Goal: Task Accomplishment & Management: Use online tool/utility

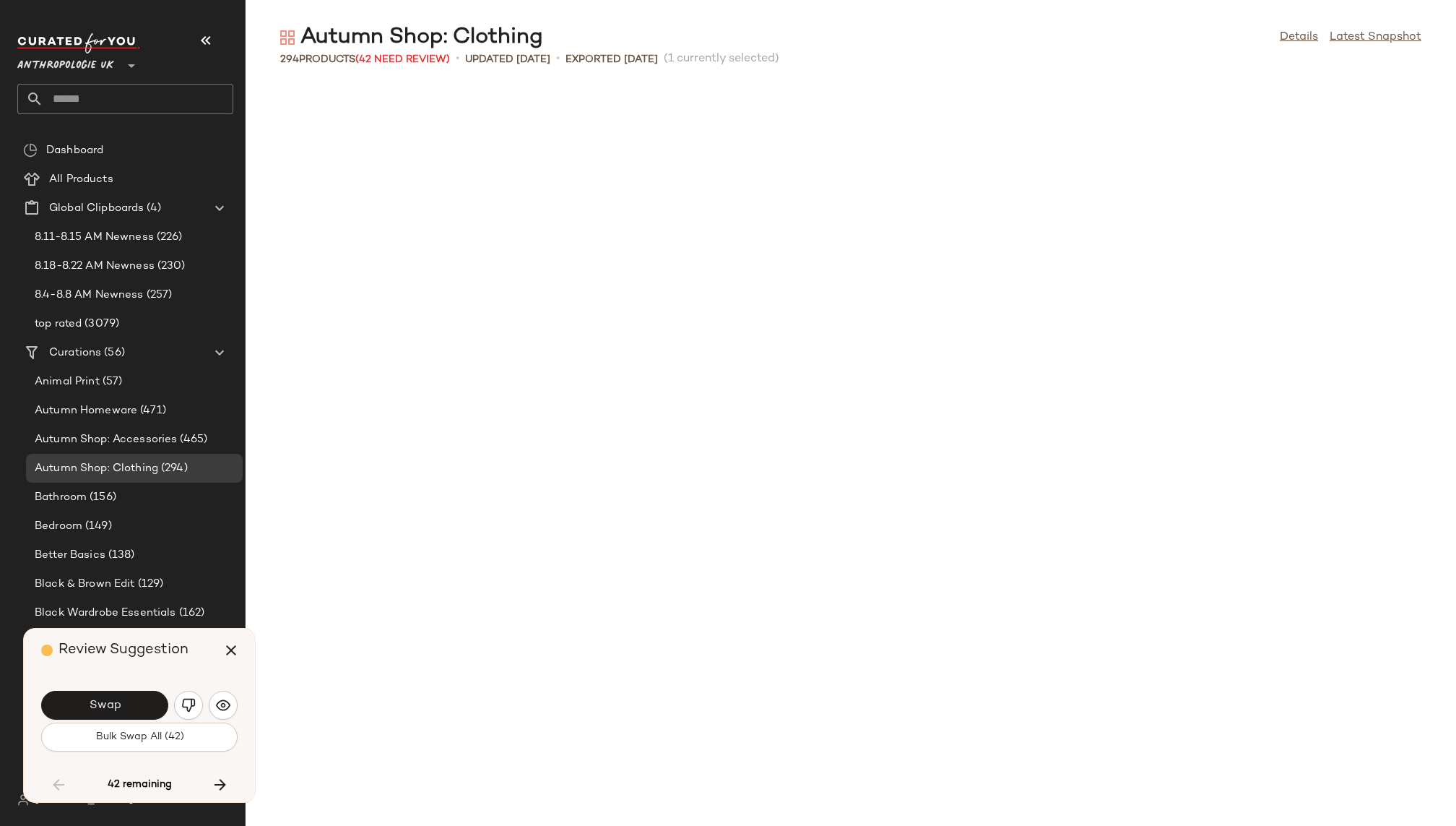
scroll to position [5819, 0]
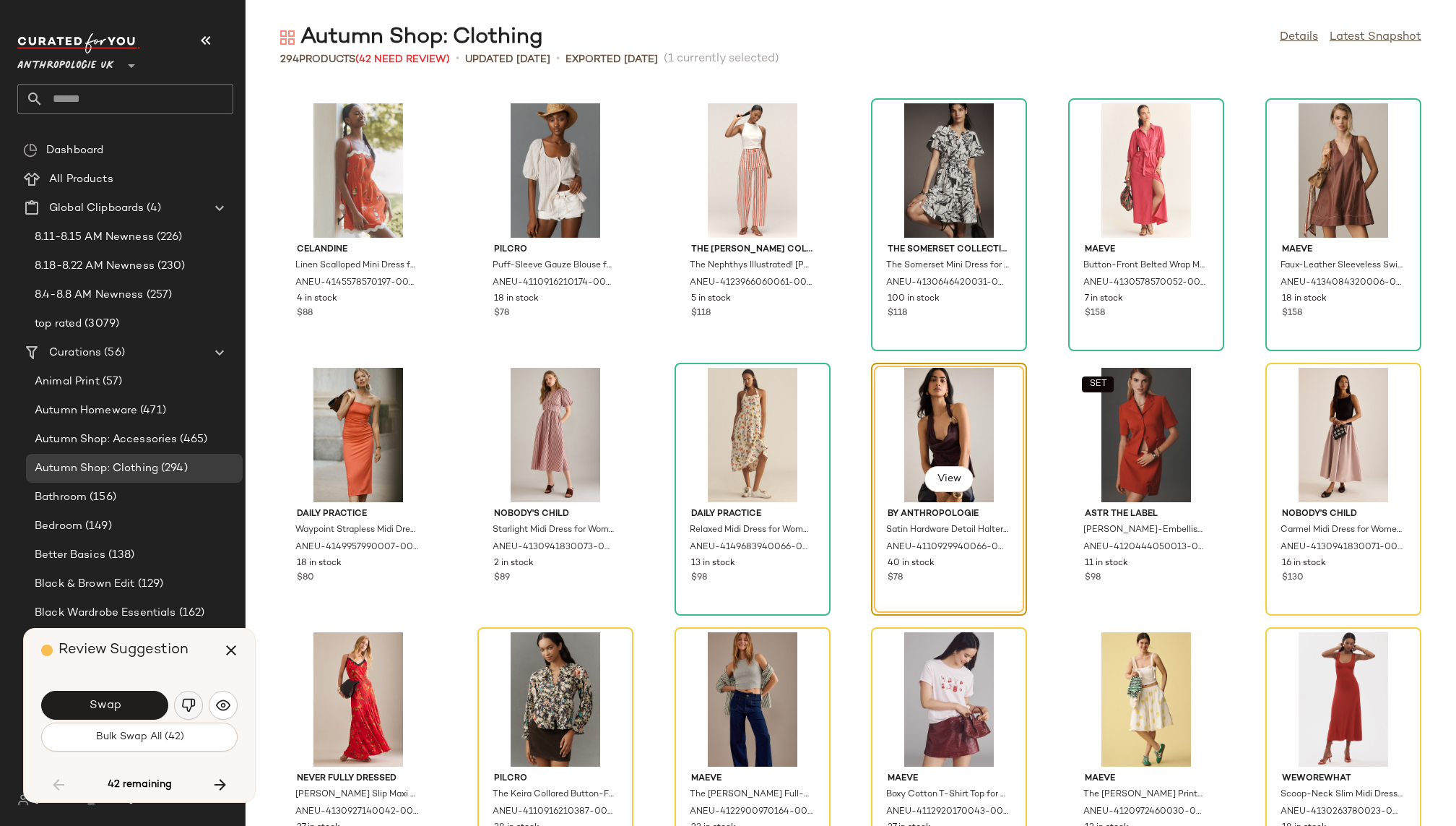
click at [191, 701] on img "button" at bounding box center [188, 705] width 14 height 14
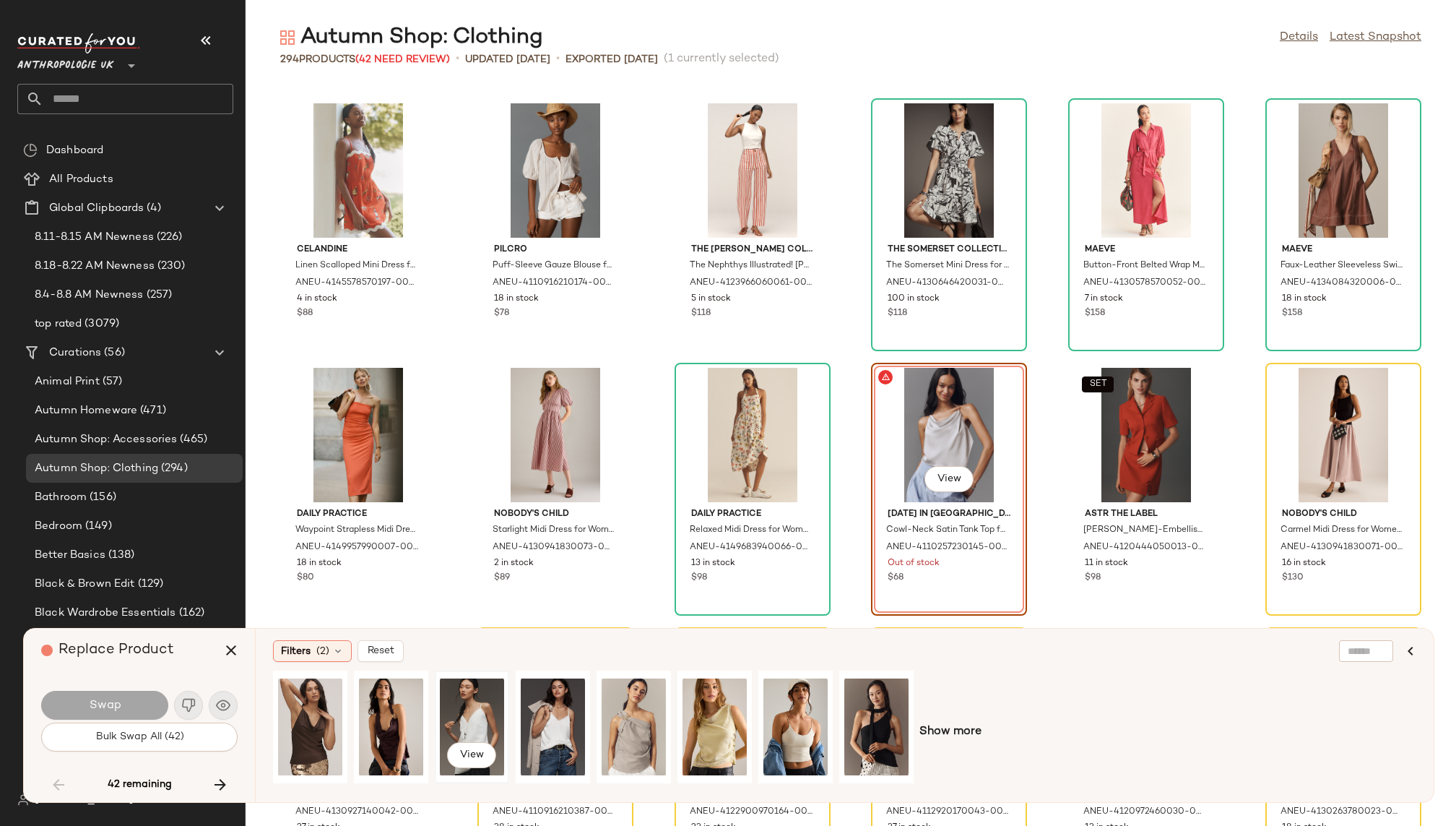
click at [465, 718] on div "View" at bounding box center [472, 726] width 64 height 103
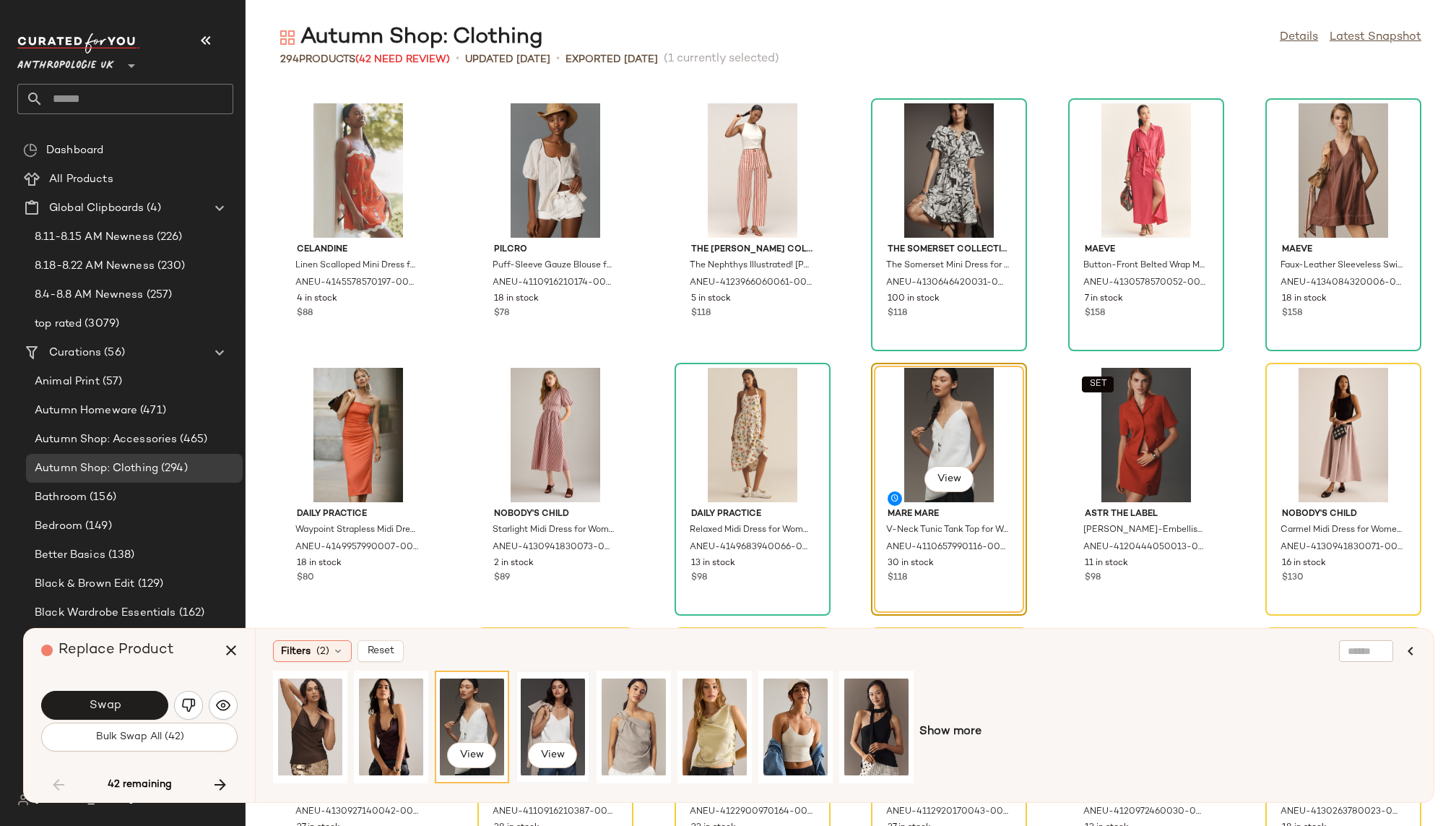
click at [547, 704] on div "View" at bounding box center [553, 726] width 64 height 103
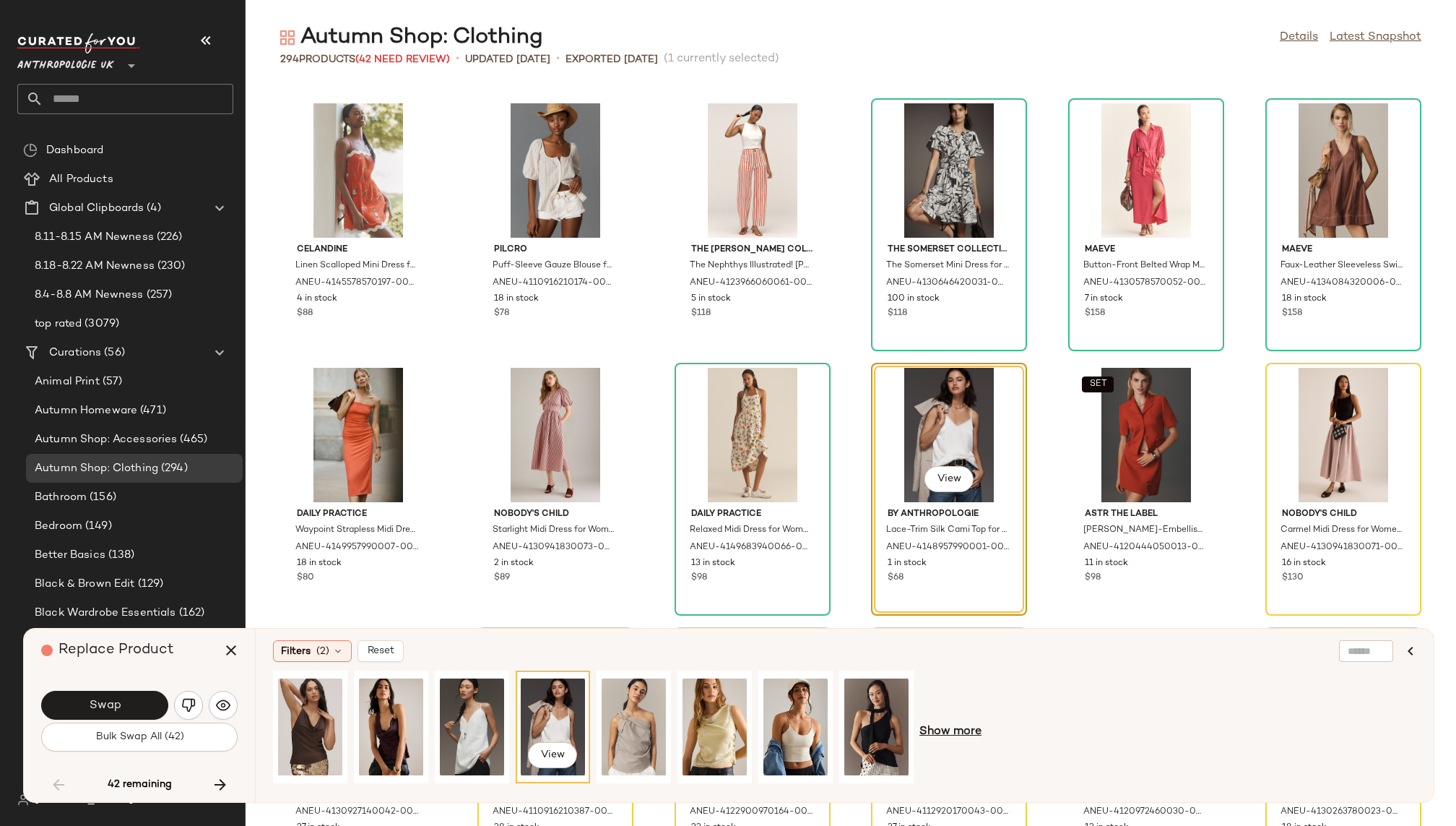
click at [953, 735] on span "Show more" at bounding box center [950, 732] width 62 height 17
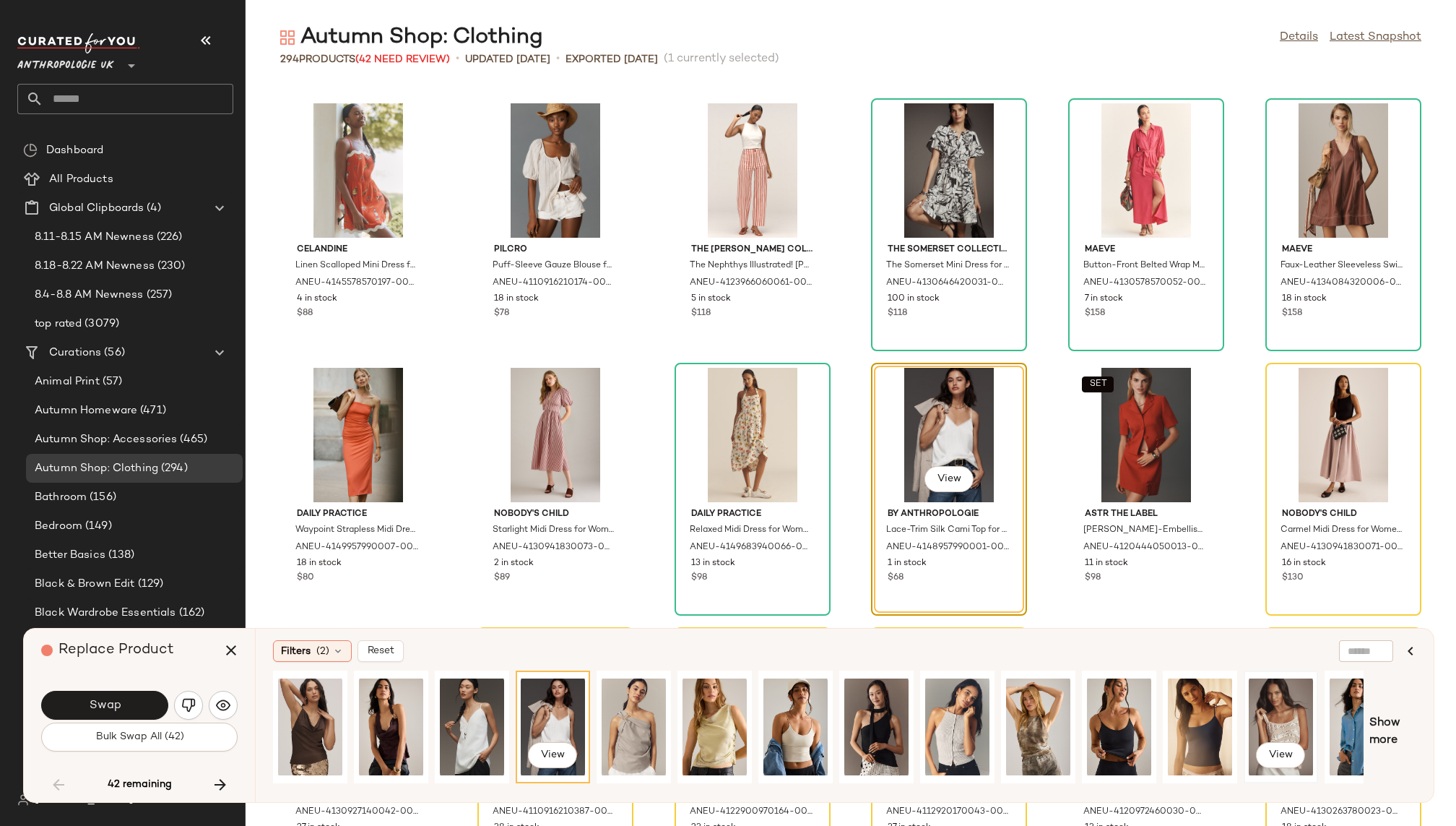
click at [1262, 700] on div "View" at bounding box center [1281, 726] width 64 height 103
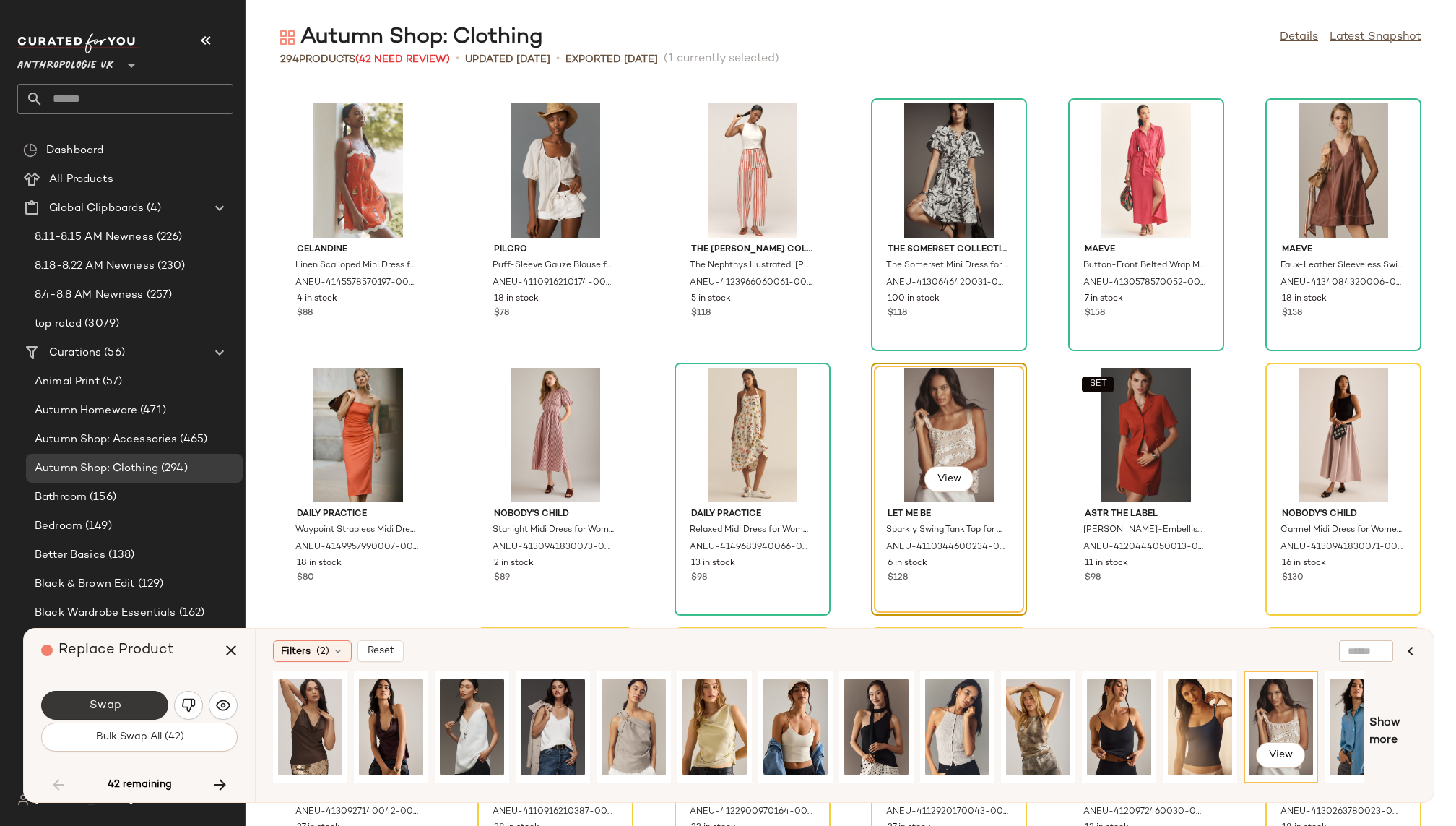
click at [139, 697] on button "Swap" at bounding box center [105, 705] width 127 height 29
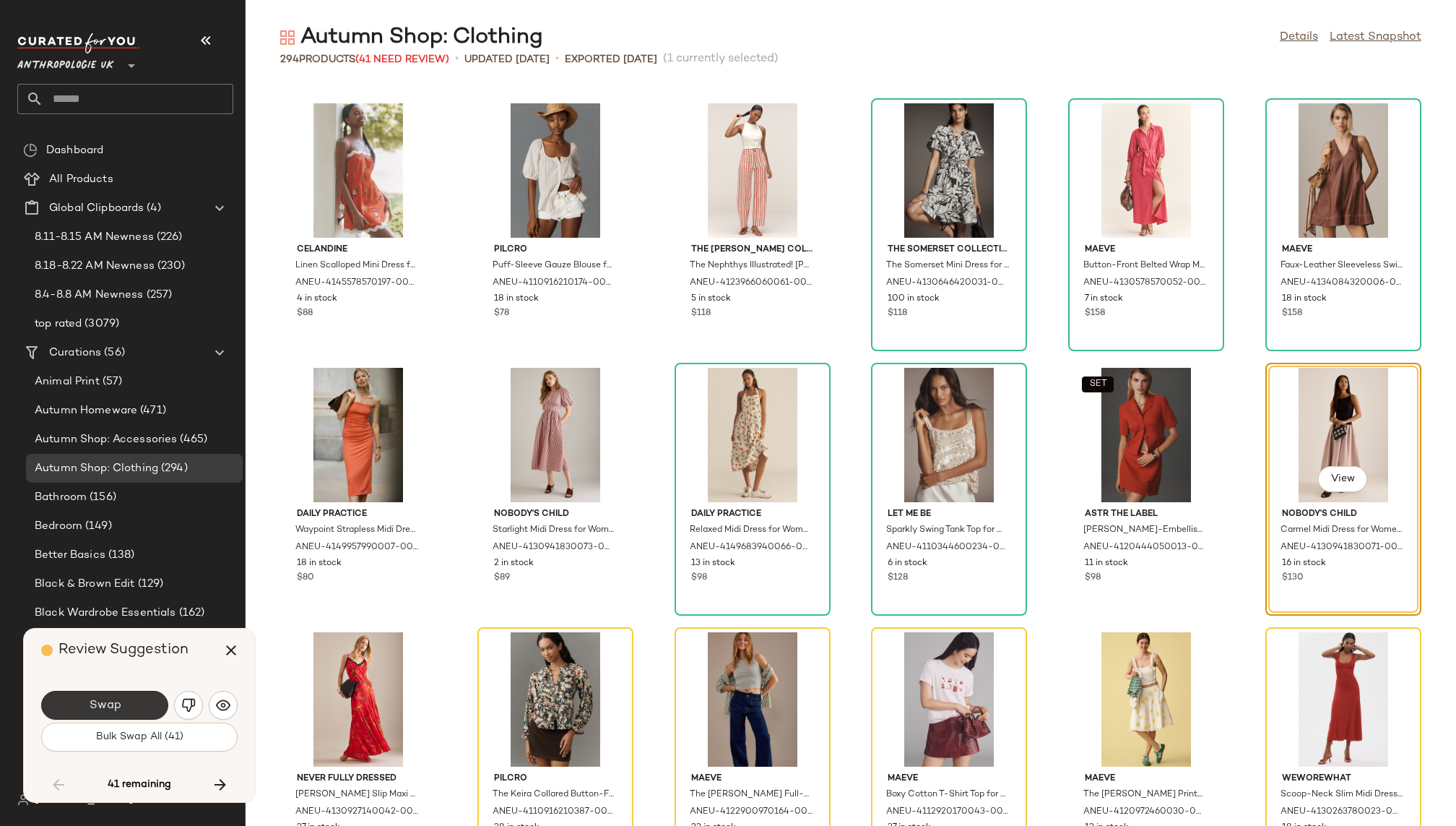
click at [141, 705] on button "Swap" at bounding box center [105, 705] width 127 height 29
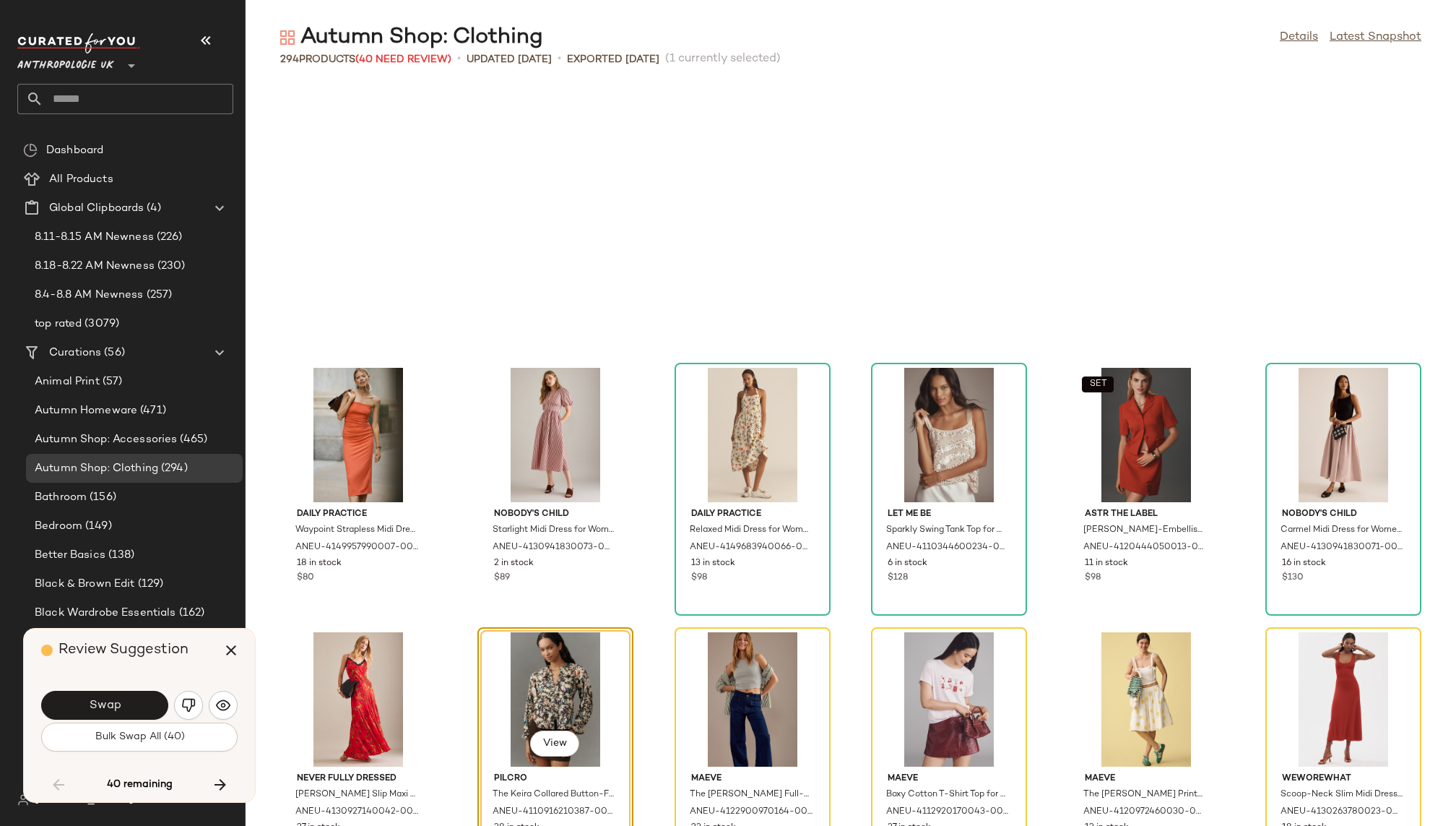
scroll to position [6084, 0]
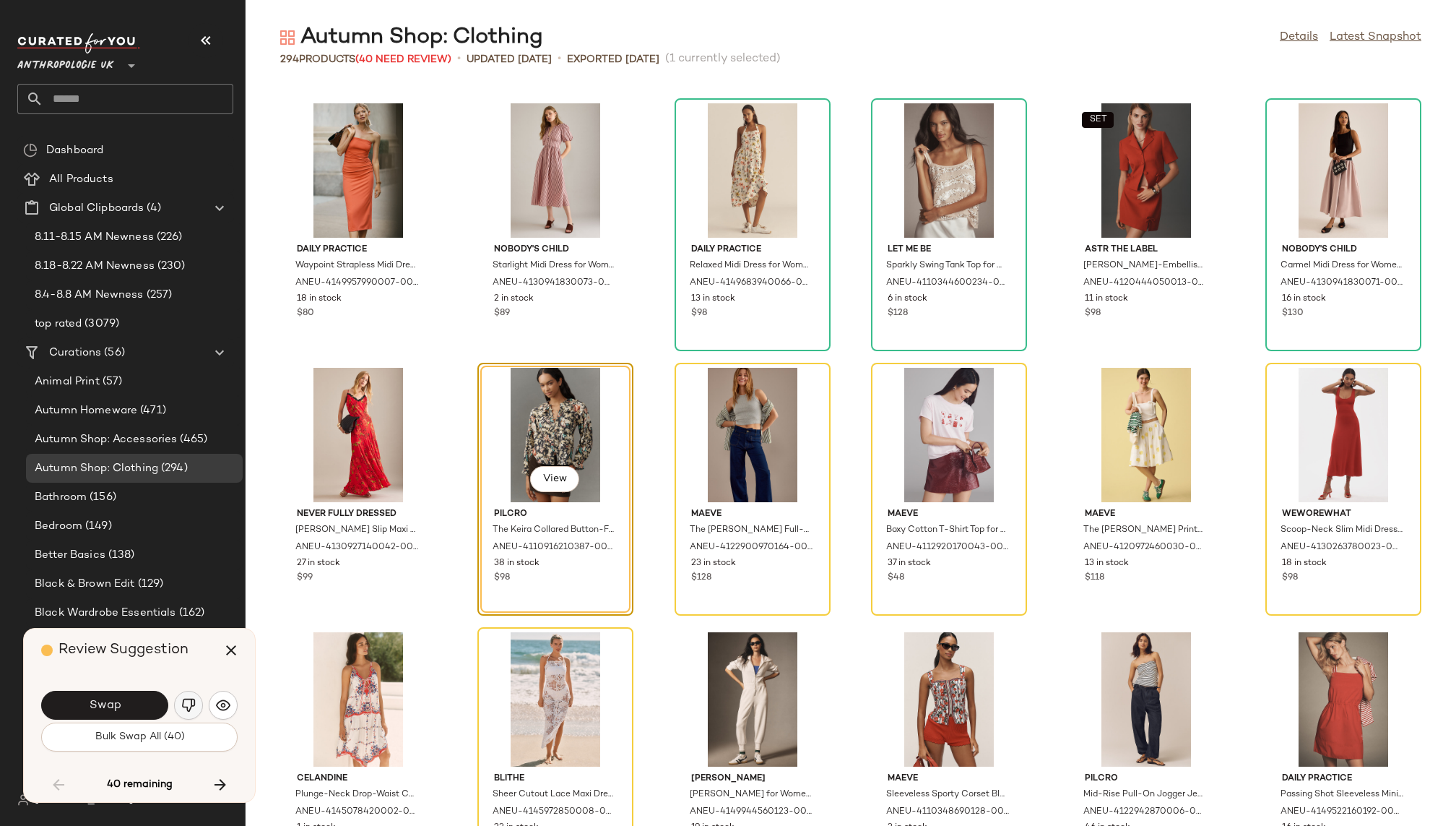
click at [192, 698] on img "button" at bounding box center [188, 705] width 14 height 14
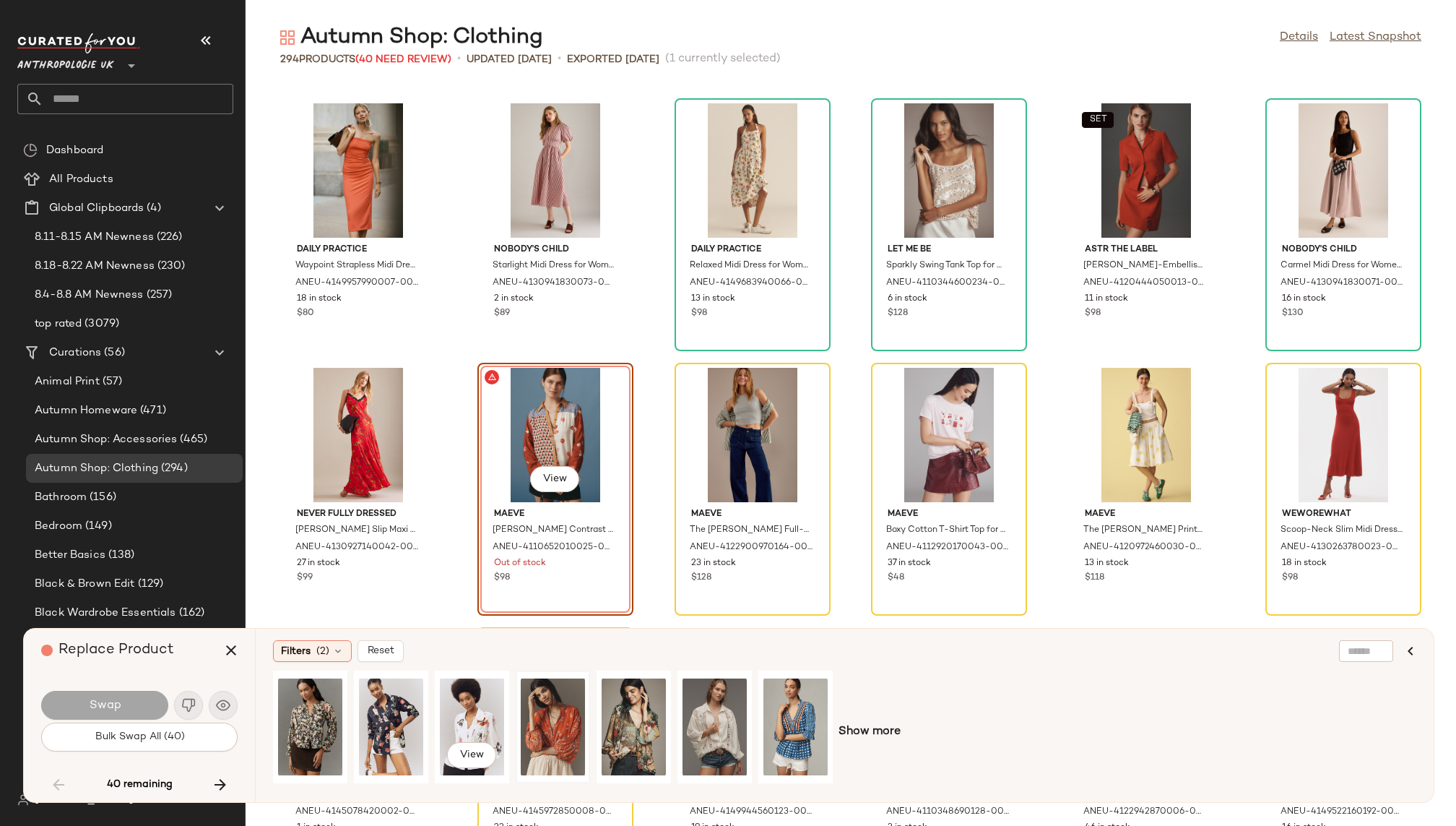
click at [520, 719] on div at bounding box center [553, 726] width 64 height 103
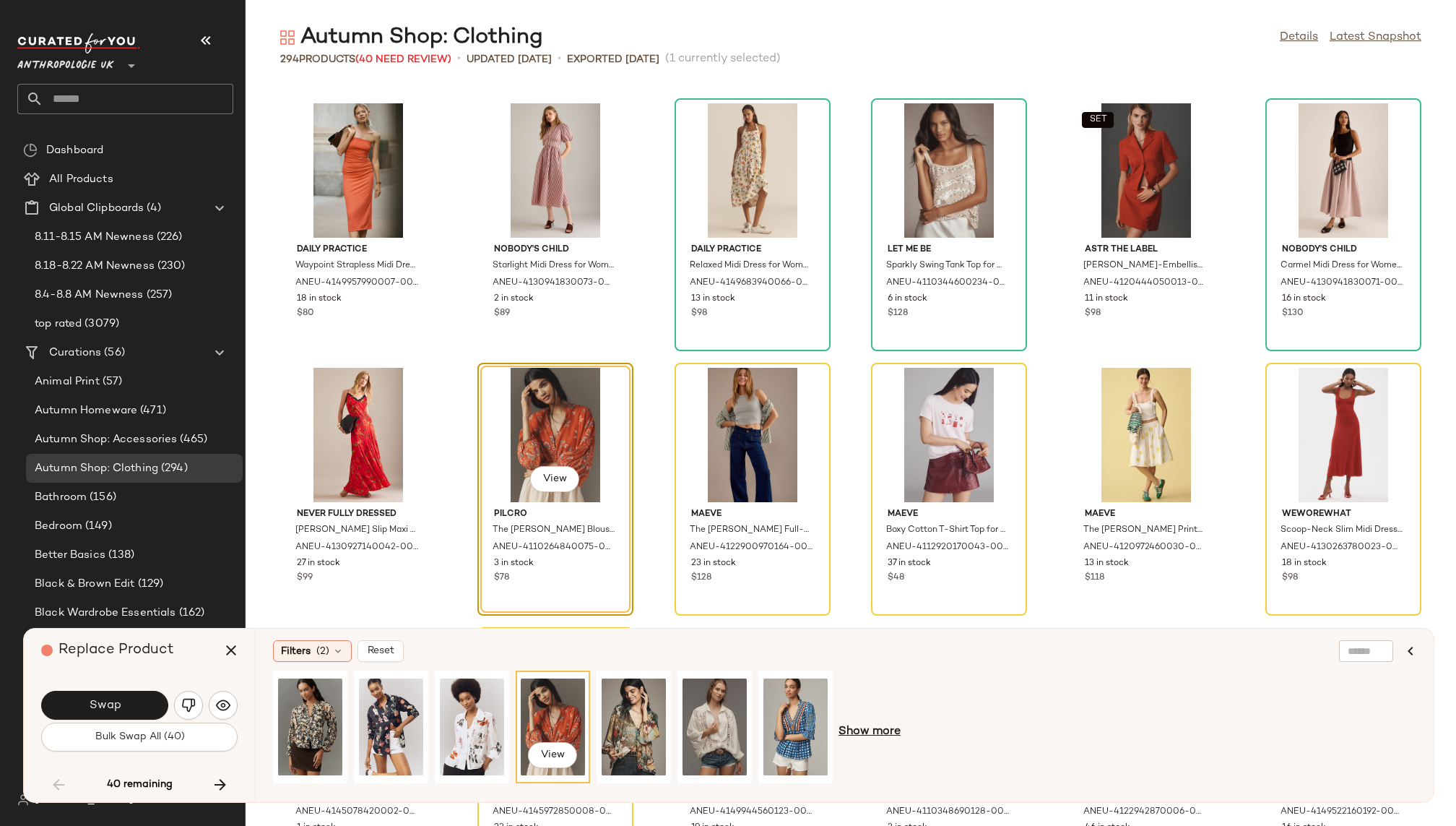
click at [861, 740] on span "Show more" at bounding box center [869, 732] width 62 height 17
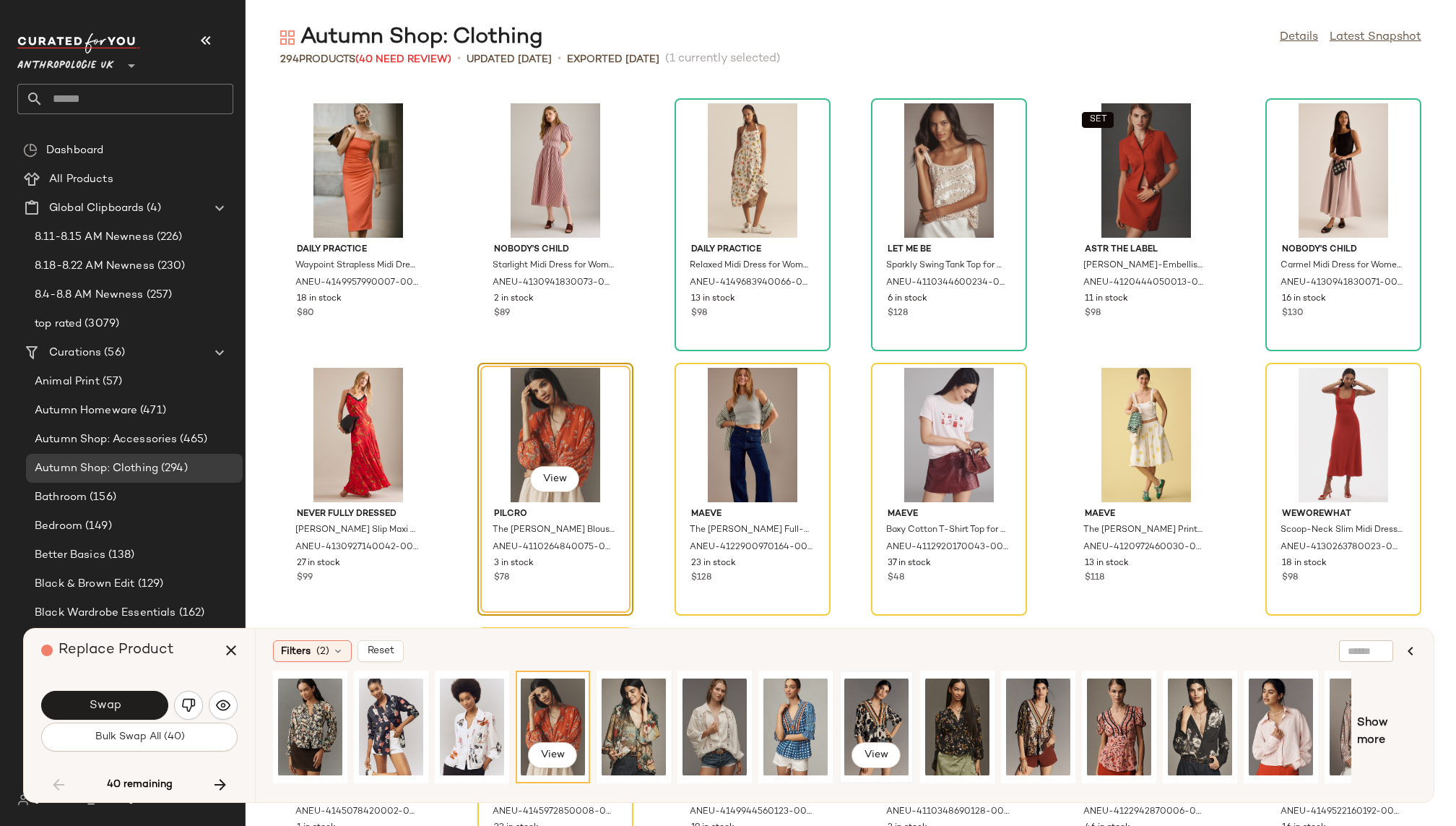
scroll to position [0, 46]
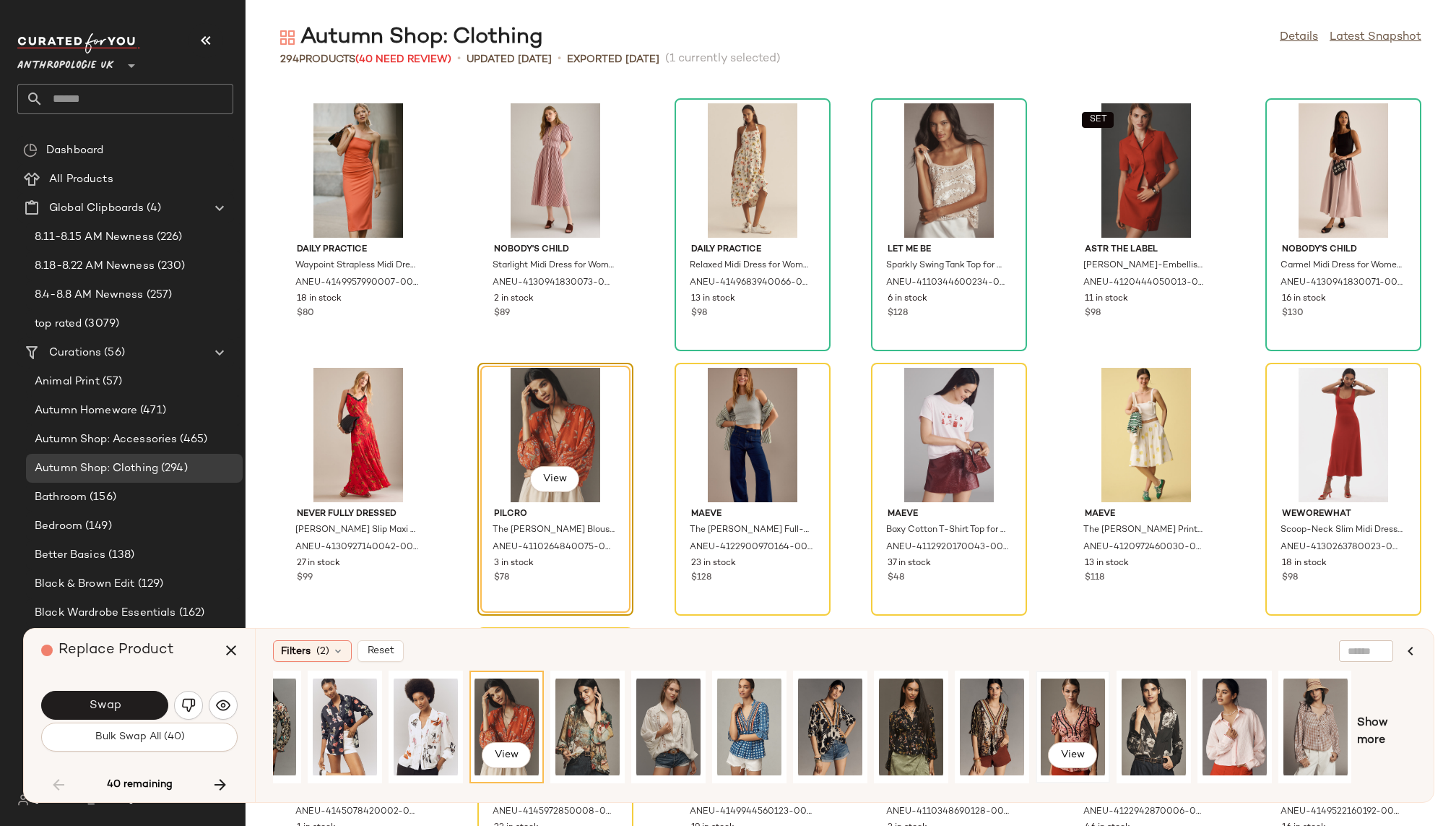
click at [1056, 700] on div "View" at bounding box center [1073, 726] width 64 height 103
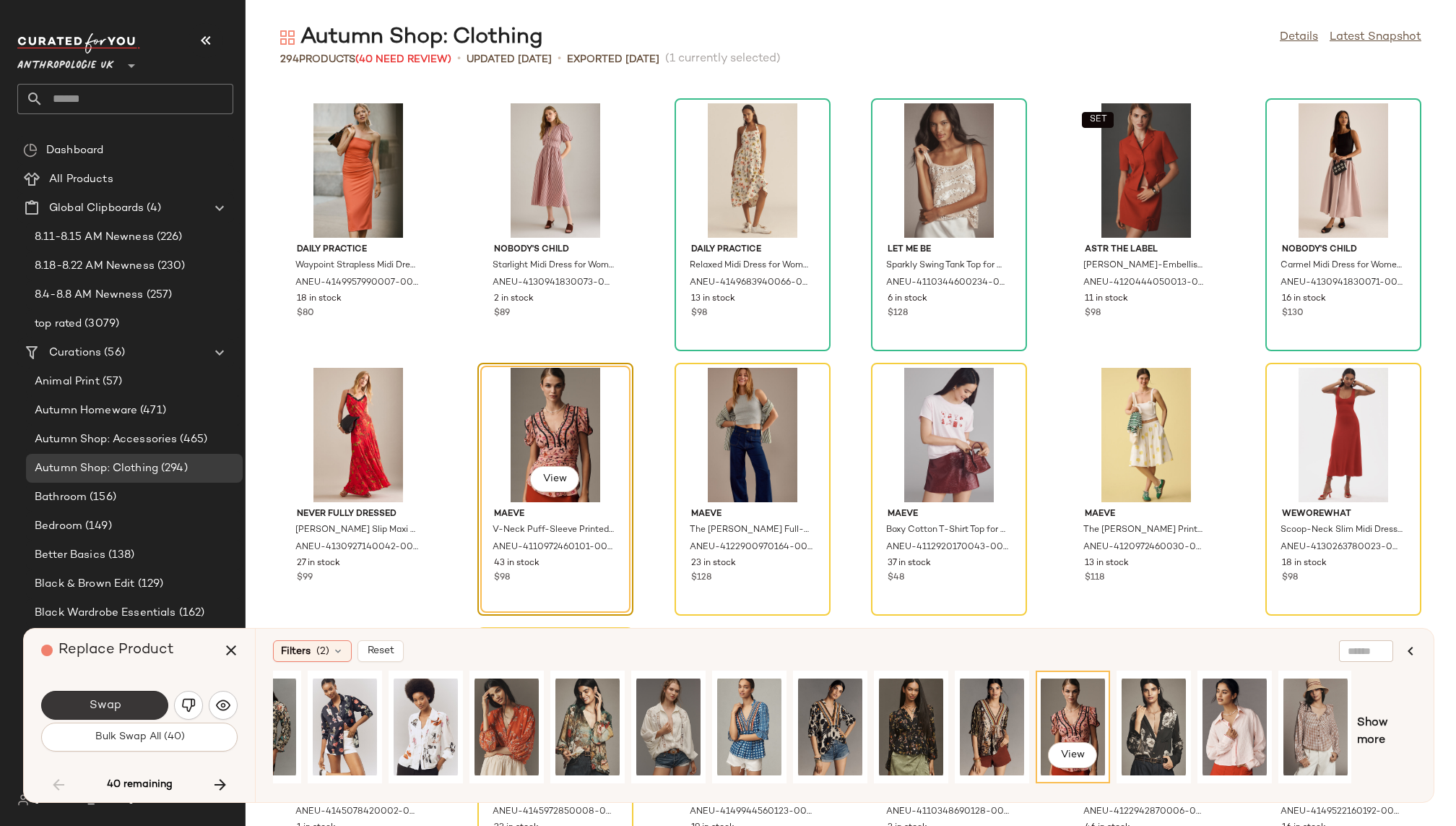
click at [108, 704] on span "Swap" at bounding box center [104, 706] width 32 height 13
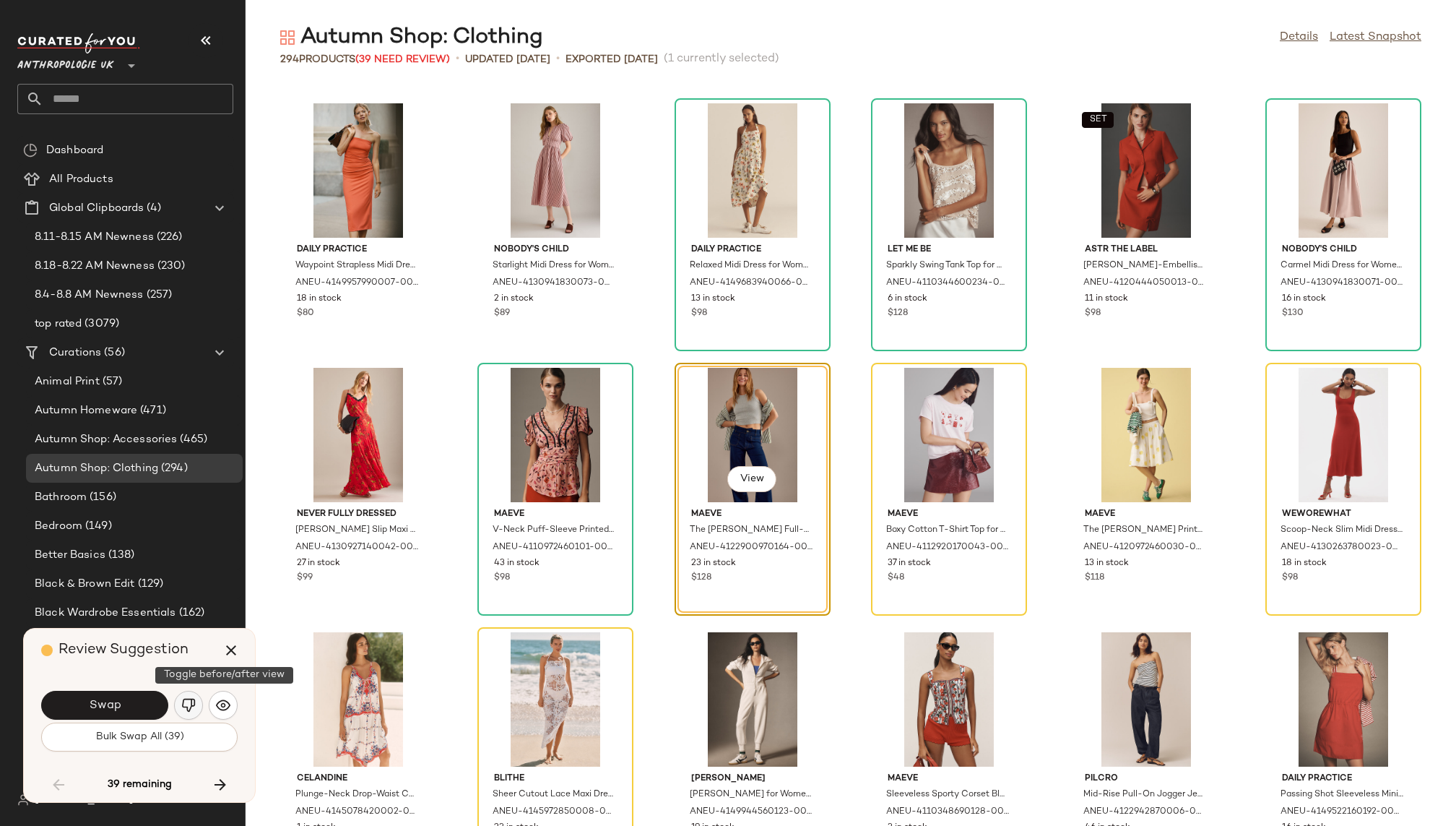
click at [189, 703] on img "button" at bounding box center [188, 705] width 14 height 14
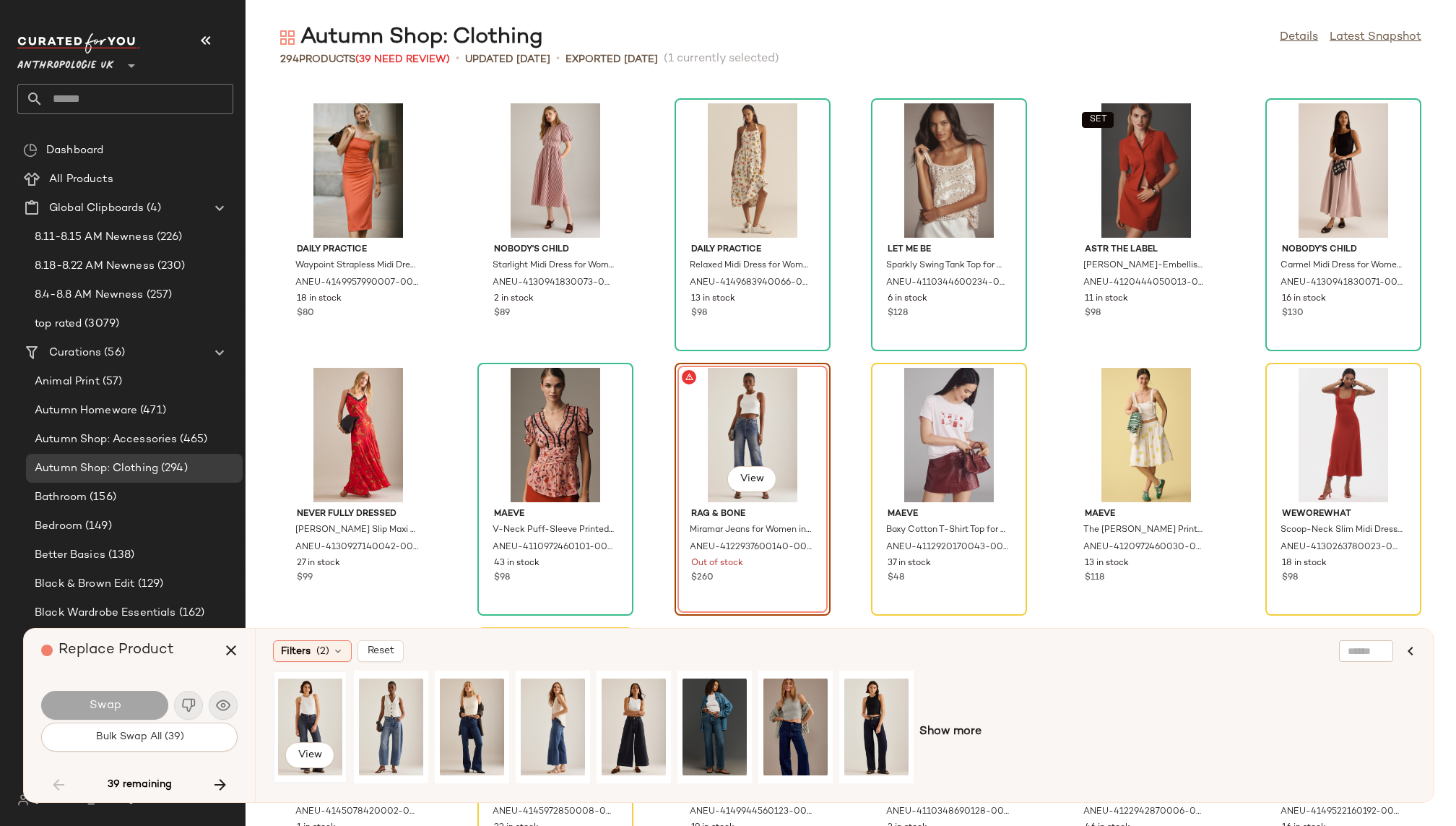
click at [322, 722] on div "View" at bounding box center [310, 726] width 64 height 103
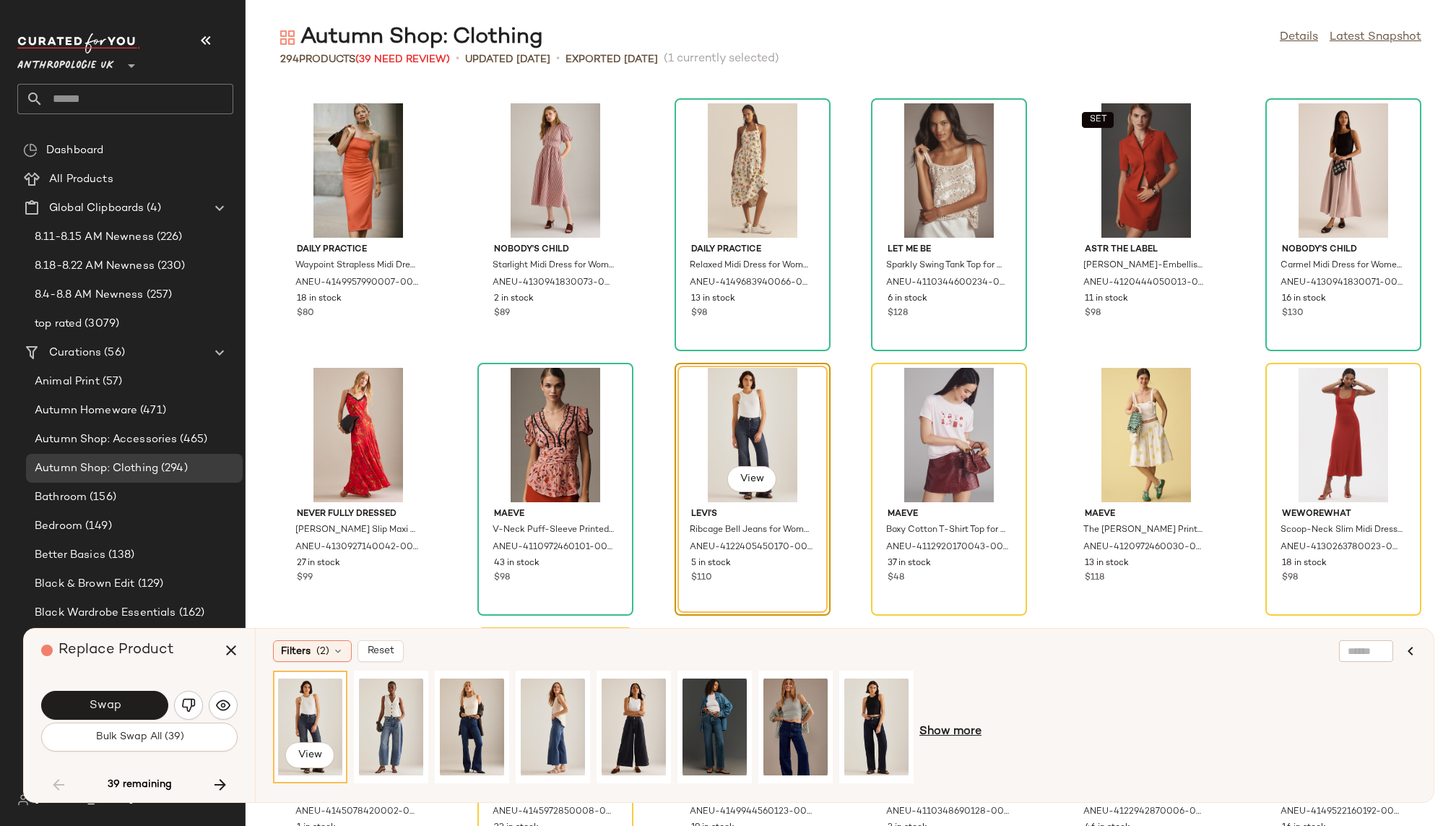
click at [941, 736] on span "Show more" at bounding box center [950, 732] width 62 height 17
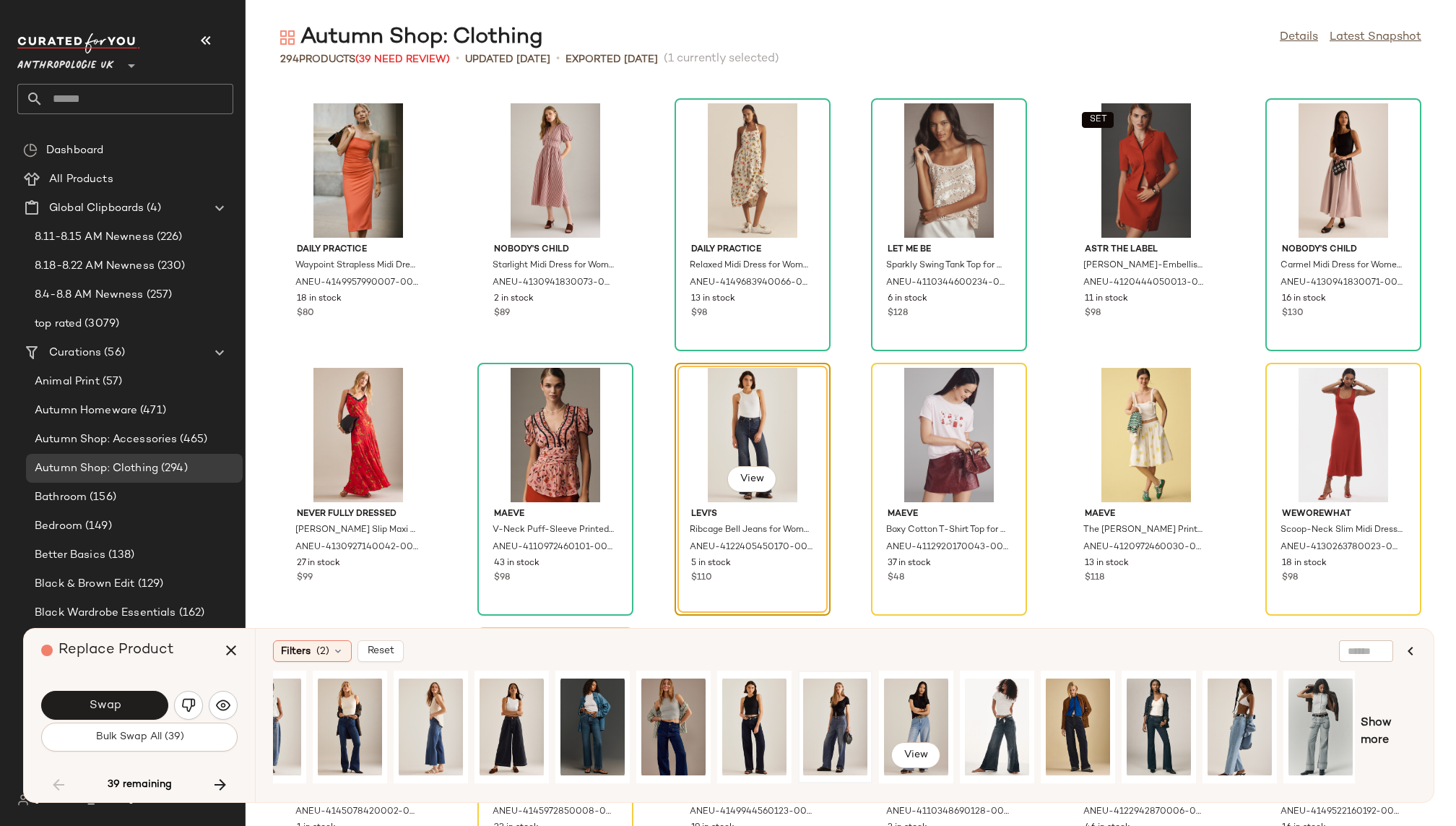
scroll to position [0, 123]
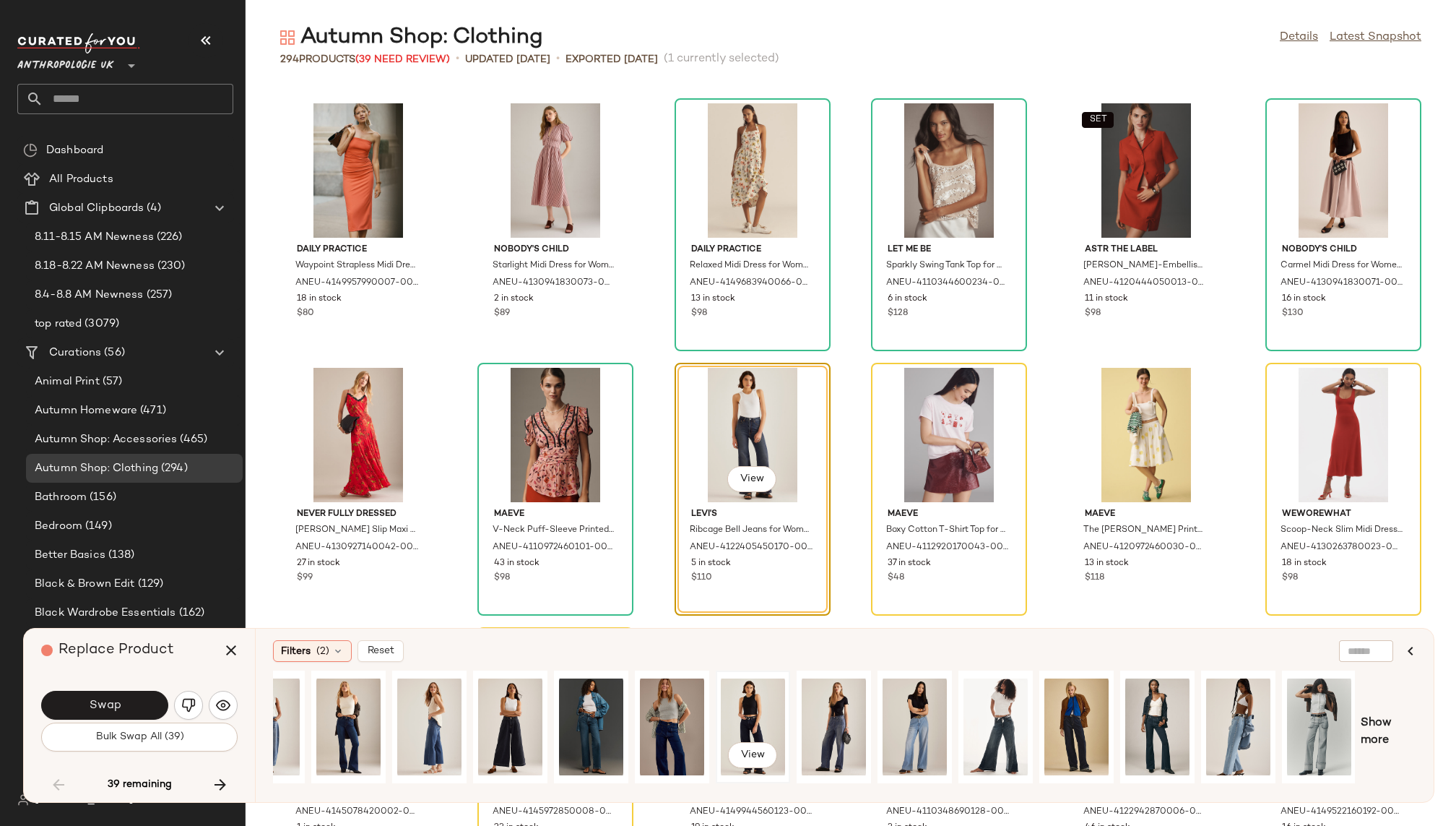
click at [745, 705] on div "View" at bounding box center [753, 726] width 64 height 103
click at [509, 704] on div "View" at bounding box center [510, 726] width 64 height 103
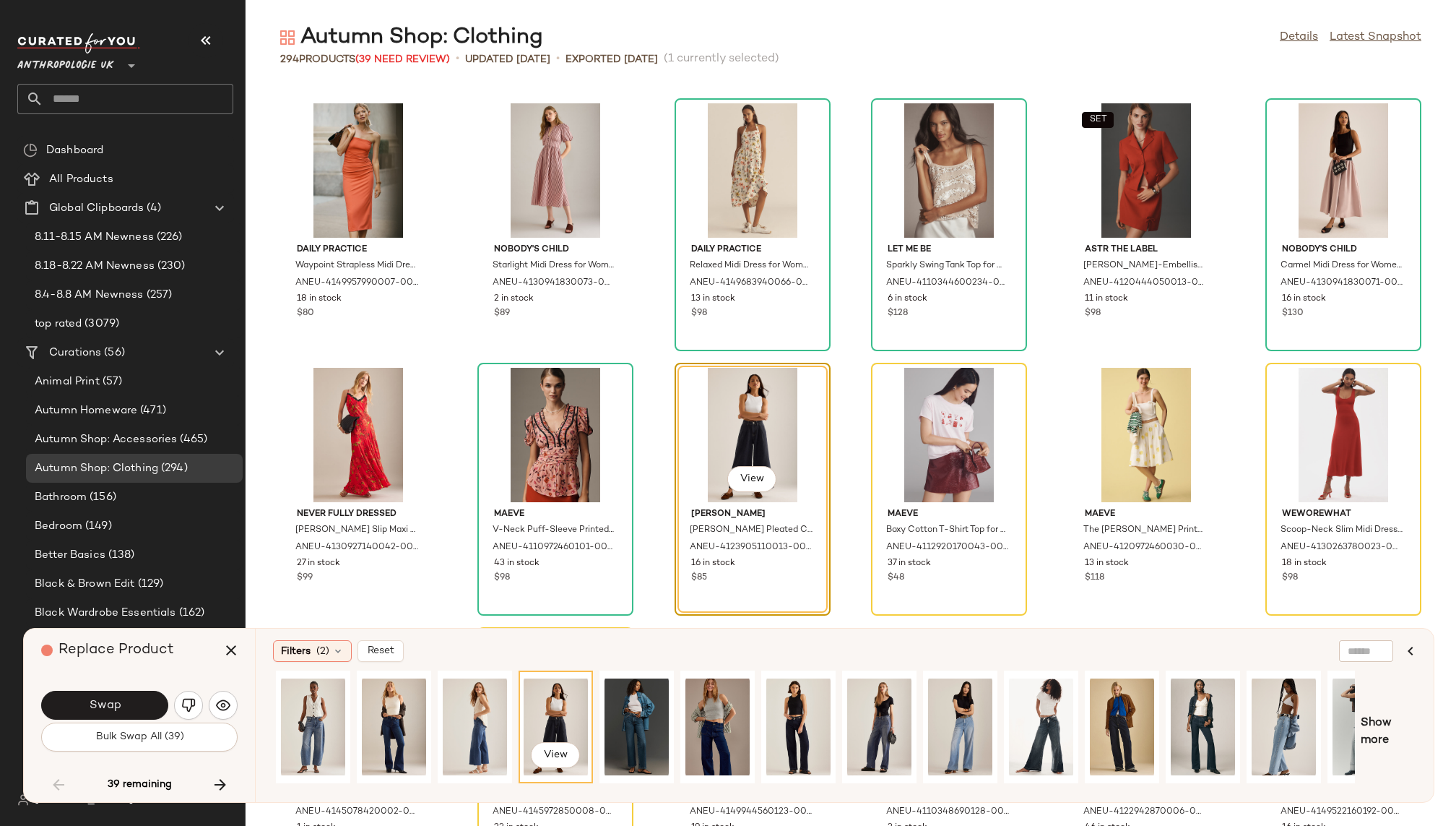
scroll to position [0, 0]
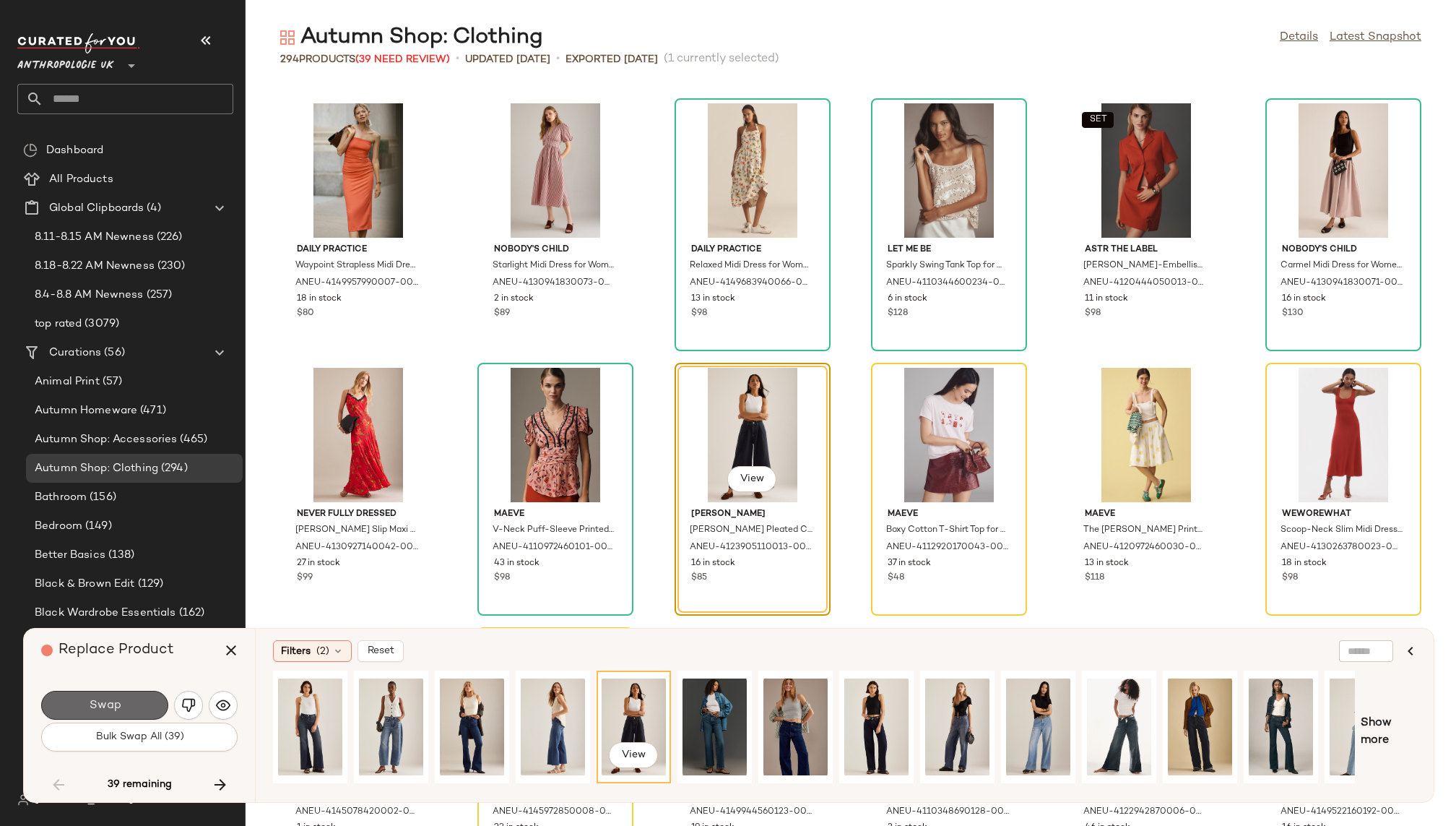
click at [120, 697] on button "Swap" at bounding box center [105, 705] width 127 height 29
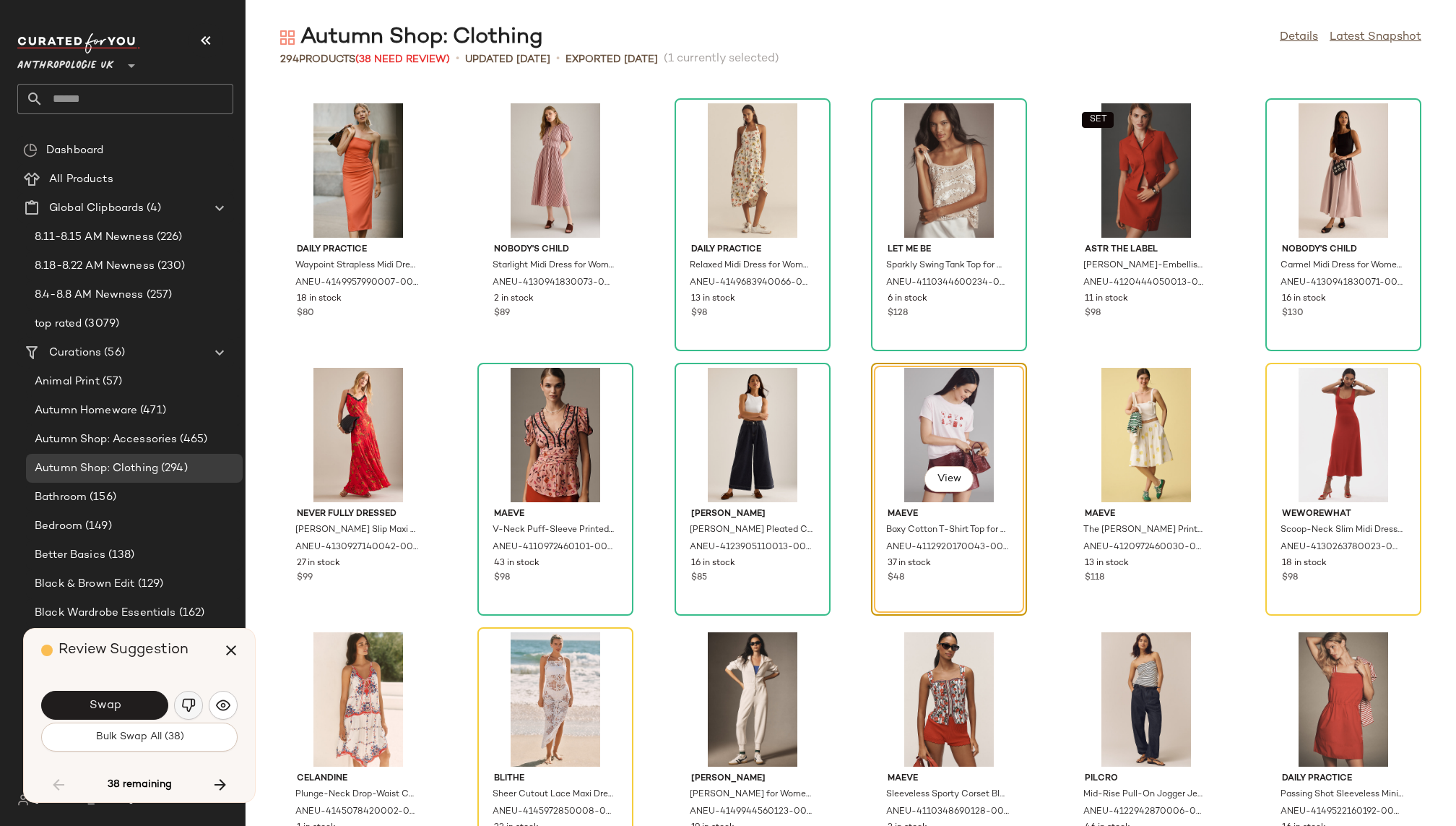
click at [188, 696] on button "button" at bounding box center [188, 705] width 29 height 29
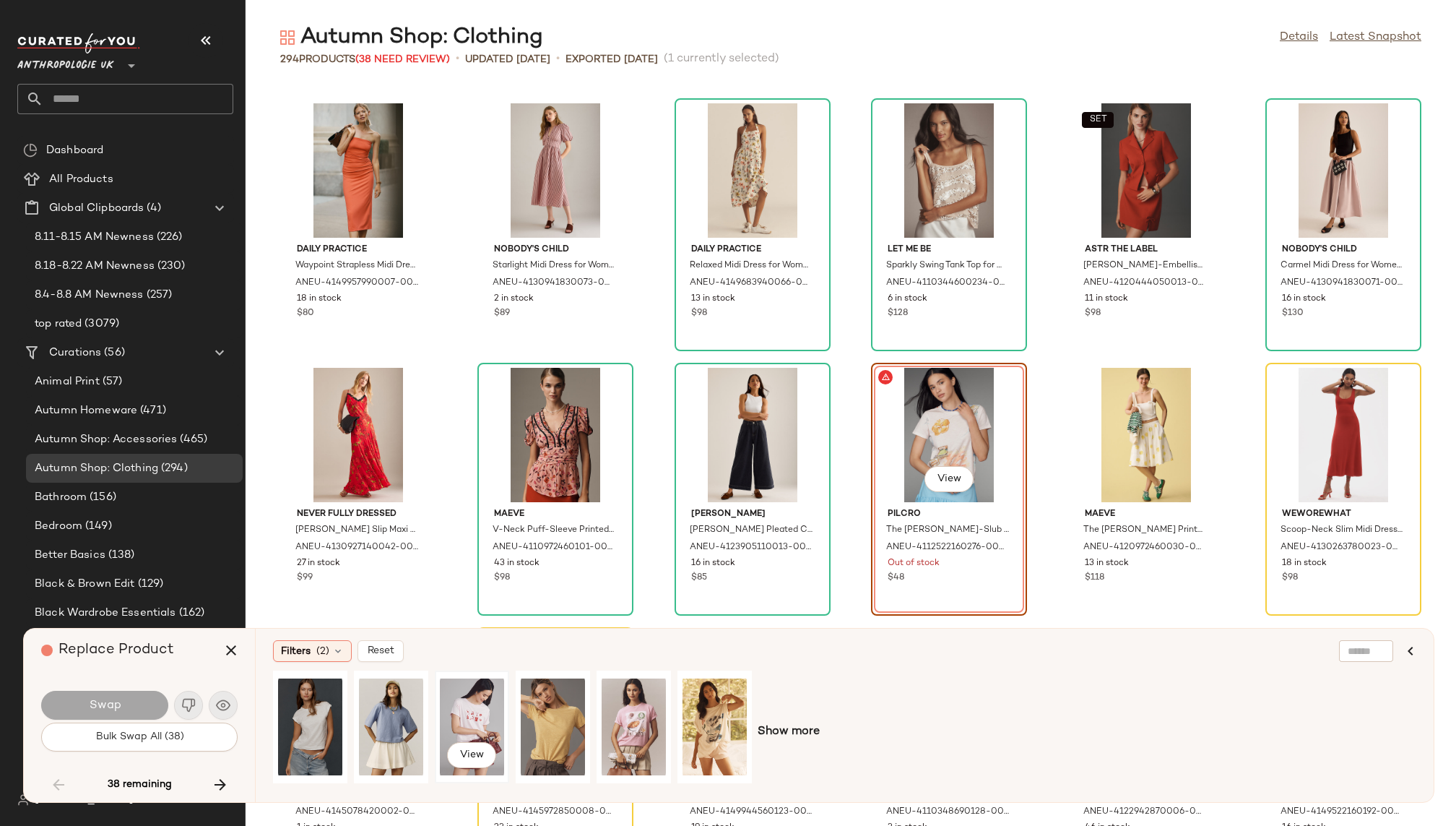
click at [482, 712] on div "View" at bounding box center [472, 726] width 64 height 103
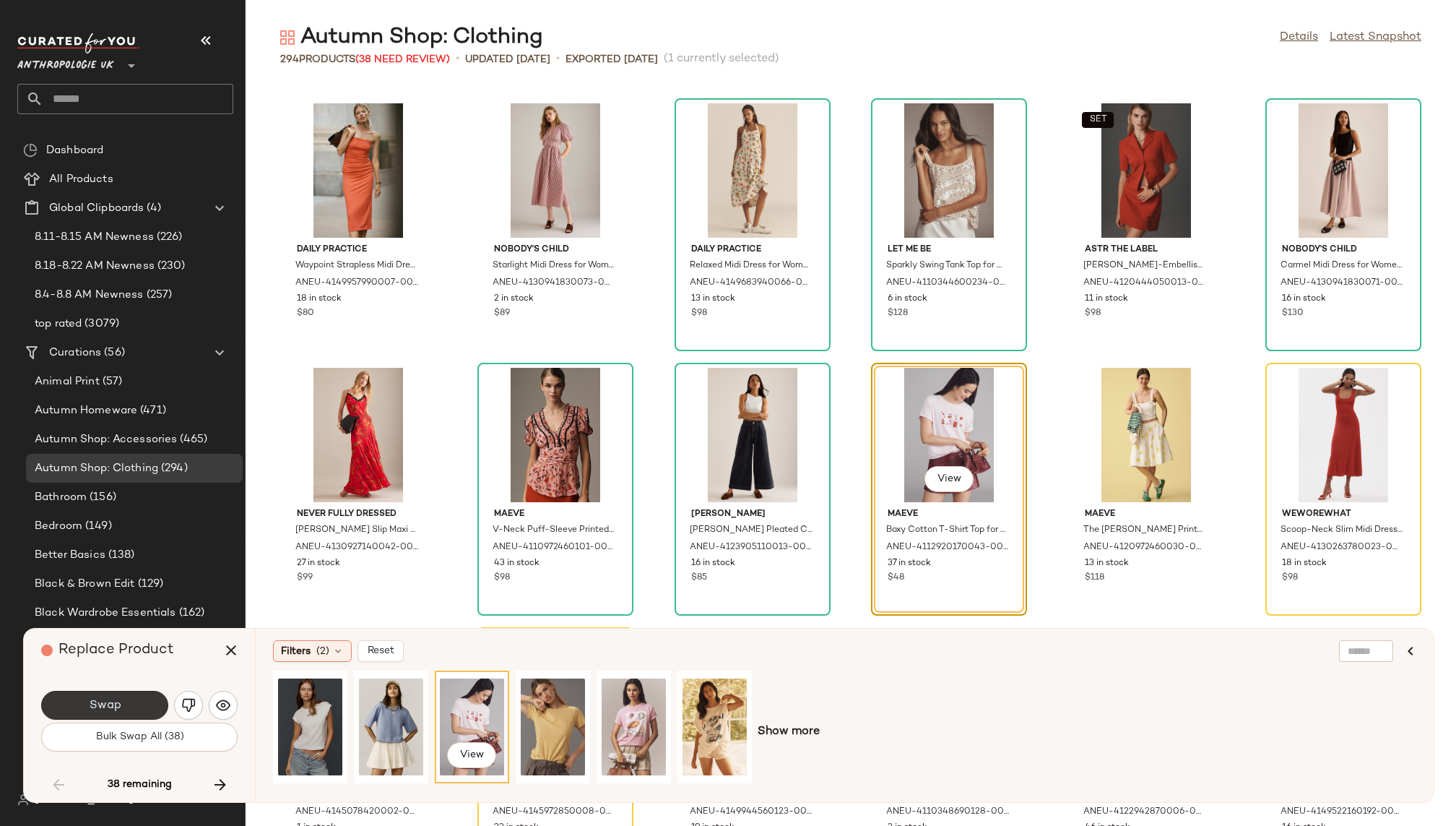
click at [140, 702] on button "Swap" at bounding box center [105, 705] width 127 height 29
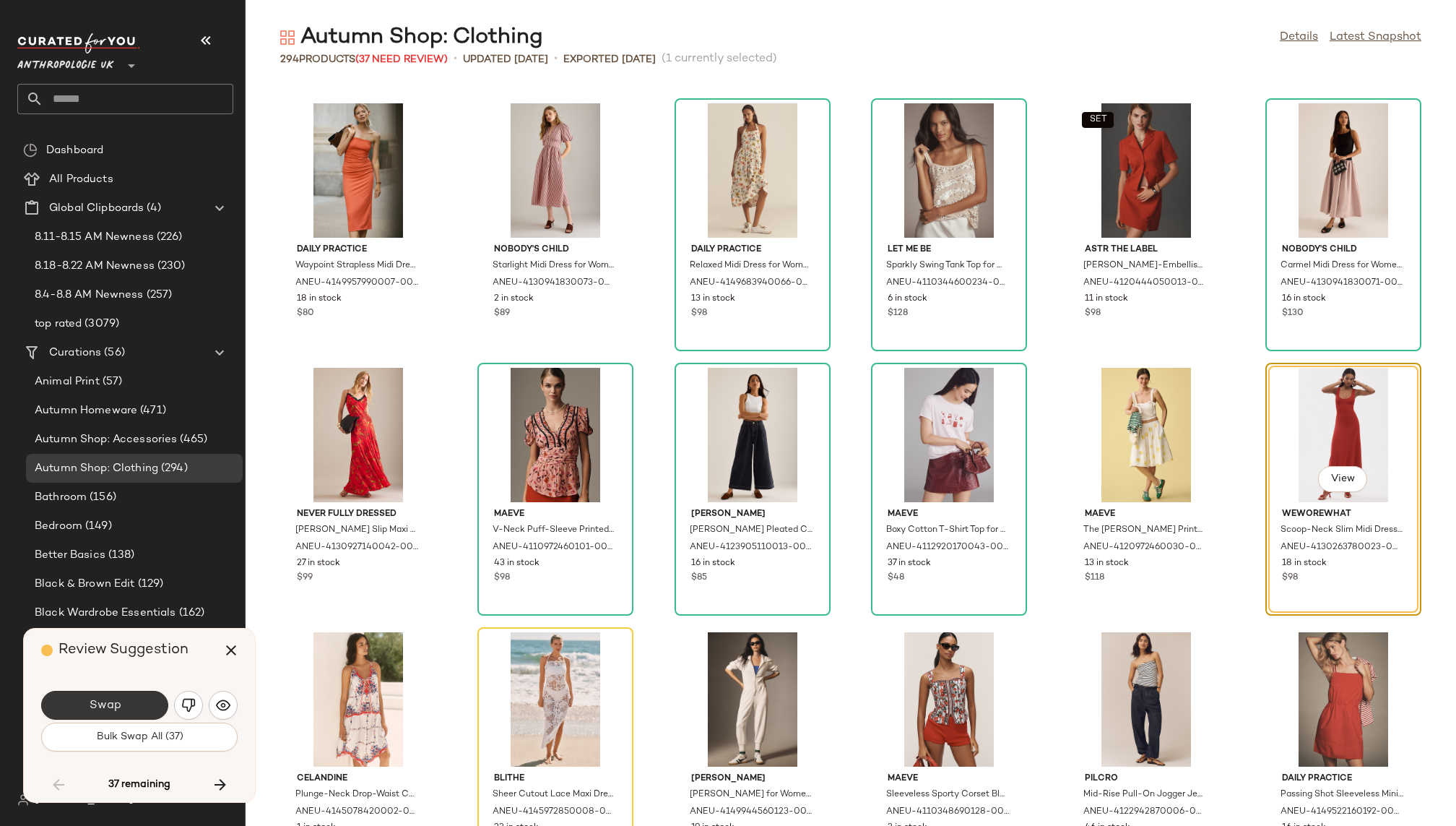
click at [131, 694] on button "Swap" at bounding box center [105, 705] width 127 height 29
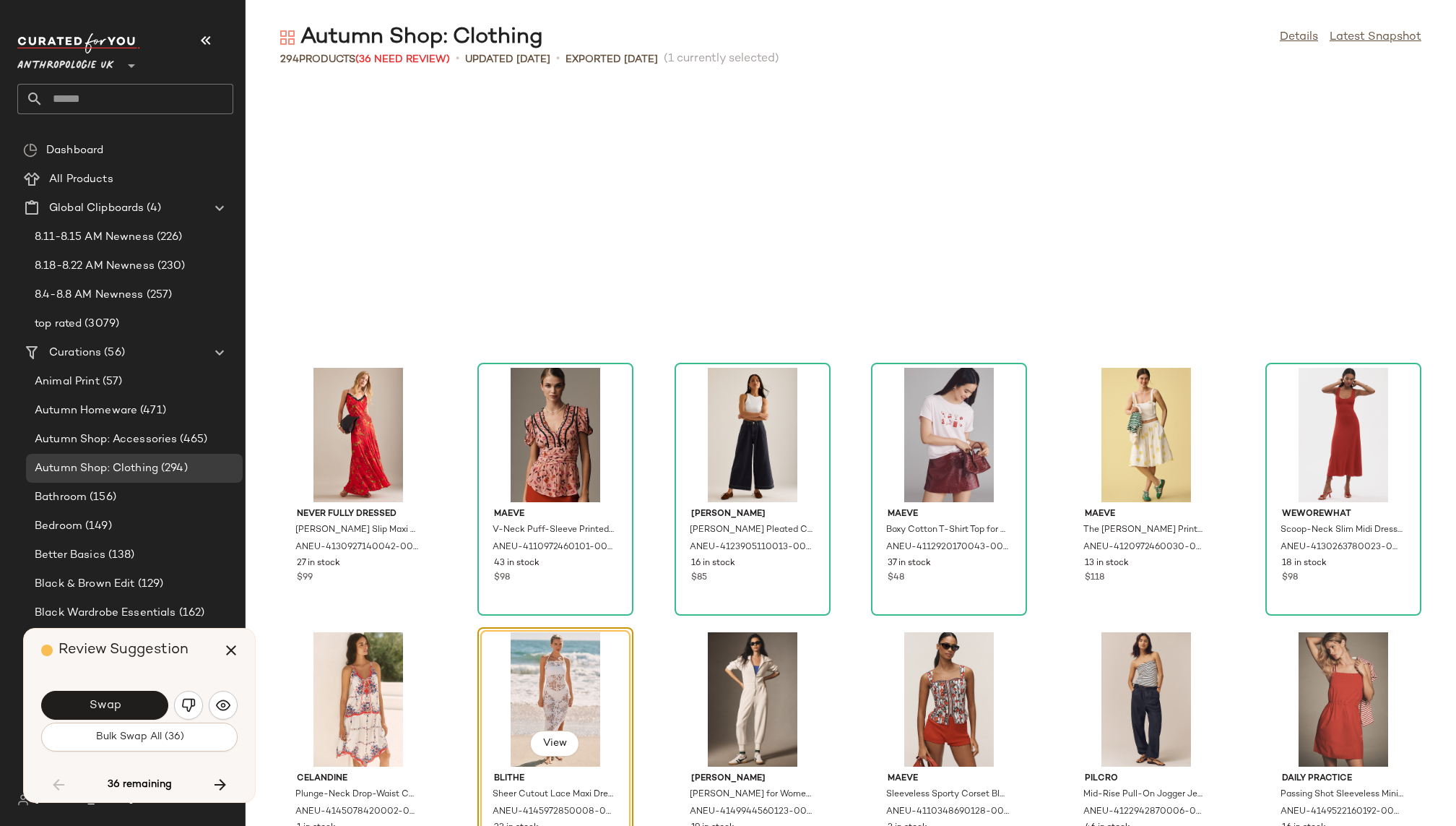
scroll to position [6348, 0]
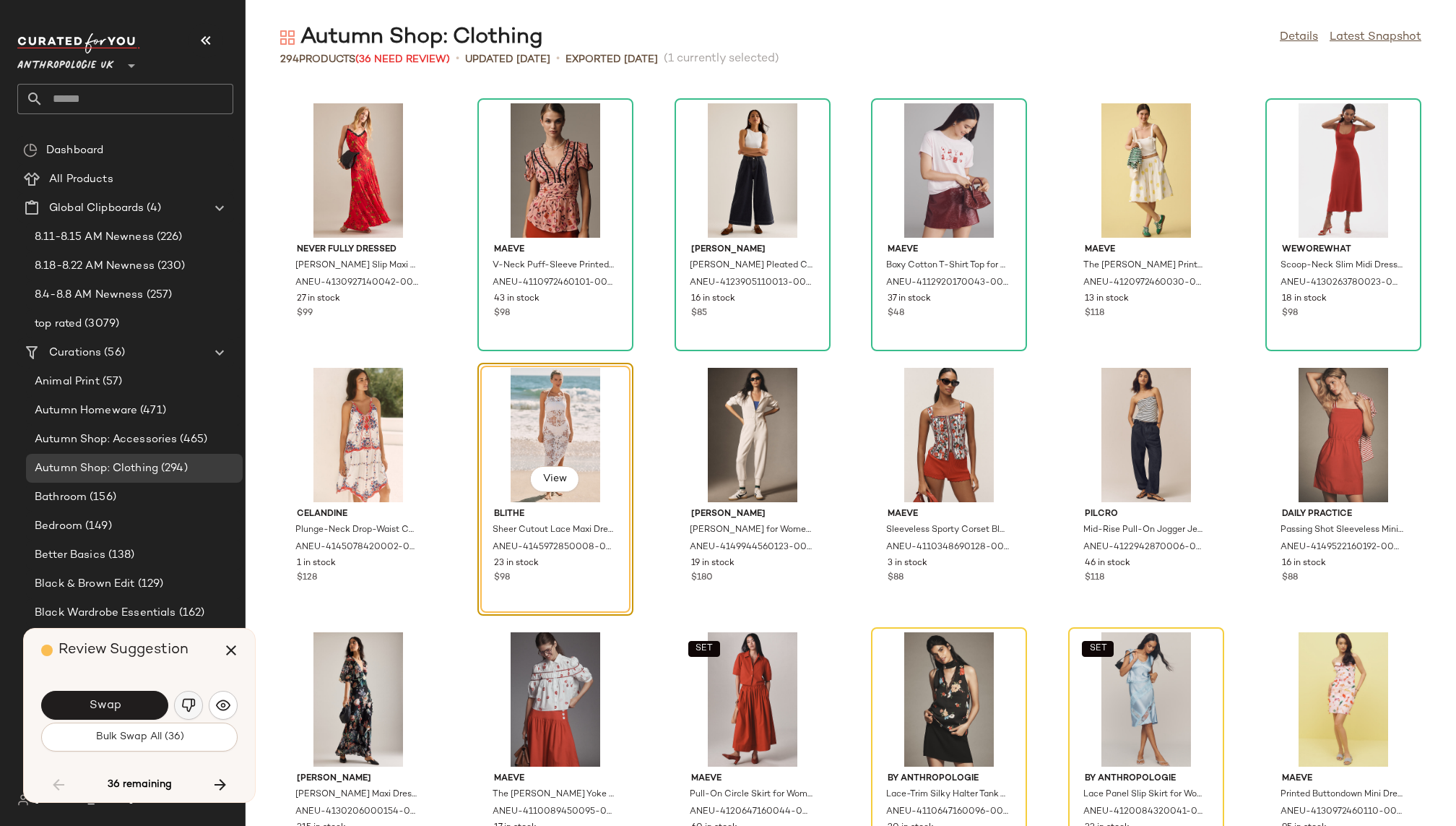
click at [185, 706] on img "button" at bounding box center [188, 705] width 14 height 14
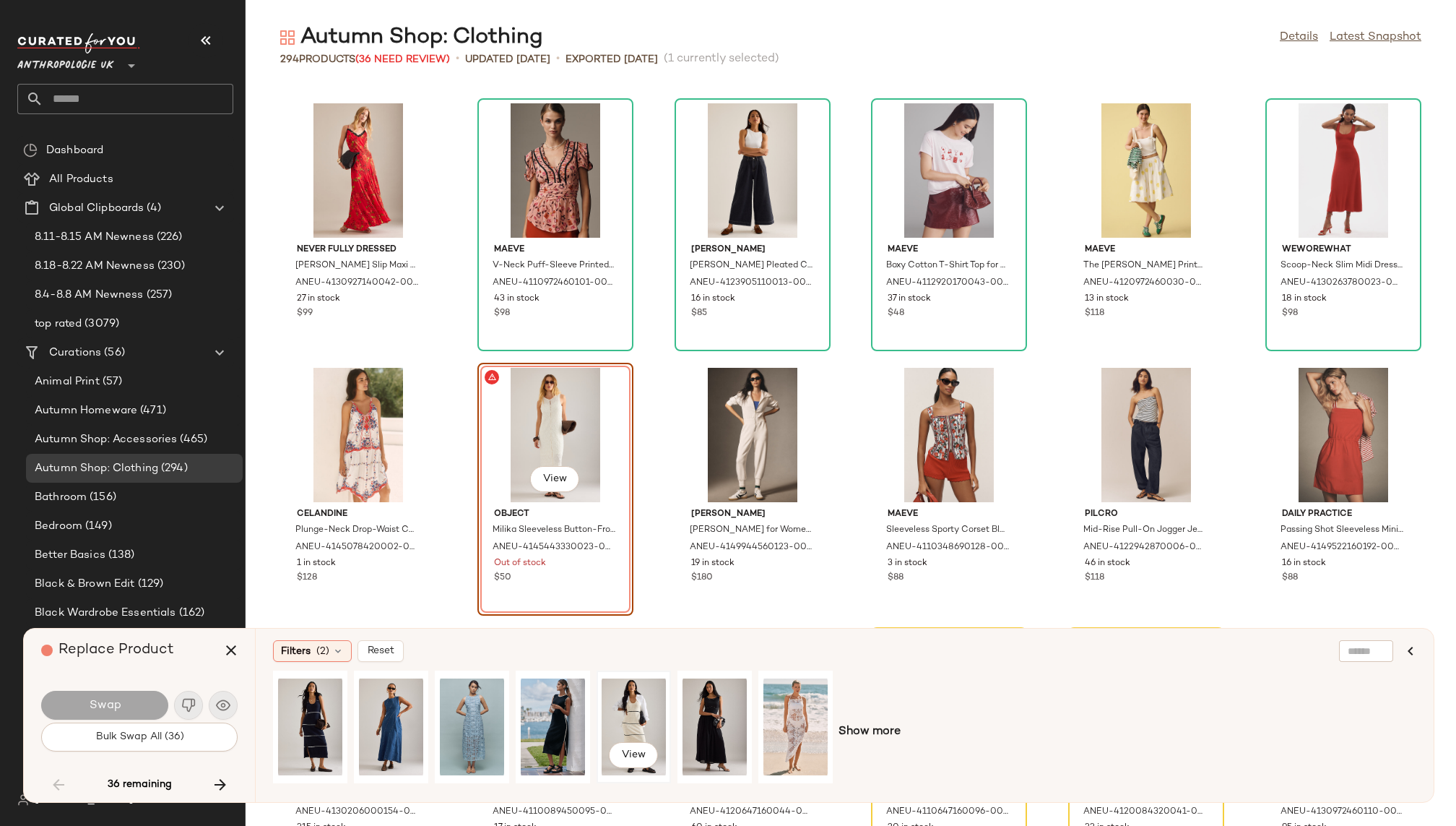
click at [648, 714] on div "View" at bounding box center [634, 726] width 64 height 103
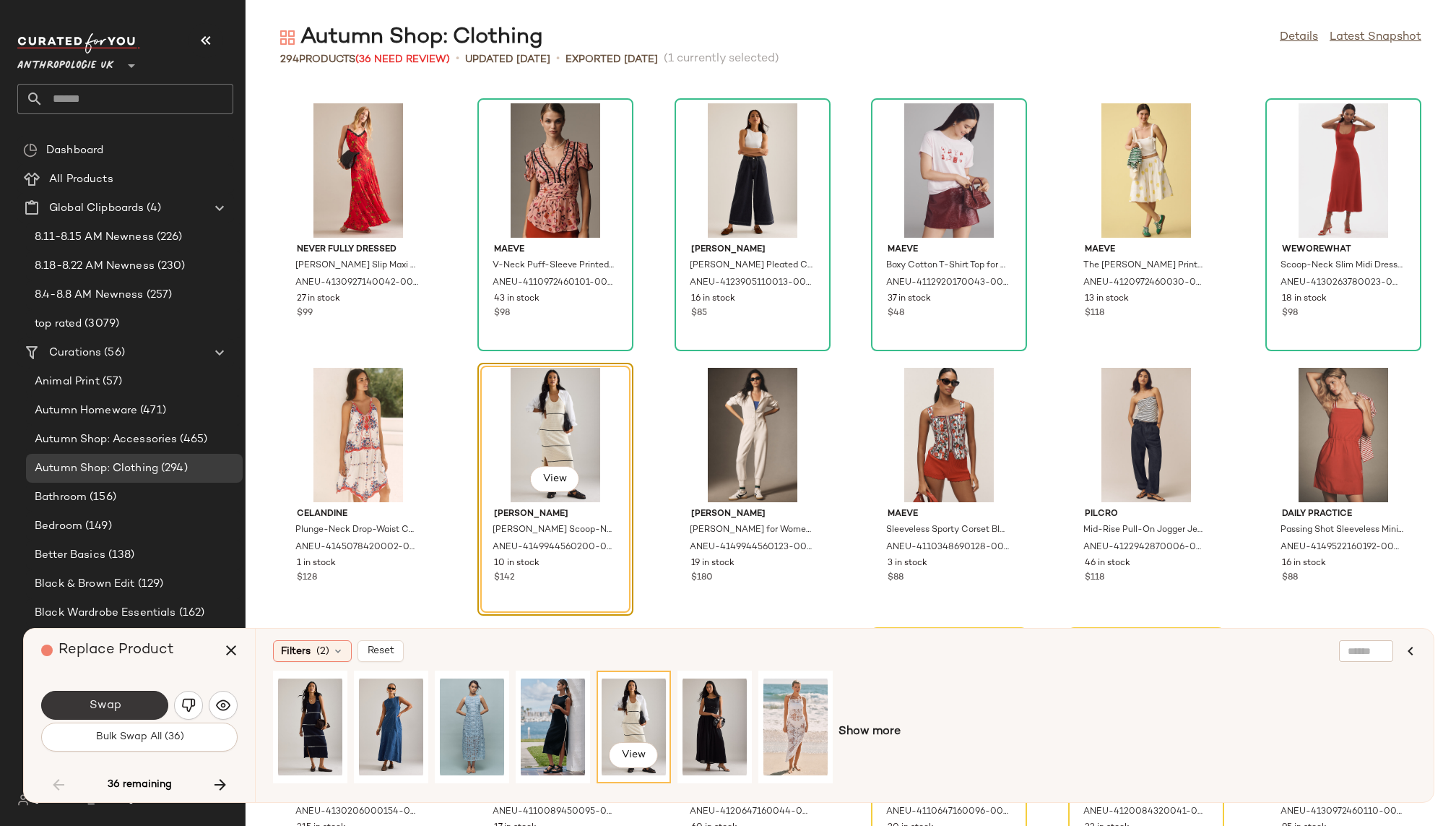
click at [137, 698] on button "Swap" at bounding box center [105, 705] width 127 height 29
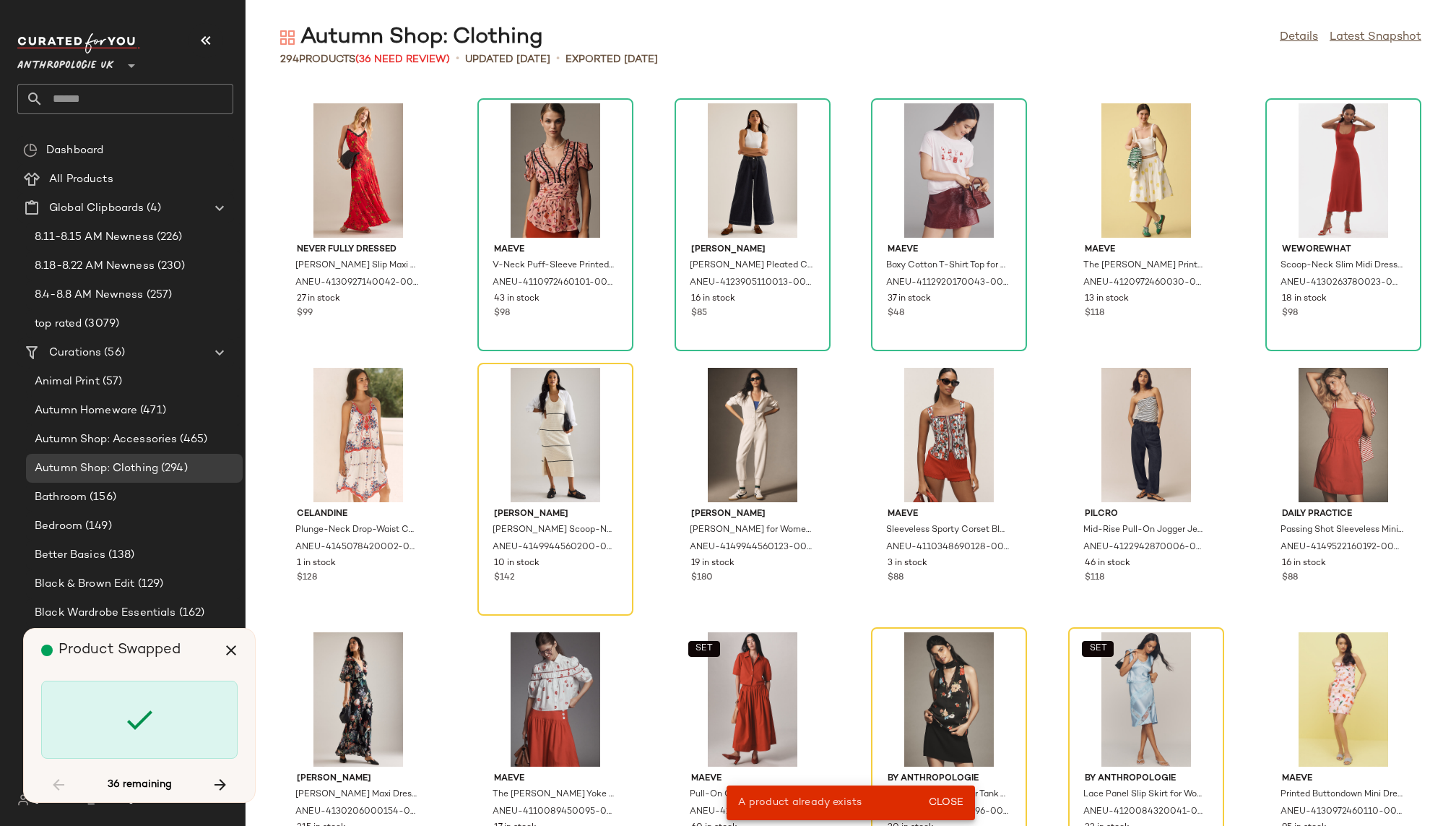
scroll to position [4497, 0]
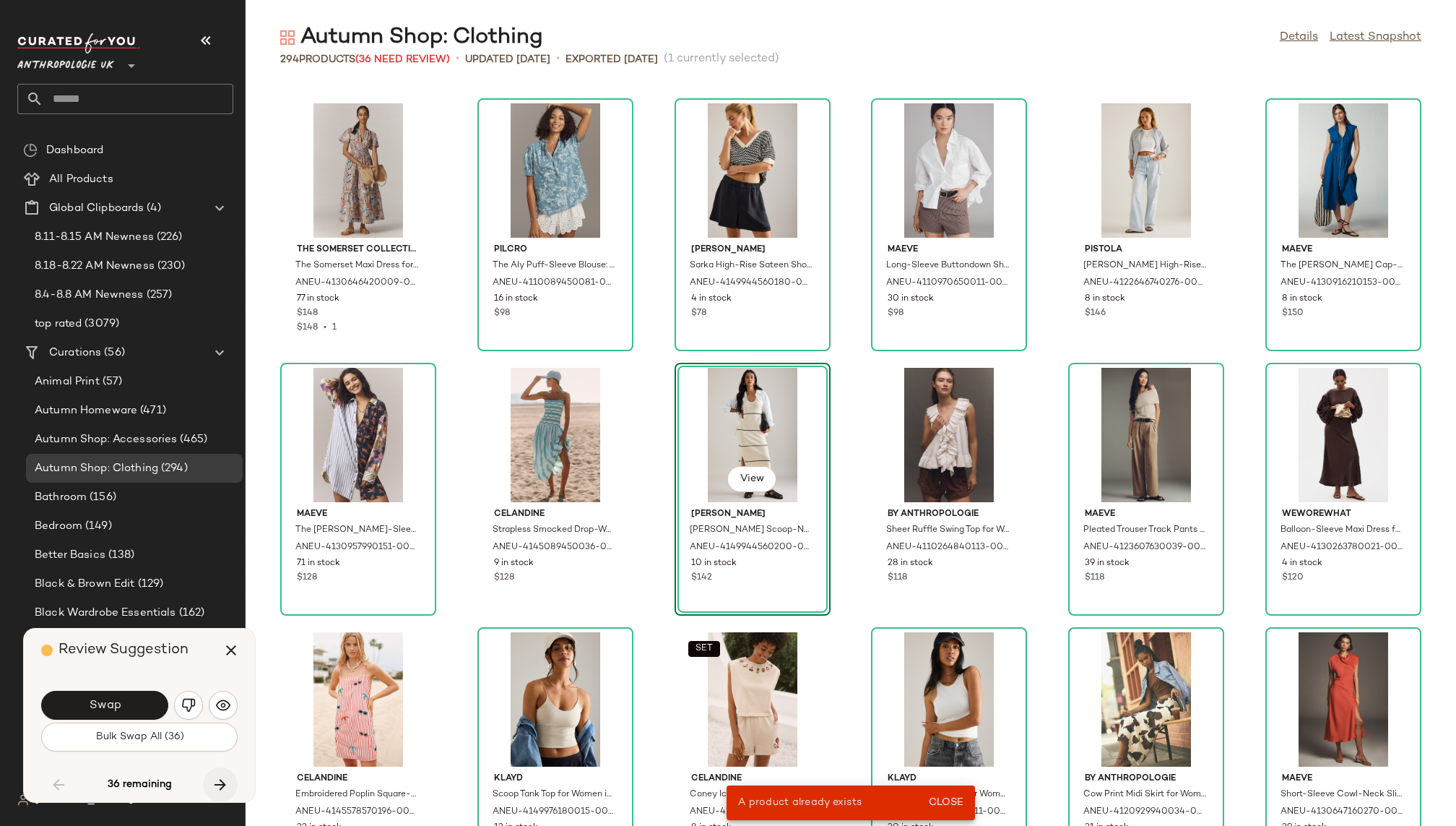
click at [220, 773] on button "button" at bounding box center [220, 785] width 34 height 34
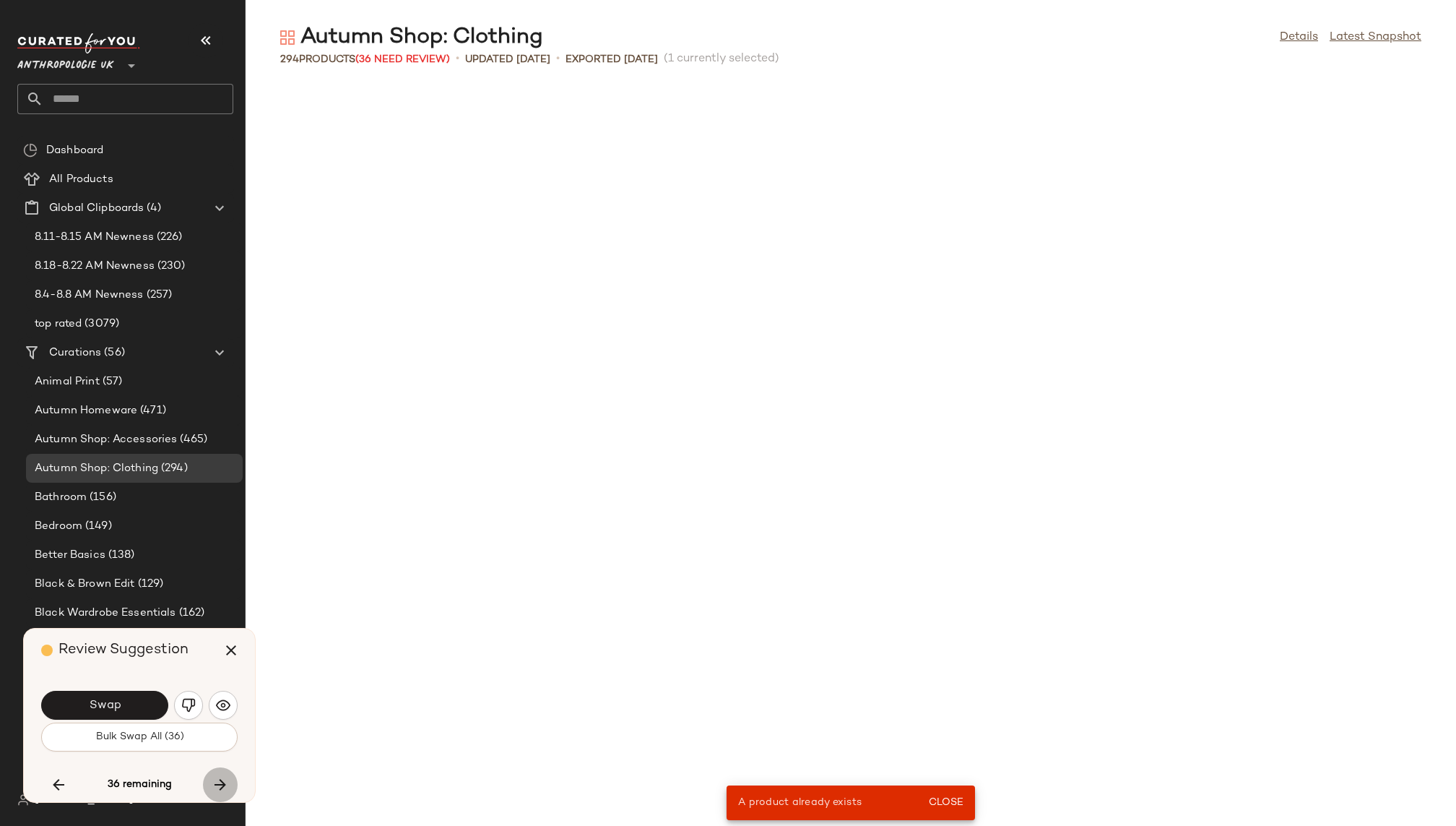
scroll to position [6612, 0]
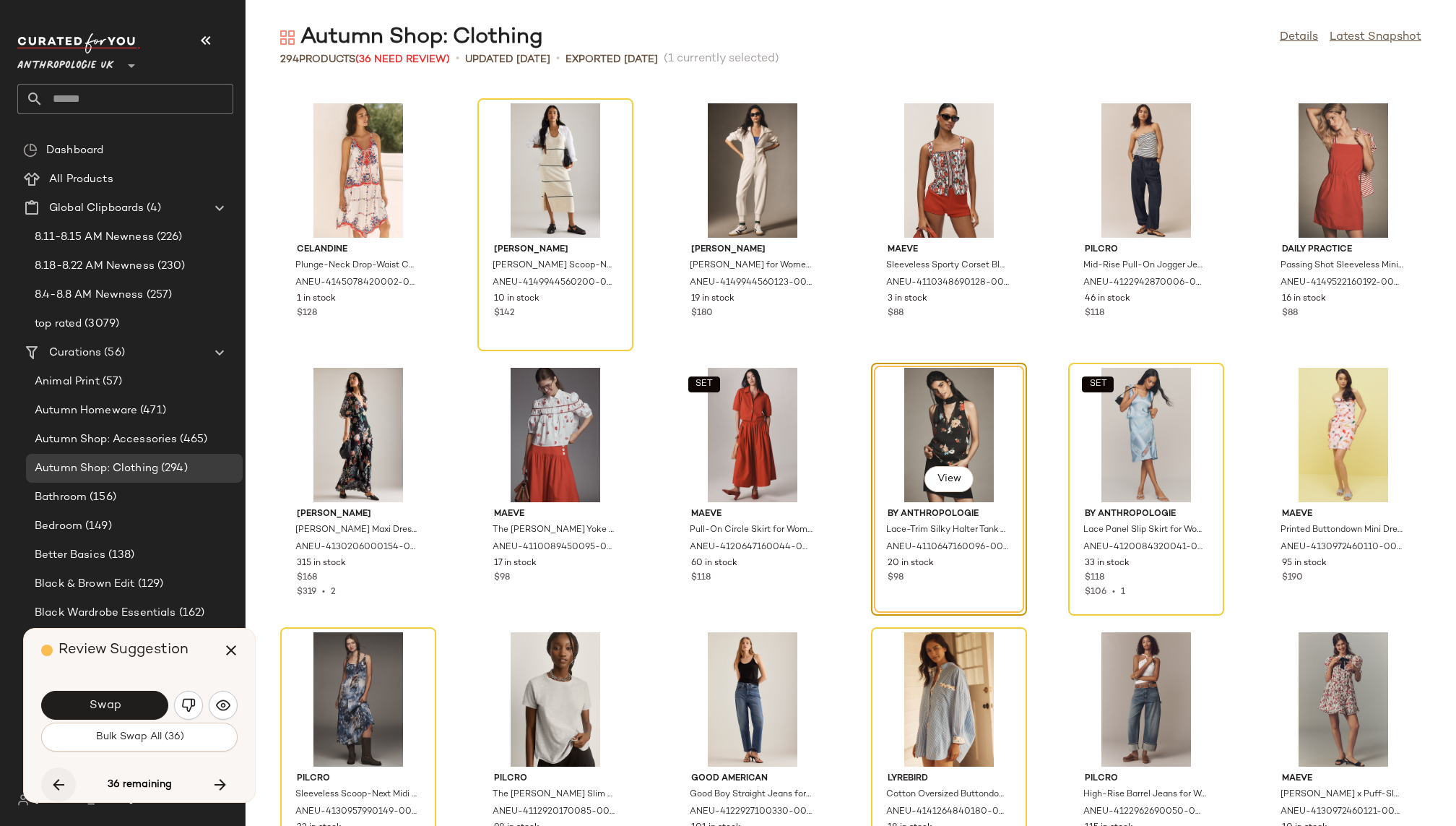
click at [59, 781] on icon "button" at bounding box center [58, 784] width 17 height 17
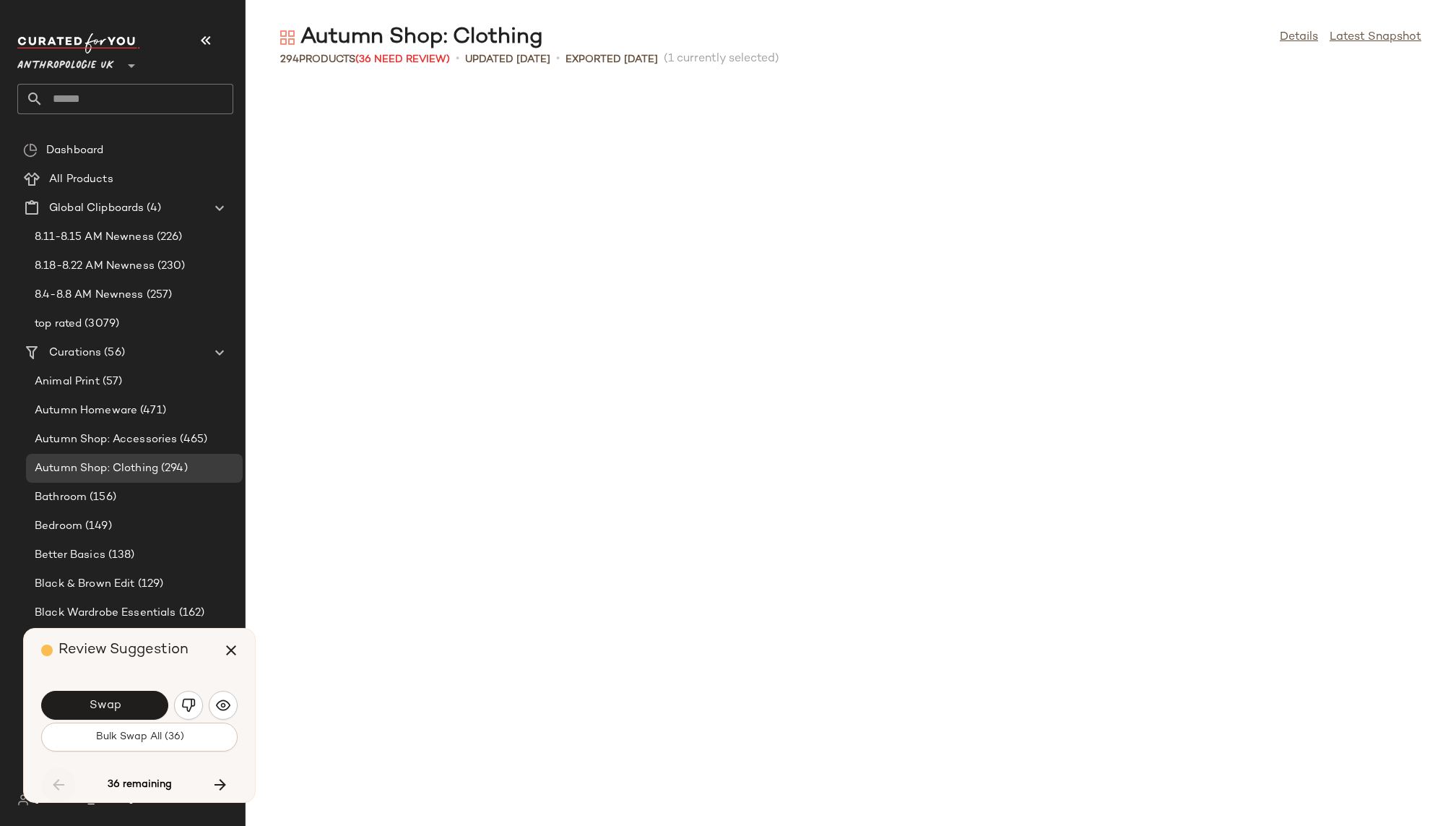
scroll to position [4497, 0]
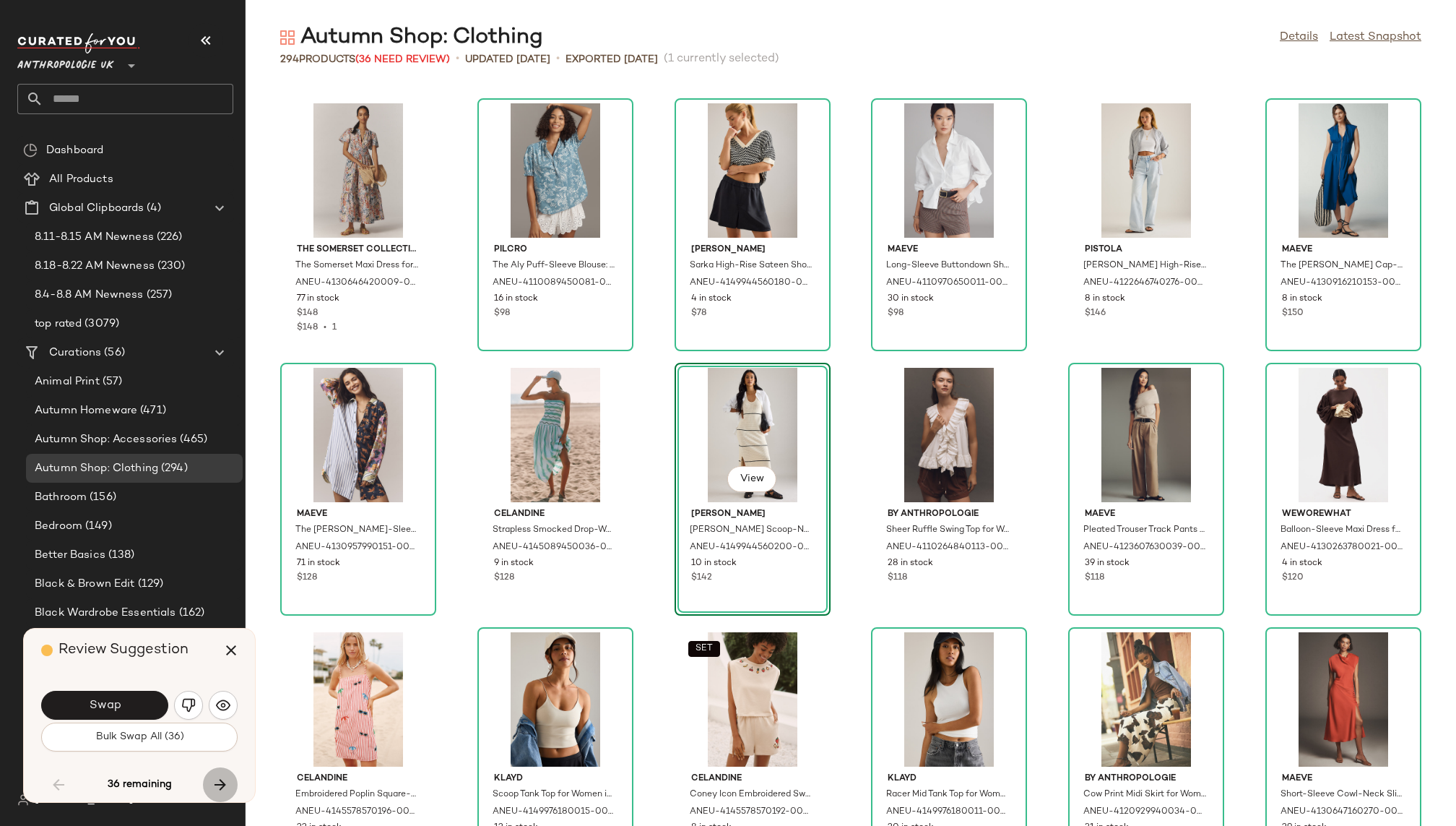
click at [216, 787] on icon "button" at bounding box center [220, 784] width 17 height 17
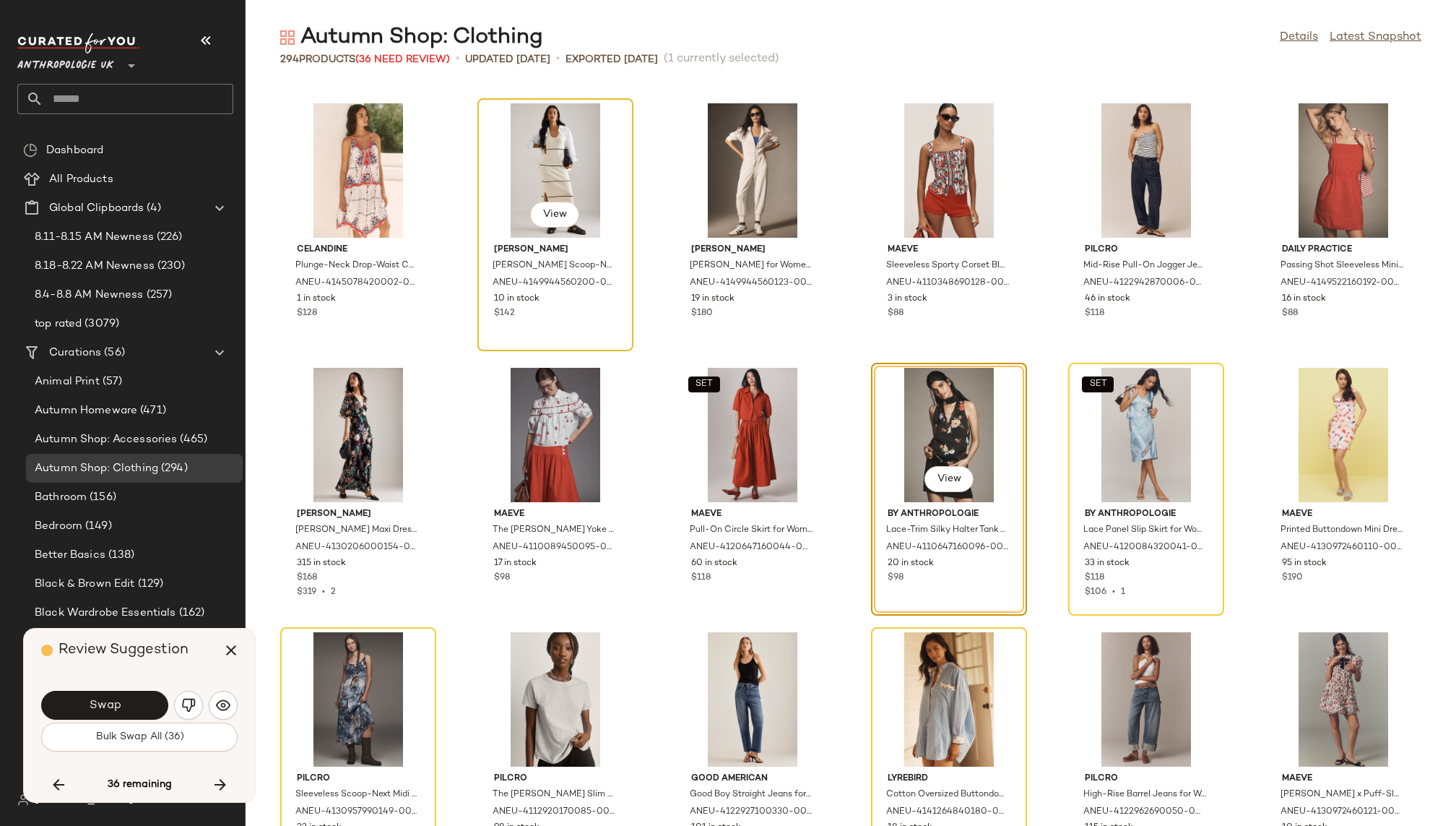
click at [529, 148] on div "View" at bounding box center [555, 171] width 146 height 135
click at [546, 164] on div "View" at bounding box center [555, 171] width 146 height 135
click at [191, 700] on img "button" at bounding box center [188, 705] width 14 height 14
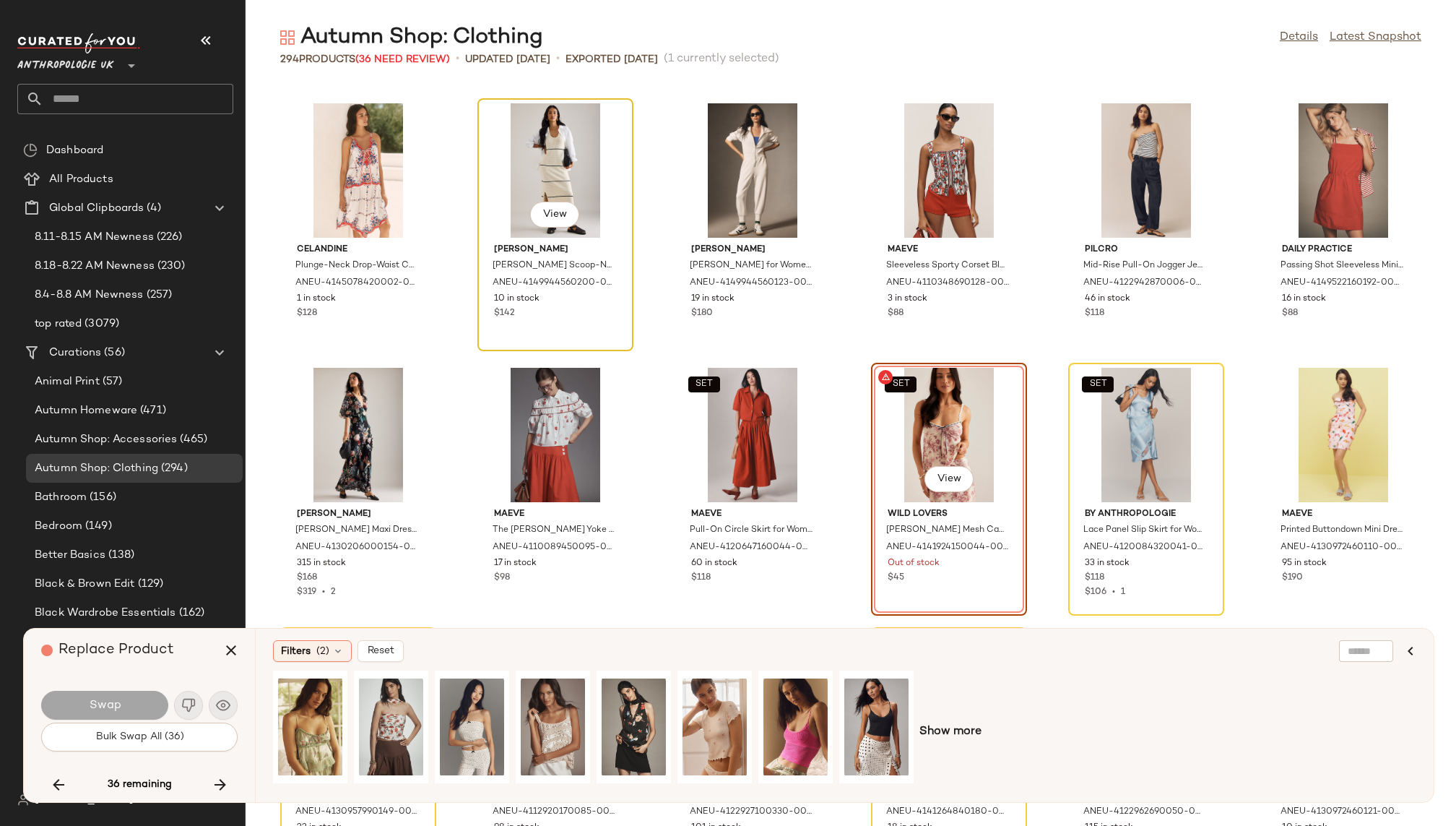
click at [591, 111] on div "View" at bounding box center [555, 171] width 146 height 135
click at [404, 706] on div "View" at bounding box center [391, 726] width 64 height 103
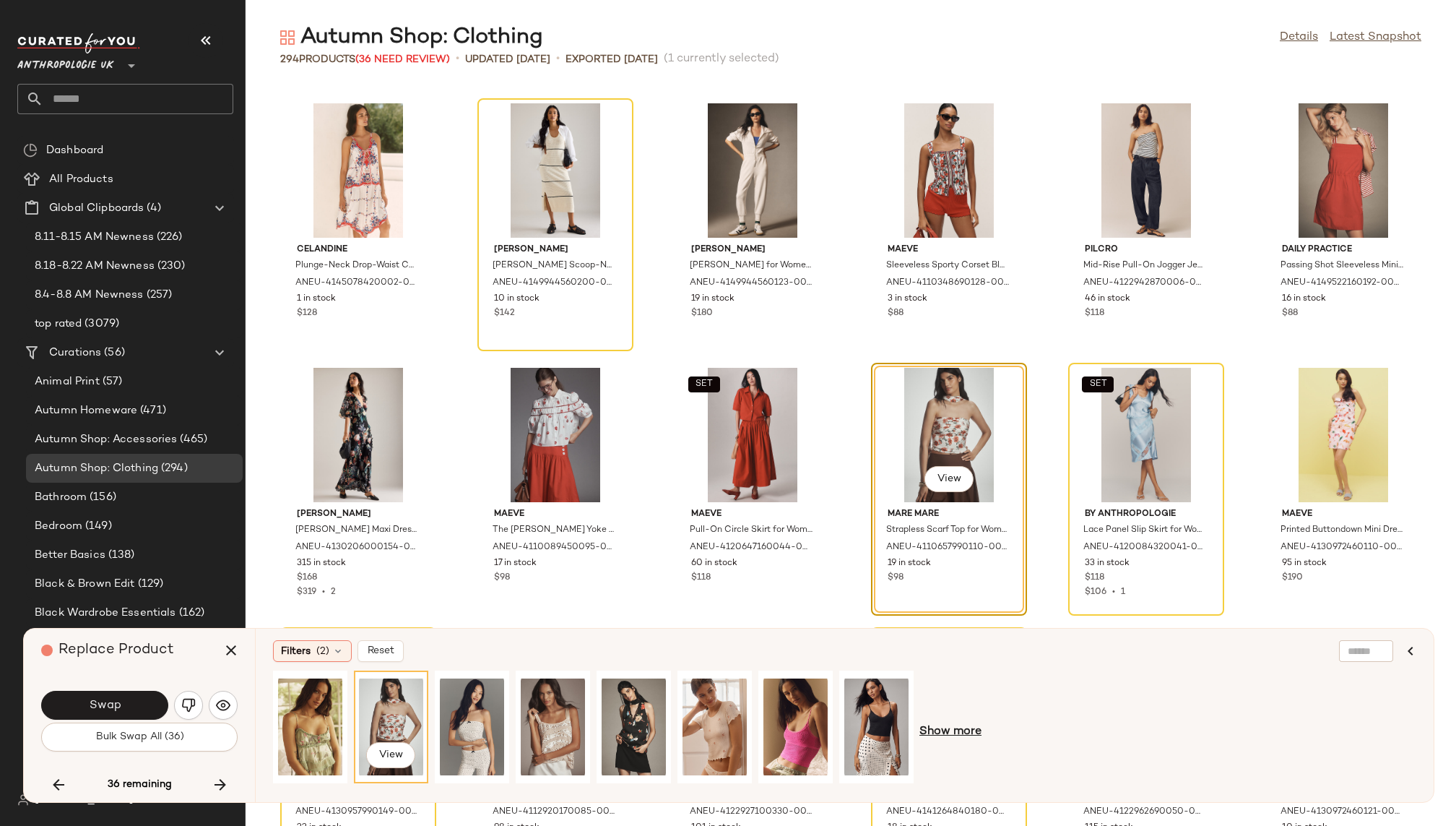
click at [944, 726] on span "Show more" at bounding box center [950, 732] width 62 height 17
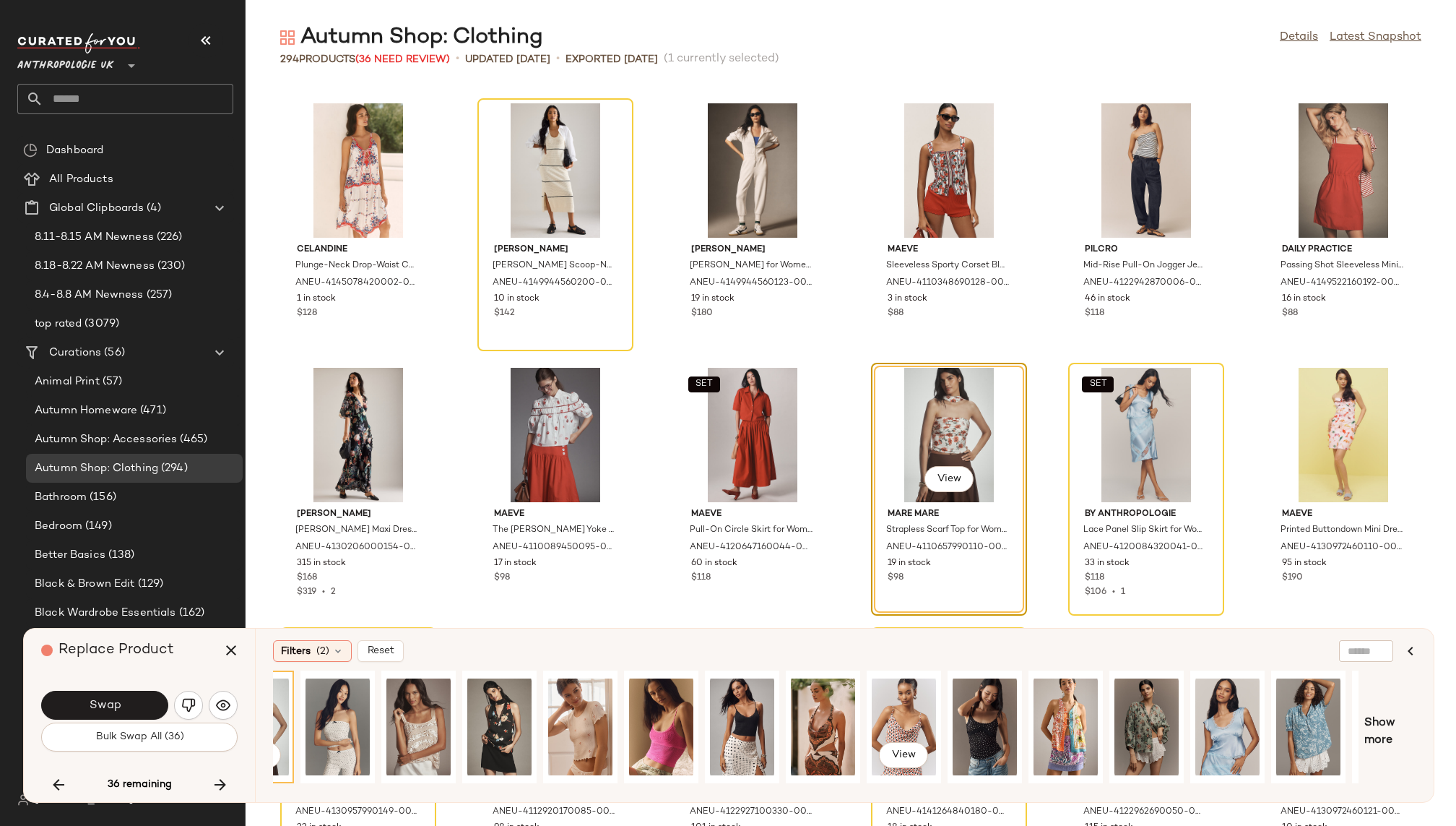
scroll to position [0, 202]
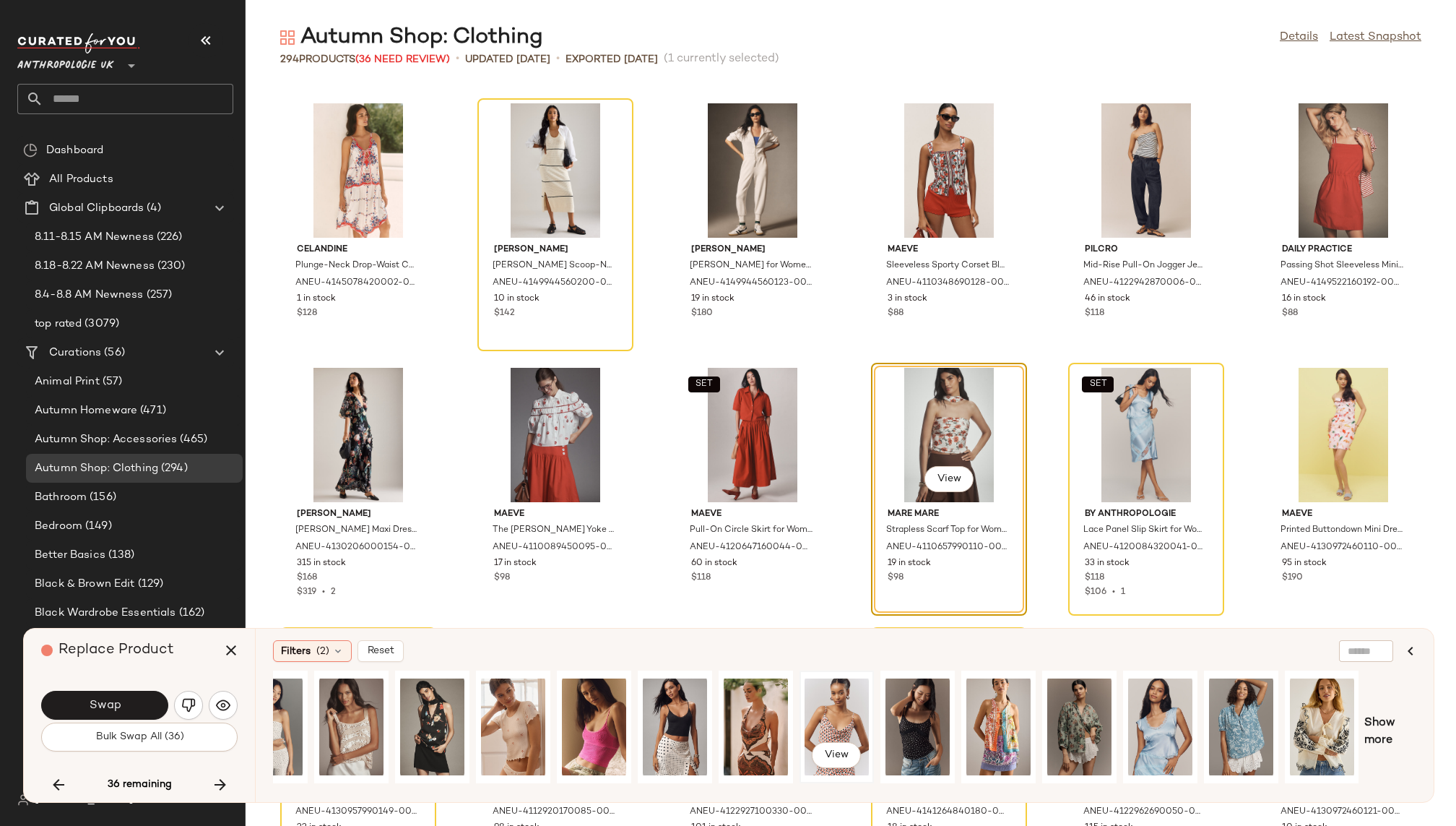
click at [838, 716] on div "View" at bounding box center [837, 726] width 64 height 103
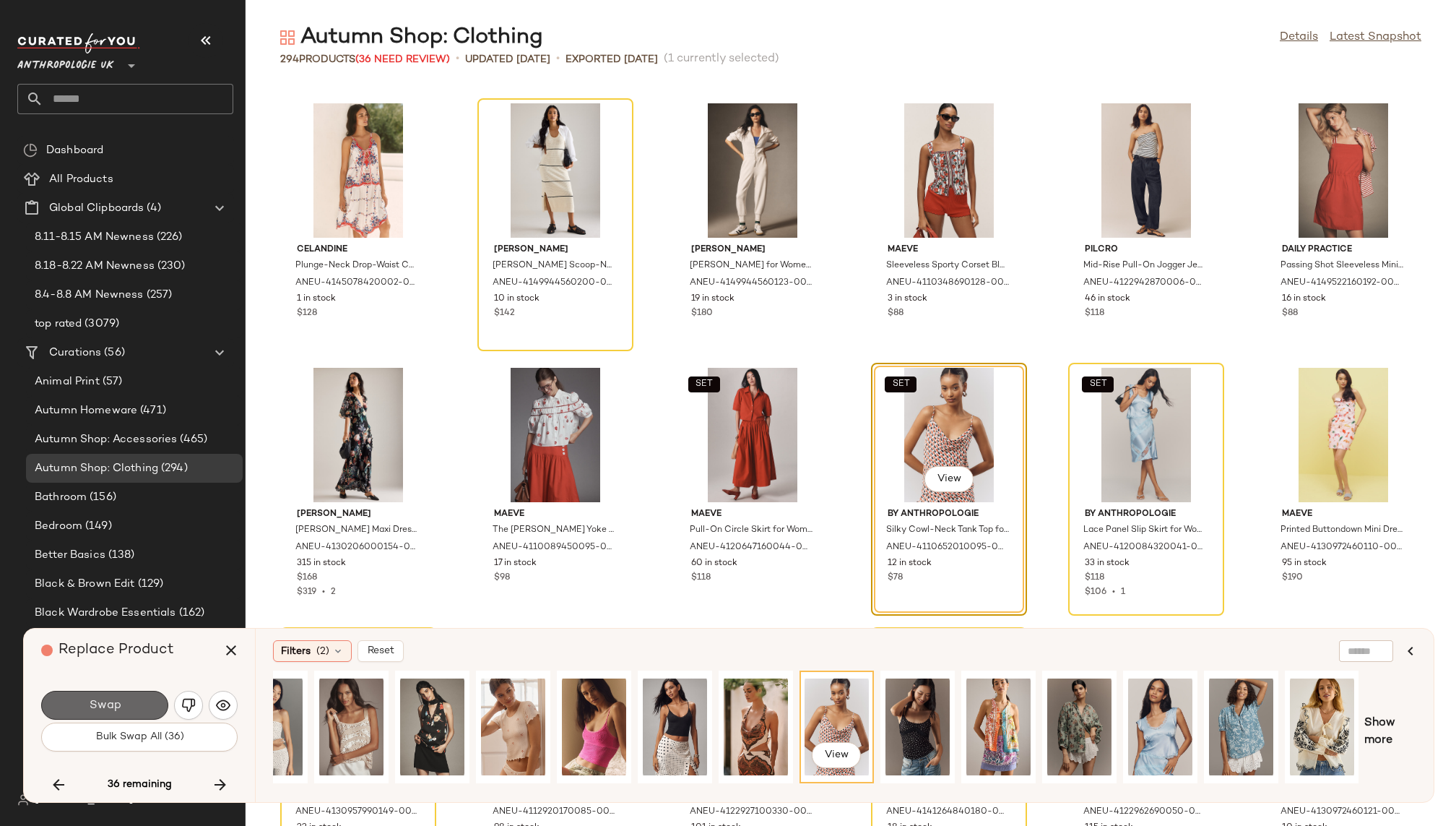
click at [132, 700] on button "Swap" at bounding box center [105, 705] width 127 height 29
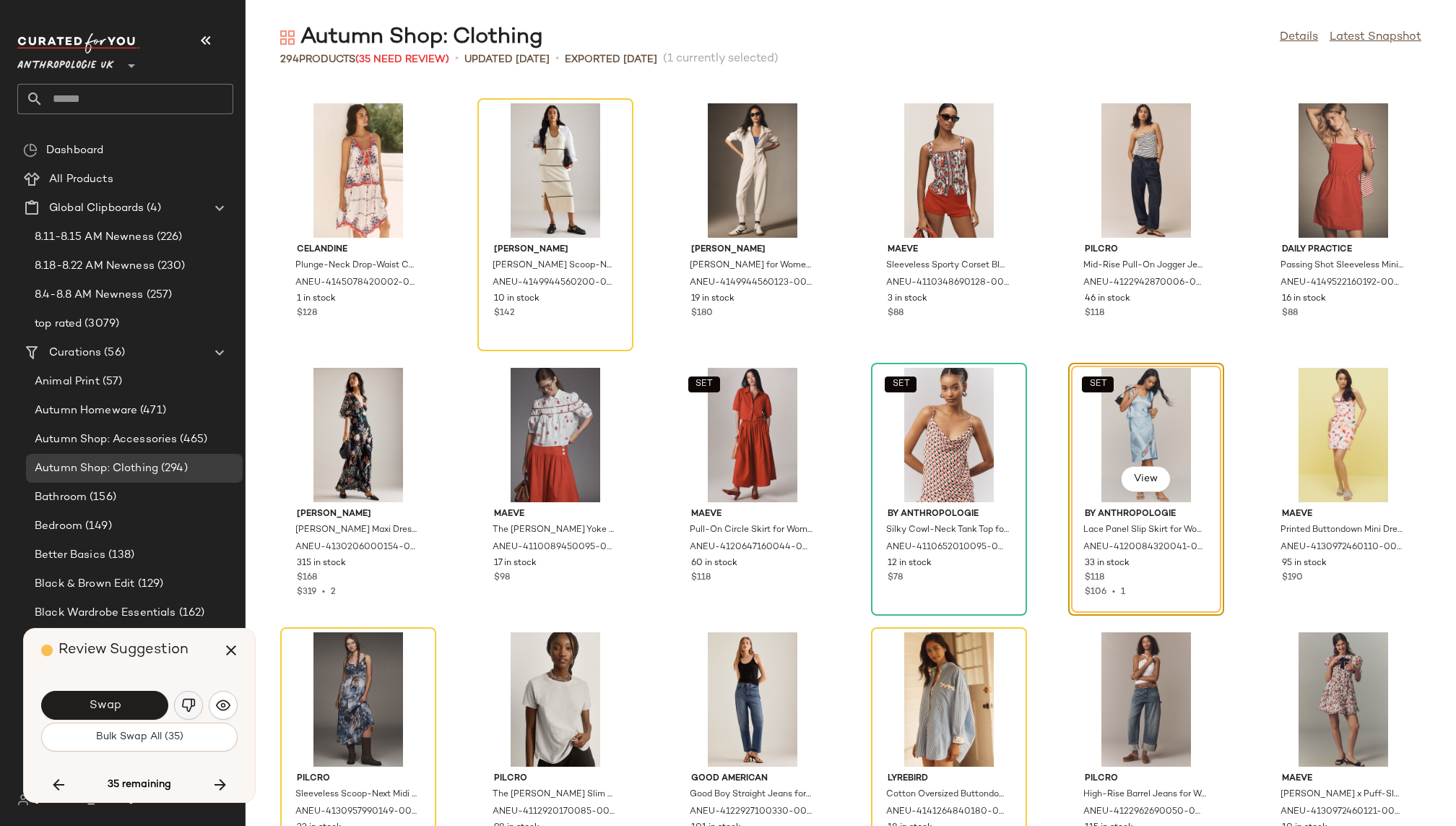
click at [188, 699] on img "button" at bounding box center [188, 705] width 14 height 14
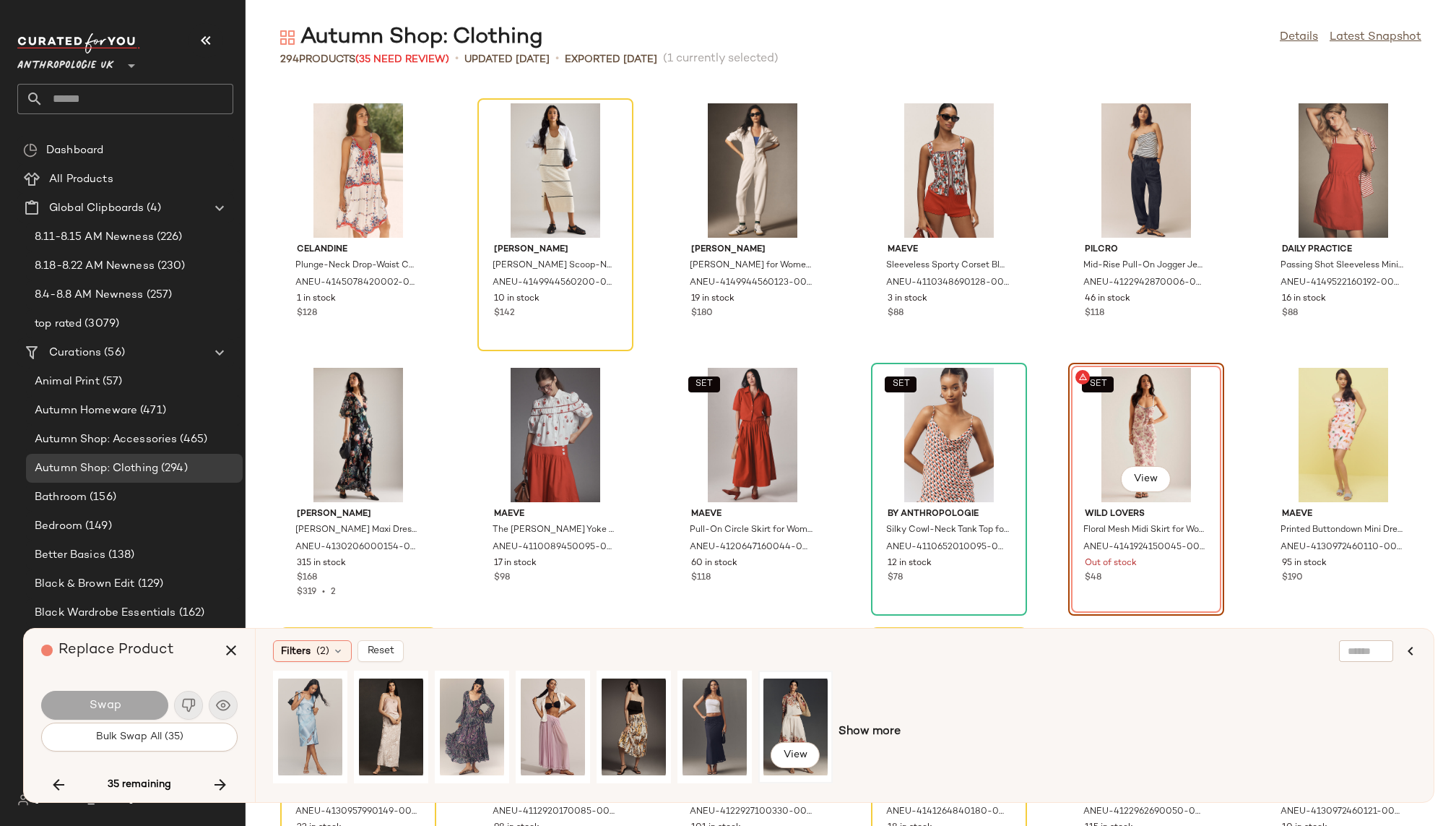
click at [805, 708] on div "View" at bounding box center [796, 726] width 64 height 103
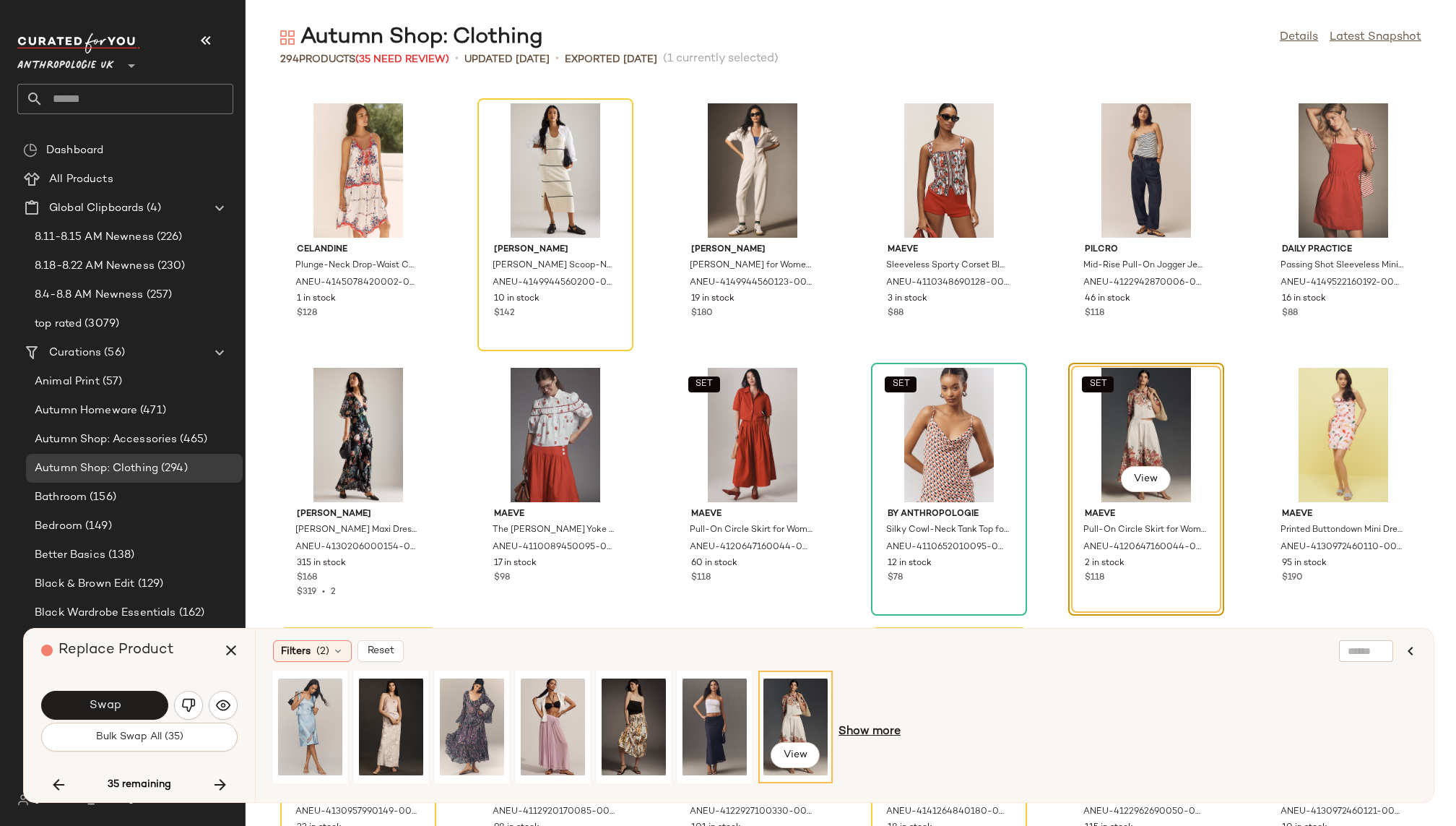
click at [880, 730] on span "Show more" at bounding box center [869, 732] width 62 height 17
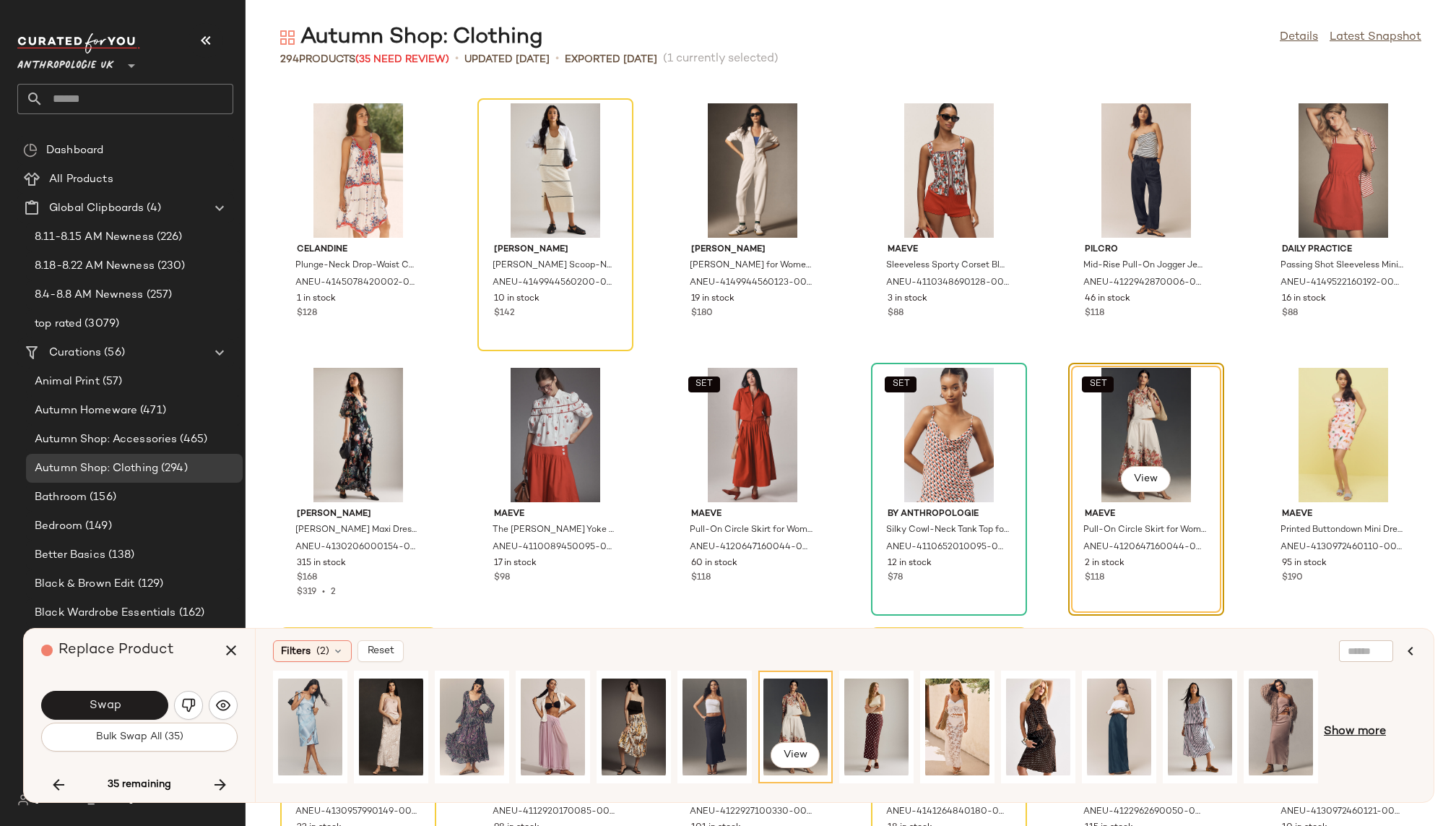
click at [1371, 731] on span "Show more" at bounding box center [1355, 732] width 62 height 17
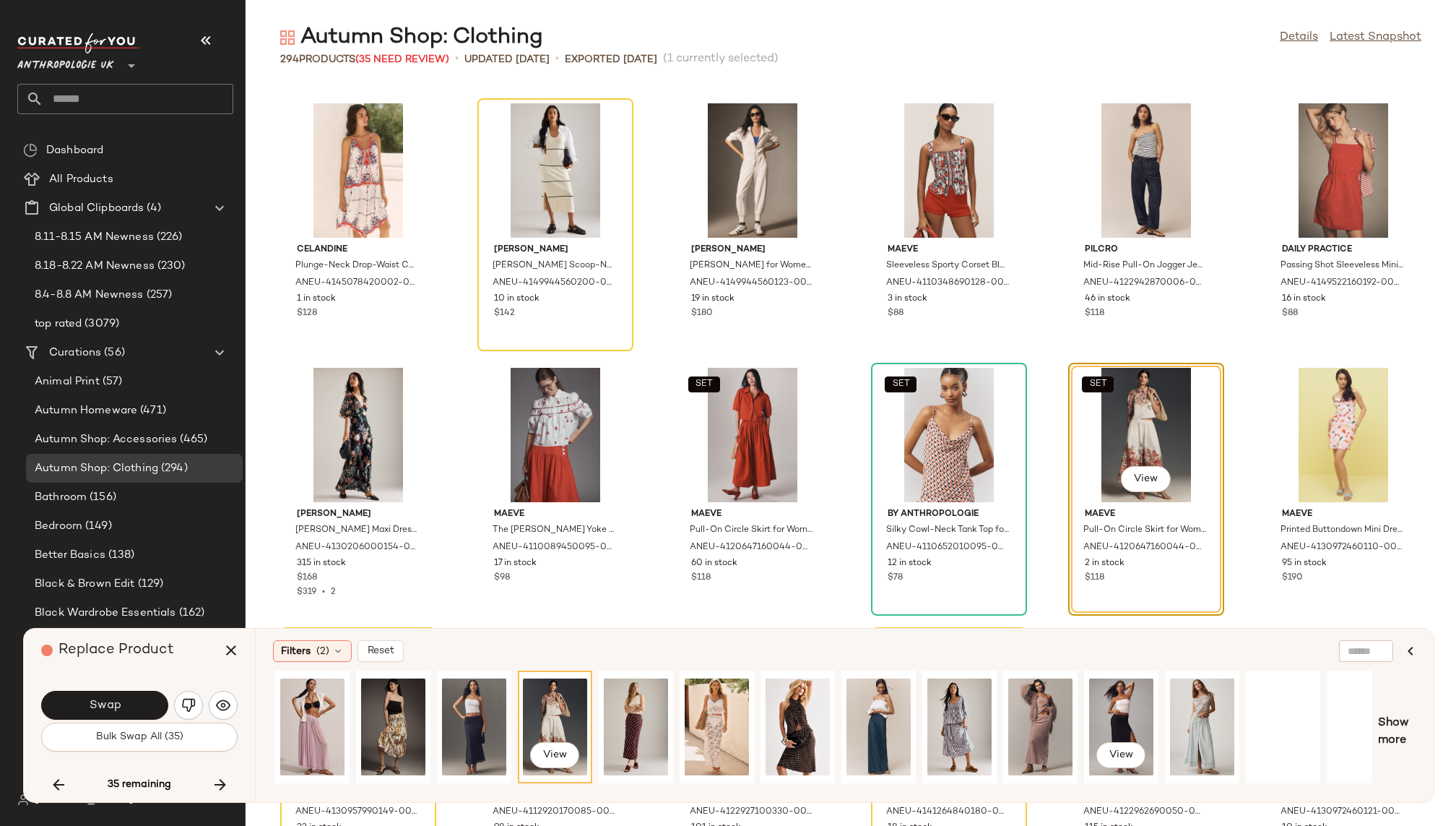
scroll to position [0, 292]
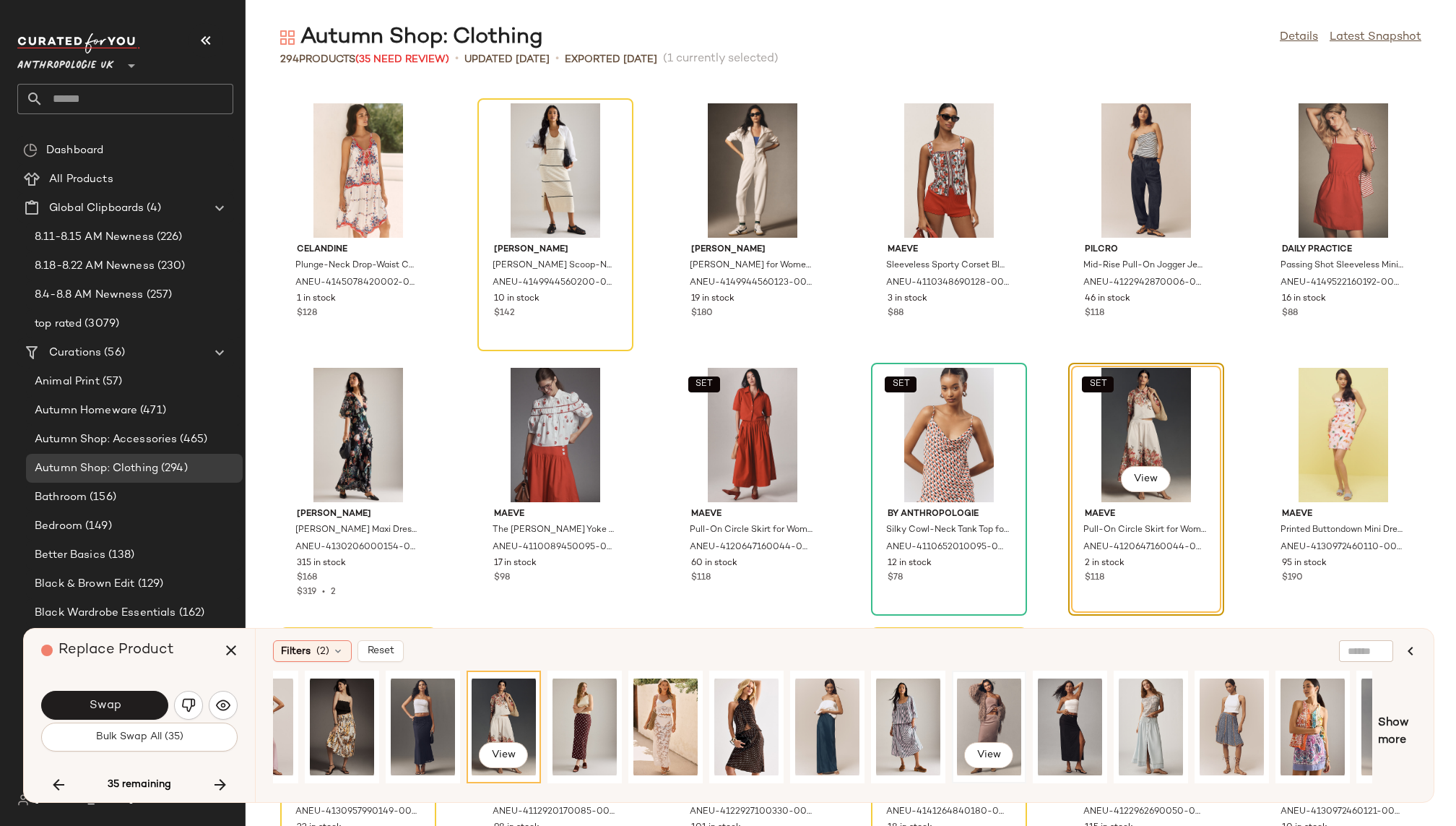
click at [978, 707] on div "View" at bounding box center [989, 726] width 64 height 103
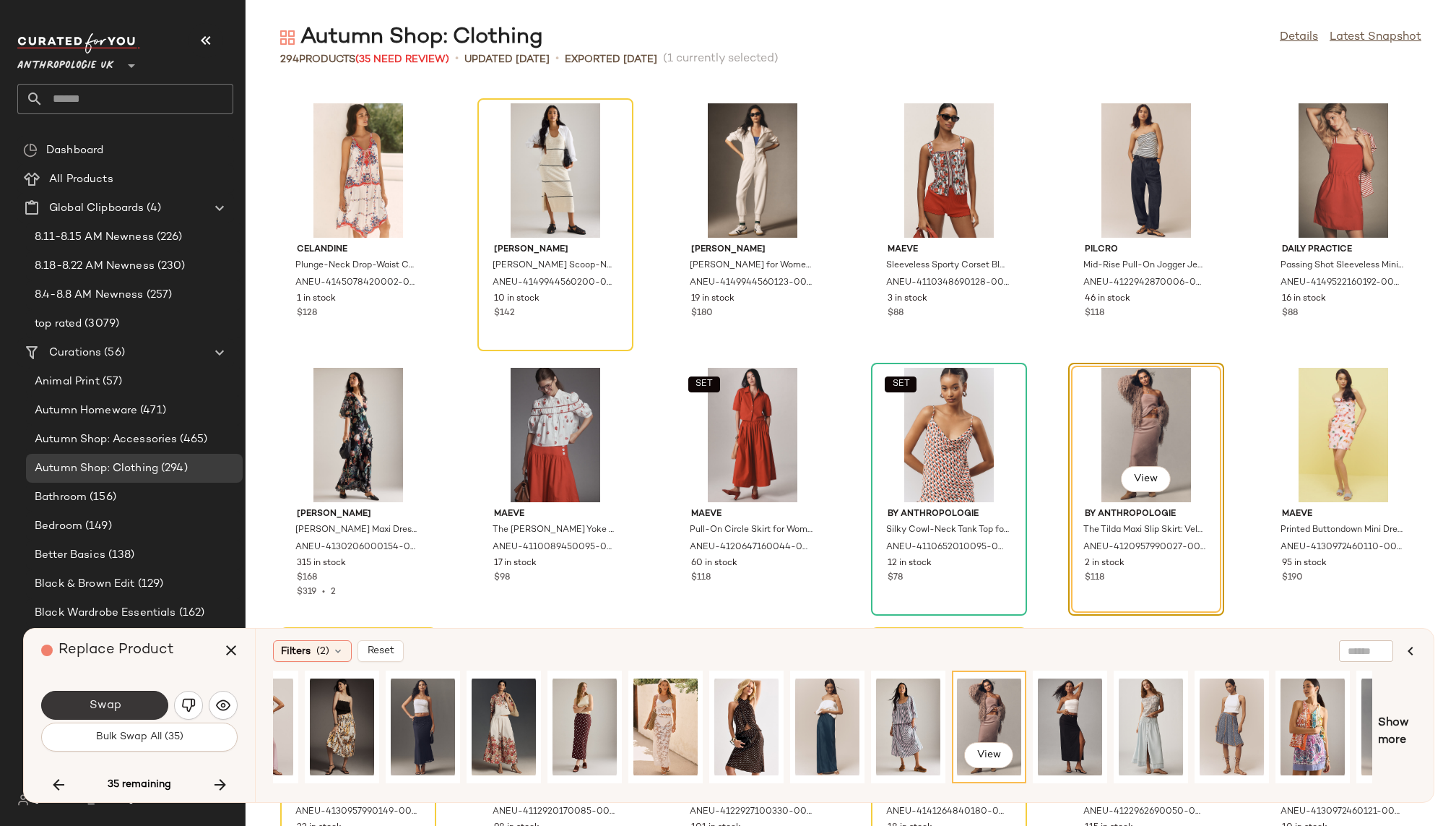
click at [144, 707] on button "Swap" at bounding box center [105, 705] width 127 height 29
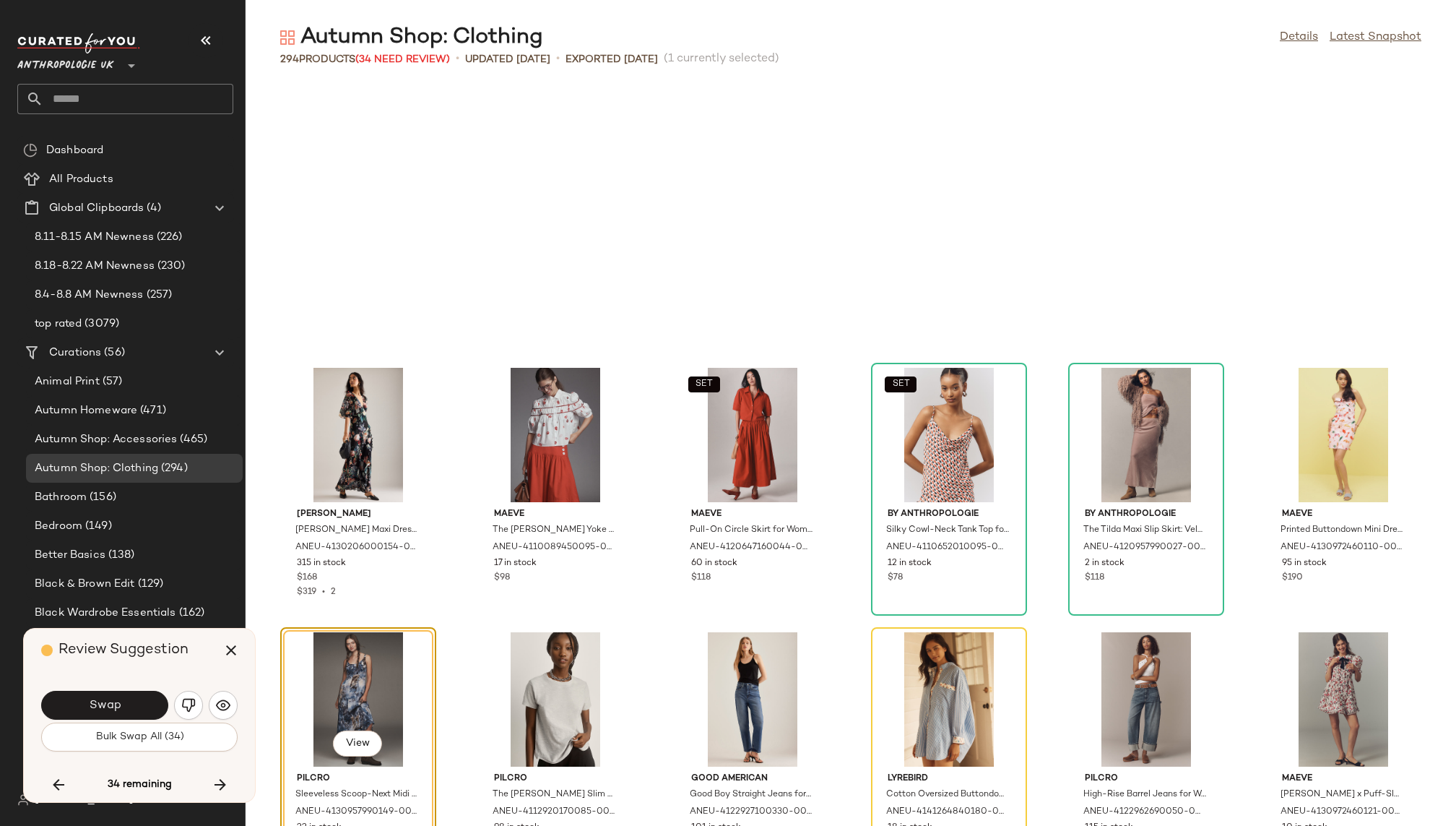
scroll to position [6877, 0]
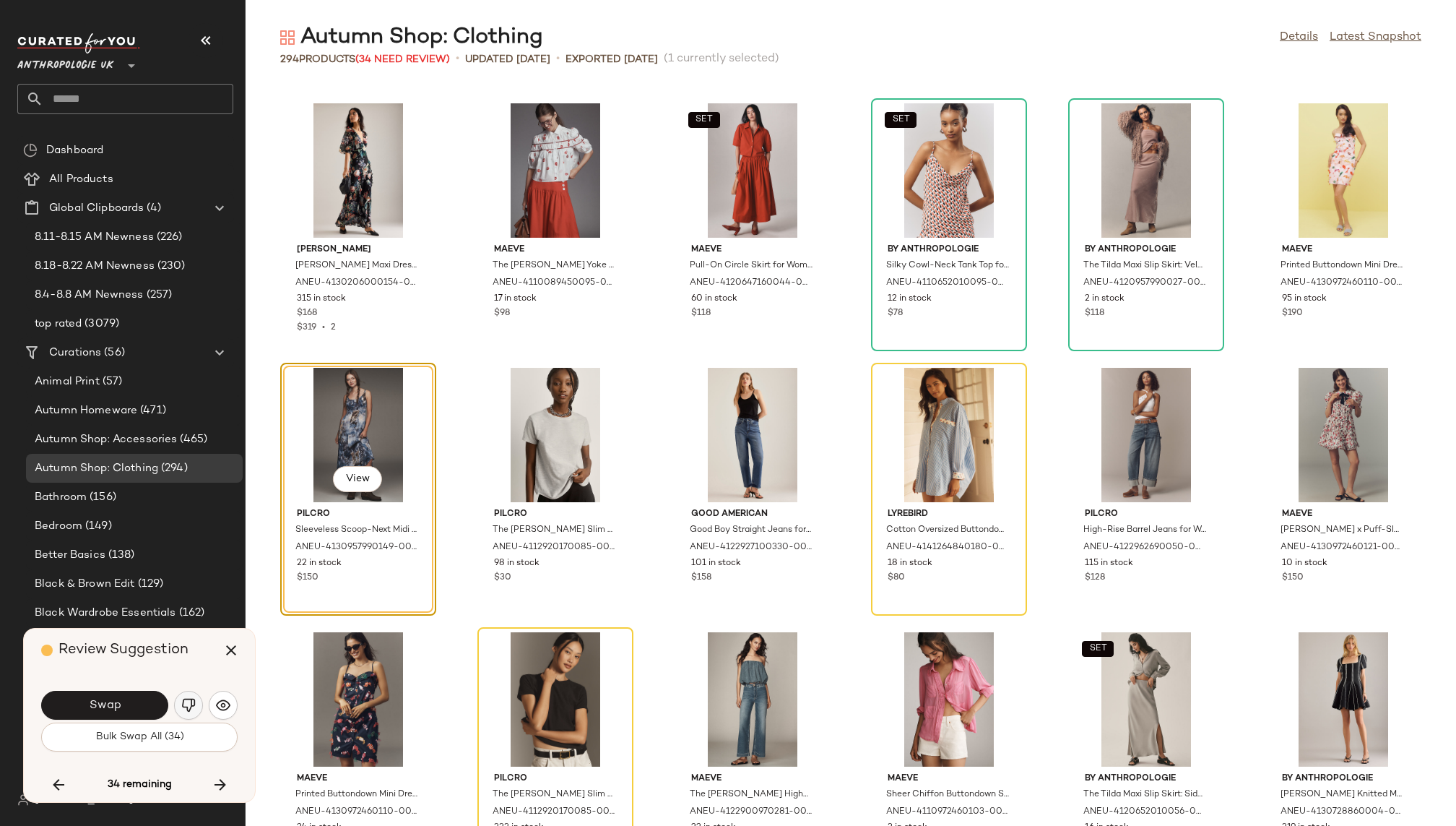
click at [183, 705] on img "button" at bounding box center [188, 705] width 14 height 14
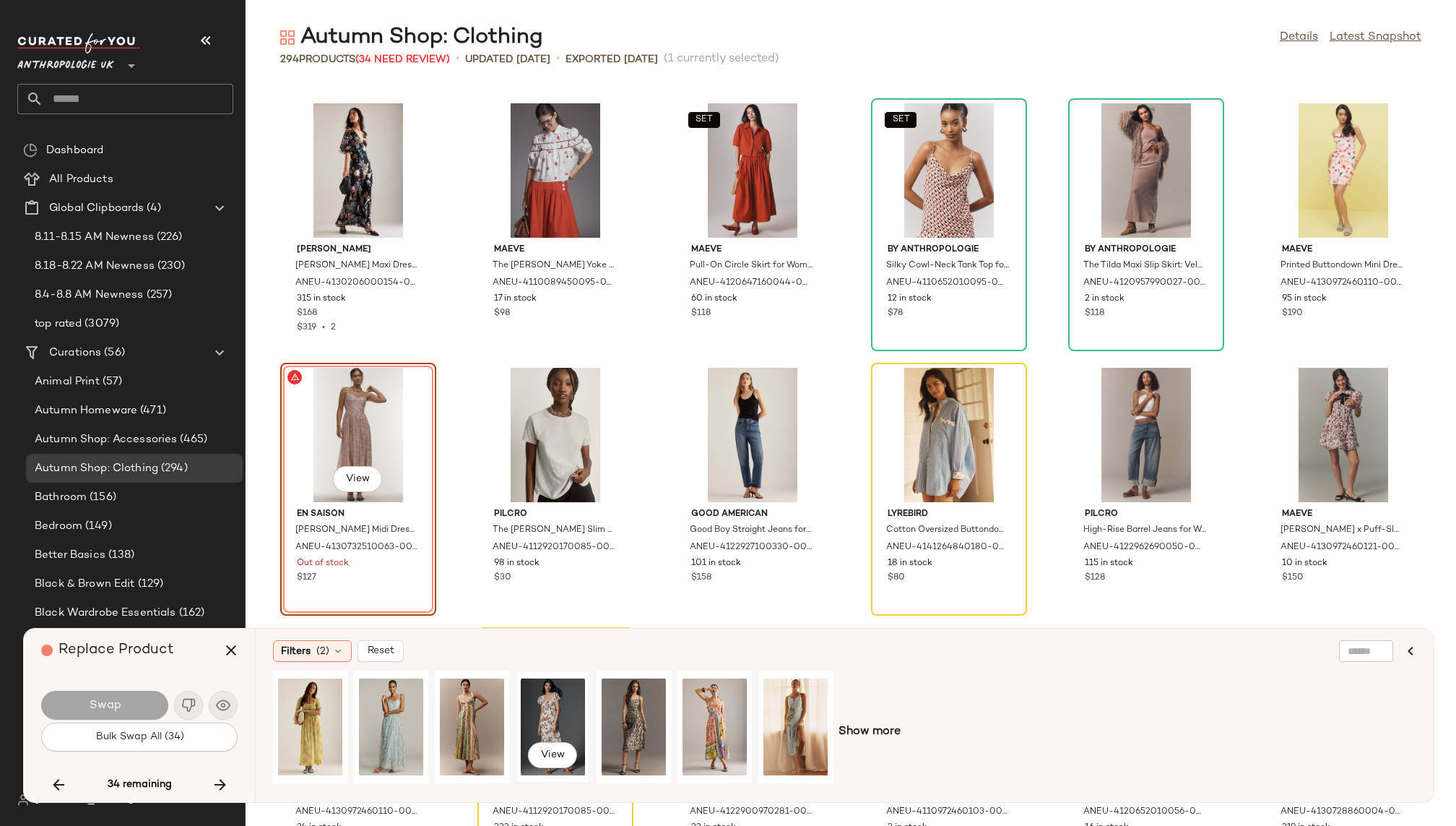
click at [548, 701] on div "View" at bounding box center [553, 726] width 64 height 103
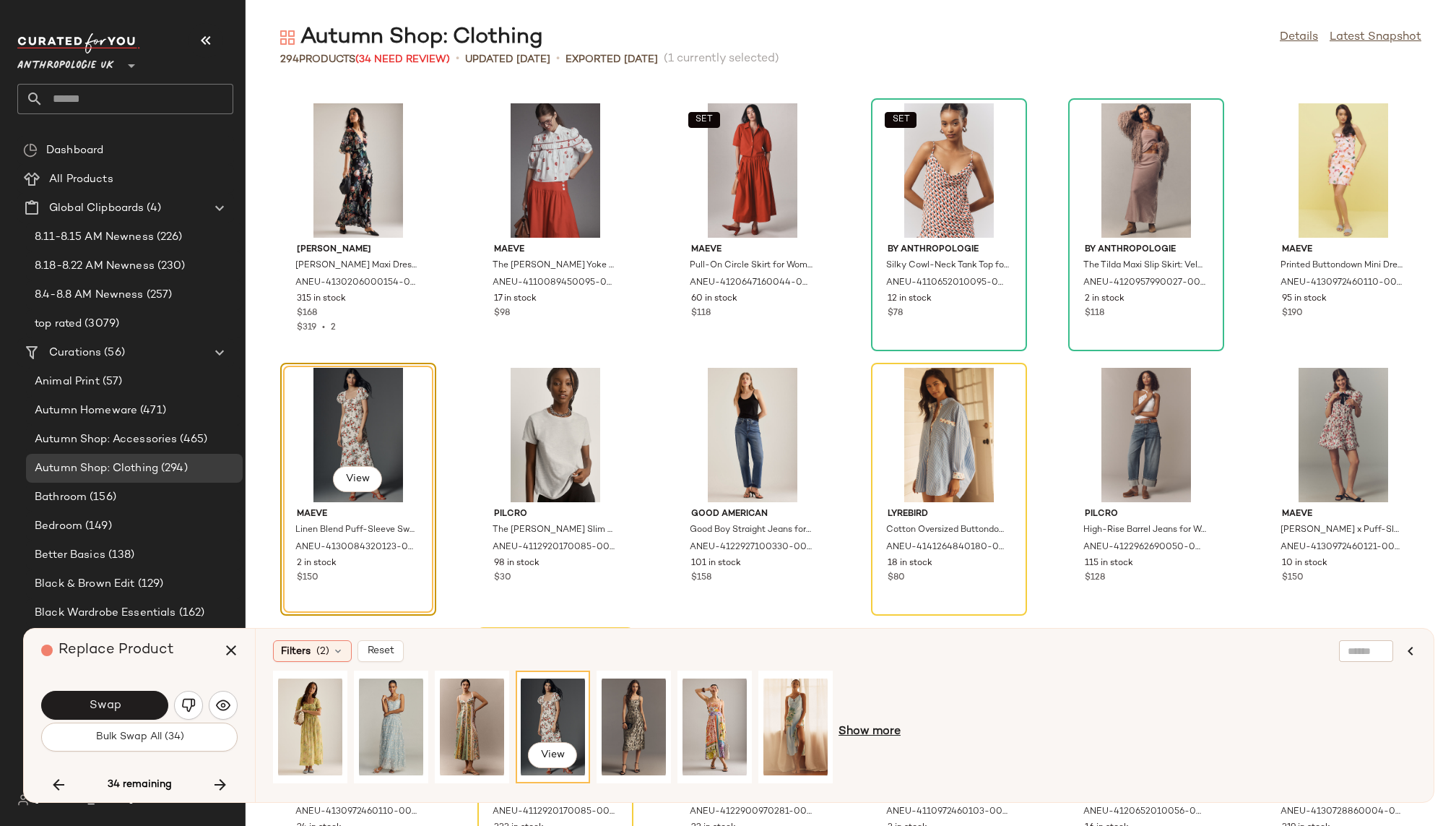
click at [872, 732] on span "Show more" at bounding box center [869, 732] width 62 height 17
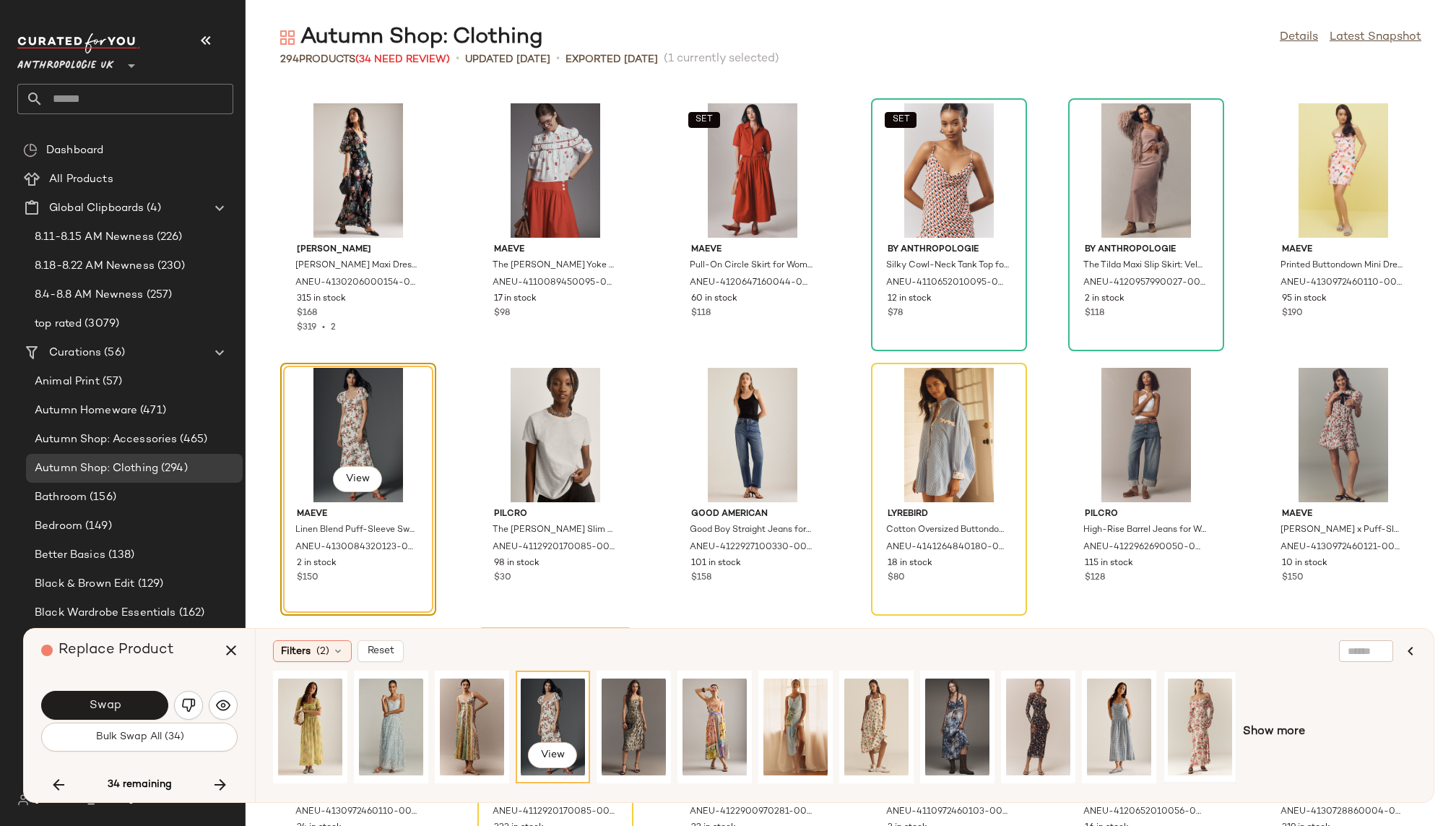
click at [1189, 703] on div at bounding box center [1200, 726] width 64 height 103
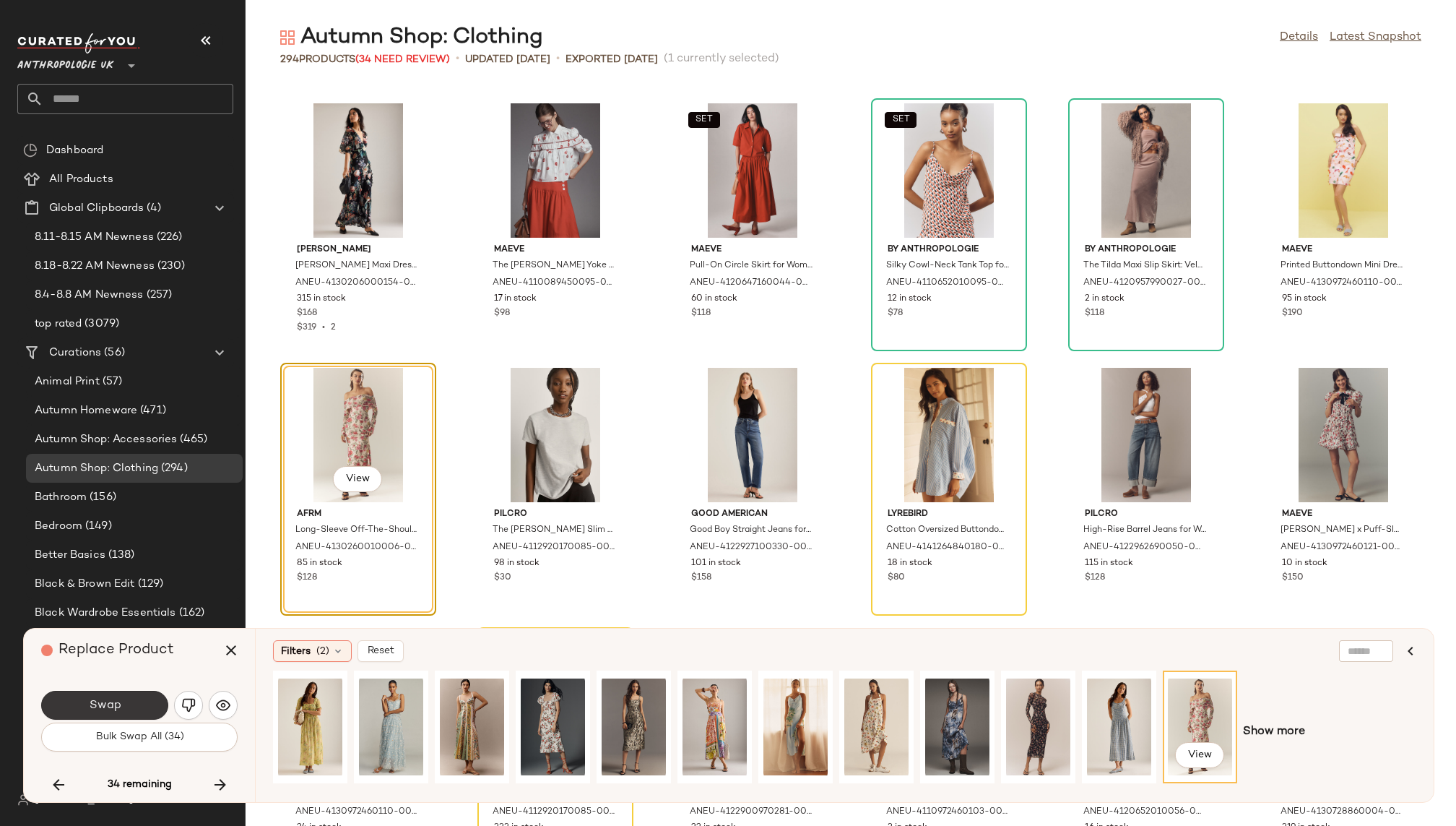
click at [111, 705] on span "Swap" at bounding box center [104, 706] width 32 height 13
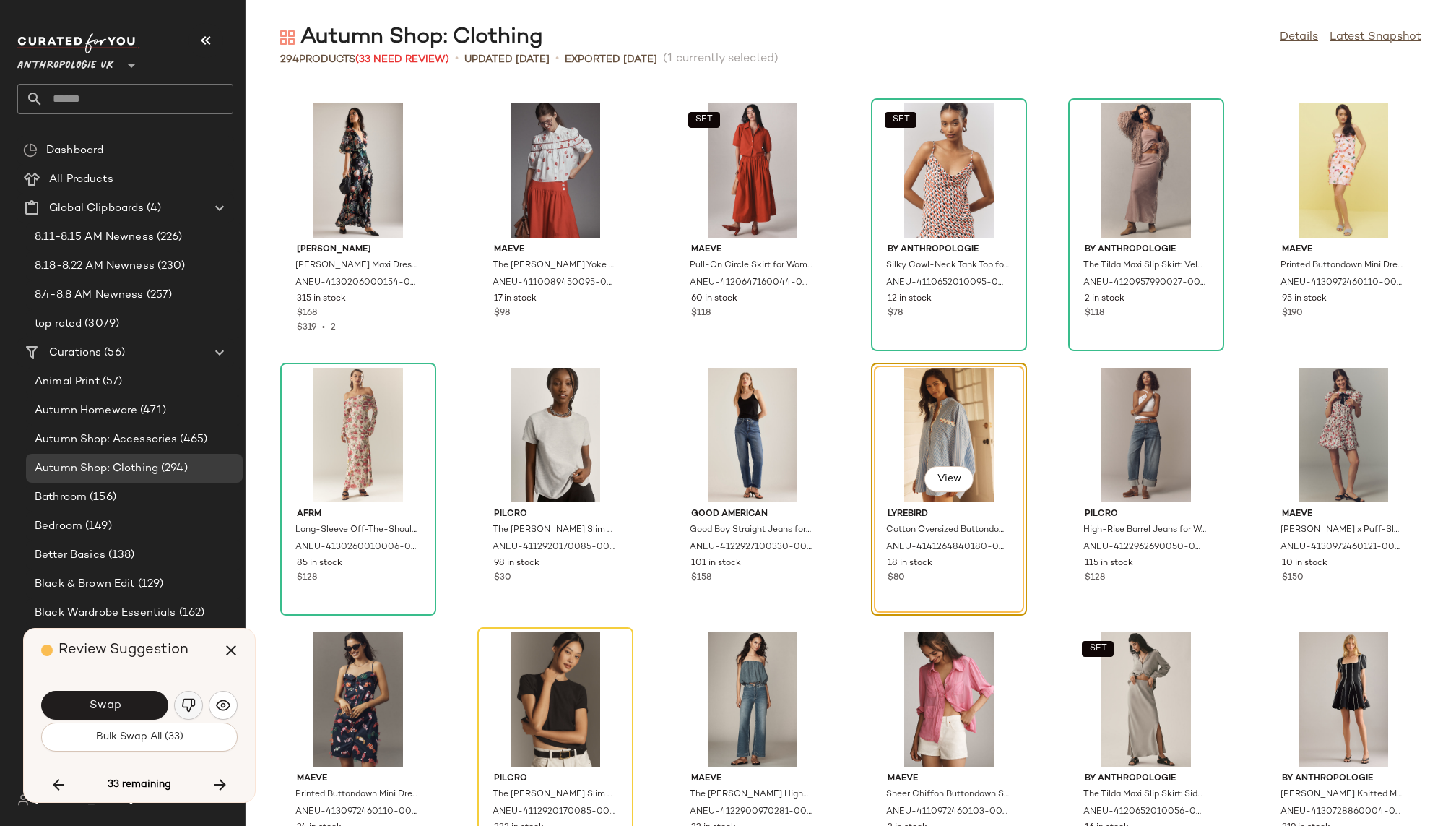
click at [184, 698] on img "button" at bounding box center [188, 705] width 14 height 14
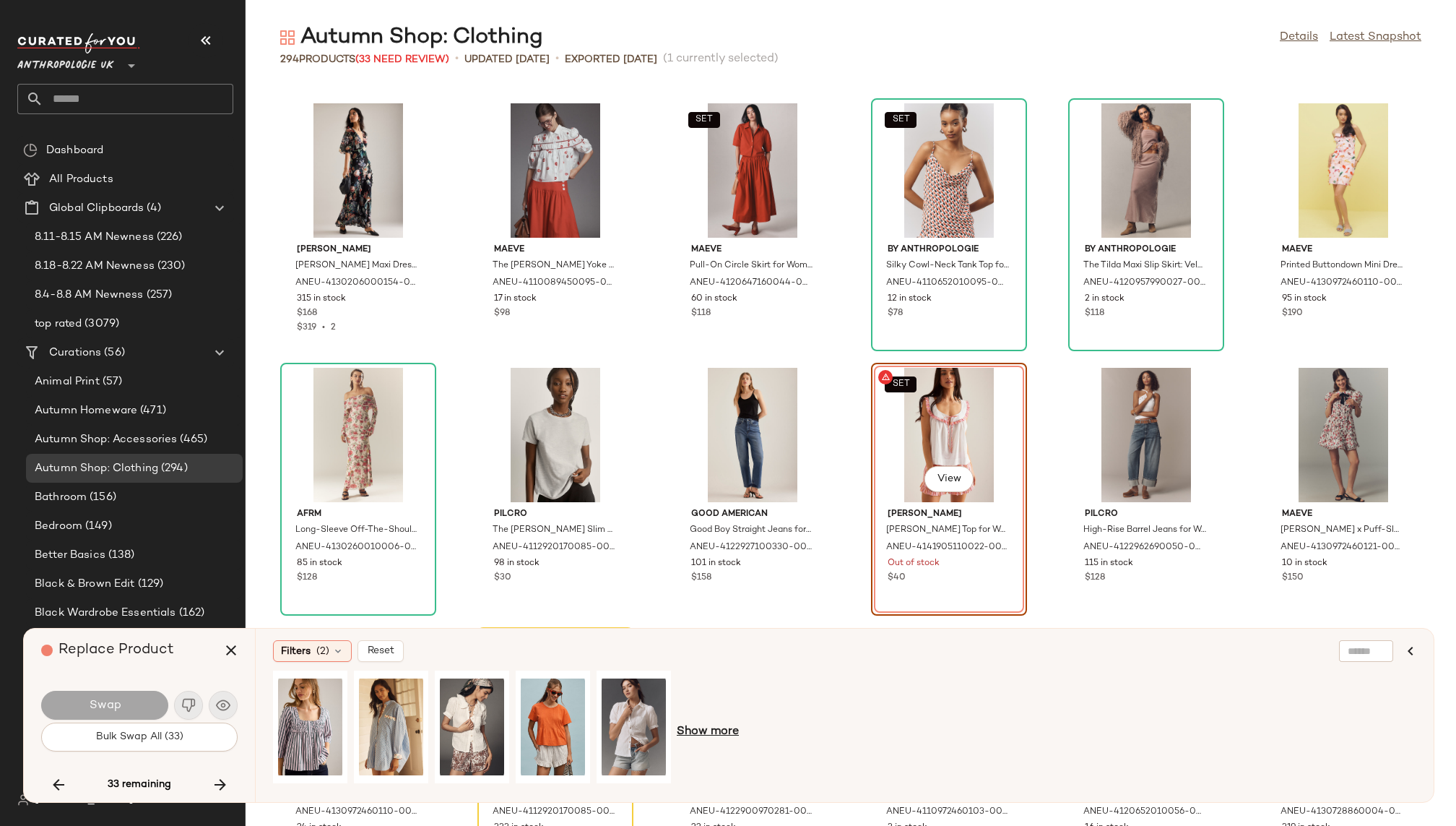
click at [716, 730] on span "Show more" at bounding box center [707, 732] width 62 height 17
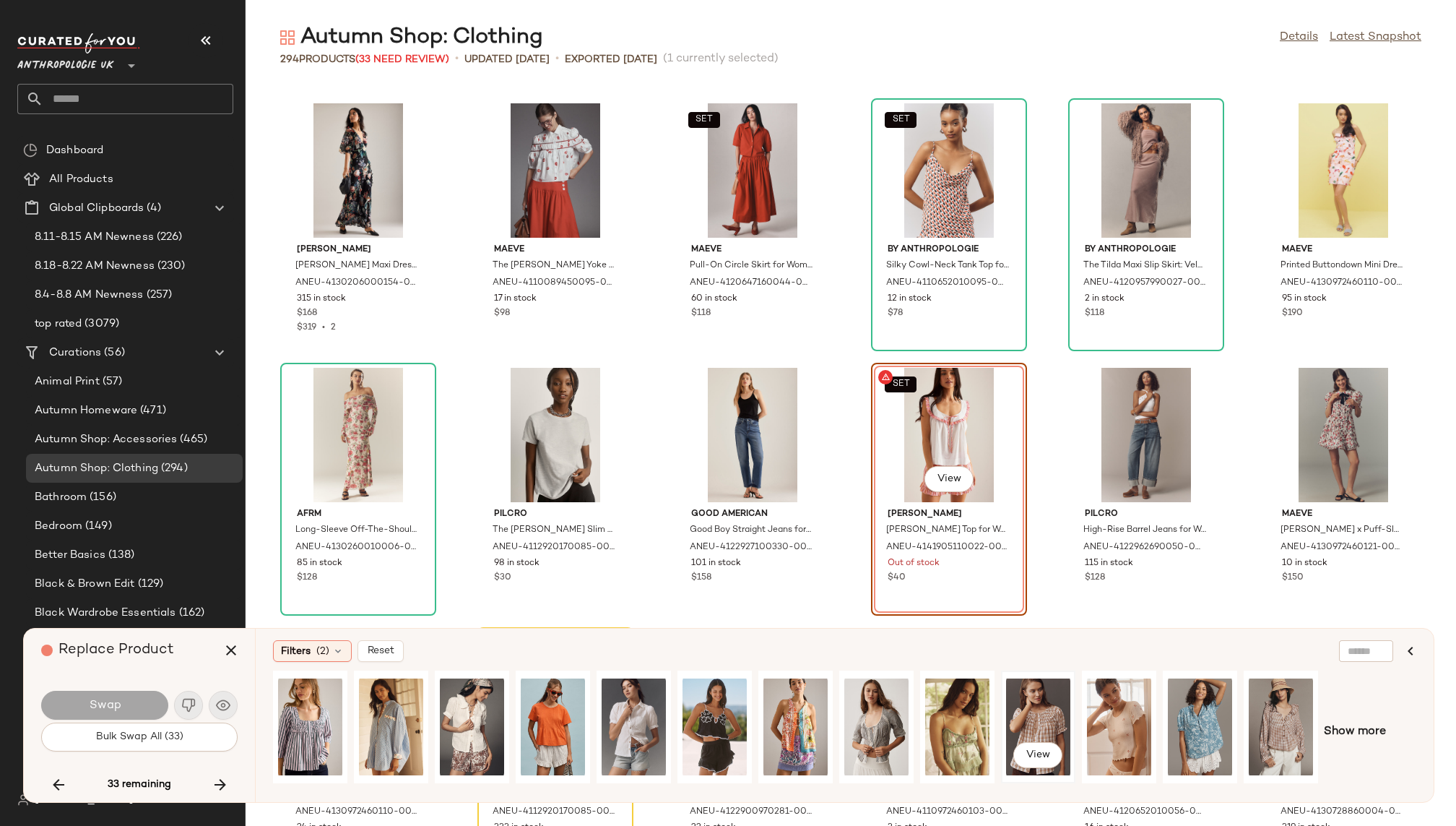
click at [1037, 712] on div "View" at bounding box center [1039, 726] width 64 height 103
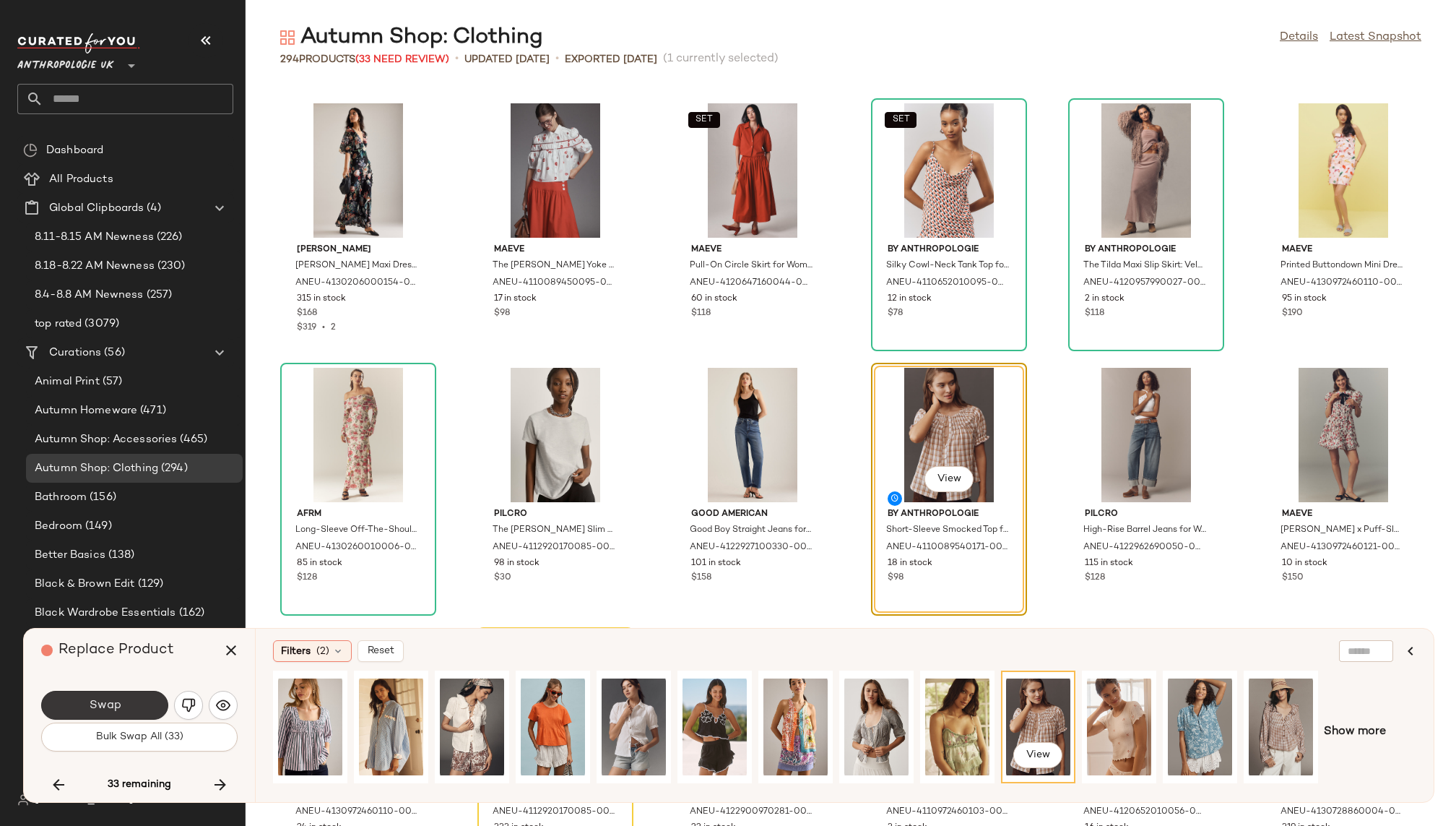
click at [116, 706] on span "Swap" at bounding box center [104, 706] width 32 height 13
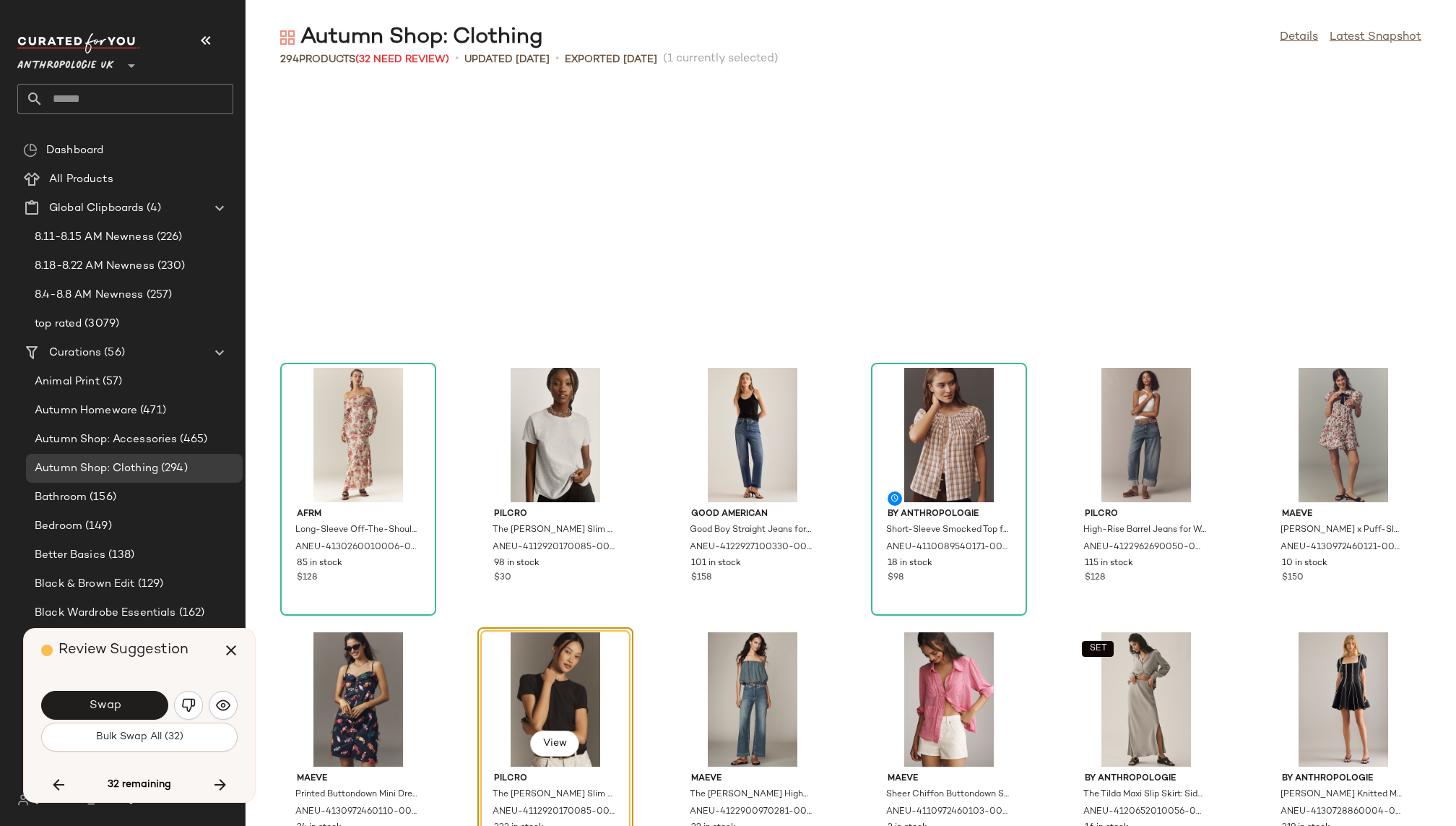
scroll to position [7142, 0]
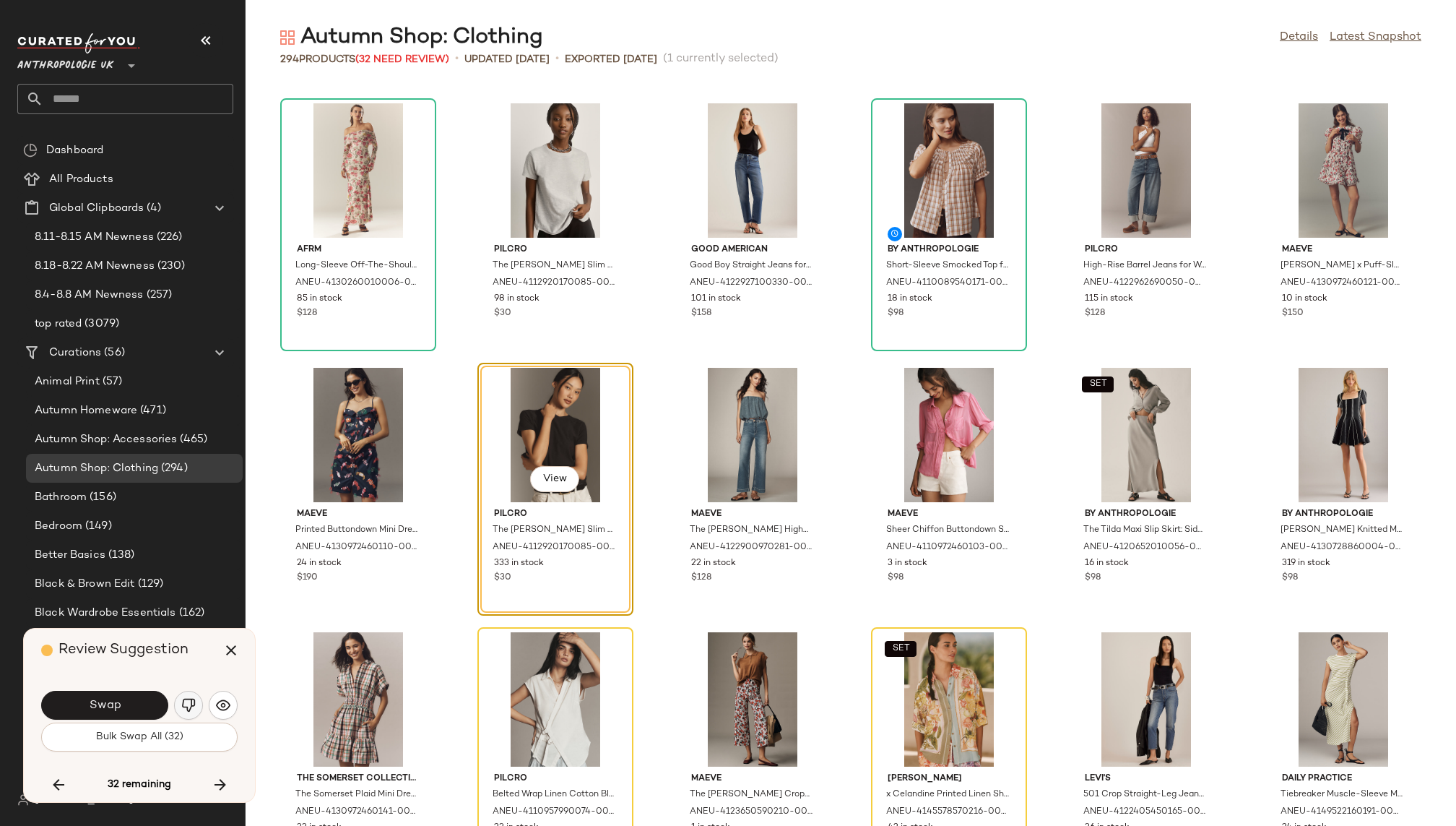
click at [188, 700] on img "button" at bounding box center [188, 705] width 14 height 14
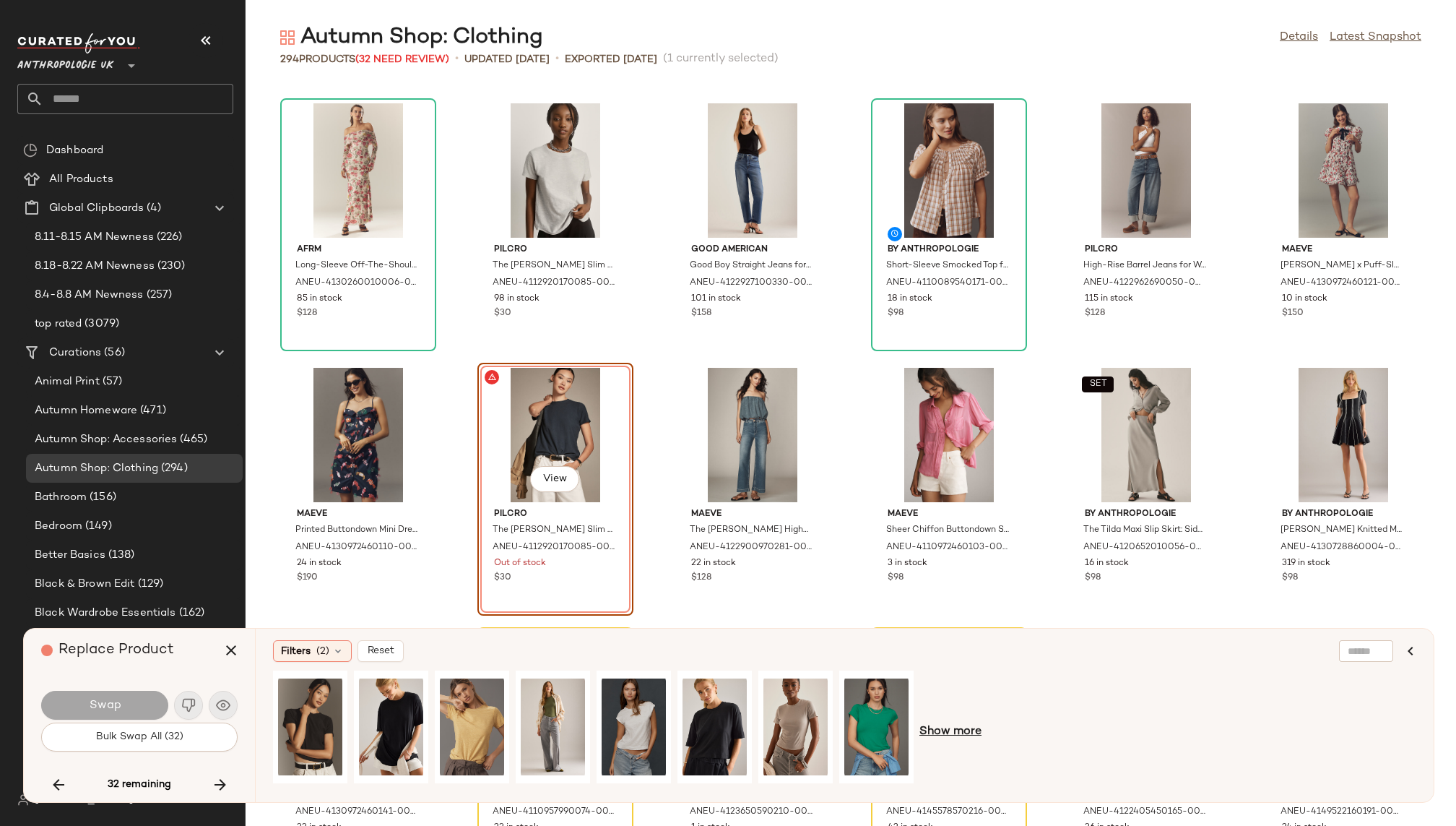
click at [956, 734] on span "Show more" at bounding box center [950, 732] width 62 height 17
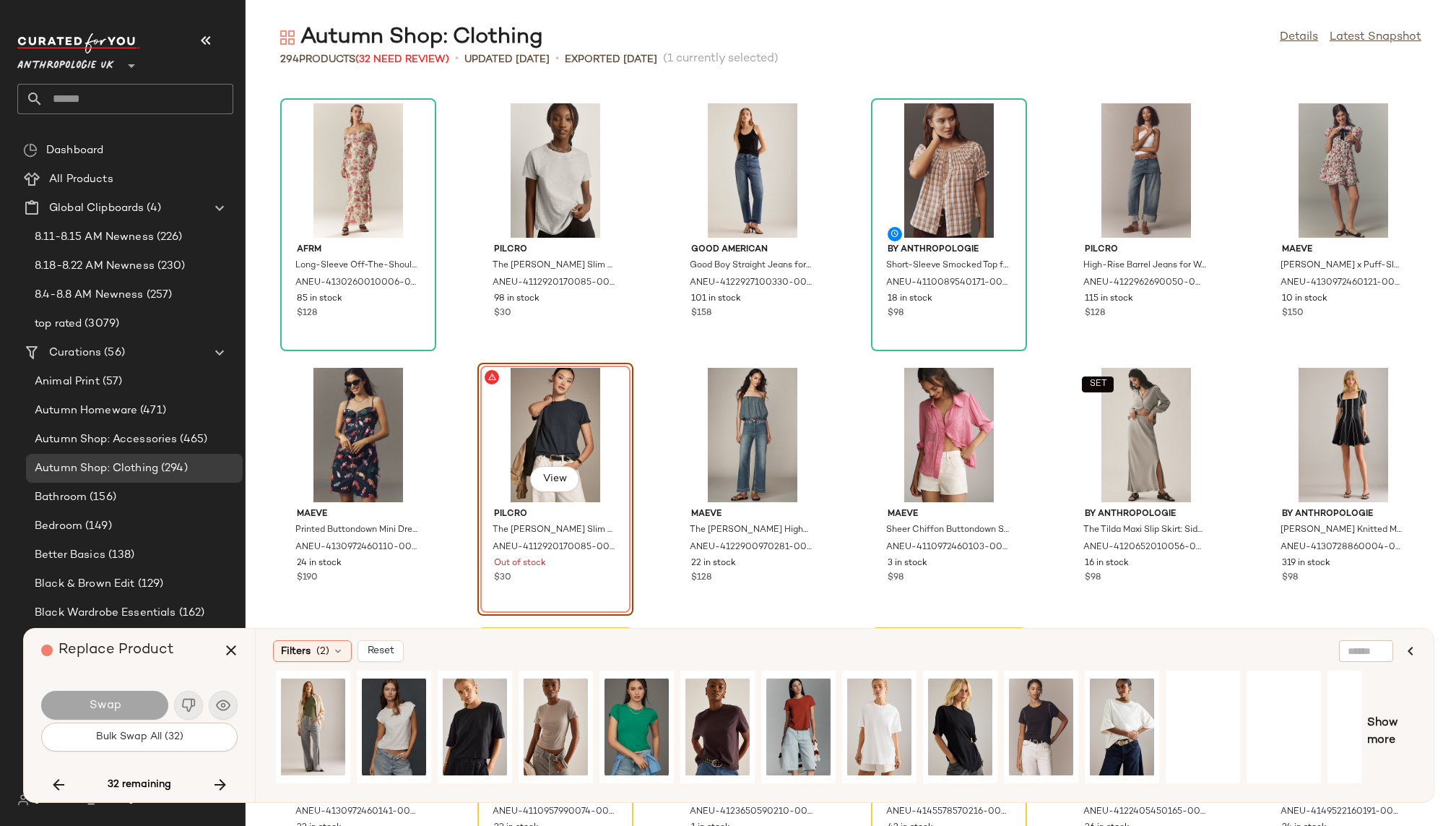
scroll to position [0, 280]
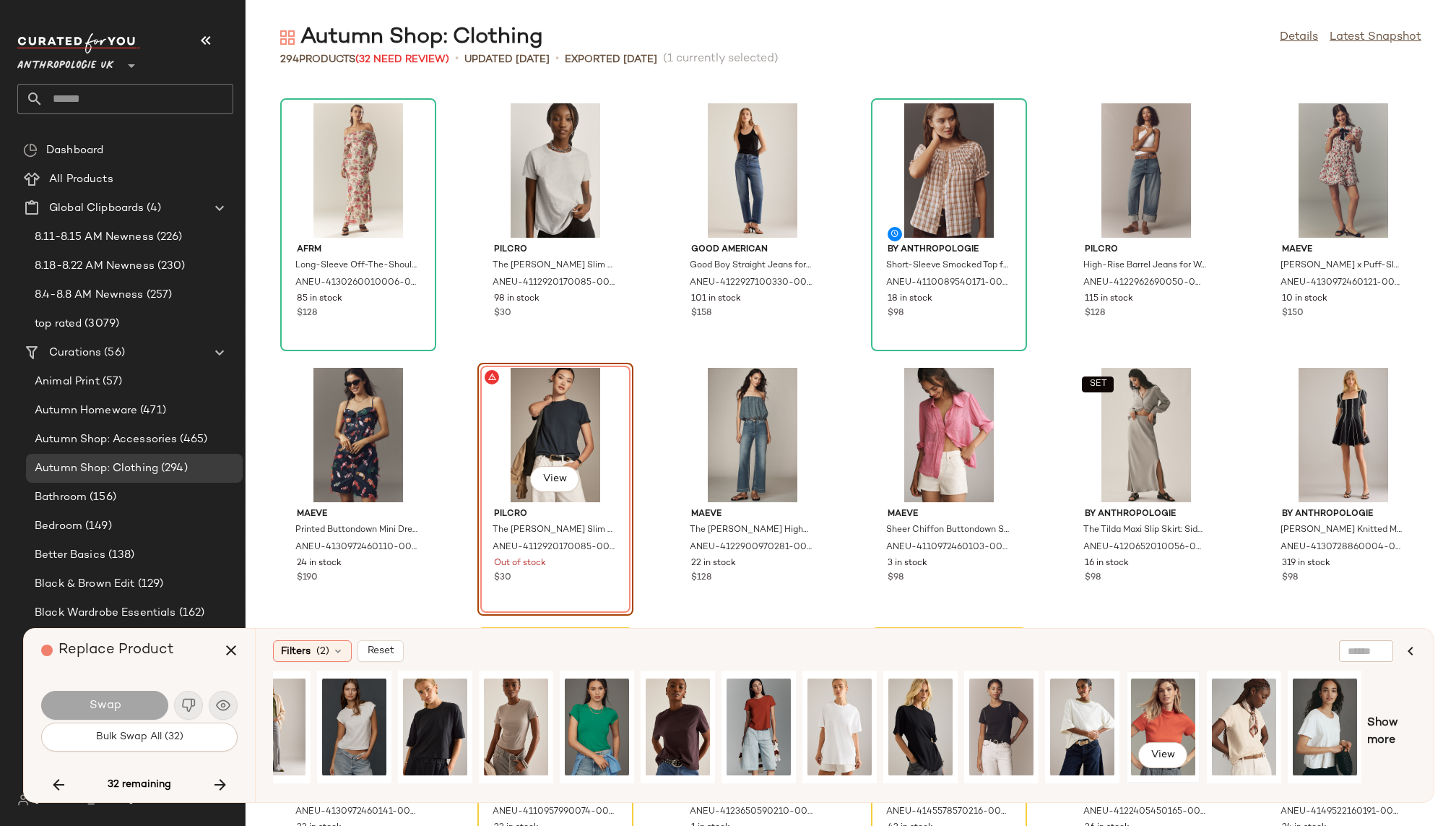
click at [1158, 715] on div "View" at bounding box center [1164, 726] width 64 height 103
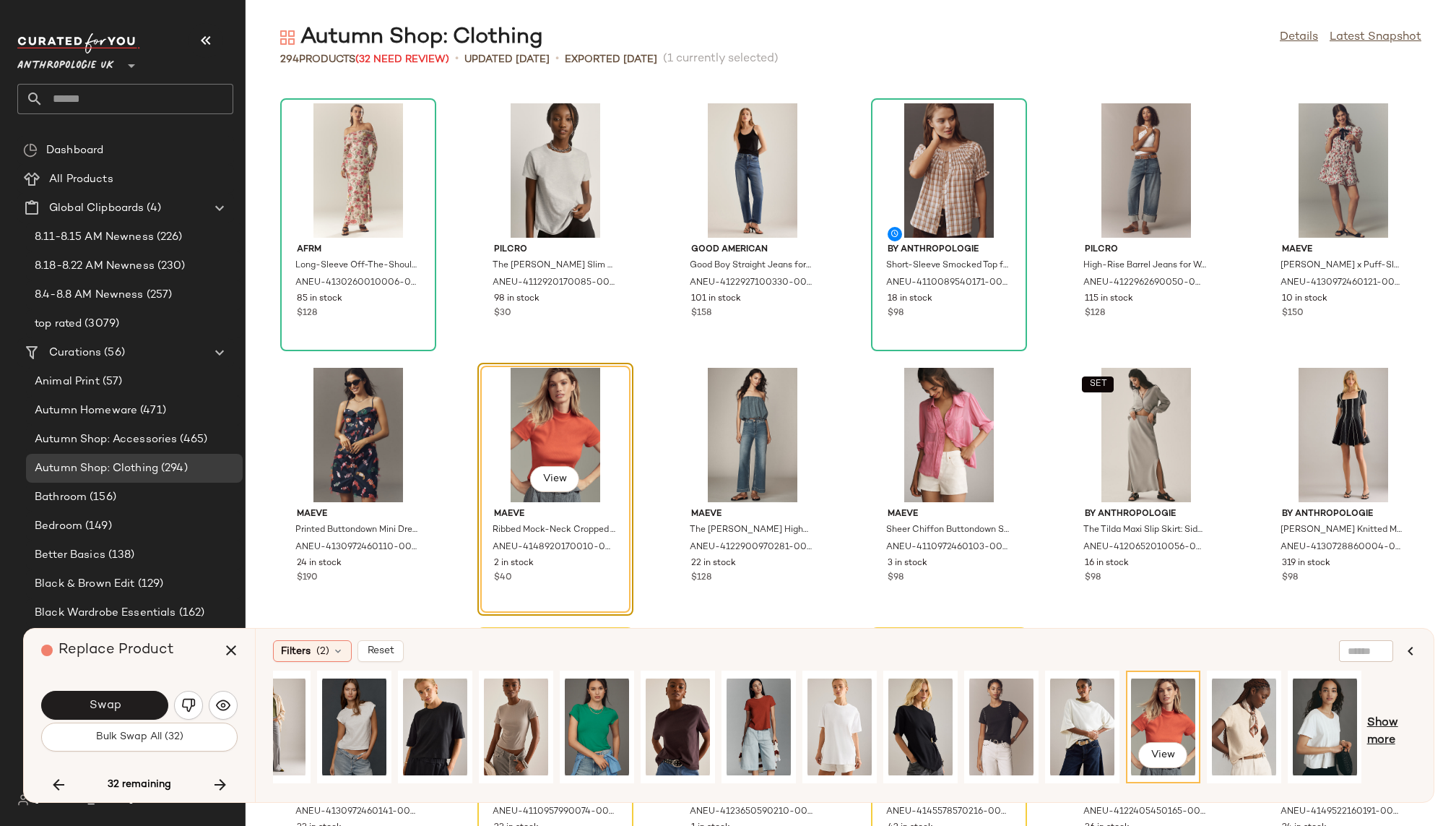
click at [1380, 723] on span "Show more" at bounding box center [1392, 732] width 49 height 34
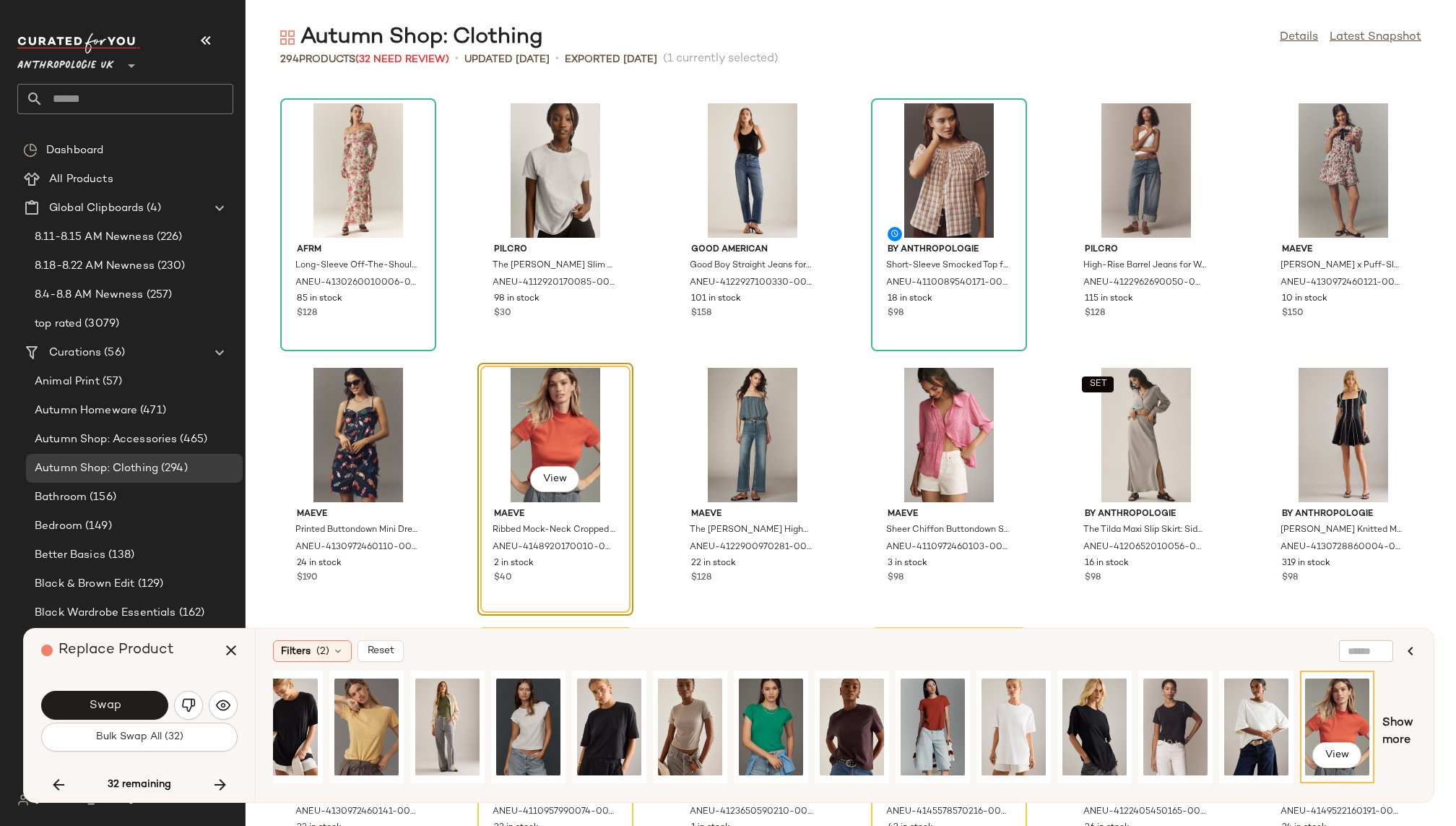
scroll to position [0, 0]
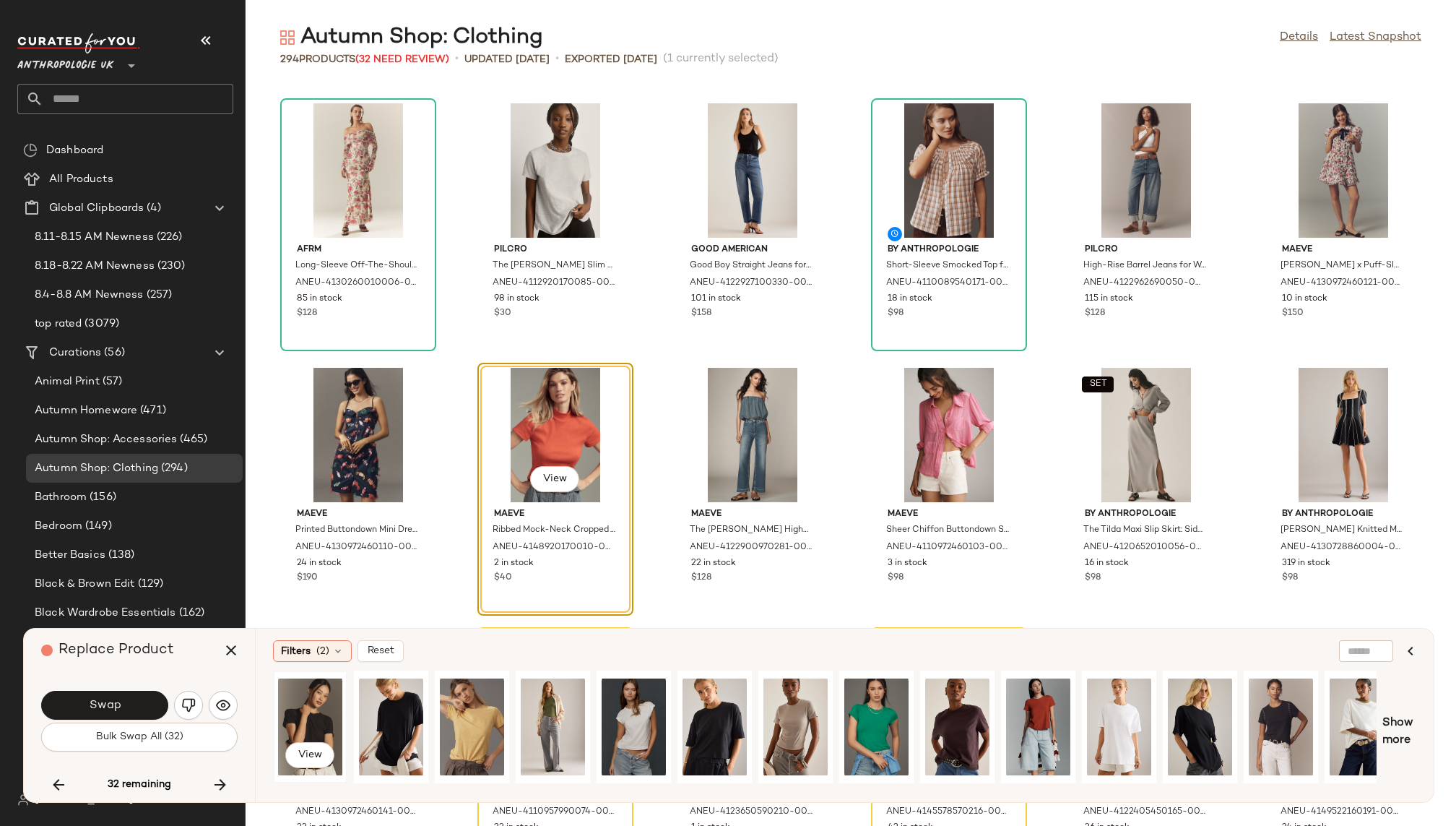
click at [305, 719] on div "View" at bounding box center [310, 726] width 64 height 103
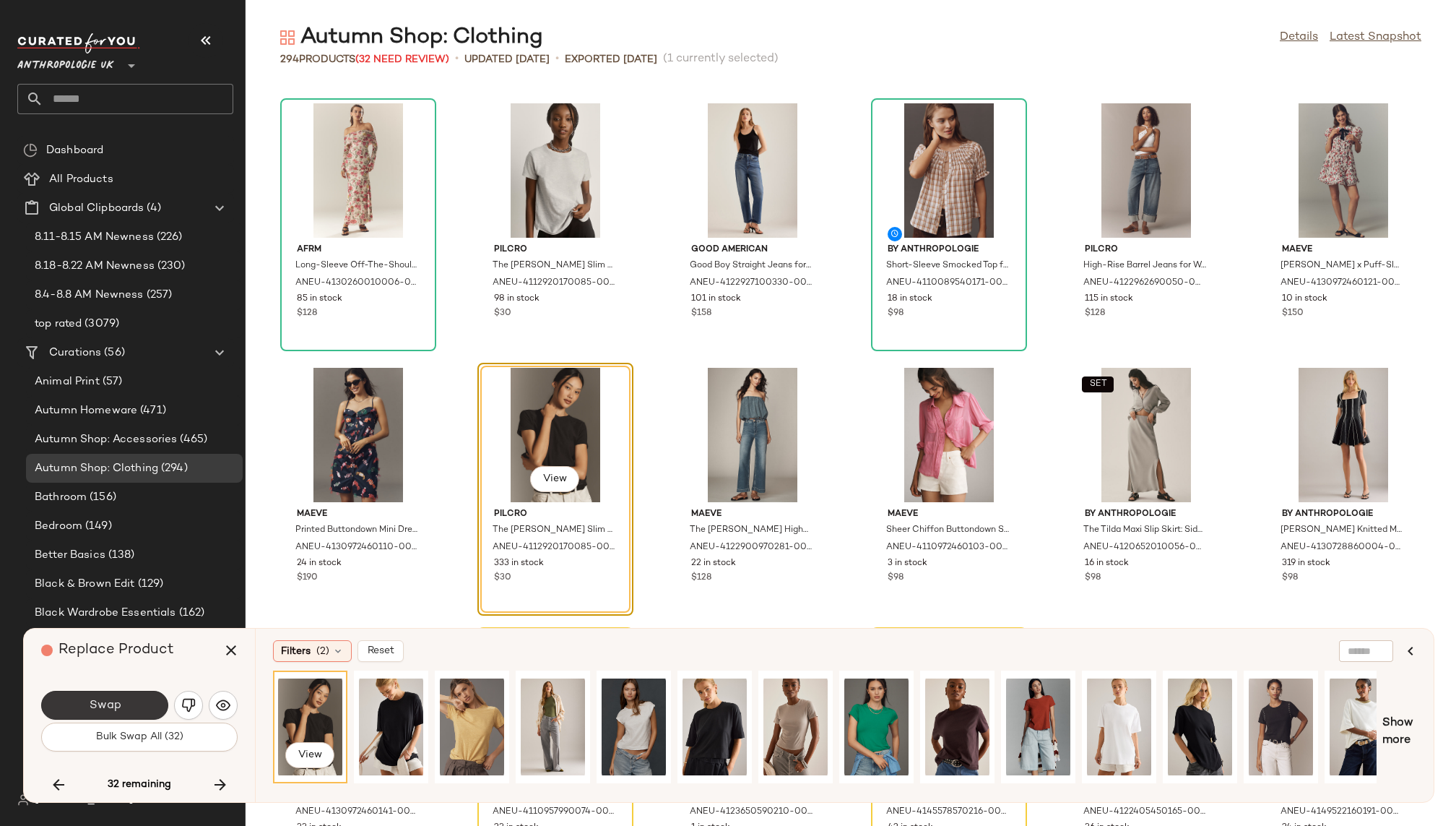
click at [120, 698] on button "Swap" at bounding box center [105, 705] width 127 height 29
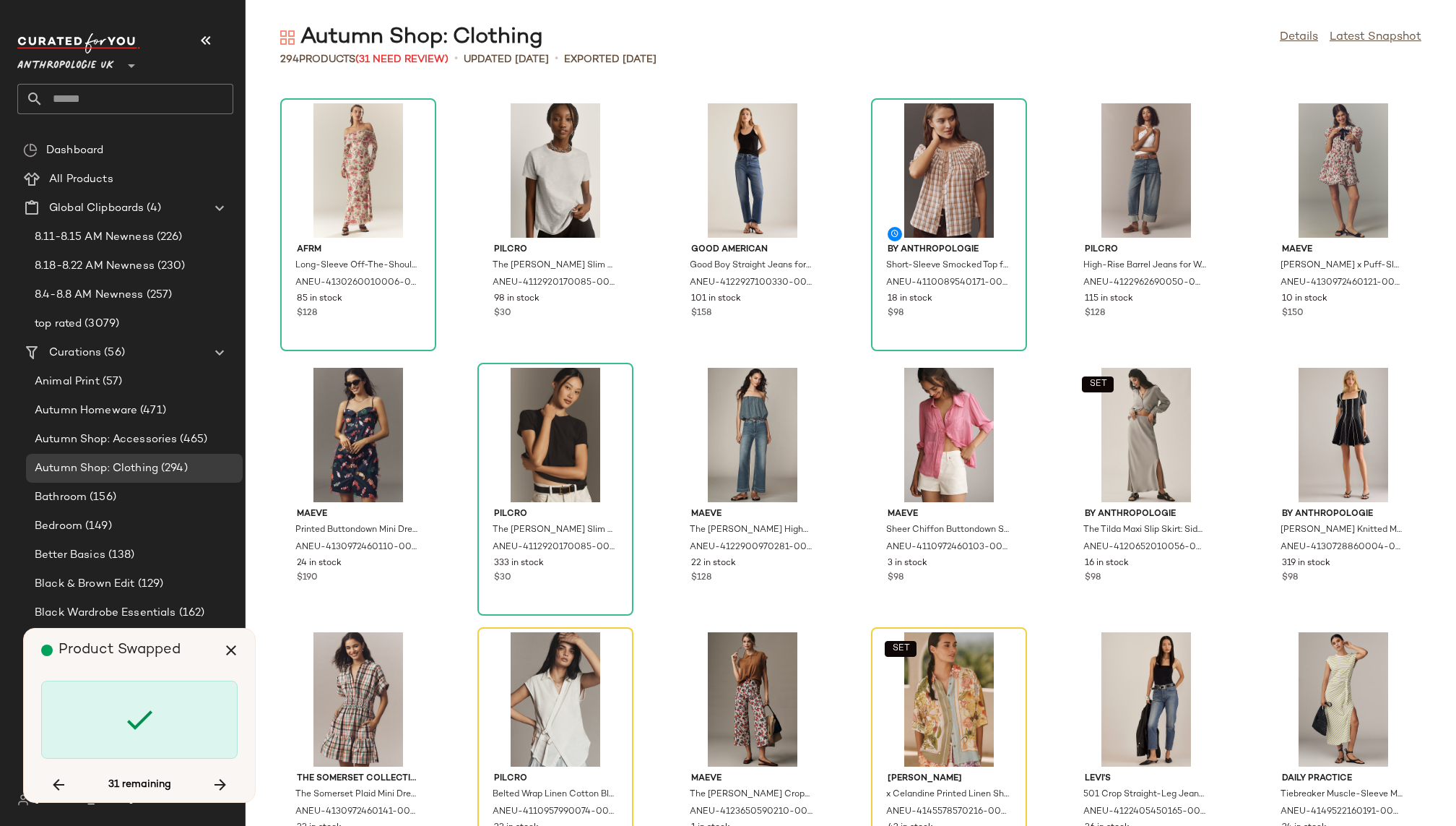
scroll to position [7406, 0]
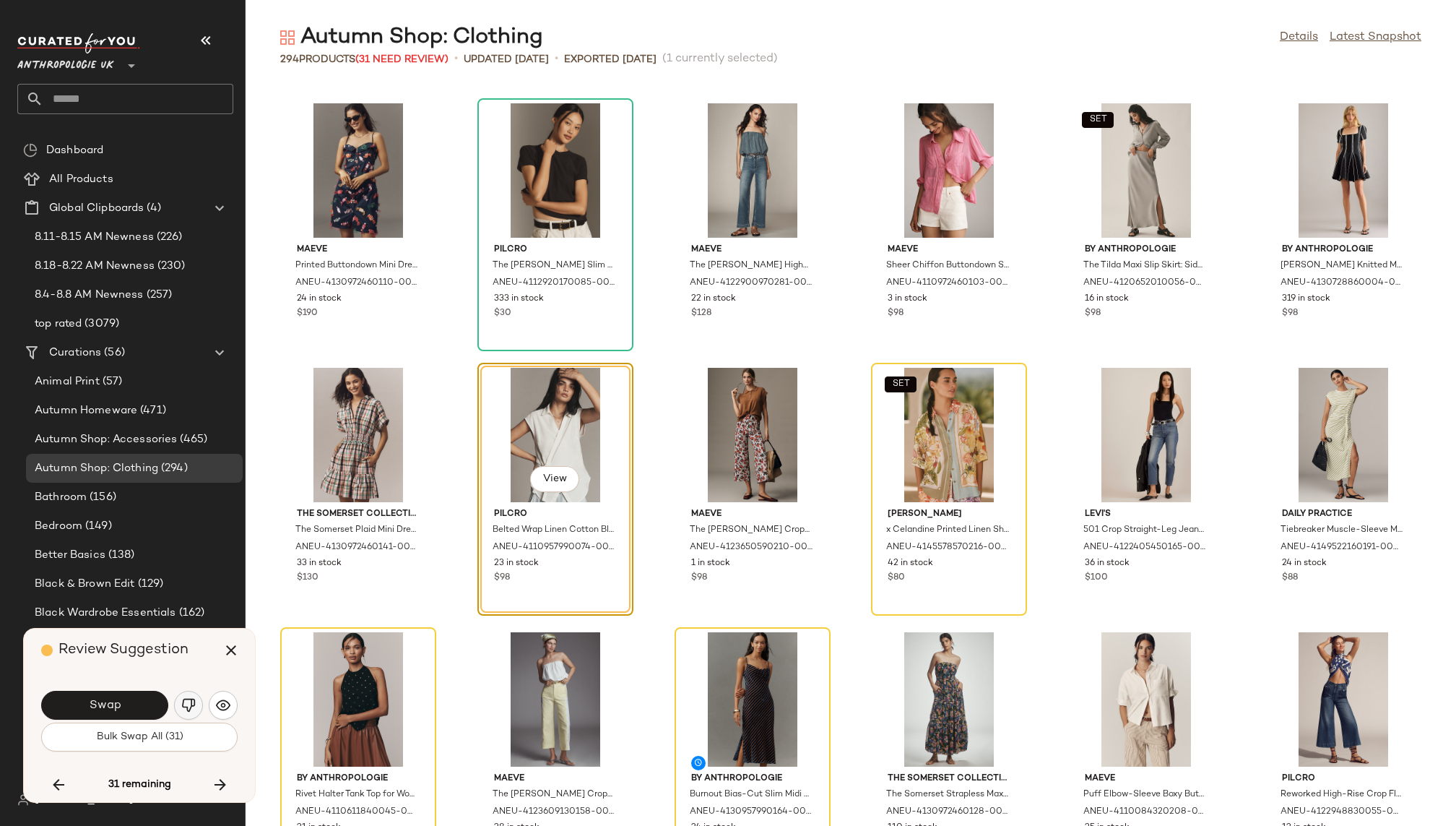
click at [178, 708] on button "button" at bounding box center [188, 705] width 29 height 29
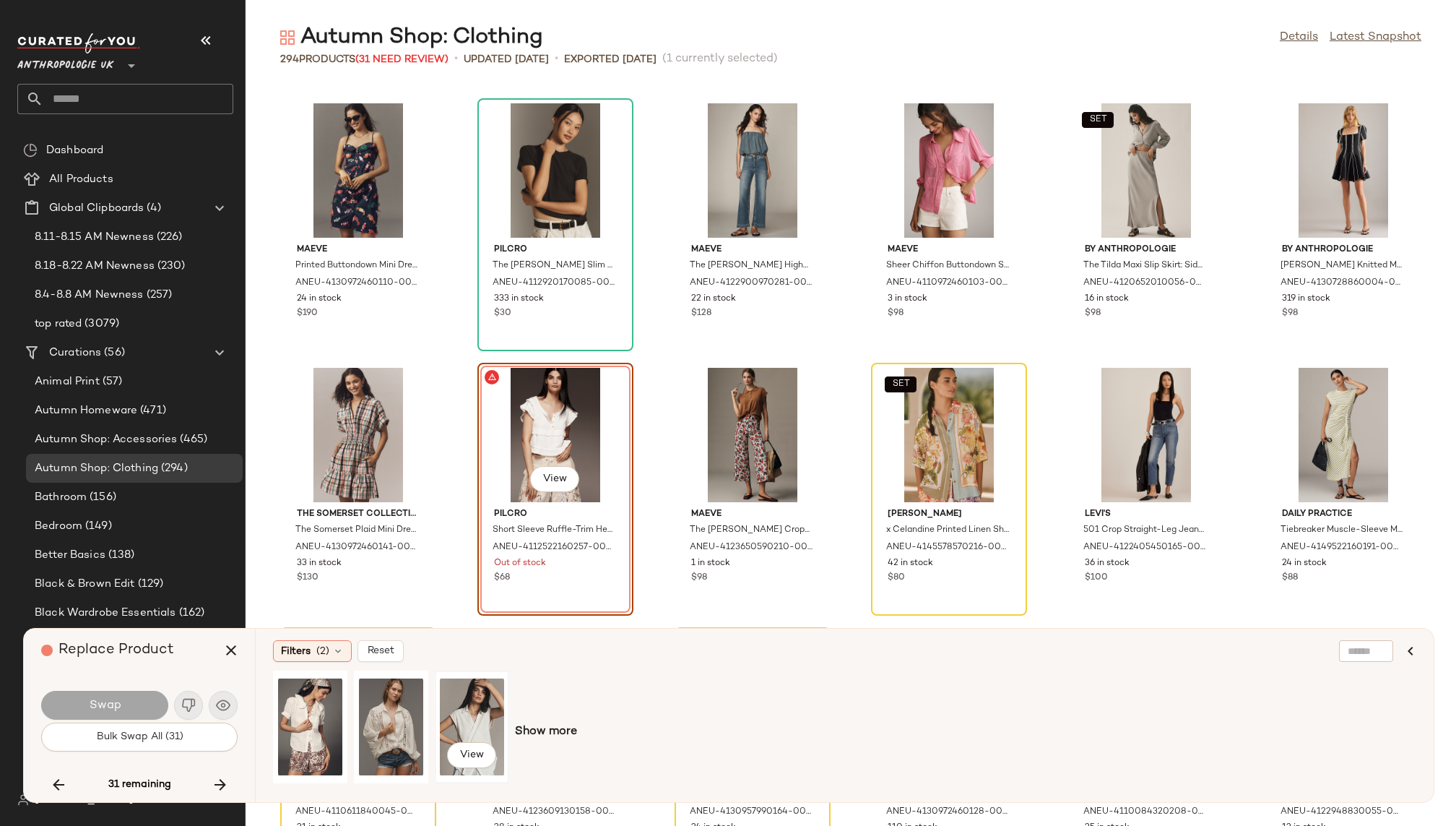
click at [486, 719] on div "View" at bounding box center [472, 726] width 64 height 103
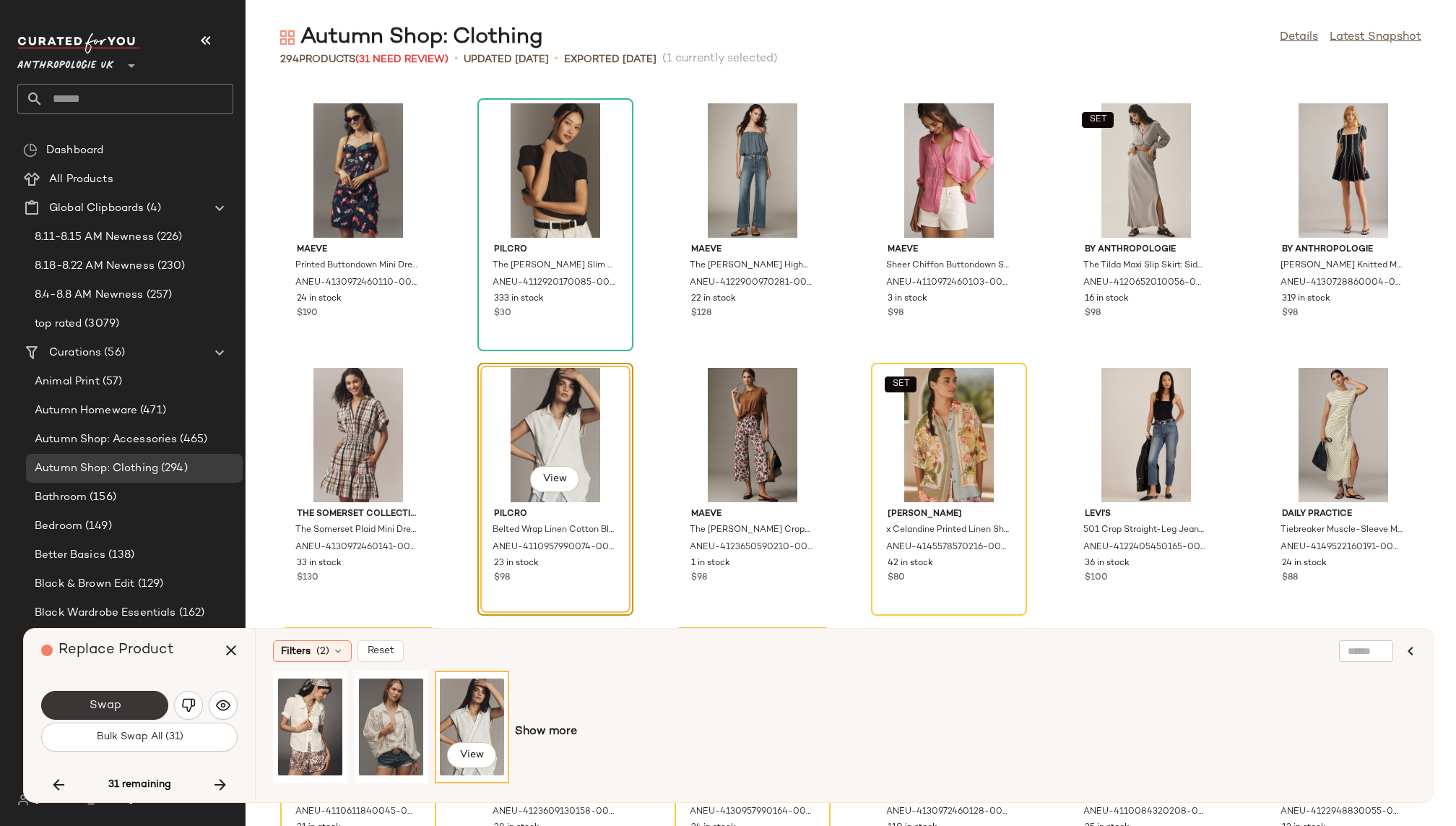
click at [138, 710] on button "Swap" at bounding box center [105, 705] width 127 height 29
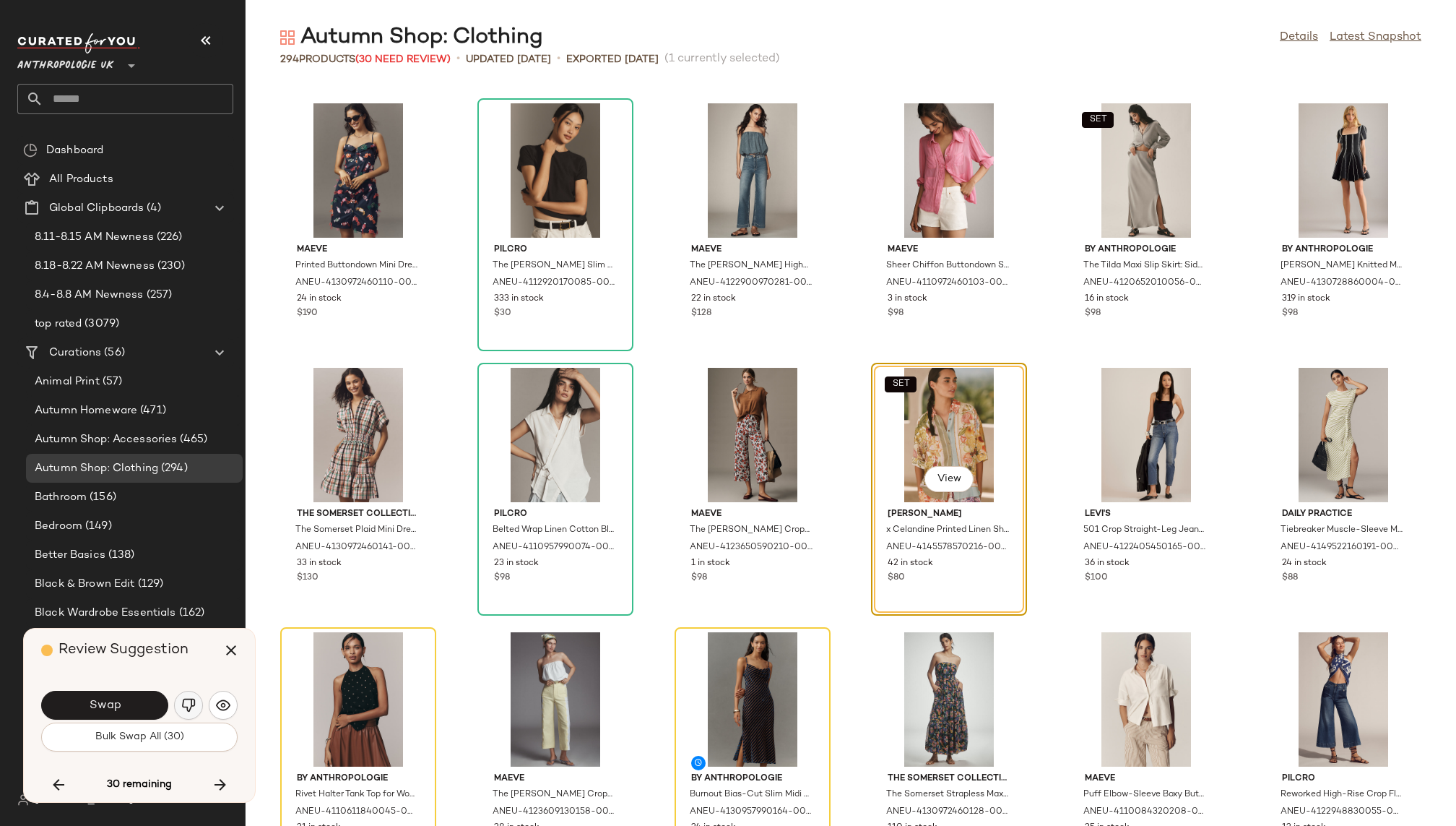
click at [188, 698] on img "button" at bounding box center [188, 705] width 14 height 14
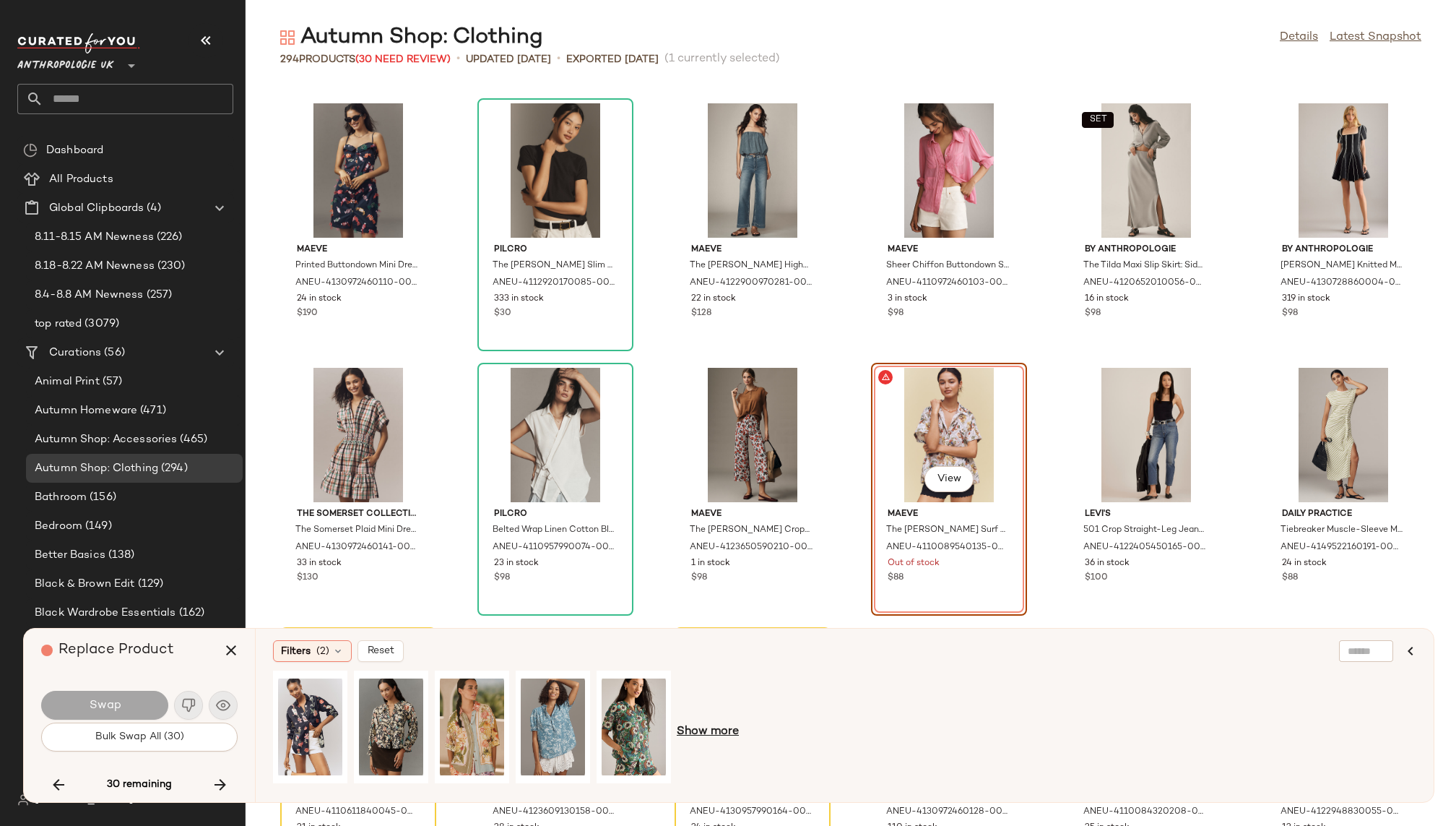
click at [695, 732] on span "Show more" at bounding box center [707, 732] width 62 height 17
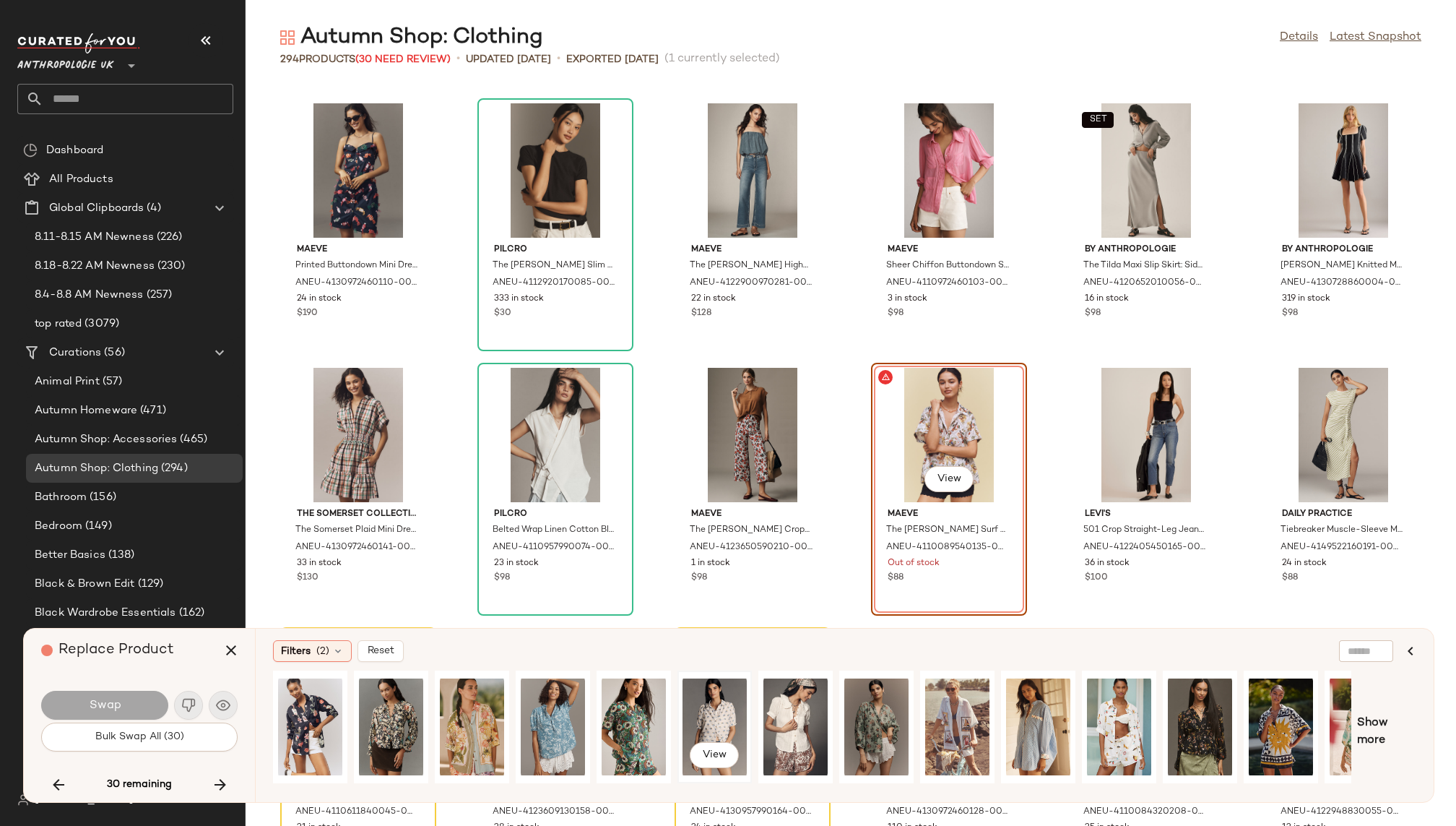
click at [718, 716] on div "View" at bounding box center [715, 726] width 64 height 103
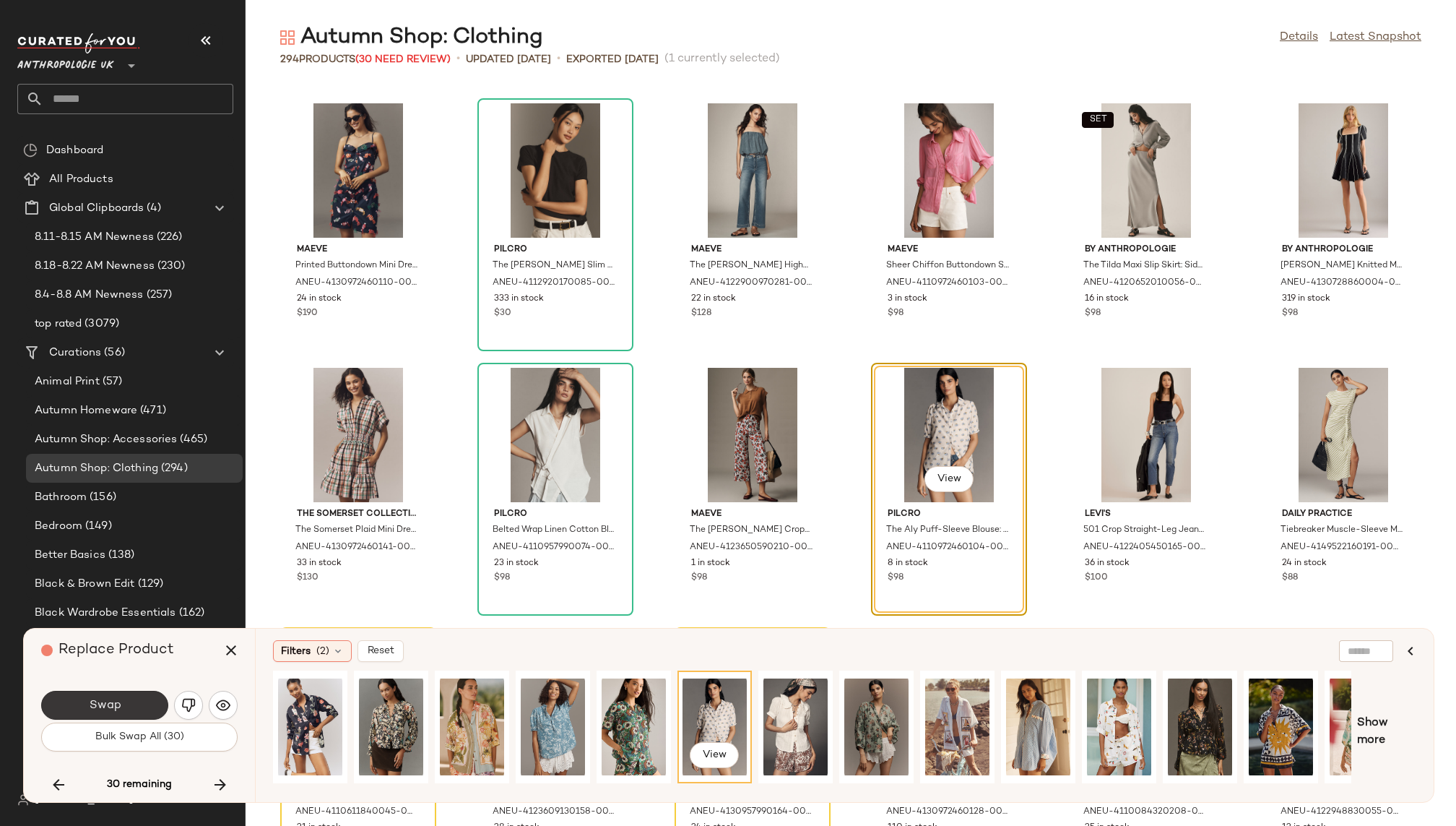
click at [106, 706] on span "Swap" at bounding box center [104, 706] width 32 height 13
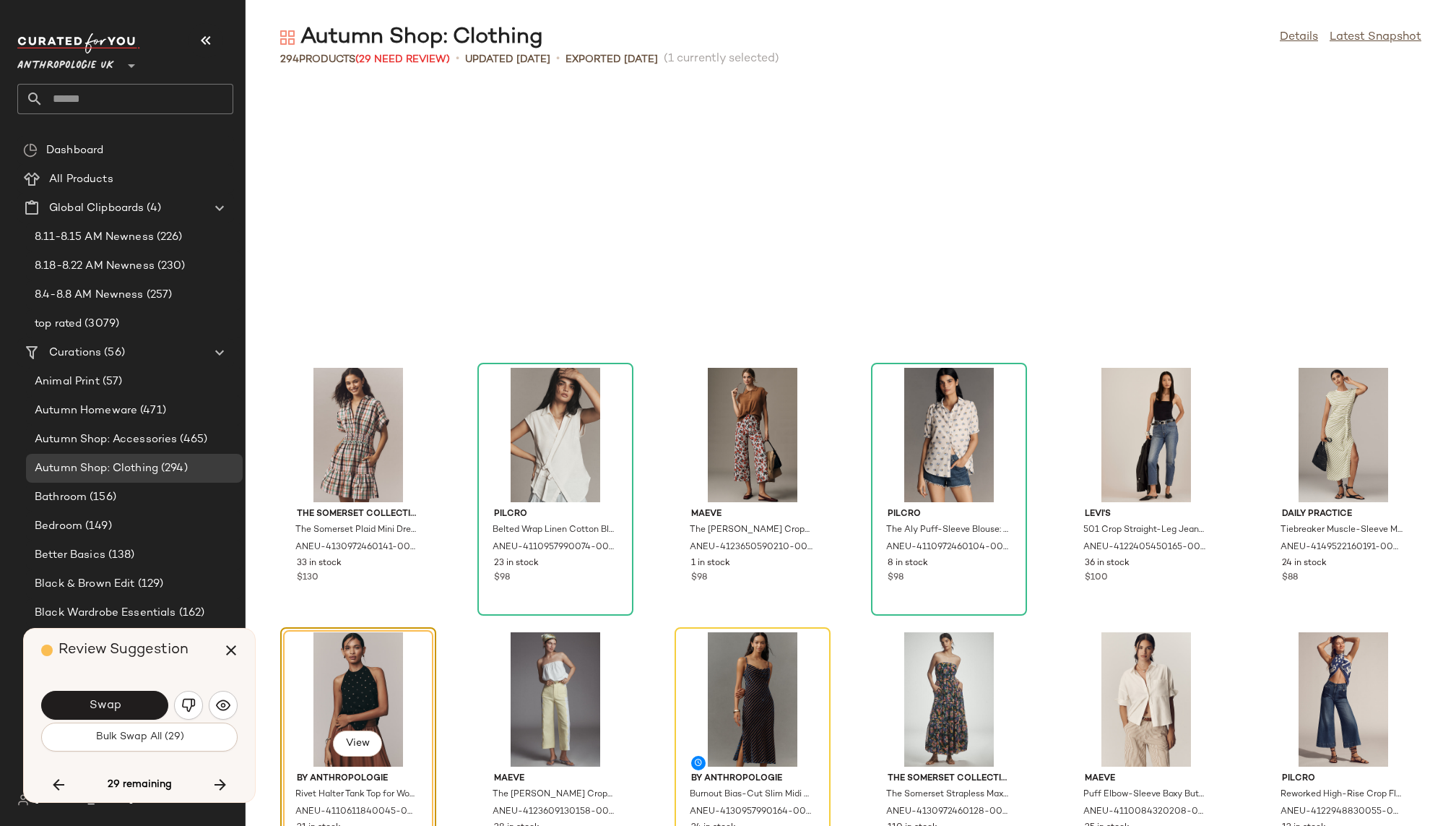
scroll to position [7671, 0]
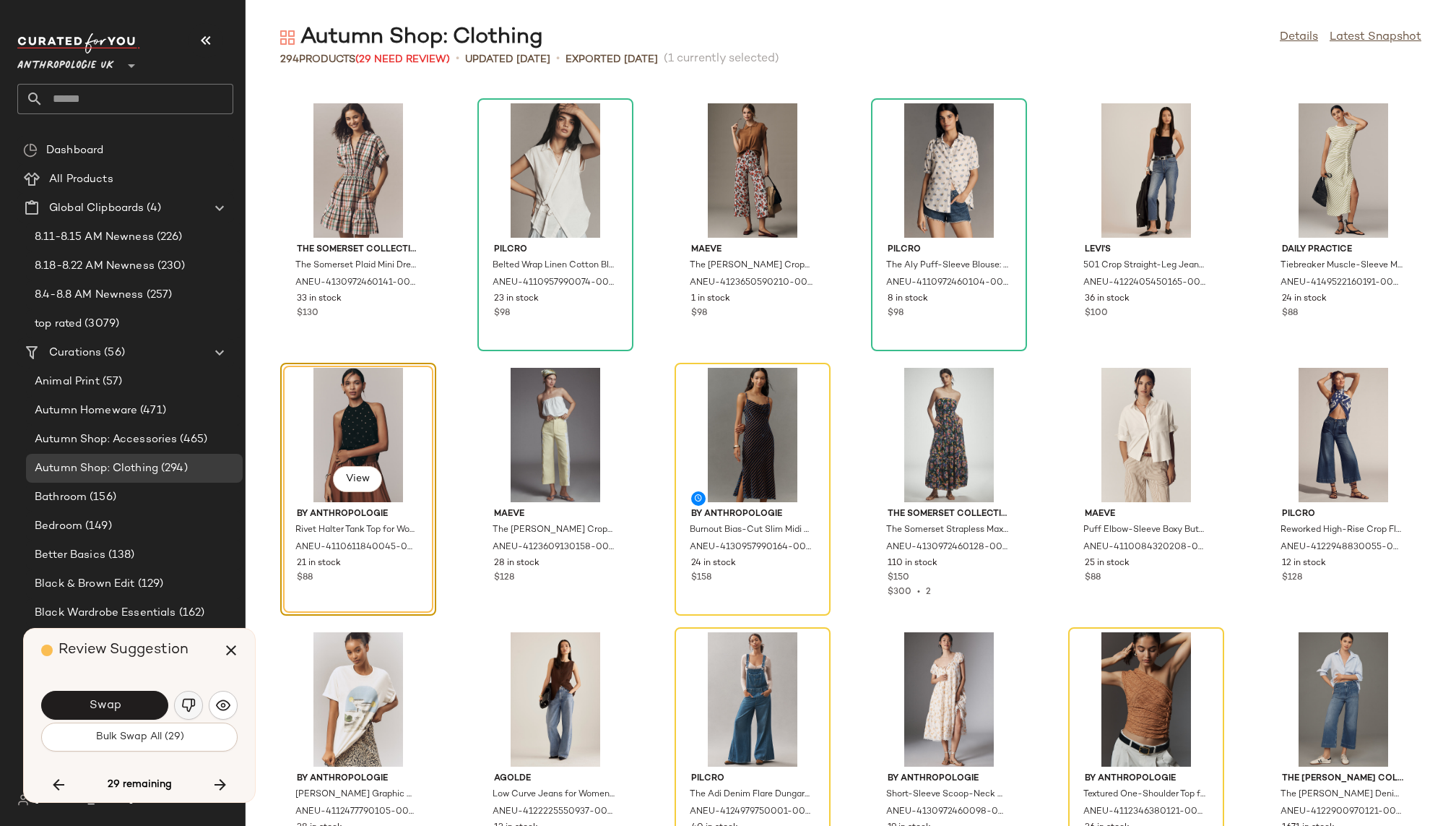
click at [187, 708] on img "button" at bounding box center [188, 705] width 14 height 14
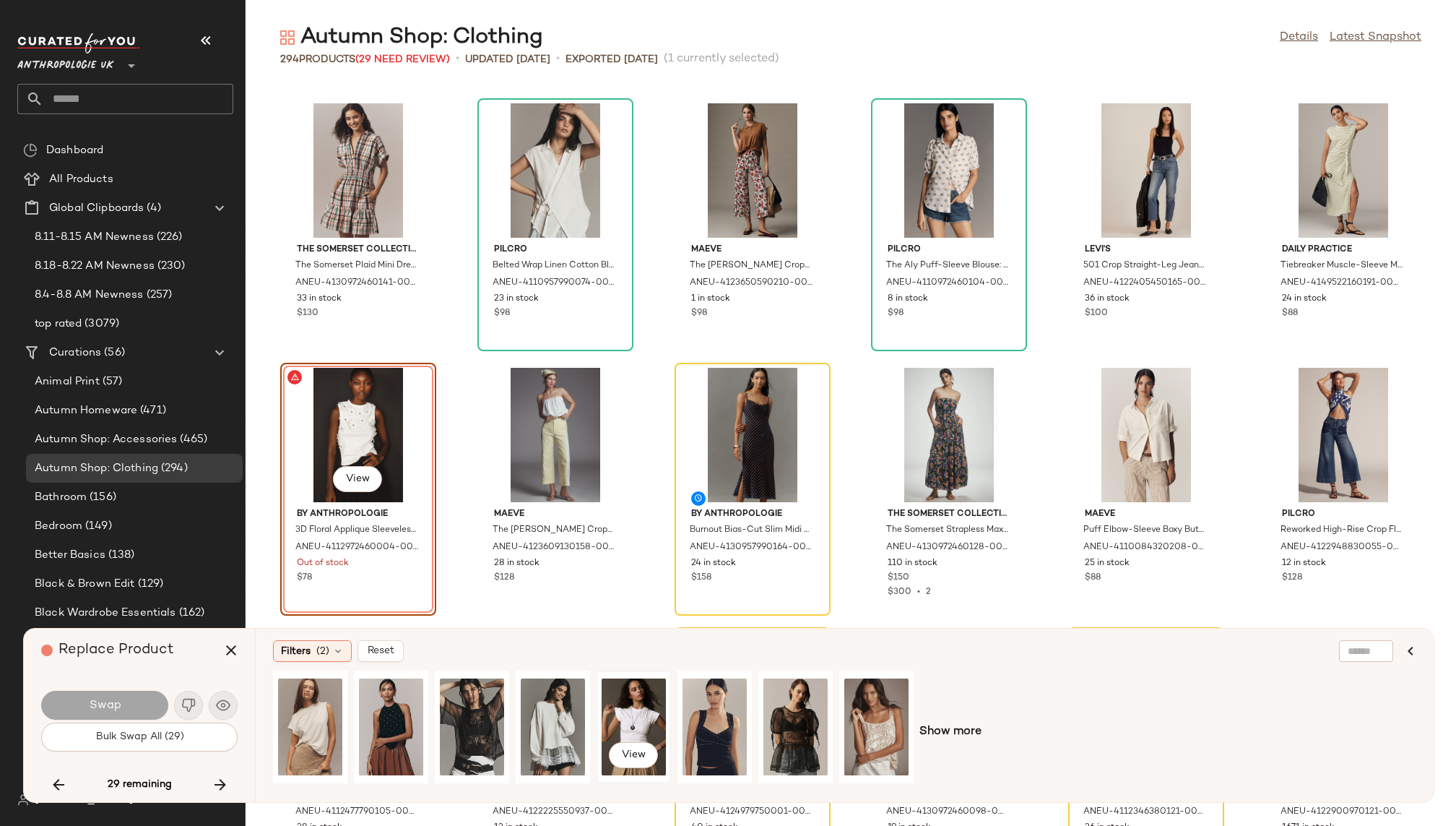
click at [647, 709] on div "View" at bounding box center [634, 726] width 64 height 103
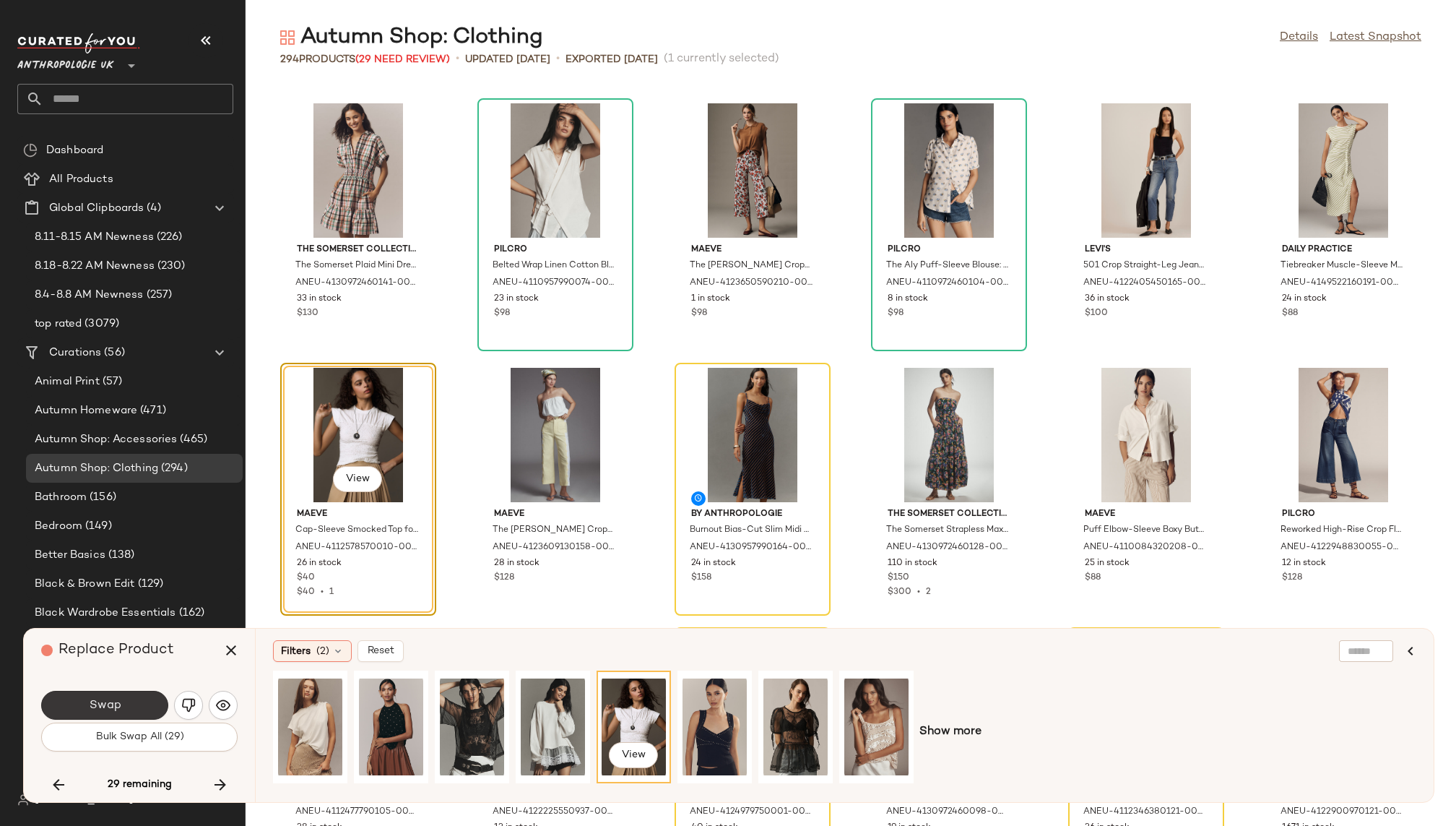
click at [145, 694] on button "Swap" at bounding box center [105, 705] width 127 height 29
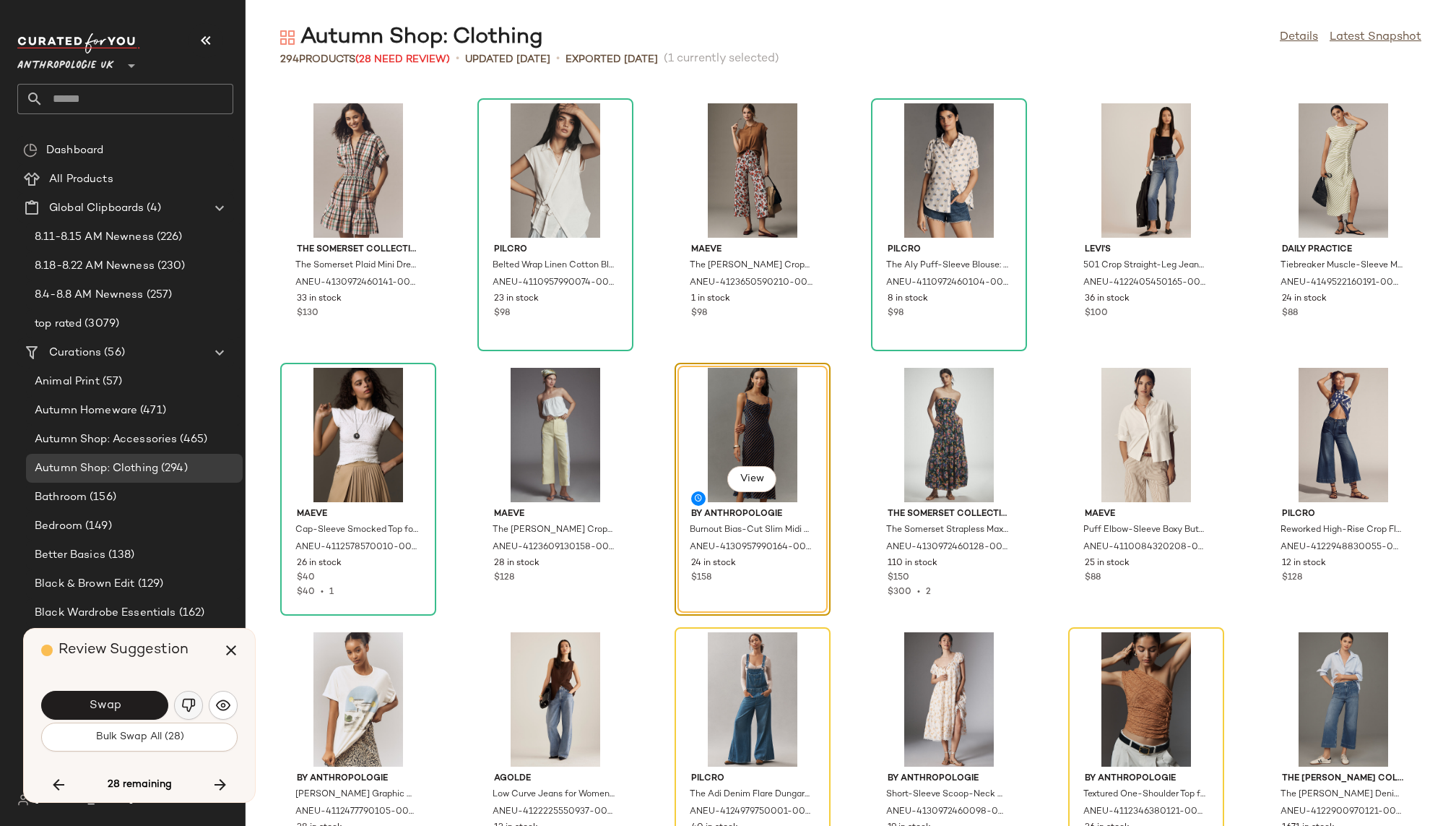
click at [189, 702] on img "button" at bounding box center [188, 705] width 14 height 14
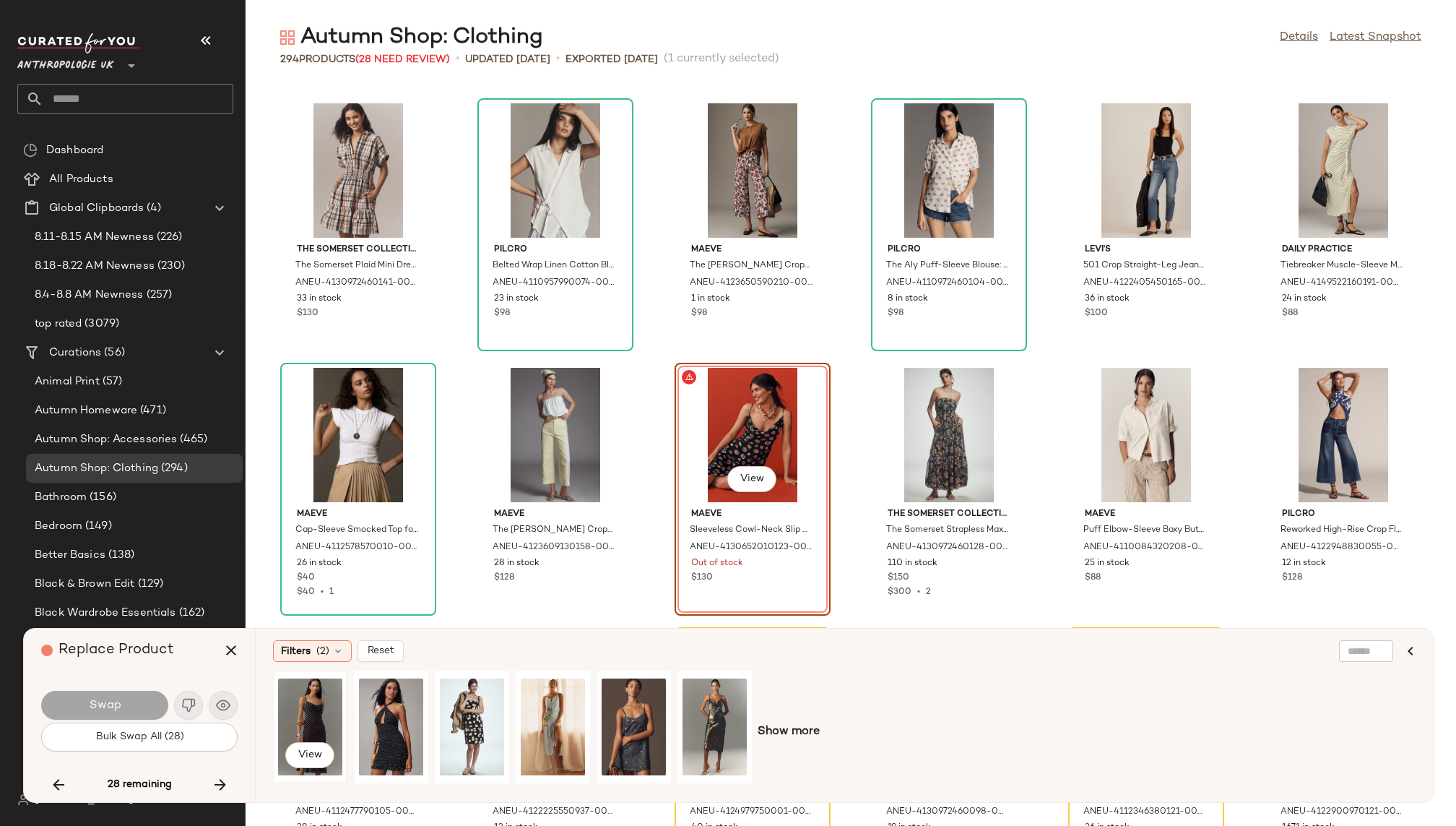
click at [323, 707] on div "View" at bounding box center [310, 726] width 64 height 103
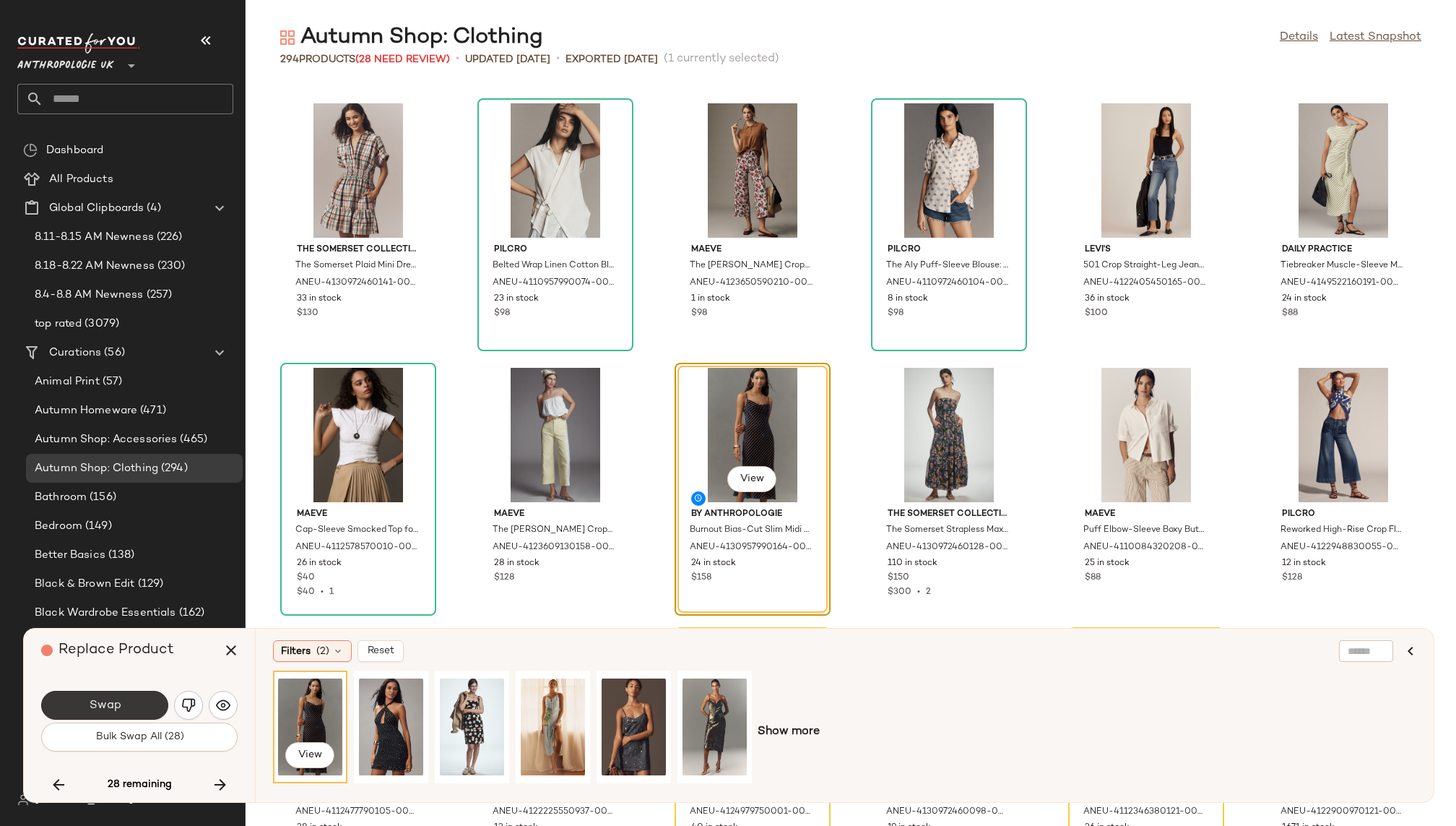
click at [131, 703] on button "Swap" at bounding box center [105, 705] width 127 height 29
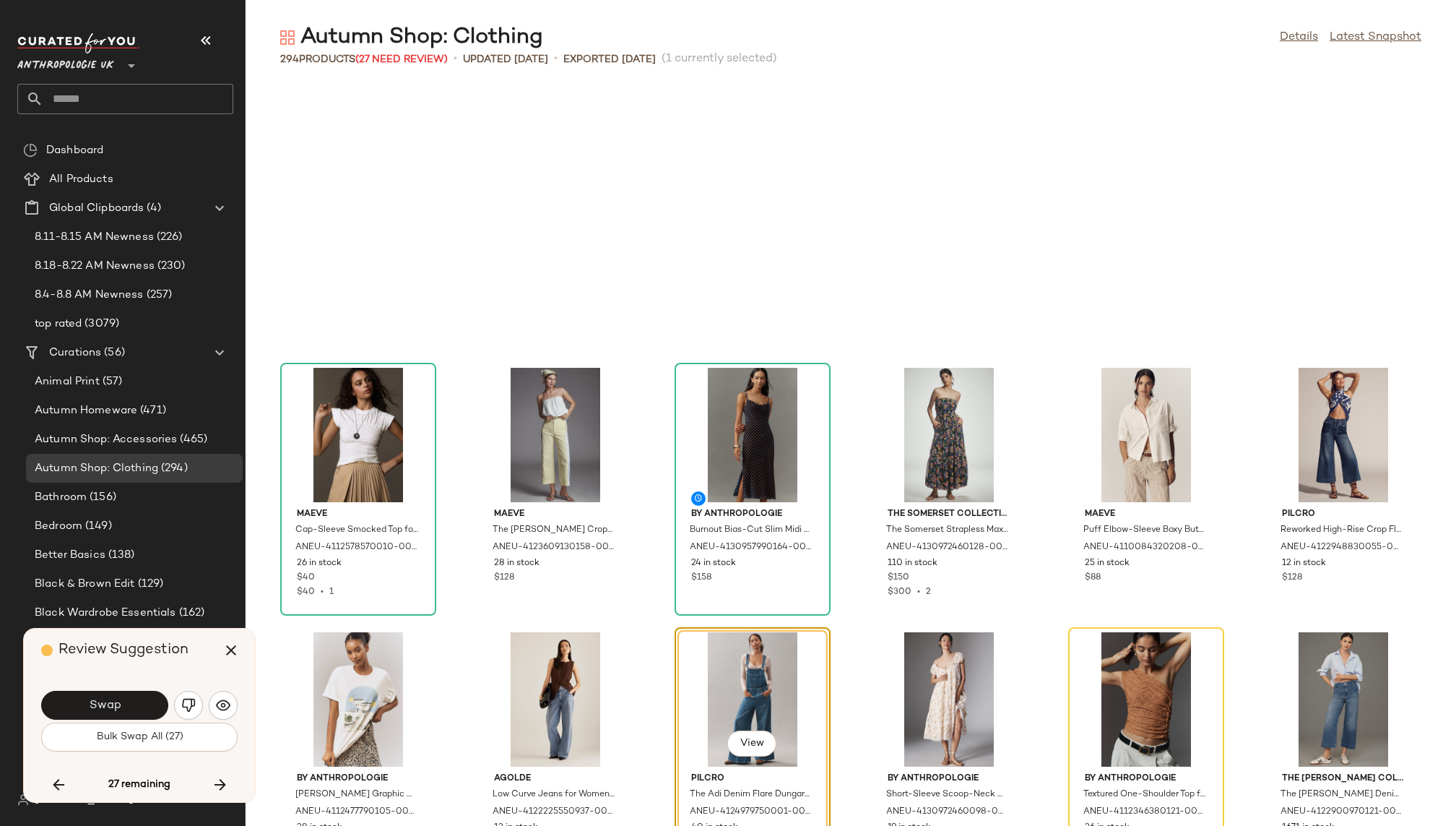
scroll to position [7935, 0]
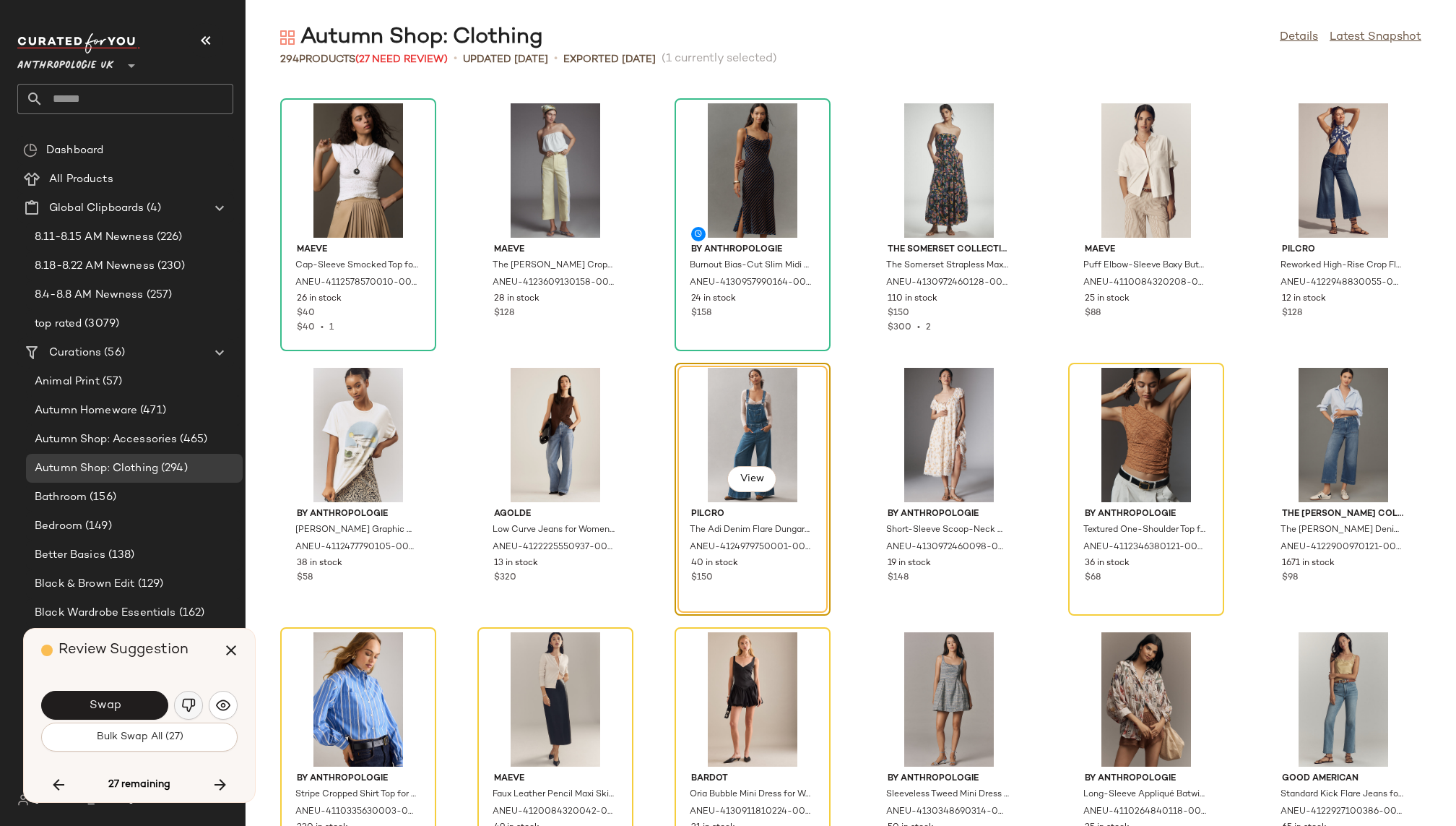
click at [191, 703] on img "button" at bounding box center [188, 705] width 14 height 14
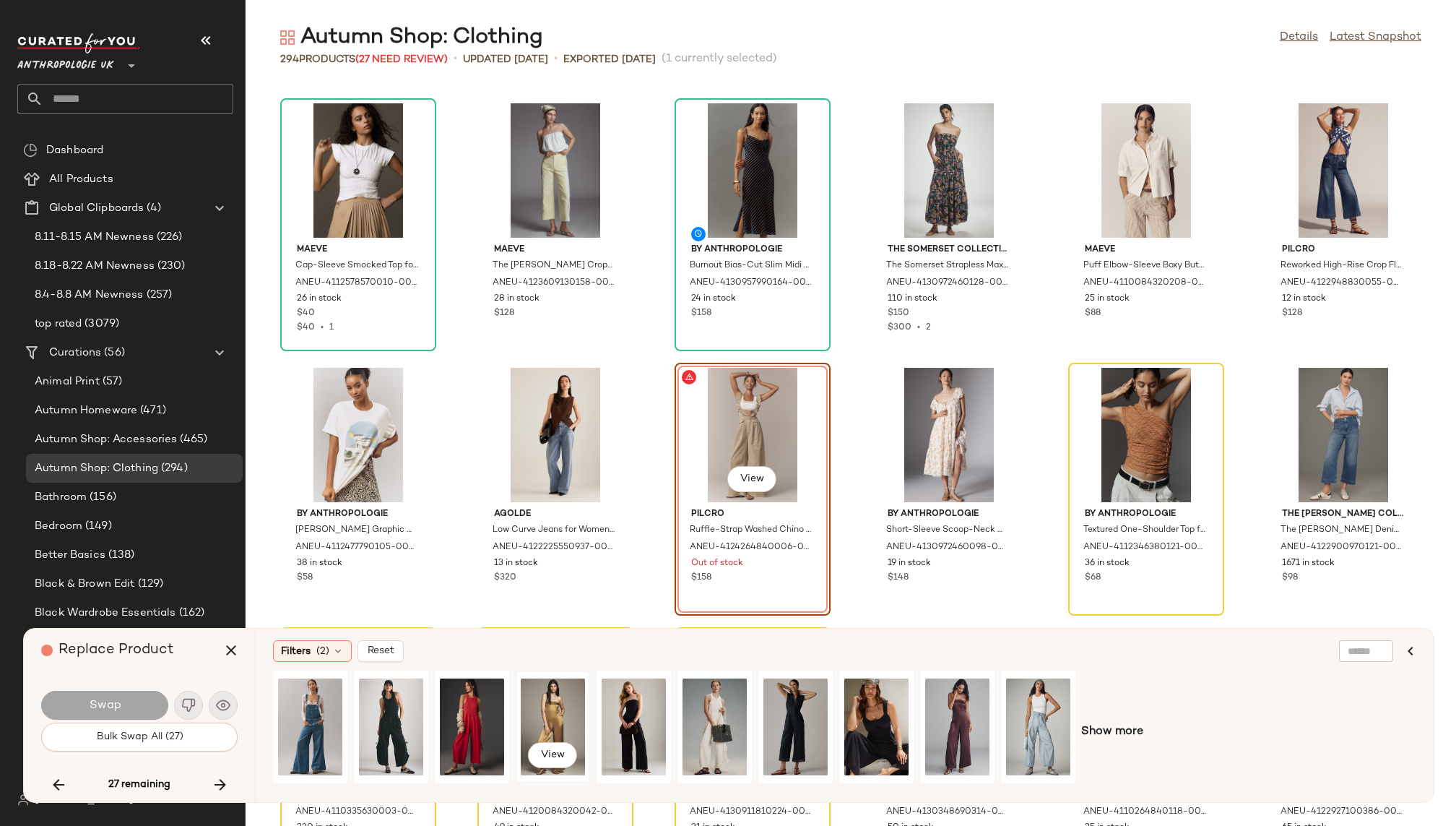
click at [564, 703] on div "View" at bounding box center [553, 726] width 64 height 103
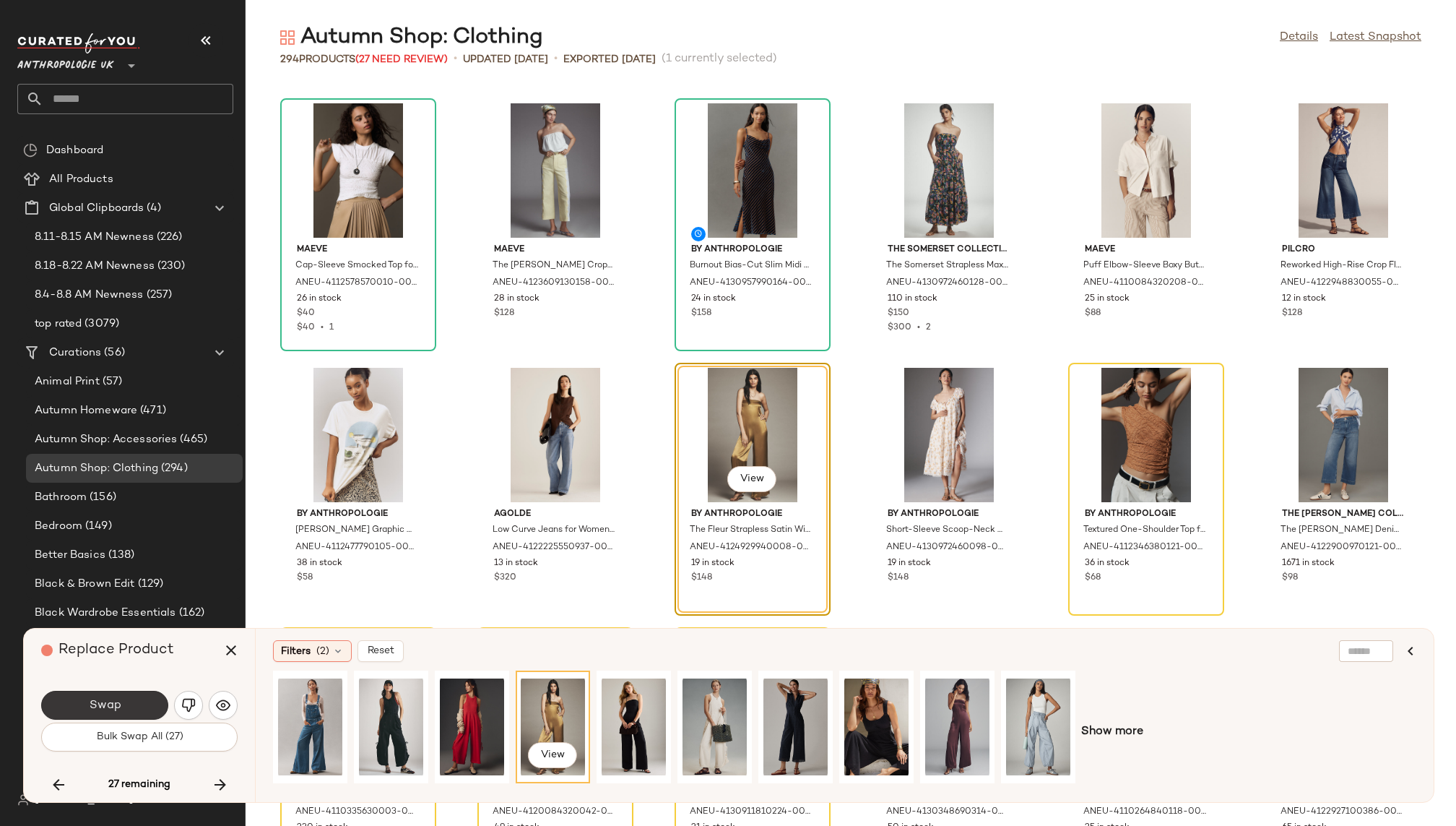
click at [151, 699] on button "Swap" at bounding box center [105, 705] width 127 height 29
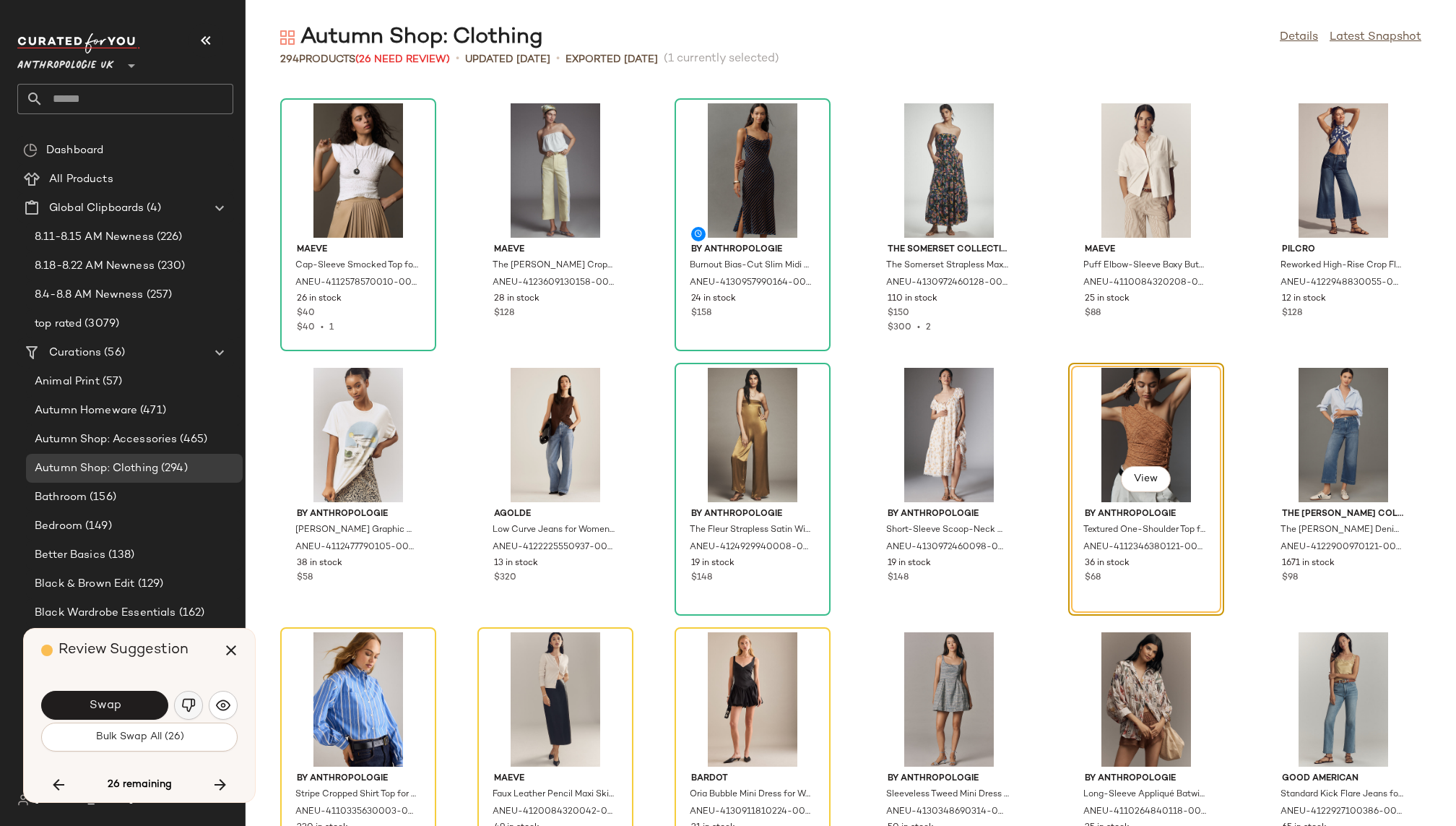
click at [185, 701] on img "button" at bounding box center [188, 705] width 14 height 14
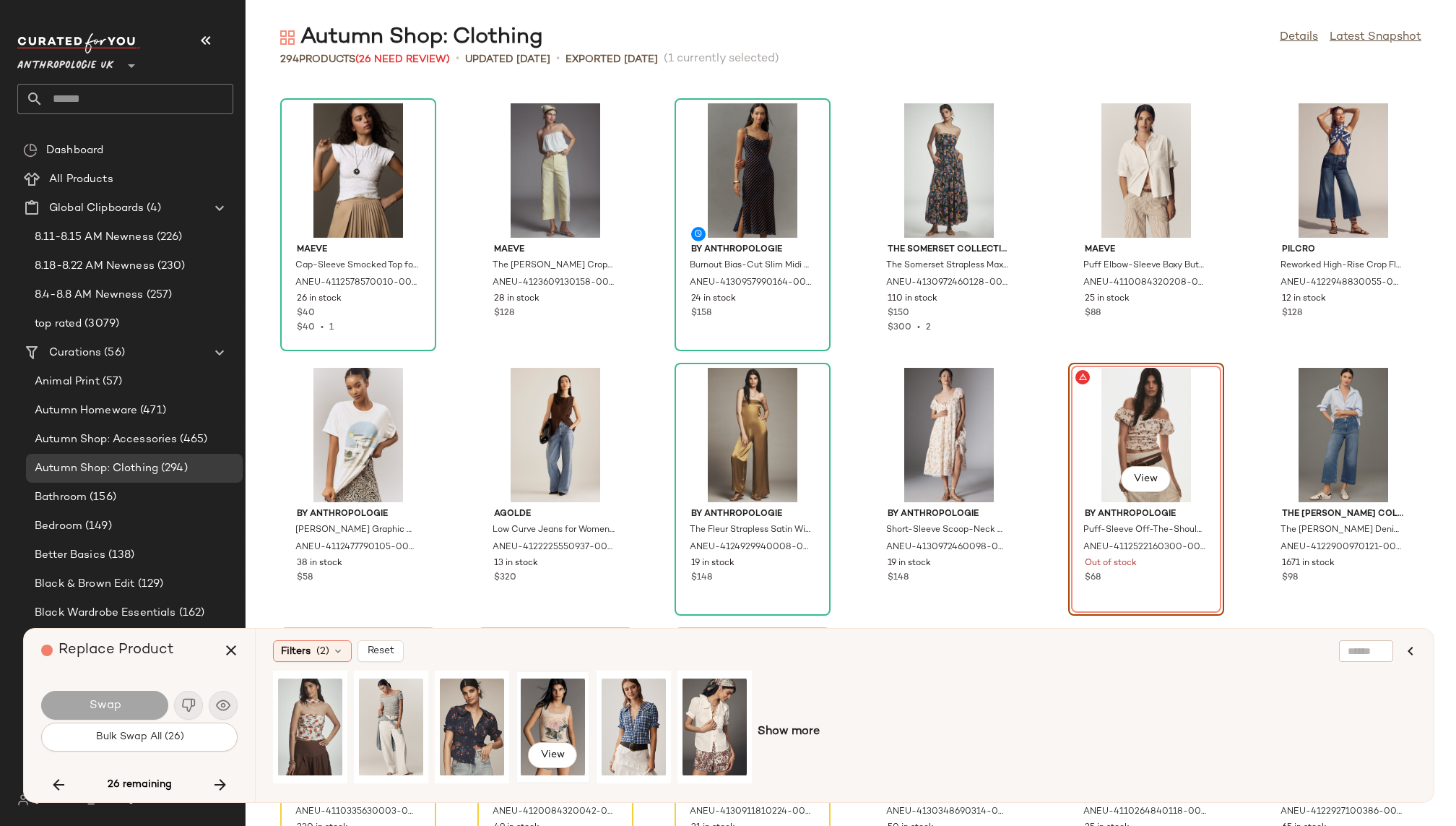
click at [563, 712] on div "View" at bounding box center [553, 726] width 64 height 103
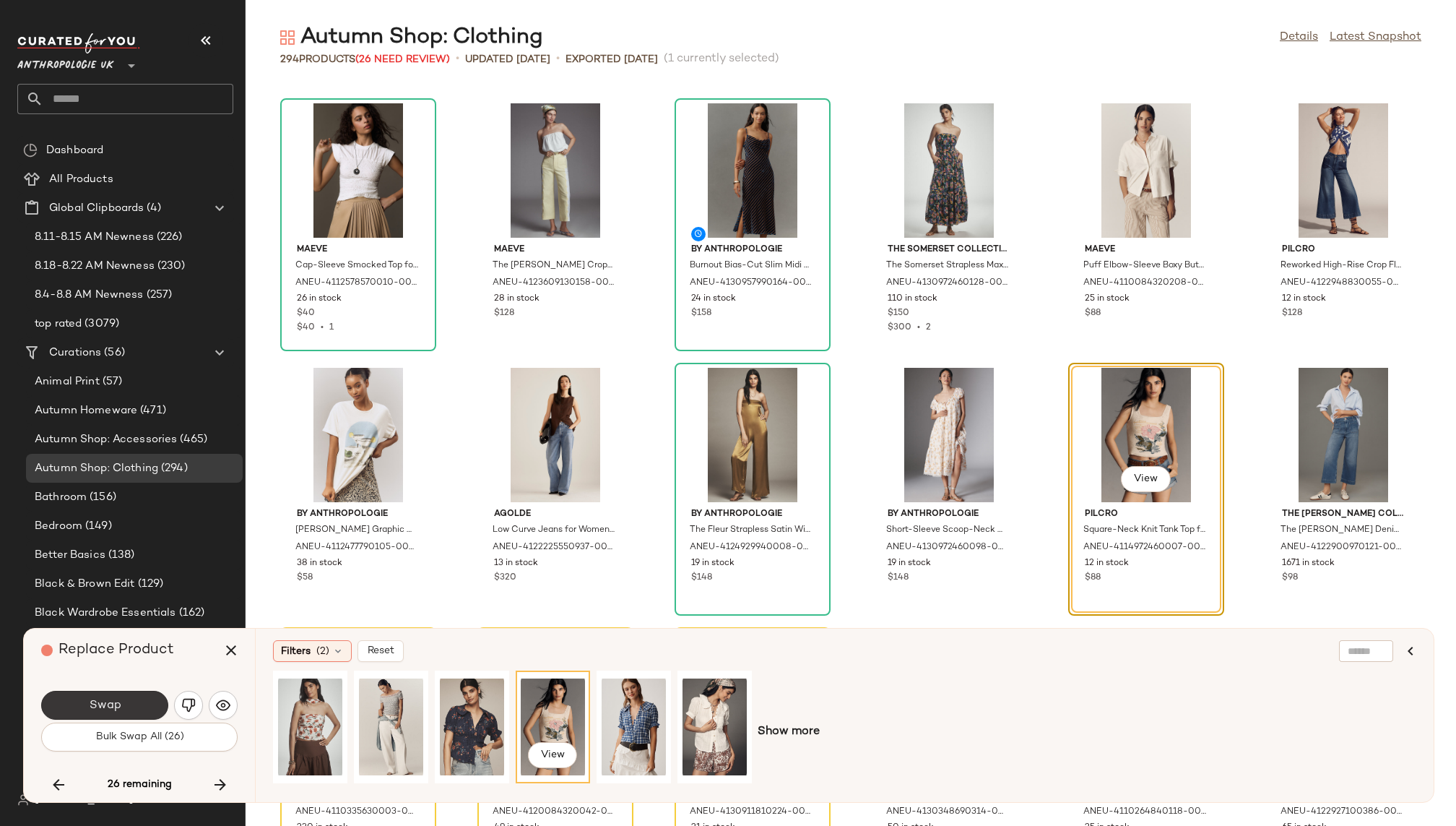
click at [134, 700] on button "Swap" at bounding box center [105, 705] width 127 height 29
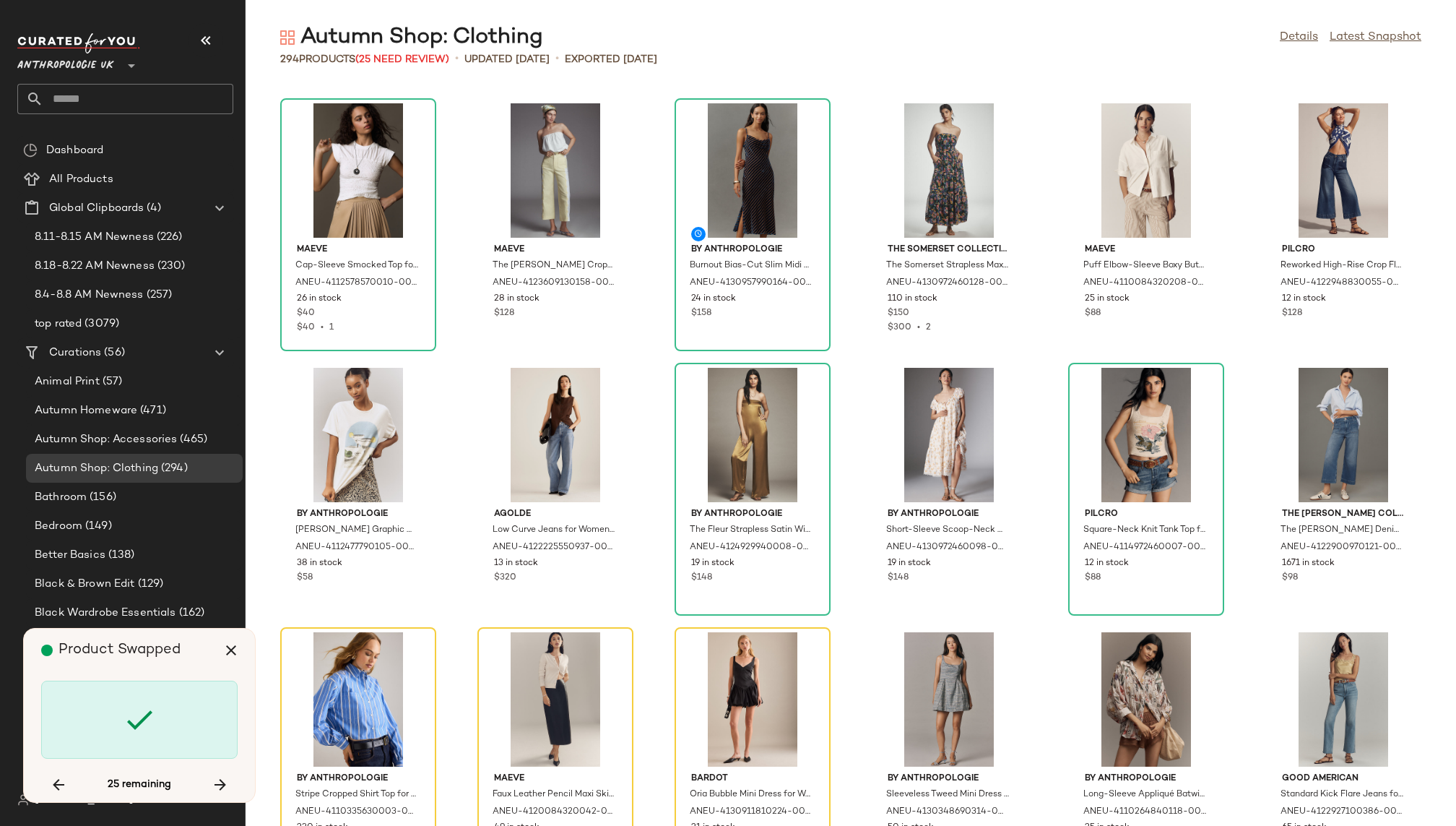
scroll to position [8200, 0]
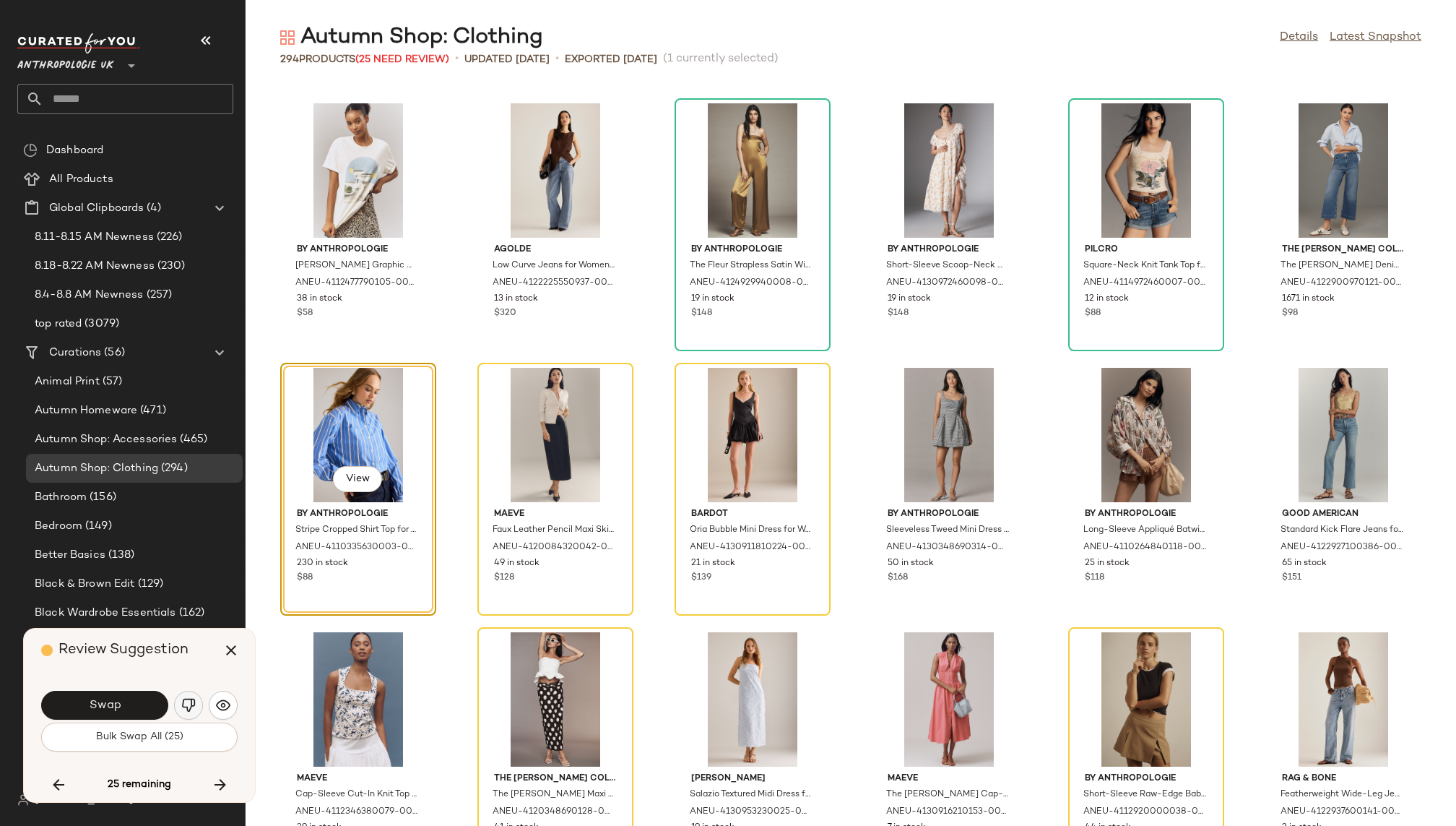
click at [188, 705] on img "button" at bounding box center [188, 705] width 14 height 14
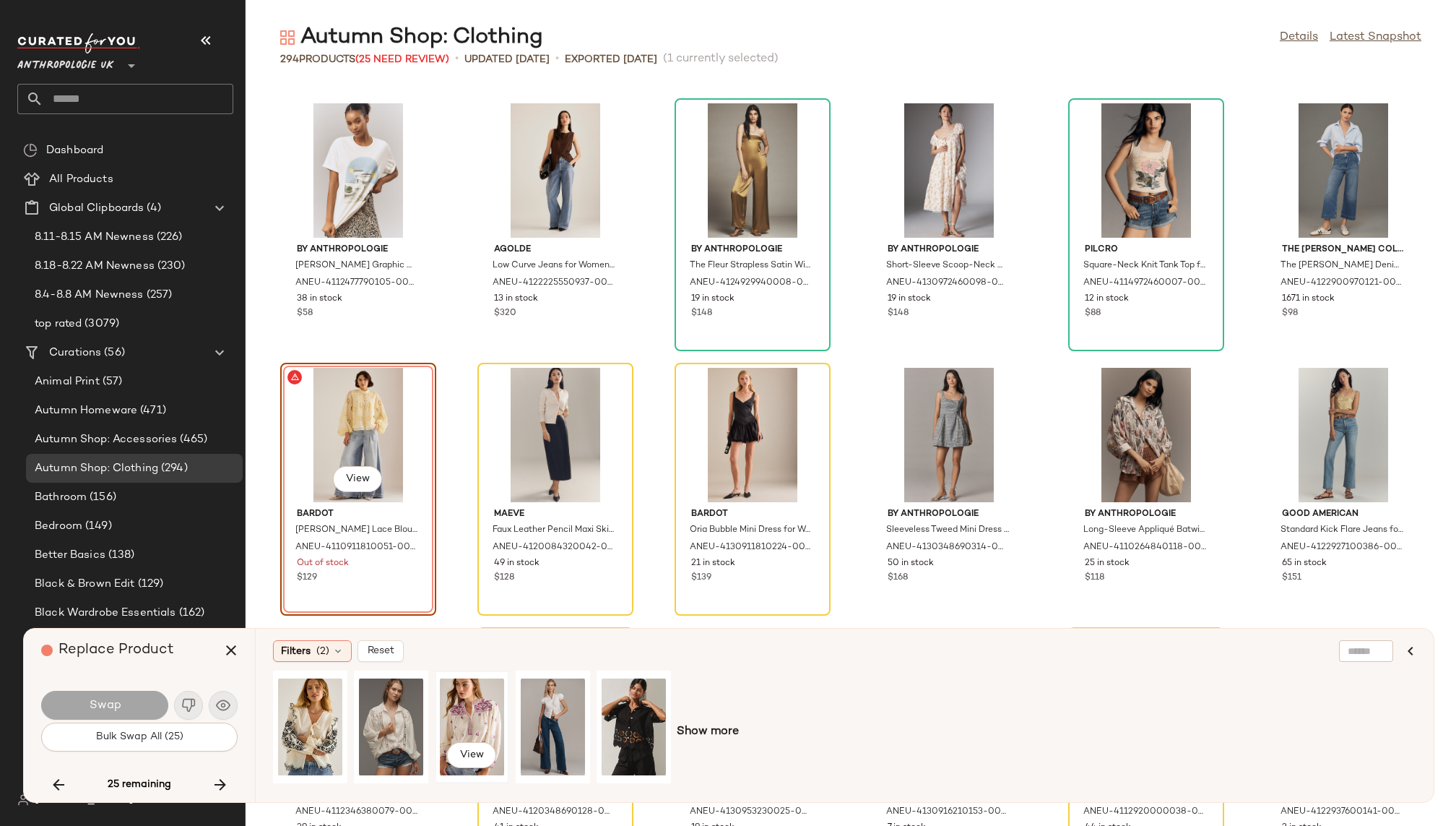
click at [468, 701] on div "View" at bounding box center [472, 726] width 64 height 103
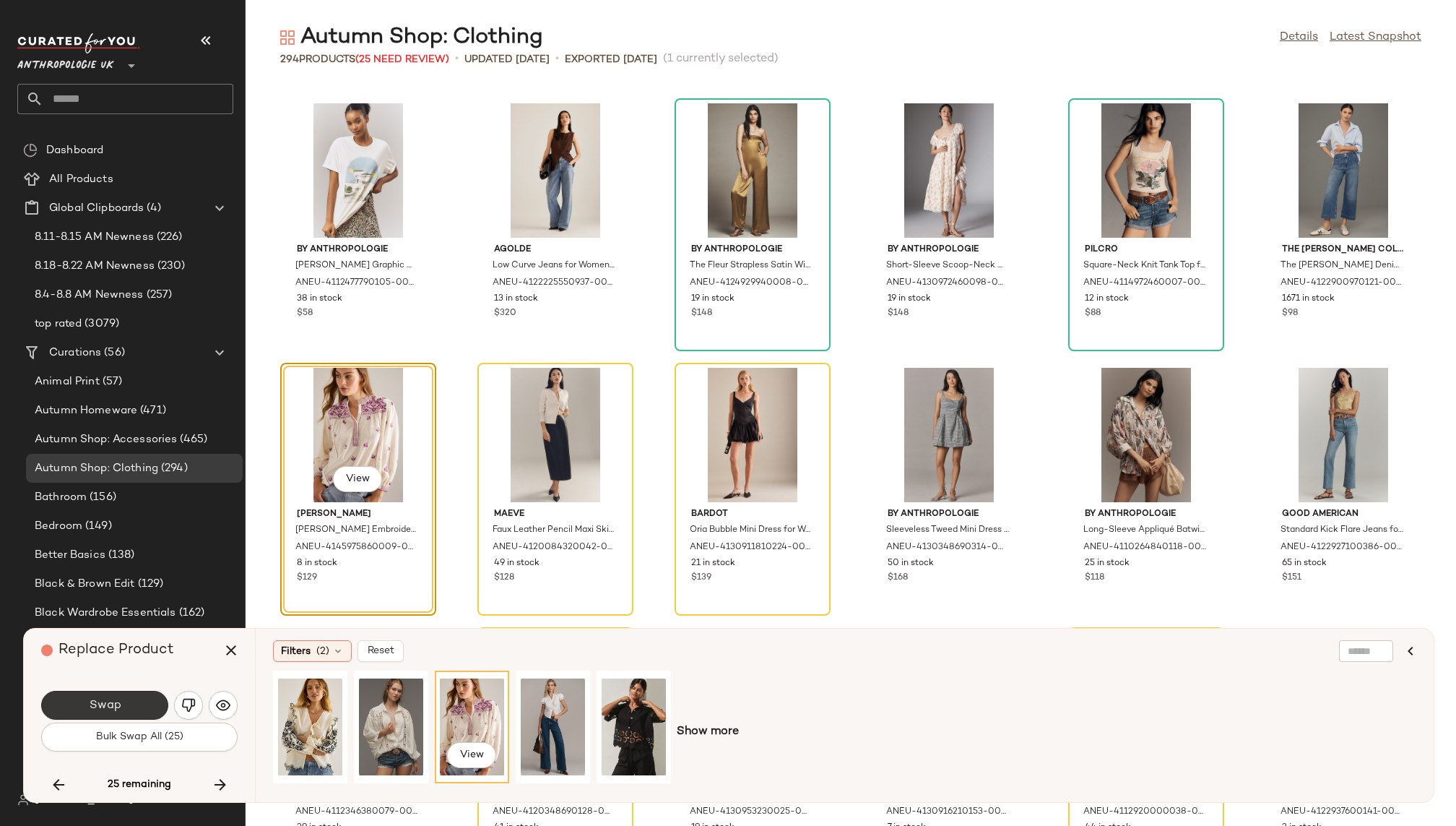
click at [130, 696] on button "Swap" at bounding box center [105, 705] width 127 height 29
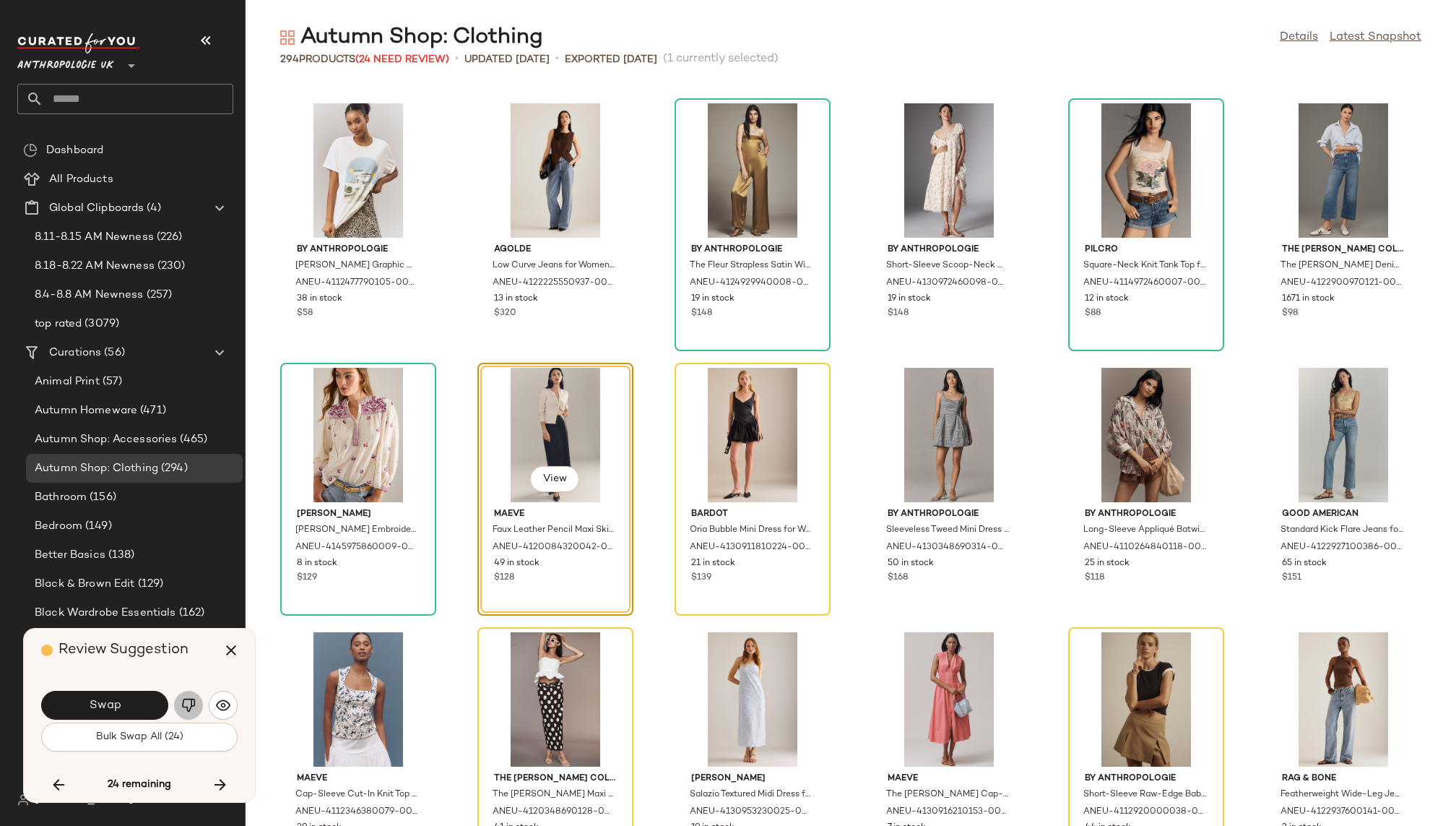
click at [187, 691] on button "button" at bounding box center [188, 705] width 29 height 29
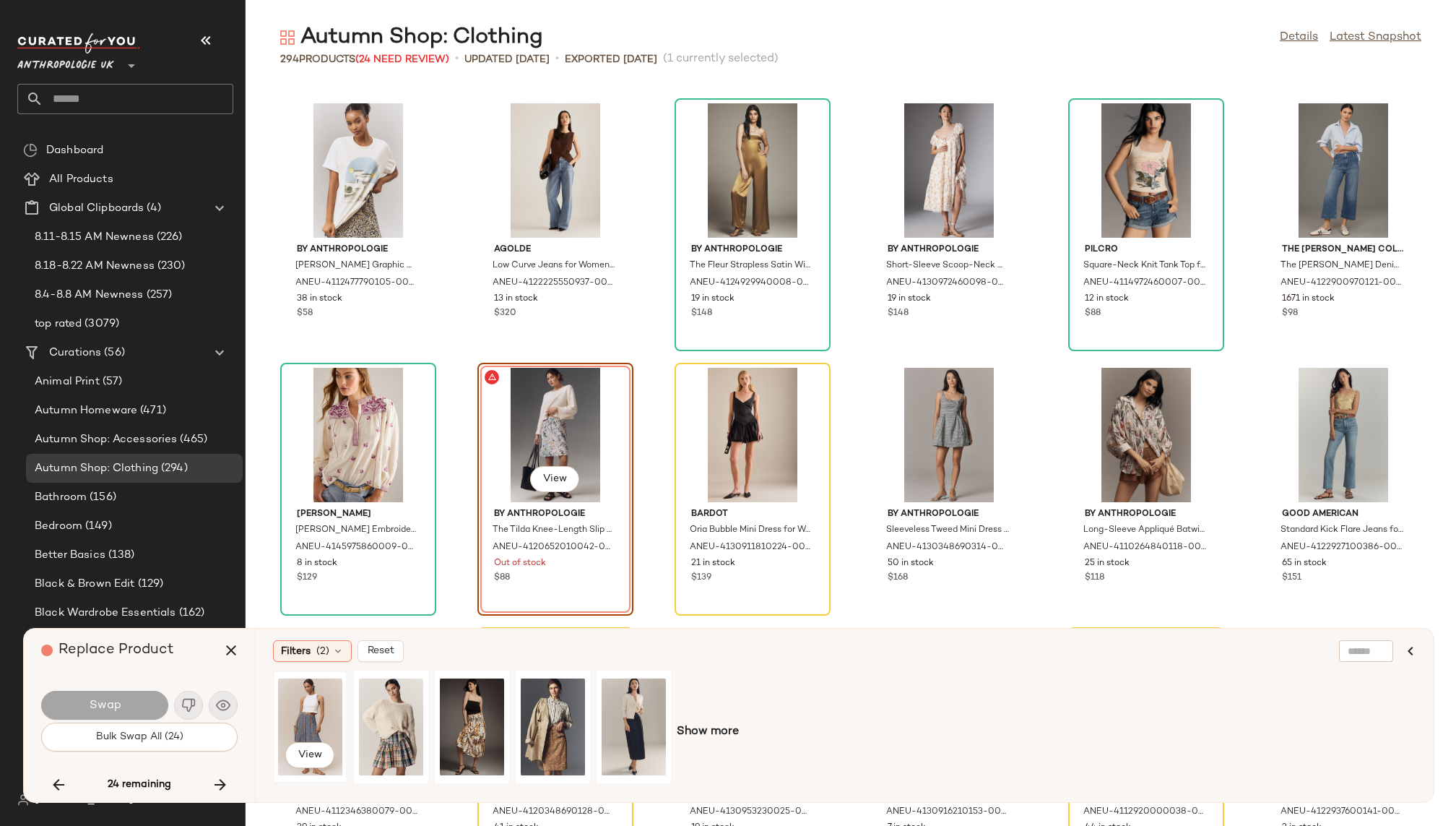
click at [307, 696] on div "View" at bounding box center [310, 726] width 64 height 103
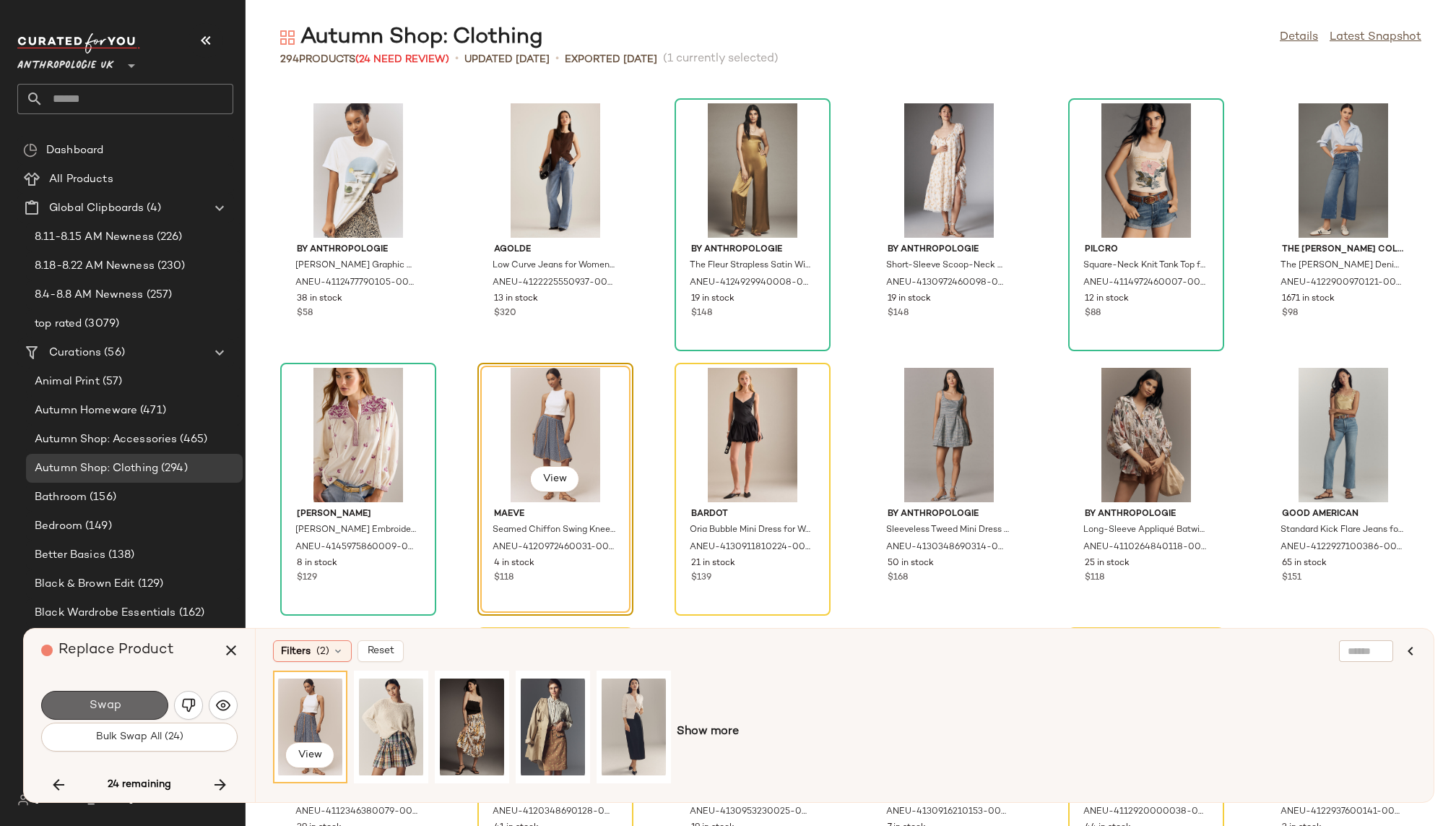
click at [147, 699] on button "Swap" at bounding box center [105, 705] width 127 height 29
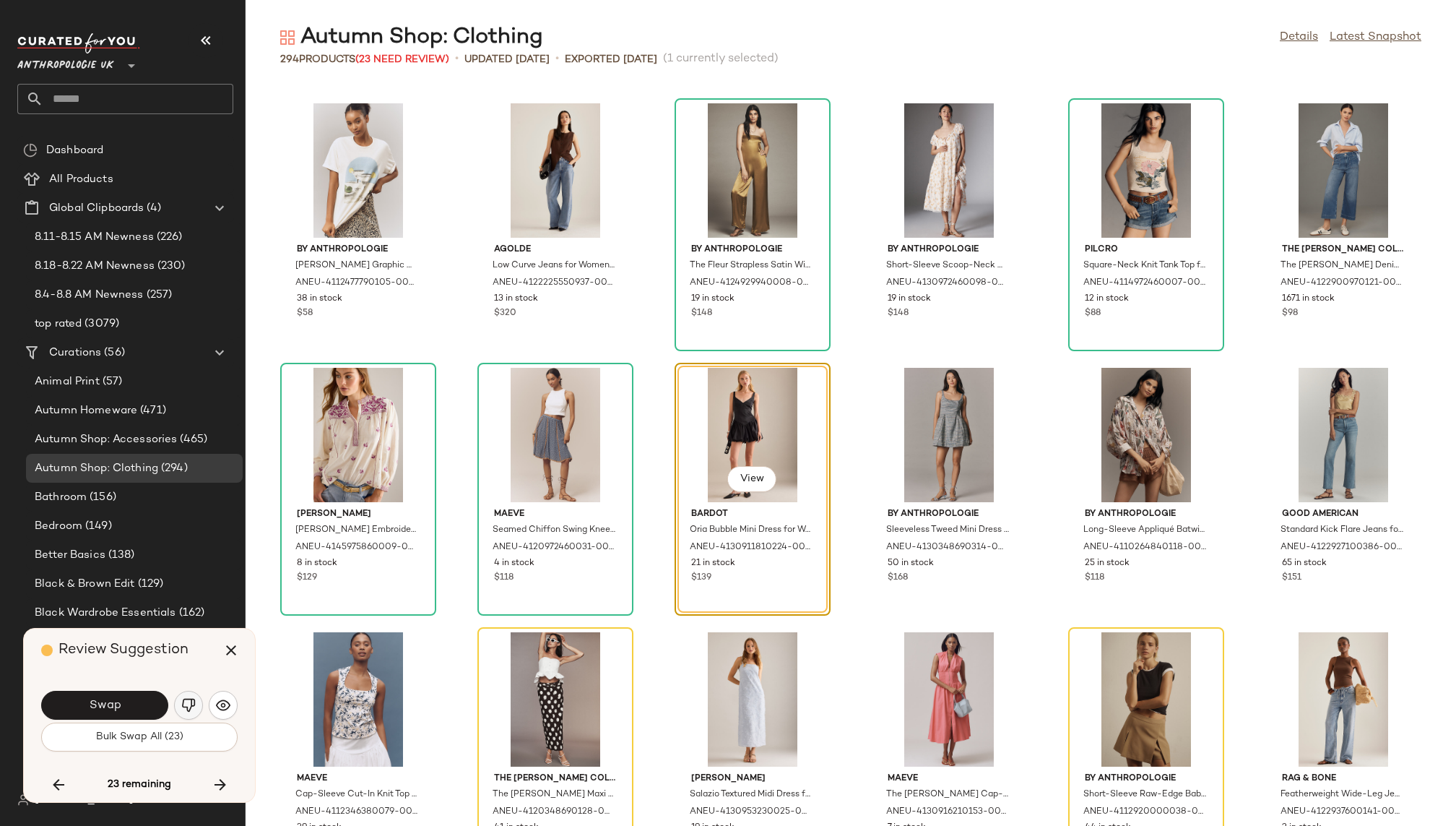
click at [193, 703] on img "button" at bounding box center [188, 705] width 14 height 14
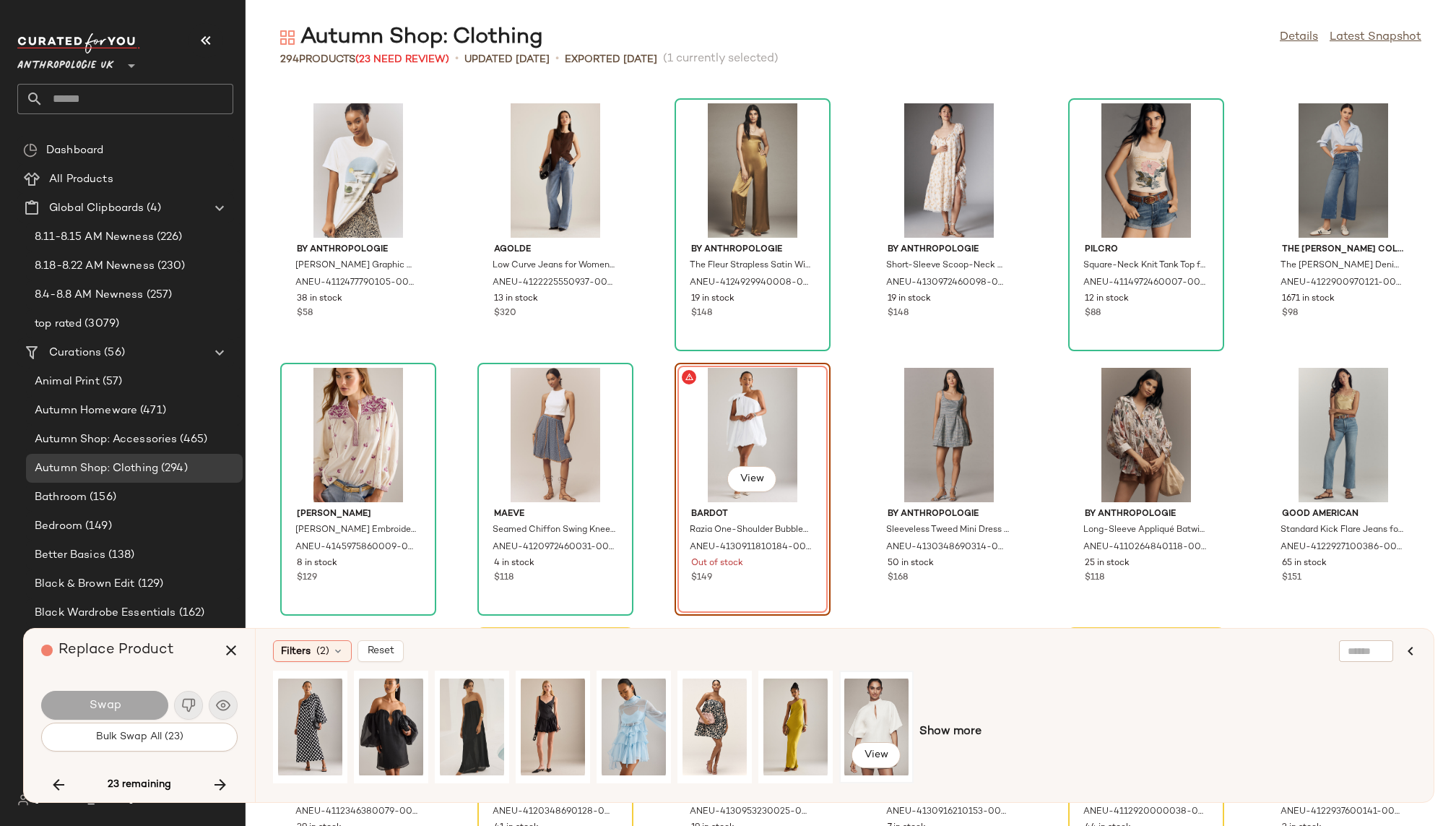
click at [861, 706] on div "View" at bounding box center [876, 726] width 64 height 103
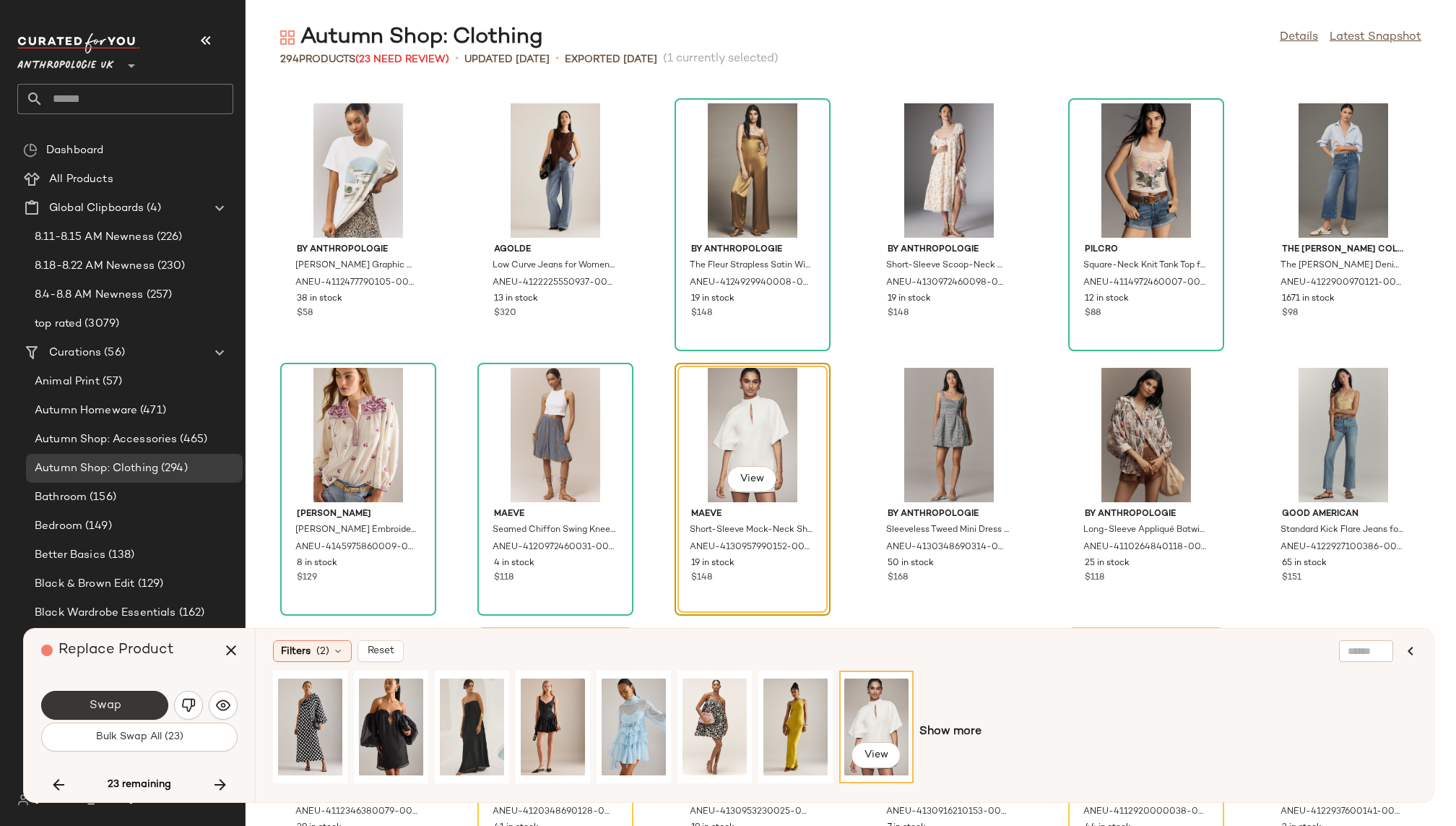
click at [134, 706] on button "Swap" at bounding box center [105, 705] width 127 height 29
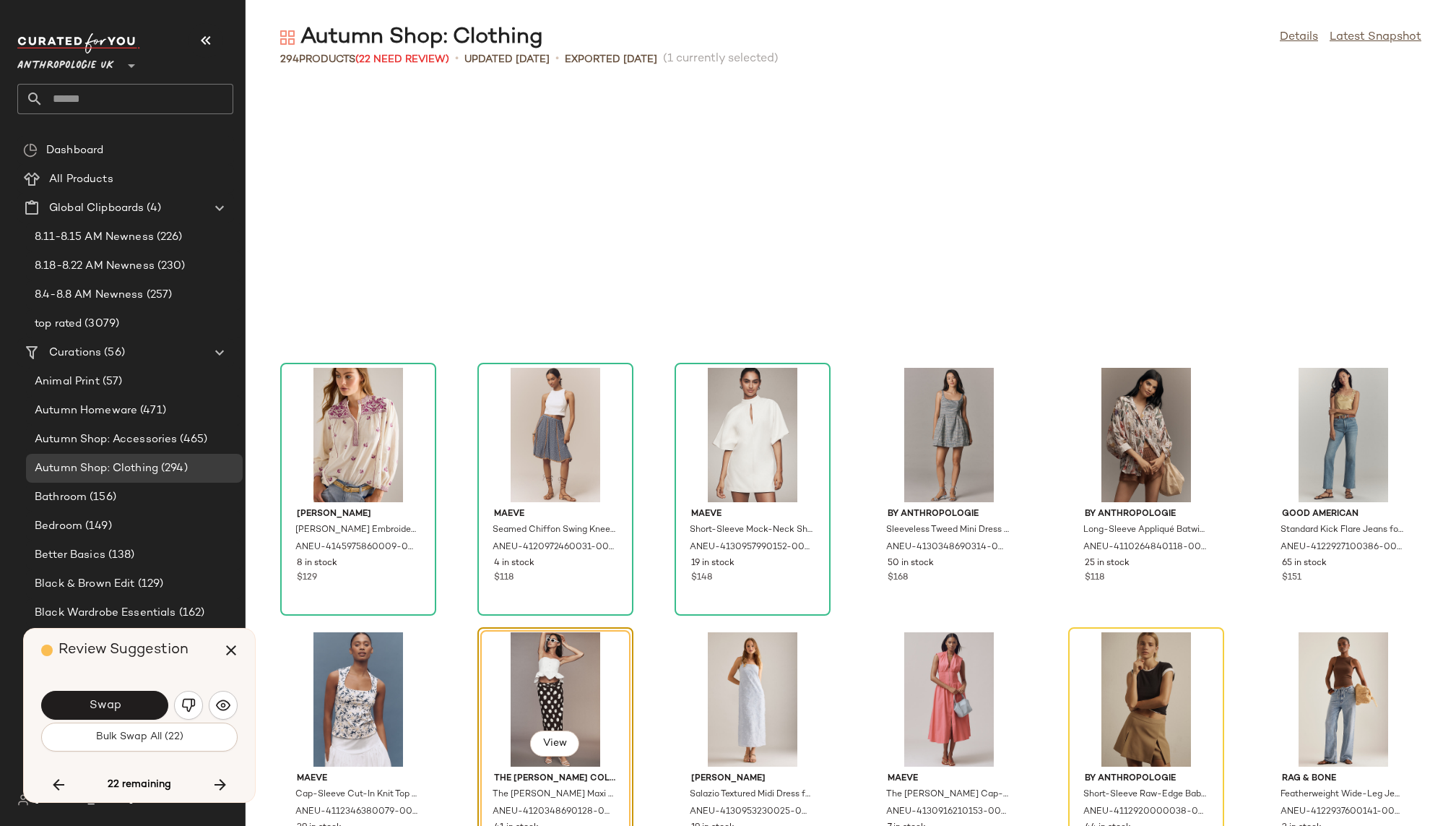
scroll to position [8464, 0]
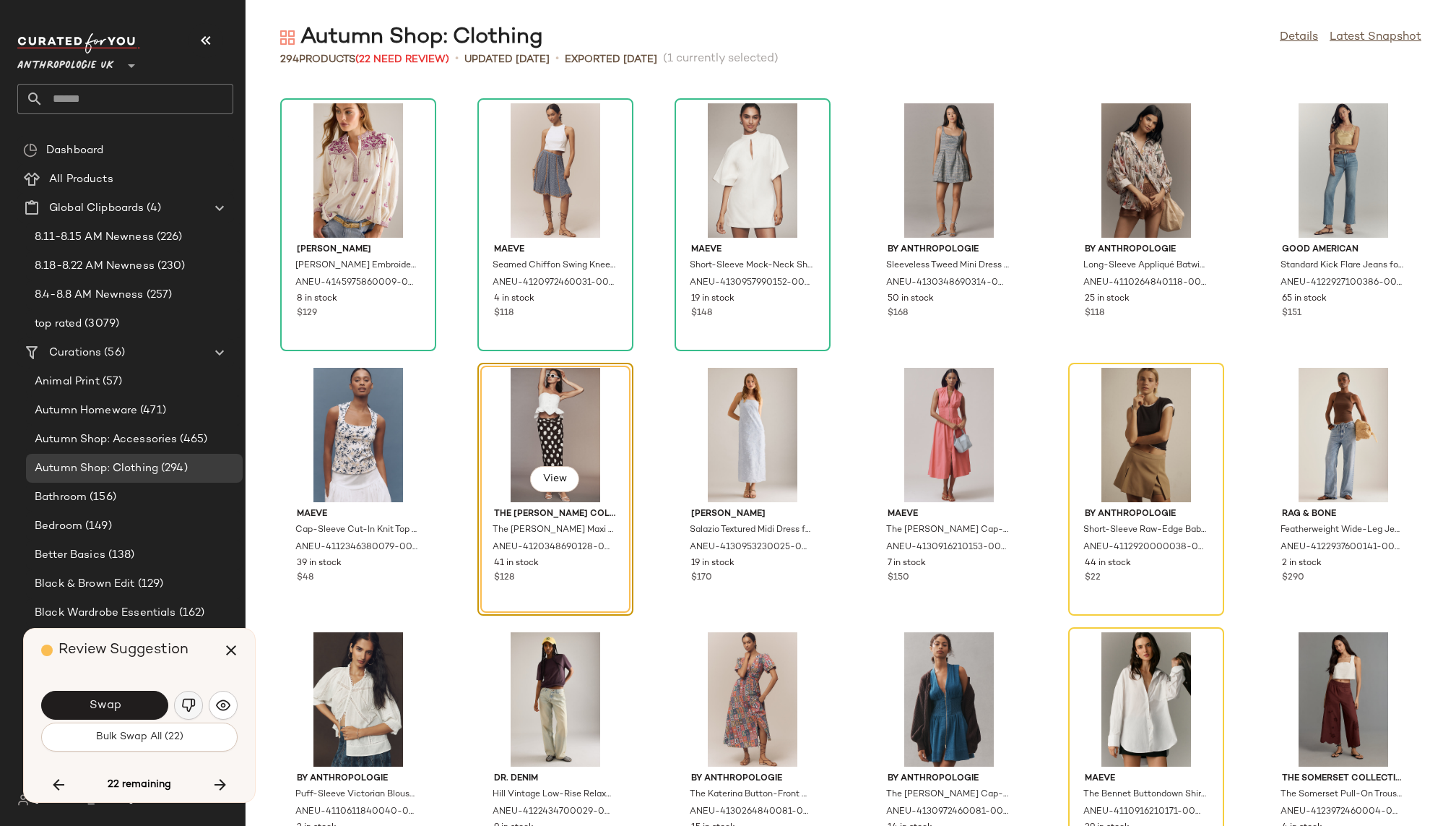
click at [185, 703] on img "button" at bounding box center [188, 705] width 14 height 14
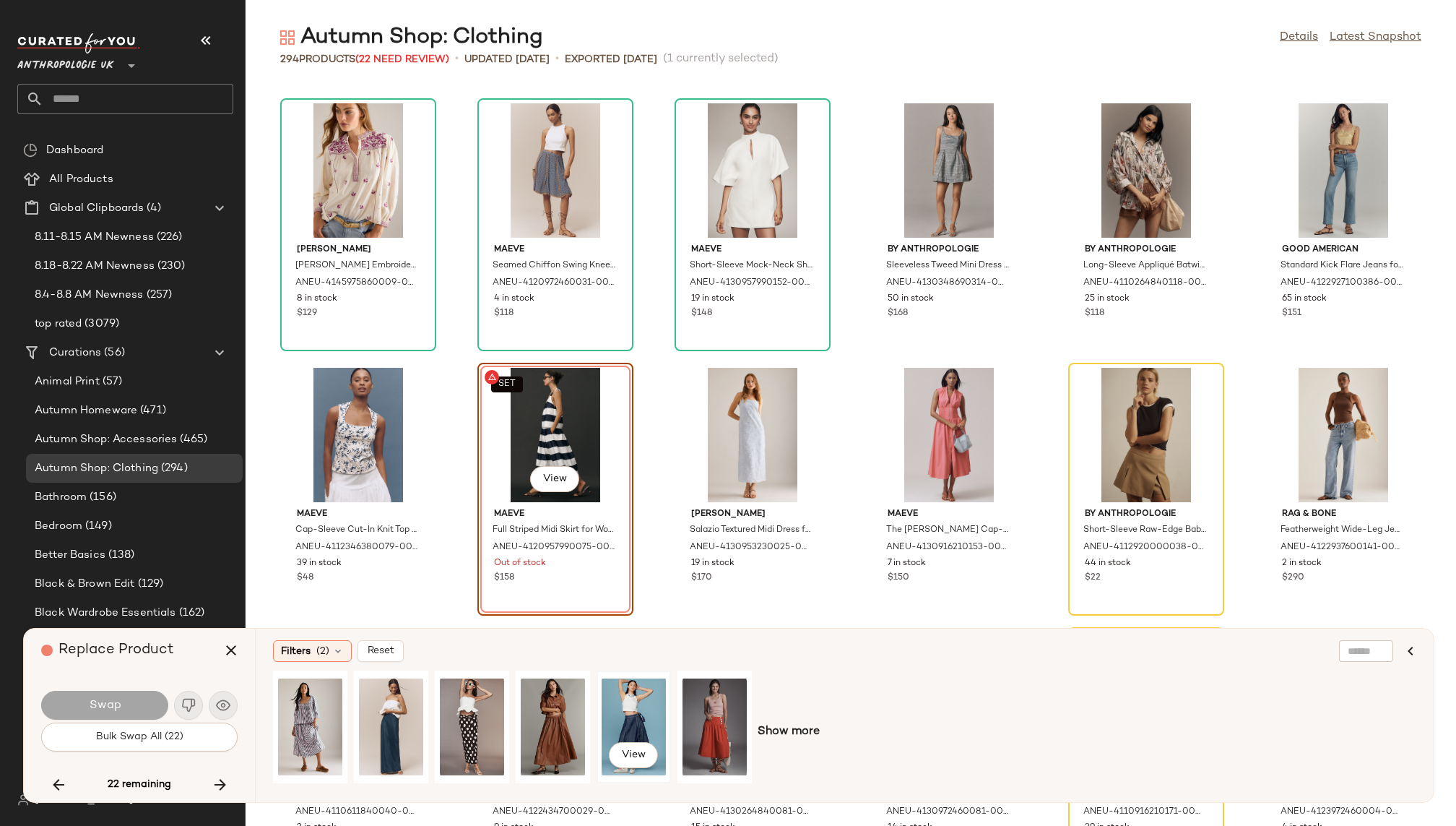
click at [645, 700] on div "View" at bounding box center [634, 726] width 64 height 103
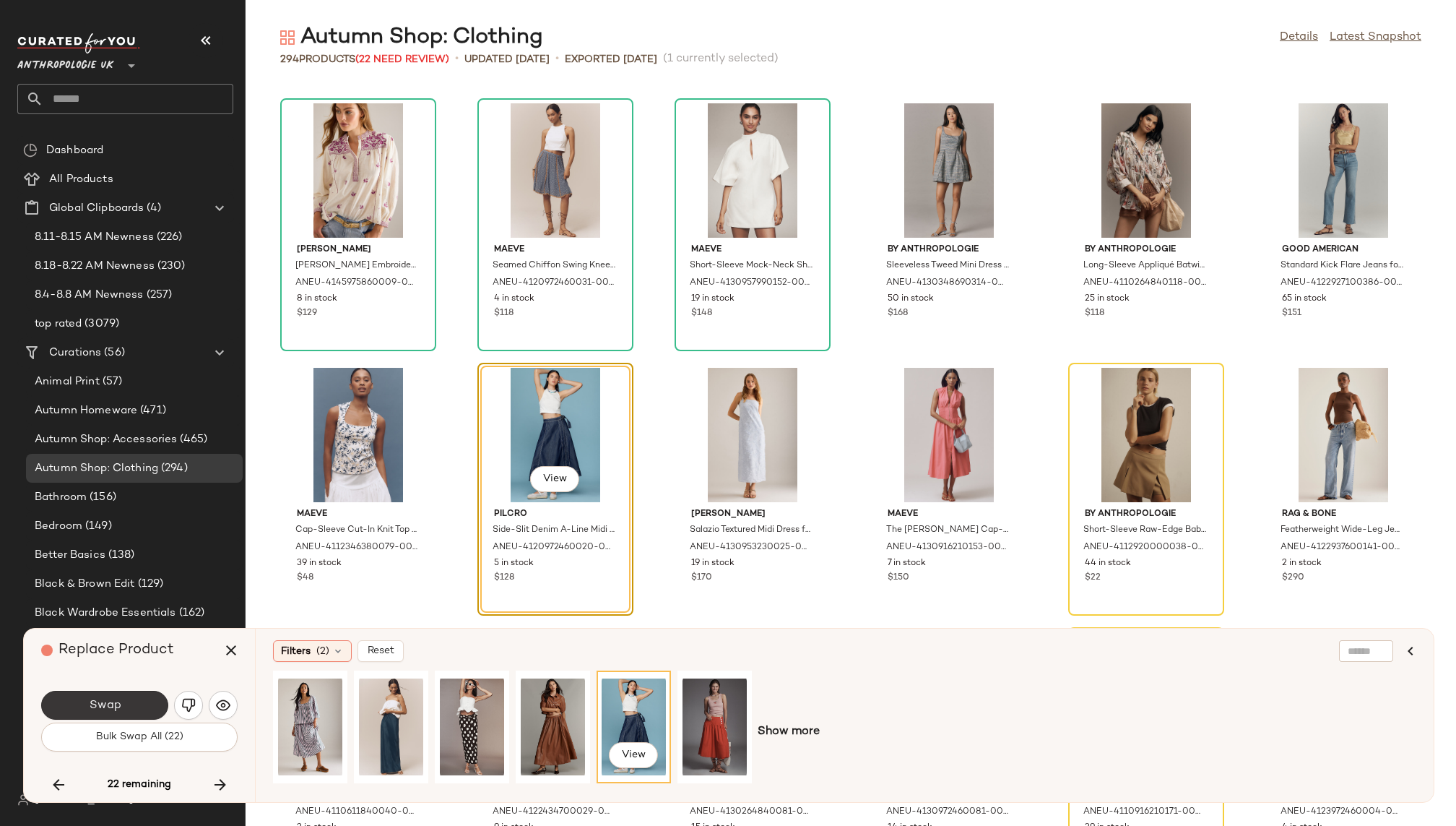
click at [144, 696] on button "Swap" at bounding box center [105, 705] width 127 height 29
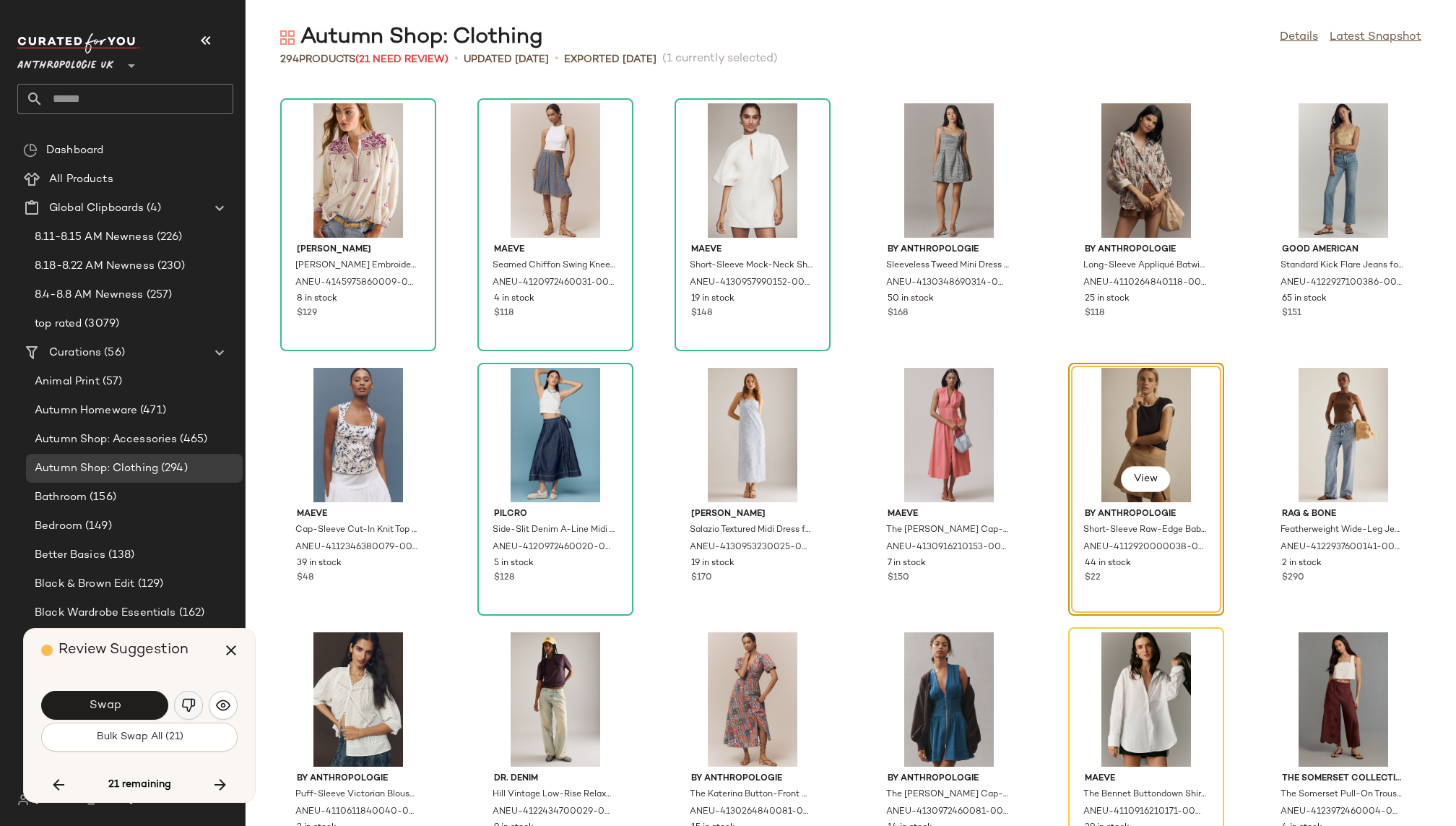
click at [184, 709] on img "button" at bounding box center [188, 705] width 14 height 14
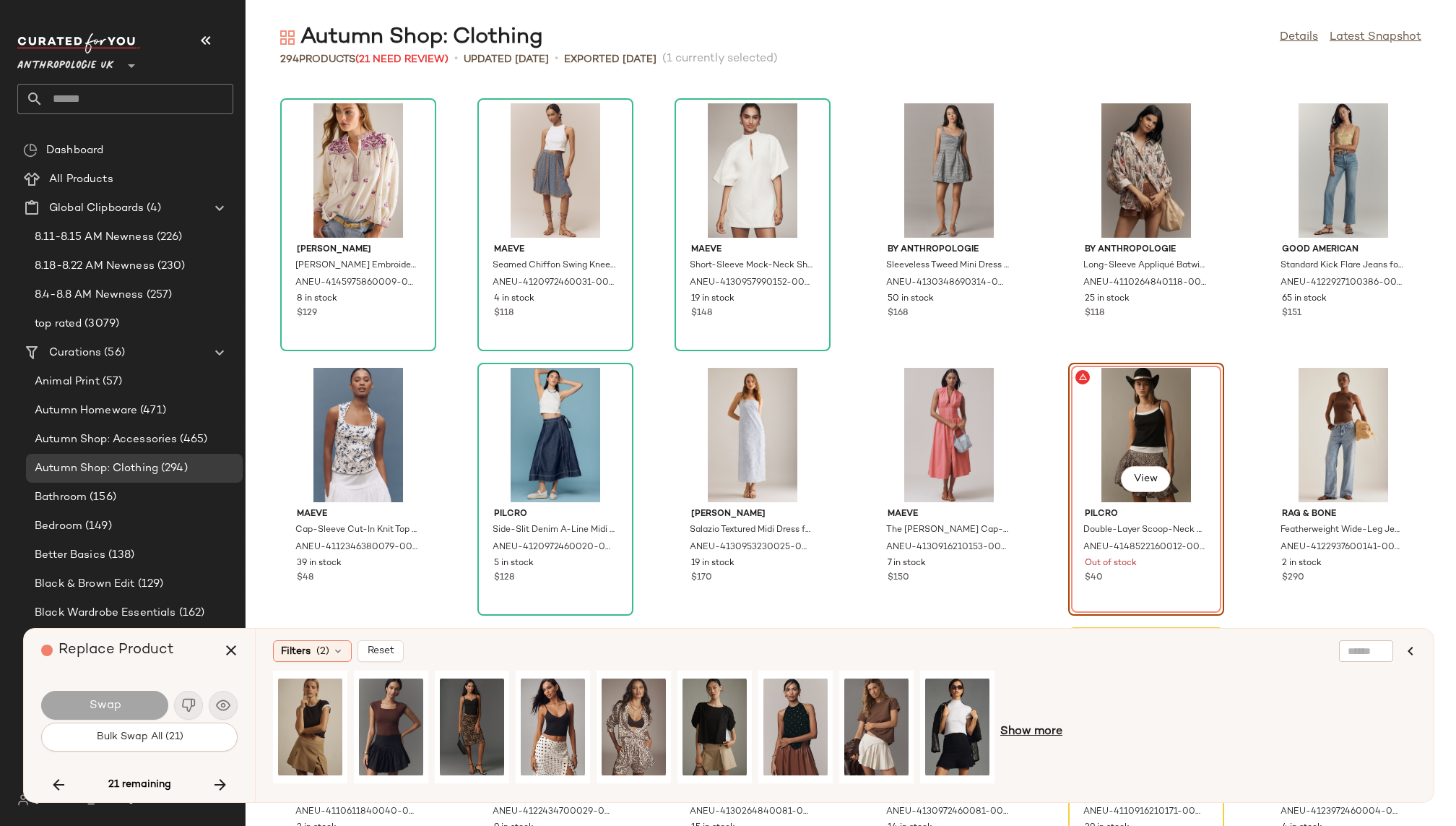
click at [1045, 729] on span "Show more" at bounding box center [1031, 732] width 62 height 17
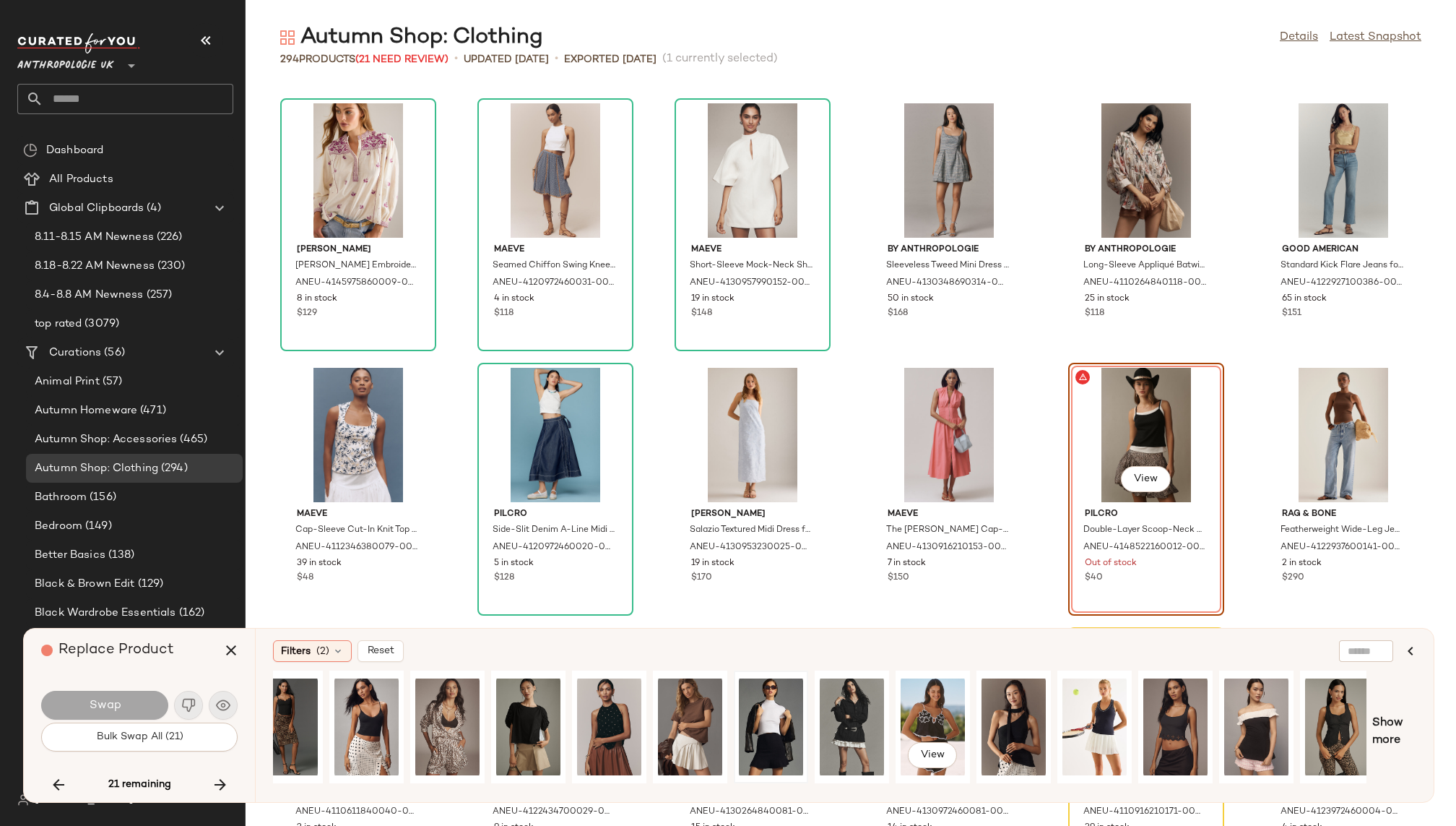
scroll to position [0, 436]
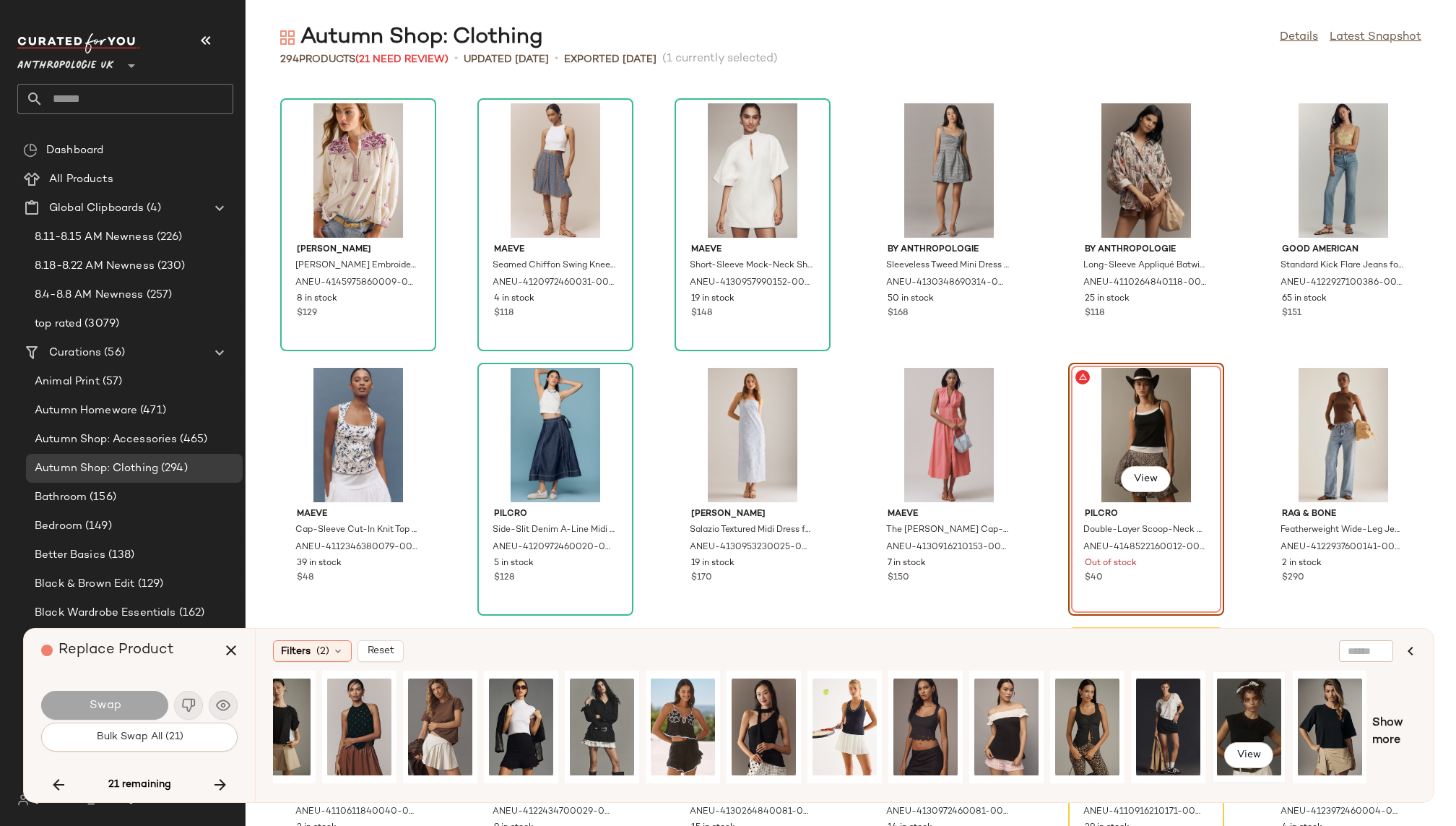
click at [1222, 715] on div "View" at bounding box center [1250, 726] width 64 height 103
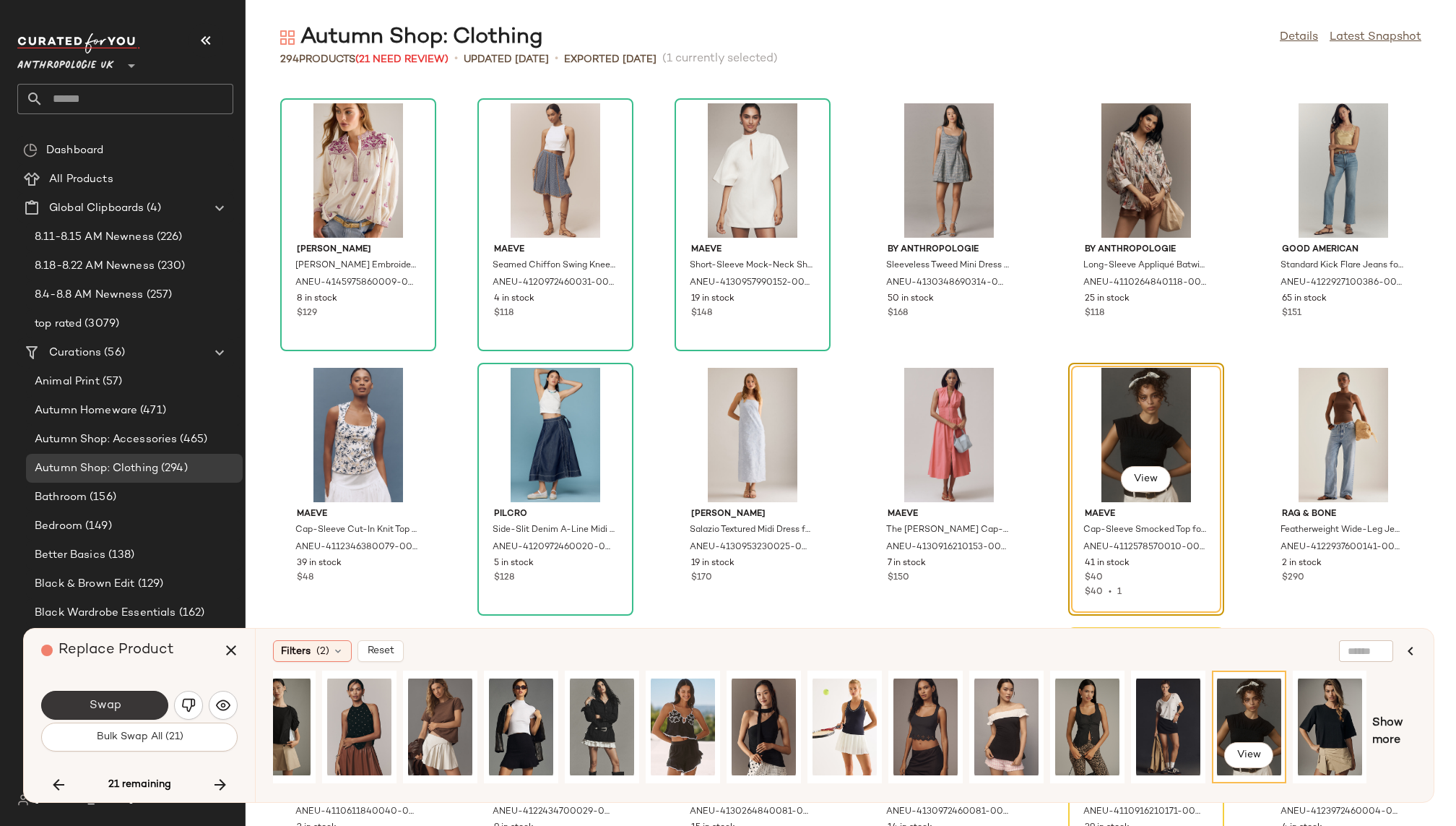
click at [122, 706] on button "Swap" at bounding box center [105, 705] width 127 height 29
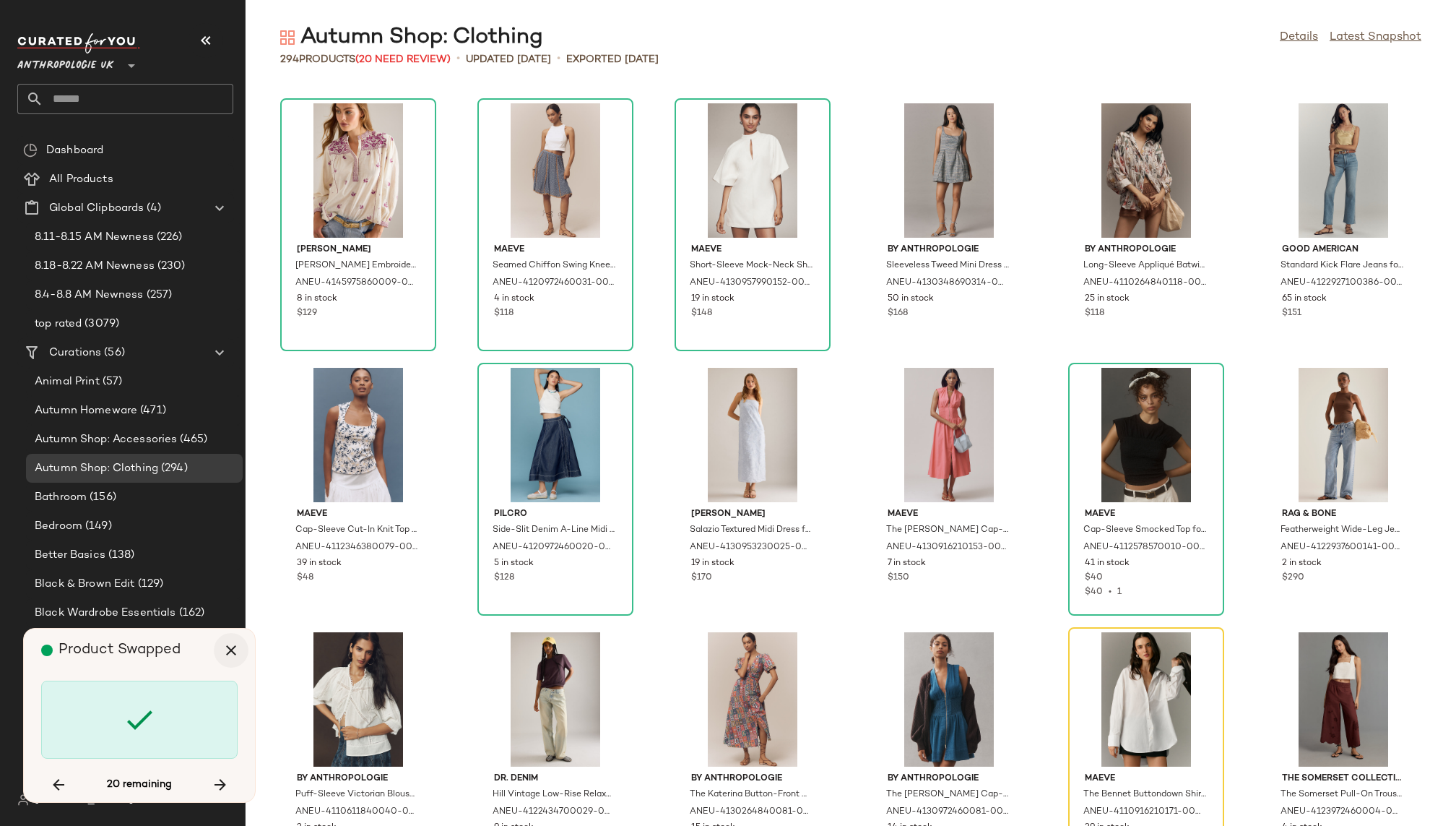
scroll to position [8729, 0]
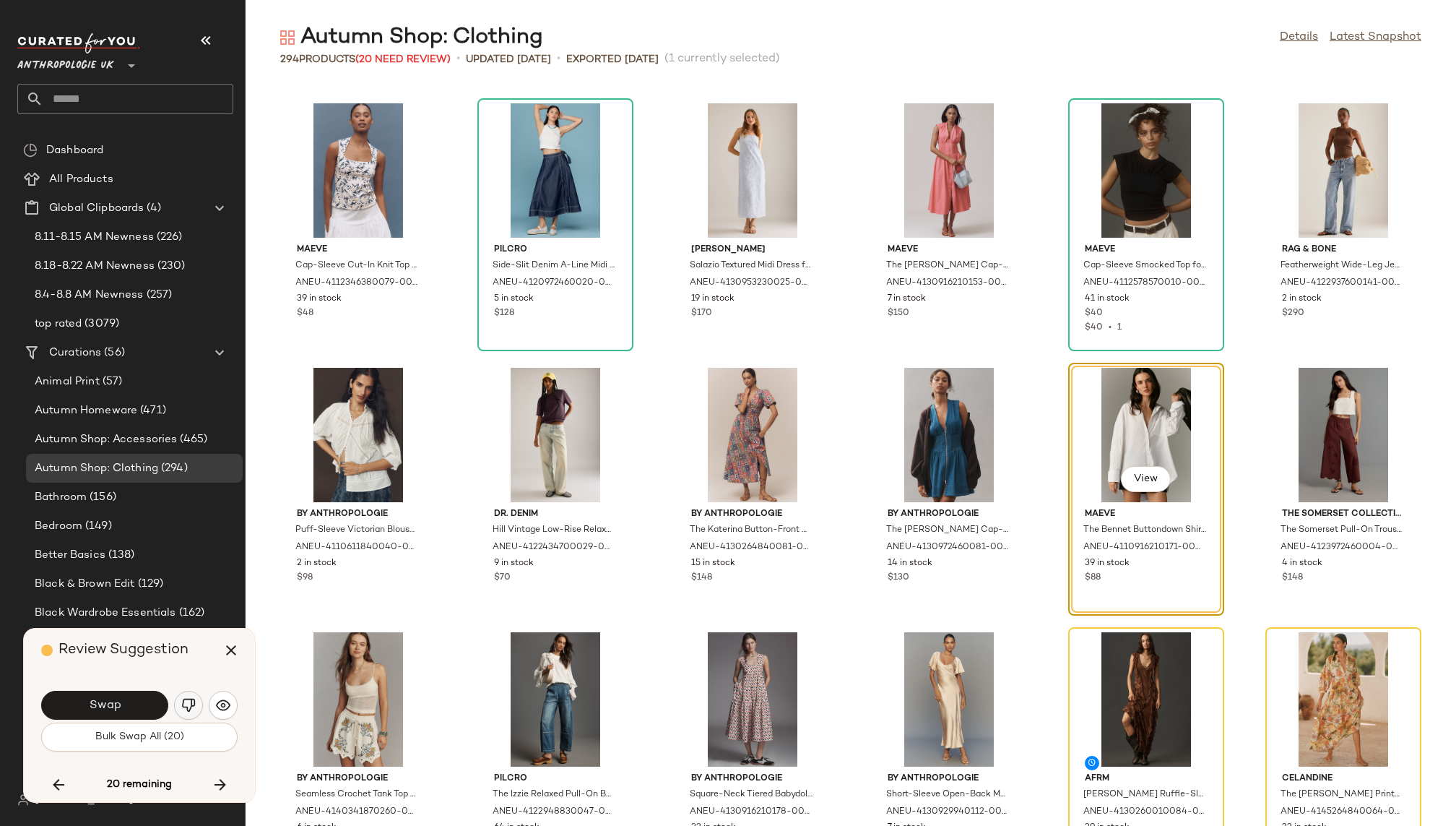
click at [185, 706] on img "button" at bounding box center [188, 705] width 14 height 14
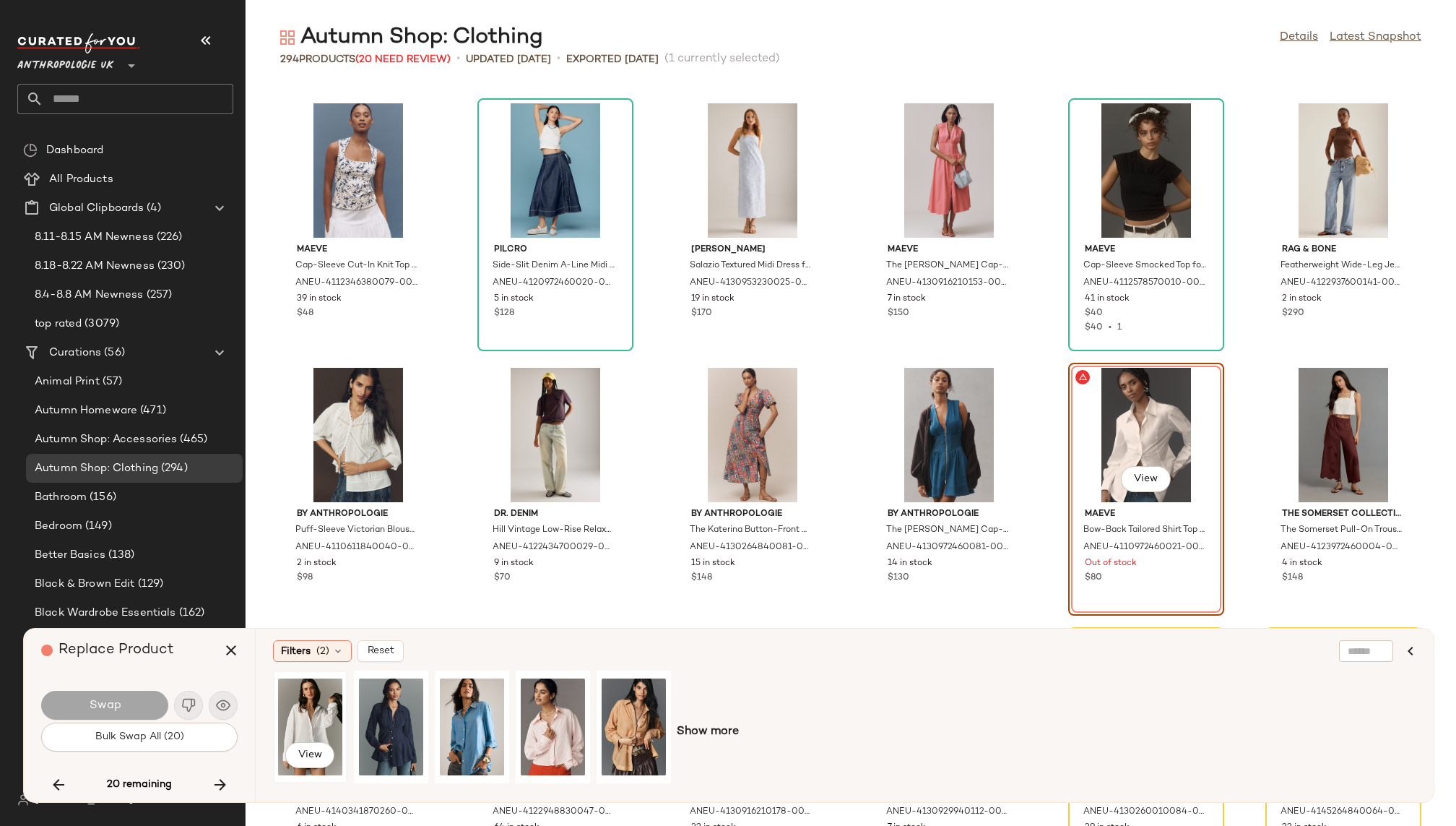
click at [322, 698] on div "View" at bounding box center [310, 726] width 64 height 103
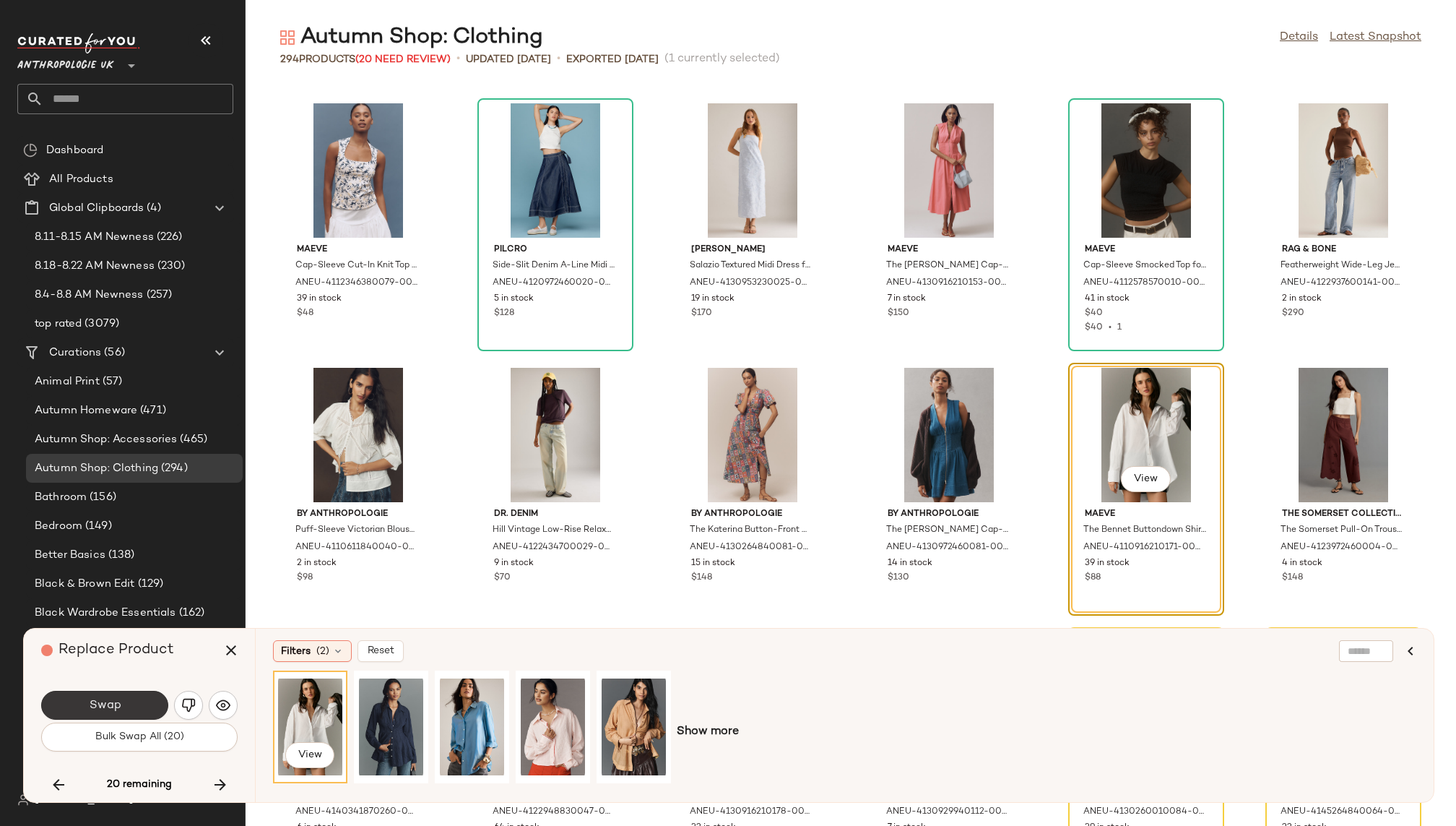
click at [145, 703] on button "Swap" at bounding box center [105, 705] width 127 height 29
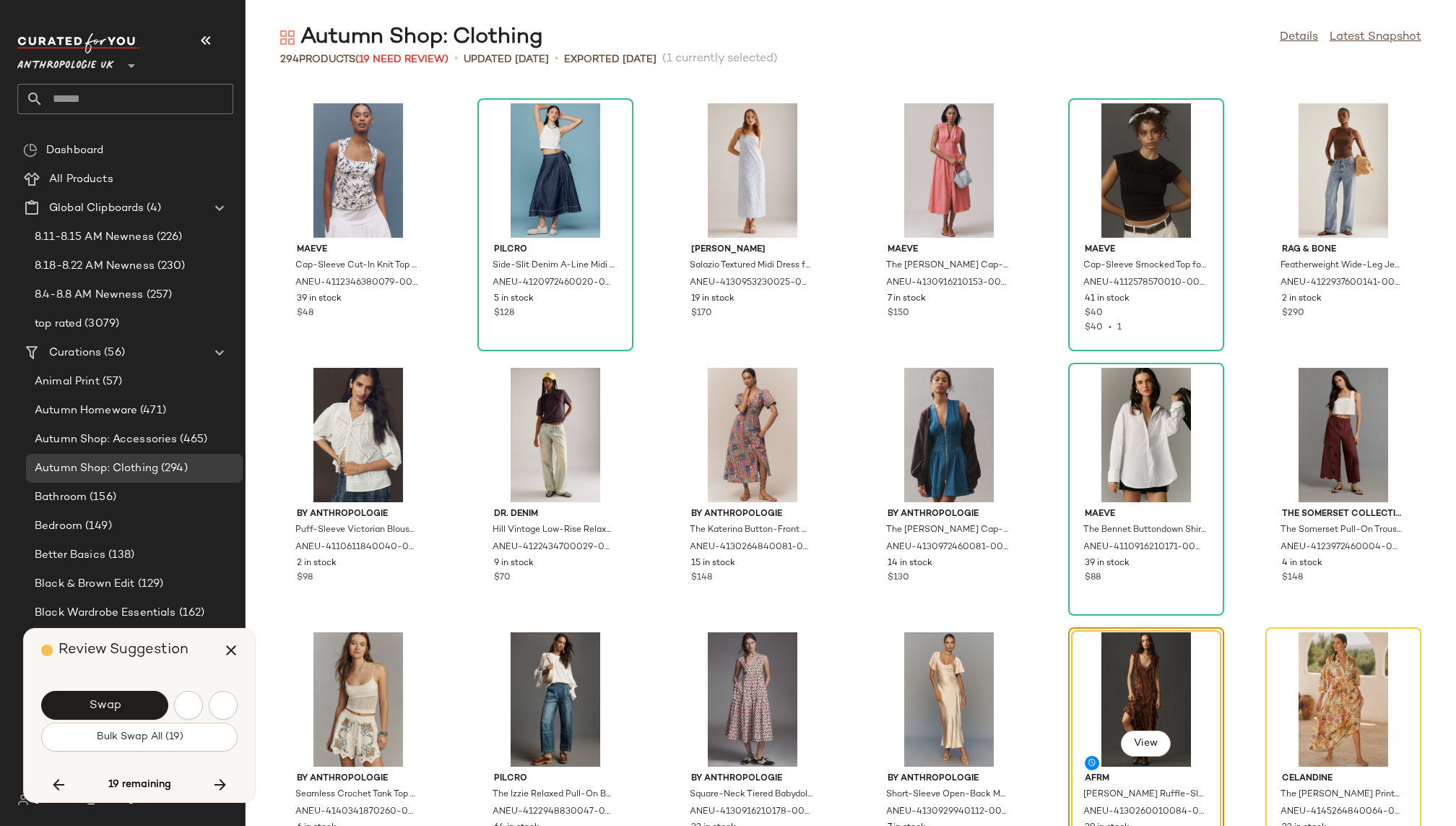
scroll to position [8993, 0]
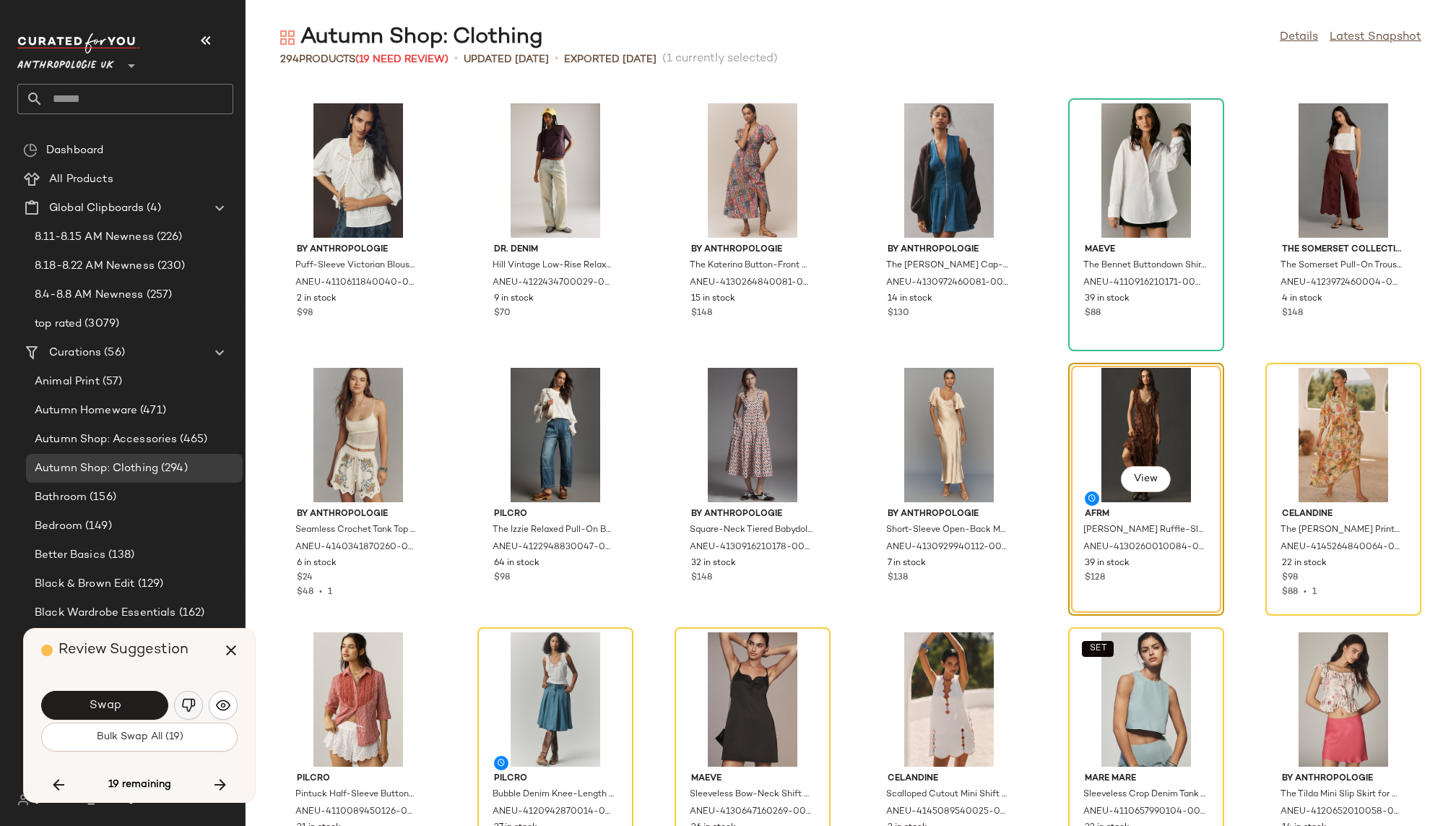
click at [195, 700] on button "button" at bounding box center [188, 705] width 29 height 29
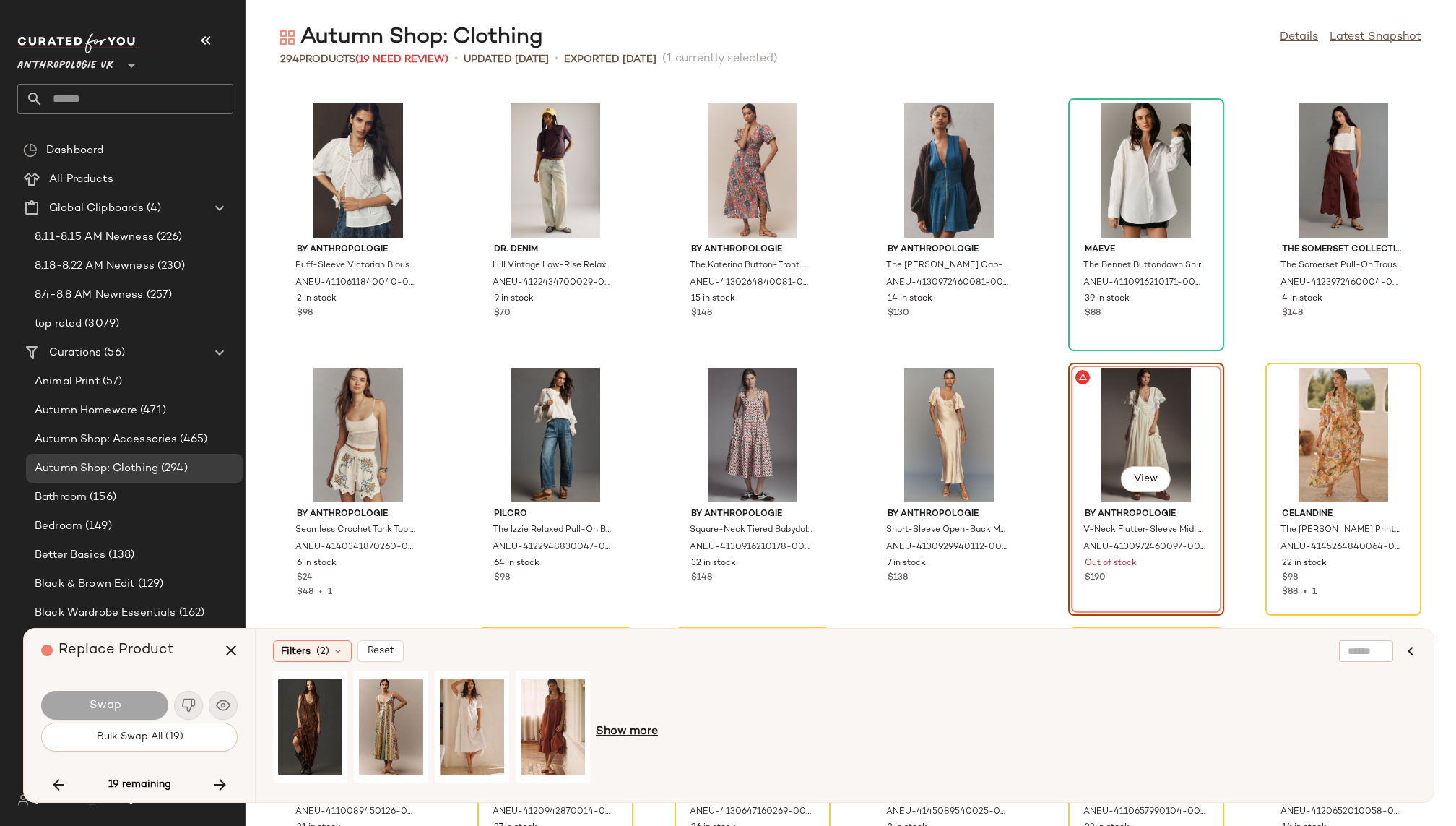
click at [612, 728] on span "Show more" at bounding box center [627, 732] width 62 height 17
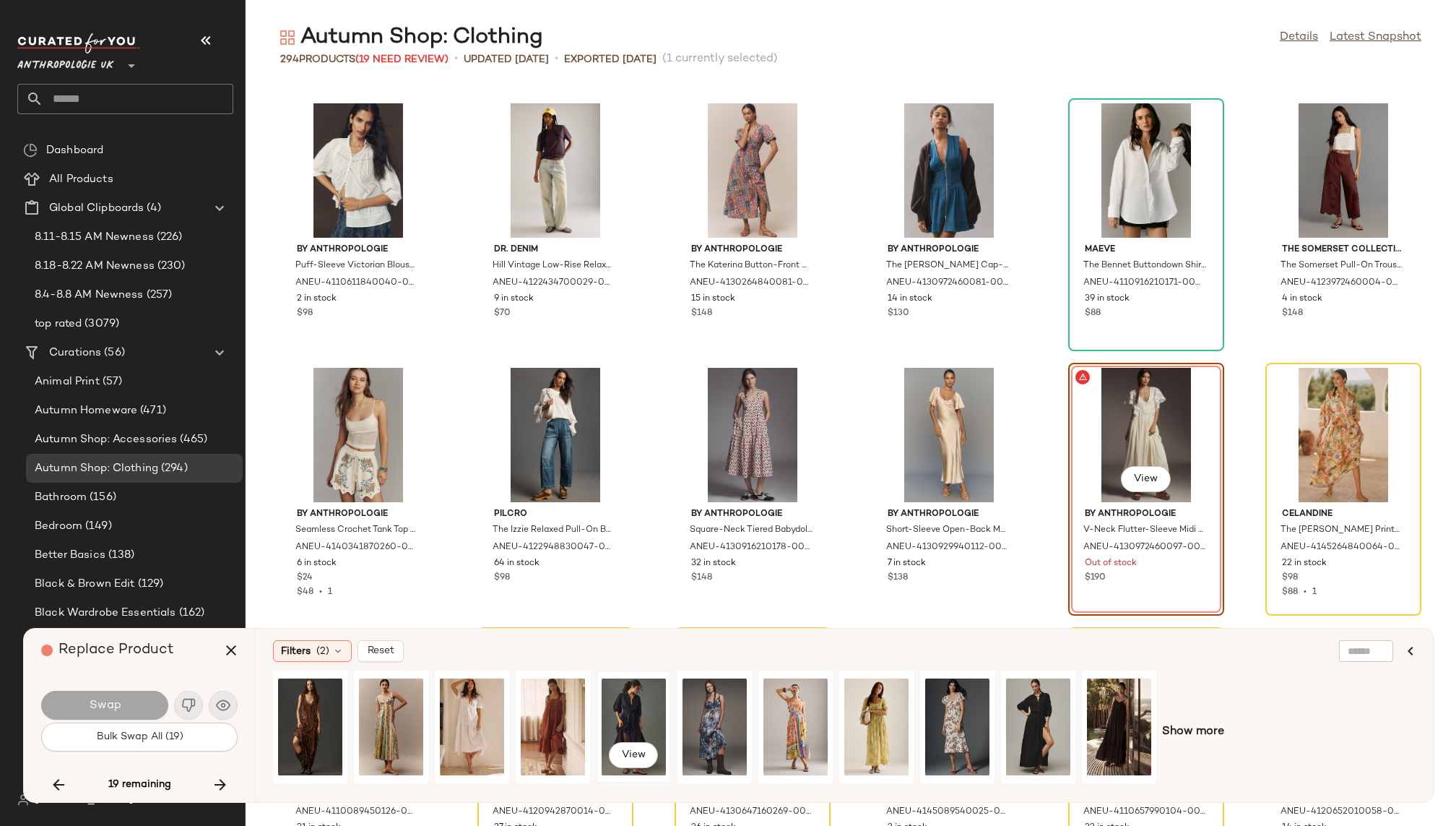
click at [626, 711] on div "View" at bounding box center [634, 726] width 64 height 103
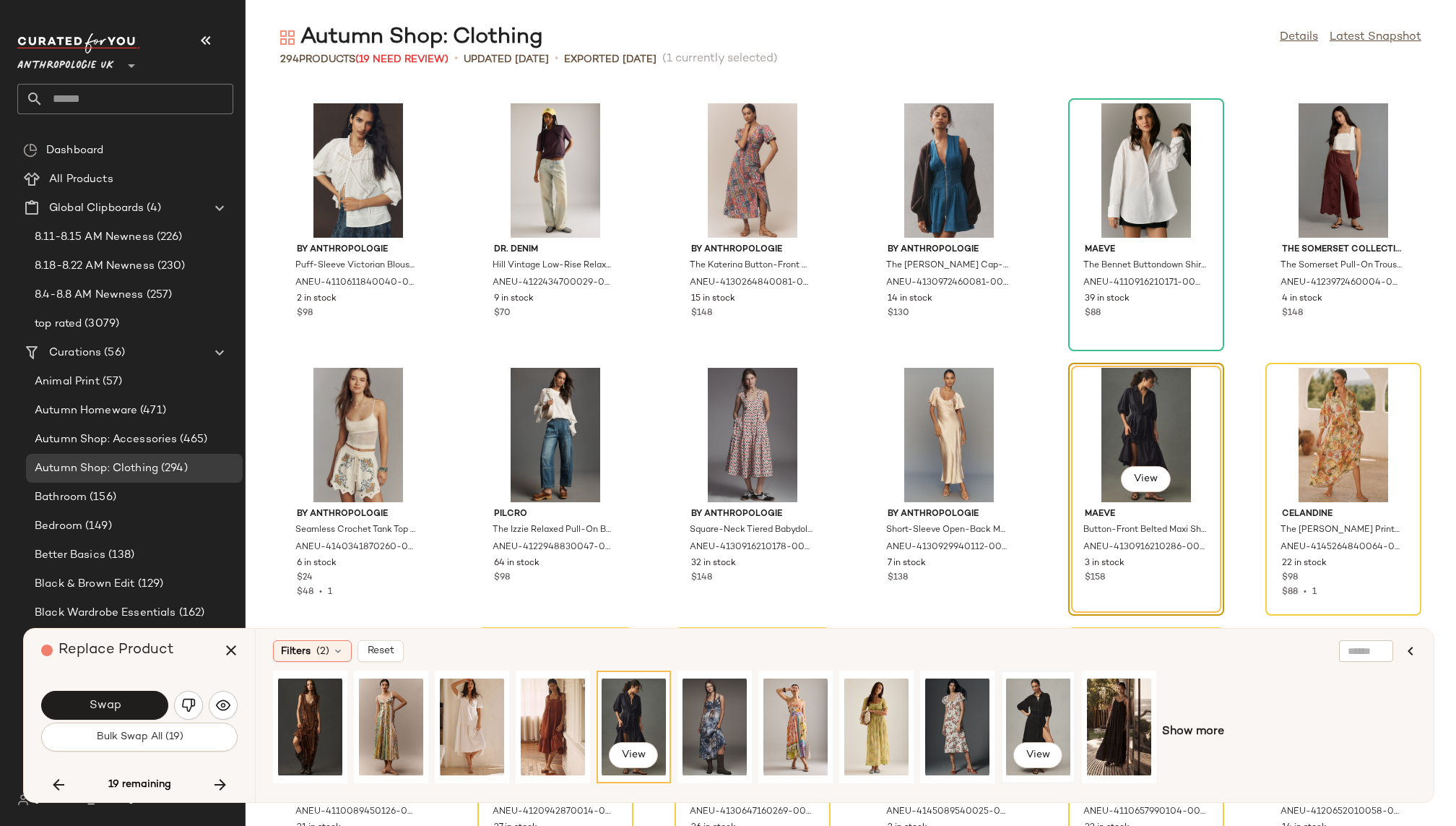
click at [1073, 697] on div "View" at bounding box center [1038, 726] width 74 height 113
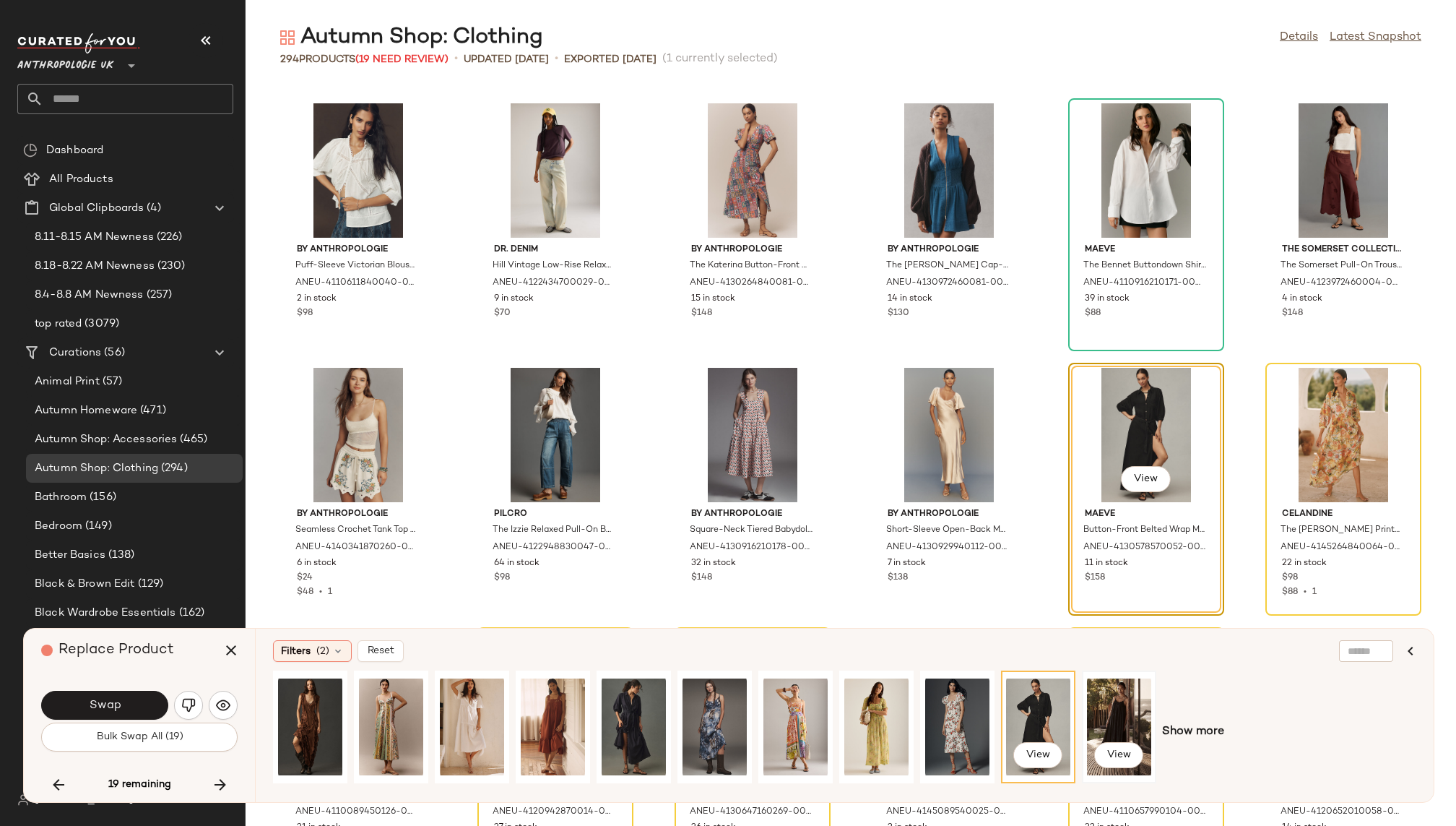
click at [1102, 701] on div "View" at bounding box center [1119, 726] width 64 height 103
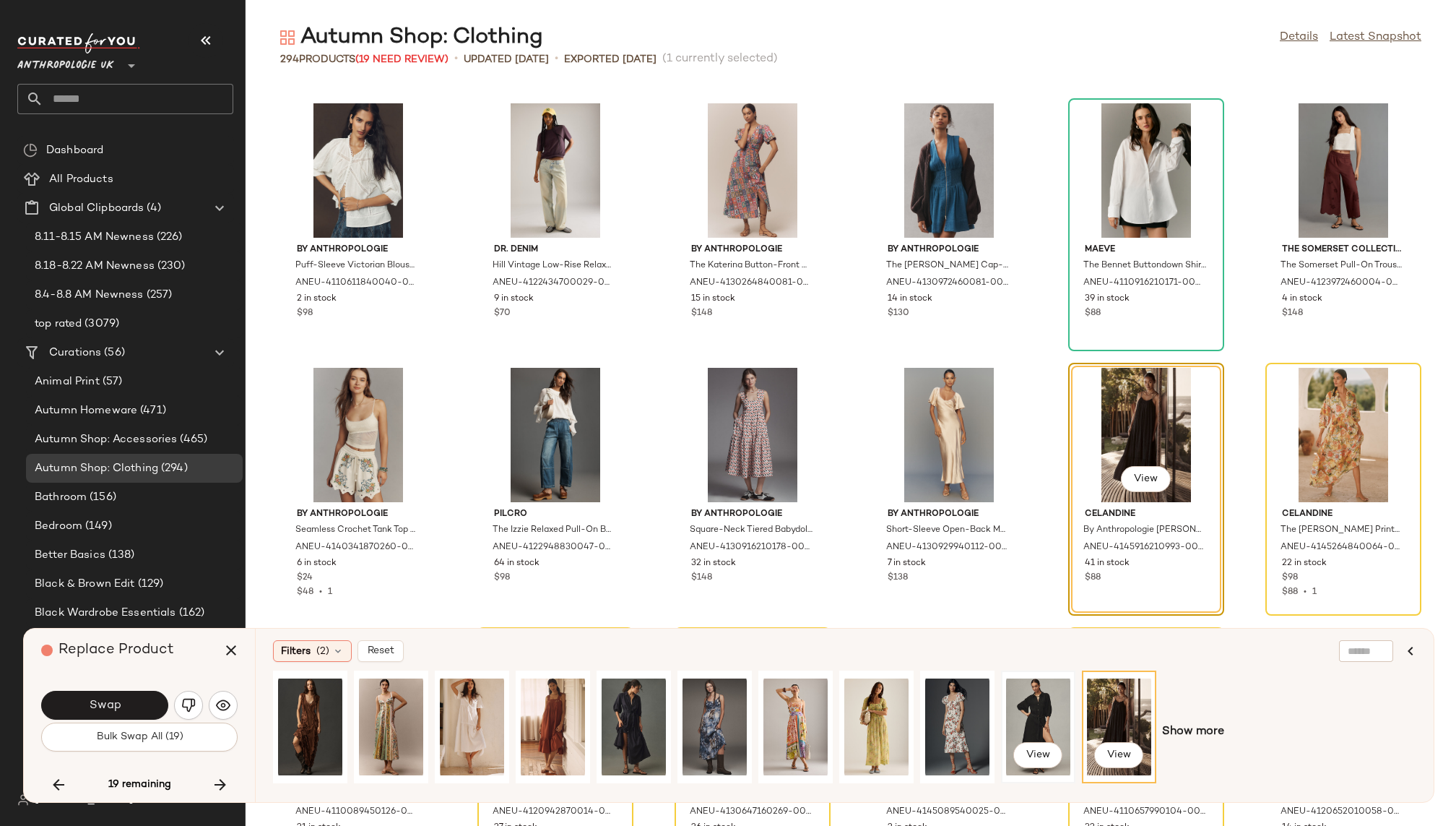
click at [1022, 690] on div "View" at bounding box center [1039, 726] width 64 height 103
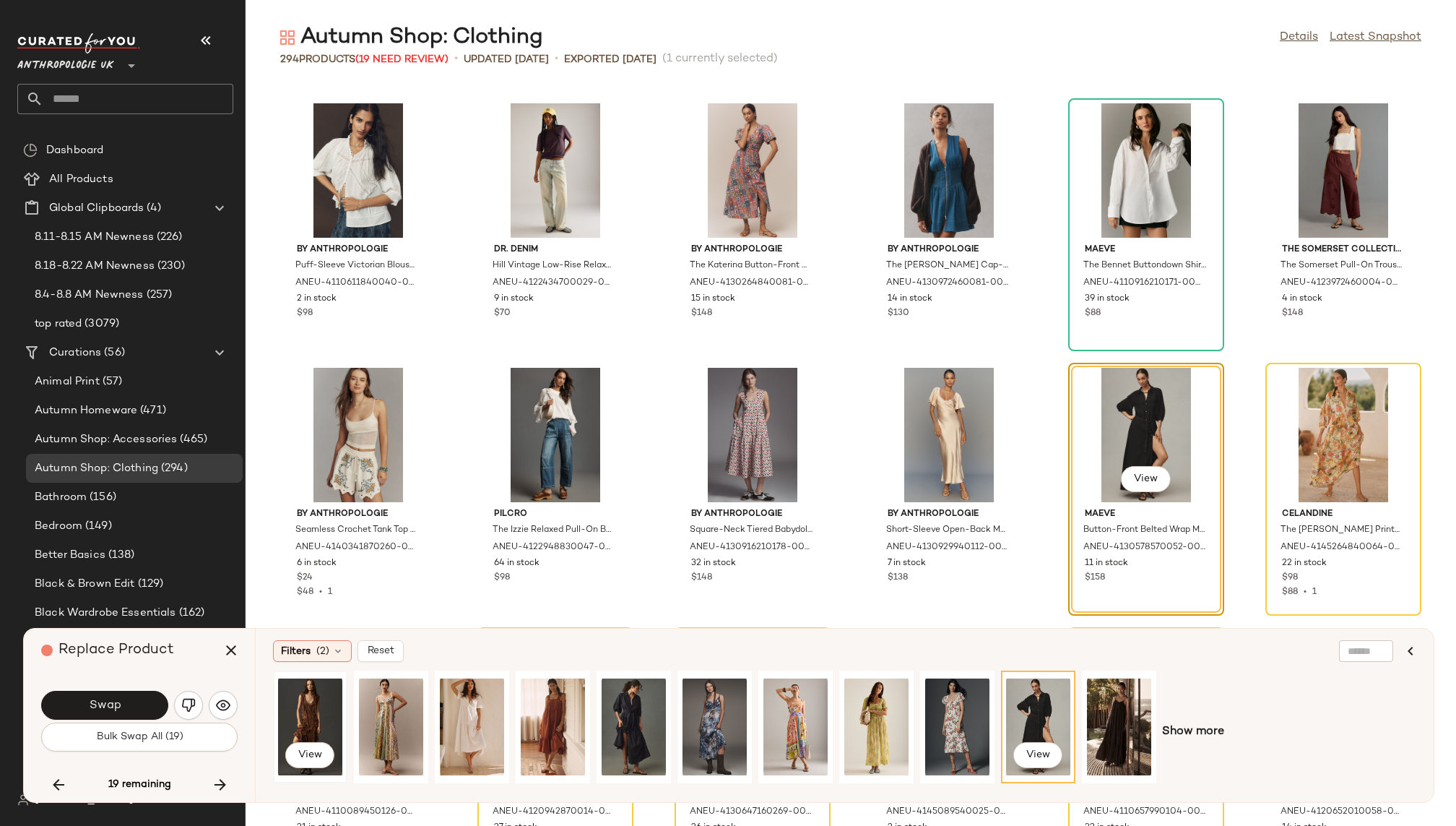
click at [310, 703] on div "View" at bounding box center [310, 726] width 64 height 103
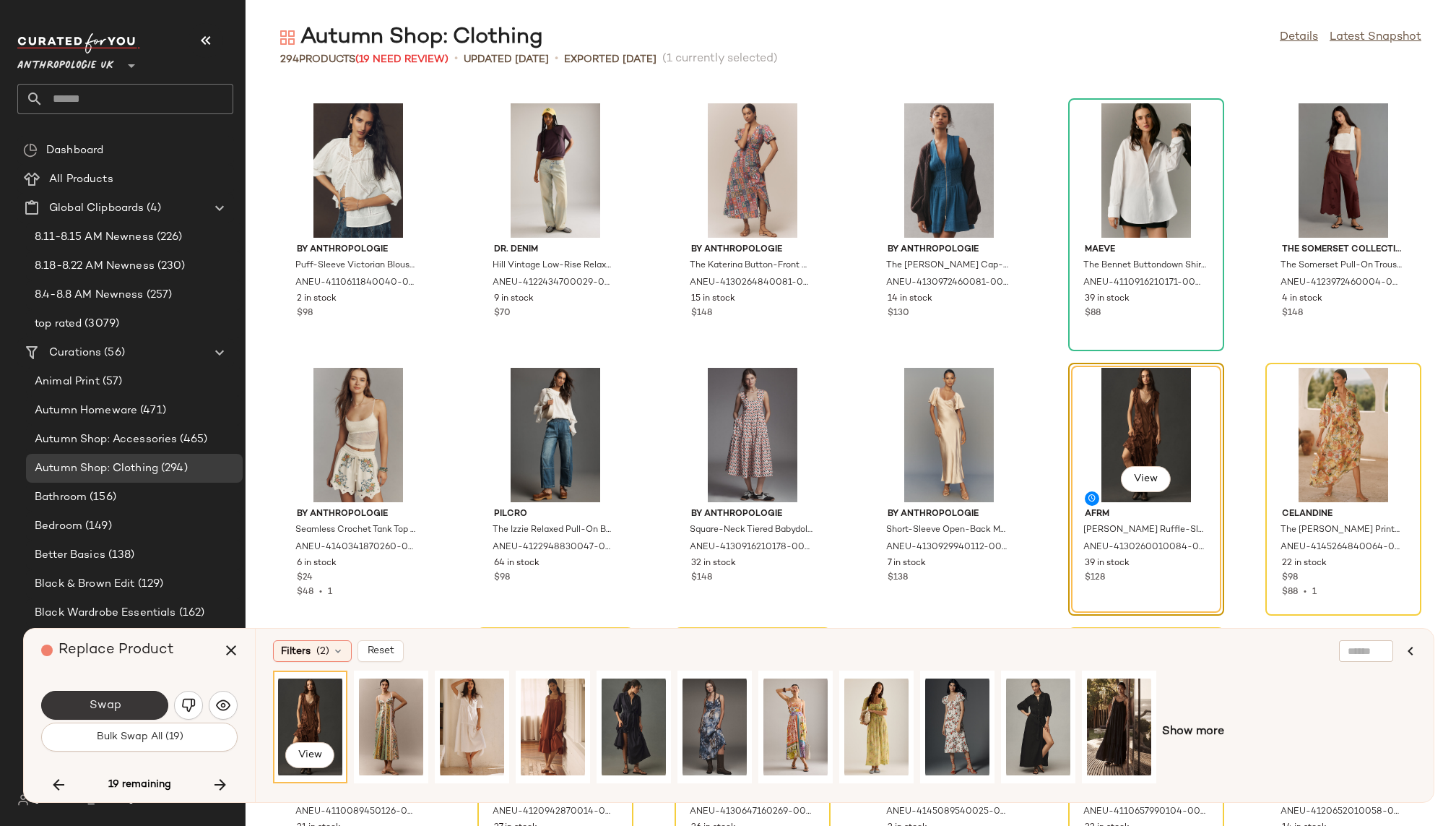
click at [145, 702] on button "Swap" at bounding box center [105, 705] width 127 height 29
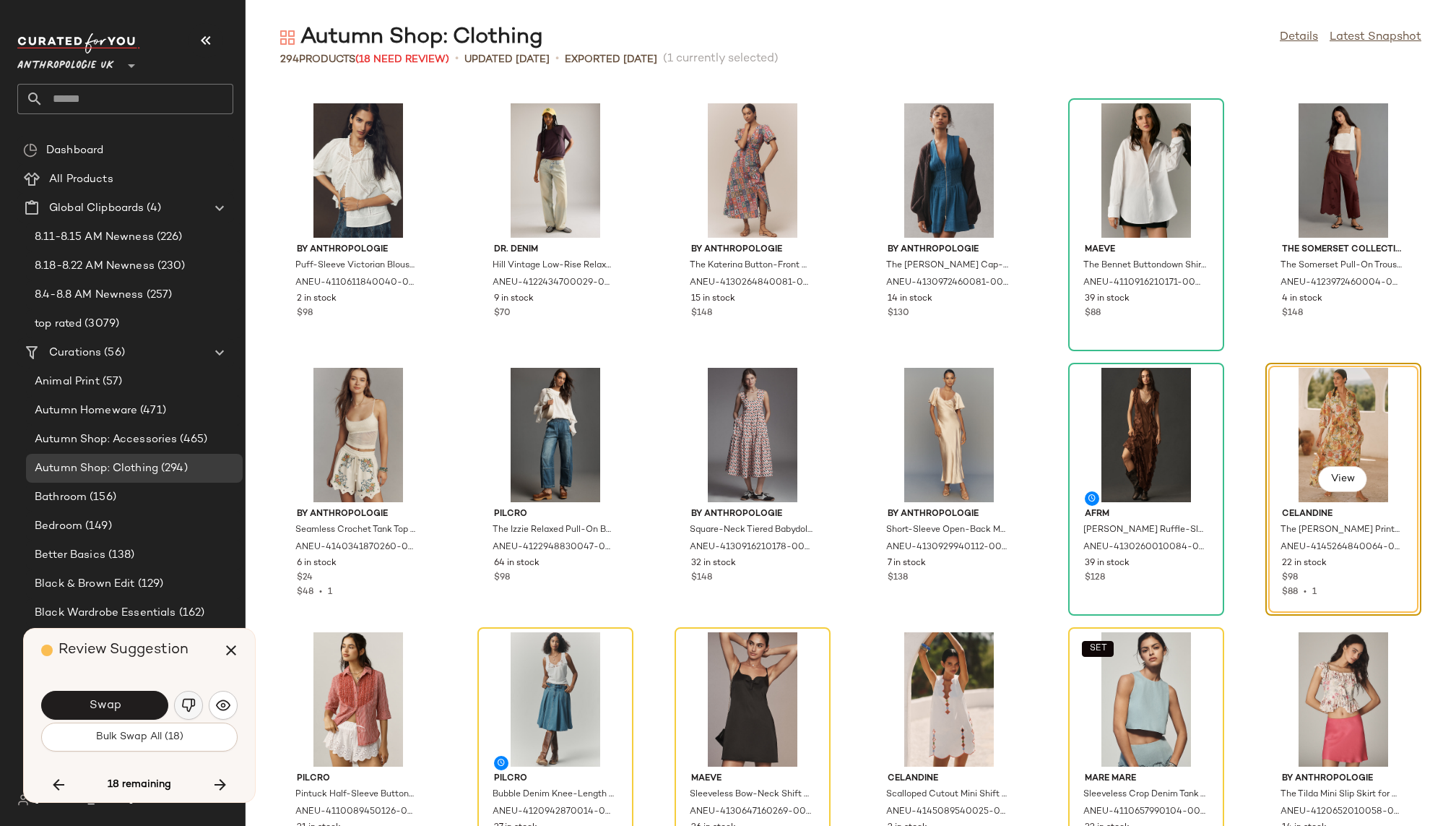
click at [183, 701] on img "button" at bounding box center [188, 705] width 14 height 14
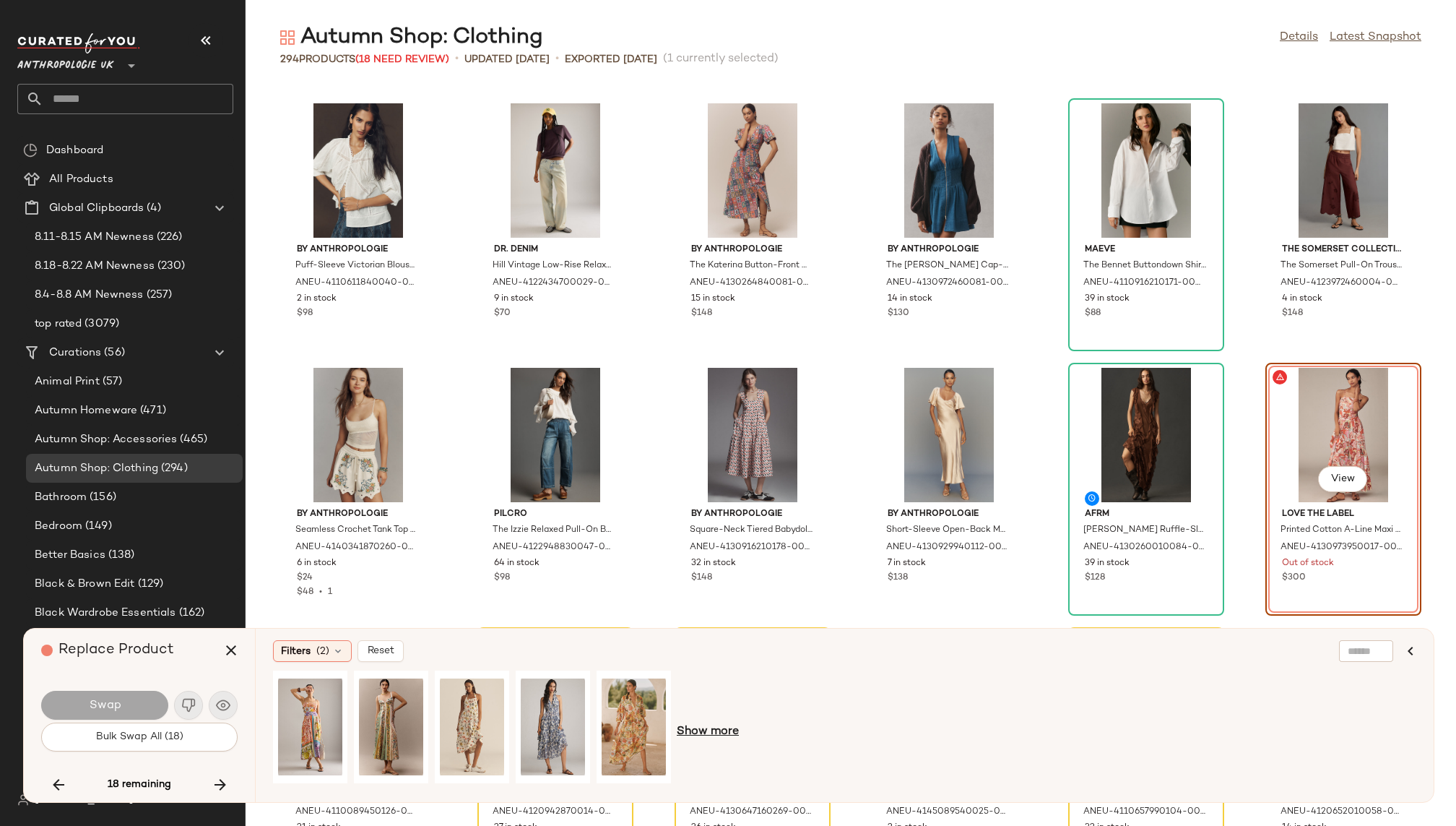
click at [717, 731] on span "Show more" at bounding box center [707, 732] width 62 height 17
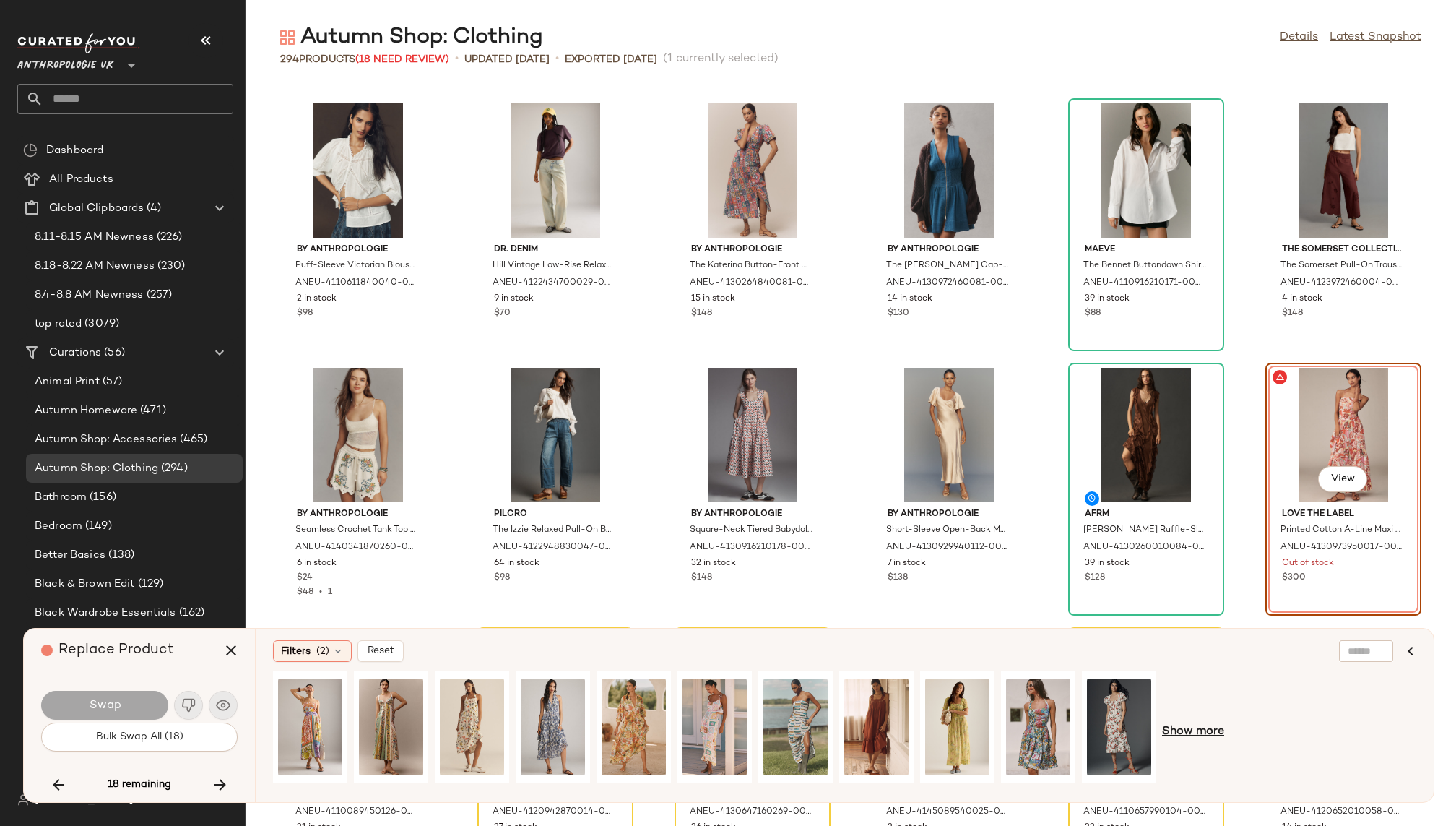
click at [1187, 732] on span "Show more" at bounding box center [1193, 732] width 62 height 17
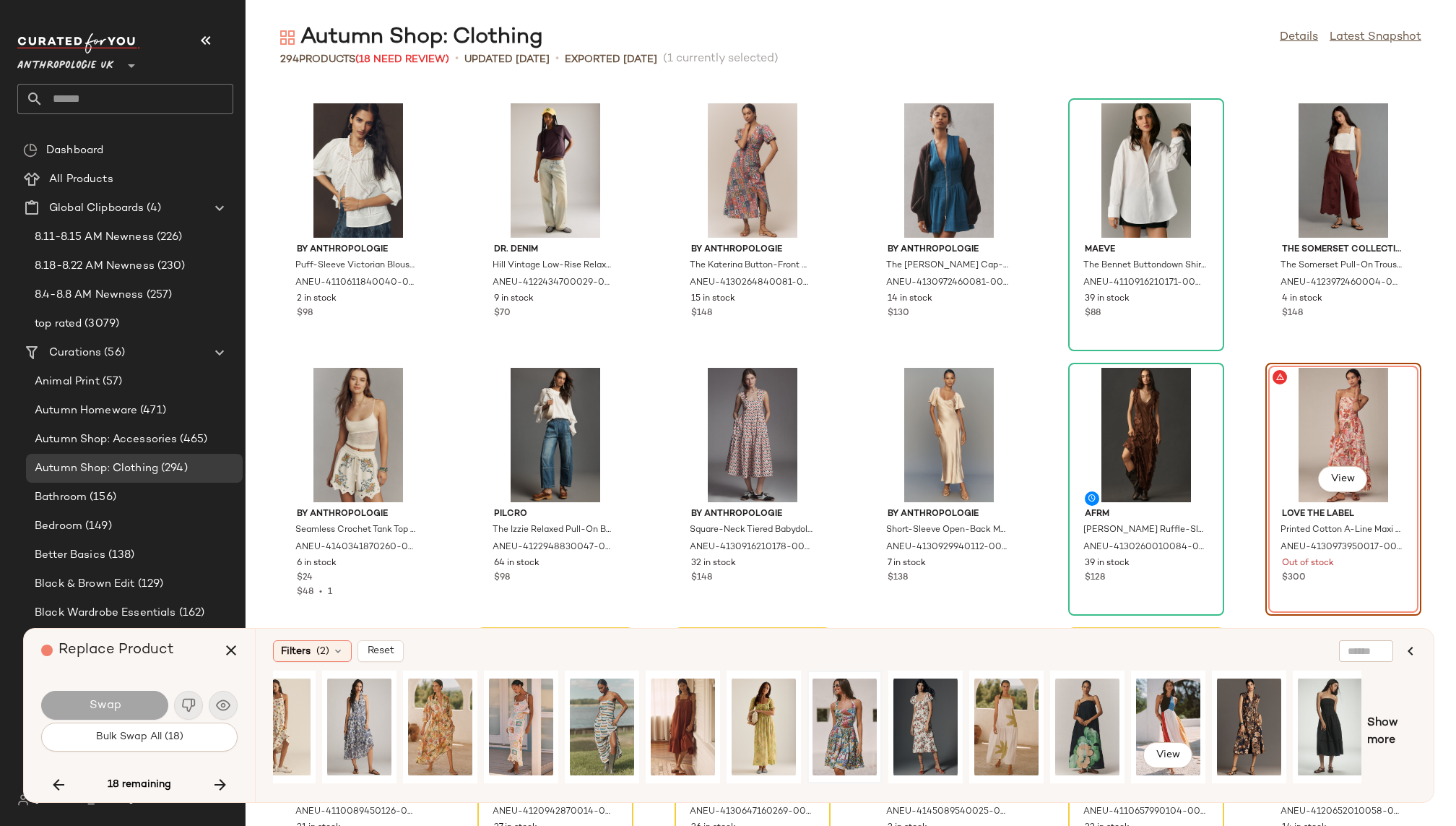
scroll to position [0, 280]
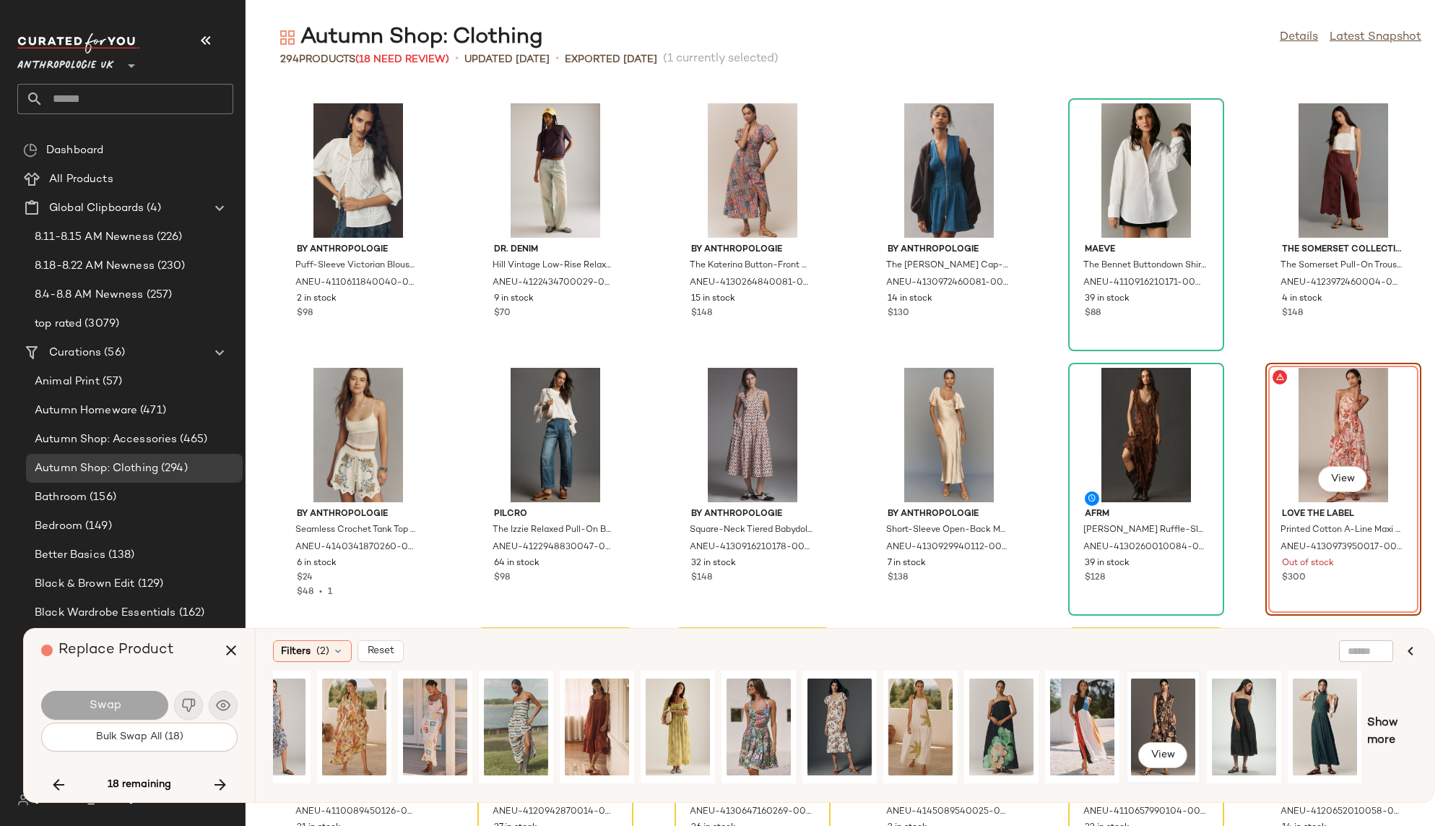
click at [1158, 697] on div "View" at bounding box center [1164, 726] width 64 height 103
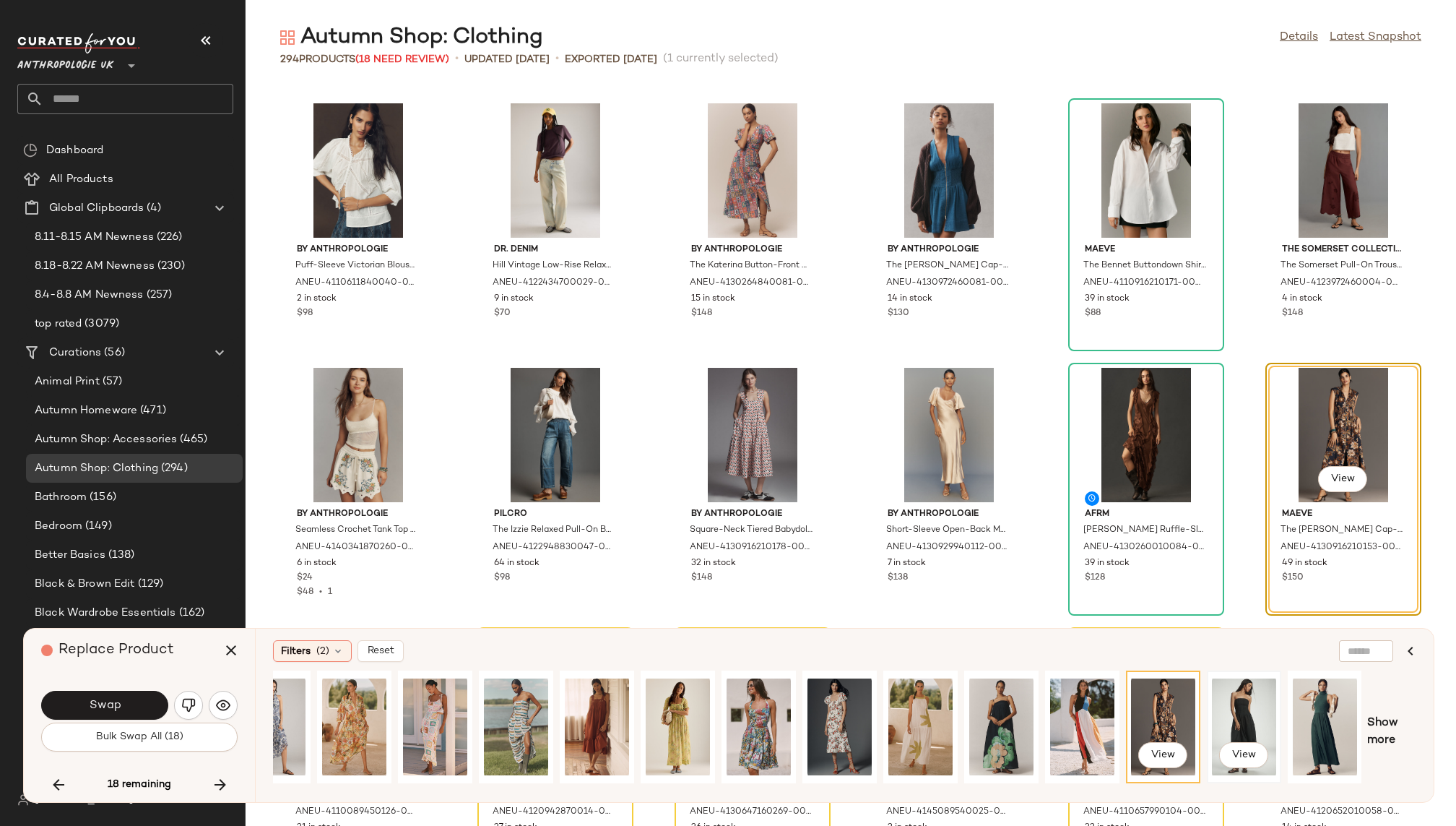
click at [1265, 712] on div "View" at bounding box center [1244, 726] width 64 height 103
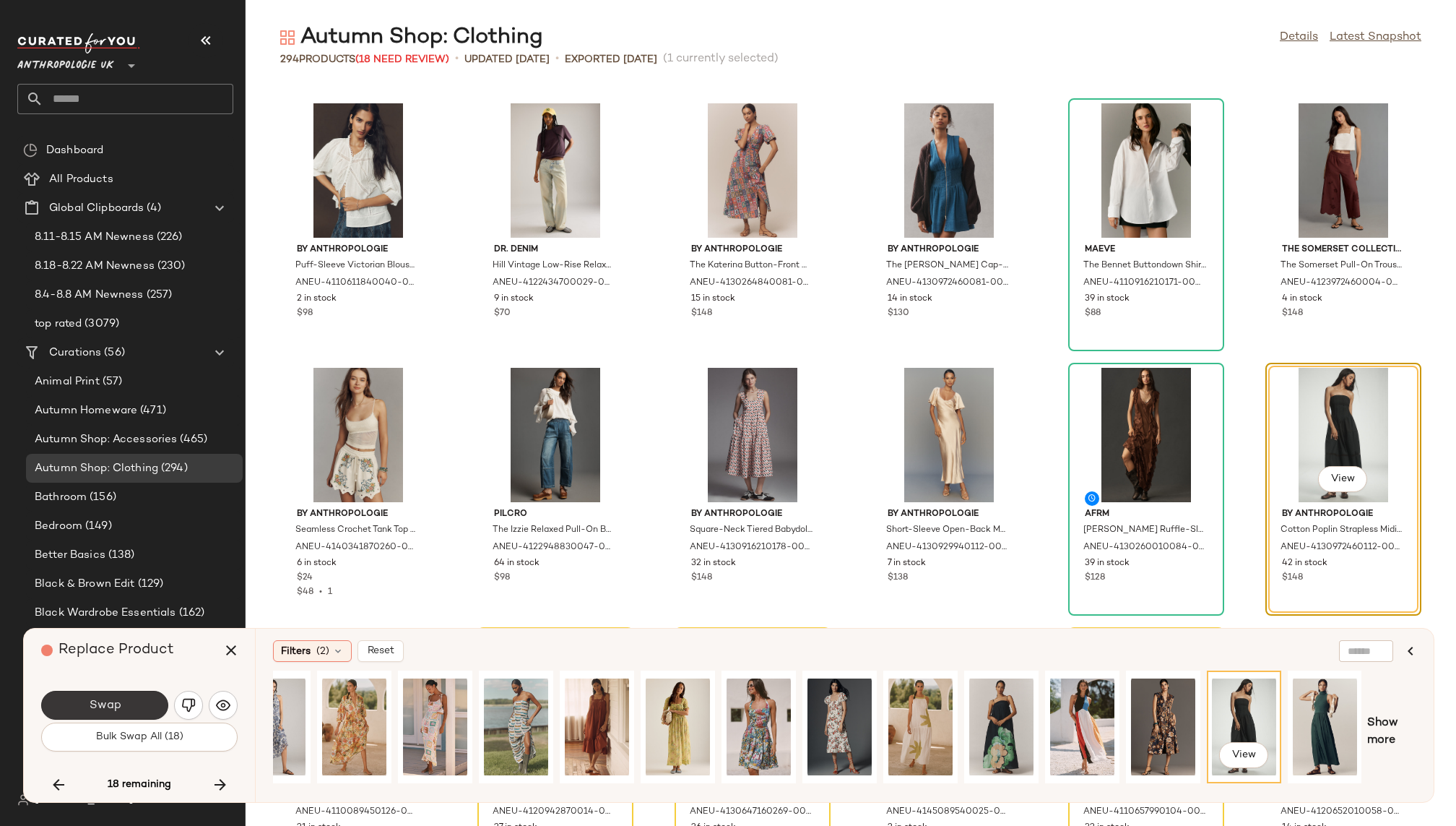
click at [138, 700] on button "Swap" at bounding box center [105, 705] width 127 height 29
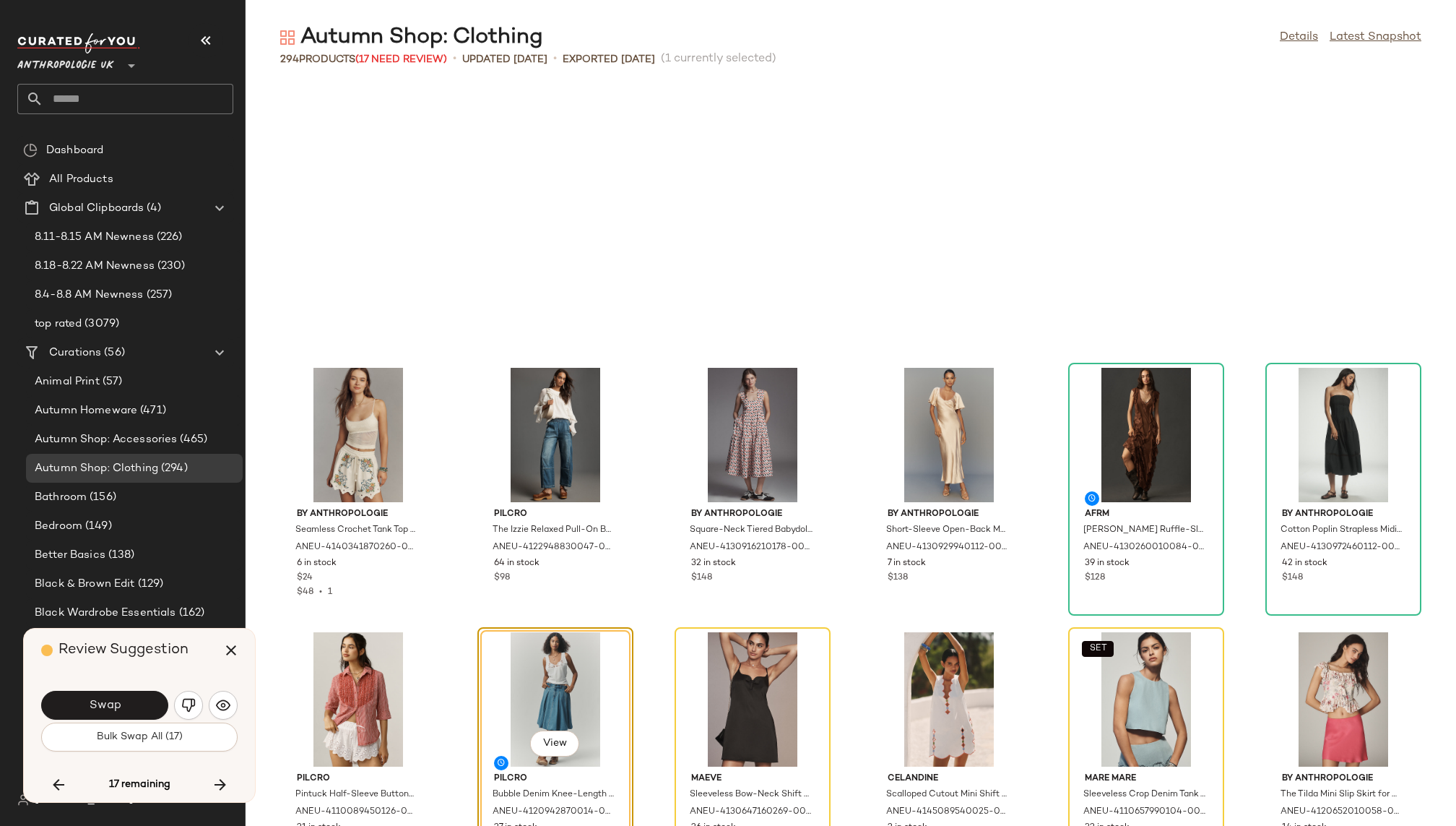
scroll to position [9258, 0]
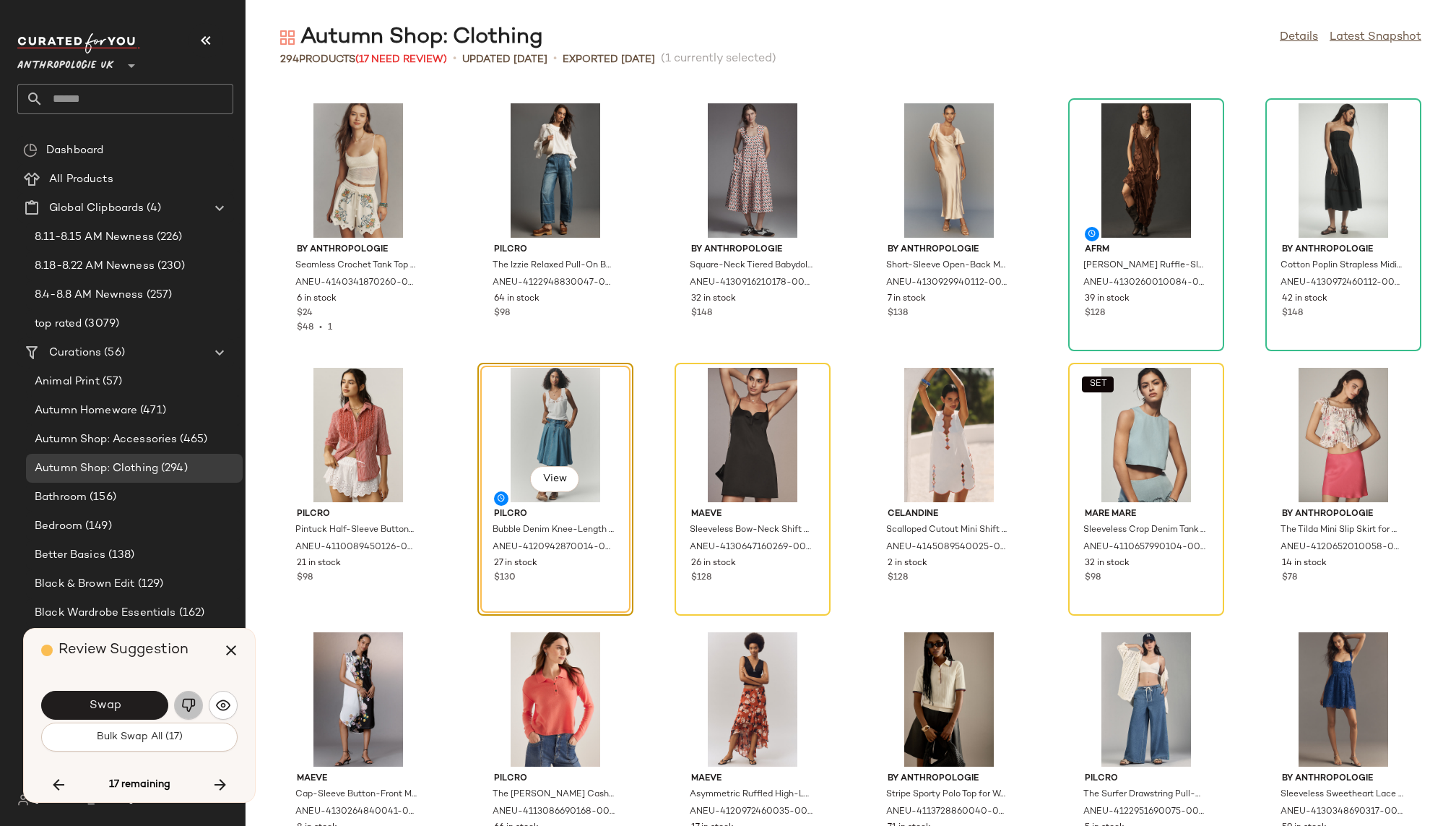
click at [185, 696] on button "button" at bounding box center [188, 705] width 29 height 29
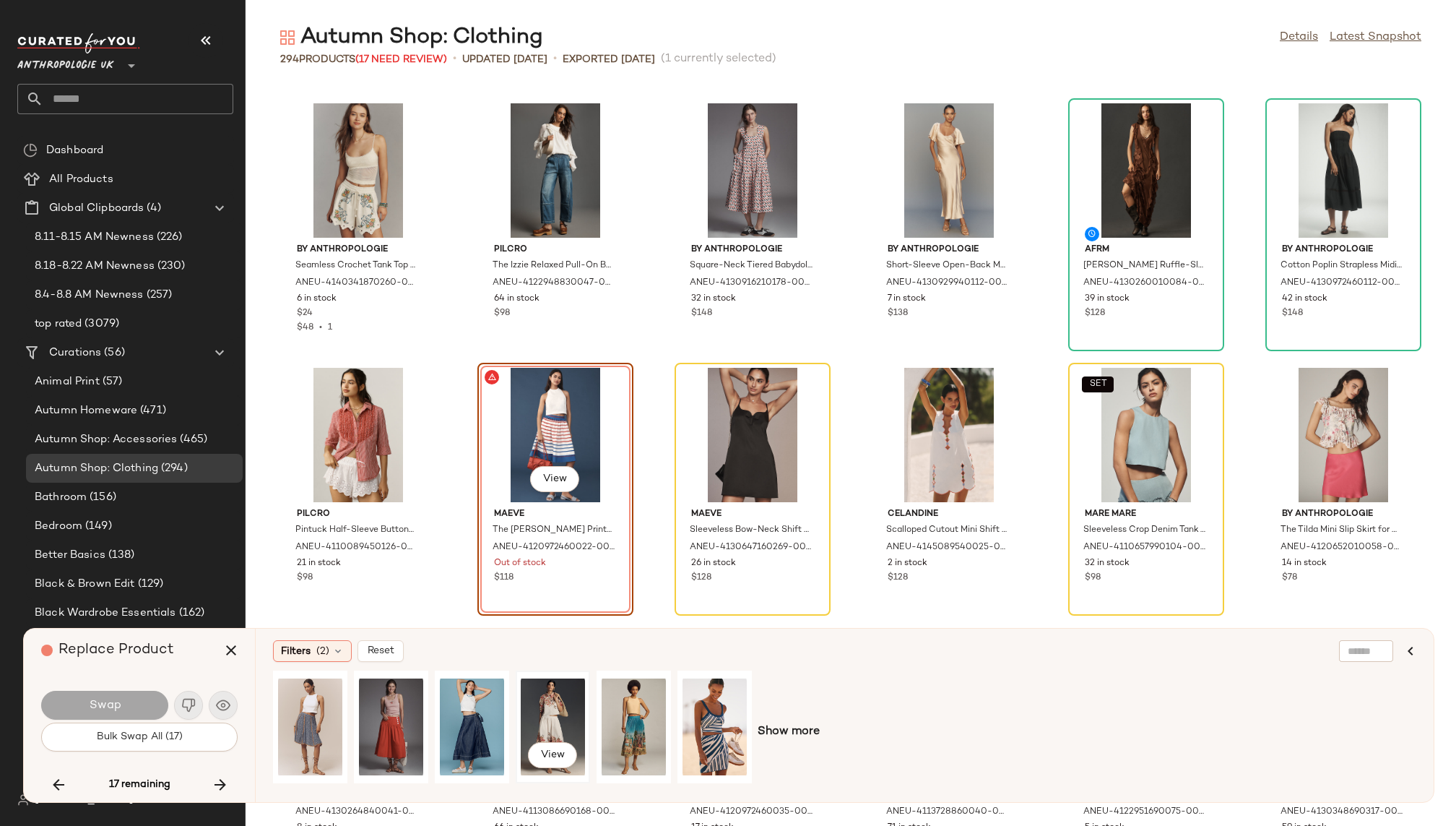
click at [555, 715] on div "View" at bounding box center [553, 726] width 64 height 103
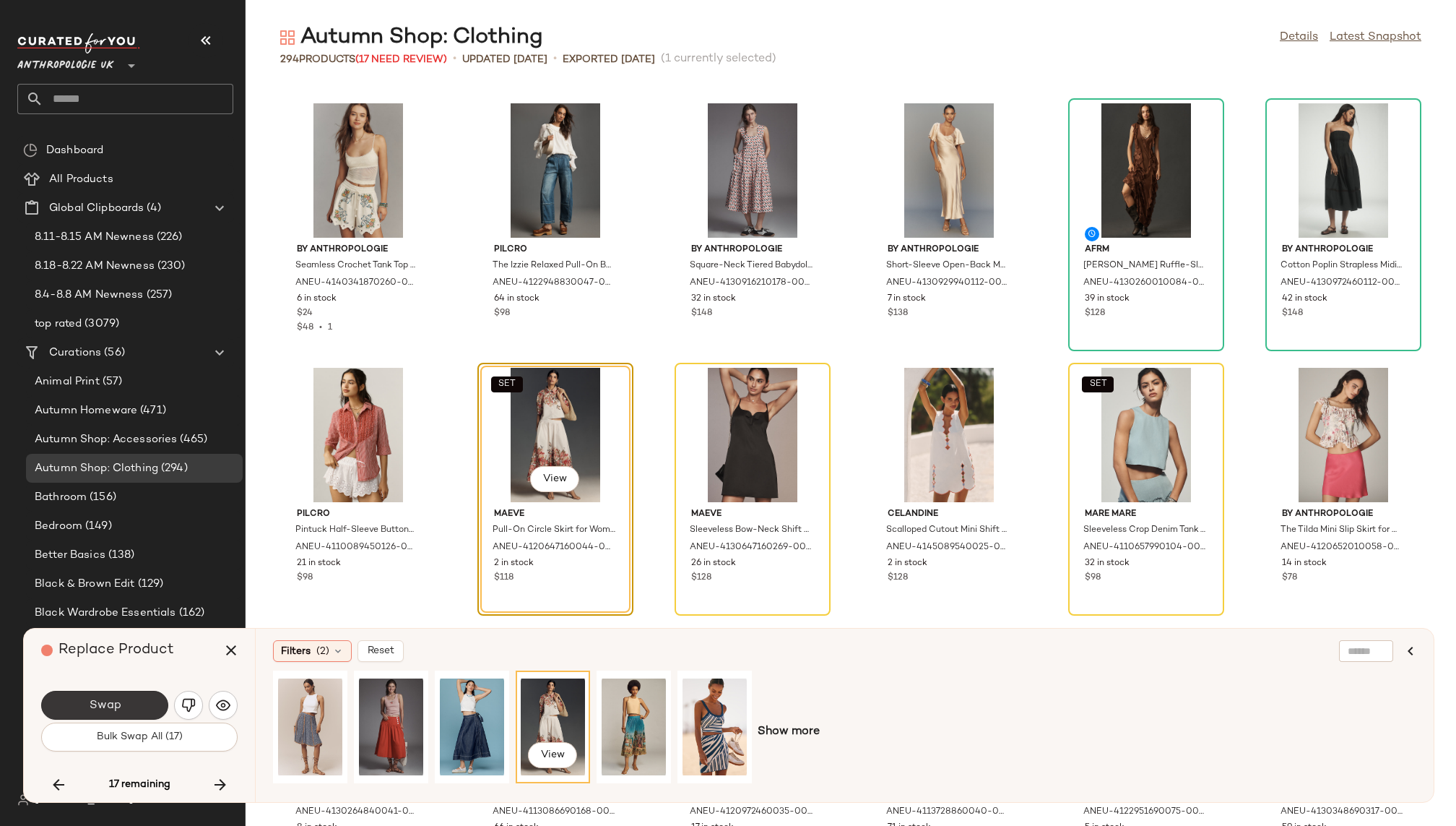
click at [134, 704] on button "Swap" at bounding box center [105, 705] width 127 height 29
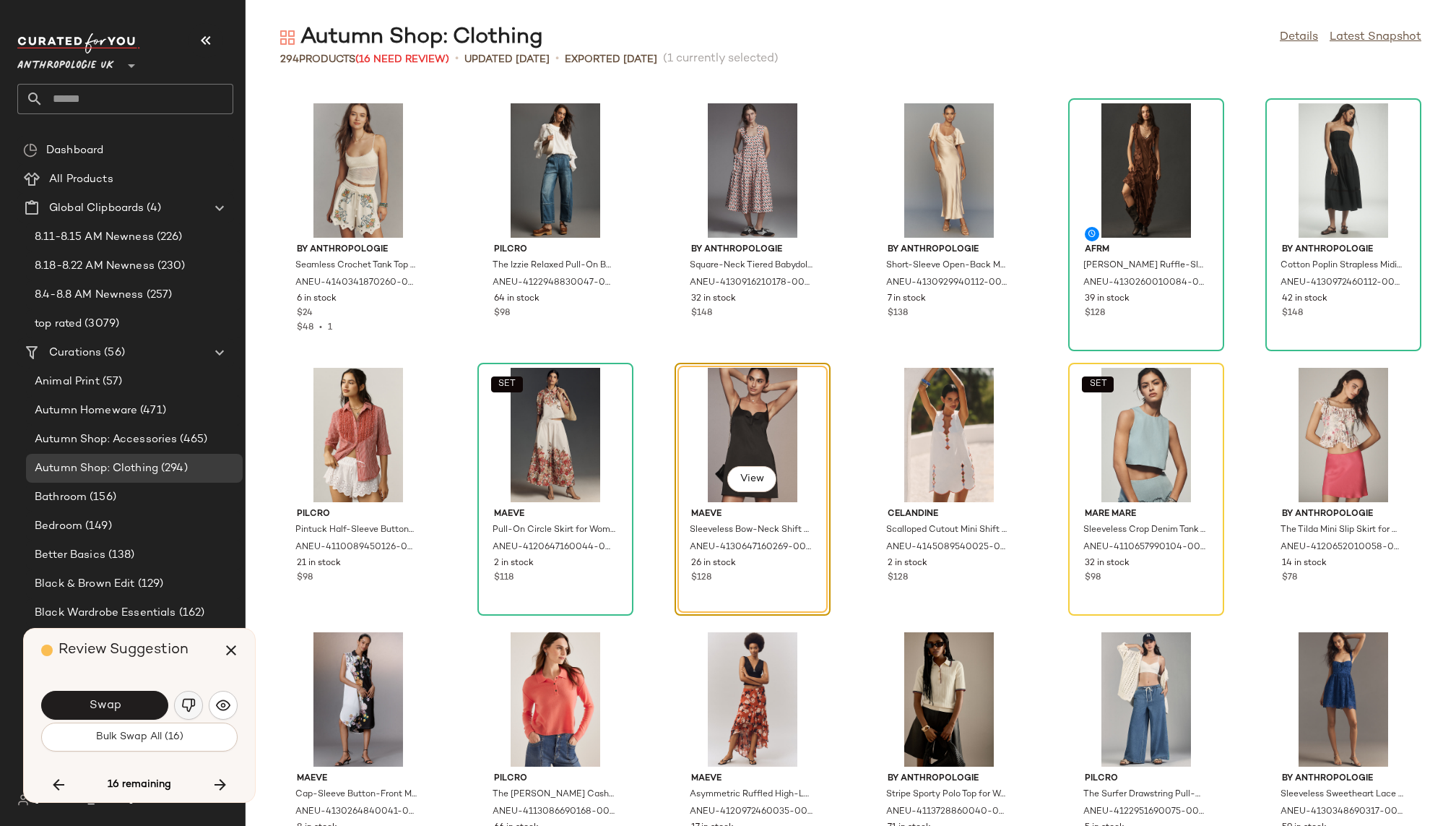
click at [186, 703] on img "button" at bounding box center [188, 705] width 14 height 14
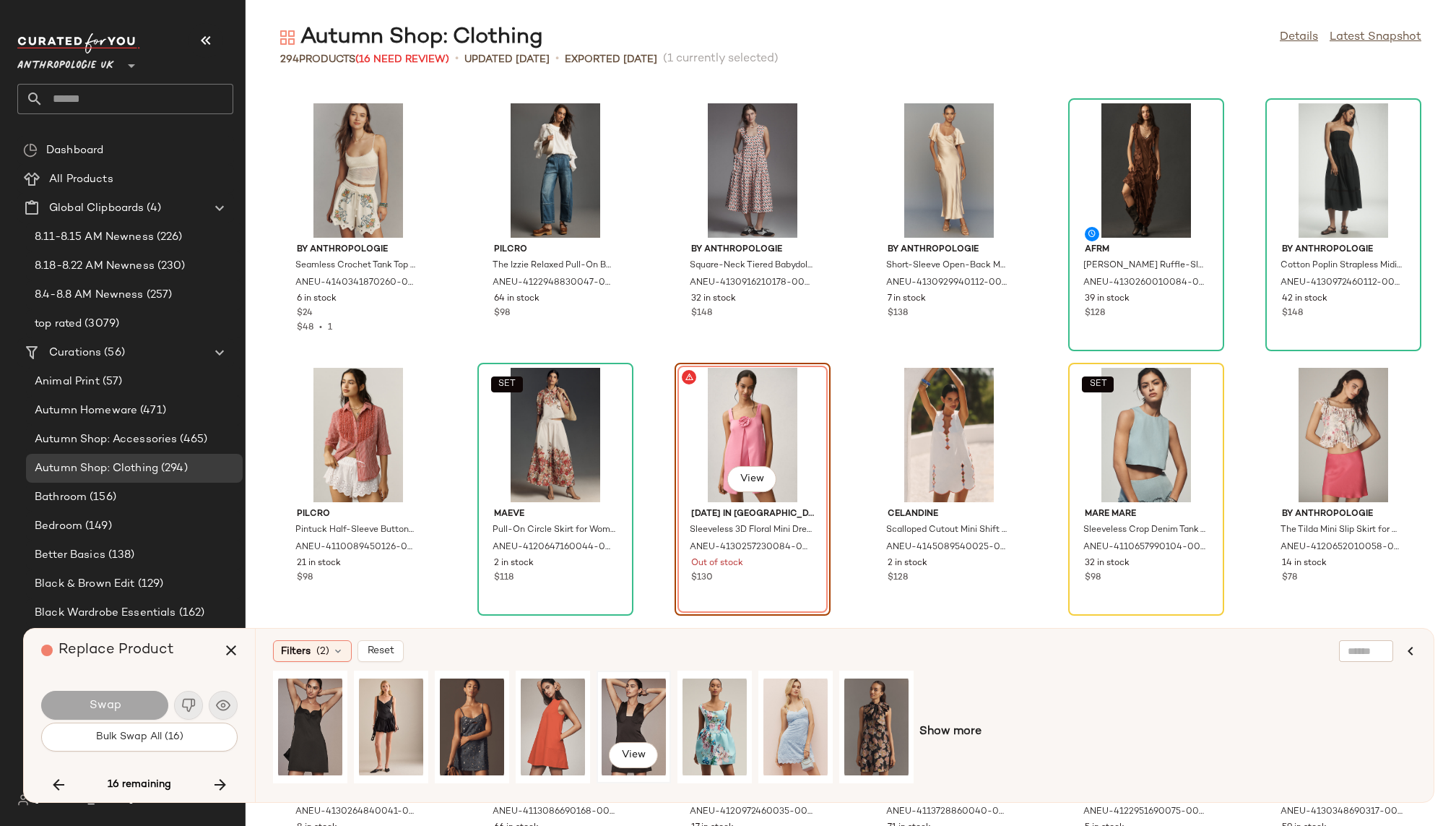
click at [651, 697] on div "View" at bounding box center [634, 726] width 64 height 103
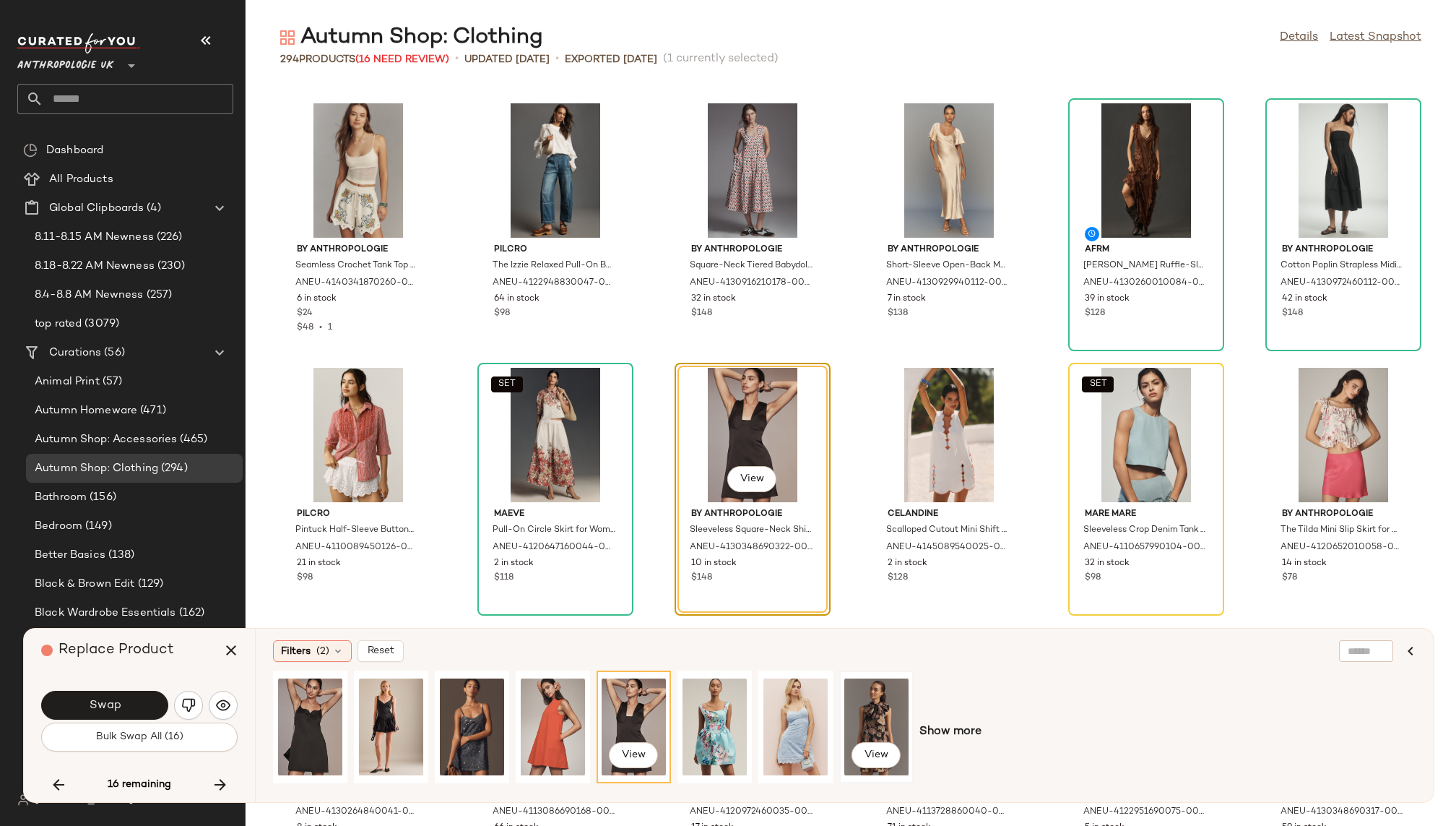
click at [876, 701] on div "View" at bounding box center [876, 726] width 64 height 103
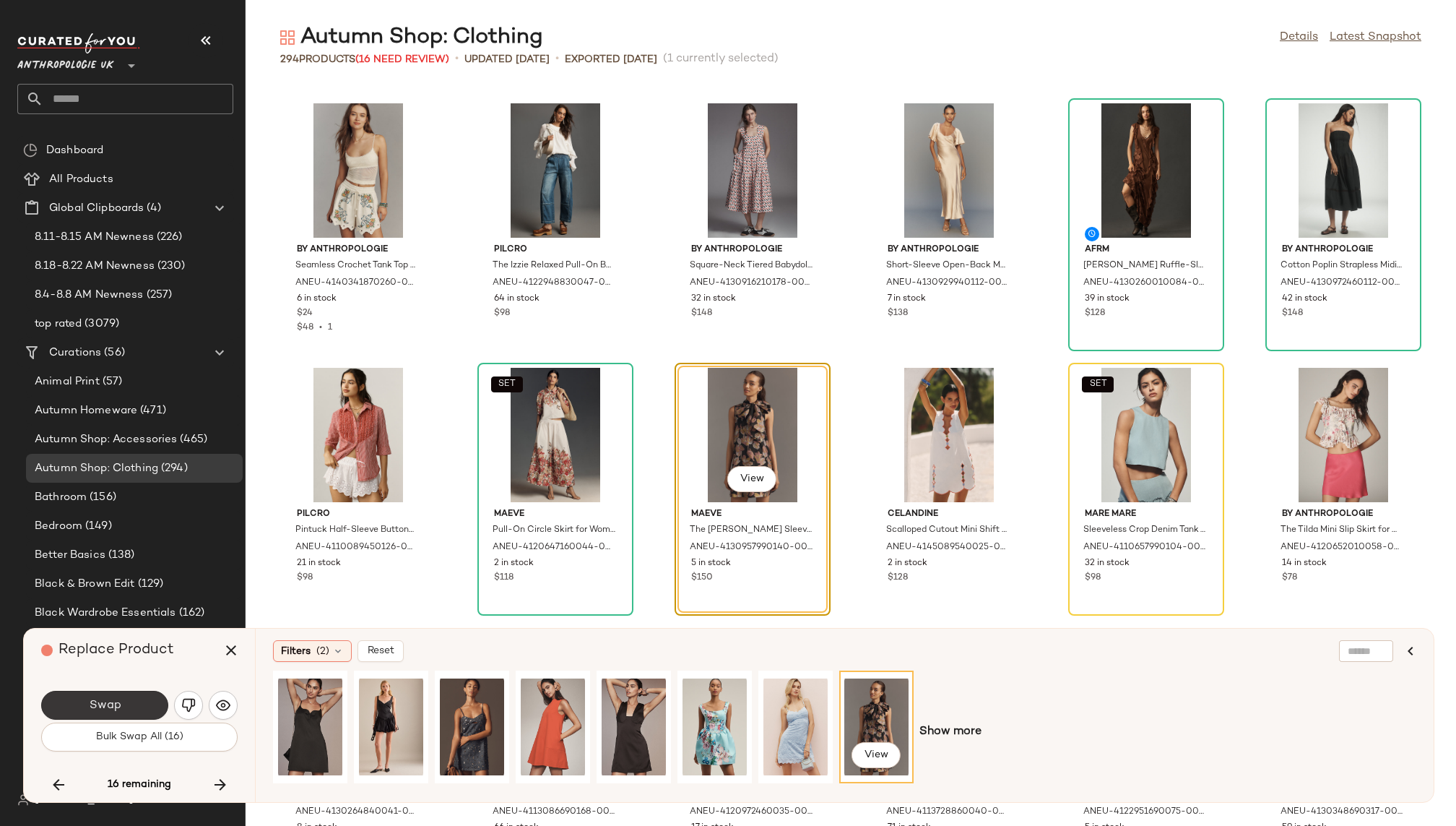
click at [138, 696] on button "Swap" at bounding box center [105, 705] width 127 height 29
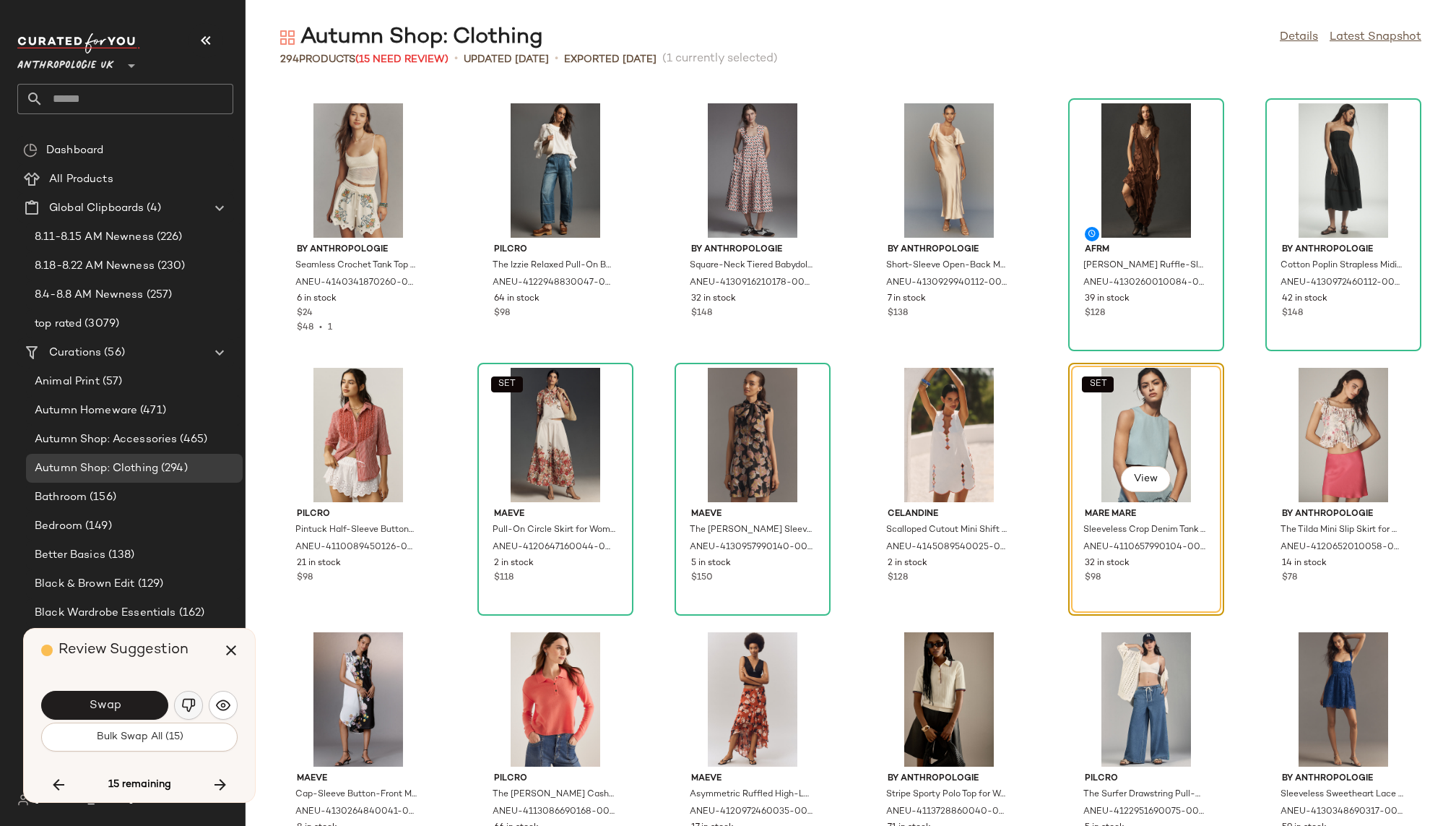
click at [194, 701] on img "button" at bounding box center [188, 705] width 14 height 14
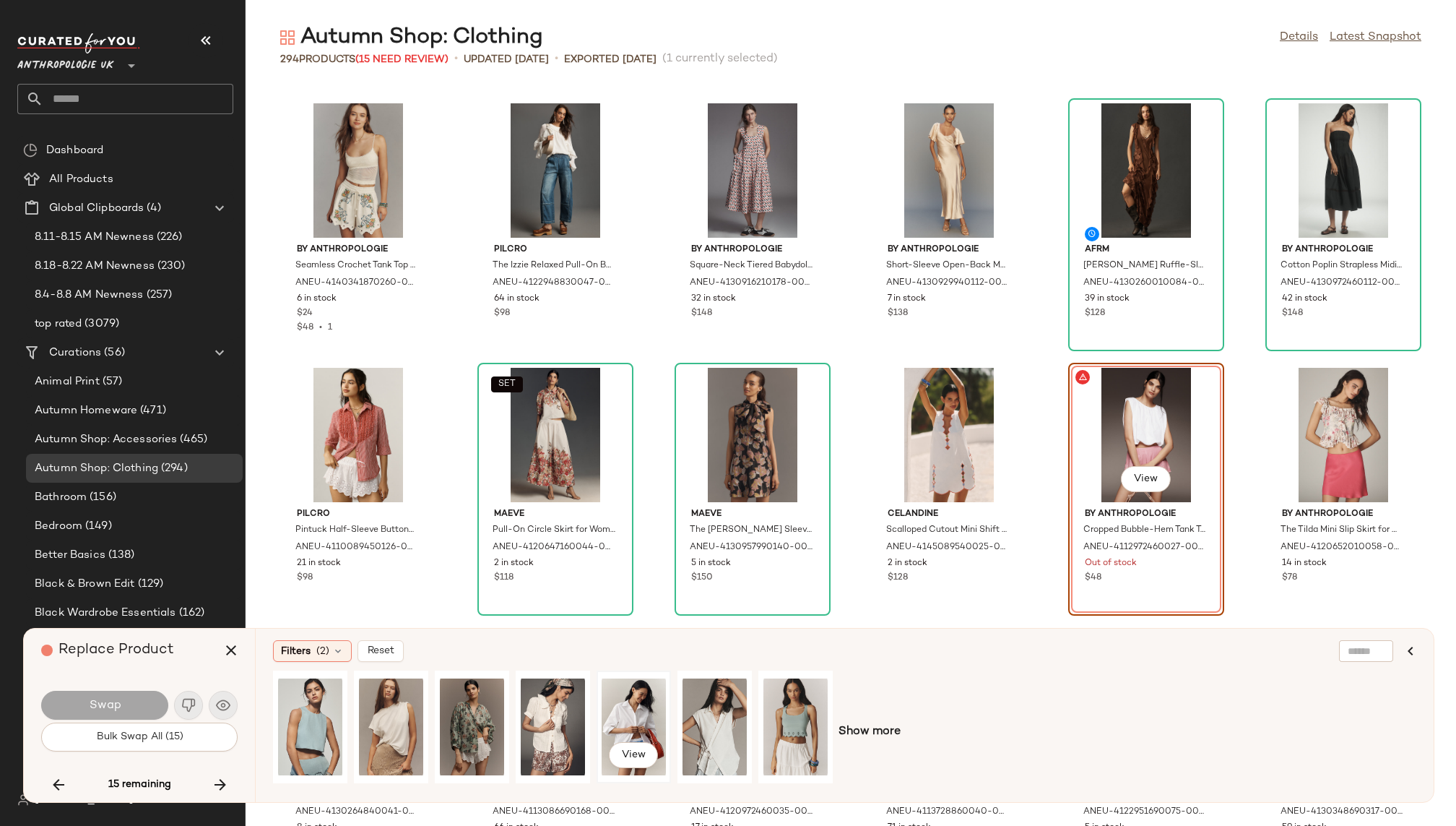
click at [633, 703] on div "View" at bounding box center [634, 726] width 64 height 103
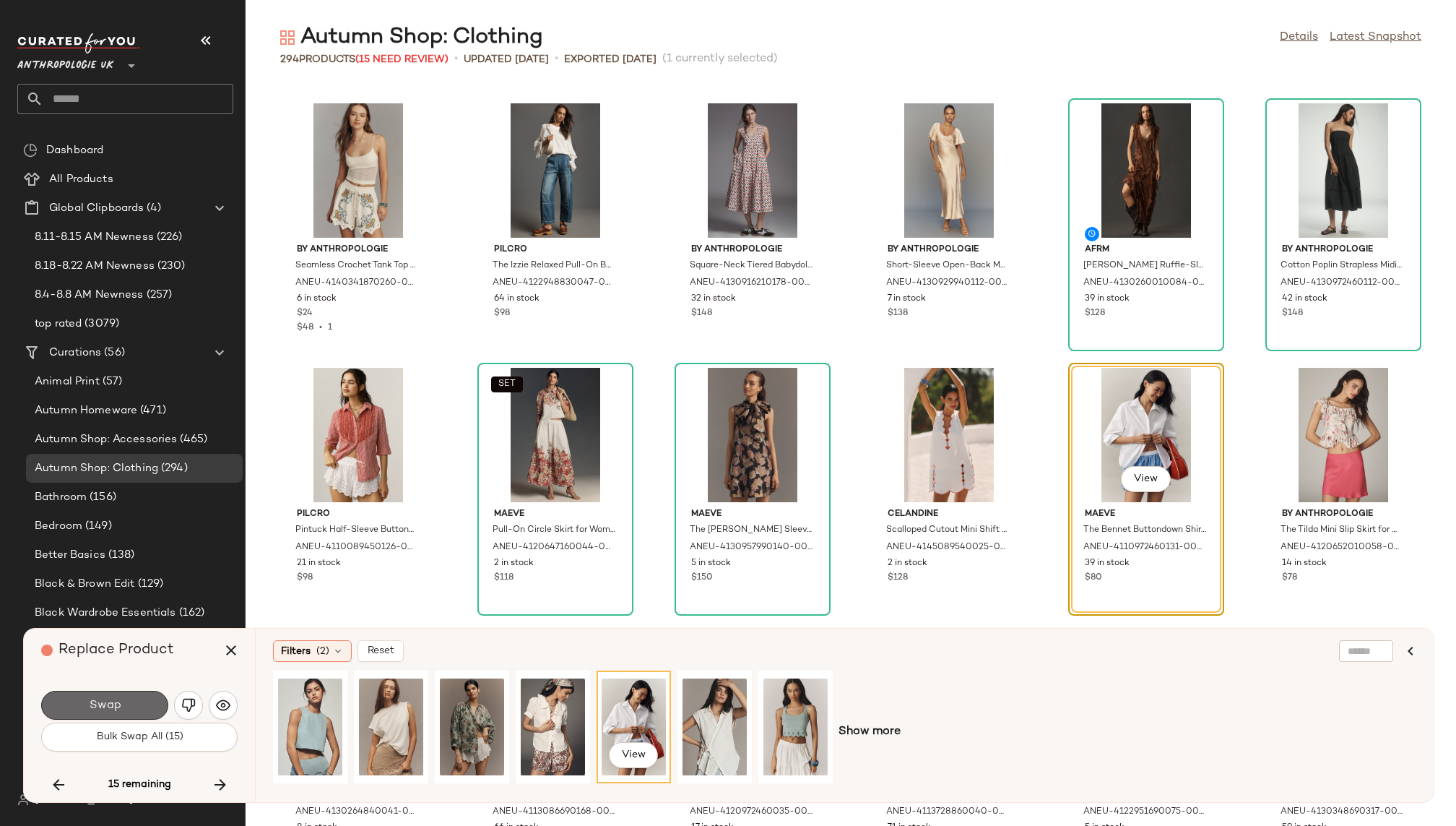
click at [136, 707] on button "Swap" at bounding box center [105, 705] width 127 height 29
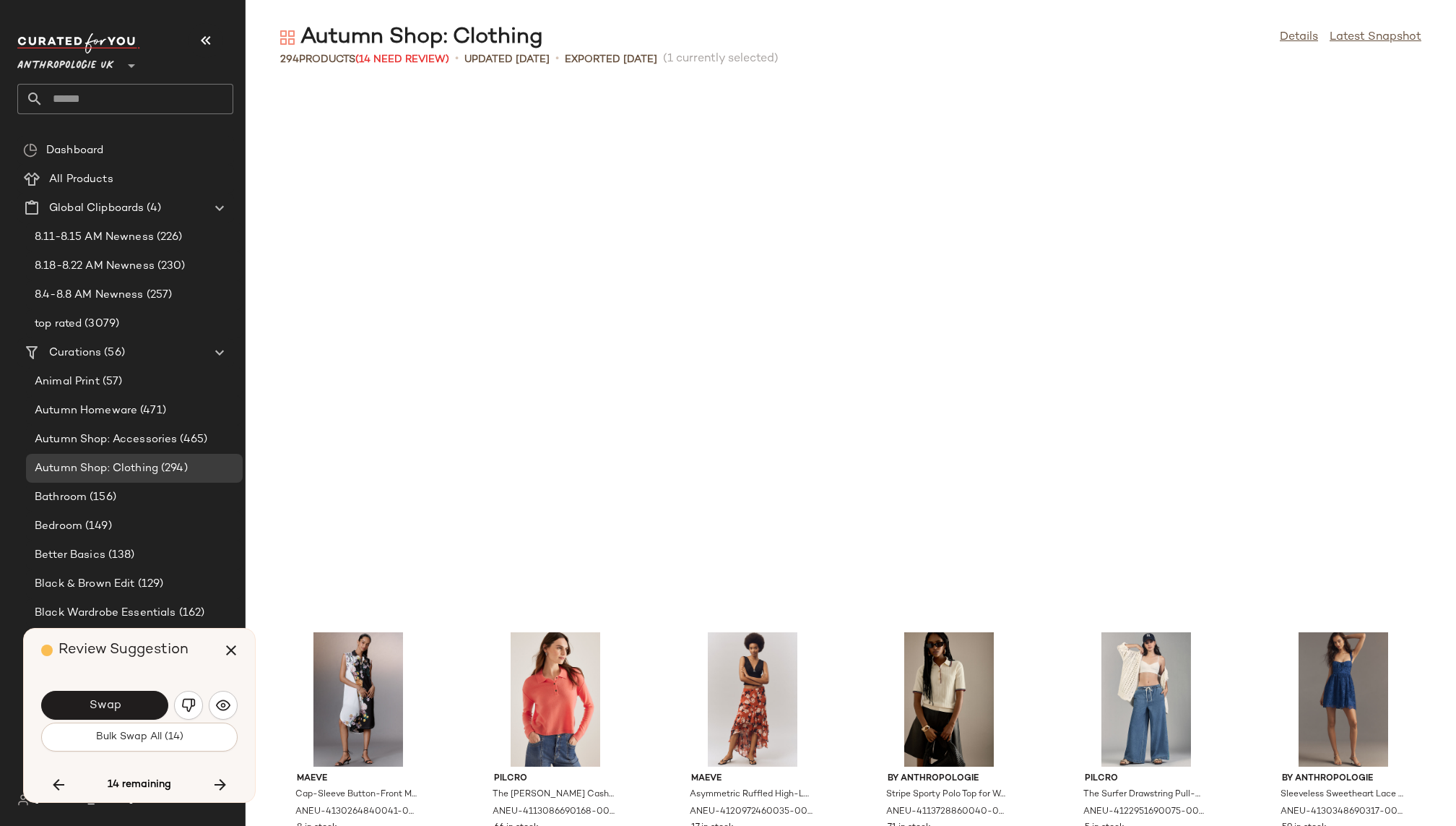
scroll to position [9787, 0]
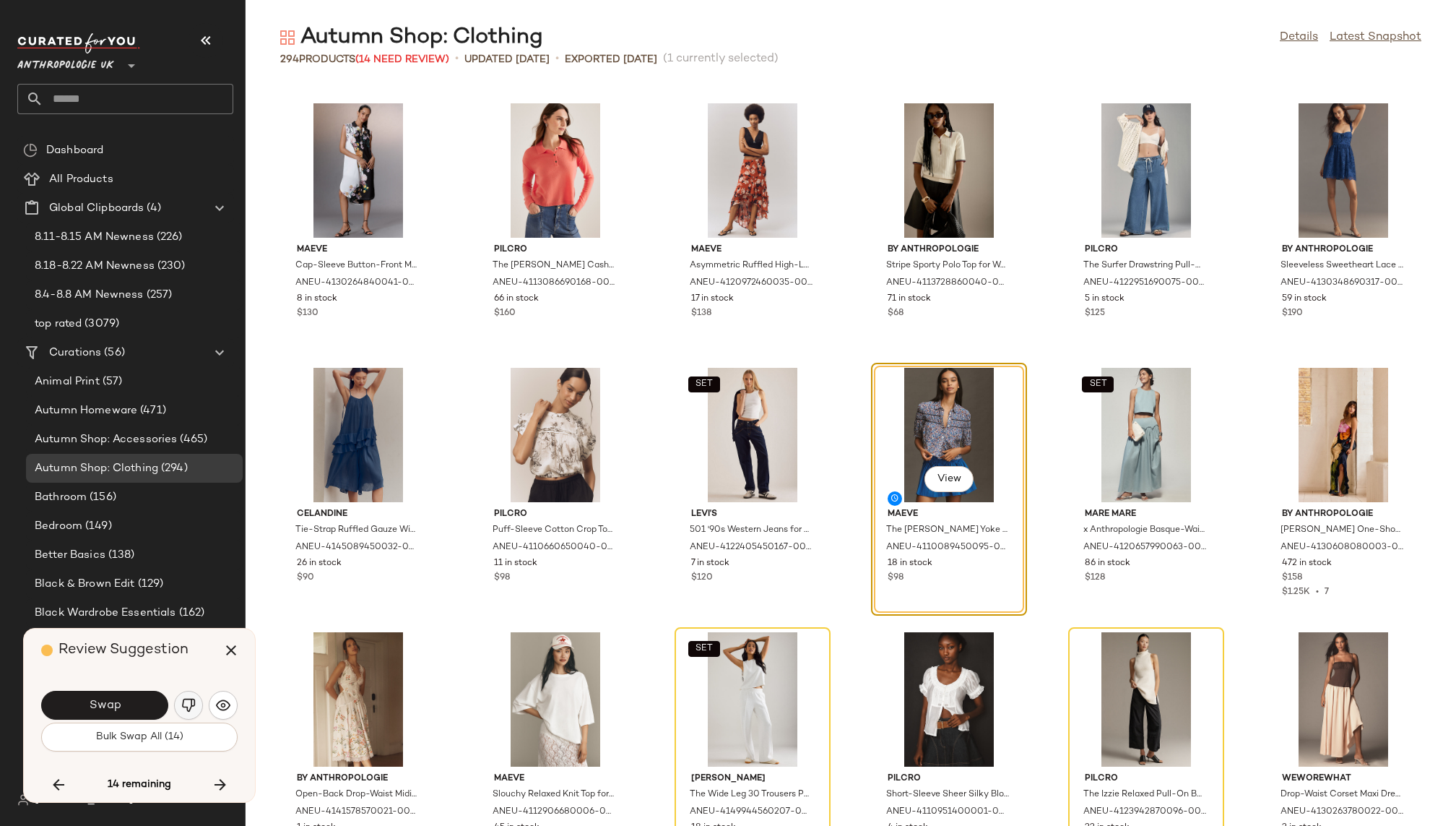
click at [182, 706] on img "button" at bounding box center [188, 705] width 14 height 14
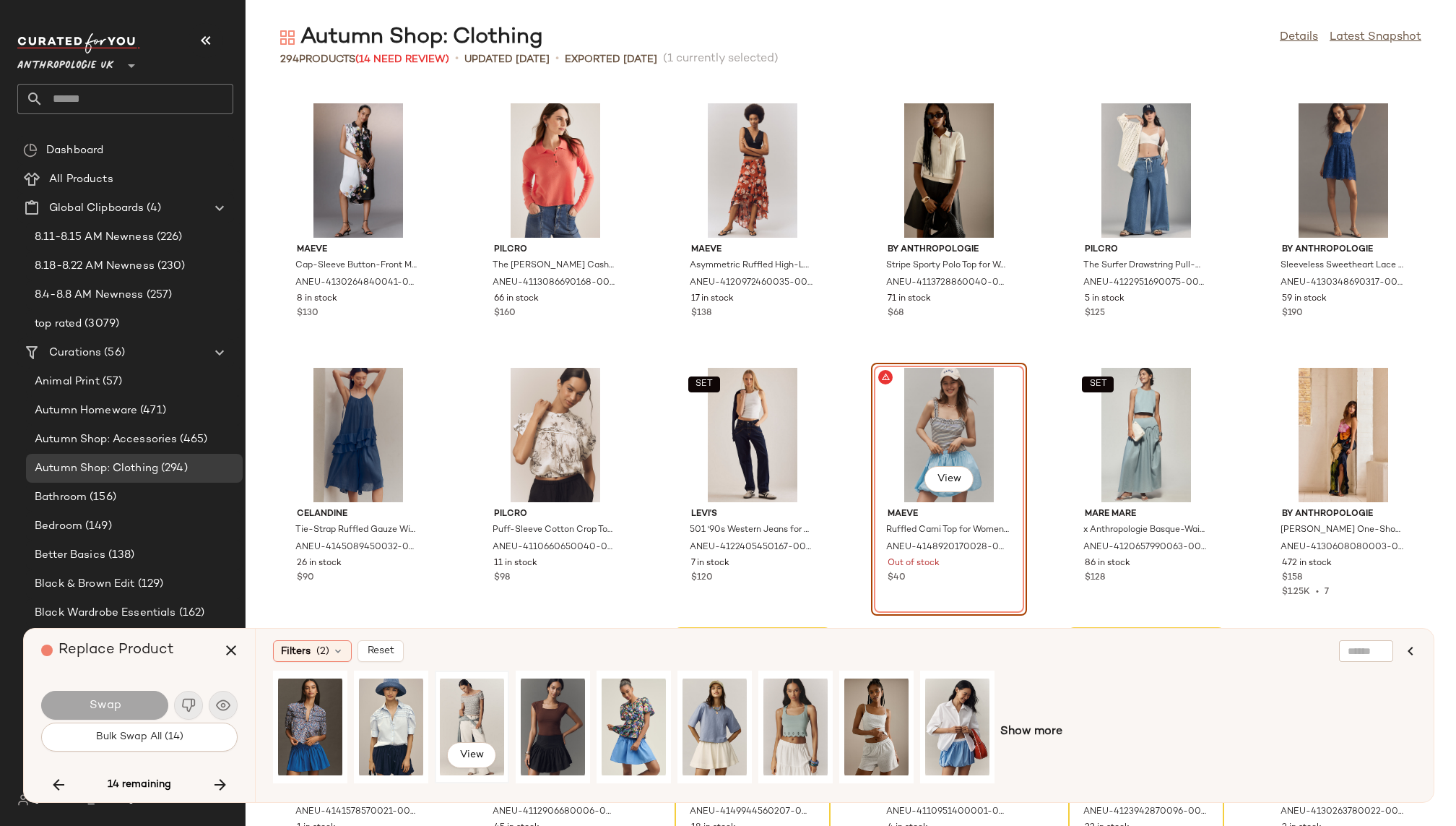
click at [467, 698] on div "View" at bounding box center [472, 726] width 64 height 103
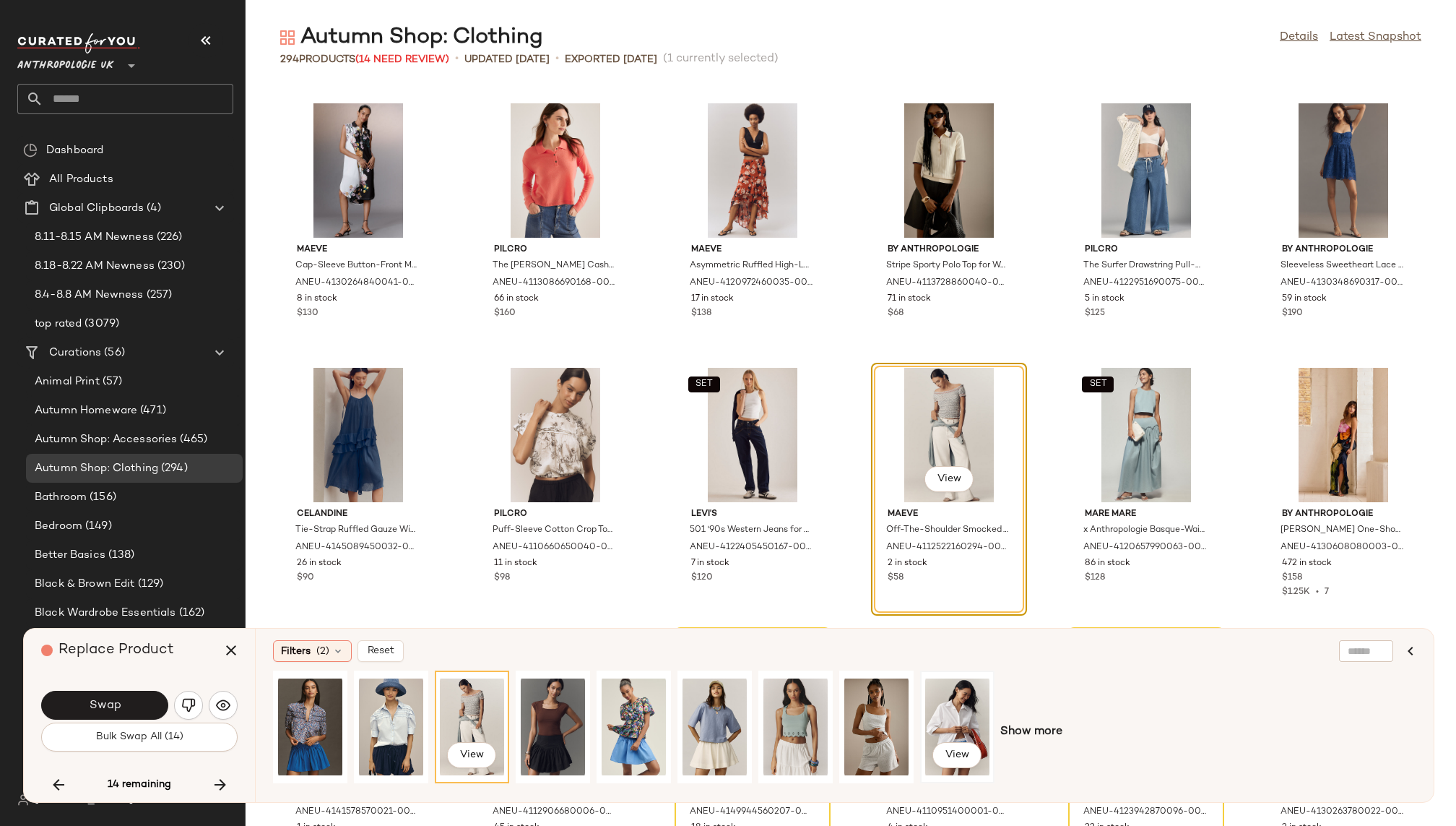
click at [964, 705] on div "View" at bounding box center [957, 726] width 64 height 103
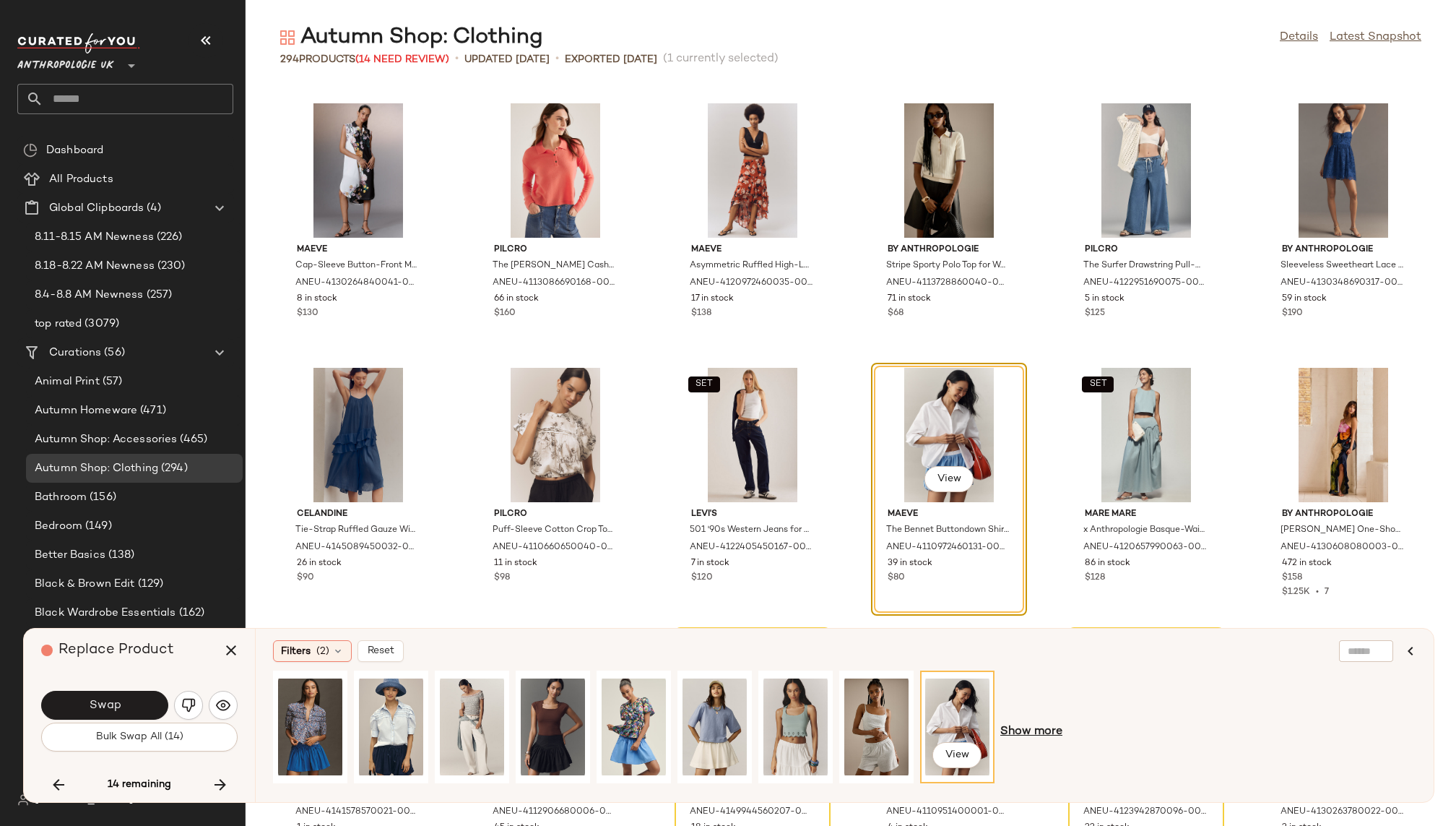
click at [1013, 728] on span "Show more" at bounding box center [1031, 732] width 62 height 17
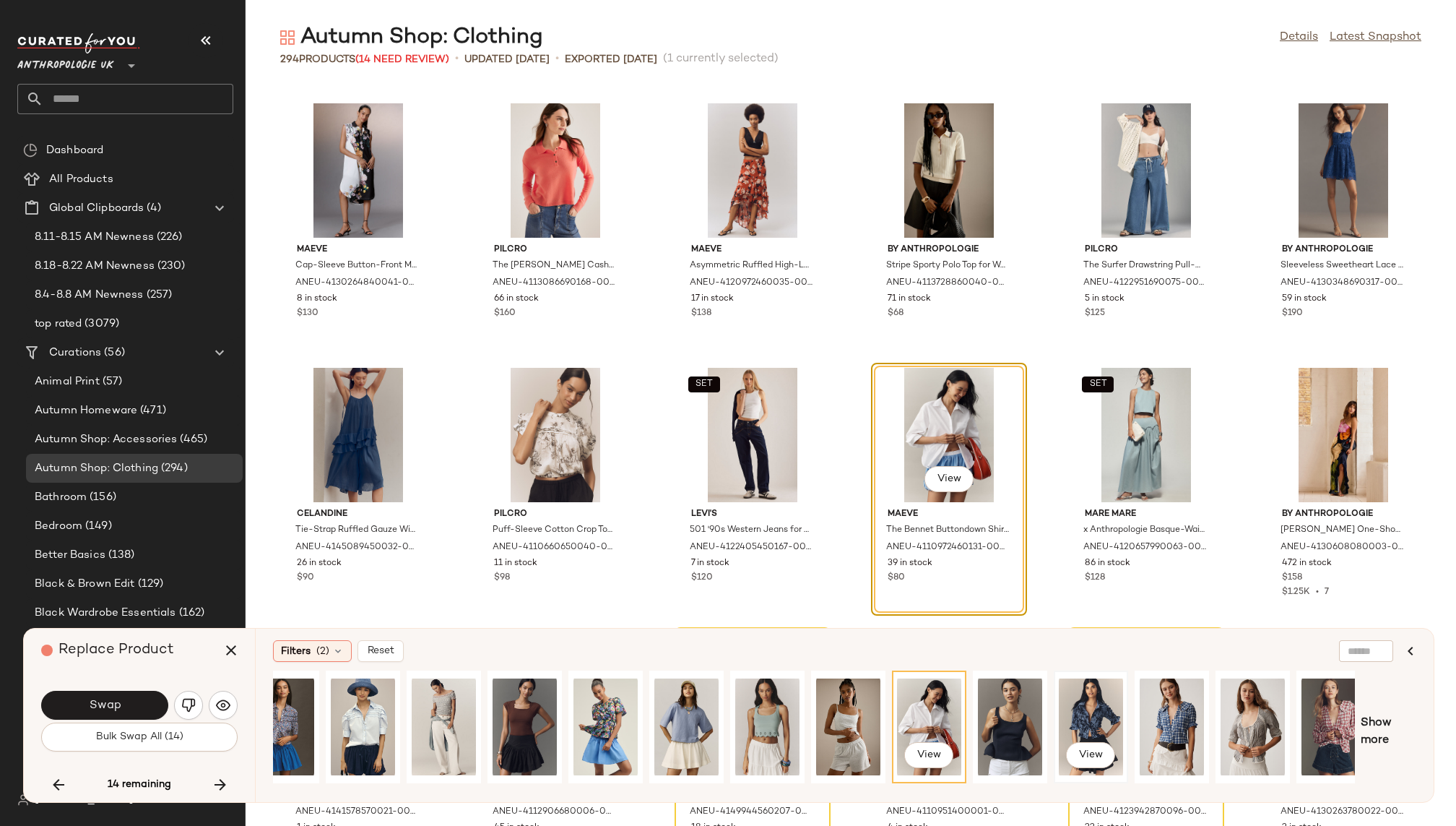
scroll to position [0, 0]
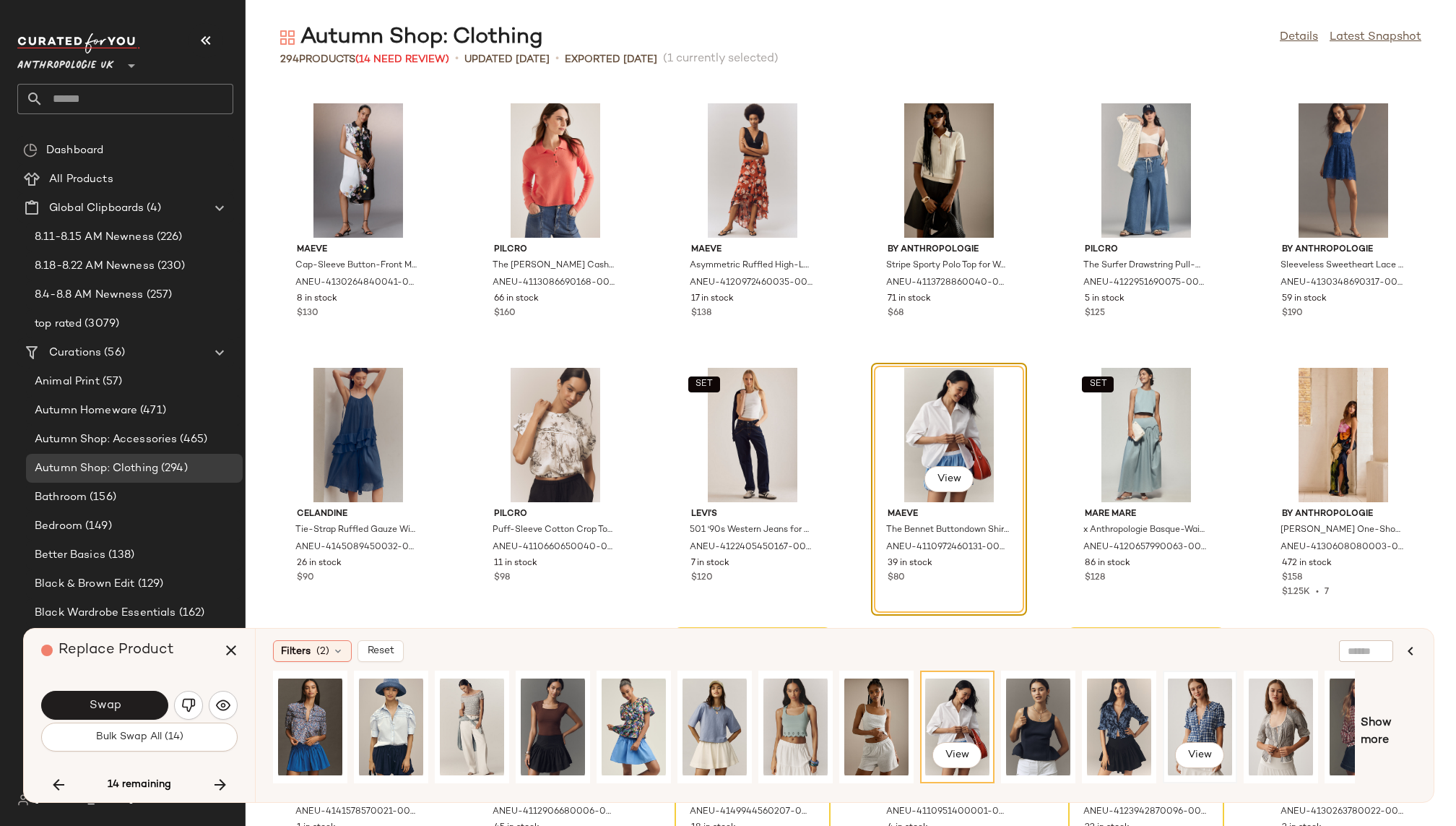
click at [1201, 706] on div "View" at bounding box center [1200, 726] width 64 height 103
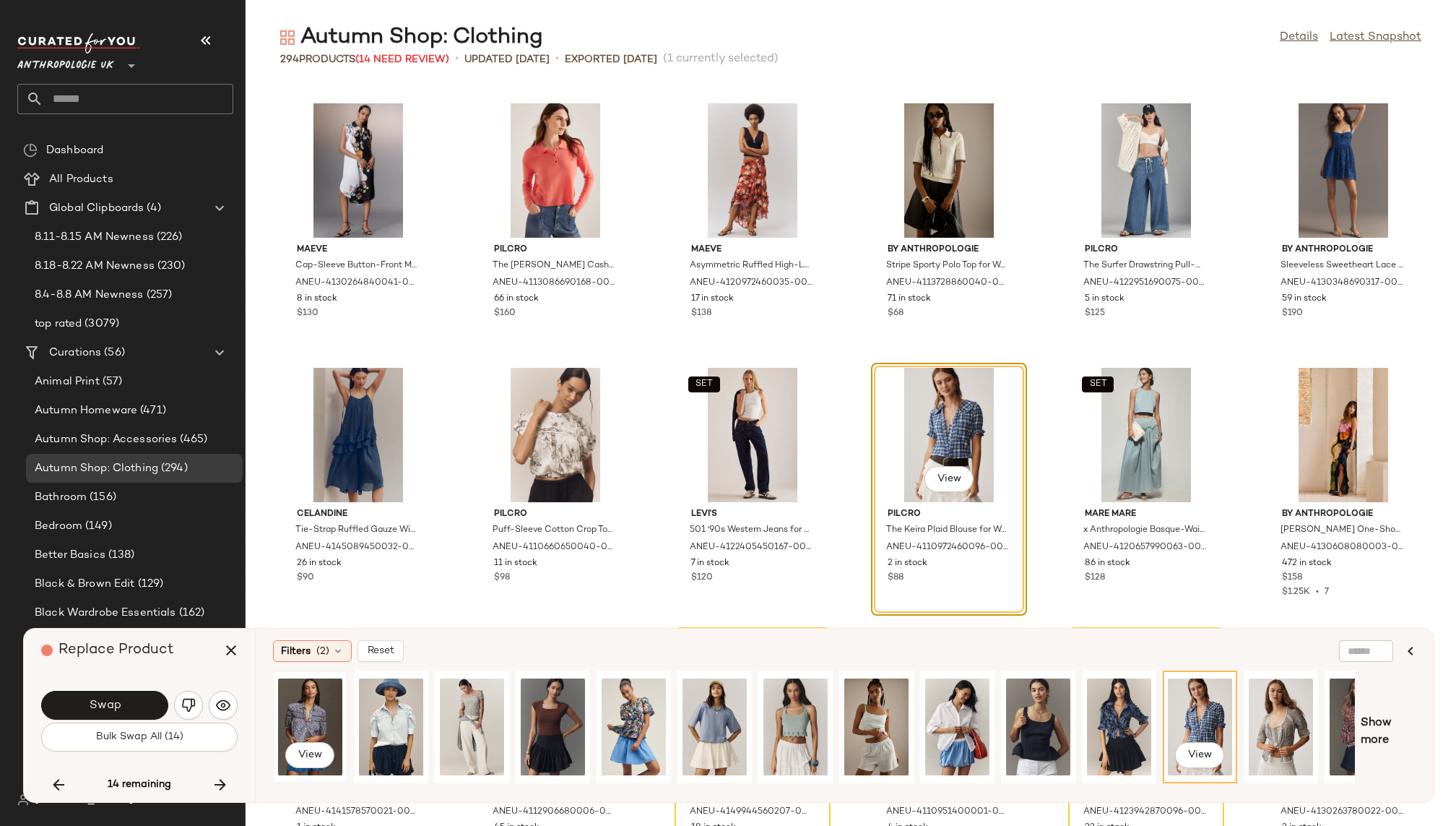
click at [316, 703] on div "View" at bounding box center [310, 726] width 64 height 103
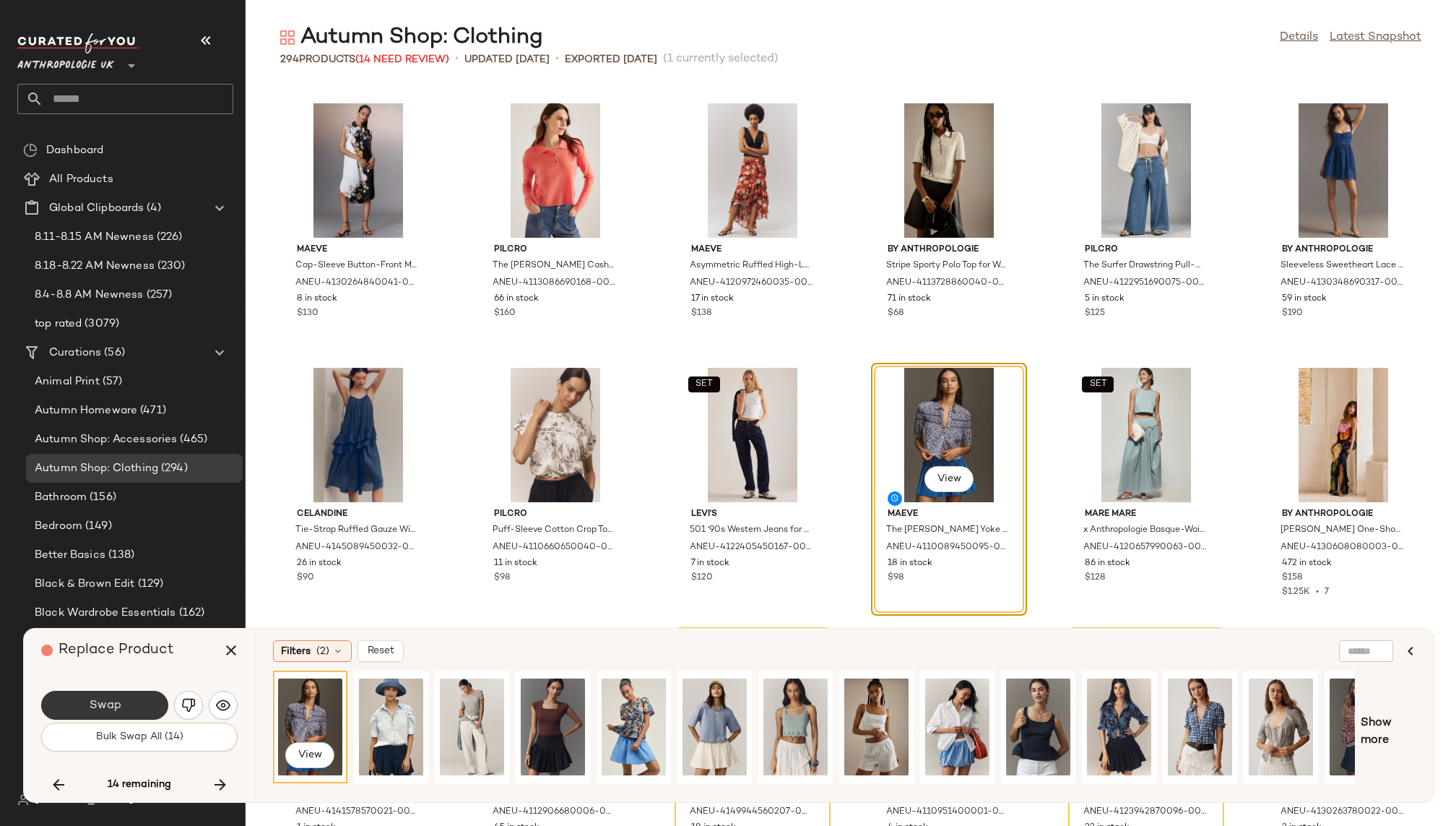
click at [144, 703] on button "Swap" at bounding box center [105, 705] width 127 height 29
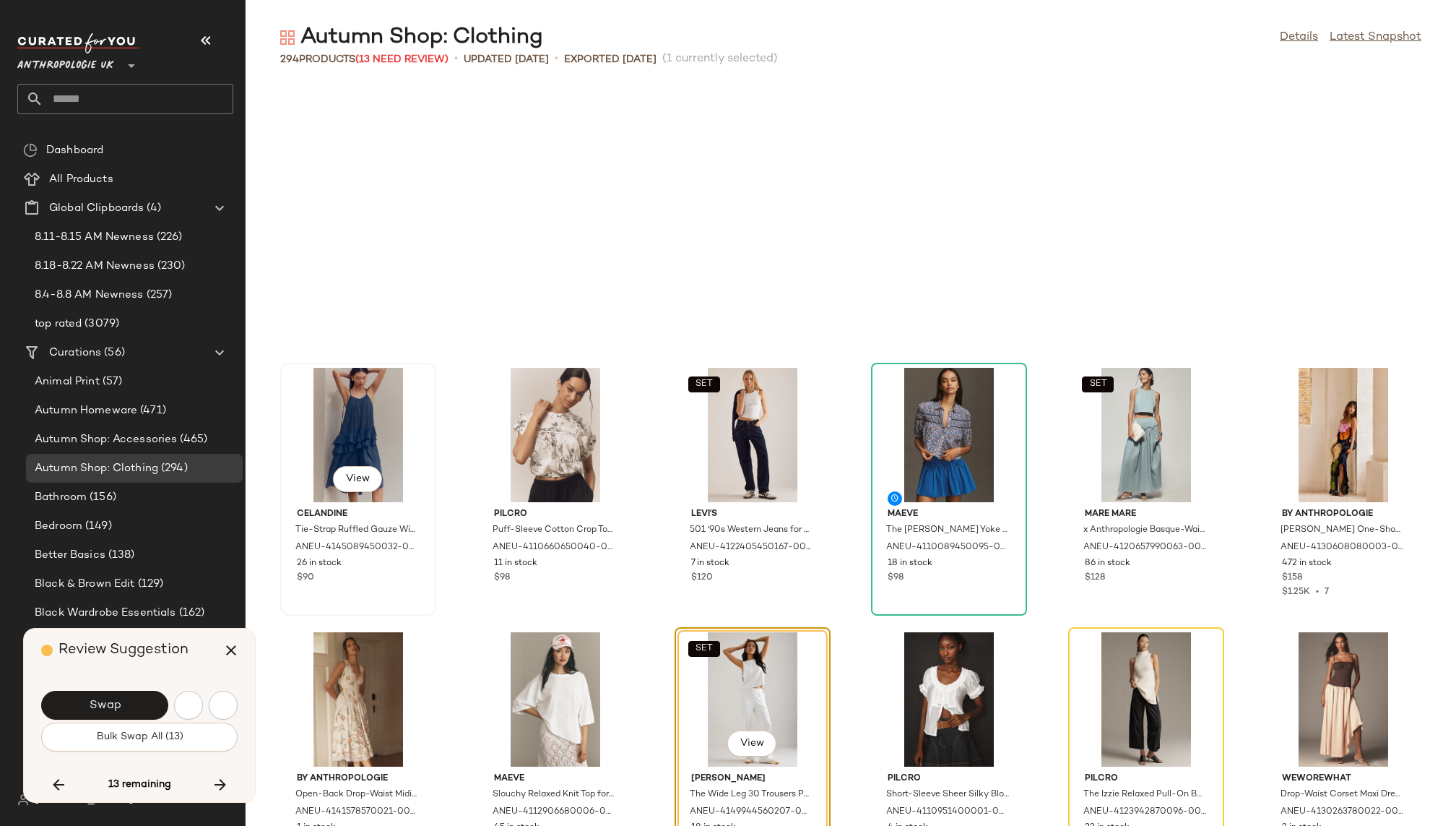
scroll to position [10052, 0]
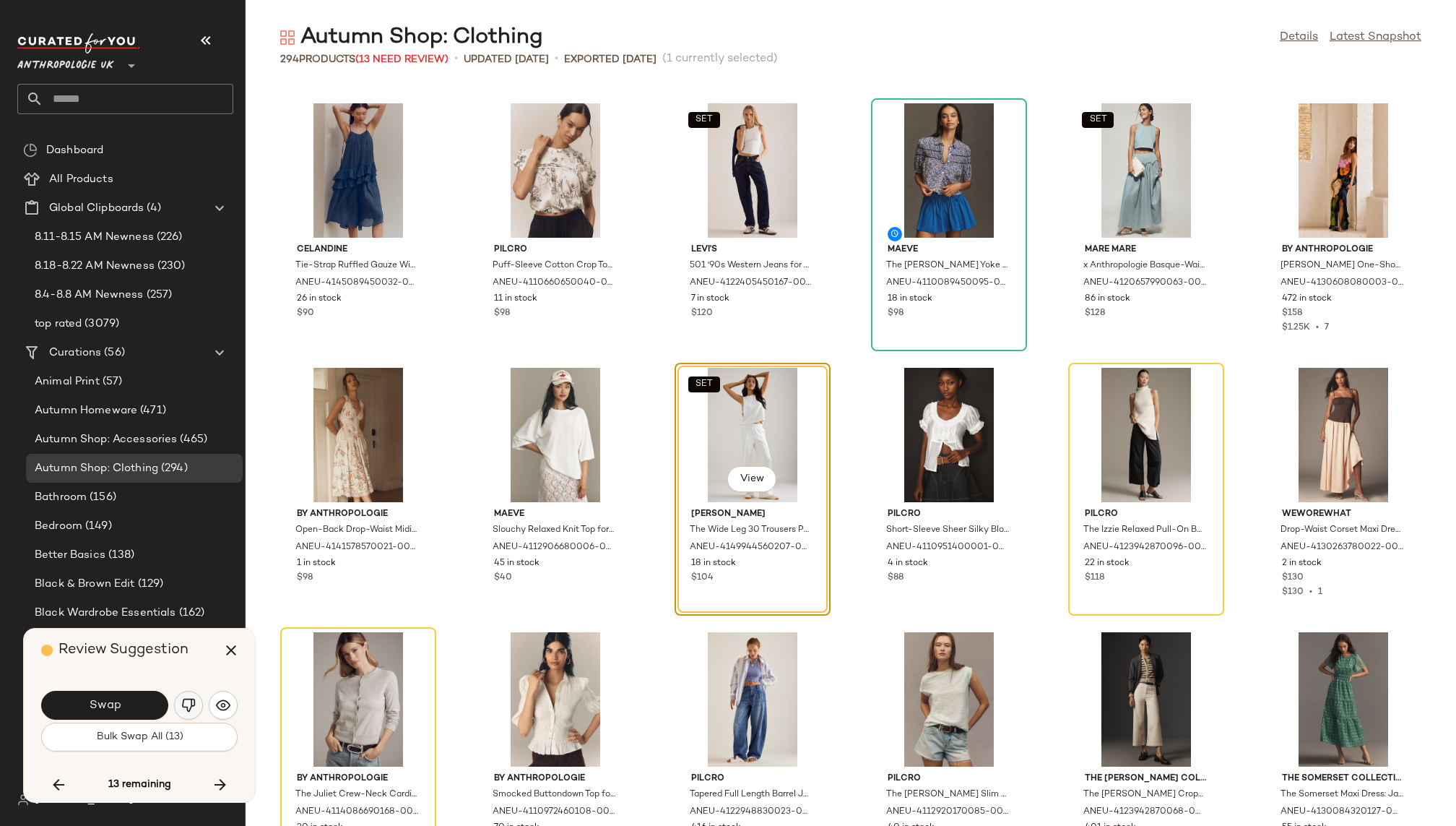
click at [188, 695] on button "button" at bounding box center [188, 705] width 29 height 29
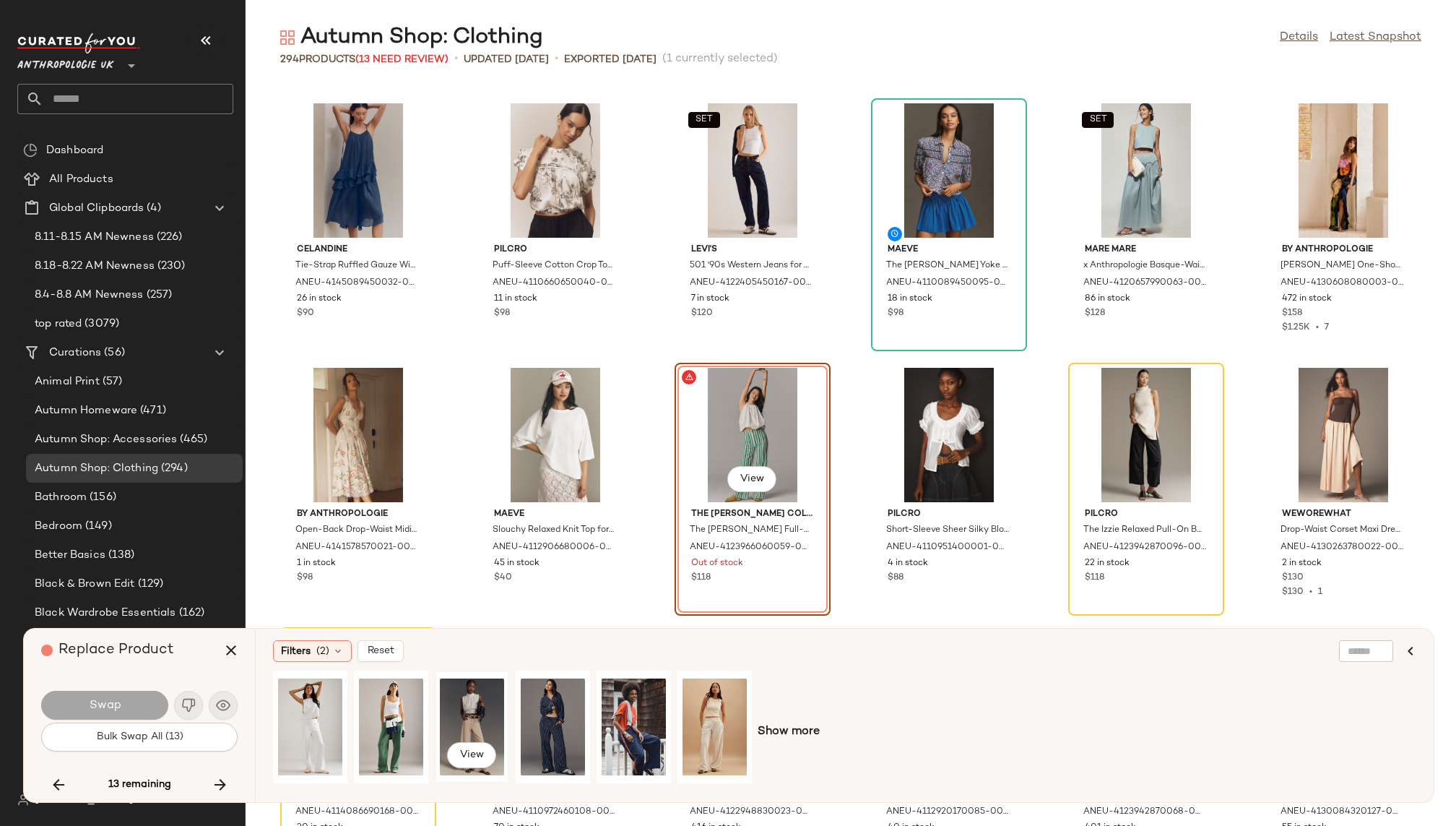
click at [482, 710] on div "View" at bounding box center [472, 726] width 64 height 103
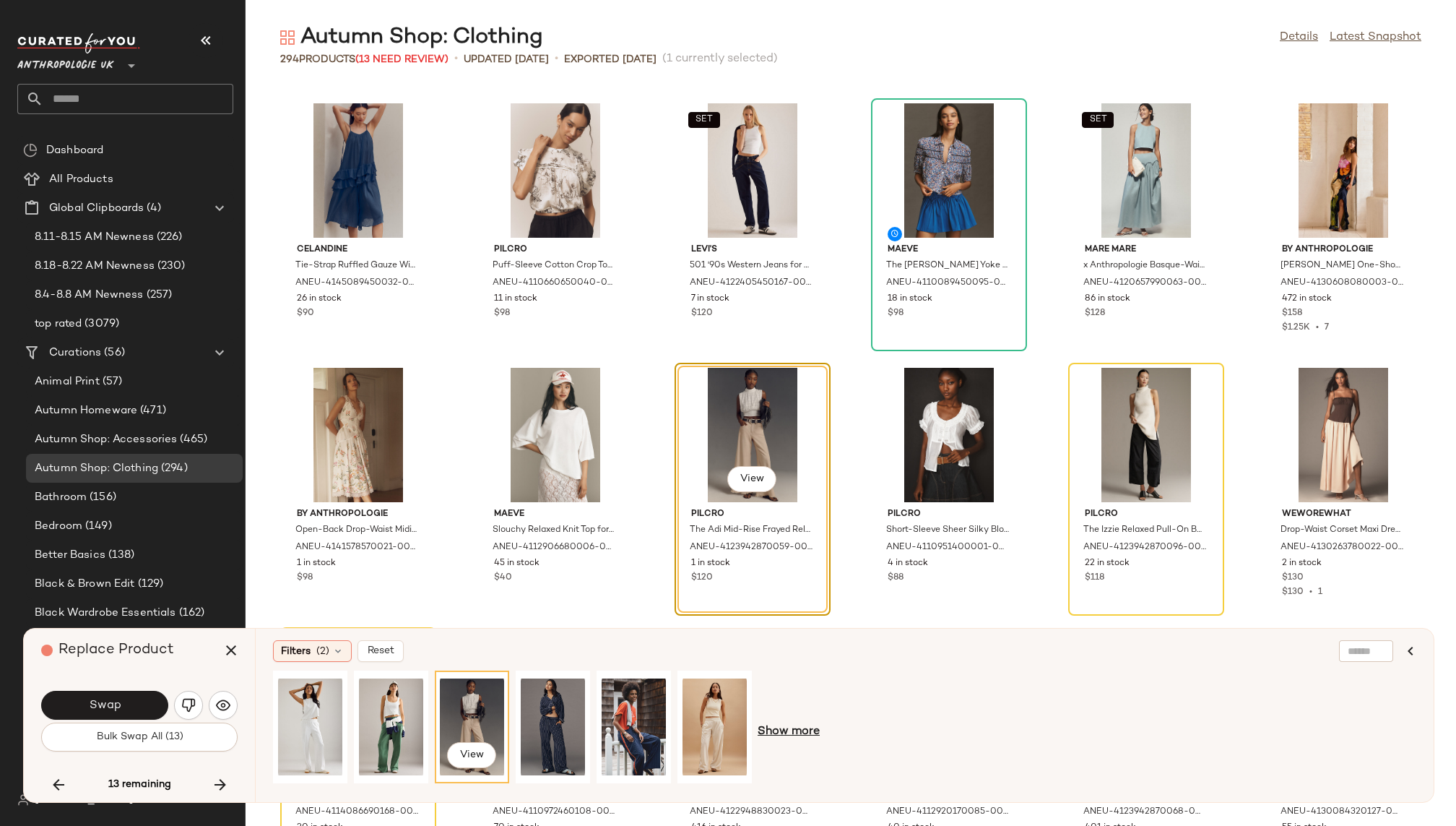
click at [786, 732] on span "Show more" at bounding box center [788, 732] width 62 height 17
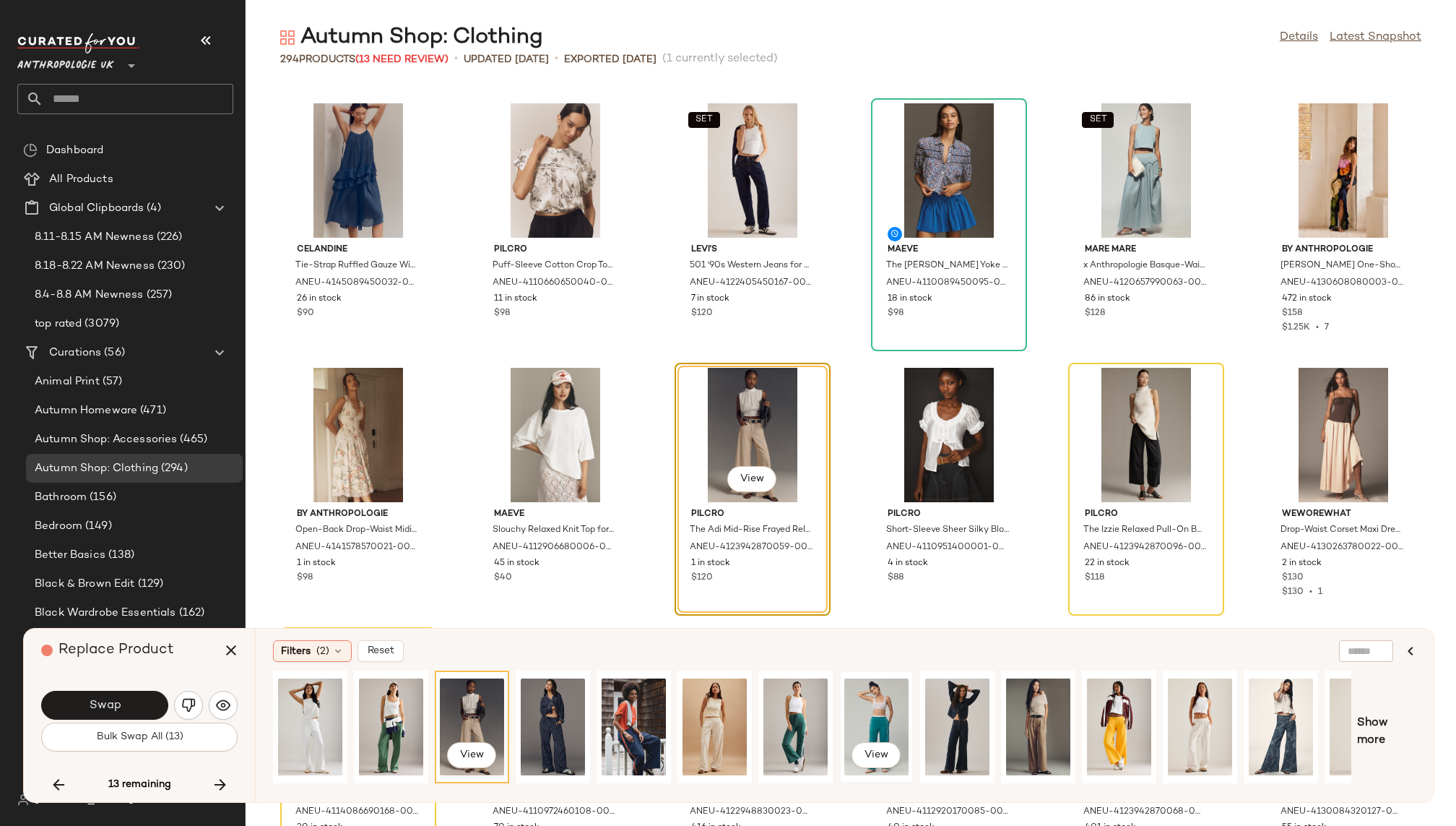
scroll to position [0, 46]
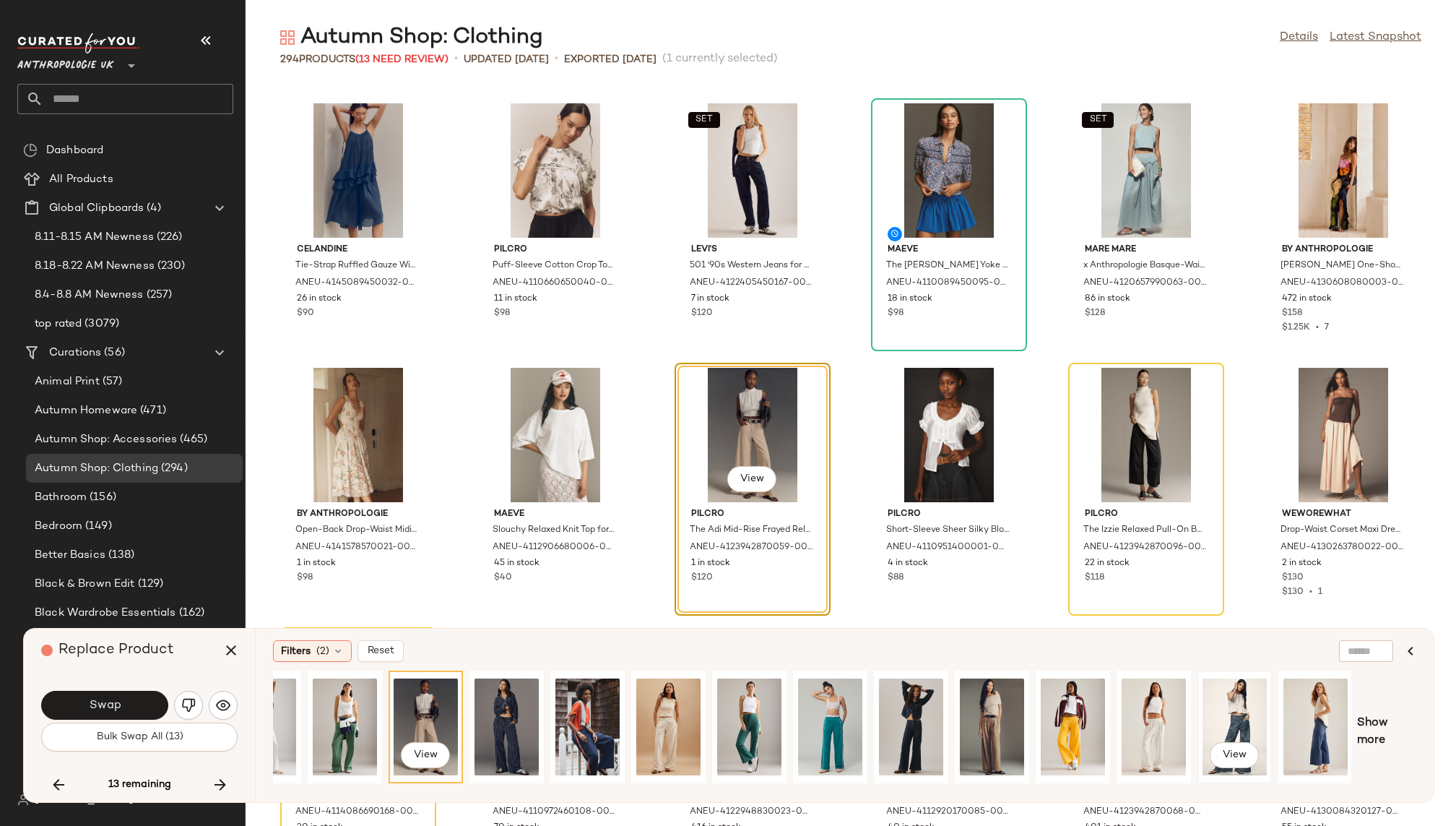
click at [1240, 707] on div "View" at bounding box center [1235, 726] width 64 height 103
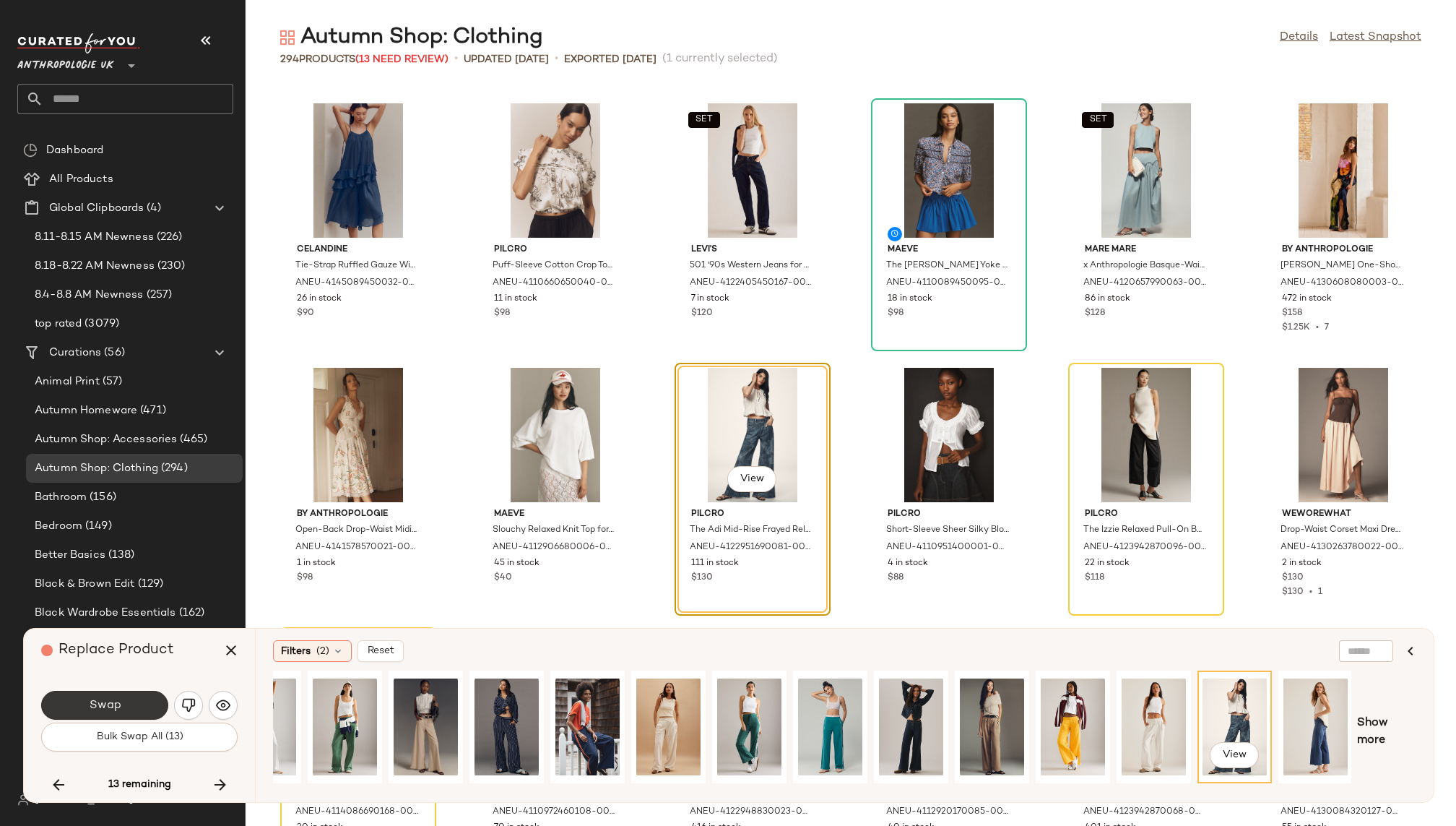
click at [147, 696] on button "Swap" at bounding box center [105, 705] width 127 height 29
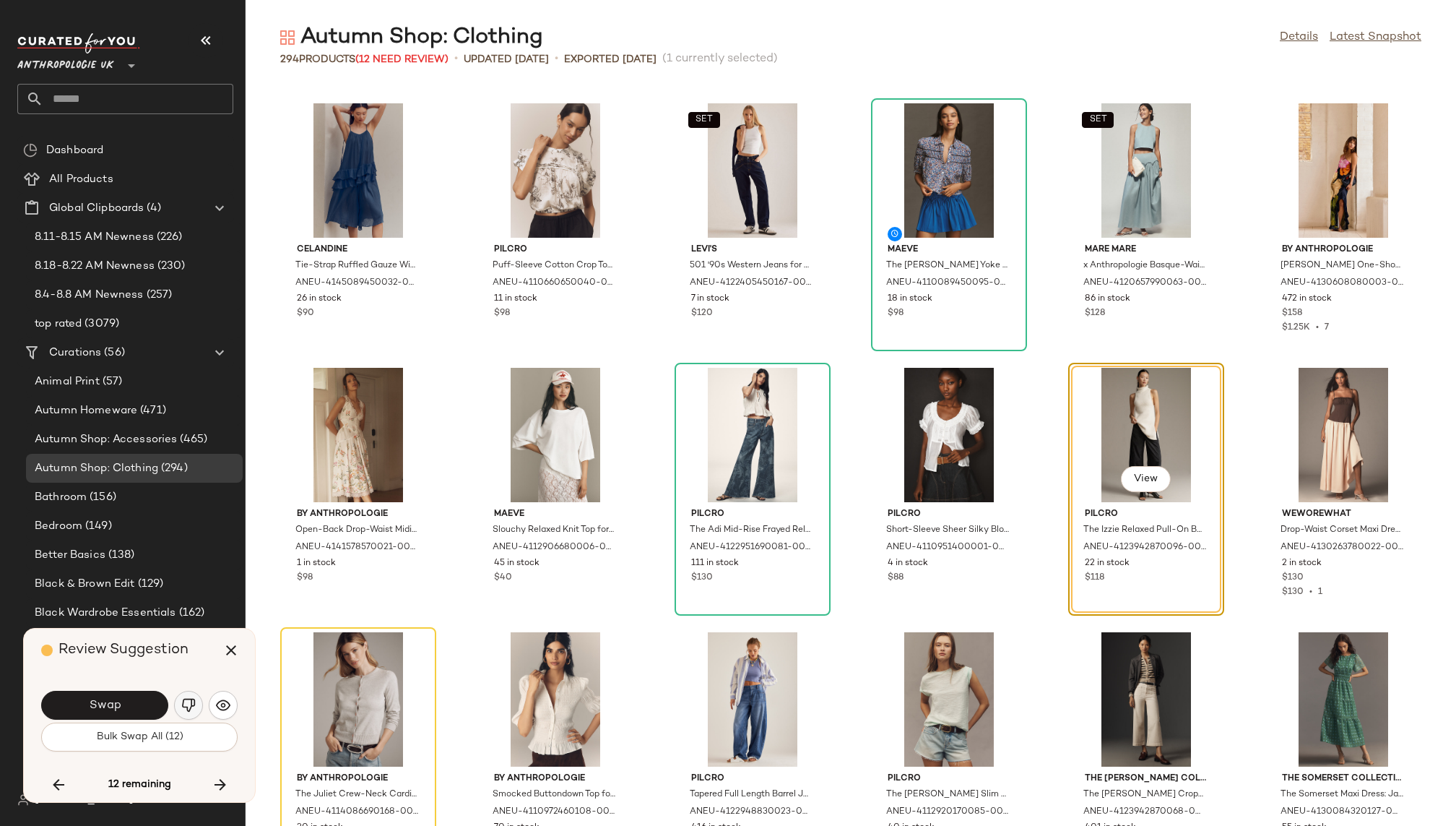
click at [186, 704] on img "button" at bounding box center [188, 705] width 14 height 14
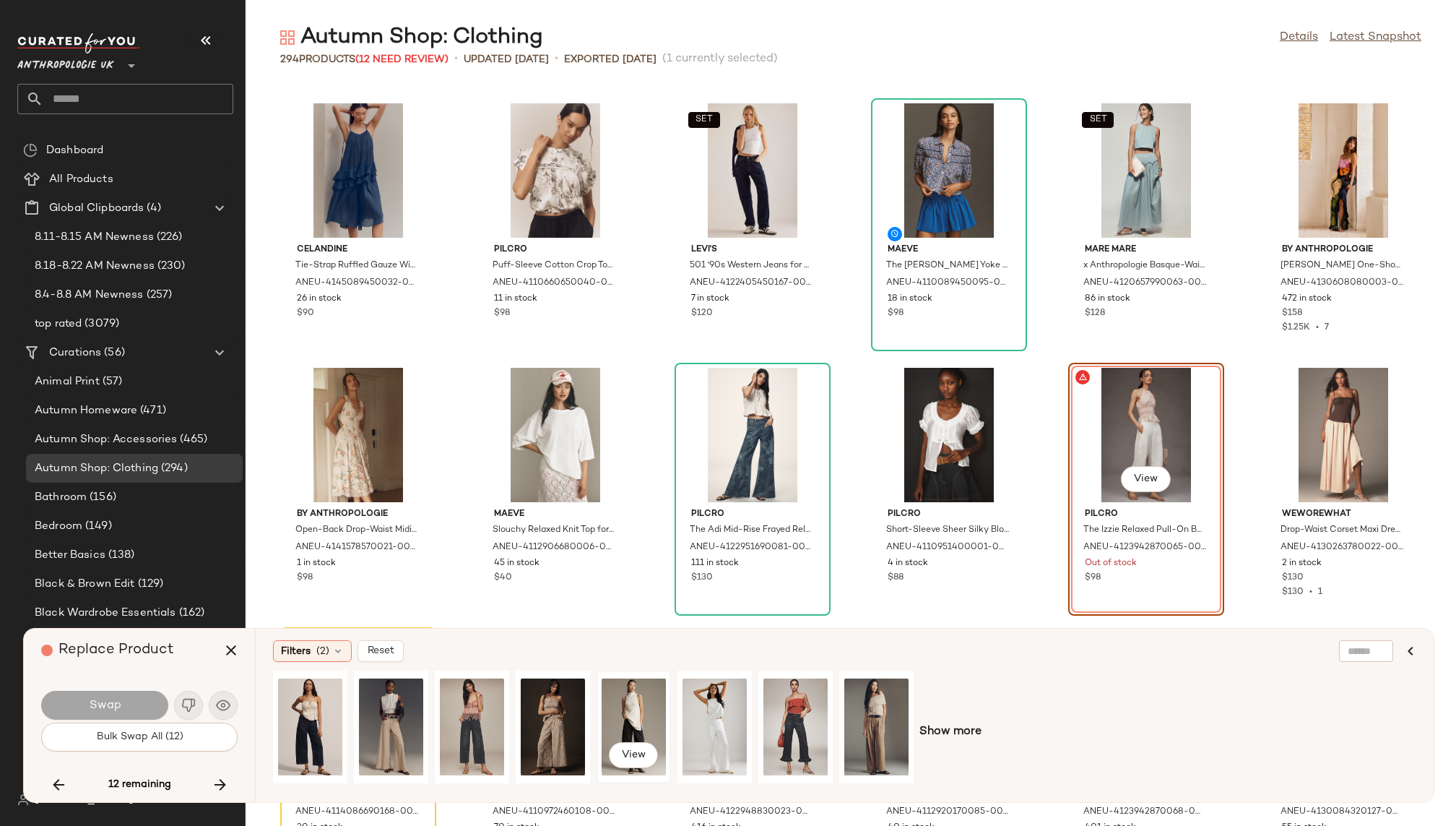
click at [606, 715] on div "View" at bounding box center [634, 726] width 64 height 103
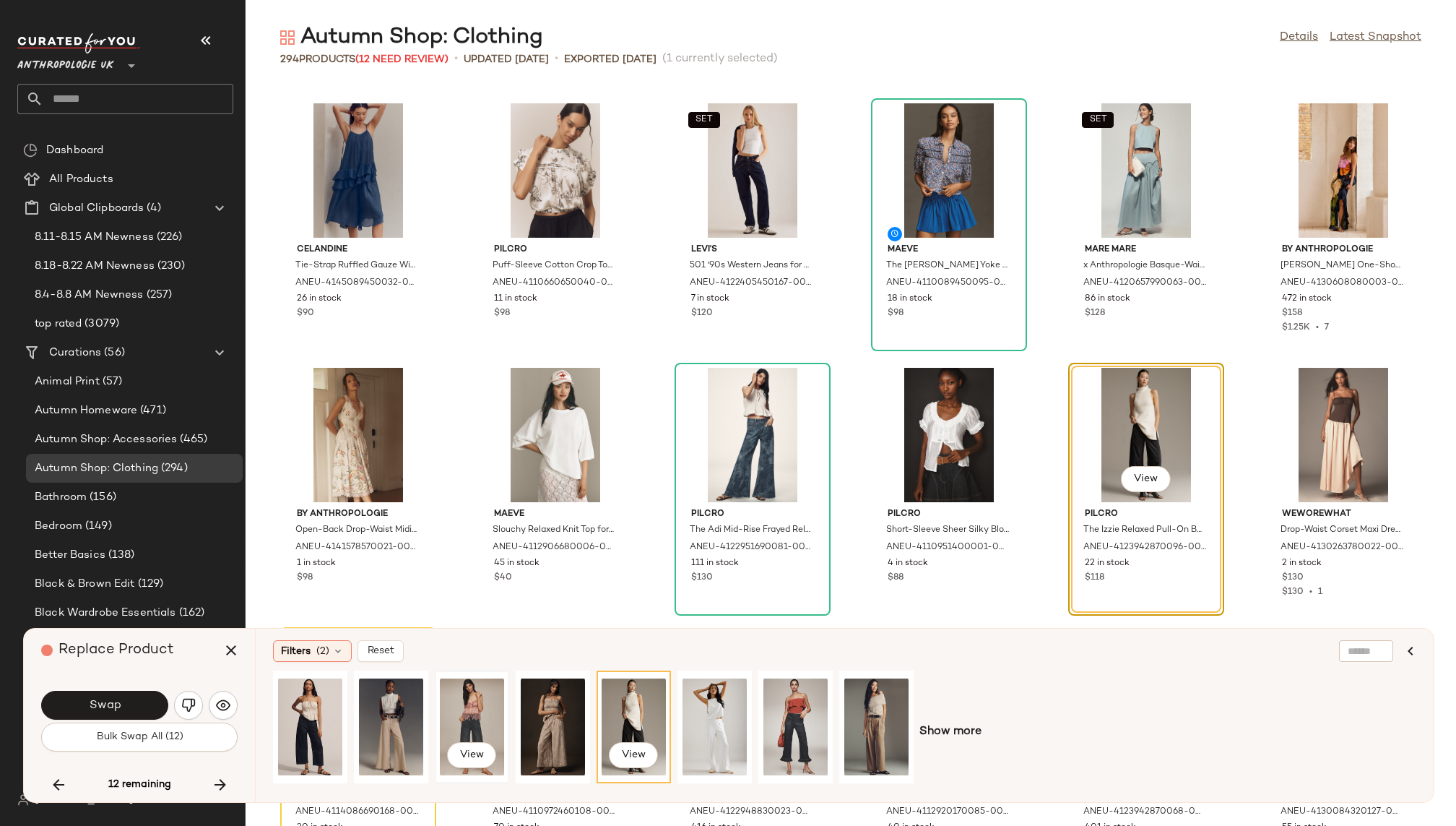
click at [452, 711] on div "View" at bounding box center [472, 726] width 64 height 103
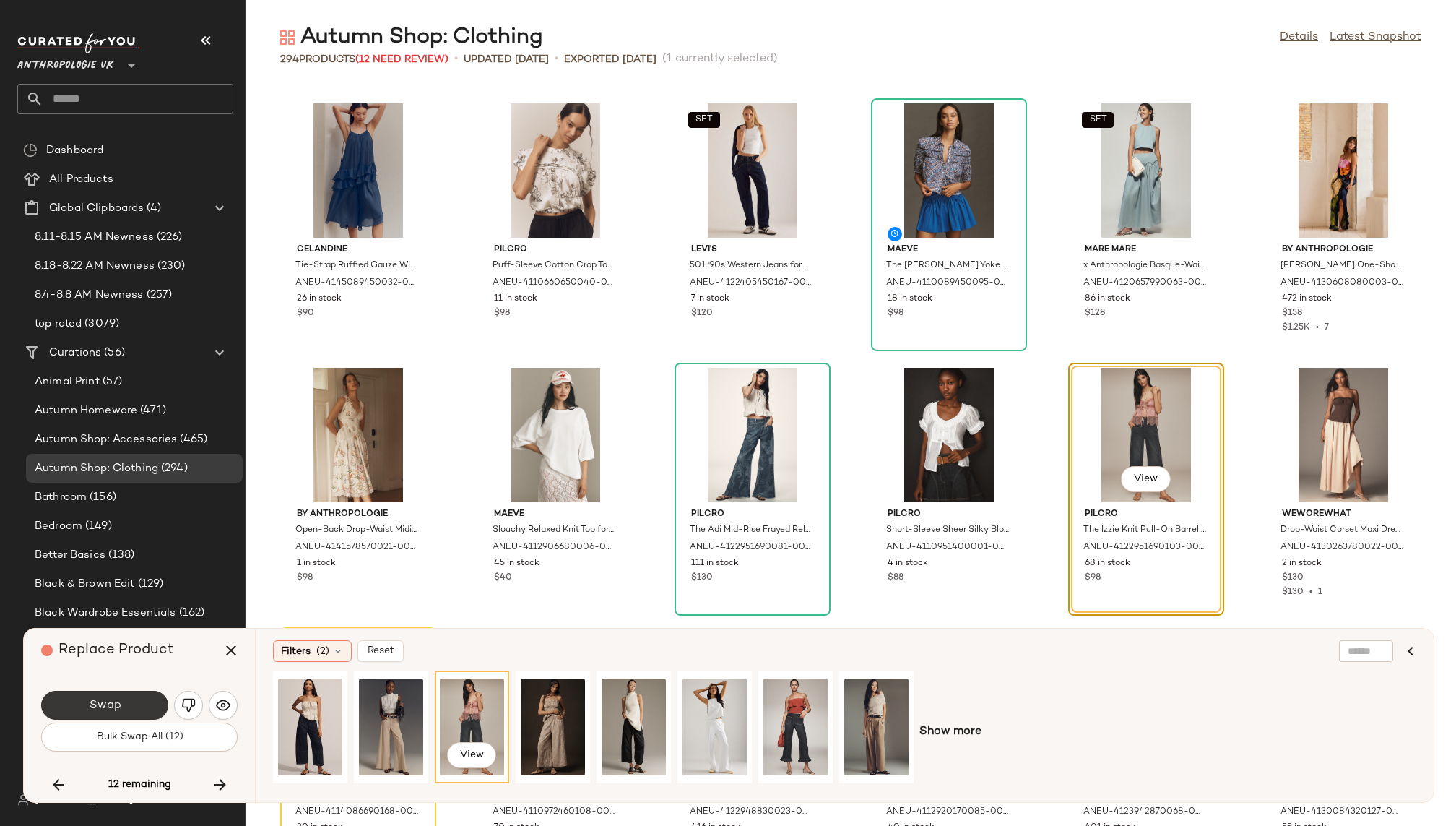
click at [114, 701] on span "Swap" at bounding box center [104, 706] width 32 height 13
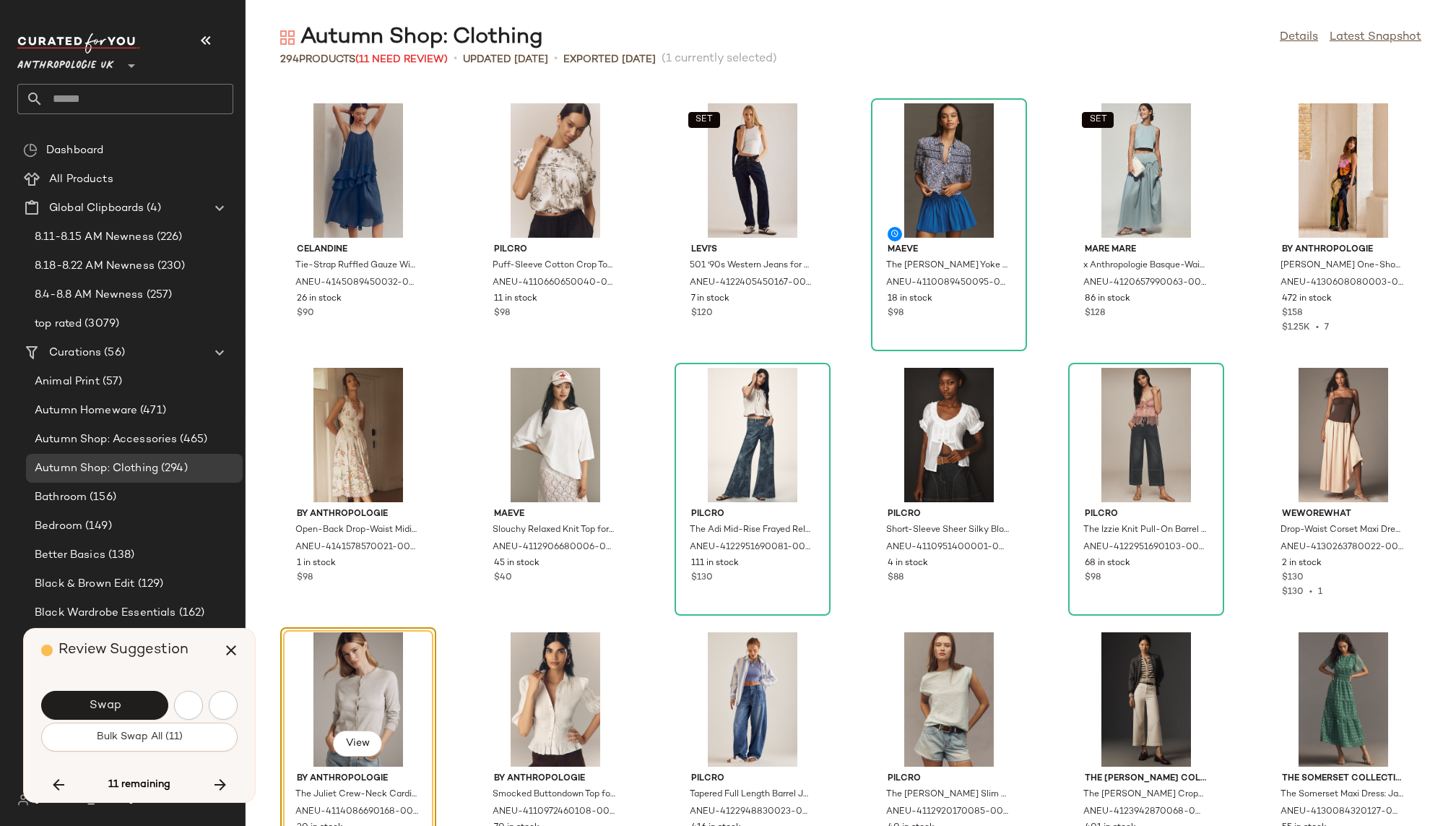
scroll to position [10316, 0]
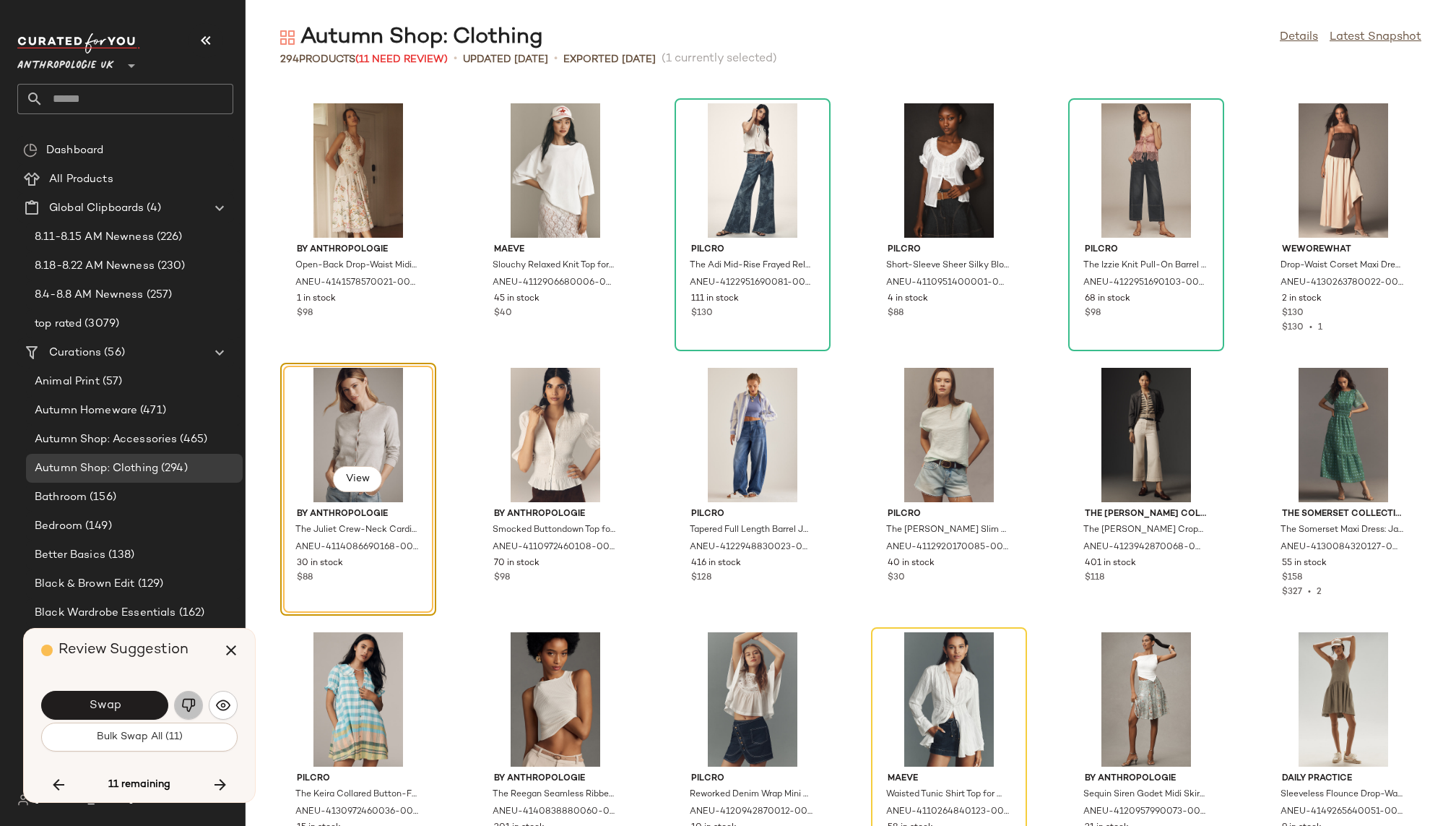
click at [182, 702] on img "button" at bounding box center [188, 705] width 14 height 14
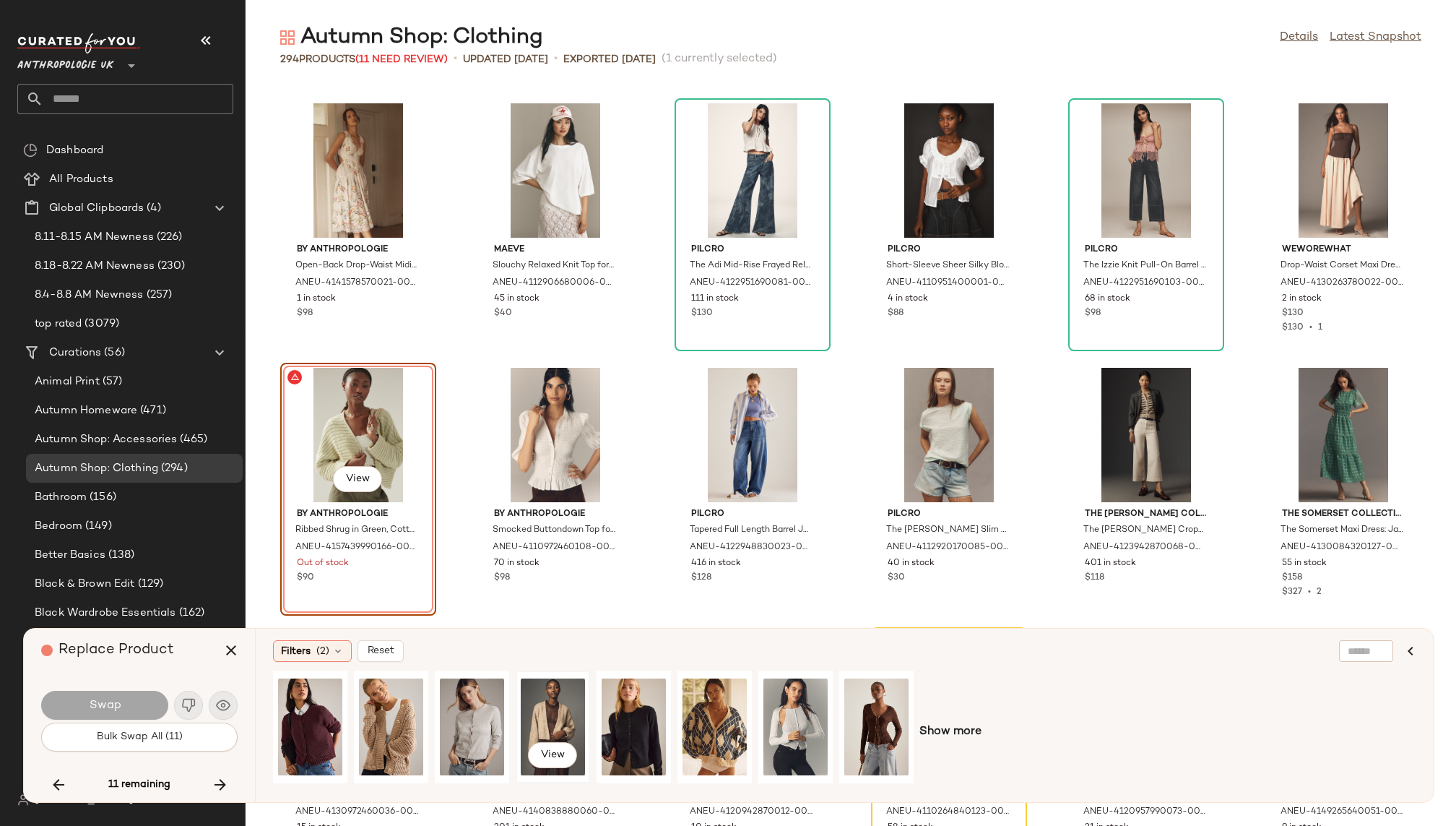
click at [554, 712] on div "View" at bounding box center [553, 726] width 64 height 103
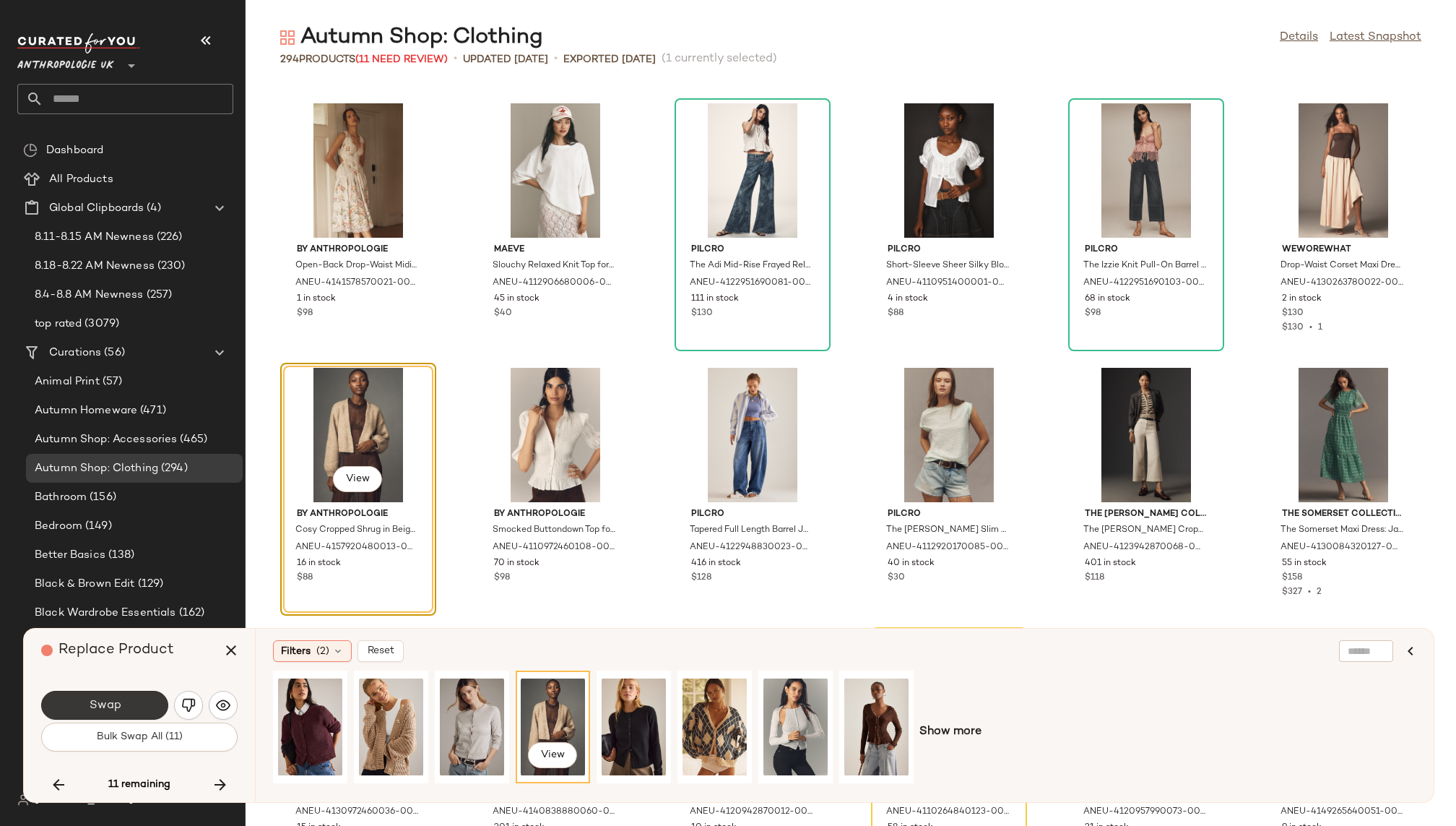
click at [117, 703] on span "Swap" at bounding box center [104, 706] width 32 height 13
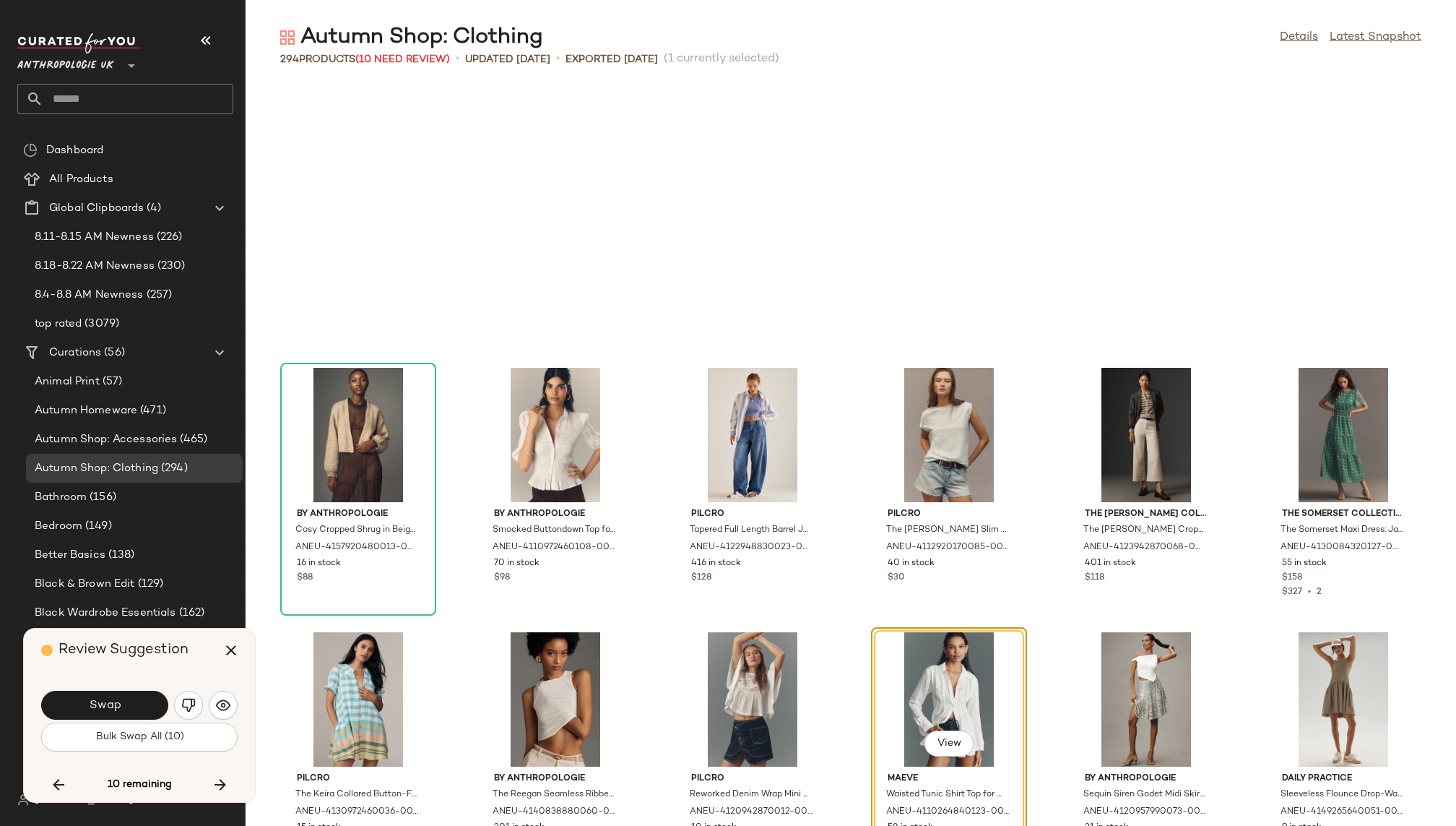
scroll to position [10581, 0]
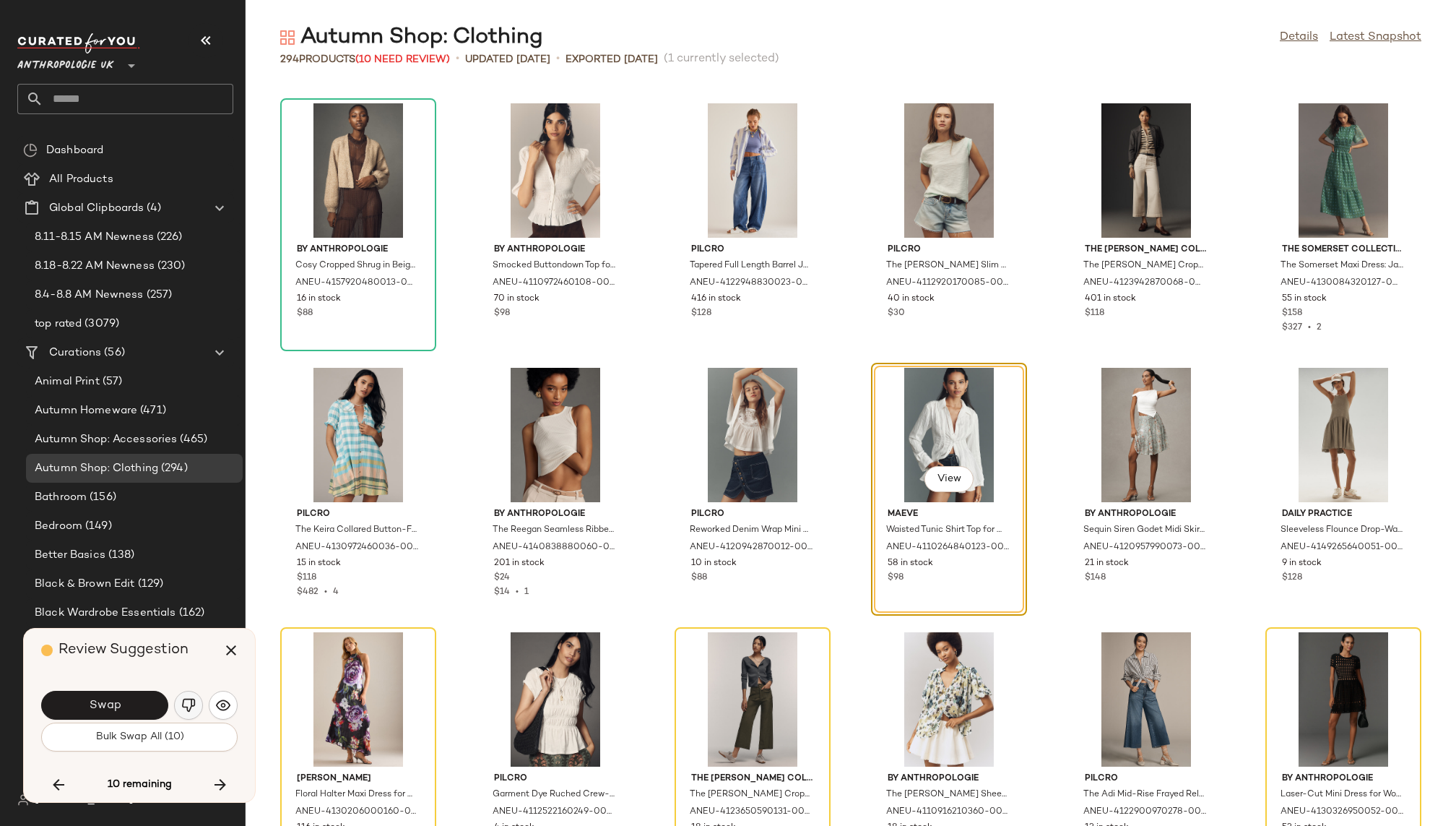
click at [189, 700] on img "button" at bounding box center [188, 705] width 14 height 14
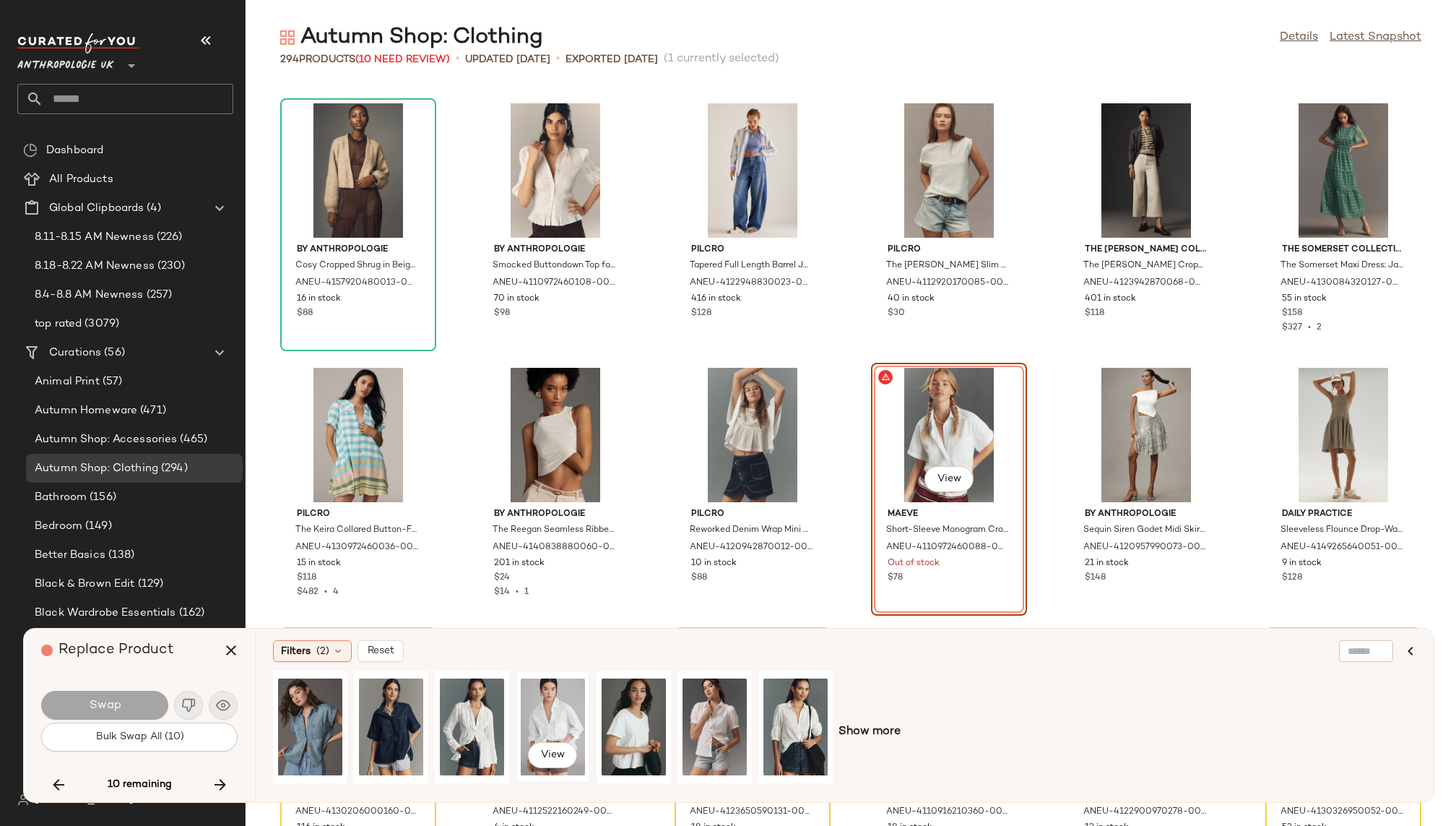
click at [541, 710] on div "View" at bounding box center [553, 726] width 64 height 103
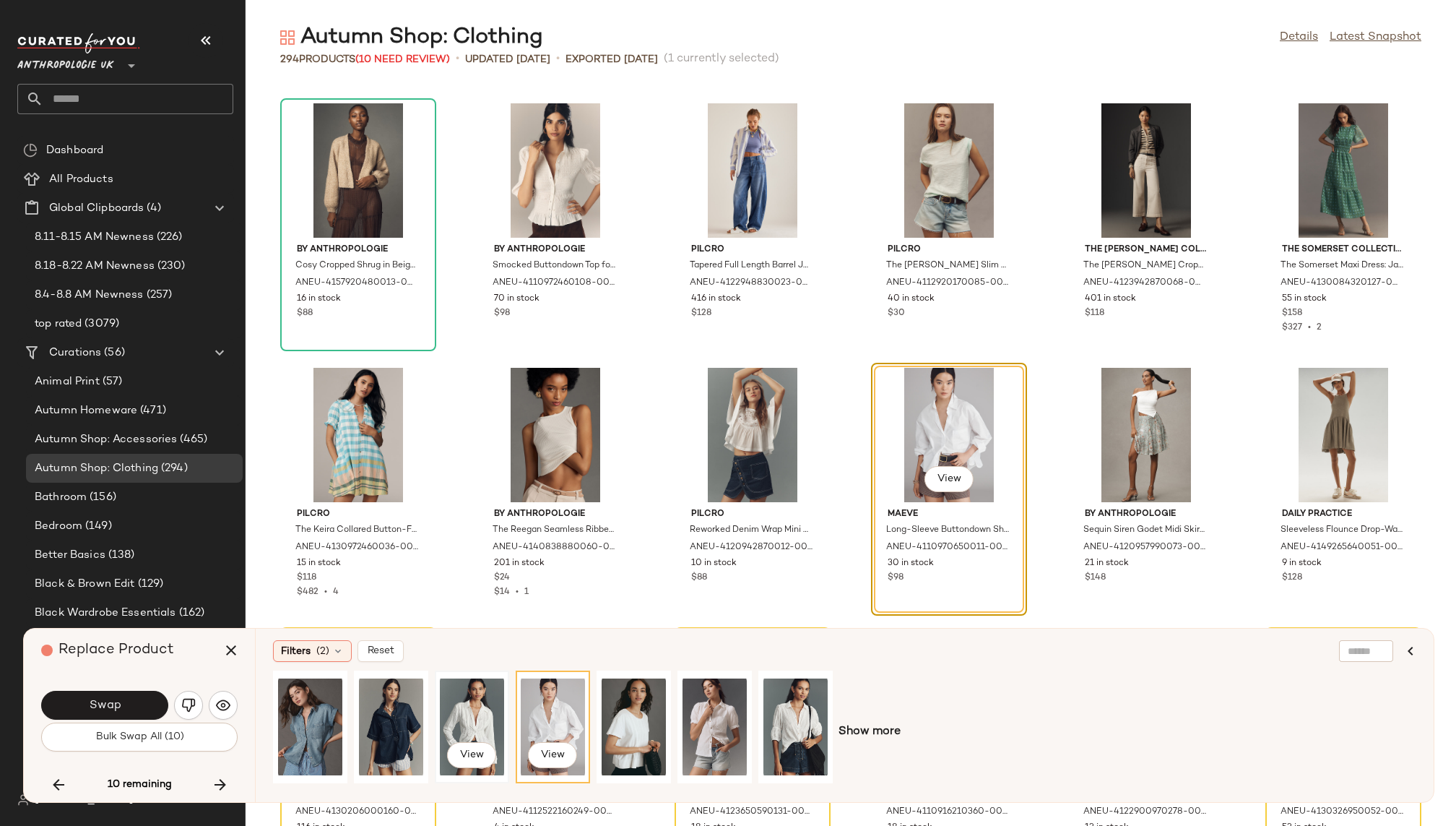
click at [487, 705] on div "View" at bounding box center [472, 726] width 64 height 103
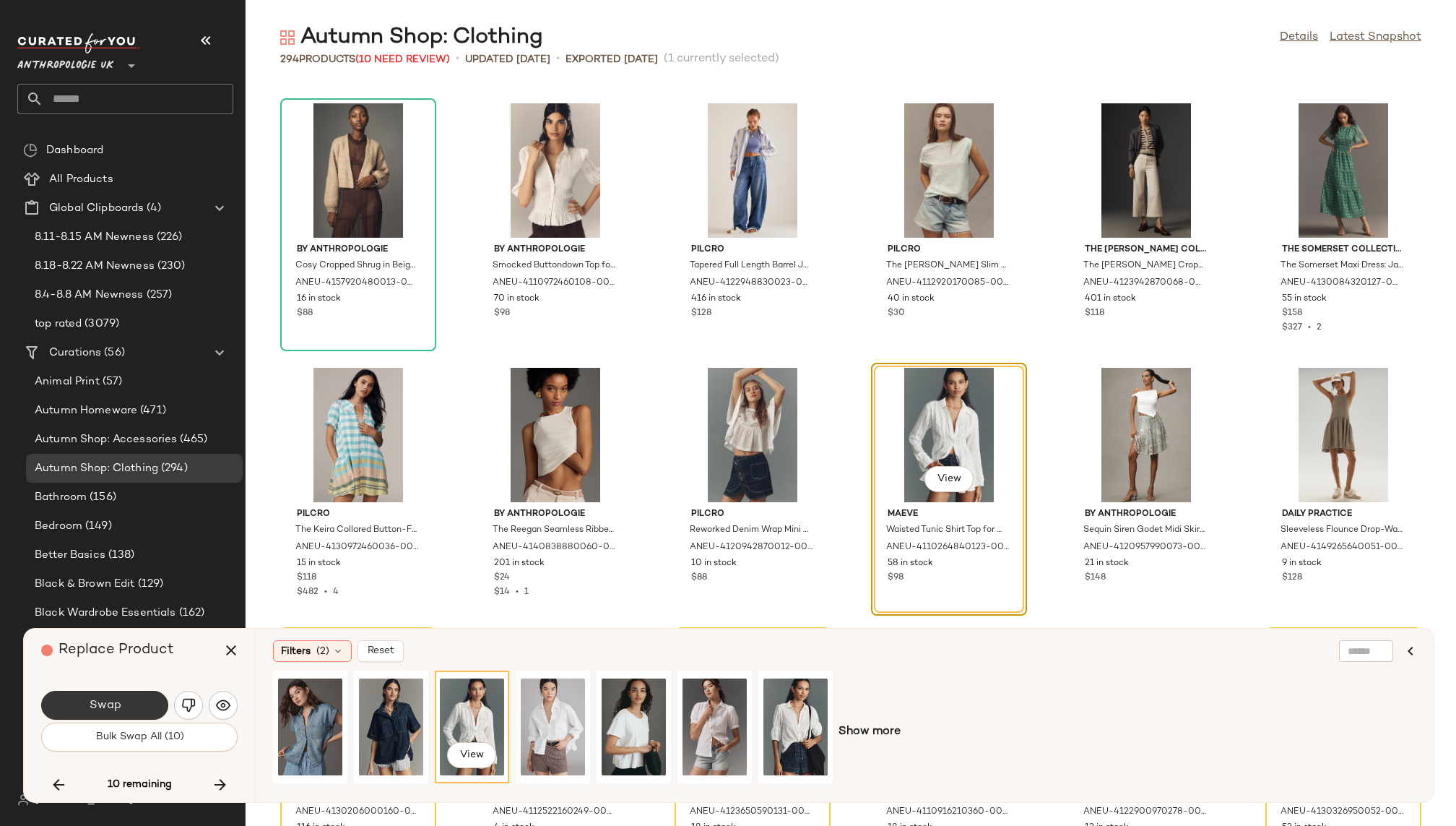
click at [102, 694] on button "Swap" at bounding box center [105, 705] width 127 height 29
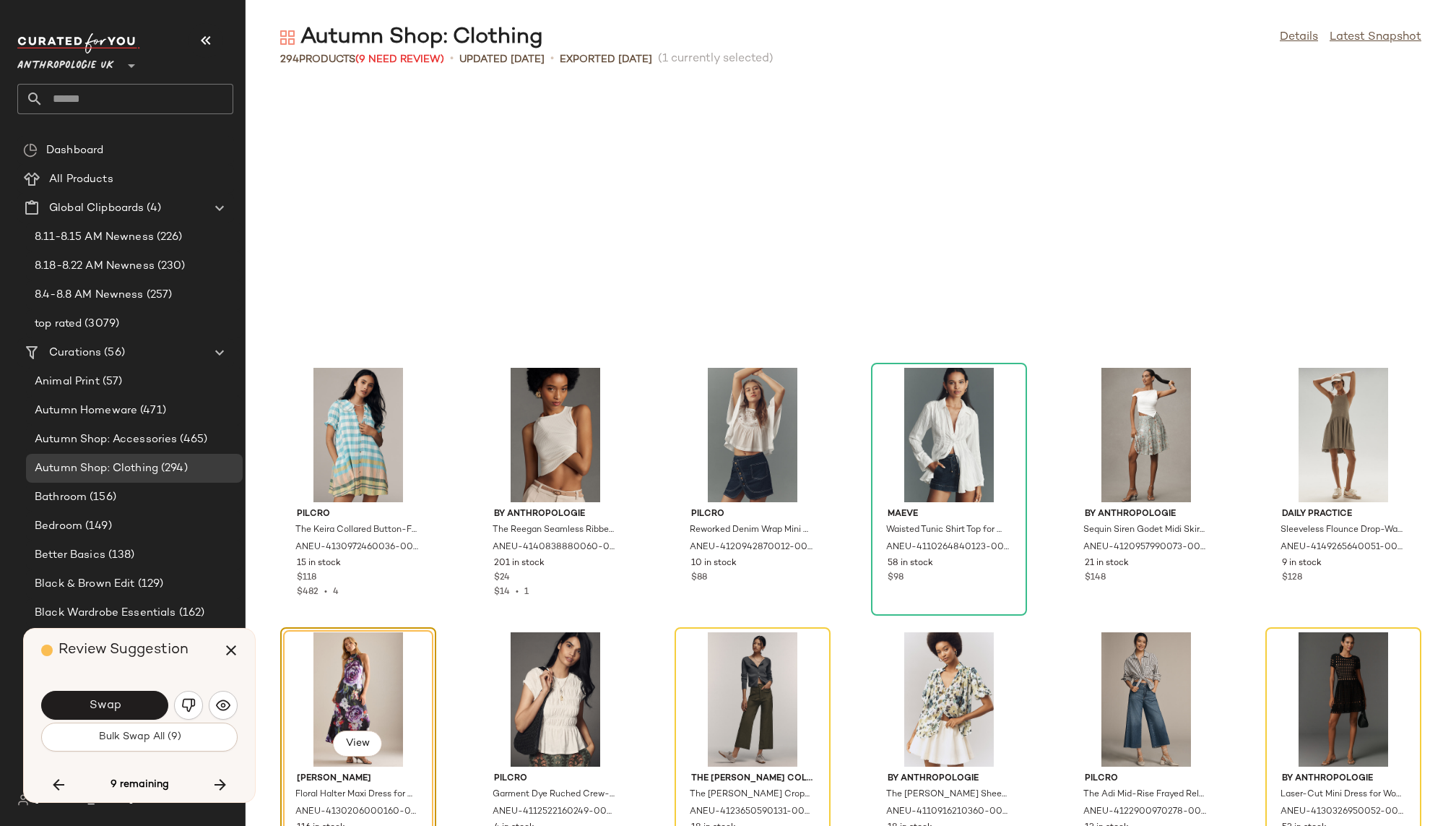
scroll to position [10845, 0]
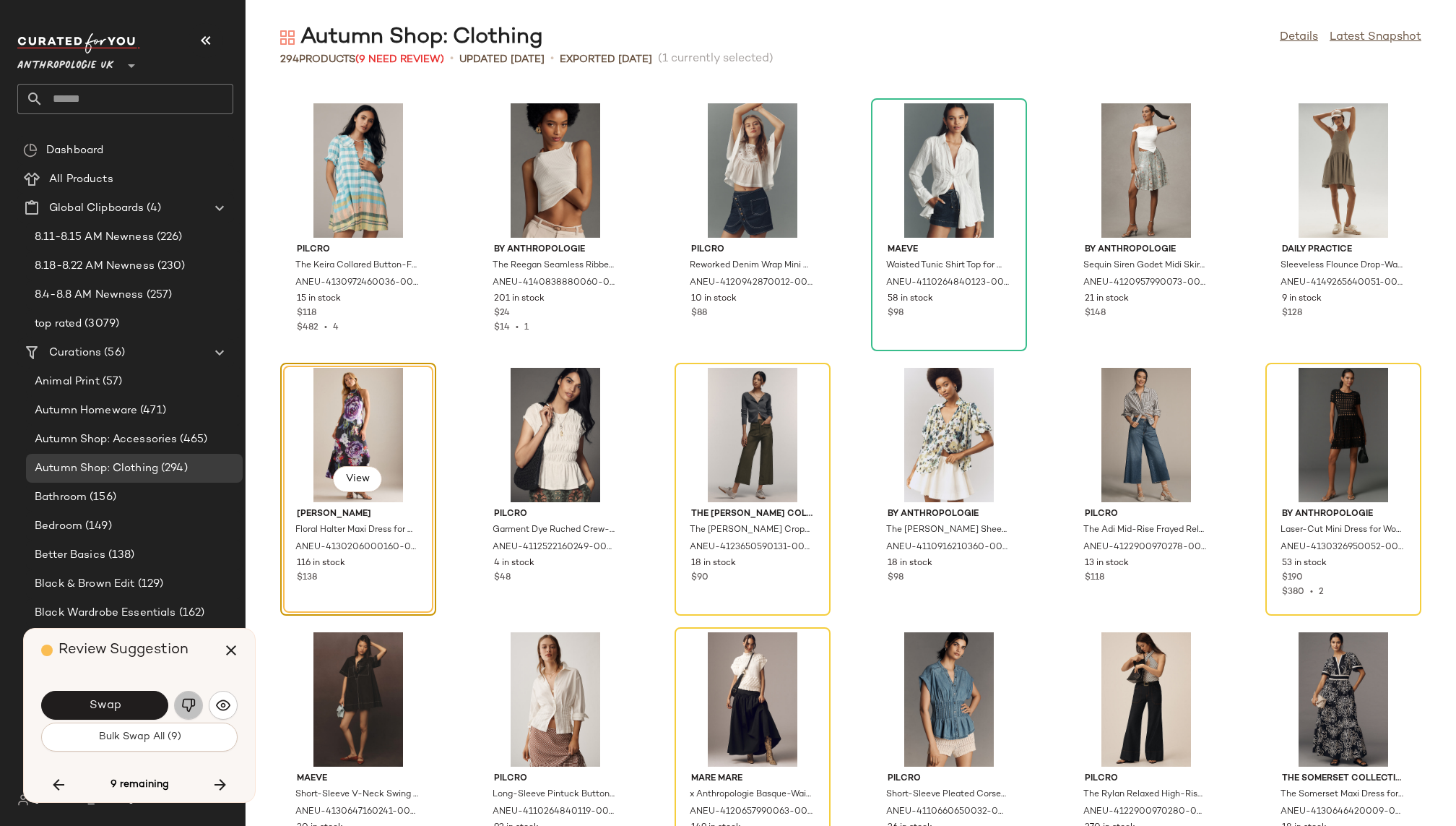
click at [187, 698] on img "button" at bounding box center [188, 705] width 14 height 14
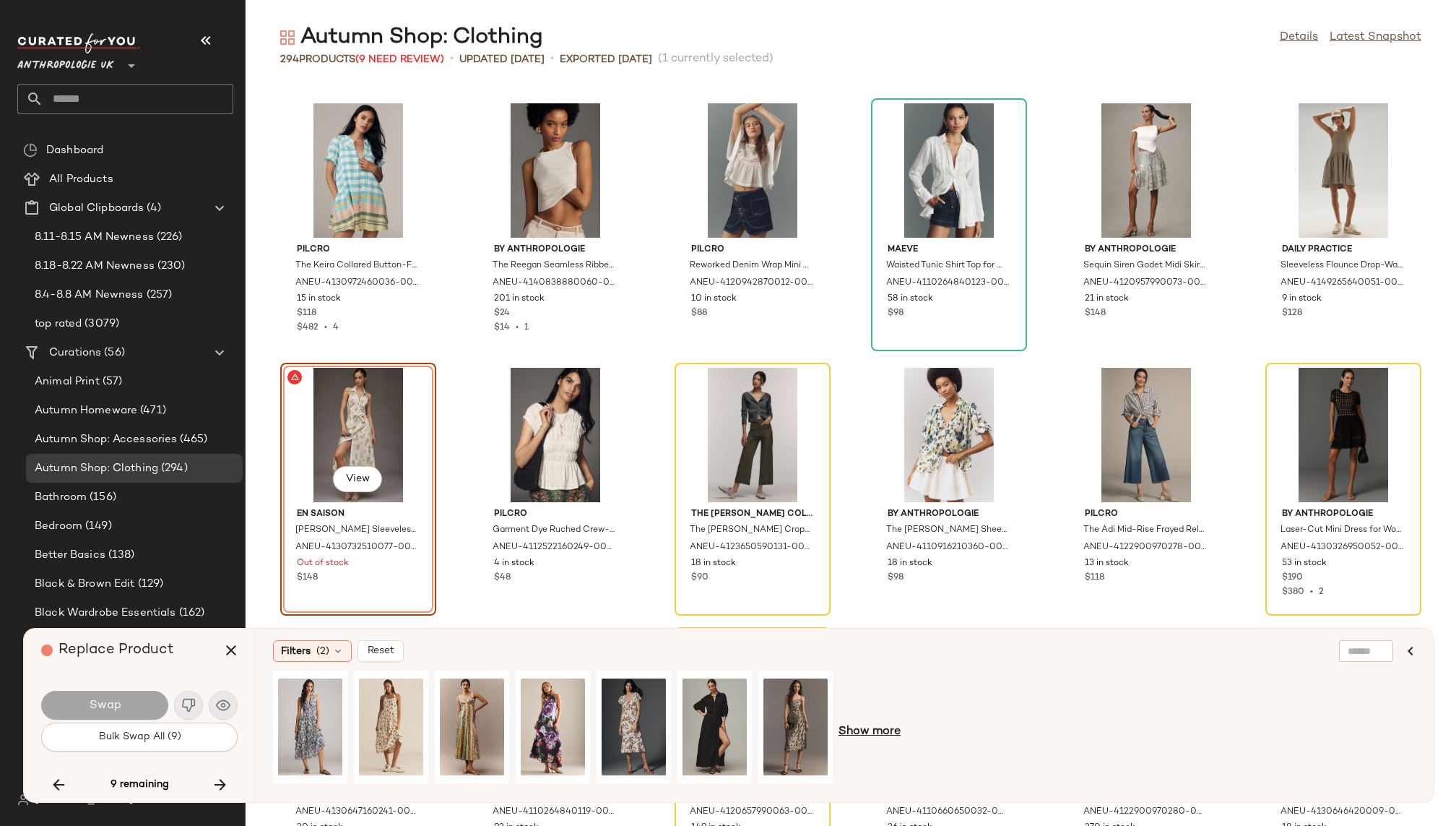
click at [858, 733] on span "Show more" at bounding box center [869, 732] width 62 height 17
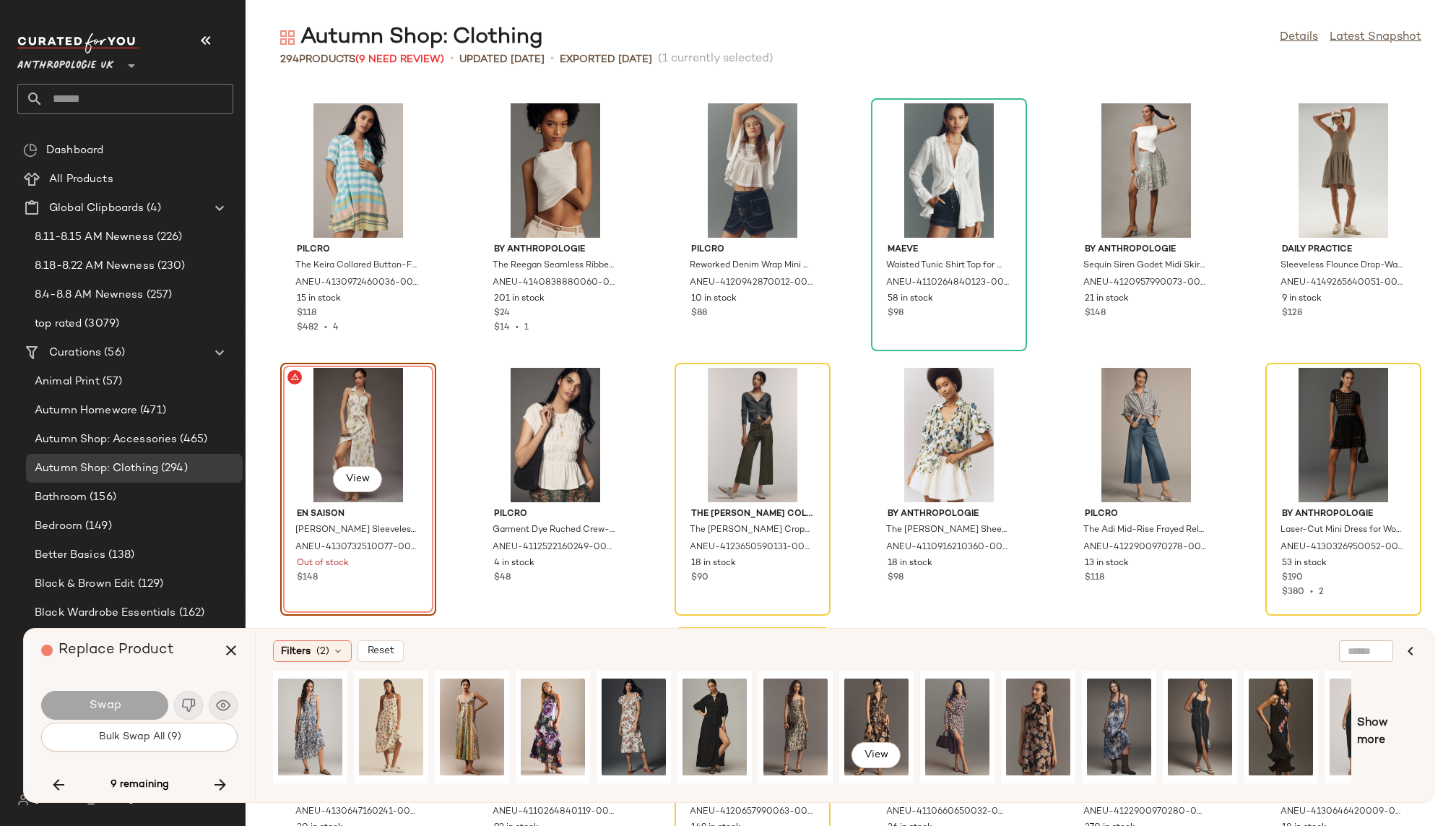
scroll to position [0, 46]
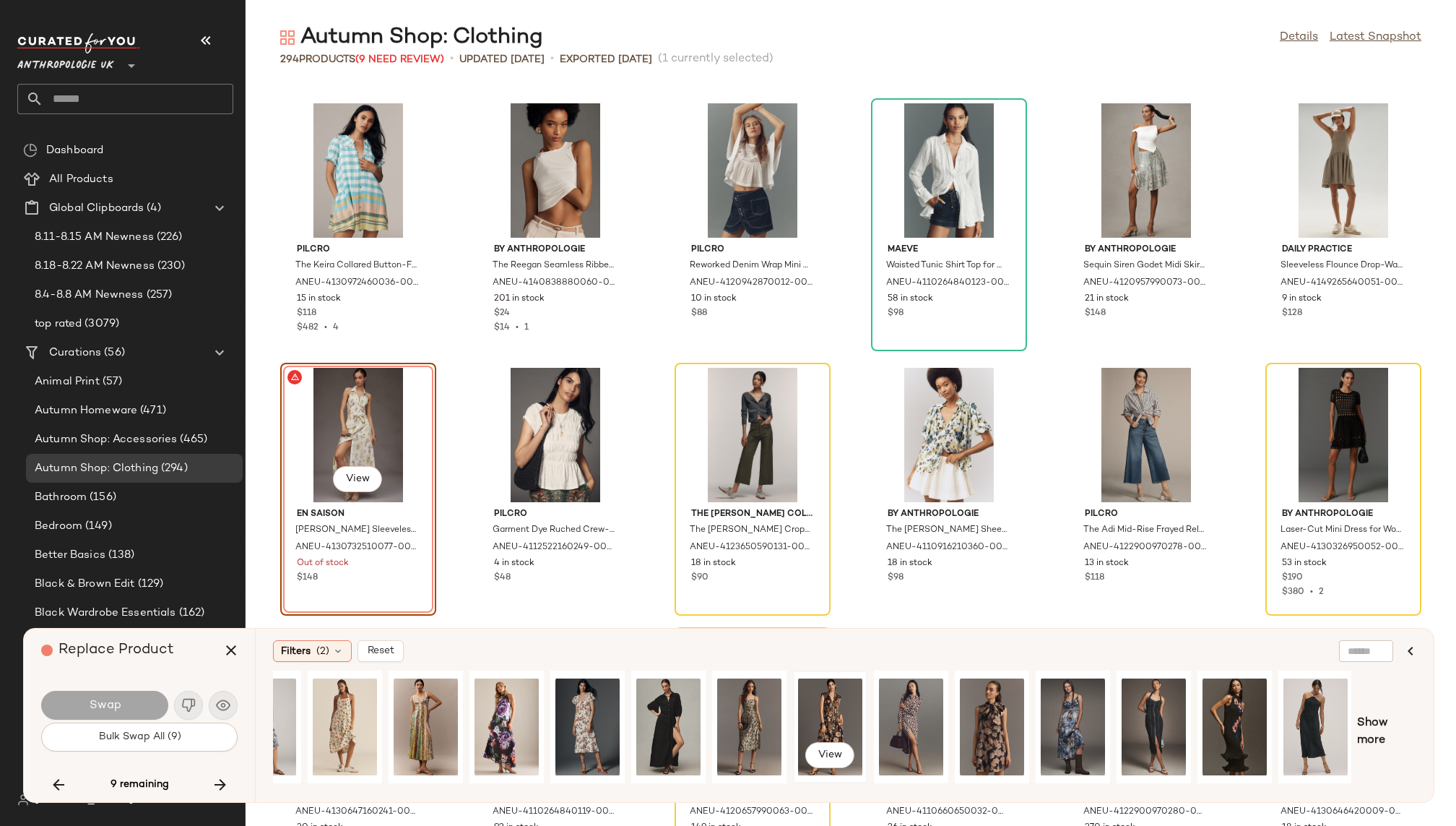
click at [820, 714] on div "View" at bounding box center [830, 726] width 64 height 103
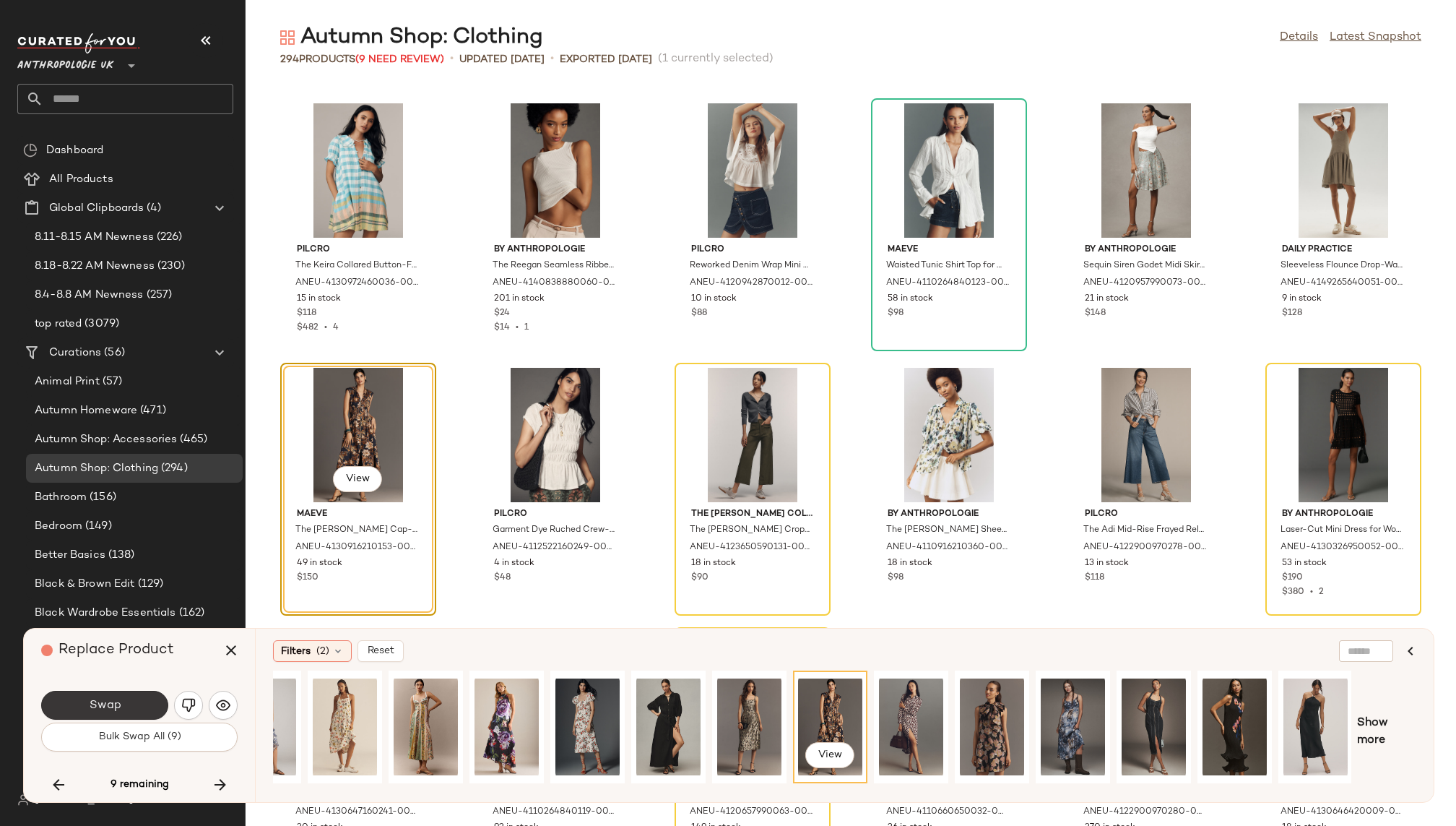
click at [113, 700] on span "Swap" at bounding box center [104, 706] width 32 height 13
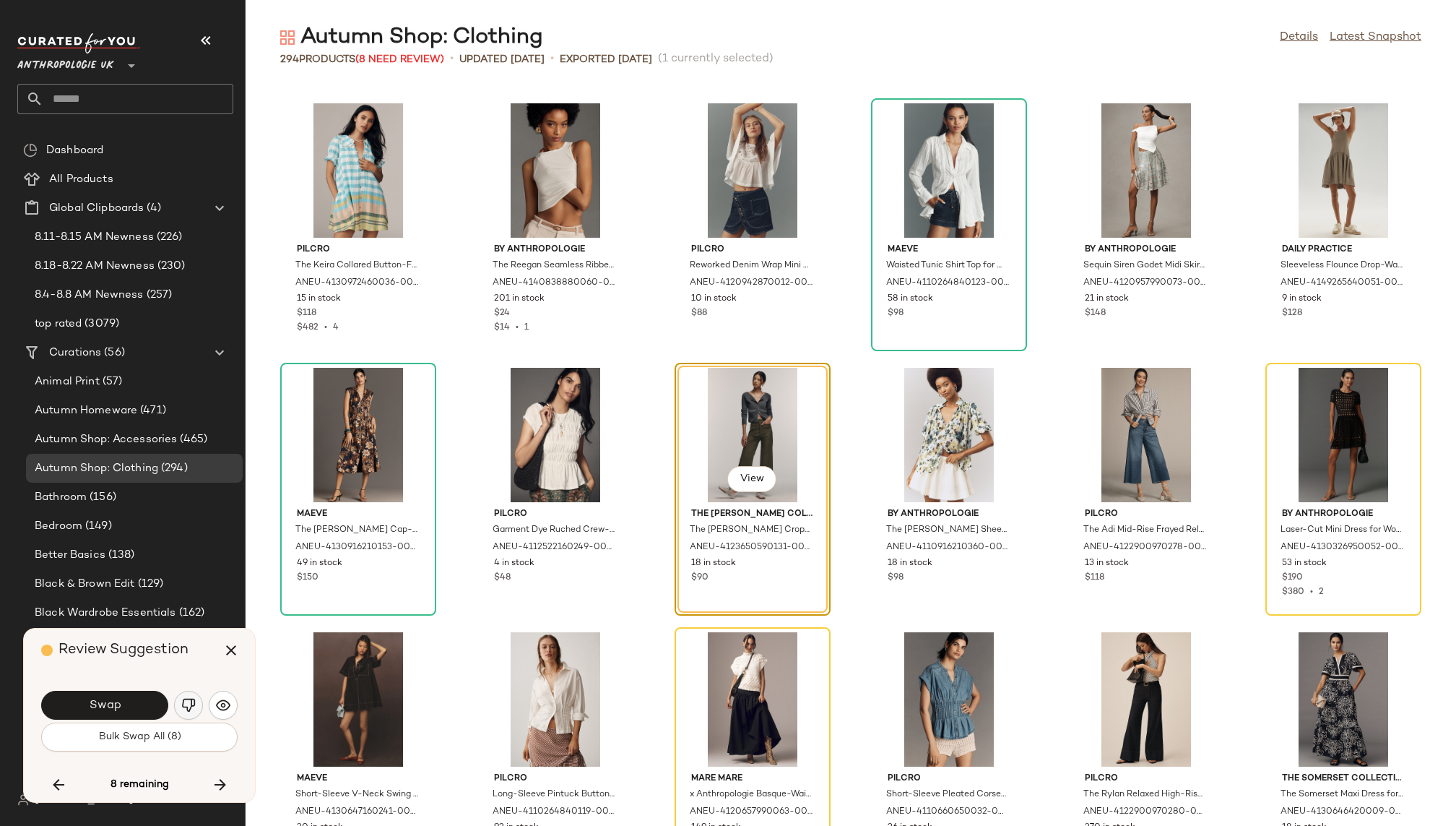
click at [193, 703] on img "button" at bounding box center [188, 705] width 14 height 14
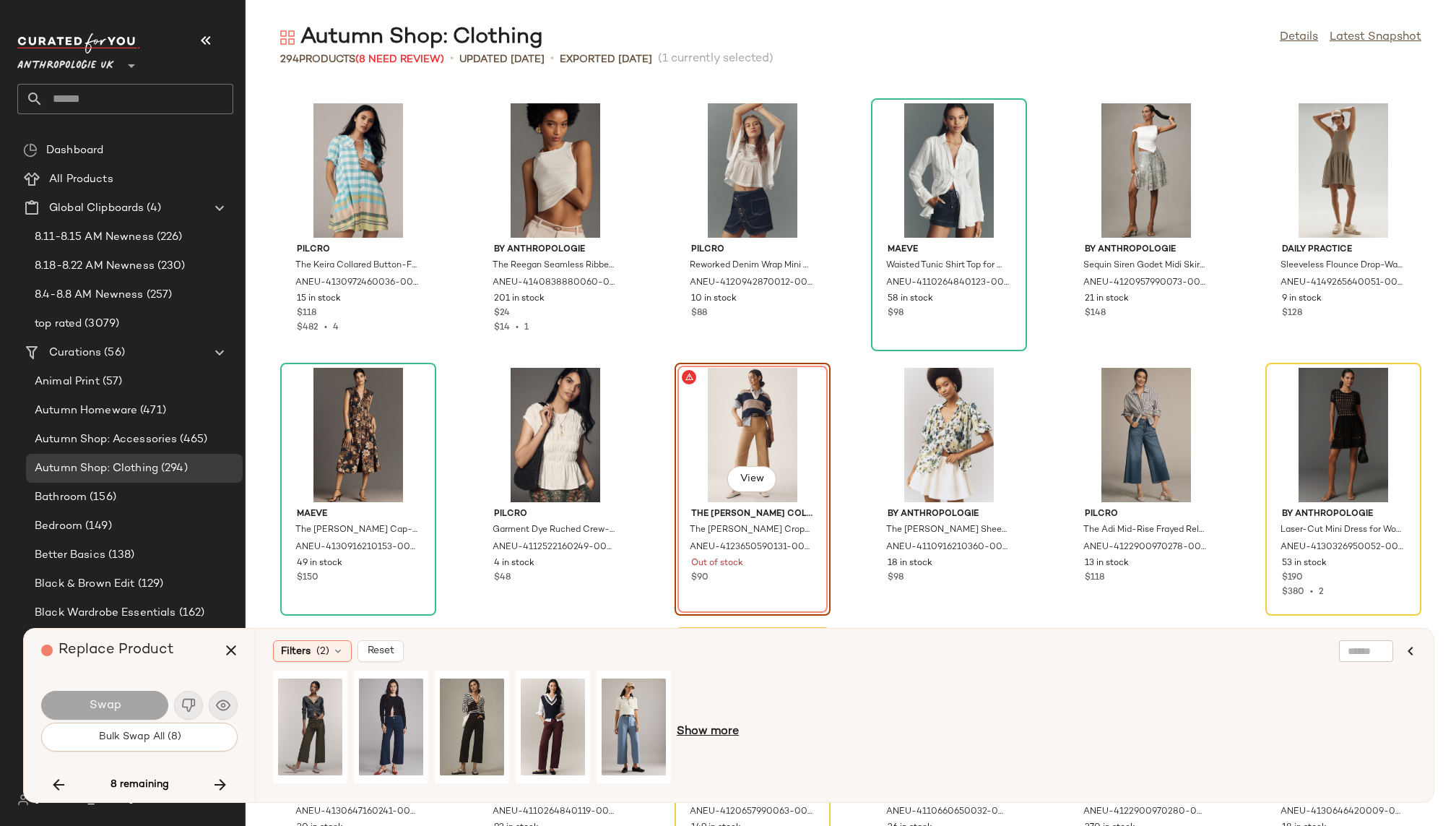
click at [695, 735] on span "Show more" at bounding box center [707, 732] width 62 height 17
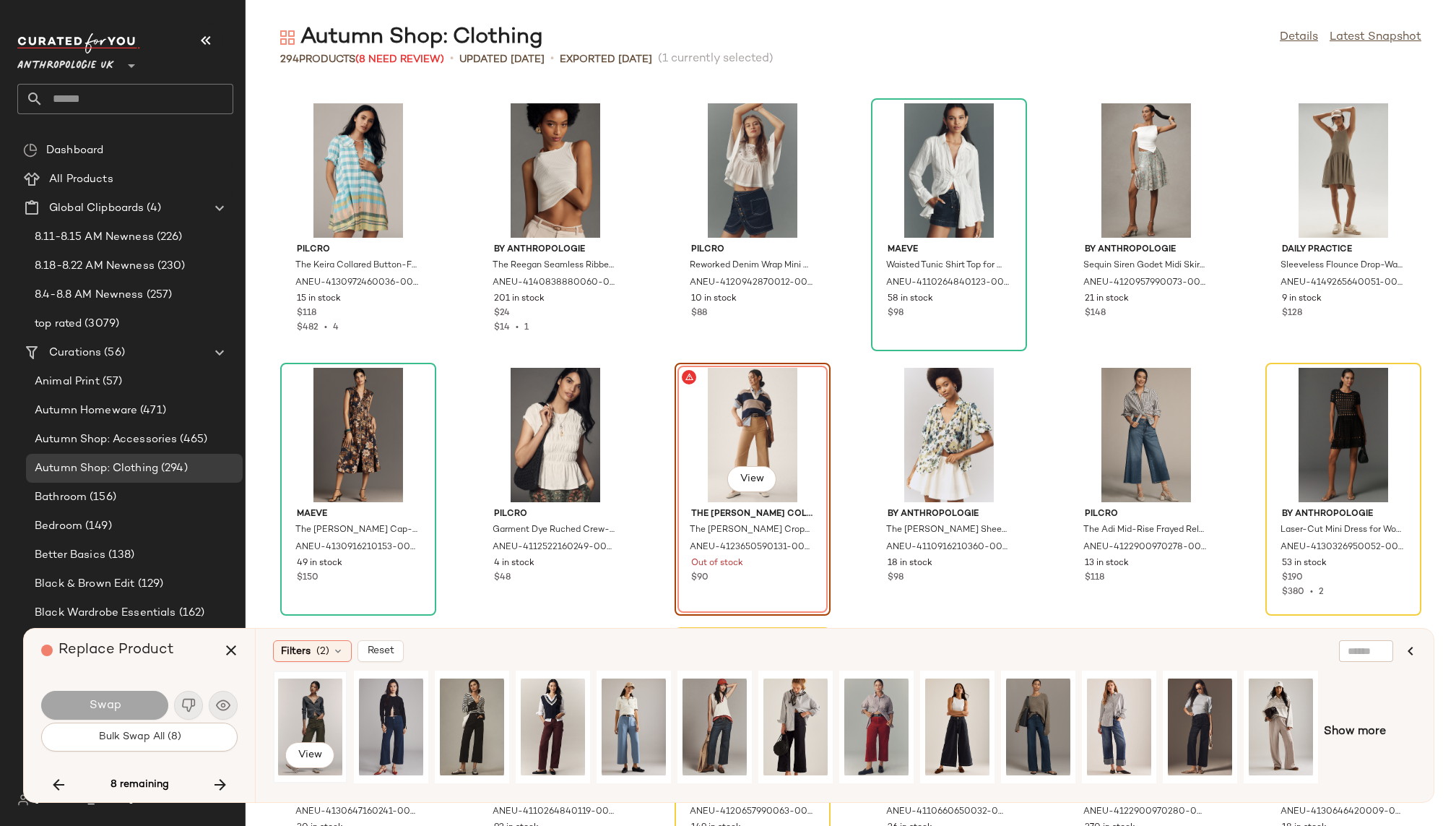
click at [327, 706] on div "View" at bounding box center [310, 726] width 64 height 103
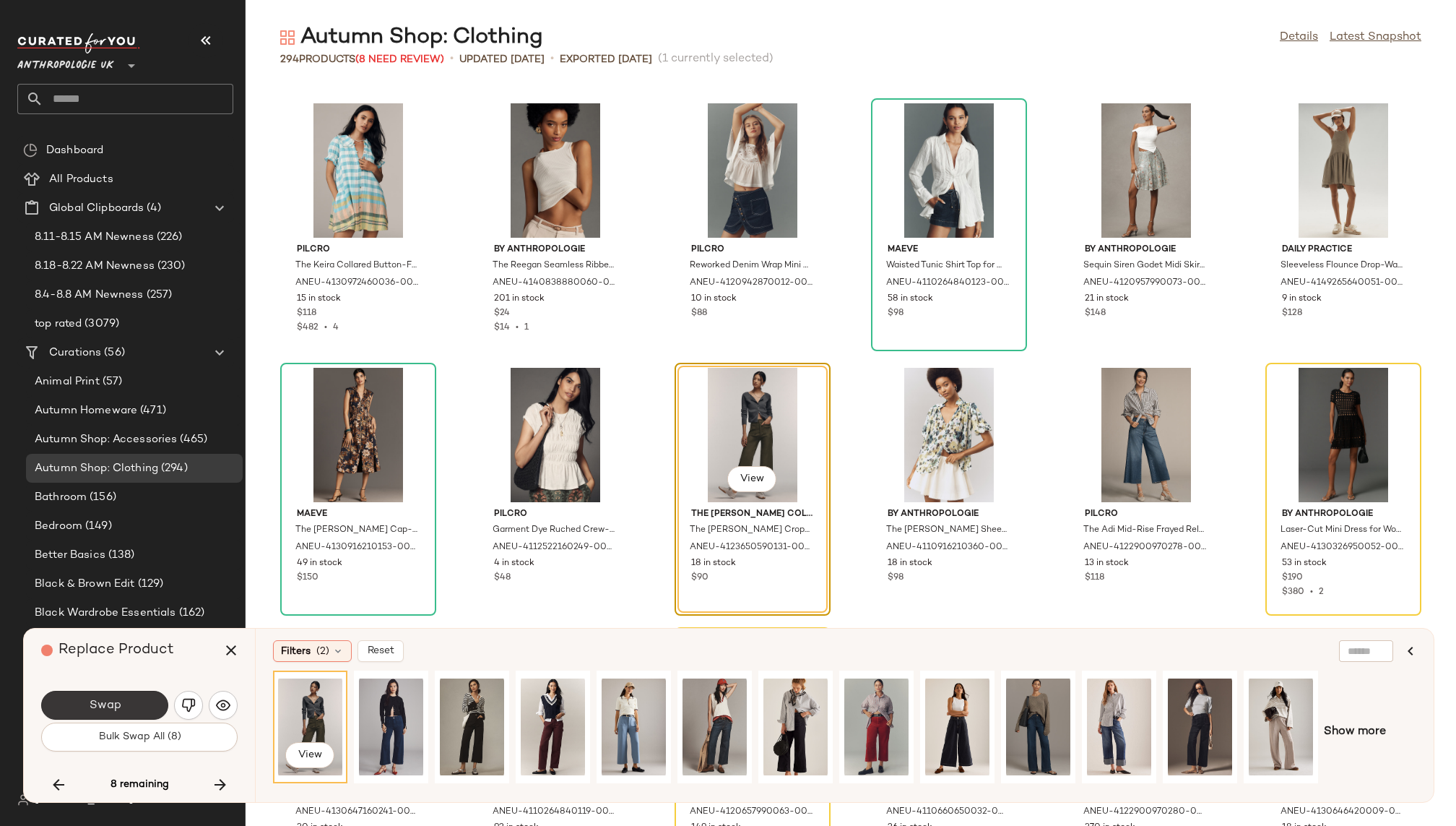
click at [123, 705] on button "Swap" at bounding box center [105, 705] width 127 height 29
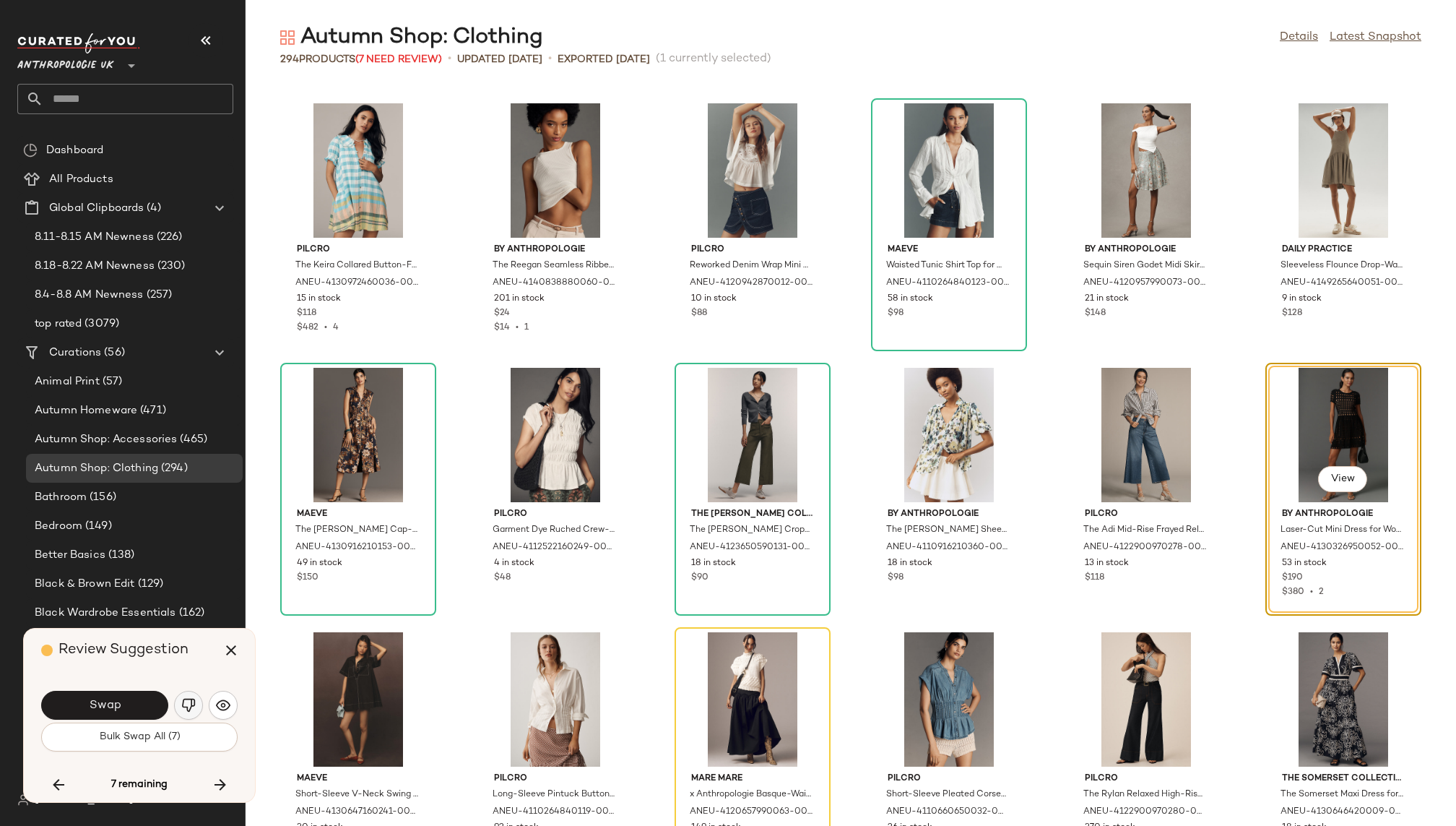
click at [186, 703] on img "button" at bounding box center [188, 705] width 14 height 14
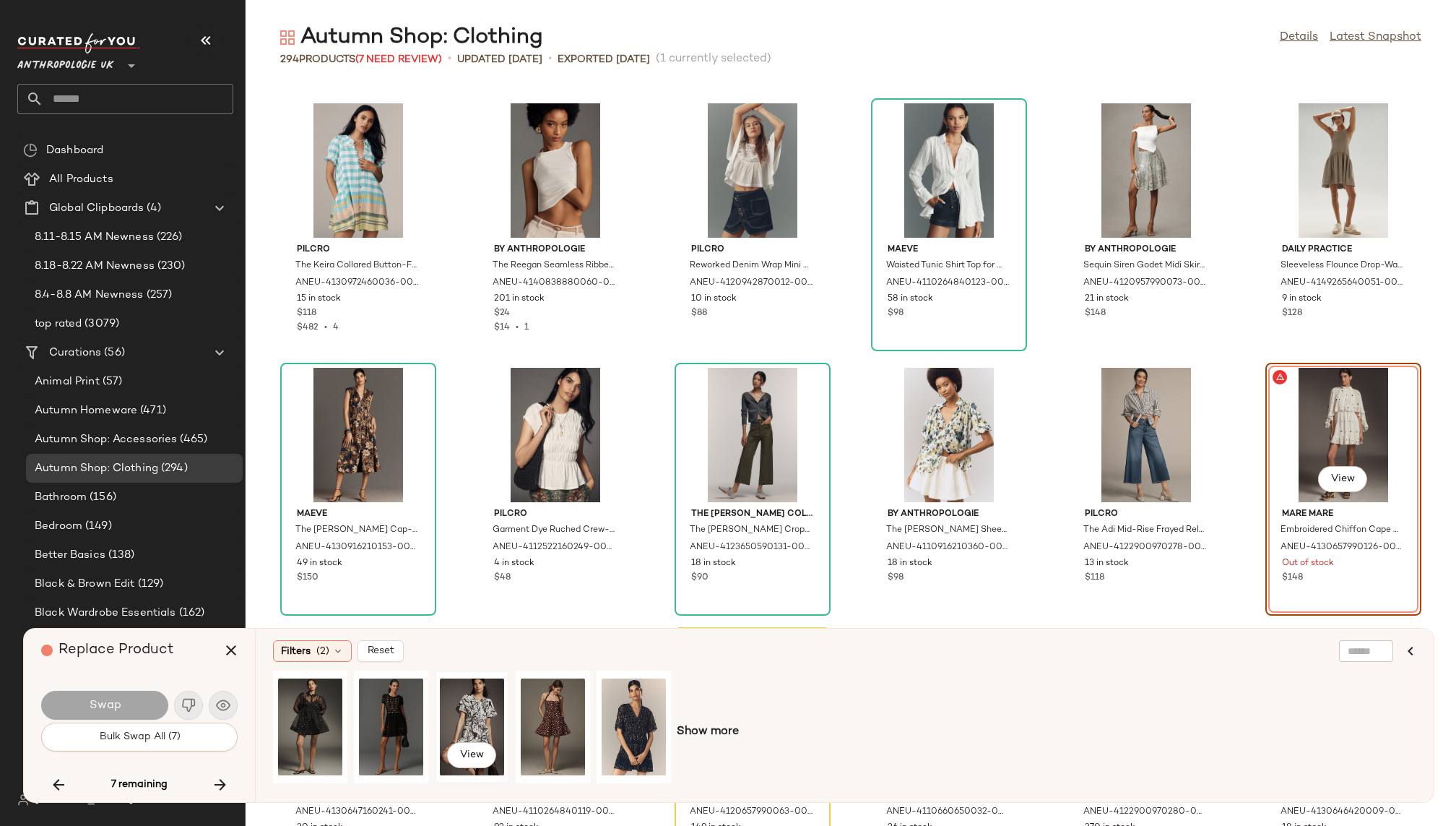
click at [462, 718] on div "View" at bounding box center [472, 726] width 64 height 103
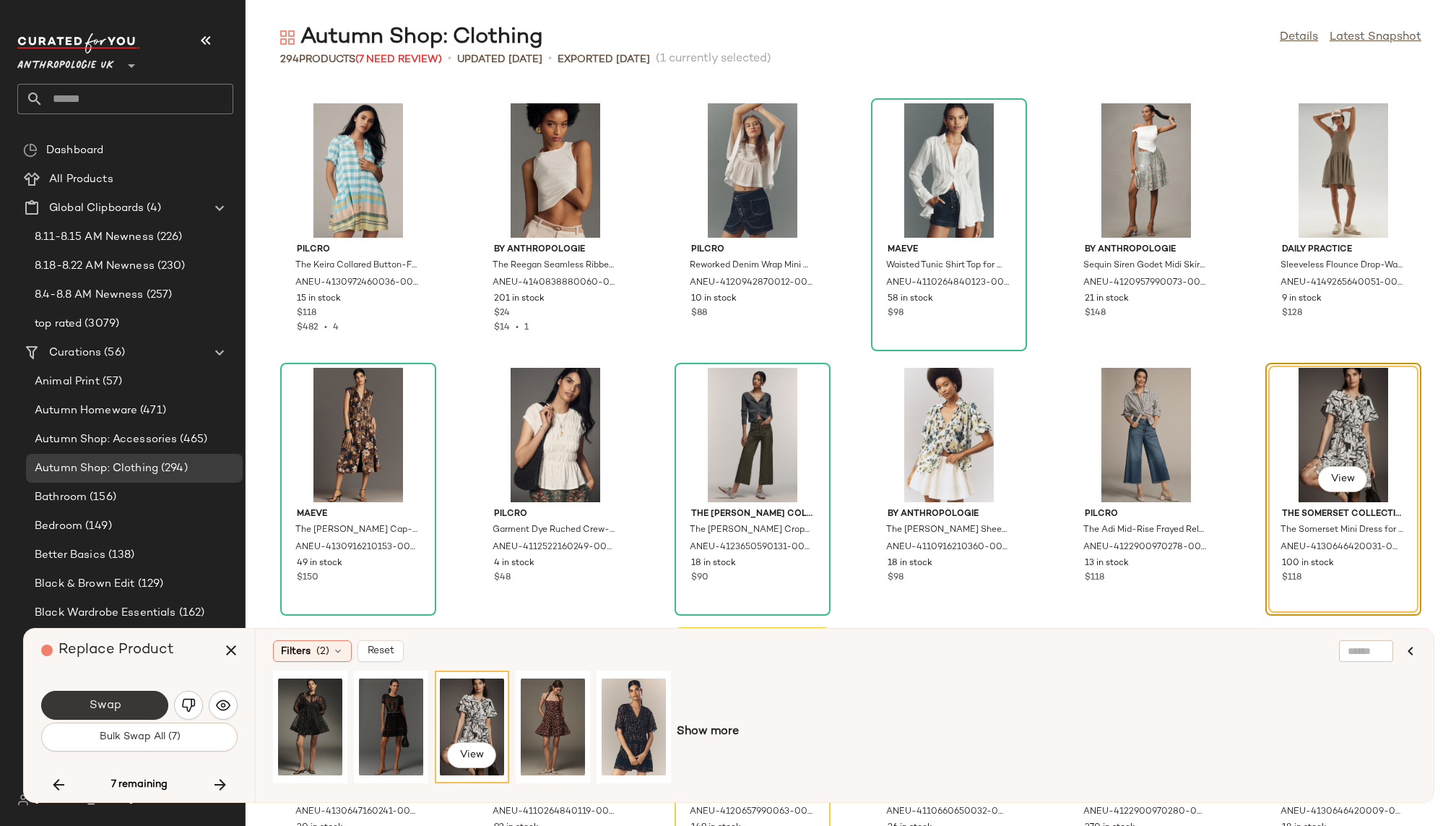
click at [108, 707] on span "Swap" at bounding box center [104, 706] width 32 height 13
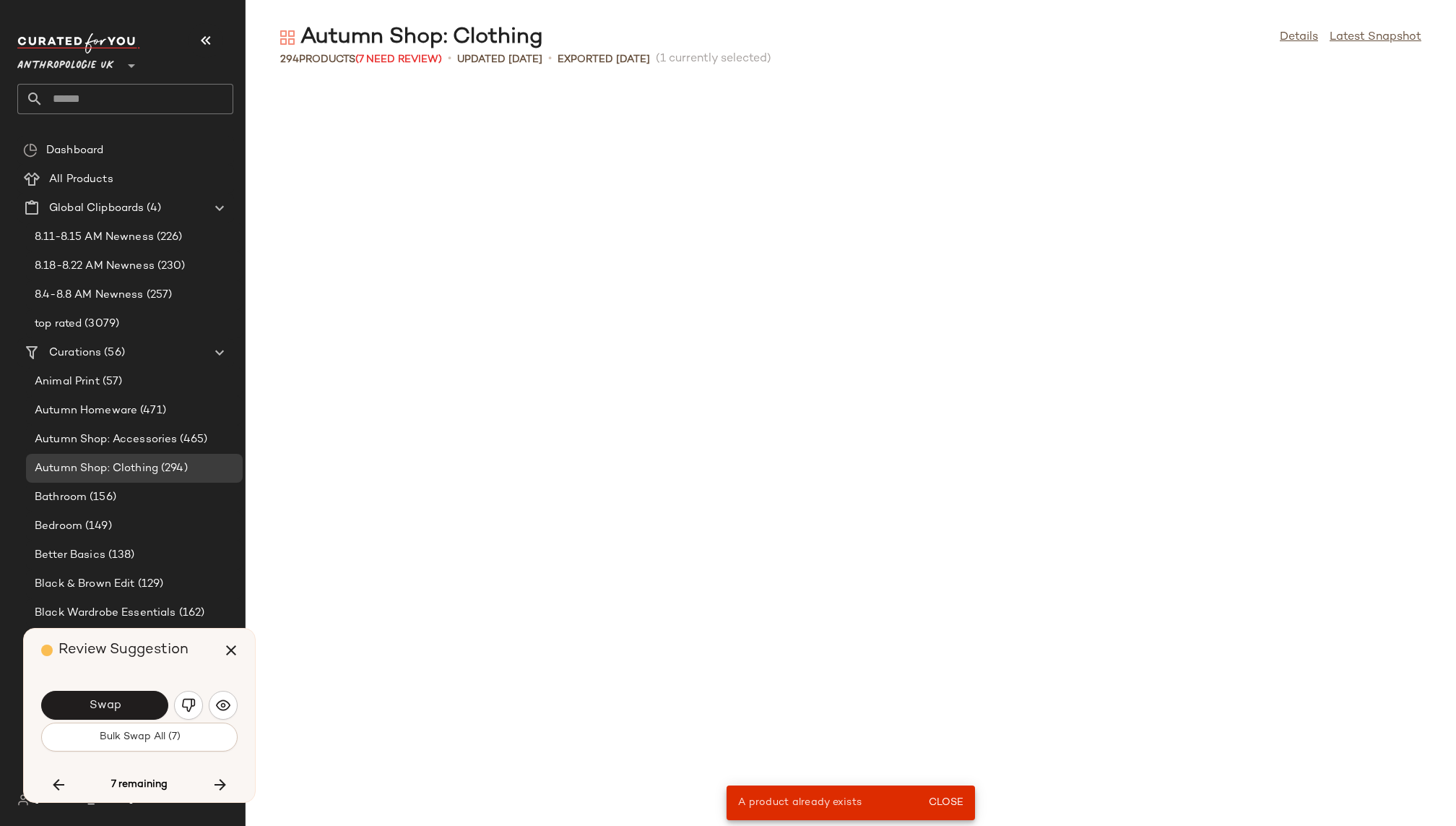
scroll to position [5555, 0]
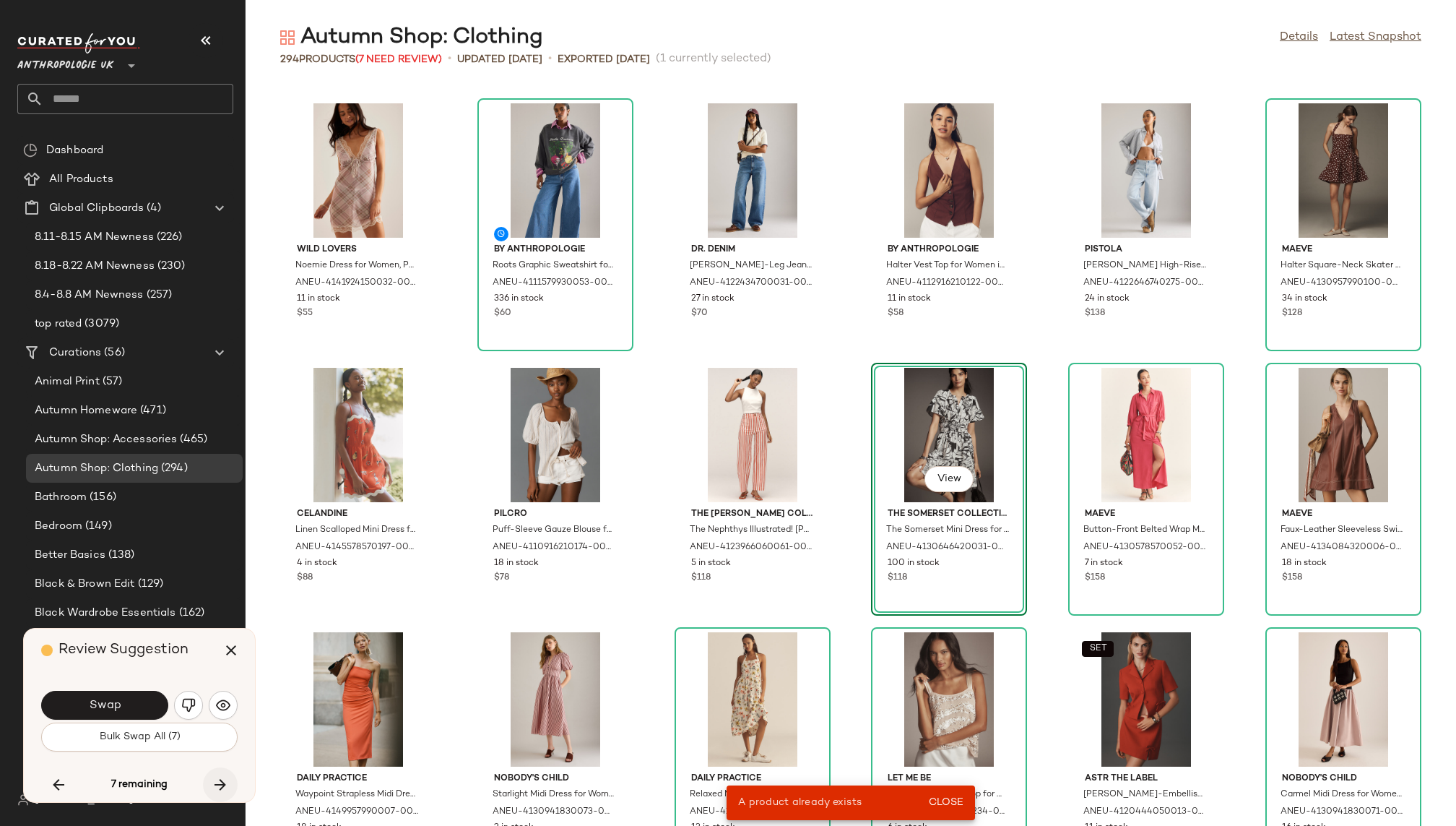
click at [224, 781] on icon "button" at bounding box center [220, 784] width 17 height 17
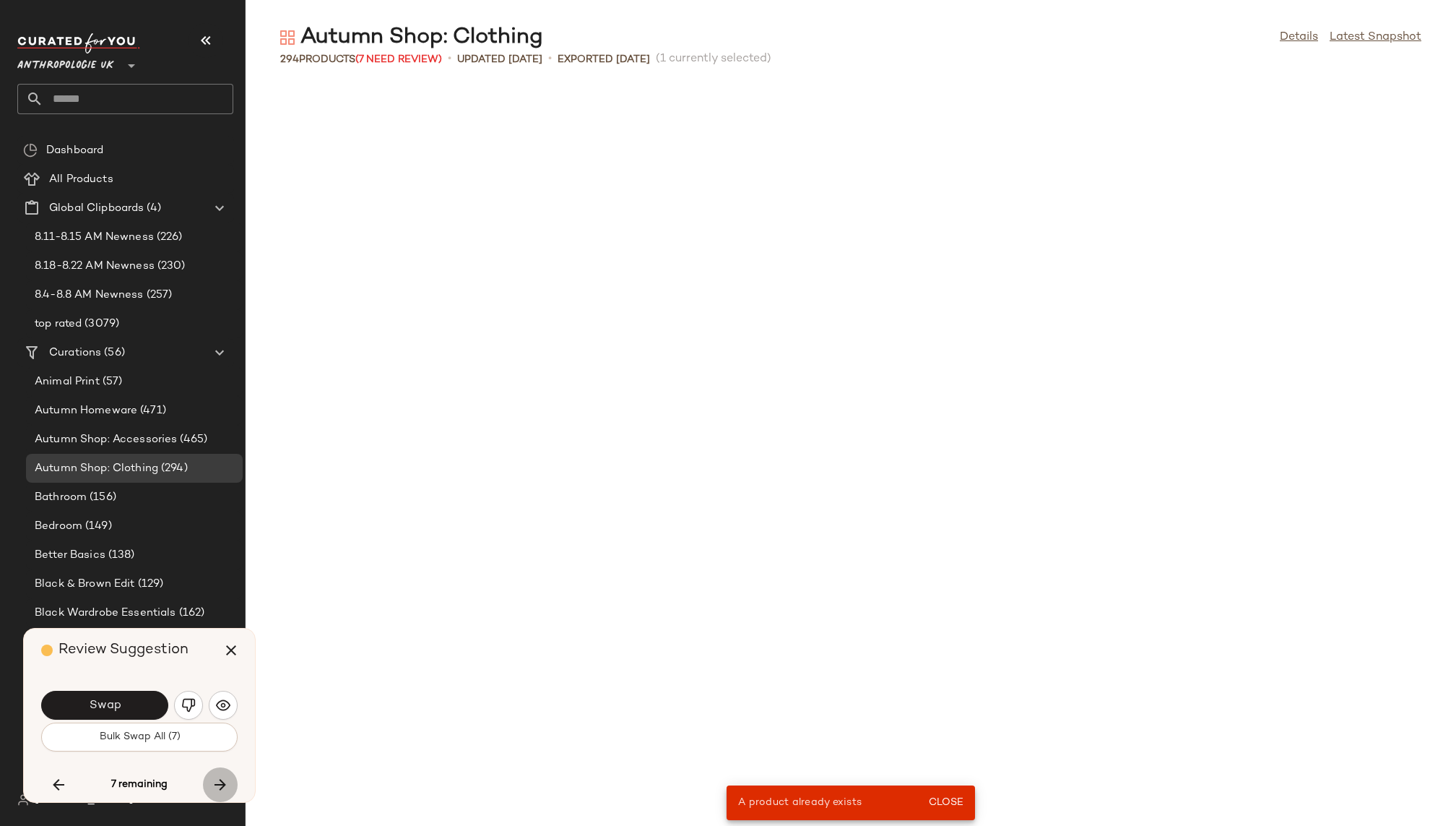
scroll to position [11110, 0]
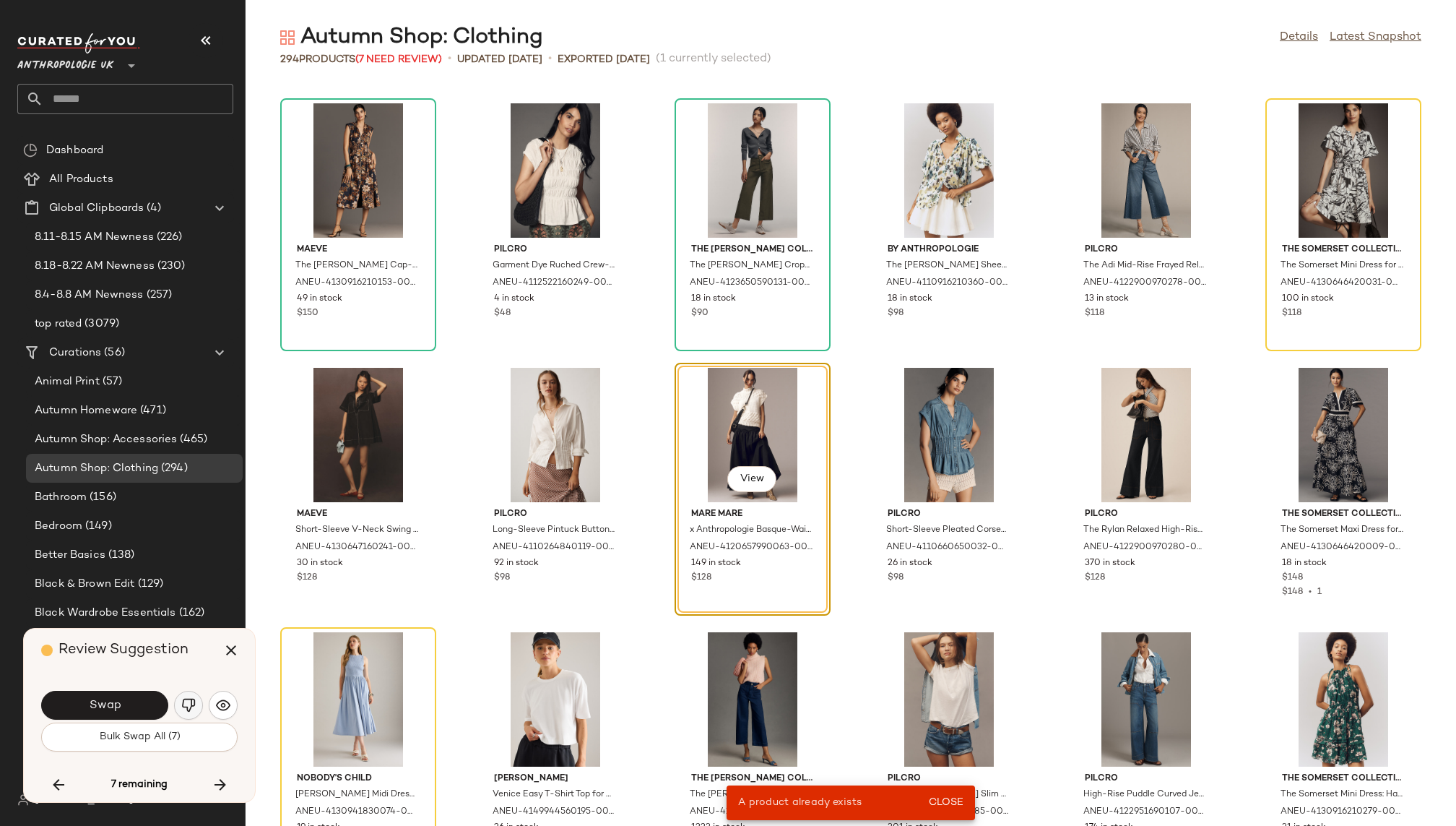
click at [189, 698] on img "button" at bounding box center [188, 705] width 14 height 14
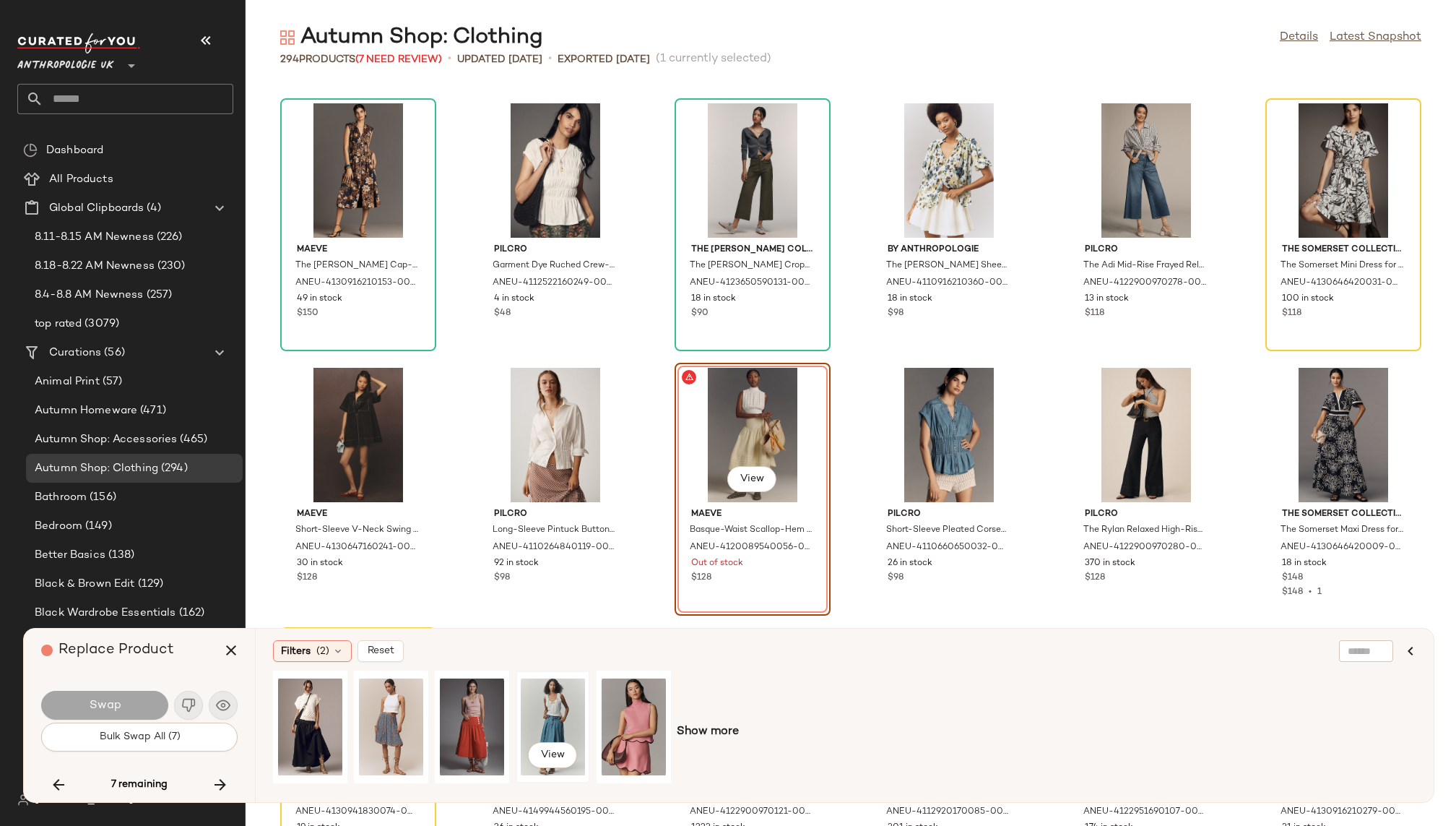
click at [553, 712] on div "View" at bounding box center [553, 726] width 64 height 103
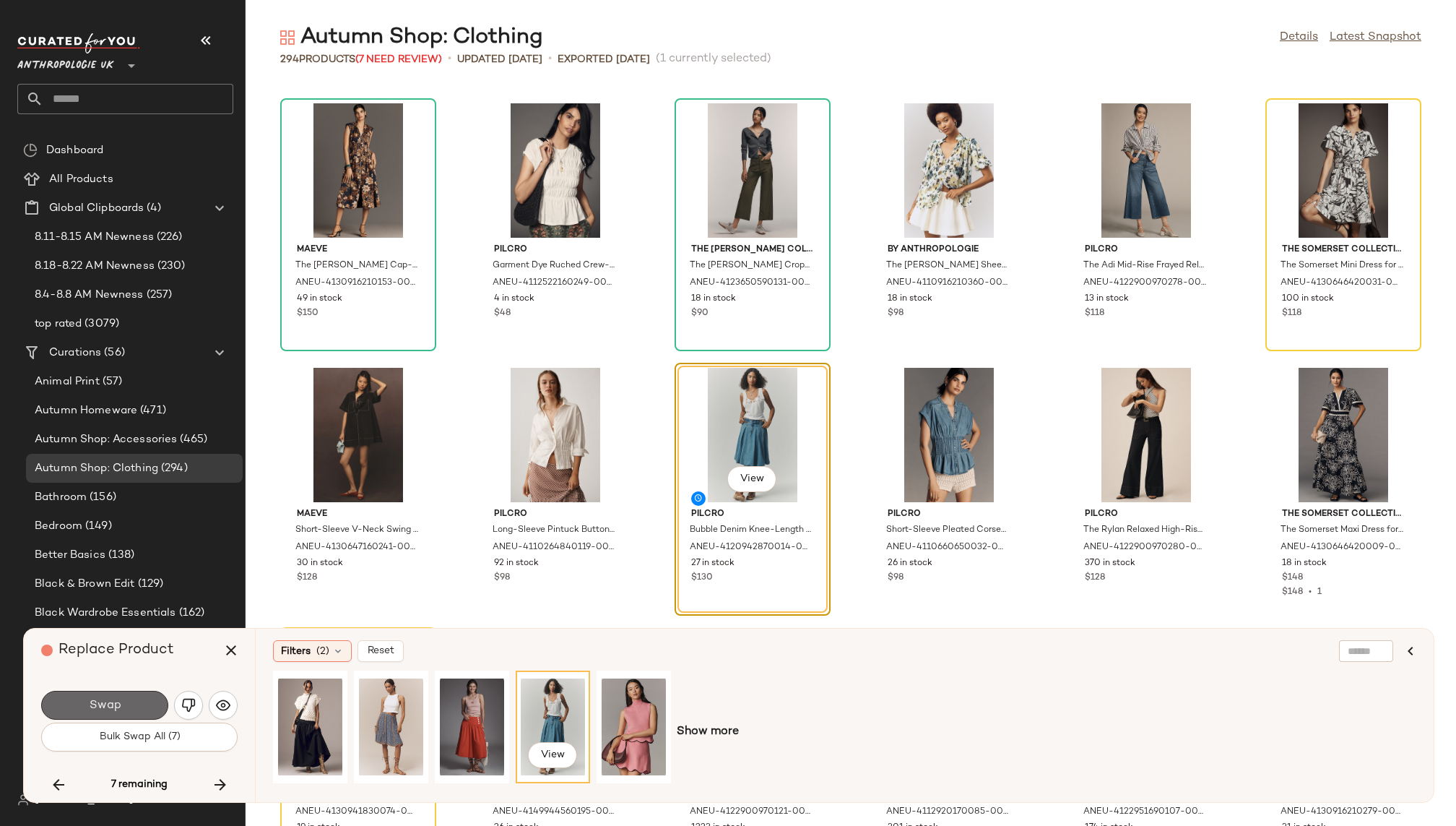
click at [144, 698] on button "Swap" at bounding box center [105, 705] width 127 height 29
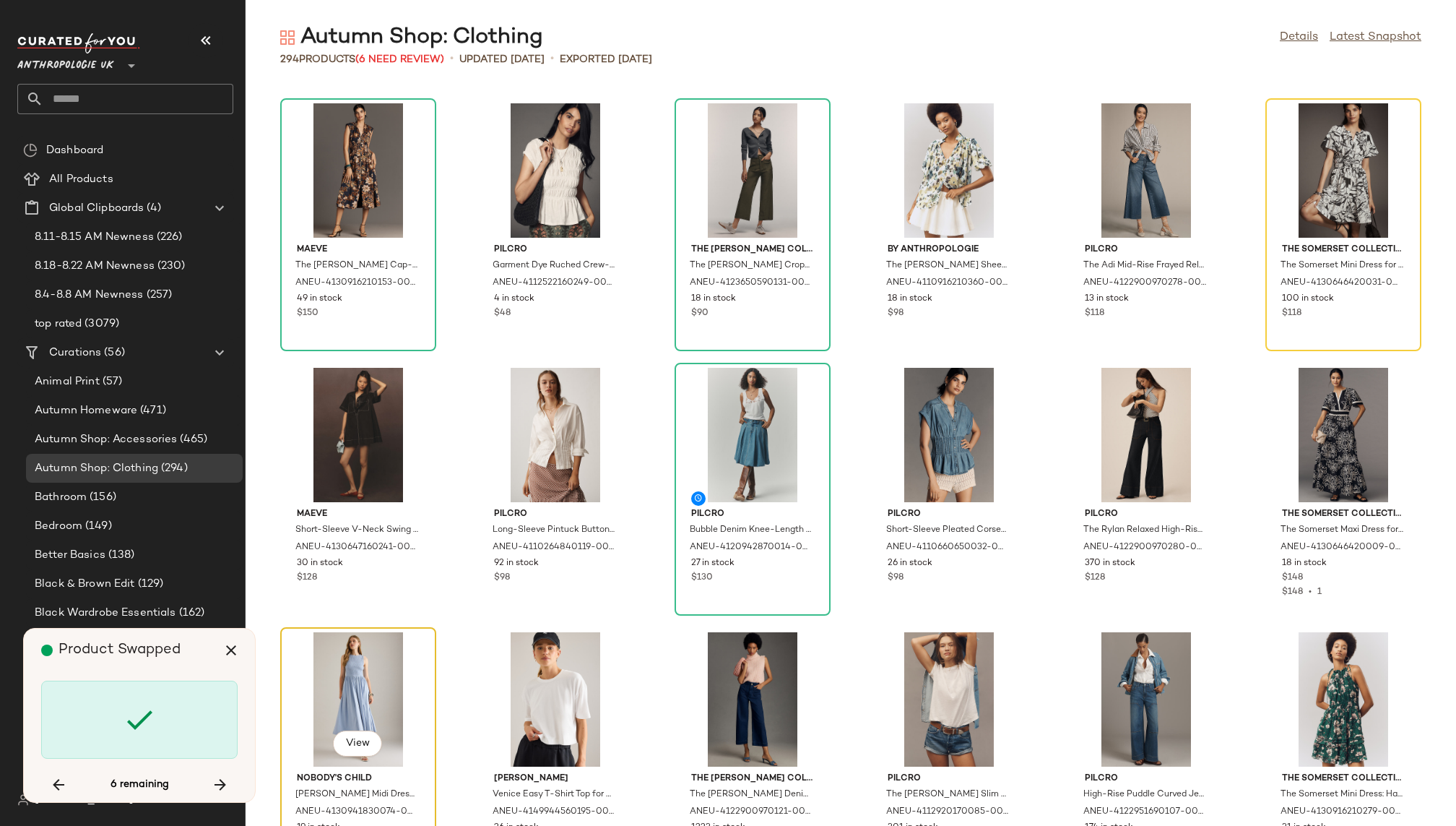
scroll to position [11374, 0]
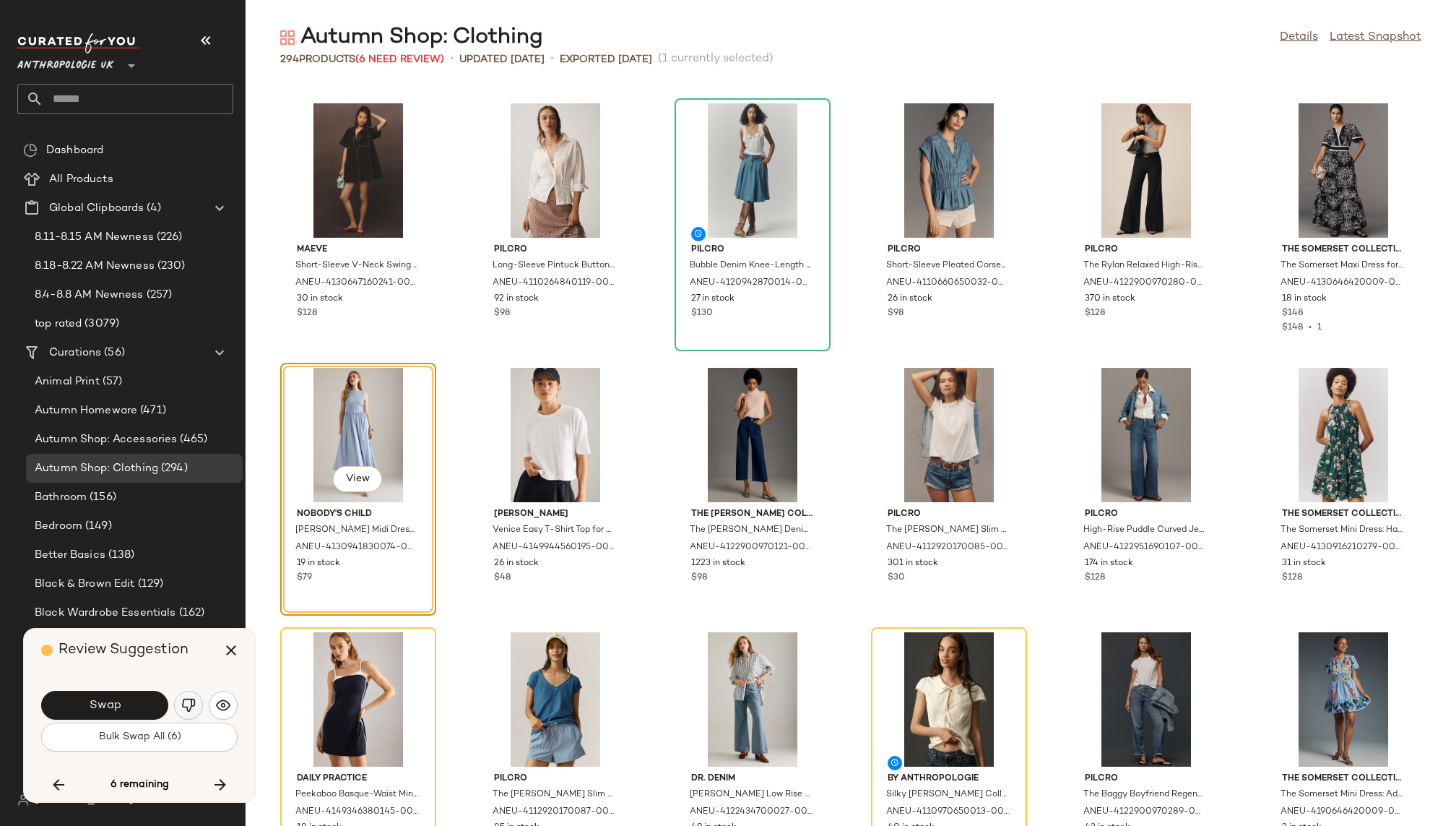
click at [190, 704] on img "button" at bounding box center [188, 705] width 14 height 14
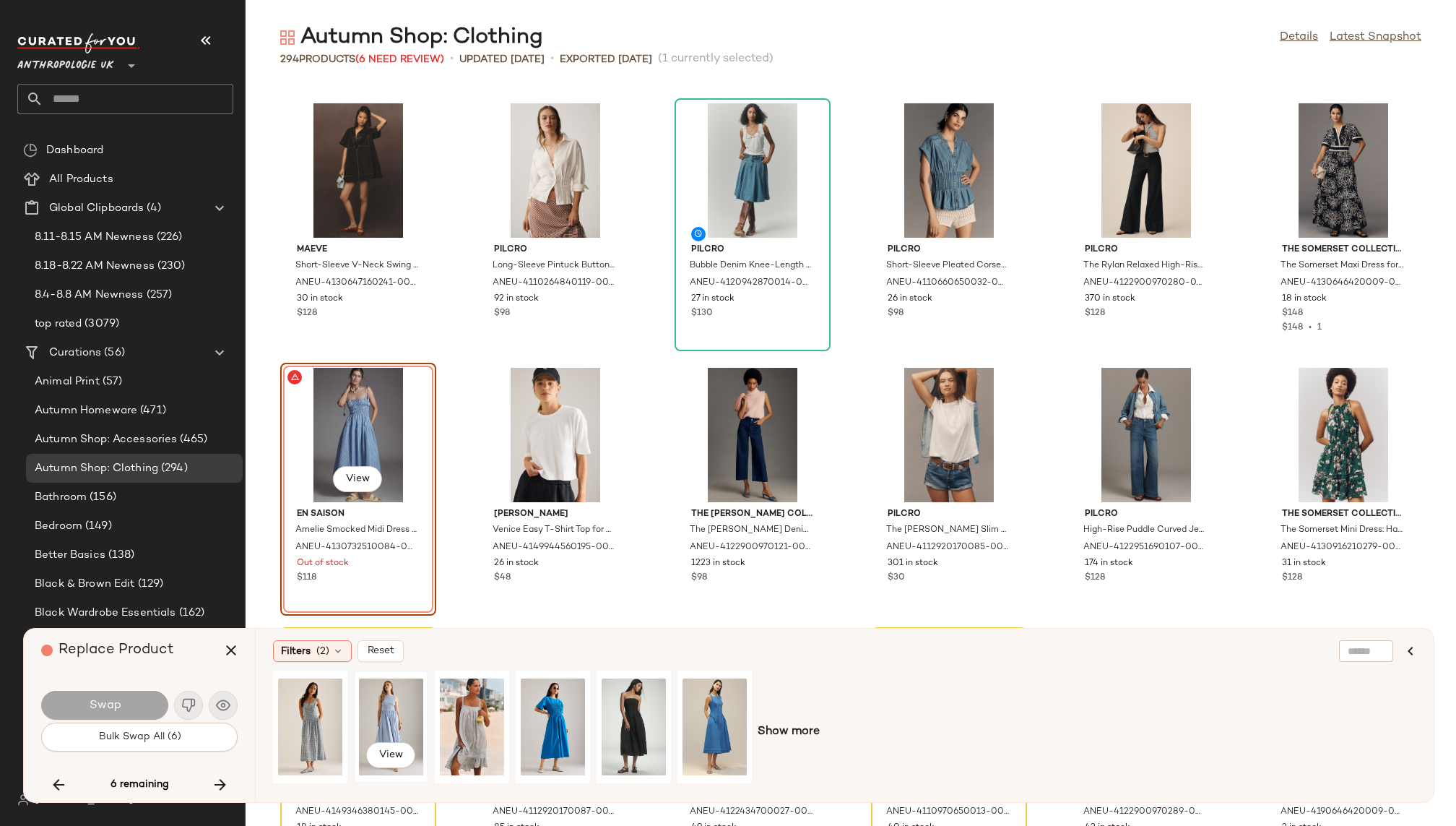
click at [381, 708] on div "View" at bounding box center [391, 726] width 64 height 103
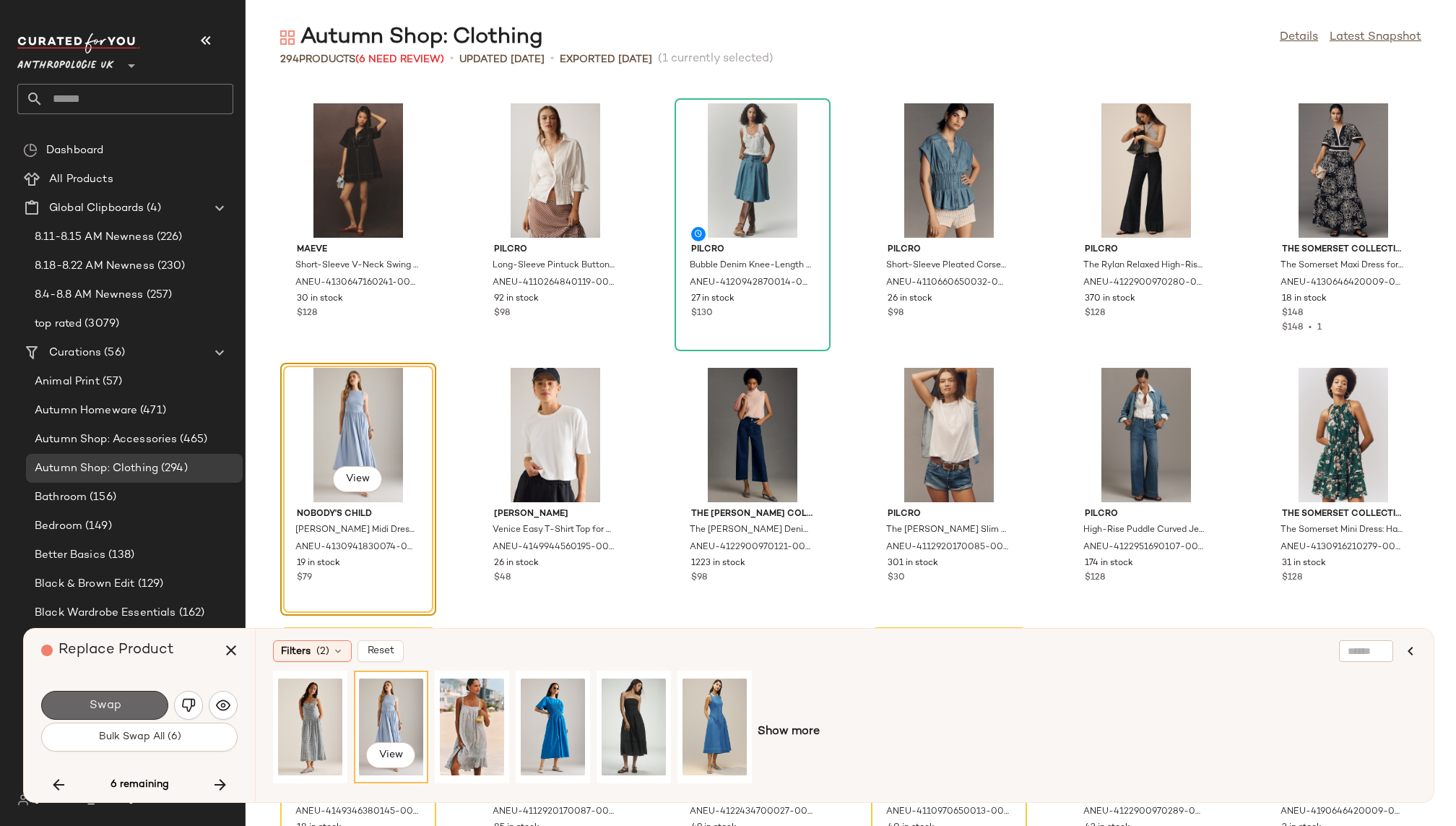
click at [139, 697] on button "Swap" at bounding box center [105, 705] width 127 height 29
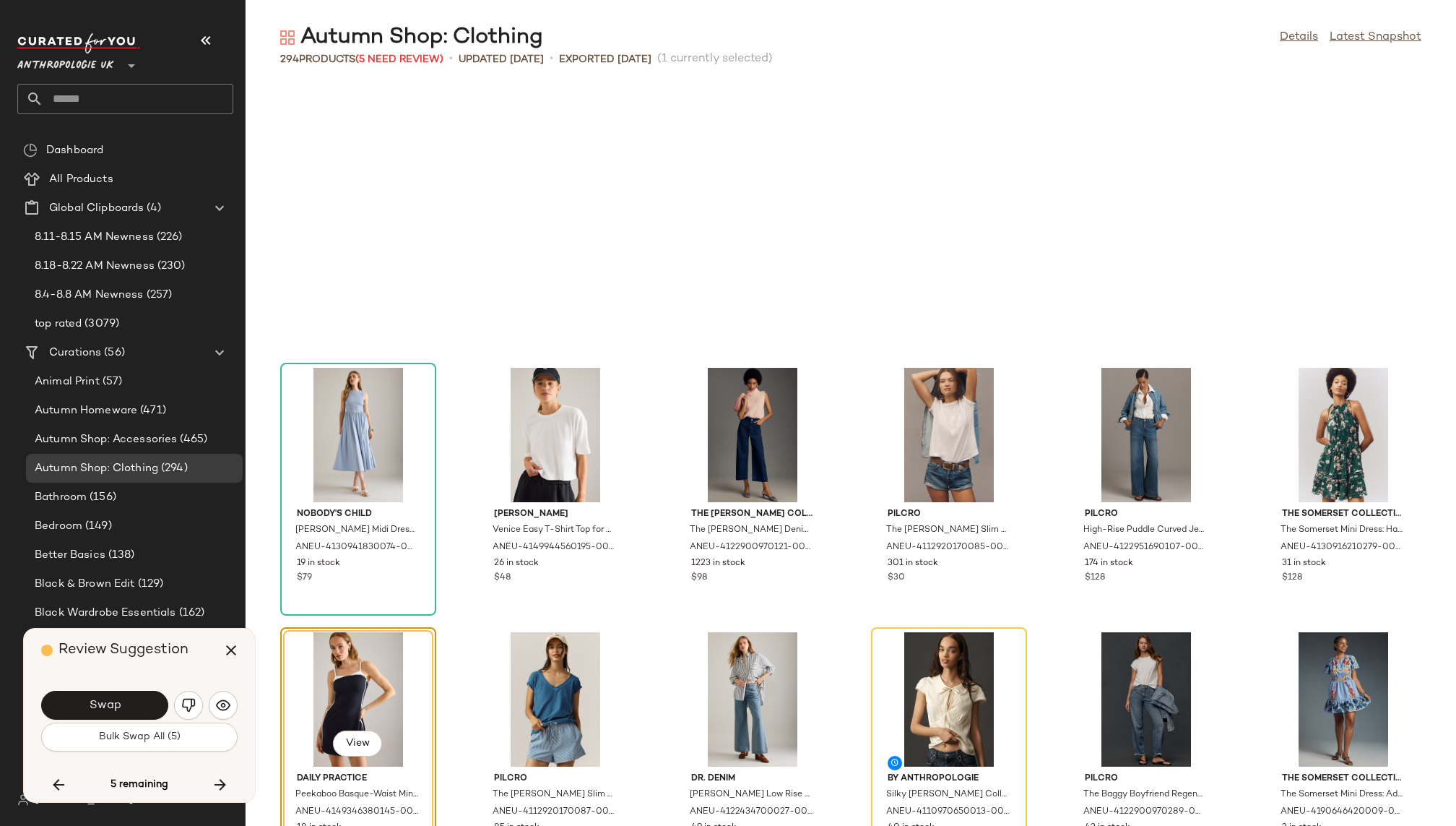
scroll to position [11639, 0]
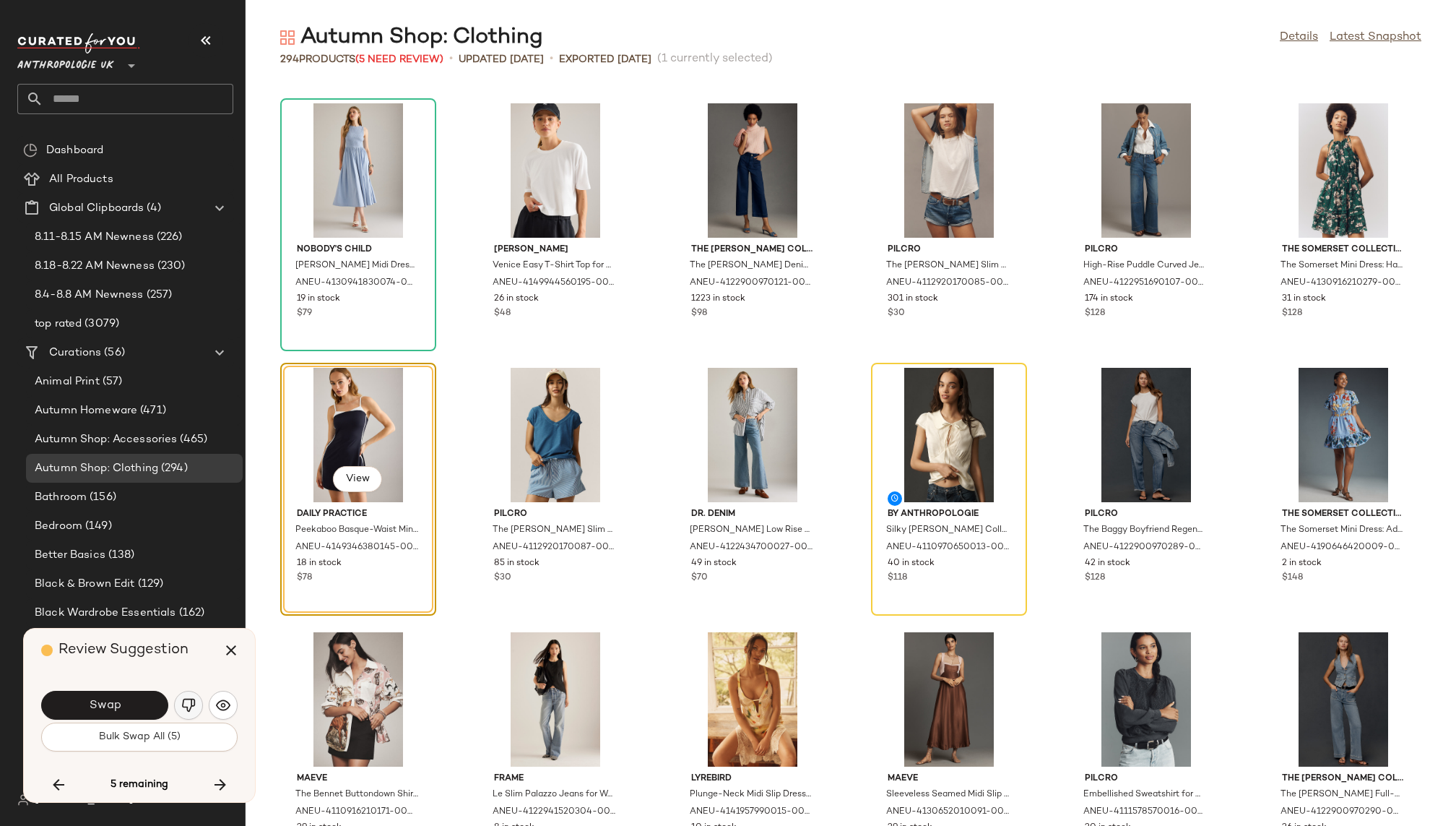
click at [186, 694] on button "button" at bounding box center [188, 705] width 29 height 29
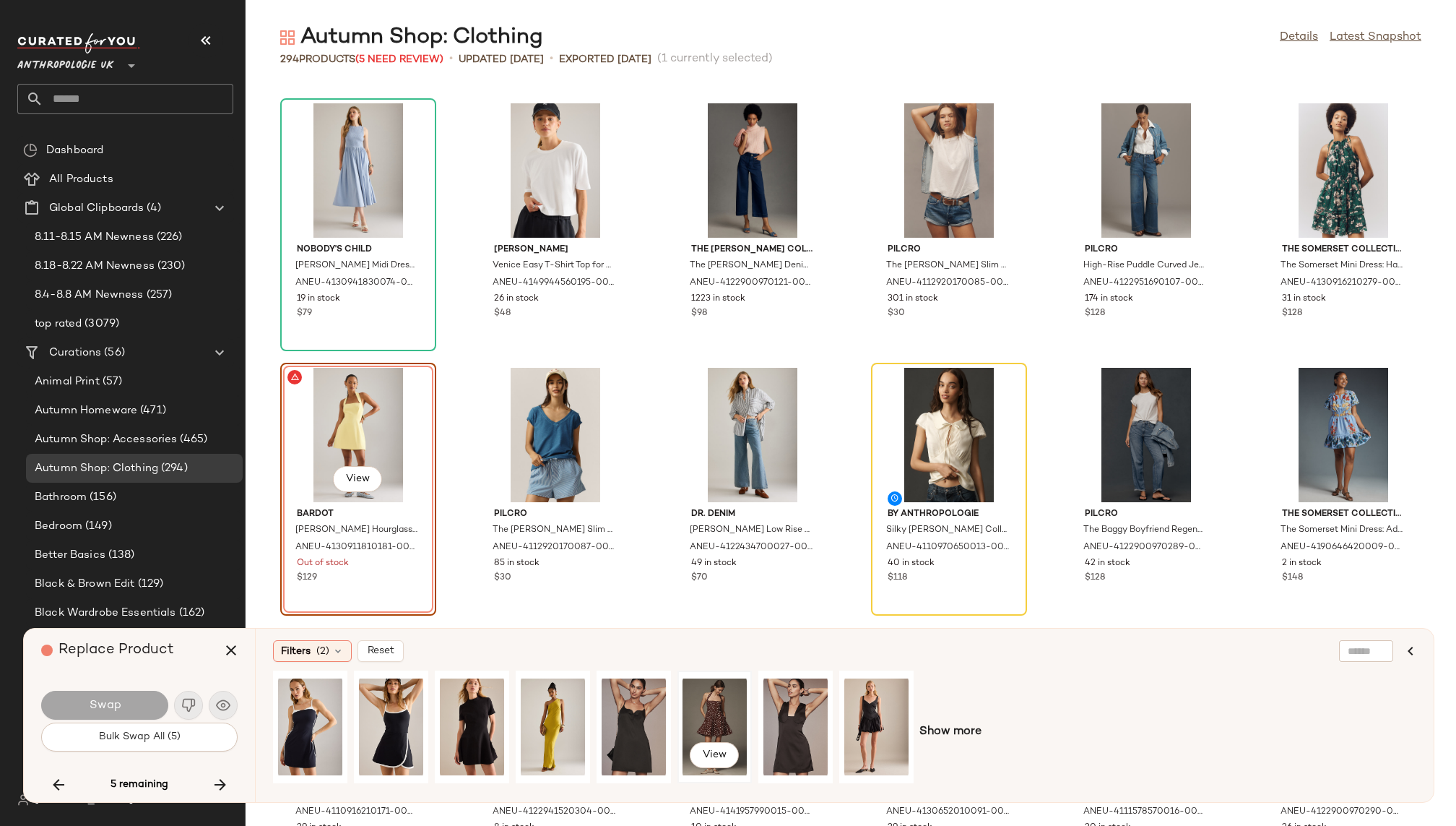
click at [711, 704] on div "View" at bounding box center [715, 726] width 64 height 103
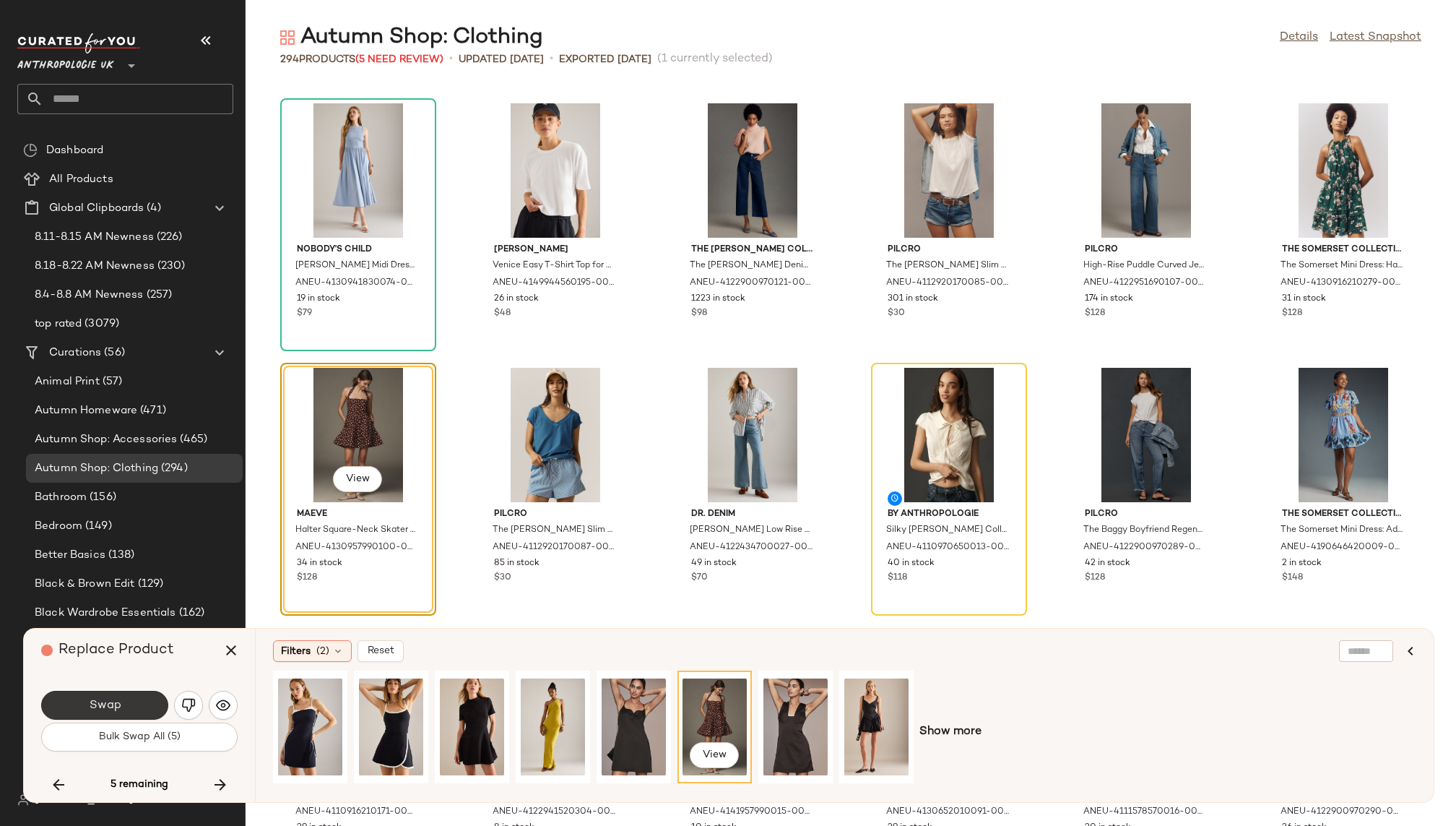
click at [134, 707] on button "Swap" at bounding box center [105, 705] width 127 height 29
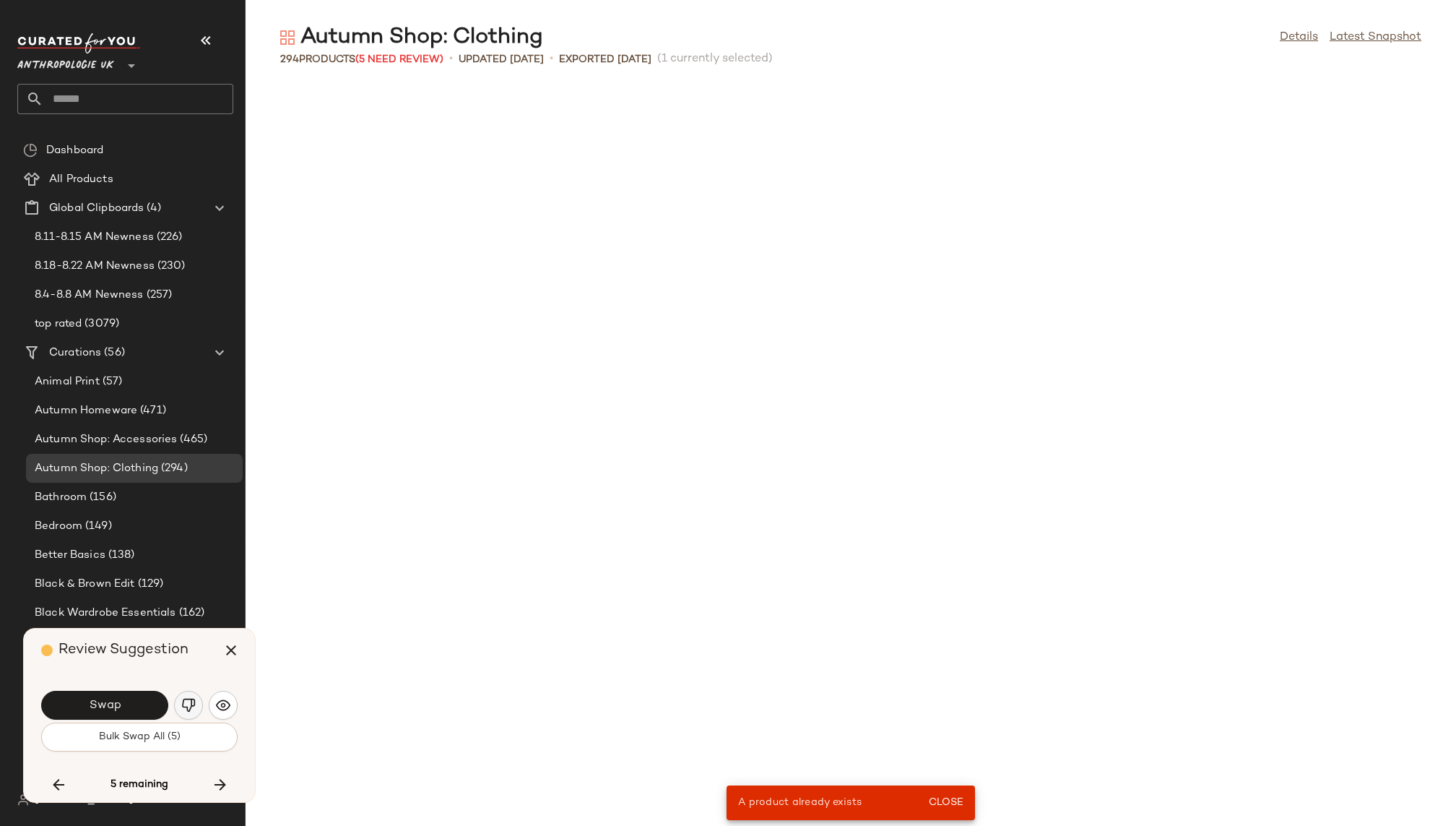
scroll to position [5290, 0]
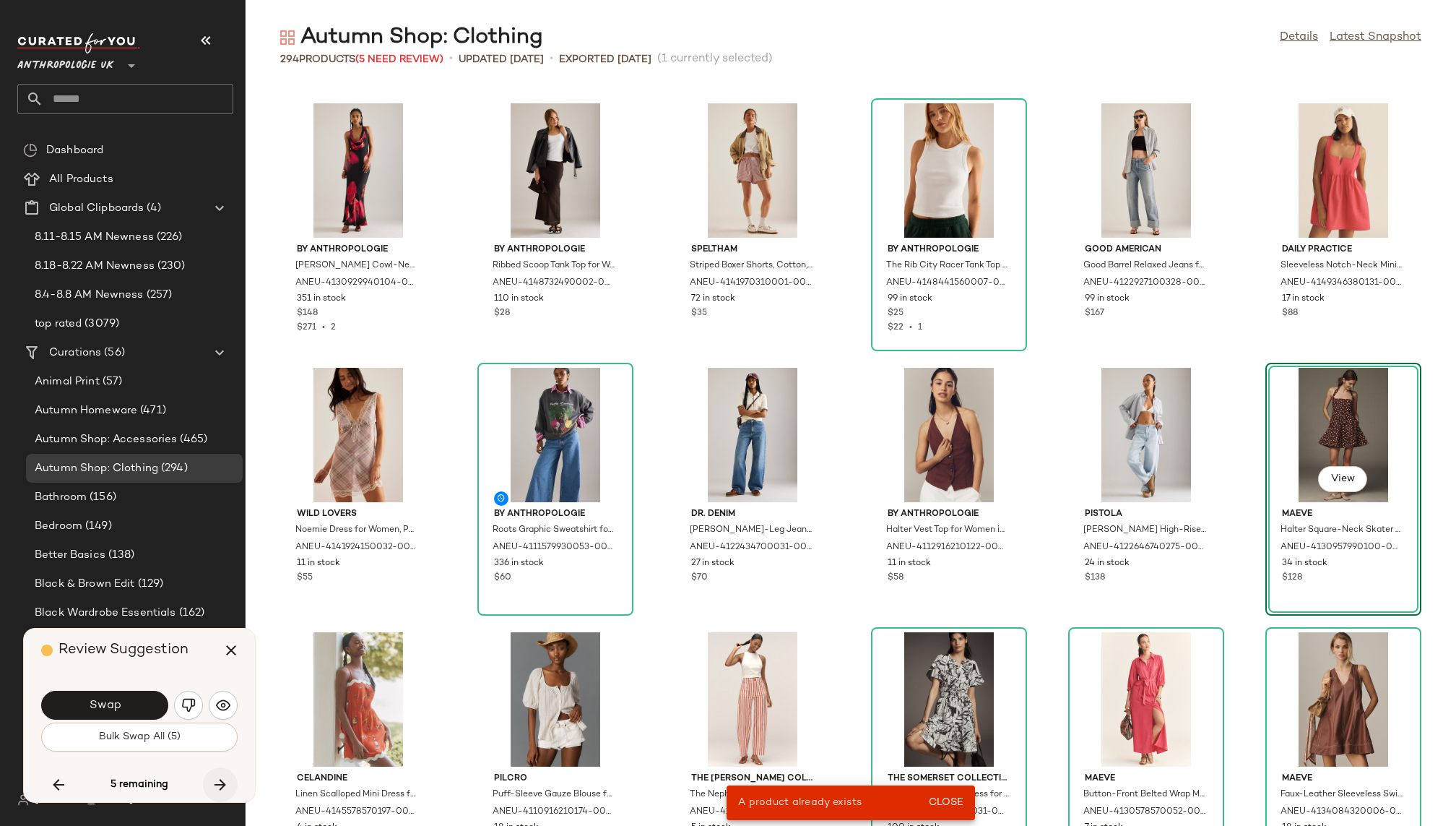
click at [221, 780] on icon "button" at bounding box center [220, 784] width 17 height 17
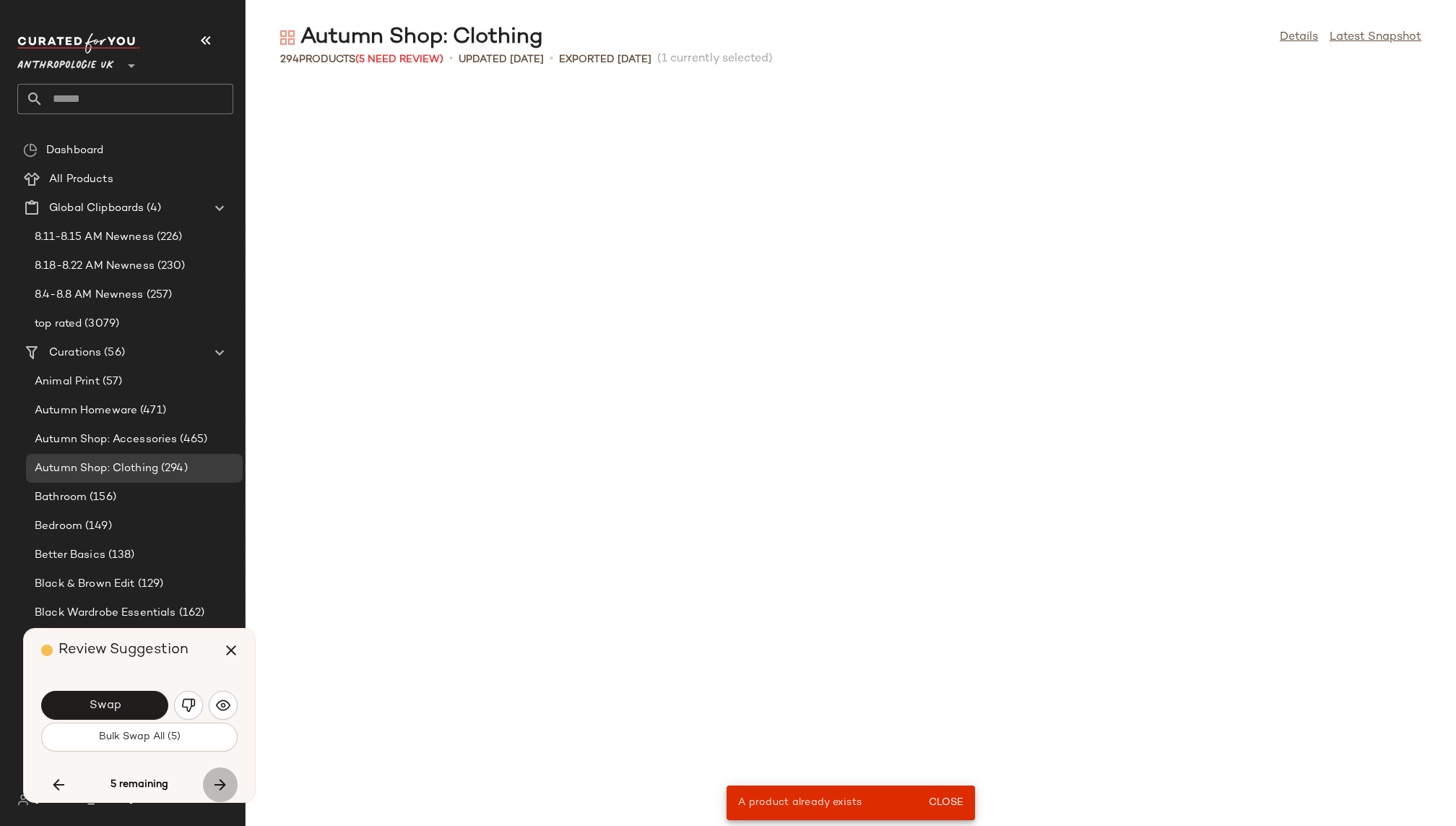
scroll to position [11639, 0]
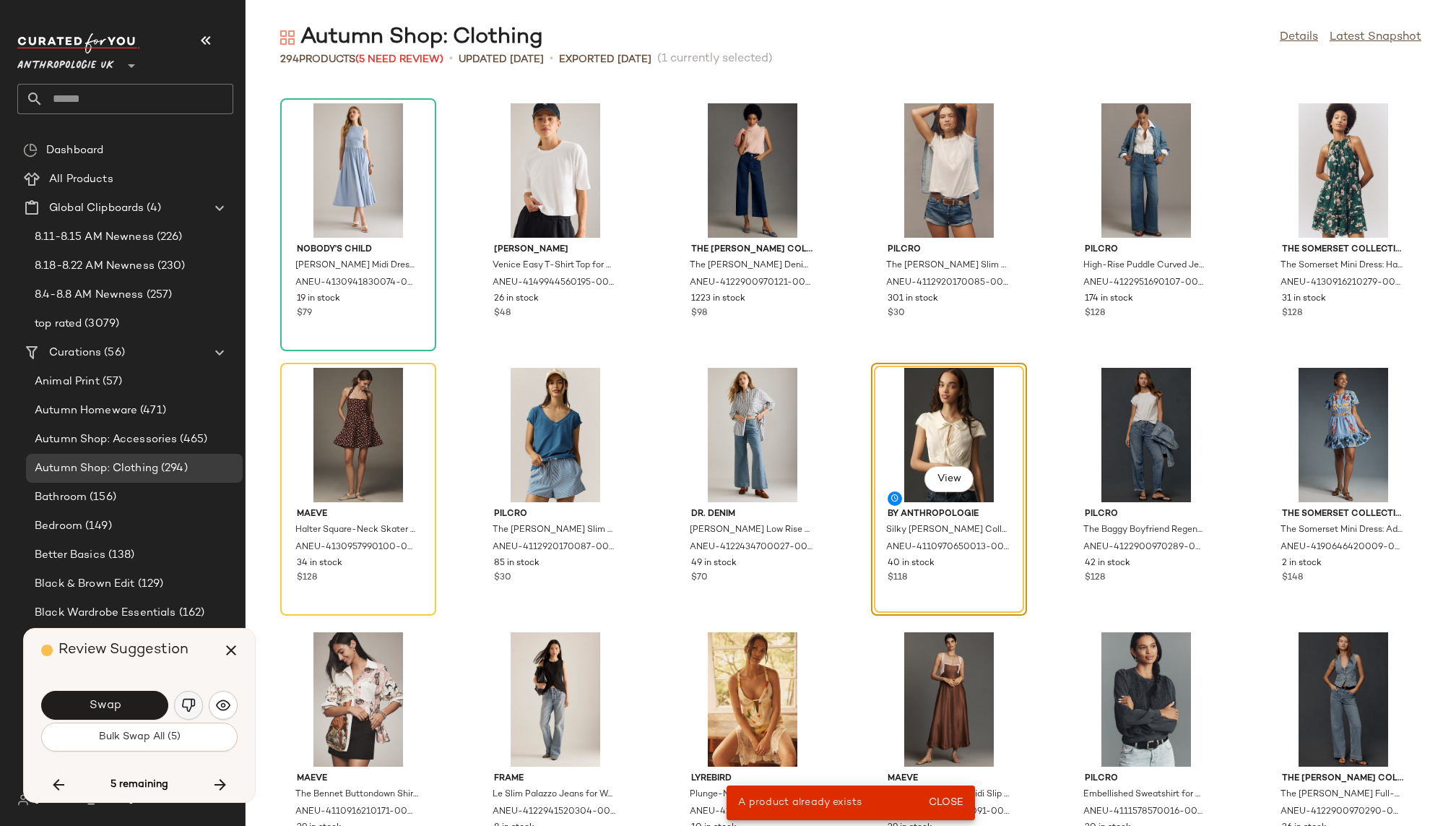
click at [183, 703] on img "button" at bounding box center [188, 705] width 14 height 14
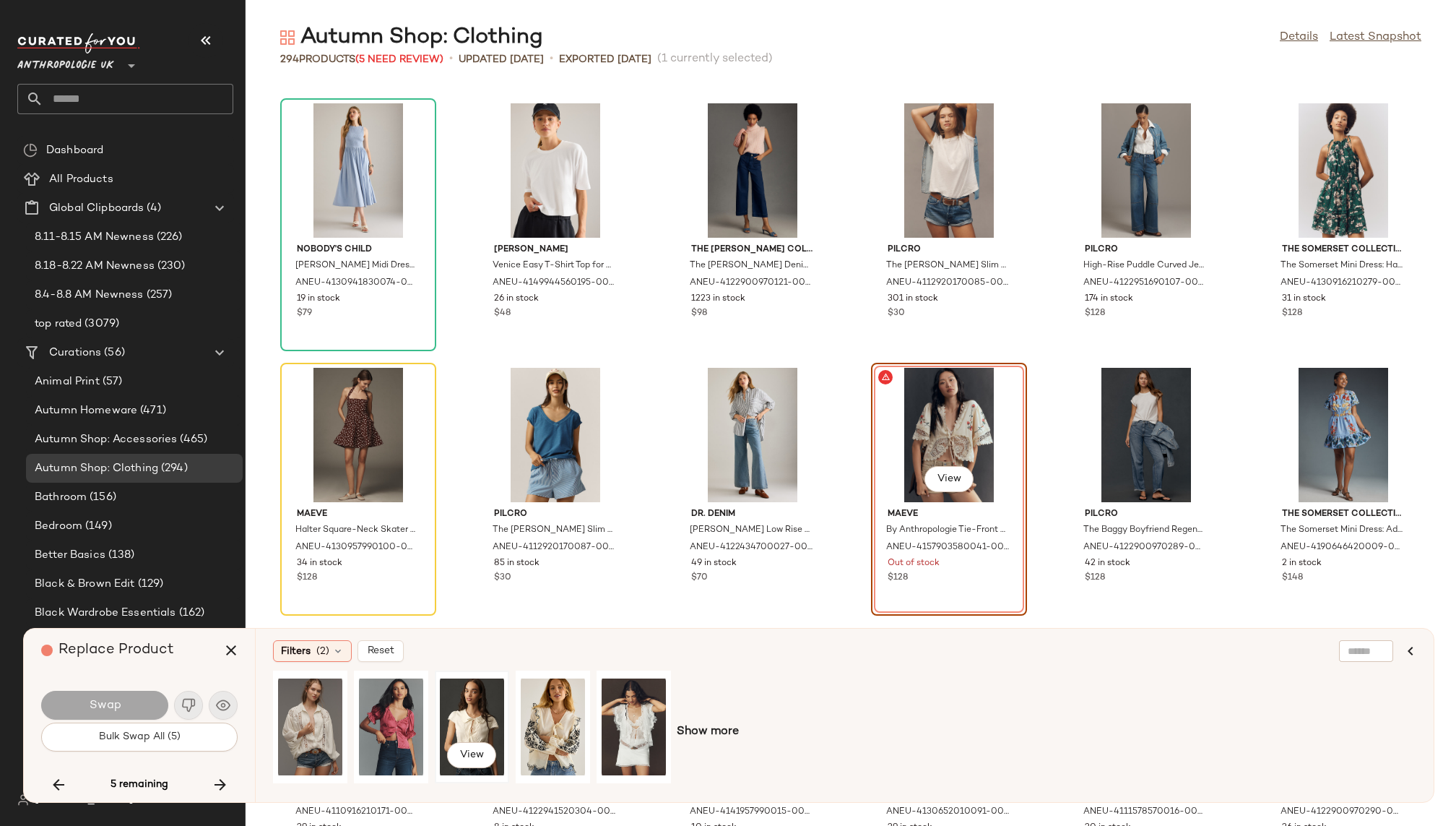
click at [468, 707] on div "View" at bounding box center [472, 726] width 64 height 103
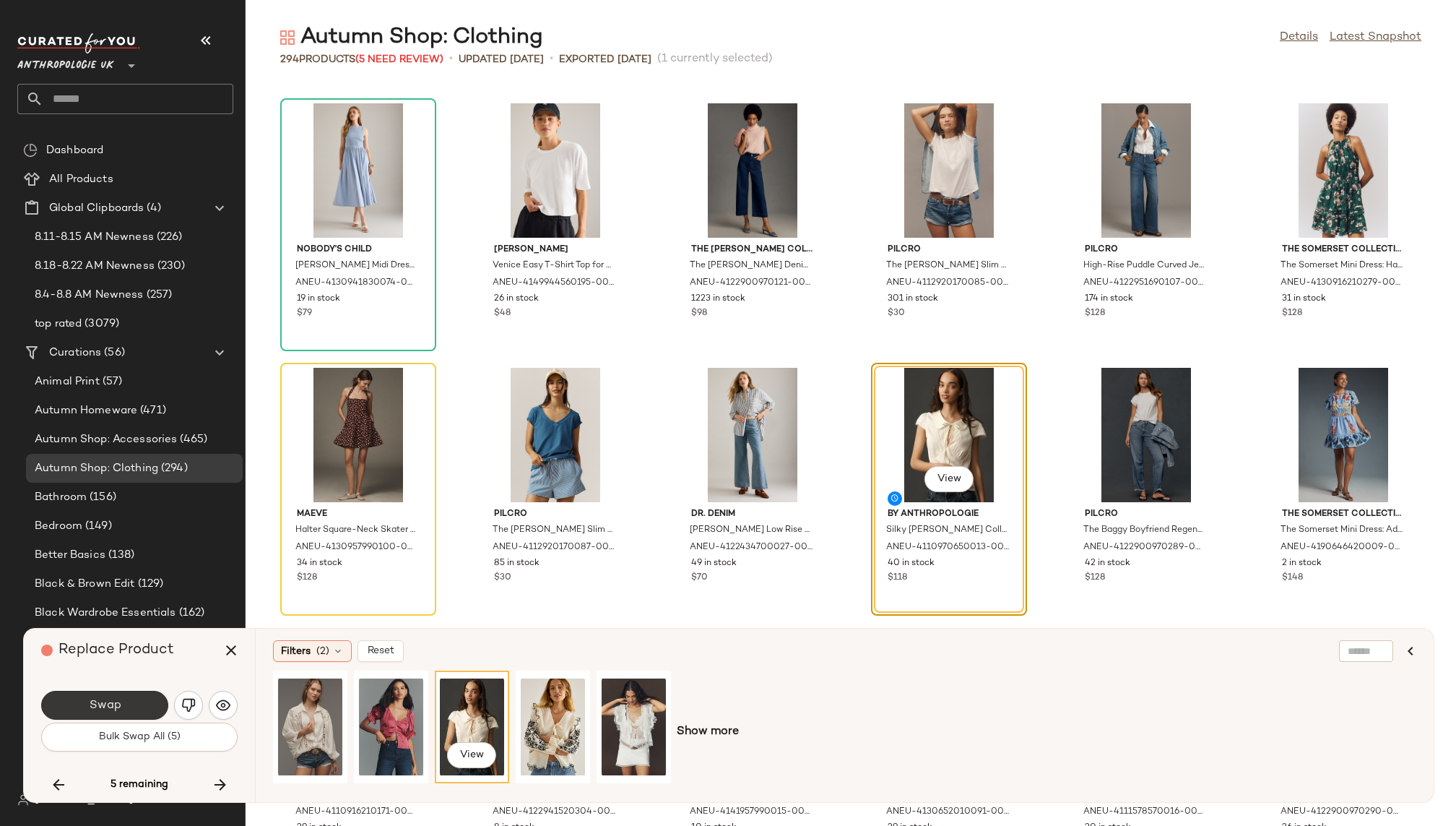
click at [141, 700] on button "Swap" at bounding box center [105, 705] width 127 height 29
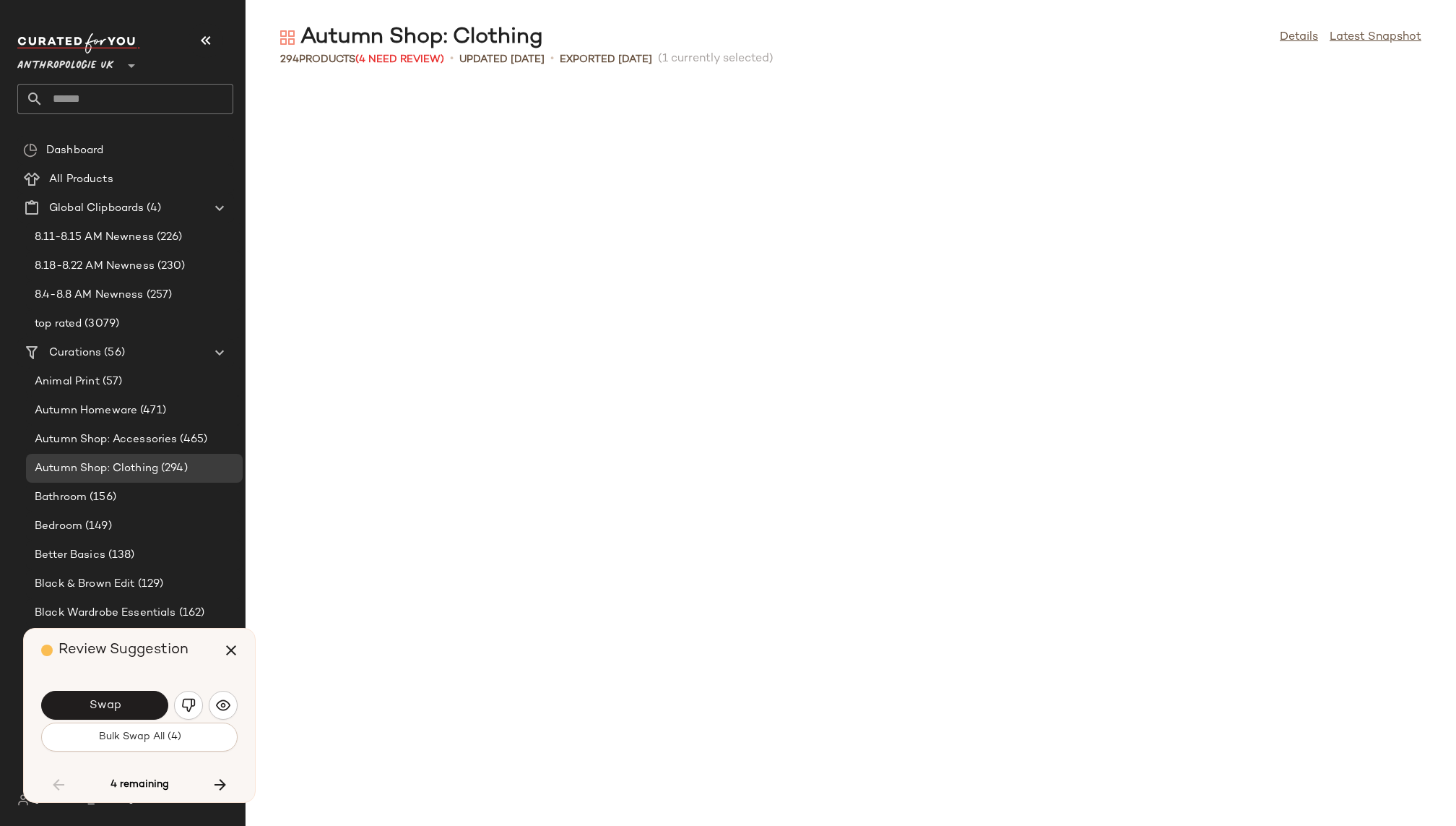
scroll to position [4497, 0]
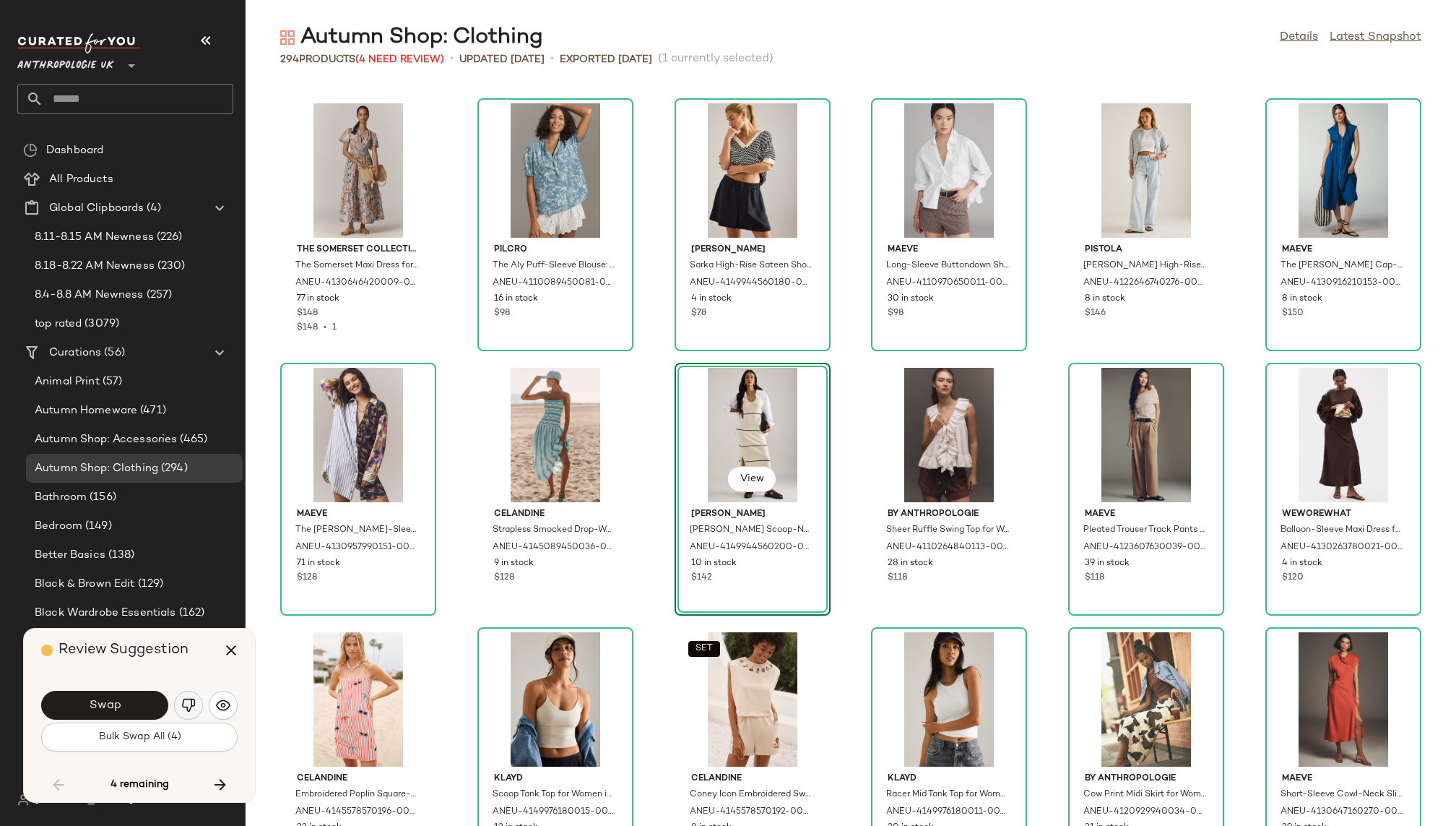
click at [190, 703] on img "button" at bounding box center [188, 705] width 14 height 14
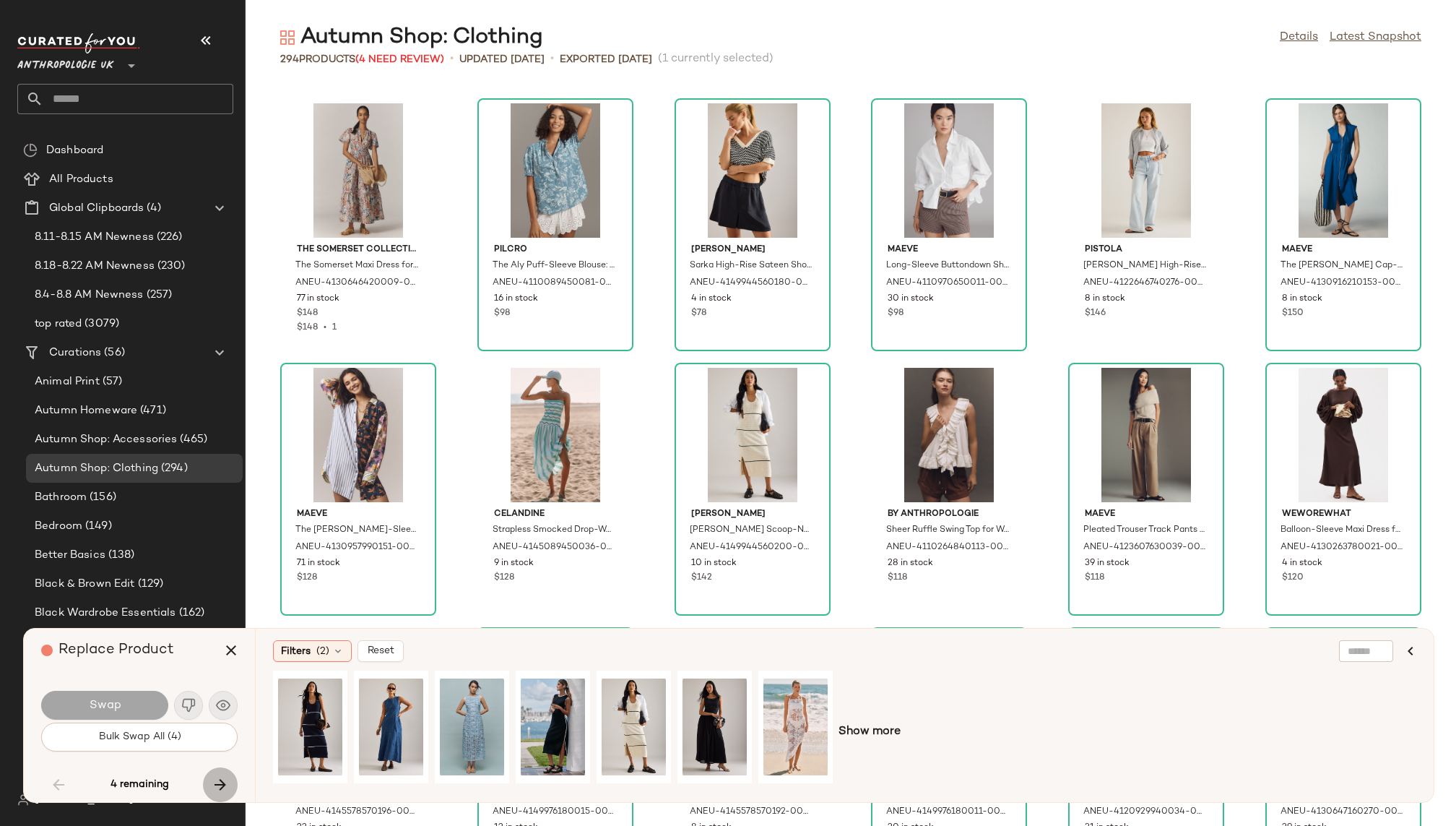
click at [221, 779] on icon "button" at bounding box center [220, 784] width 17 height 17
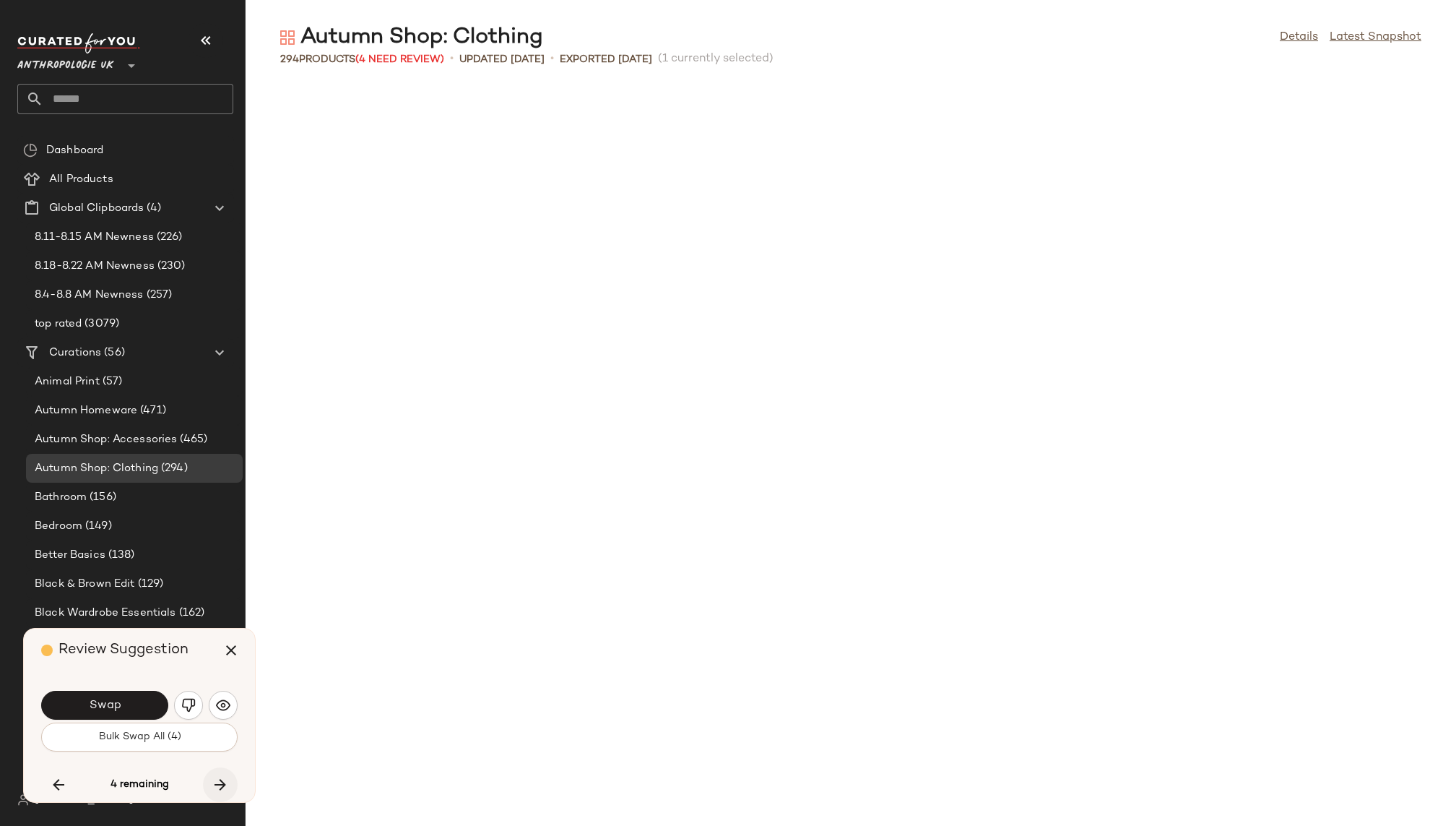
scroll to position [5555, 0]
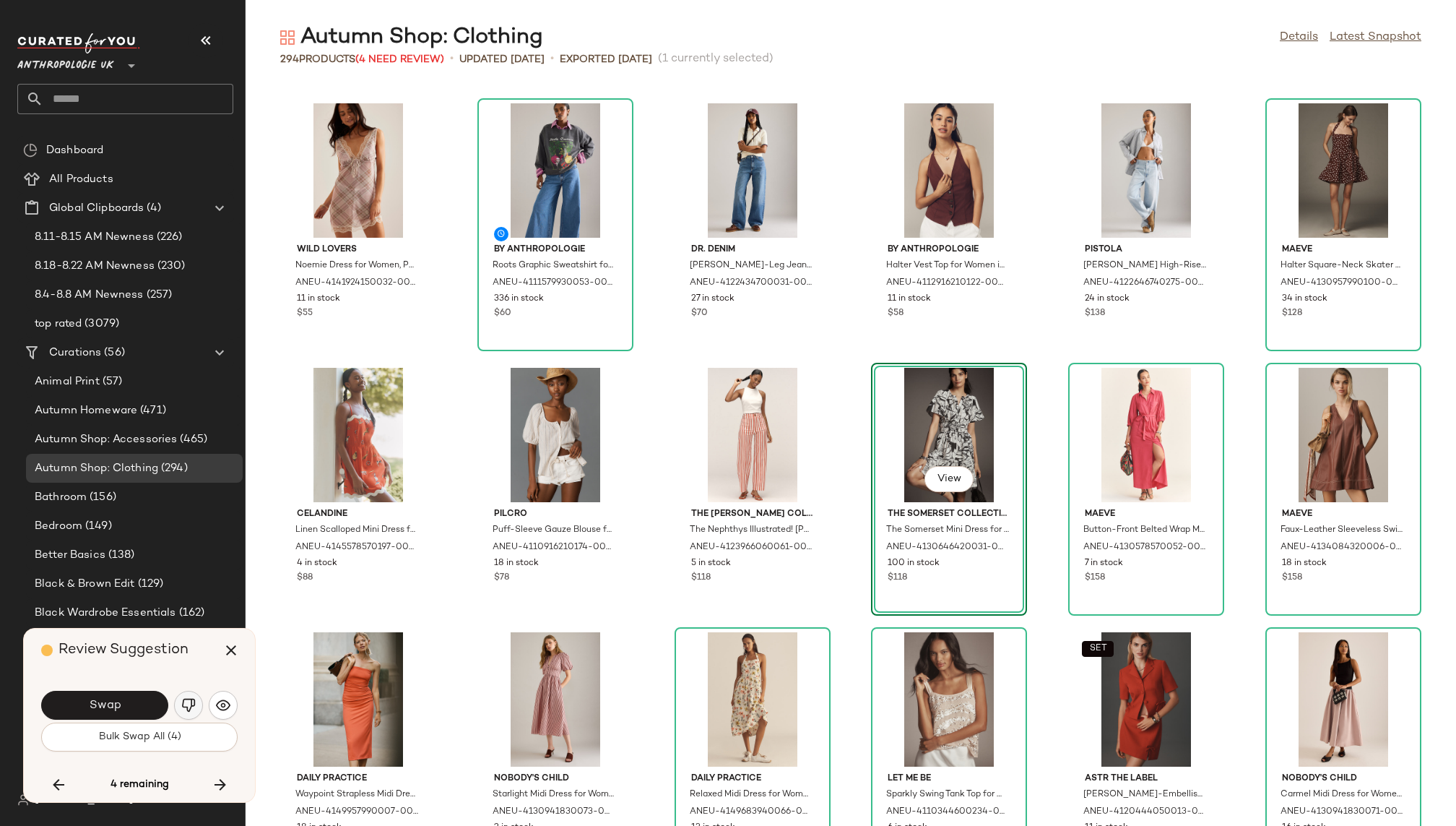
click at [183, 703] on img "button" at bounding box center [188, 705] width 14 height 14
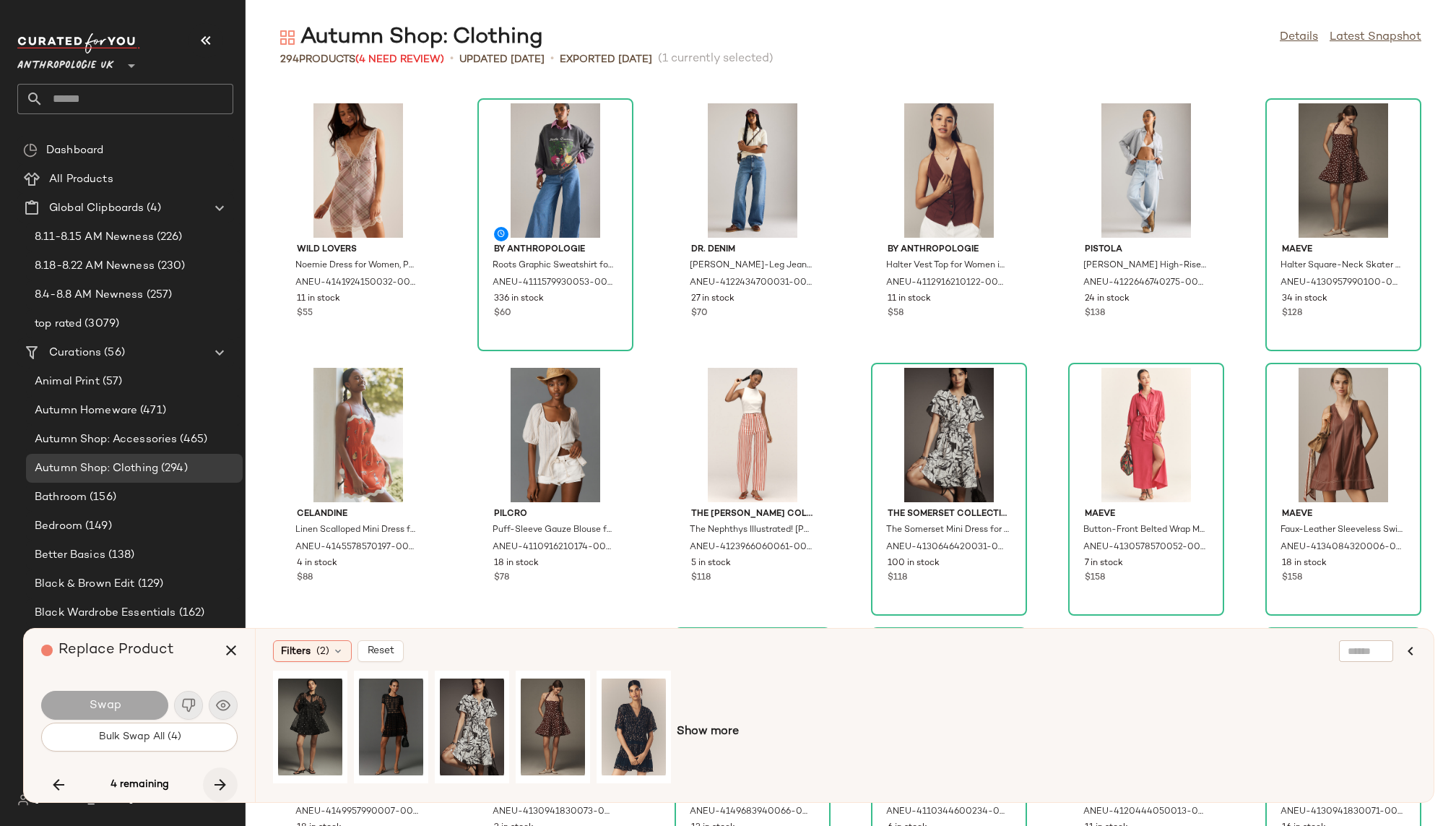
click at [218, 783] on icon "button" at bounding box center [220, 784] width 17 height 17
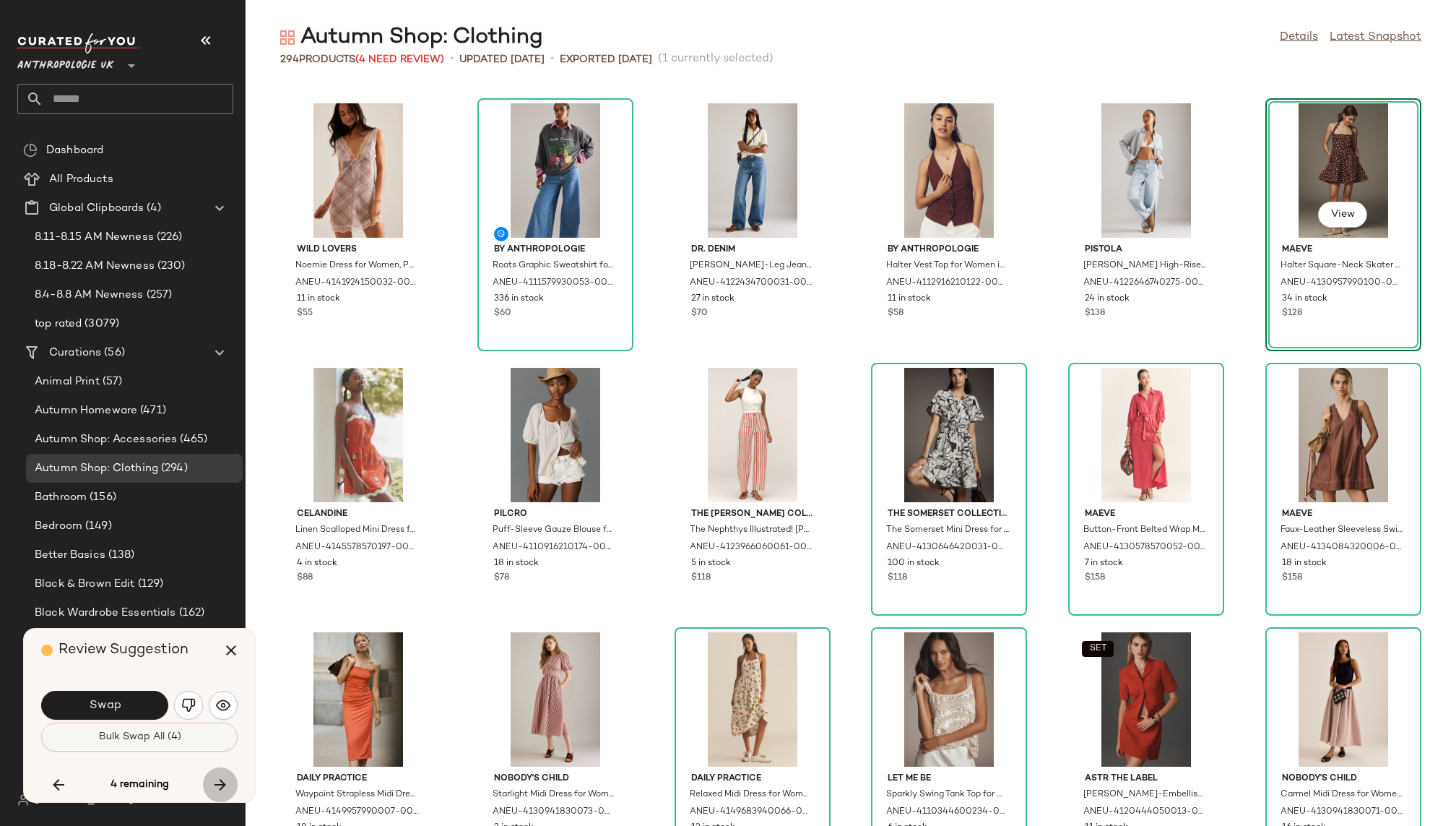
scroll to position [5290, 0]
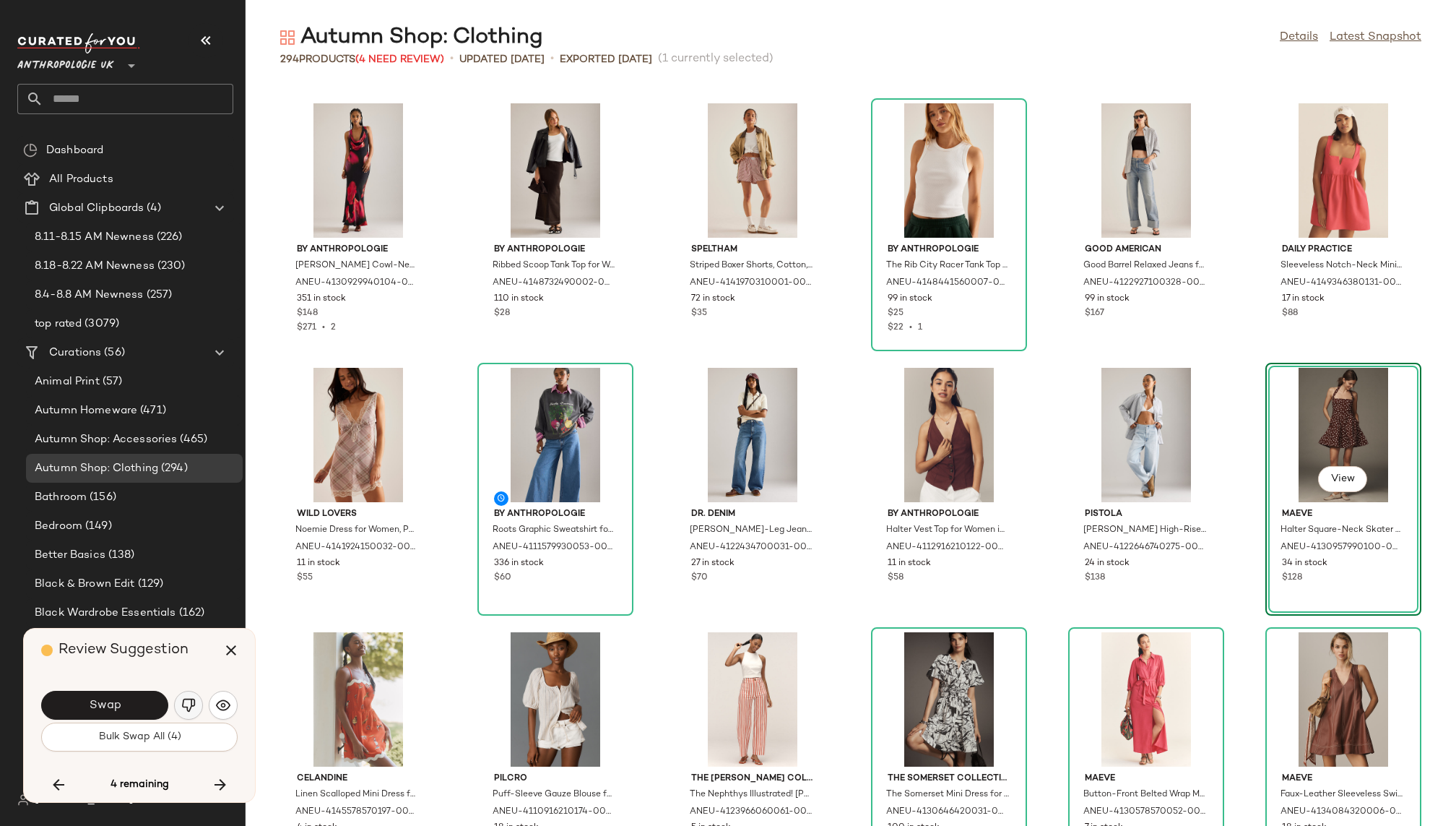
click at [185, 703] on img "button" at bounding box center [188, 705] width 14 height 14
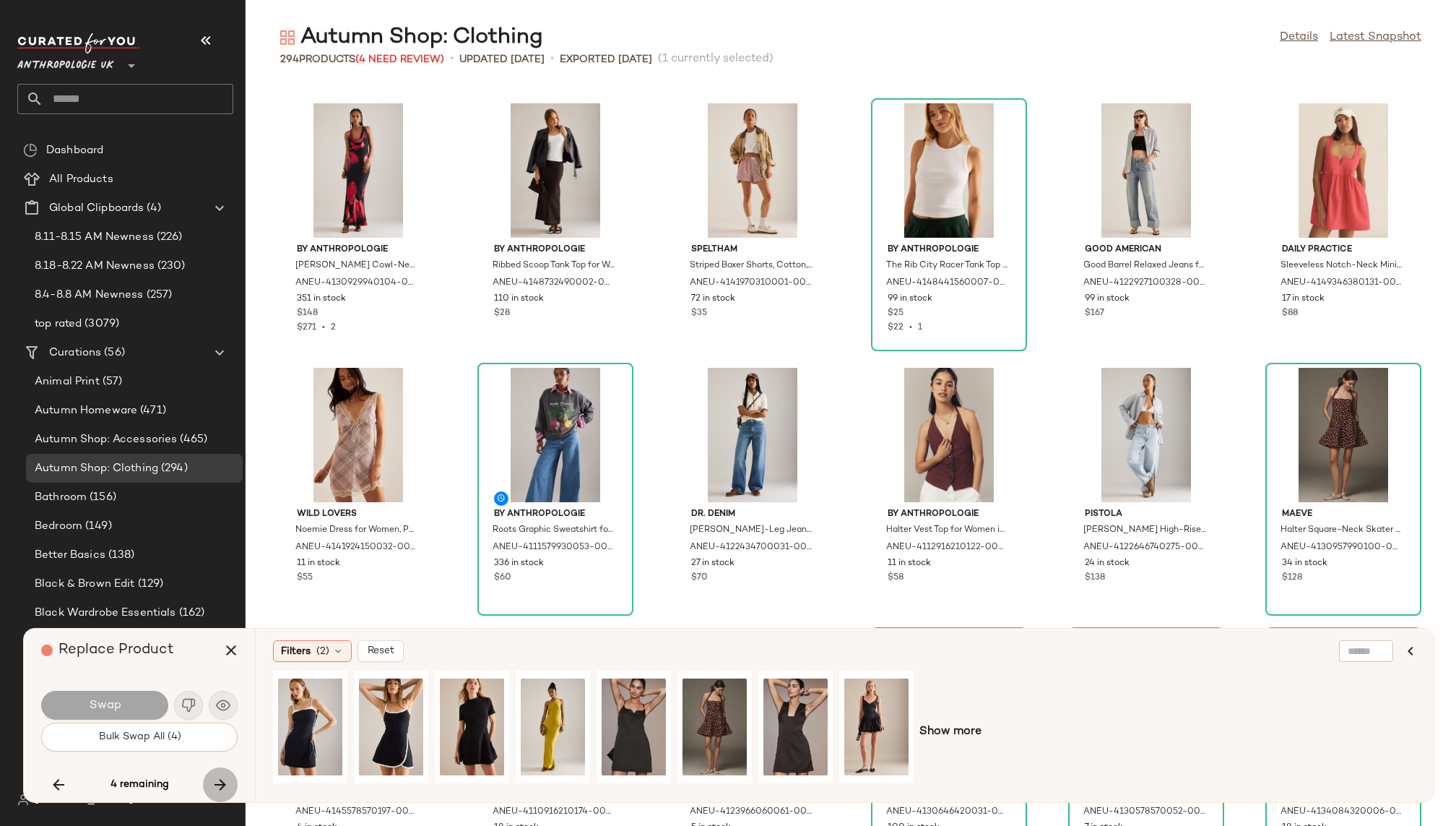
click at [233, 780] on button "button" at bounding box center [220, 785] width 34 height 34
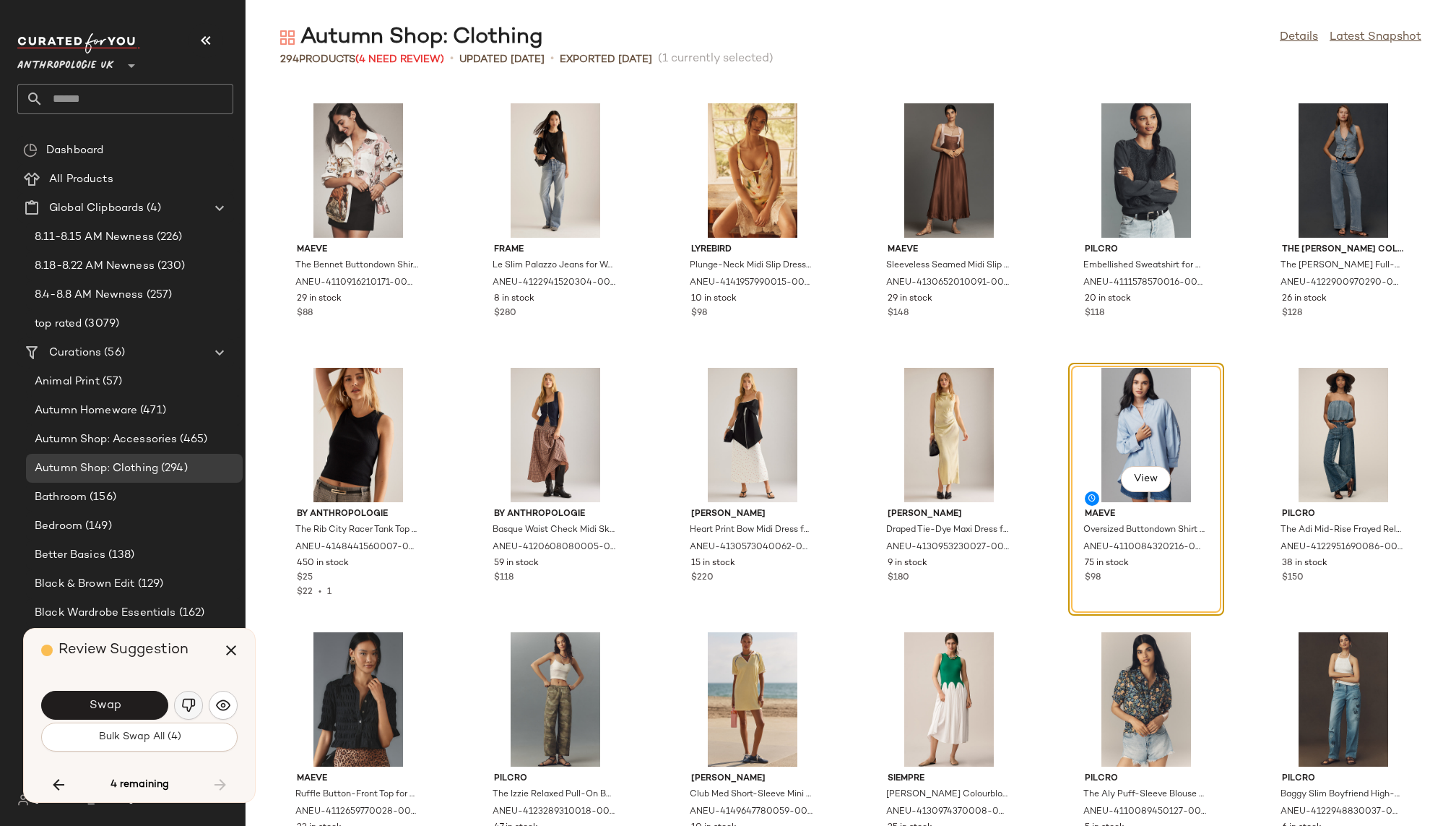
click at [191, 703] on img "button" at bounding box center [188, 705] width 14 height 14
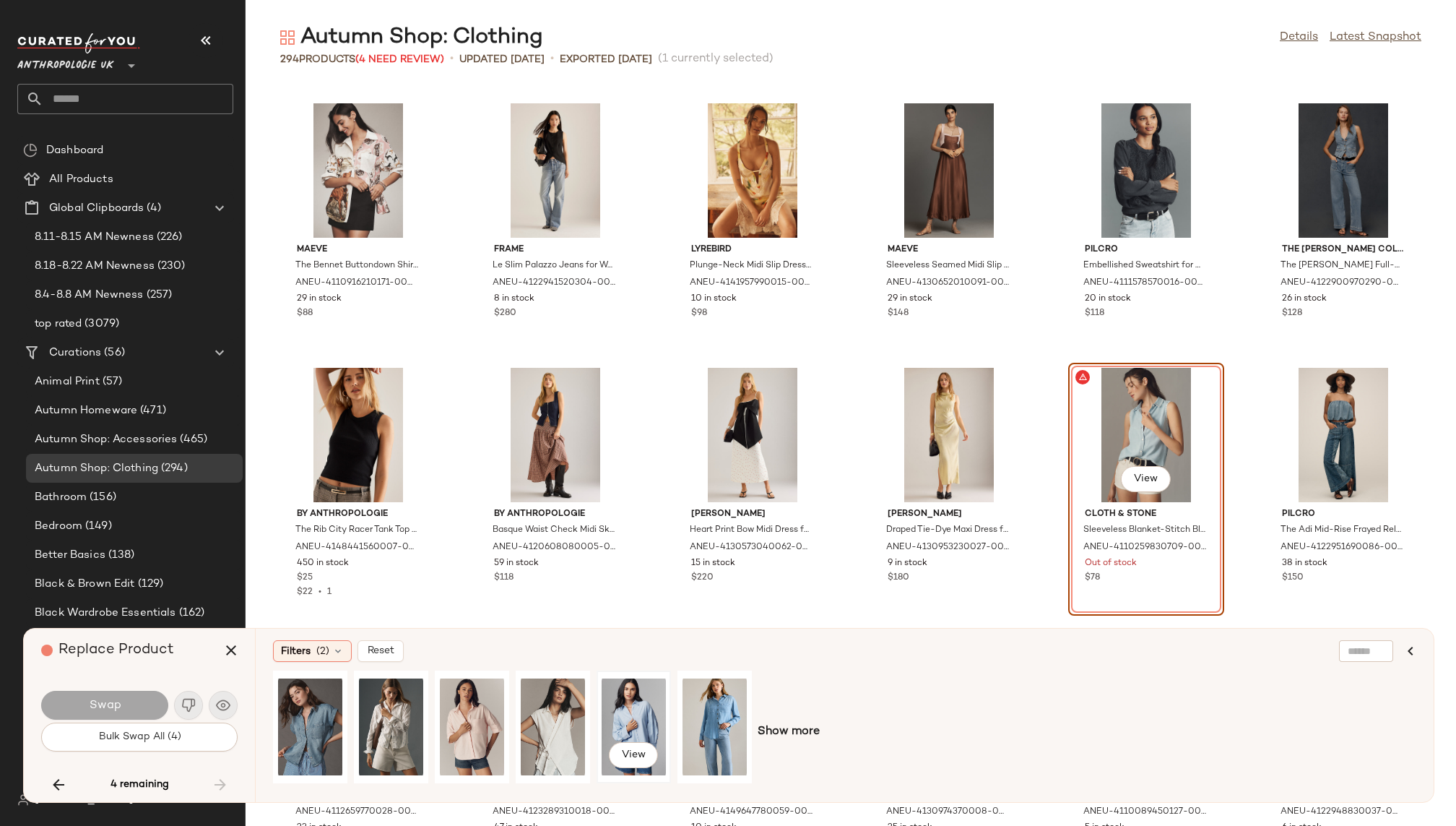
click at [624, 706] on div "View" at bounding box center [634, 726] width 64 height 103
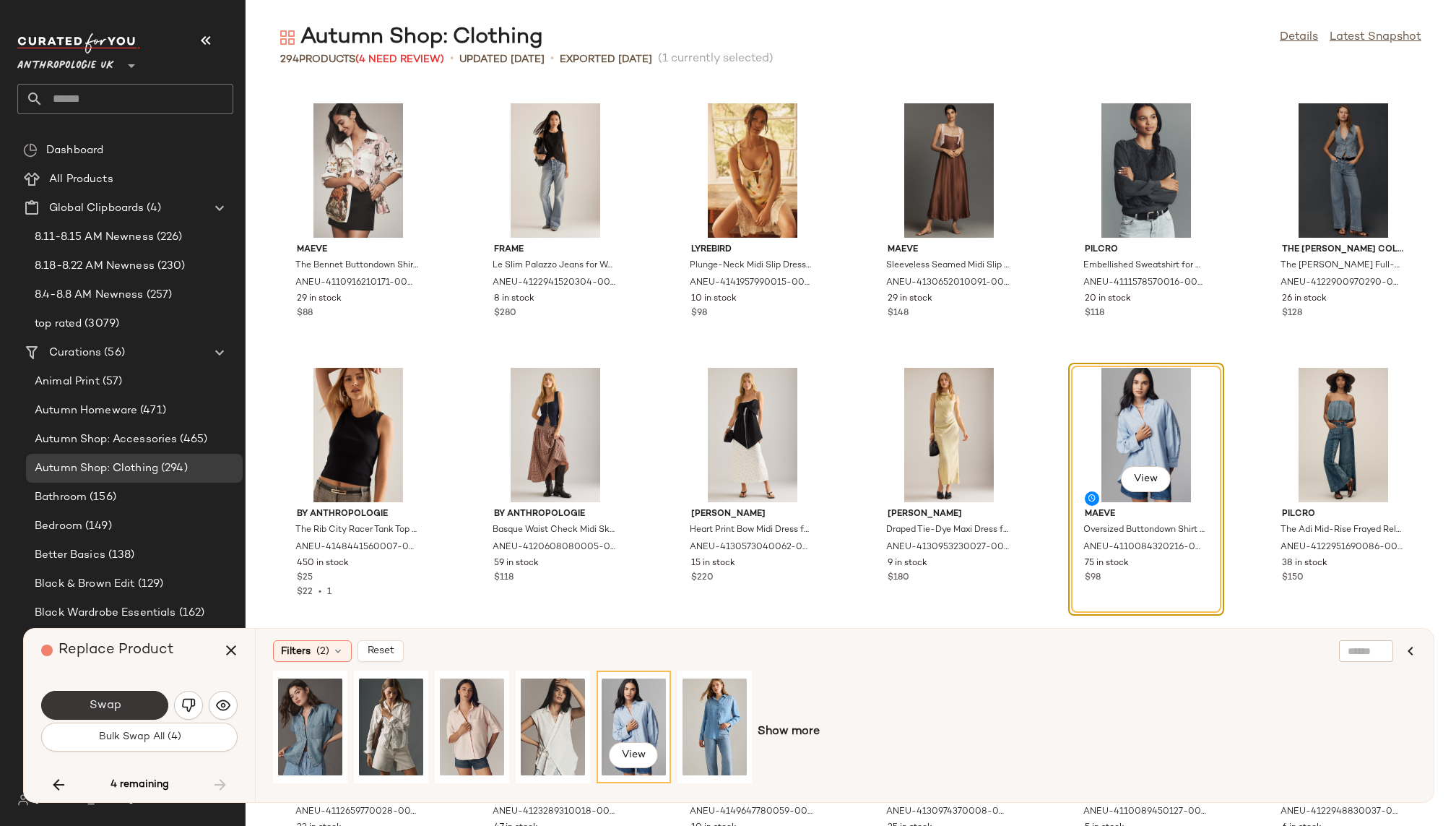
click at [125, 706] on button "Swap" at bounding box center [105, 705] width 127 height 29
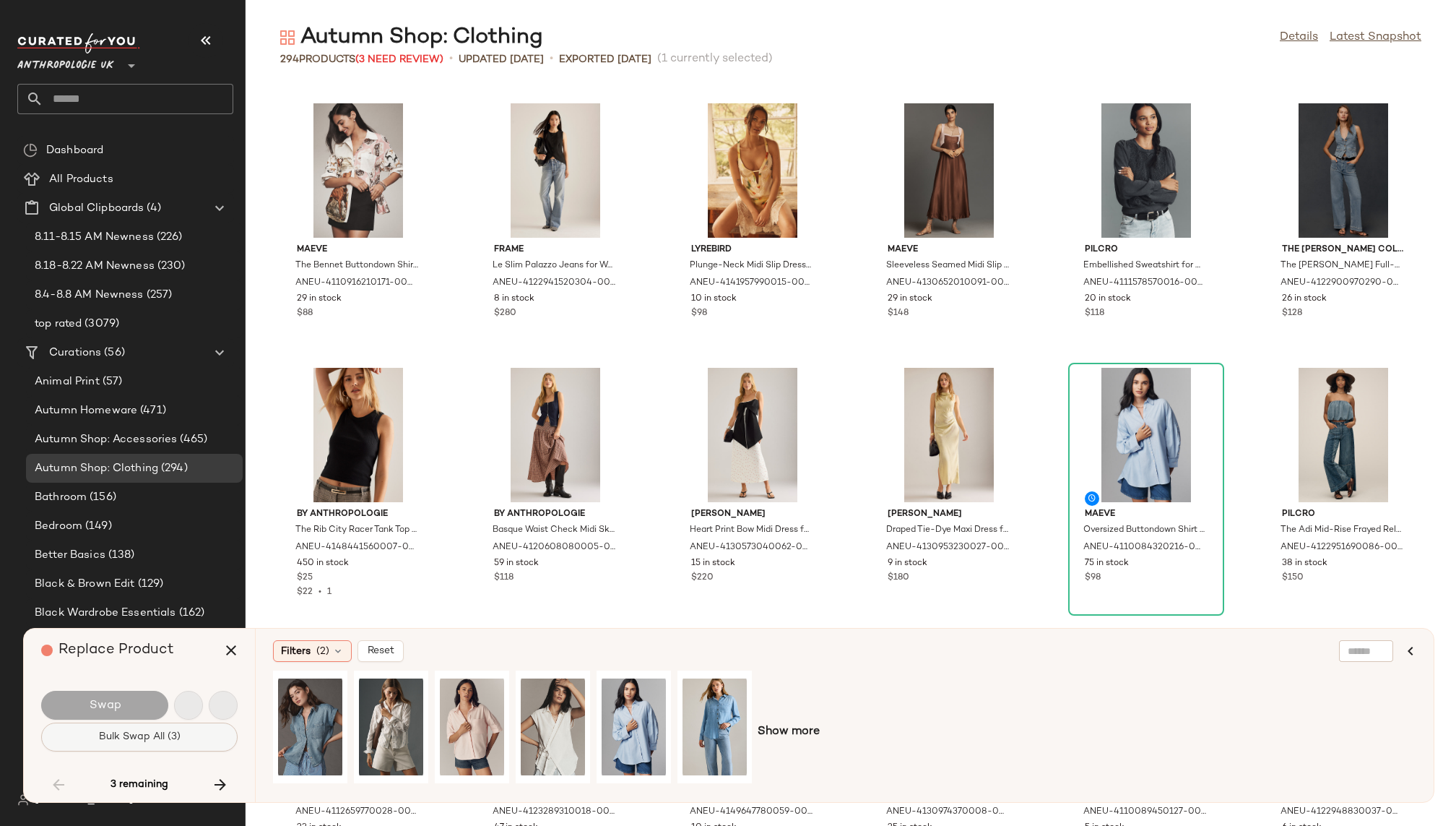
scroll to position [6348, 0]
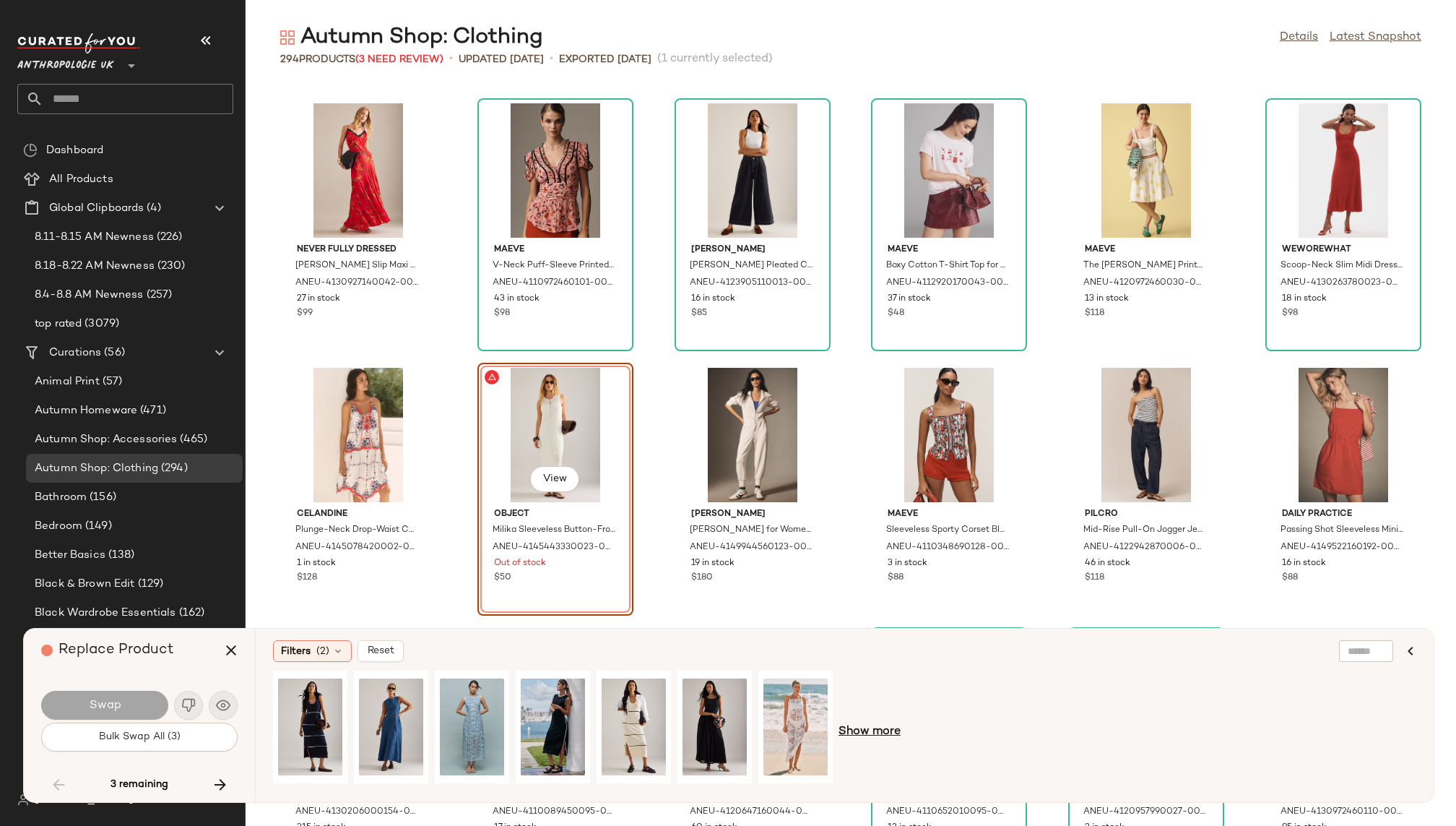
click at [869, 732] on span "Show more" at bounding box center [869, 732] width 62 height 17
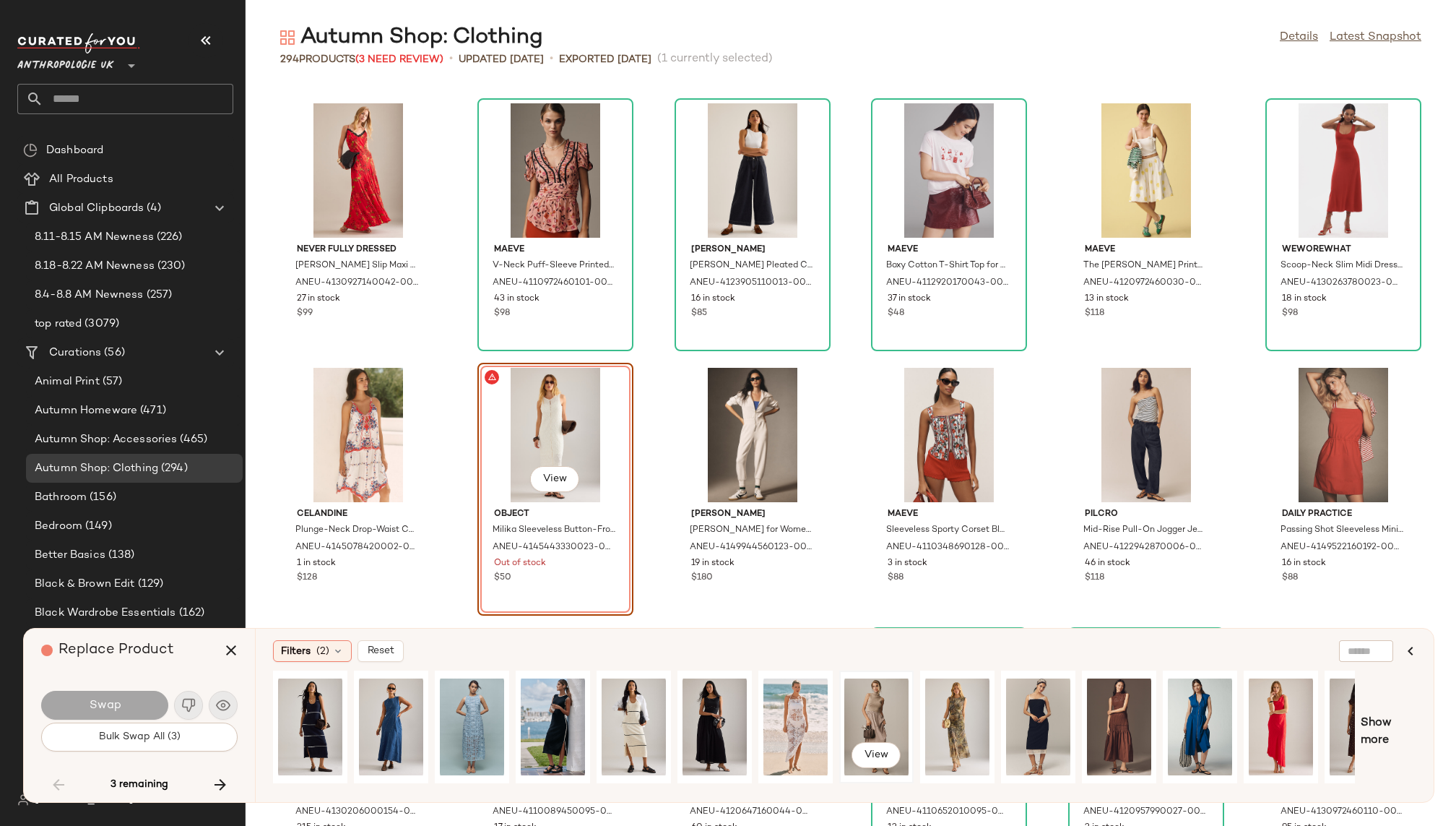
scroll to position [0, 123]
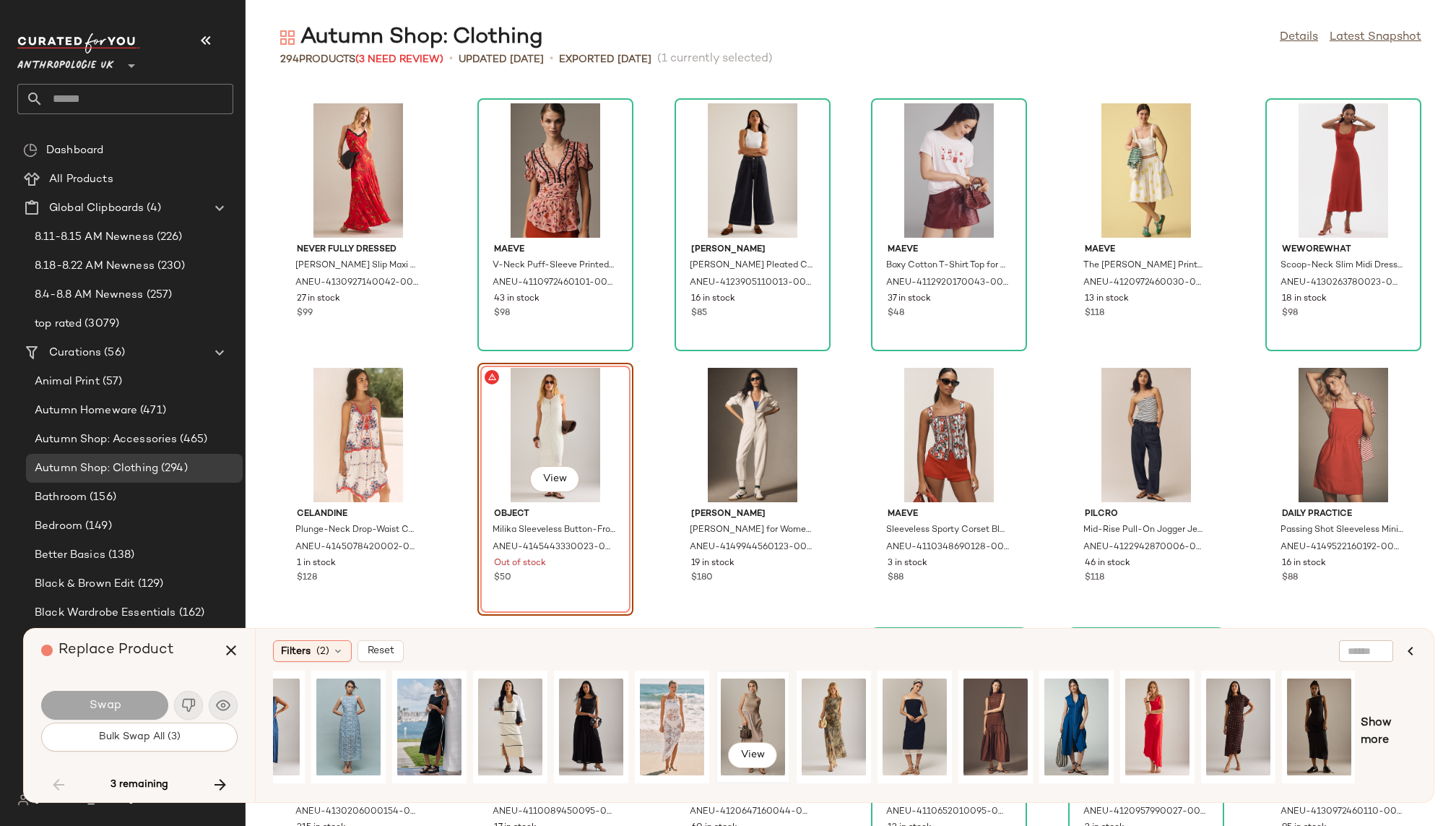
click at [732, 700] on div "View" at bounding box center [753, 726] width 64 height 103
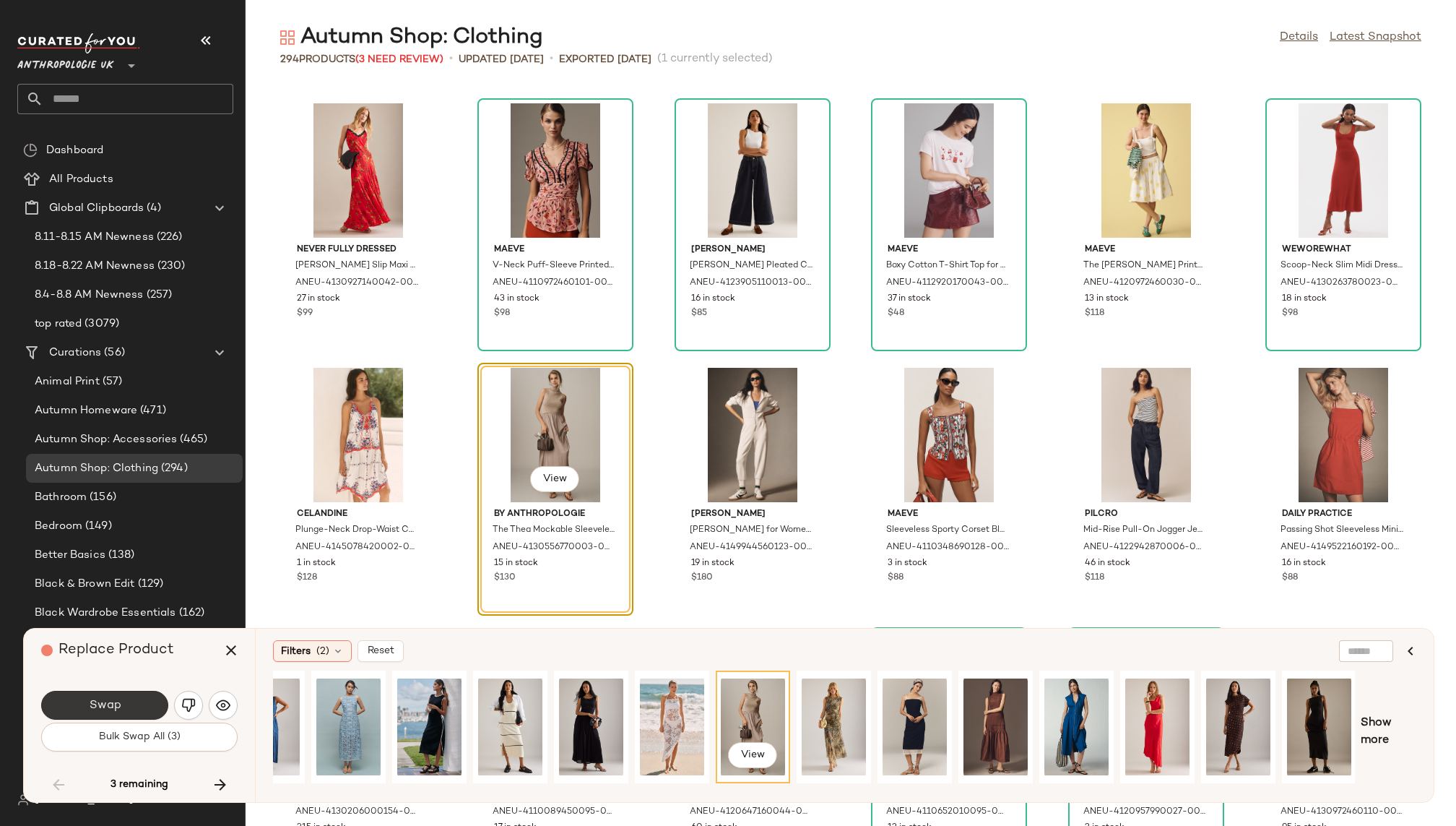
click at [109, 703] on span "Swap" at bounding box center [104, 706] width 32 height 13
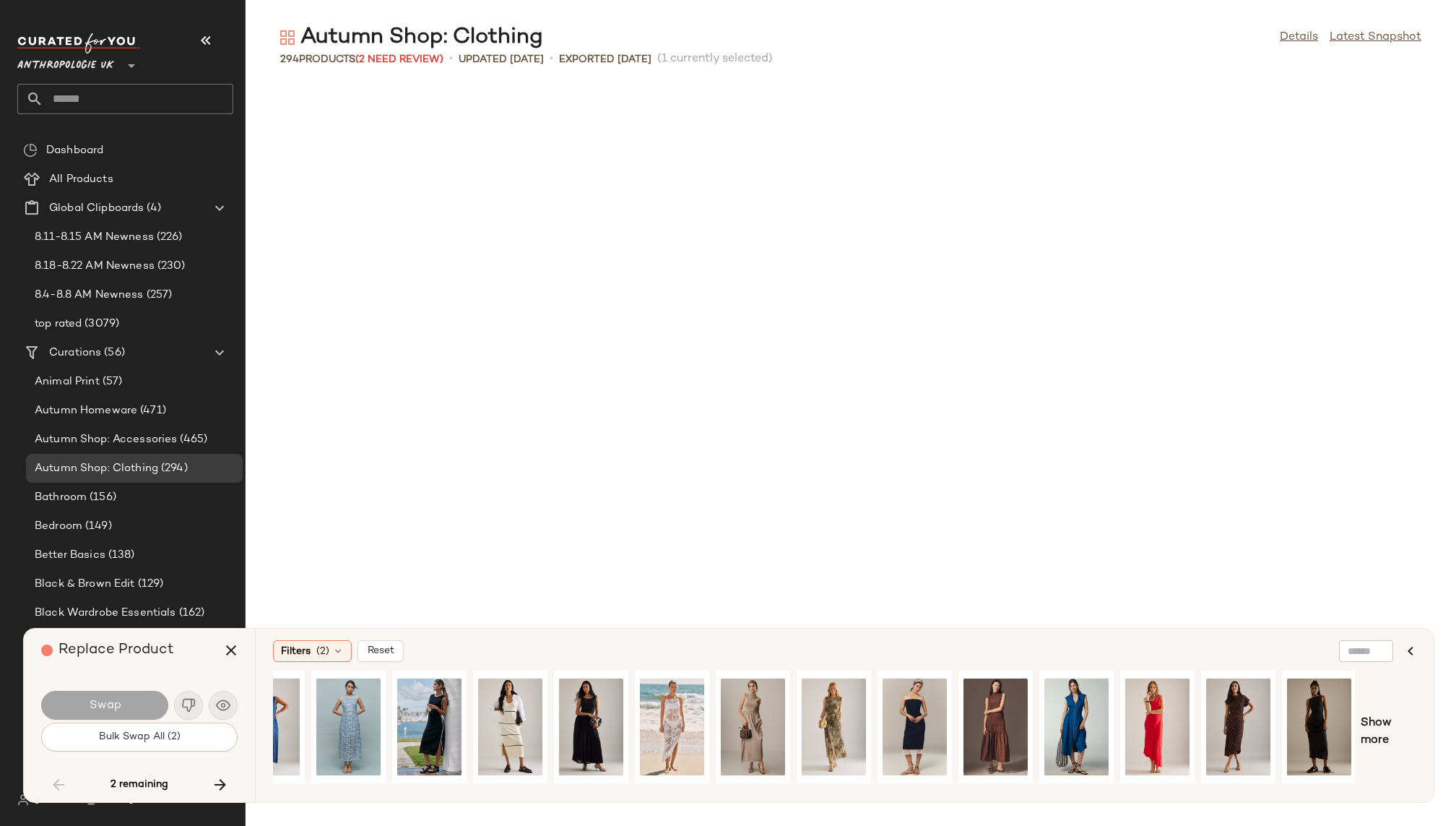
scroll to position [10845, 0]
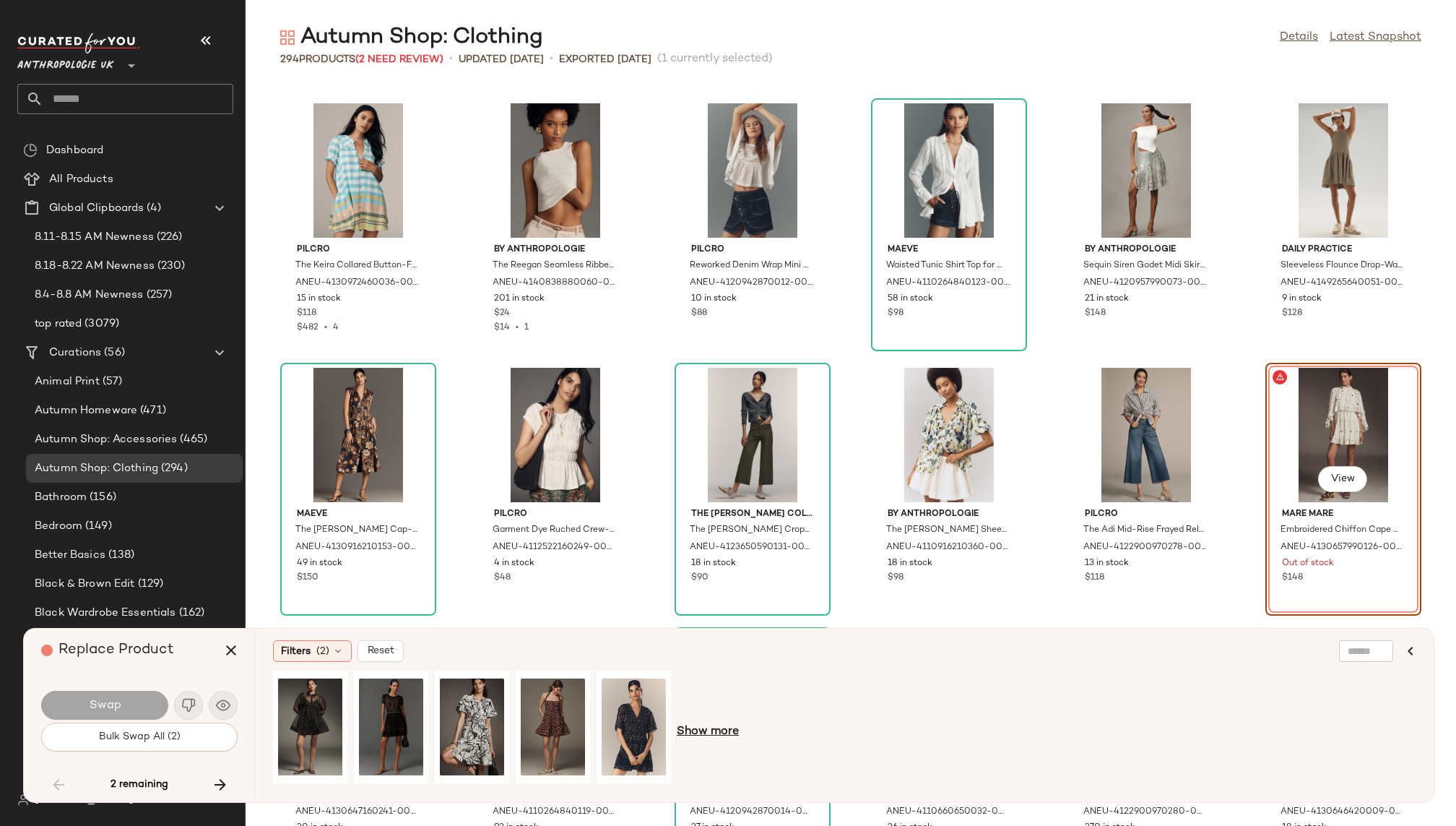
click at [692, 731] on span "Show more" at bounding box center [707, 732] width 62 height 17
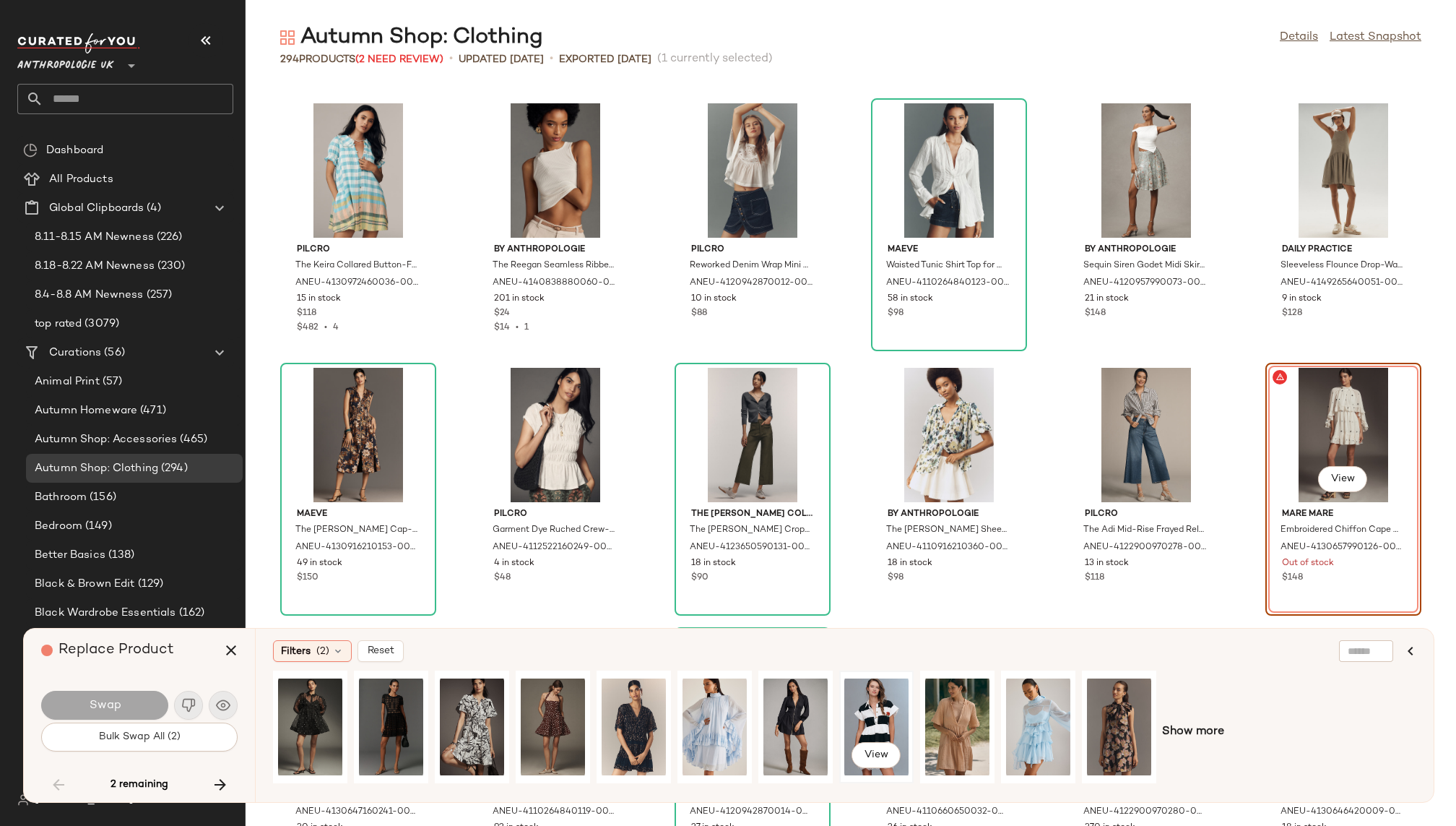
click at [878, 715] on div "View" at bounding box center [876, 726] width 64 height 103
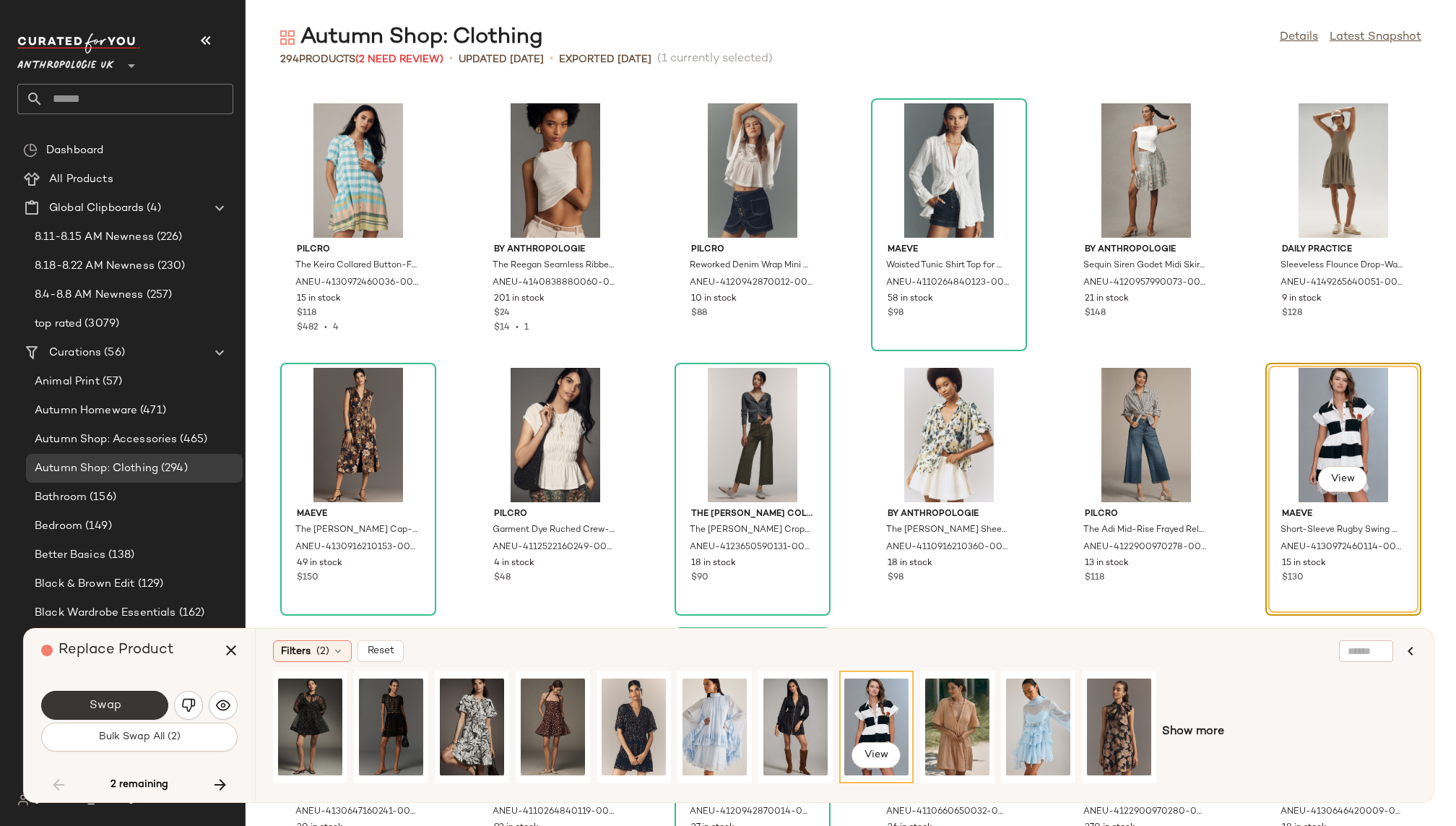
click at [129, 704] on button "Swap" at bounding box center [105, 705] width 127 height 29
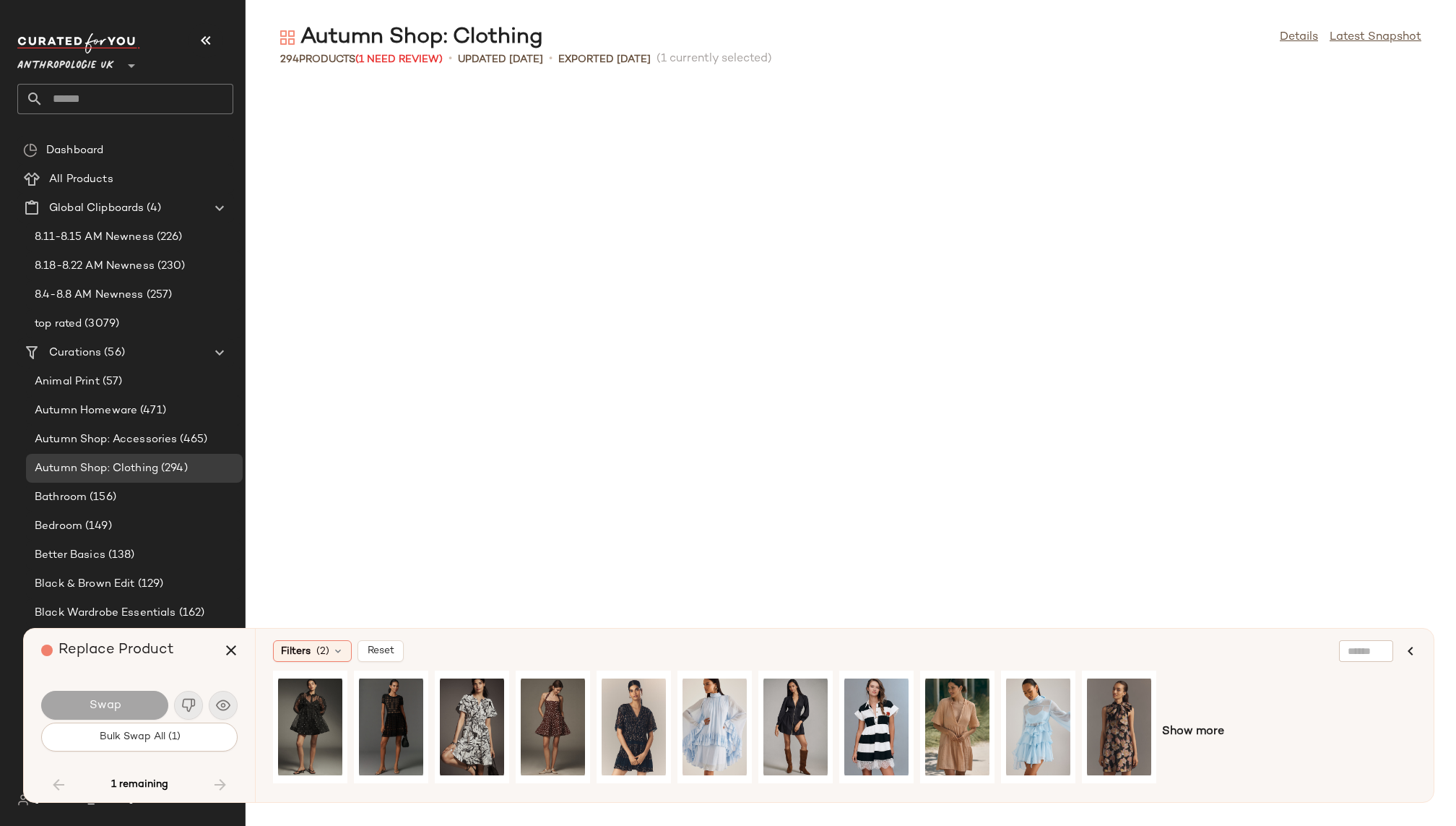
scroll to position [11639, 0]
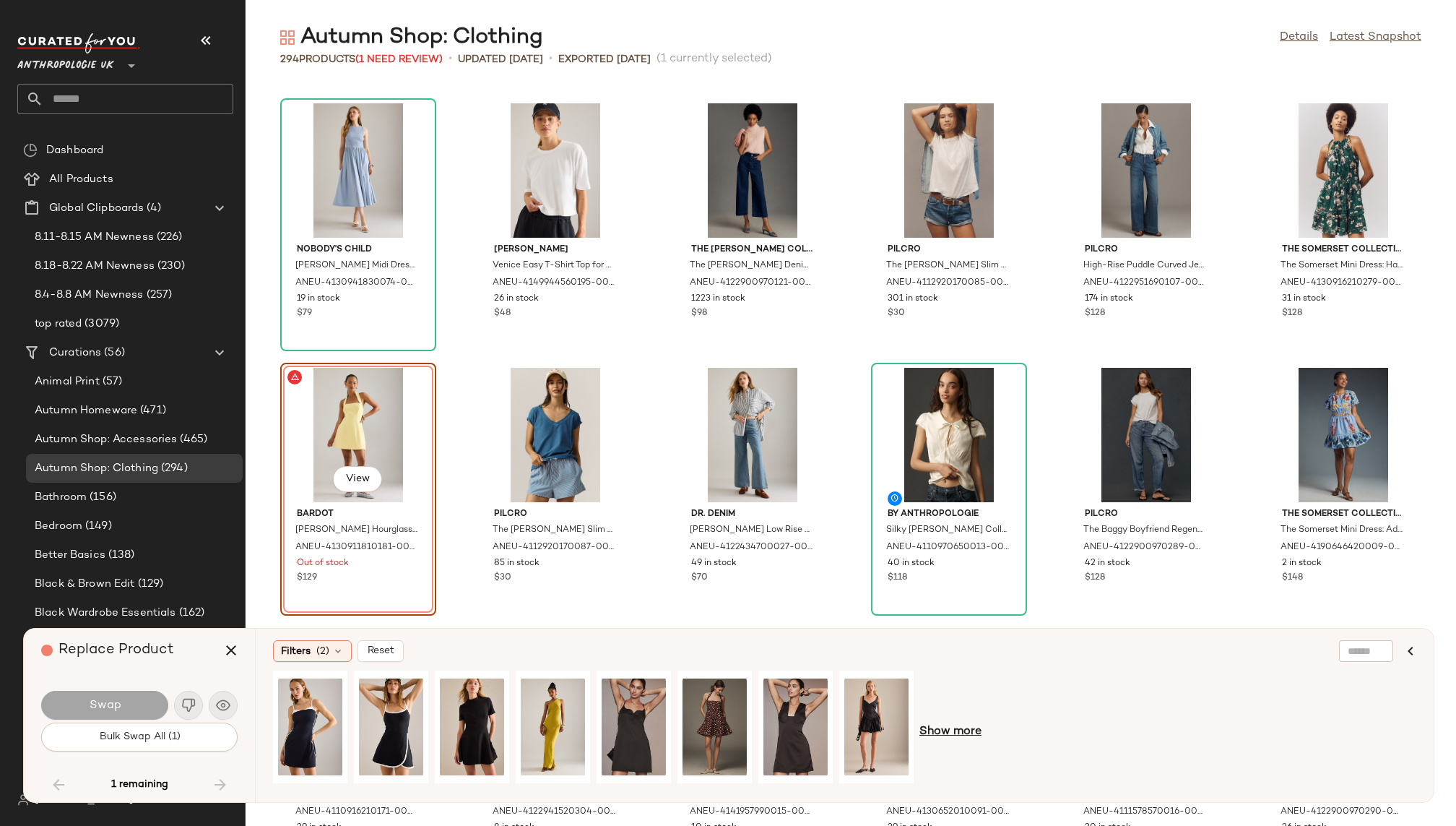
click at [957, 727] on span "Show more" at bounding box center [950, 732] width 62 height 17
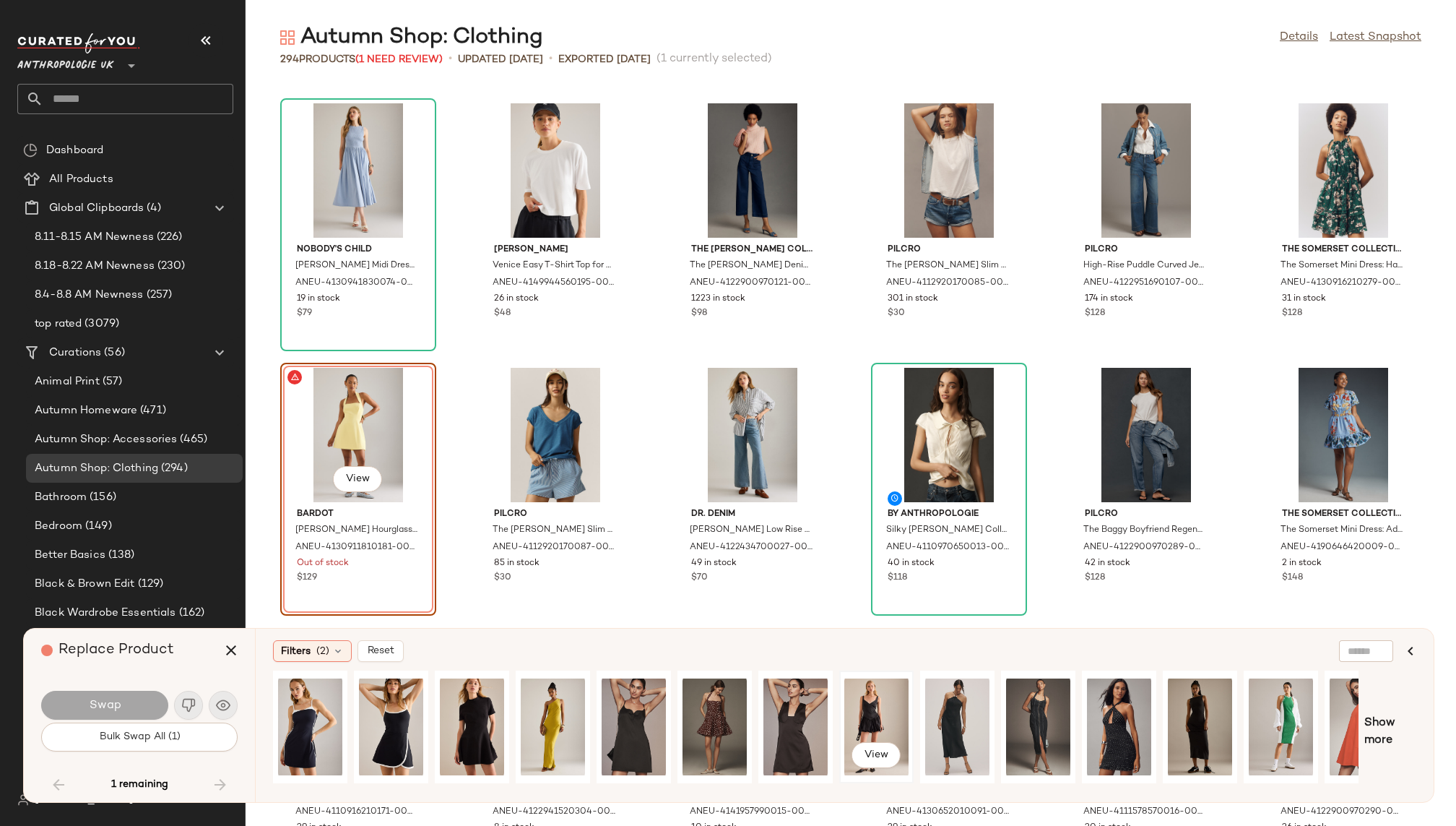
scroll to position [0, 202]
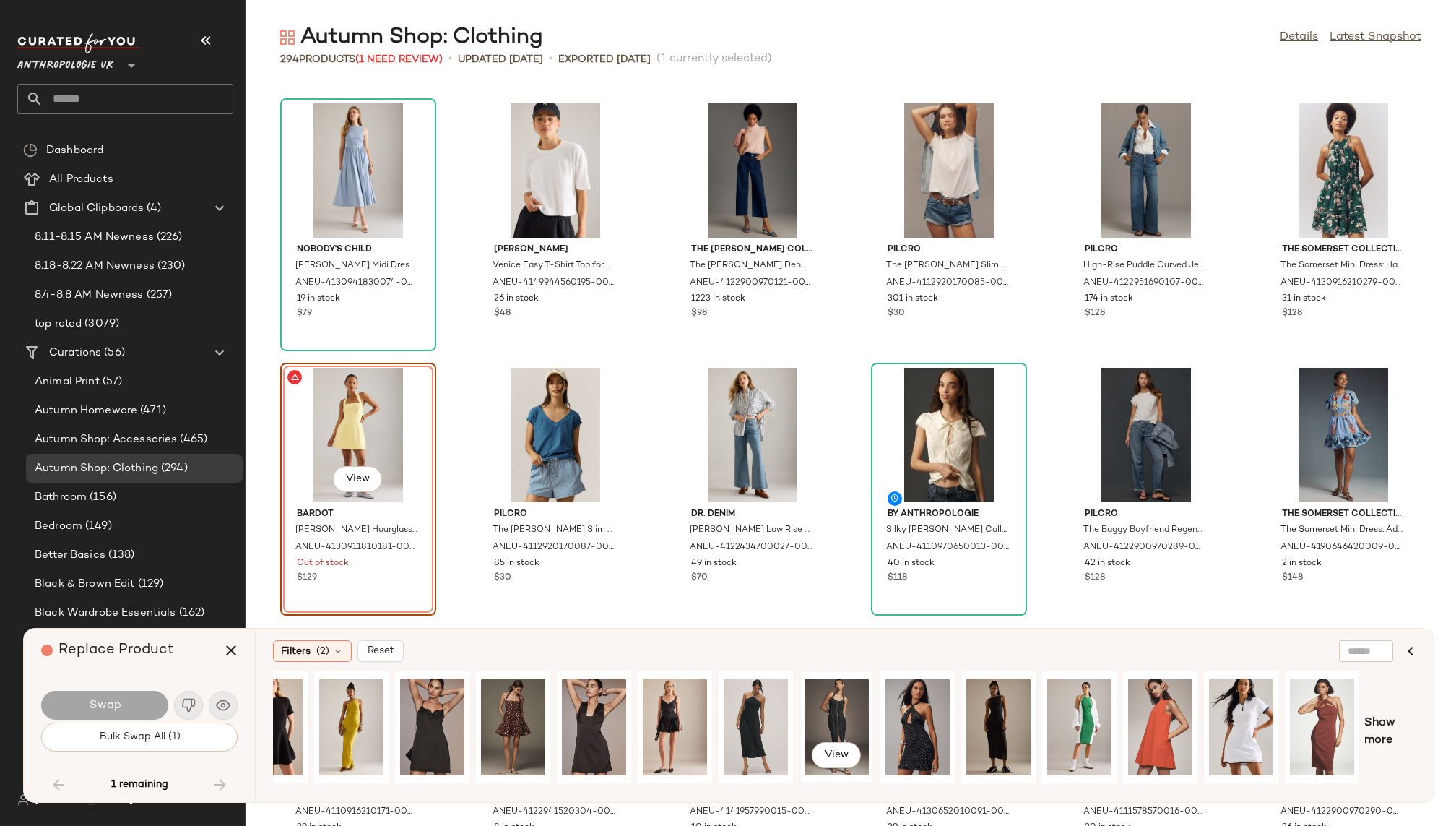
click at [829, 709] on div "View" at bounding box center [837, 726] width 64 height 103
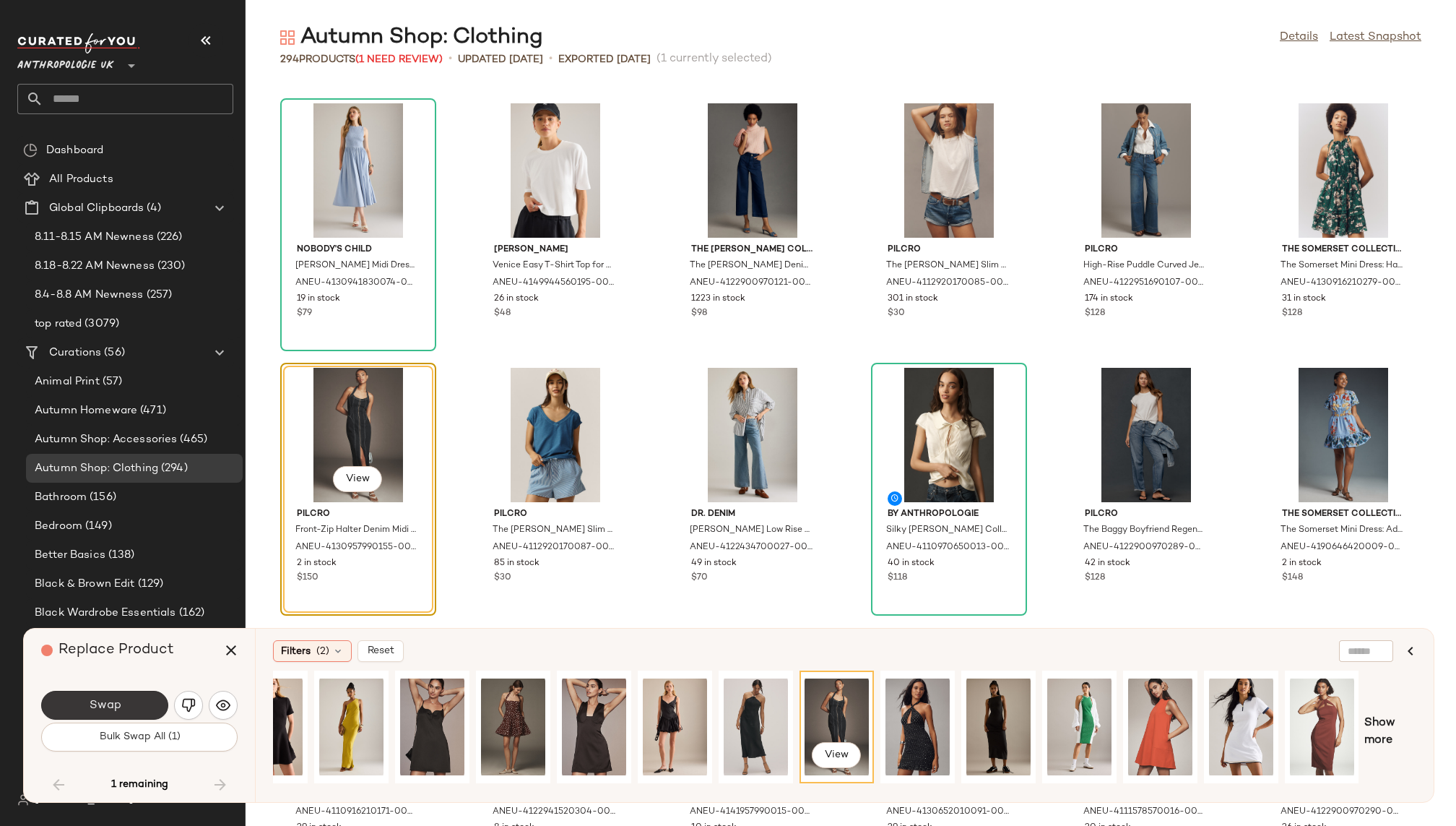
click at [123, 700] on button "Swap" at bounding box center [105, 705] width 127 height 29
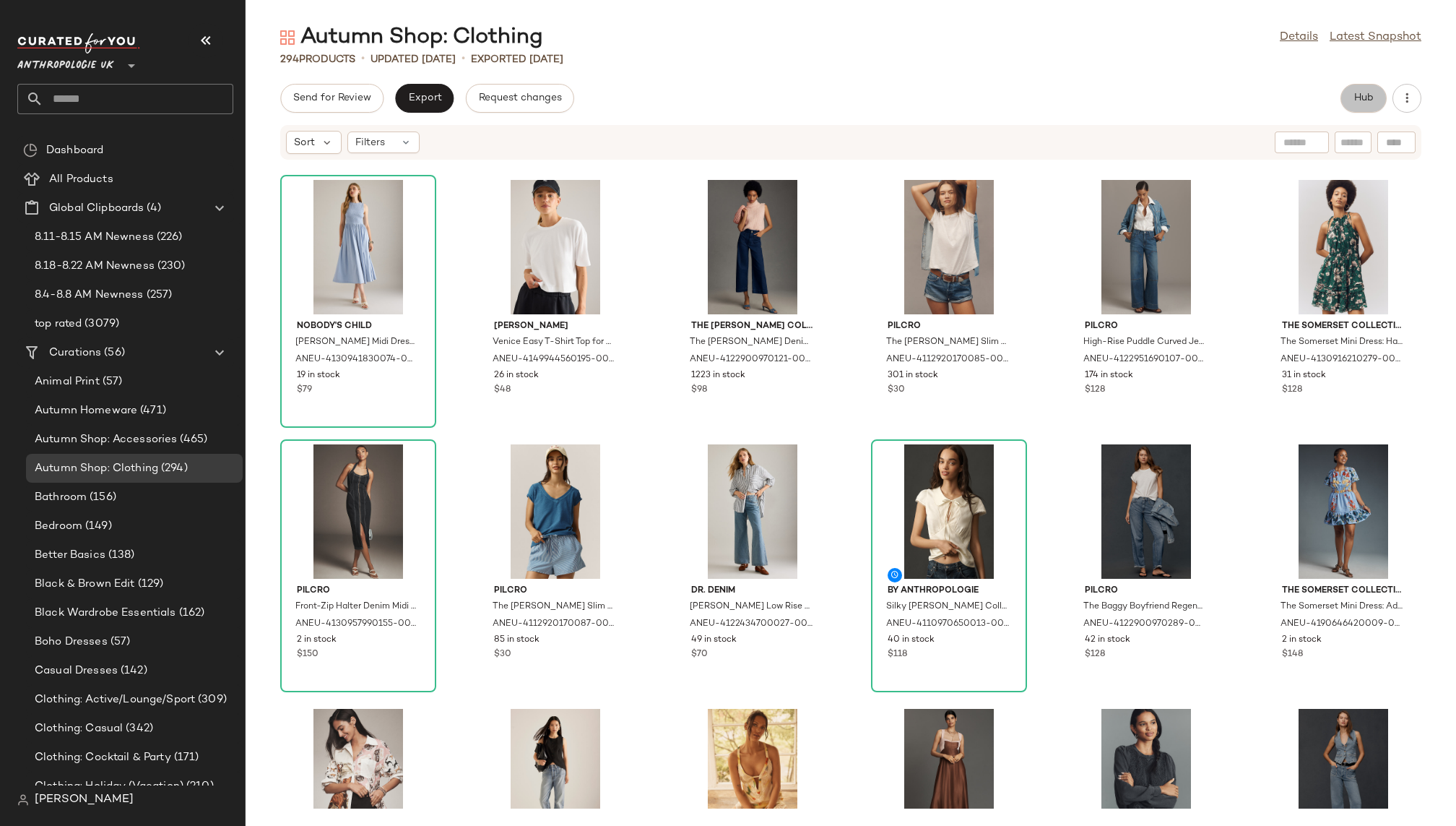
click at [1365, 93] on button "Hub" at bounding box center [1364, 98] width 46 height 29
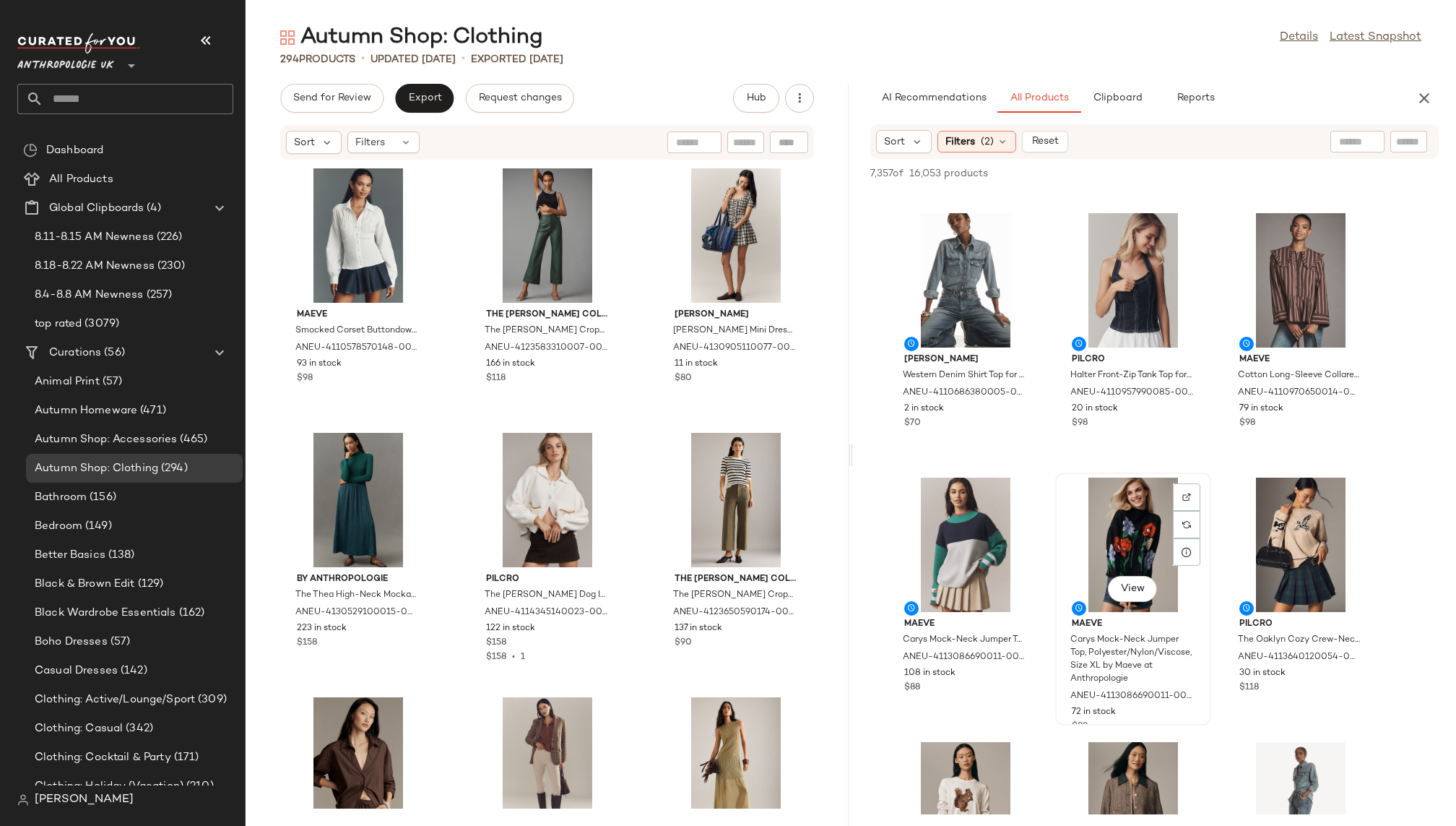
scroll to position [5878, 0]
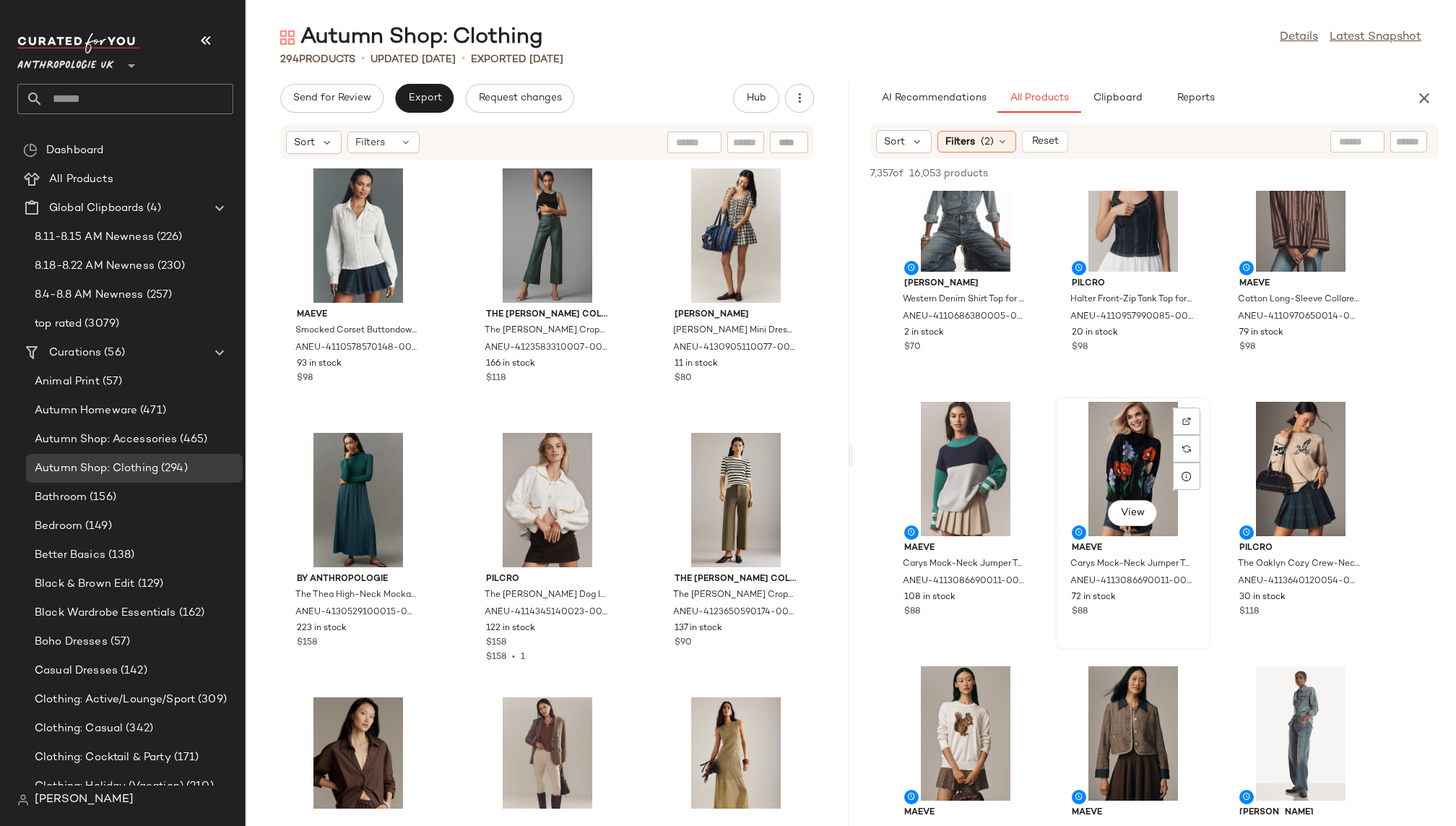
click at [1113, 490] on div "View" at bounding box center [1133, 469] width 146 height 135
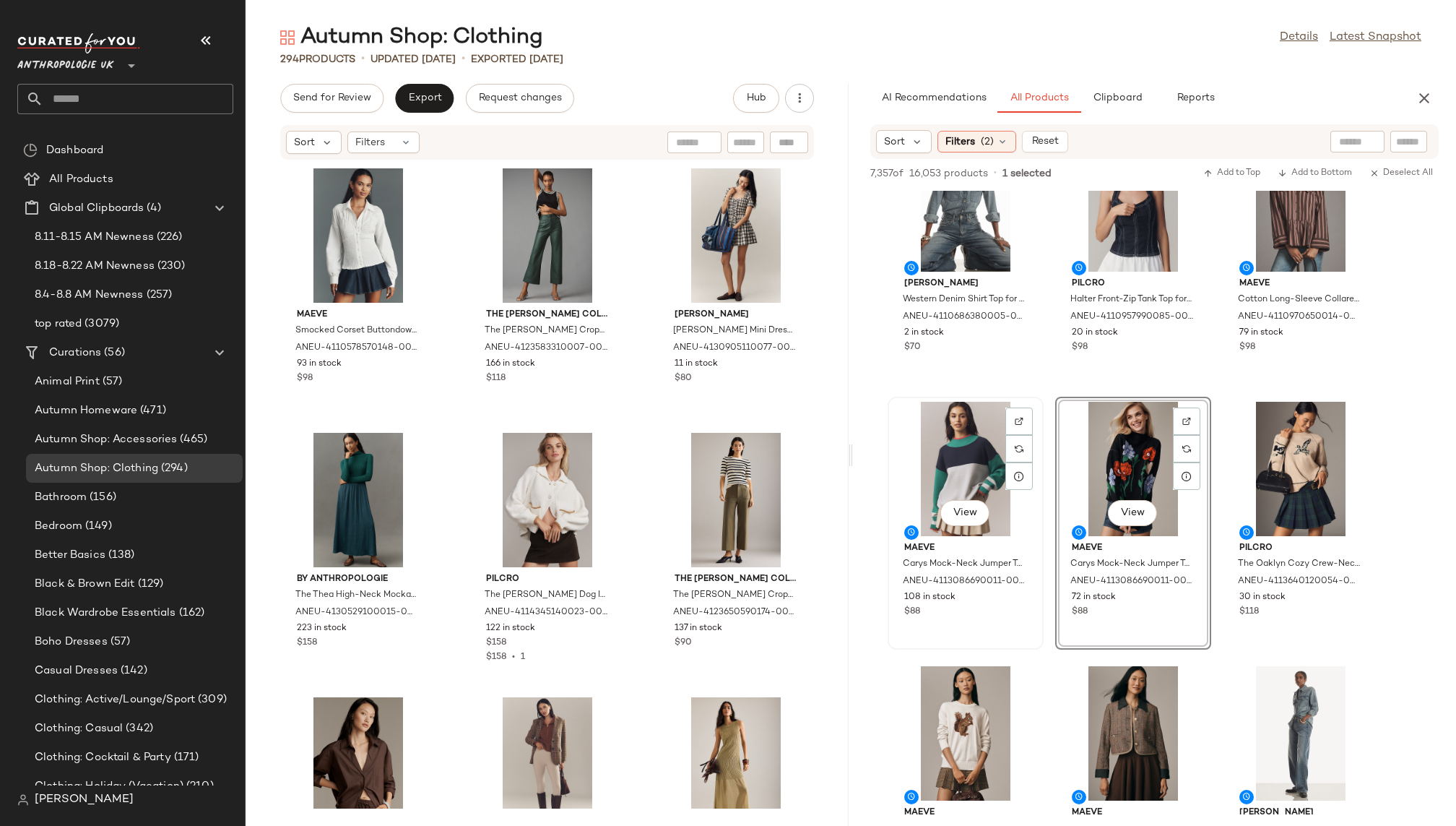
click at [939, 478] on div "View" at bounding box center [965, 469] width 146 height 135
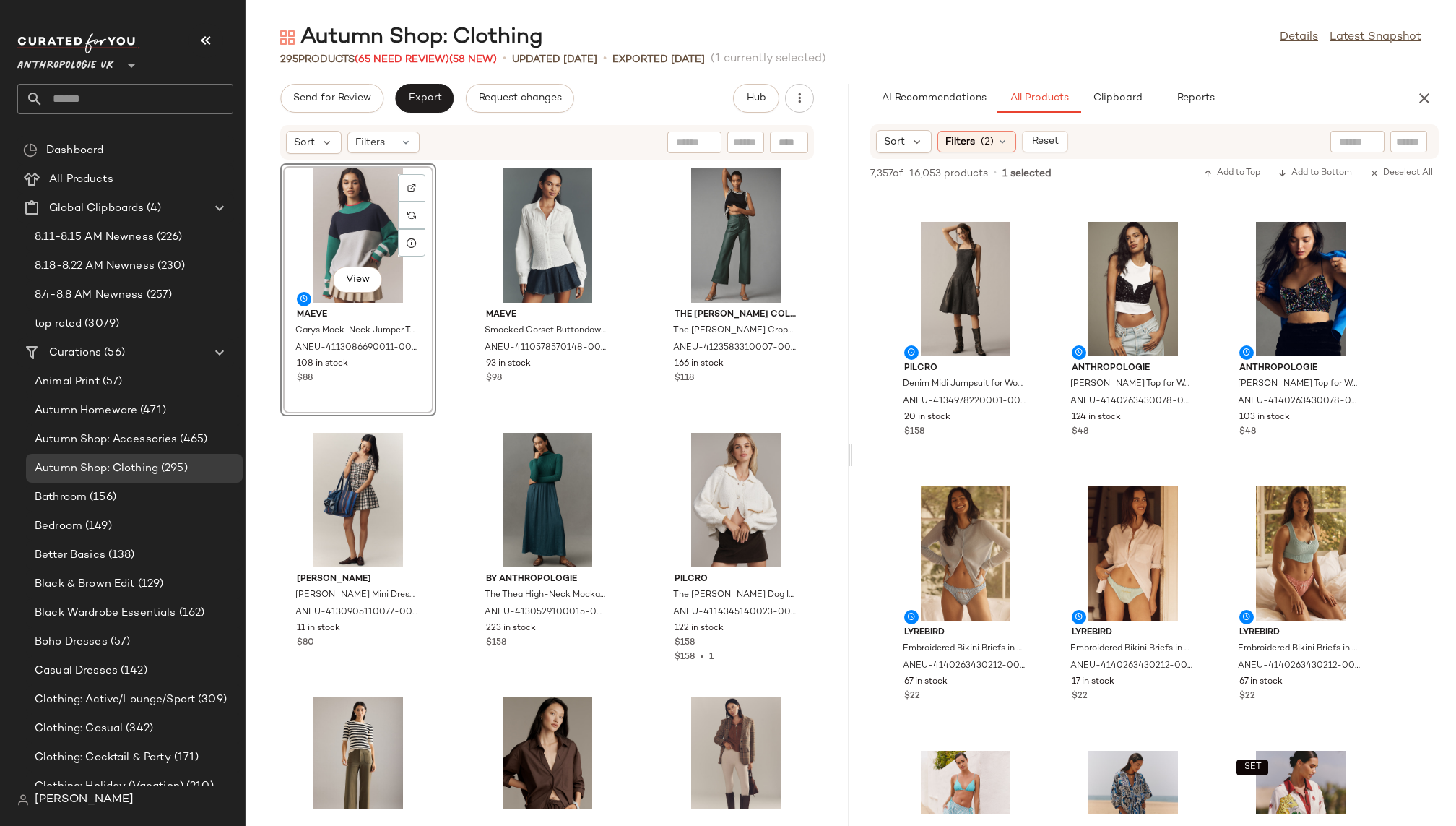
scroll to position [14005, 0]
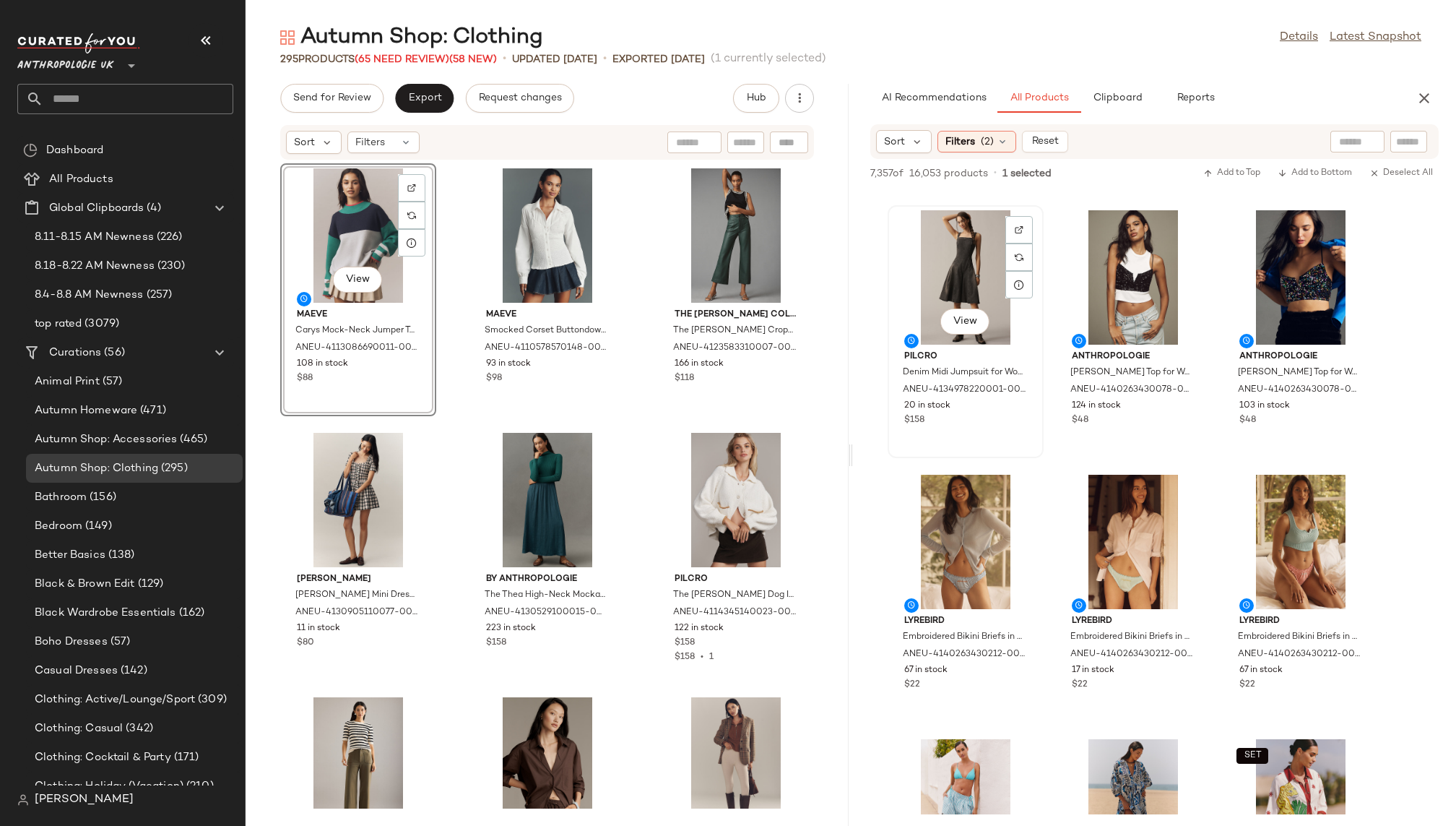
click at [946, 287] on div "View" at bounding box center [965, 278] width 146 height 135
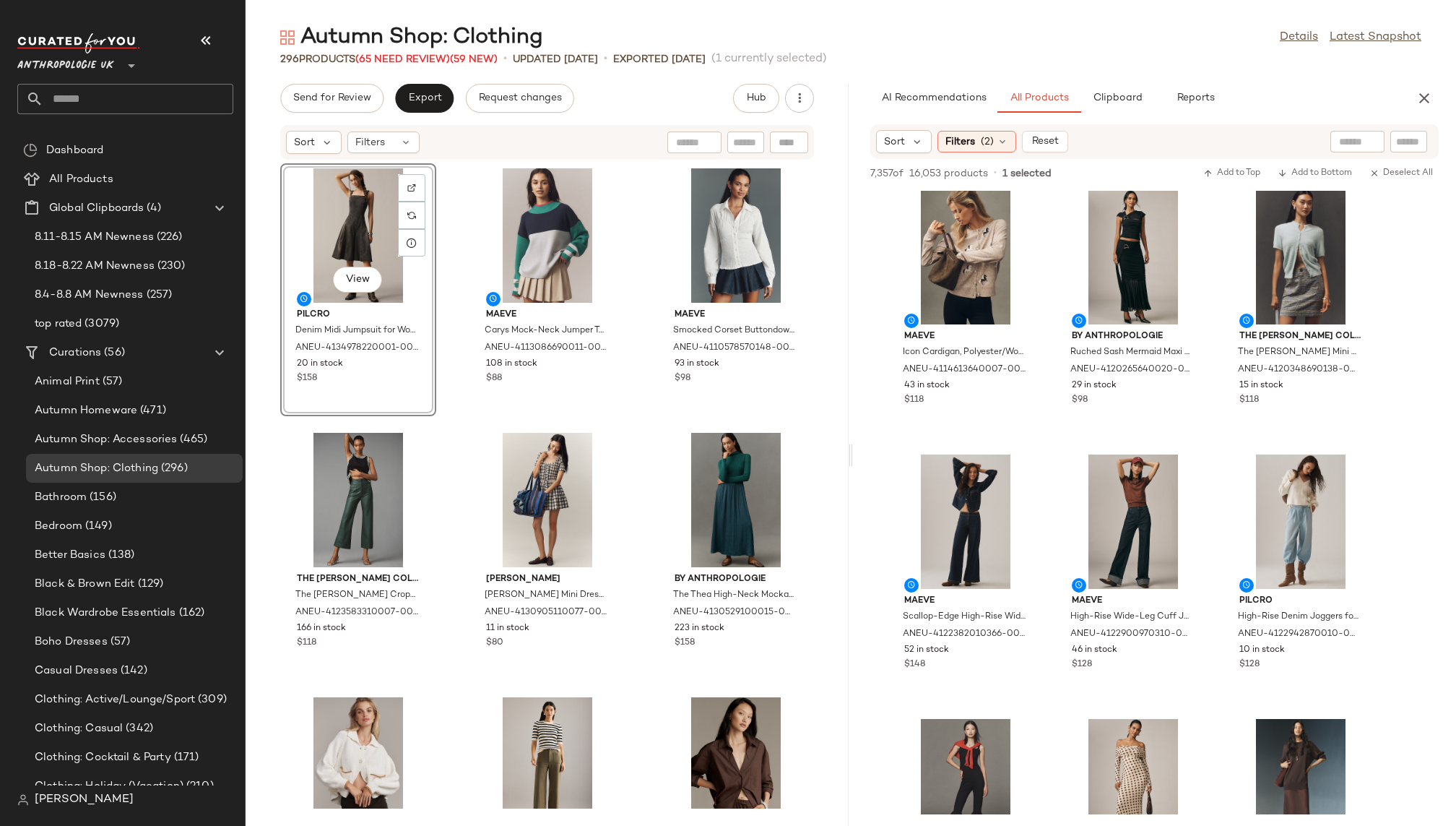
scroll to position [15964, 0]
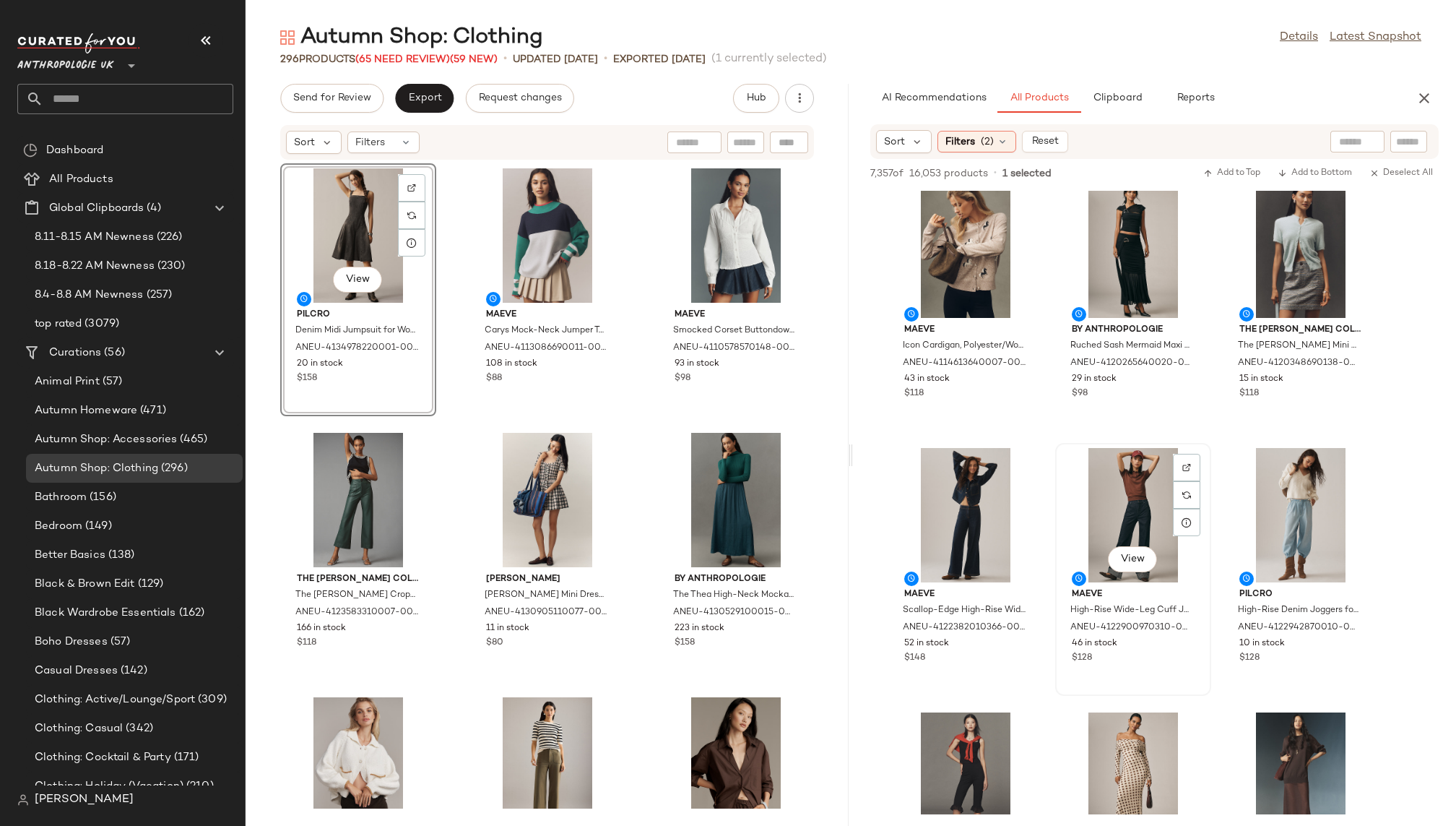
click at [1097, 521] on div "View" at bounding box center [1133, 516] width 146 height 135
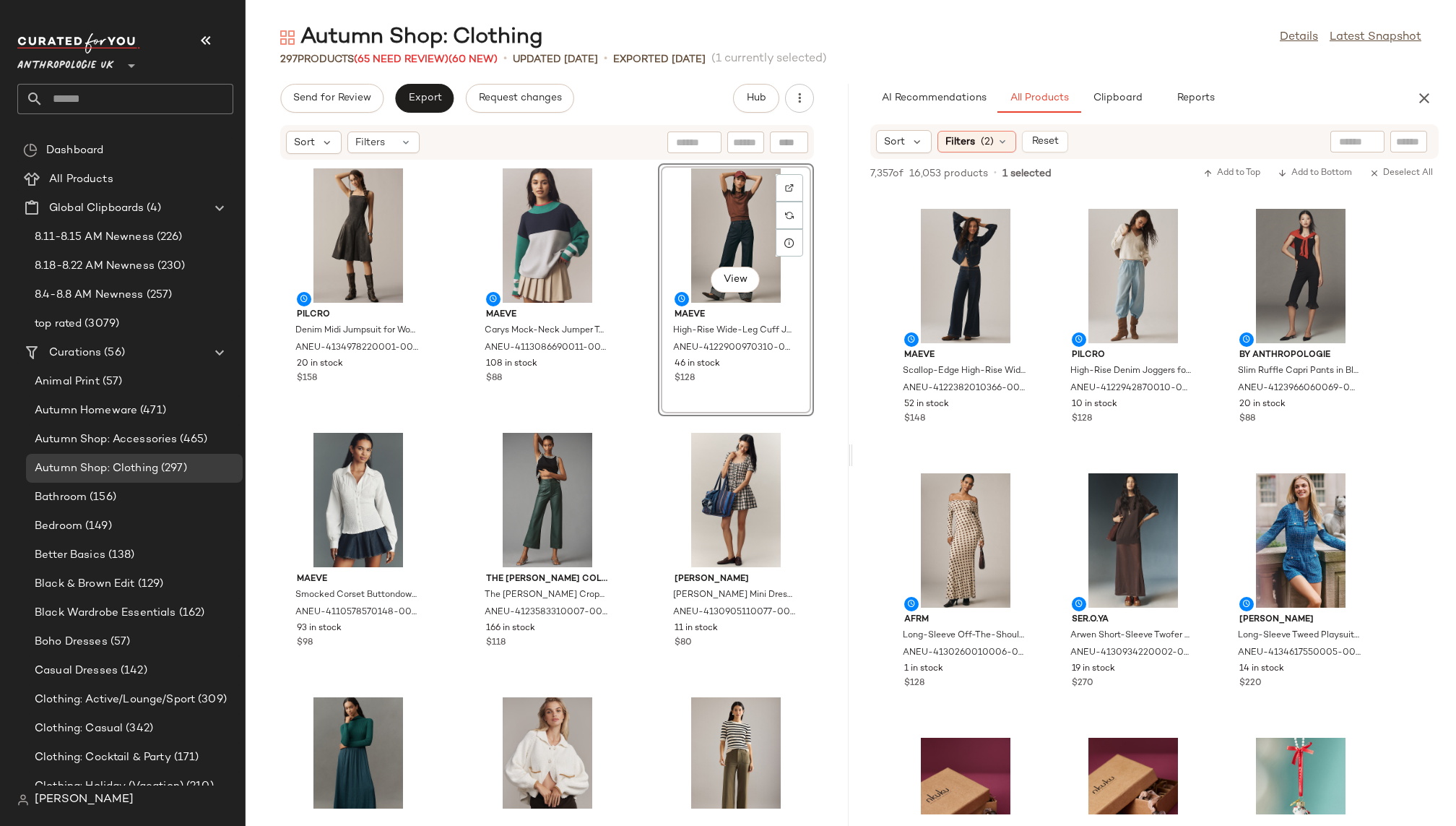
scroll to position [16242, 0]
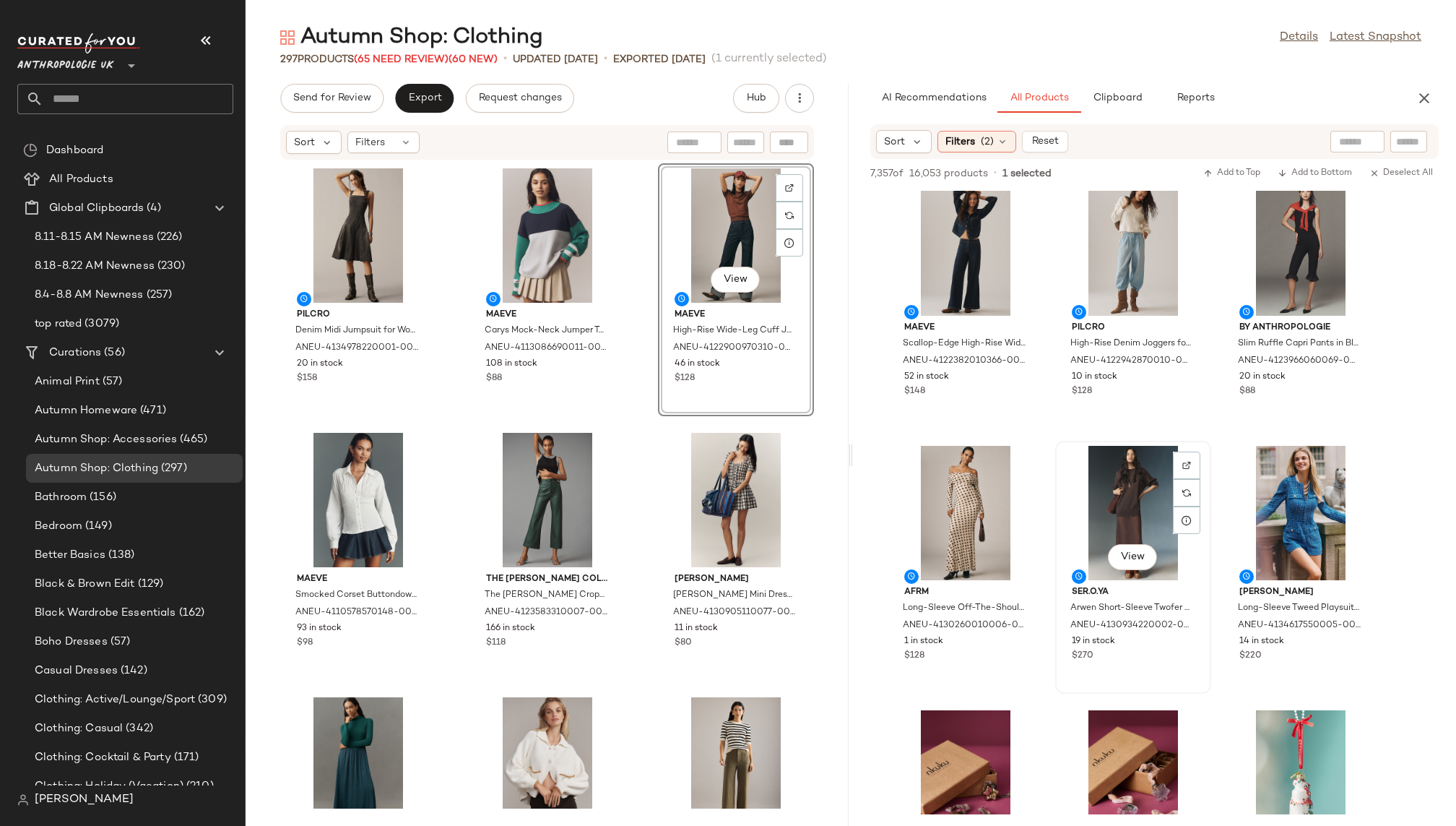
click at [1095, 495] on div "View" at bounding box center [1133, 513] width 146 height 135
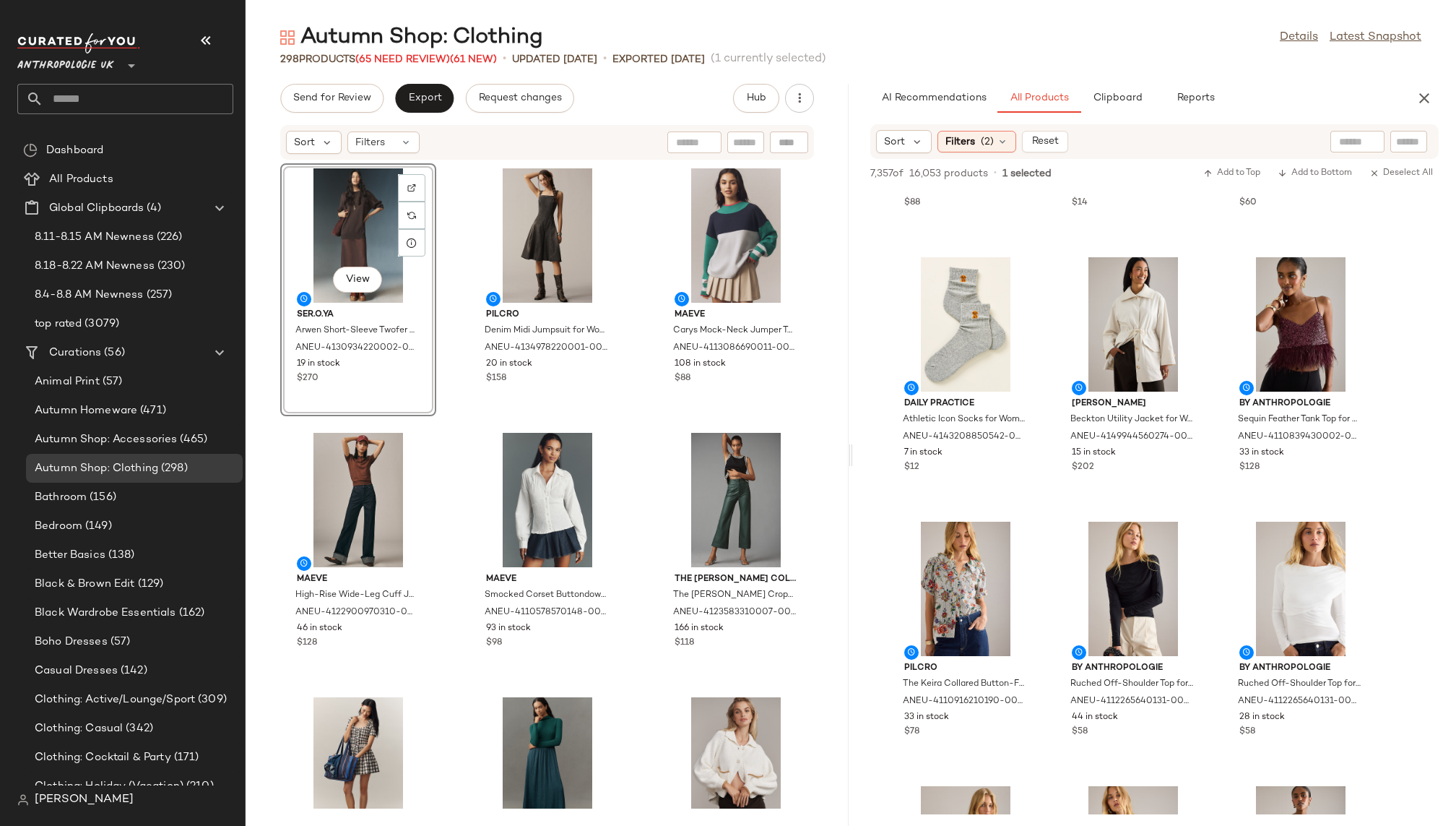
scroll to position [18925, 0]
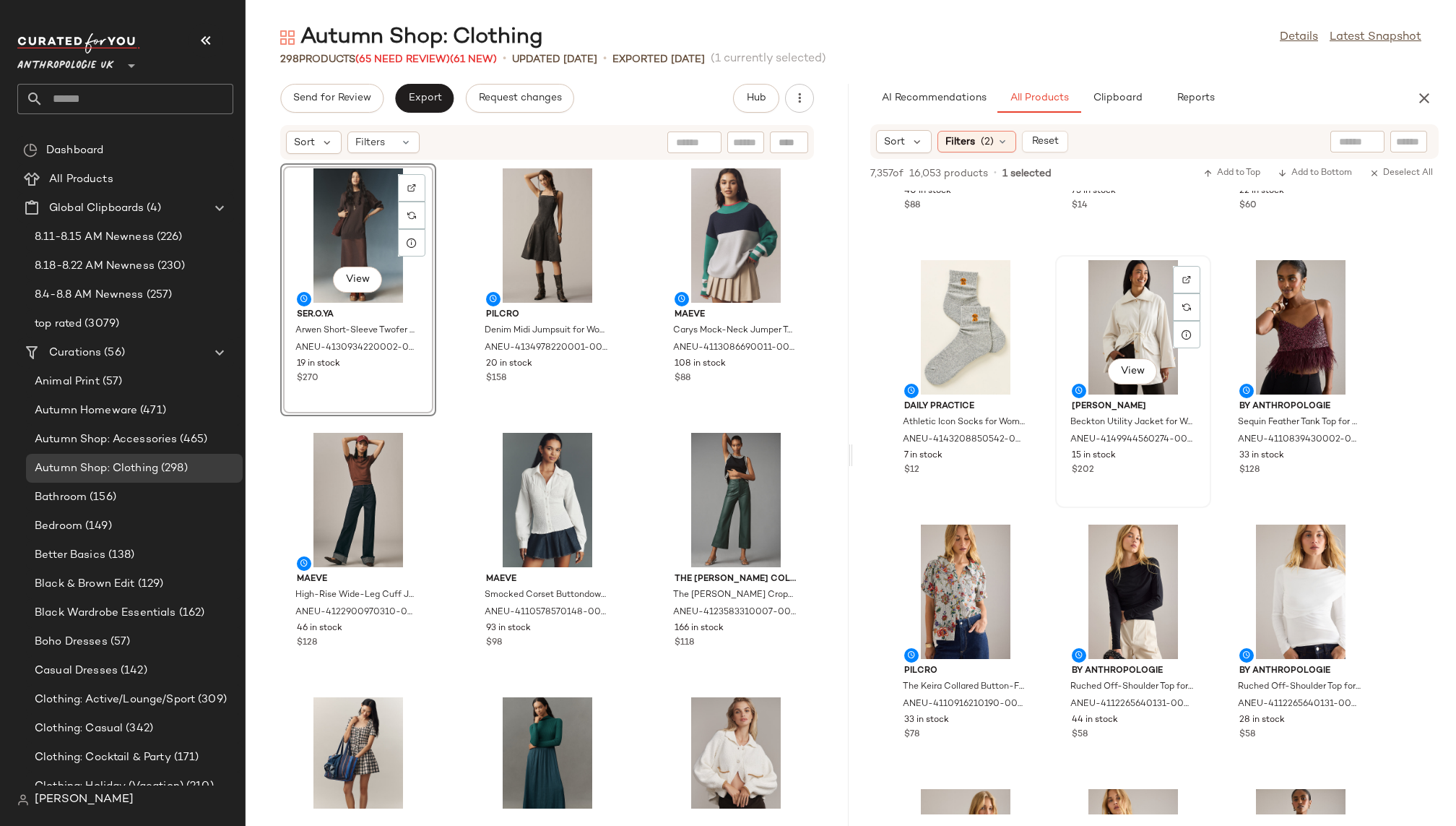
click at [1106, 327] on div "View" at bounding box center [1133, 328] width 146 height 135
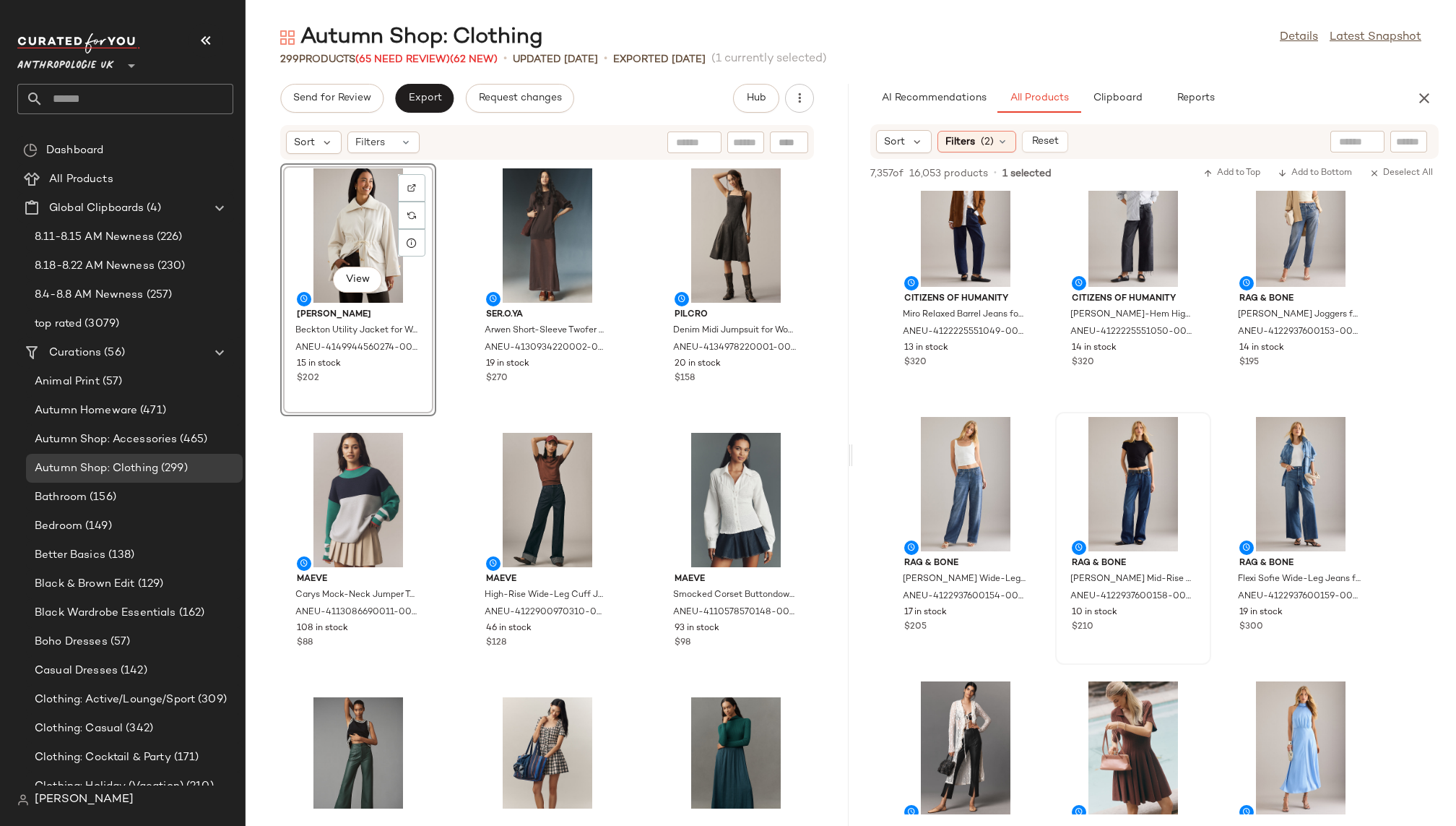
scroll to position [20140, 0]
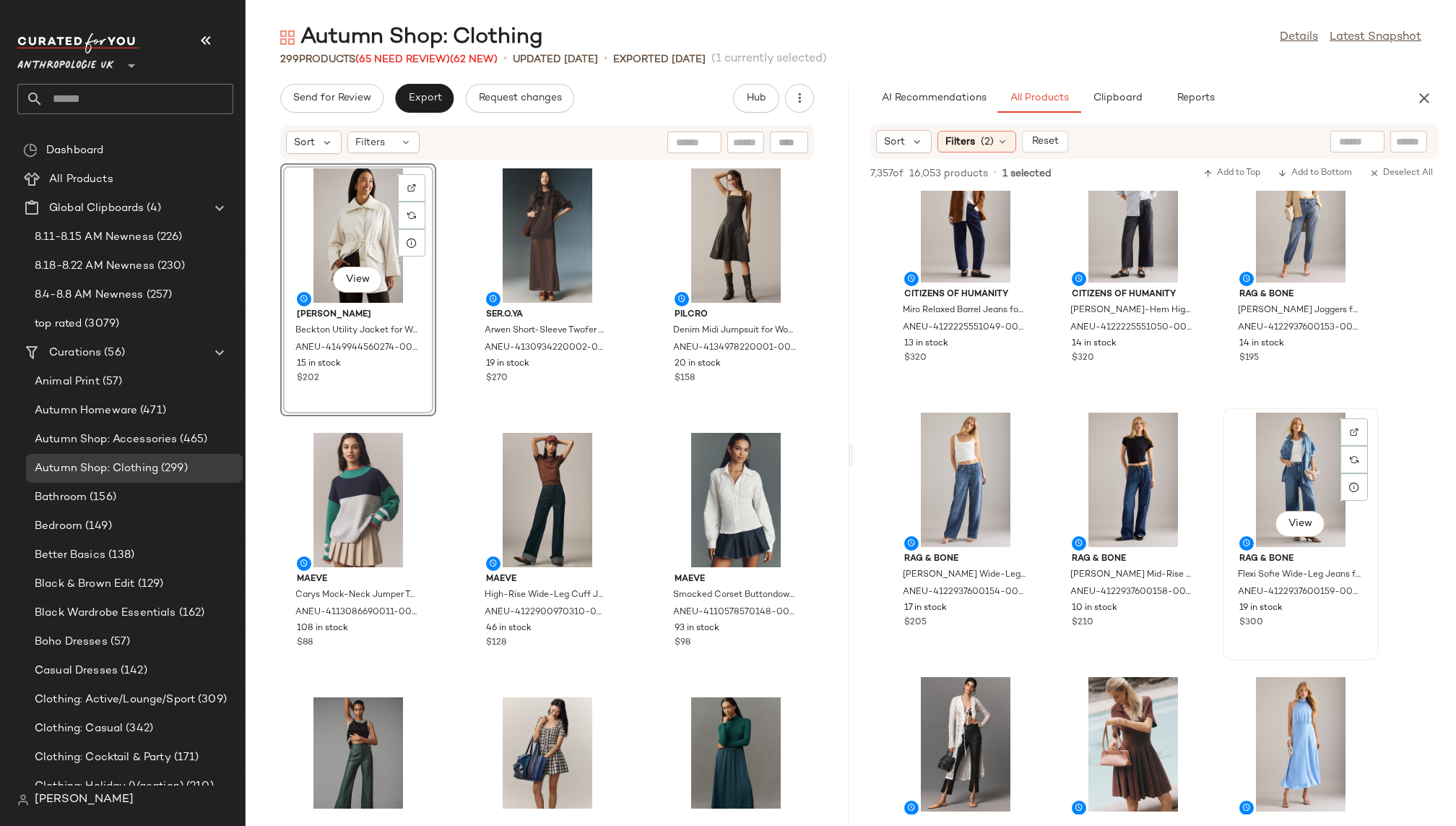
click at [1274, 482] on div "View" at bounding box center [1300, 480] width 146 height 135
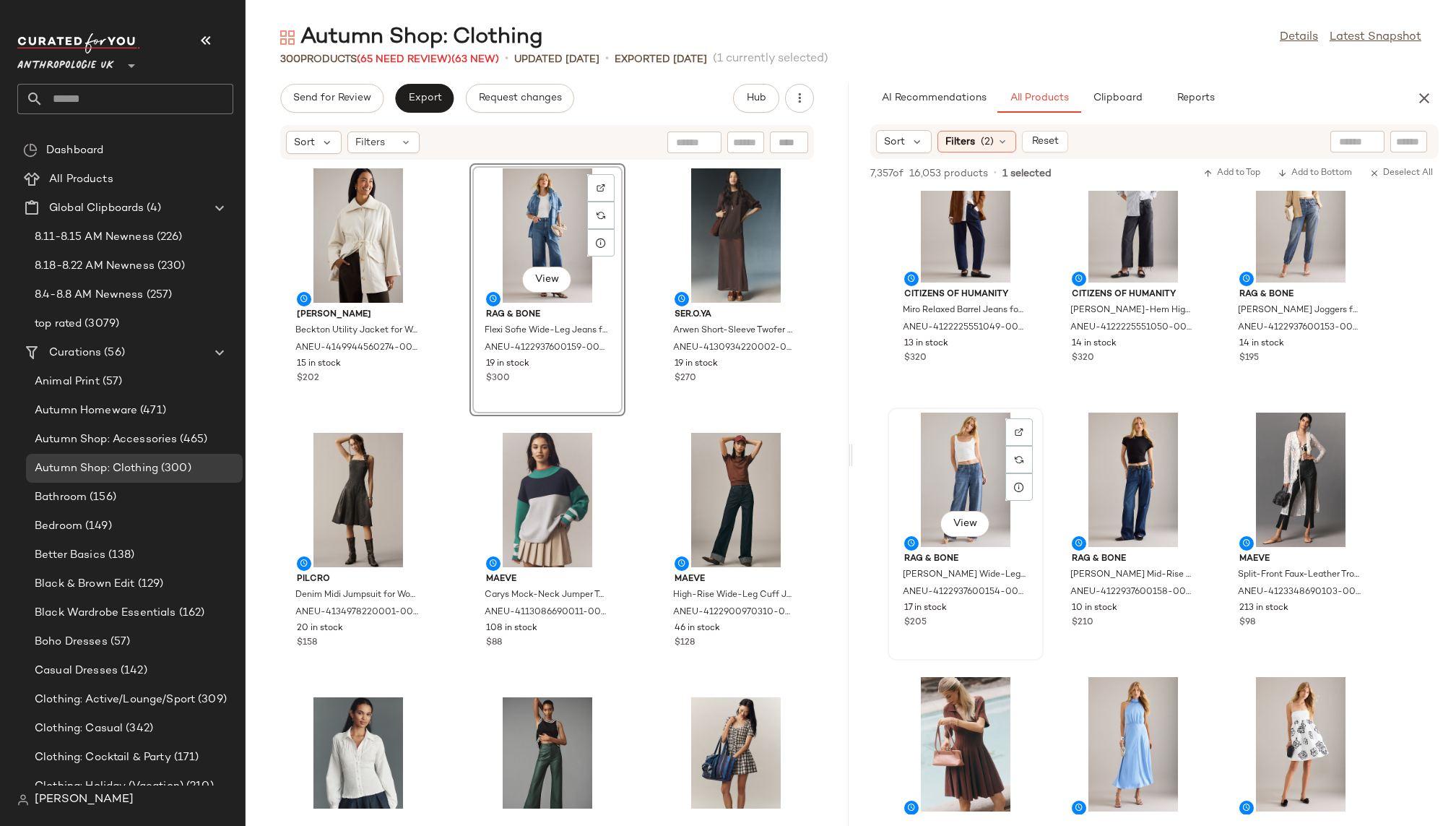
click at [955, 487] on div "View" at bounding box center [965, 480] width 146 height 135
click at [1280, 471] on div "View" at bounding box center [1300, 480] width 146 height 135
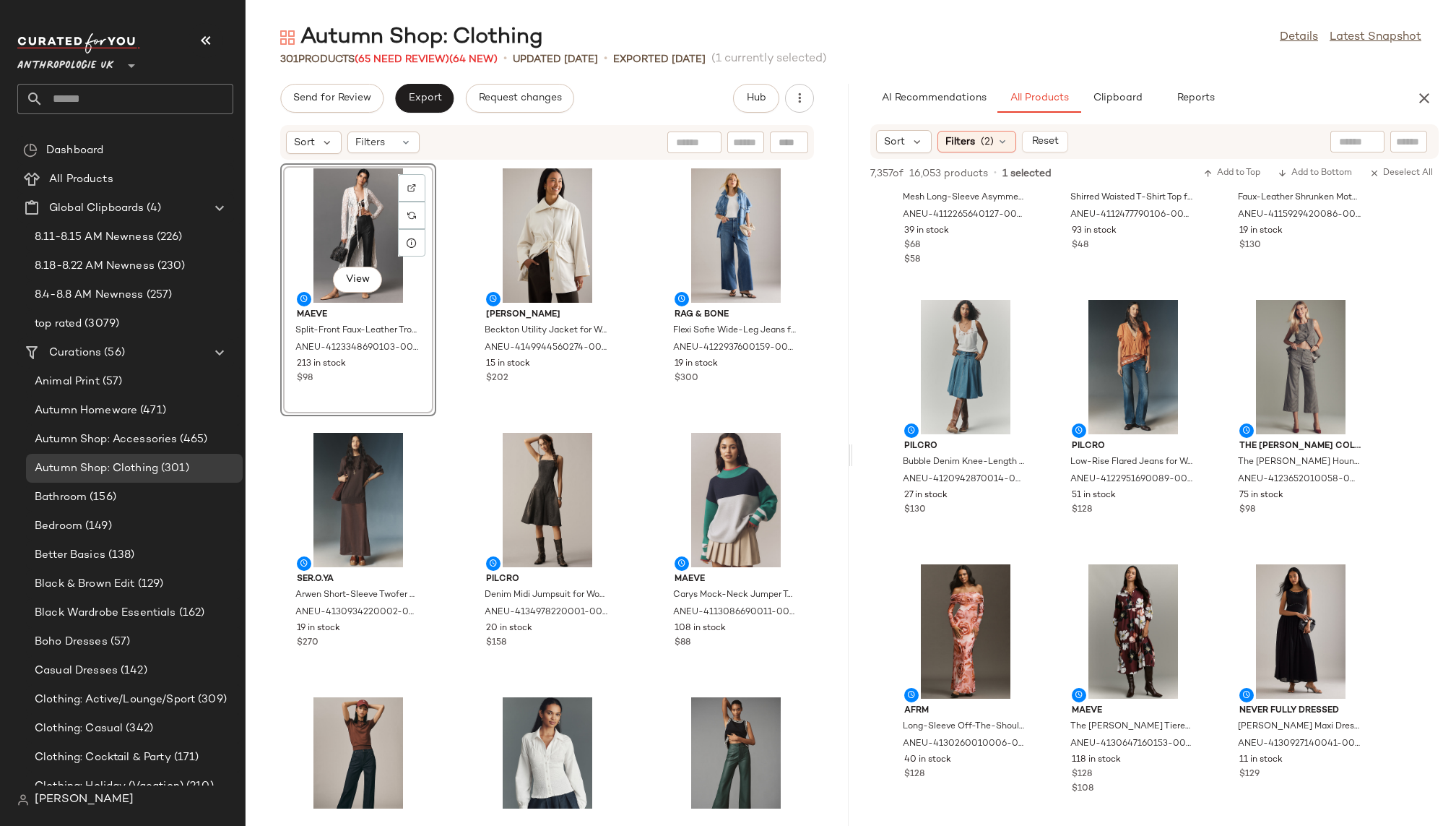
scroll to position [29665, 0]
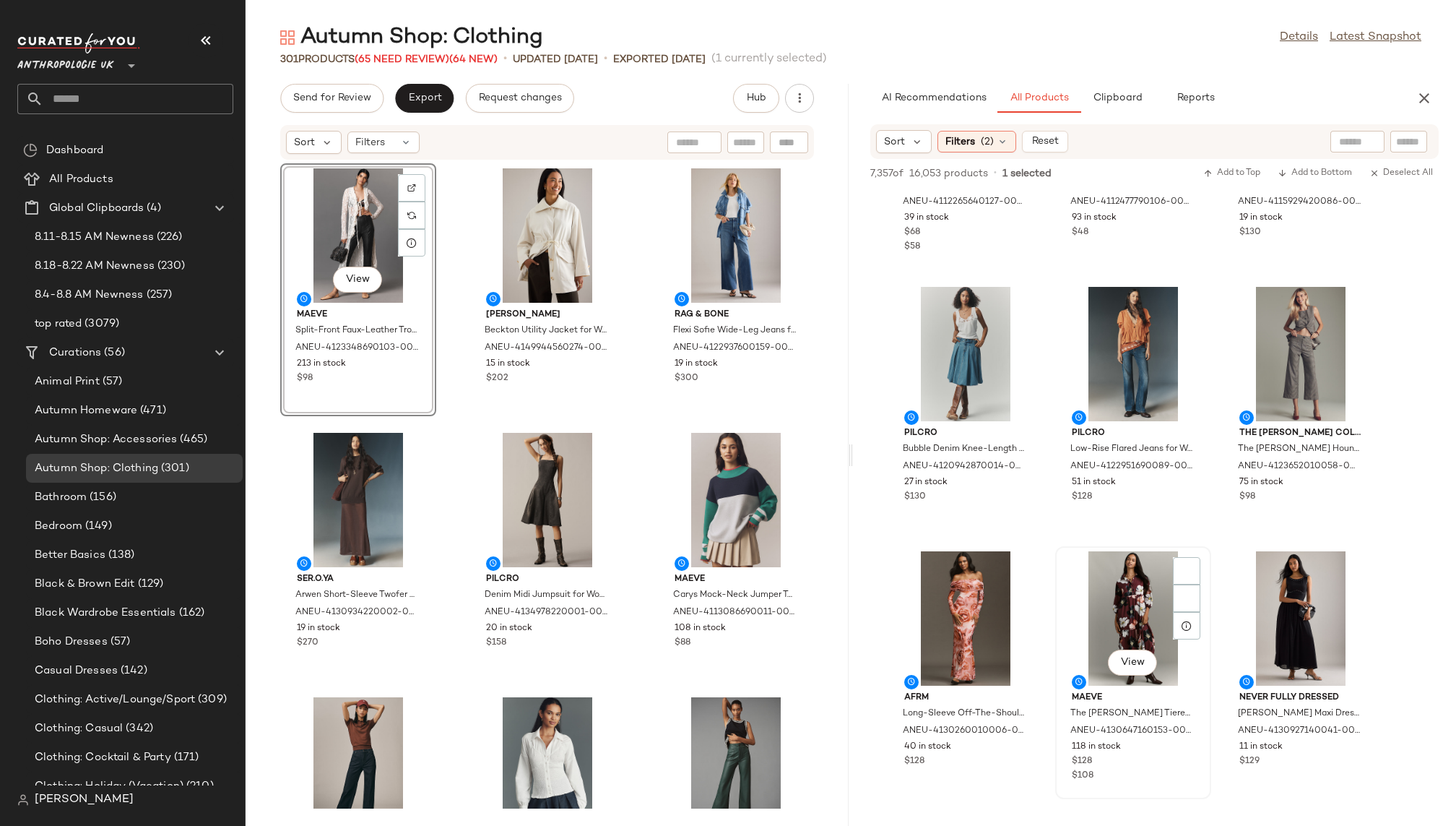
click at [1113, 613] on div "View" at bounding box center [1133, 619] width 146 height 135
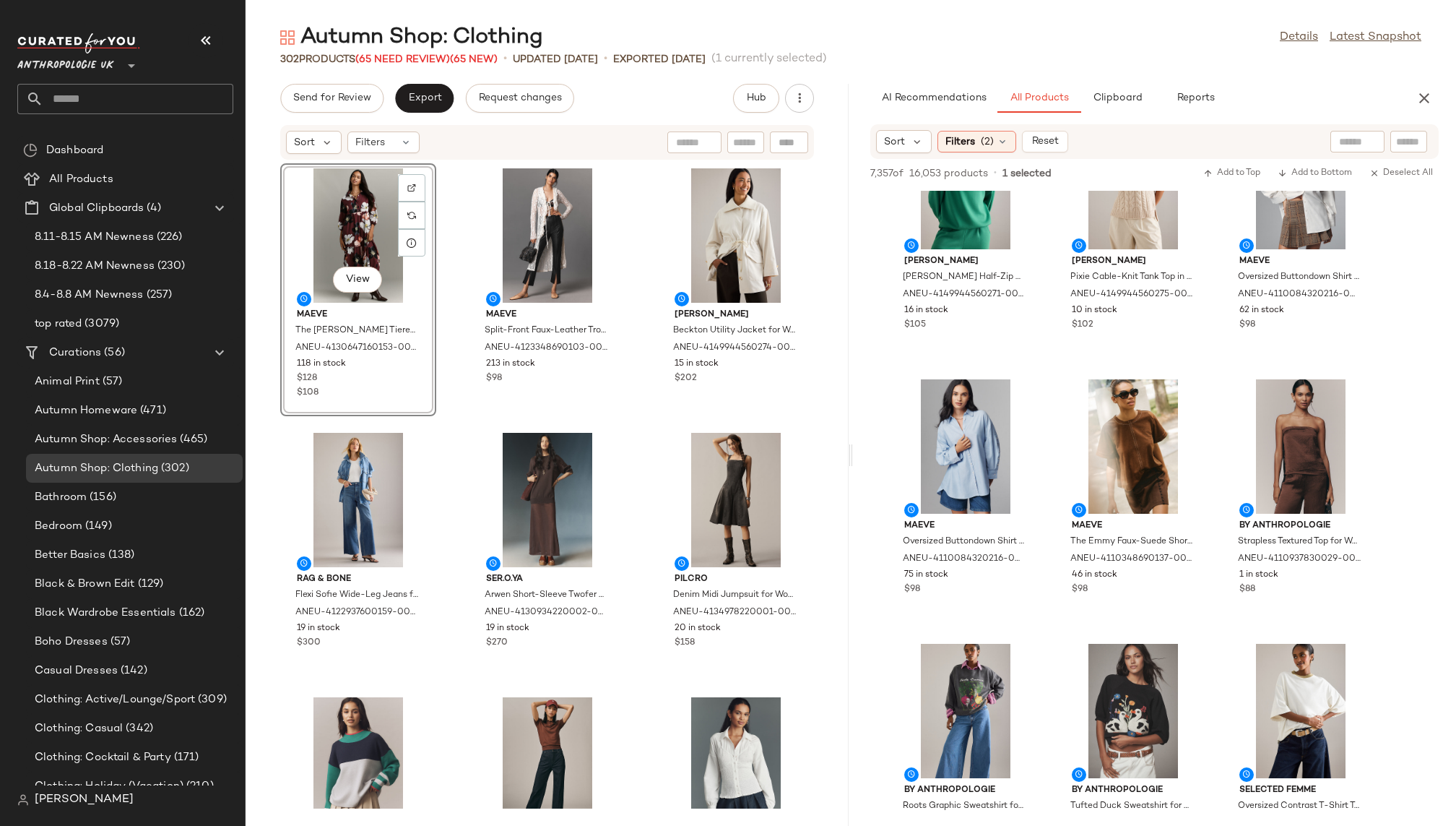
scroll to position [36574, 0]
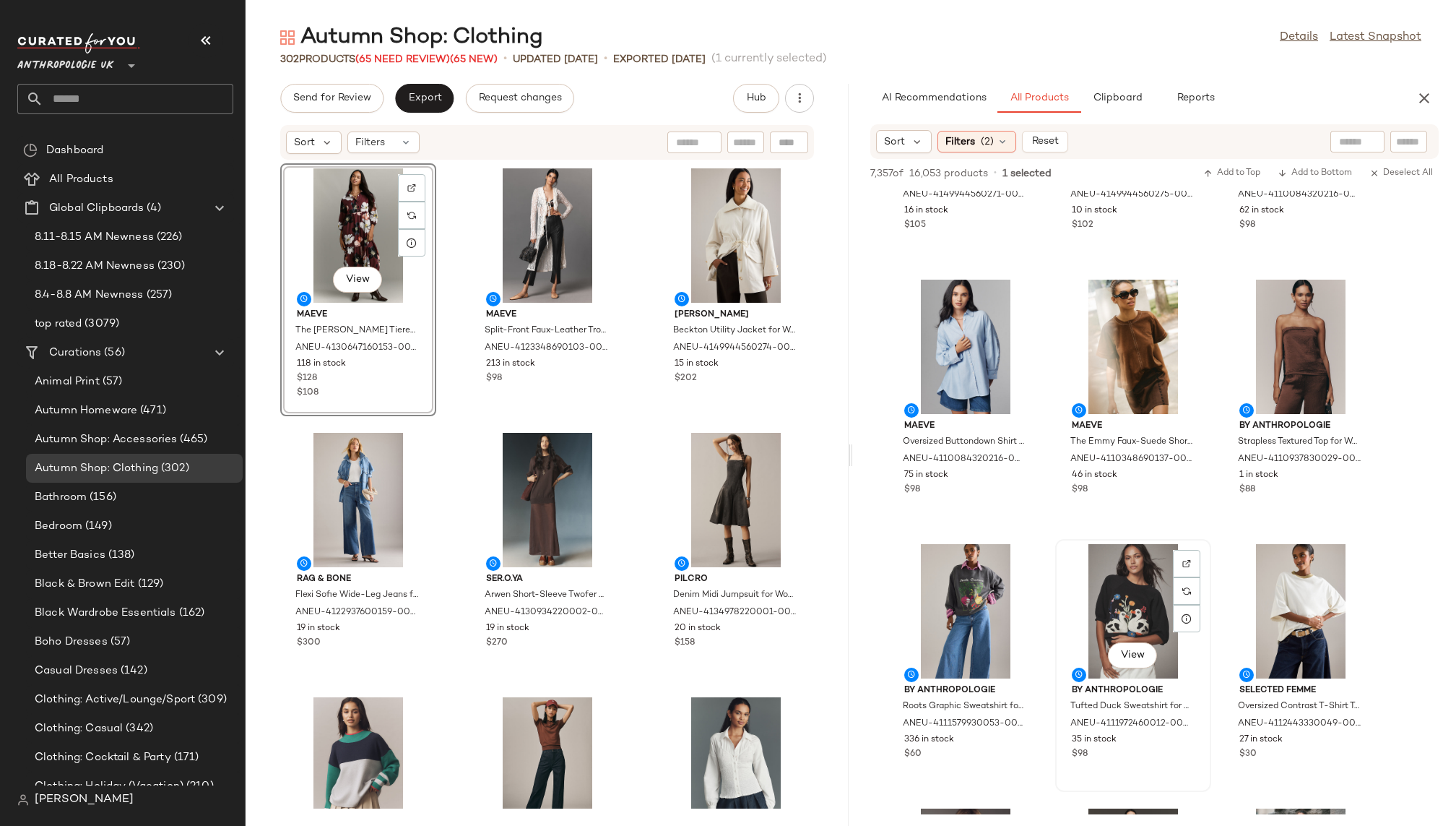
click at [1090, 622] on div "View" at bounding box center [1133, 611] width 146 height 135
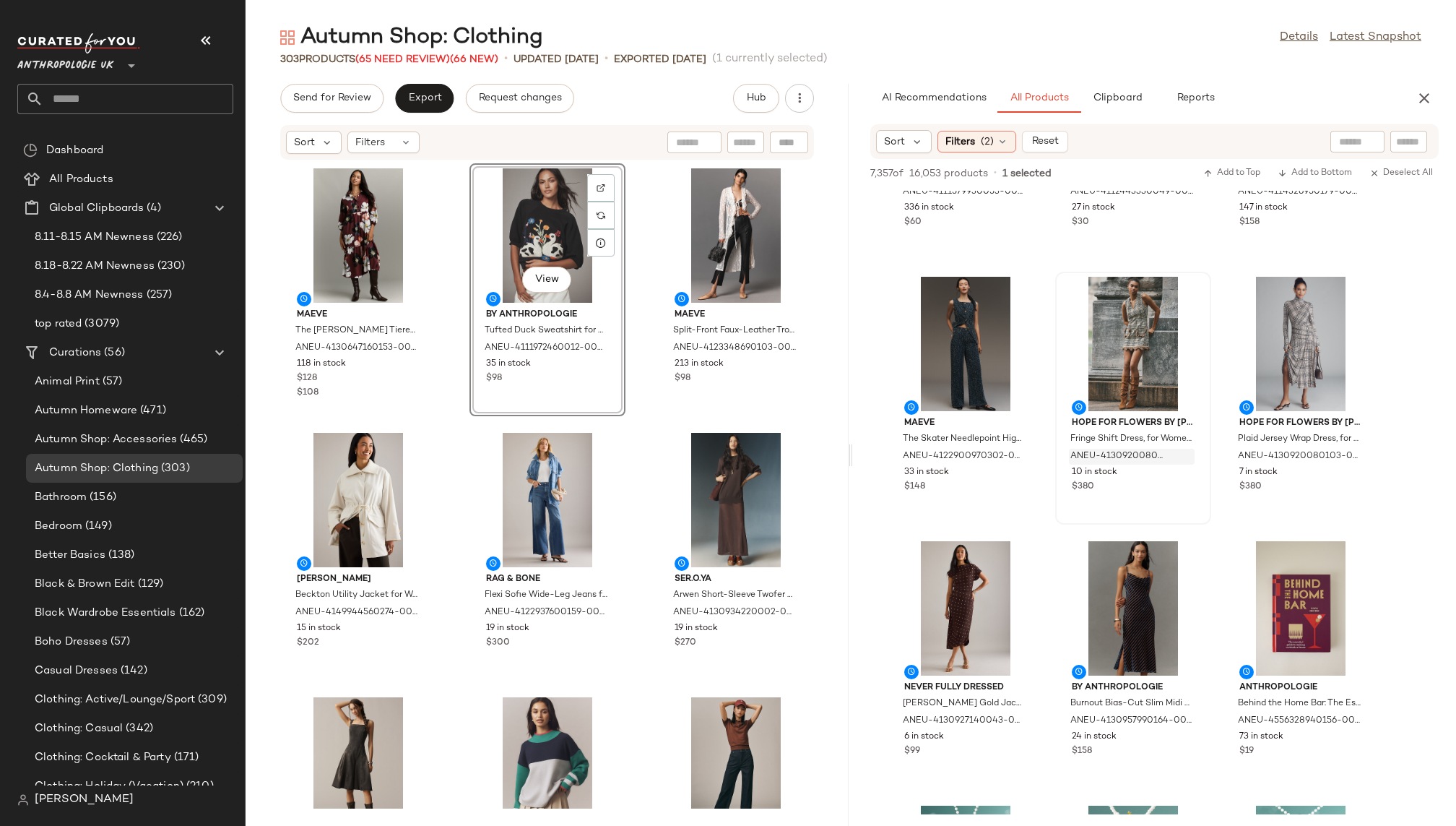
scroll to position [37033, 0]
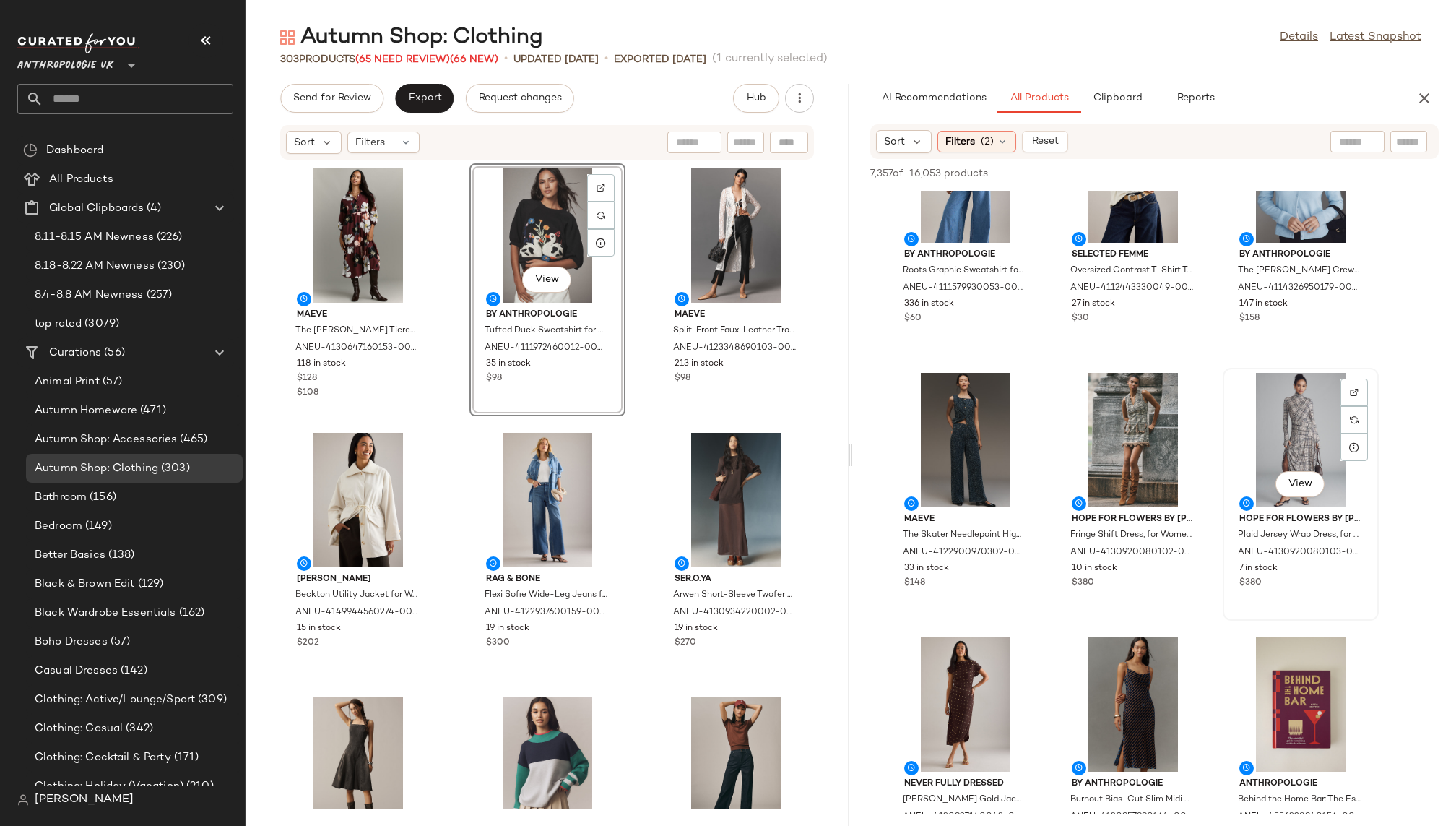
click at [1242, 459] on div "View" at bounding box center [1300, 440] width 146 height 135
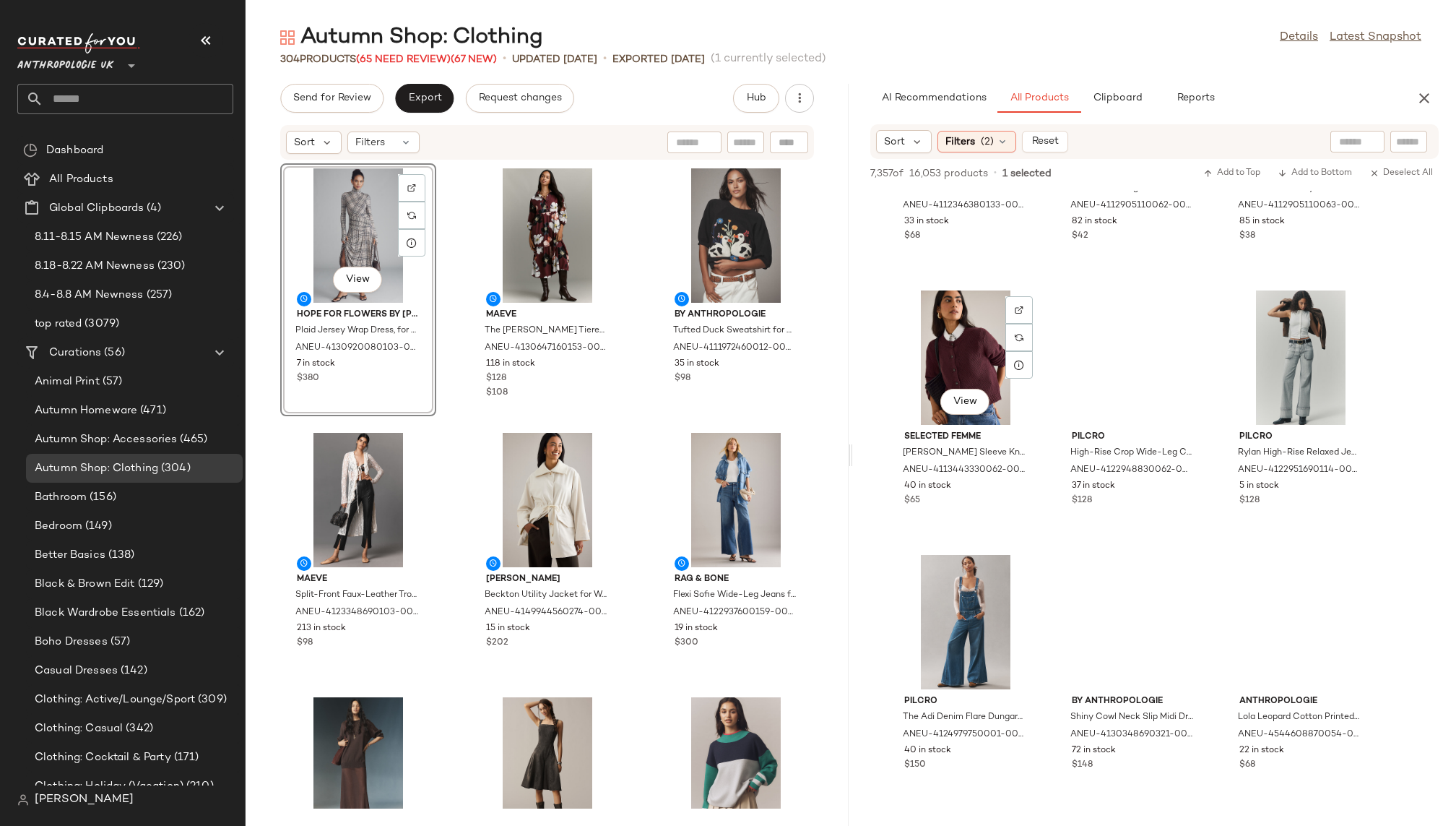
scroll to position [57824, 0]
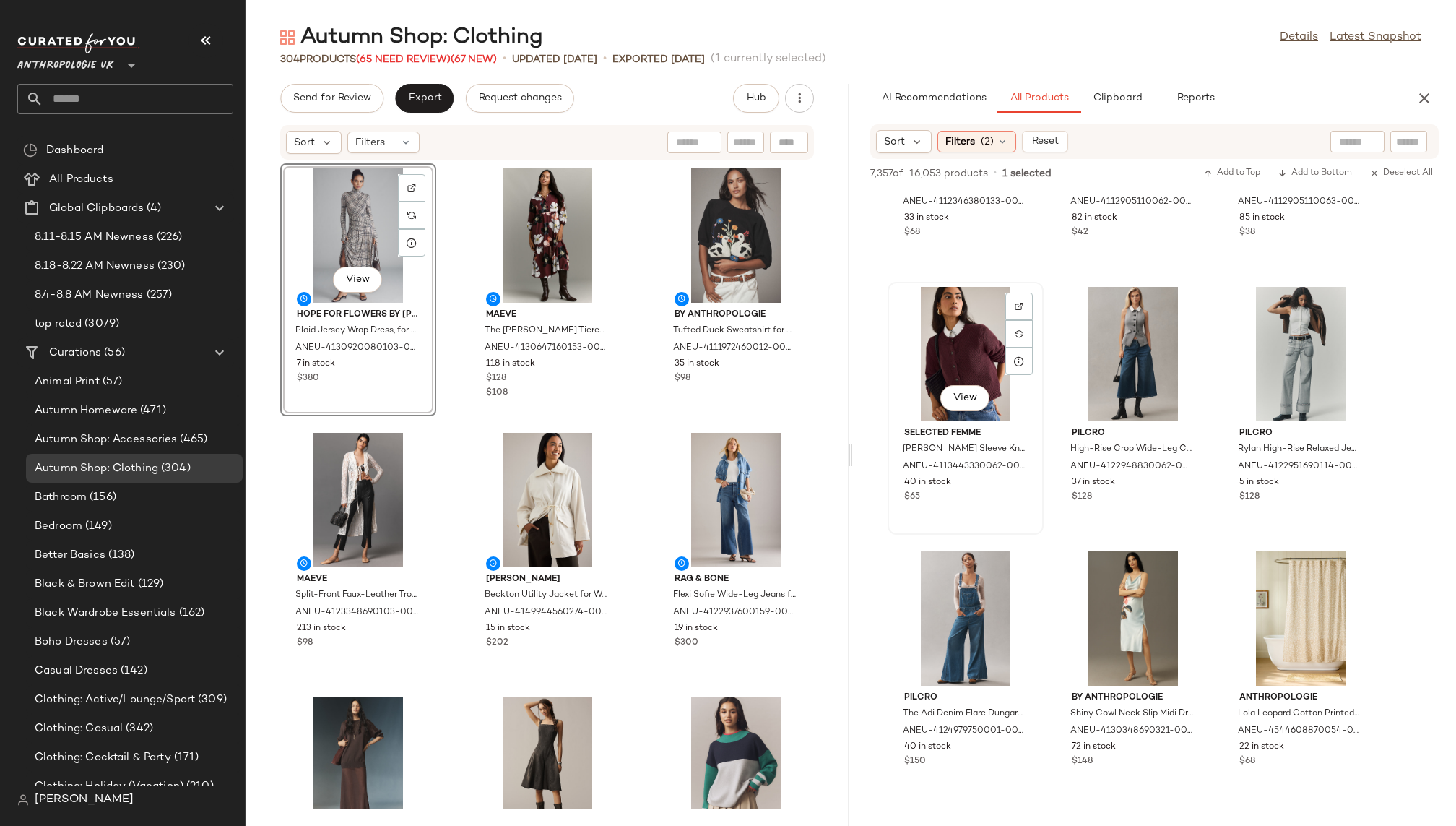
click at [950, 357] on div "View" at bounding box center [965, 354] width 146 height 135
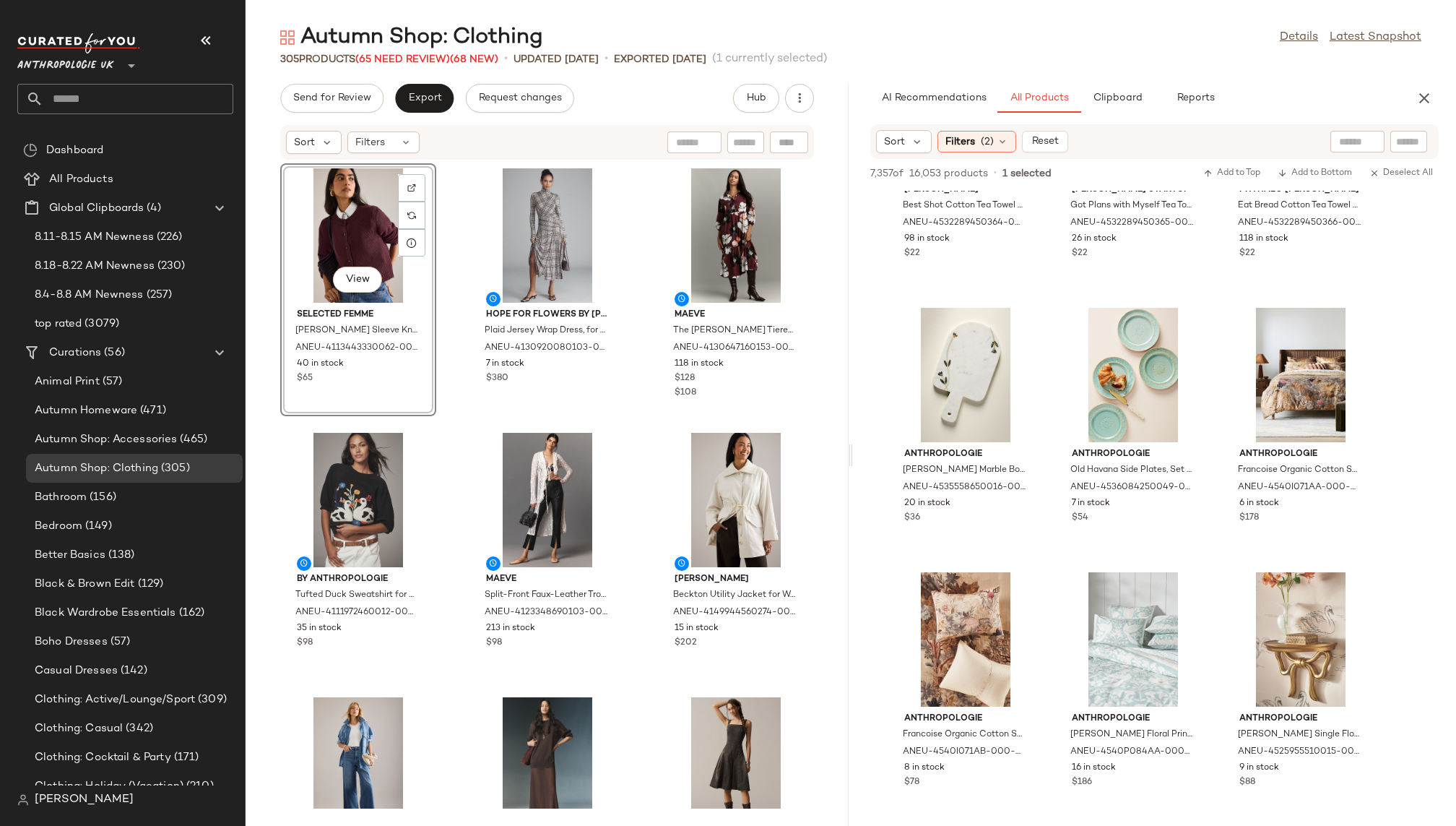
scroll to position [59485, 0]
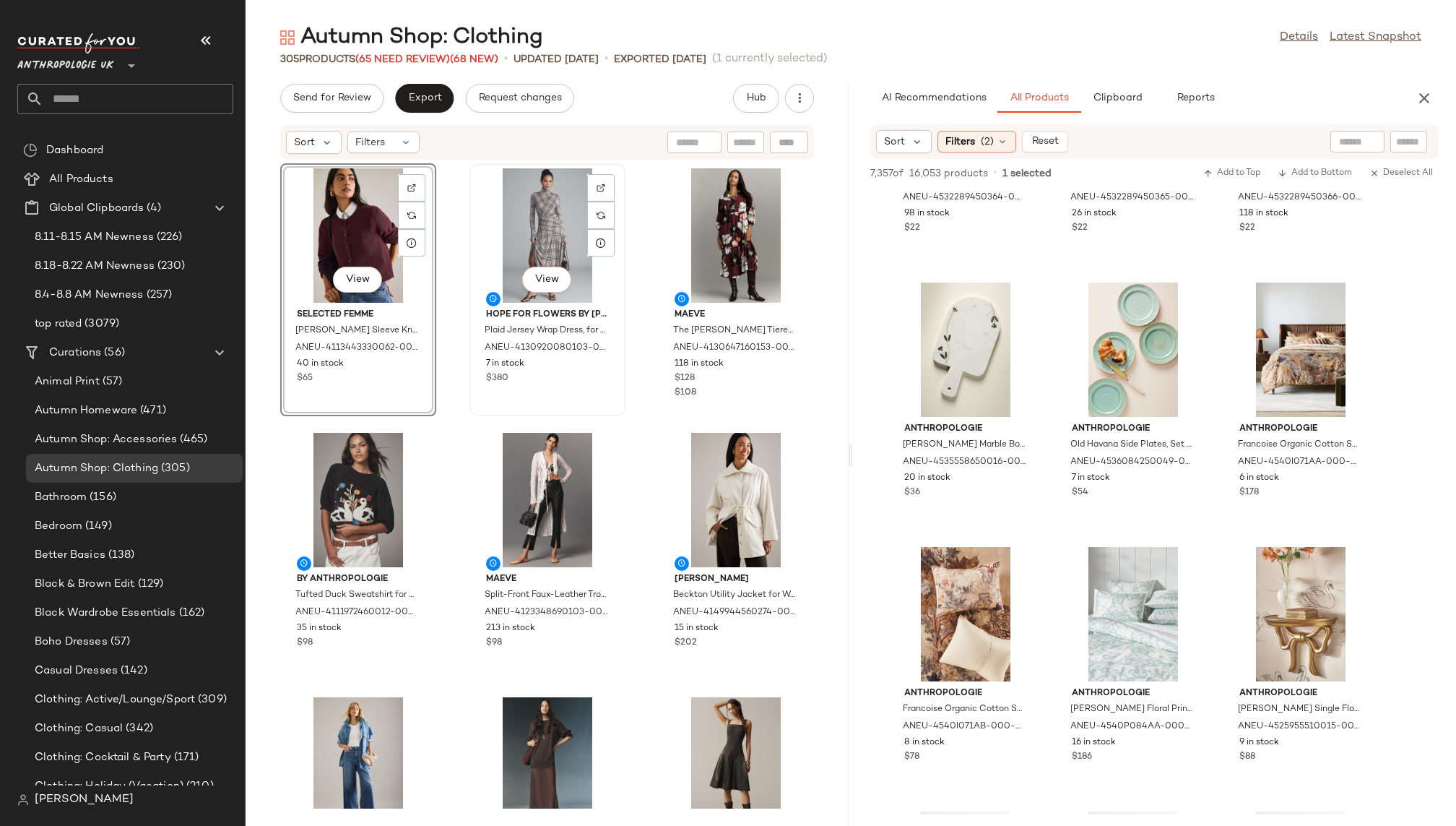
click at [491, 208] on div "View" at bounding box center [547, 236] width 146 height 135
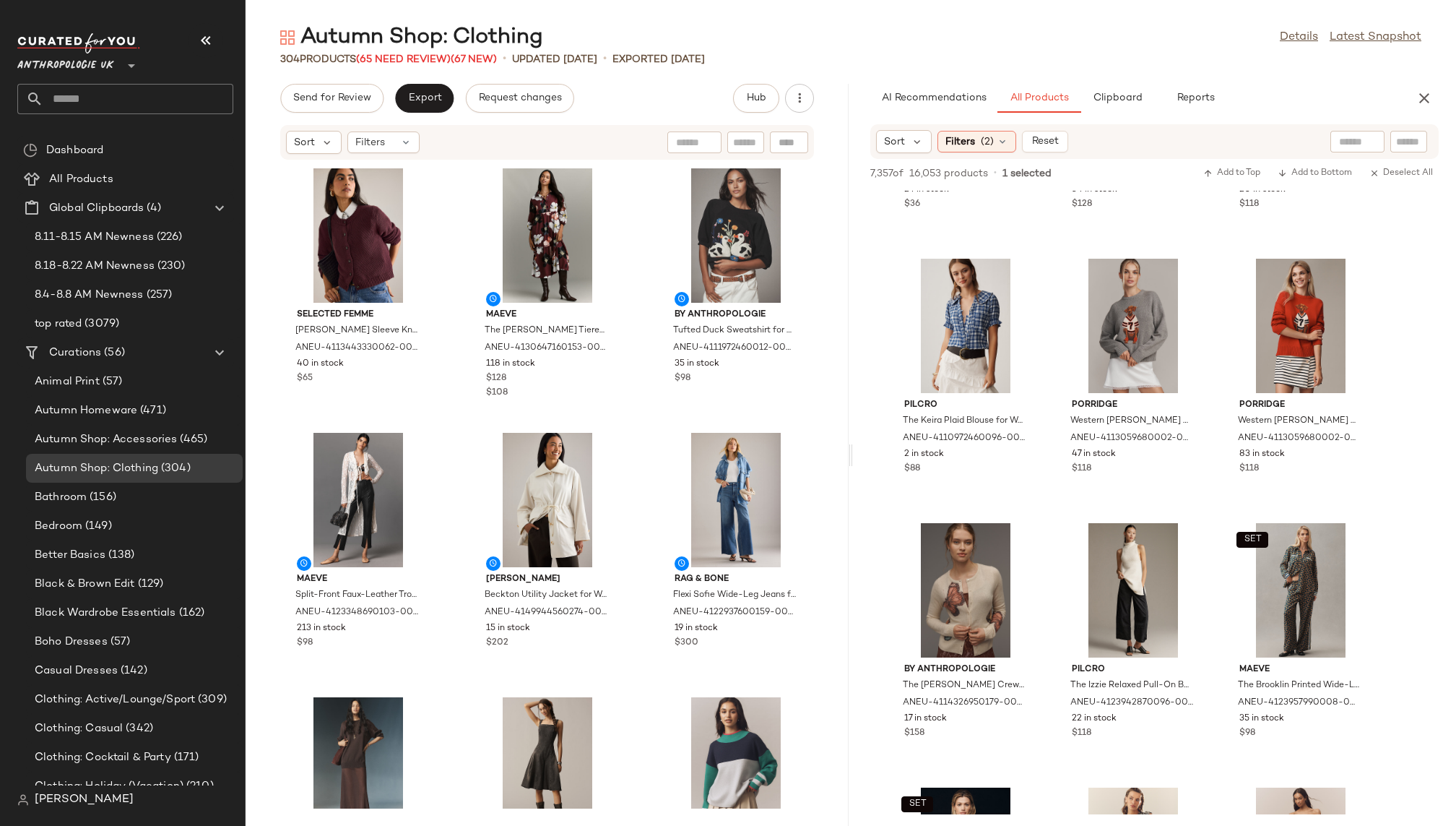
scroll to position [64490, 0]
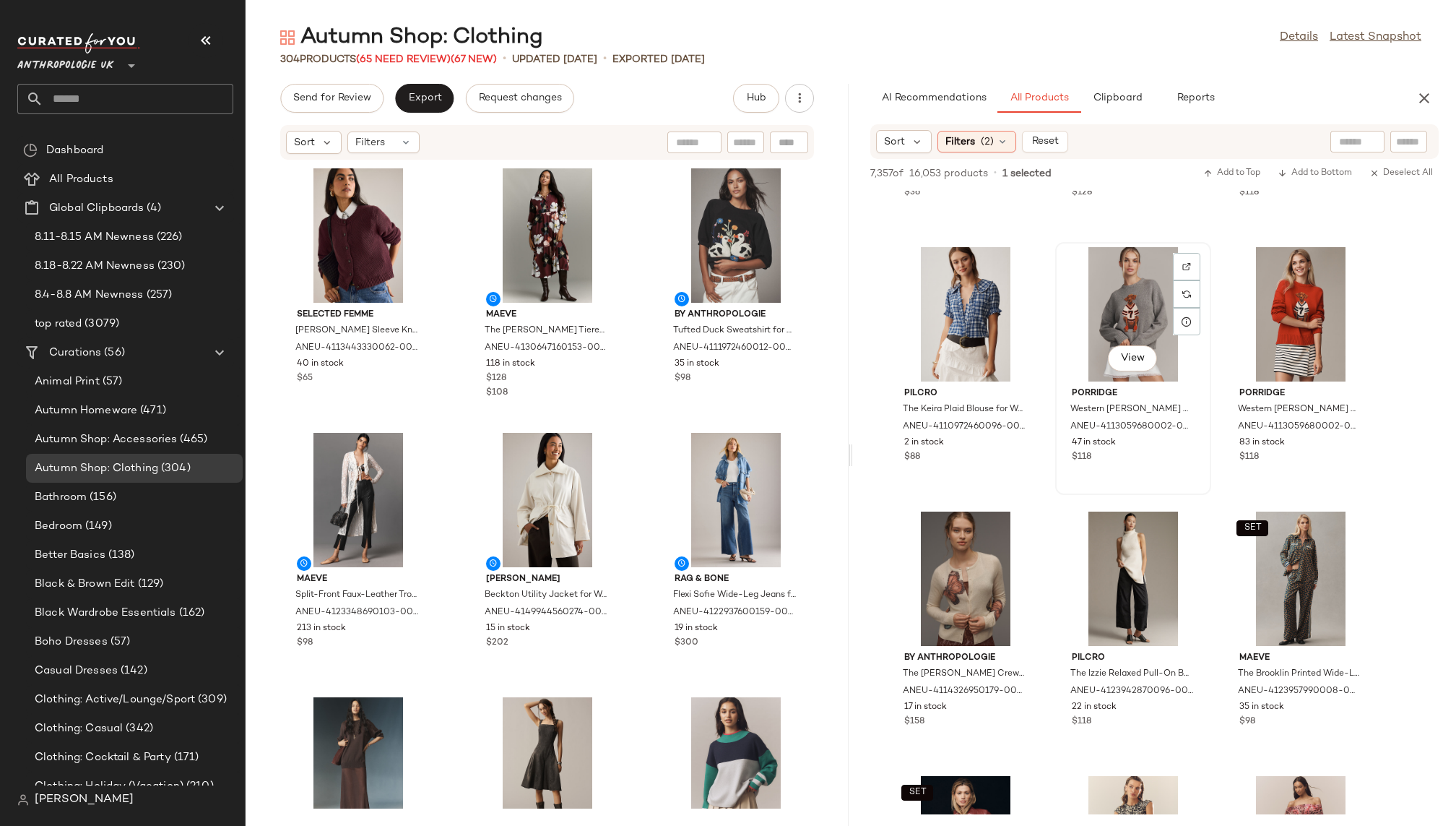
click at [1106, 322] on div "View" at bounding box center [1133, 314] width 146 height 135
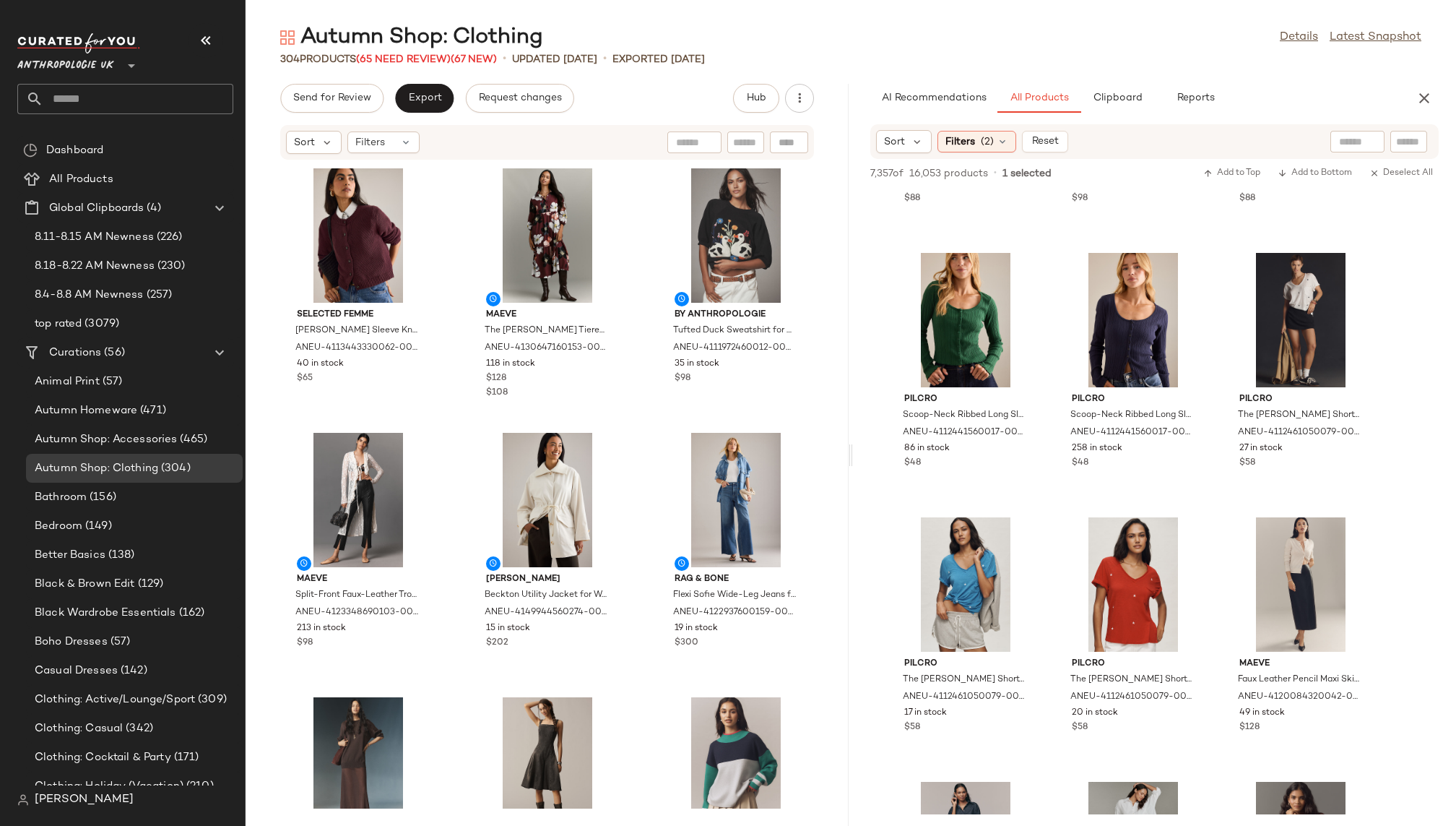
scroll to position [71144, 0]
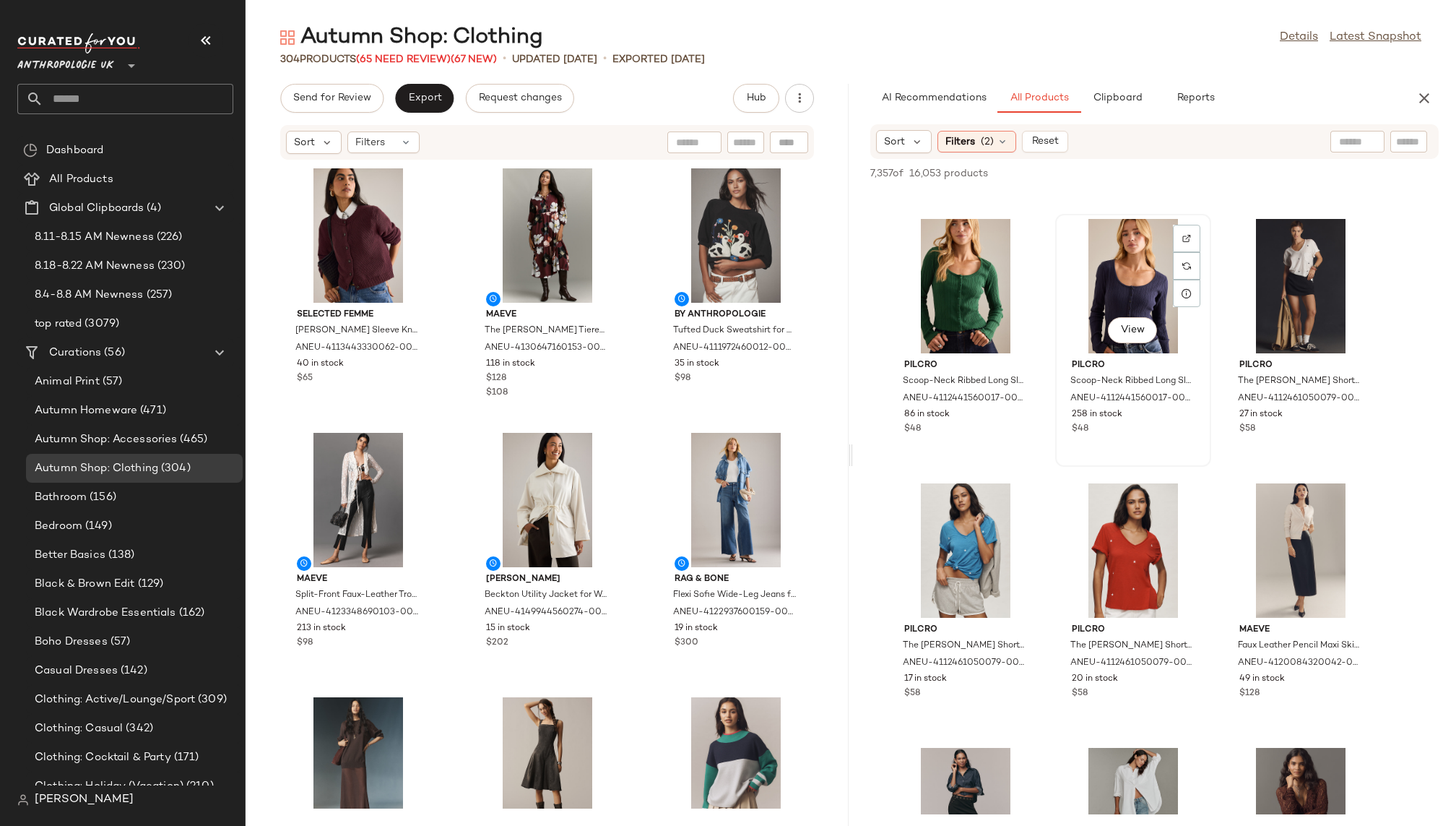
click at [1103, 285] on div "View" at bounding box center [1133, 287] width 146 height 135
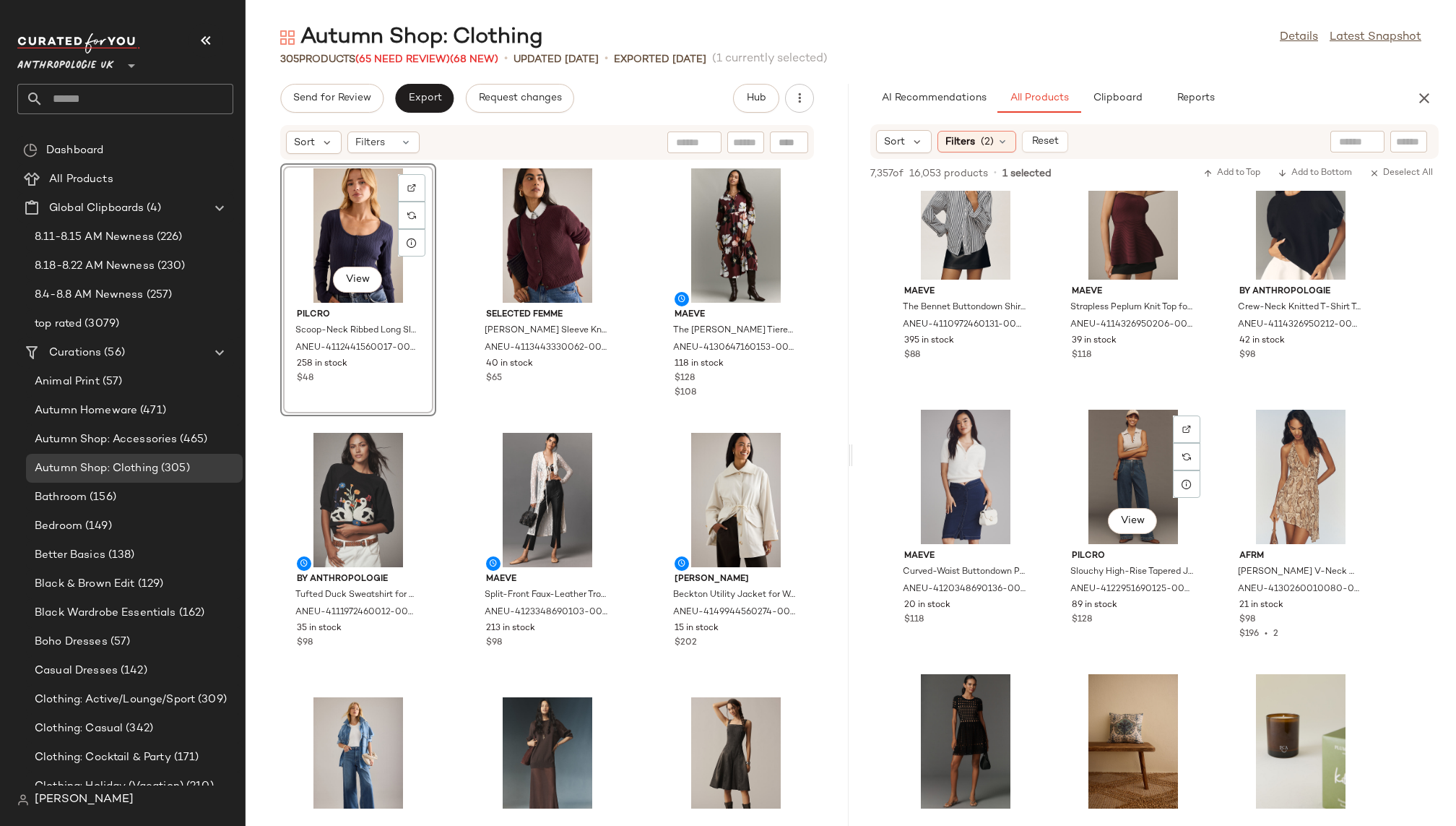
scroll to position [74255, 0]
click at [1116, 486] on div "View" at bounding box center [1133, 477] width 146 height 135
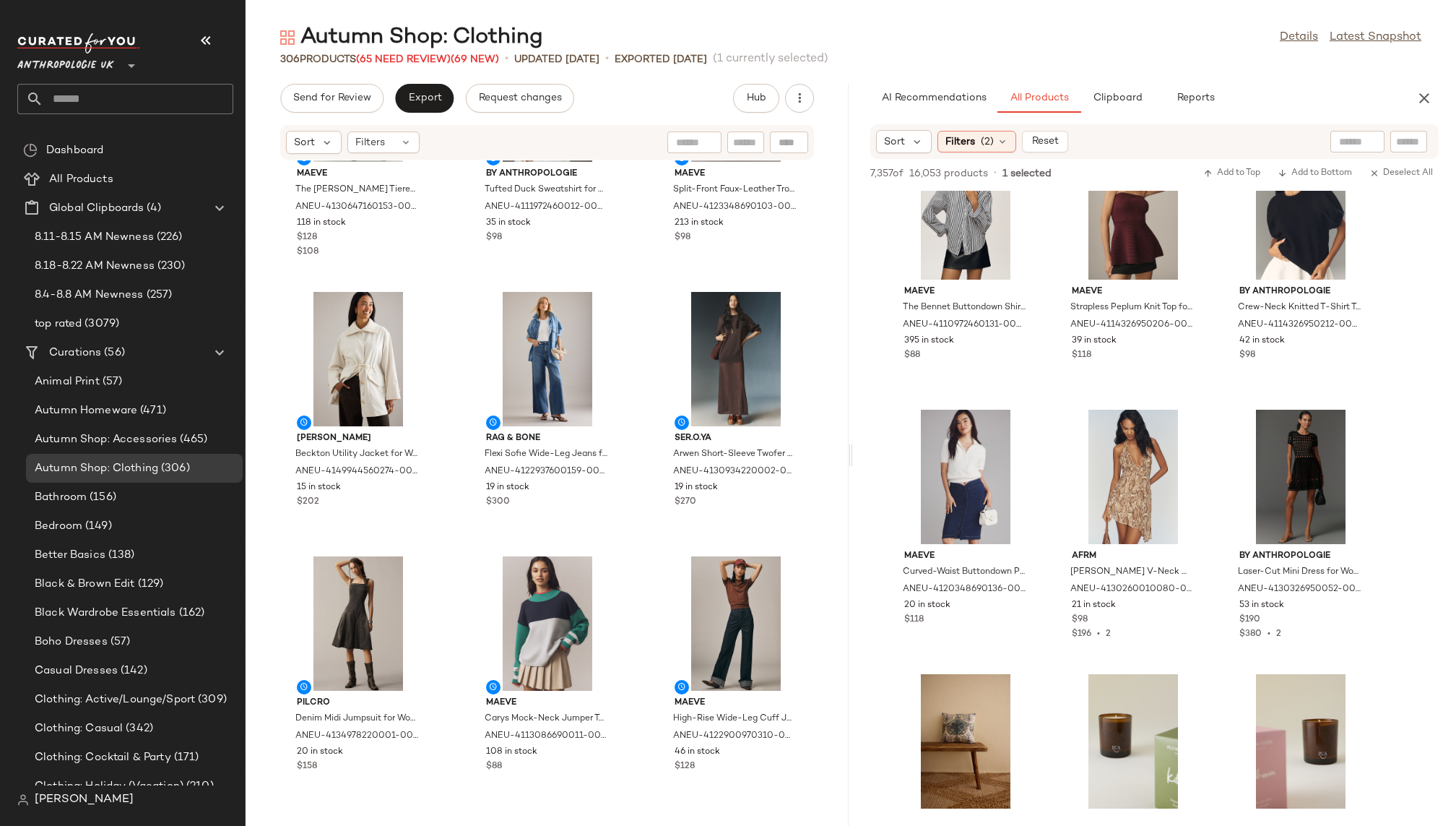
scroll to position [0, 0]
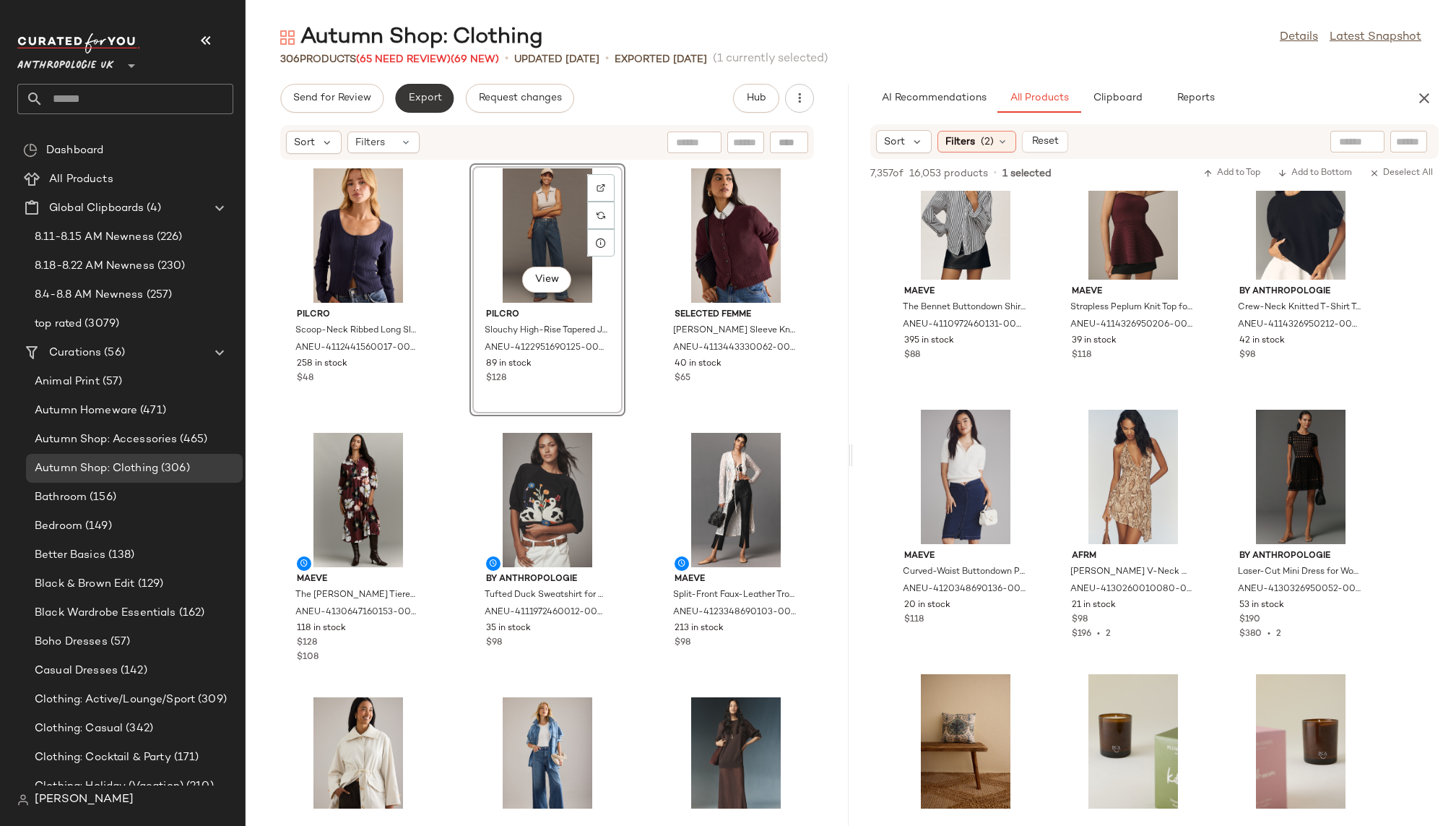
click at [434, 96] on span "Export" at bounding box center [424, 98] width 34 height 11
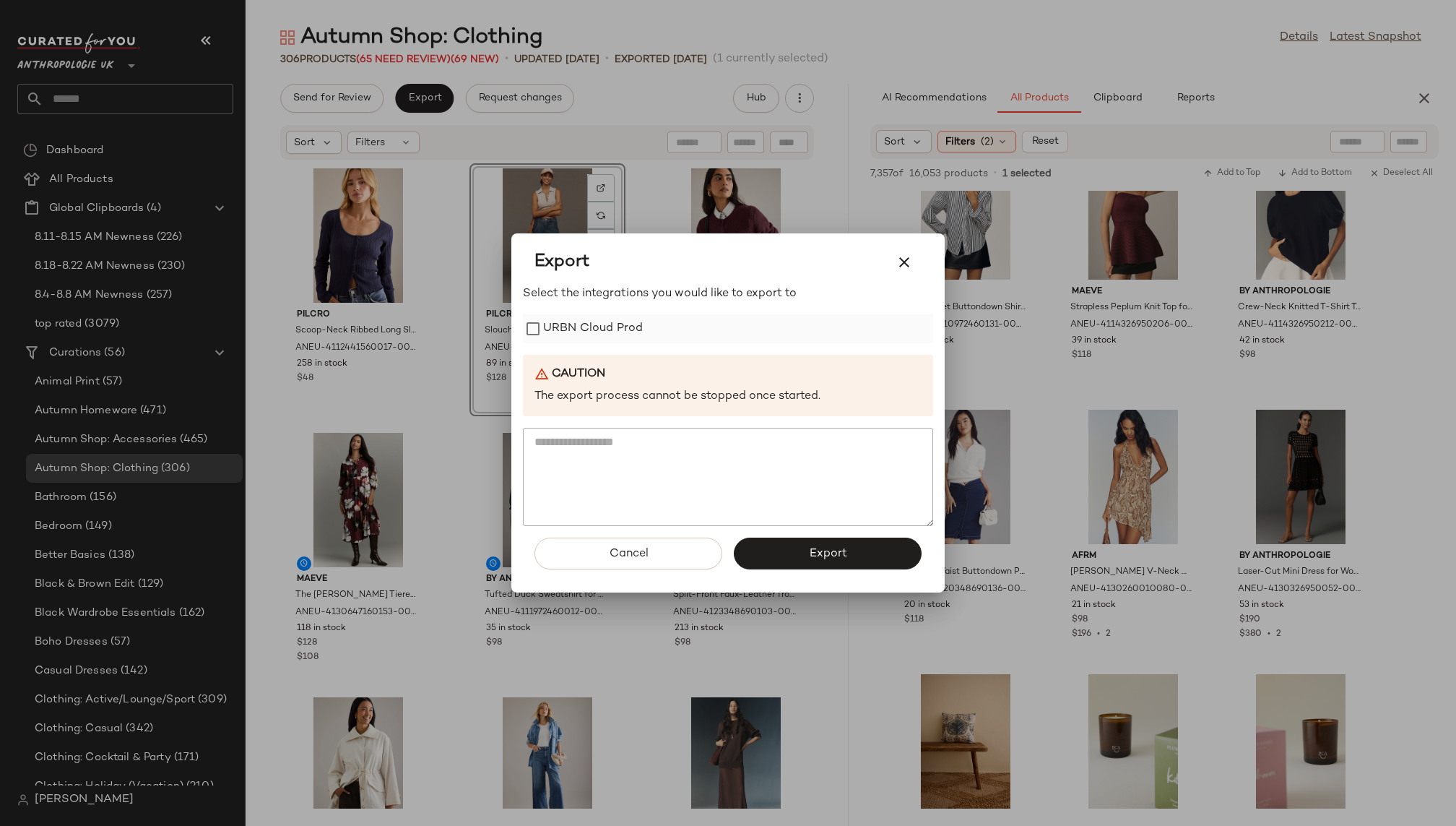
click at [579, 319] on label "URBN Cloud Prod" at bounding box center [592, 328] width 99 height 29
click at [826, 549] on span "Export" at bounding box center [827, 554] width 38 height 13
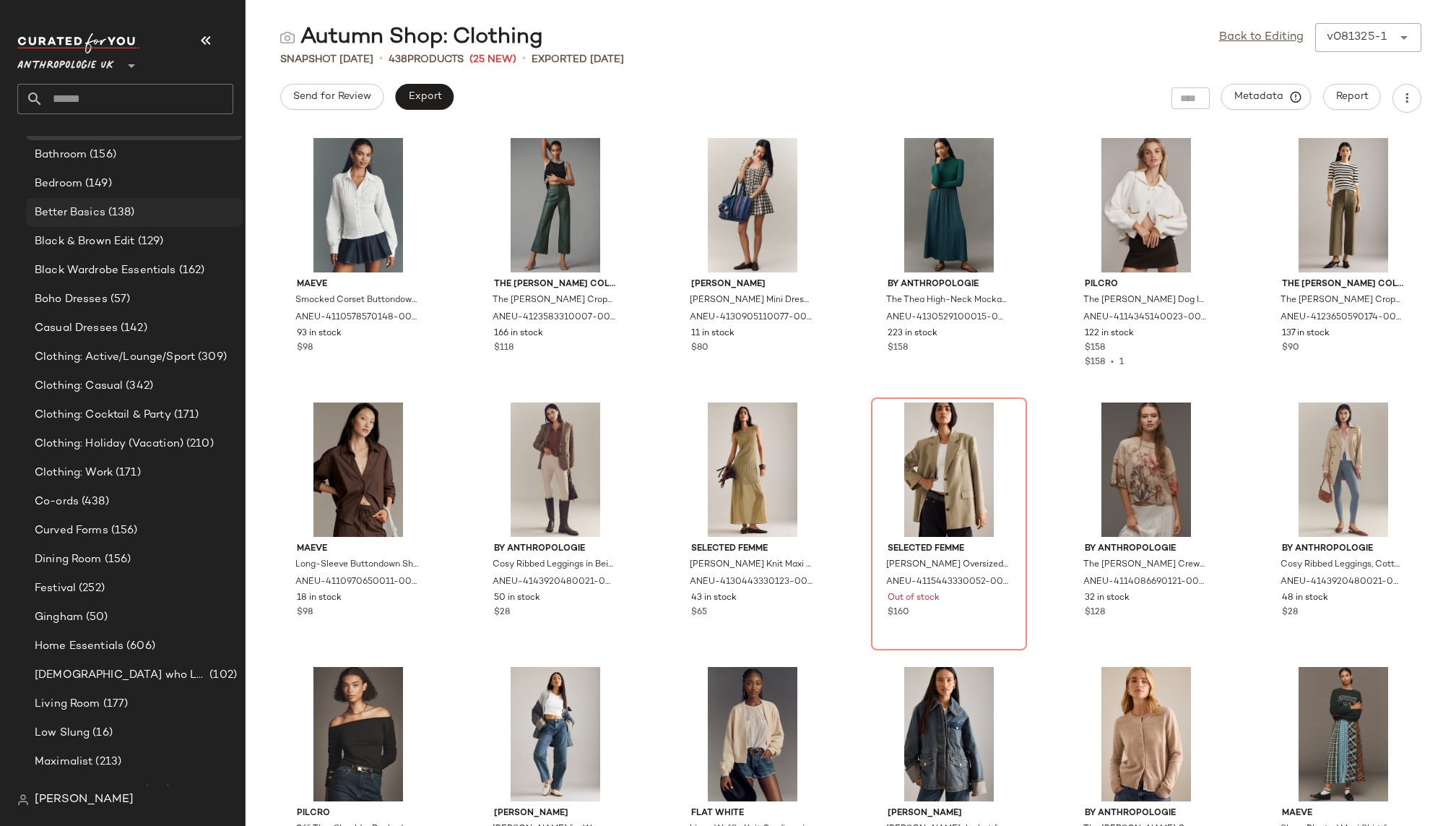
scroll to position [322, 0]
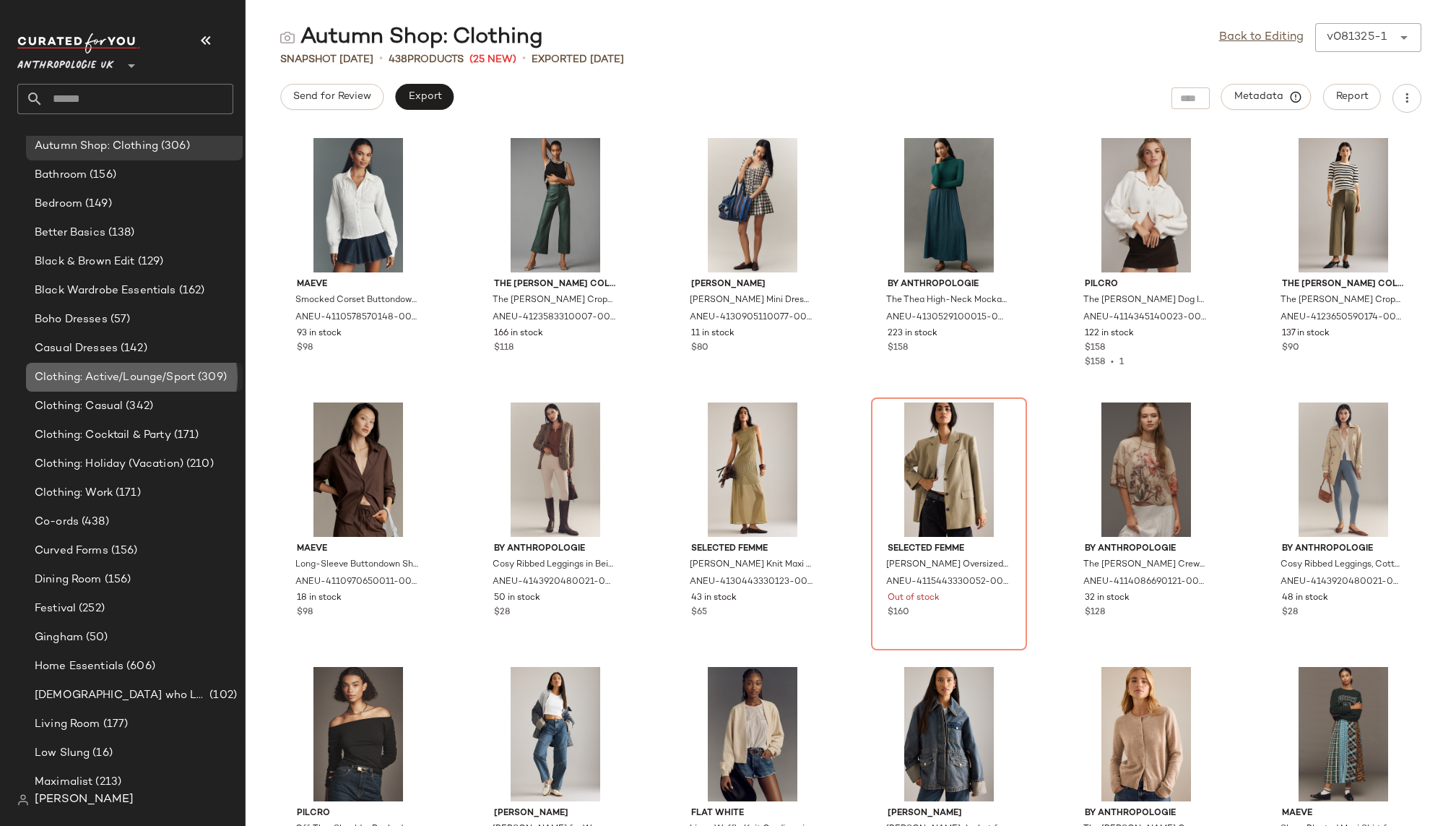
click at [142, 378] on span "Clothing: Active/Lounge/Sport" at bounding box center [114, 378] width 160 height 16
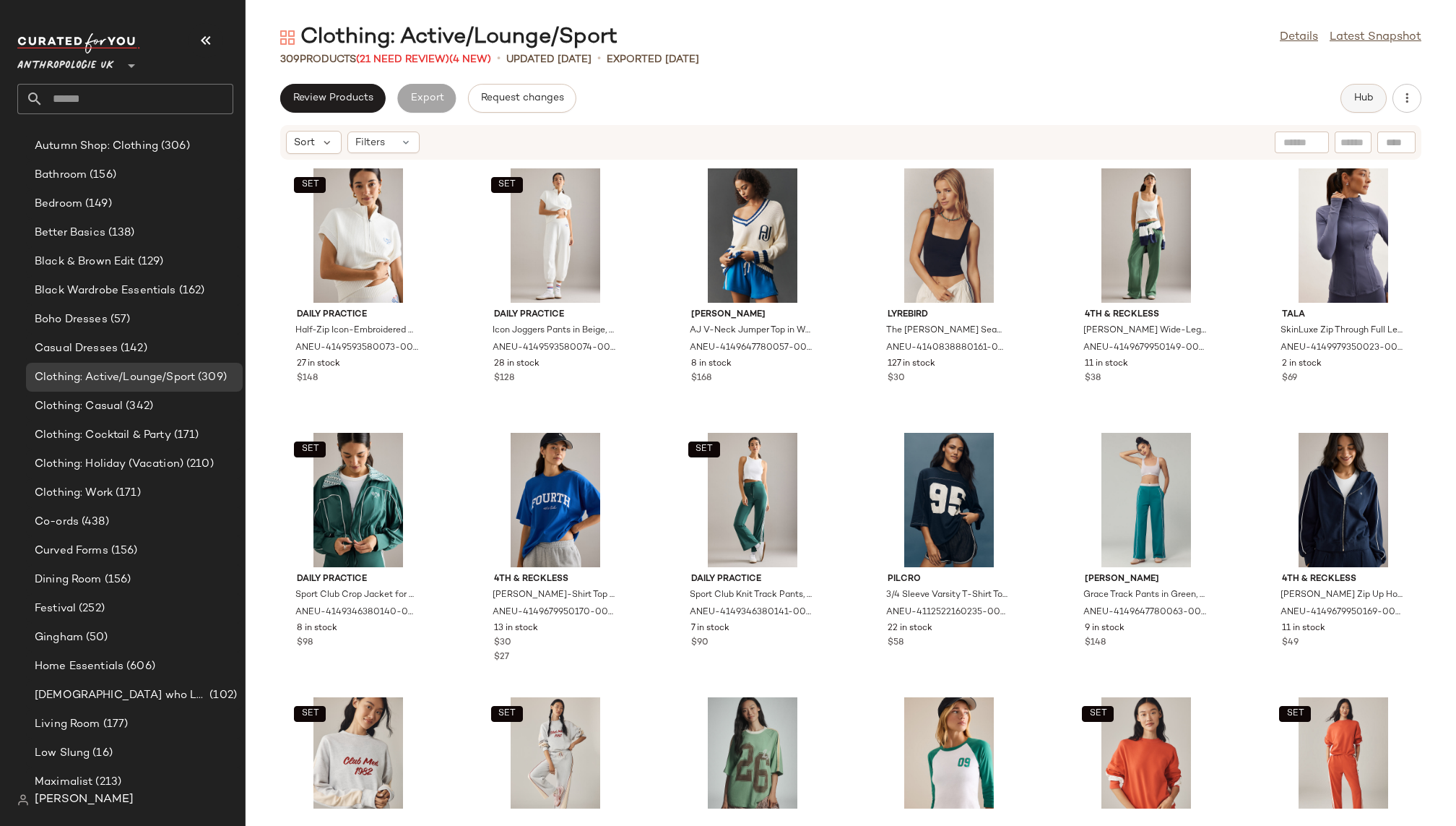
click at [1355, 103] on span "Hub" at bounding box center [1363, 98] width 20 height 11
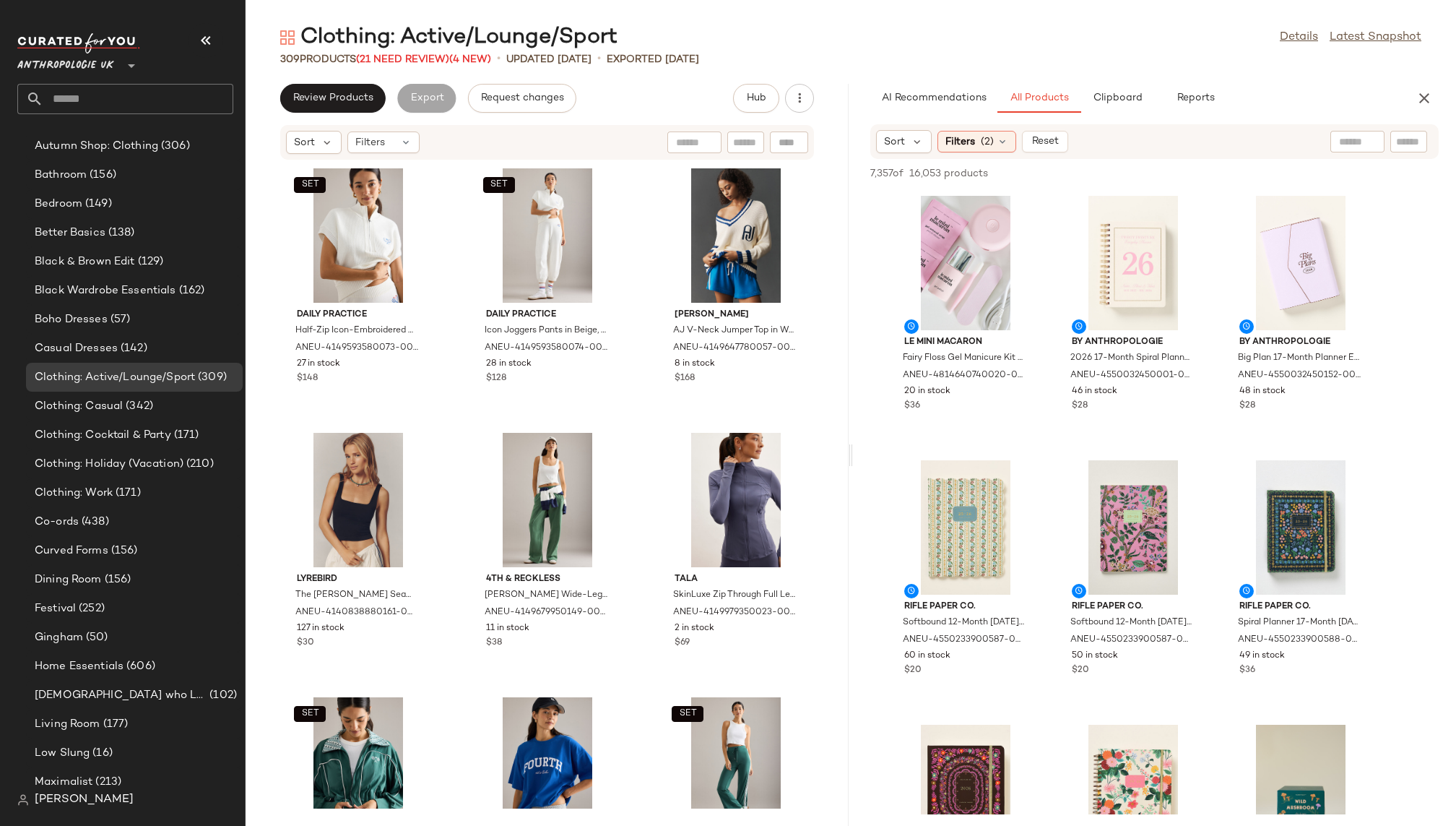
click at [1361, 141] on div at bounding box center [1357, 141] width 54 height 22
type input "**********"
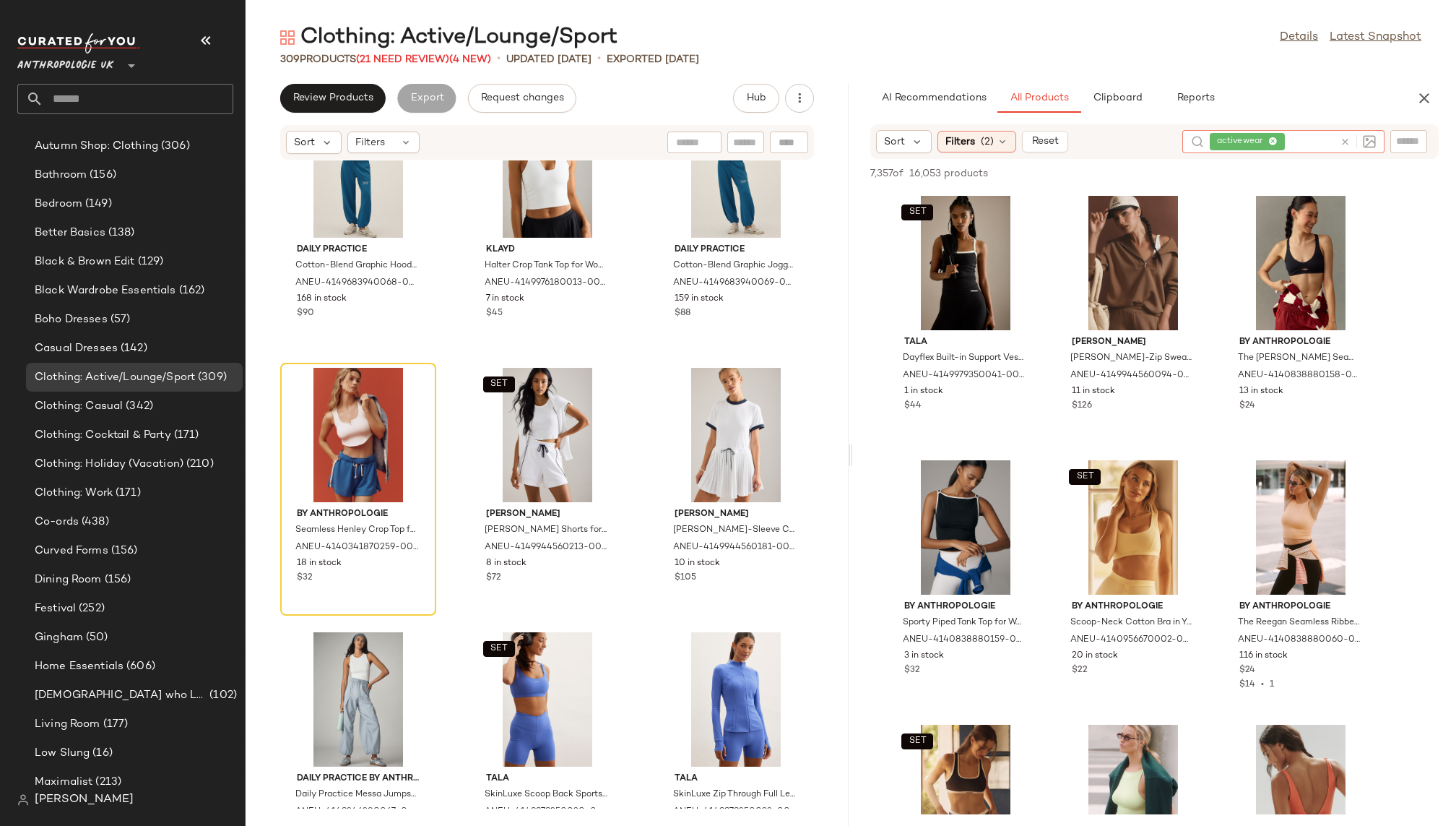
scroll to position [6445, 0]
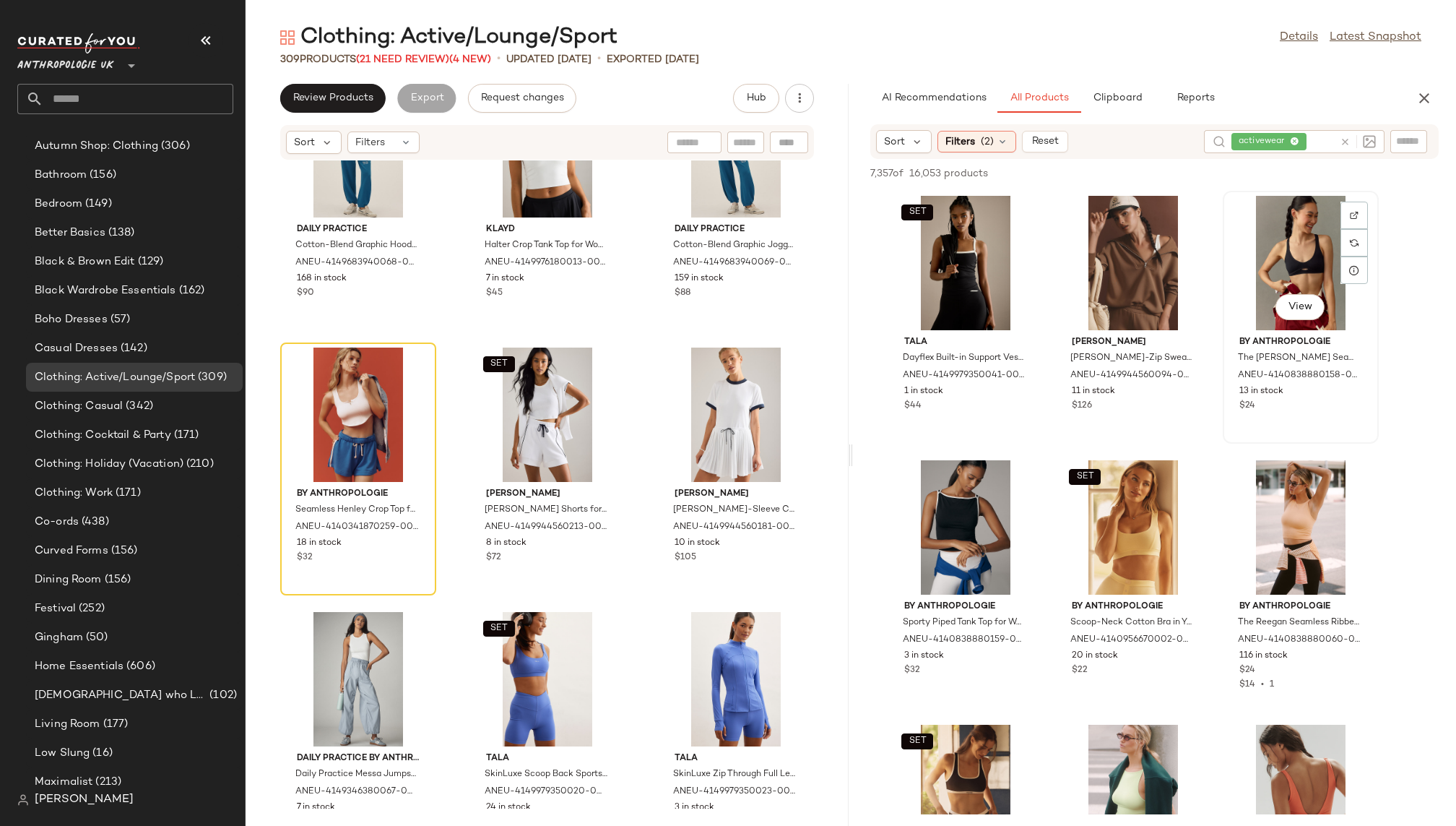
click at [1292, 260] on div "View" at bounding box center [1300, 263] width 146 height 135
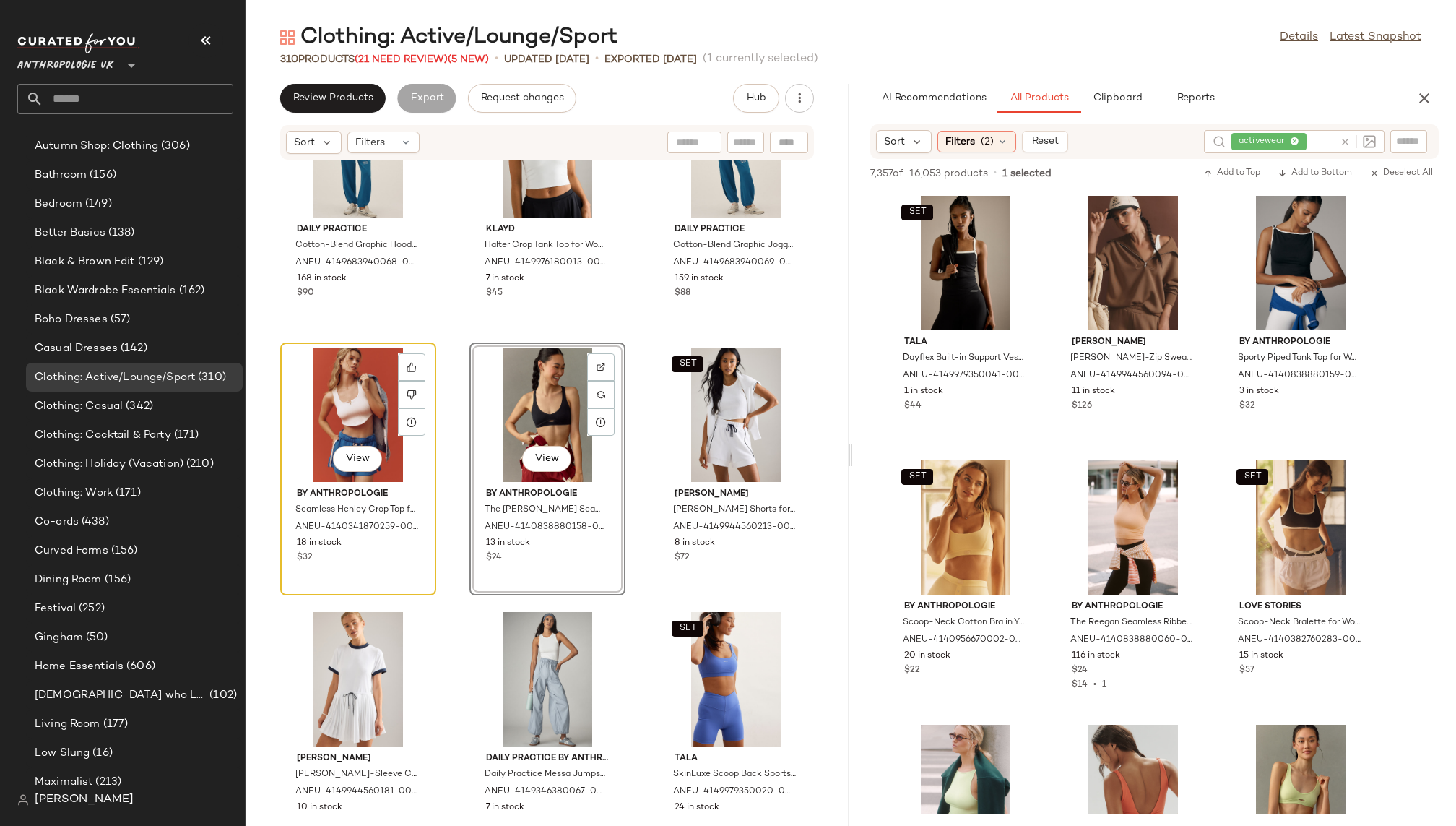
click at [301, 412] on div "View" at bounding box center [358, 415] width 146 height 135
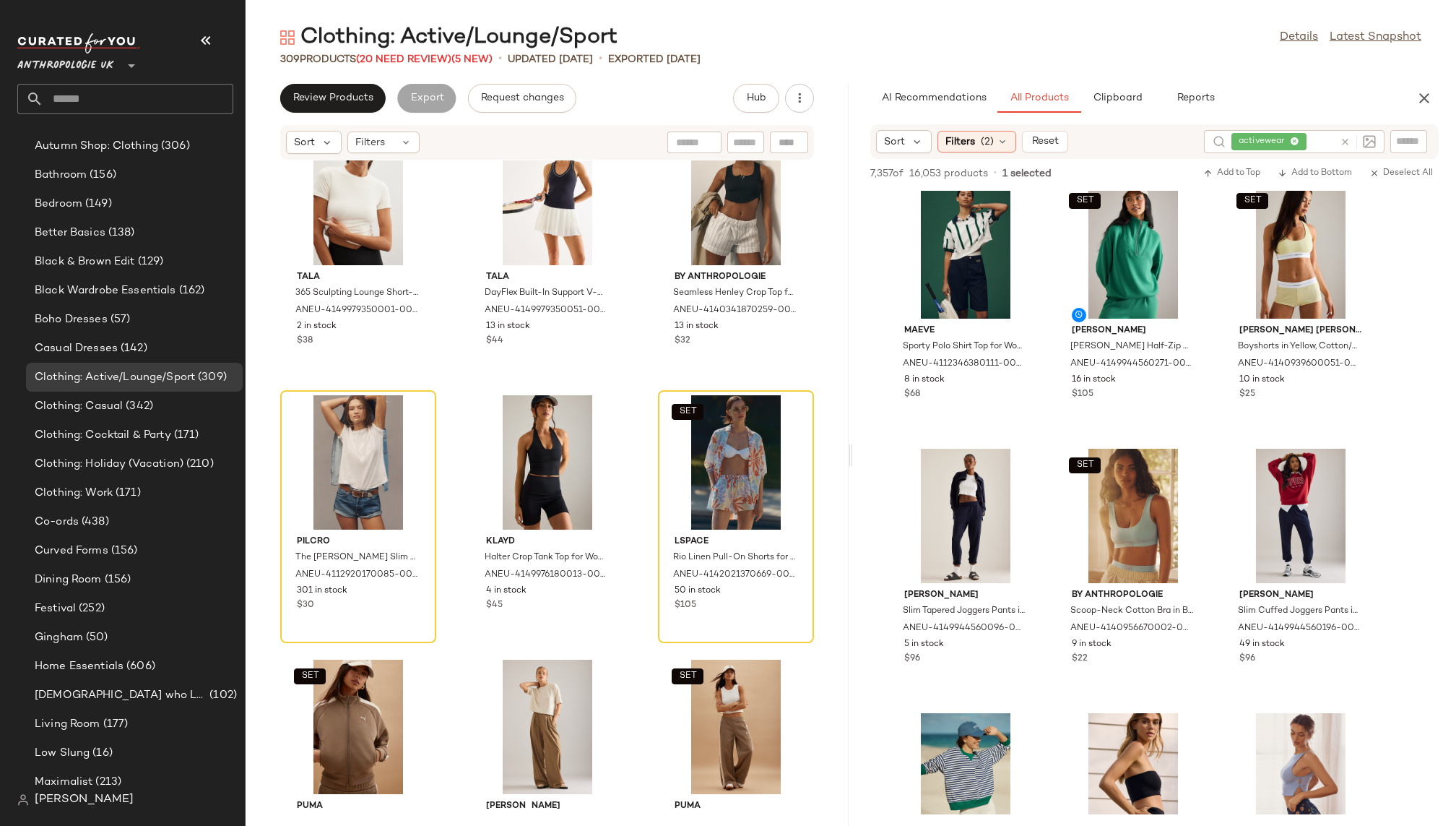
scroll to position [9568, 0]
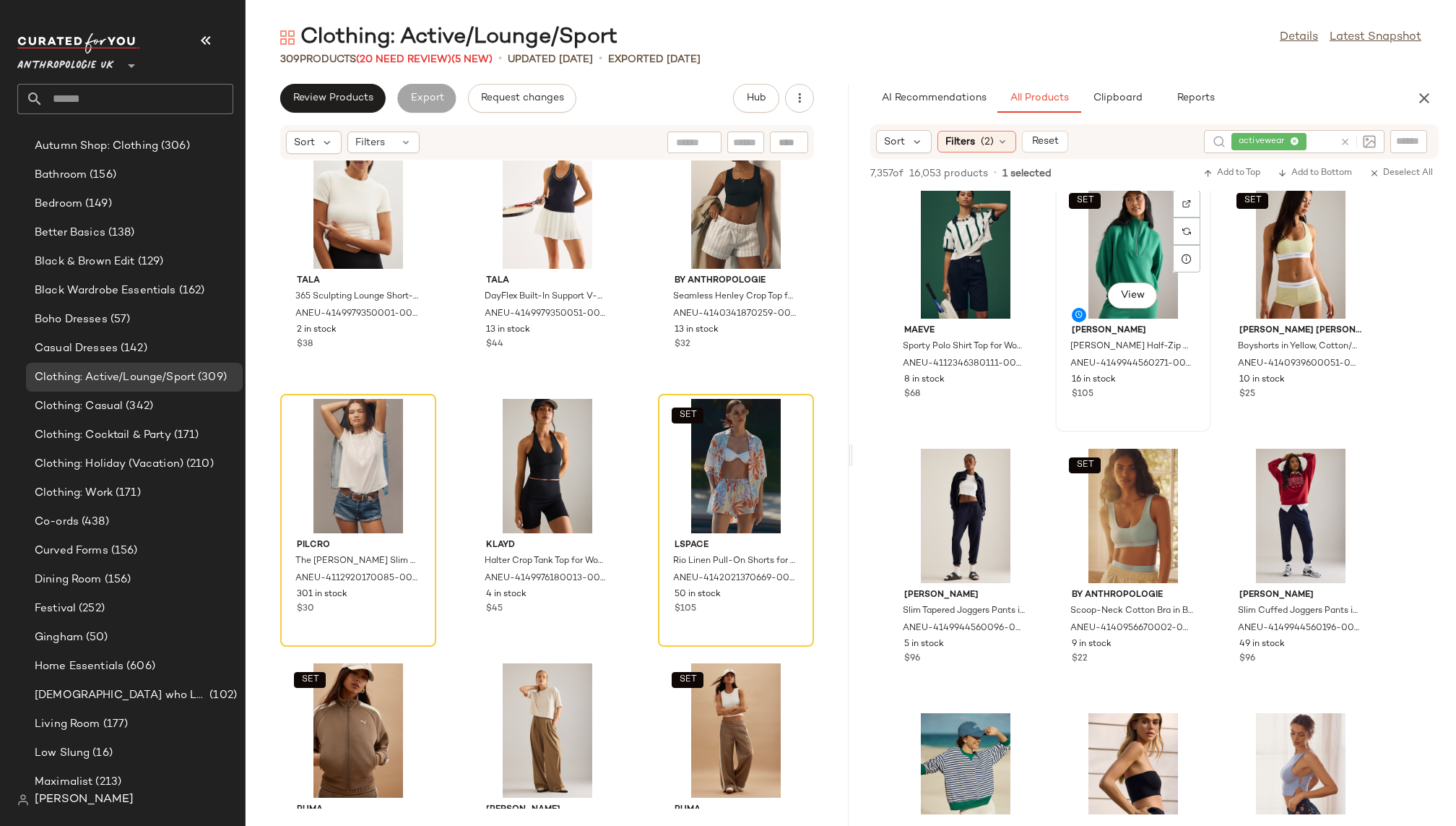
click at [1084, 306] on div "SET View" at bounding box center [1133, 251] width 146 height 135
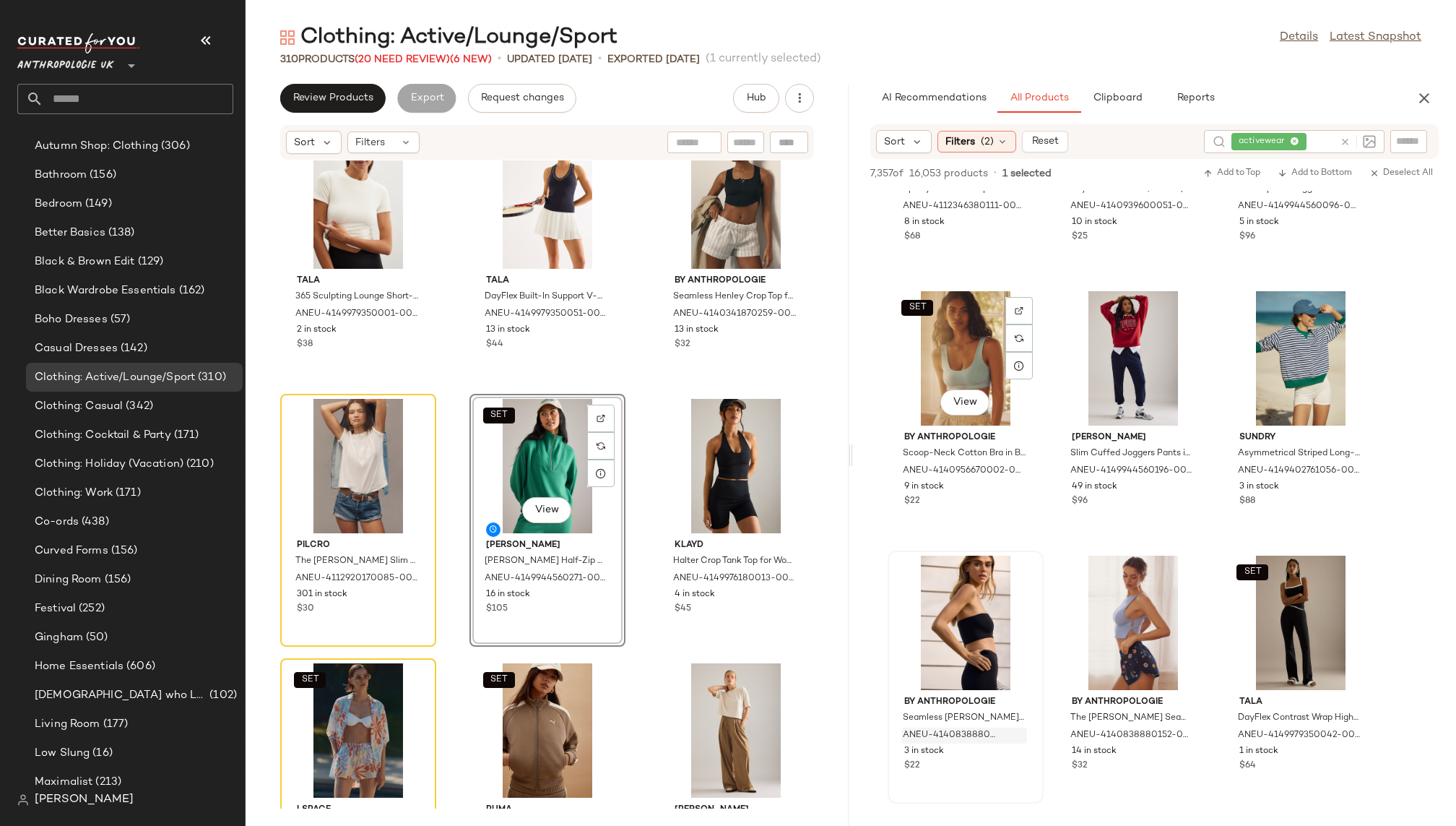
scroll to position [2187, 0]
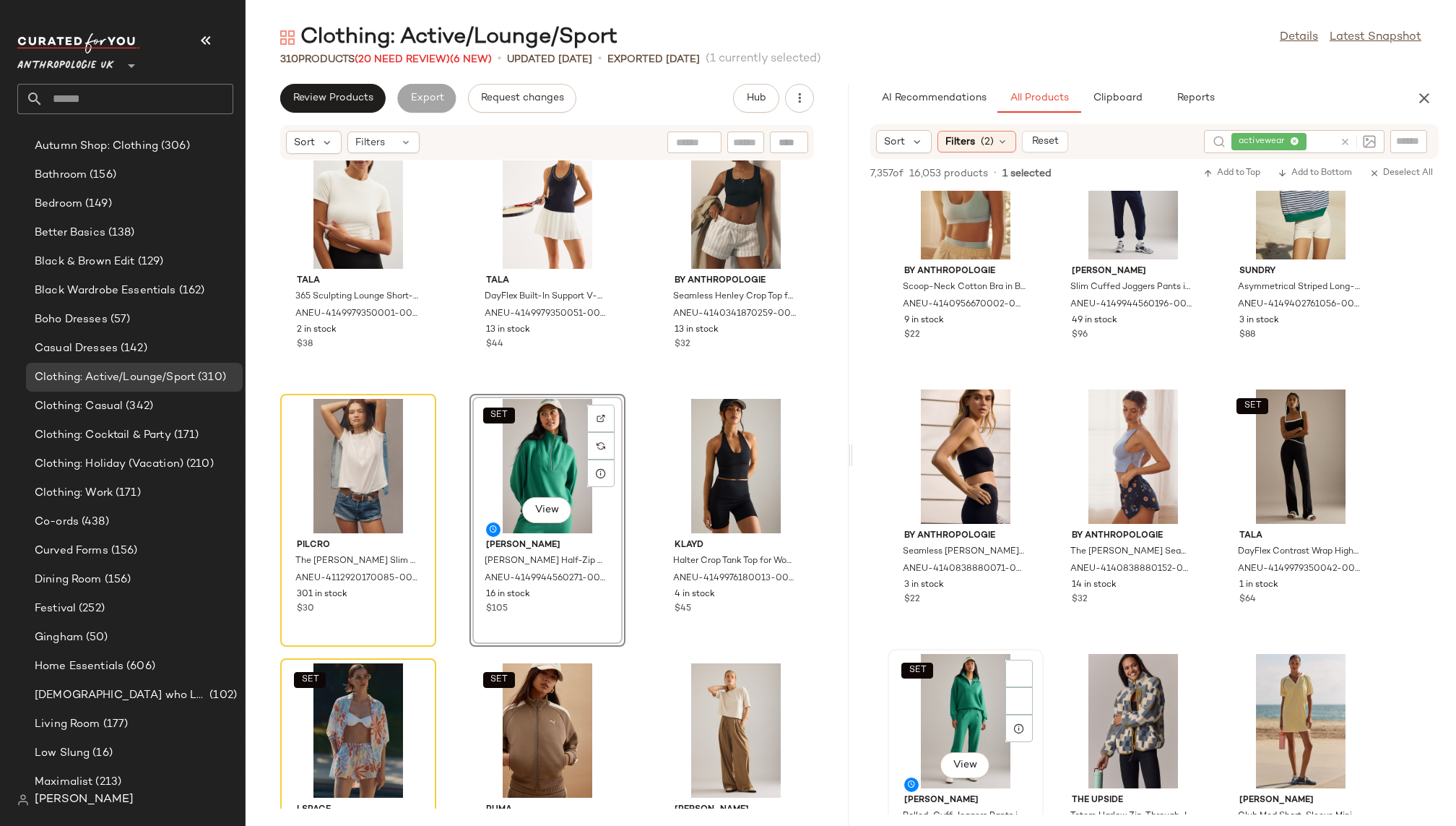
click at [944, 707] on div "SET View" at bounding box center [965, 721] width 146 height 135
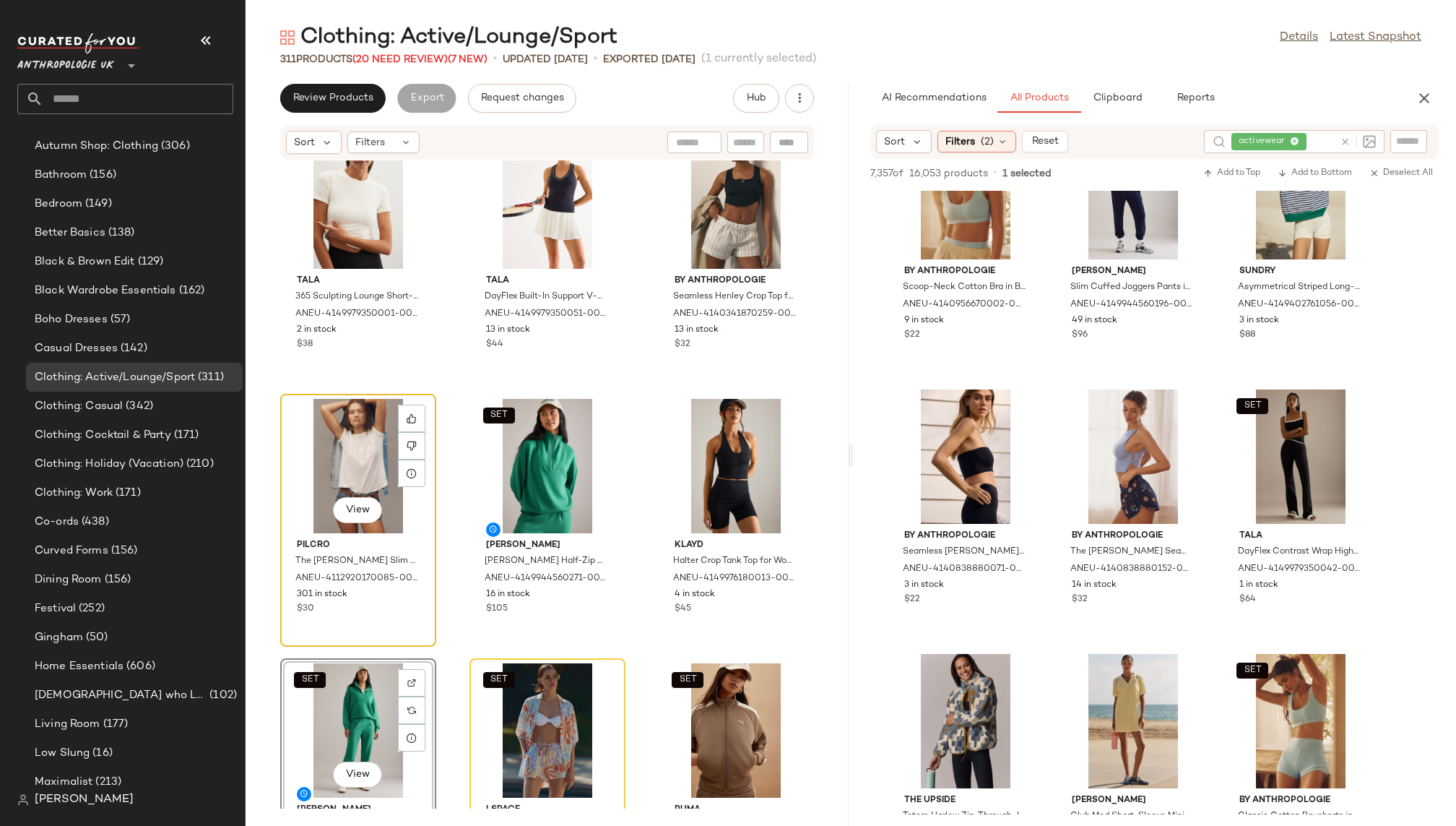
click at [339, 479] on div "View" at bounding box center [358, 466] width 146 height 135
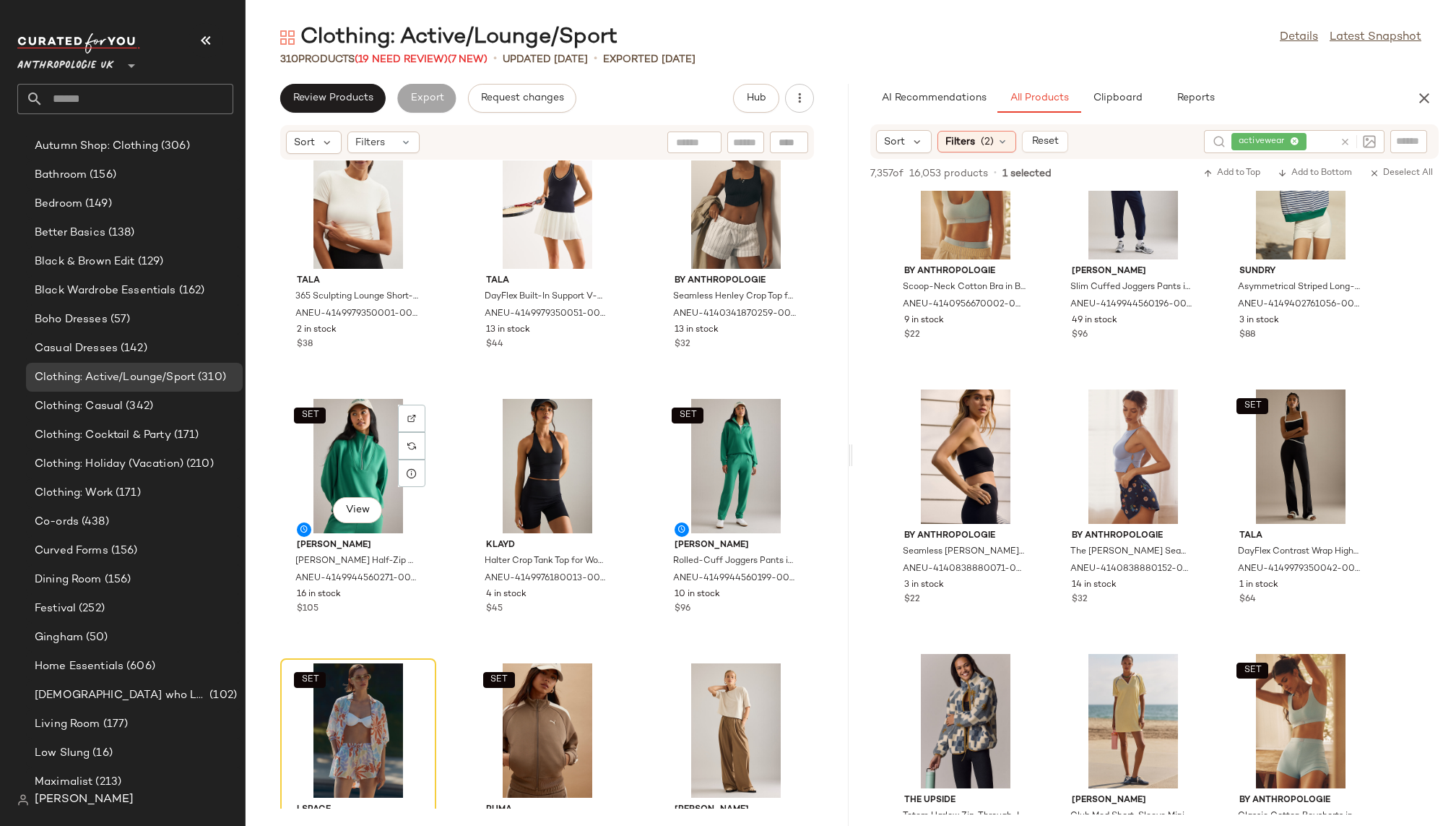
scroll to position [322, 0]
click at [345, 670] on div "SET" at bounding box center [358, 731] width 146 height 135
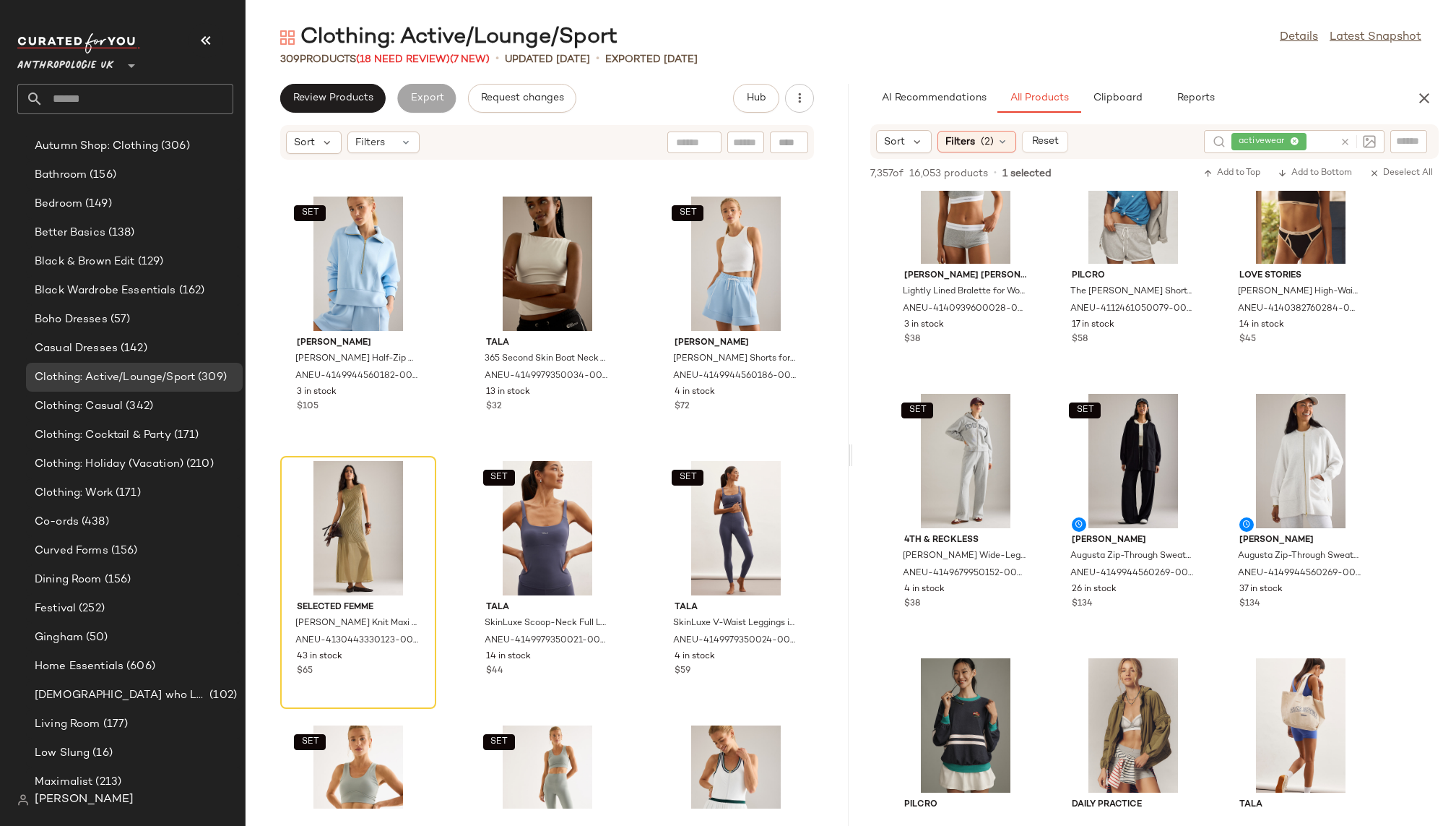
scroll to position [4323, 0]
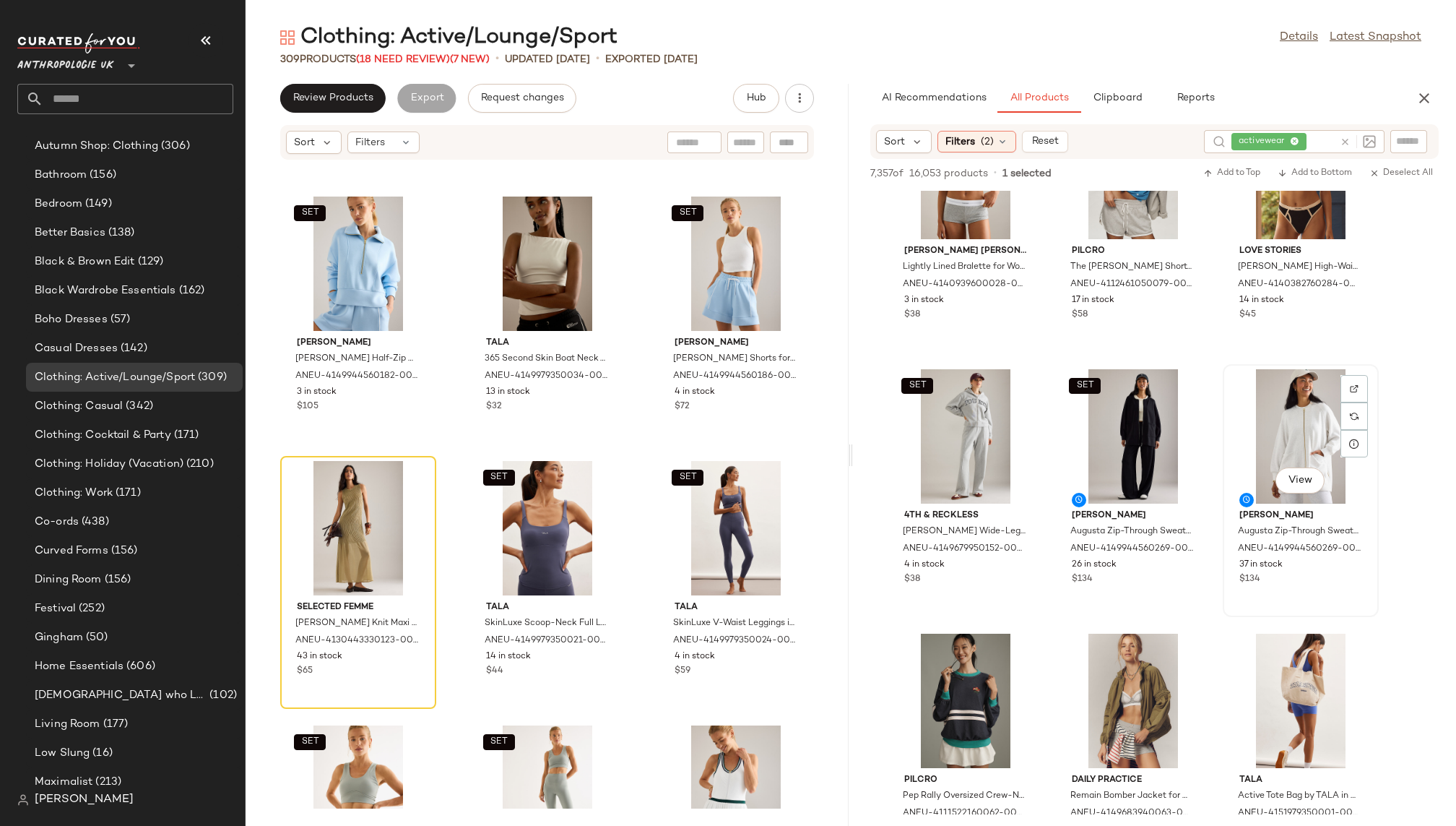
click at [1292, 447] on div "View" at bounding box center [1300, 437] width 146 height 135
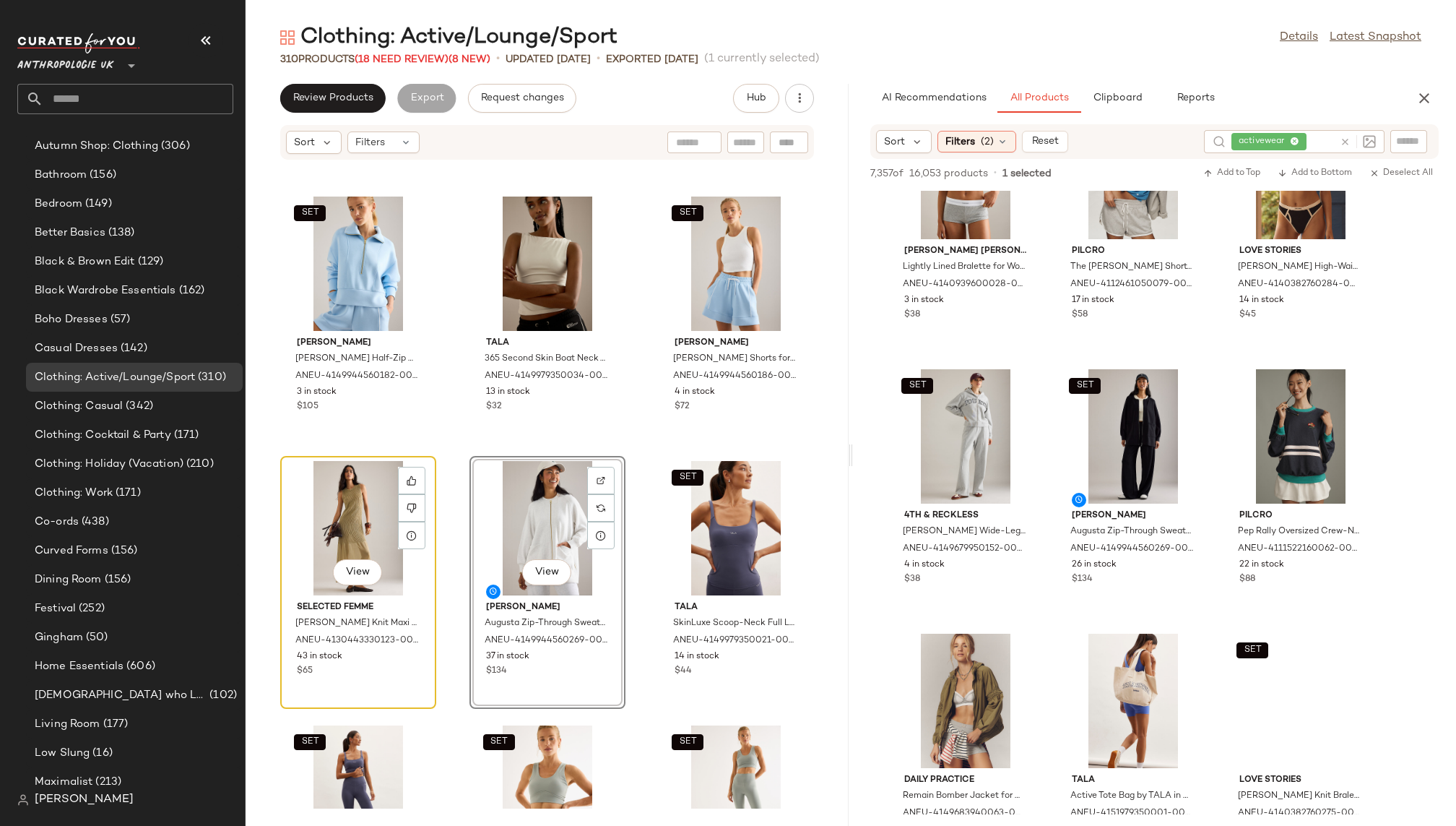
click at [334, 520] on div "View" at bounding box center [358, 528] width 146 height 135
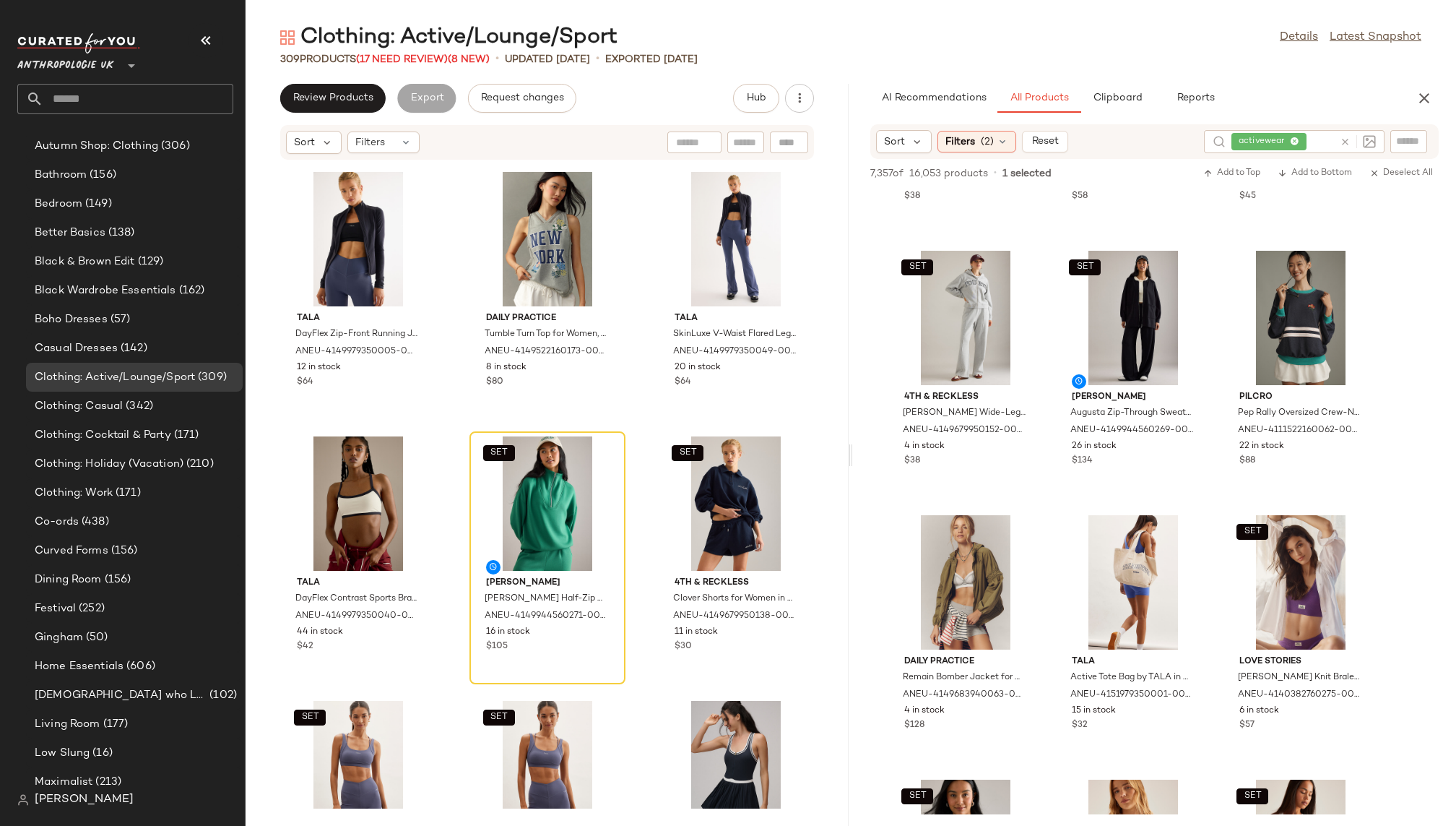
scroll to position [12748, 0]
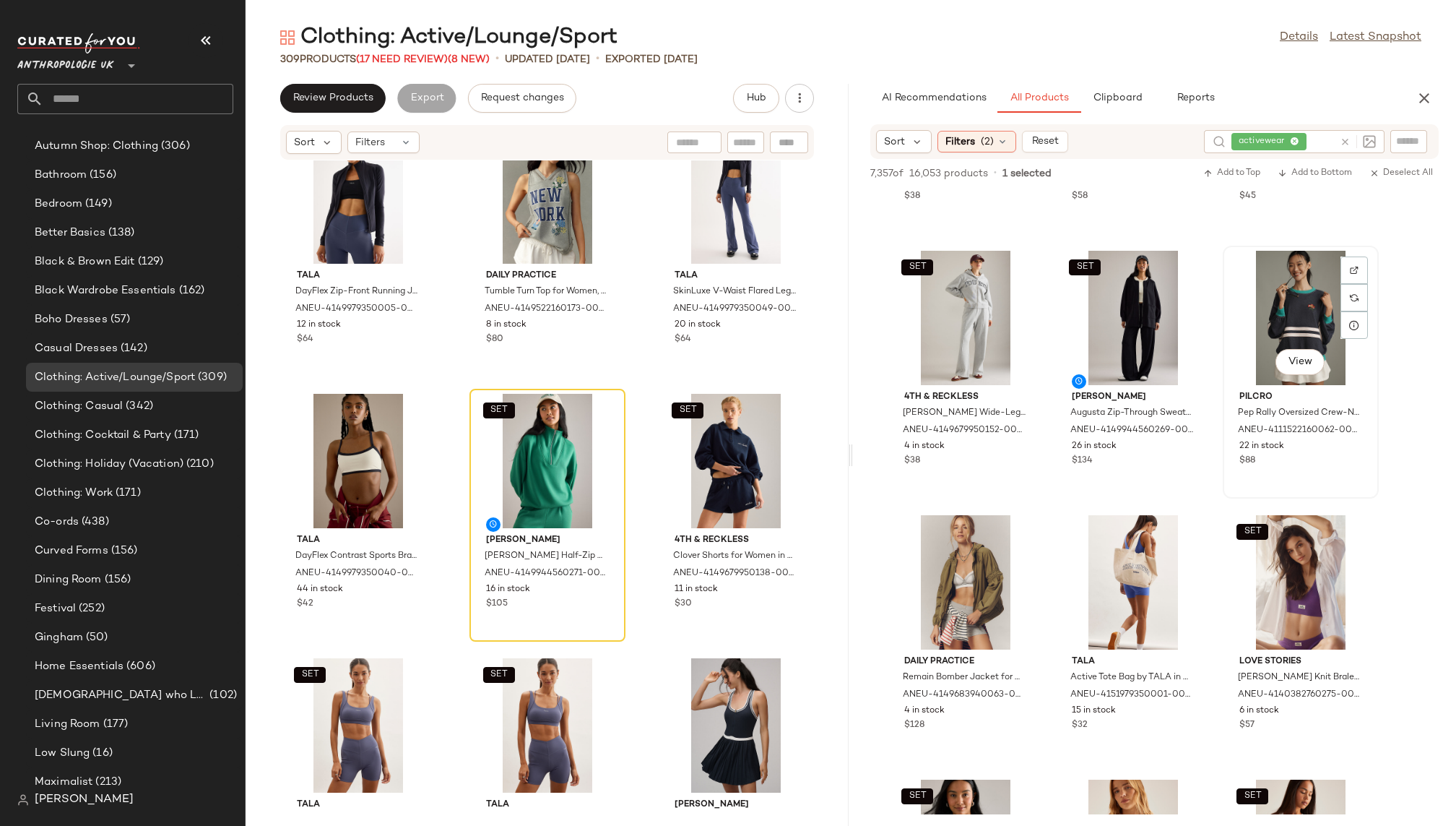
click at [1268, 306] on div "View" at bounding box center [1300, 318] width 146 height 135
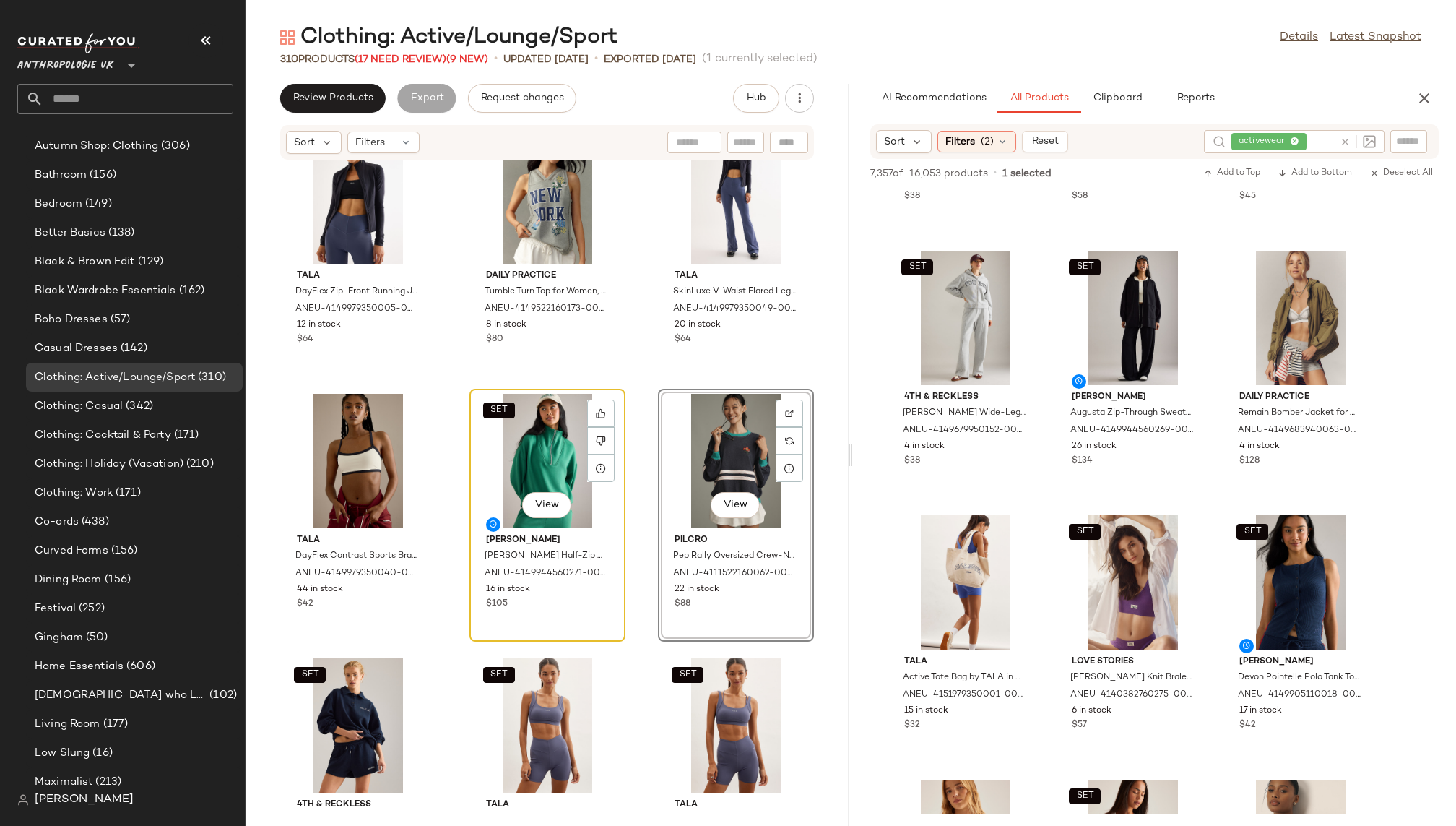
click at [502, 456] on div "SET View" at bounding box center [547, 461] width 146 height 135
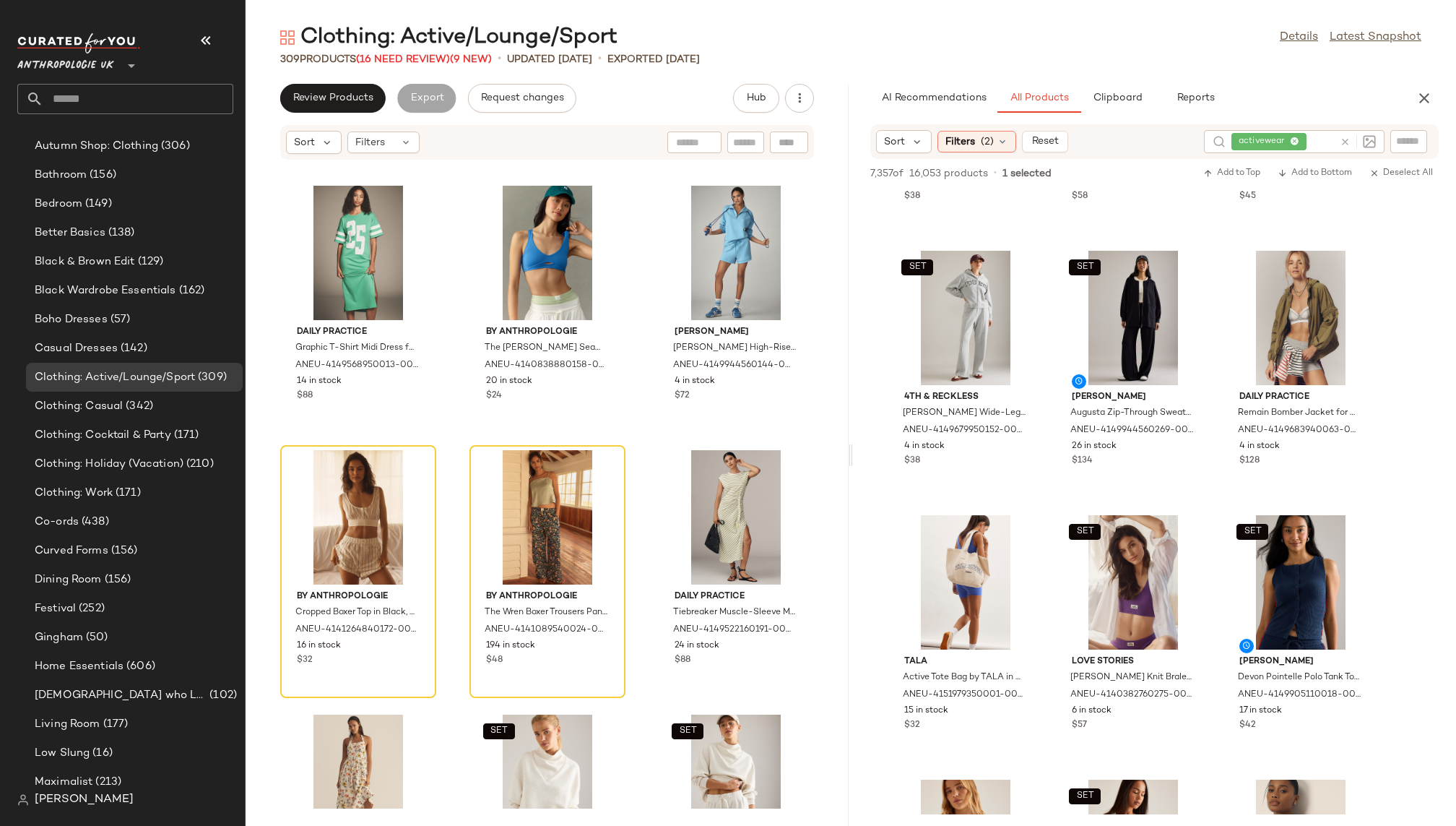
scroll to position [14017, 0]
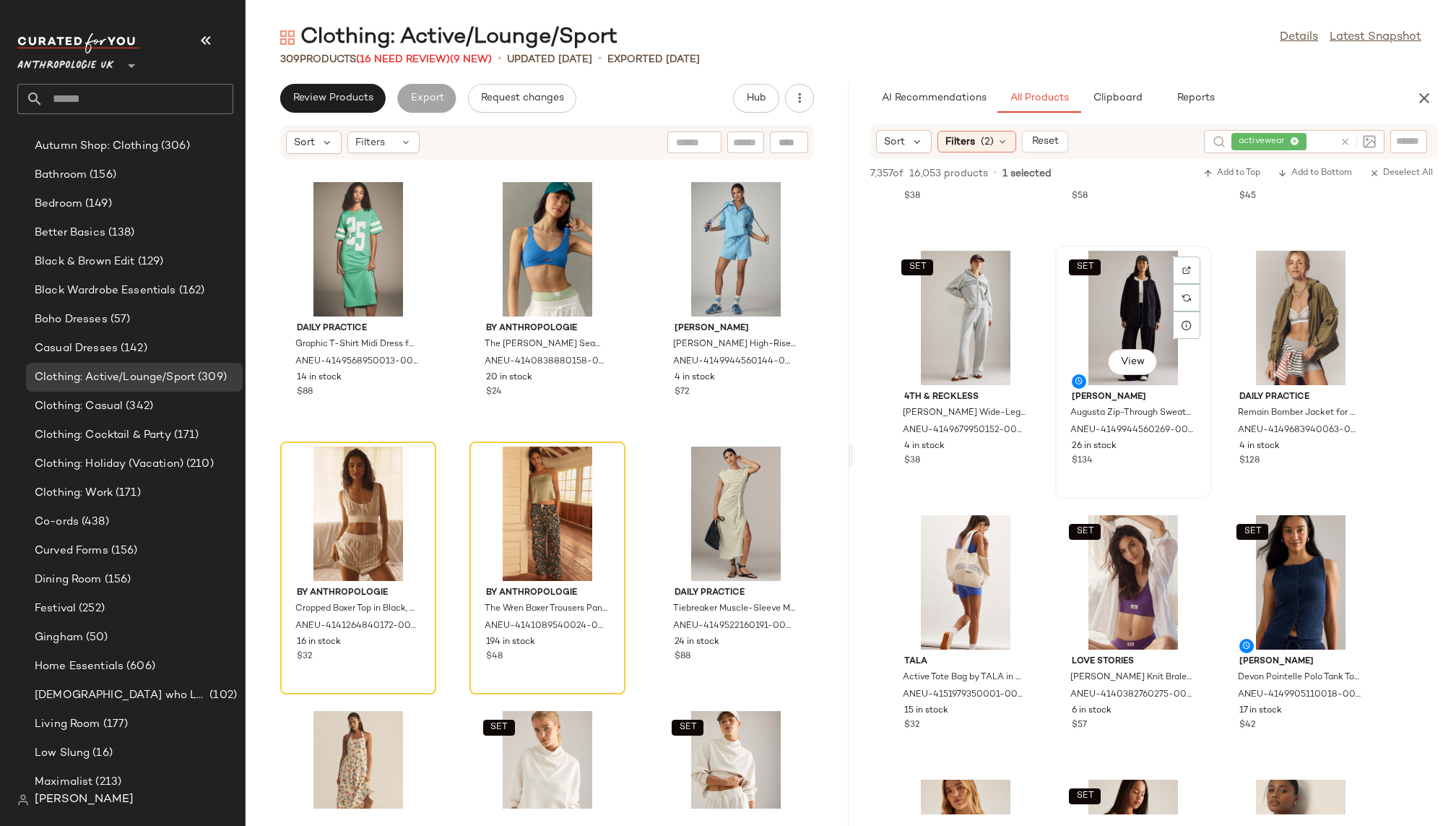
click at [1102, 323] on div "SET View" at bounding box center [1133, 318] width 146 height 135
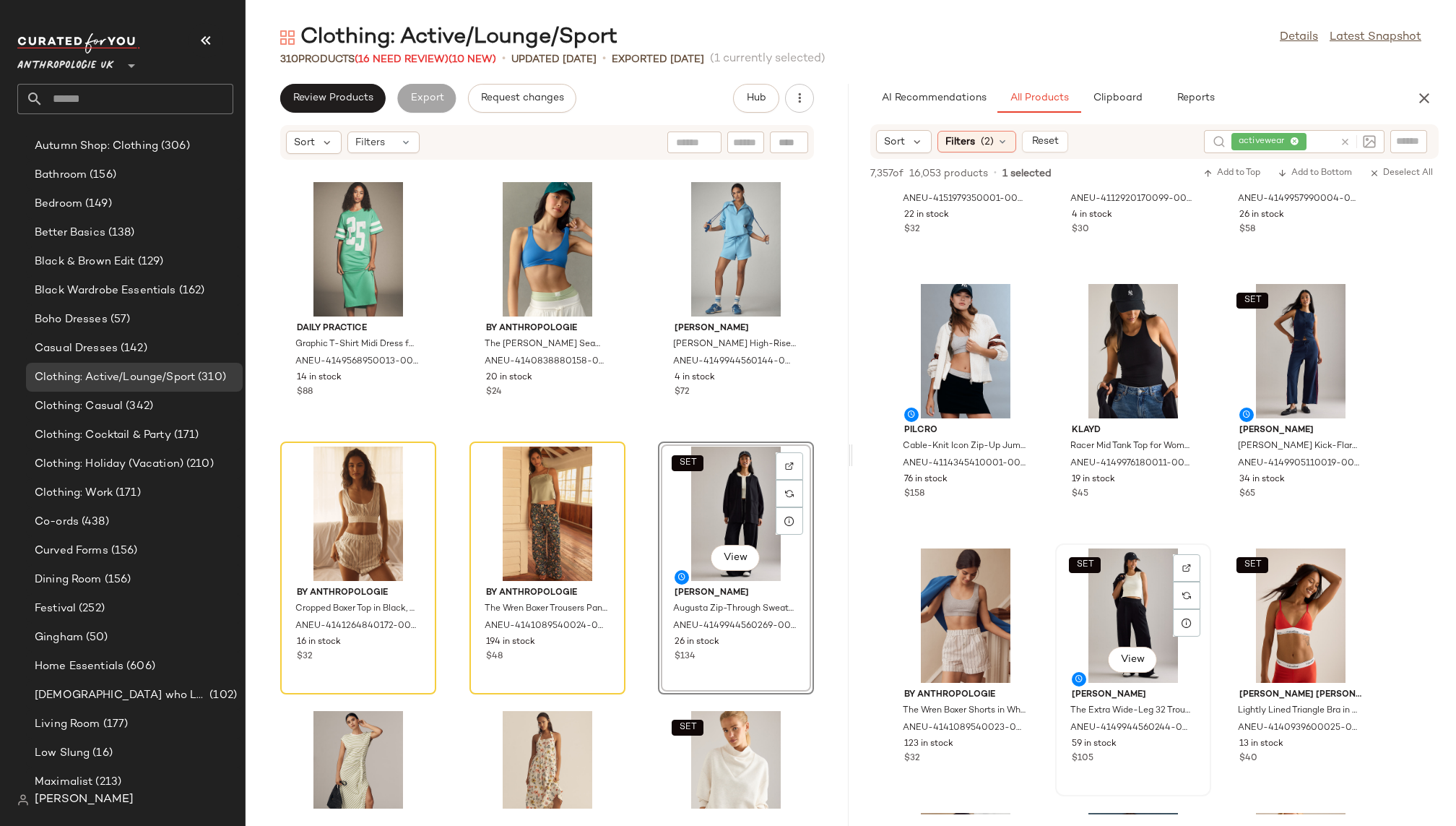
scroll to position [5501, 0]
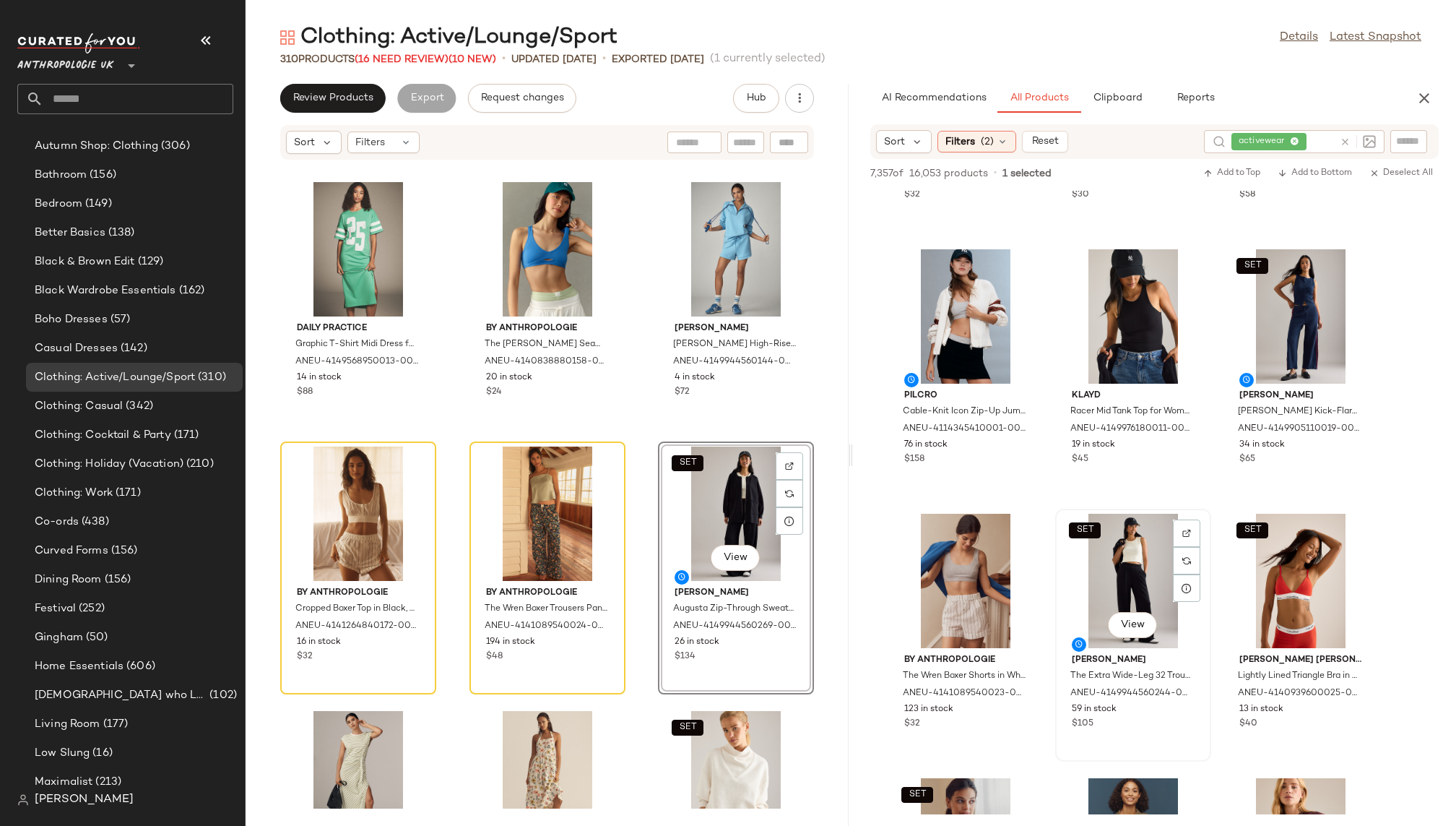
click at [1098, 579] on div "SET View" at bounding box center [1133, 581] width 146 height 135
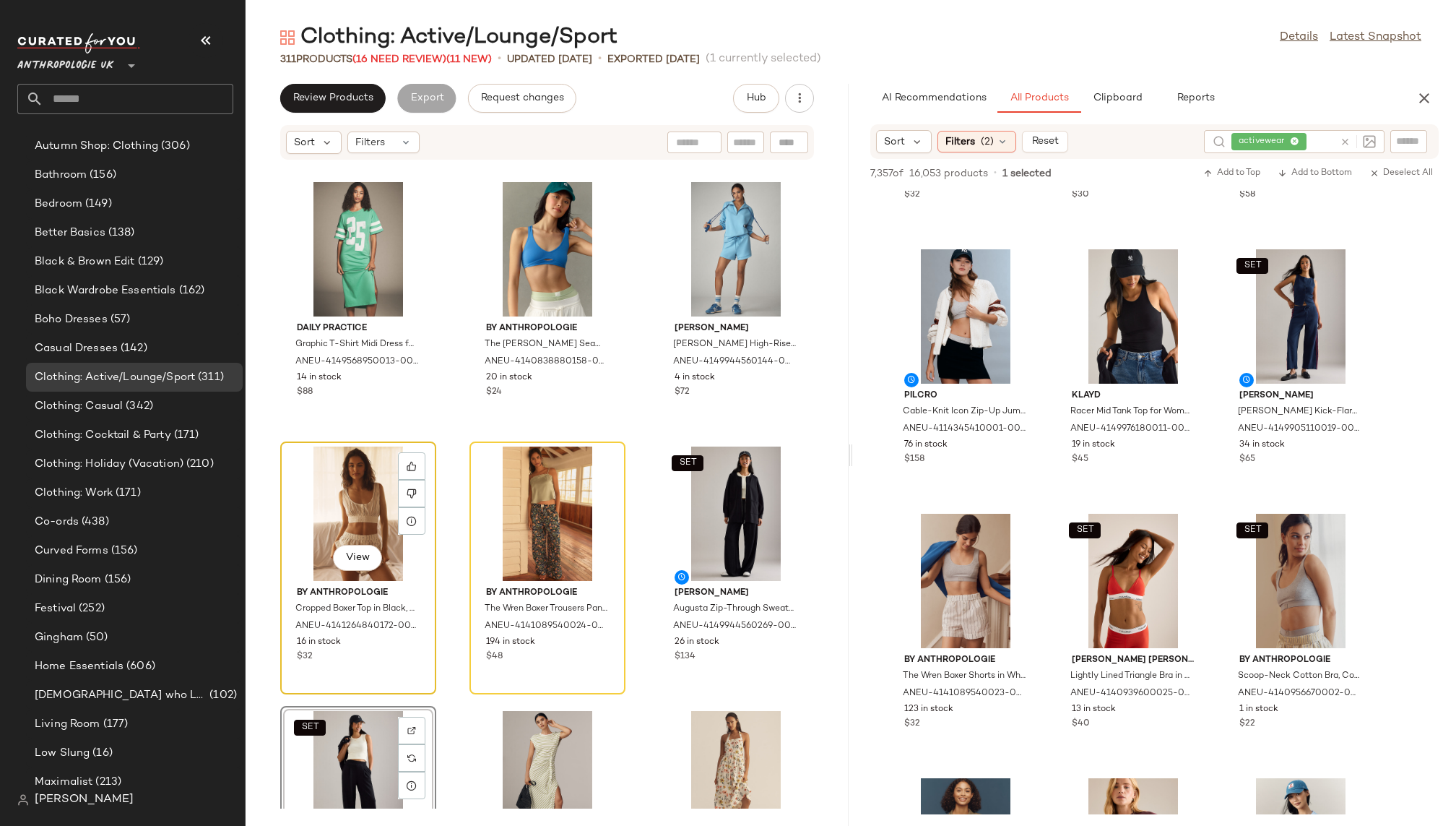
click at [335, 495] on div "View" at bounding box center [358, 514] width 146 height 135
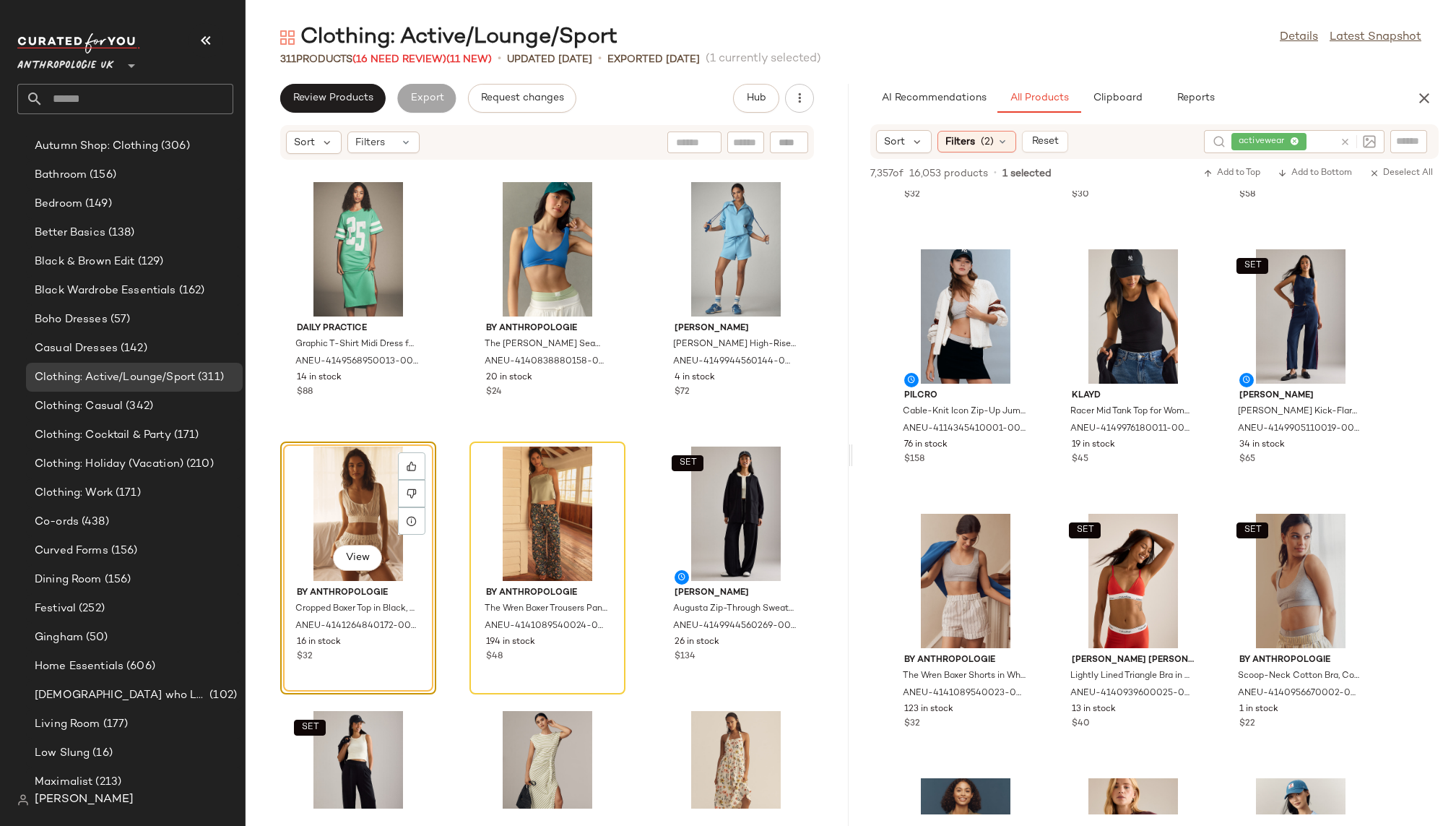
scroll to position [322, 0]
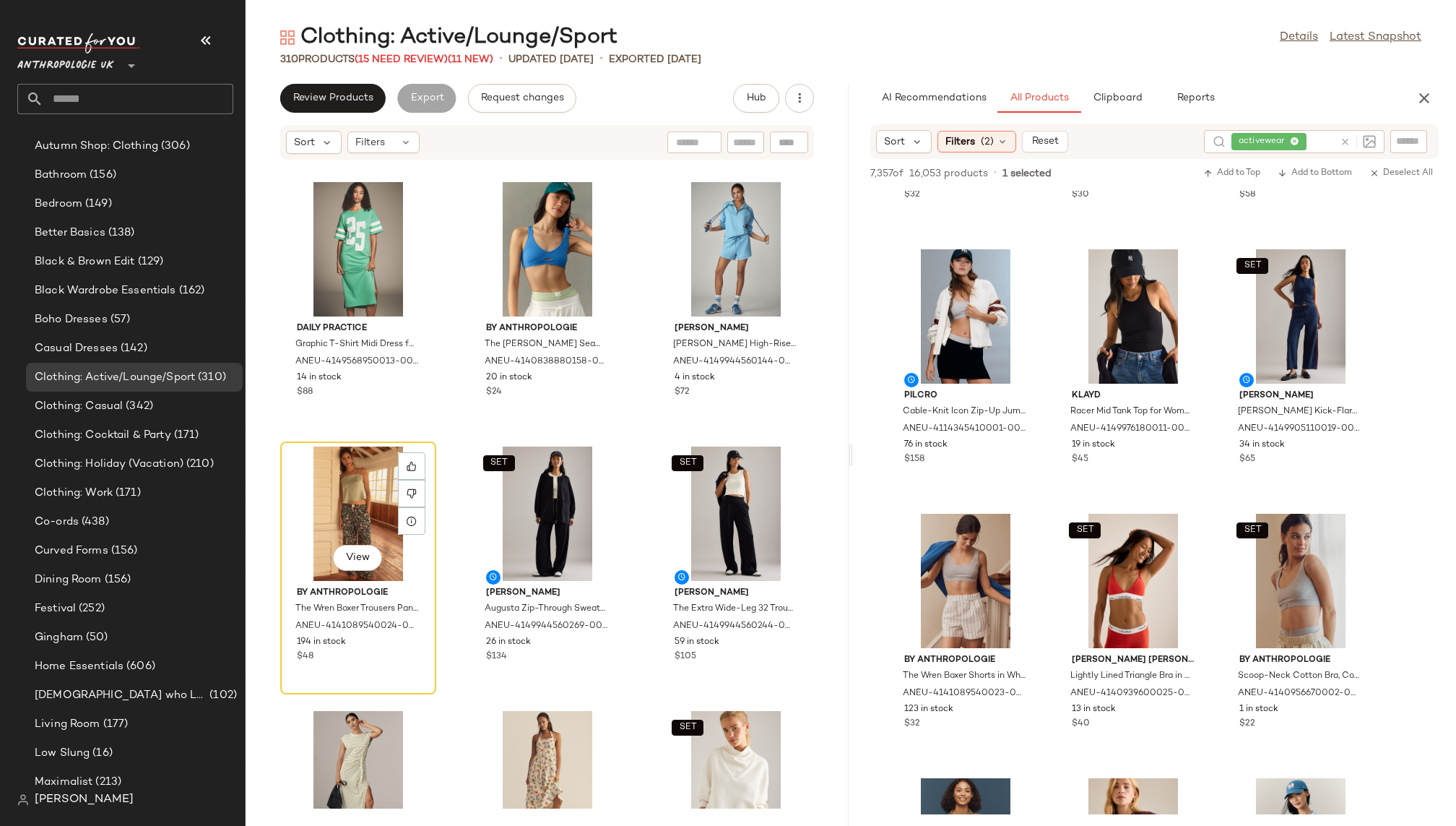
click at [335, 495] on div "View" at bounding box center [358, 514] width 146 height 135
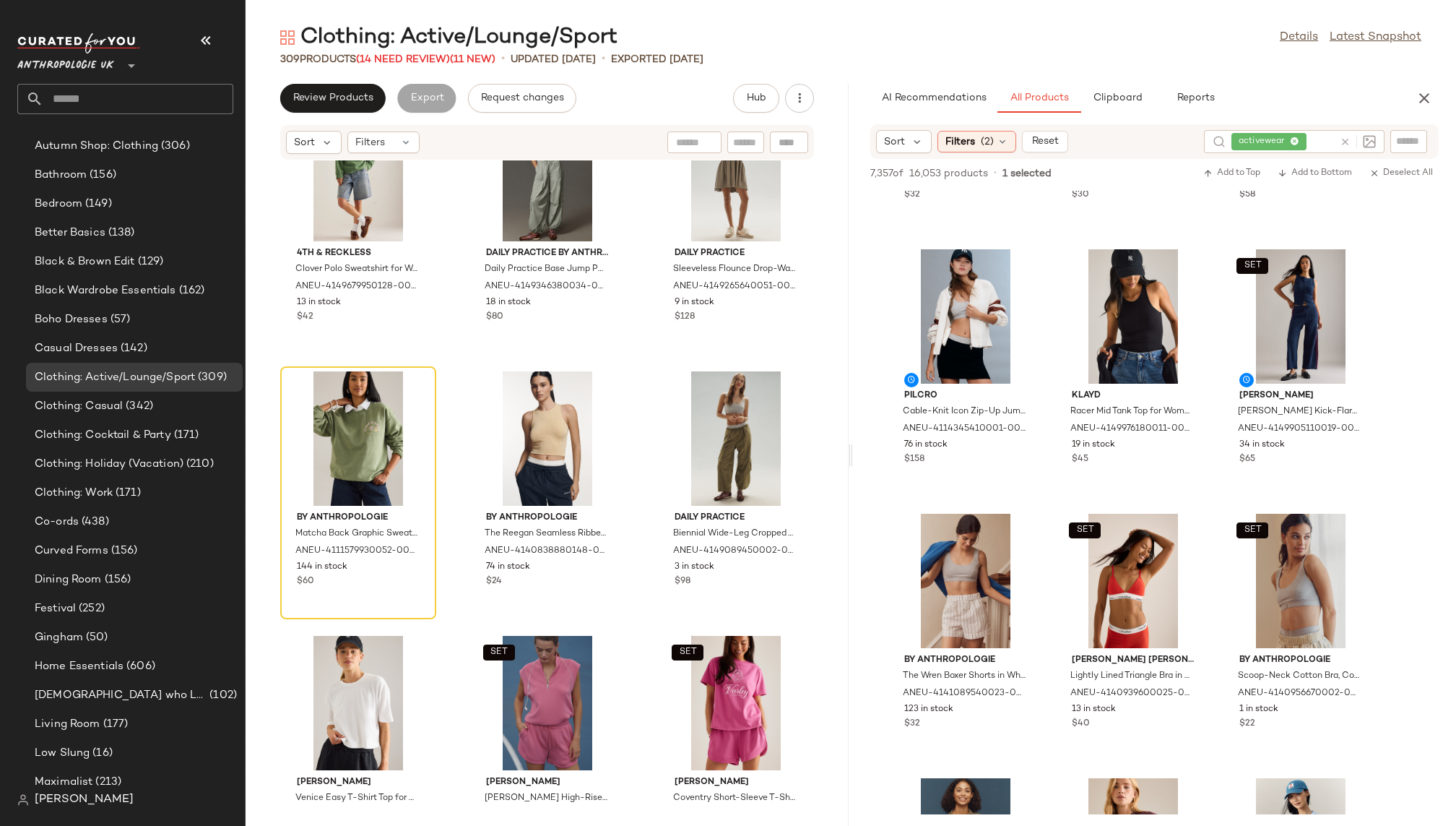
scroll to position [15670, 0]
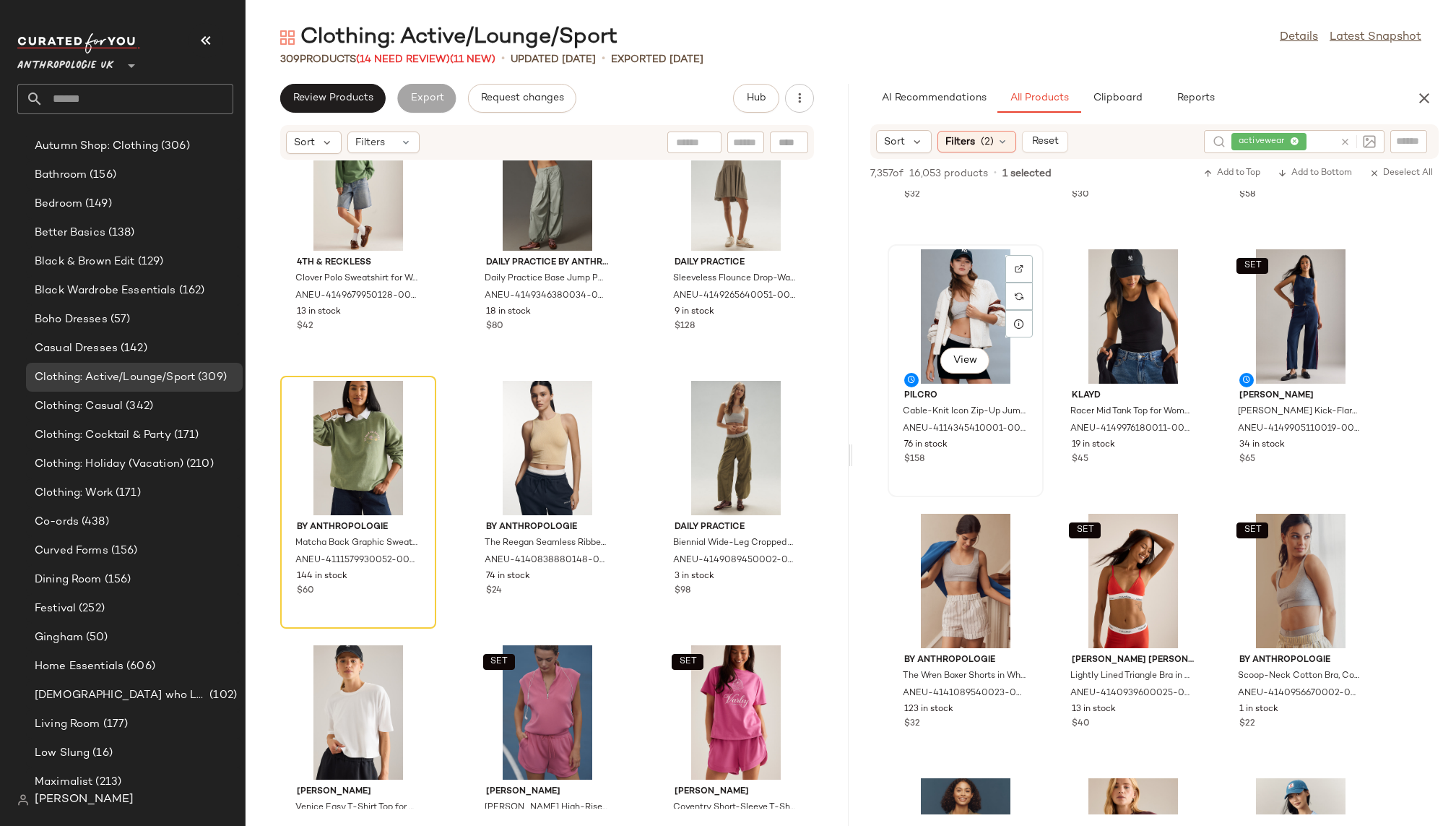
click at [948, 313] on div "View" at bounding box center [965, 316] width 146 height 135
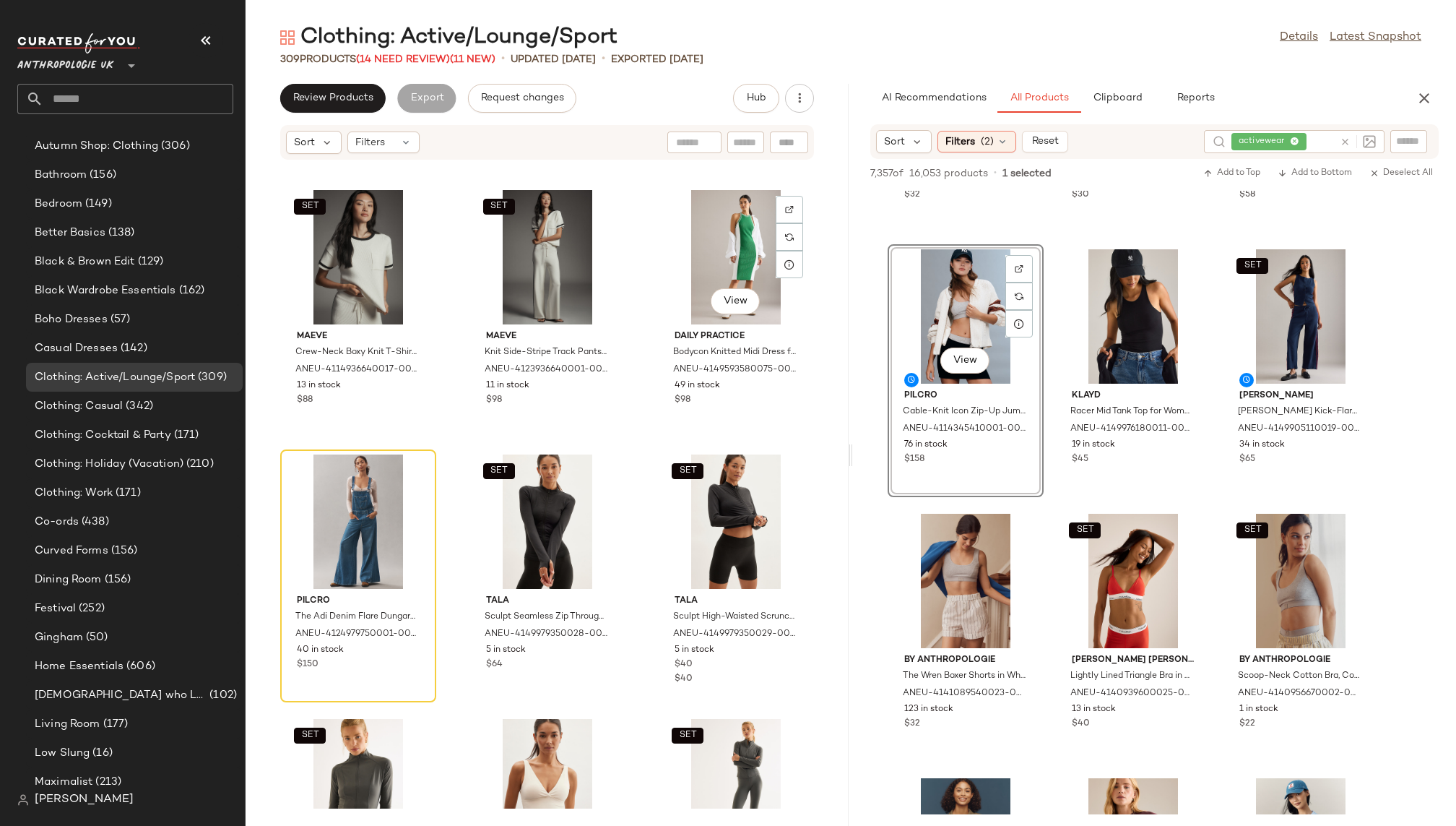
scroll to position [8757, 0]
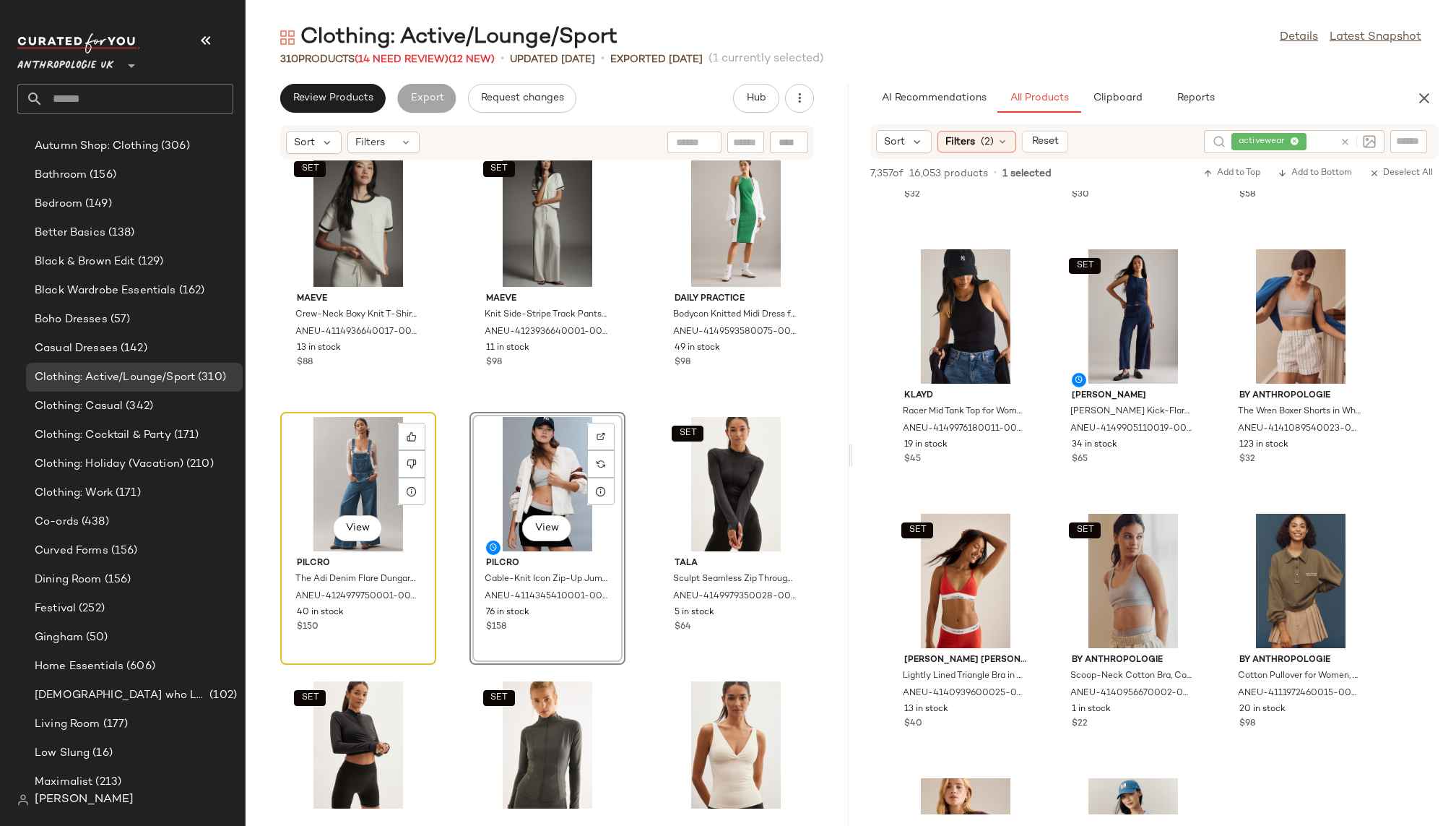
click at [338, 470] on div "View" at bounding box center [358, 484] width 146 height 135
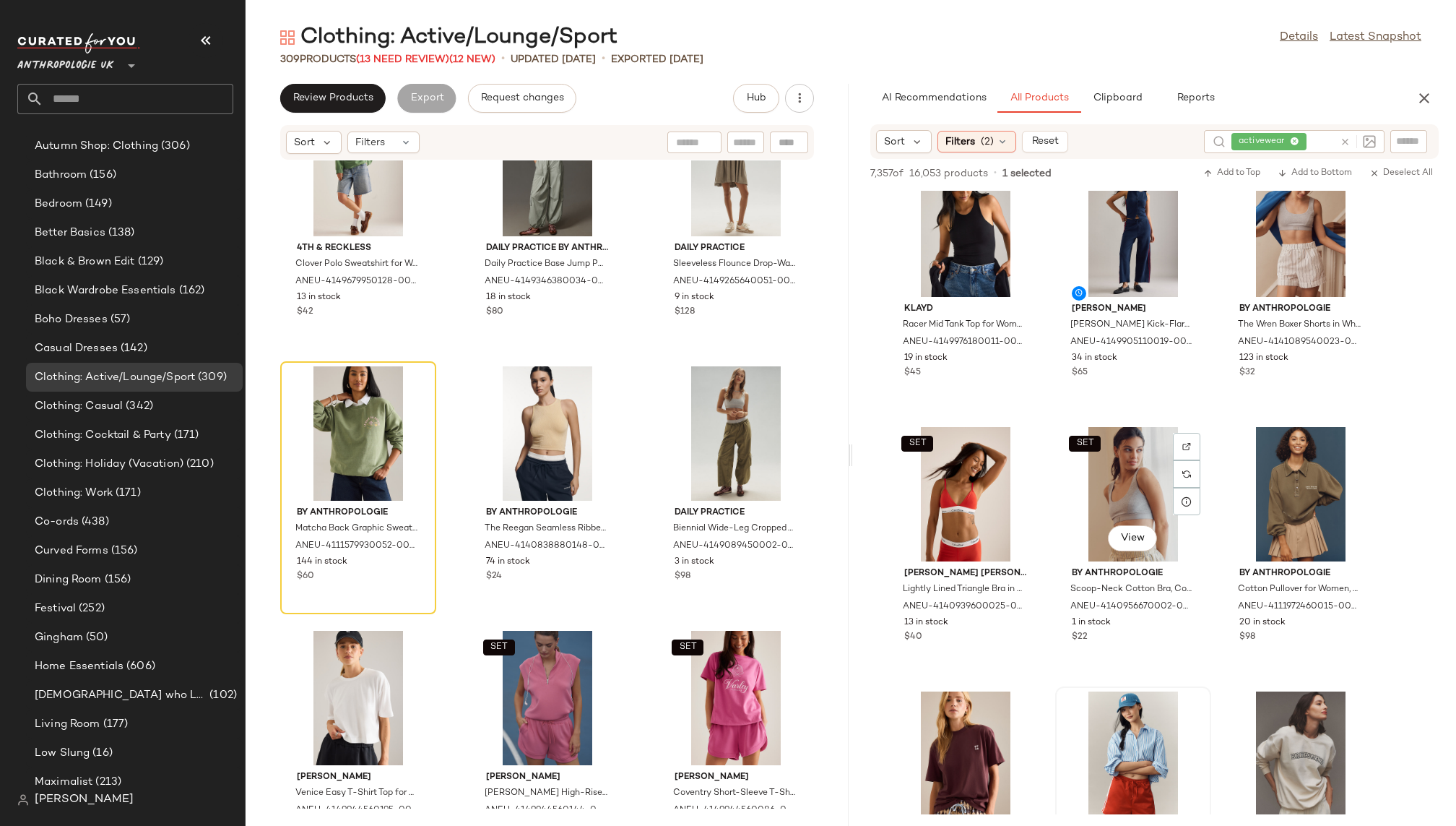
scroll to position [5647, 0]
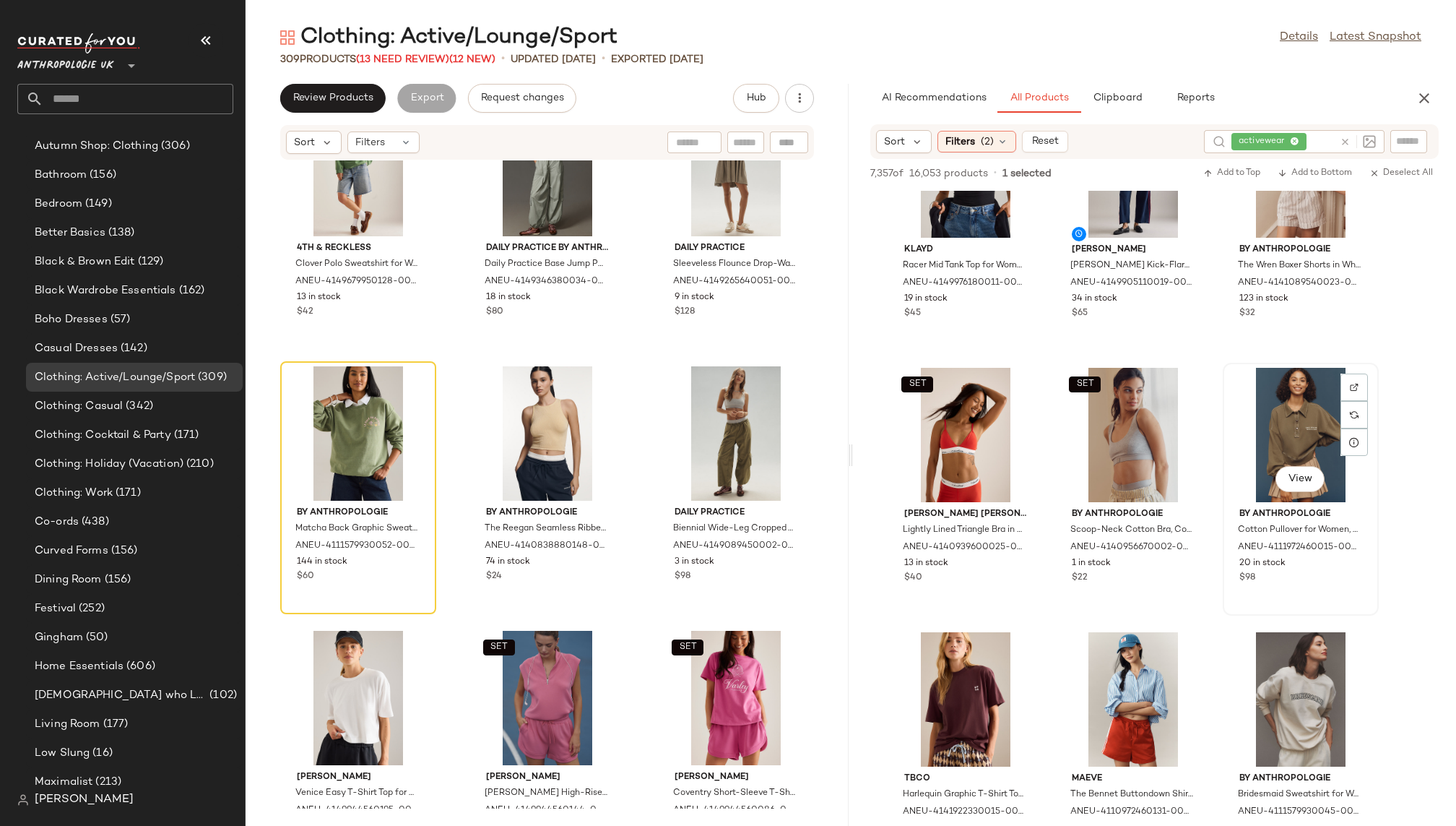
click at [1274, 441] on div "View" at bounding box center [1300, 435] width 146 height 135
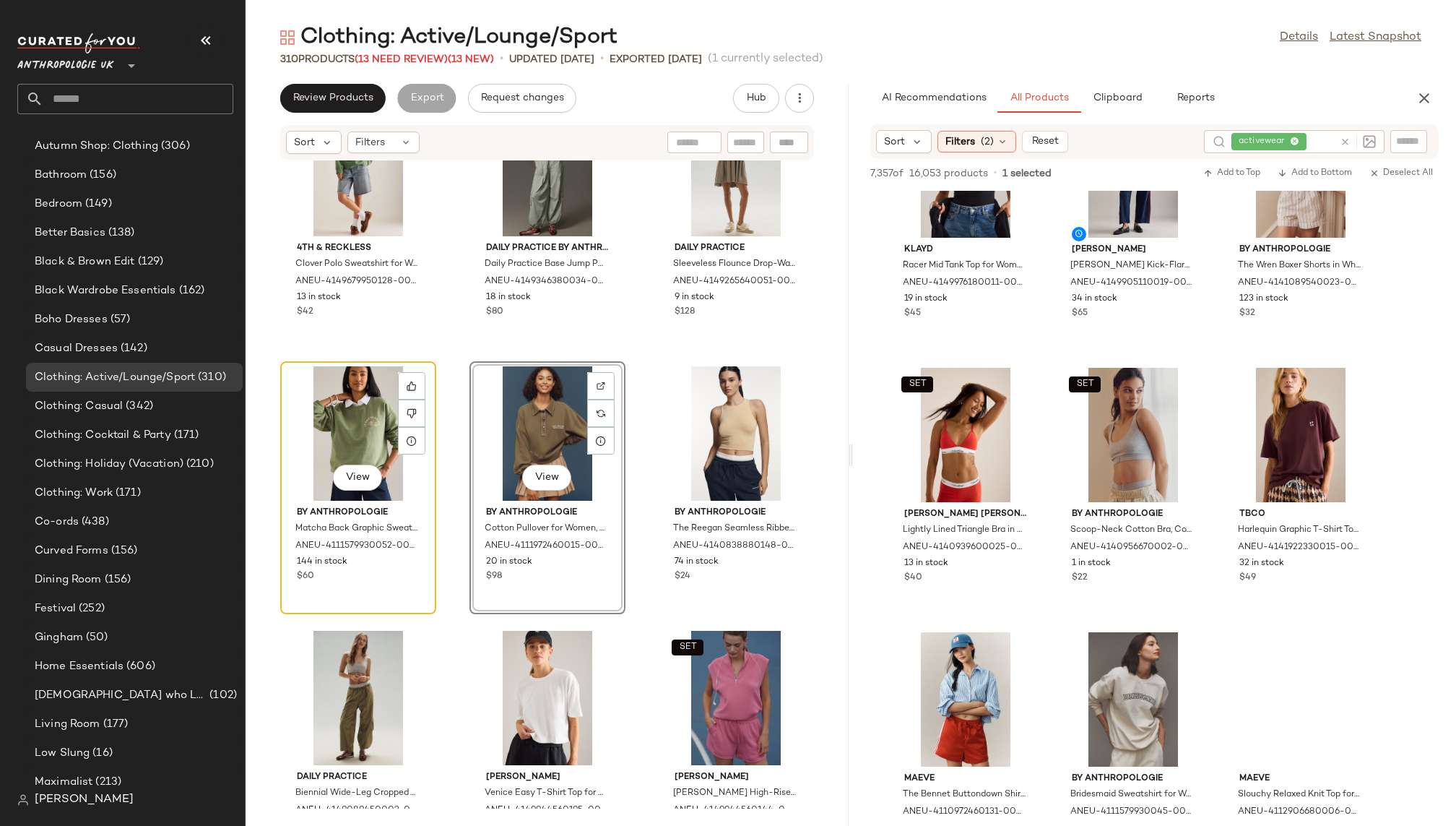
click at [349, 412] on div "View" at bounding box center [358, 434] width 146 height 135
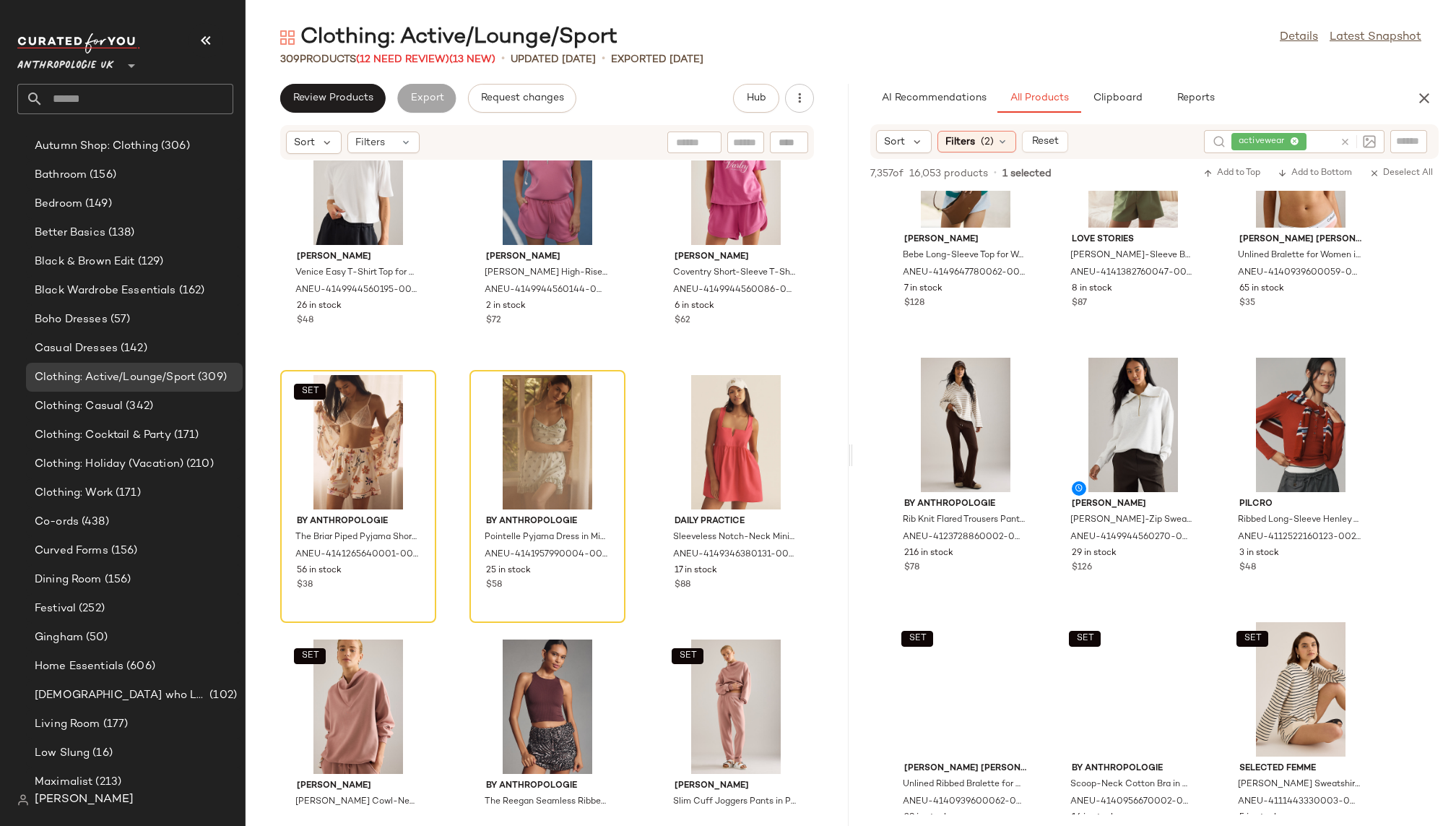
scroll to position [7248, 0]
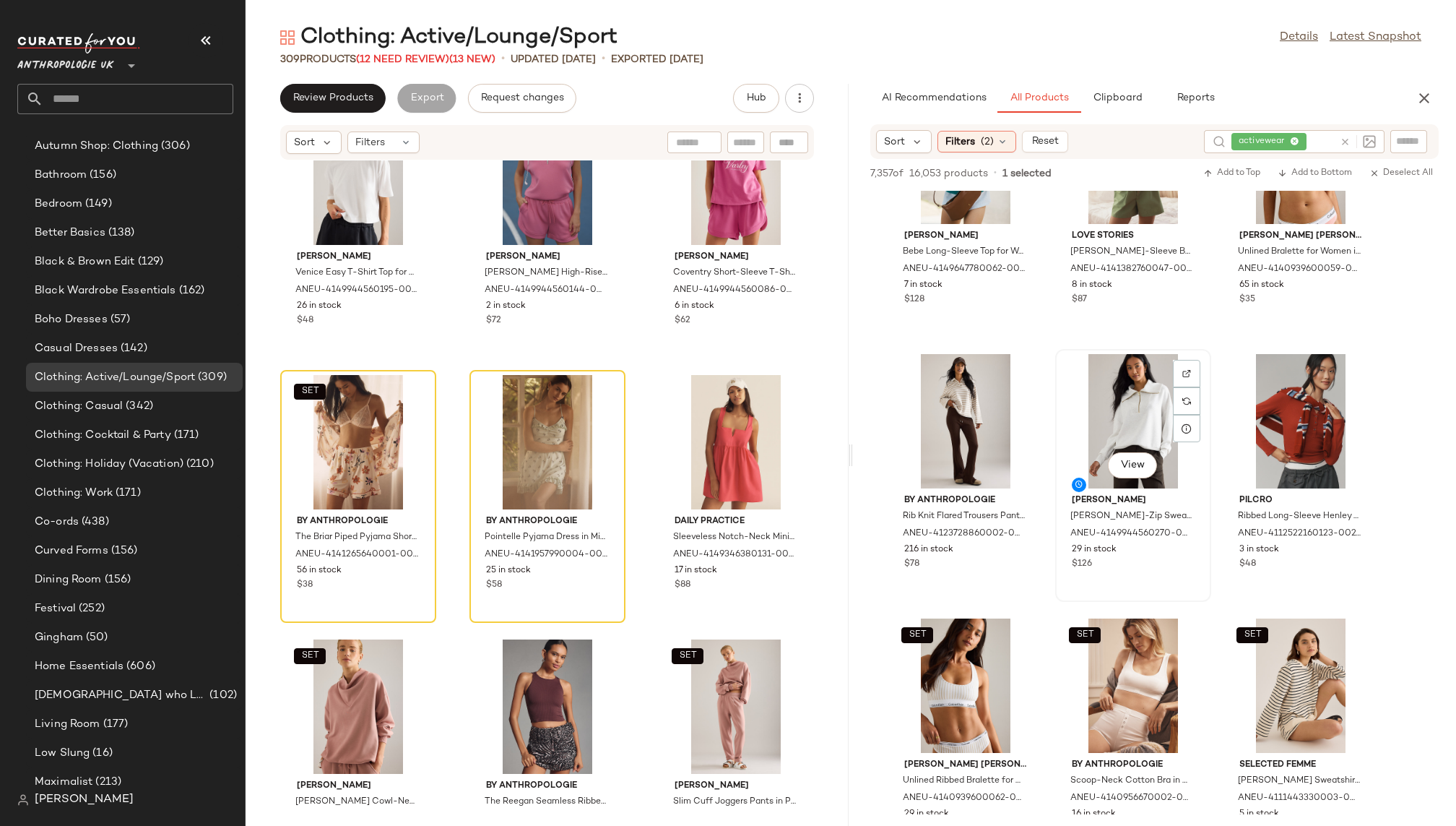
click at [1088, 419] on div "View" at bounding box center [1133, 421] width 146 height 135
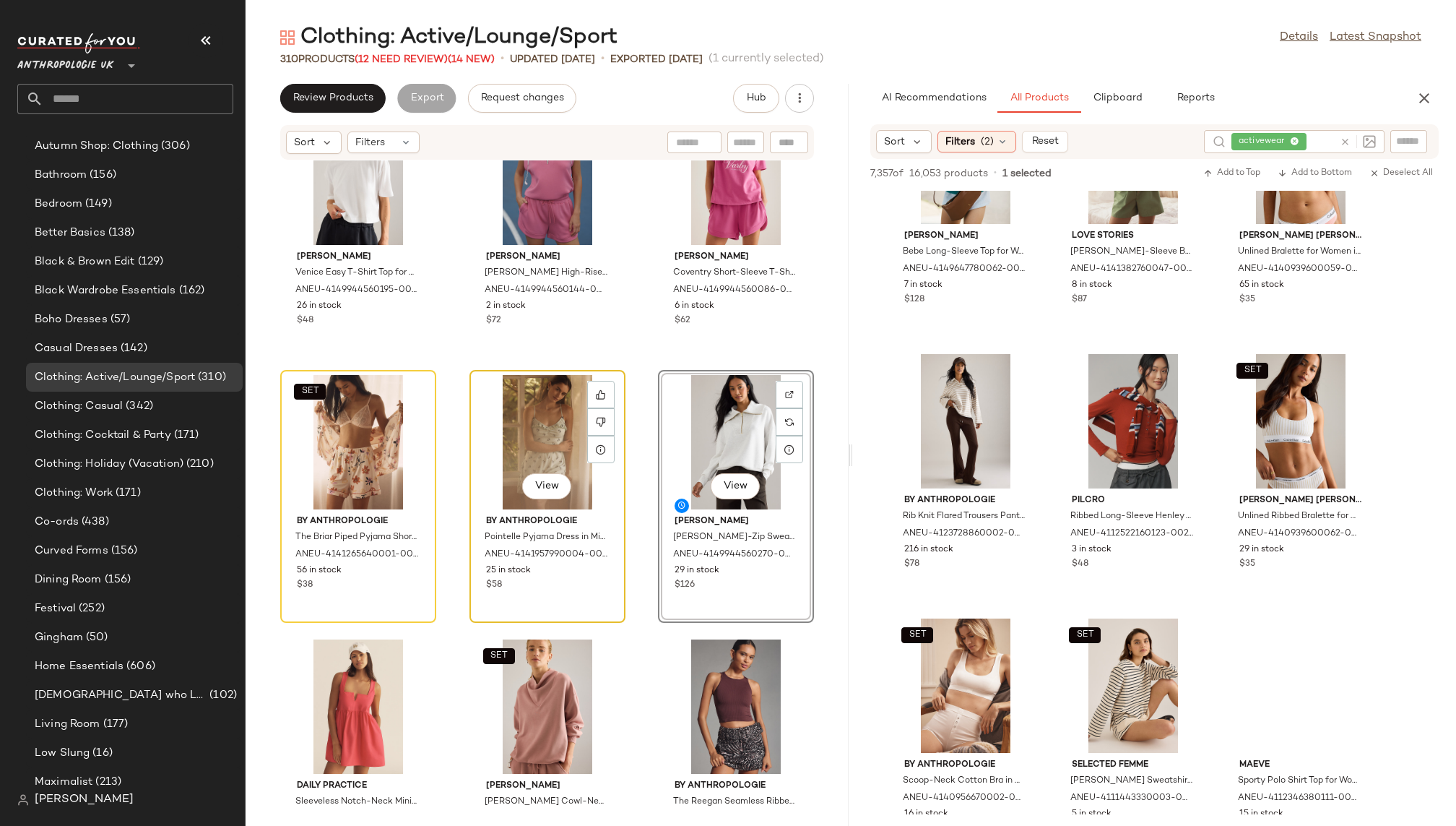
click at [529, 426] on div "View" at bounding box center [547, 442] width 146 height 135
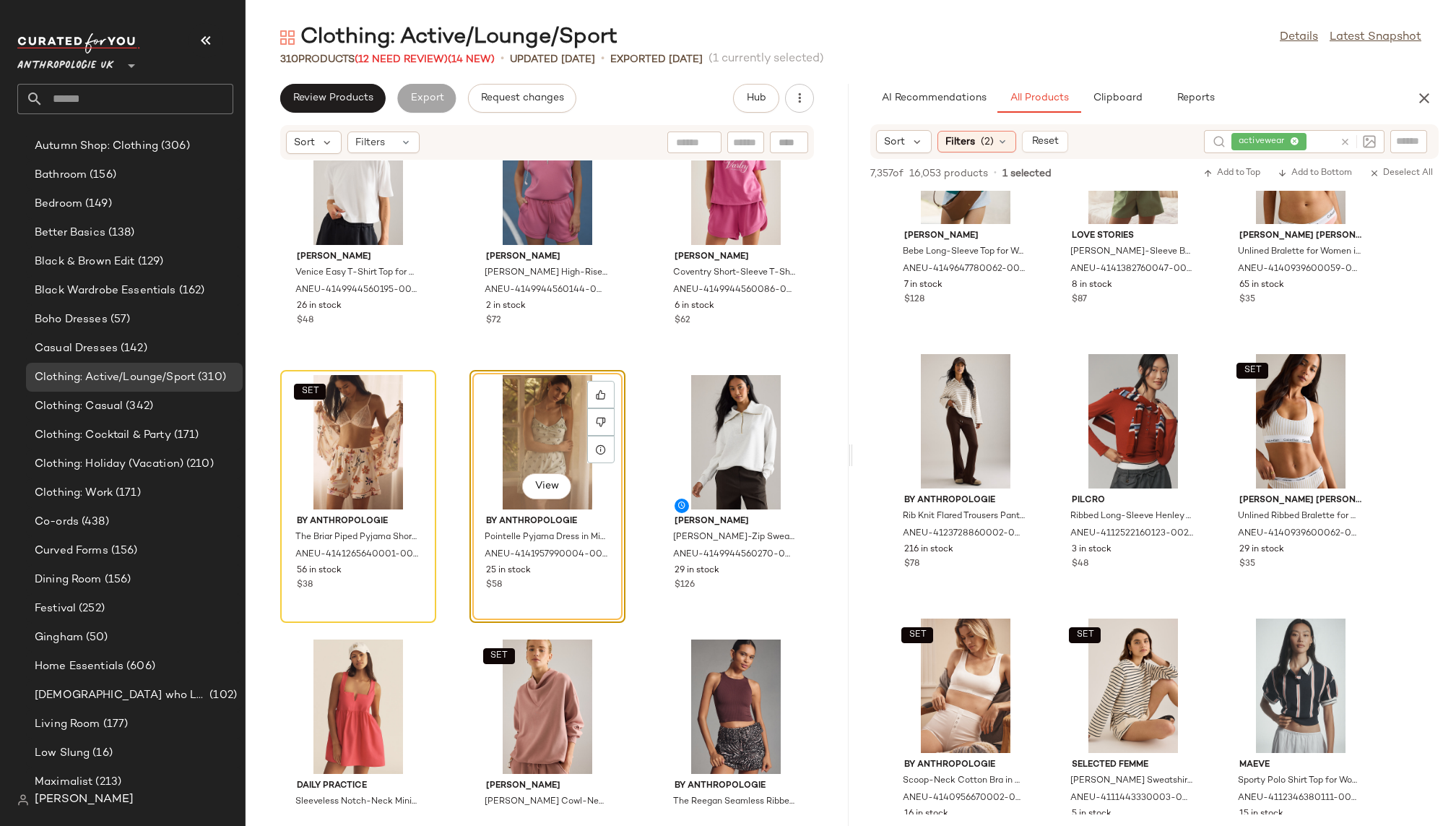
scroll to position [322, 0]
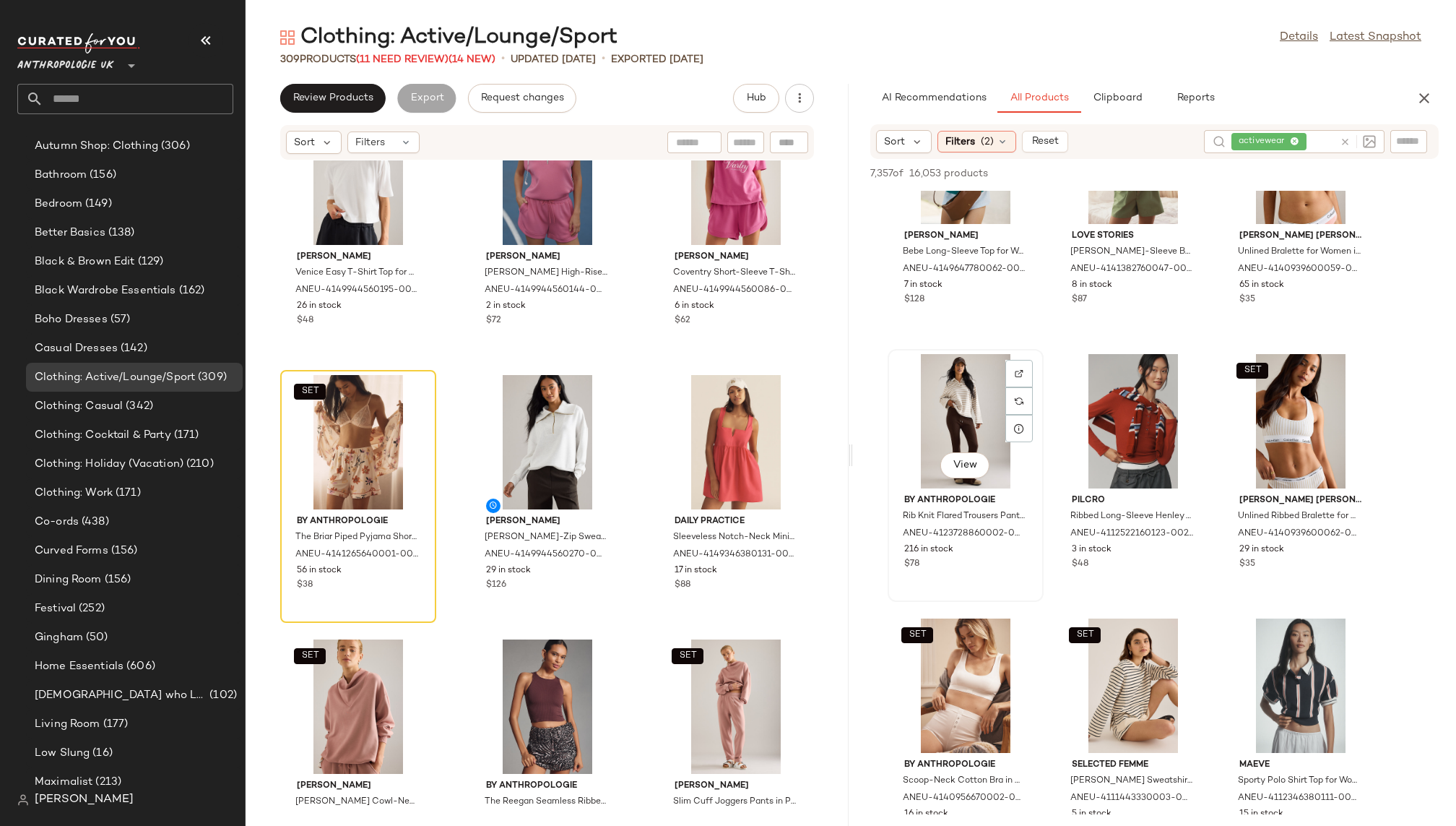
click at [923, 432] on div "View" at bounding box center [965, 421] width 146 height 135
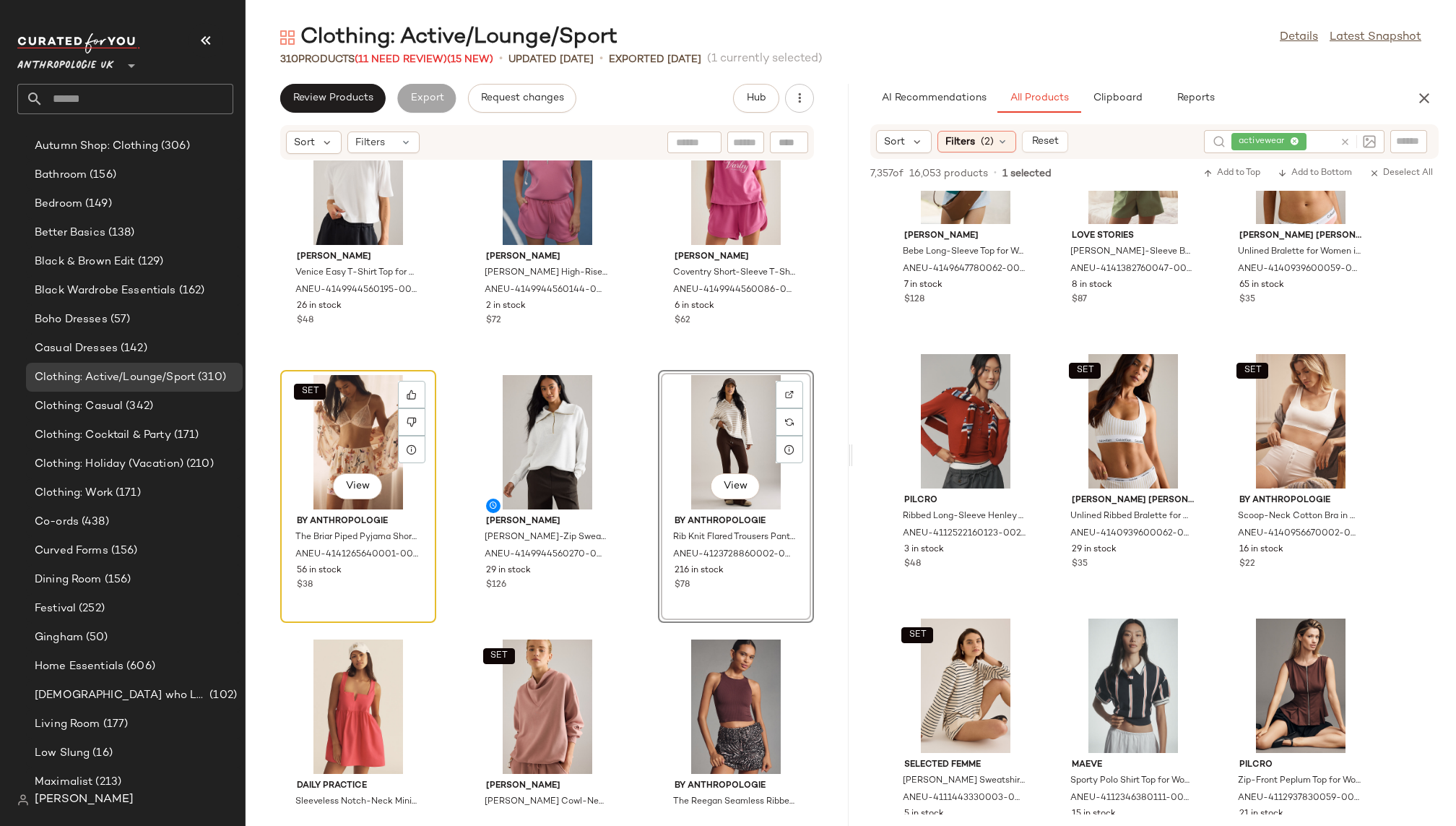
click at [345, 406] on div "SET View" at bounding box center [358, 442] width 146 height 135
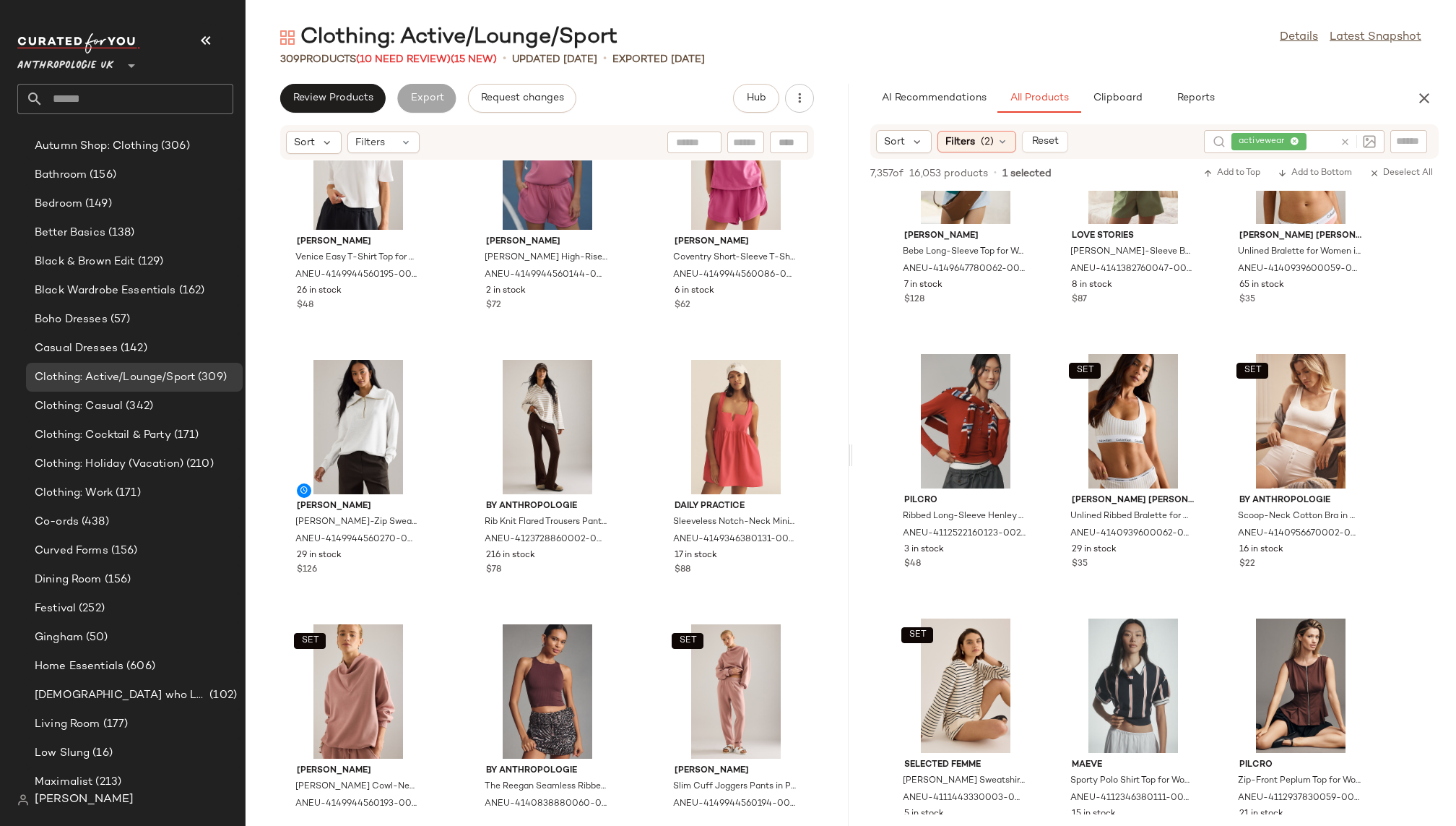
scroll to position [16232, 0]
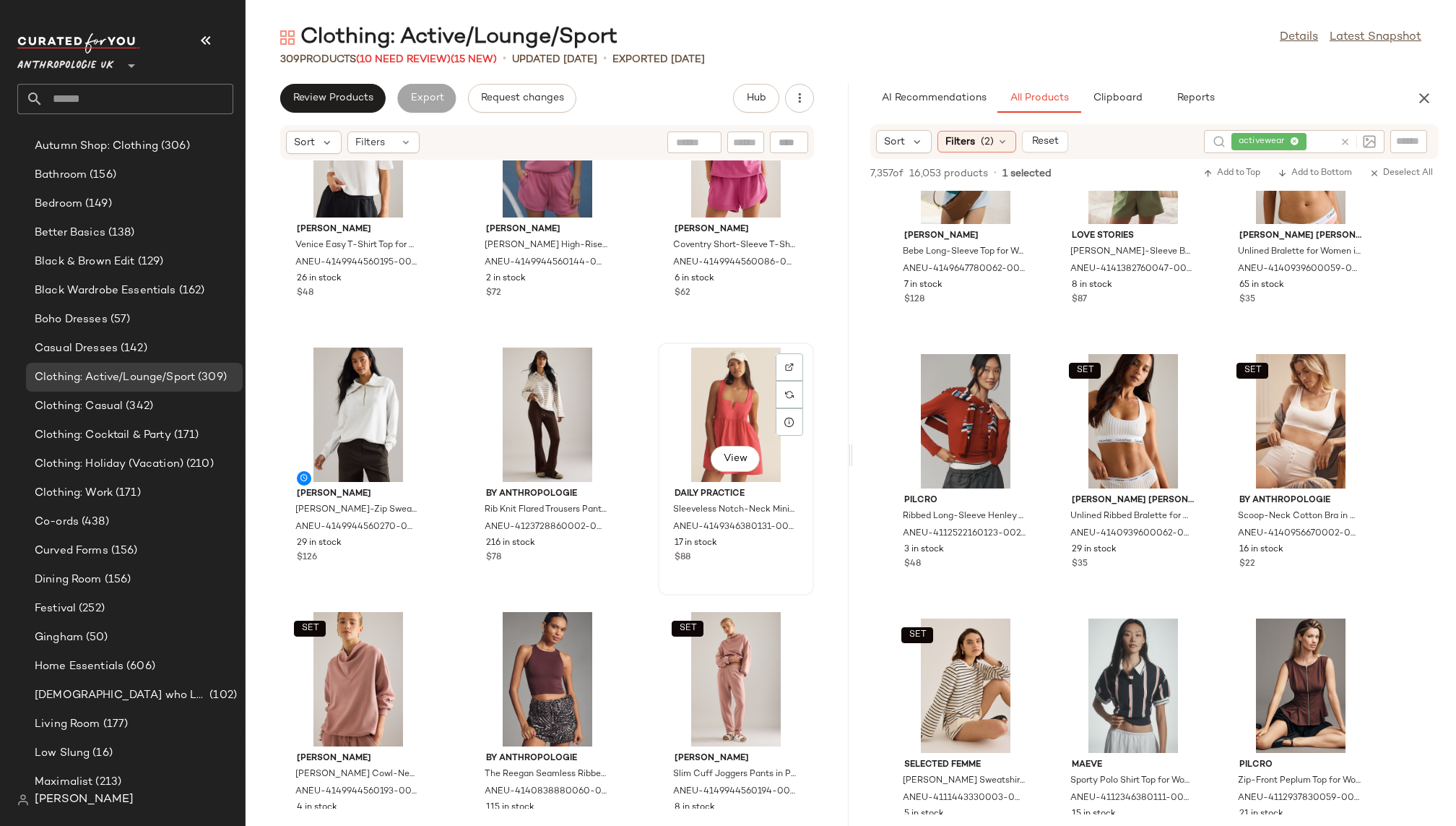
click at [682, 438] on div "View" at bounding box center [736, 415] width 146 height 135
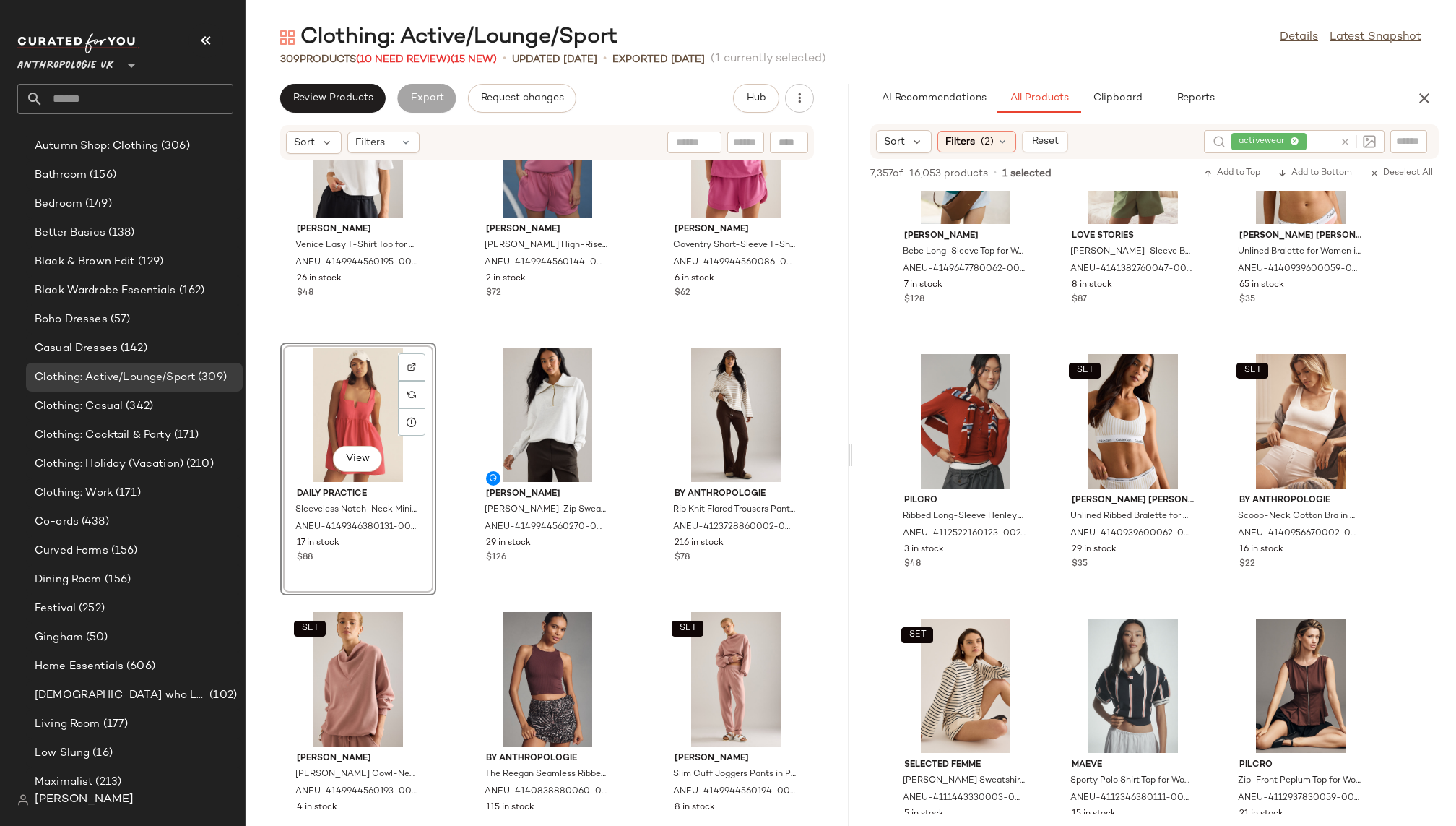
click at [625, 628] on div "Varley Venice Easy T-Shirt Top for Women in White, Cotton/Elastane/Modal, Size …" at bounding box center [547, 484] width 603 height 648
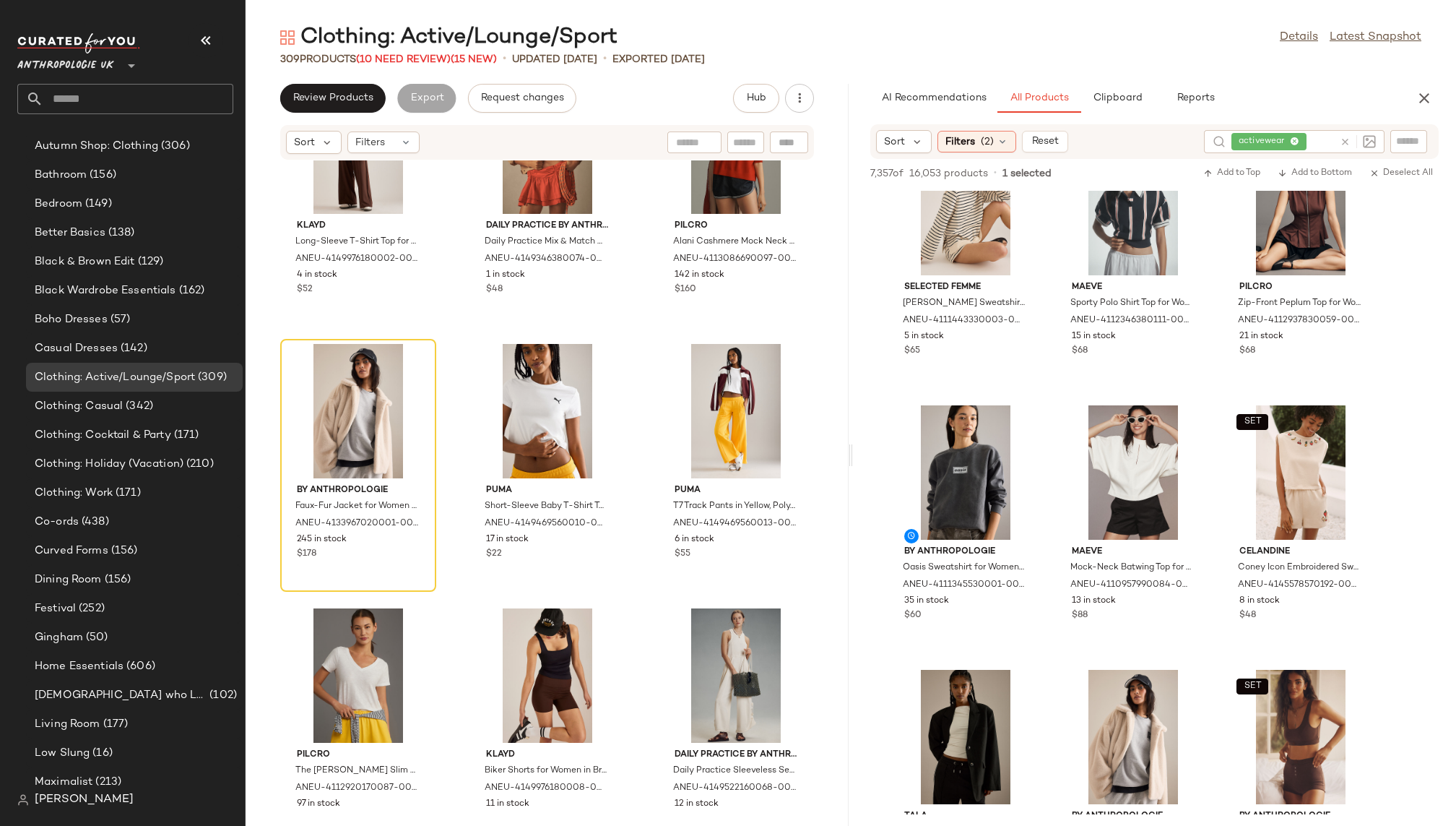
scroll to position [7735, 0]
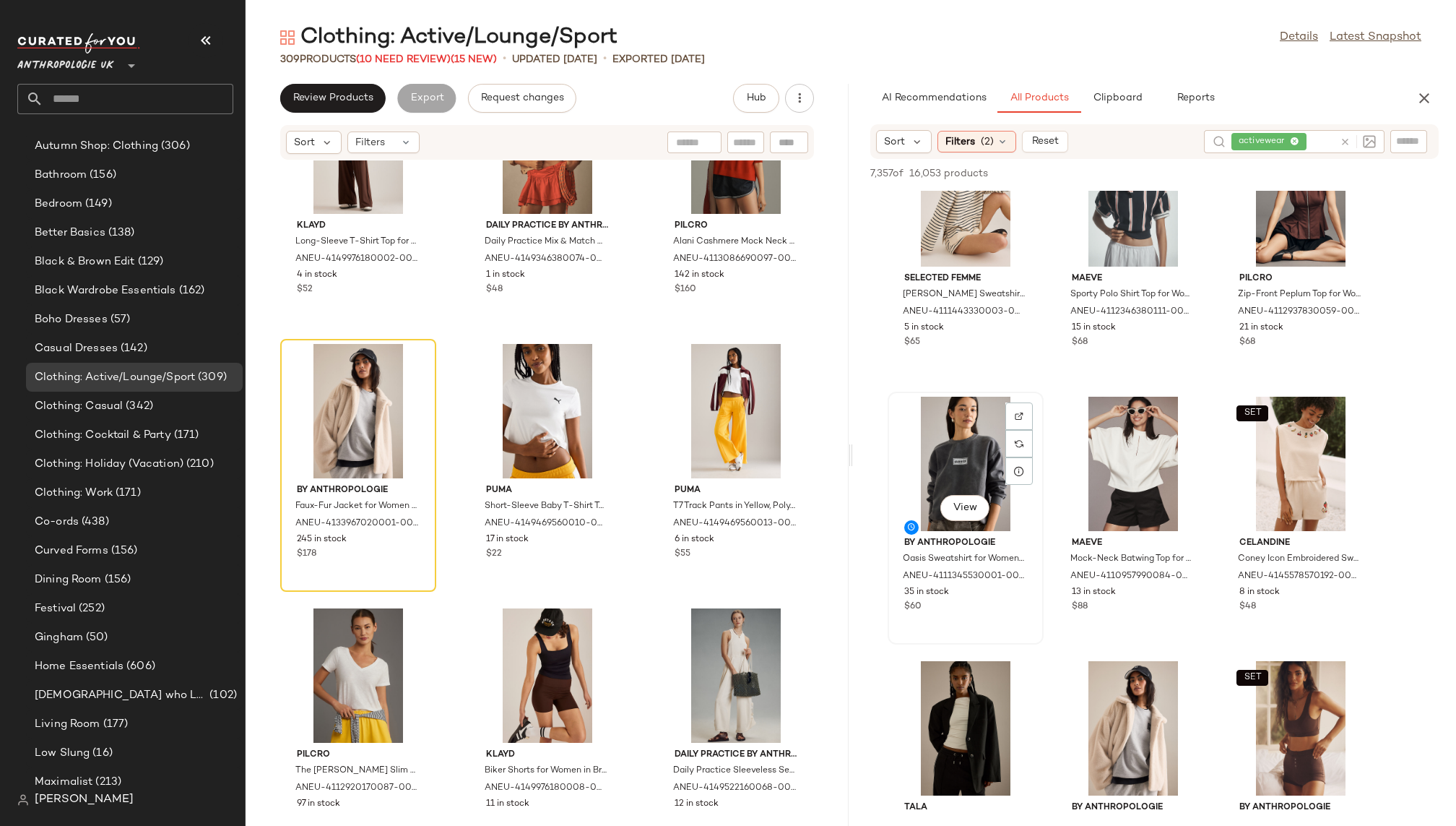
click at [944, 441] on div "View" at bounding box center [965, 464] width 146 height 135
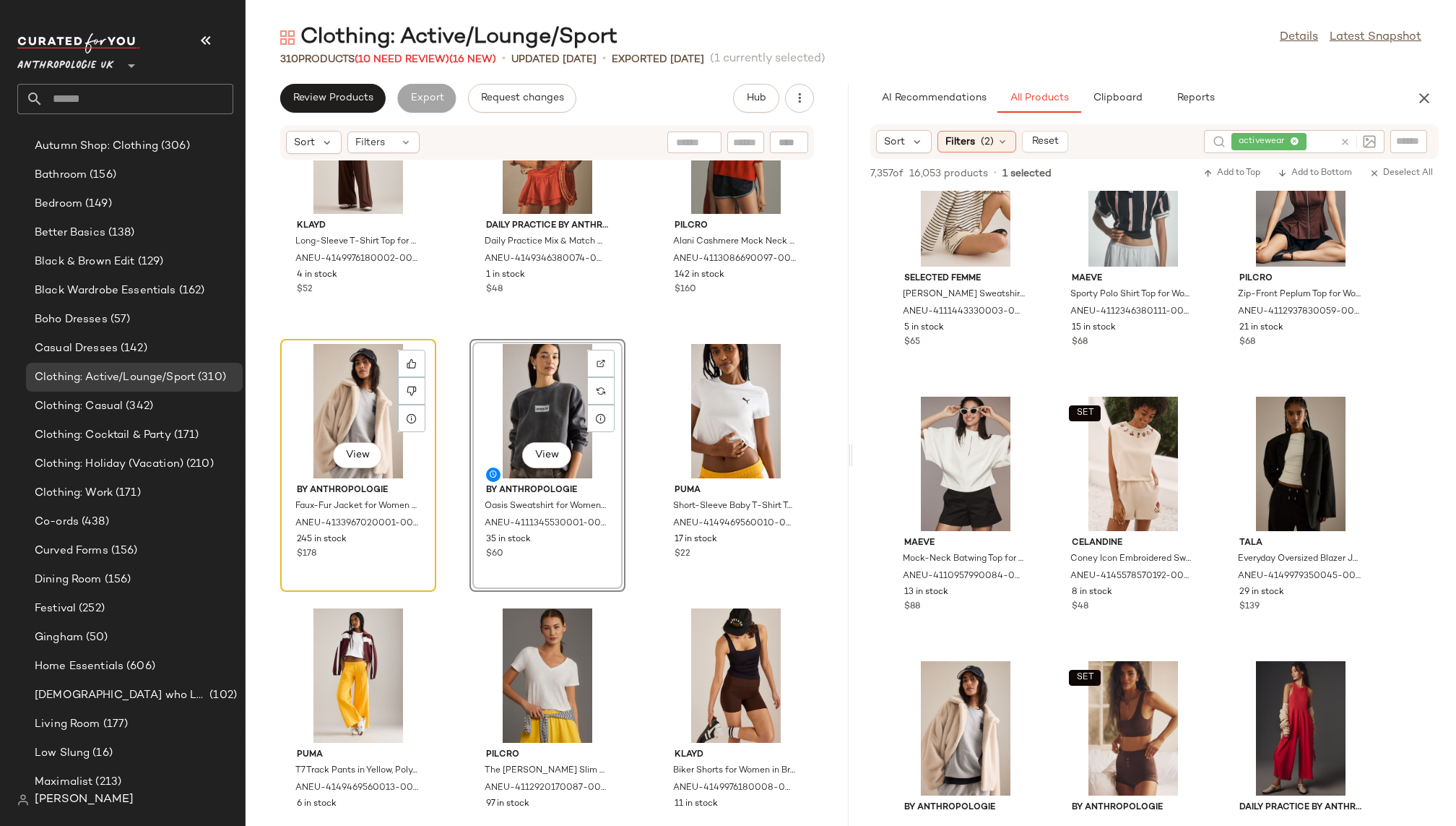
click at [325, 403] on div "View" at bounding box center [358, 412] width 146 height 135
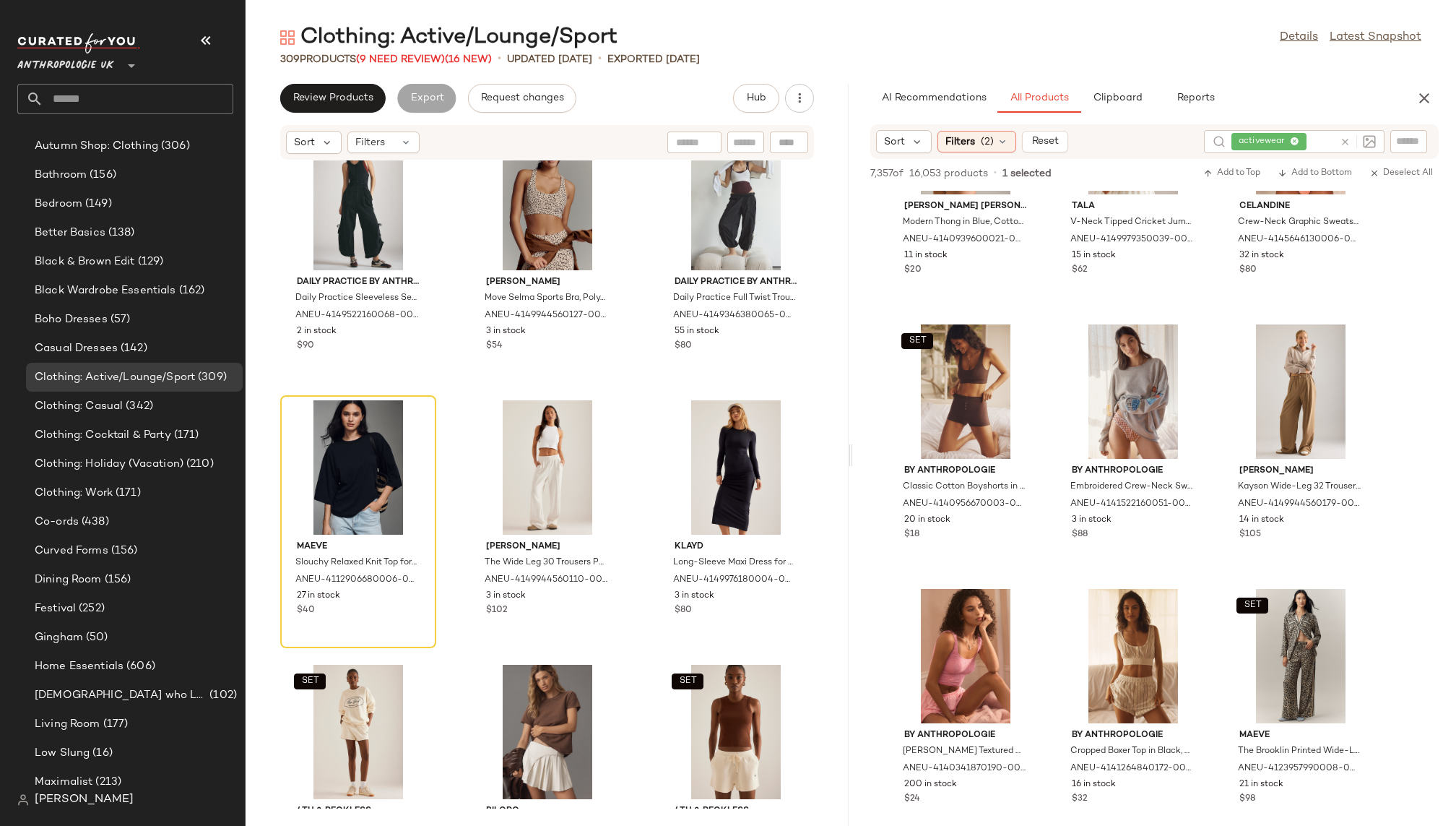
scroll to position [10186, 0]
click at [1101, 394] on div "View" at bounding box center [1133, 394] width 146 height 135
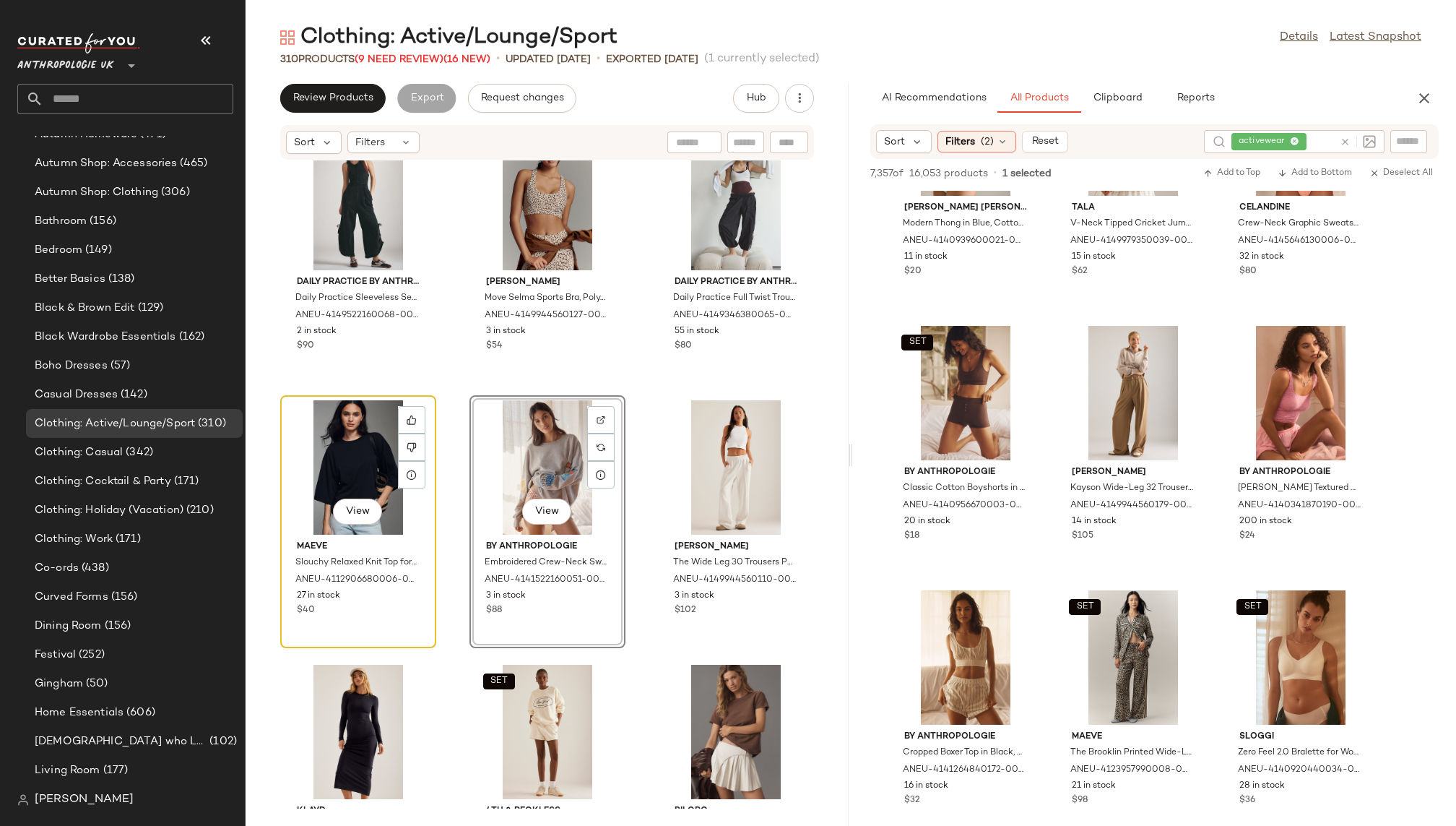
click at [364, 459] on div "View" at bounding box center [358, 468] width 146 height 135
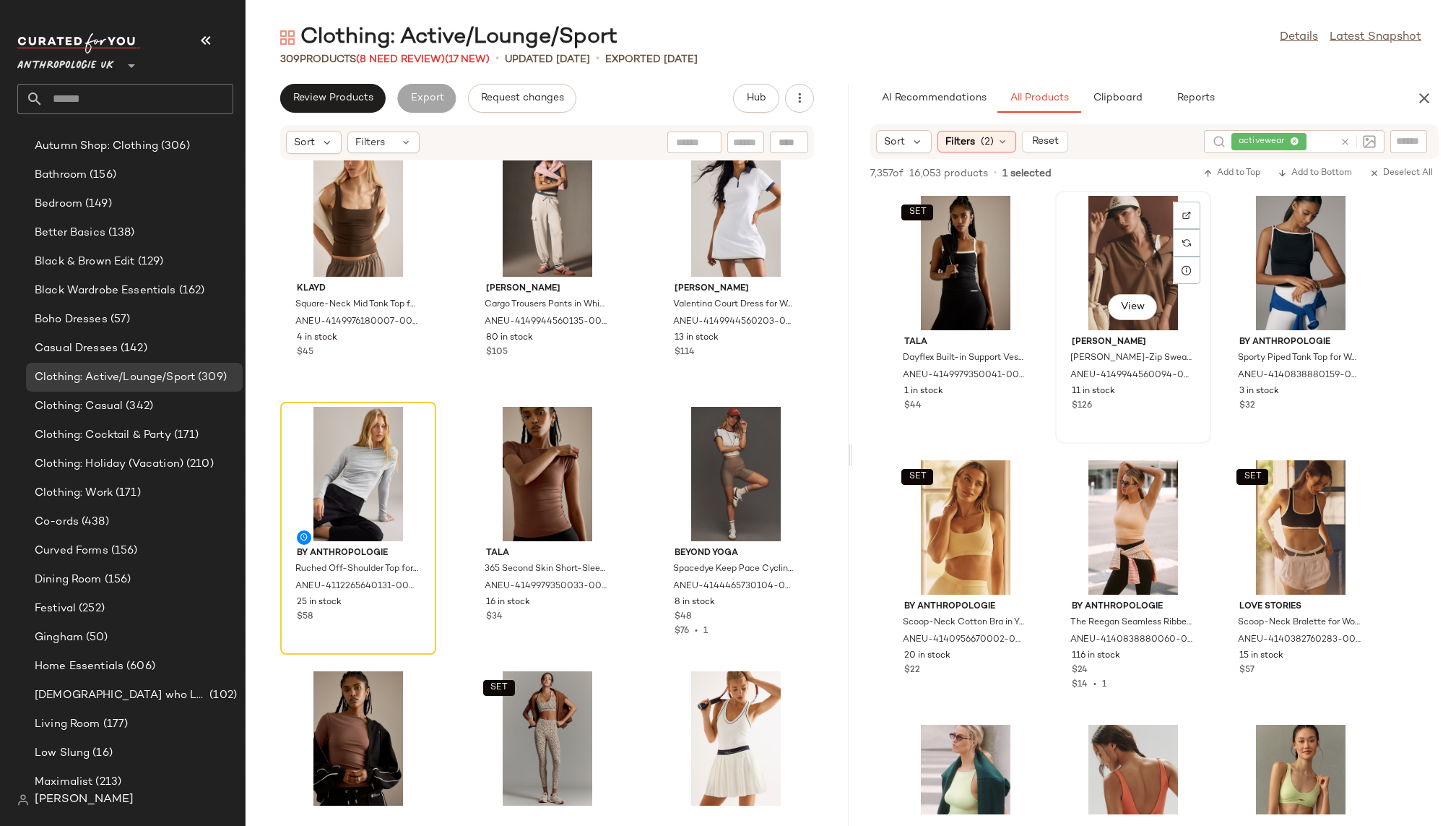
click at [1102, 253] on div "View" at bounding box center [1133, 263] width 146 height 135
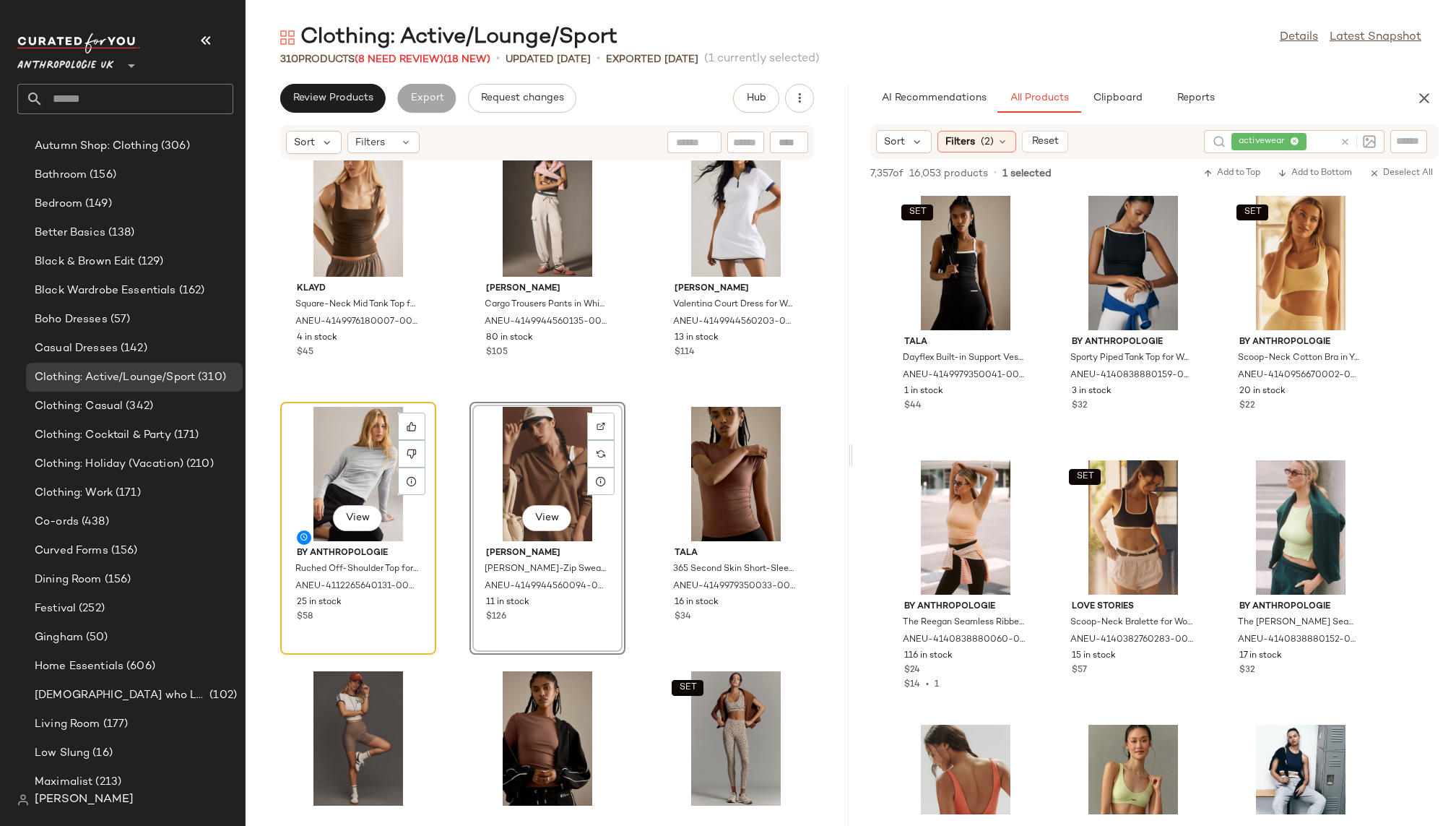
click at [350, 478] on div "View" at bounding box center [358, 474] width 146 height 135
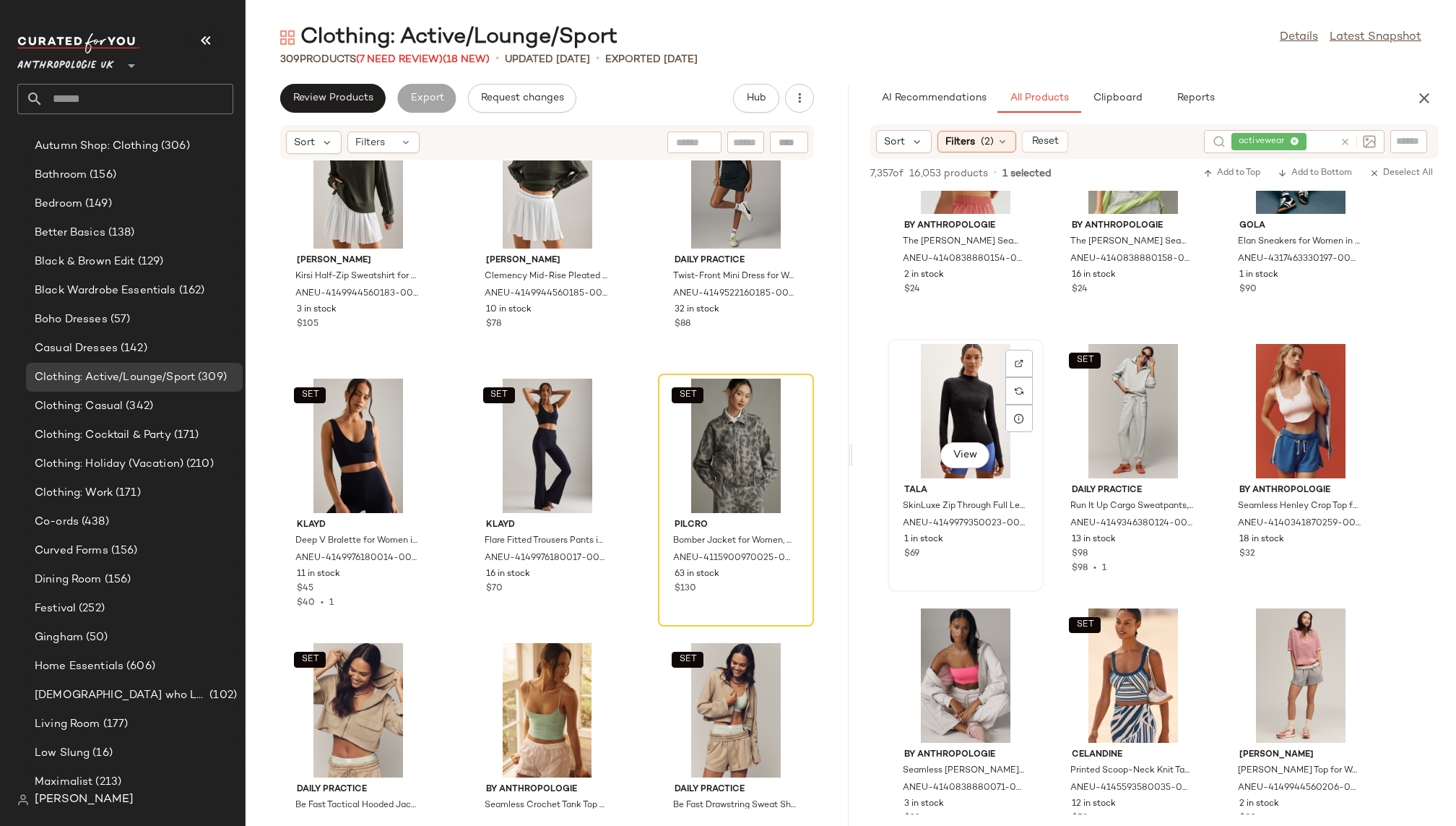
scroll to position [647, 0]
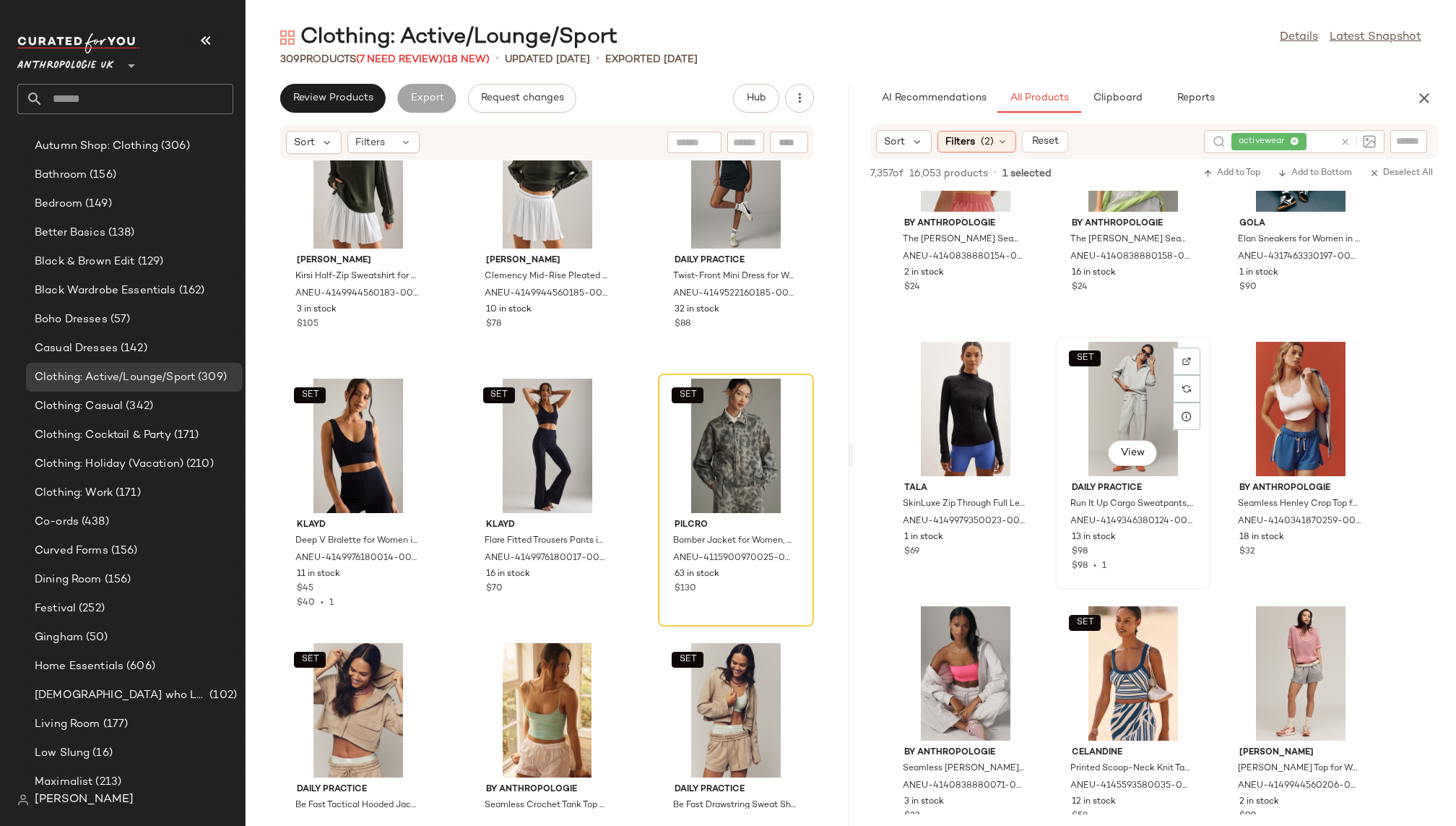
click at [1090, 437] on div "SET View" at bounding box center [1133, 409] width 146 height 135
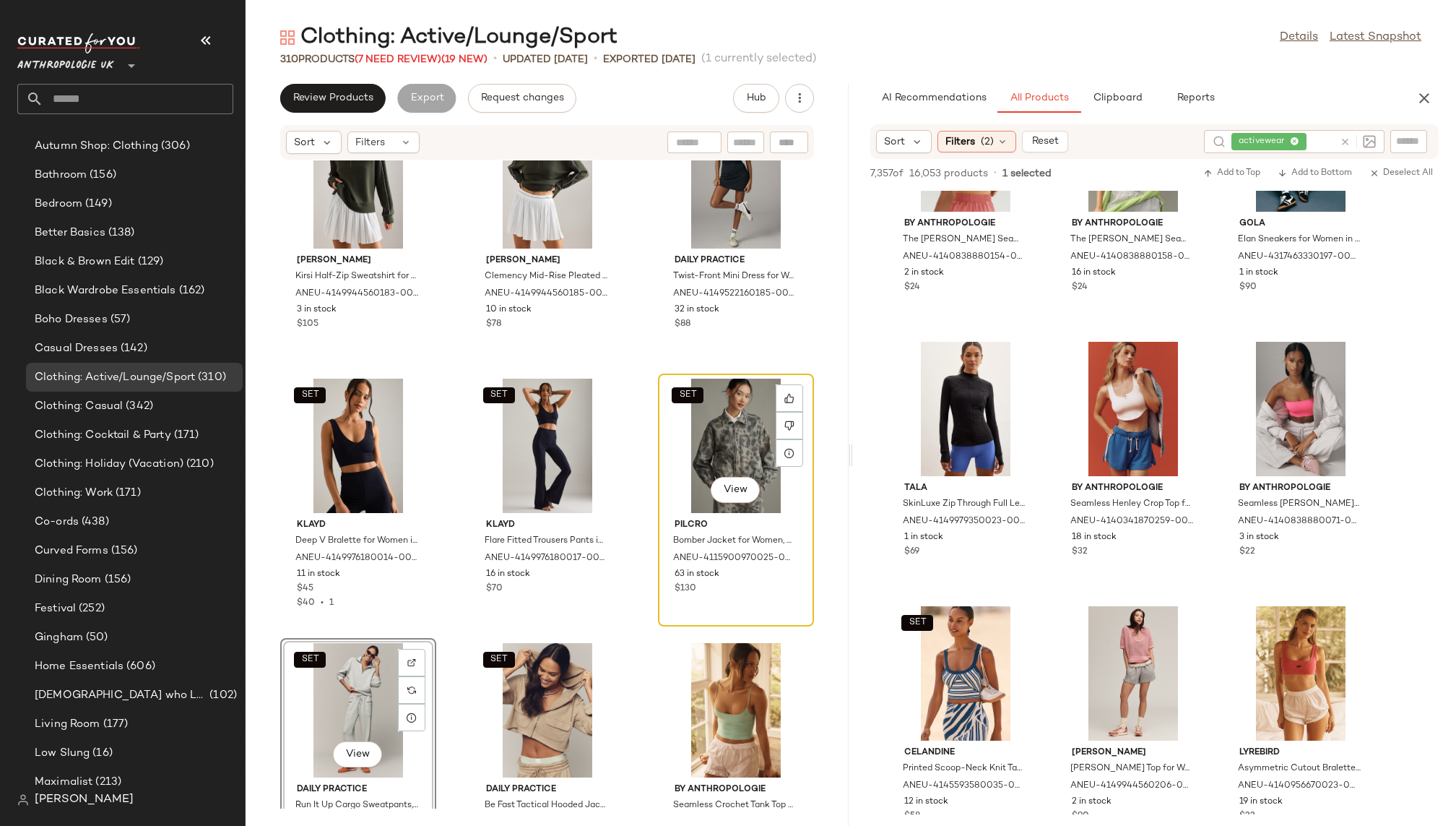
click at [676, 442] on div "SET View" at bounding box center [736, 446] width 146 height 135
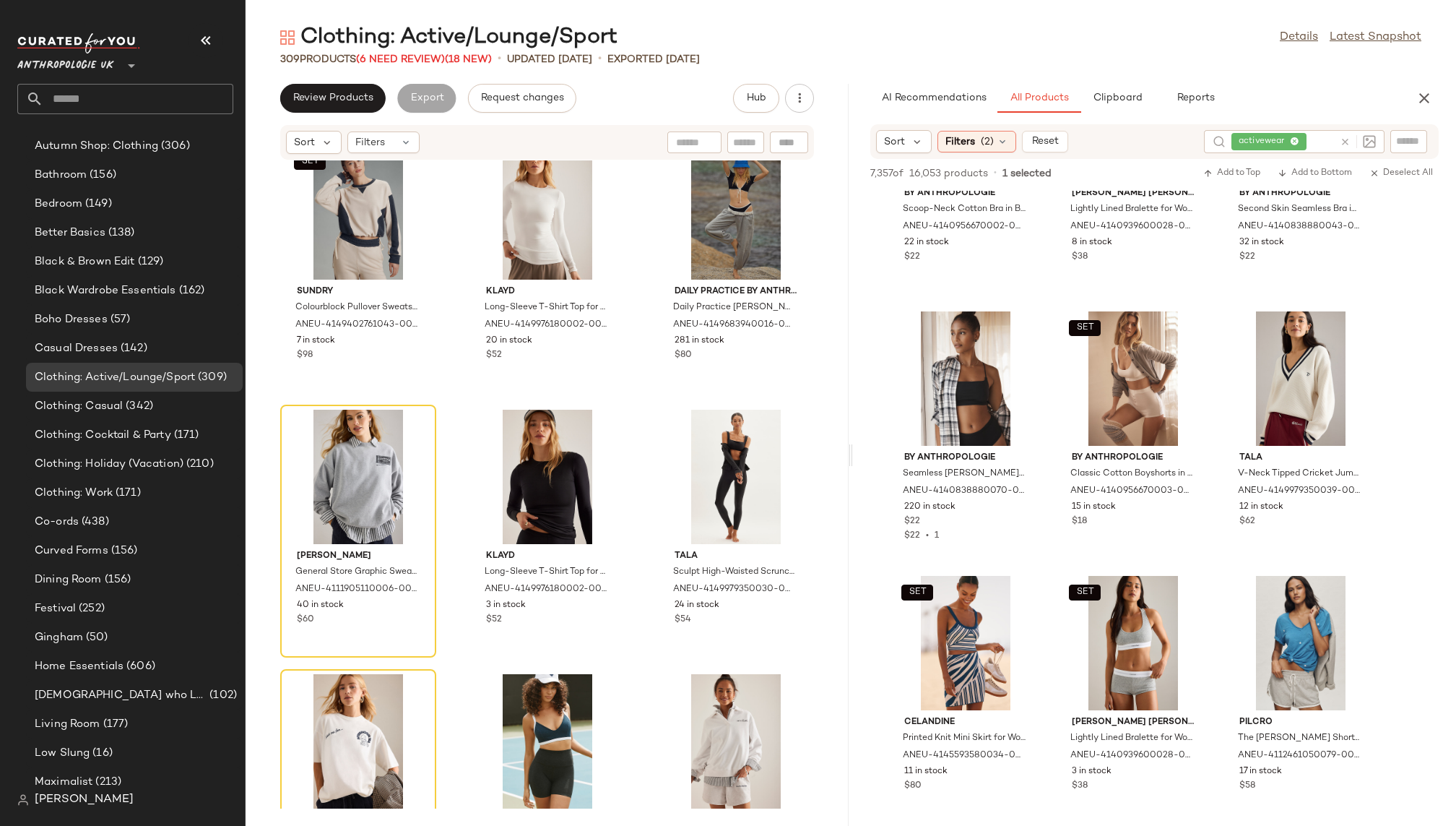
scroll to position [3609, 0]
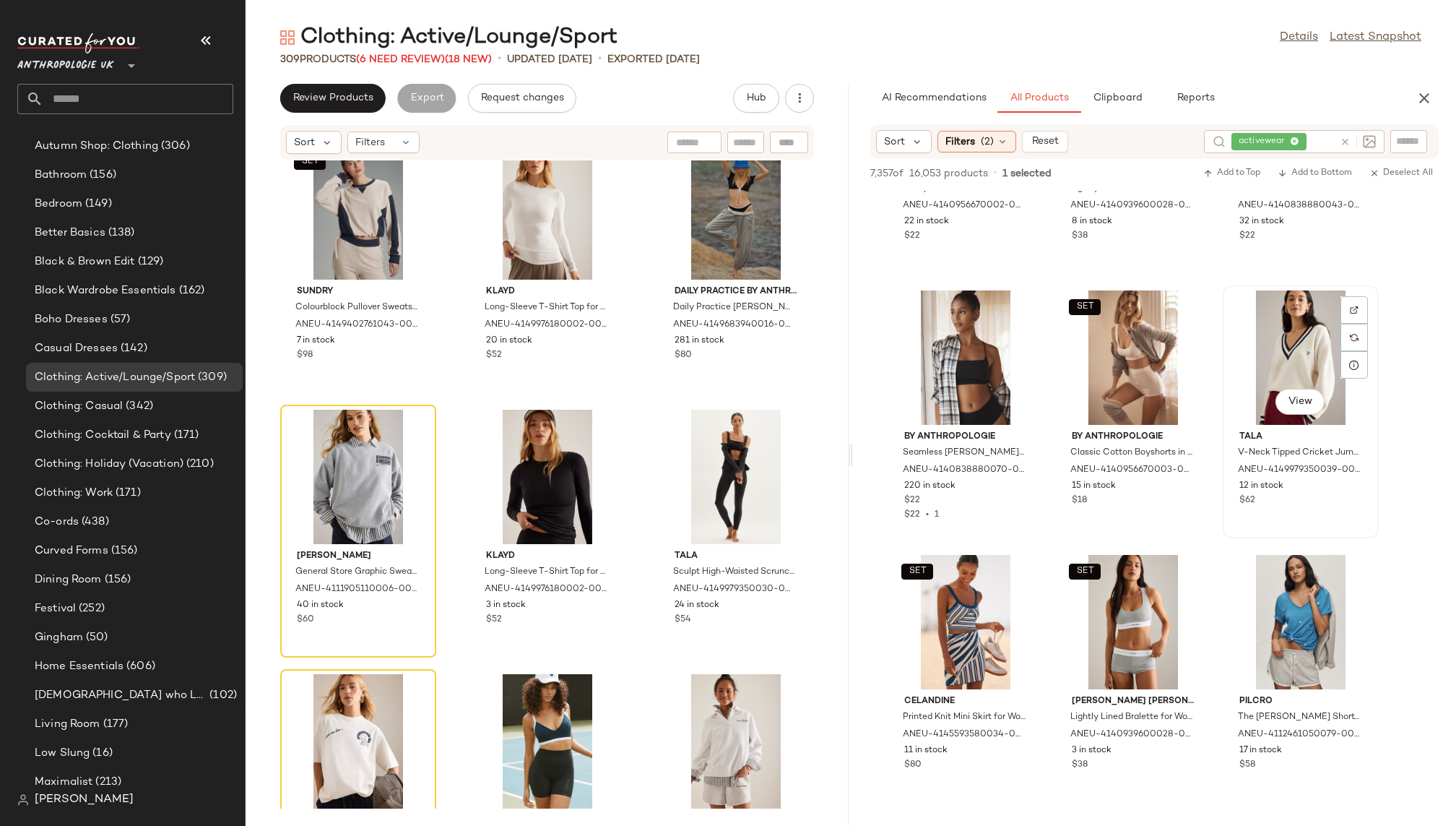
click at [1262, 365] on div "View" at bounding box center [1300, 358] width 146 height 135
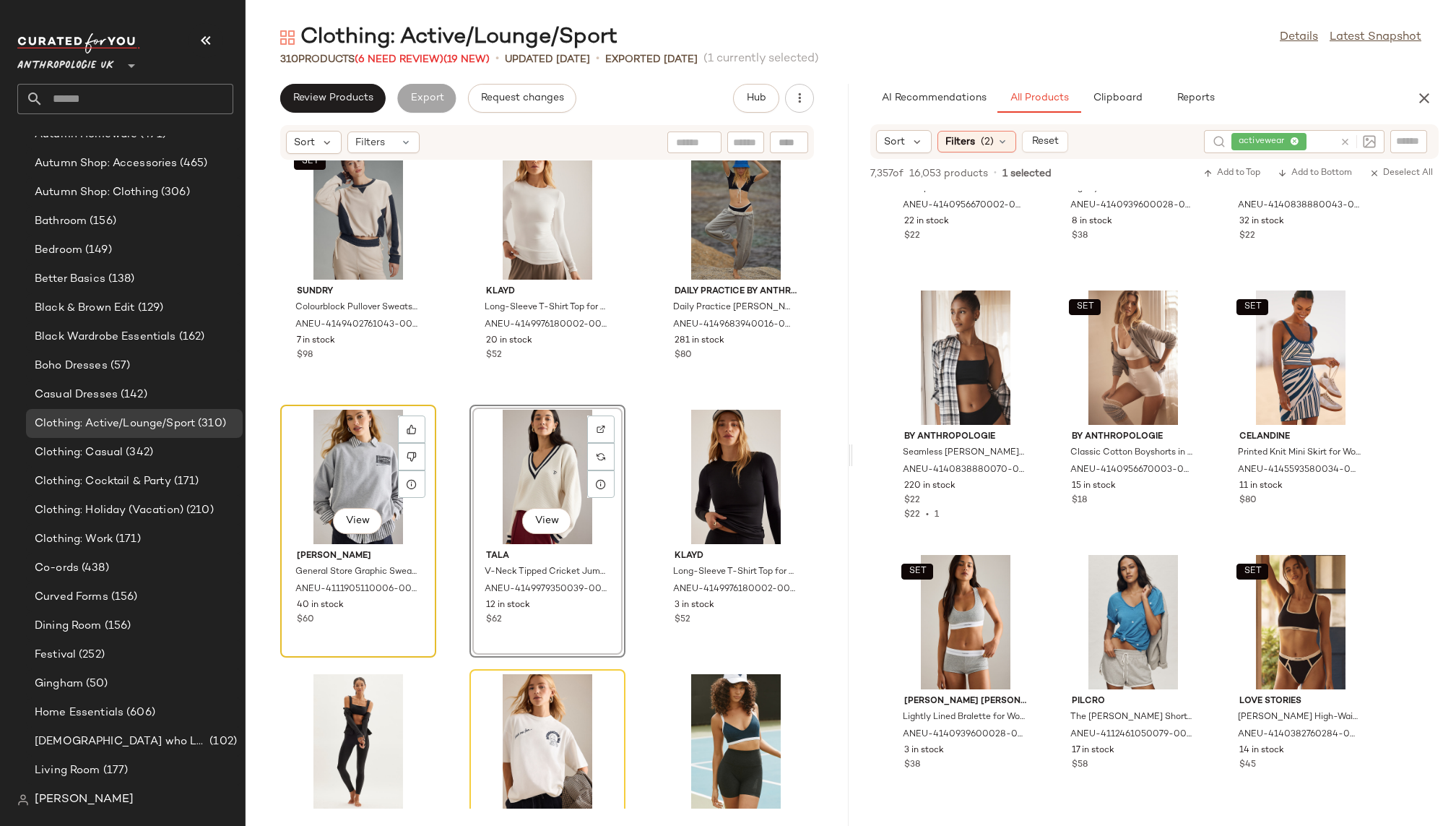
click at [321, 473] on div "View" at bounding box center [358, 477] width 146 height 135
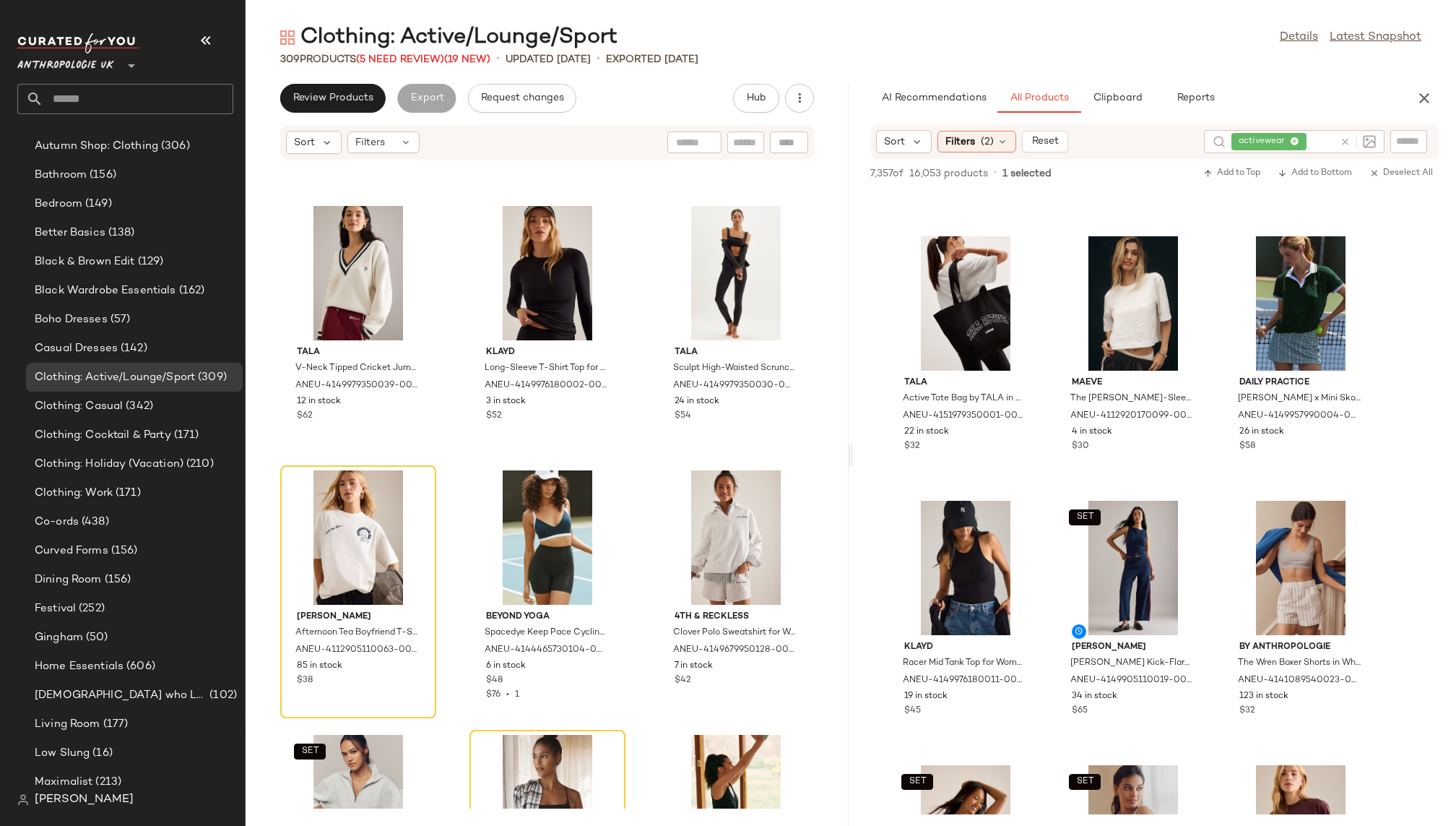
scroll to position [4967, 0]
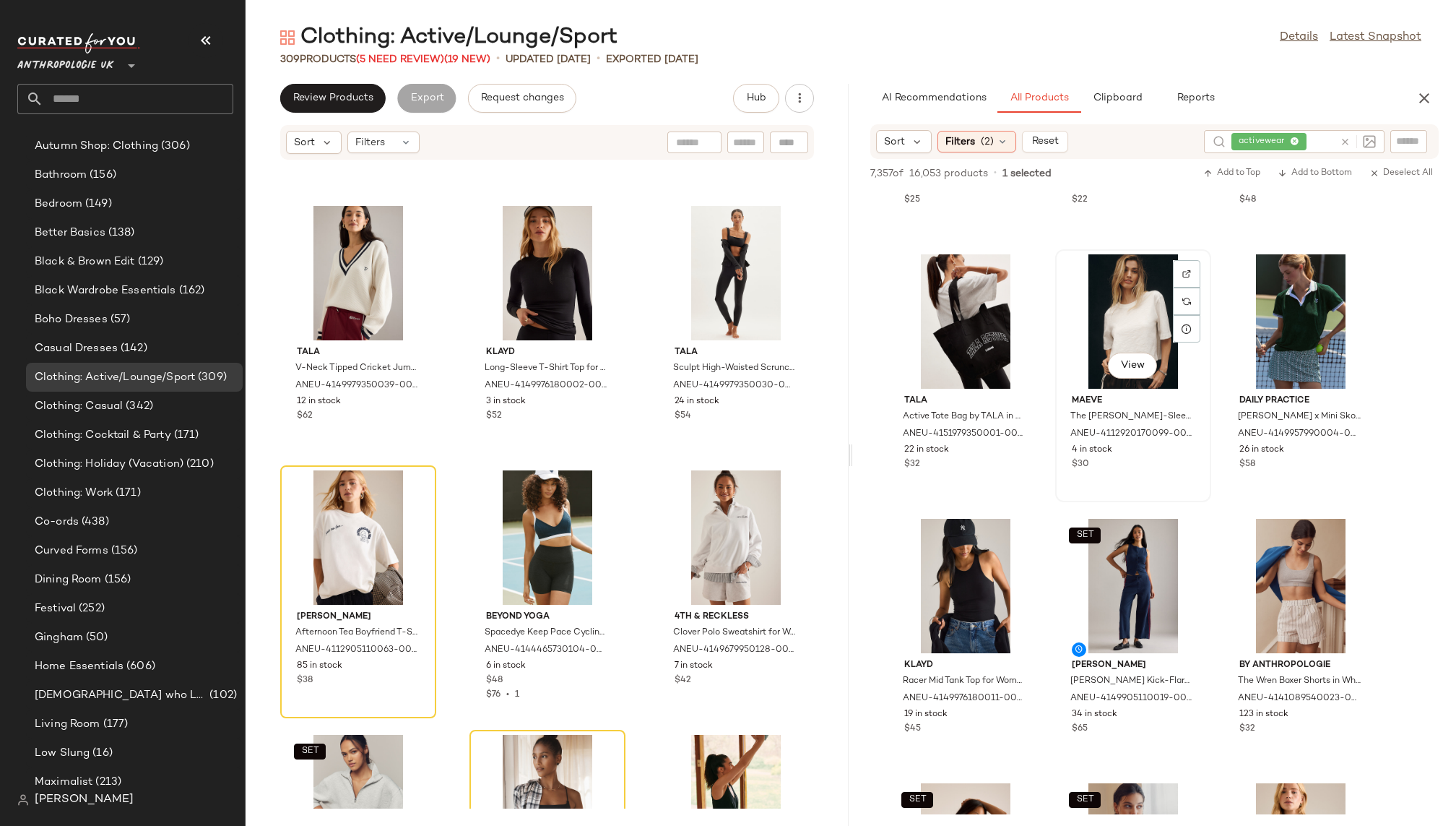
click at [1093, 339] on div "View" at bounding box center [1133, 322] width 146 height 135
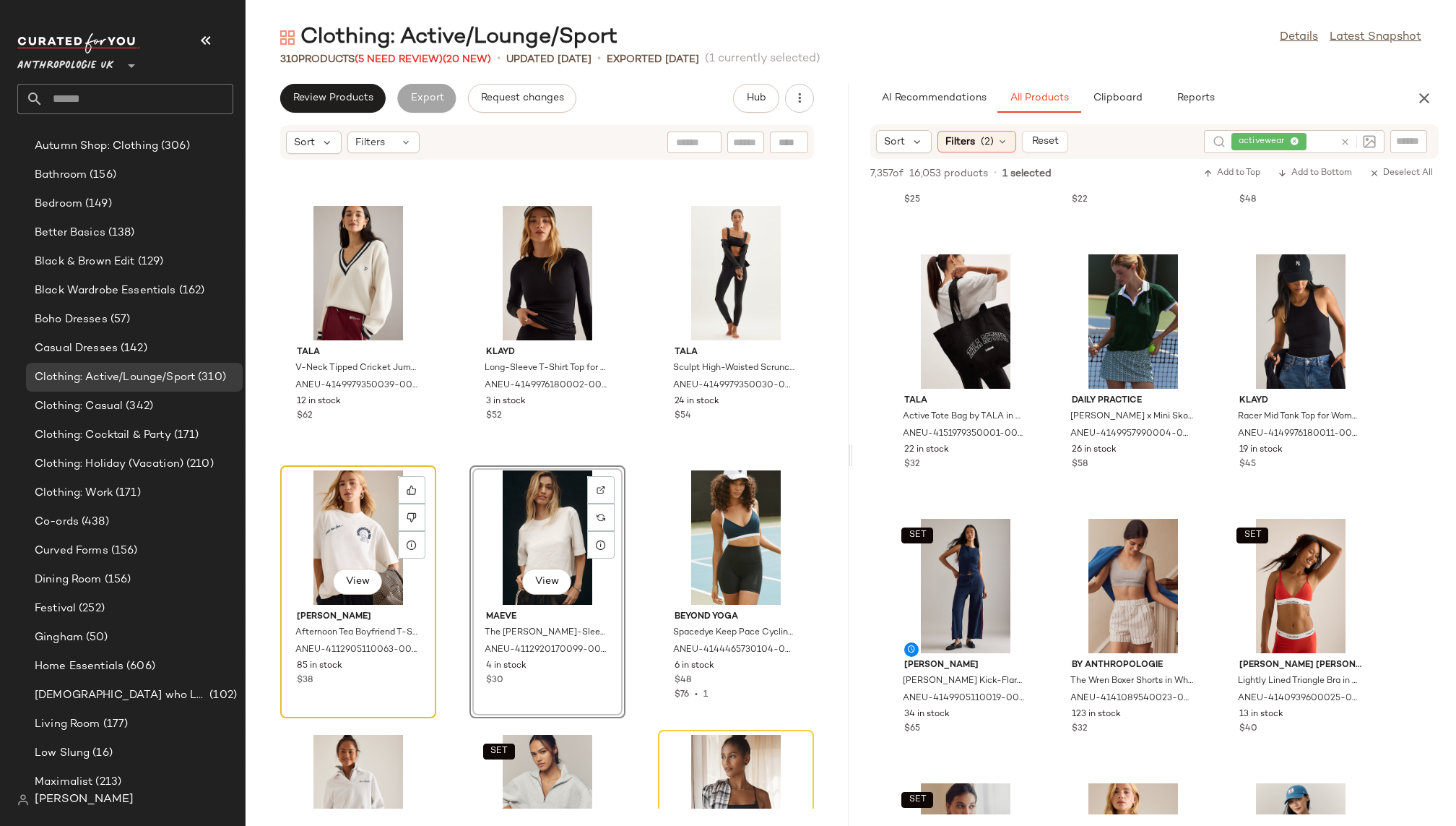
click at [292, 518] on div "View" at bounding box center [358, 538] width 146 height 135
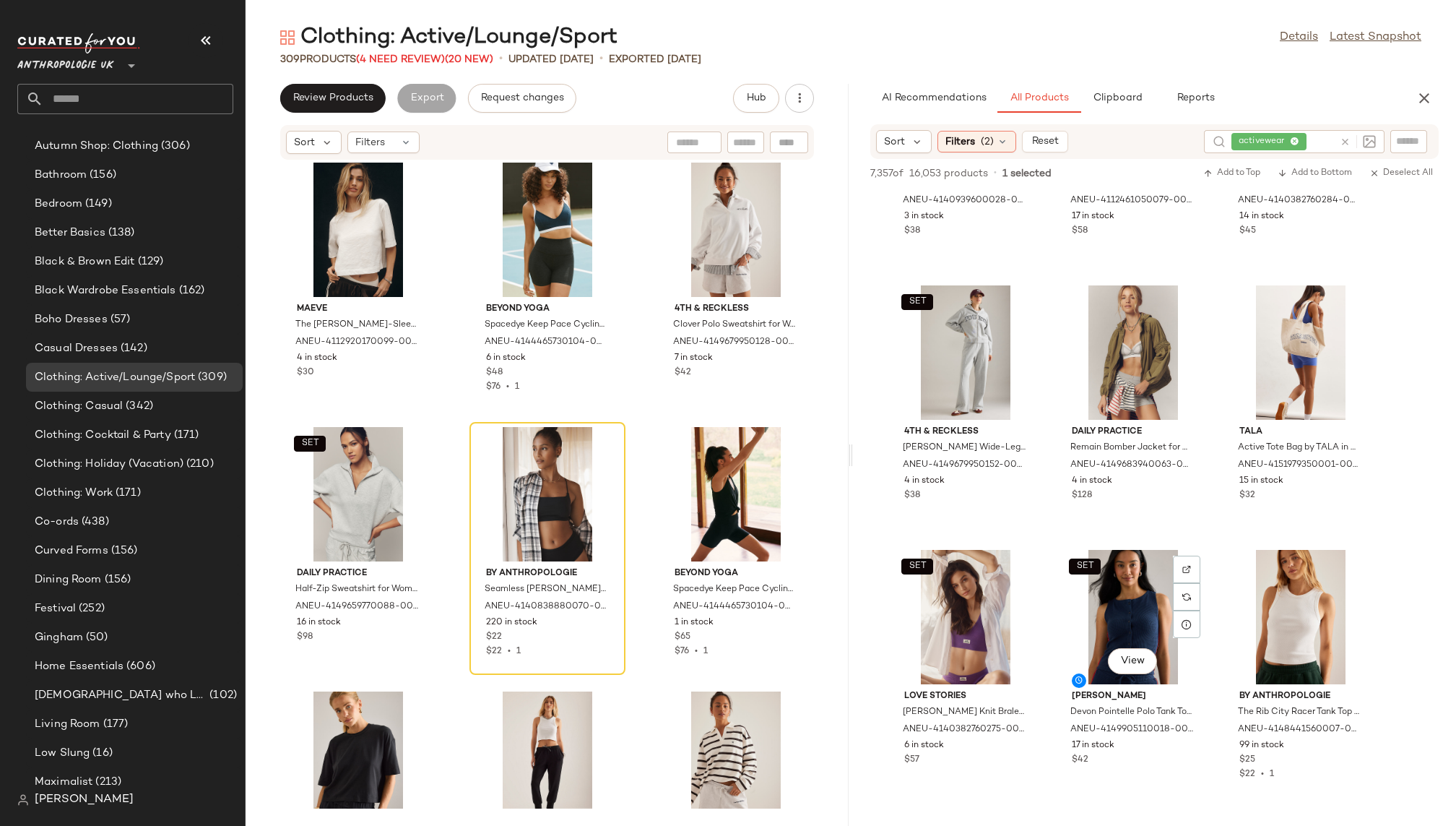
scroll to position [4131, 0]
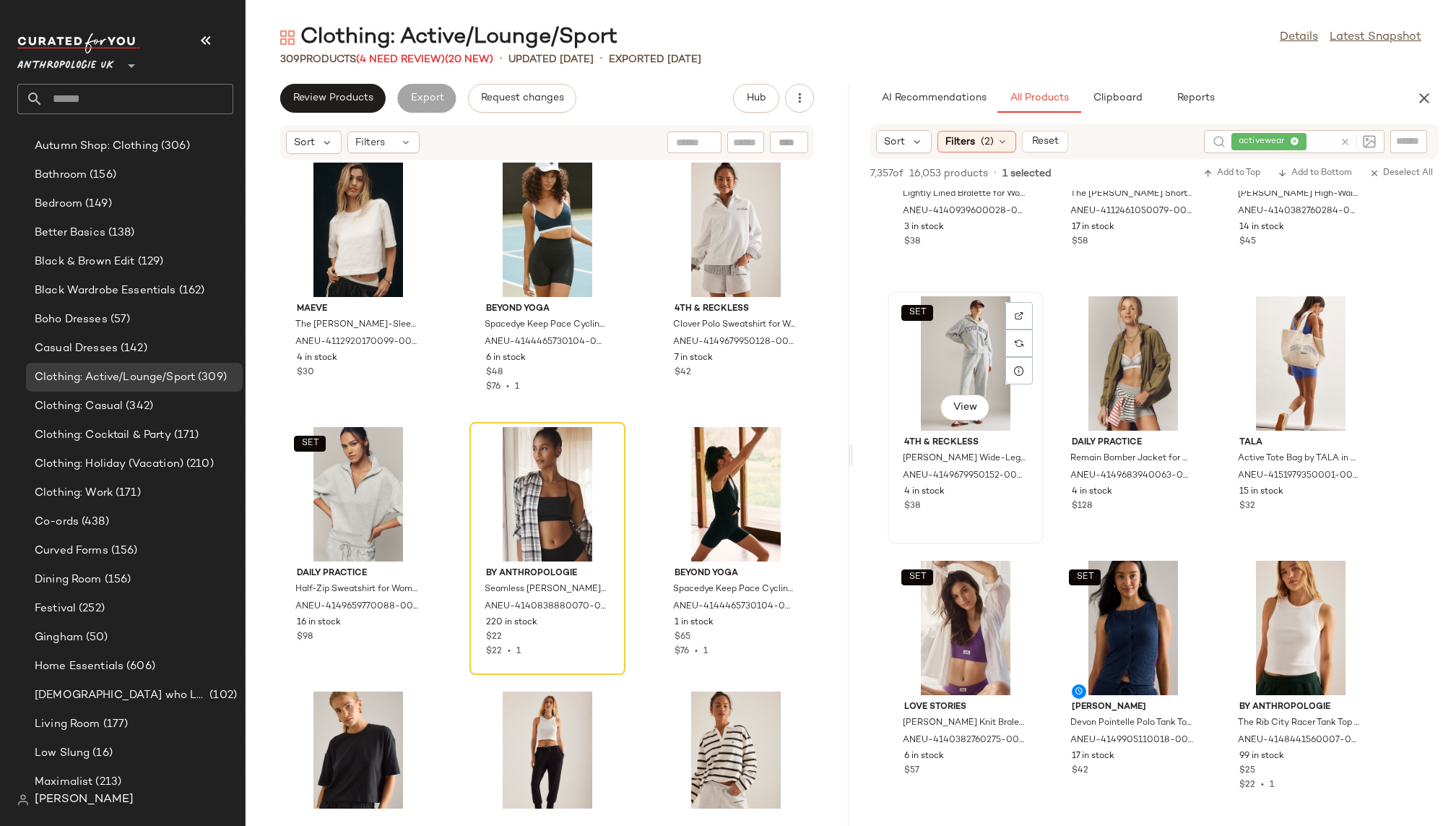
click at [935, 350] on div "SET View" at bounding box center [965, 364] width 146 height 135
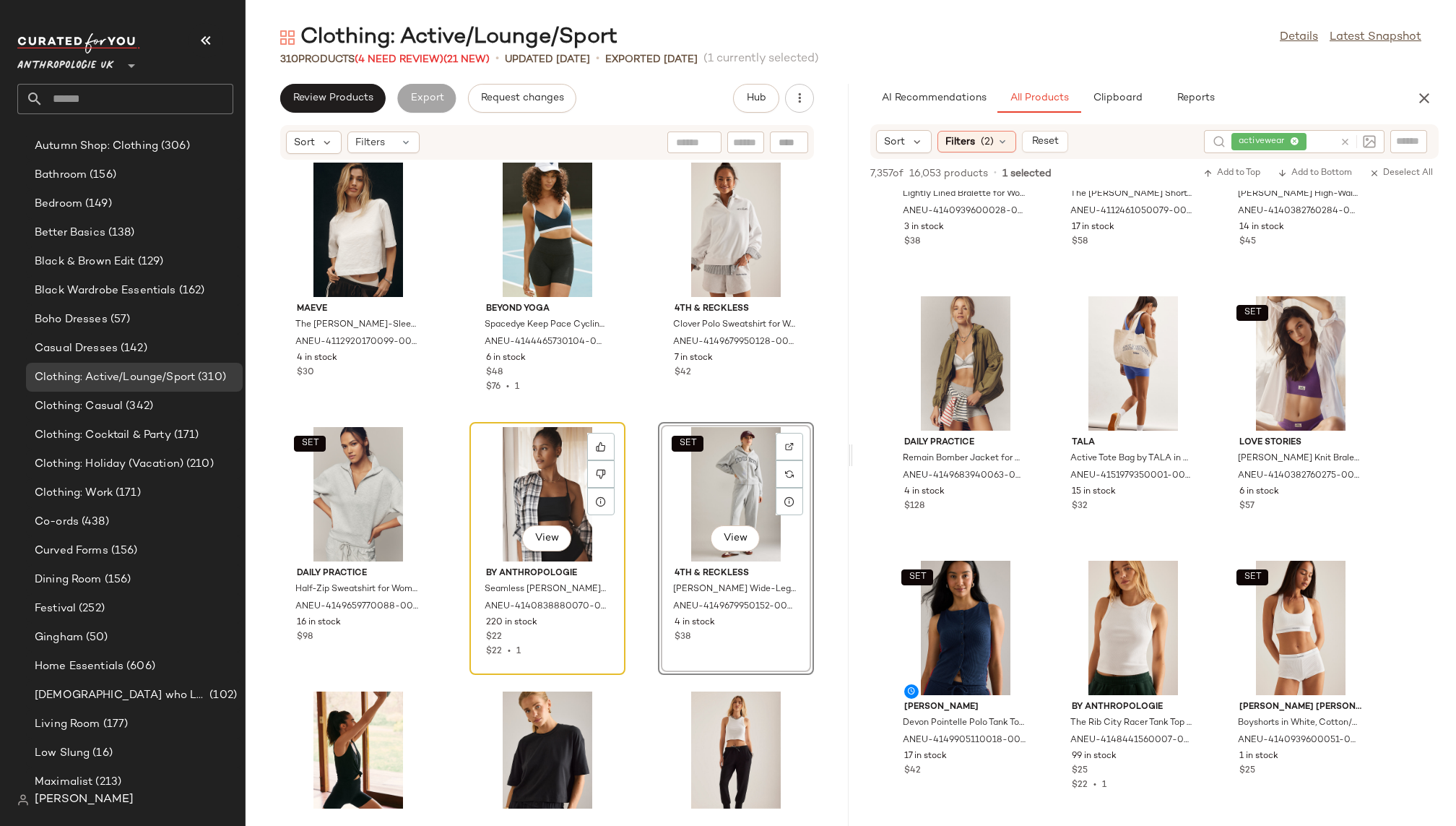
click at [513, 486] on div "View" at bounding box center [547, 495] width 146 height 135
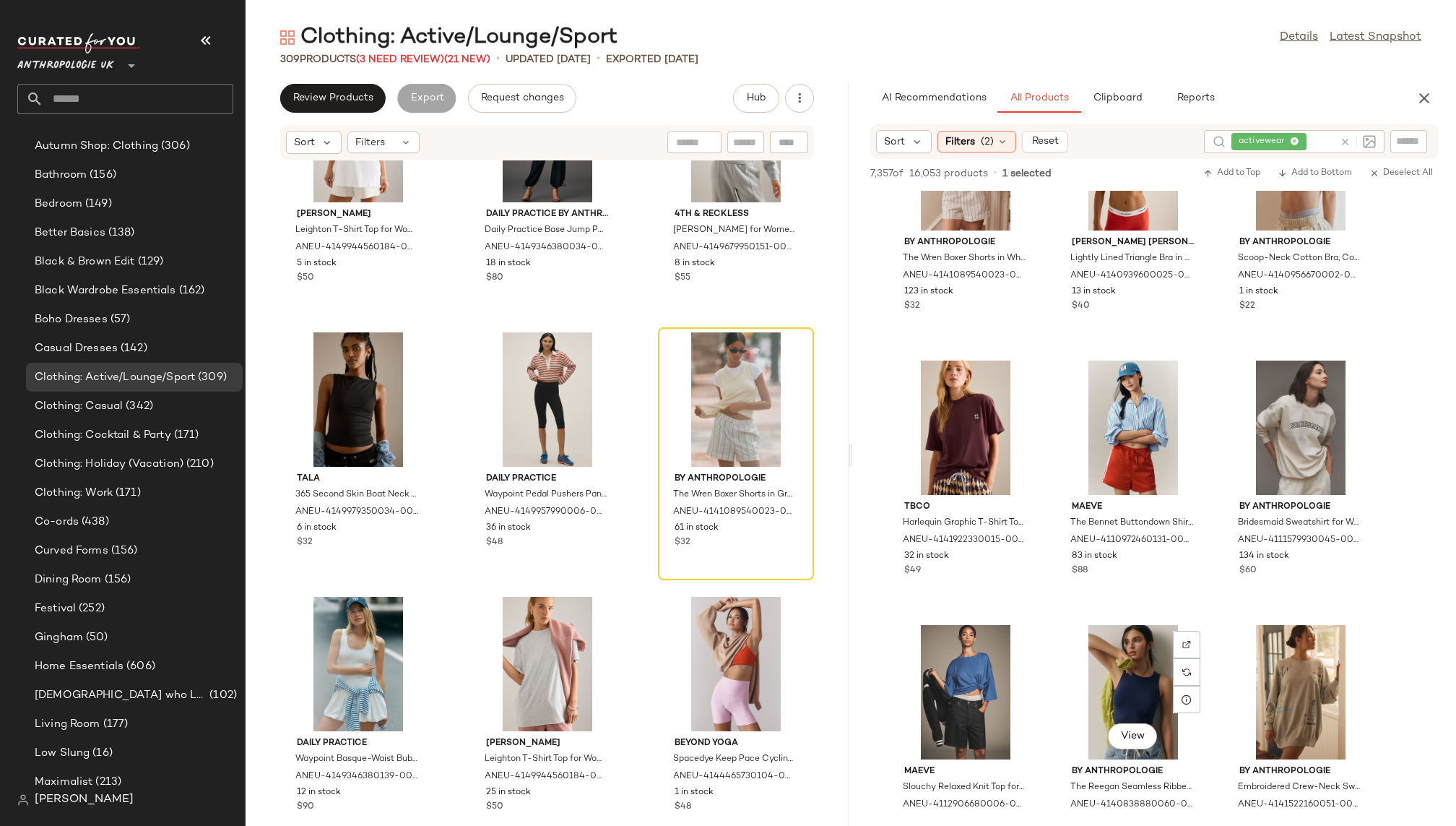
scroll to position [5391, 0]
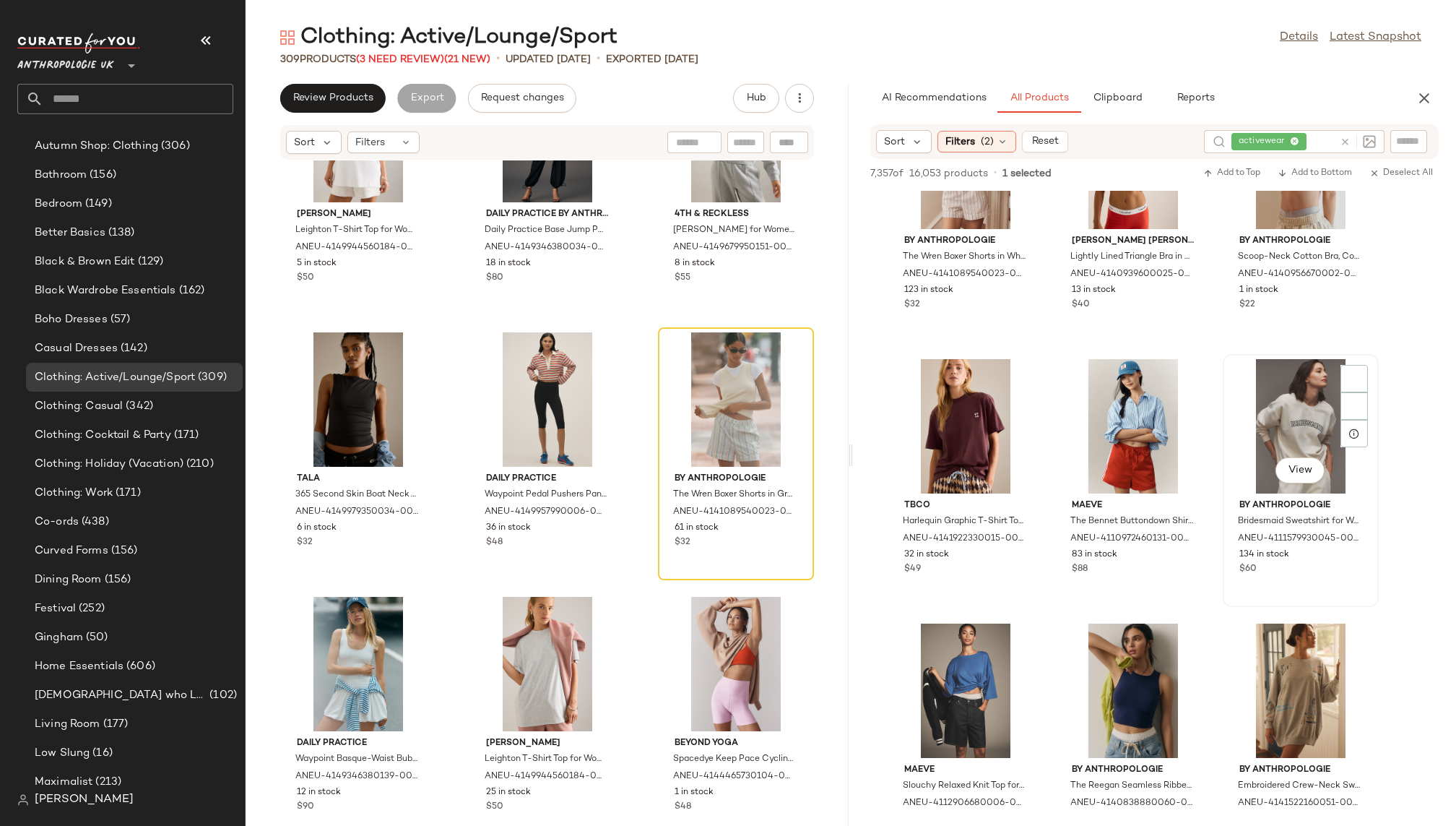
click at [1268, 443] on div "View" at bounding box center [1300, 426] width 146 height 135
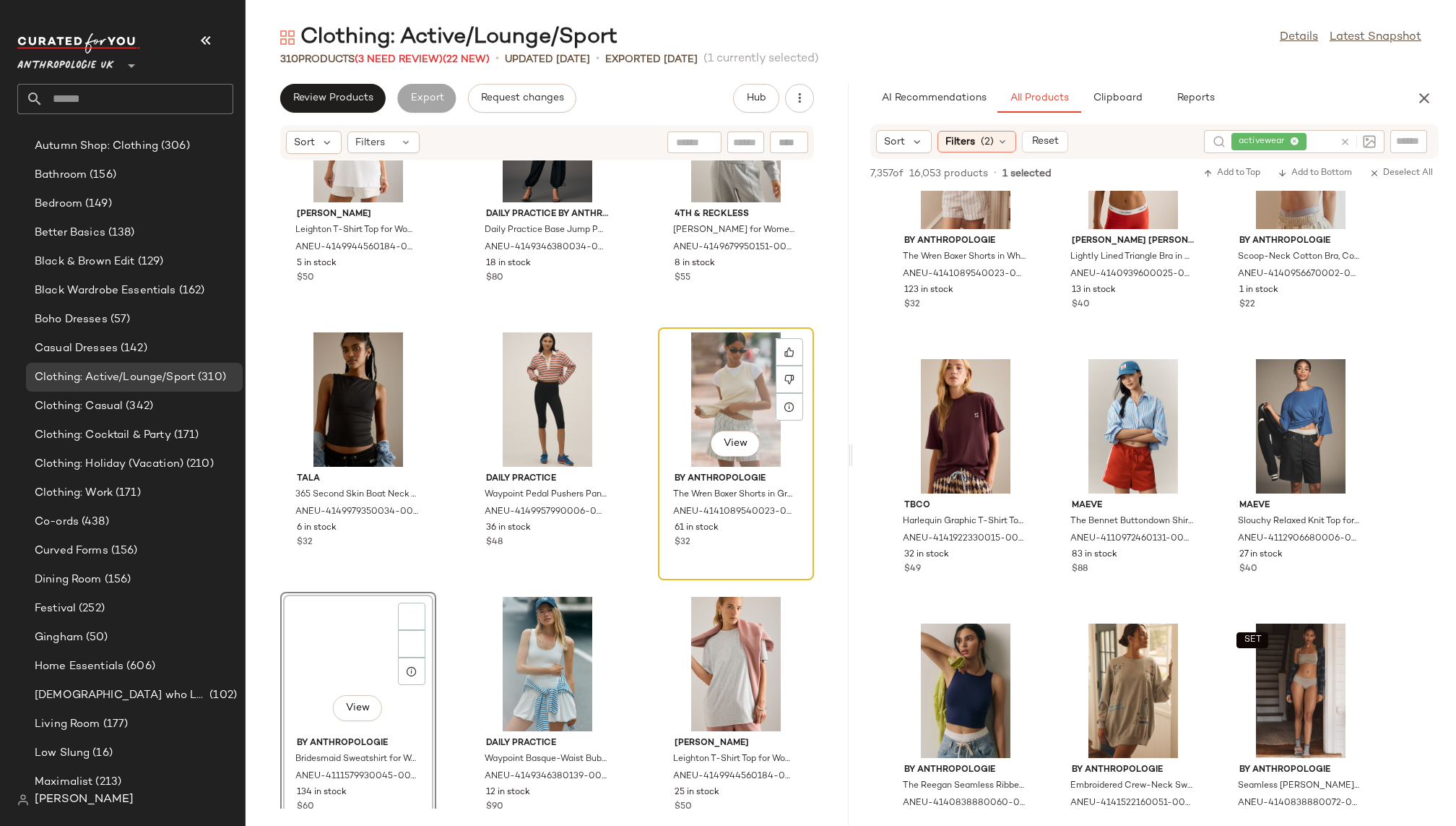
scroll to position [322, 0]
click at [709, 385] on div "View" at bounding box center [736, 400] width 146 height 135
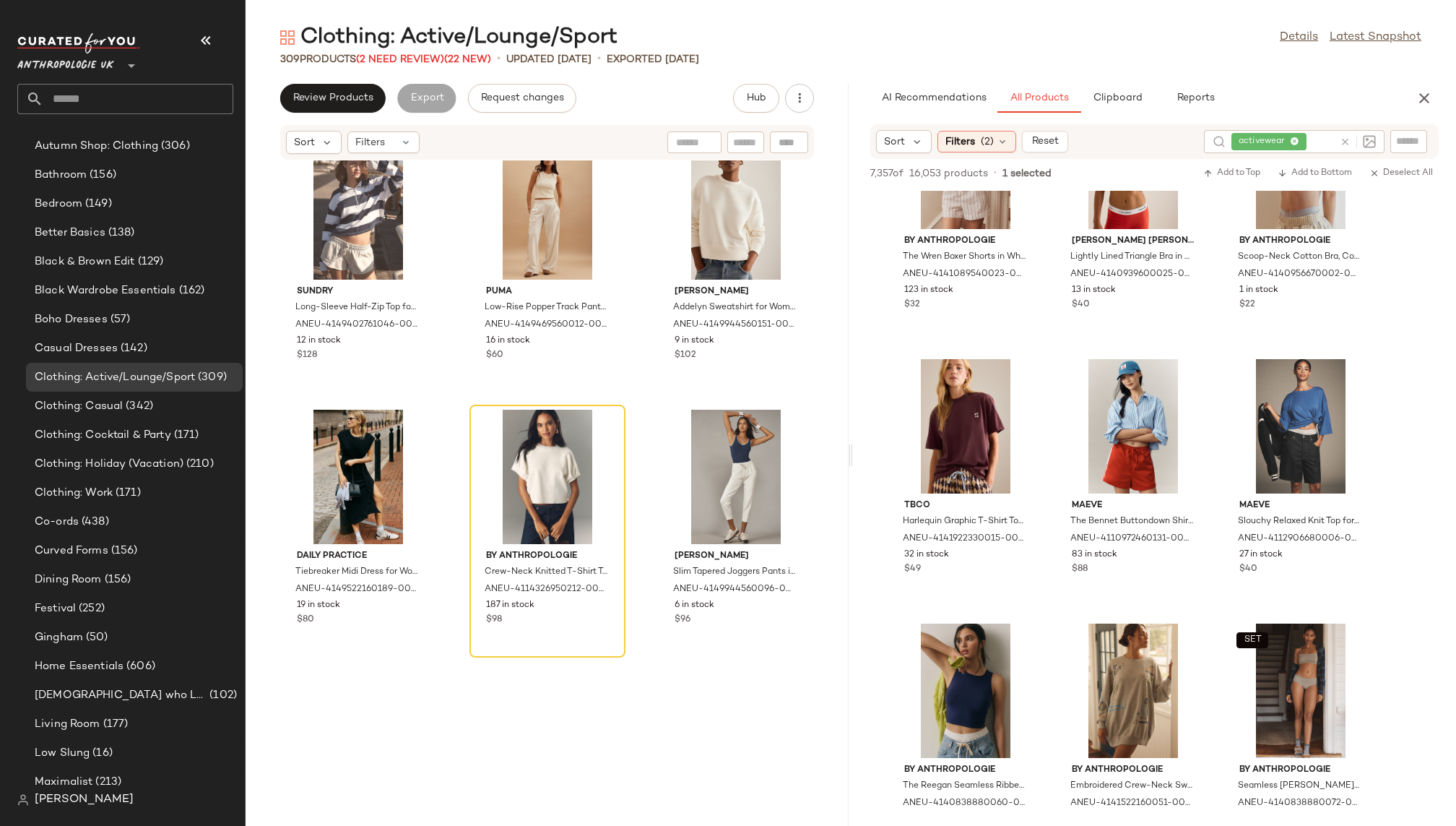
scroll to position [25704, 0]
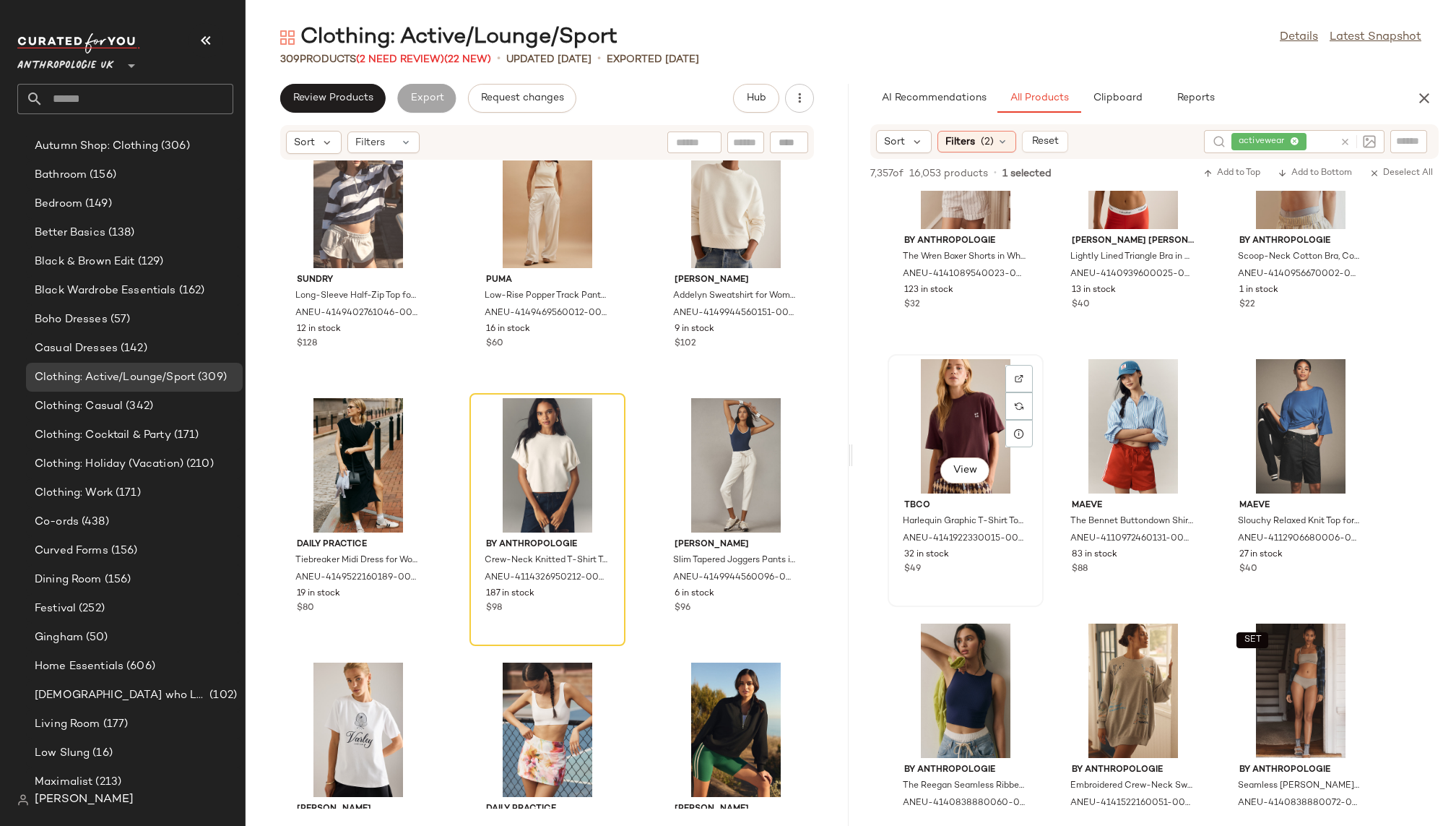
click at [959, 426] on div "View" at bounding box center [965, 426] width 146 height 135
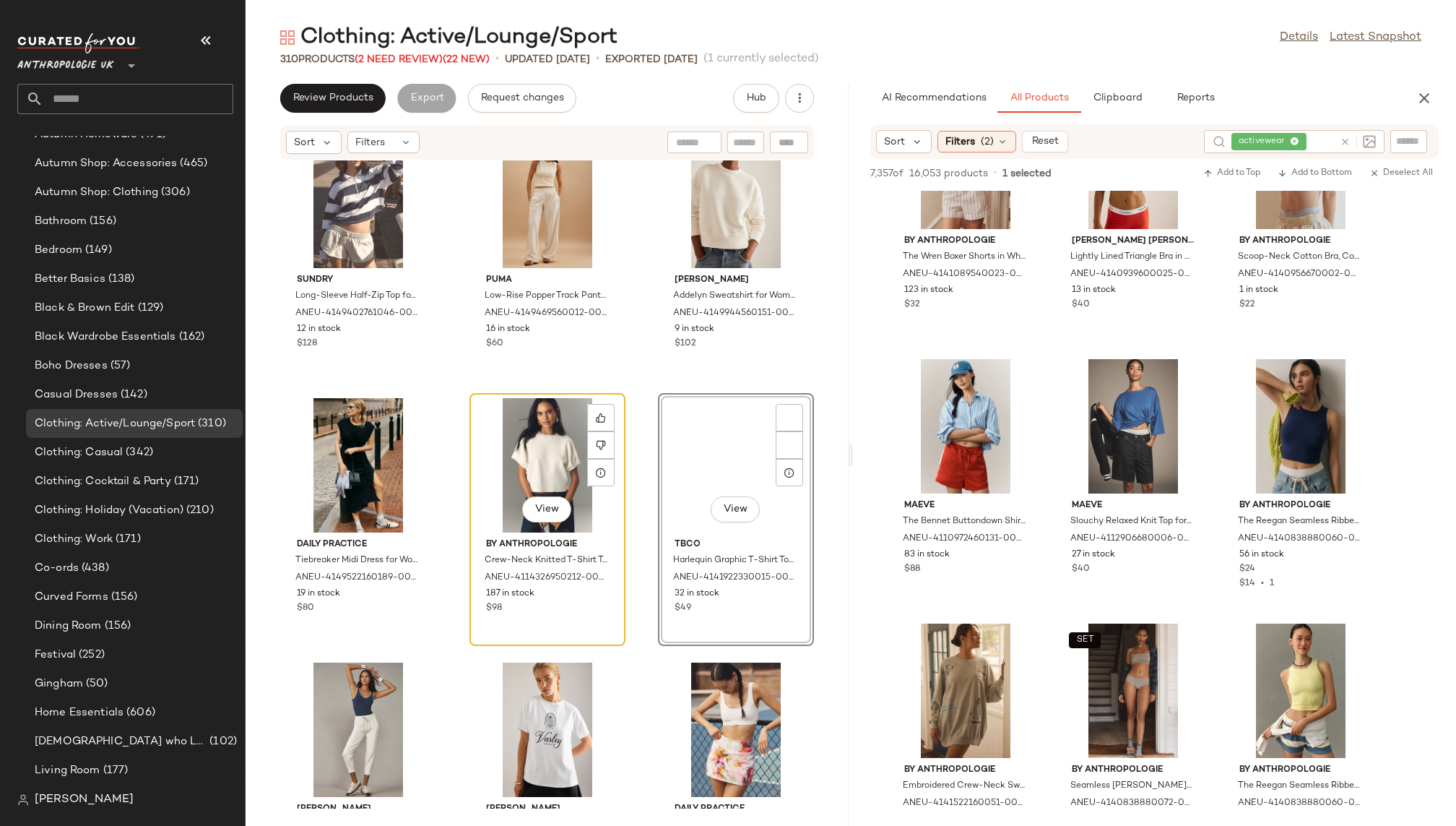
scroll to position [322, 0]
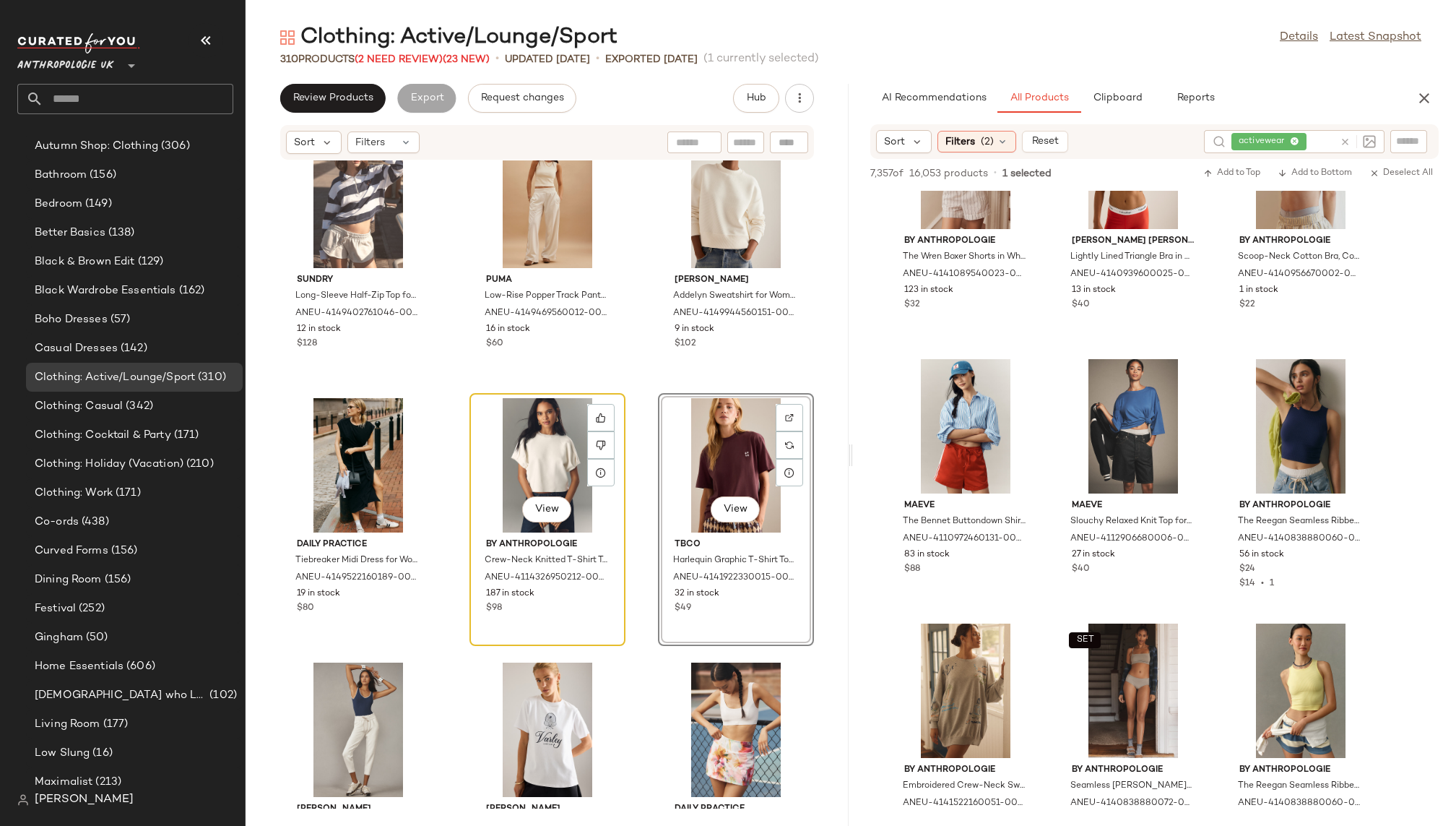
click at [530, 451] on div "View" at bounding box center [547, 465] width 146 height 135
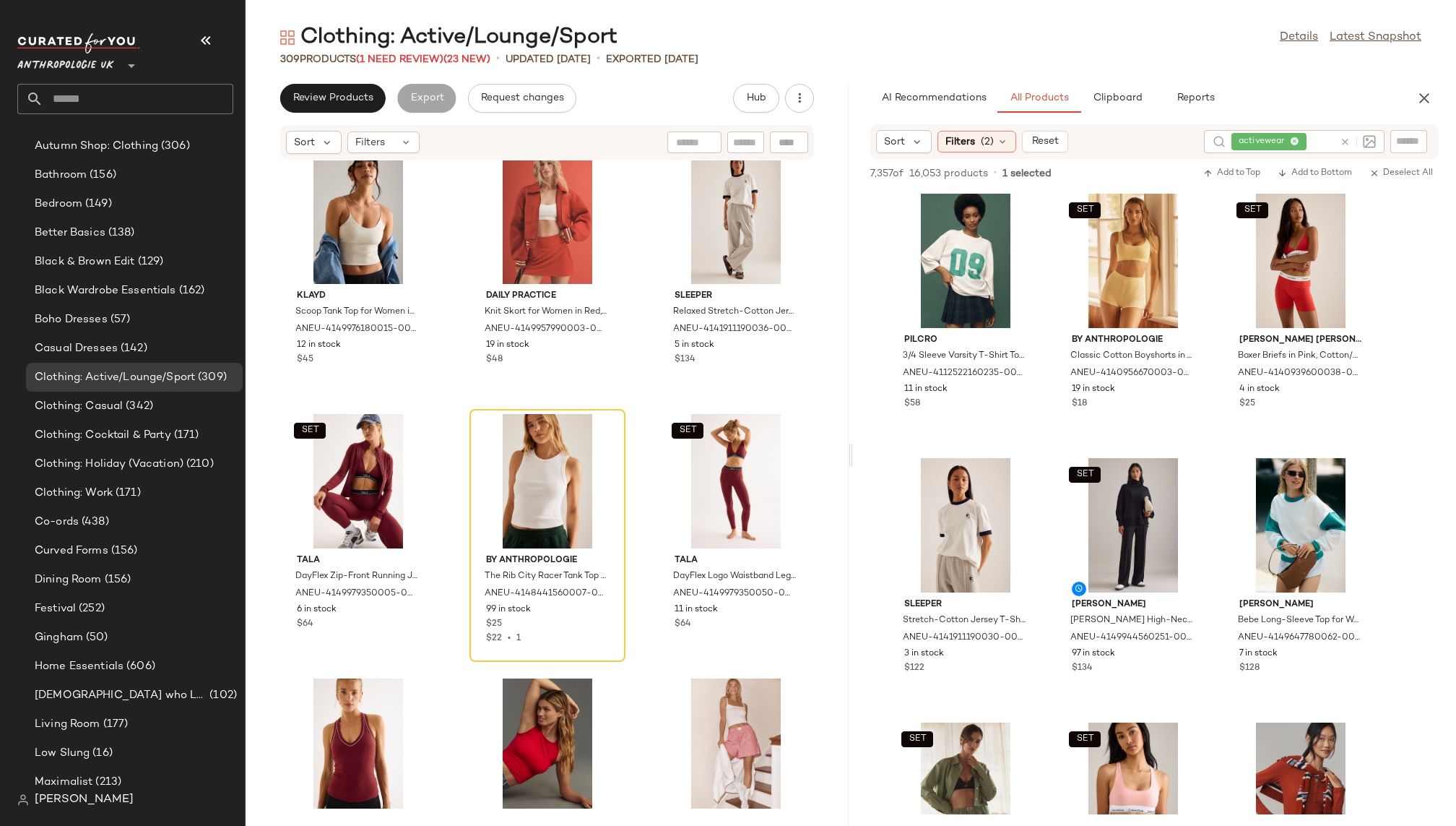
scroll to position [6090, 0]
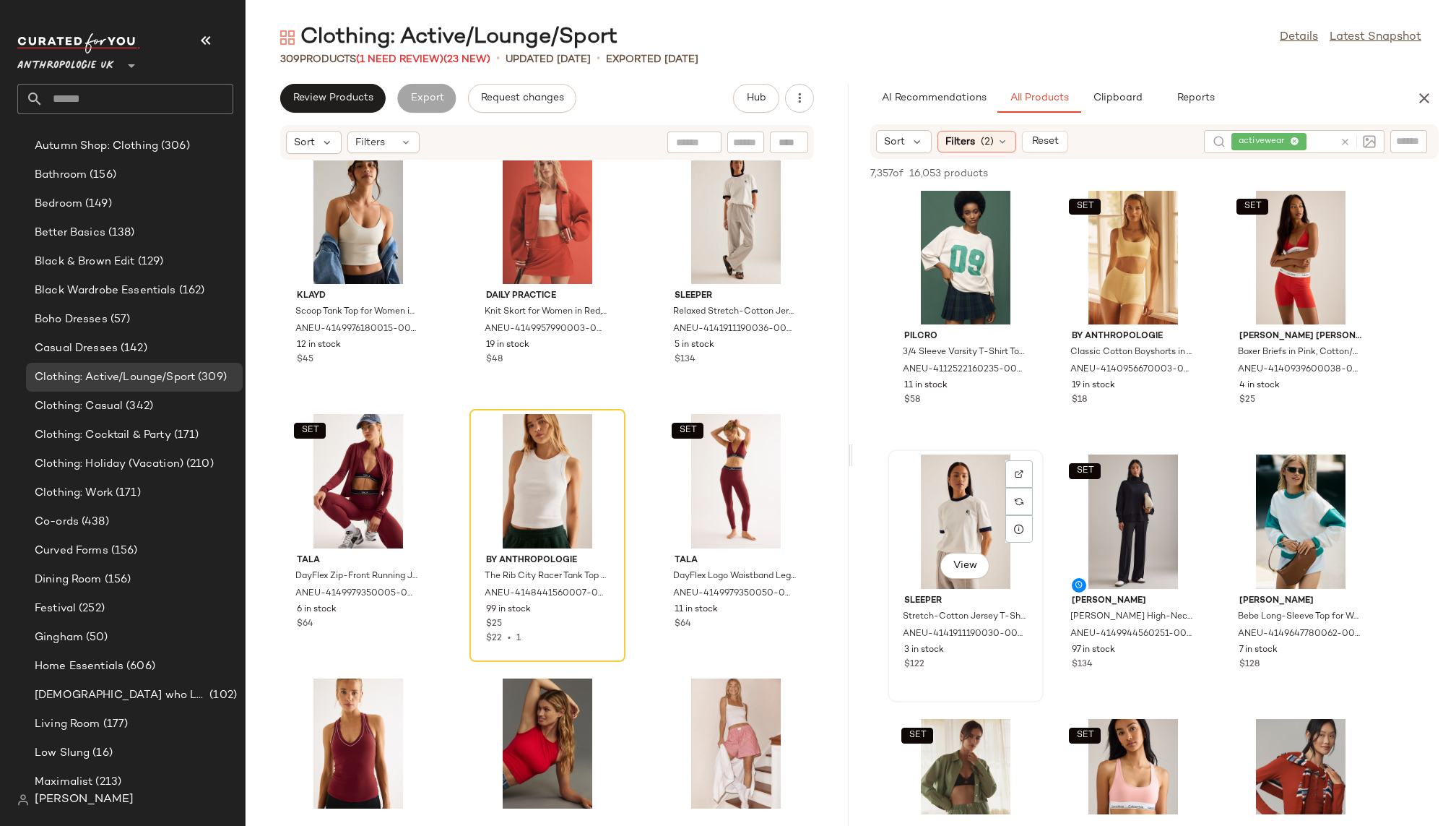
click at [969, 539] on div "View" at bounding box center [965, 522] width 146 height 135
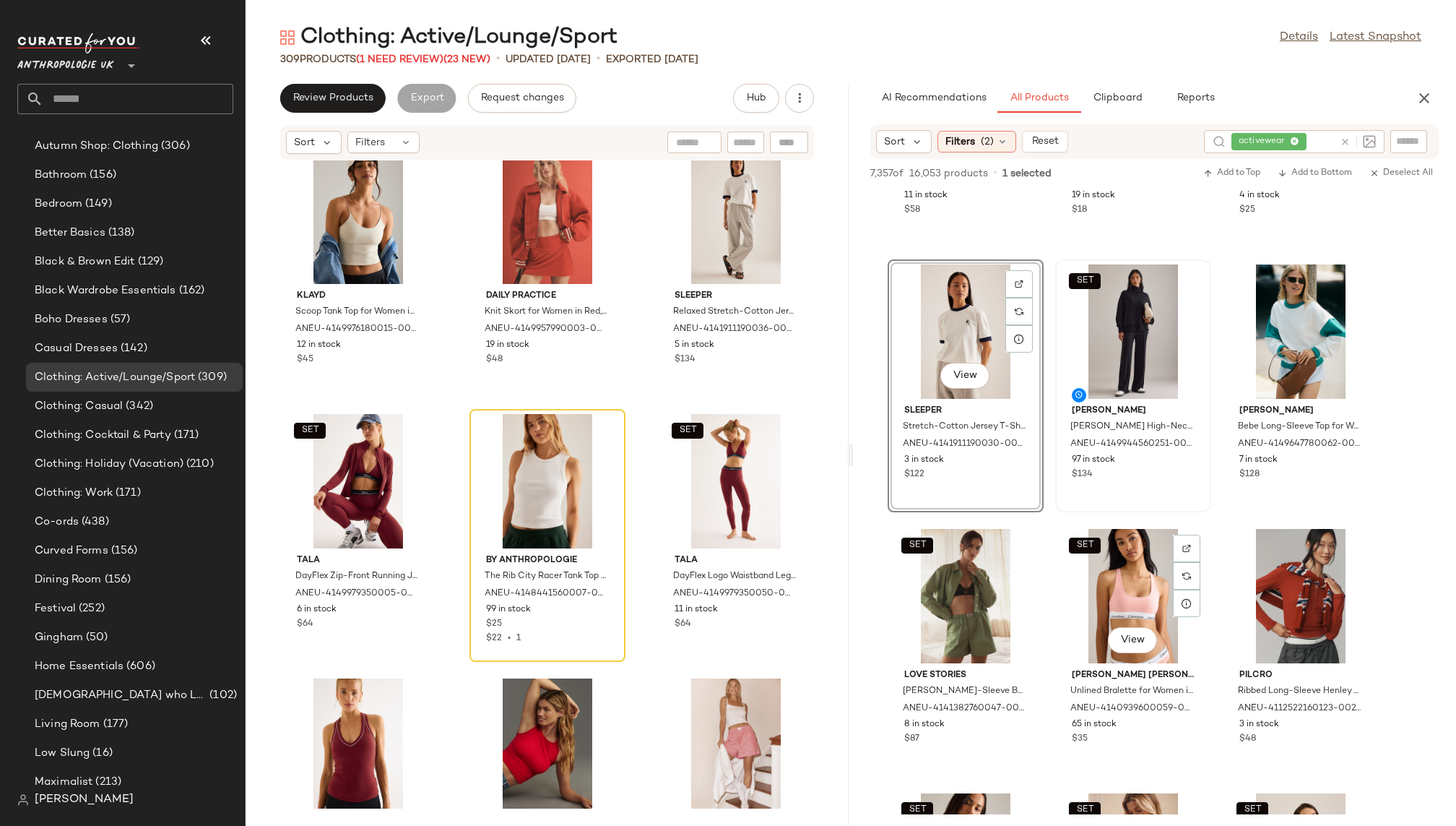
scroll to position [6295, 0]
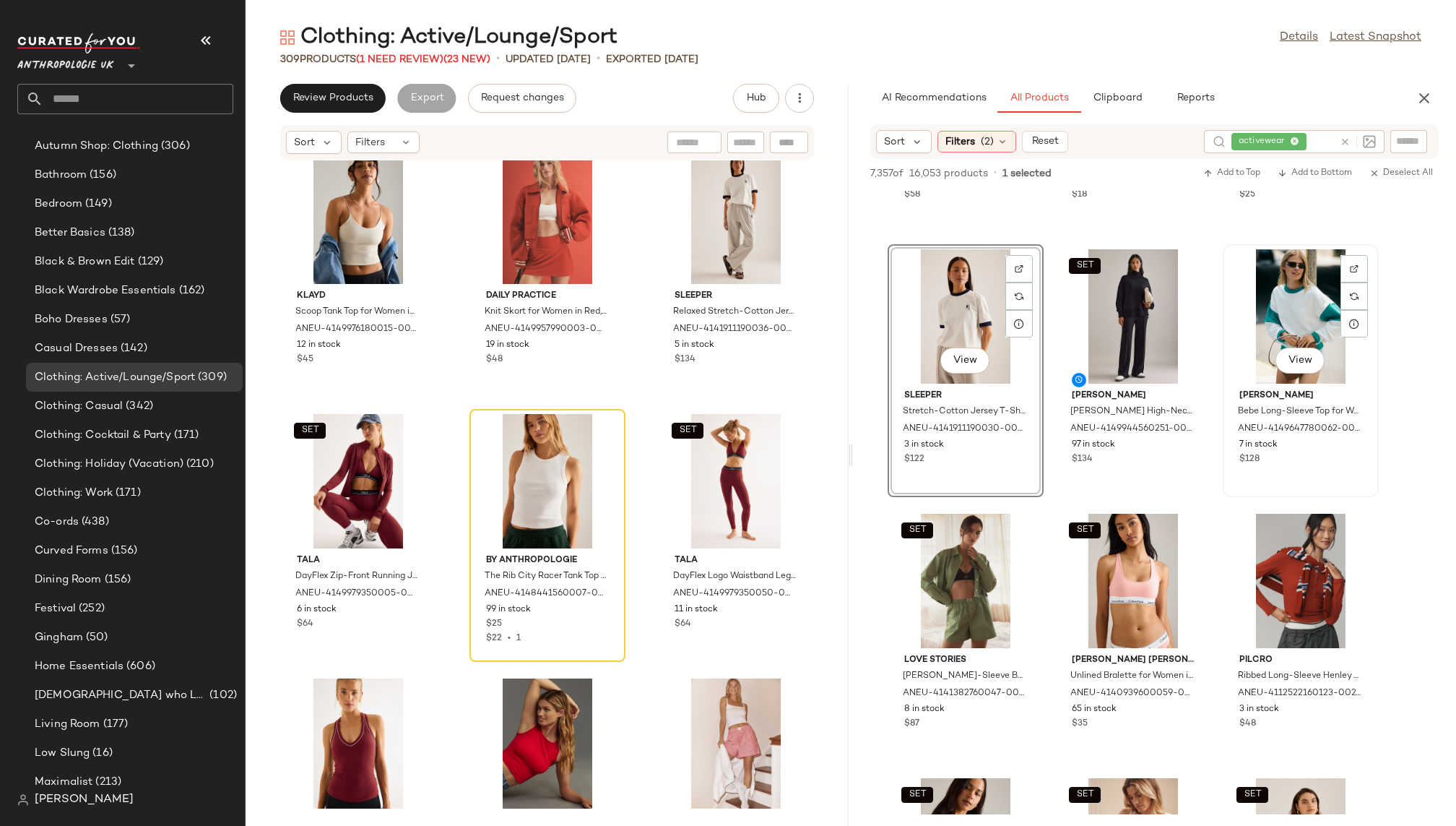
click at [1292, 301] on div "View" at bounding box center [1300, 316] width 146 height 135
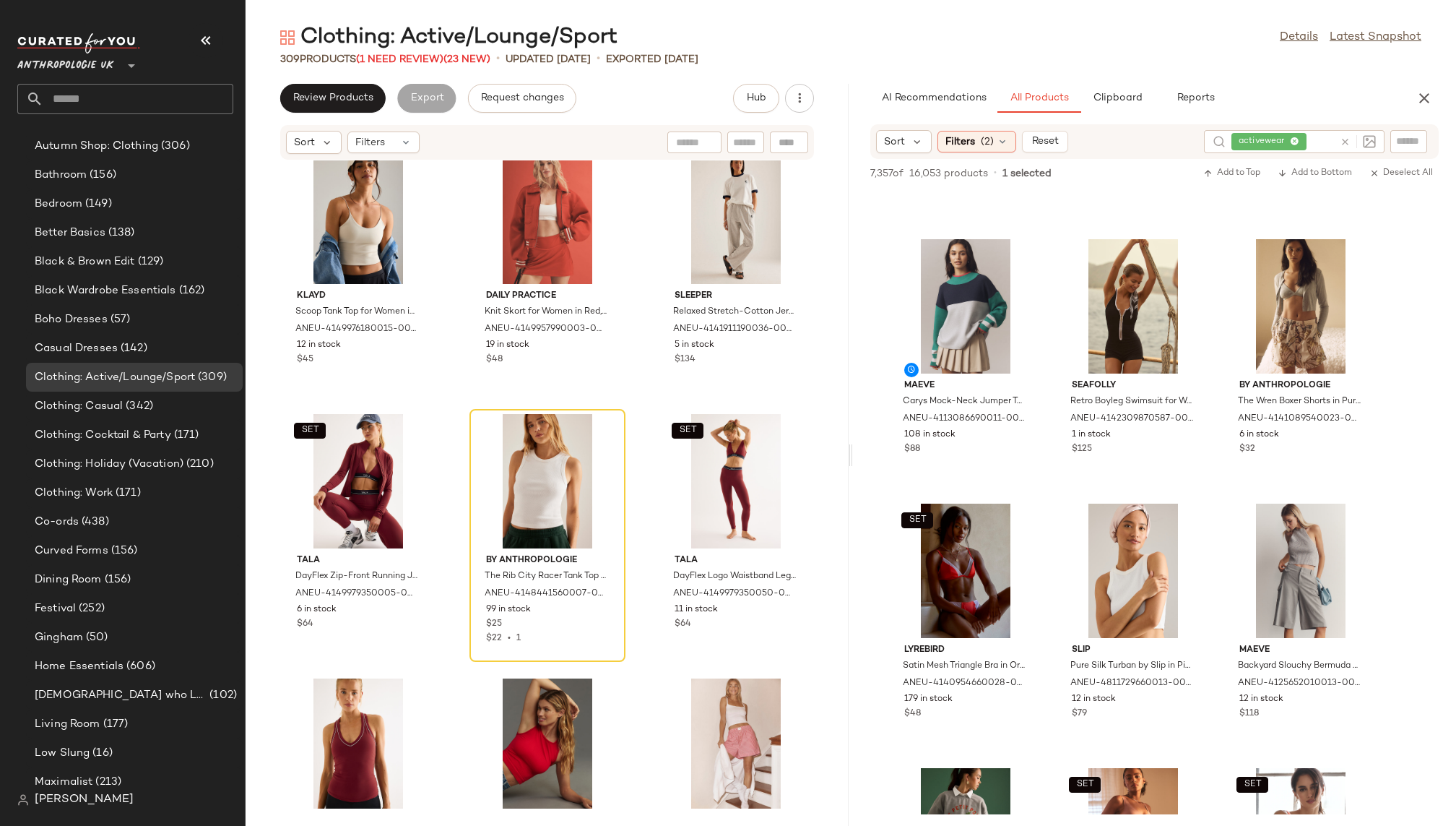
scroll to position [20348, 0]
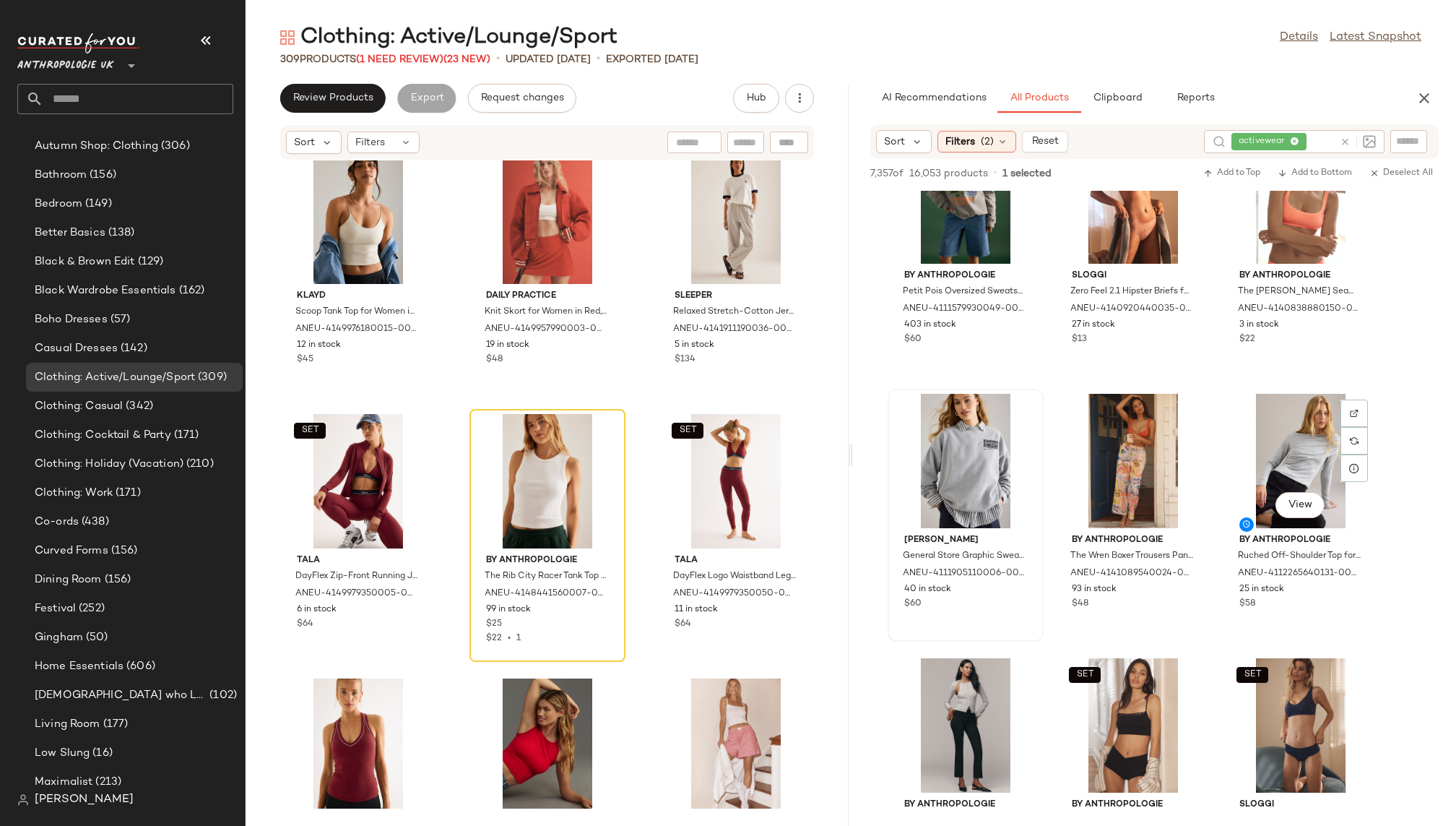
click at [1039, 453] on div at bounding box center [965, 461] width 146 height 135
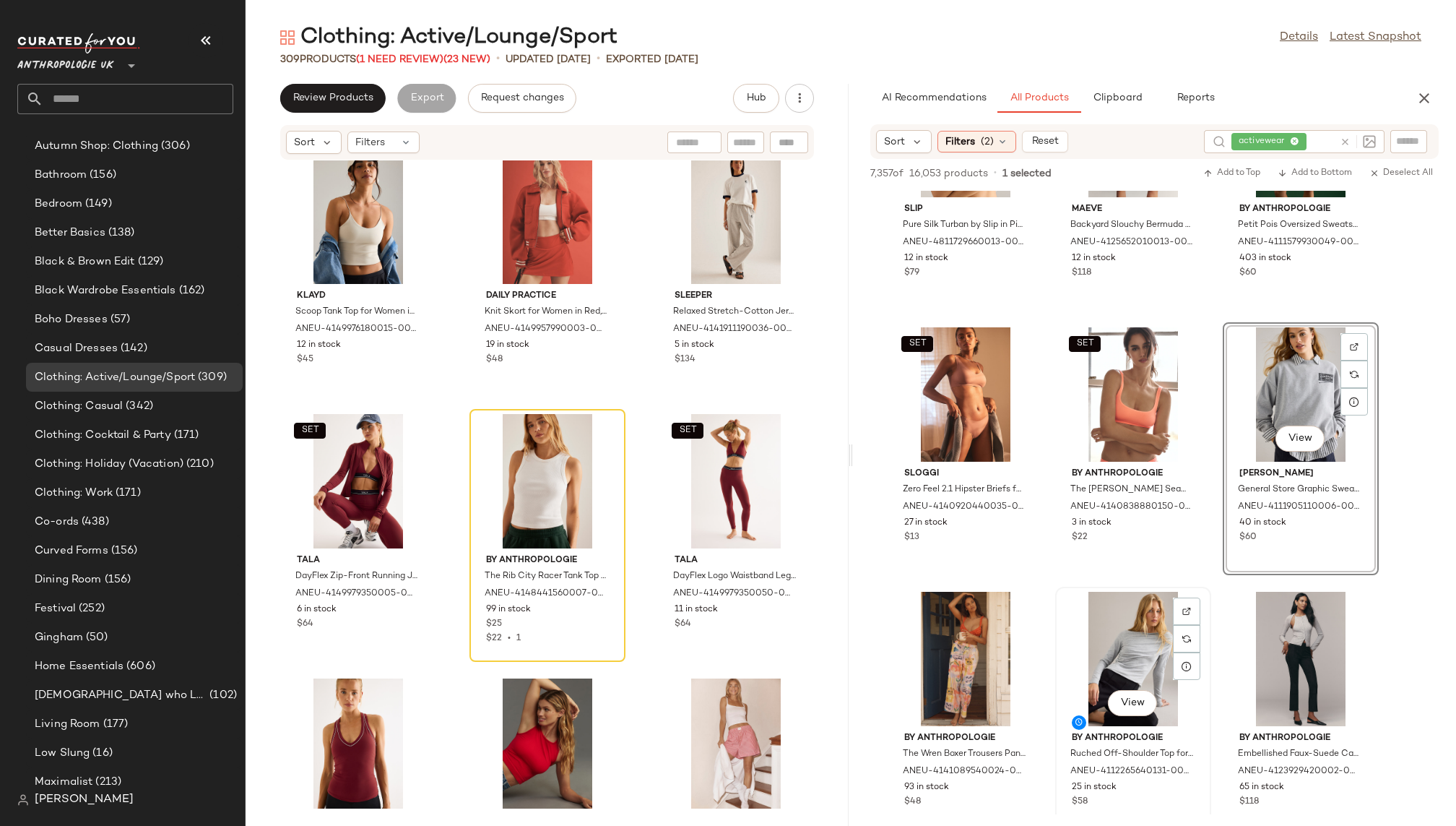
scroll to position [24125, 0]
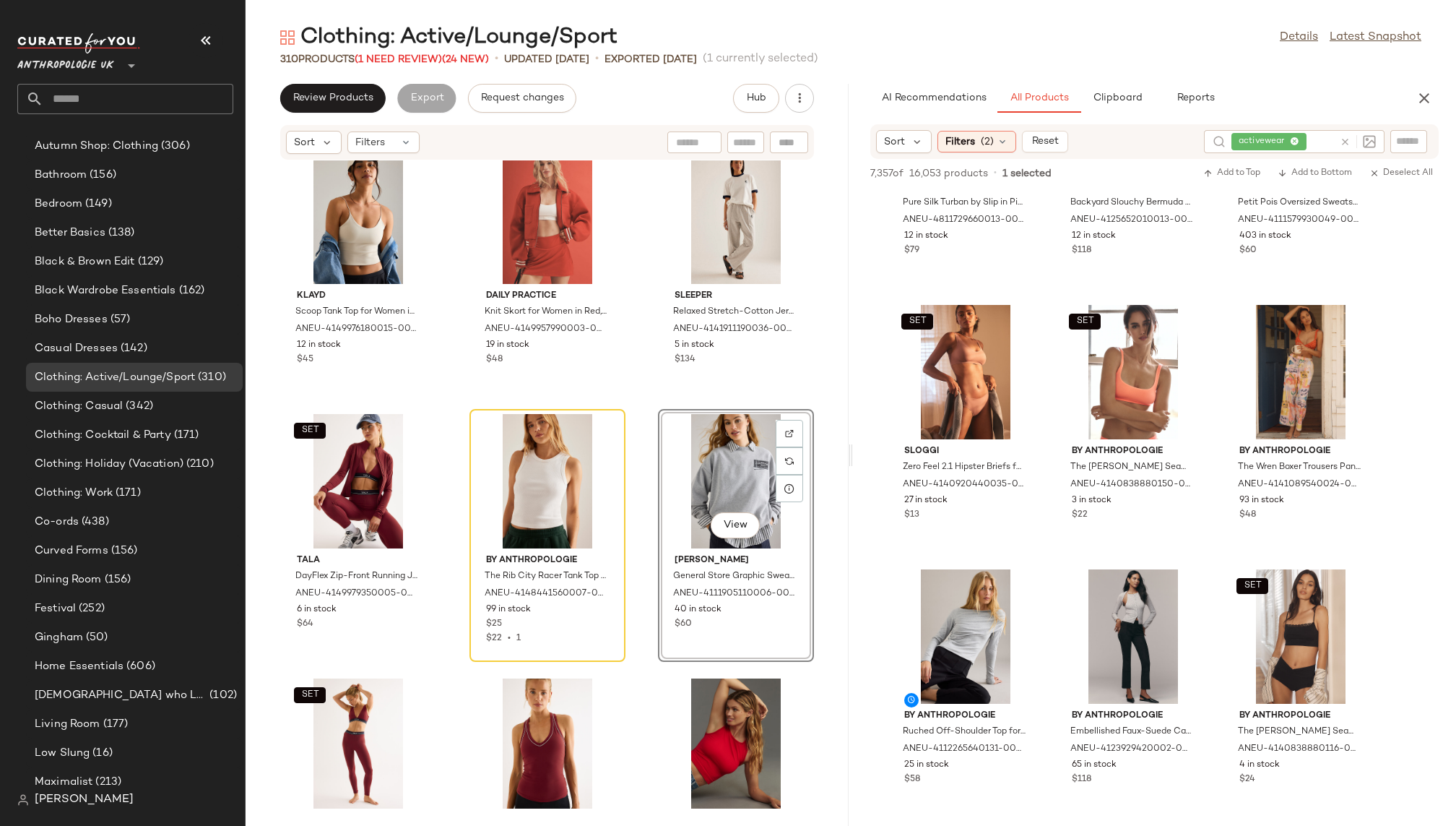
scroll to position [322, 0]
click at [553, 483] on div "View" at bounding box center [547, 481] width 146 height 135
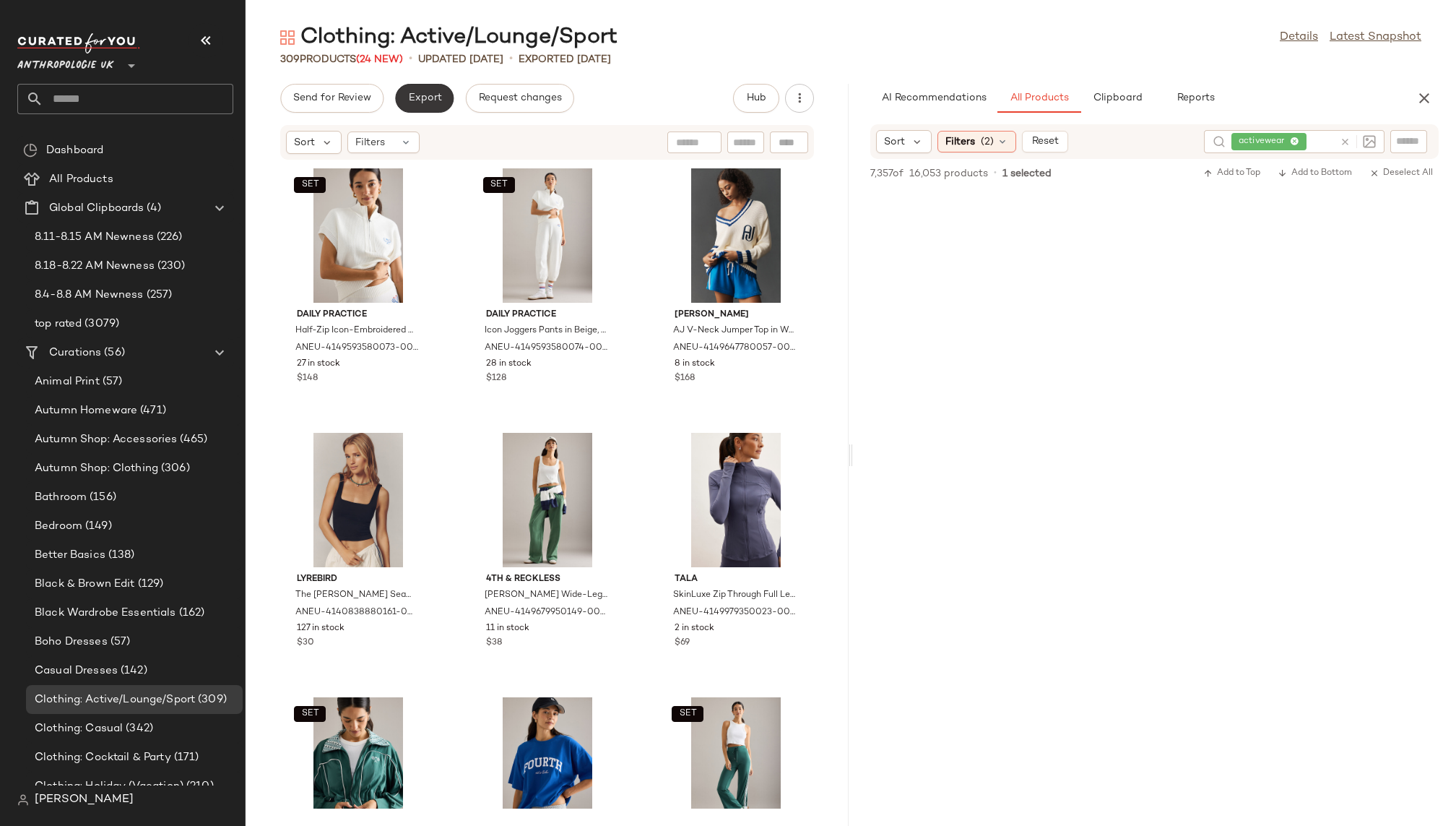
click at [424, 90] on button "Export" at bounding box center [424, 98] width 58 height 29
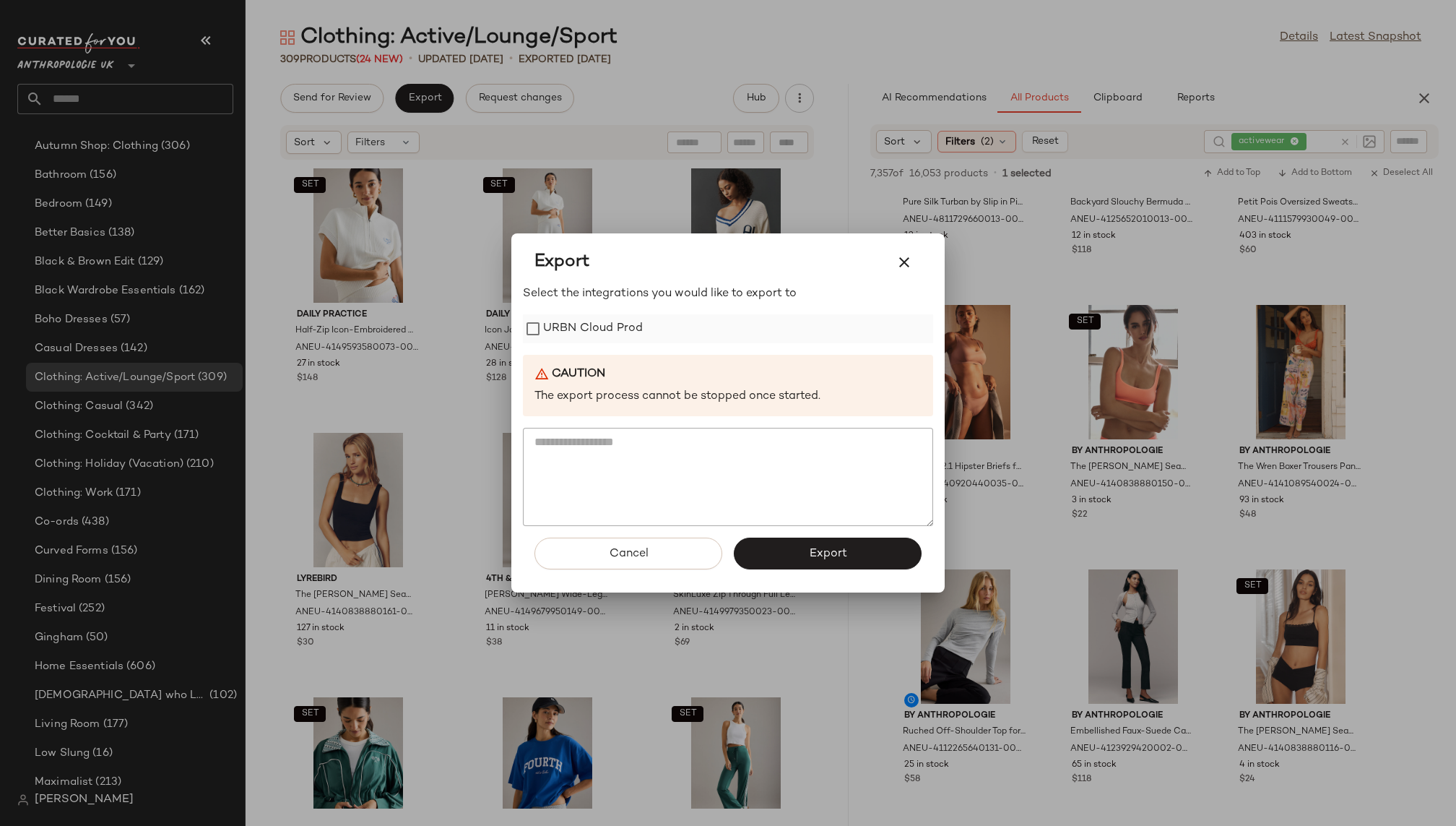
click at [600, 317] on label "URBN Cloud Prod" at bounding box center [592, 328] width 99 height 29
click at [804, 546] on button "Export" at bounding box center [827, 554] width 188 height 32
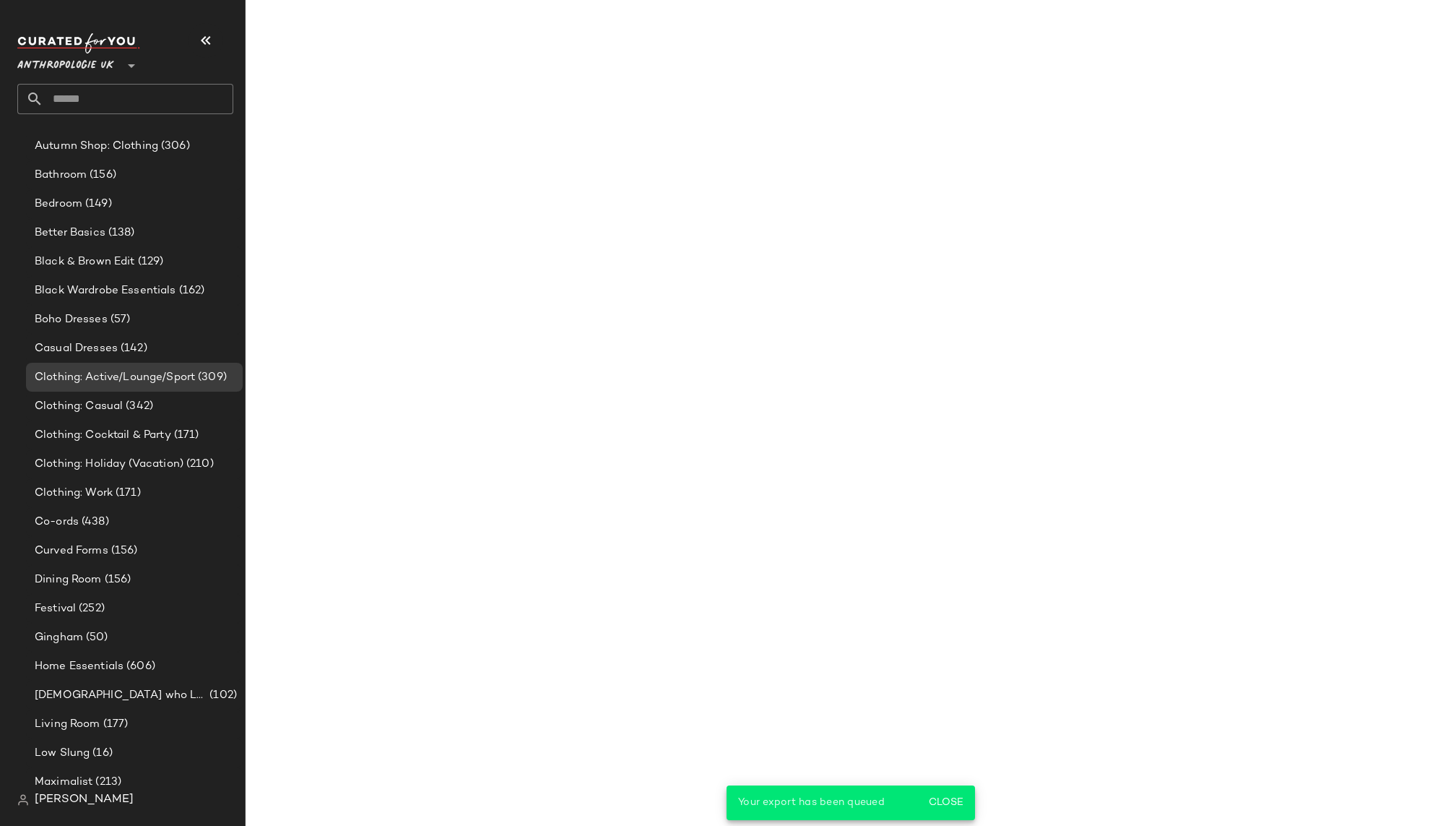
scroll to position [31003, 0]
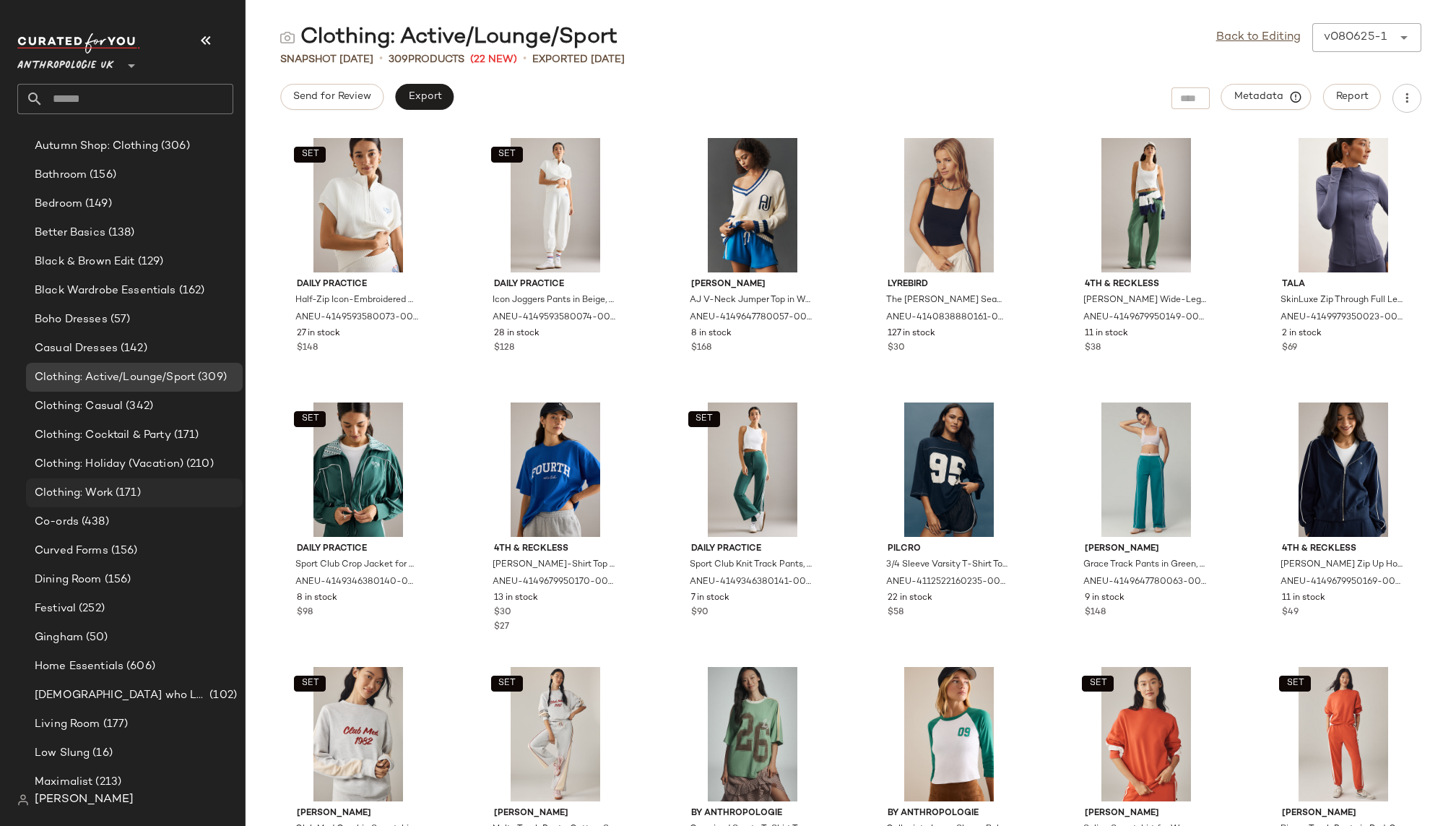
click at [136, 489] on span "(171)" at bounding box center [127, 493] width 28 height 16
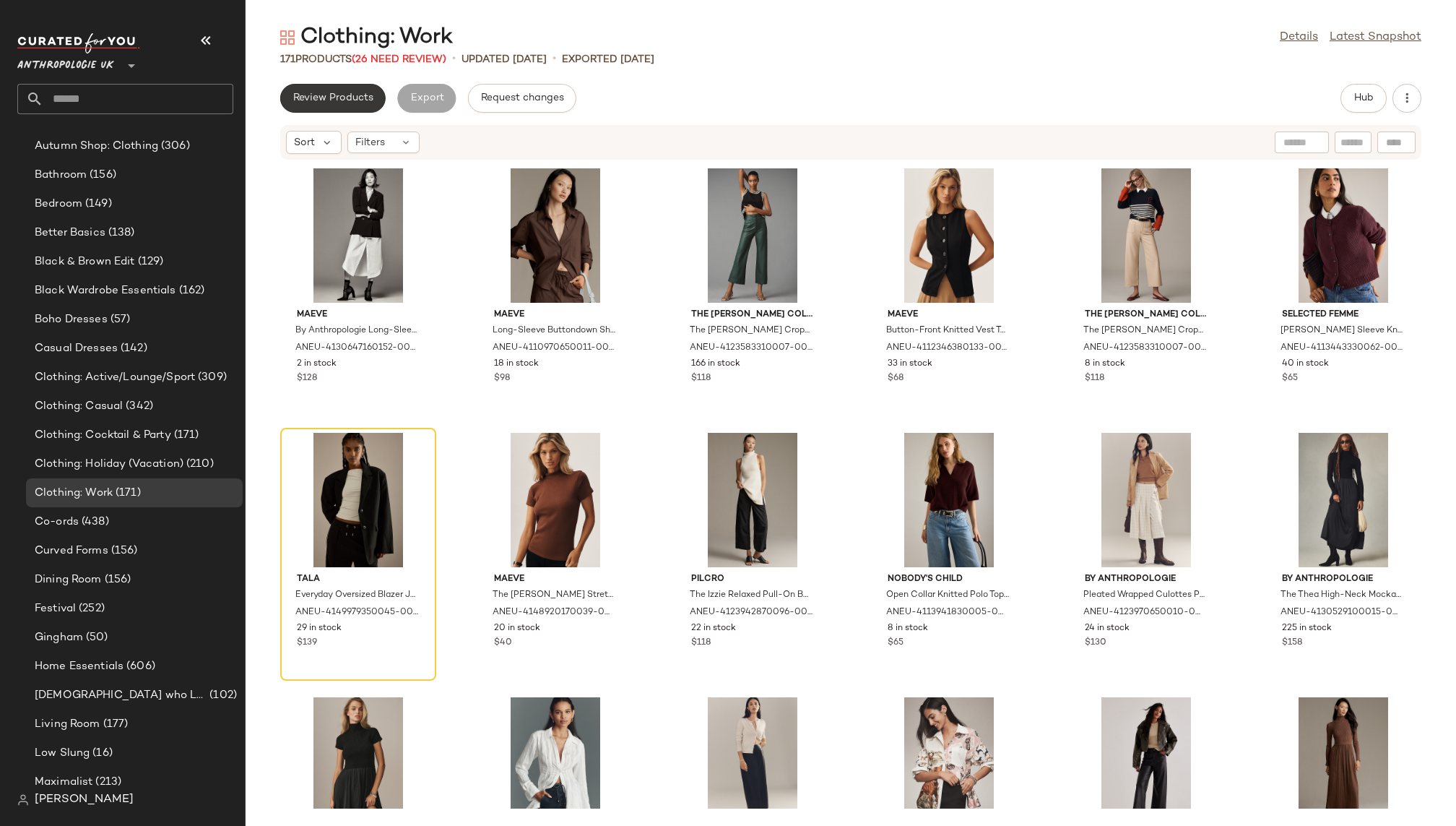
click at [381, 96] on button "Review Products" at bounding box center [333, 98] width 105 height 29
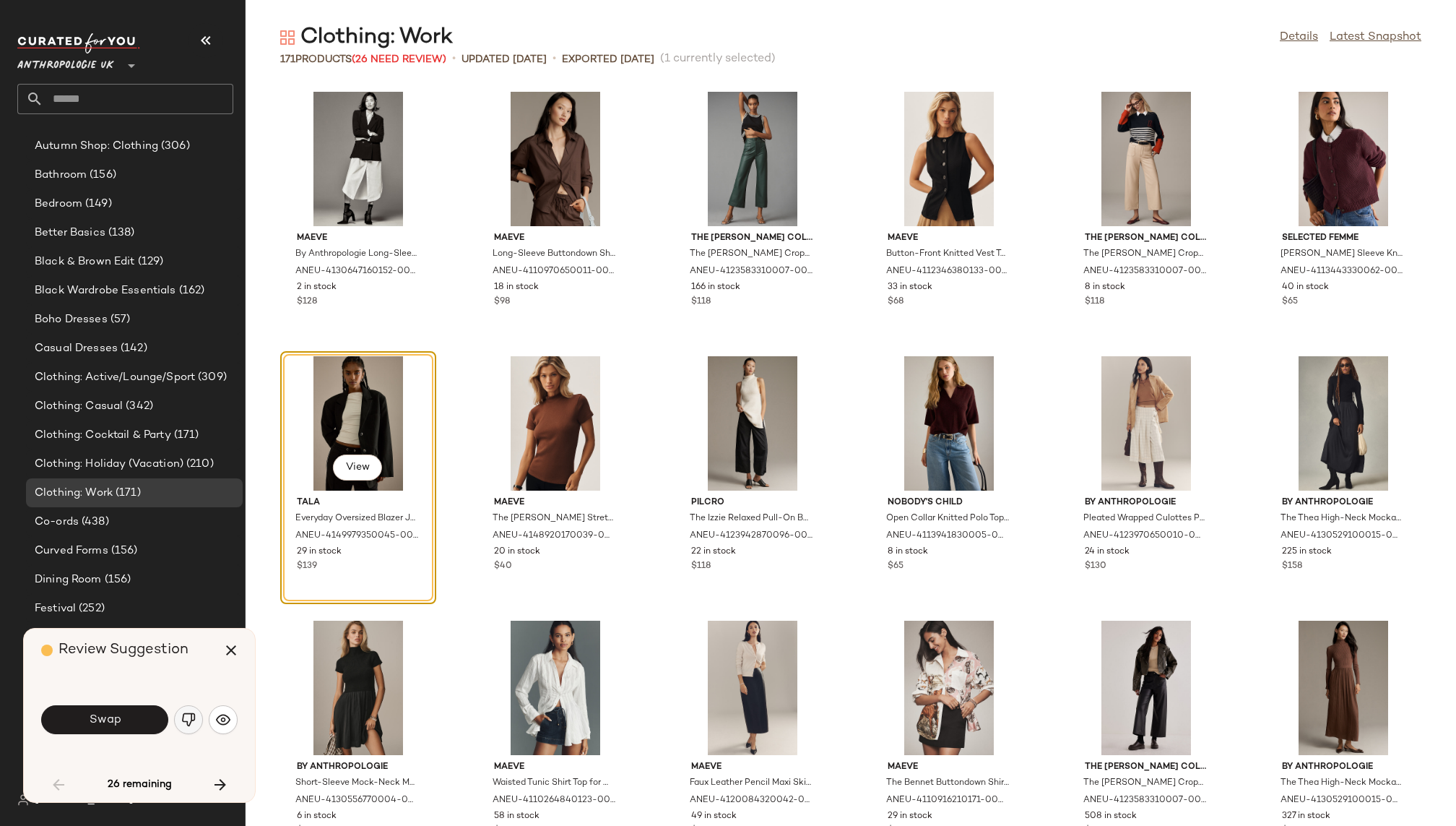
click at [190, 718] on img "button" at bounding box center [188, 719] width 14 height 14
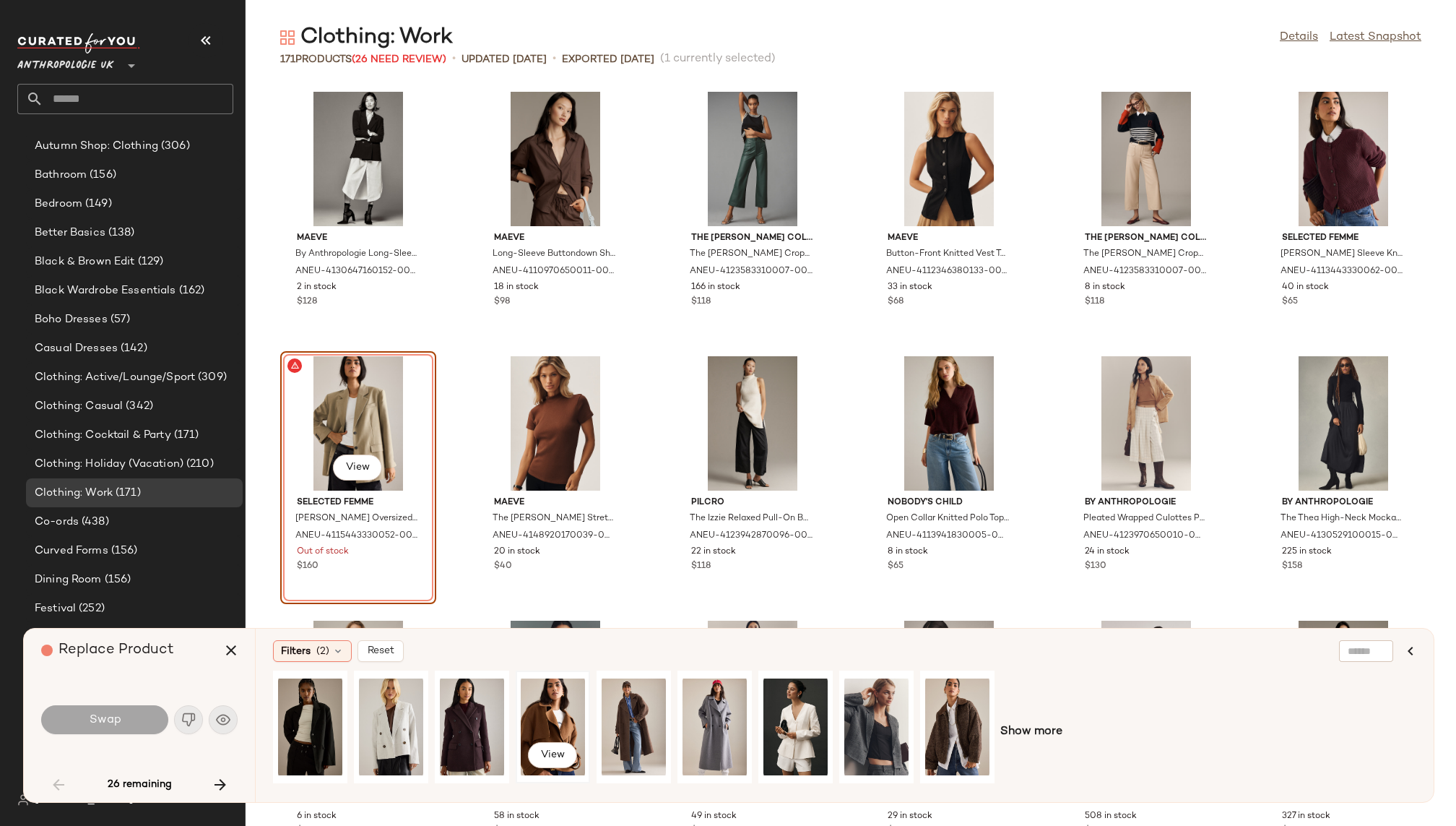
click at [528, 731] on div "View" at bounding box center [553, 726] width 64 height 103
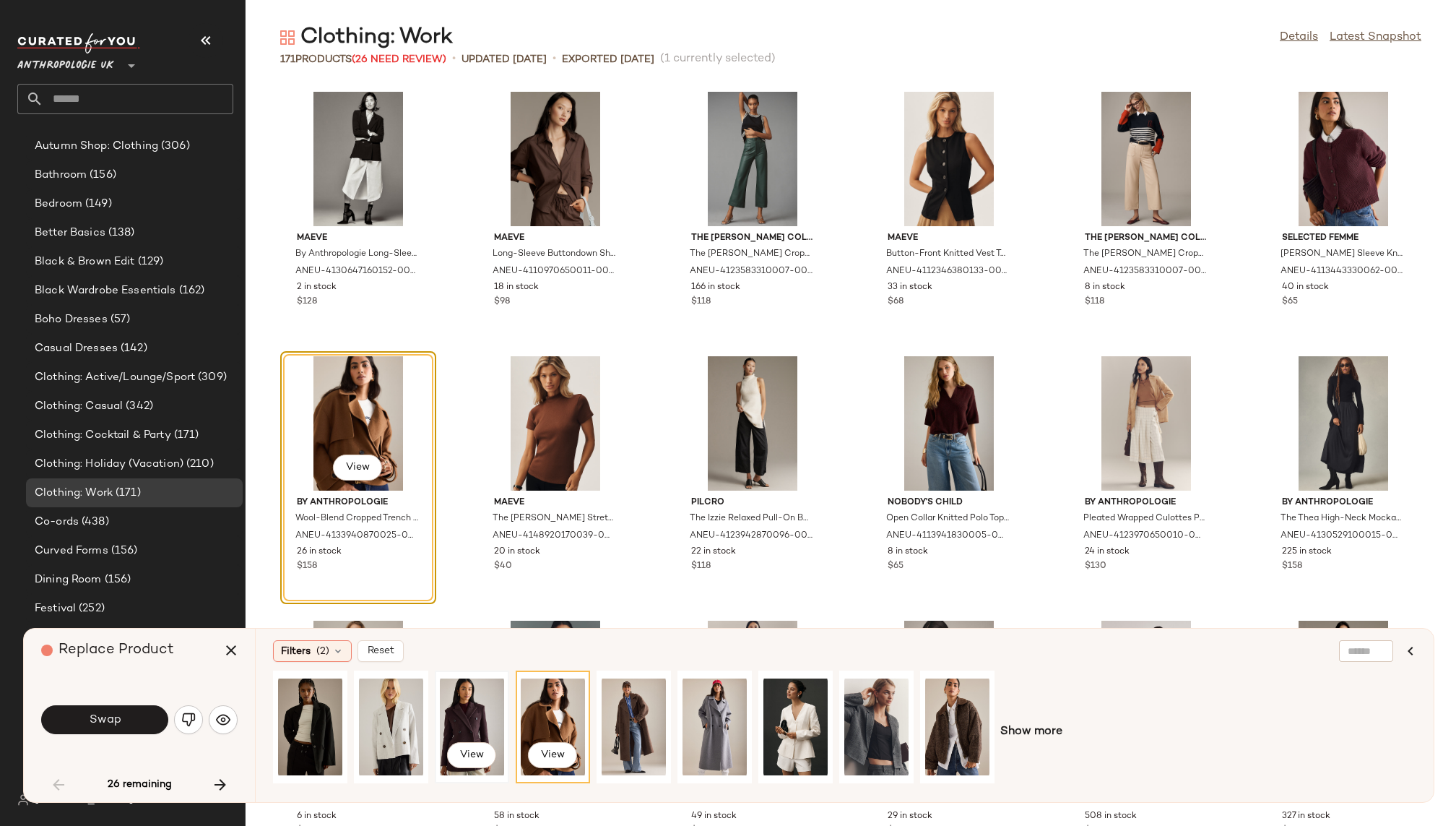
click at [477, 721] on div "View" at bounding box center [472, 726] width 64 height 103
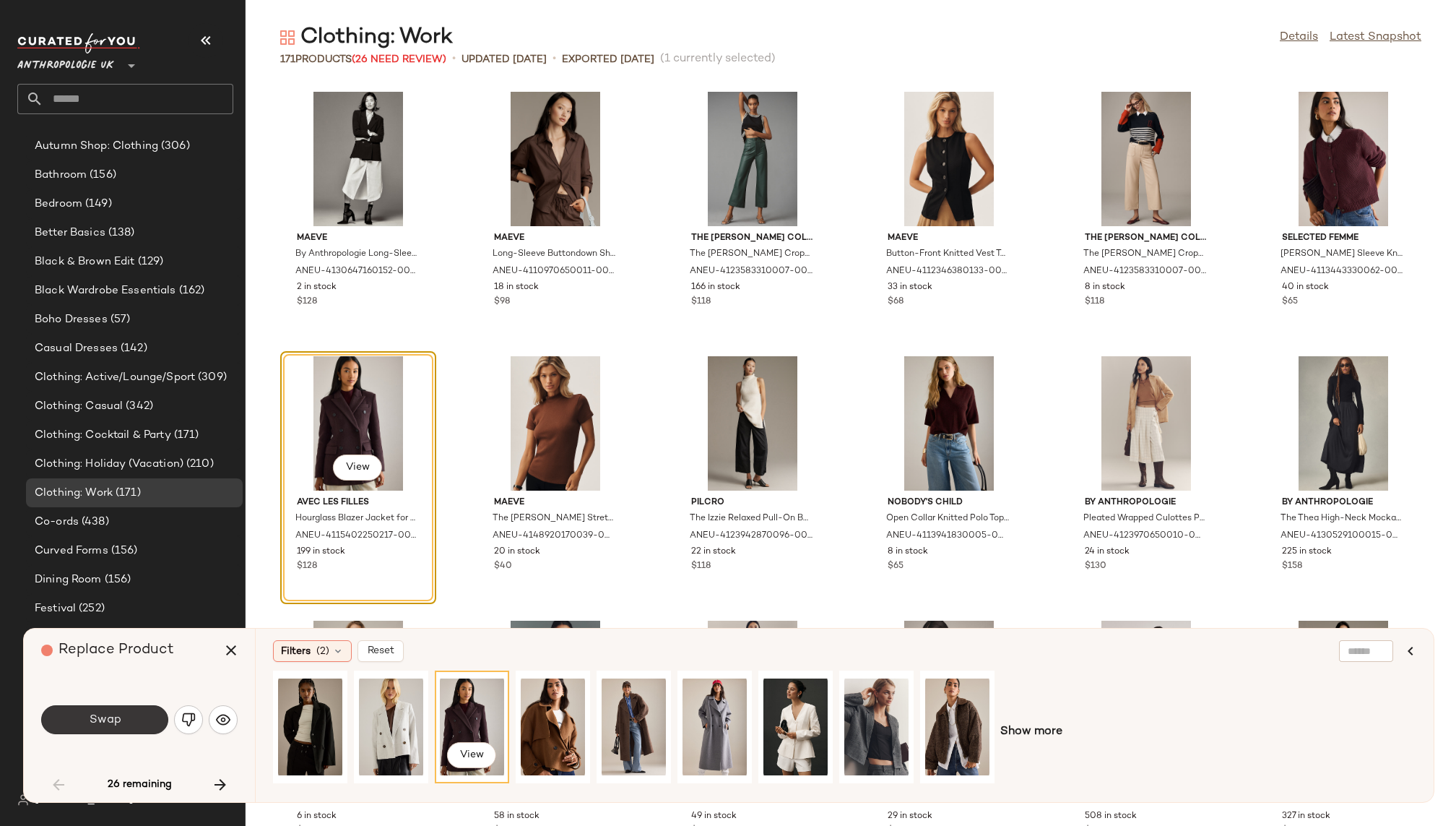
click at [129, 715] on button "Swap" at bounding box center [105, 720] width 127 height 29
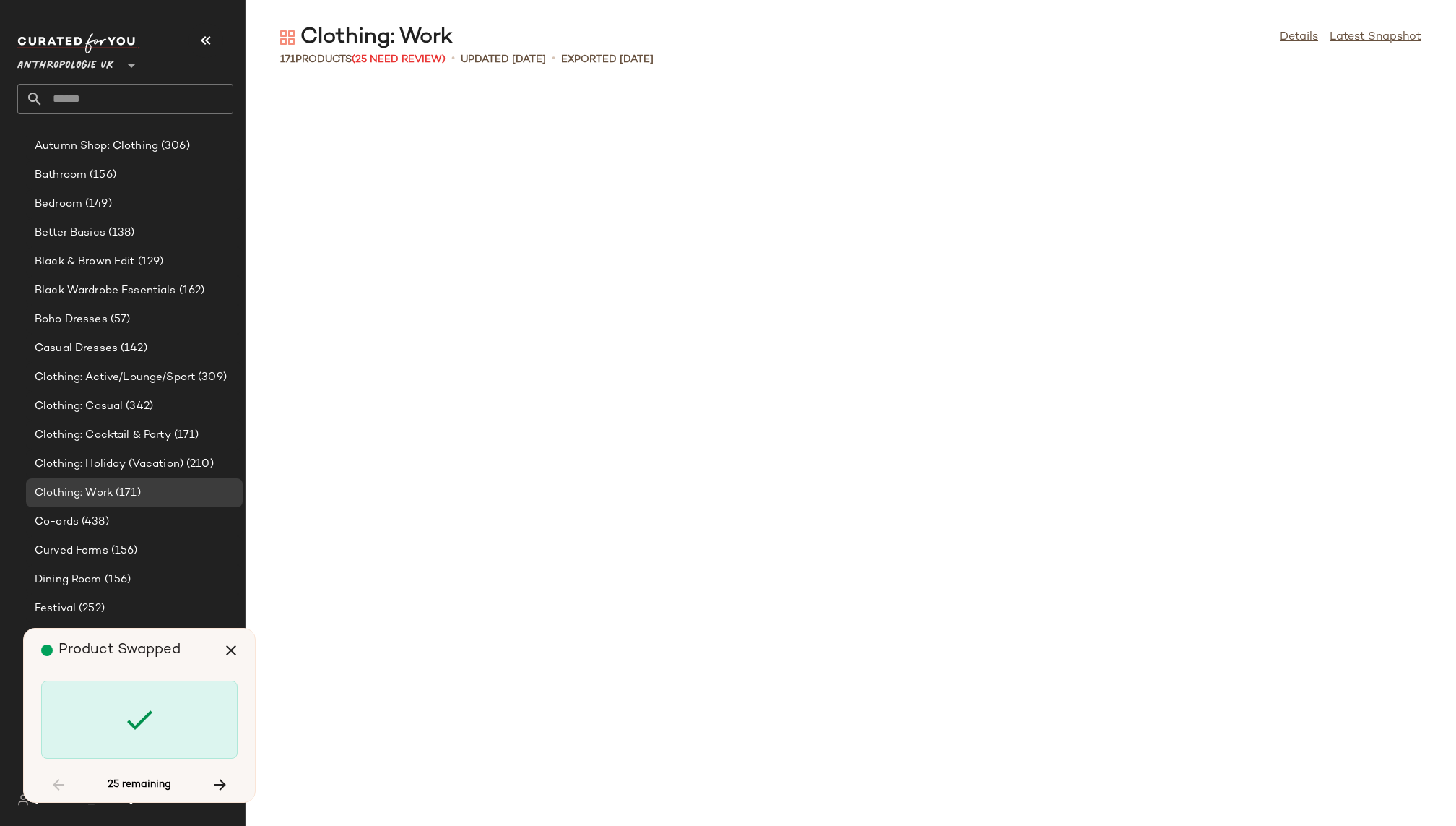
scroll to position [1587, 0]
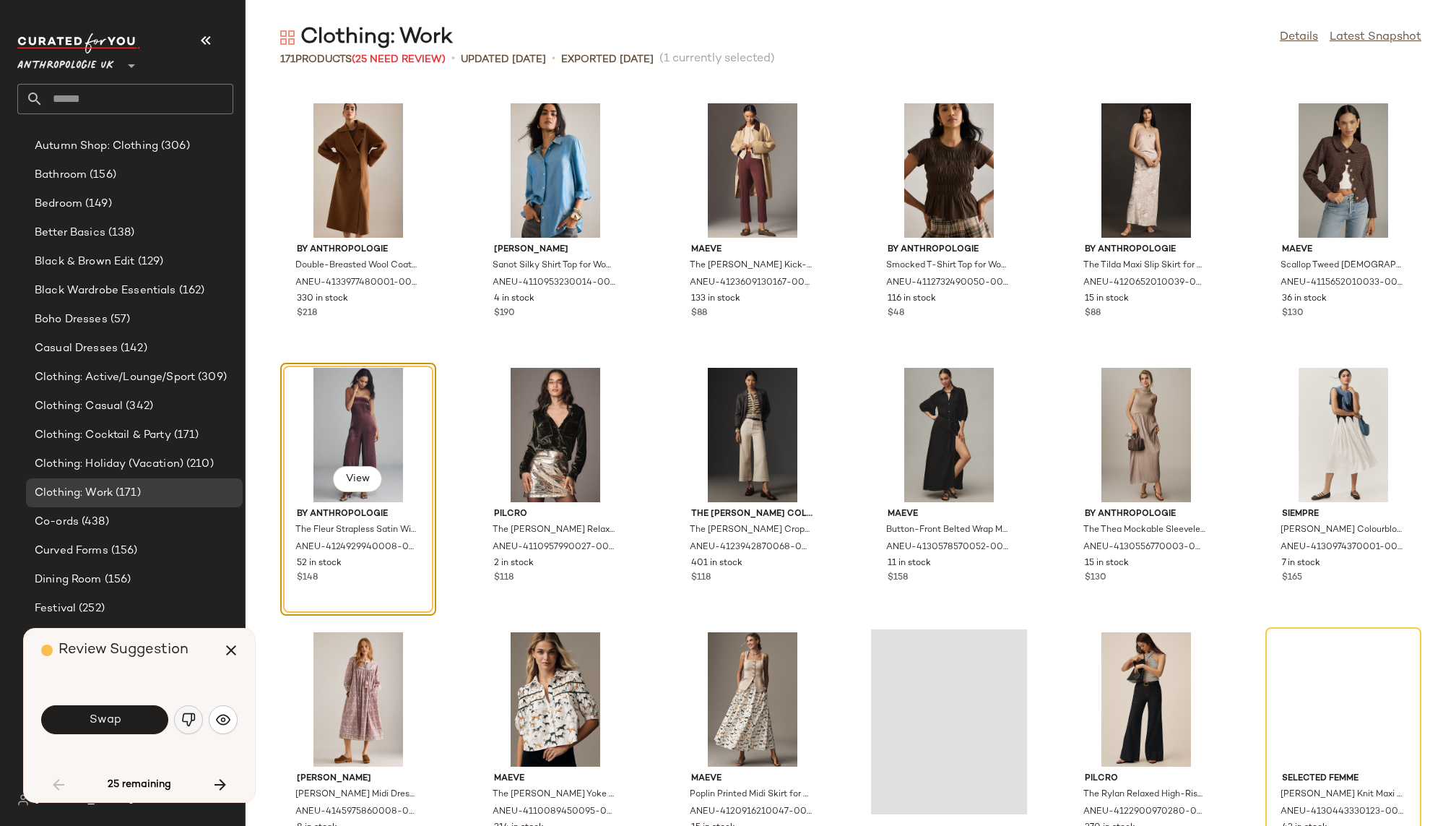
click at [182, 712] on img "button" at bounding box center [188, 719] width 14 height 14
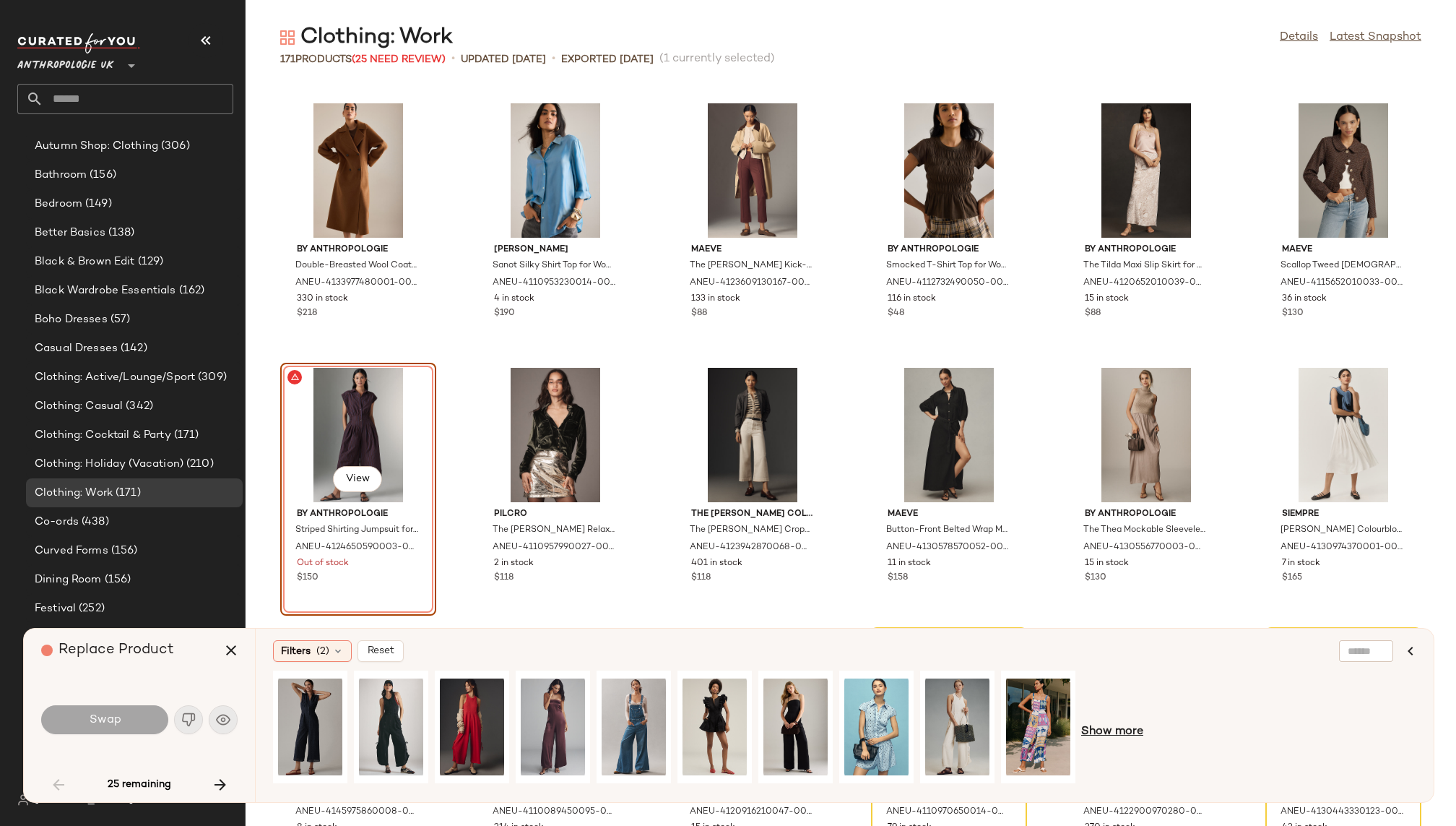
click at [1098, 729] on span "Show more" at bounding box center [1112, 732] width 62 height 17
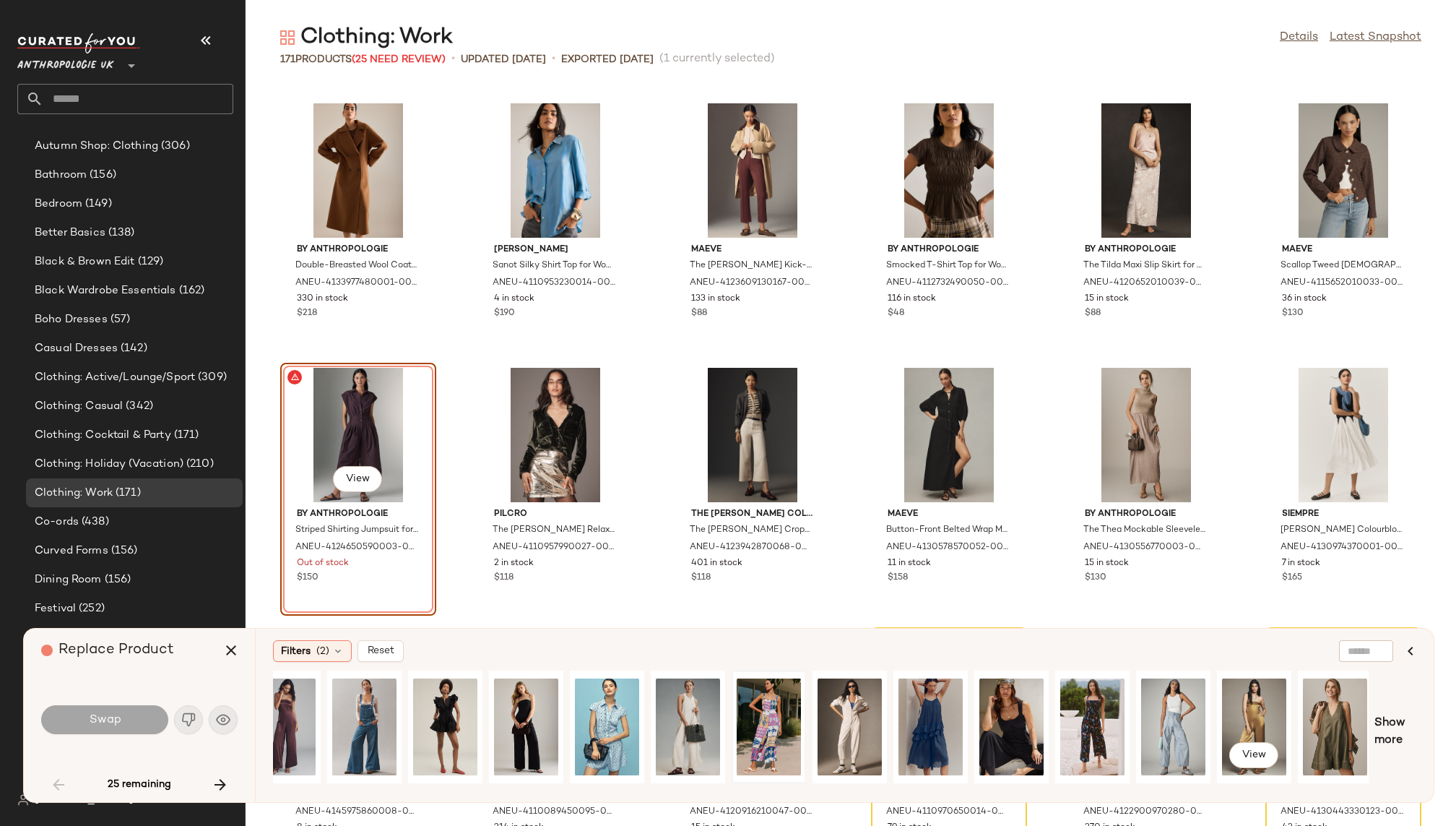
scroll to position [0, 515]
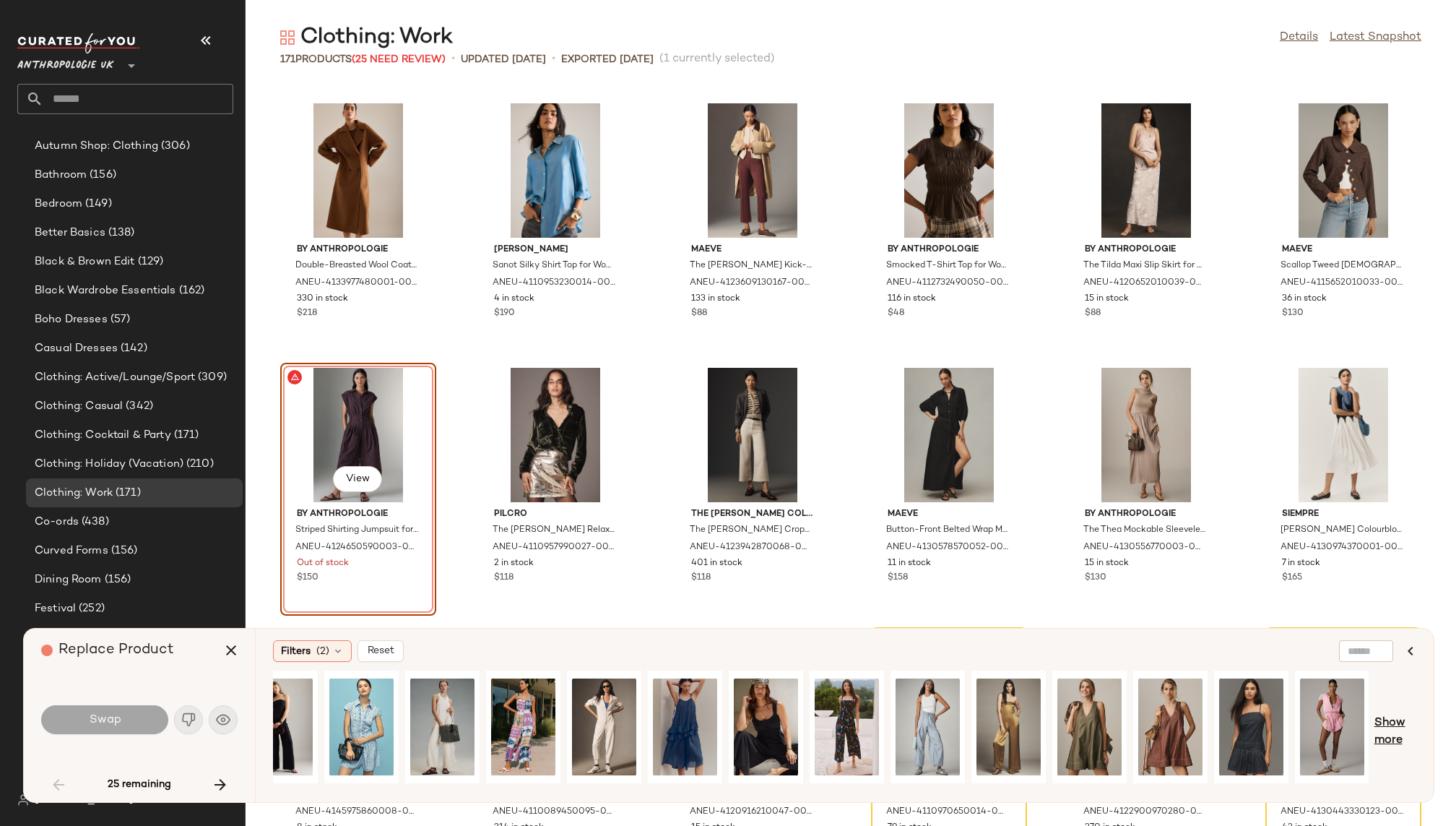
click at [1385, 723] on span "Show more" at bounding box center [1395, 732] width 42 height 34
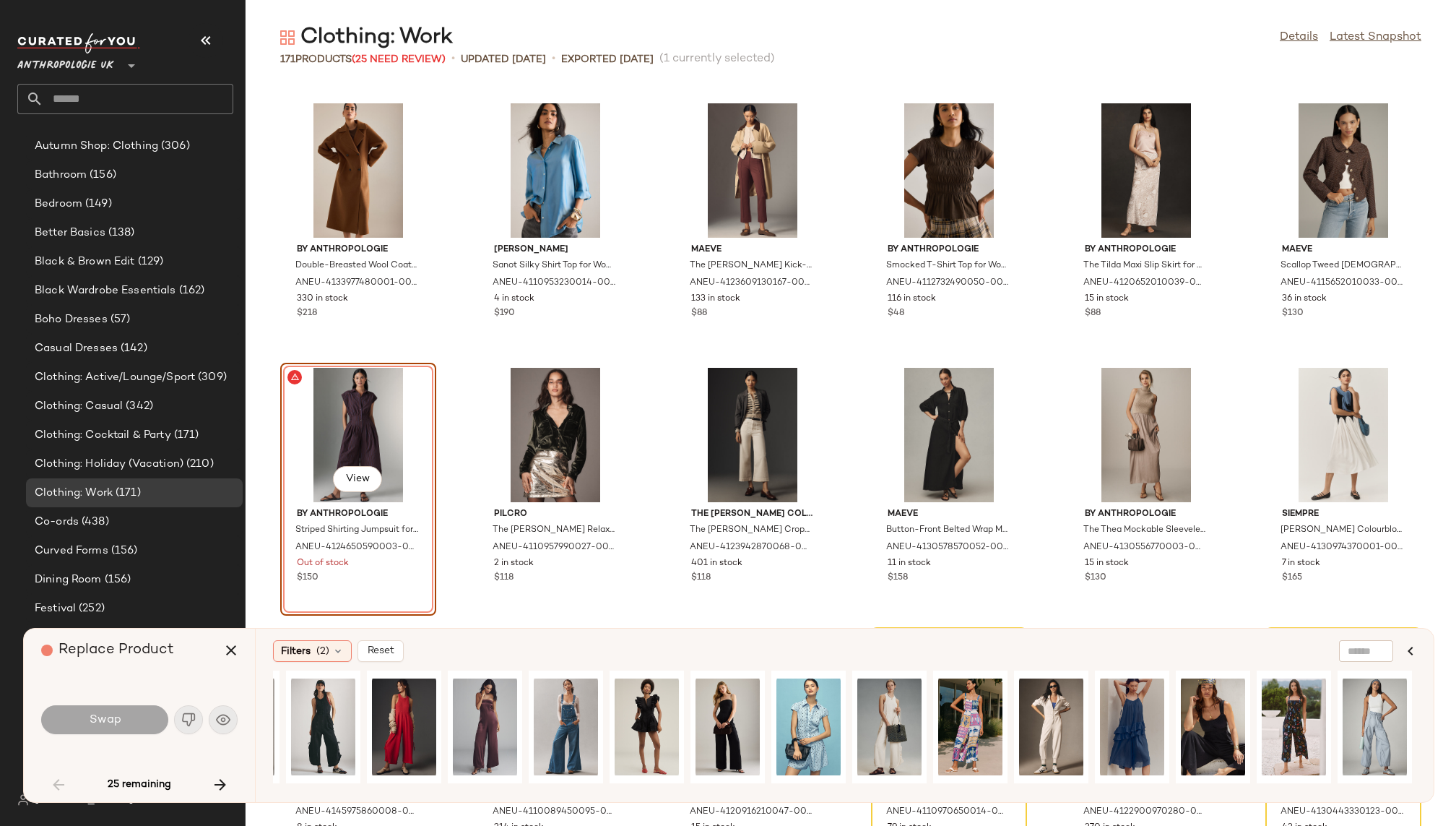
scroll to position [0, 0]
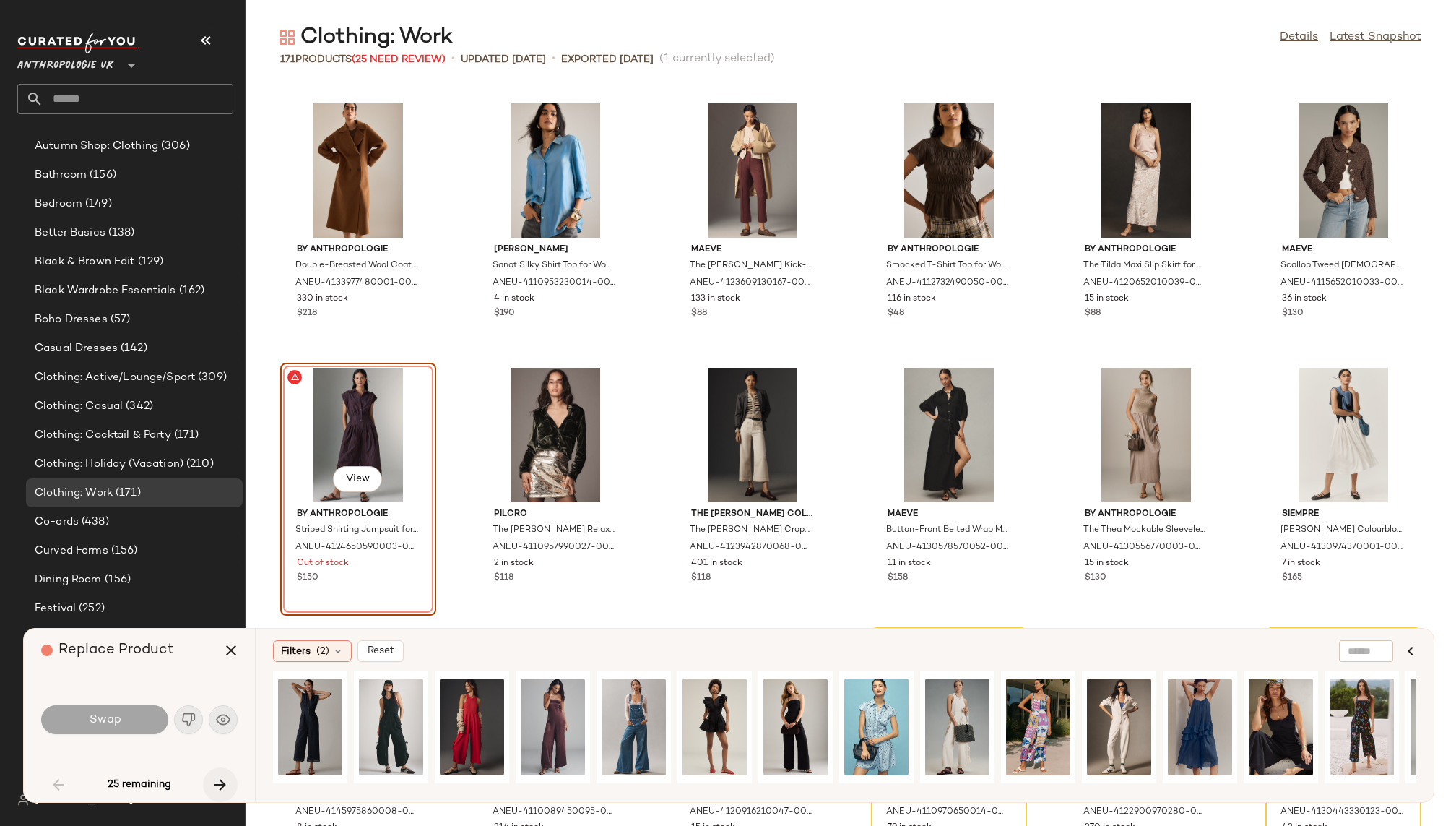
click at [218, 780] on icon "button" at bounding box center [220, 784] width 17 height 17
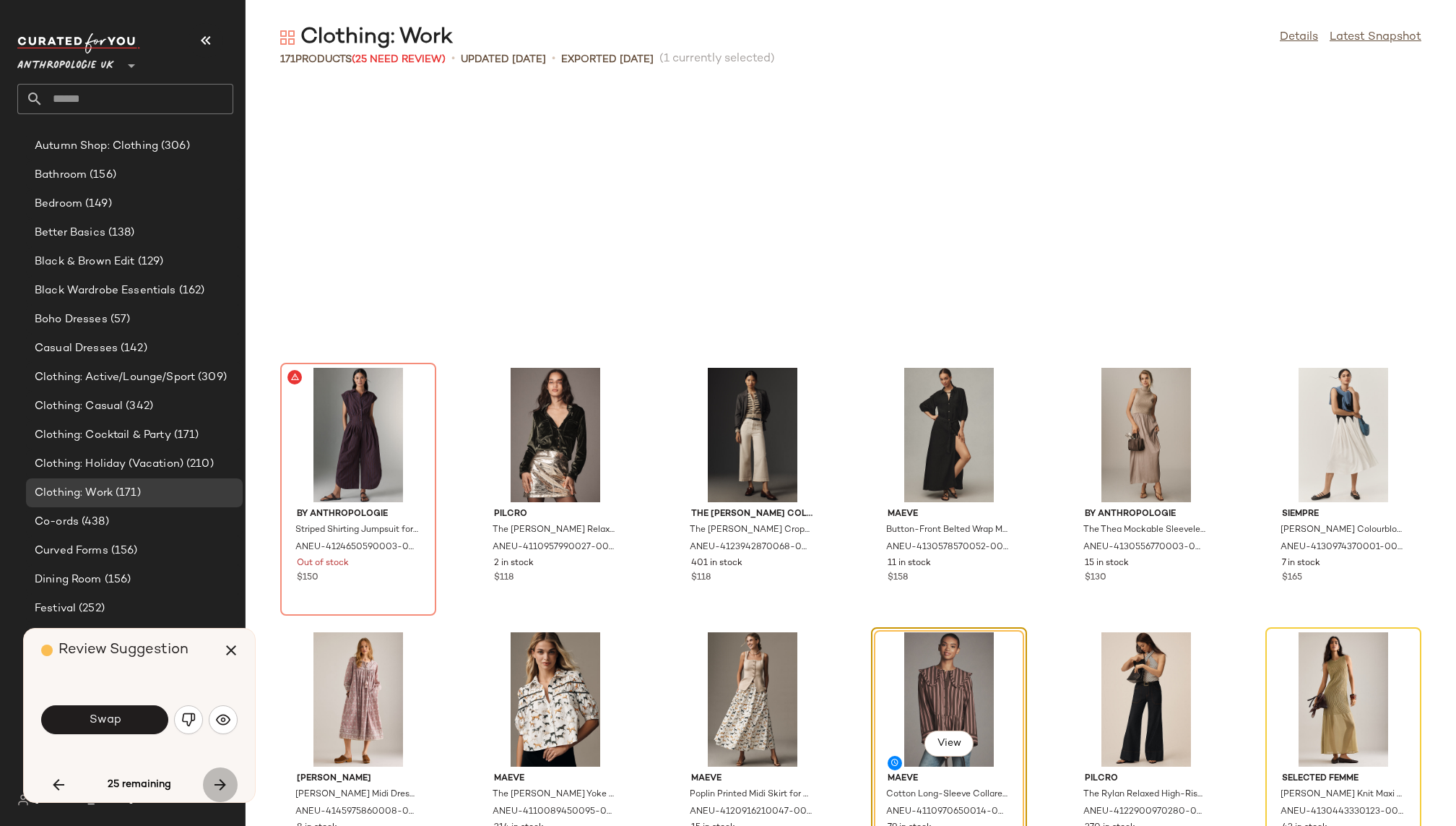
scroll to position [1852, 0]
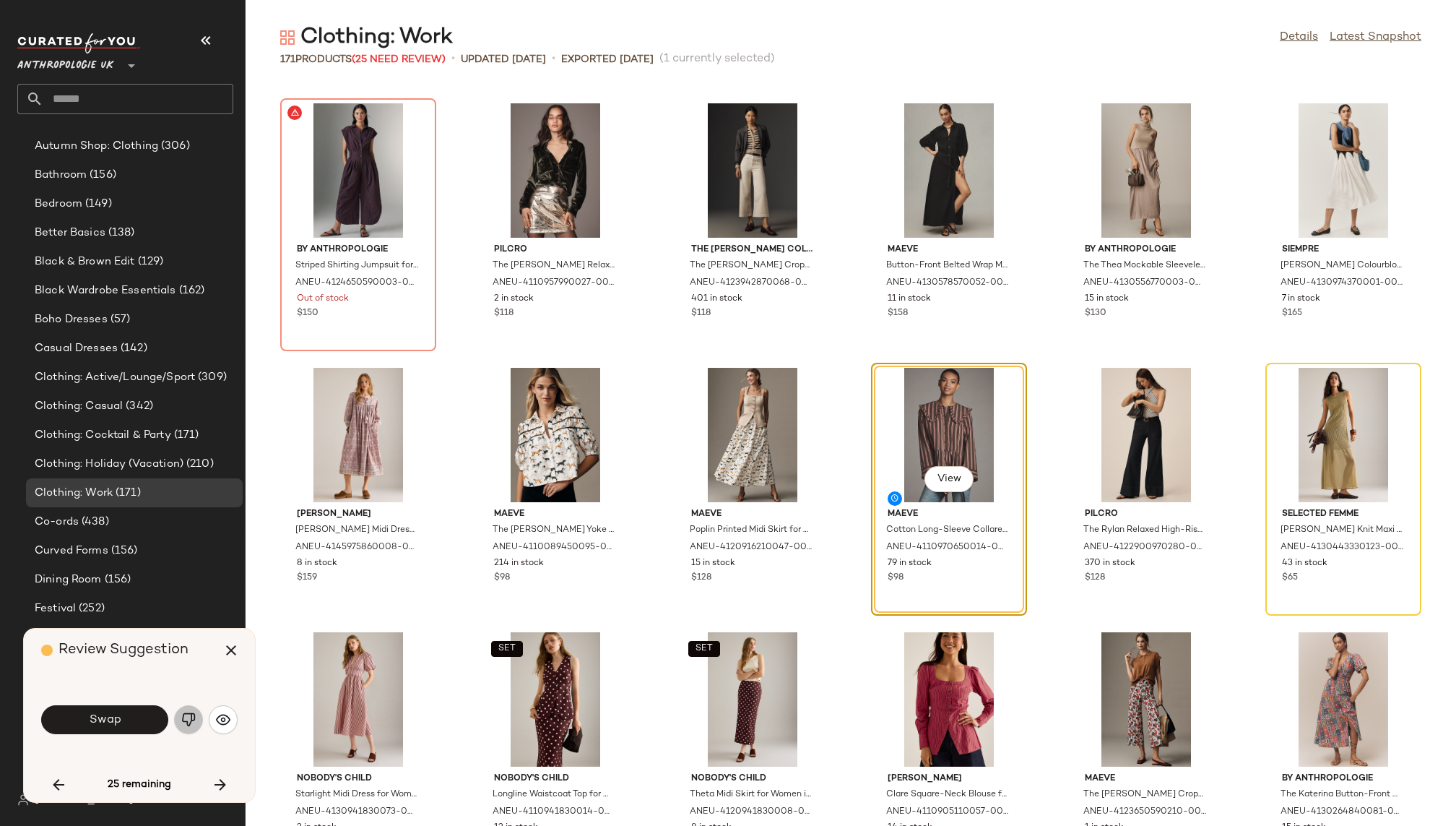
click at [182, 715] on img "button" at bounding box center [188, 719] width 14 height 14
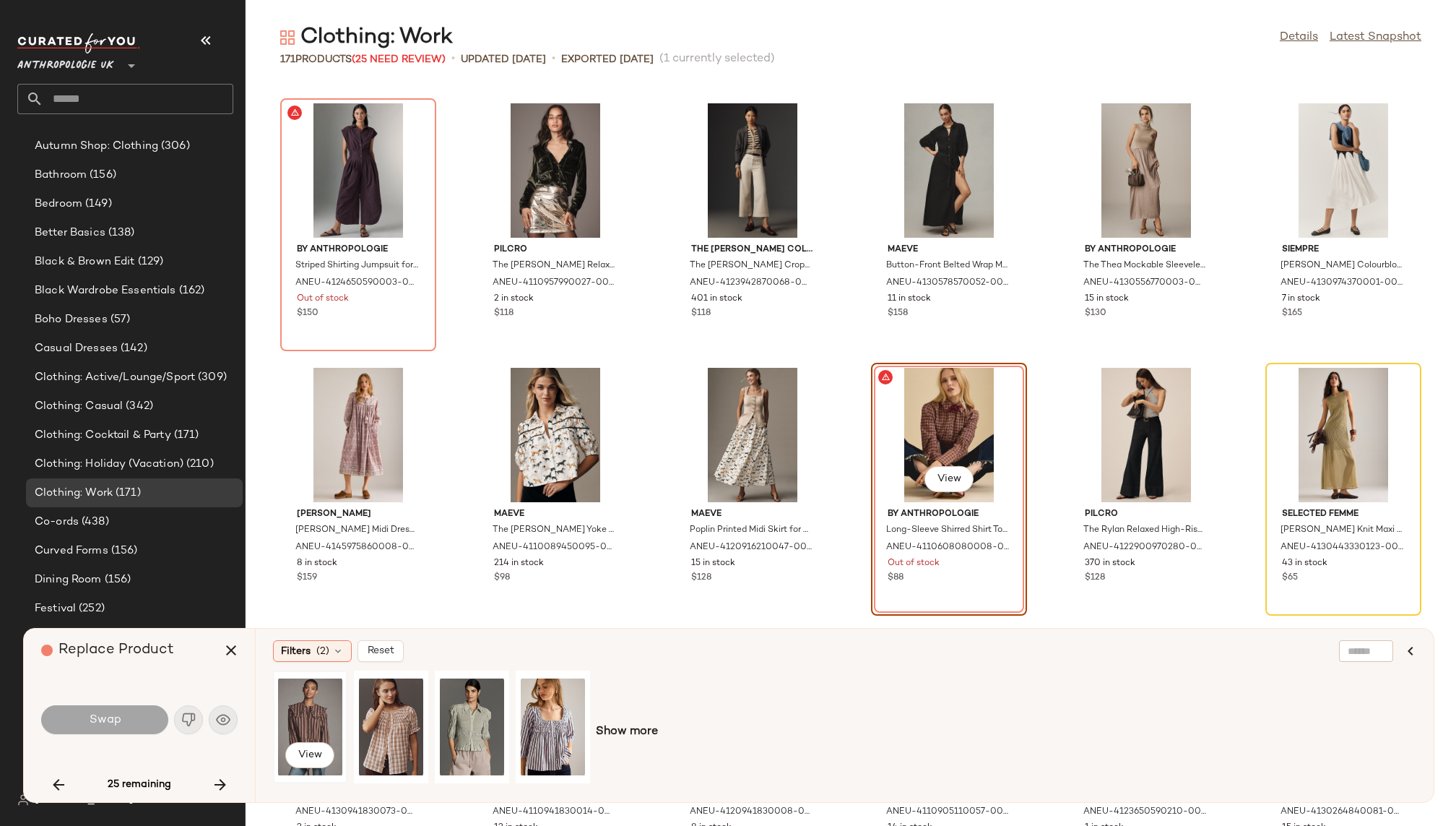
click at [298, 721] on div "View" at bounding box center [310, 726] width 64 height 103
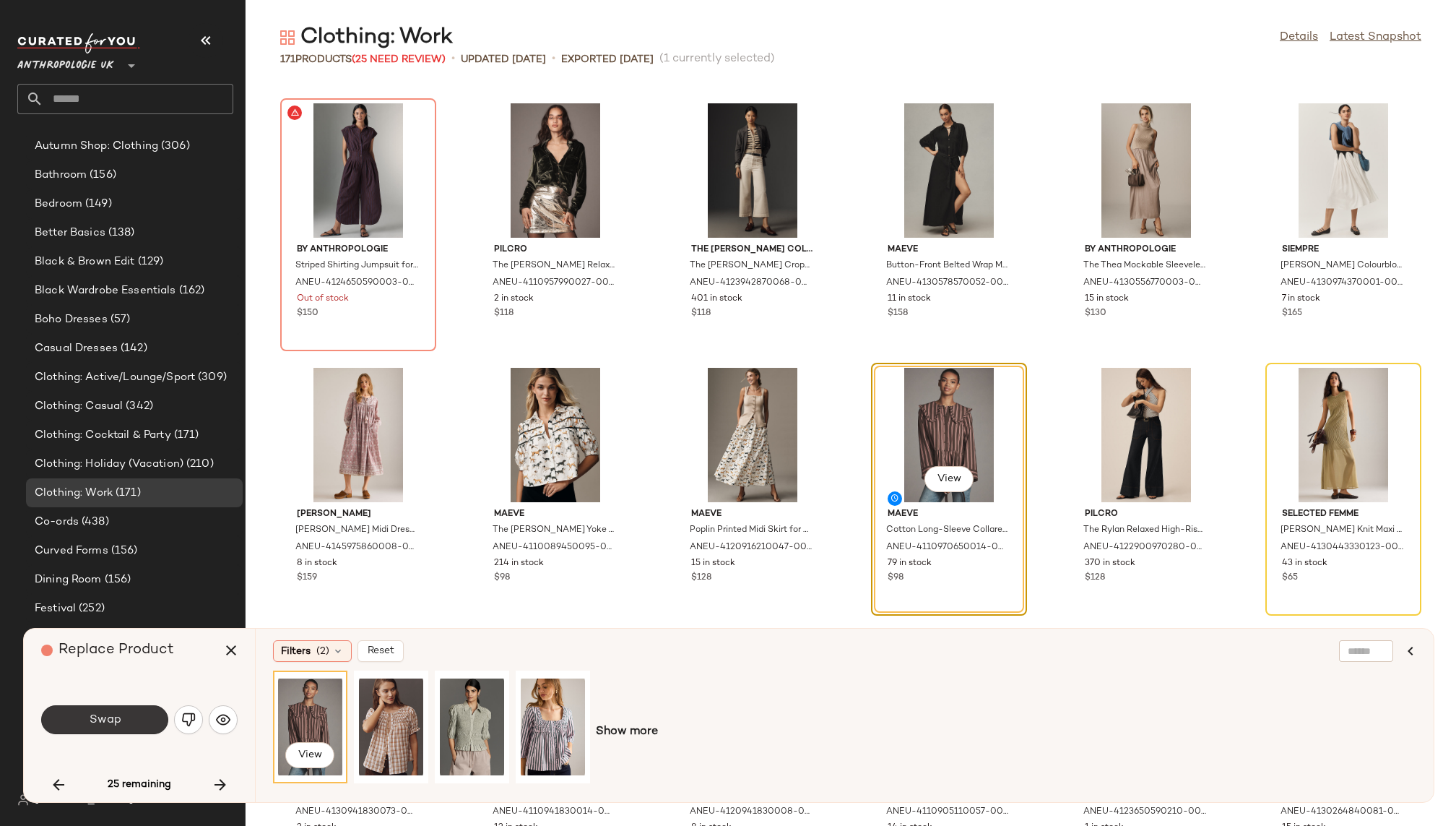
click at [138, 718] on button "Swap" at bounding box center [105, 720] width 127 height 29
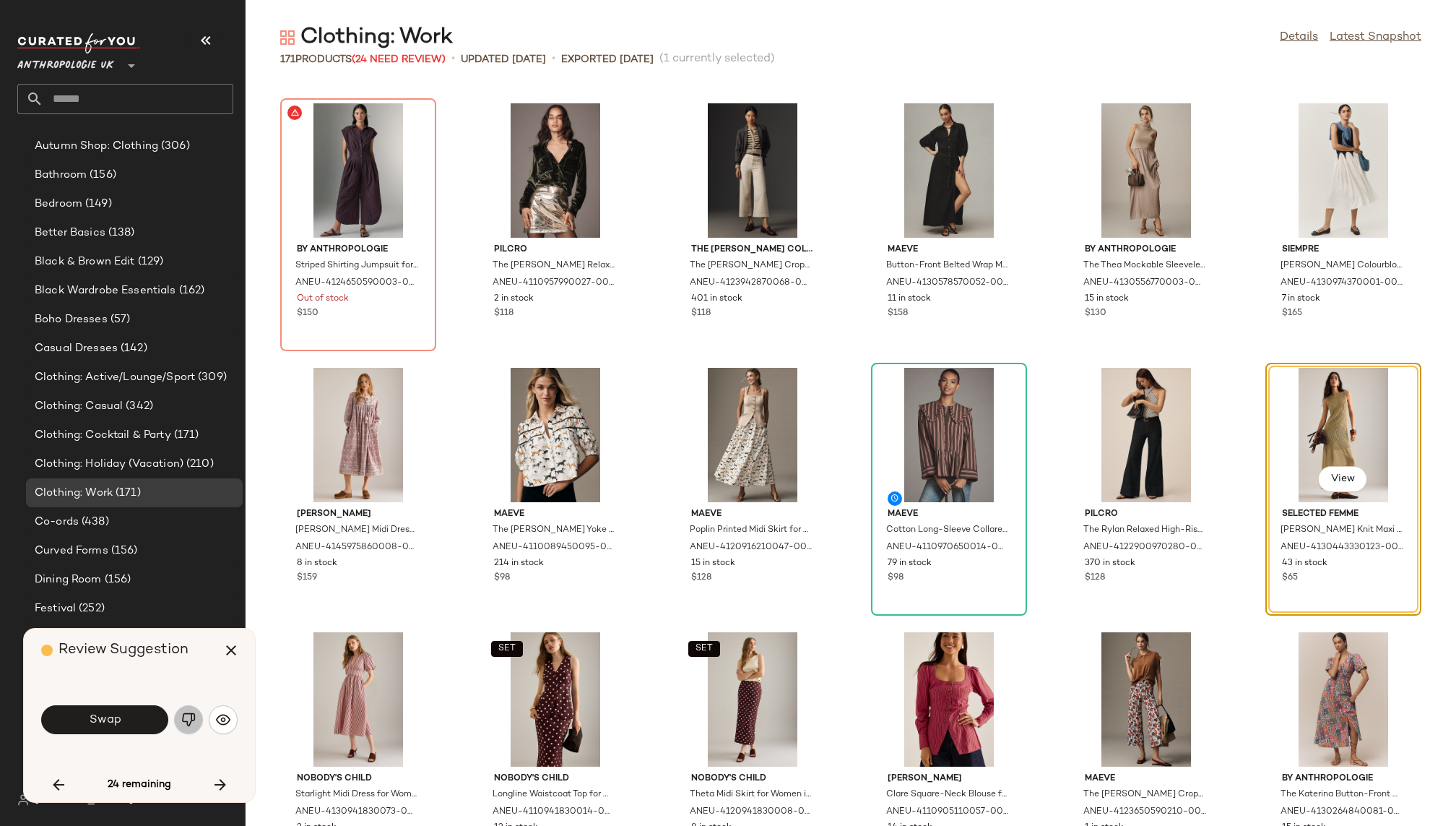
click at [178, 721] on button "button" at bounding box center [188, 720] width 29 height 29
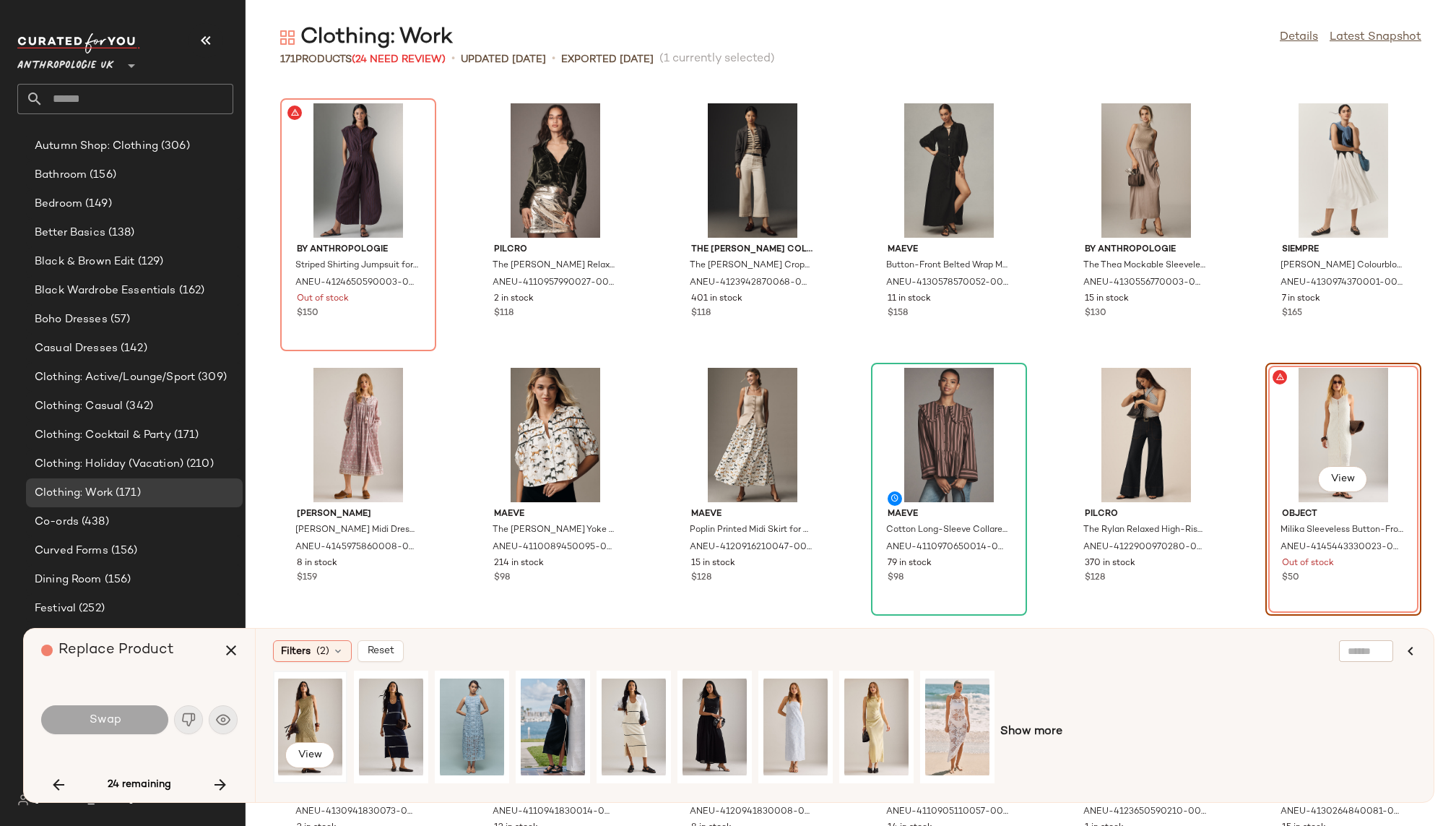
click at [318, 710] on div "View" at bounding box center [310, 726] width 64 height 103
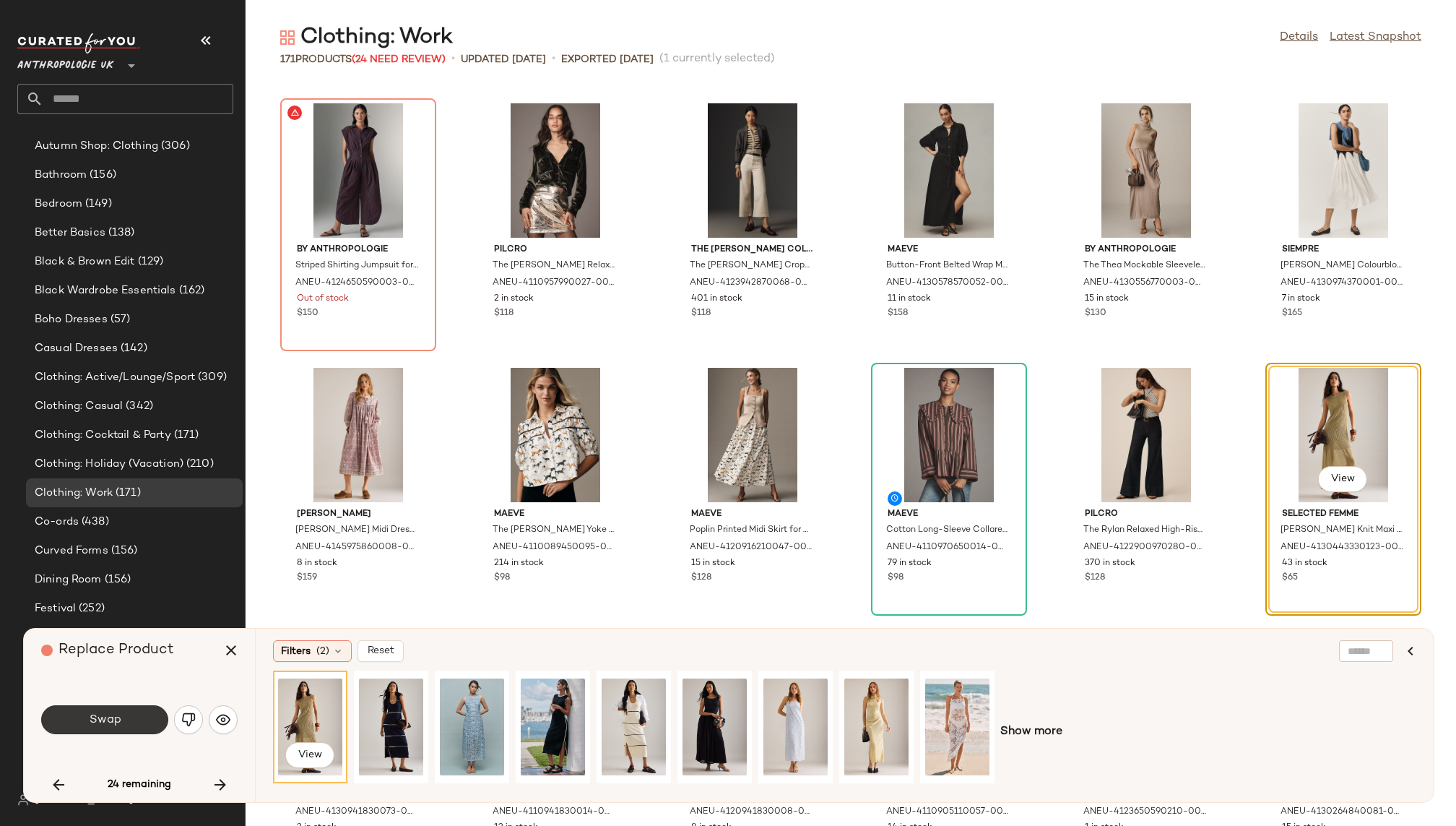
click at [145, 719] on button "Swap" at bounding box center [105, 720] width 127 height 29
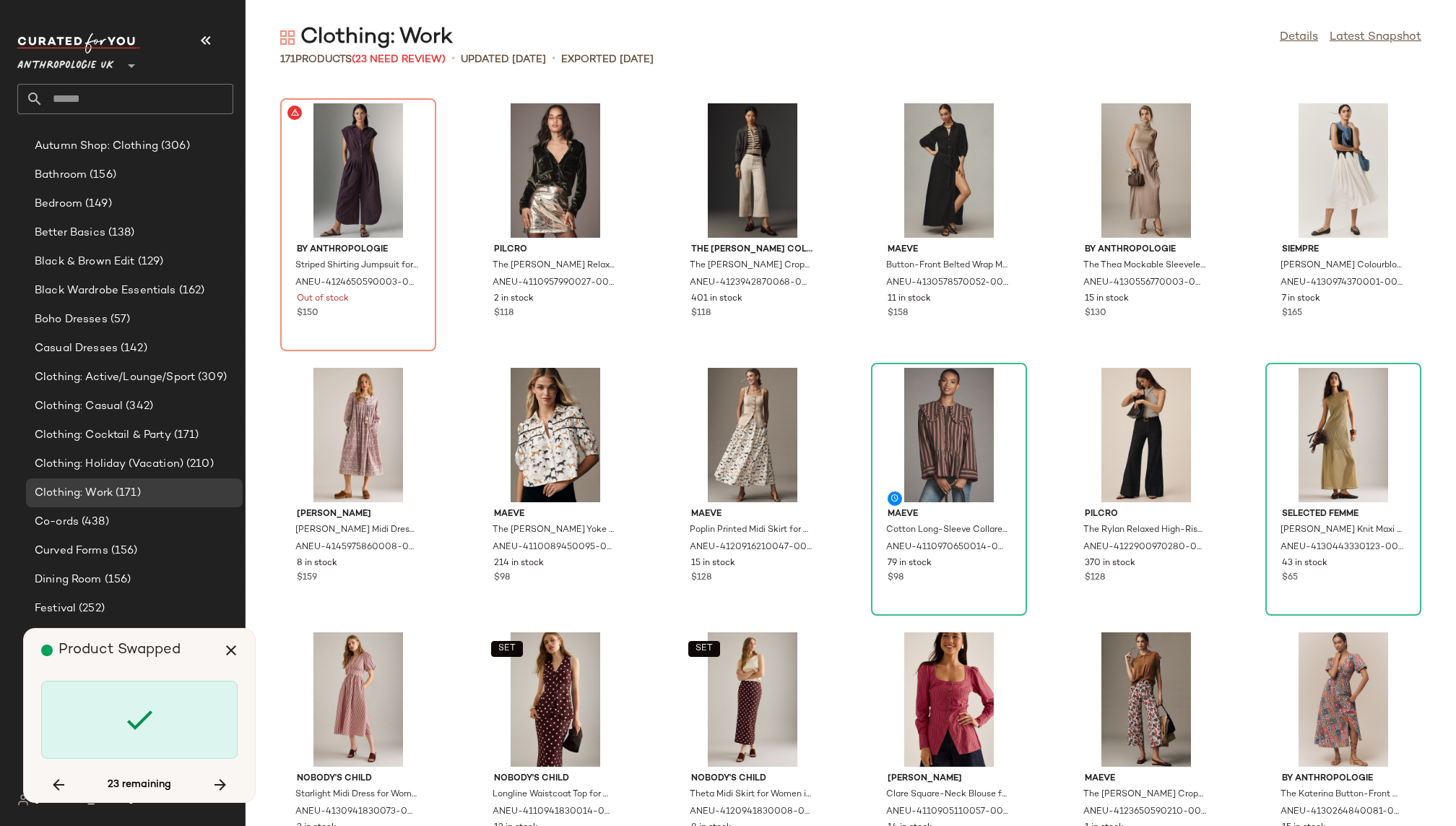
scroll to position [2381, 0]
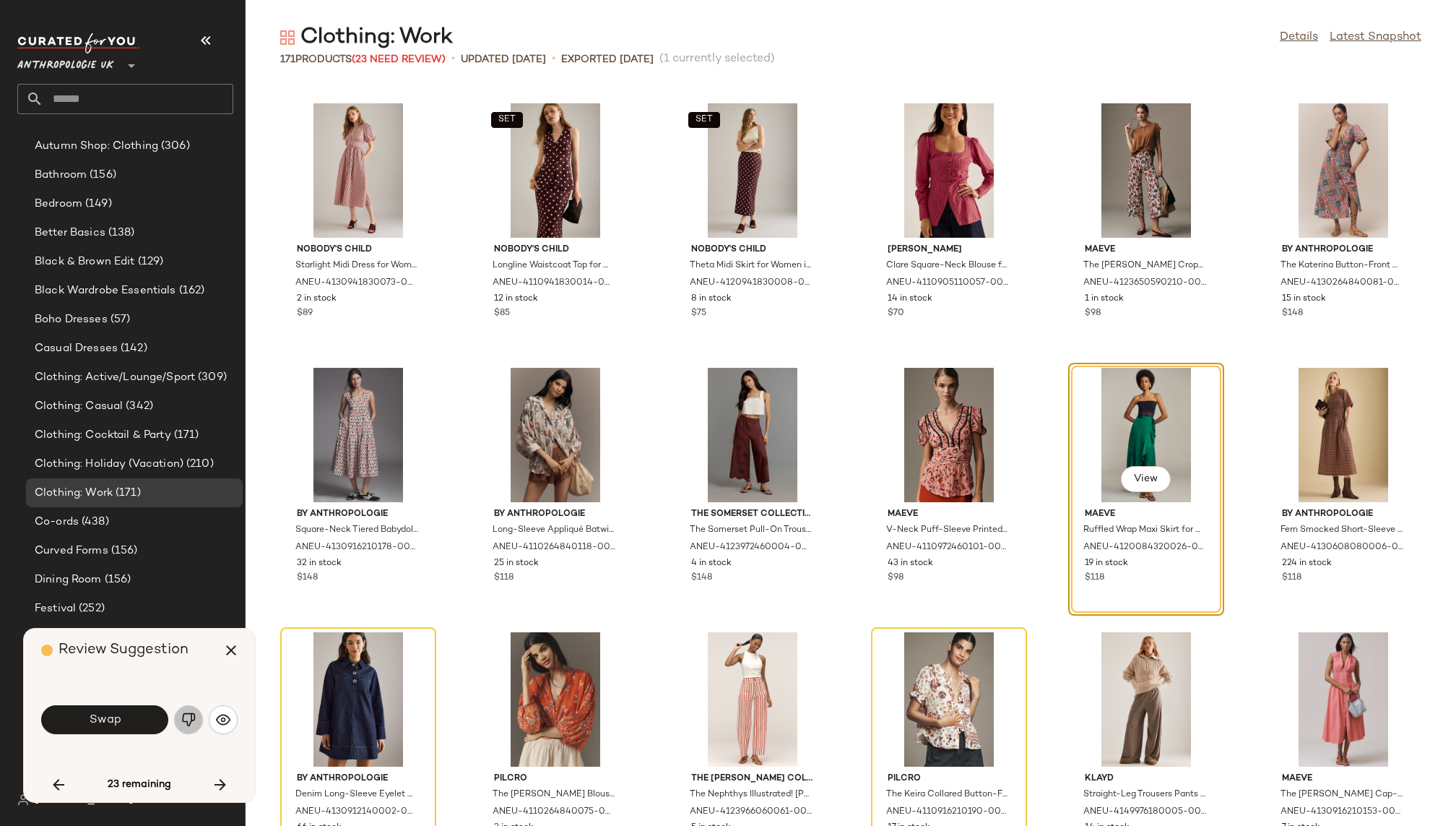
click at [192, 724] on img "button" at bounding box center [188, 719] width 14 height 14
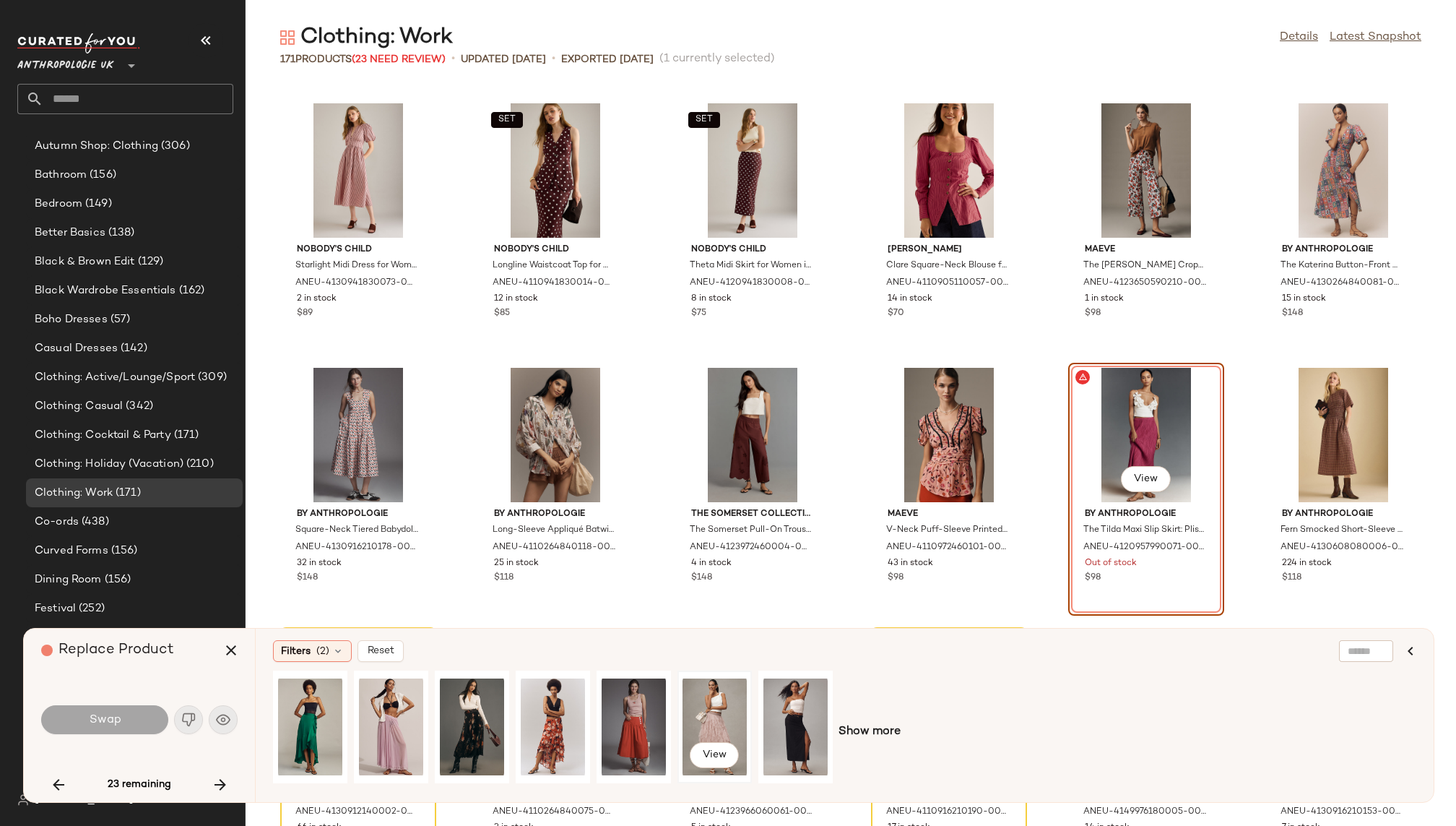
click at [695, 700] on div "View" at bounding box center [715, 726] width 64 height 103
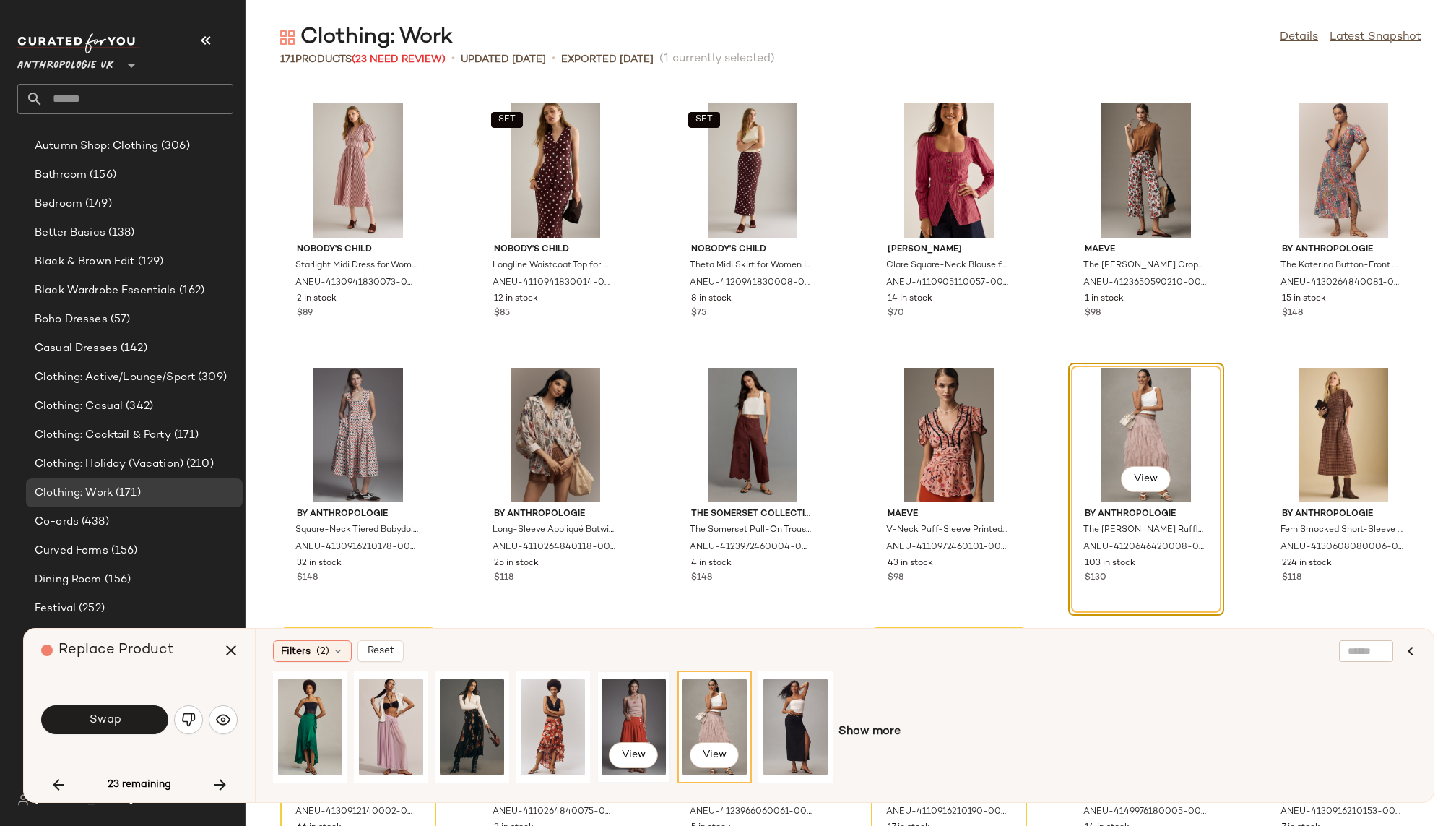
click at [639, 703] on div "View" at bounding box center [634, 726] width 64 height 103
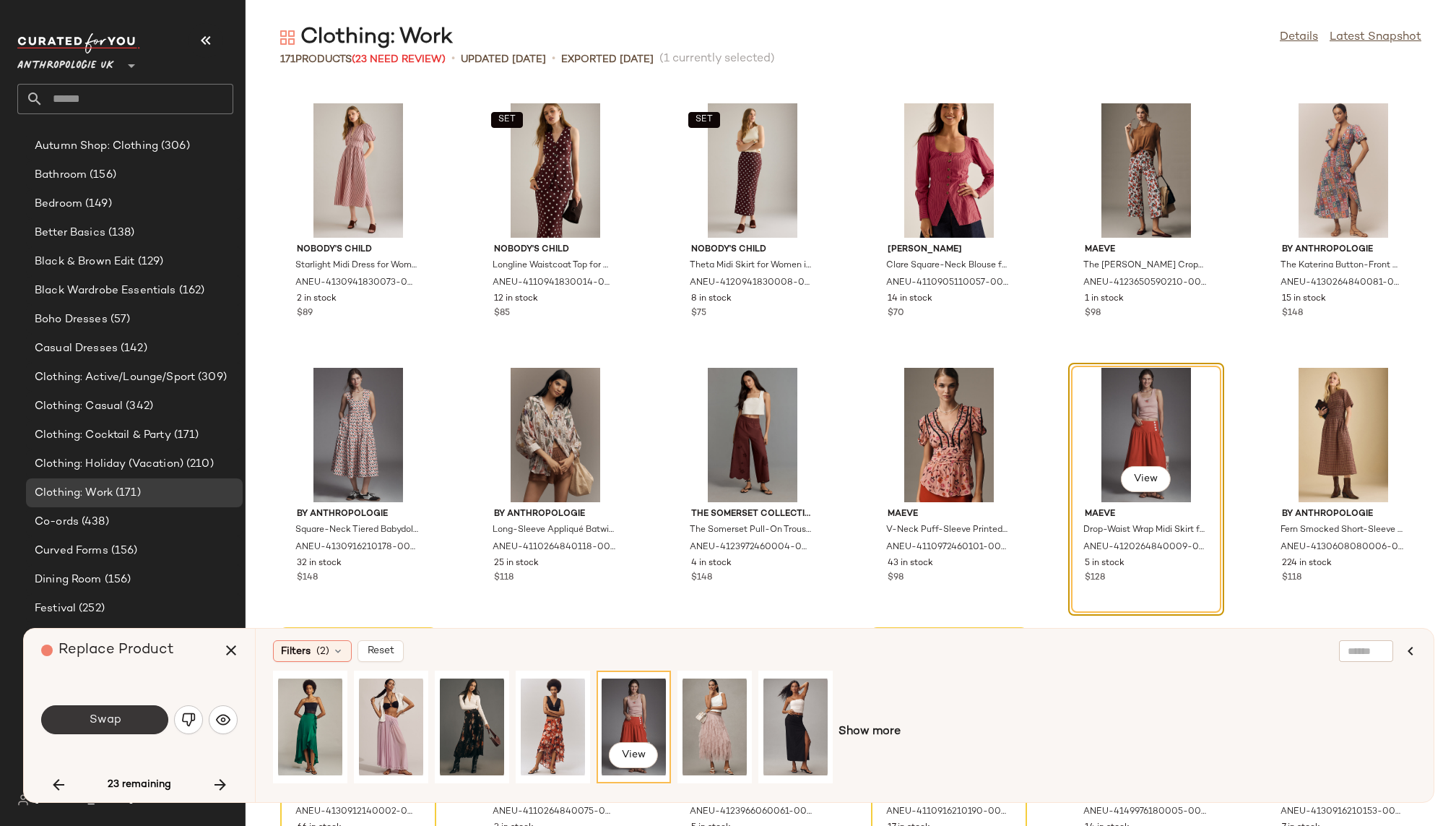
click at [130, 717] on button "Swap" at bounding box center [105, 720] width 127 height 29
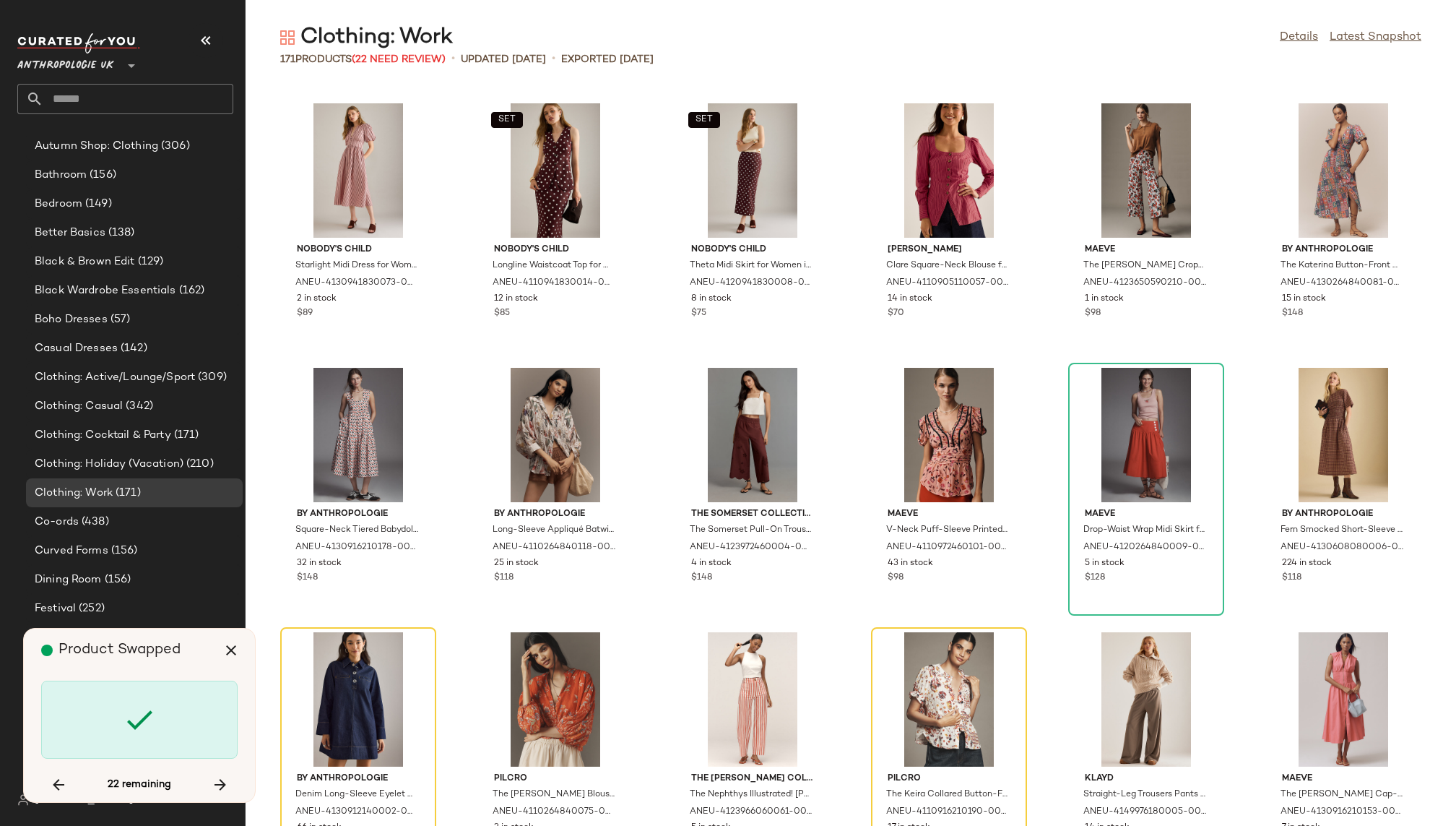
scroll to position [2645, 0]
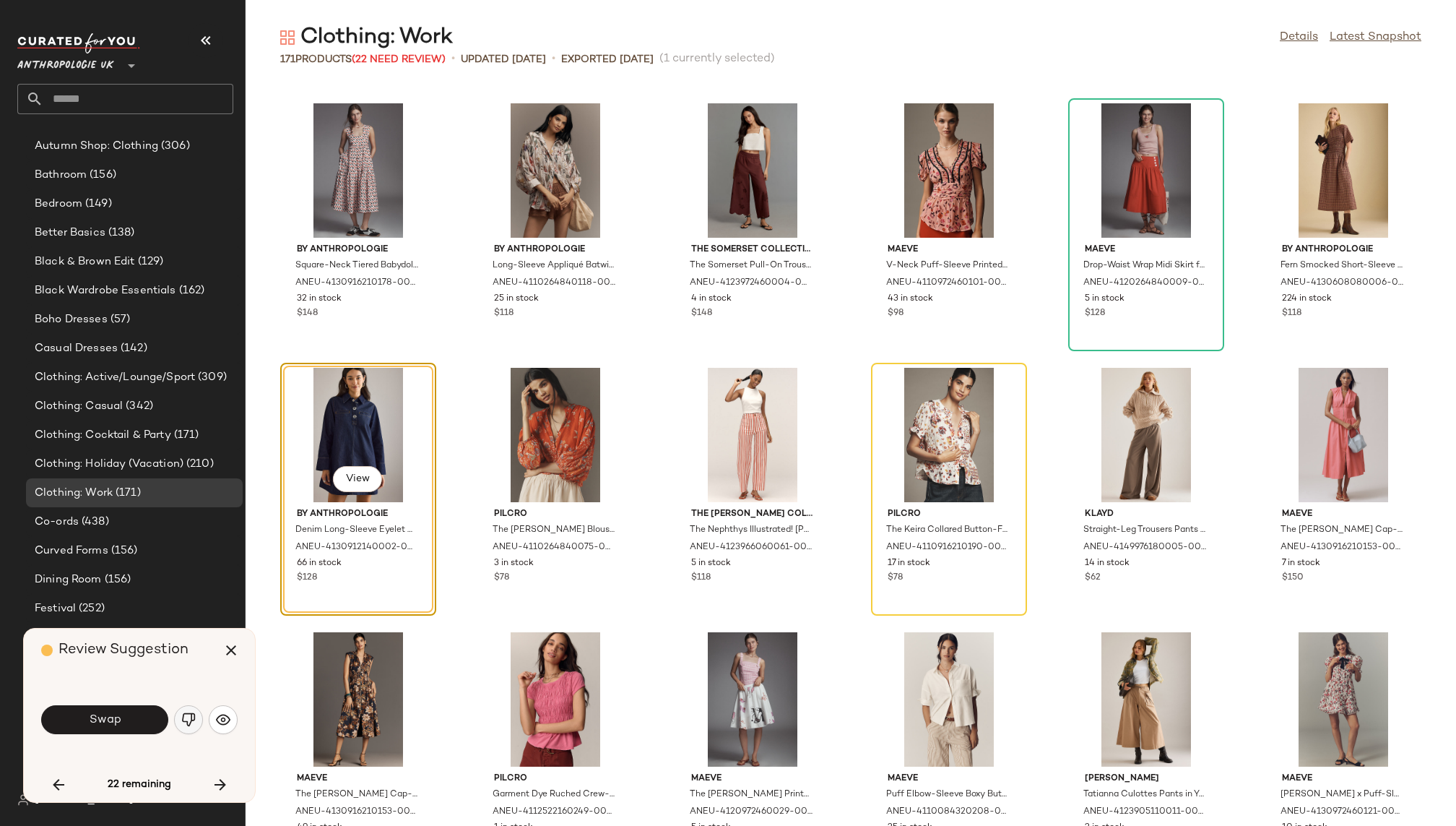
click at [191, 719] on img "button" at bounding box center [188, 719] width 14 height 14
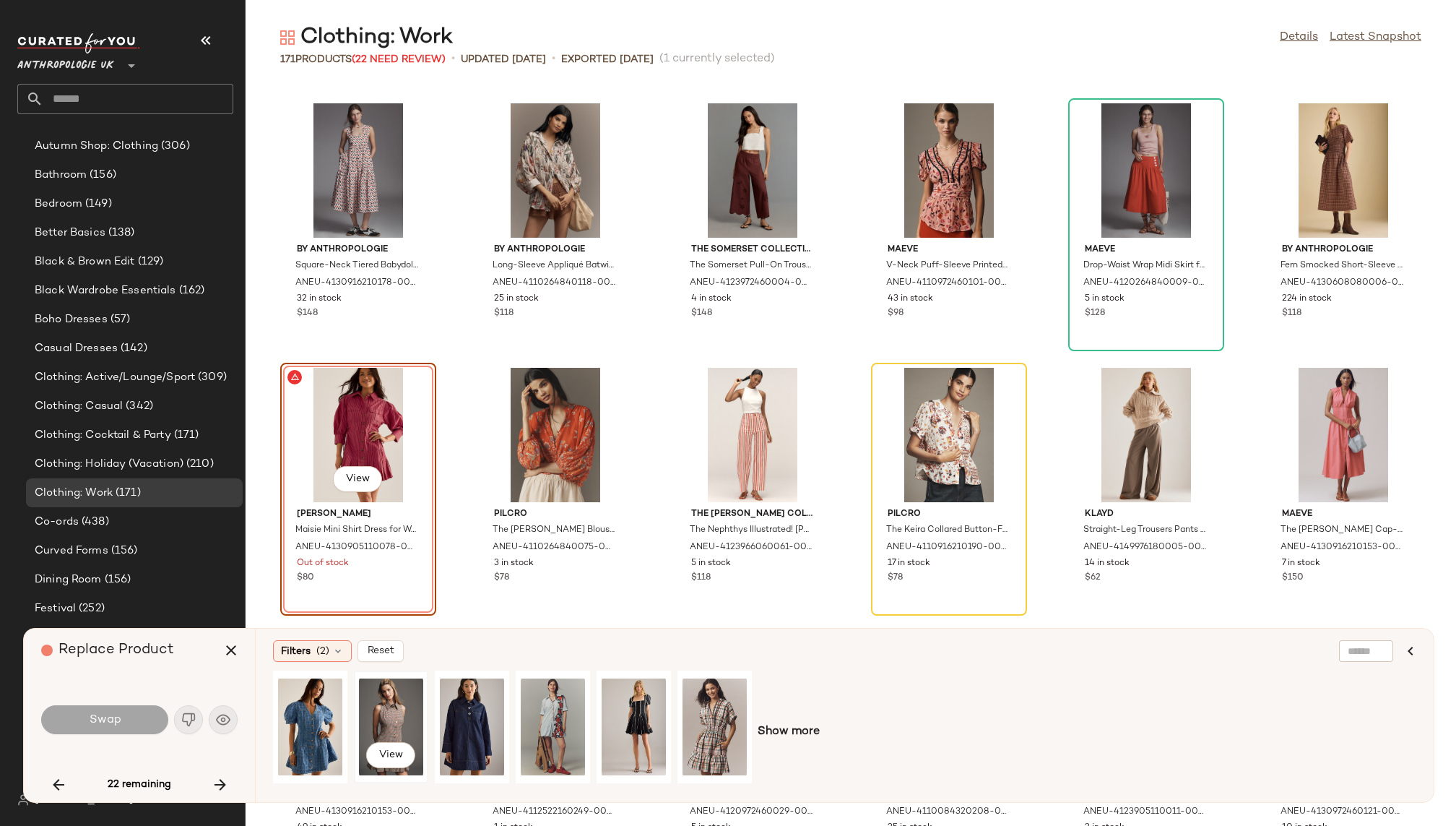
click at [402, 705] on div "View" at bounding box center [391, 726] width 64 height 103
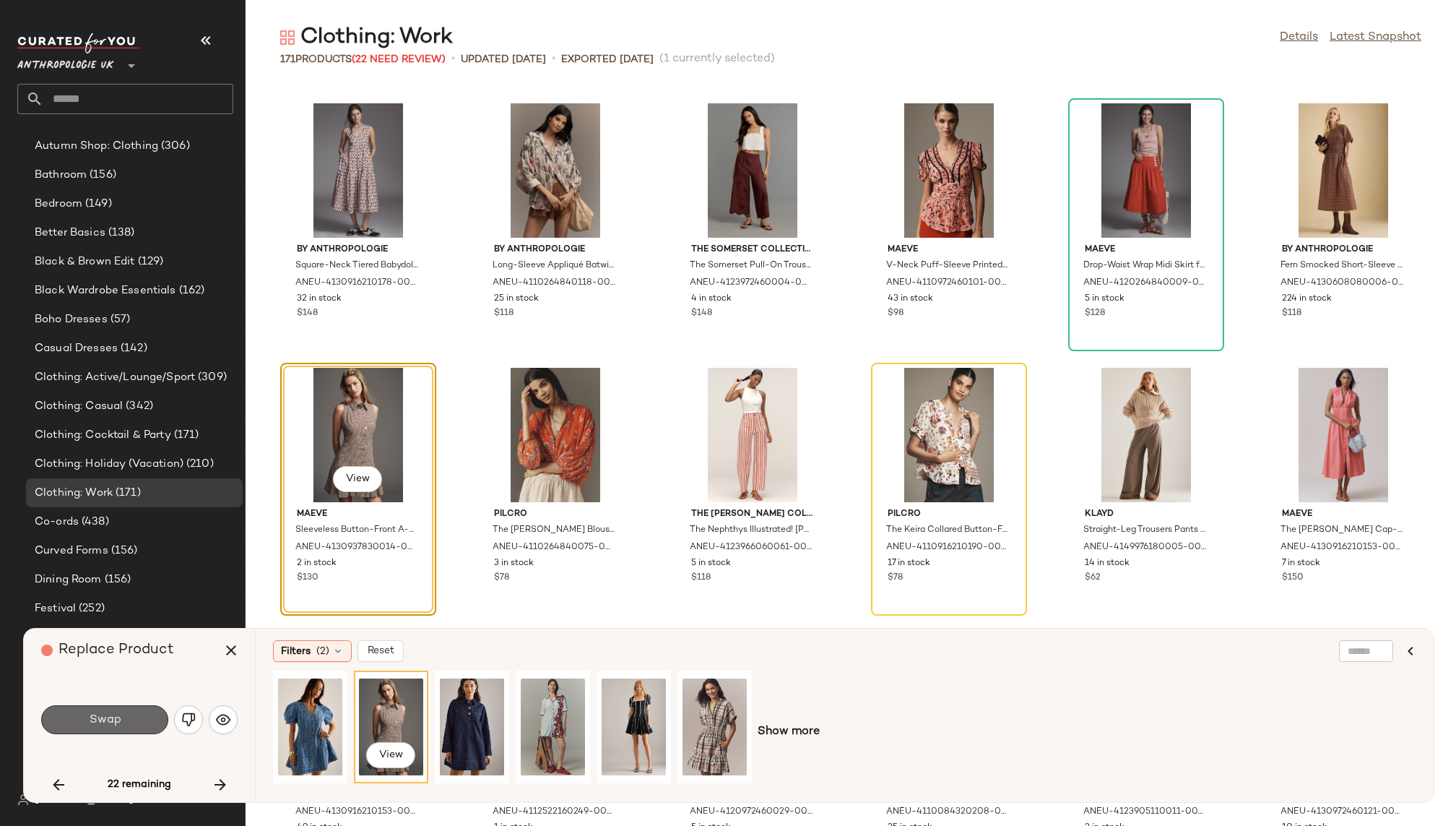
click at [117, 713] on span "Swap" at bounding box center [104, 720] width 32 height 13
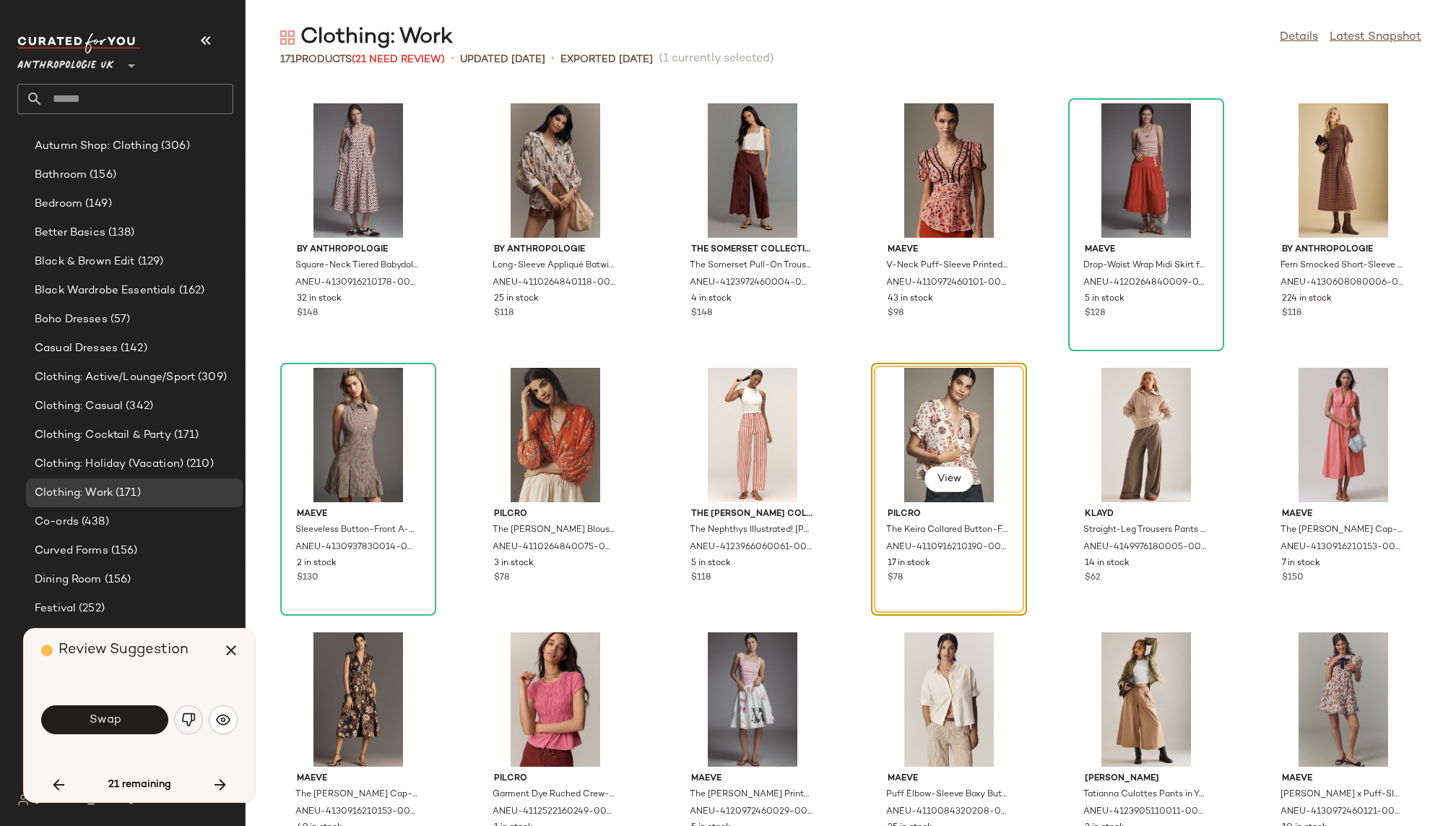
click at [184, 725] on img "button" at bounding box center [188, 719] width 14 height 14
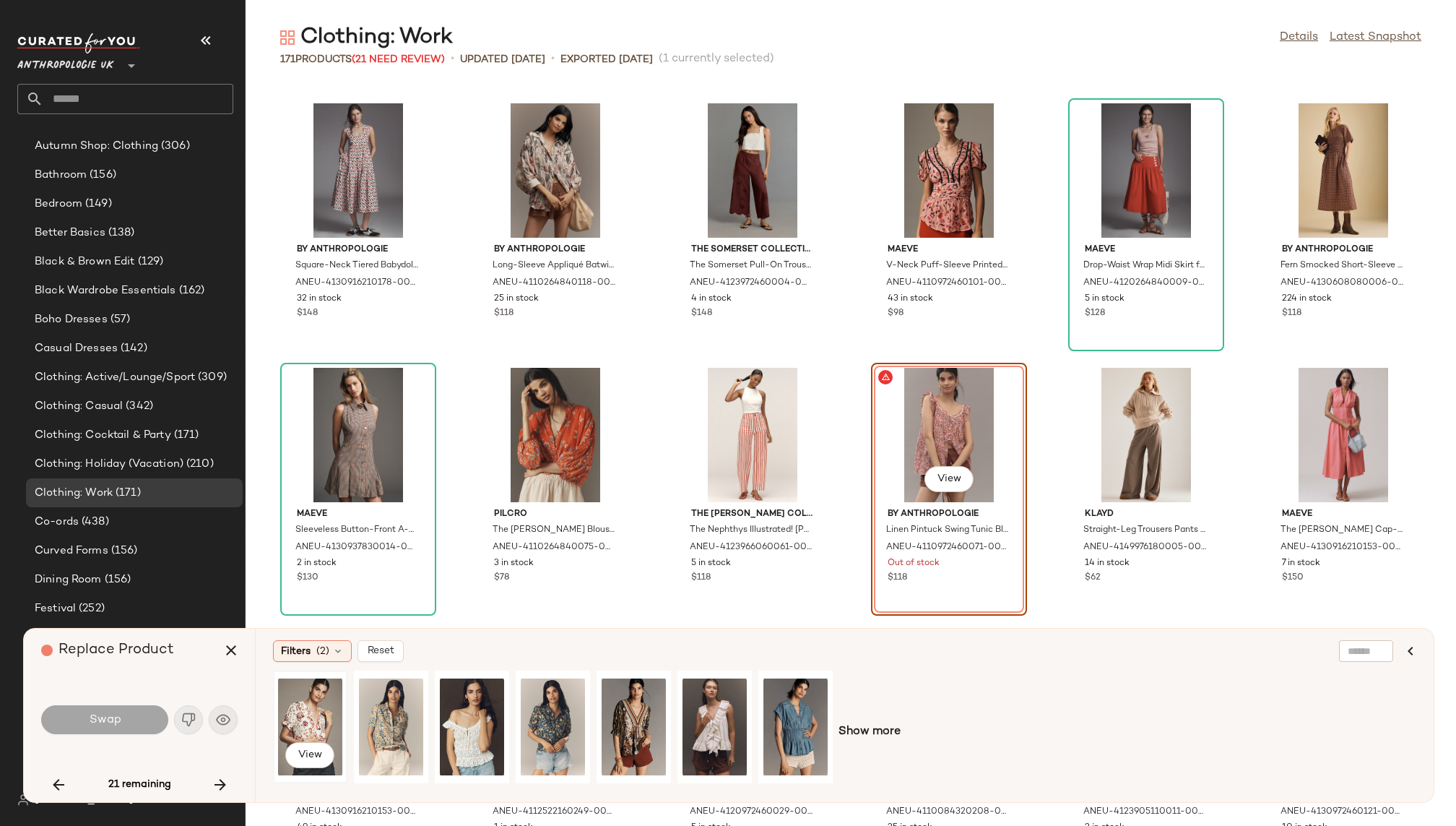
click at [300, 708] on div "View" at bounding box center [310, 726] width 64 height 103
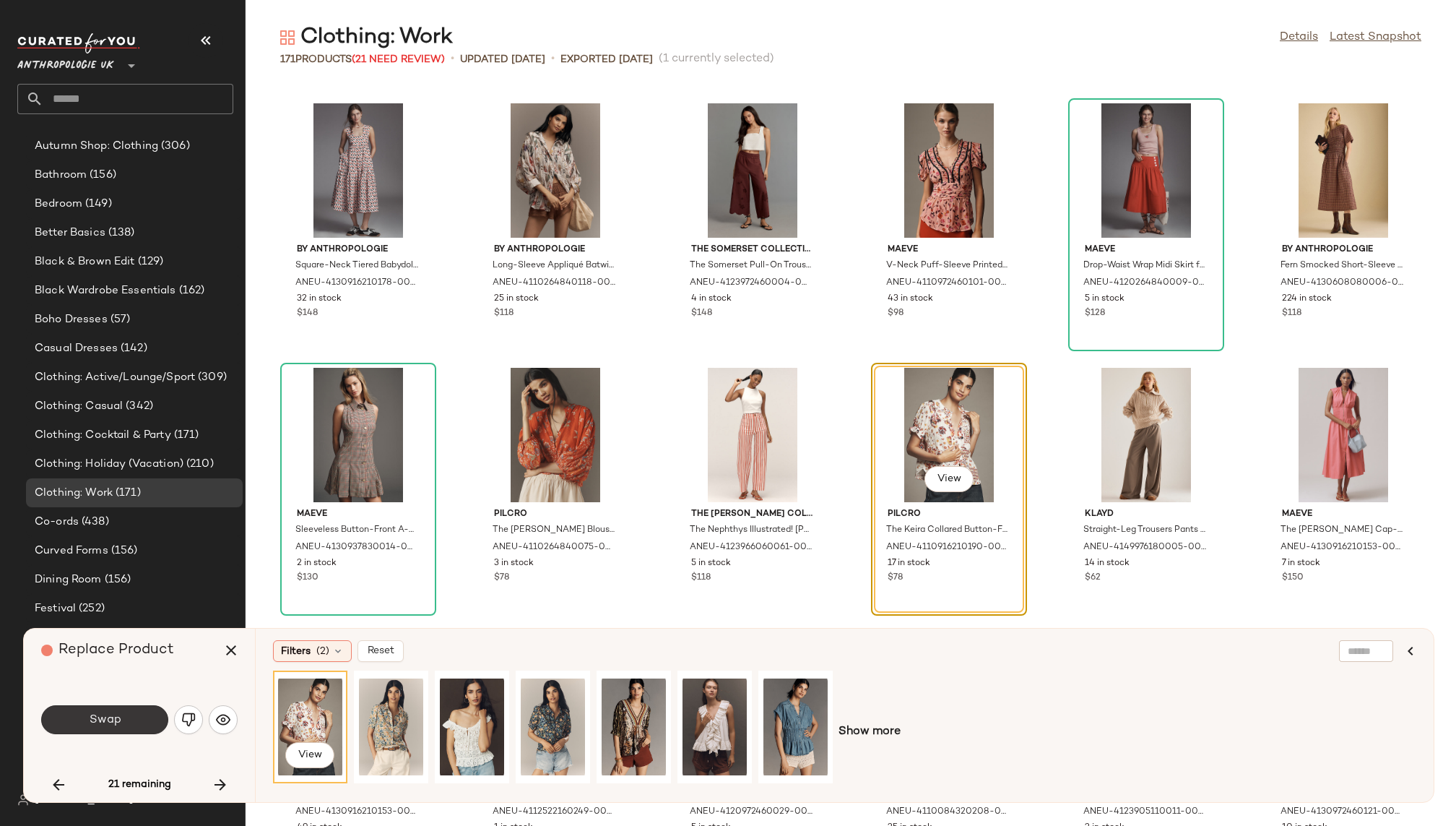
click at [130, 718] on button "Swap" at bounding box center [105, 720] width 127 height 29
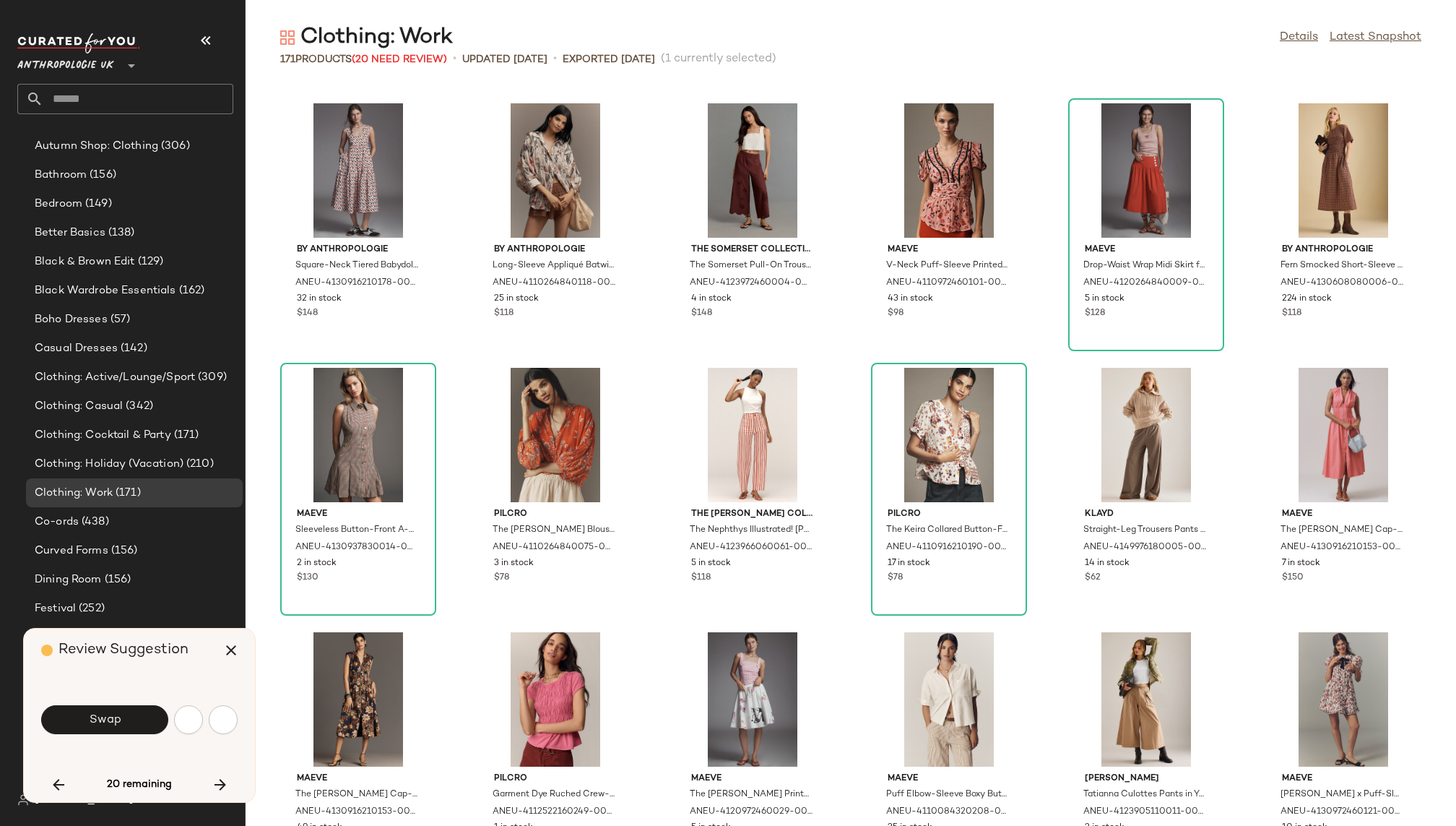
scroll to position [3174, 0]
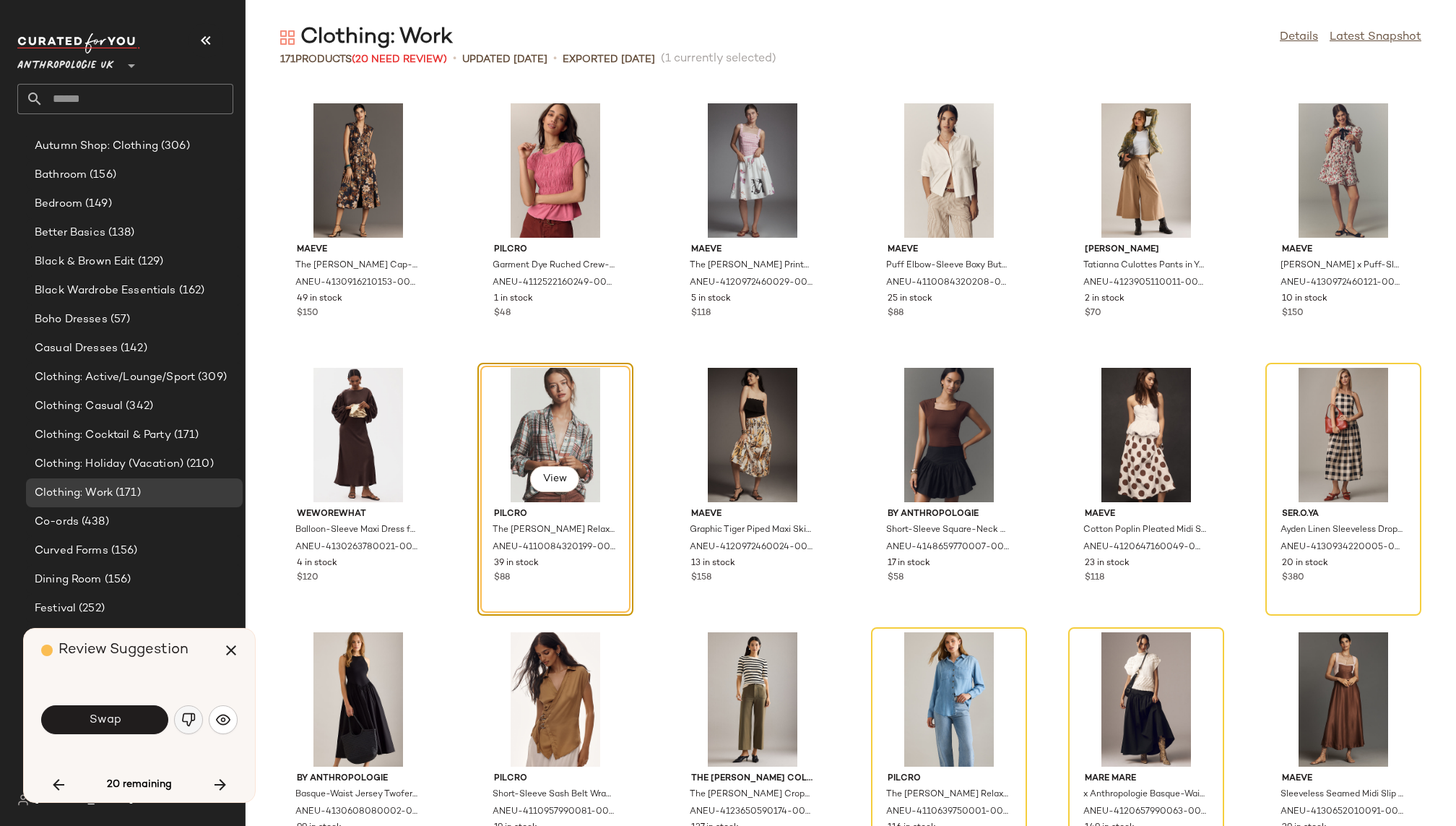
click at [194, 712] on button "button" at bounding box center [188, 720] width 29 height 29
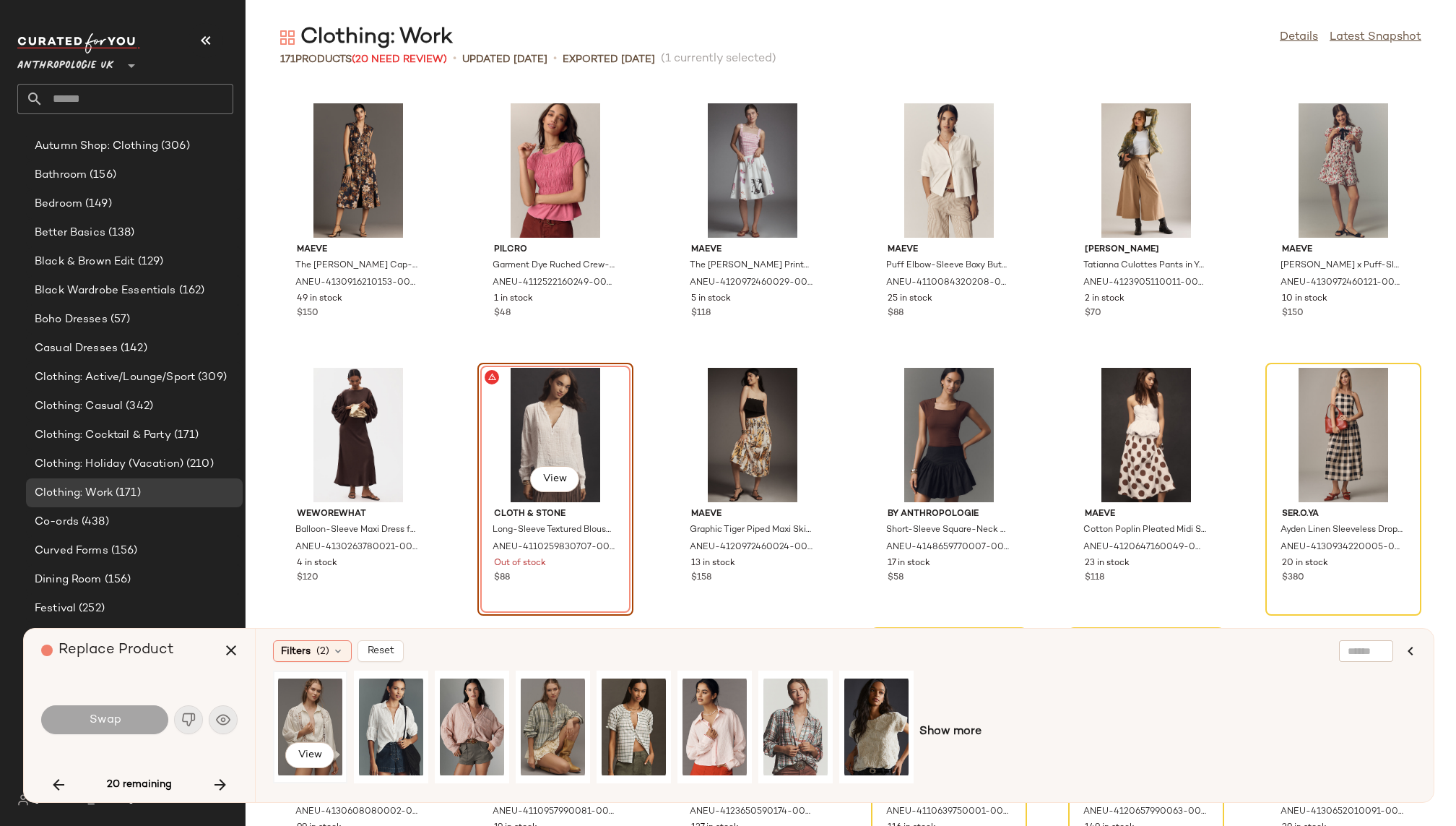
click at [327, 712] on div "View" at bounding box center [310, 726] width 64 height 103
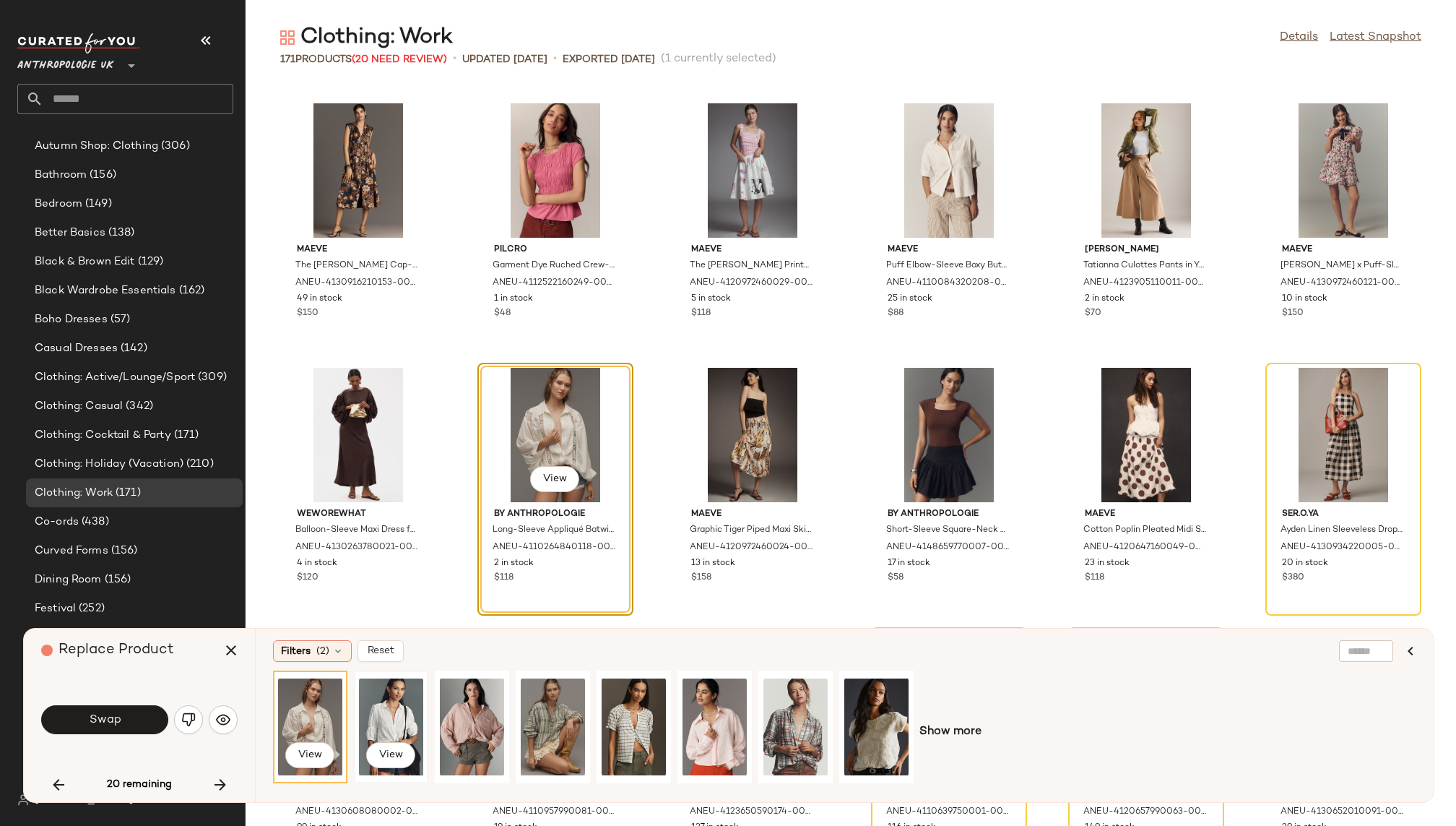
click at [392, 712] on div "View" at bounding box center [391, 726] width 64 height 103
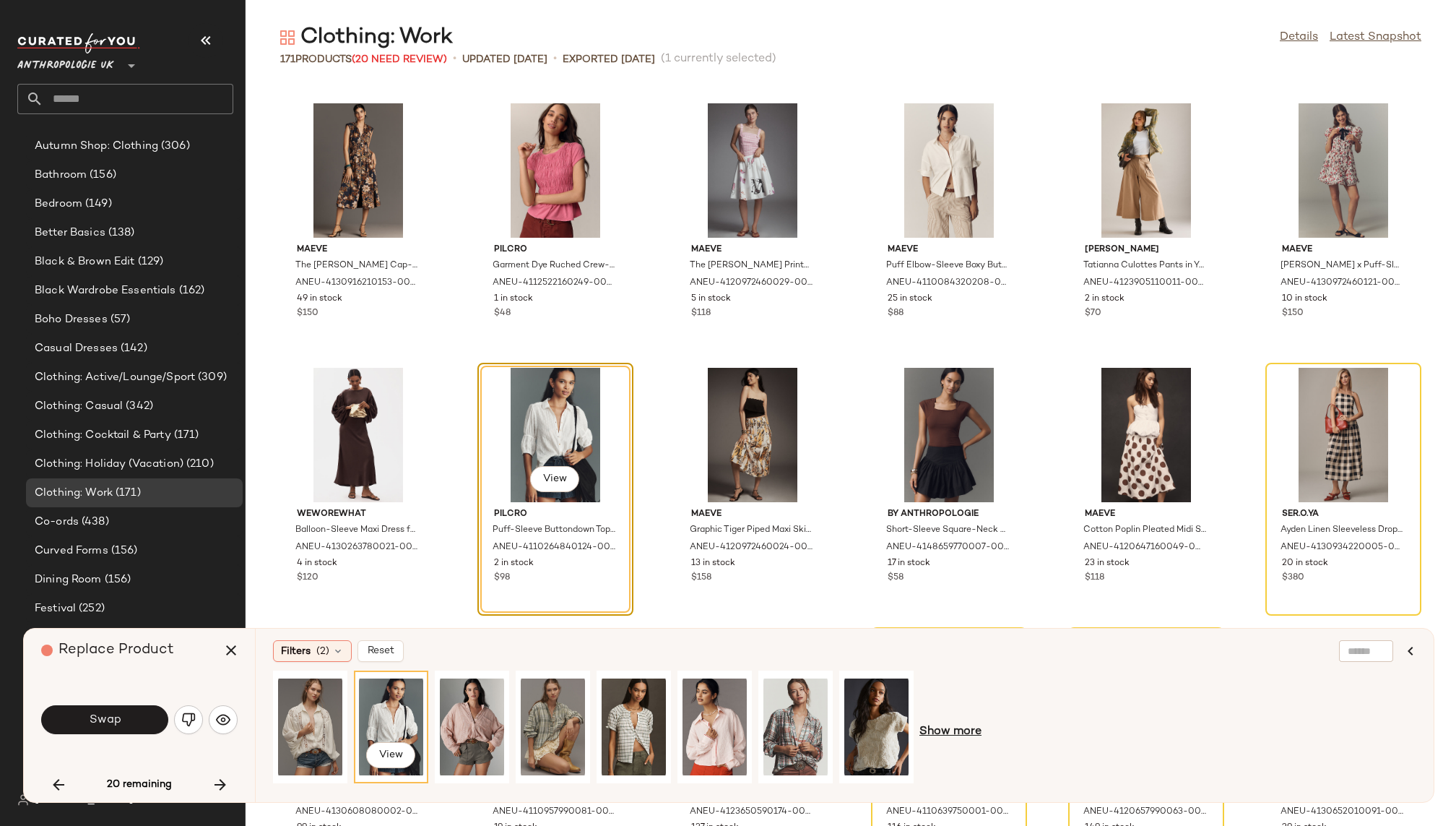
click at [955, 730] on span "Show more" at bounding box center [950, 732] width 62 height 17
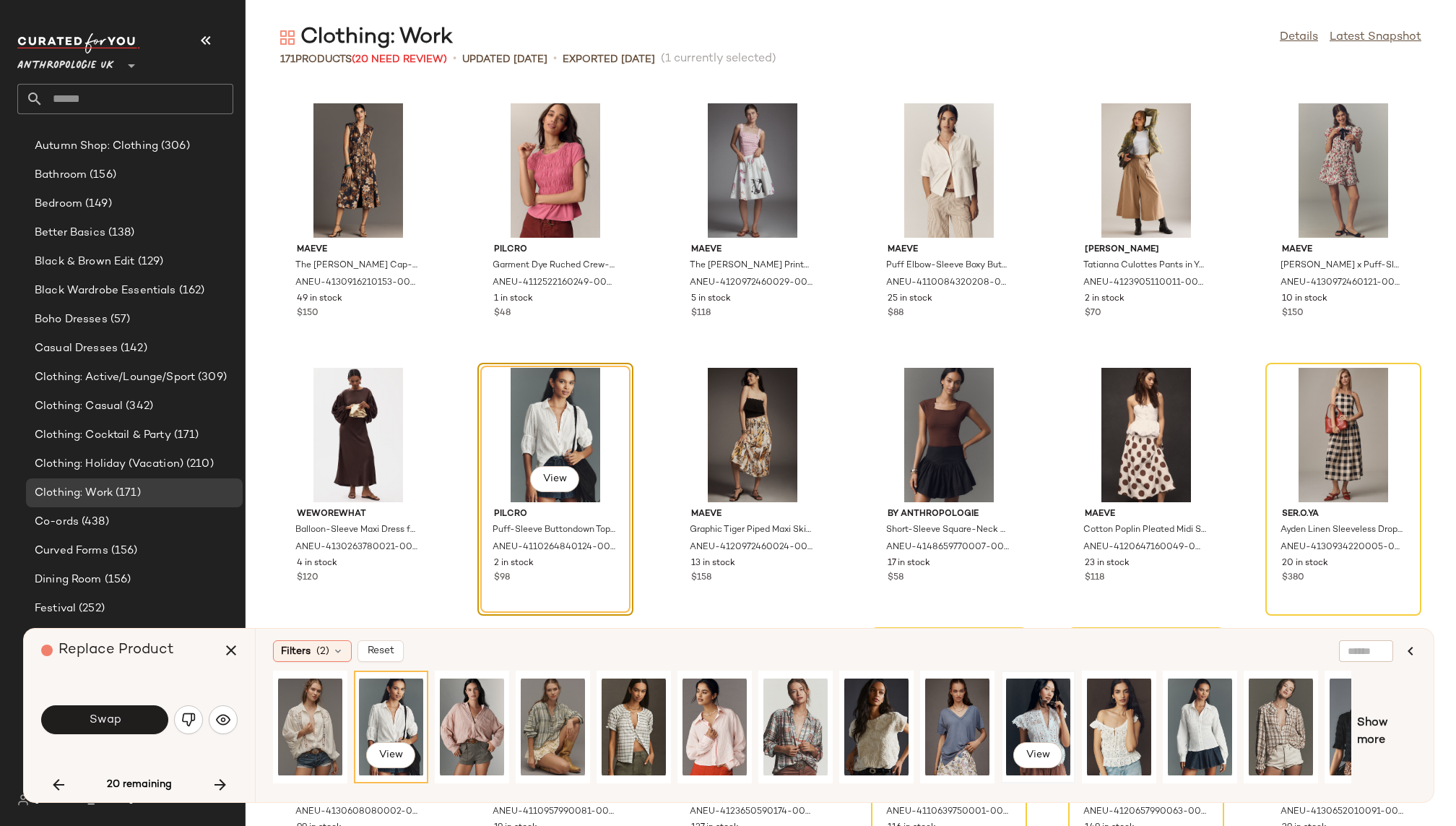
scroll to position [0, 46]
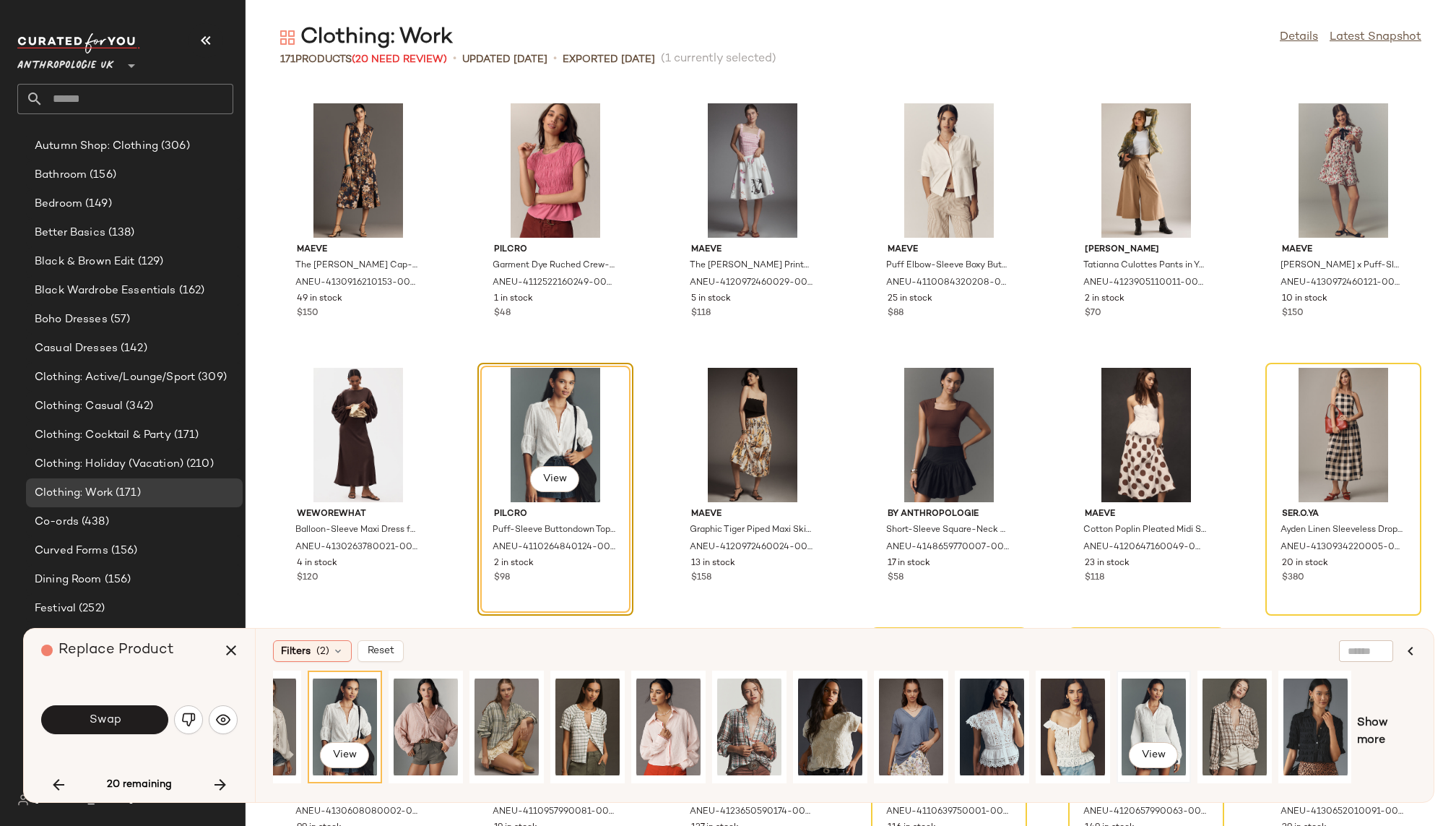
click at [1143, 707] on div "View" at bounding box center [1154, 726] width 64 height 103
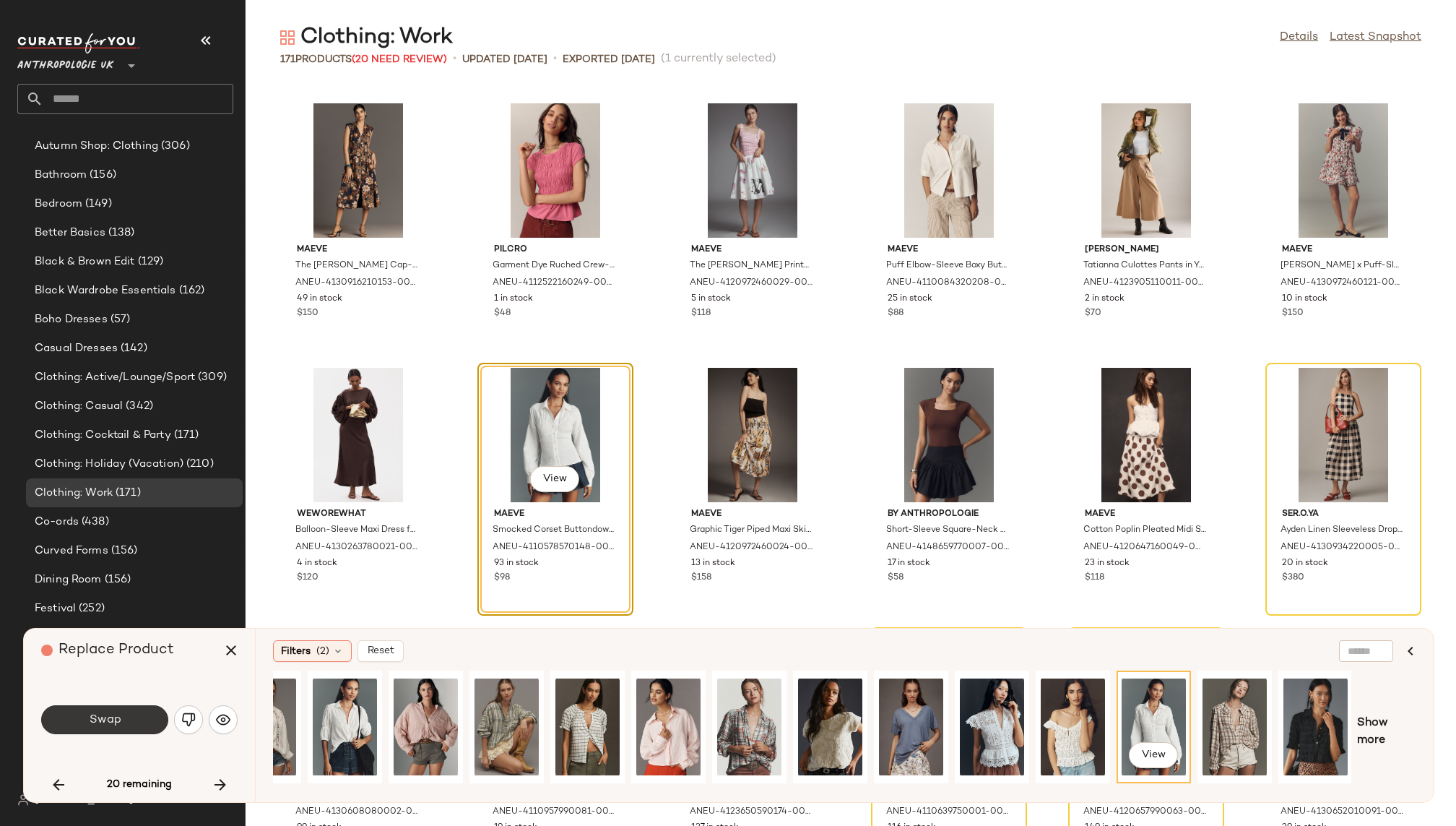
click at [133, 721] on button "Swap" at bounding box center [105, 720] width 127 height 29
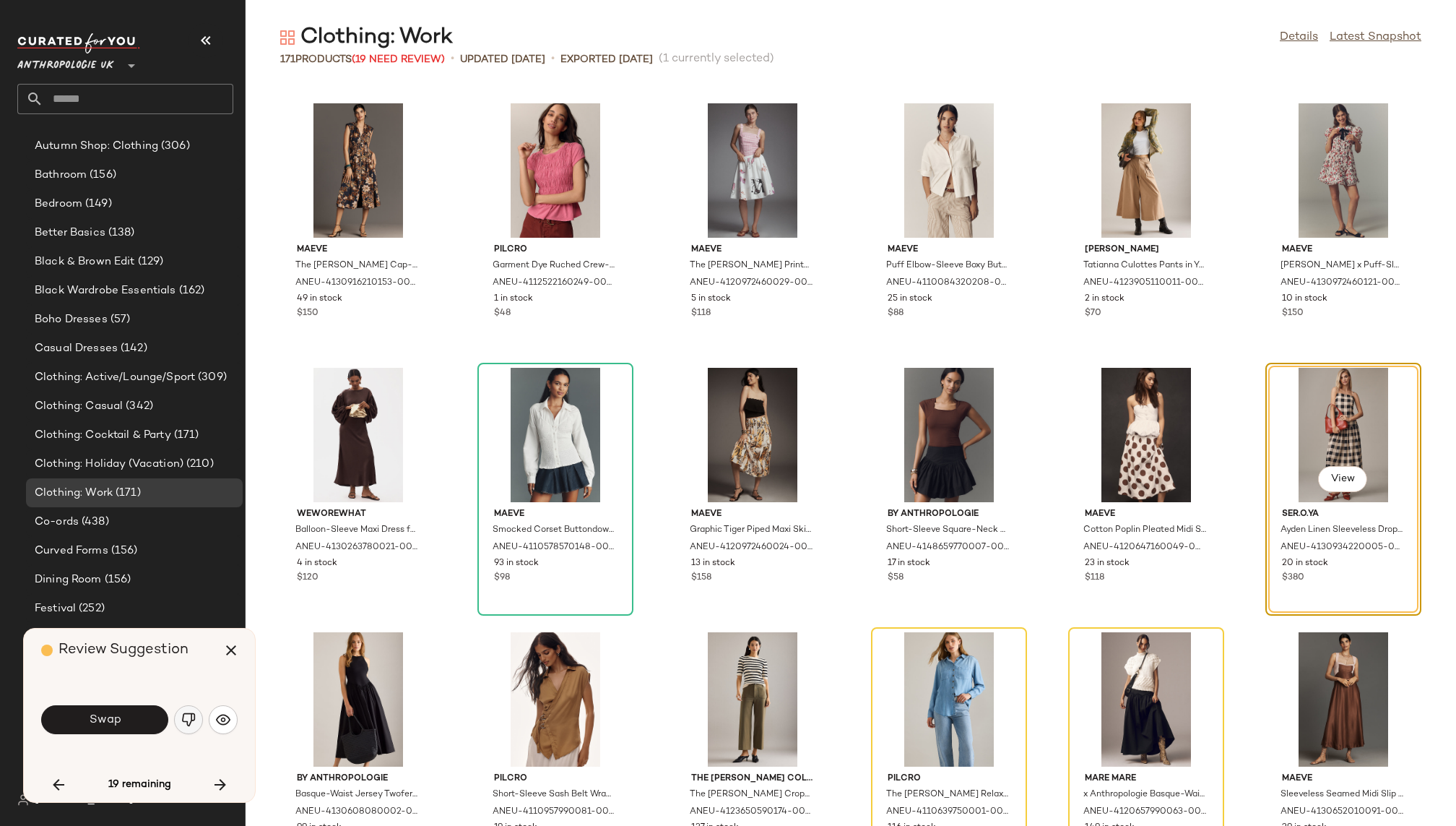
click at [188, 721] on img "button" at bounding box center [188, 719] width 14 height 14
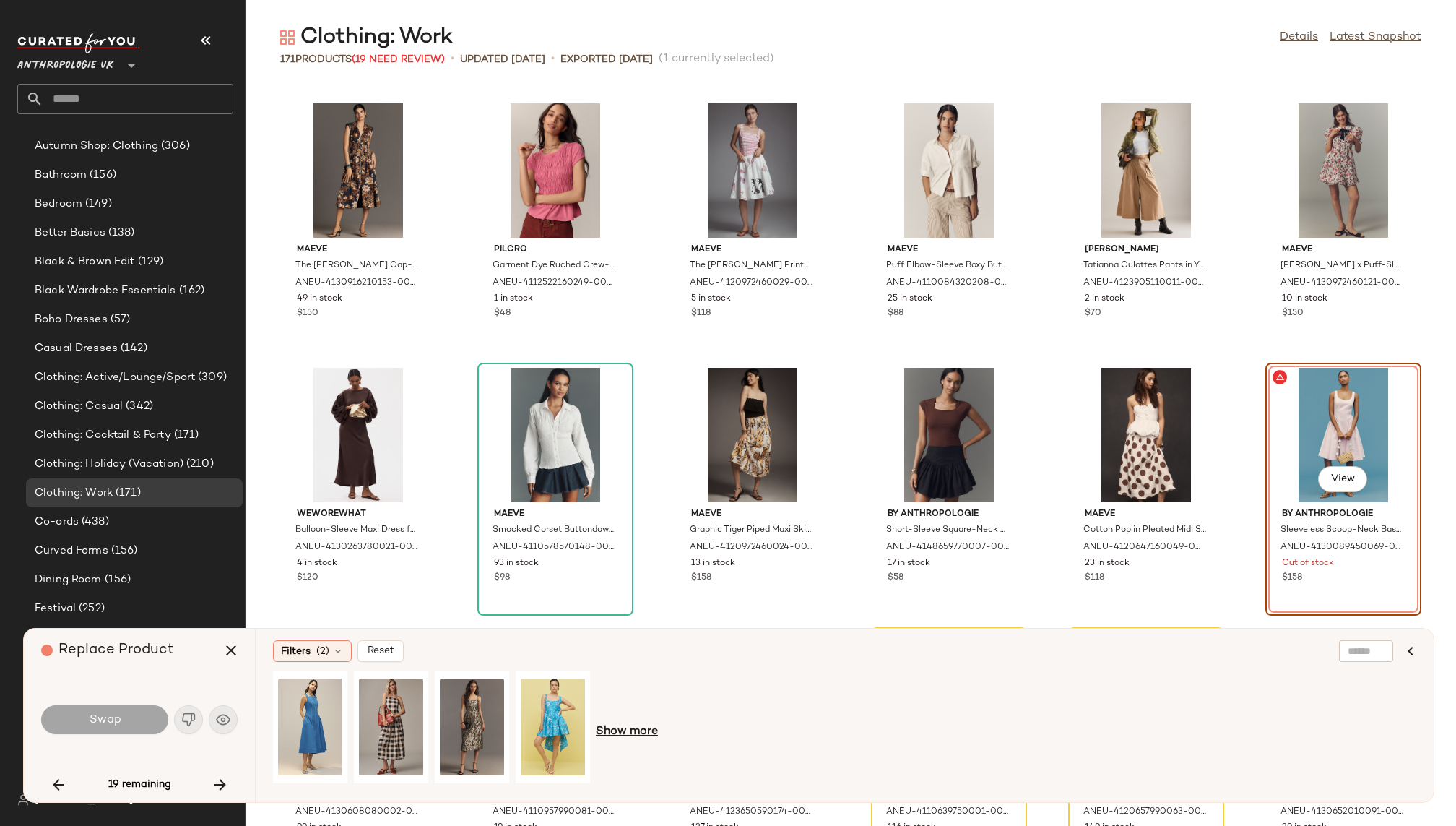
click at [621, 733] on span "Show more" at bounding box center [627, 732] width 62 height 17
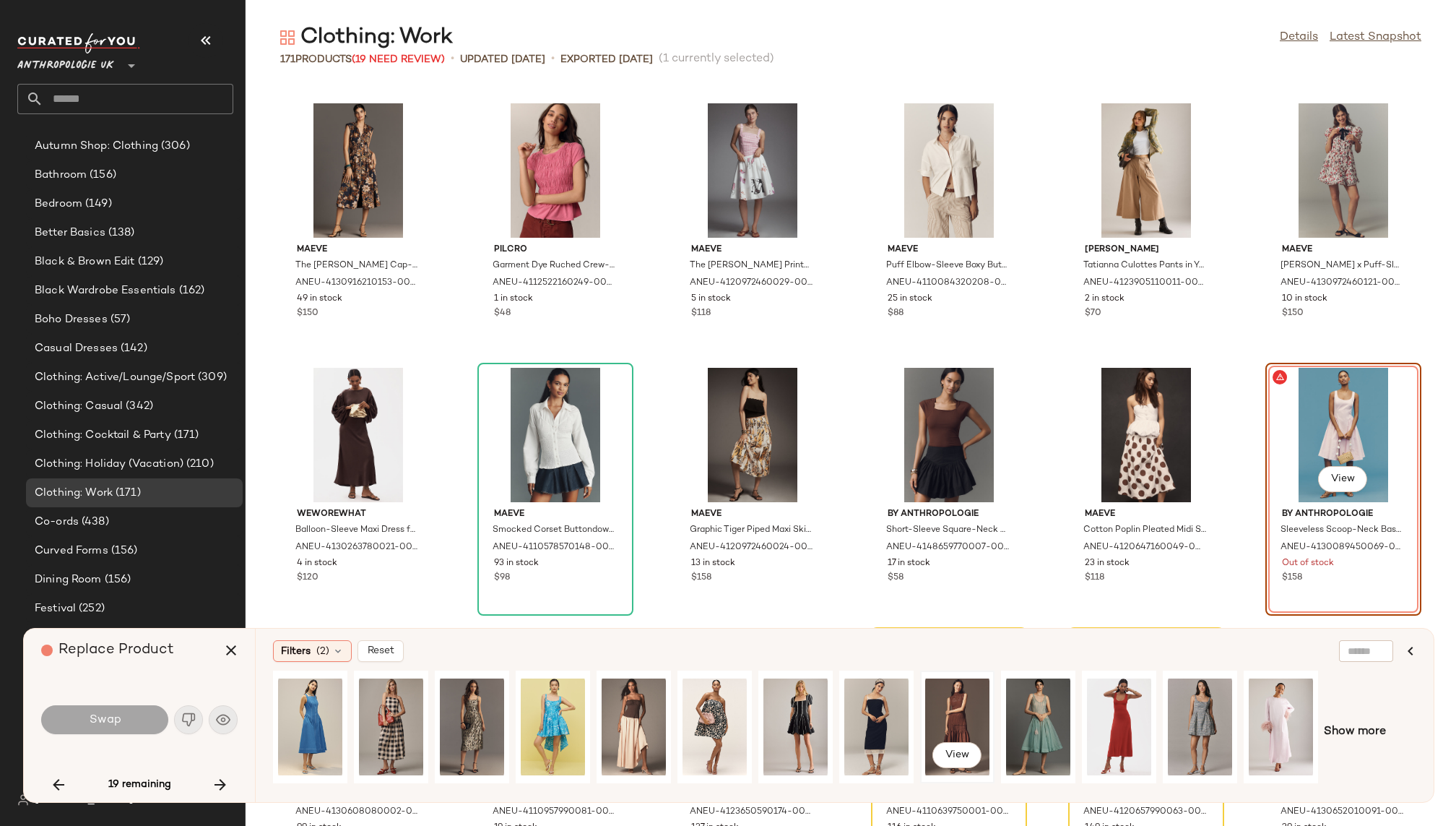
click at [949, 714] on div "View" at bounding box center [957, 726] width 64 height 103
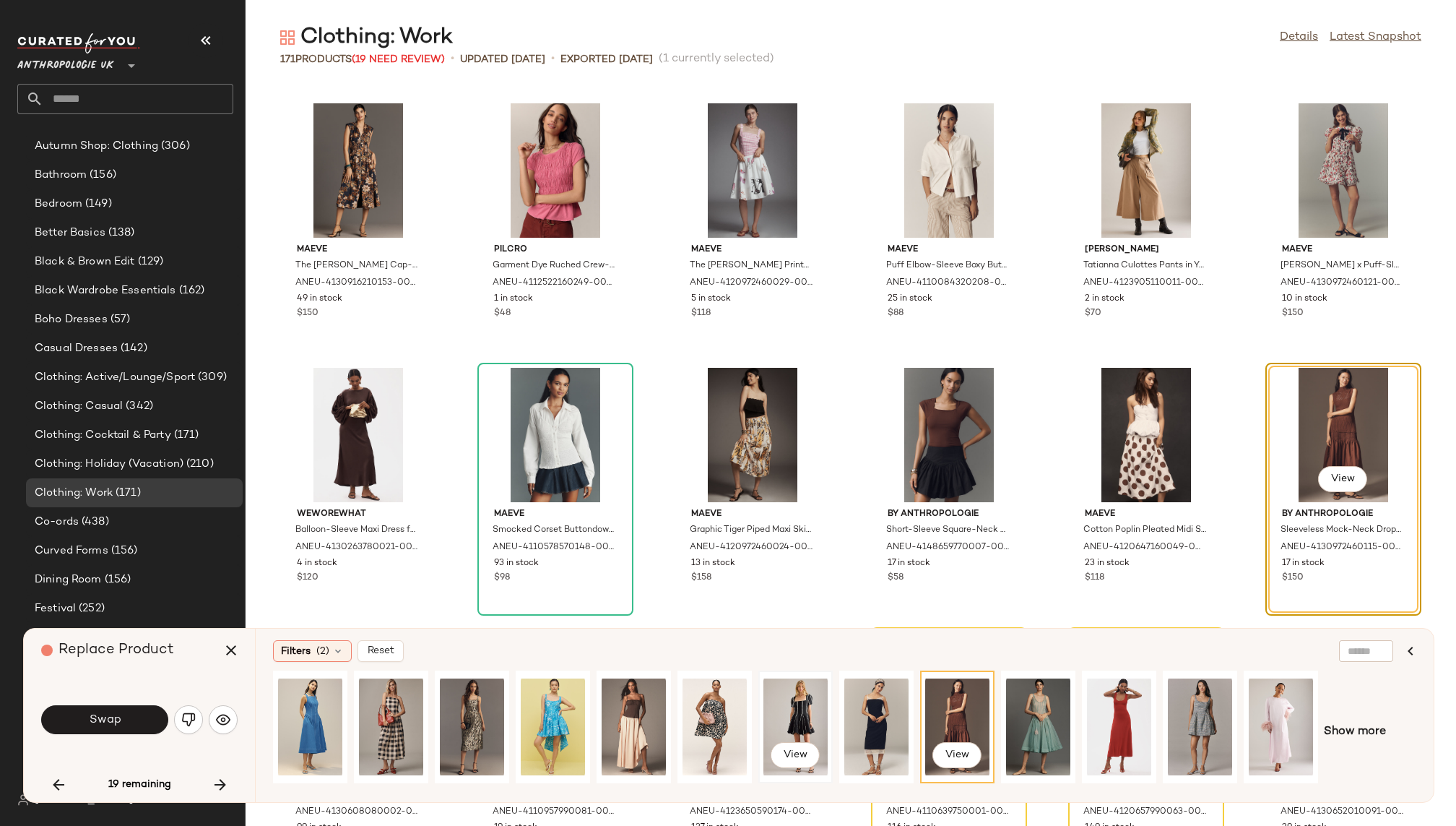
click at [794, 709] on div "View" at bounding box center [796, 726] width 64 height 103
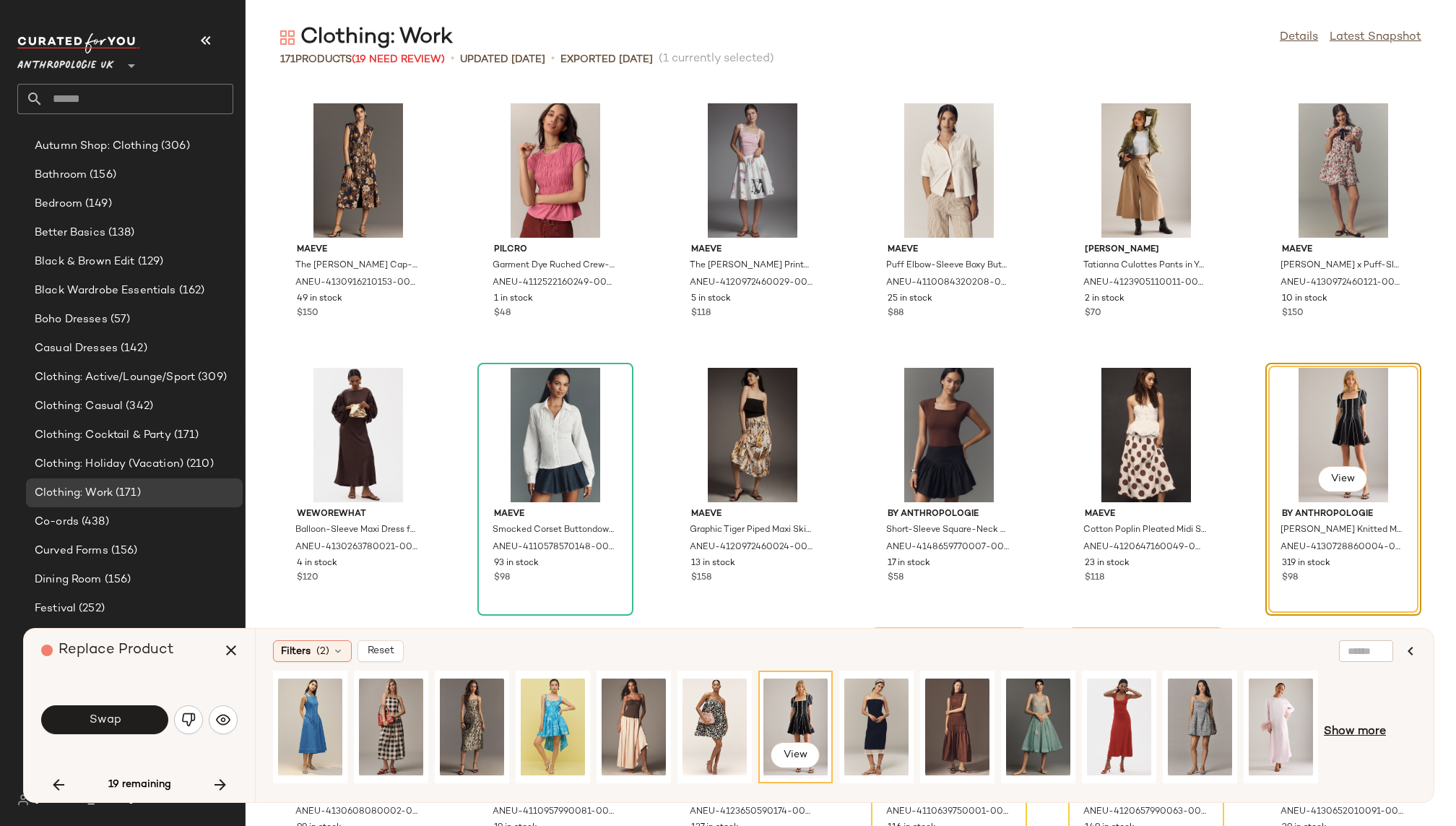
click at [1353, 726] on span "Show more" at bounding box center [1355, 732] width 62 height 17
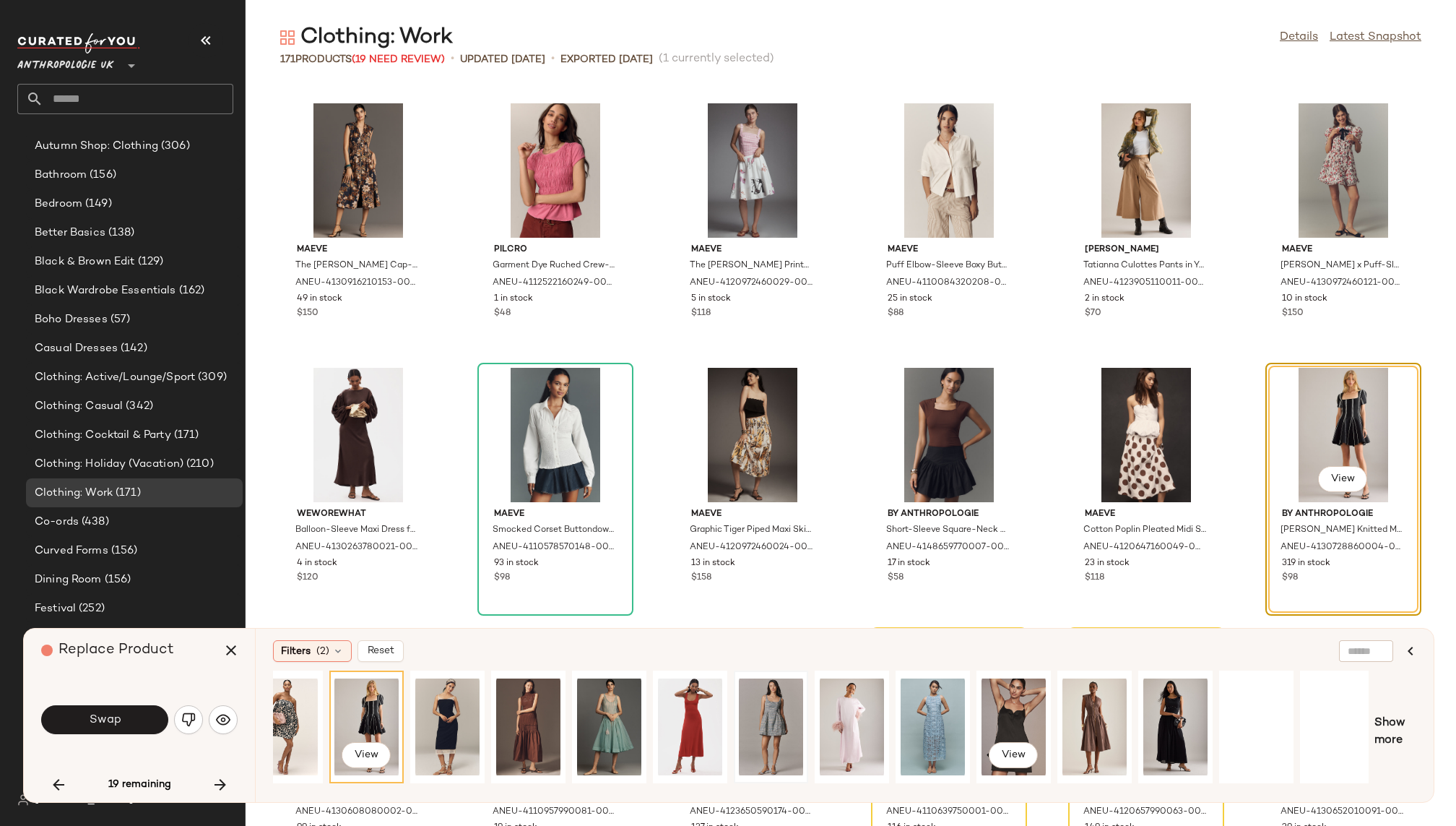
scroll to position [0, 515]
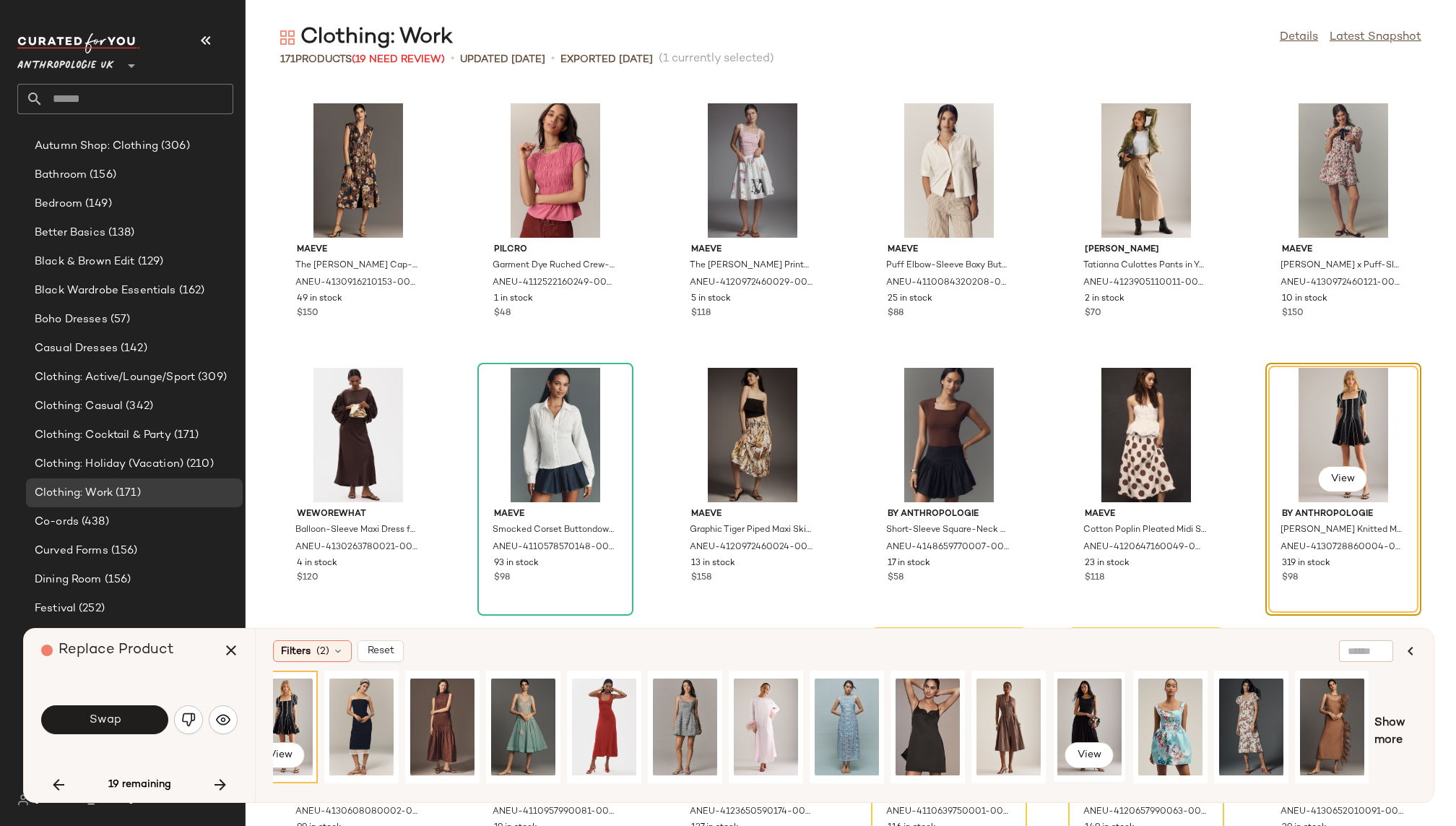
click at [1102, 703] on div "View" at bounding box center [1090, 726] width 64 height 103
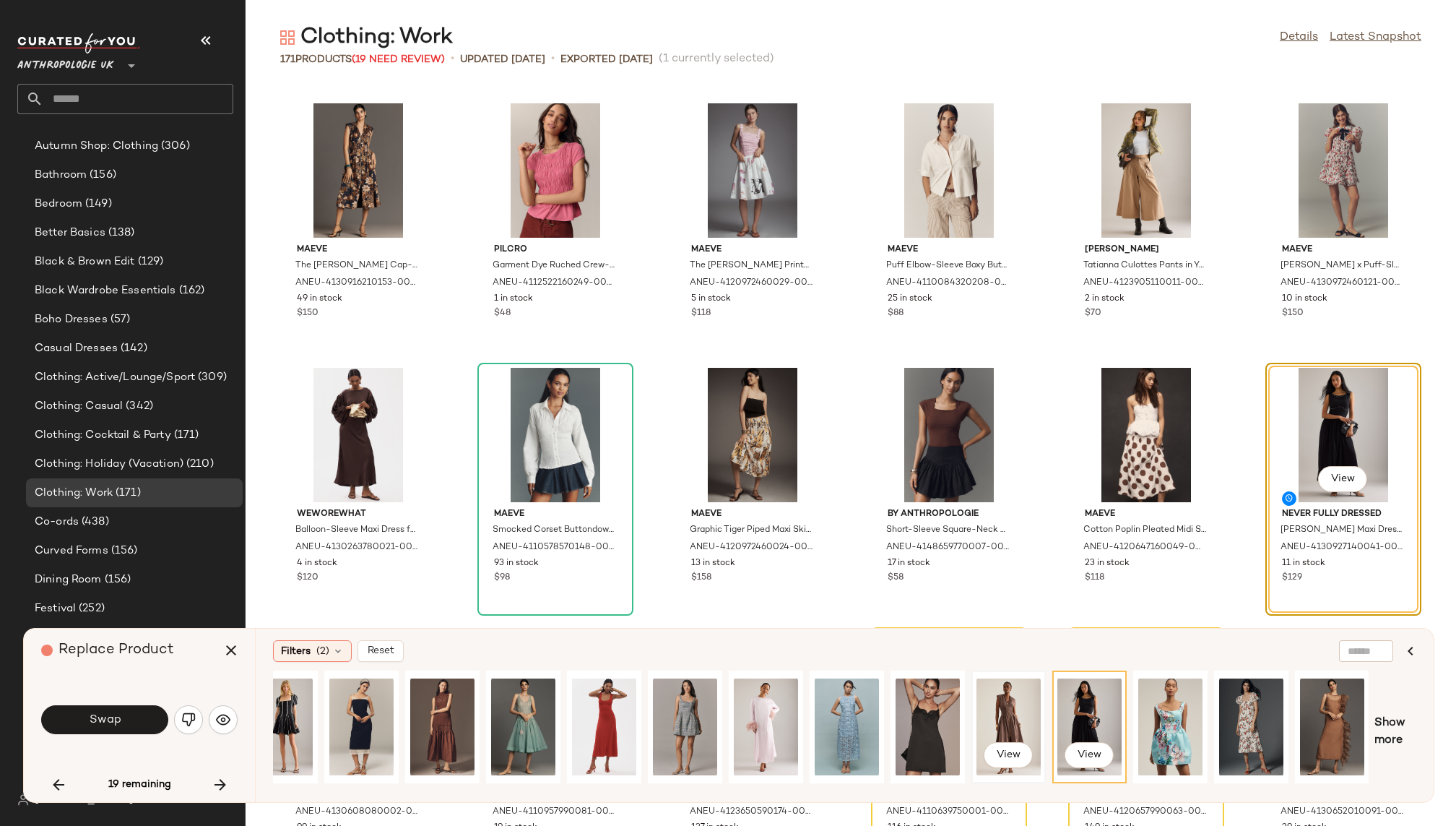
click at [1002, 709] on div "View" at bounding box center [1009, 726] width 64 height 103
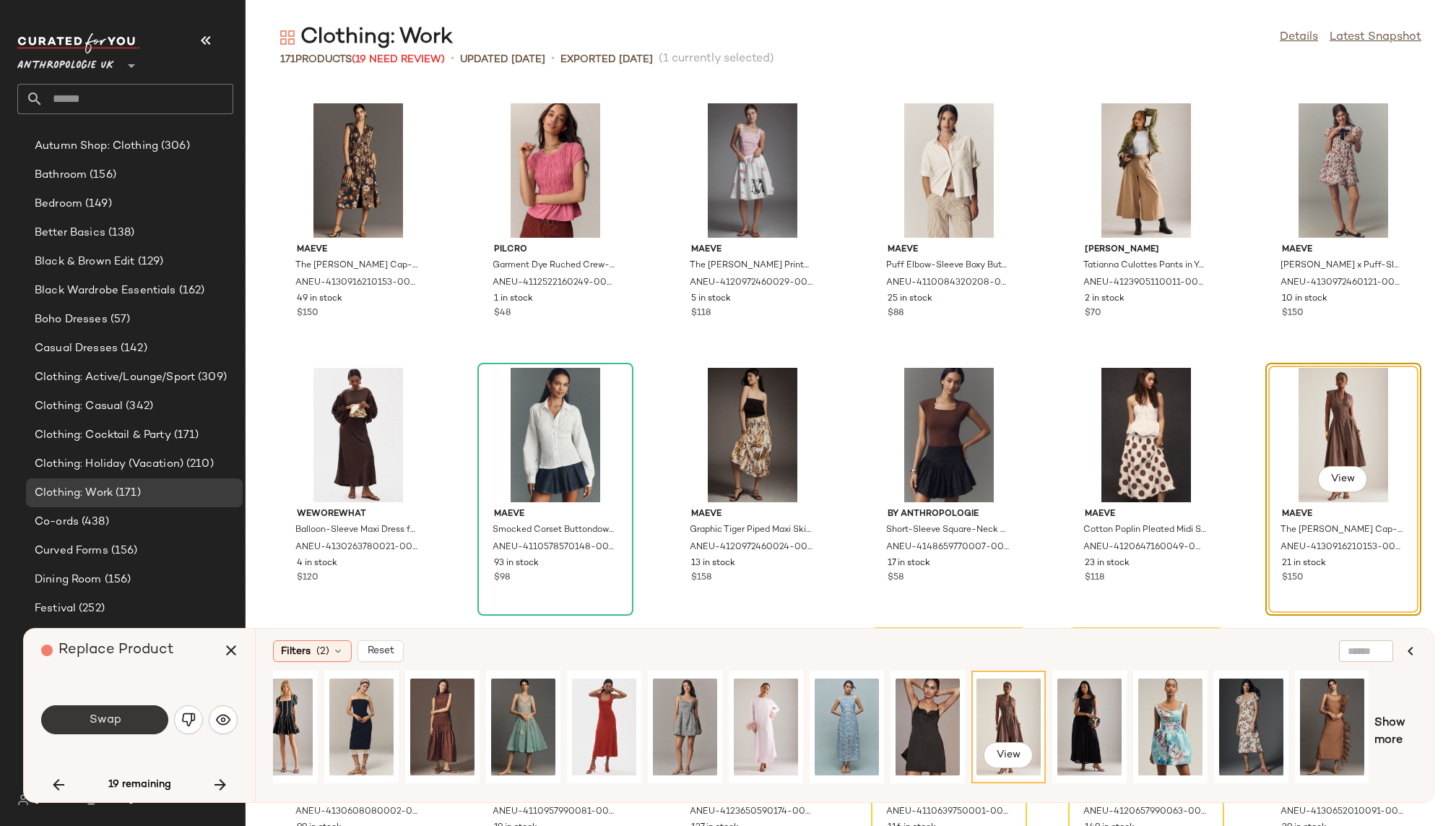
click at [117, 718] on span "Swap" at bounding box center [104, 720] width 32 height 13
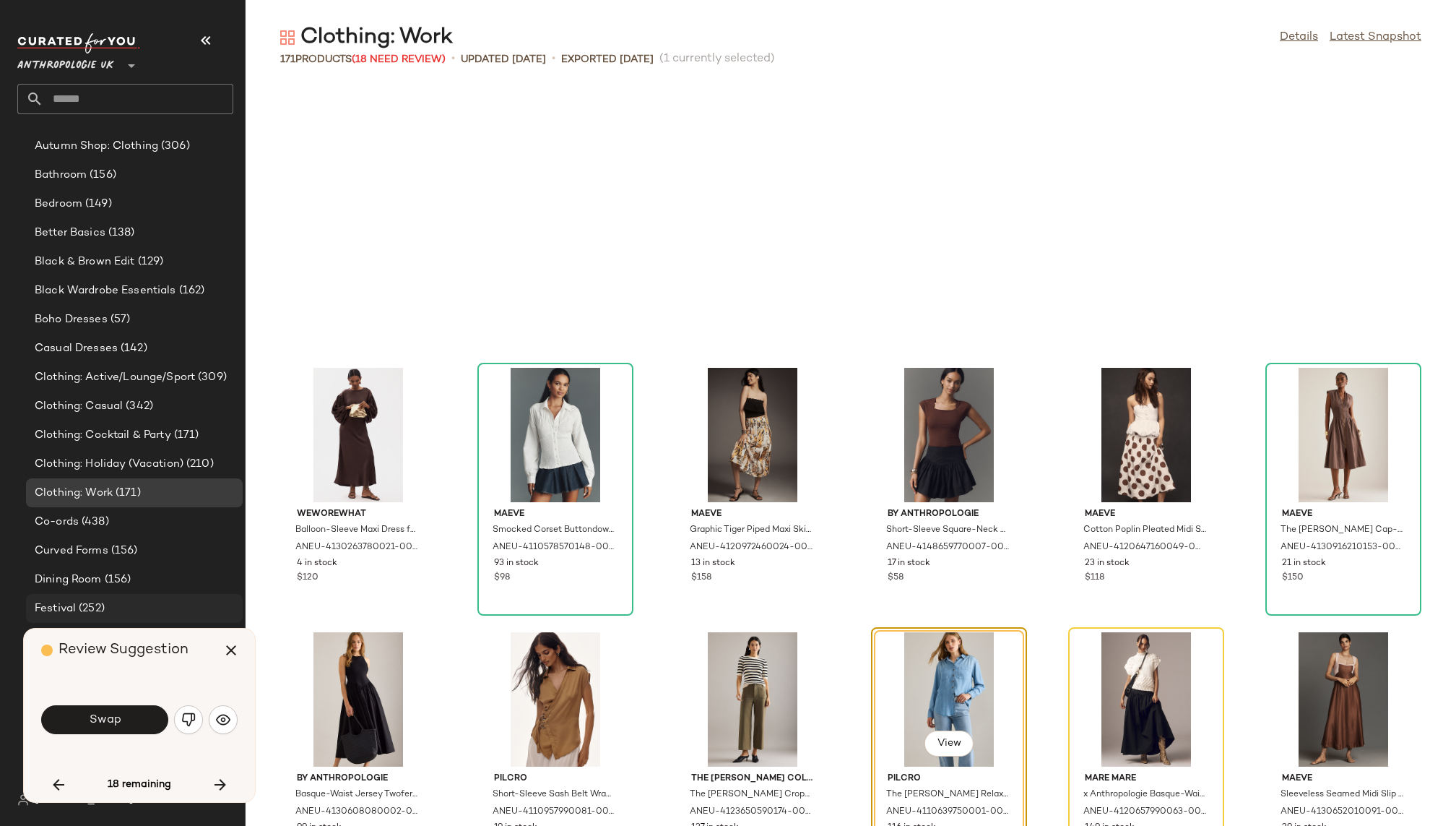
scroll to position [3439, 0]
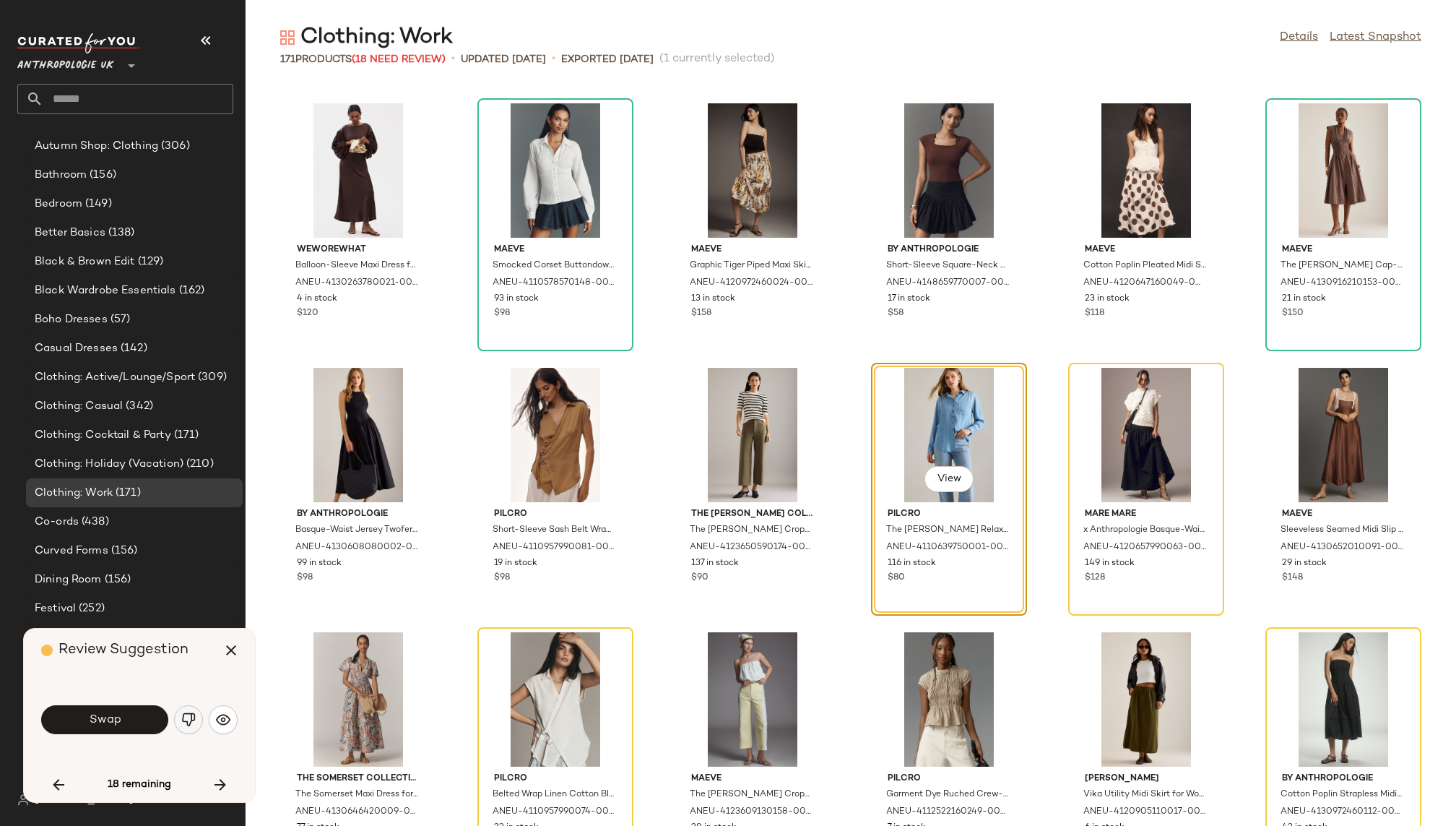
click at [191, 725] on img "button" at bounding box center [188, 719] width 14 height 14
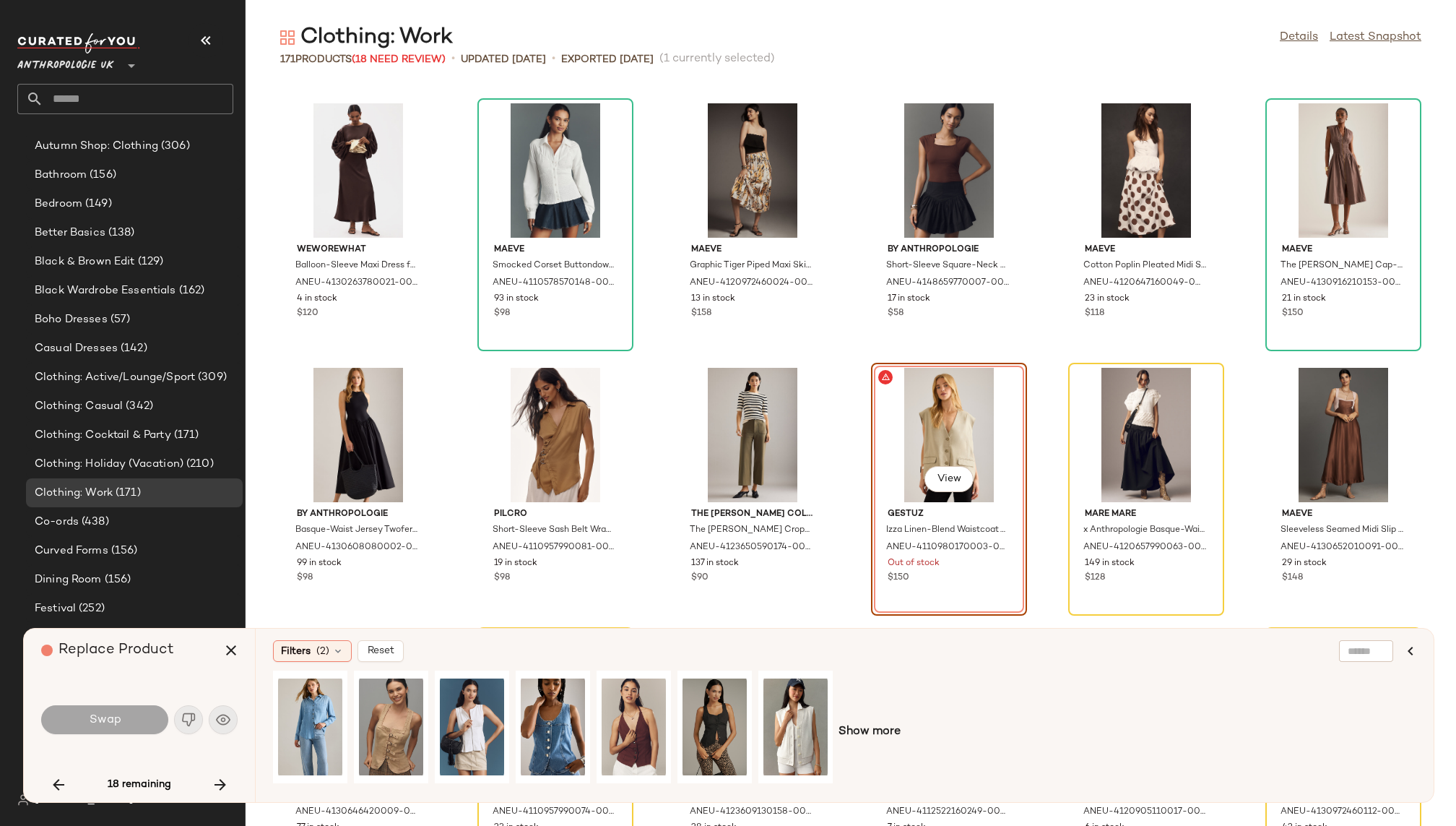
click at [869, 721] on div "Show more" at bounding box center [844, 732] width 1143 height 123
click at [869, 736] on span "Show more" at bounding box center [869, 732] width 62 height 17
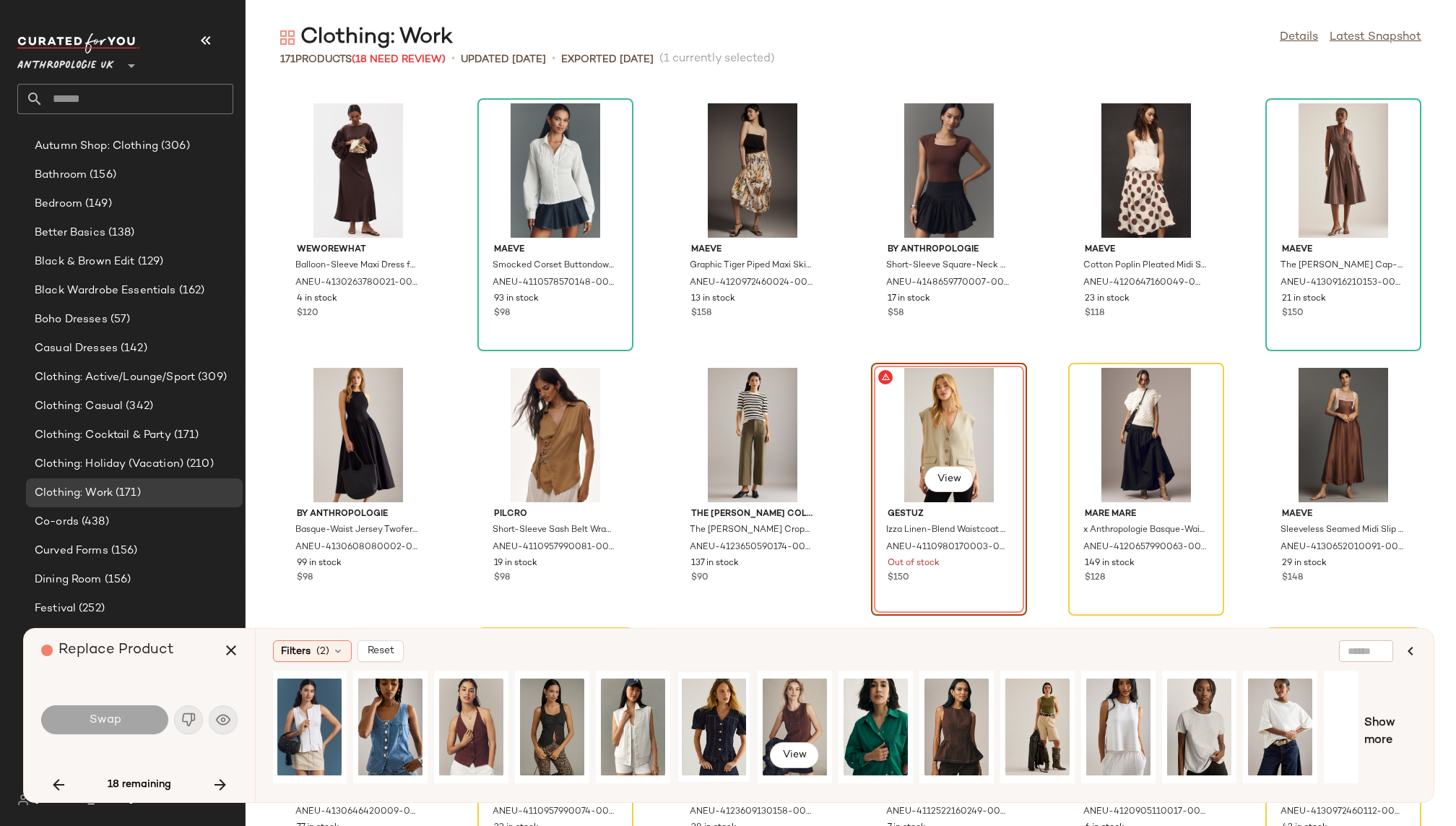
scroll to position [0, 202]
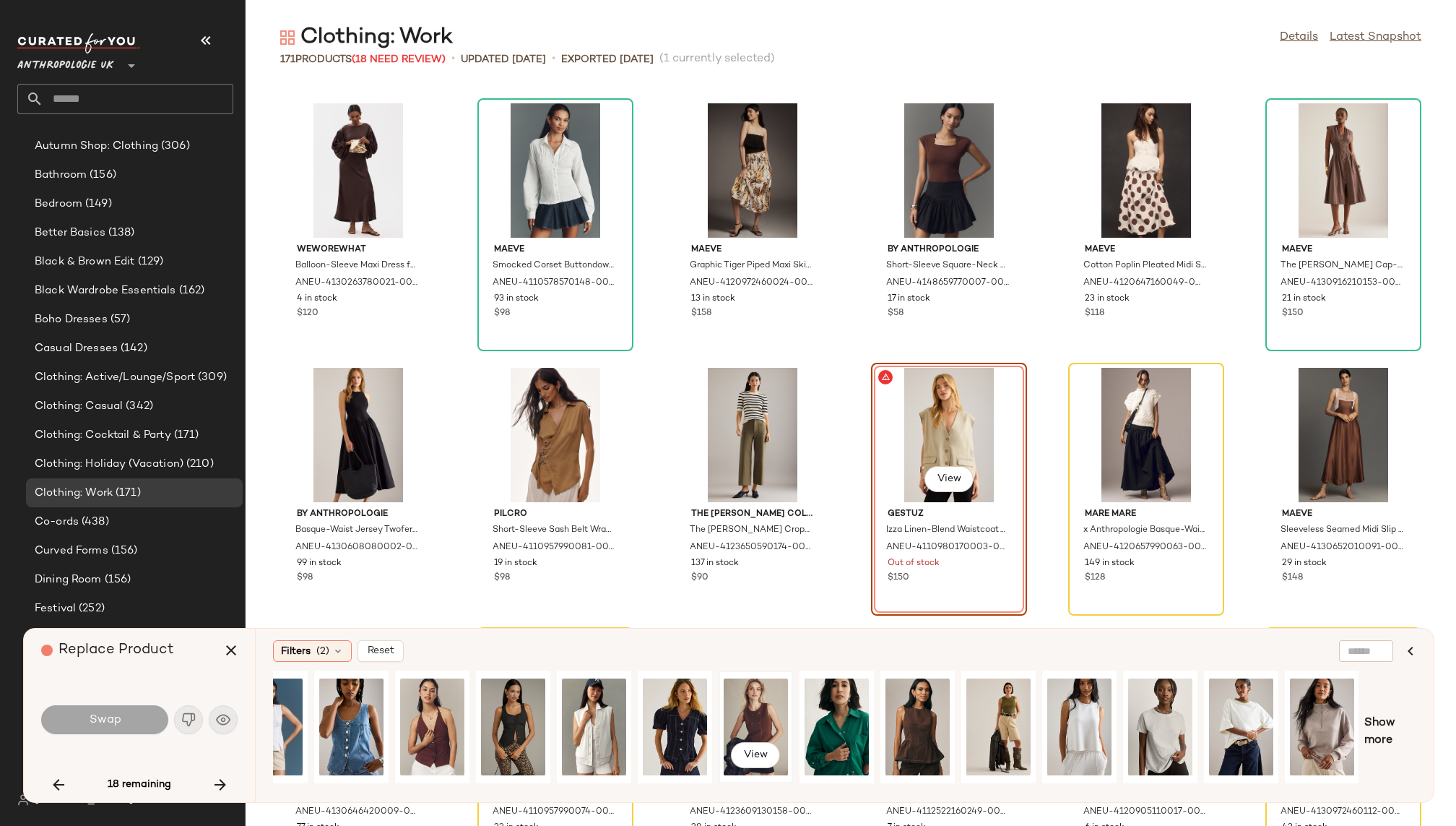
click at [758, 714] on div "View" at bounding box center [756, 726] width 64 height 103
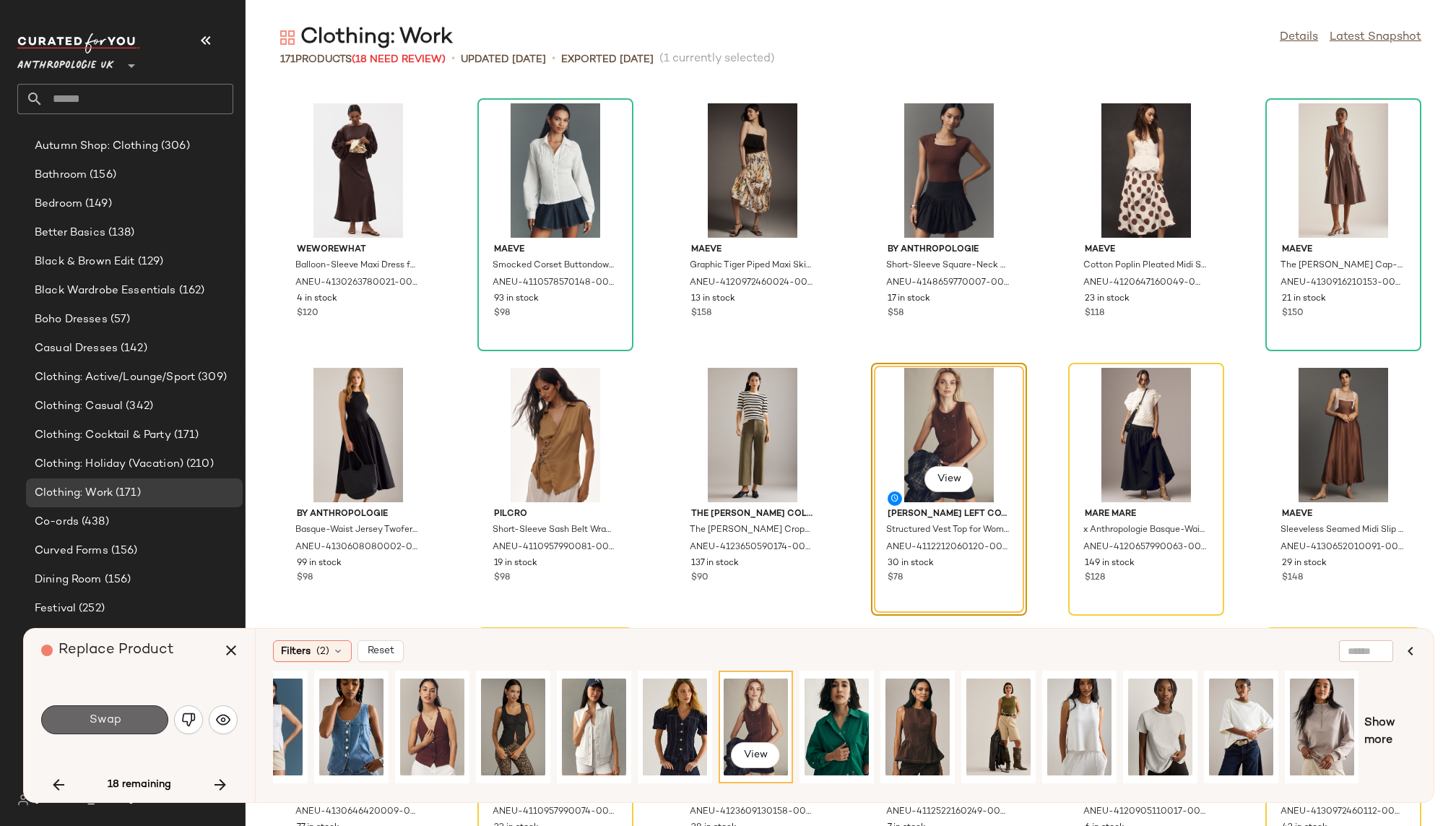
click at [138, 722] on button "Swap" at bounding box center [105, 720] width 127 height 29
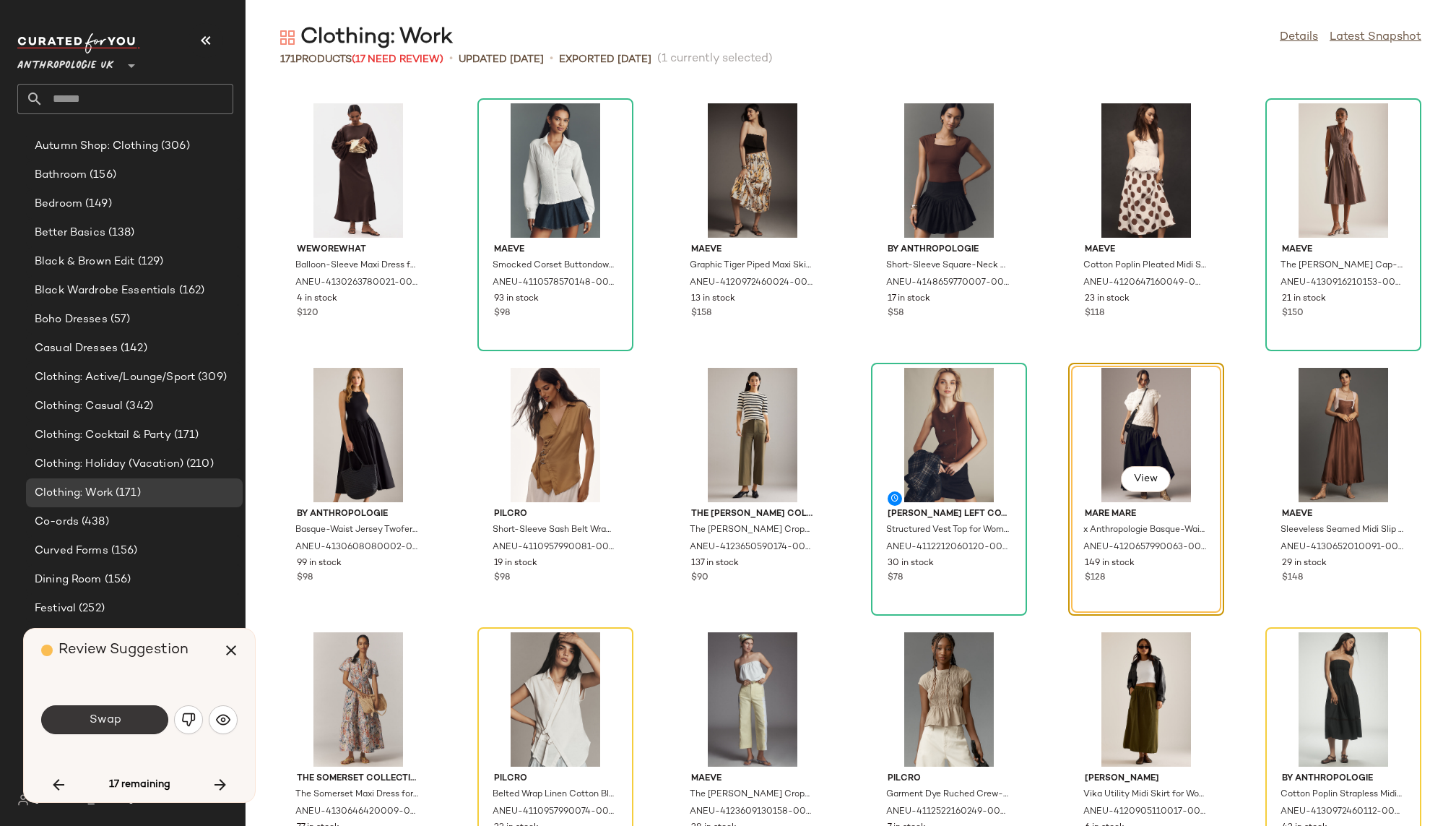
click at [137, 712] on button "Swap" at bounding box center [105, 720] width 127 height 29
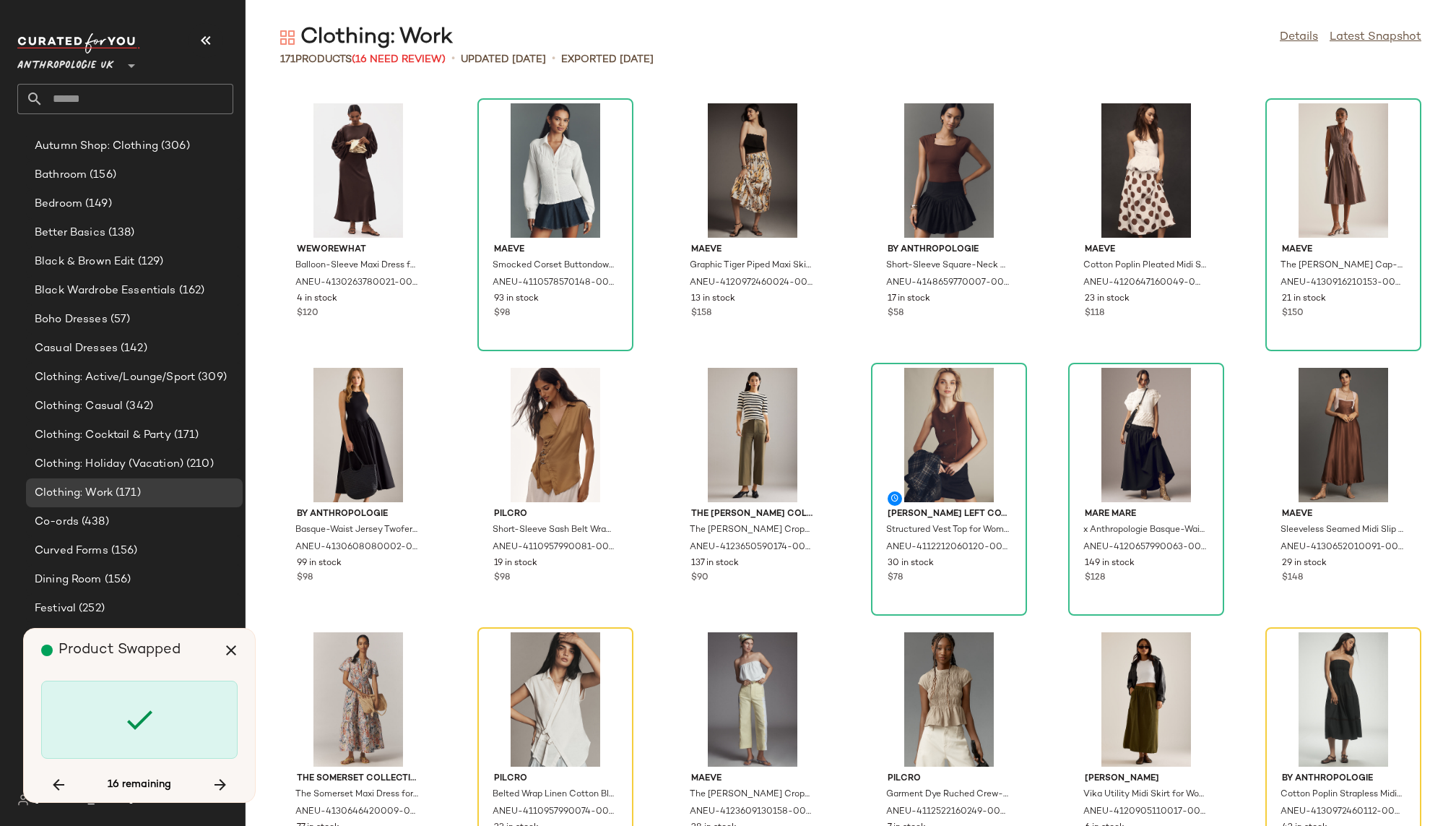
scroll to position [3704, 0]
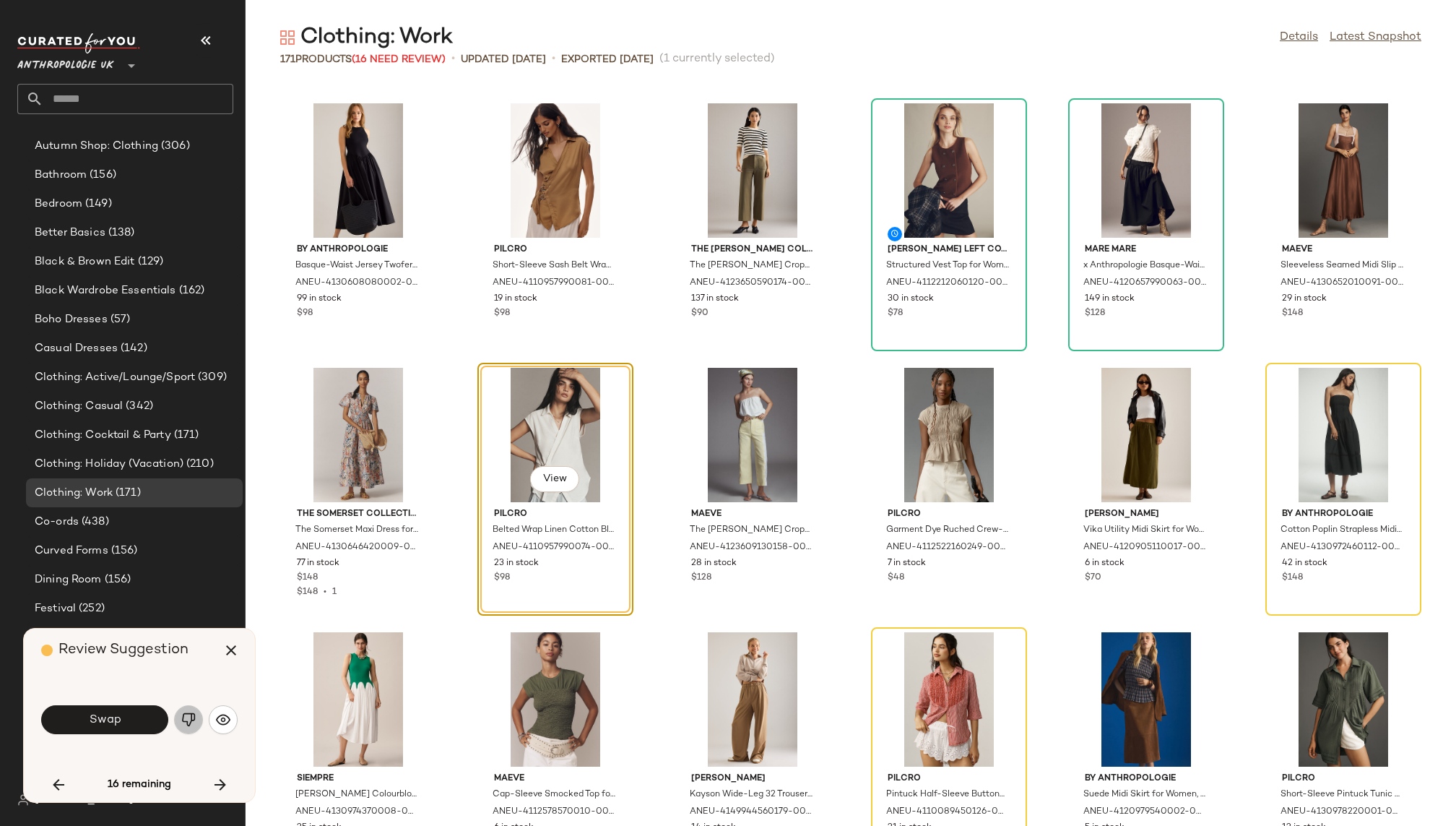
click at [193, 718] on img "button" at bounding box center [188, 719] width 14 height 14
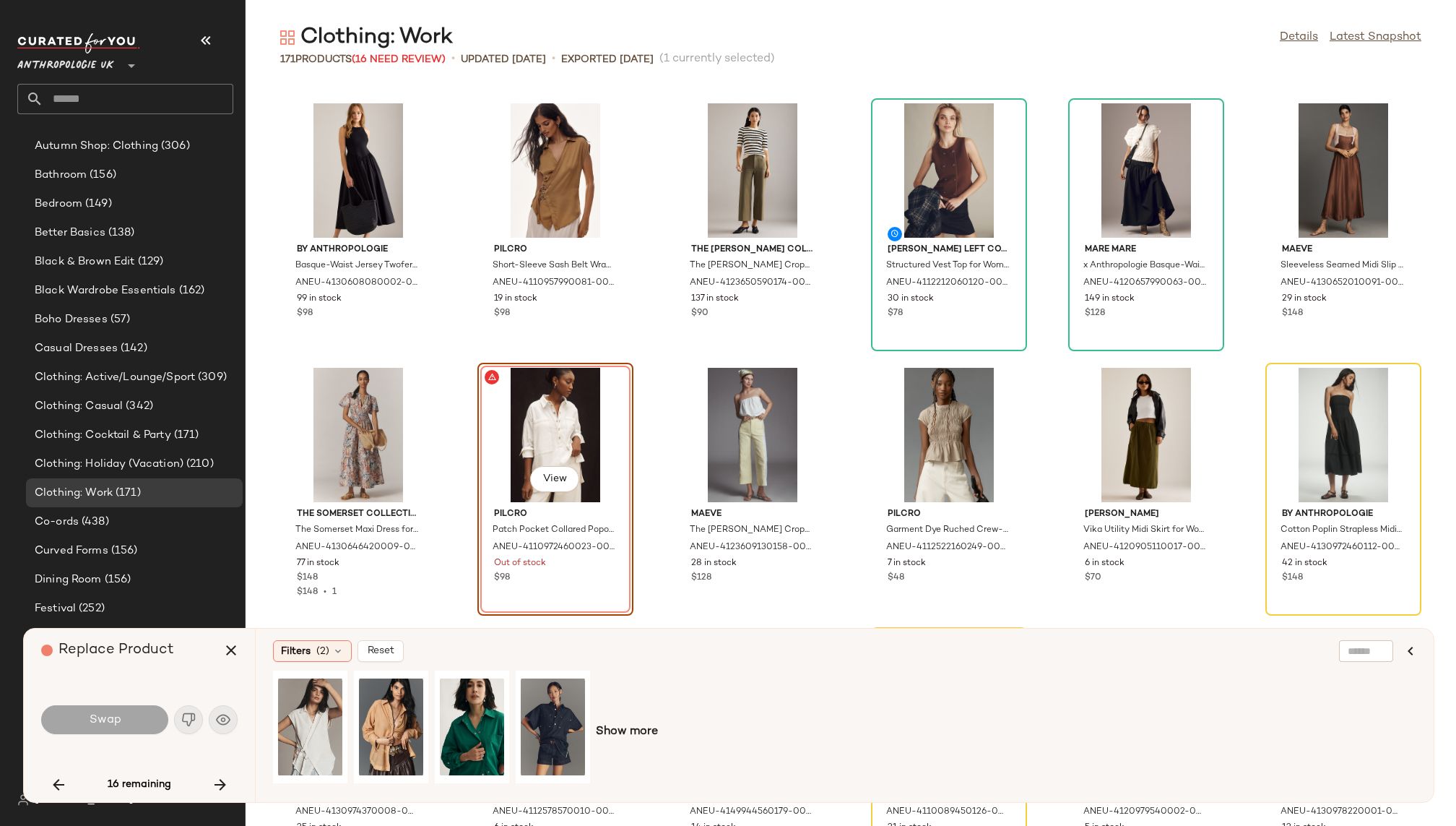
click at [629, 747] on div "Show more" at bounding box center [844, 732] width 1143 height 123
click at [630, 734] on span "Show more" at bounding box center [627, 732] width 62 height 17
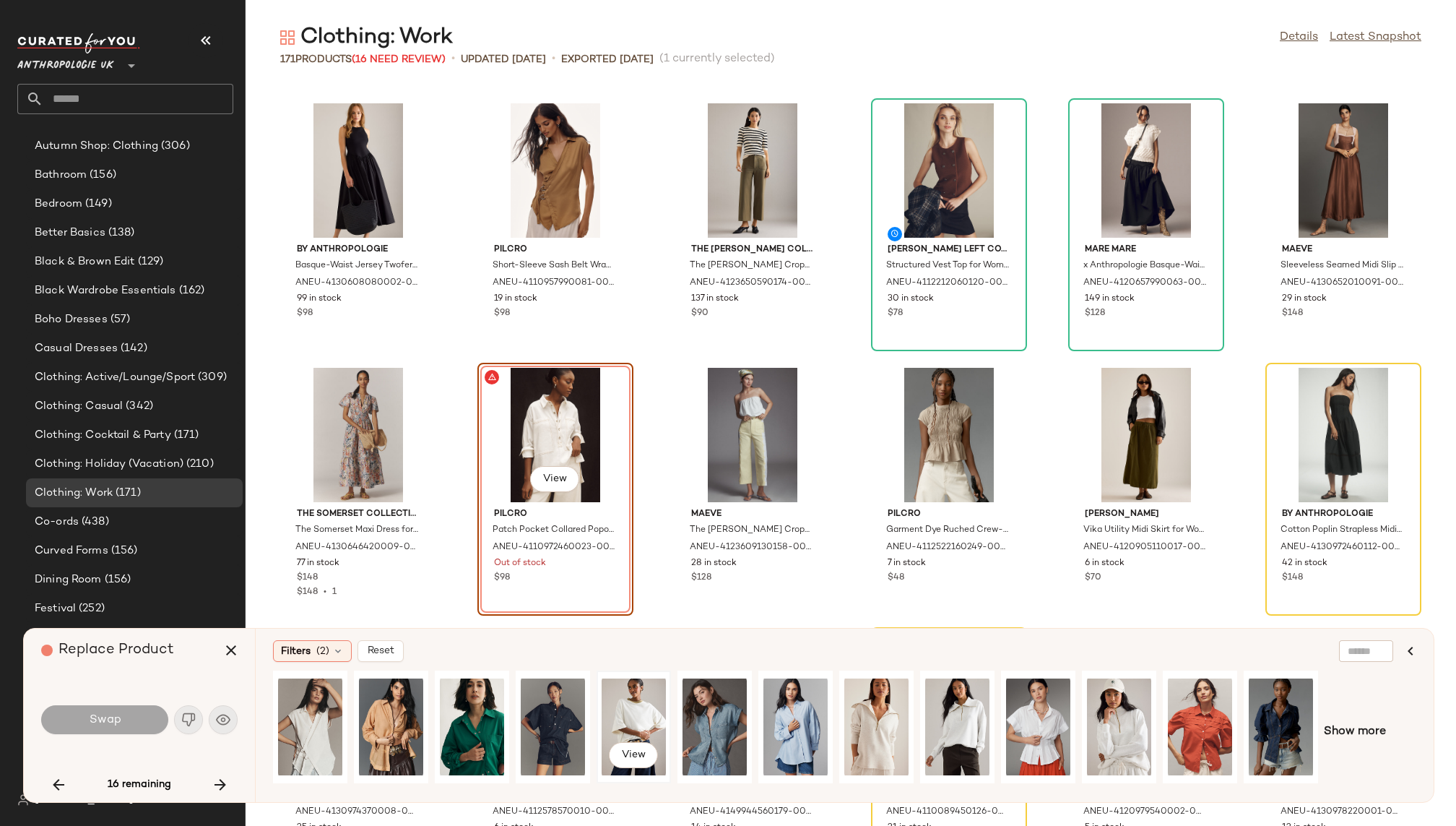
click at [624, 717] on div "View" at bounding box center [634, 726] width 64 height 103
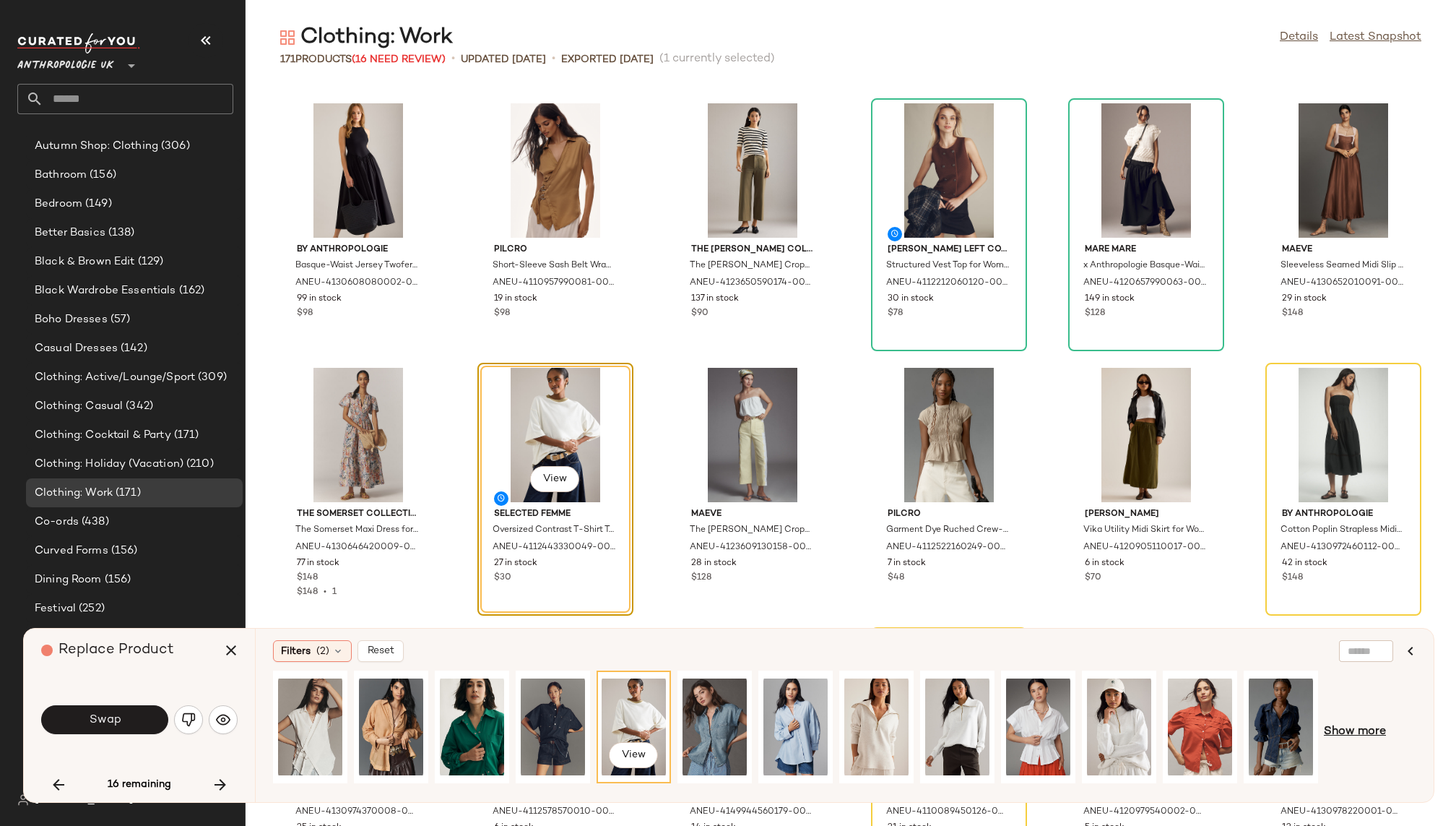
click at [1342, 731] on span "Show more" at bounding box center [1355, 732] width 62 height 17
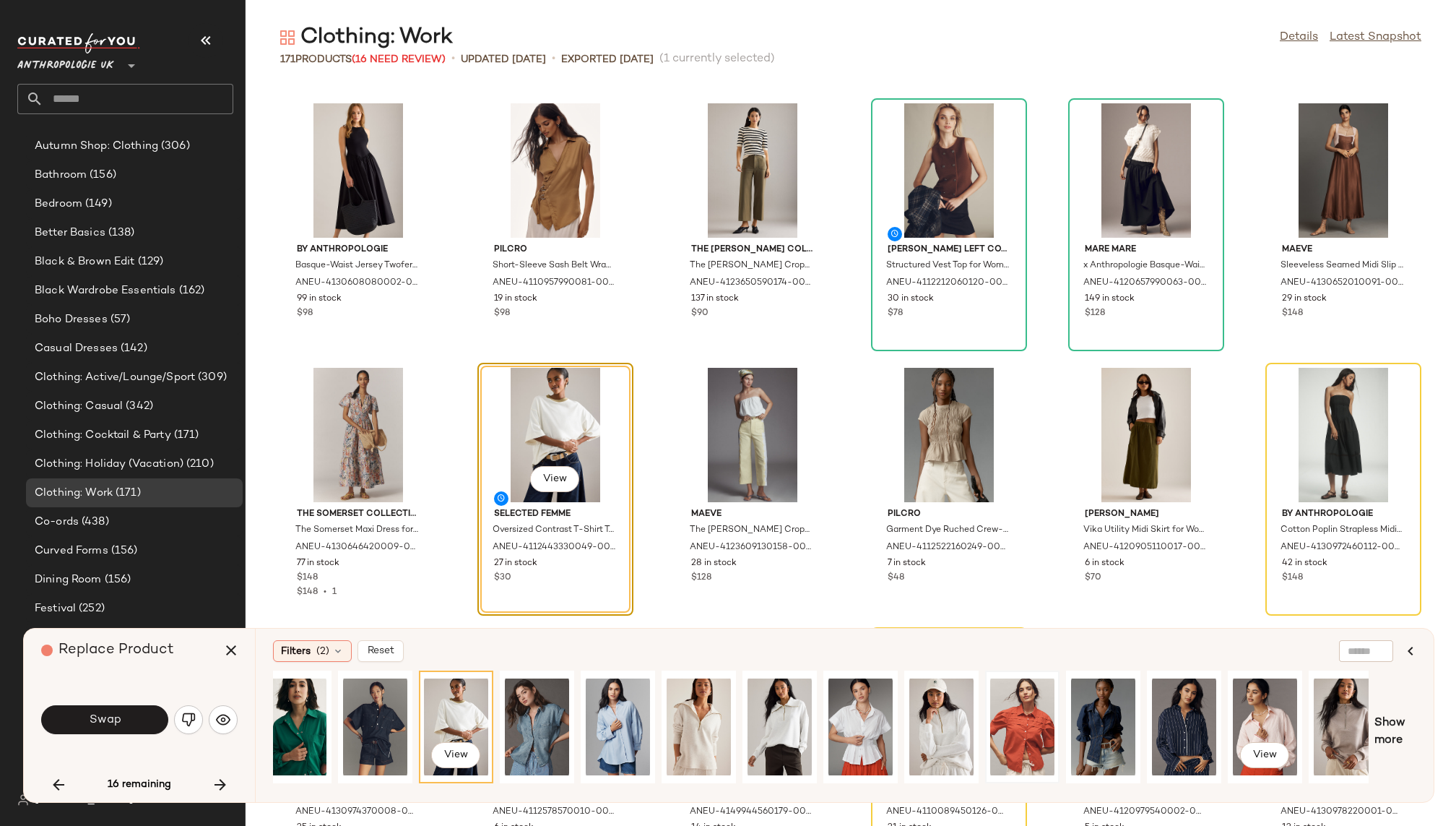
scroll to position [0, 515]
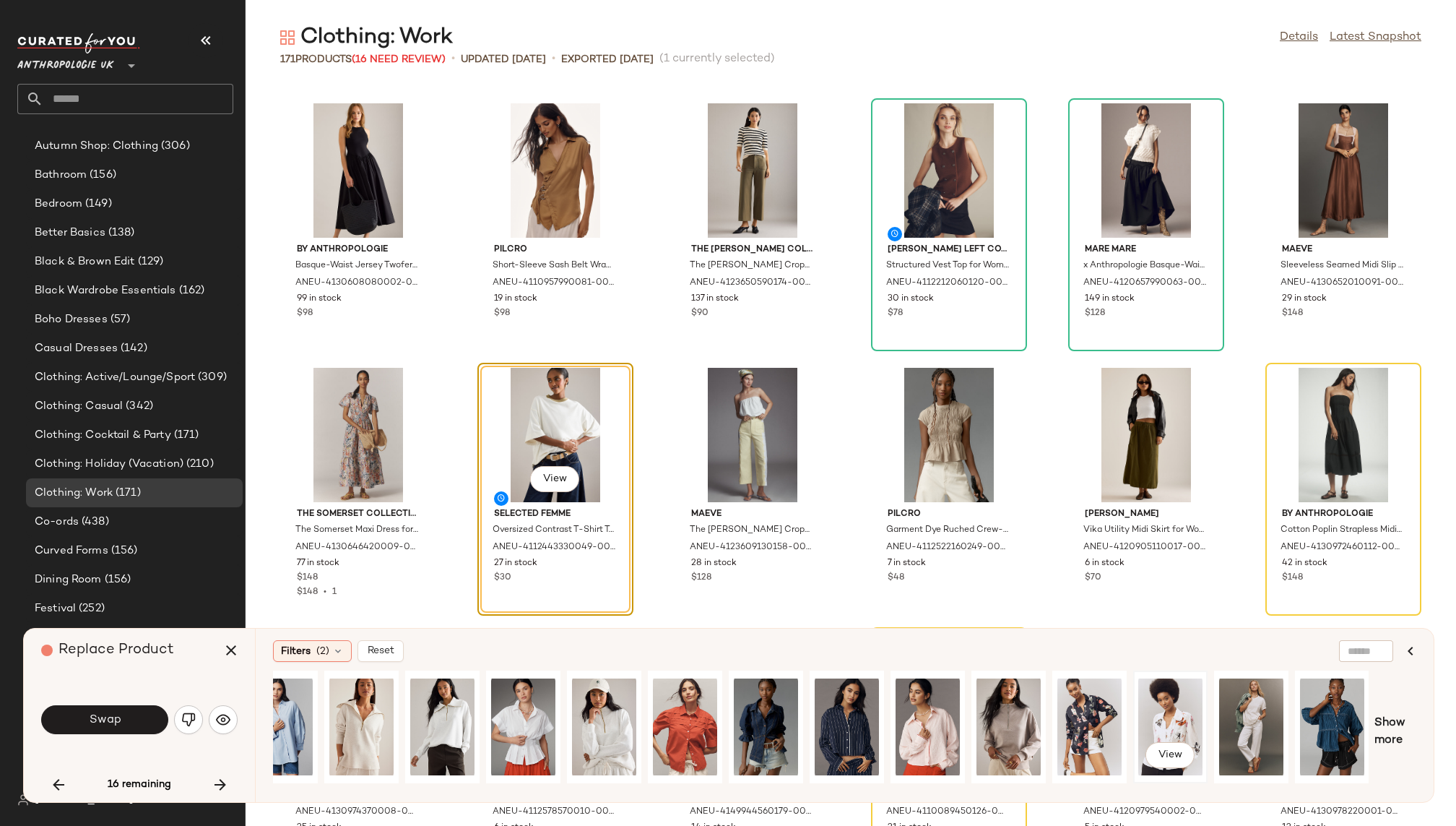
click at [1167, 718] on div "View" at bounding box center [1170, 726] width 64 height 103
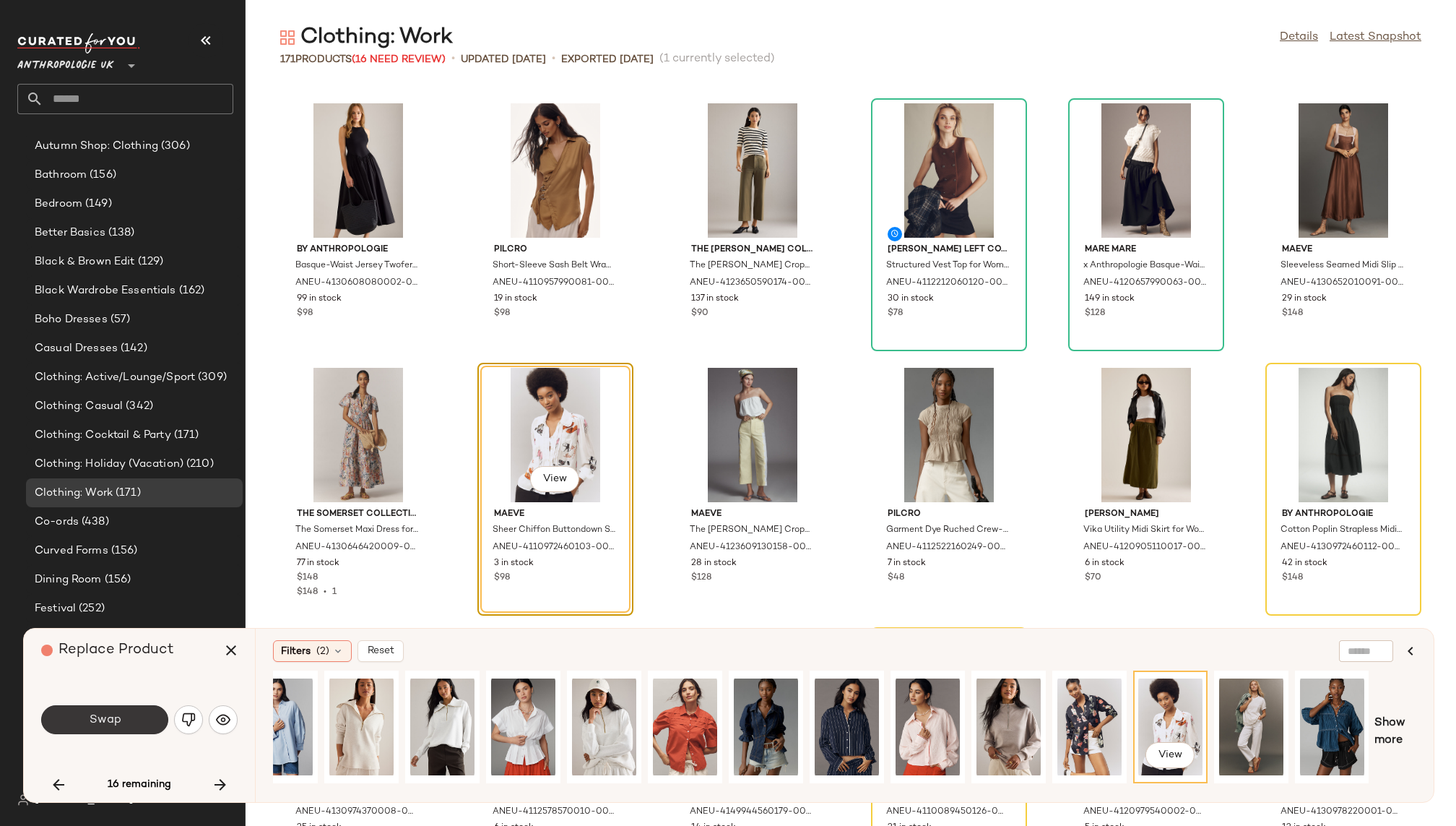
click at [117, 721] on span "Swap" at bounding box center [104, 720] width 32 height 13
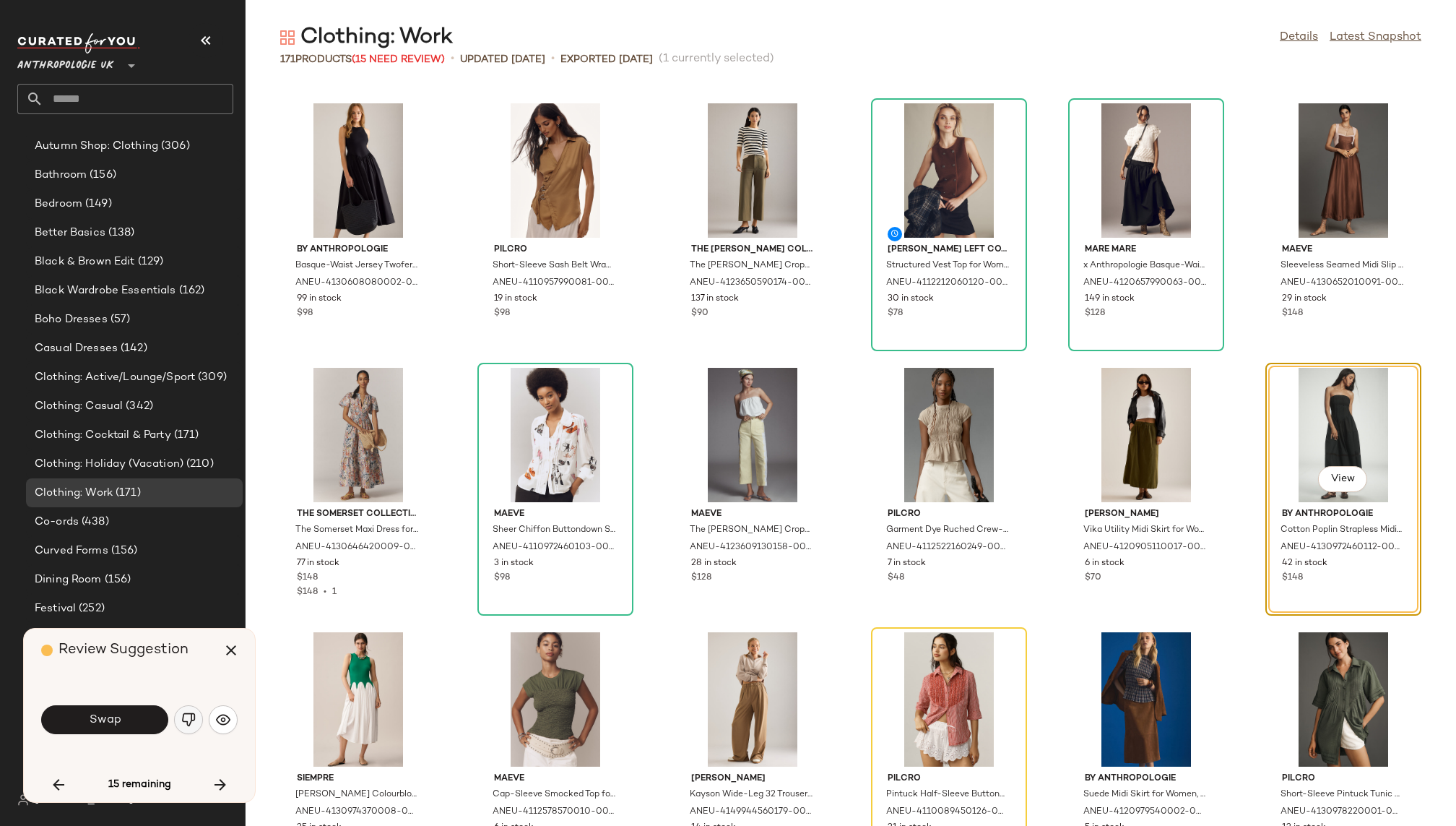
click at [188, 718] on img "button" at bounding box center [188, 719] width 14 height 14
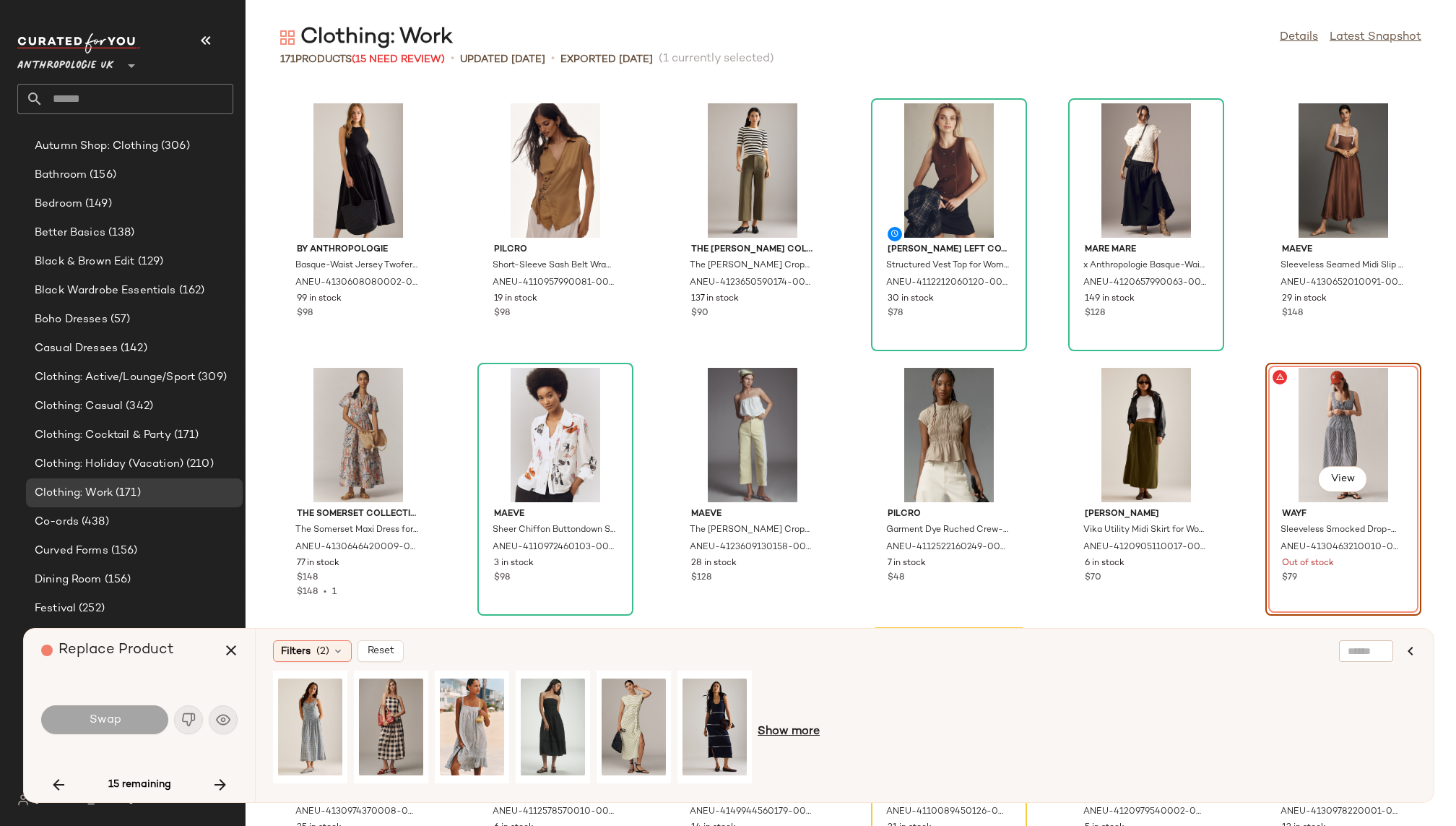
click at [784, 734] on span "Show more" at bounding box center [788, 732] width 62 height 17
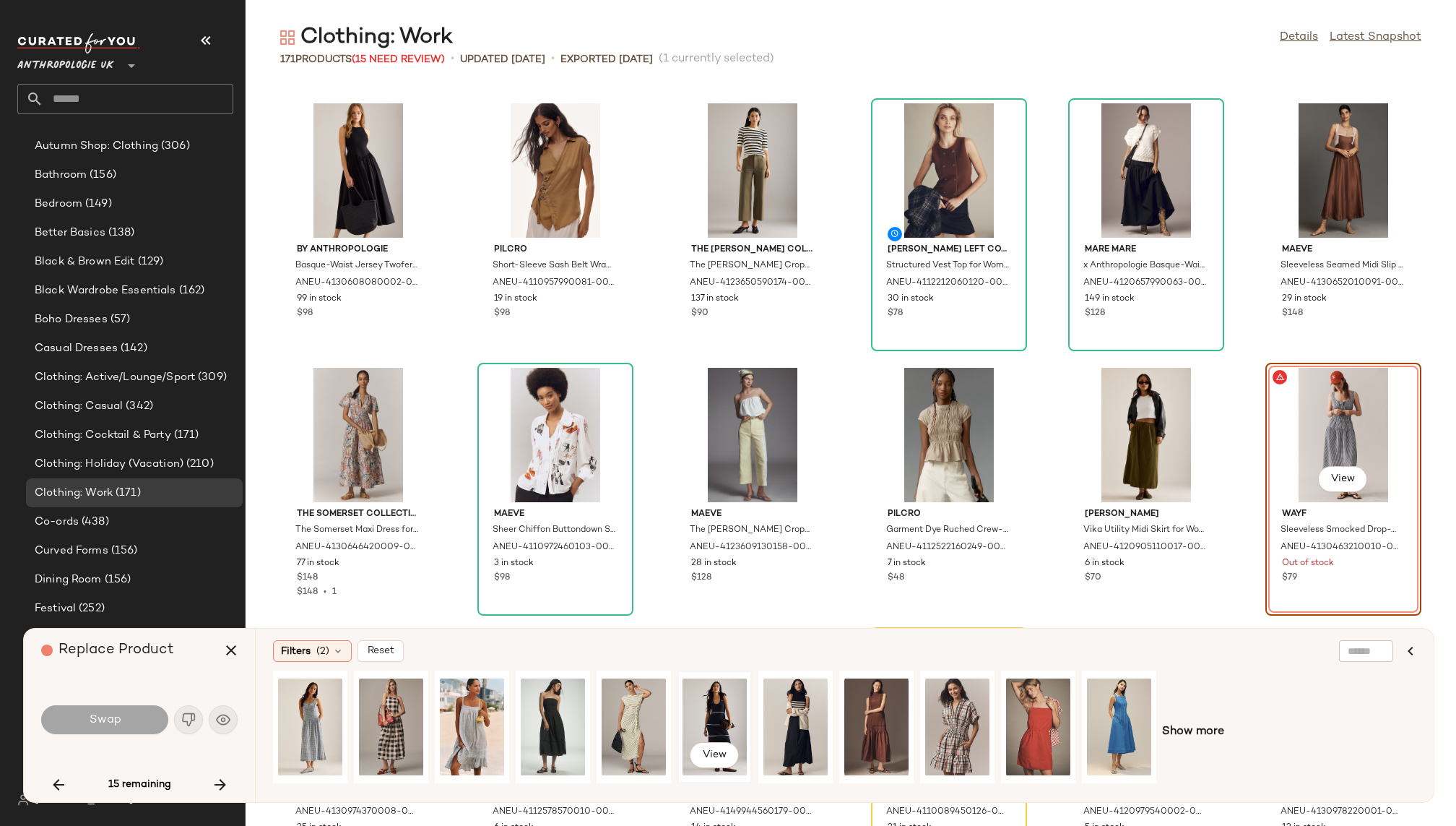
click at [722, 710] on div "View" at bounding box center [715, 726] width 64 height 103
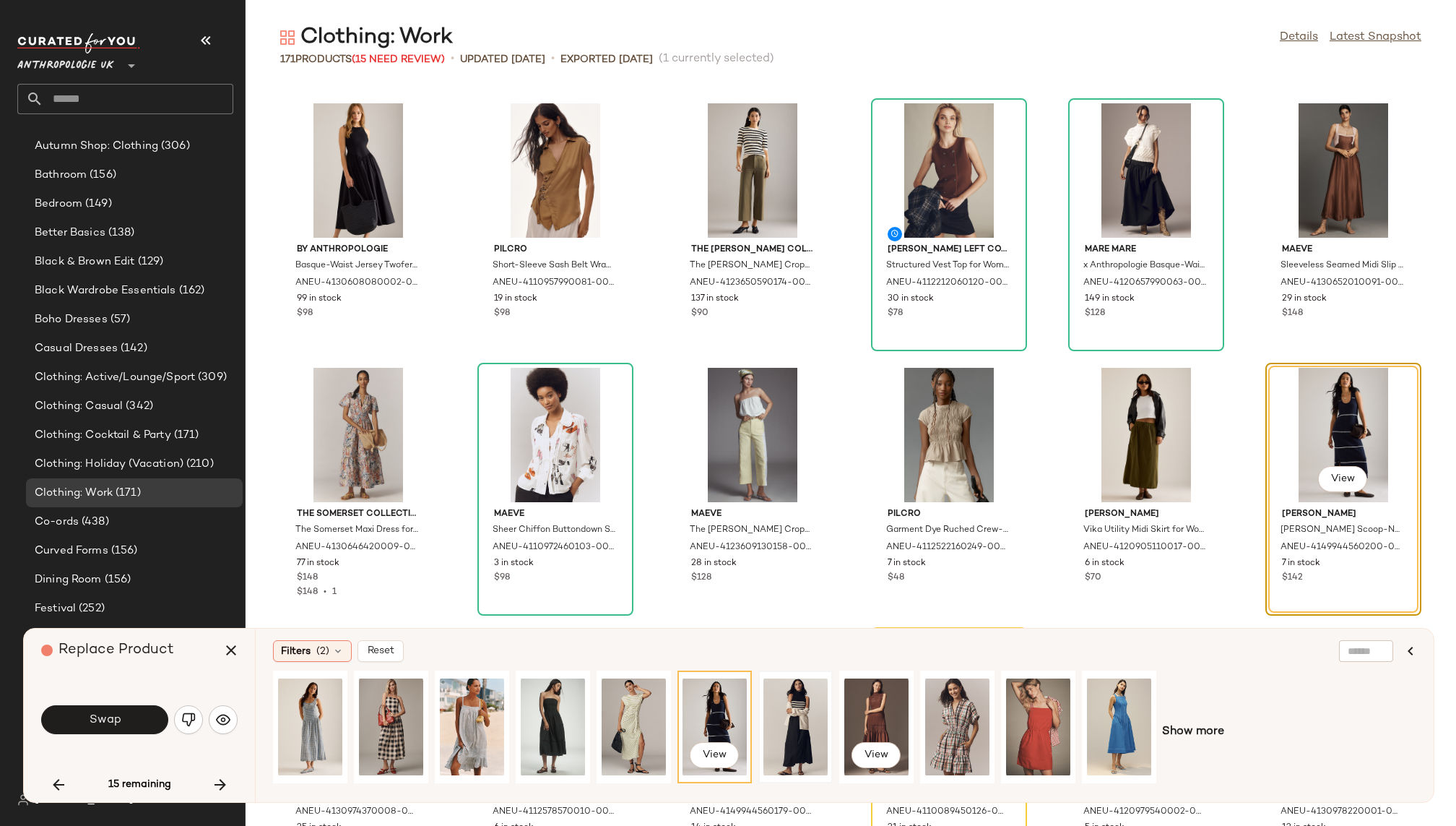
click at [817, 711] on div at bounding box center [796, 726] width 64 height 103
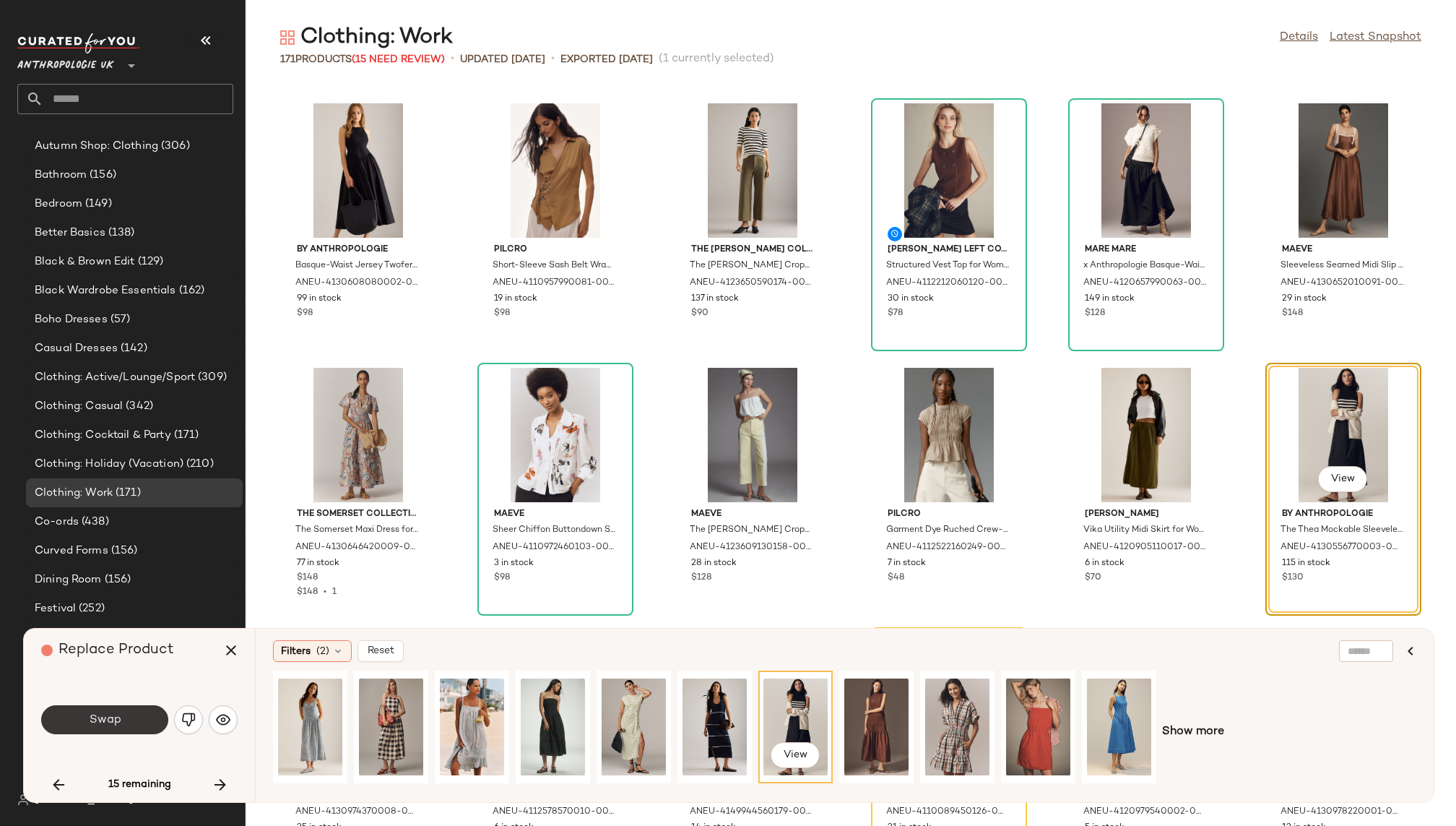
click at [147, 712] on button "Swap" at bounding box center [105, 720] width 127 height 29
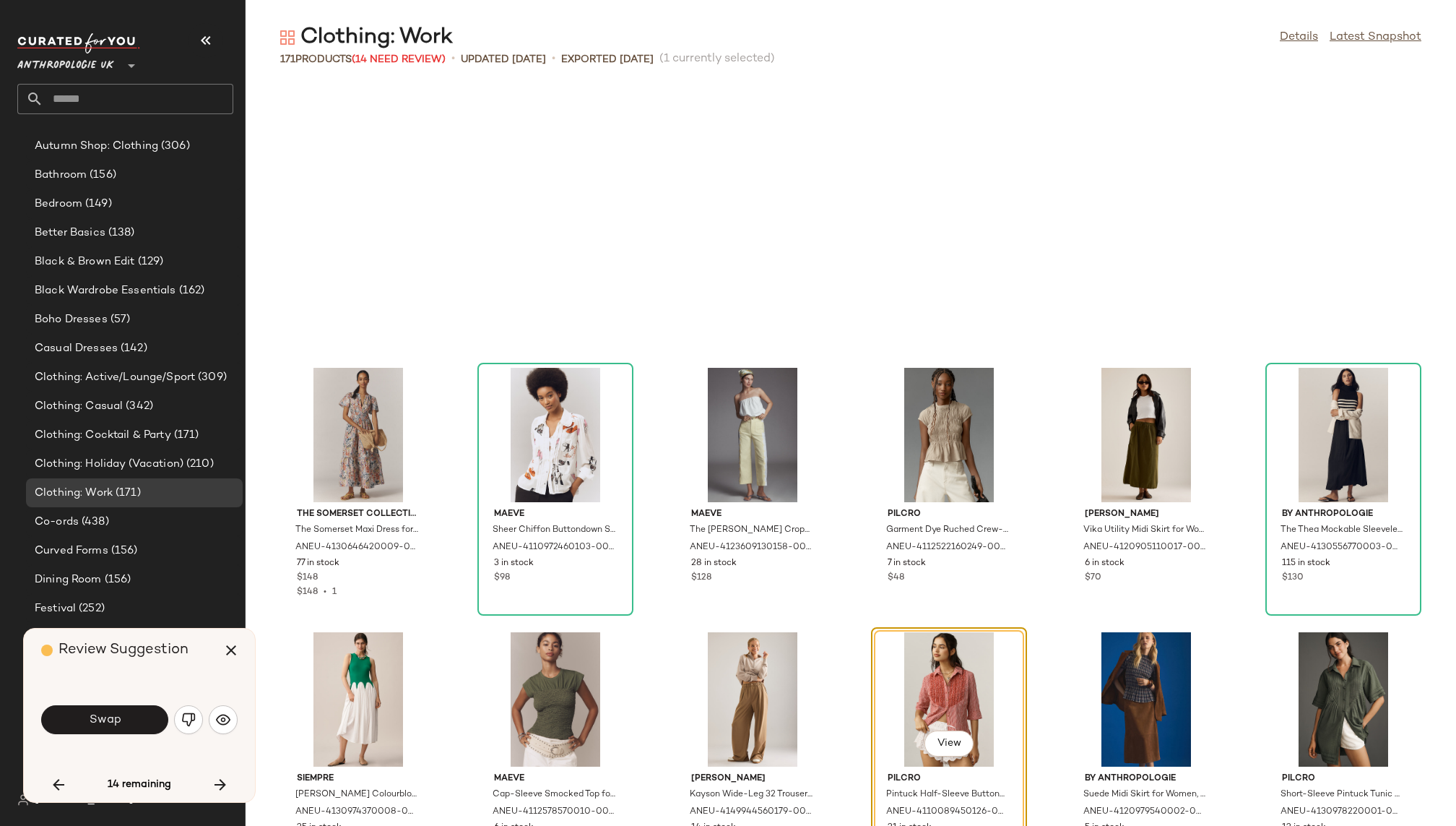
scroll to position [3968, 0]
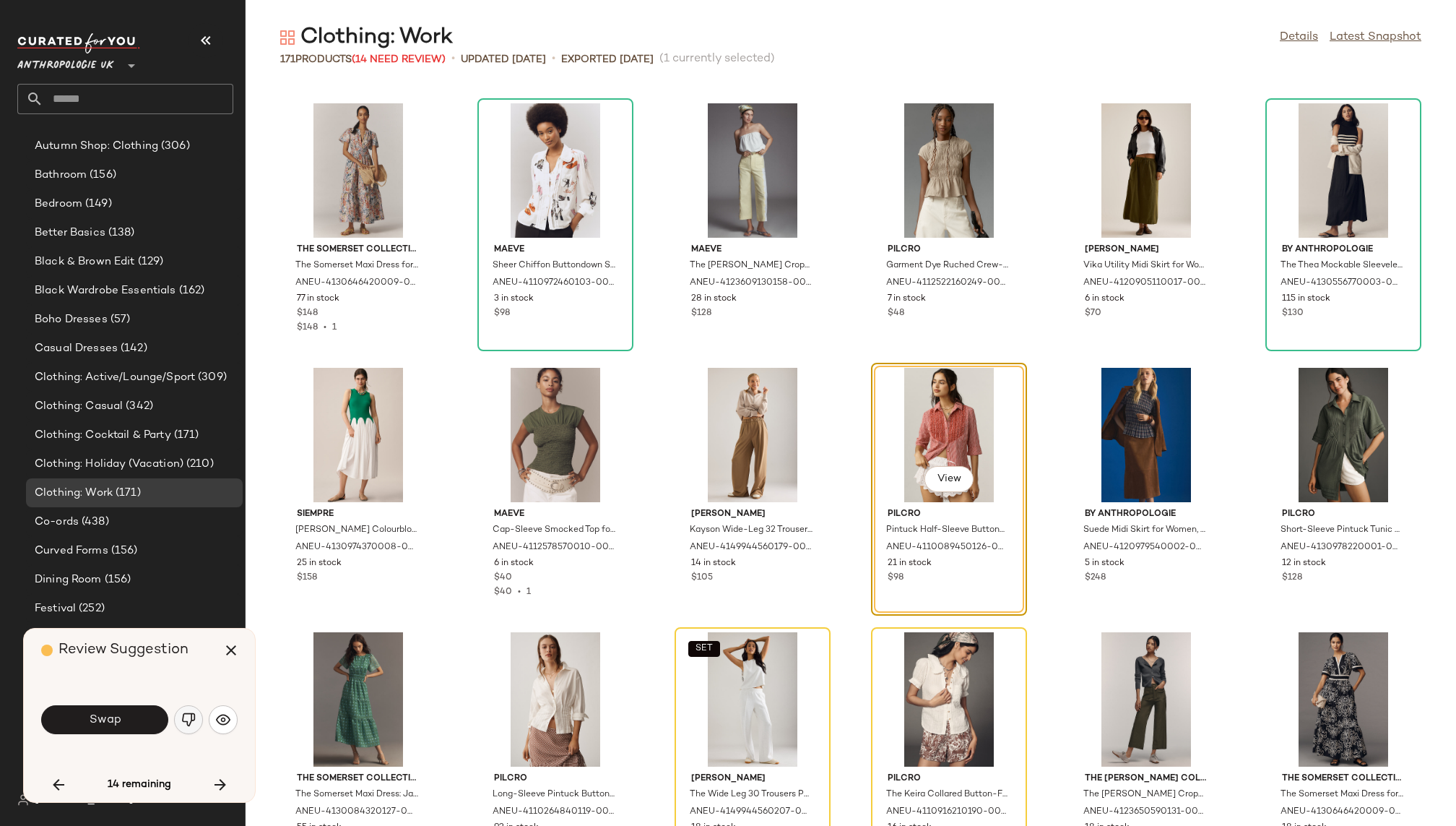
click at [189, 713] on img "button" at bounding box center [188, 719] width 14 height 14
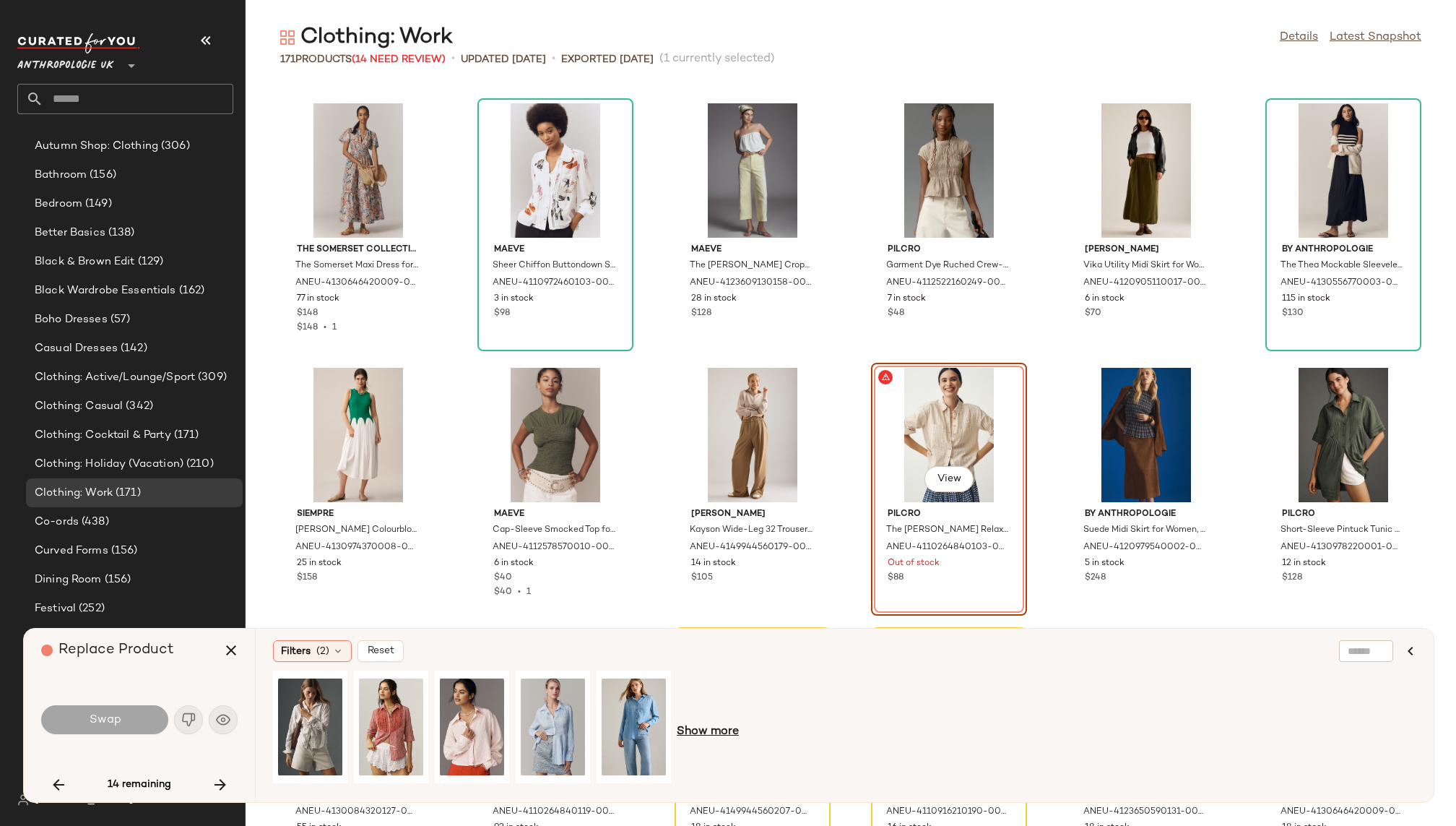
click at [729, 732] on span "Show more" at bounding box center [707, 732] width 62 height 17
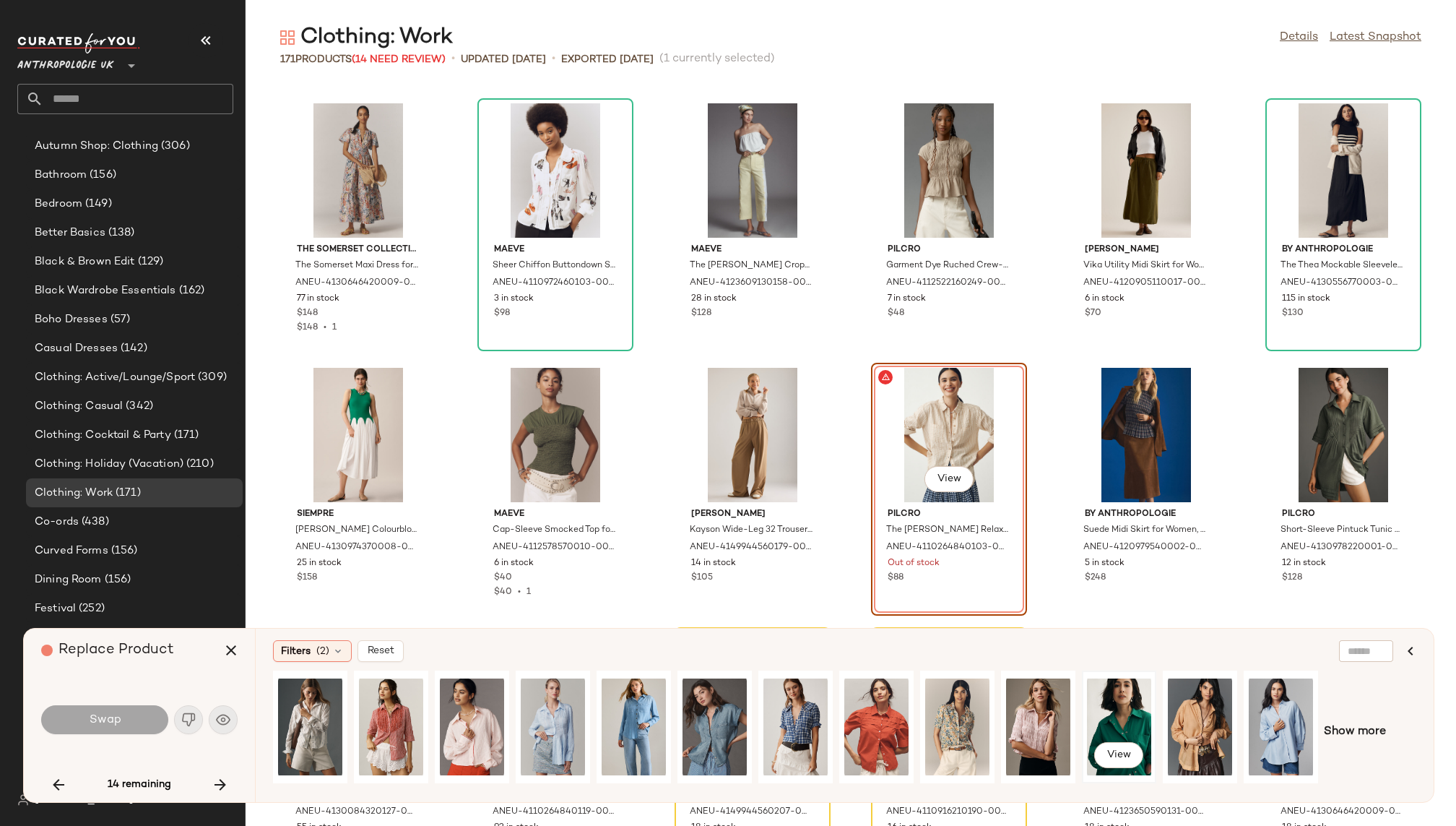
click at [1105, 715] on div "View" at bounding box center [1119, 726] width 64 height 103
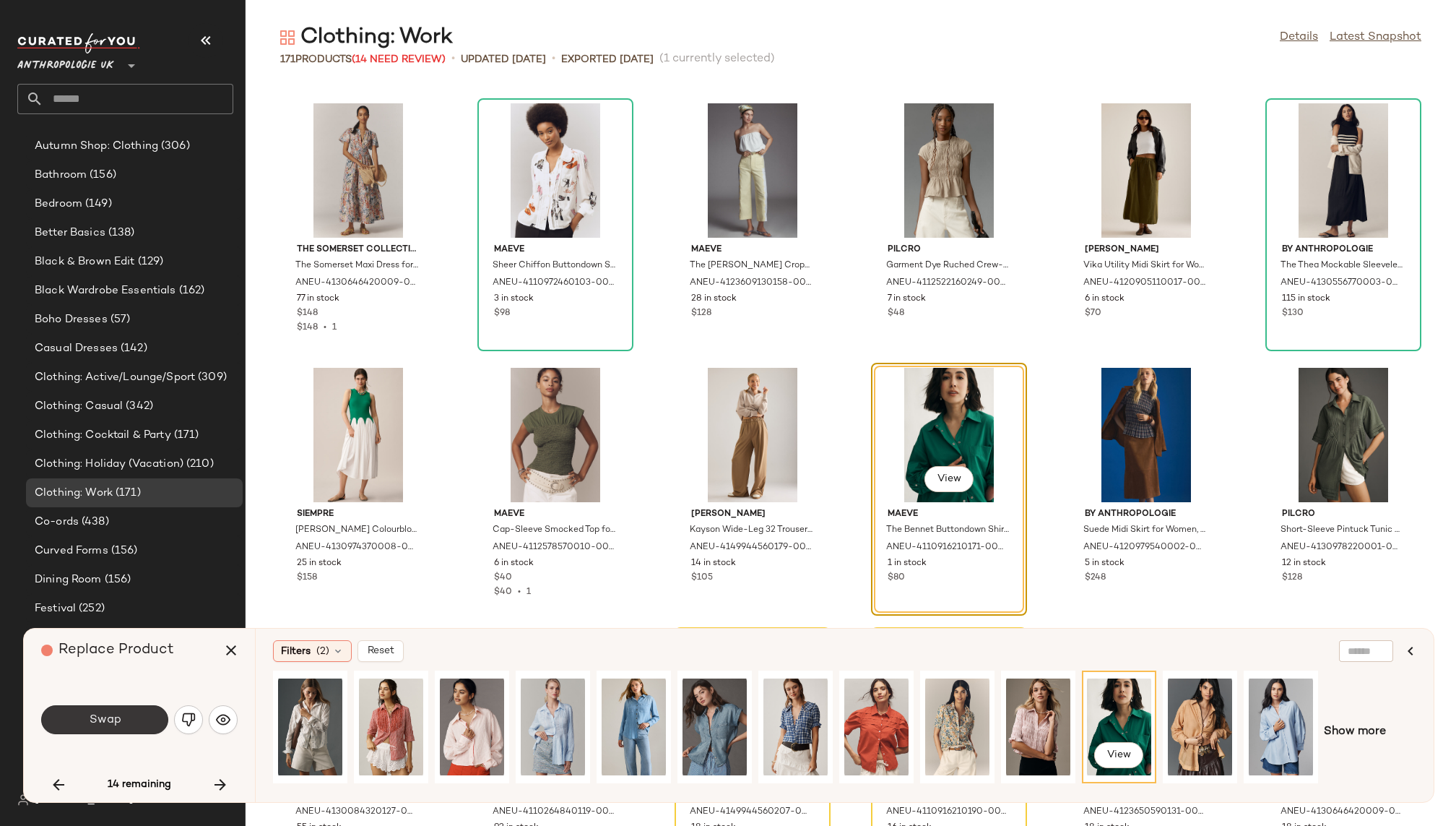
click at [100, 729] on button "Swap" at bounding box center [105, 720] width 127 height 29
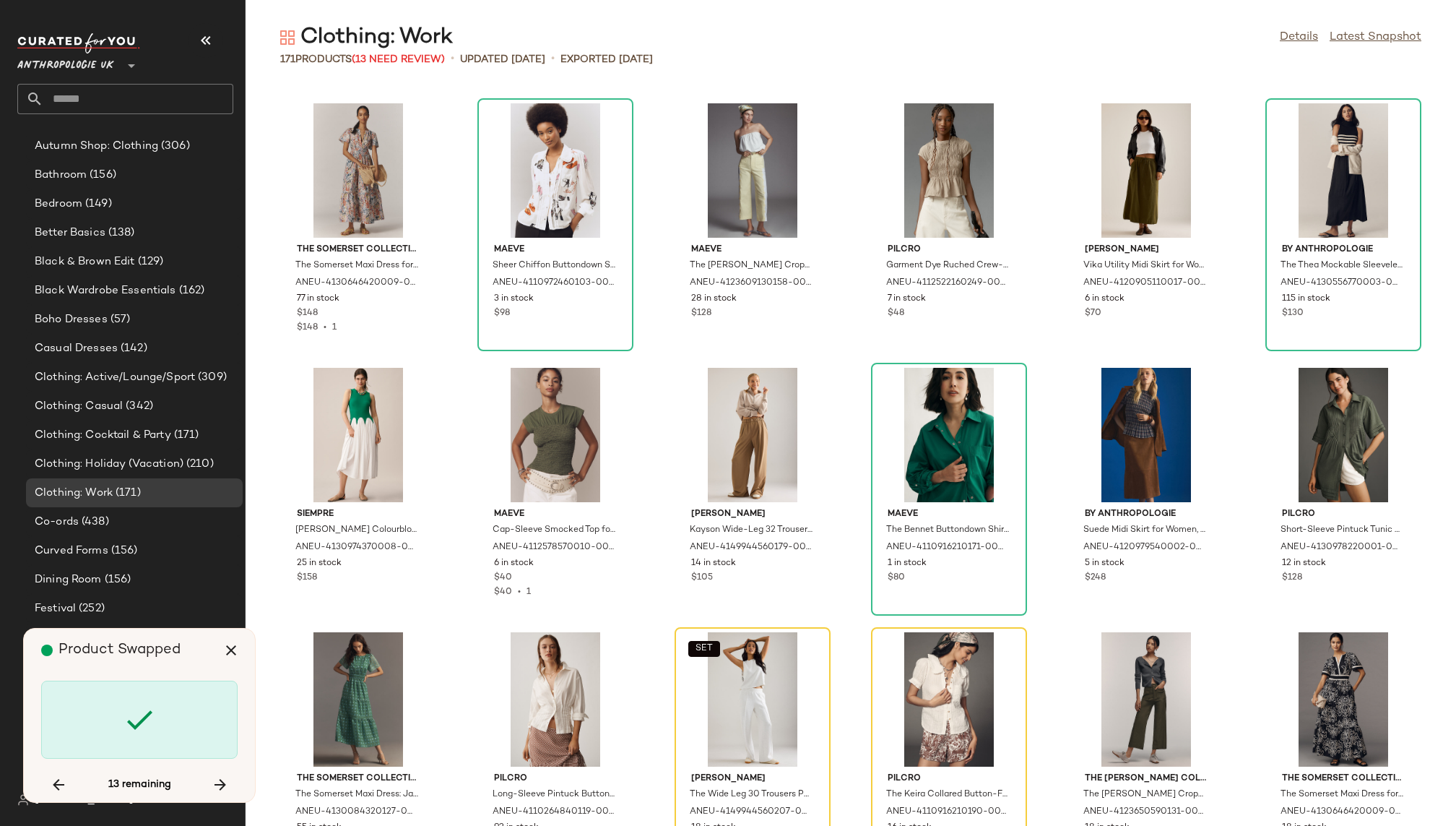
scroll to position [4233, 0]
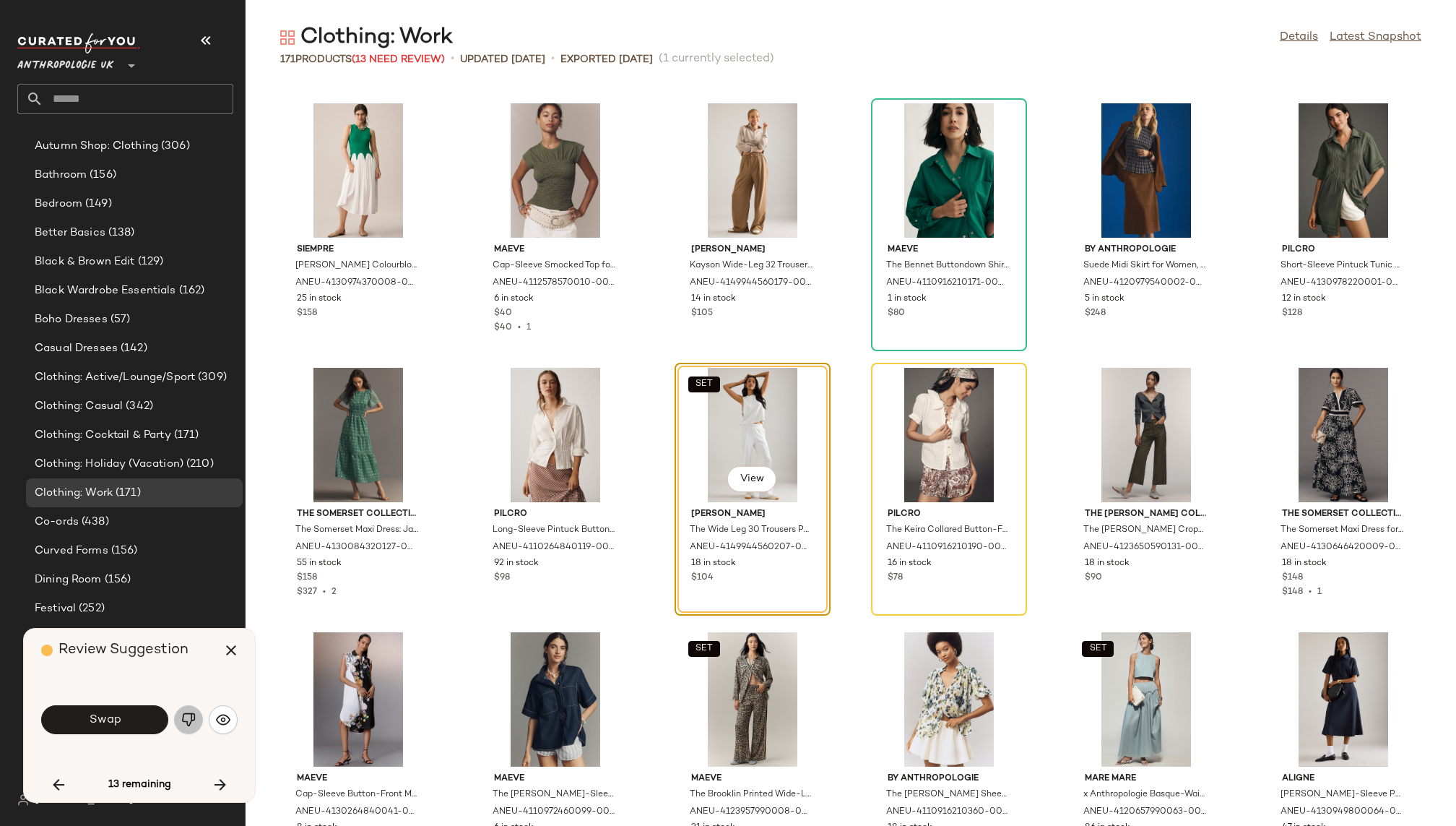
click at [195, 717] on button "button" at bounding box center [188, 720] width 29 height 29
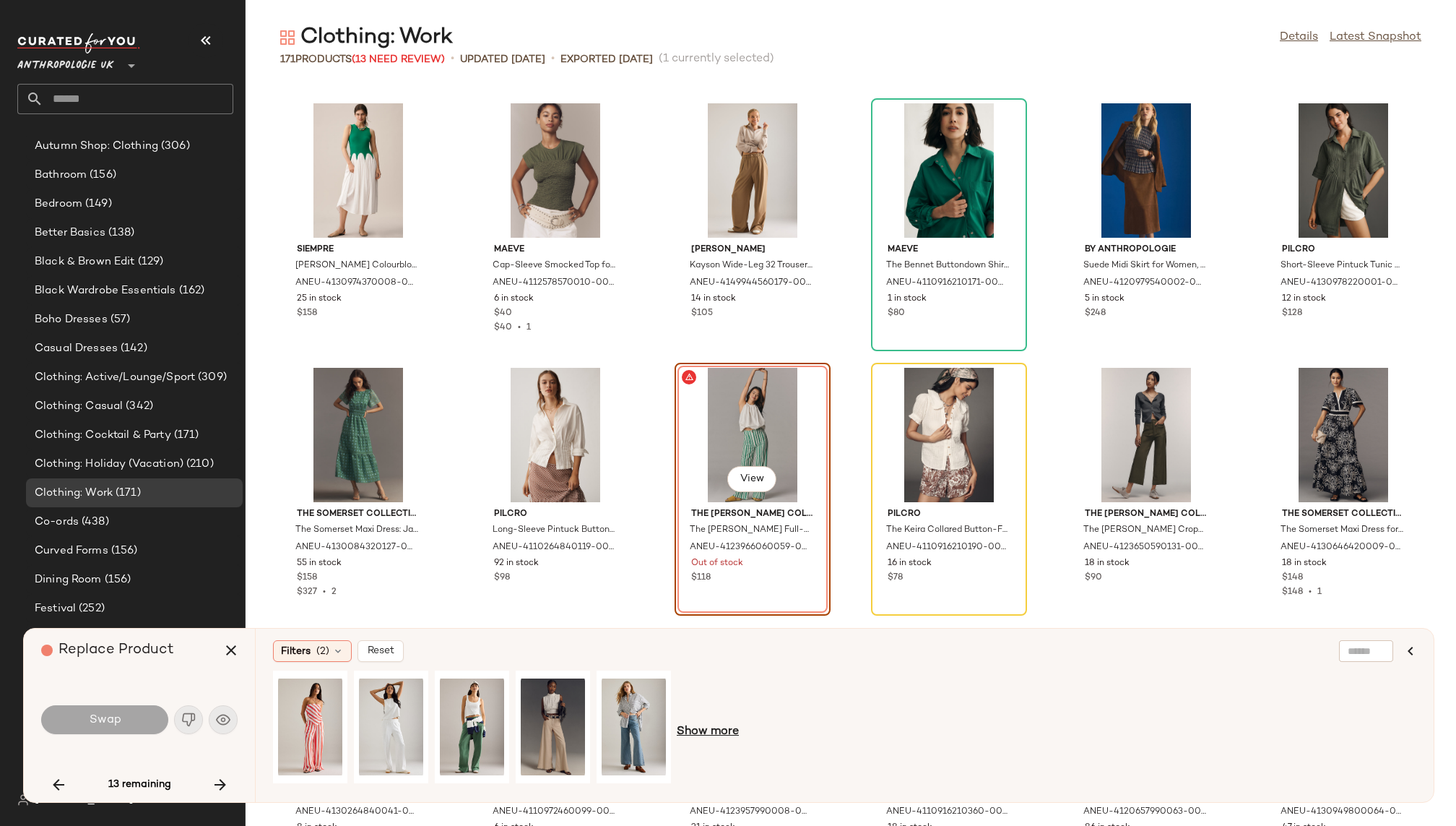
click at [704, 732] on span "Show more" at bounding box center [707, 732] width 62 height 17
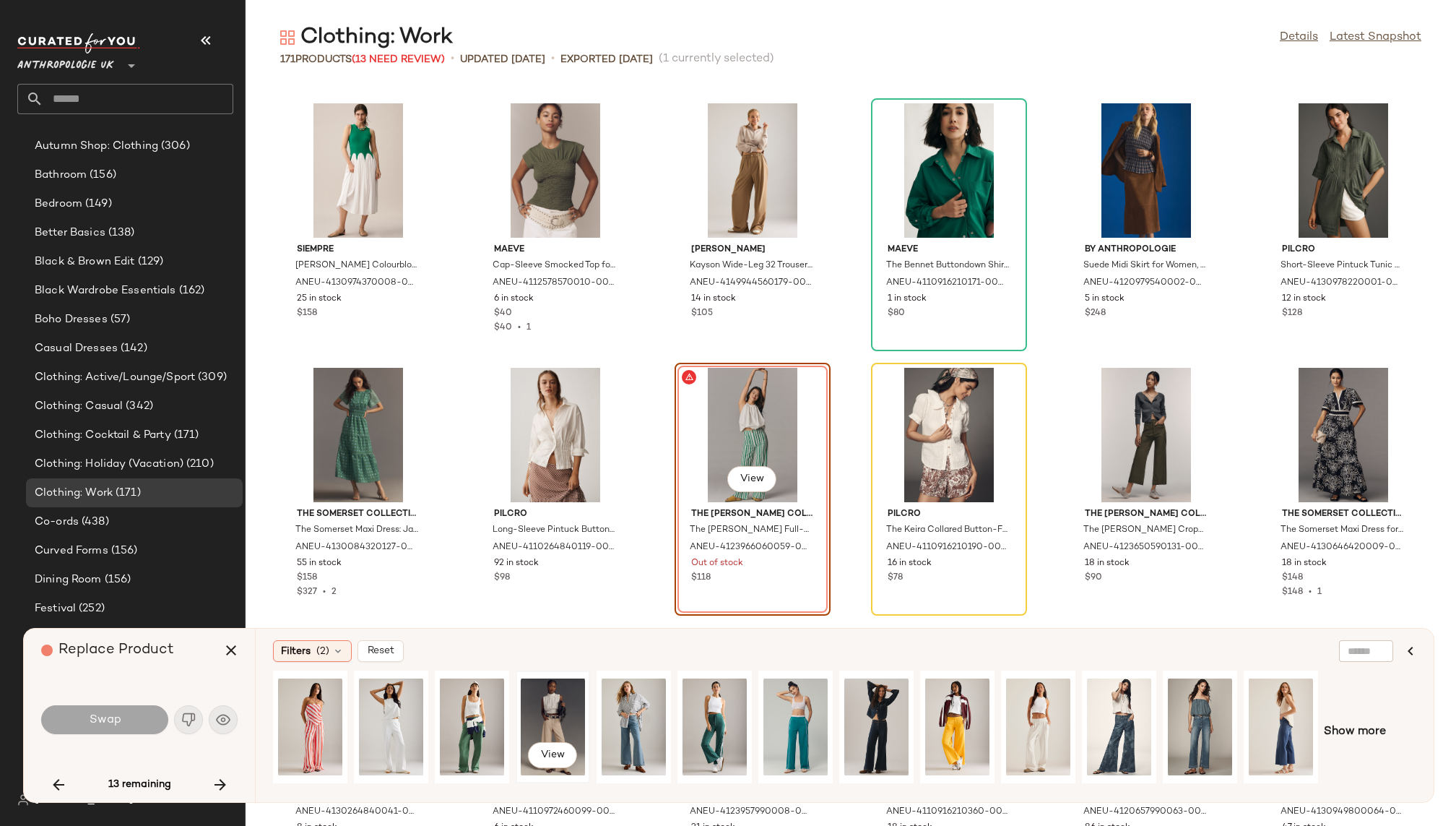
click at [561, 711] on div "View" at bounding box center [553, 726] width 64 height 103
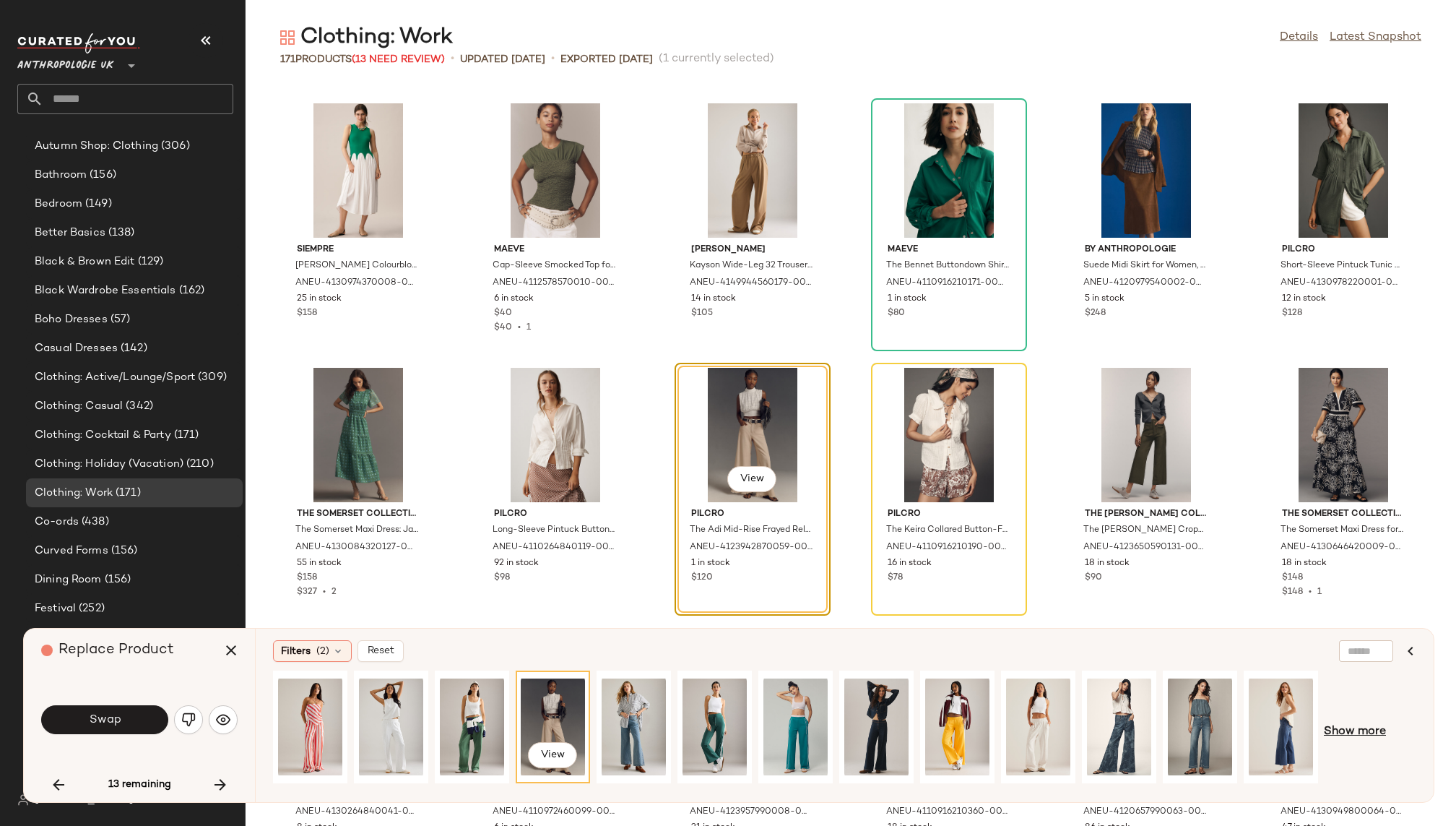
click at [1341, 726] on span "Show more" at bounding box center [1355, 732] width 62 height 17
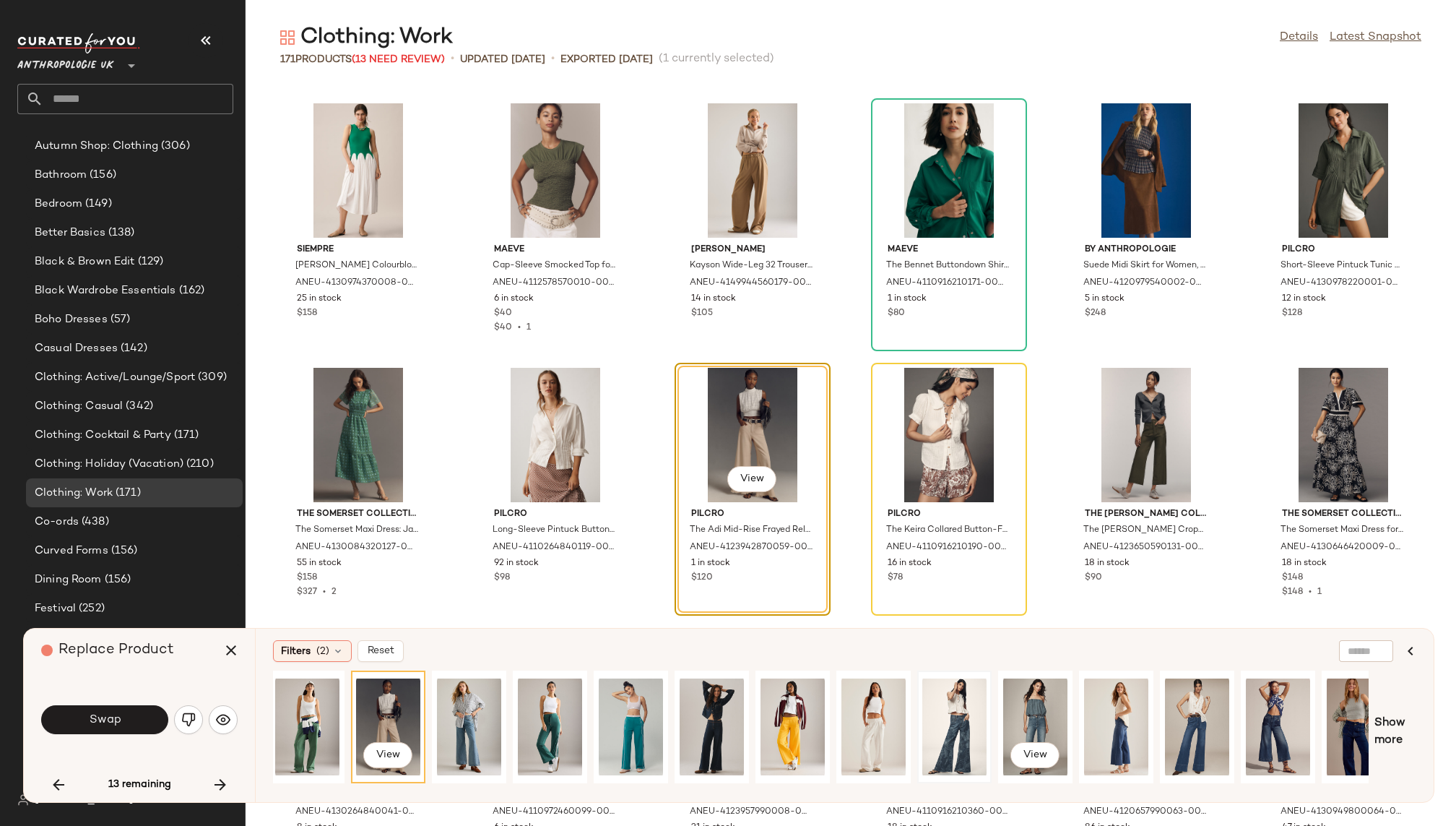
scroll to position [0, 179]
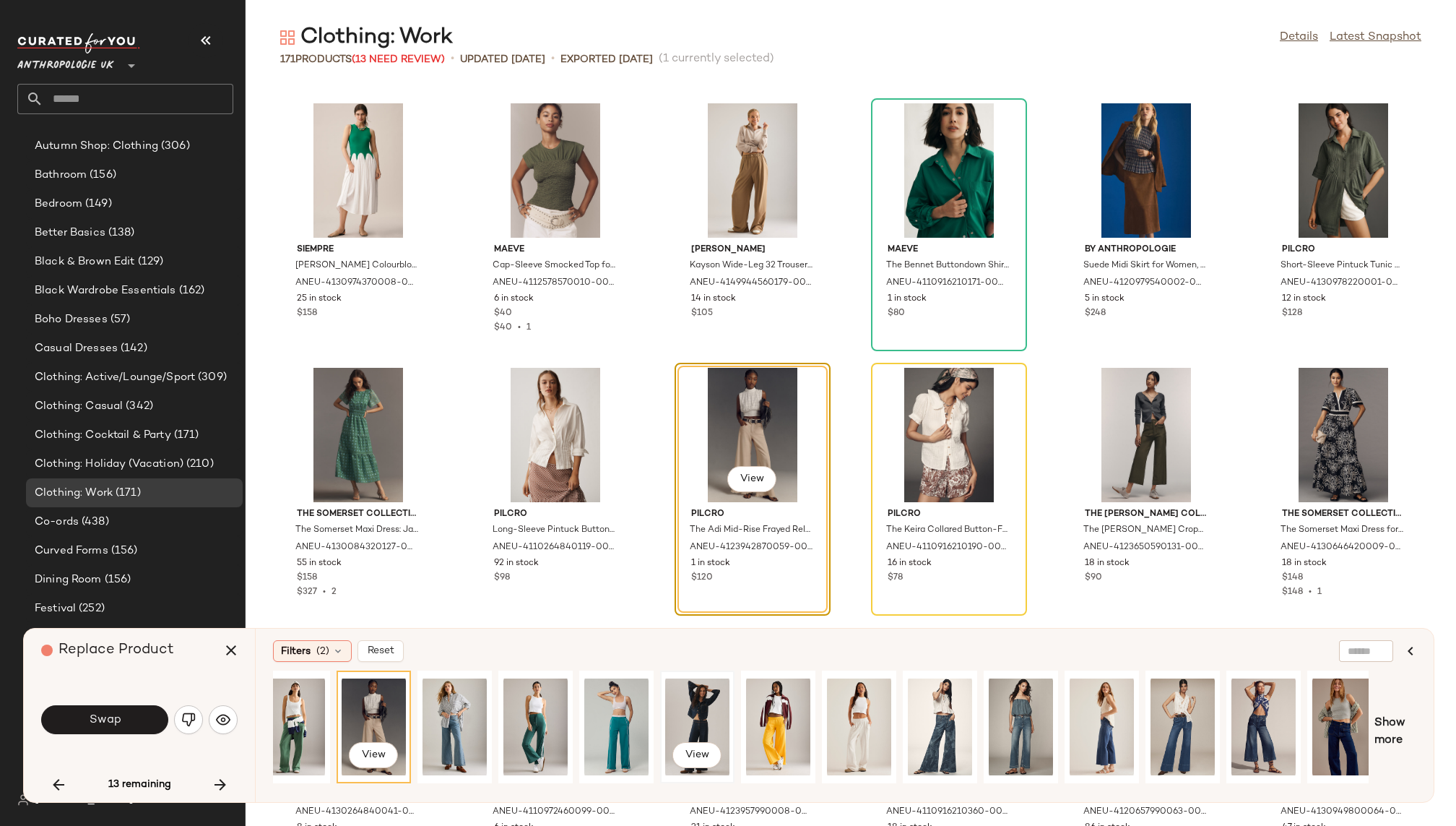
click at [697, 694] on div "View" at bounding box center [698, 726] width 64 height 103
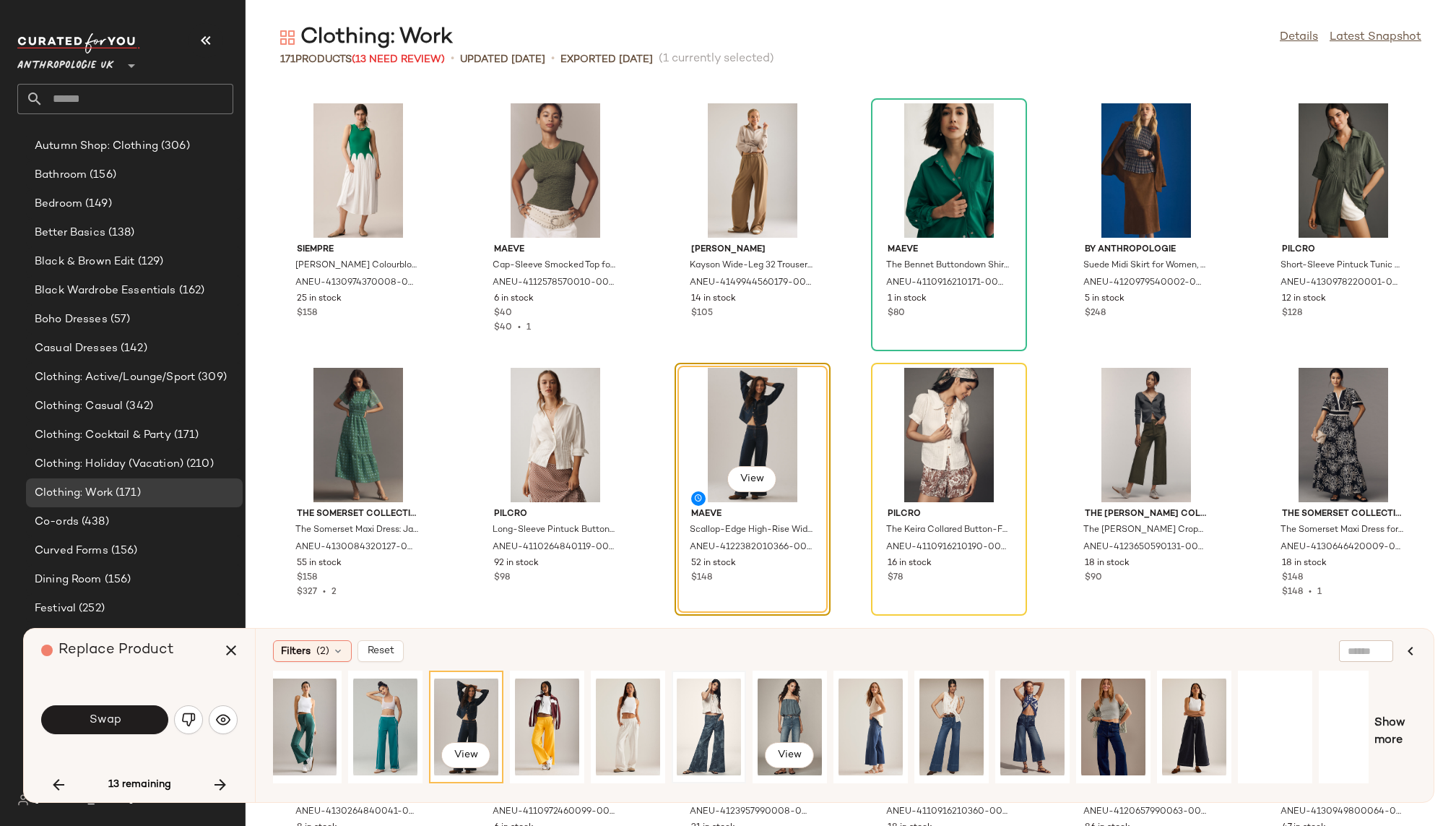
scroll to position [0, 515]
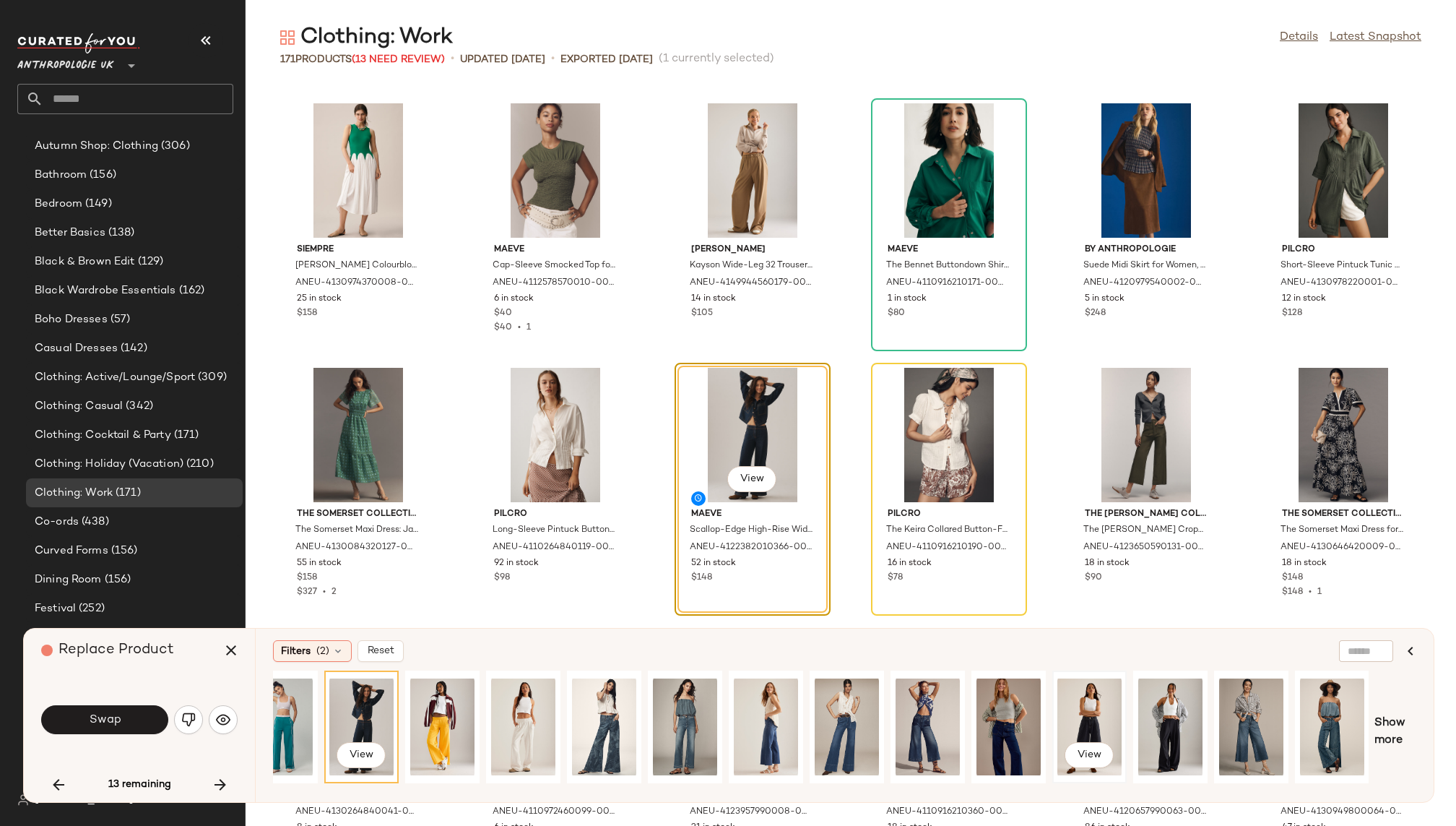
click at [1076, 722] on div "View" at bounding box center [1090, 726] width 64 height 103
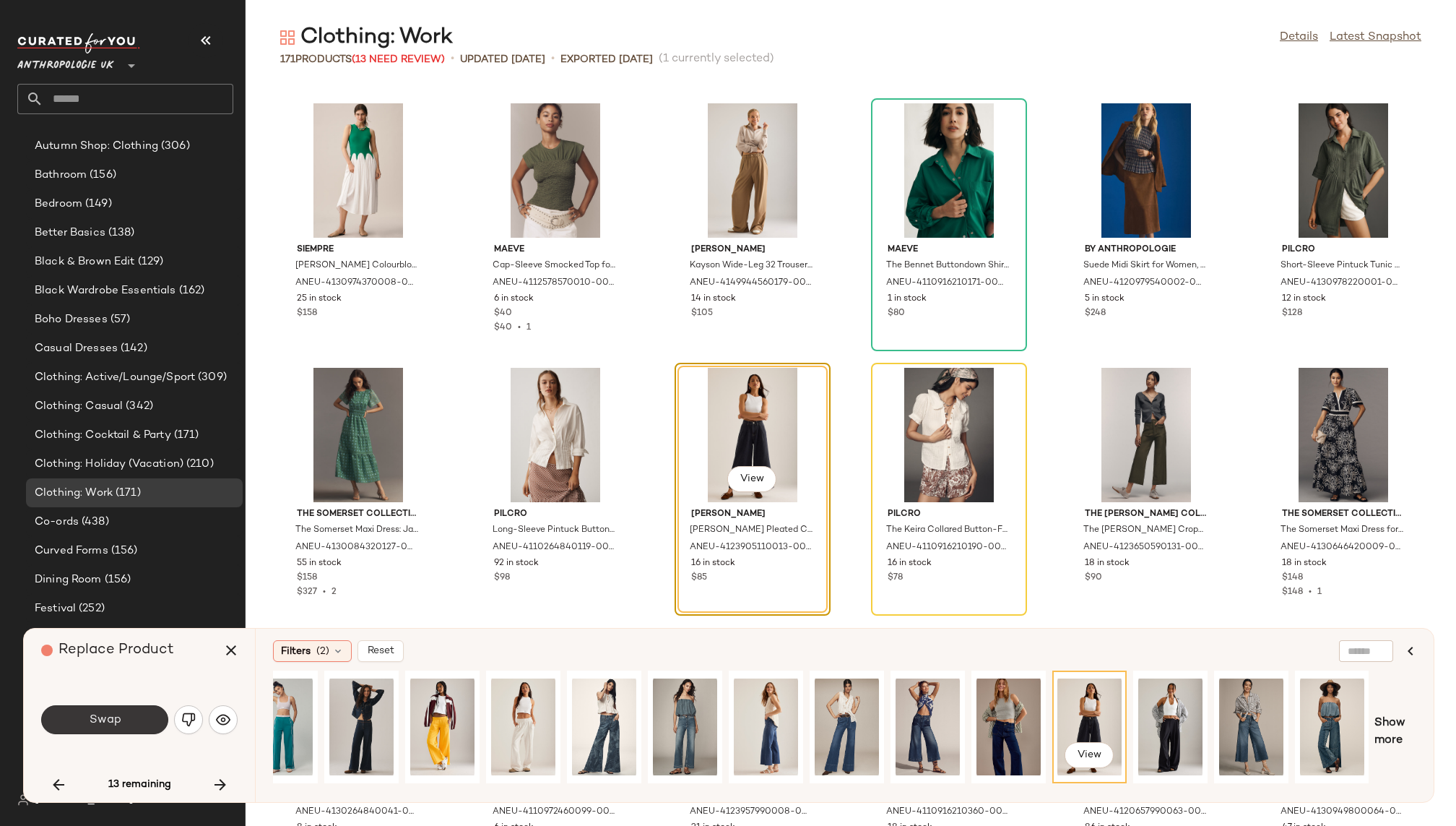
click at [133, 714] on button "Swap" at bounding box center [105, 720] width 127 height 29
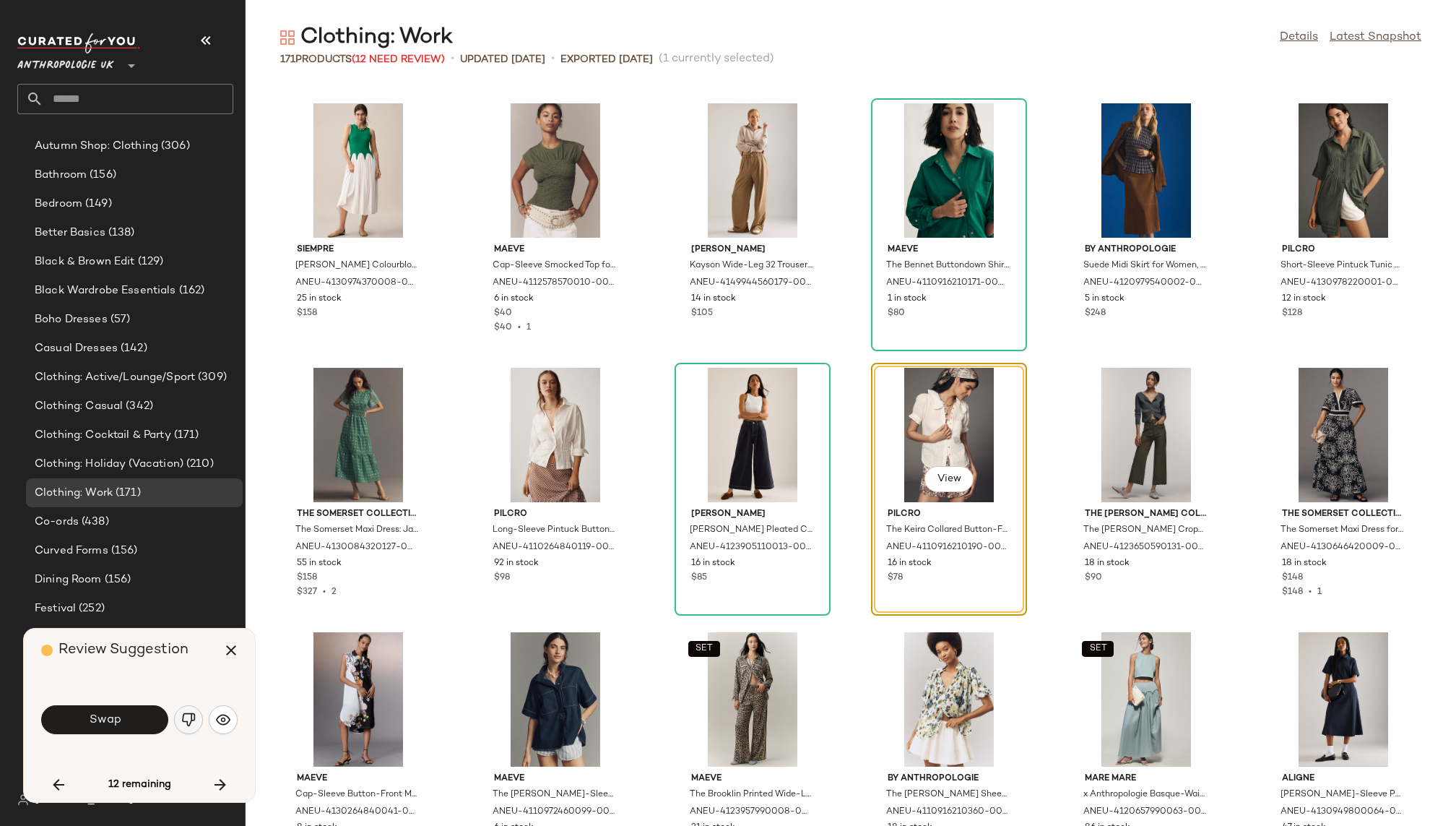
click at [193, 721] on img "button" at bounding box center [188, 719] width 14 height 14
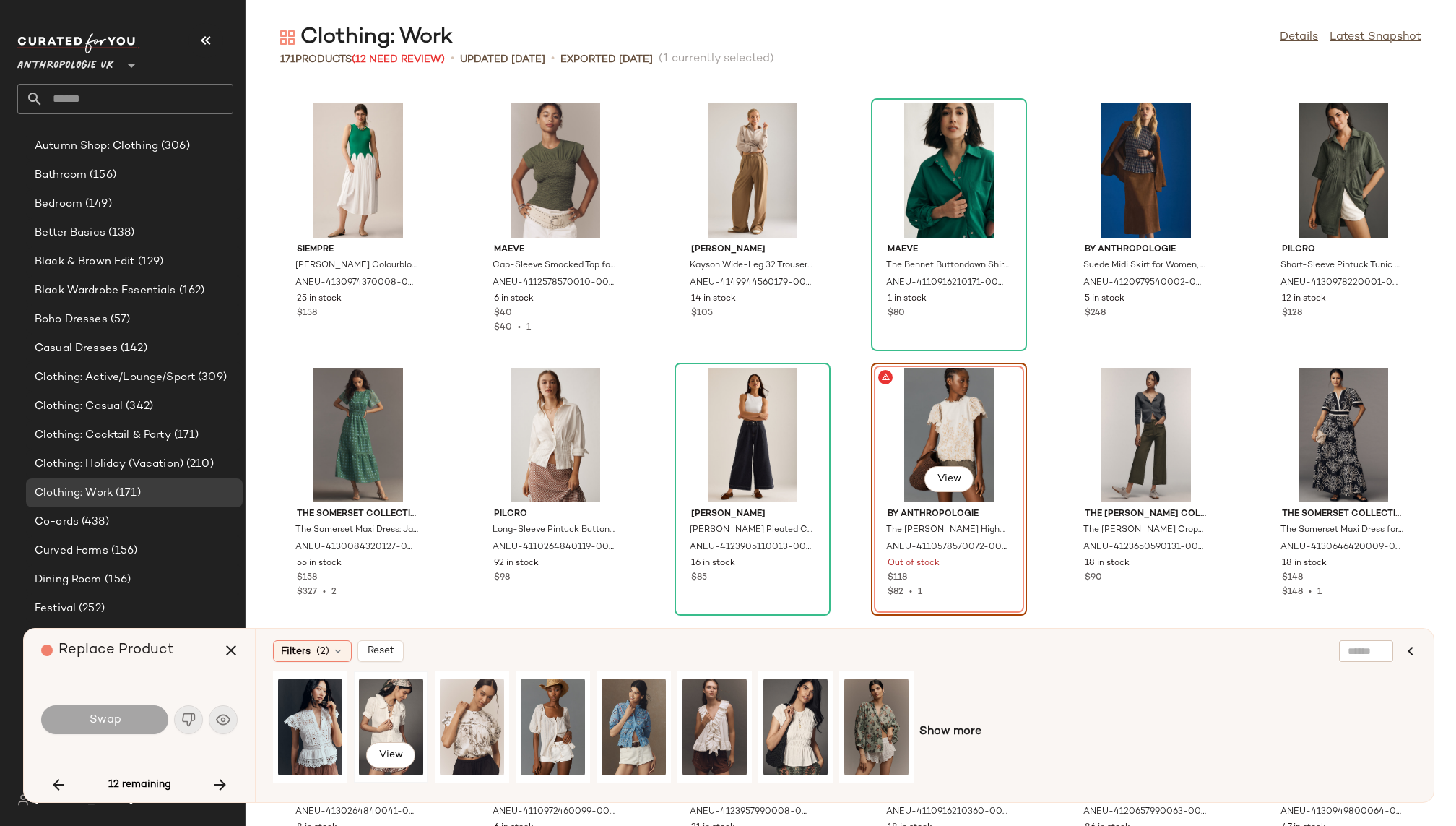
click at [394, 714] on div "View" at bounding box center [391, 726] width 64 height 103
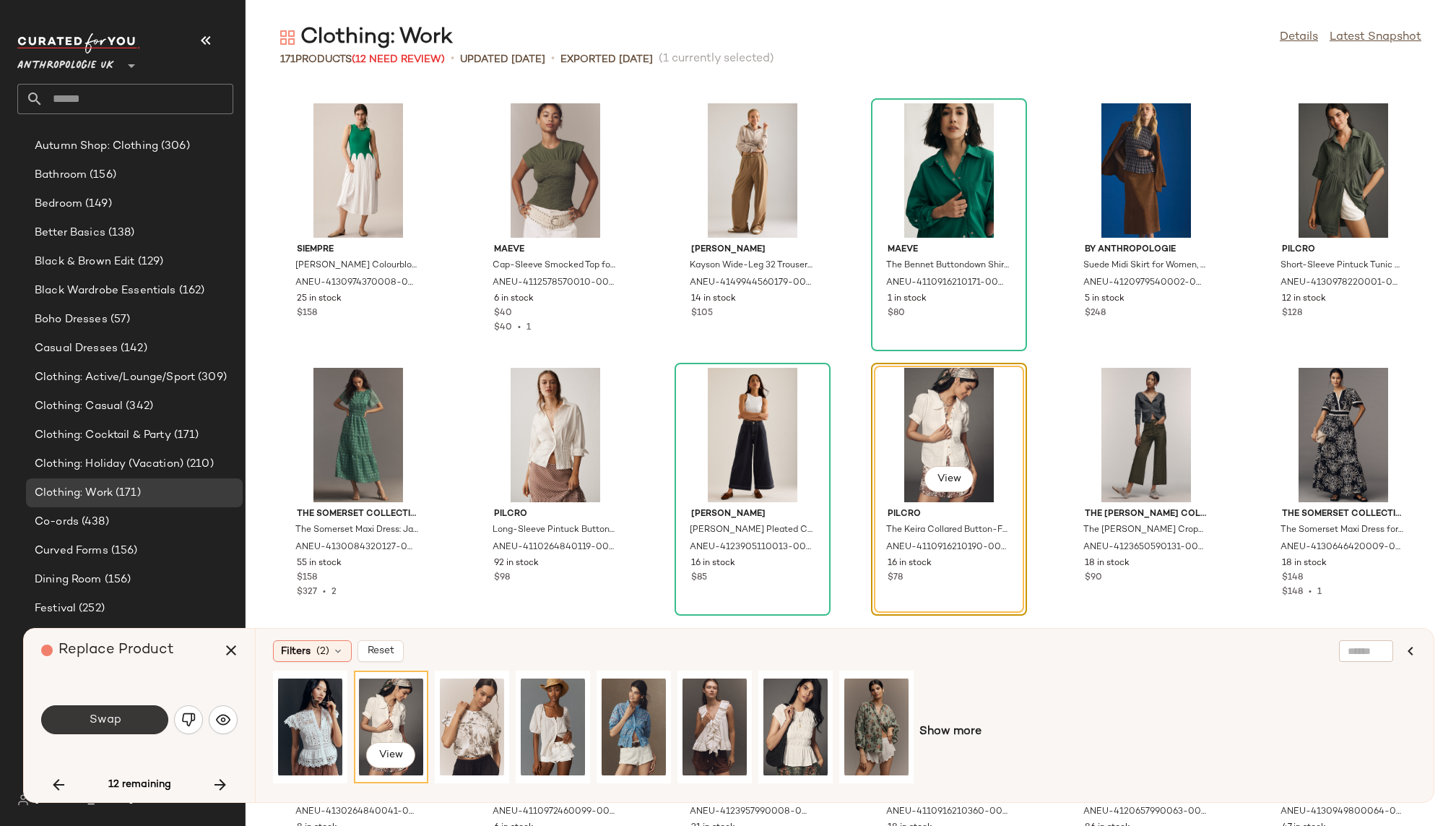
click at [128, 712] on button "Swap" at bounding box center [105, 720] width 127 height 29
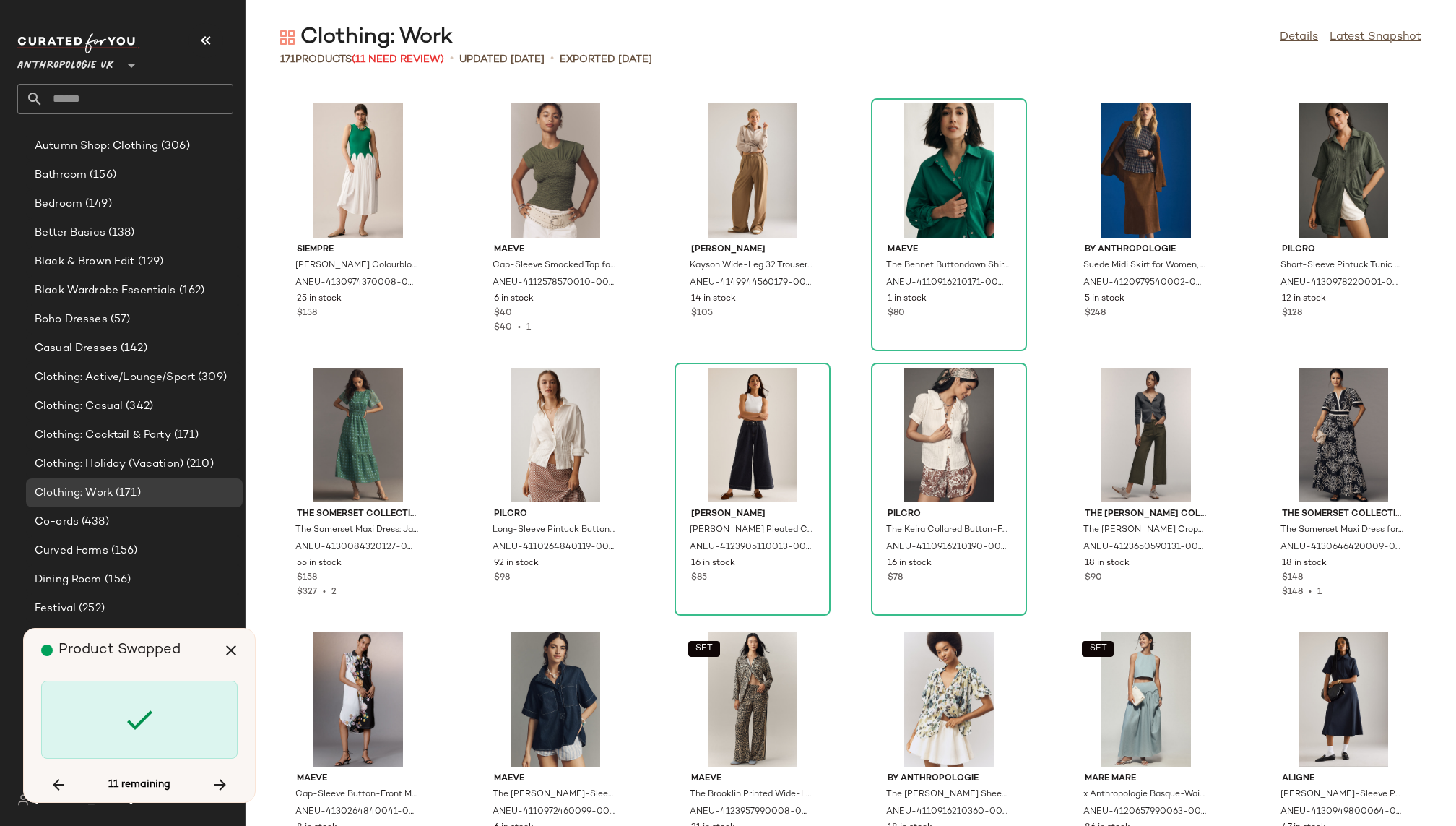
scroll to position [4761, 0]
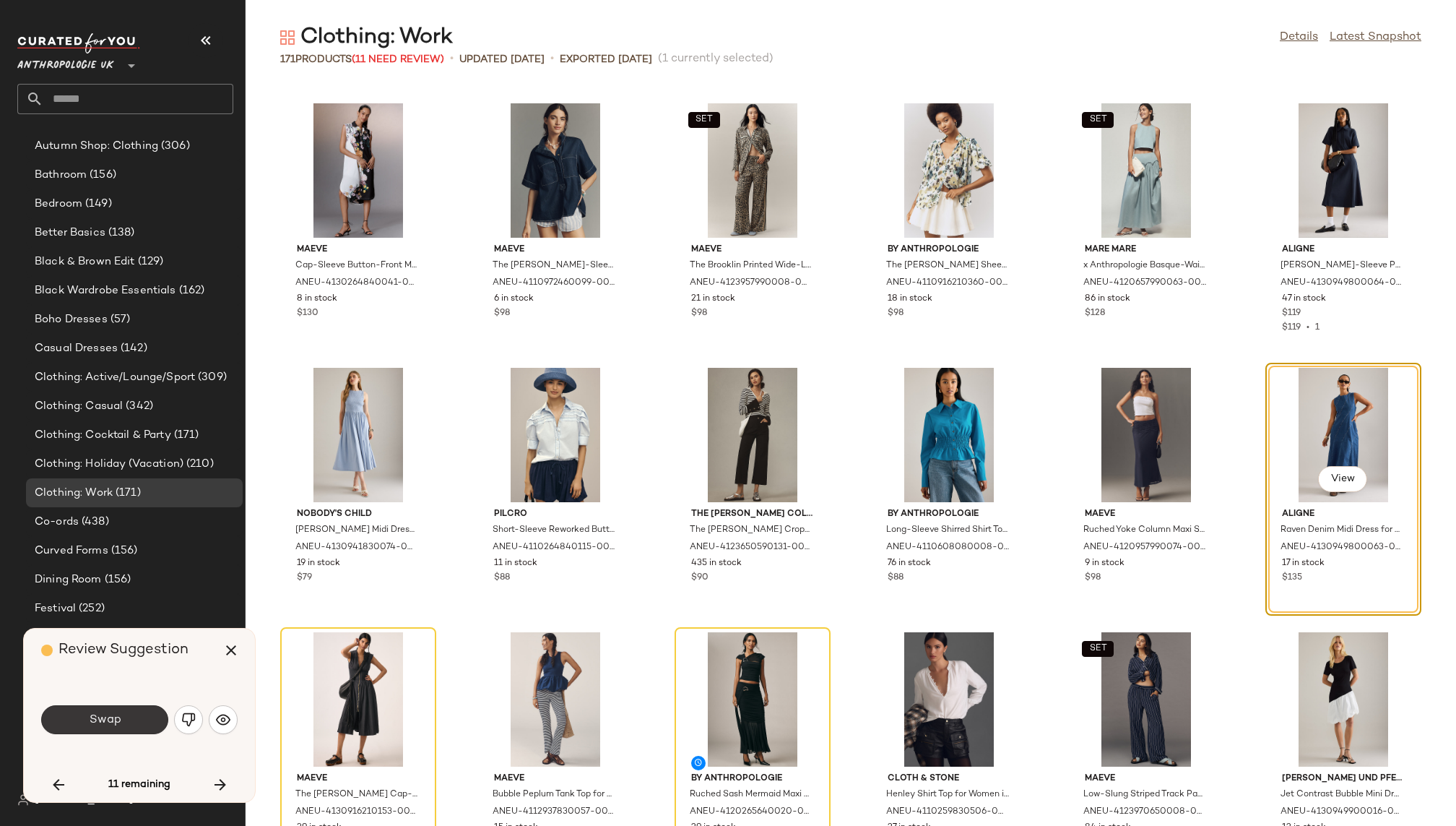
click at [99, 721] on span "Swap" at bounding box center [104, 720] width 32 height 13
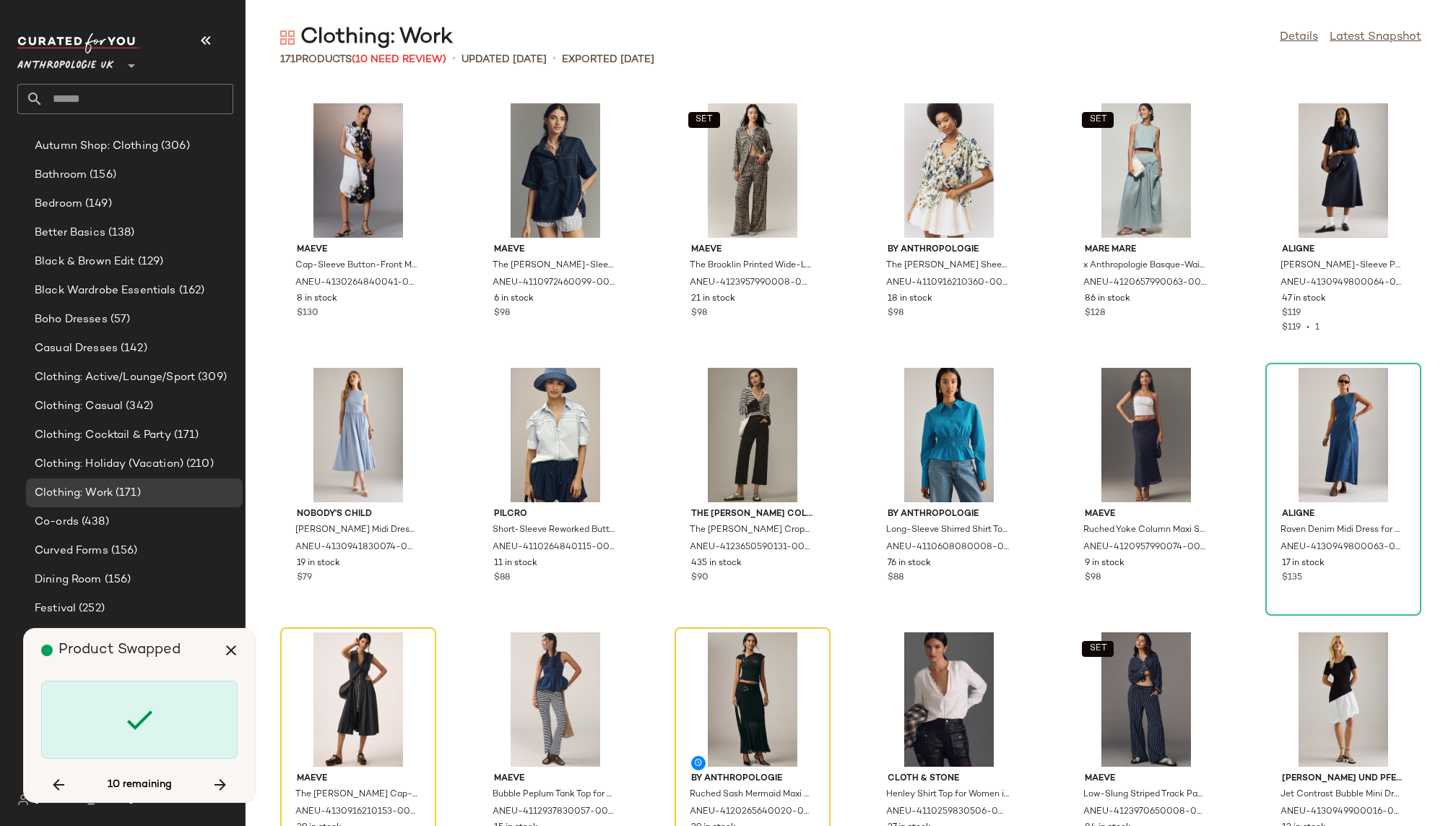
scroll to position [5026, 0]
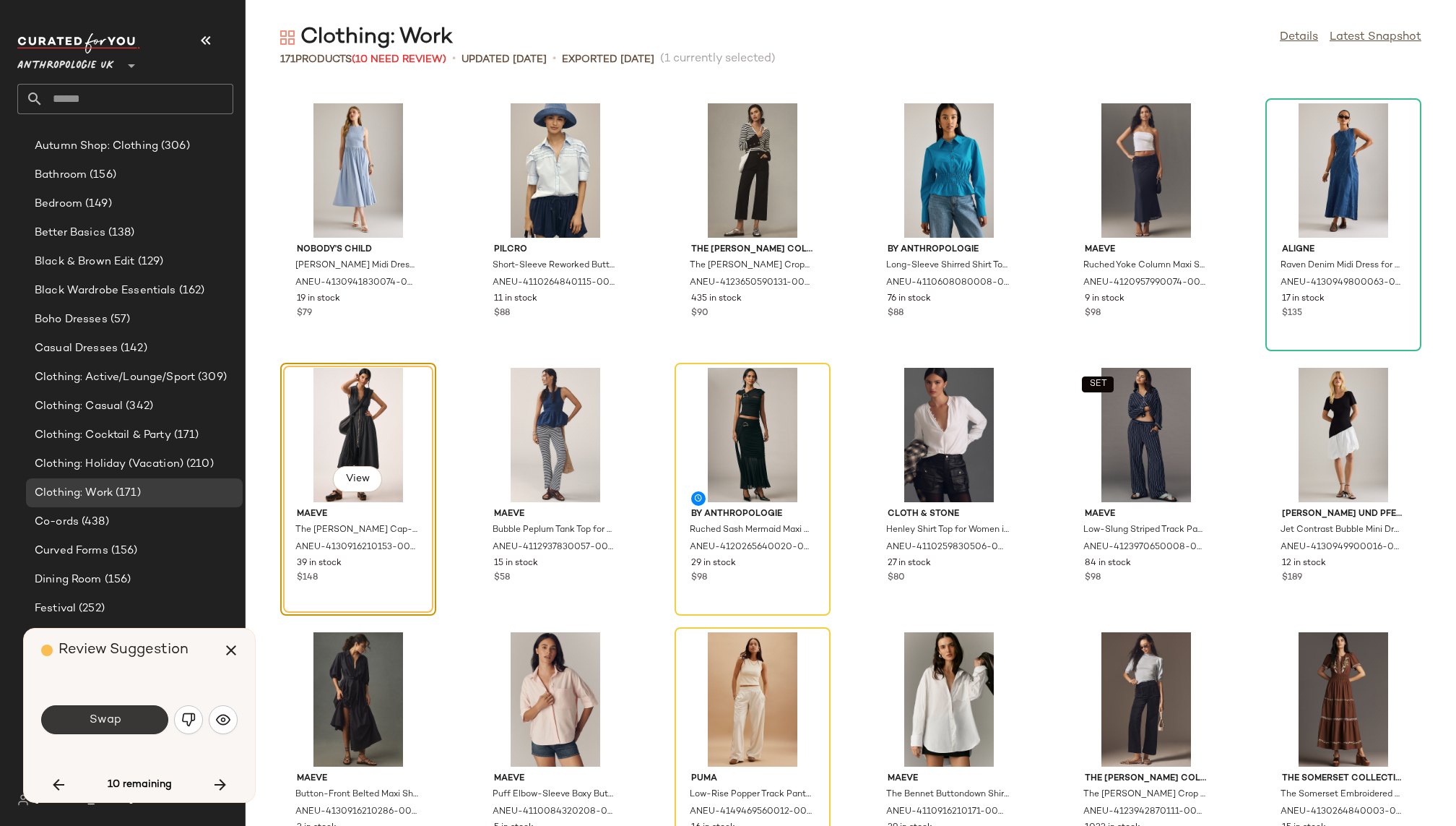
click at [106, 718] on span "Swap" at bounding box center [104, 720] width 32 height 13
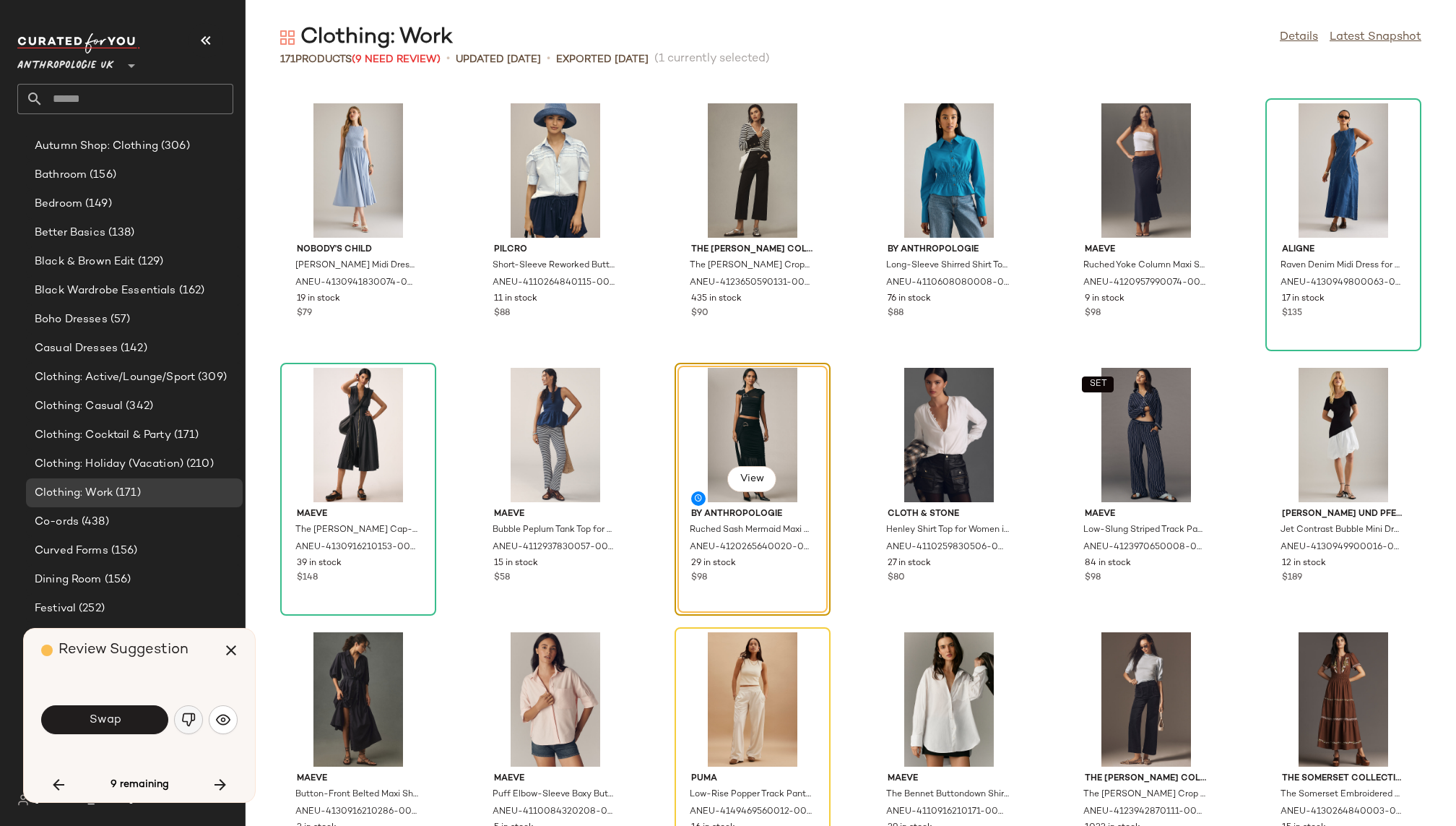
click at [187, 714] on img "button" at bounding box center [188, 719] width 14 height 14
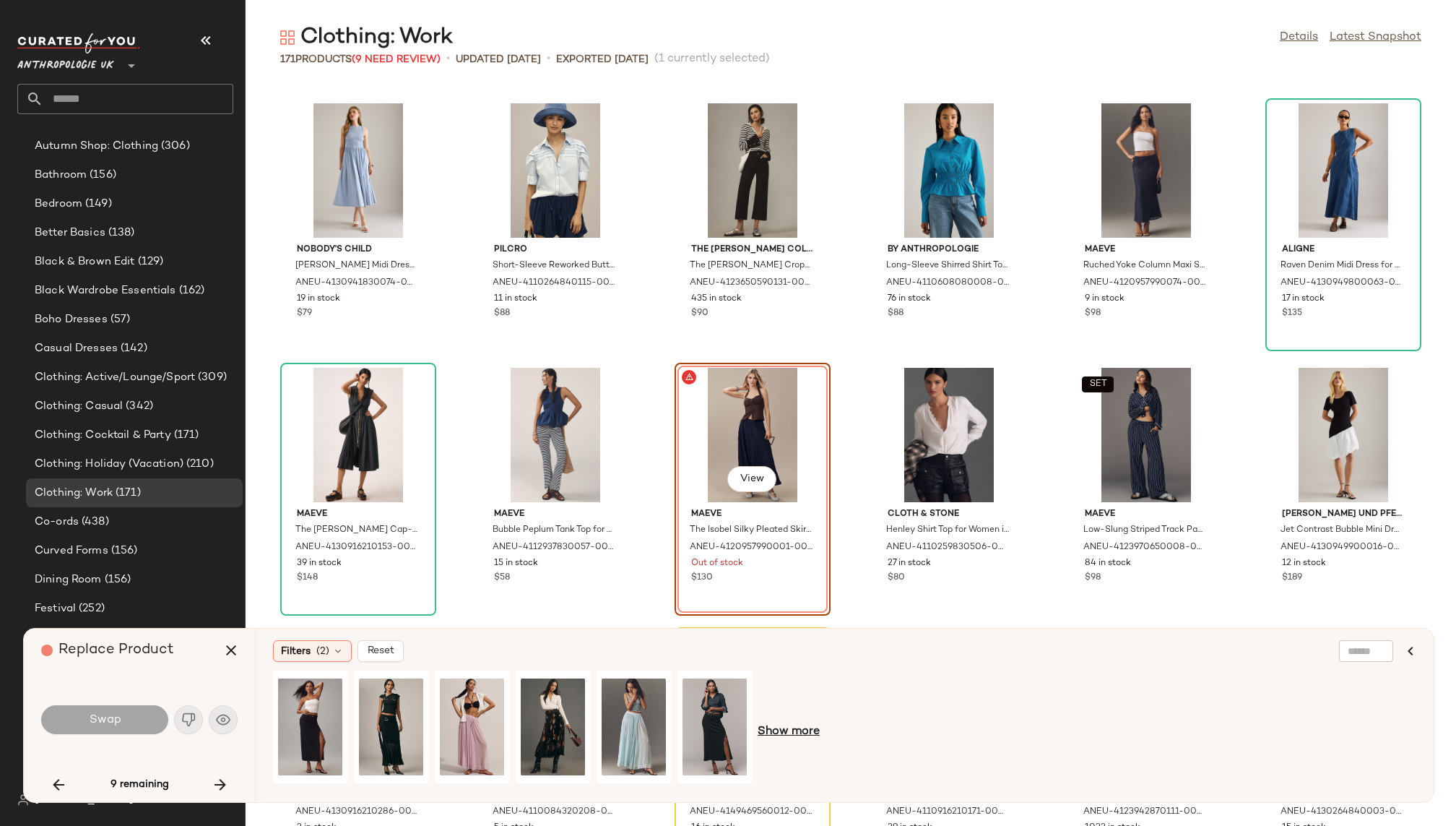
click at [796, 732] on span "Show more" at bounding box center [788, 732] width 62 height 17
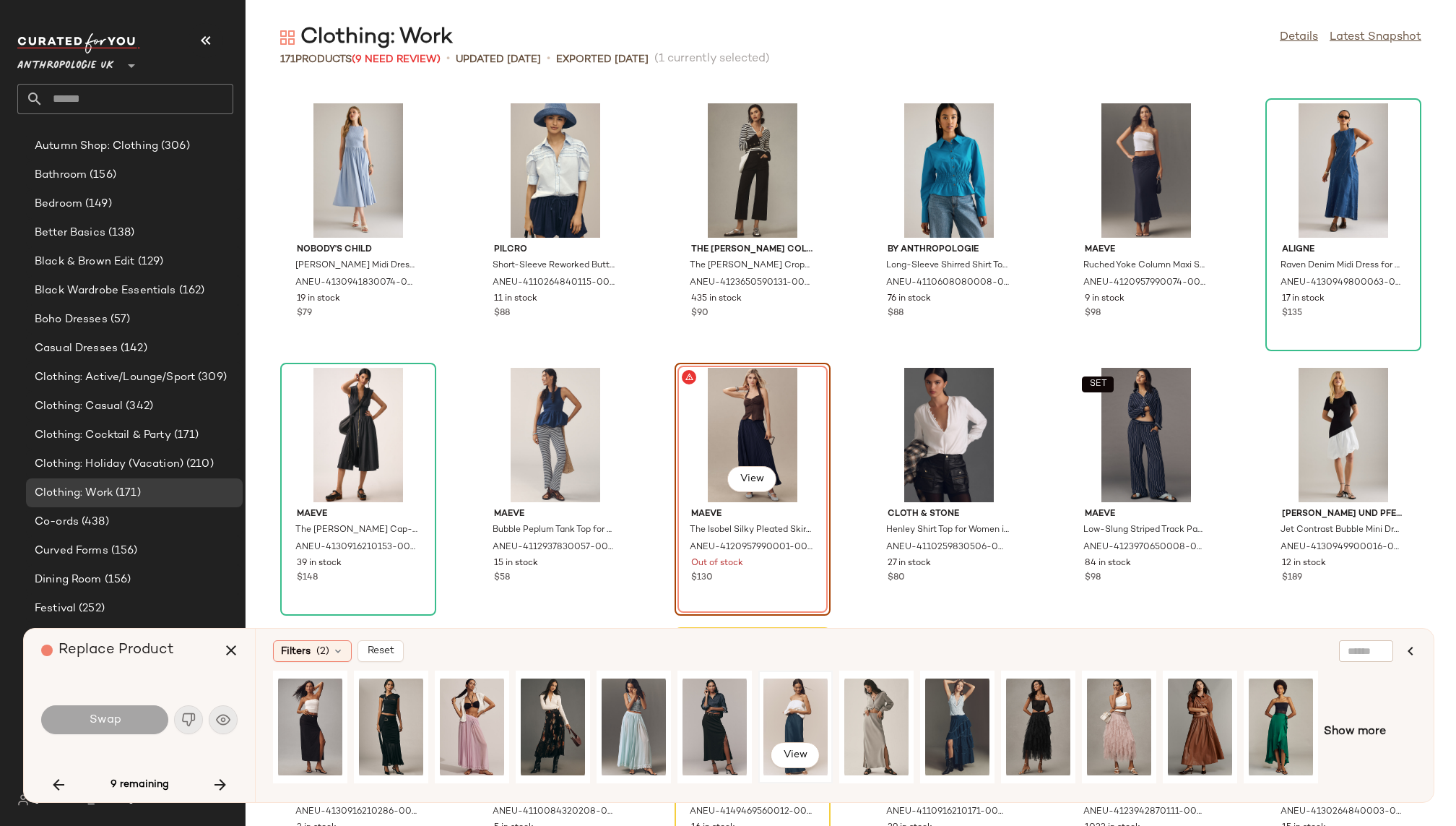
click at [787, 706] on div "View" at bounding box center [796, 726] width 64 height 103
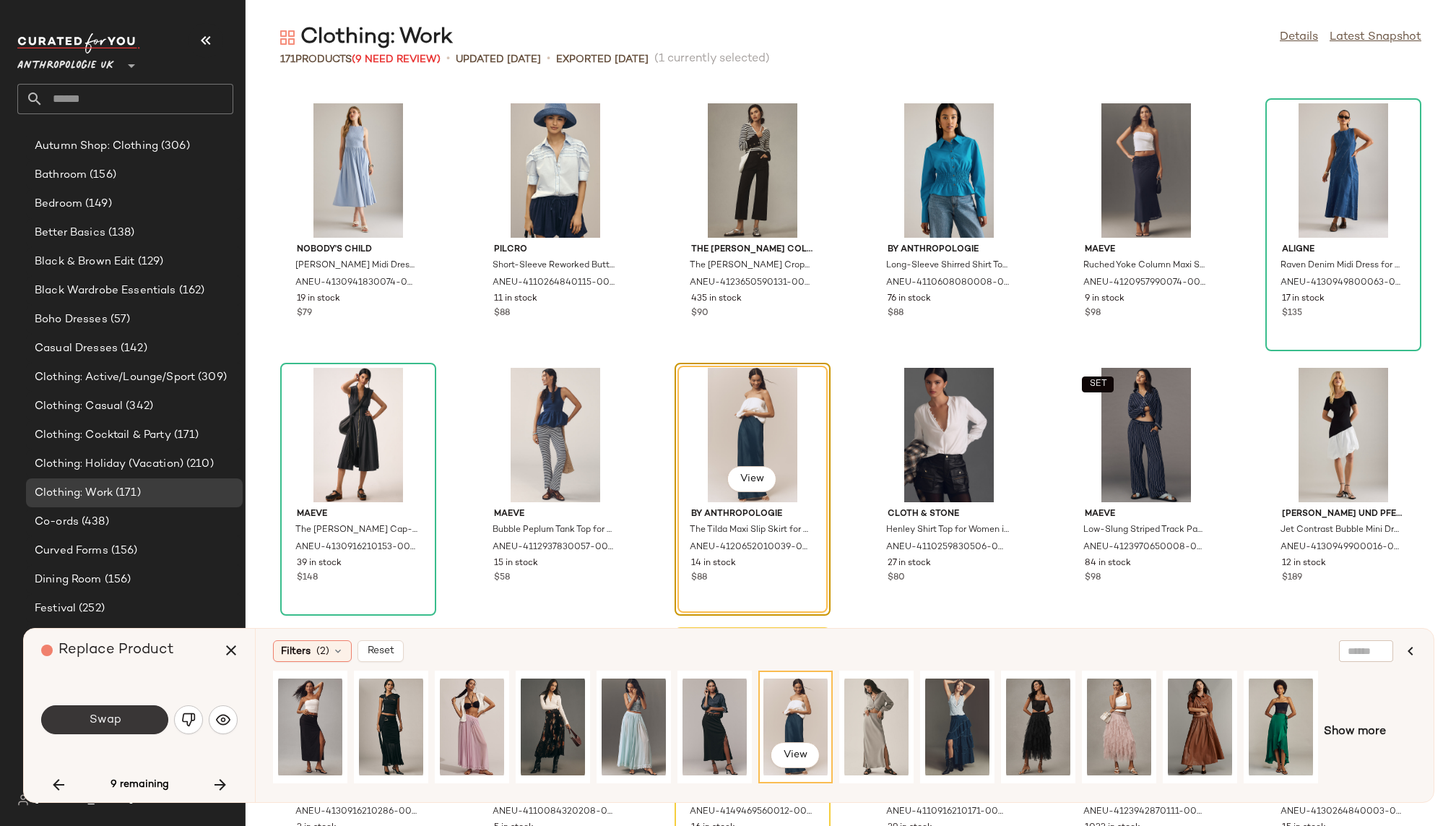
click at [135, 718] on button "Swap" at bounding box center [105, 720] width 127 height 29
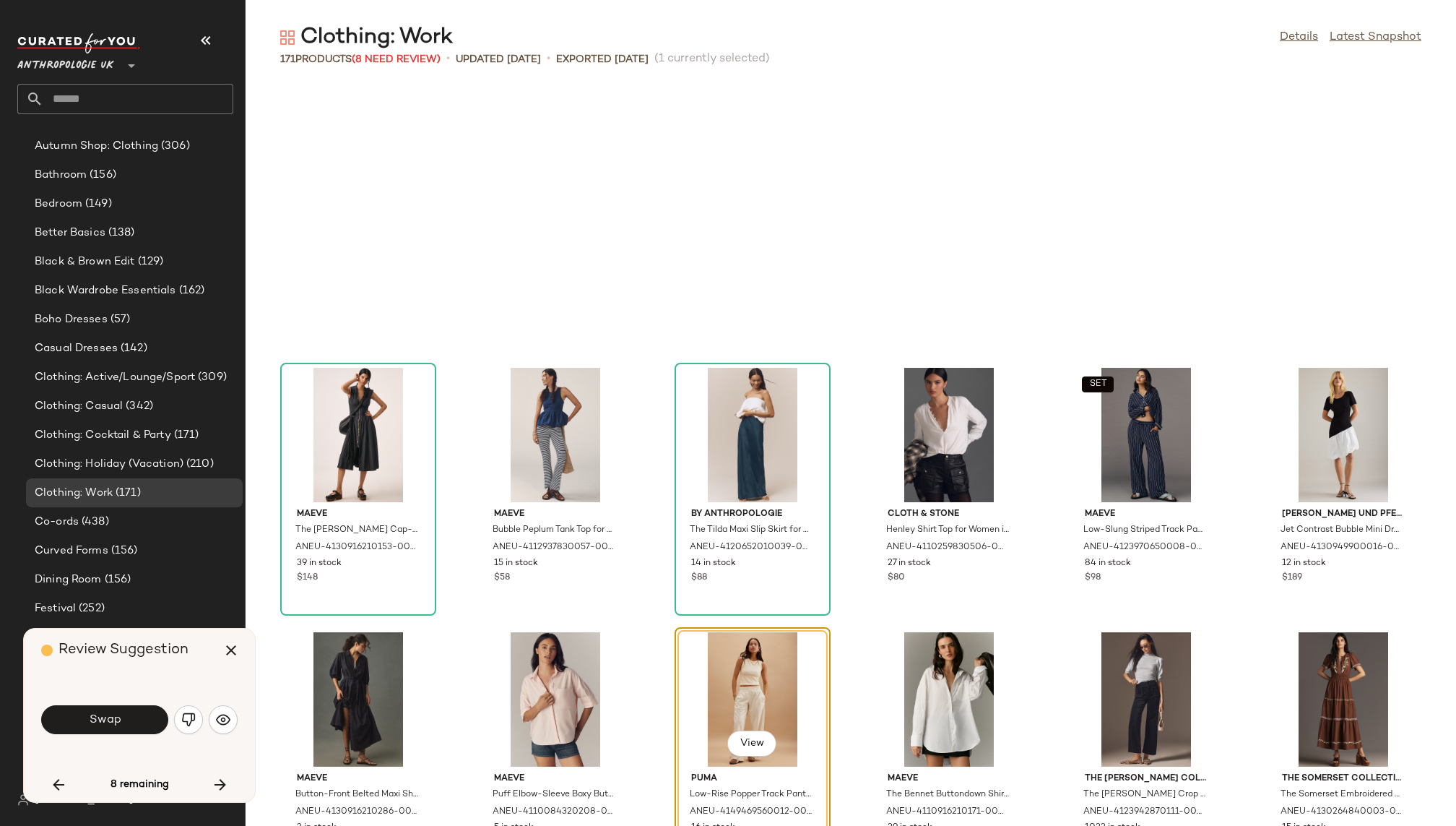
scroll to position [5290, 0]
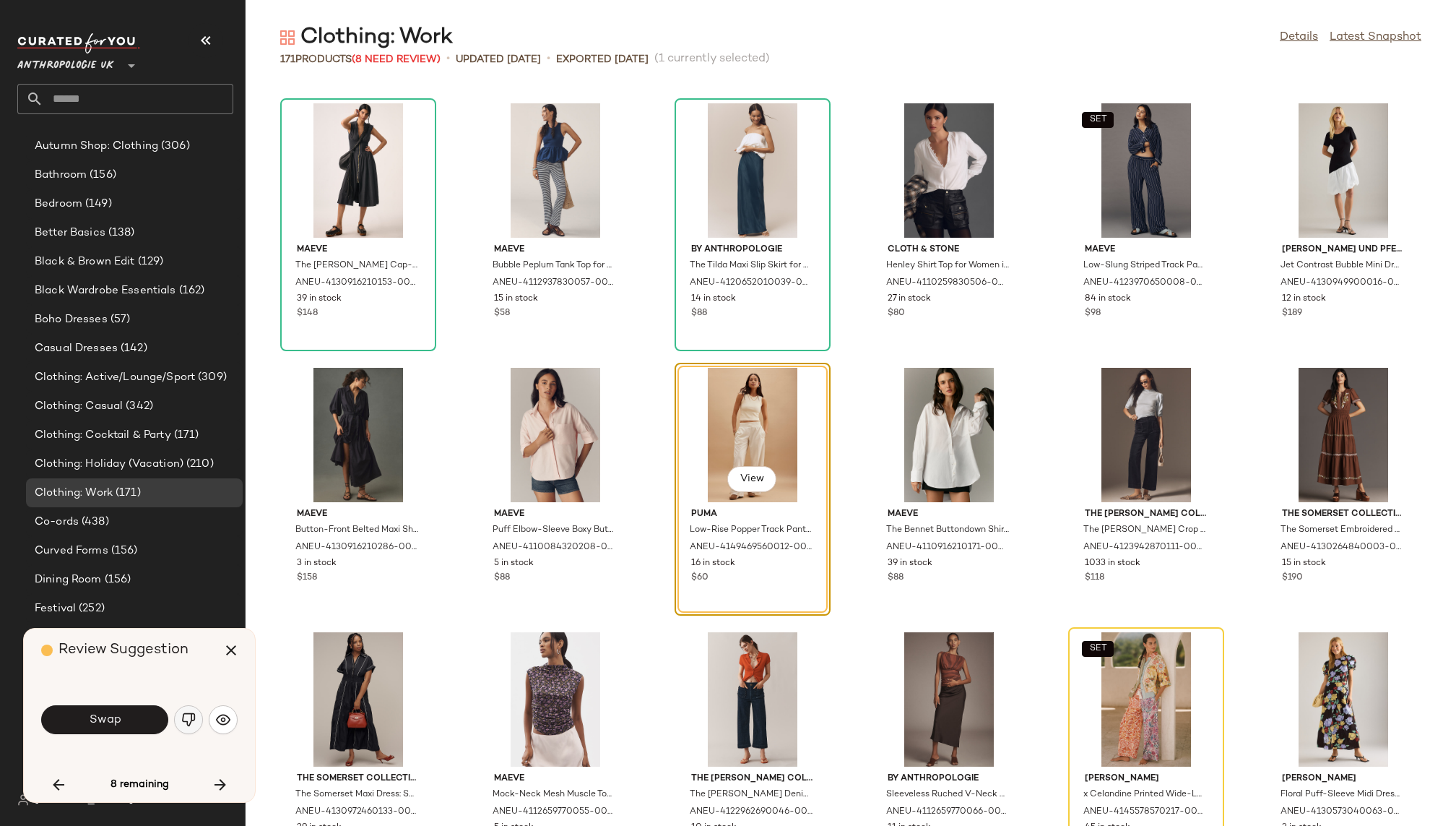
click at [192, 716] on img "button" at bounding box center [188, 719] width 14 height 14
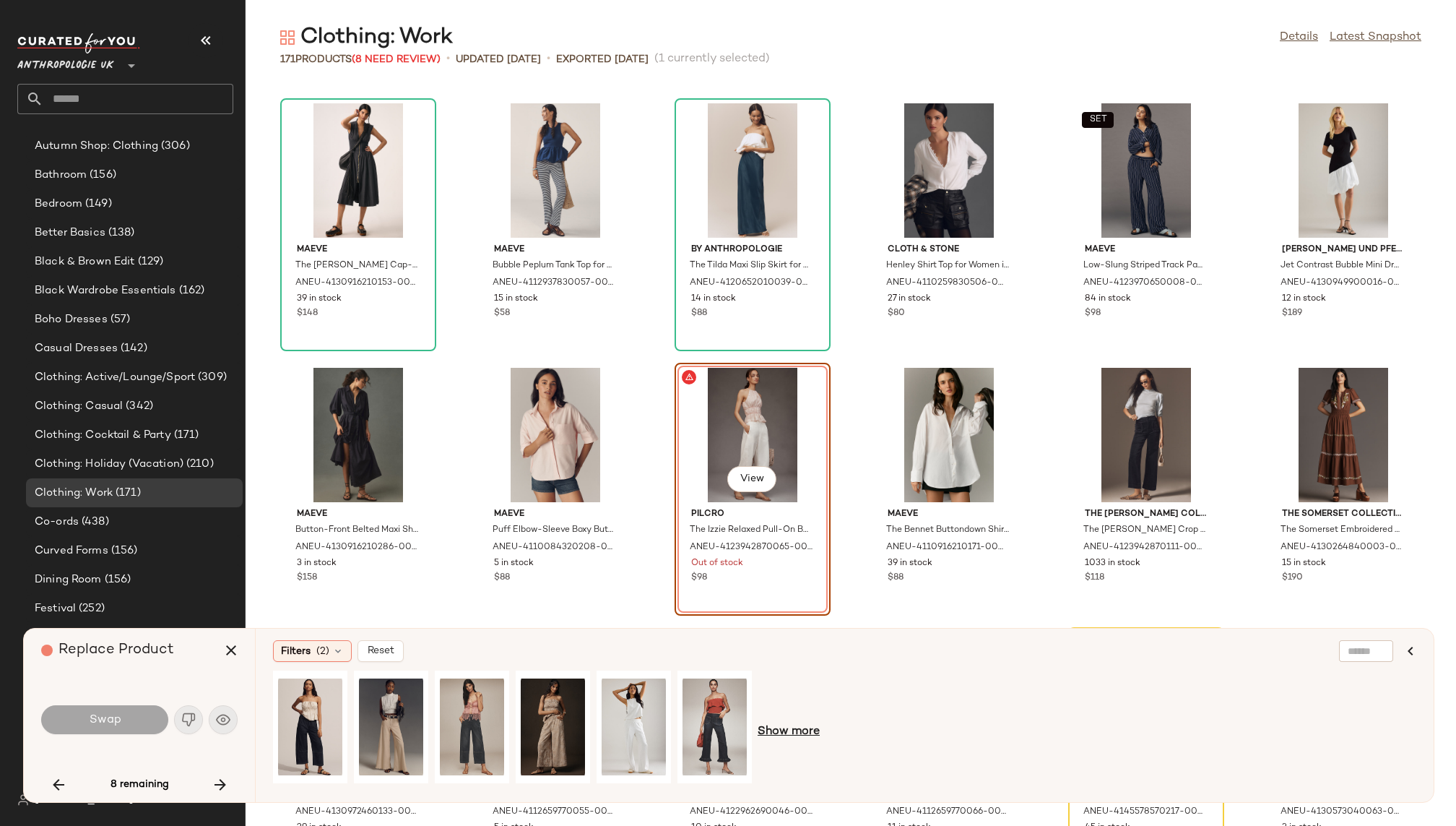
click at [778, 735] on span "Show more" at bounding box center [788, 732] width 62 height 17
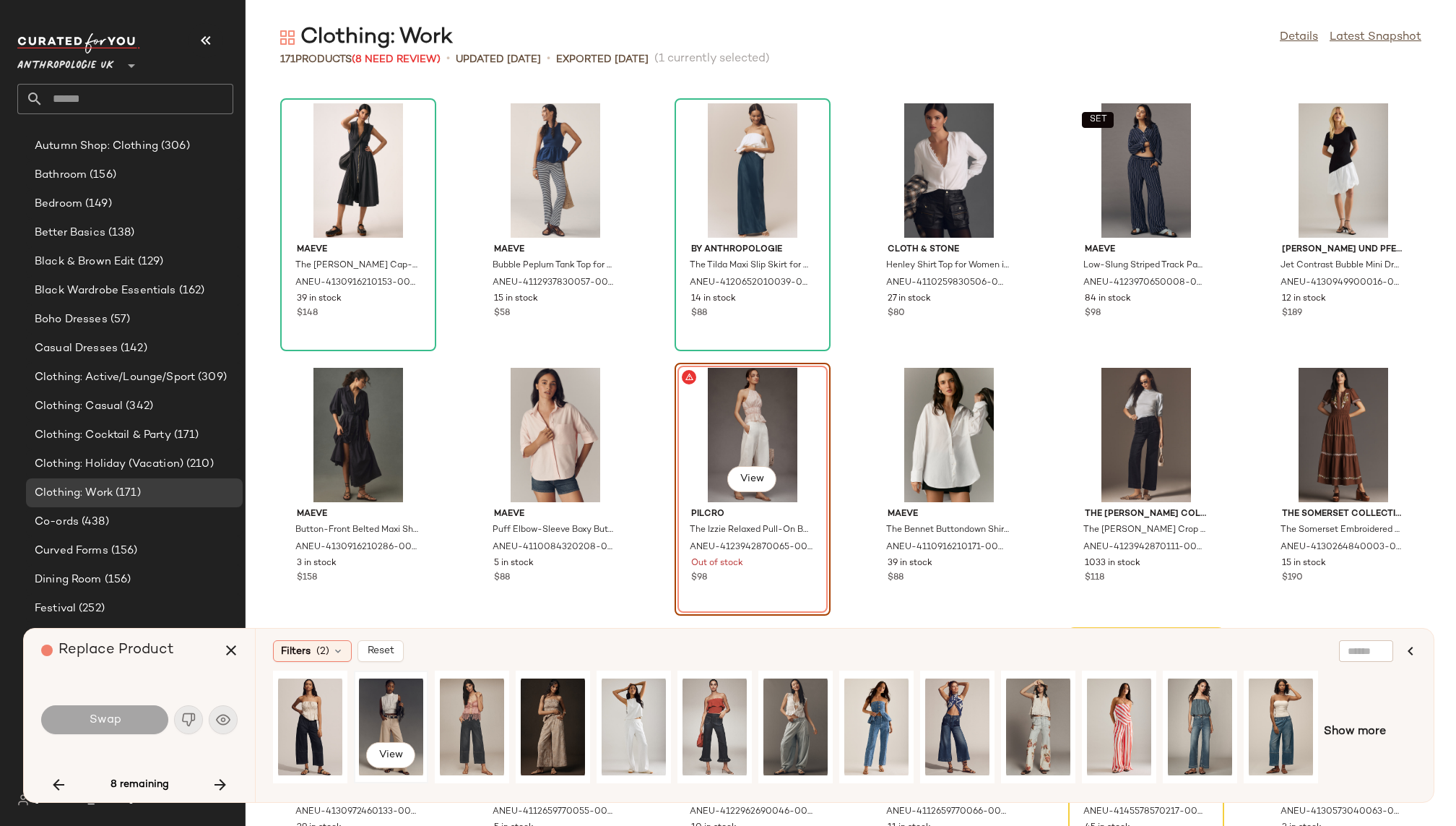
click at [381, 707] on div "View" at bounding box center [391, 726] width 64 height 103
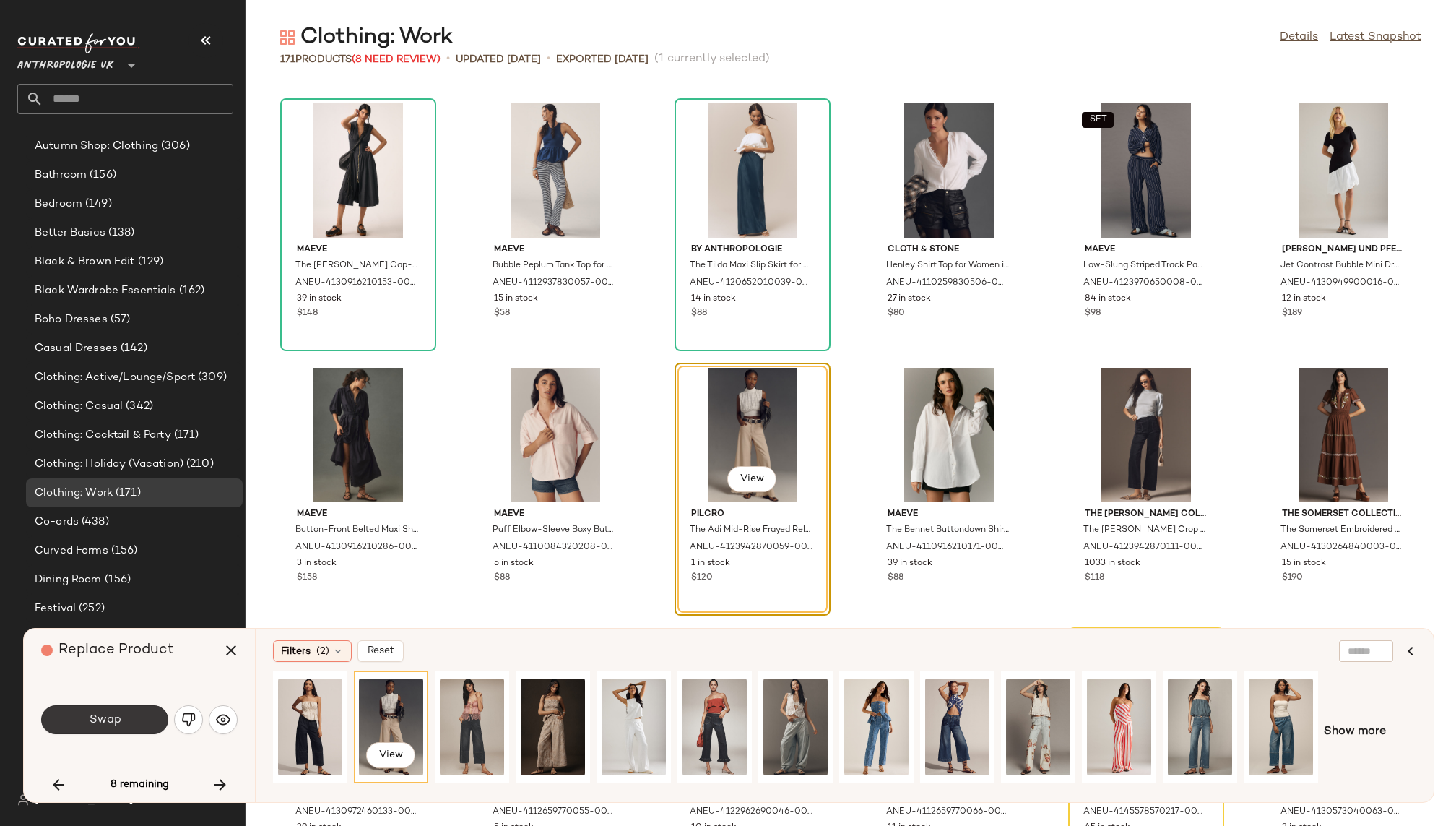
click at [143, 722] on button "Swap" at bounding box center [105, 720] width 127 height 29
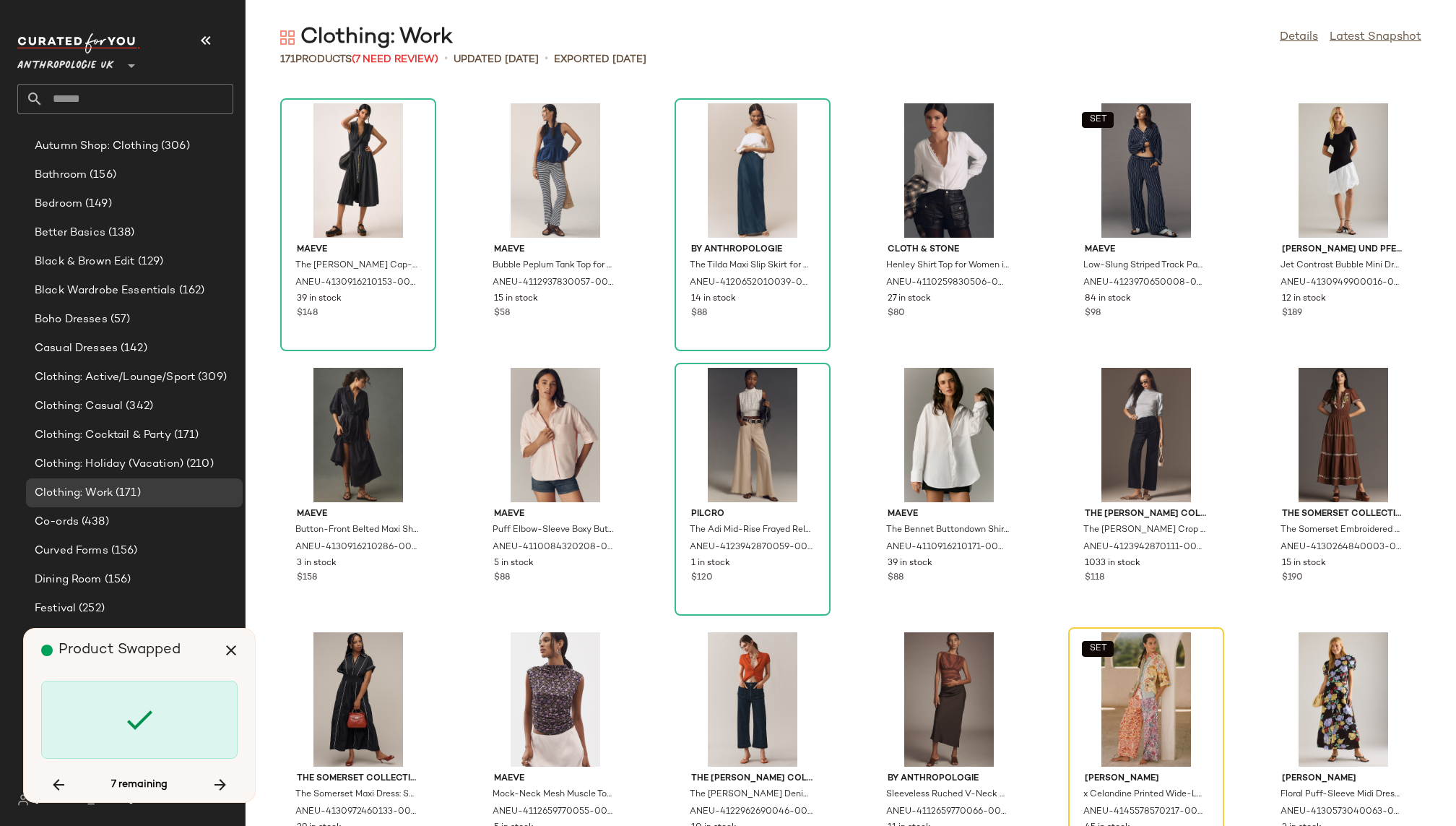
scroll to position [5555, 0]
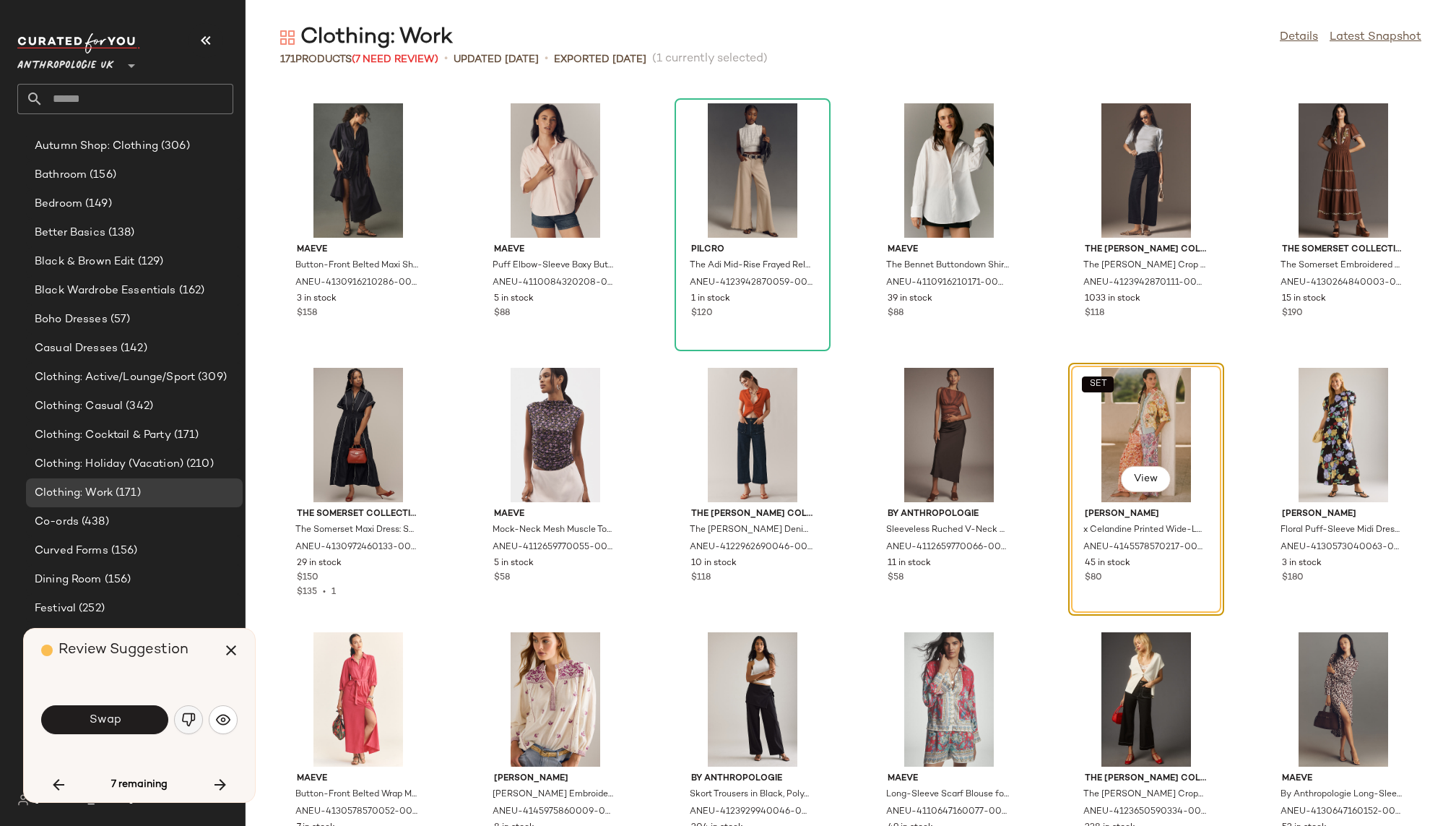
click at [185, 717] on img "button" at bounding box center [188, 719] width 14 height 14
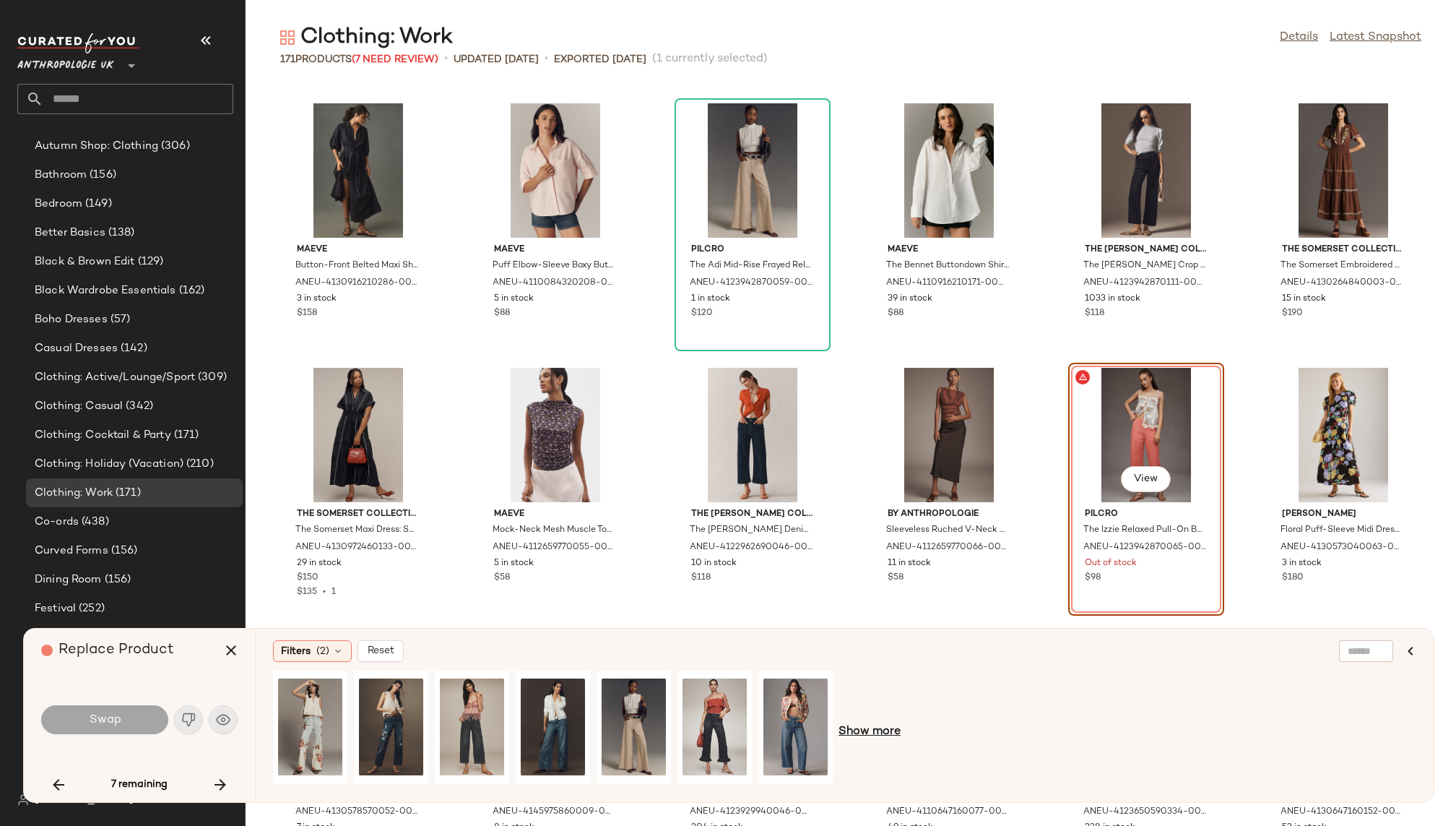
click at [885, 726] on span "Show more" at bounding box center [869, 732] width 62 height 17
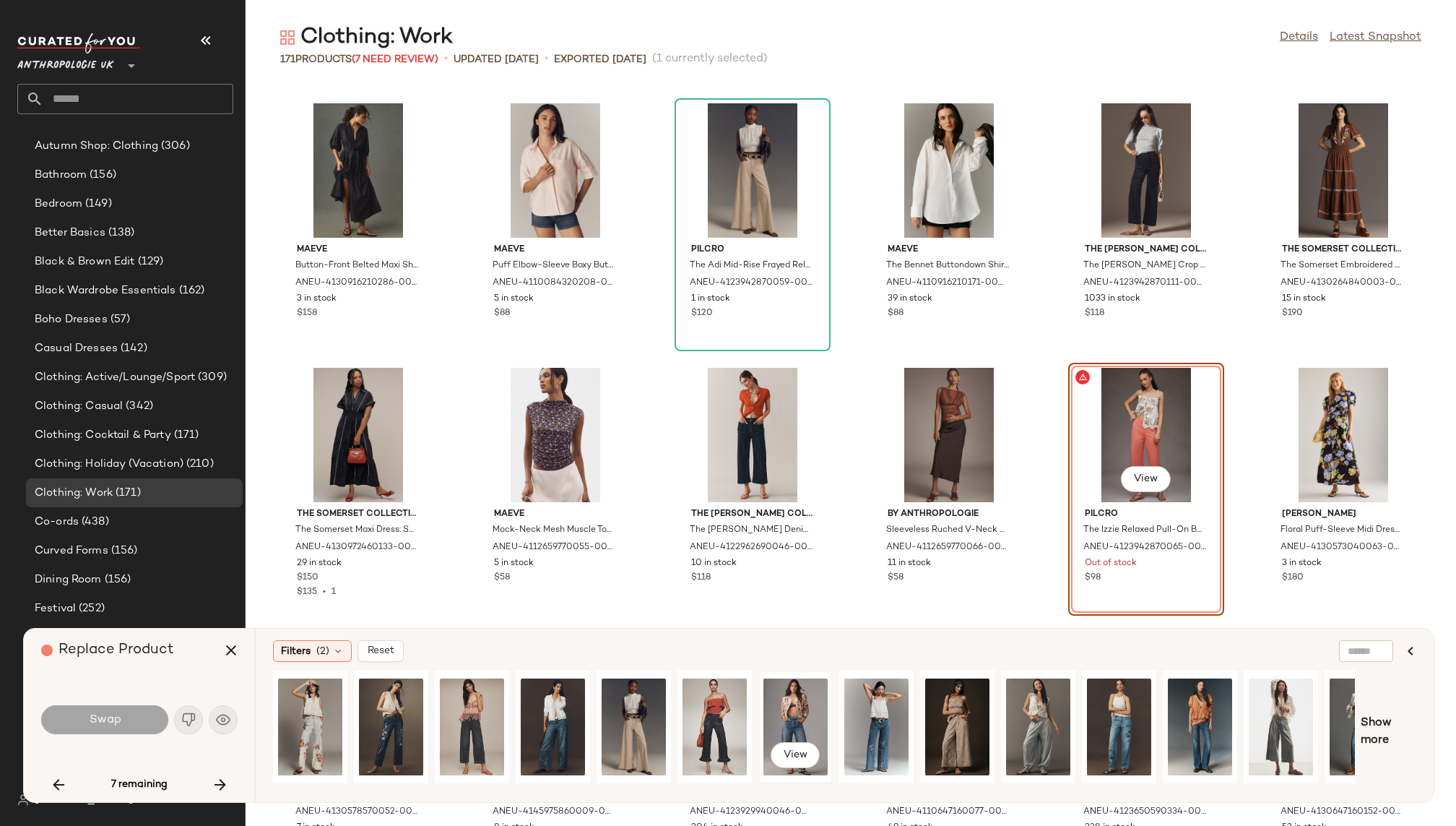
scroll to position [0, 123]
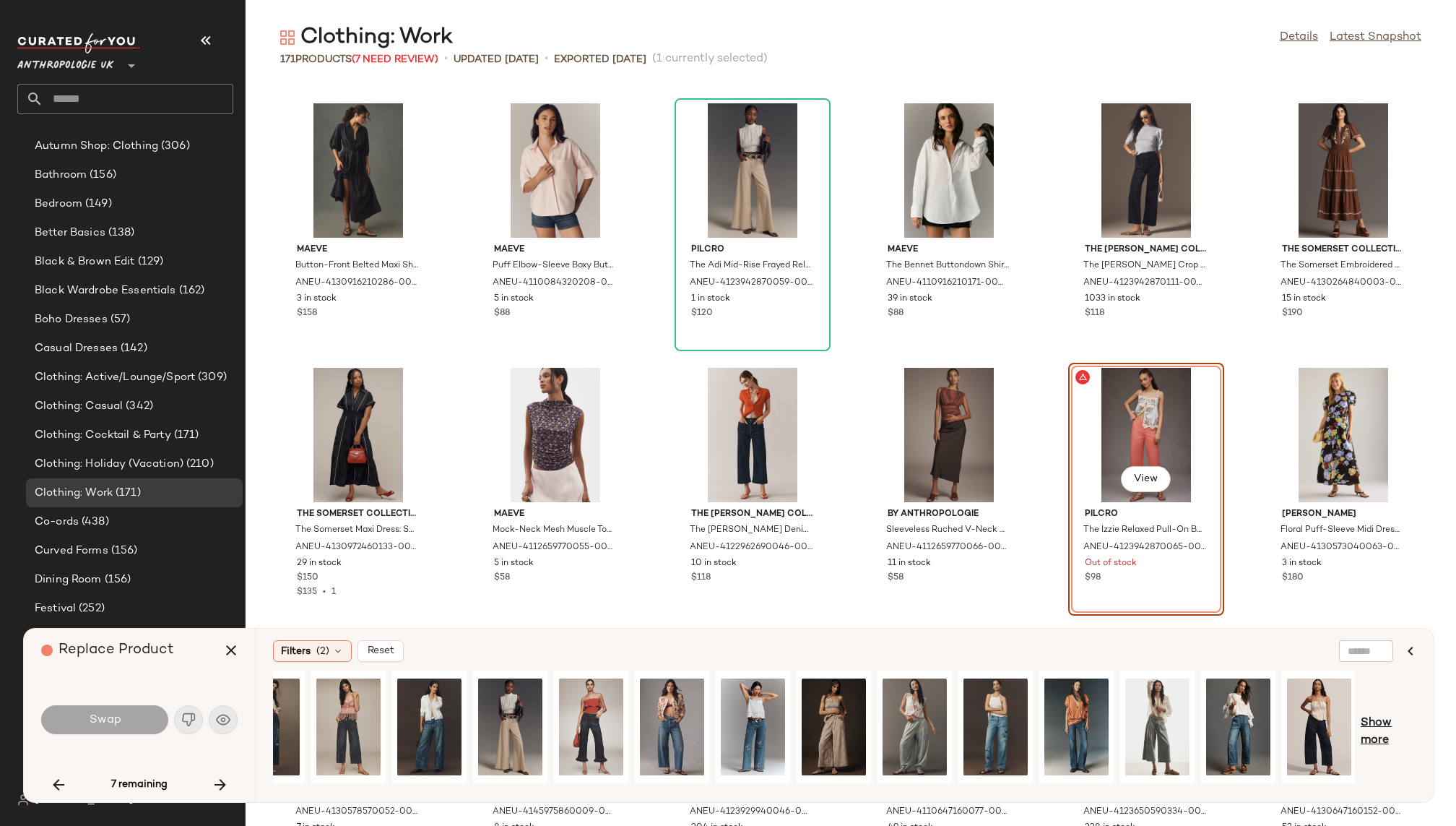
click at [1386, 725] on span "Show more" at bounding box center [1389, 732] width 55 height 34
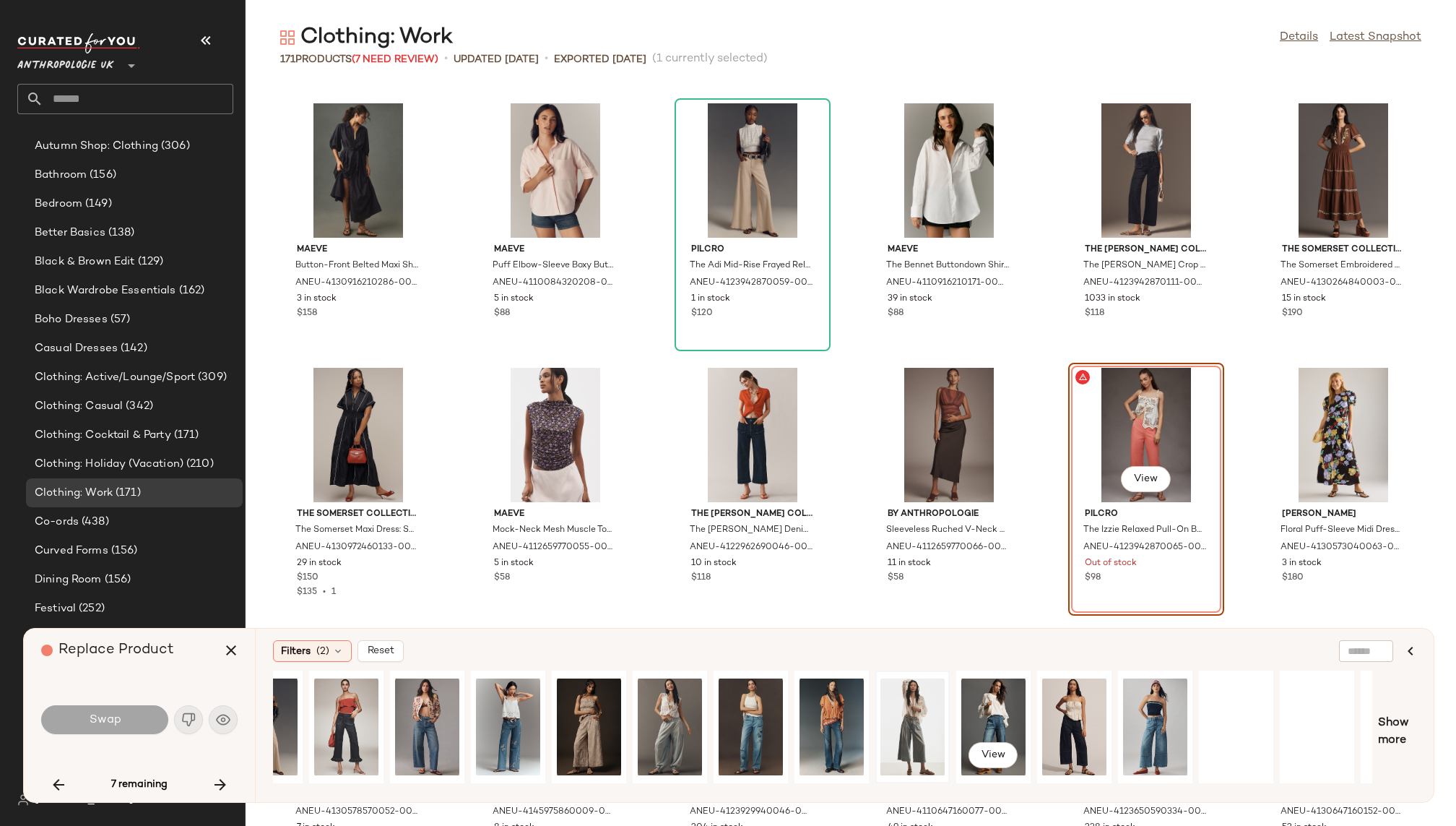
scroll to position [0, 673]
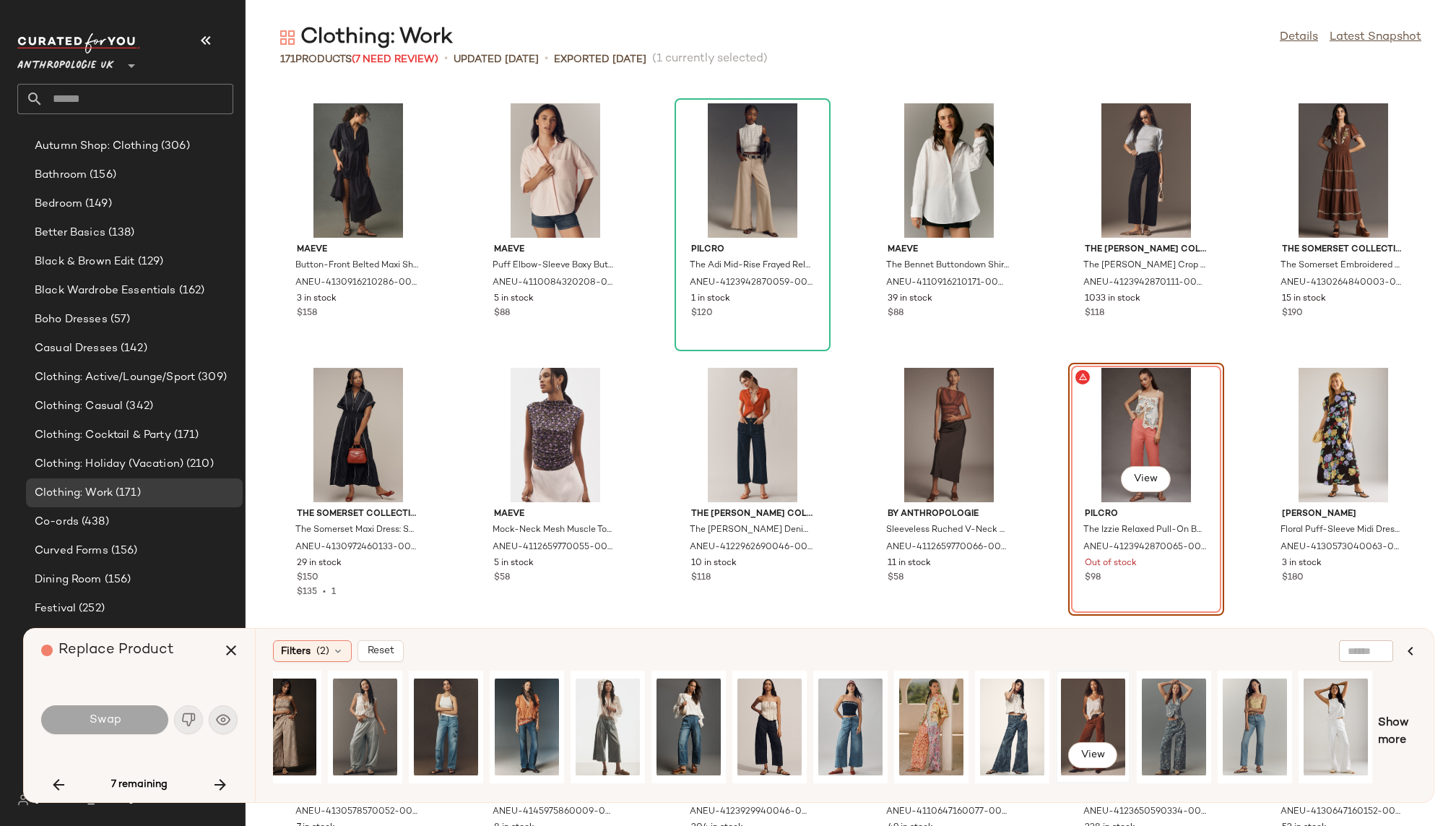
click at [1091, 720] on div "View" at bounding box center [1093, 726] width 64 height 103
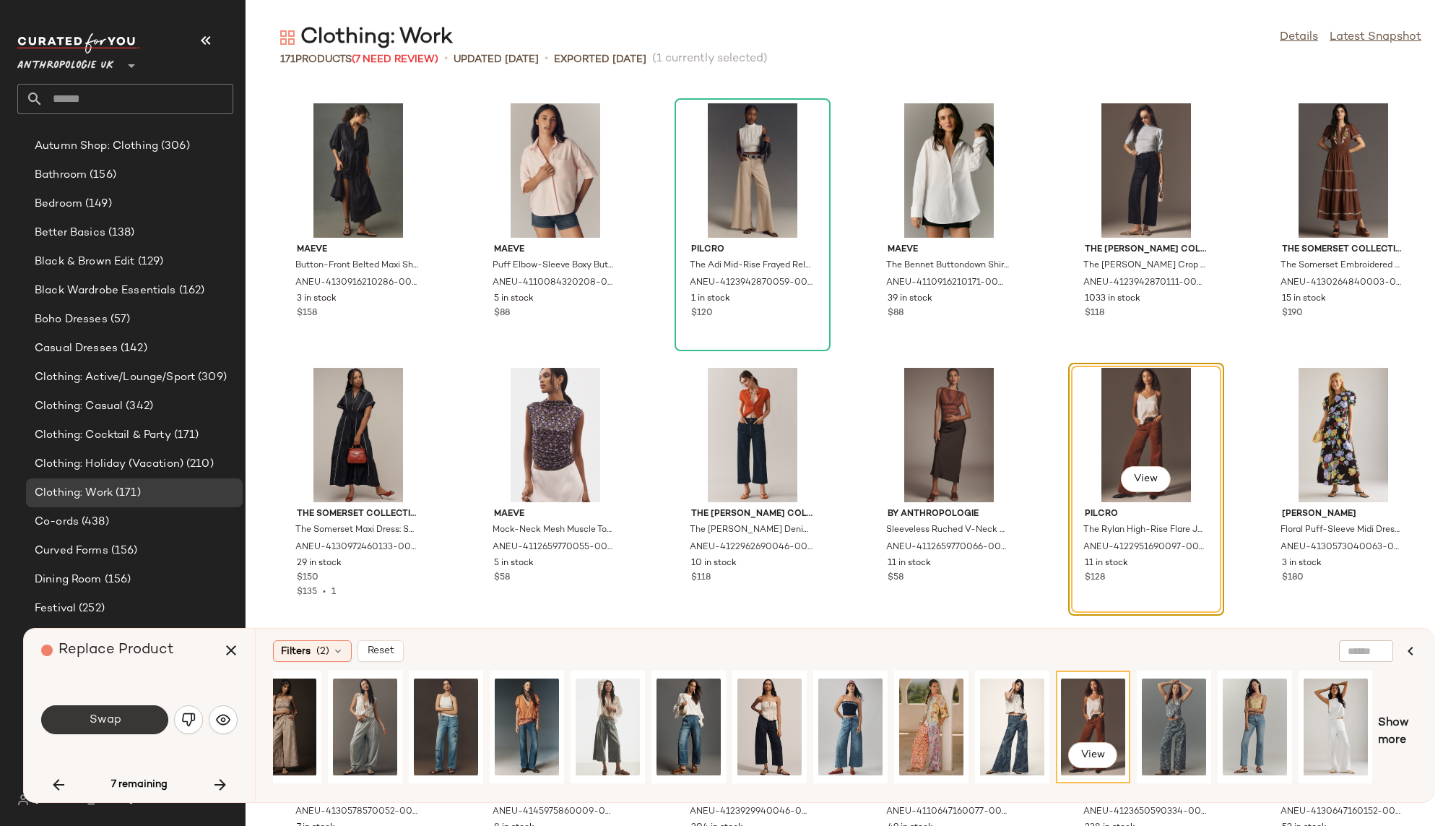
click at [135, 726] on button "Swap" at bounding box center [105, 720] width 127 height 29
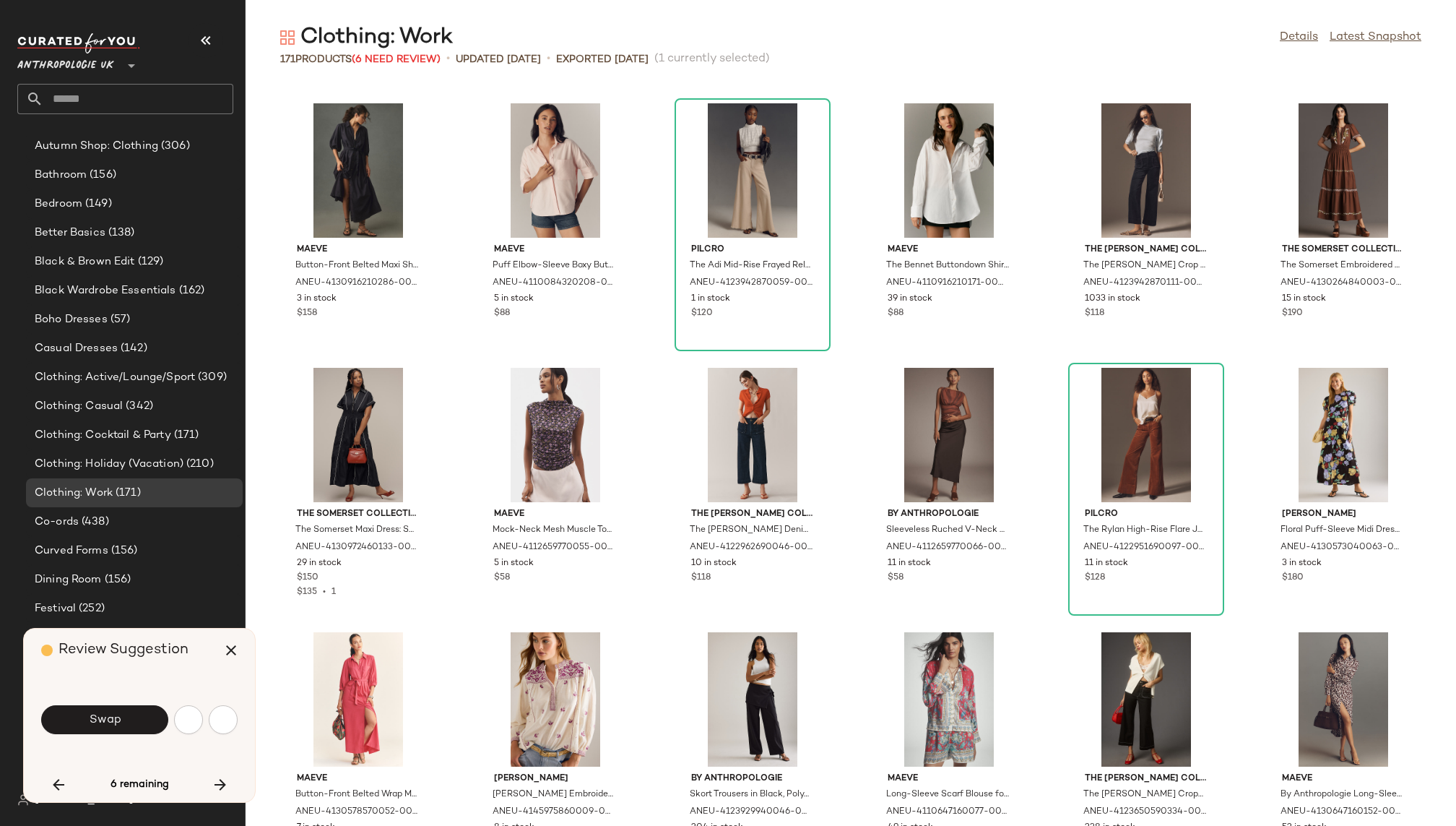
scroll to position [6084, 0]
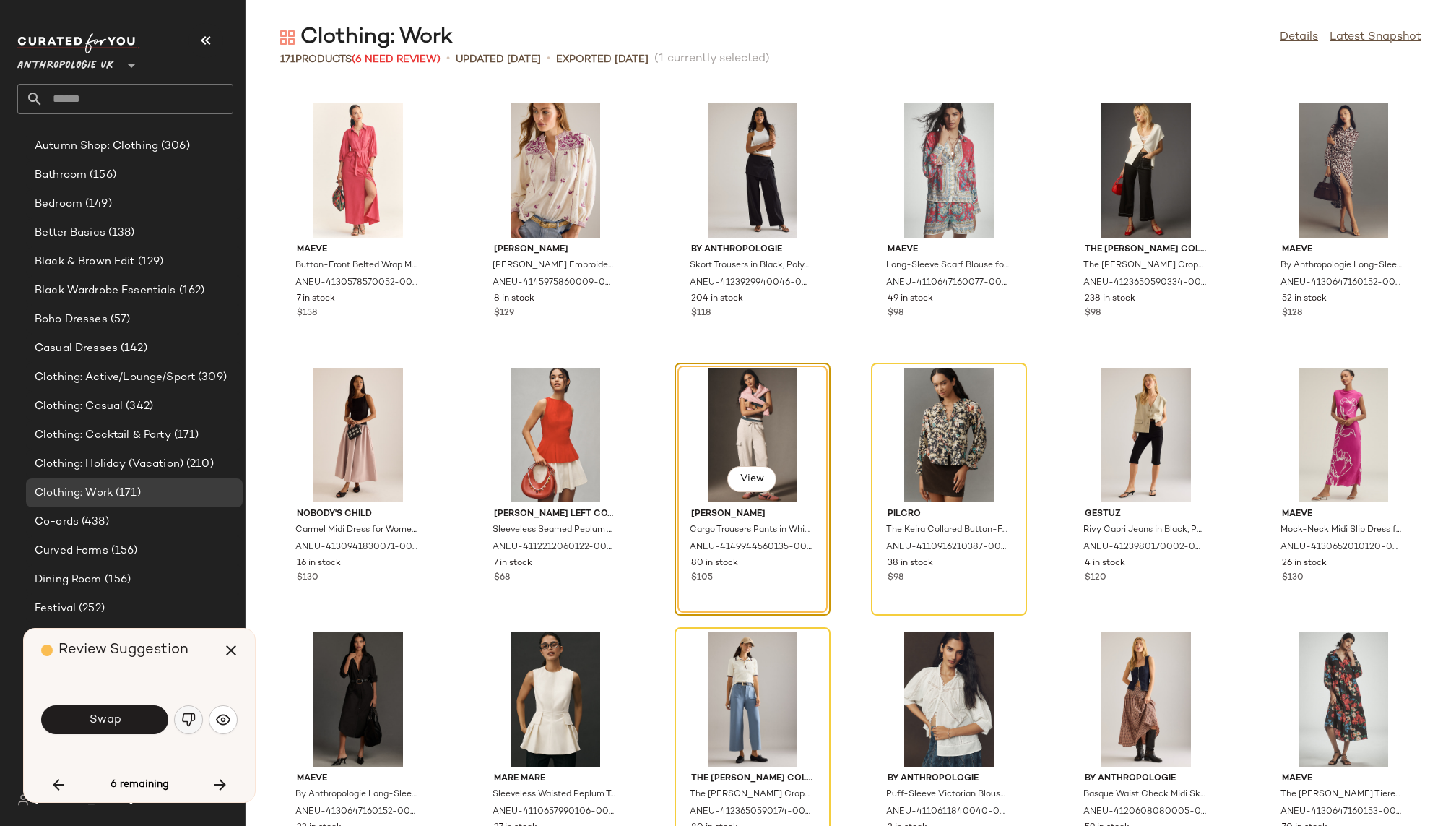
click at [189, 709] on button "button" at bounding box center [188, 720] width 29 height 29
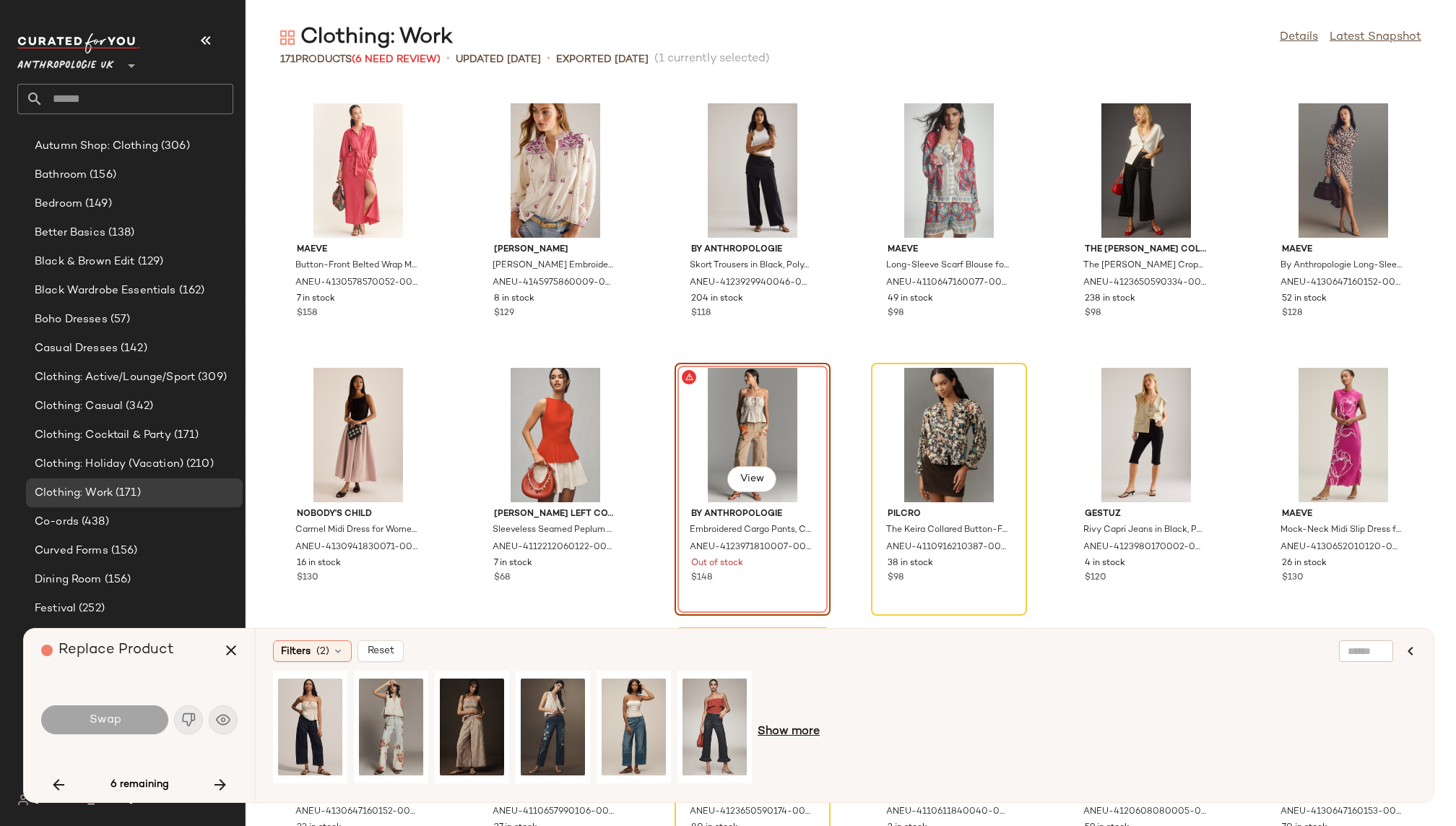
click at [790, 729] on span "Show more" at bounding box center [788, 732] width 62 height 17
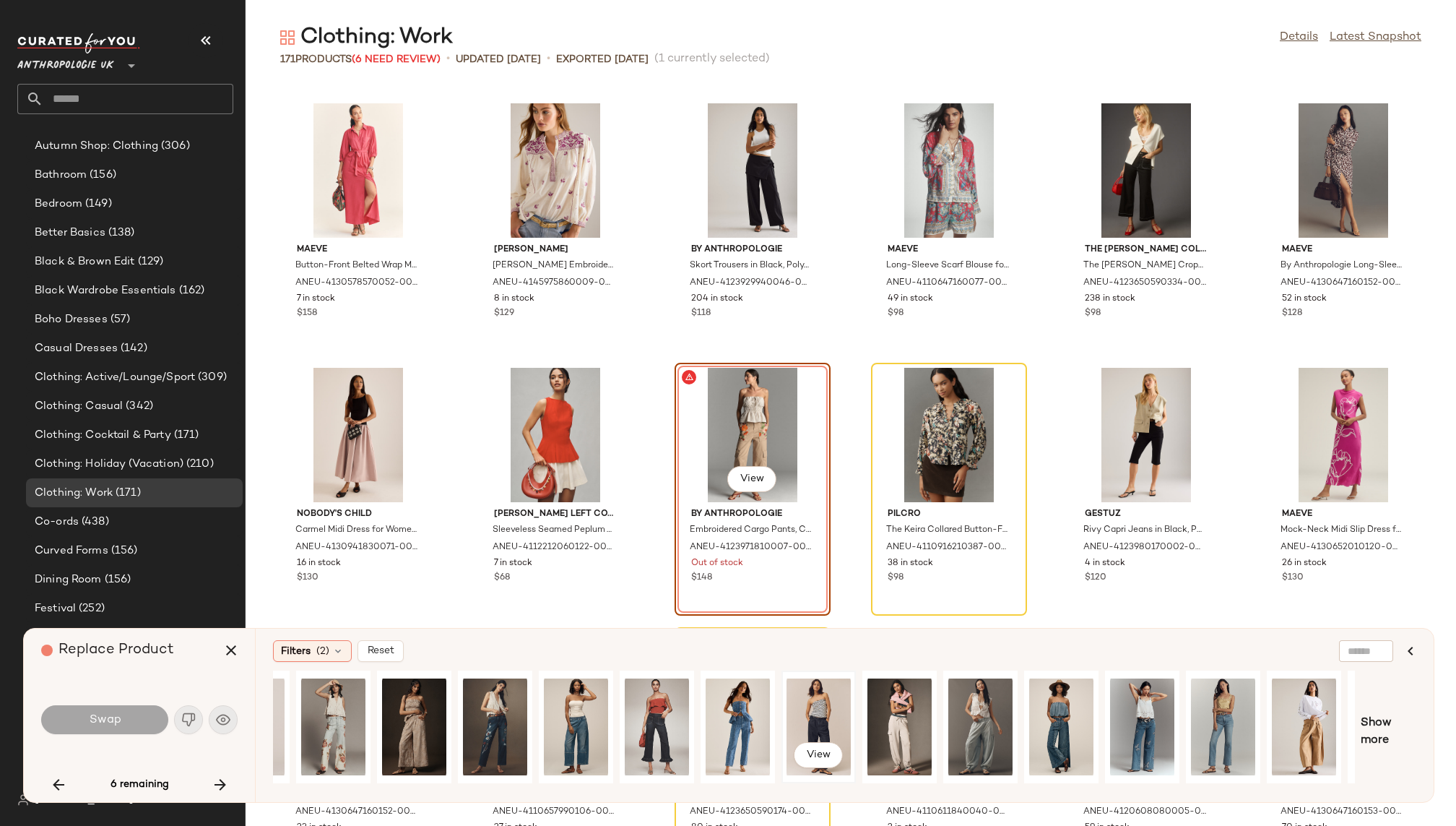
scroll to position [0, 70]
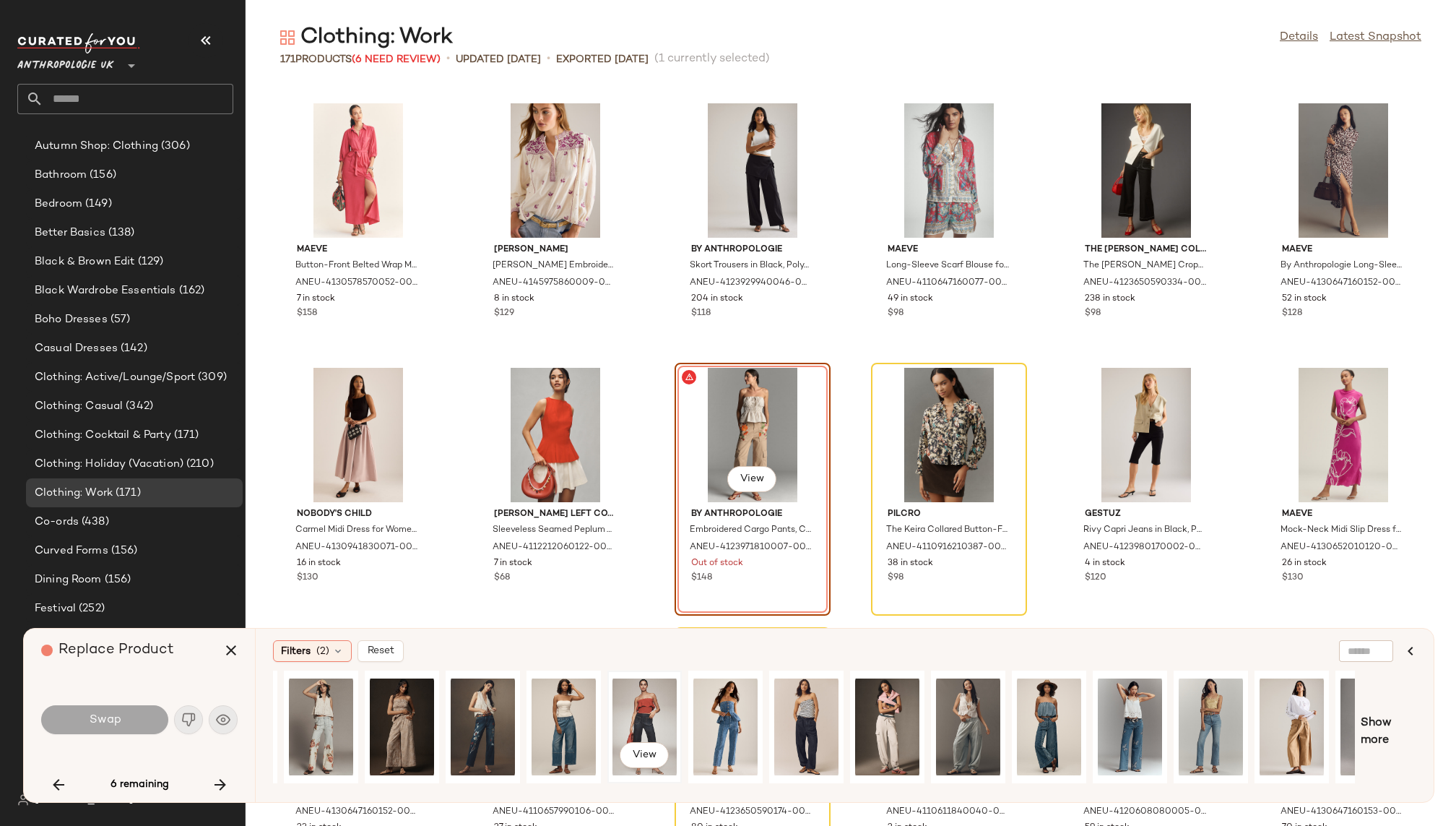
click at [652, 709] on div "View" at bounding box center [645, 726] width 64 height 103
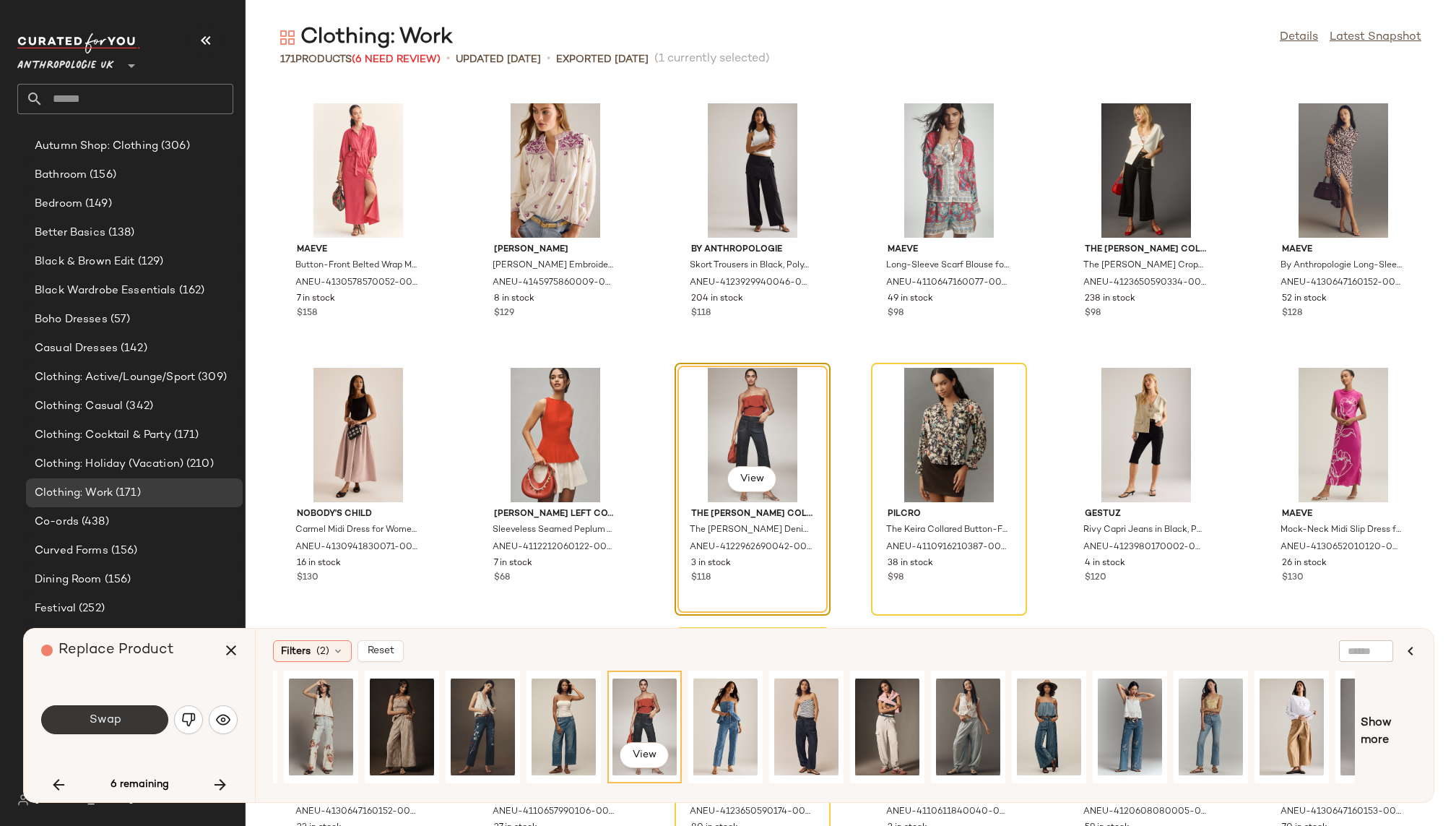
click at [135, 714] on button "Swap" at bounding box center [105, 720] width 127 height 29
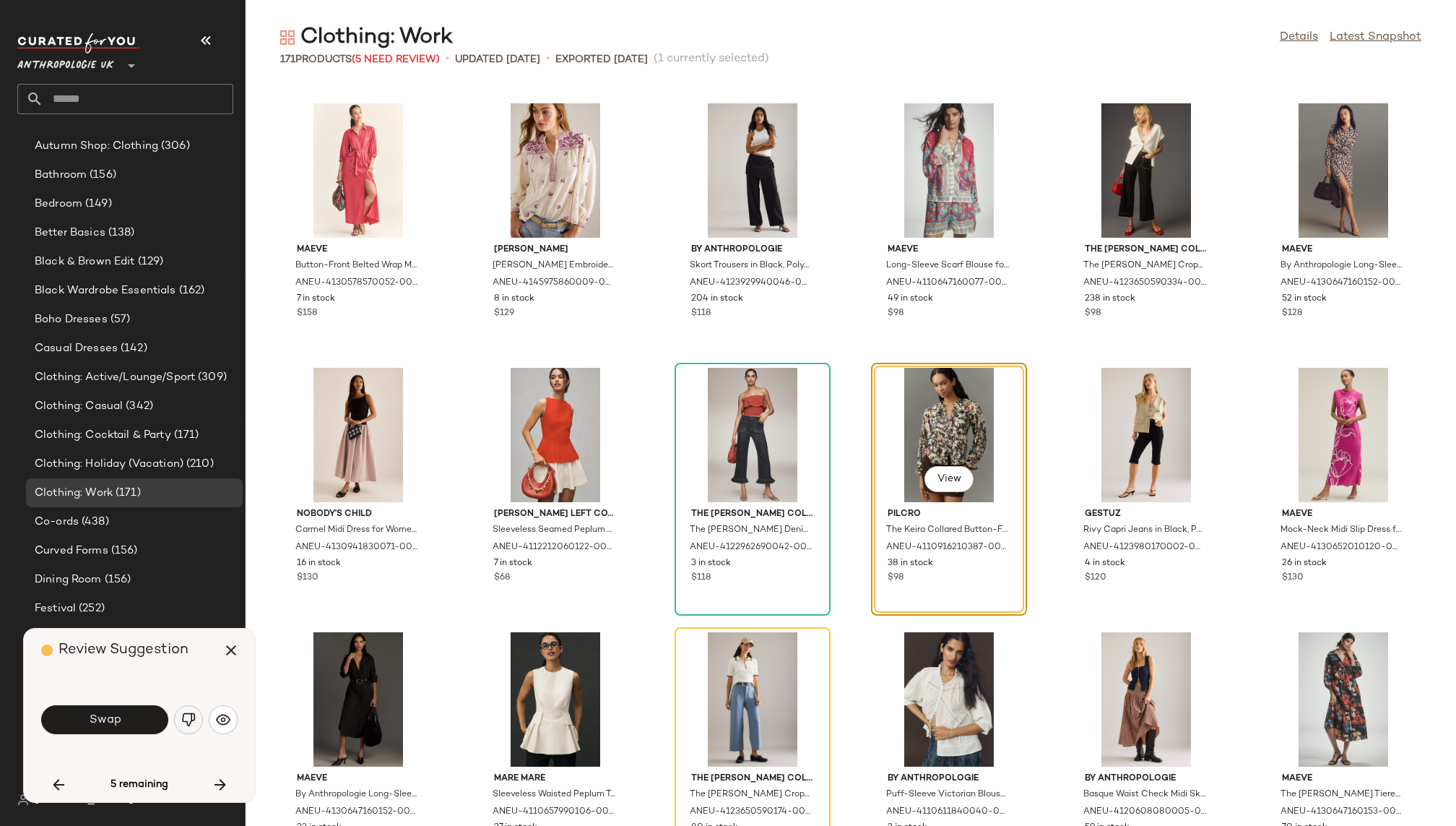
click at [189, 712] on img "button" at bounding box center [188, 719] width 14 height 14
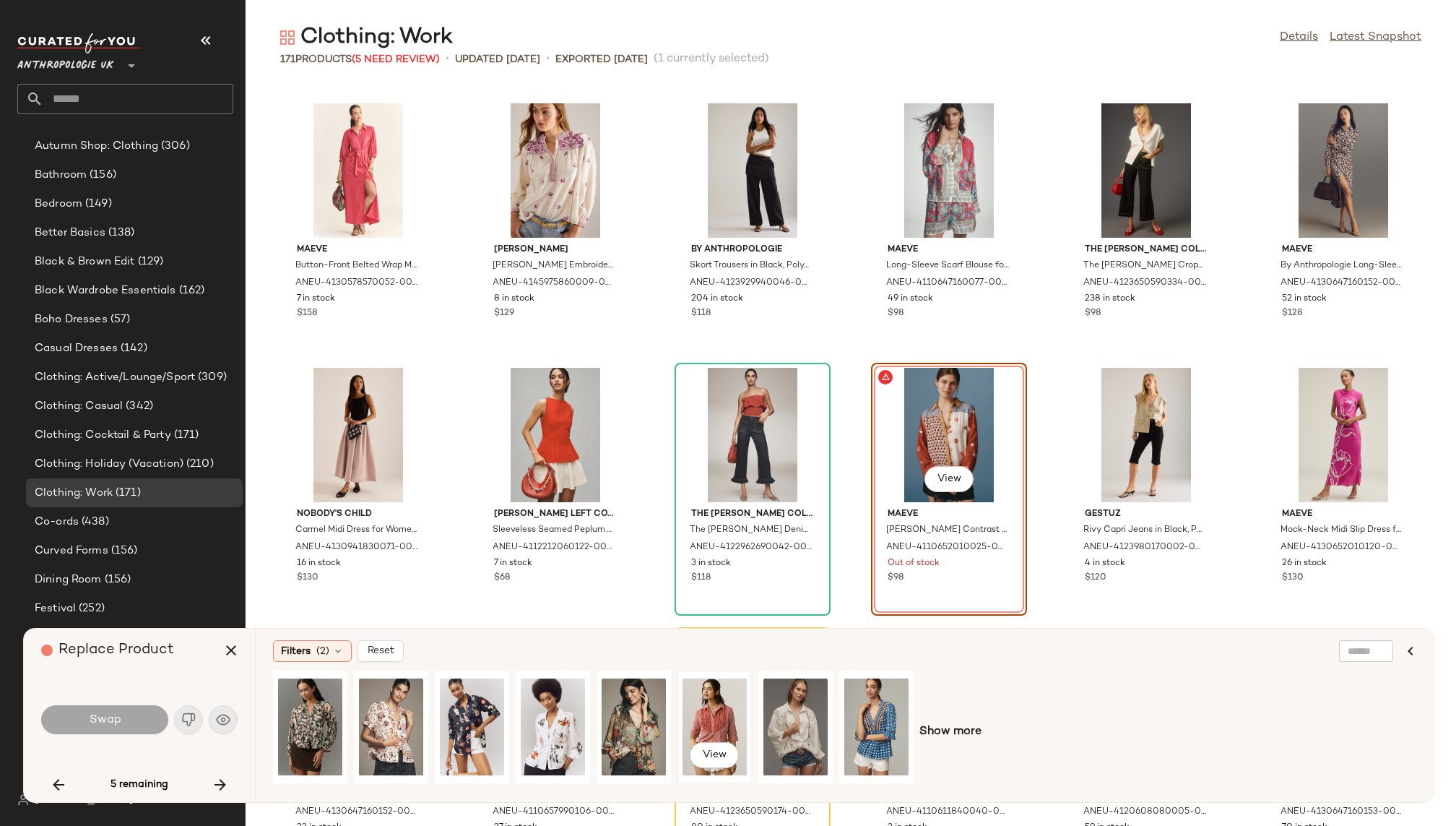
click at [725, 702] on div "View" at bounding box center [715, 726] width 64 height 103
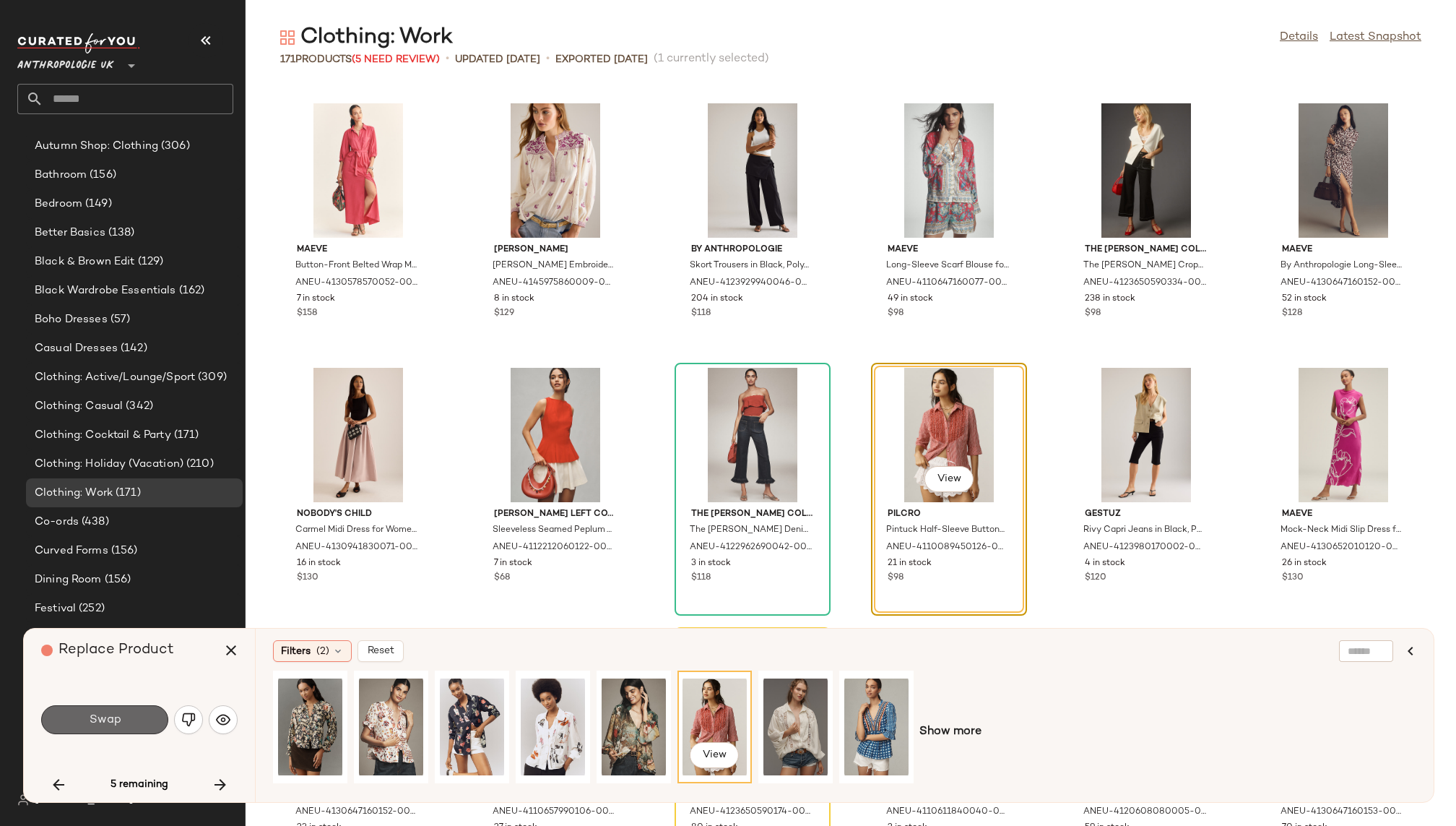
click at [127, 717] on button "Swap" at bounding box center [105, 720] width 127 height 29
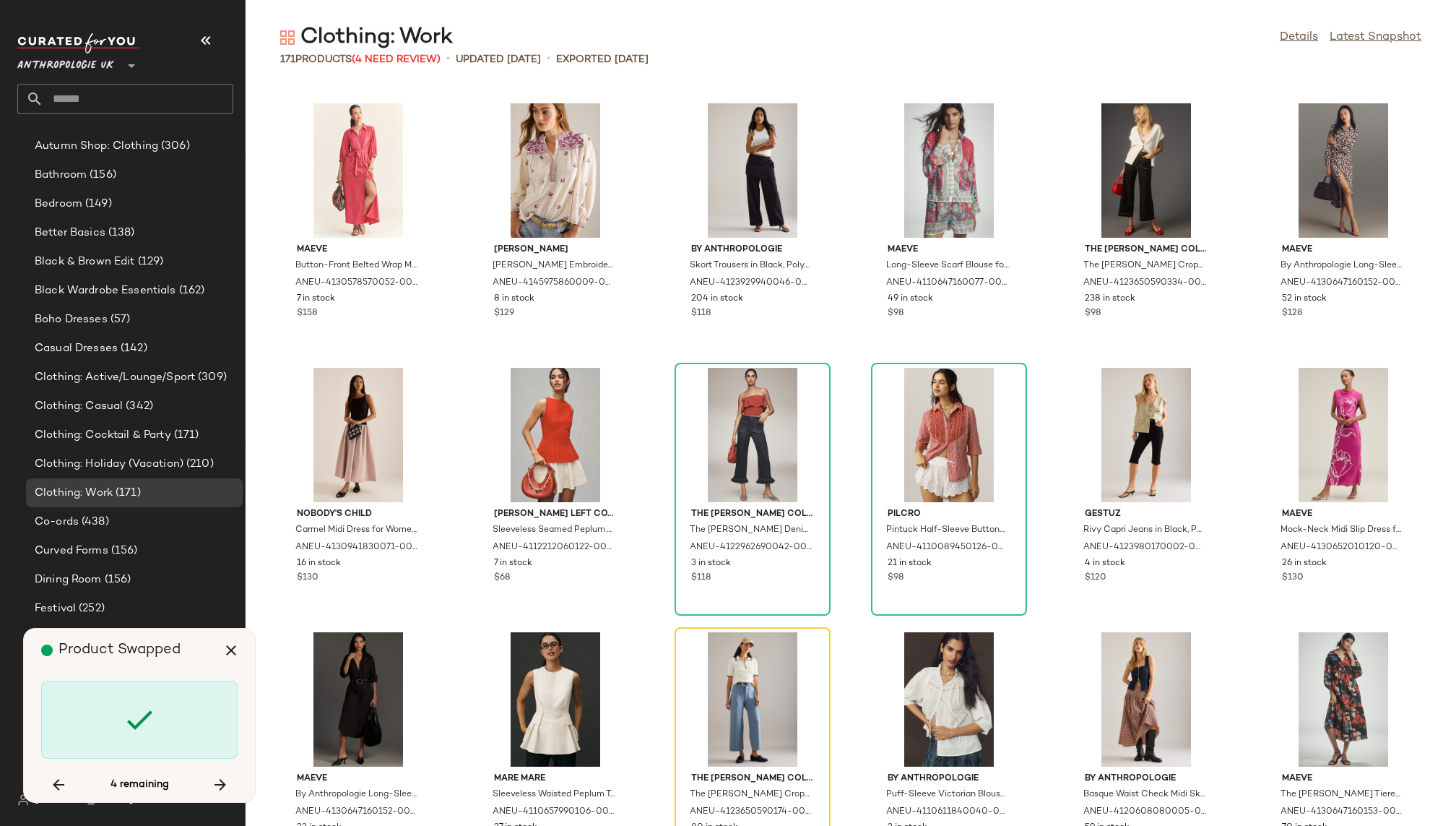
scroll to position [6348, 0]
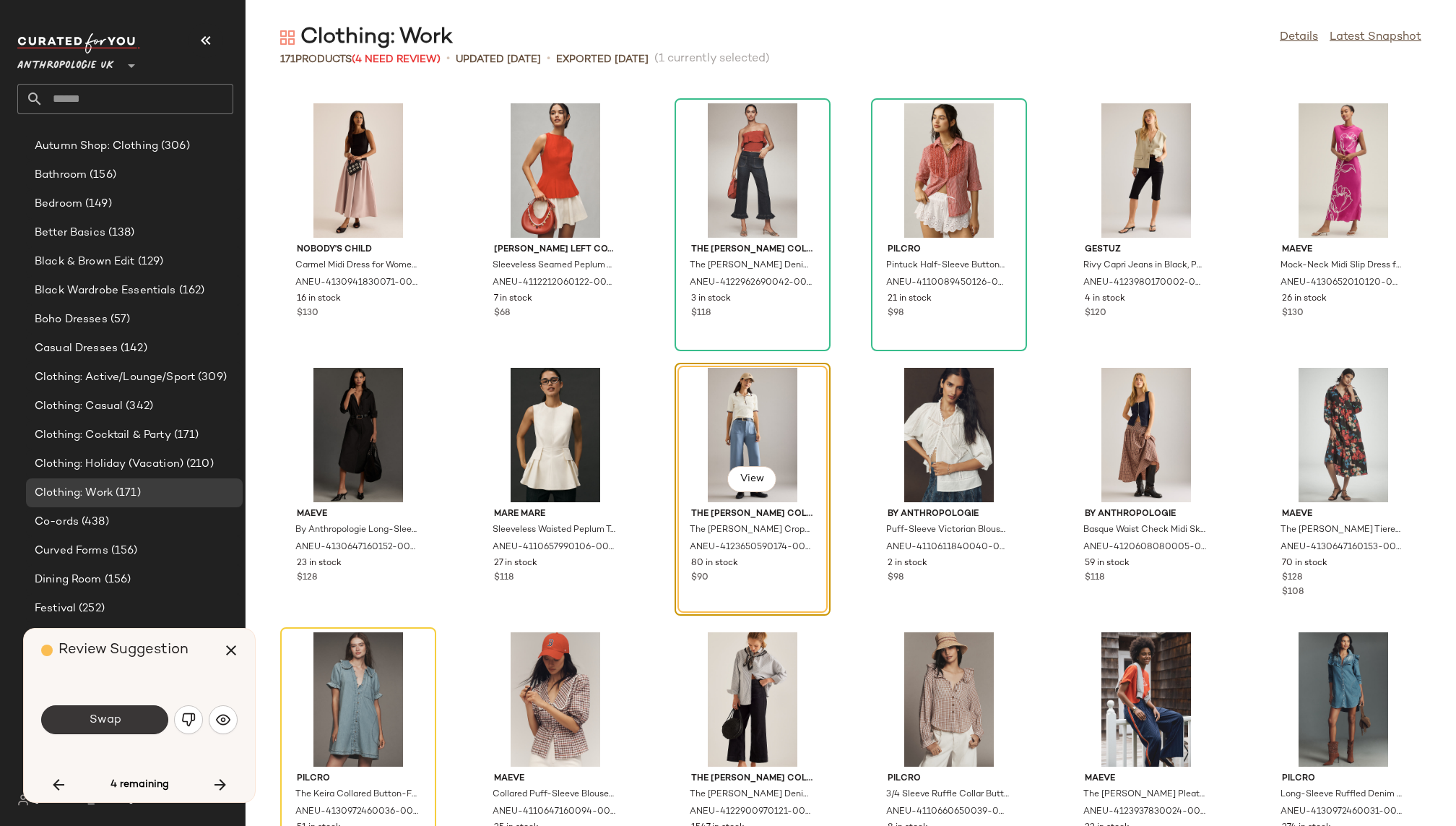
click at [133, 718] on button "Swap" at bounding box center [105, 720] width 127 height 29
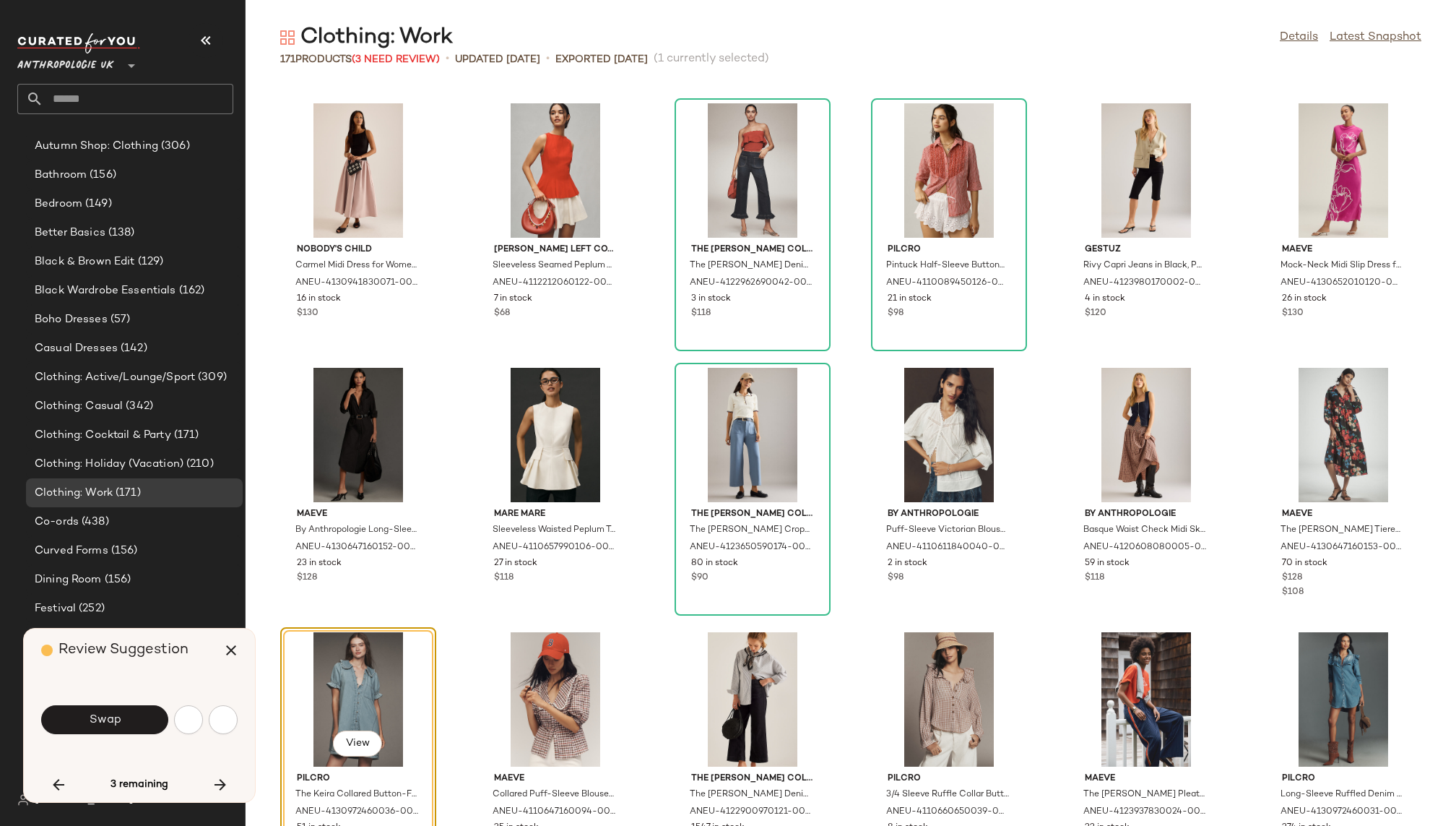
scroll to position [6612, 0]
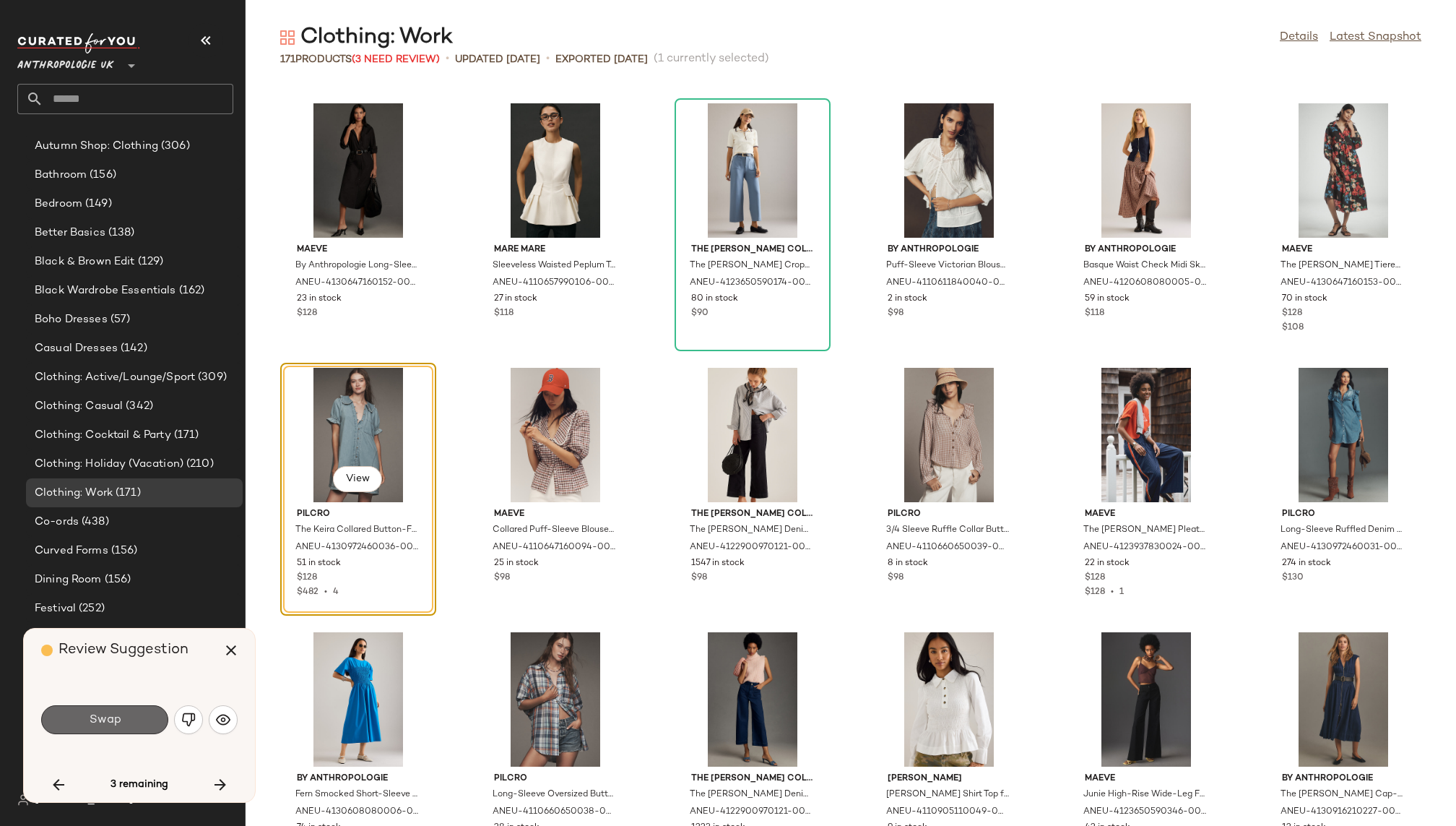
click at [120, 726] on button "Swap" at bounding box center [105, 720] width 127 height 29
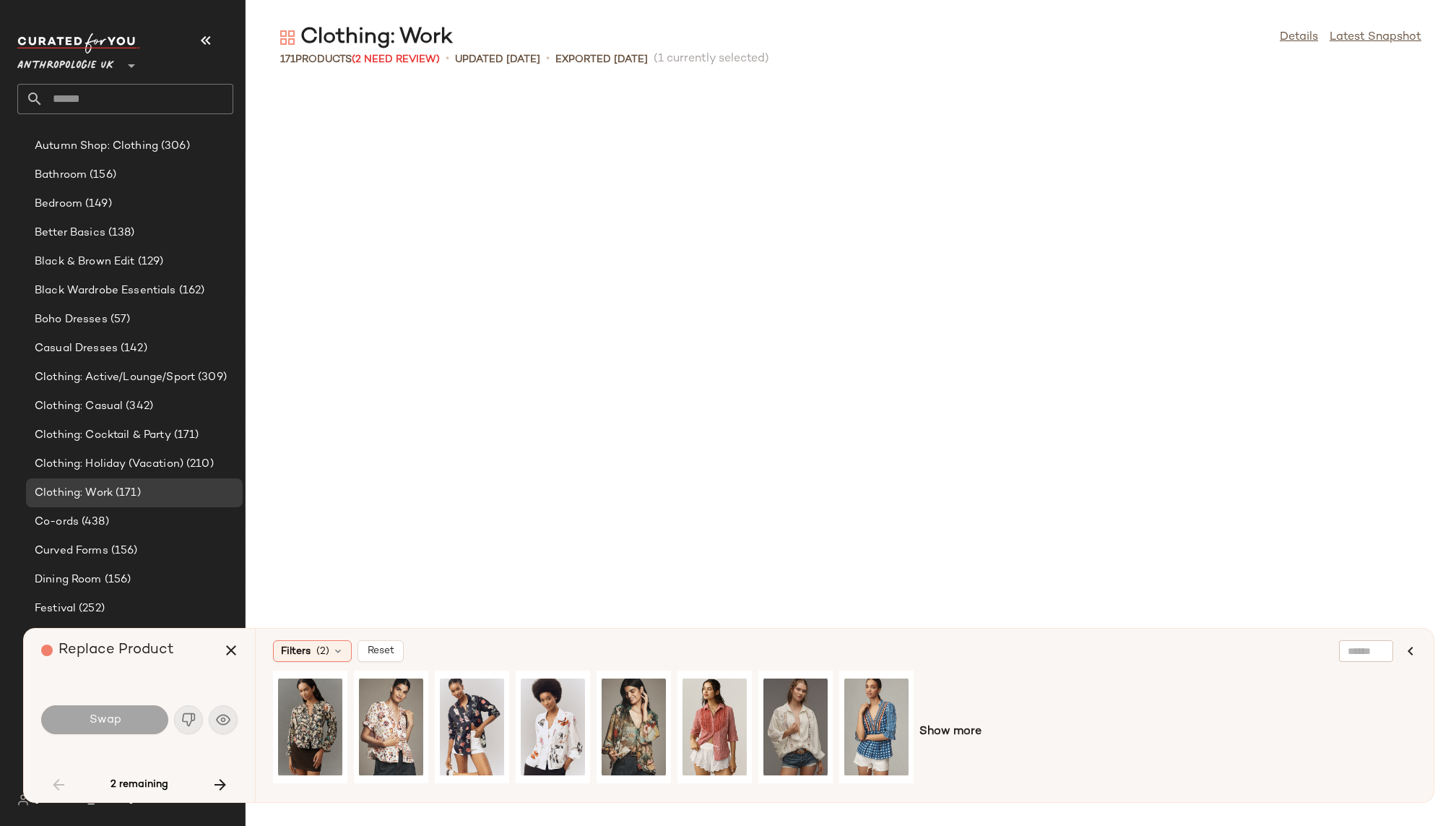
scroll to position [1587, 0]
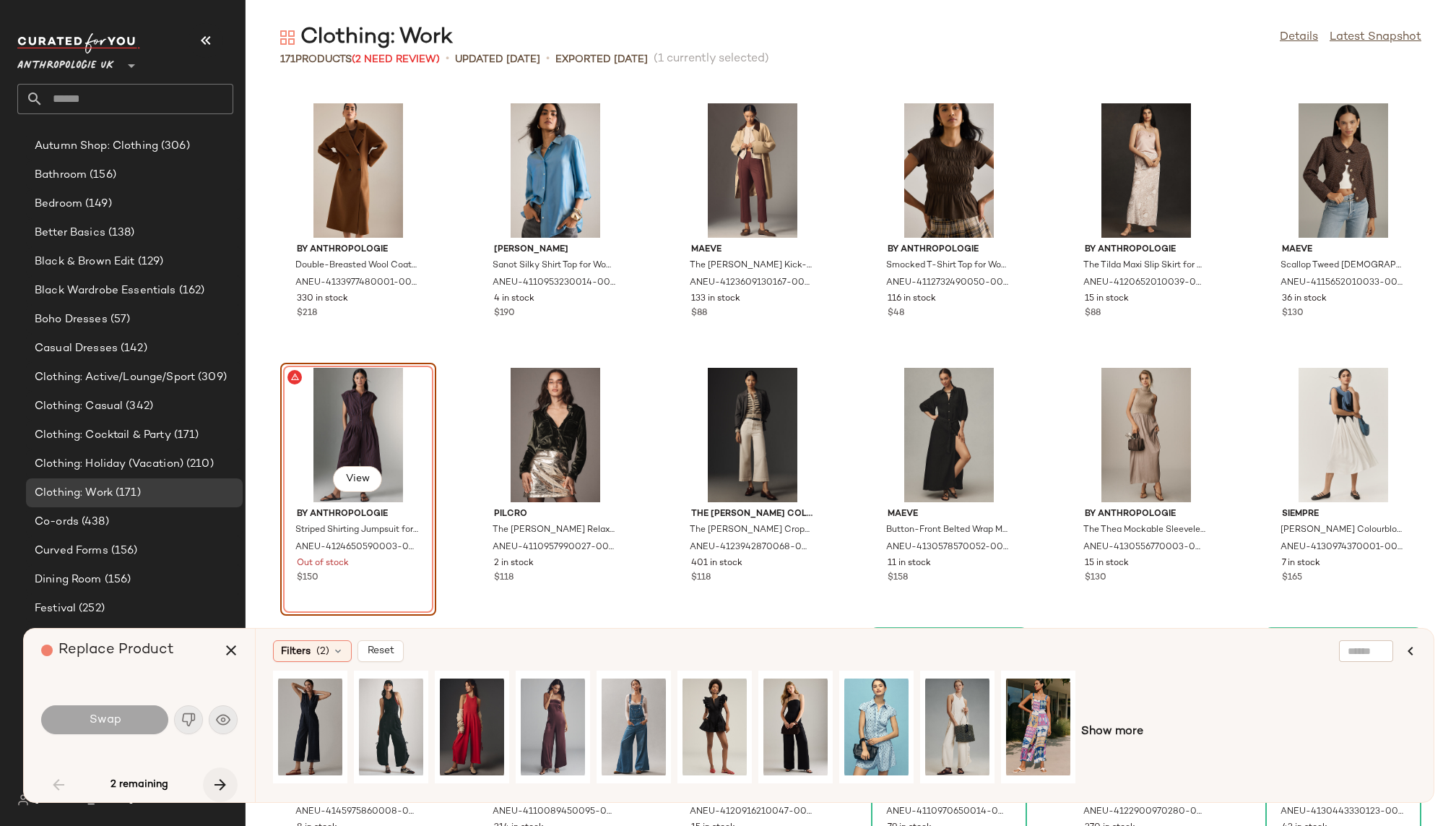
click at [220, 776] on icon "button" at bounding box center [220, 784] width 17 height 17
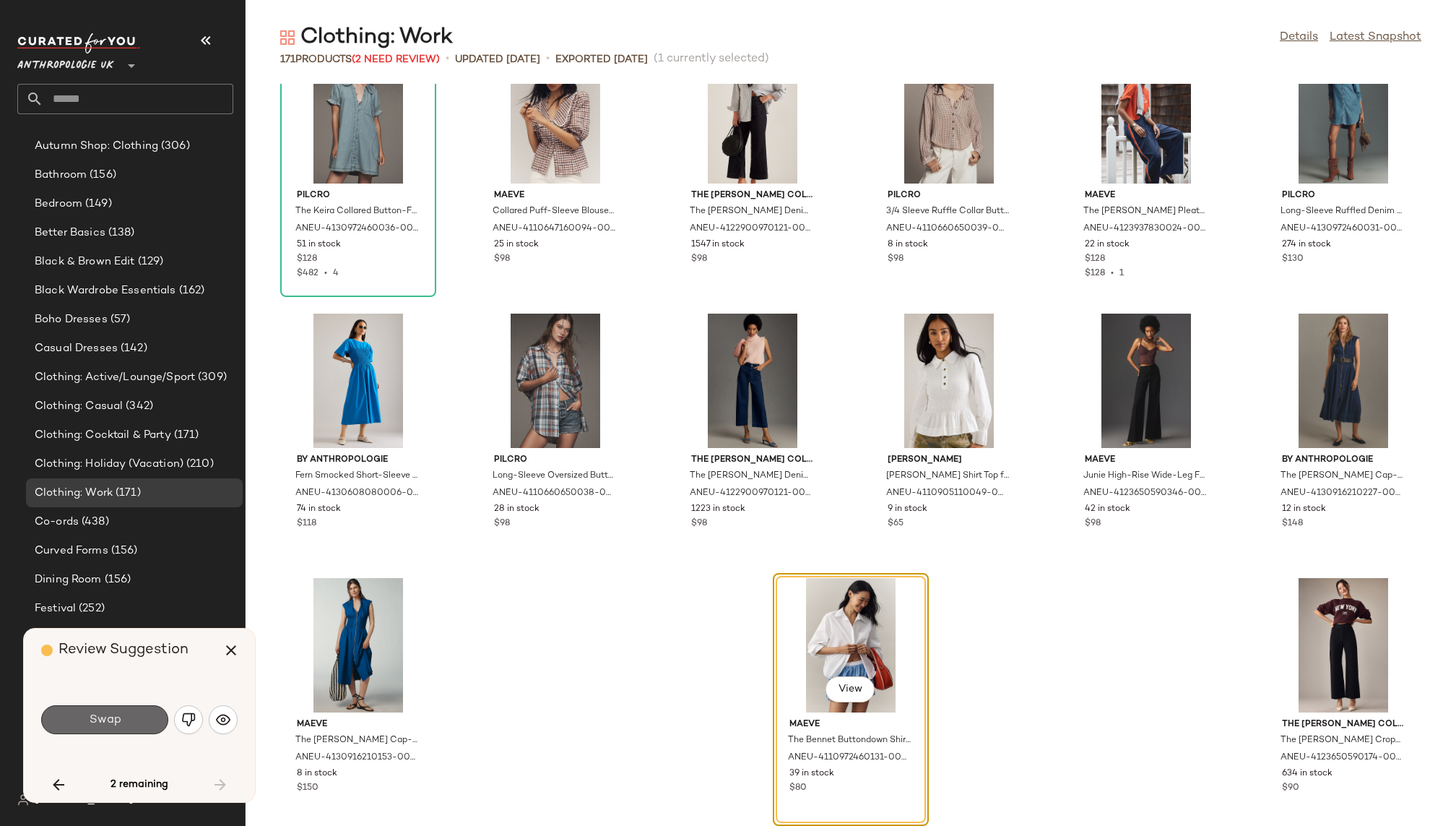
click at [101, 718] on span "Swap" at bounding box center [104, 720] width 32 height 13
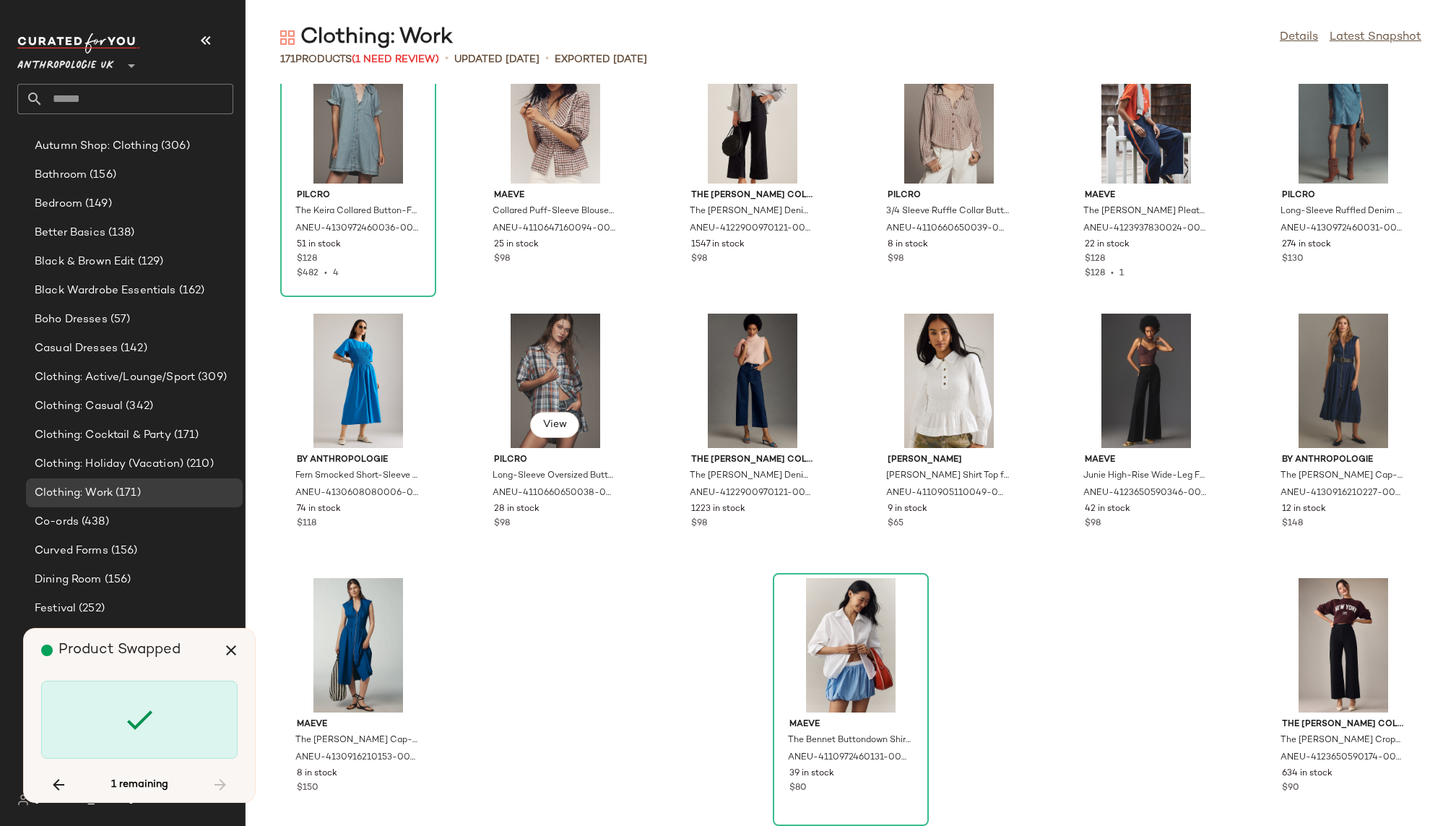
scroll to position [1587, 0]
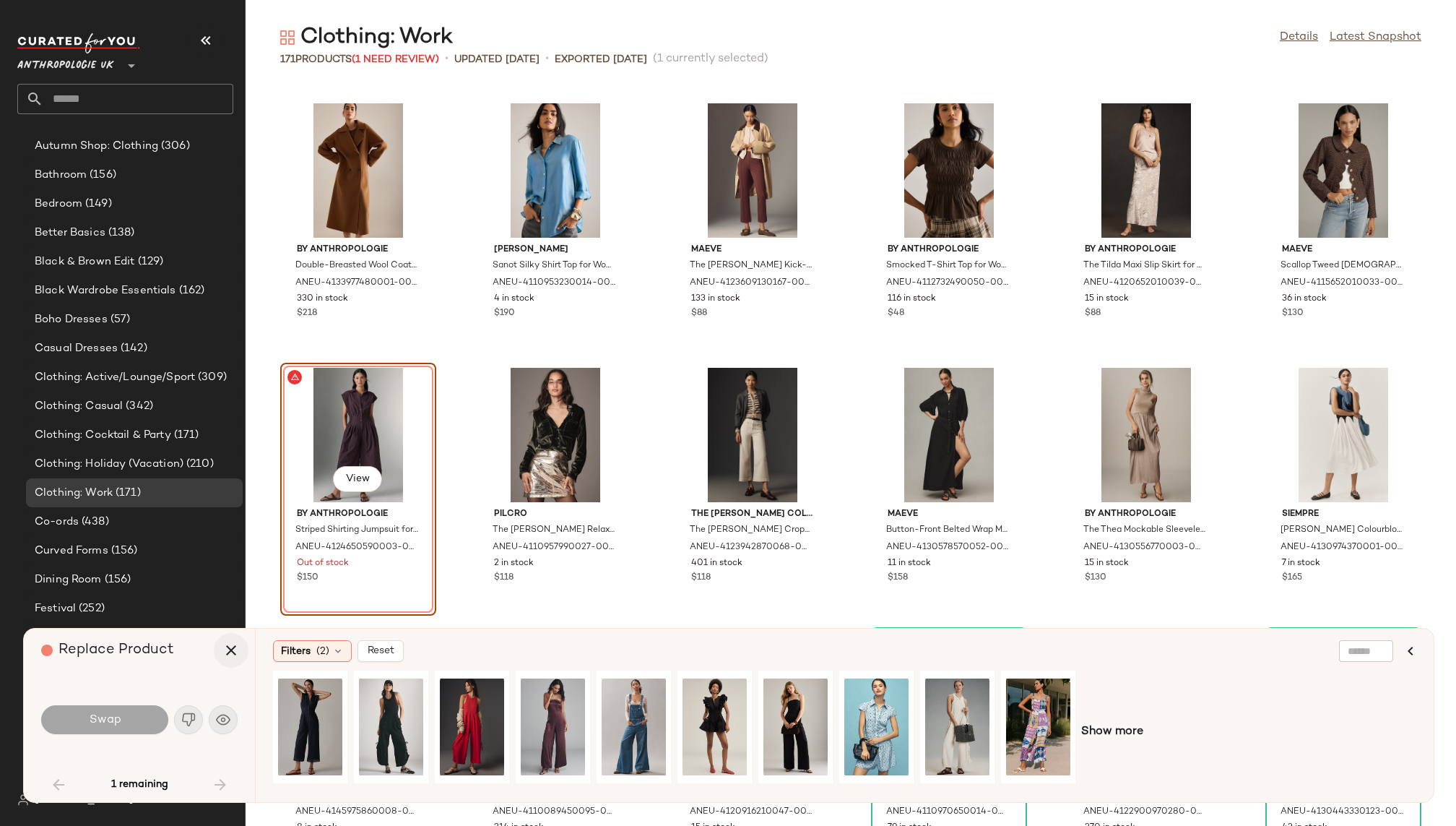
click at [228, 648] on icon "button" at bounding box center [231, 650] width 17 height 17
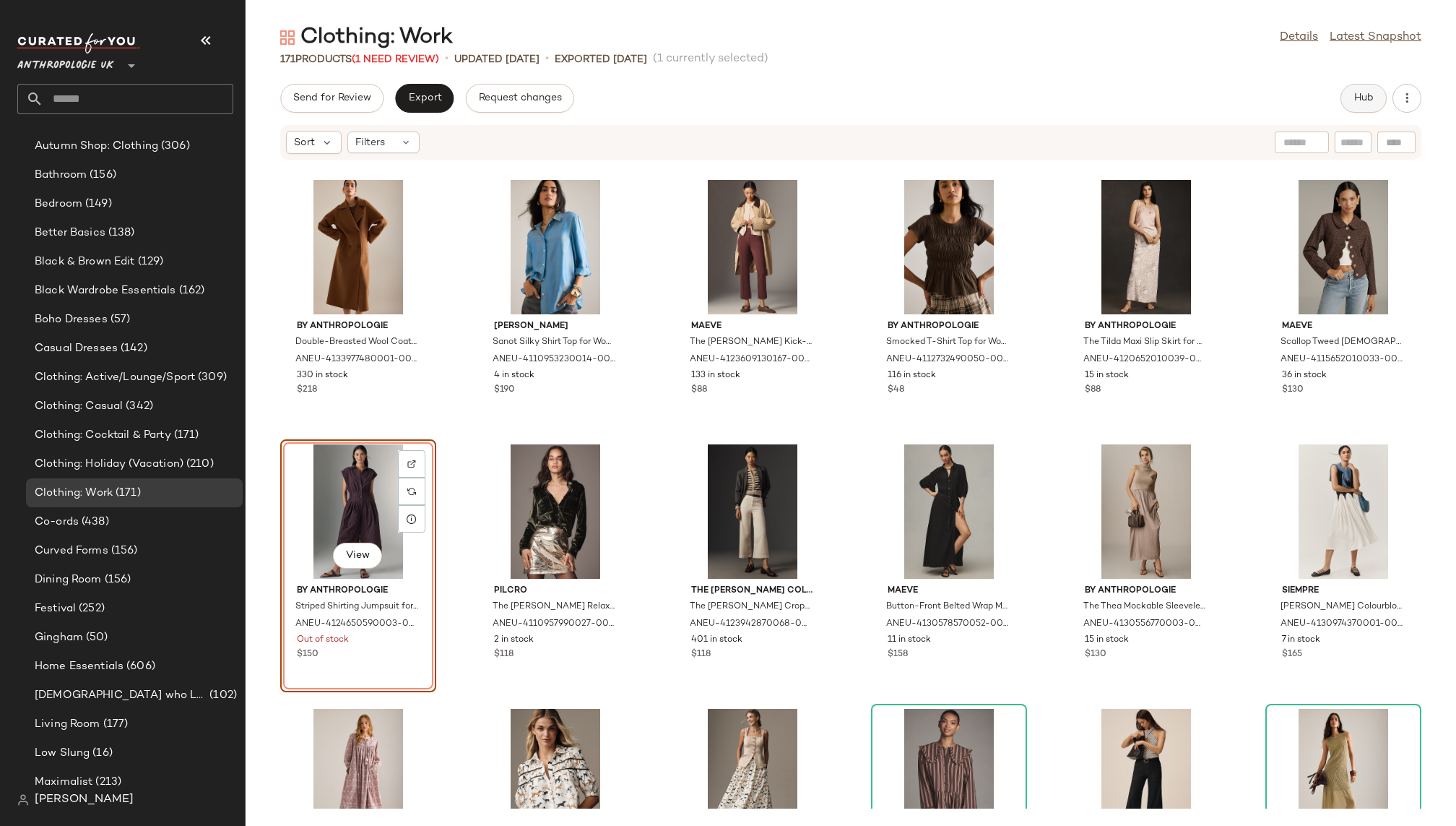
click at [1366, 98] on span "Hub" at bounding box center [1363, 98] width 20 height 11
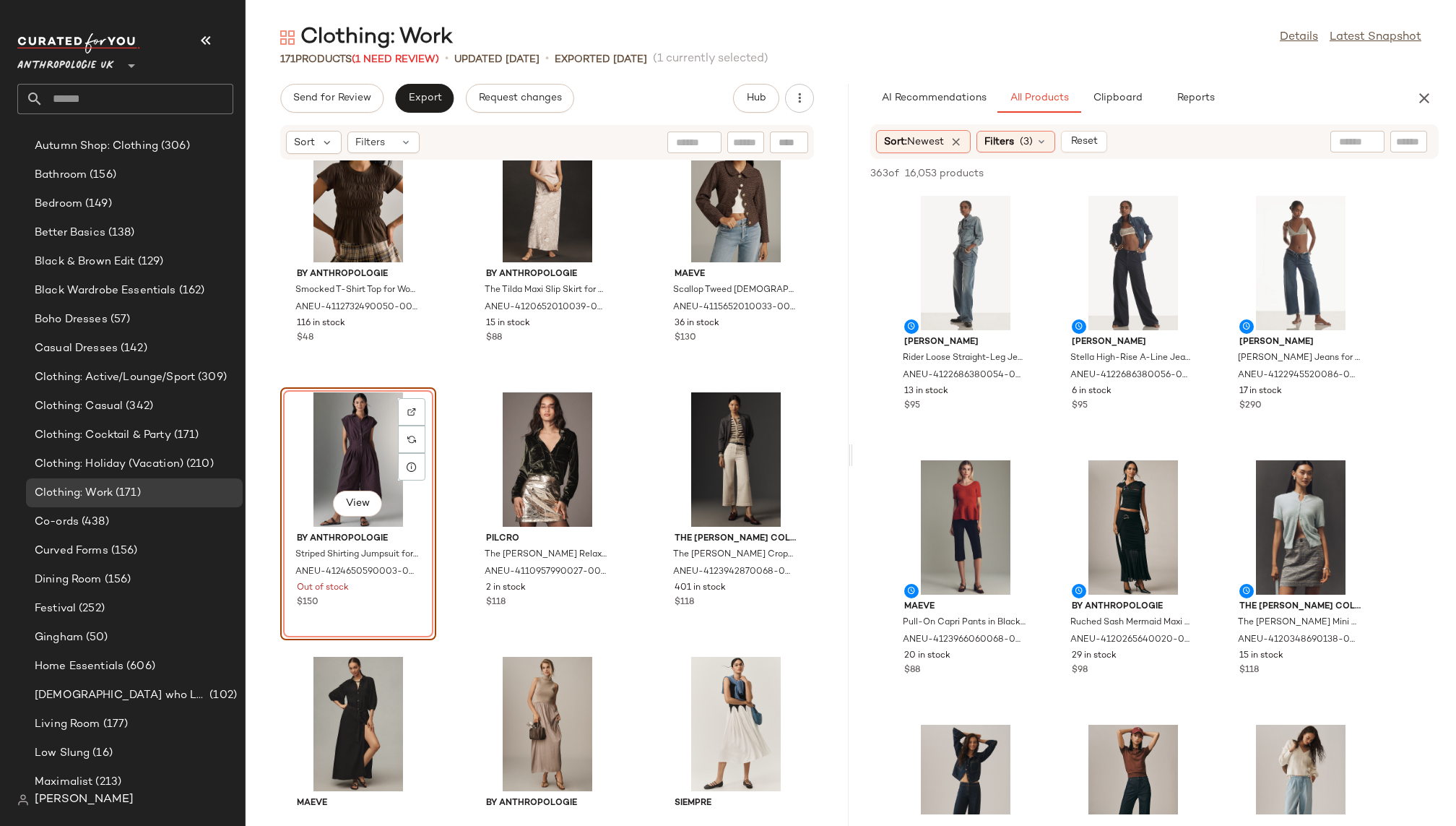
scroll to position [3460, 0]
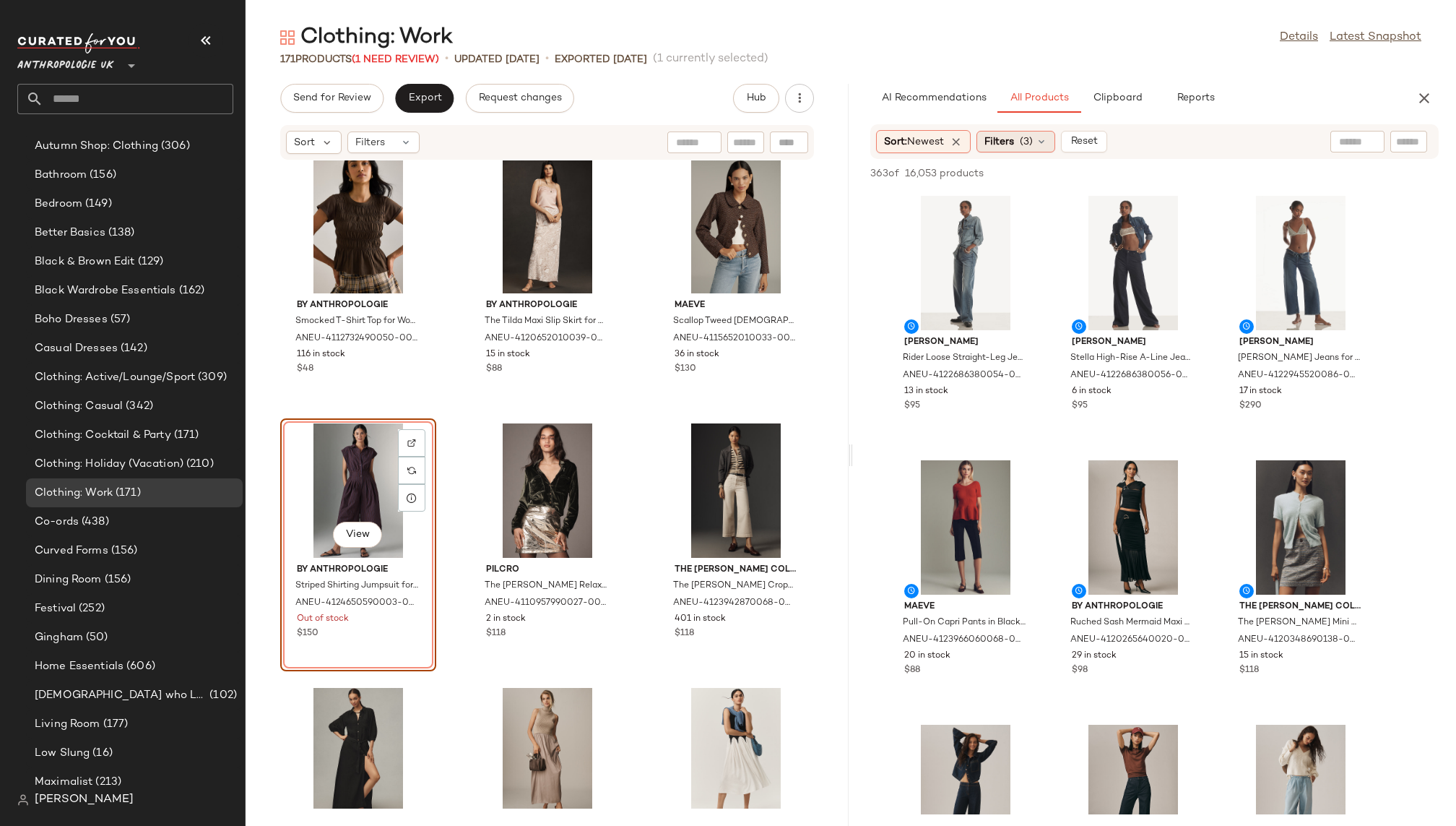
click at [1008, 141] on span "Filters" at bounding box center [1000, 142] width 30 height 15
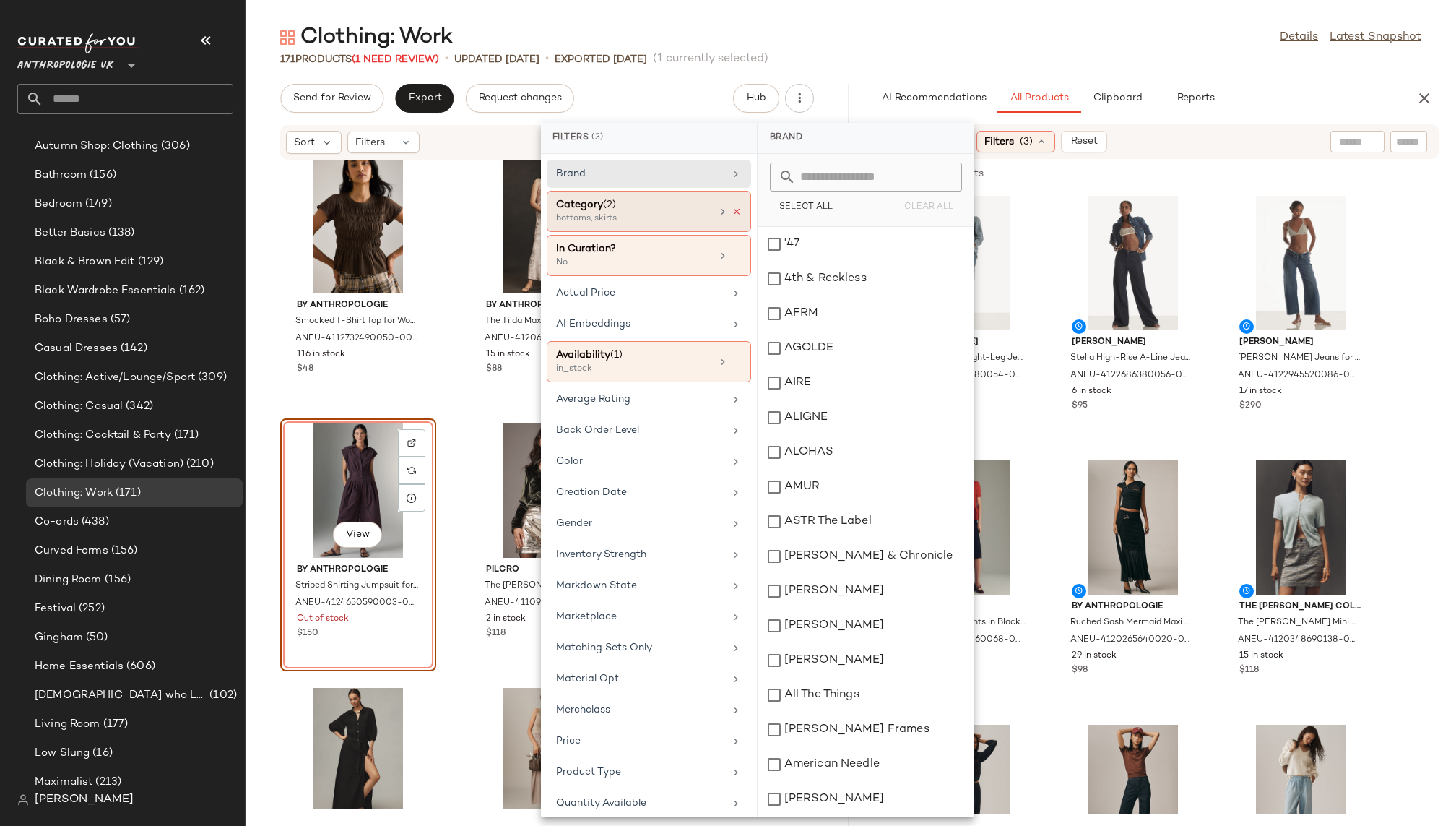
click at [734, 209] on icon at bounding box center [737, 212] width 10 height 10
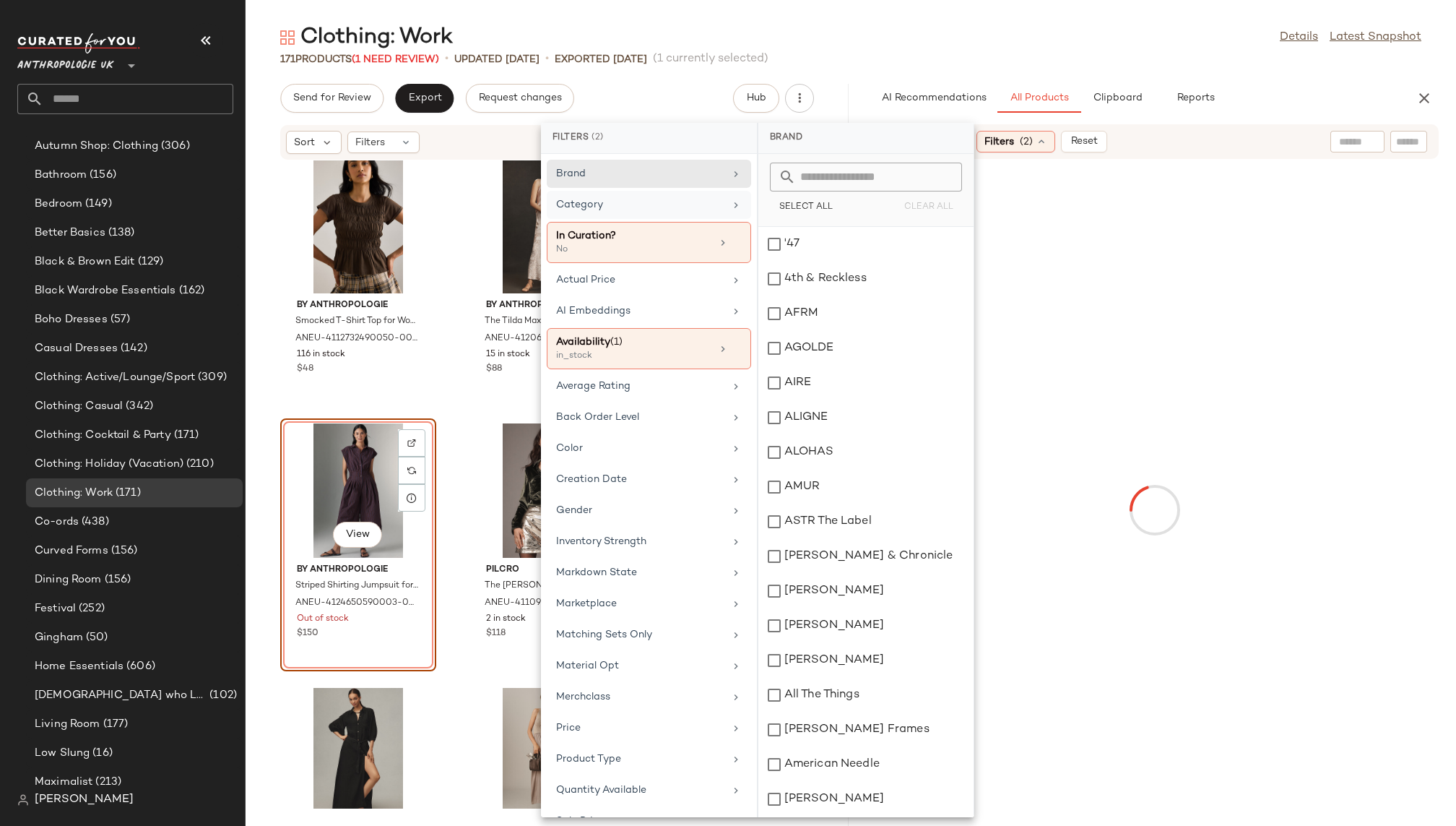
click at [698, 206] on div "Category" at bounding box center [640, 205] width 168 height 15
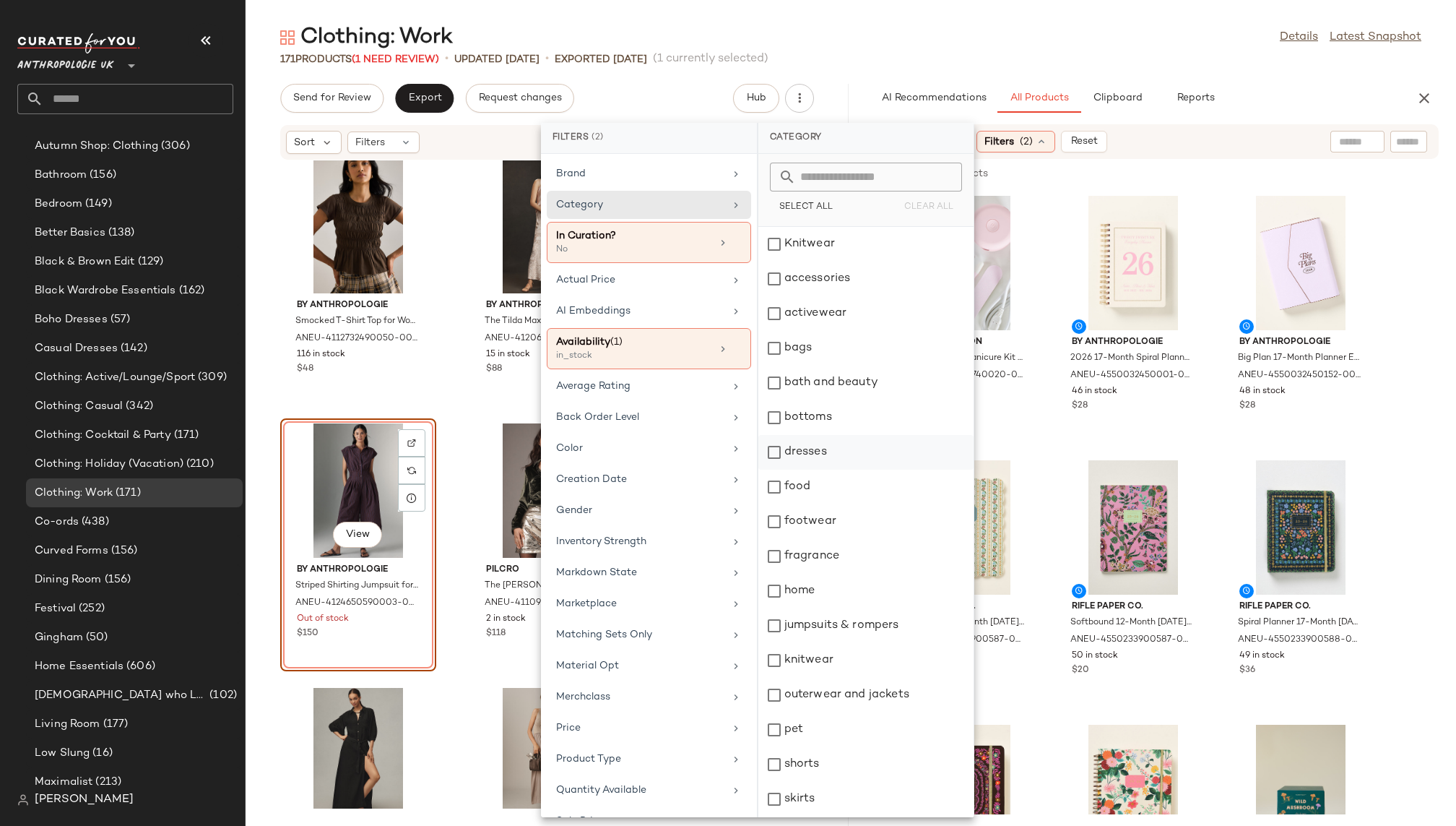
click at [855, 451] on div "dresses" at bounding box center [866, 453] width 215 height 34
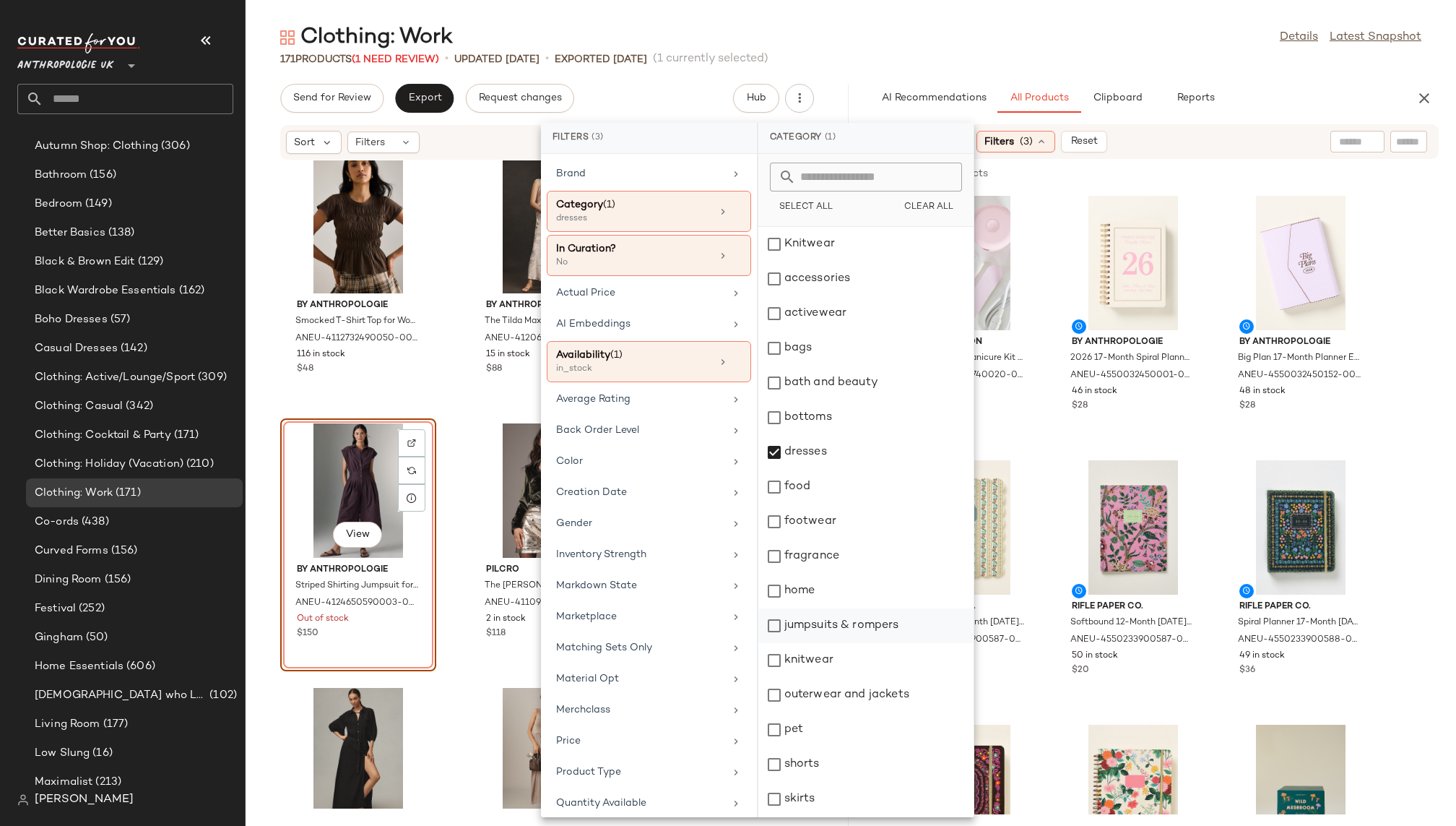
click at [827, 626] on div "jumpsuits & rompers" at bounding box center [866, 625] width 215 height 34
click at [835, 691] on div "outerwear and jackets" at bounding box center [866, 695] width 215 height 34
click at [1090, 53] on div "171 Products (1 Need Review) • updated Aug 13th • Exported Aug 13th (1 currentl…" at bounding box center [850, 59] width 1211 height 14
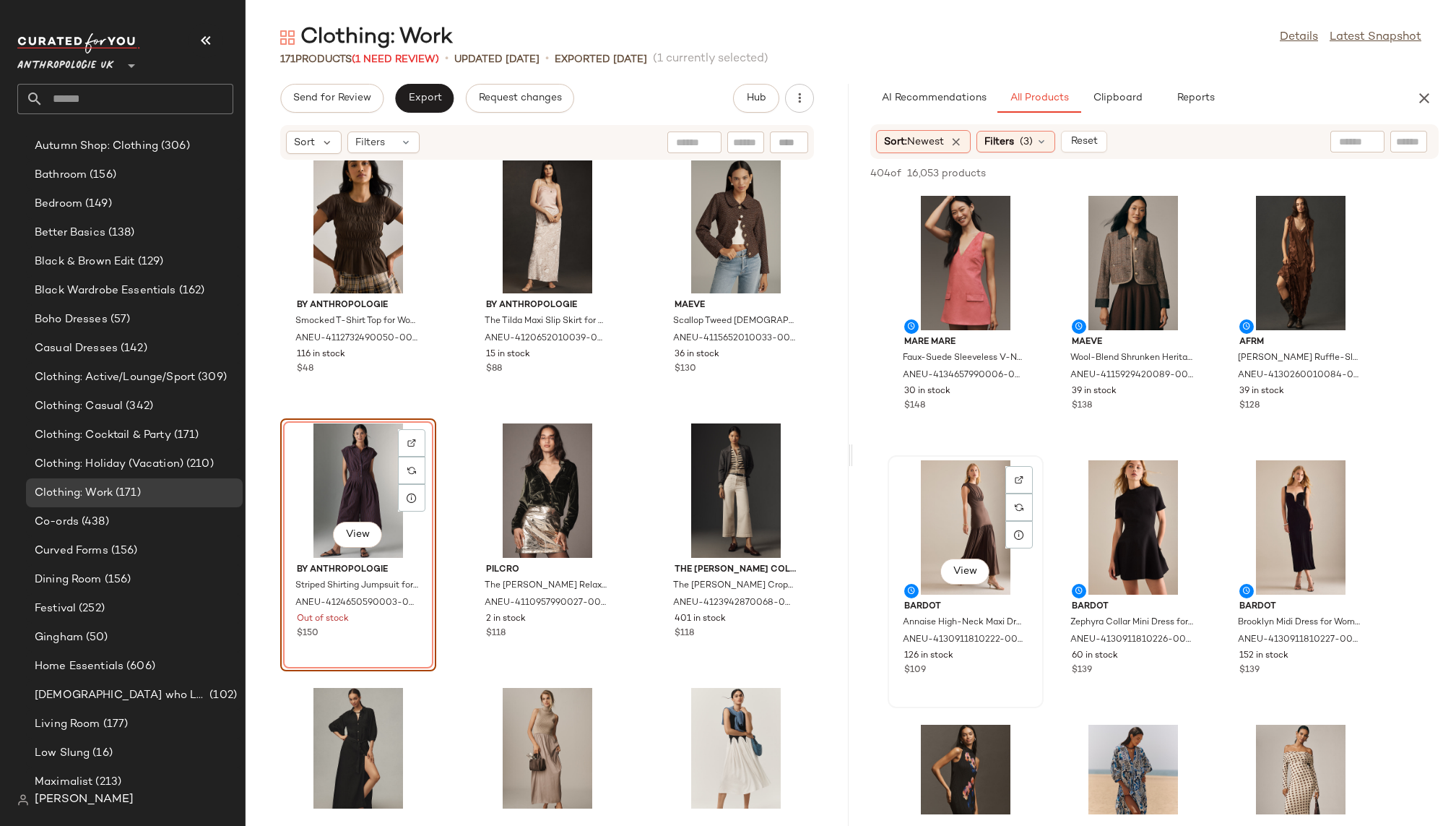
click at [939, 516] on div "View" at bounding box center [965, 527] width 146 height 135
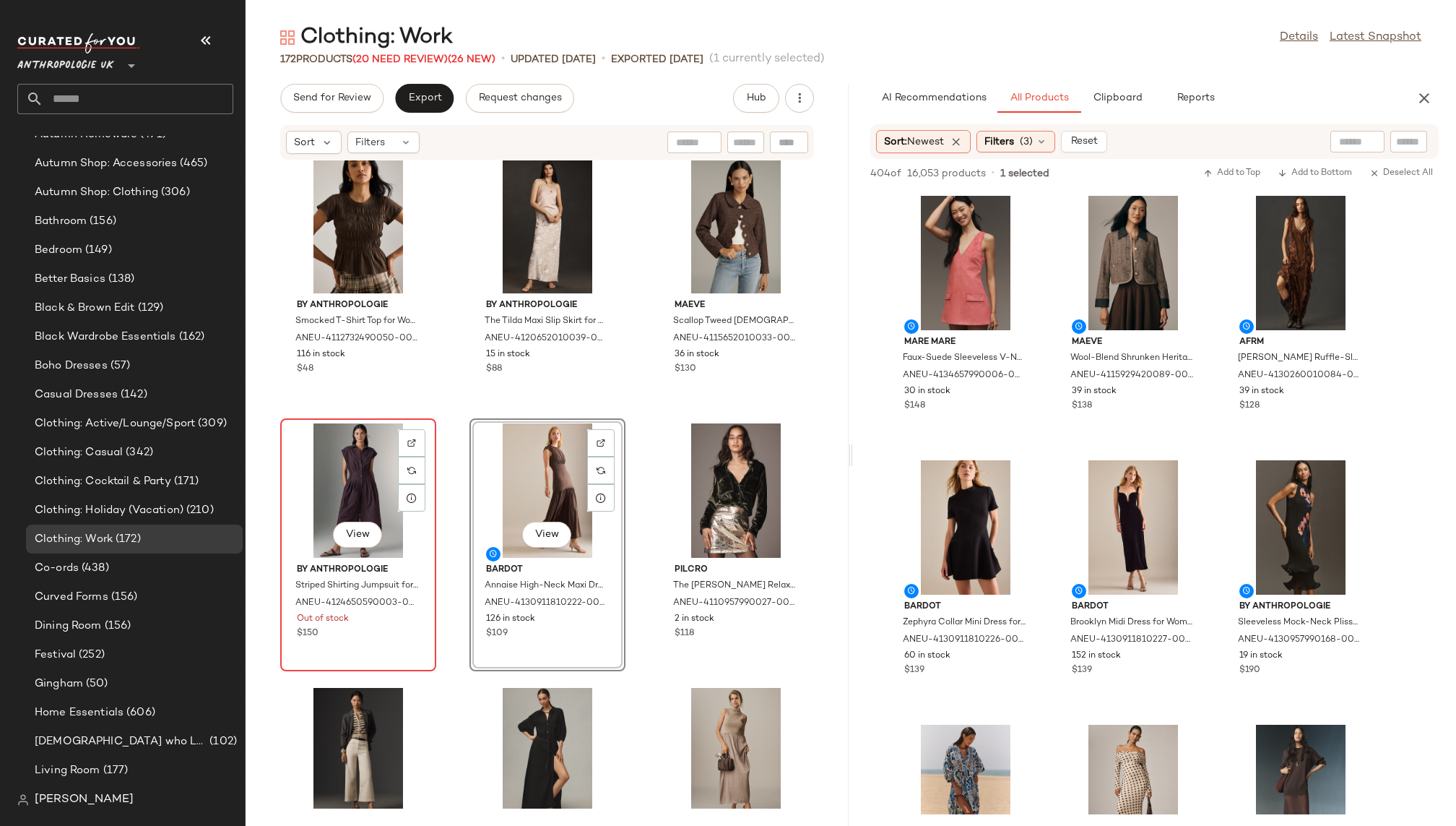
click at [315, 482] on div "View" at bounding box center [358, 491] width 146 height 135
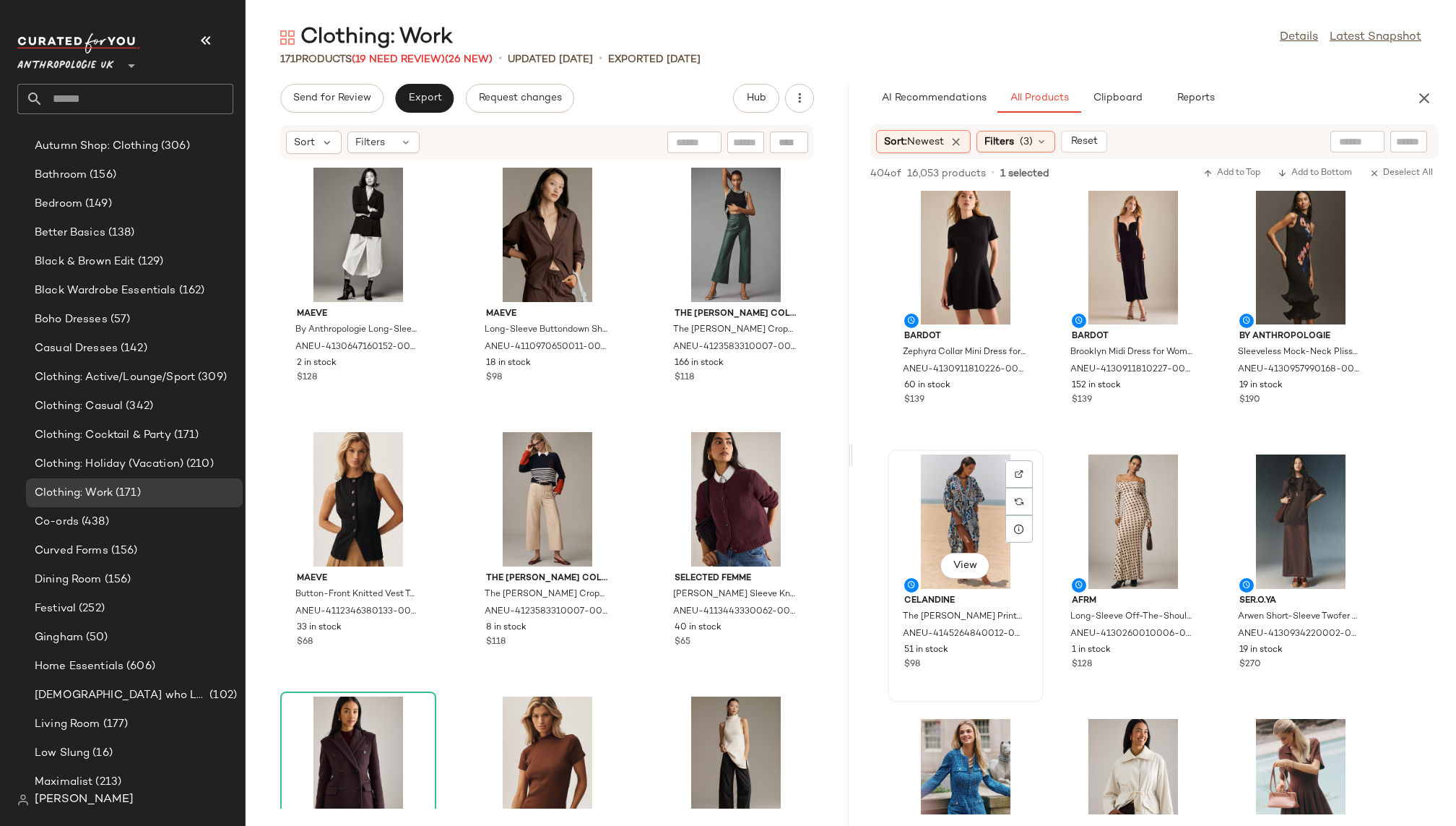
scroll to position [281, 0]
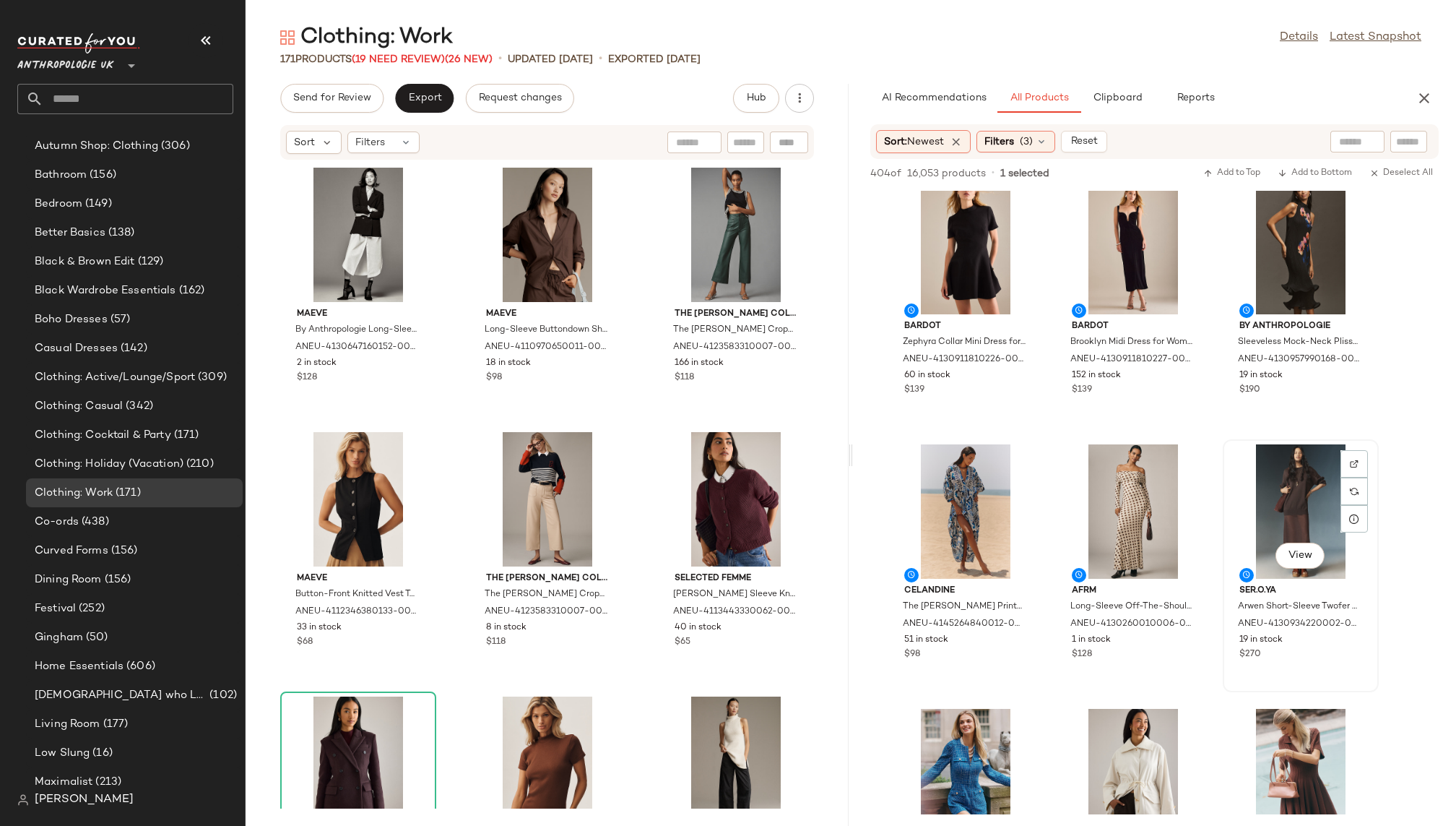
click at [1261, 536] on div "View" at bounding box center [1300, 512] width 146 height 135
click at [1306, 560] on span "View" at bounding box center [1300, 555] width 25 height 11
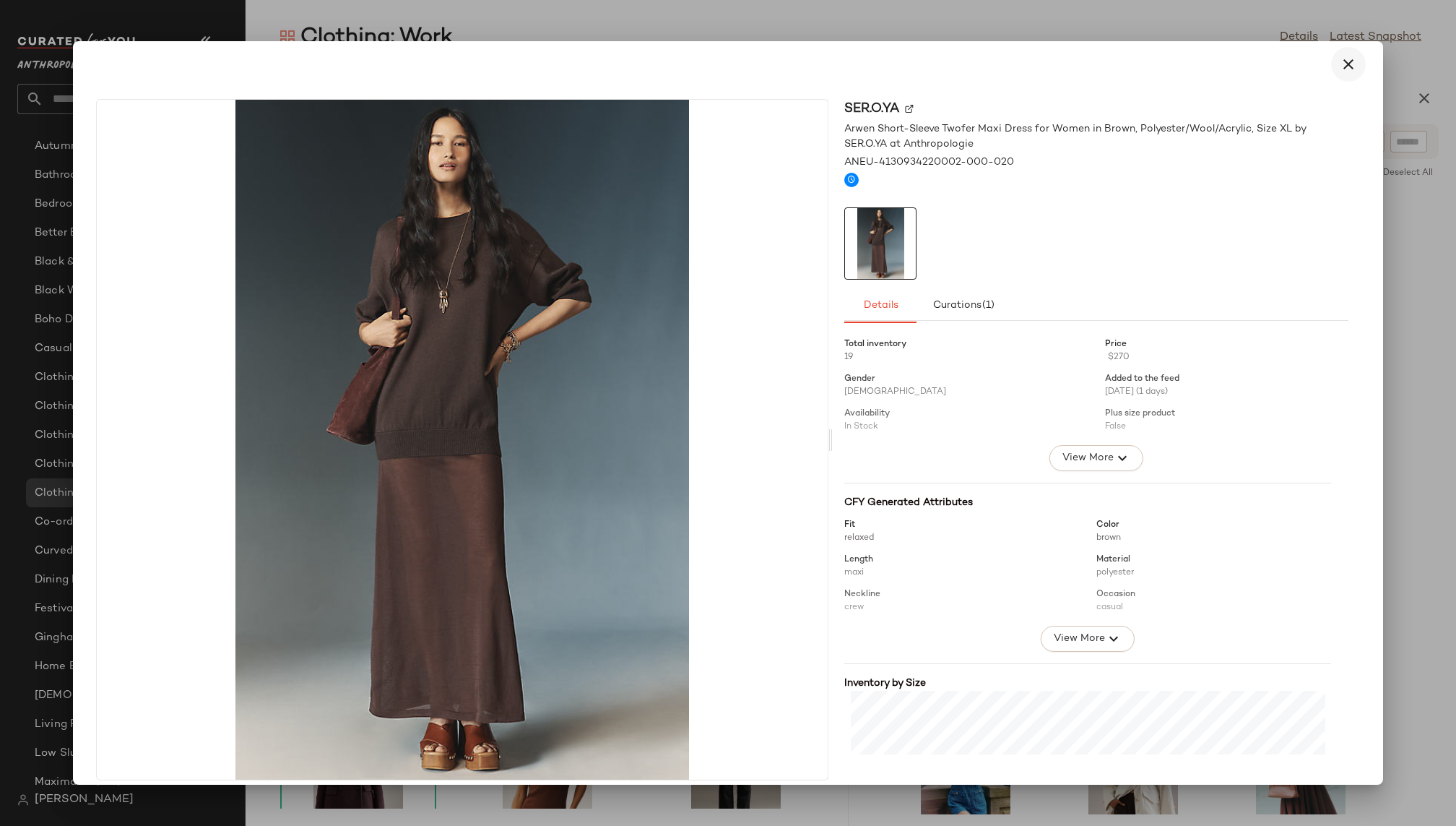
click at [1340, 68] on icon "button" at bounding box center [1348, 64] width 17 height 17
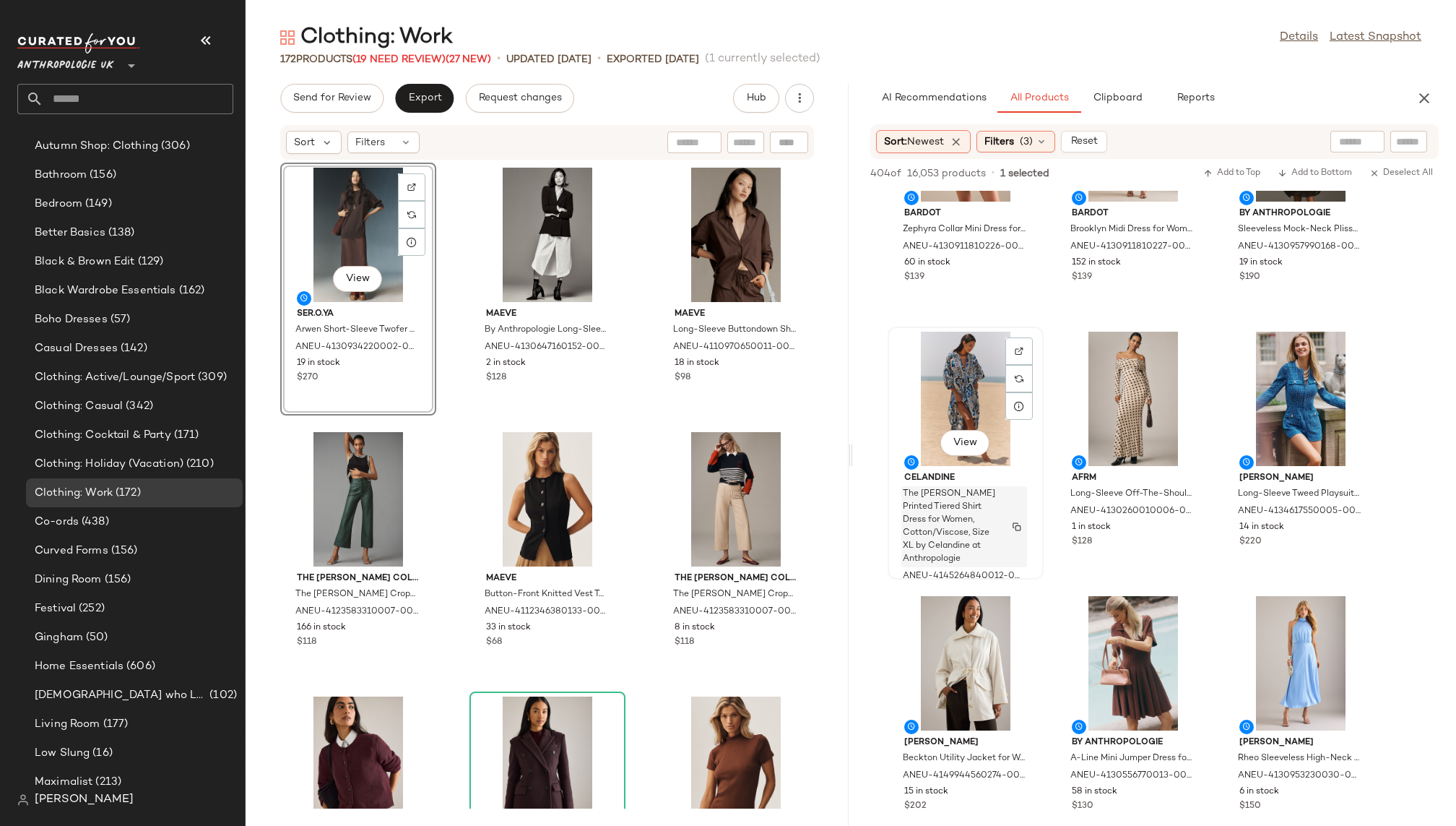
scroll to position [498, 0]
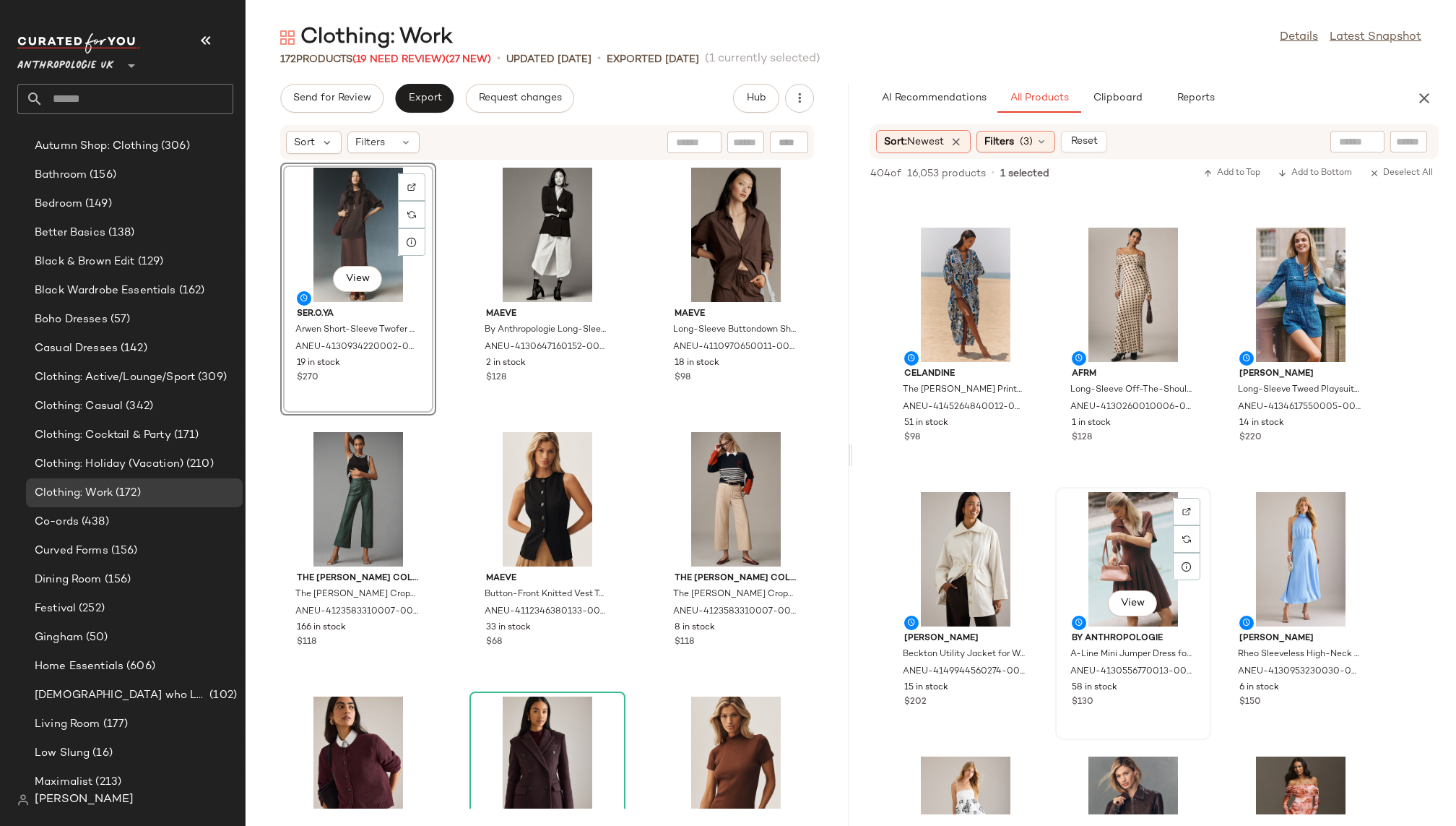
click at [1088, 568] on div "View" at bounding box center [1133, 560] width 146 height 135
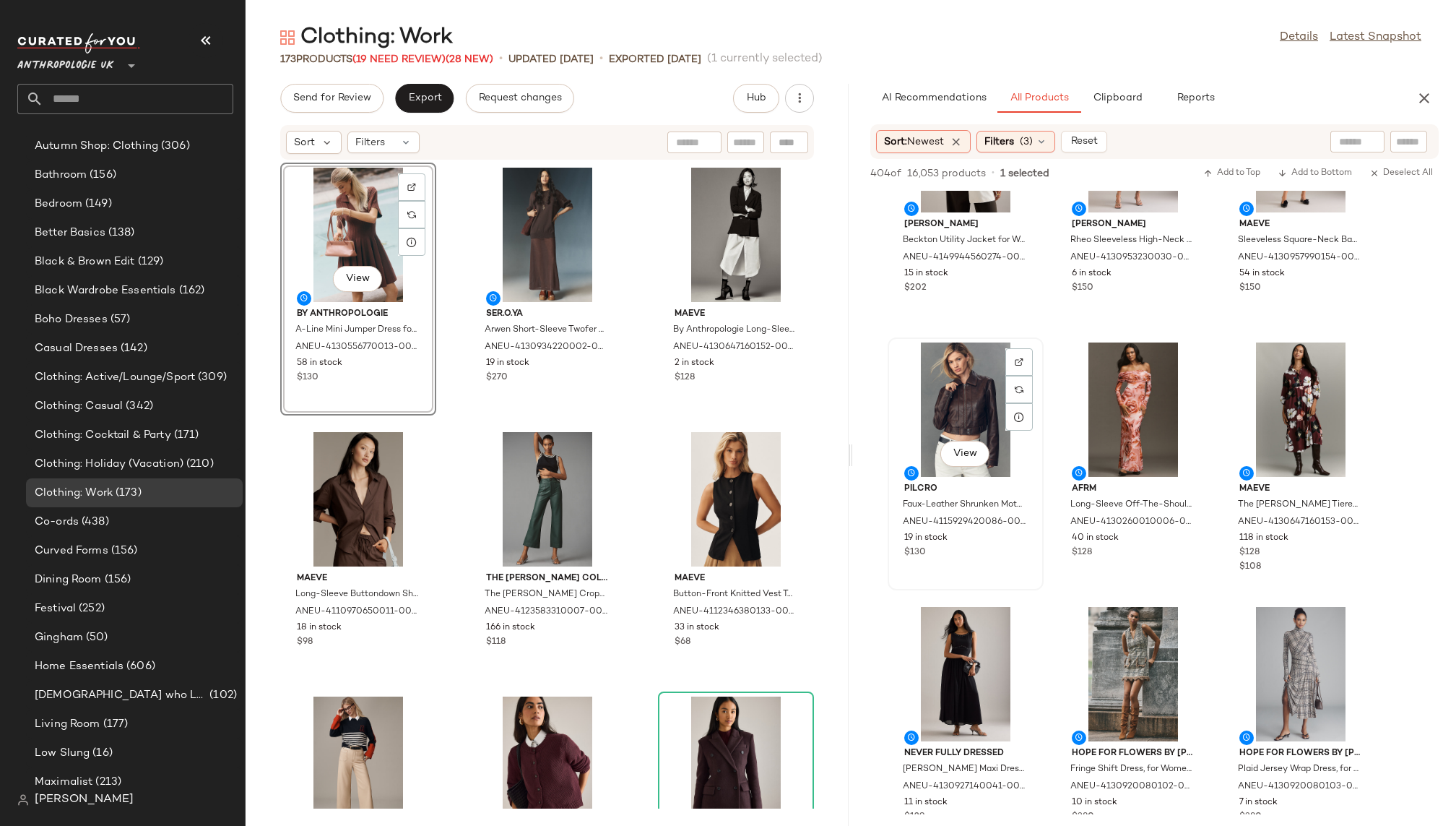
scroll to position [934, 0]
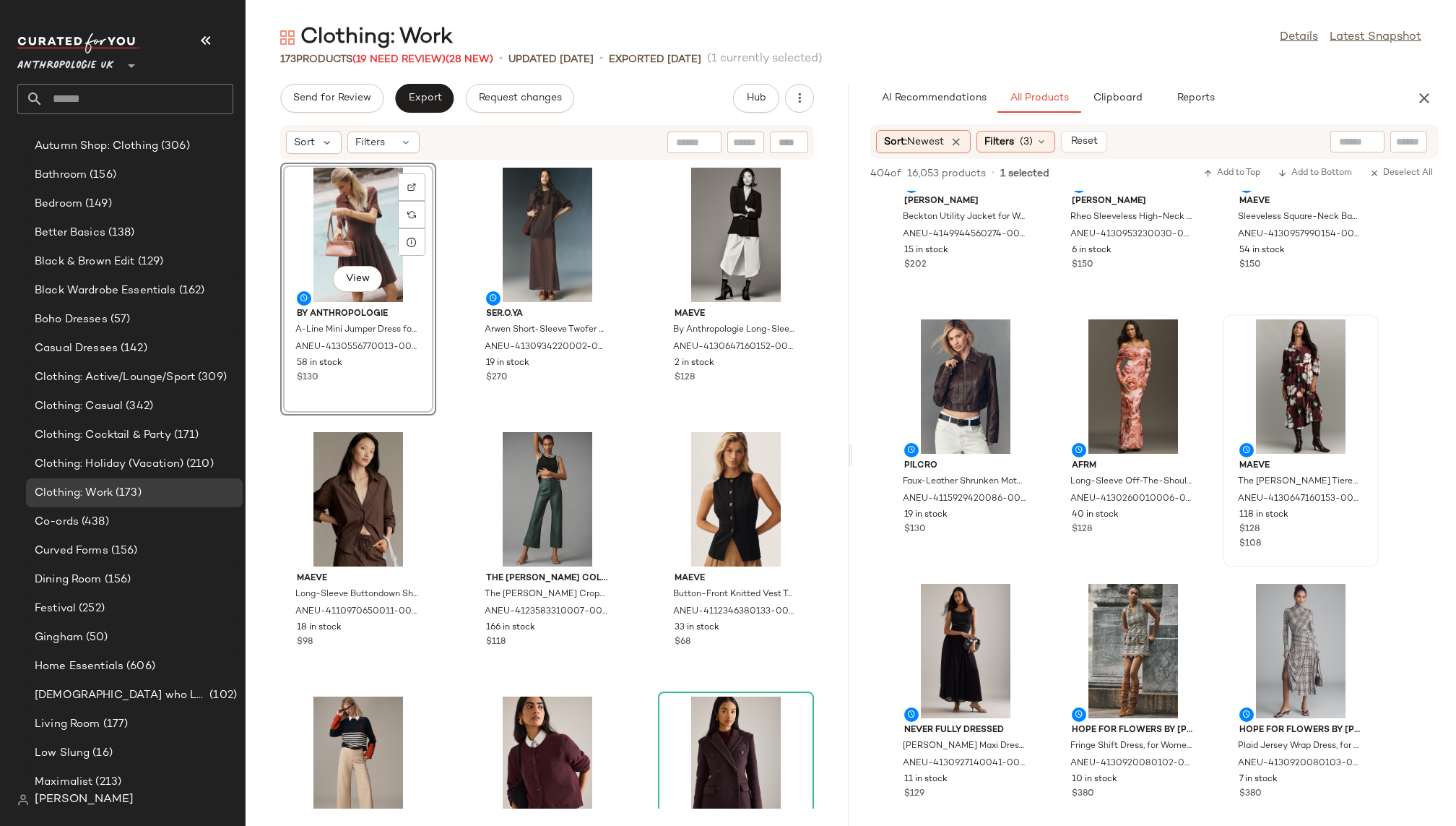
click at [1260, 414] on div at bounding box center [1300, 387] width 146 height 135
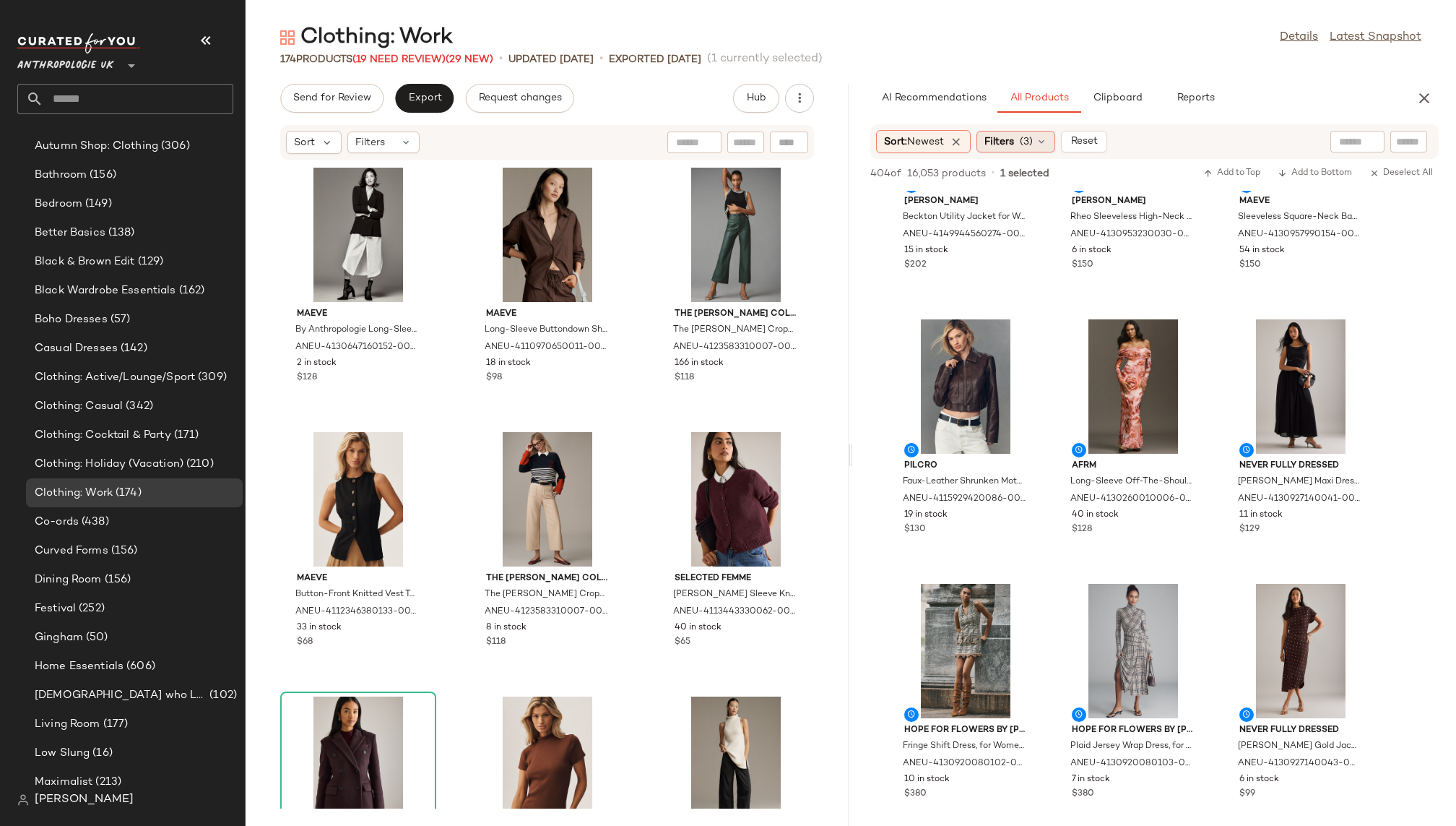
click at [1023, 147] on span "(3)" at bounding box center [1026, 142] width 13 height 15
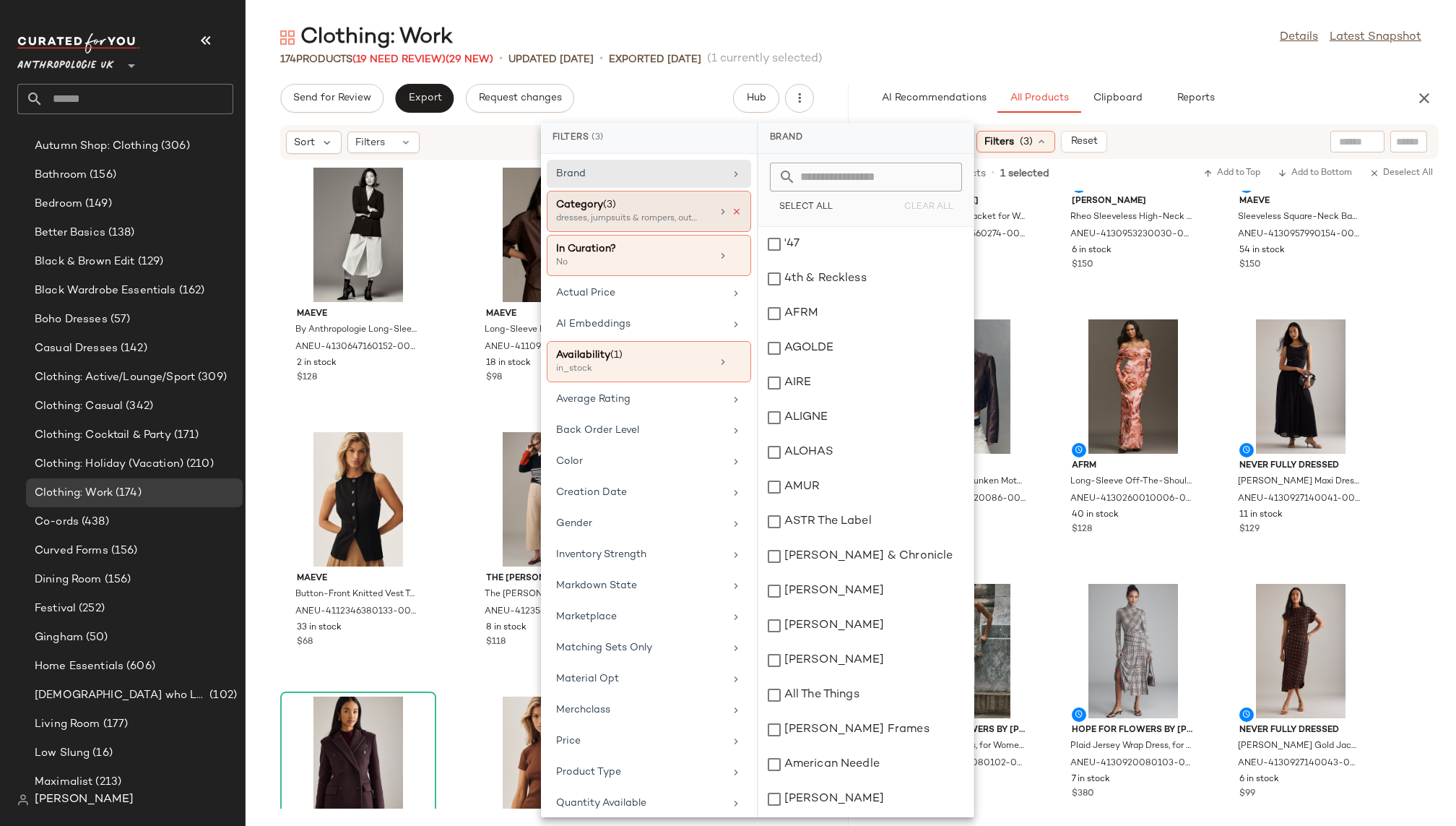
click at [732, 209] on icon at bounding box center [737, 212] width 10 height 10
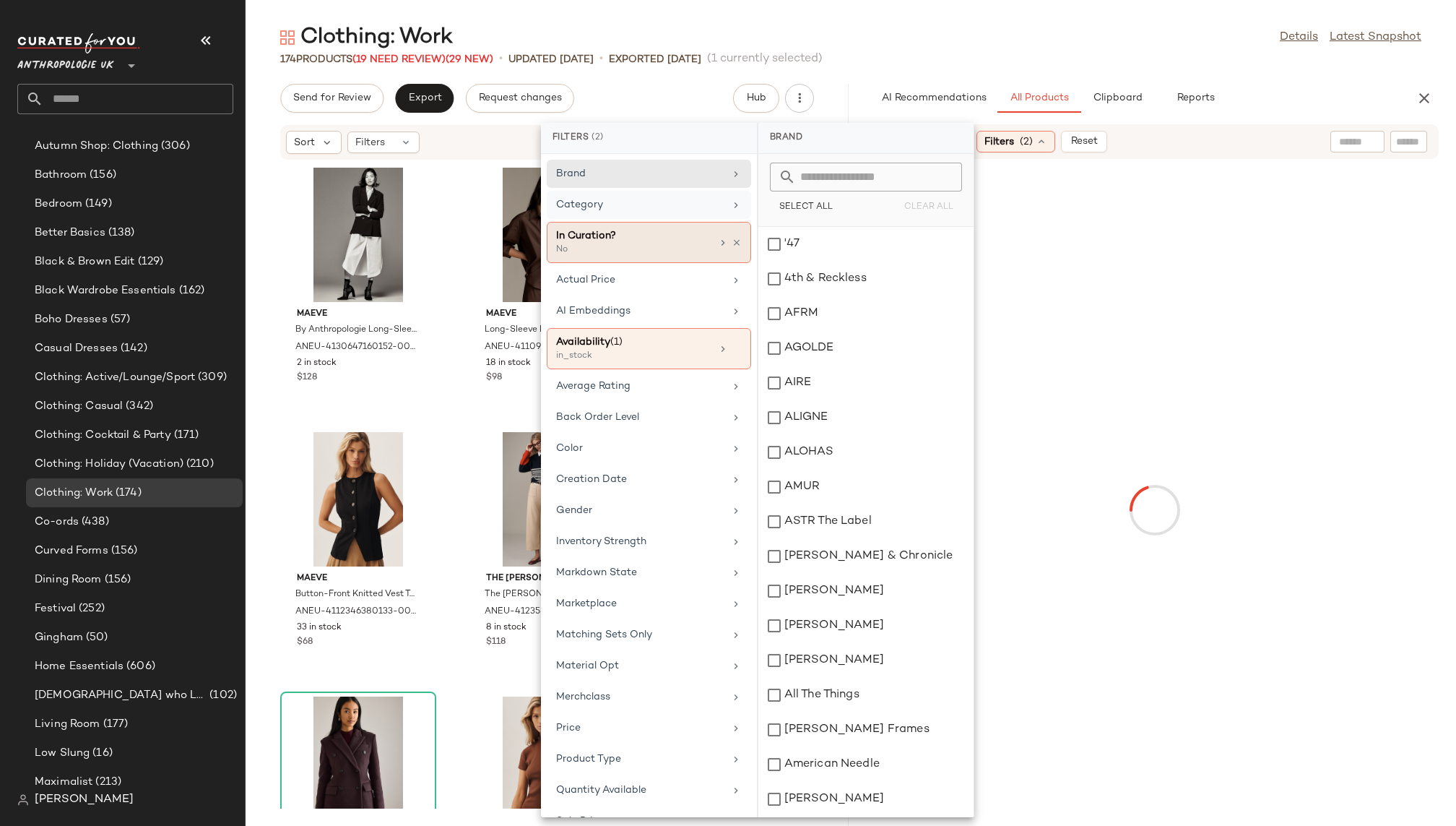
click at [686, 205] on div "Category" at bounding box center [640, 205] width 168 height 15
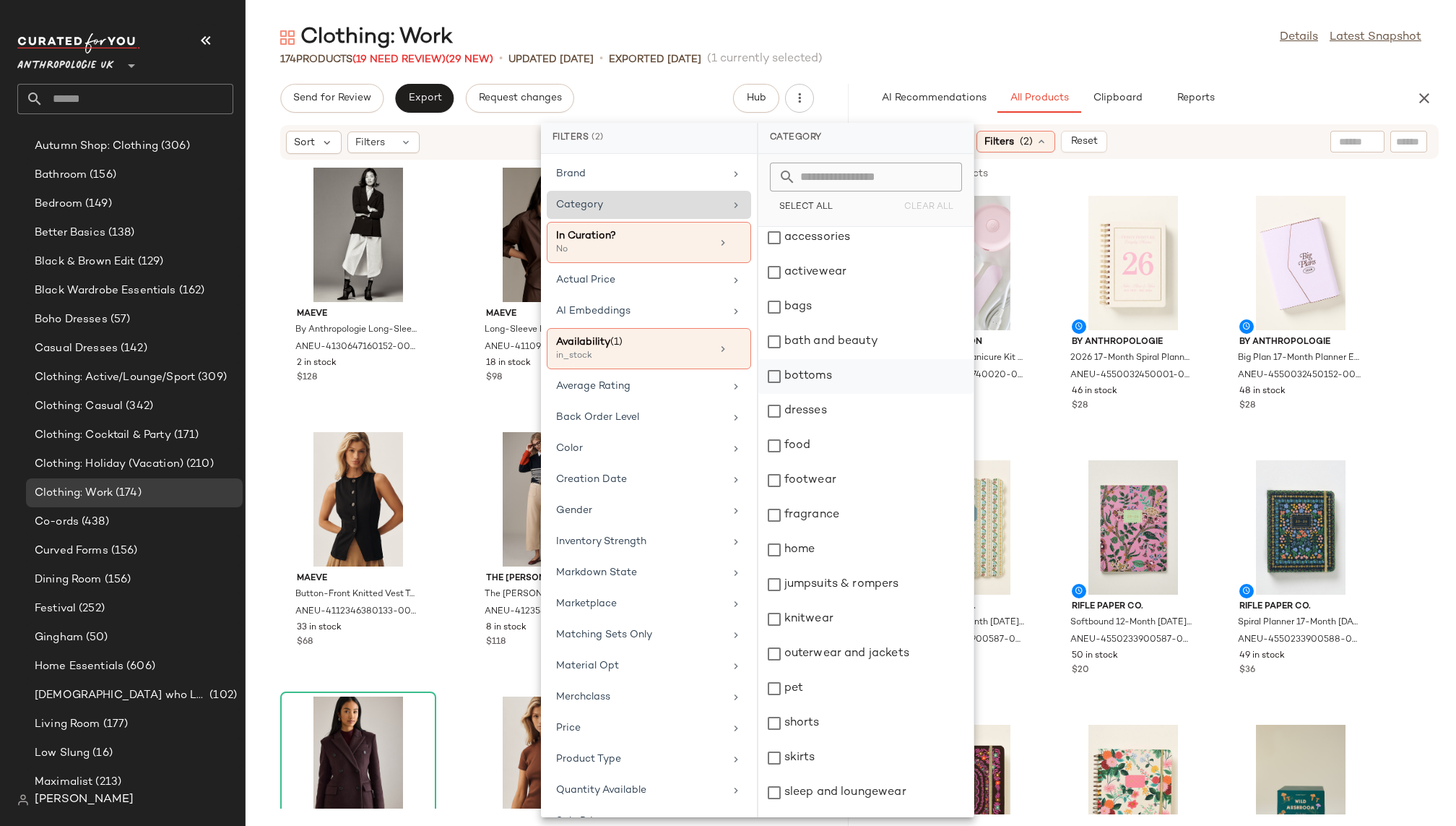
click at [841, 367] on div "bottoms" at bounding box center [866, 376] width 215 height 34
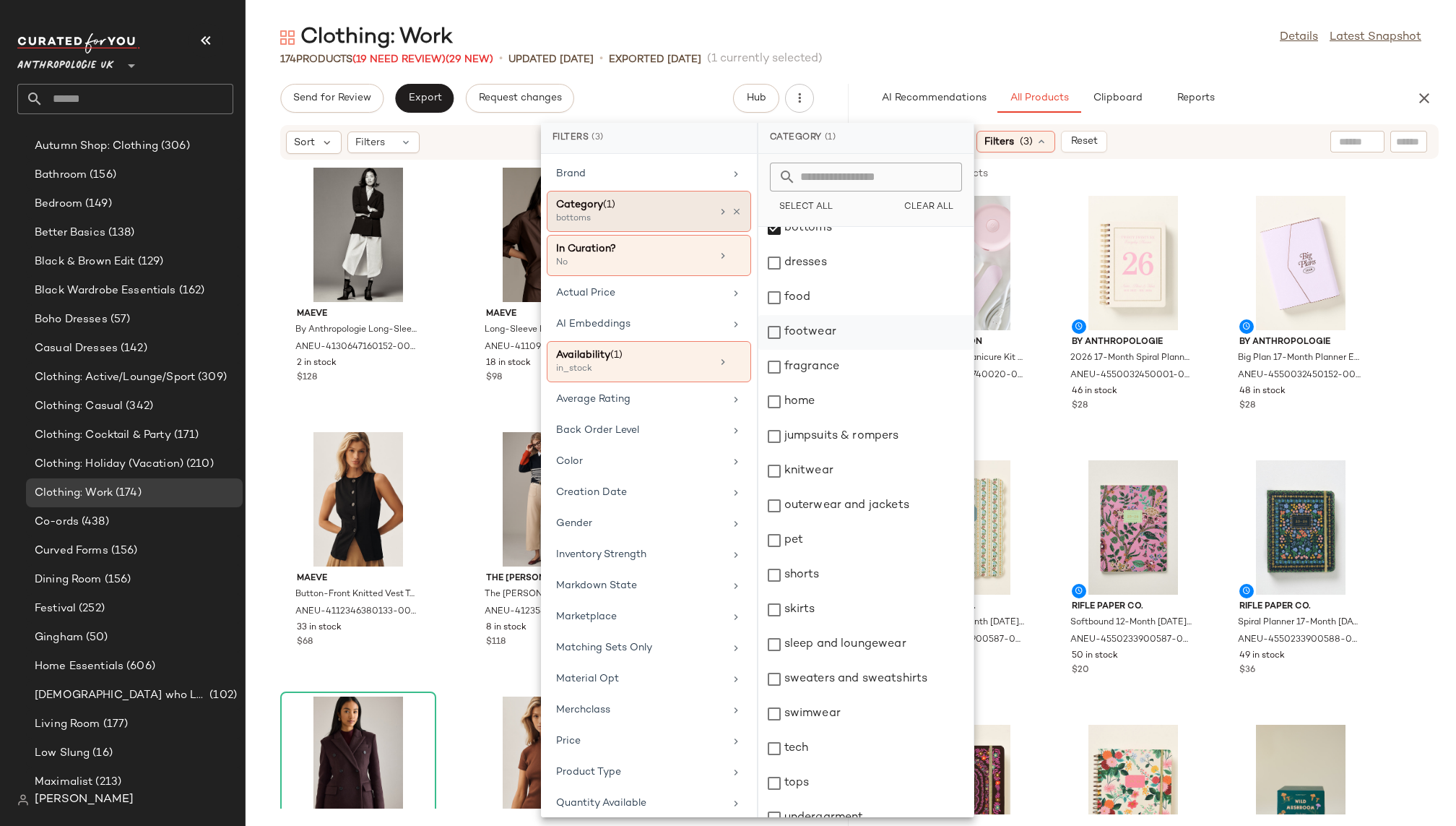
scroll to position [242, 0]
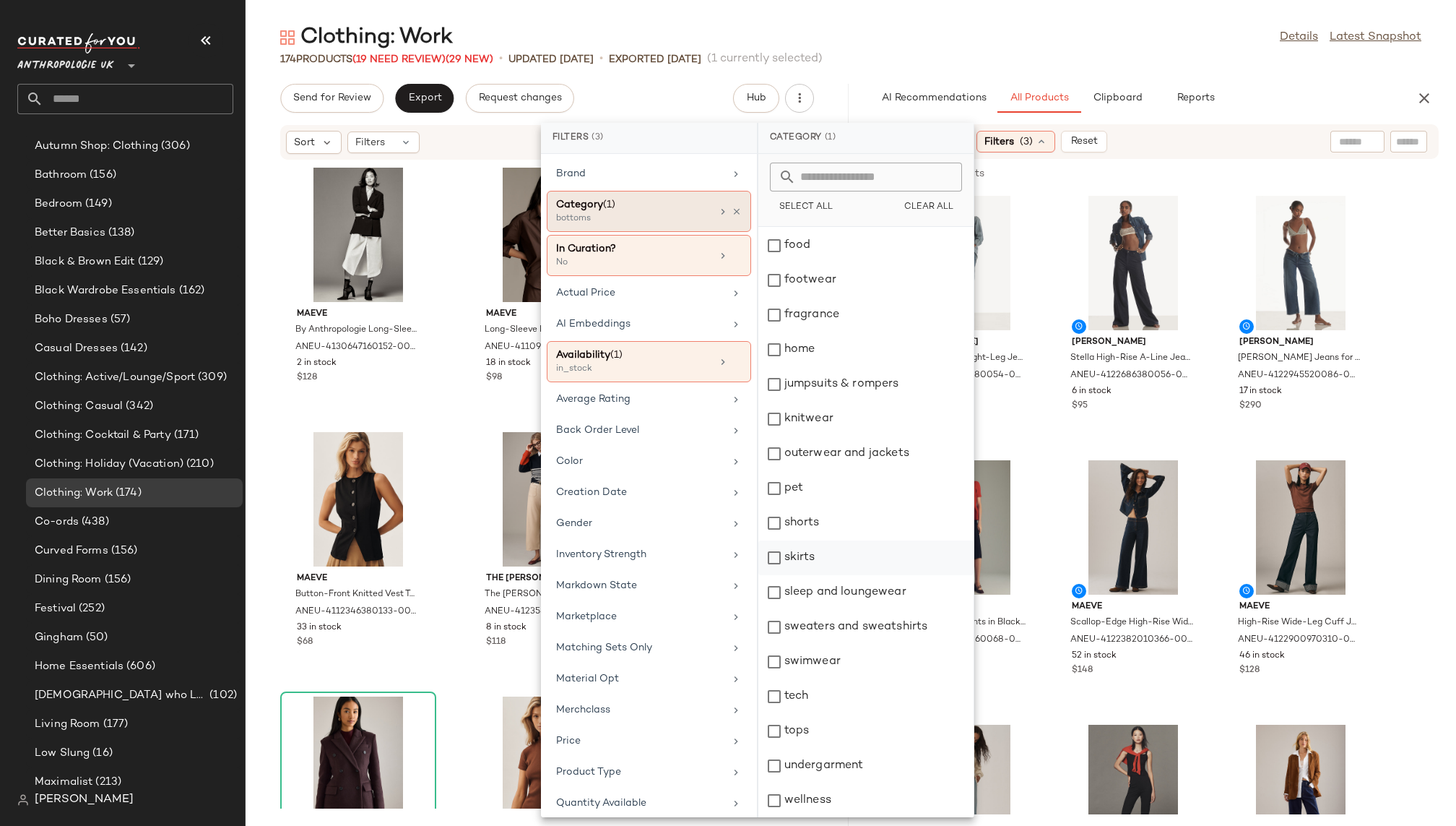
click at [838, 554] on div "skirts" at bounding box center [866, 558] width 215 height 34
click at [1071, 45] on div "Clothing: Work Details Latest Snapshot" at bounding box center [850, 37] width 1211 height 29
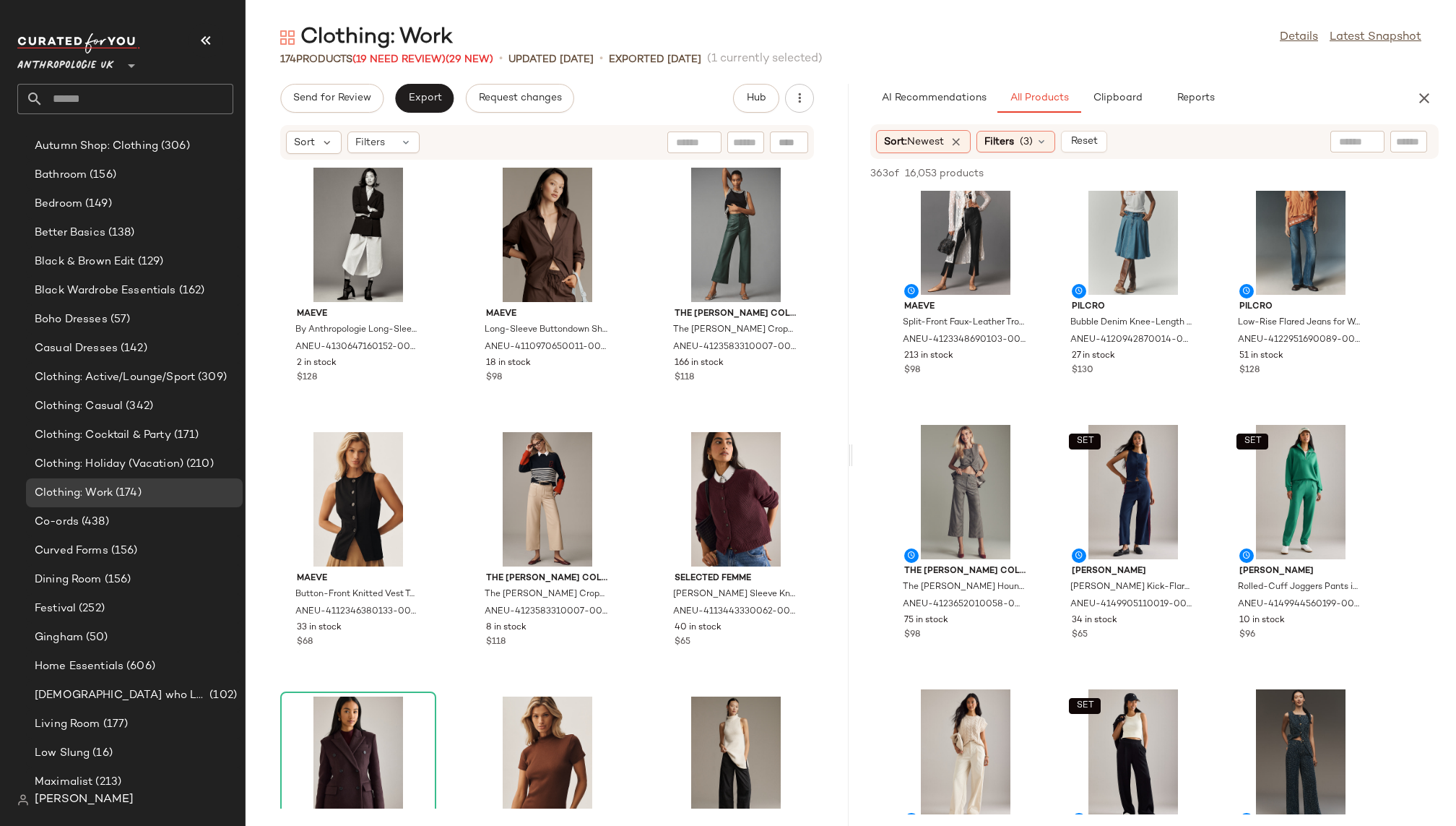
scroll to position [1635, 0]
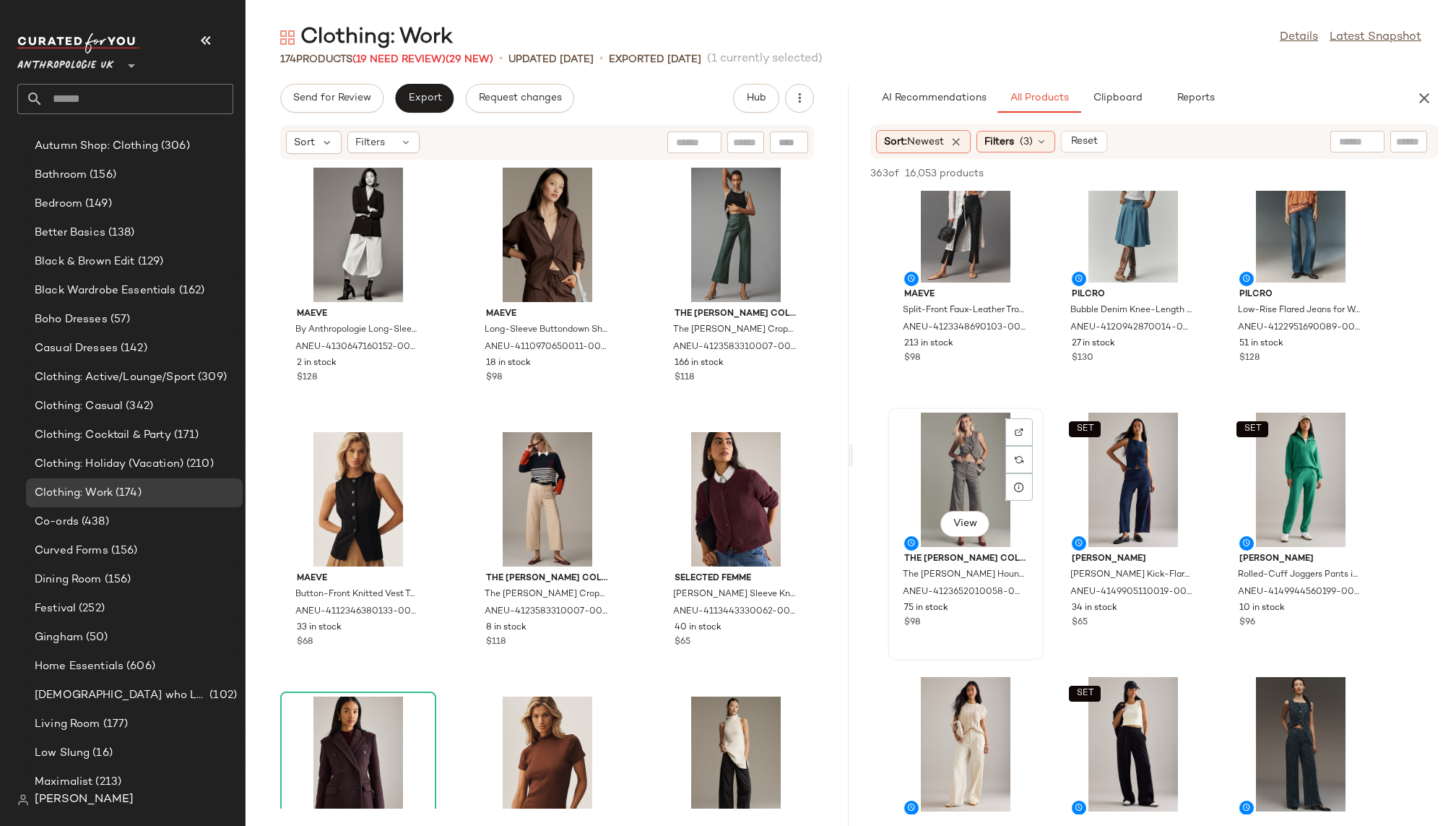
click at [934, 475] on div "View" at bounding box center [965, 480] width 146 height 135
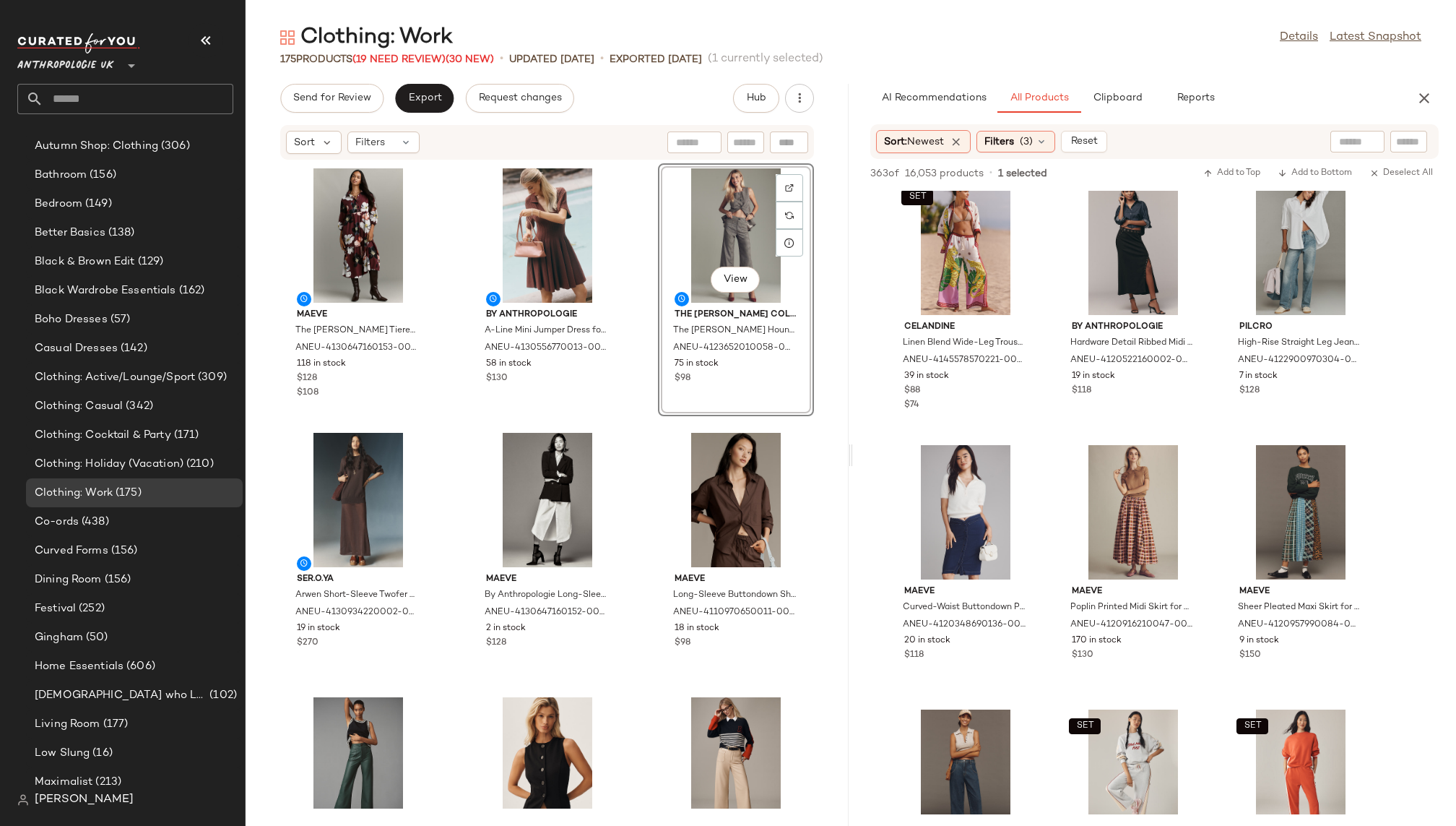
scroll to position [3218, 0]
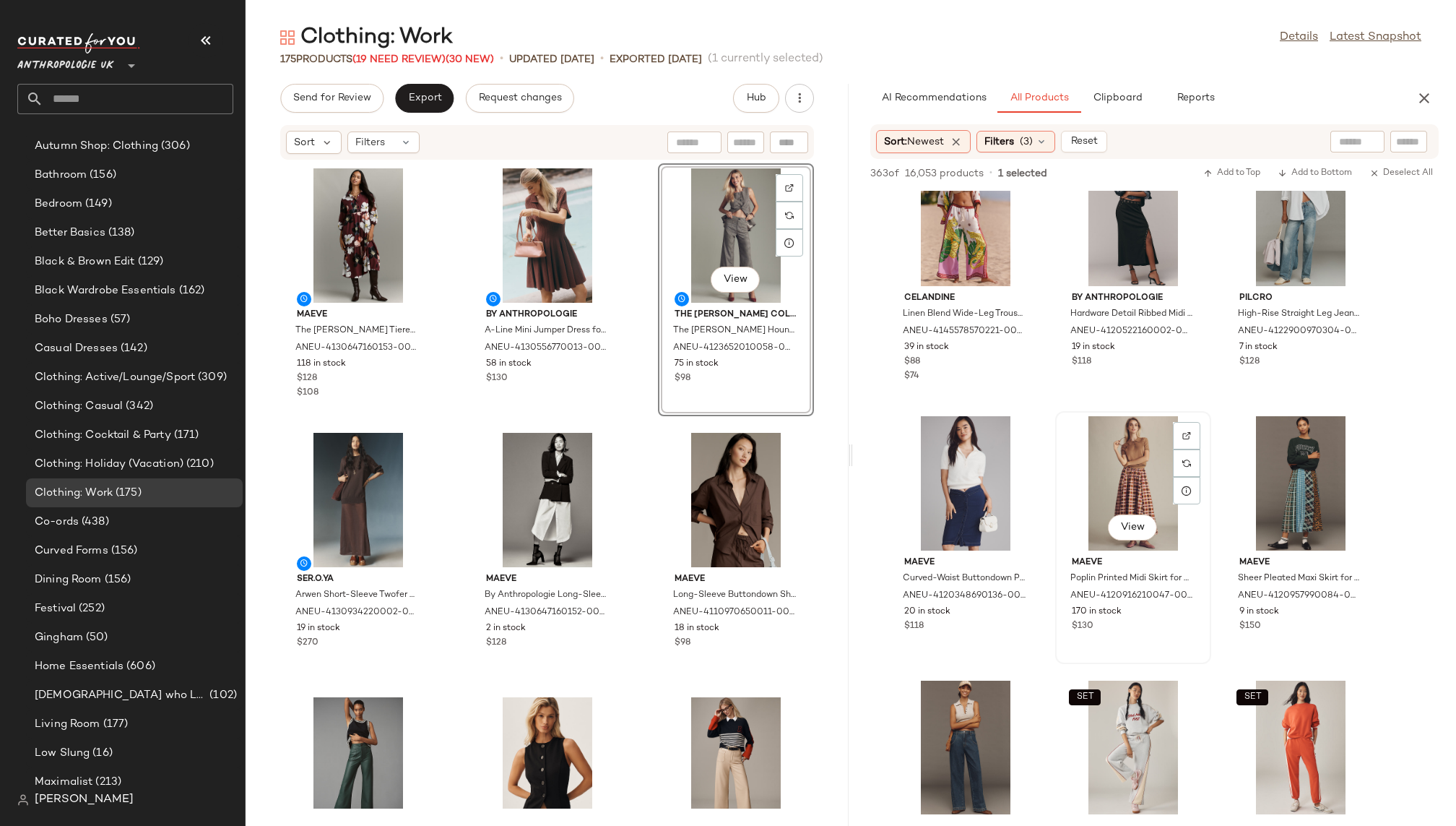
click at [1095, 502] on div "View" at bounding box center [1133, 483] width 146 height 135
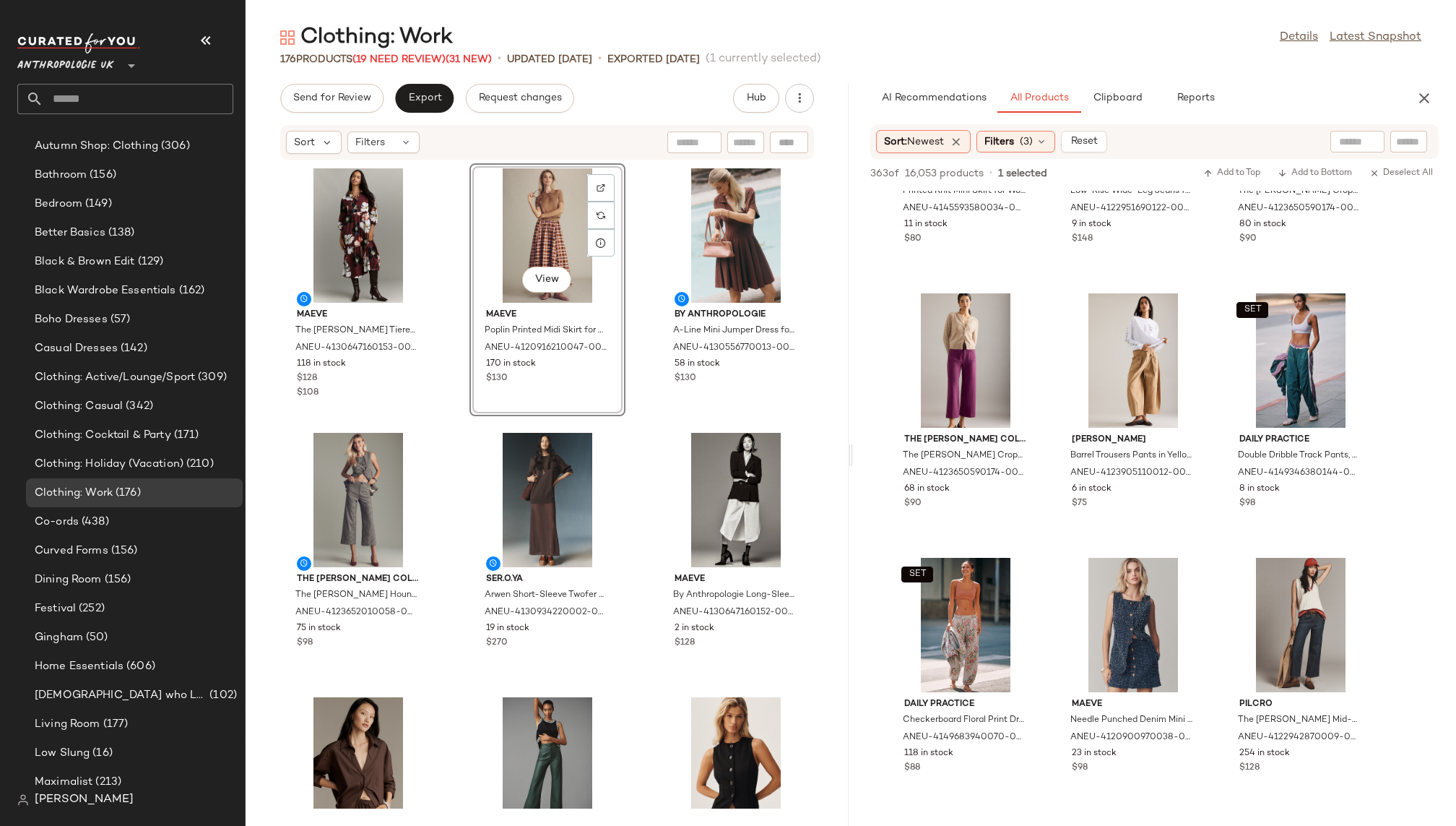
scroll to position [4659, 0]
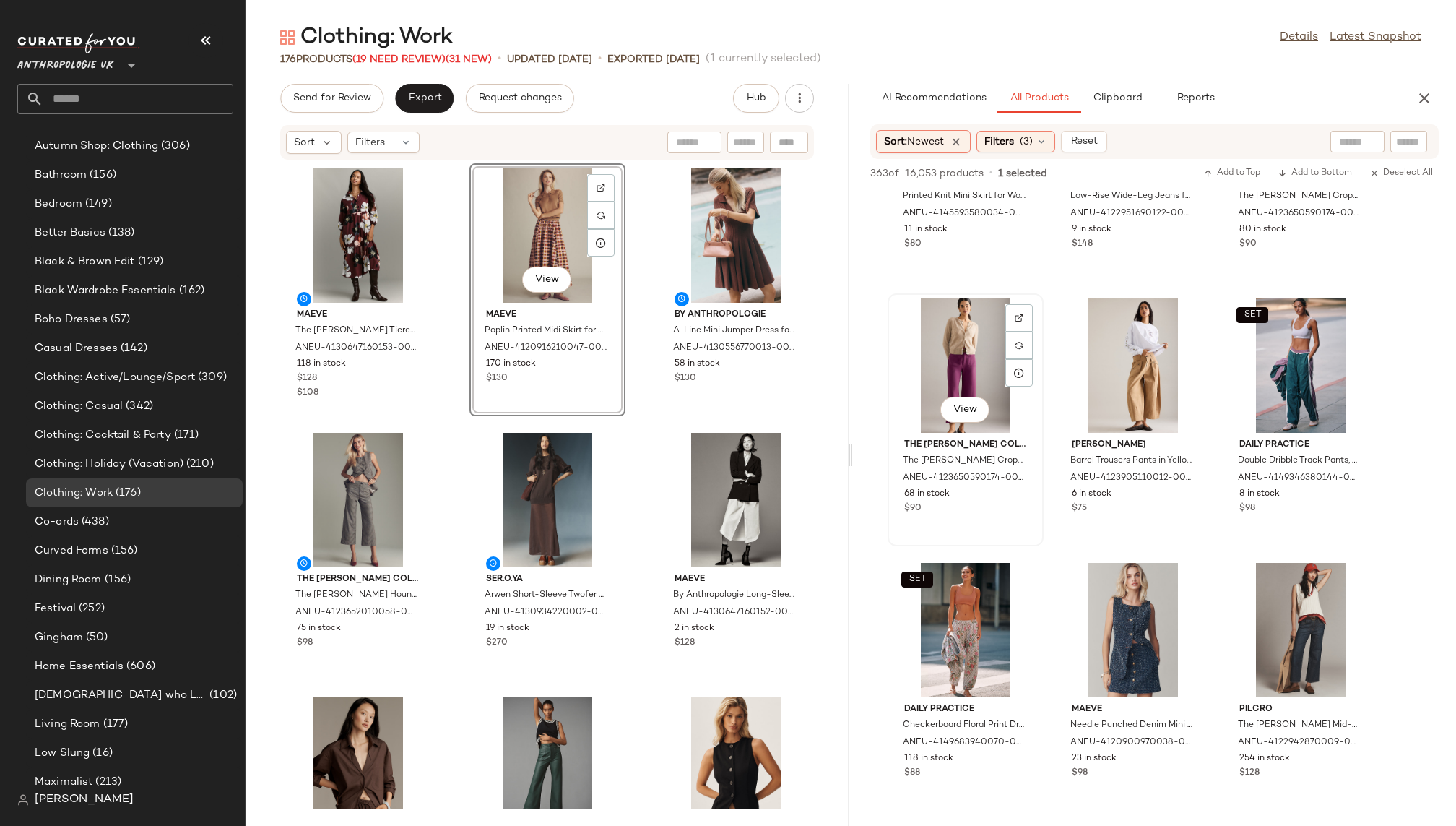
click at [935, 375] on div "View" at bounding box center [965, 366] width 146 height 135
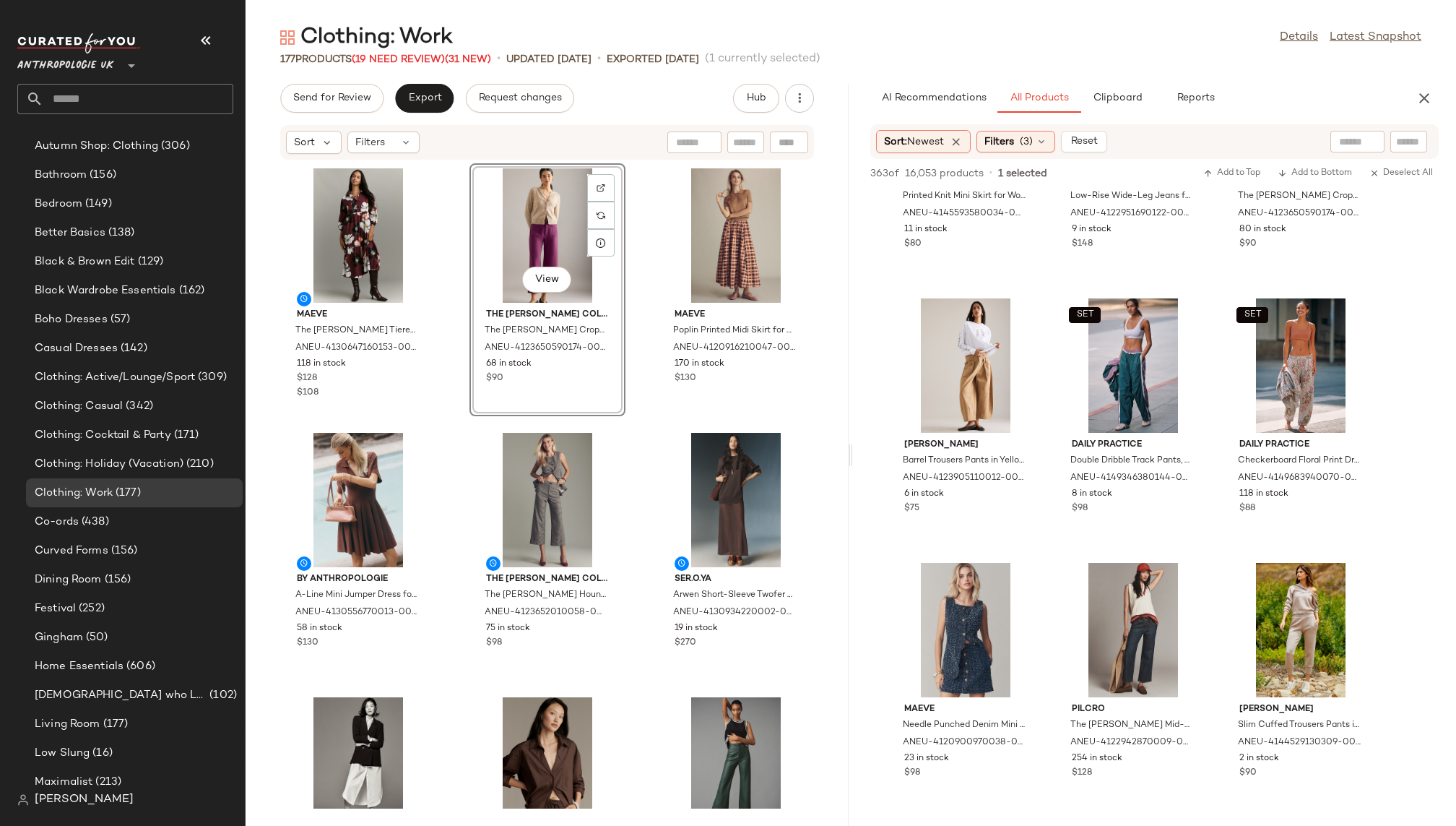
scroll to position [322, 0]
click at [1007, 142] on span "Filters" at bounding box center [1000, 142] width 30 height 15
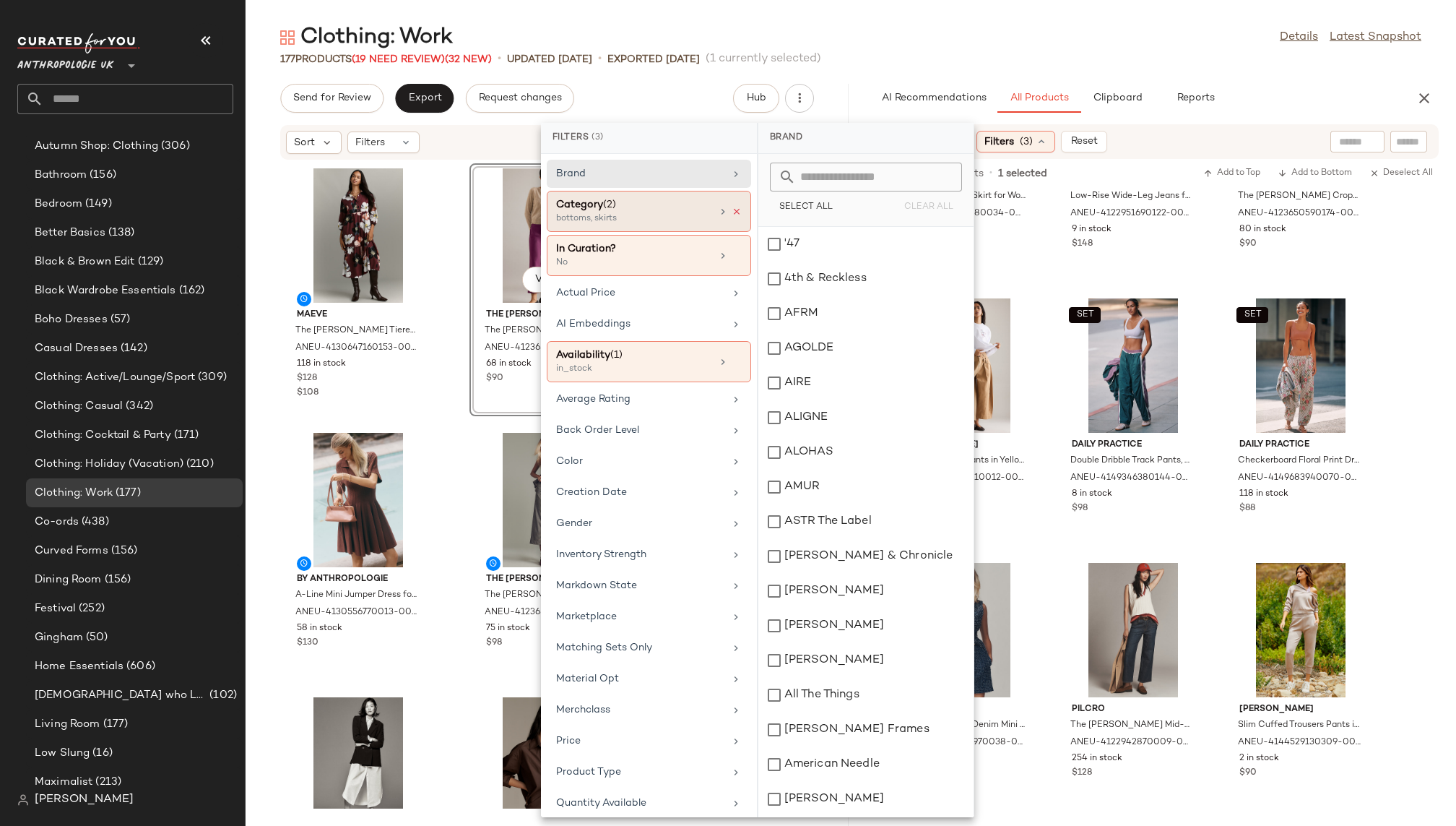
click at [734, 208] on icon at bounding box center [737, 212] width 10 height 10
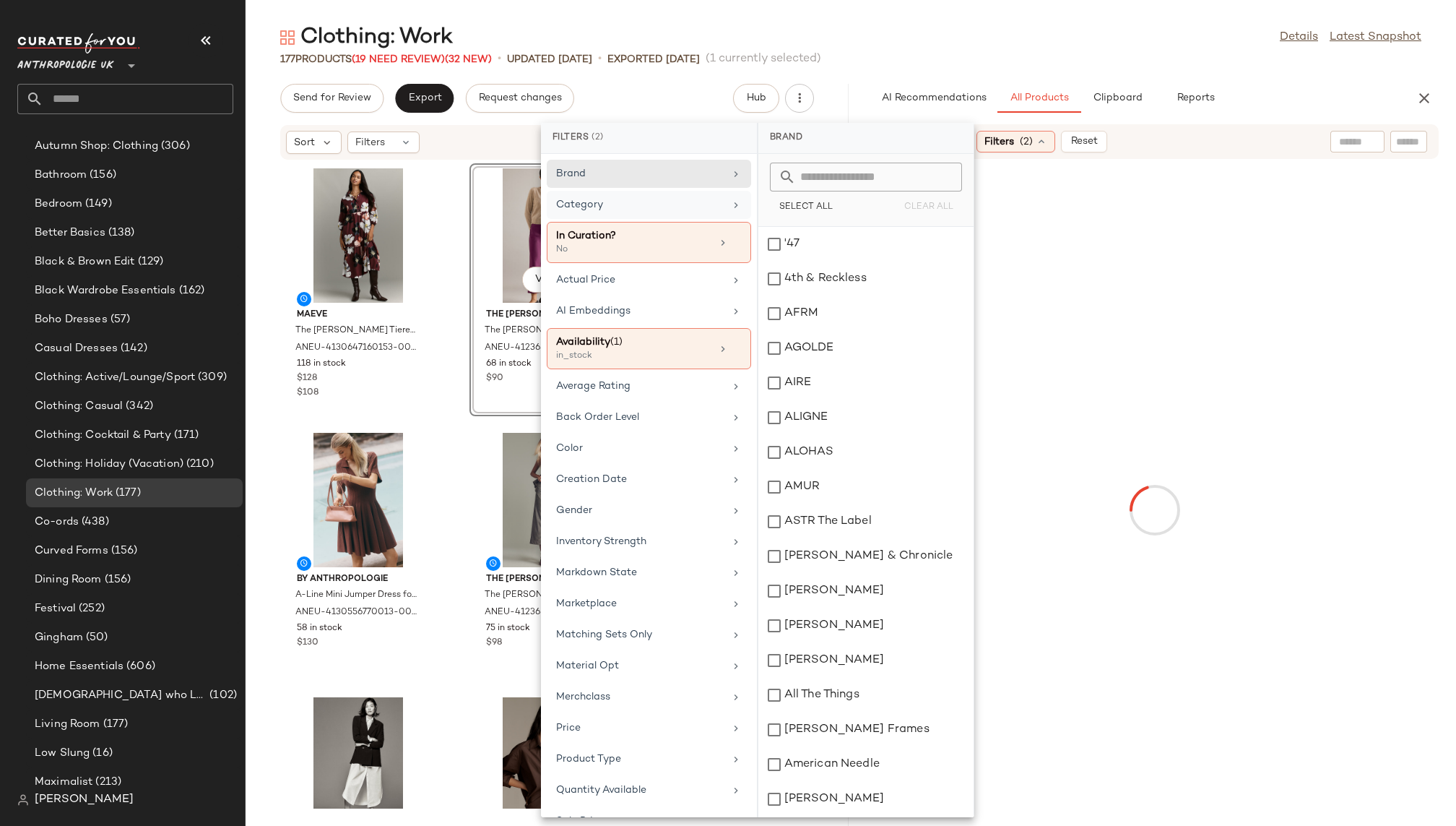
click at [710, 201] on div "Category" at bounding box center [640, 205] width 168 height 15
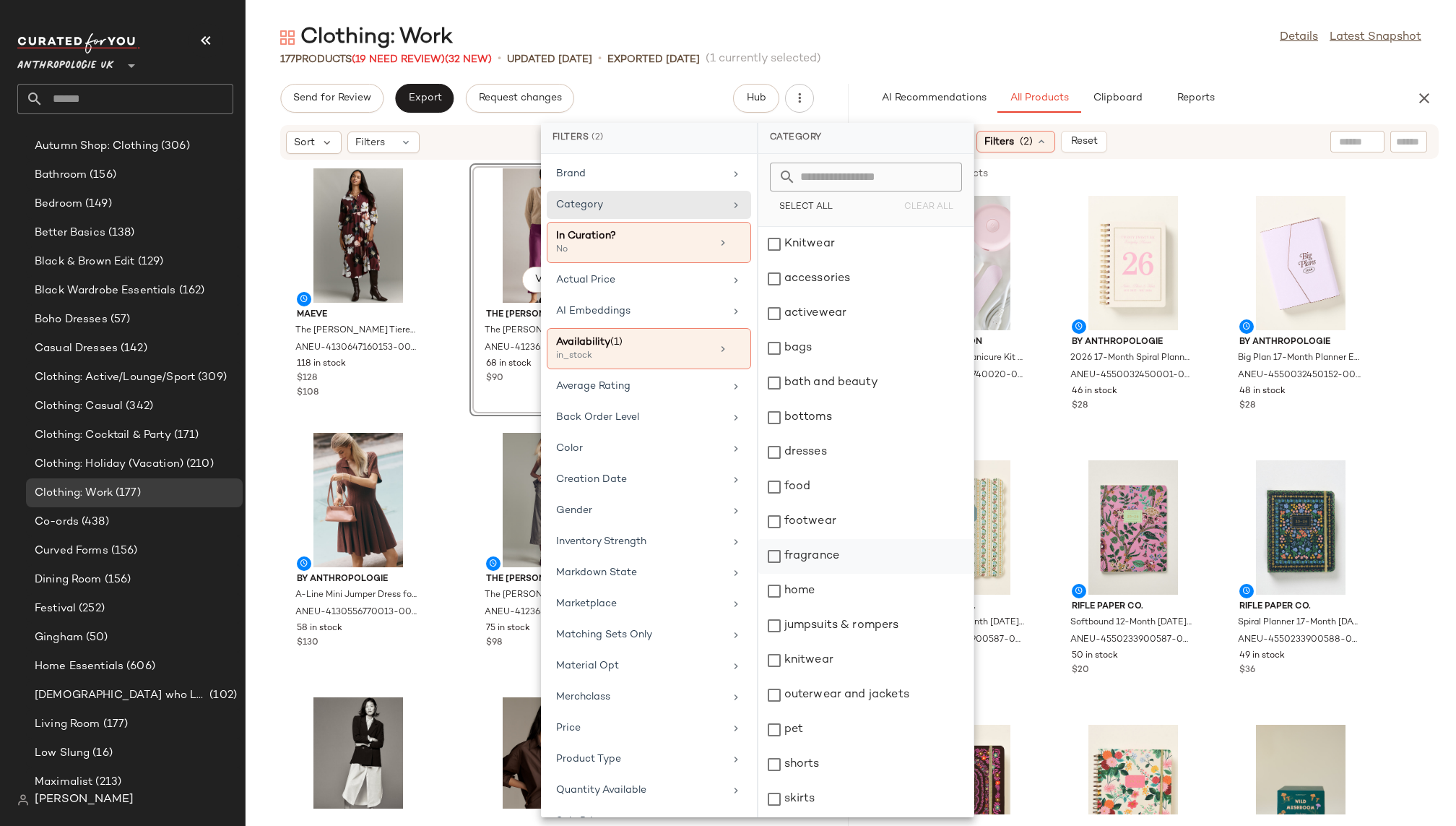
scroll to position [242, 0]
click at [821, 729] on div "tops" at bounding box center [866, 731] width 215 height 34
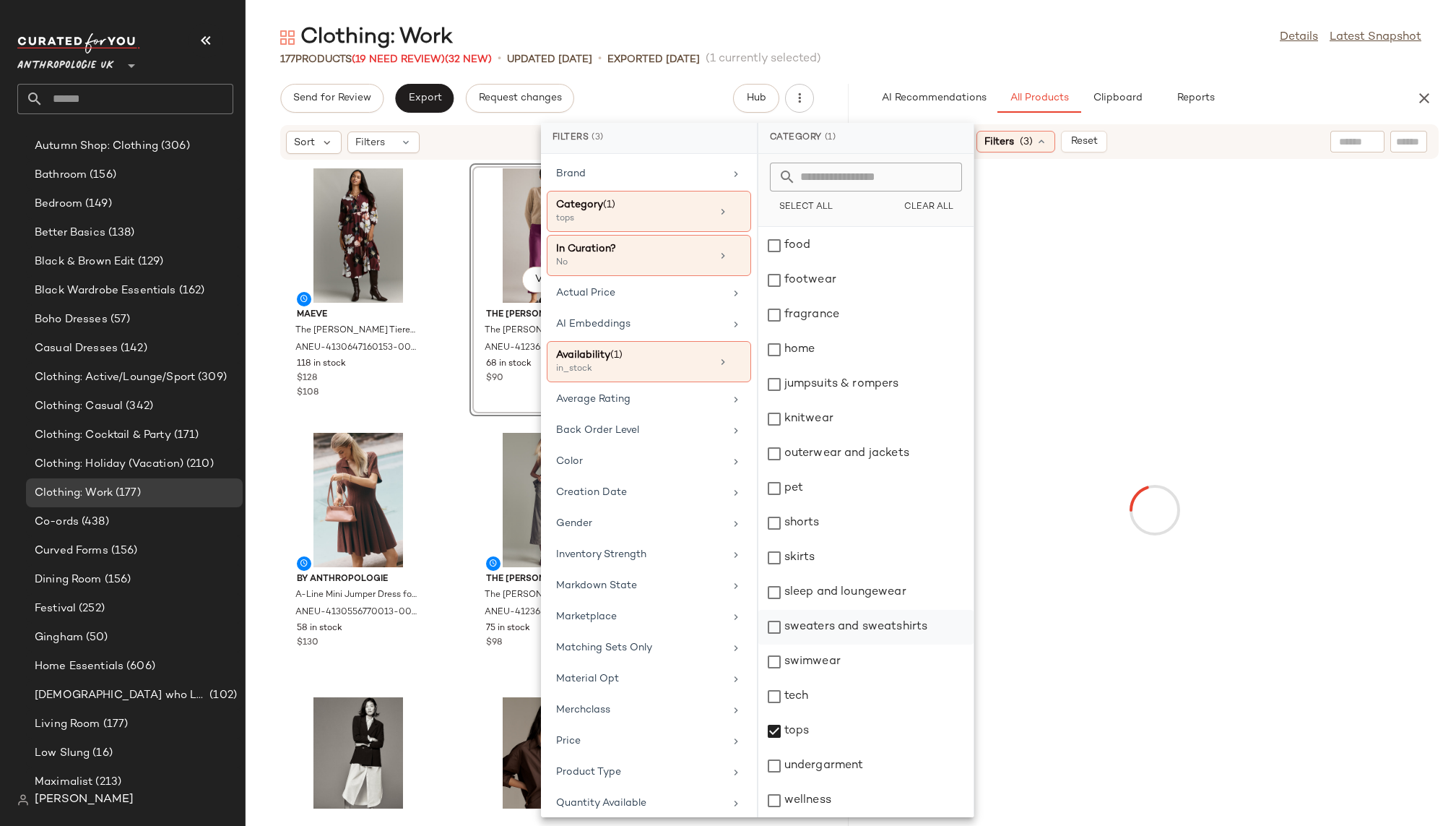
click at [838, 621] on div "sweaters and sweatshirts" at bounding box center [866, 627] width 215 height 34
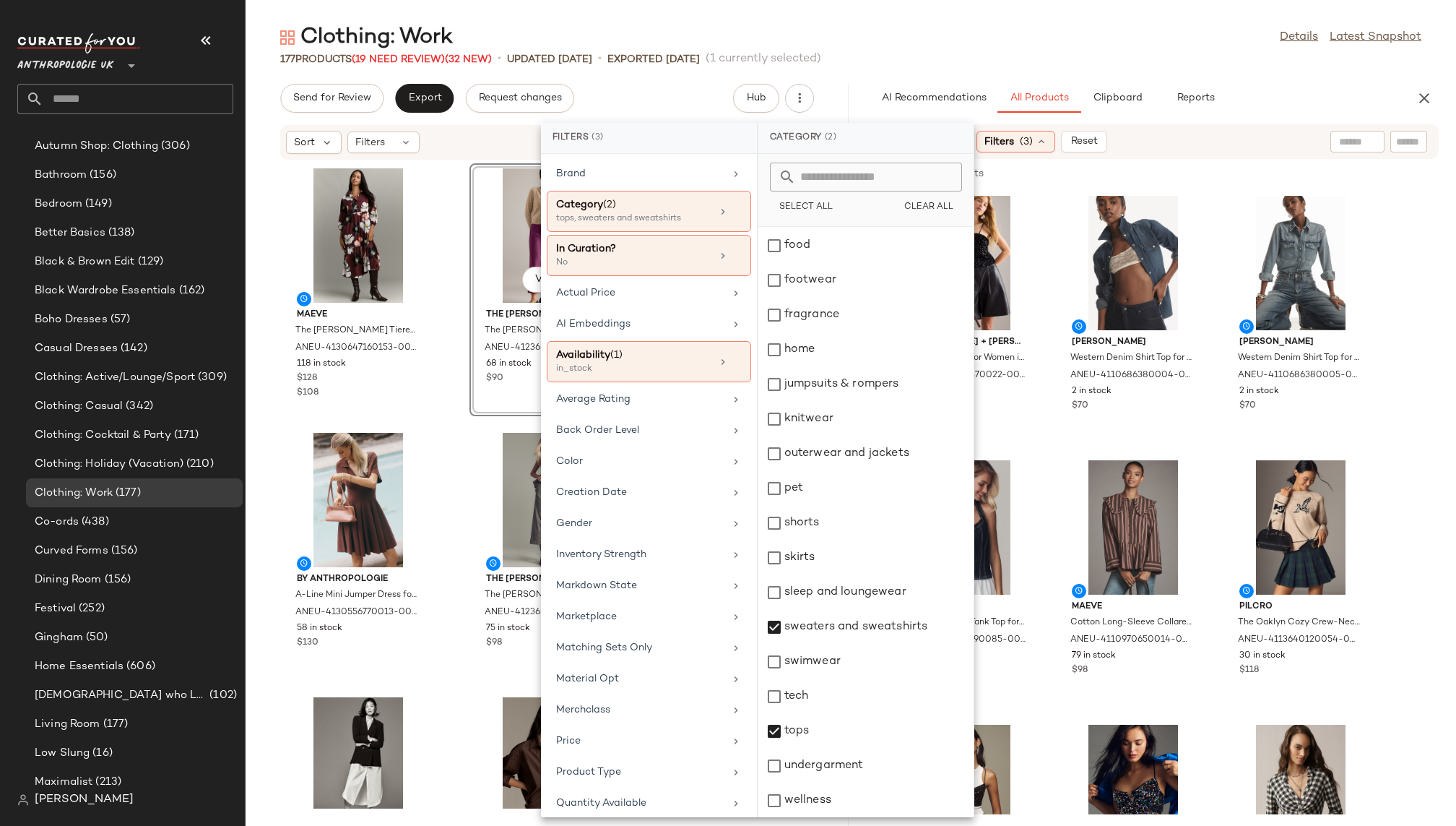
click at [1093, 61] on div "177 Products (19 Need Review) (32 New) • updated Aug 20th • Exported Aug 13th (…" at bounding box center [850, 59] width 1211 height 14
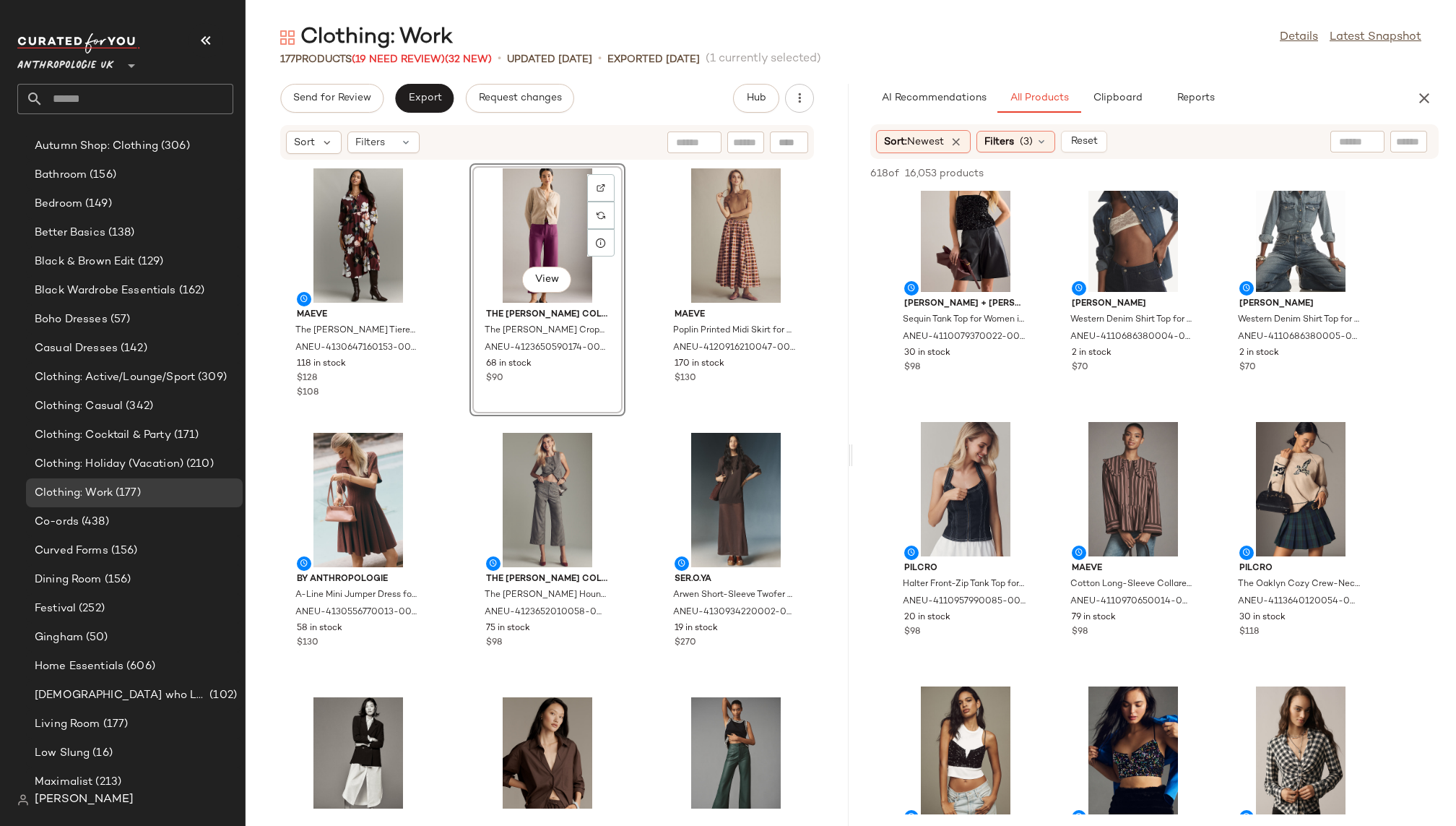
scroll to position [41, 0]
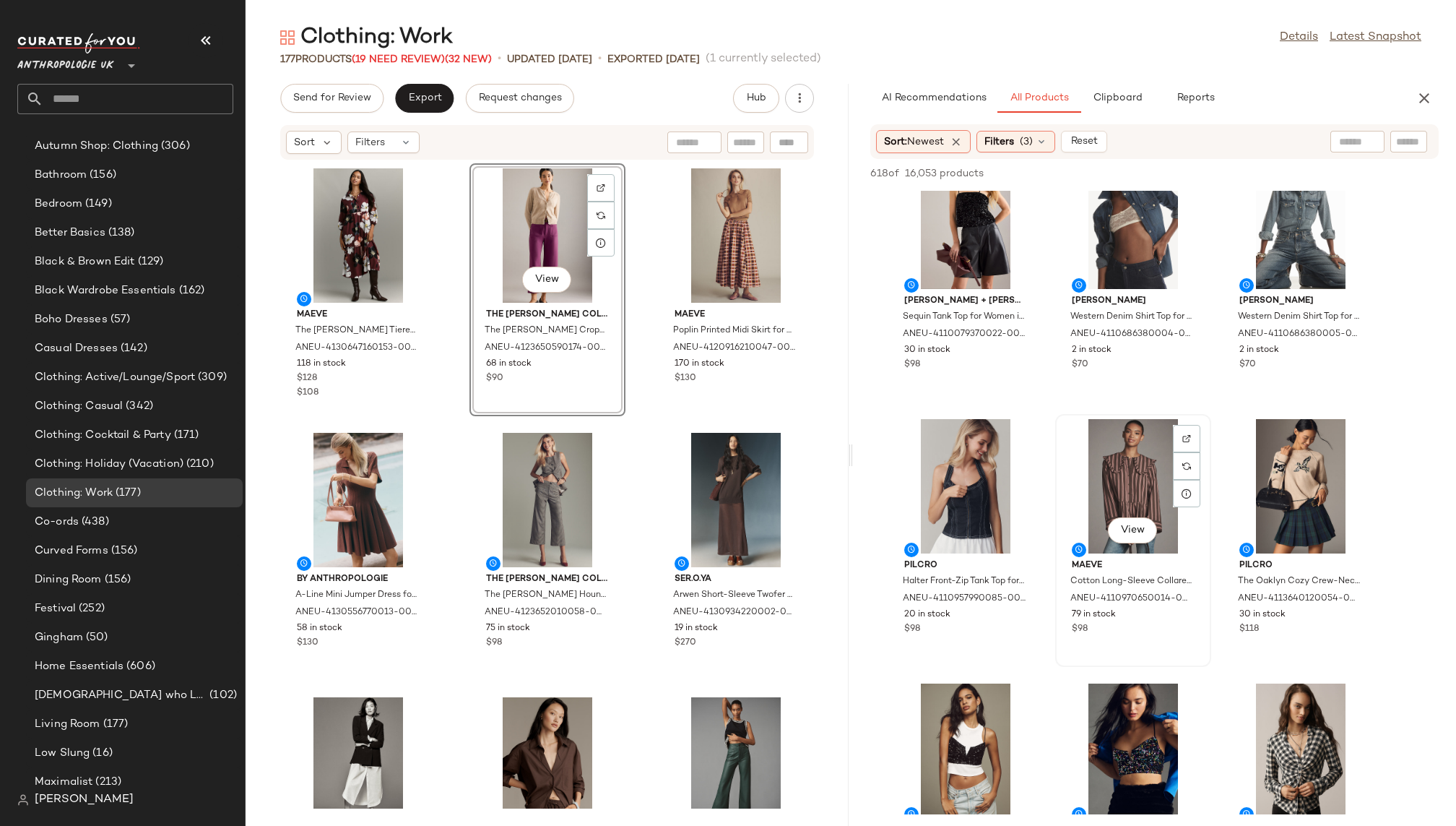
click at [1123, 494] on div "View" at bounding box center [1133, 486] width 146 height 135
click at [1262, 499] on div "View" at bounding box center [1300, 486] width 146 height 135
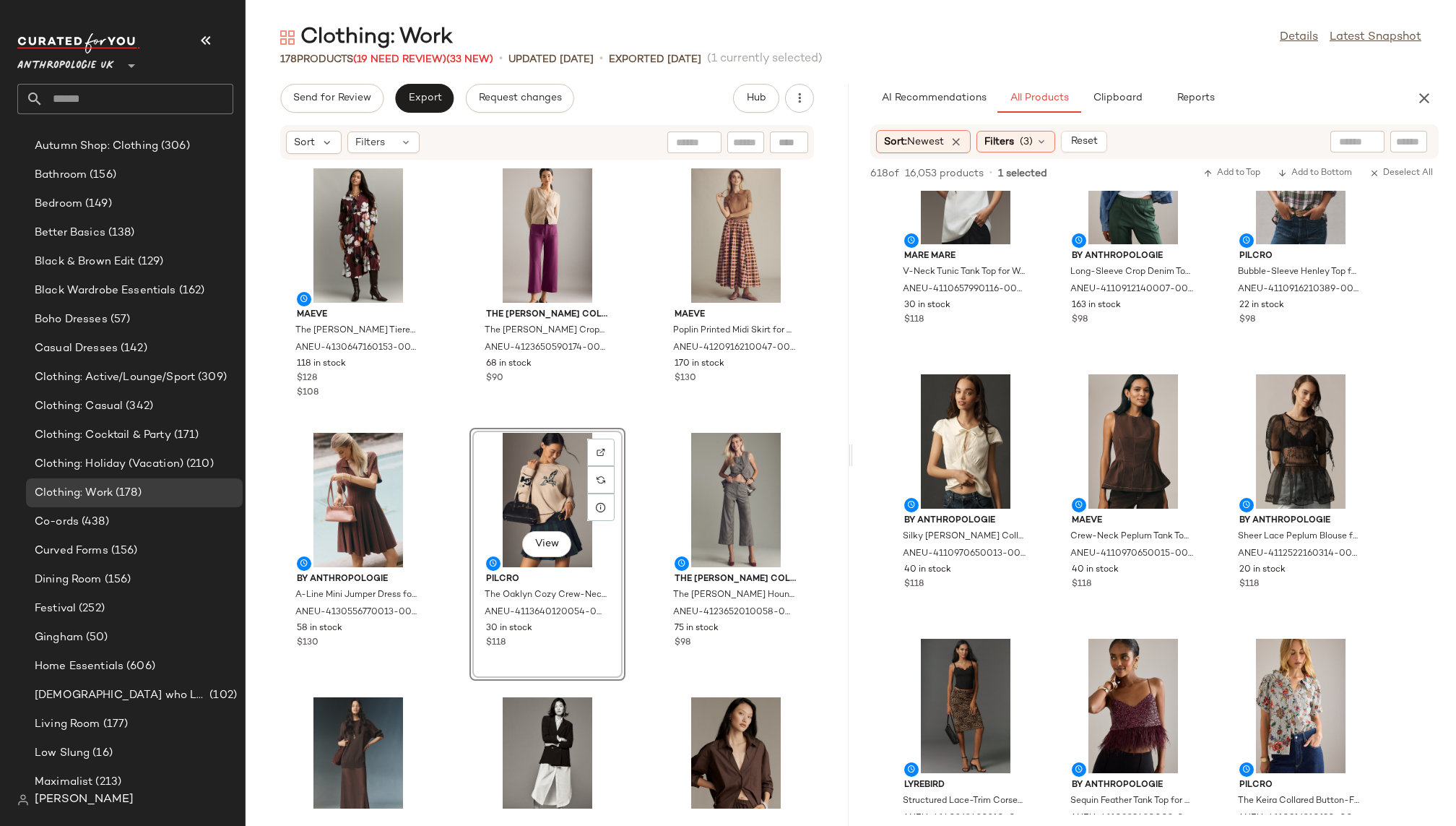
scroll to position [886, 0]
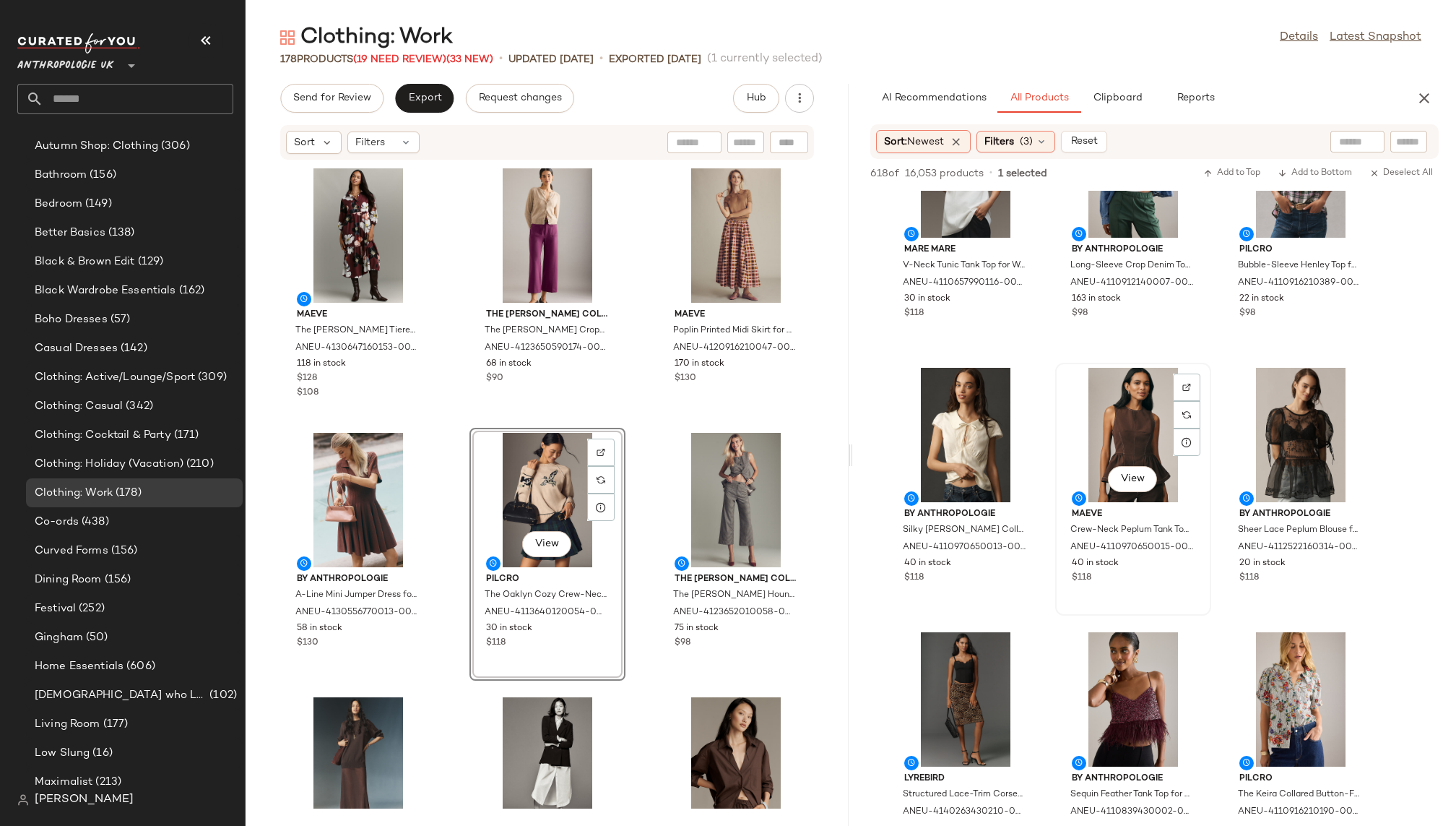
click at [1113, 430] on div "View" at bounding box center [1133, 435] width 146 height 135
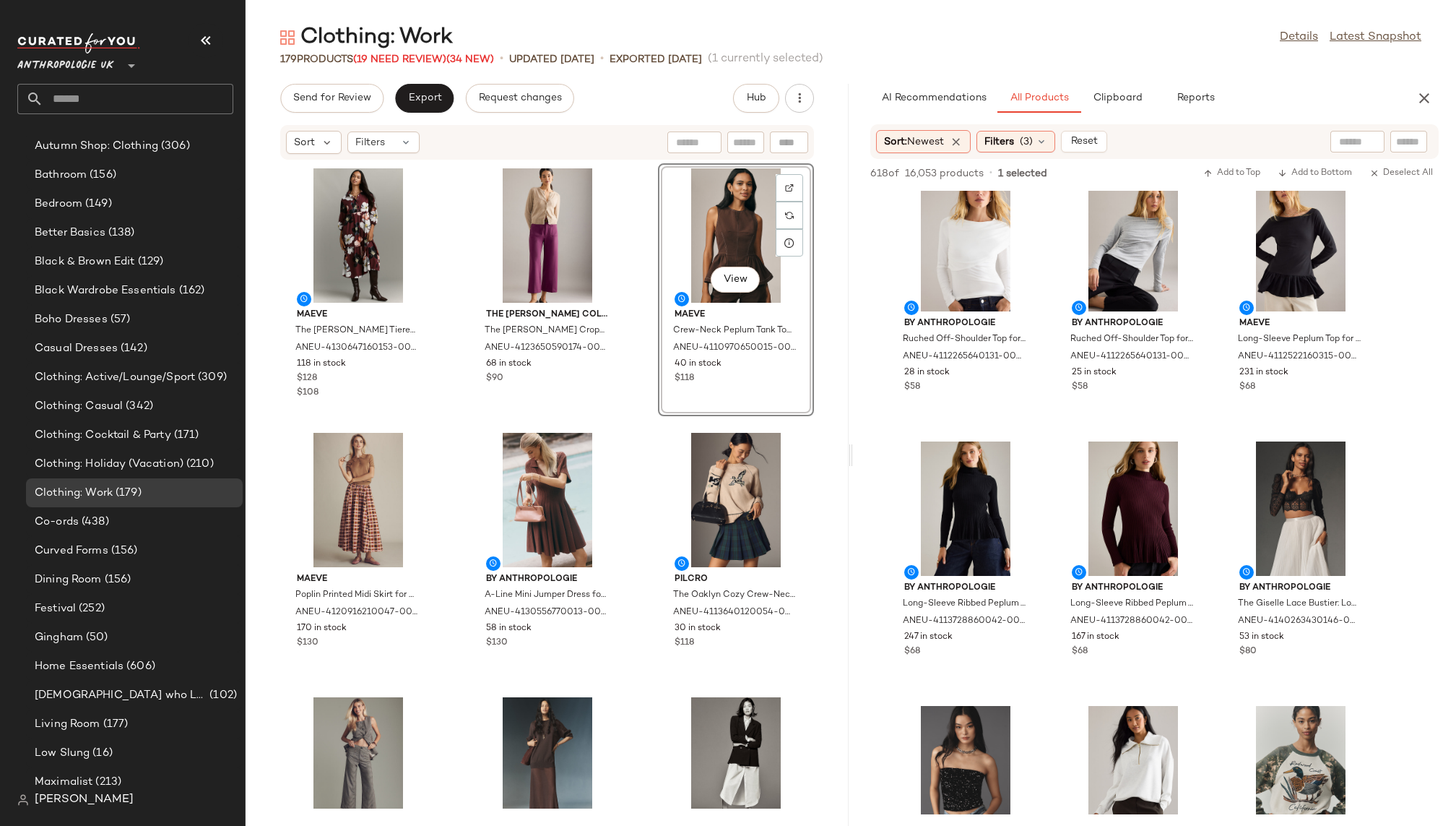
scroll to position [1635, 0]
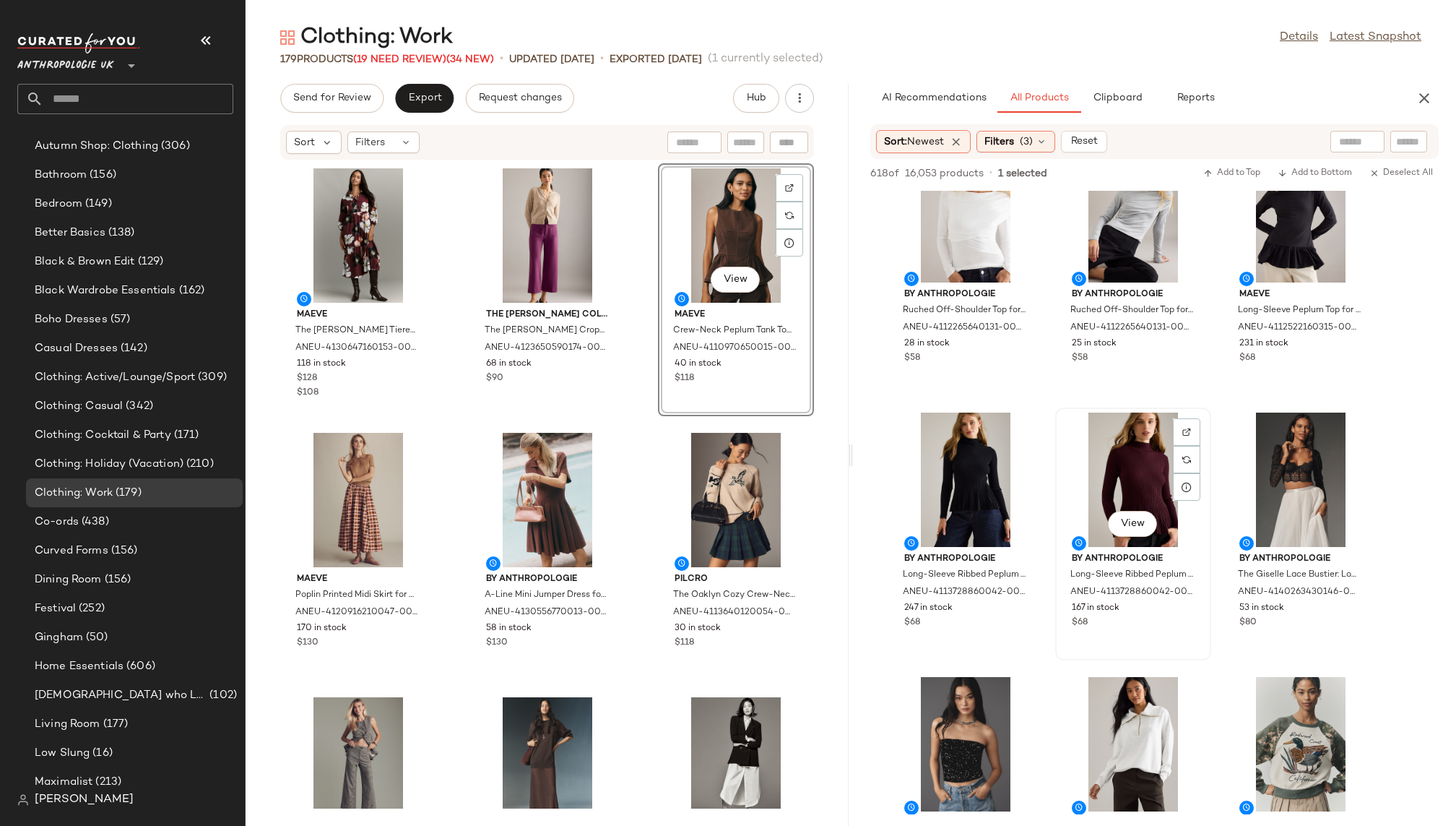
click at [1111, 455] on div "View" at bounding box center [1133, 480] width 146 height 135
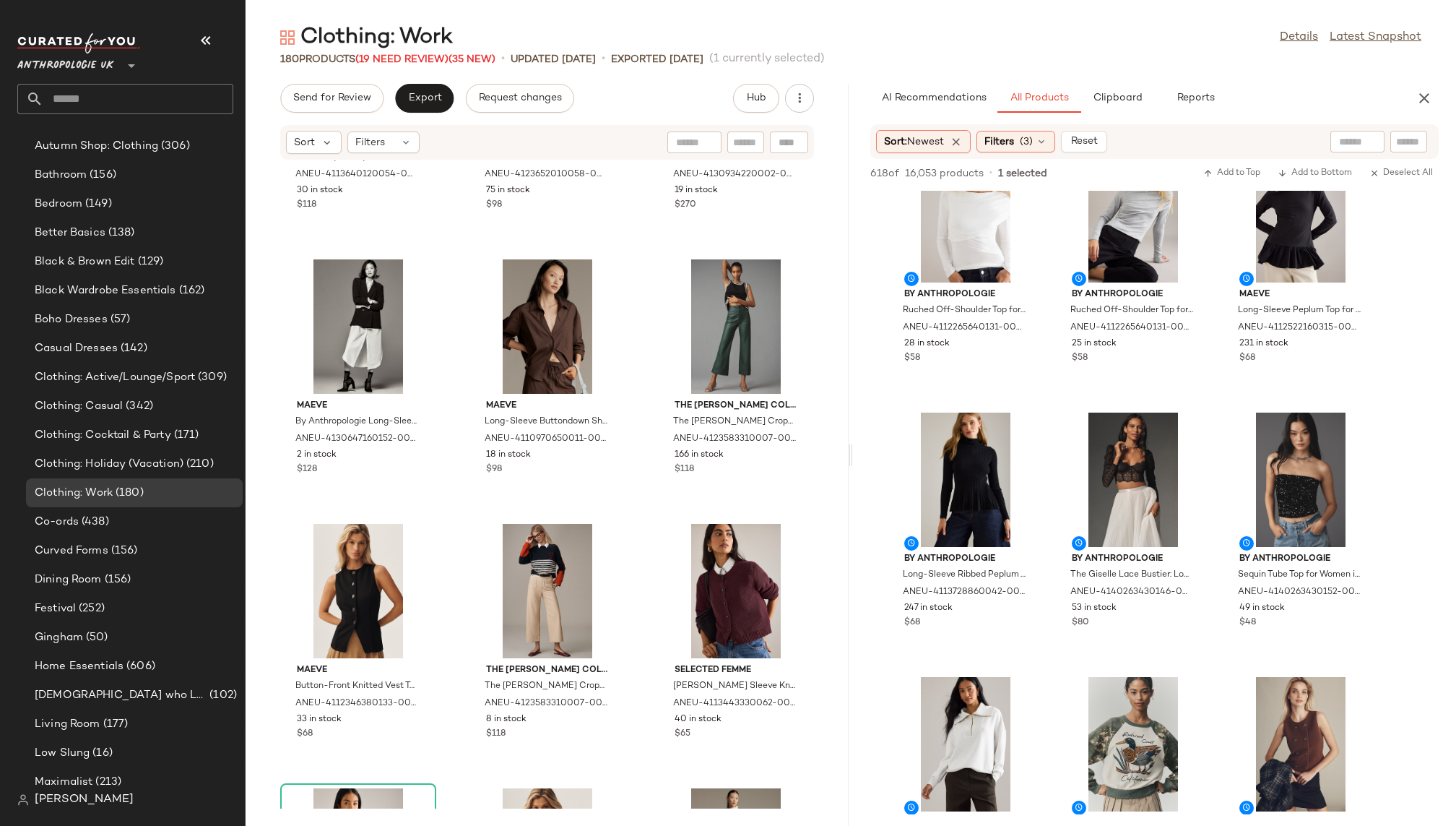
scroll to position [0, 0]
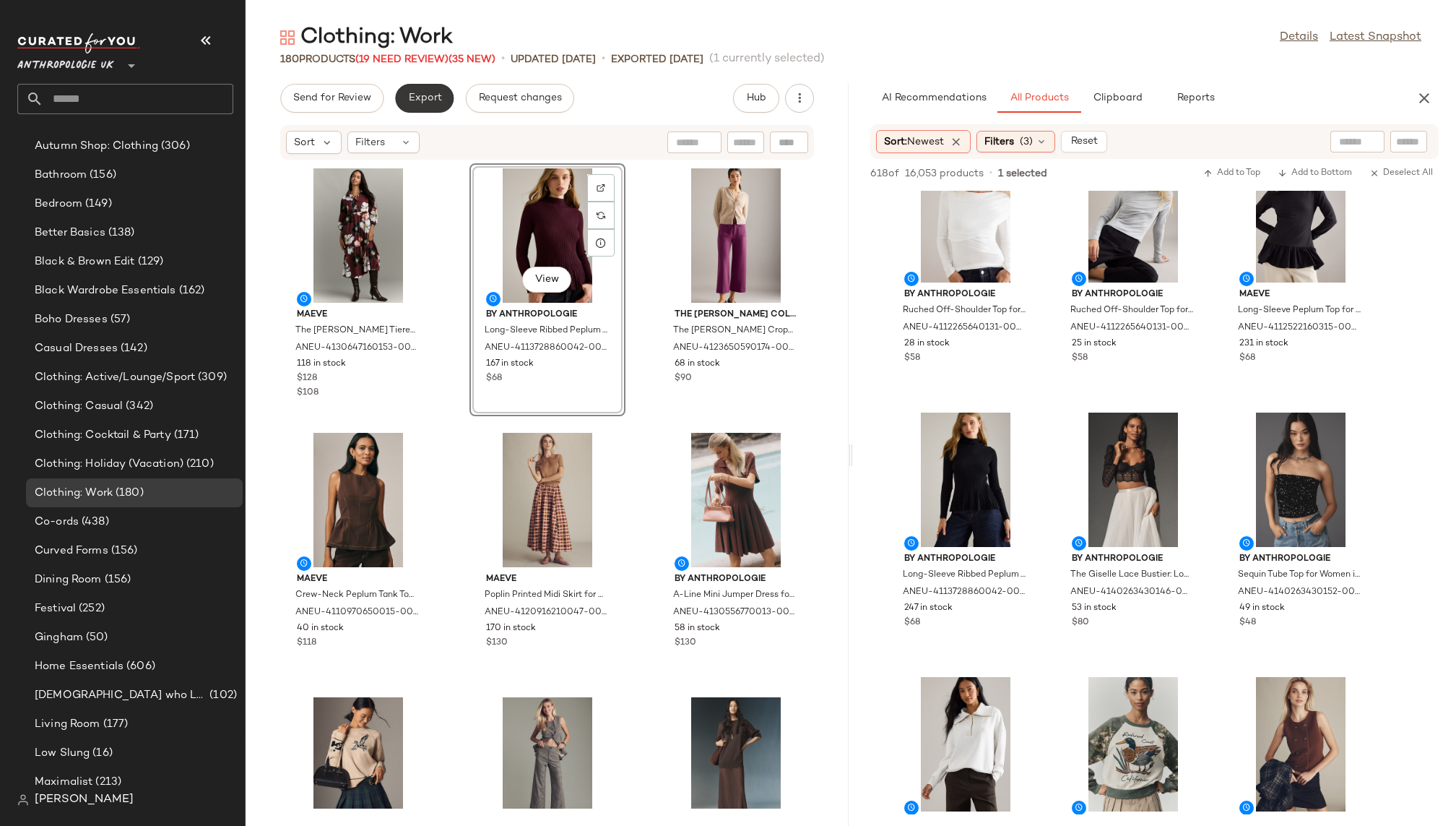
click at [420, 96] on span "Export" at bounding box center [424, 98] width 34 height 11
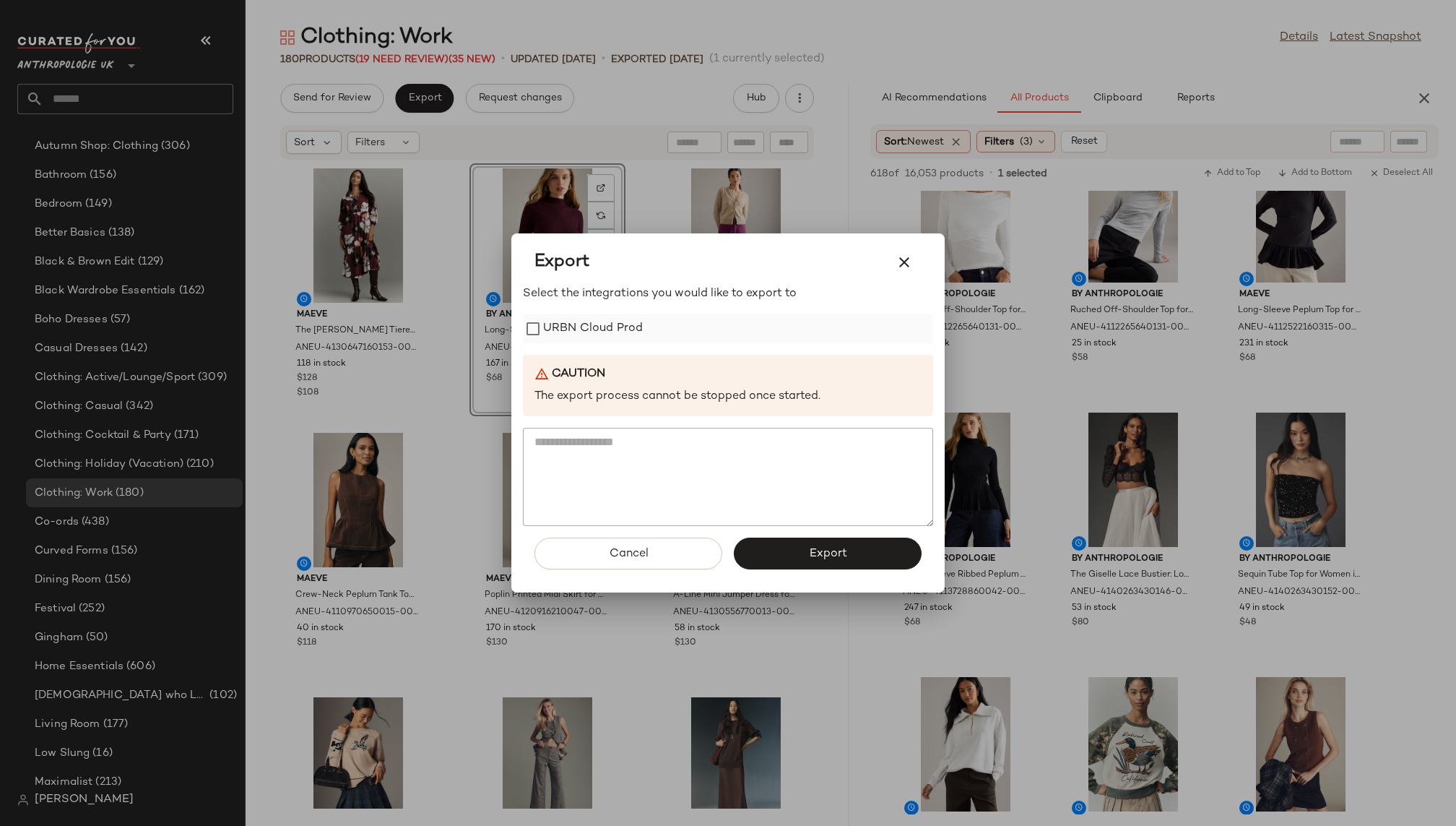
click at [584, 320] on label "URBN Cloud Prod" at bounding box center [592, 328] width 99 height 29
click at [799, 551] on button "Export" at bounding box center [827, 554] width 188 height 32
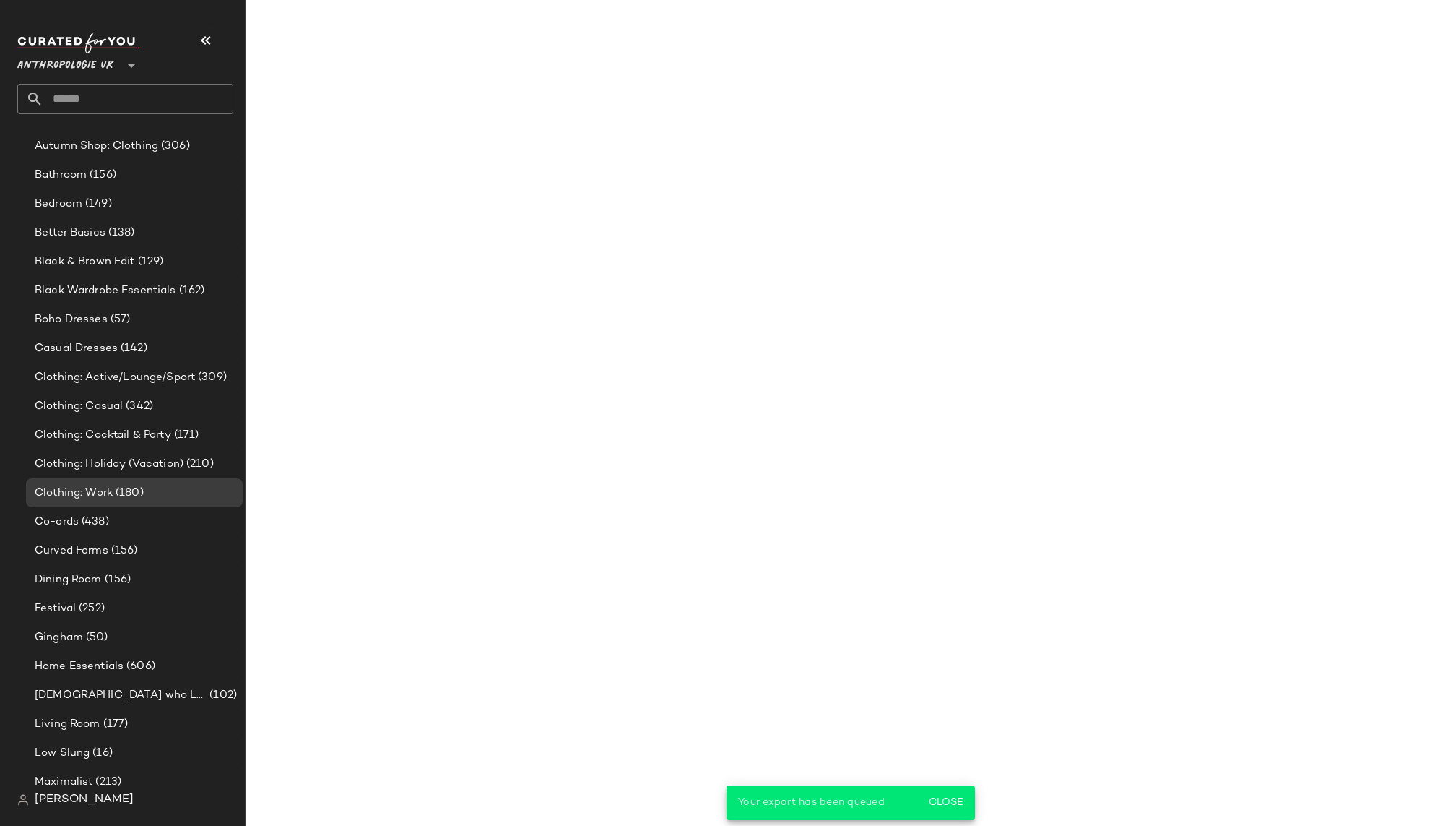
scroll to position [2429, 0]
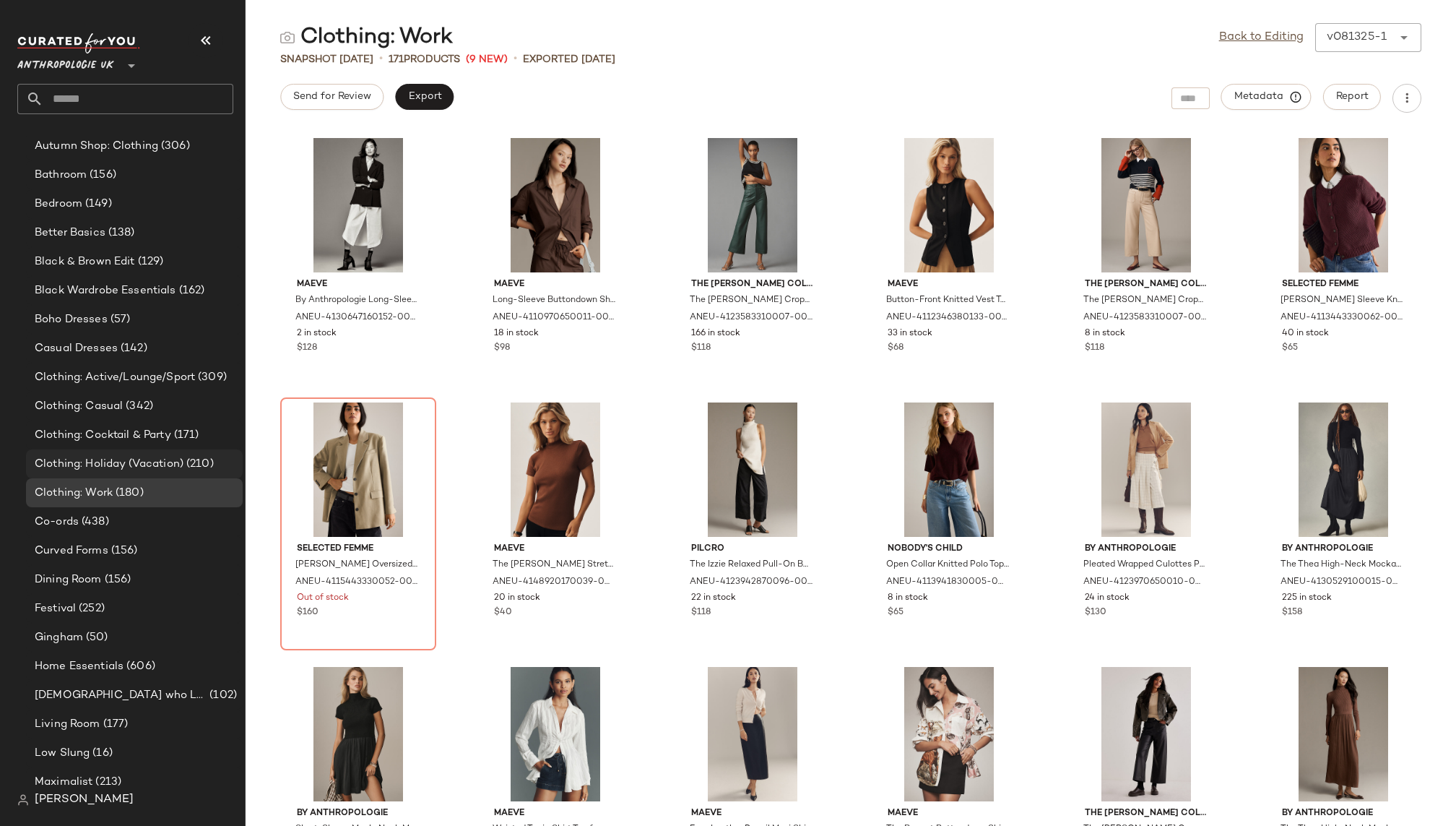
click at [149, 461] on span "Clothing: Holiday (Vacation)" at bounding box center [108, 465] width 149 height 16
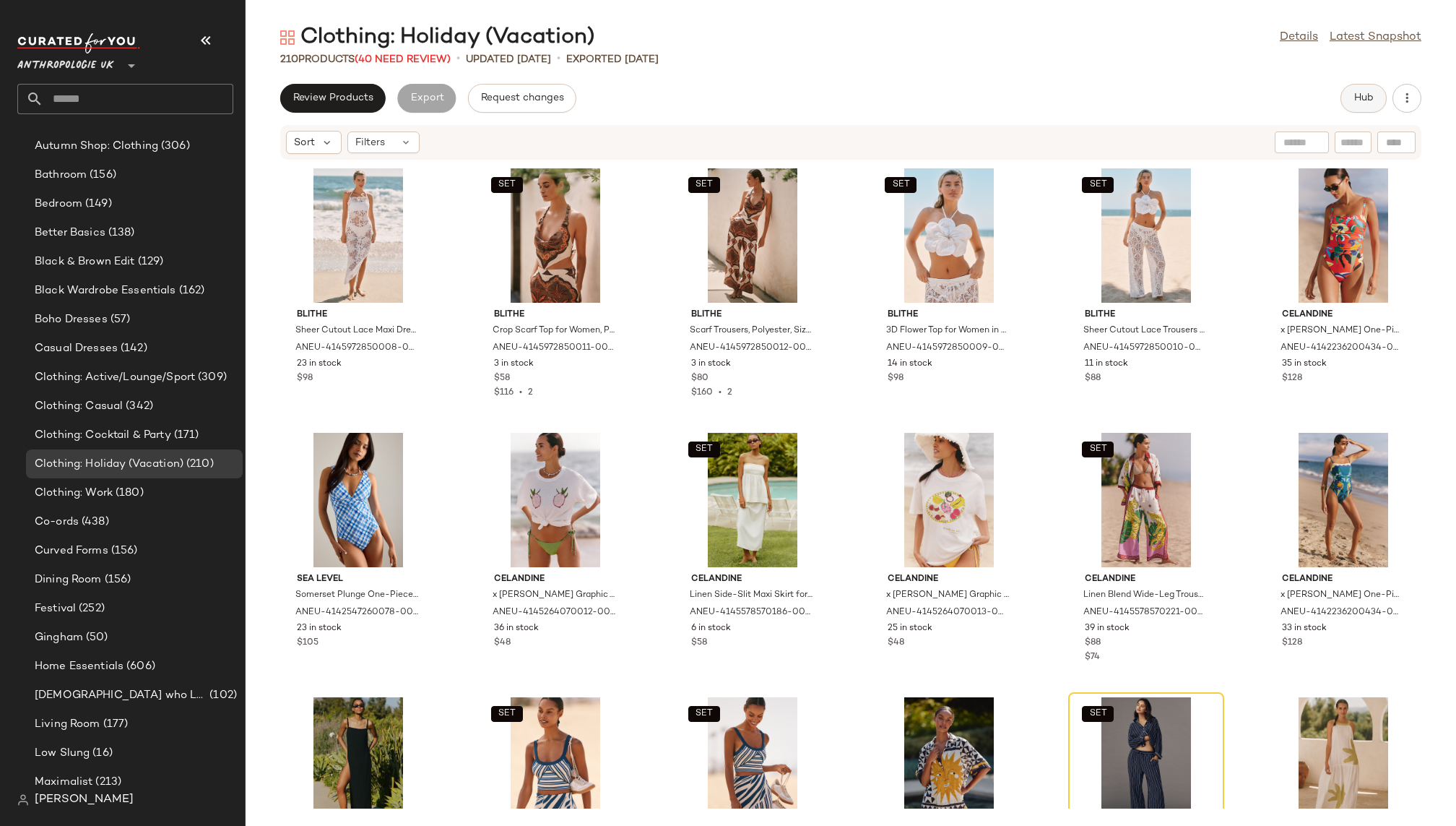
click at [1354, 95] on span "Hub" at bounding box center [1363, 98] width 20 height 11
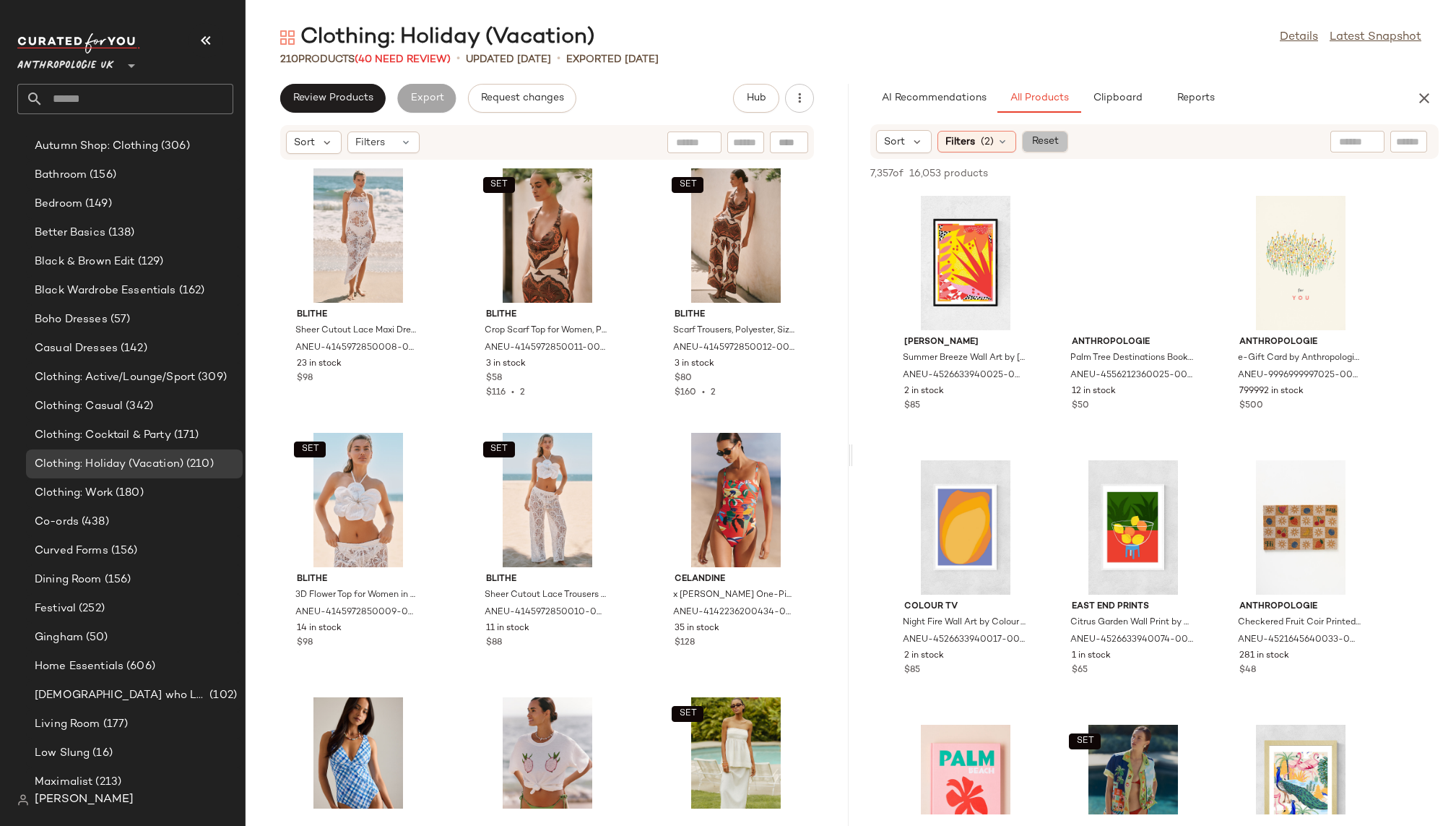
click at [1028, 138] on button "Reset" at bounding box center [1045, 141] width 46 height 22
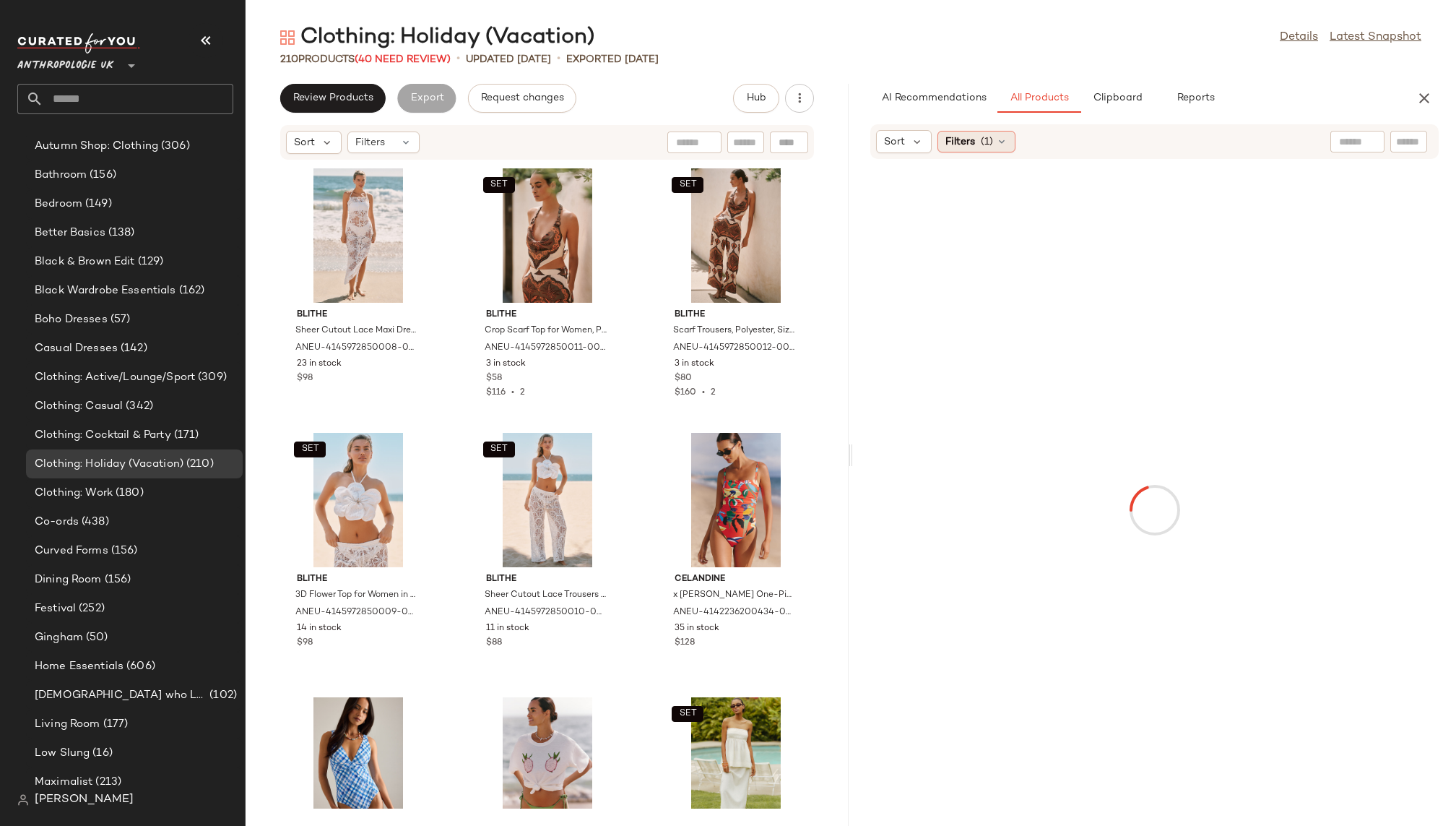
click at [977, 138] on div "Filters (1)" at bounding box center [977, 141] width 78 height 22
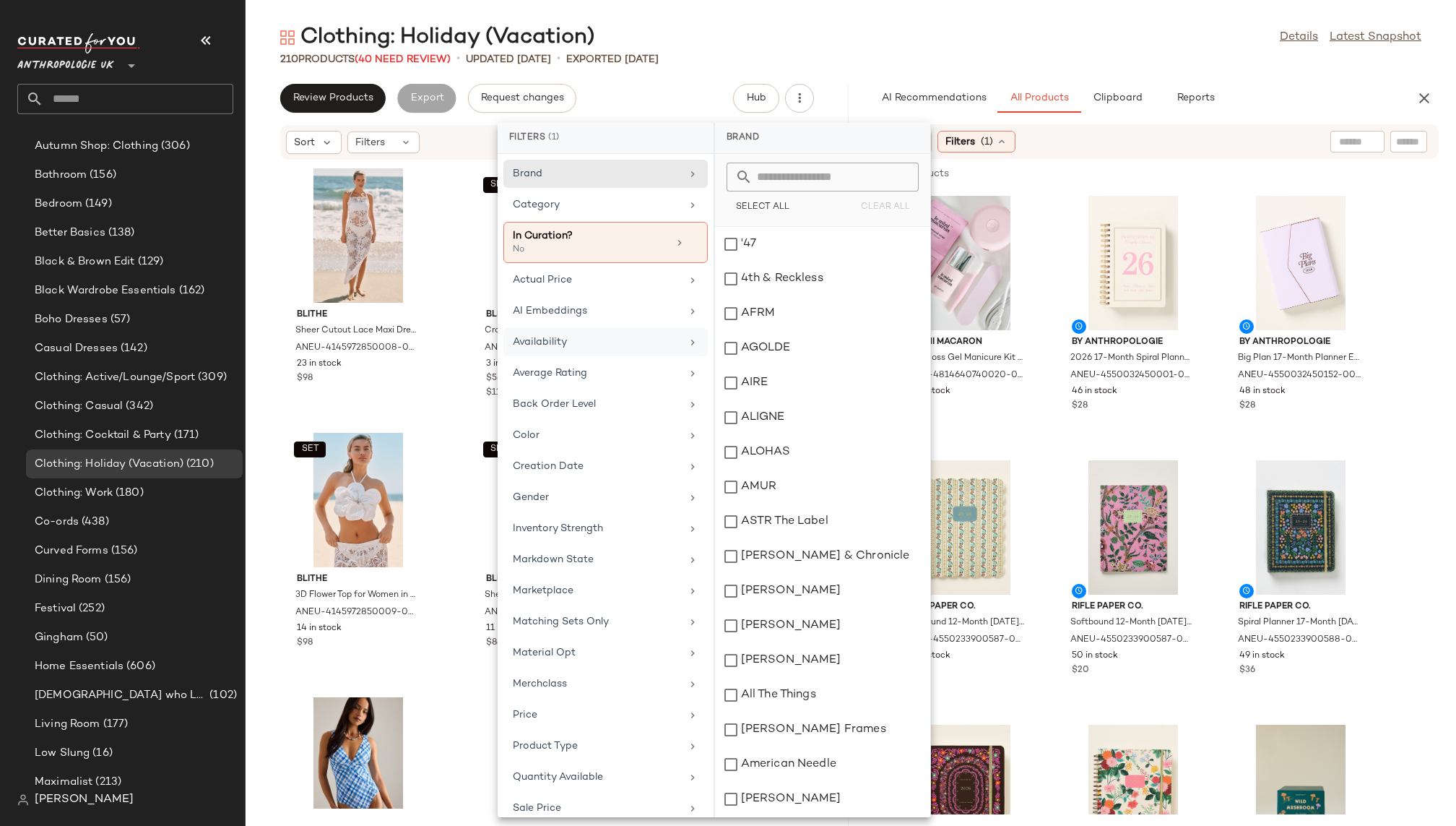
click at [624, 345] on div "Availability" at bounding box center [597, 342] width 168 height 15
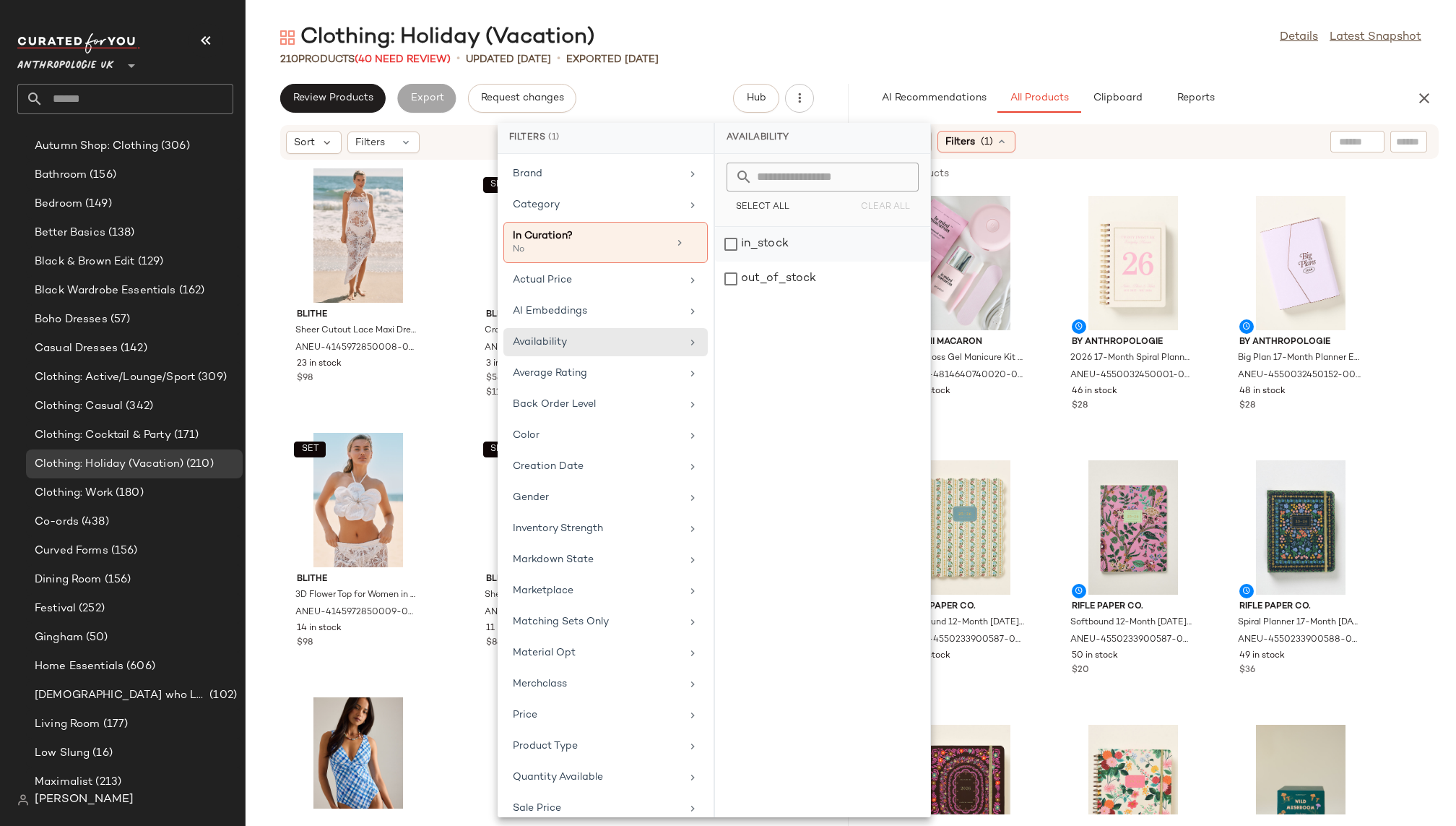
click at [802, 262] on div "in_stock" at bounding box center [823, 279] width 215 height 34
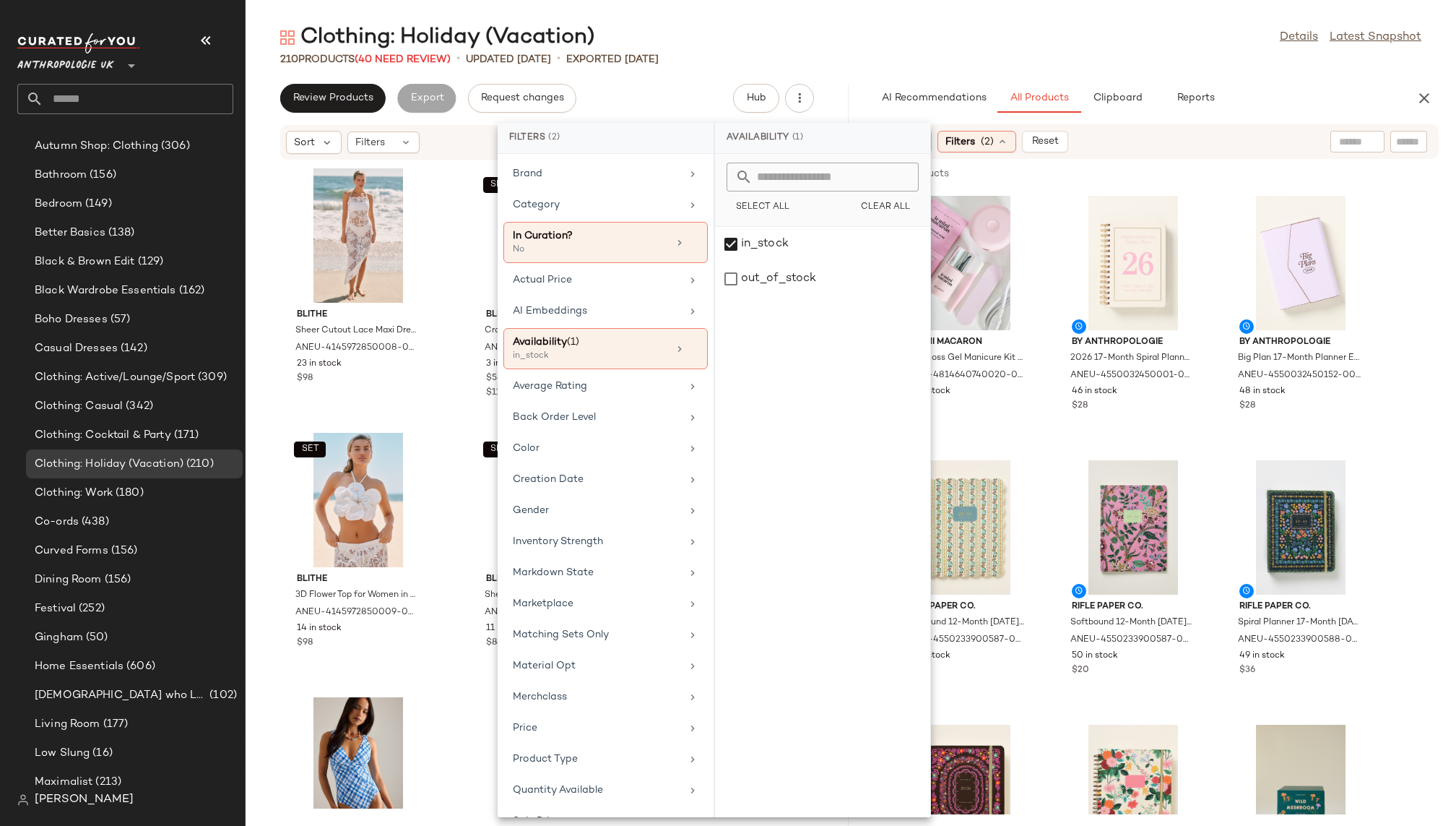
click at [993, 46] on div "Clothing: Holiday (Vacation) Details Latest Snapshot" at bounding box center [850, 37] width 1211 height 29
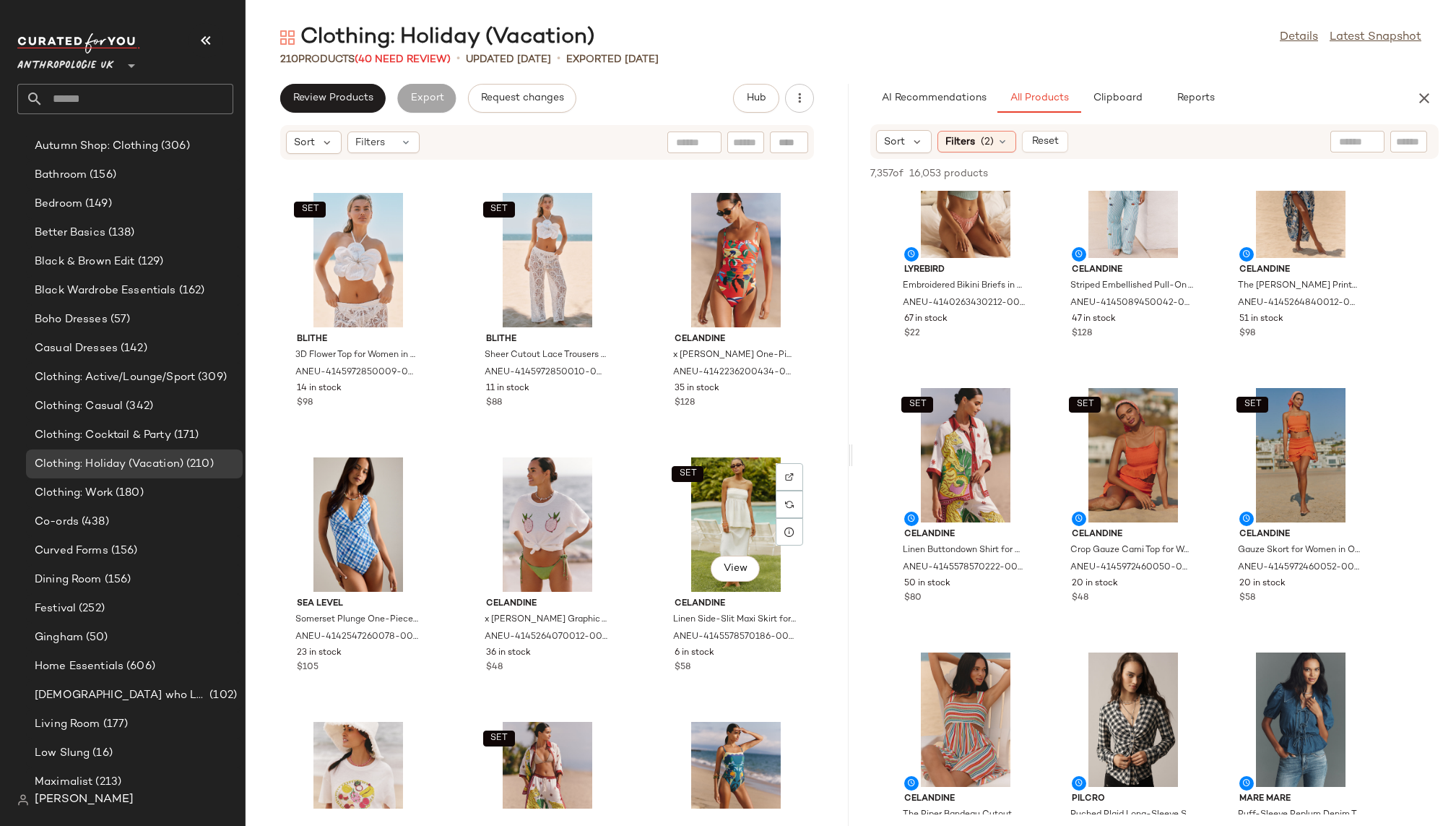
scroll to position [301, 0]
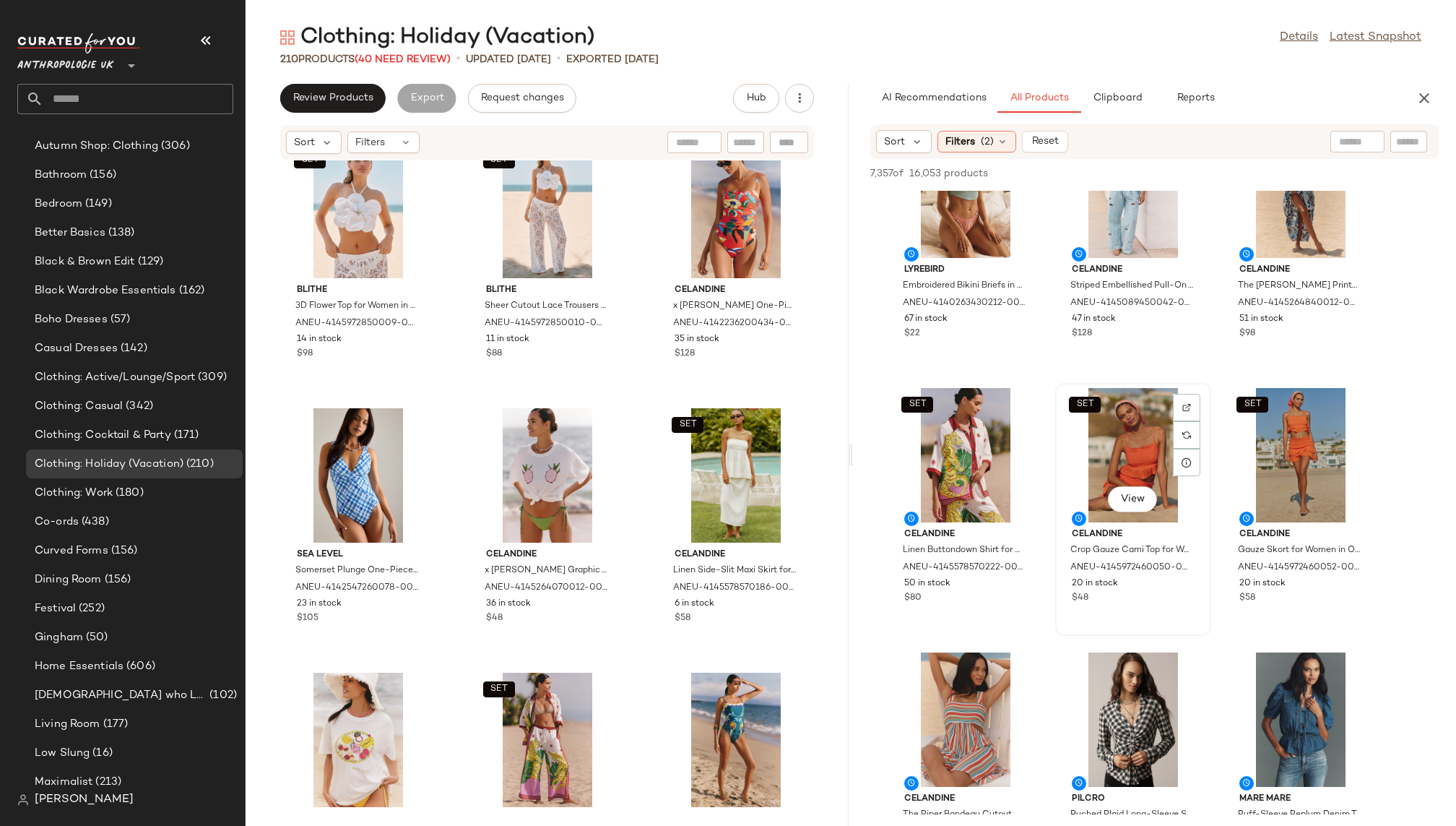
click at [1143, 476] on div "SET View" at bounding box center [1133, 456] width 146 height 135
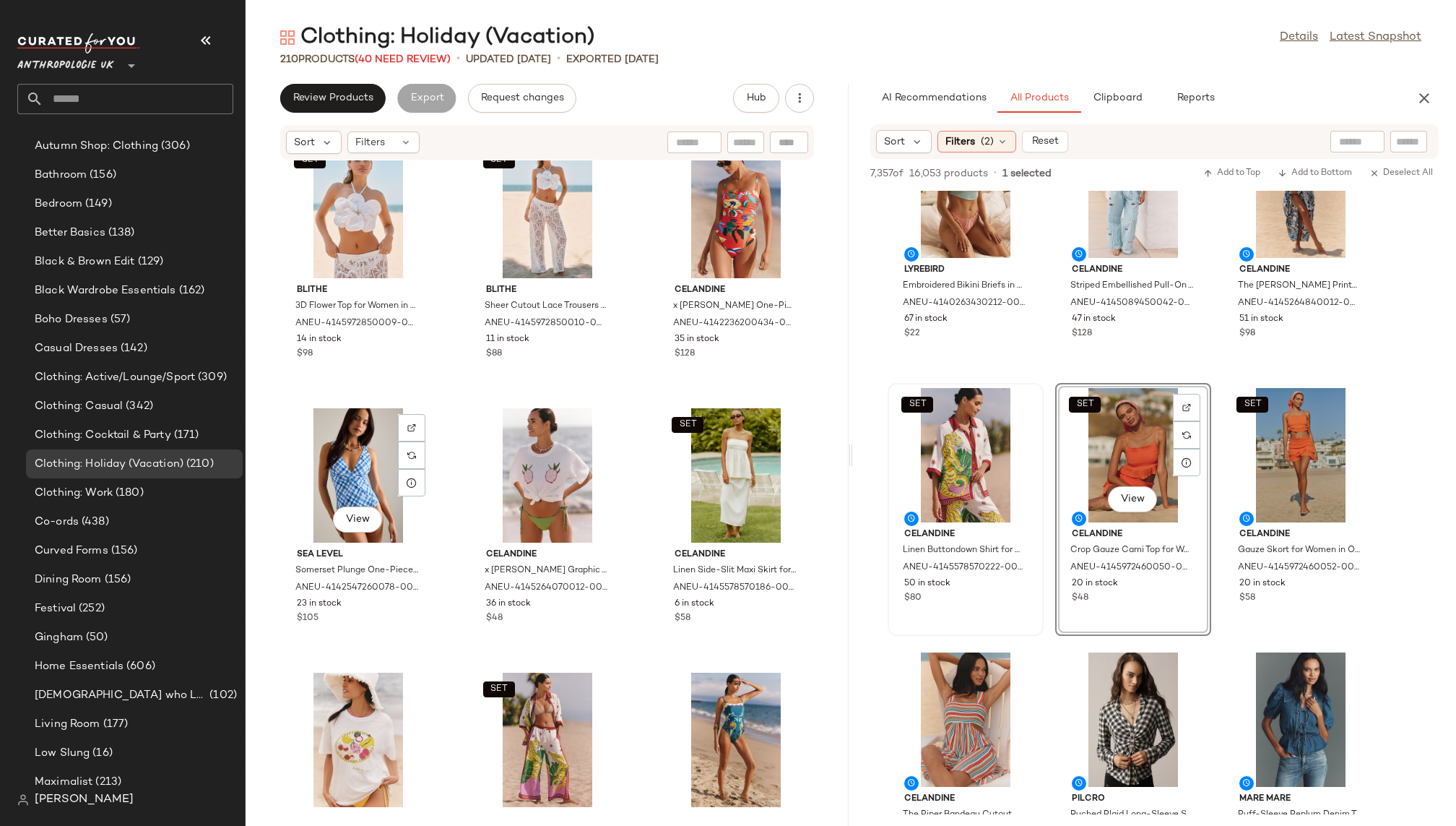
scroll to position [322, 0]
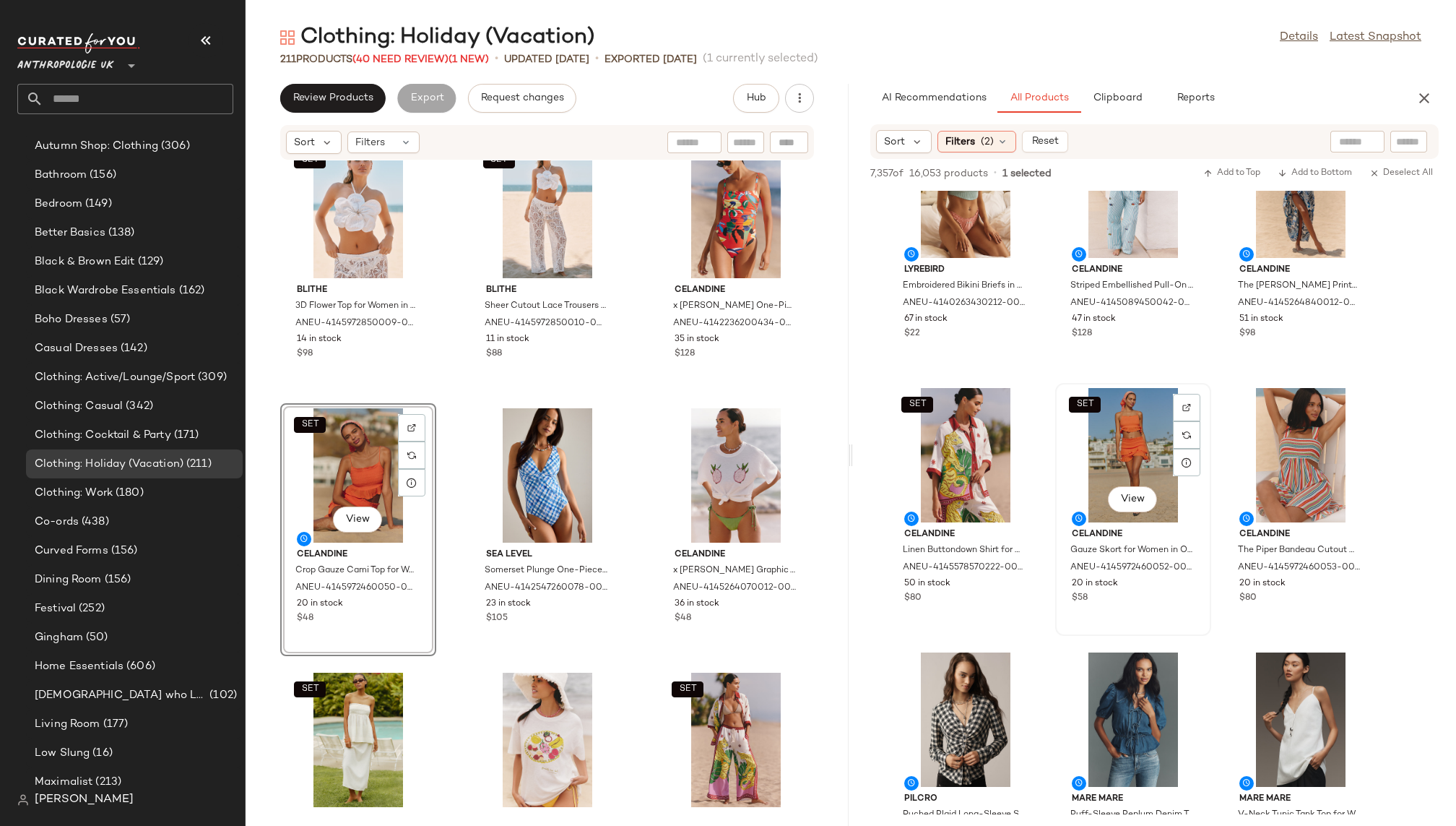
click at [1118, 412] on div "SET View" at bounding box center [1133, 456] width 146 height 135
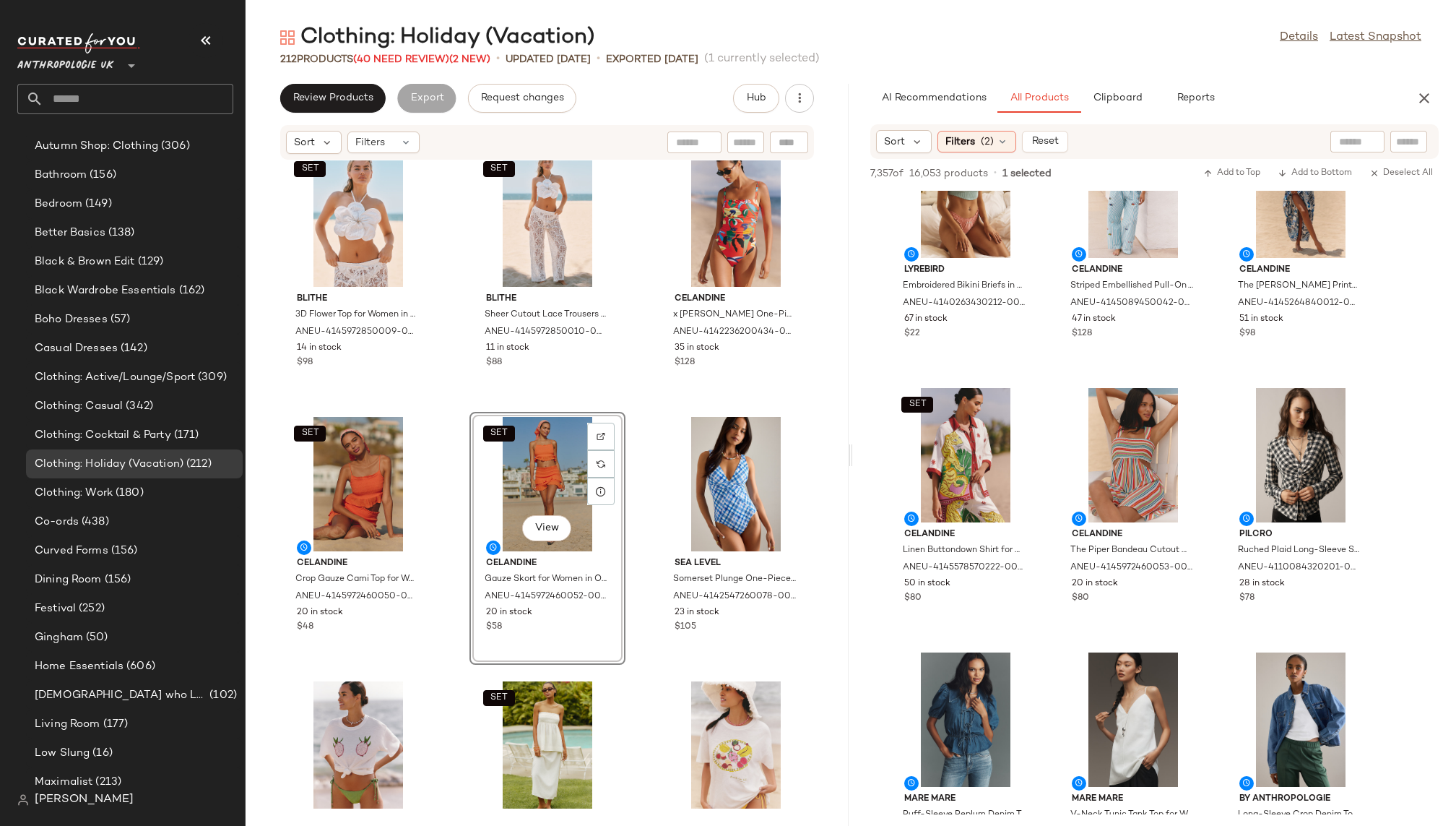
scroll to position [262, 0]
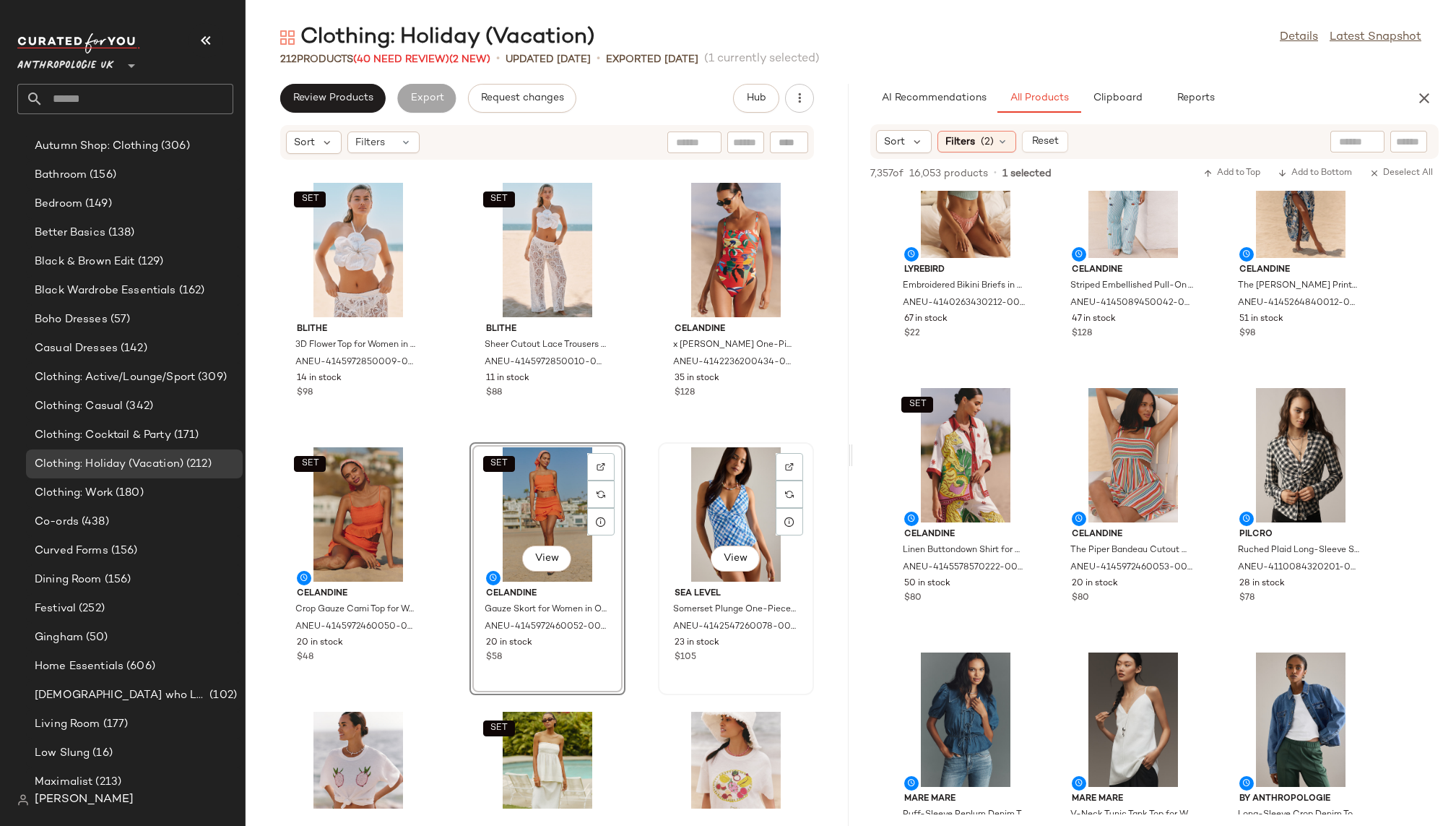
click at [692, 520] on div "View" at bounding box center [736, 515] width 146 height 135
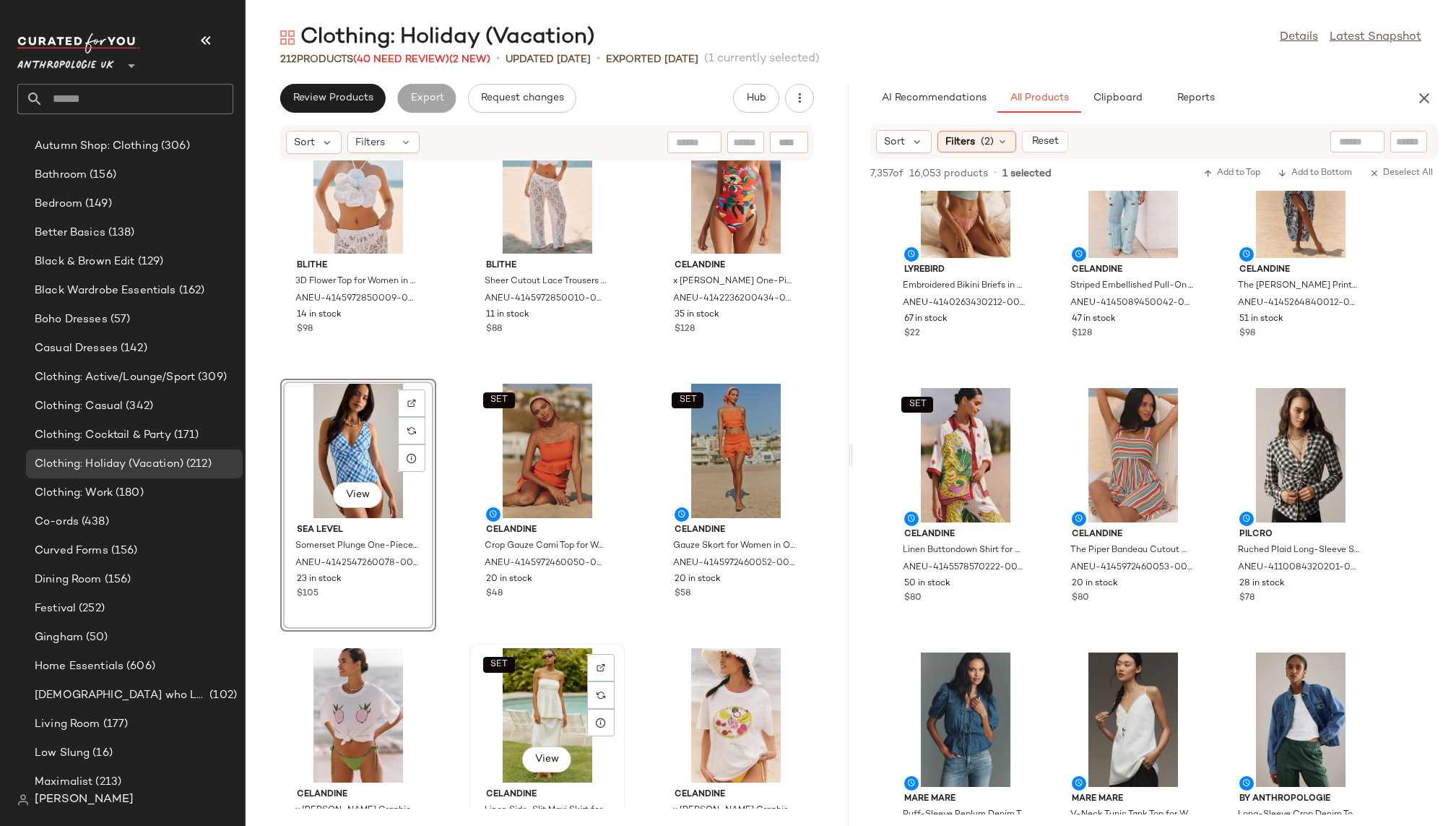
scroll to position [340, 0]
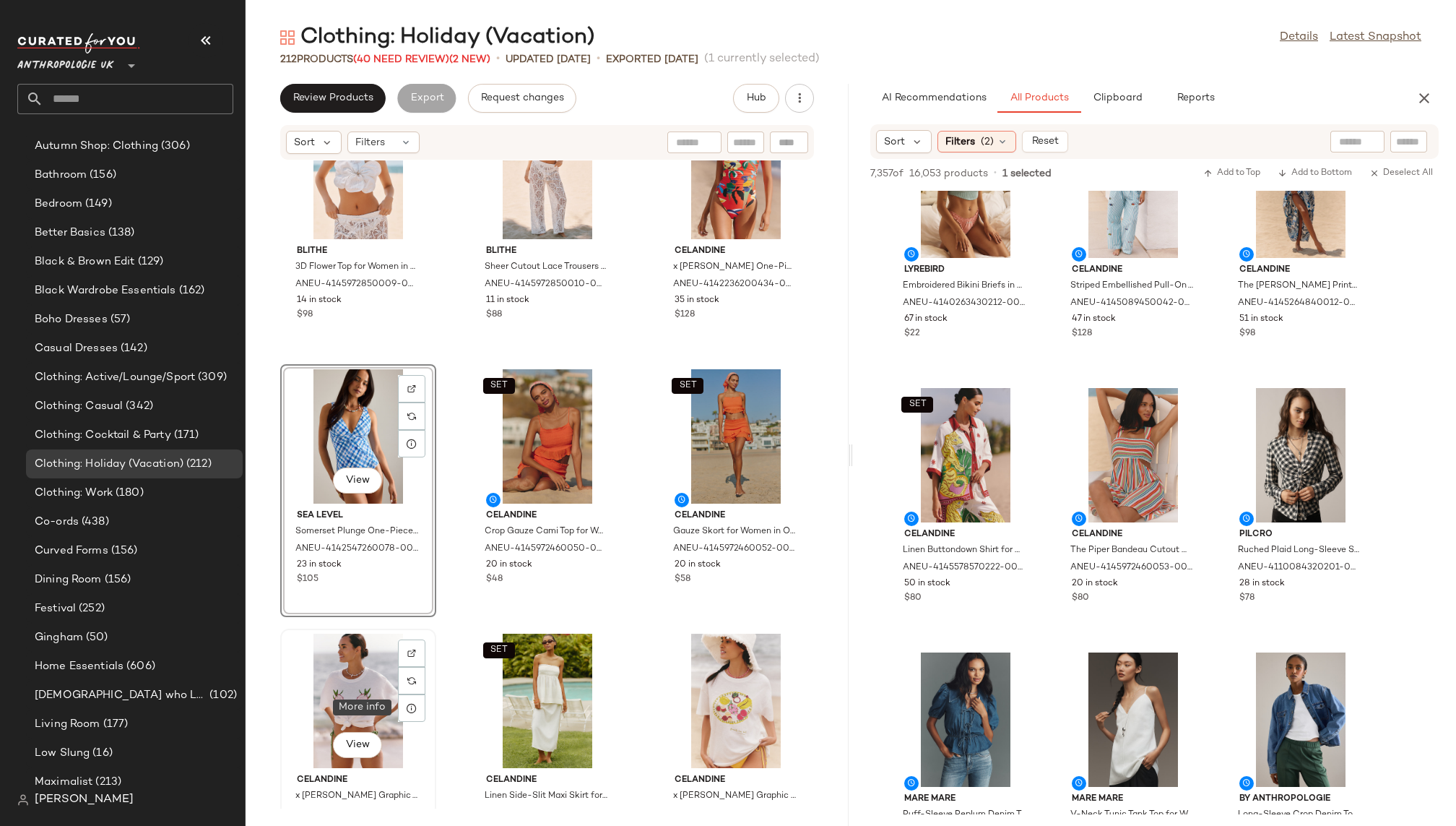
click at [343, 707] on div "View" at bounding box center [358, 701] width 146 height 135
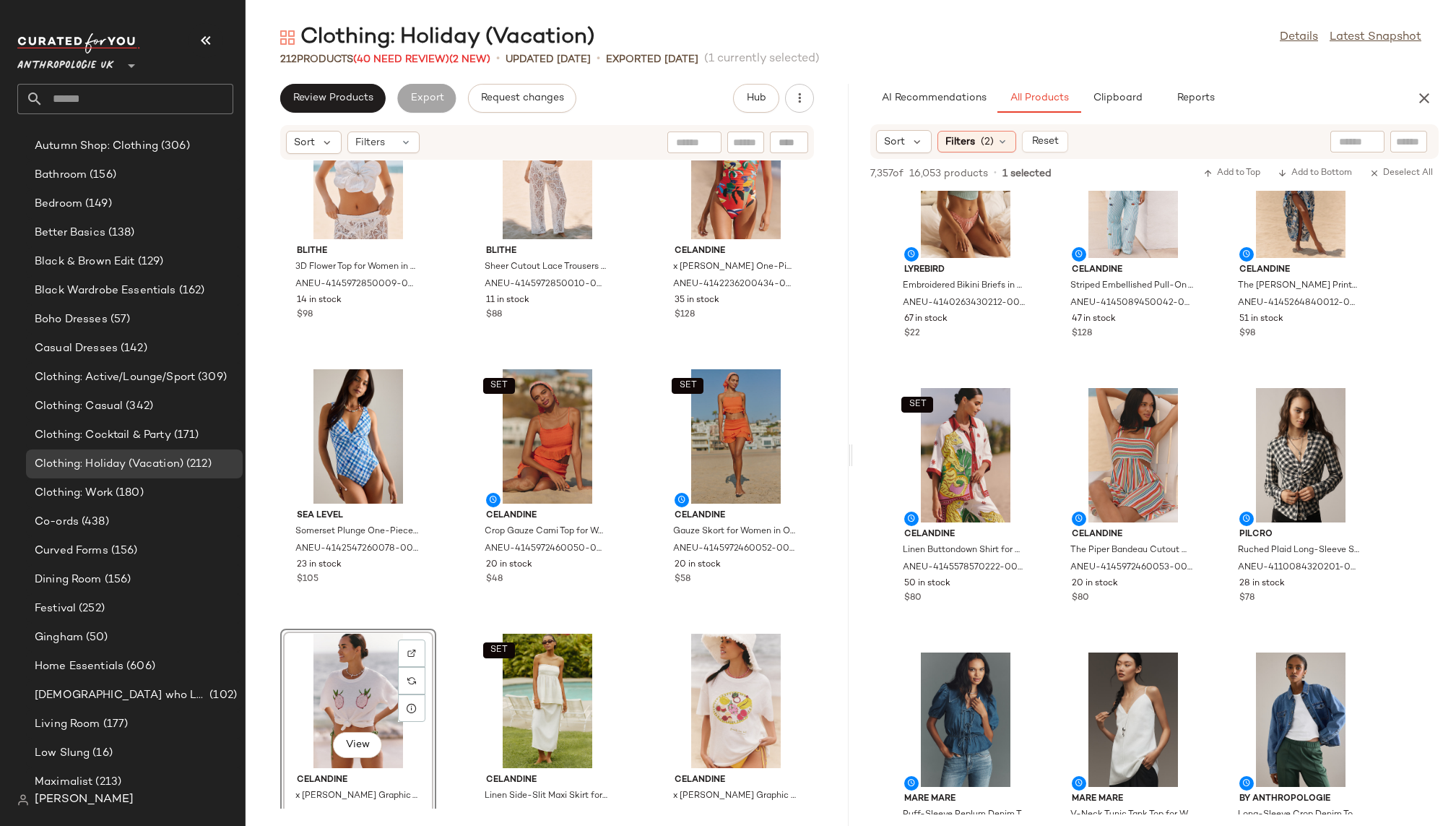
scroll to position [342, 0]
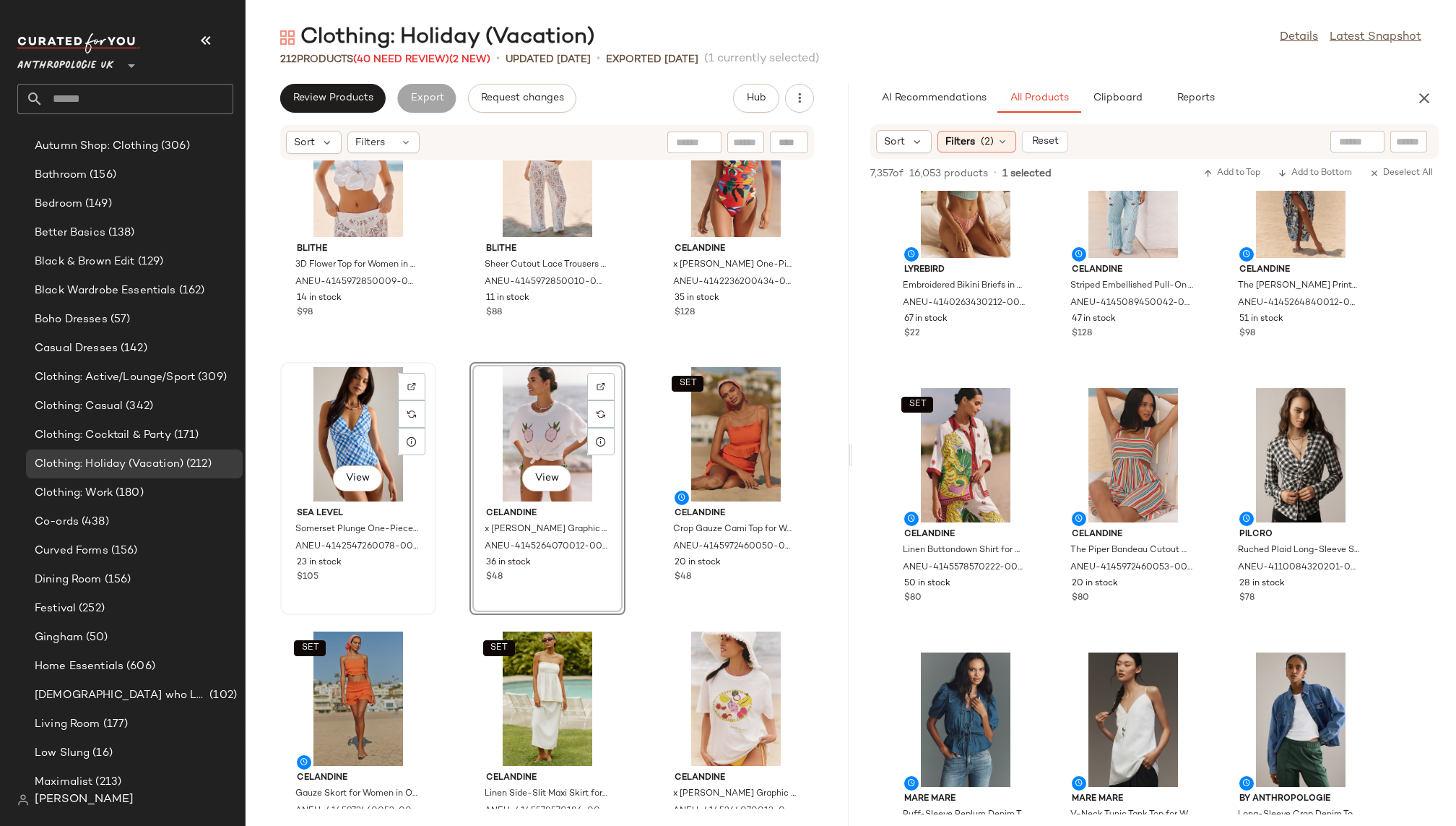
click at [292, 463] on div "View" at bounding box center [358, 435] width 146 height 135
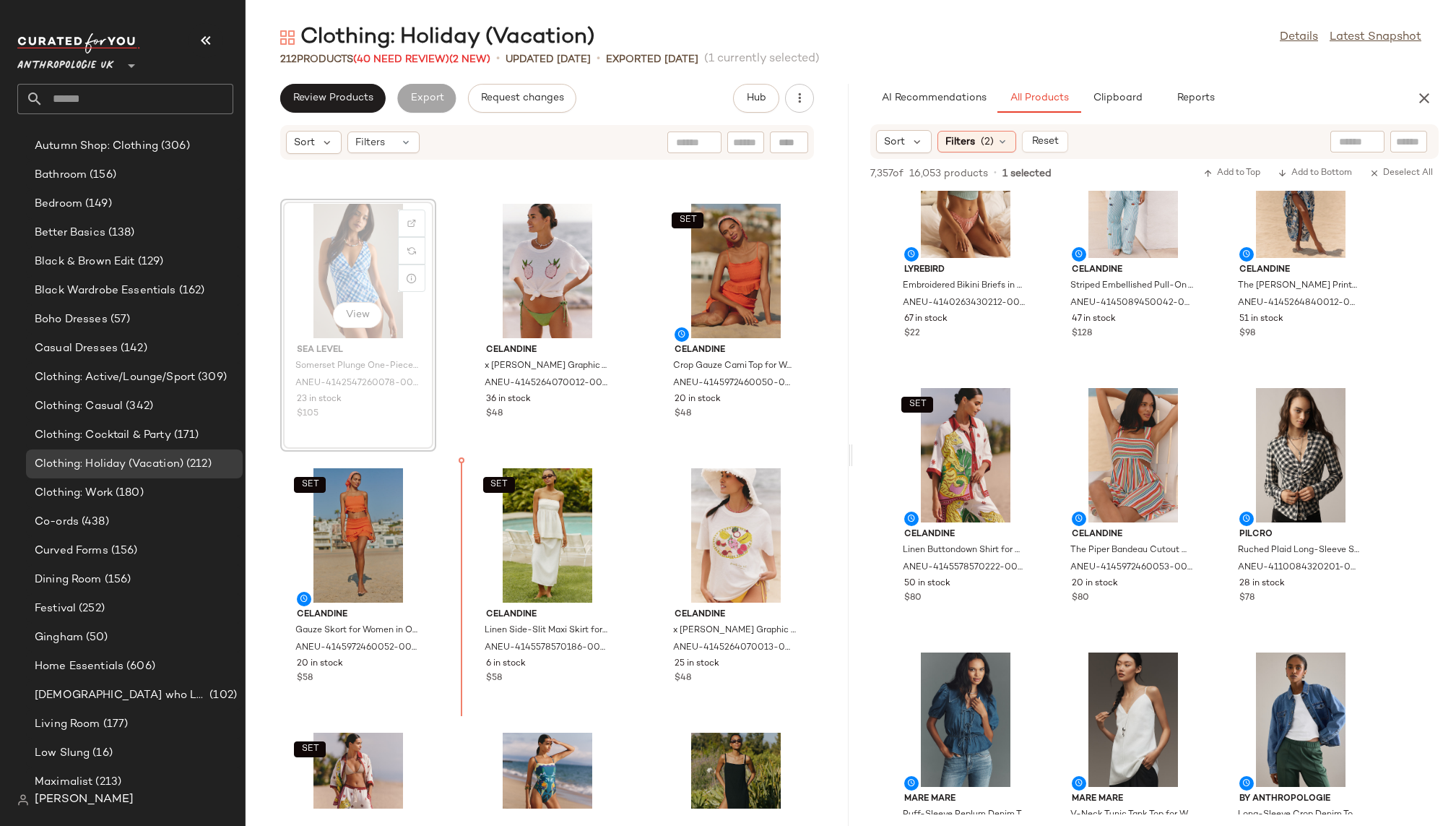
scroll to position [506, 0]
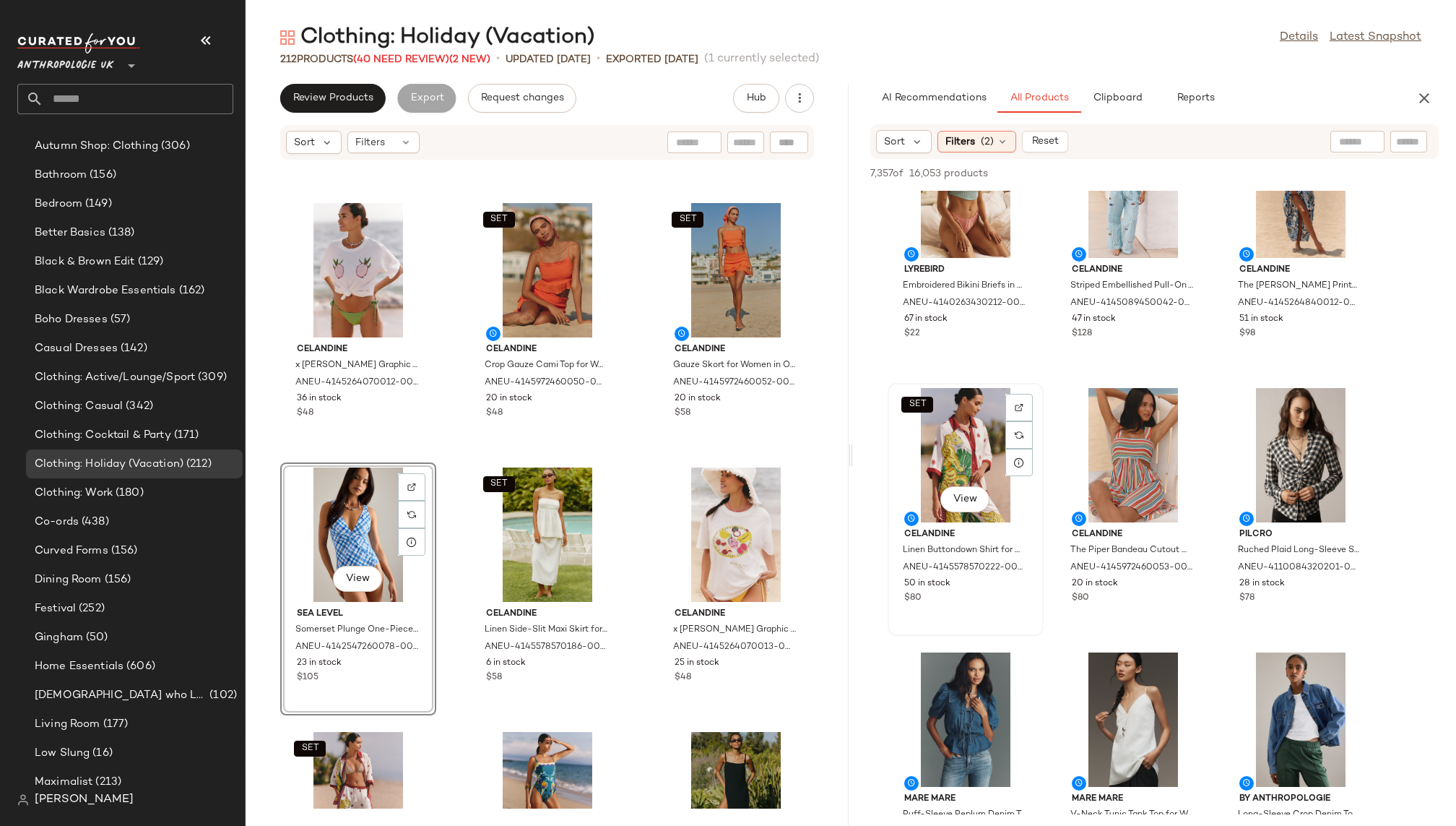
click at [972, 472] on div "SET View" at bounding box center [965, 456] width 146 height 135
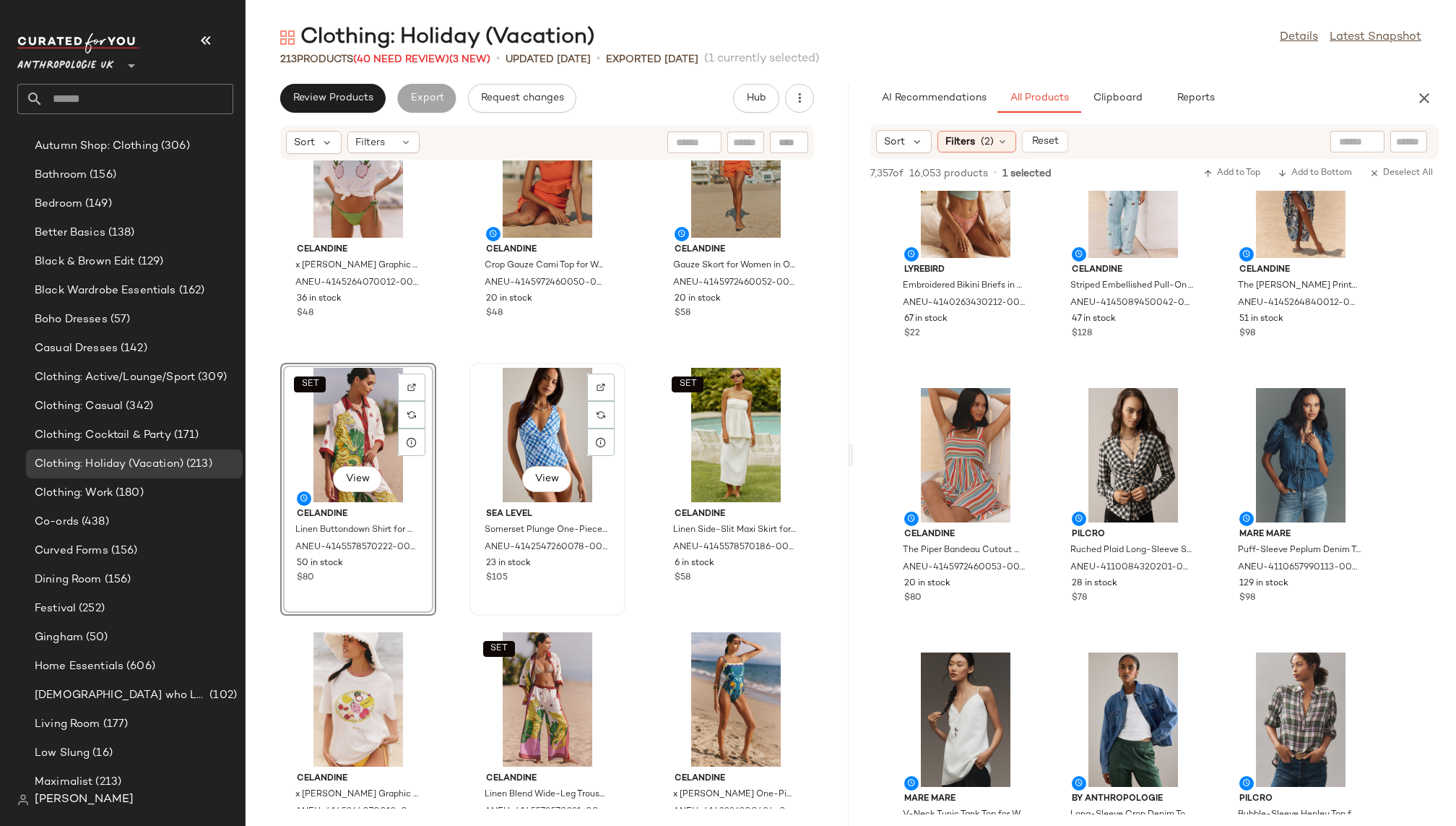
scroll to position [628, 0]
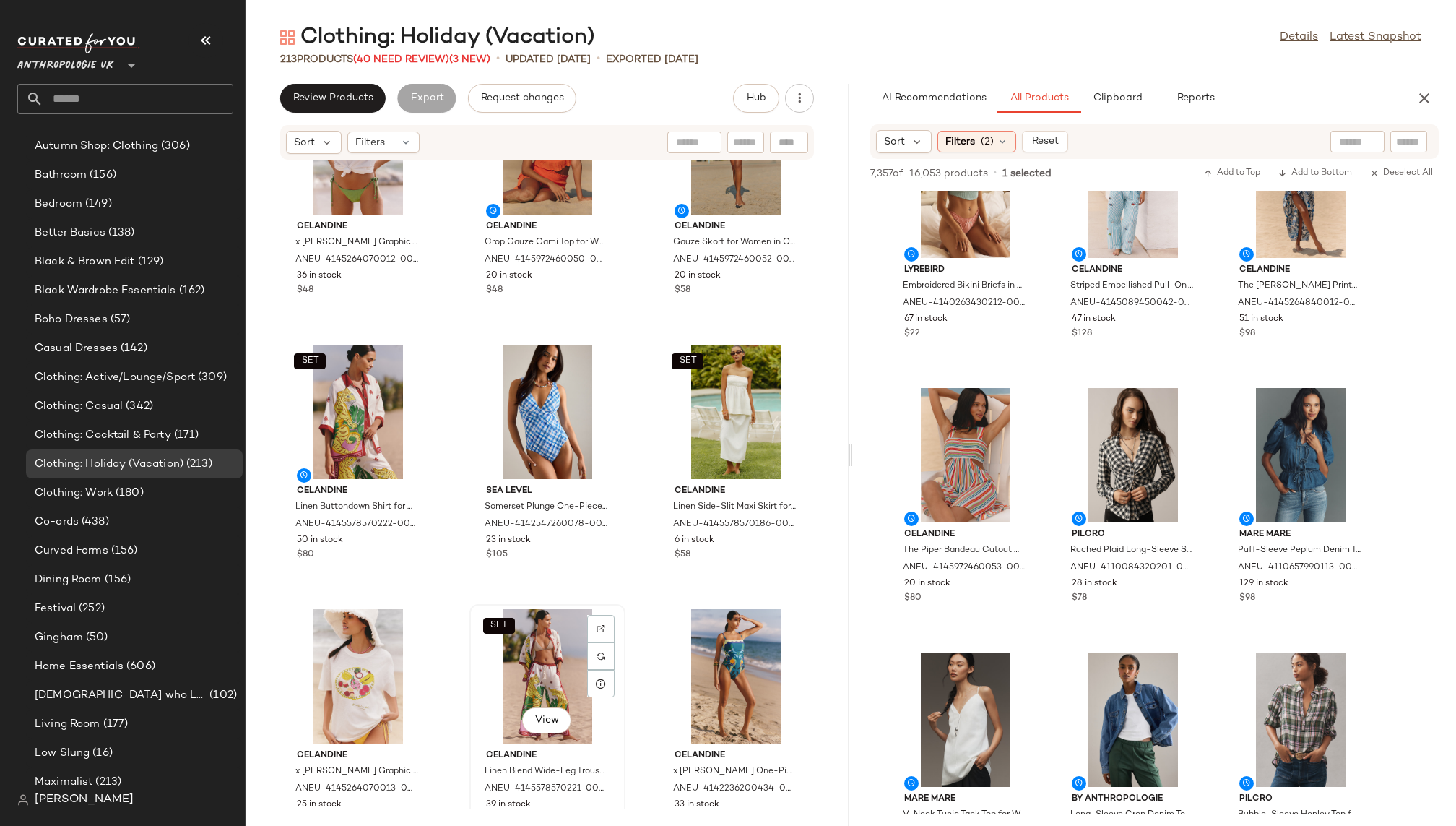
click at [507, 690] on div "SET View" at bounding box center [547, 676] width 146 height 135
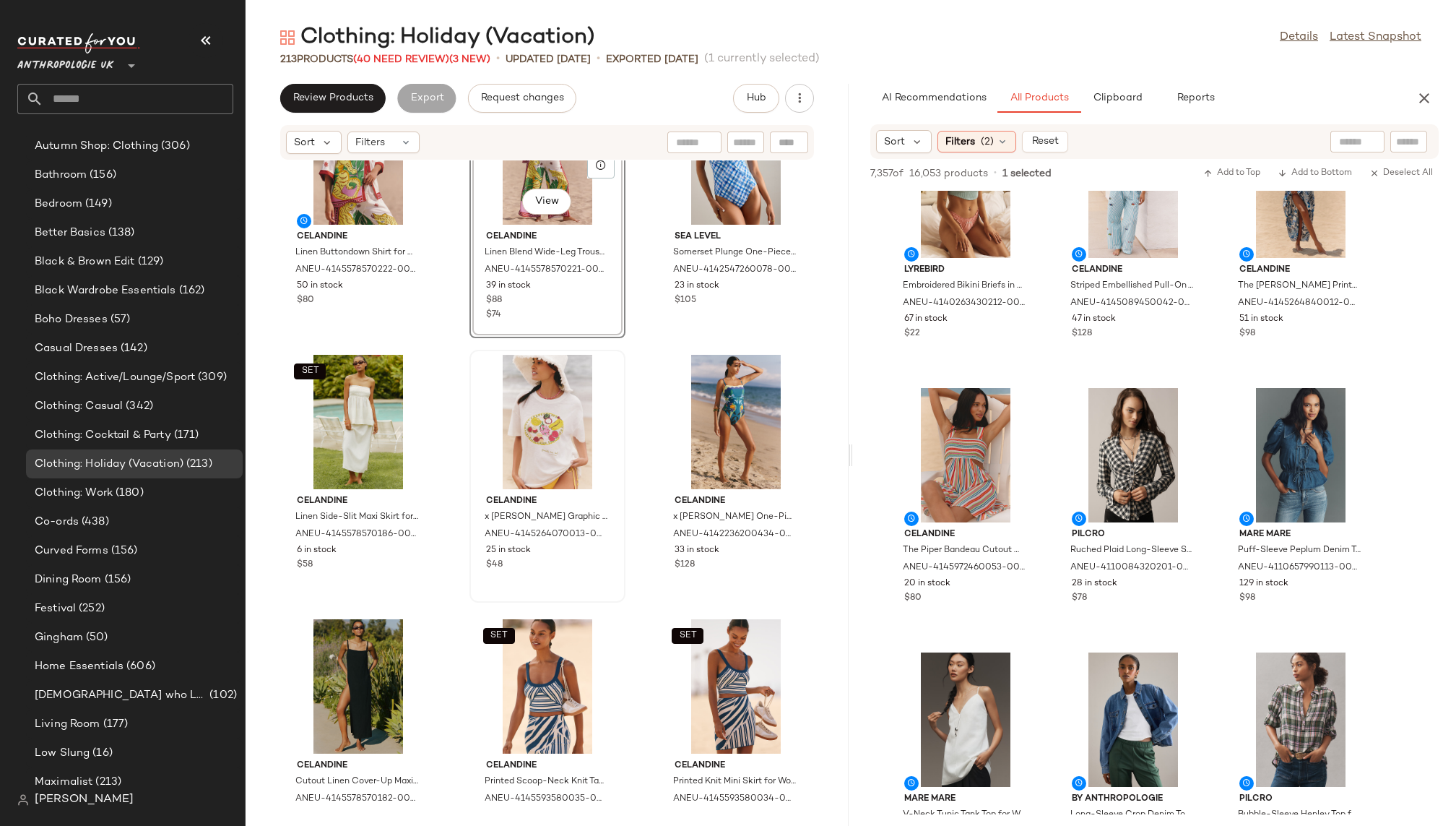
scroll to position [872, 0]
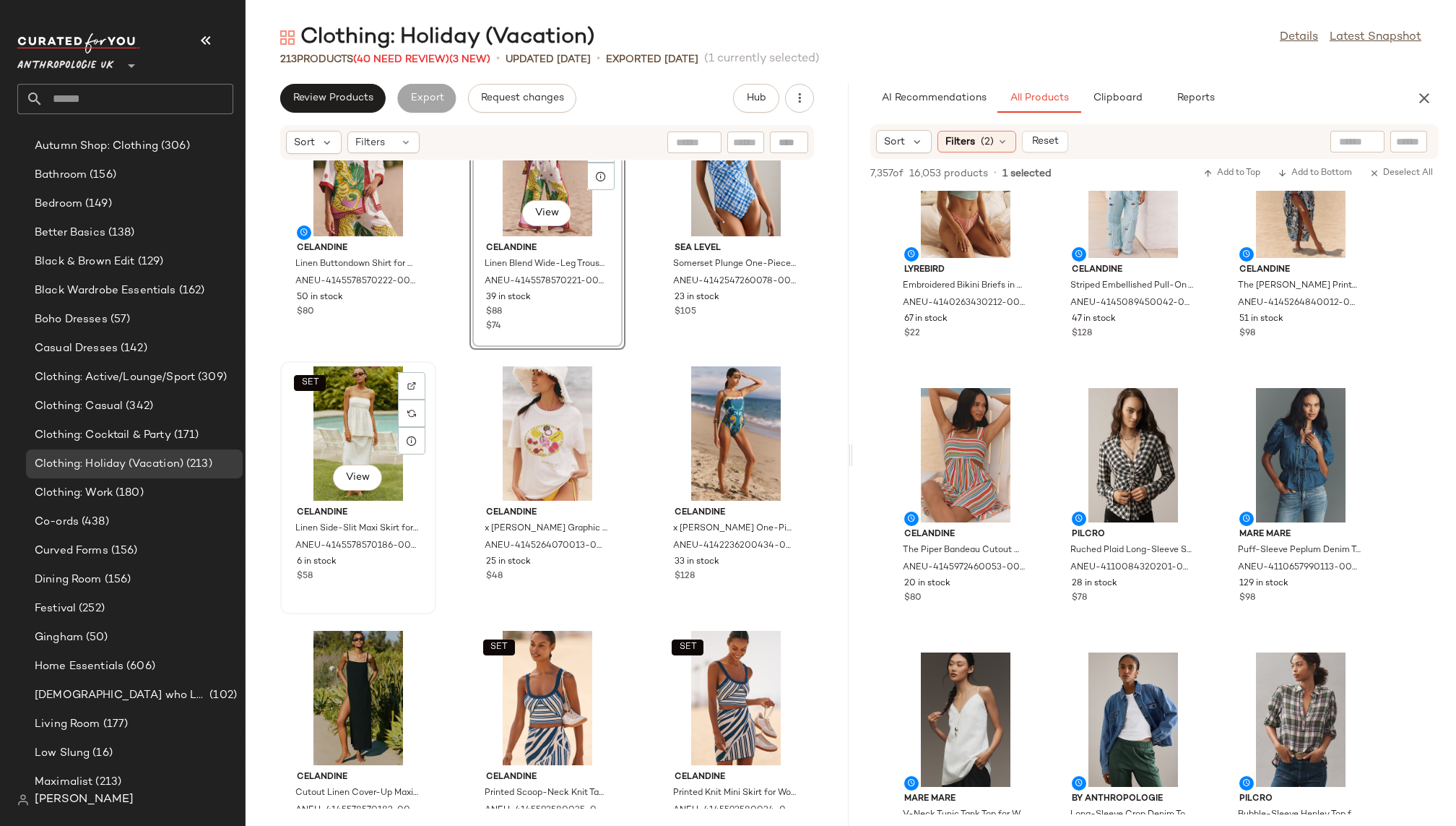
click at [287, 388] on div "SET View" at bounding box center [358, 434] width 146 height 135
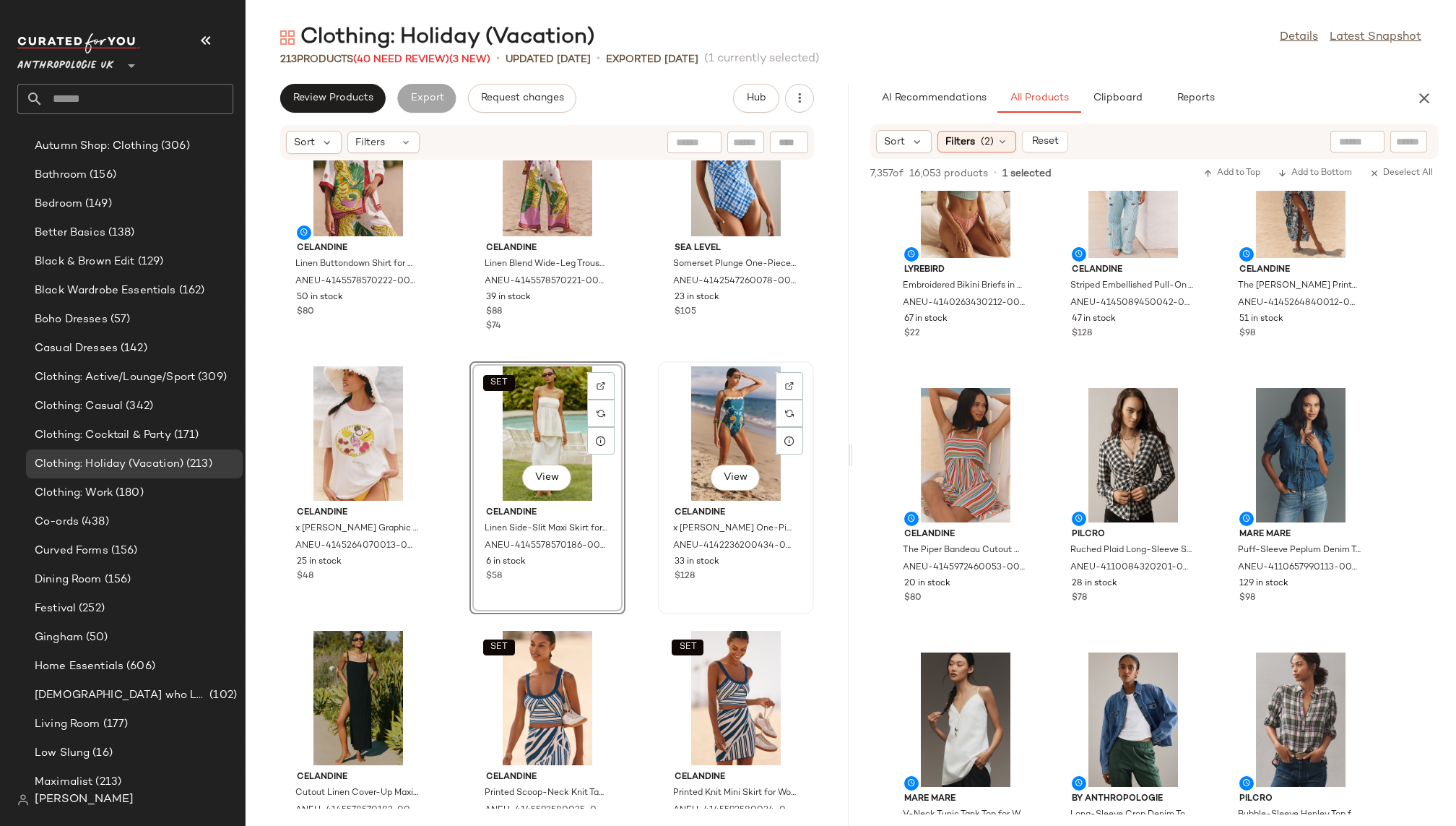
click at [707, 424] on div "View" at bounding box center [736, 434] width 146 height 135
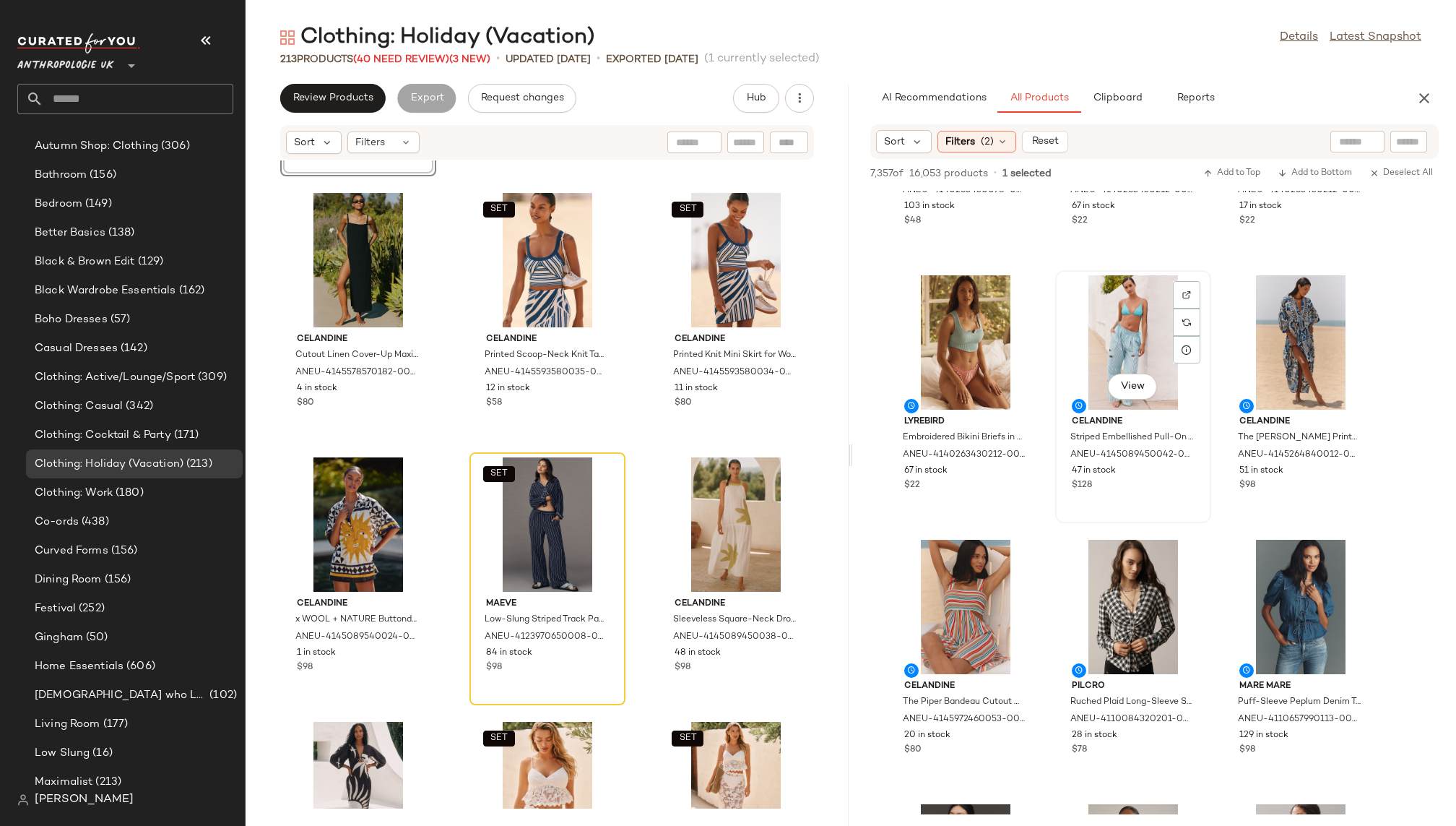
scroll to position [14480, 0]
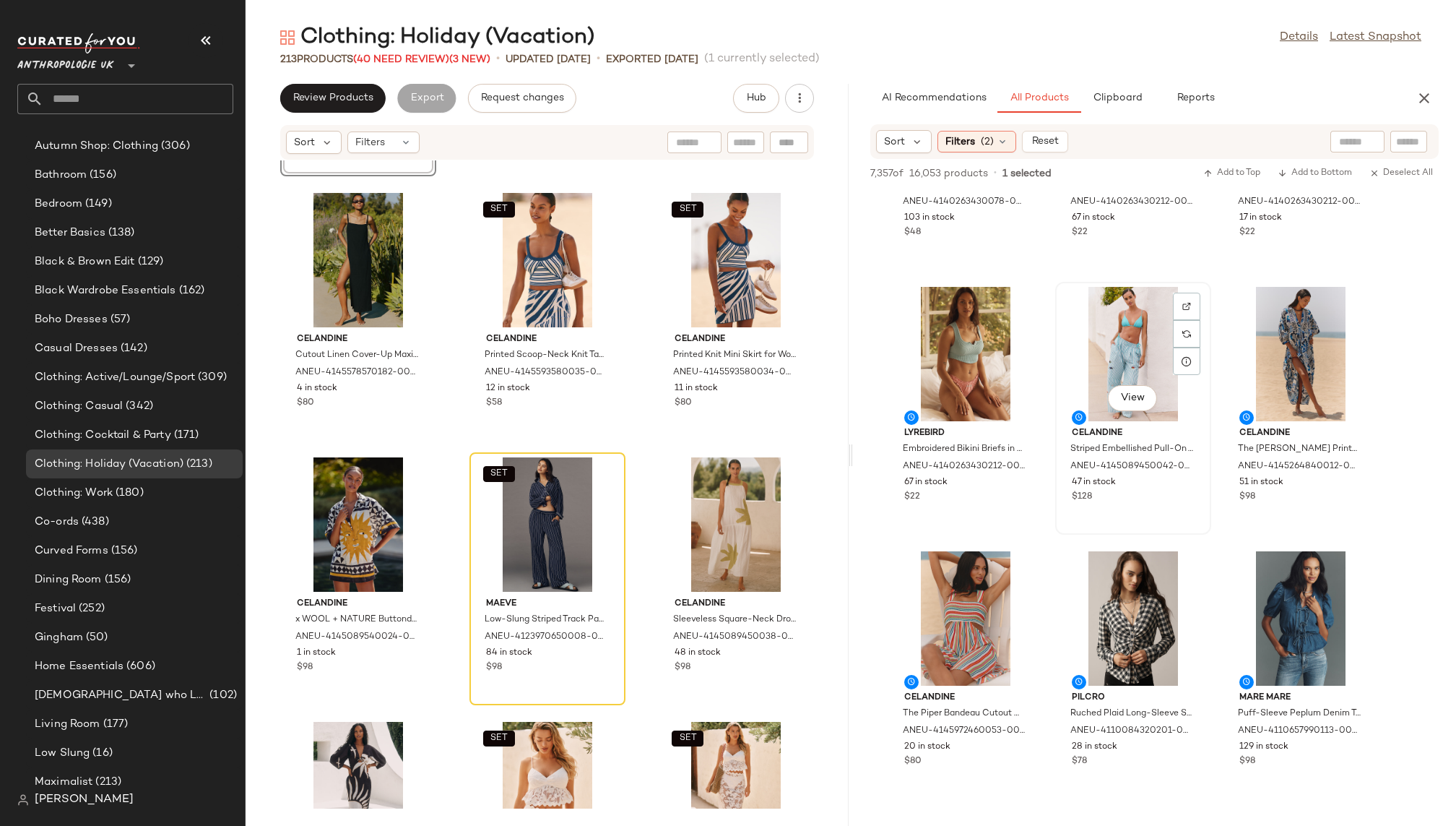
click at [1106, 326] on div "View" at bounding box center [1133, 354] width 146 height 135
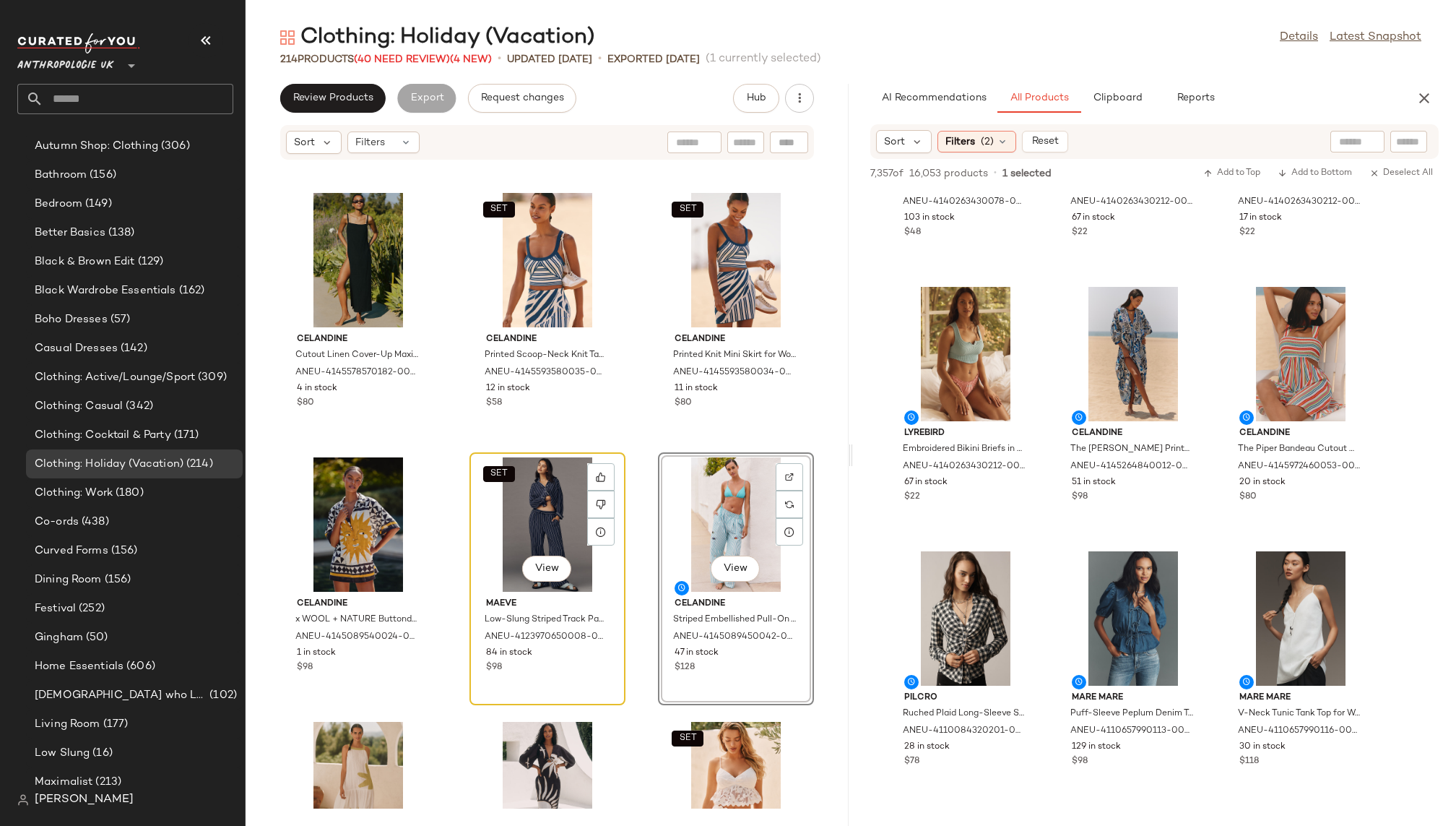
click at [520, 511] on div "SET View" at bounding box center [547, 524] width 146 height 135
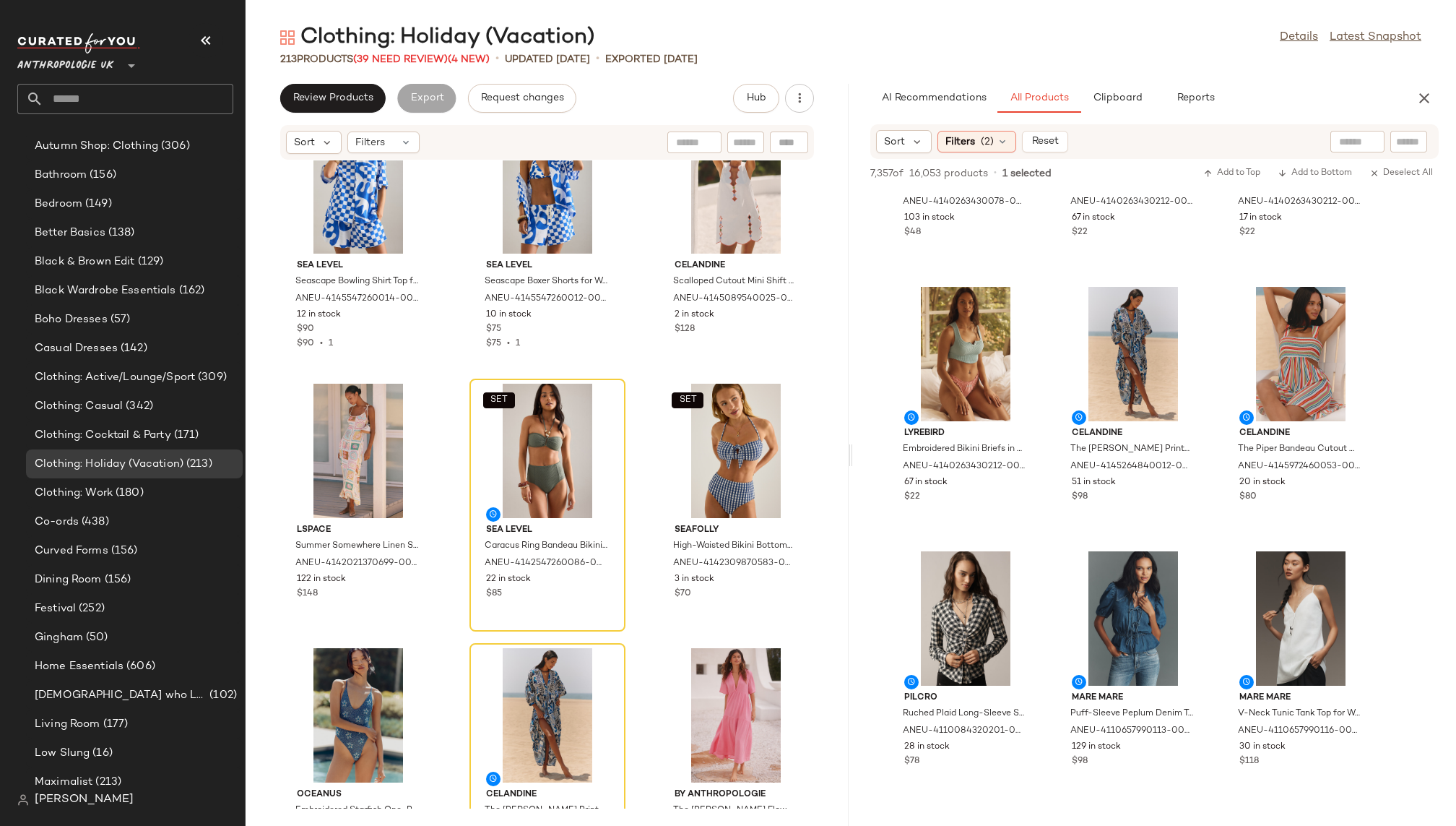
scroll to position [2982, 0]
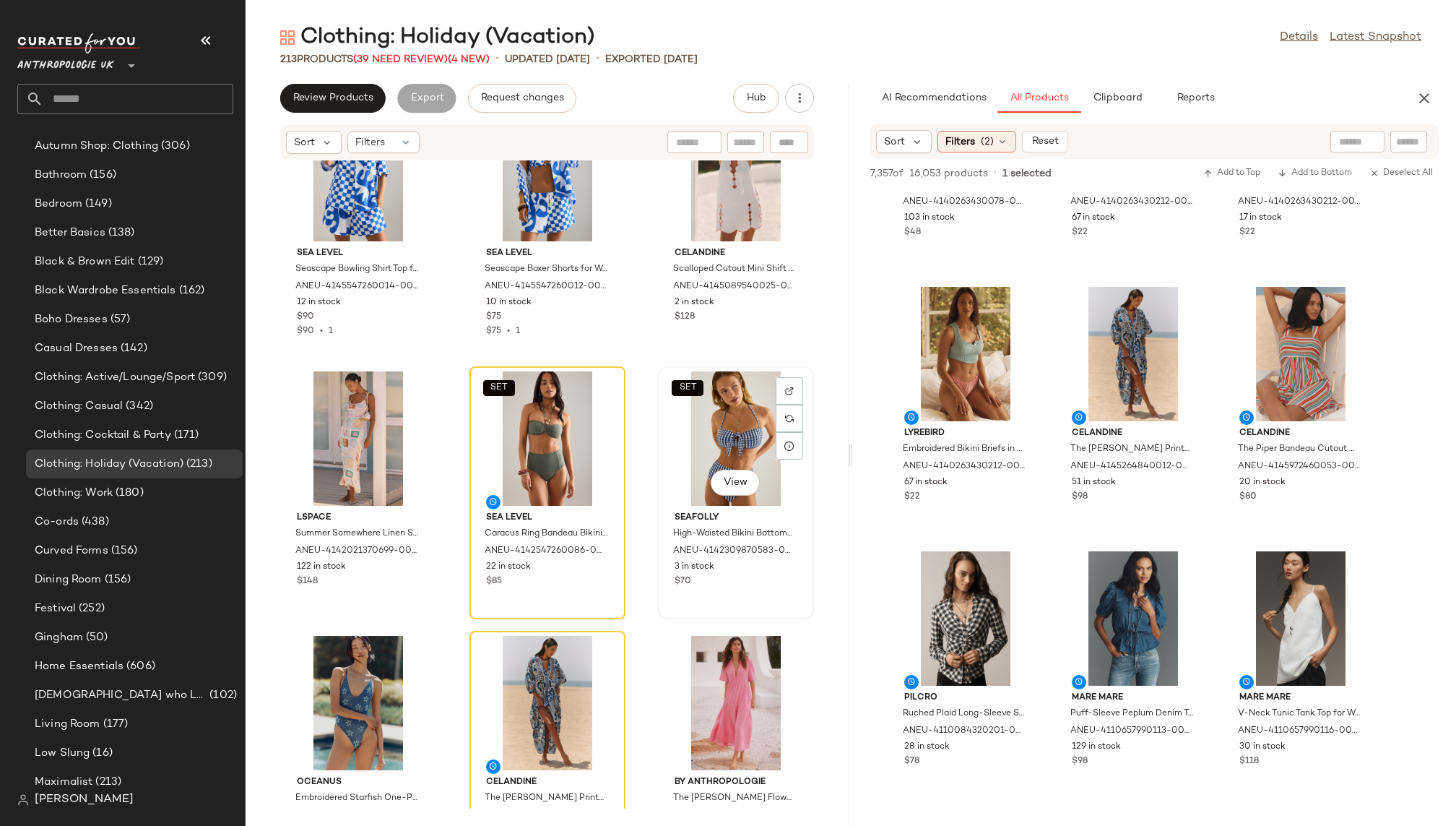
click at [695, 444] on div "SET View" at bounding box center [736, 439] width 146 height 135
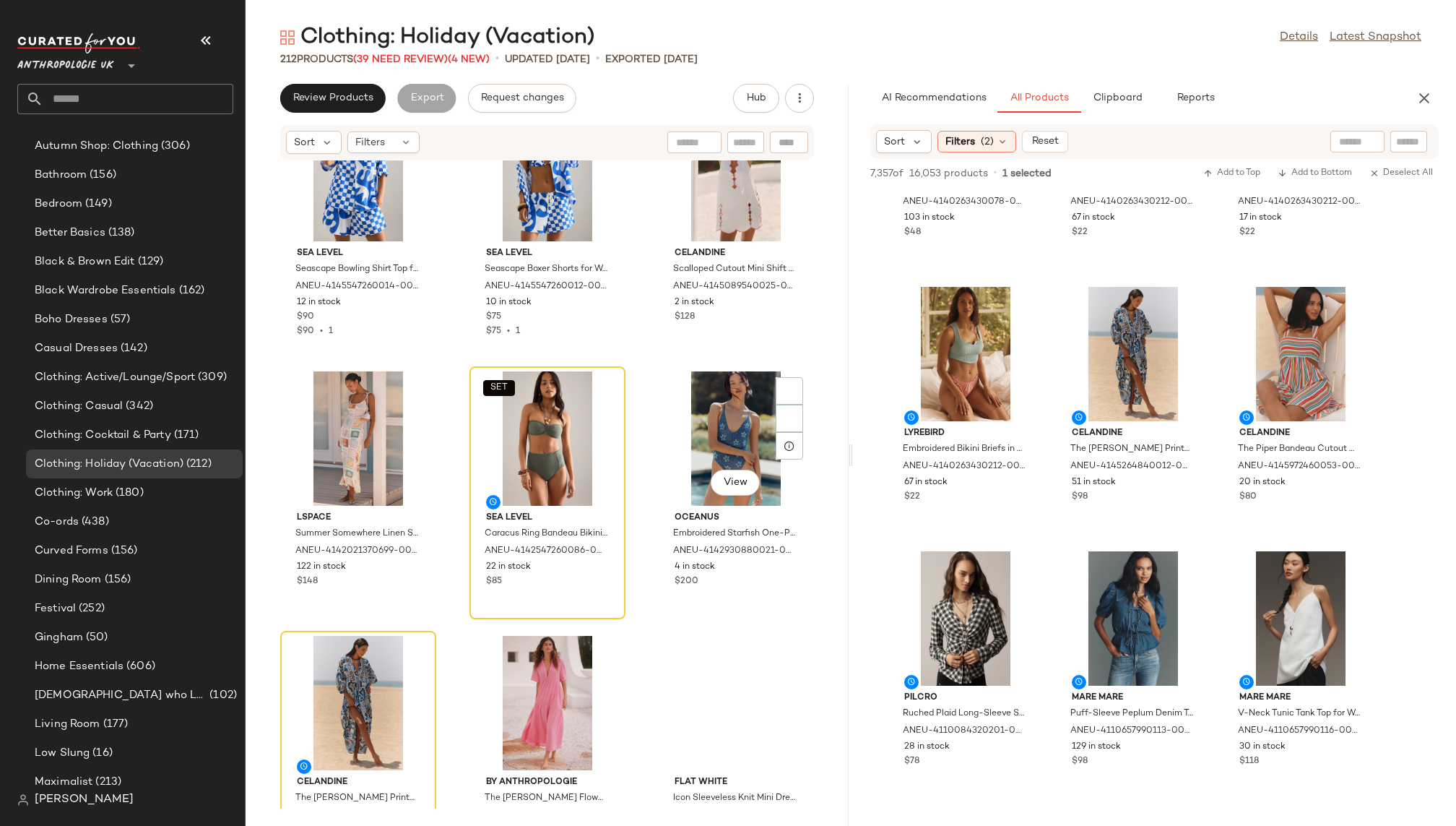
scroll to position [322, 0]
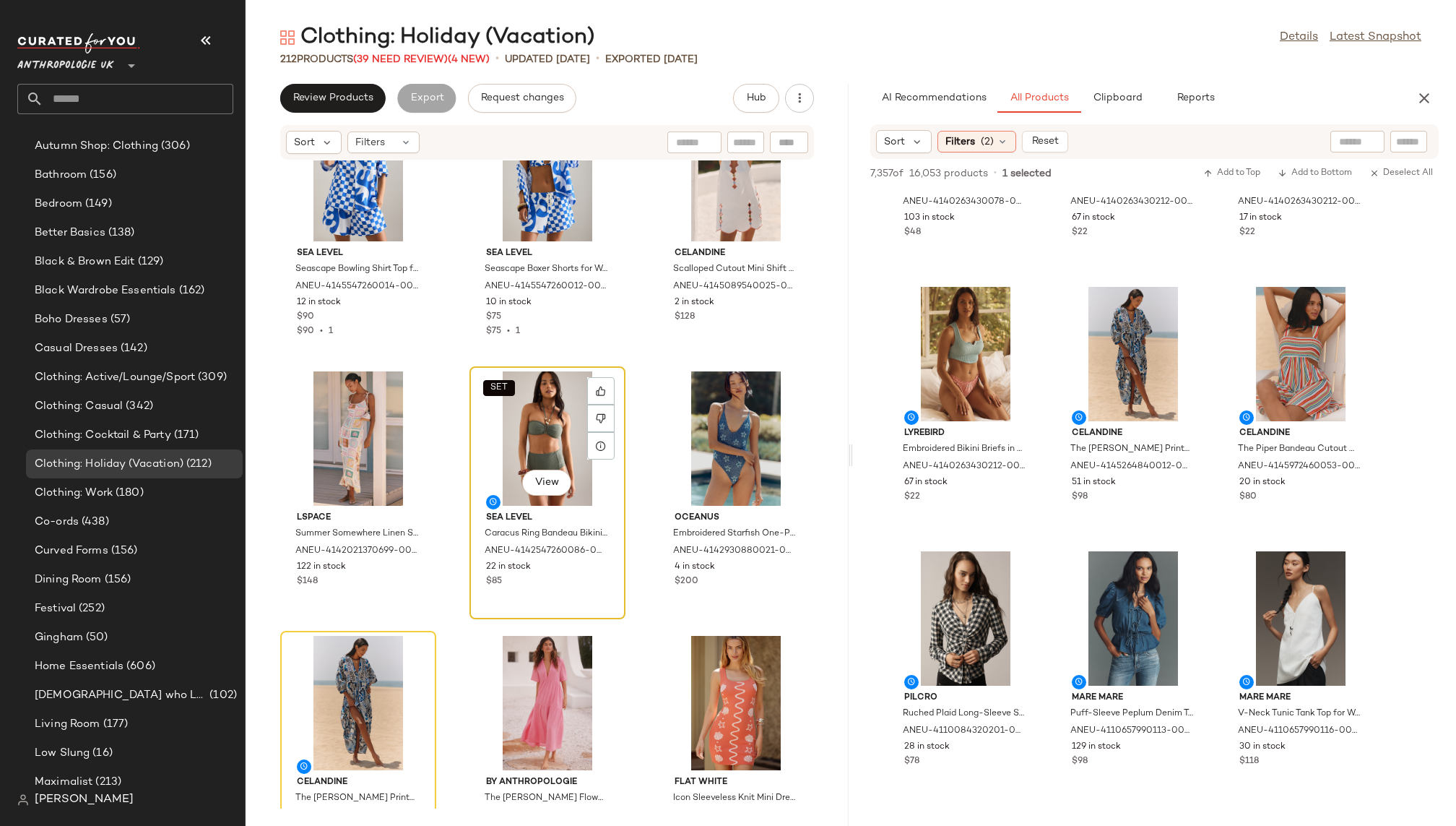
click at [559, 439] on div "SET View" at bounding box center [547, 439] width 146 height 135
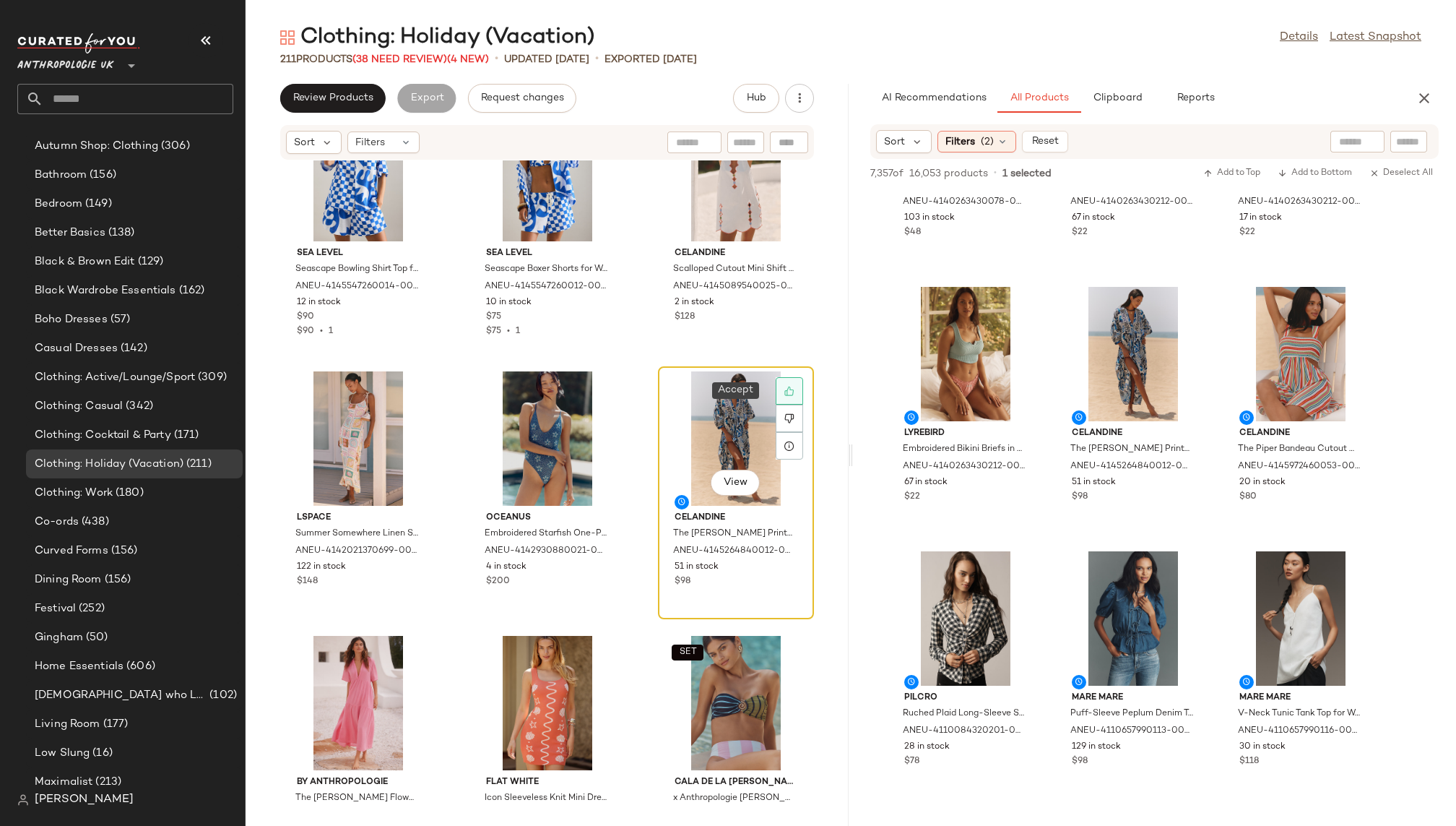
click at [789, 382] on div at bounding box center [789, 391] width 28 height 28
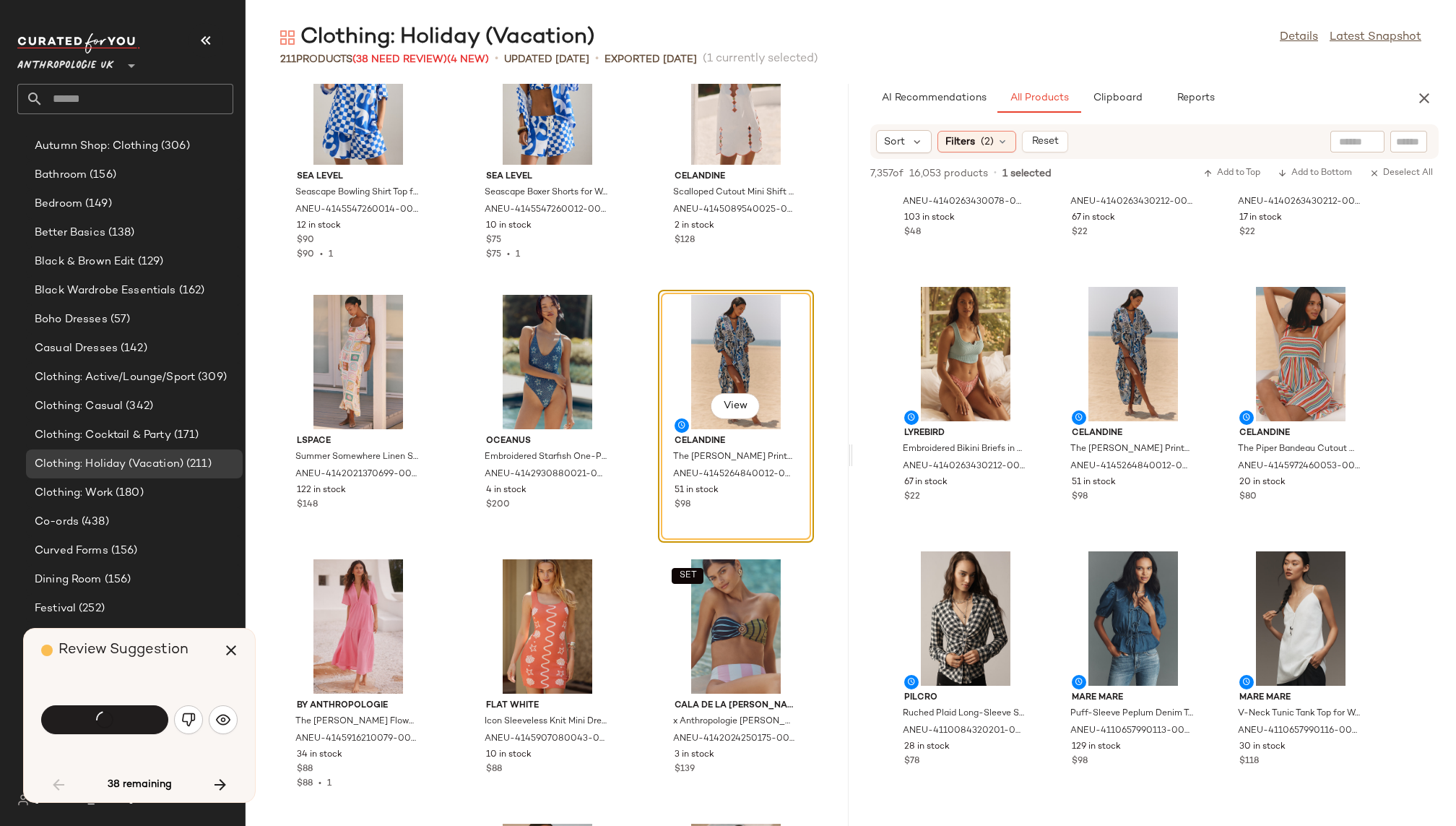
scroll to position [2910, 0]
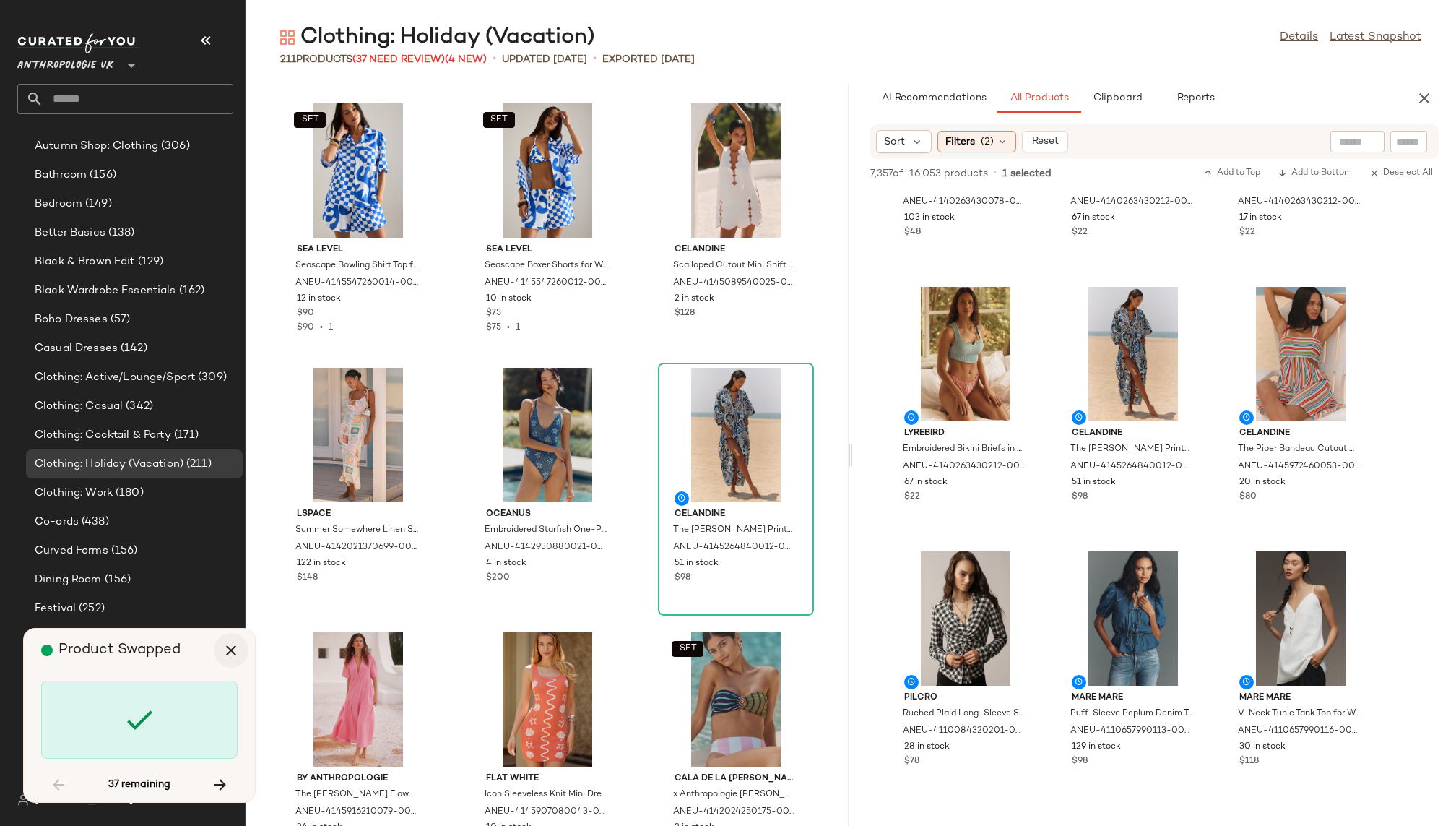
click at [226, 651] on icon "button" at bounding box center [231, 650] width 17 height 17
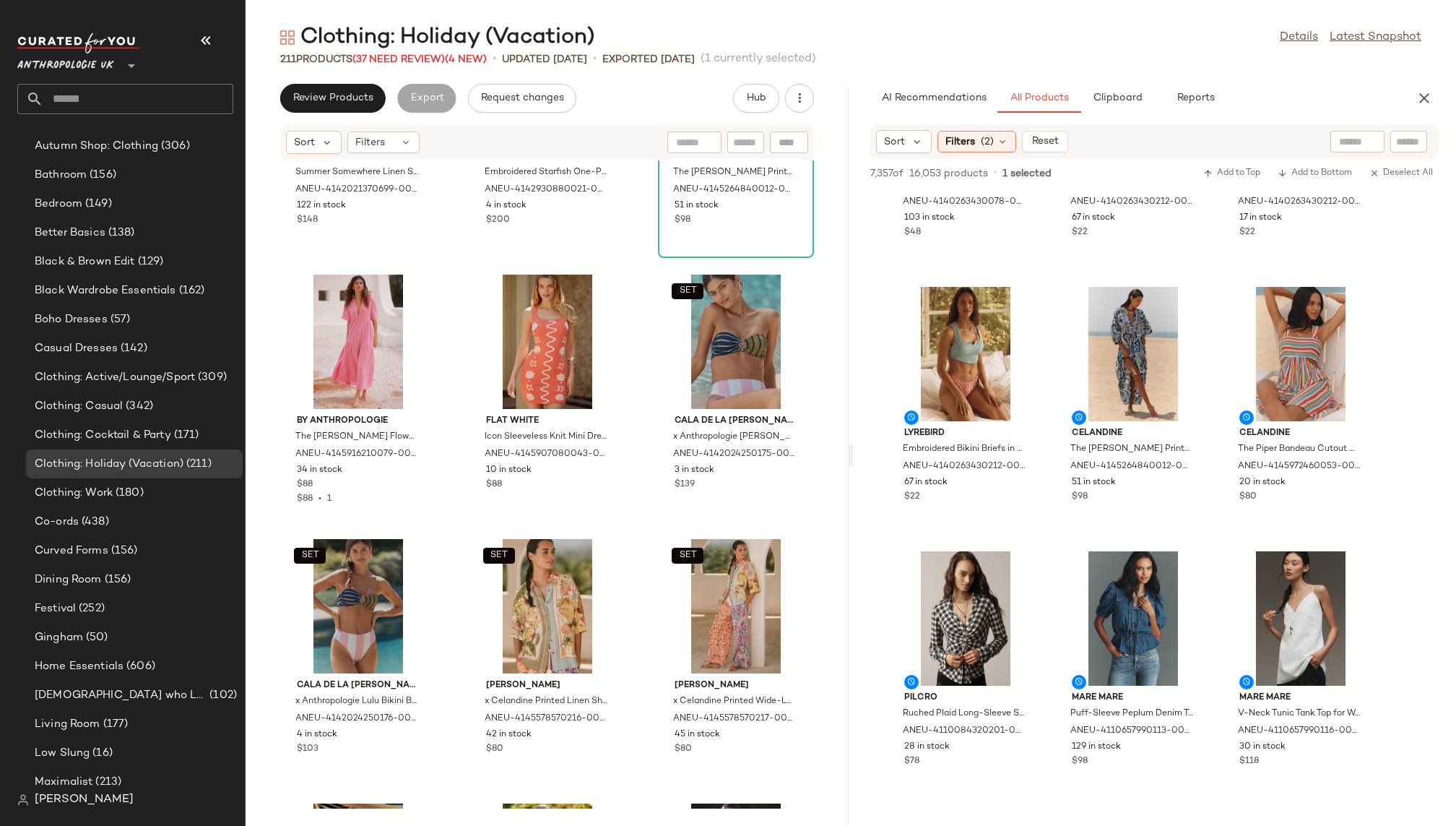
scroll to position [3460, 0]
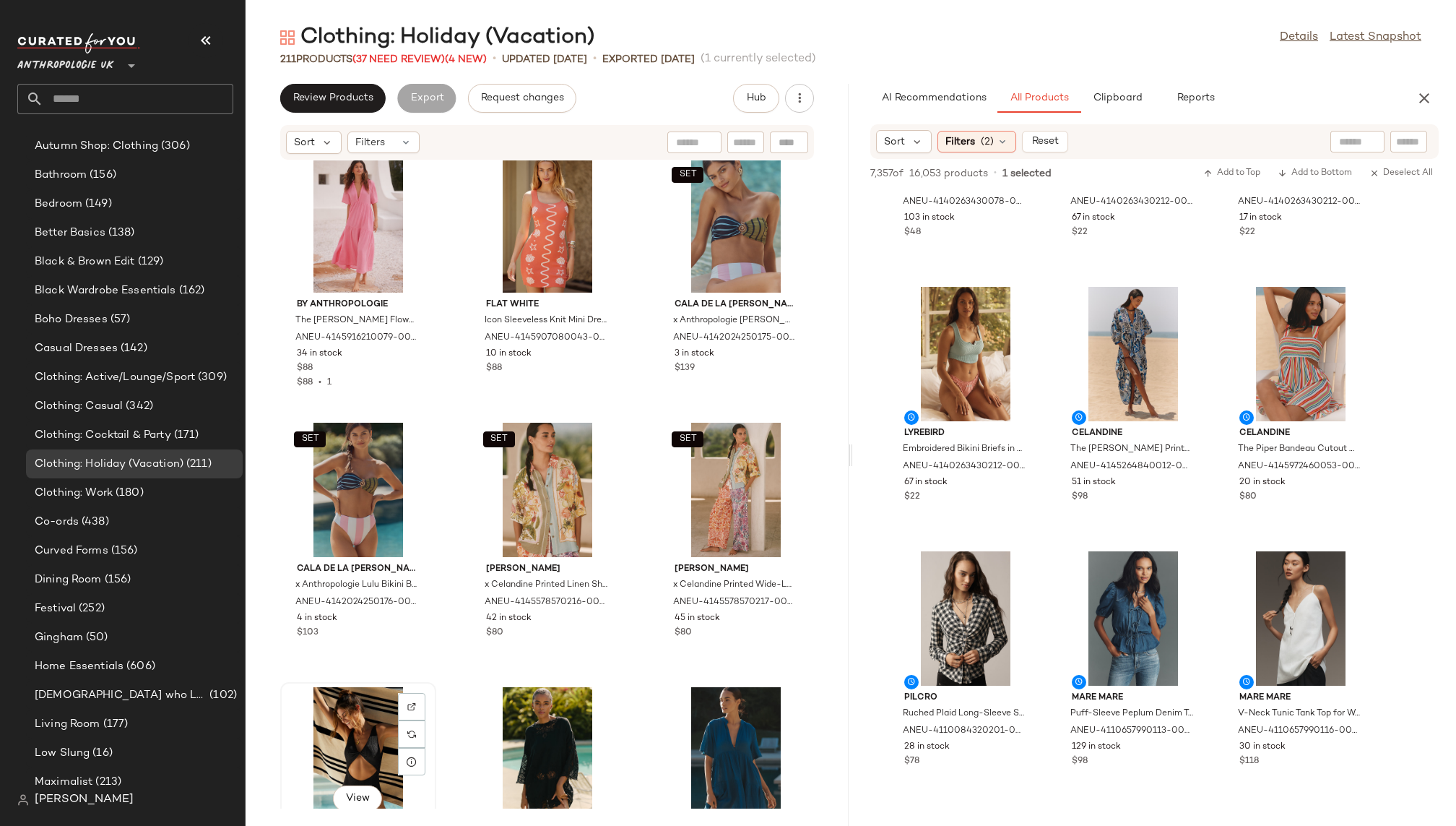
click at [354, 726] on div "View" at bounding box center [358, 755] width 146 height 135
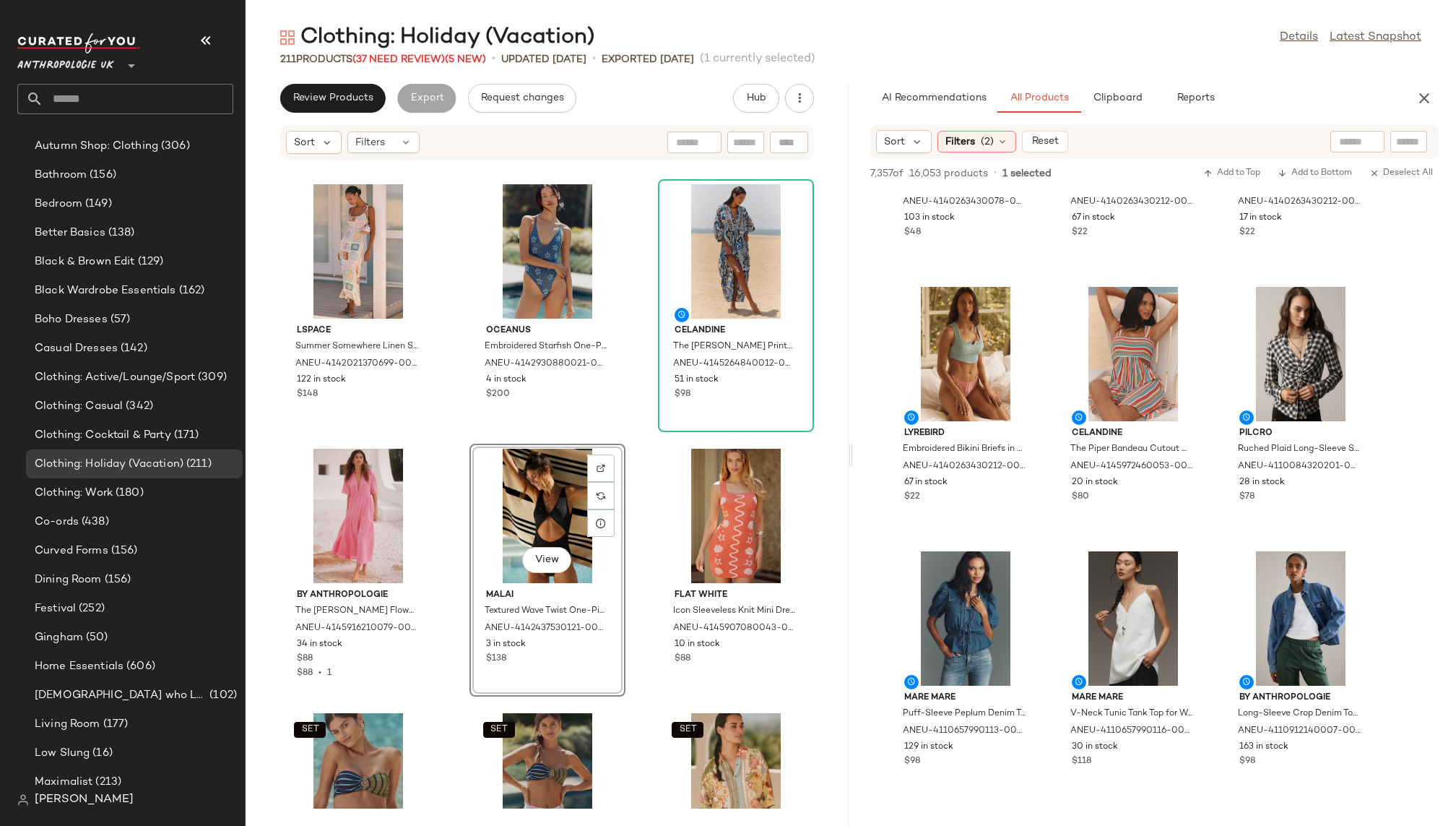
scroll to position [3154, 0]
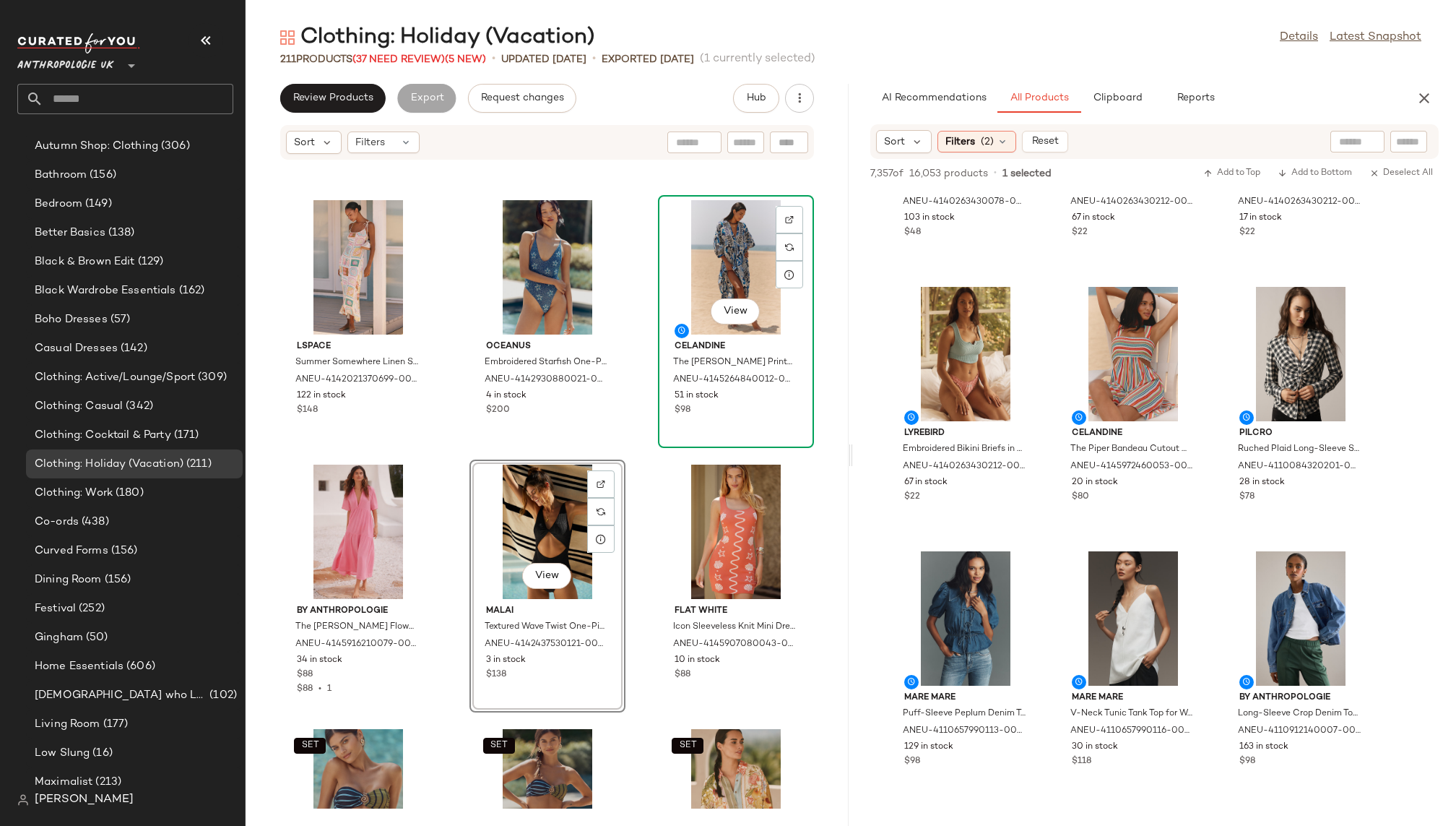
scroll to position [3152, 0]
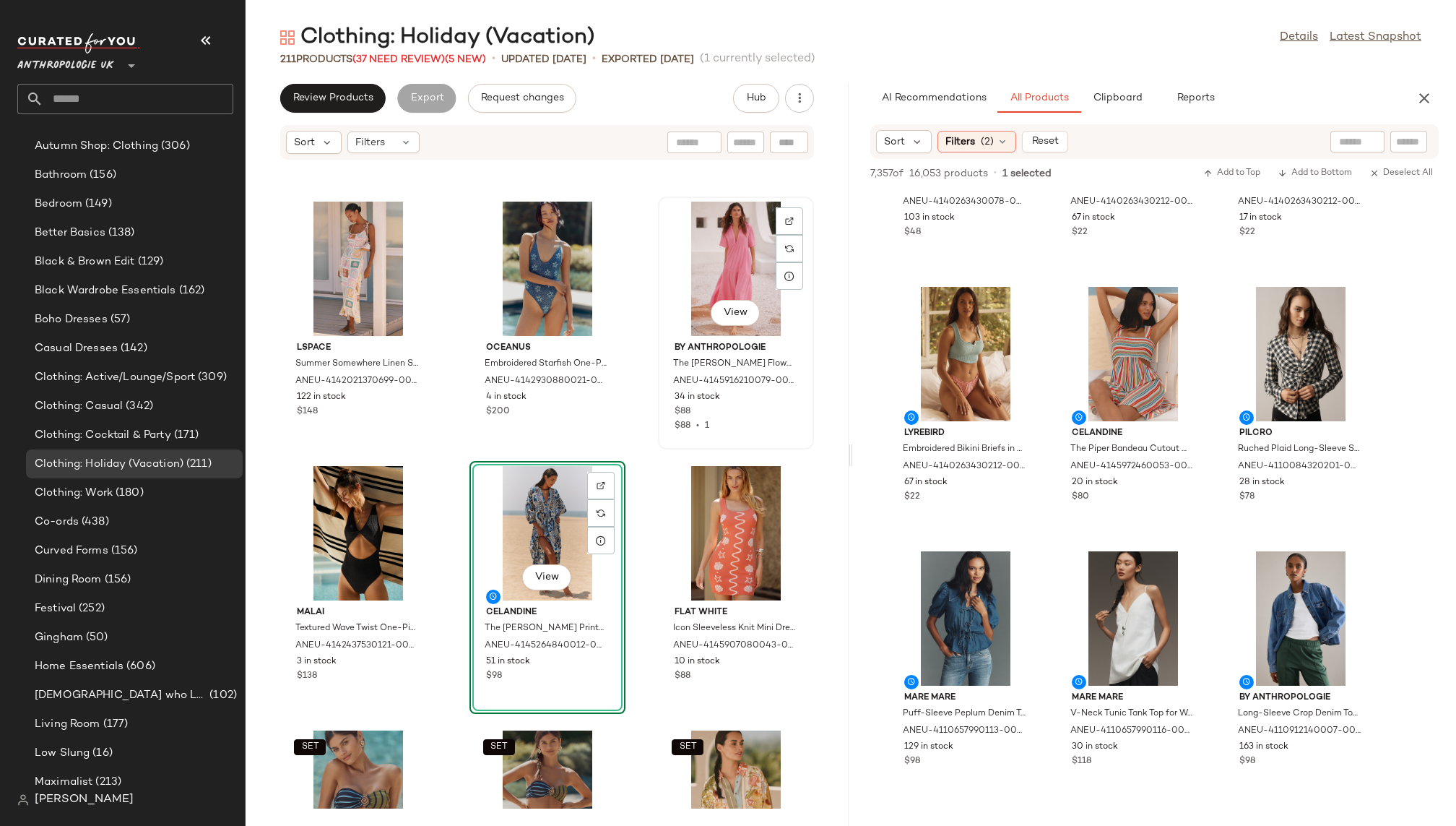
click at [710, 260] on div "View" at bounding box center [736, 269] width 146 height 135
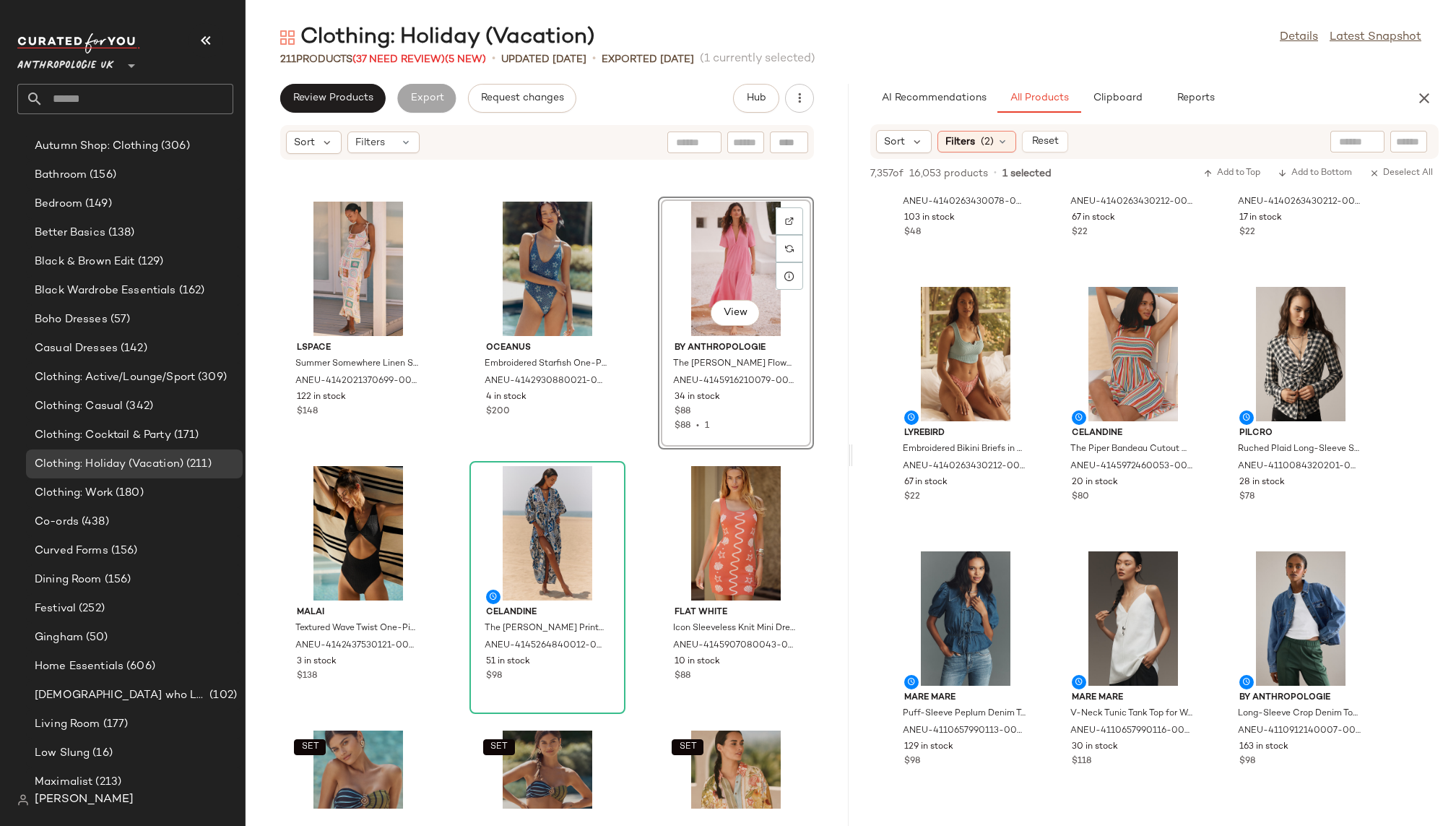
scroll to position [3149, 0]
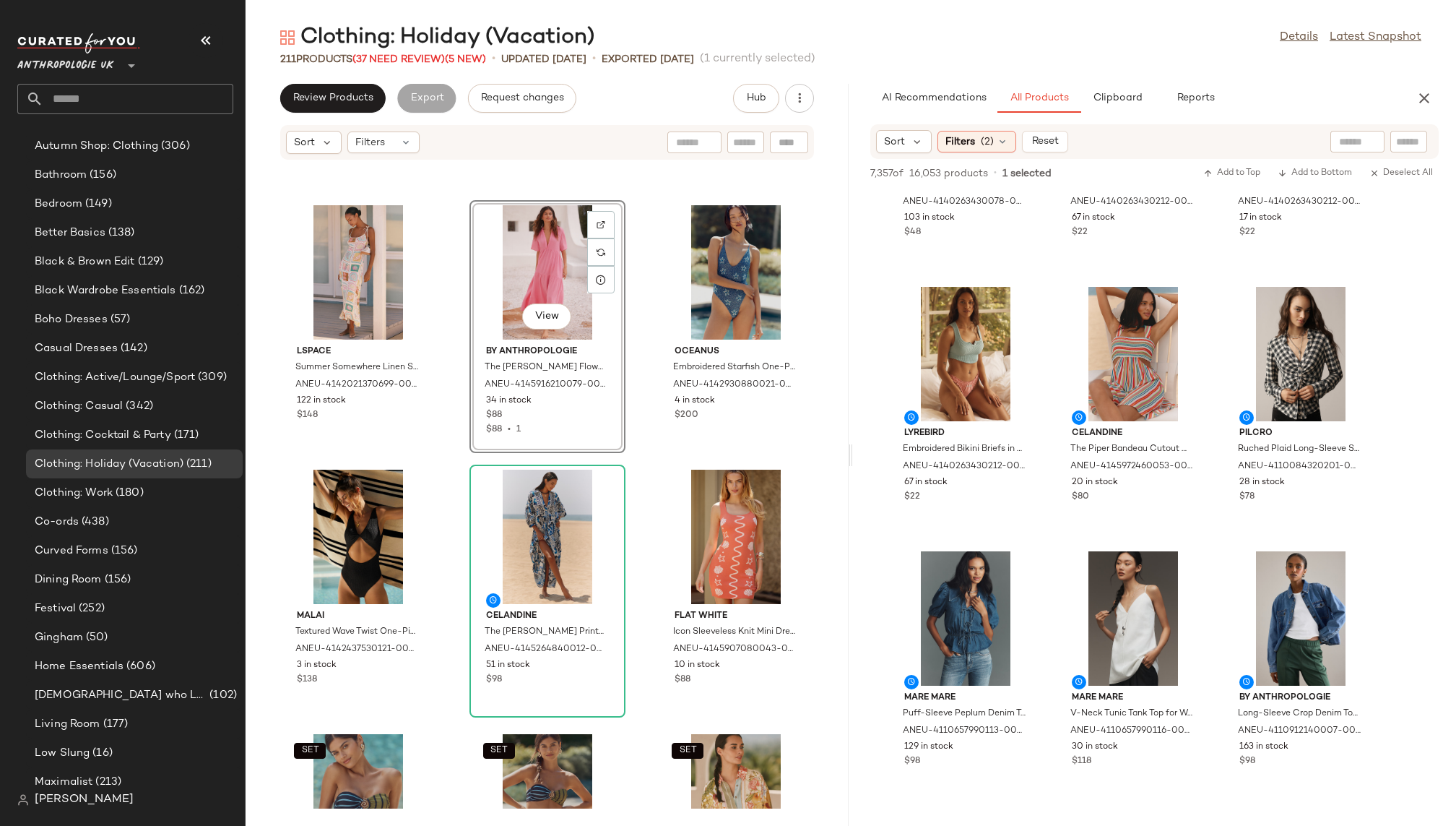
click at [628, 563] on div "LSPACE Summer Somewhere Linen Slip Maxi Dress for Women, Size Small by LSPACE a…" at bounding box center [547, 484] width 603 height 648
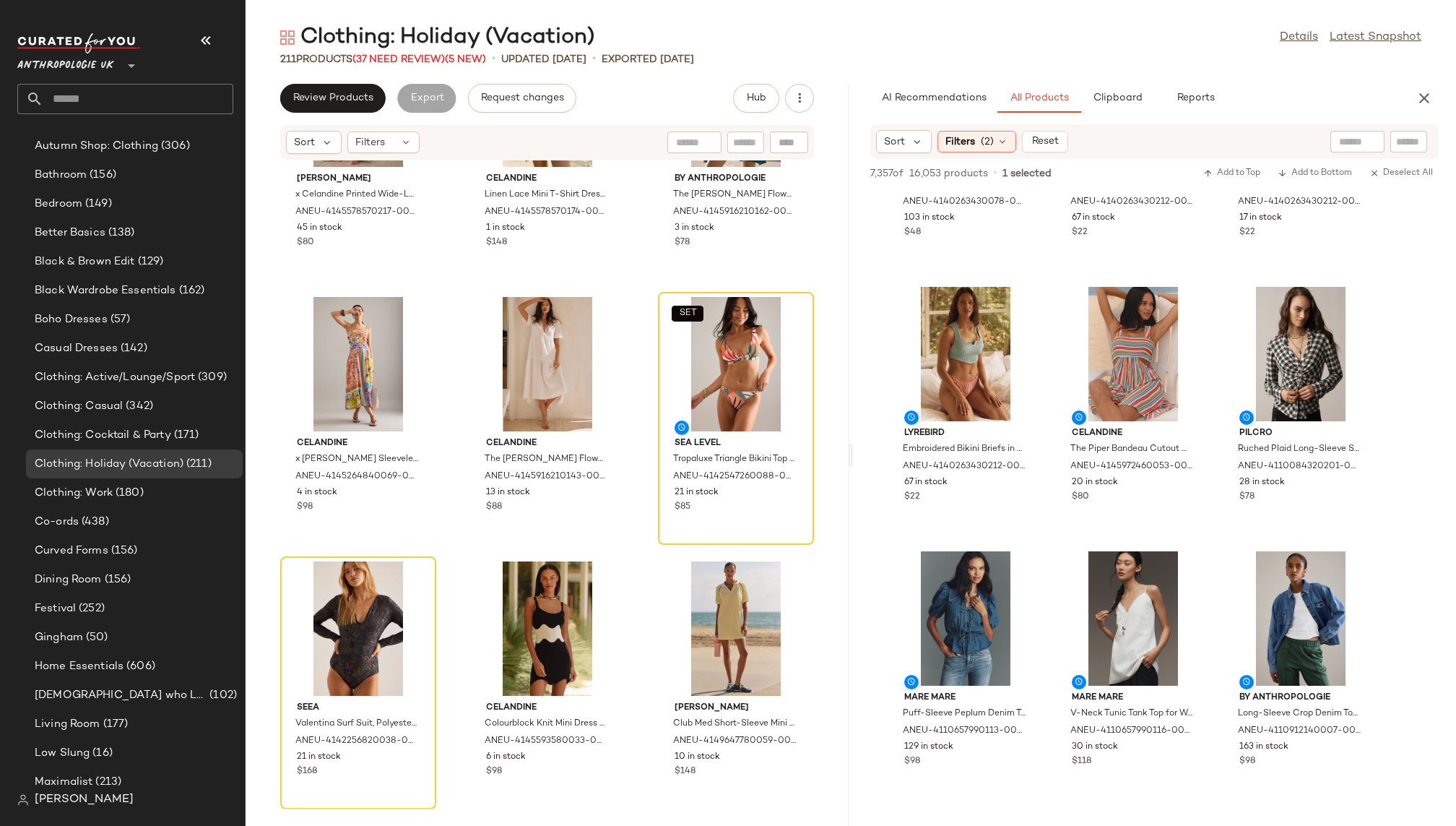
scroll to position [4155, 0]
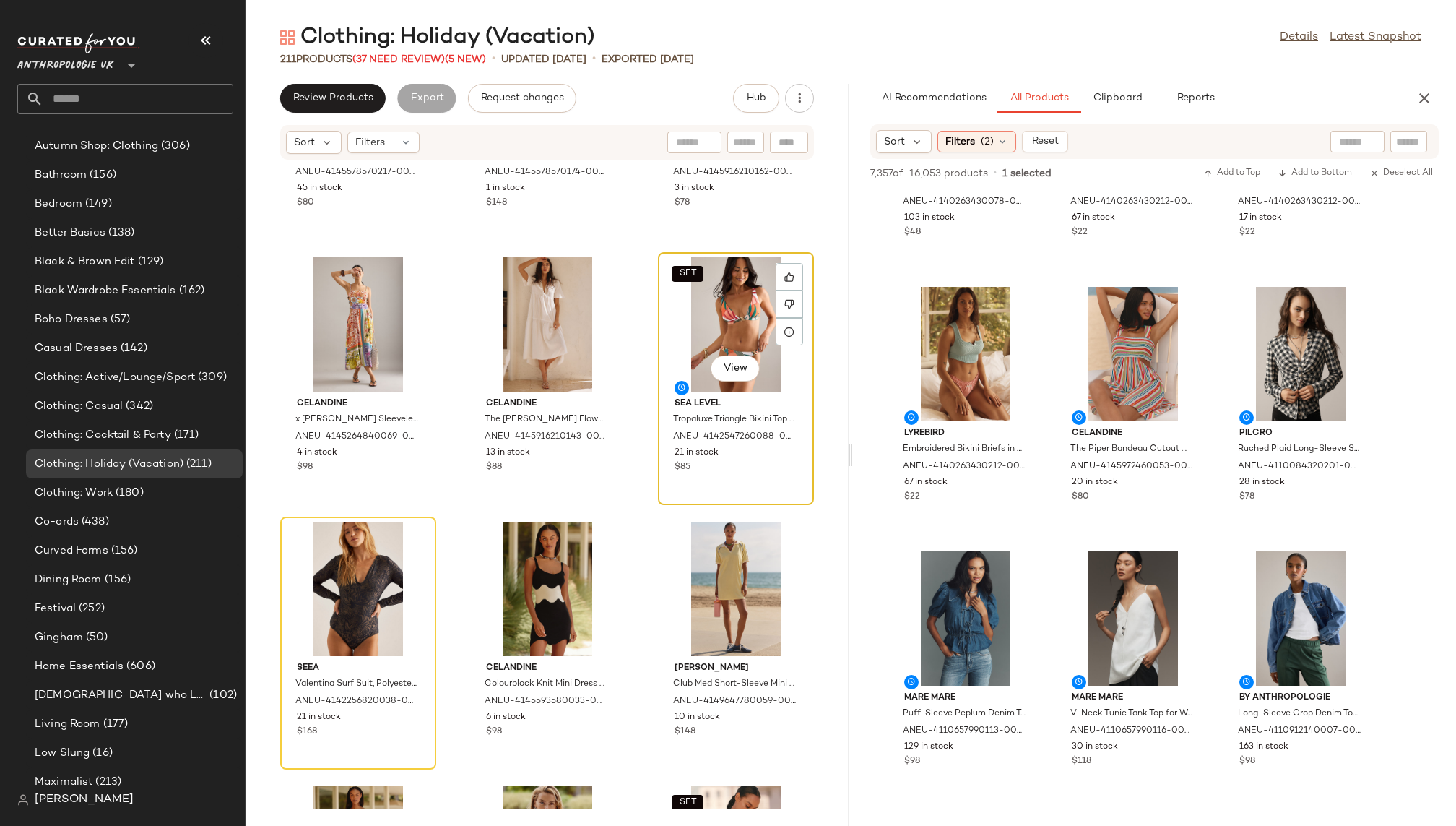
click at [701, 322] on div "SET View" at bounding box center [736, 325] width 146 height 135
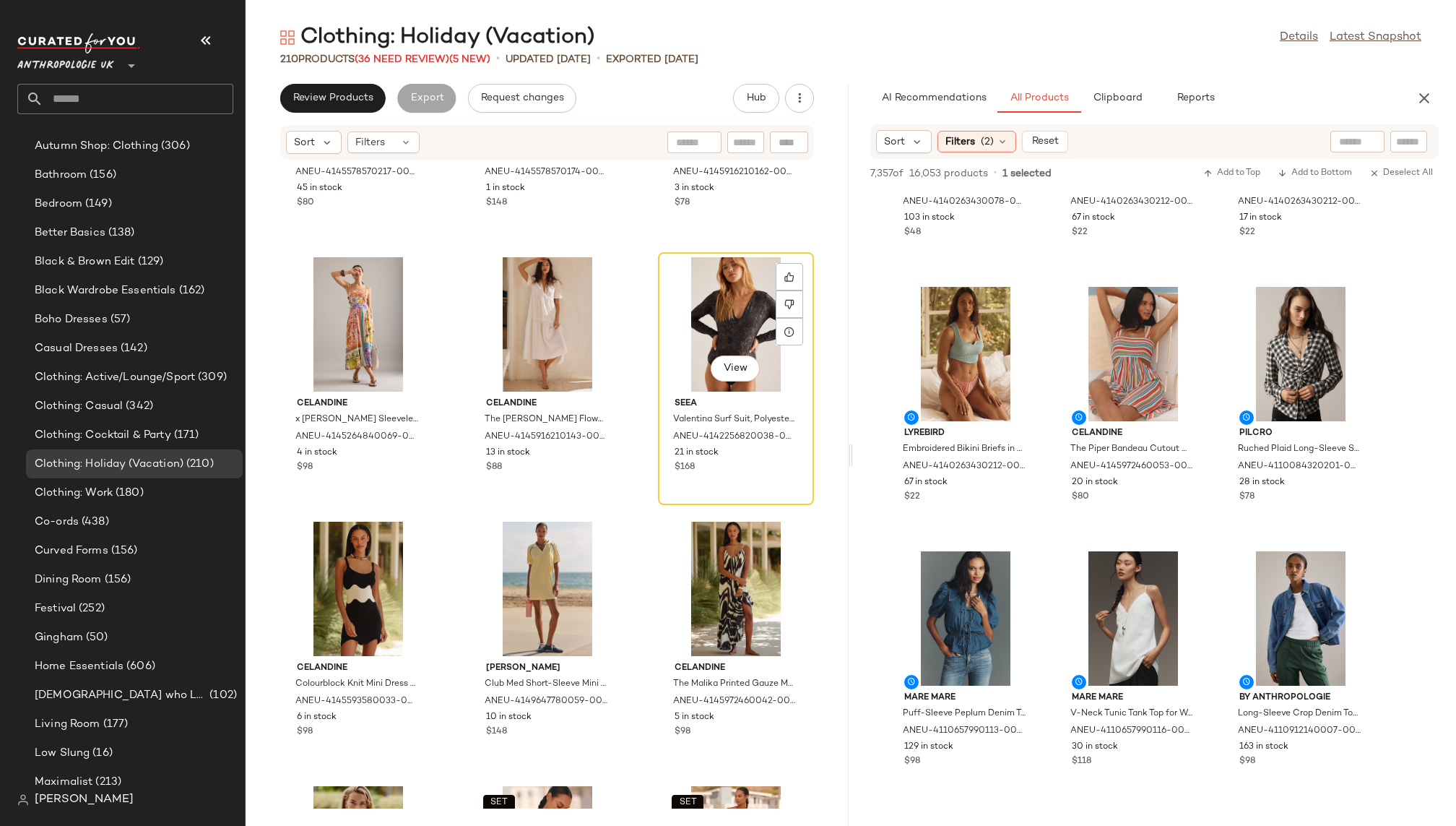
click at [701, 322] on div "View" at bounding box center [736, 325] width 146 height 135
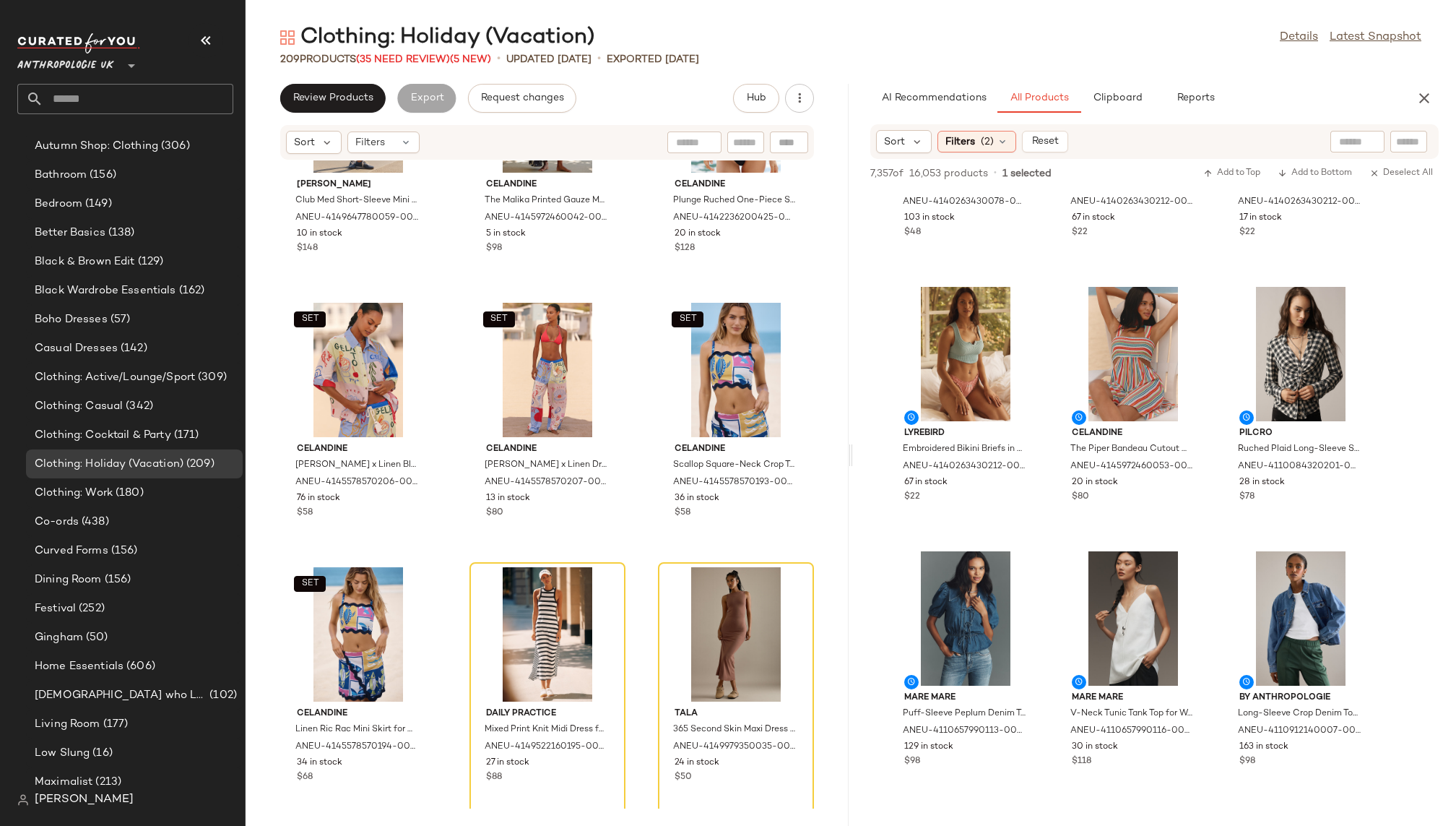
scroll to position [4673, 0]
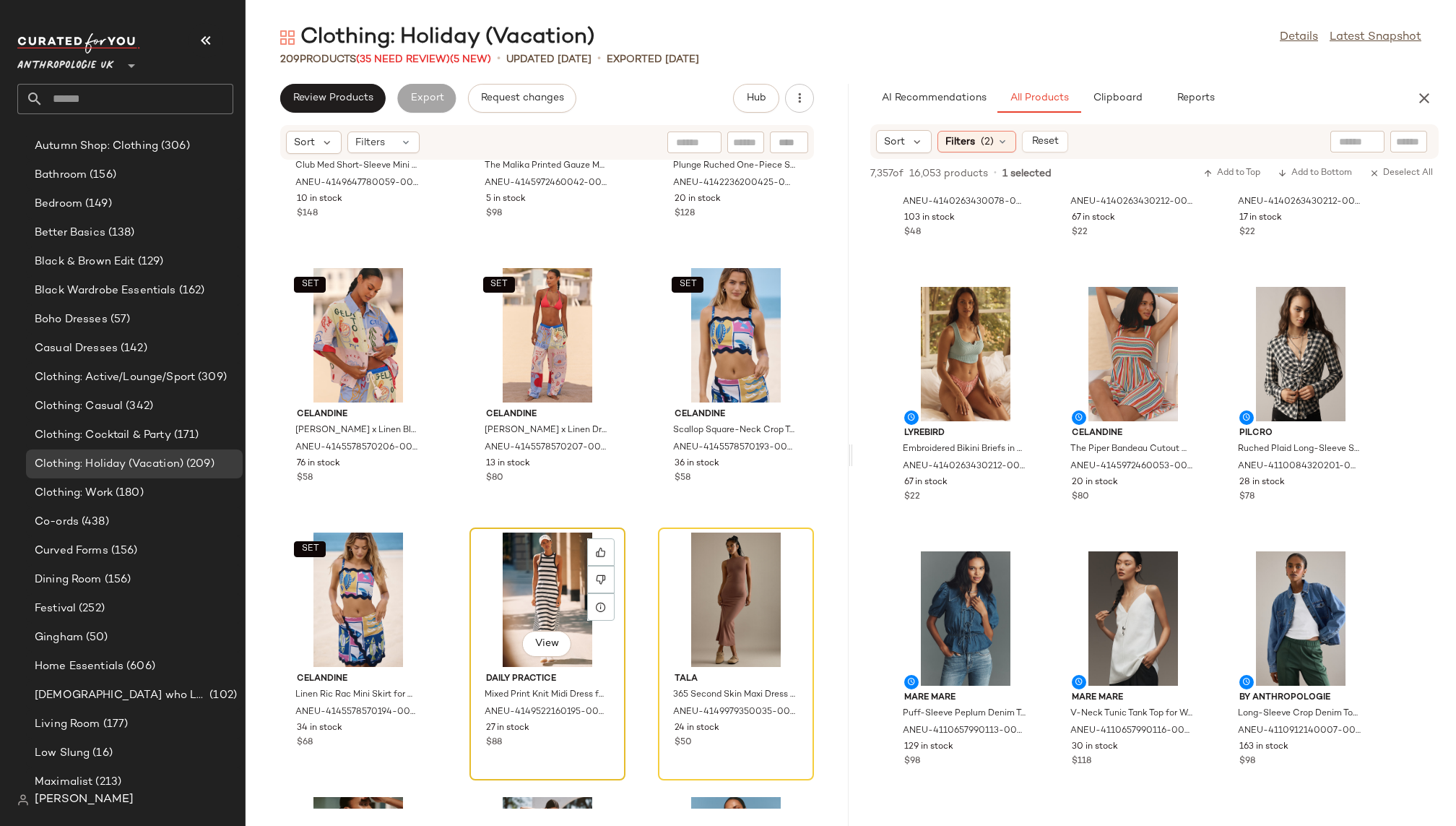
click at [530, 602] on div "View" at bounding box center [547, 600] width 146 height 135
click at [1063, 349] on div "View" at bounding box center [1133, 354] width 146 height 135
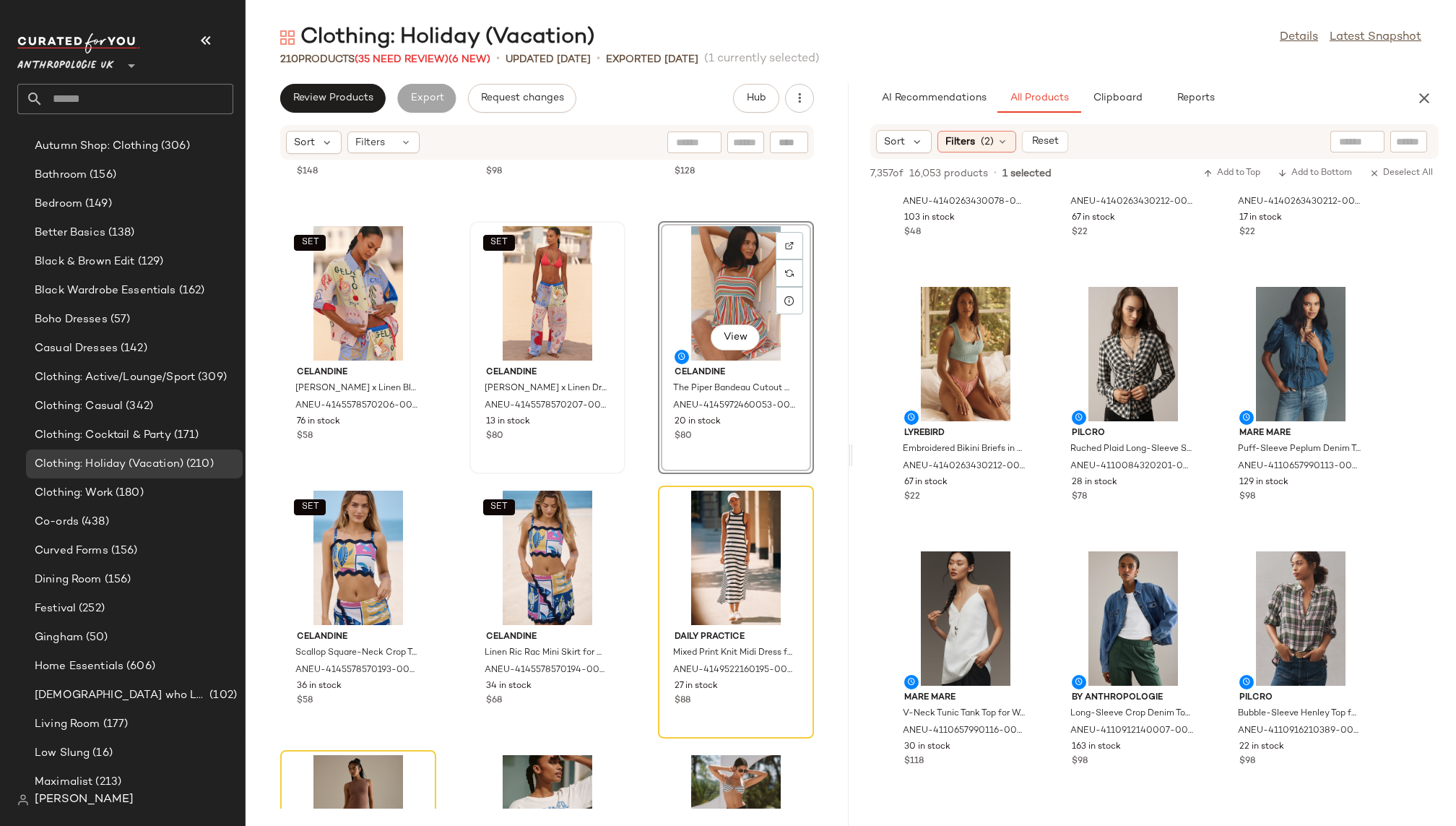
scroll to position [4752, 0]
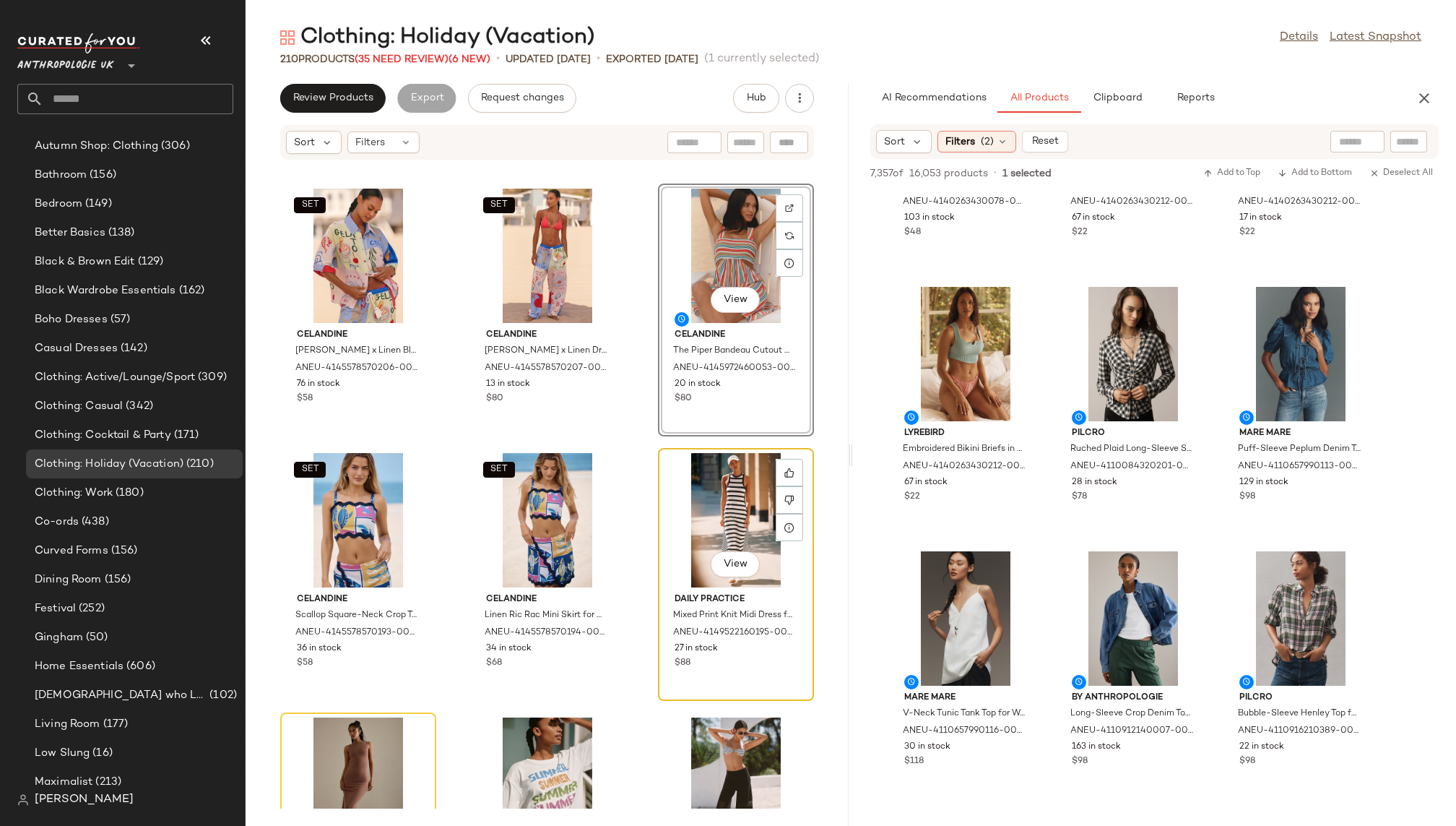
click at [685, 533] on div "View" at bounding box center [736, 521] width 146 height 135
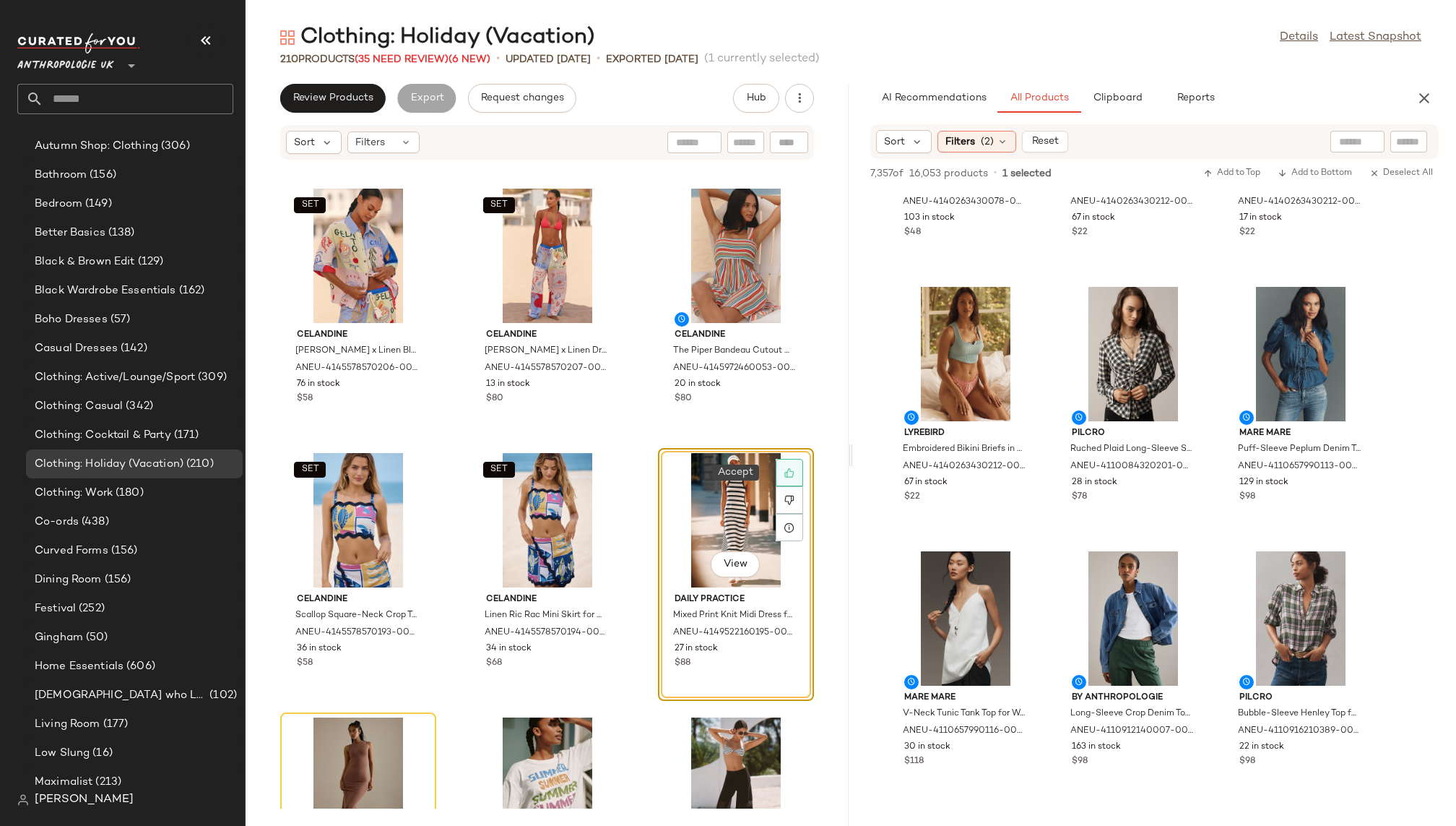
click at [775, 474] on div at bounding box center [789, 472] width 28 height 28
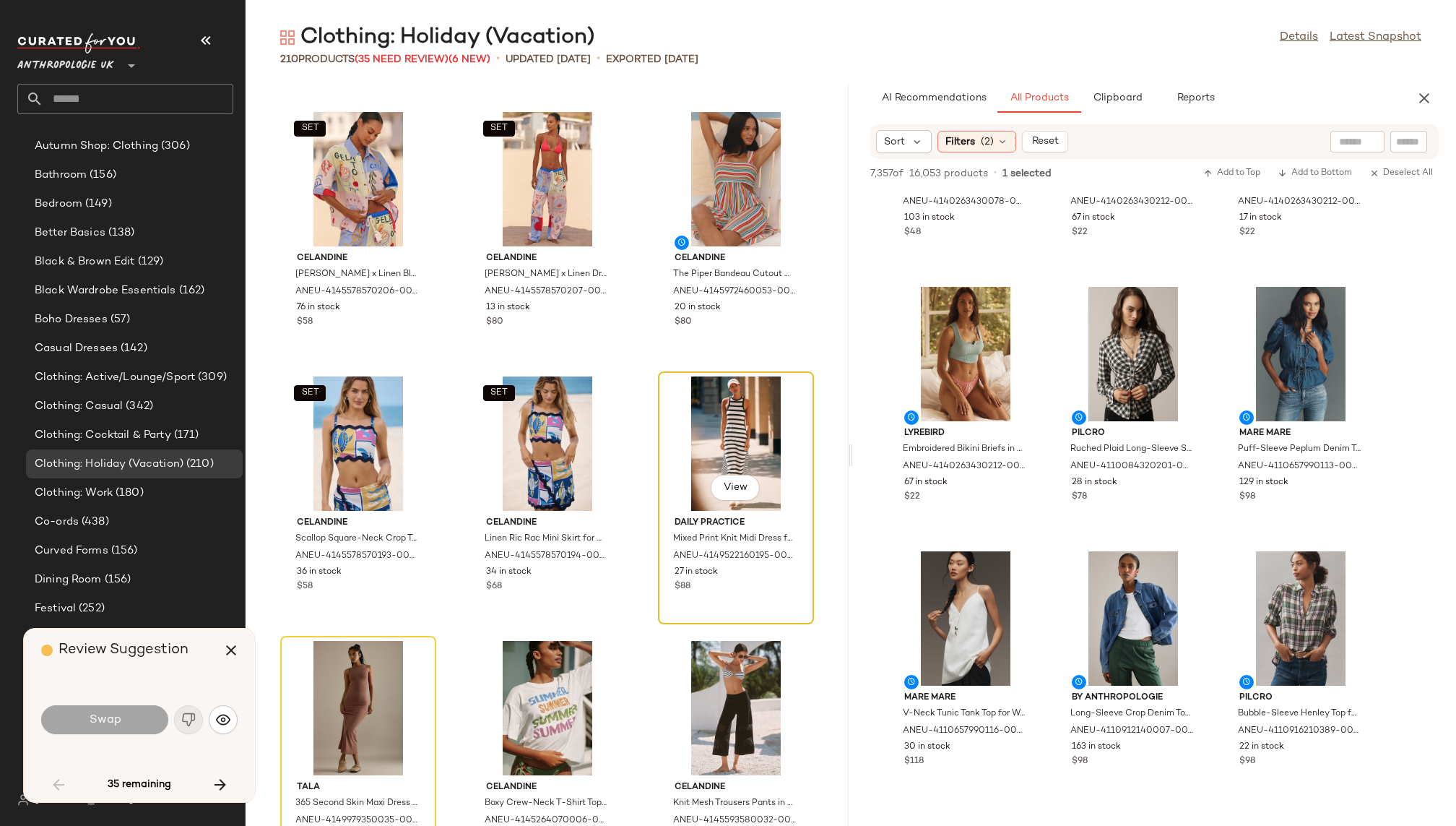
scroll to position [4761, 0]
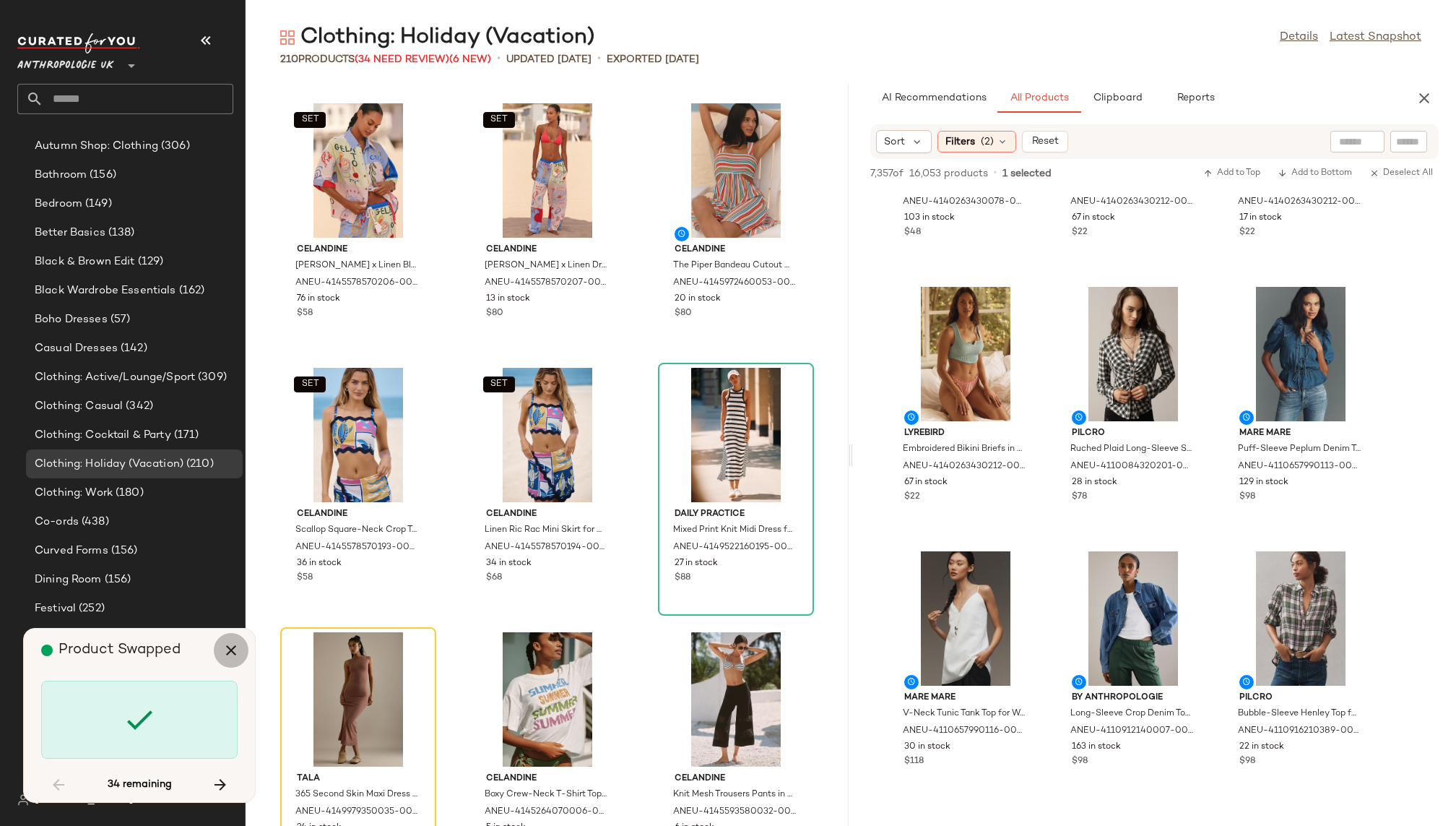
click at [235, 650] on icon "button" at bounding box center [231, 650] width 17 height 17
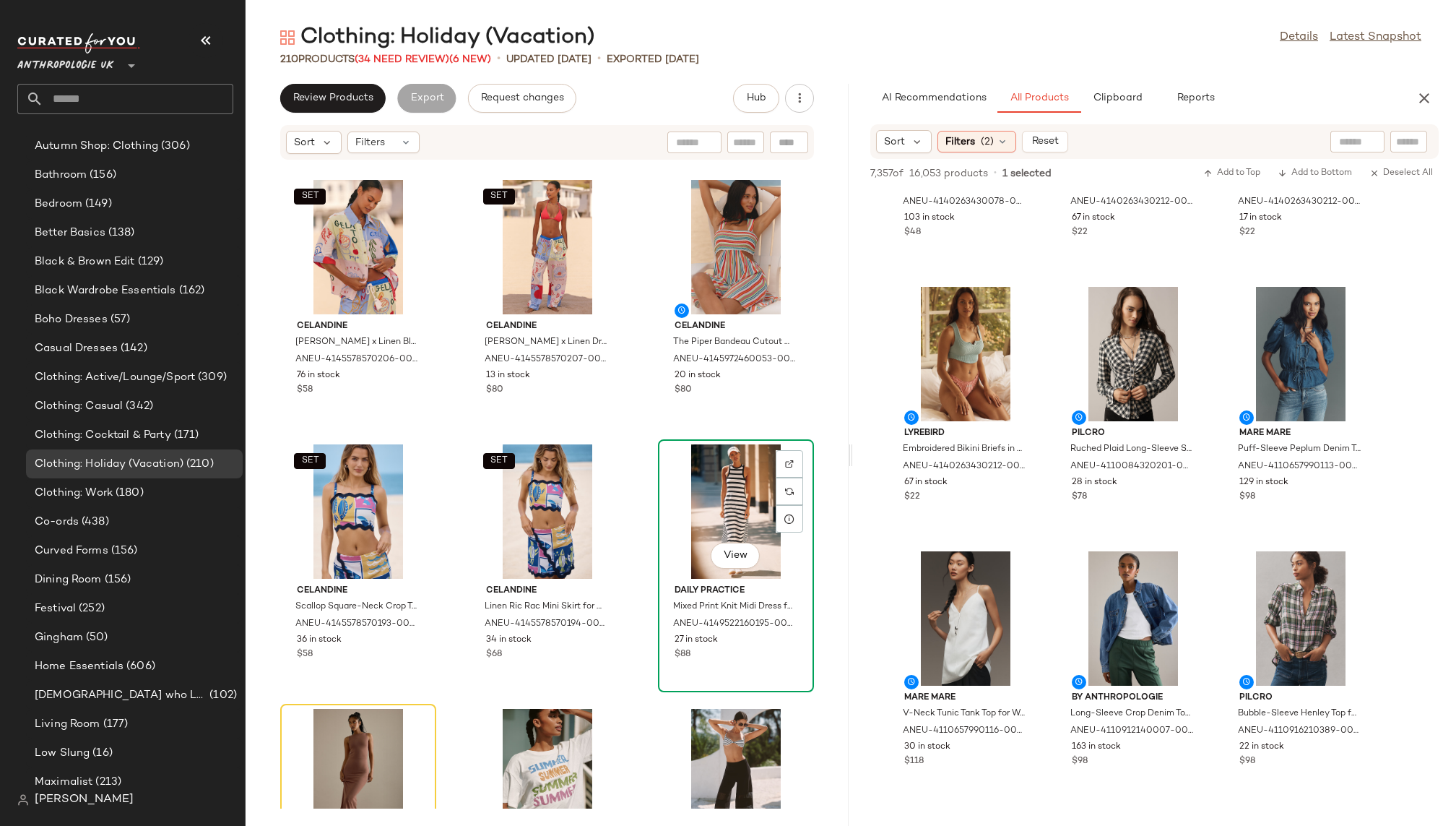
click at [687, 522] on div "View" at bounding box center [736, 512] width 146 height 135
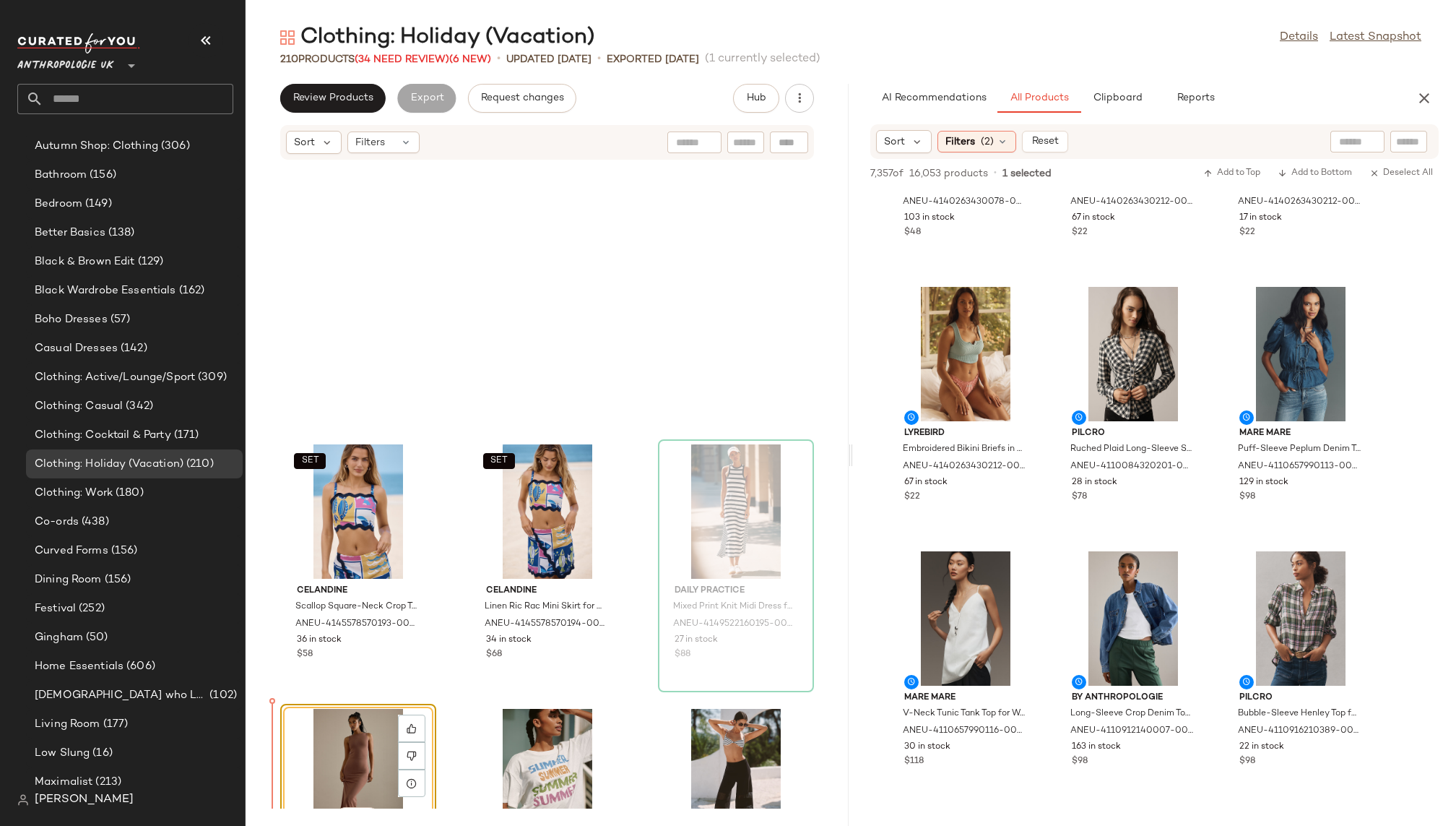
scroll to position [5026, 0]
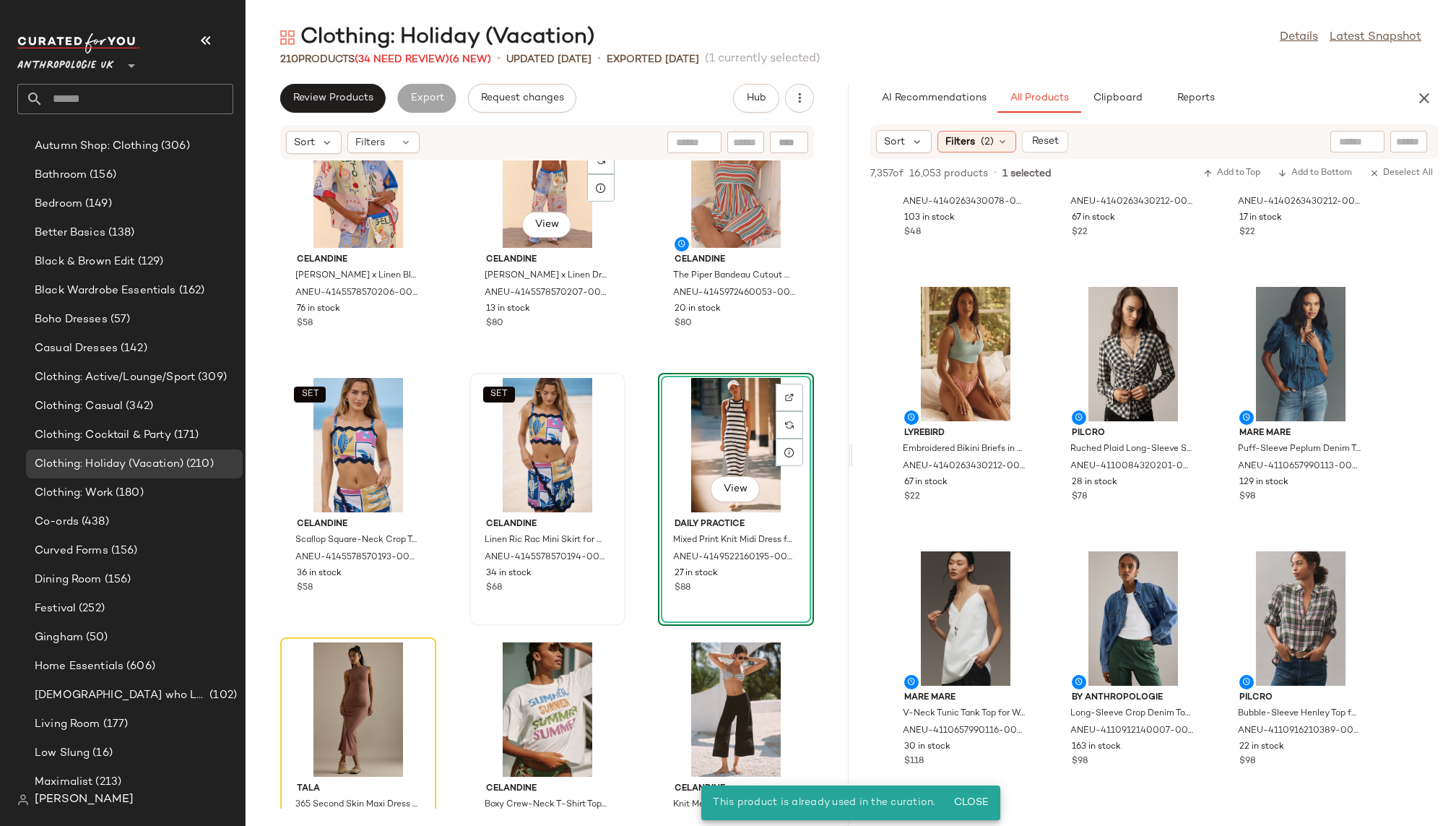
scroll to position [4808, 0]
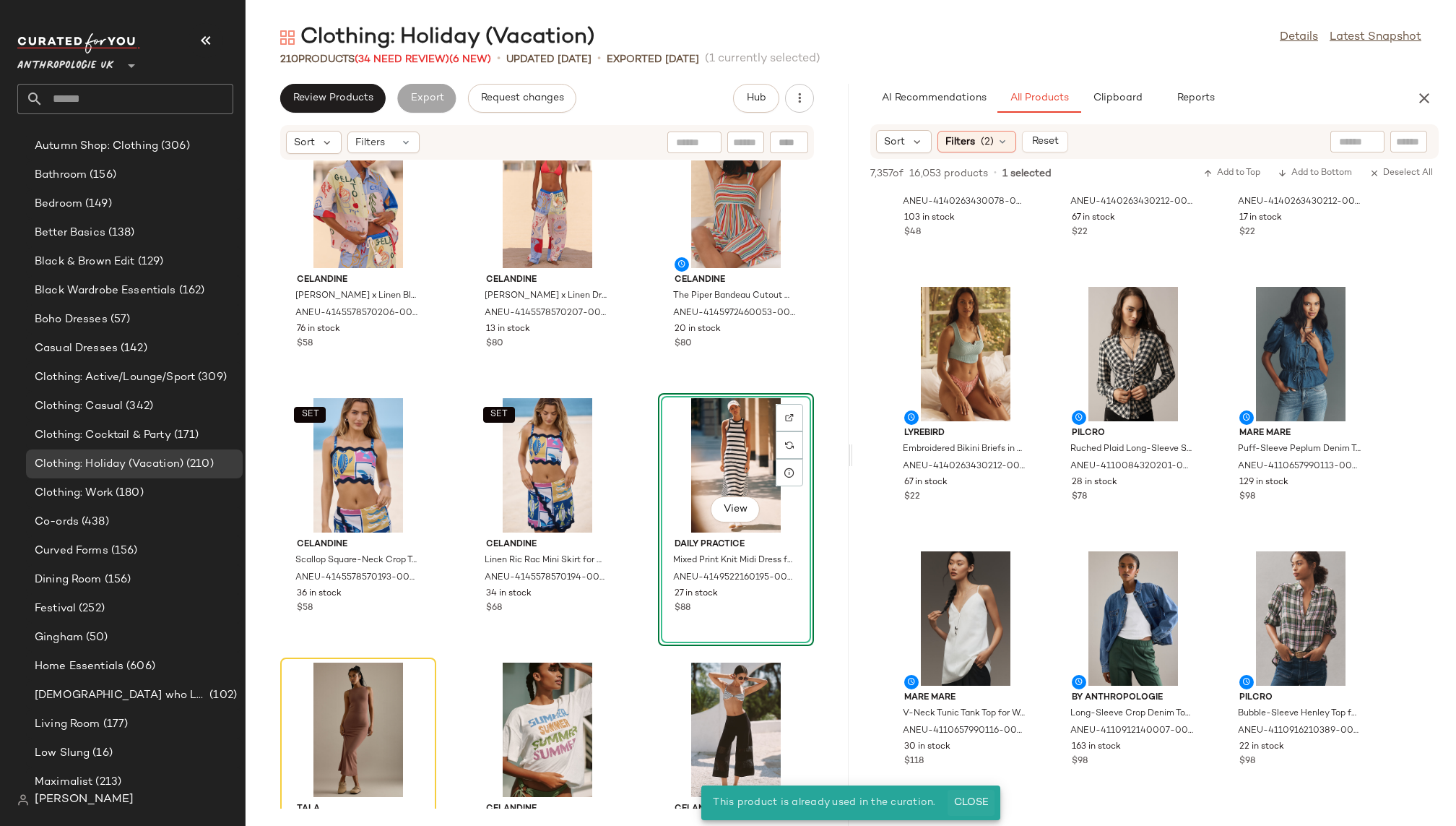
click at [970, 809] on button "Close" at bounding box center [971, 803] width 47 height 26
click at [984, 799] on span "Close" at bounding box center [971, 802] width 35 height 11
click at [965, 798] on span "Close" at bounding box center [971, 802] width 35 height 11
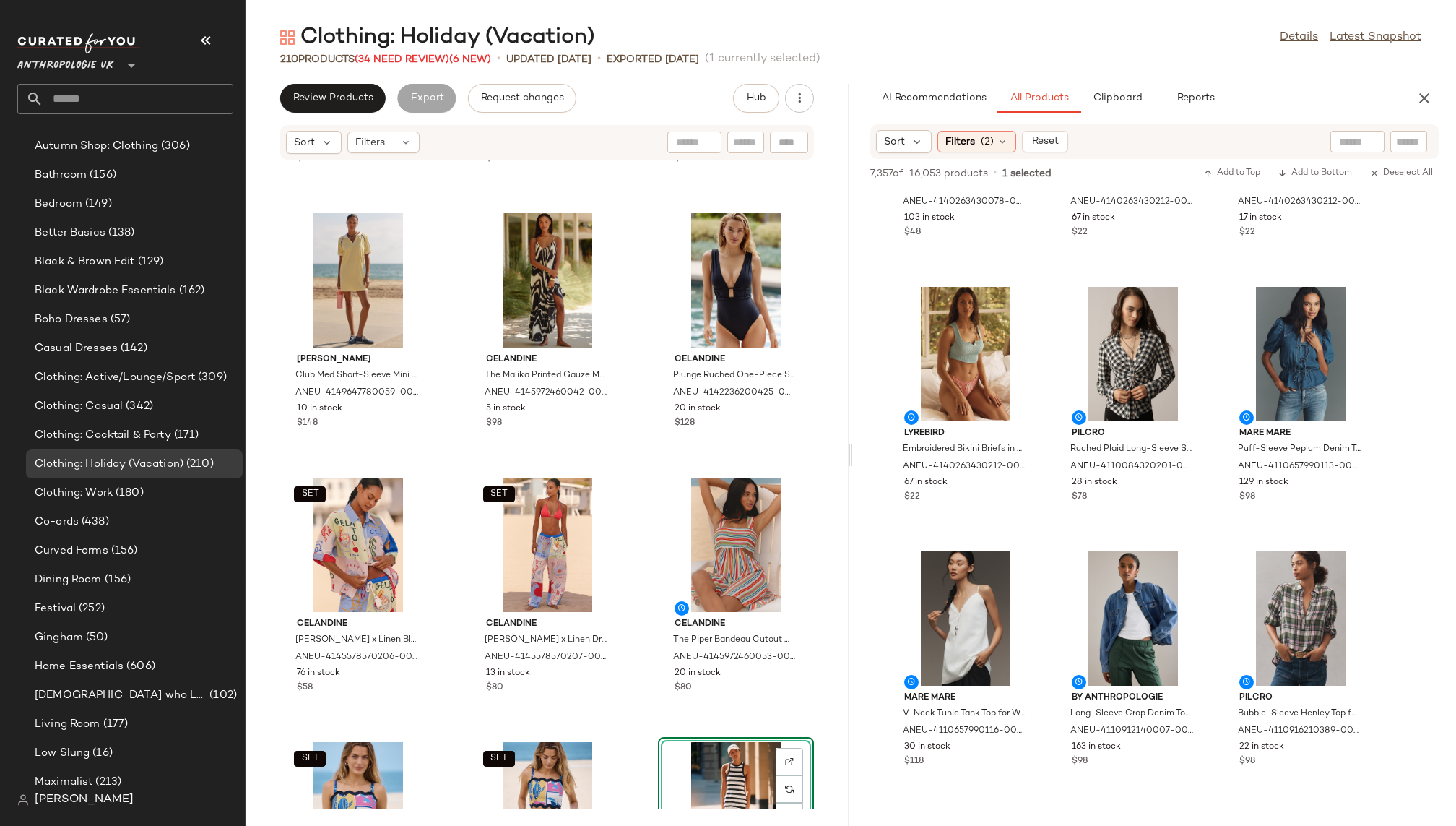
scroll to position [4489, 0]
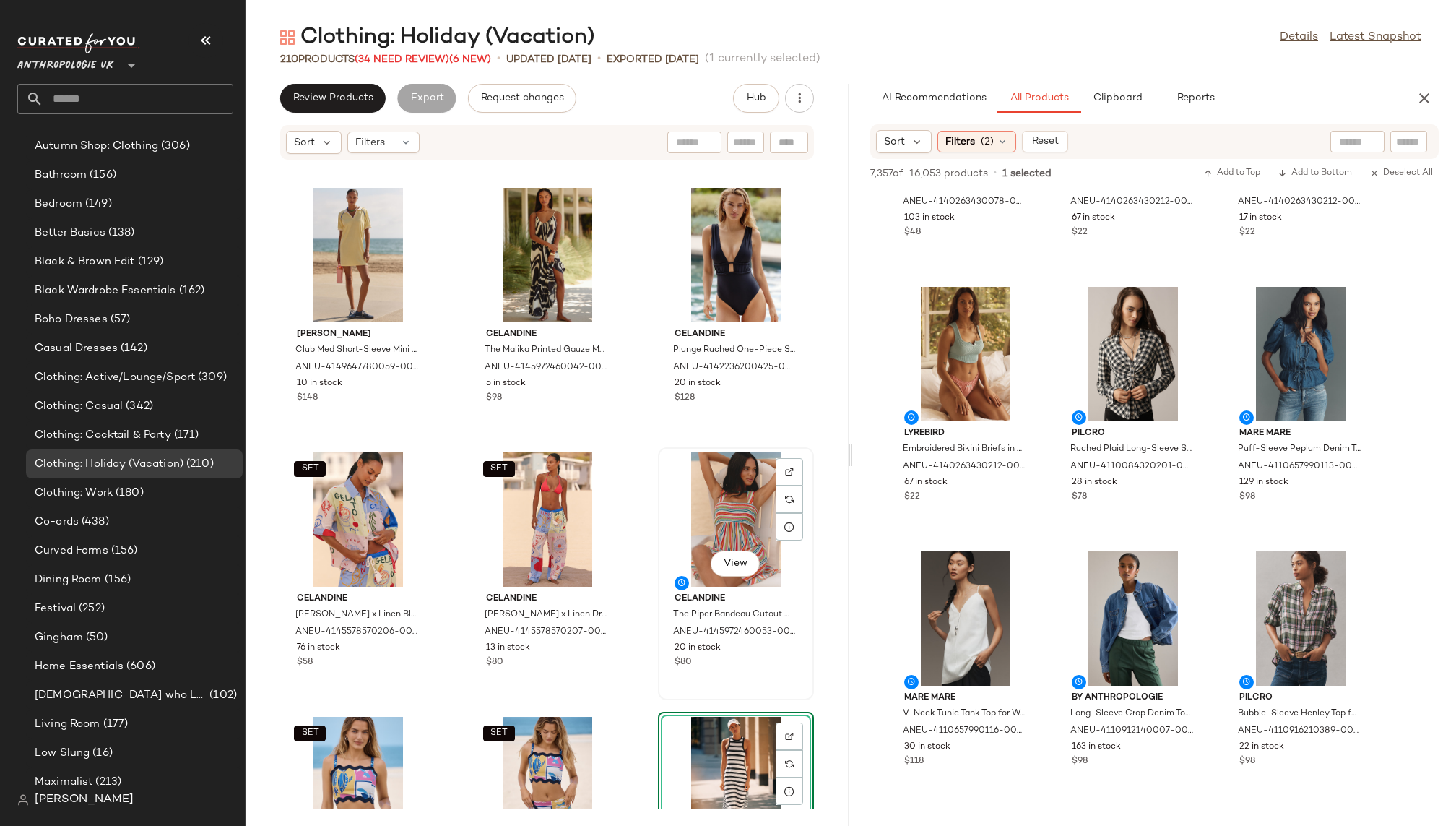
click at [681, 504] on div "View" at bounding box center [736, 520] width 146 height 135
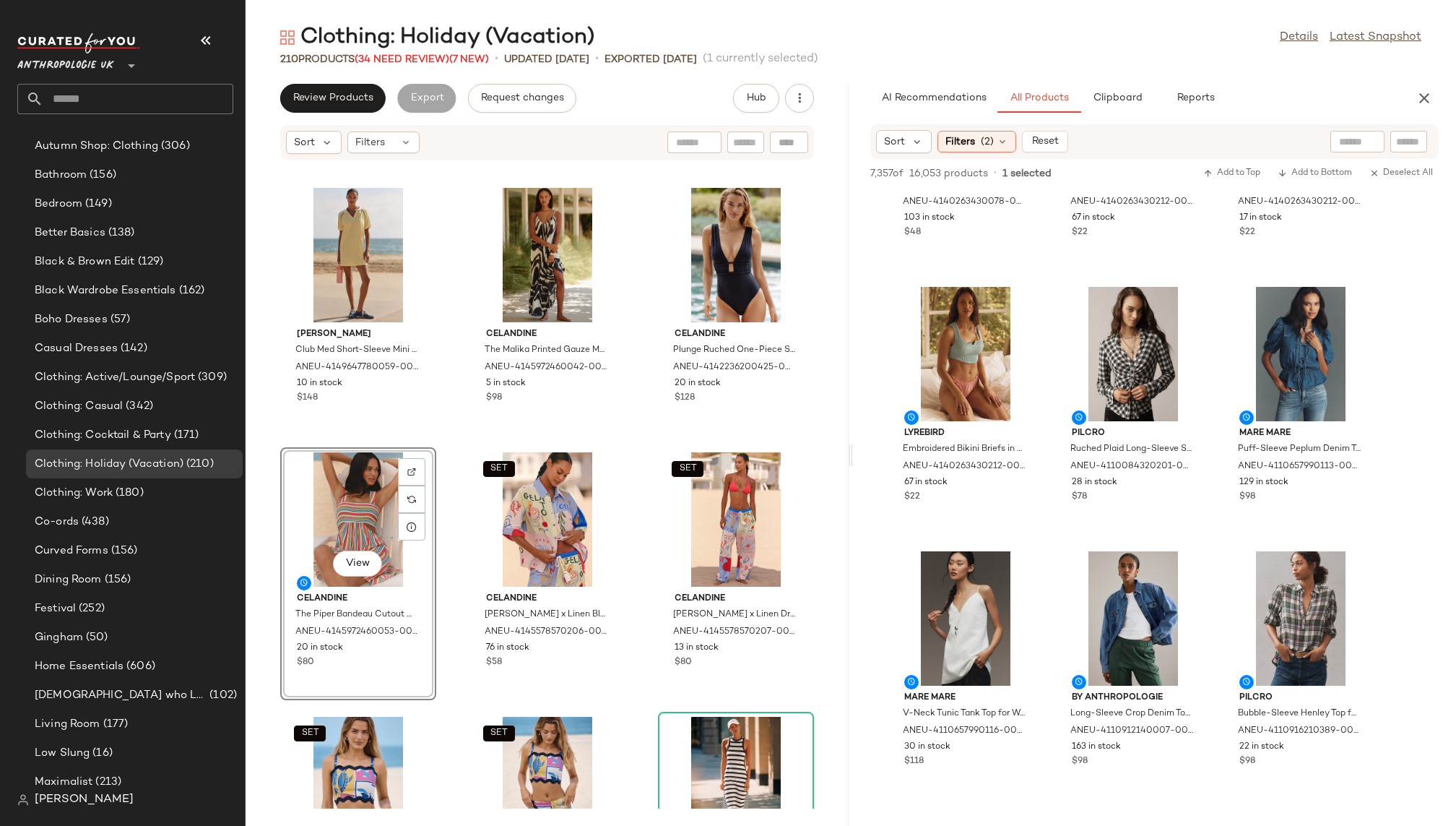
click at [636, 712] on div "Celandine x Emily Carter Sleeveless Beaded Midi Dress for Women, Cotton/Rayon, …" at bounding box center [547, 484] width 603 height 648
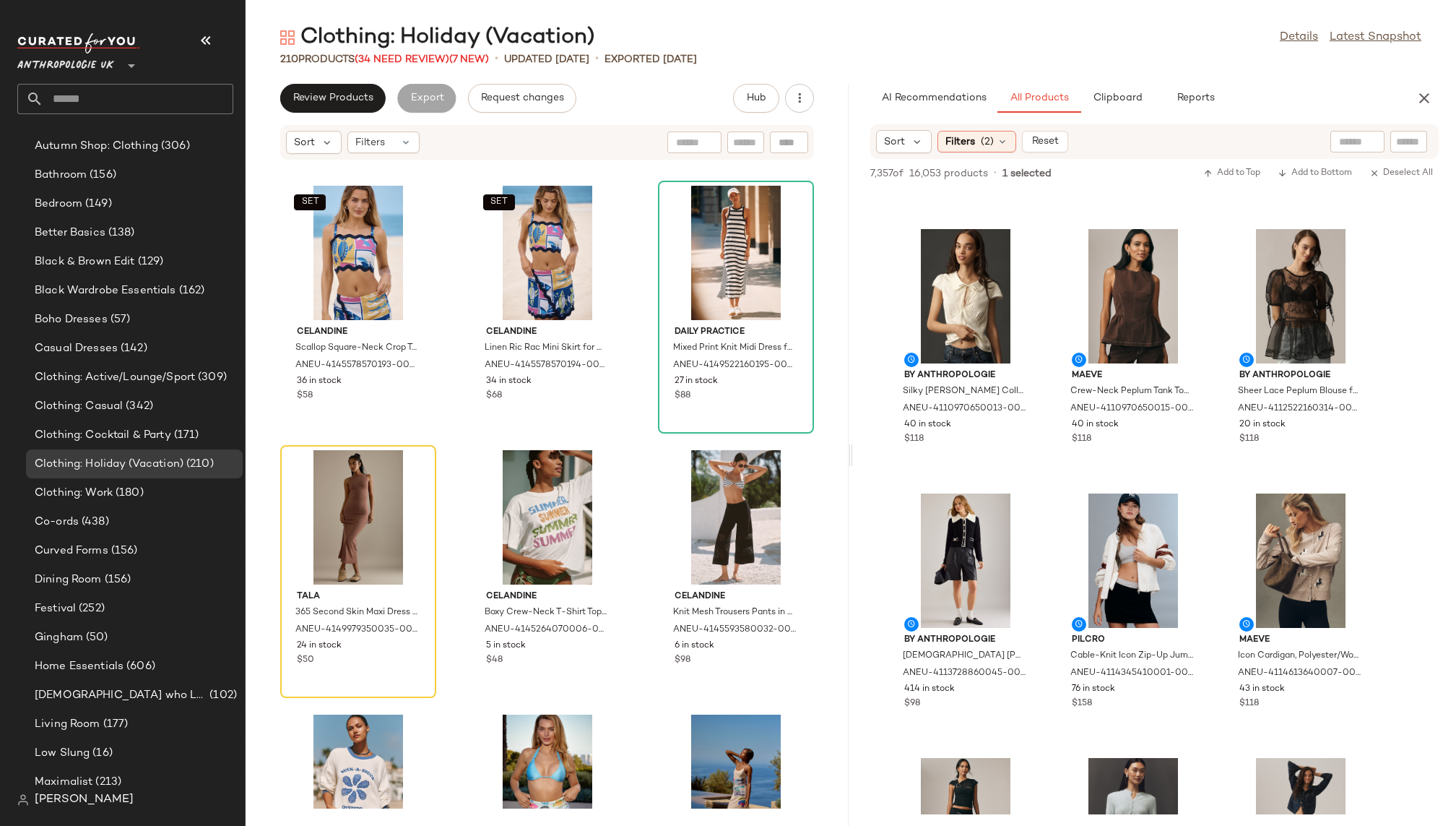
scroll to position [15112, 0]
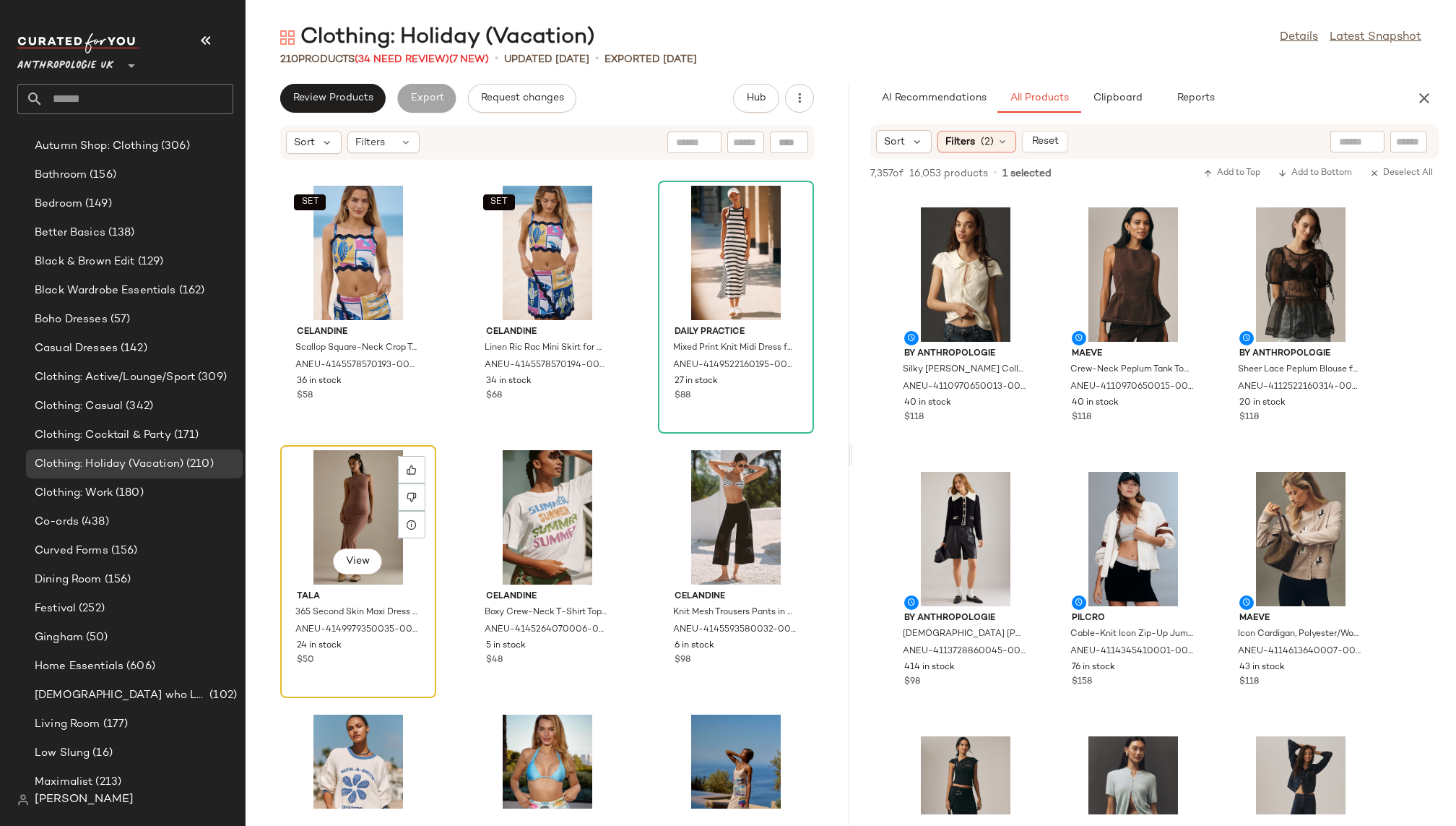
click at [328, 477] on div "View" at bounding box center [358, 518] width 146 height 135
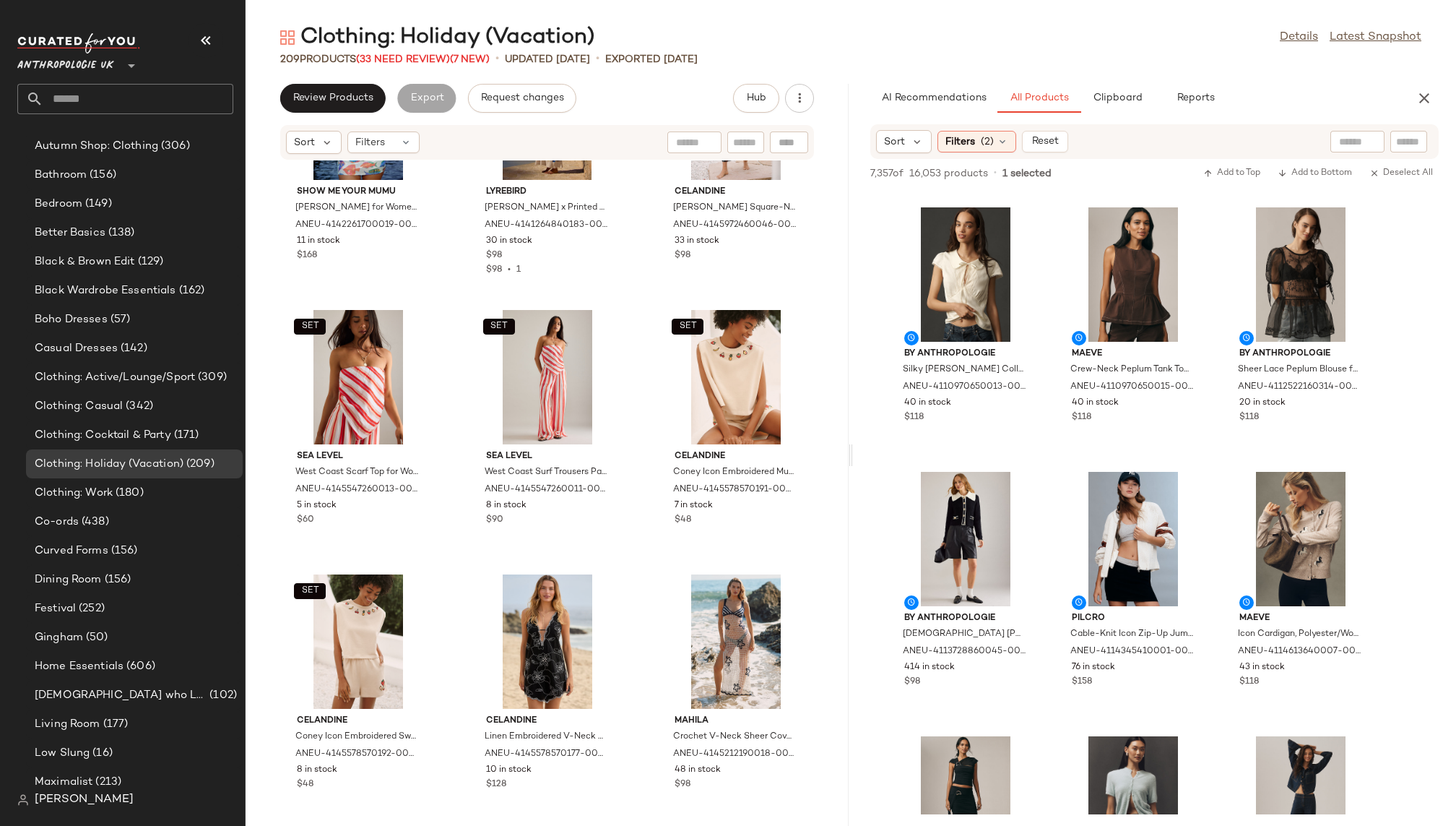
scroll to position [5691, 0]
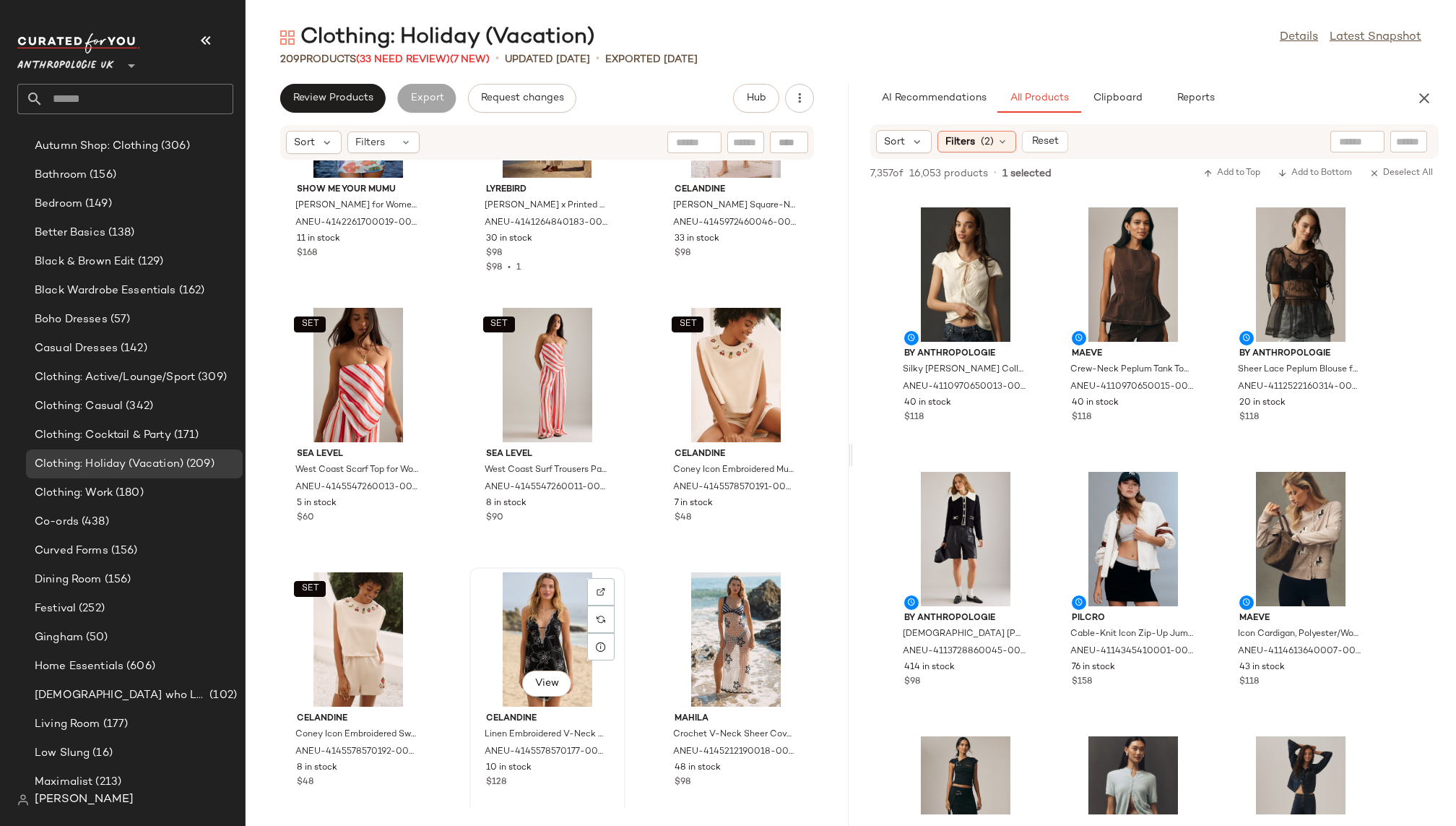
click at [509, 647] on div "View" at bounding box center [547, 640] width 146 height 135
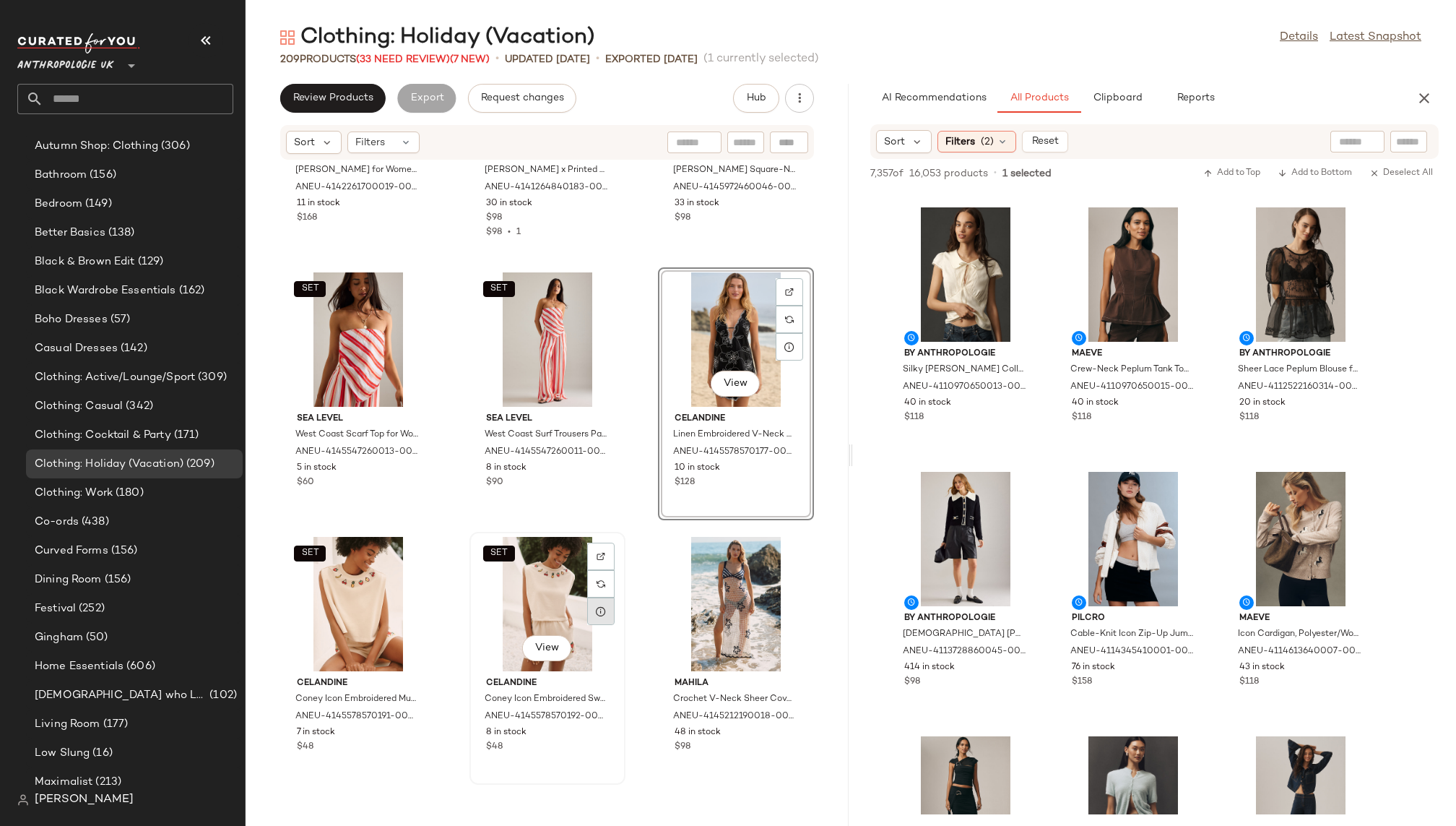
scroll to position [5738, 0]
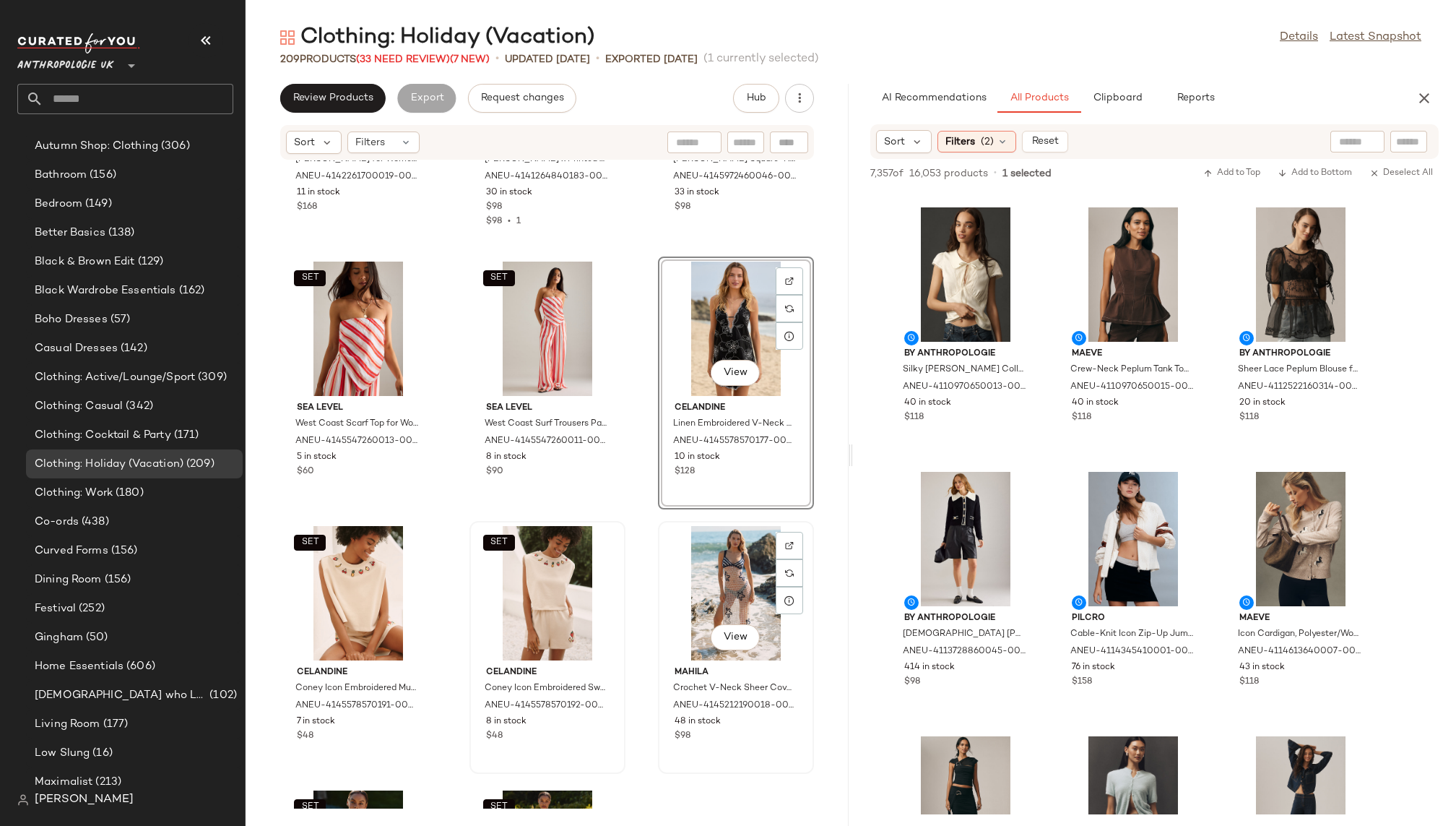
click at [700, 612] on div "View" at bounding box center [736, 593] width 146 height 135
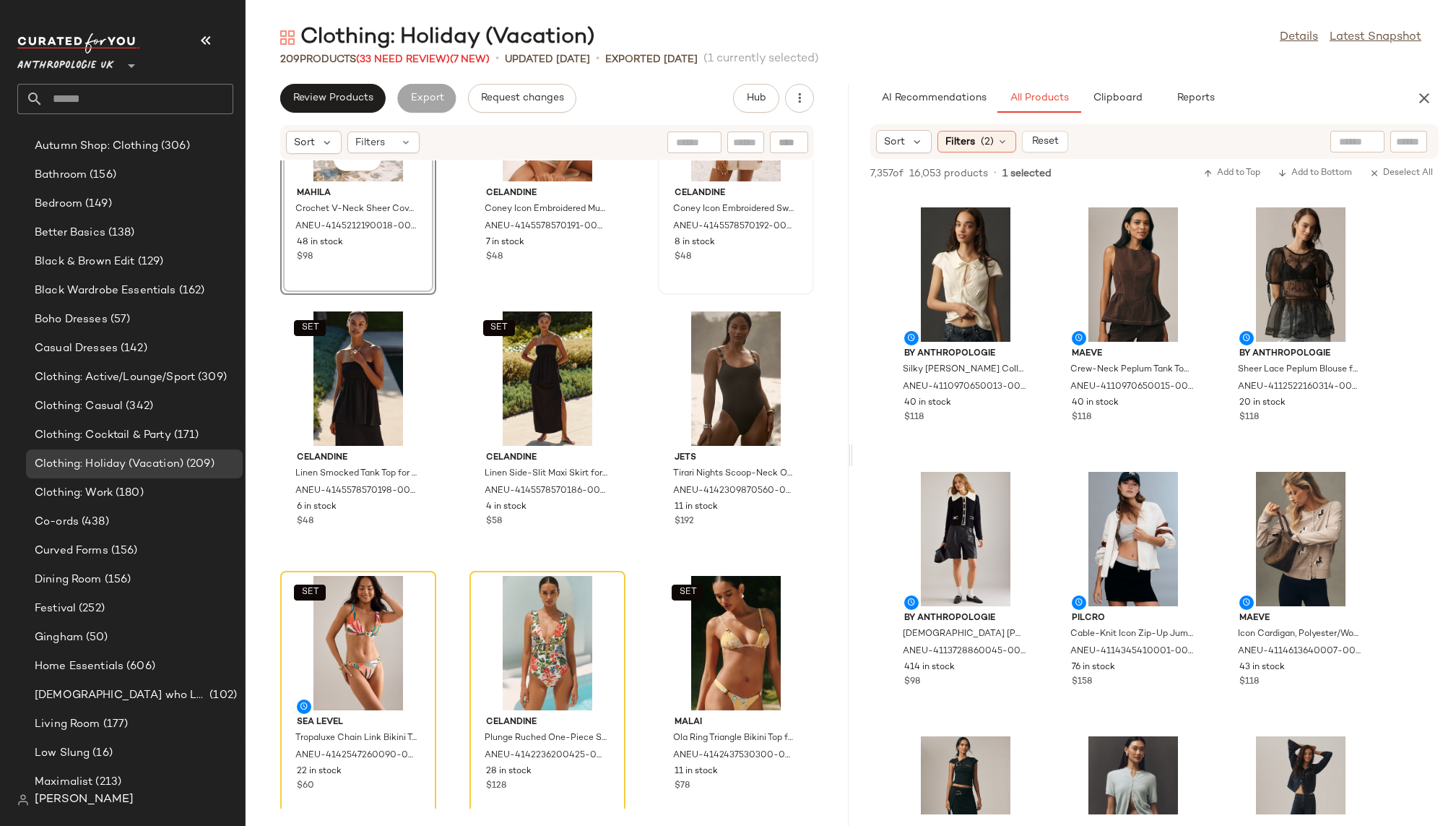
scroll to position [6250, 0]
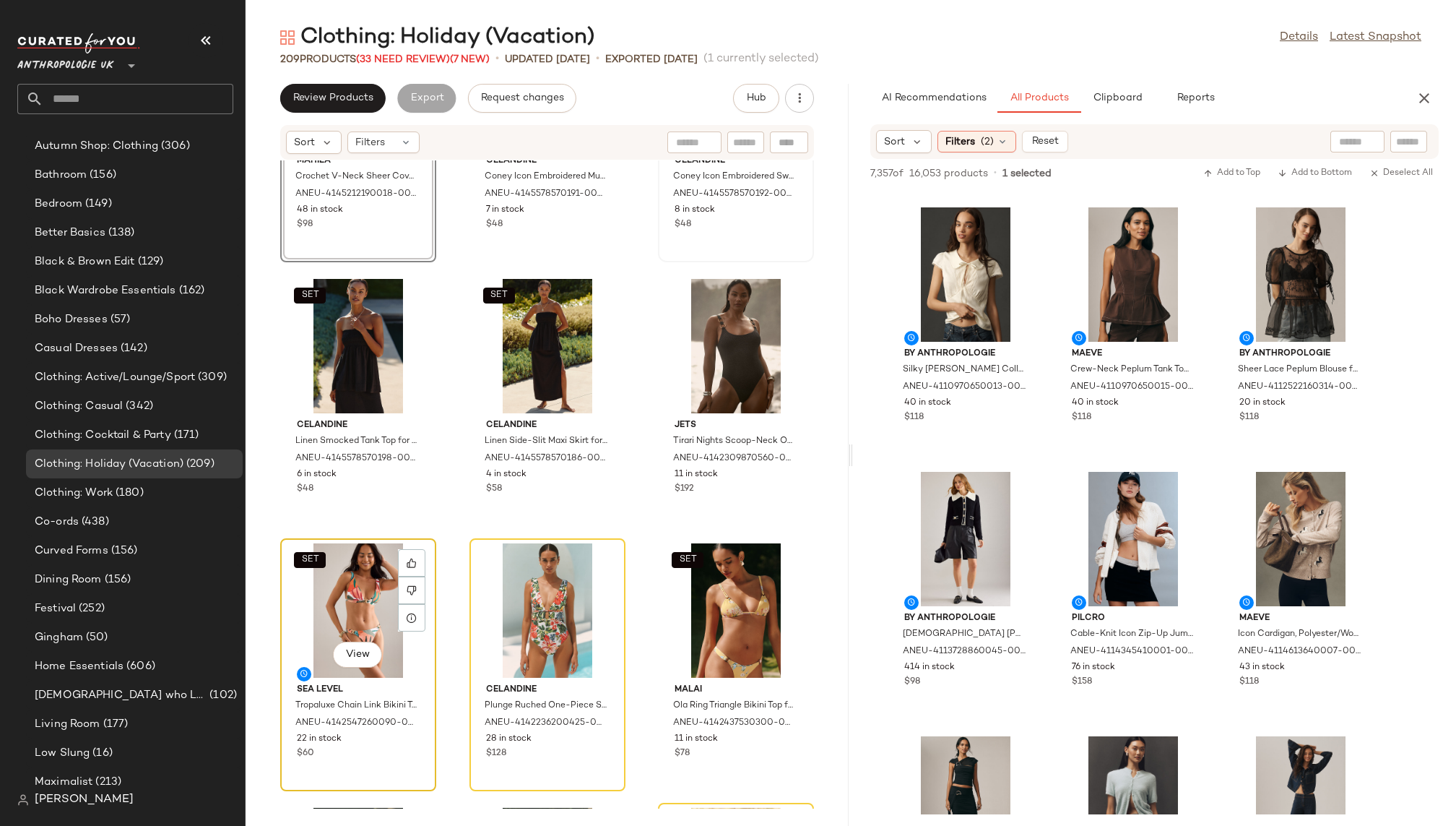
click at [364, 601] on div "SET View" at bounding box center [358, 611] width 146 height 135
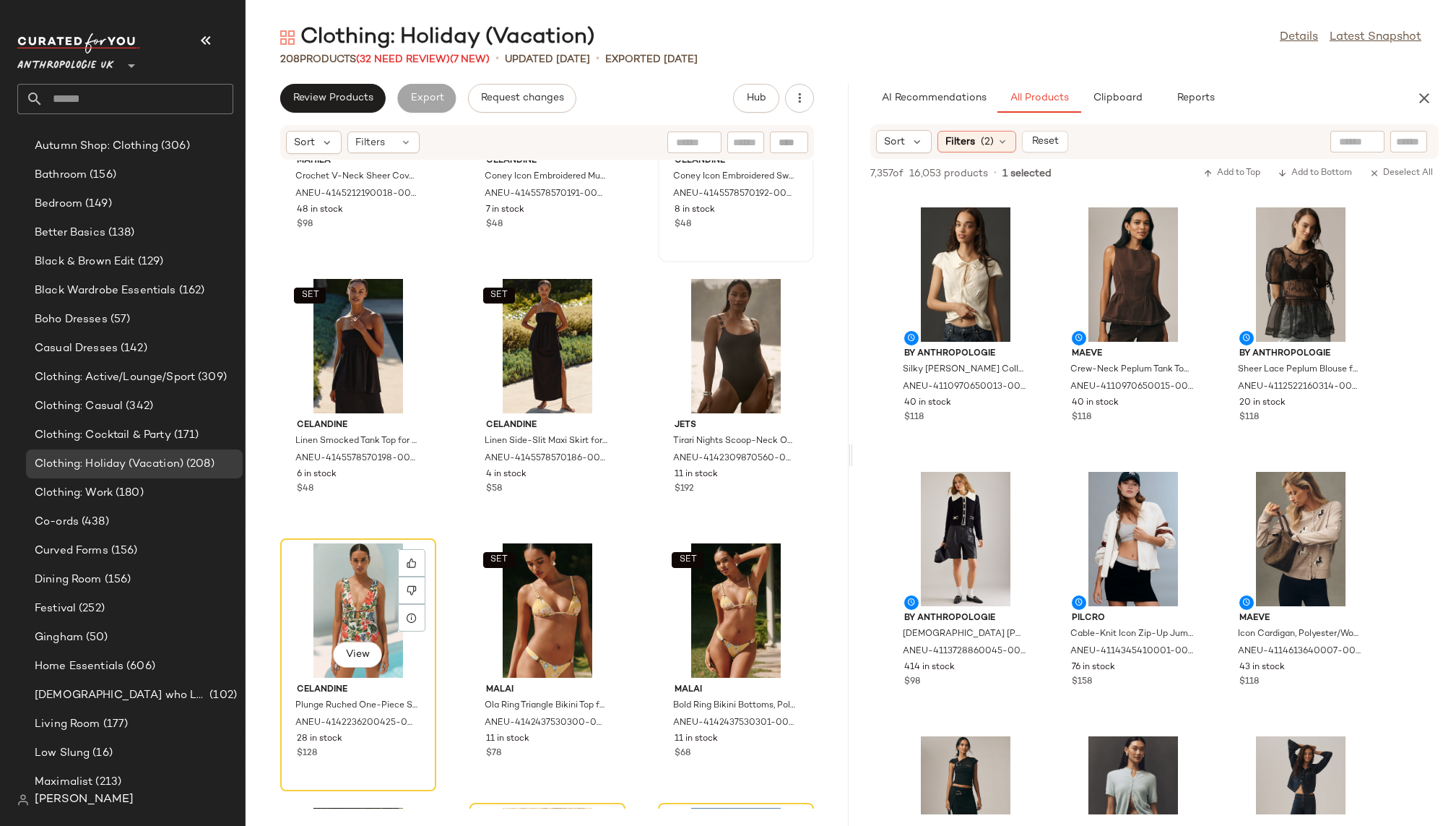
click at [364, 601] on div "View" at bounding box center [358, 611] width 146 height 135
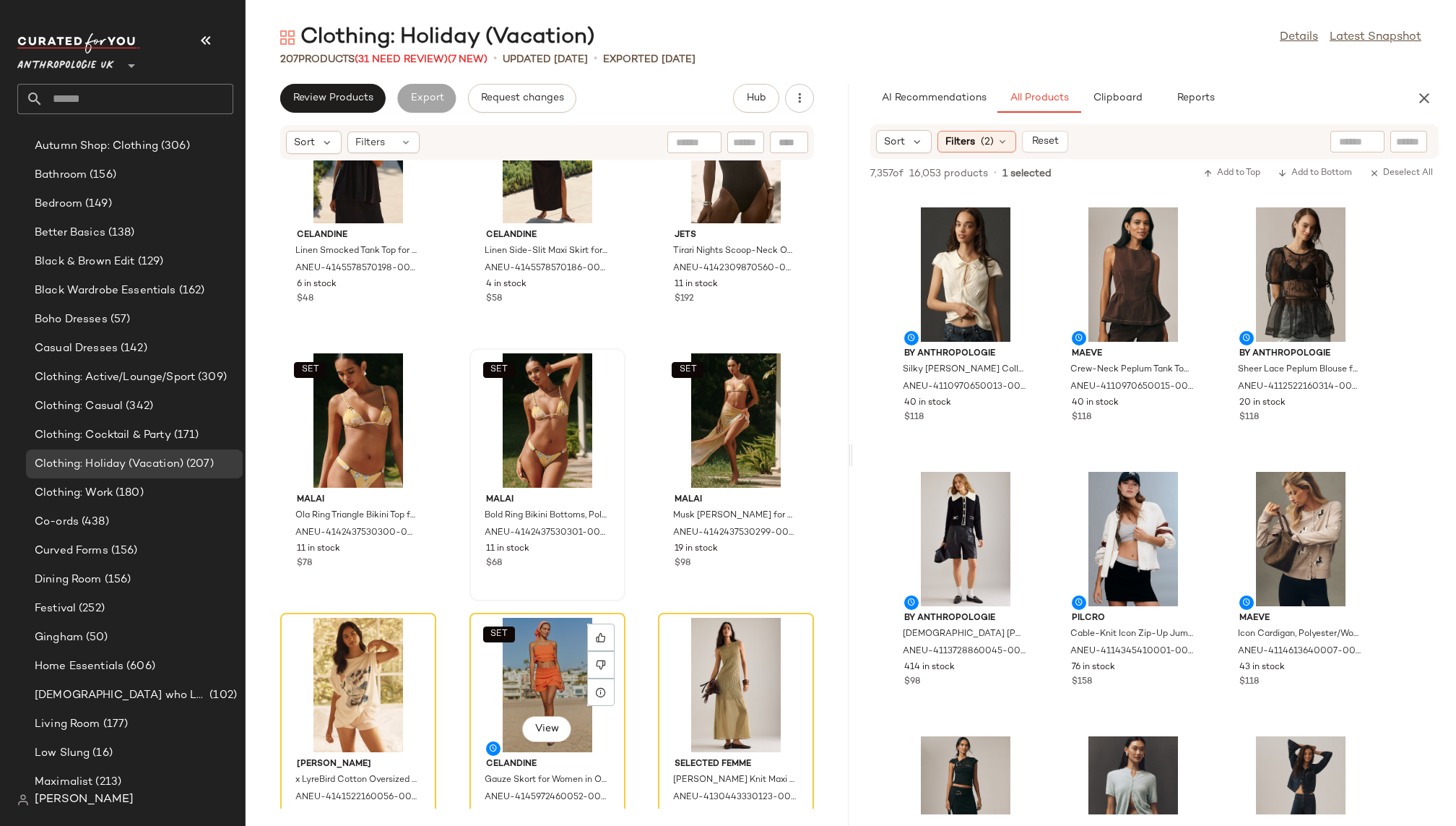
scroll to position [6502, 0]
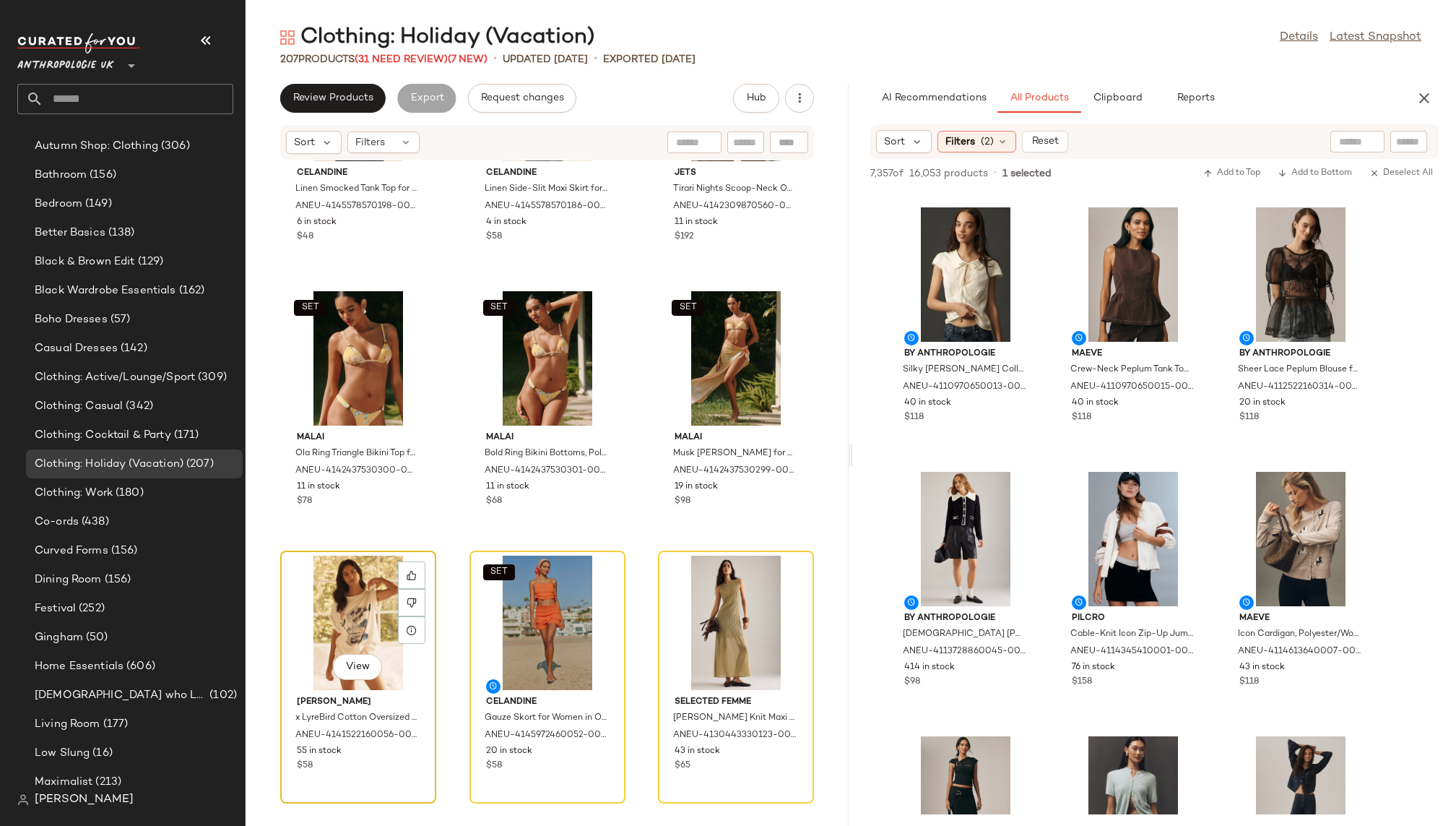
click at [351, 611] on div "View" at bounding box center [358, 623] width 146 height 135
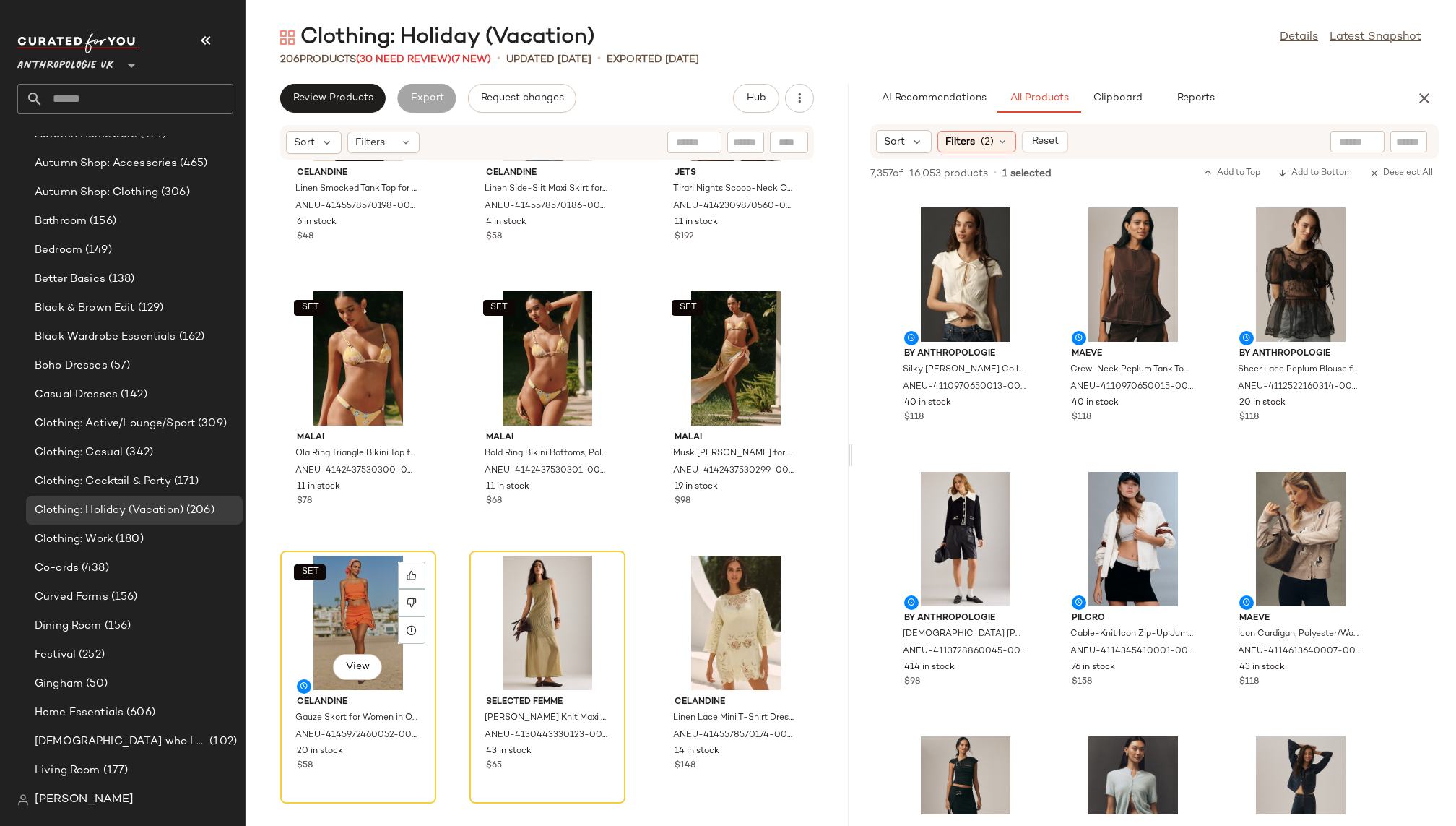
click at [342, 619] on div "SET View" at bounding box center [358, 623] width 146 height 135
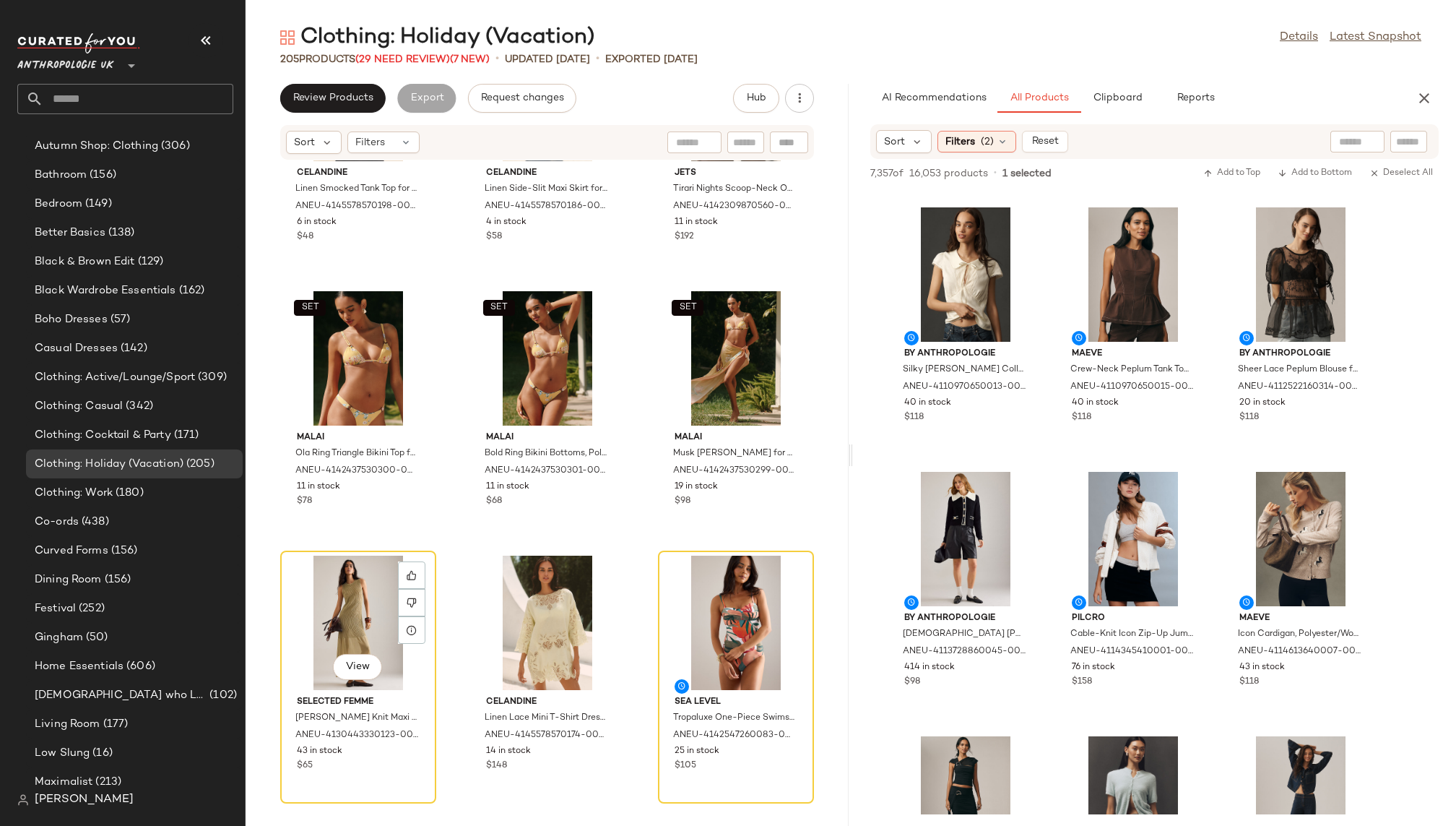
click at [342, 619] on div "View" at bounding box center [358, 623] width 146 height 135
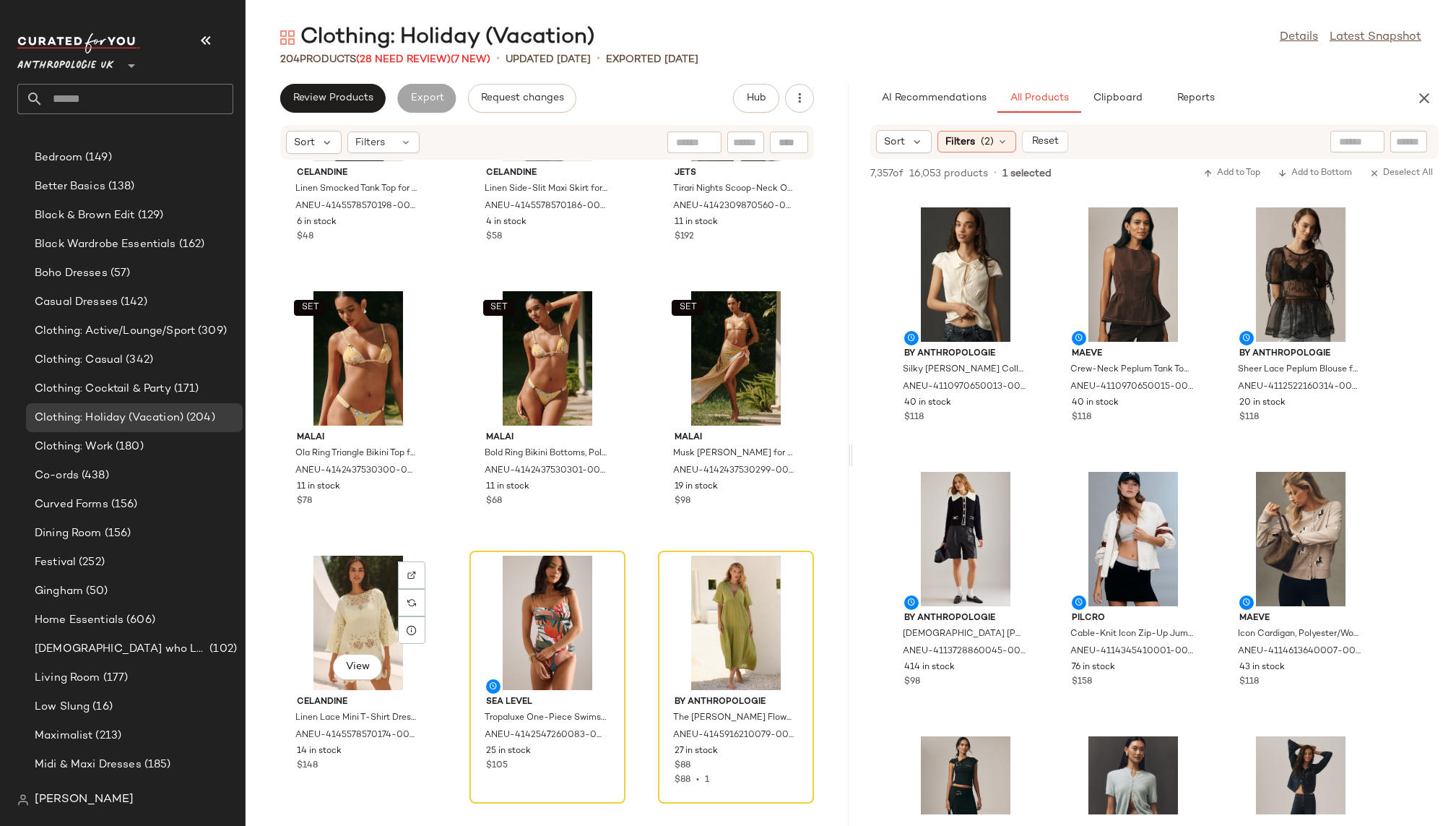
scroll to position [322, 0]
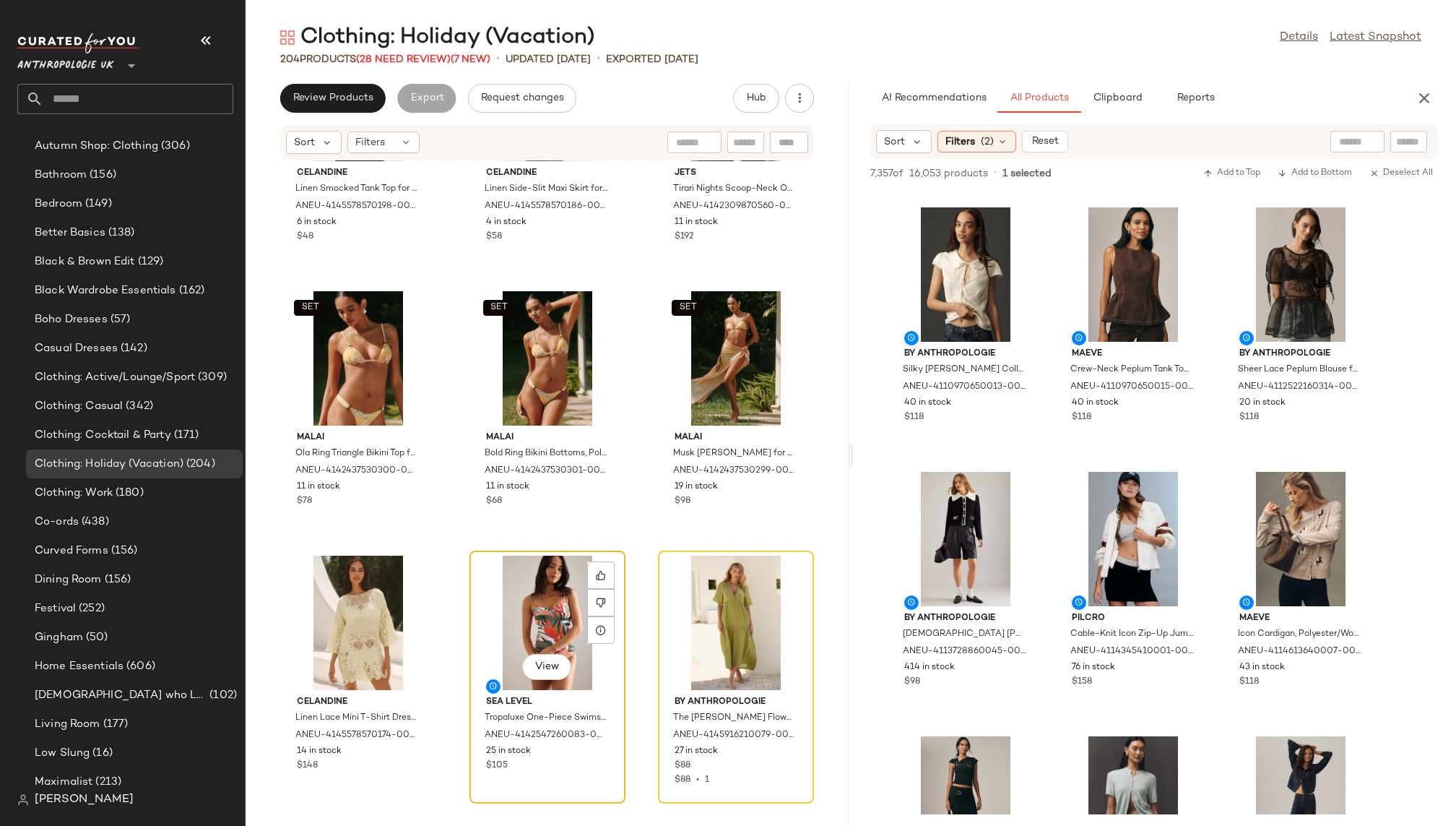
click at [513, 606] on div "View" at bounding box center [547, 623] width 146 height 135
click at [596, 571] on icon at bounding box center [601, 575] width 10 height 10
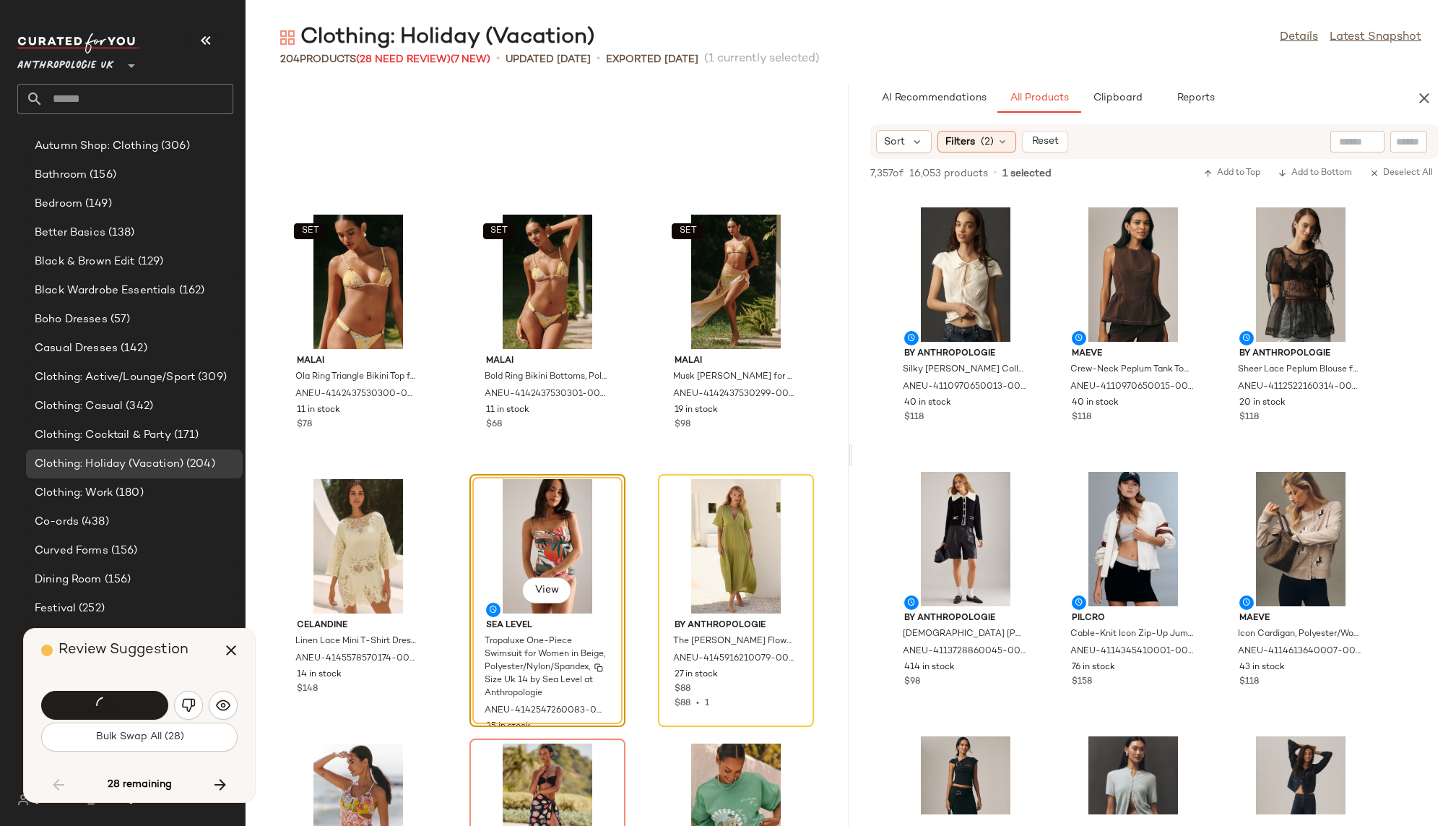
scroll to position [6612, 0]
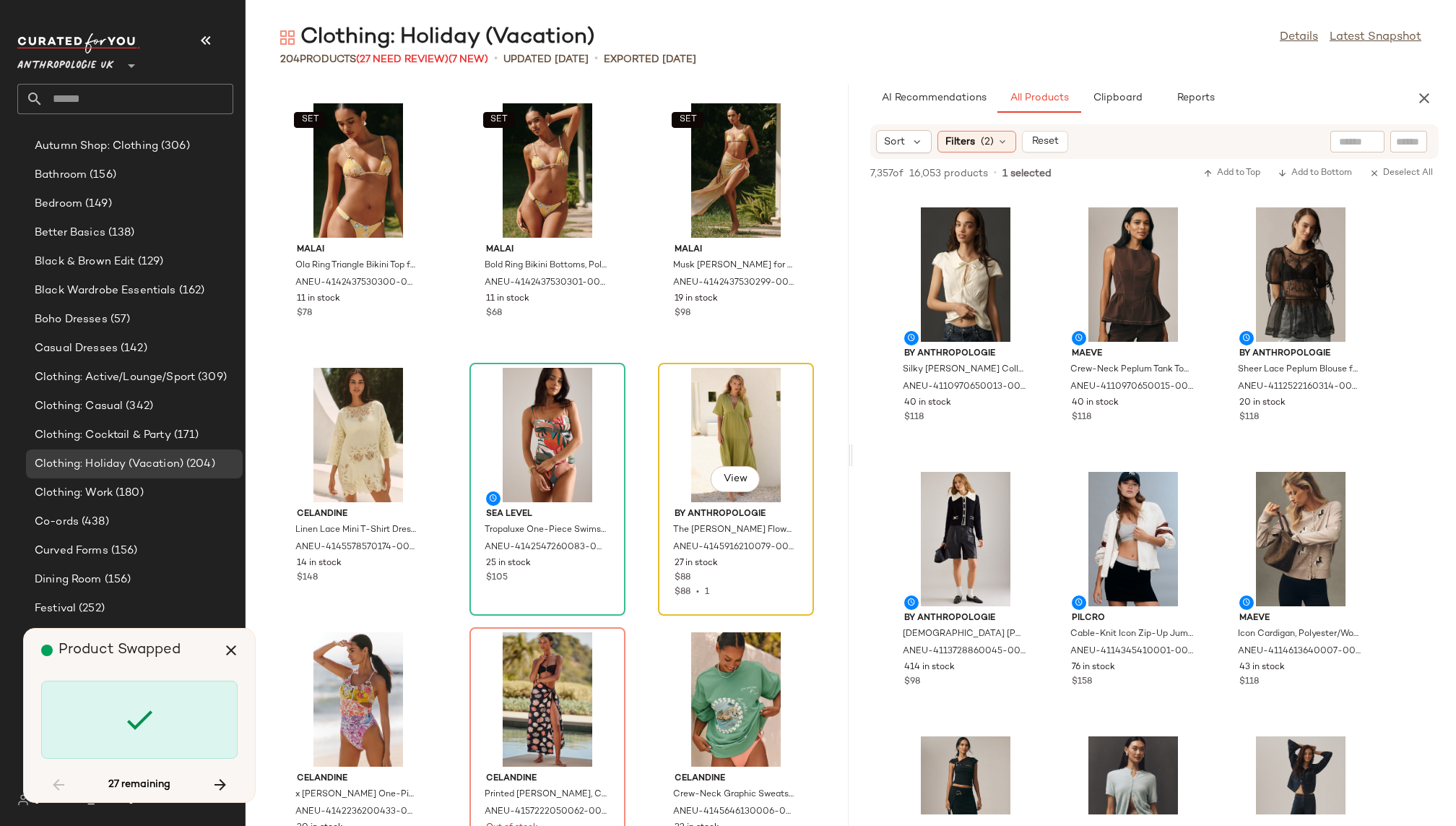
click at [730, 403] on div "View" at bounding box center [736, 435] width 146 height 135
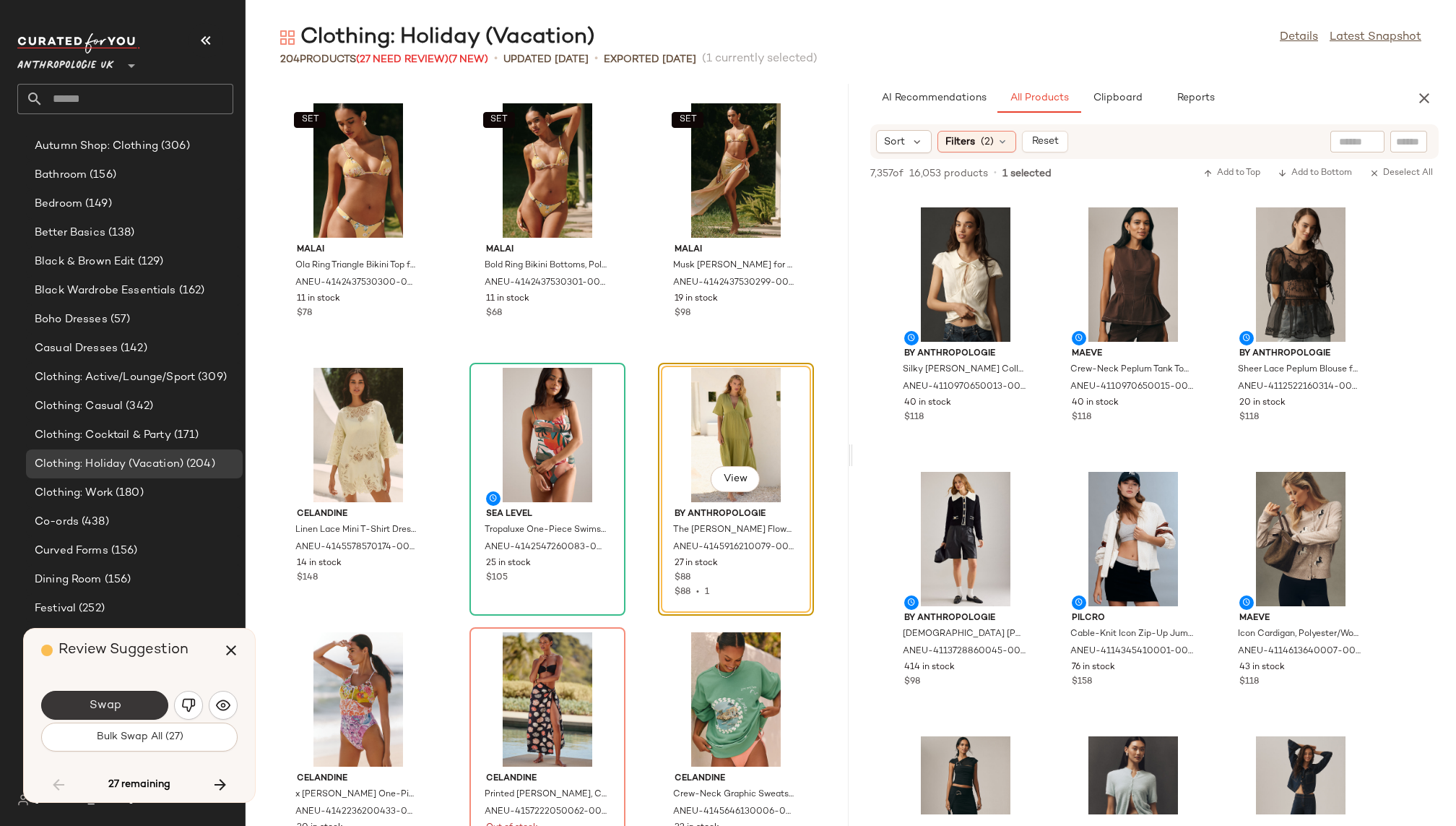
click at [132, 703] on button "Swap" at bounding box center [105, 705] width 127 height 29
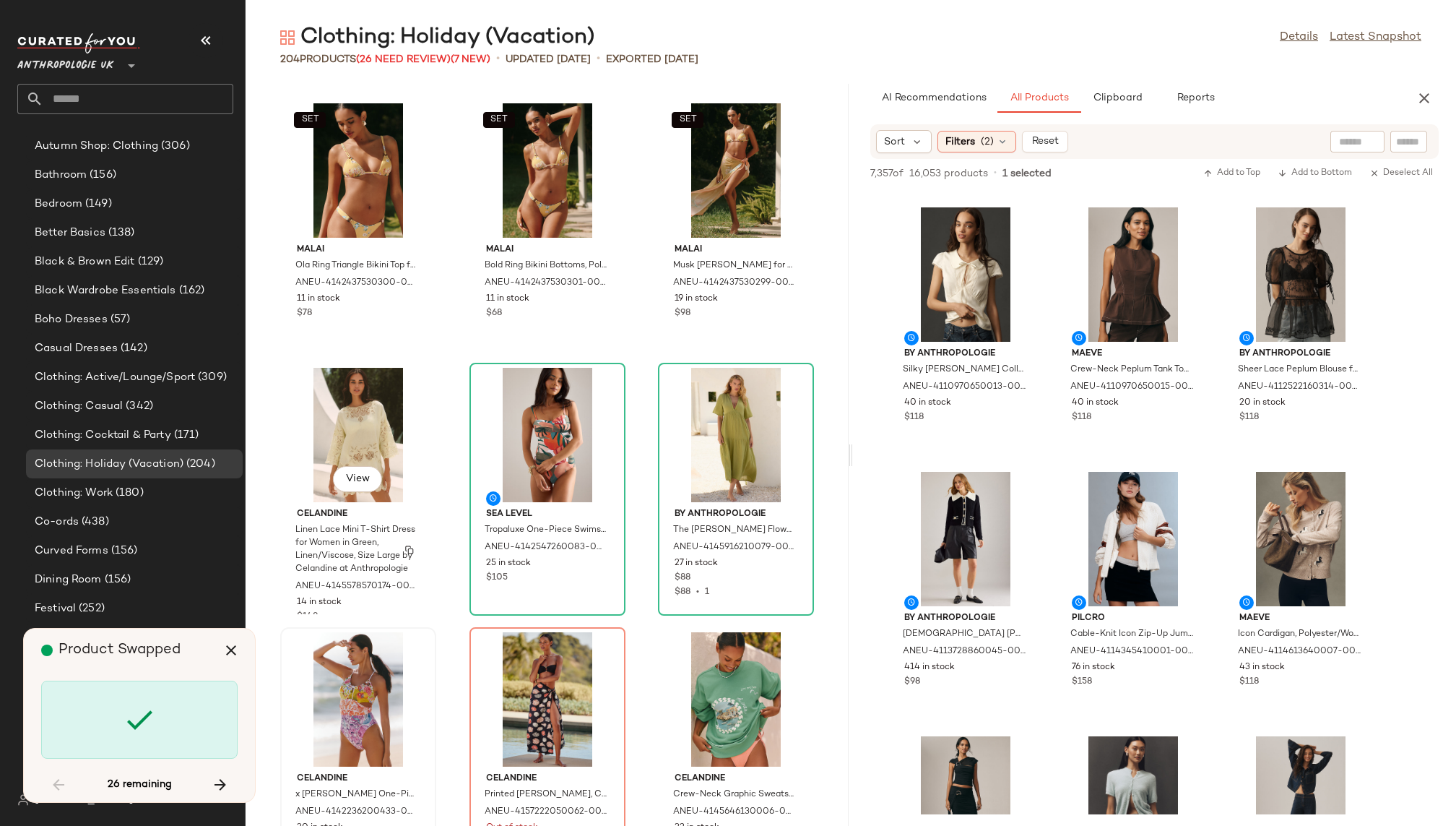
scroll to position [6877, 0]
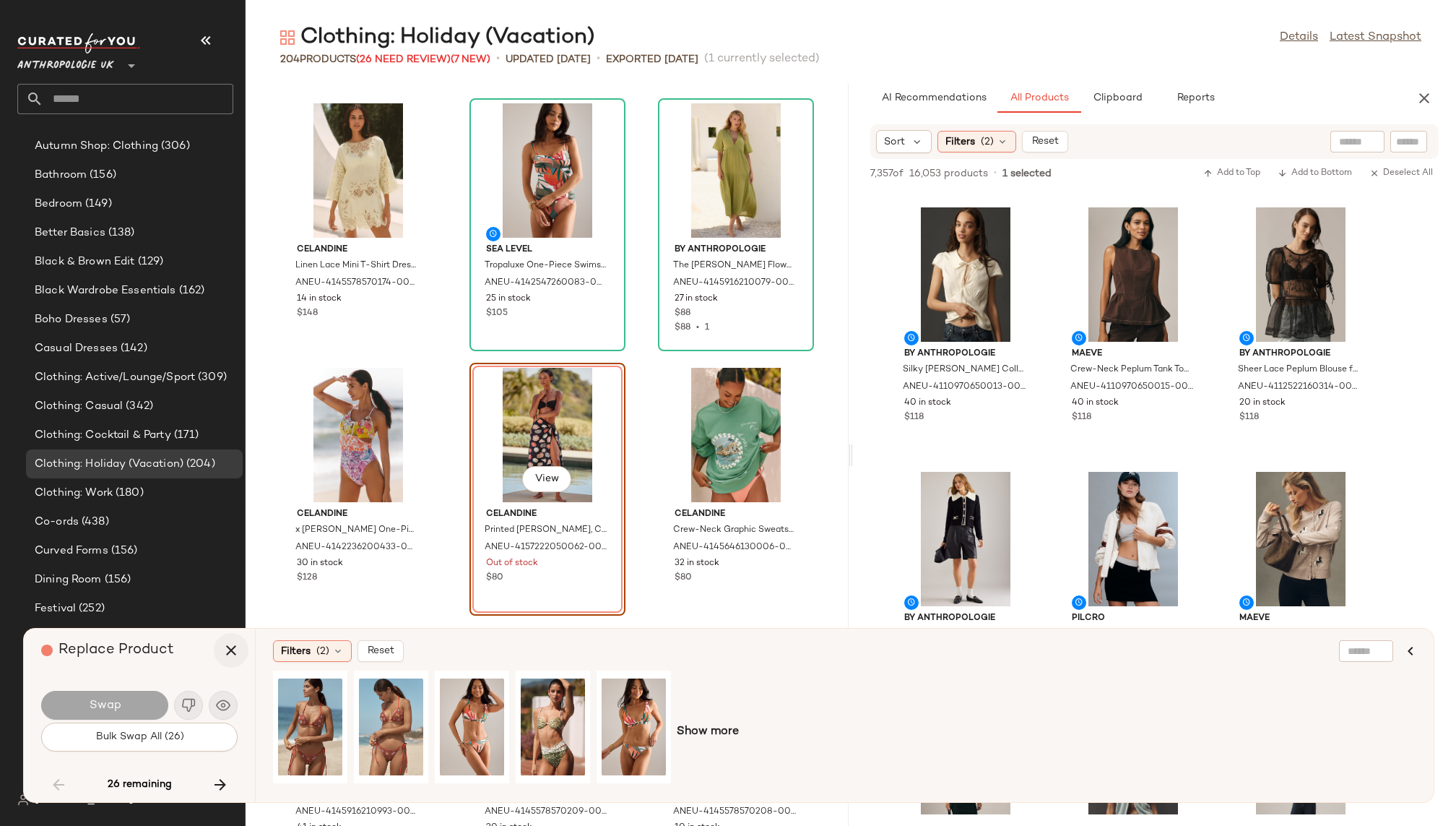
click at [232, 654] on icon "button" at bounding box center [231, 650] width 17 height 17
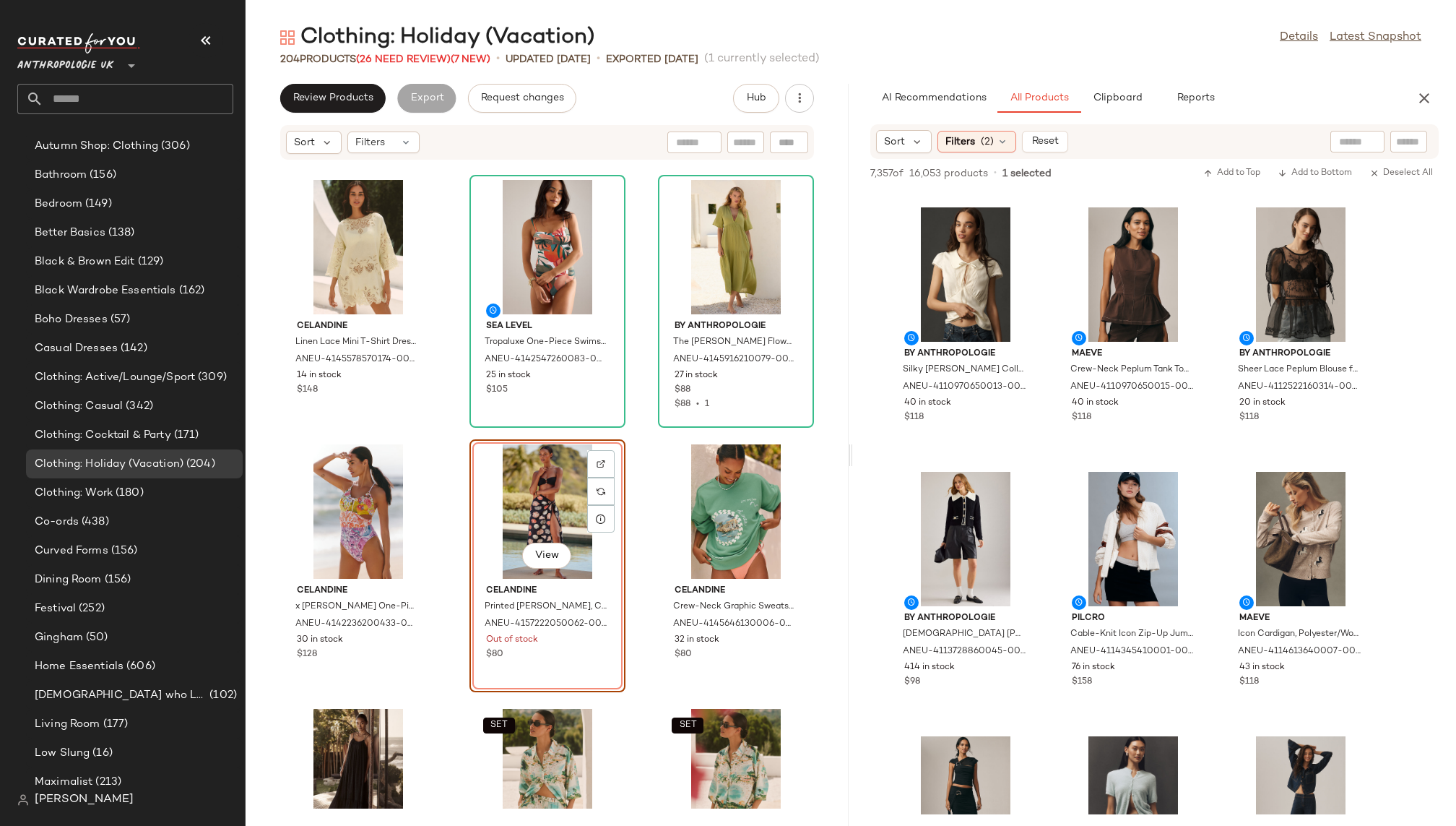
click at [498, 538] on div "View" at bounding box center [547, 512] width 146 height 135
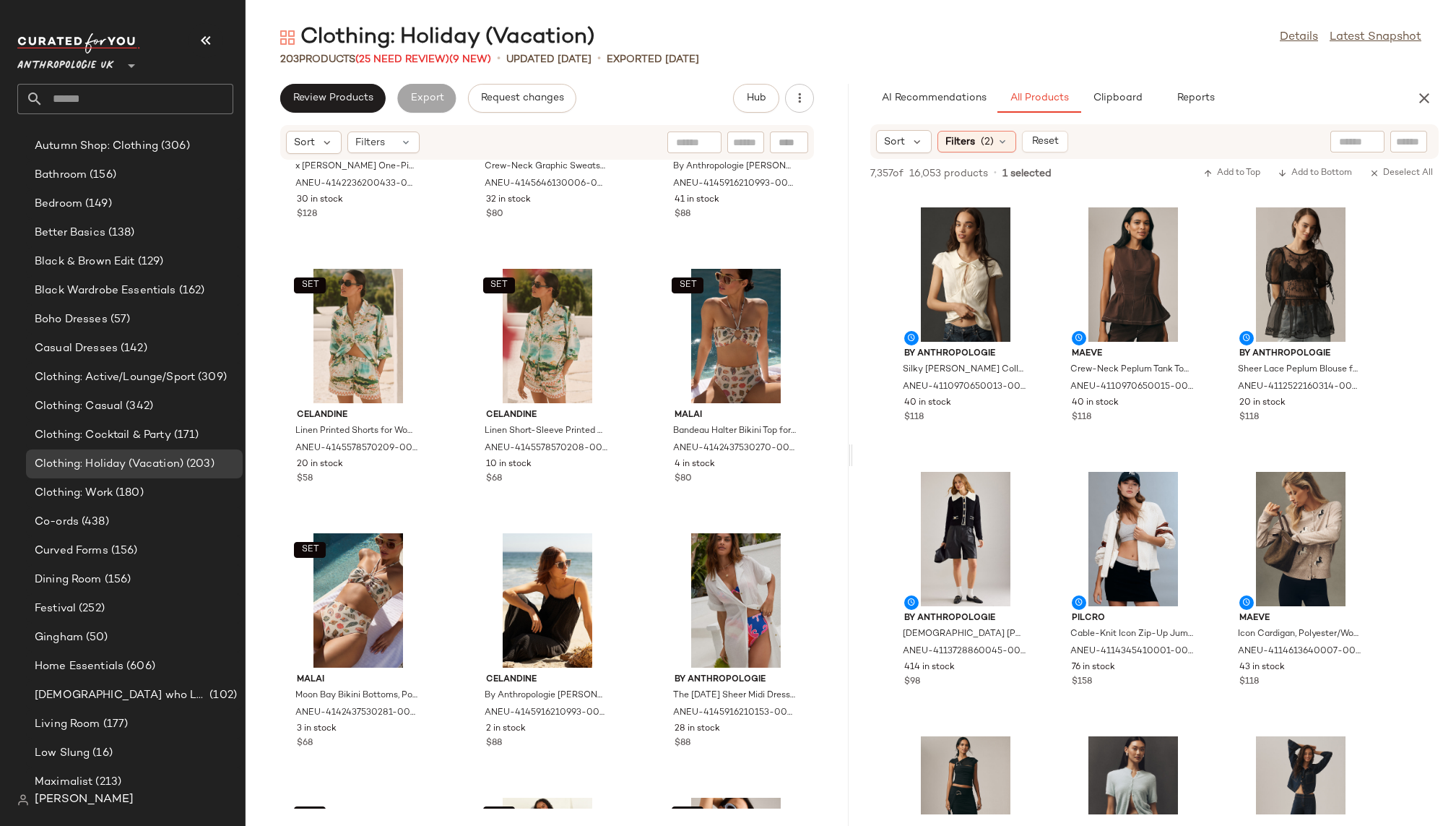
scroll to position [7330, 0]
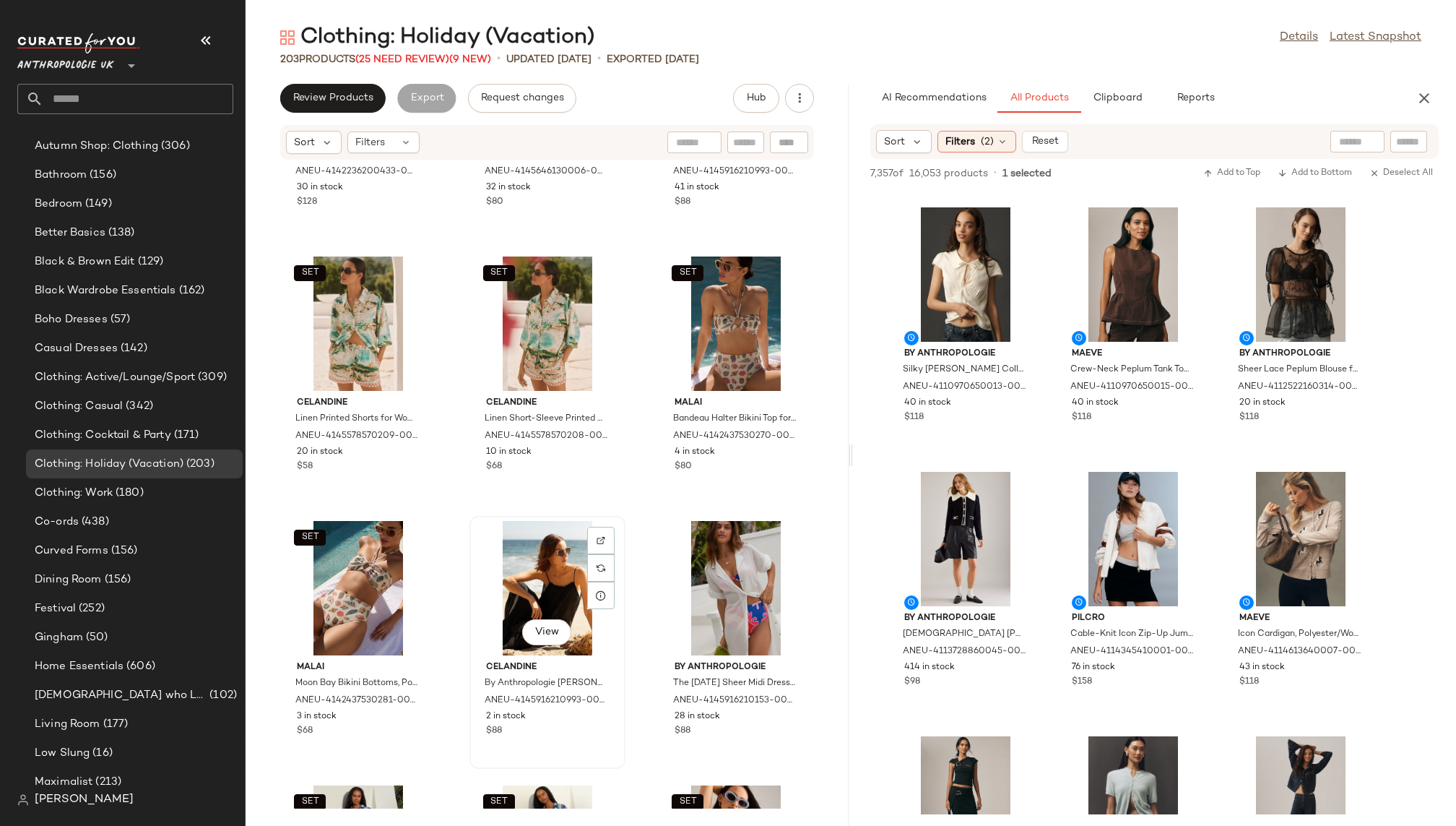
click at [515, 594] on div "View" at bounding box center [547, 588] width 146 height 135
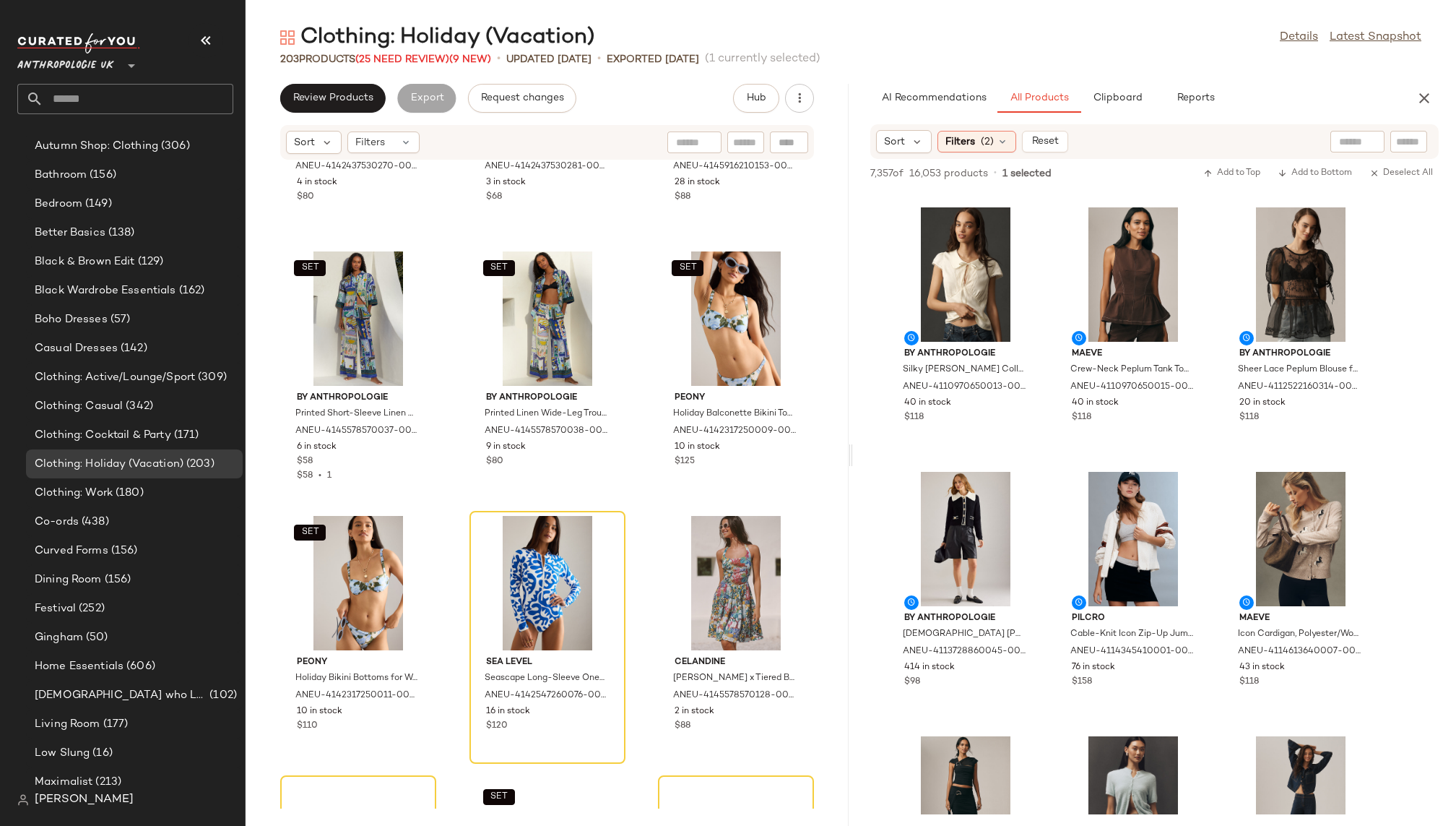
scroll to position [7902, 0]
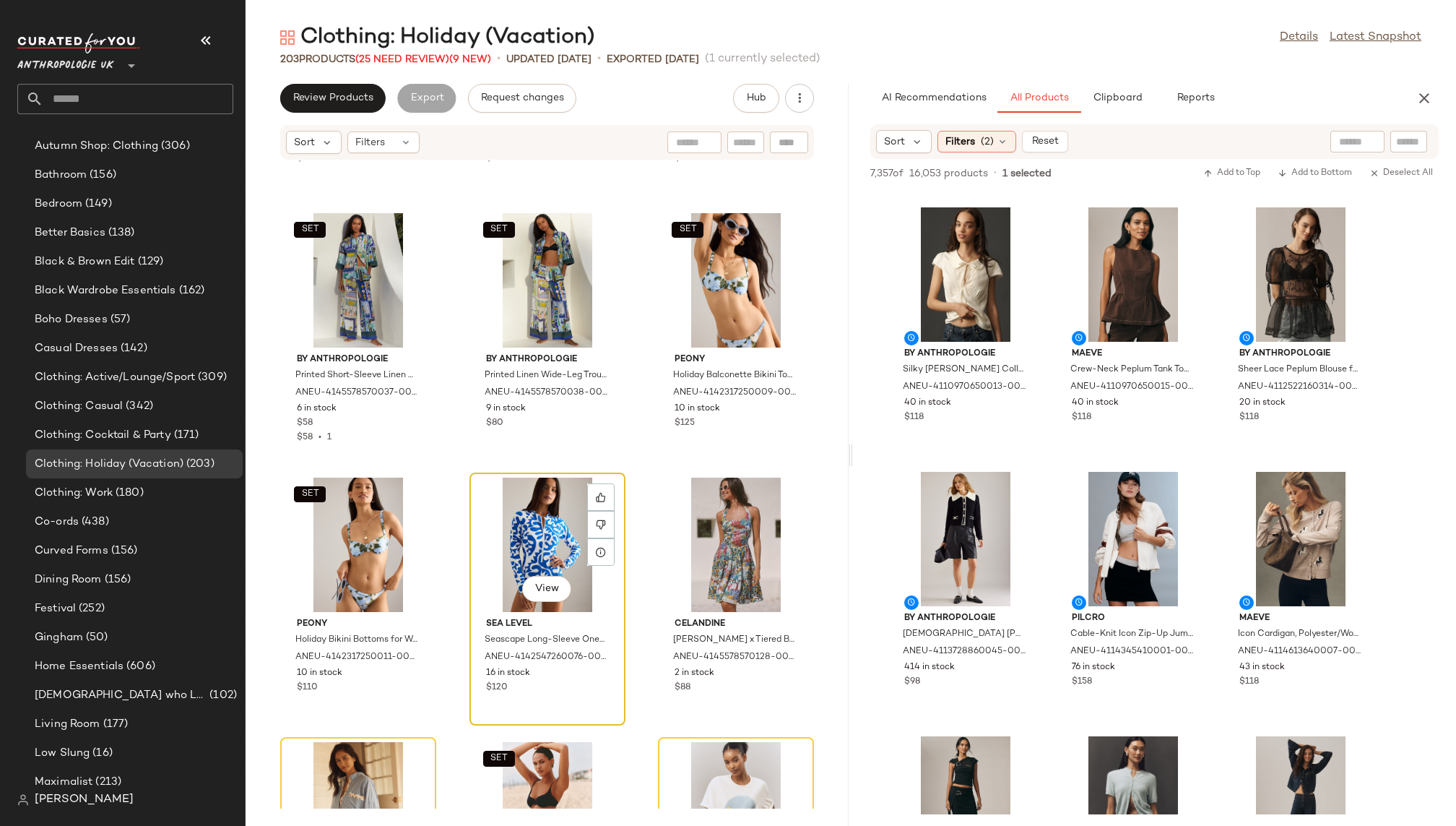
click at [500, 546] on div "View" at bounding box center [547, 545] width 146 height 135
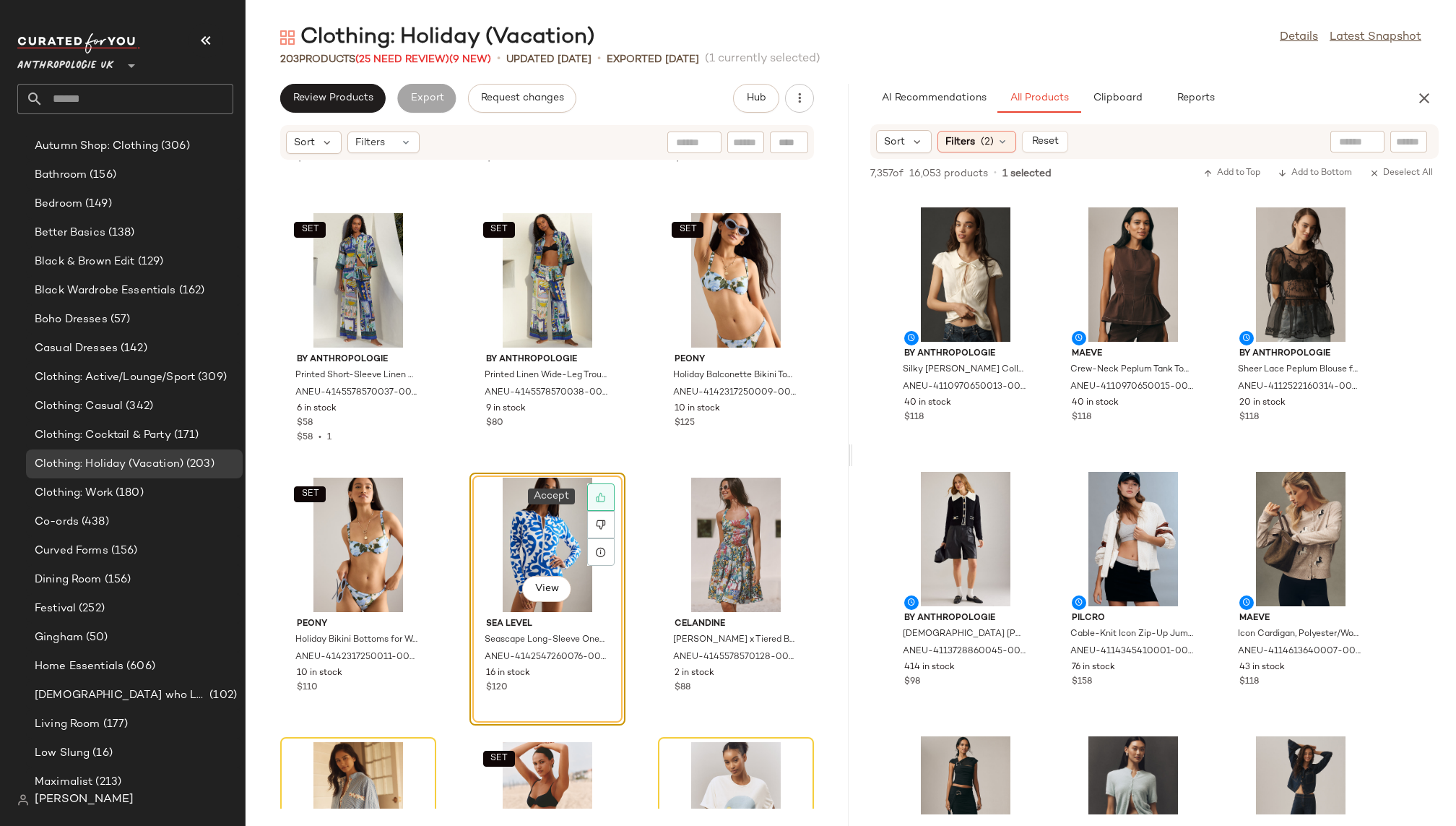
click at [597, 496] on icon at bounding box center [601, 498] width 10 height 10
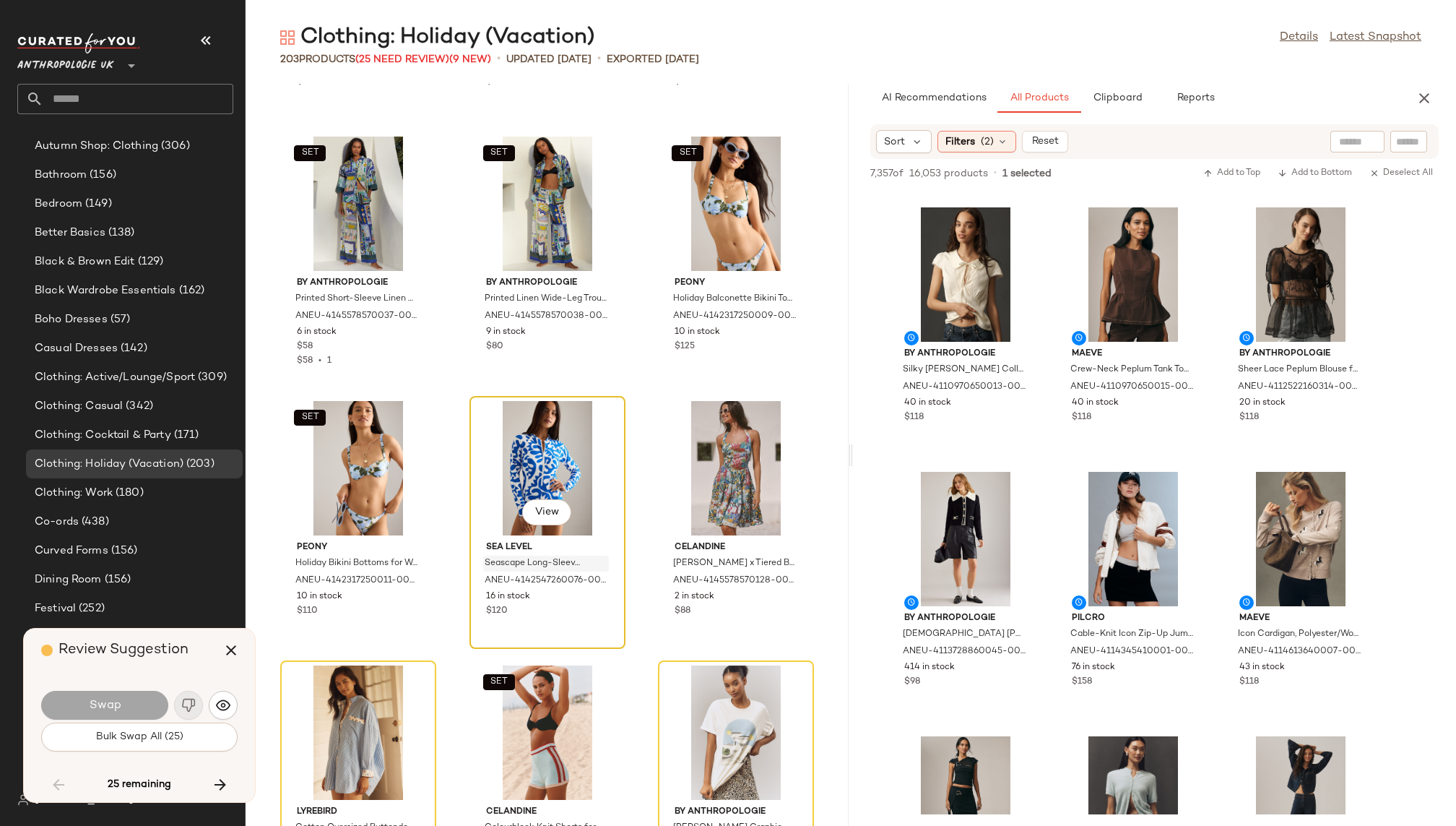
scroll to position [7935, 0]
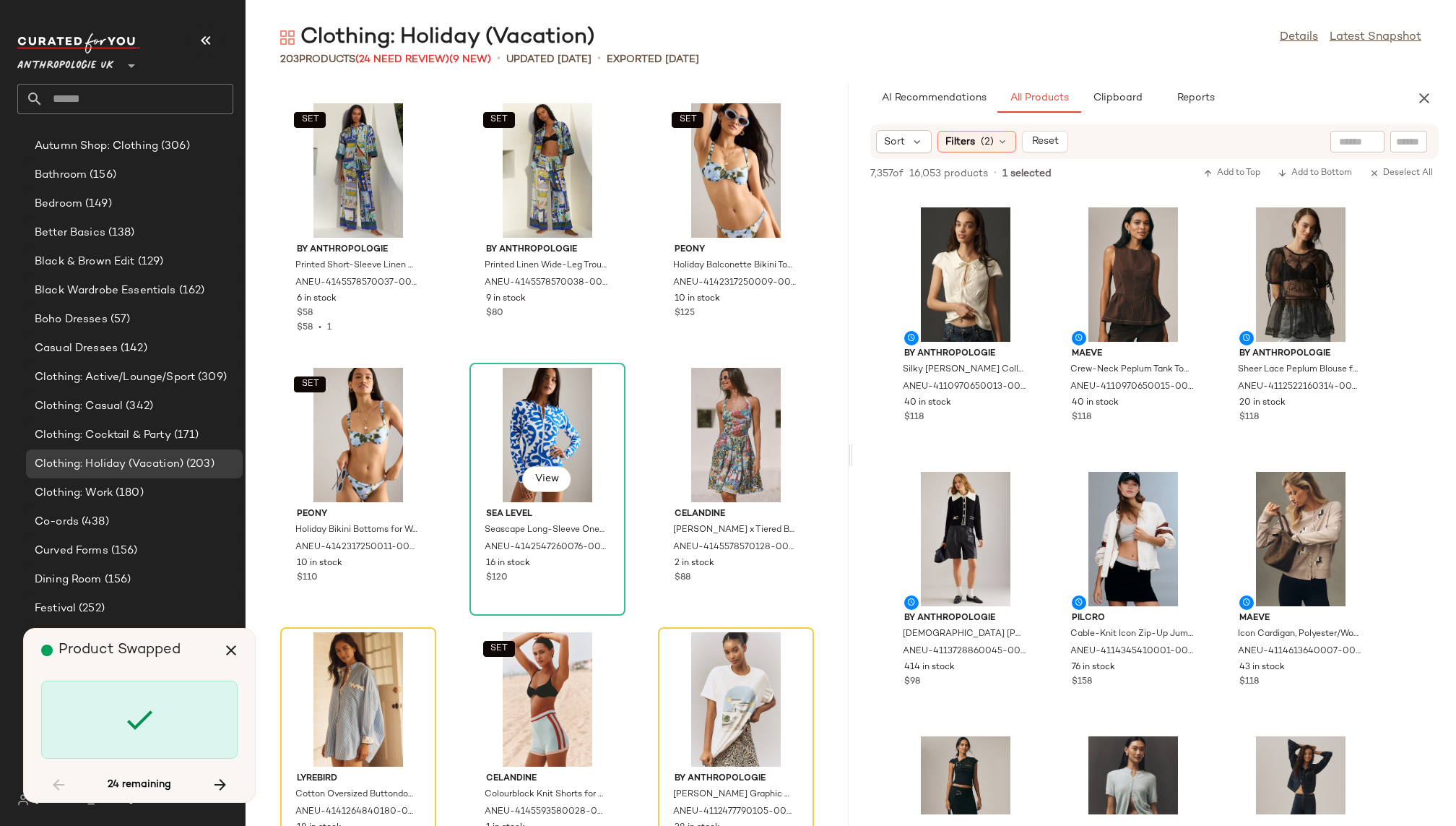
click at [520, 418] on div "View" at bounding box center [547, 435] width 146 height 135
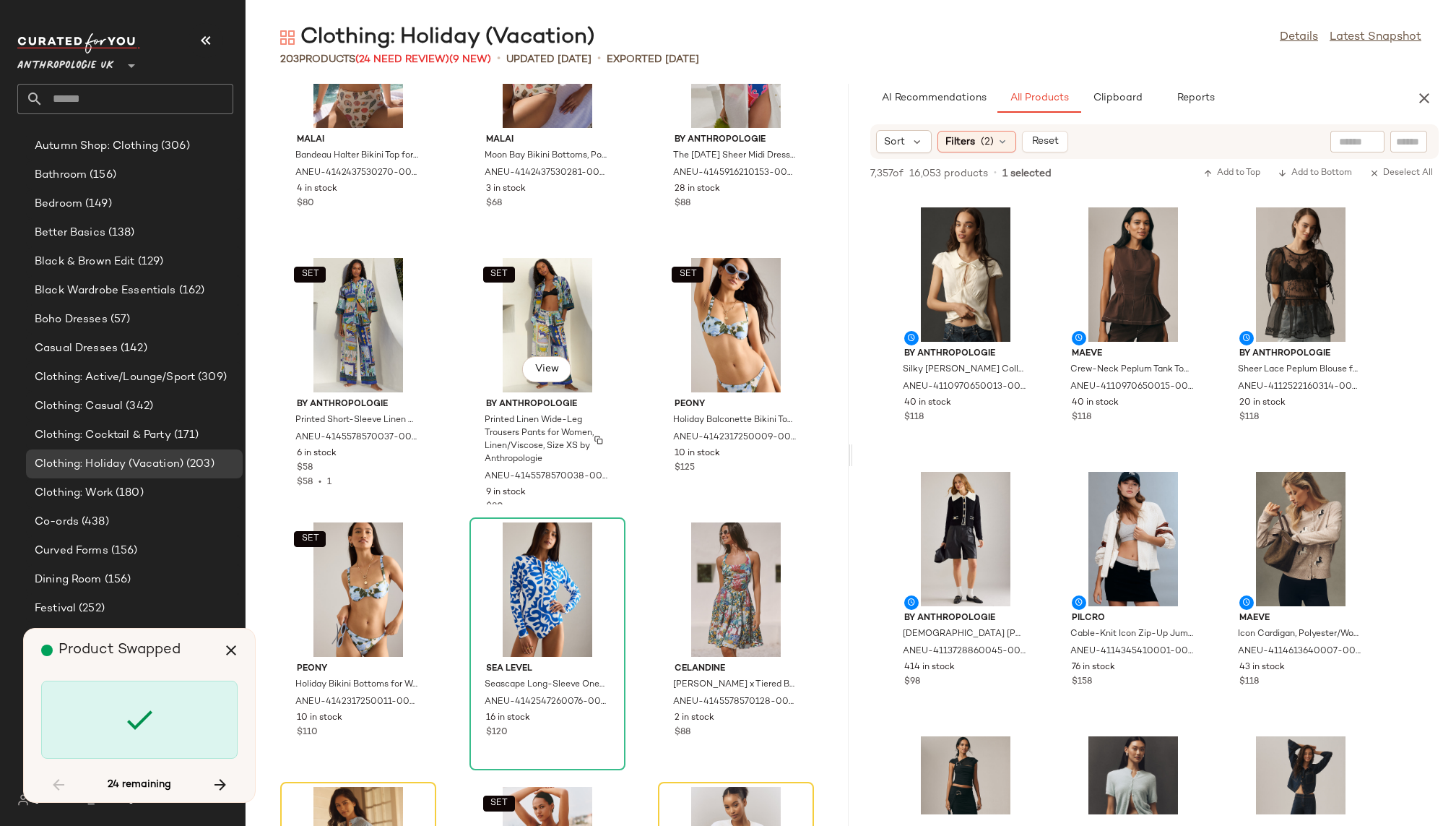
scroll to position [7768, 0]
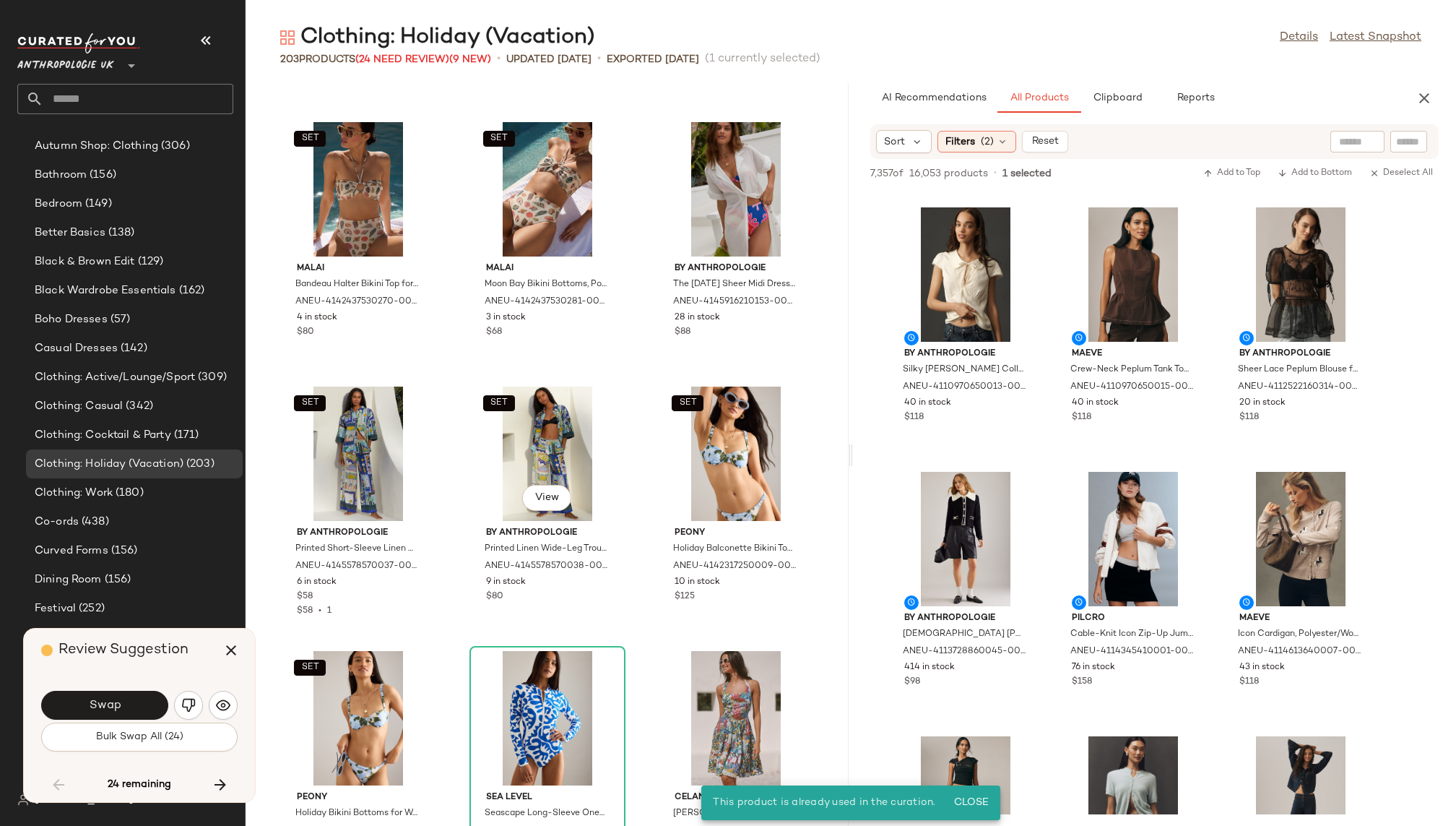
scroll to position [7649, 0]
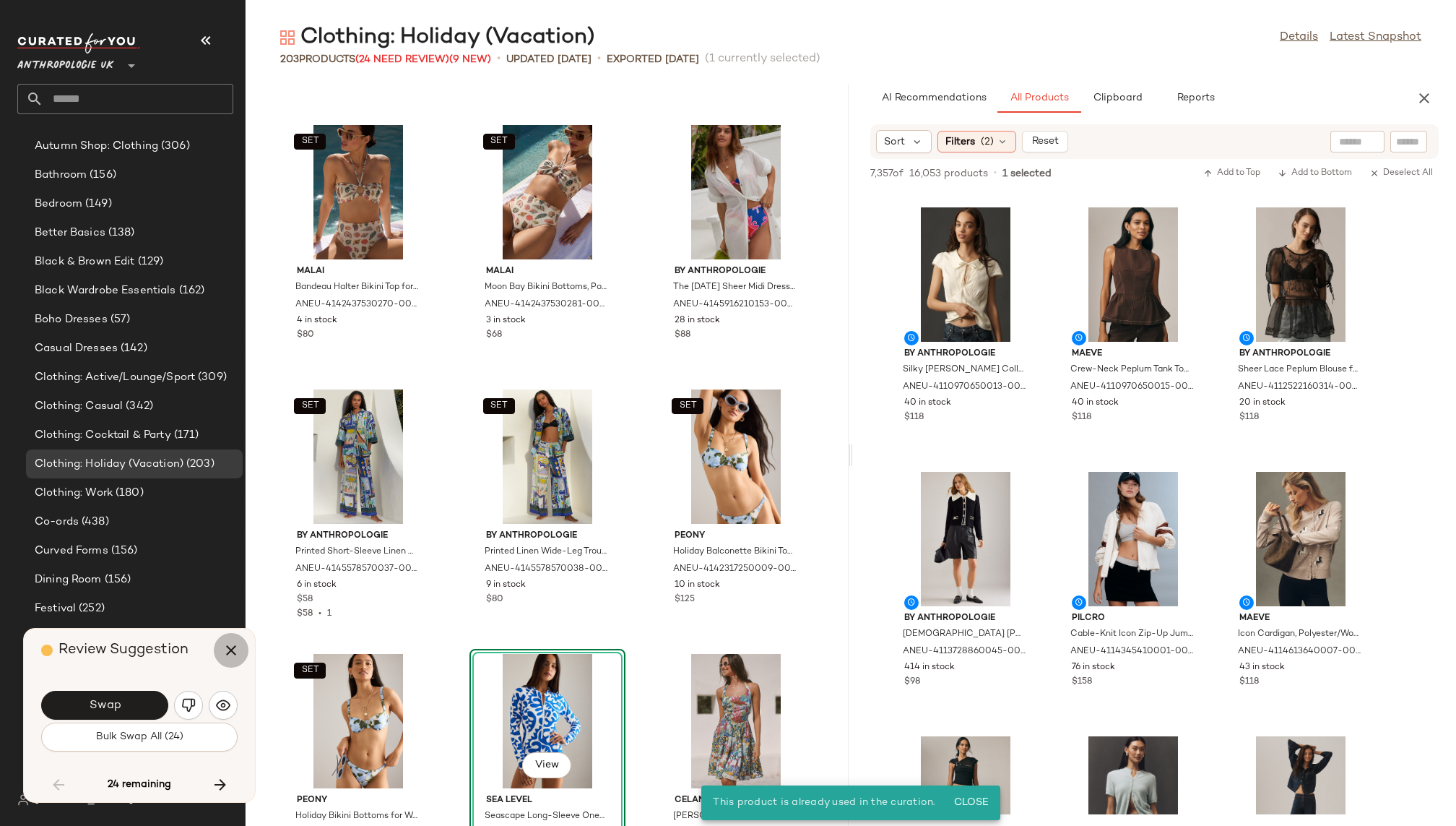
click at [238, 646] on icon "button" at bounding box center [231, 650] width 17 height 17
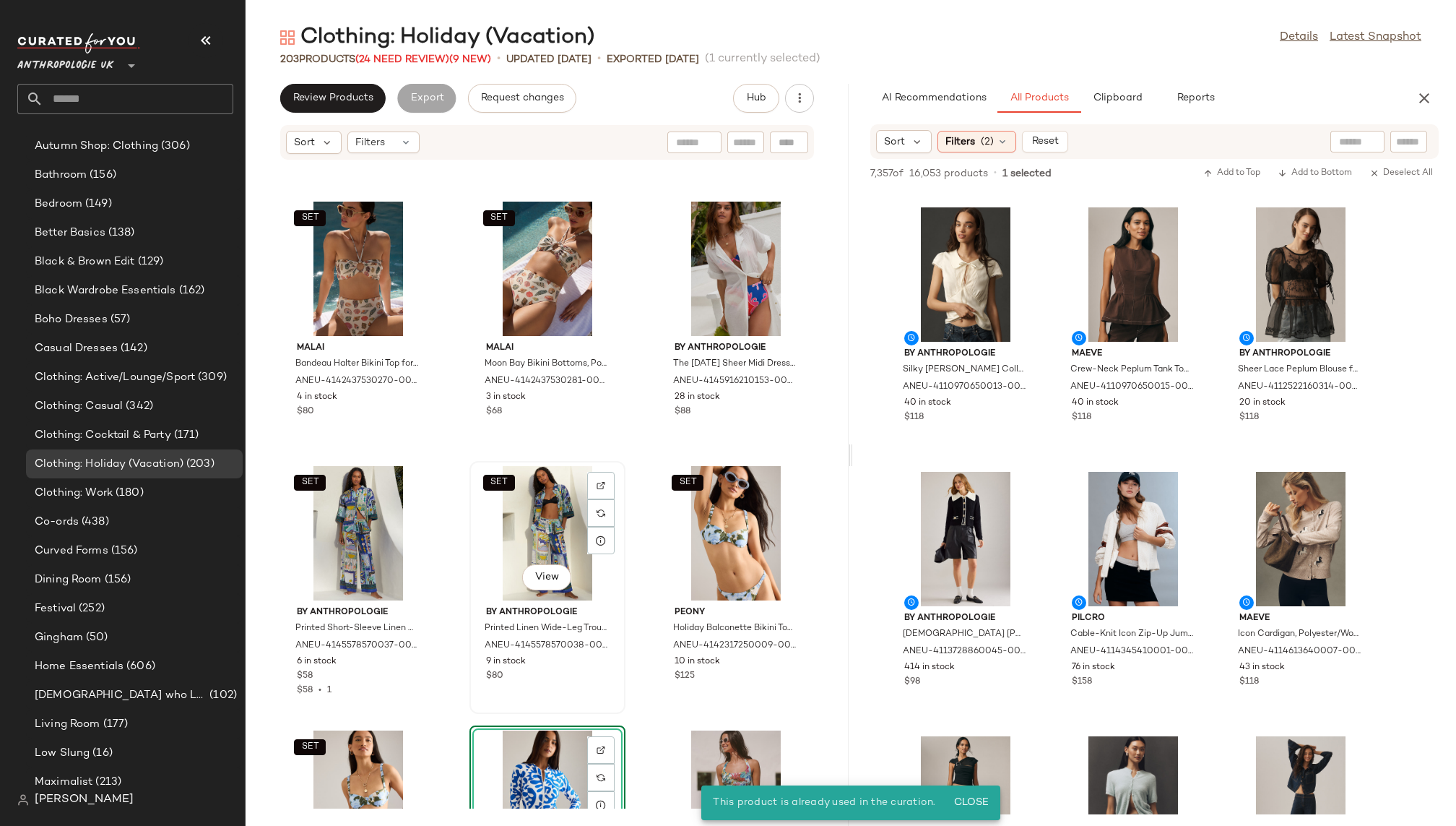
scroll to position [7697, 0]
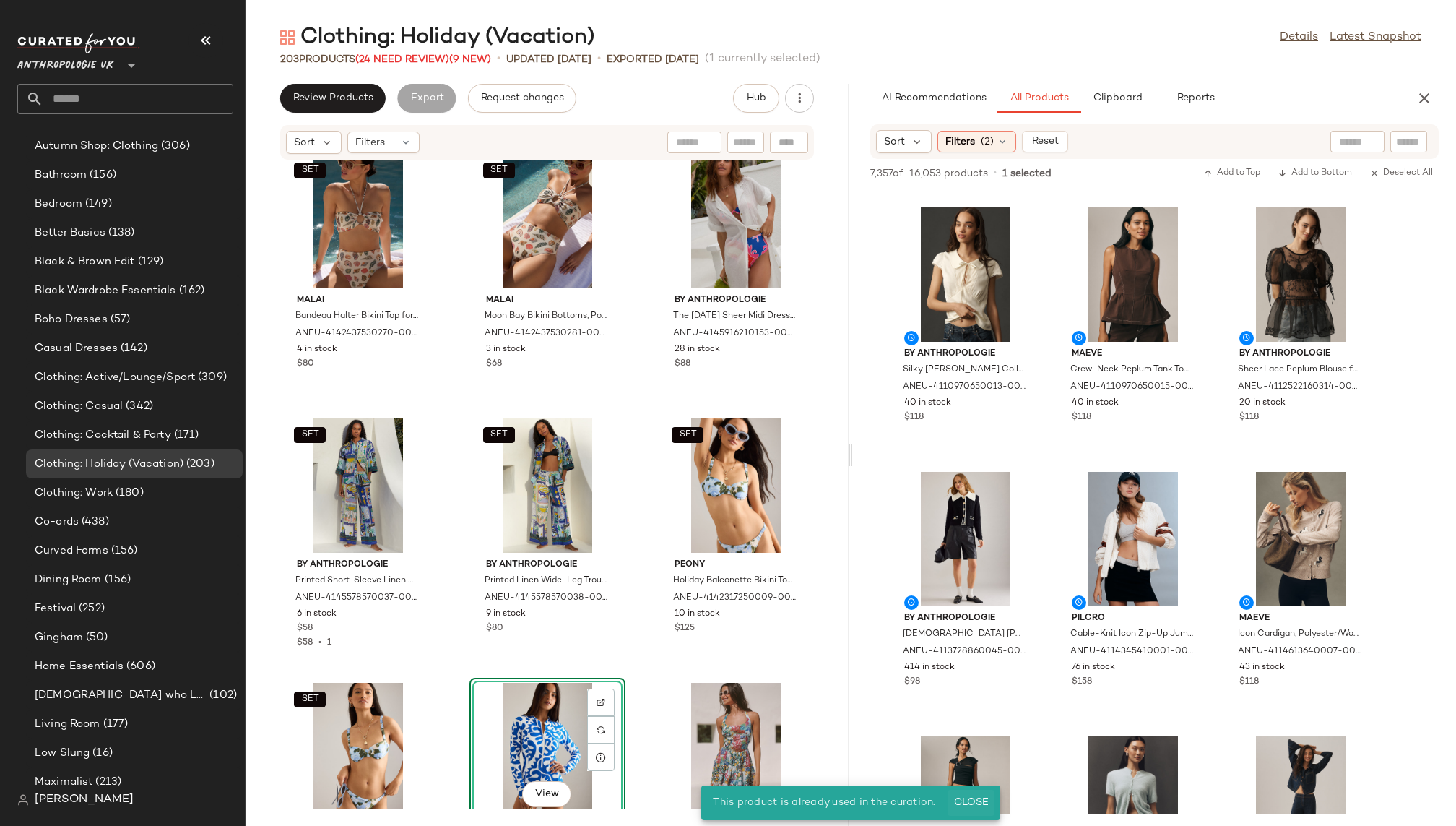
click at [961, 798] on span "Close" at bounding box center [971, 802] width 35 height 11
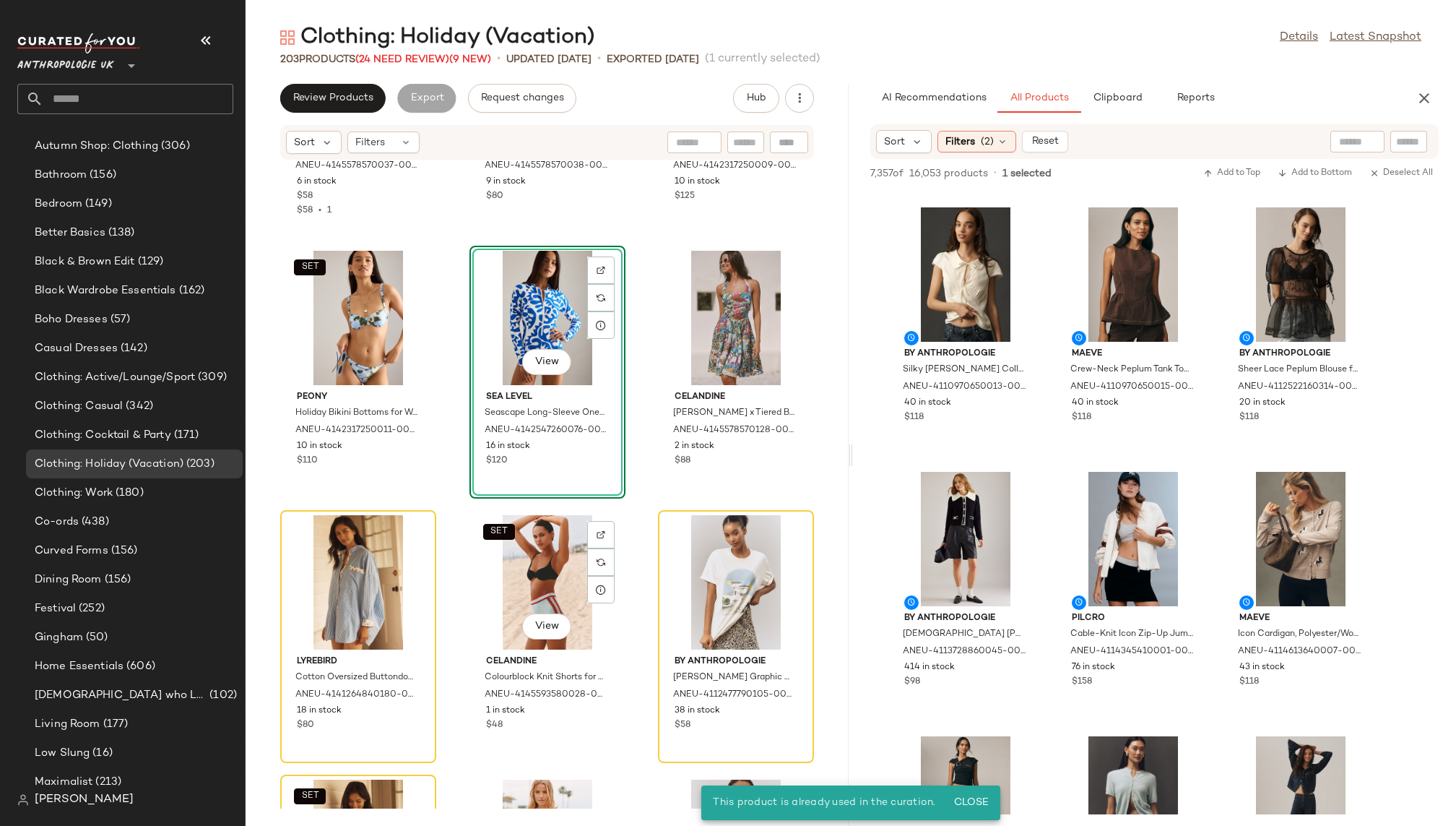
scroll to position [8169, 0]
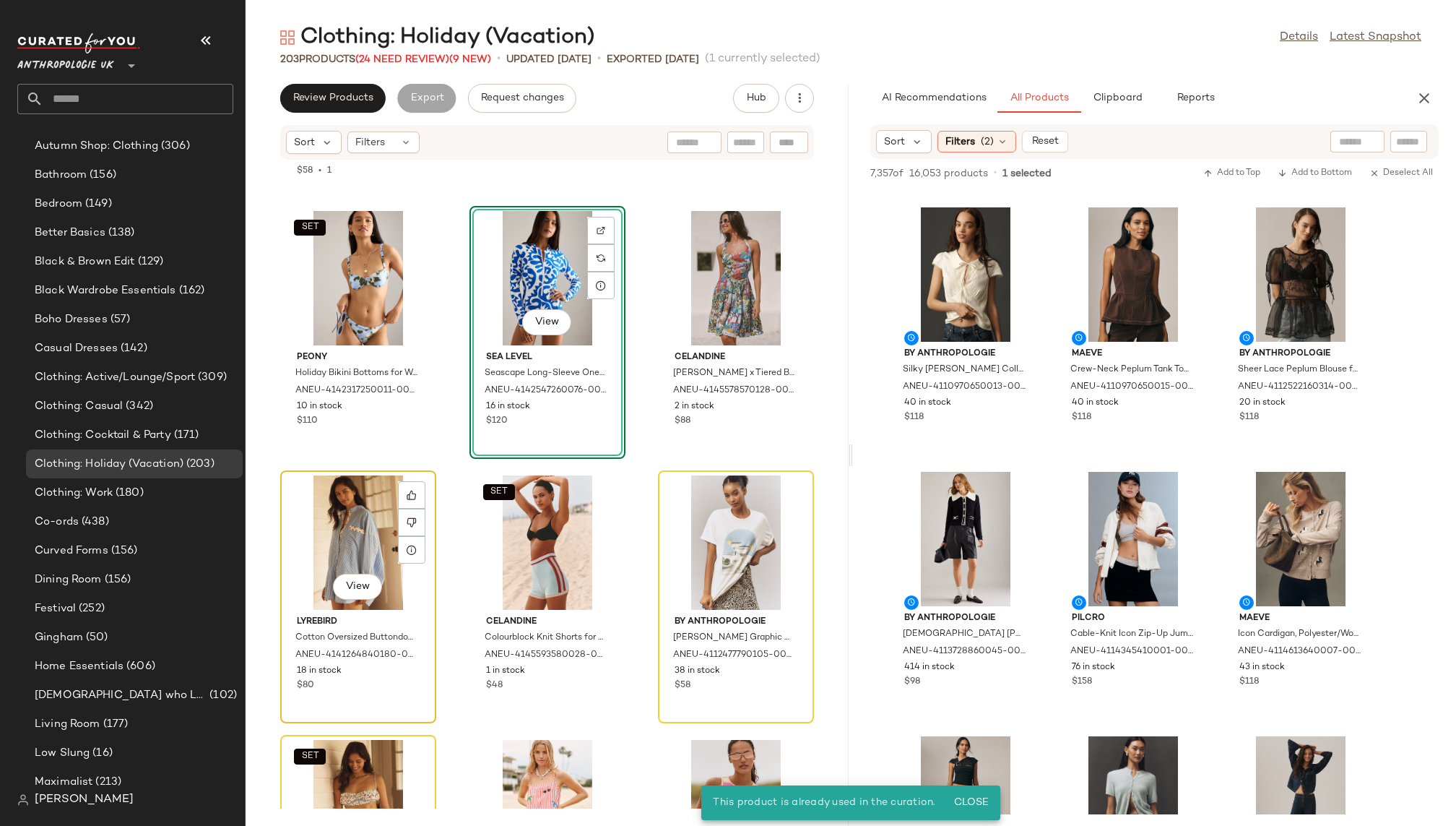
click at [307, 542] on div "View" at bounding box center [358, 543] width 146 height 135
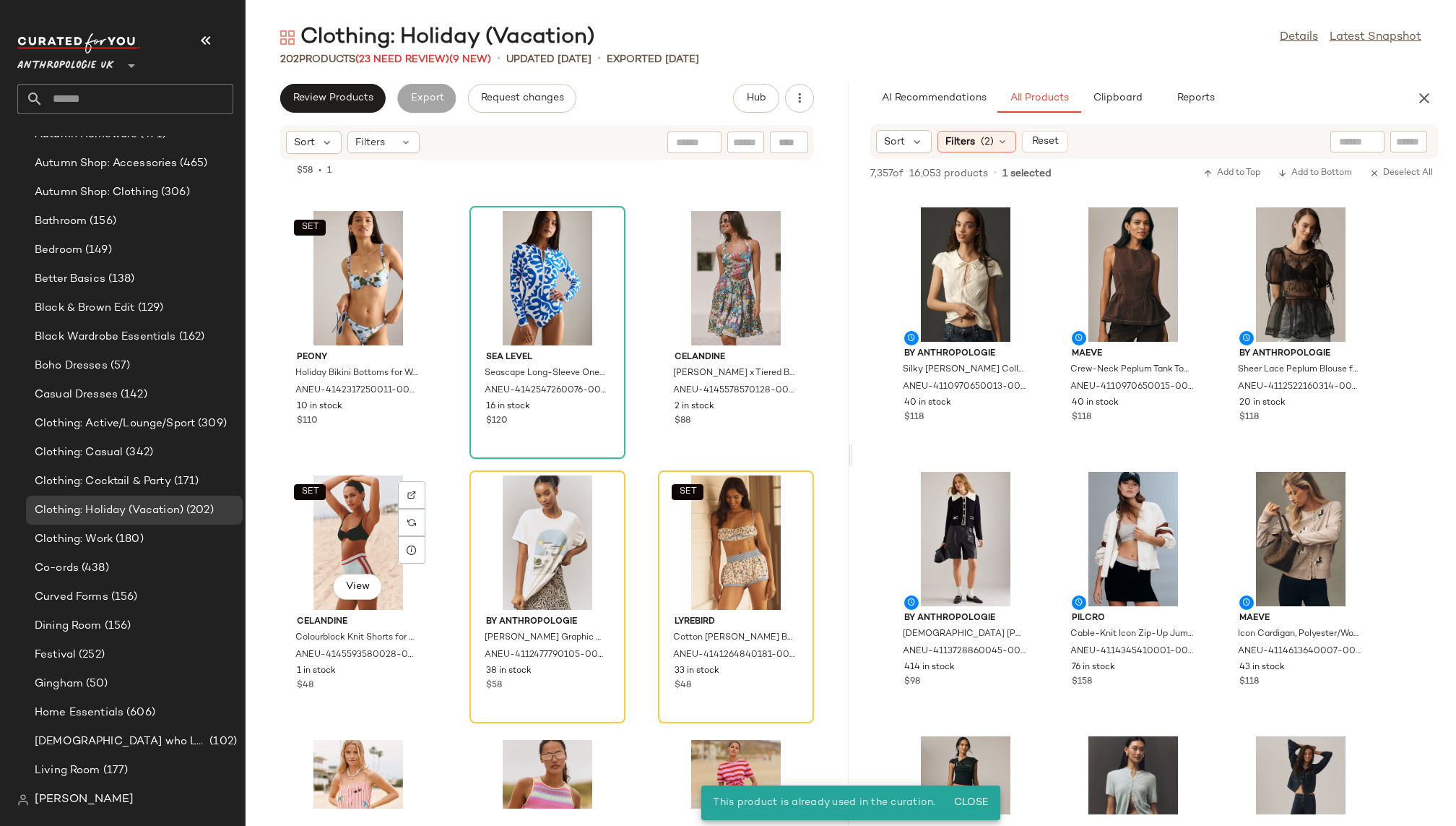
scroll to position [322, 0]
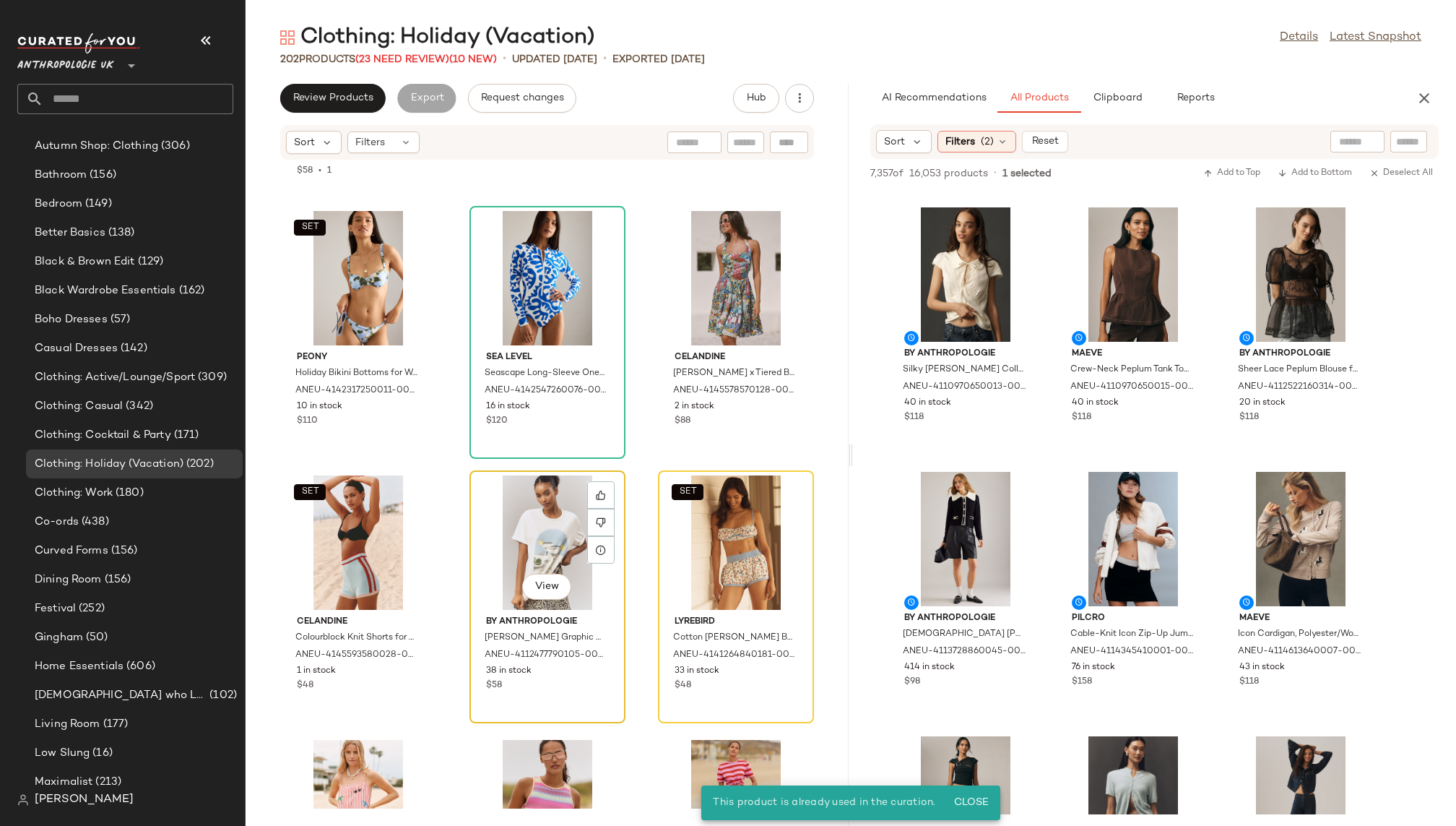
click at [481, 557] on div "View" at bounding box center [547, 543] width 146 height 135
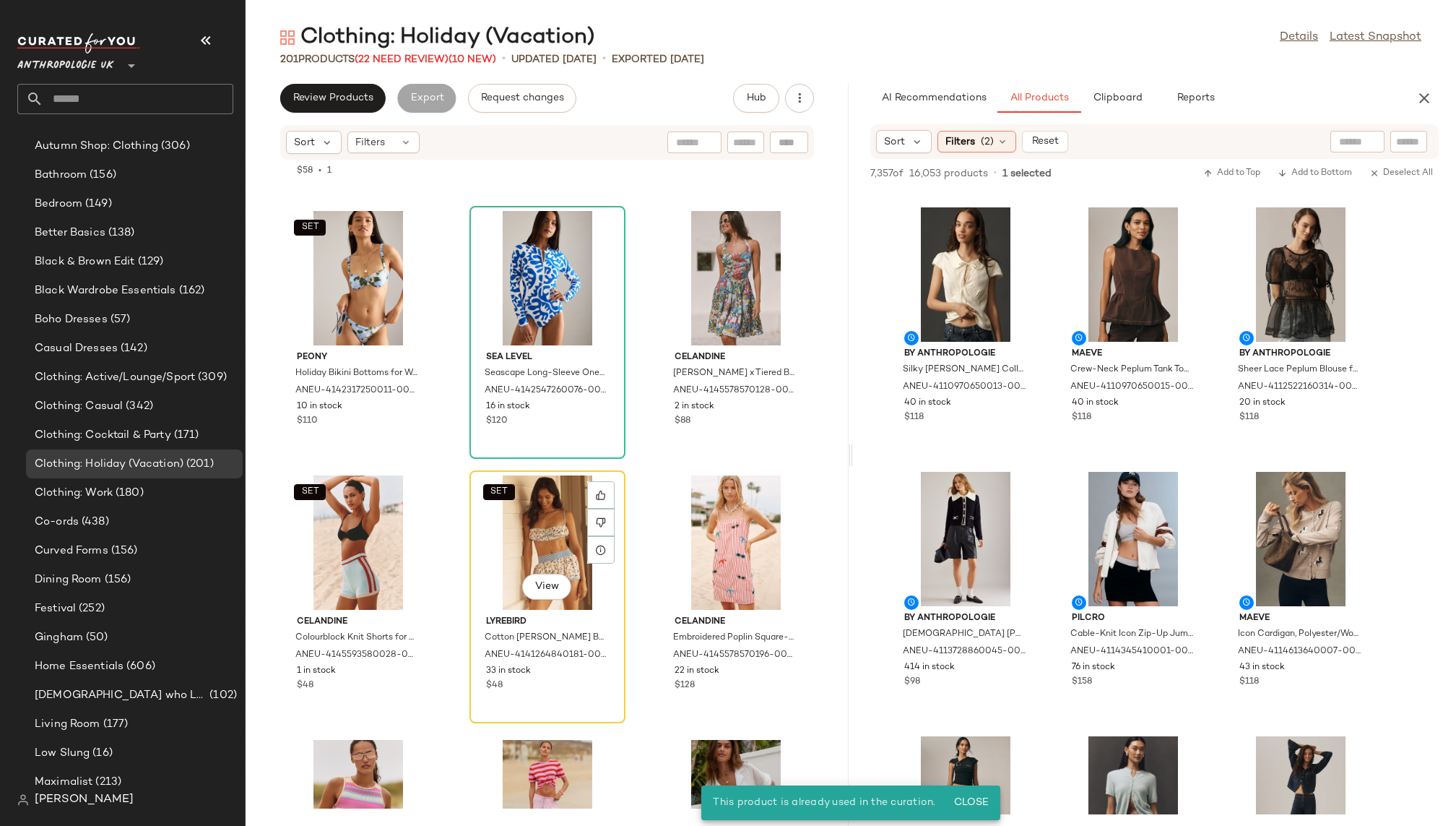
click at [481, 557] on div "SET View" at bounding box center [547, 543] width 146 height 135
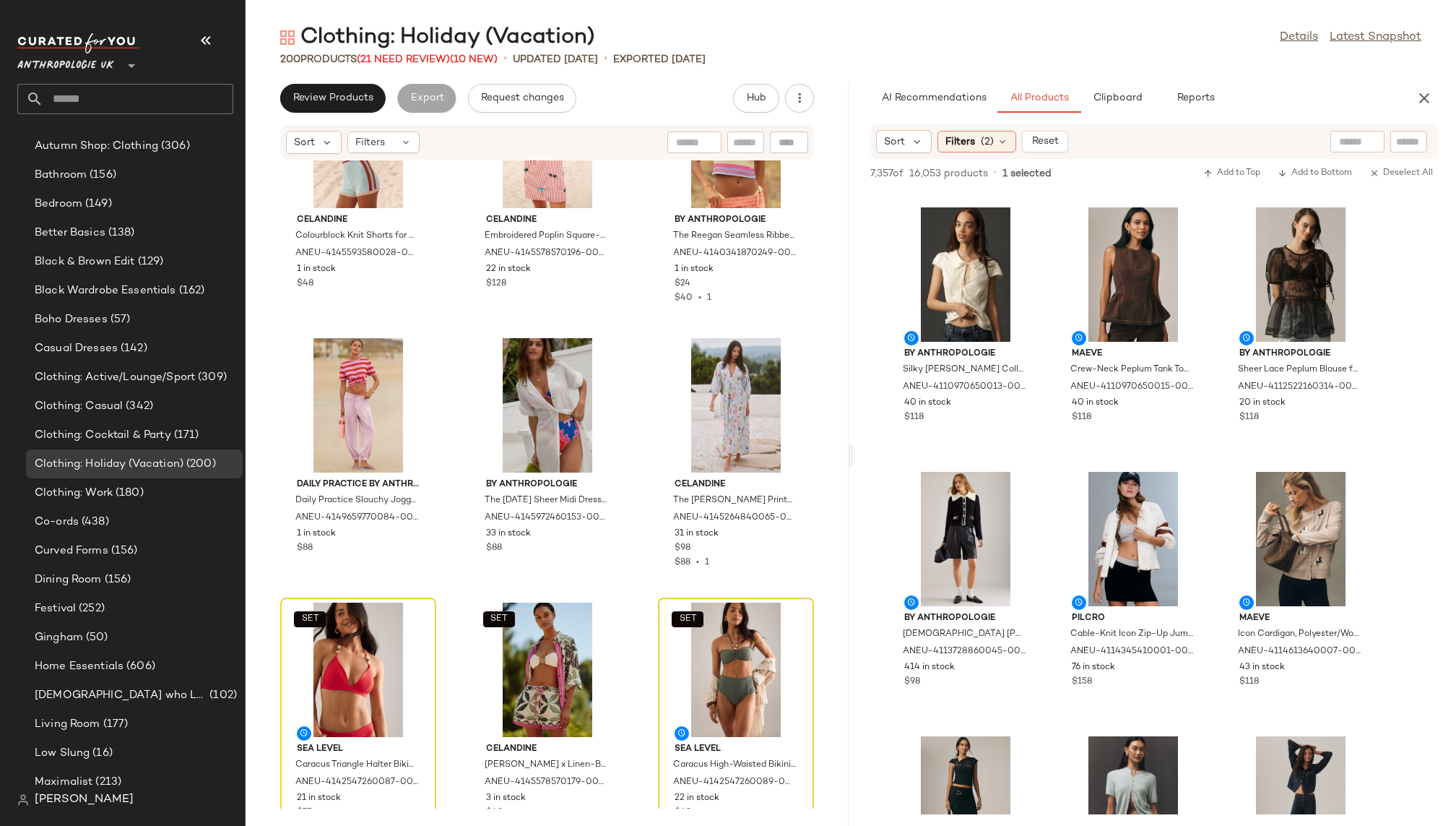
scroll to position [8698, 0]
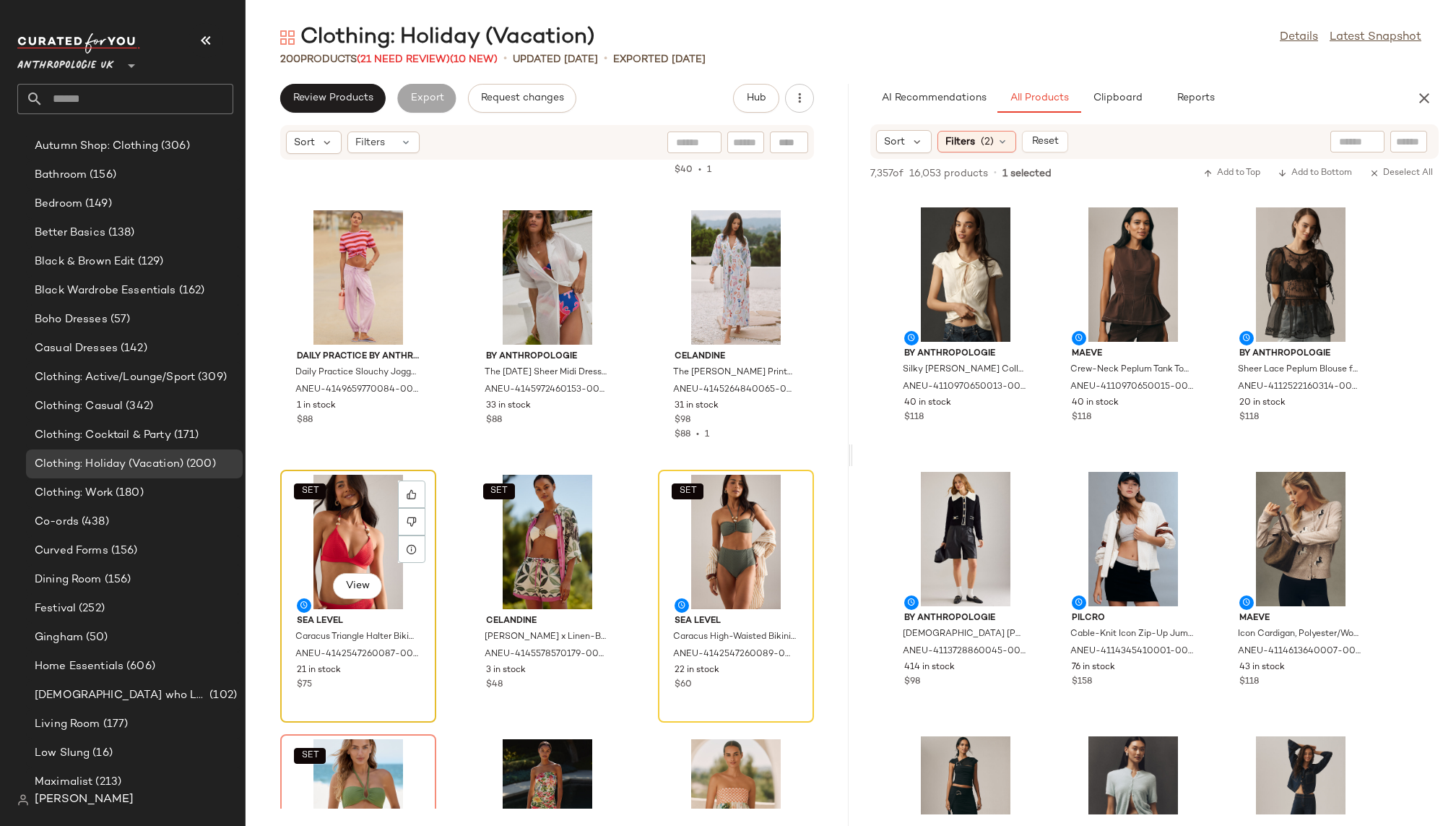
click at [348, 552] on div "SET View" at bounding box center [358, 542] width 146 height 135
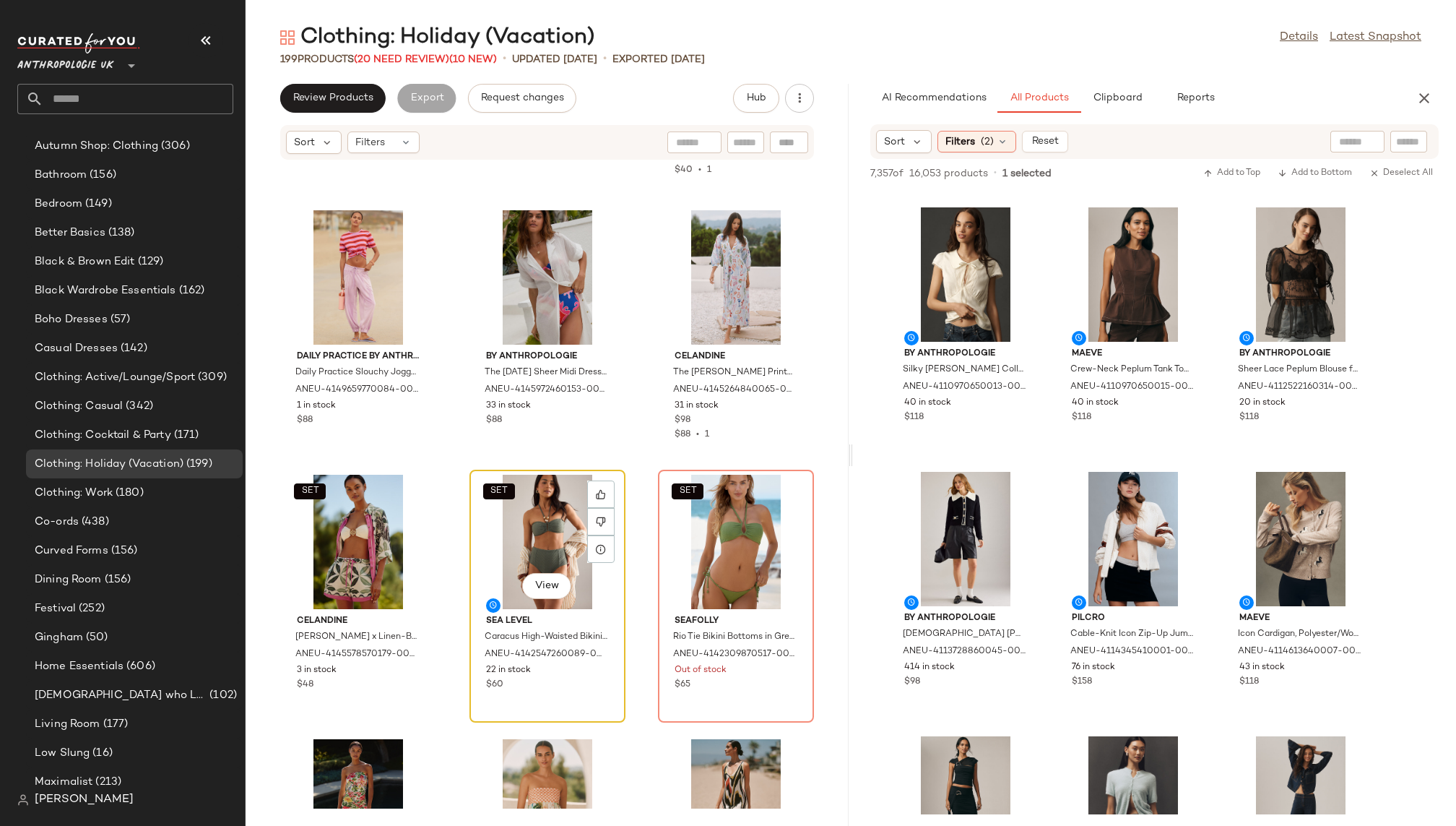
click at [471, 563] on div "SET View Sea Level Caracus High-Waisted Bikini Bottoms for Women in Beige, Poly…" at bounding box center [547, 596] width 153 height 250
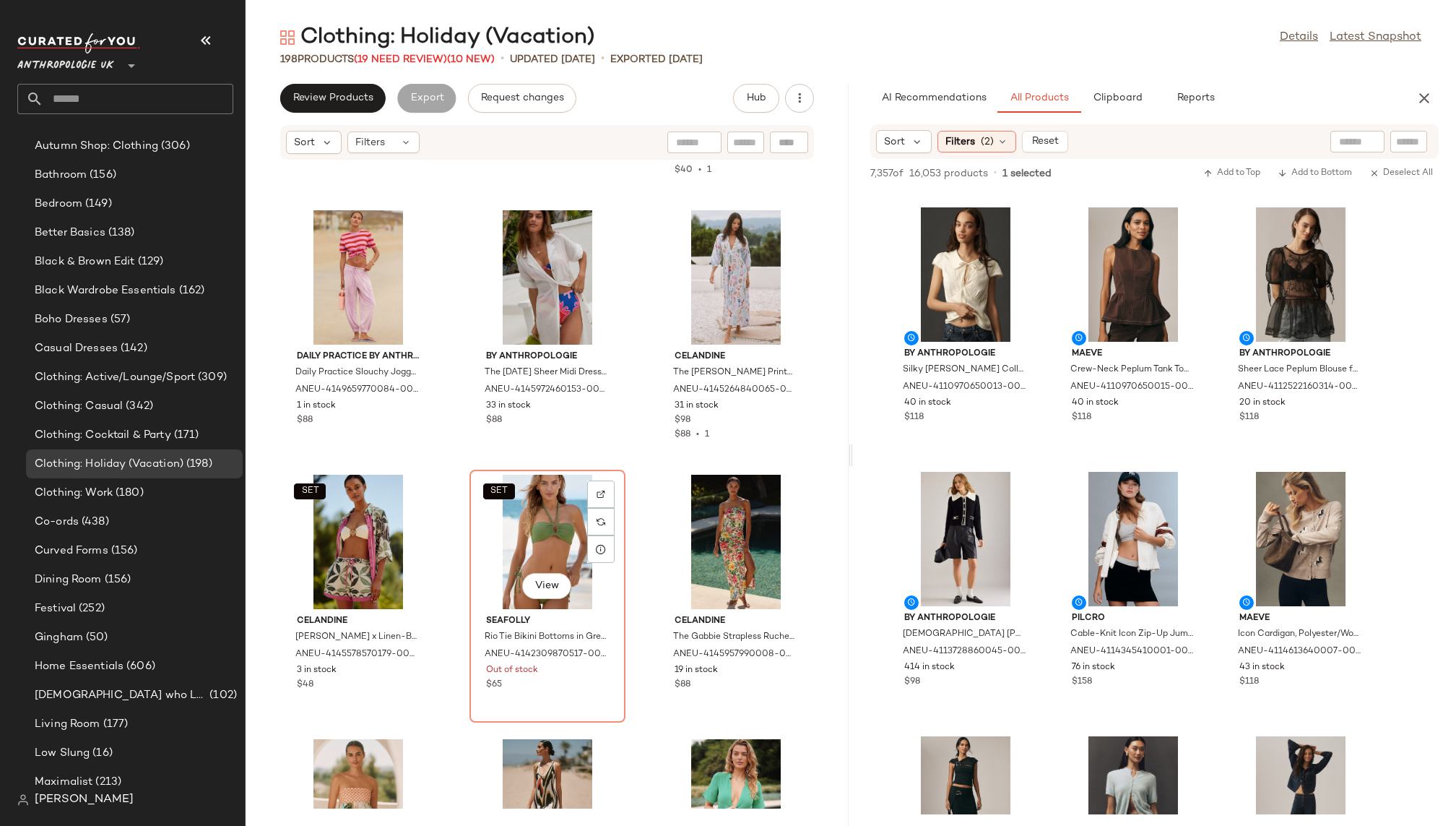
click at [471, 563] on div "SET View Seafolly Rio Tie Bikini Bottoms in Green, Polyester/Elastane, Size Uk …" at bounding box center [547, 596] width 153 height 250
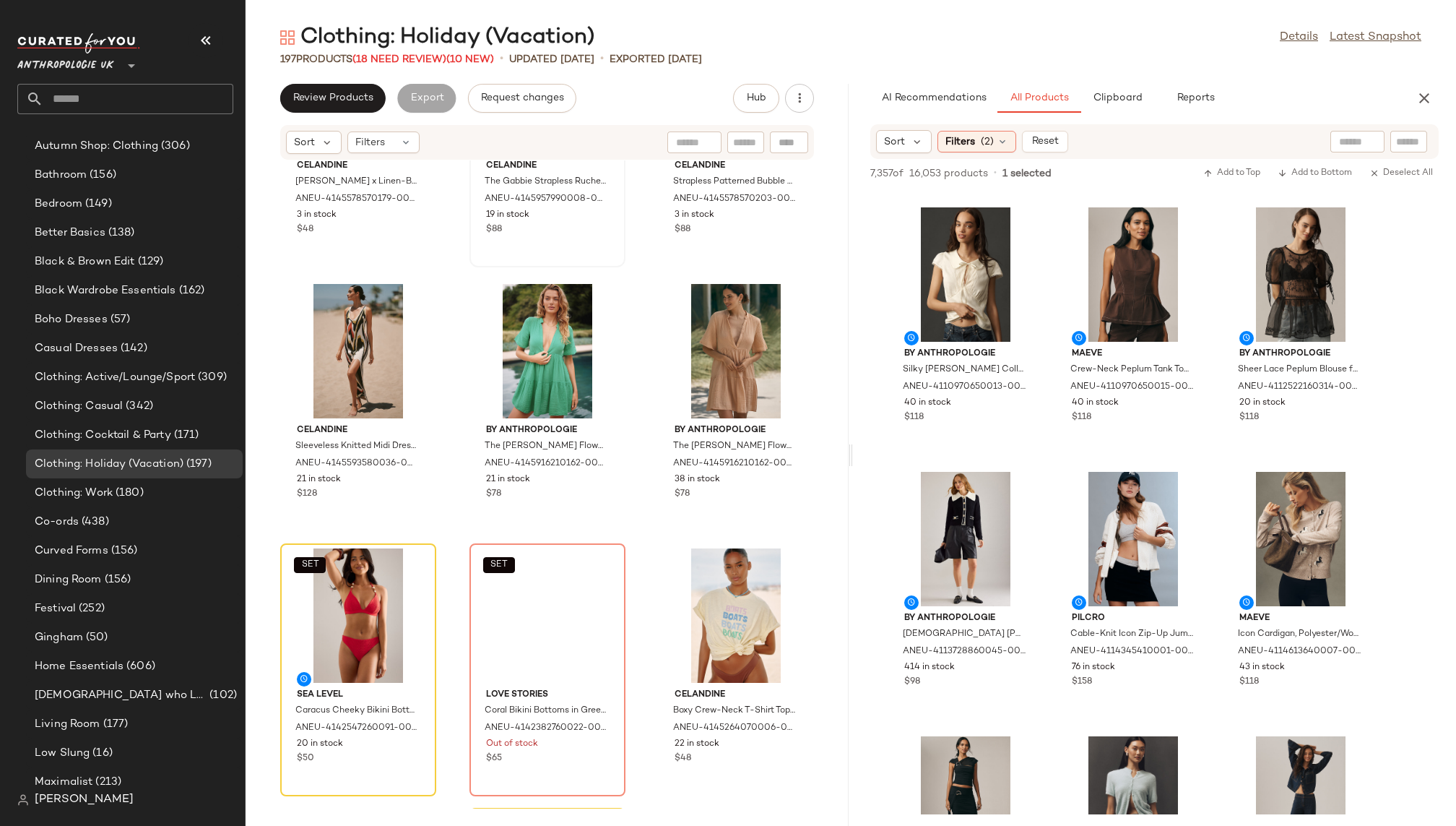
scroll to position [9255, 0]
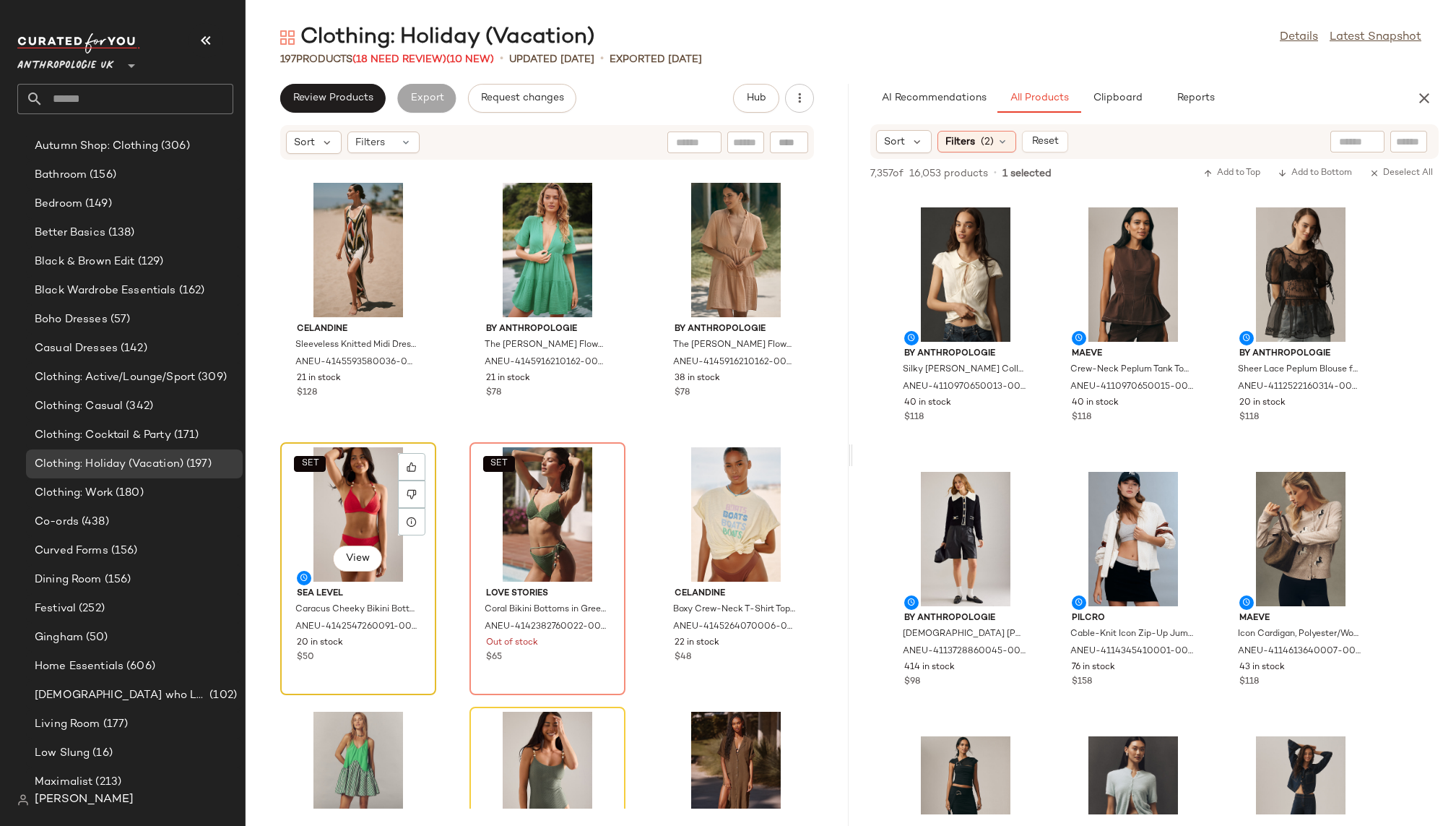
click at [363, 514] on div "SET View" at bounding box center [358, 515] width 146 height 135
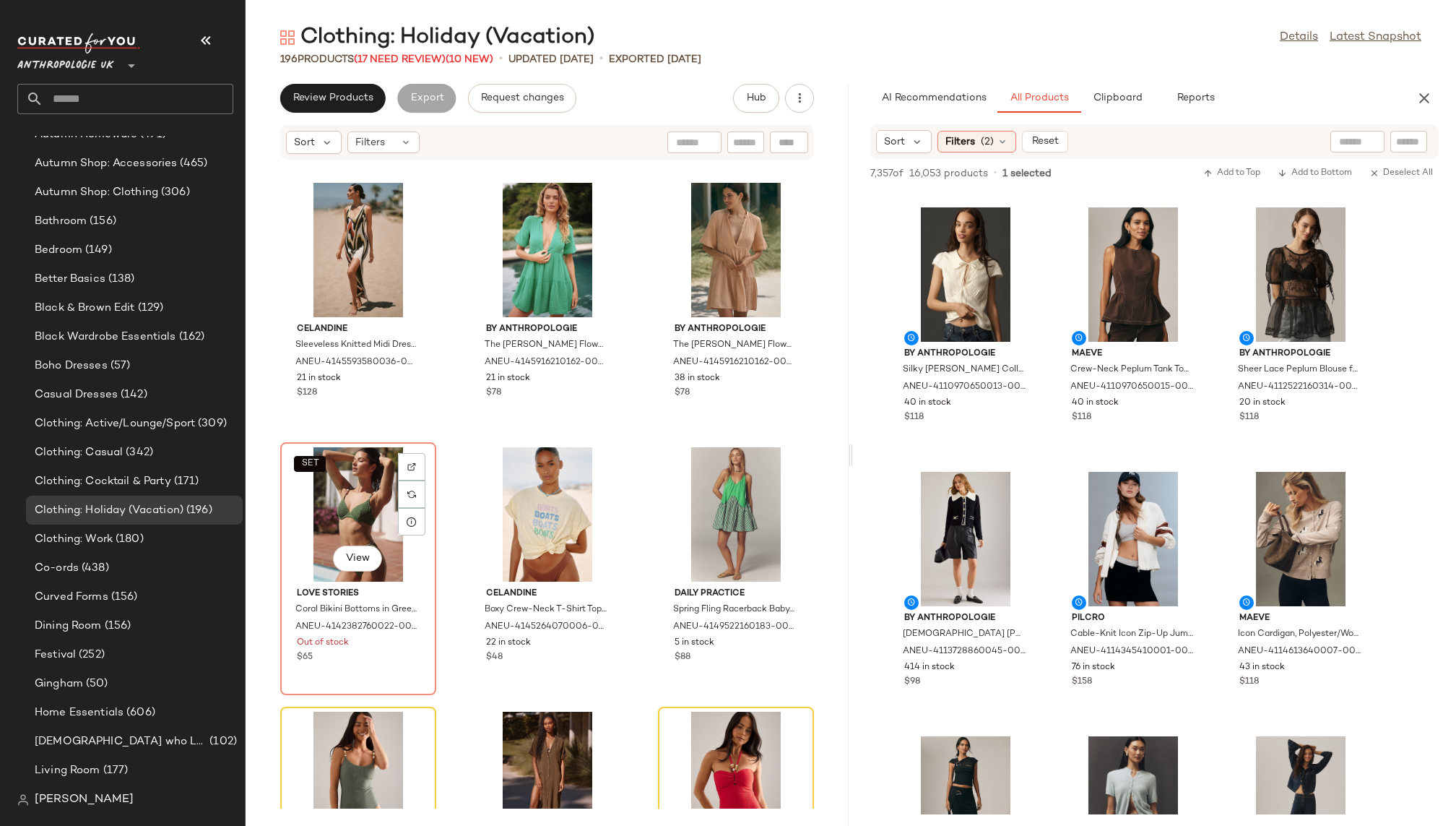
click at [363, 514] on div "SET View" at bounding box center [358, 515] width 146 height 135
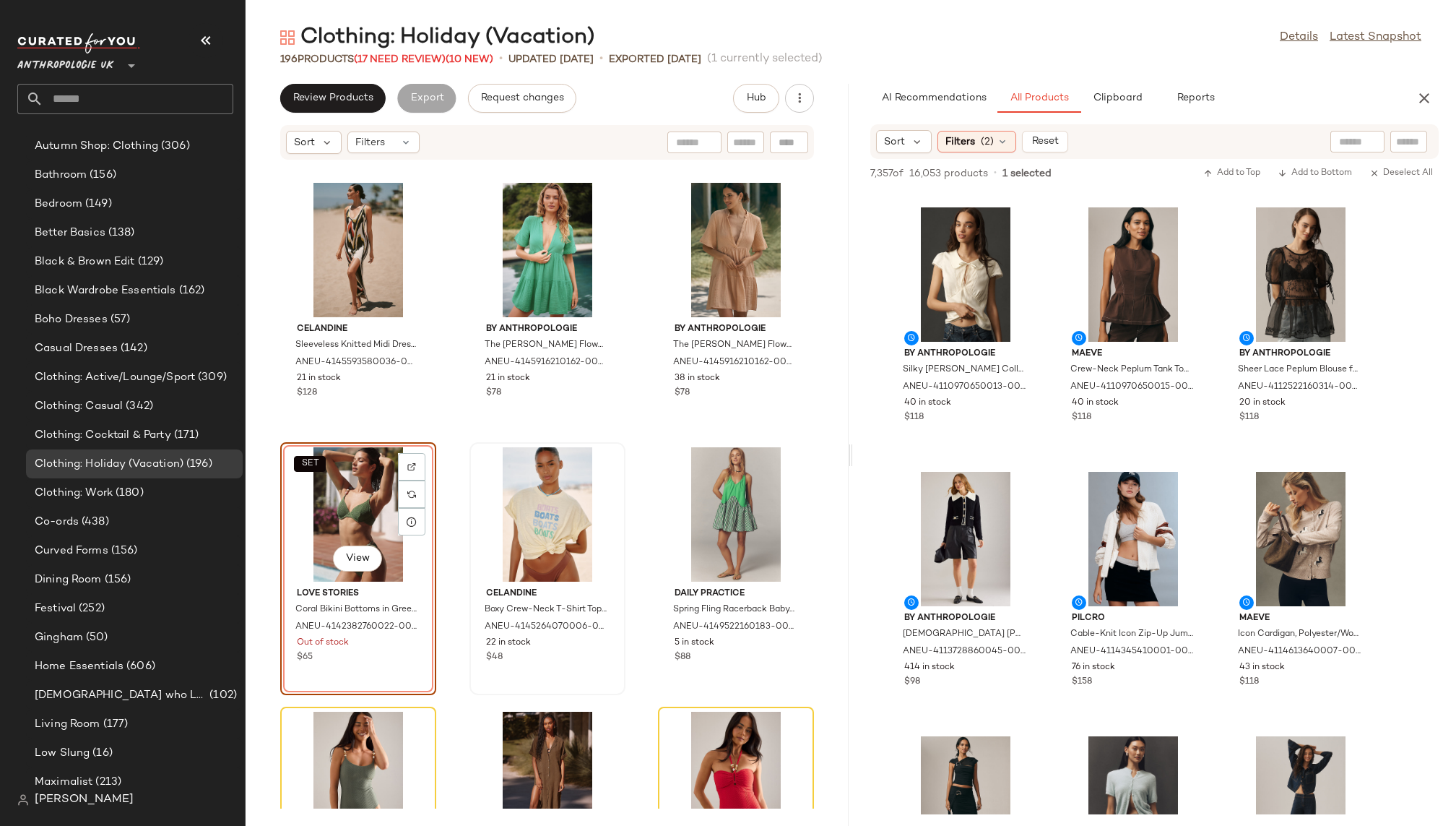
scroll to position [322, 0]
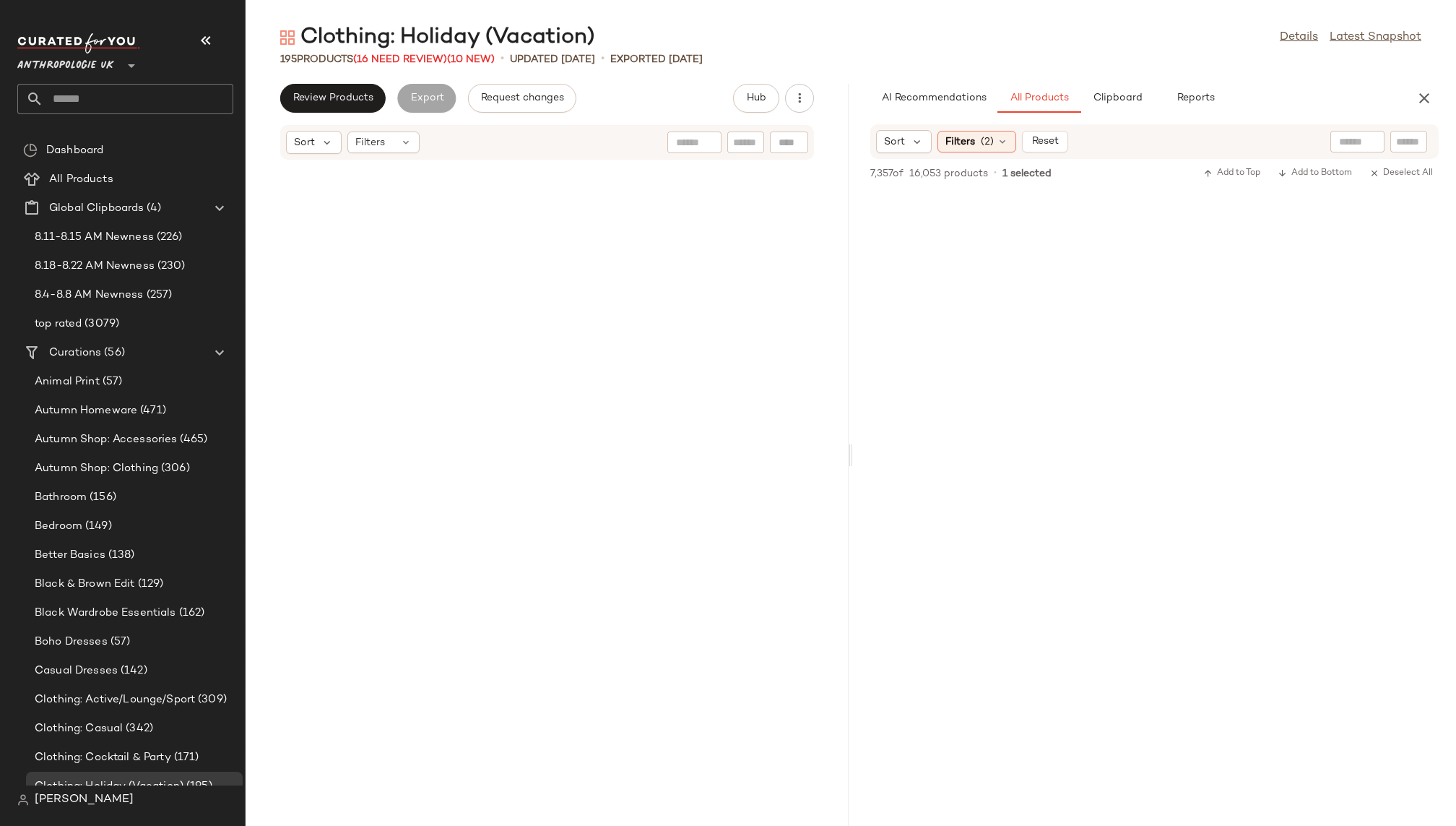
scroll to position [15112, 0]
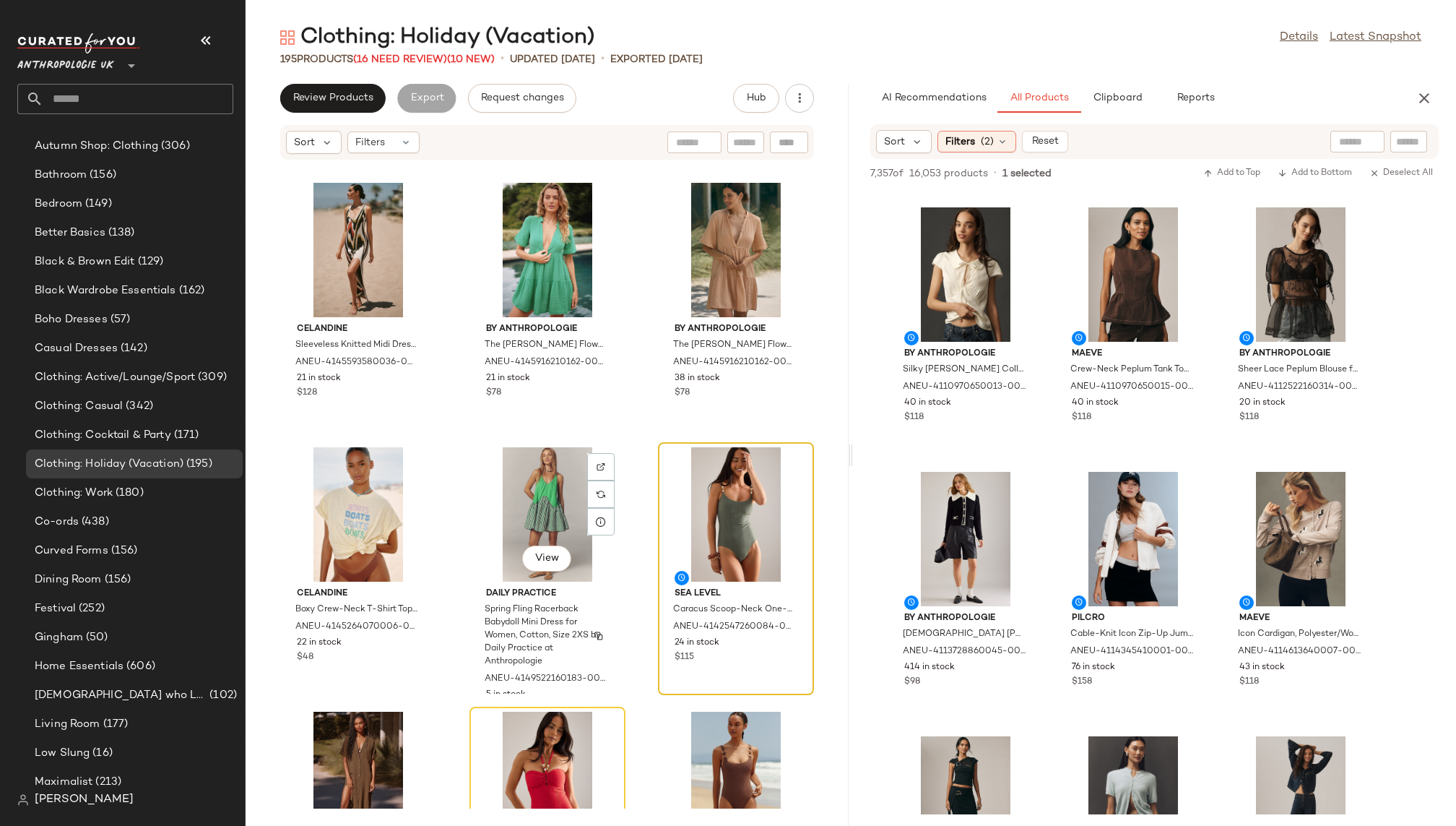
click at [685, 499] on div at bounding box center [736, 515] width 146 height 135
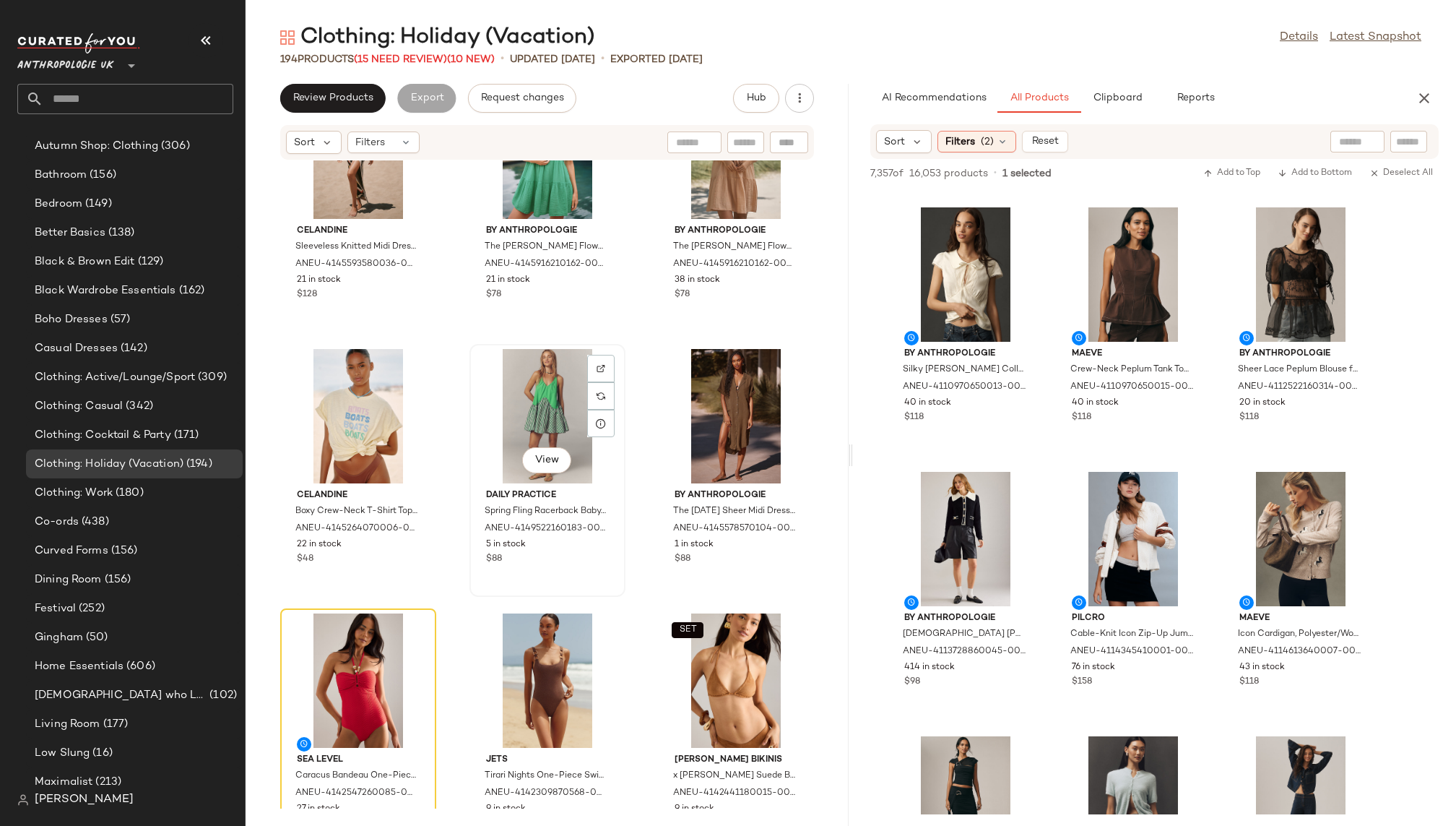
scroll to position [9391, 0]
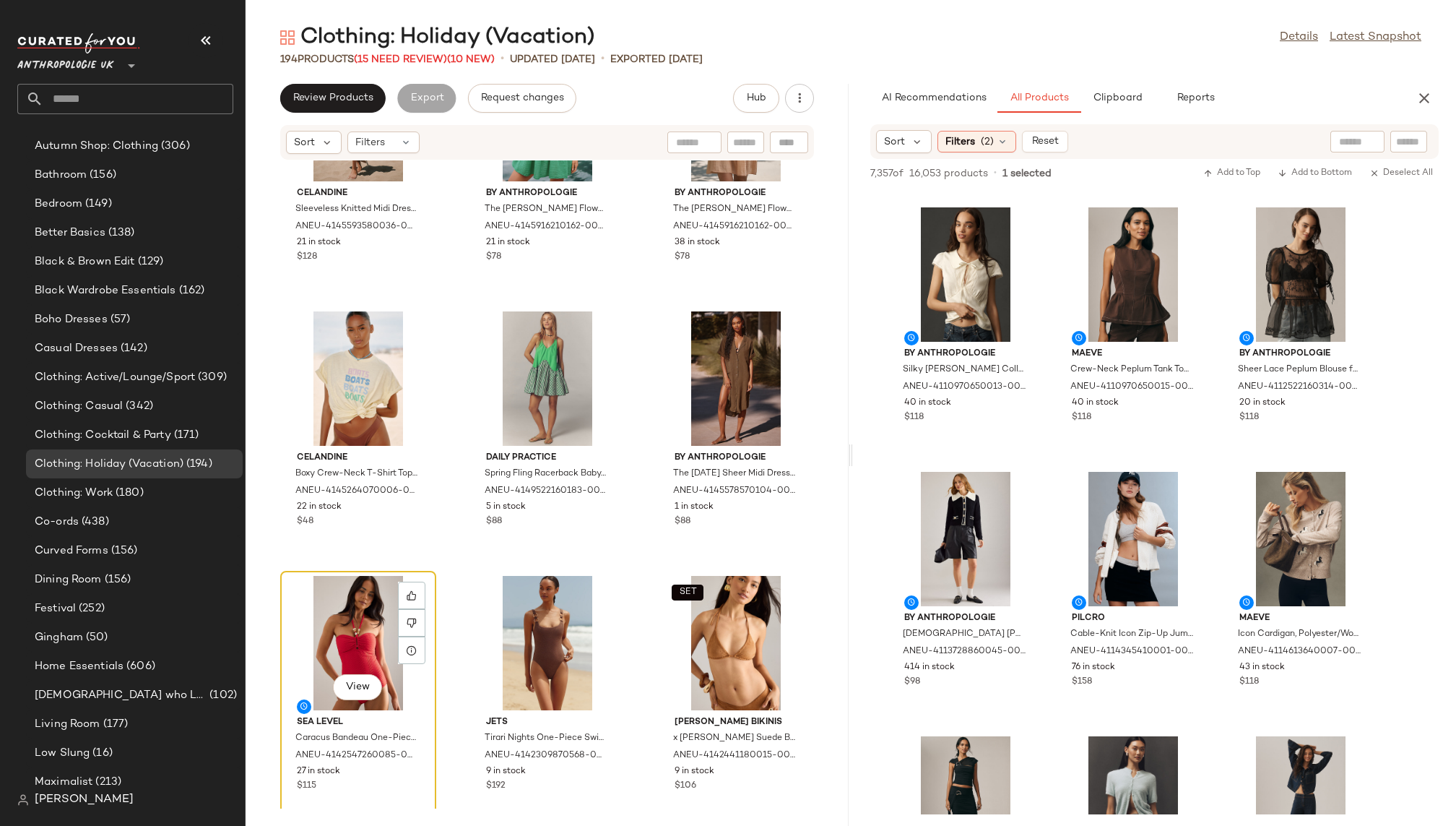
click at [324, 605] on div "View" at bounding box center [358, 643] width 146 height 135
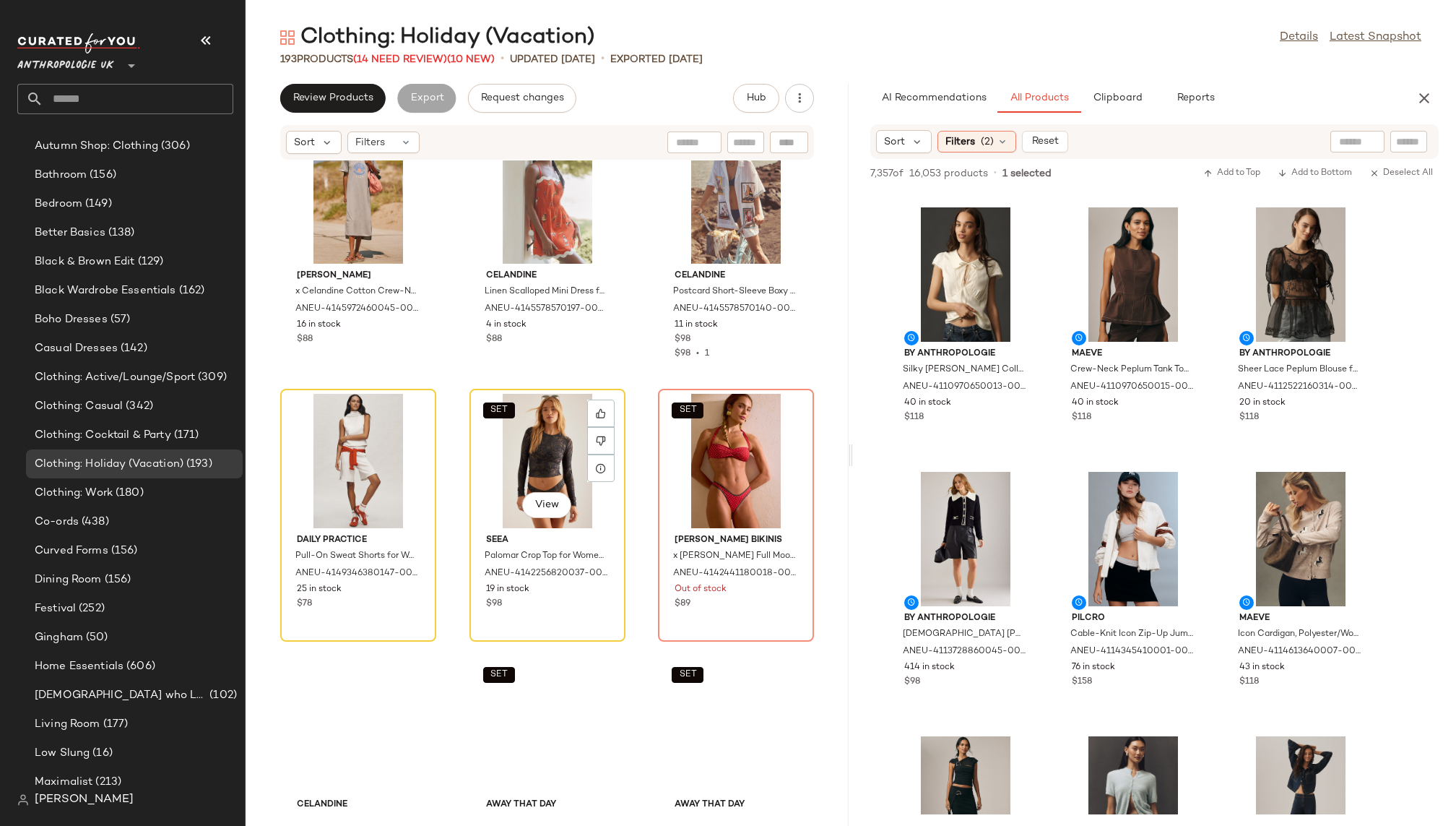
scroll to position [10644, 0]
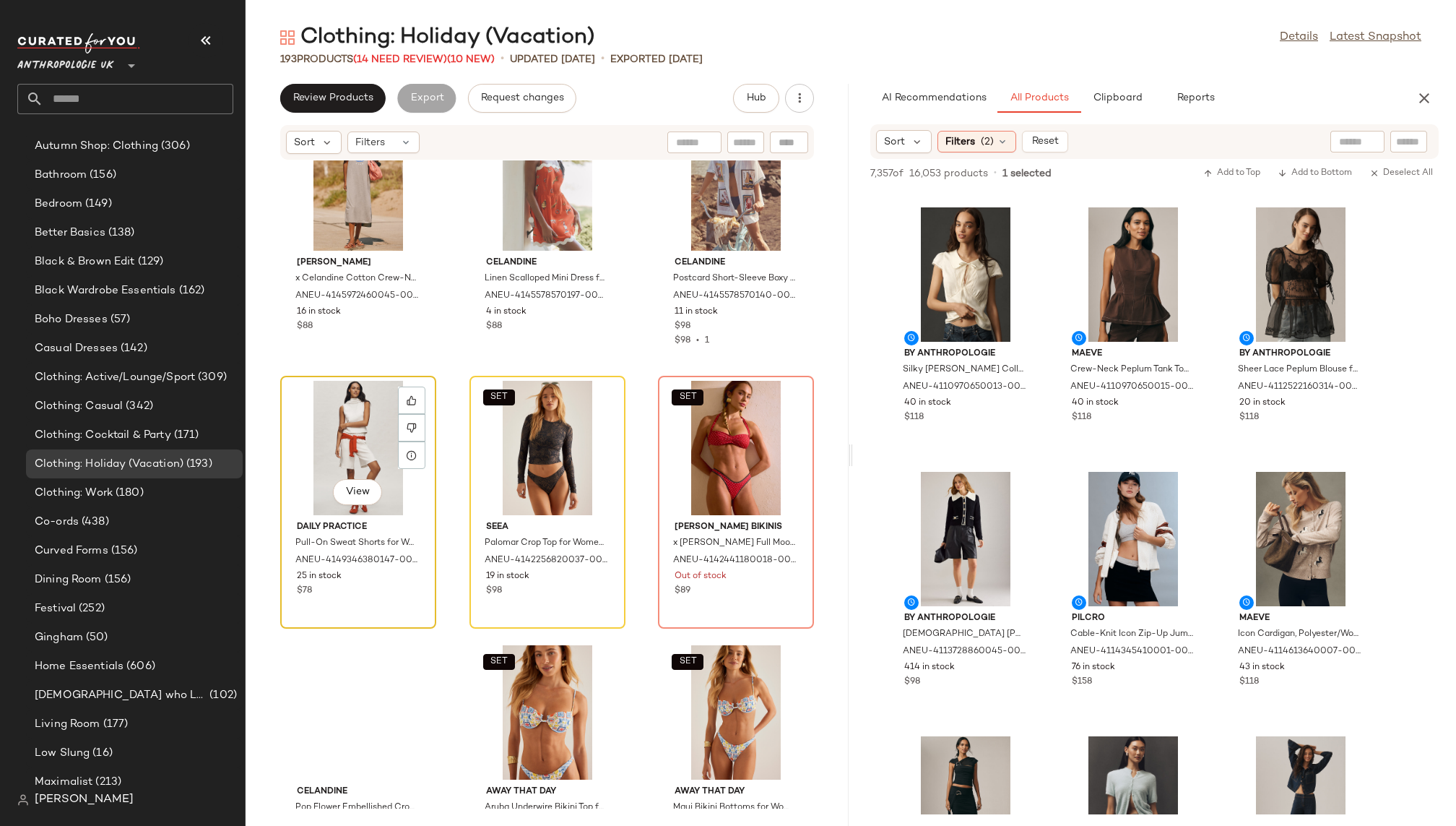
click at [351, 447] on div "View" at bounding box center [358, 448] width 146 height 135
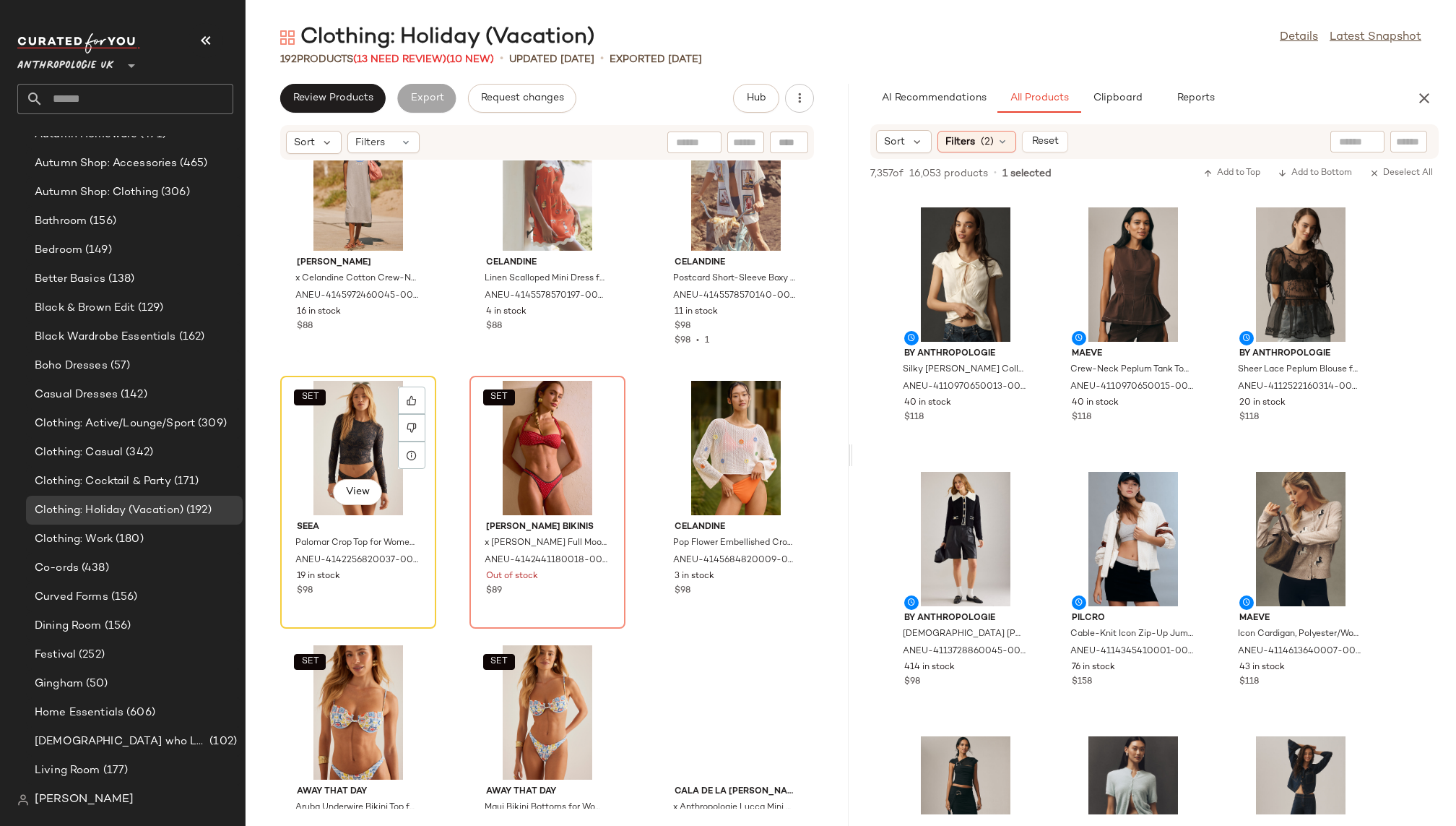
click at [351, 447] on div "SET View" at bounding box center [358, 448] width 146 height 135
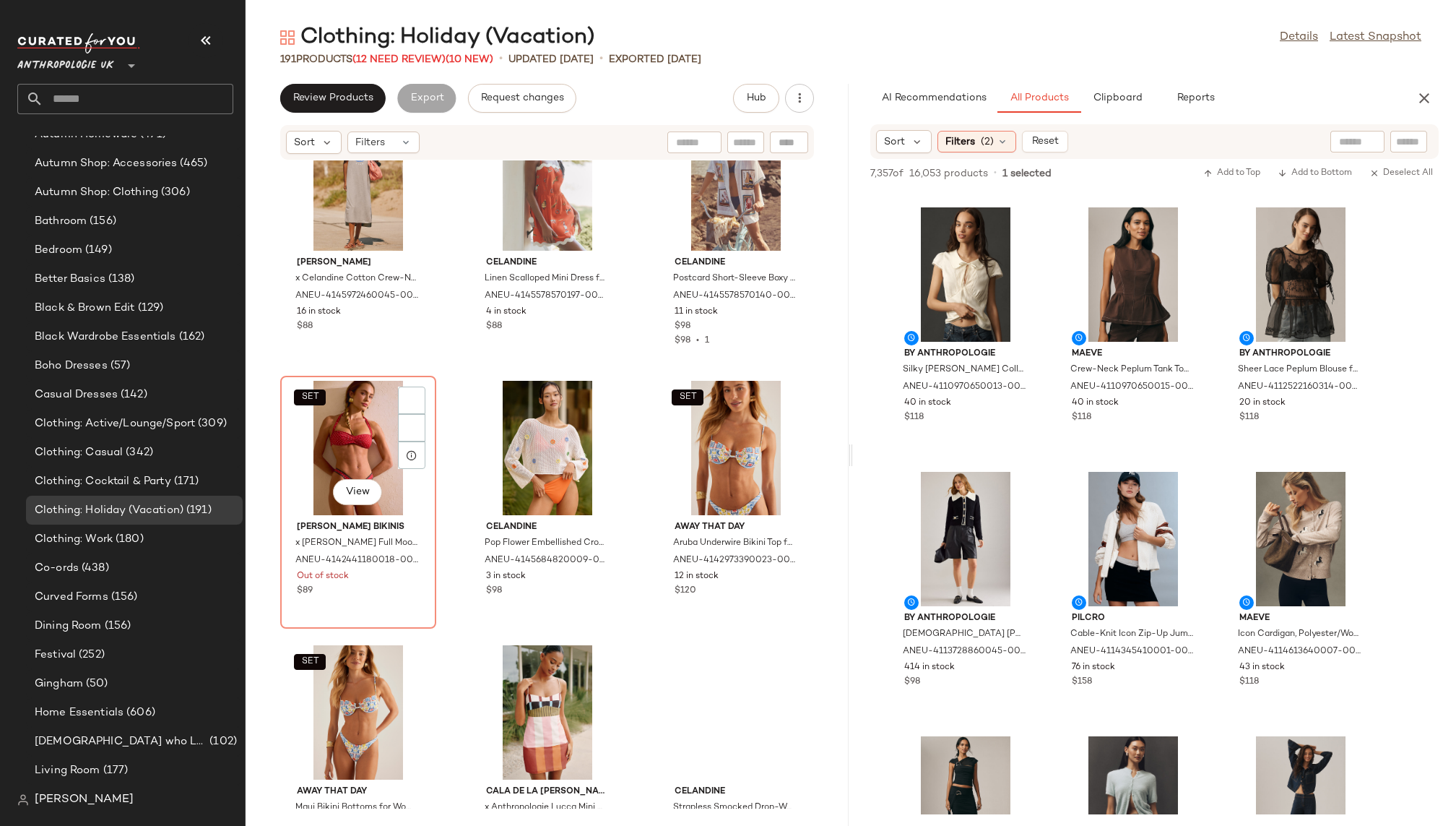
click at [351, 447] on div "SET View" at bounding box center [358, 448] width 146 height 135
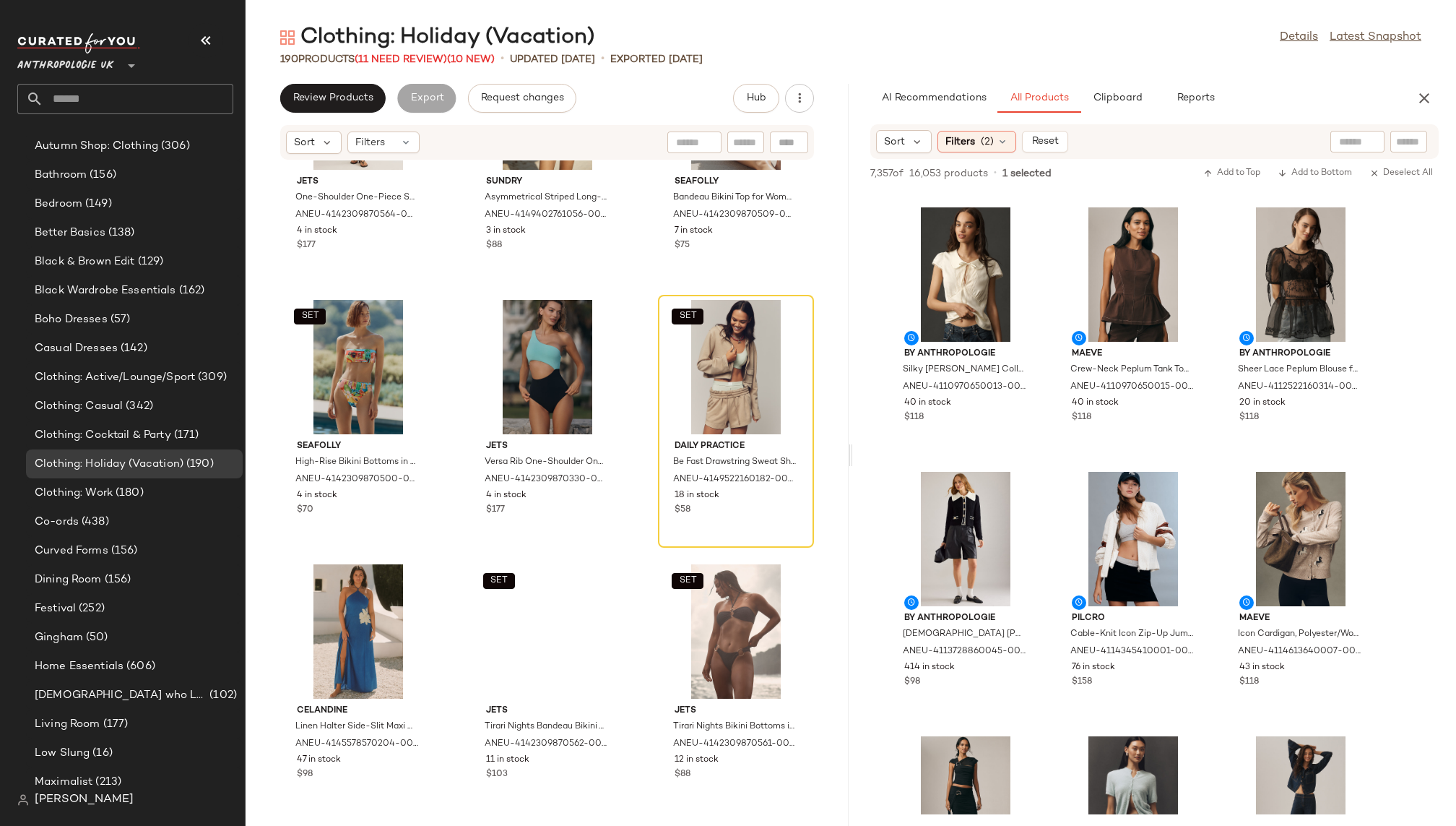
scroll to position [11809, 0]
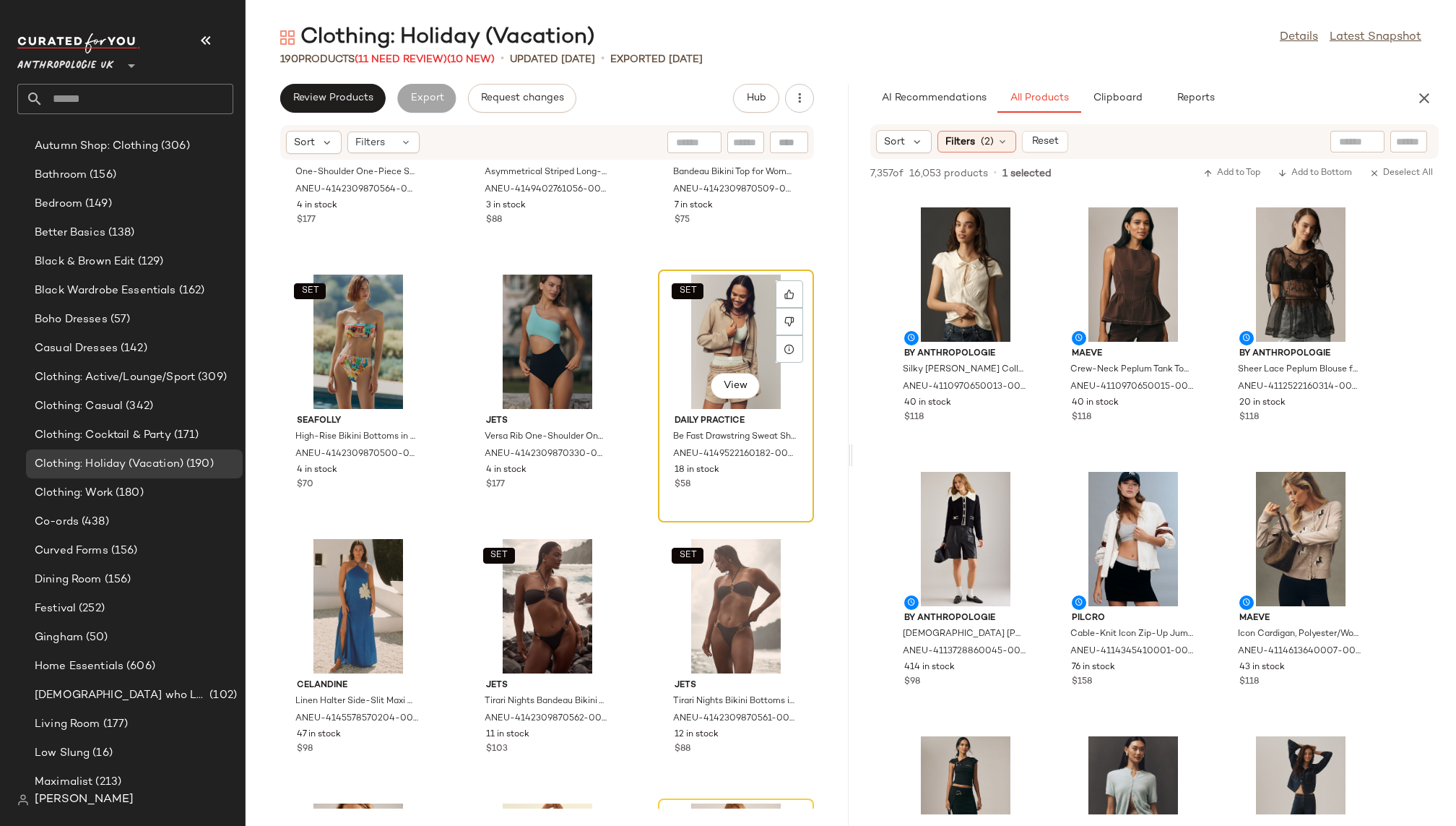
click at [682, 355] on div "SET View" at bounding box center [736, 342] width 146 height 135
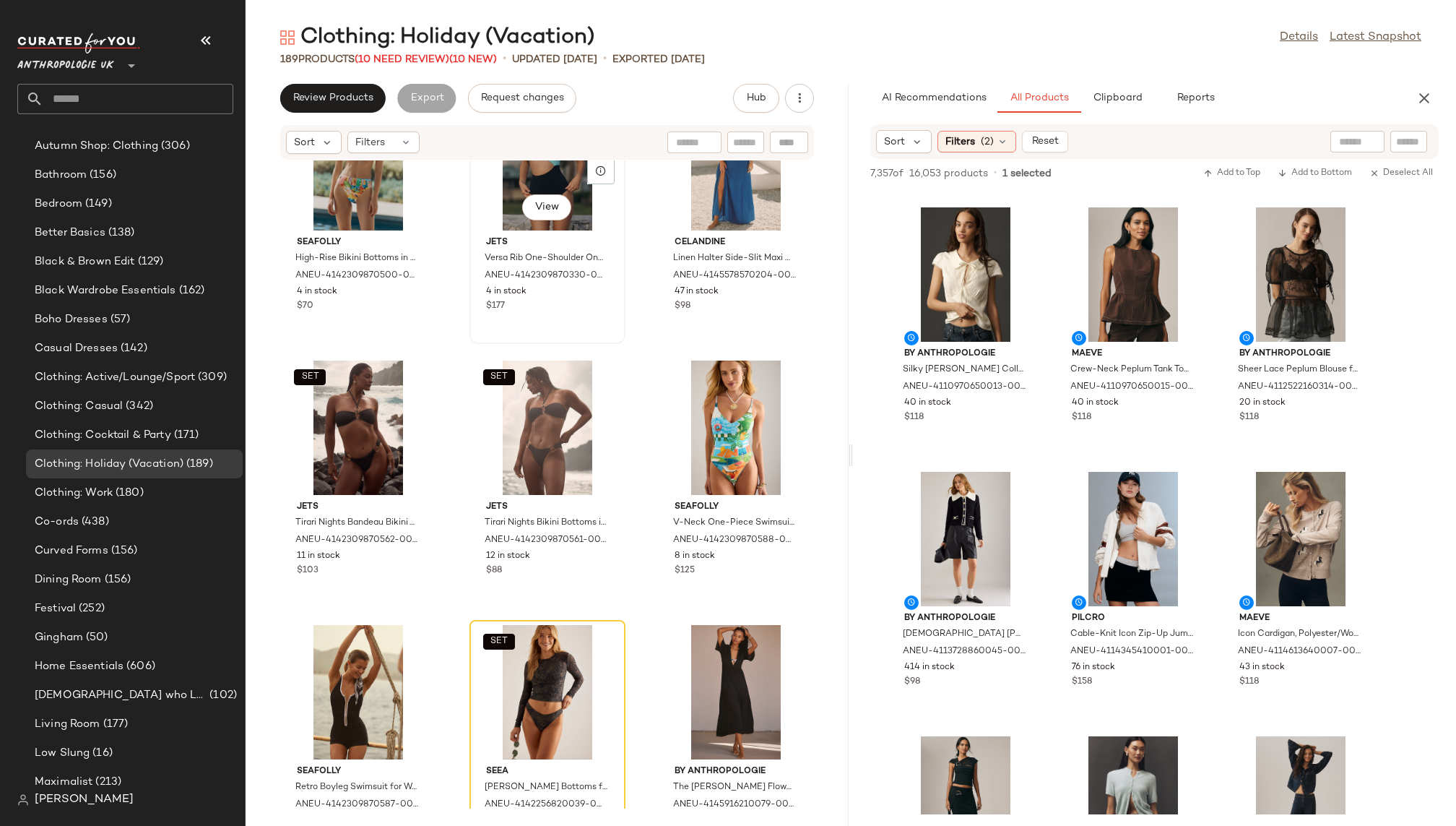
scroll to position [12335, 0]
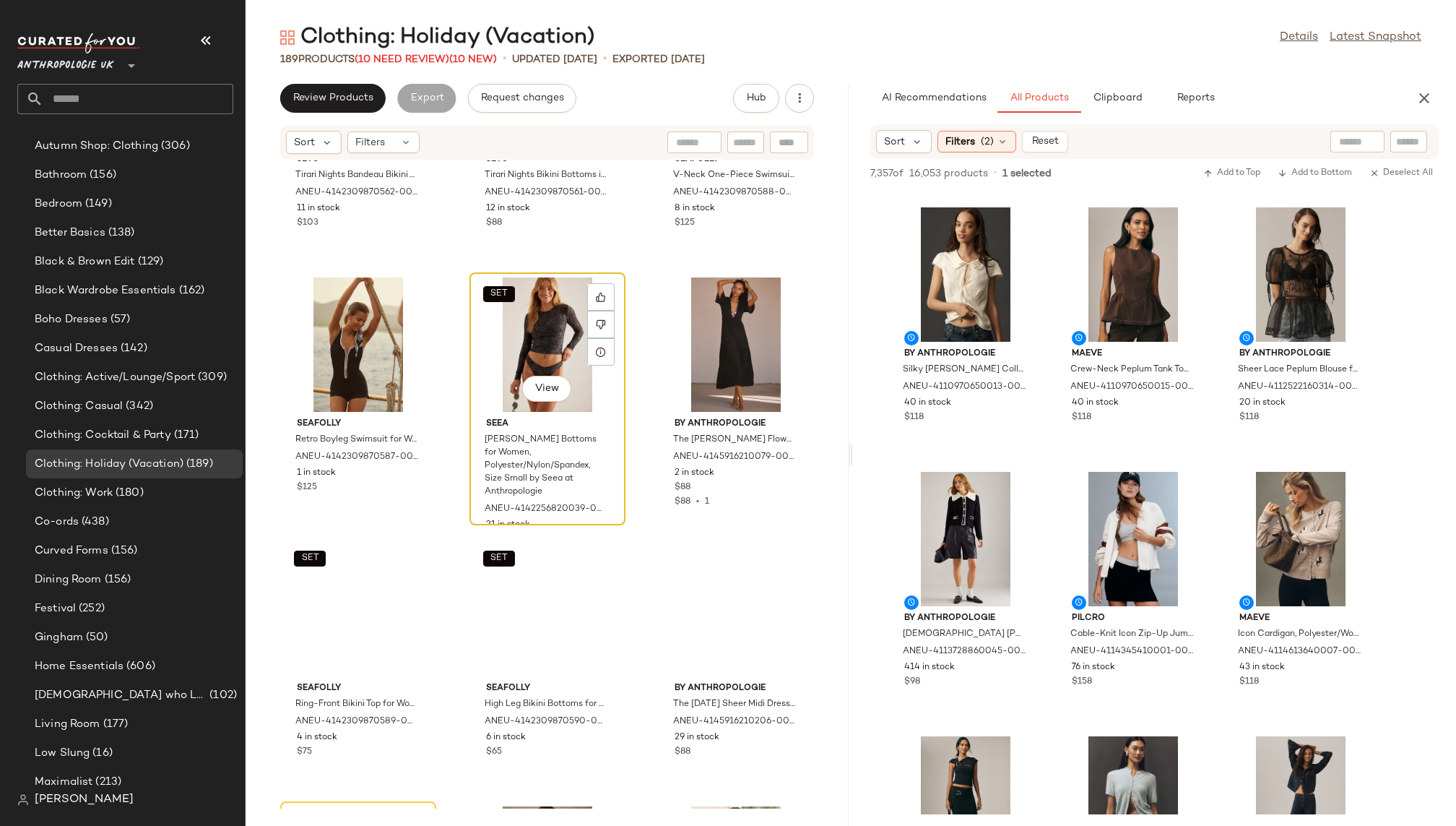
click at [531, 284] on div "SET View" at bounding box center [547, 345] width 146 height 135
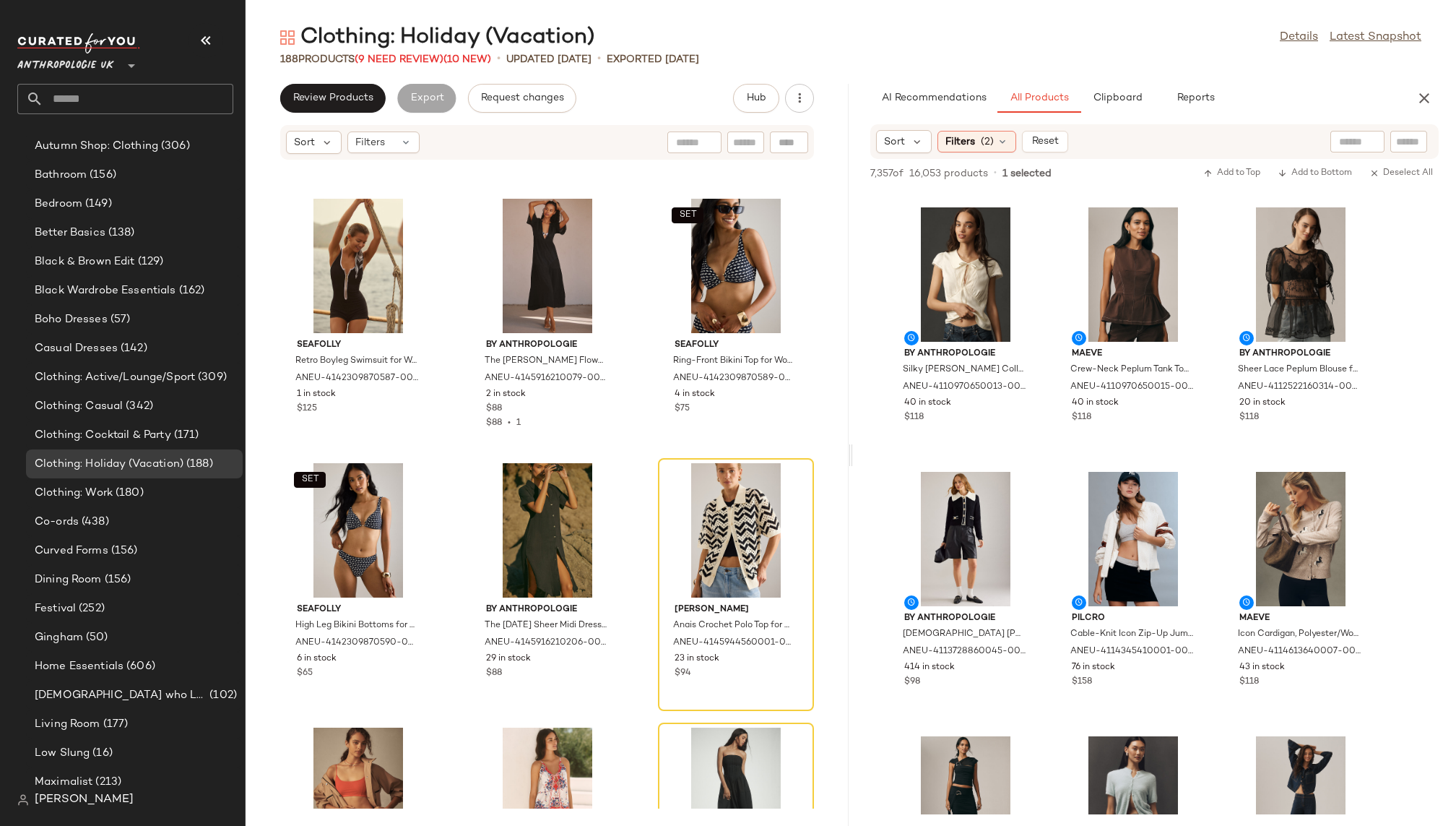
scroll to position [12520, 0]
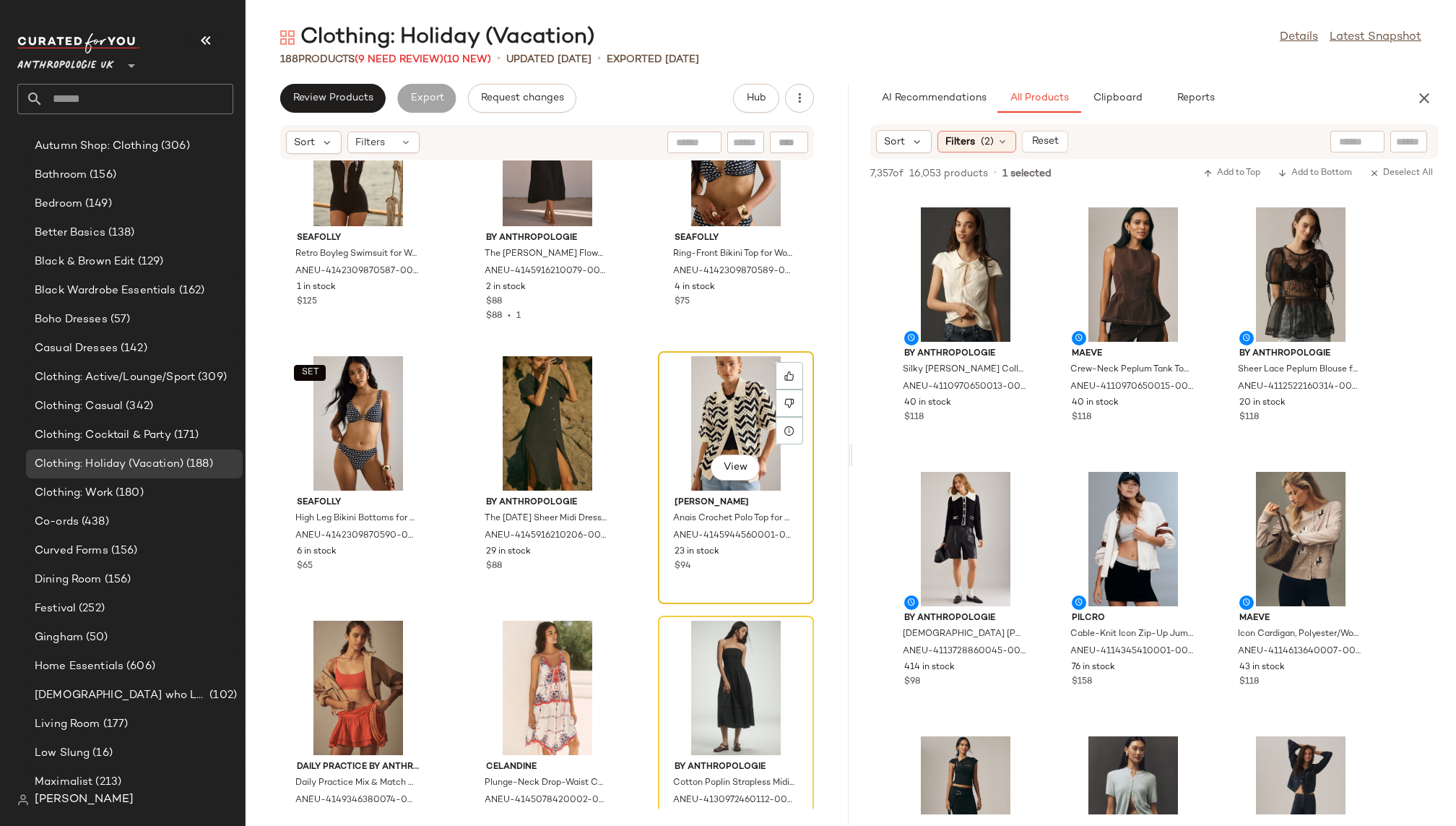
click at [693, 403] on div "View" at bounding box center [736, 423] width 146 height 135
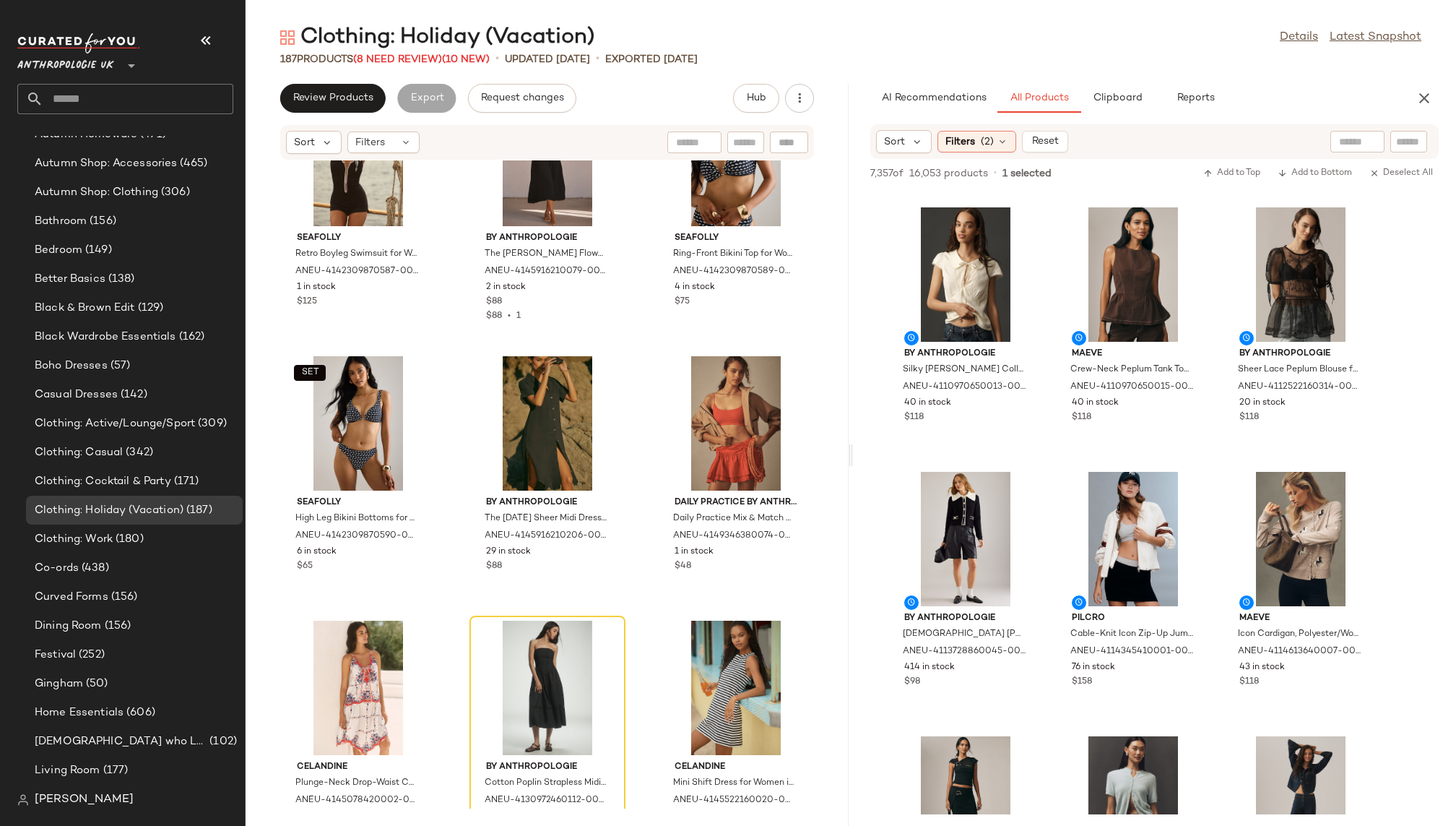
scroll to position [322, 0]
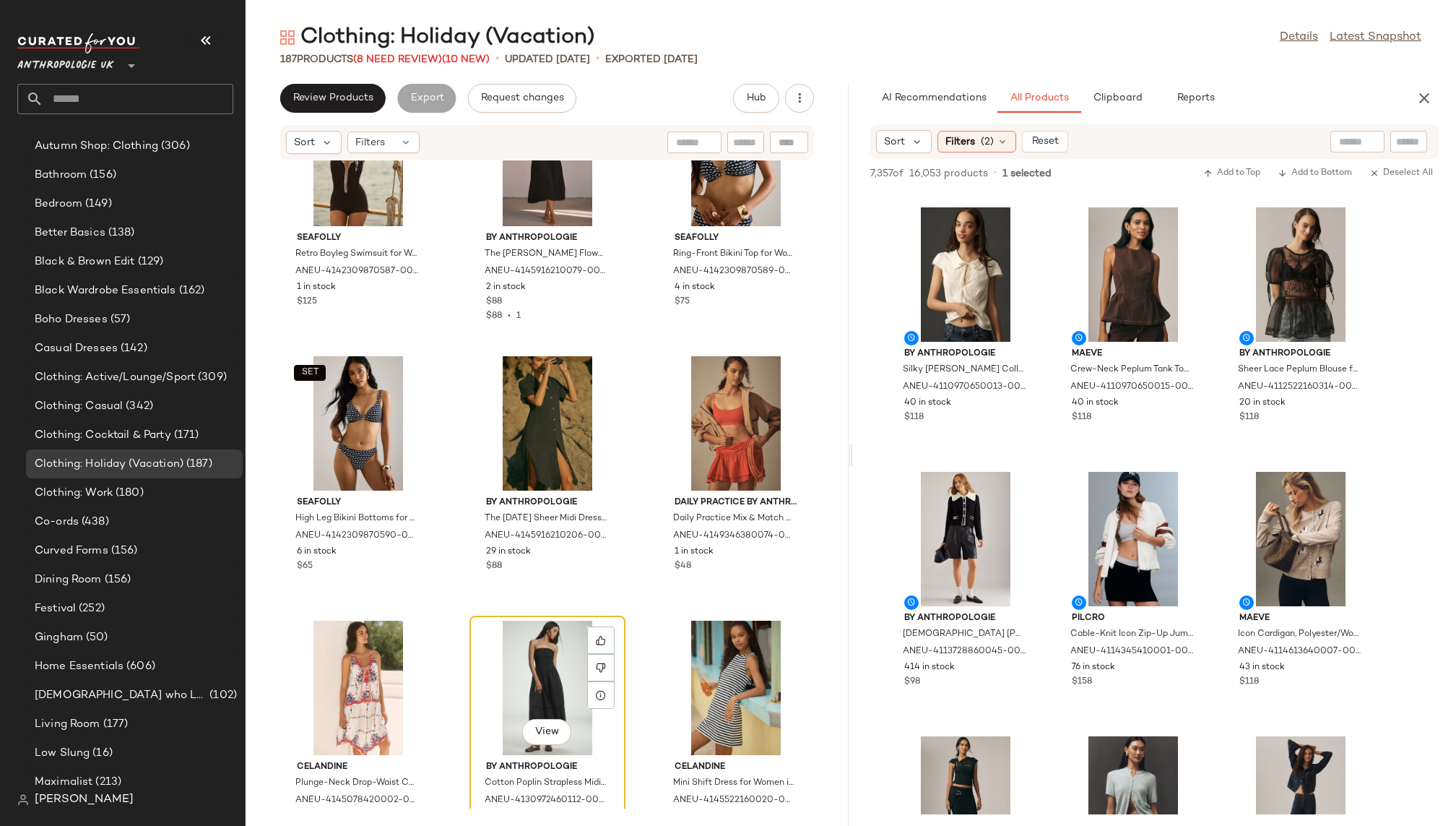
click at [531, 658] on div "View" at bounding box center [547, 688] width 146 height 135
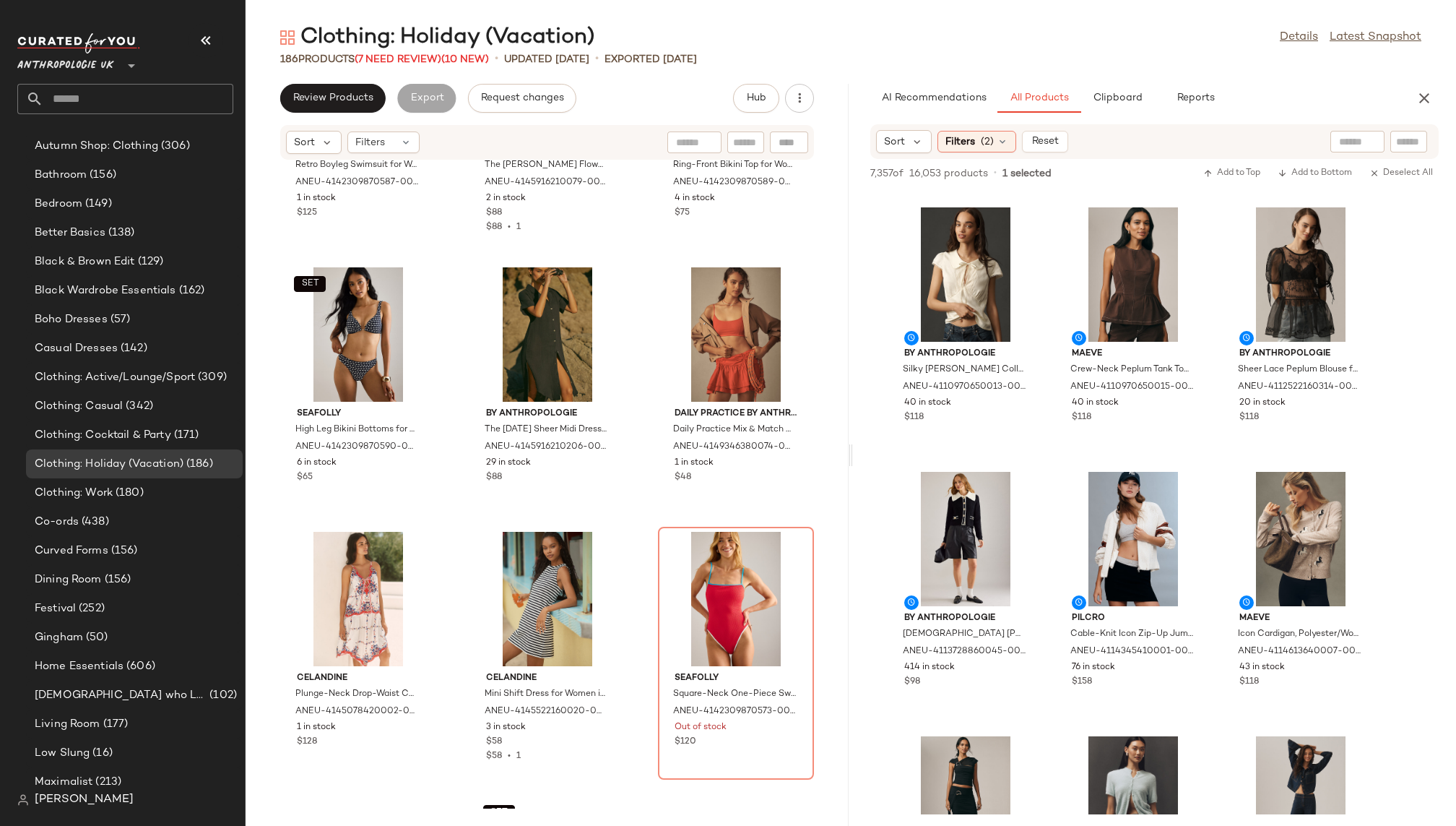
scroll to position [12694, 0]
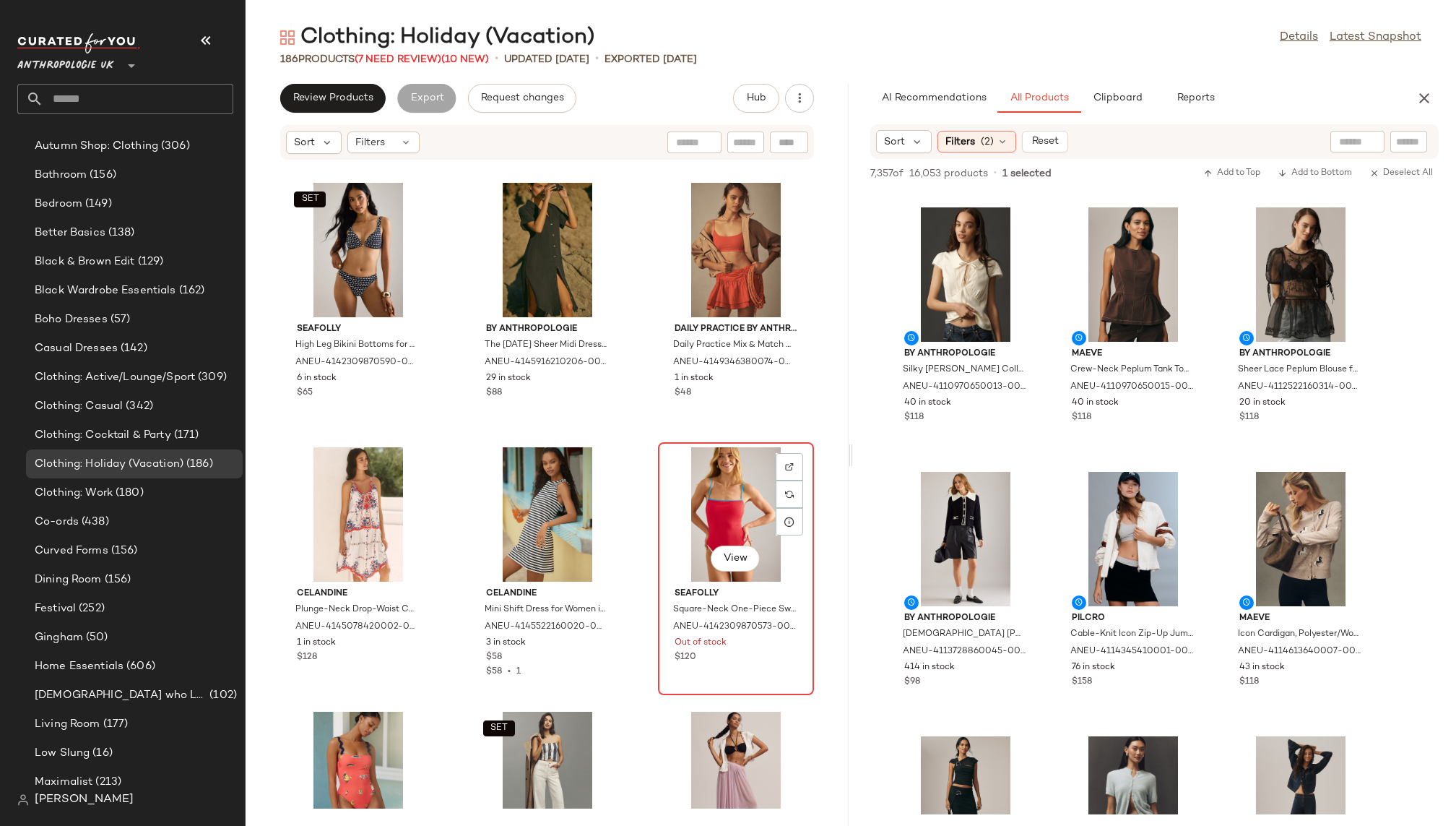
click at [676, 521] on div "View" at bounding box center [736, 515] width 146 height 135
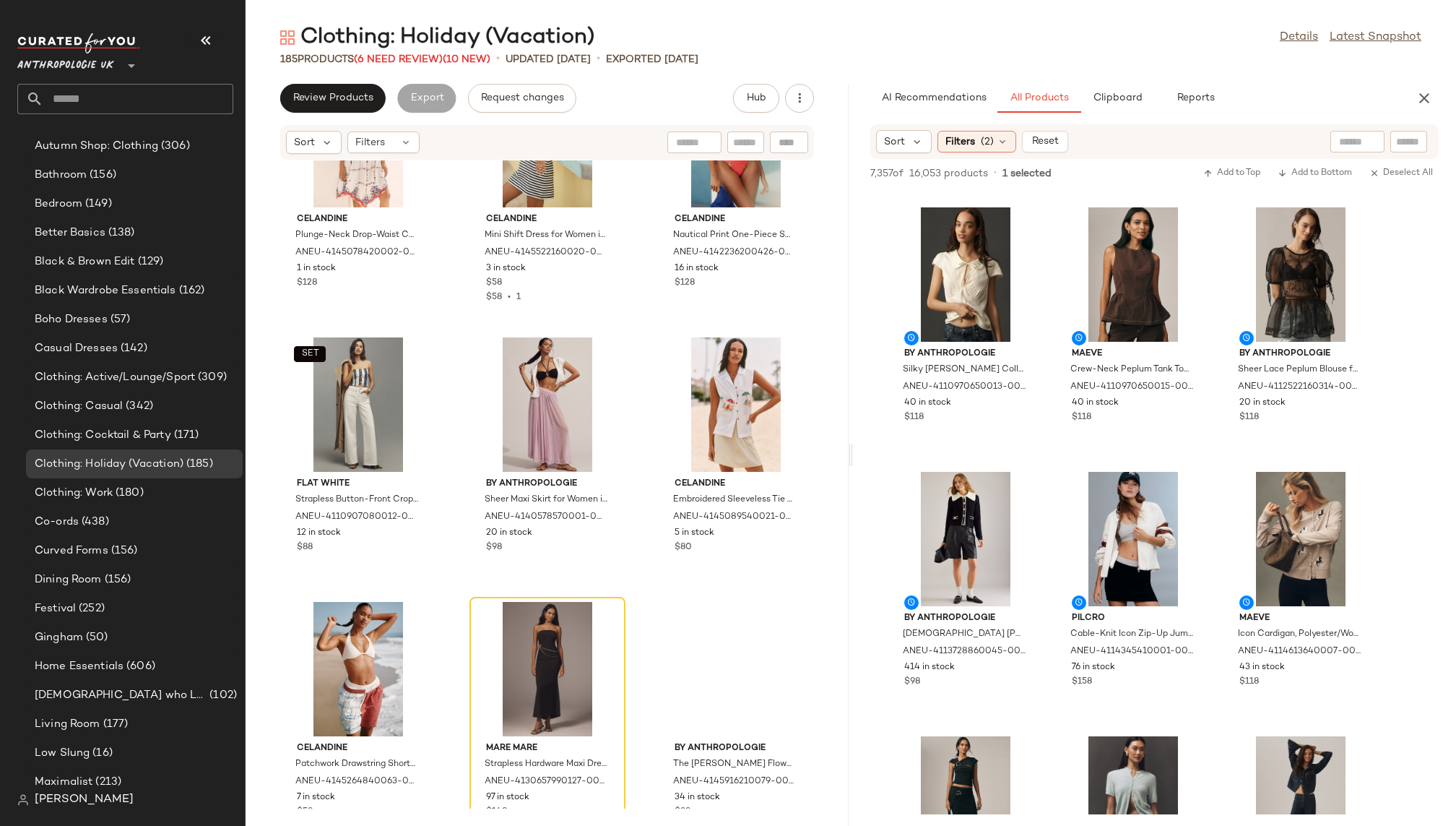
scroll to position [13115, 0]
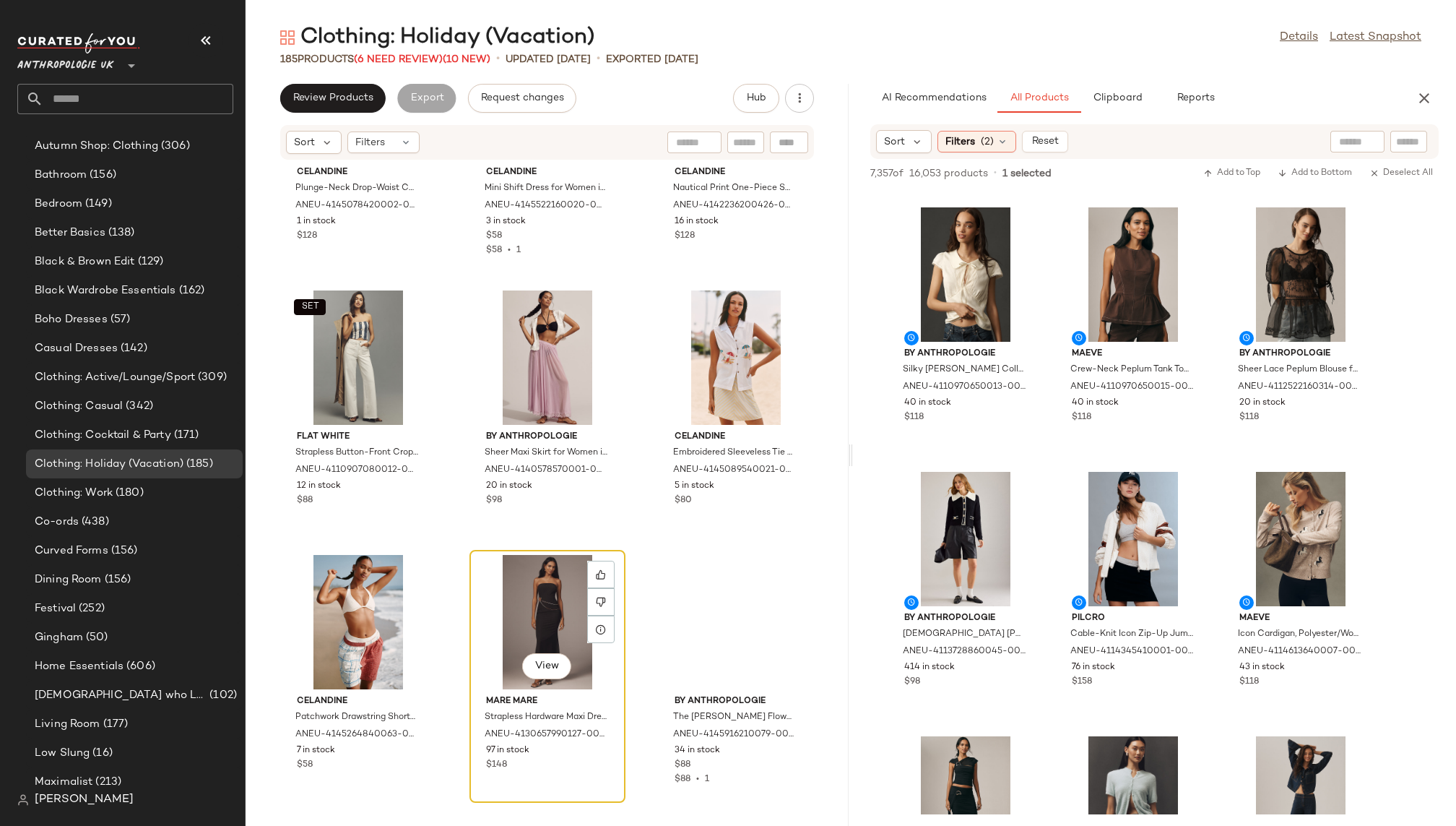
click at [523, 601] on div "View" at bounding box center [547, 622] width 146 height 135
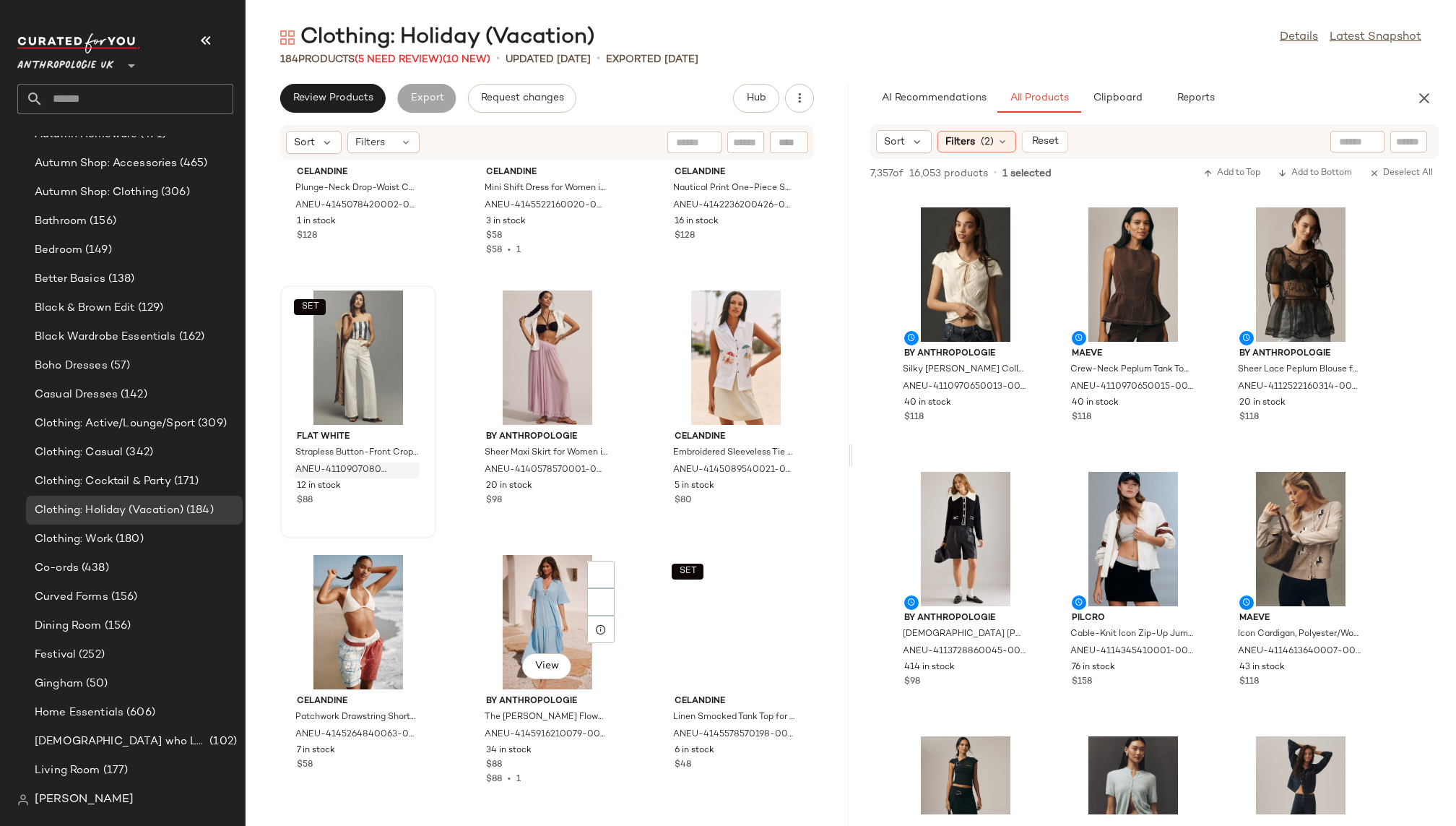
scroll to position [322, 0]
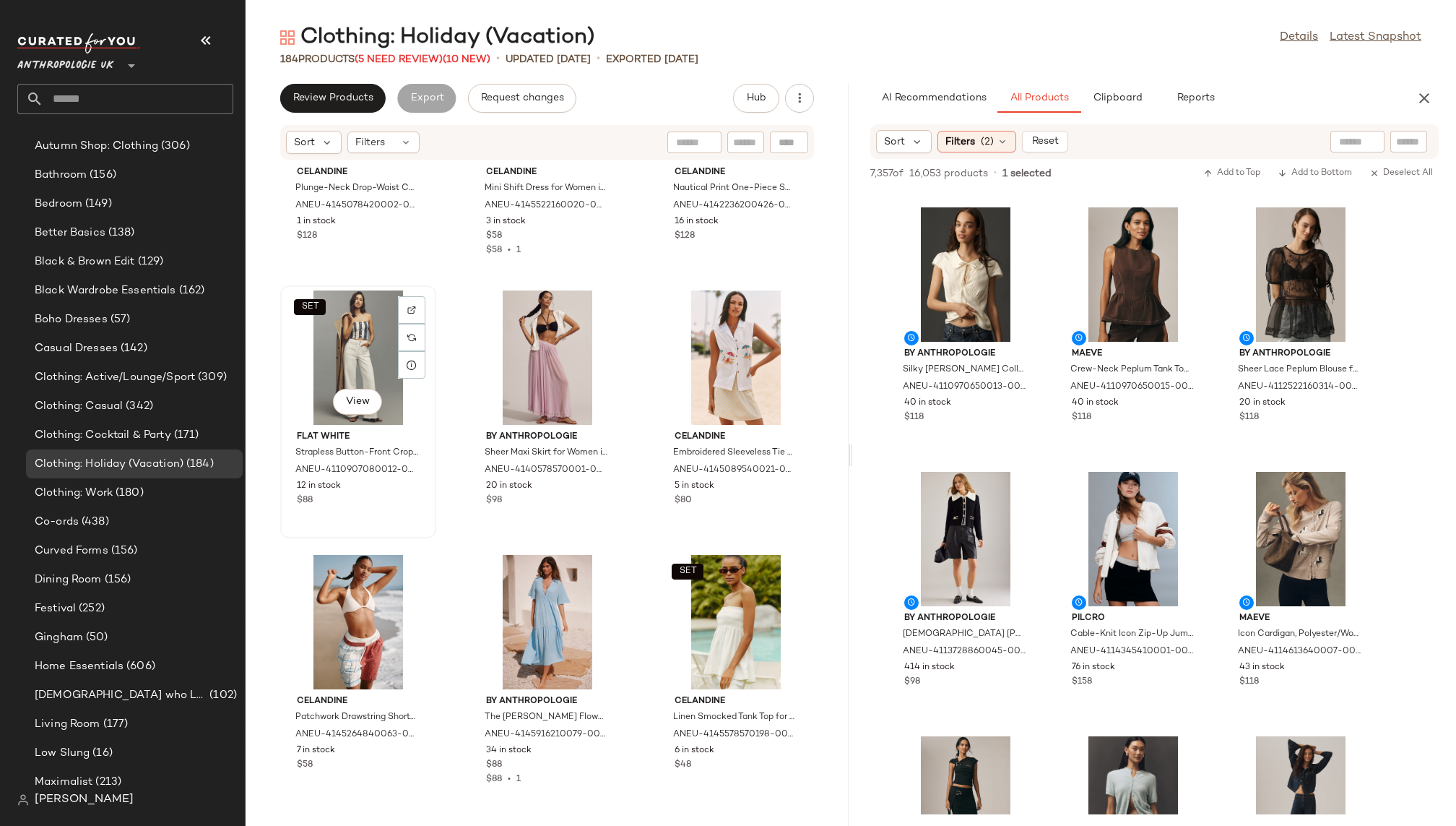
click at [329, 367] on div "SET View" at bounding box center [358, 358] width 146 height 135
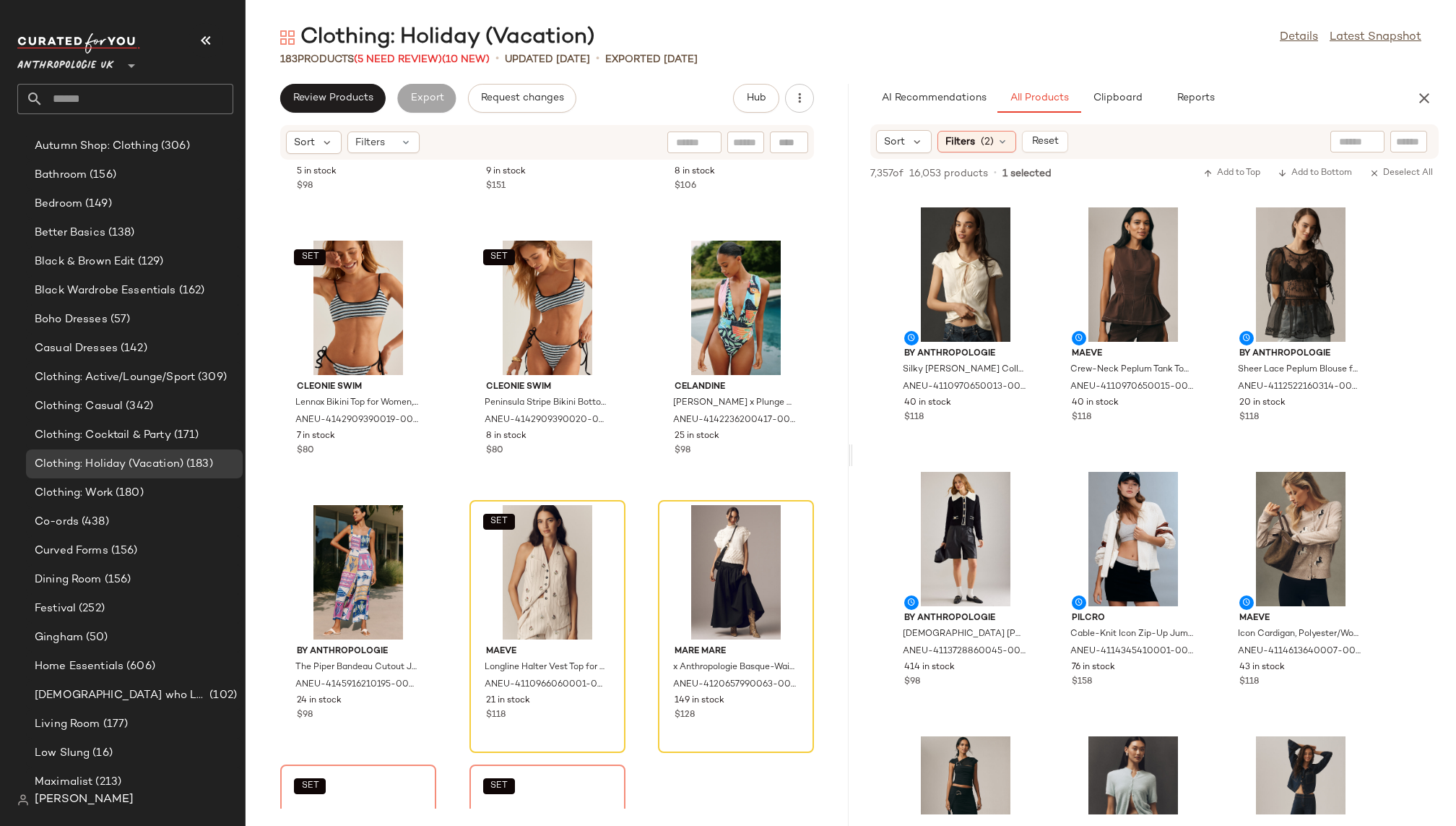
scroll to position [14248, 0]
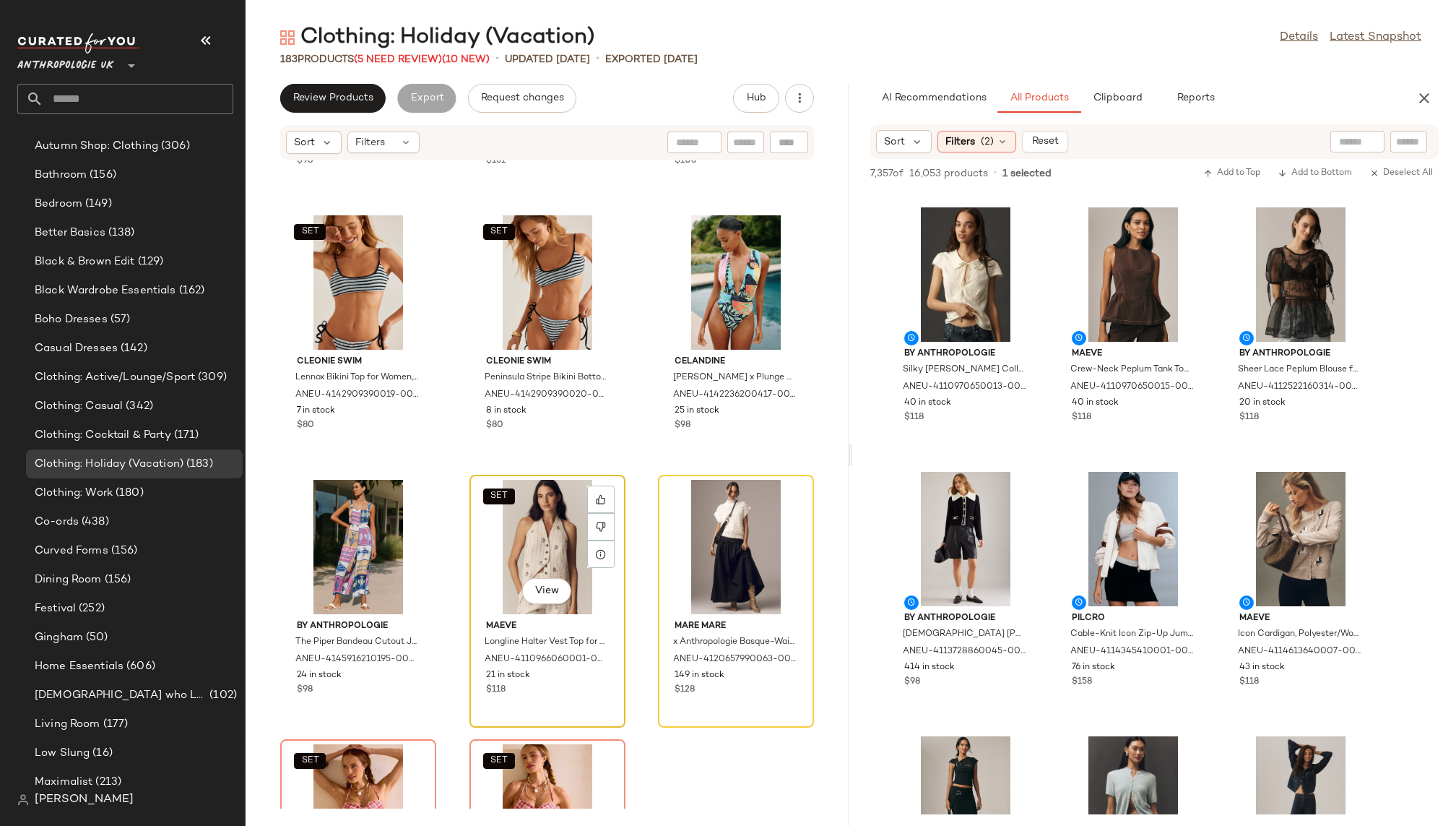
click at [532, 536] on div "SET View" at bounding box center [547, 547] width 146 height 135
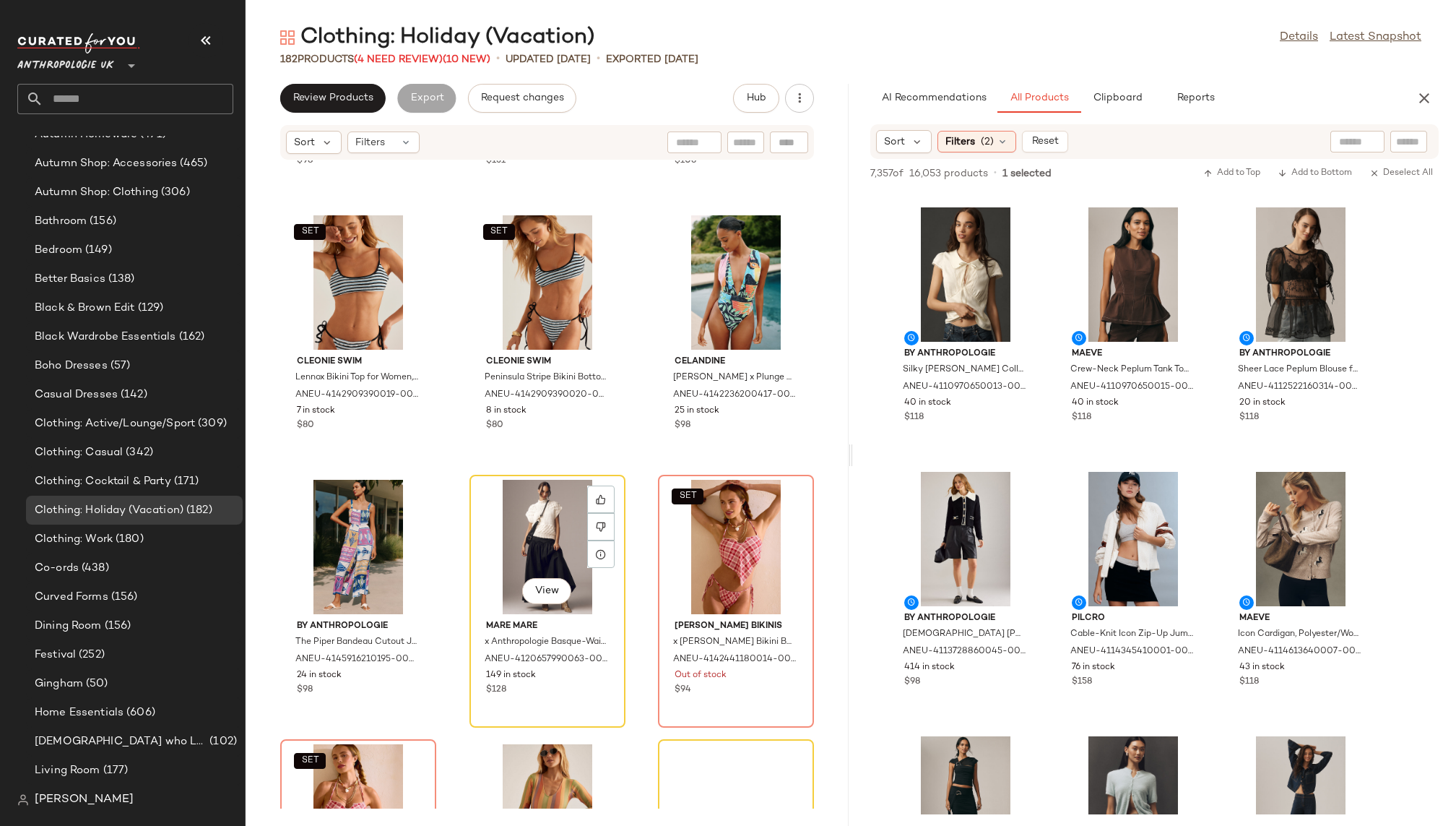
click at [532, 536] on div "View" at bounding box center [547, 547] width 146 height 135
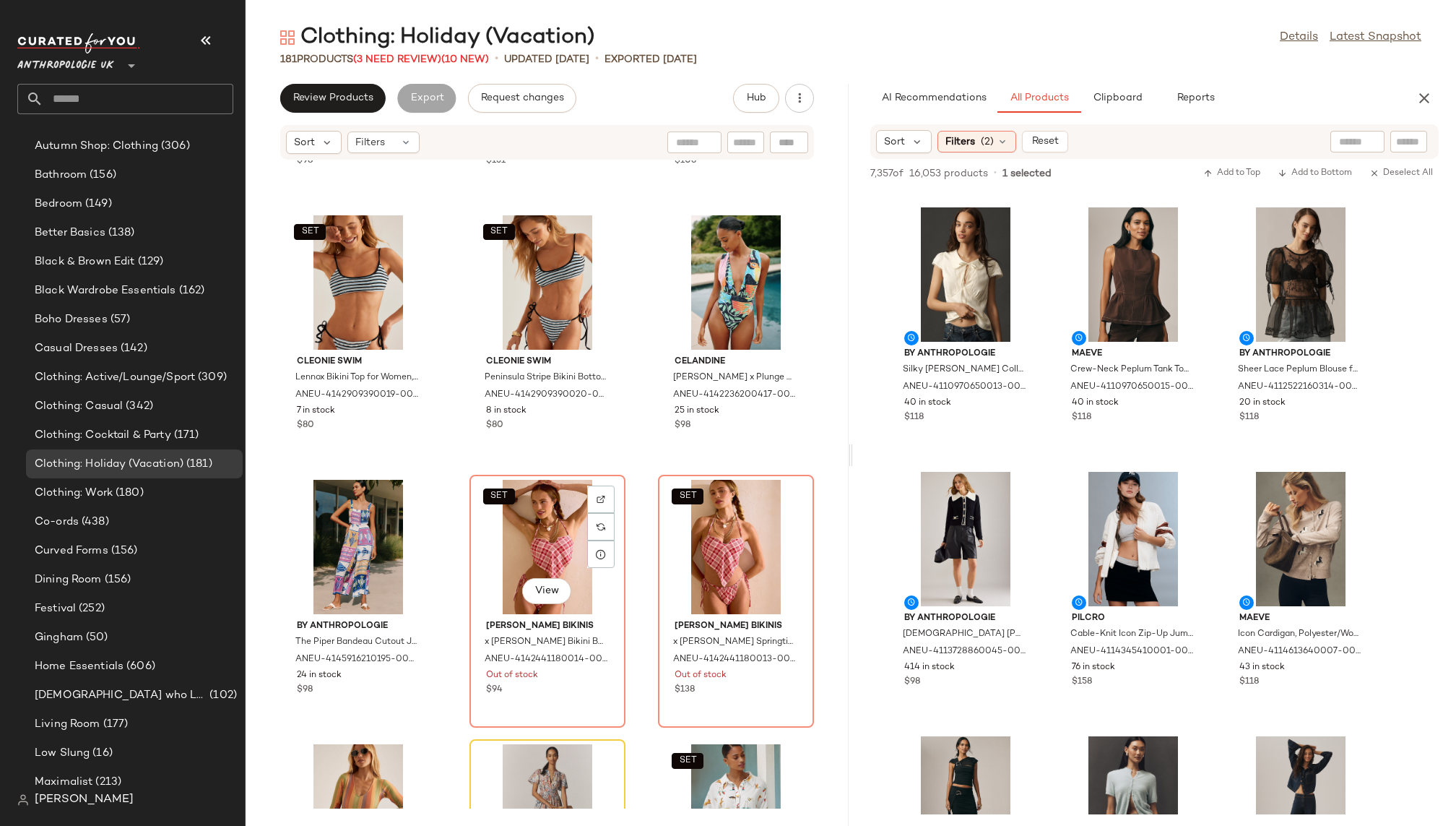
click at [532, 536] on div "SET View" at bounding box center [547, 547] width 146 height 135
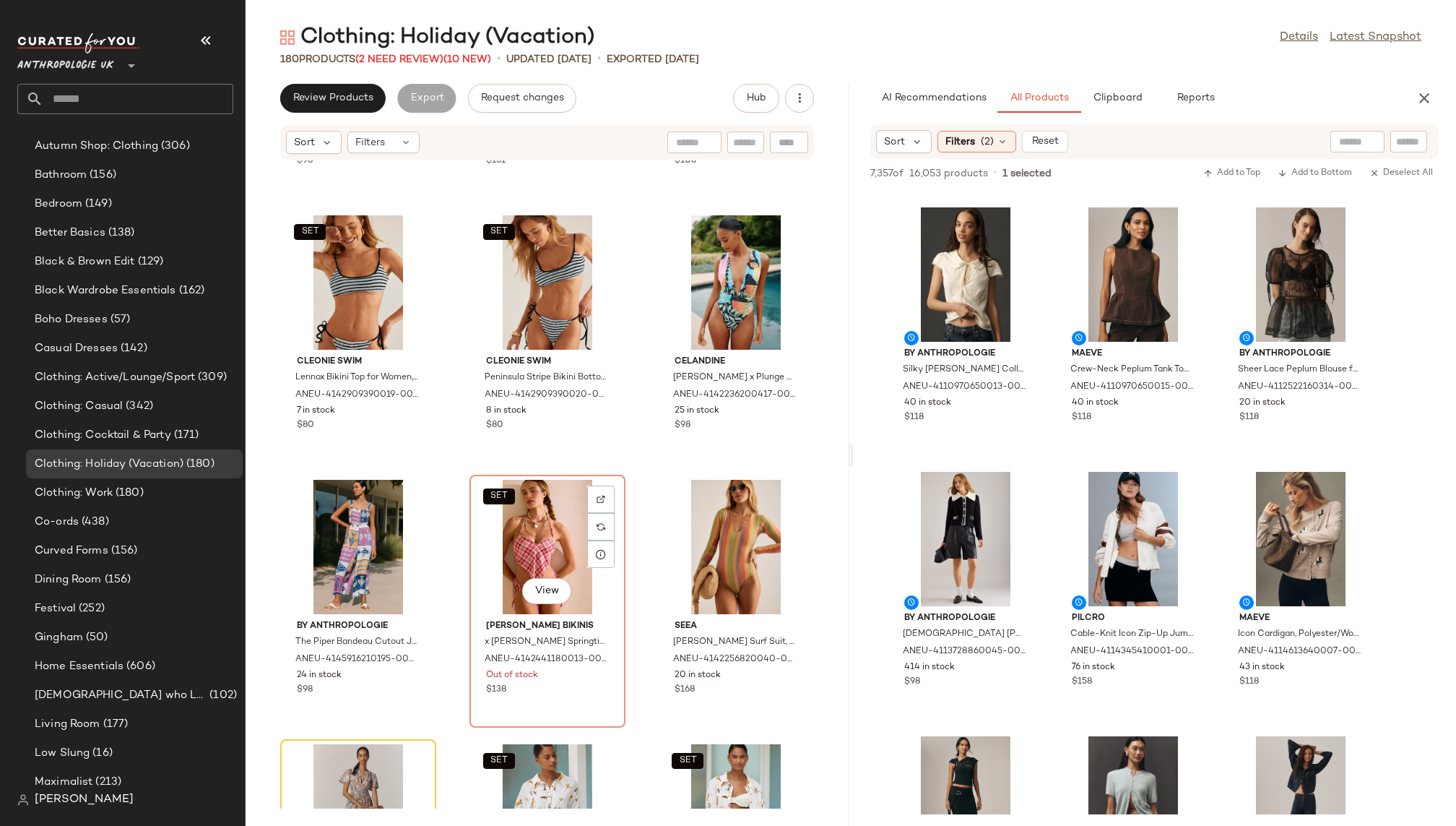
click at [532, 536] on div "SET View" at bounding box center [547, 547] width 146 height 135
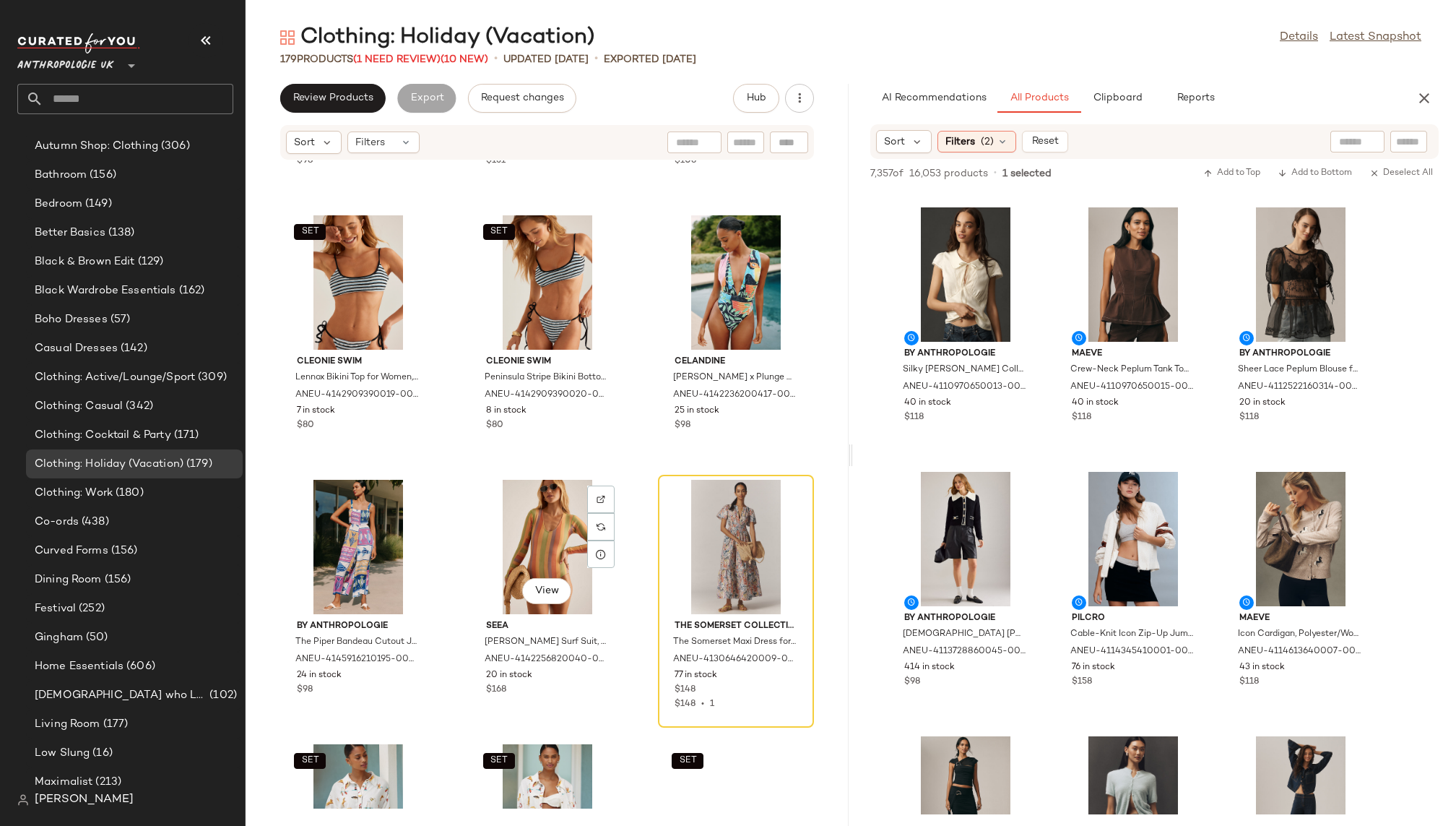
scroll to position [322, 0]
click at [684, 520] on div at bounding box center [736, 547] width 146 height 135
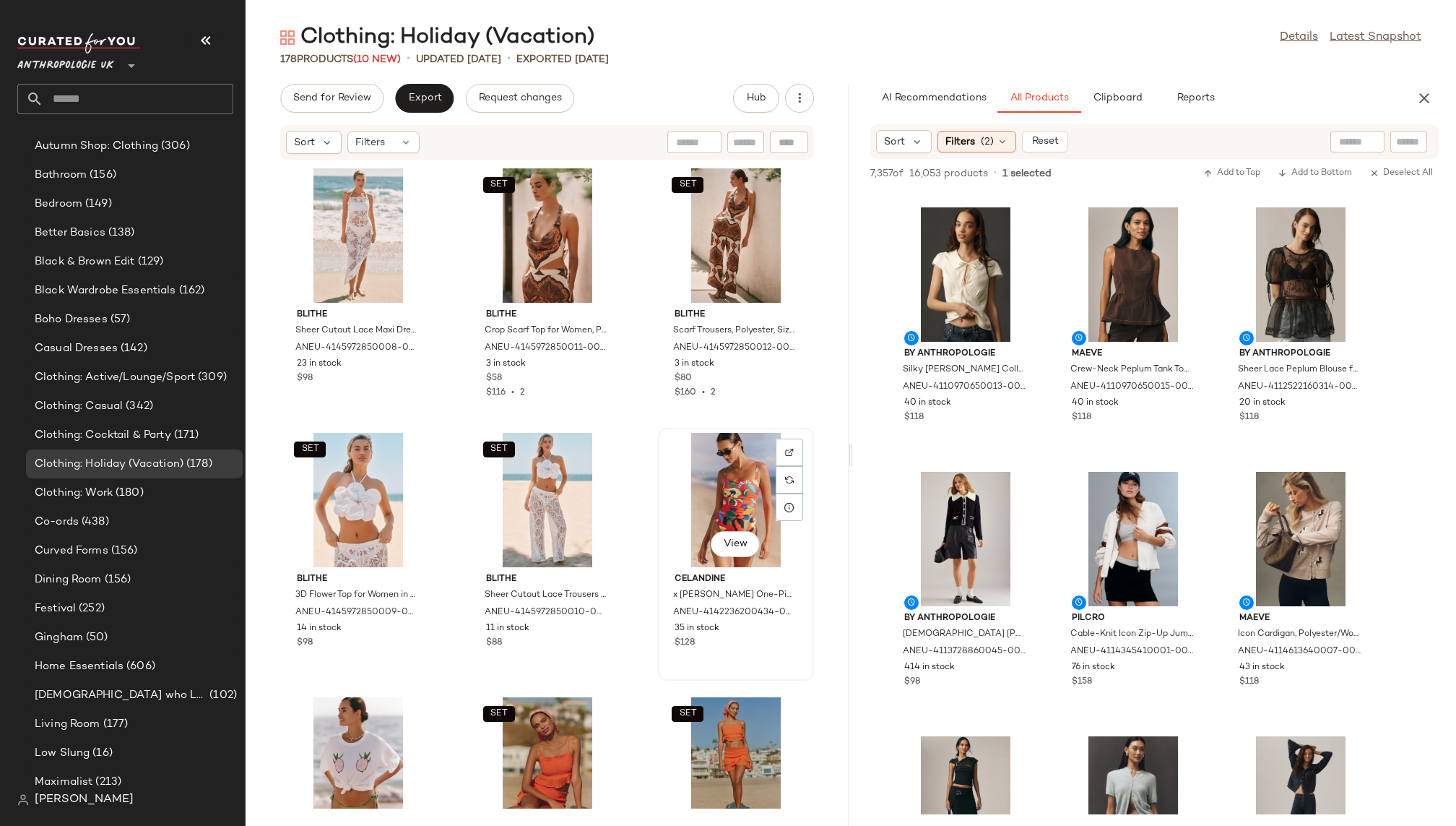
click at [704, 515] on div "View" at bounding box center [736, 501] width 146 height 135
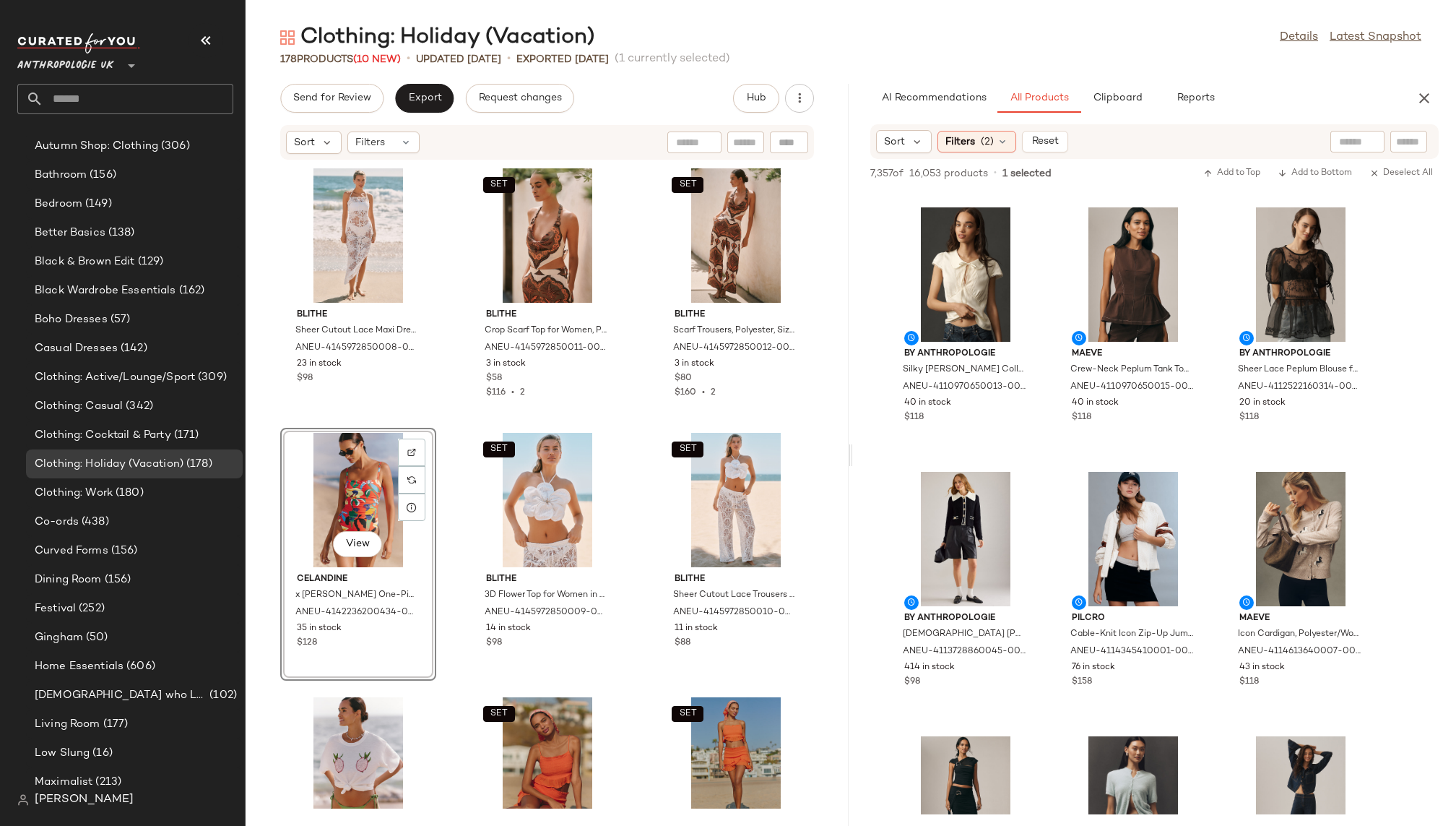
click at [640, 667] on div "BLITHE Sheer Cutout Lace Maxi Dress for Women in White, Polyester, Size Medium …" at bounding box center [547, 484] width 603 height 648
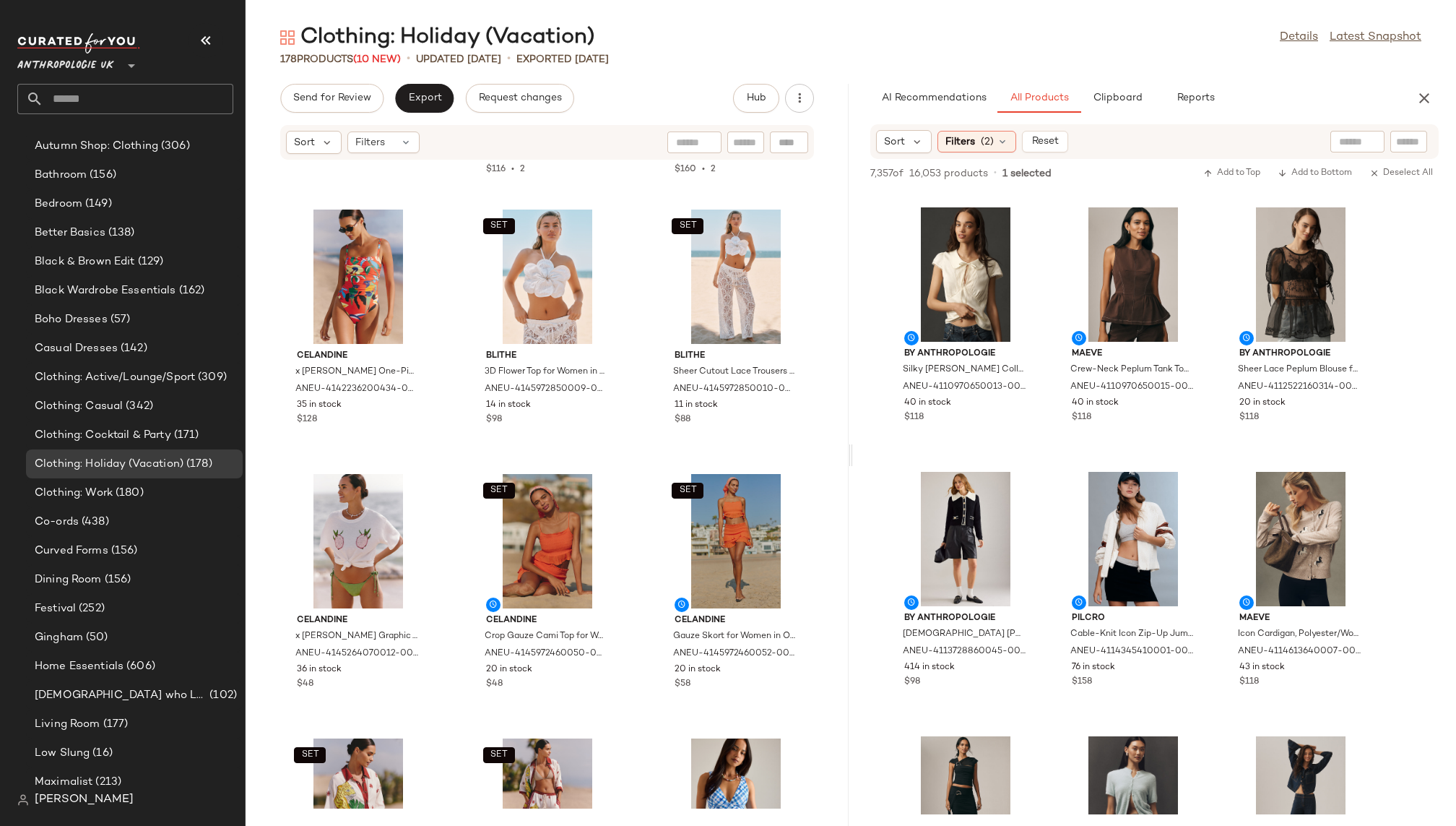
scroll to position [225, 0]
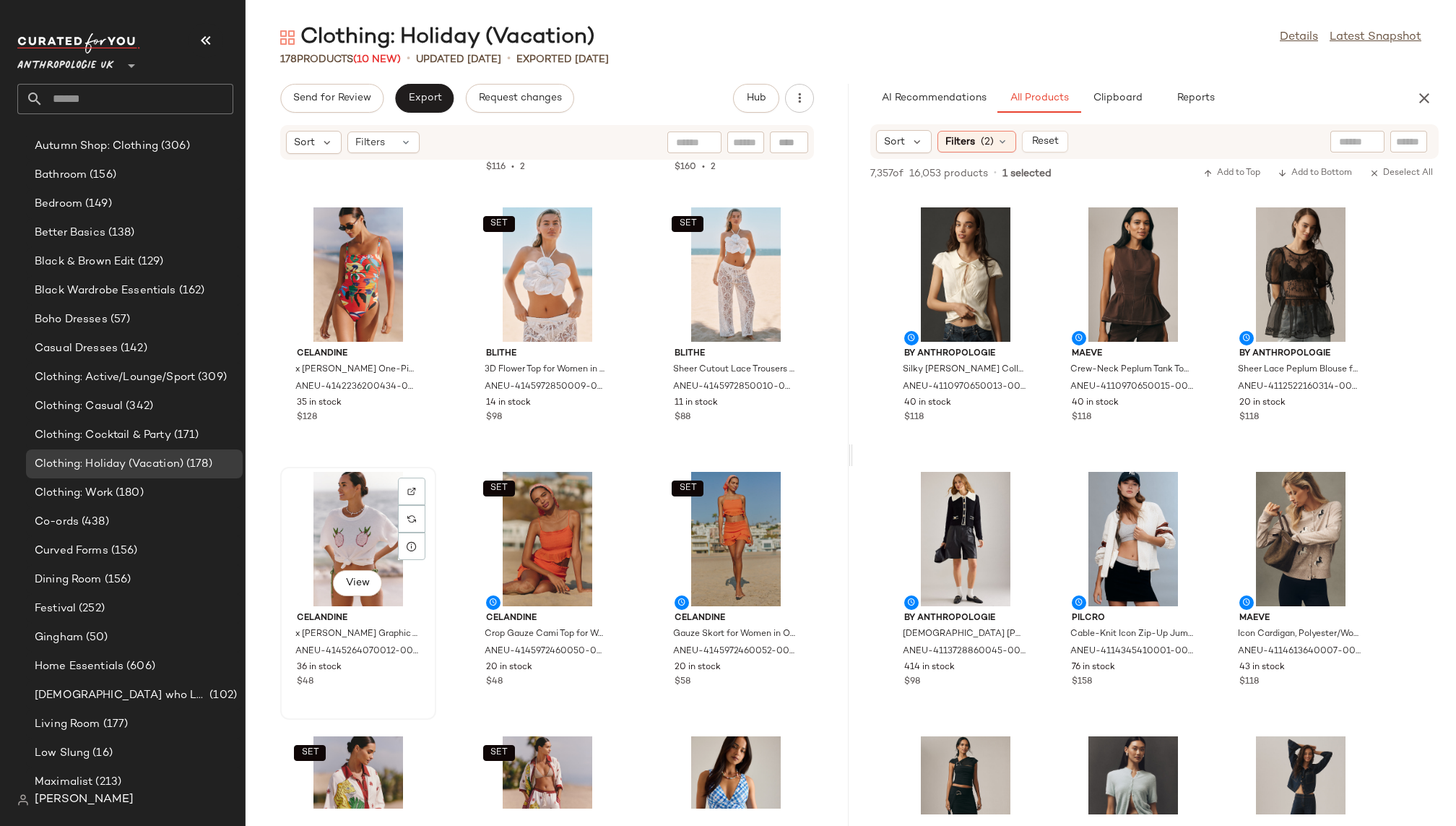
click div "View"
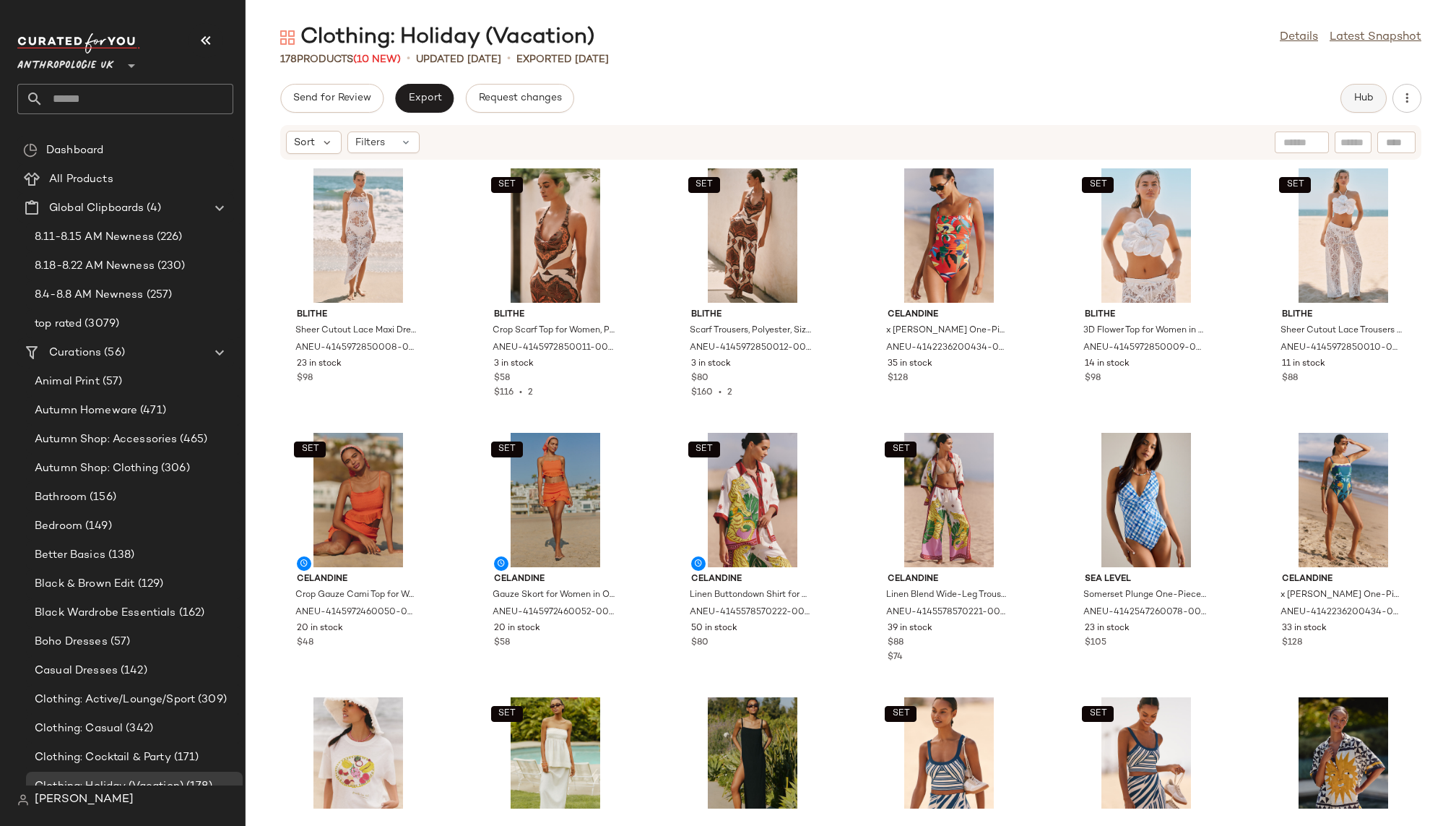
click at [1355, 103] on span "Hub" at bounding box center [1363, 98] width 20 height 11
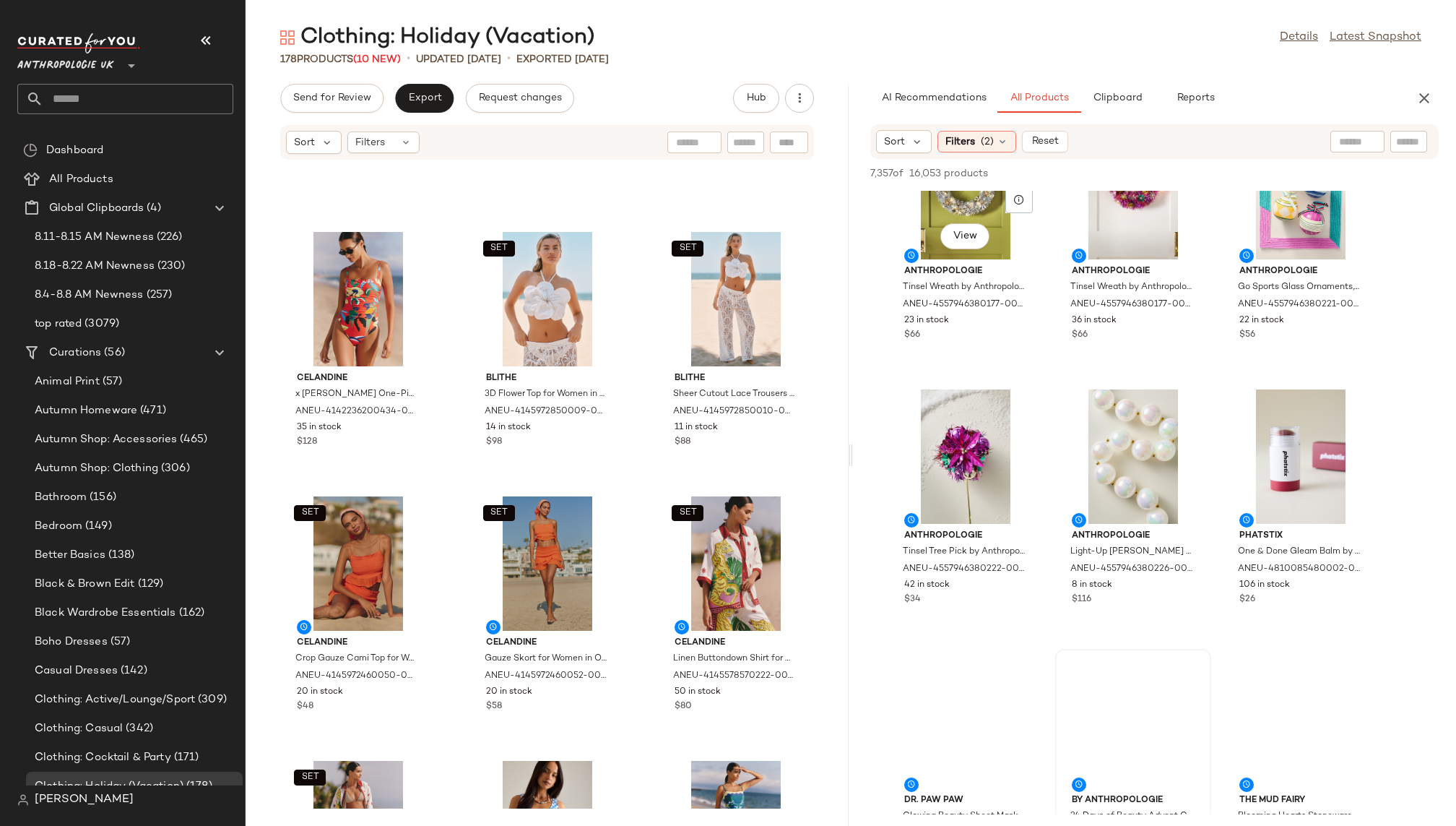
scroll to position [2105, 0]
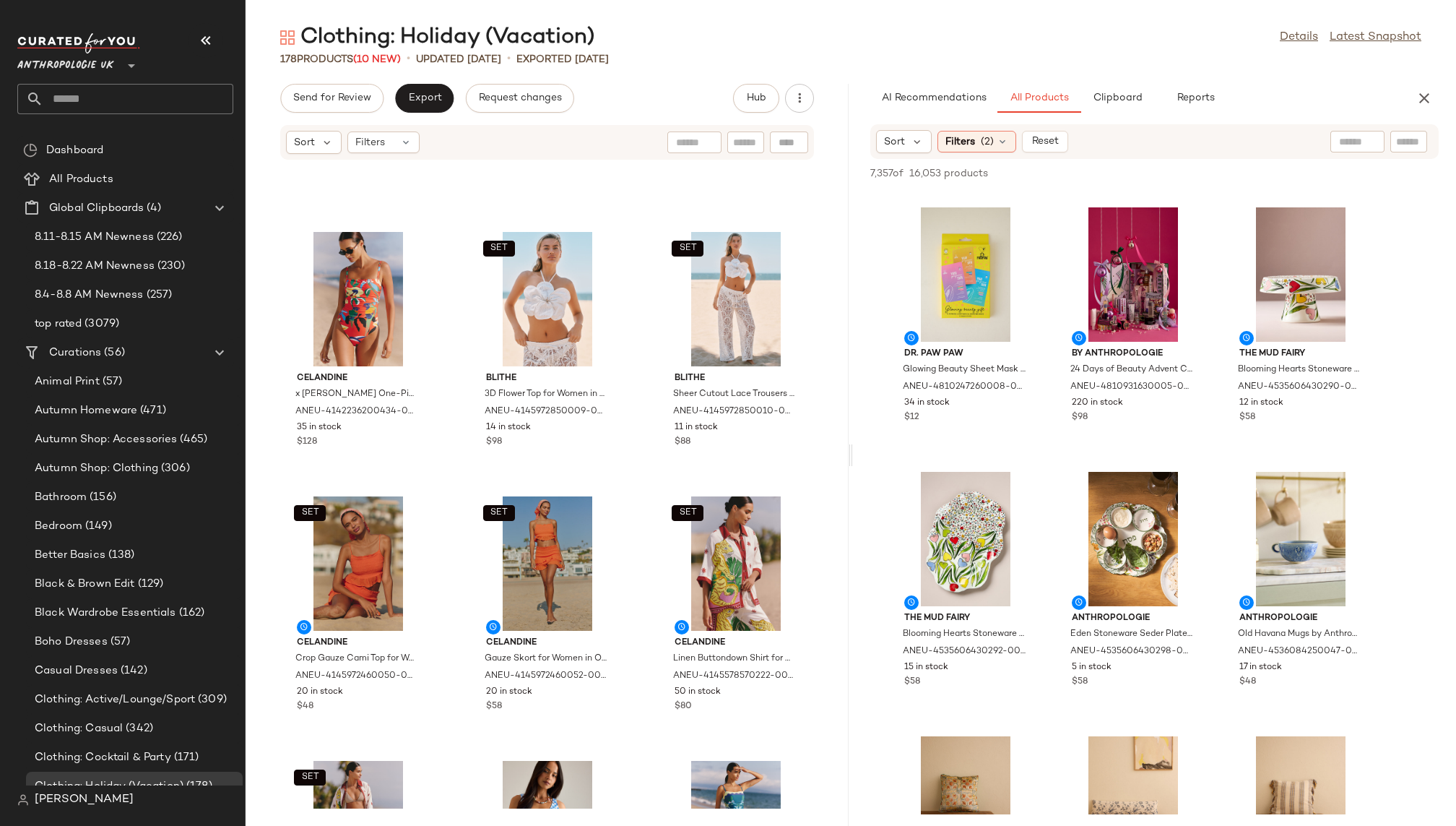
click at [1366, 150] on div at bounding box center [1357, 141] width 54 height 22
type input "*****"
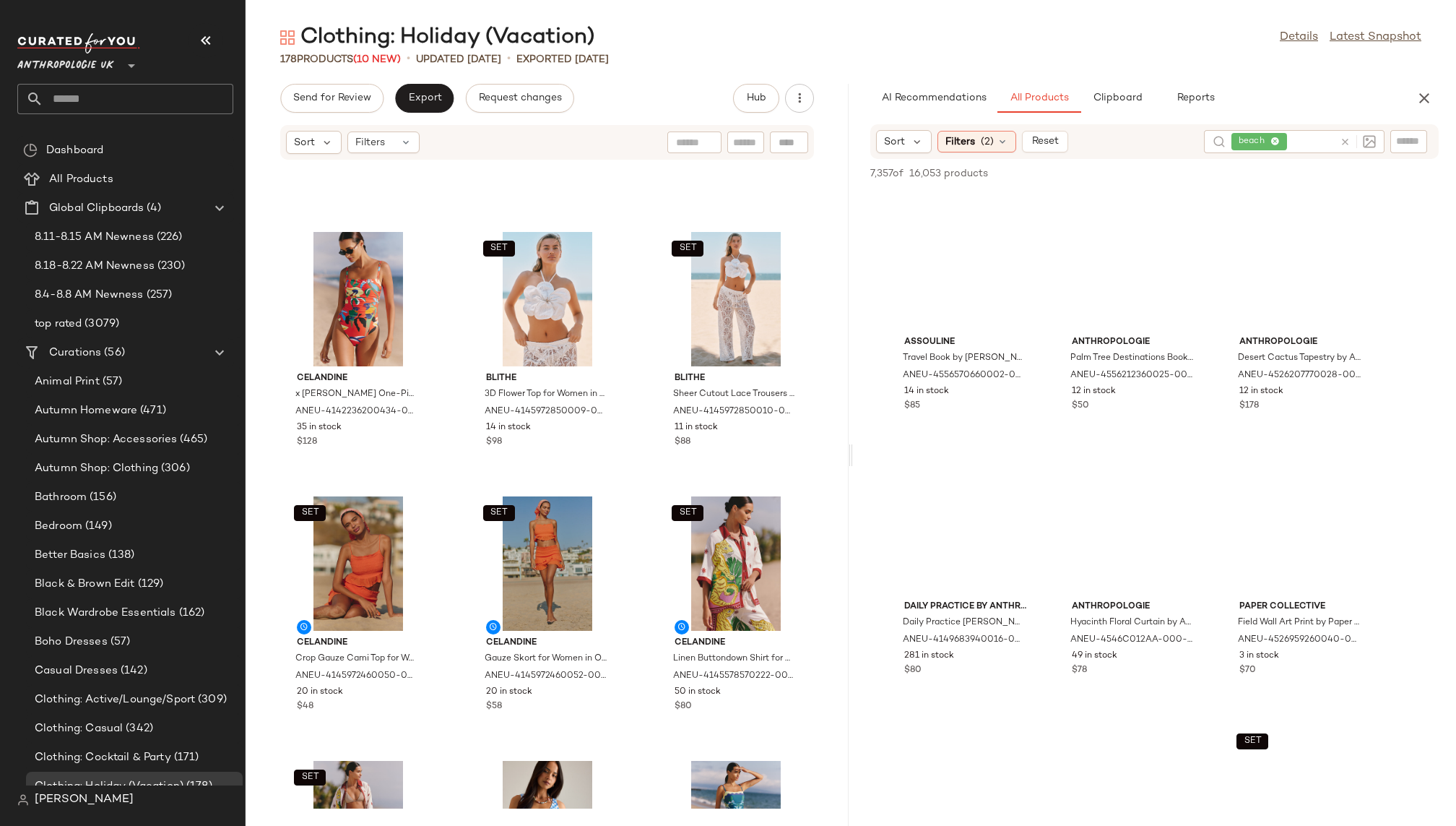
click at [1285, 78] on div "Clothing: Holiday (Vacation) Details Latest Snapshot 178 Products (10 New) • up…" at bounding box center [850, 424] width 1211 height 803
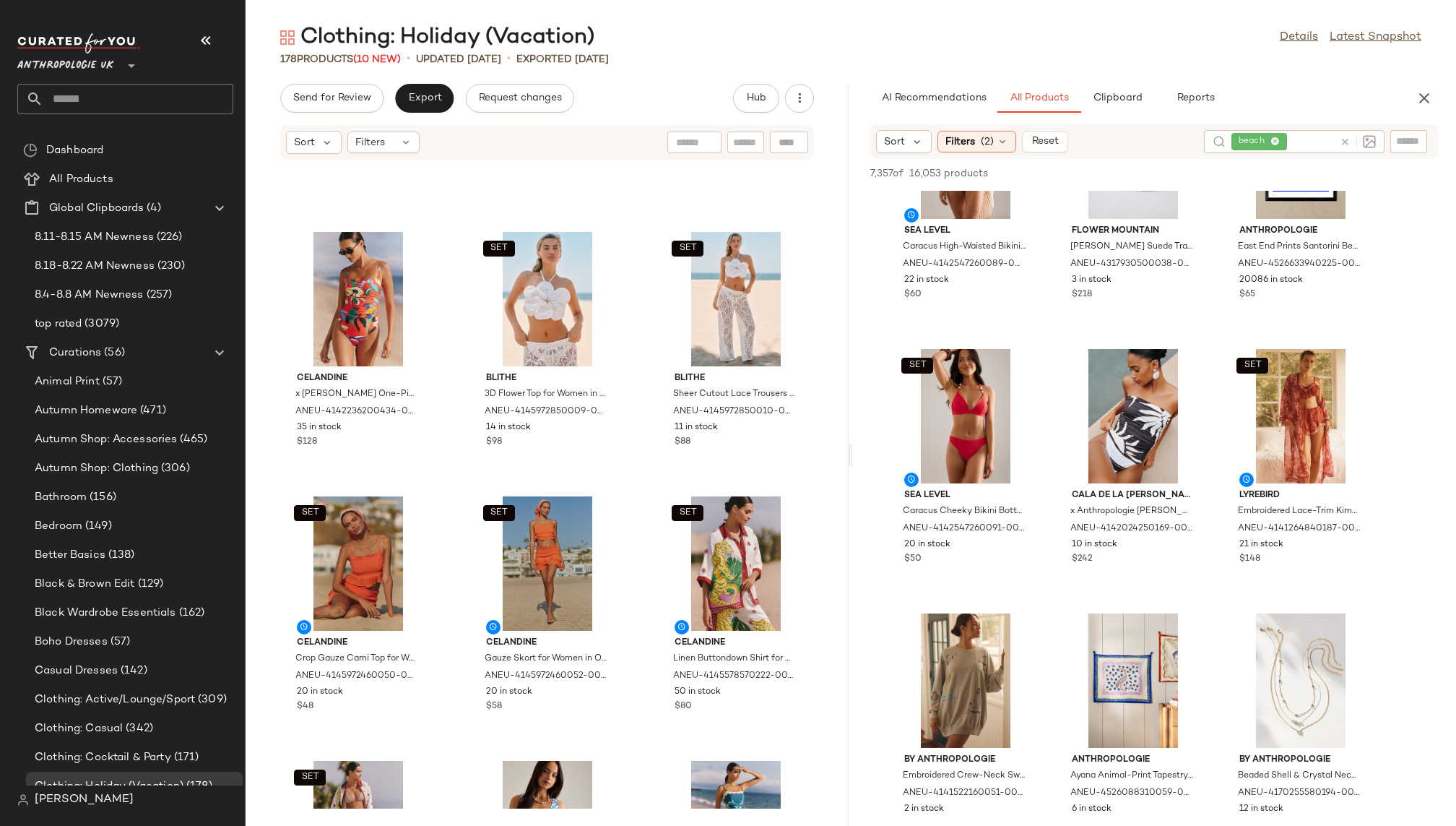
scroll to position [9633, 0]
click at [1090, 439] on div "View" at bounding box center [1133, 417] width 146 height 135
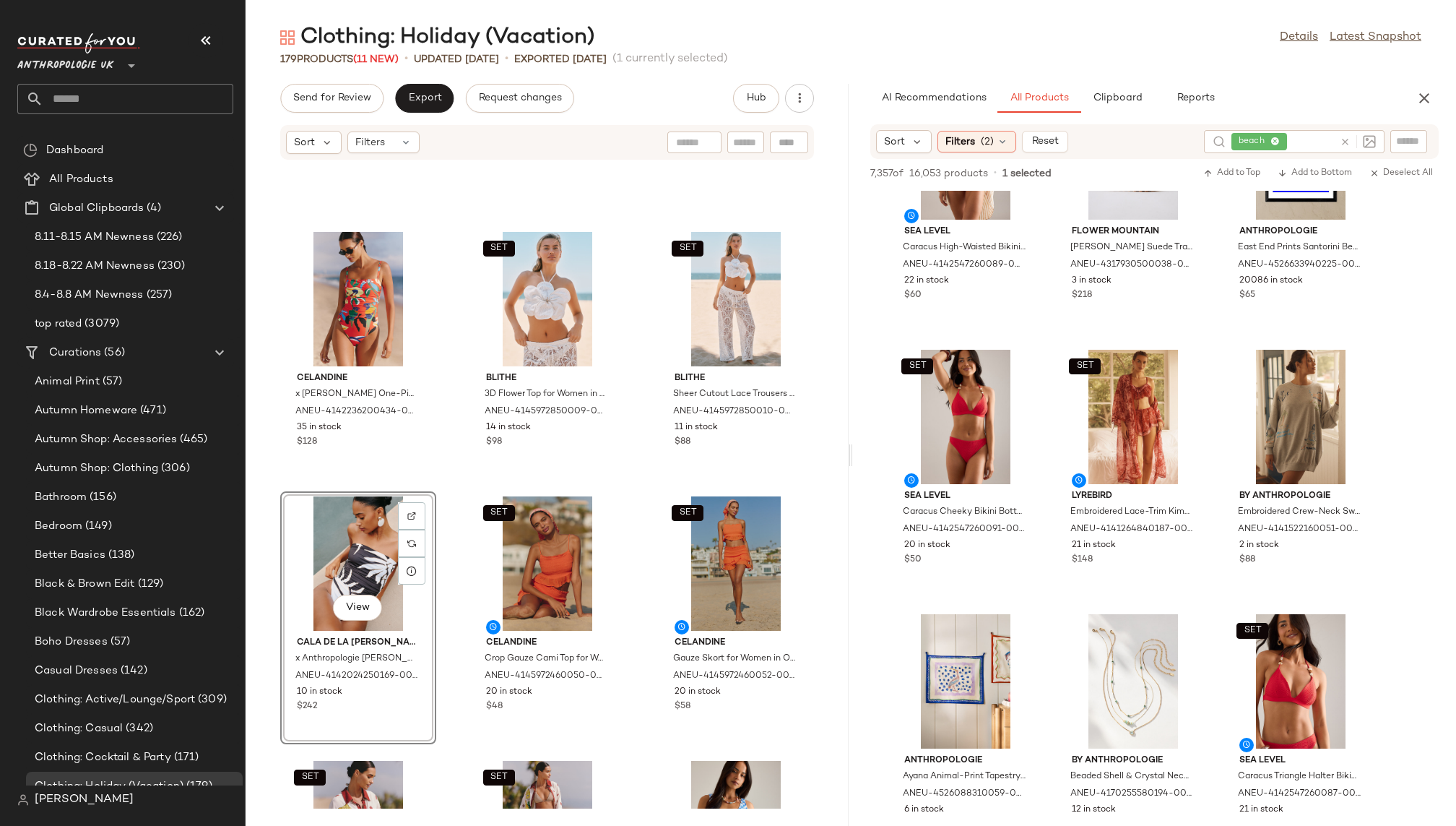
click at [630, 685] on div "Celandine x [PERSON_NAME] One-Piece Swimsuit for Women in [GEOGRAPHIC_DATA], Ny…" at bounding box center [547, 484] width 603 height 648
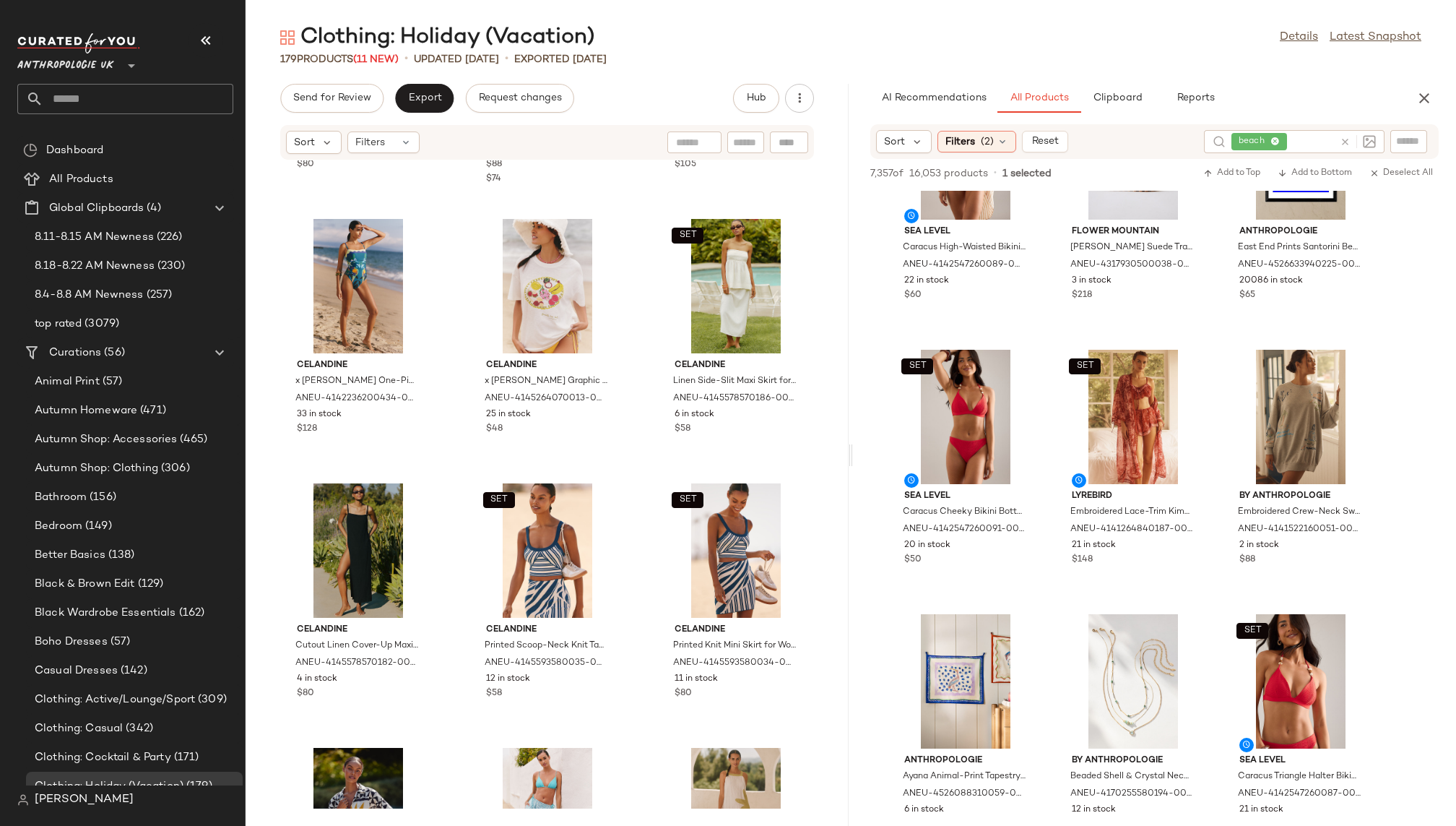
scroll to position [1024, 0]
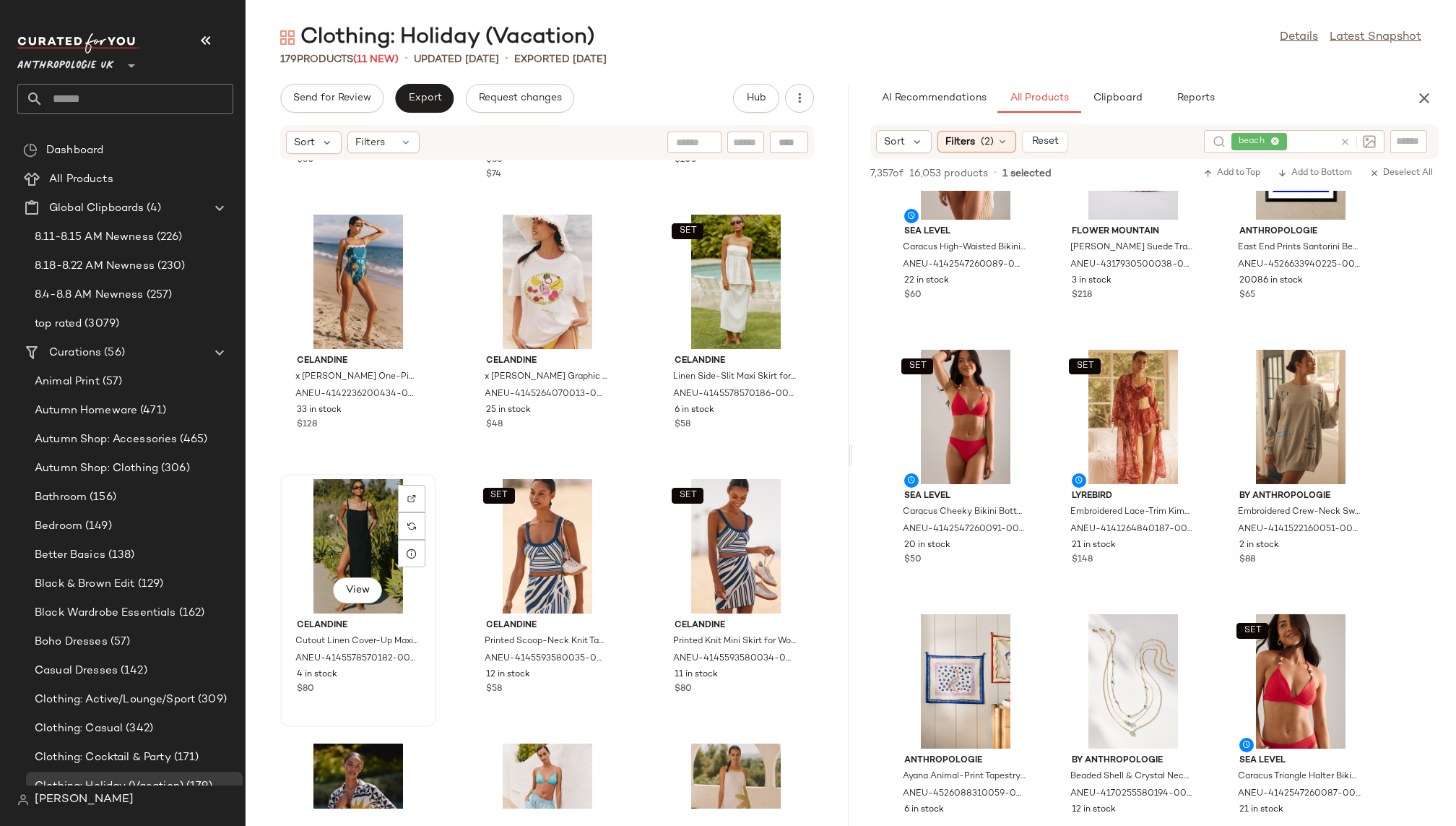
click at [341, 548] on div "View" at bounding box center [358, 546] width 146 height 135
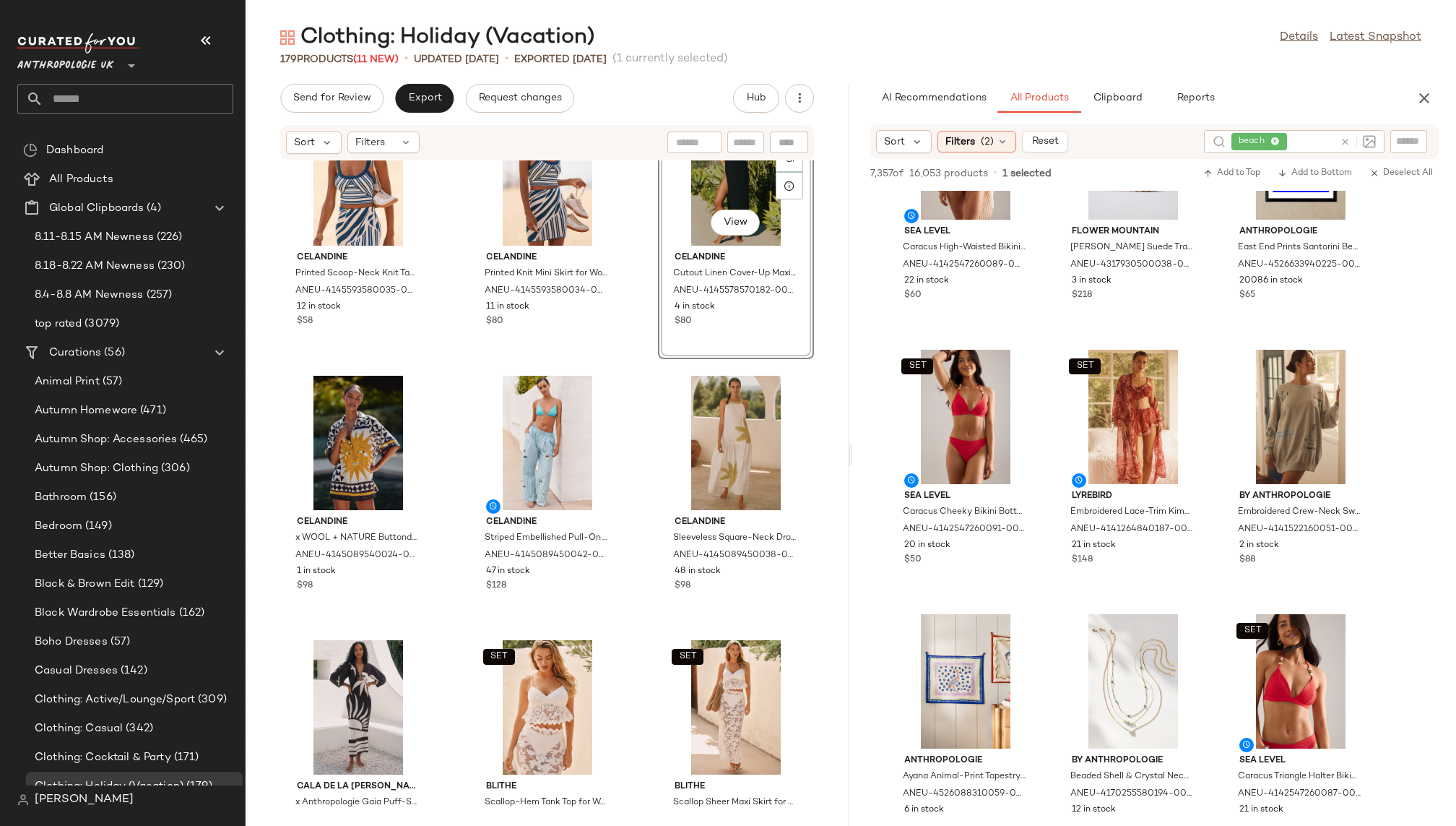
scroll to position [1422, 0]
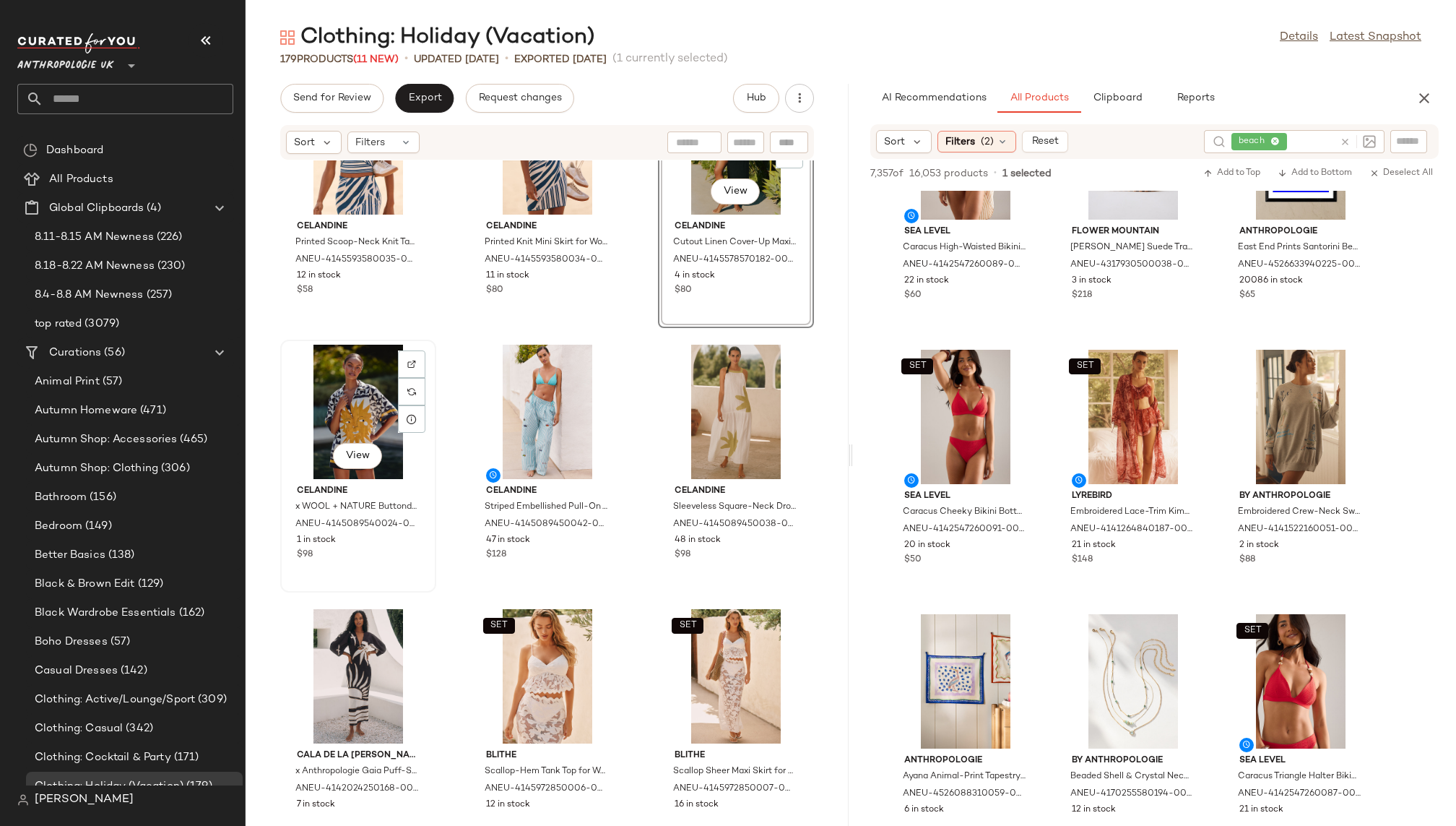
click at [350, 420] on div "View" at bounding box center [358, 412] width 146 height 135
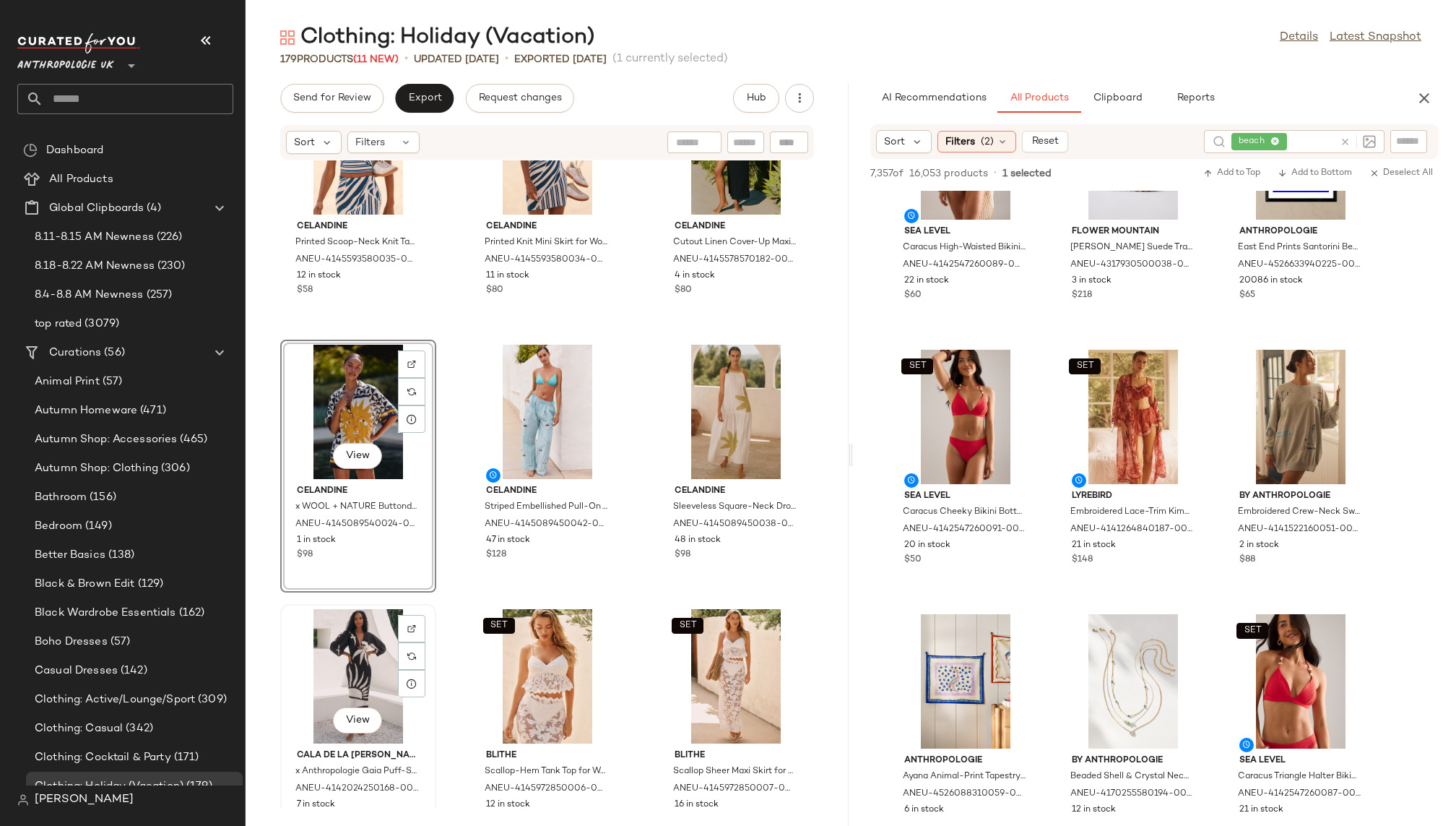
click at [341, 678] on div "View" at bounding box center [358, 676] width 146 height 135
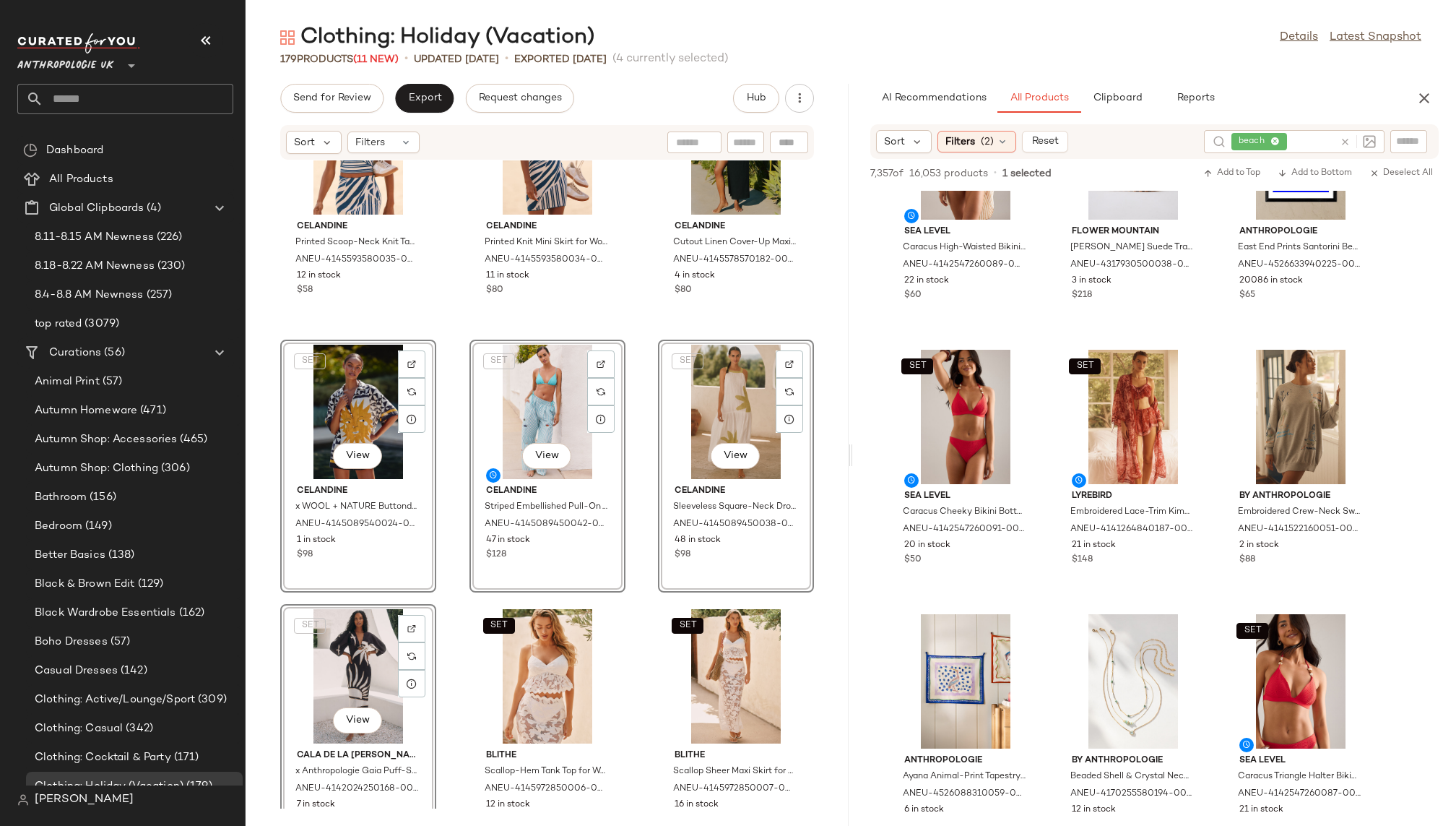
click at [441, 621] on div "Celandine x [PERSON_NAME] One-Piece Swimsuit for Women in Green, Nylon/Elastane…" at bounding box center [547, 484] width 603 height 648
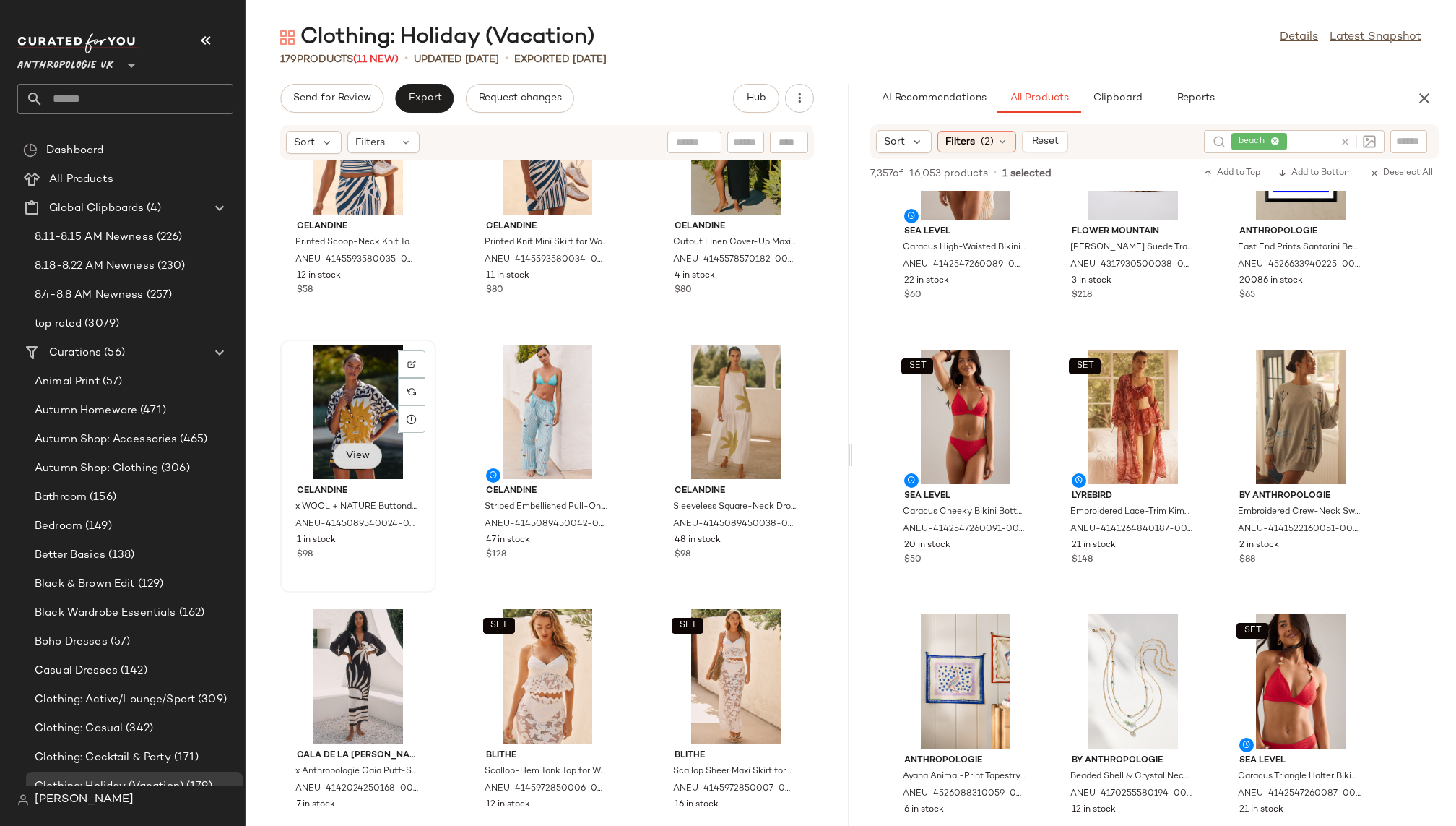
click at [334, 451] on button "View" at bounding box center [357, 456] width 49 height 26
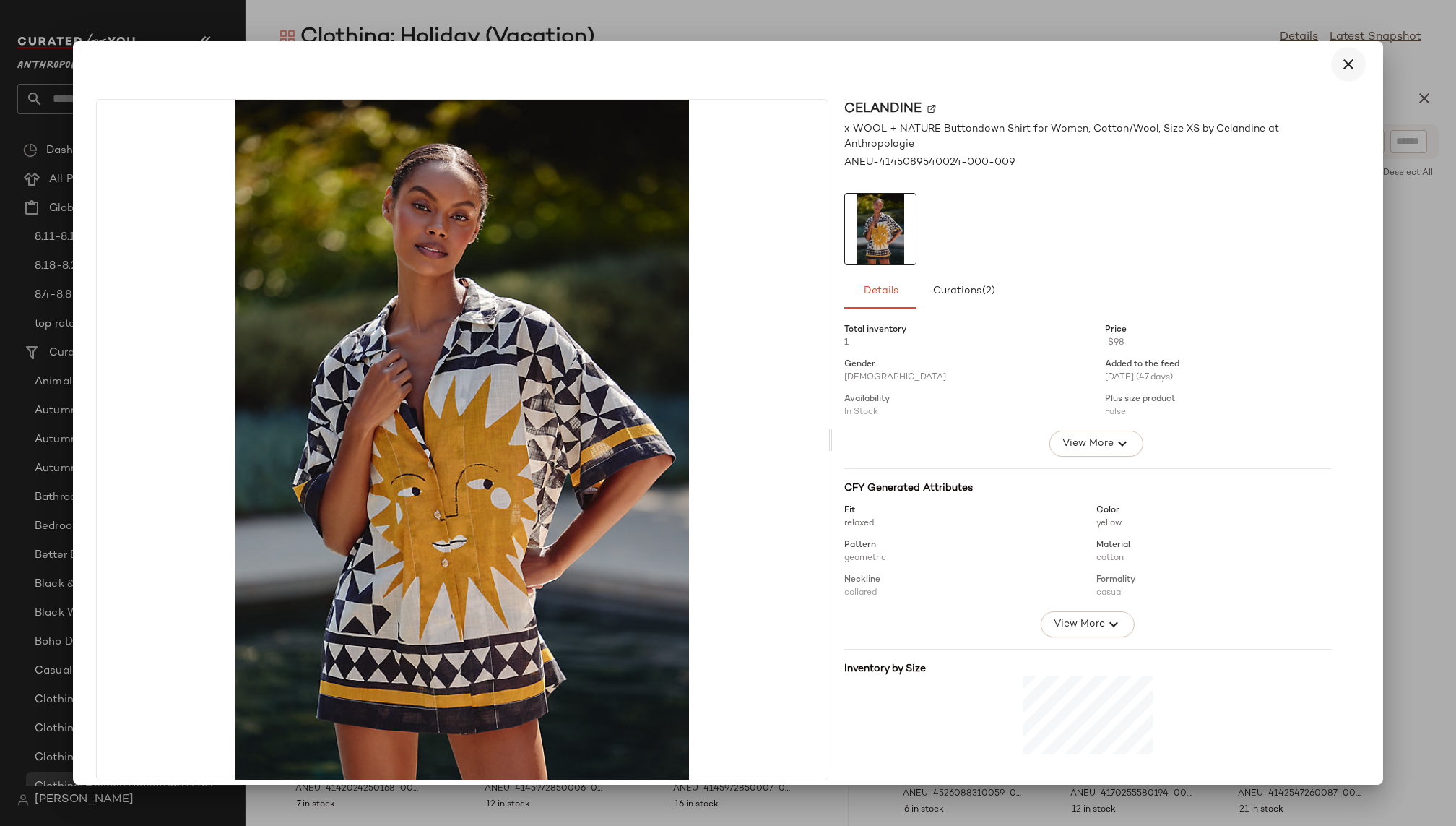
click at [1355, 61] on button "button" at bounding box center [1348, 64] width 34 height 34
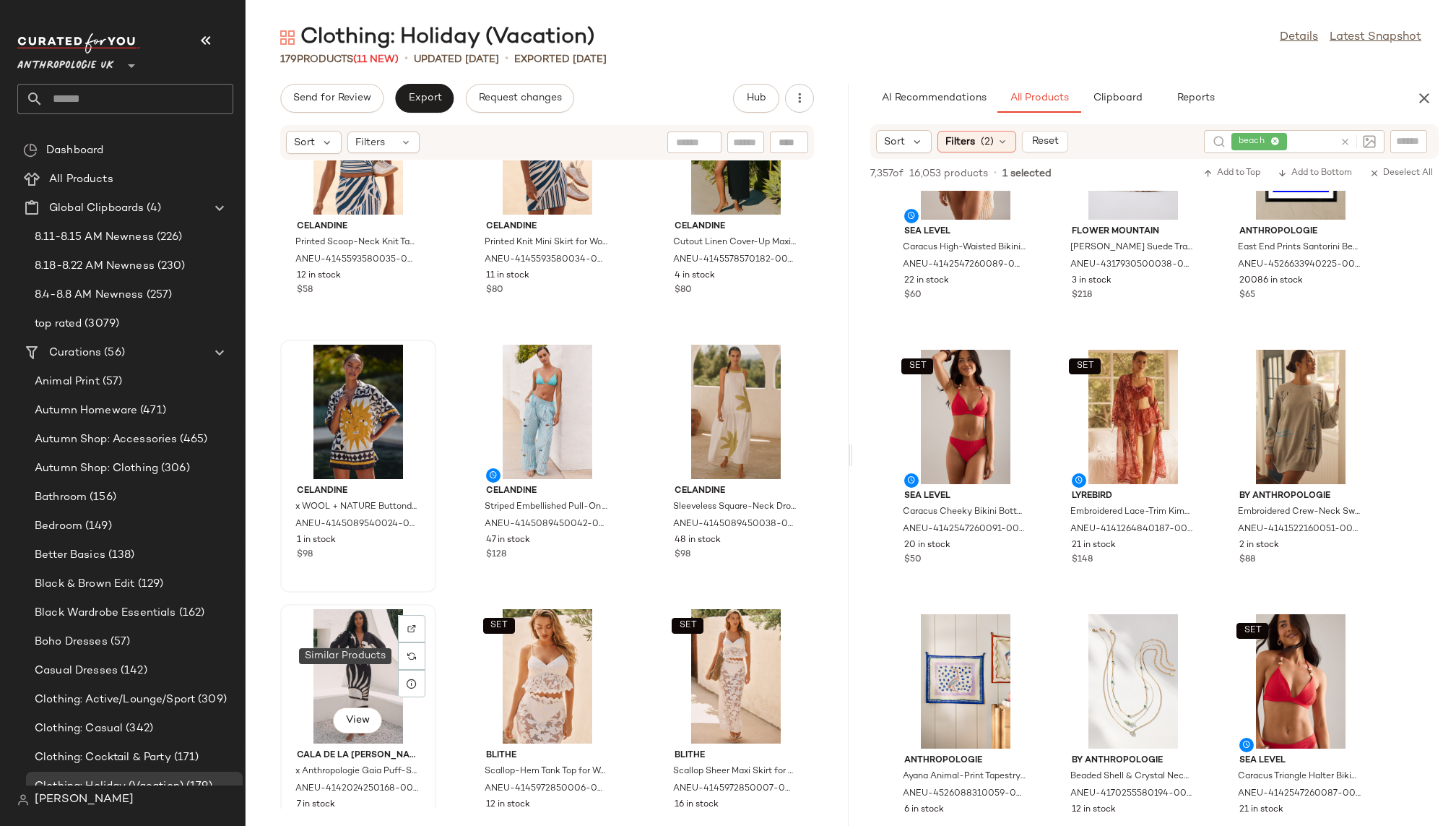
click at [354, 667] on div "View" at bounding box center [358, 676] width 146 height 135
click at [743, 642] on div "SET View" at bounding box center [736, 676] width 146 height 135
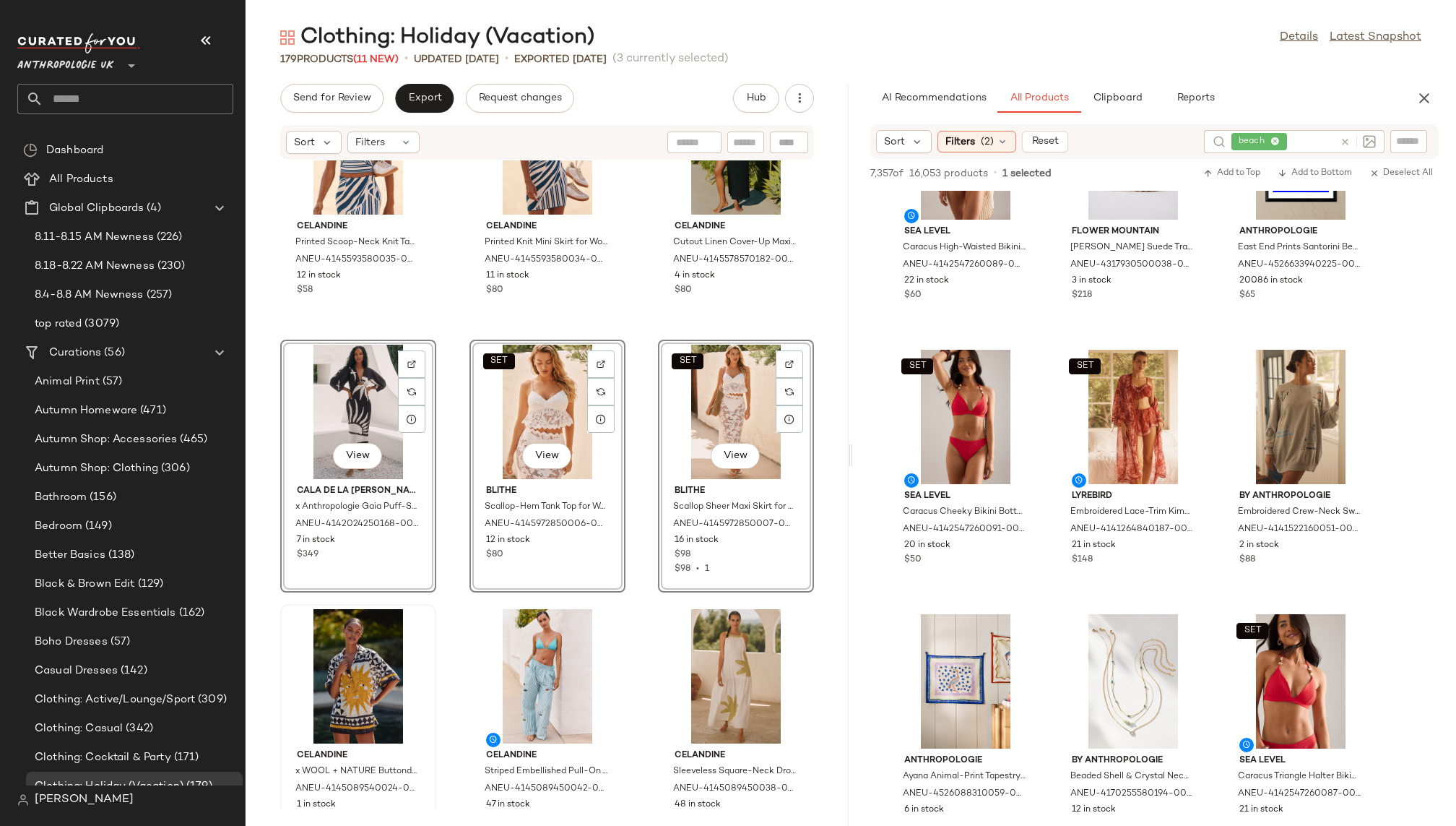
click at [638, 620] on div "Celandine x [PERSON_NAME] One-Piece Swimsuit for Women in Green, Nylon/Elastane…" at bounding box center [547, 484] width 603 height 648
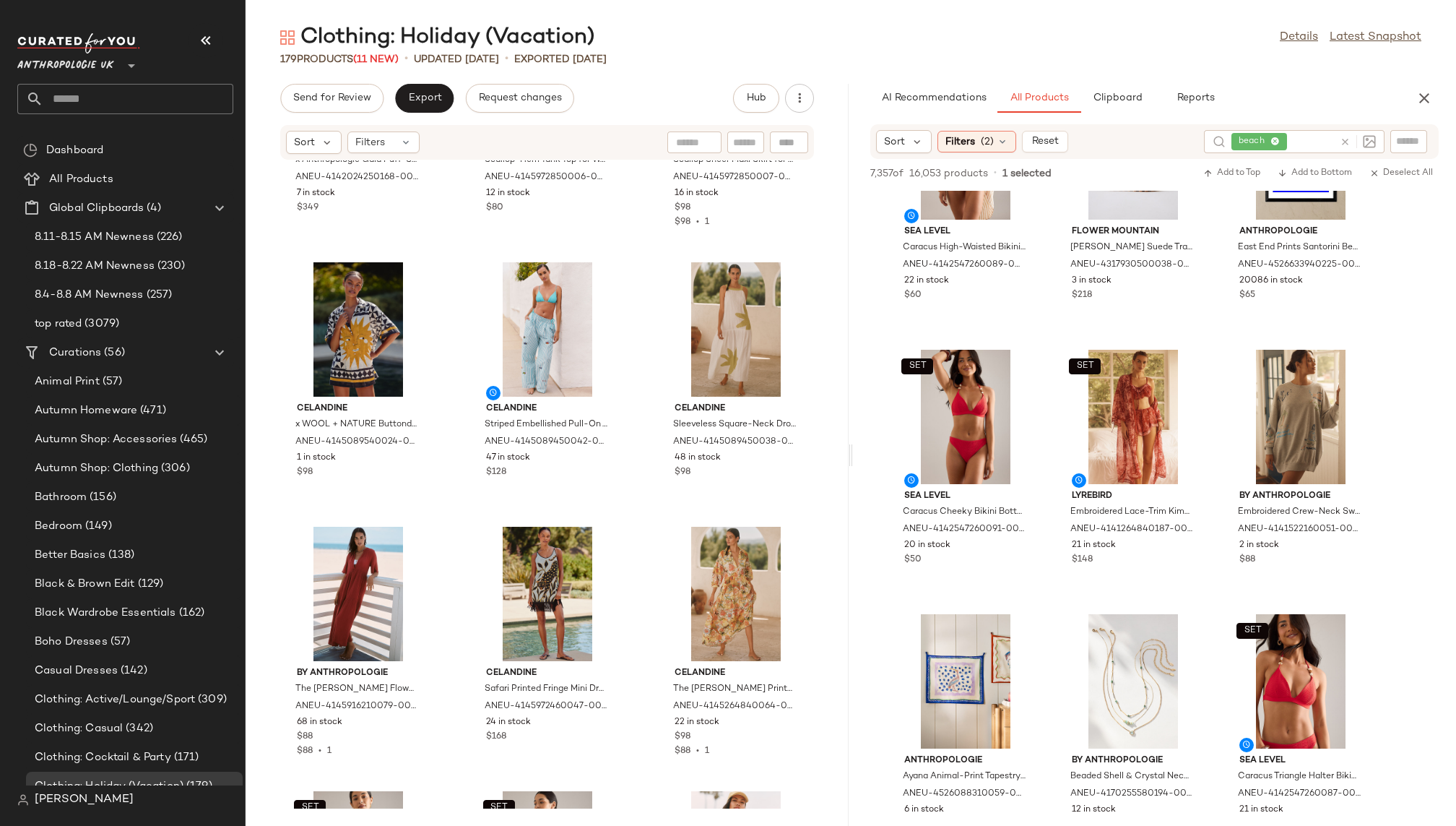
scroll to position [1770, 0]
click at [358, 581] on div "View" at bounding box center [358, 593] width 146 height 135
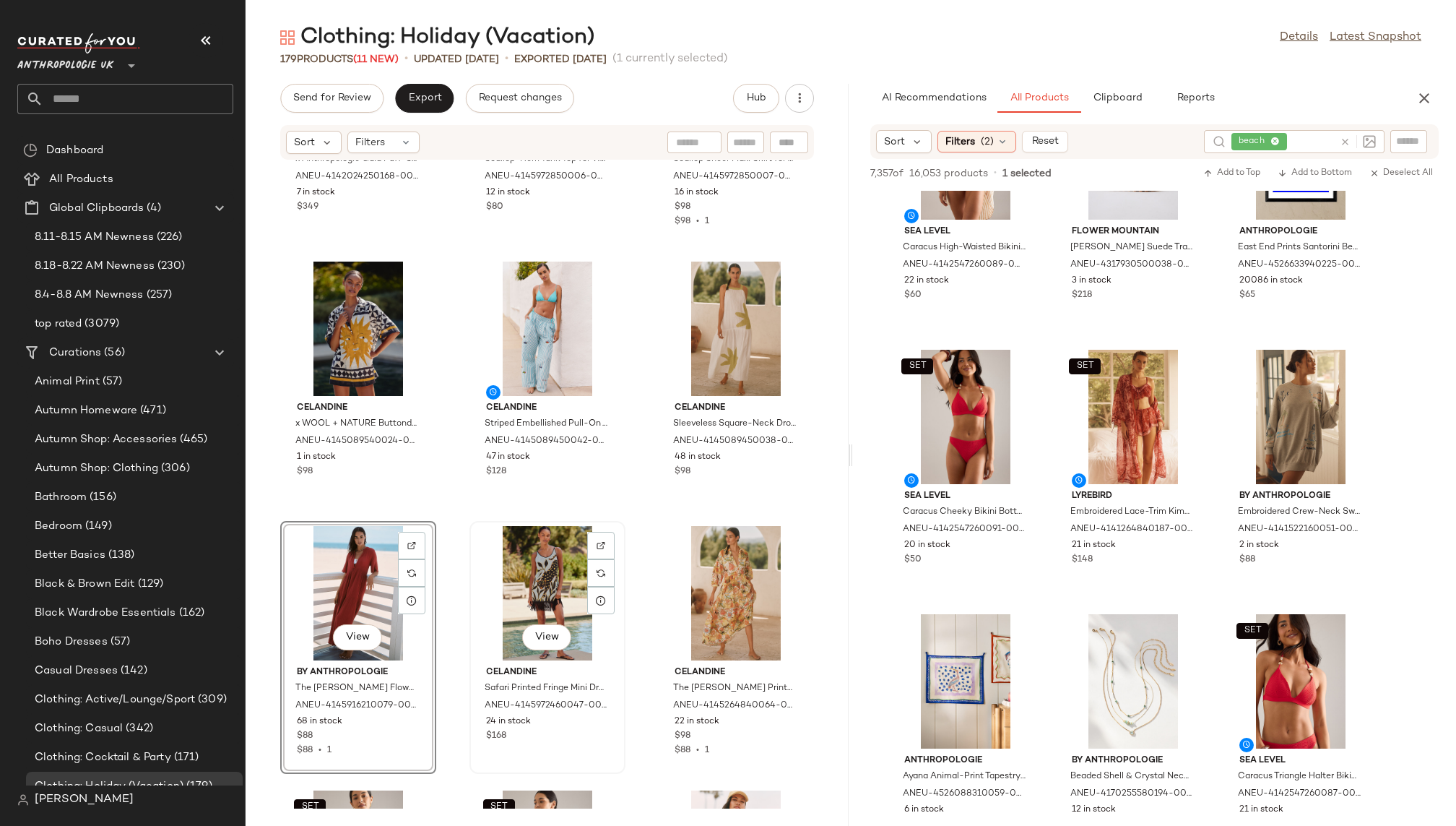
click at [530, 588] on div "View" at bounding box center [547, 593] width 146 height 135
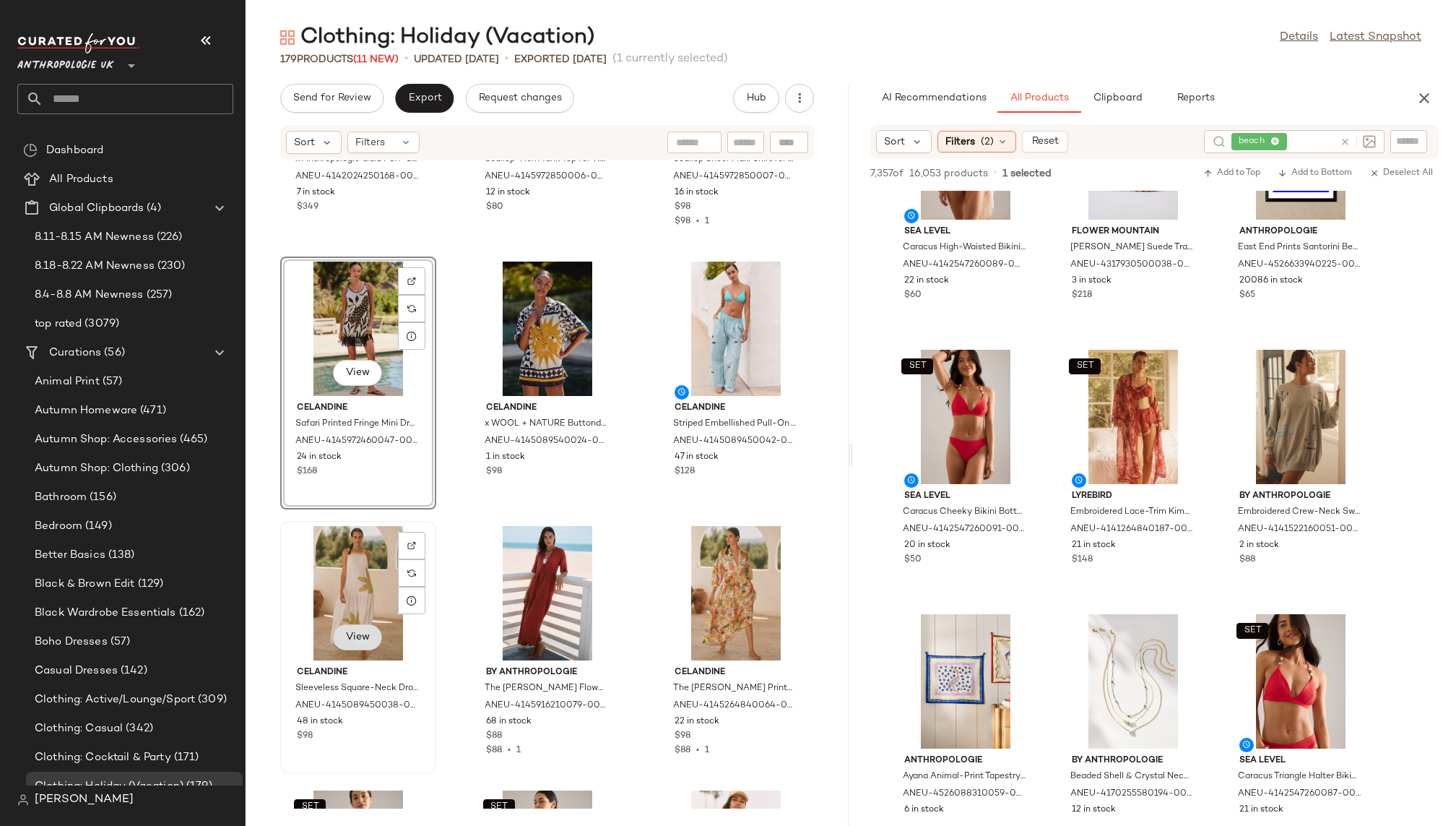
click at [346, 625] on button "View" at bounding box center [357, 637] width 49 height 26
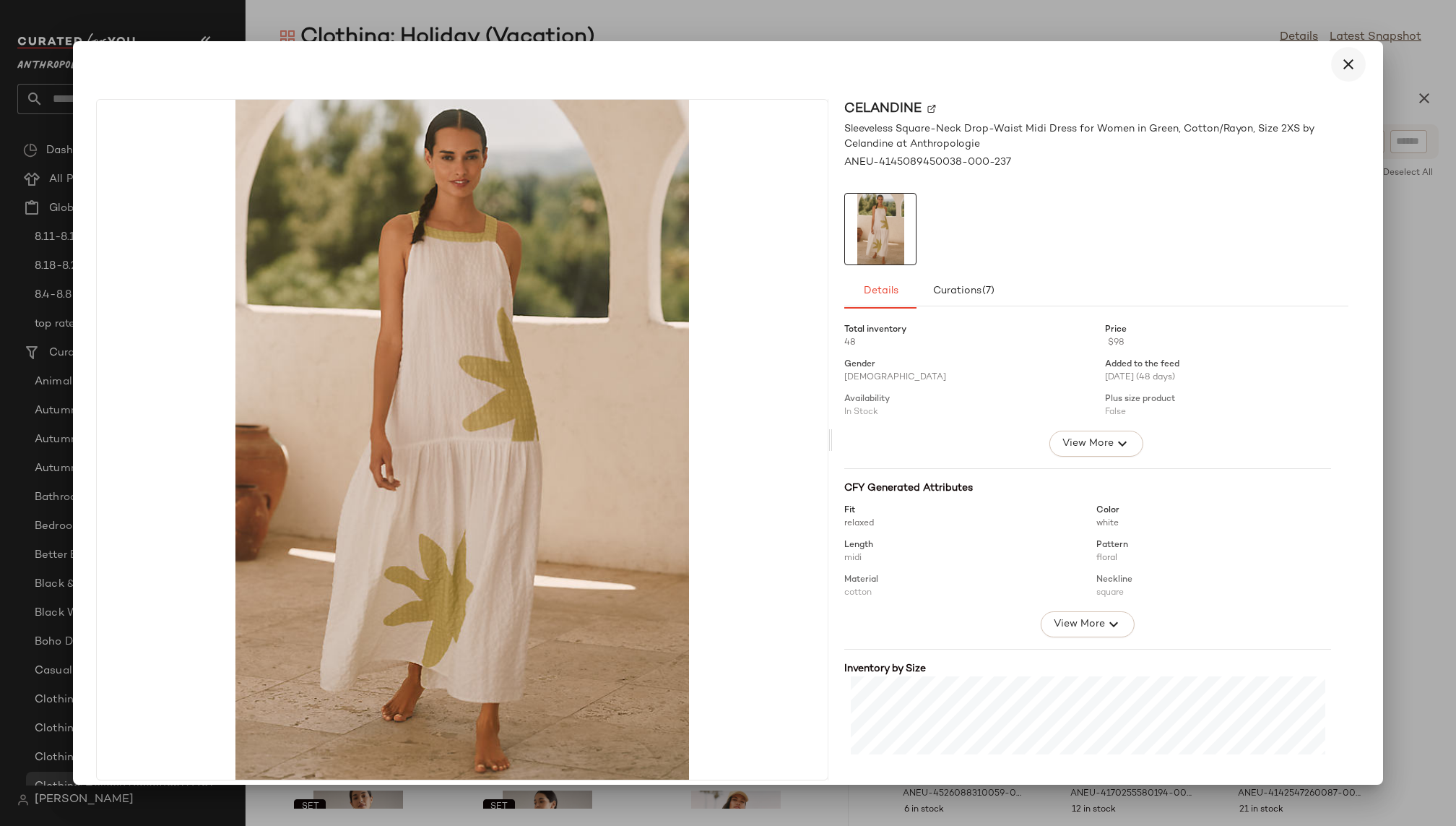
click at [1345, 73] on icon "button" at bounding box center [1348, 64] width 17 height 17
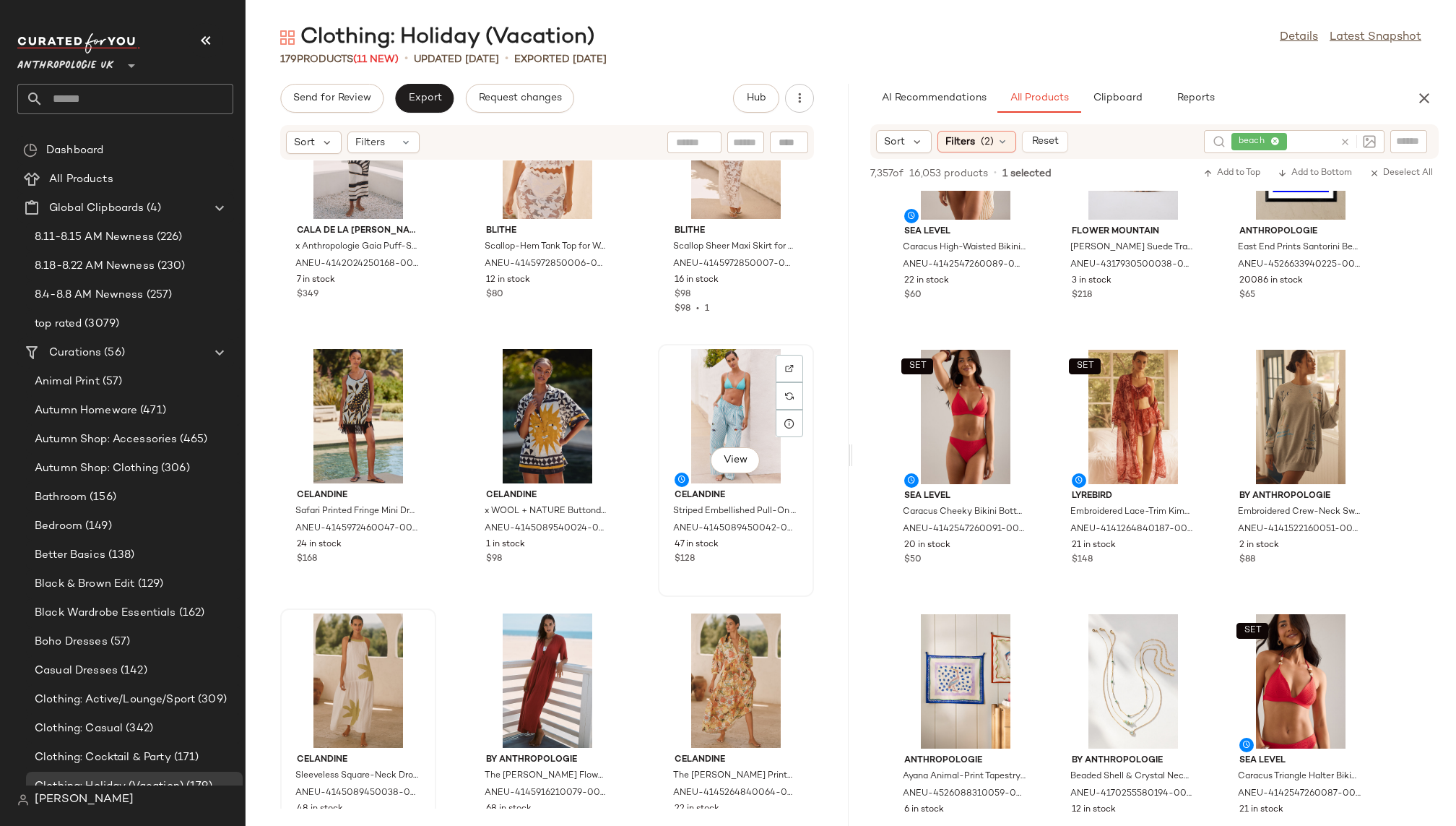
scroll to position [1655, 0]
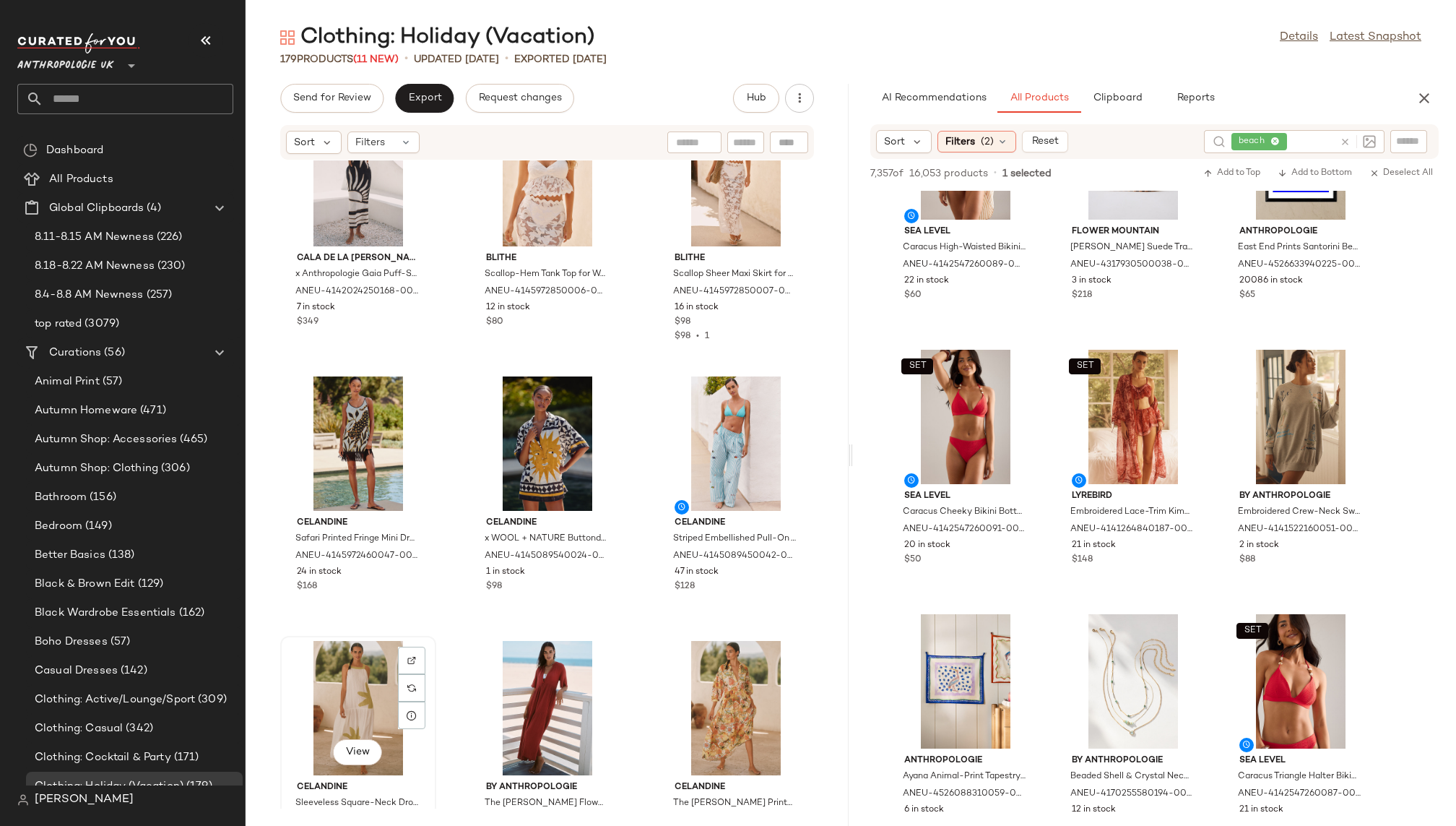
click at [363, 676] on div "View" at bounding box center [358, 709] width 146 height 135
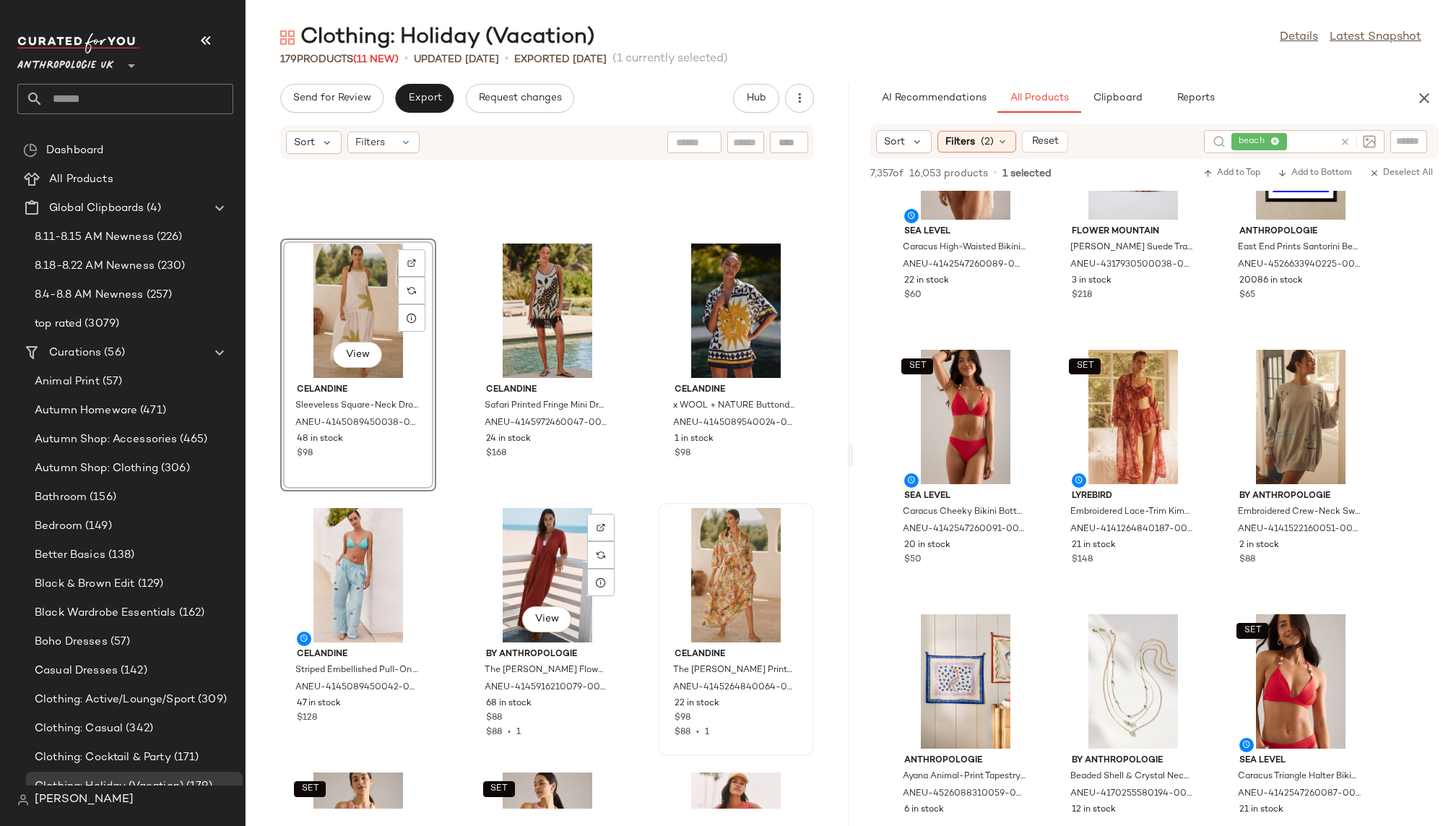
scroll to position [1767, 0]
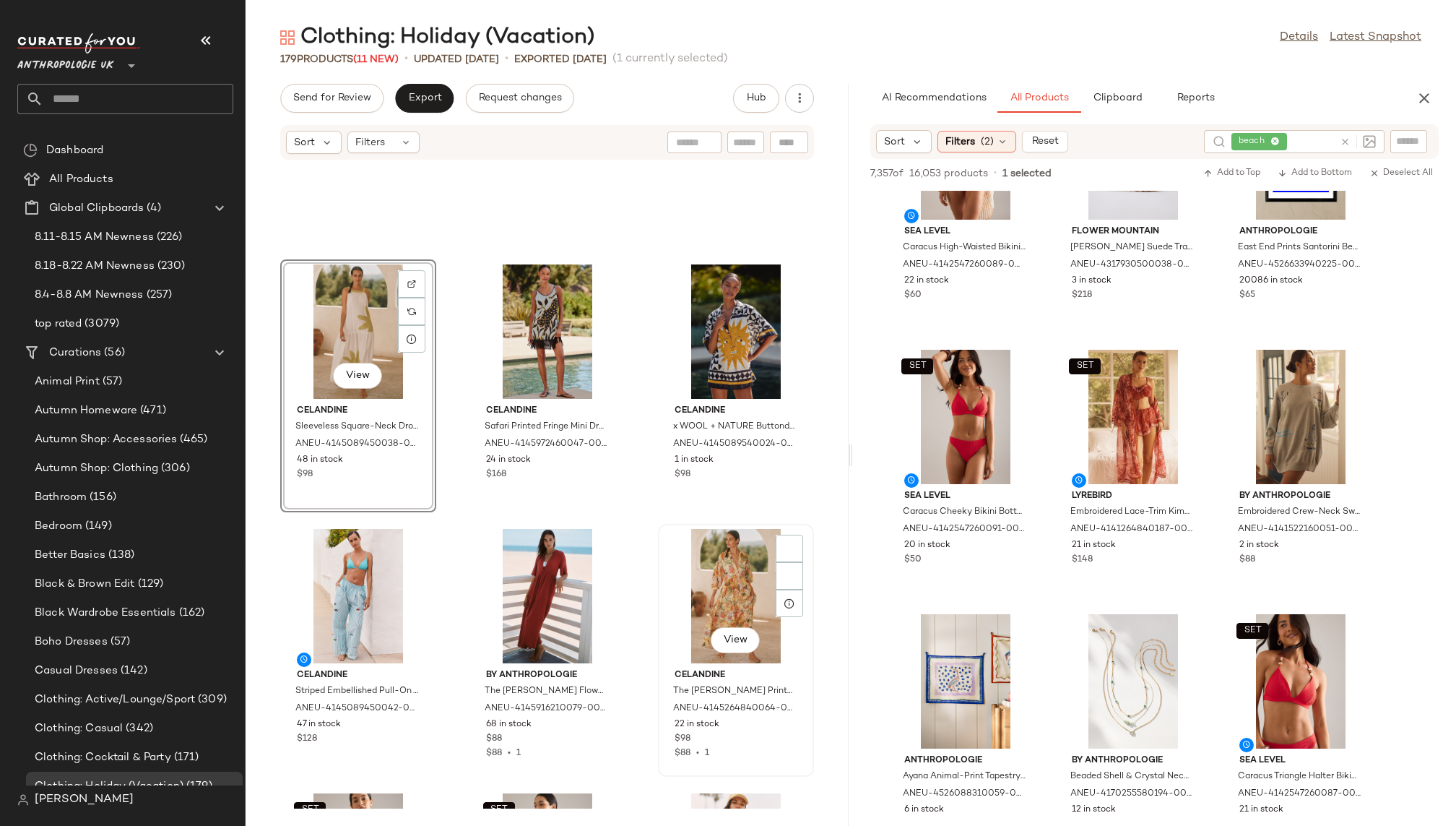
click at [667, 576] on div "View" at bounding box center [736, 596] width 146 height 135
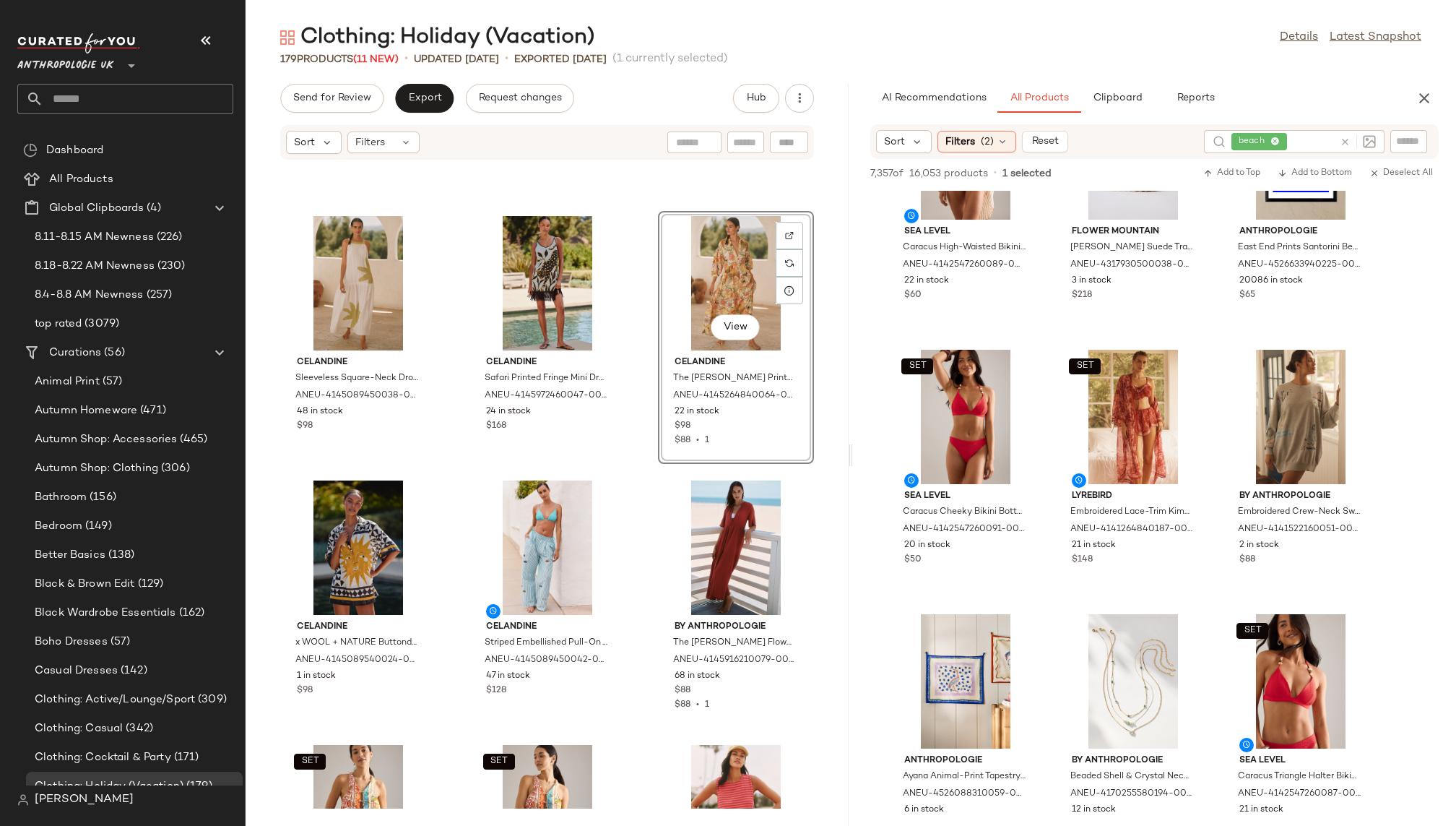
click at [632, 670] on div "Celandine Sleeveless Square-Neck Drop-Waist Midi Dress for Women in Green, Cott…" at bounding box center [547, 484] width 603 height 648
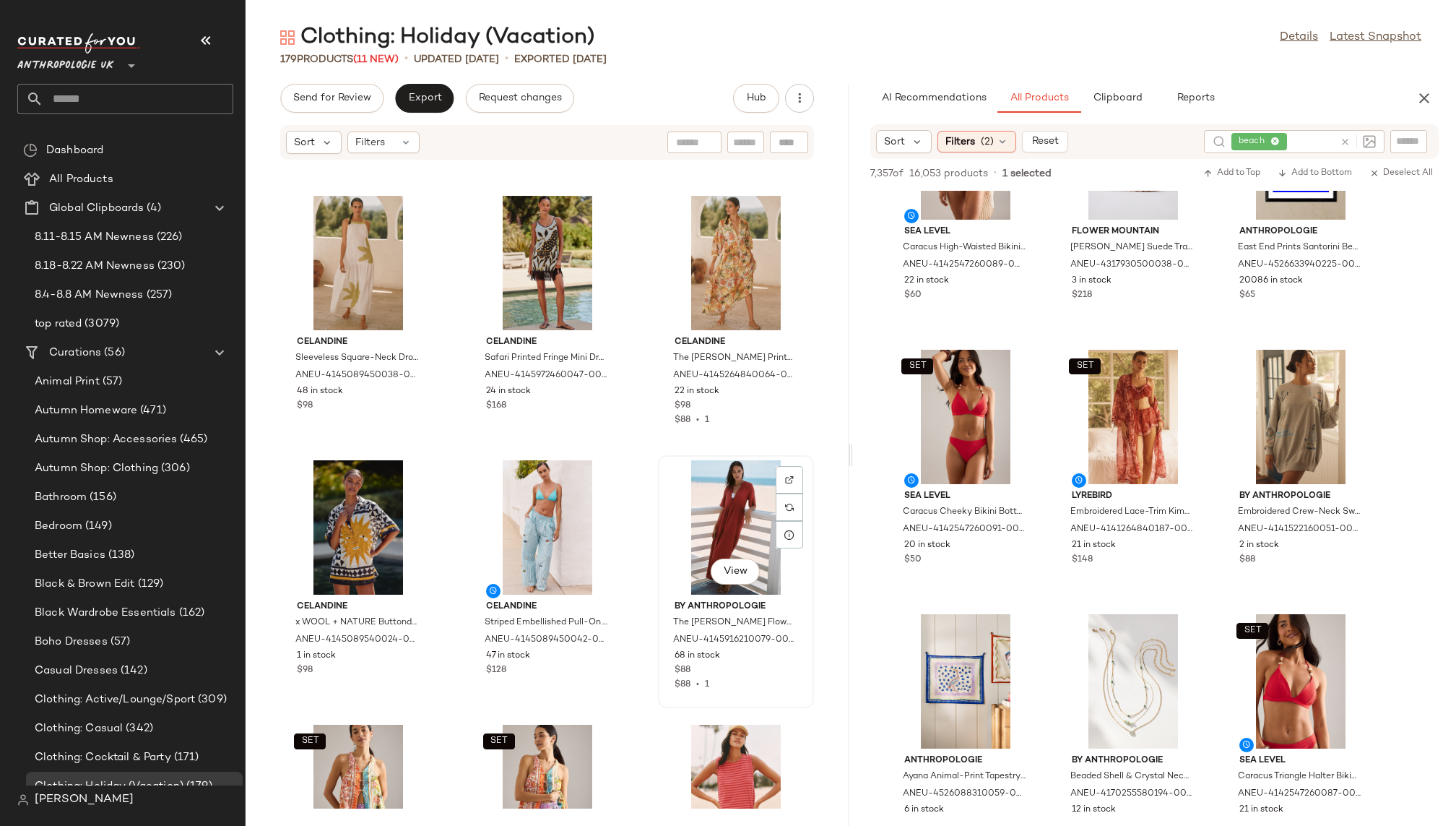
click at [716, 456] on div "View By Anthropologie The [PERSON_NAME] Flowy Midi Dress, Cotton, Size Large by…" at bounding box center [736, 582] width 156 height 253
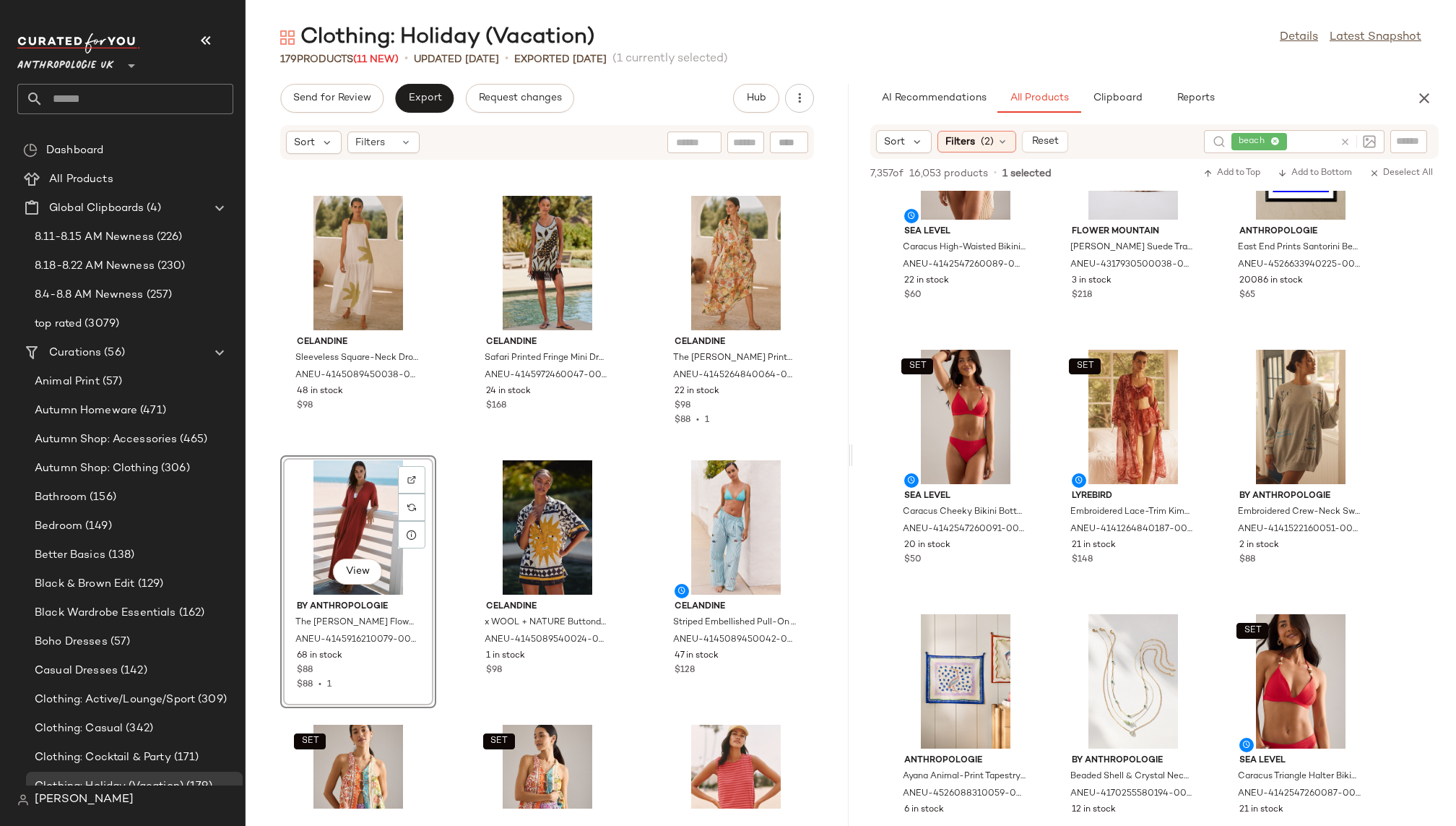
click at [641, 701] on div "Celandine Sleeveless Square-Neck Drop-Waist Midi Dress for Women in Green, Cott…" at bounding box center [547, 484] width 603 height 648
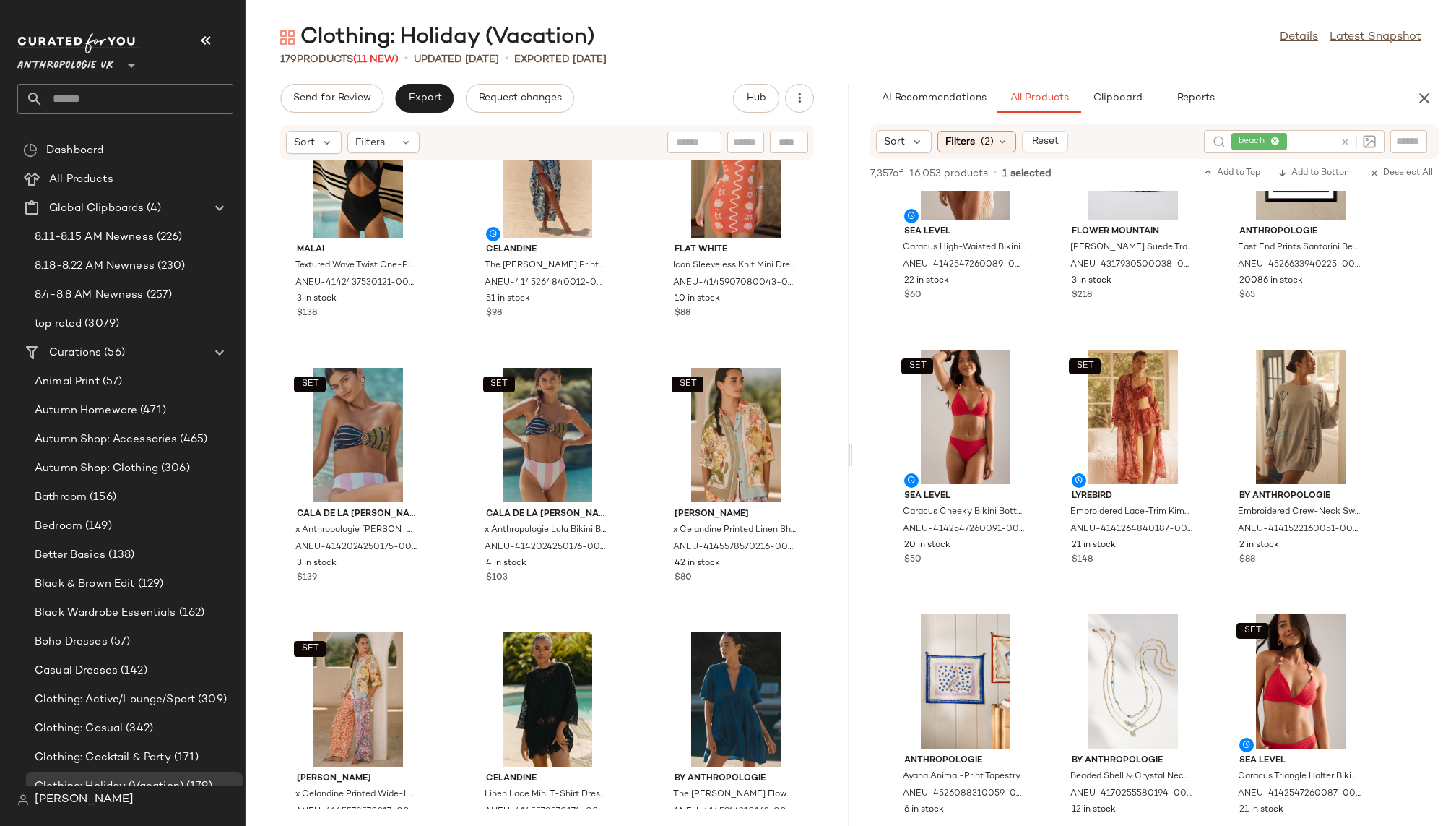
scroll to position [3522, 0]
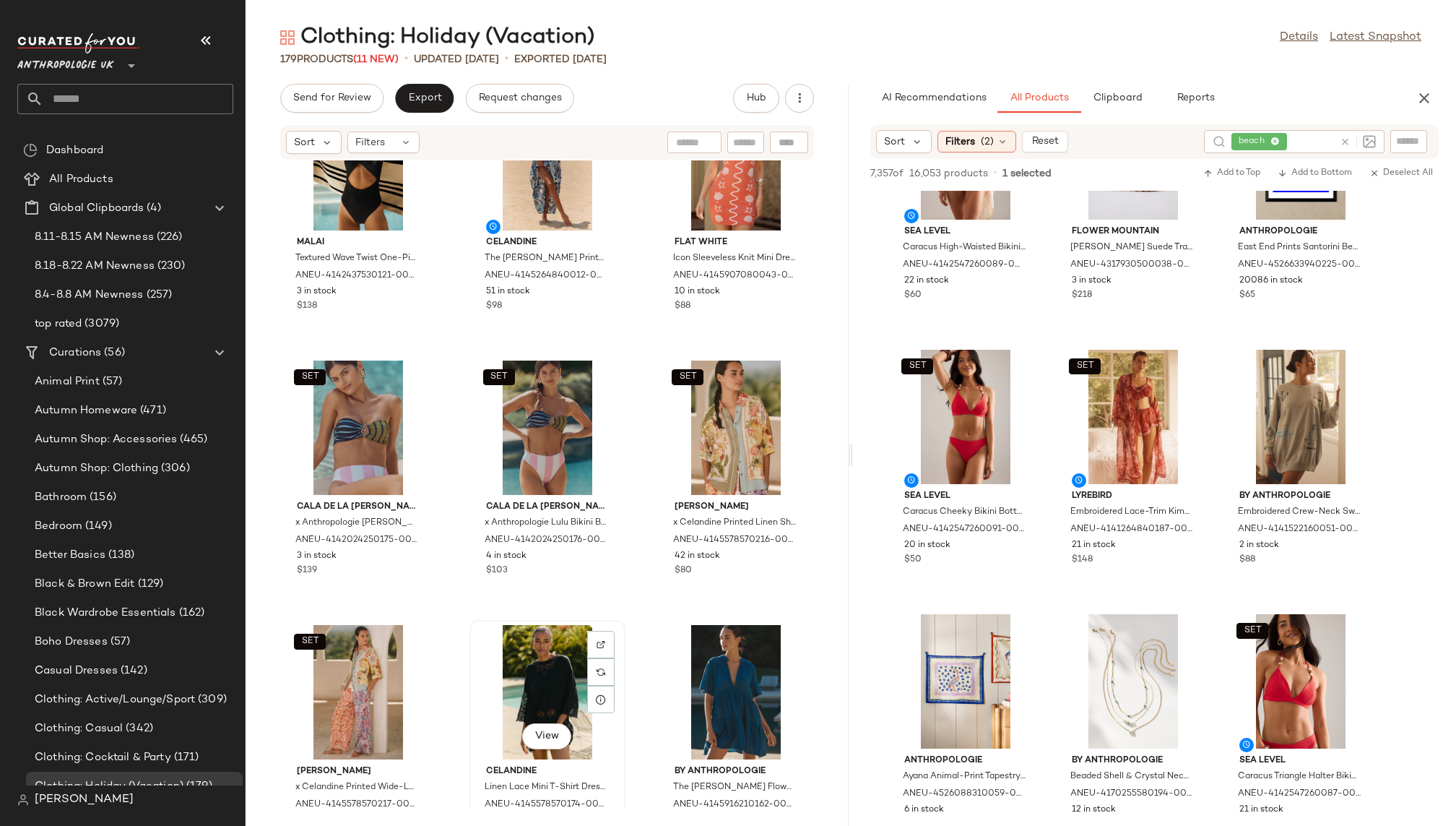
click at [504, 685] on div "View" at bounding box center [547, 693] width 146 height 135
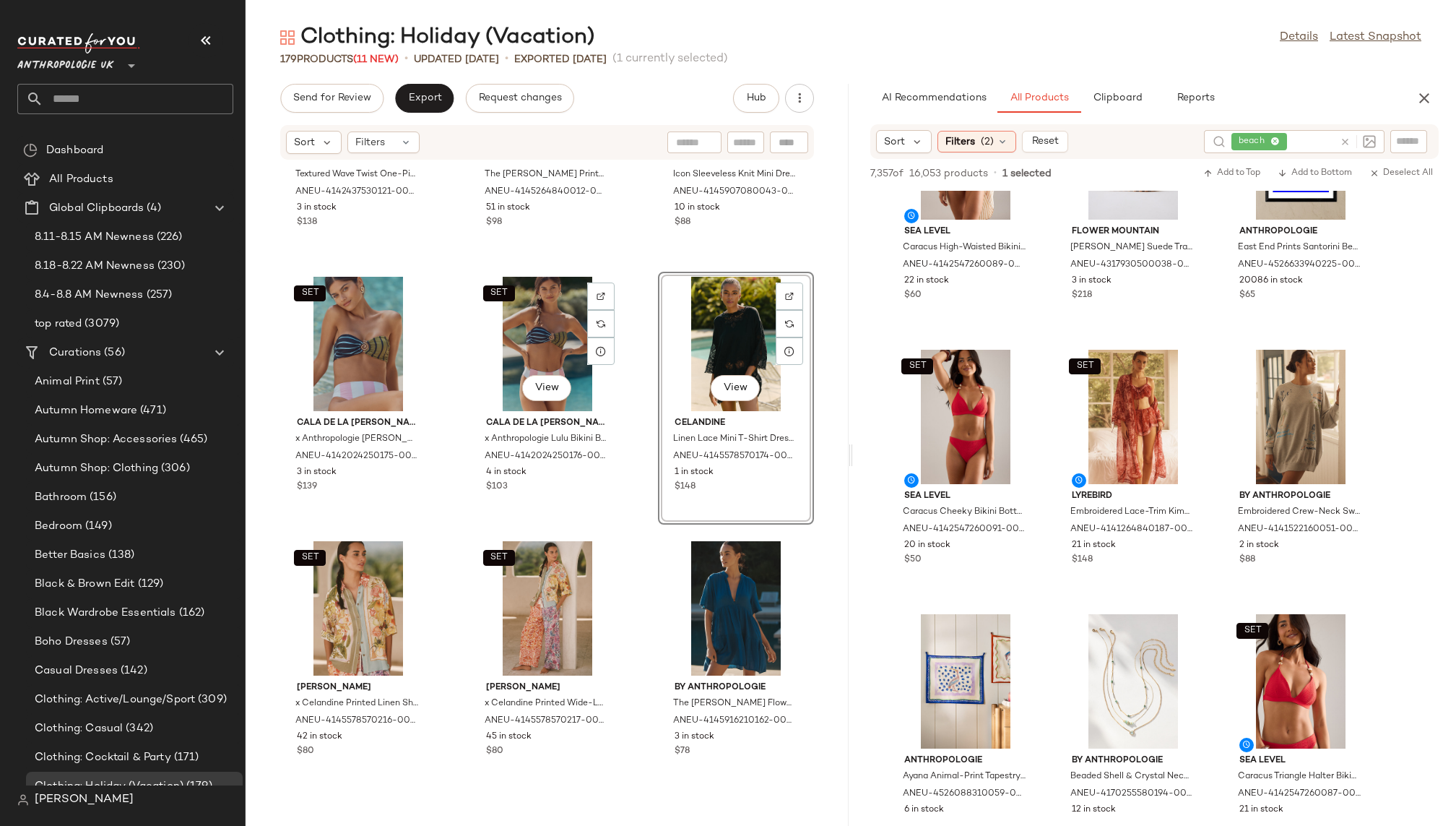
scroll to position [3641, 0]
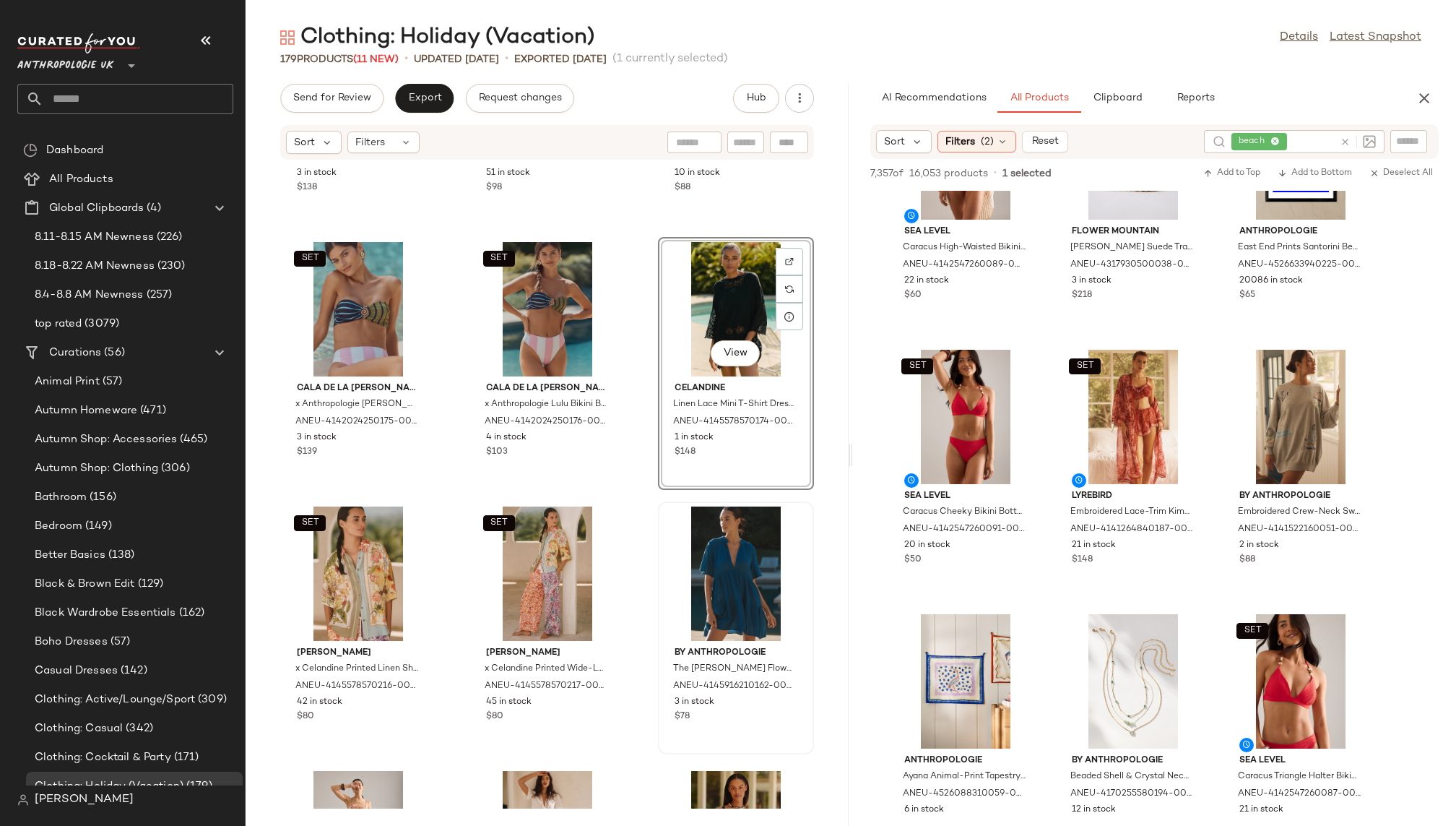
click at [684, 560] on div at bounding box center [736, 574] width 146 height 135
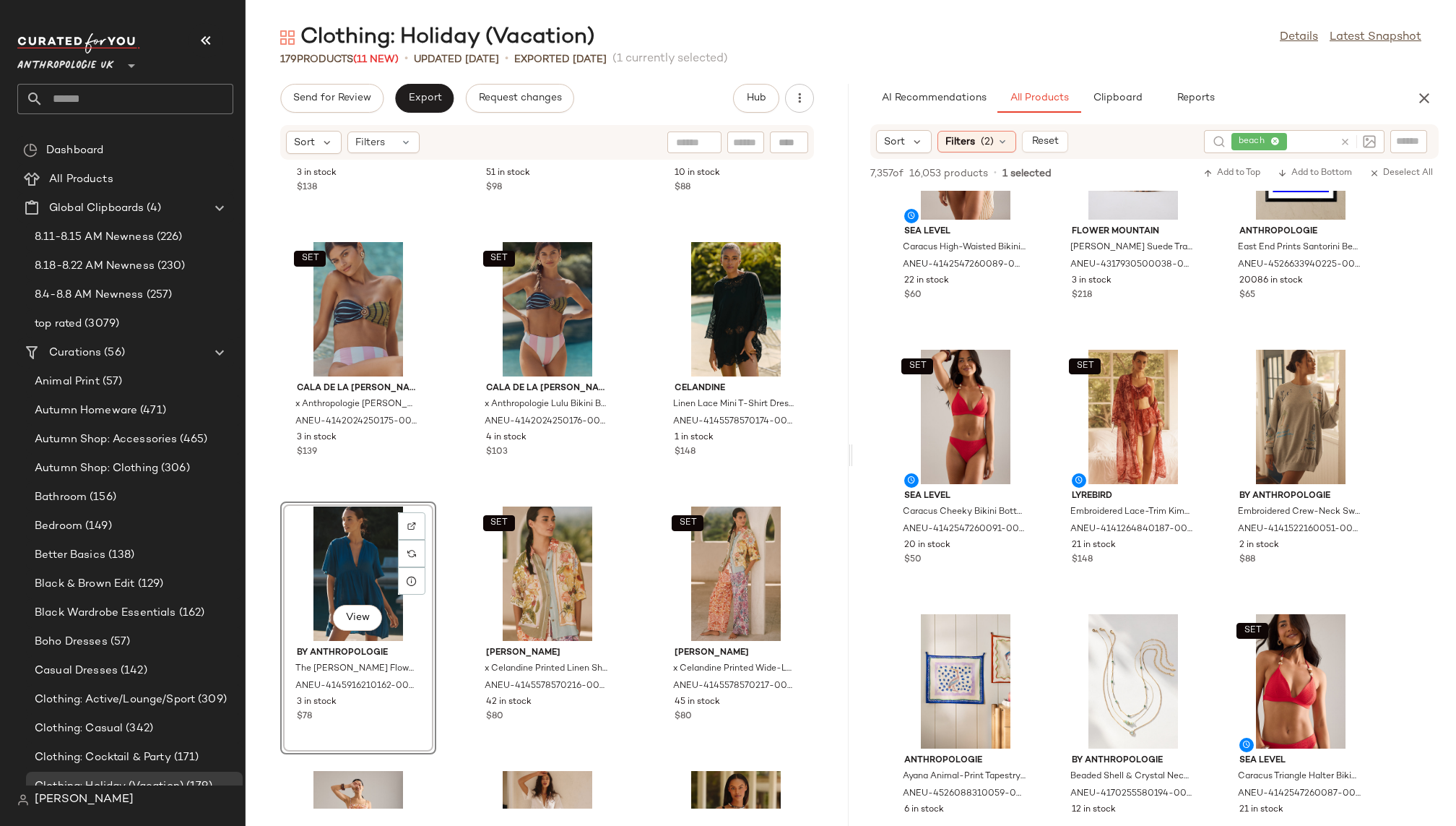
click at [635, 745] on div "Malai Textured Wave Twist One-Piece Swimsuit for Women in Black, Polyamide/Elas…" at bounding box center [547, 484] width 603 height 648
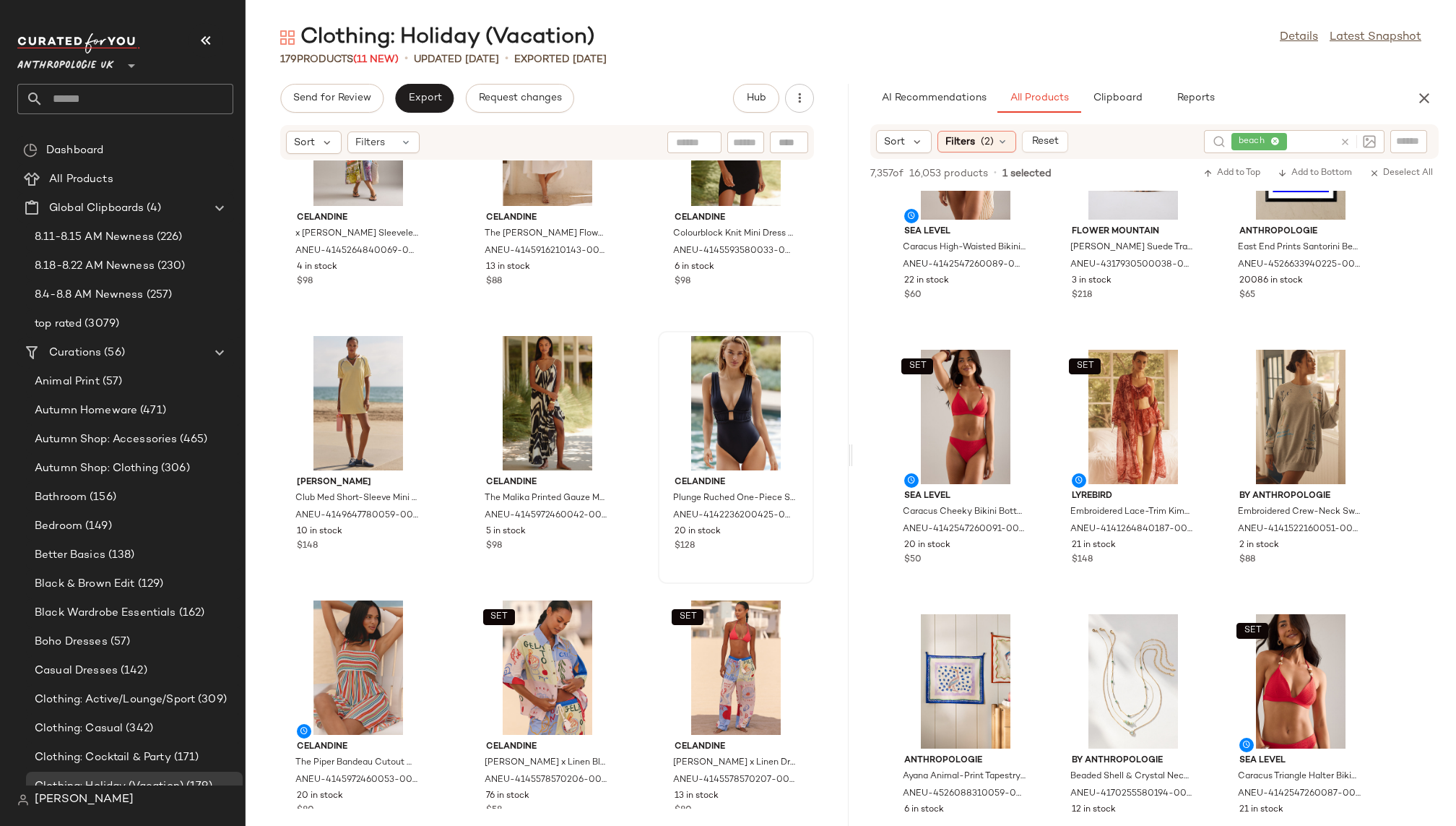
scroll to position [4343, 0]
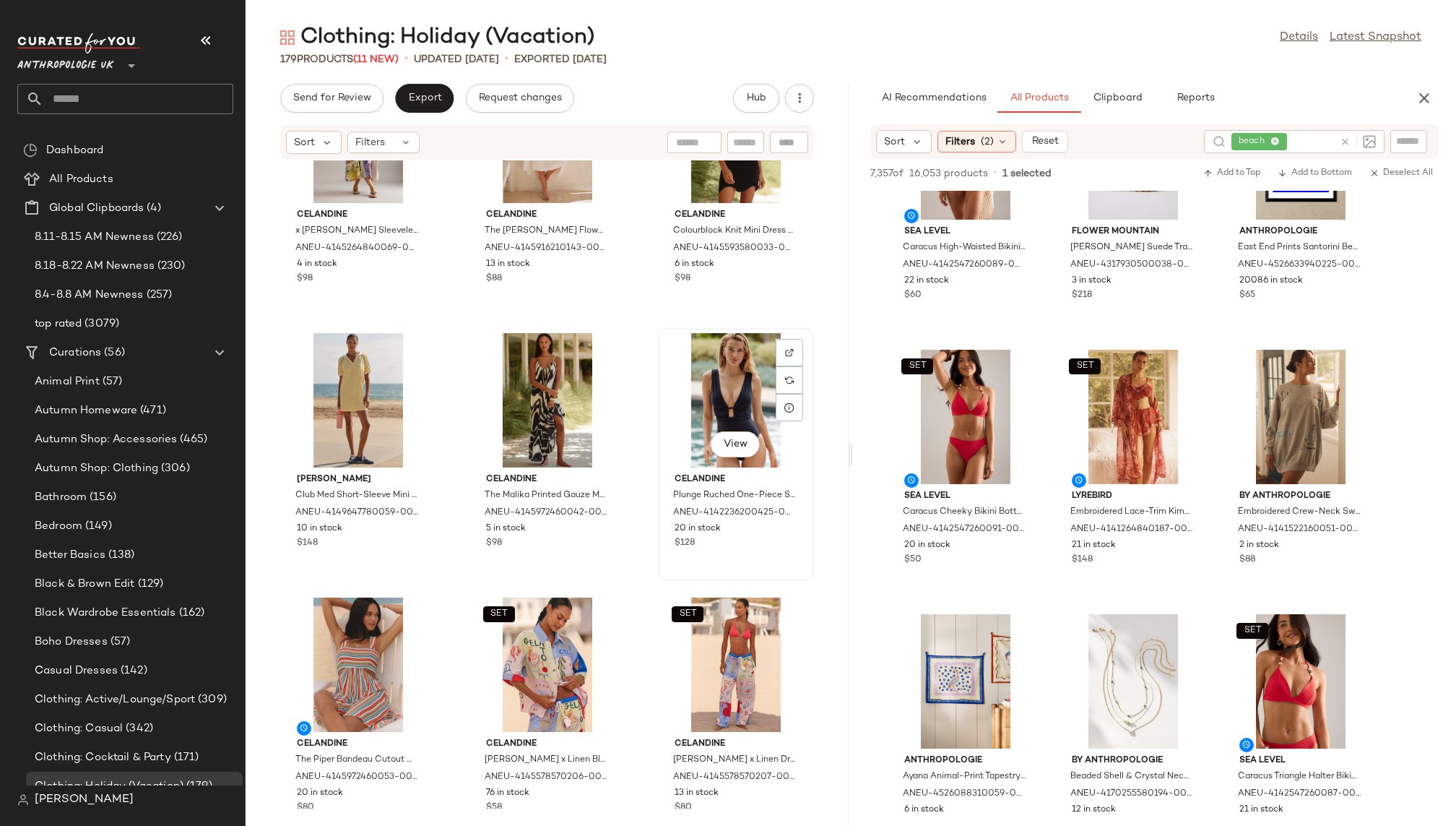
click at [698, 435] on div "View" at bounding box center [736, 400] width 146 height 135
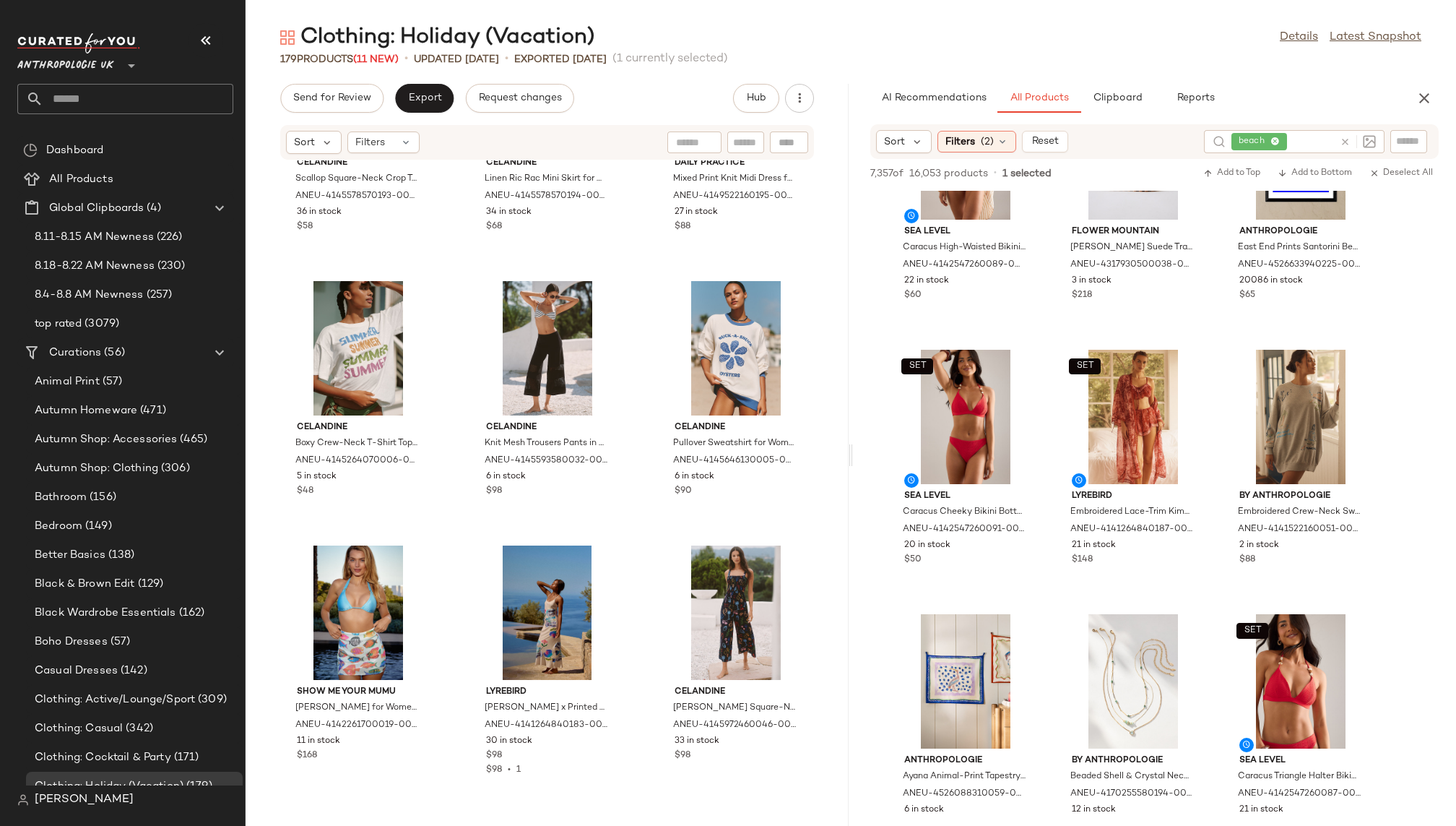
scroll to position [5193, 0]
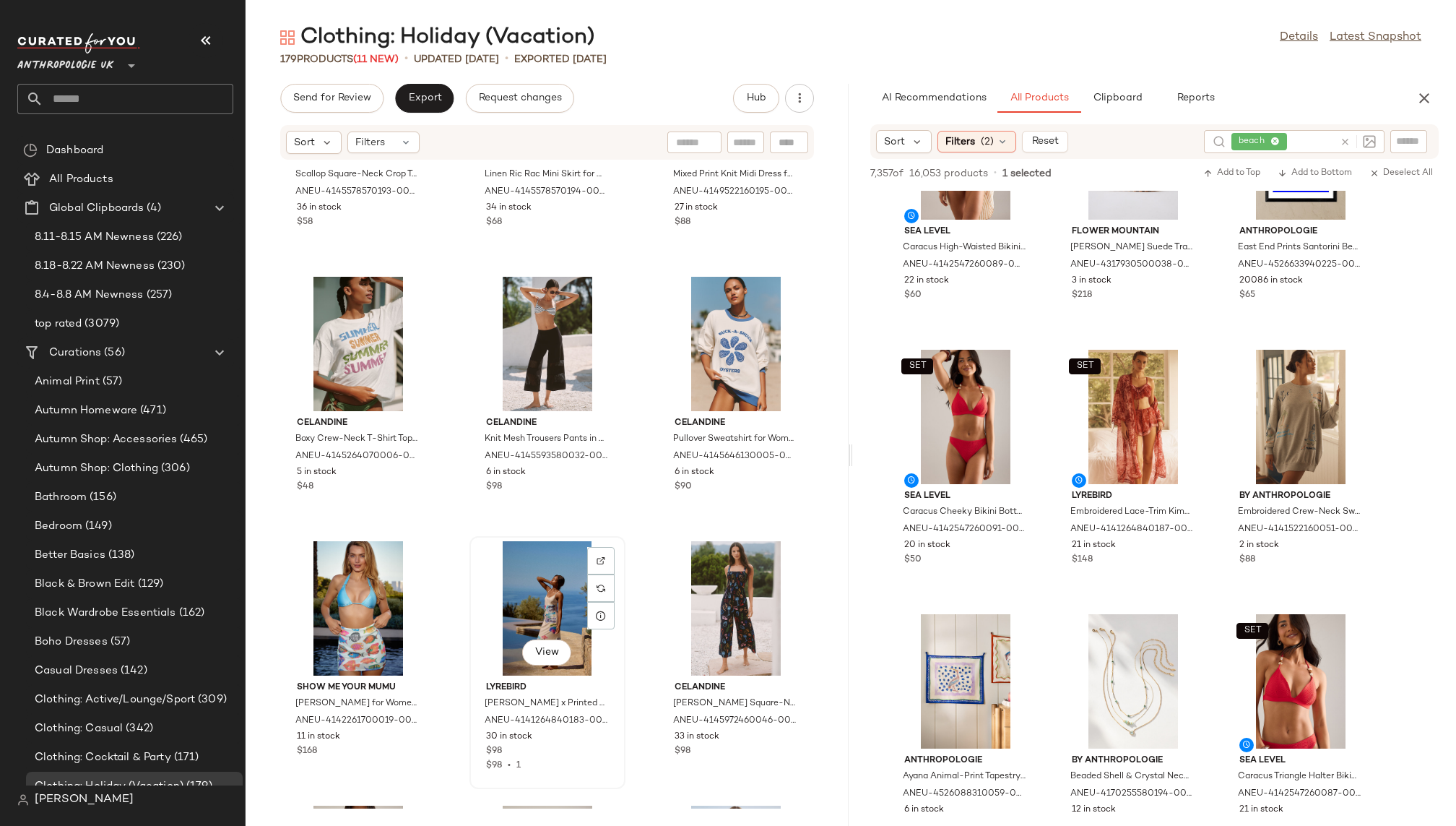
click at [535, 605] on div "View" at bounding box center [547, 609] width 146 height 135
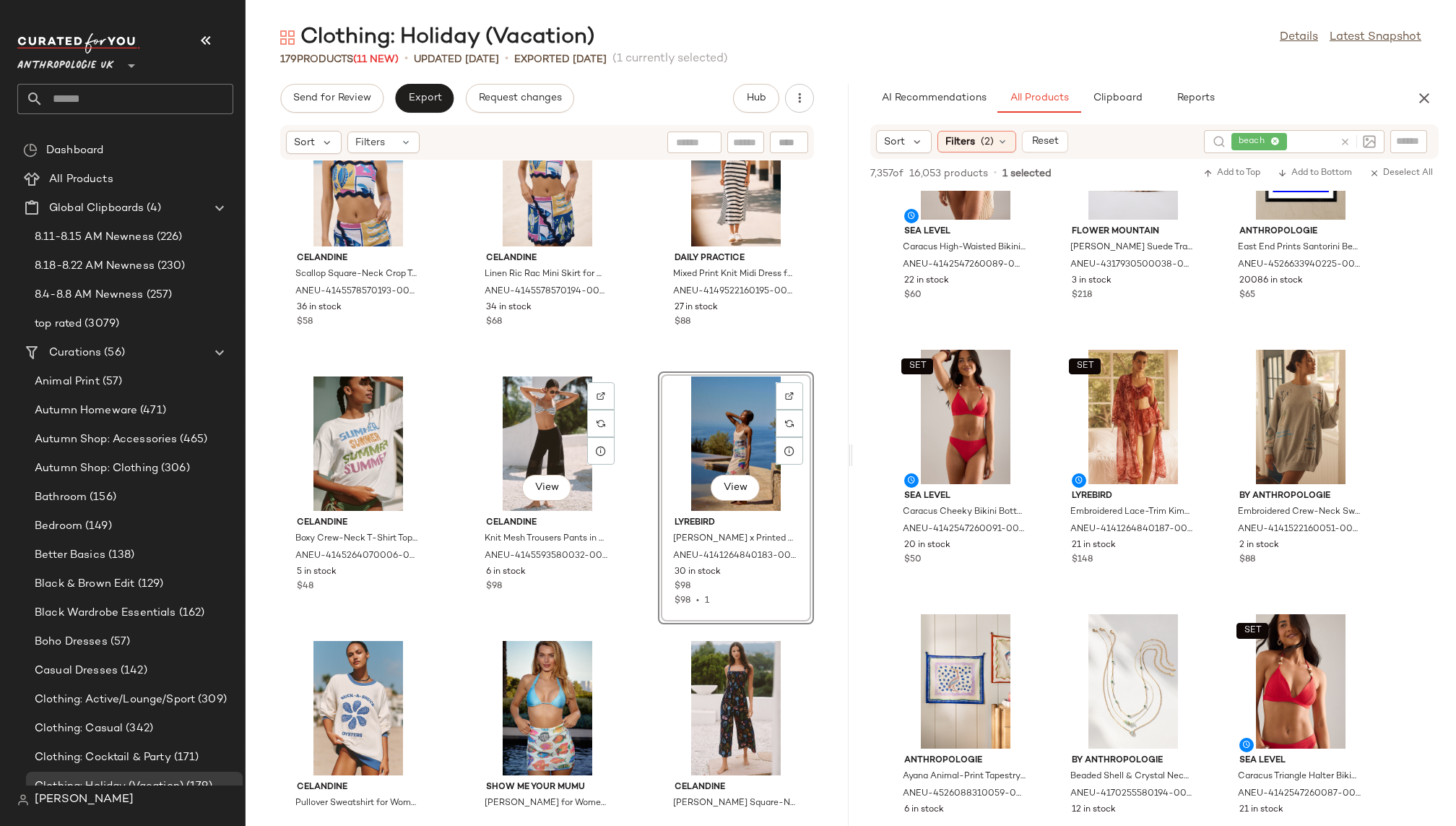
scroll to position [5094, 0]
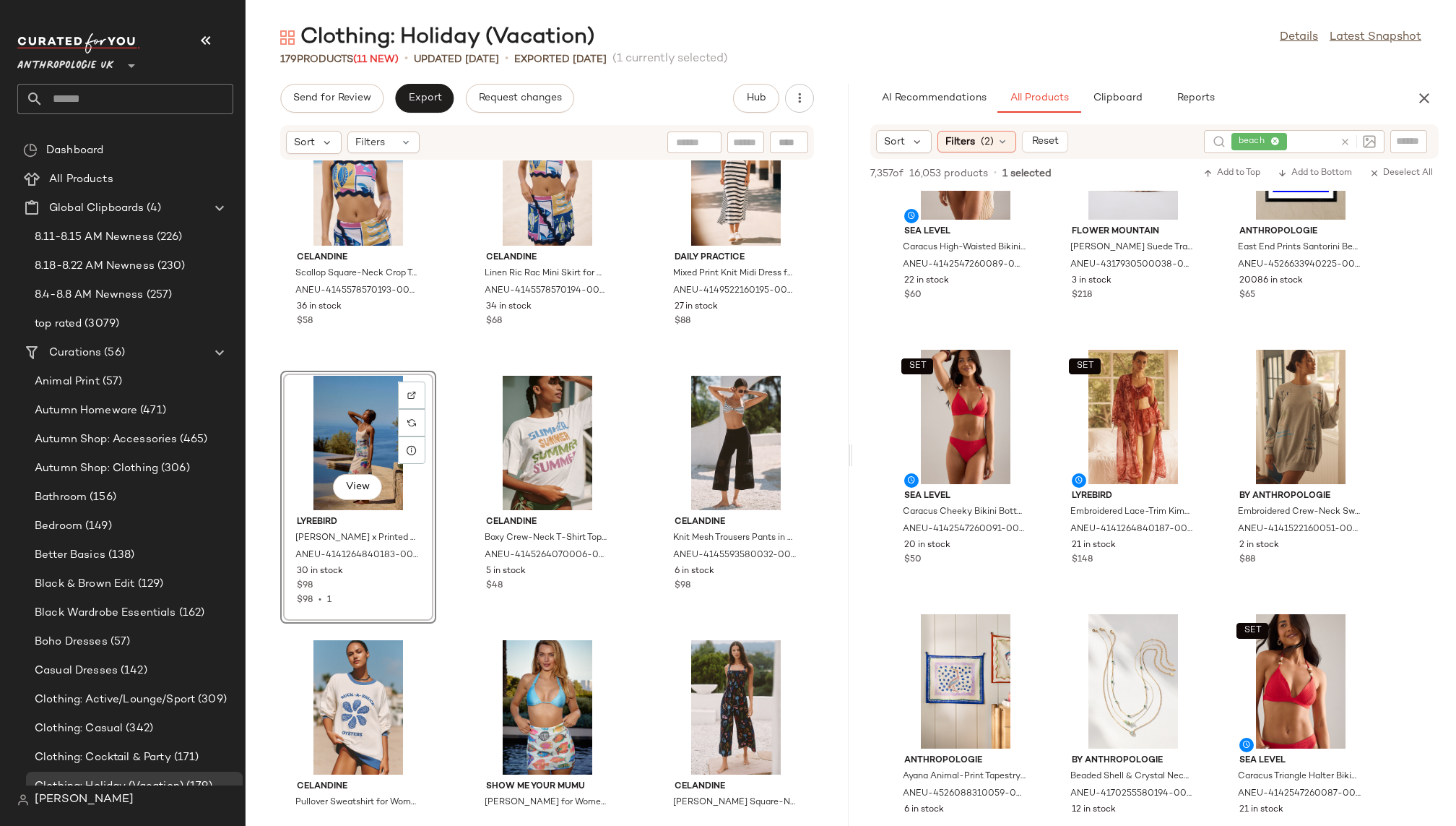
click at [633, 659] on div "SET Celandine Scallop Square-Neck Crop Tank Top for Women in Blue, Linen/Viscos…" at bounding box center [547, 484] width 603 height 648
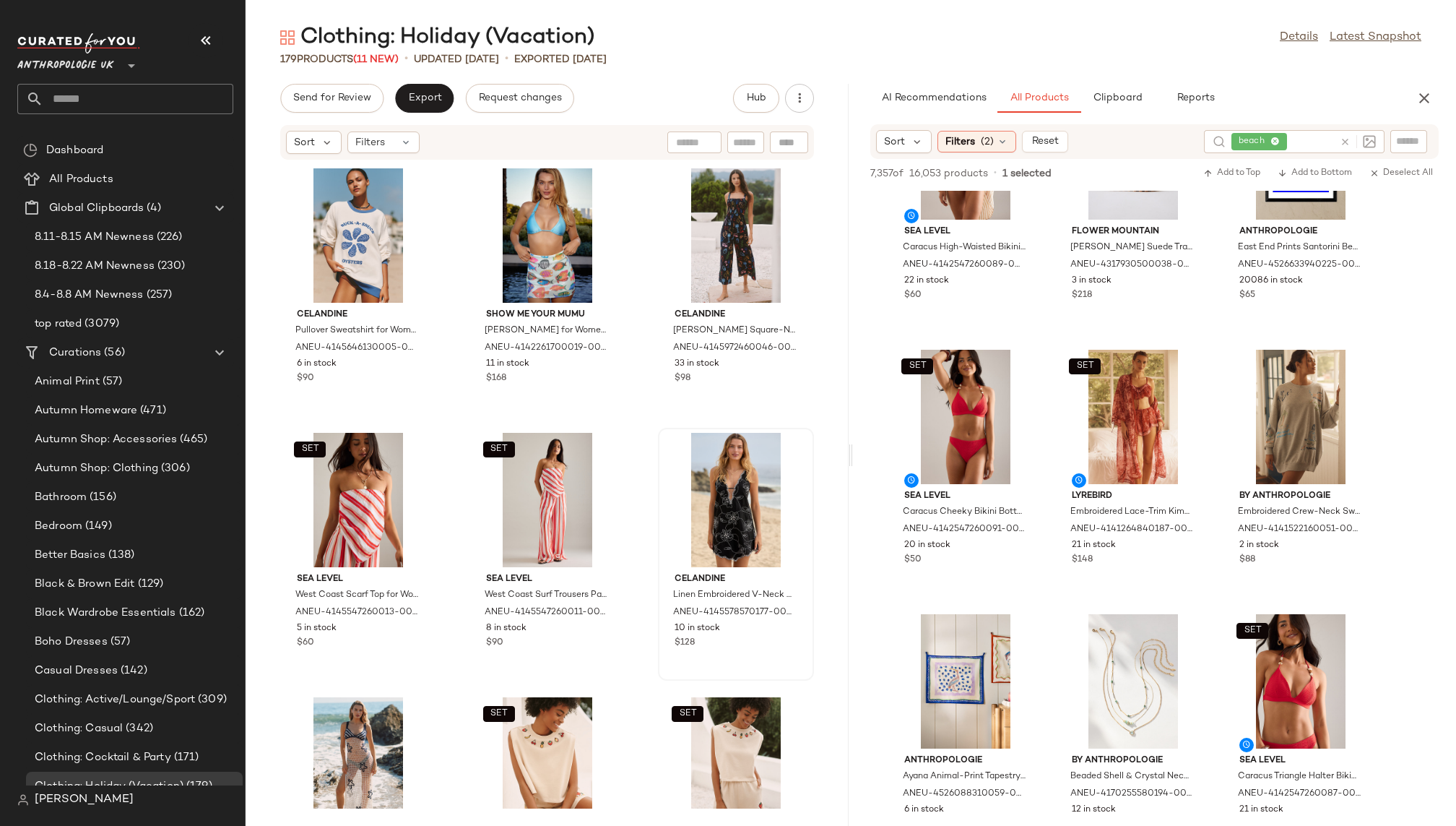
scroll to position [5587, 0]
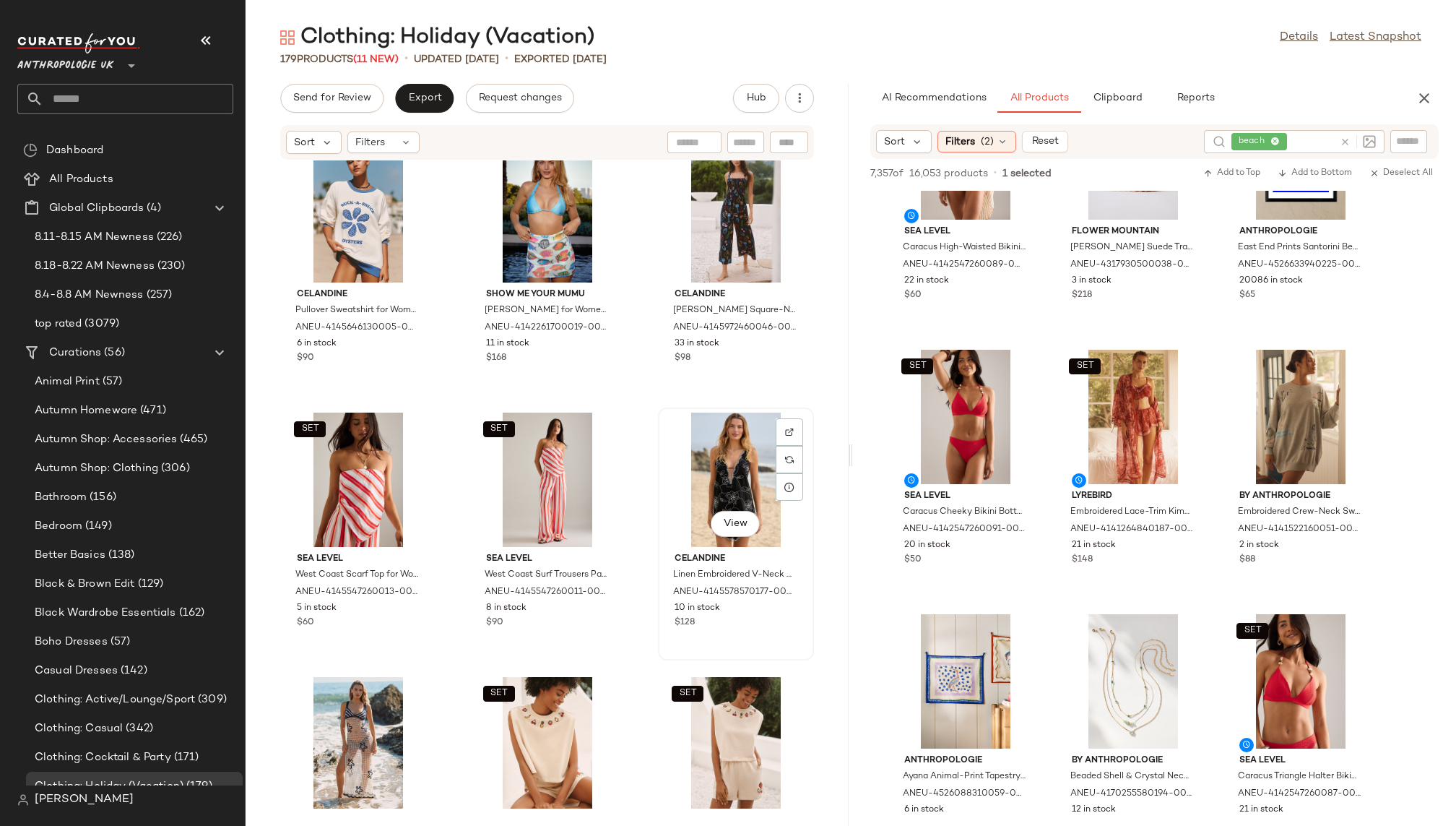
click at [676, 497] on div "View" at bounding box center [736, 480] width 146 height 135
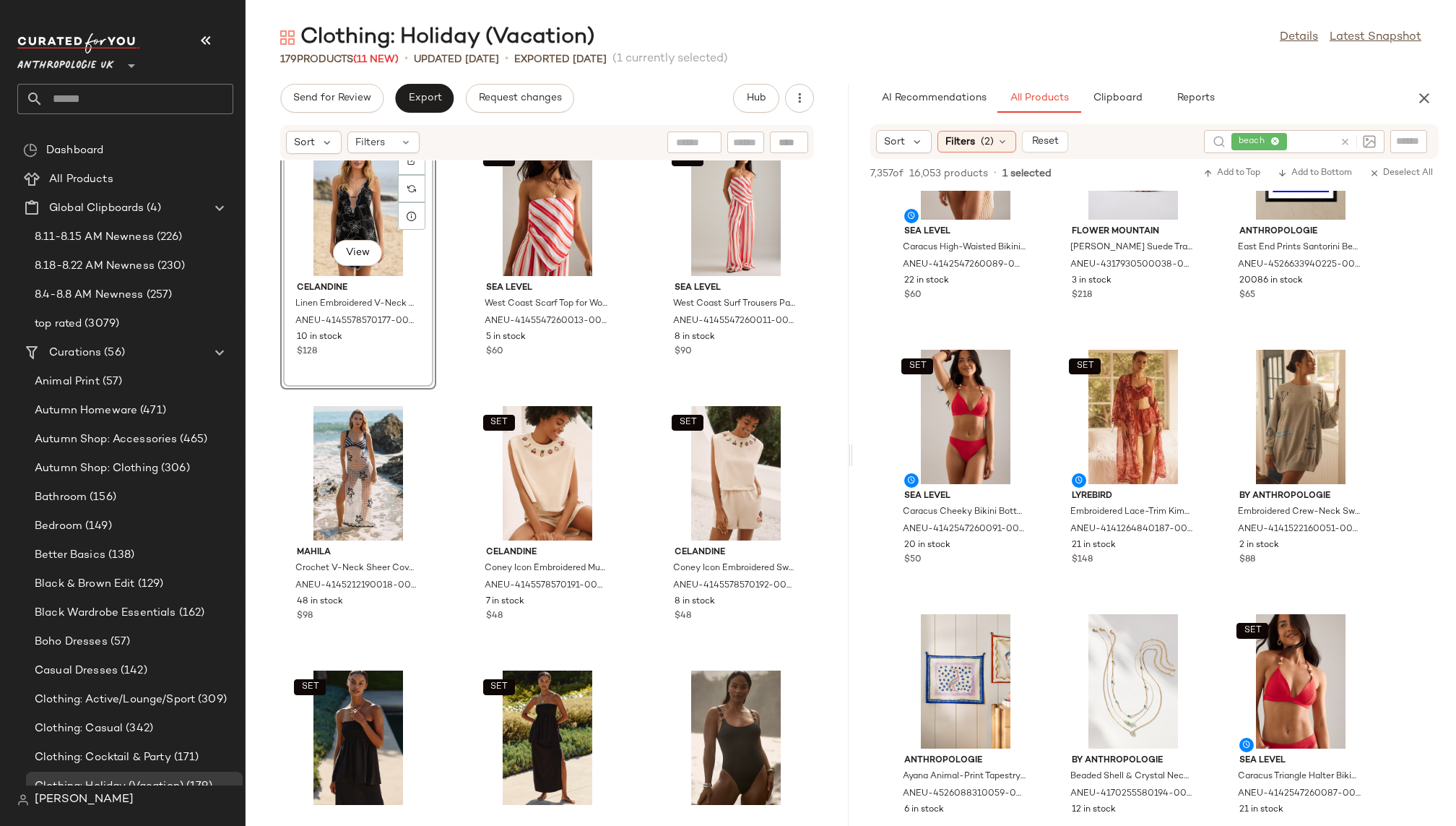
scroll to position [5860, 0]
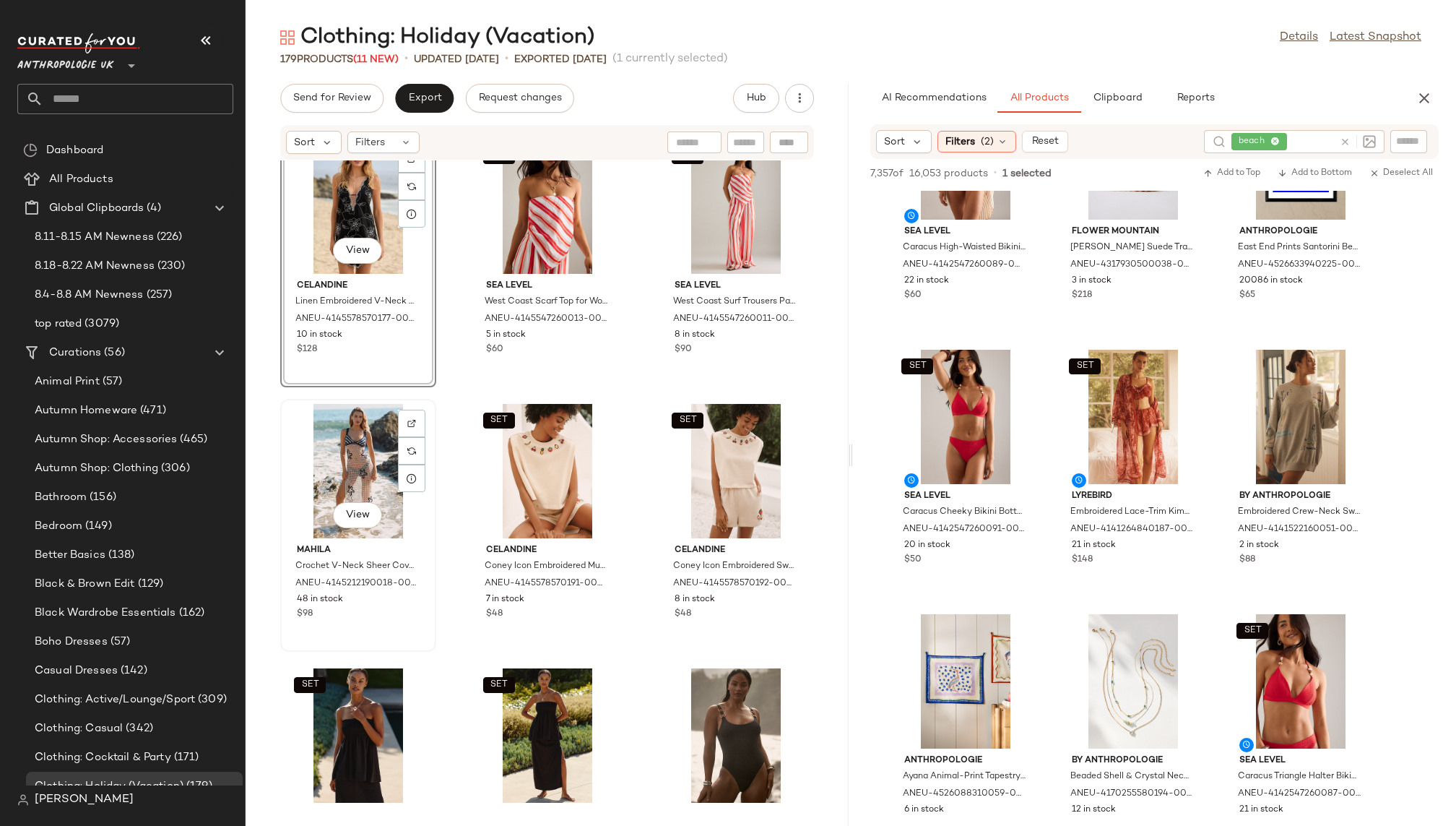
click at [323, 454] on div "View" at bounding box center [358, 471] width 146 height 135
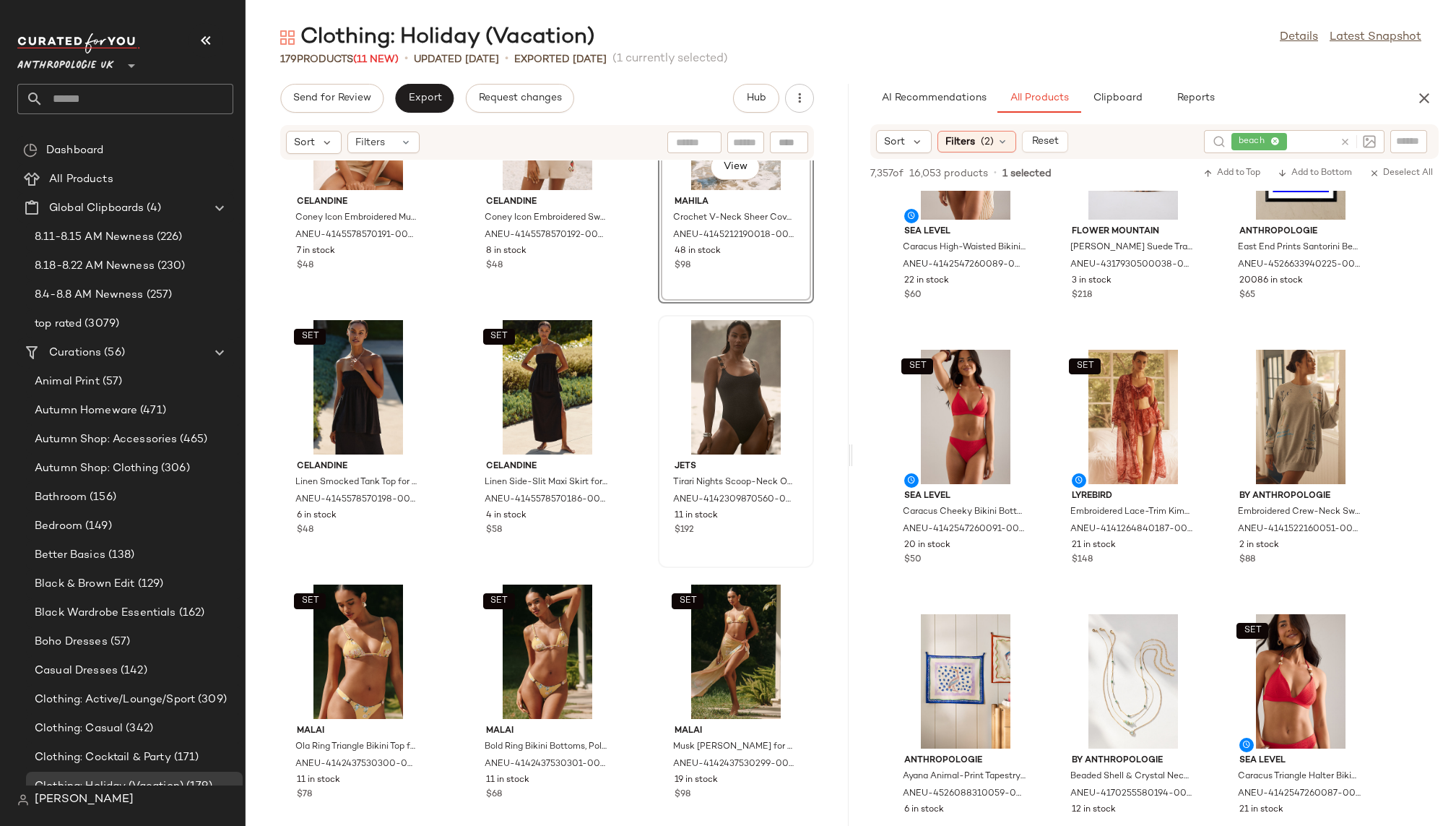
scroll to position [6210, 0]
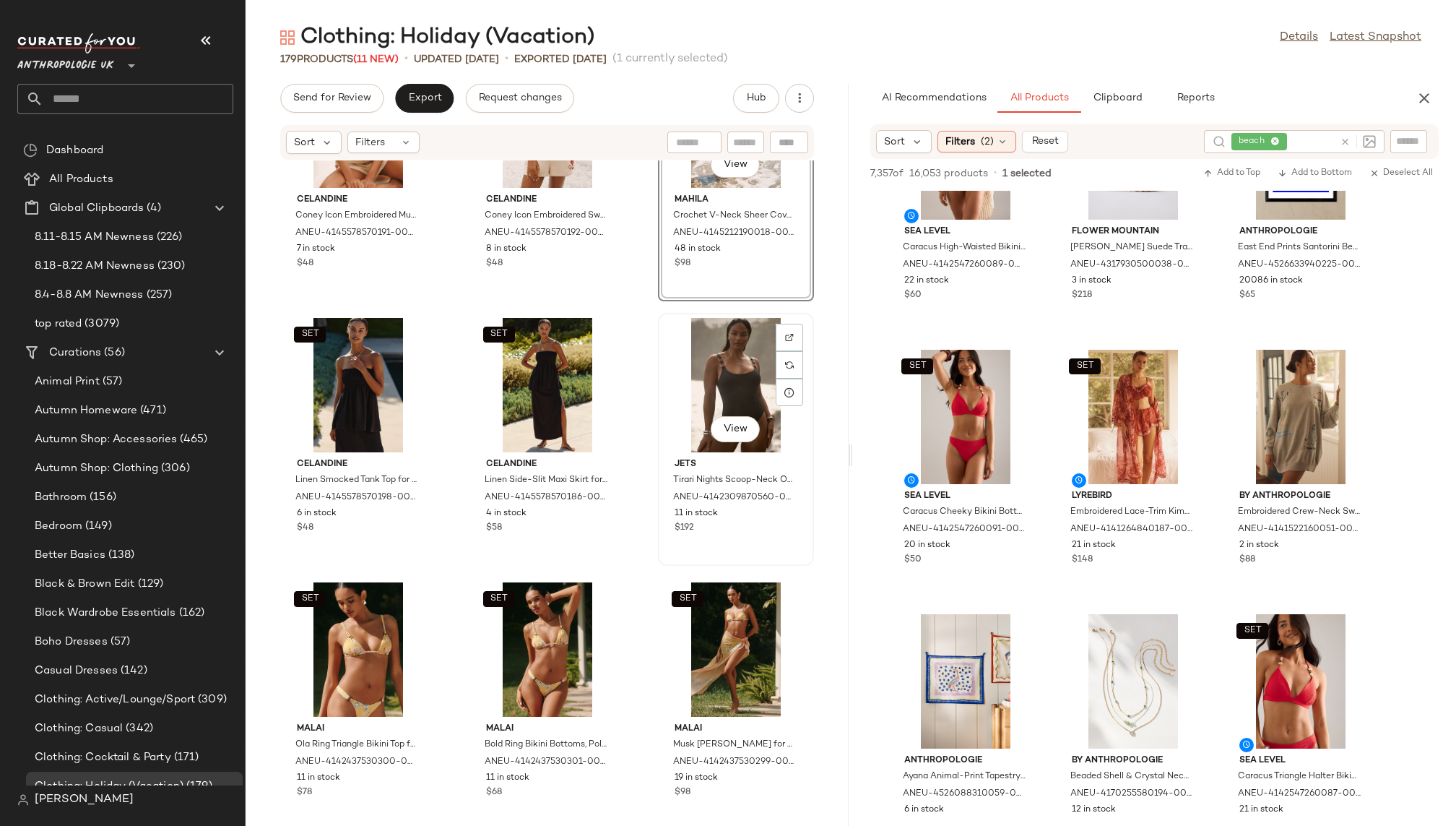
click at [695, 390] on div "View" at bounding box center [736, 385] width 146 height 135
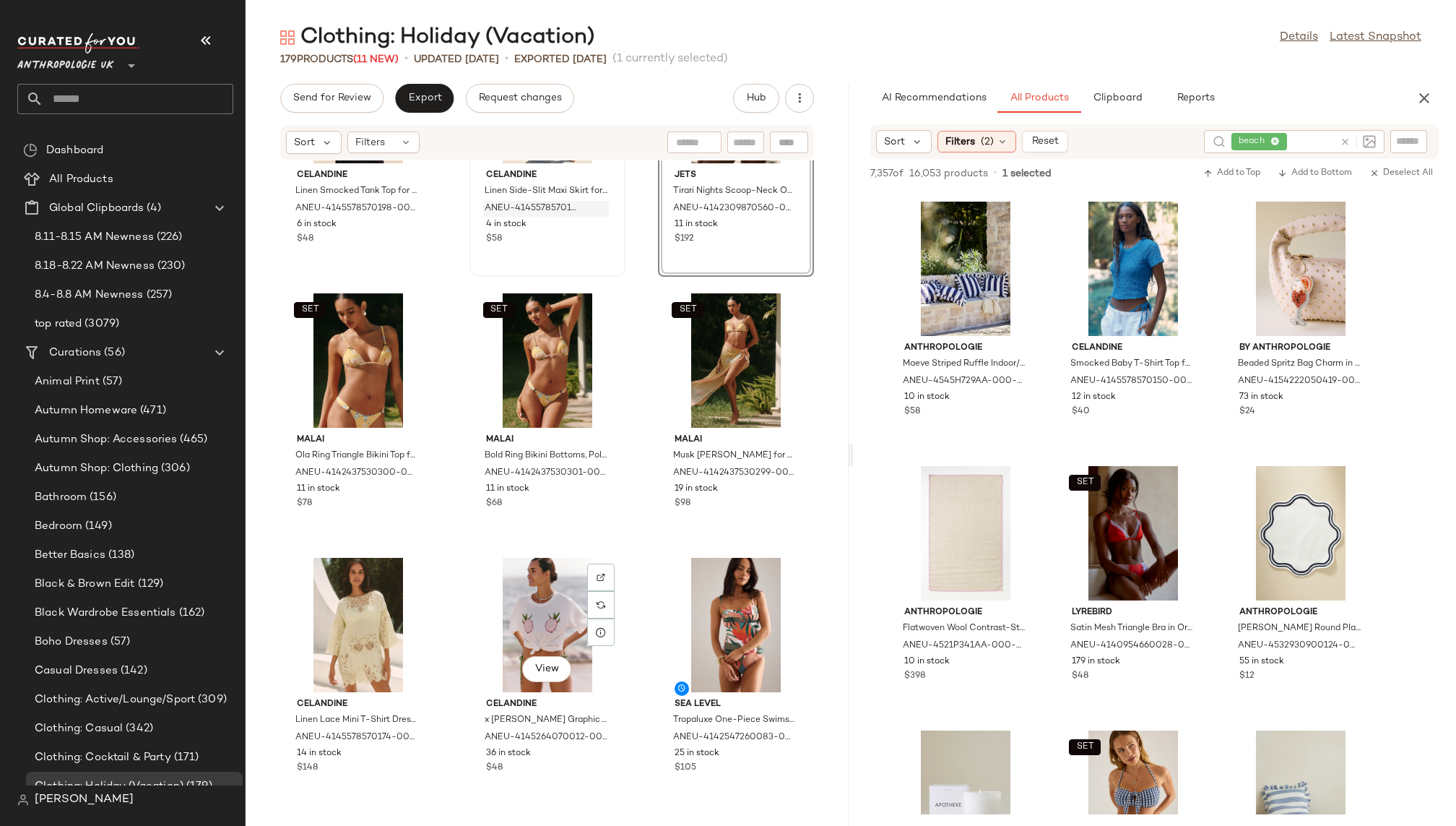
scroll to position [6465, 0]
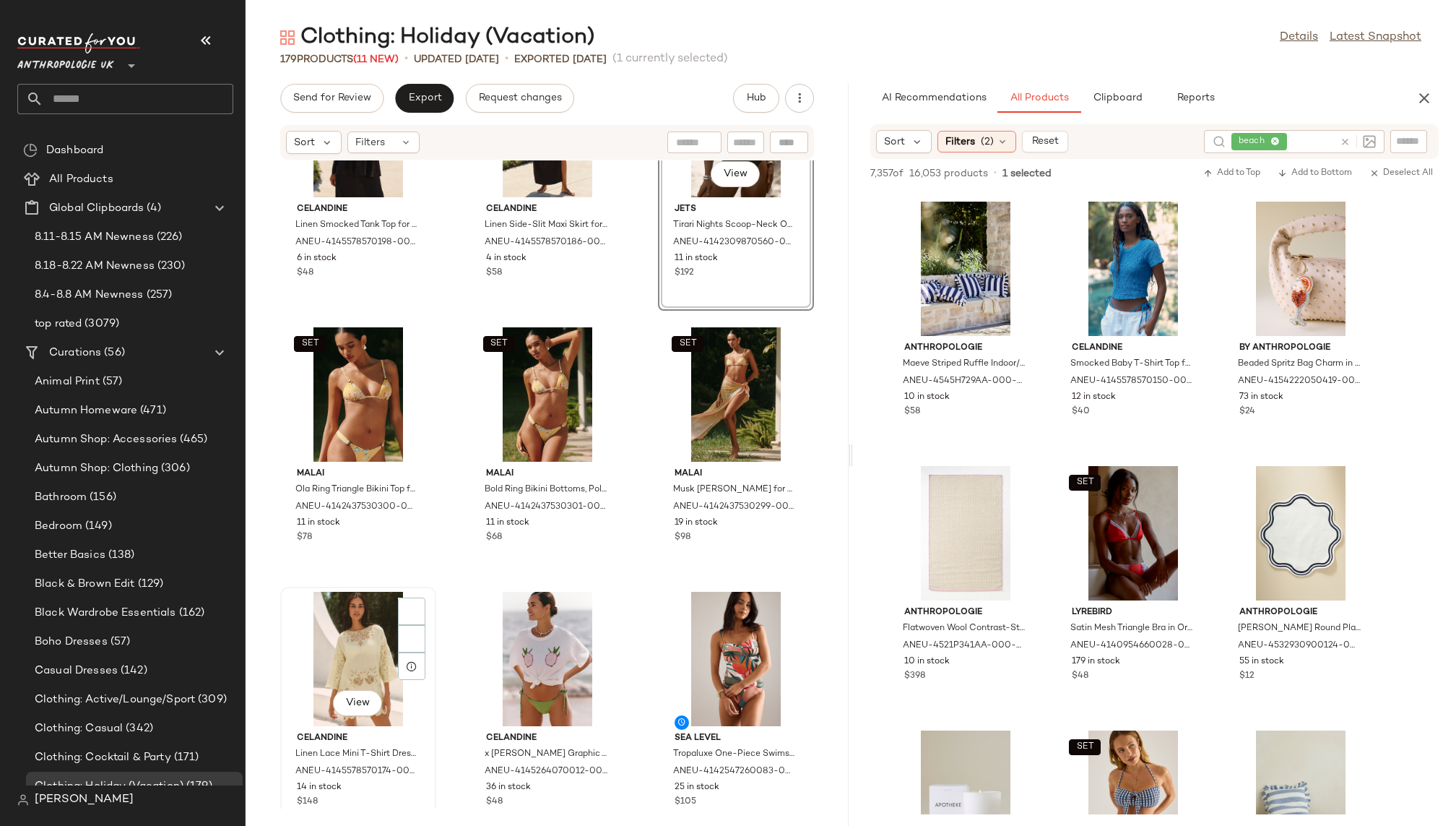
click at [334, 679] on div "View" at bounding box center [358, 659] width 146 height 135
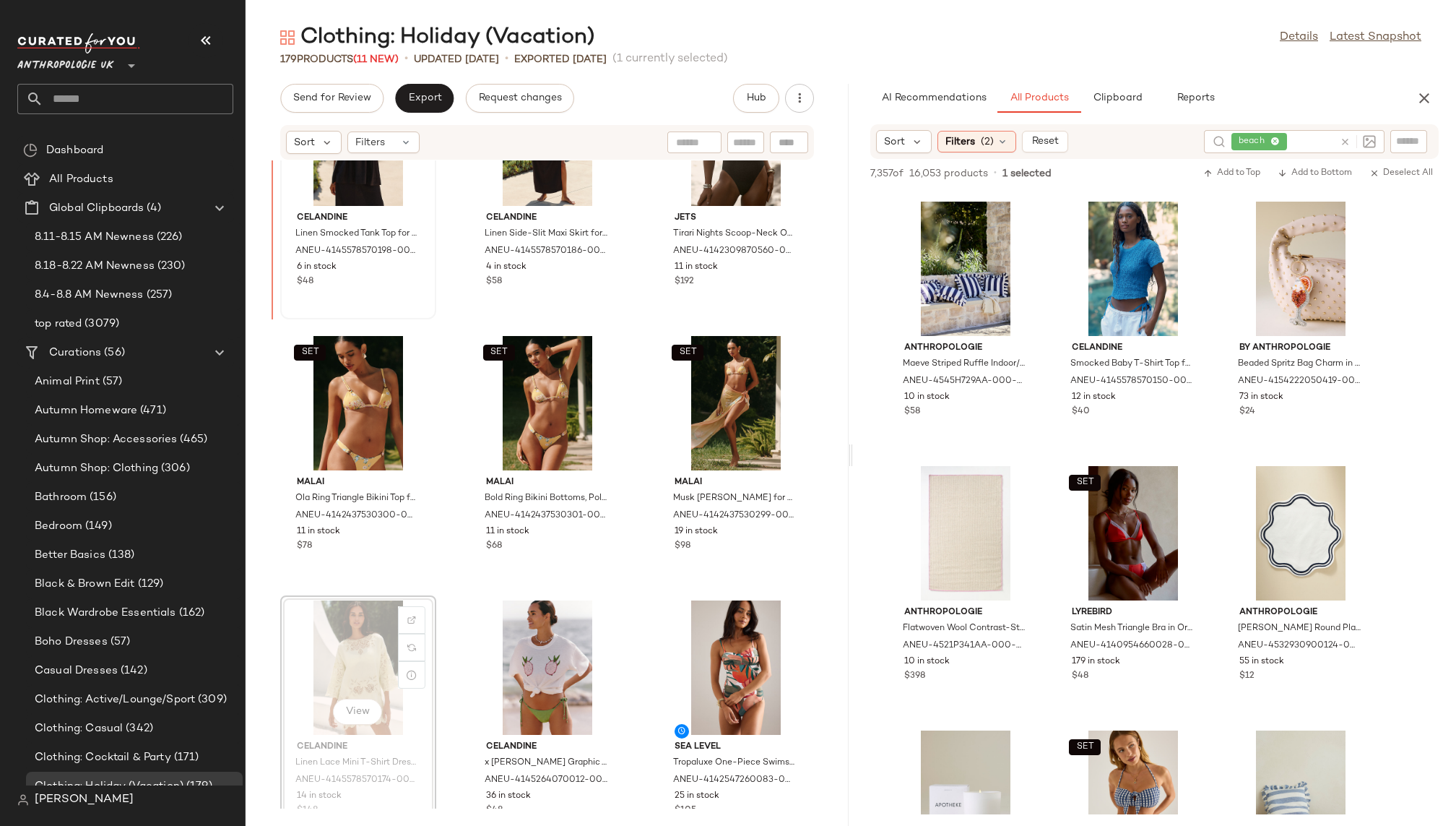
scroll to position [6449, 0]
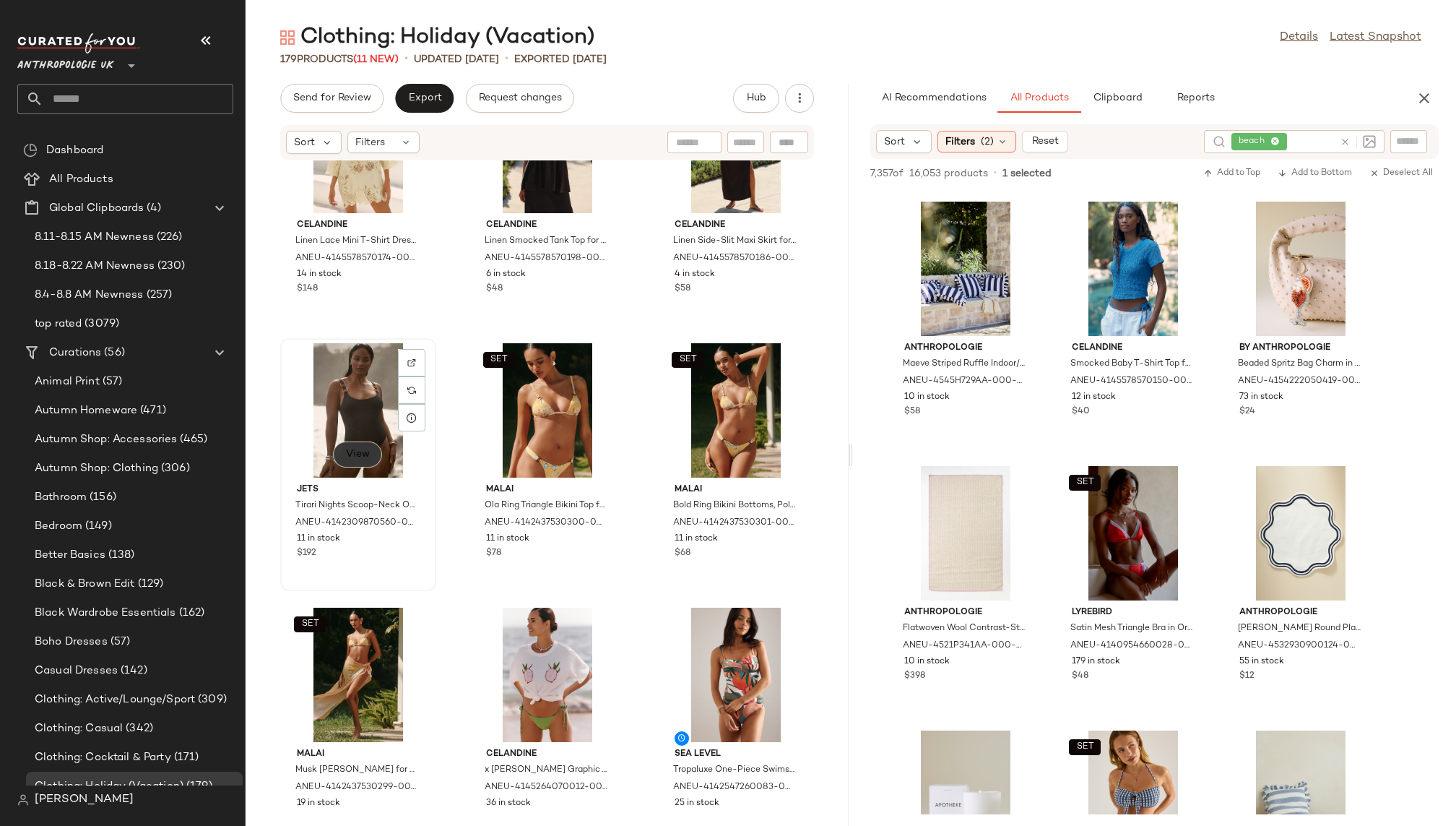
click at [343, 442] on button "View" at bounding box center [357, 454] width 49 height 26
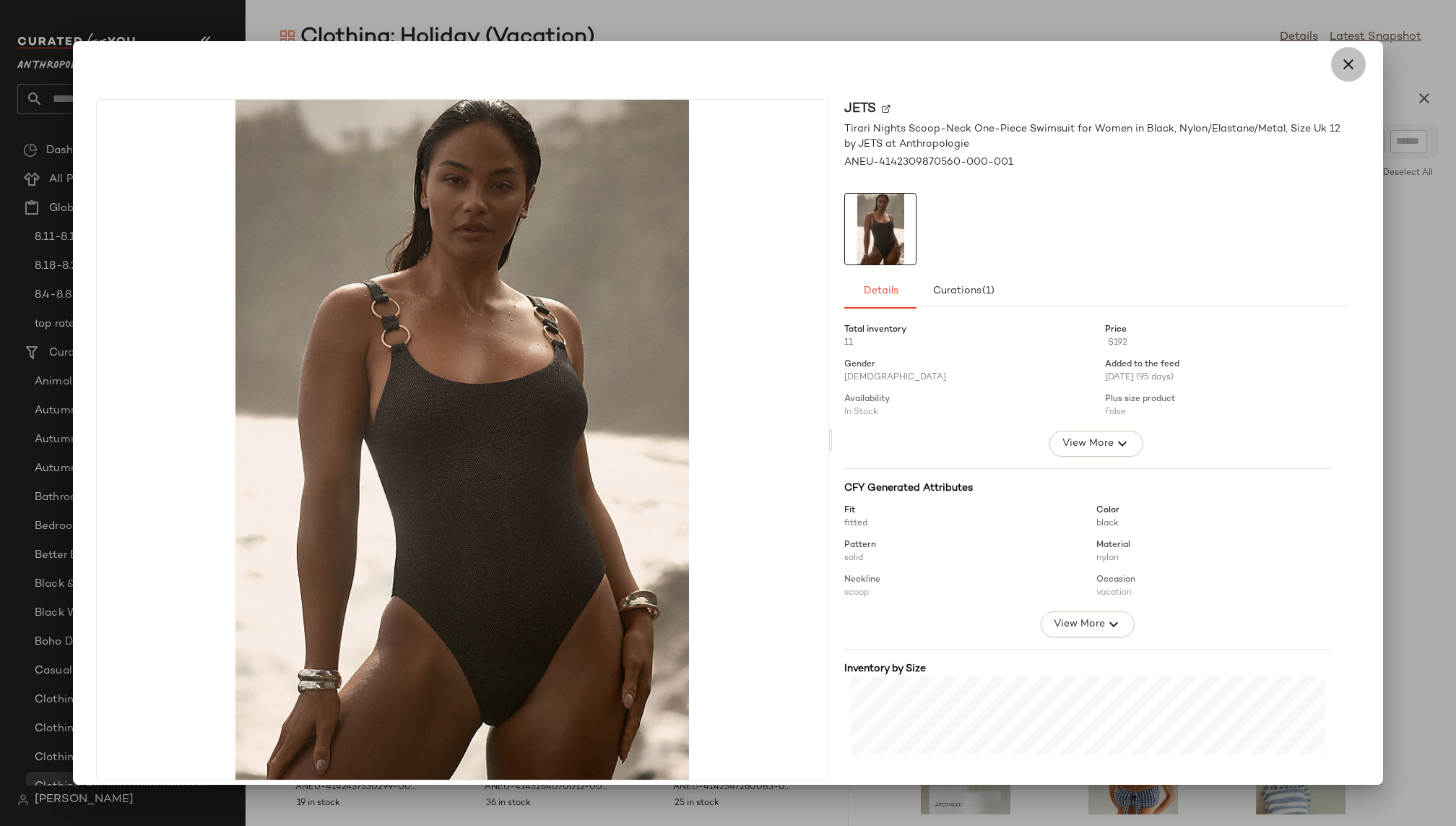
click at [1345, 67] on icon "button" at bounding box center [1348, 64] width 17 height 17
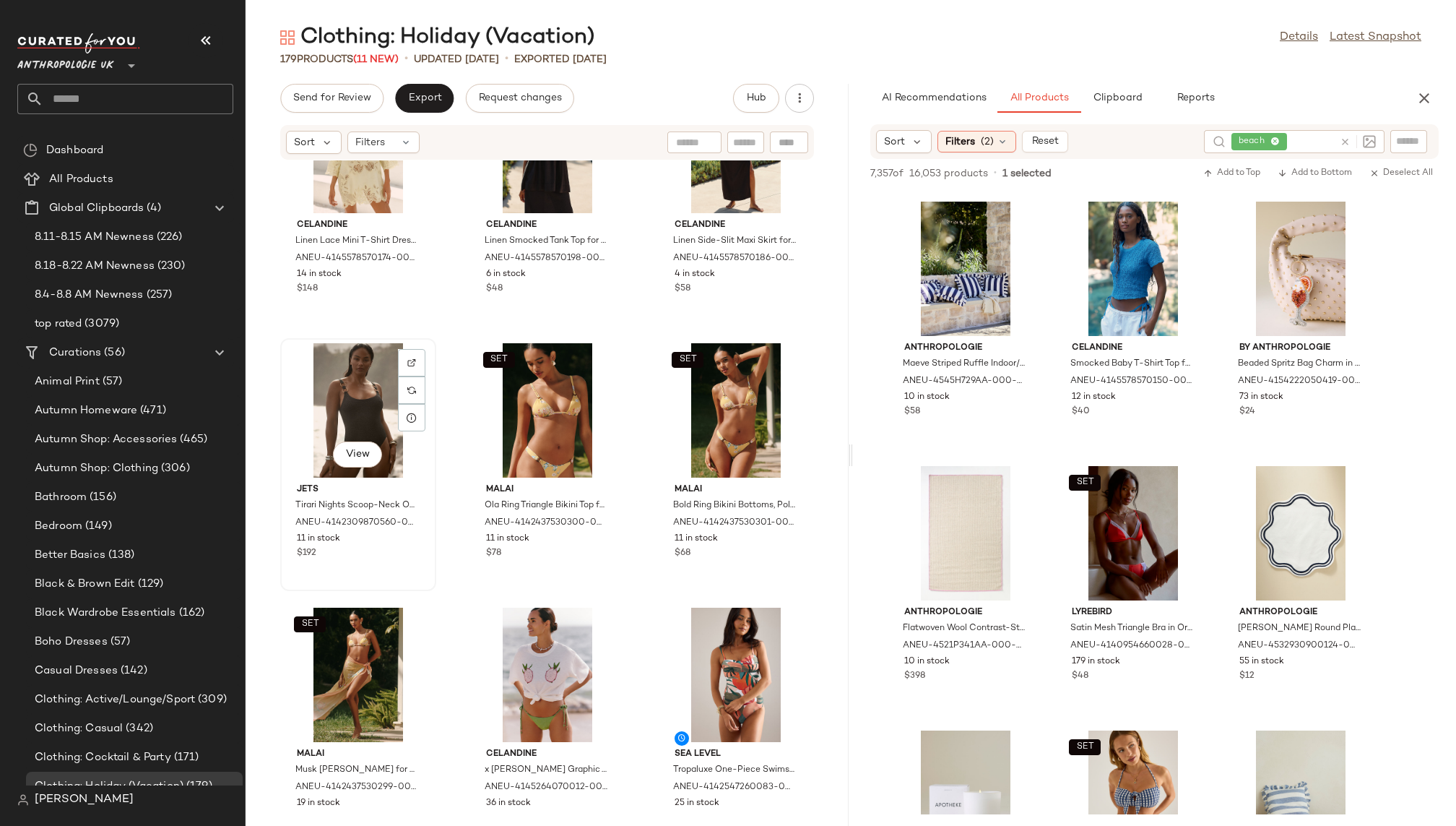
click at [345, 413] on div "View" at bounding box center [358, 411] width 146 height 135
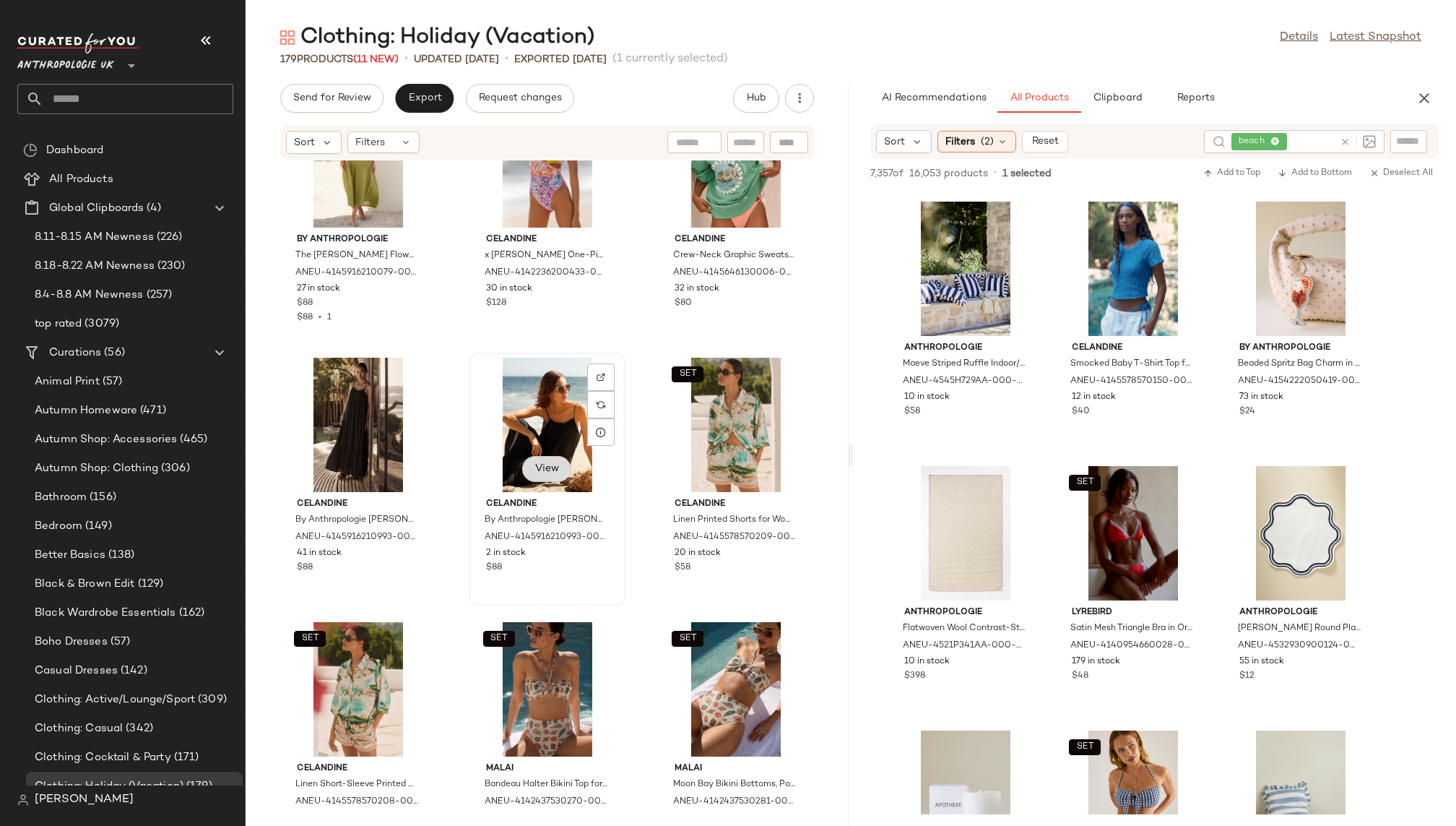
scroll to position [7231, 0]
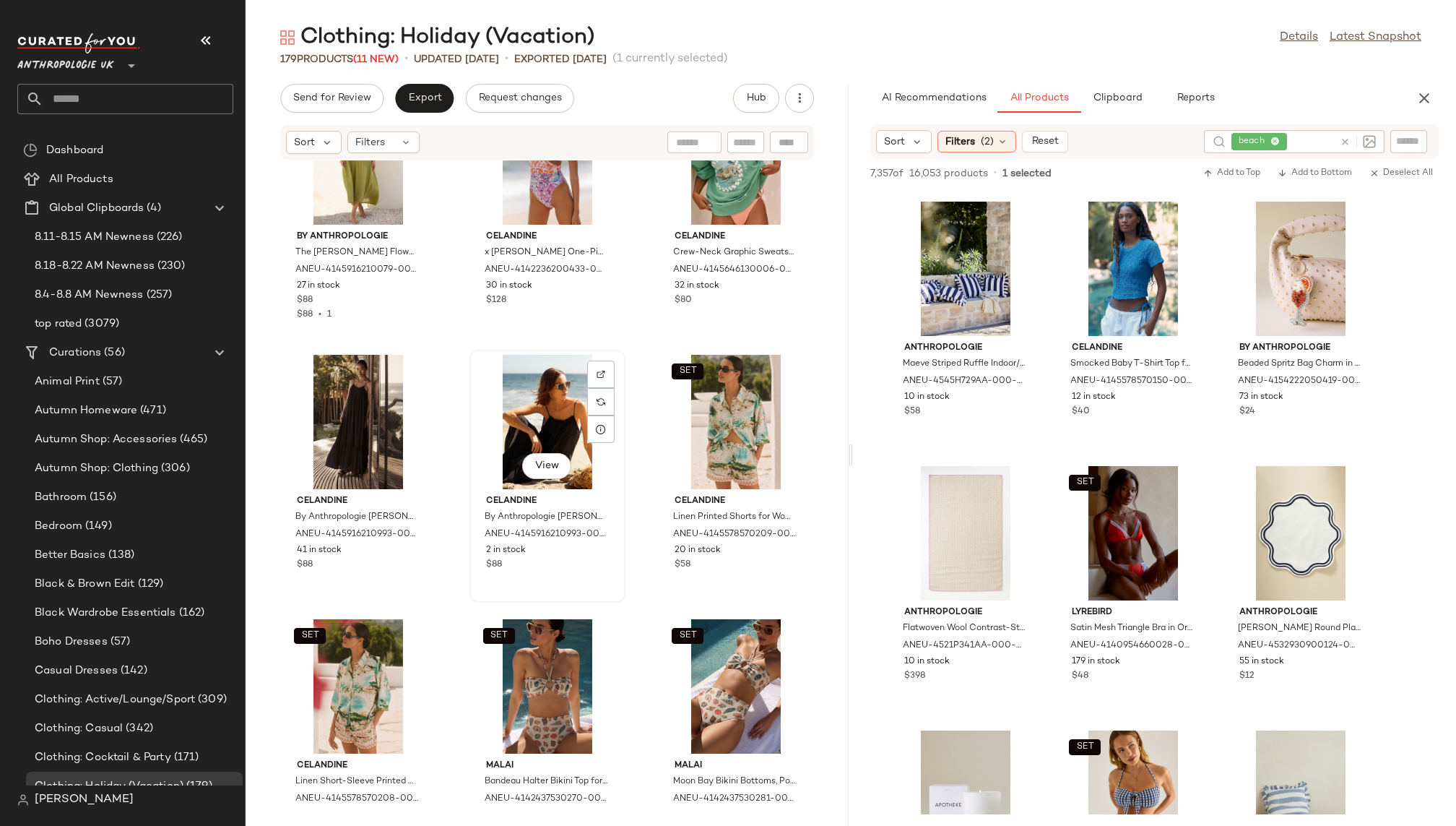
click at [527, 406] on div "View" at bounding box center [547, 422] width 146 height 135
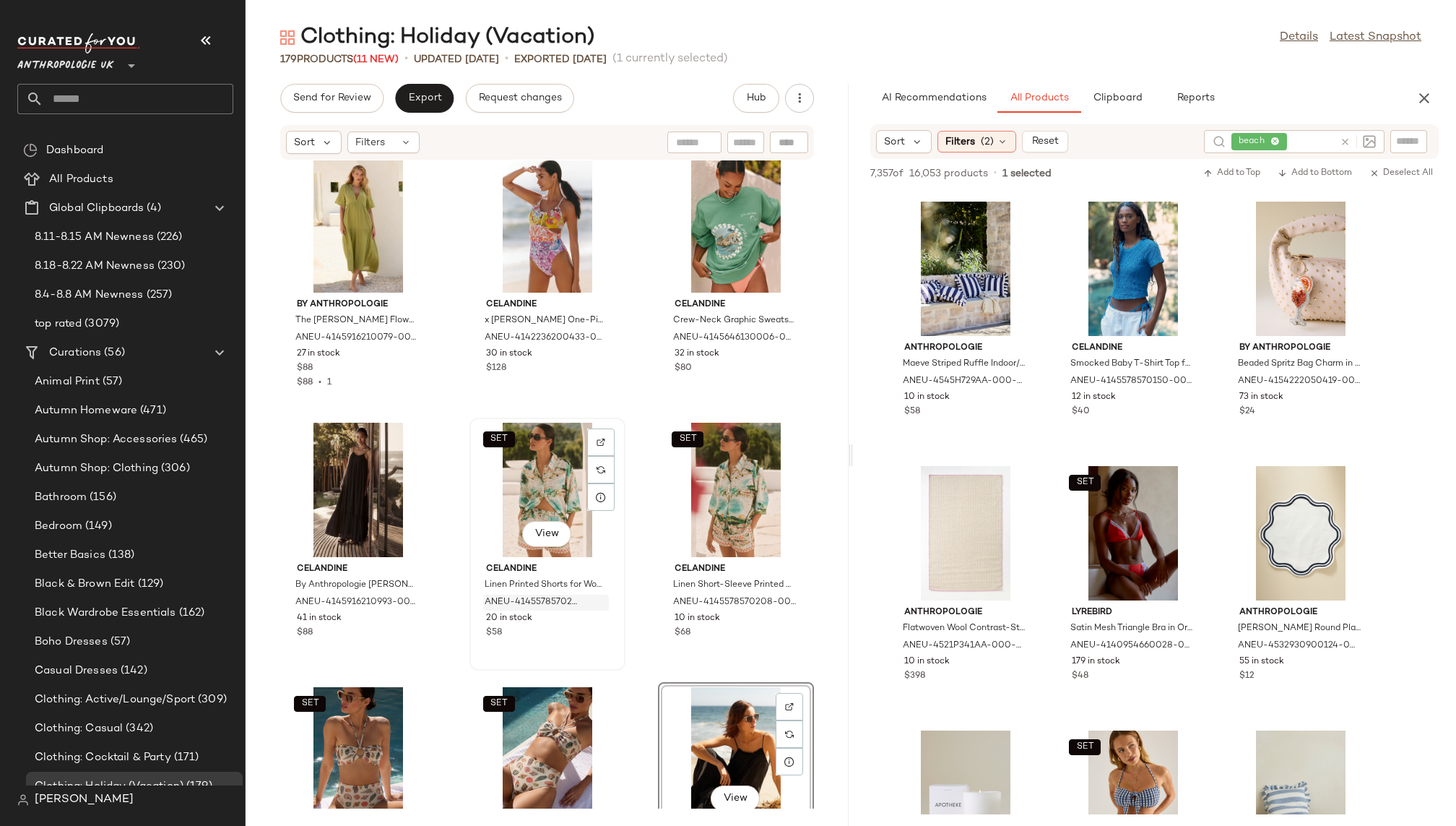
scroll to position [7179, 0]
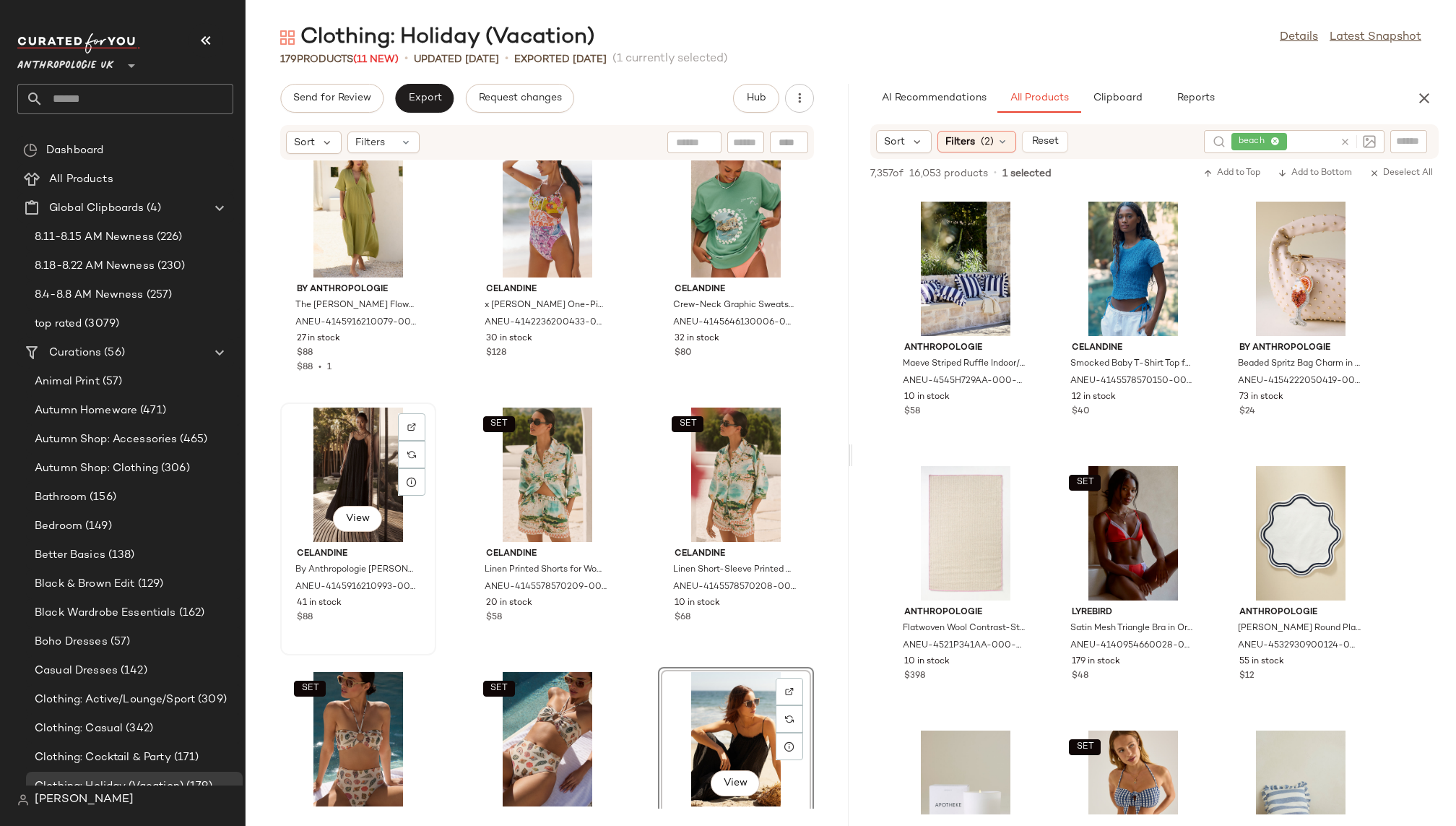
click at [316, 488] on div "View" at bounding box center [358, 475] width 146 height 135
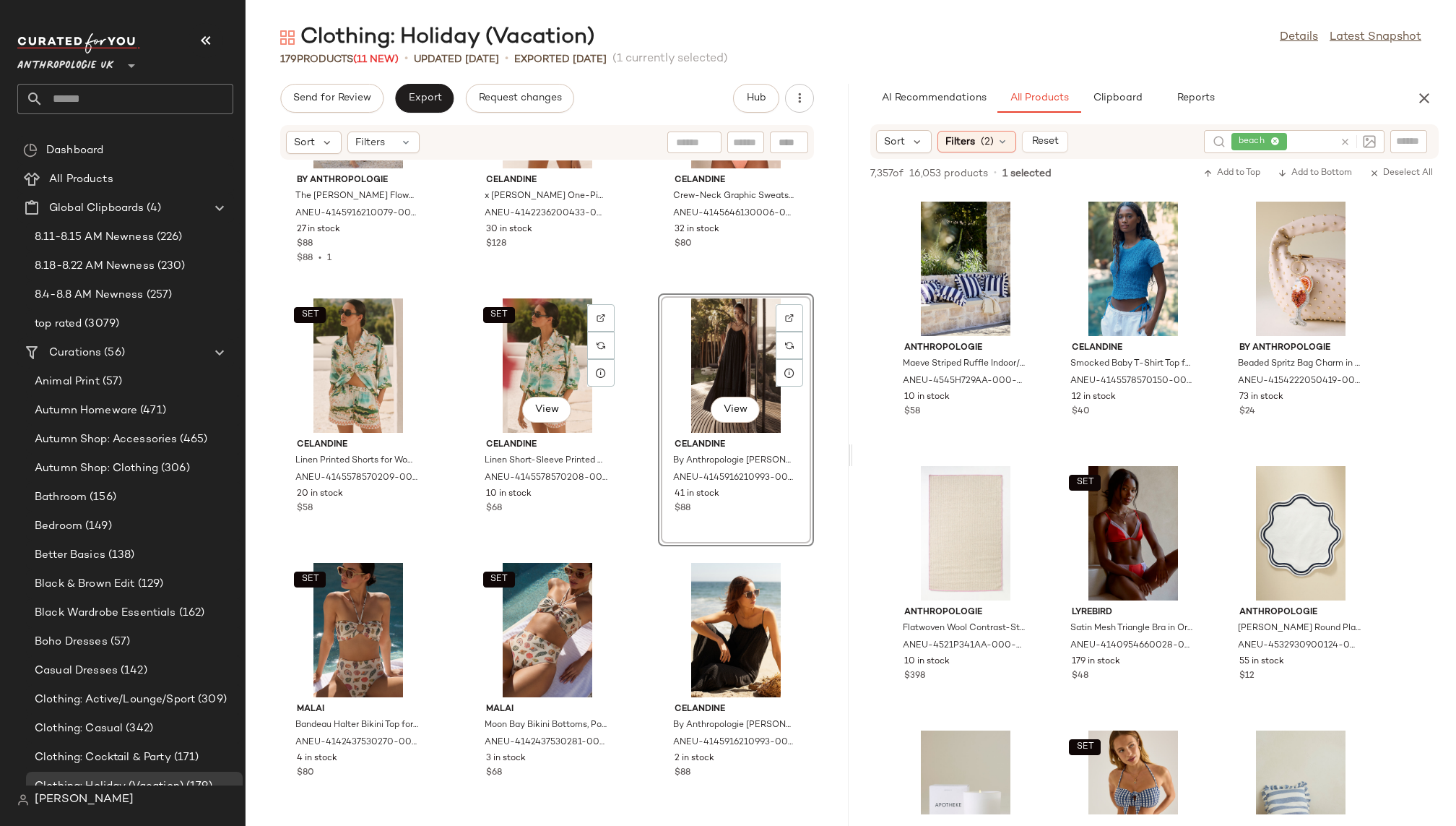
scroll to position [7364, 0]
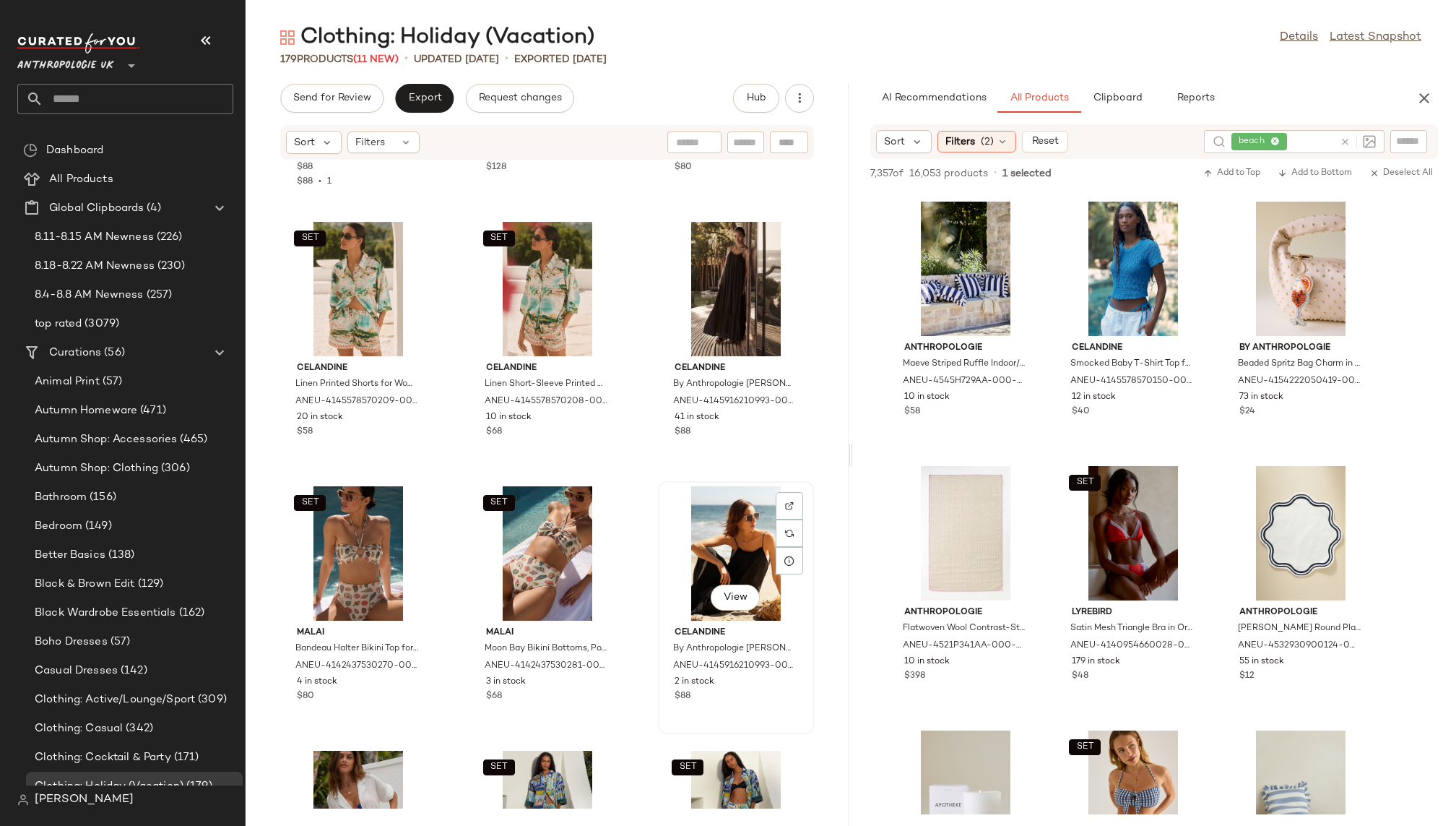
click at [663, 537] on div "View" at bounding box center [736, 554] width 146 height 135
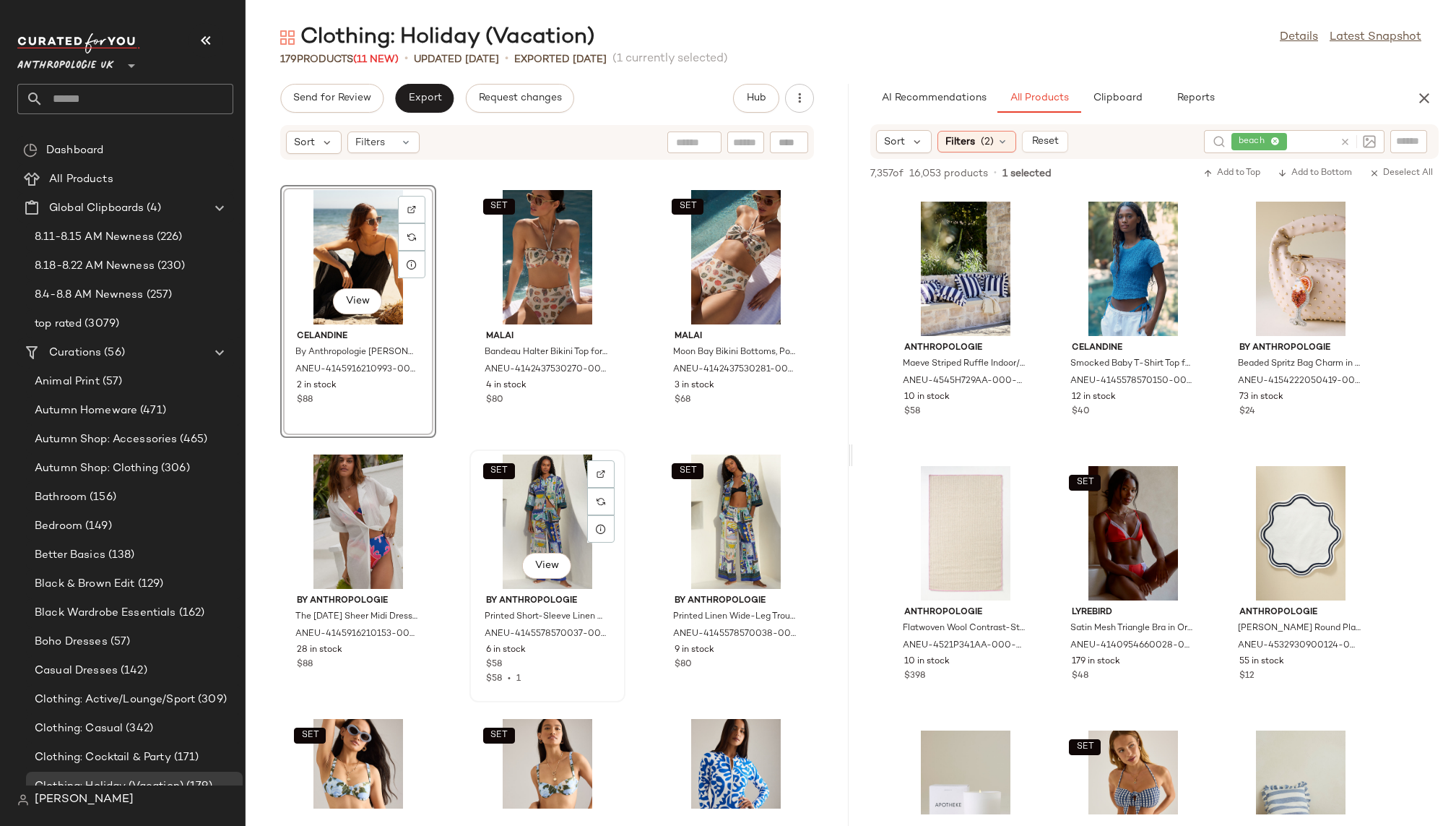
scroll to position [7709, 0]
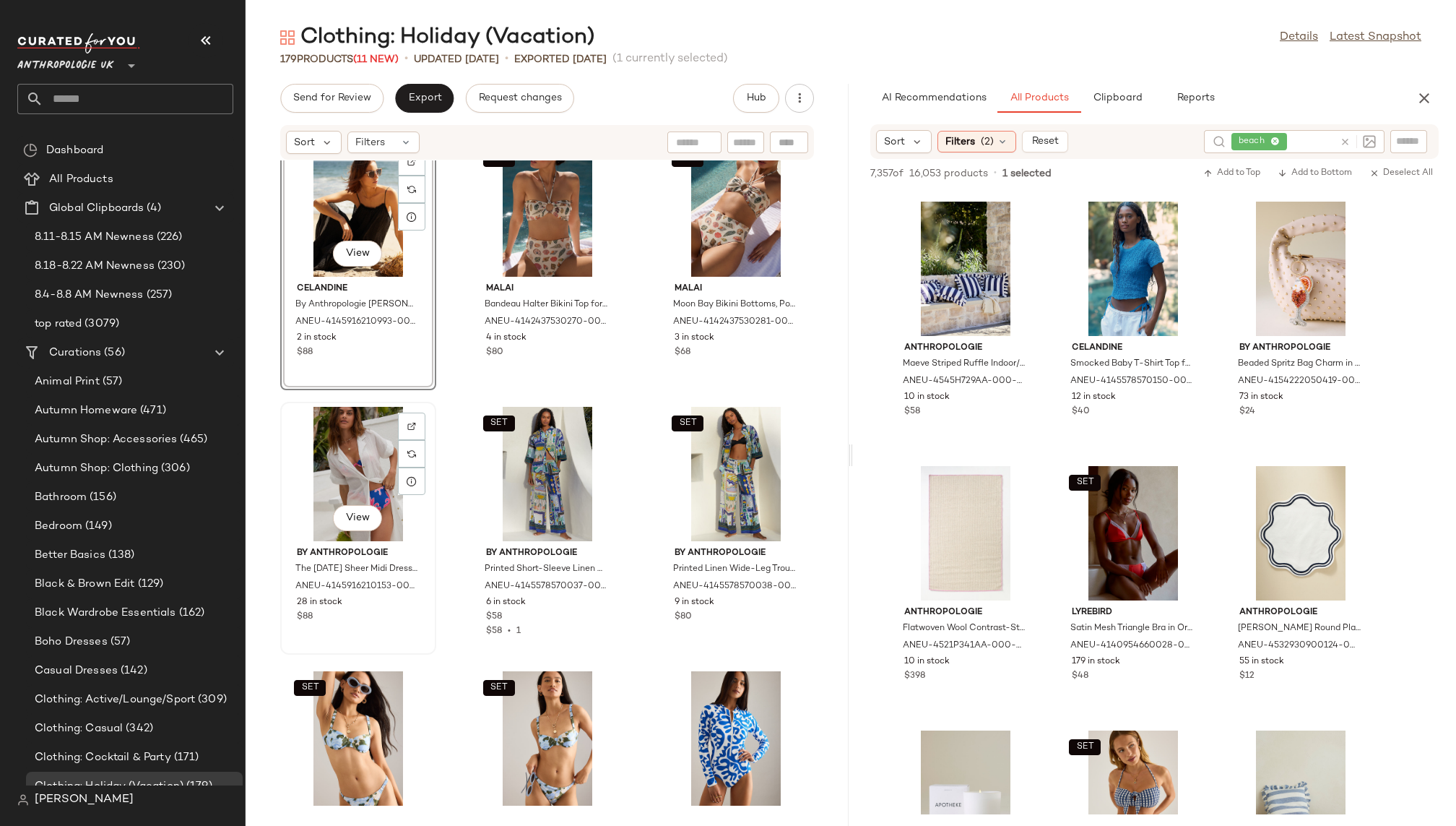
click at [342, 490] on div "View" at bounding box center [358, 474] width 146 height 135
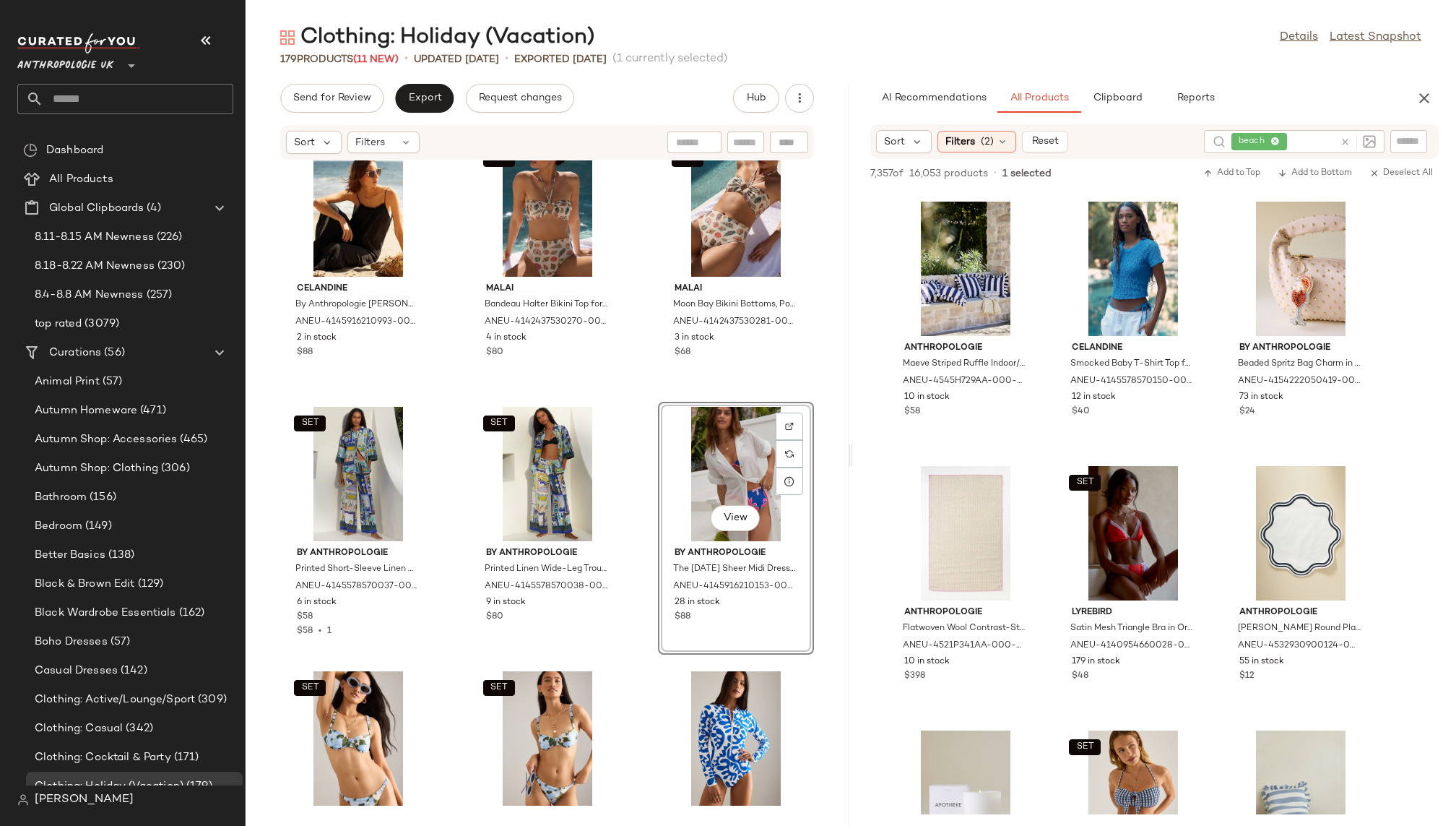
click at [628, 674] on div "Celandine By Anthropologie Malika Gauze Dress for Women in Black, Cotton, Size …" at bounding box center [547, 484] width 603 height 648
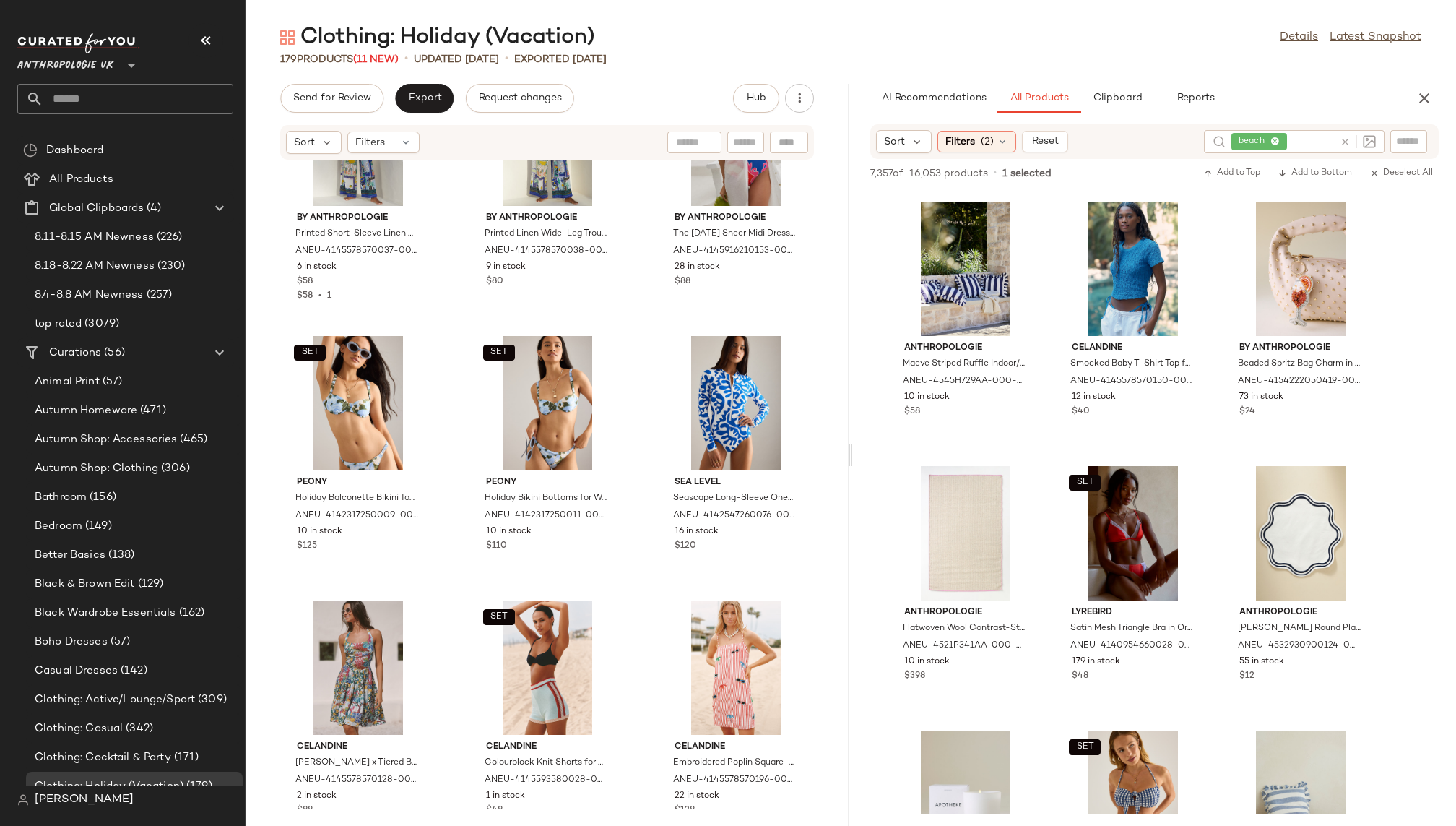
scroll to position [8046, 0]
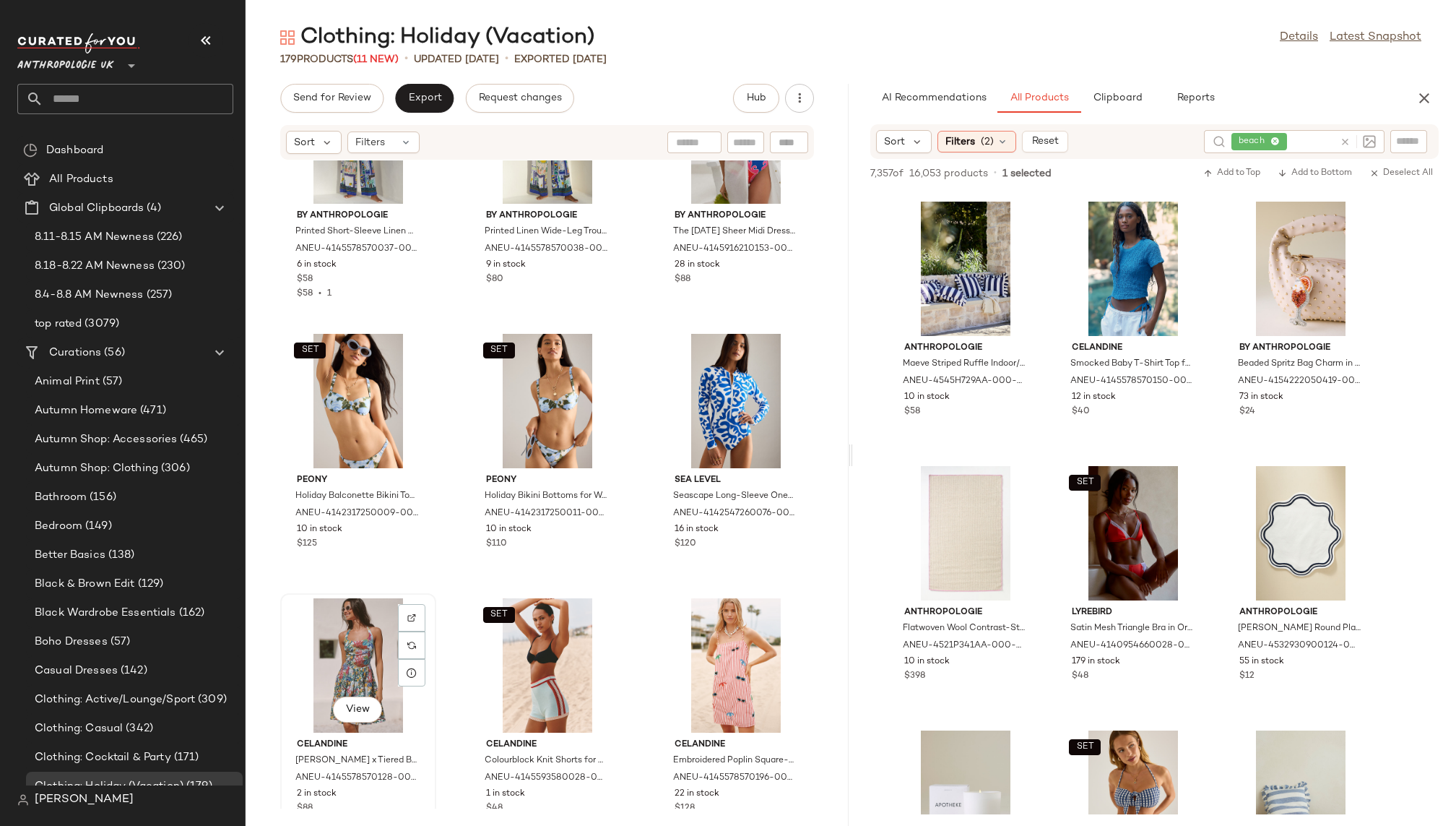
click at [331, 664] on div "View" at bounding box center [358, 666] width 146 height 135
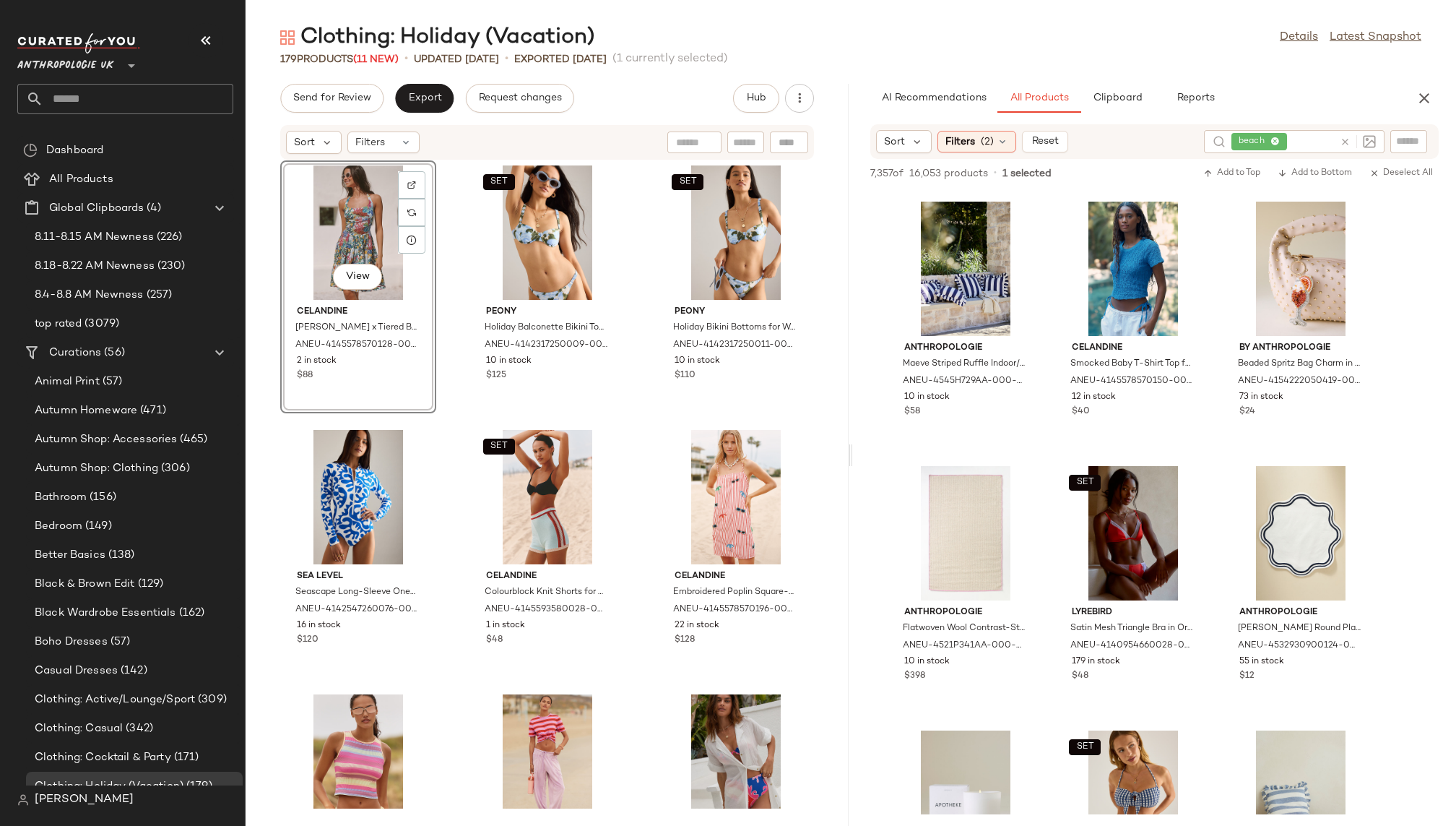
scroll to position [8239, 0]
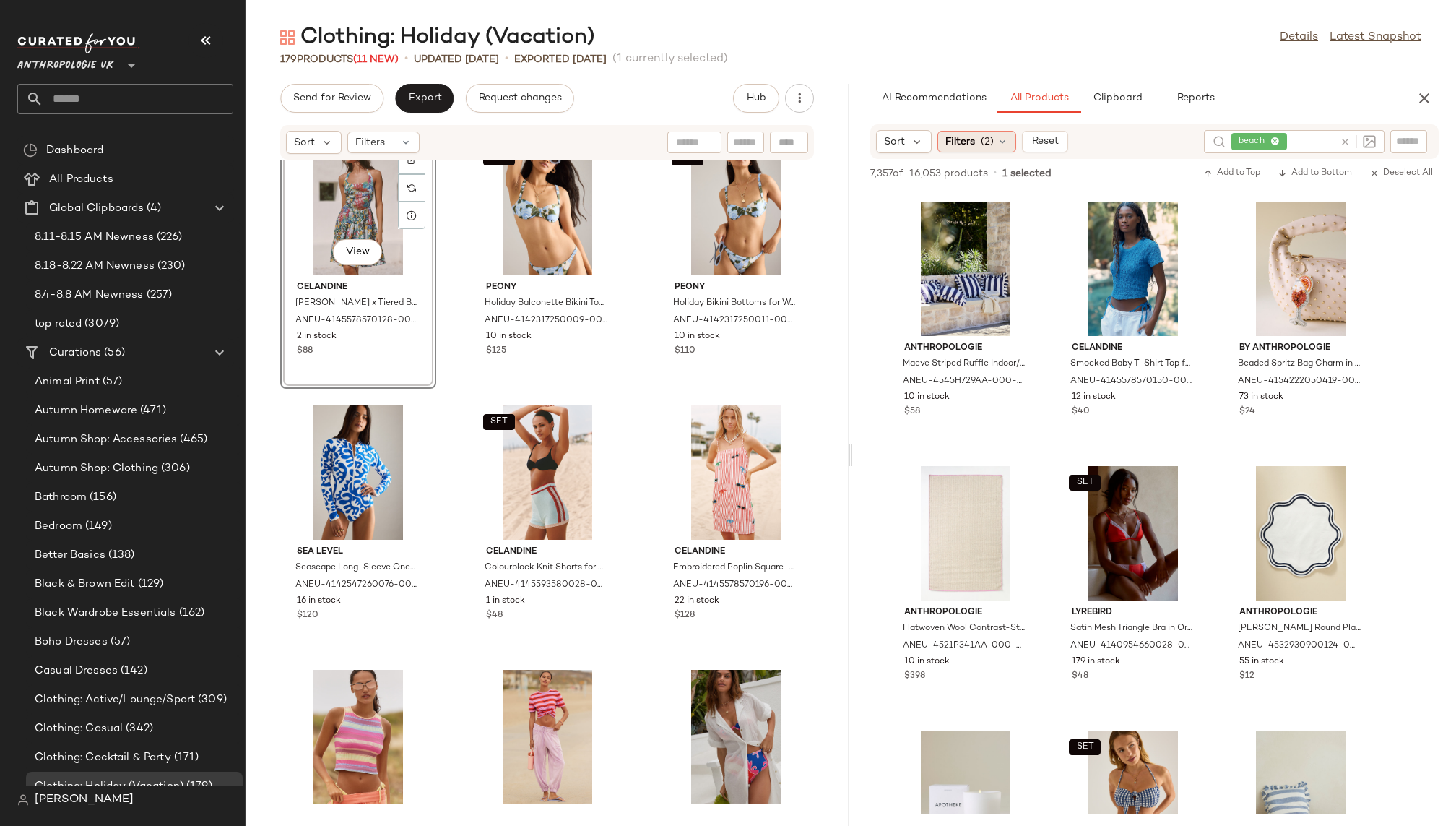
click at [993, 147] on div "Filters (2)" at bounding box center [977, 141] width 79 height 22
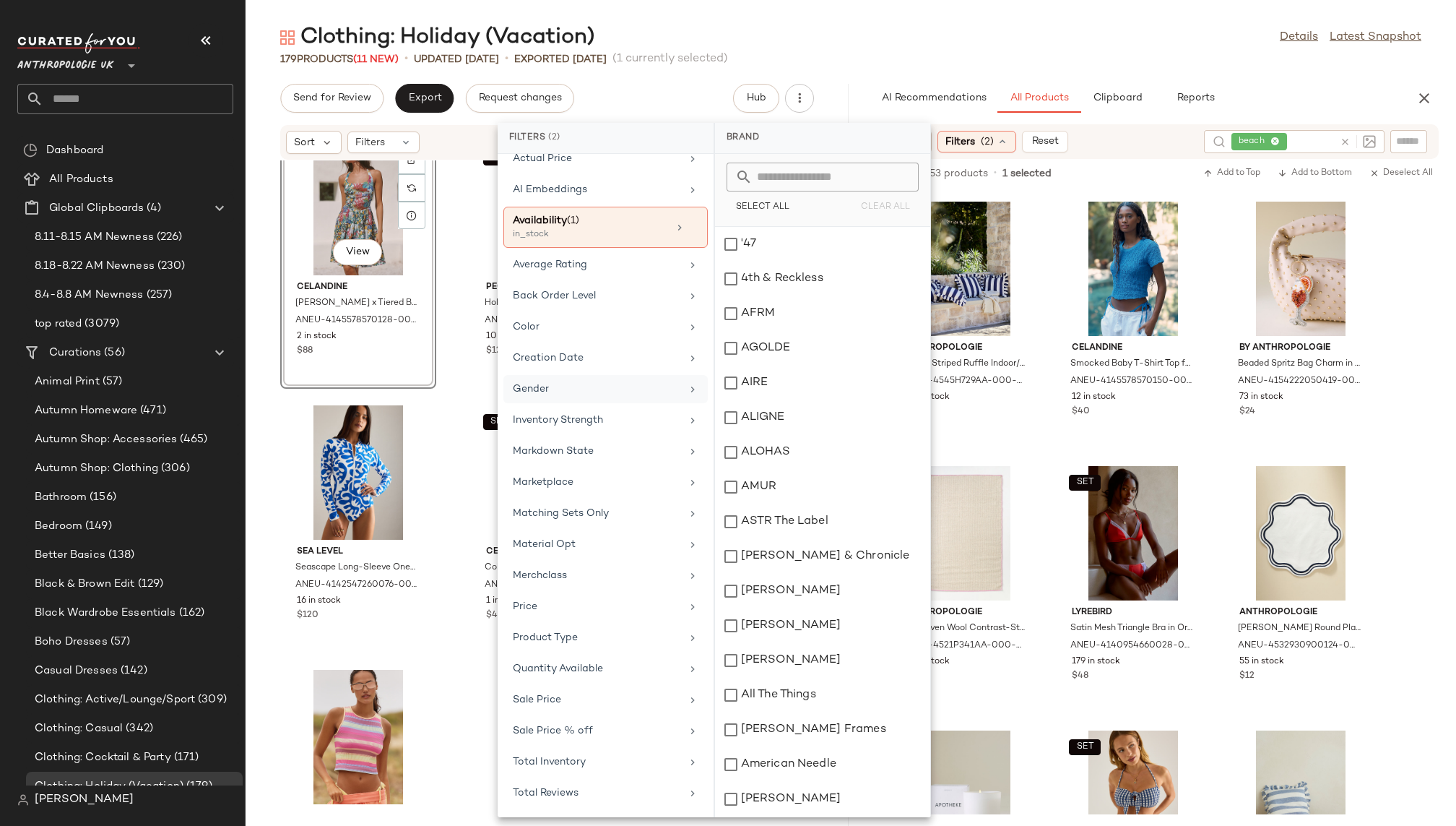
scroll to position [169, 0]
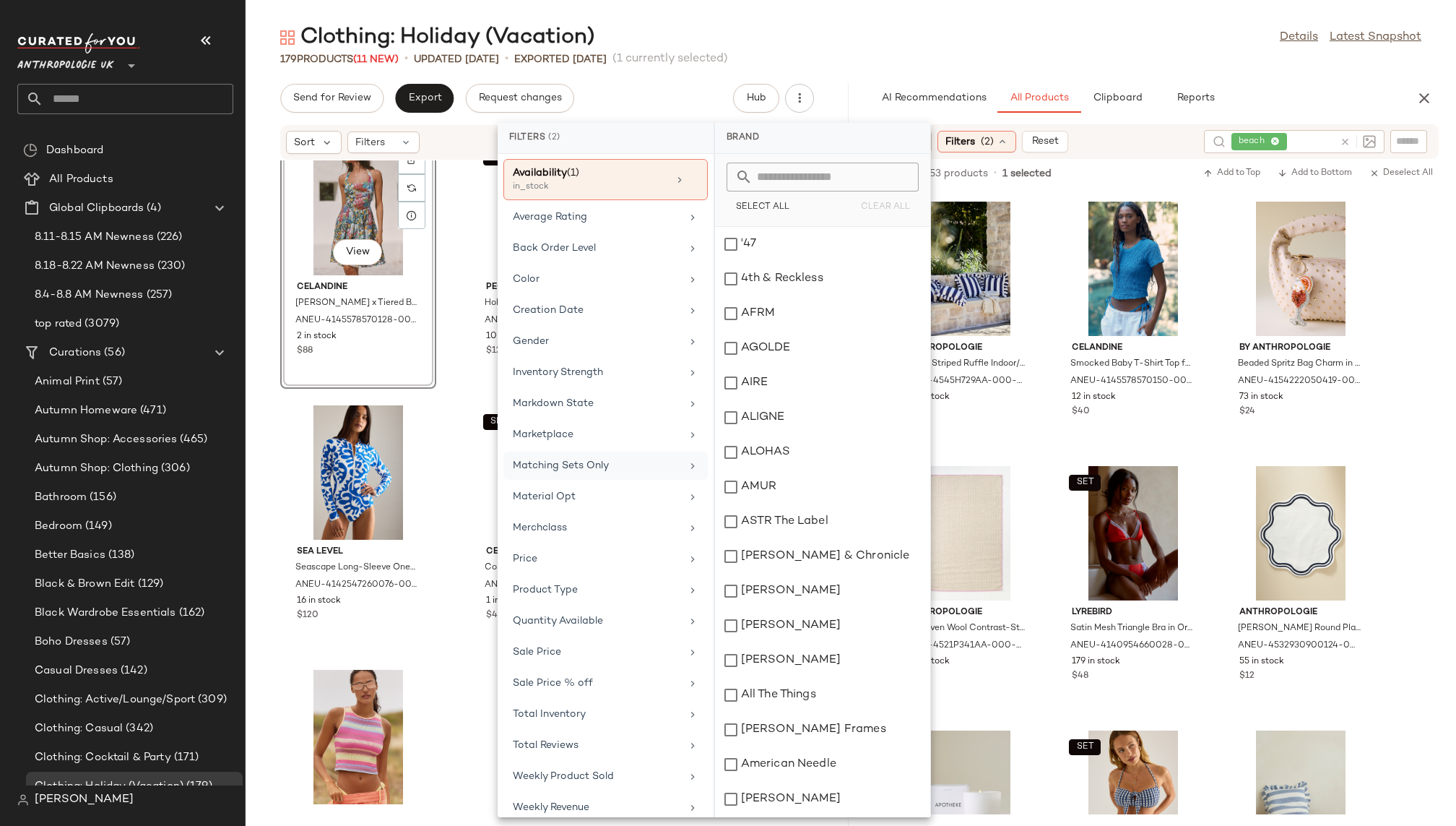
click at [628, 459] on div "Matching Sets Only" at bounding box center [597, 465] width 168 height 15
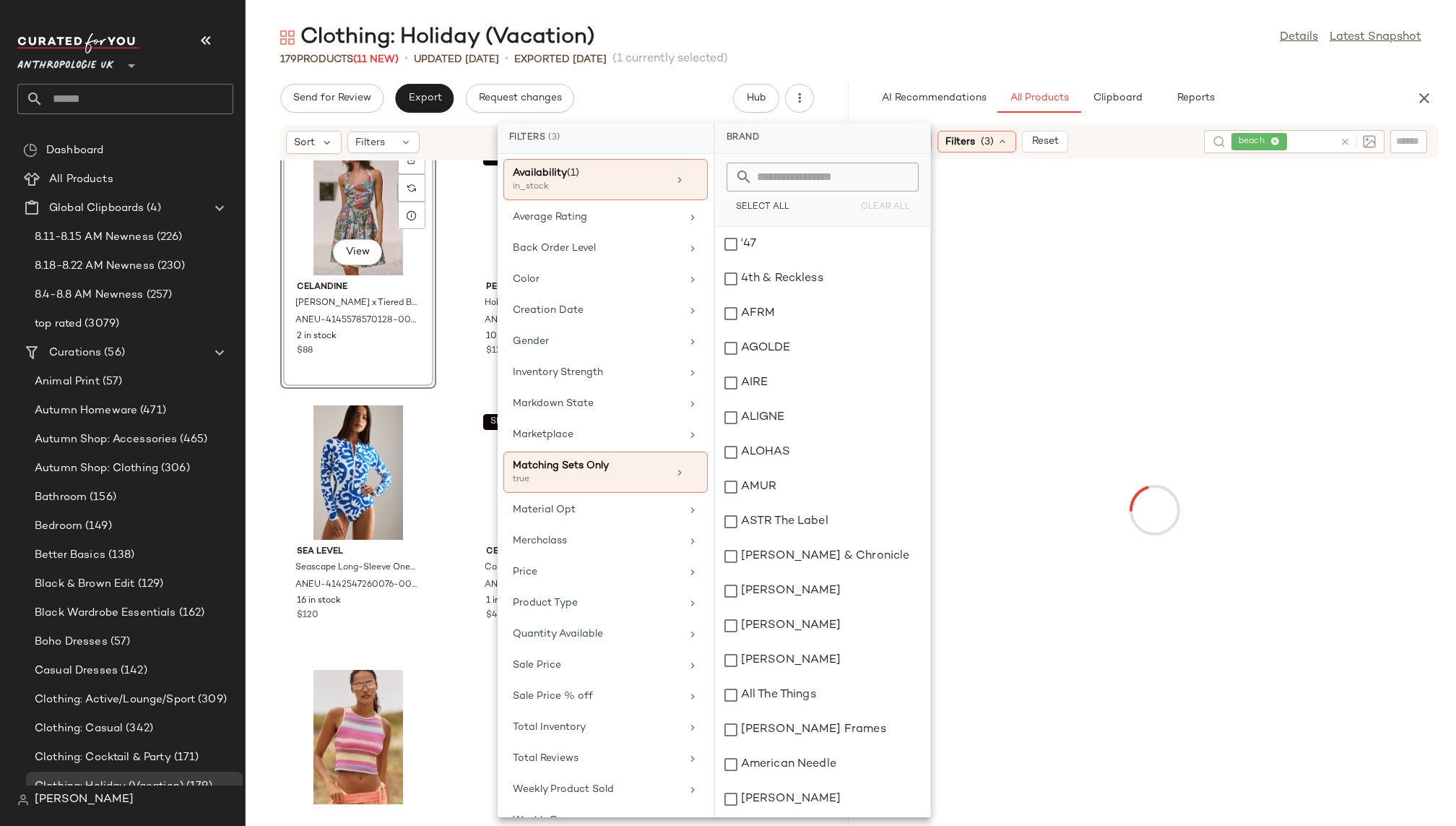
click at [1086, 31] on div "Clothing: Holiday (Vacation) Details Latest Snapshot" at bounding box center [850, 37] width 1211 height 29
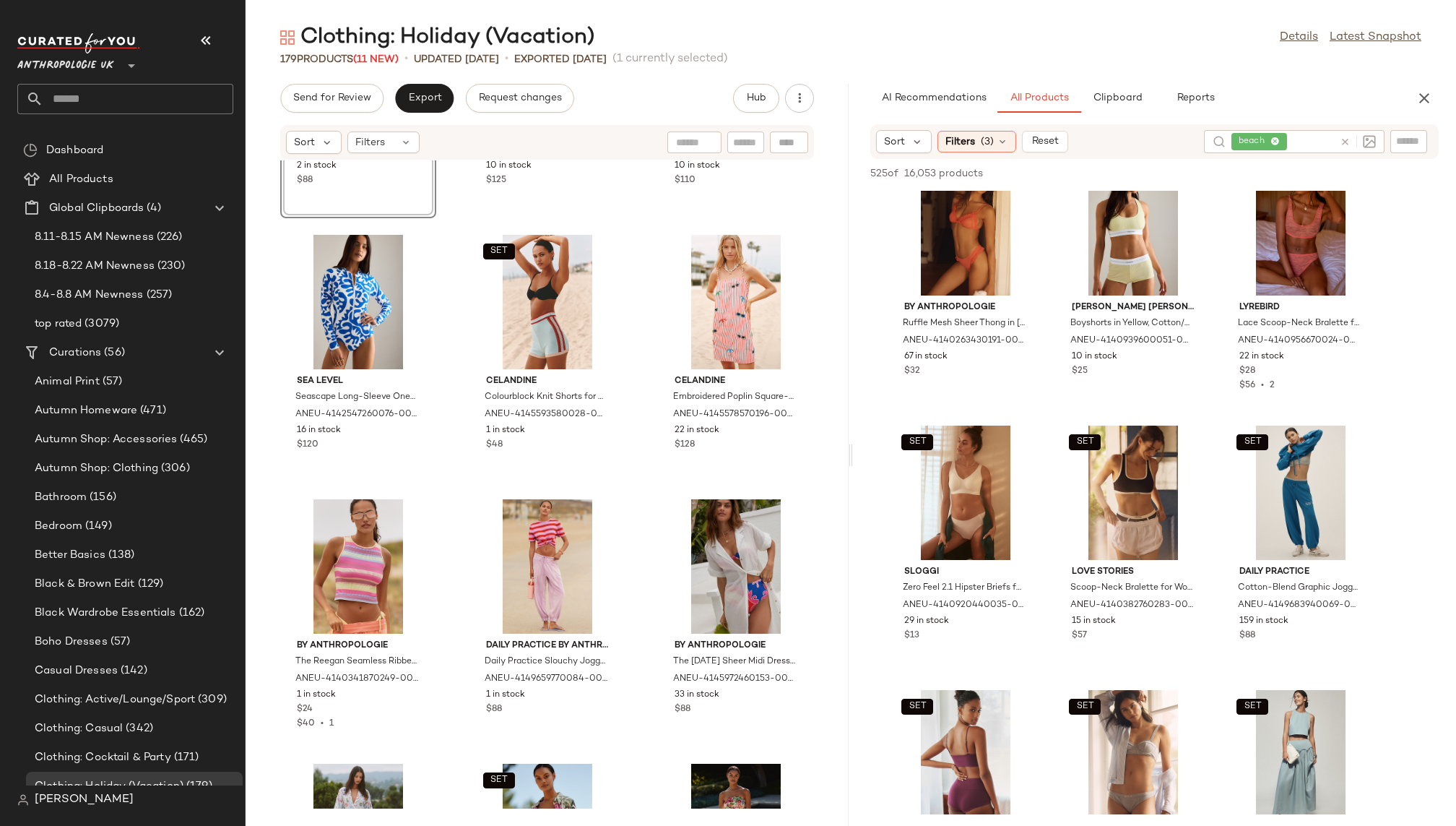
scroll to position [8444, 0]
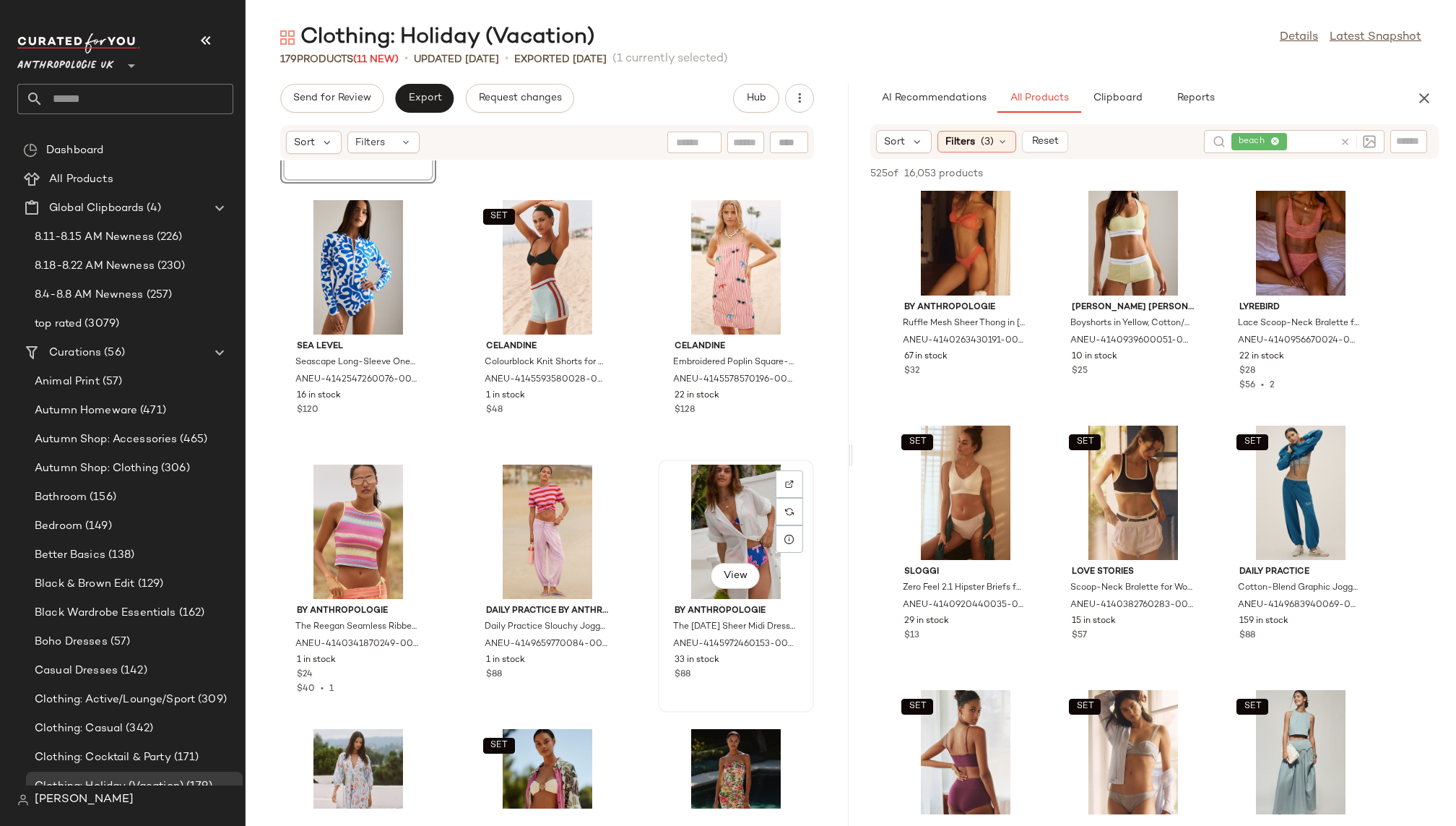
click at [676, 542] on div "View" at bounding box center [736, 532] width 146 height 135
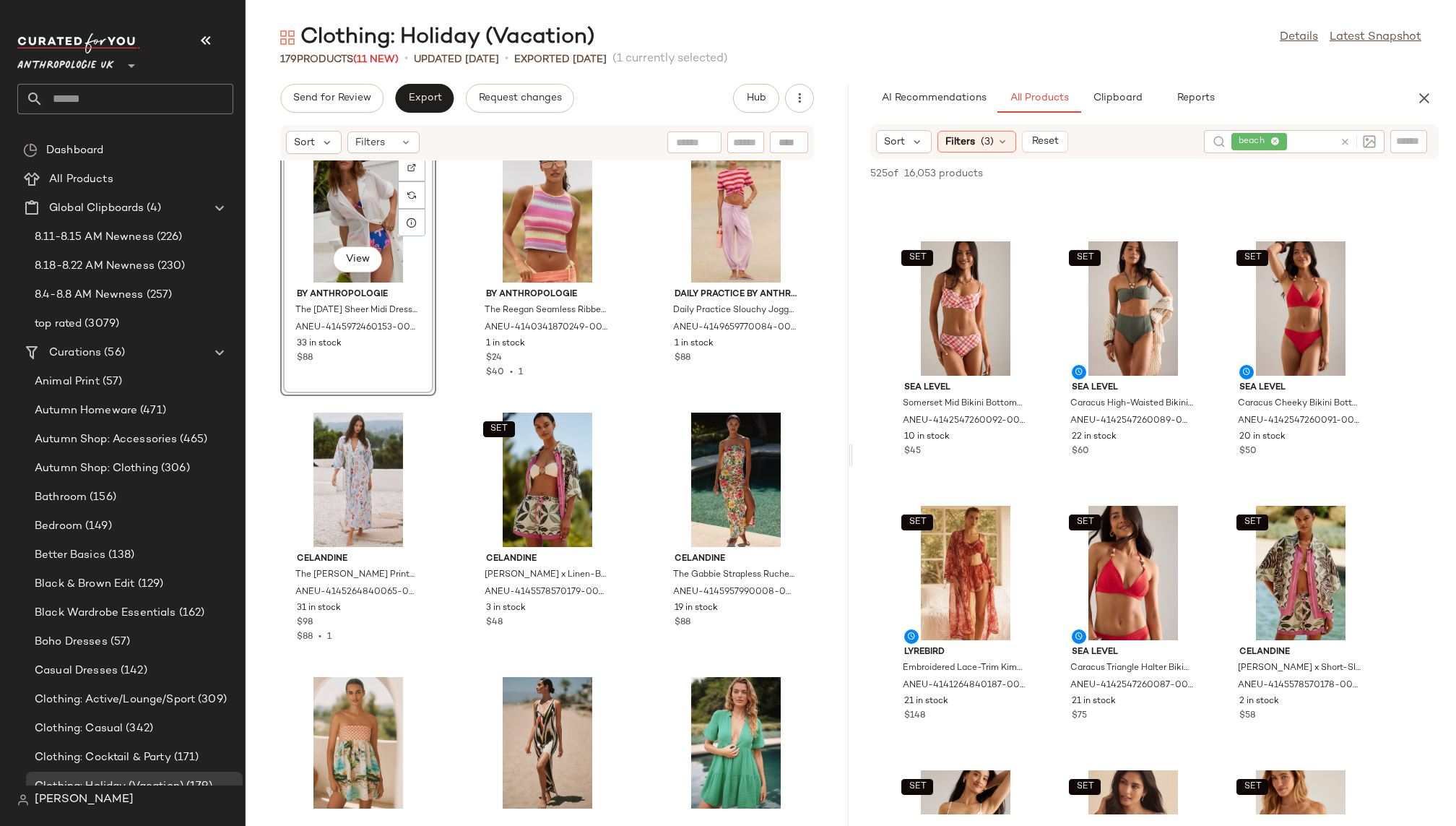
scroll to position [2108, 0]
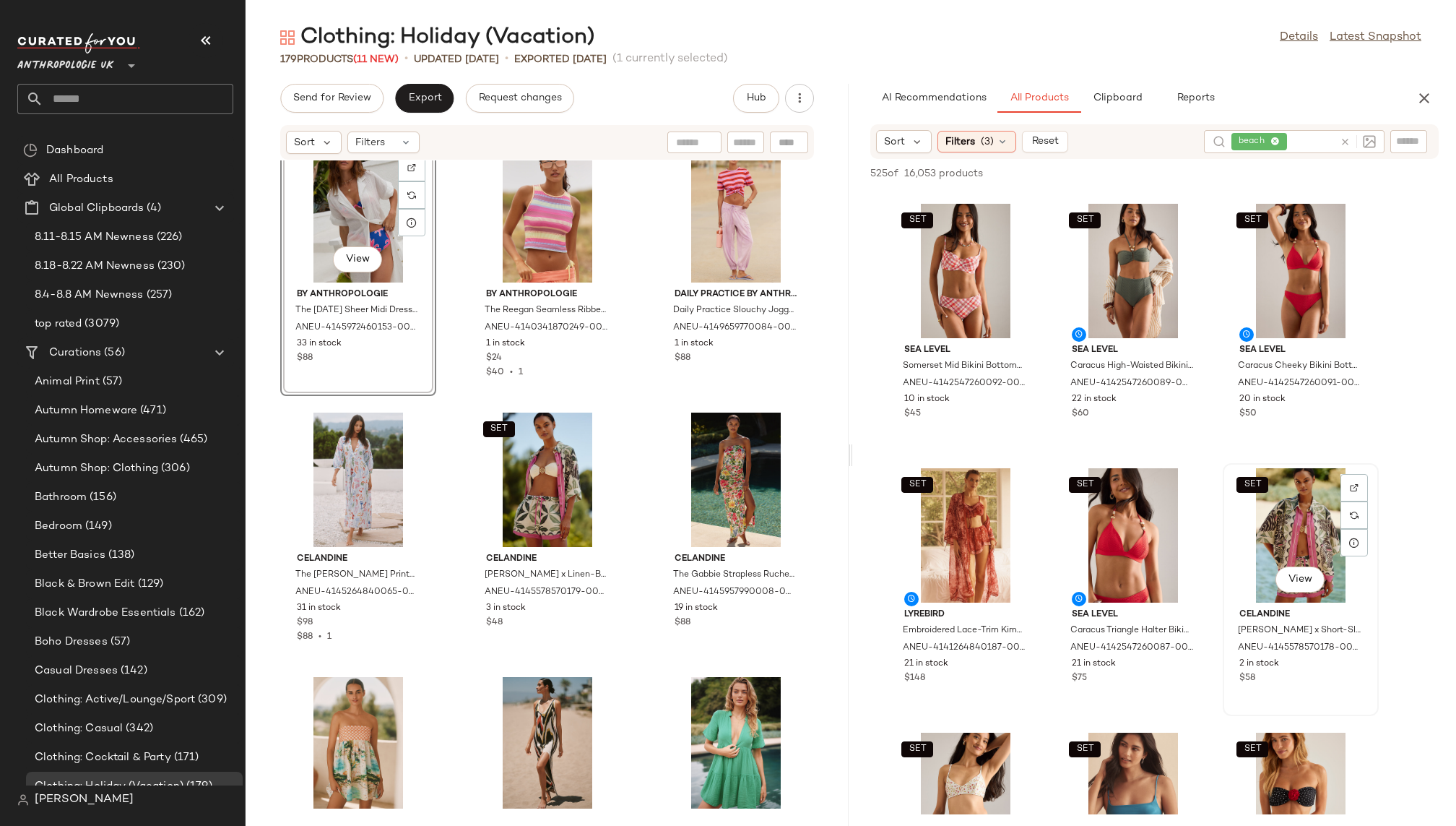
click at [1315, 517] on div "SET View" at bounding box center [1300, 536] width 146 height 135
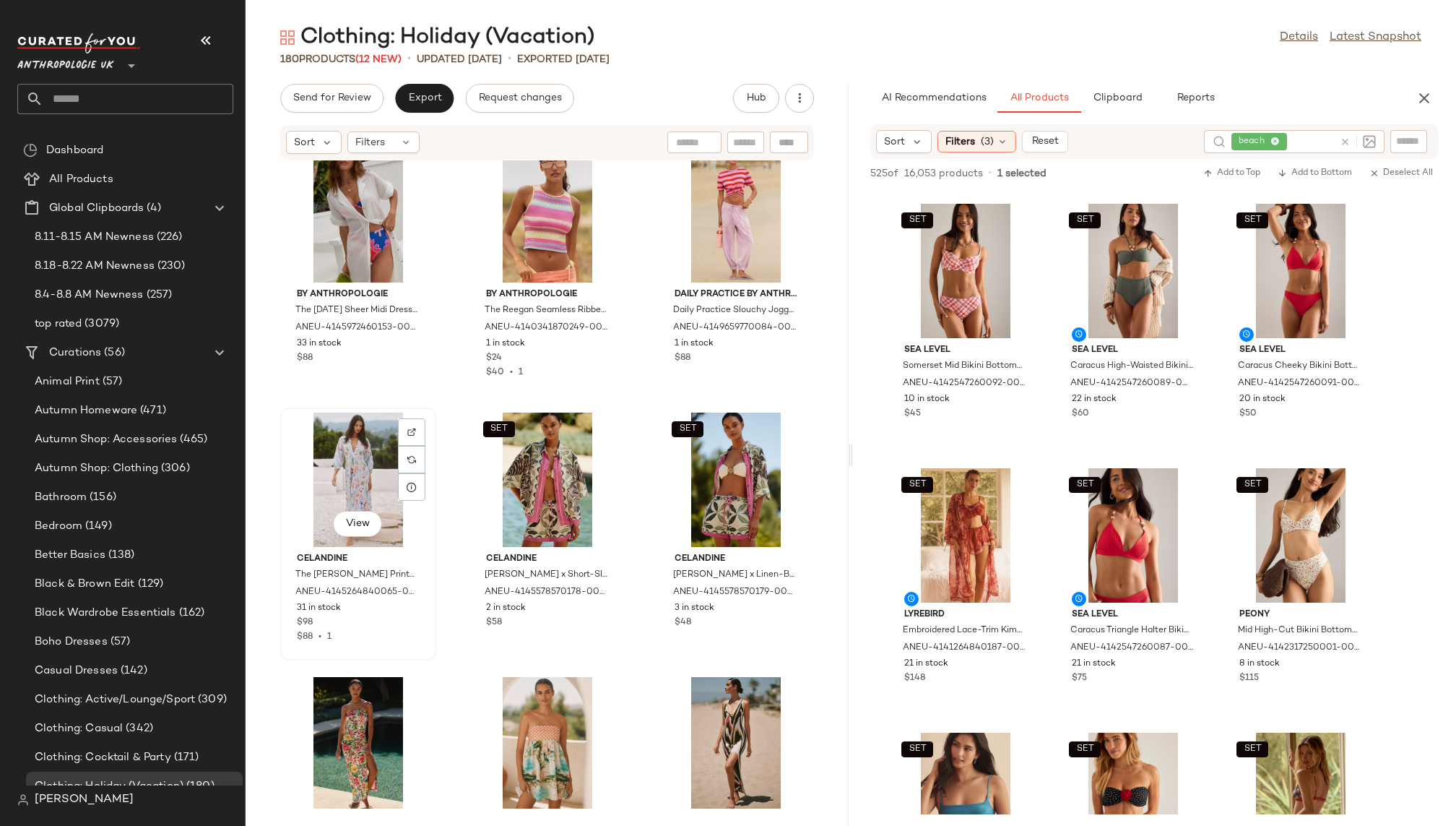
click at [335, 479] on div "View" at bounding box center [358, 480] width 146 height 135
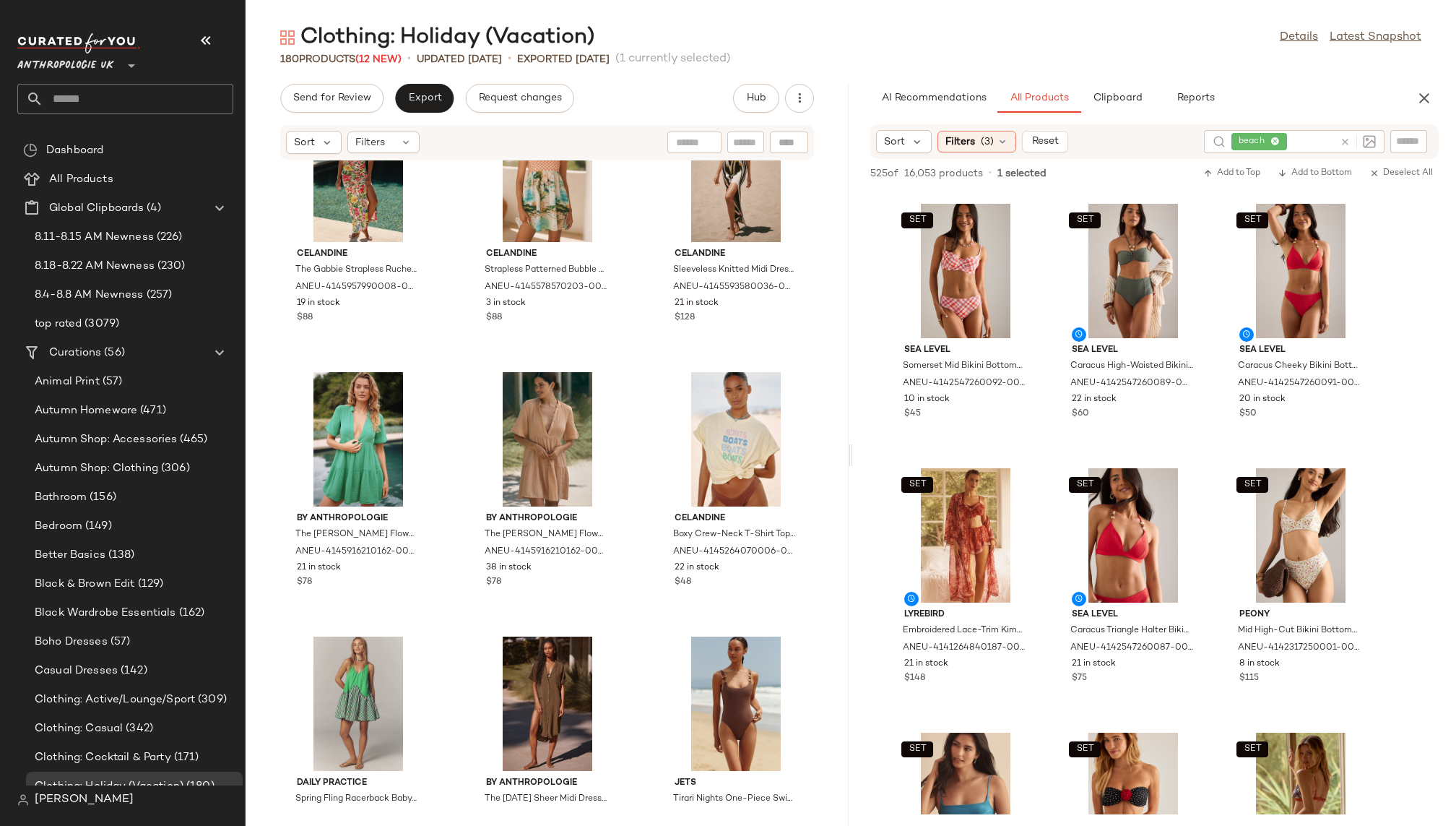
scroll to position [9348, 0]
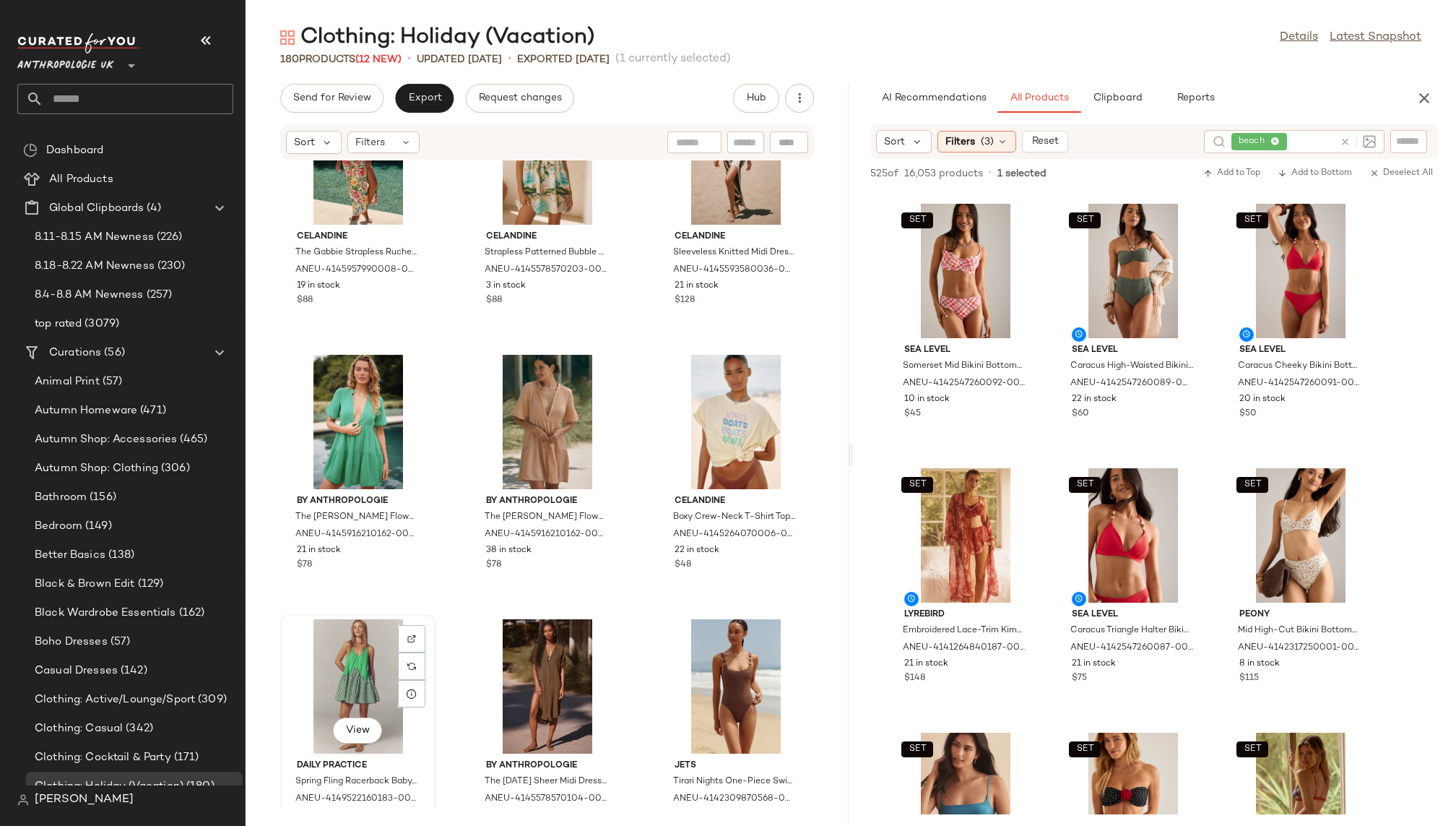
click at [319, 676] on div "View" at bounding box center [358, 687] width 146 height 135
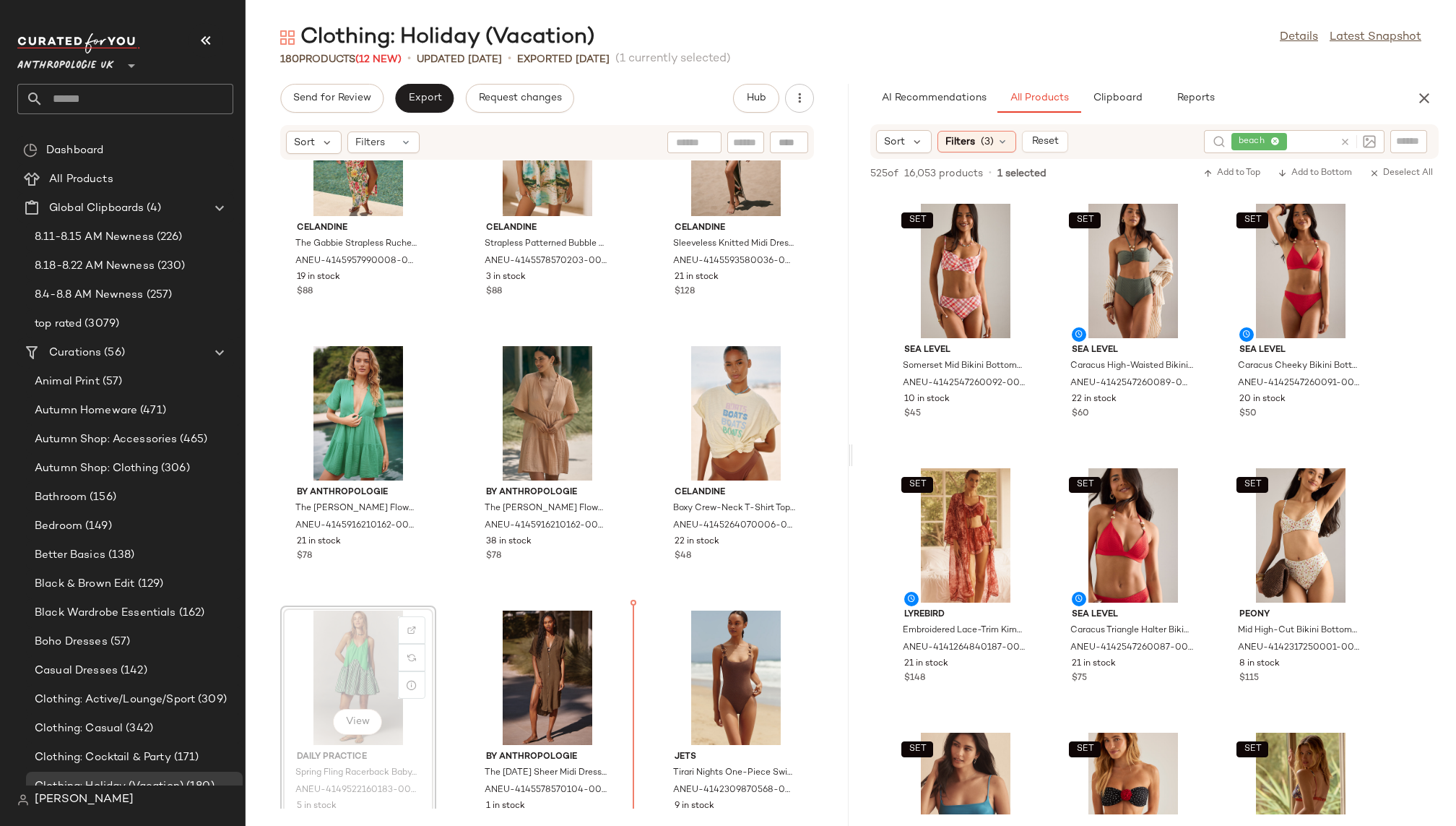
scroll to position [9359, 0]
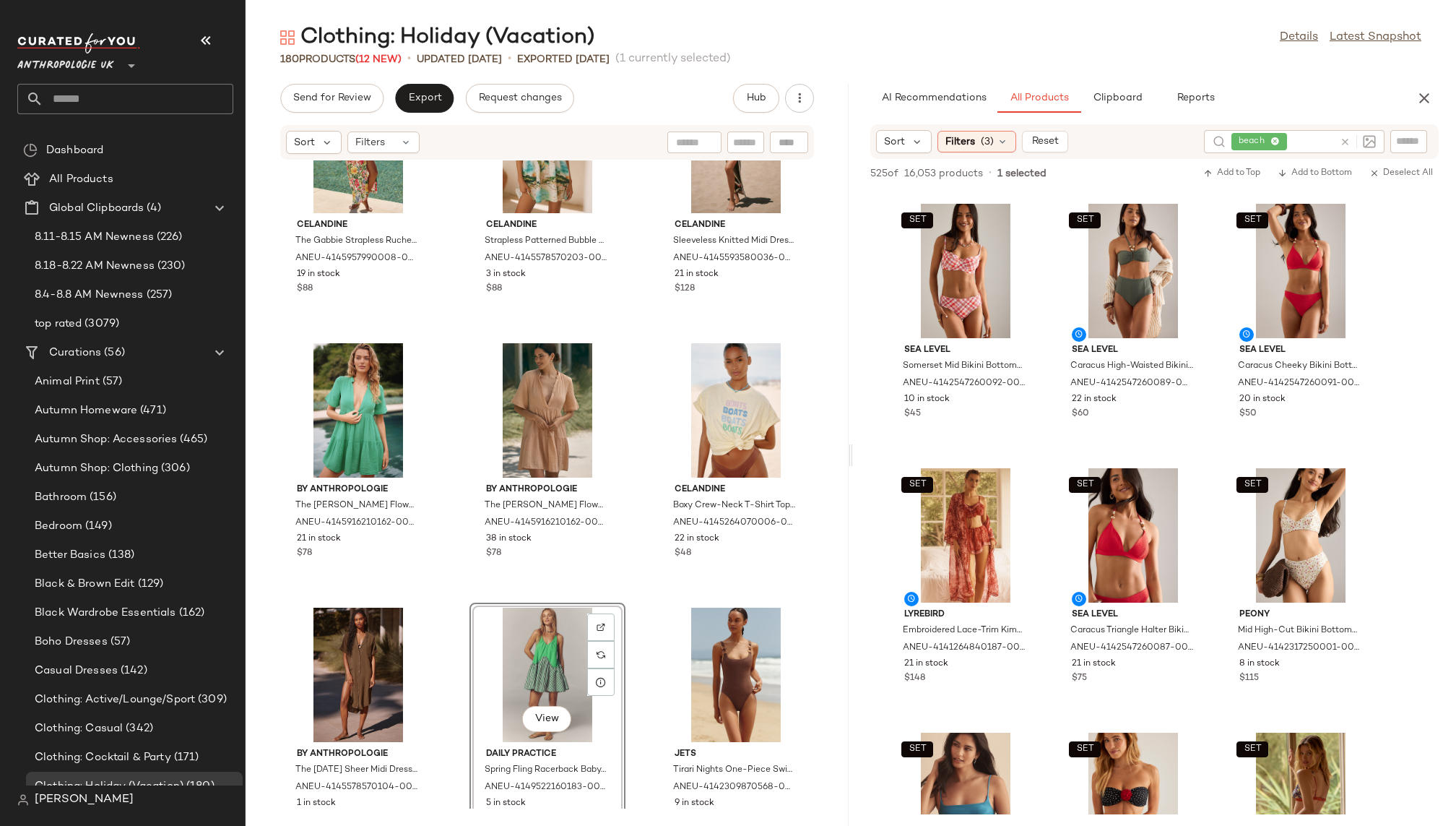
click at [638, 636] on div "SET Celandine Carla Petelski x Short-Sleeve Linen-Blend Buttondown Shirt for Wo…" at bounding box center [547, 484] width 603 height 648
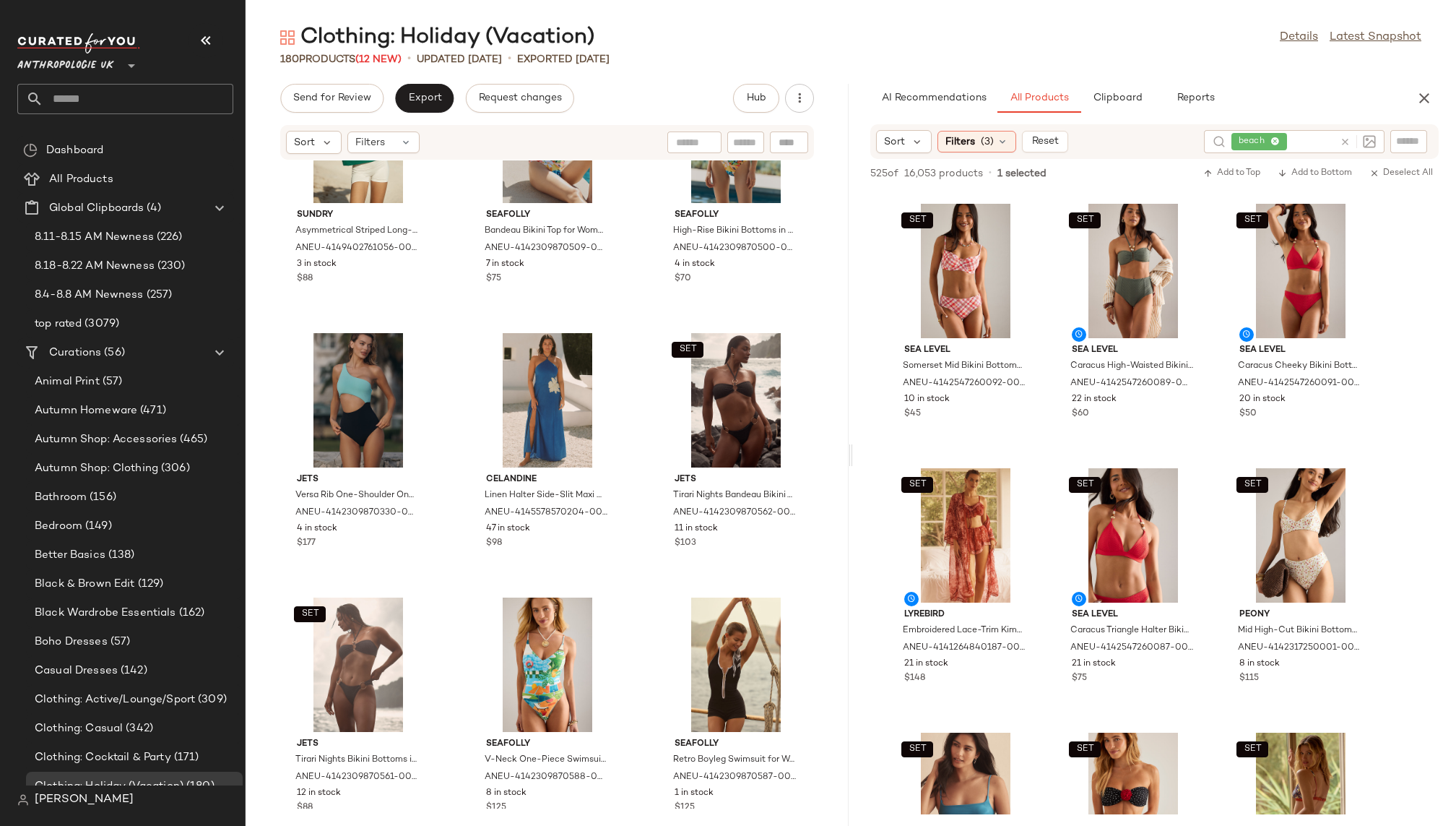
scroll to position [11973, 0]
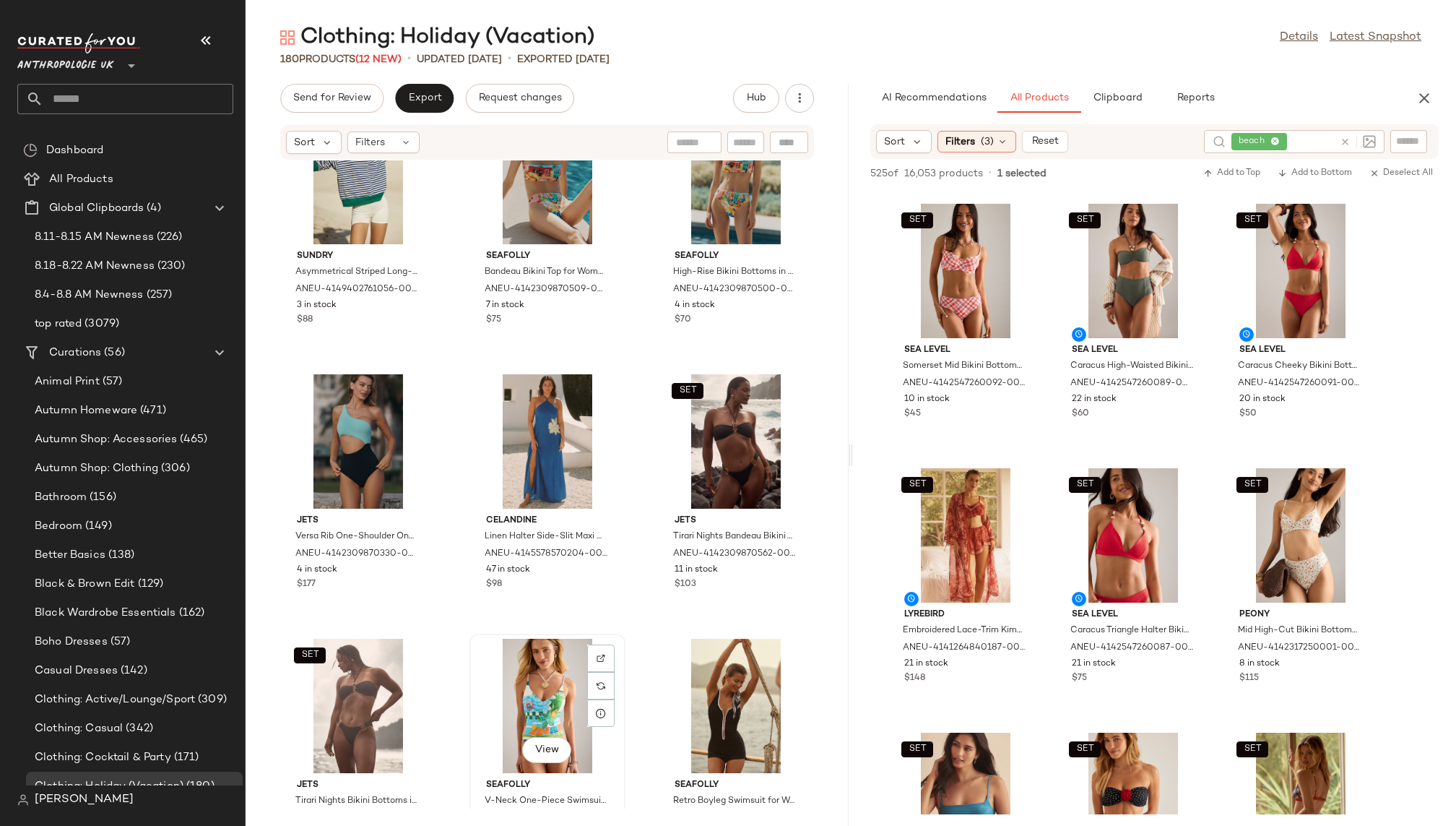
click at [513, 680] on div "View" at bounding box center [547, 706] width 146 height 135
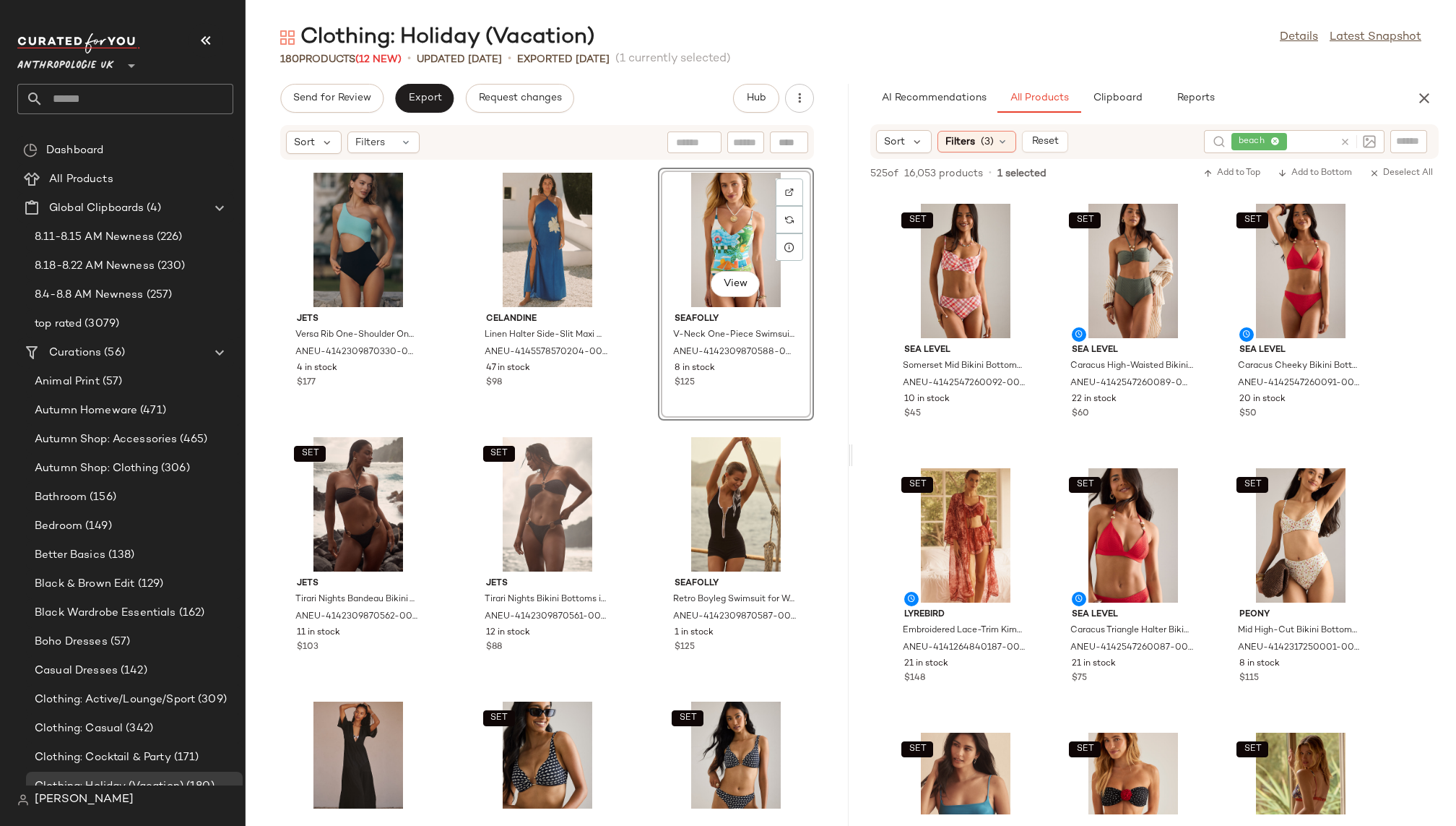
scroll to position [12151, 0]
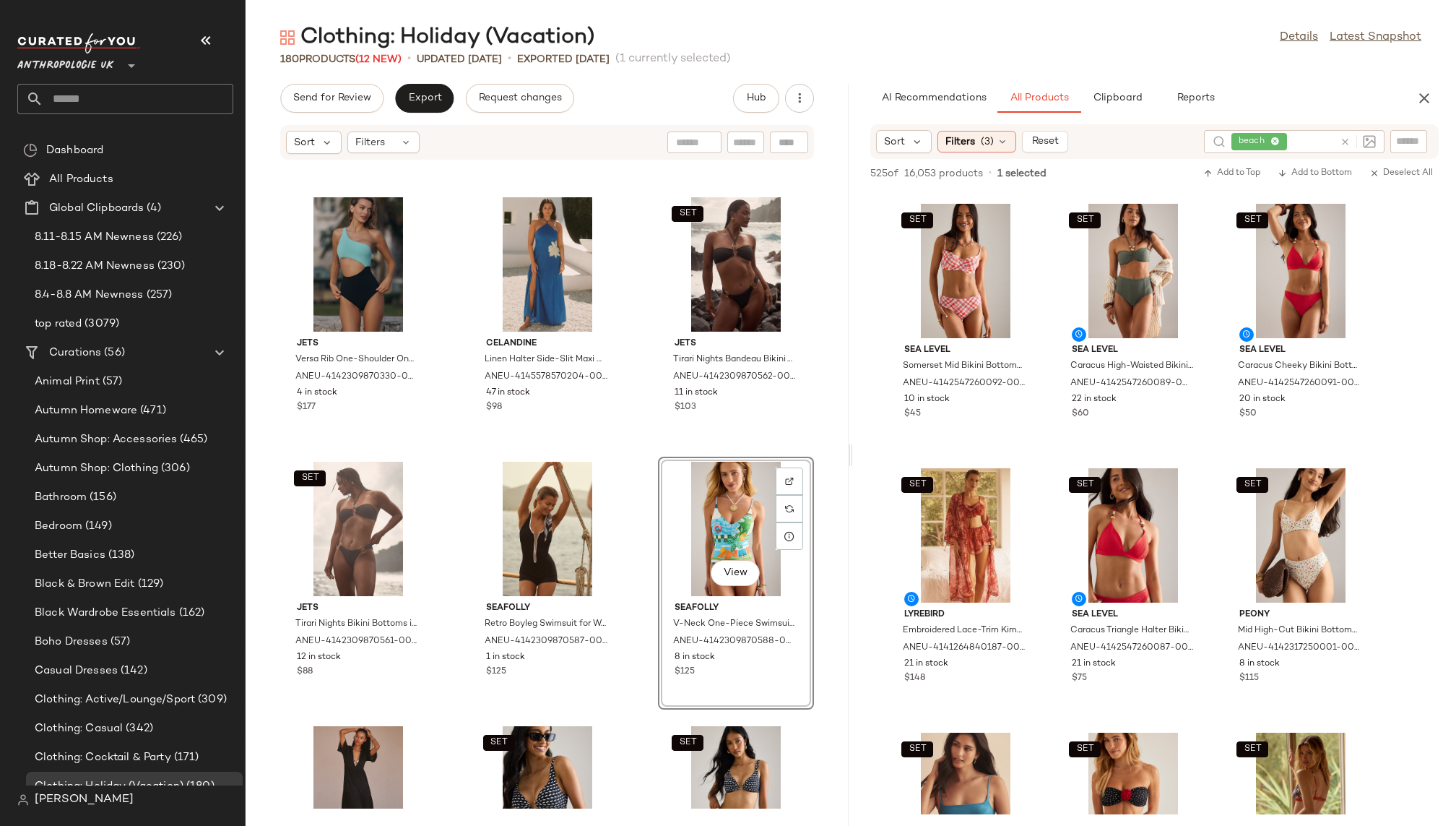
click at [455, 521] on div "JETS Versa Rib One-Shoulder One-Piece Swimsuit for Women, Polyester/Nylon/Elast…" at bounding box center [547, 484] width 603 height 648
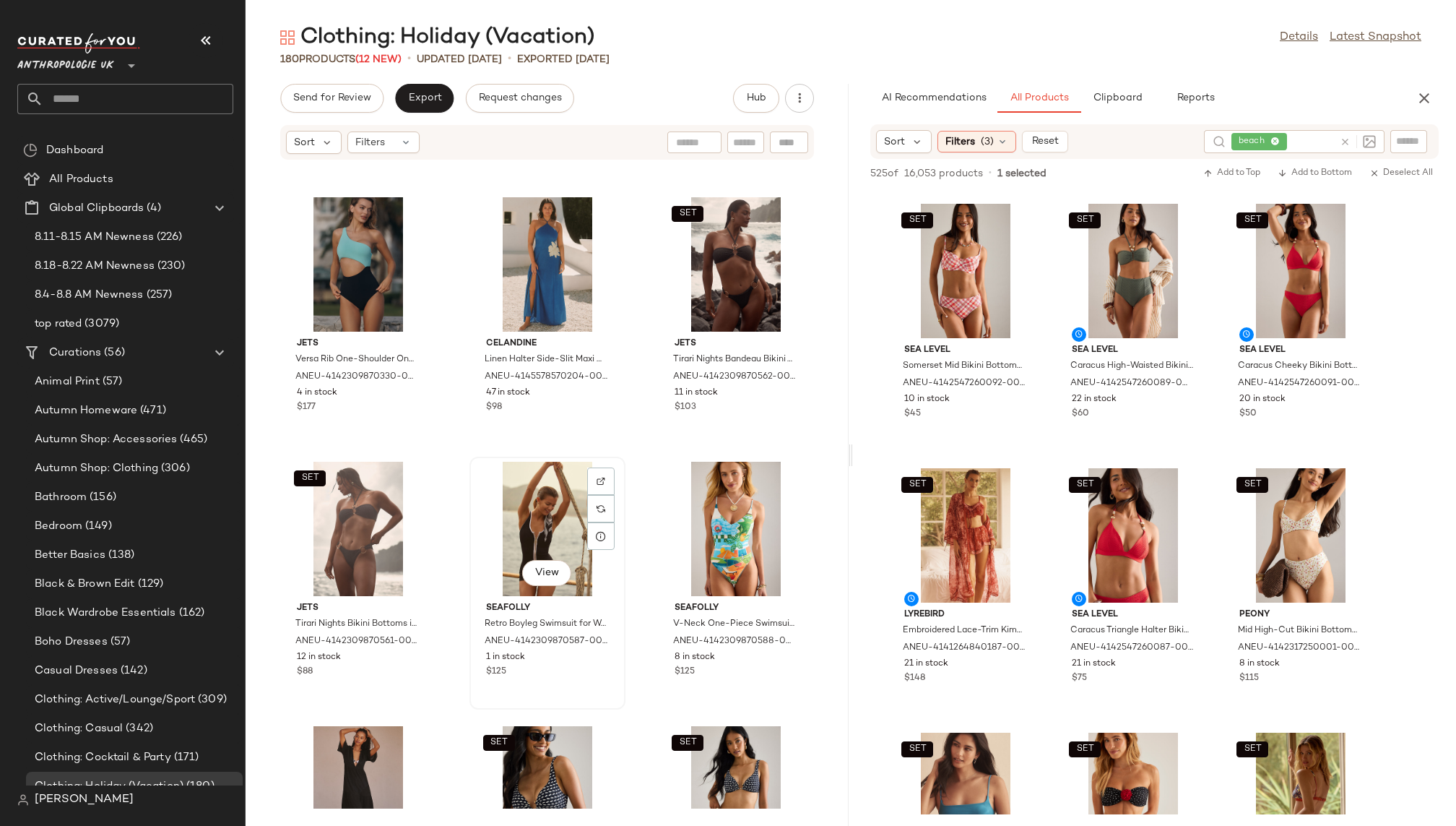
click at [510, 518] on div "View" at bounding box center [547, 529] width 146 height 135
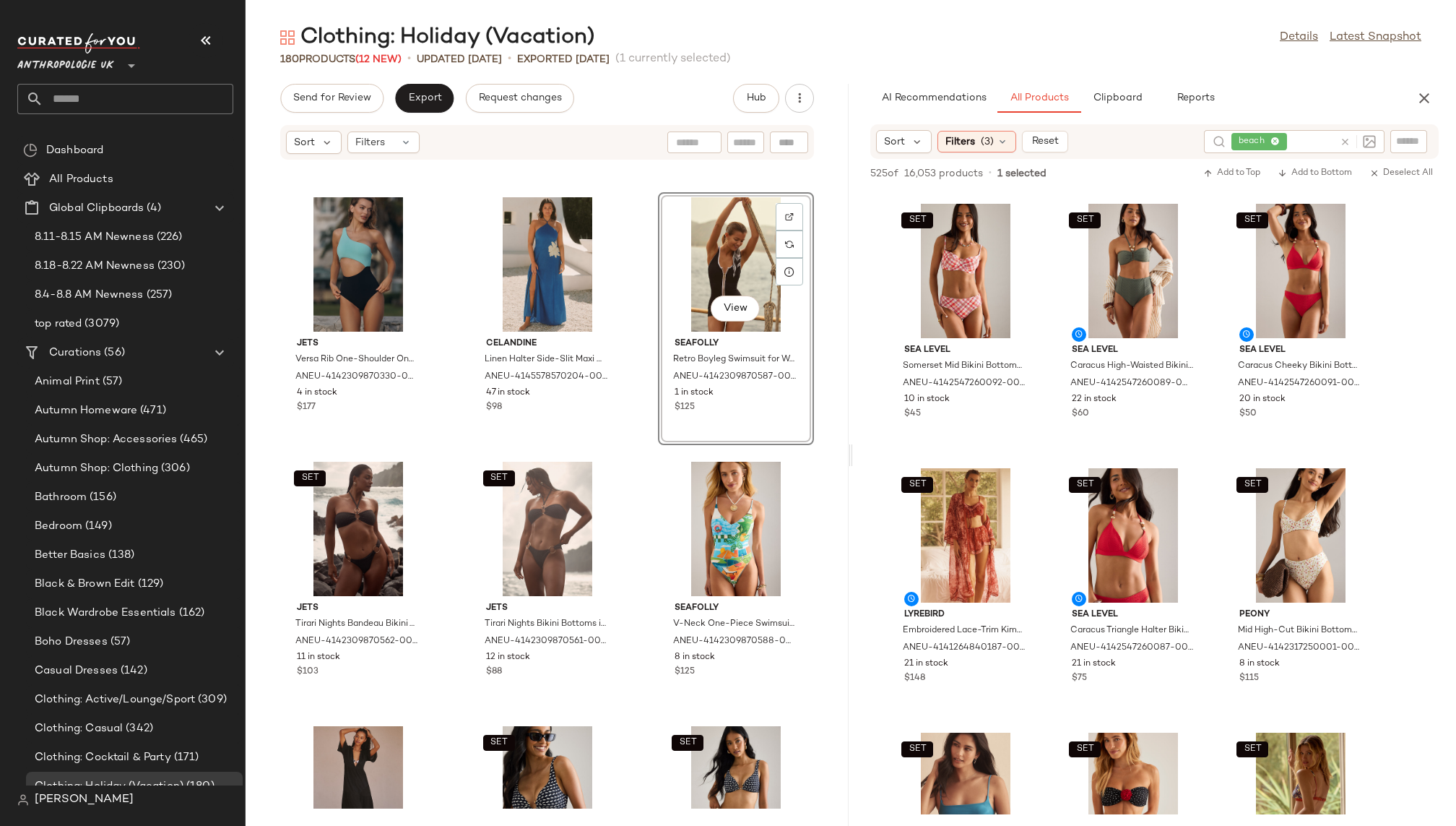
click at [631, 611] on div "JETS Versa Rib One-Shoulder One-Piece Swimsuit for Women, Polyester/Nylon/Elast…" at bounding box center [547, 484] width 603 height 648
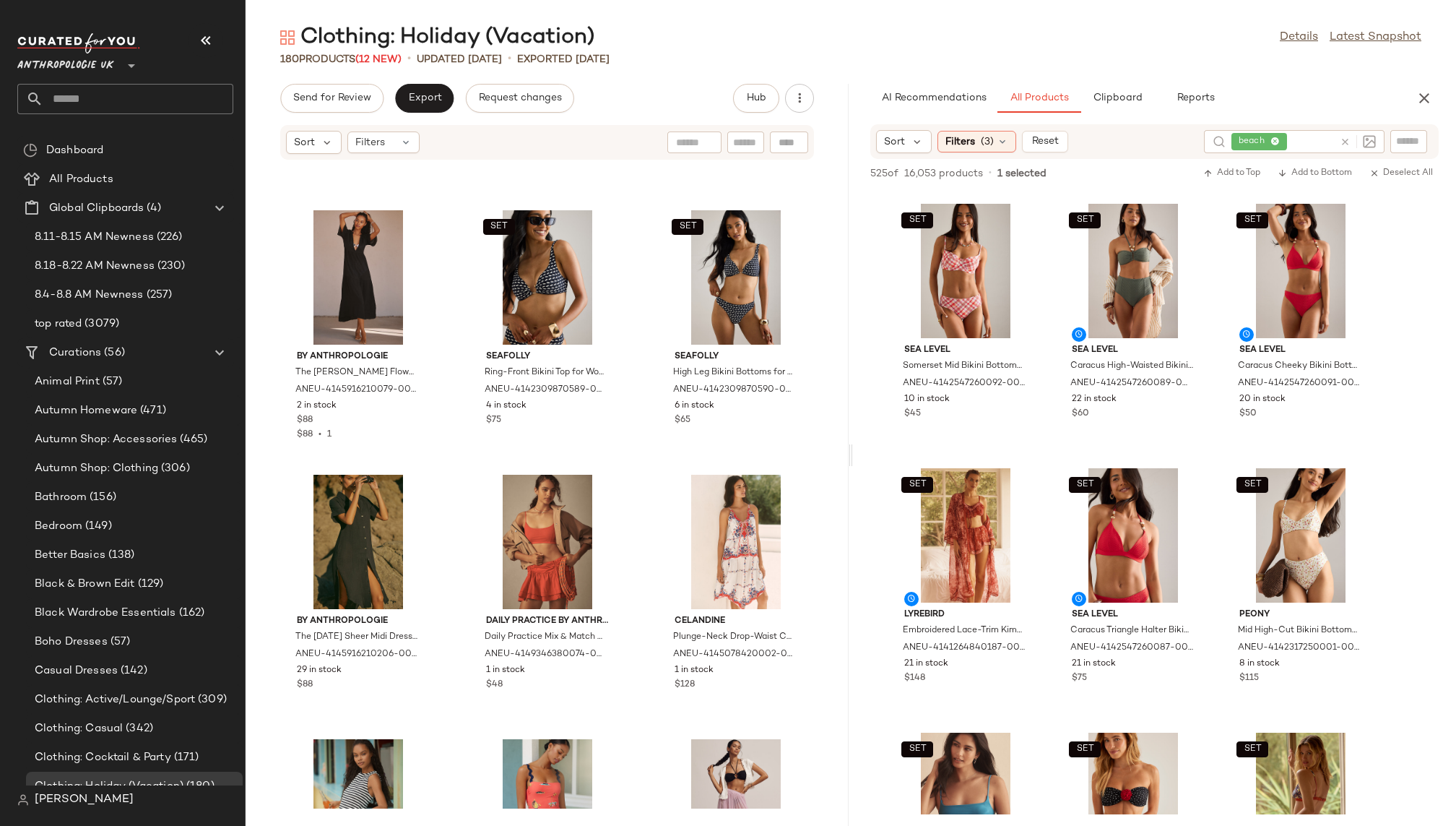
scroll to position [12700, 0]
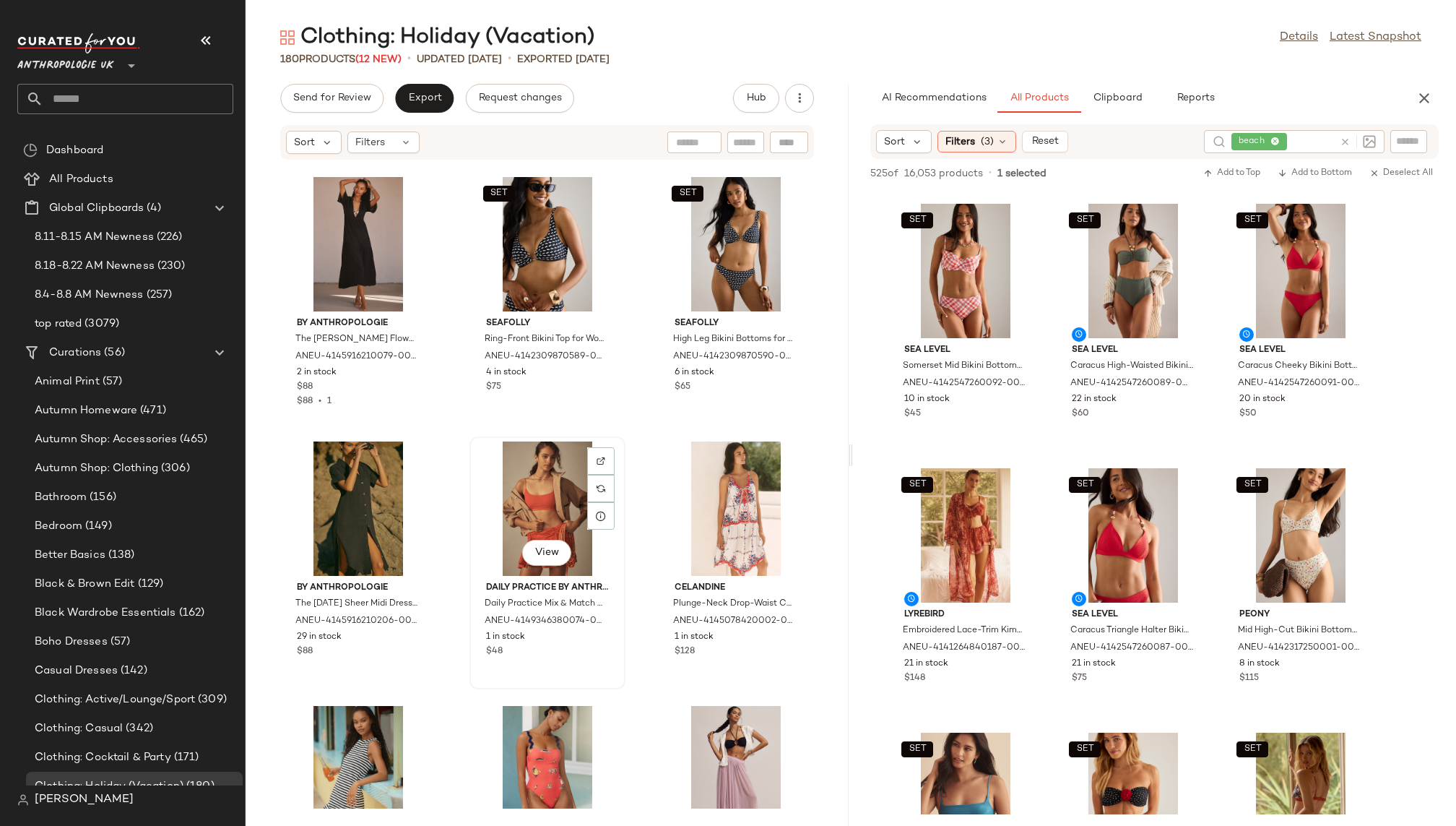
click at [515, 495] on div "View" at bounding box center [547, 509] width 146 height 135
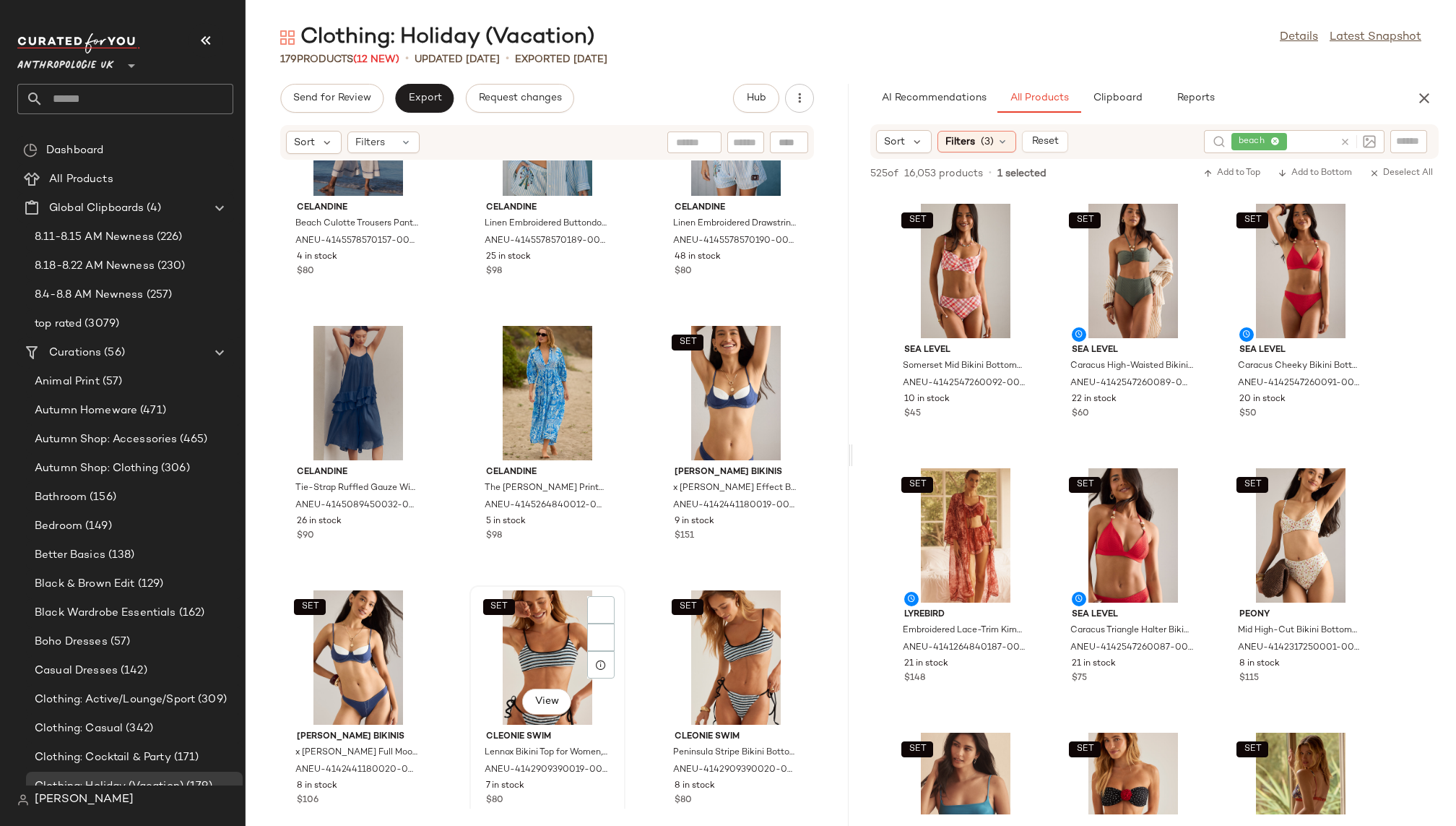
scroll to position [13885, 0]
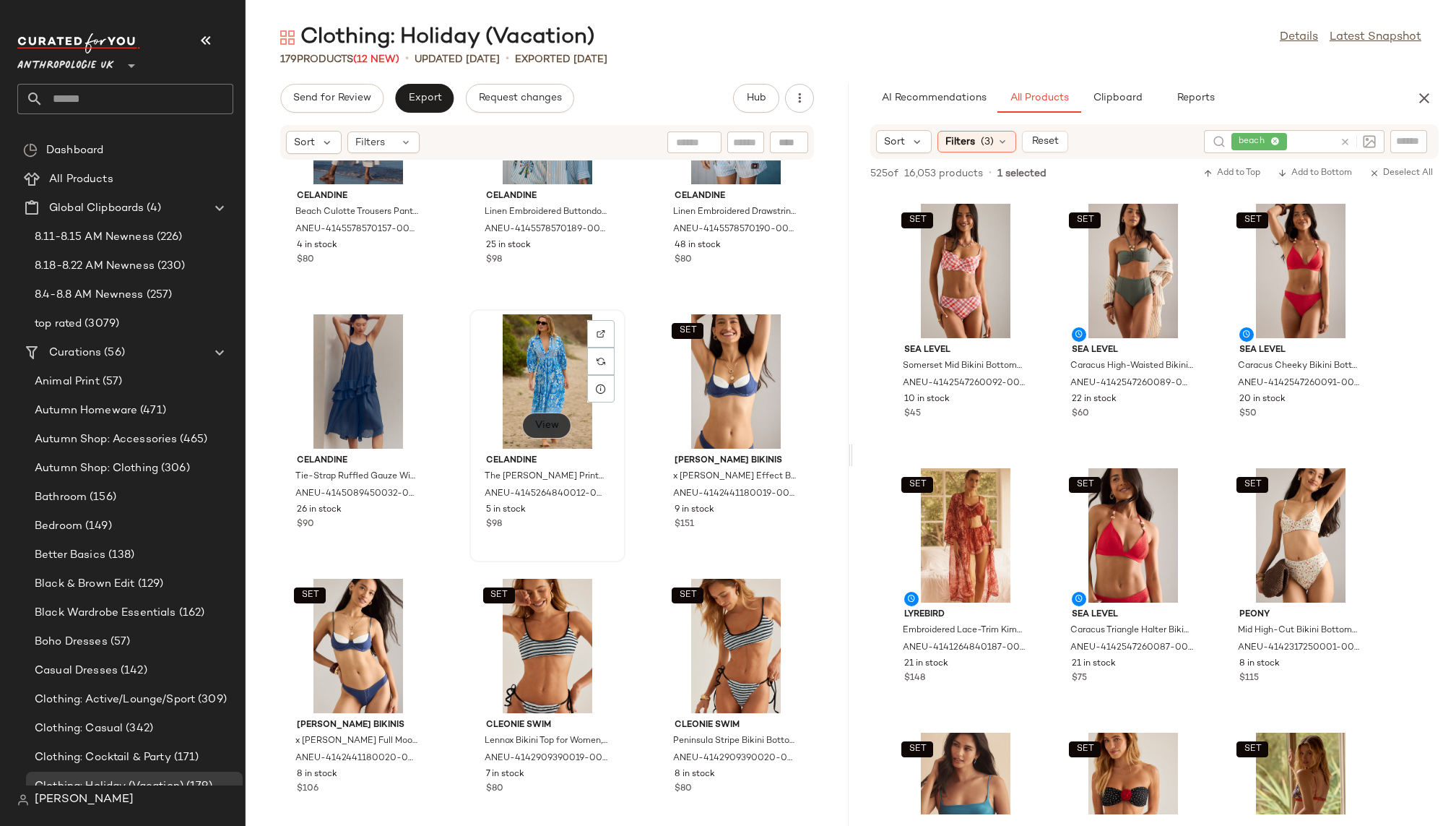
click at [522, 423] on button "View" at bounding box center [547, 426] width 49 height 26
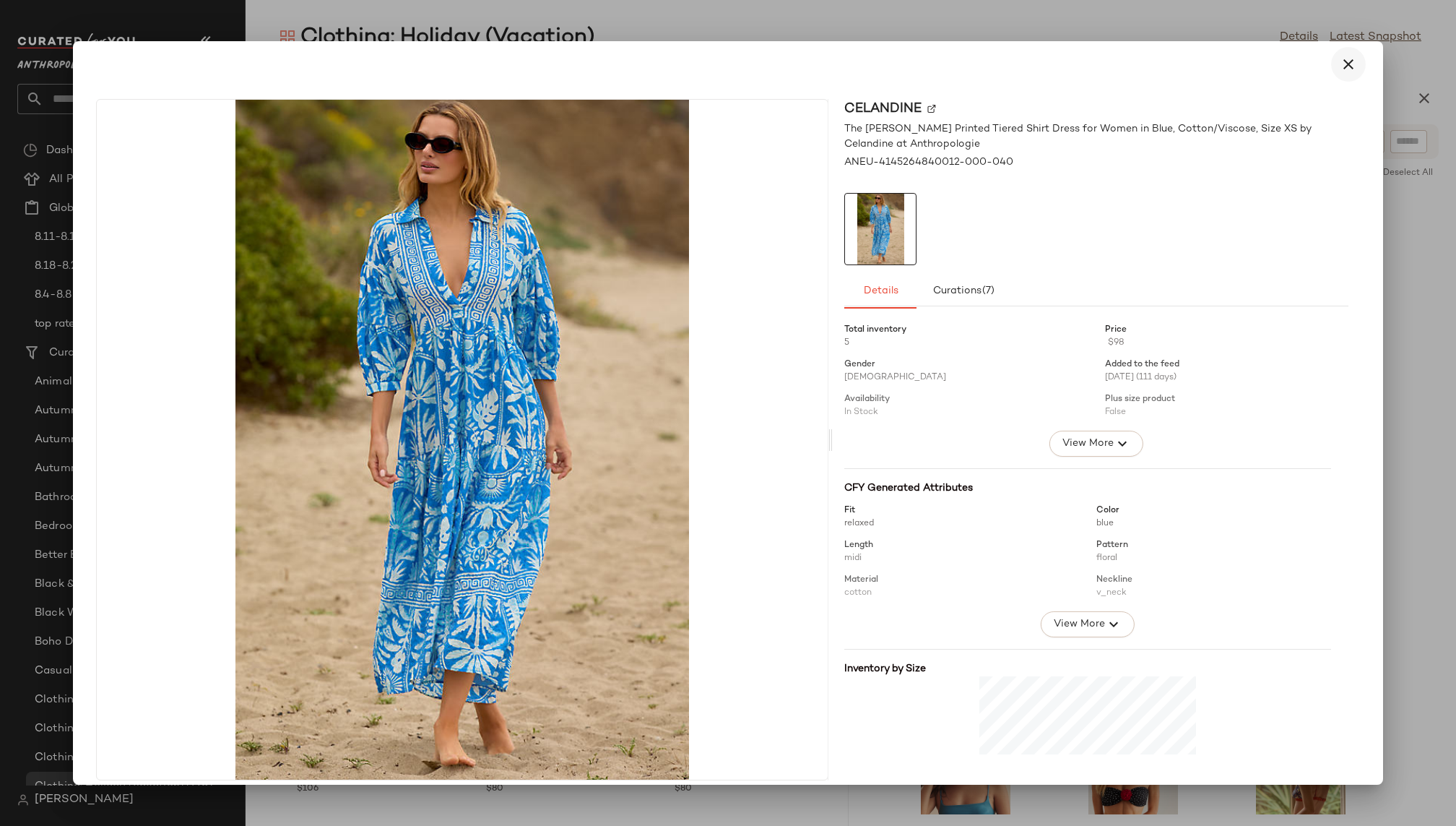
click at [1331, 57] on button "button" at bounding box center [1348, 64] width 34 height 34
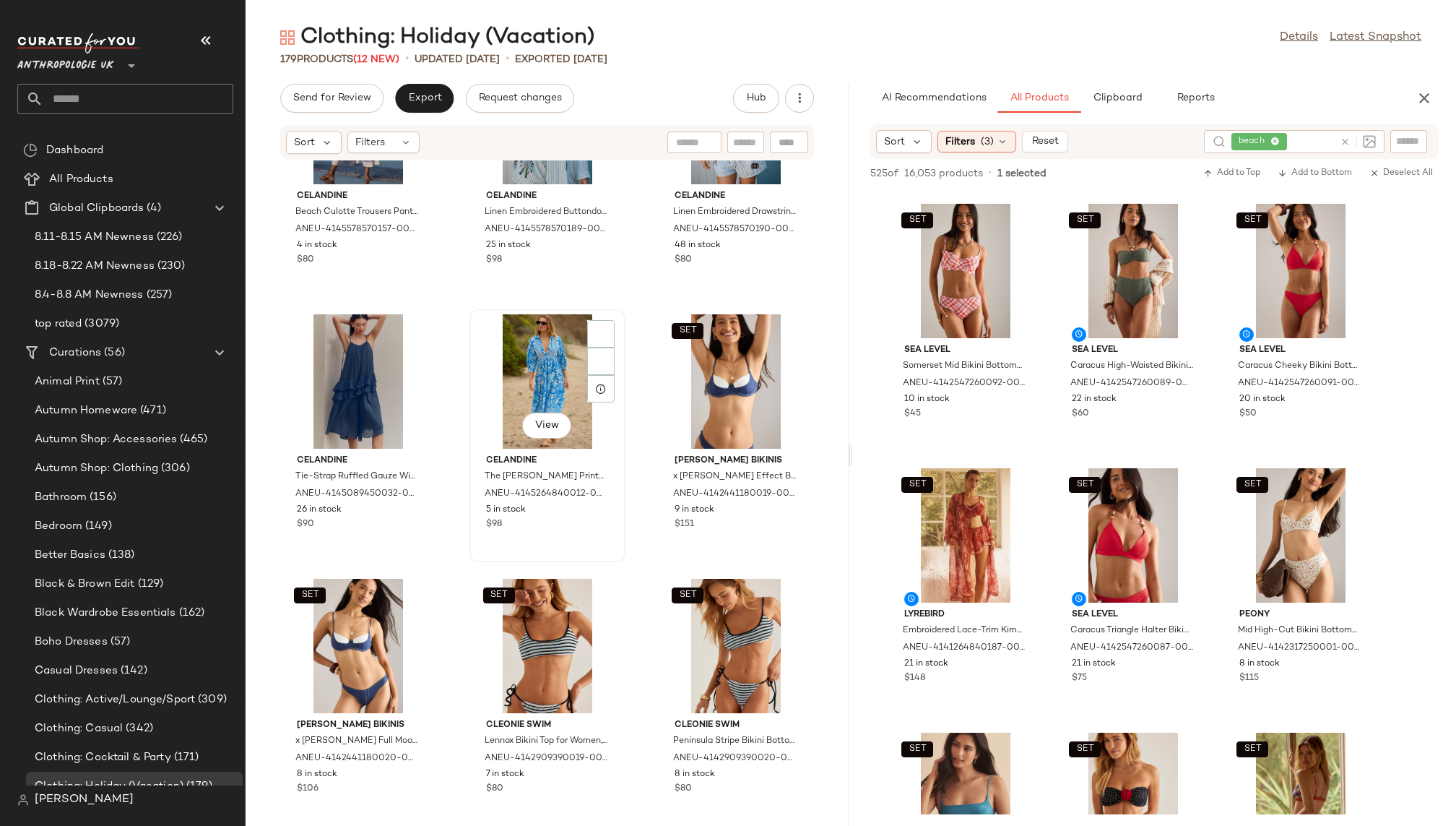
click at [487, 409] on div "View" at bounding box center [547, 382] width 146 height 135
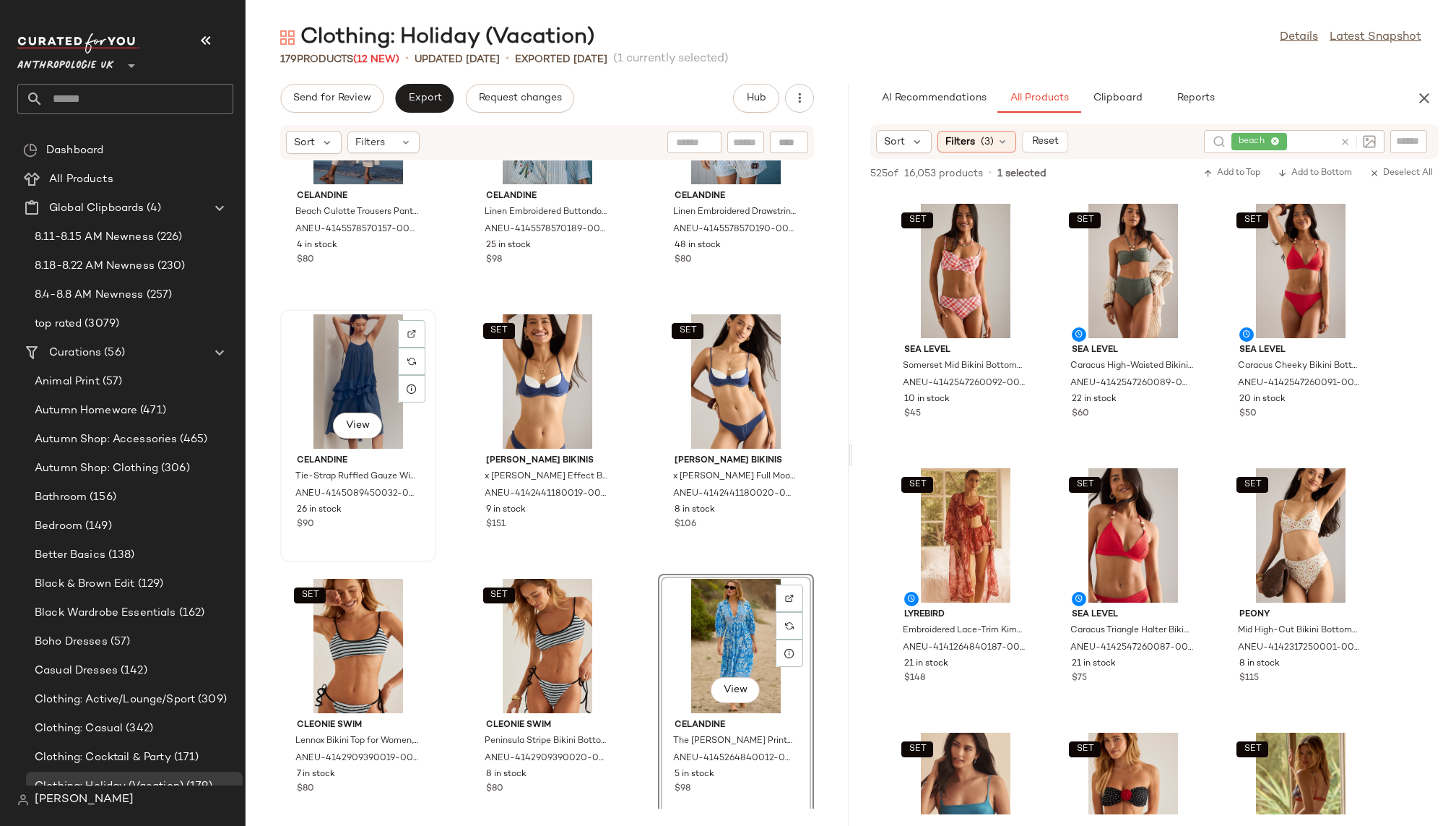
click at [336, 391] on div "View" at bounding box center [358, 382] width 146 height 135
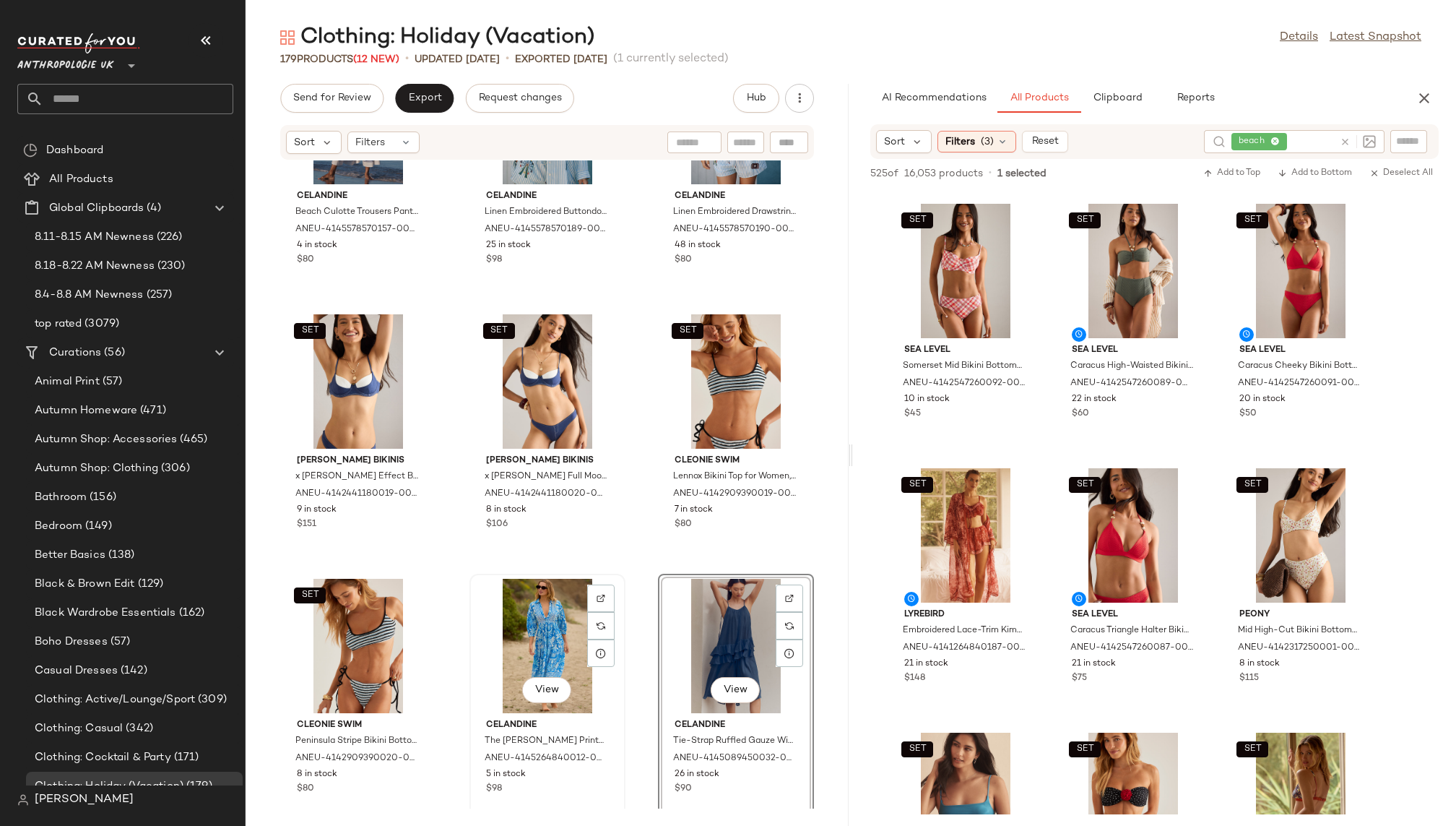
click at [531, 624] on div "View" at bounding box center [547, 646] width 146 height 135
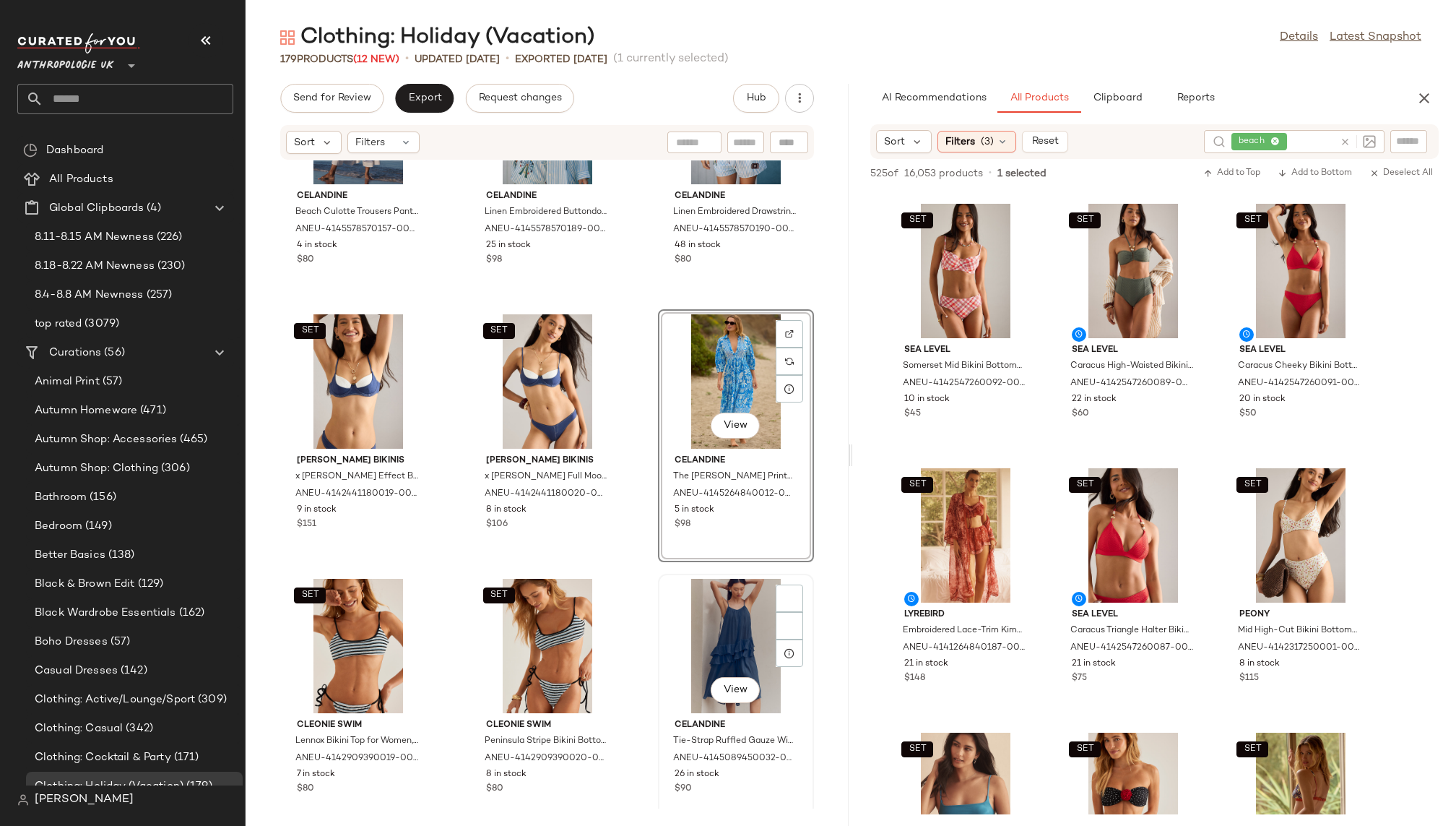
click at [714, 638] on div "View" at bounding box center [736, 646] width 146 height 135
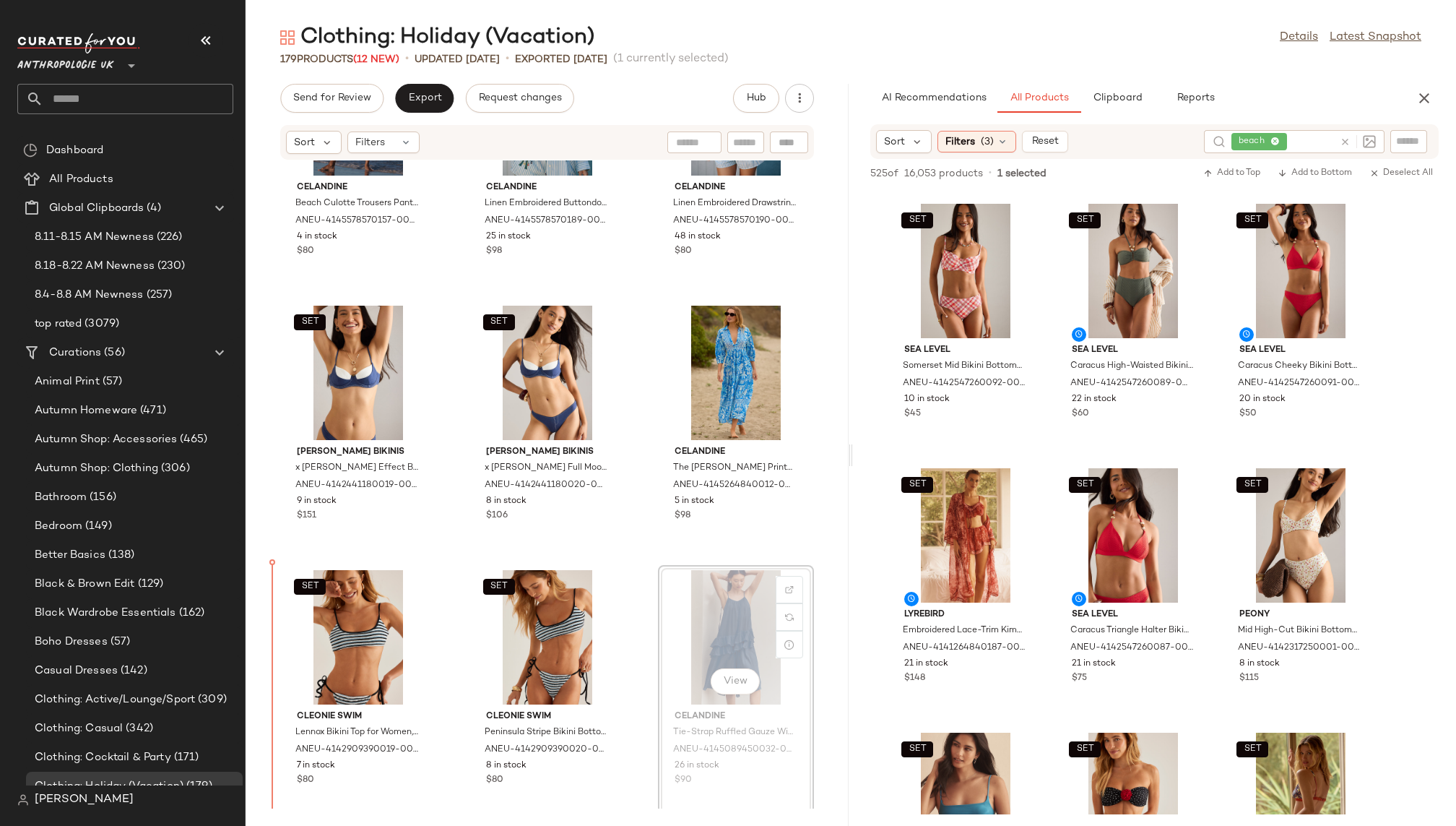
scroll to position [13902, 0]
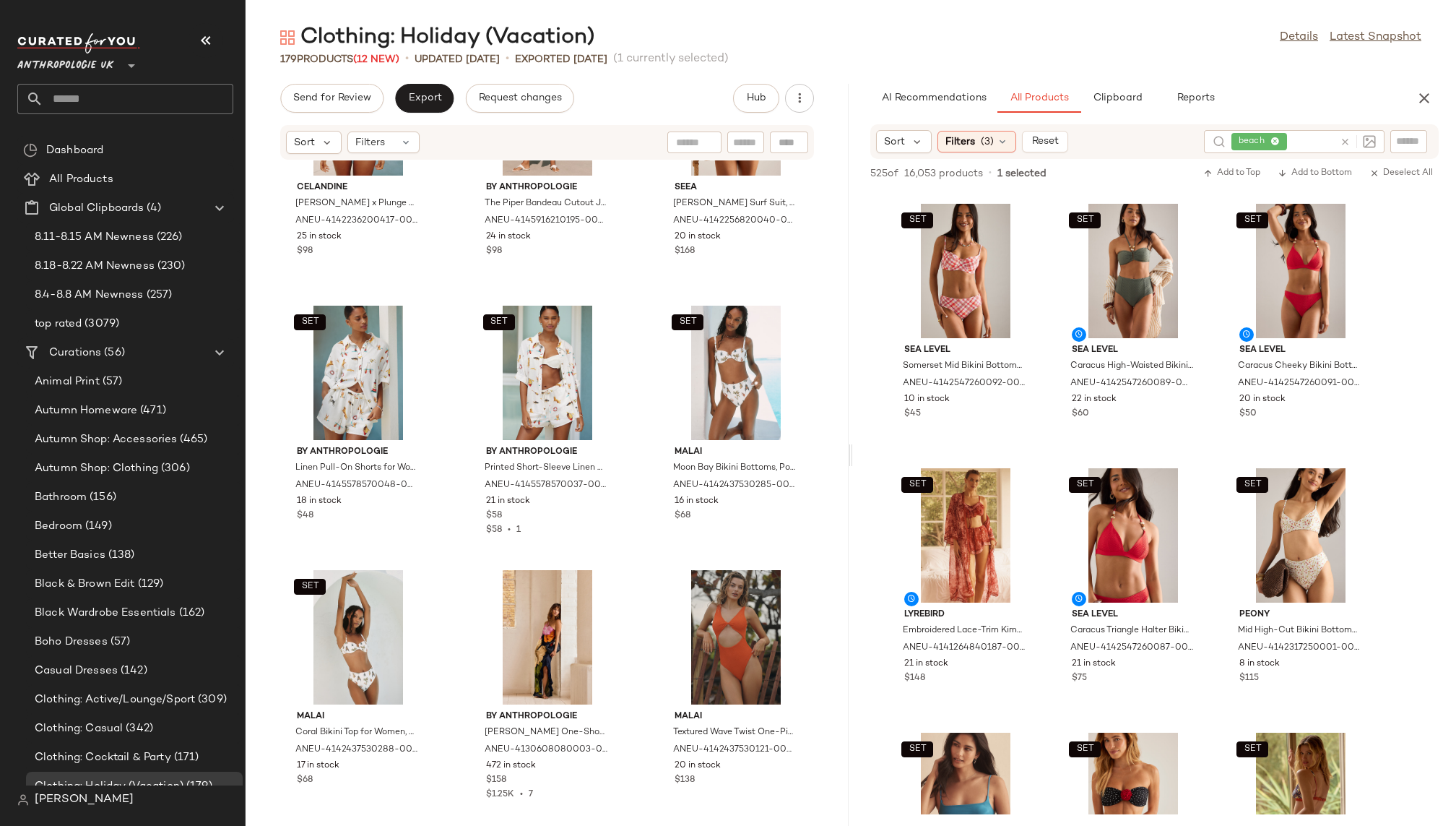
scroll to position [14701, 0]
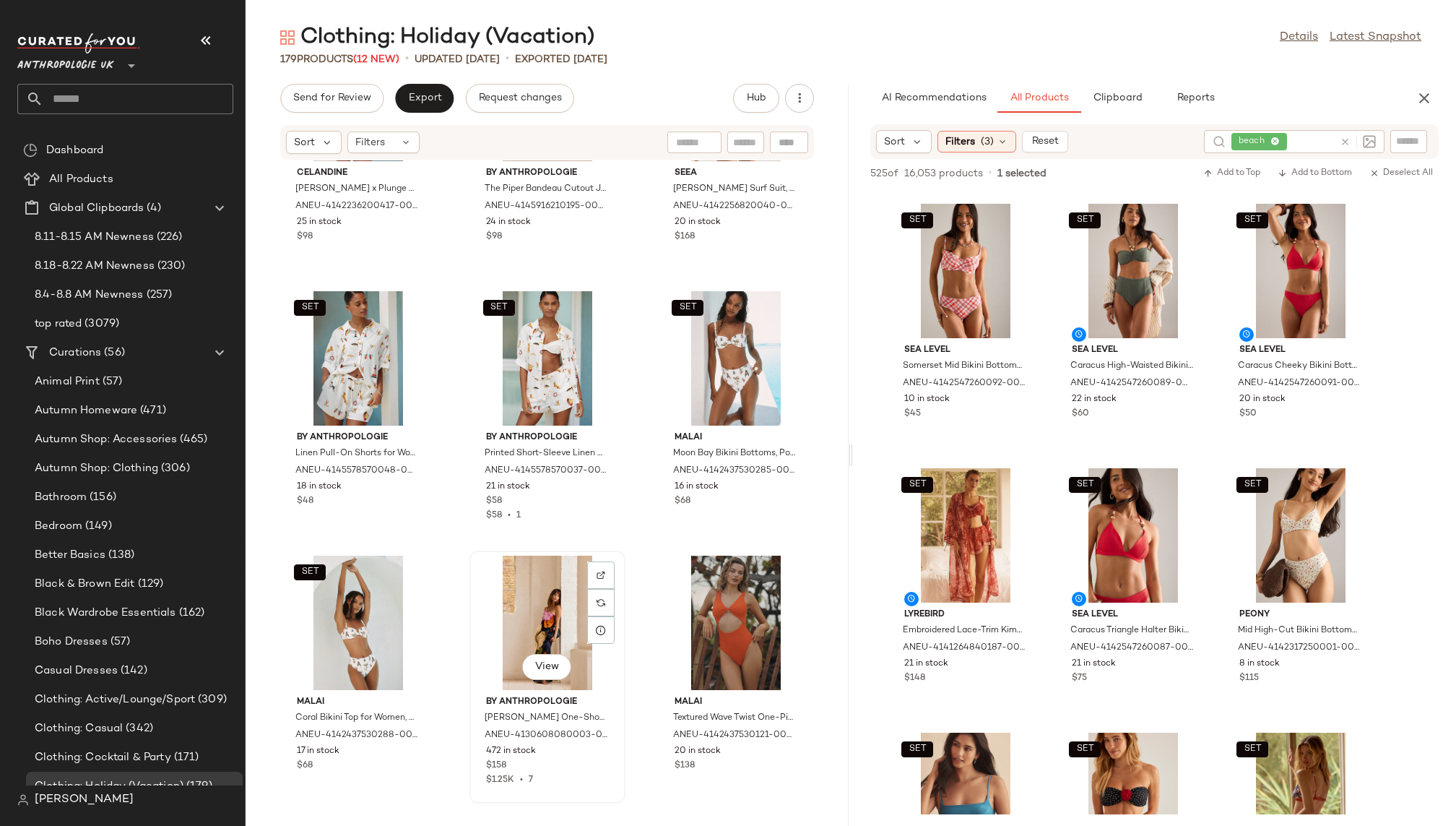
click at [523, 626] on div "View" at bounding box center [547, 623] width 146 height 135
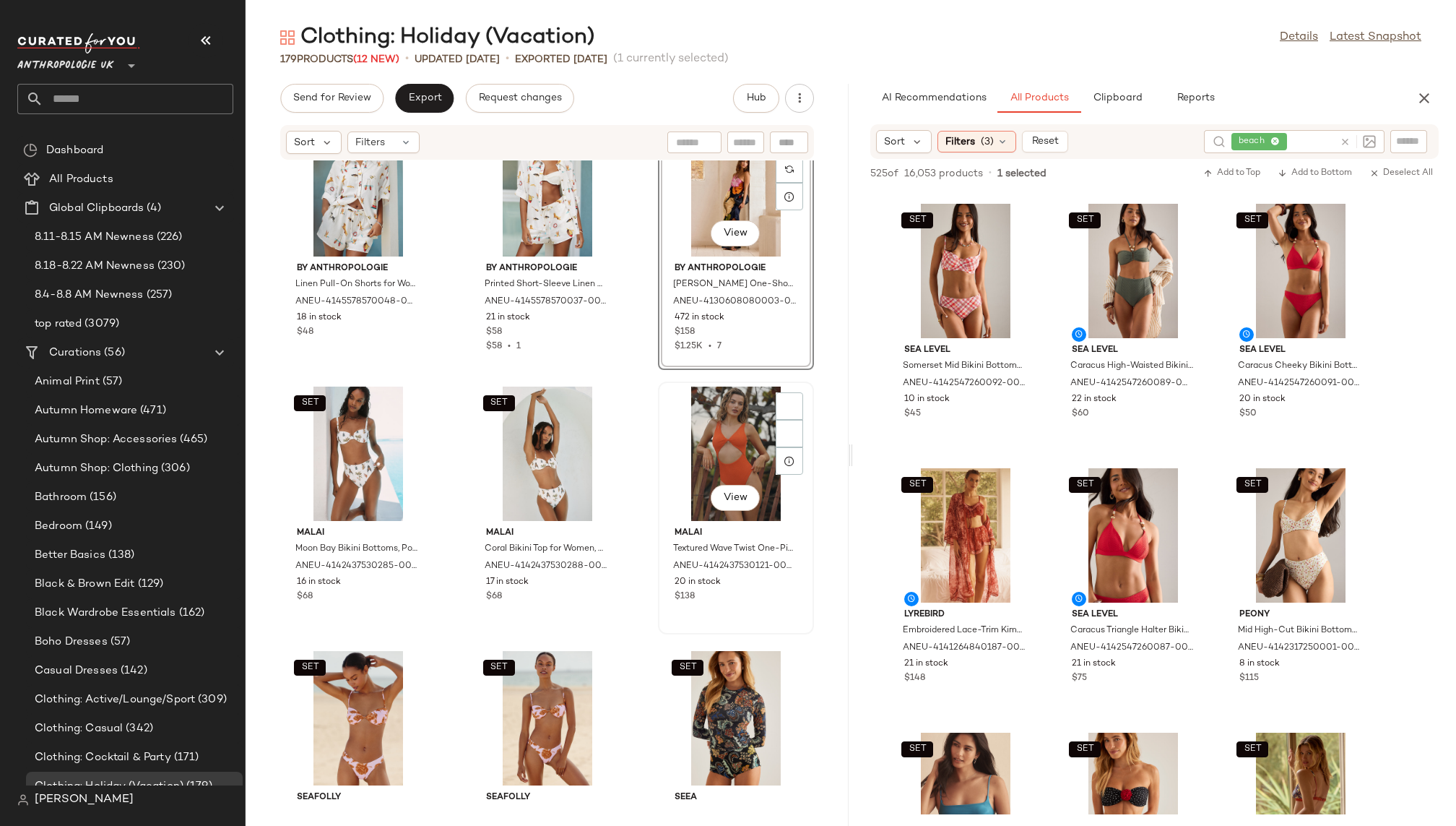
scroll to position [14873, 0]
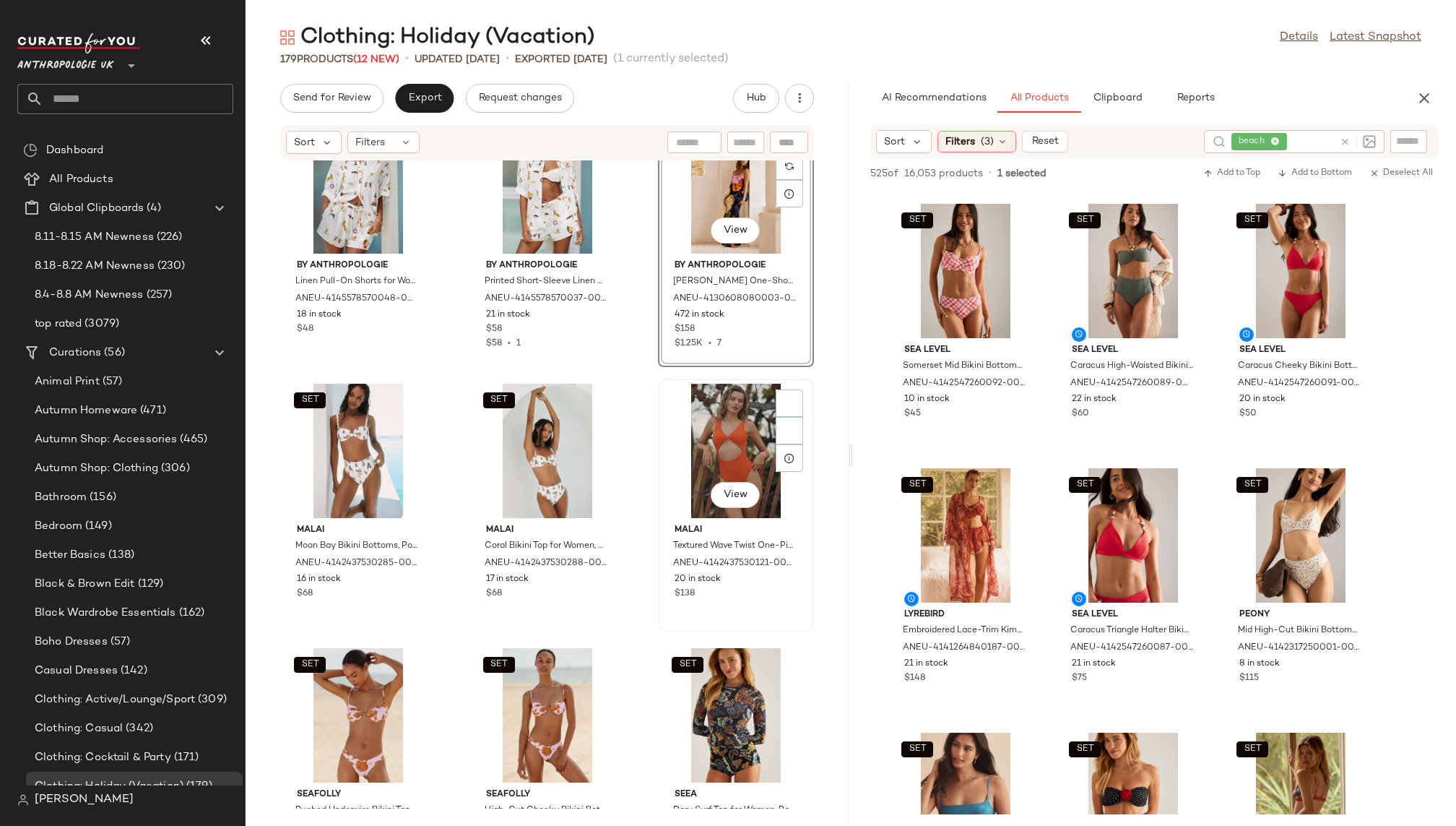
click at [680, 456] on div "View" at bounding box center [736, 451] width 146 height 135
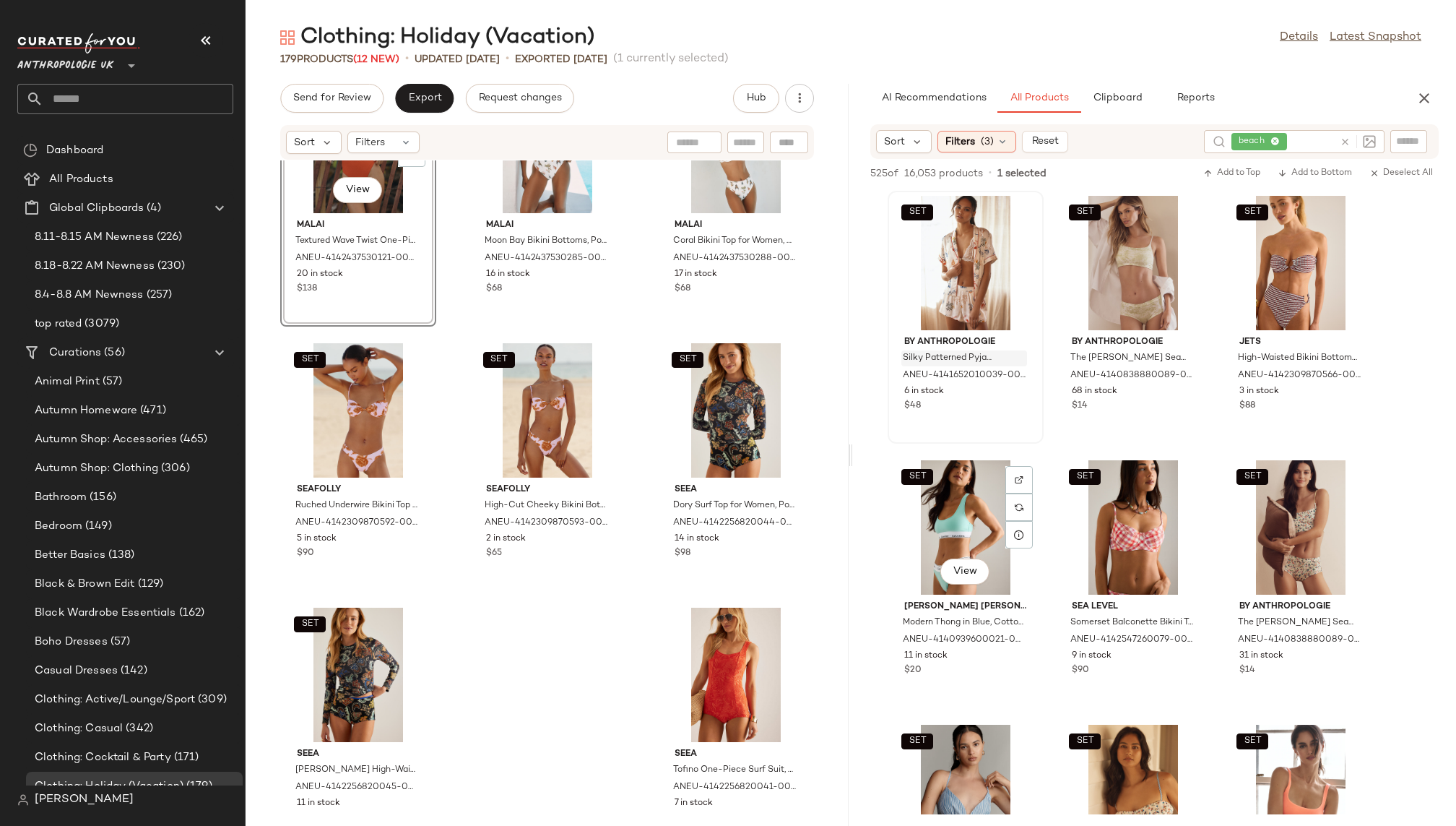
scroll to position [4241, 0]
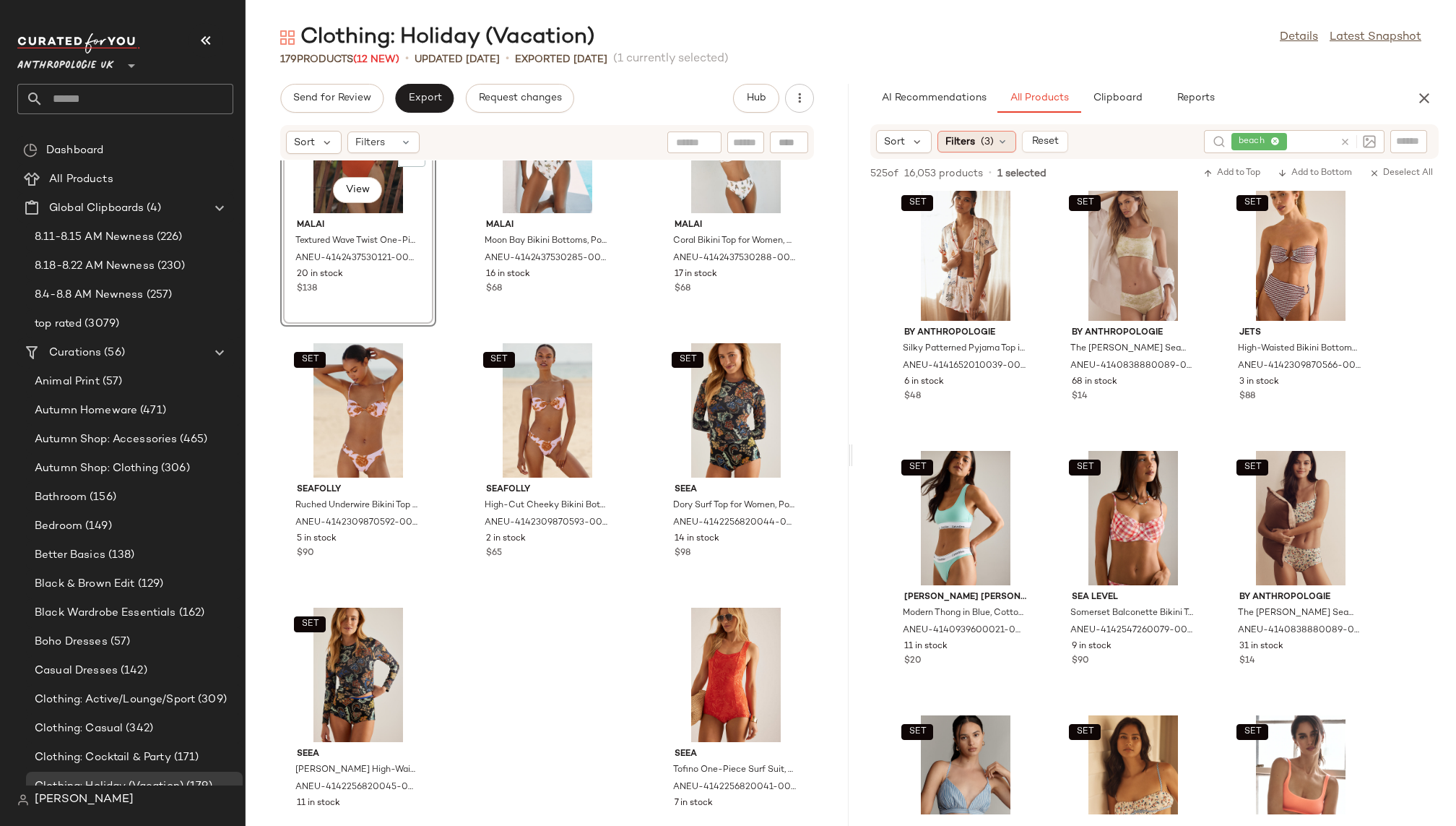
click at [988, 147] on span "(3)" at bounding box center [987, 142] width 13 height 15
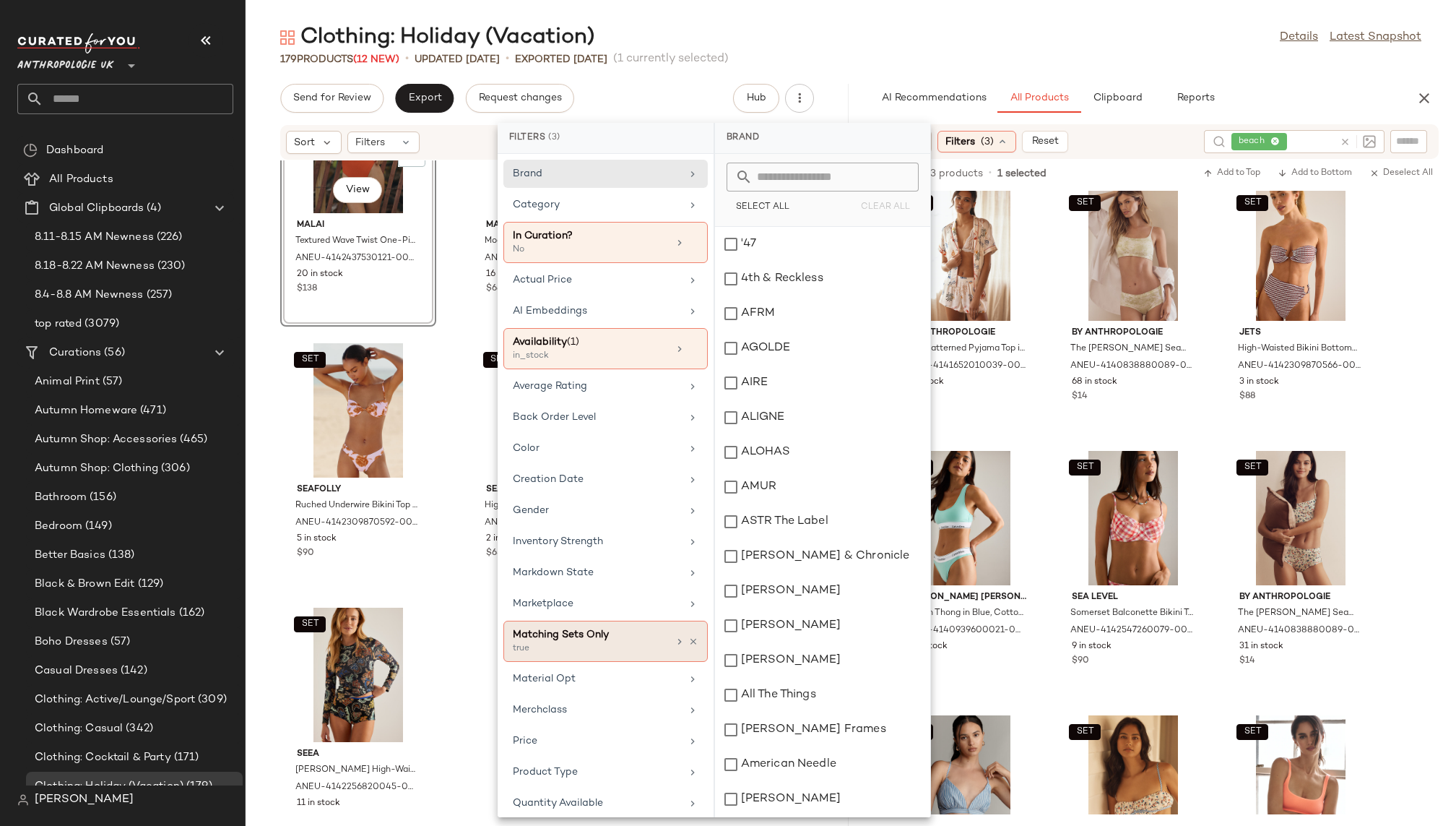
click at [694, 632] on div "Matching Sets Only true" at bounding box center [605, 641] width 204 height 41
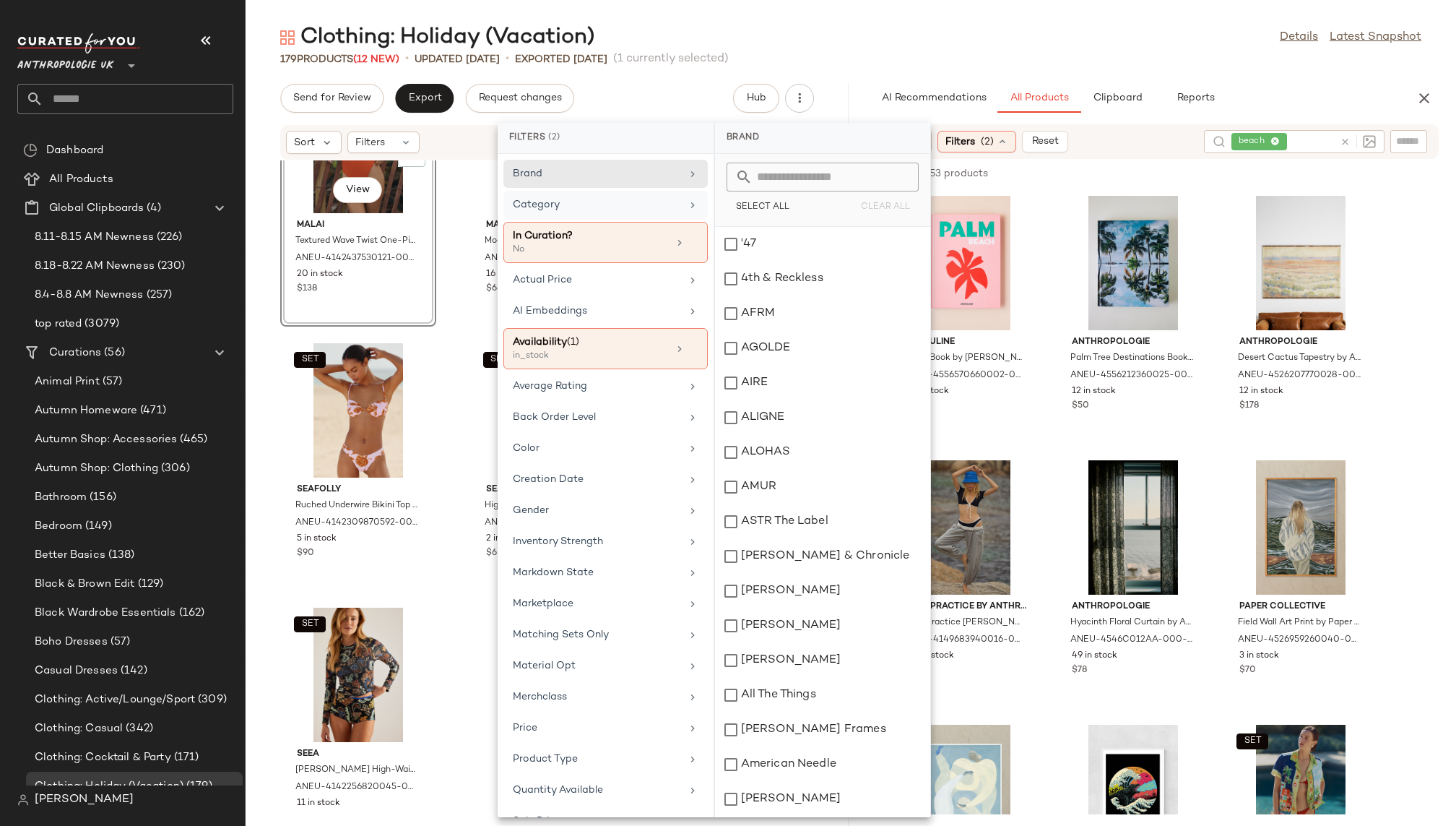
click at [649, 207] on div "Category" at bounding box center [597, 205] width 168 height 15
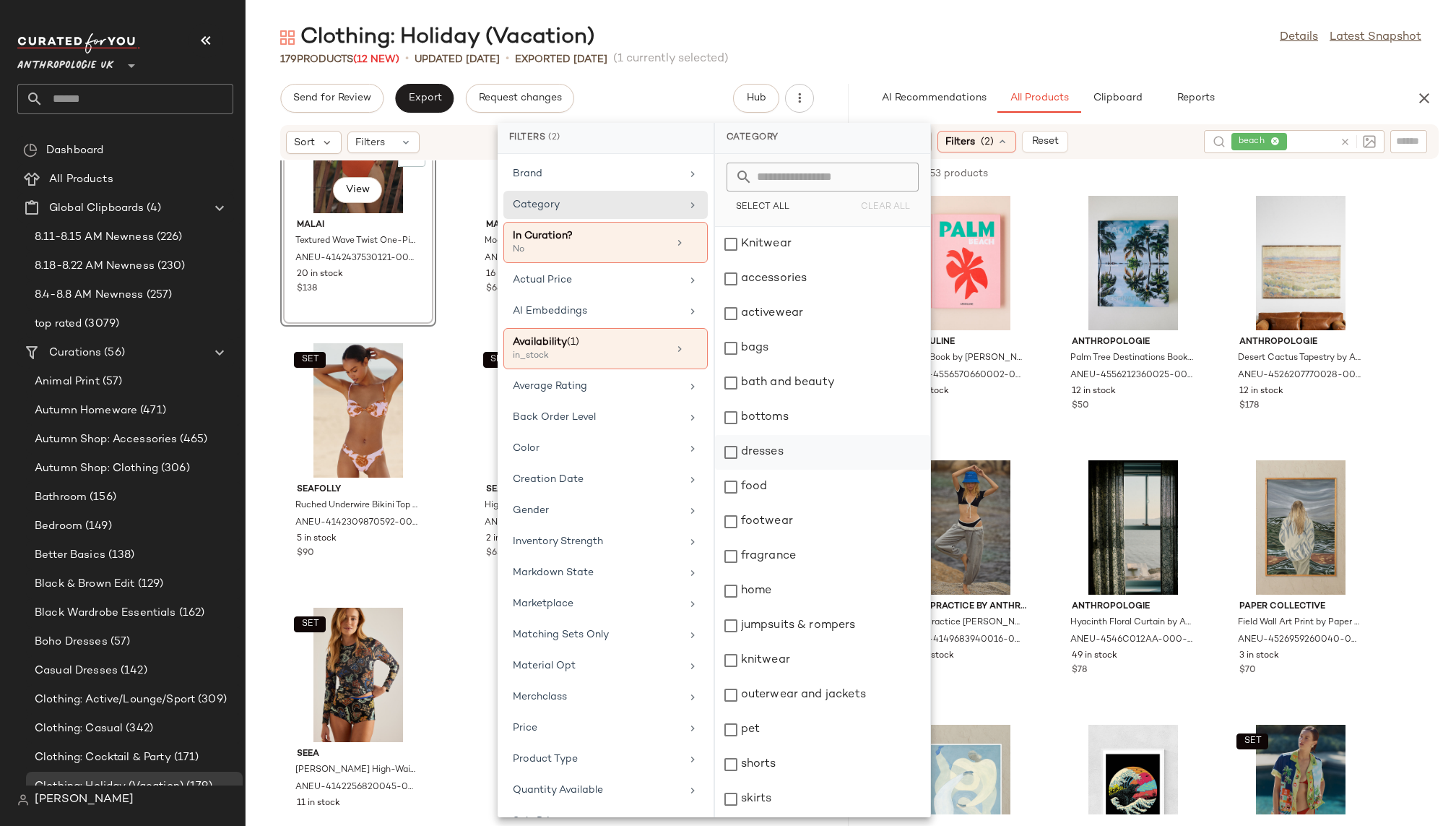
click at [784, 453] on div "dresses" at bounding box center [823, 453] width 215 height 34
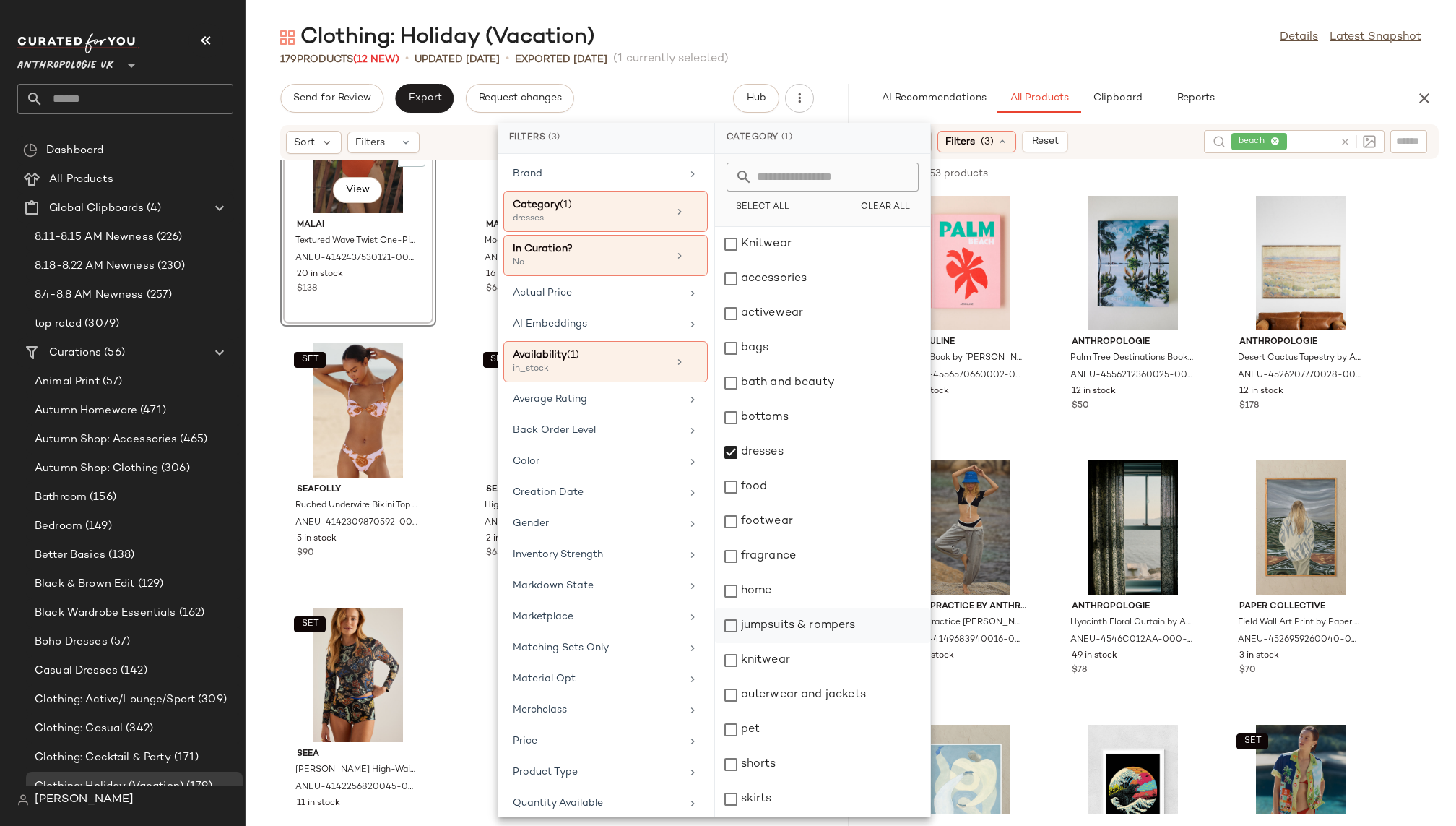
click at [796, 625] on div "jumpsuits & rompers" at bounding box center [823, 625] width 215 height 34
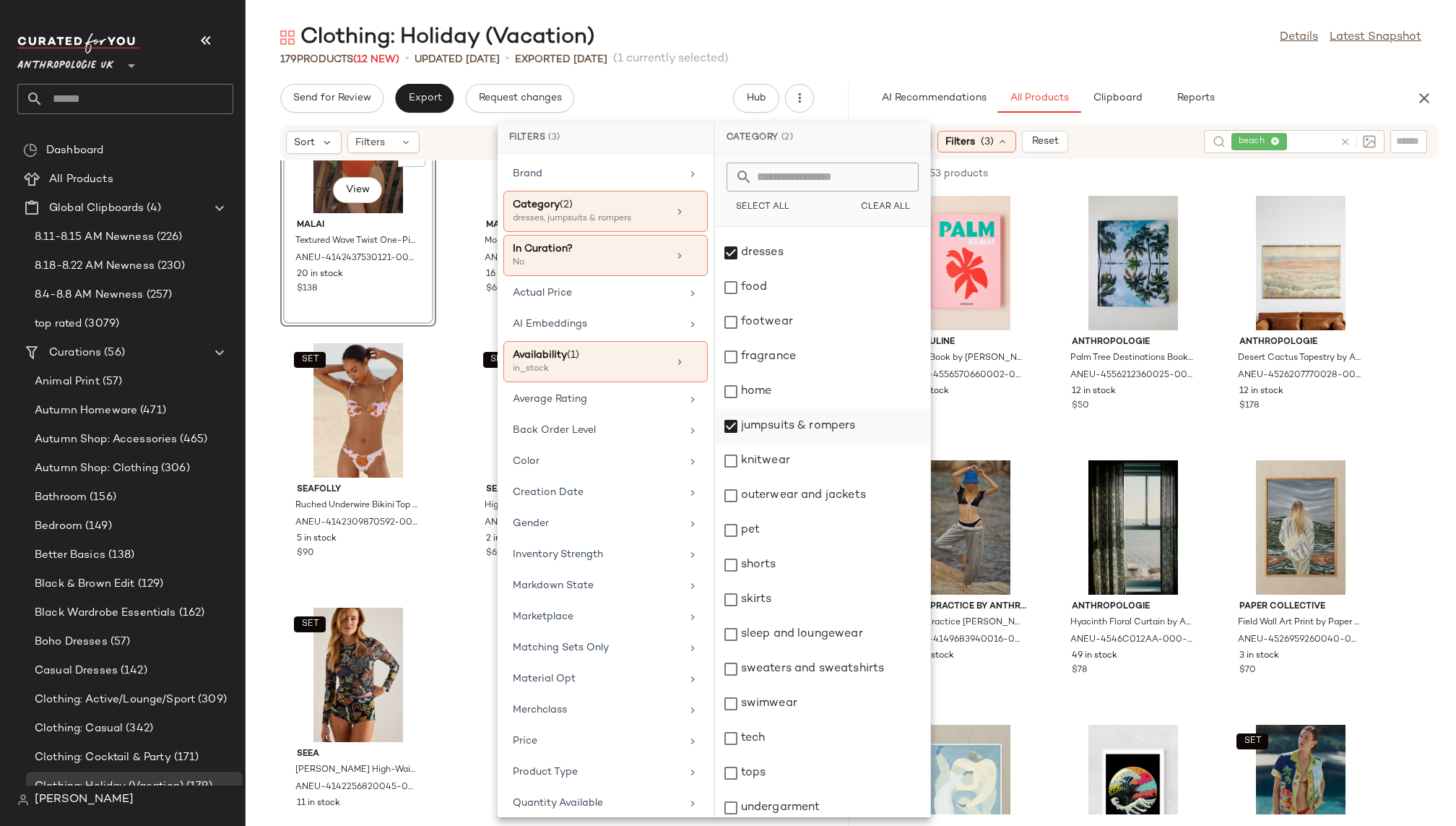
scroll to position [242, 0]
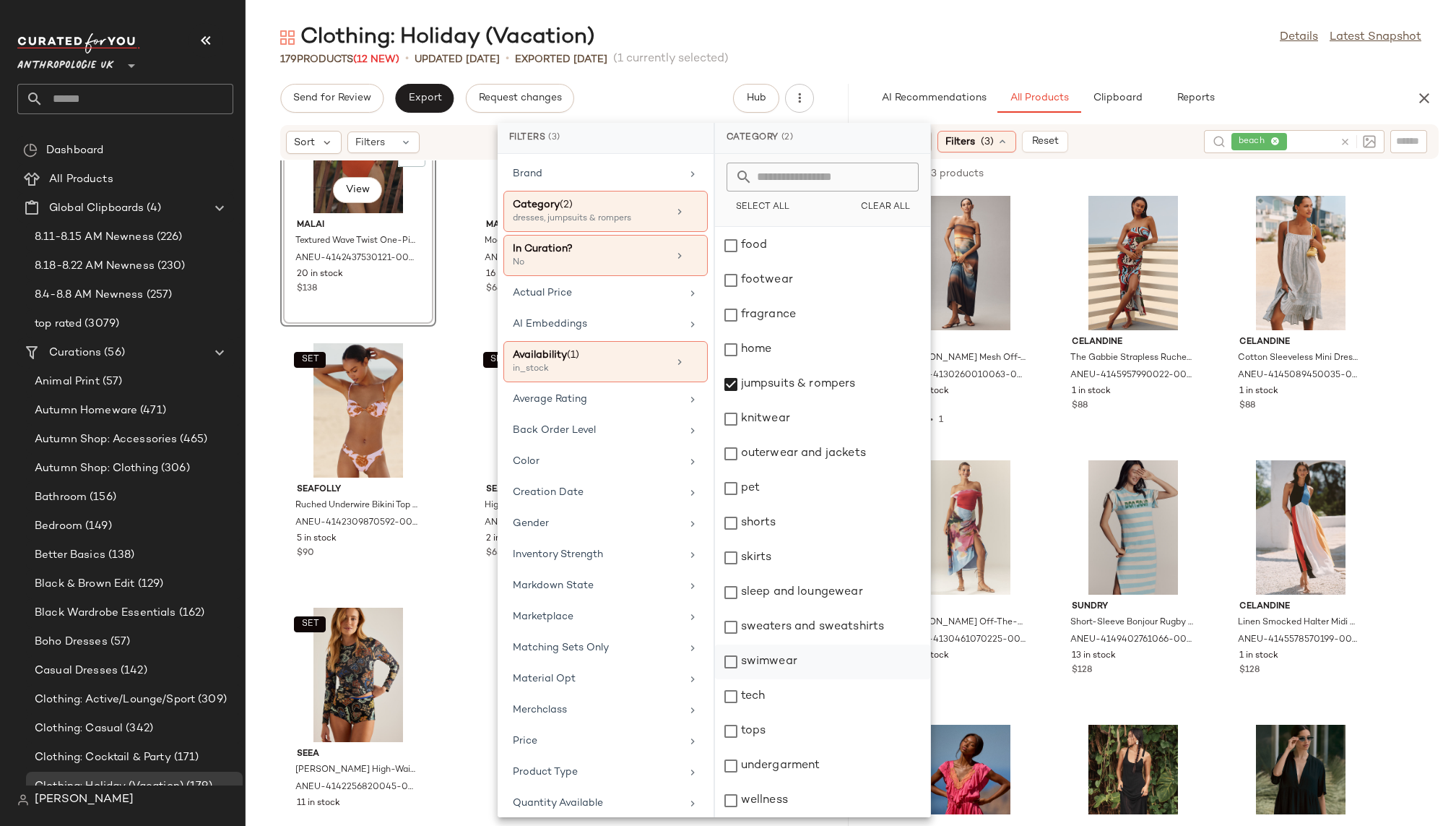
click at [787, 669] on div "swimwear" at bounding box center [823, 662] width 215 height 34
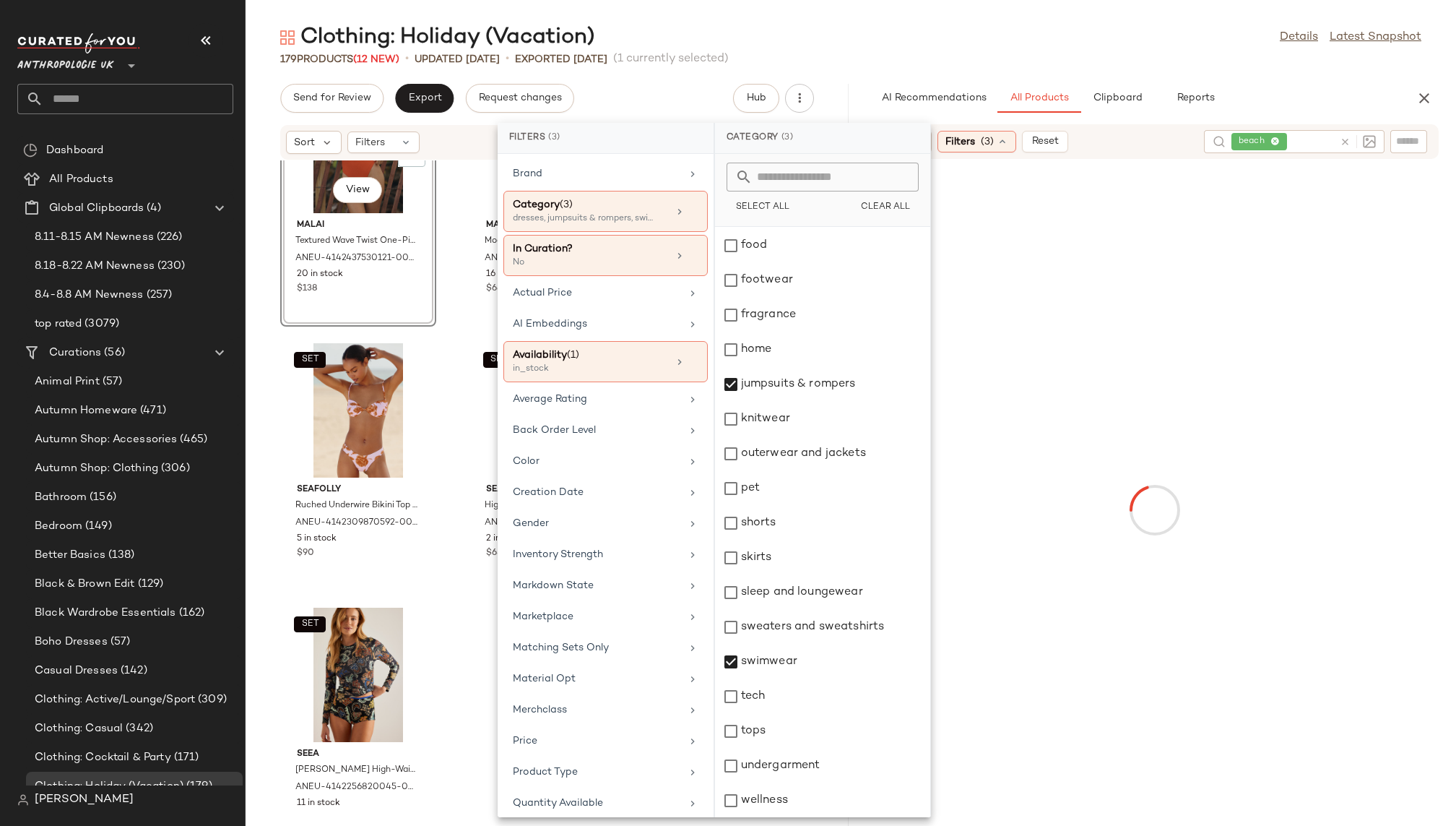
click at [1076, 53] on div "179 Products (12 New) • updated Aug 20th • Exported Aug 13th (1 currently selec…" at bounding box center [850, 59] width 1211 height 14
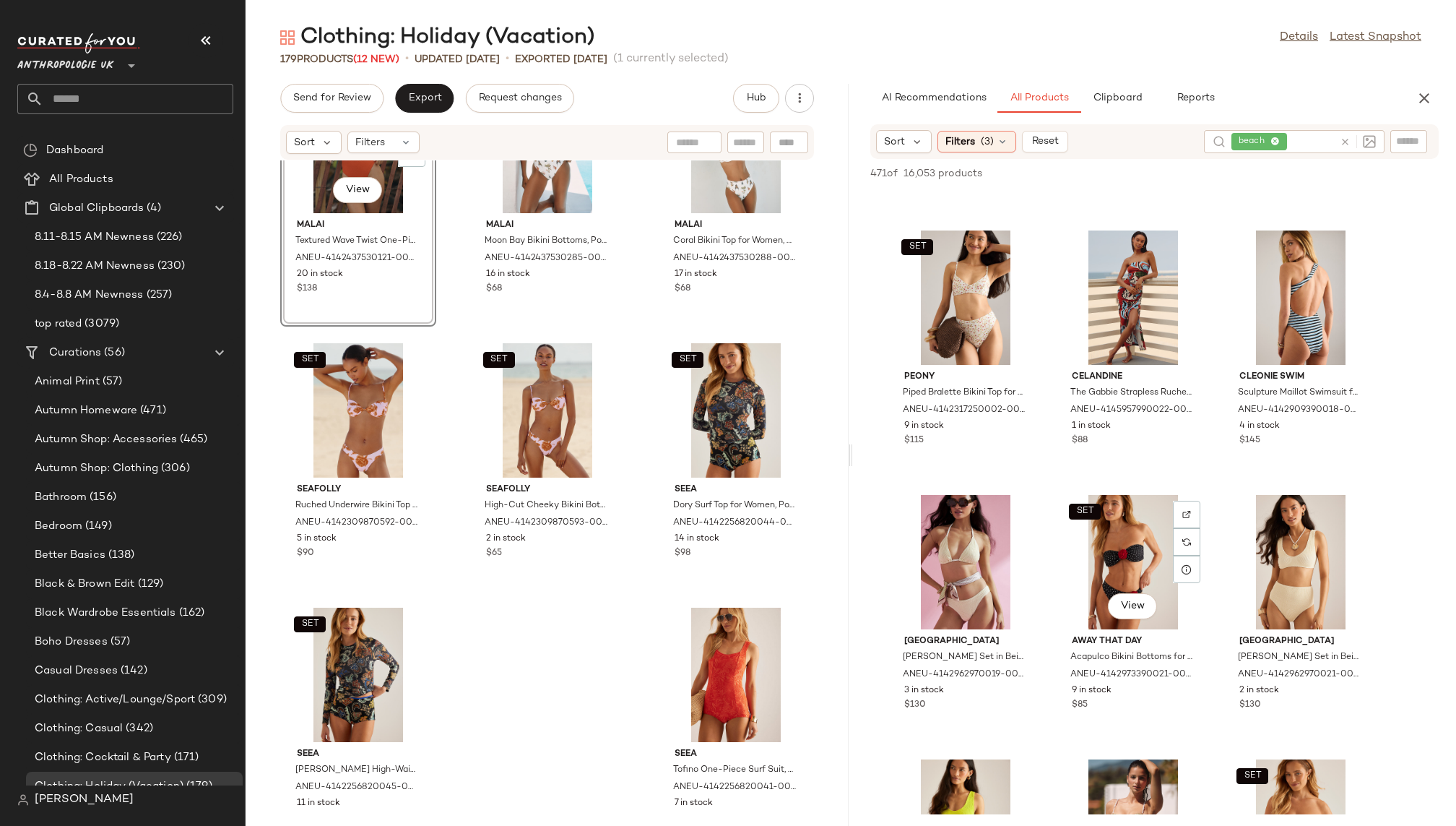
scroll to position [1518, 0]
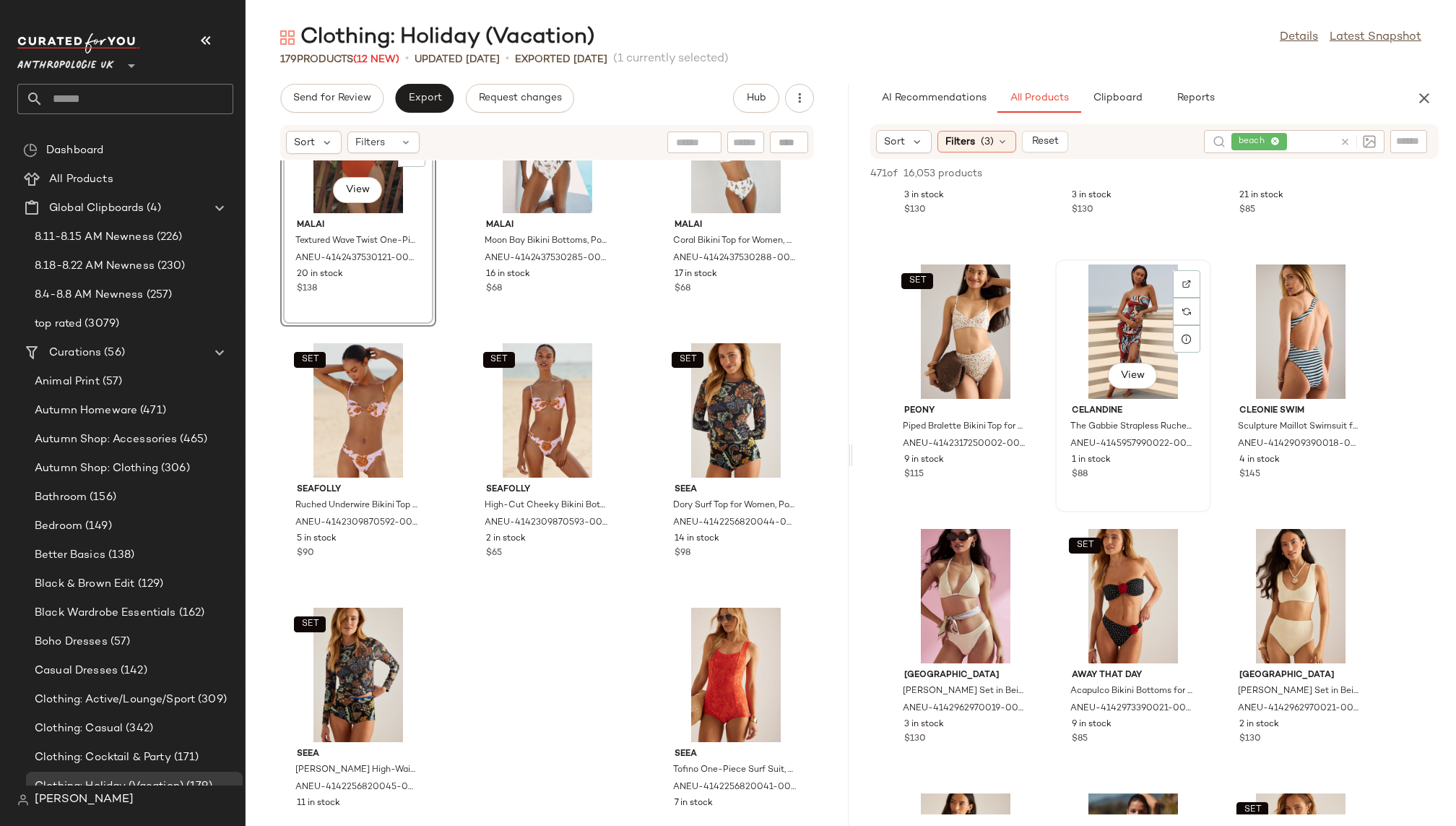
click at [1128, 284] on div "View" at bounding box center [1133, 332] width 146 height 135
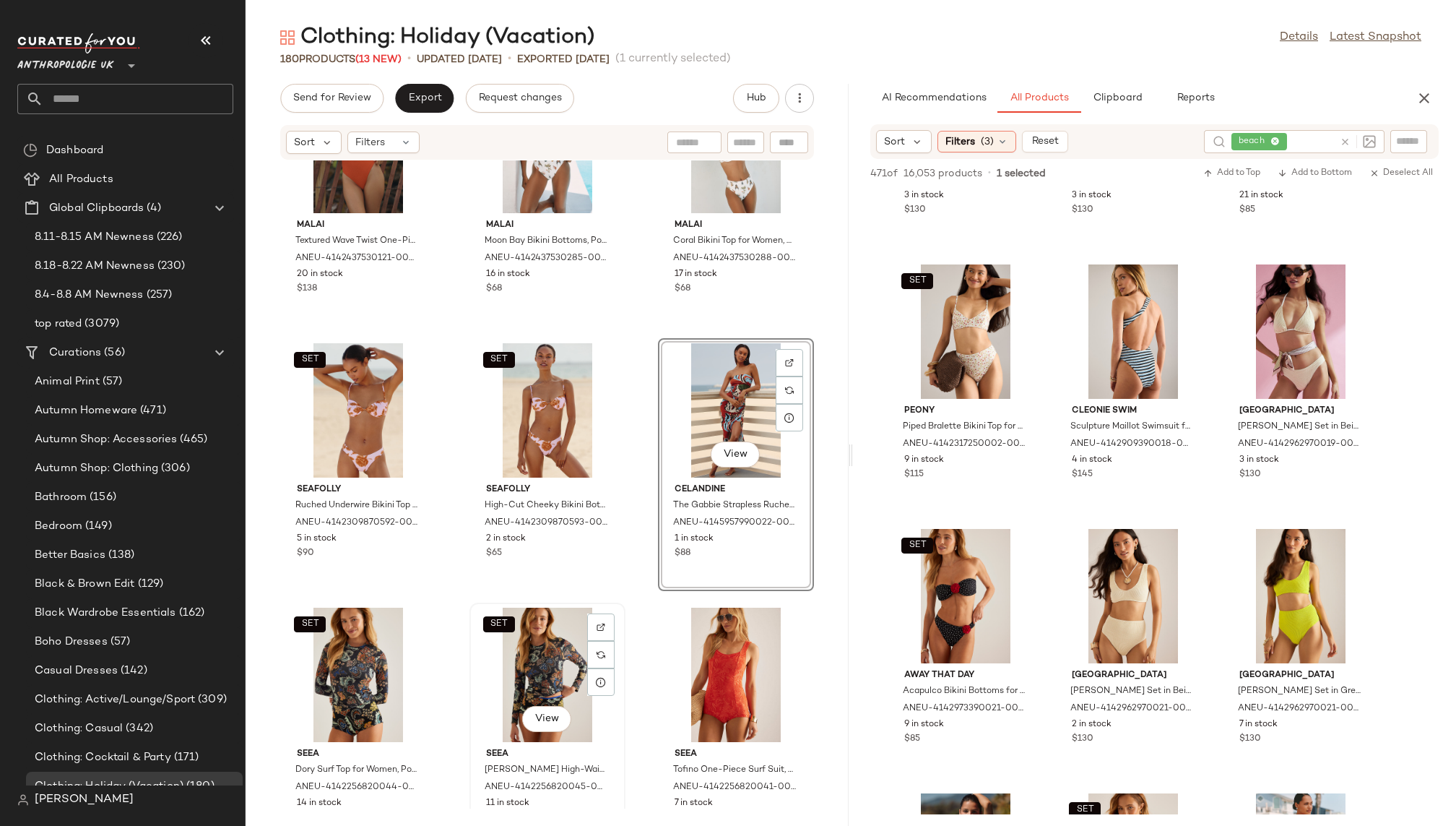
scroll to position [15226, 0]
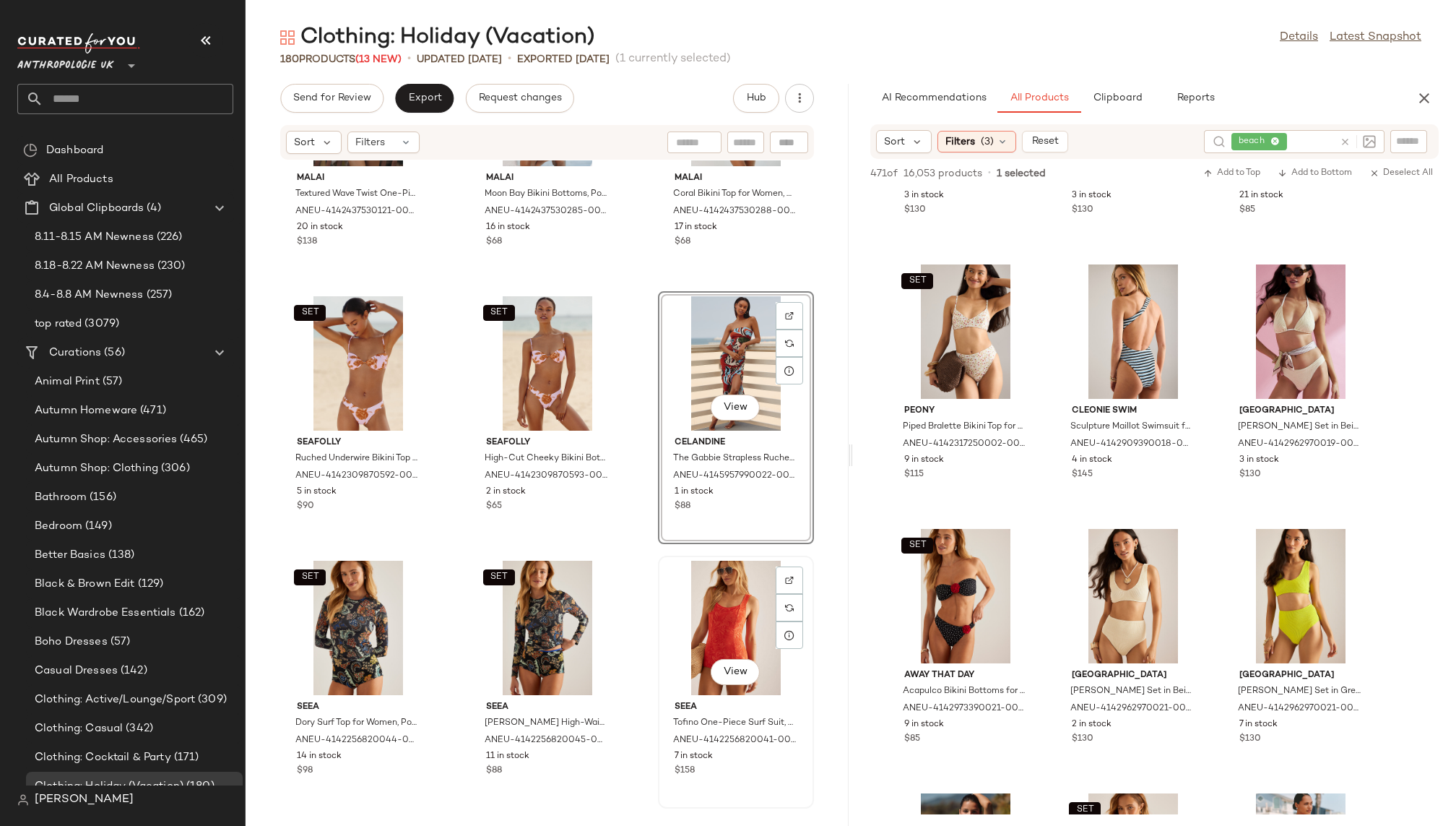
click at [663, 633] on div "View" at bounding box center [736, 628] width 146 height 135
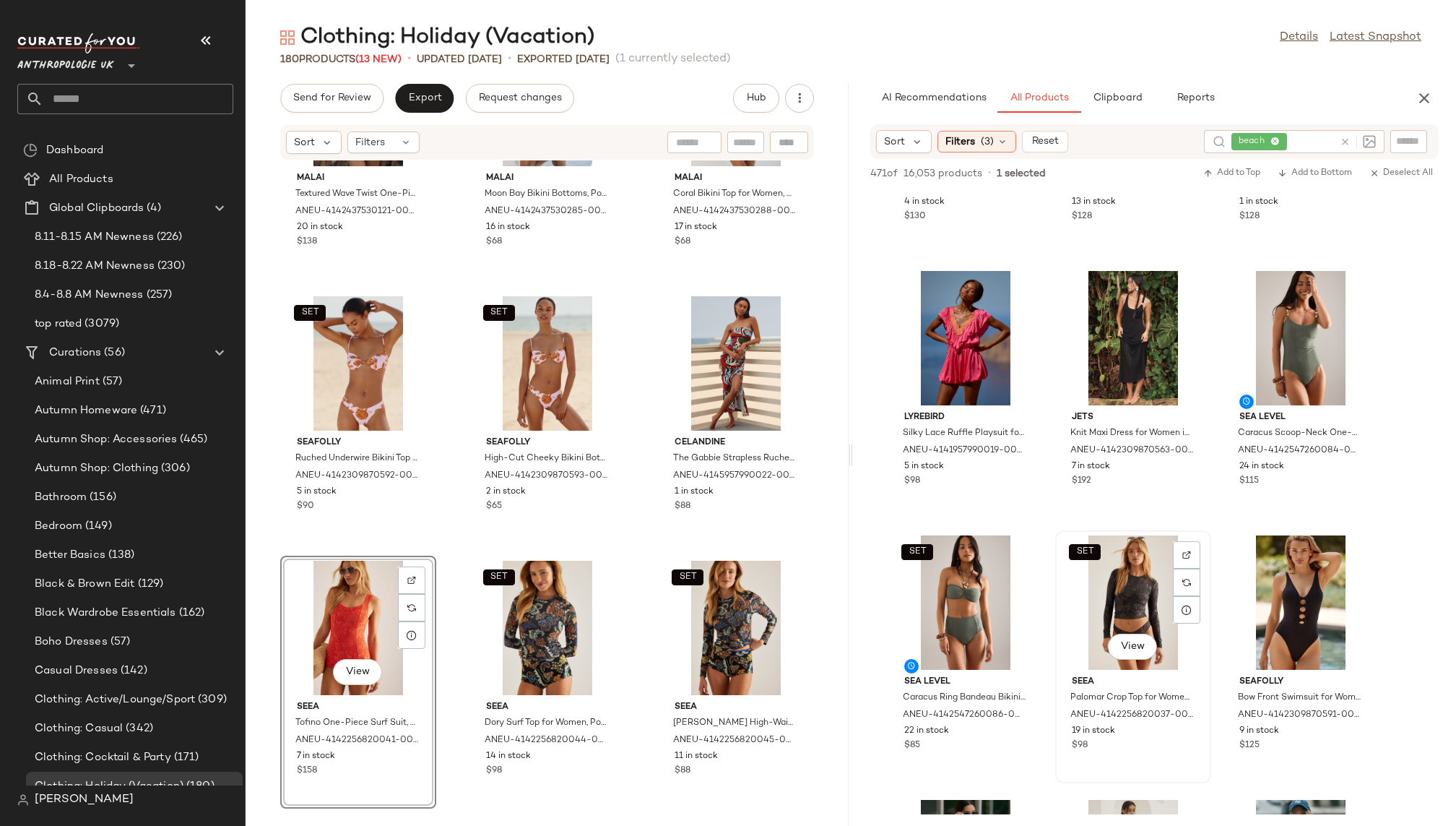
scroll to position [3381, 0]
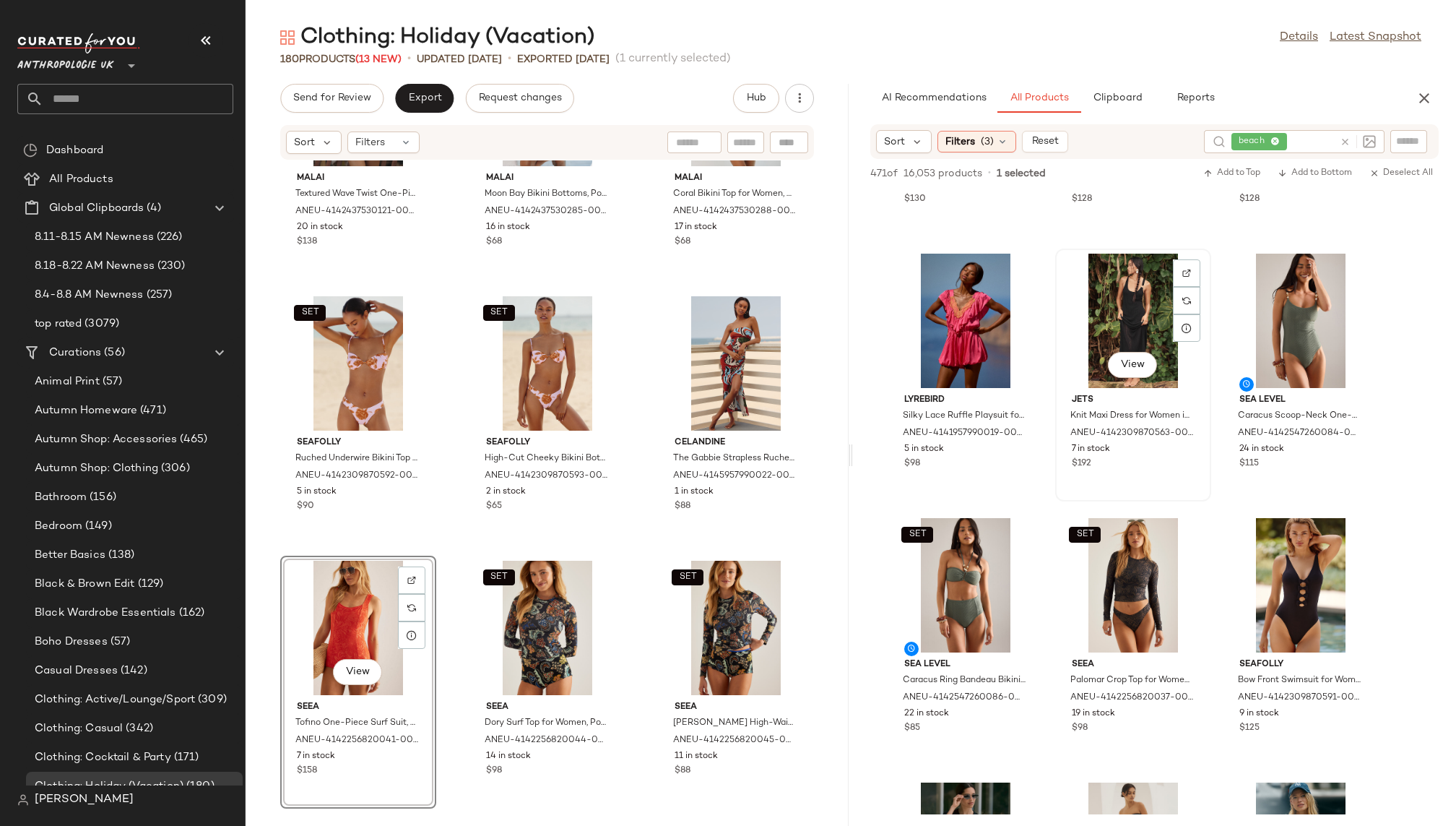
click at [1090, 354] on div "View" at bounding box center [1133, 321] width 146 height 135
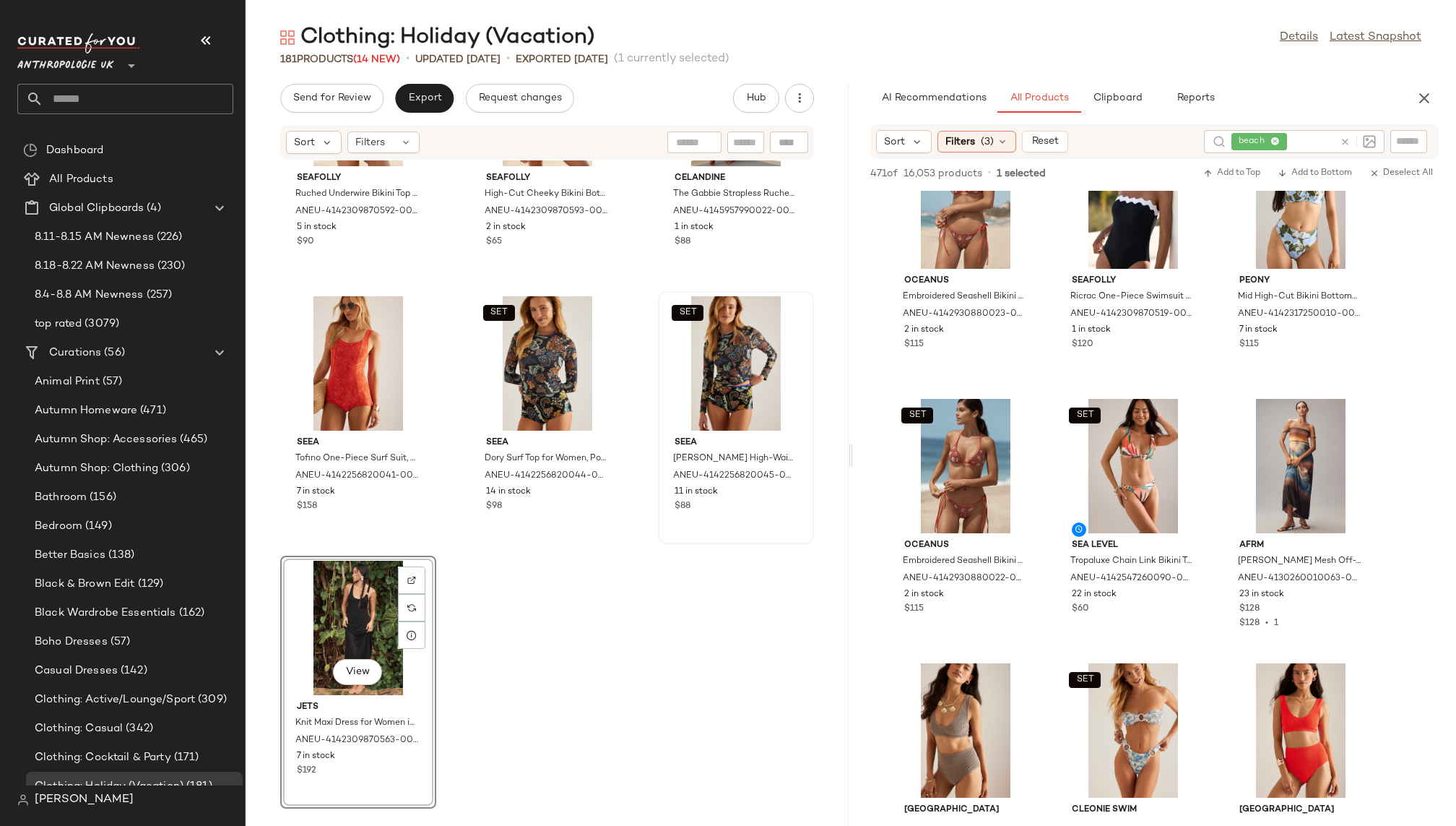
scroll to position [627, 0]
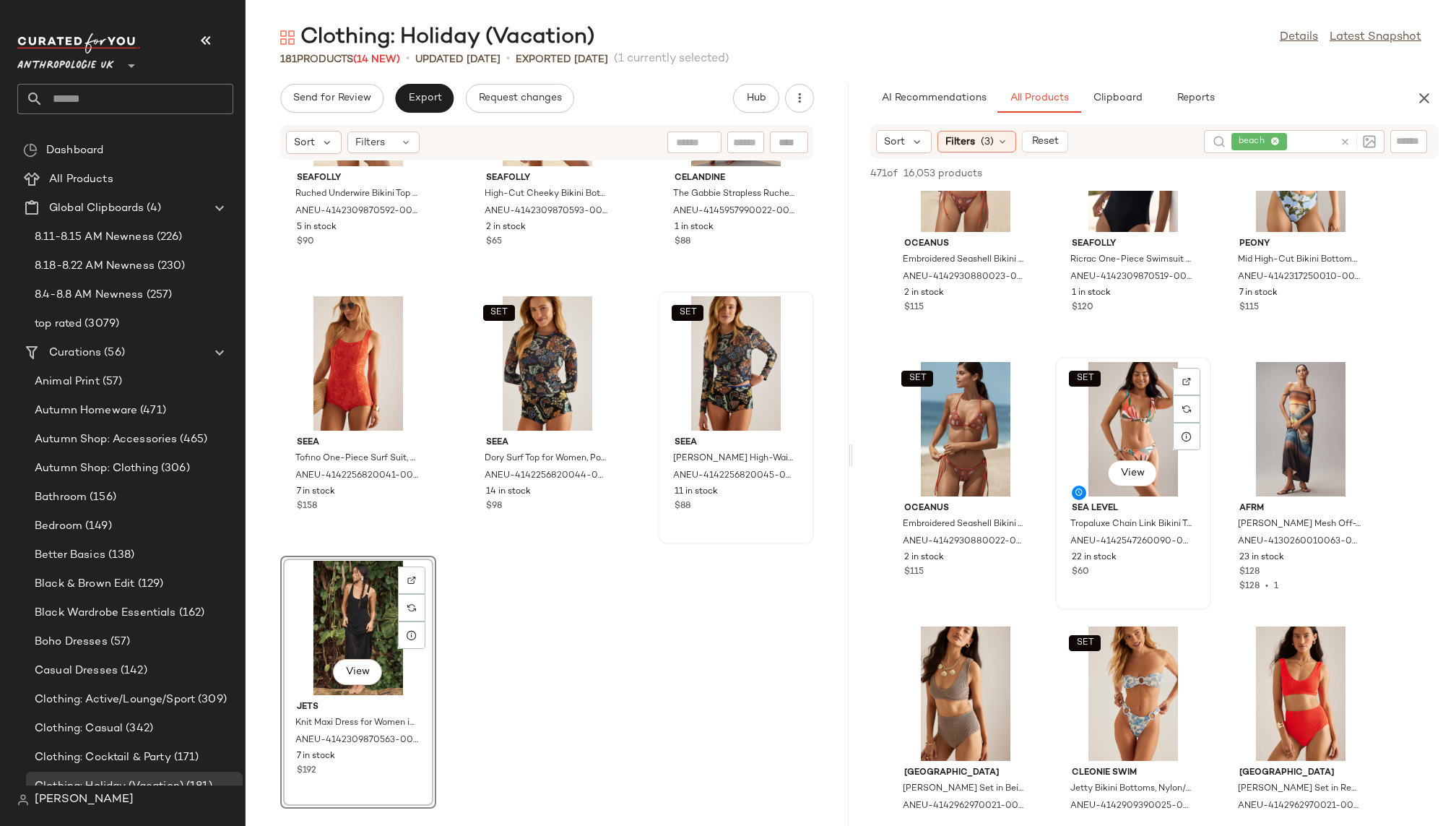
click at [1104, 426] on div "SET View" at bounding box center [1133, 429] width 146 height 135
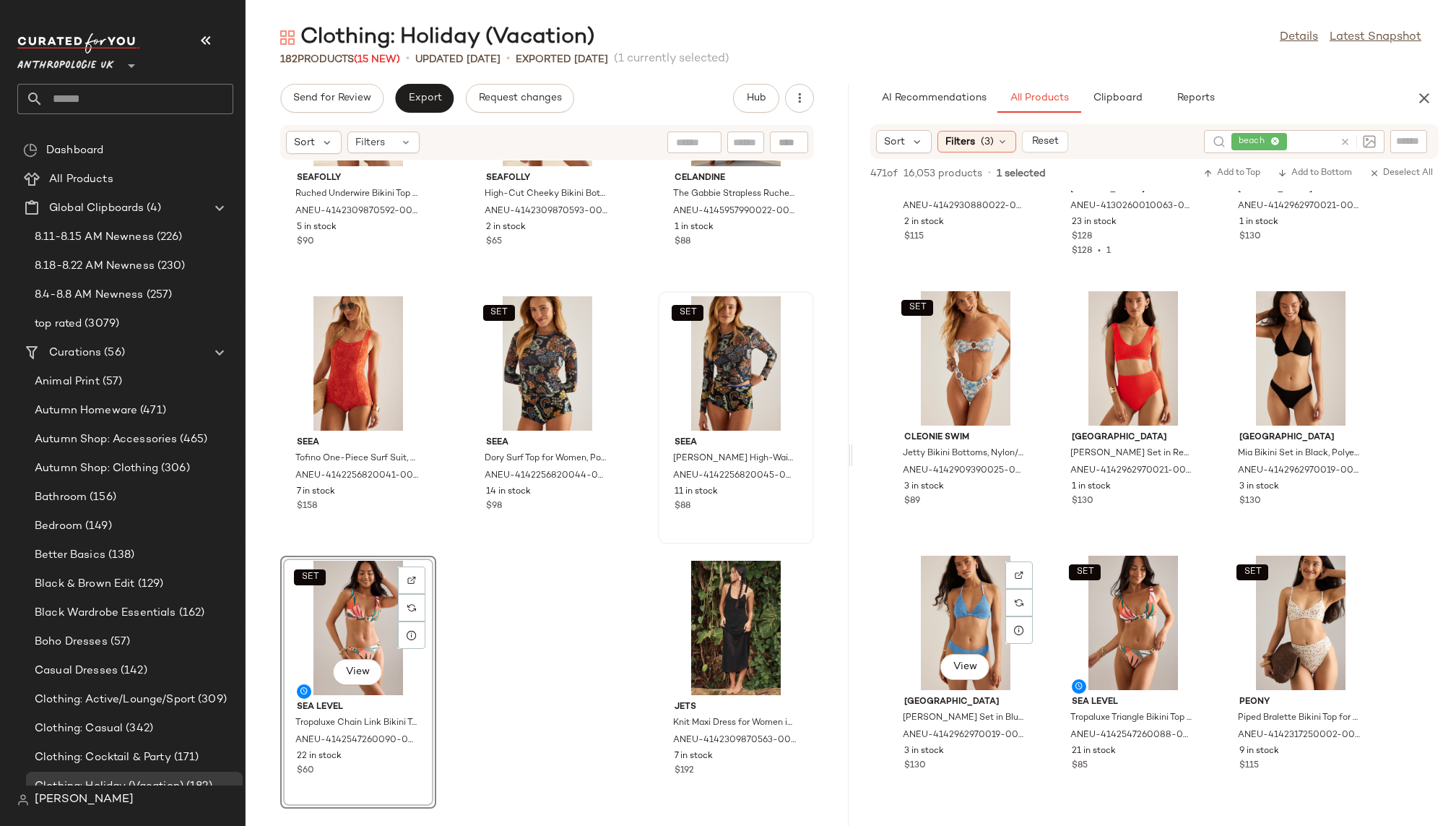
scroll to position [1095, 0]
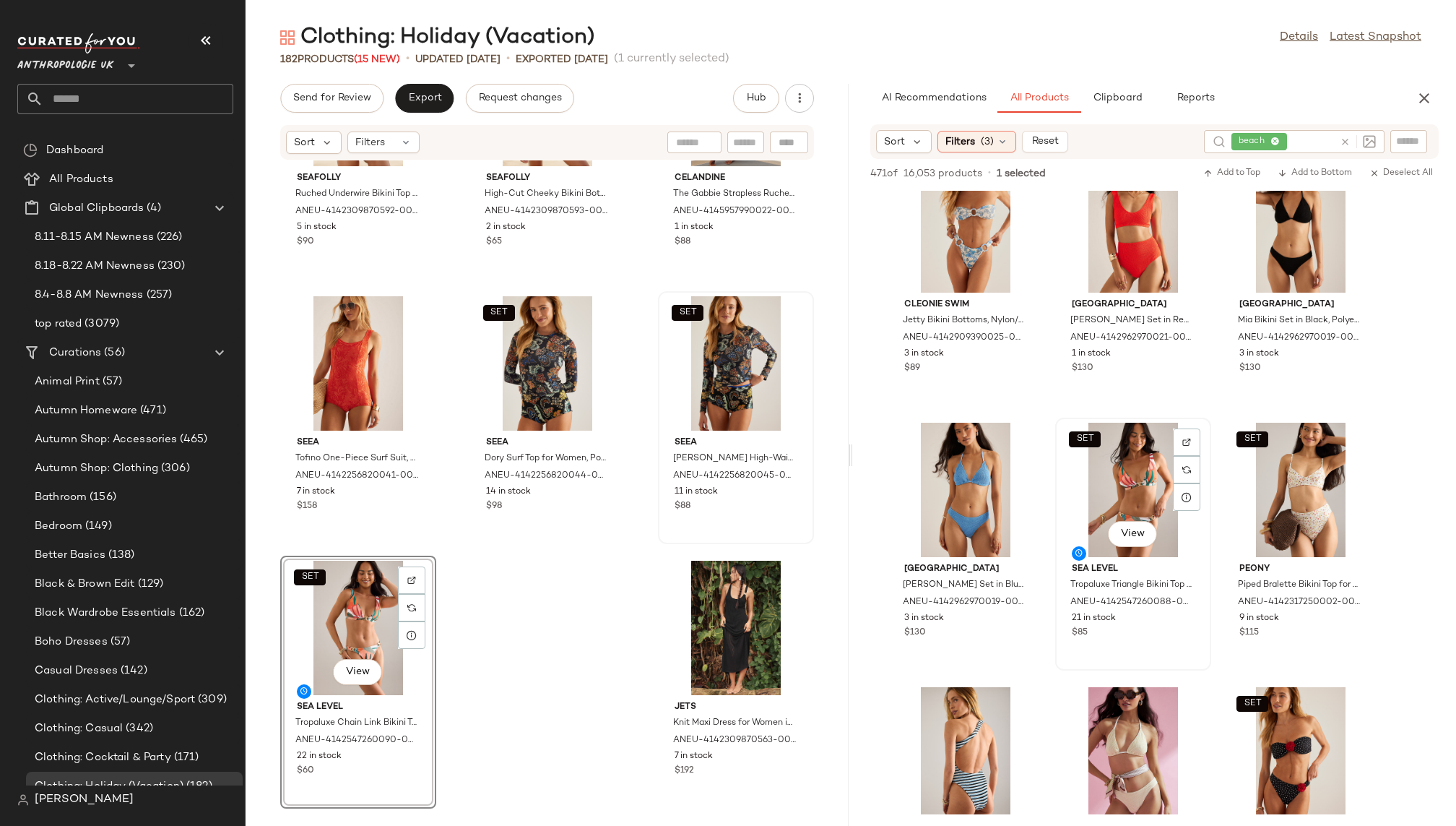
click at [1099, 526] on div "SET View" at bounding box center [1133, 490] width 146 height 135
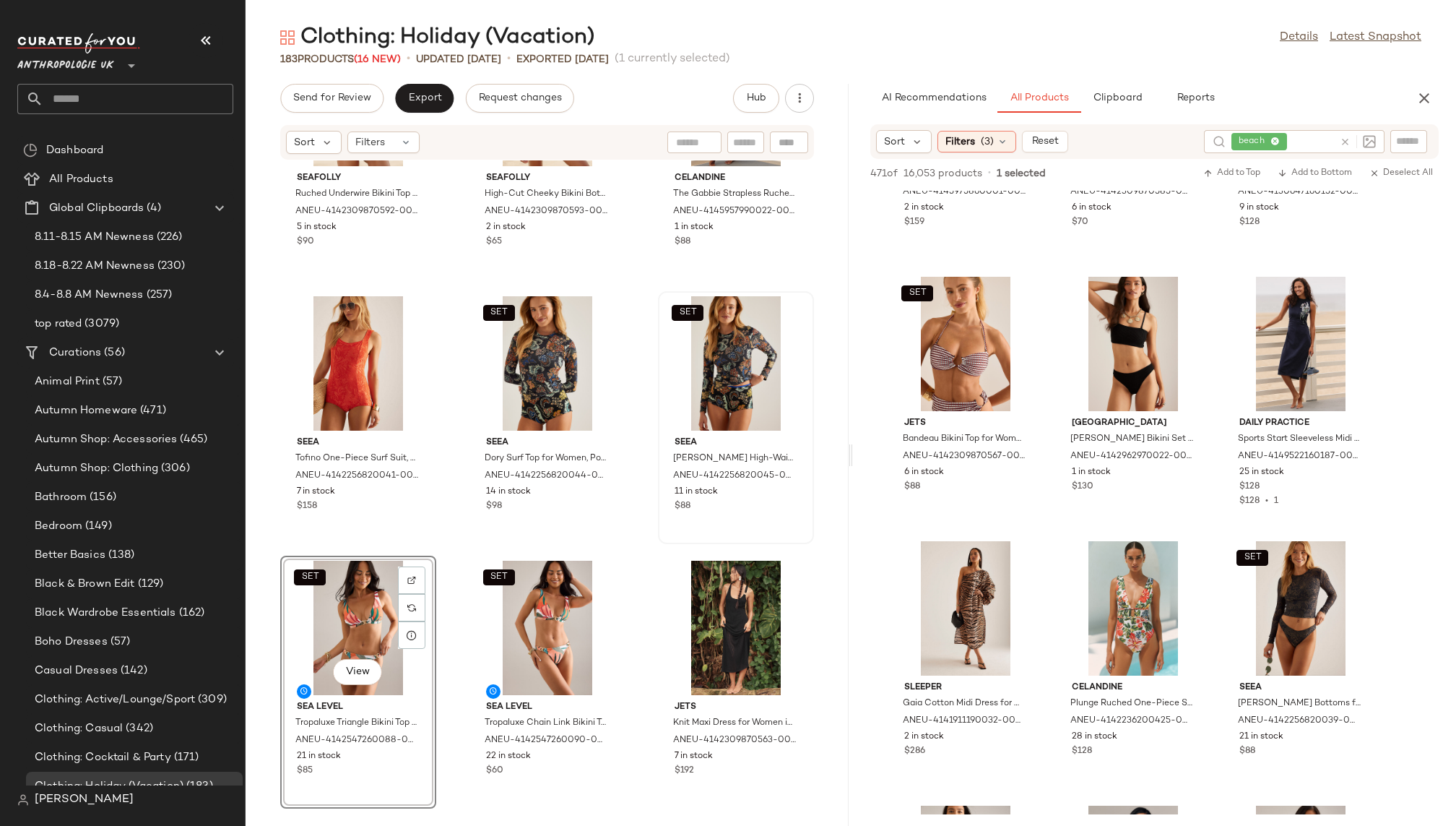
scroll to position [4708, 0]
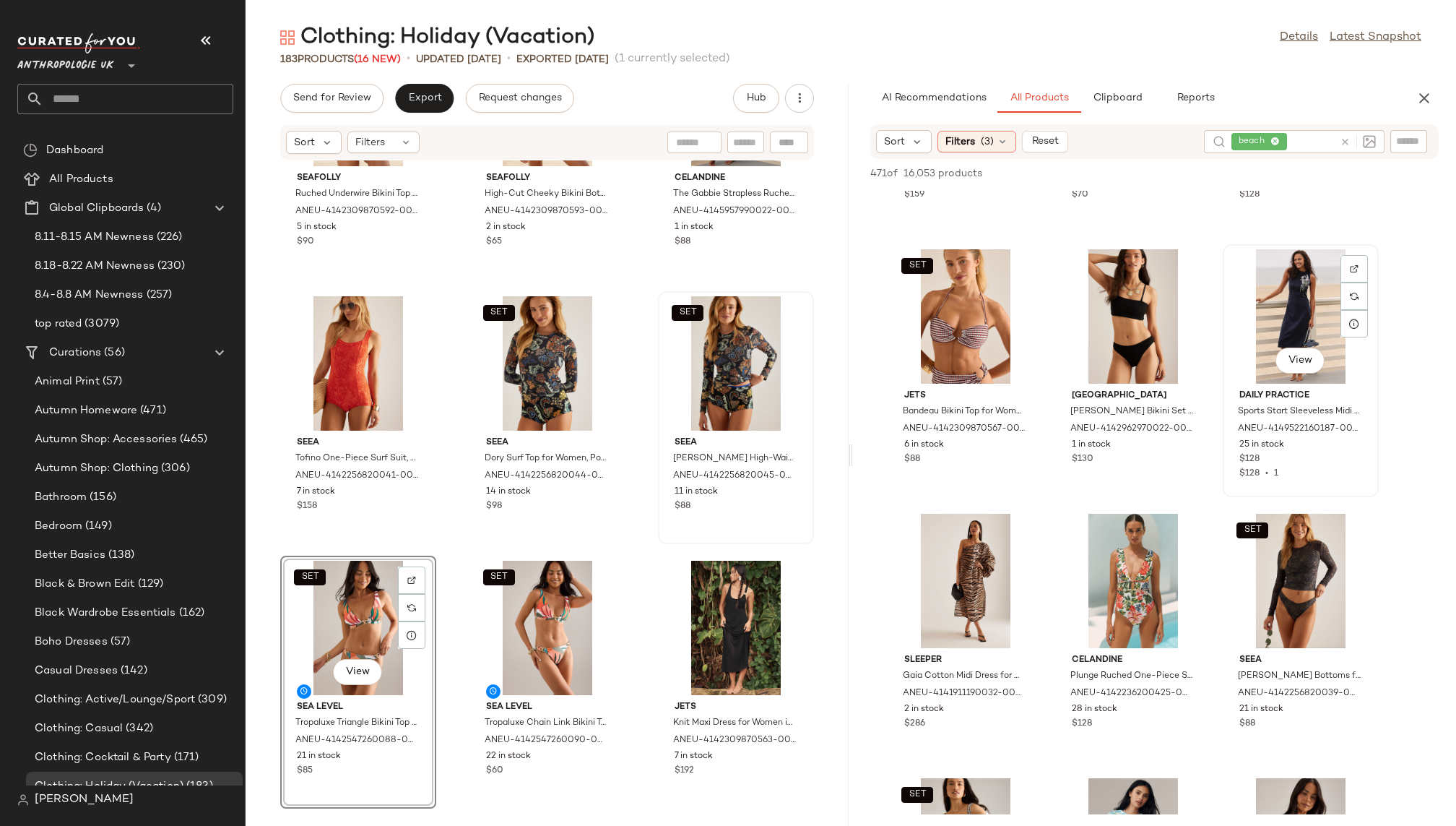
click at [1262, 305] on div "View" at bounding box center [1300, 316] width 146 height 135
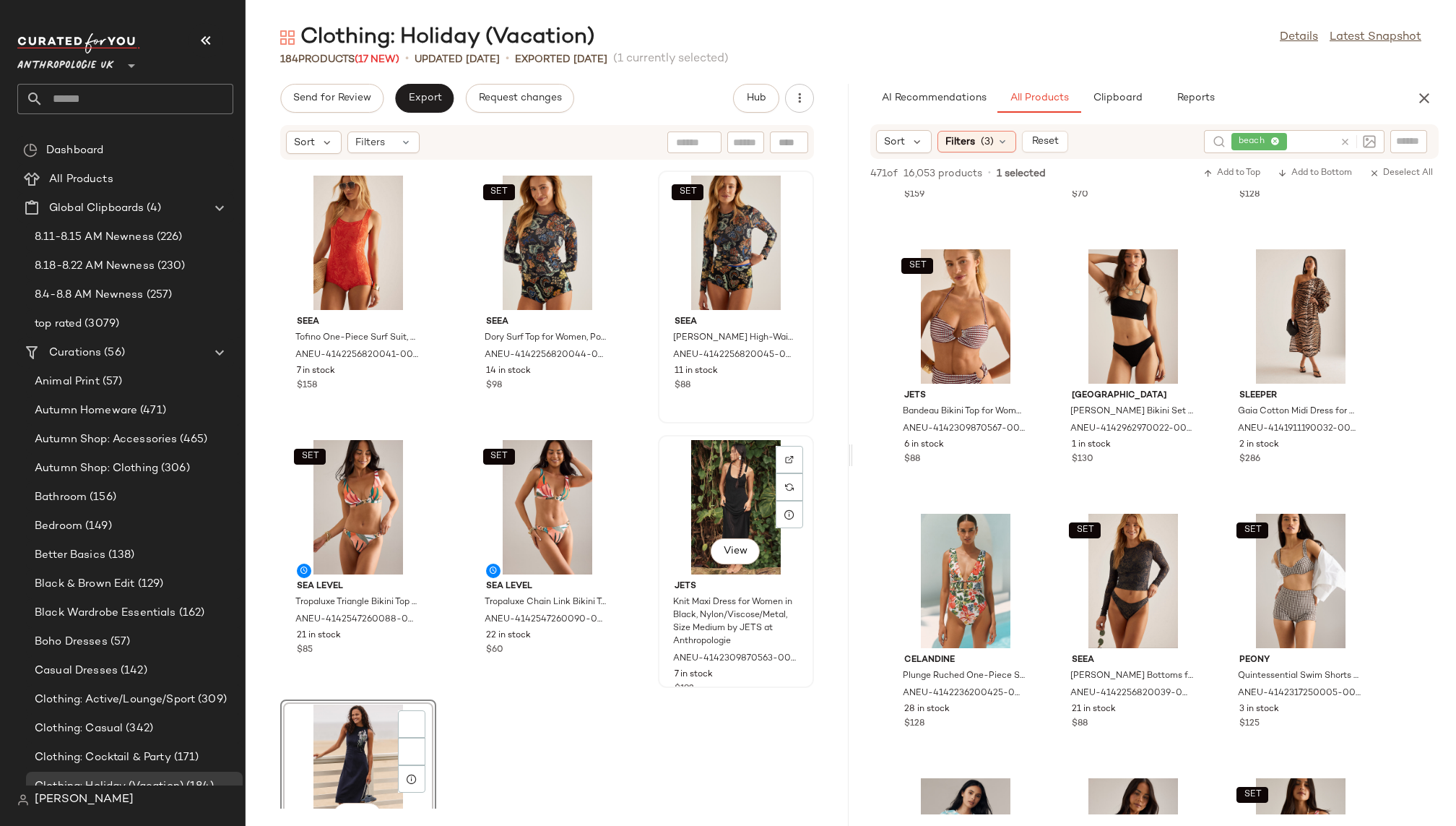
scroll to position [15755, 0]
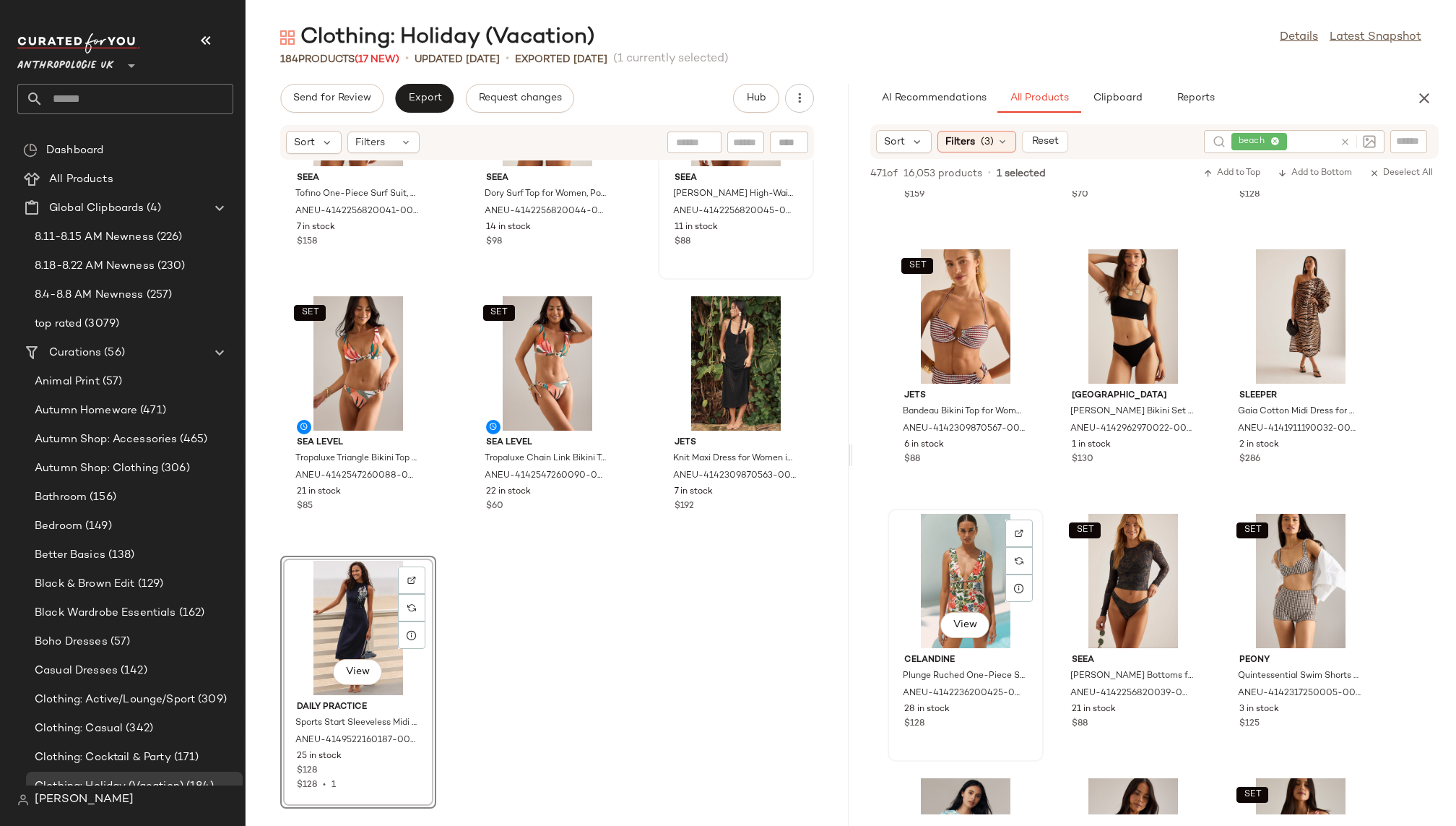
click at [962, 569] on div "View" at bounding box center [965, 581] width 146 height 135
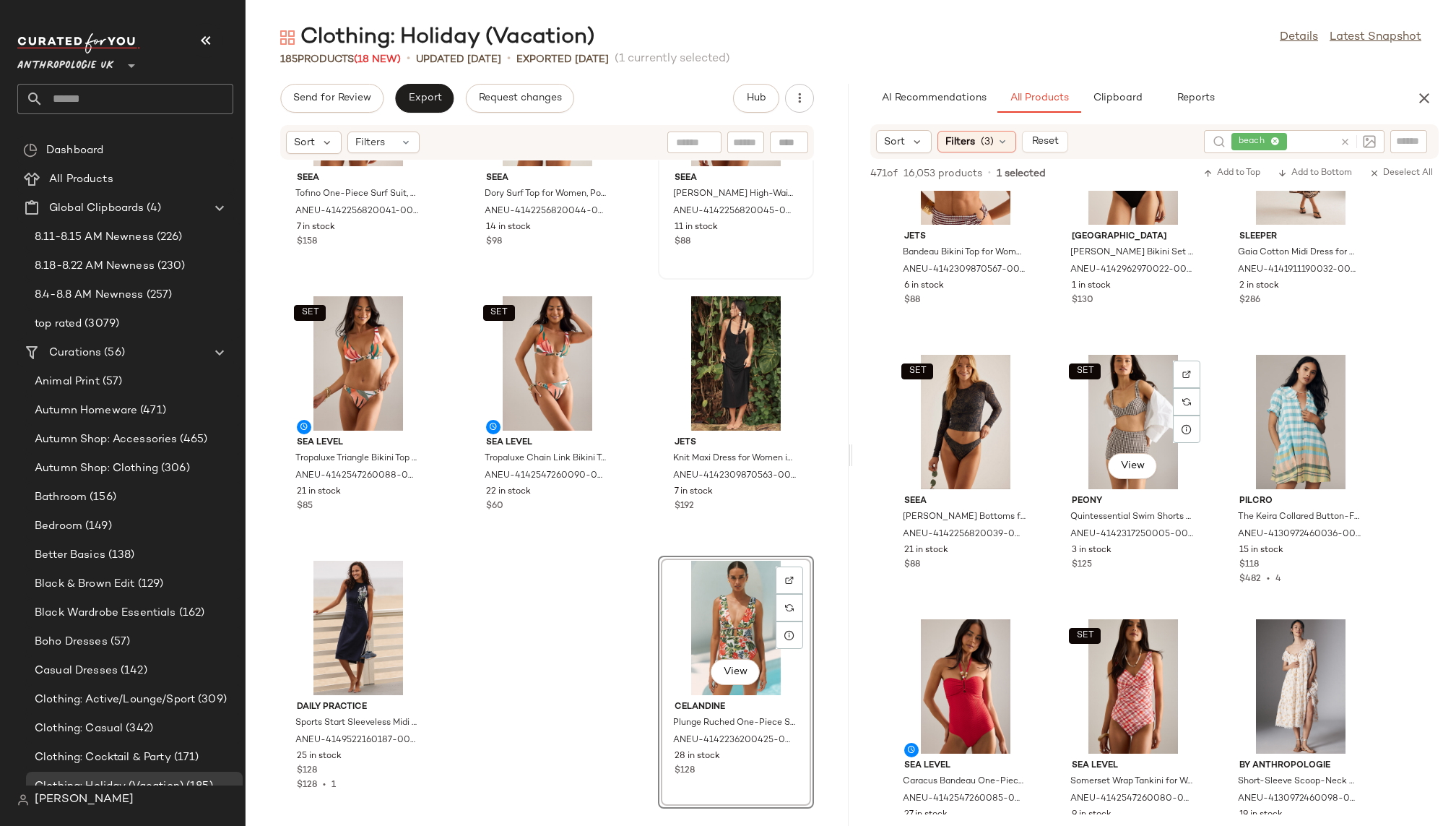
scroll to position [4906, 0]
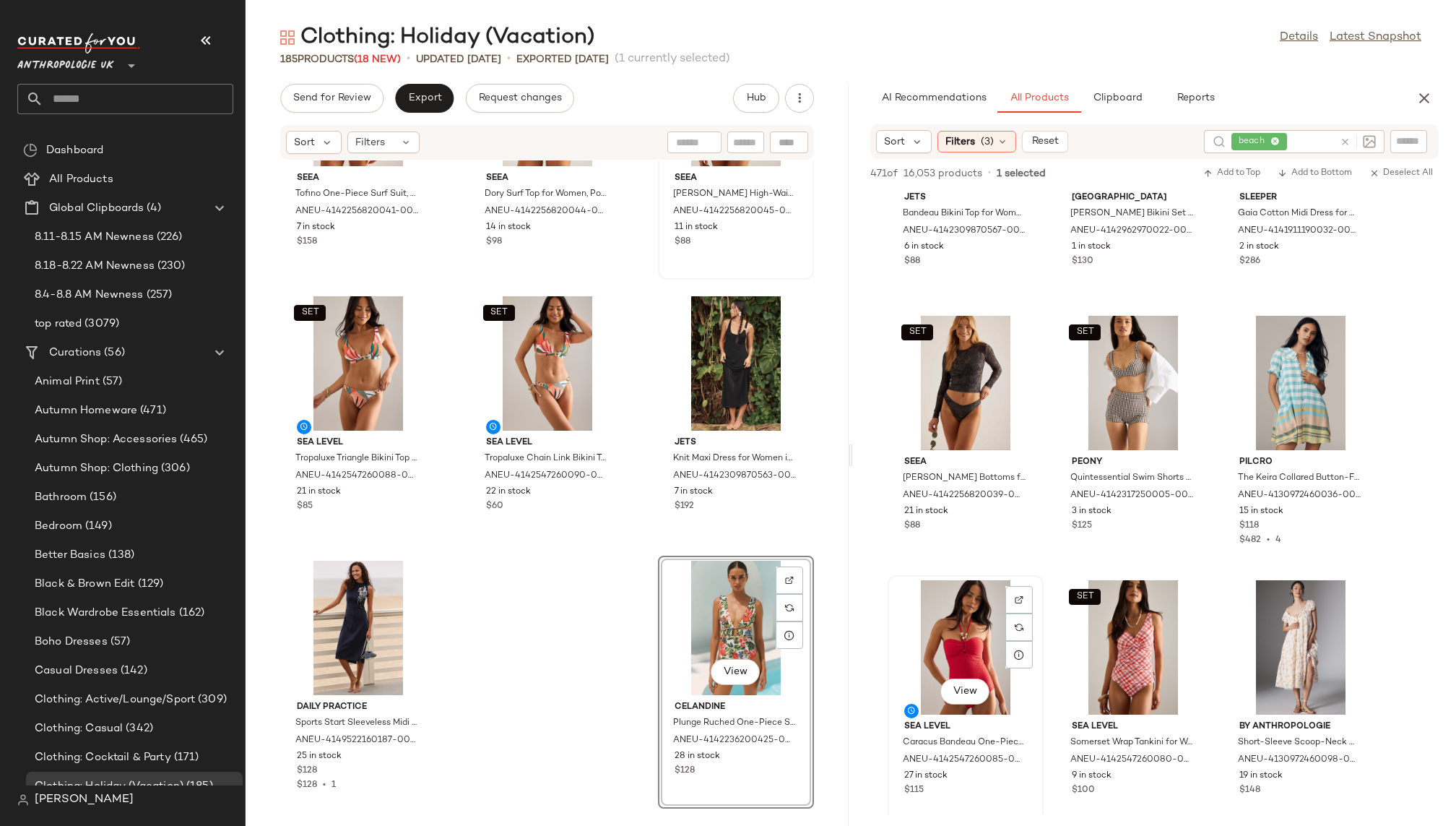
click at [950, 639] on div "View" at bounding box center [965, 648] width 146 height 135
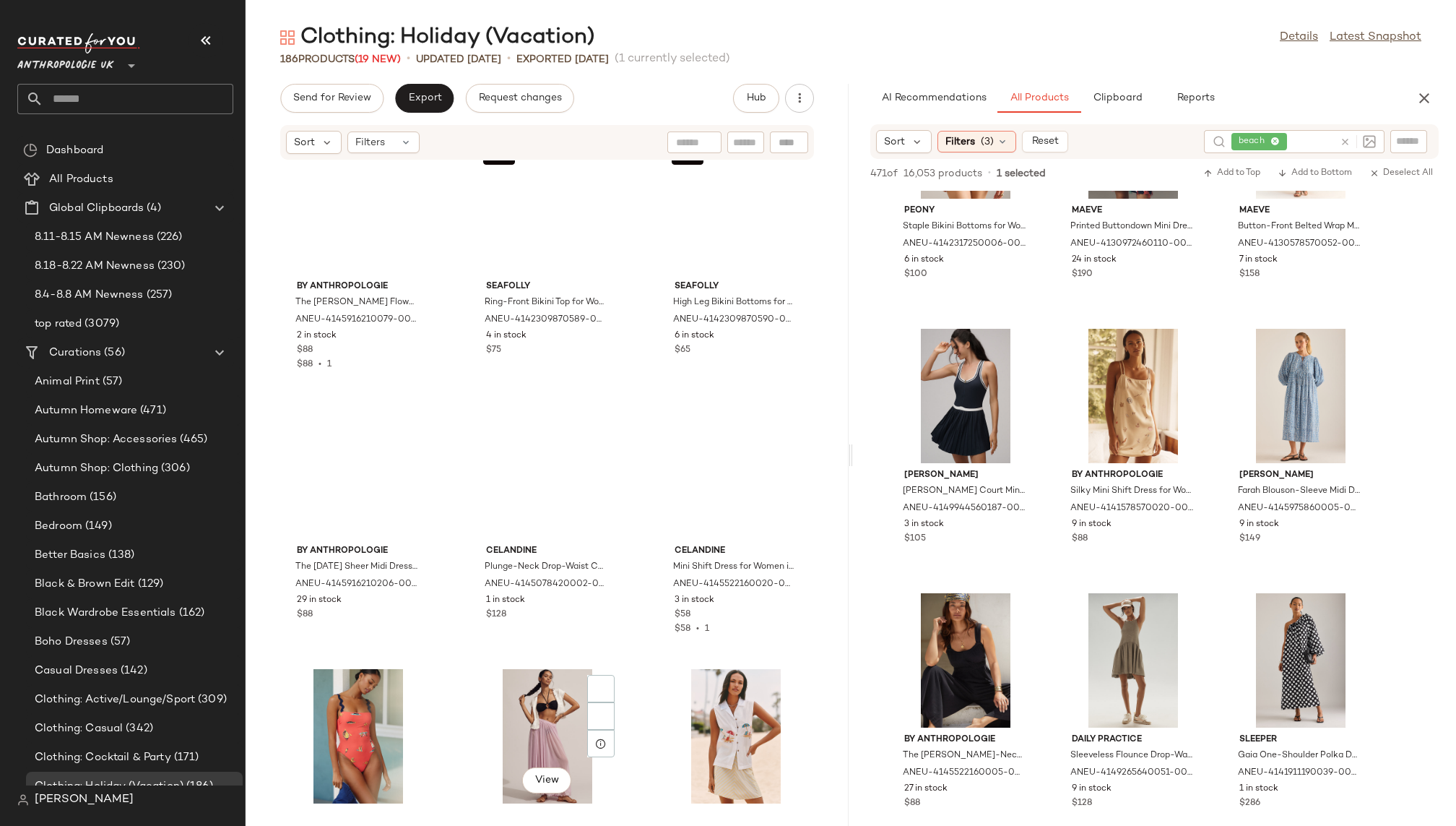
scroll to position [12647, 0]
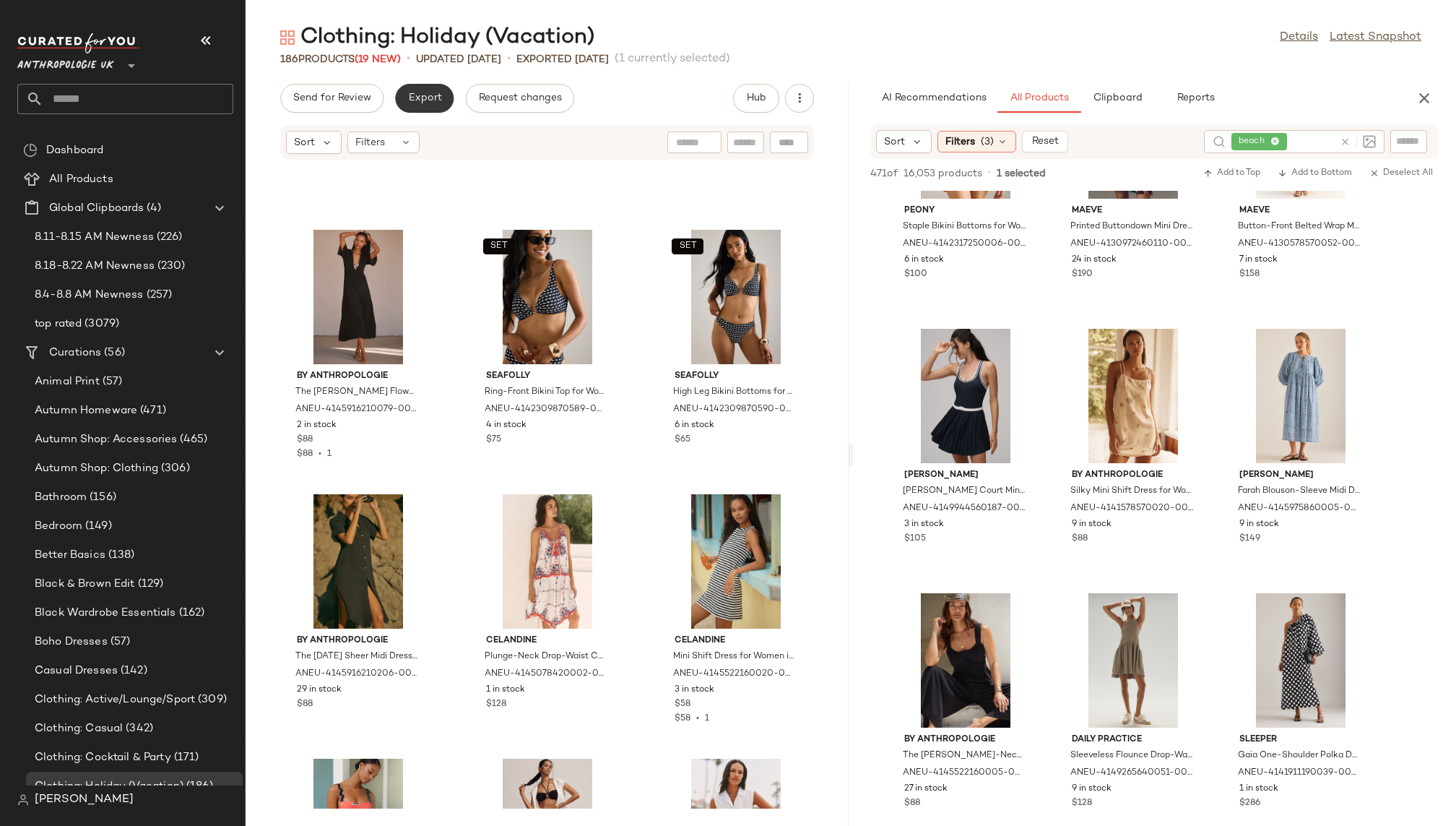
click at [433, 97] on span "Export" at bounding box center [424, 98] width 34 height 11
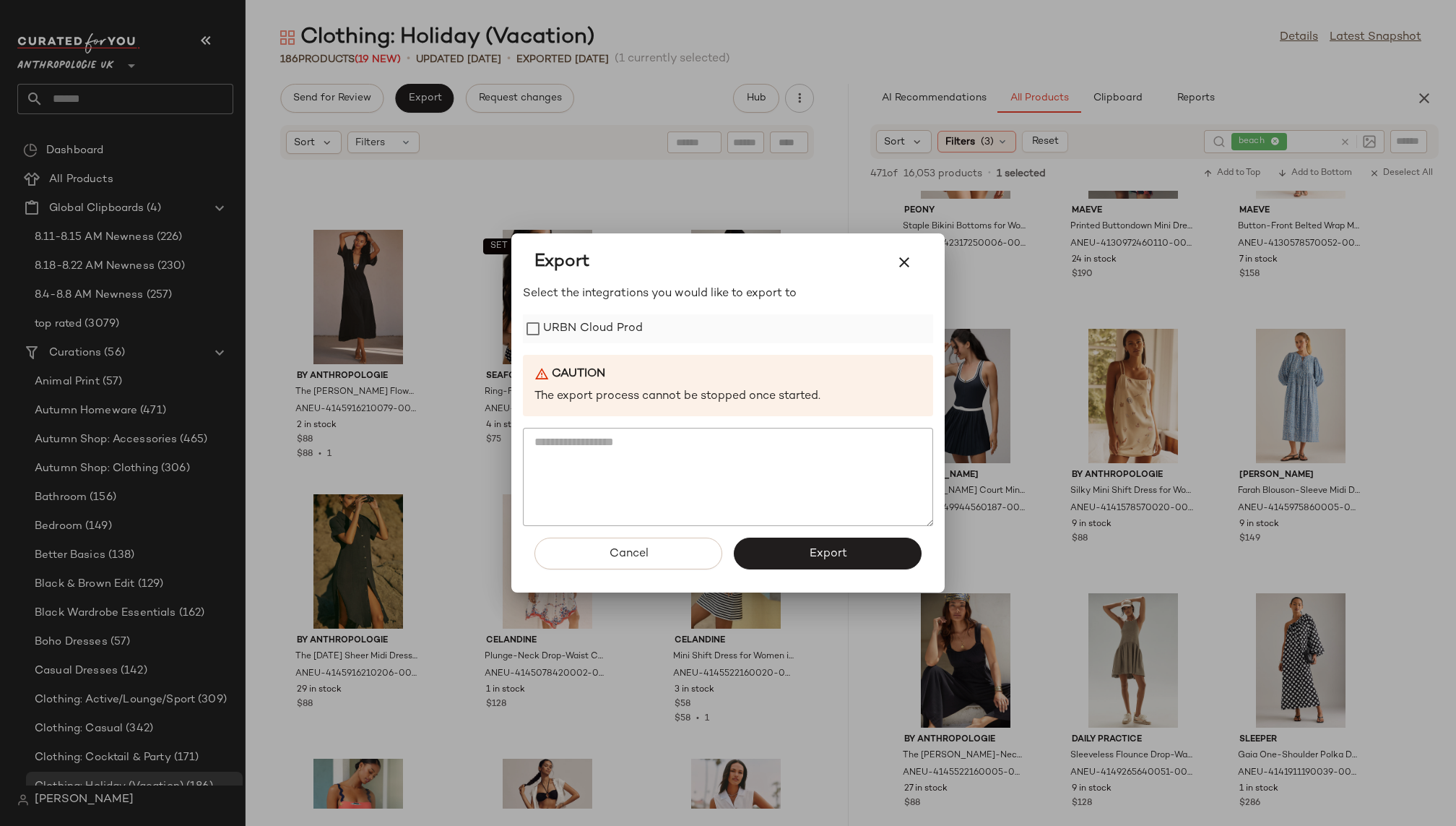
click at [587, 332] on label "URBN Cloud Prod" at bounding box center [592, 328] width 99 height 29
click at [811, 551] on span "Export" at bounding box center [827, 554] width 38 height 13
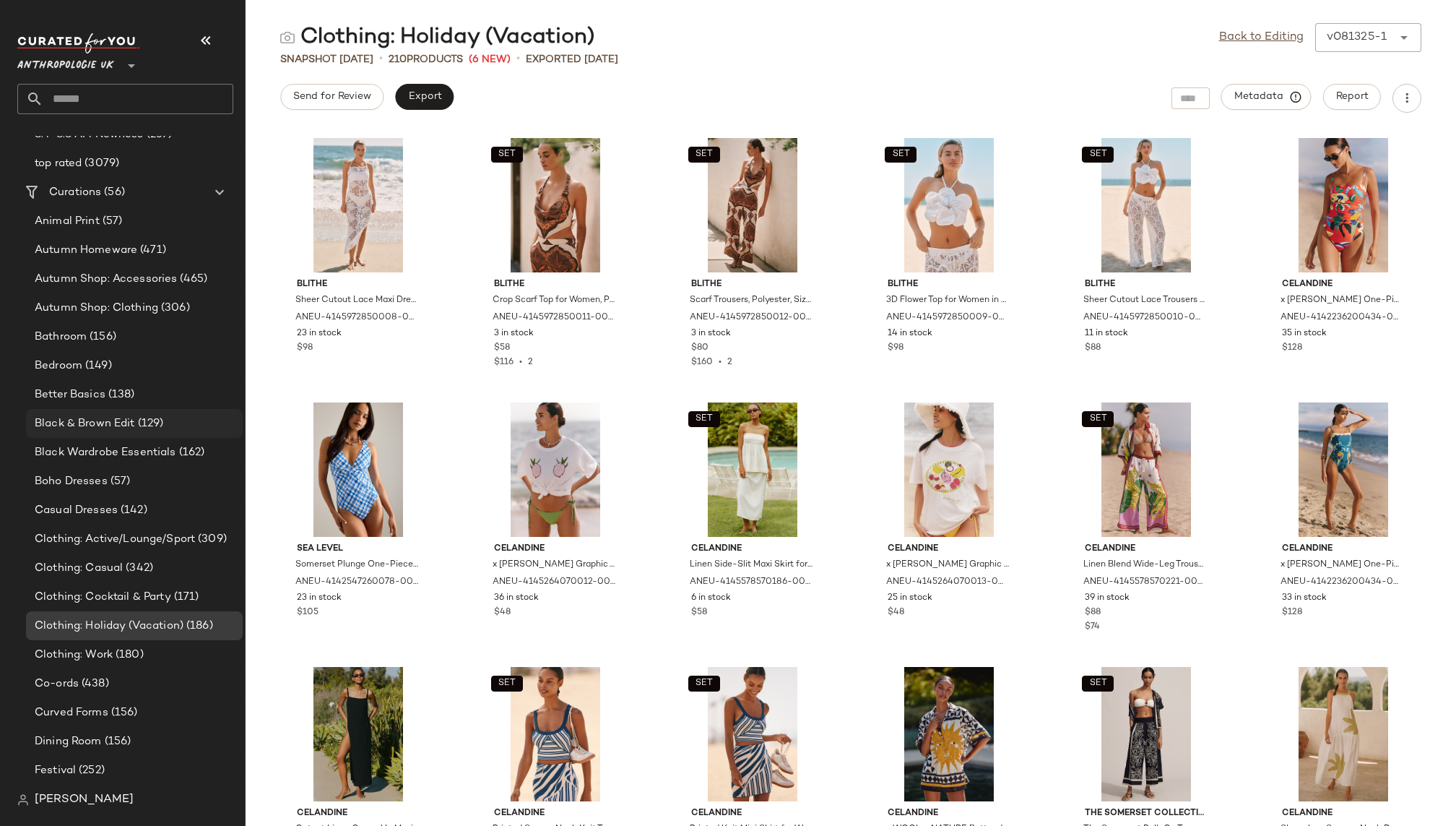
scroll to position [172, 0]
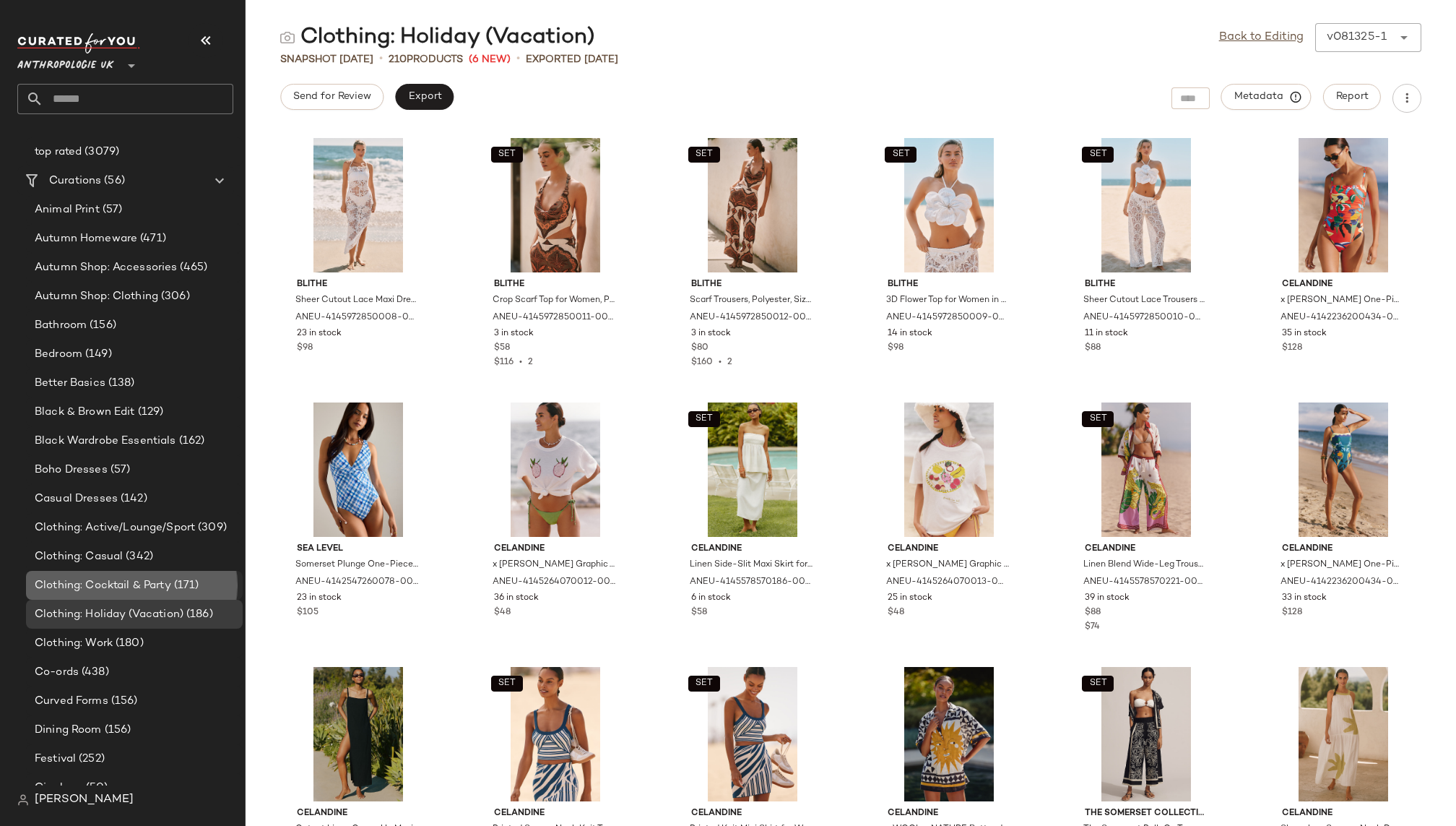
click at [164, 580] on span "Clothing: Cocktail & Party" at bounding box center [102, 586] width 137 height 16
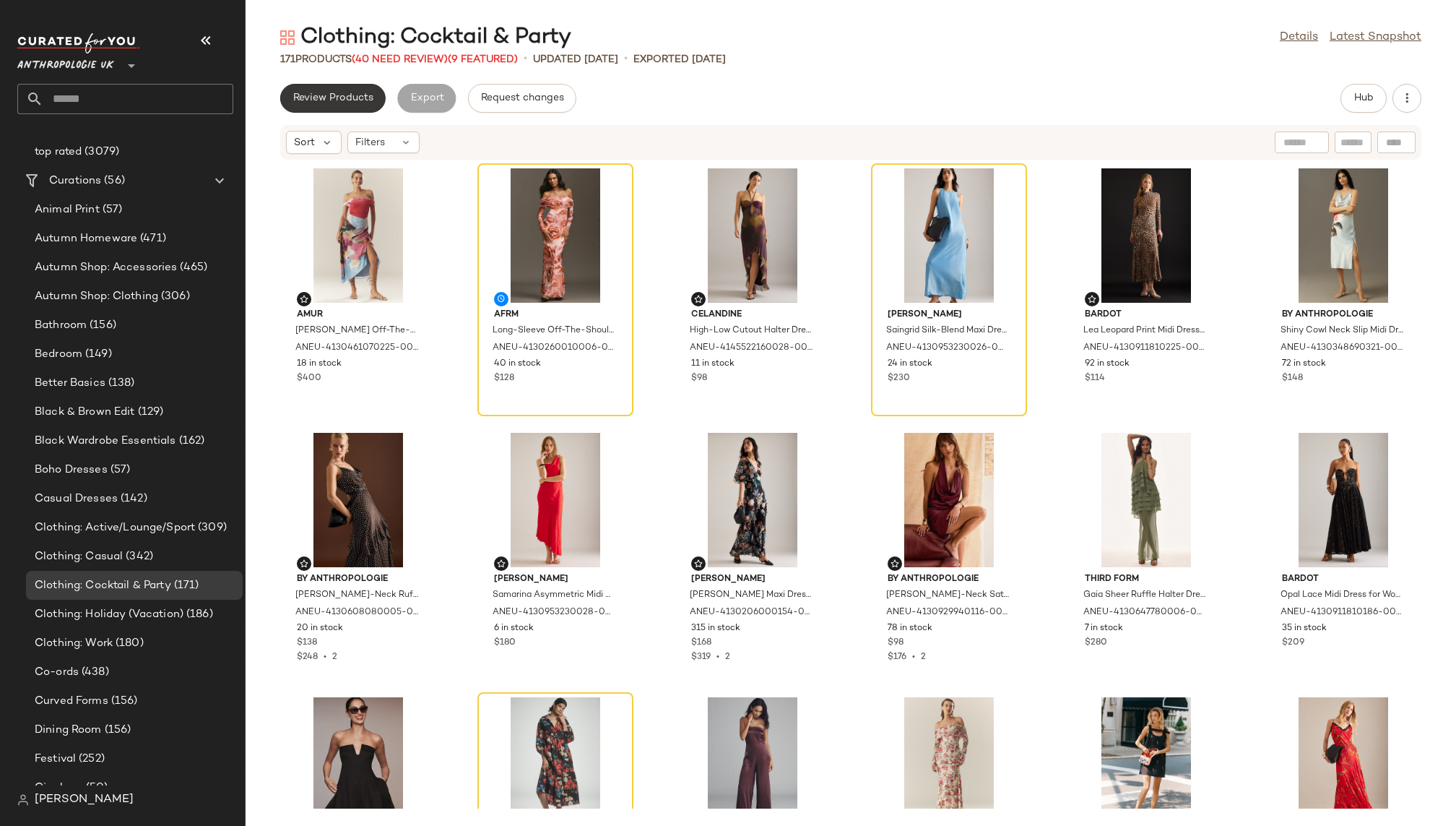
click at [362, 96] on span "Review Products" at bounding box center [333, 98] width 81 height 11
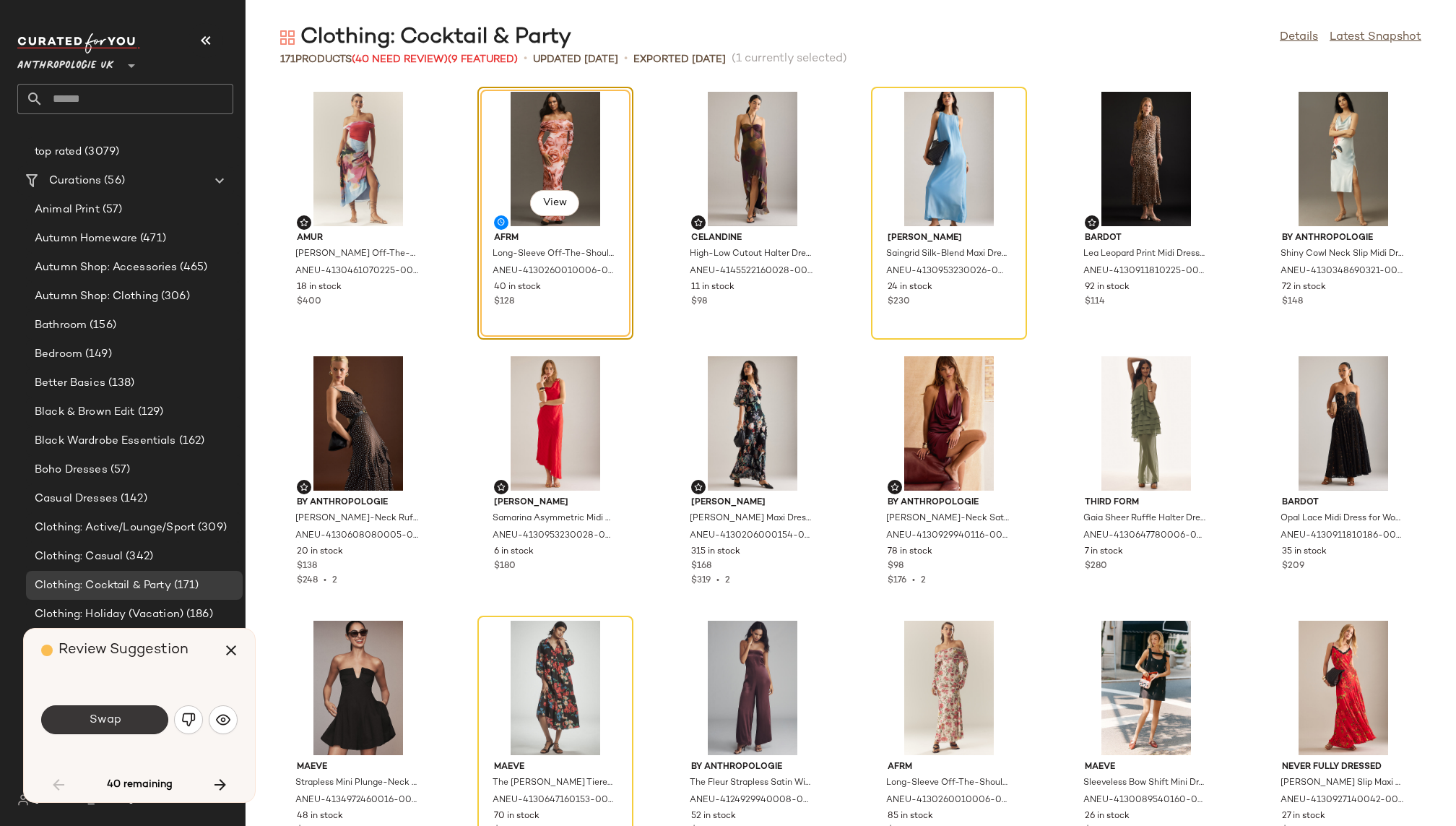
click at [111, 717] on span "Swap" at bounding box center [104, 720] width 32 height 13
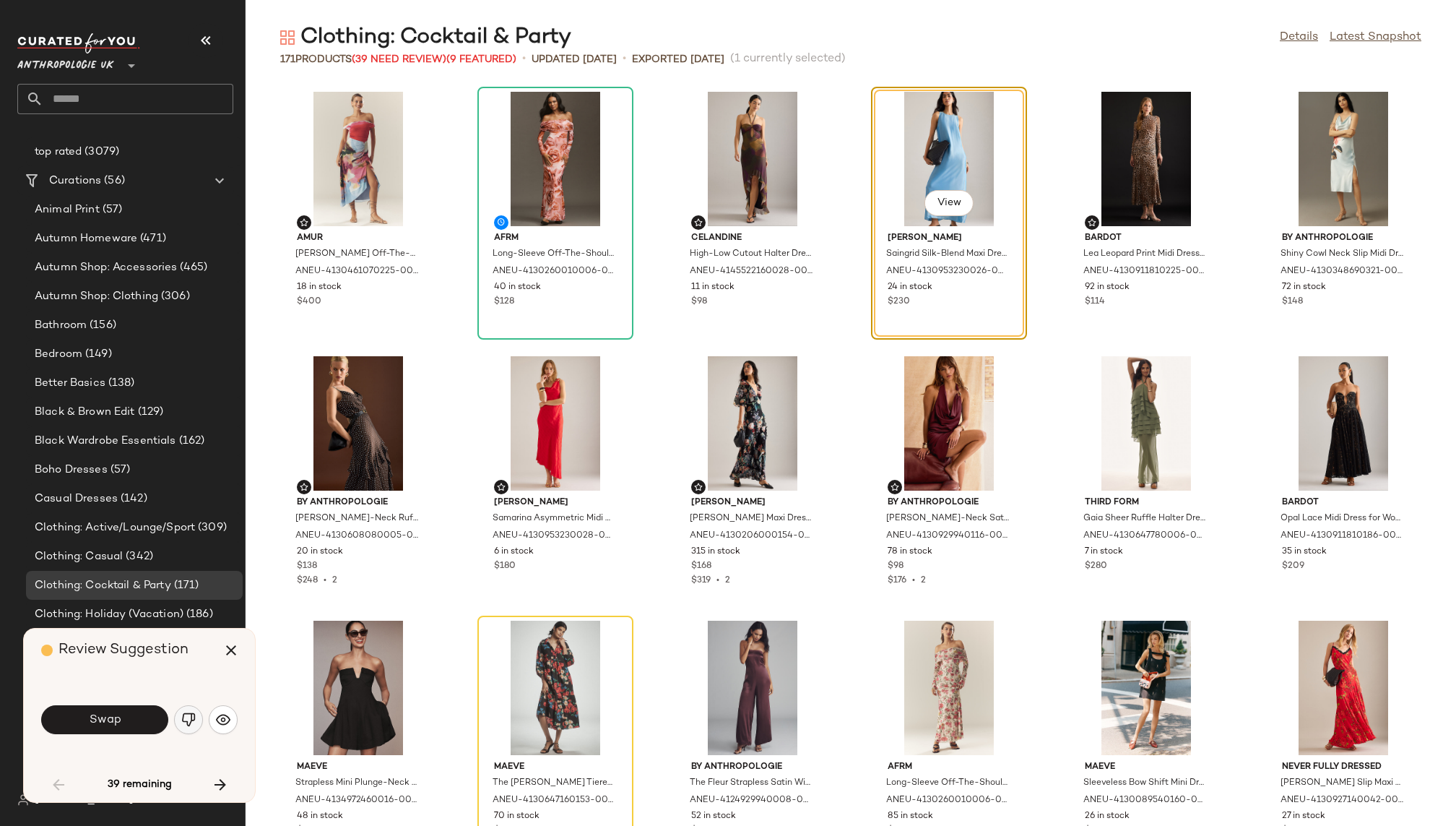
click at [185, 725] on img "button" at bounding box center [188, 719] width 14 height 14
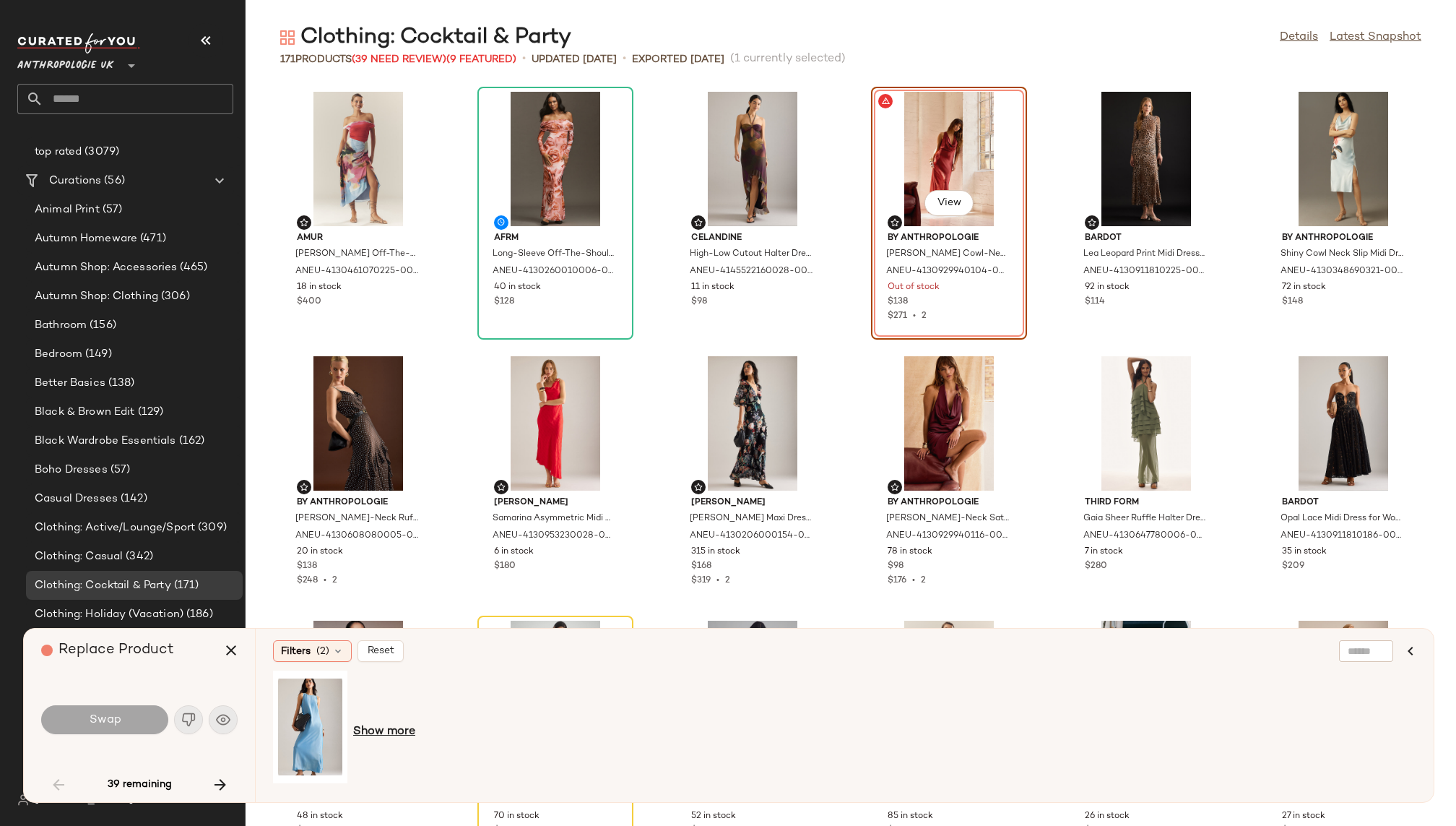
click at [385, 726] on span "Show more" at bounding box center [384, 732] width 62 height 17
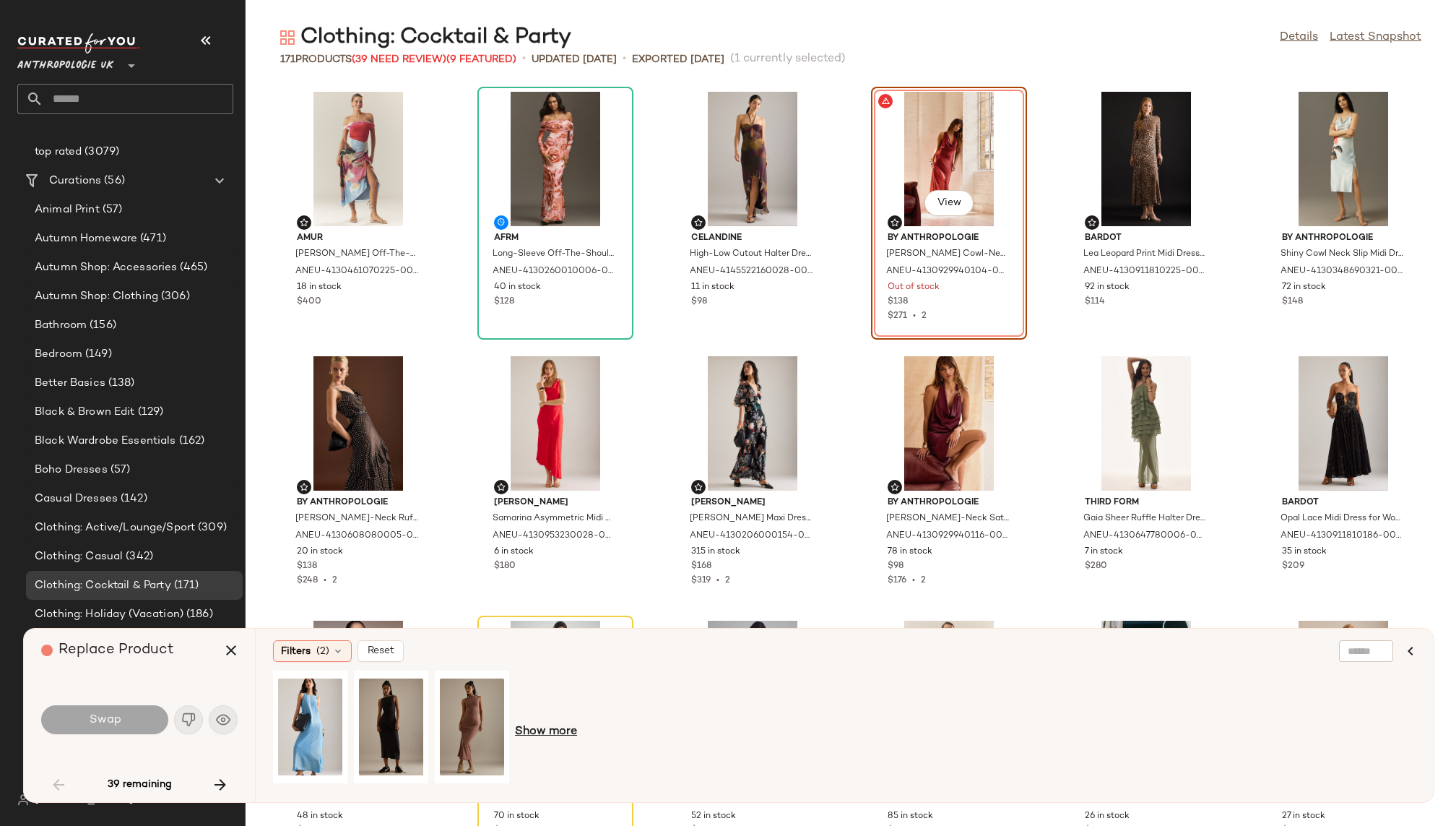
click at [541, 730] on span "Show more" at bounding box center [546, 732] width 62 height 17
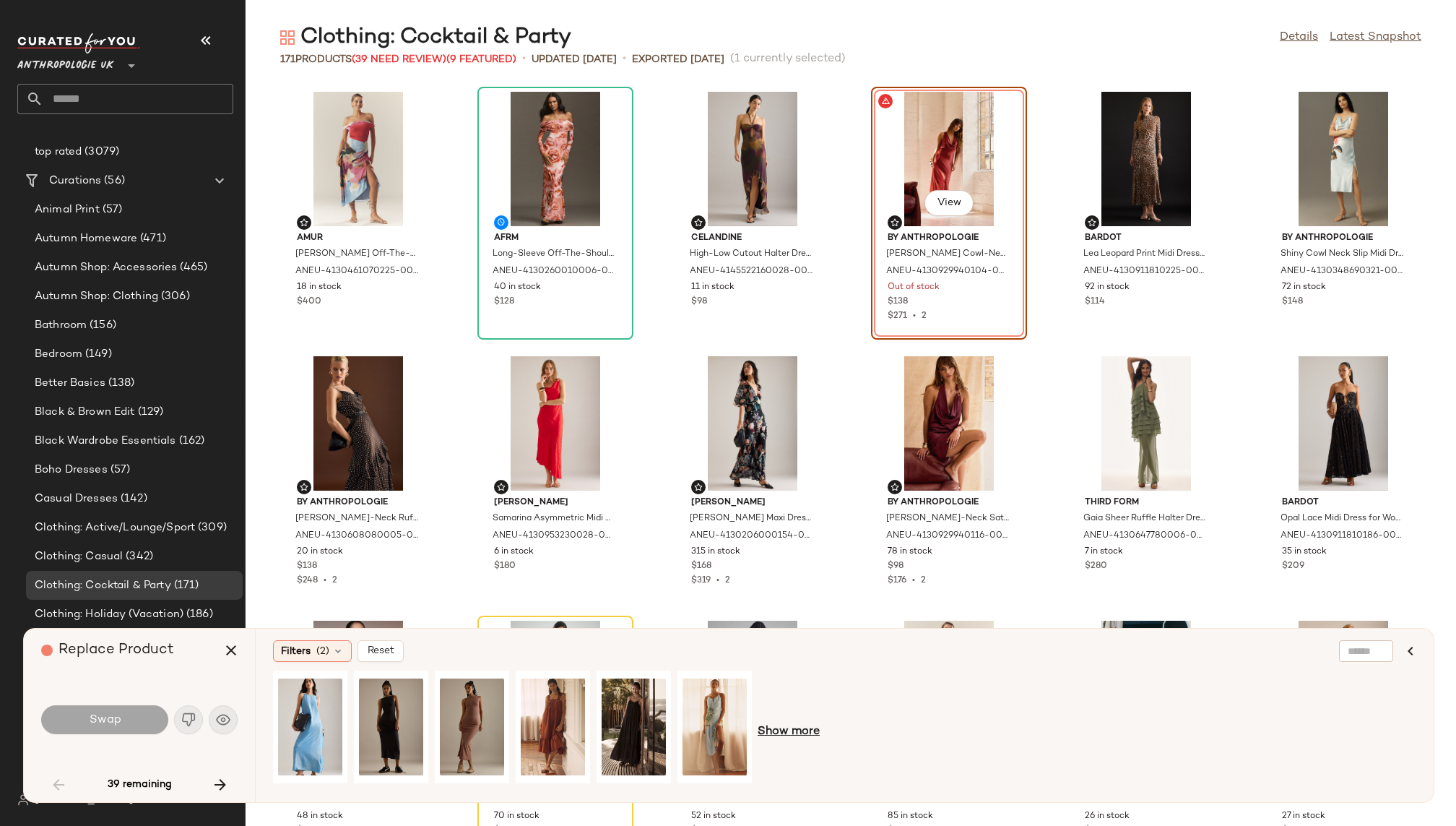
click at [788, 723] on span "Show more" at bounding box center [788, 732] width 62 height 17
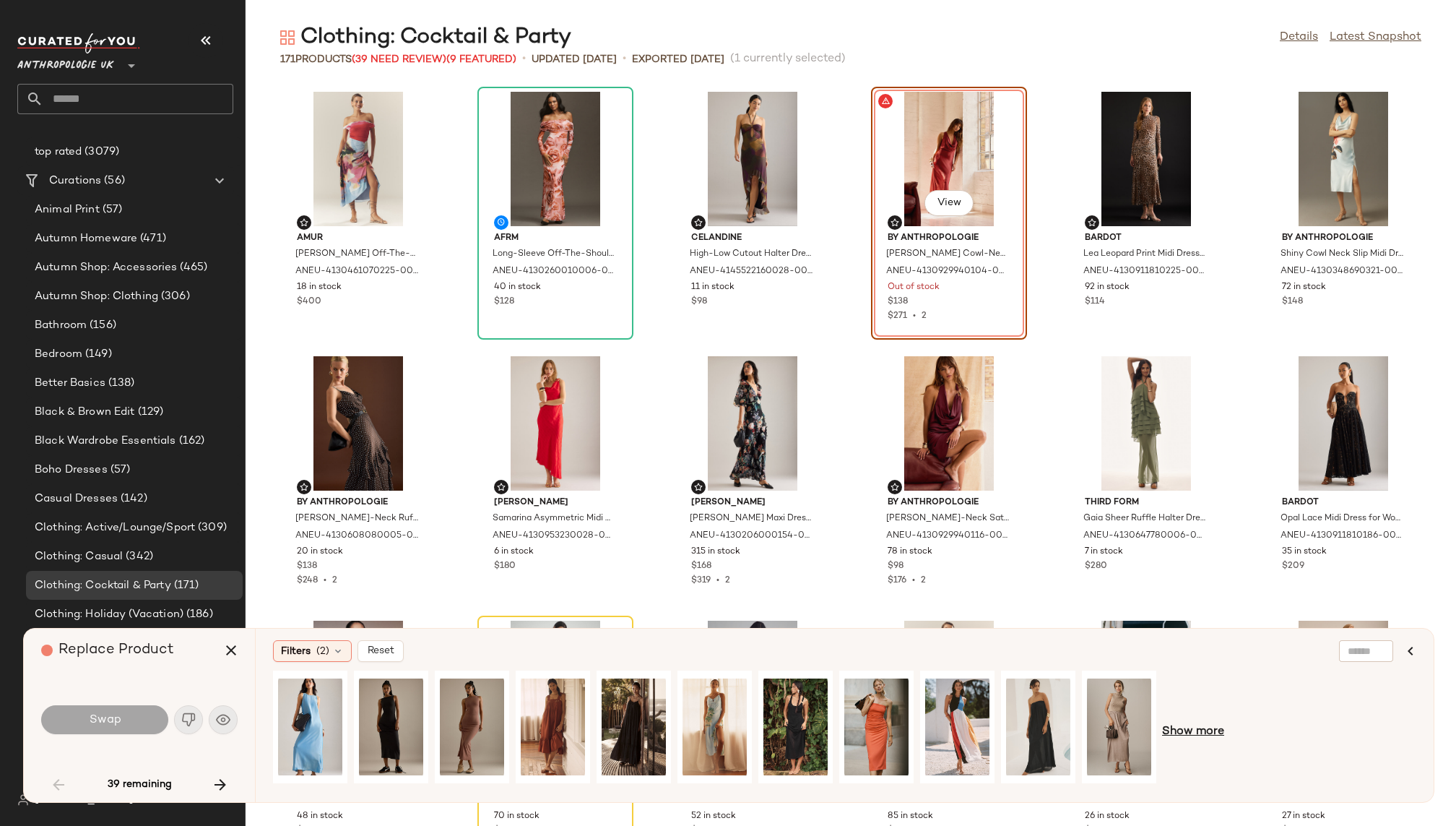
click at [1182, 728] on span "Show more" at bounding box center [1193, 732] width 62 height 17
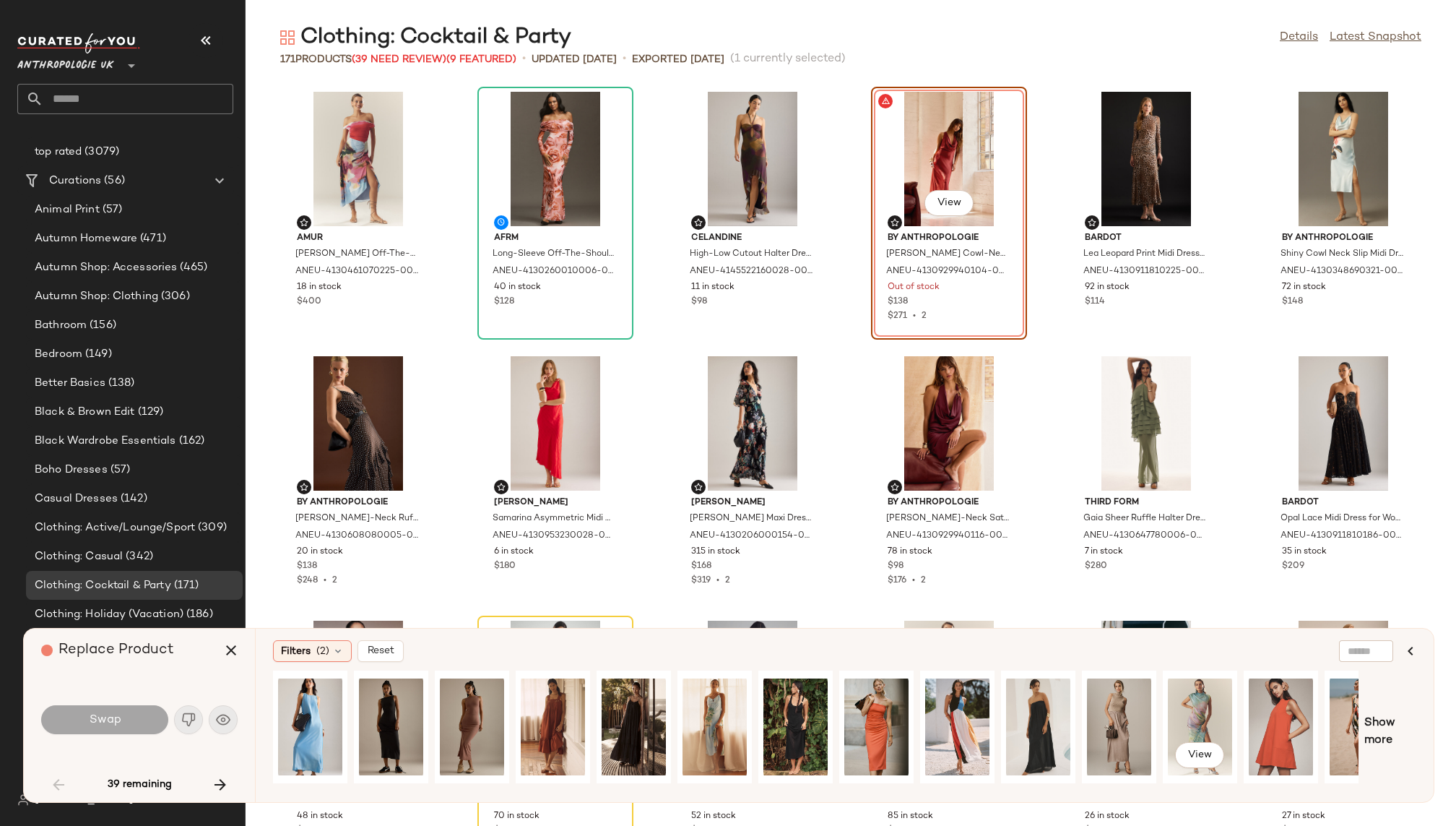
scroll to position [0, 202]
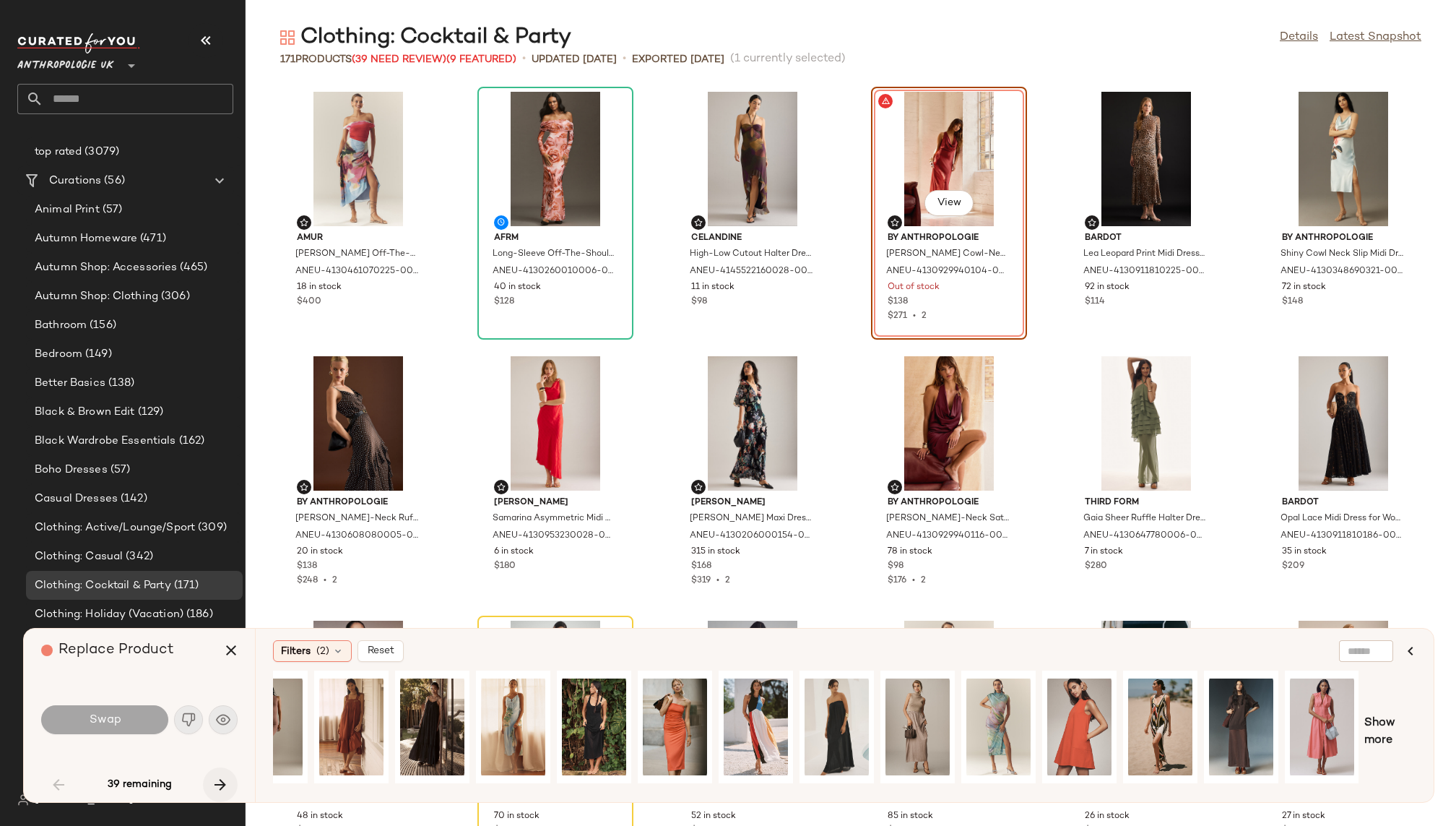
click at [232, 791] on button "button" at bounding box center [220, 785] width 34 height 34
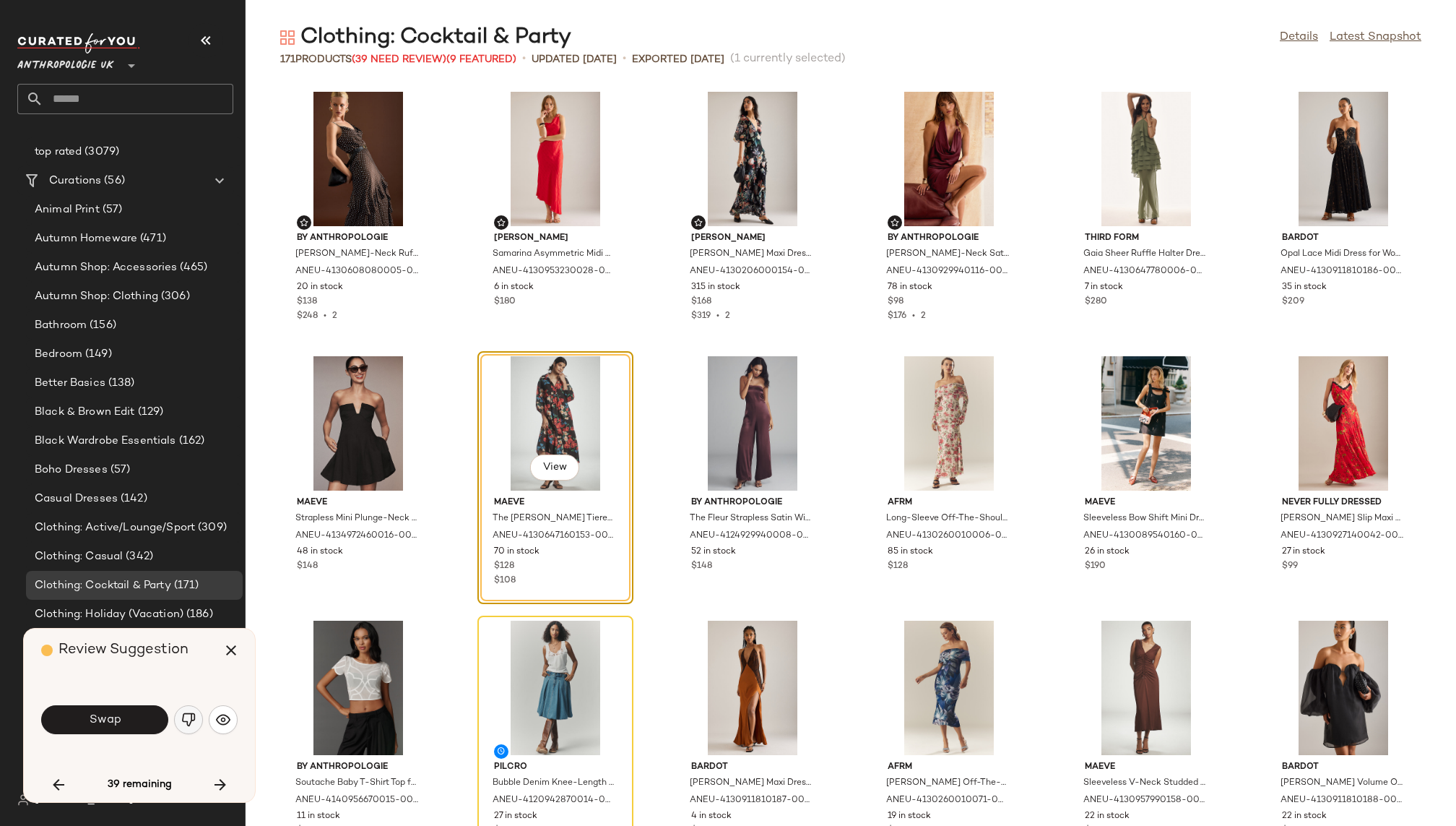
click at [183, 721] on img "button" at bounding box center [188, 719] width 14 height 14
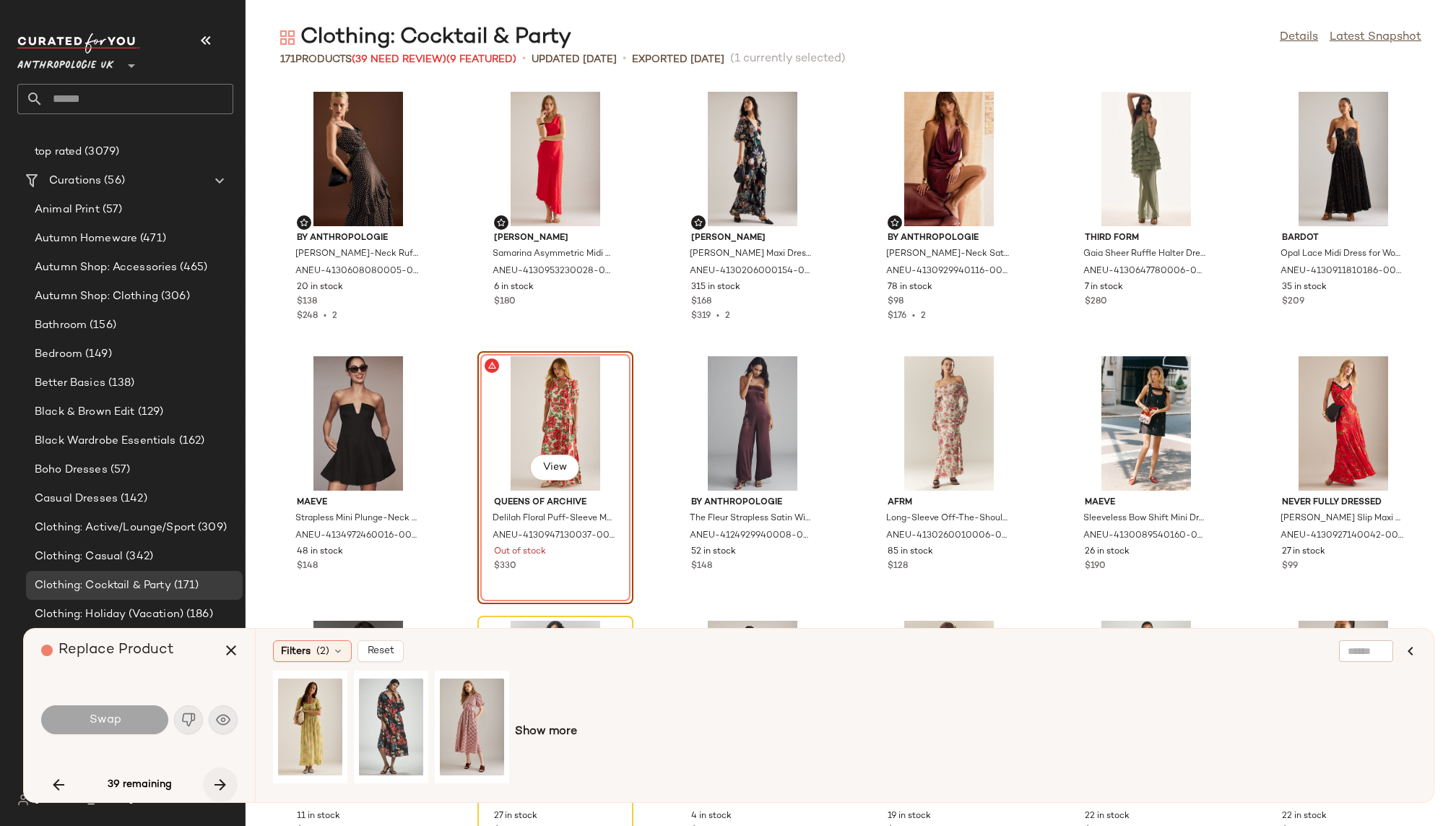
click at [224, 783] on icon "button" at bounding box center [220, 784] width 17 height 17
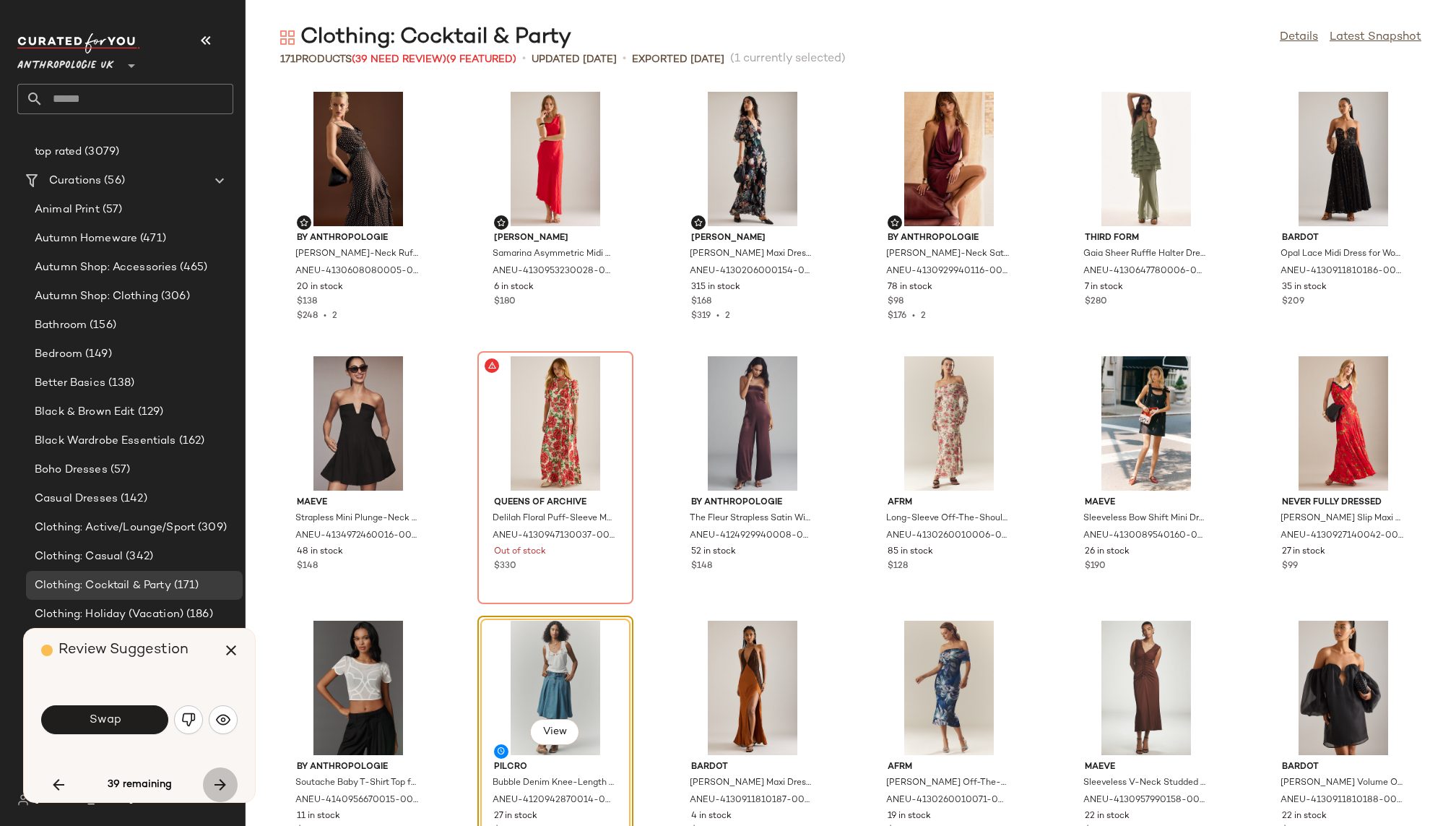
scroll to position [529, 0]
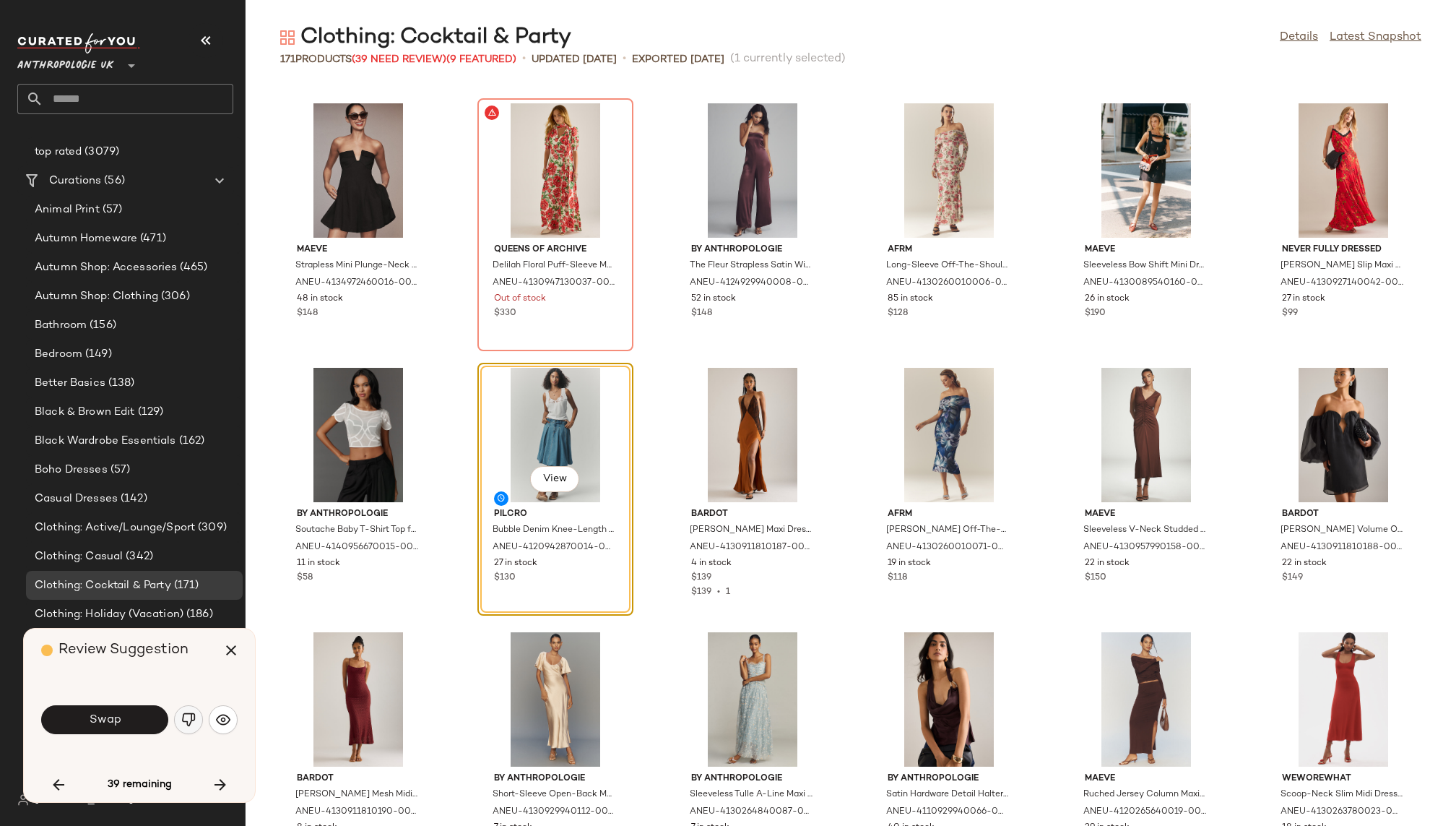
click at [185, 723] on img "button" at bounding box center [188, 719] width 14 height 14
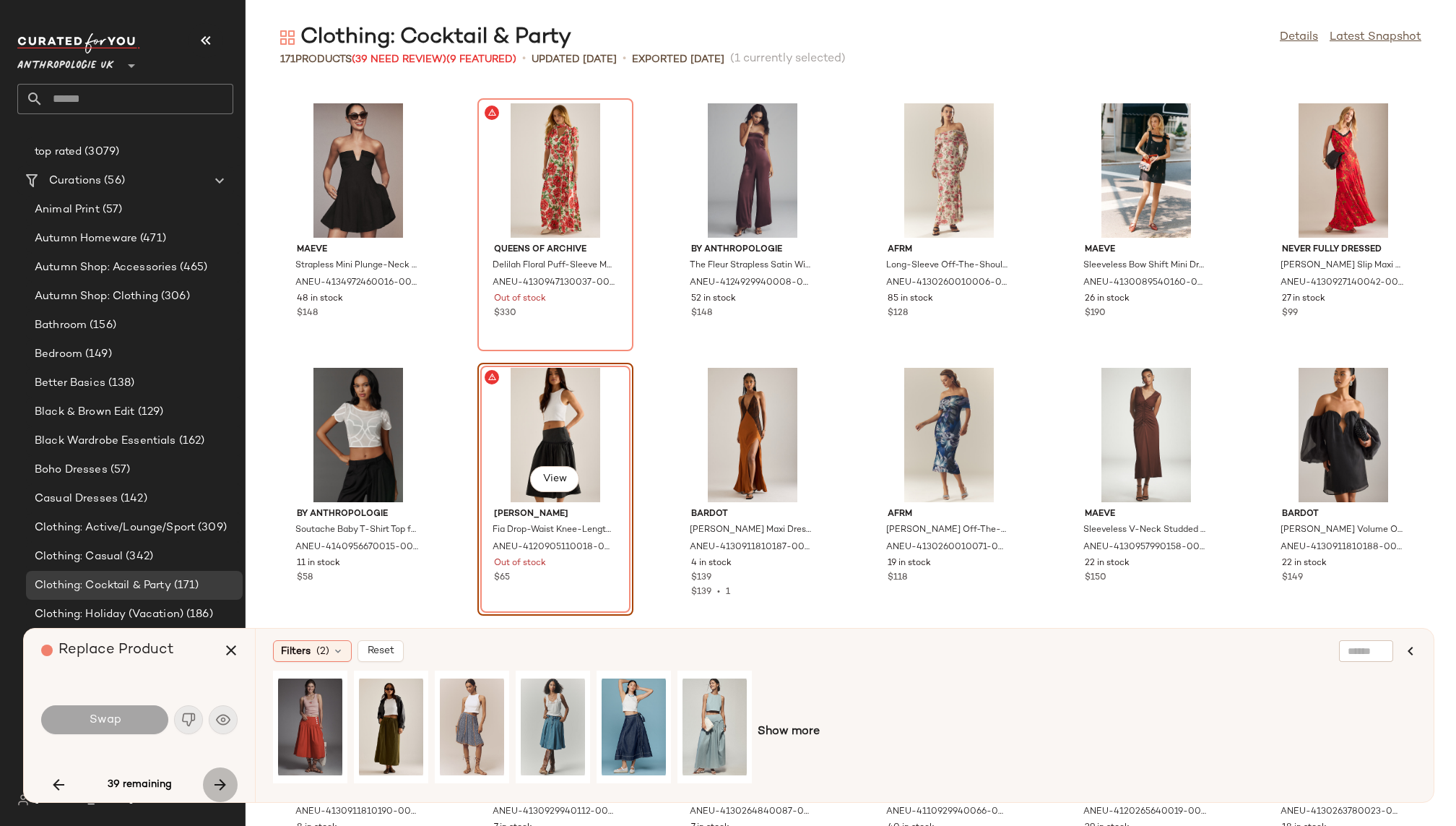
click at [224, 783] on icon "button" at bounding box center [220, 784] width 17 height 17
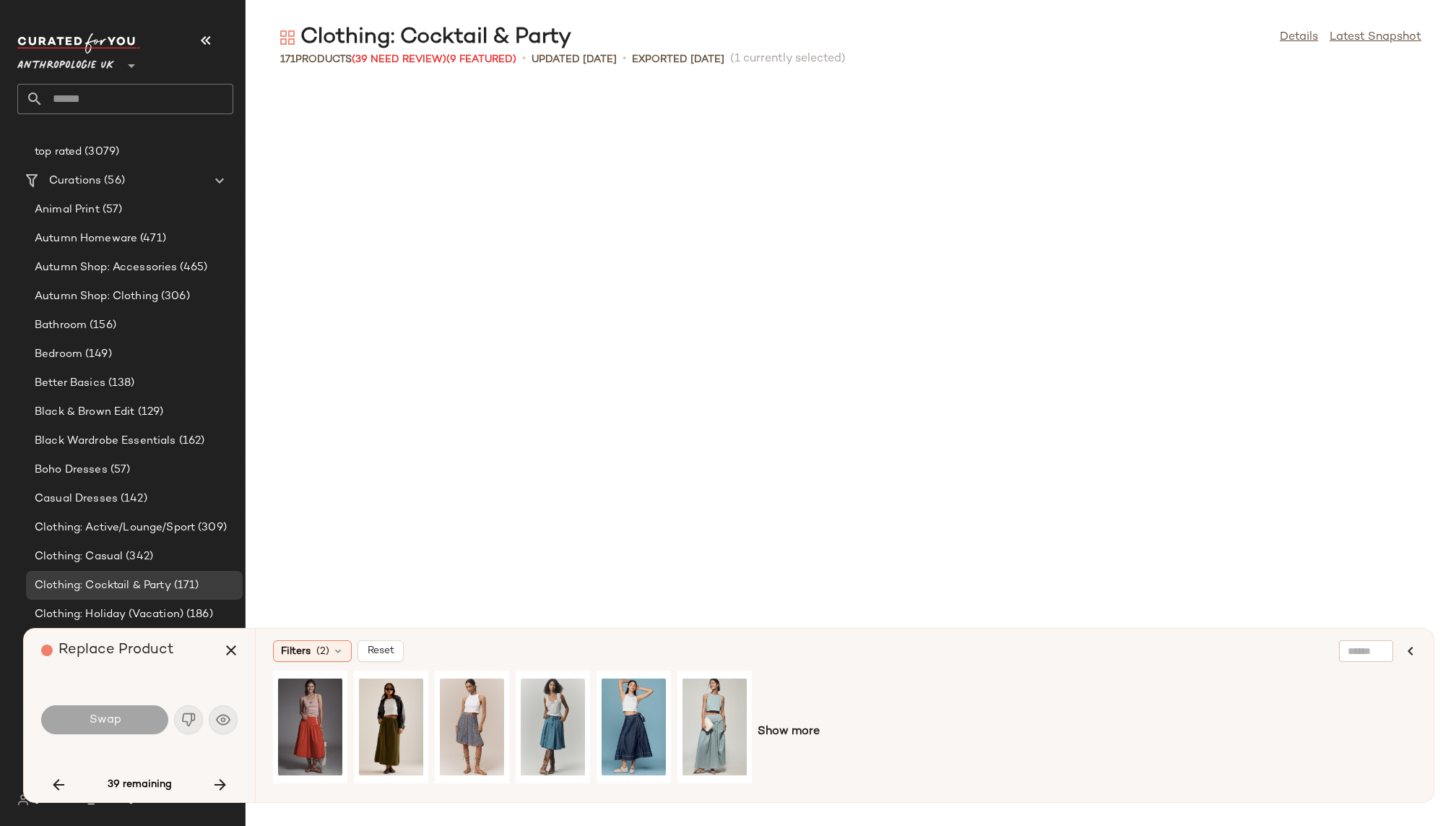
scroll to position [1587, 0]
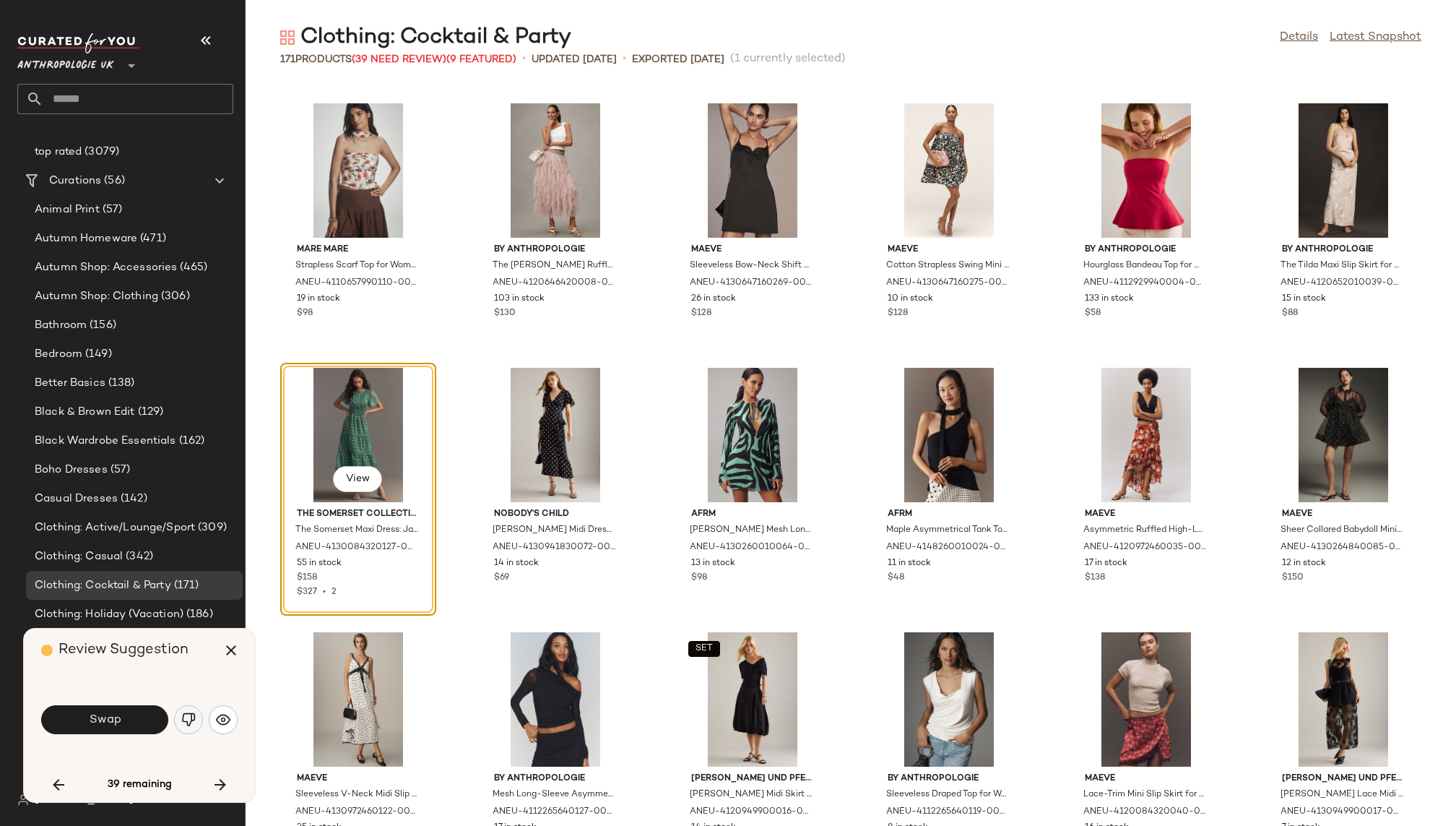
click at [189, 724] on img "button" at bounding box center [188, 719] width 14 height 14
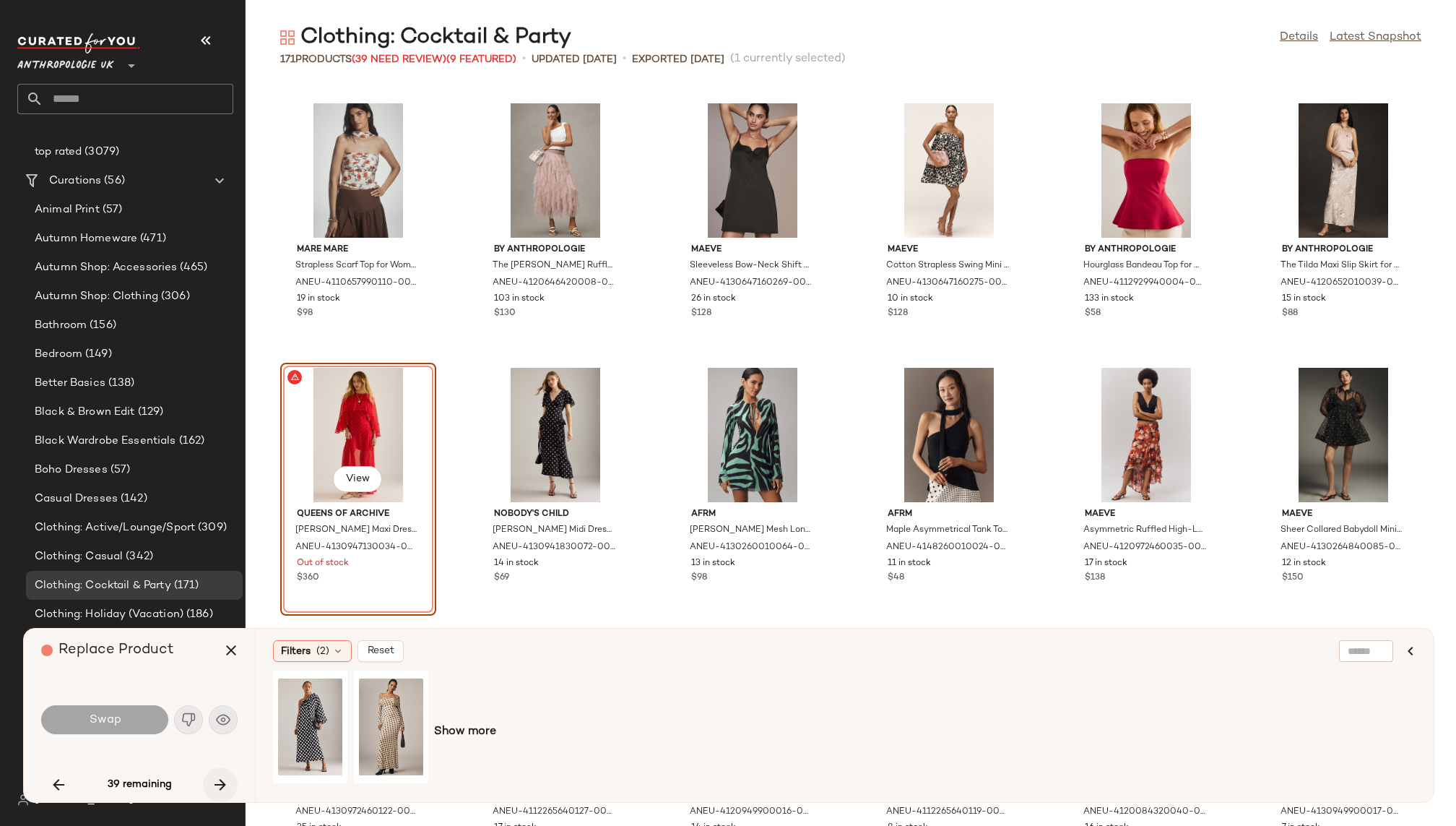
click at [219, 788] on icon "button" at bounding box center [220, 784] width 17 height 17
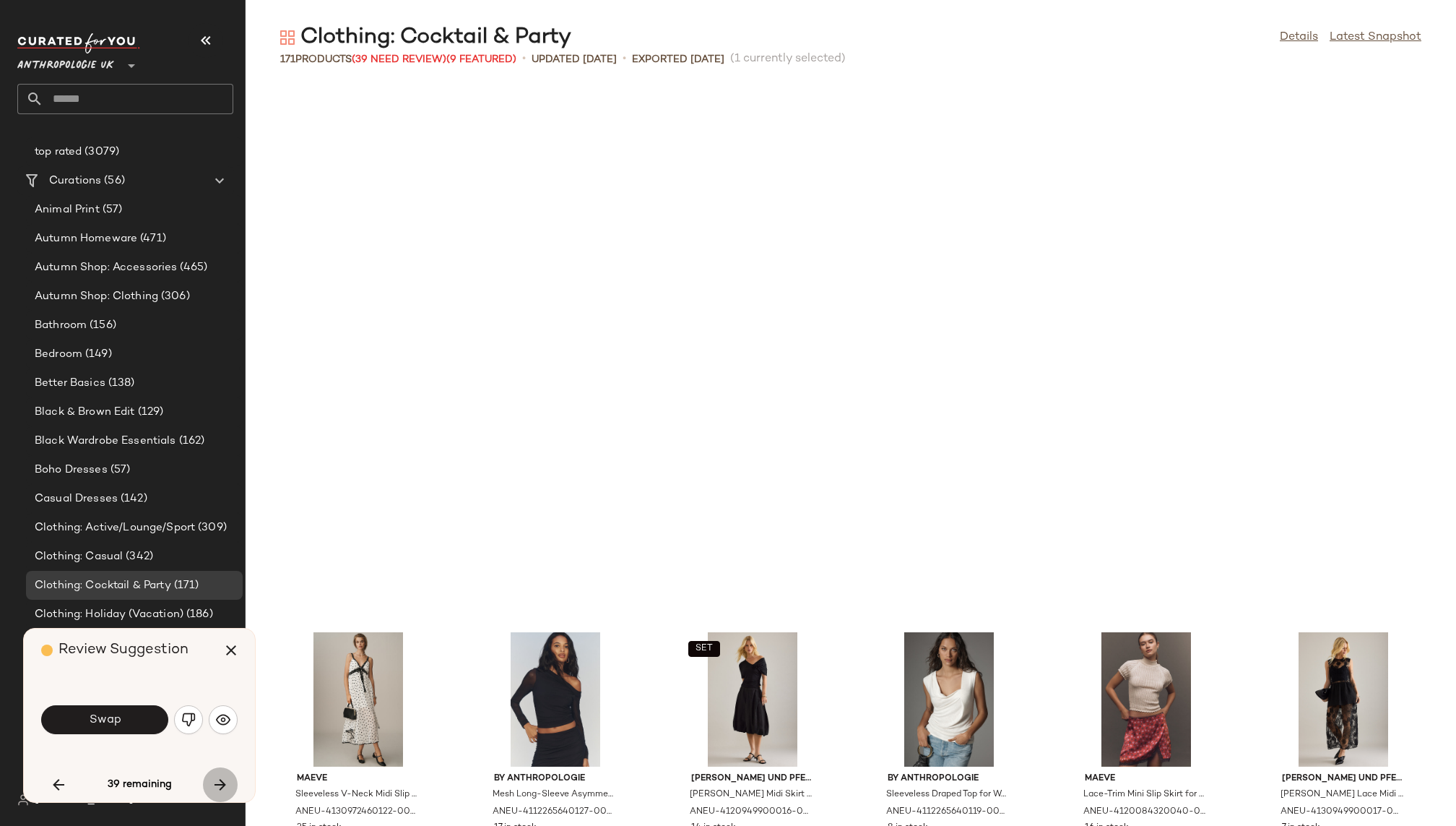
scroll to position [2116, 0]
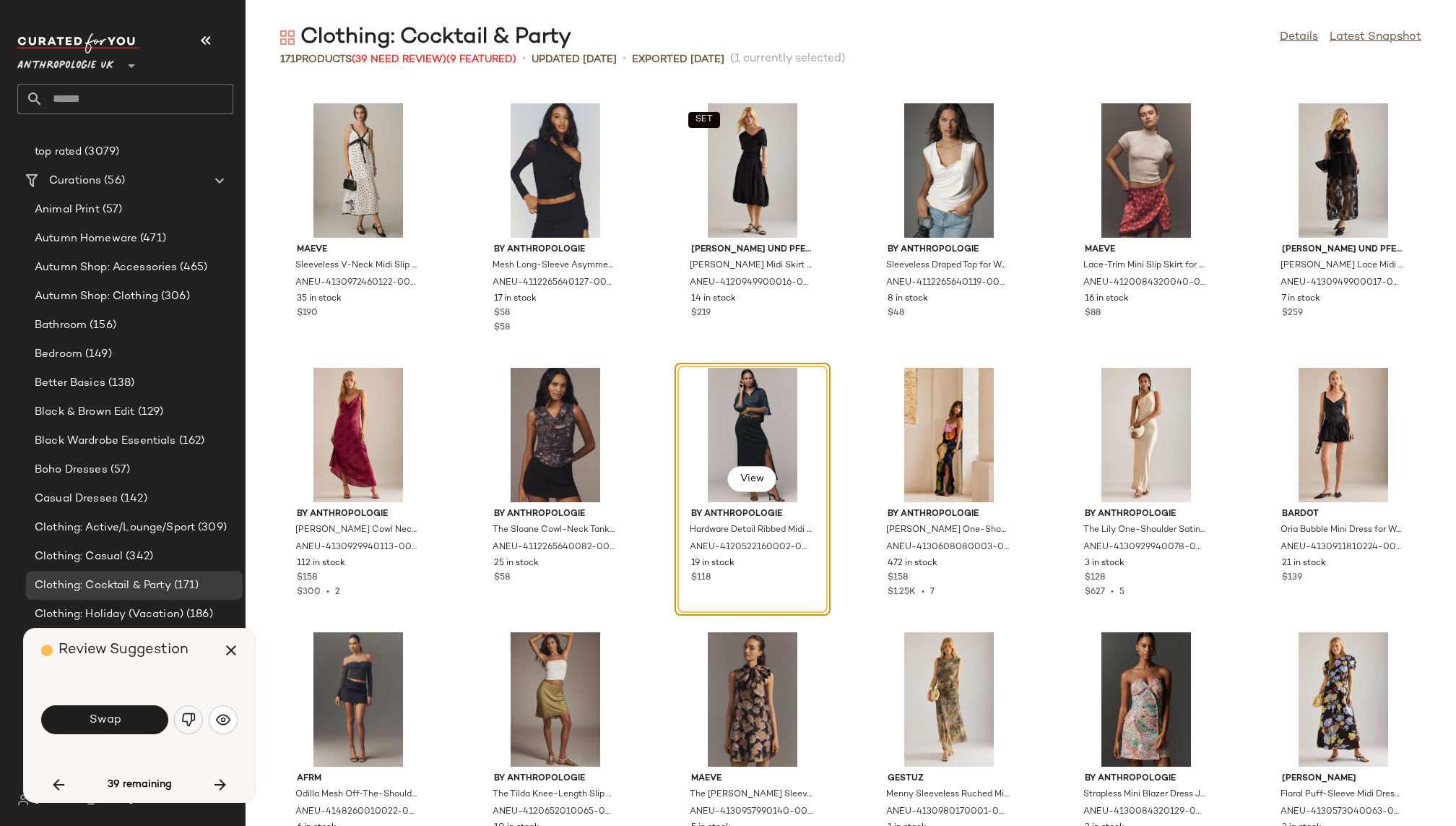
click at [187, 725] on img "button" at bounding box center [188, 719] width 14 height 14
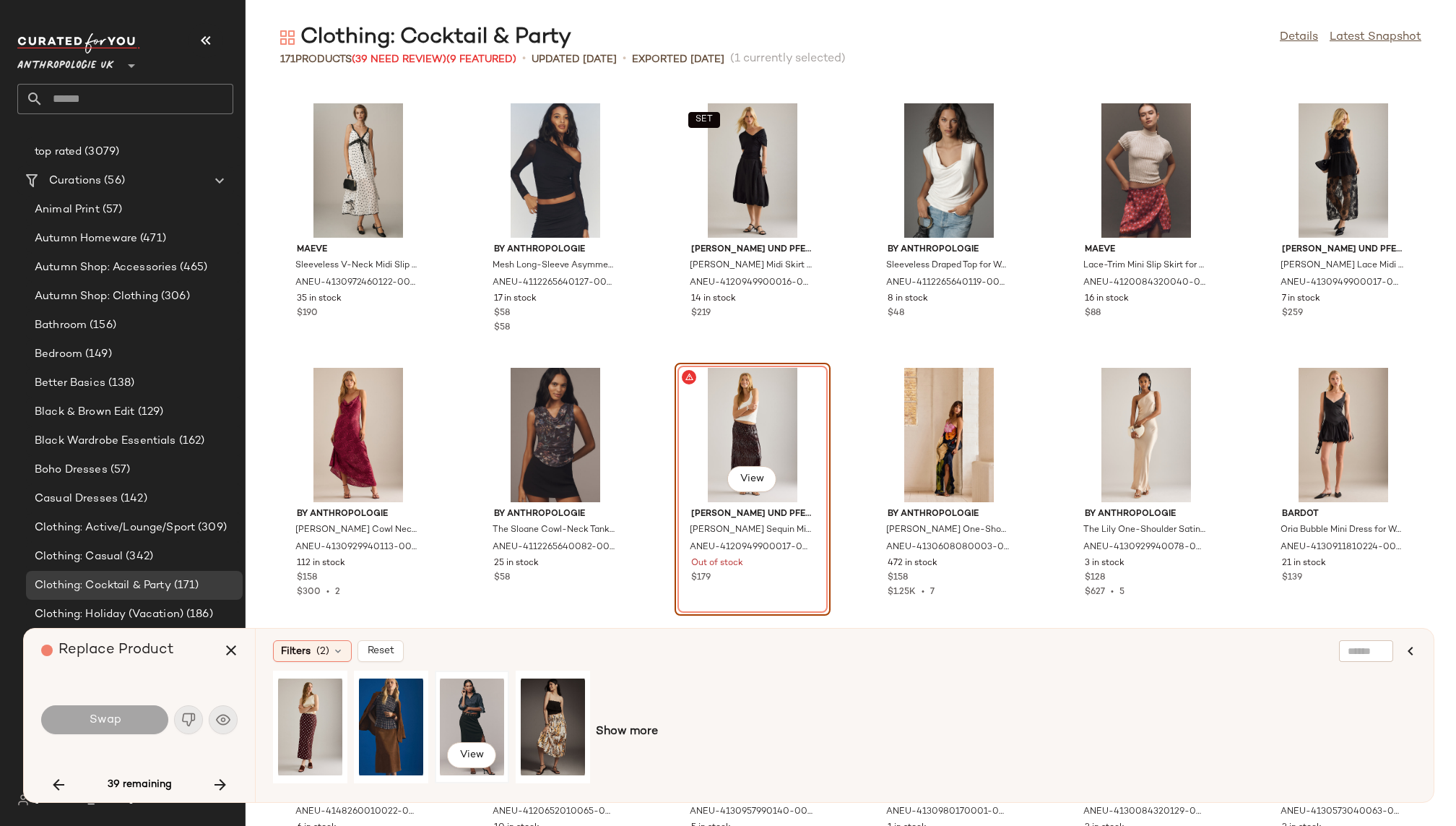
click at [462, 718] on div "View" at bounding box center [472, 726] width 64 height 103
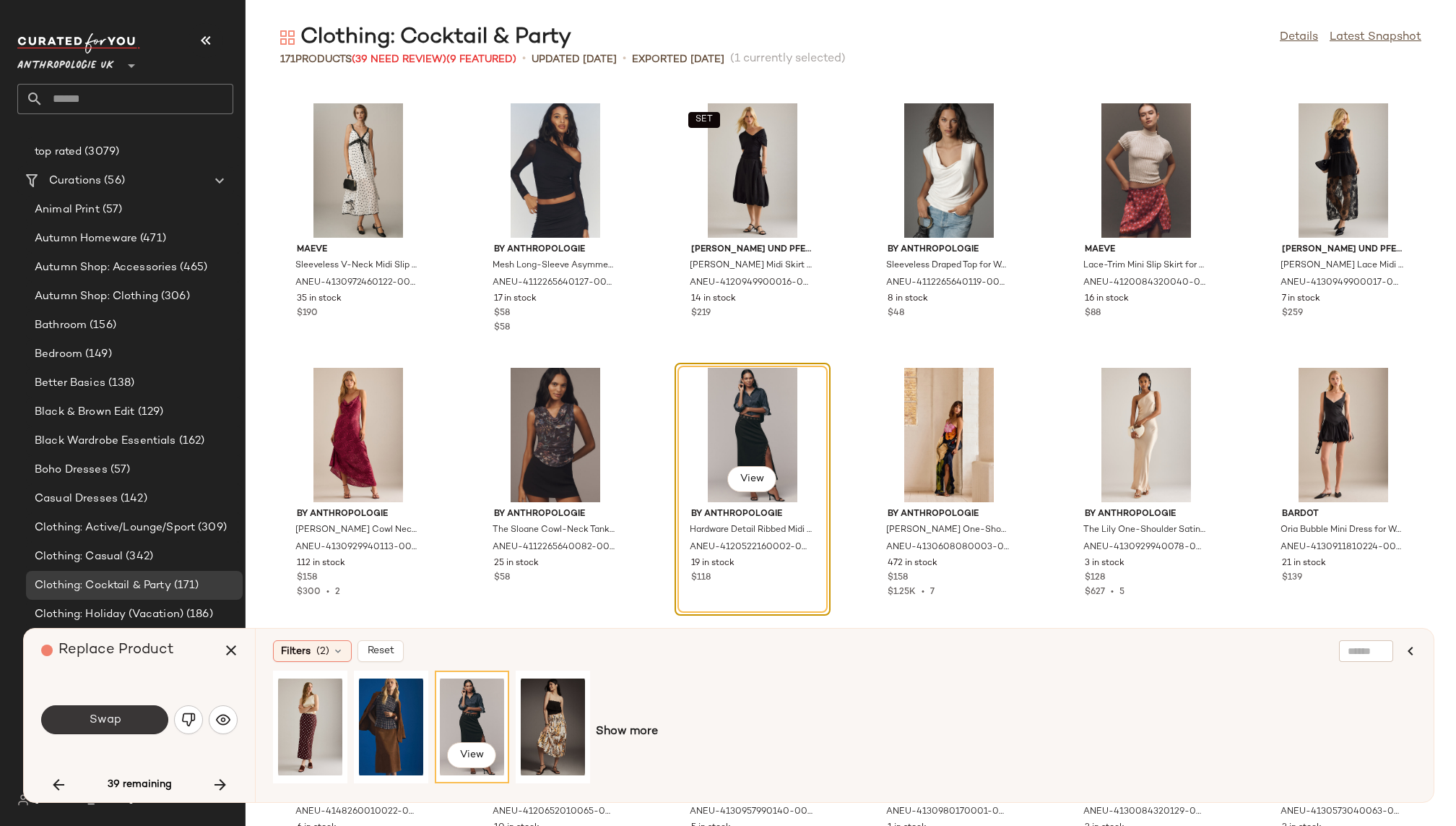
click at [126, 721] on button "Swap" at bounding box center [105, 720] width 127 height 29
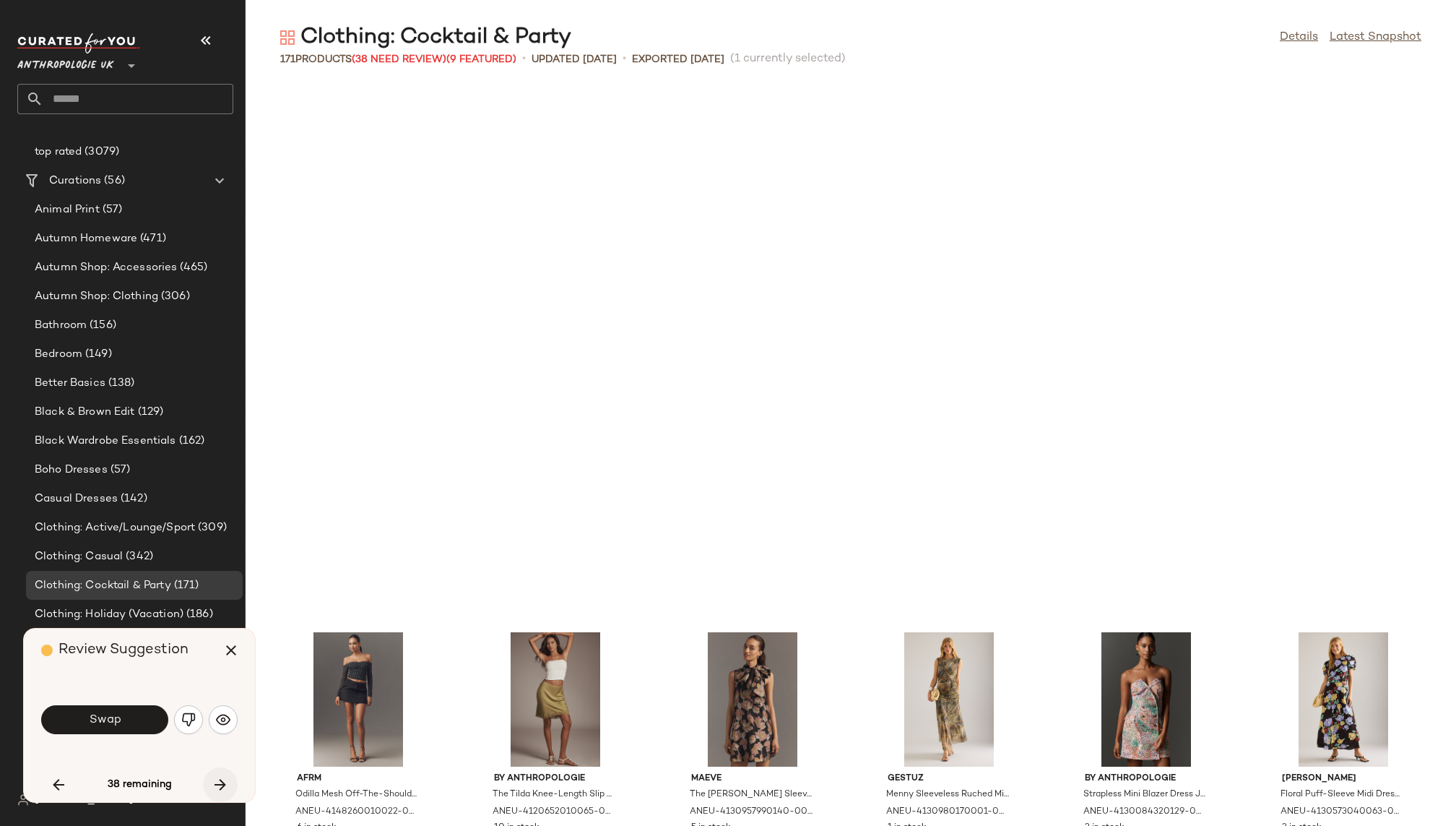
scroll to position [2645, 0]
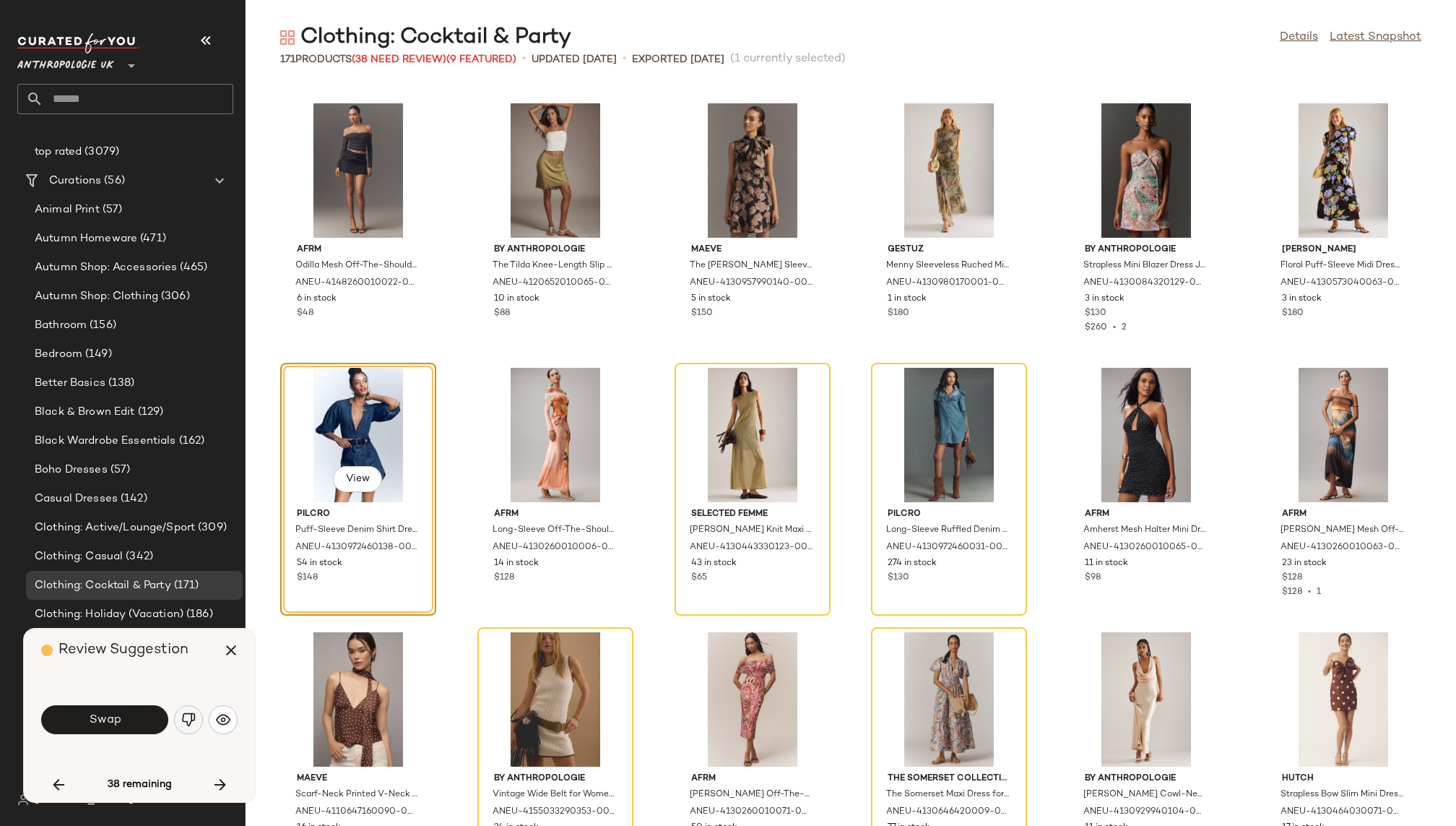
click at [192, 720] on img "button" at bounding box center [188, 719] width 14 height 14
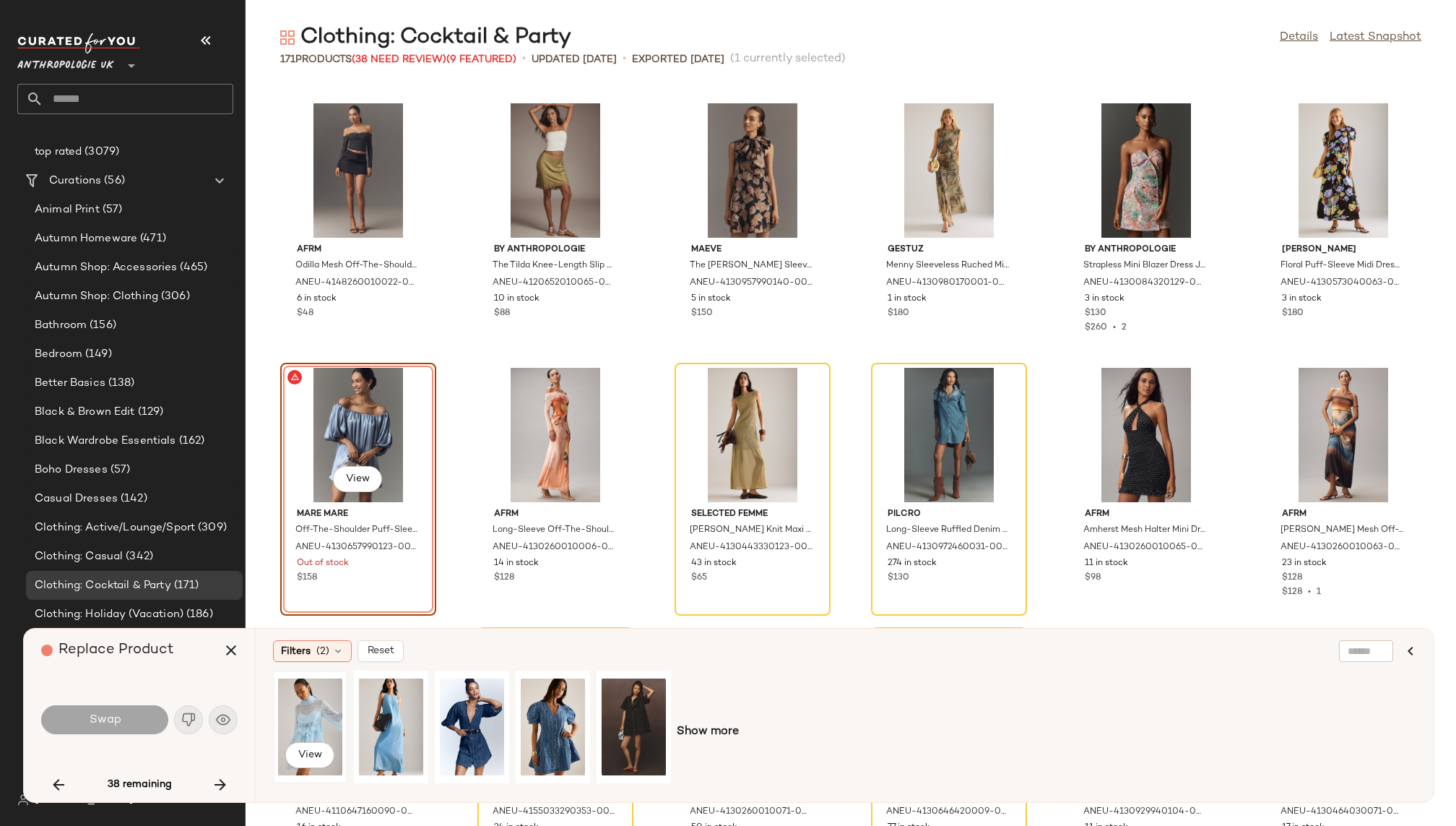
click at [295, 718] on div "View" at bounding box center [310, 726] width 64 height 103
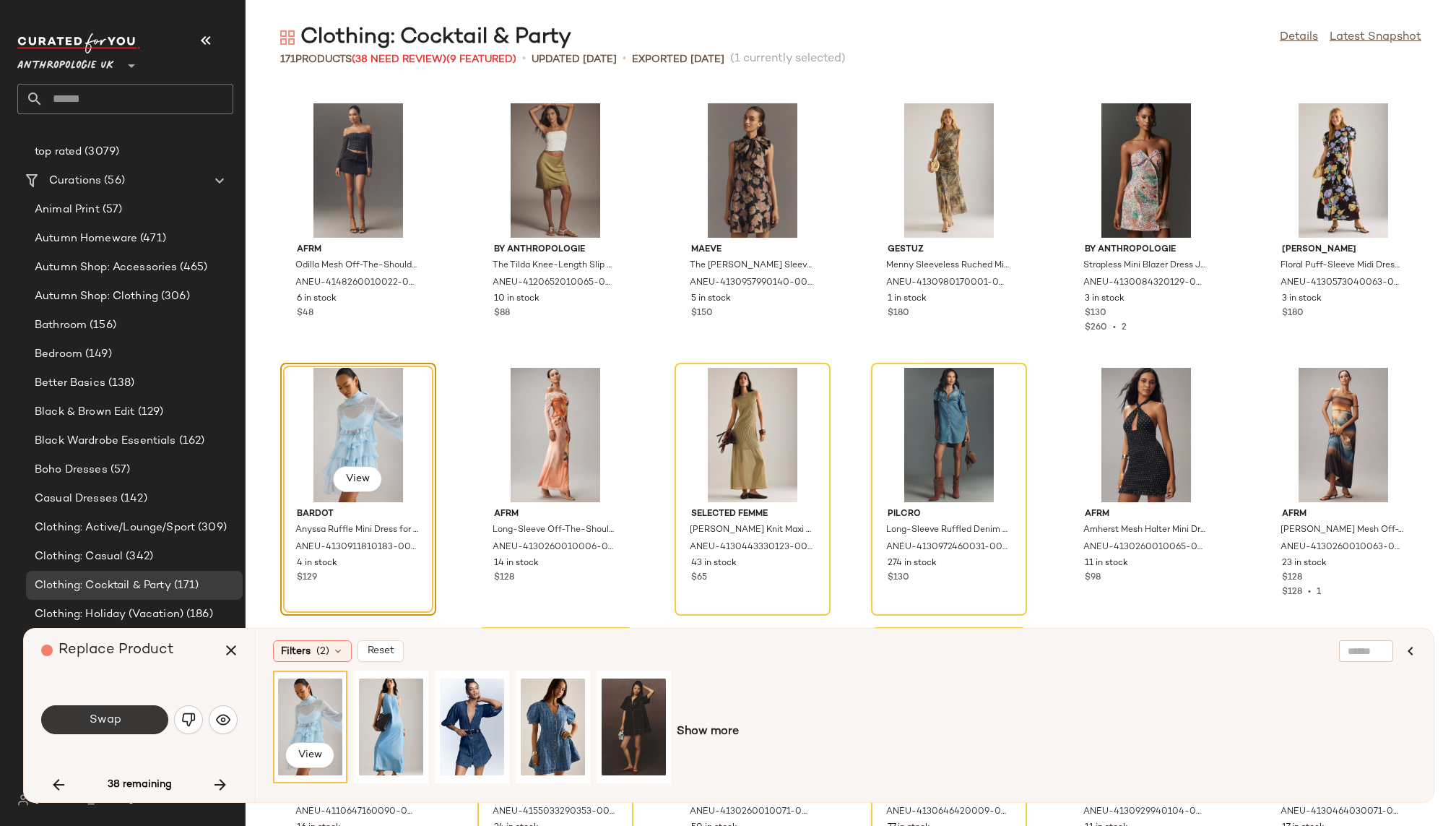
click at [127, 721] on button "Swap" at bounding box center [105, 720] width 127 height 29
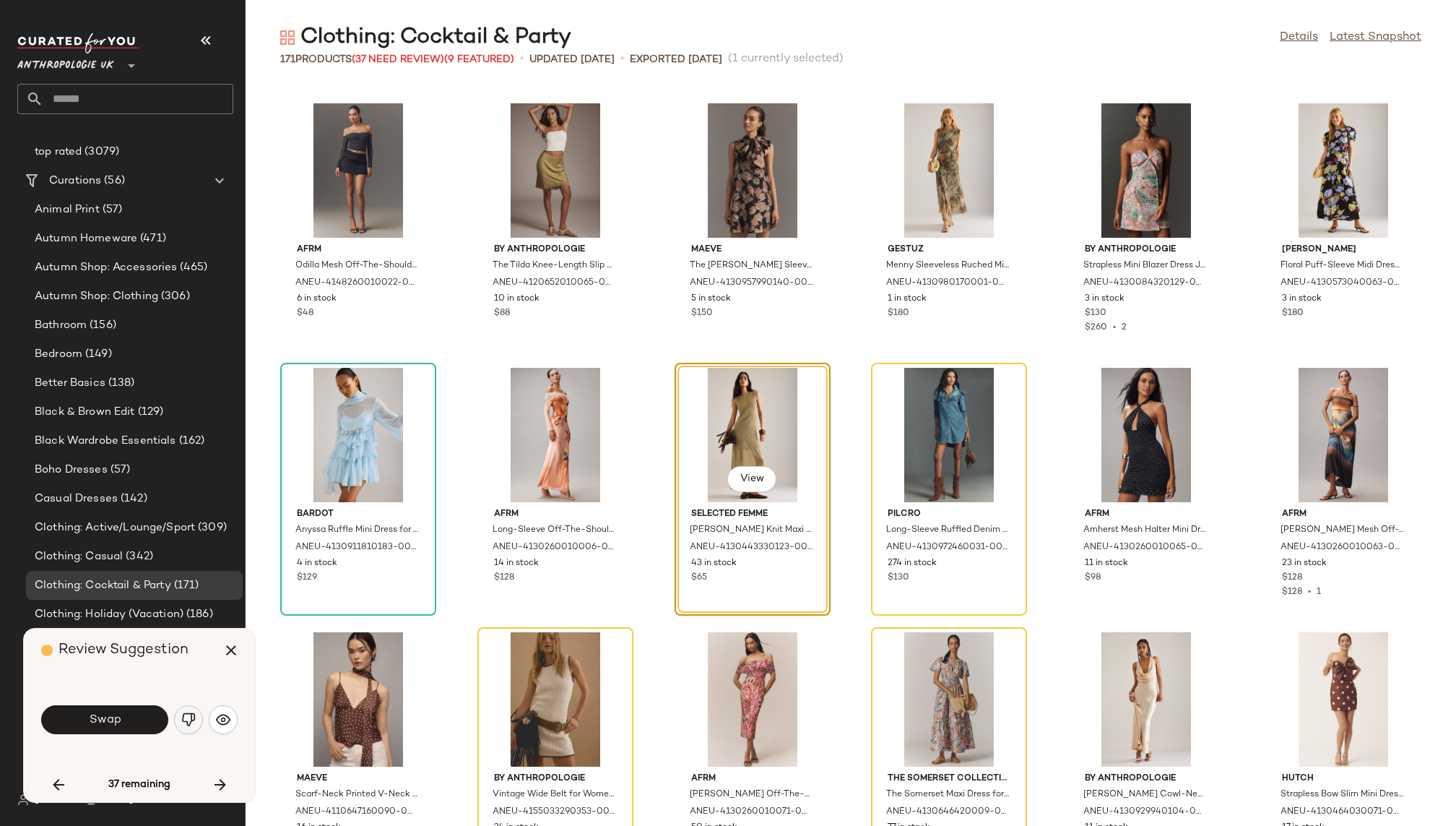
click at [185, 719] on img "button" at bounding box center [188, 719] width 14 height 14
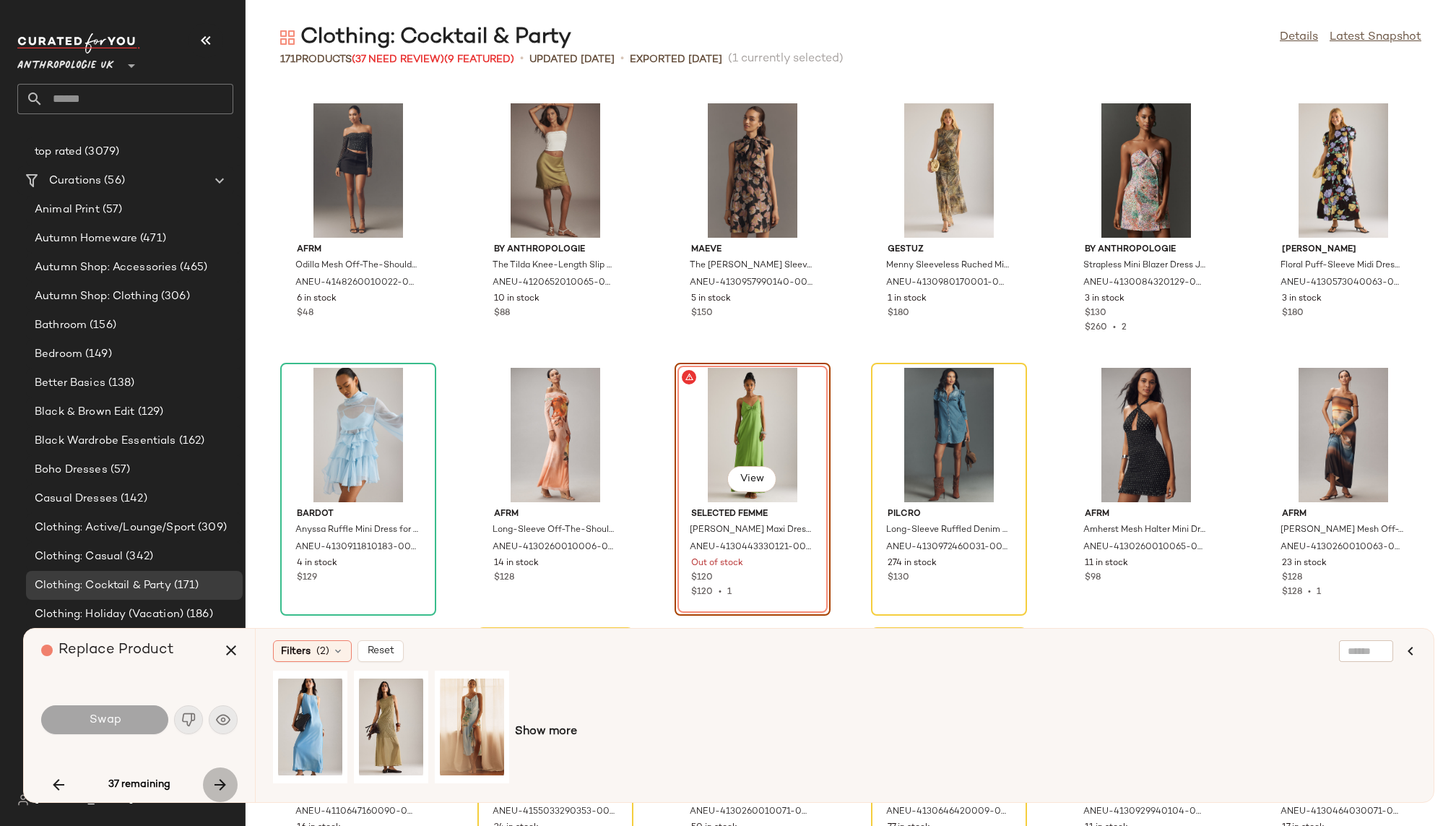
click at [221, 781] on icon "button" at bounding box center [220, 784] width 17 height 17
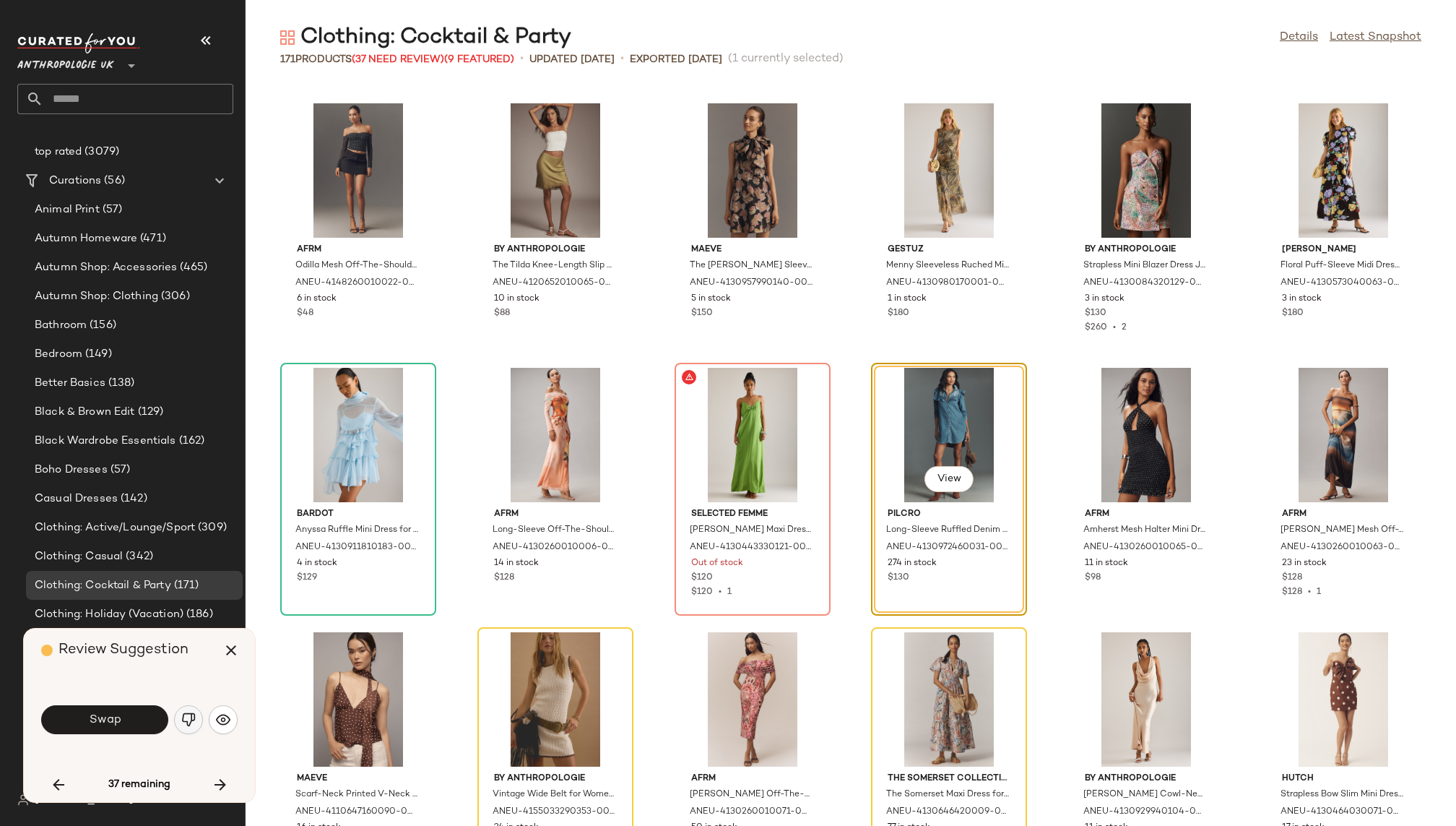
click at [191, 726] on img "button" at bounding box center [188, 719] width 14 height 14
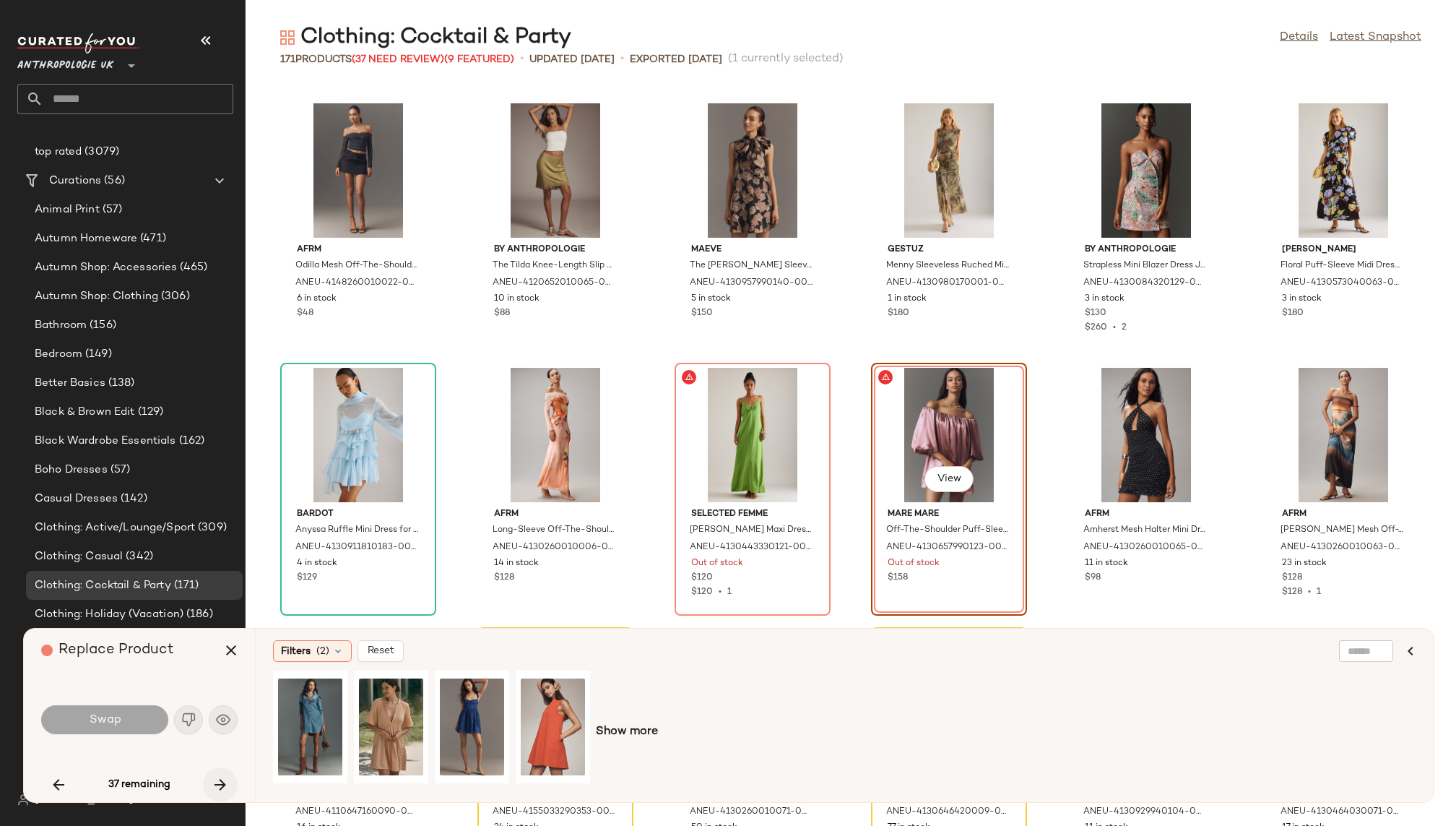
click at [218, 776] on icon "button" at bounding box center [220, 784] width 17 height 17
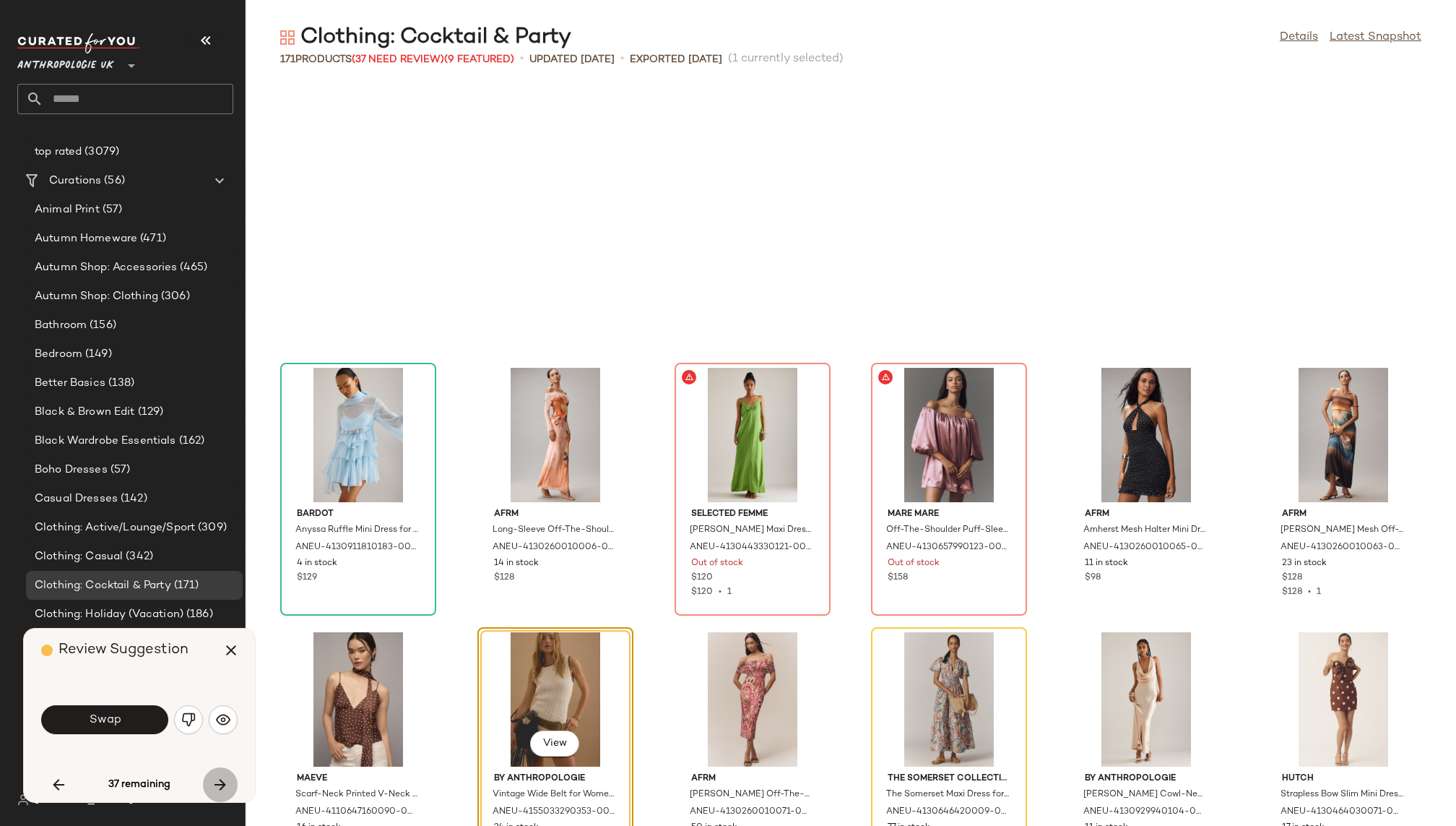
scroll to position [2910, 0]
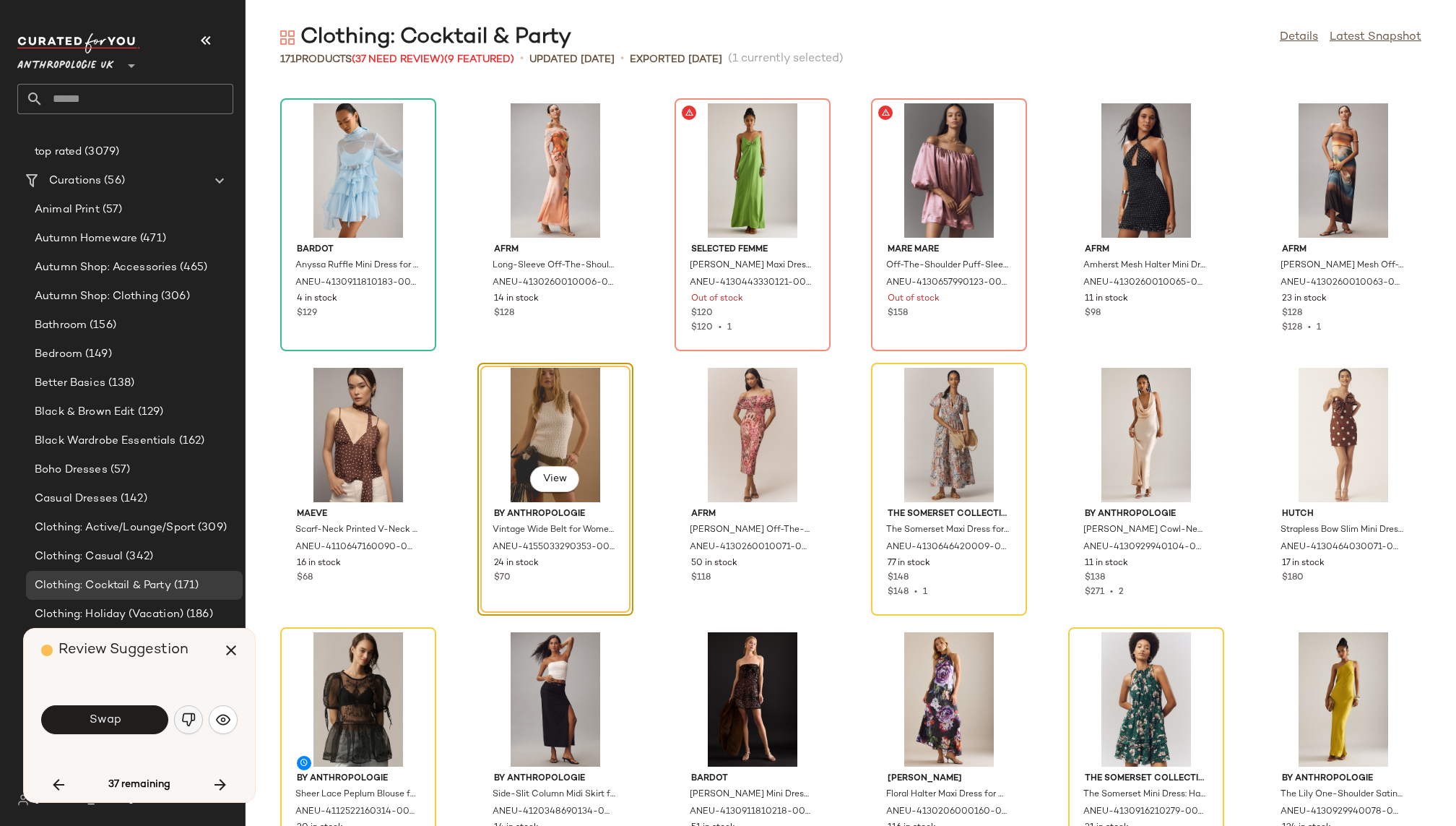
click at [185, 718] on img "button" at bounding box center [188, 719] width 14 height 14
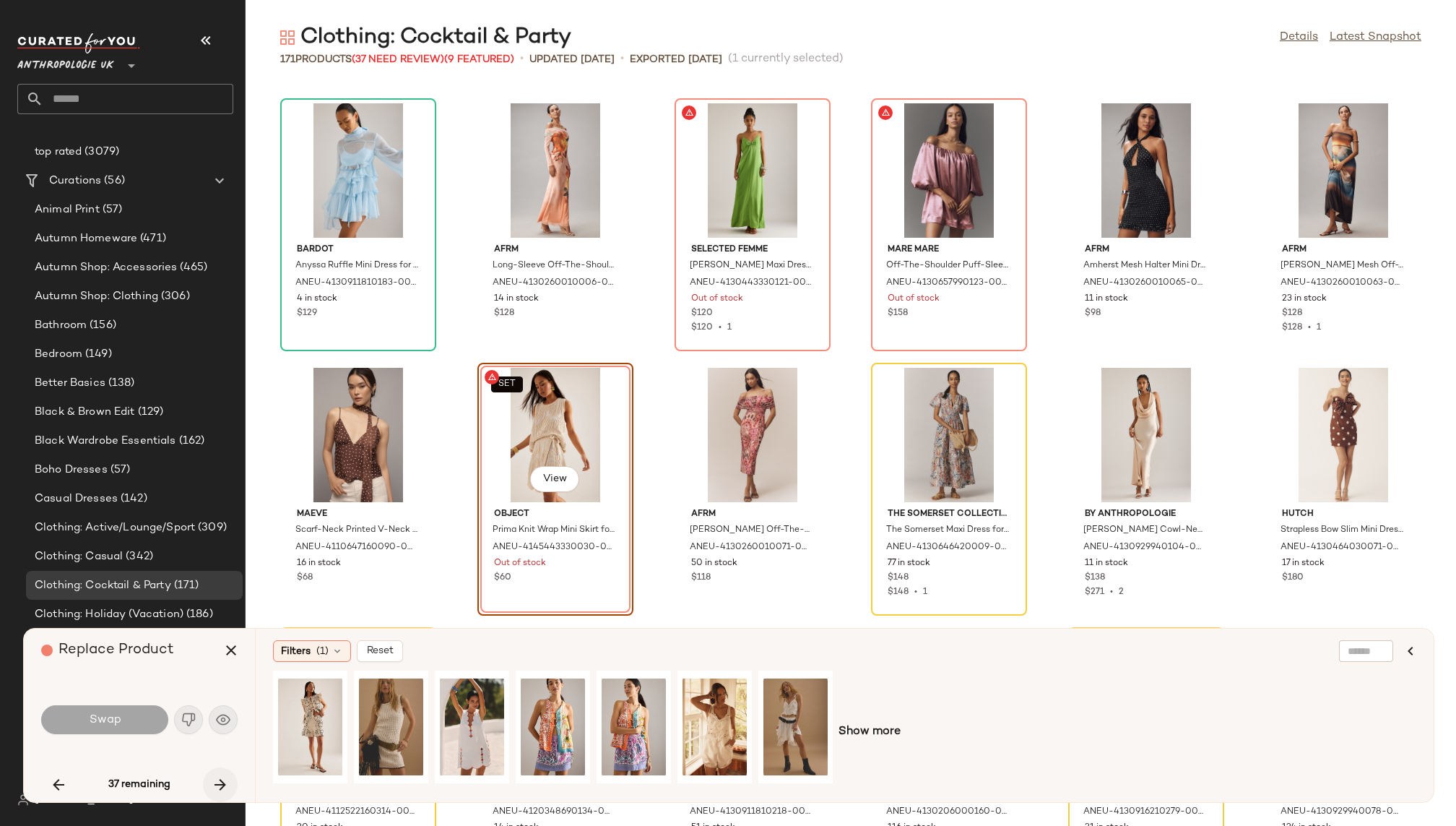
click at [218, 777] on icon "button" at bounding box center [220, 784] width 17 height 17
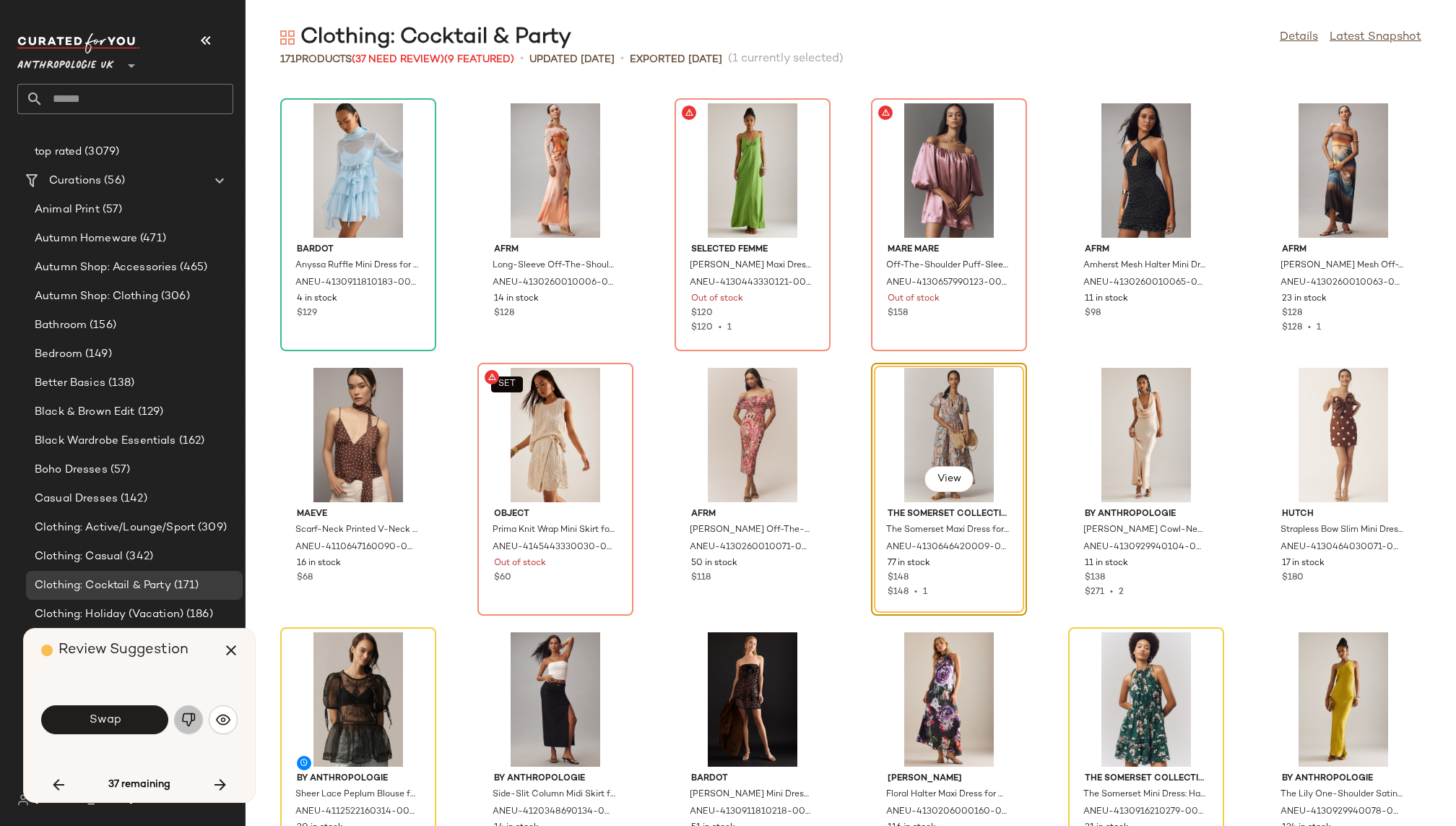
click at [196, 713] on button "button" at bounding box center [188, 720] width 29 height 29
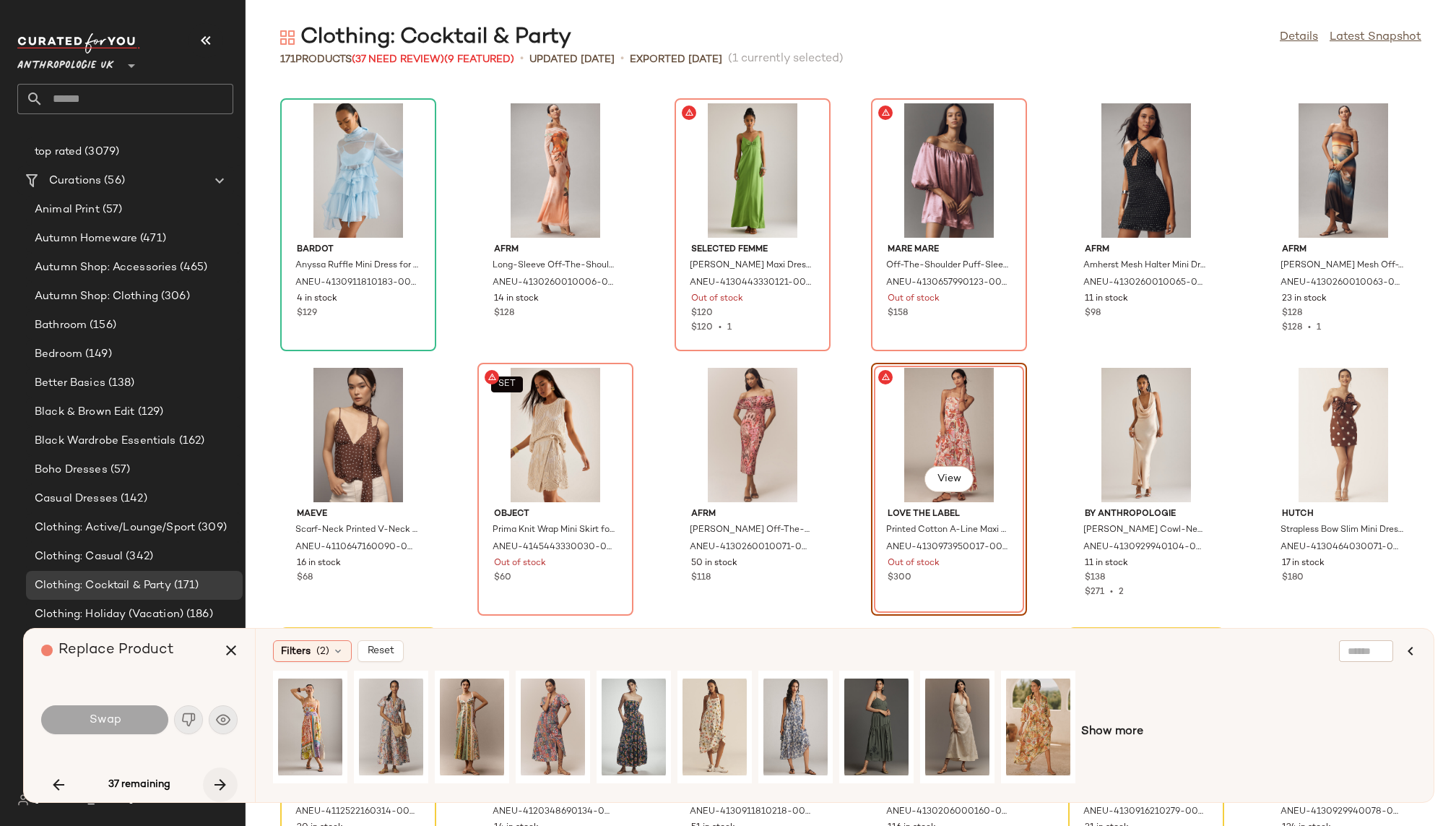
click at [212, 777] on icon "button" at bounding box center [220, 784] width 17 height 17
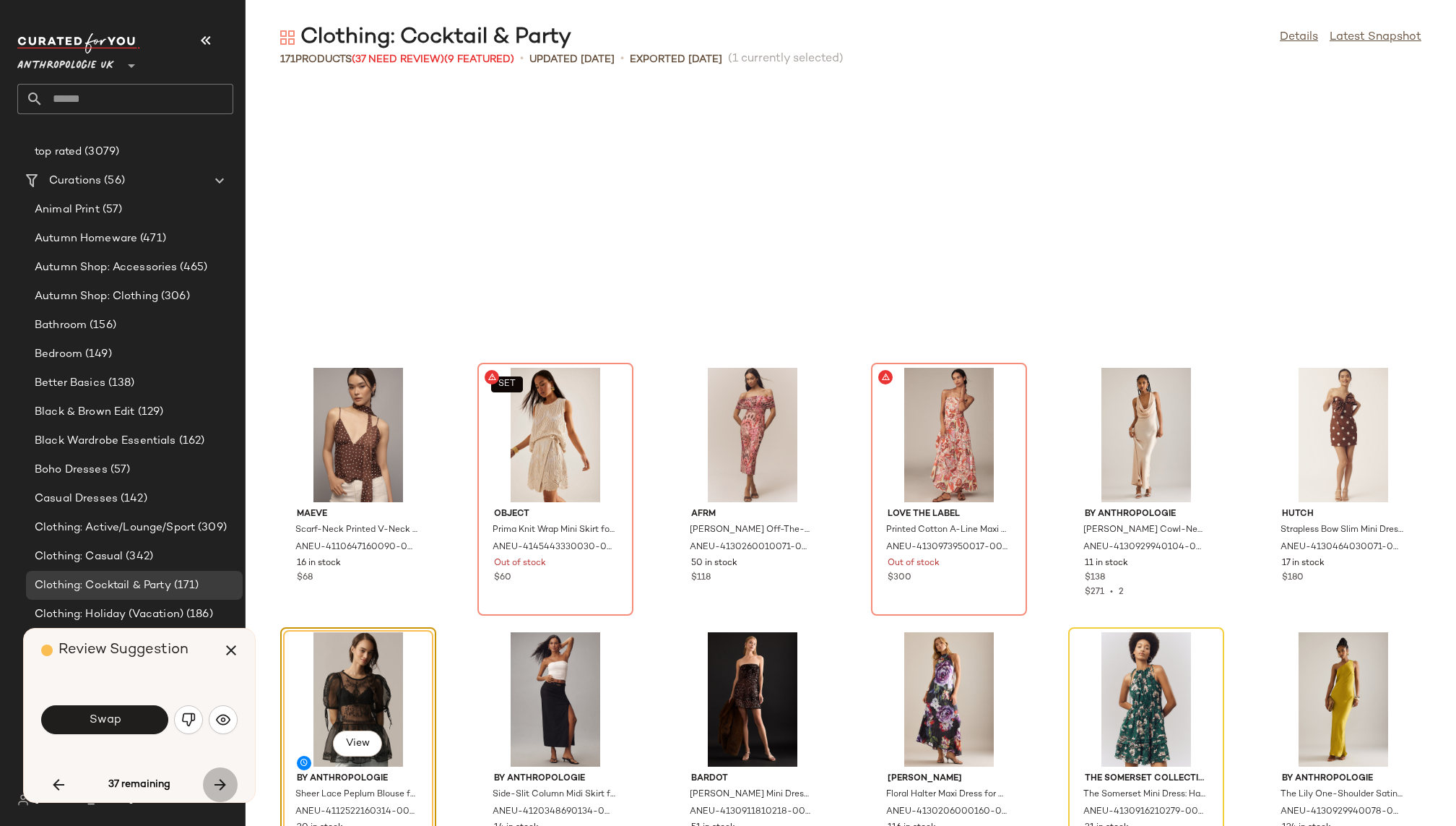
scroll to position [3174, 0]
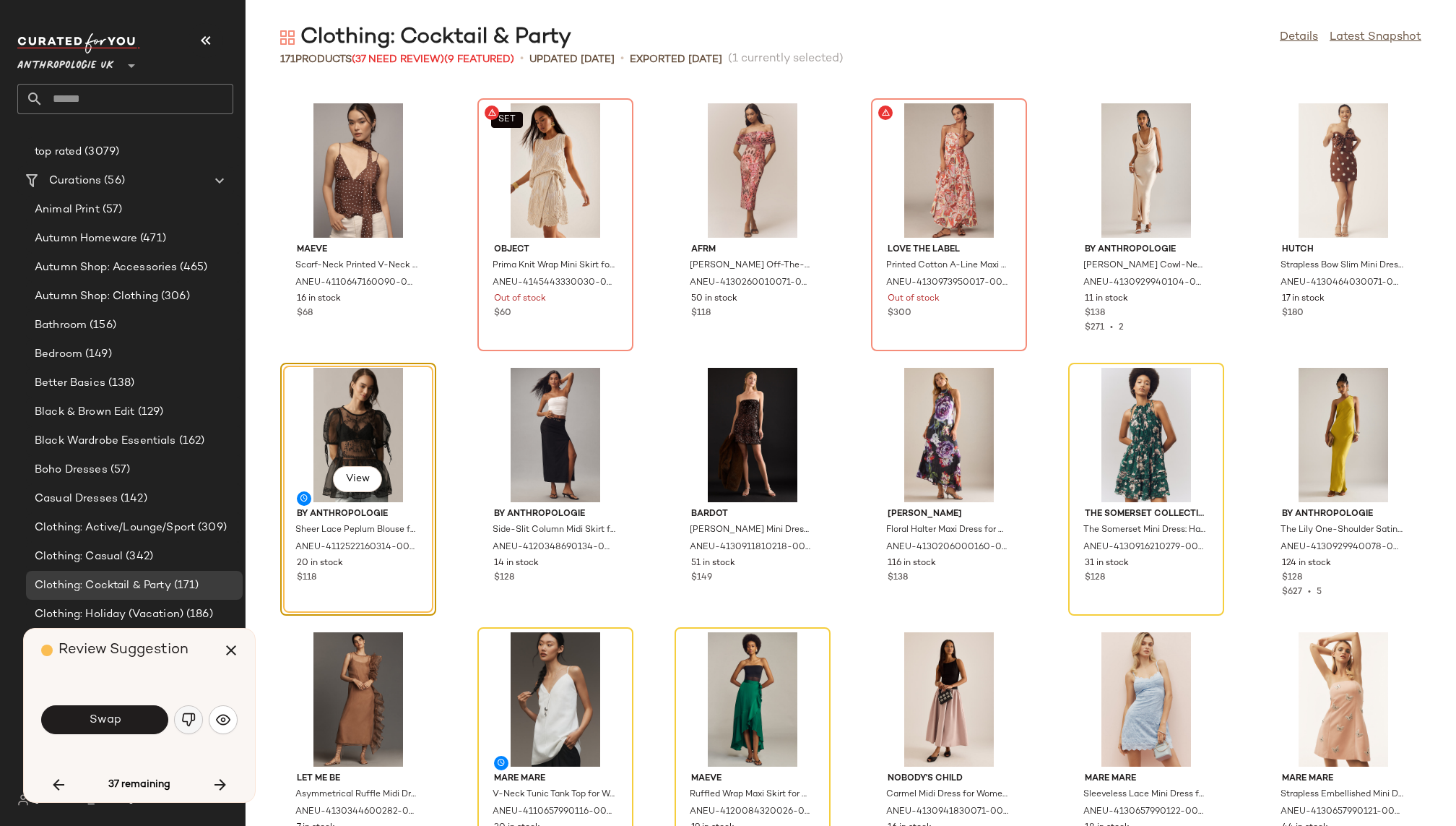
click at [187, 722] on img "button" at bounding box center [188, 719] width 14 height 14
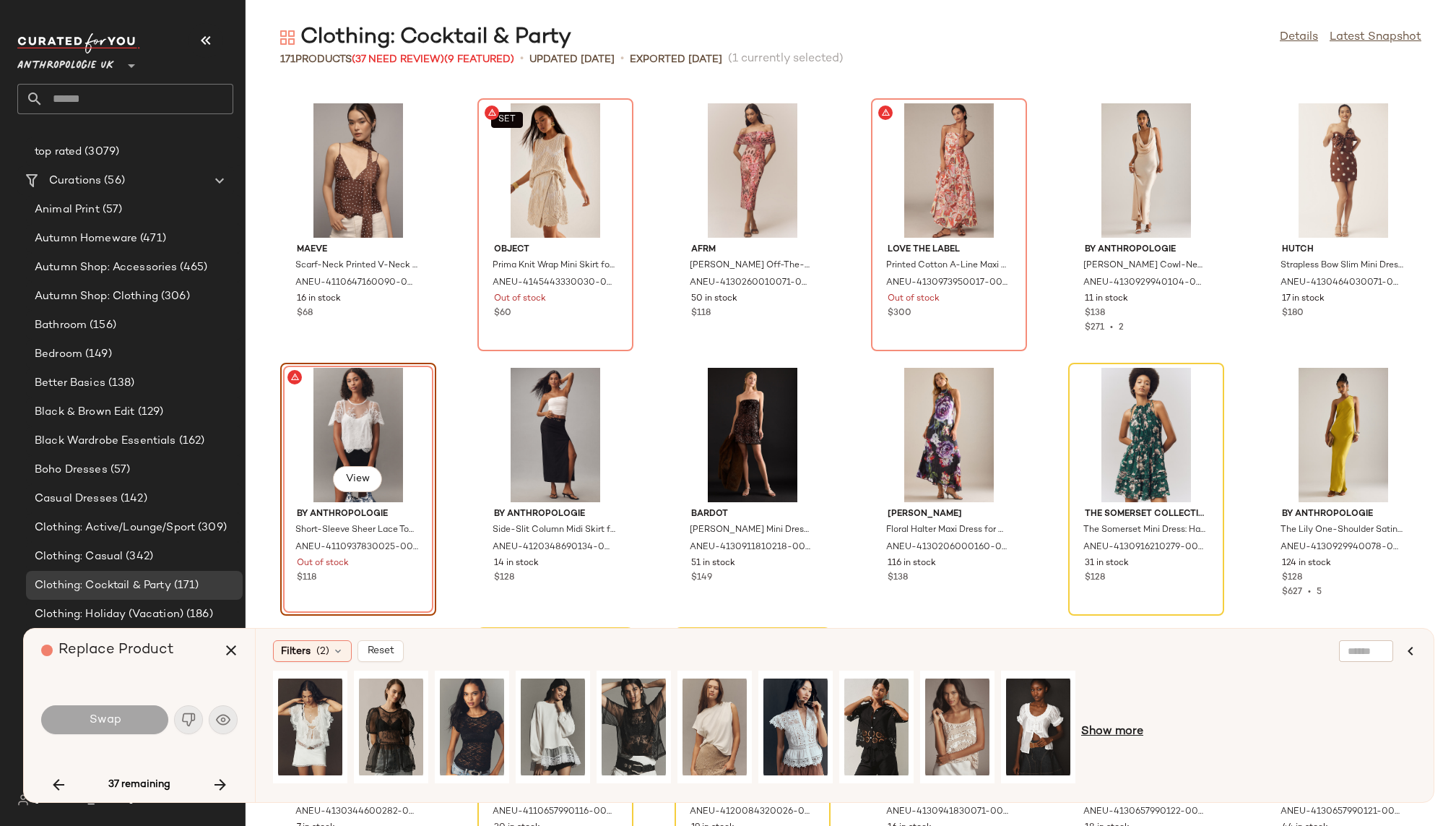
click at [1097, 726] on span "Show more" at bounding box center [1112, 732] width 62 height 17
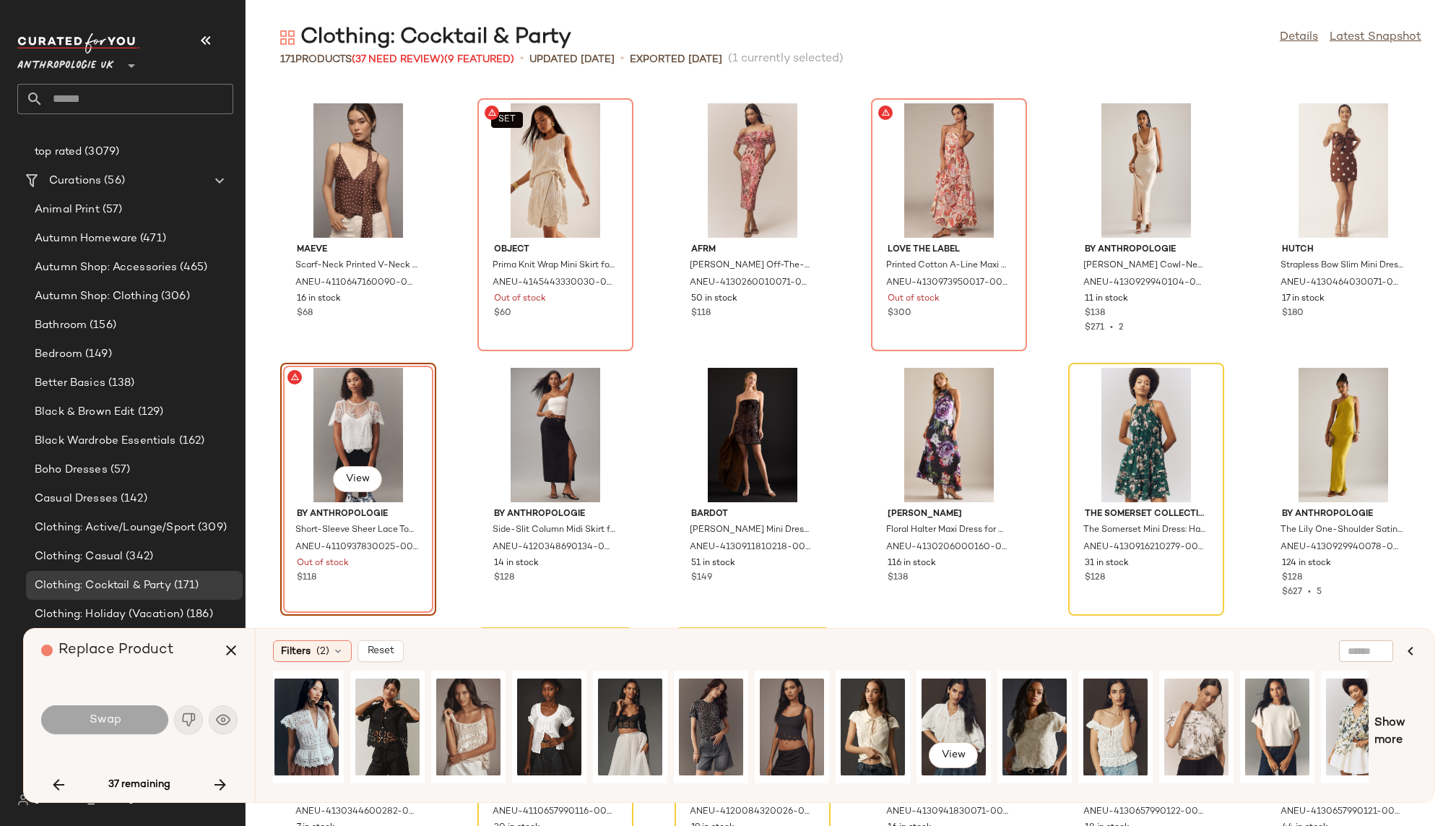
scroll to position [0, 497]
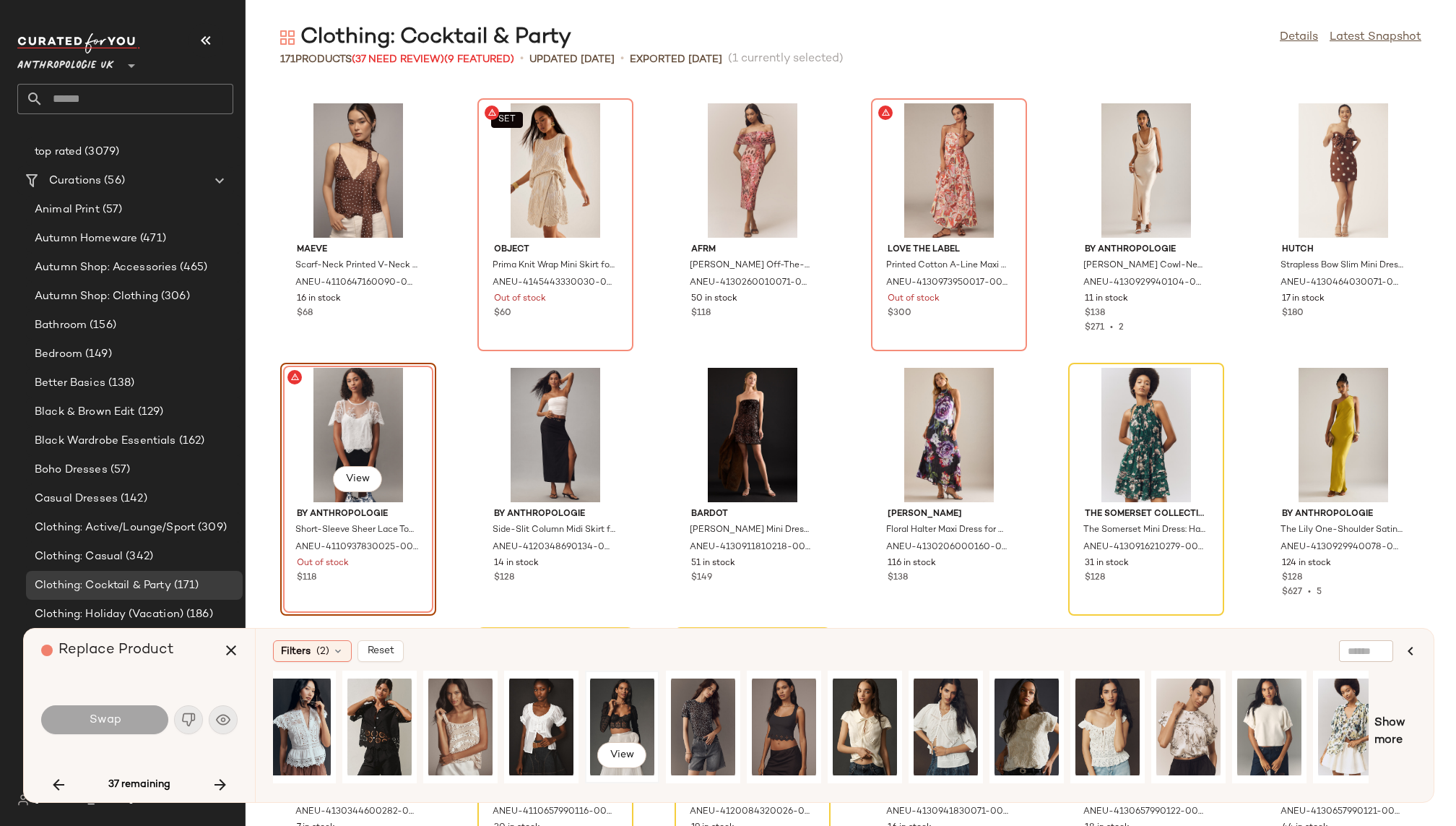
click at [586, 712] on div "View" at bounding box center [622, 726] width 72 height 110
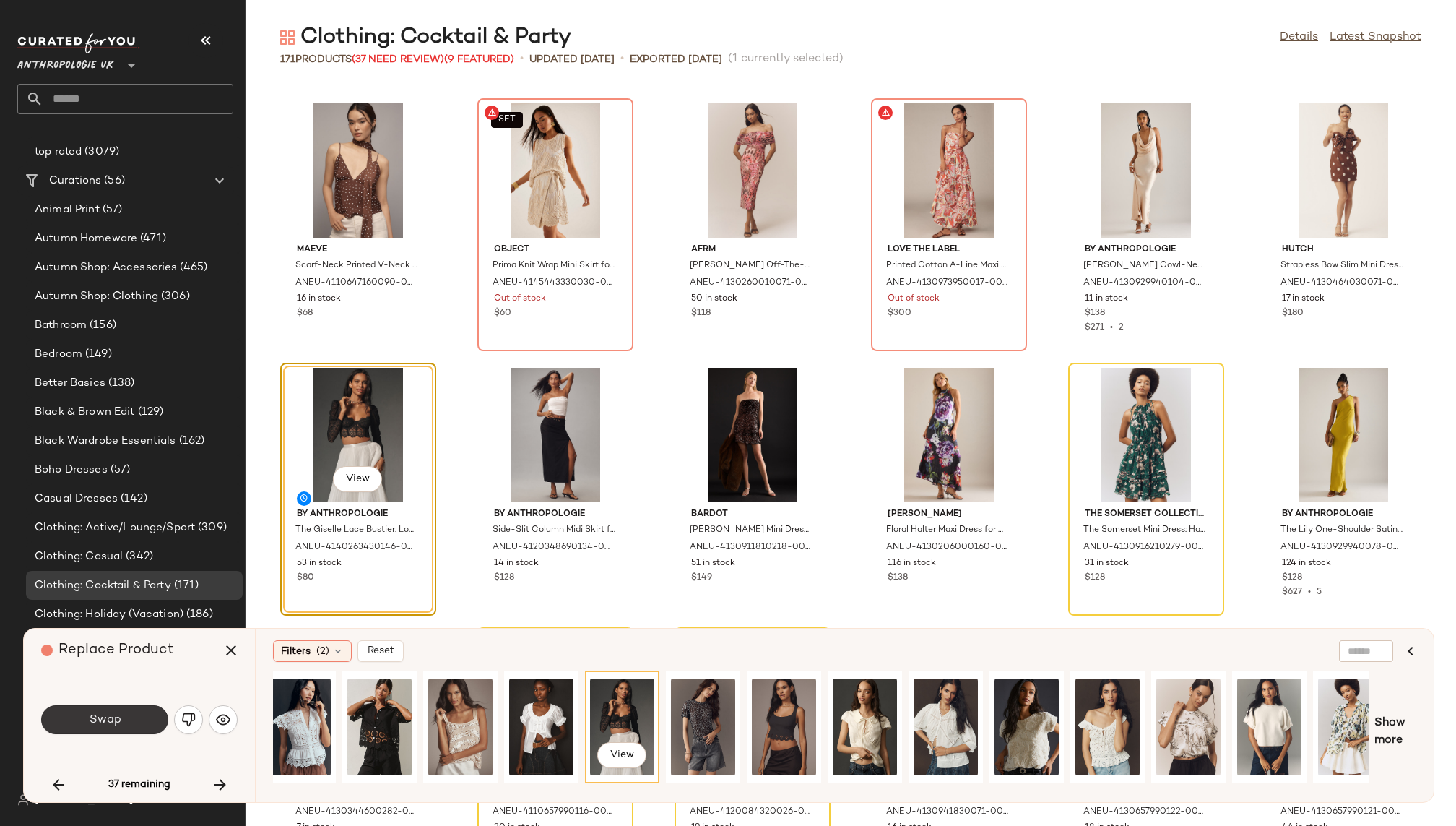
click at [102, 721] on span "Swap" at bounding box center [104, 720] width 32 height 13
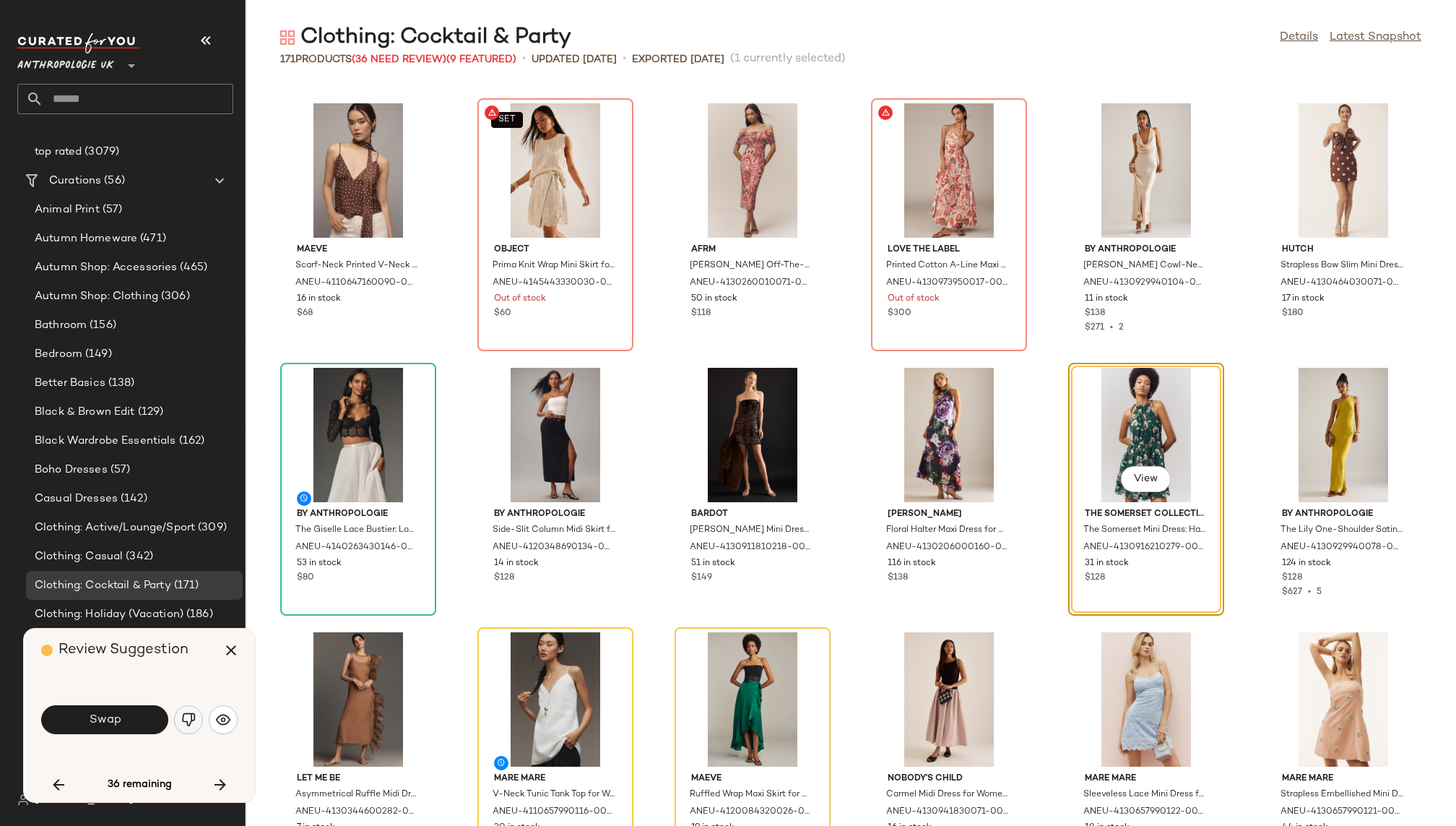
click at [190, 725] on img "button" at bounding box center [188, 719] width 14 height 14
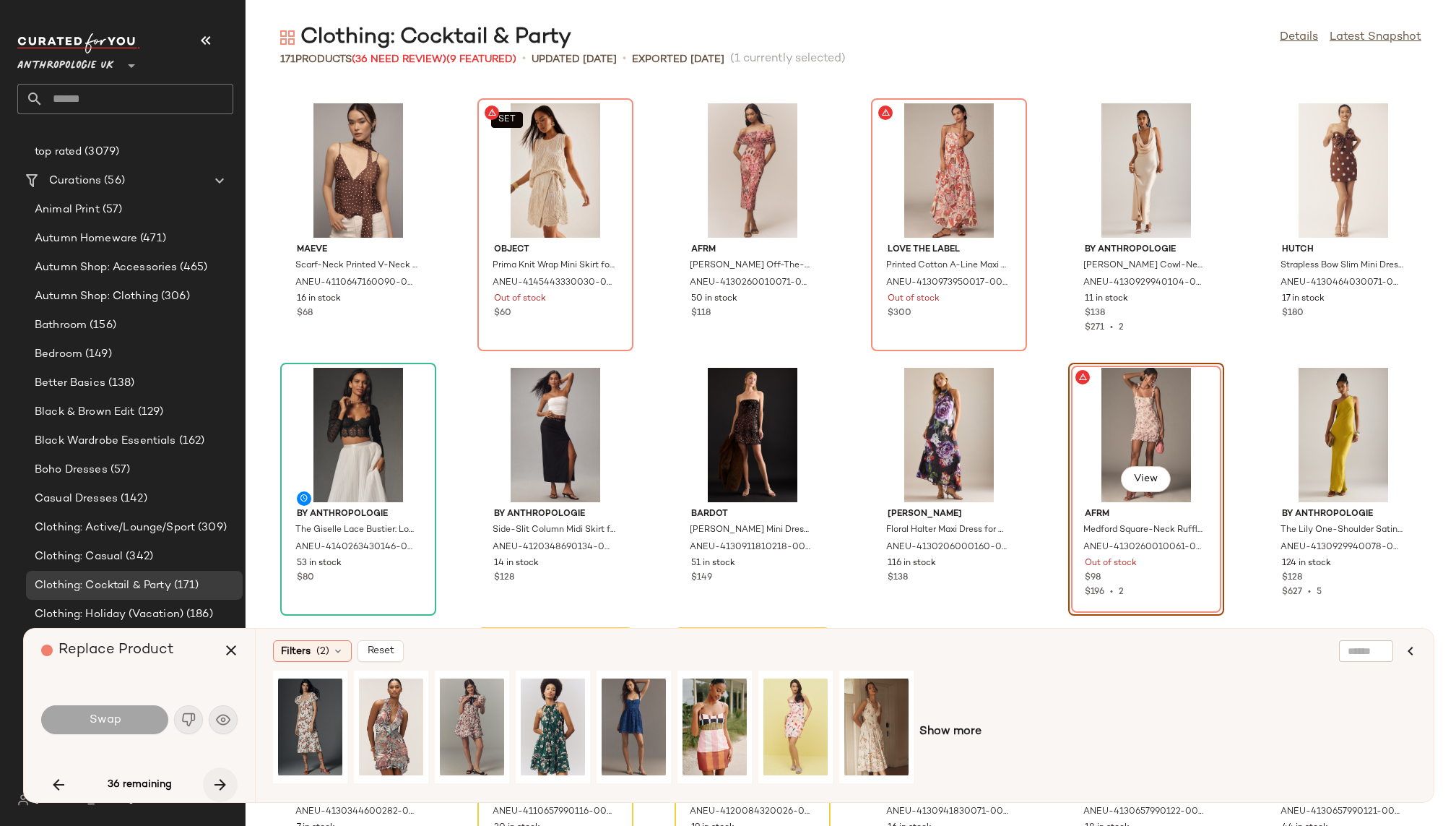
click at [206, 783] on button "button" at bounding box center [220, 785] width 34 height 34
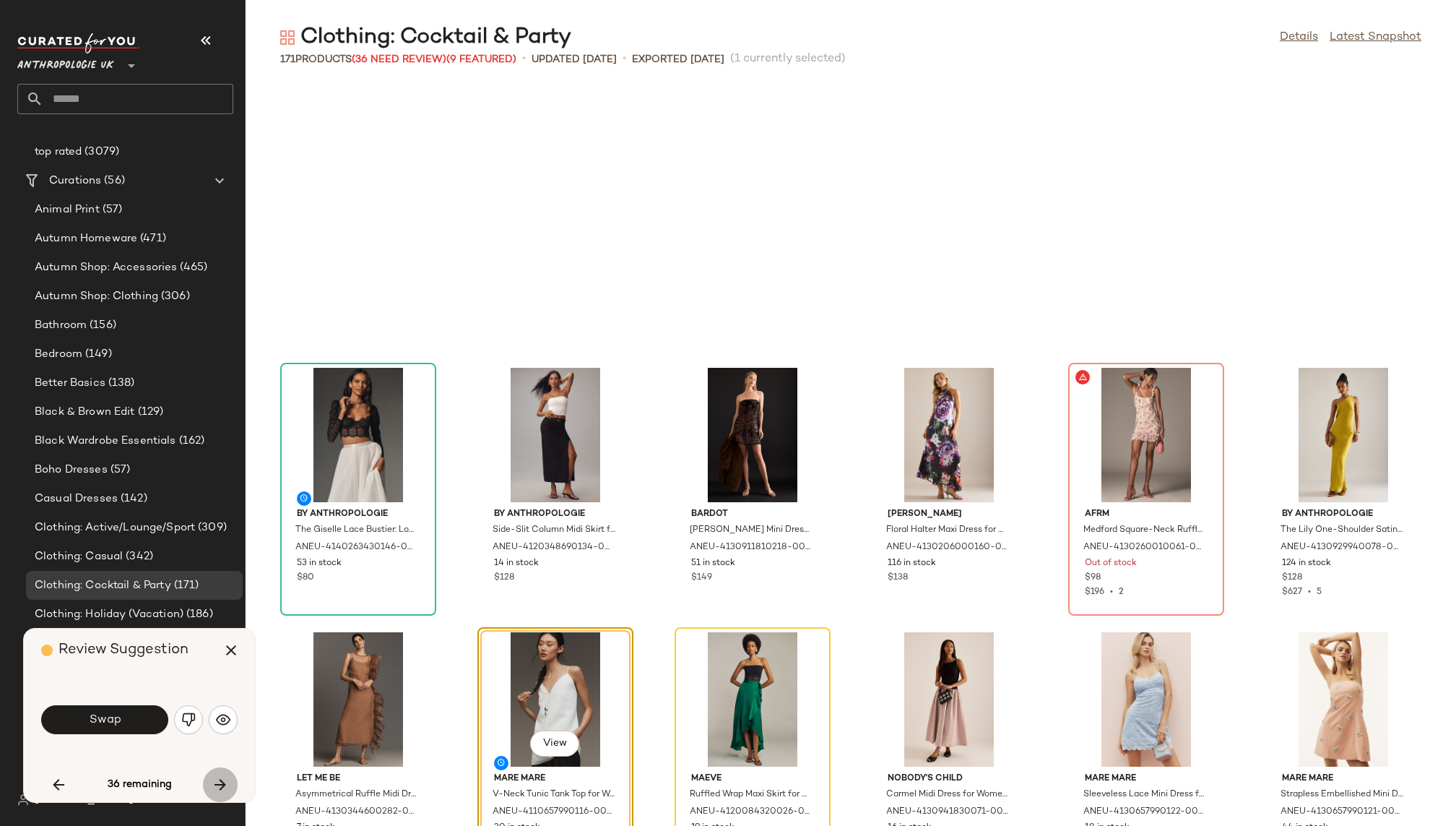
scroll to position [3439, 0]
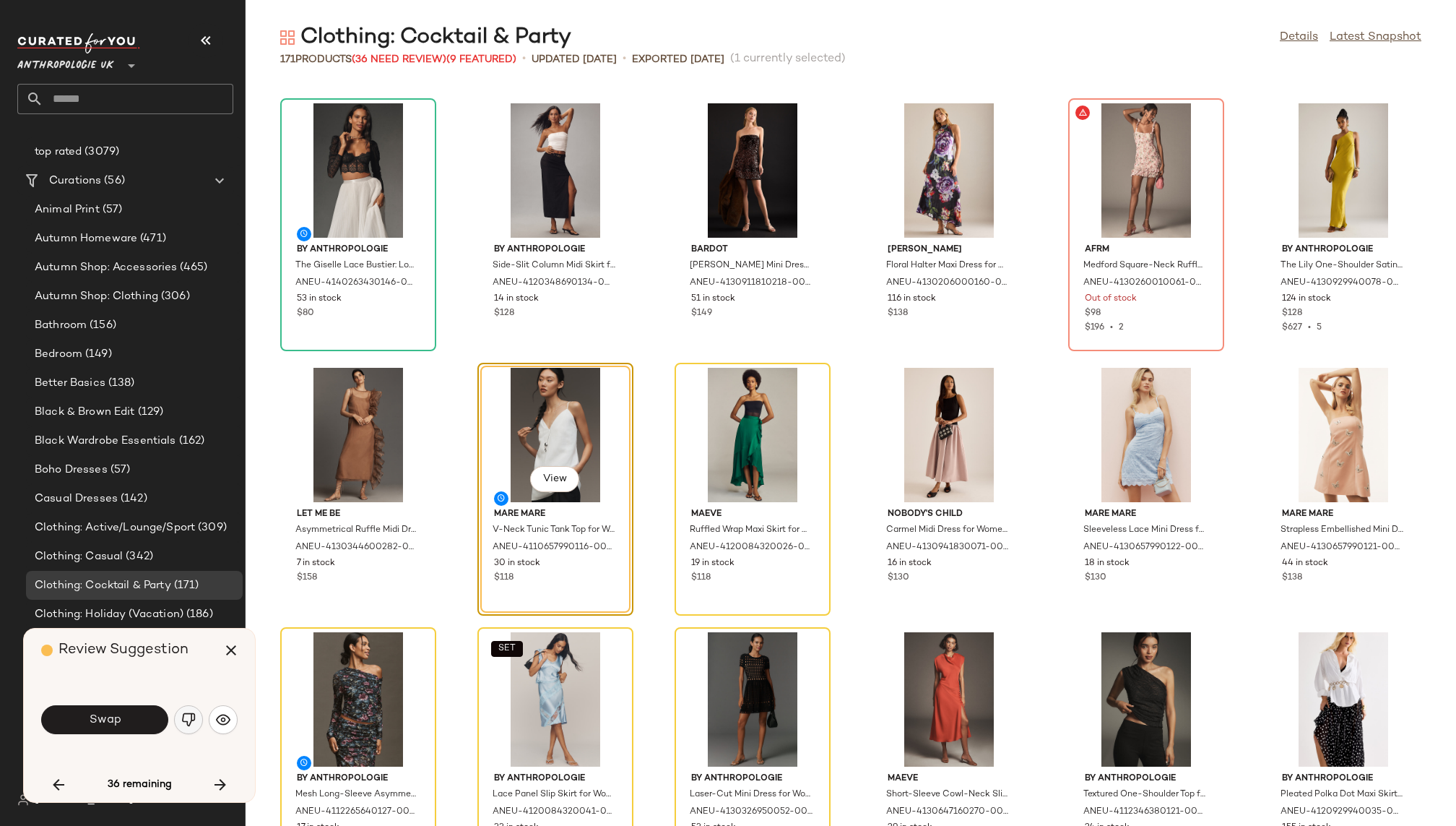
click at [185, 726] on img "button" at bounding box center [188, 719] width 14 height 14
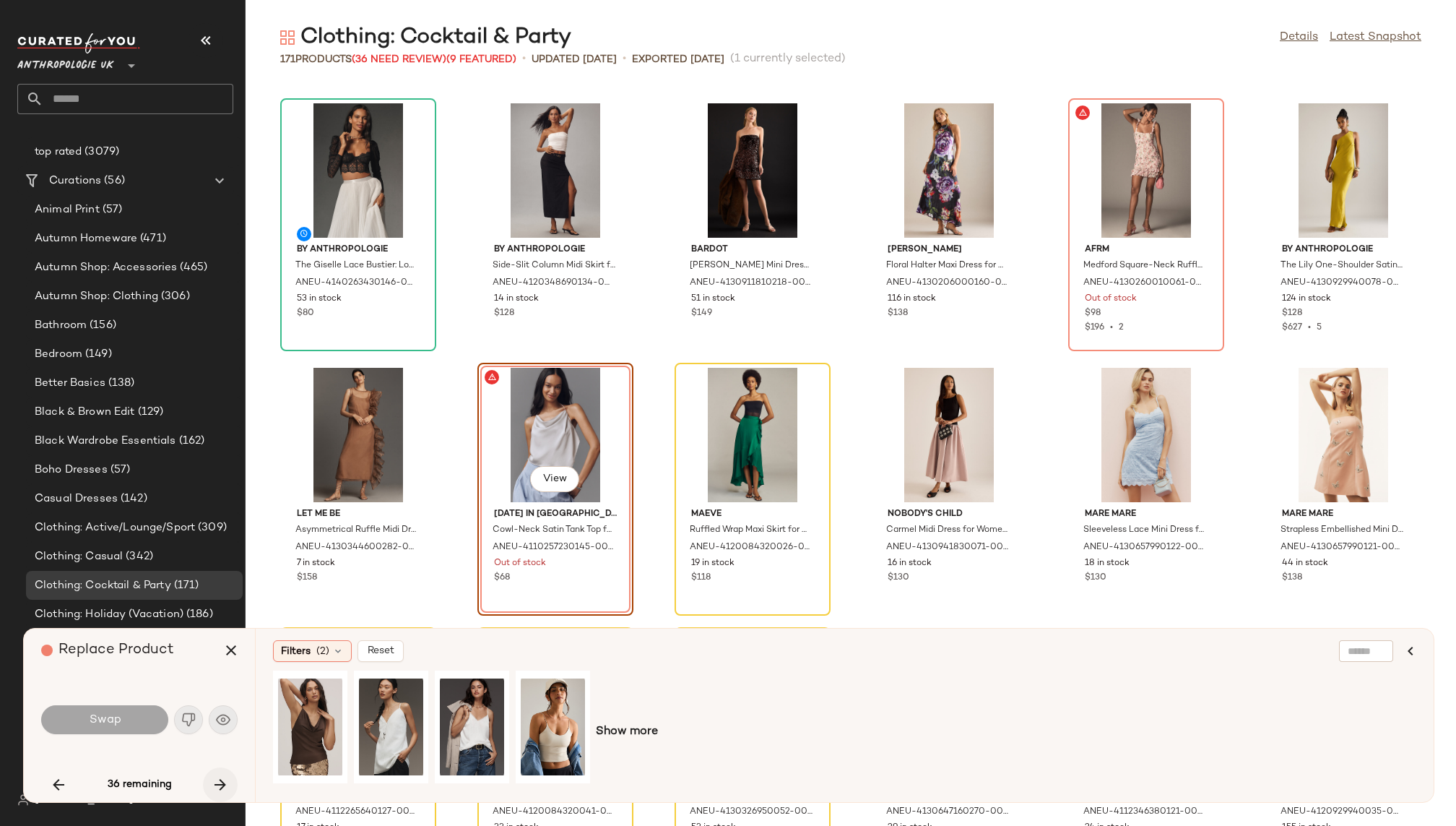
click at [224, 787] on icon "button" at bounding box center [220, 784] width 17 height 17
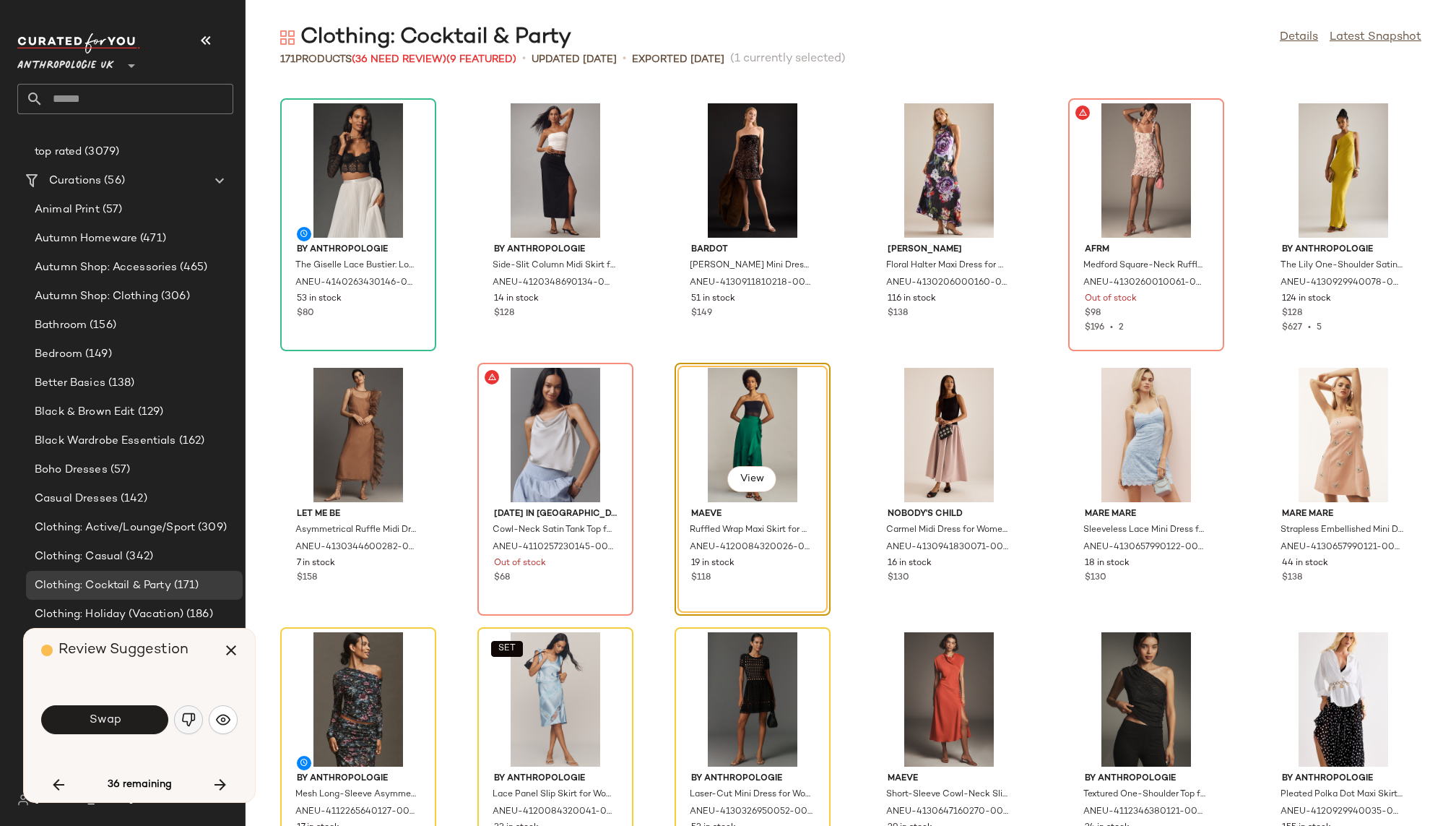
click at [188, 718] on img "button" at bounding box center [188, 719] width 14 height 14
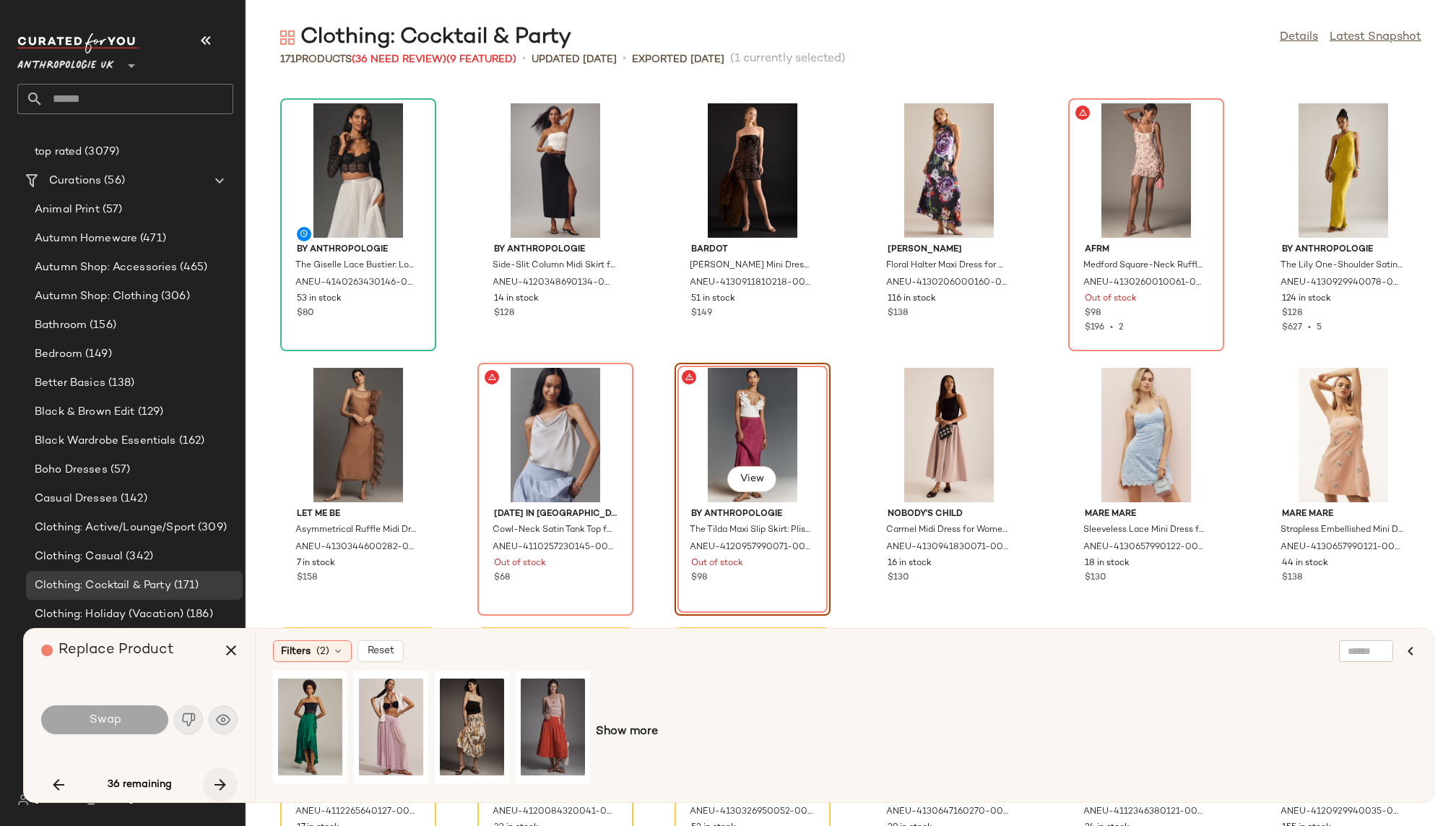
click at [225, 774] on button "button" at bounding box center [220, 785] width 34 height 34
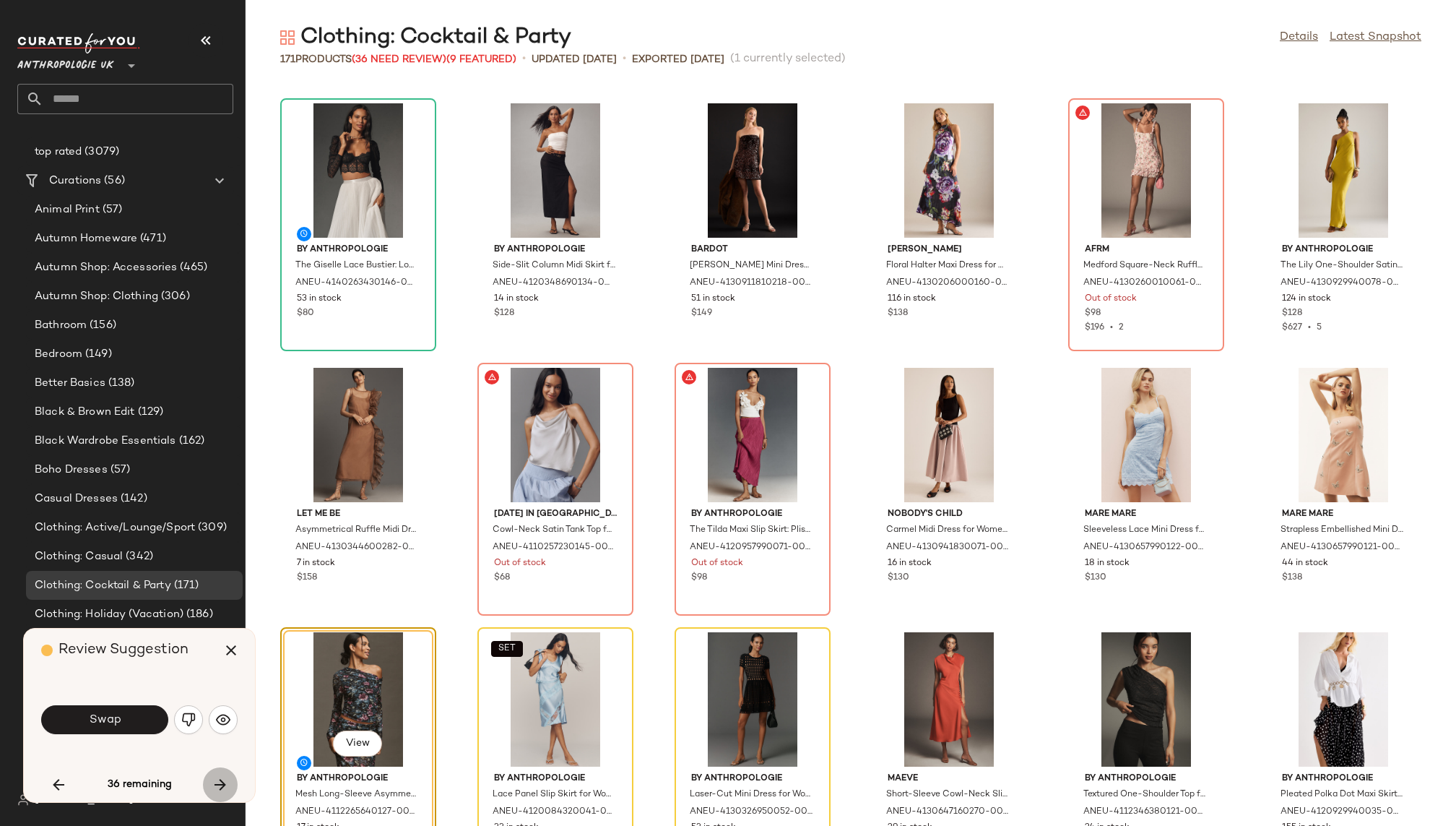
scroll to position [3704, 0]
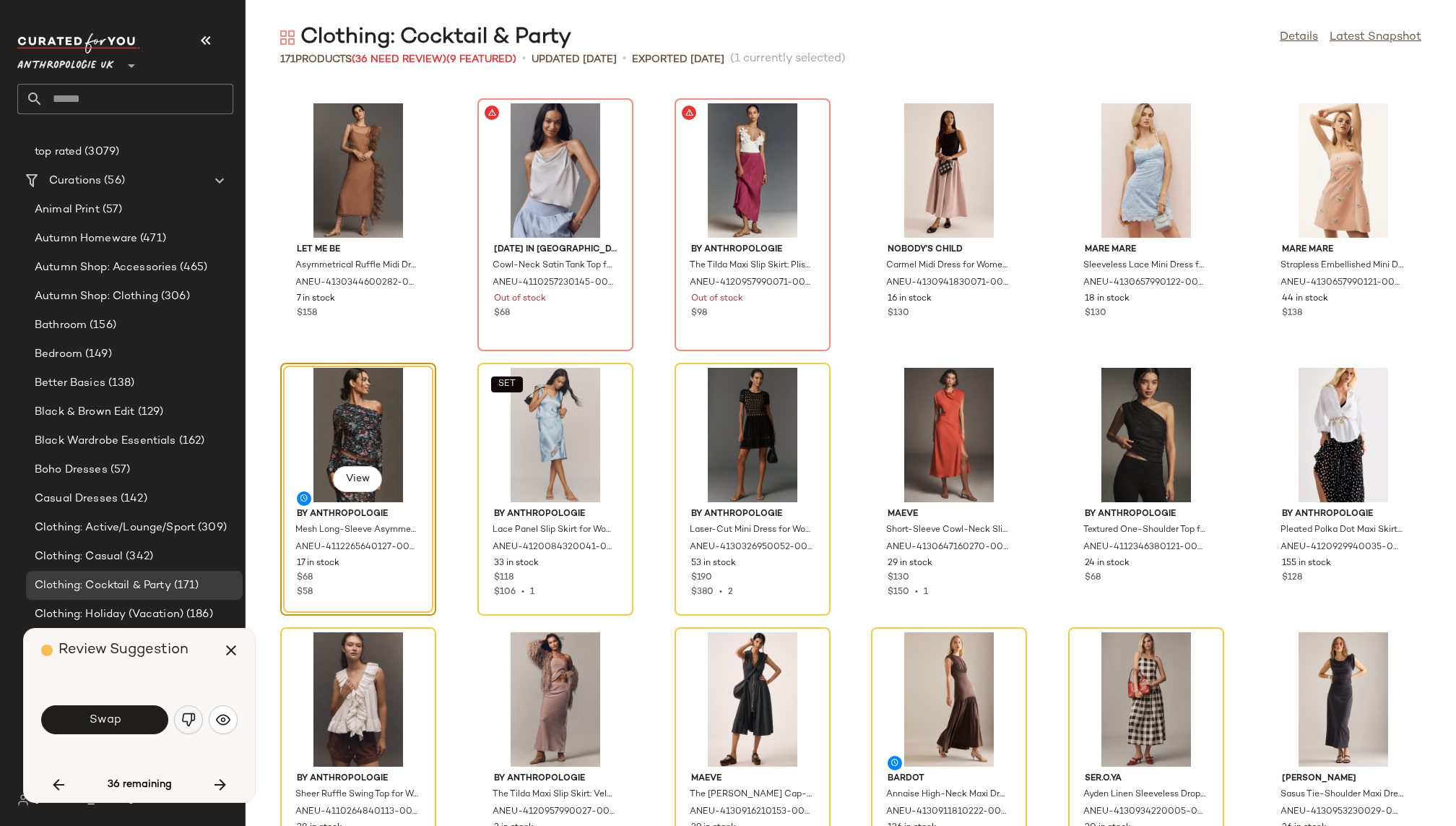
click at [189, 716] on img "button" at bounding box center [188, 719] width 14 height 14
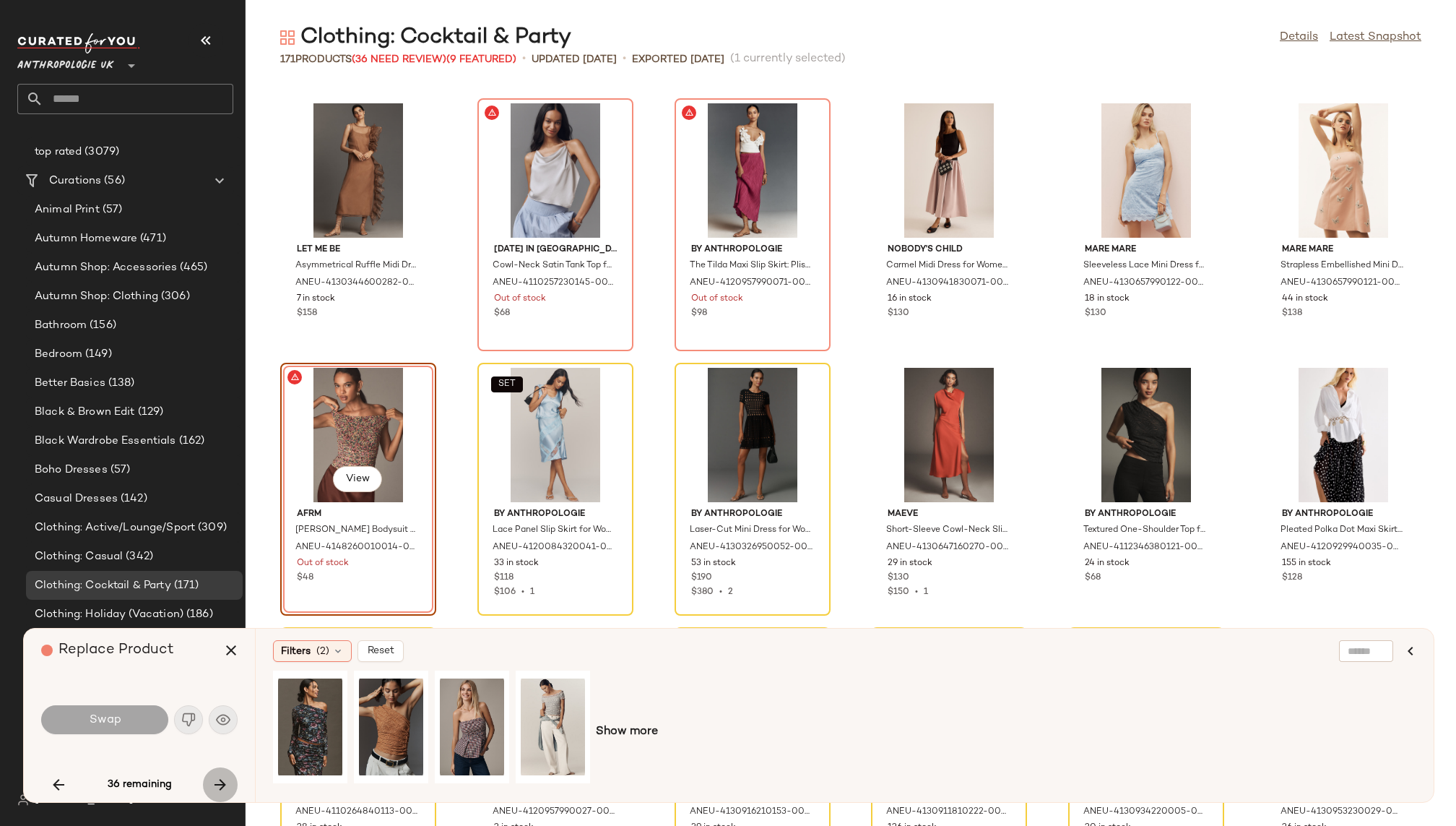
click at [208, 780] on button "button" at bounding box center [220, 785] width 34 height 34
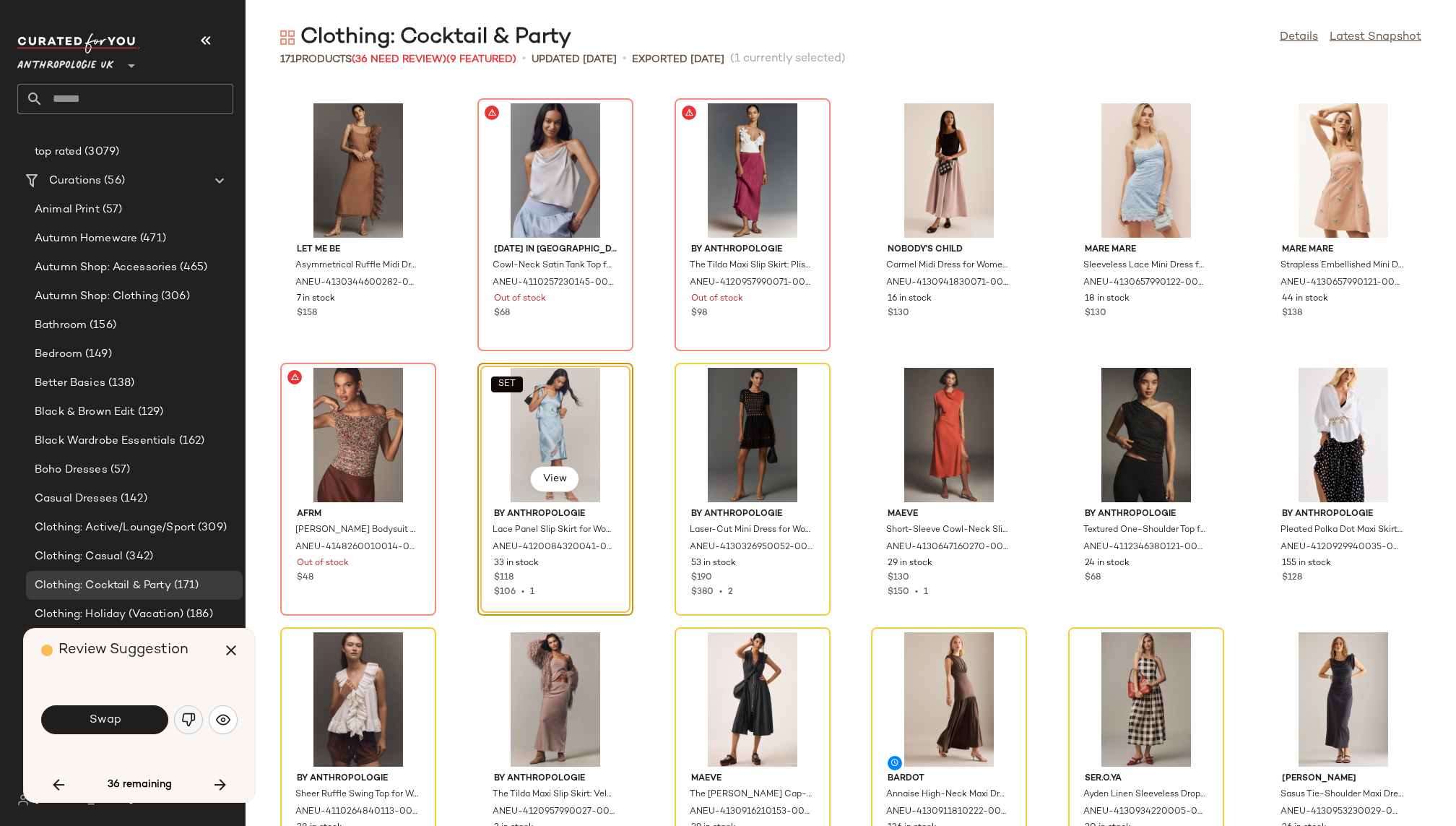
click at [184, 723] on img "button" at bounding box center [188, 719] width 14 height 14
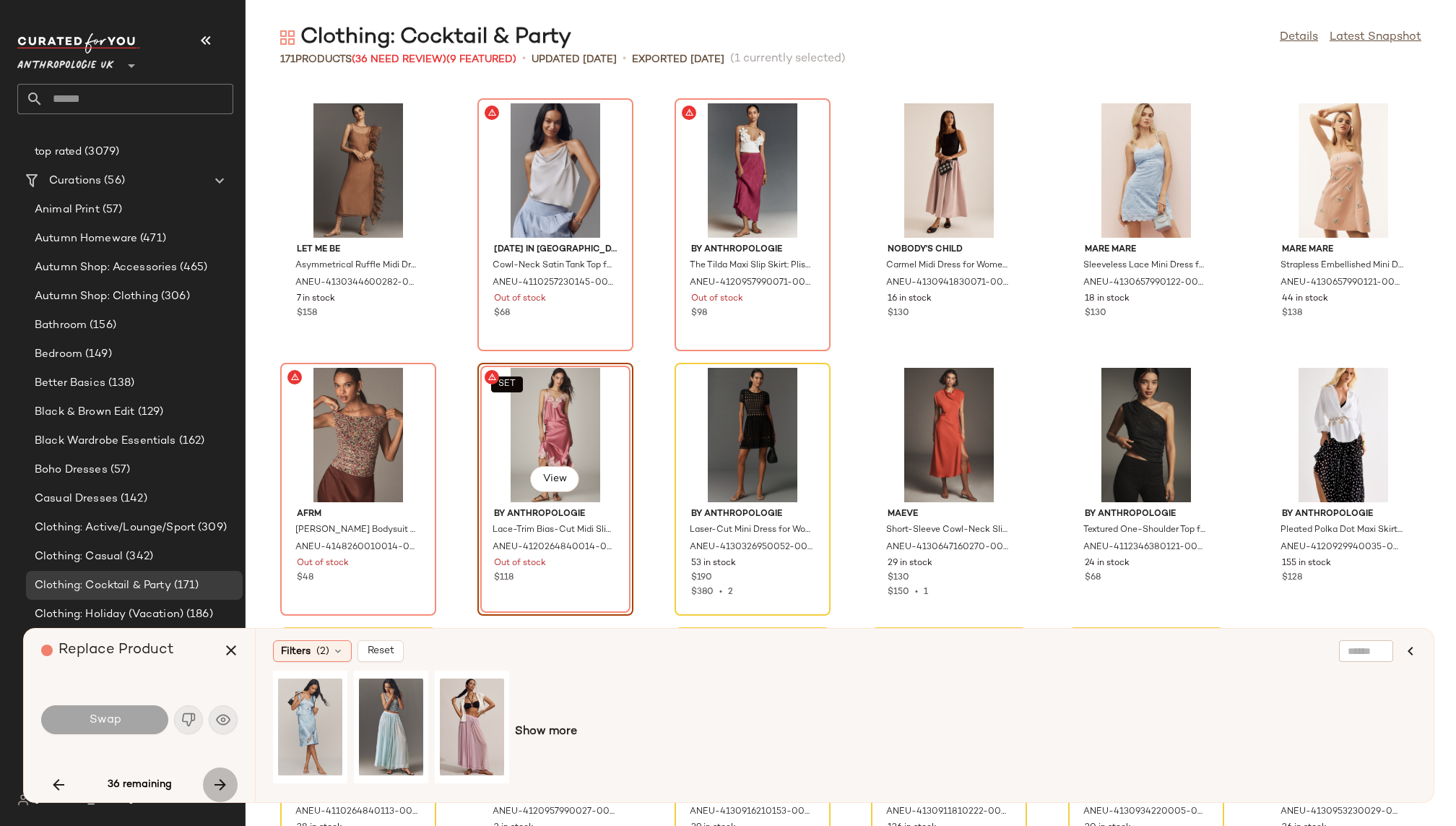
click at [230, 777] on button "button" at bounding box center [220, 785] width 34 height 34
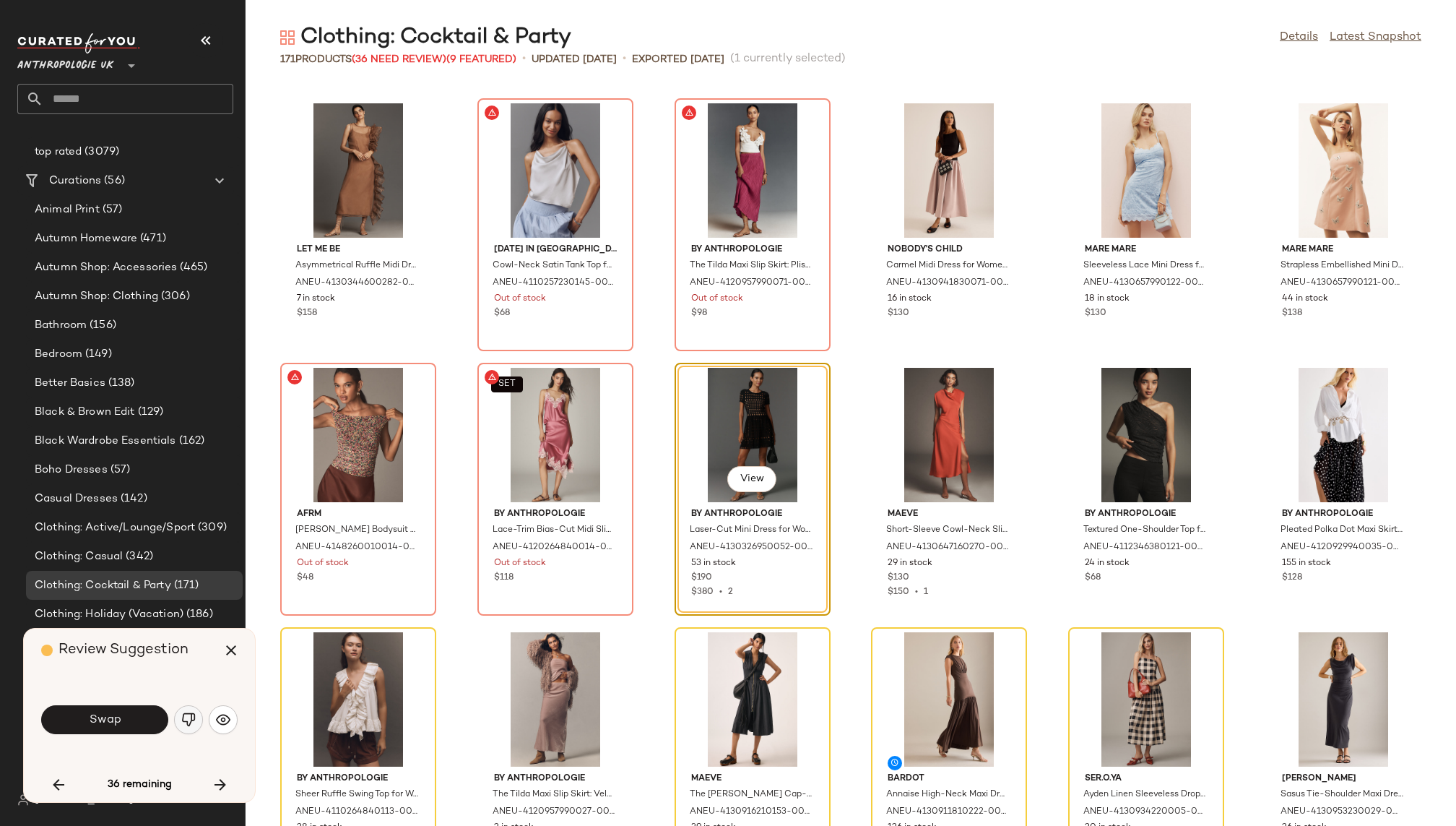
click at [191, 718] on img "button" at bounding box center [188, 719] width 14 height 14
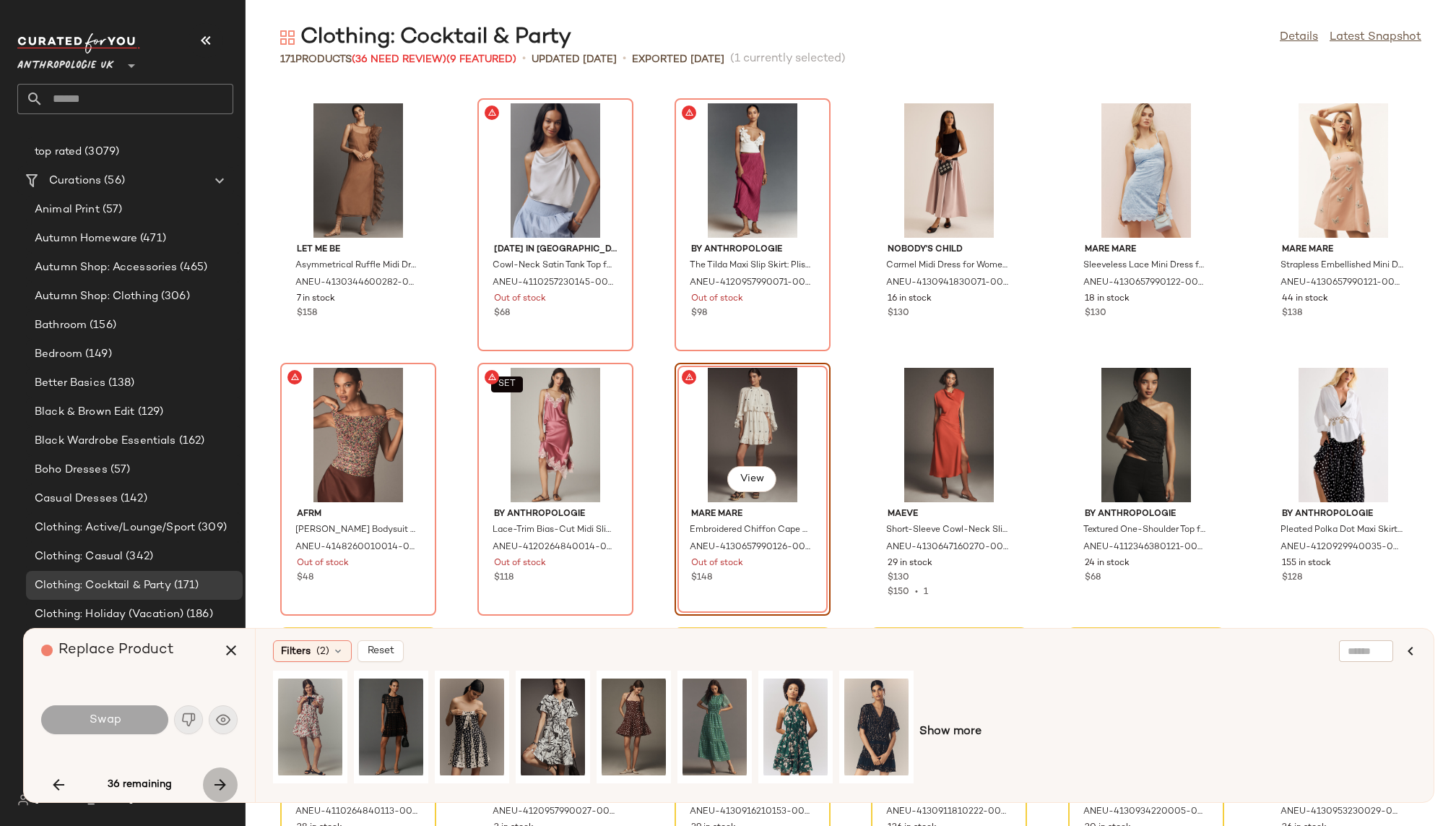
click at [221, 782] on icon "button" at bounding box center [220, 784] width 17 height 17
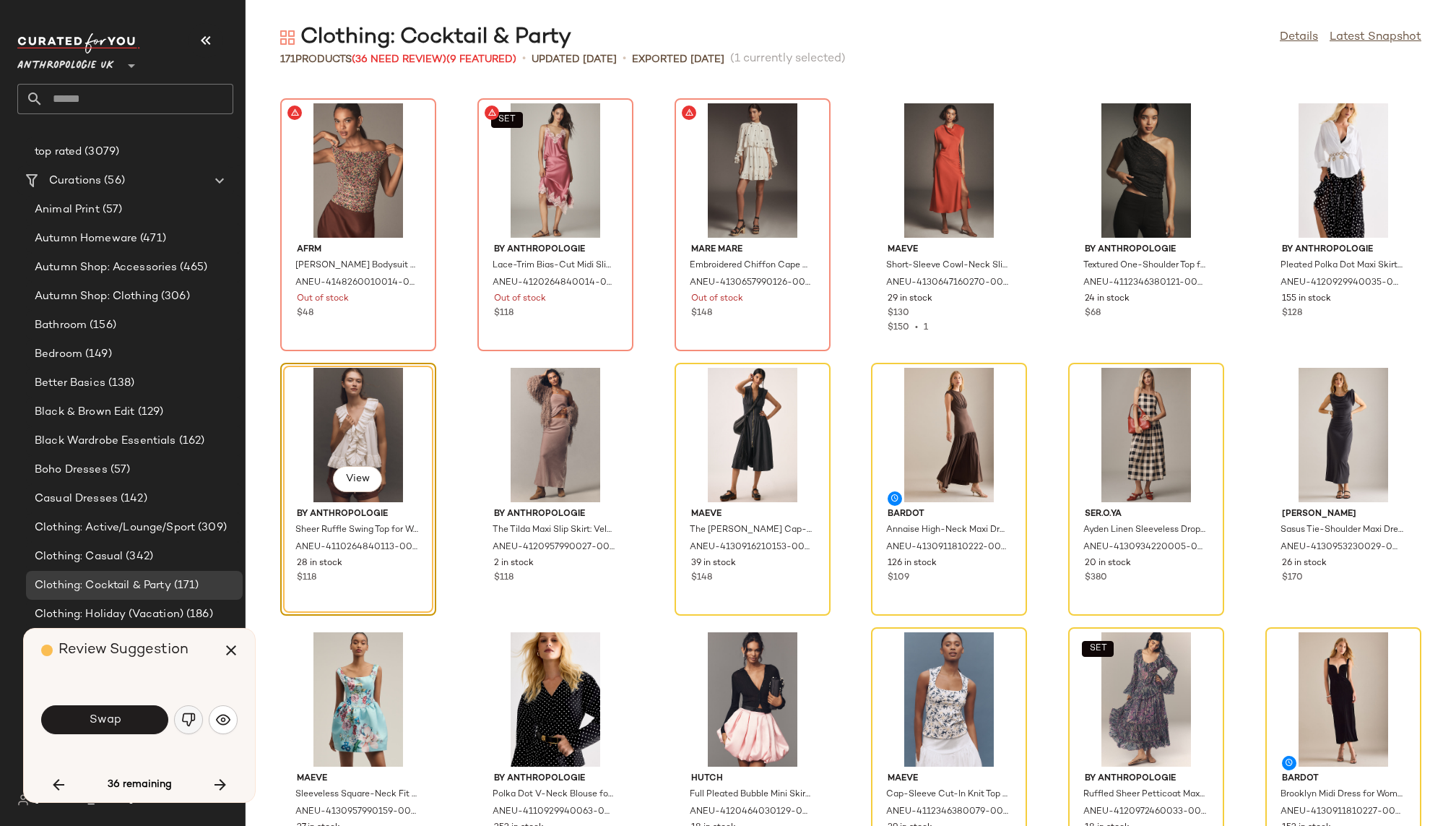
click at [187, 709] on button "button" at bounding box center [188, 720] width 29 height 29
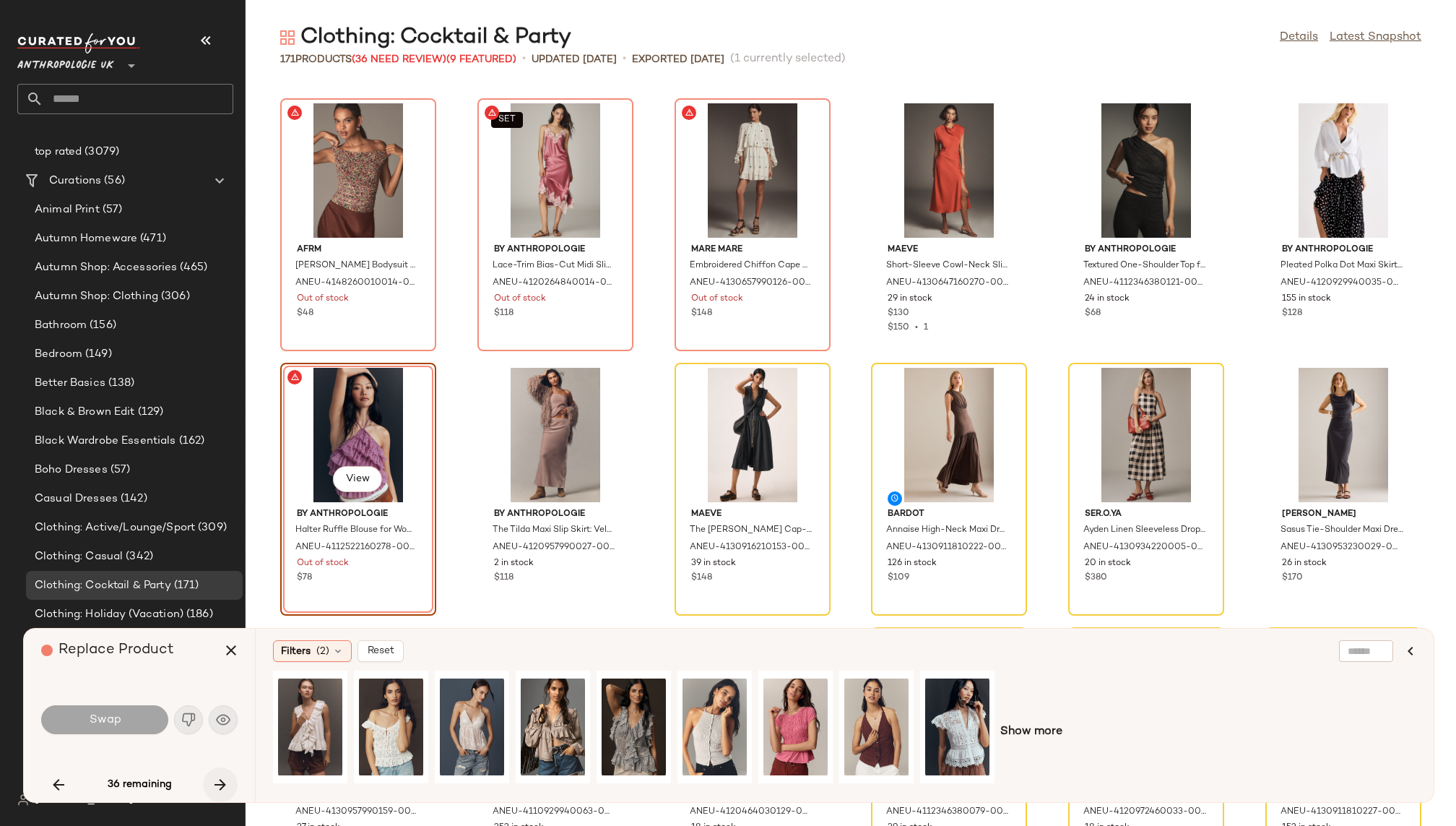
click at [216, 788] on icon "button" at bounding box center [220, 784] width 17 height 17
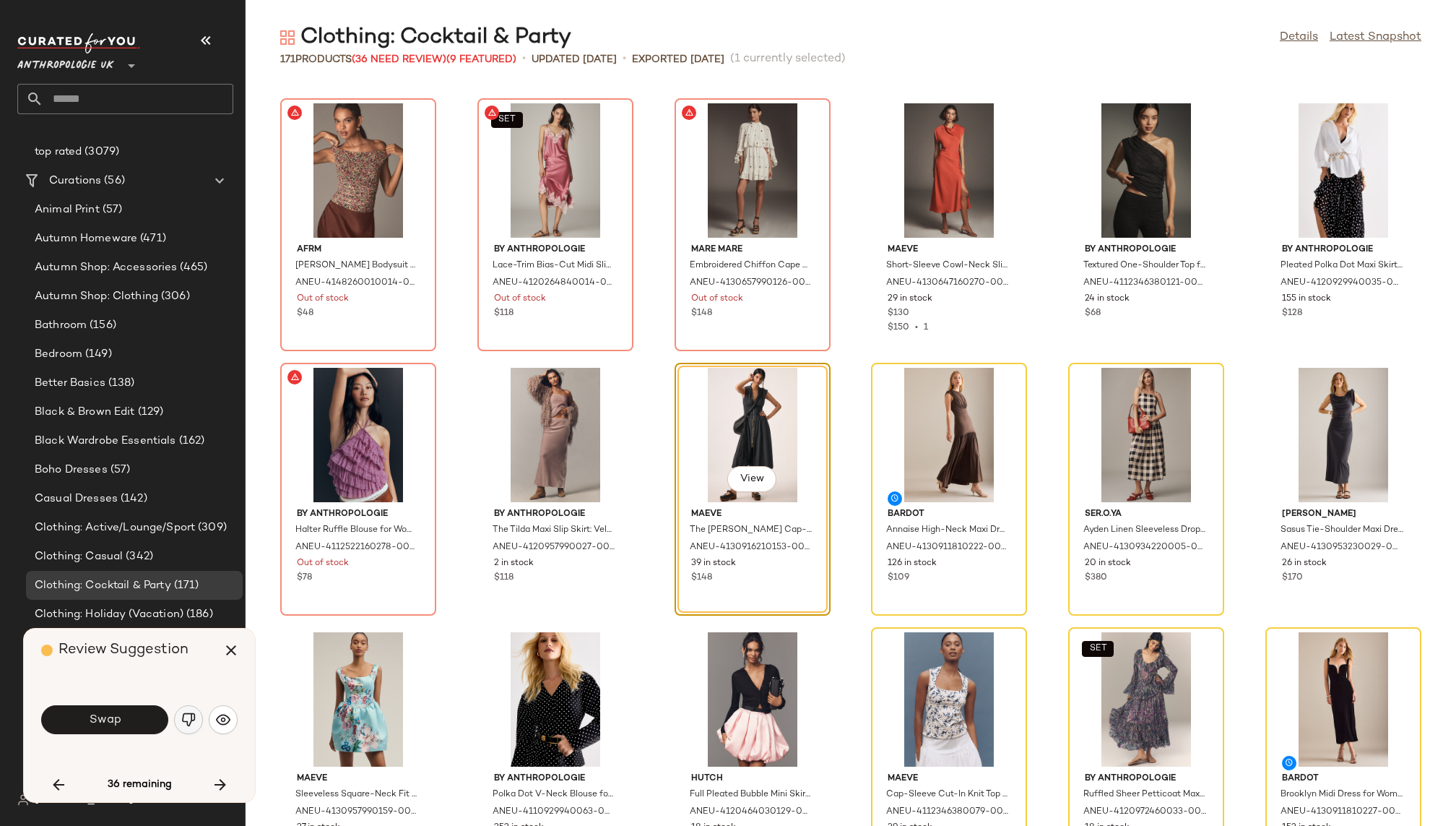
click at [190, 715] on img "button" at bounding box center [188, 719] width 14 height 14
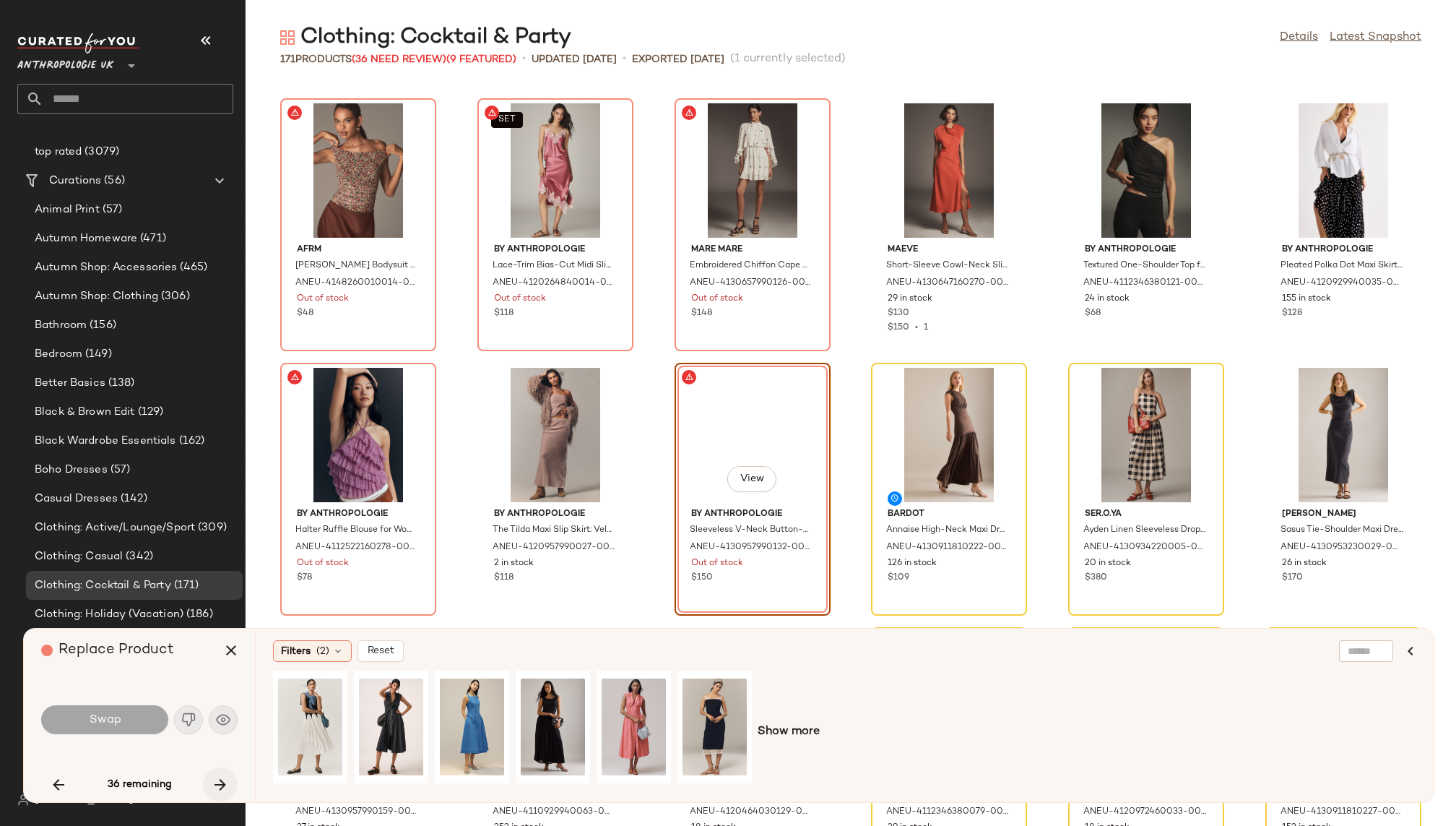
click at [229, 777] on button "button" at bounding box center [220, 785] width 34 height 34
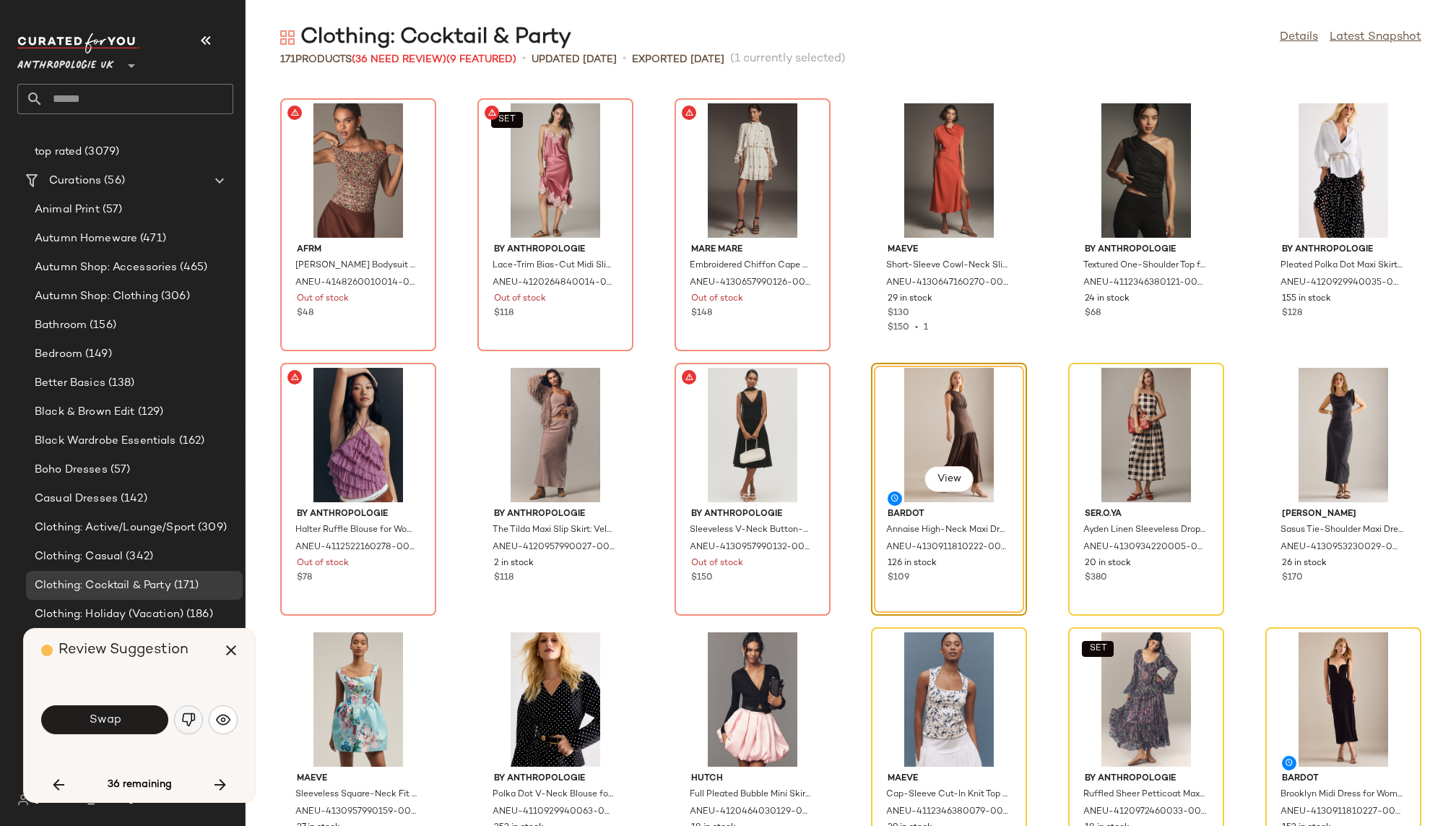
click at [196, 723] on button "button" at bounding box center [188, 720] width 29 height 29
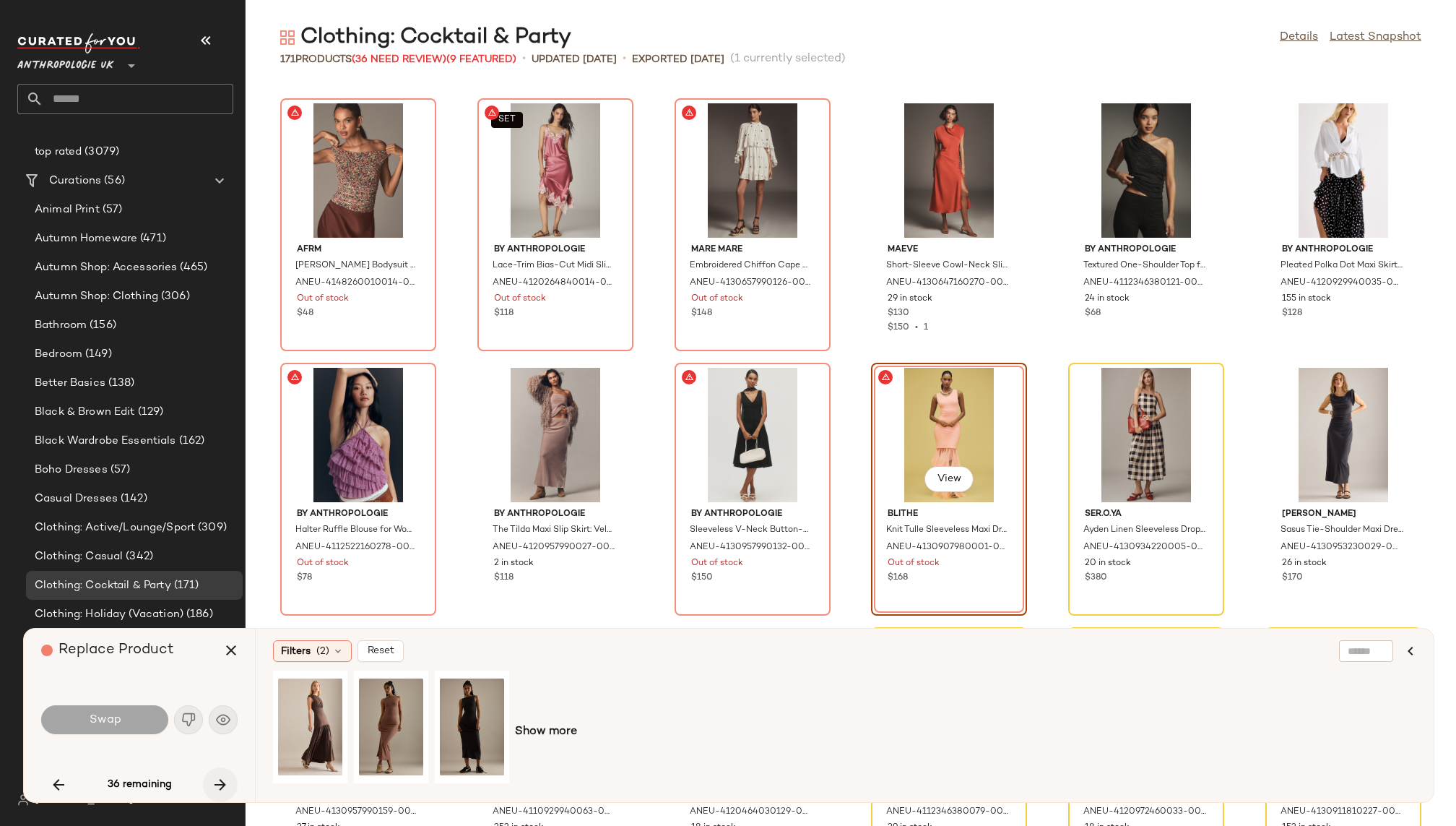
click at [224, 783] on icon "button" at bounding box center [220, 784] width 17 height 17
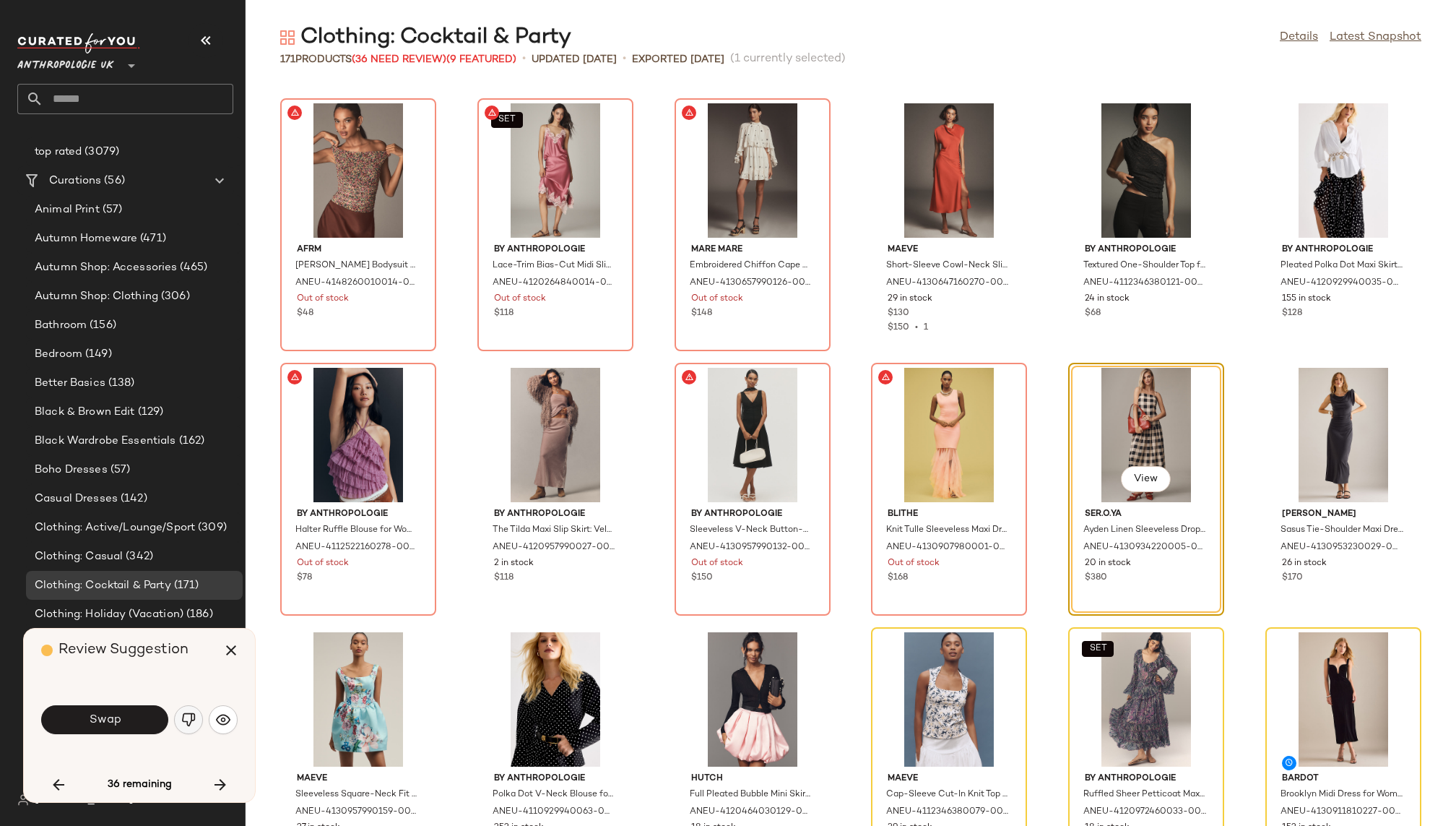
click at [194, 721] on img "button" at bounding box center [188, 719] width 14 height 14
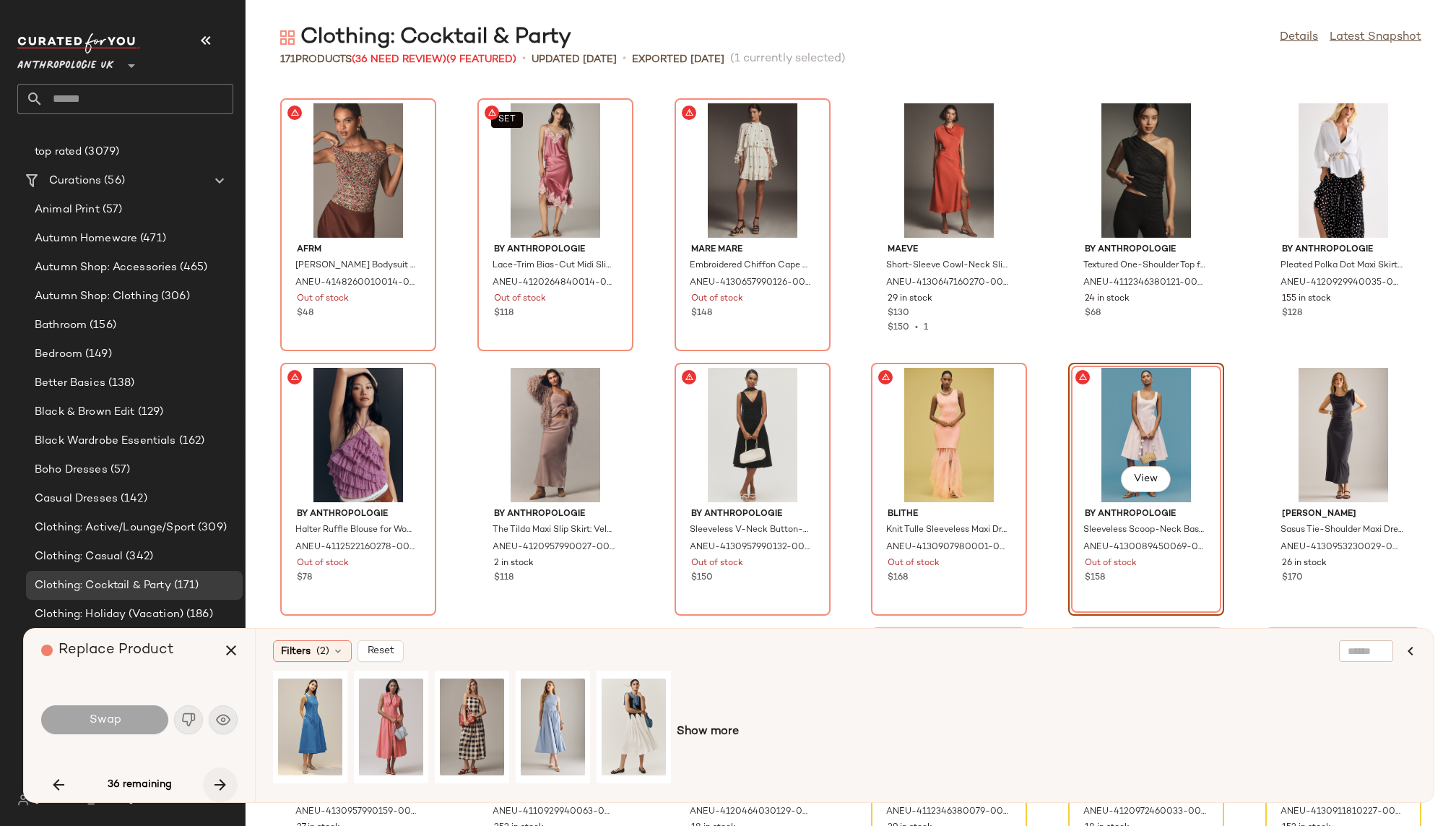
click at [215, 787] on icon "button" at bounding box center [220, 784] width 17 height 17
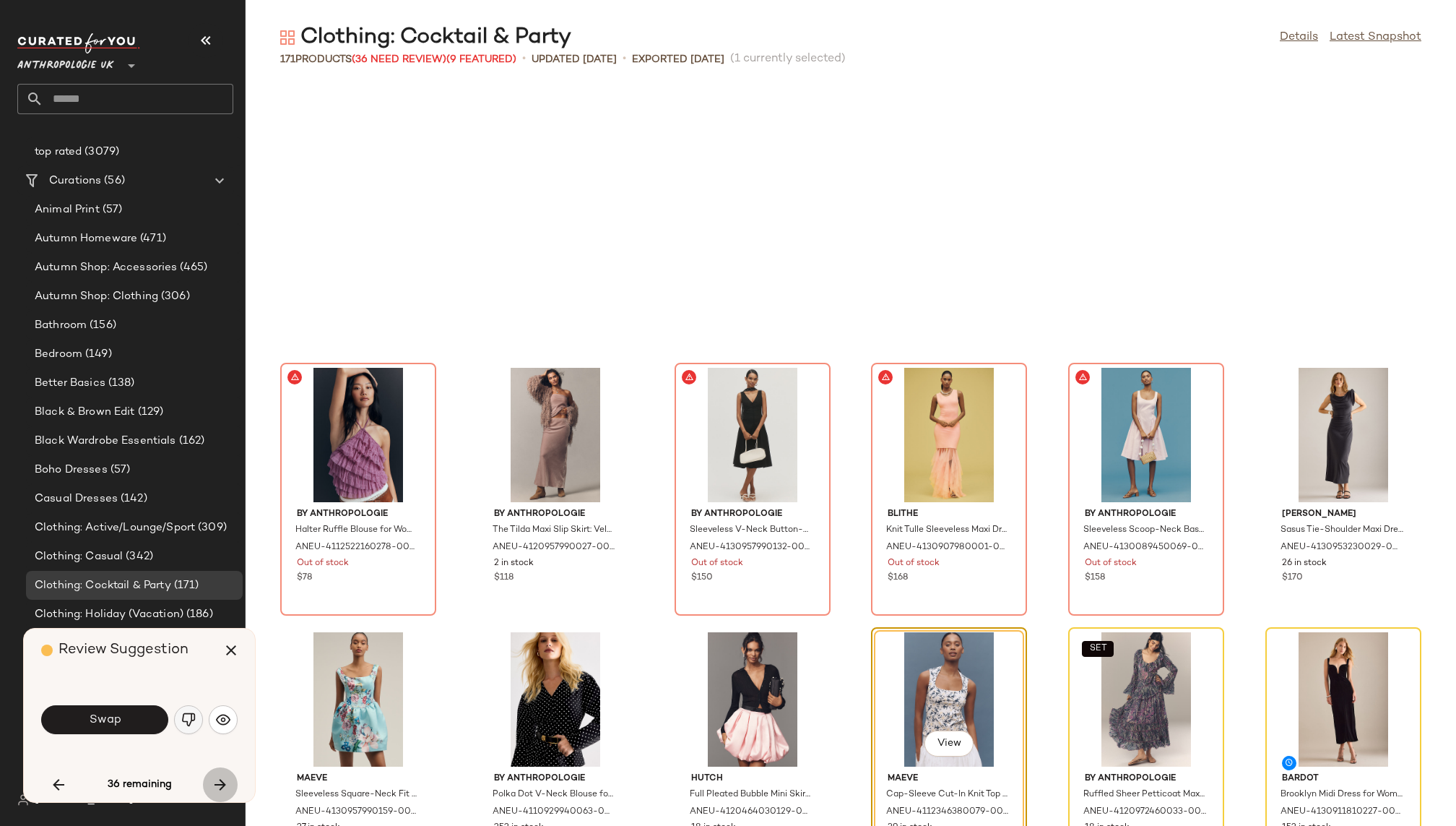
scroll to position [4233, 0]
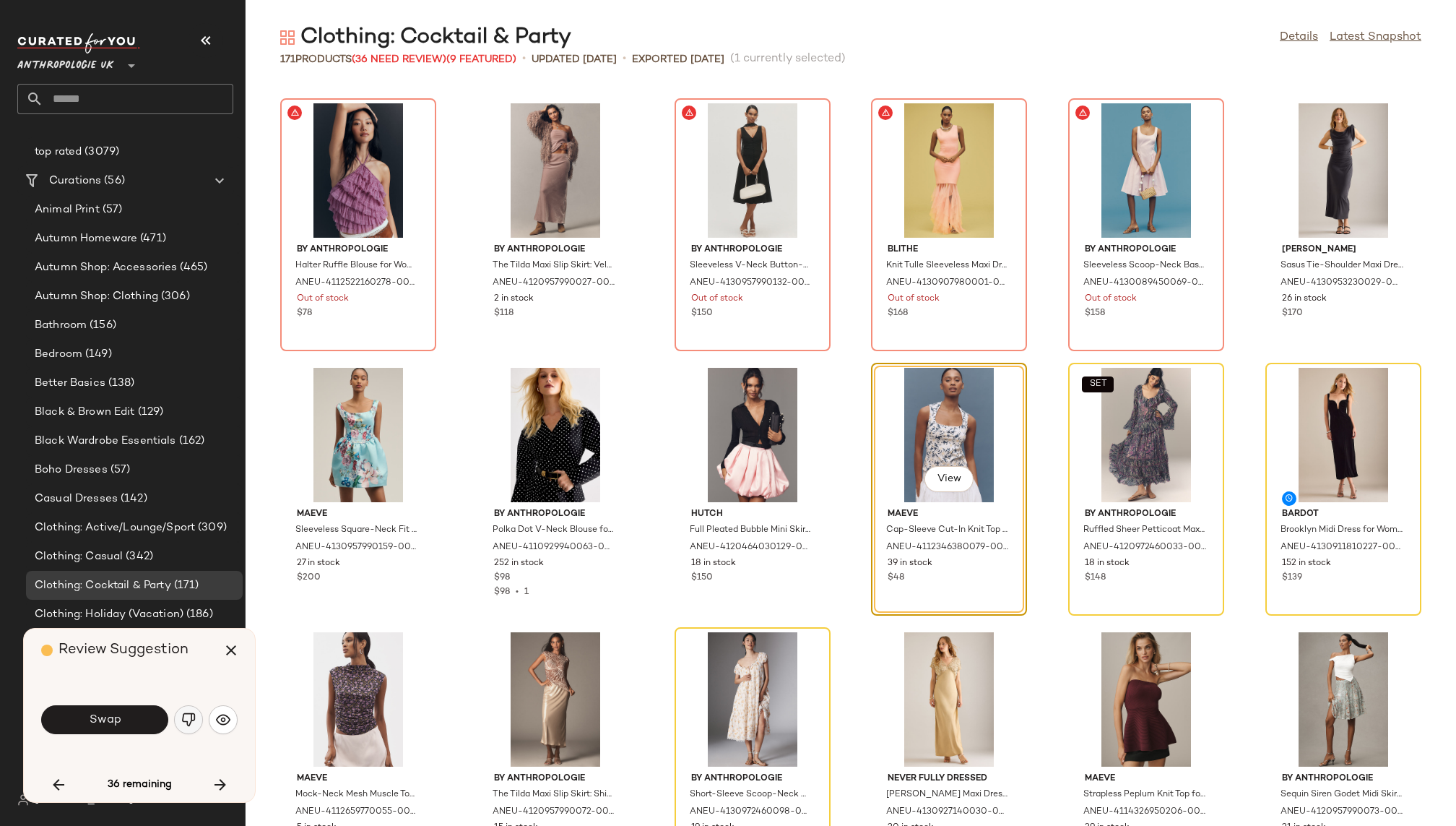
click at [183, 718] on img "button" at bounding box center [188, 719] width 14 height 14
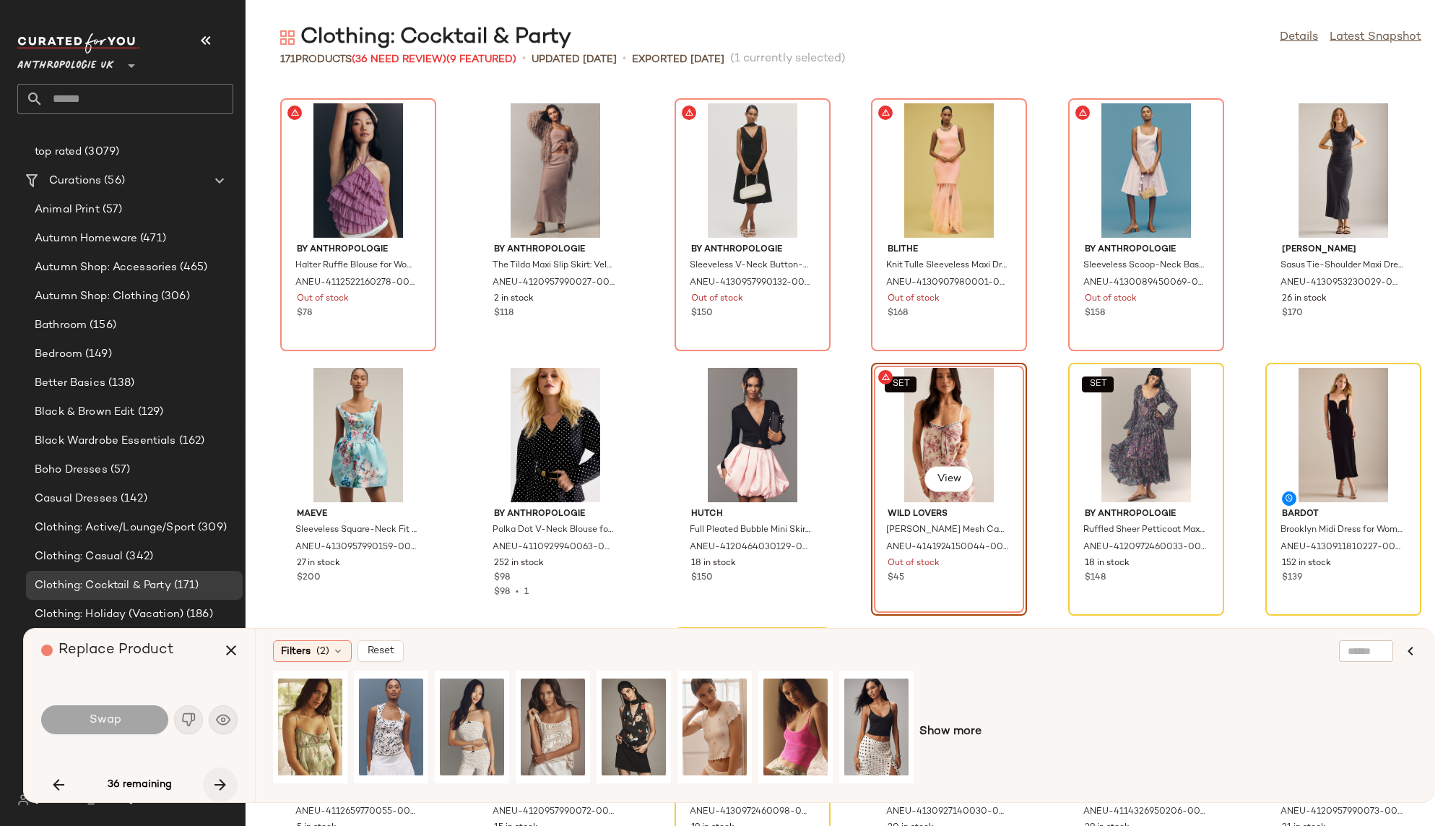
click at [218, 771] on button "button" at bounding box center [220, 785] width 34 height 34
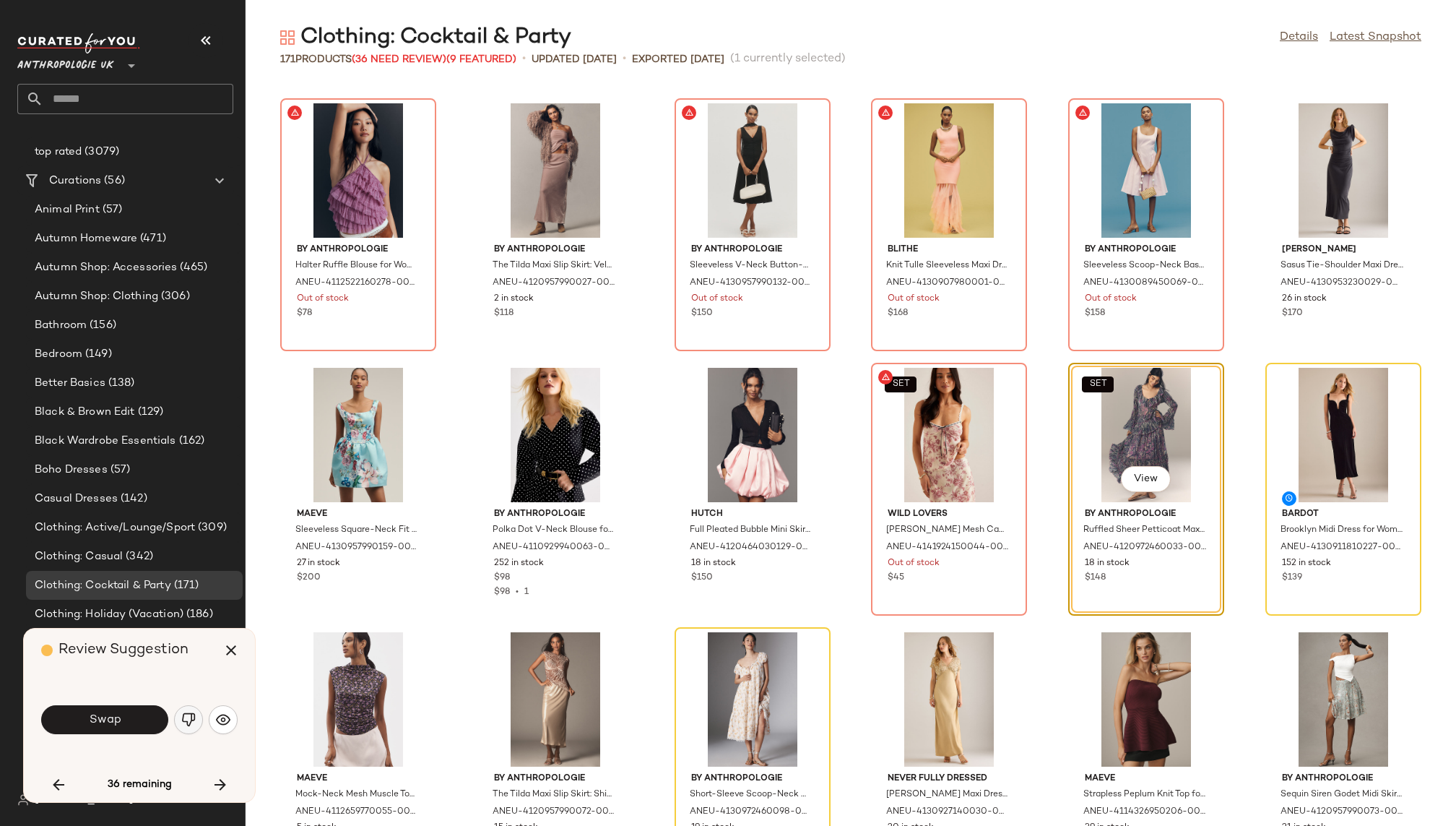
click at [189, 716] on img "button" at bounding box center [188, 719] width 14 height 14
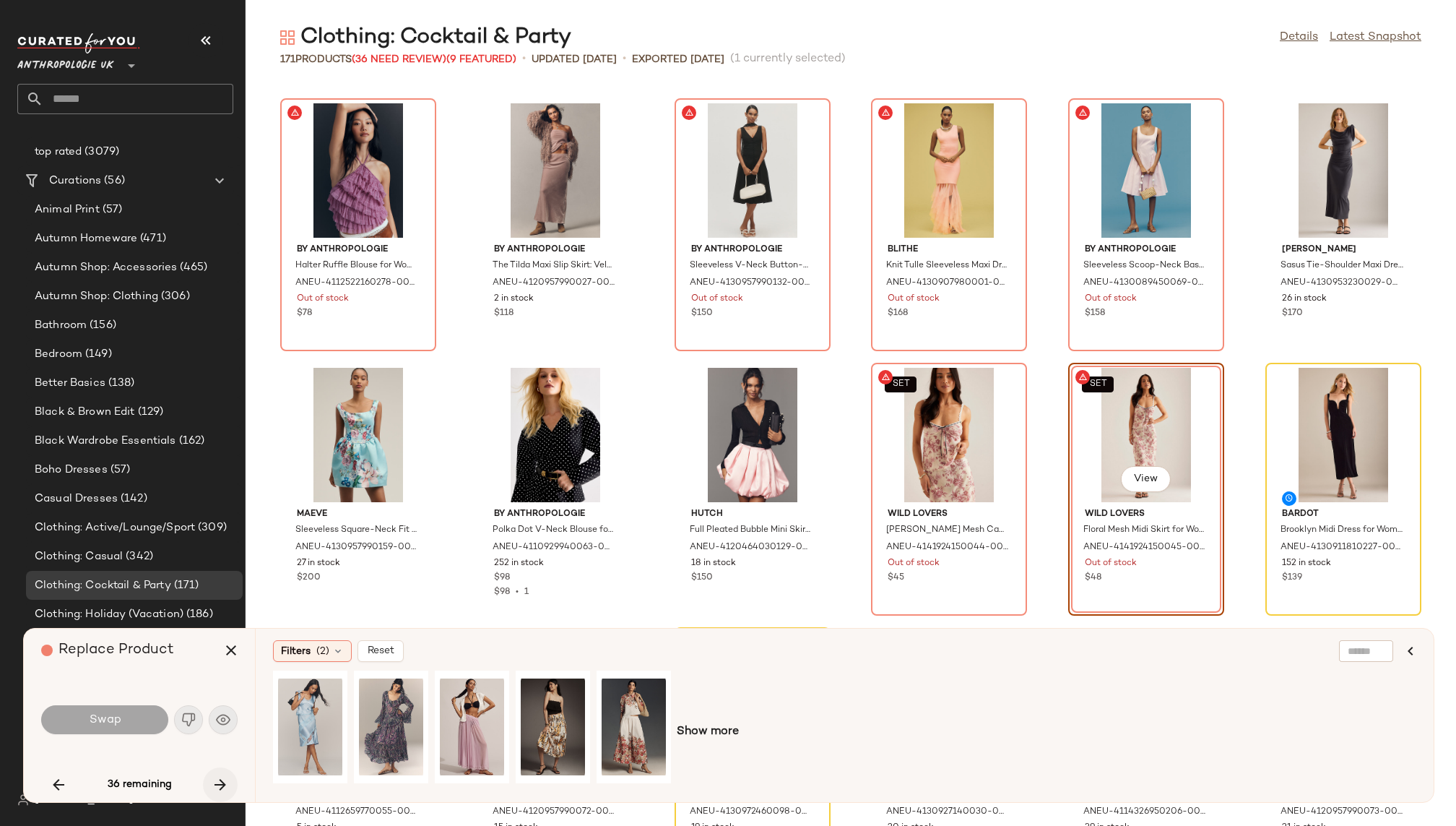
click at [218, 786] on icon "button" at bounding box center [220, 784] width 17 height 17
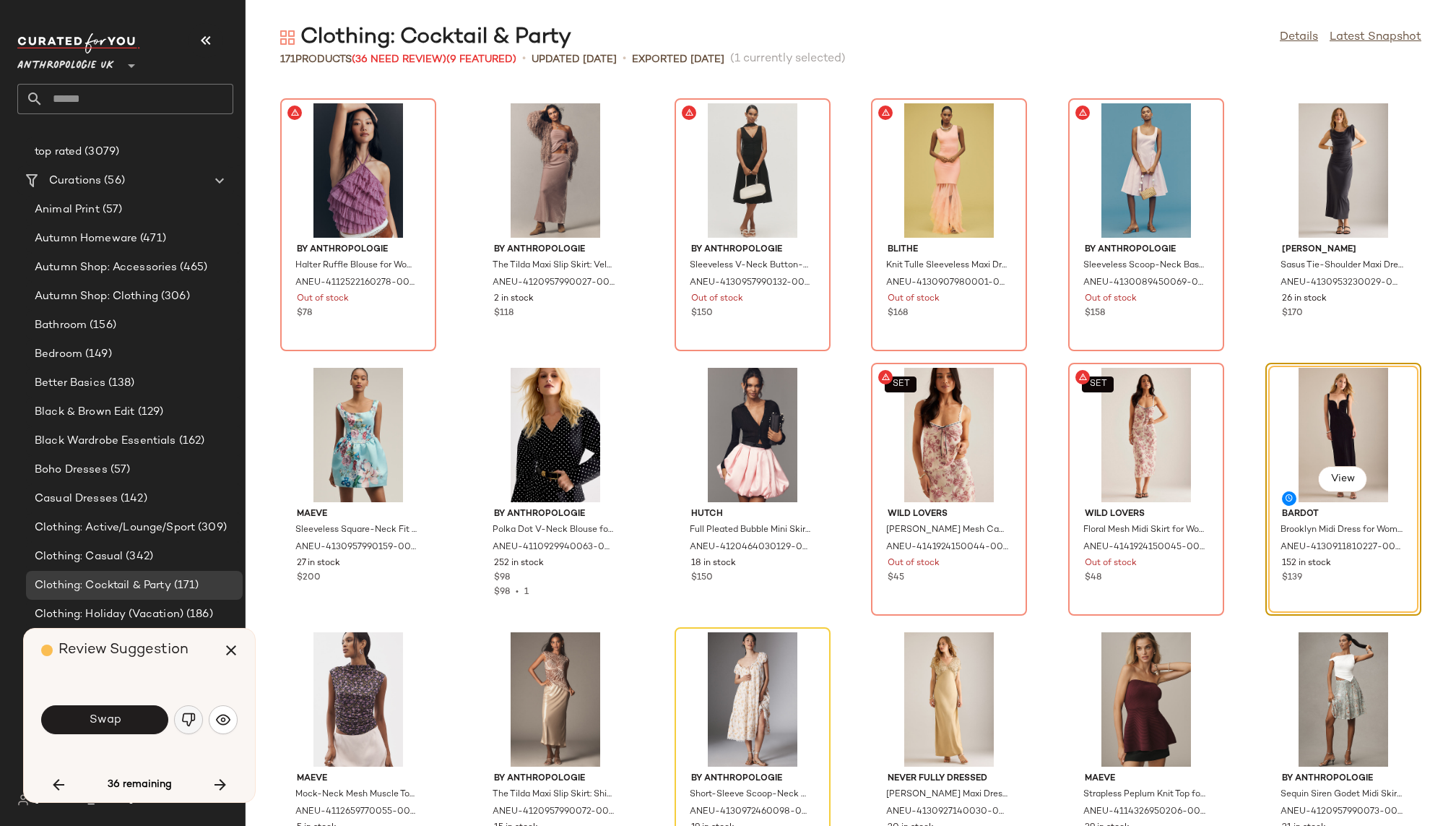
click at [189, 719] on img "button" at bounding box center [188, 719] width 14 height 14
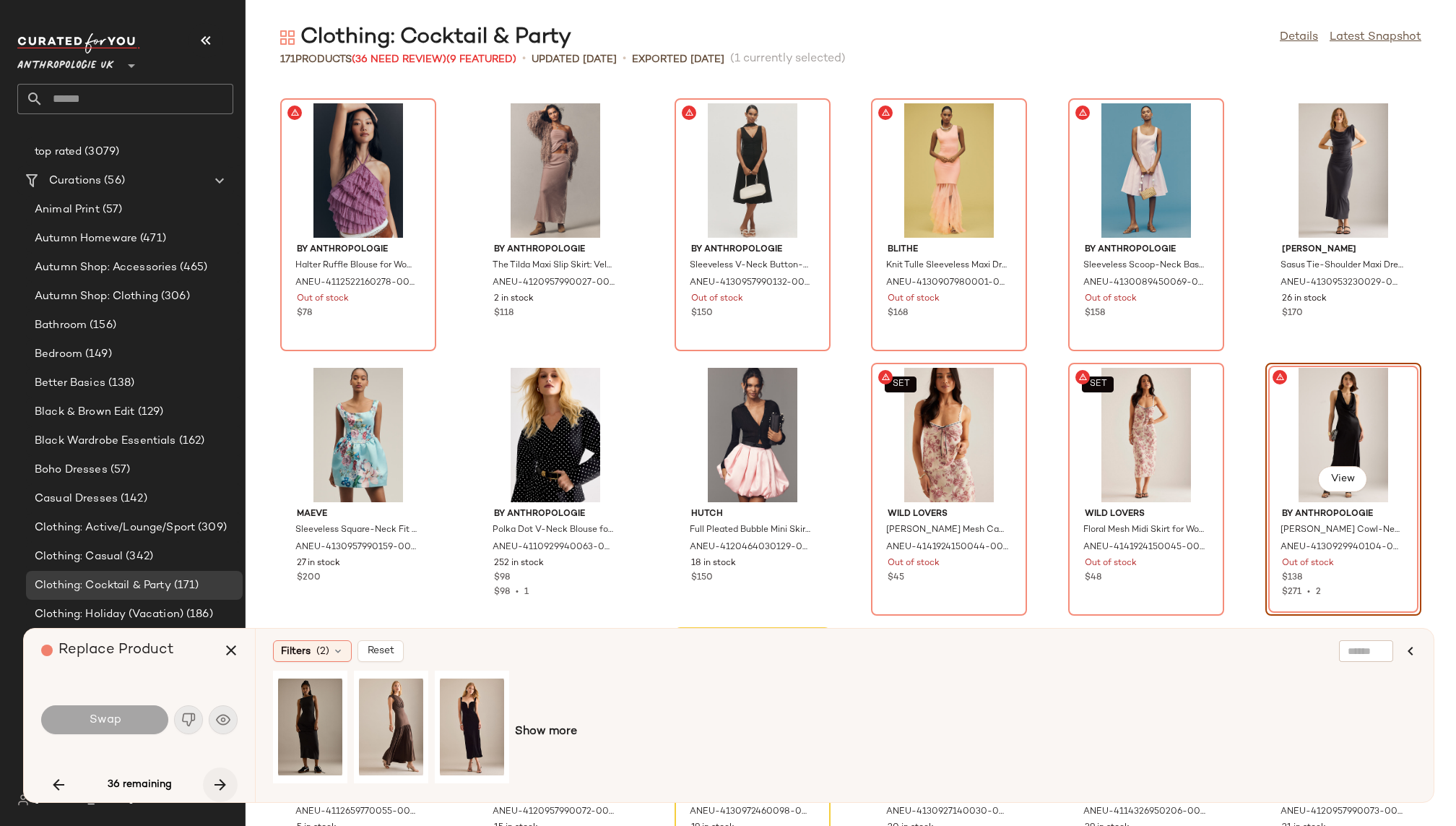
click at [226, 789] on icon "button" at bounding box center [220, 784] width 17 height 17
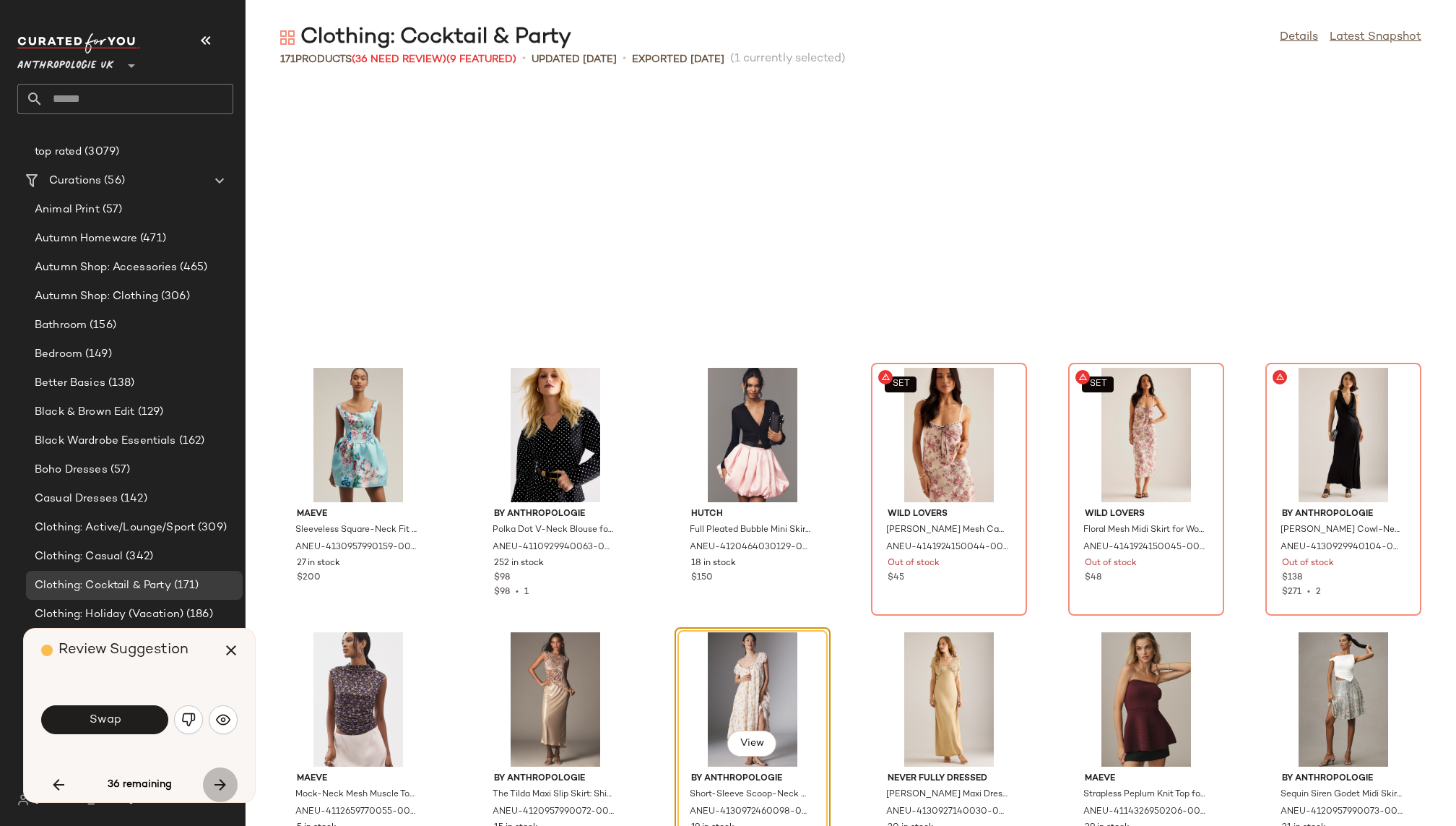
scroll to position [4497, 0]
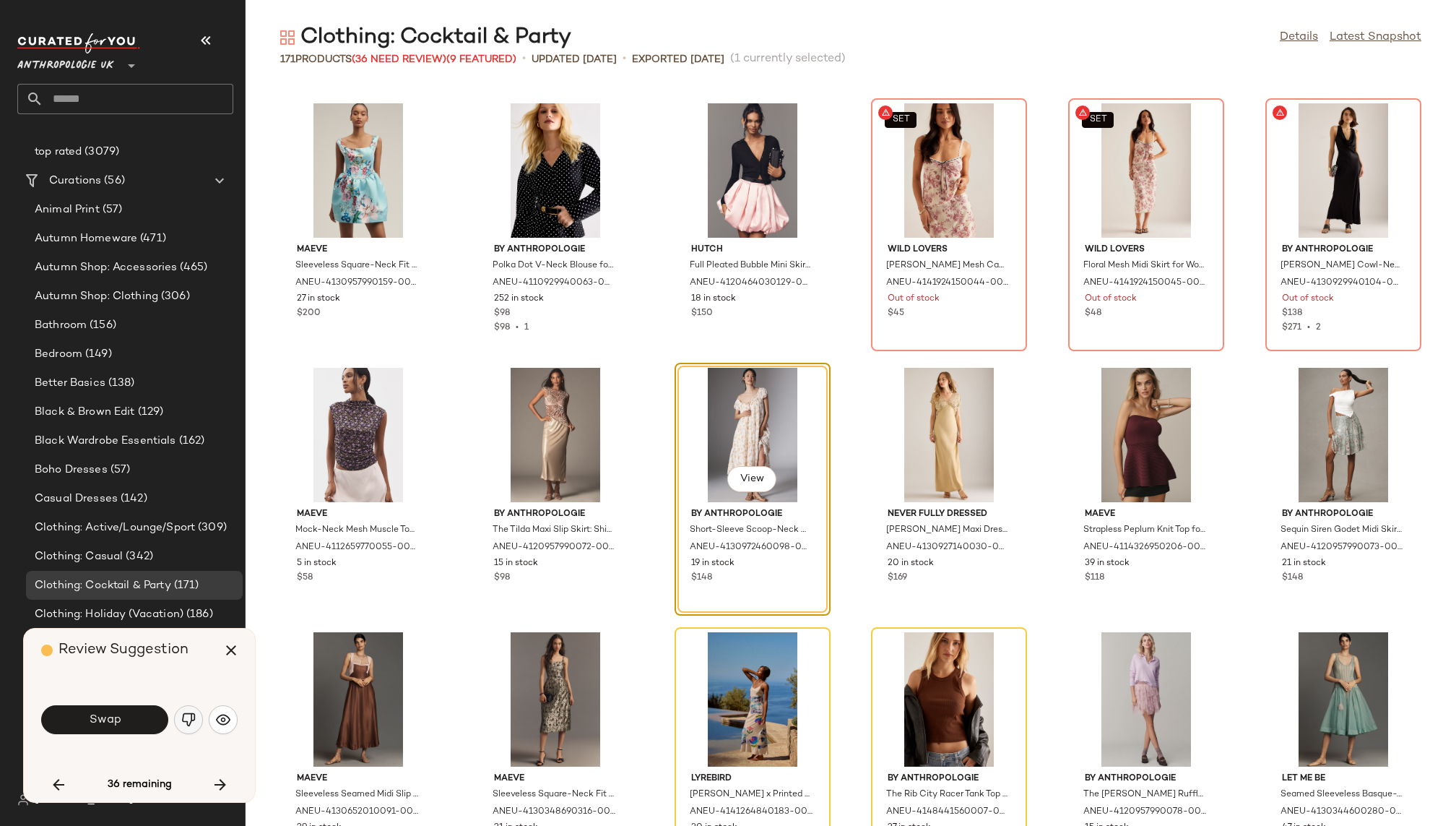
click at [188, 718] on img "button" at bounding box center [188, 719] width 14 height 14
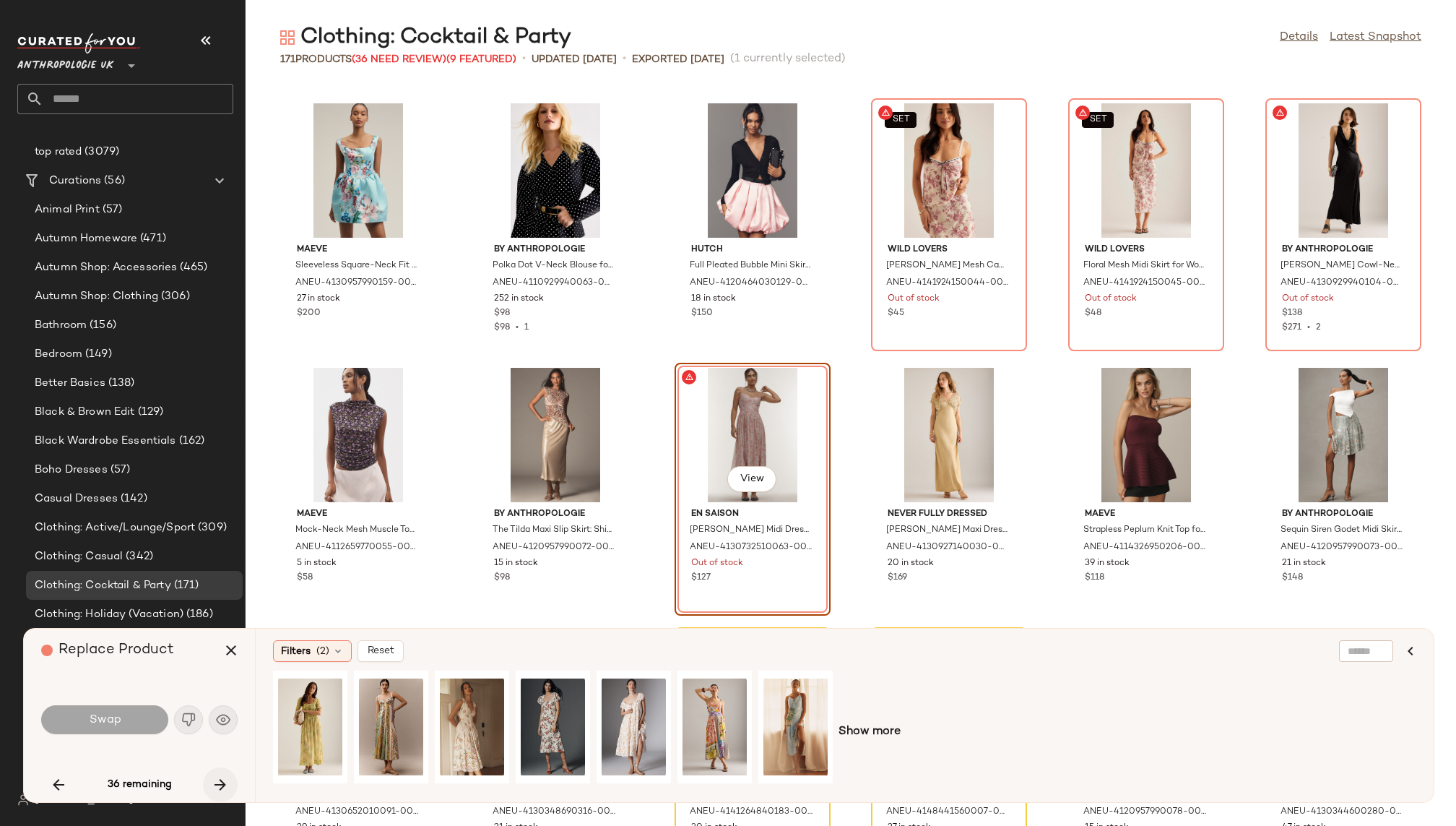
click at [218, 783] on icon "button" at bounding box center [220, 784] width 17 height 17
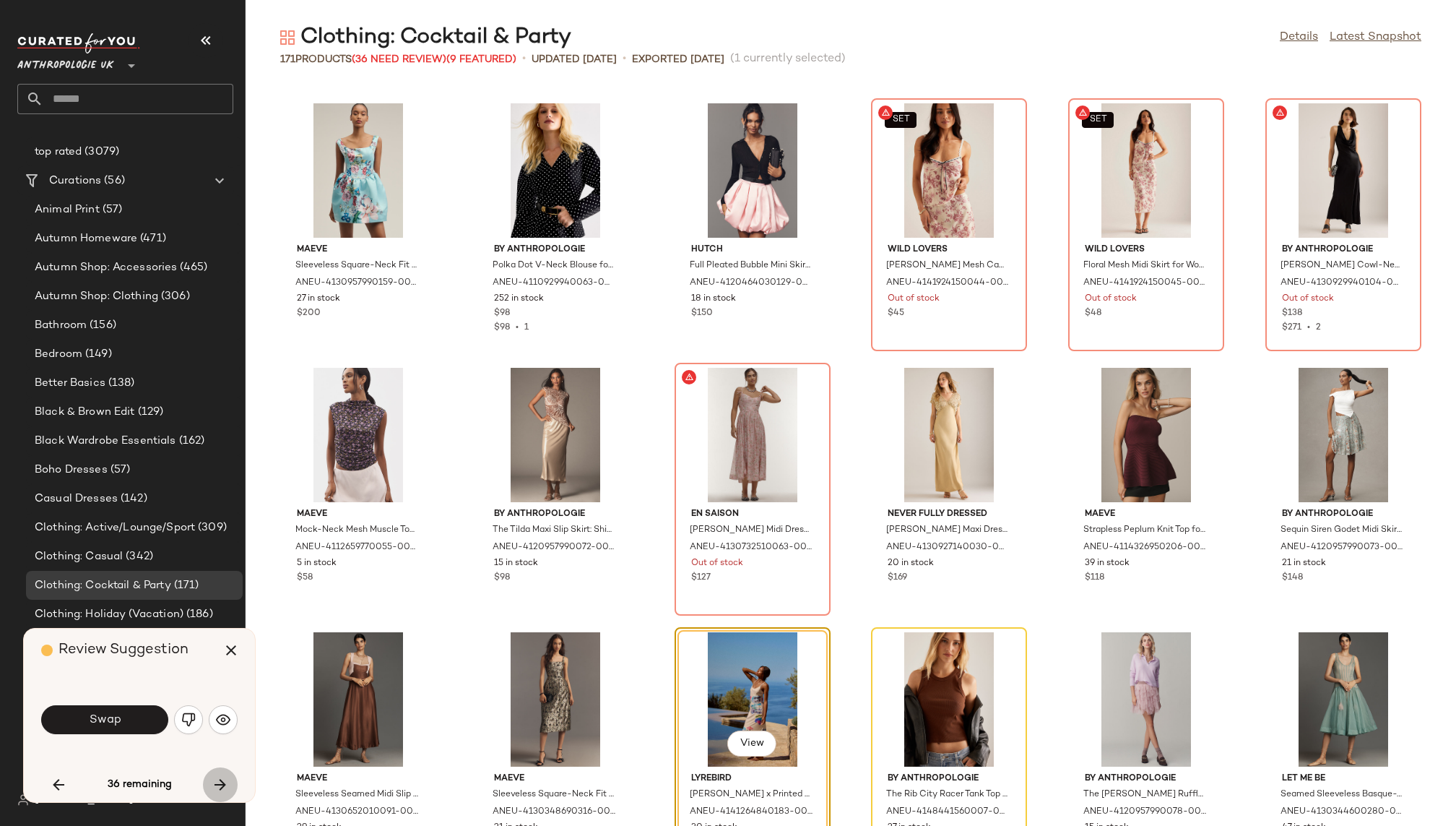
scroll to position [4761, 0]
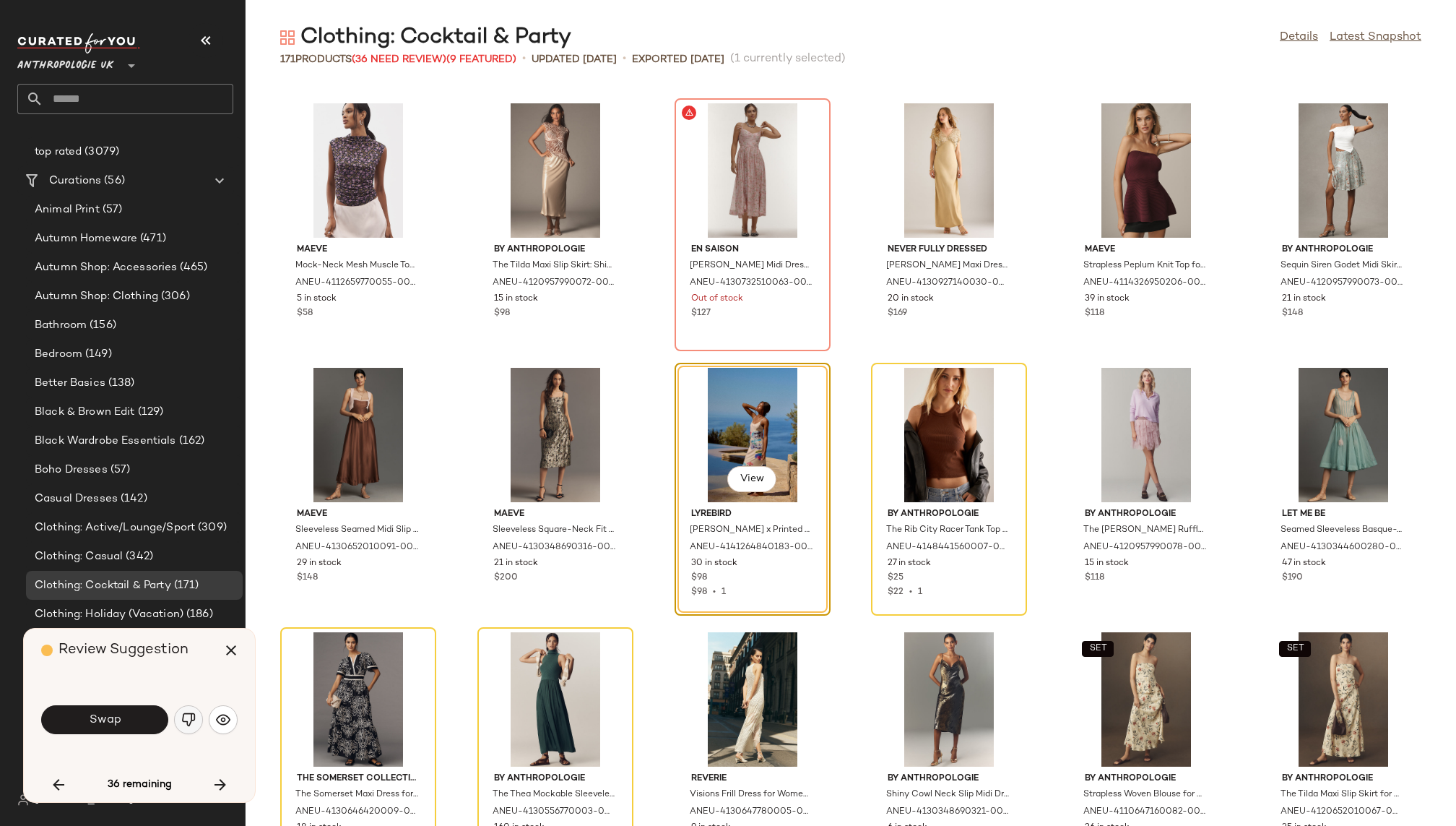
click at [194, 725] on img "button" at bounding box center [188, 719] width 14 height 14
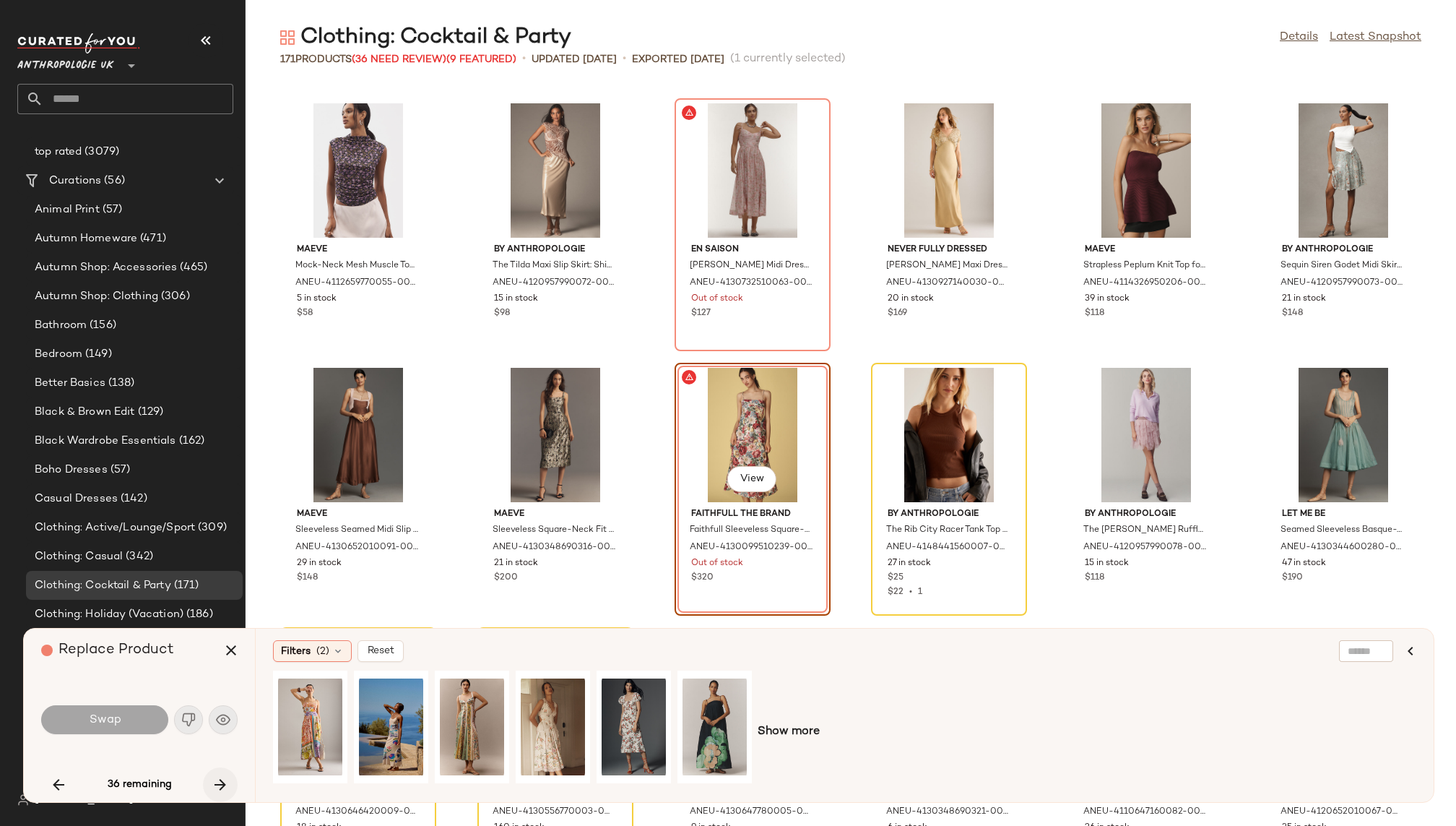
click at [218, 780] on icon "button" at bounding box center [220, 784] width 17 height 17
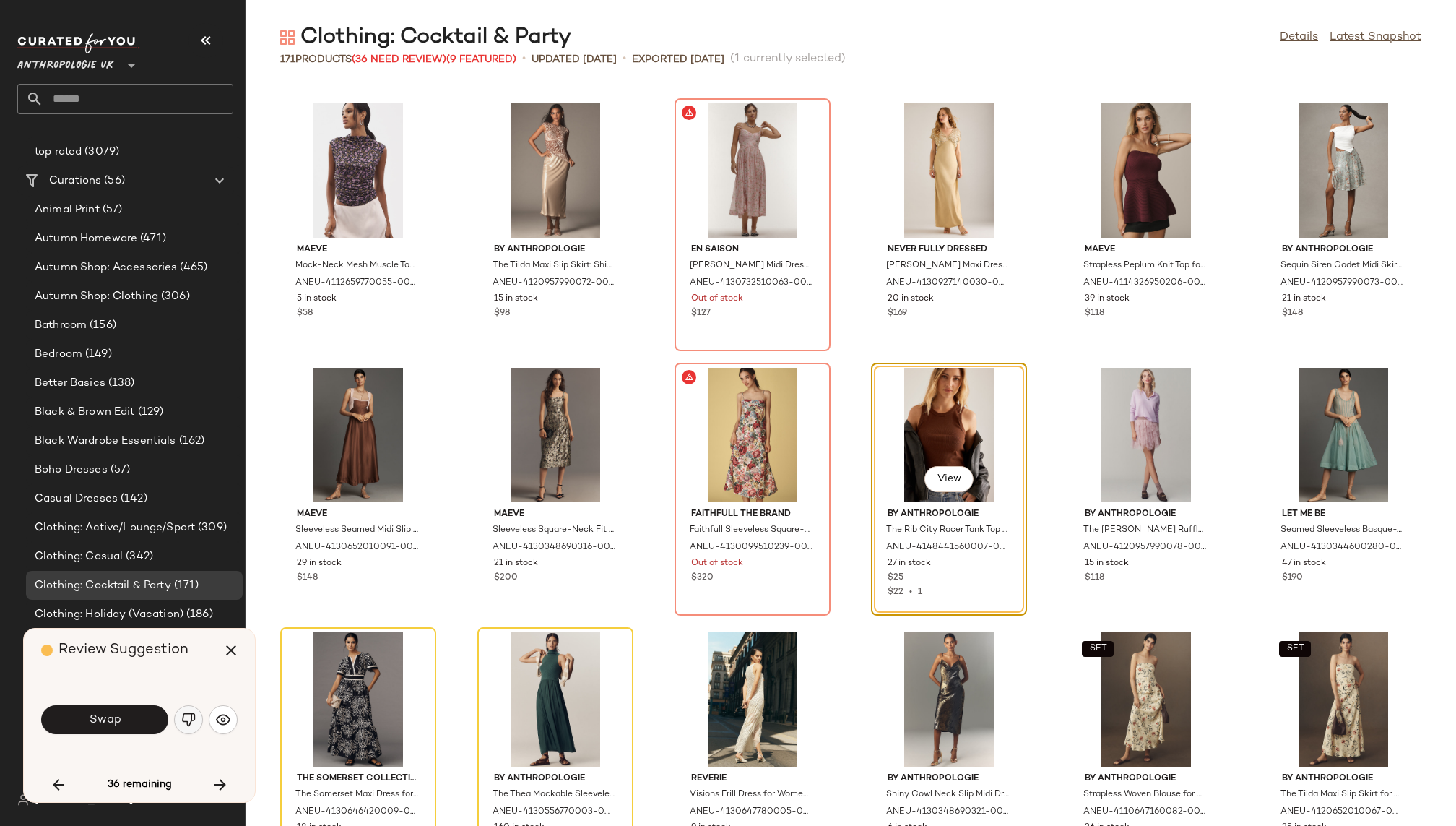
click at [194, 718] on img "button" at bounding box center [188, 719] width 14 height 14
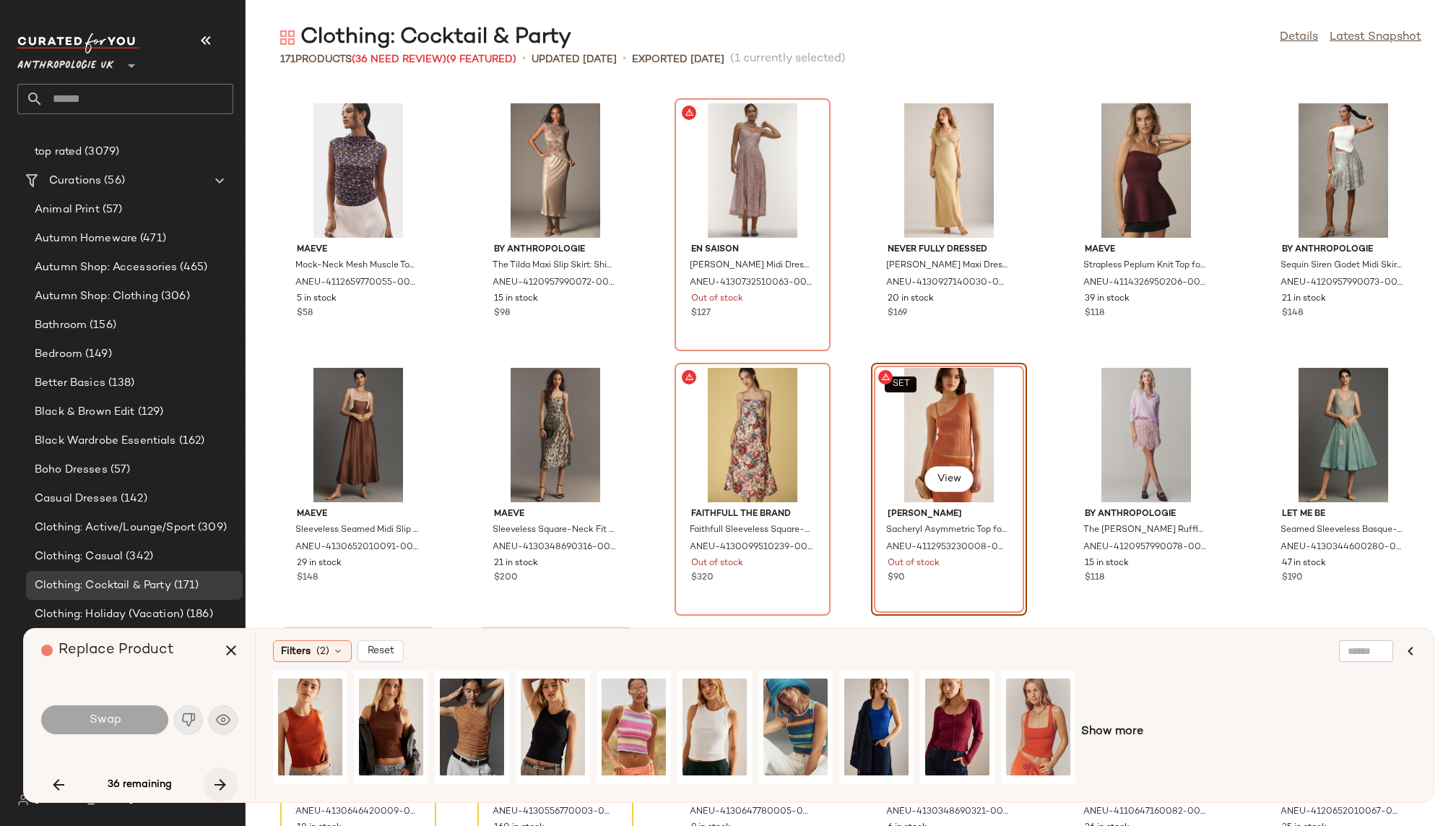
click at [217, 778] on icon "button" at bounding box center [220, 784] width 17 height 17
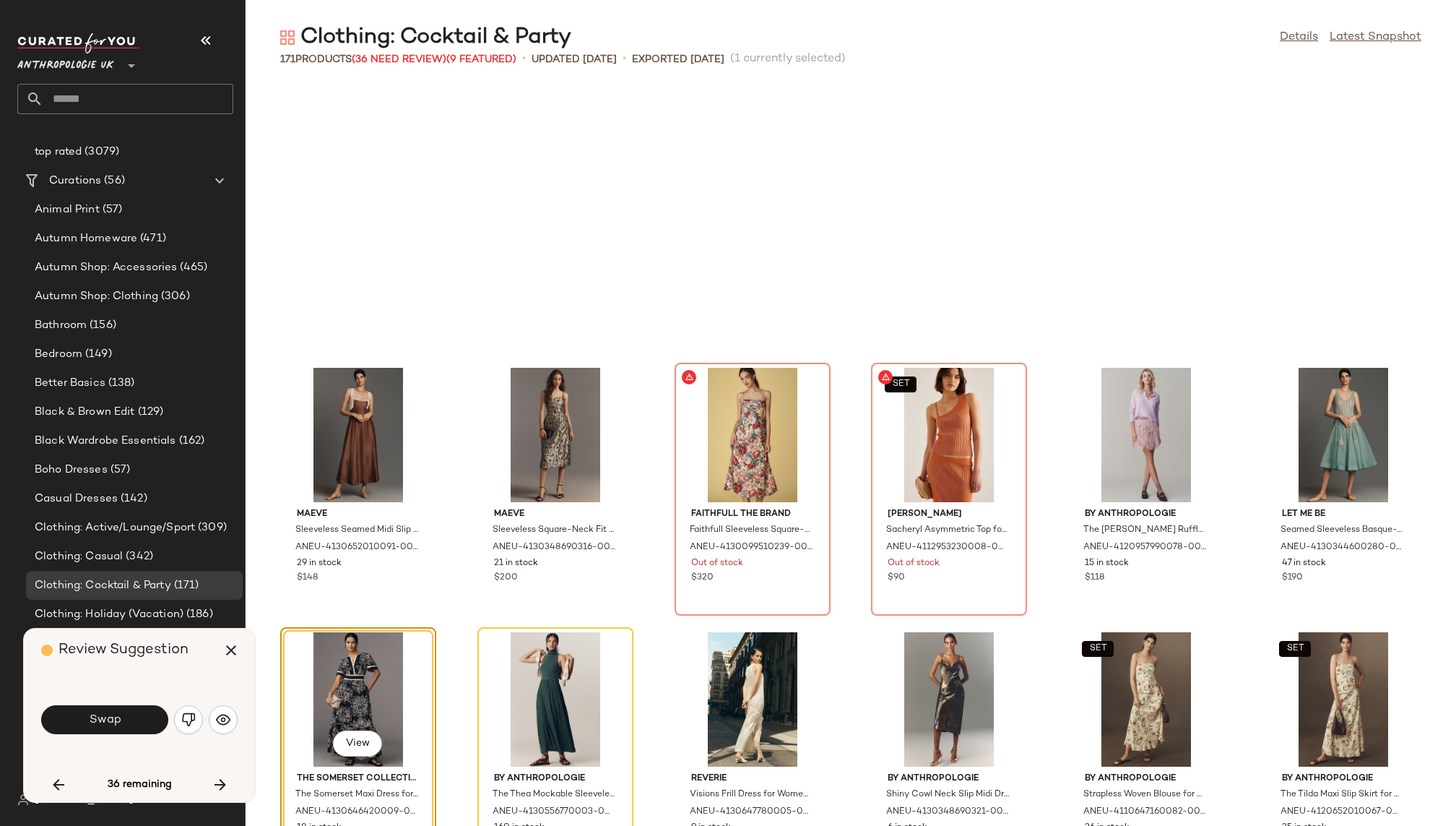
scroll to position [5026, 0]
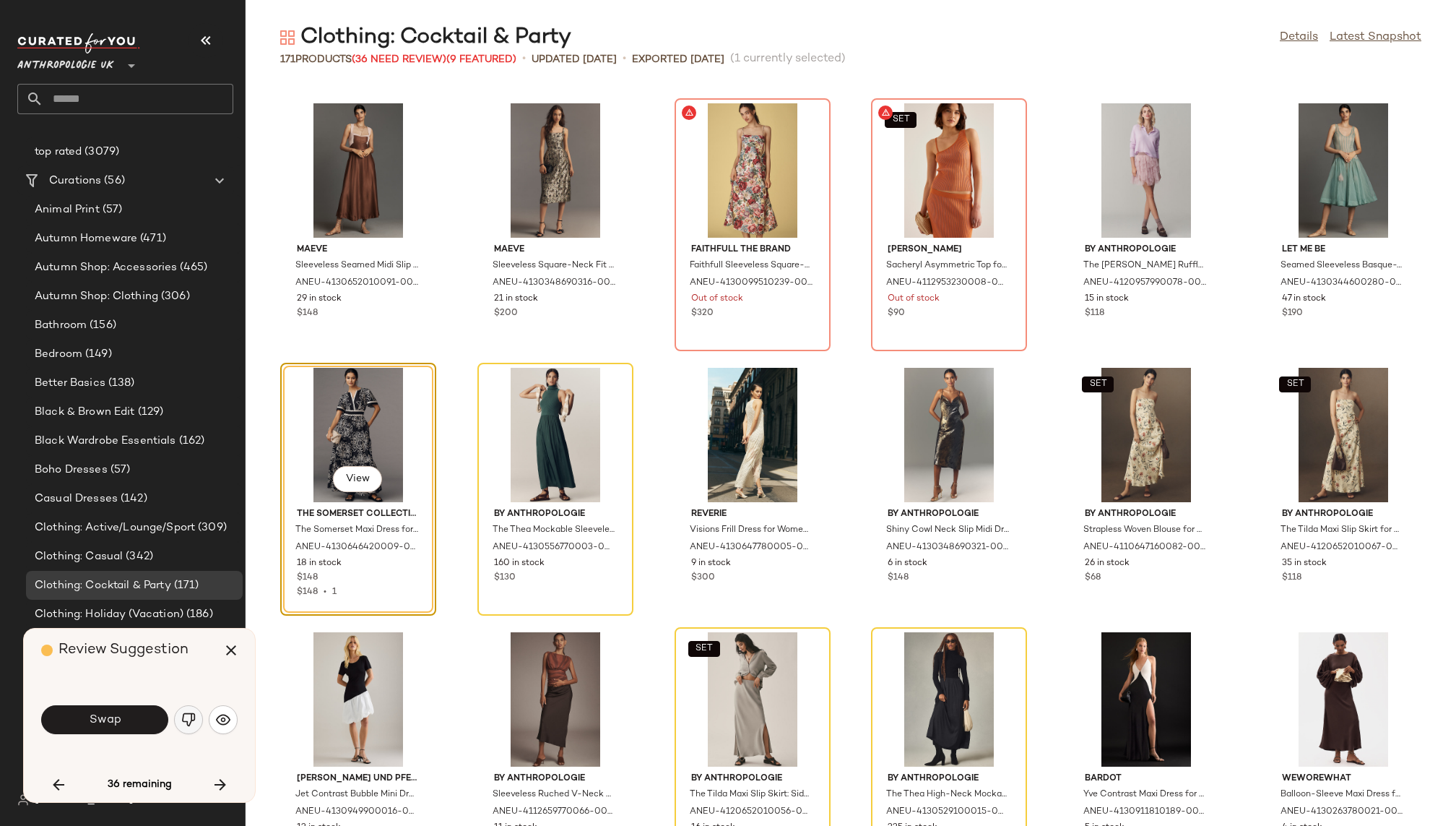
click at [188, 718] on img "button" at bounding box center [188, 719] width 14 height 14
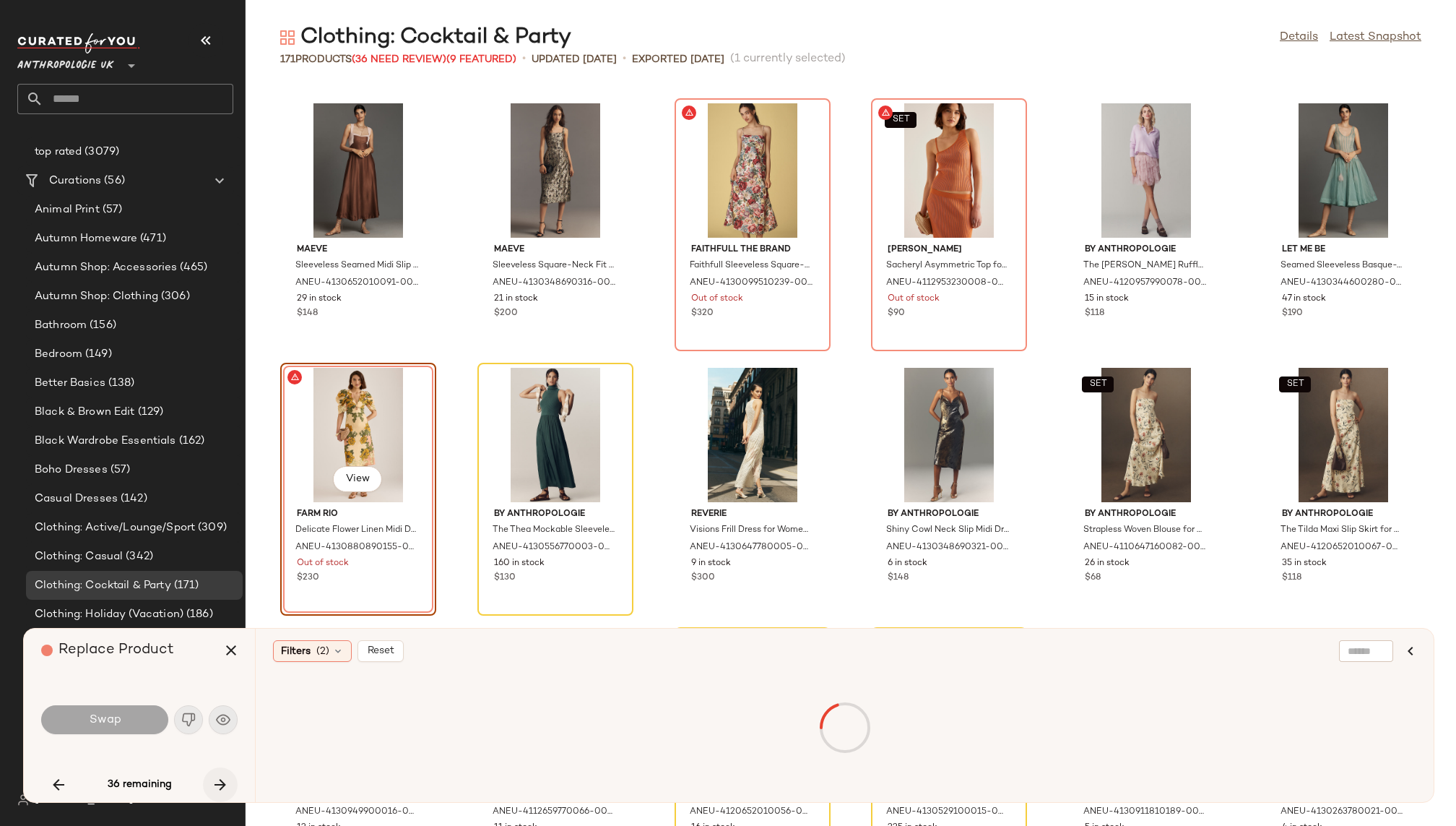
click at [218, 783] on icon "button" at bounding box center [220, 784] width 17 height 17
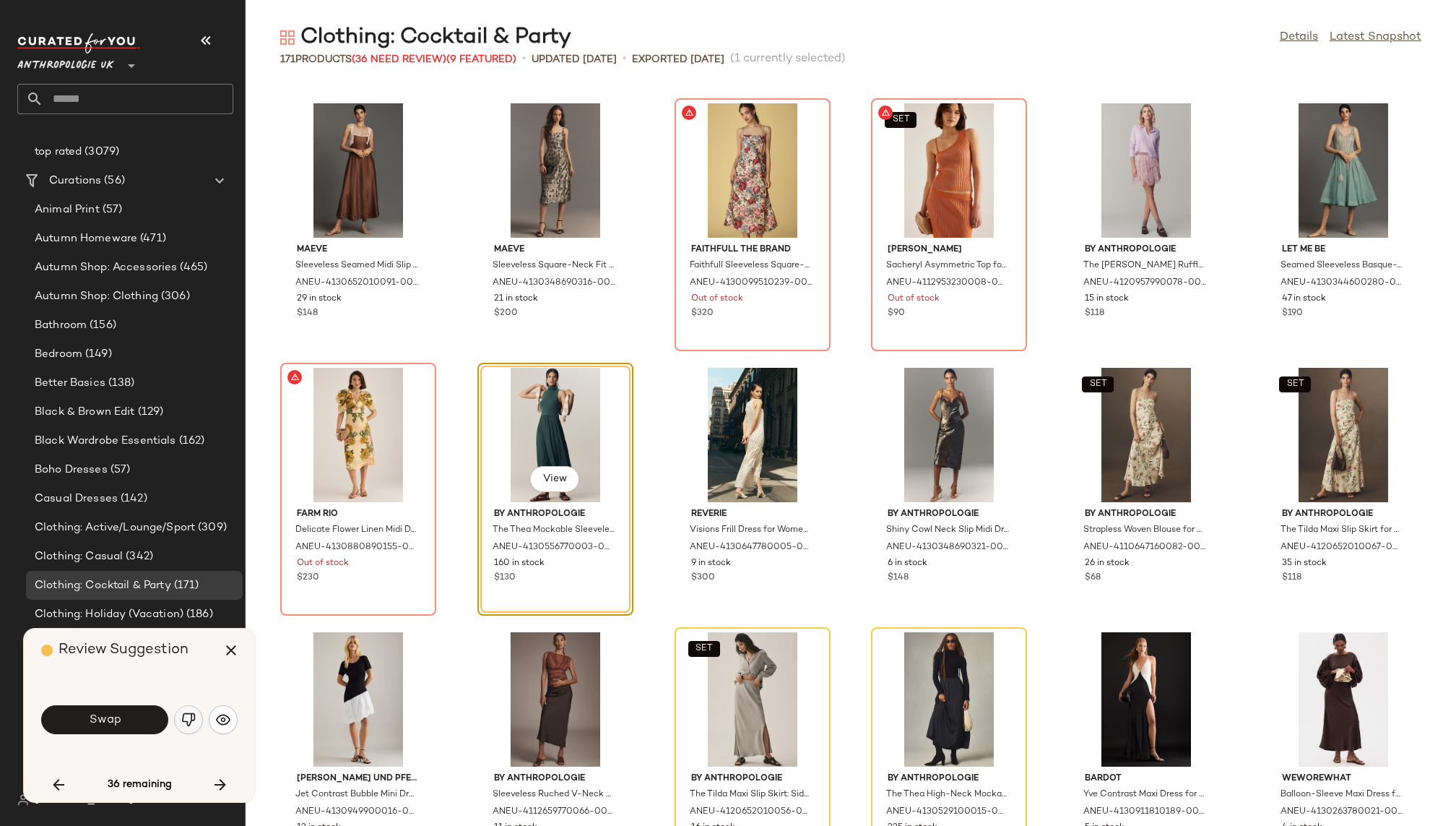
click at [190, 726] on img "button" at bounding box center [188, 719] width 14 height 14
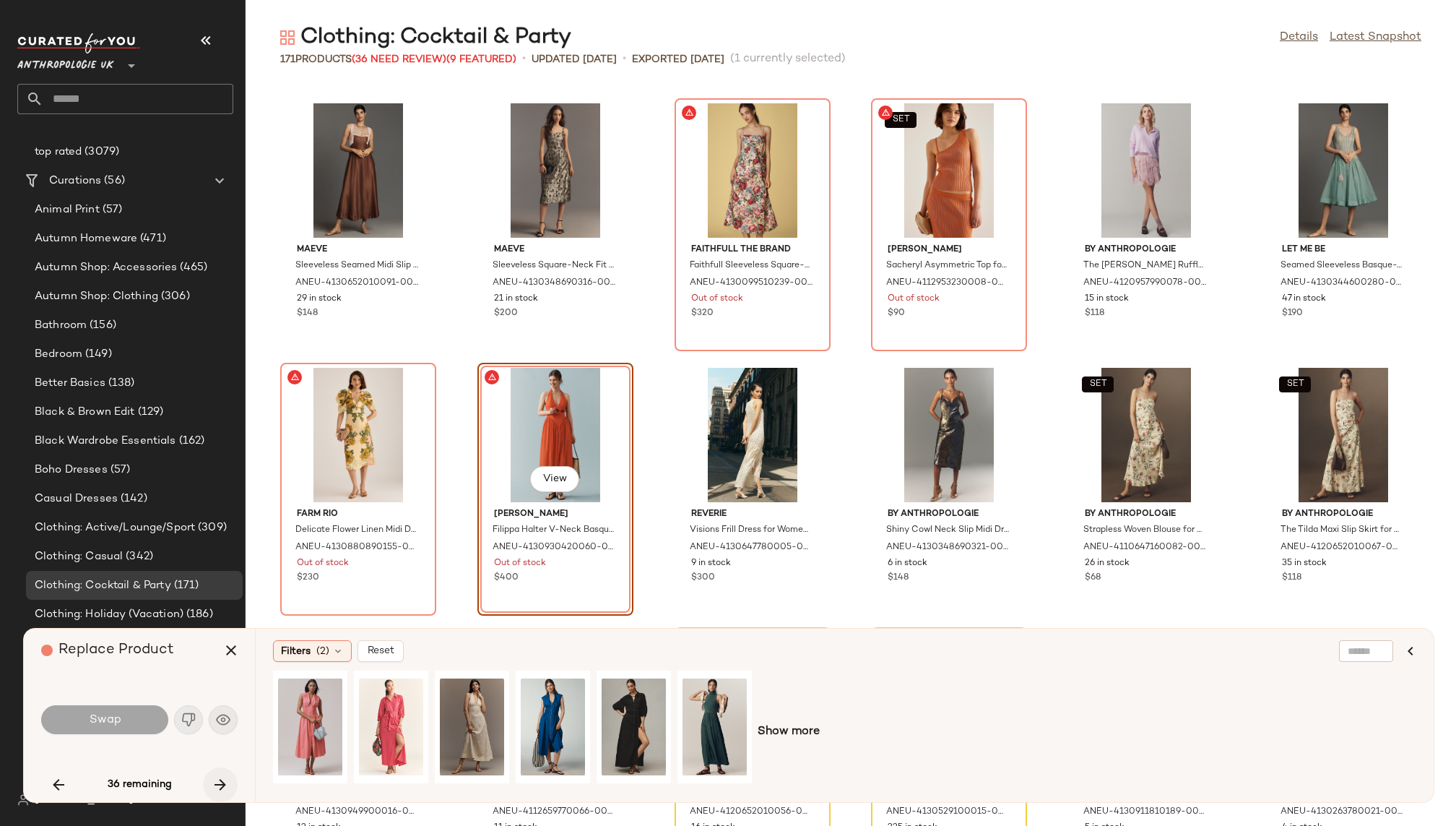
click at [220, 776] on icon "button" at bounding box center [220, 784] width 17 height 17
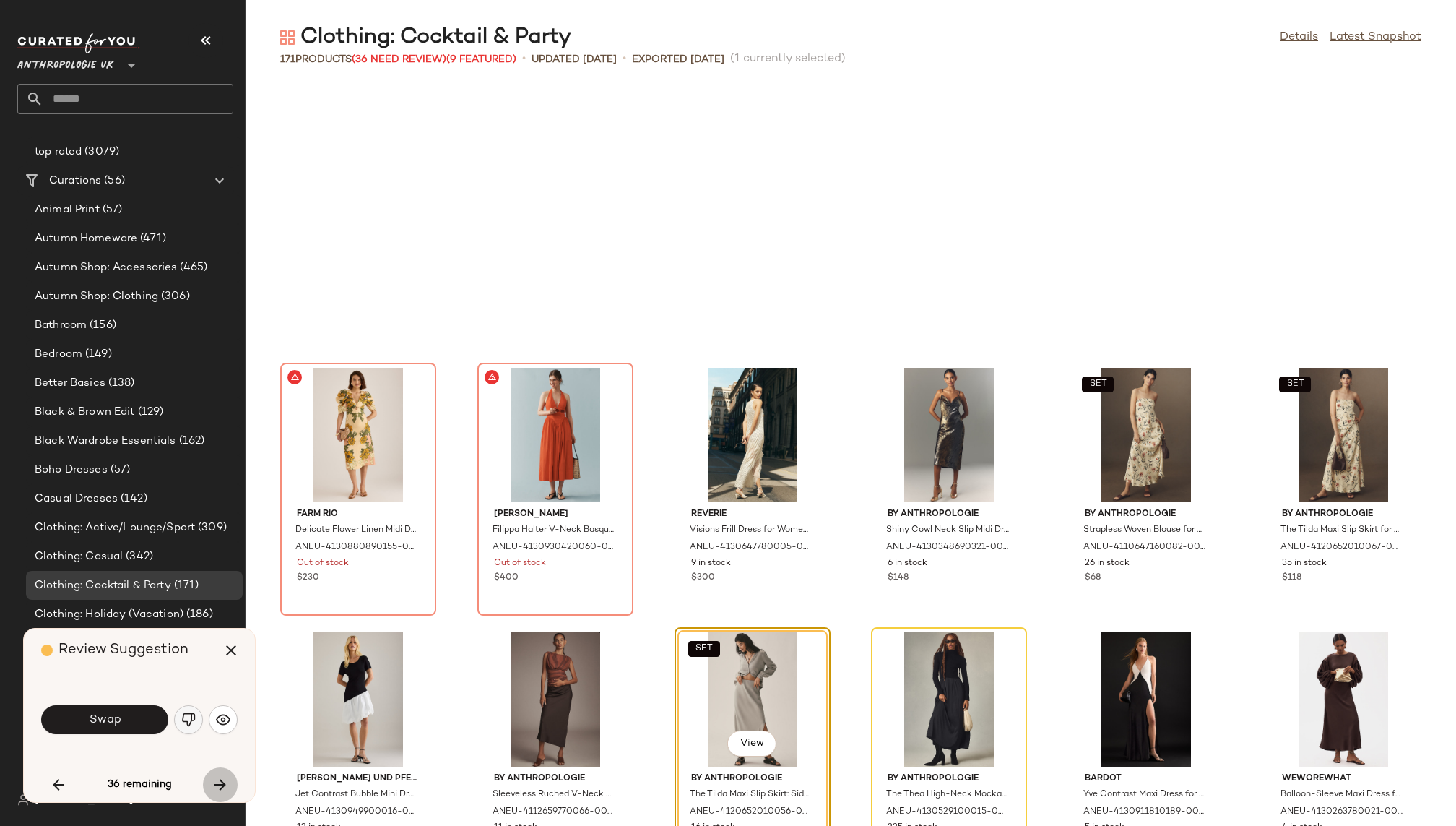
scroll to position [5290, 0]
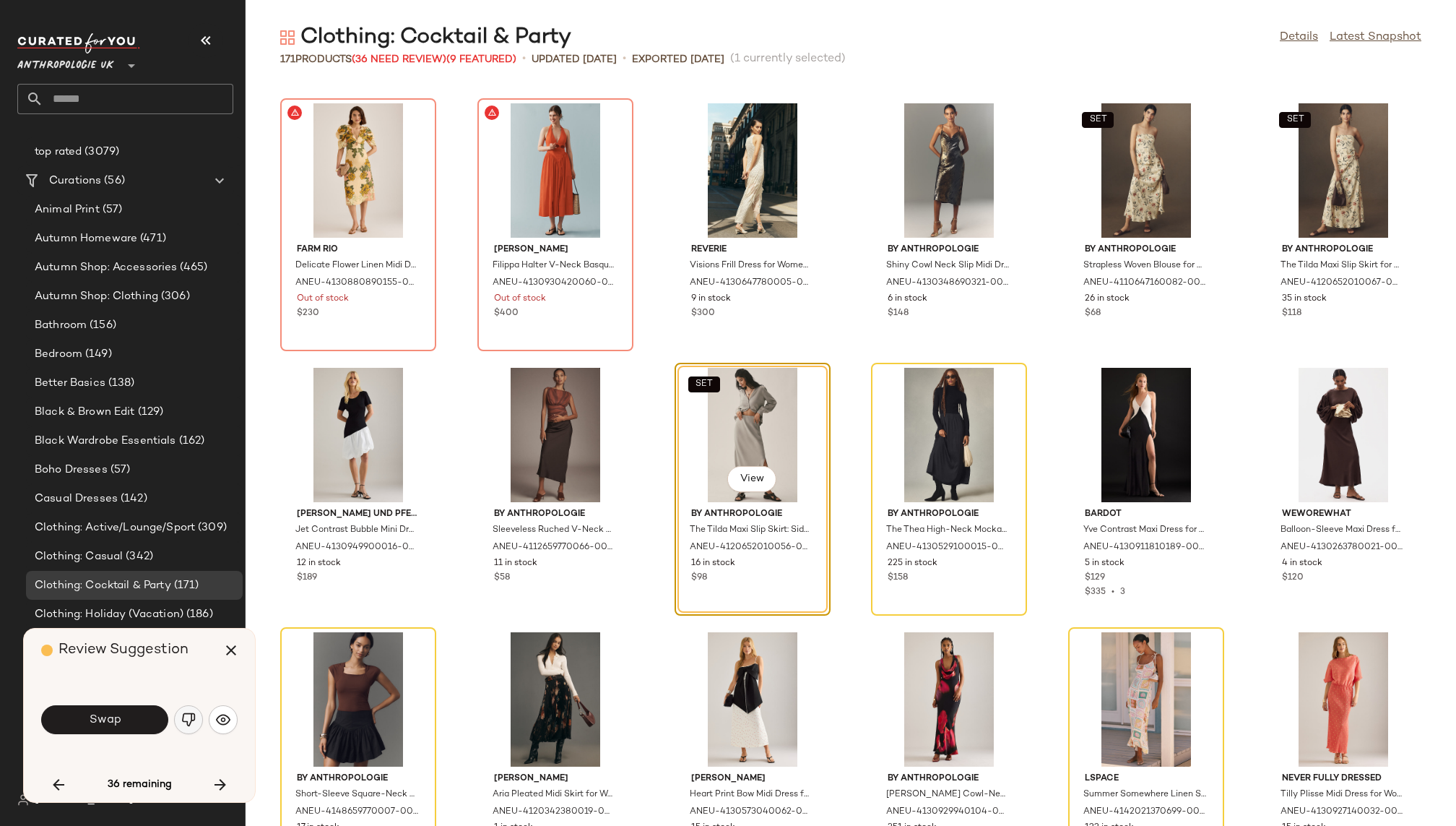
click at [187, 713] on img "button" at bounding box center [188, 719] width 14 height 14
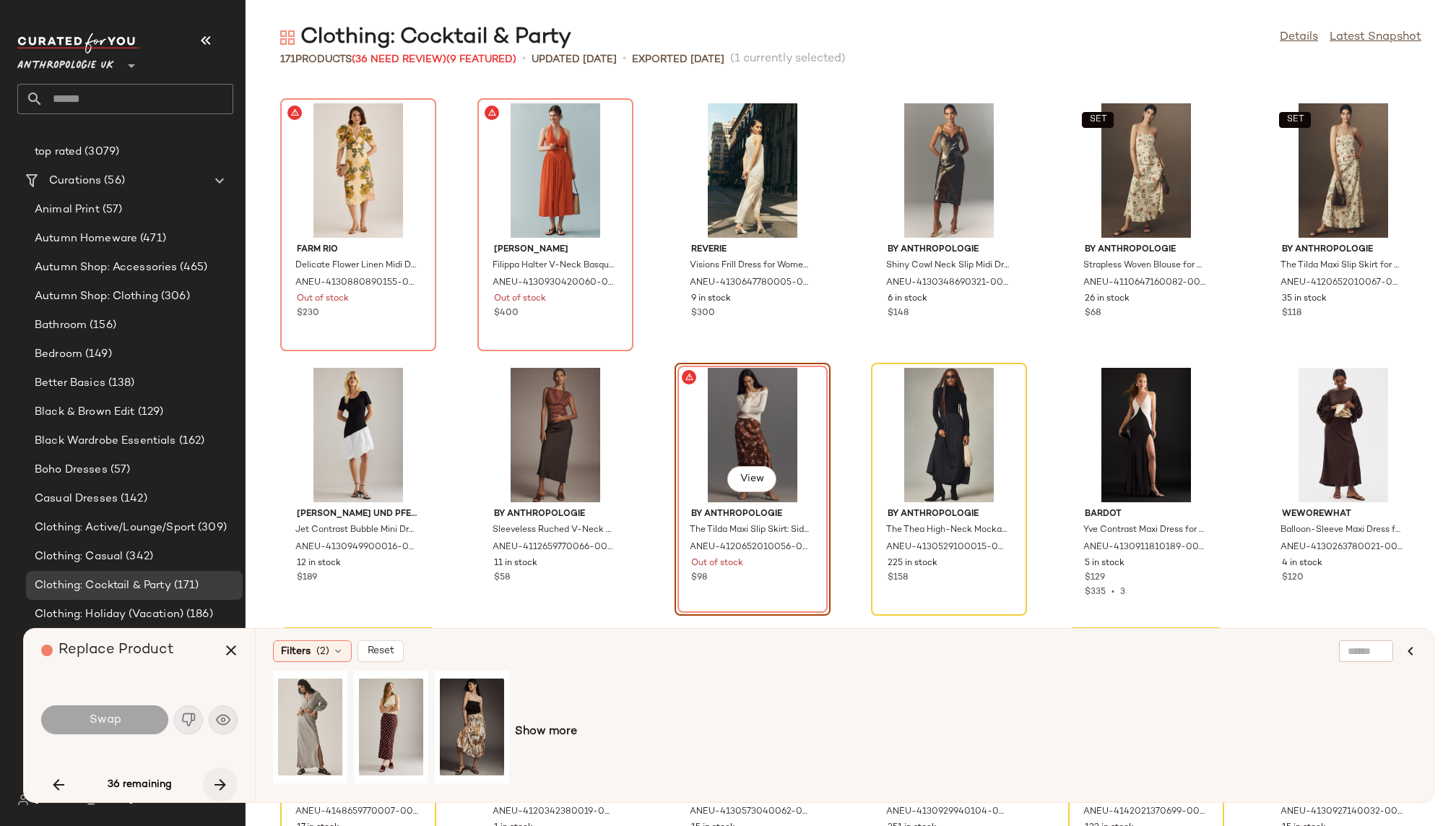
click at [229, 778] on button "button" at bounding box center [220, 785] width 34 height 34
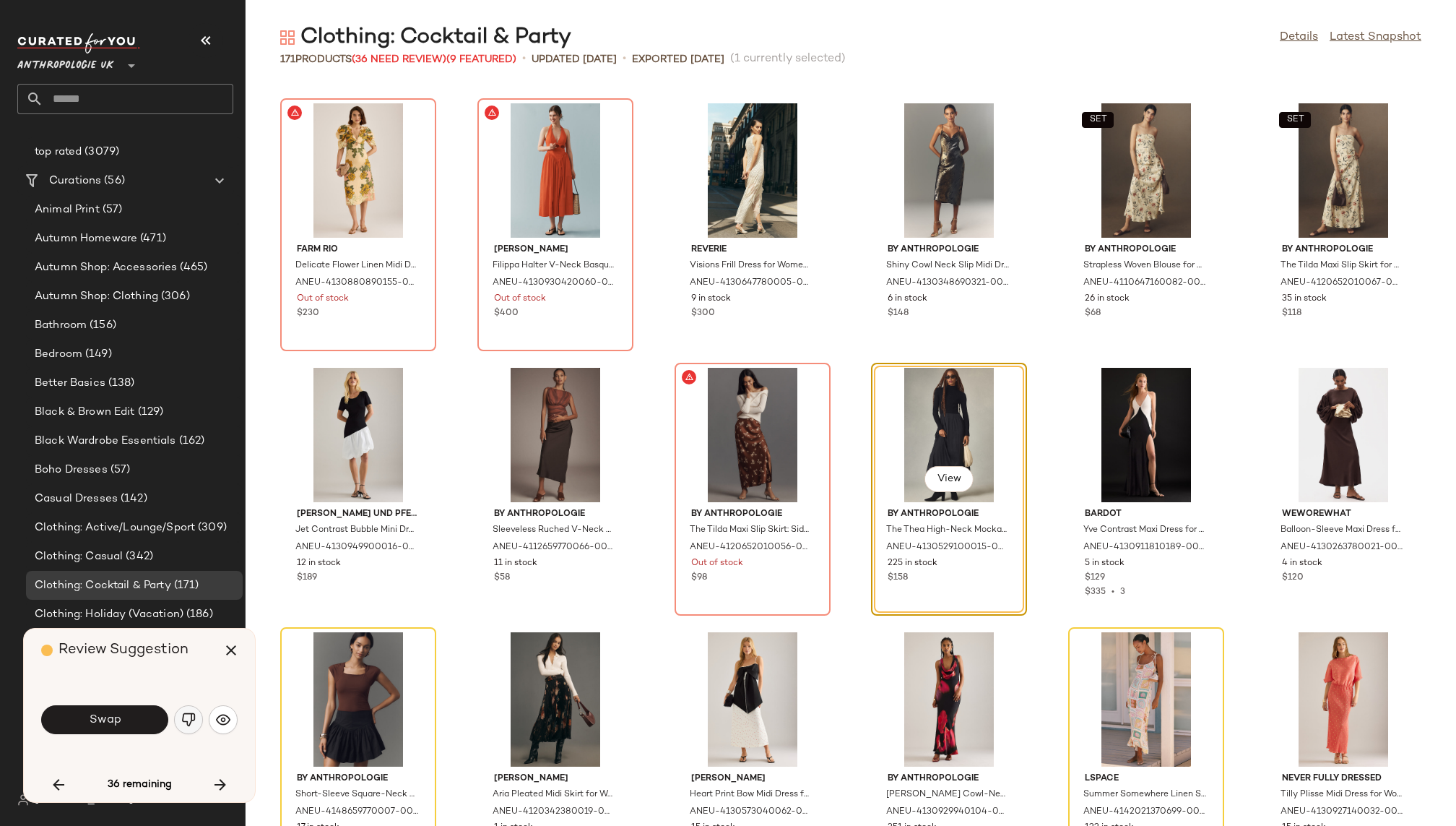
click at [200, 726] on button "button" at bounding box center [188, 720] width 29 height 29
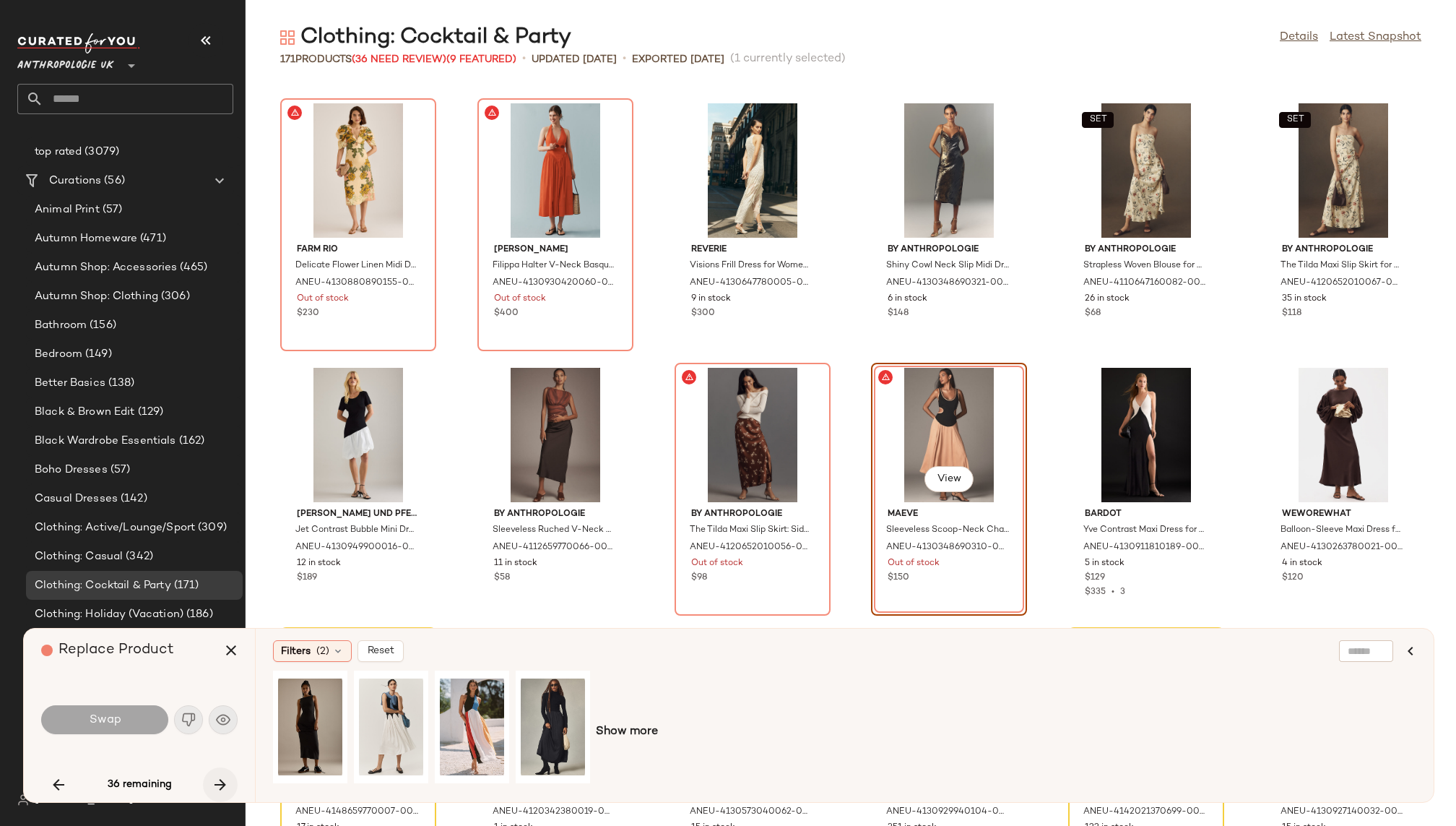
click at [212, 772] on button "button" at bounding box center [220, 785] width 34 height 34
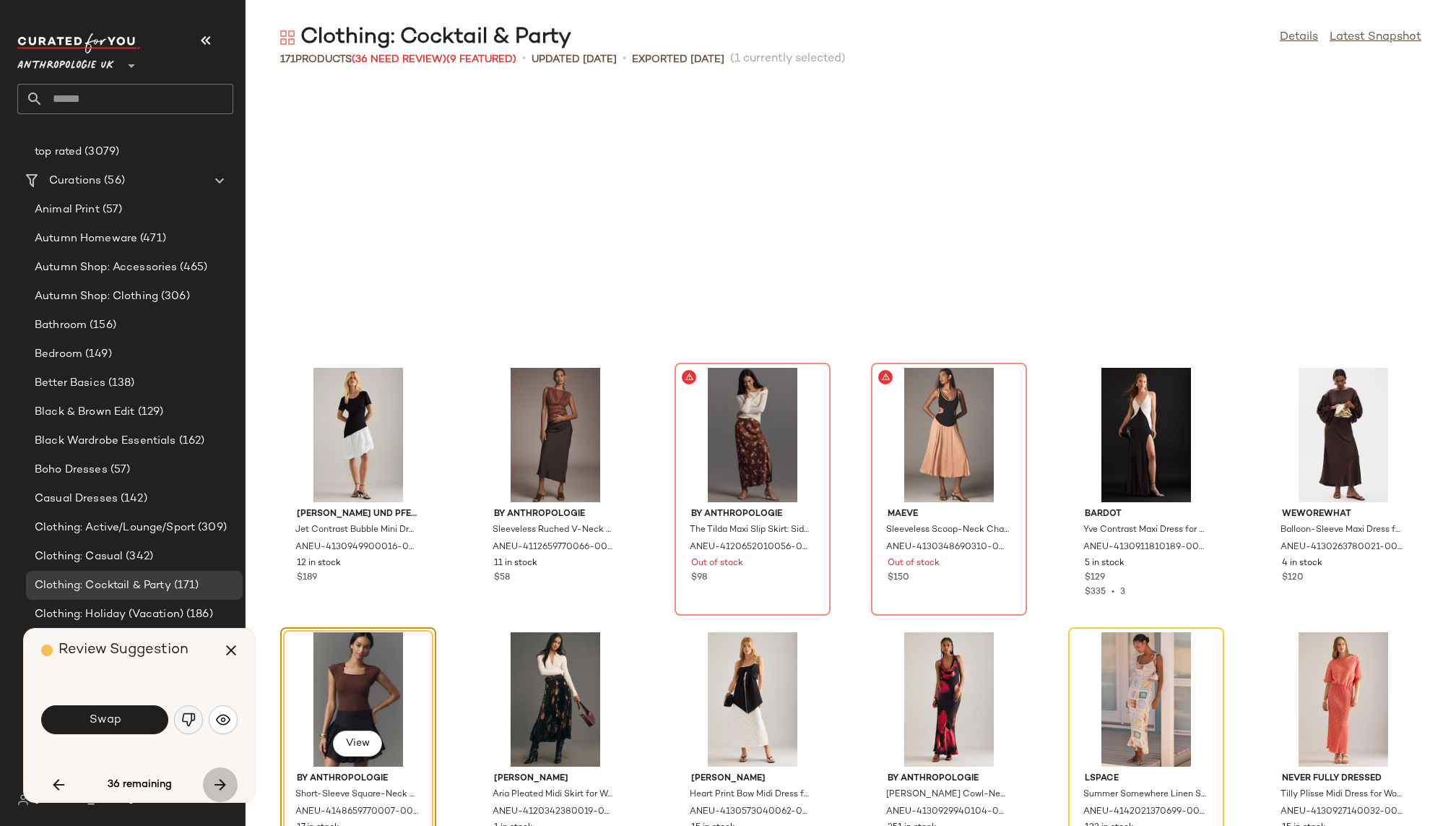
scroll to position [5555, 0]
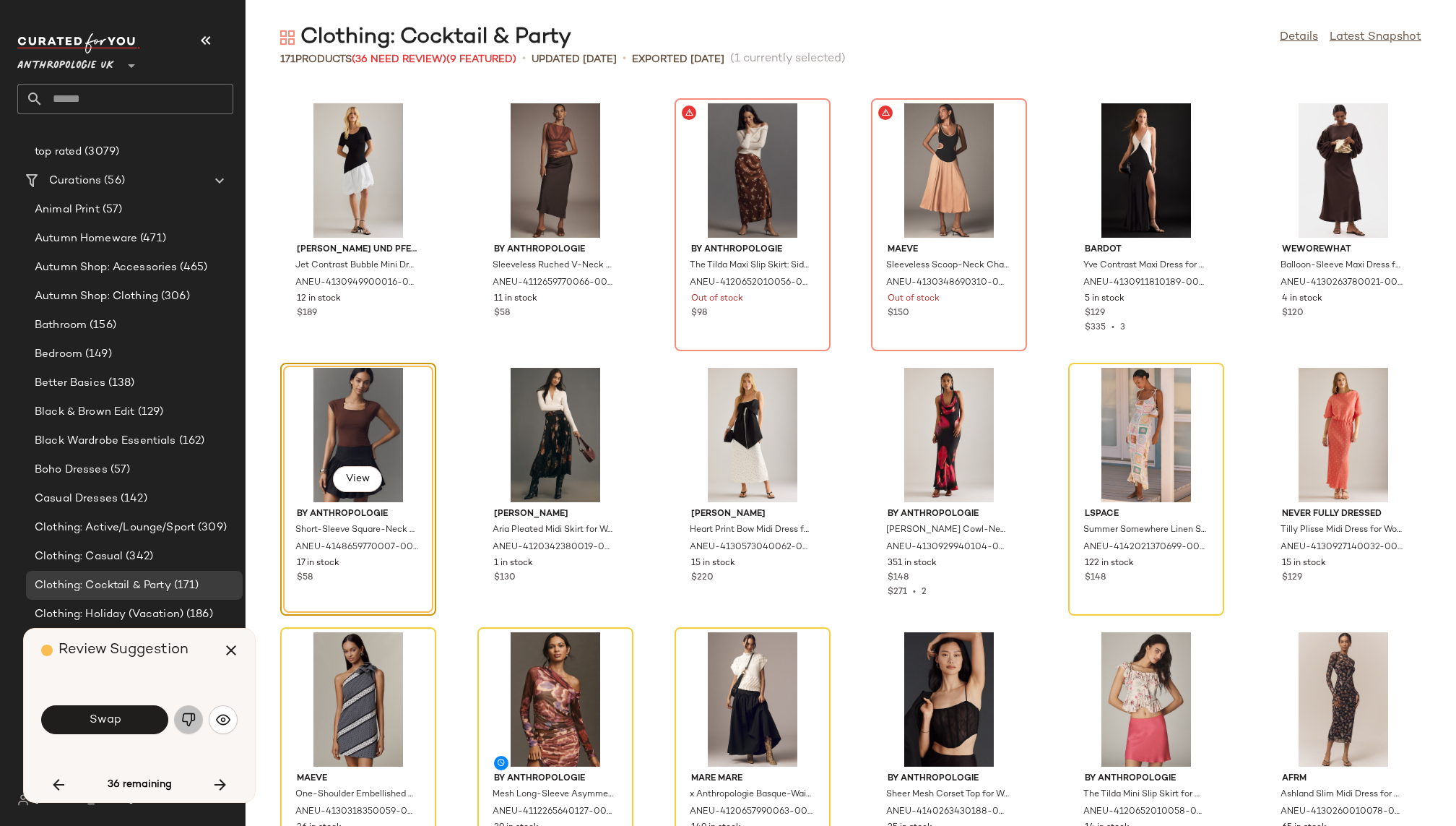
click at [190, 728] on button "button" at bounding box center [188, 720] width 29 height 29
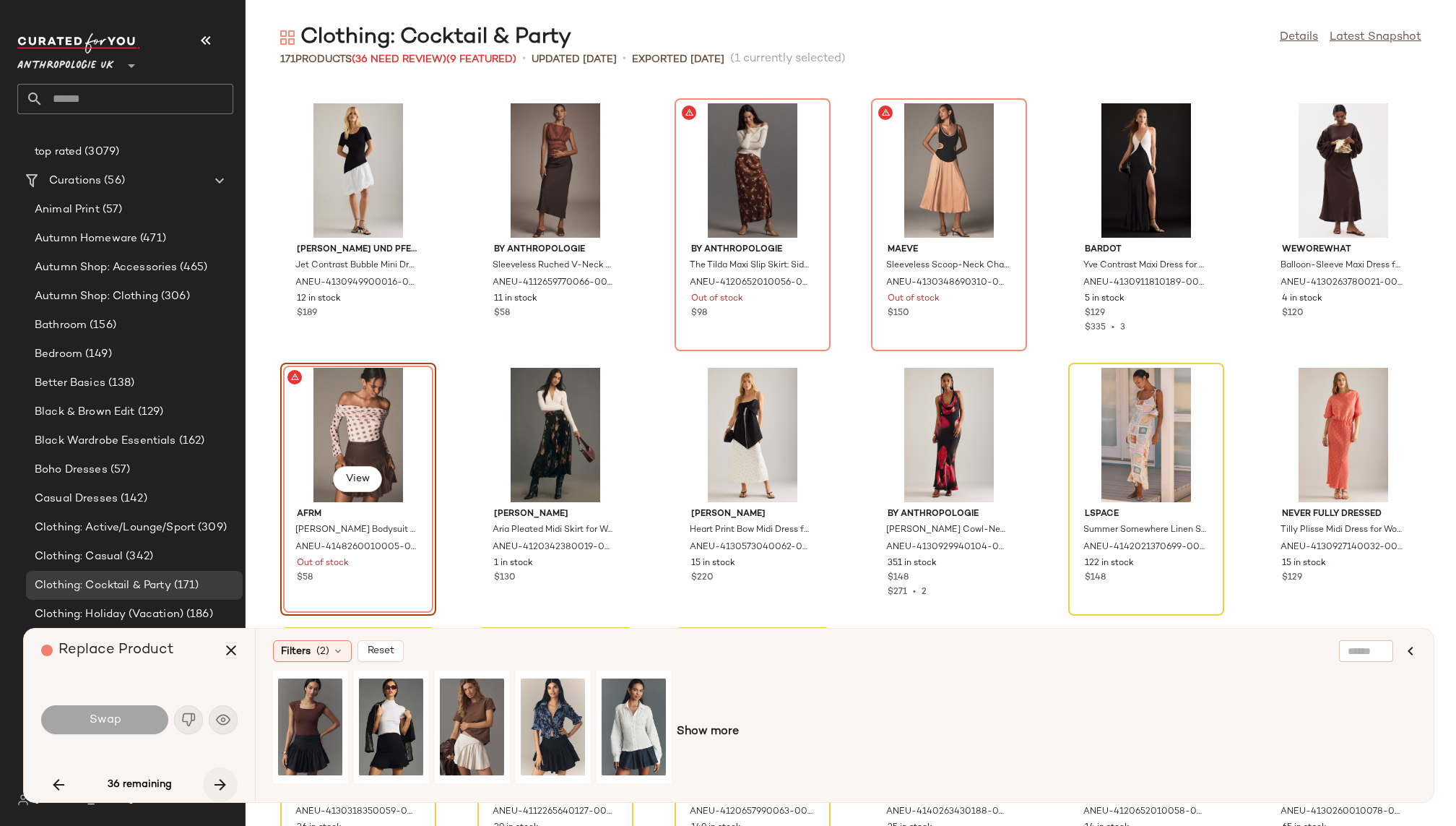
click at [220, 789] on icon "button" at bounding box center [220, 784] width 17 height 17
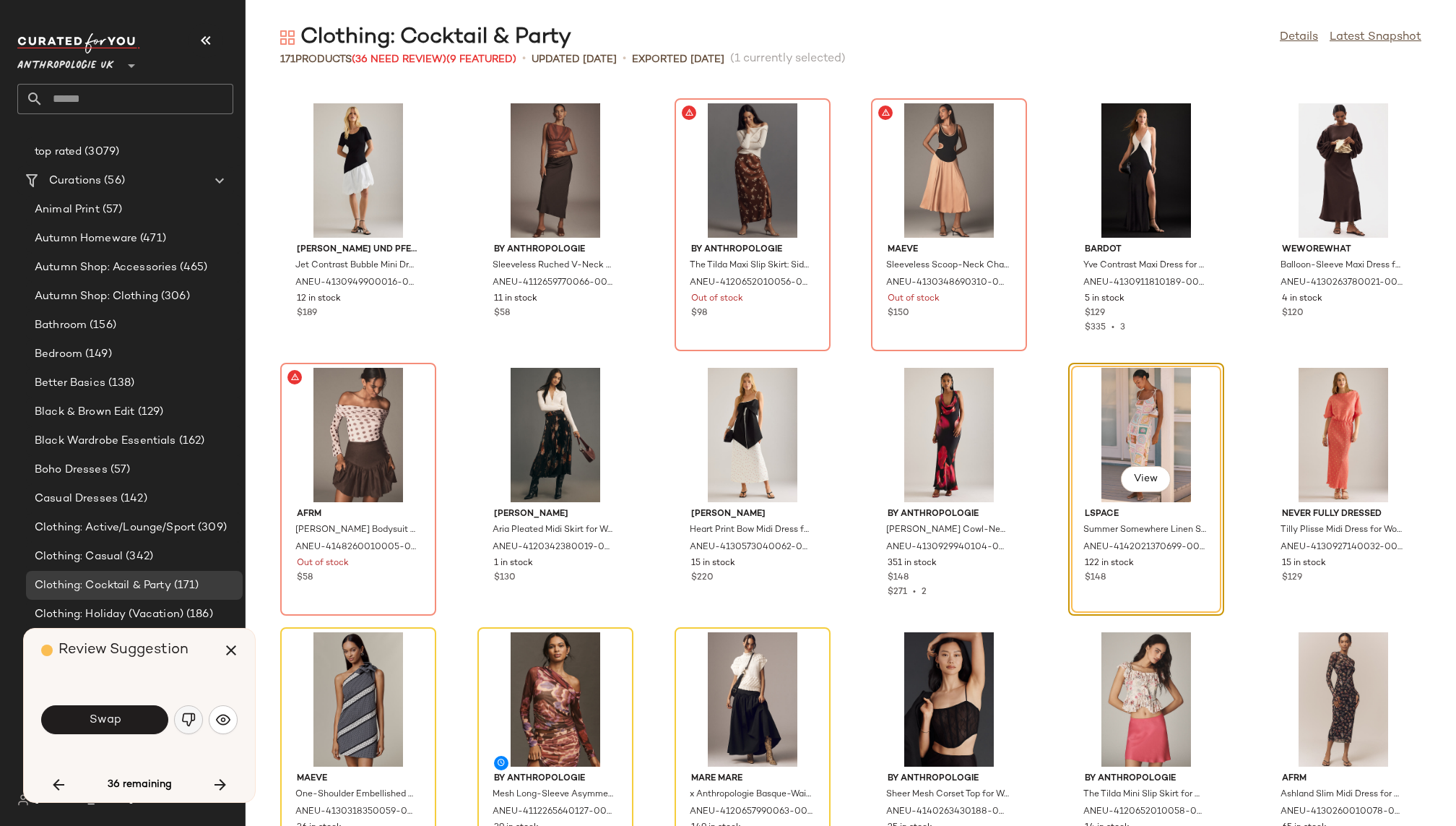
click at [188, 724] on img "button" at bounding box center [188, 719] width 14 height 14
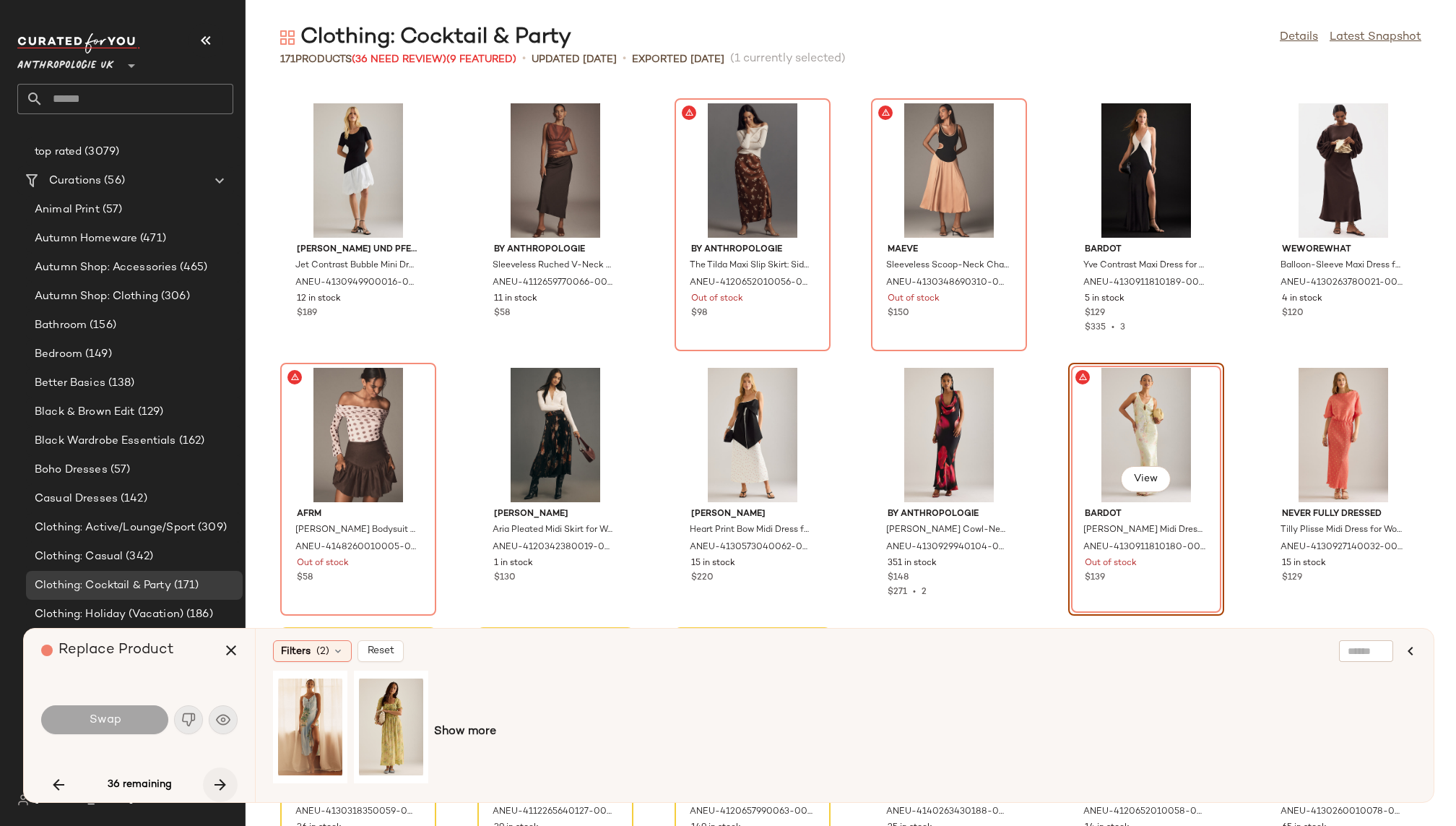
click at [222, 783] on icon "button" at bounding box center [220, 784] width 17 height 17
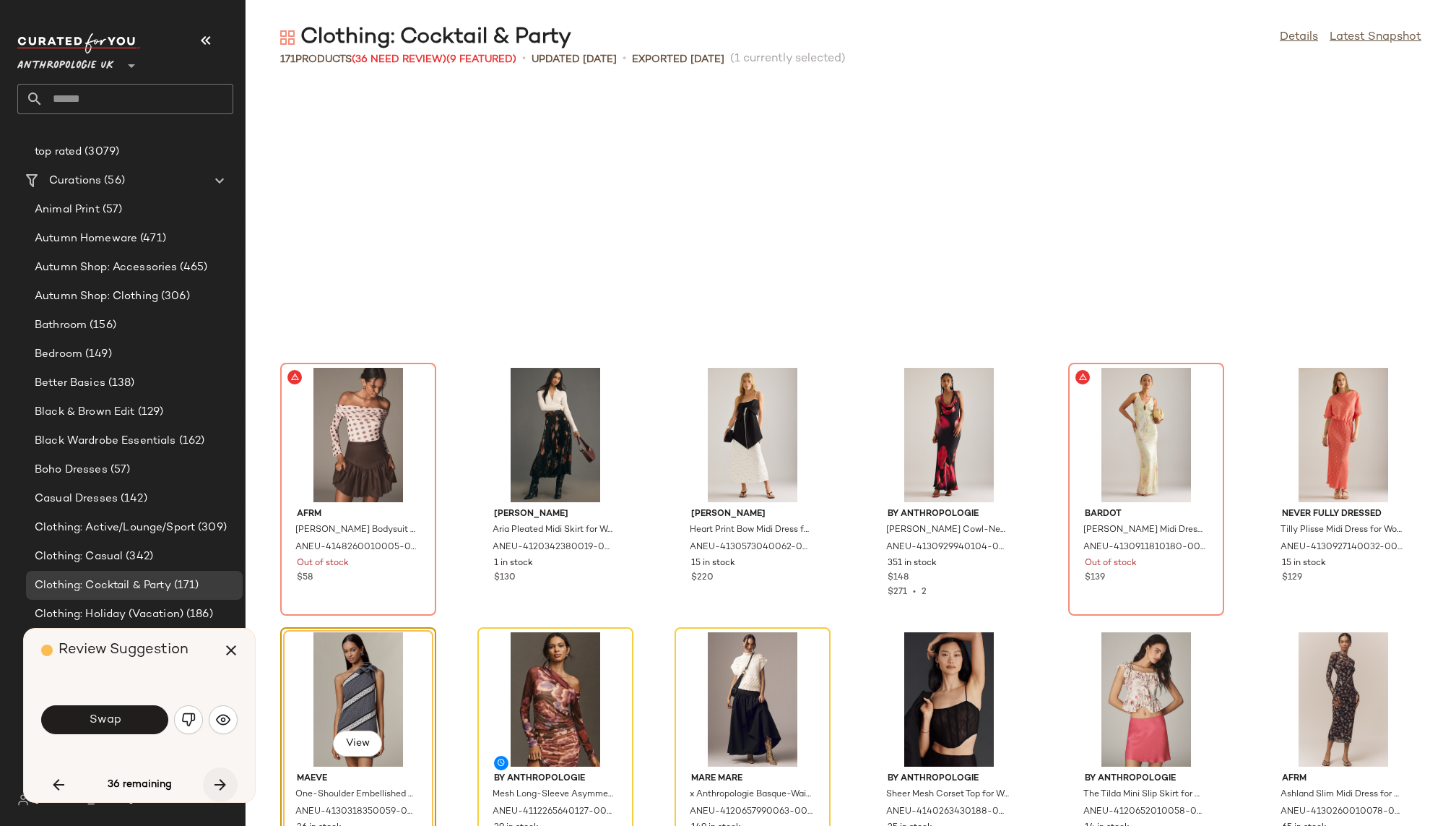
scroll to position [5819, 0]
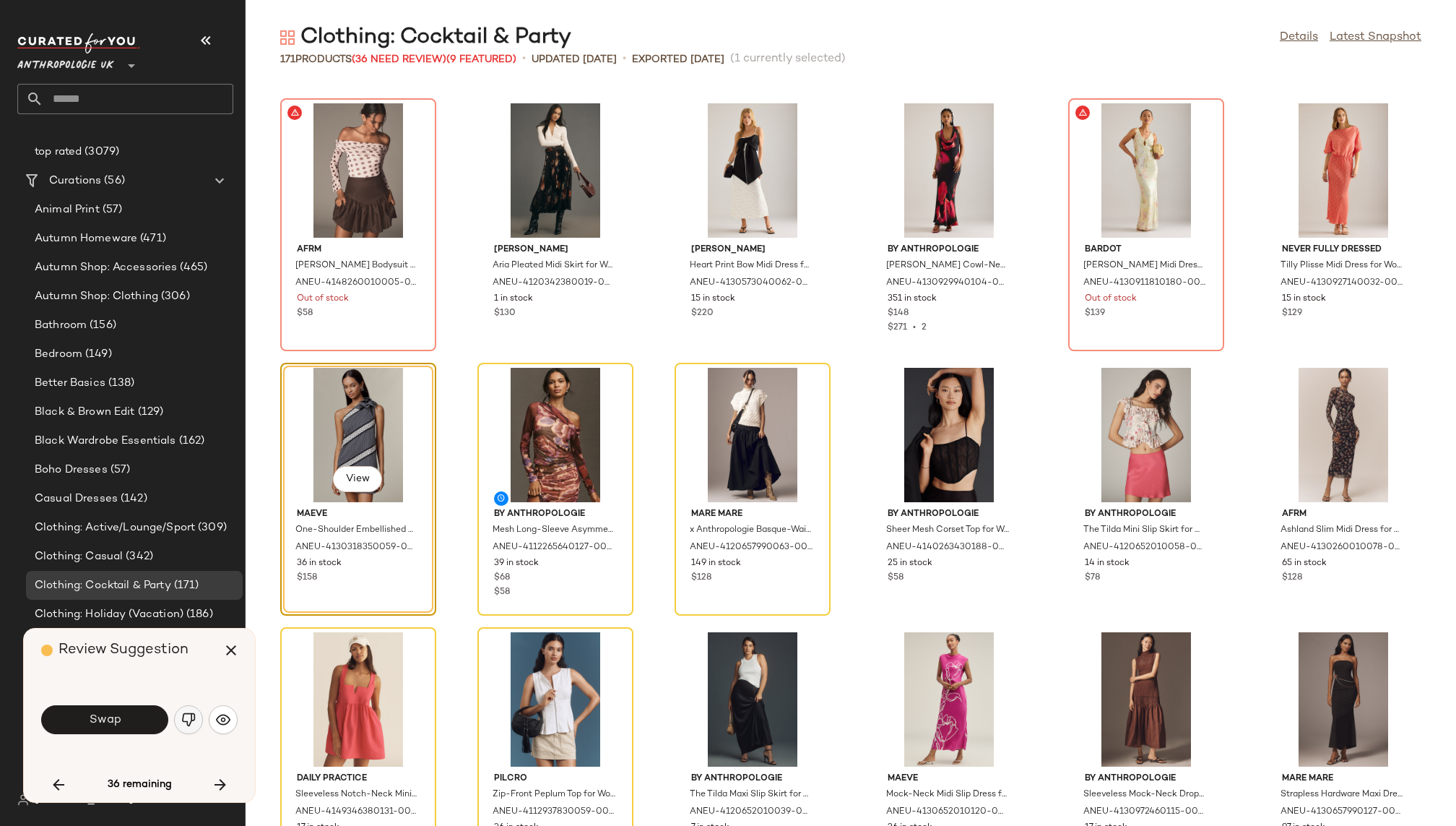
click at [187, 725] on img "button" at bounding box center [188, 719] width 14 height 14
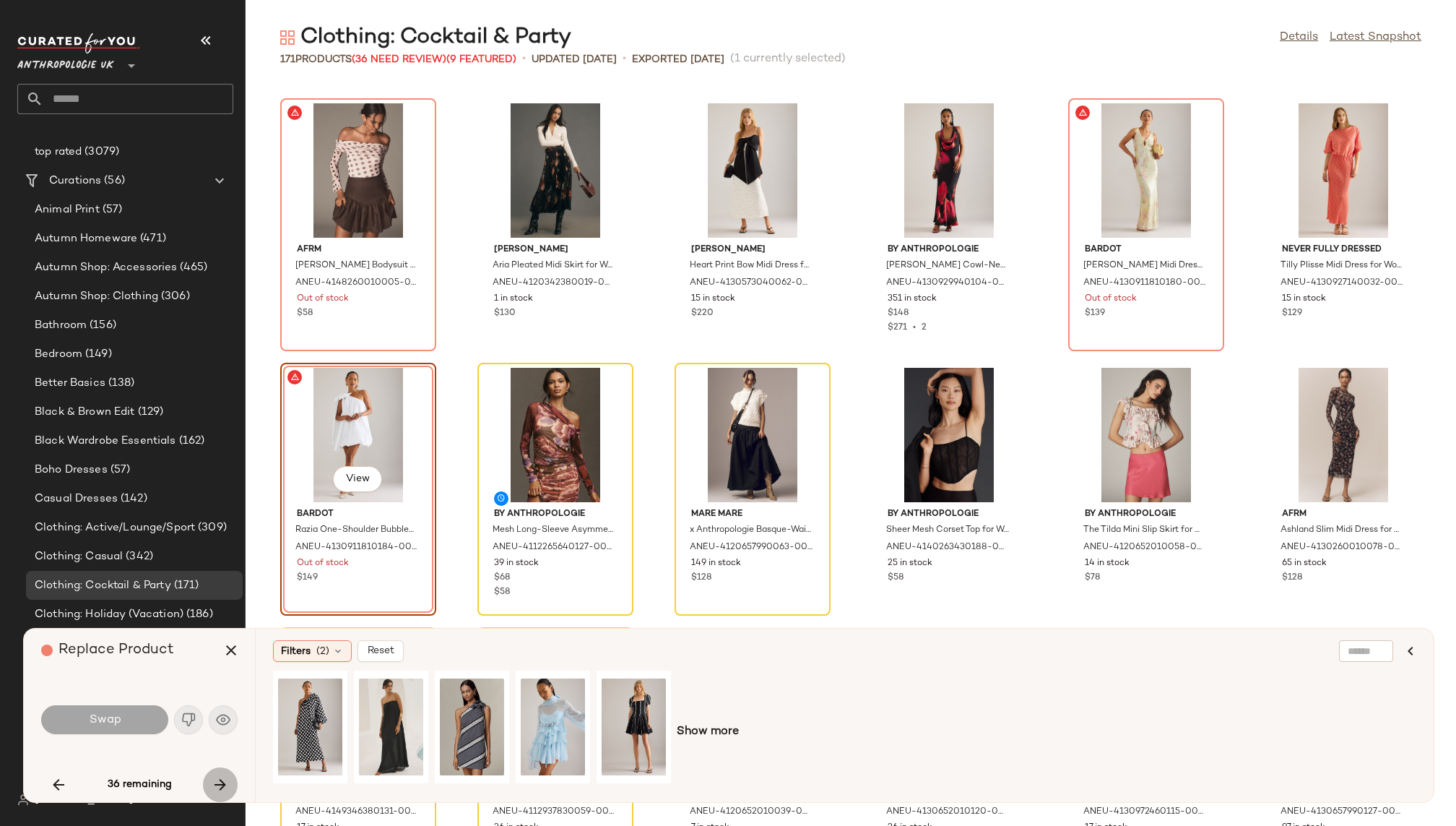
click at [213, 786] on icon "button" at bounding box center [220, 784] width 17 height 17
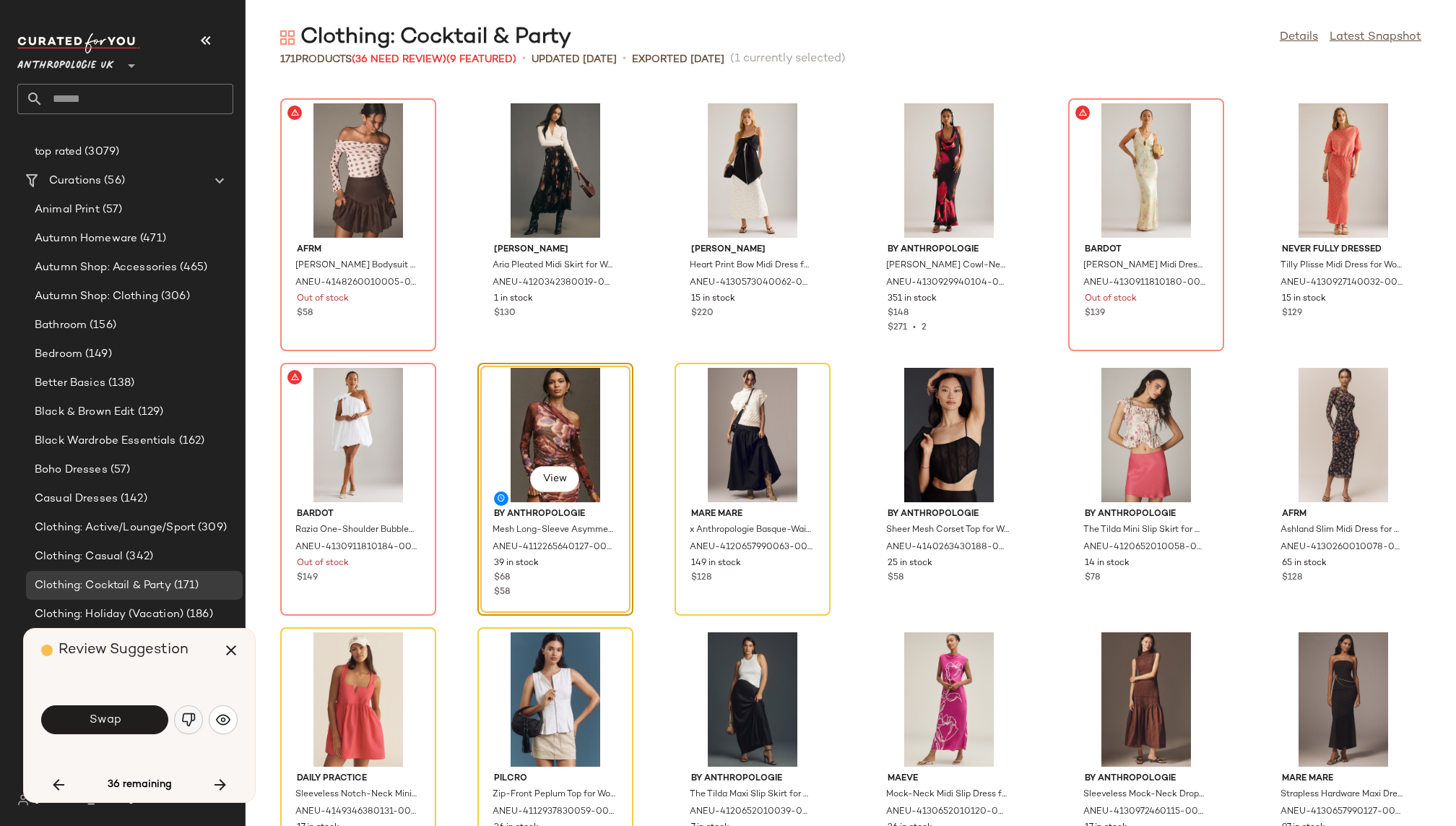
click at [185, 726] on img "button" at bounding box center [188, 719] width 14 height 14
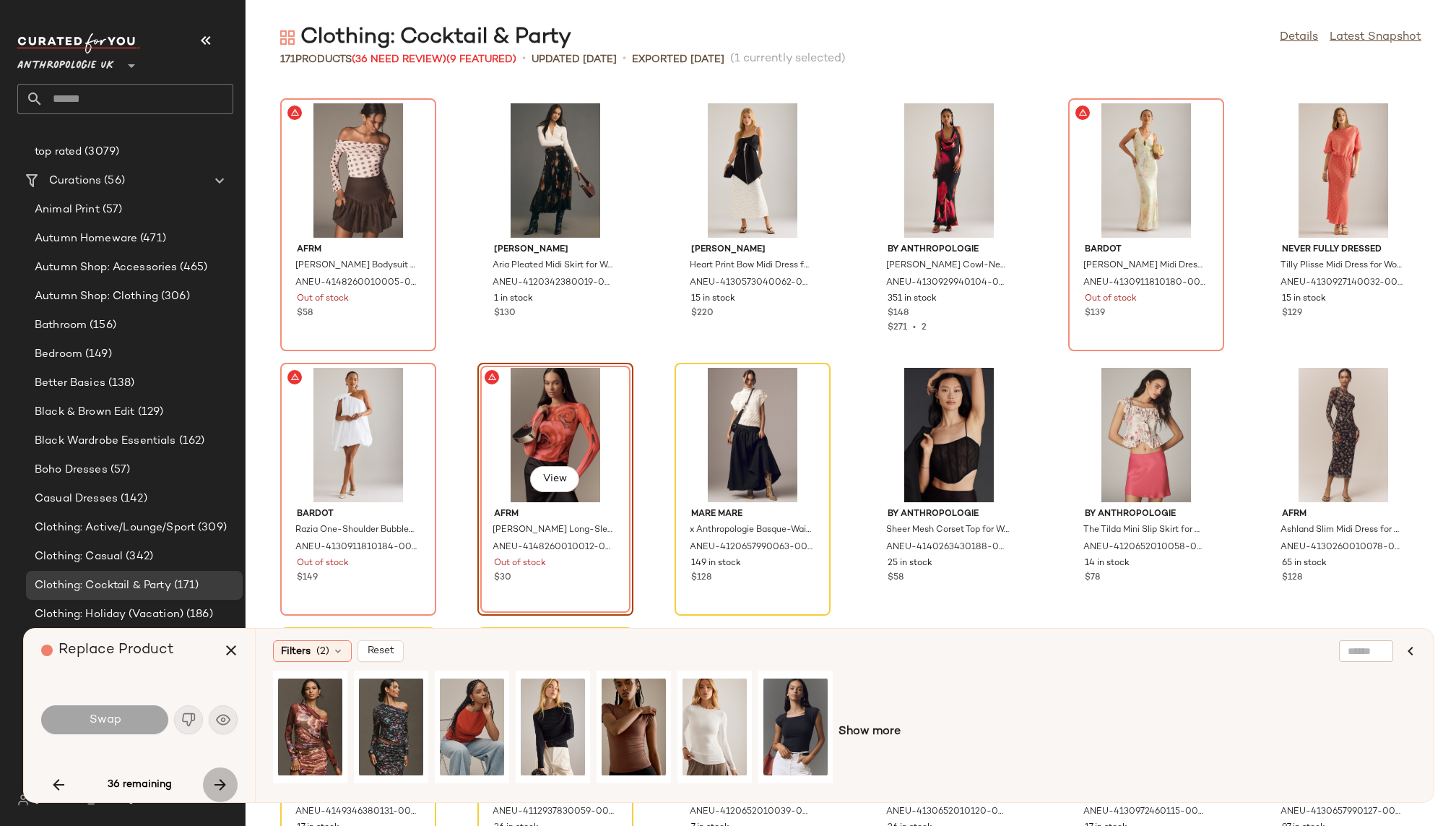
click at [219, 788] on icon "button" at bounding box center [220, 784] width 17 height 17
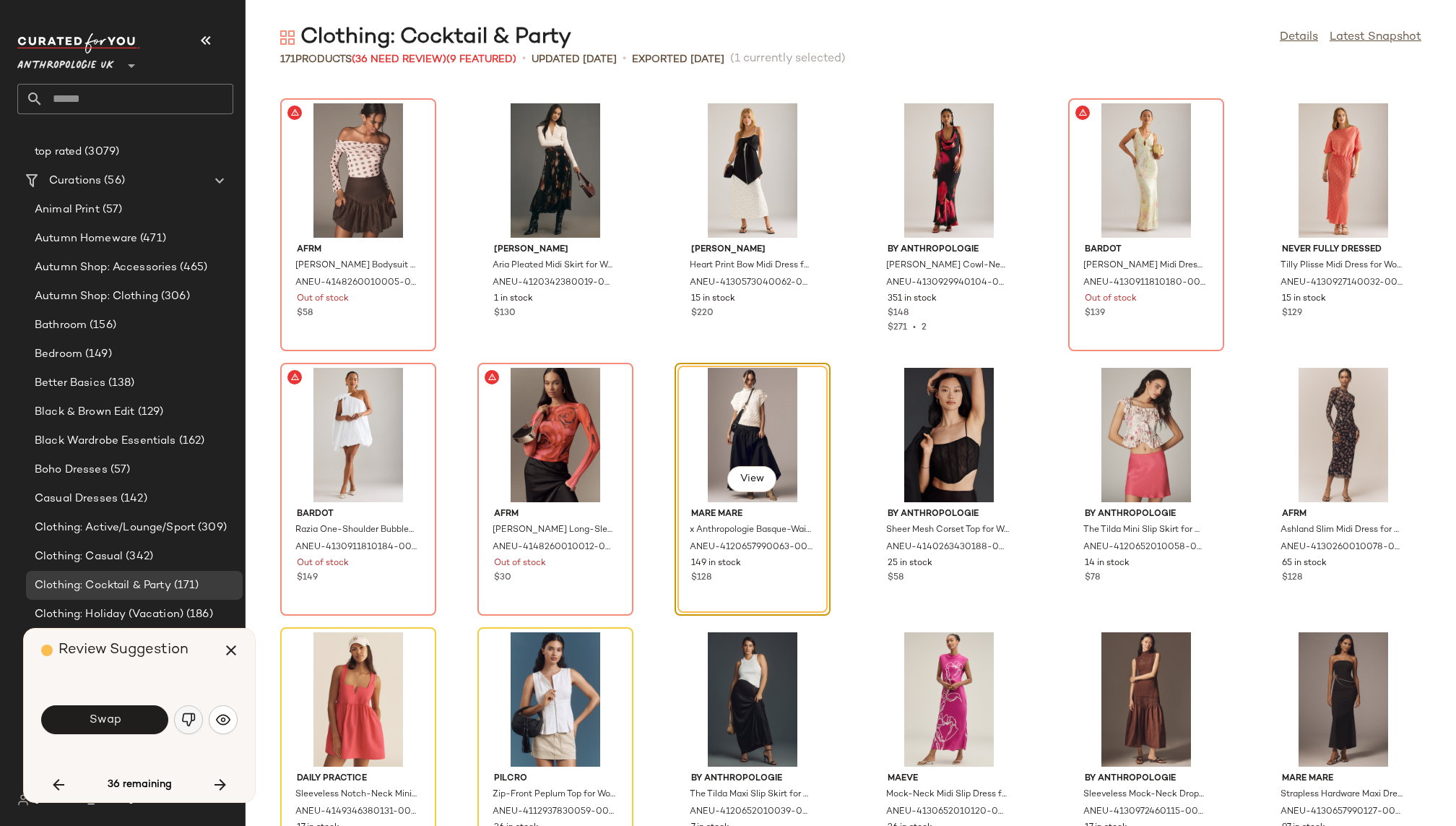
click at [191, 729] on button "button" at bounding box center [188, 720] width 29 height 29
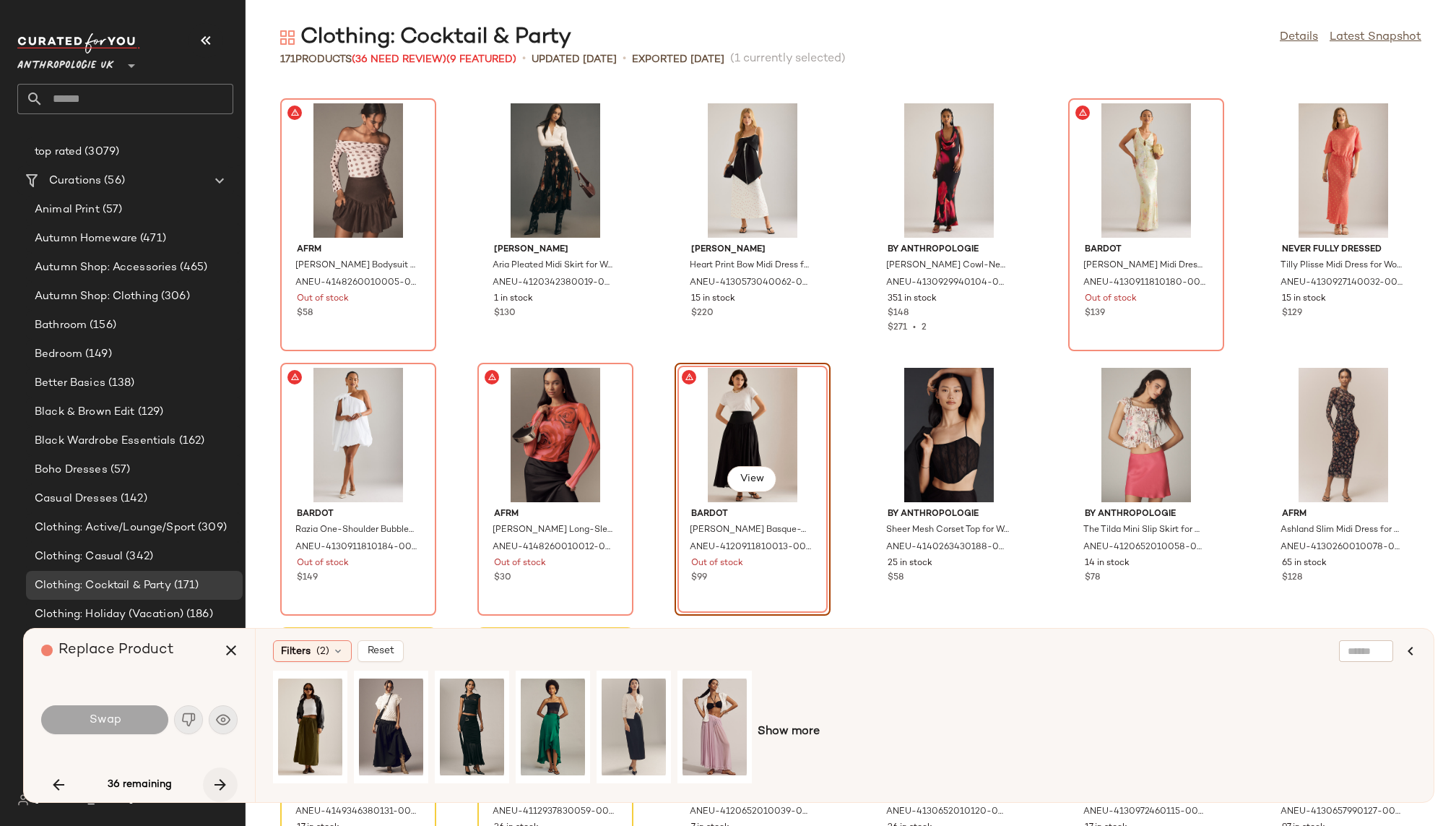
click at [221, 795] on button "button" at bounding box center [220, 785] width 34 height 34
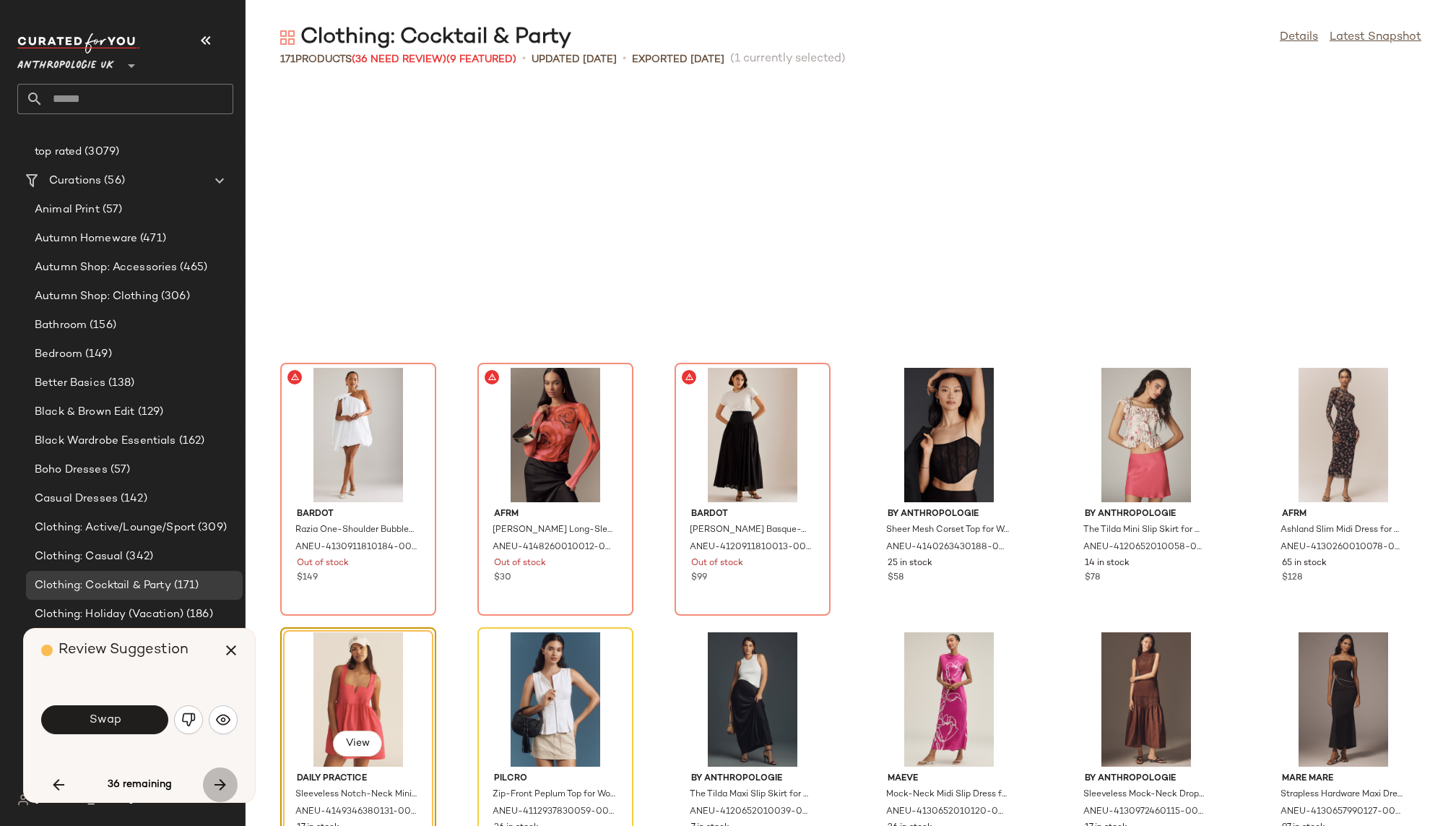
scroll to position [6084, 0]
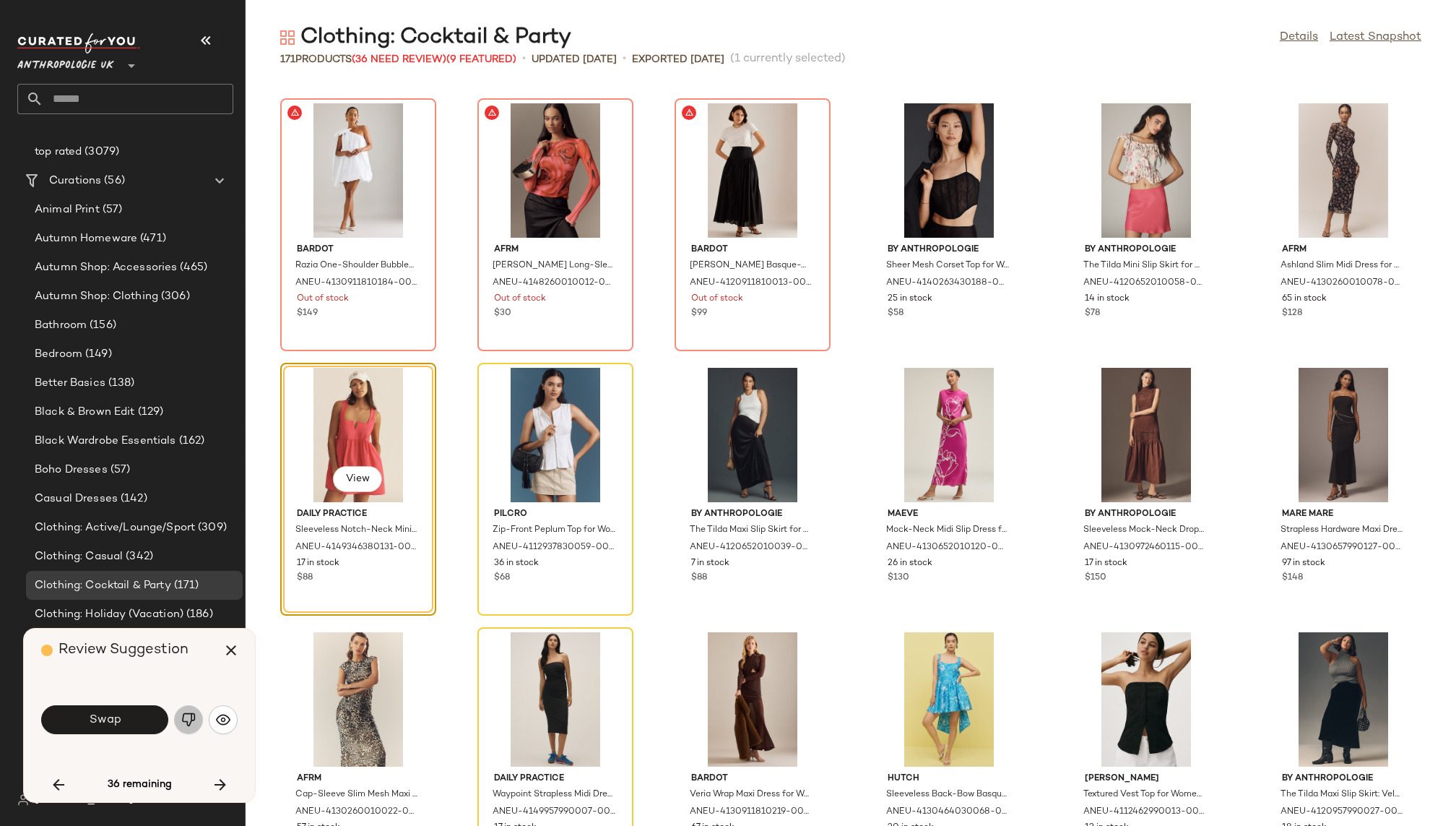
click at [188, 723] on img "button" at bounding box center [188, 719] width 14 height 14
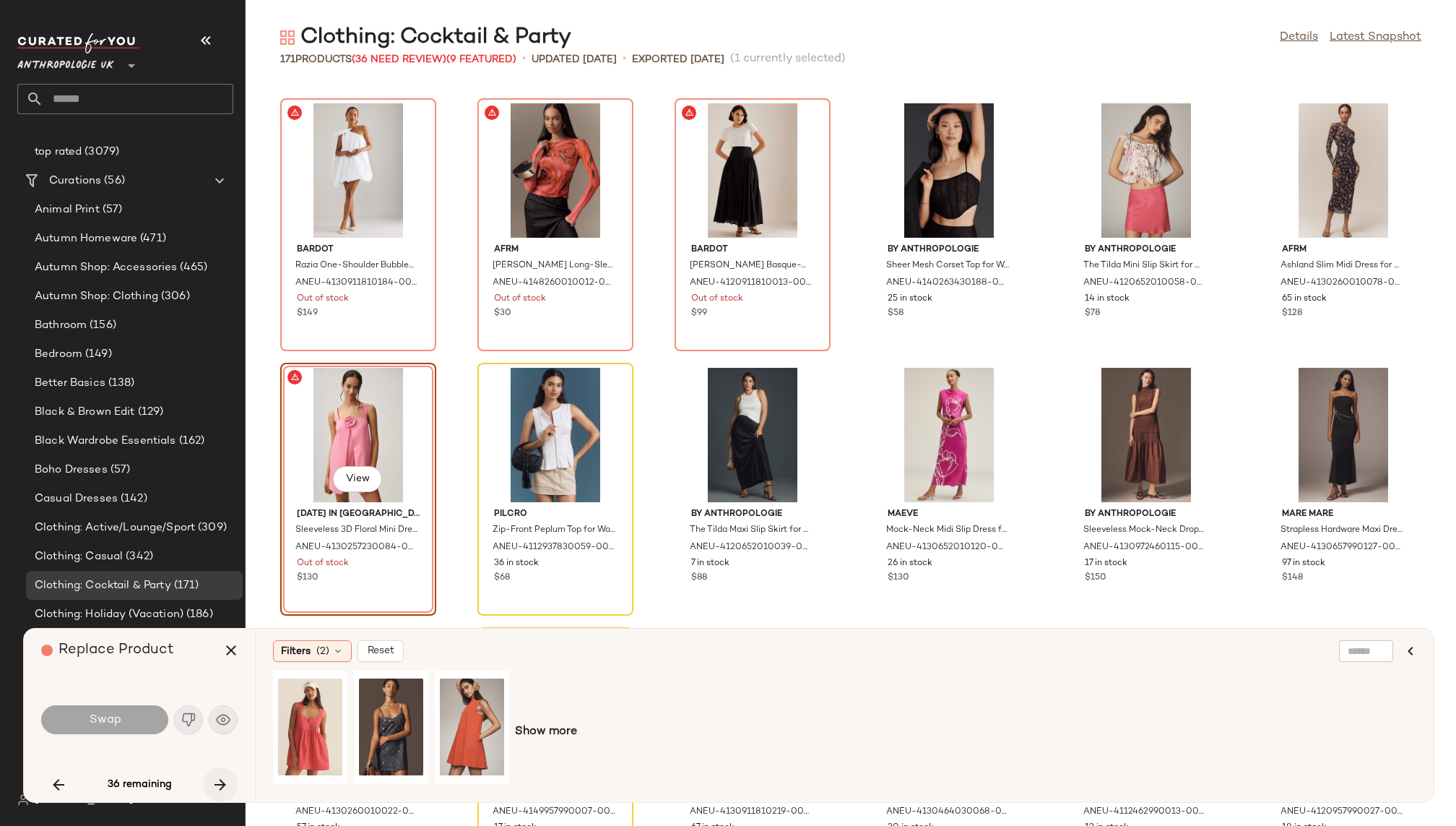
click at [223, 770] on button "button" at bounding box center [220, 785] width 34 height 34
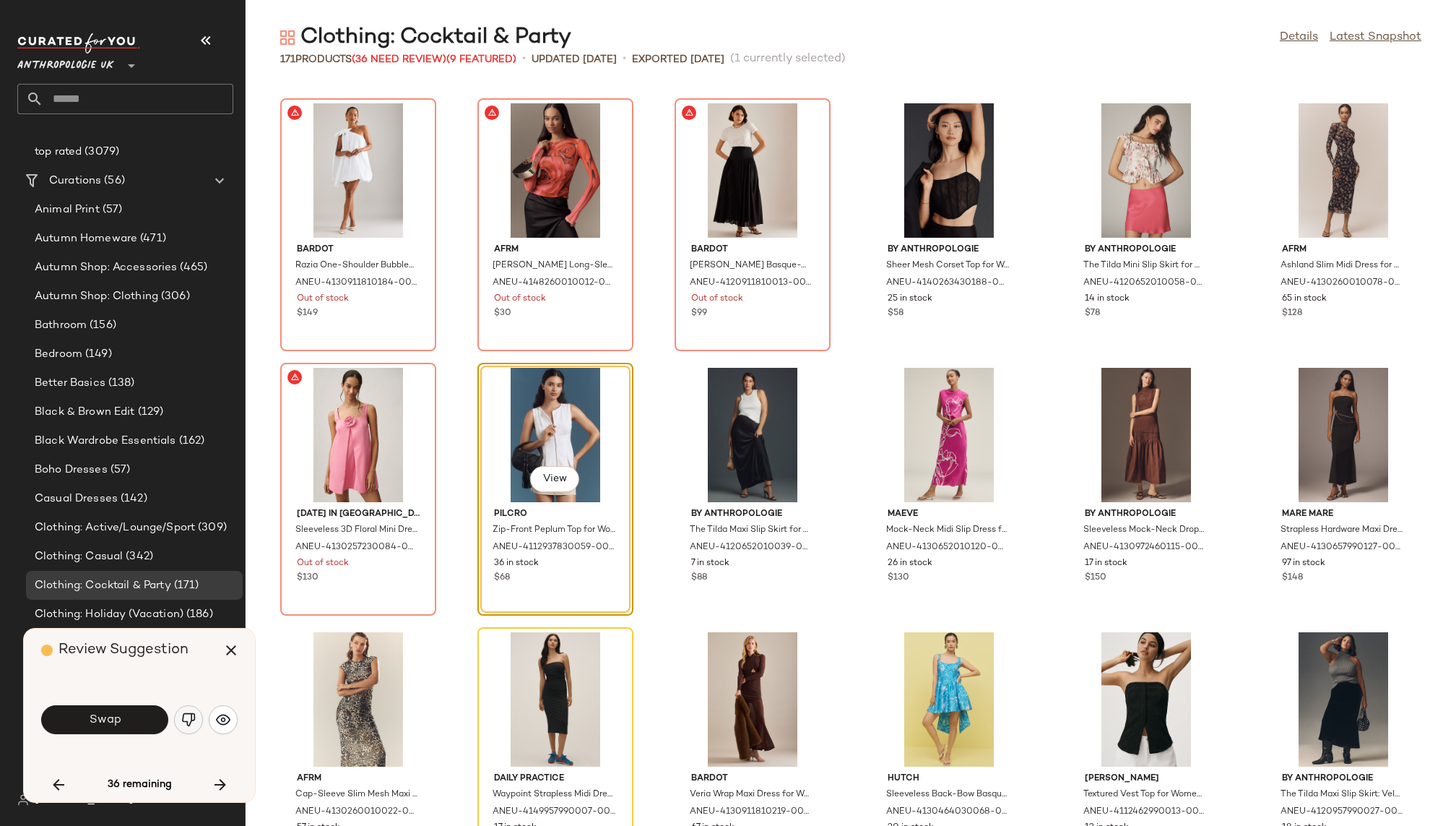
click at [194, 716] on img "button" at bounding box center [188, 719] width 14 height 14
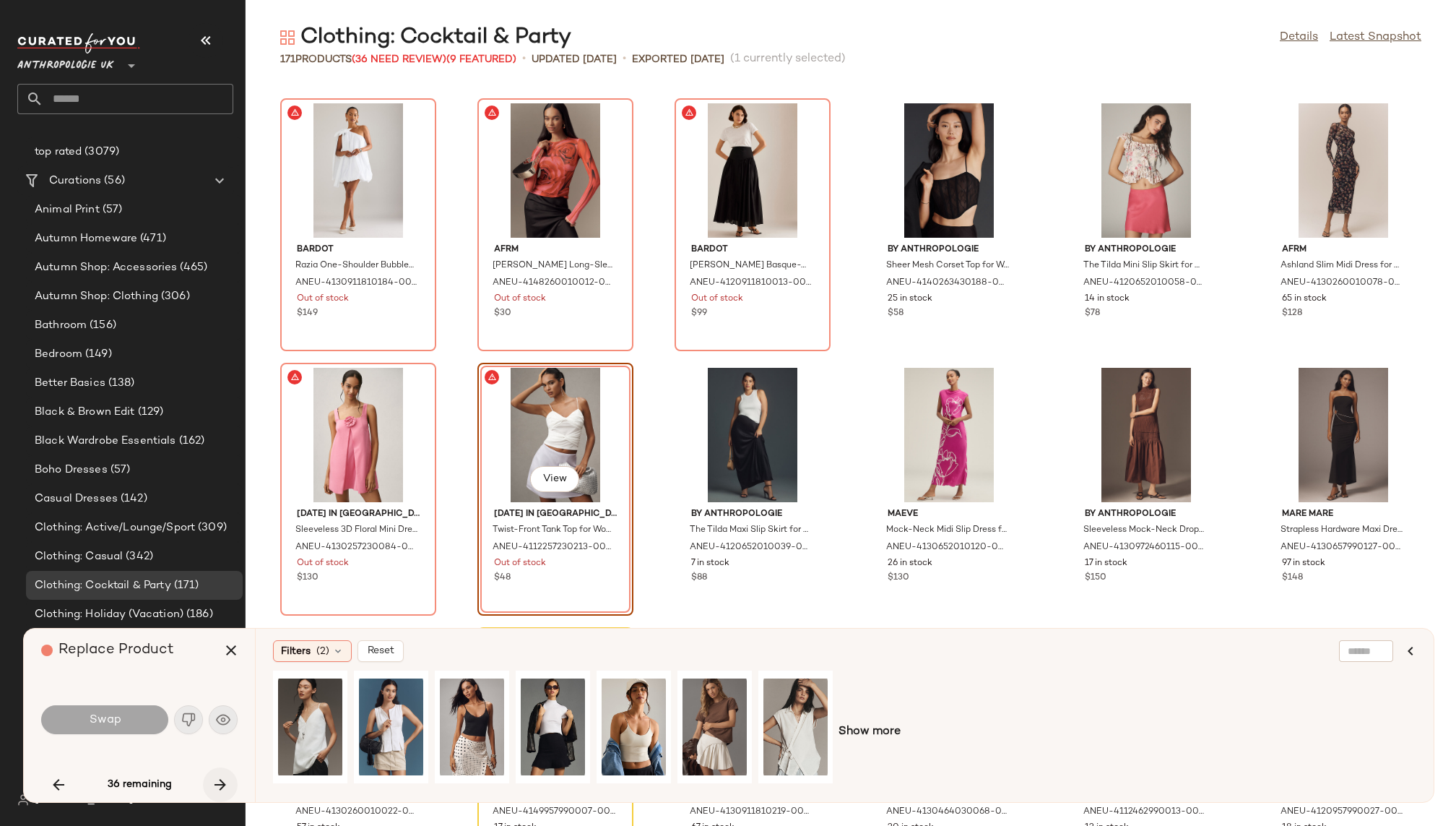
click at [216, 783] on icon "button" at bounding box center [220, 784] width 17 height 17
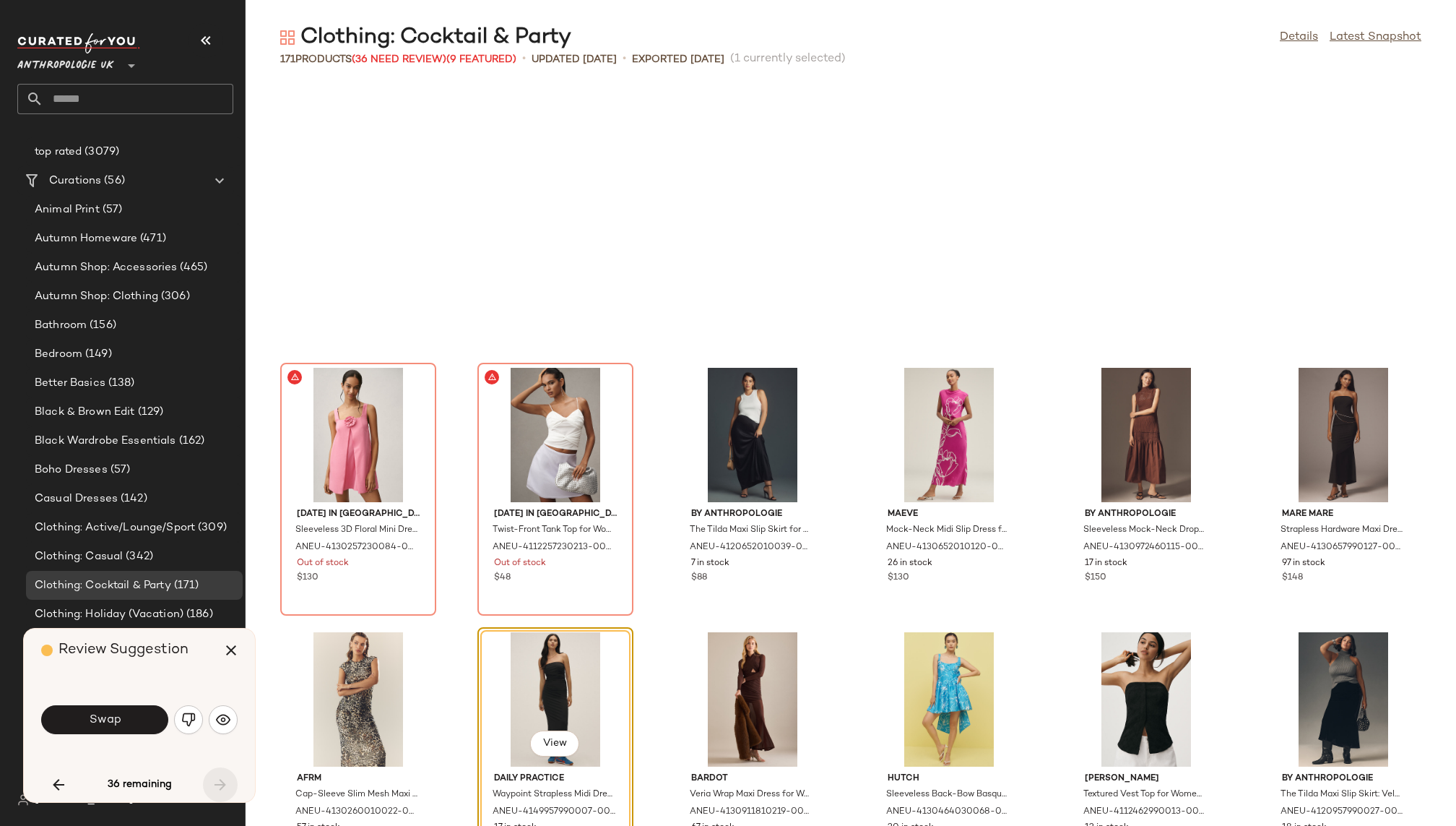
scroll to position [6348, 0]
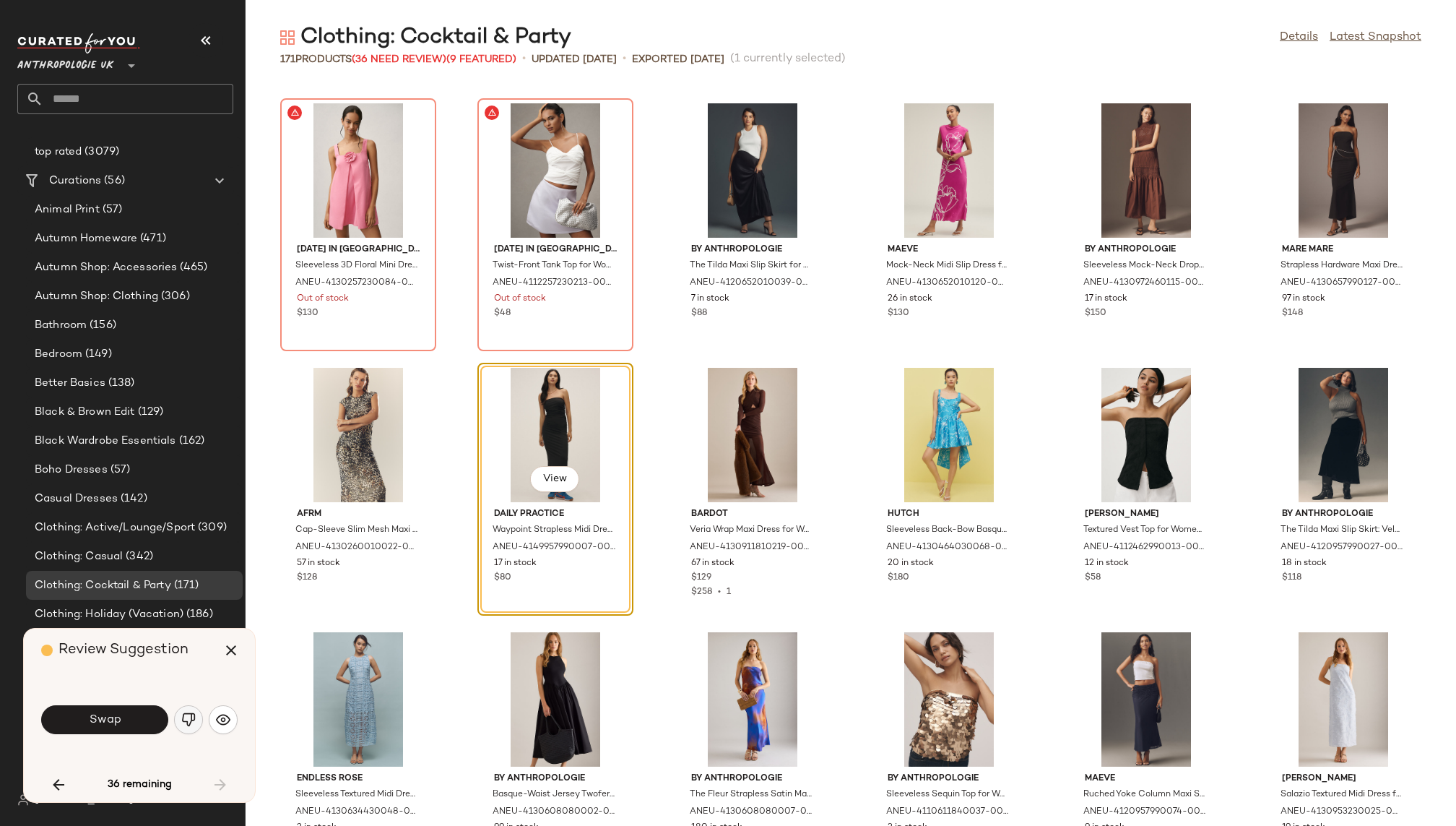
click at [189, 723] on img "button" at bounding box center [188, 719] width 14 height 14
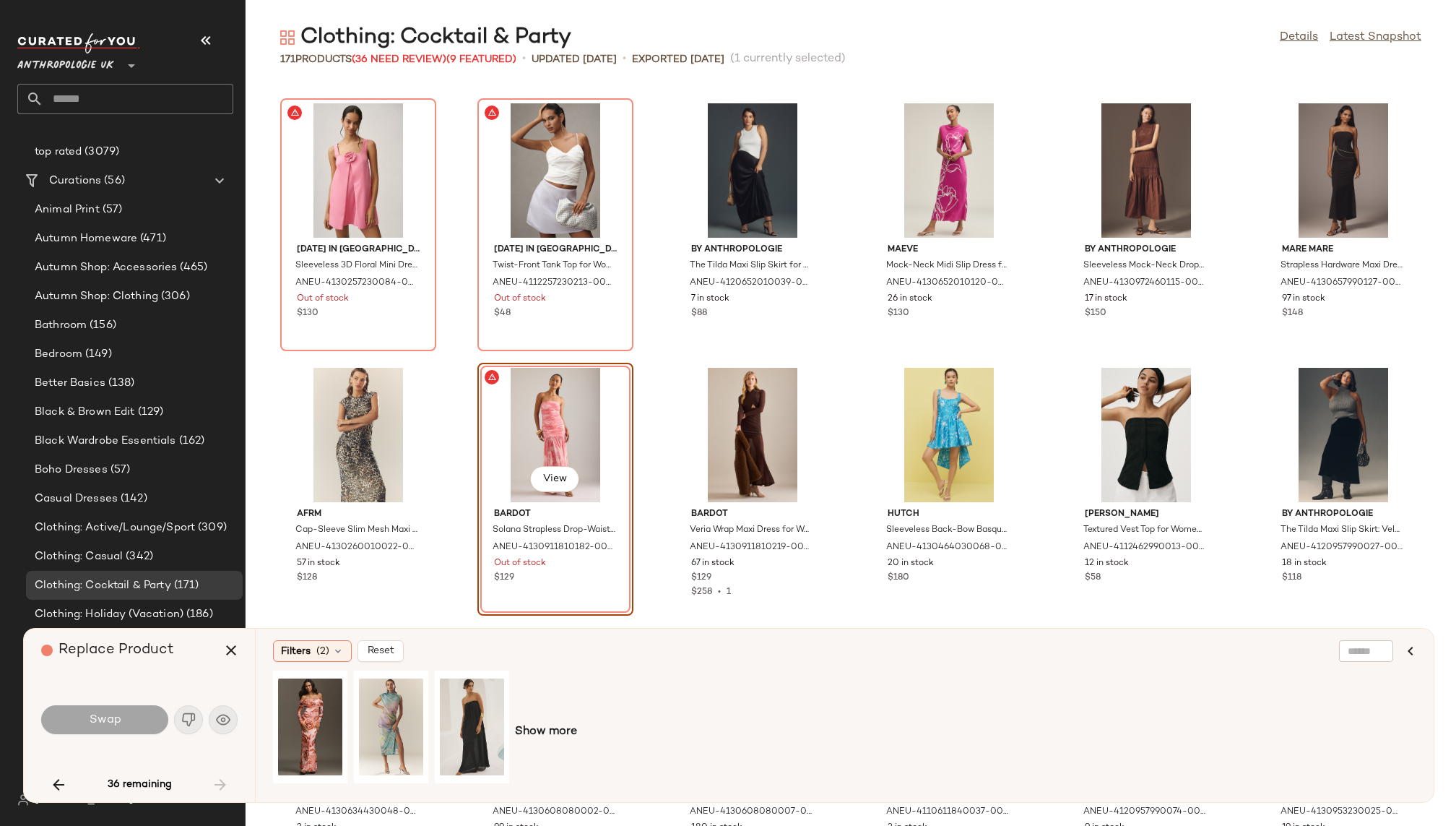
click at [227, 785] on div "36 remaining" at bounding box center [139, 785] width 197 height 34
click at [230, 658] on icon "button" at bounding box center [231, 650] width 17 height 17
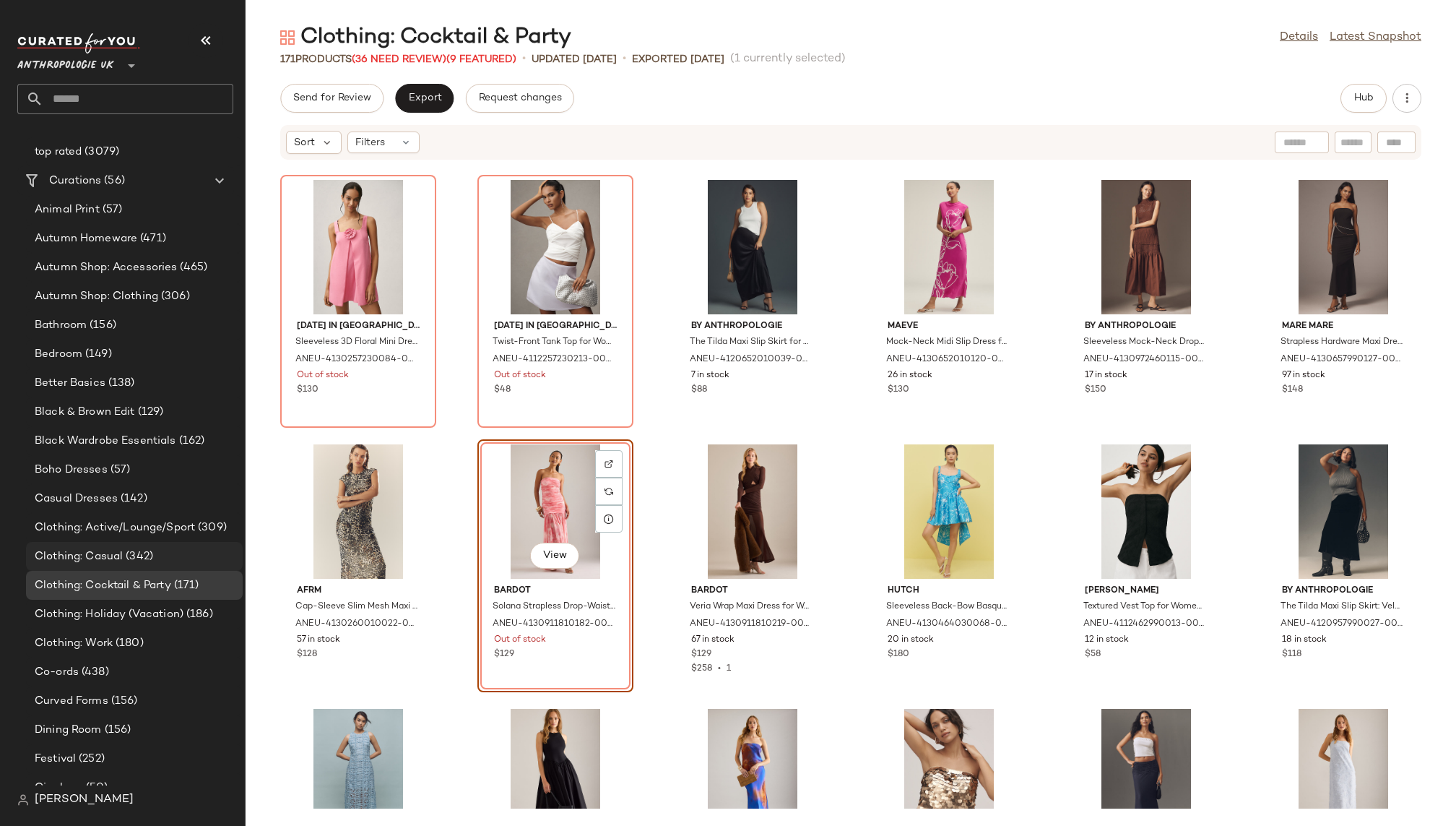
click at [172, 554] on div "Clothing: Casual (342)" at bounding box center [134, 557] width 206 height 16
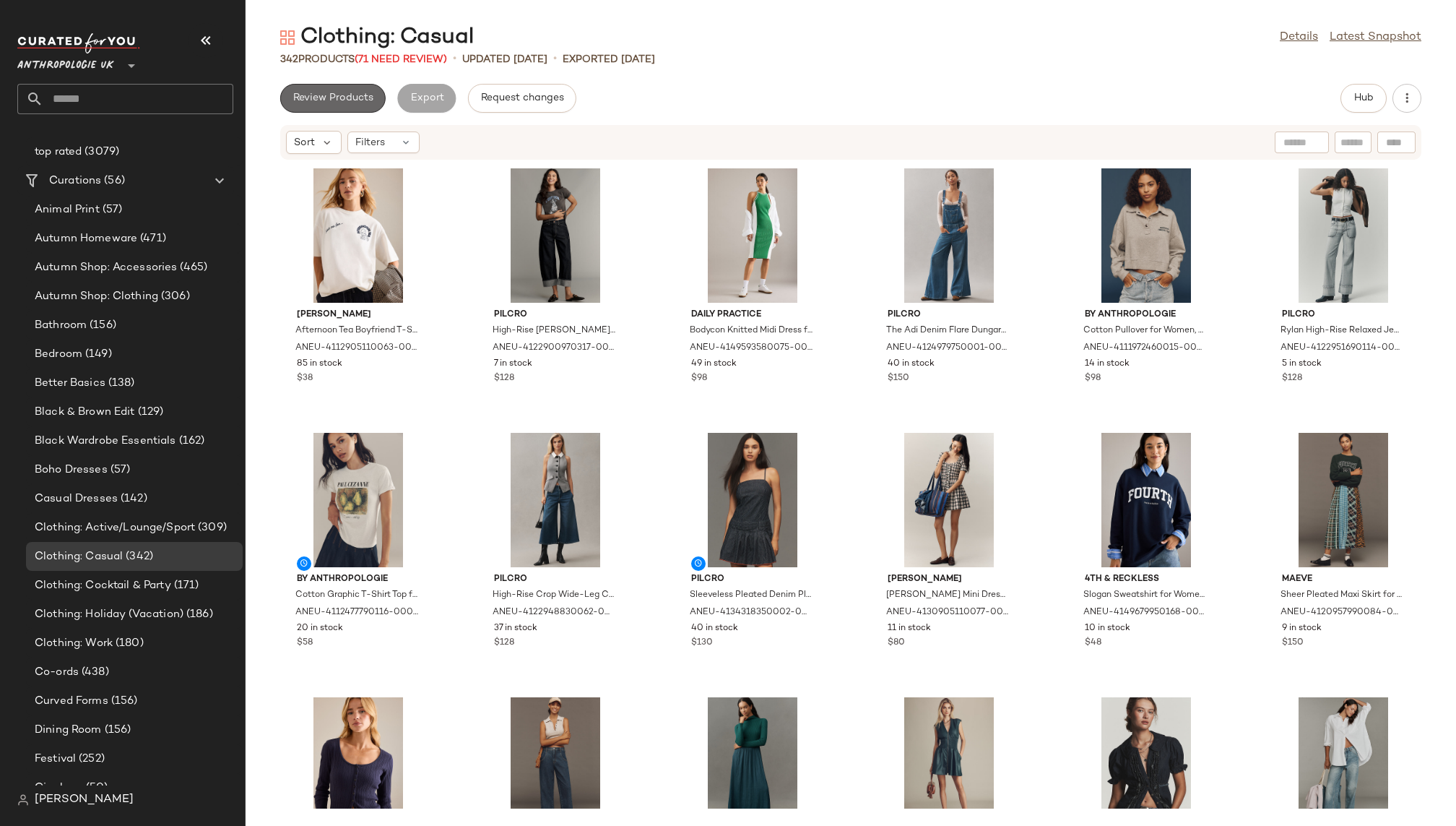
click at [332, 103] on span "Review Products" at bounding box center [333, 98] width 81 height 11
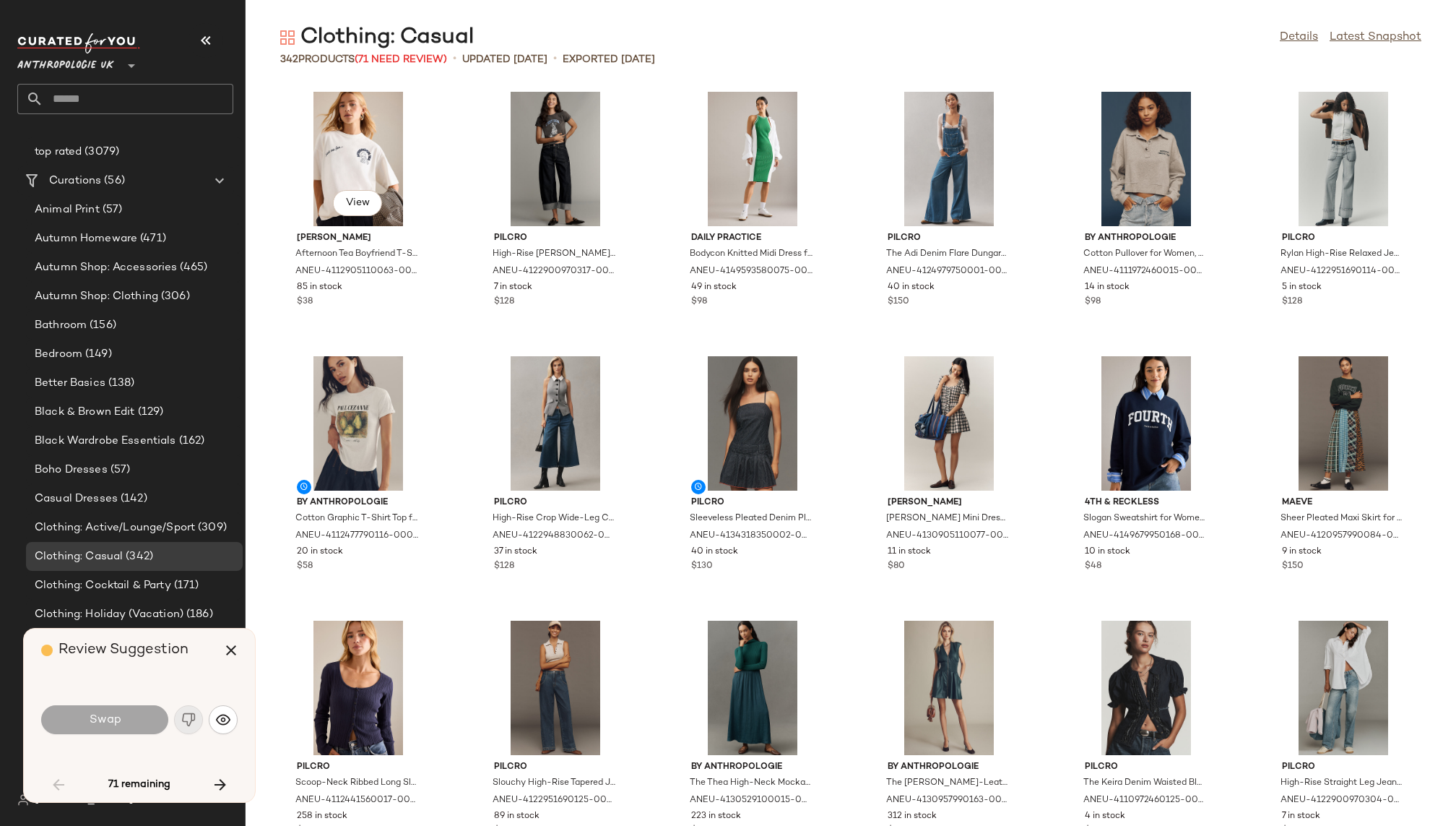
scroll to position [541, 0]
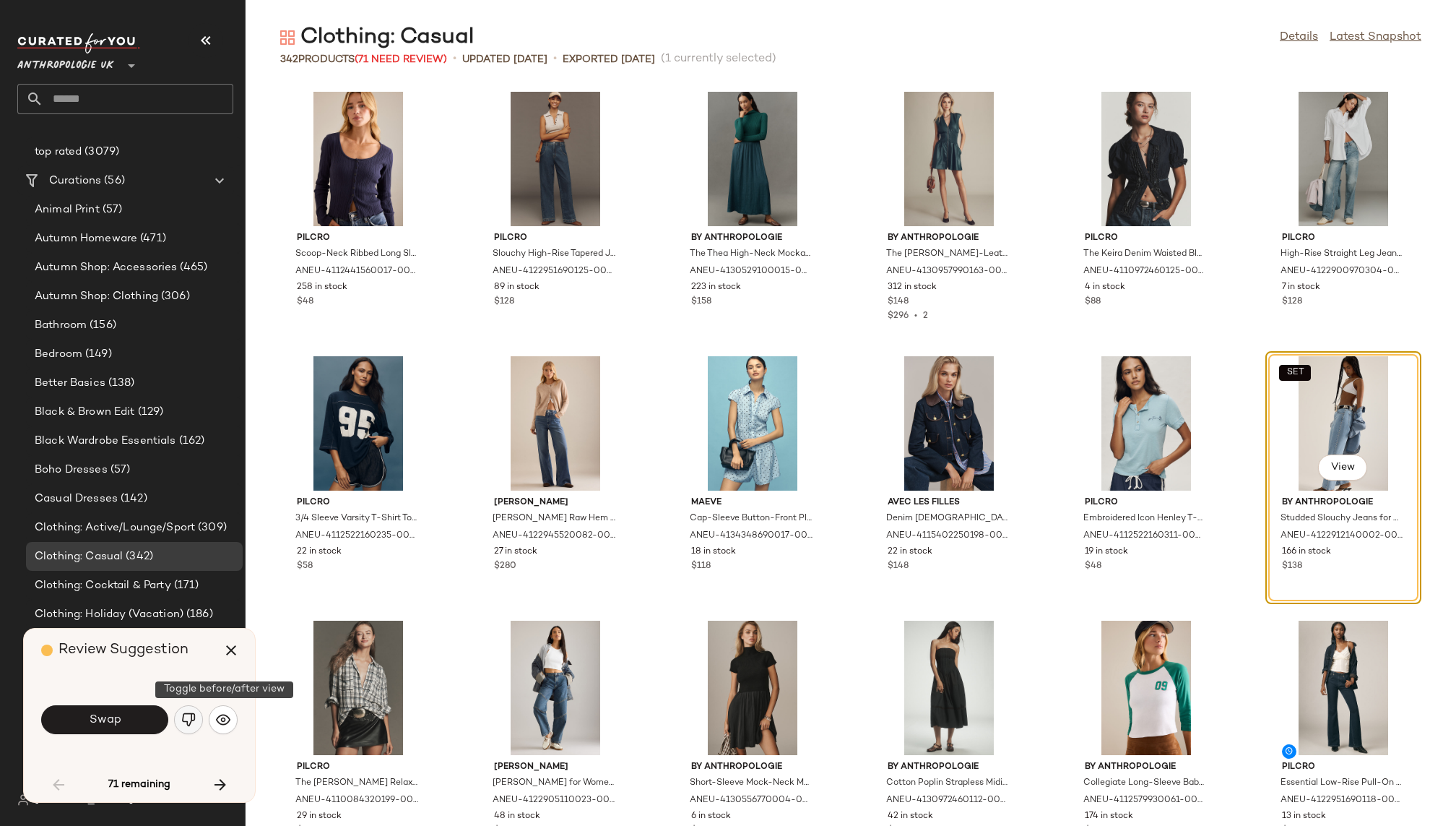
click at [197, 721] on button "button" at bounding box center [188, 720] width 29 height 29
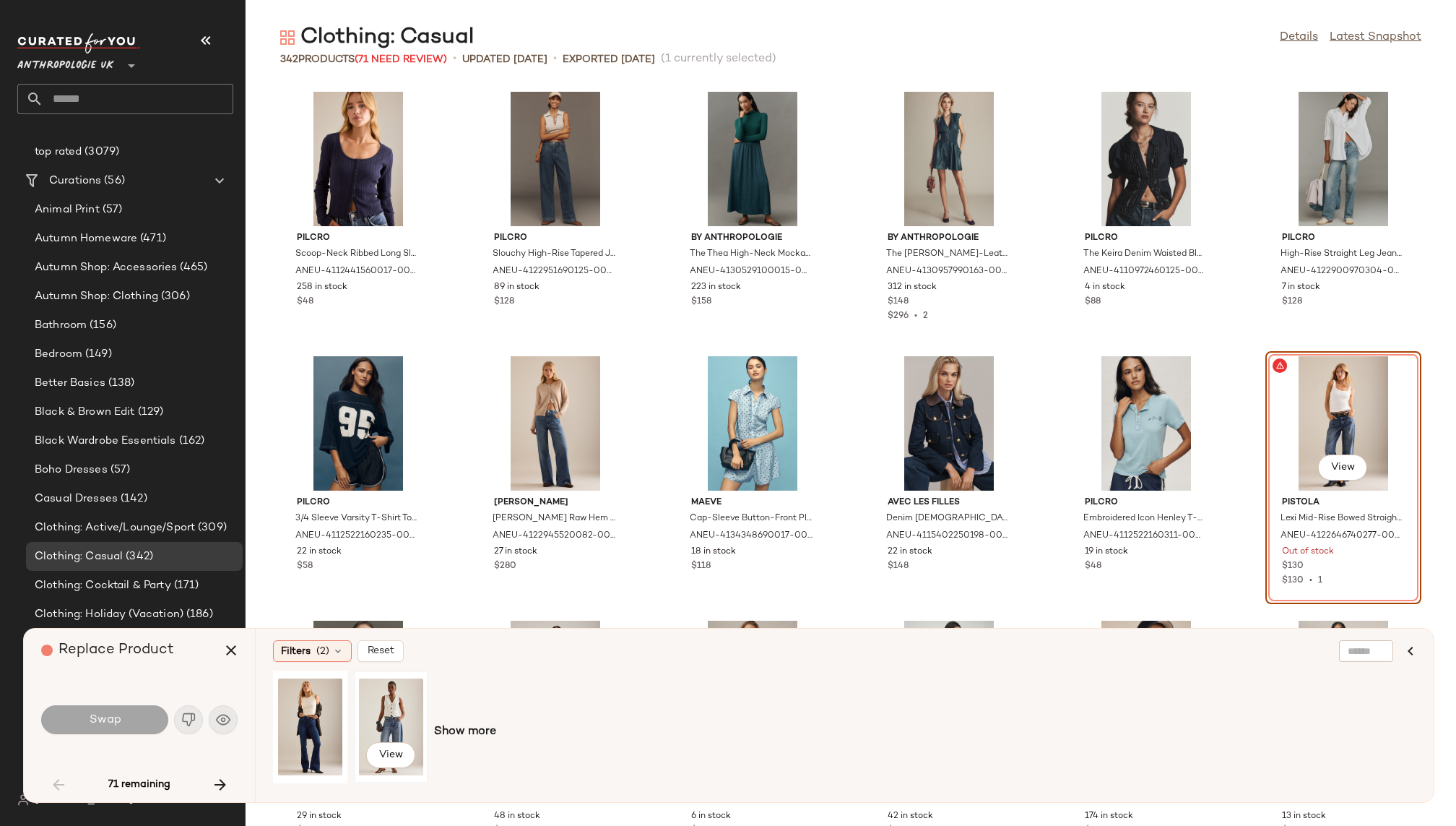
click at [385, 718] on div "View" at bounding box center [391, 726] width 64 height 103
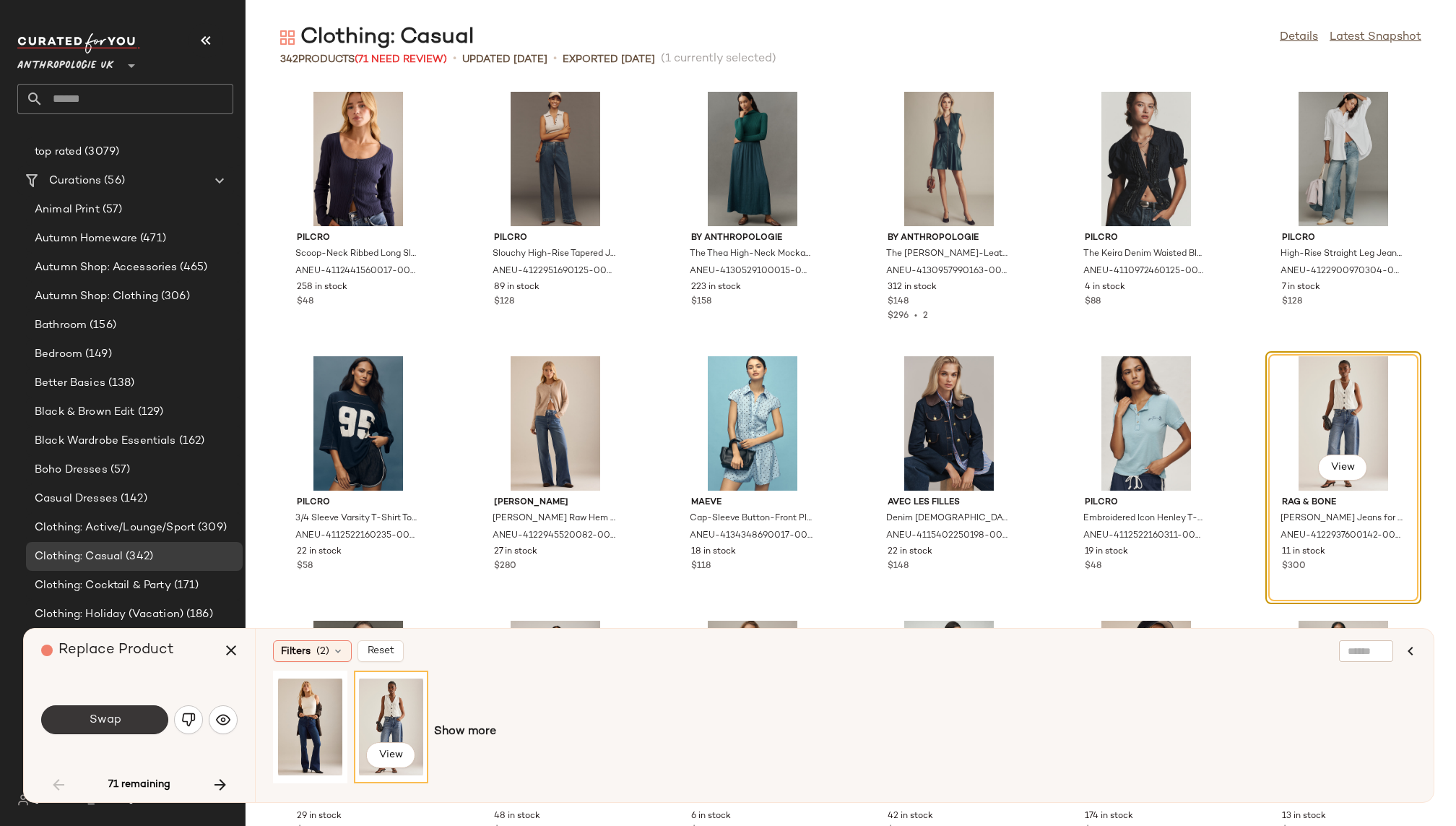
click at [105, 720] on span "Swap" at bounding box center [104, 720] width 32 height 13
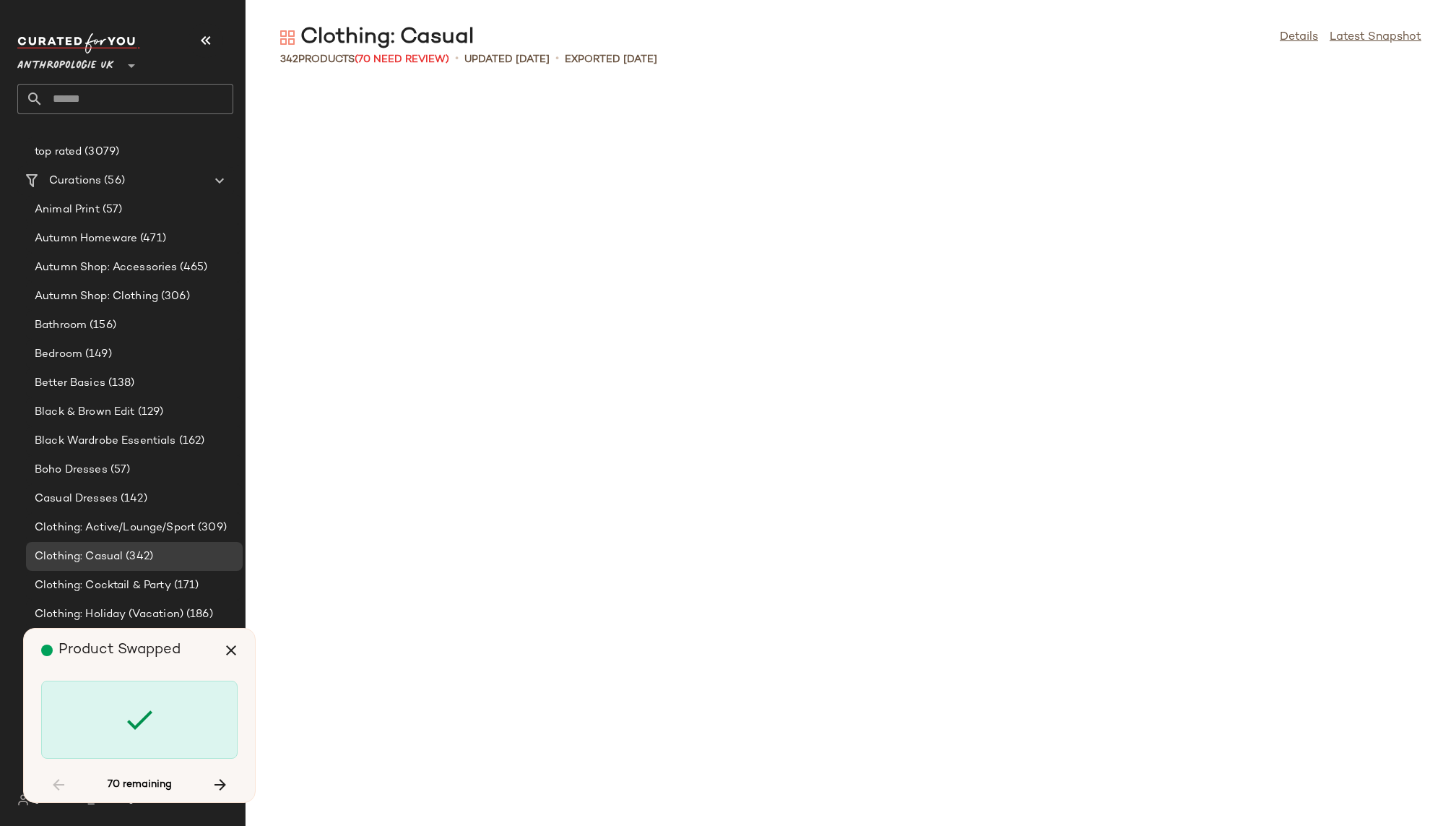
scroll to position [1852, 0]
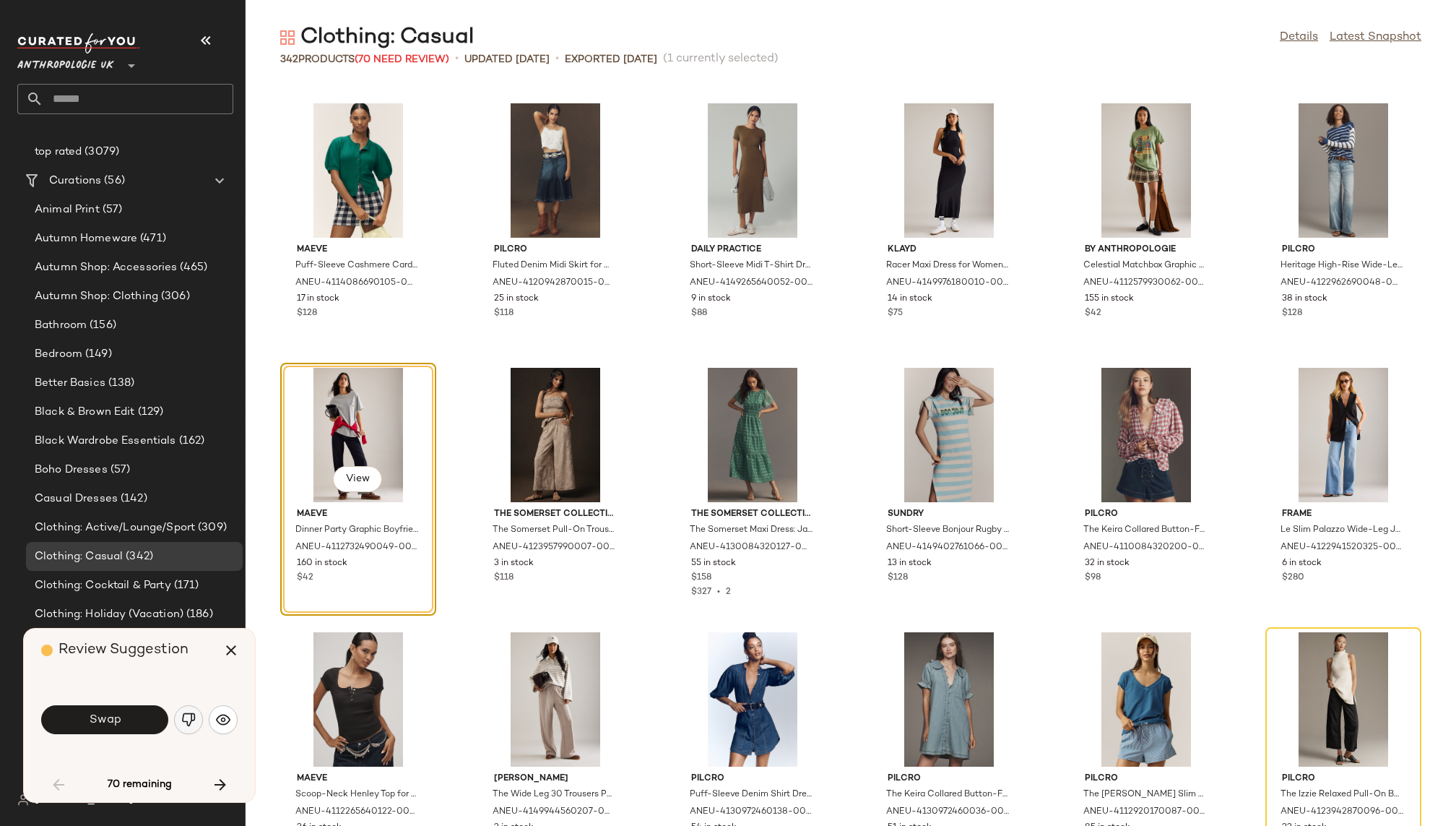
click at [191, 709] on button "button" at bounding box center [188, 720] width 29 height 29
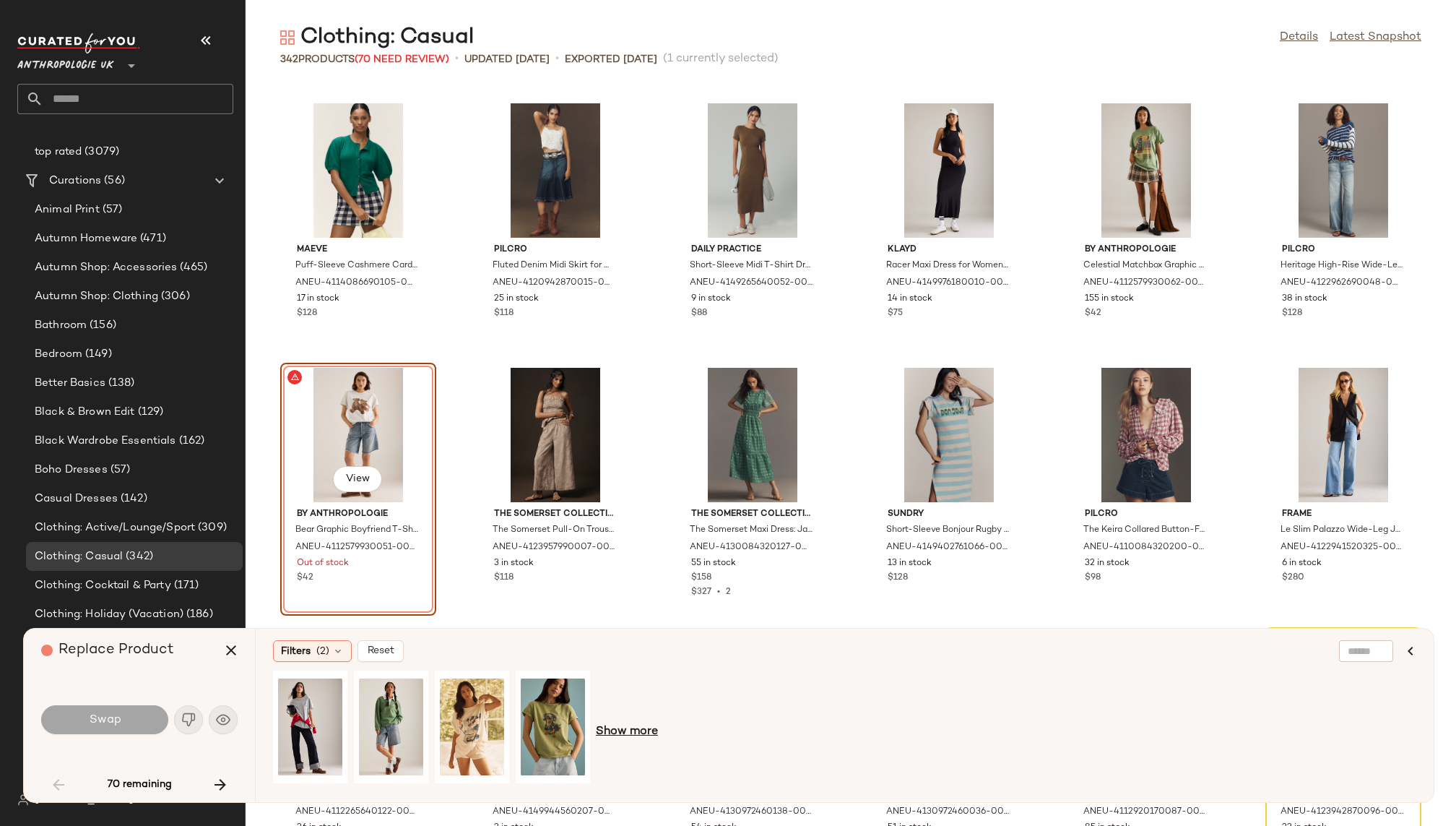
click at [639, 732] on span "Show more" at bounding box center [627, 732] width 62 height 17
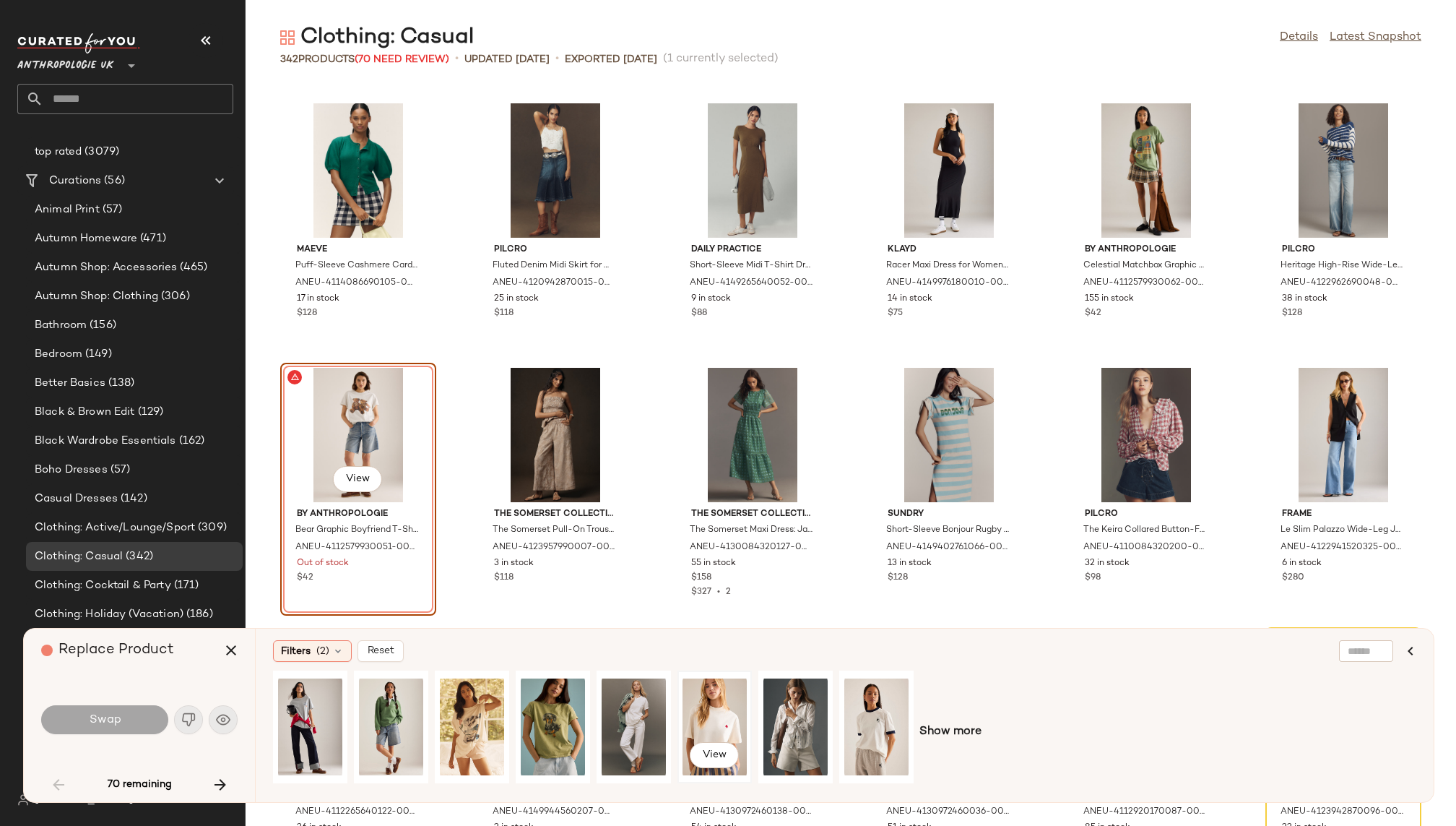
click at [709, 717] on div "View" at bounding box center [715, 726] width 64 height 103
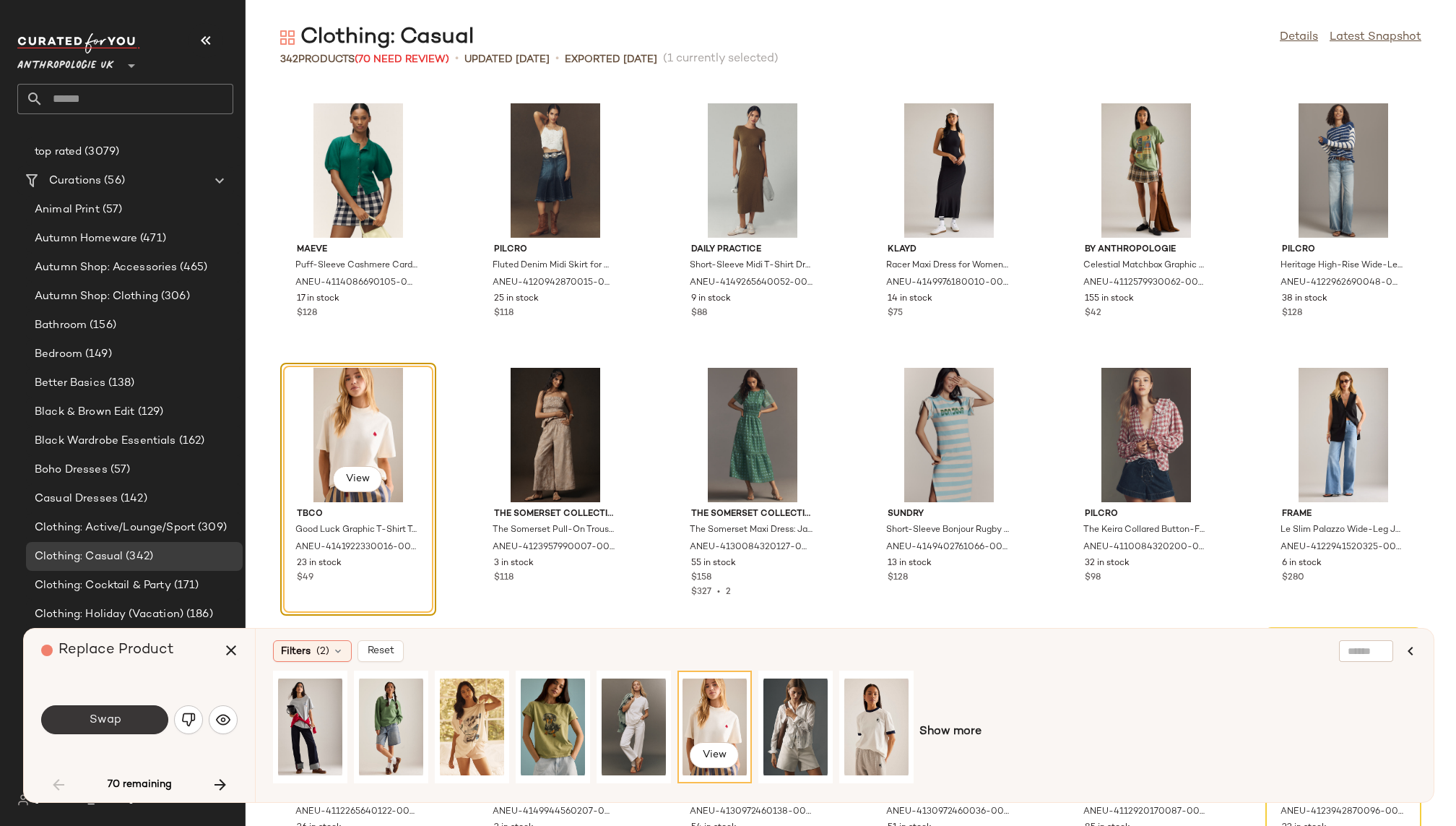
click at [130, 716] on button "Swap" at bounding box center [105, 720] width 127 height 29
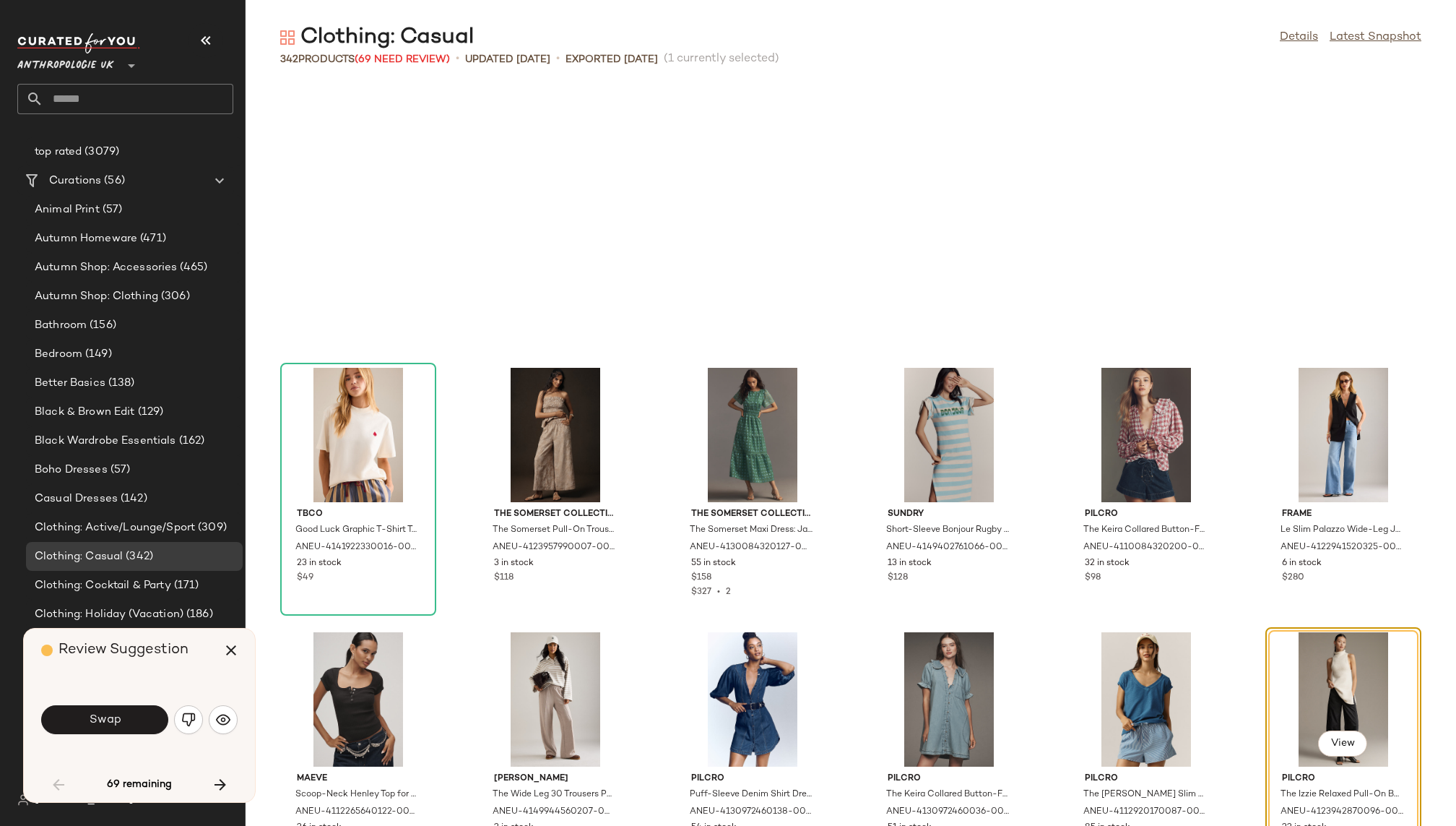
scroll to position [2116, 0]
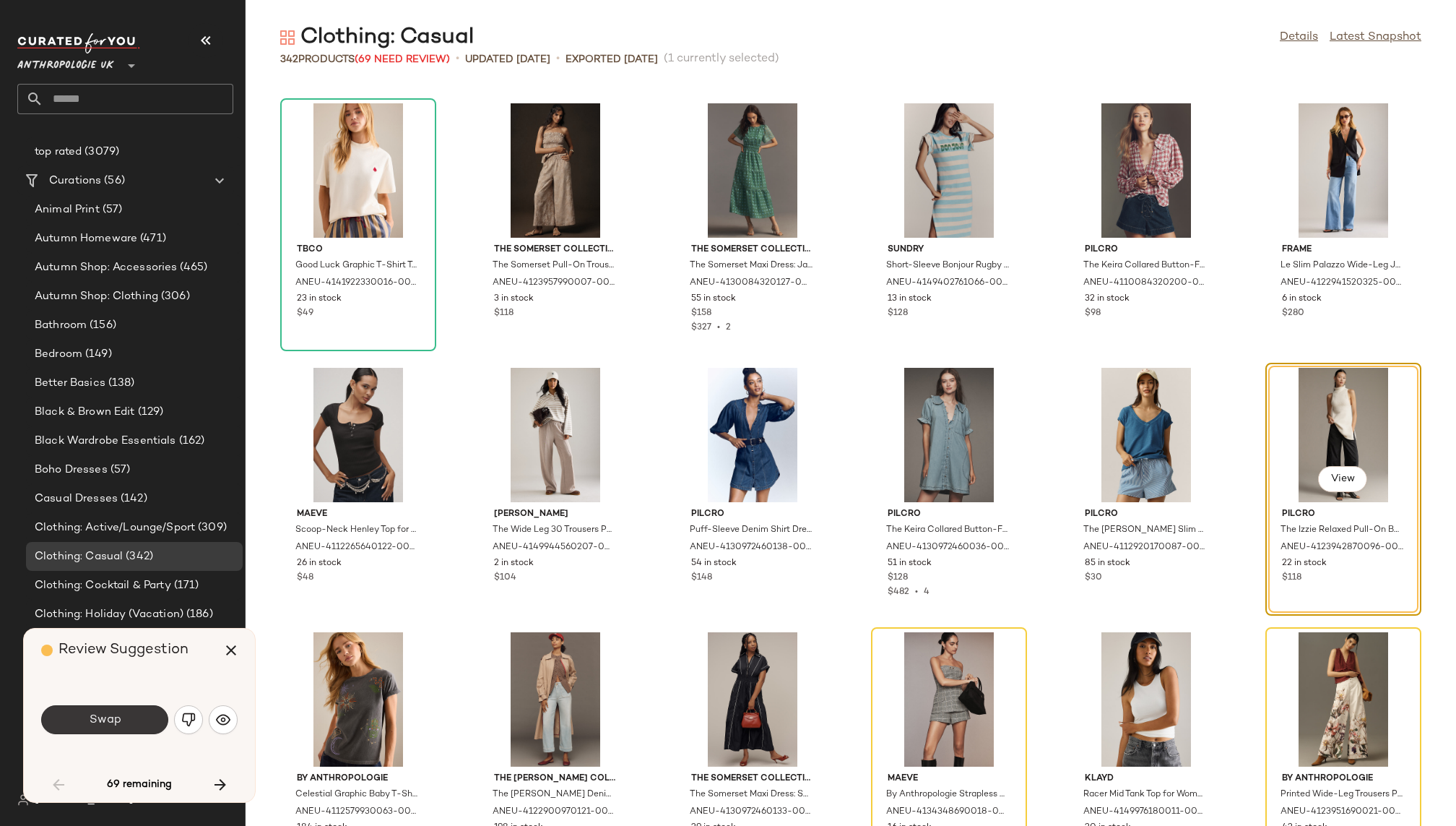
click at [84, 714] on button "Swap" at bounding box center [105, 720] width 127 height 29
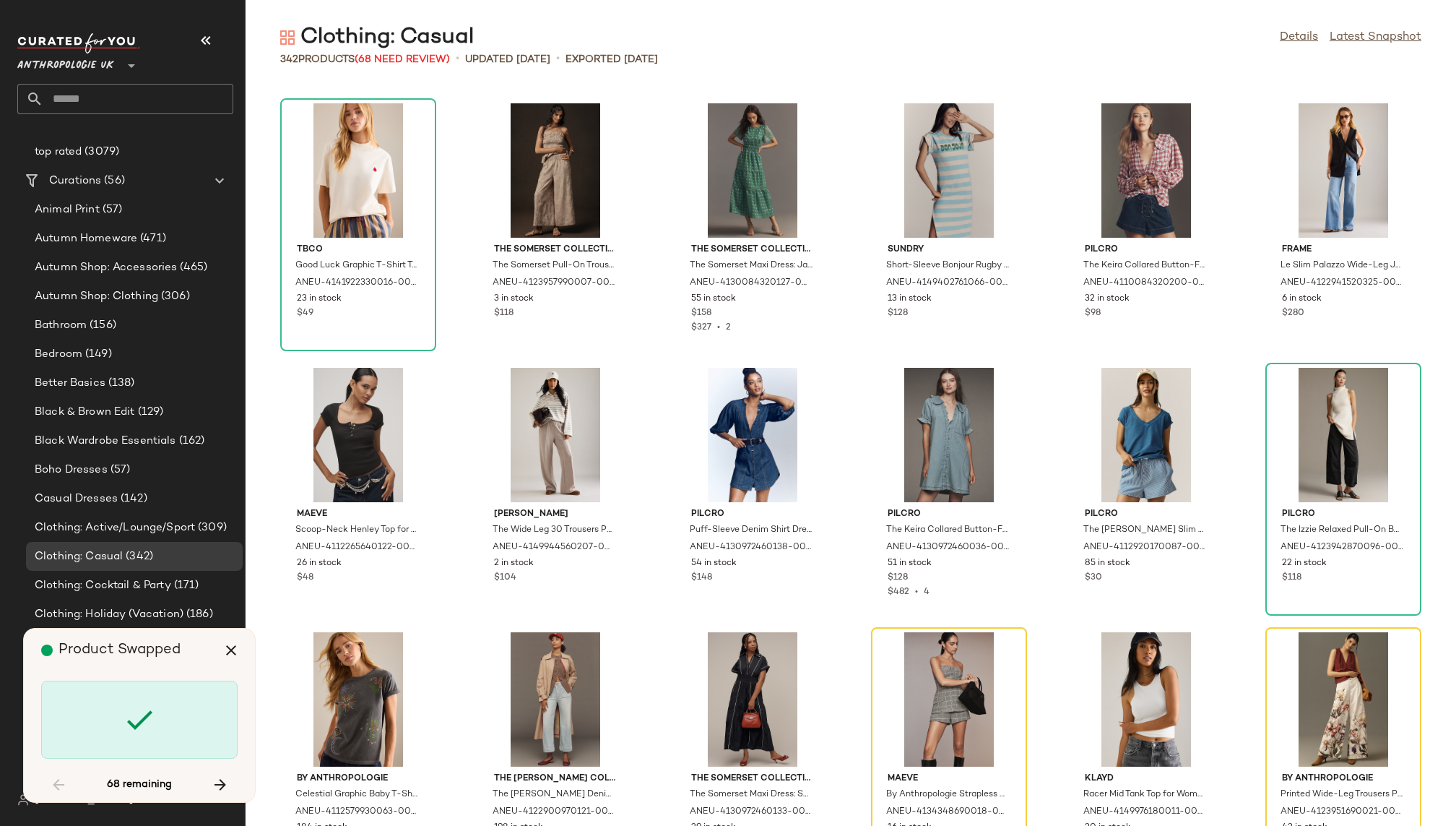
scroll to position [2381, 0]
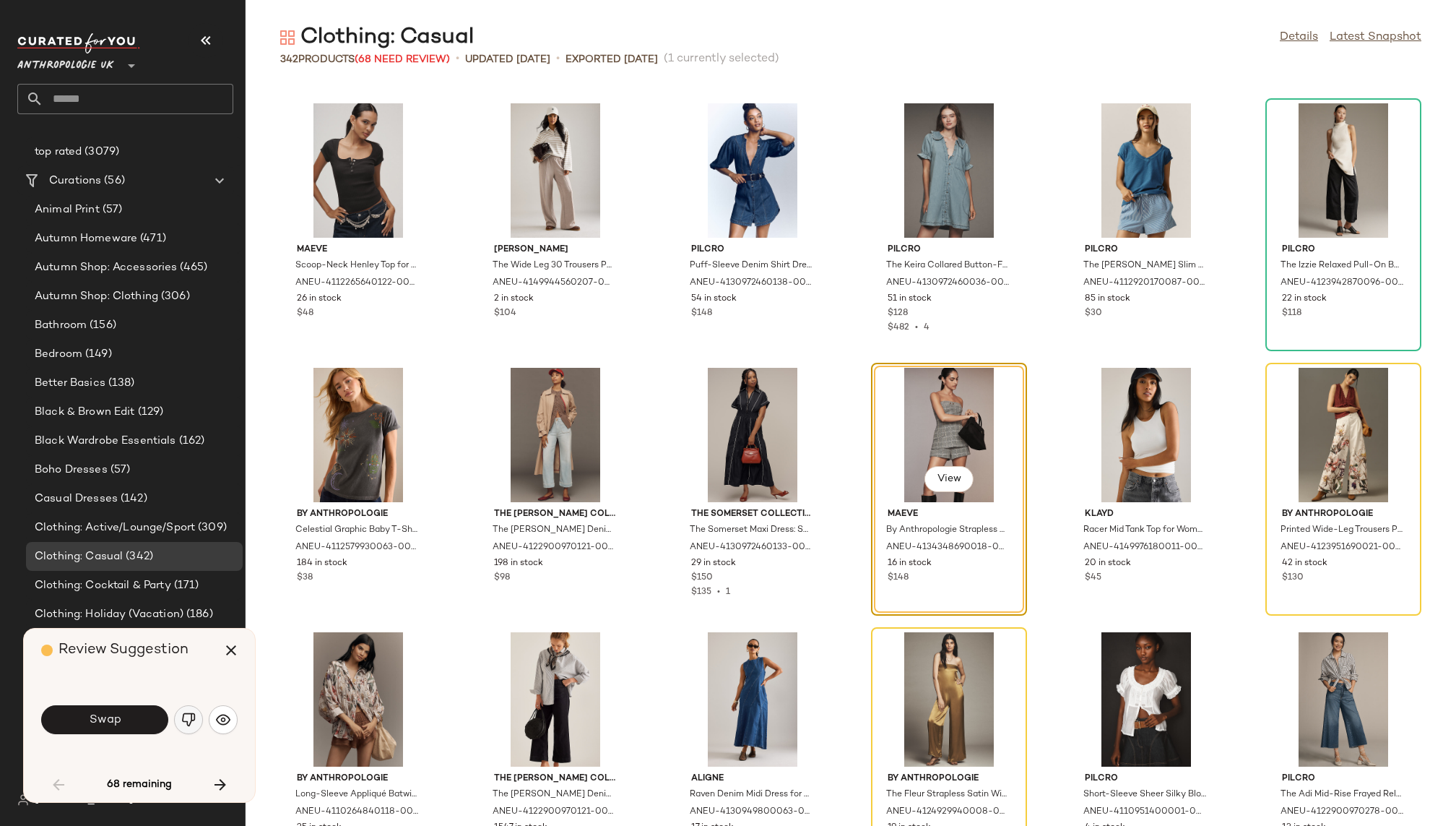
click at [189, 707] on button "button" at bounding box center [188, 720] width 29 height 29
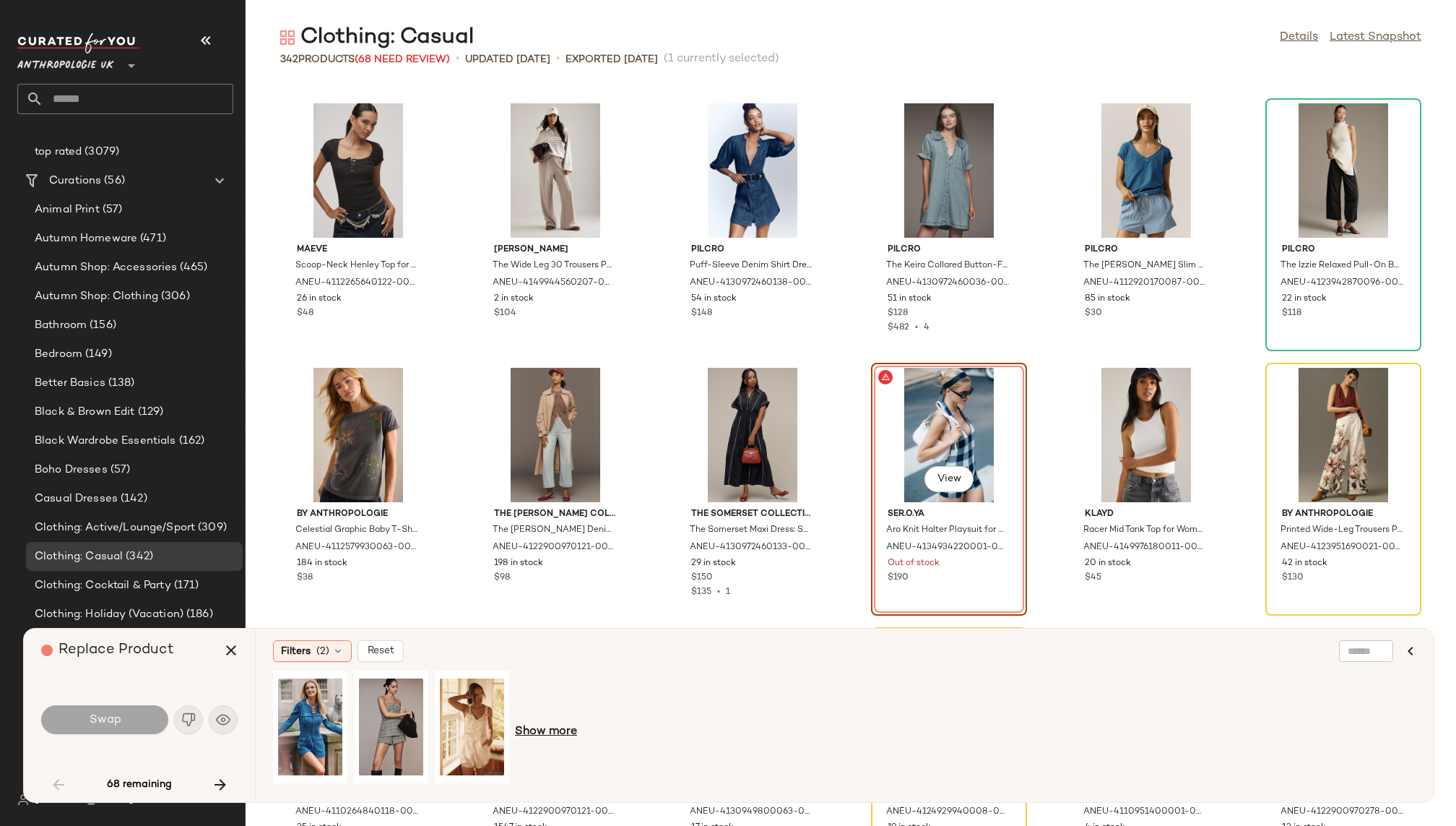
click at [537, 736] on span "Show more" at bounding box center [546, 732] width 62 height 17
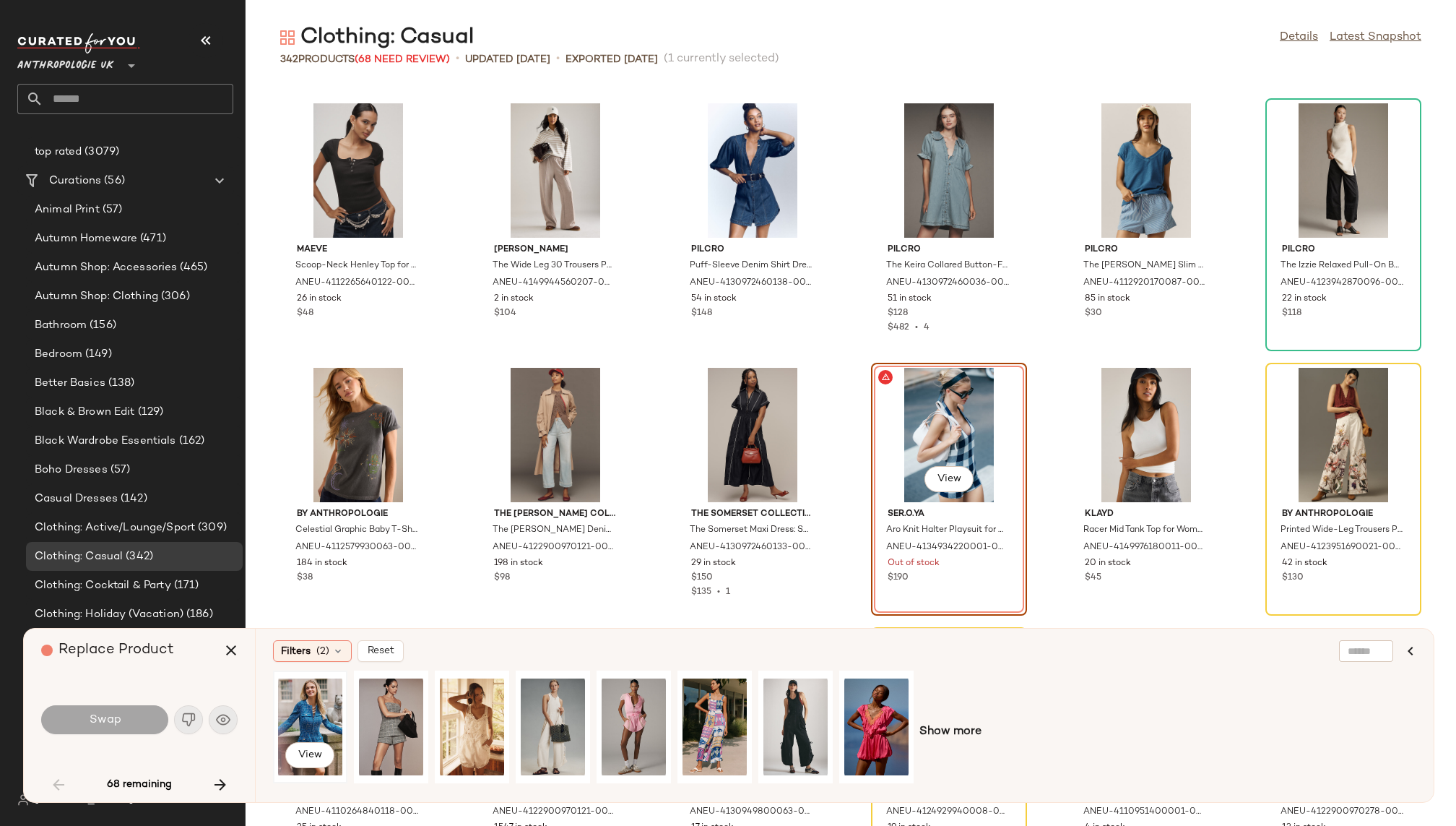
click at [314, 706] on div "View" at bounding box center [310, 726] width 64 height 103
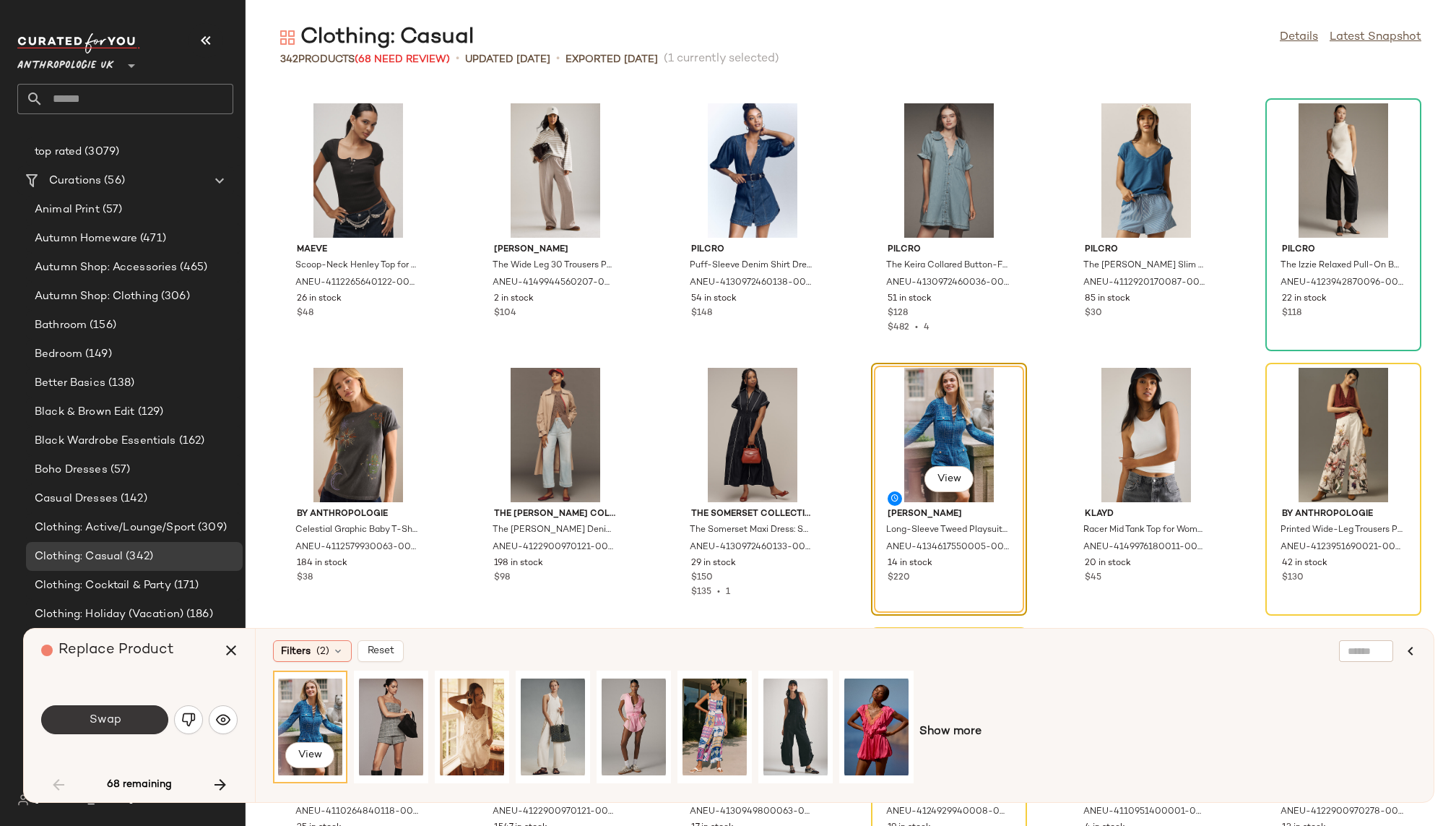
click at [134, 715] on button "Swap" at bounding box center [105, 720] width 127 height 29
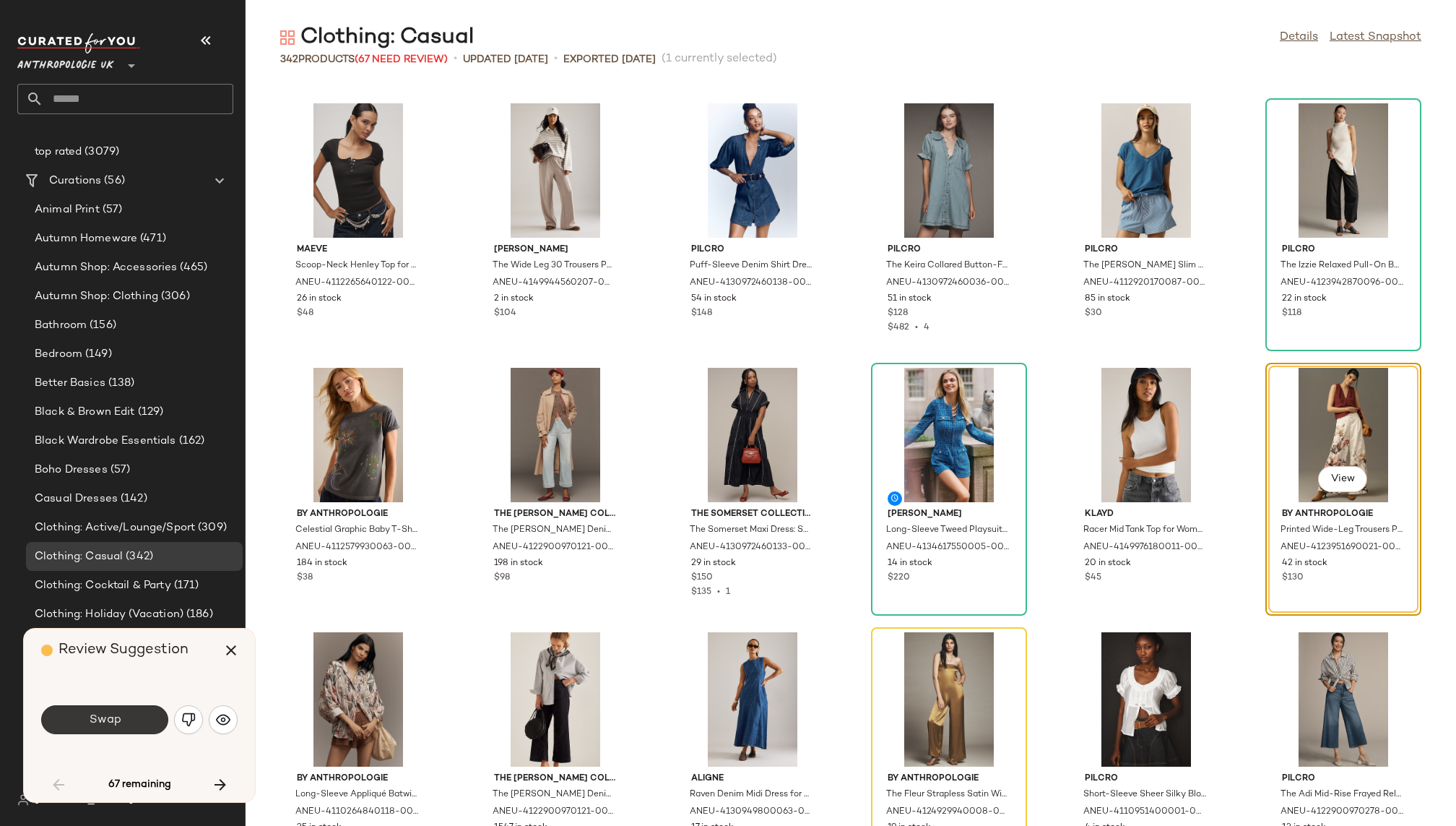
click at [130, 724] on button "Swap" at bounding box center [105, 720] width 127 height 29
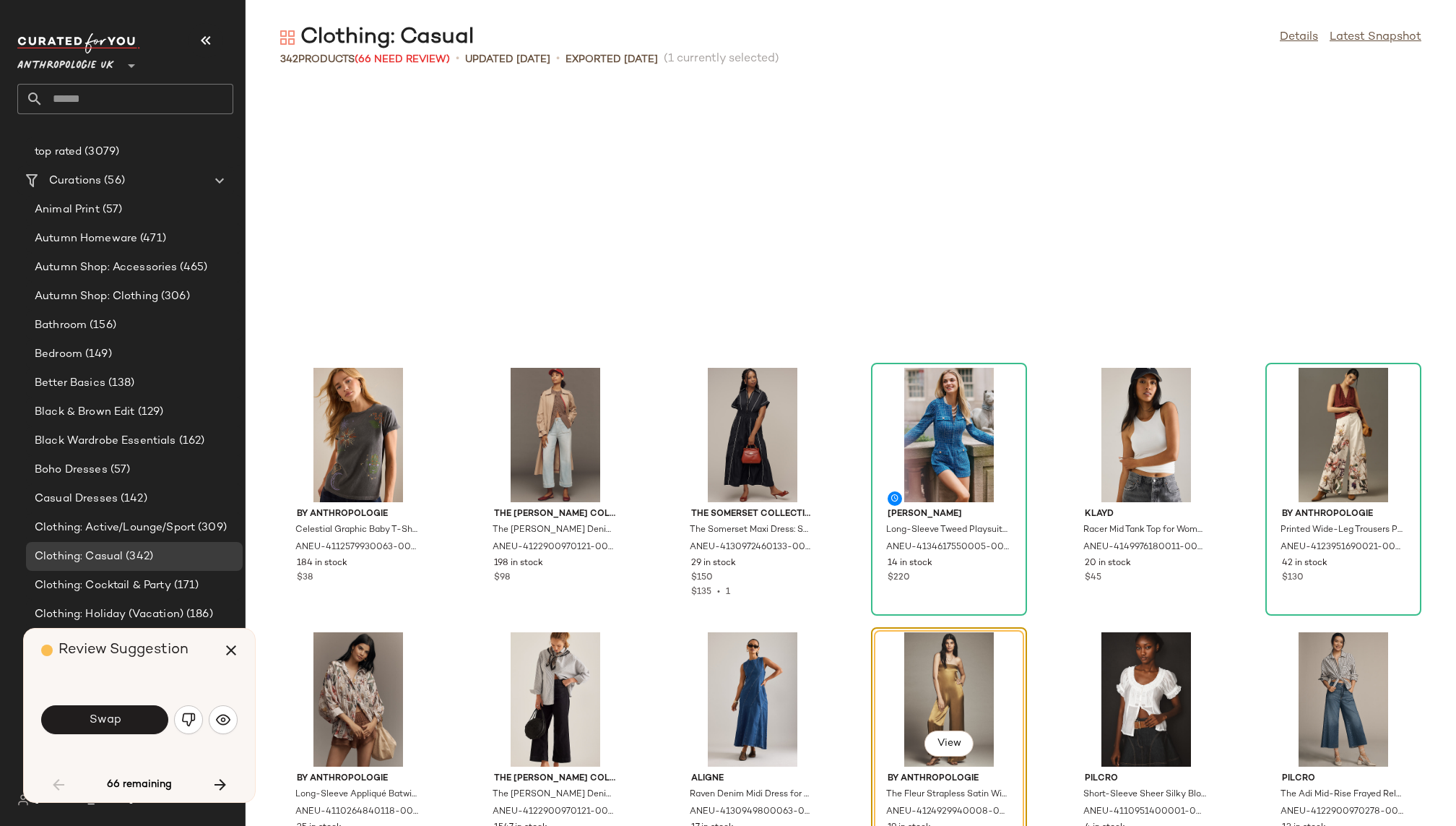
scroll to position [2645, 0]
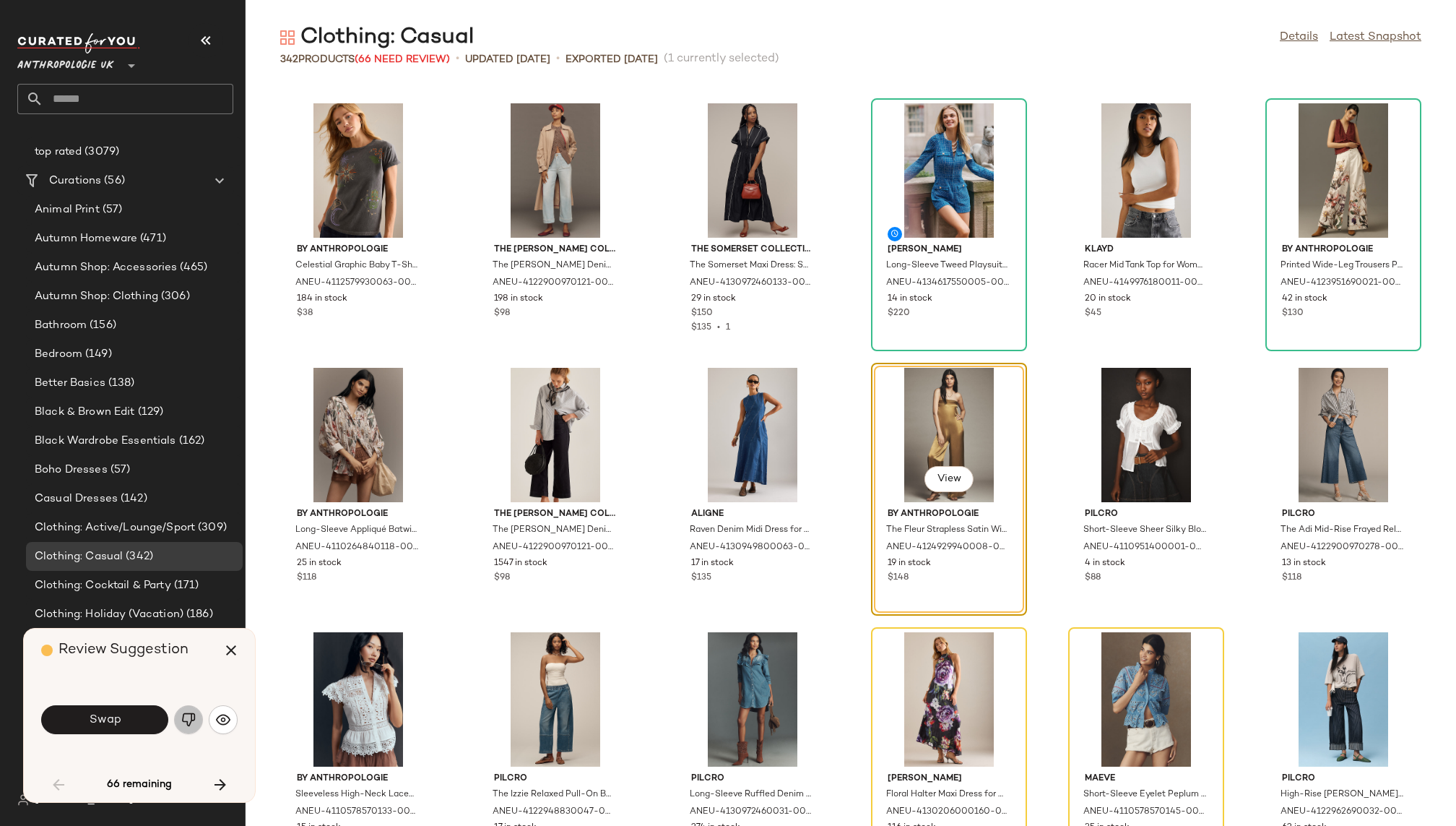
click at [185, 715] on img "button" at bounding box center [188, 719] width 14 height 14
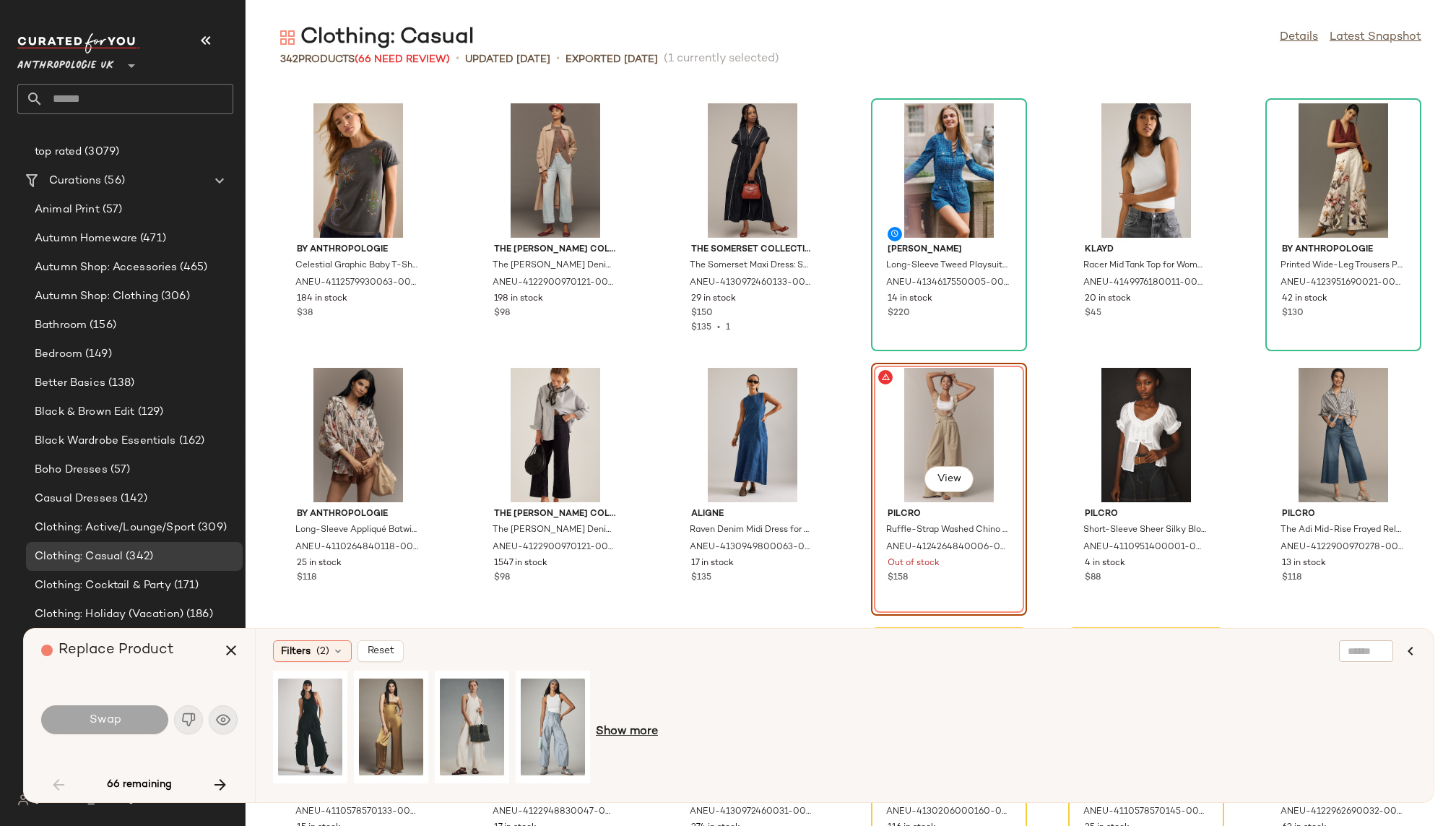
click at [605, 733] on span "Show more" at bounding box center [627, 732] width 62 height 17
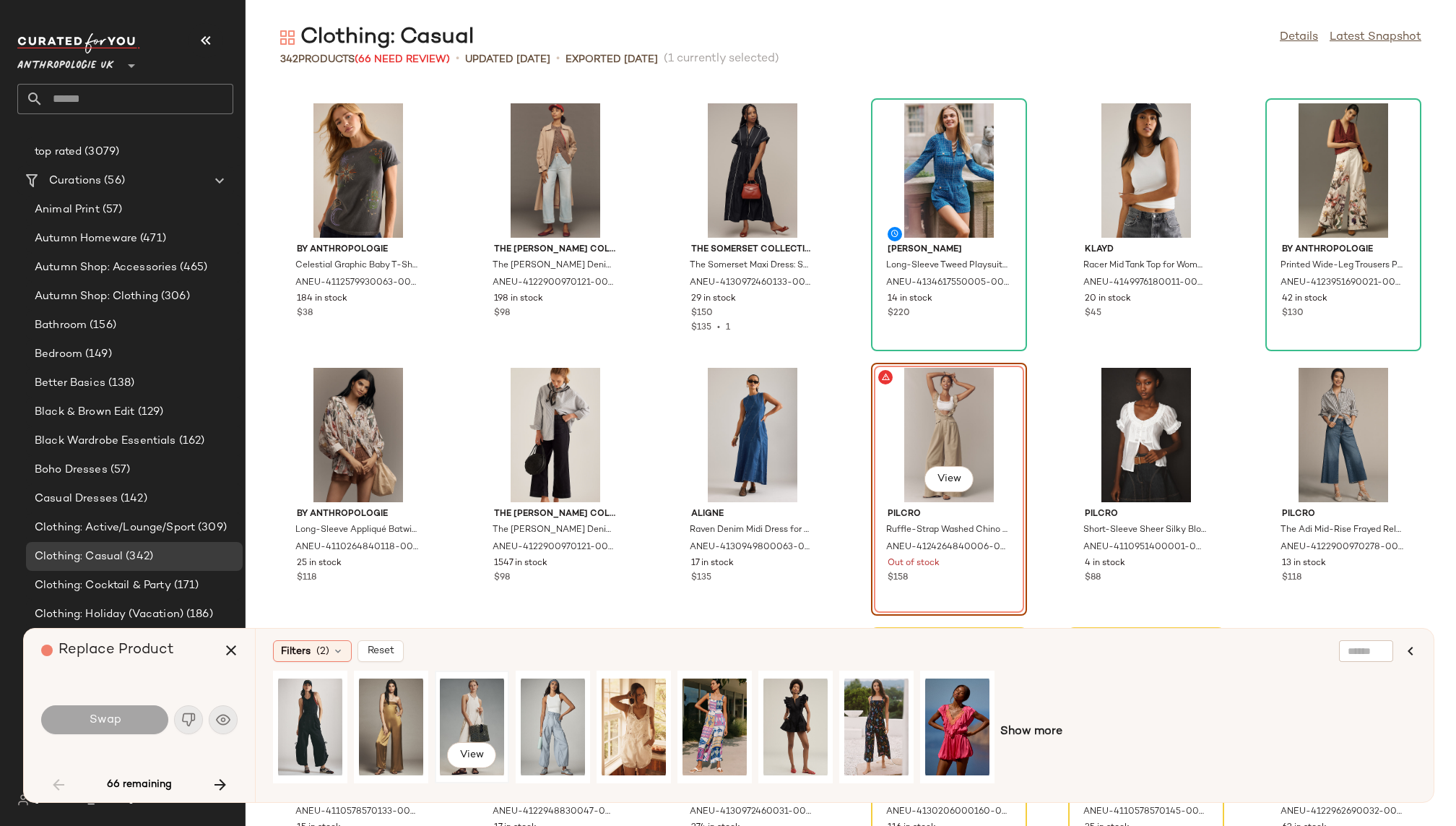
click at [482, 706] on div "View" at bounding box center [472, 726] width 64 height 103
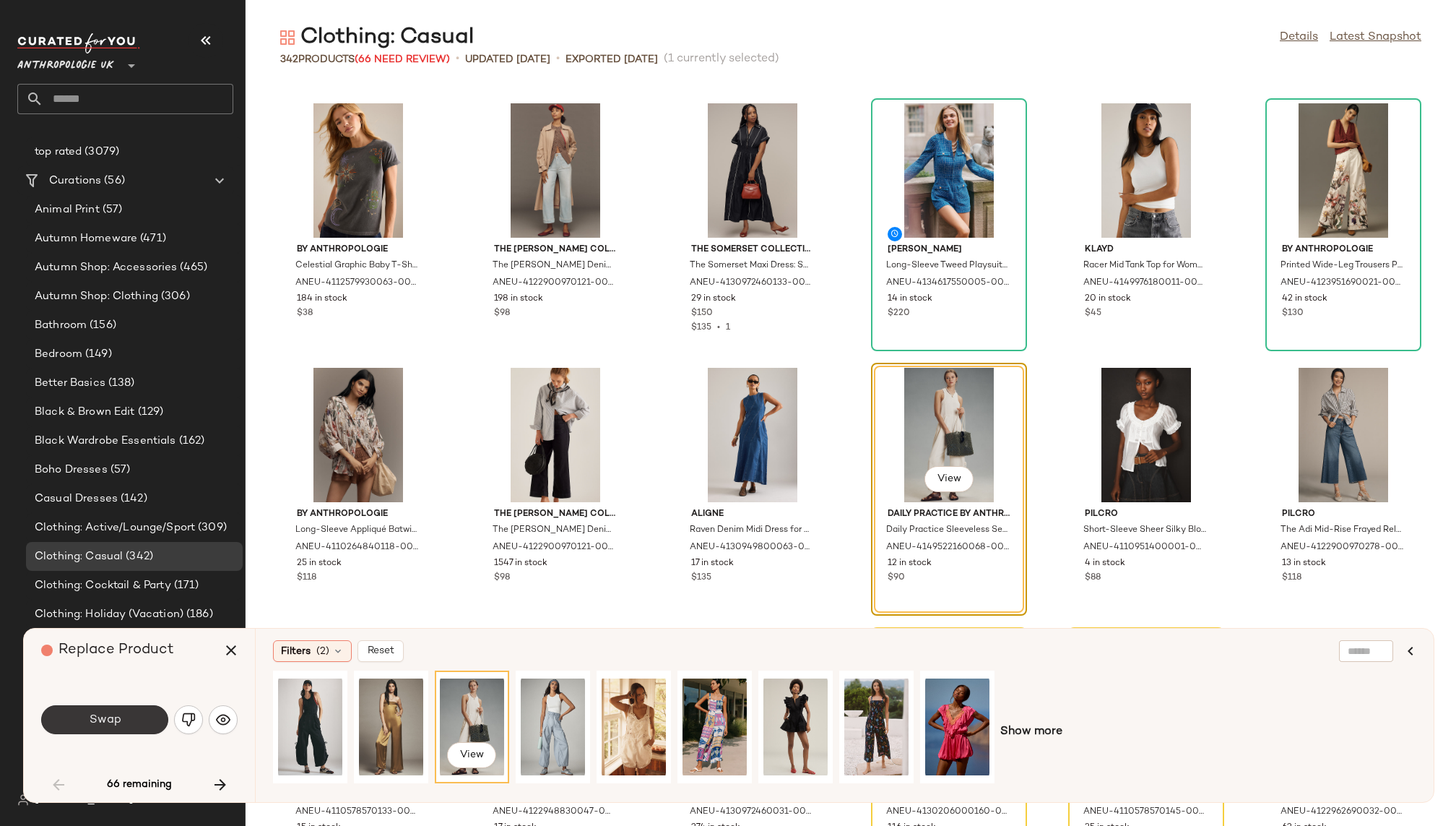
click at [129, 719] on button "Swap" at bounding box center [105, 720] width 127 height 29
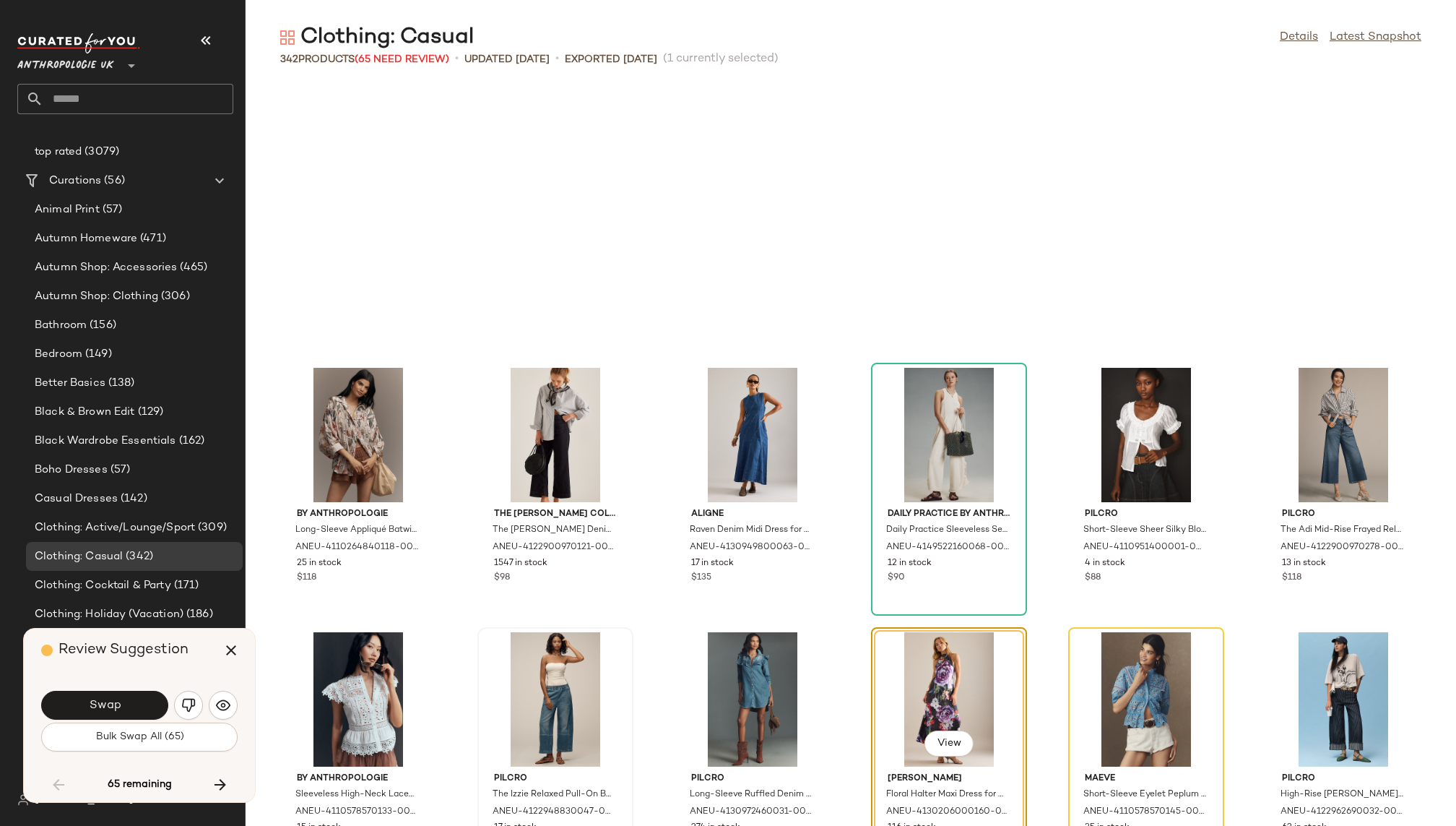
scroll to position [2910, 0]
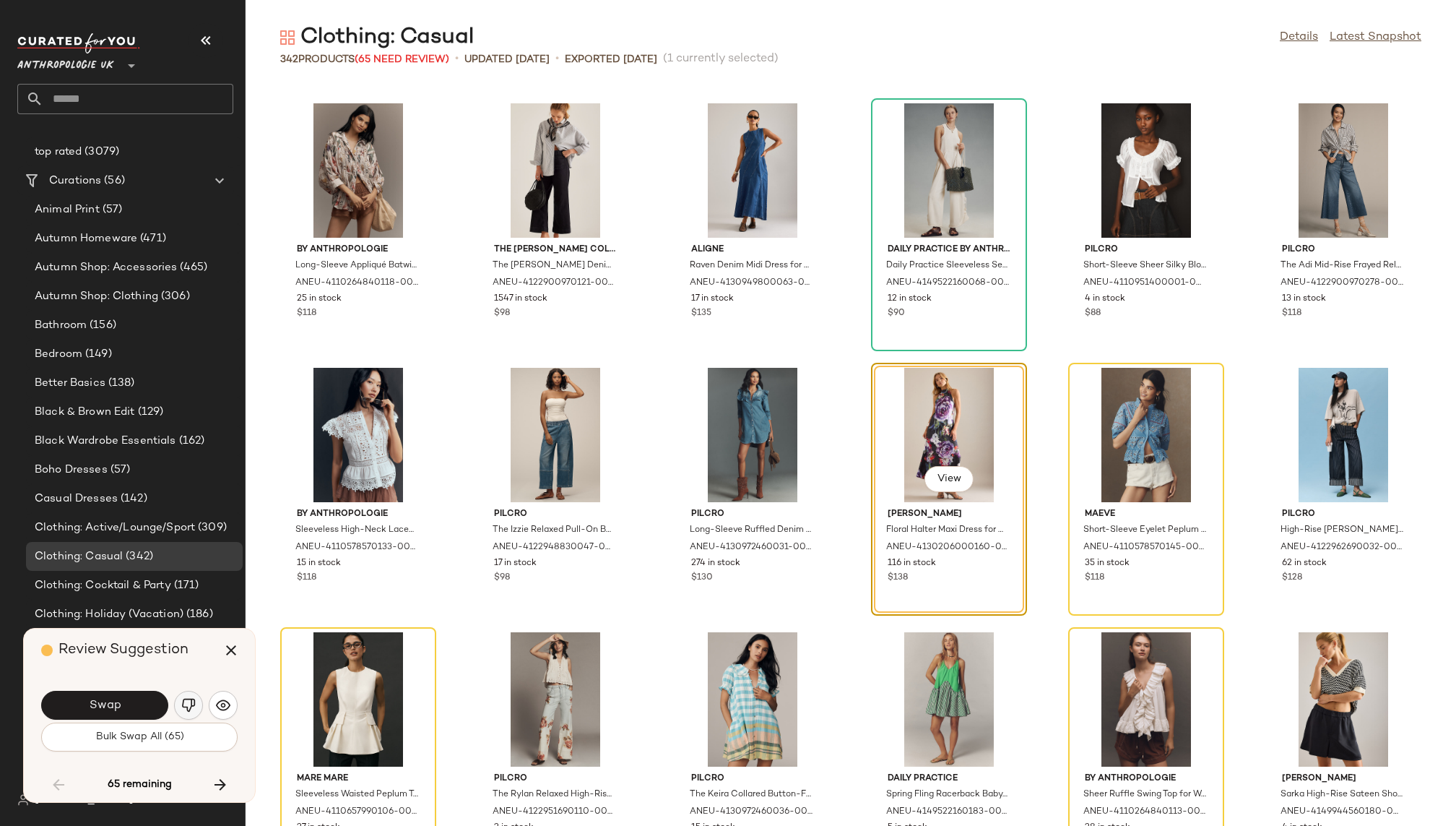
click at [191, 697] on button "button" at bounding box center [188, 705] width 29 height 29
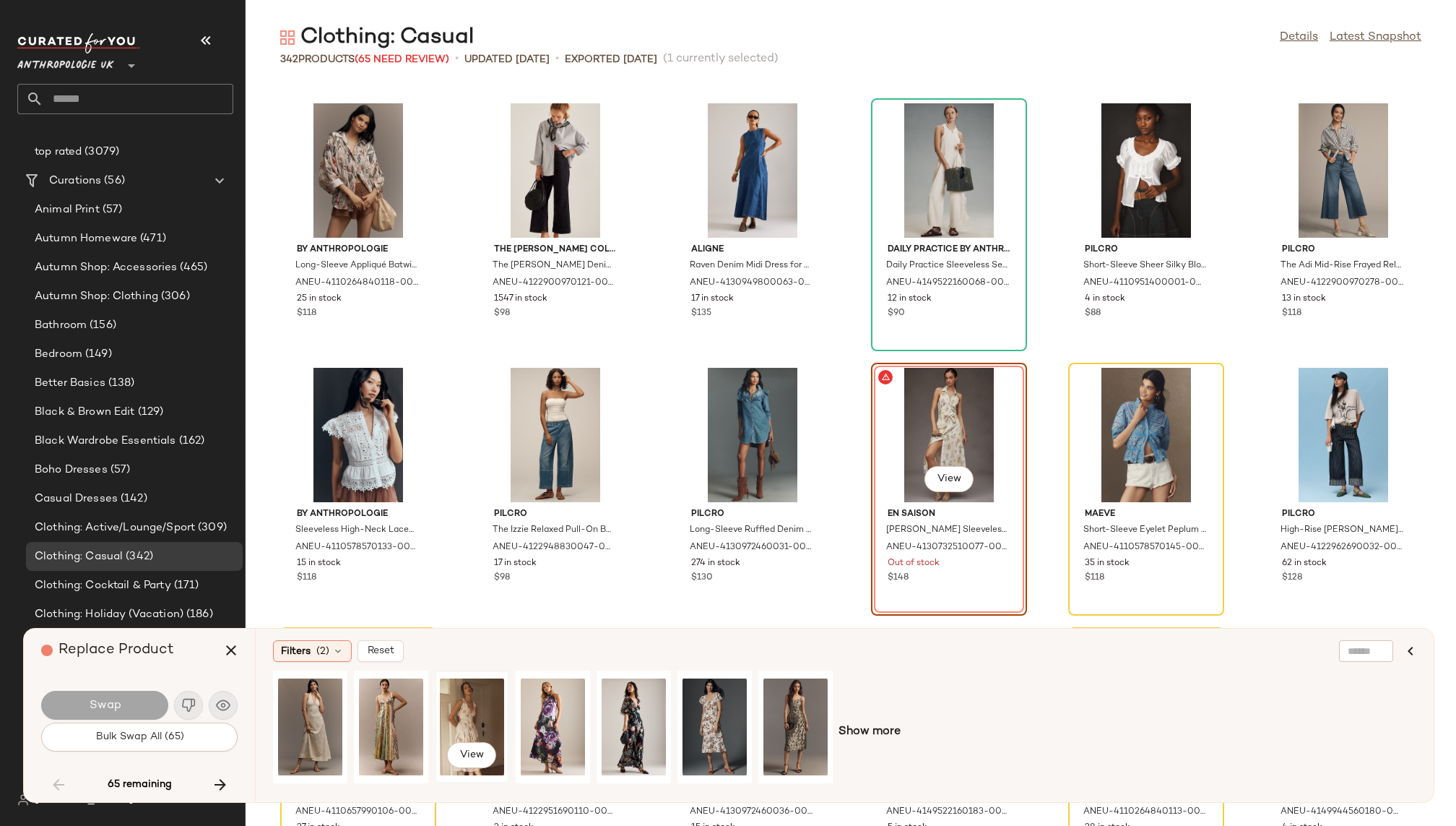
click at [461, 716] on div "View" at bounding box center [472, 726] width 64 height 103
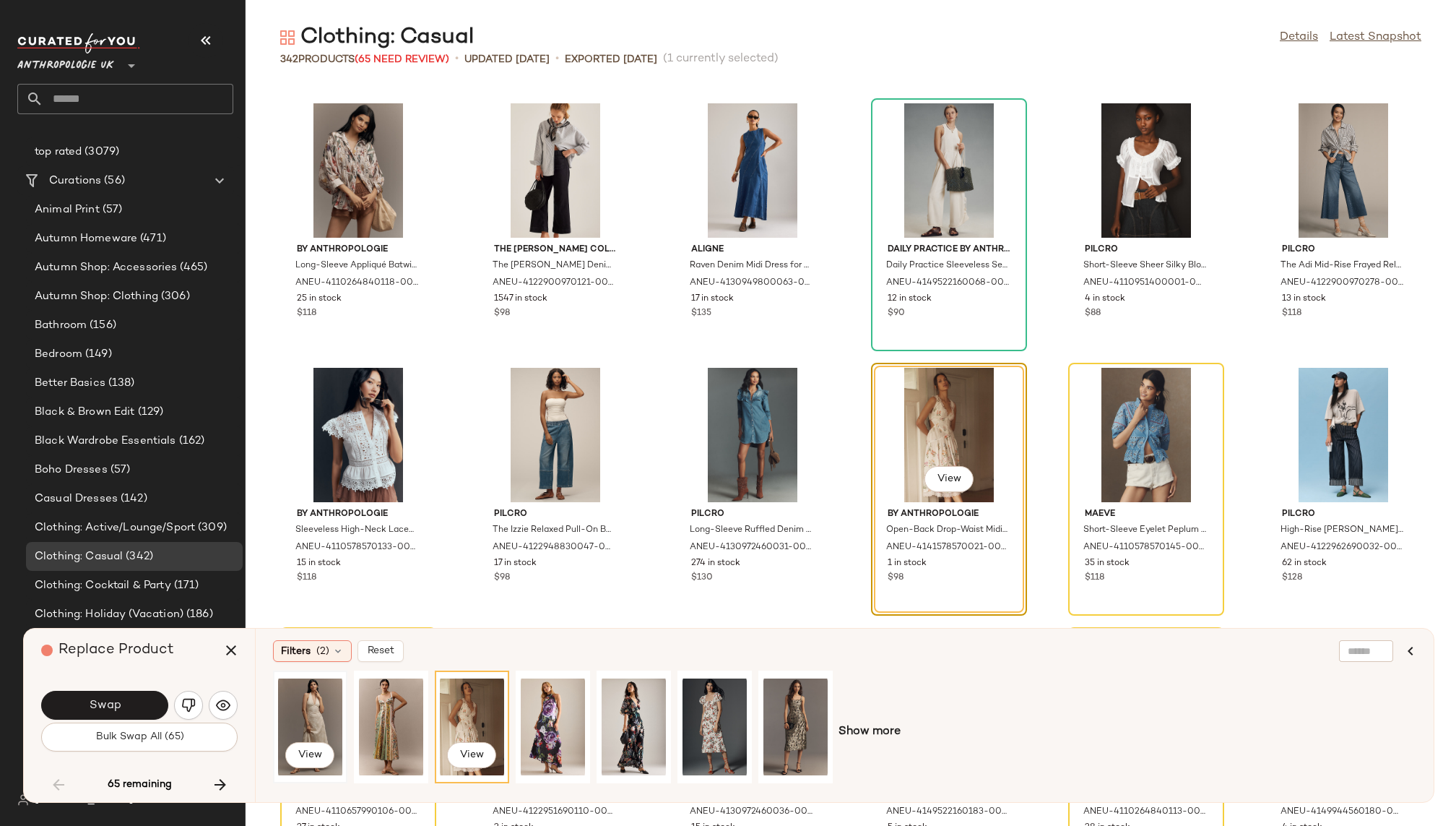
click at [303, 712] on div "View" at bounding box center [310, 726] width 64 height 103
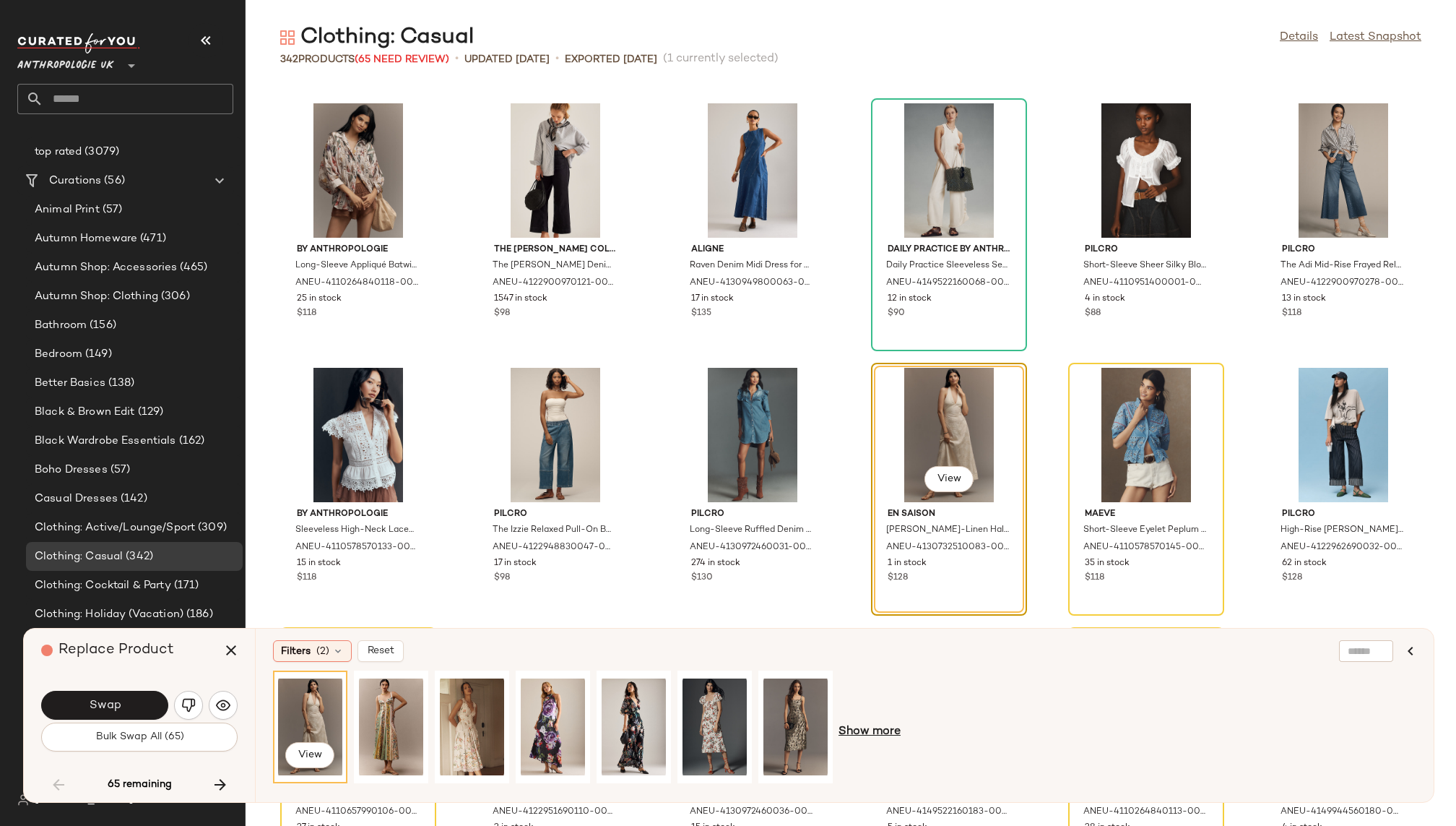
click at [875, 732] on span "Show more" at bounding box center [869, 732] width 62 height 17
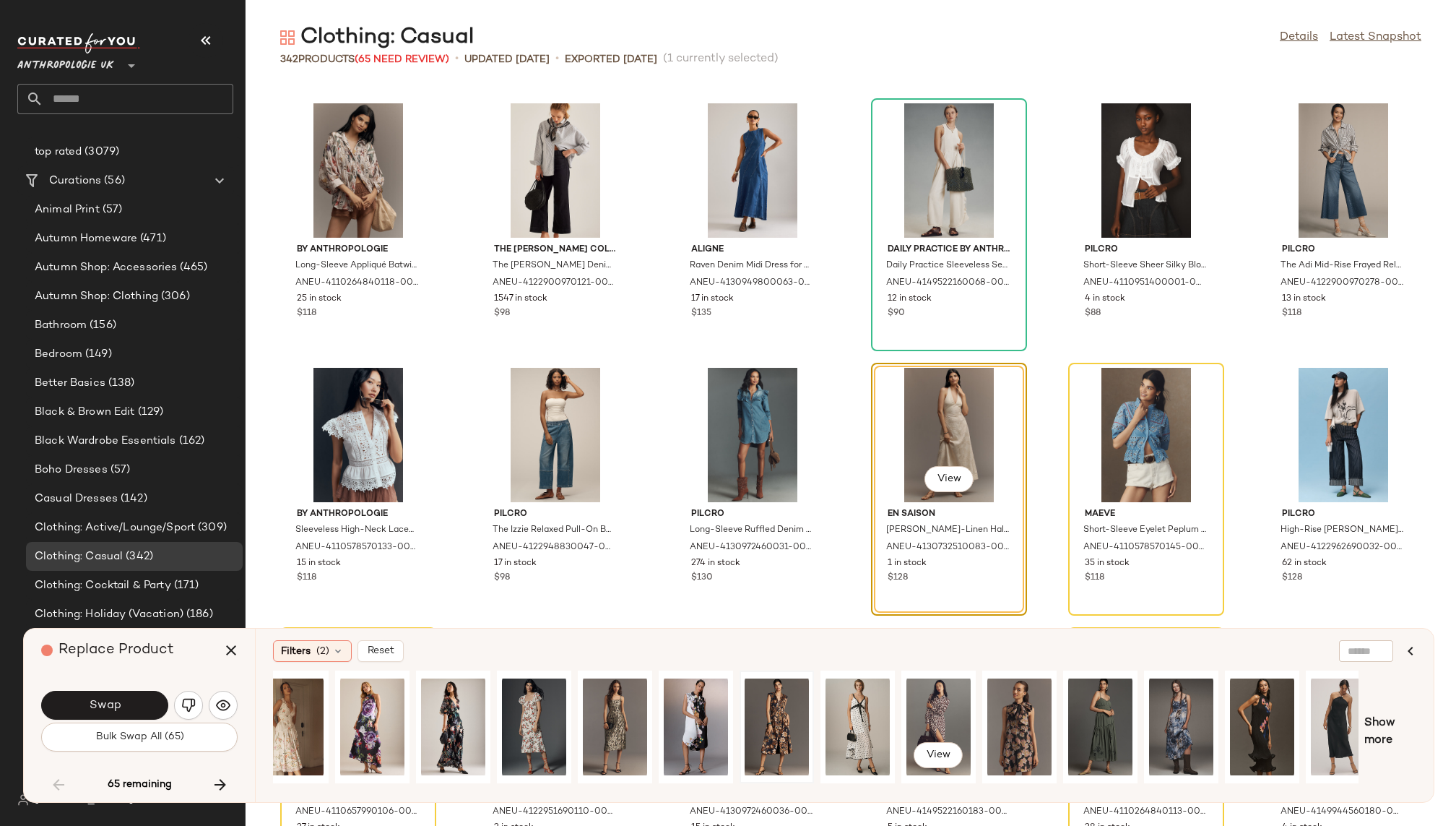
scroll to position [0, 202]
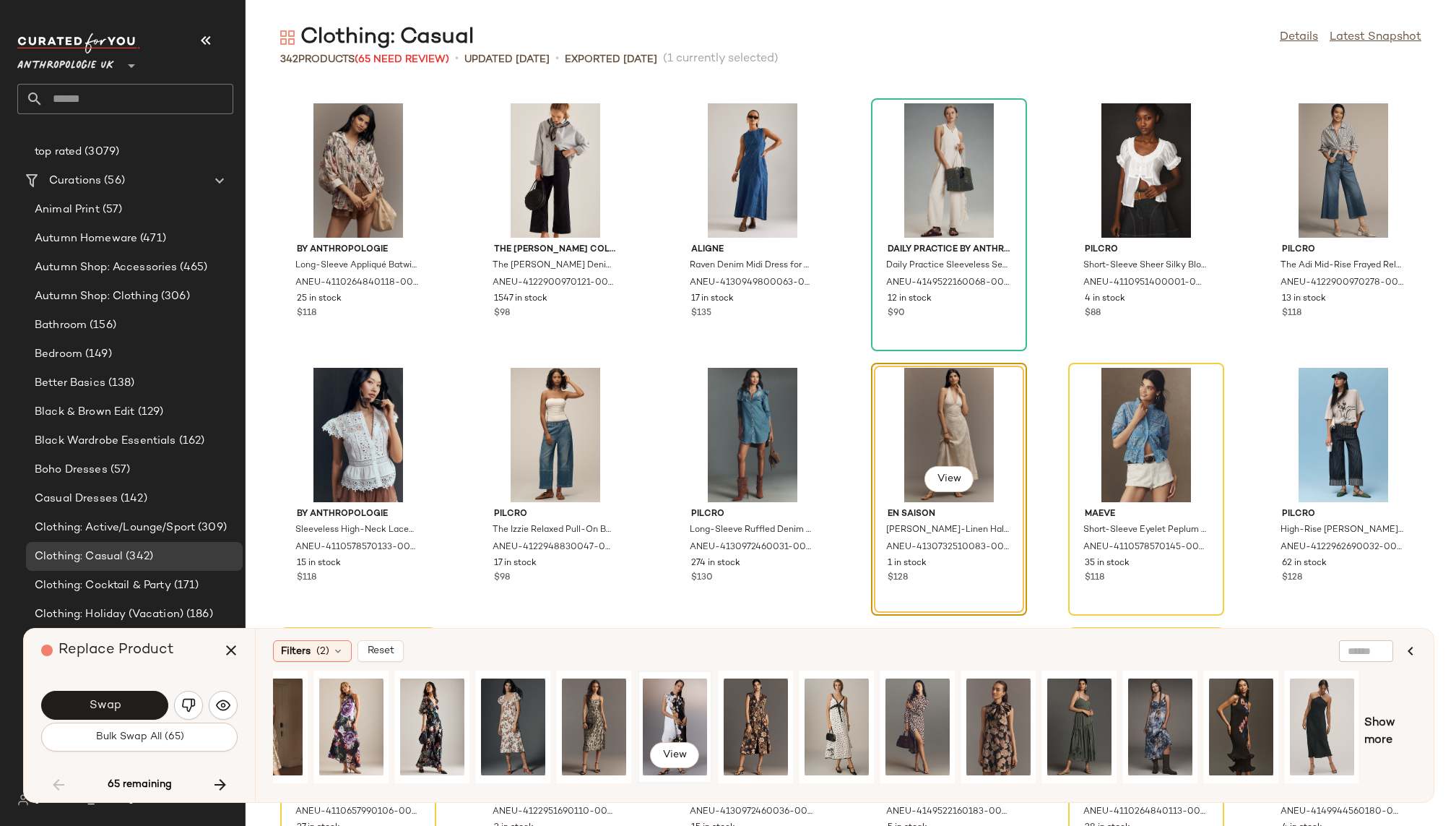
click at [660, 710] on div "View" at bounding box center [675, 726] width 64 height 103
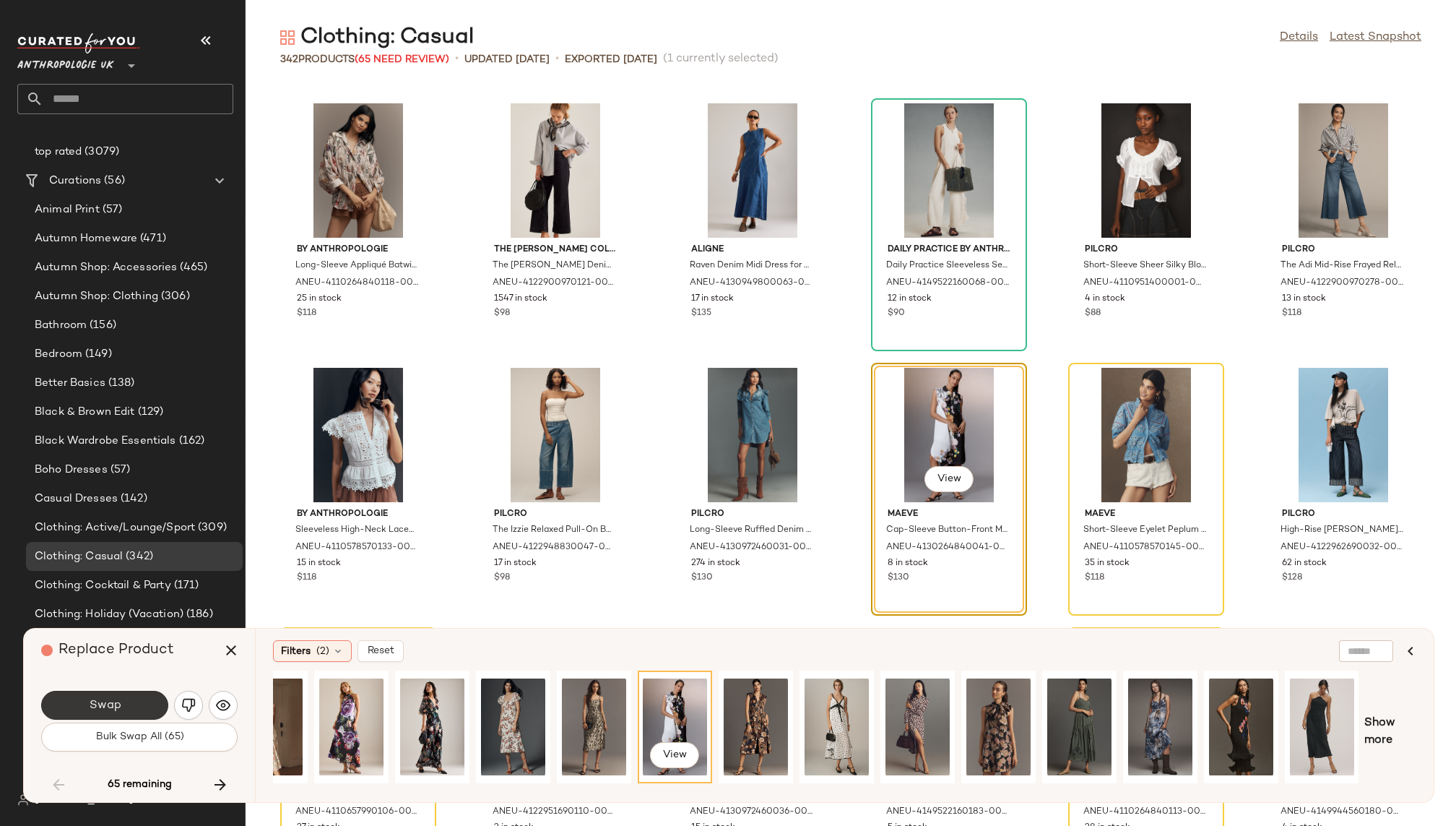
click at [129, 710] on button "Swap" at bounding box center [105, 705] width 127 height 29
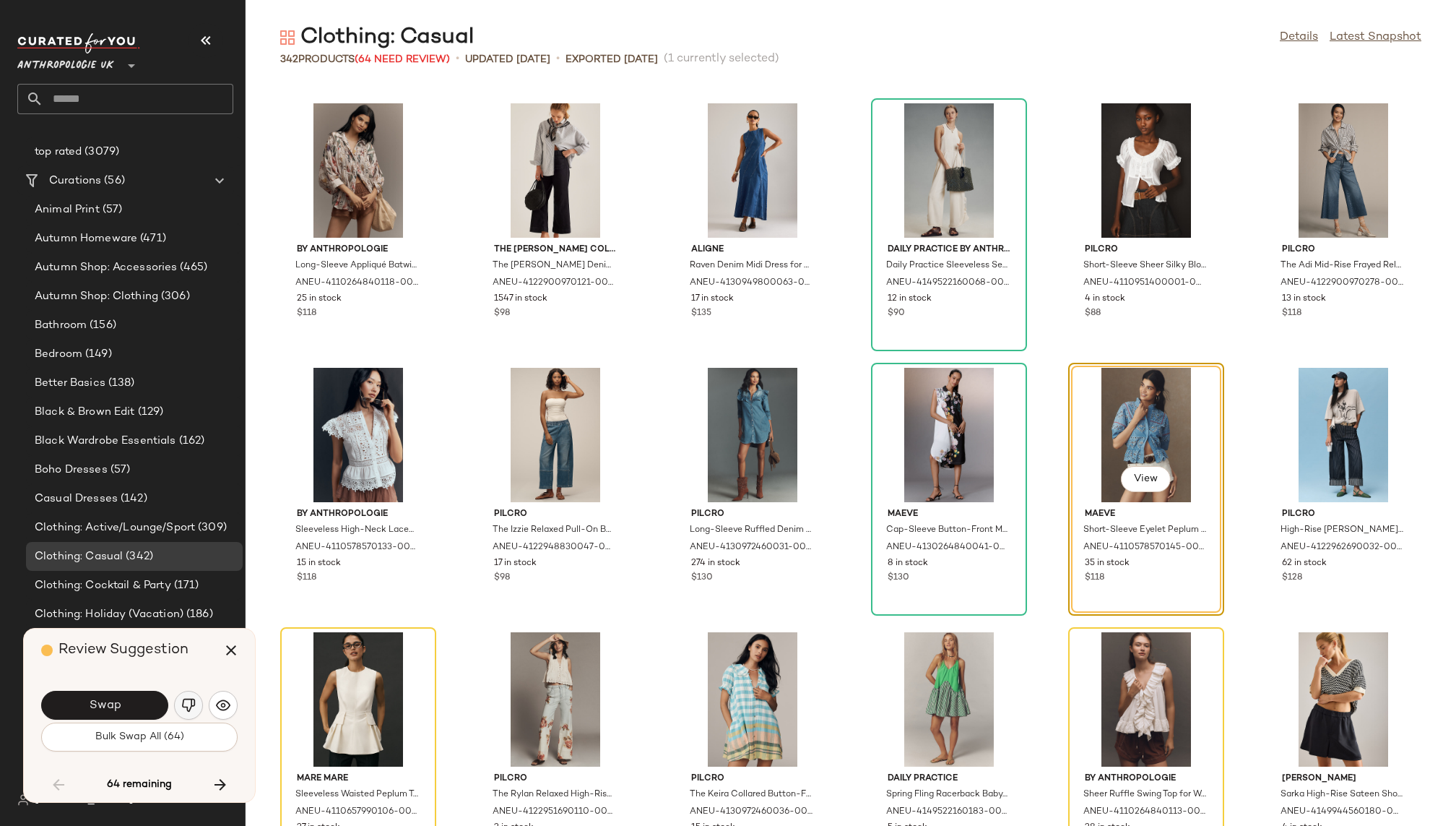
click at [187, 704] on img "button" at bounding box center [188, 705] width 14 height 14
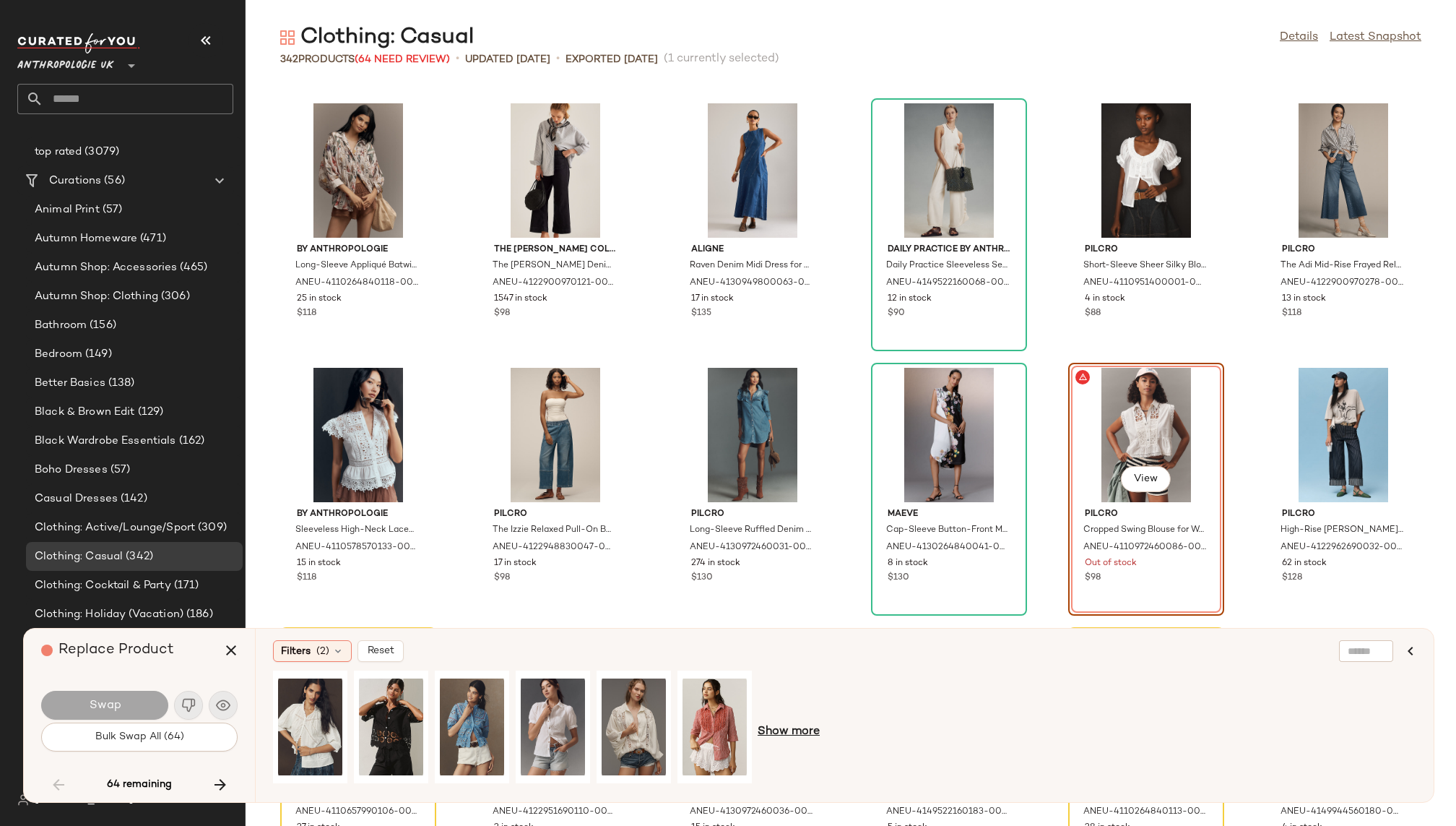
click at [787, 727] on span "Show more" at bounding box center [788, 732] width 62 height 17
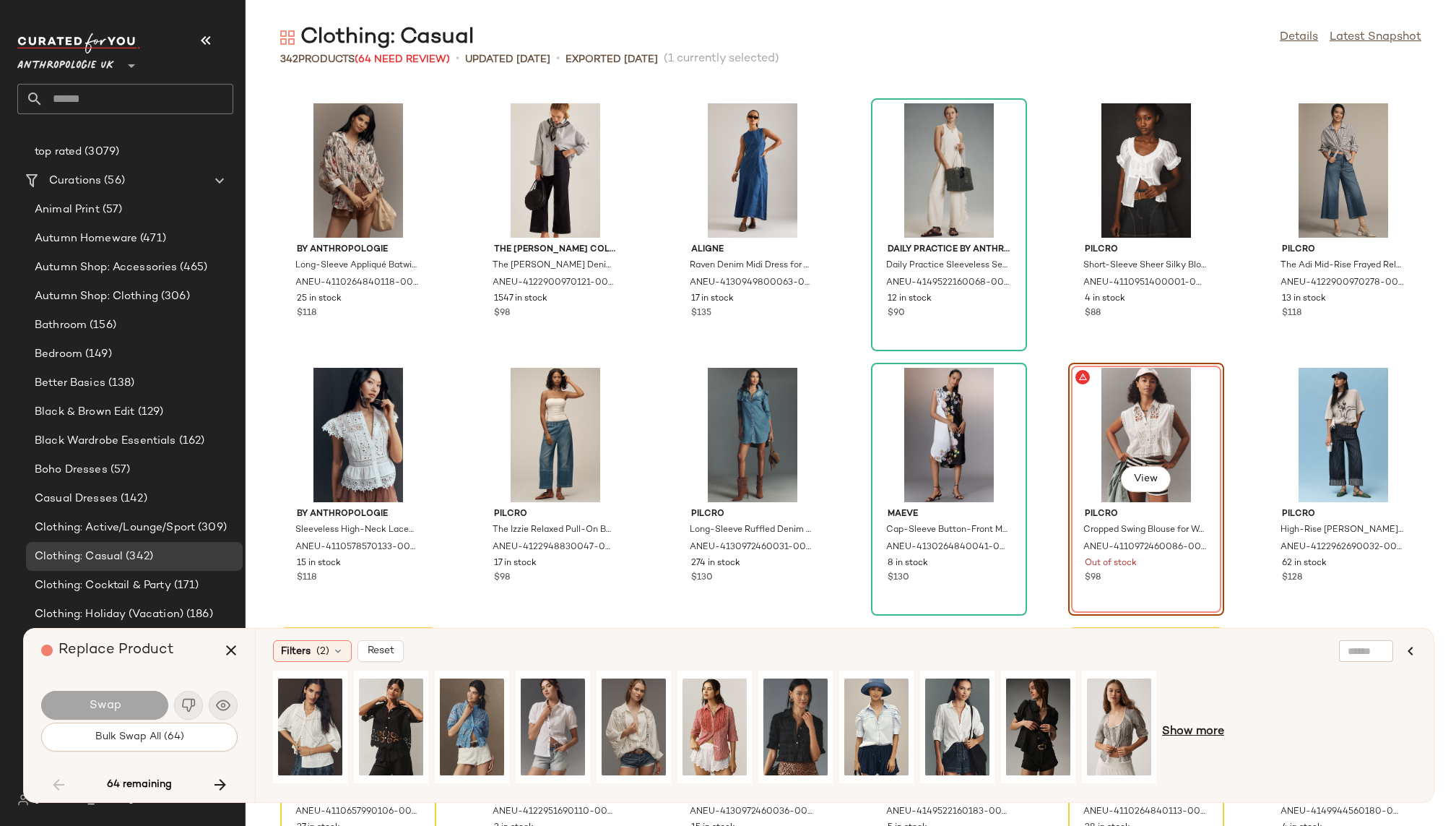
click at [1187, 736] on span "Show more" at bounding box center [1193, 732] width 62 height 17
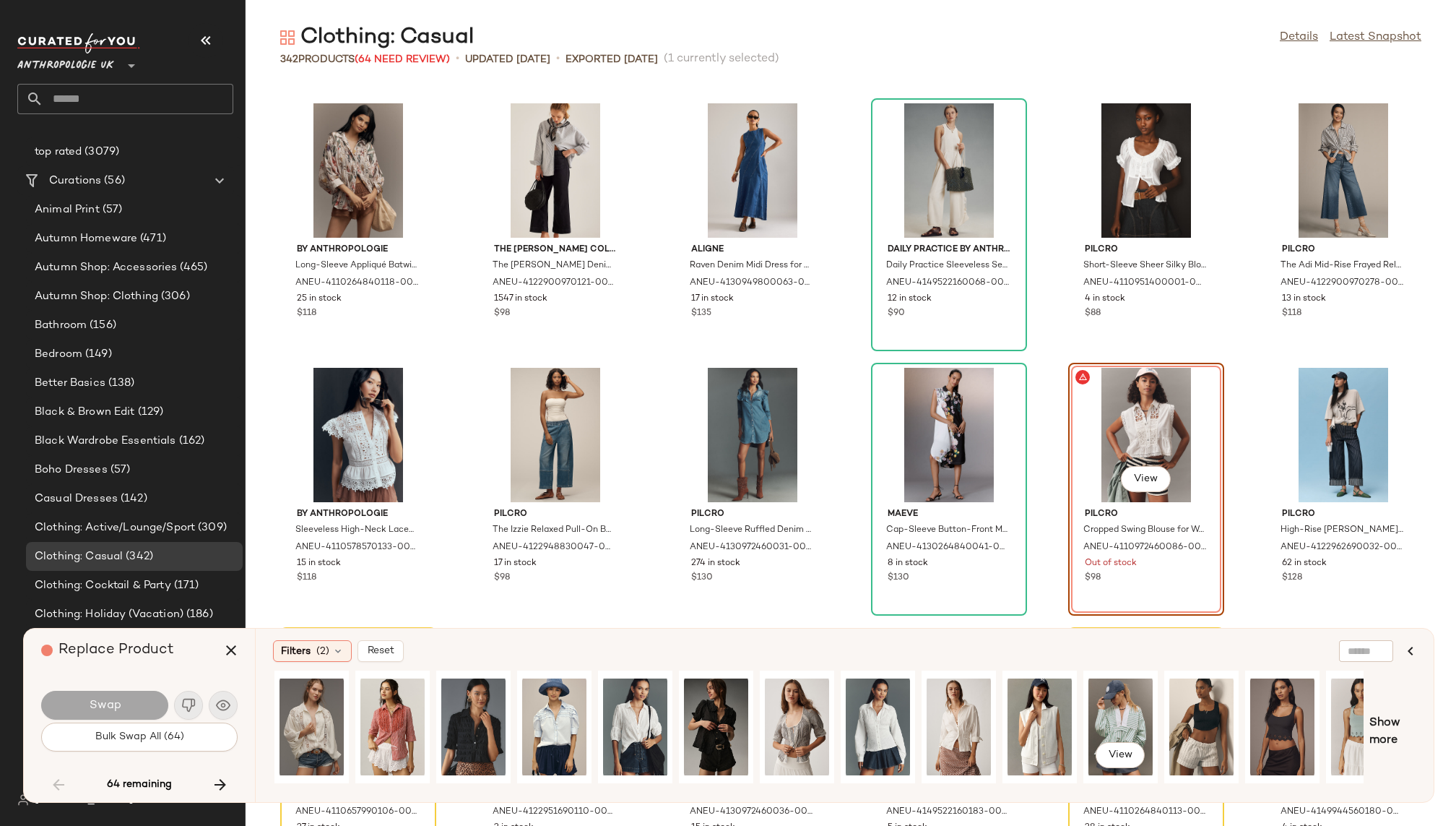
scroll to position [0, 357]
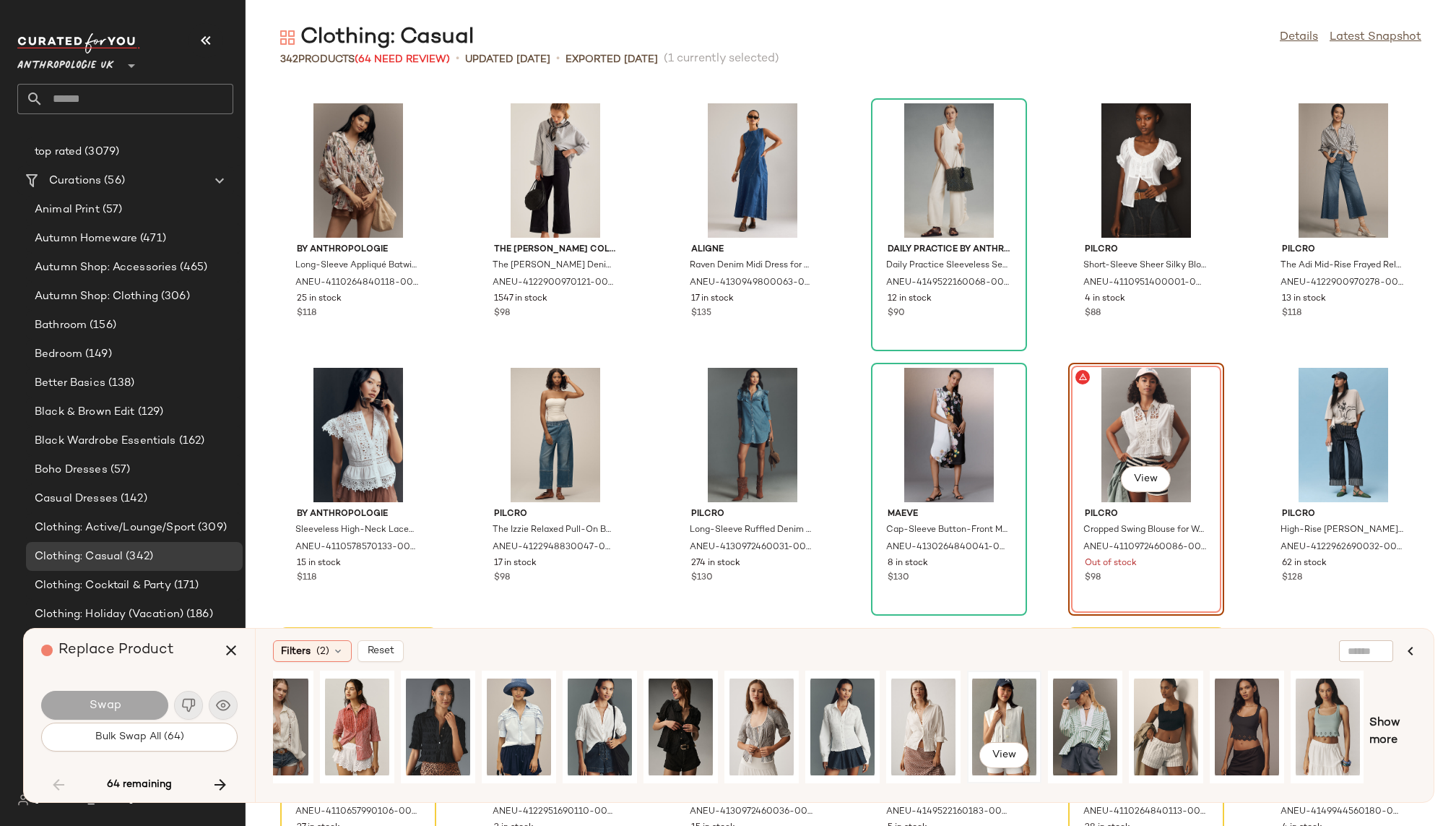
click at [985, 710] on div "View" at bounding box center [1004, 726] width 64 height 103
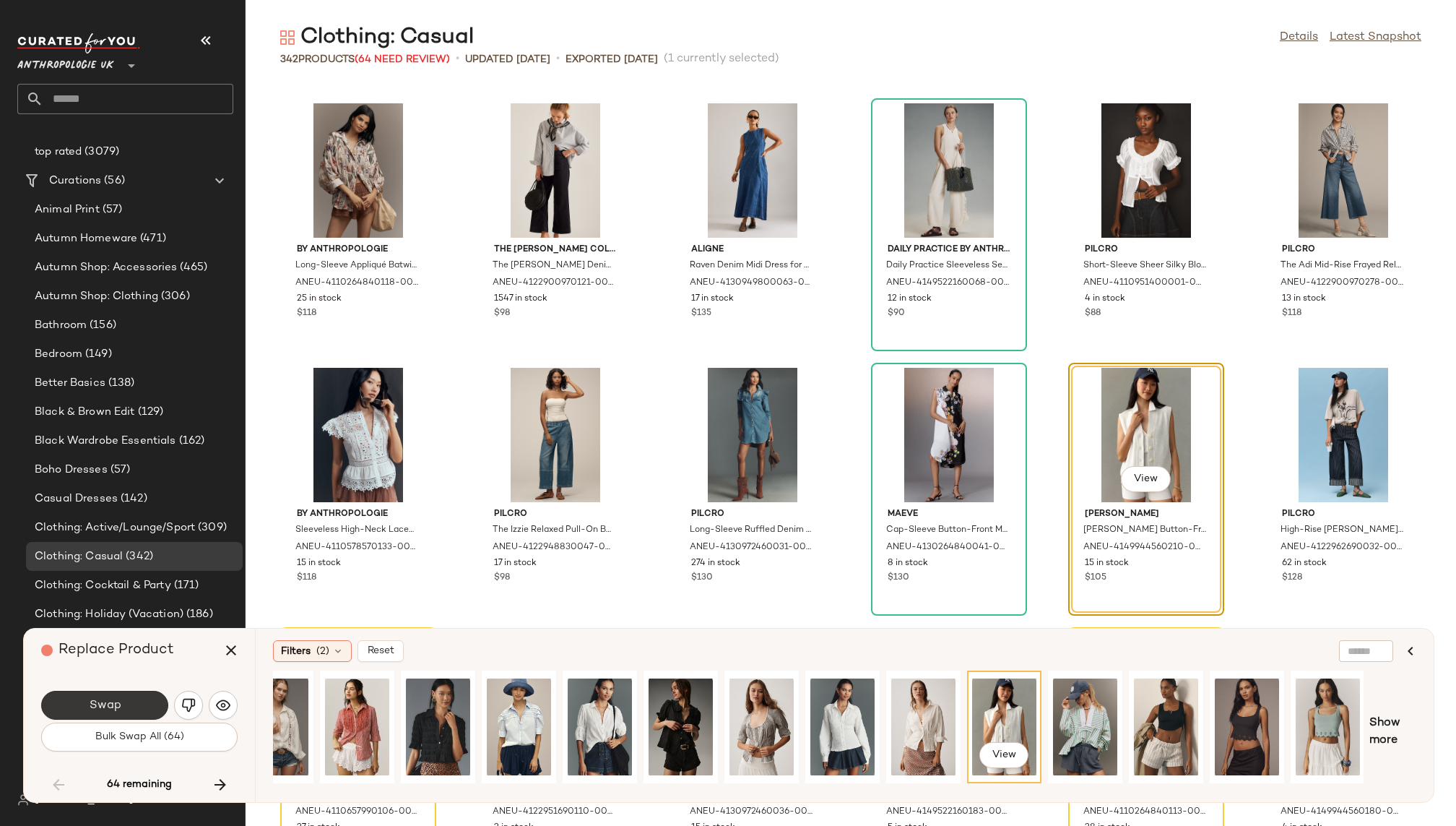
click at [132, 697] on button "Swap" at bounding box center [105, 705] width 127 height 29
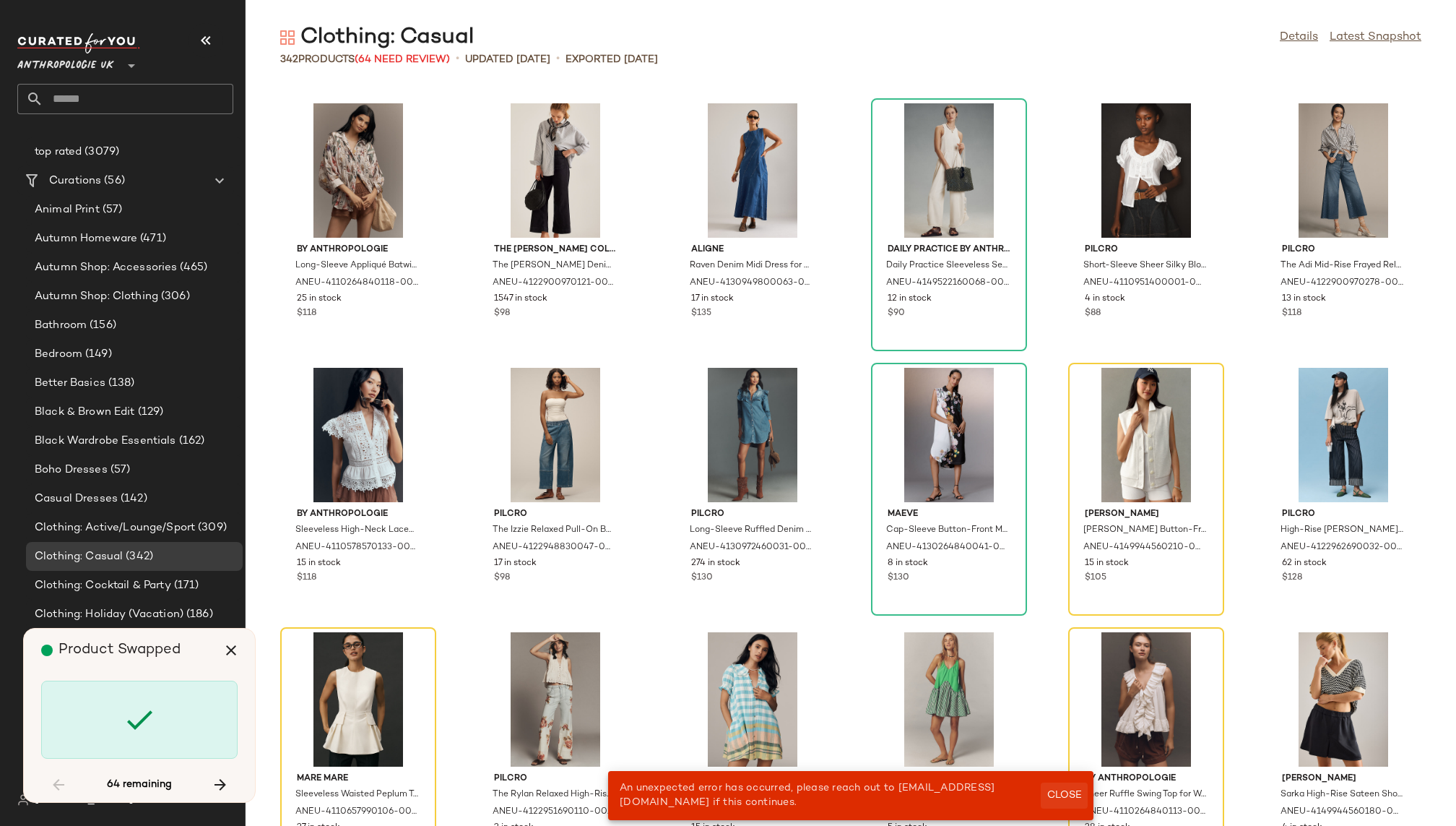
click at [1051, 789] on button "Close" at bounding box center [1064, 795] width 47 height 26
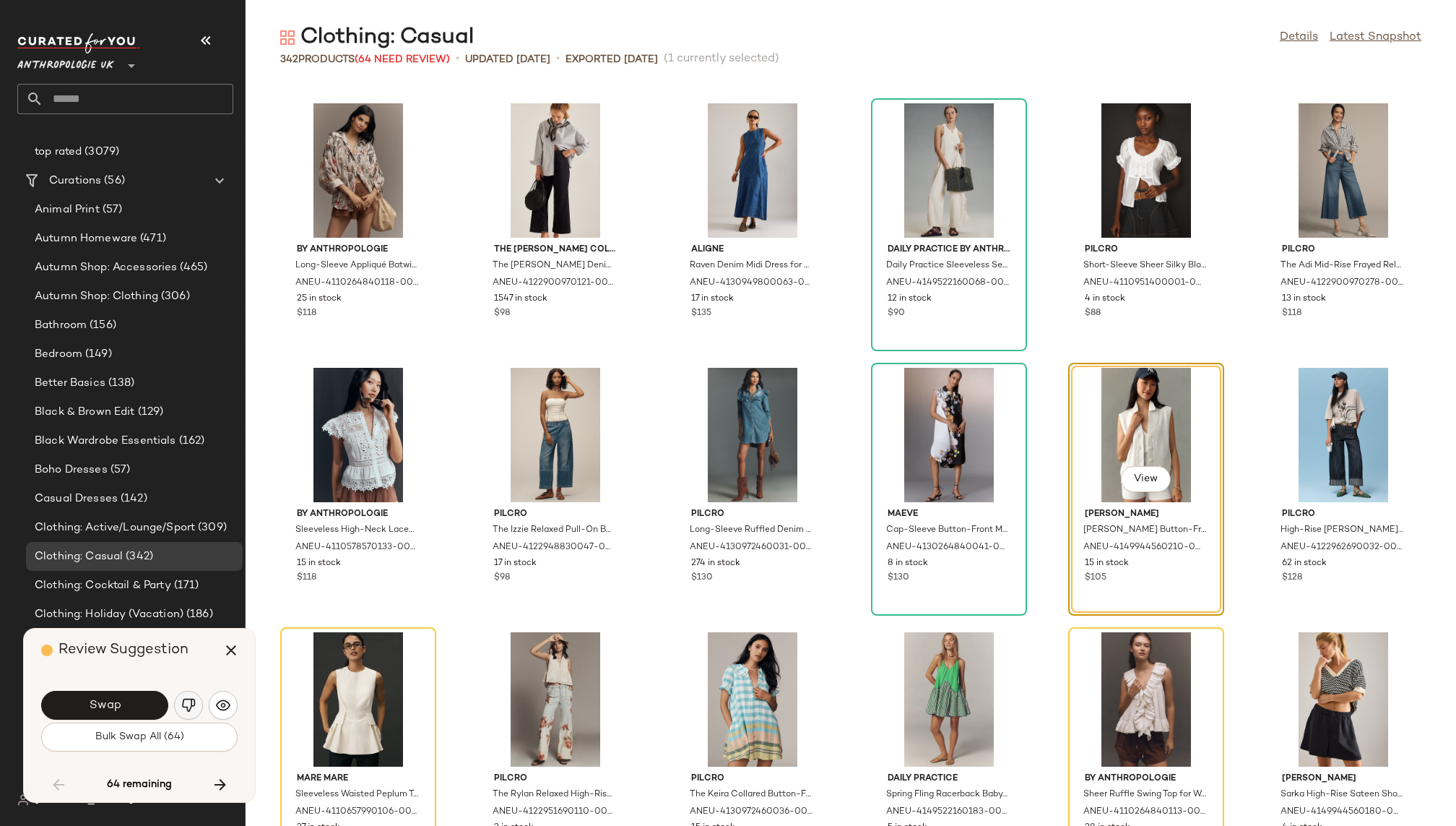
click at [185, 700] on img "button" at bounding box center [188, 705] width 14 height 14
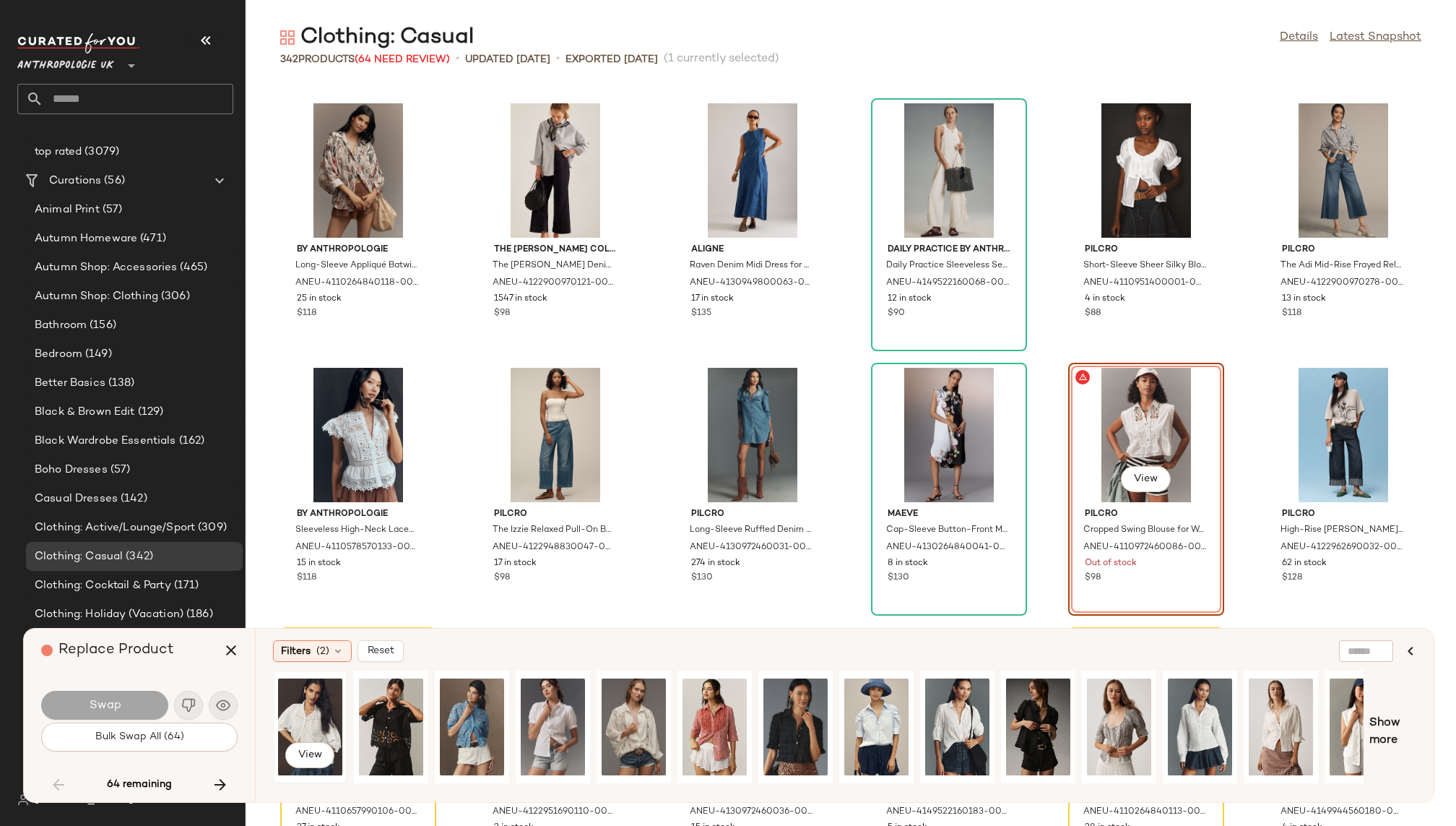
click at [313, 709] on div "View" at bounding box center [310, 726] width 64 height 103
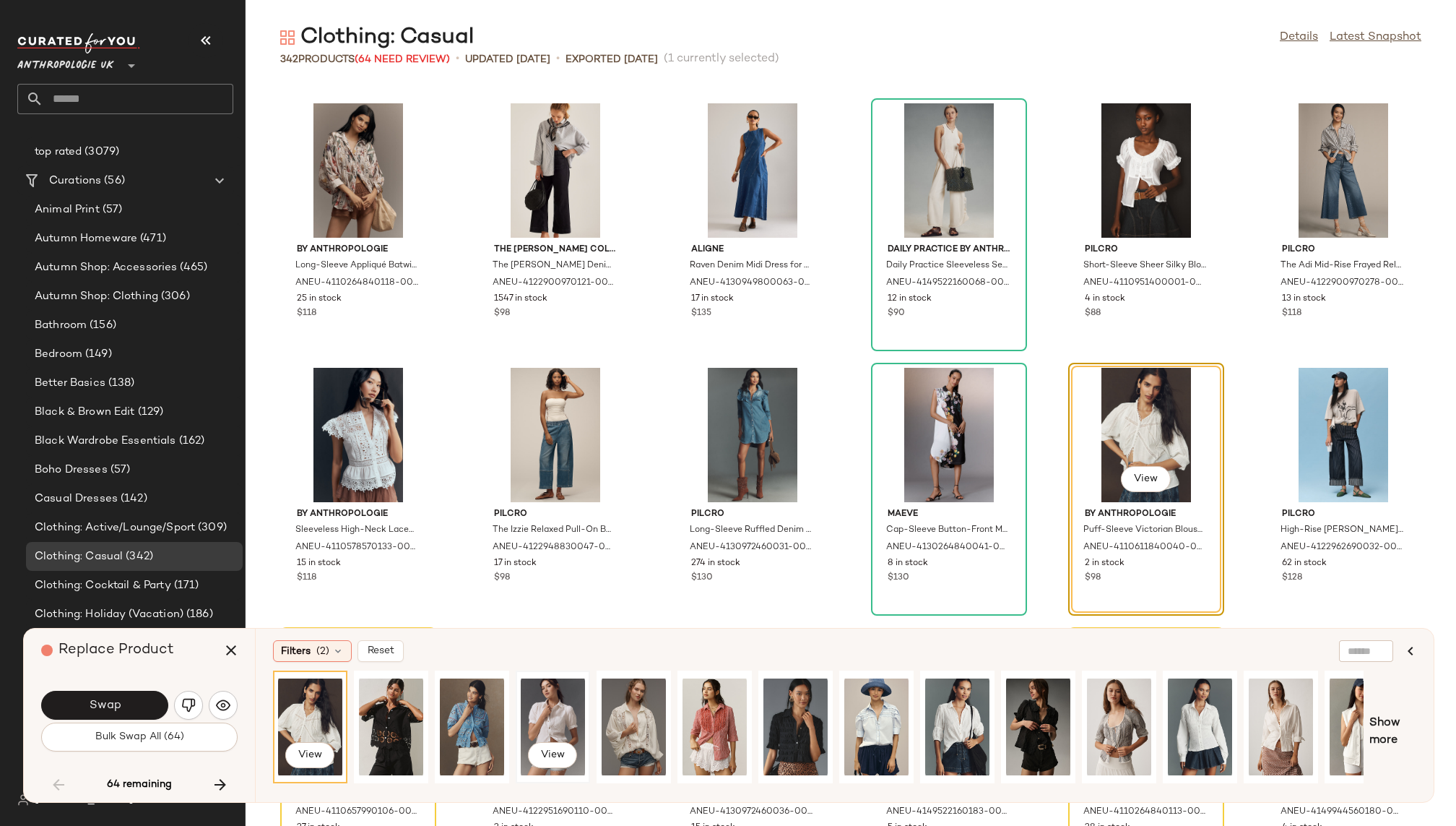
click at [538, 697] on div "View" at bounding box center [553, 726] width 64 height 103
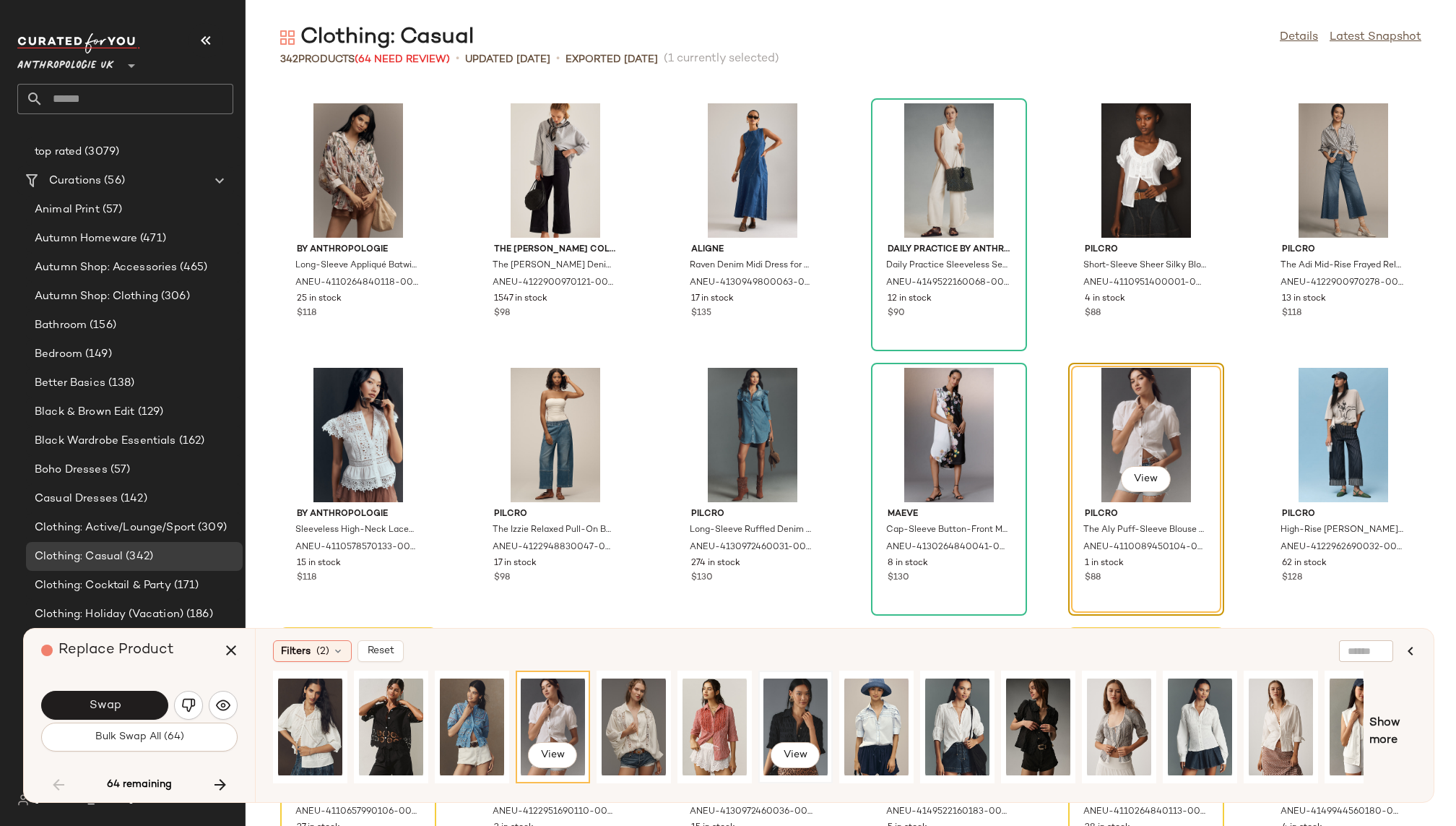
scroll to position [0, 357]
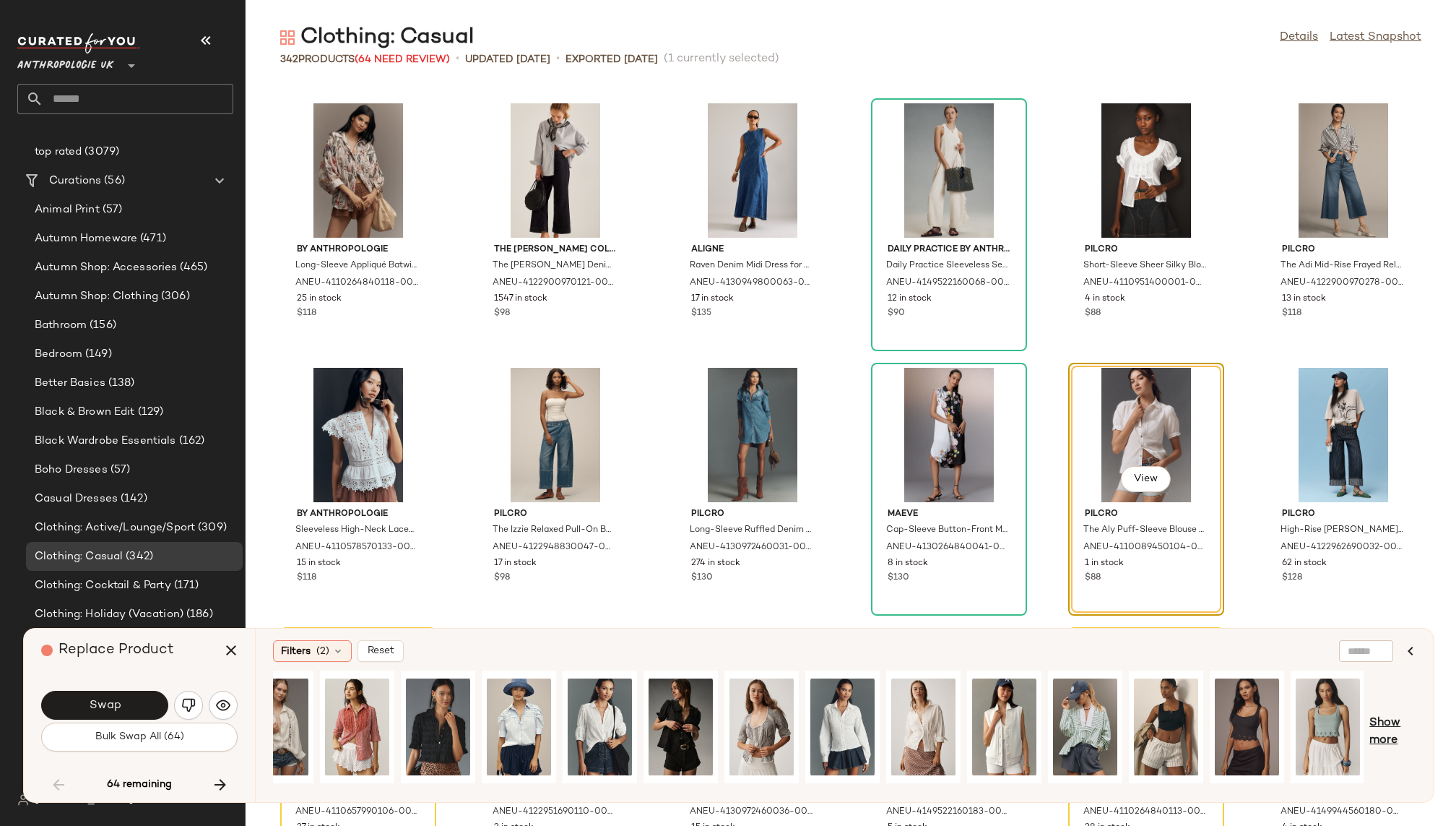
click at [1392, 726] on span "Show more" at bounding box center [1392, 732] width 47 height 34
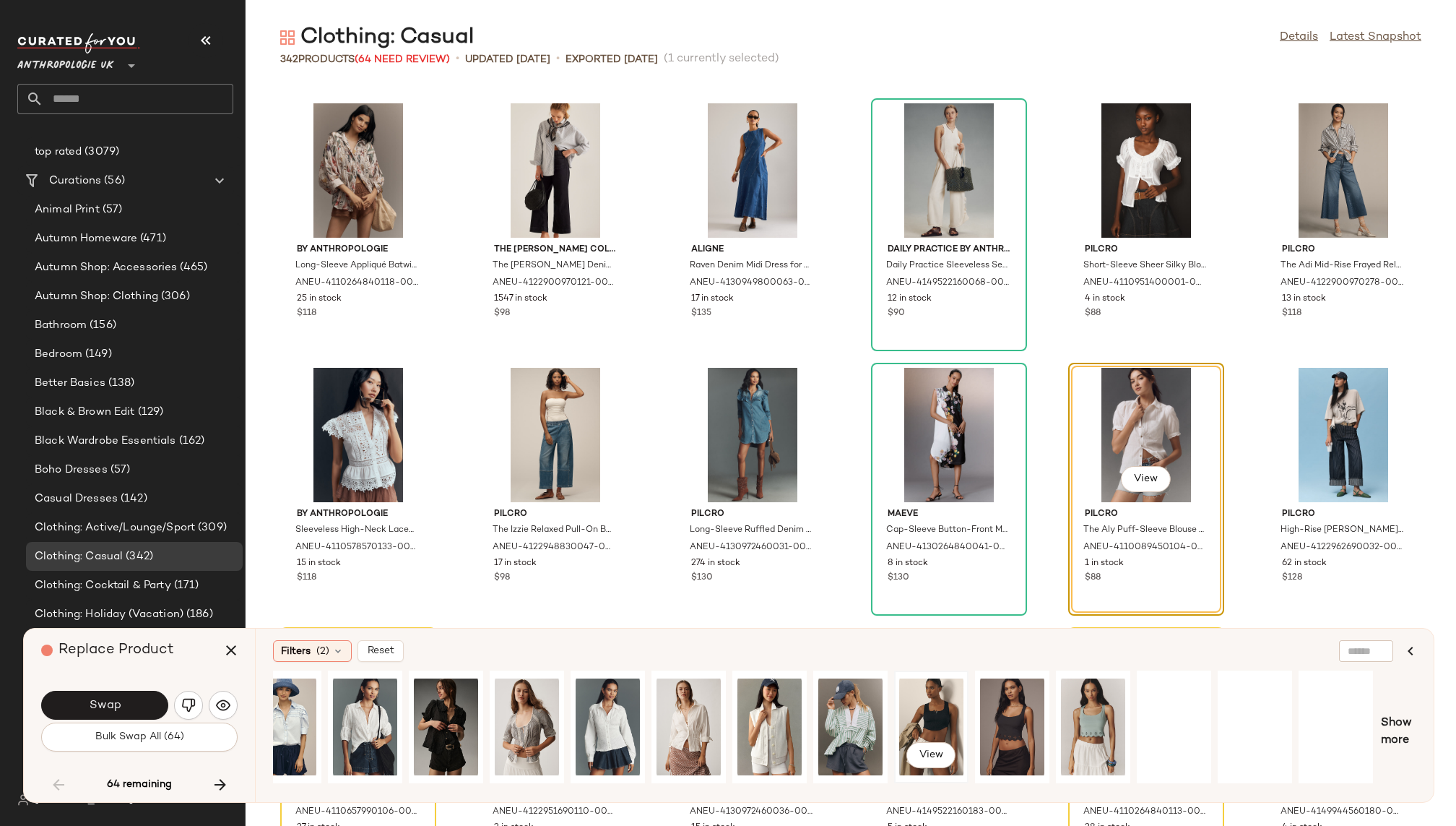
scroll to position [0, 832]
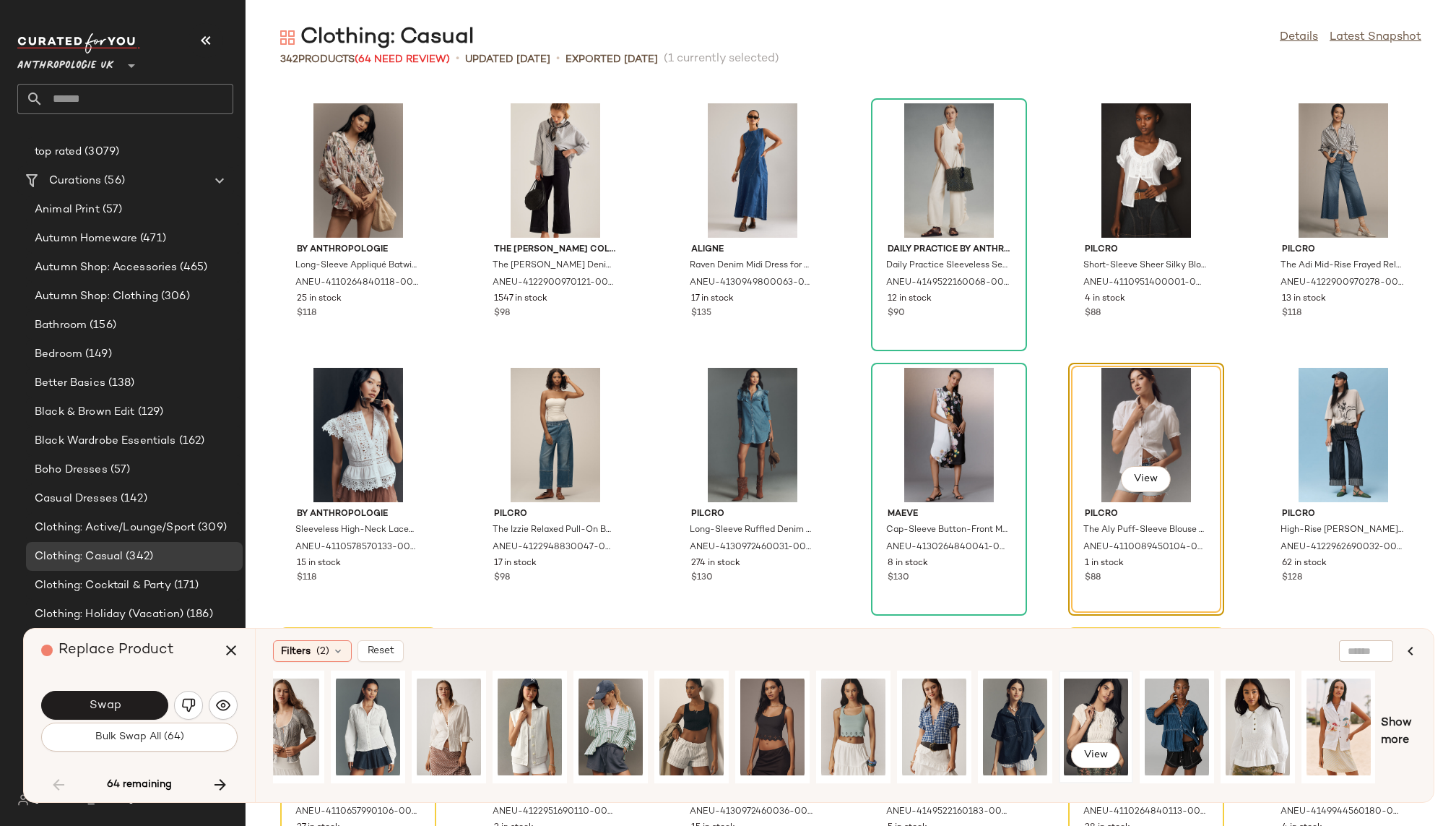
click at [1083, 712] on div "View" at bounding box center [1096, 726] width 64 height 103
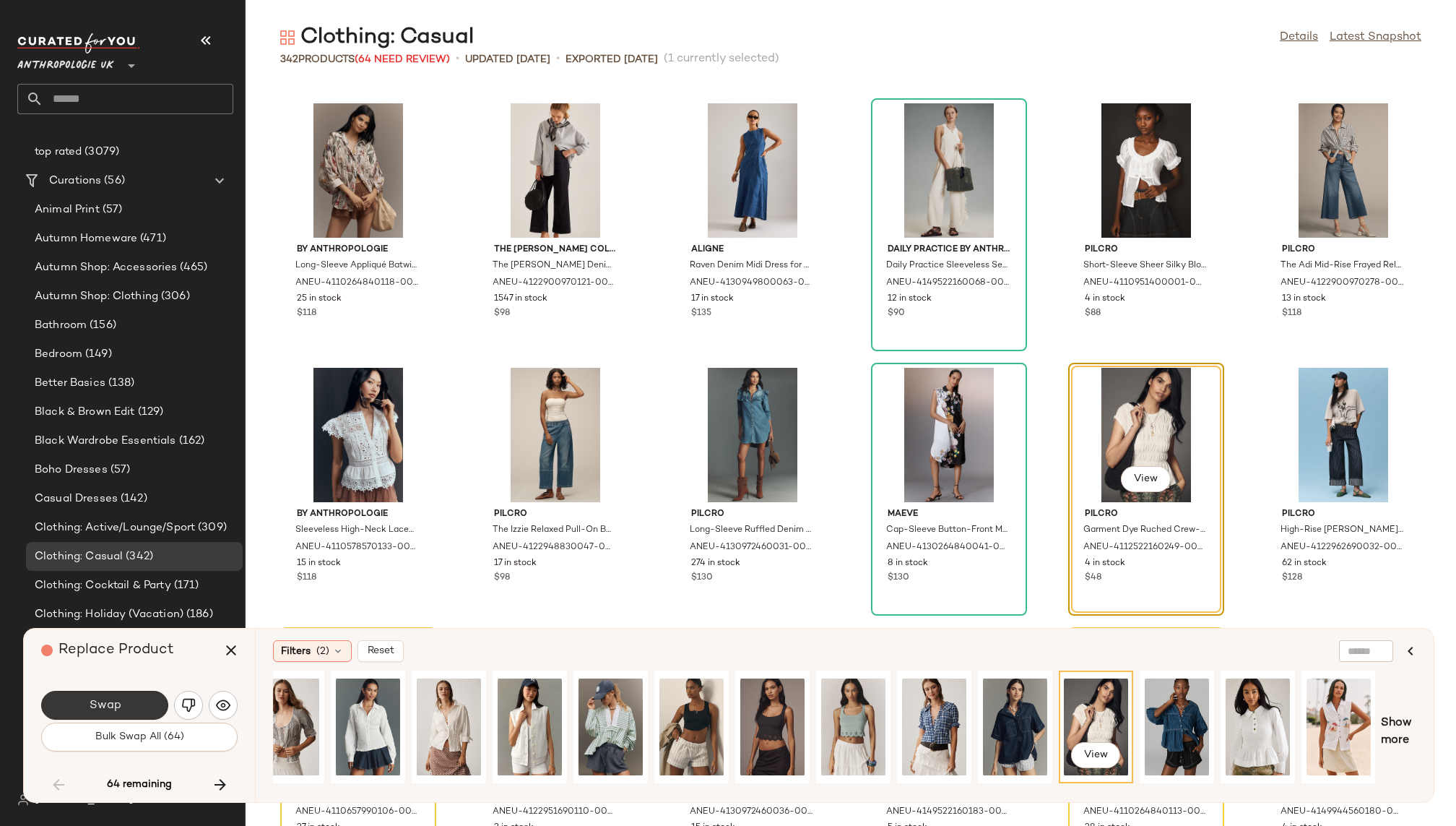
click at [80, 701] on button "Swap" at bounding box center [105, 705] width 127 height 29
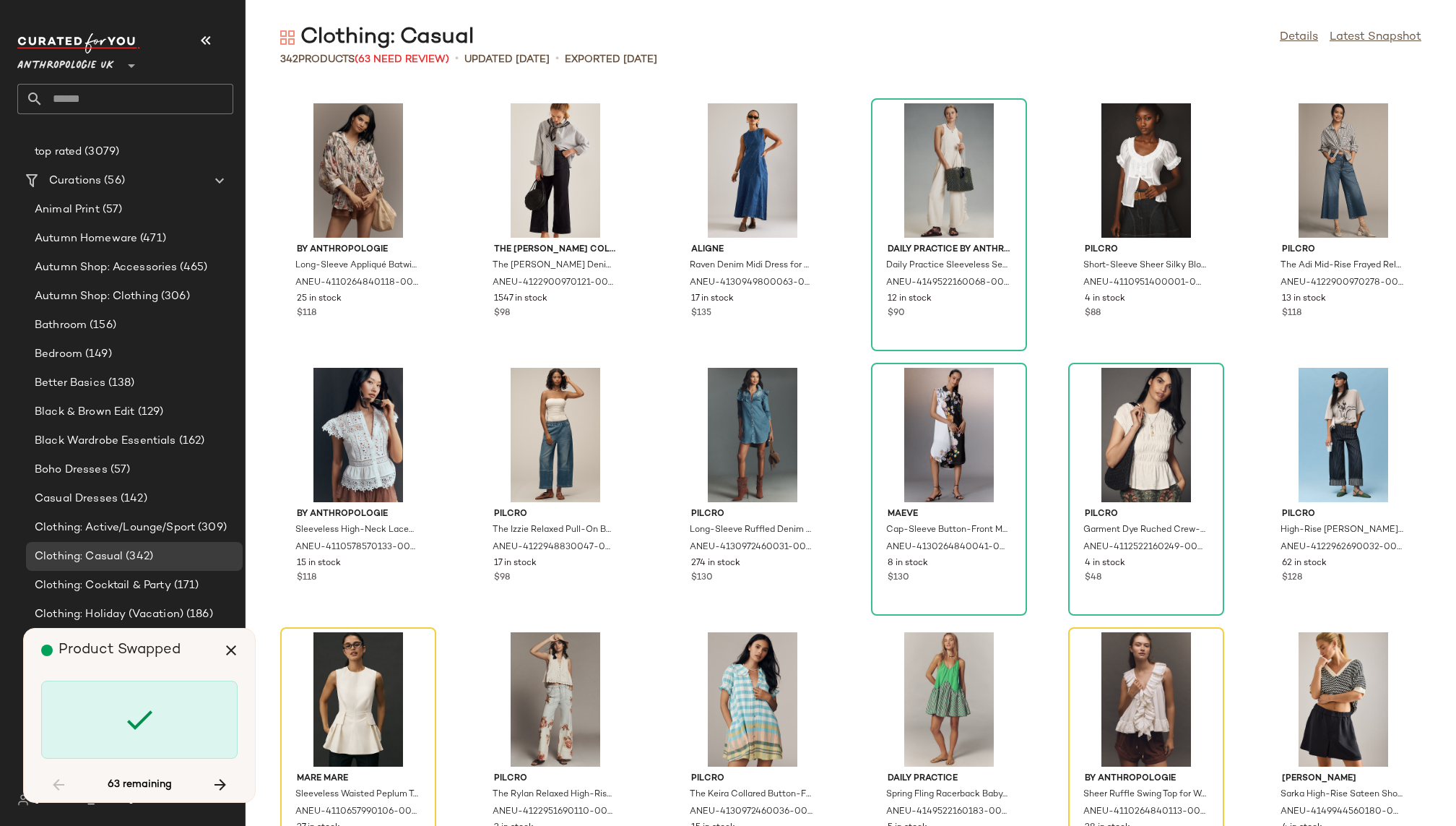
scroll to position [3174, 0]
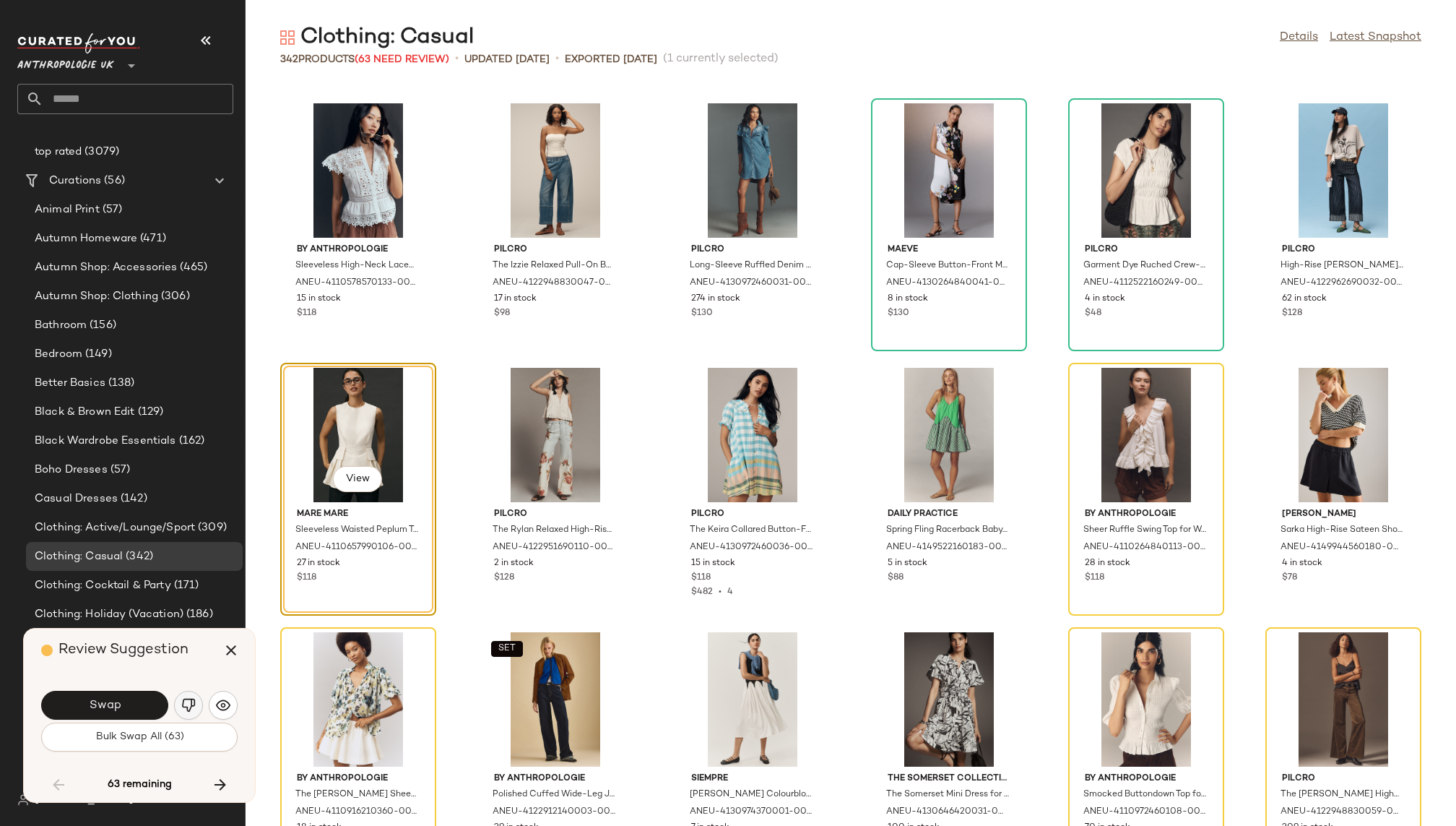
click at [190, 709] on img "button" at bounding box center [188, 705] width 14 height 14
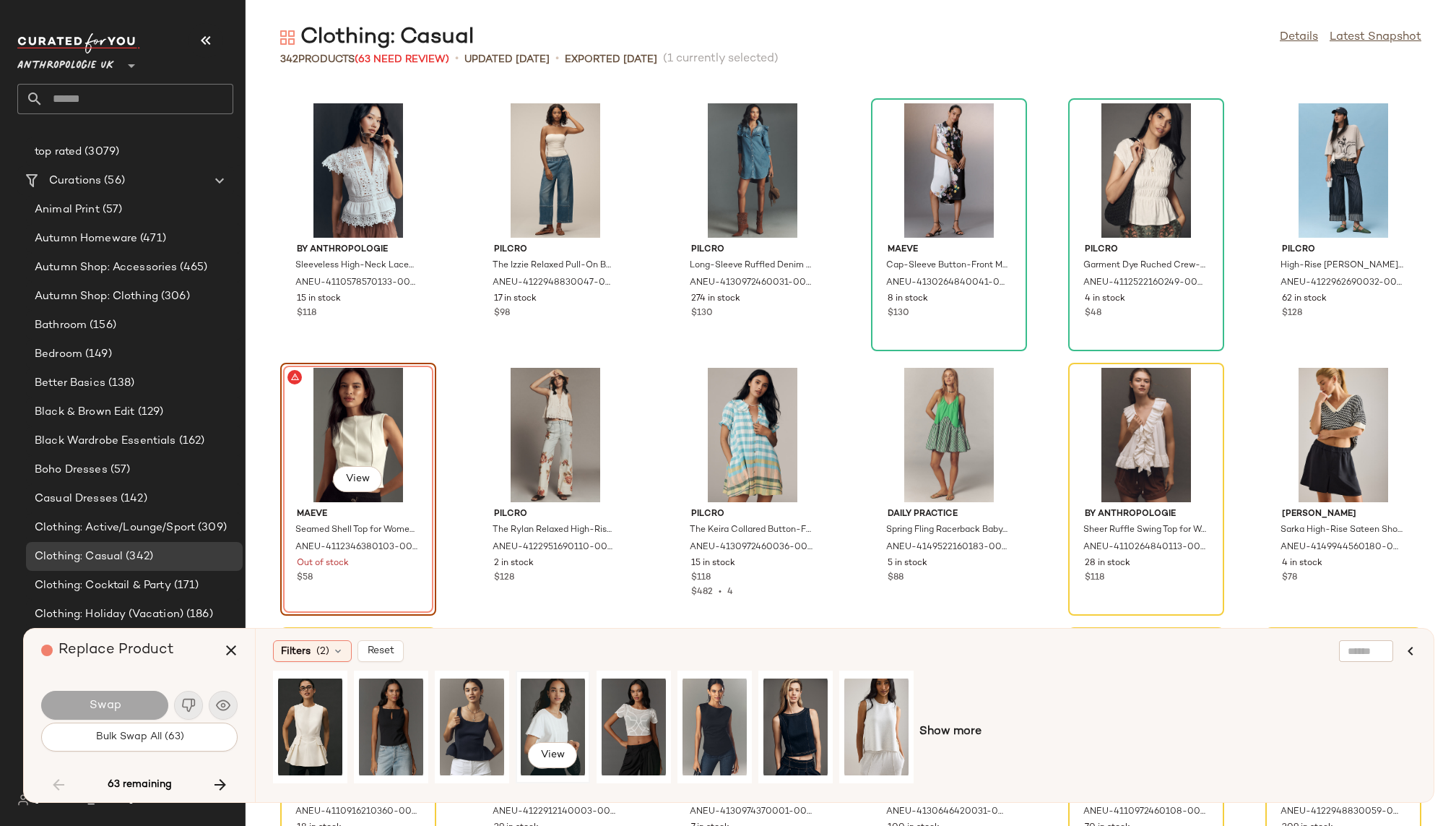
click at [550, 703] on div "View" at bounding box center [553, 726] width 64 height 103
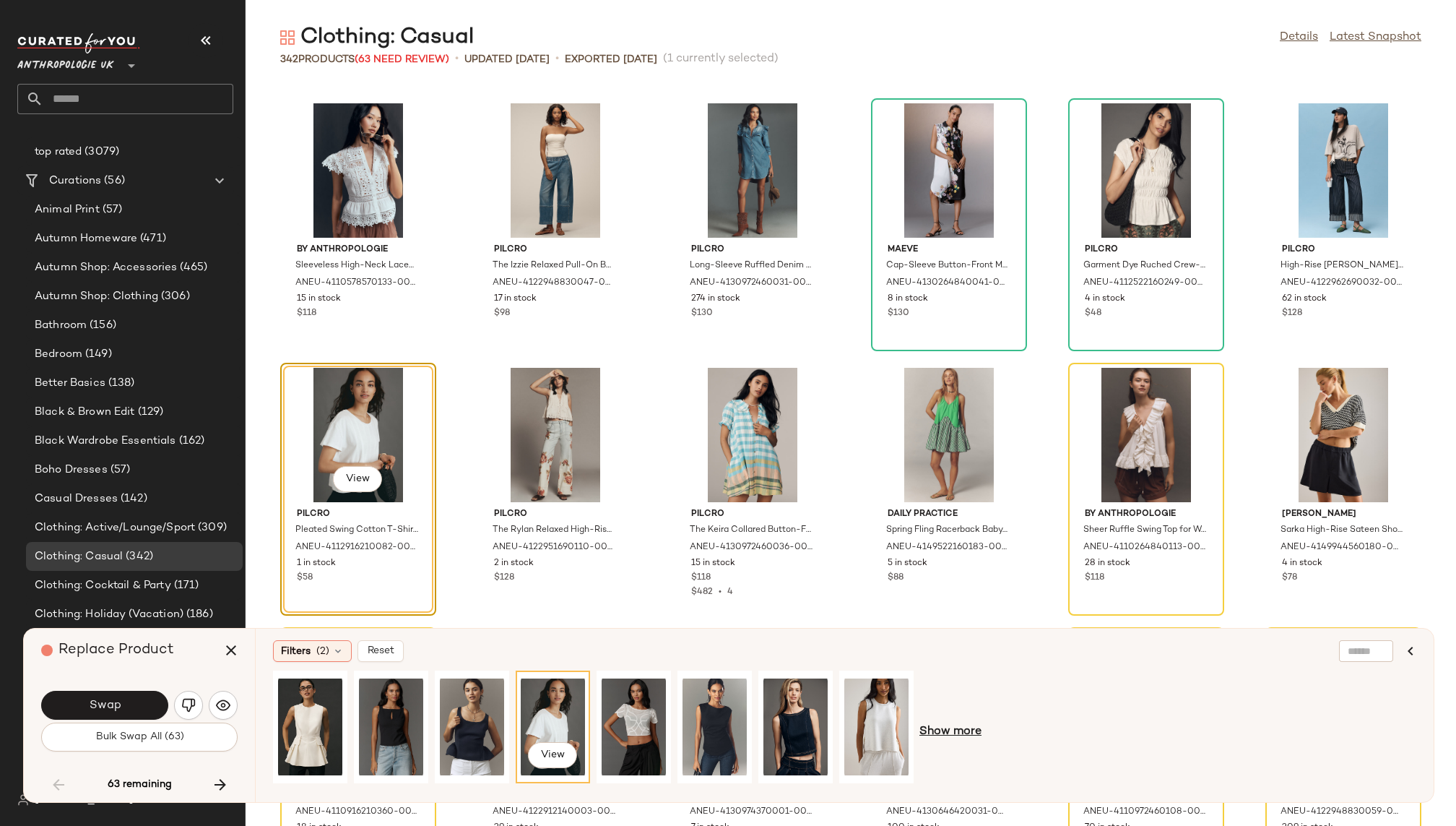
click at [944, 729] on span "Show more" at bounding box center [950, 732] width 62 height 17
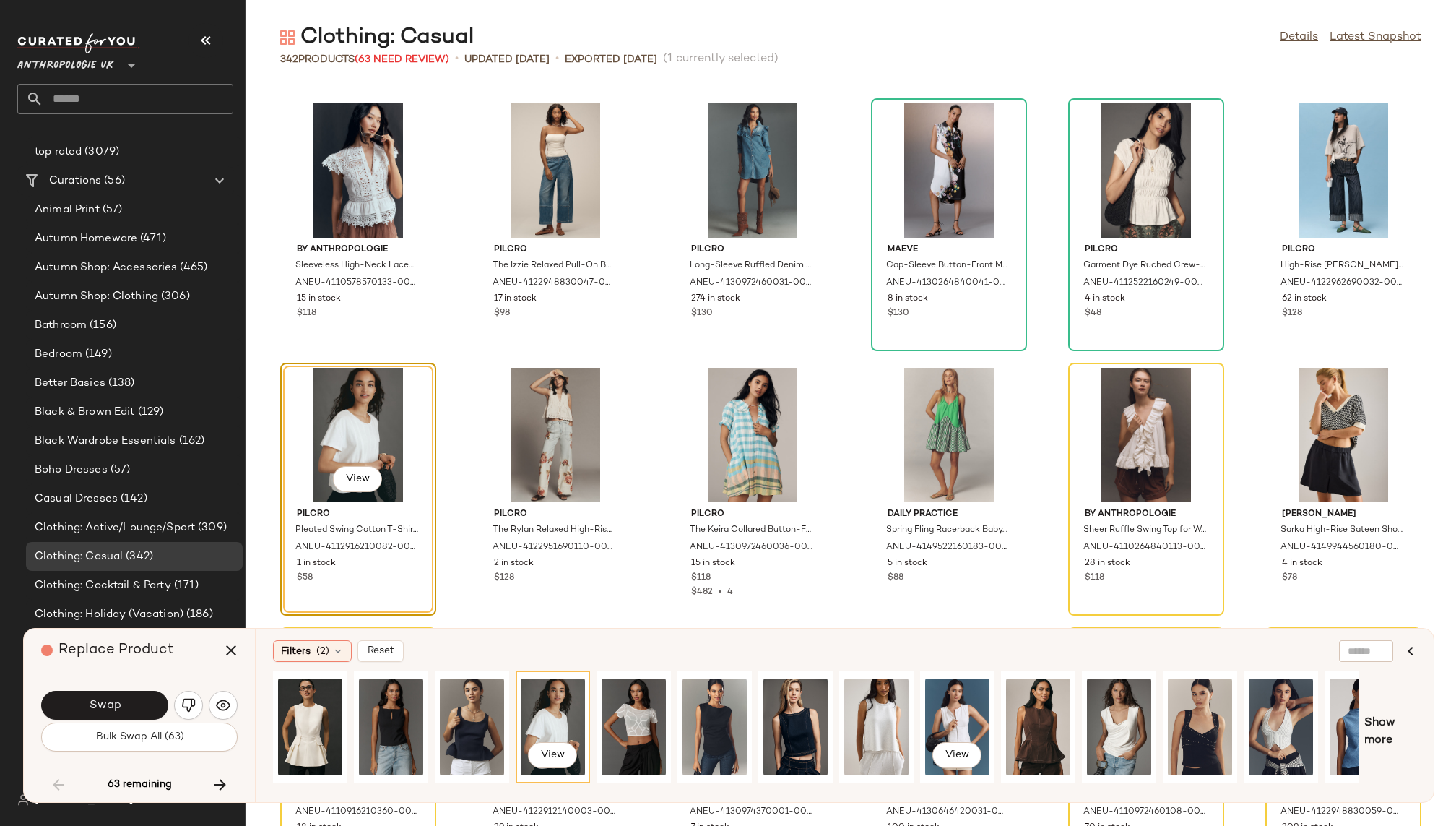
scroll to position [0, 202]
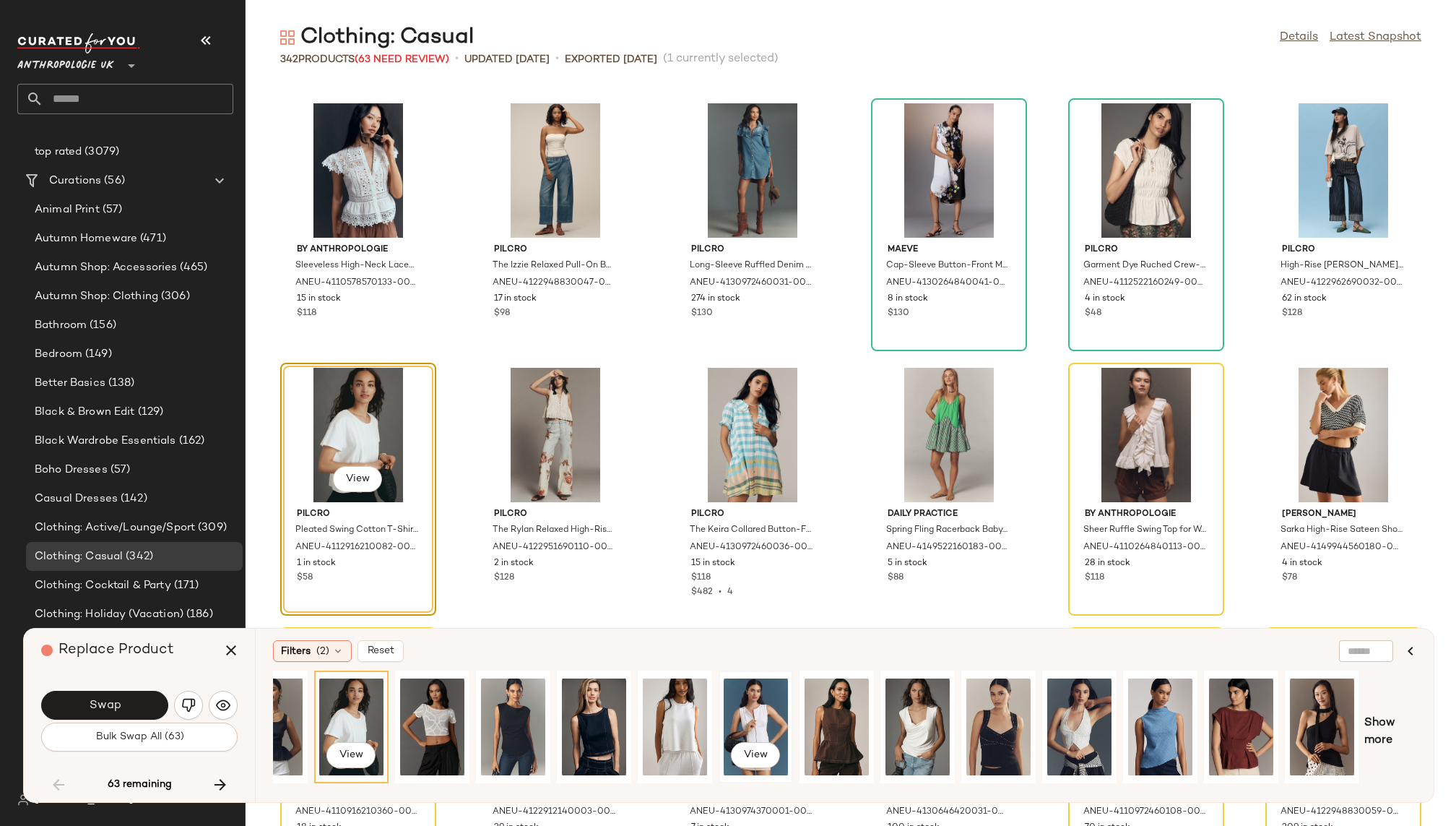
click at [748, 712] on div "View" at bounding box center [756, 726] width 64 height 103
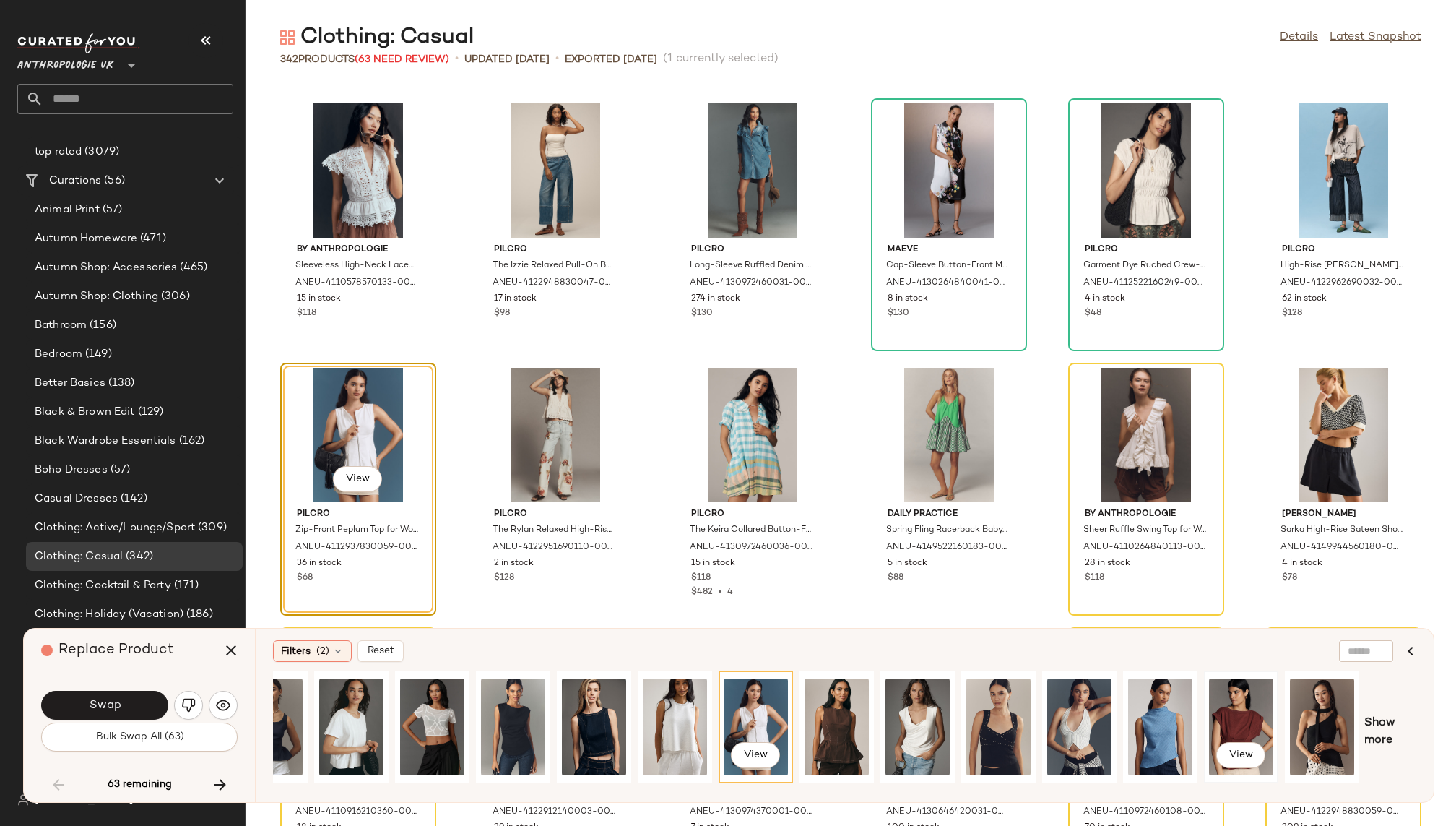
click at [1230, 700] on div "View" at bounding box center [1241, 726] width 64 height 103
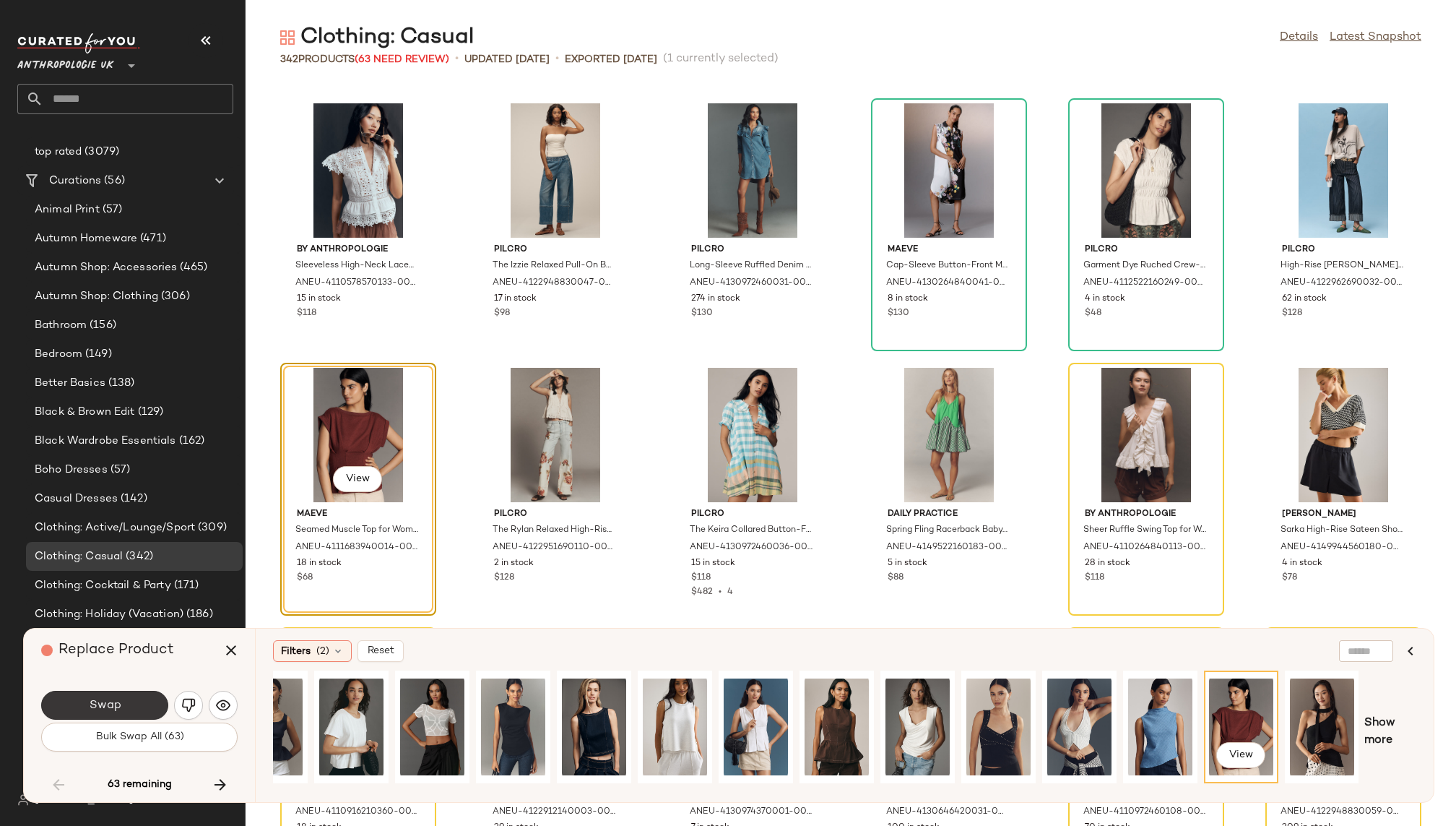
click at [116, 703] on span "Swap" at bounding box center [104, 706] width 32 height 13
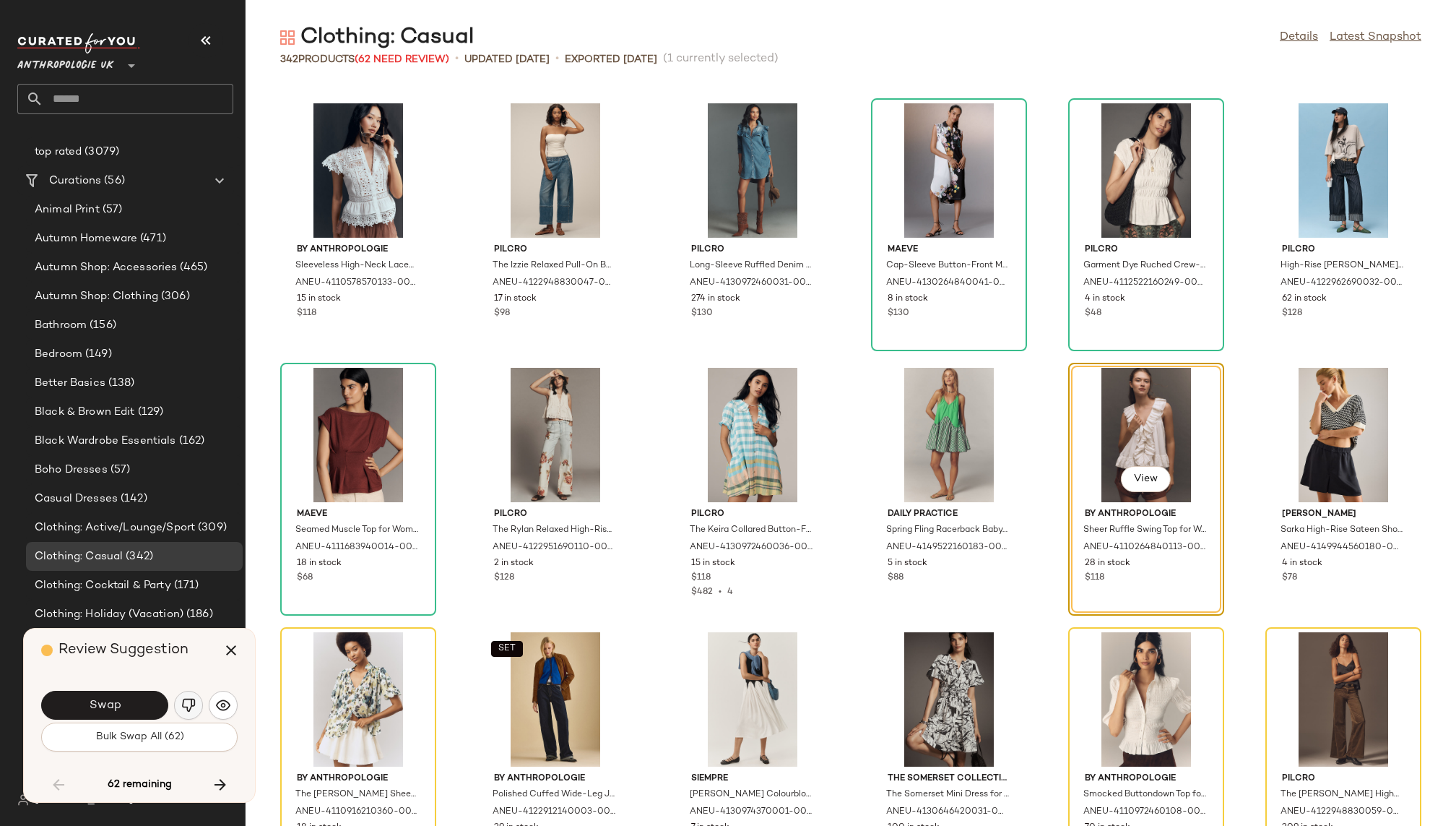
click at [185, 707] on img "button" at bounding box center [188, 705] width 14 height 14
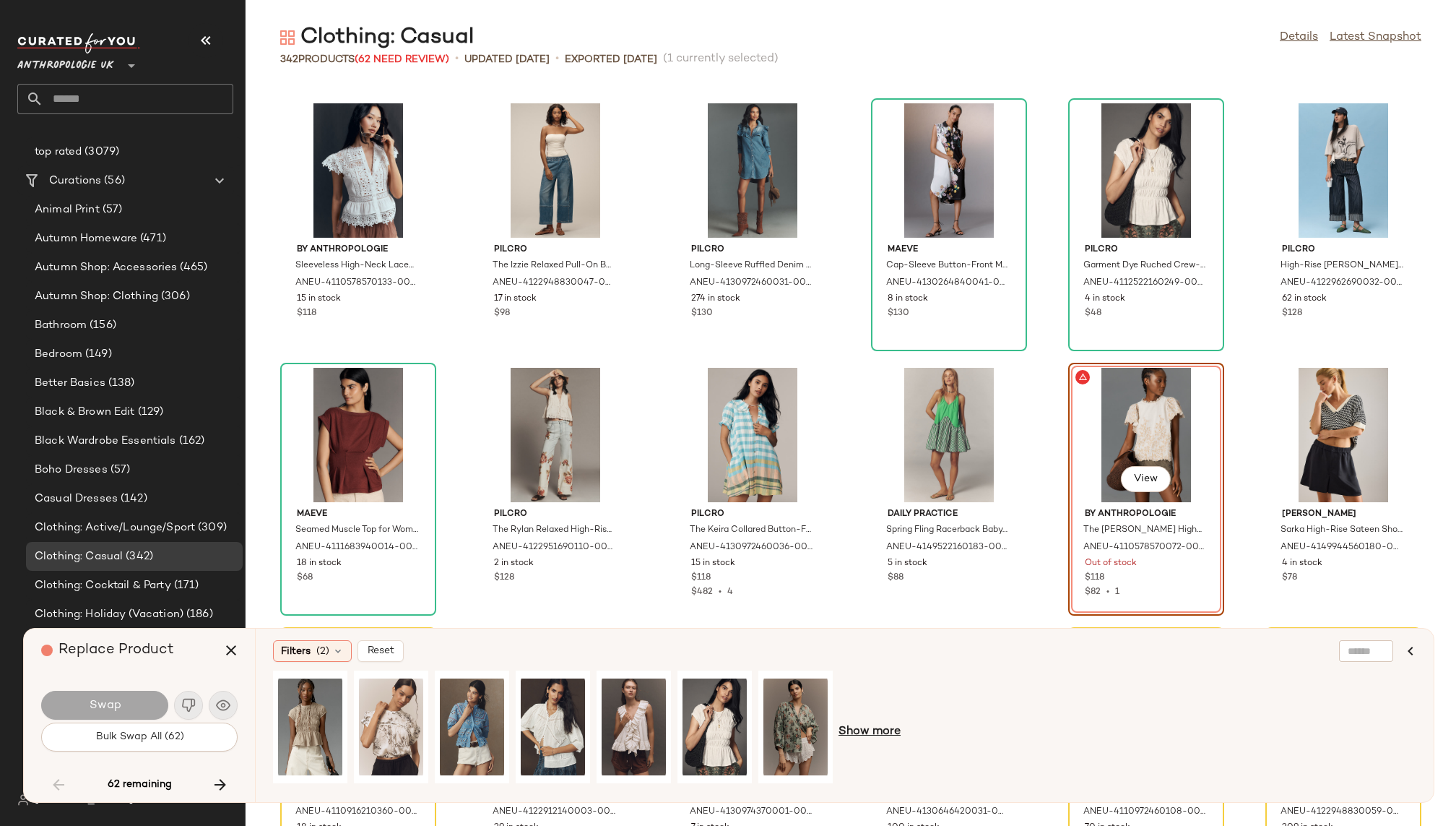
click at [848, 733] on span "Show more" at bounding box center [869, 732] width 62 height 17
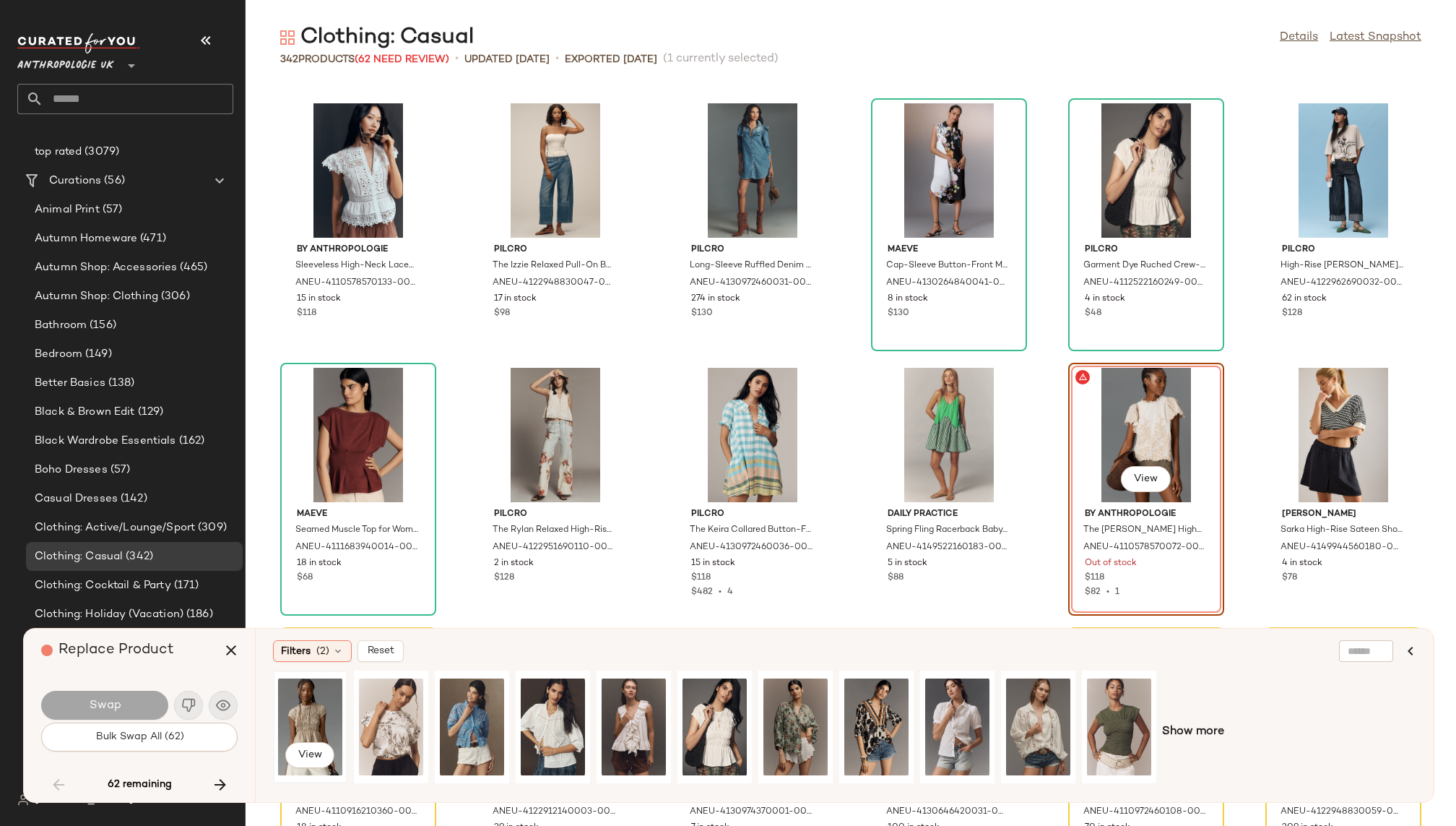
click at [299, 710] on div "View" at bounding box center [310, 726] width 64 height 103
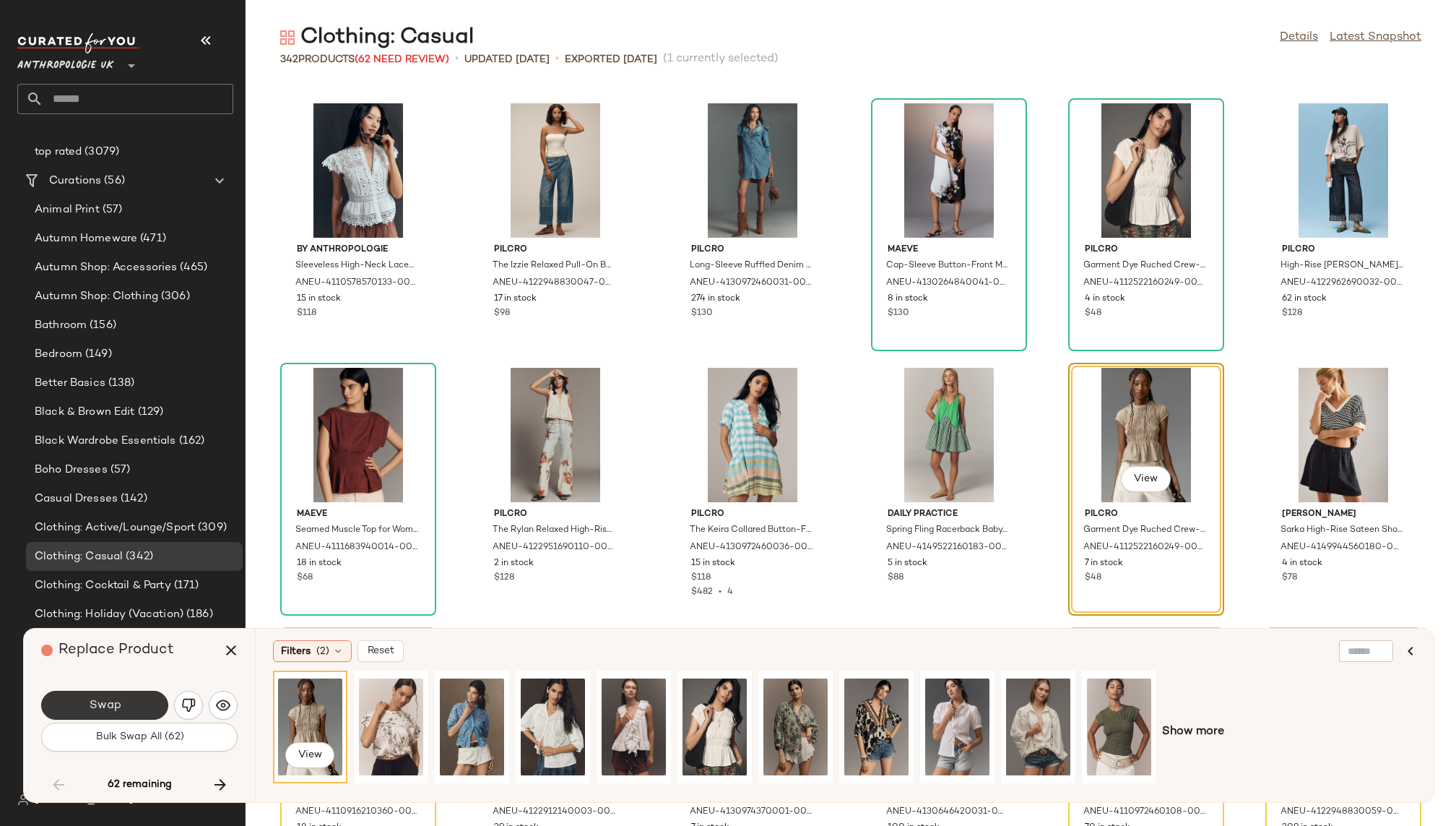
click at [117, 707] on span "Swap" at bounding box center [104, 706] width 32 height 13
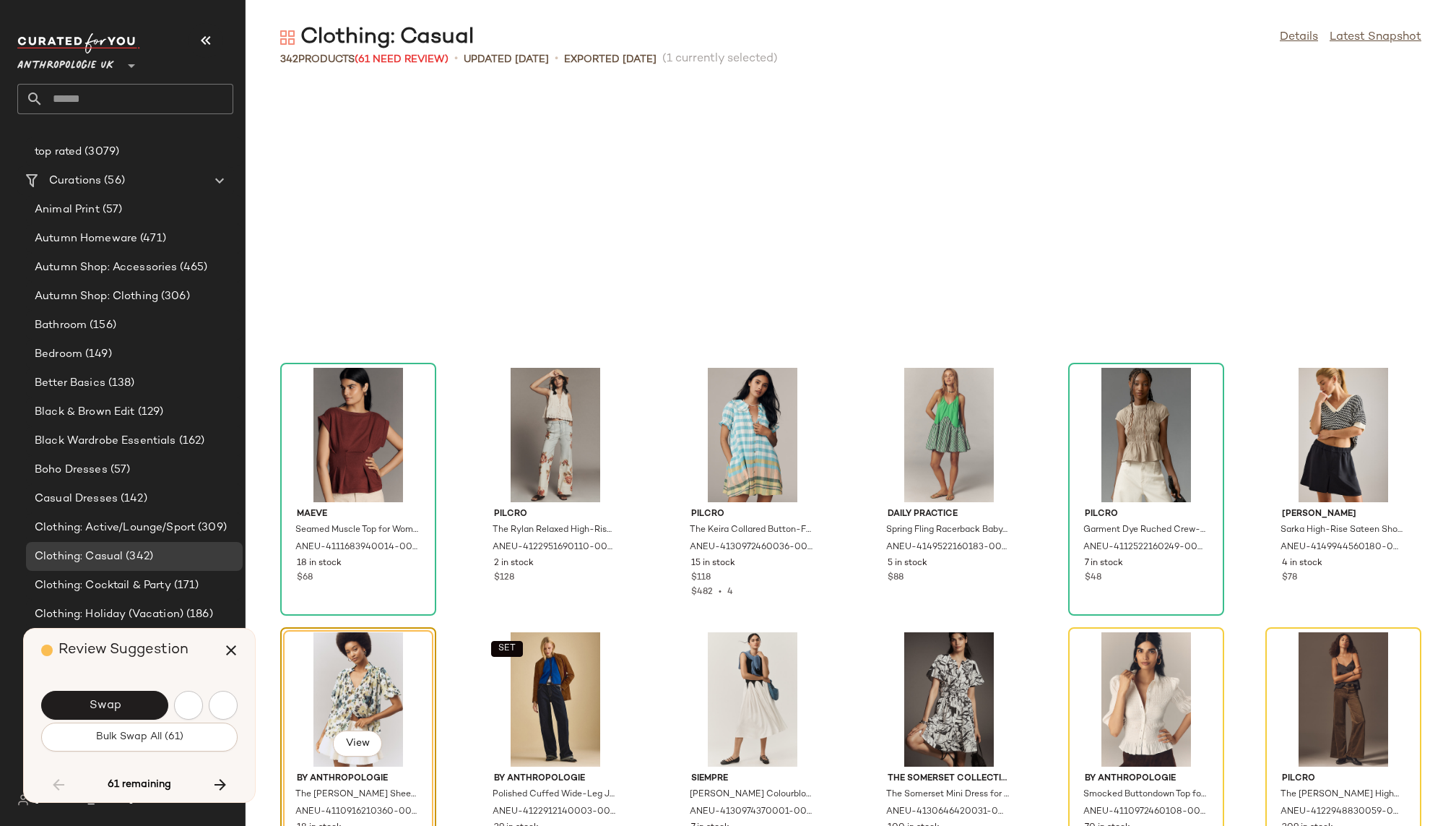
scroll to position [3439, 0]
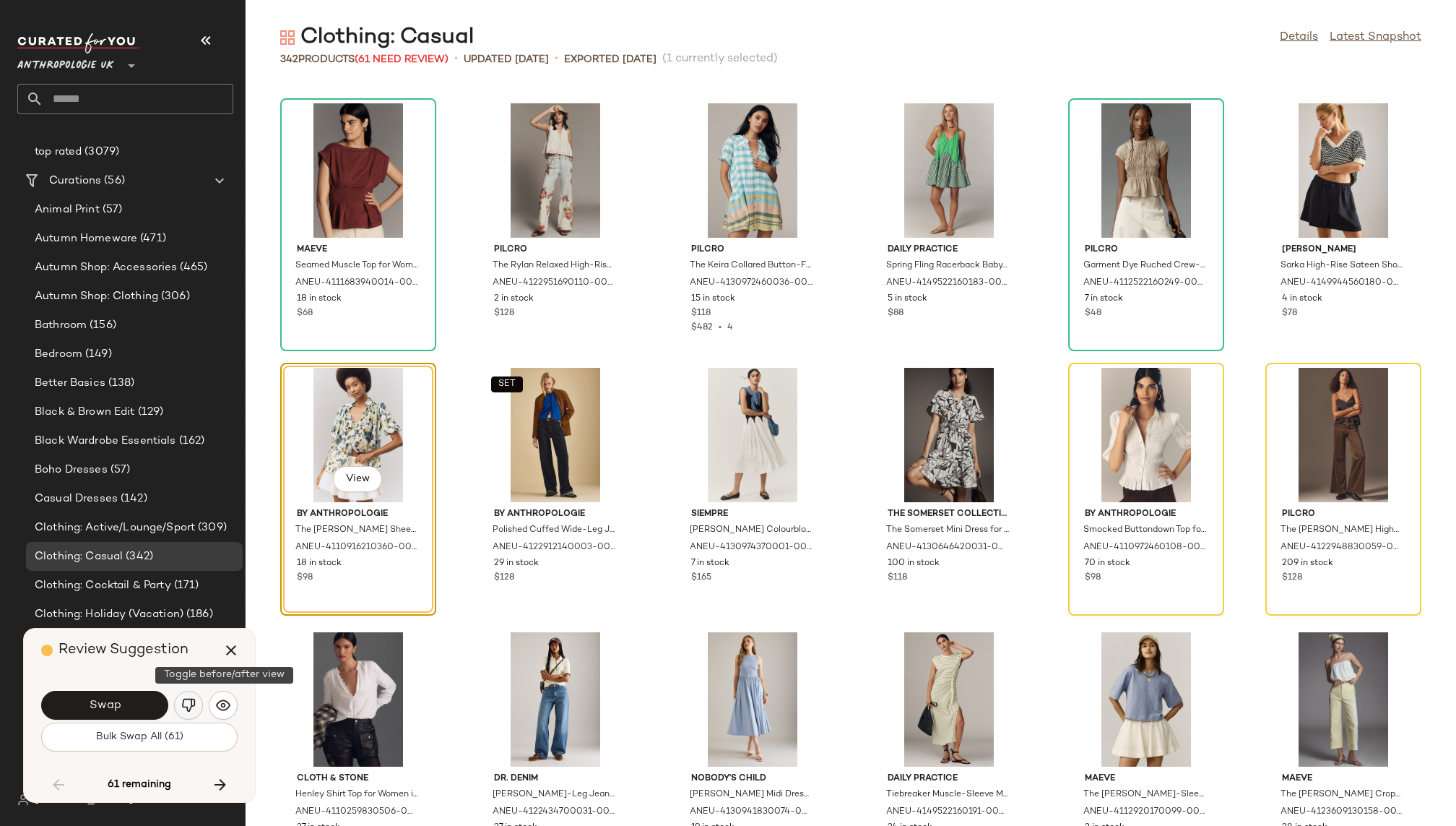
click at [194, 702] on img "button" at bounding box center [188, 705] width 14 height 14
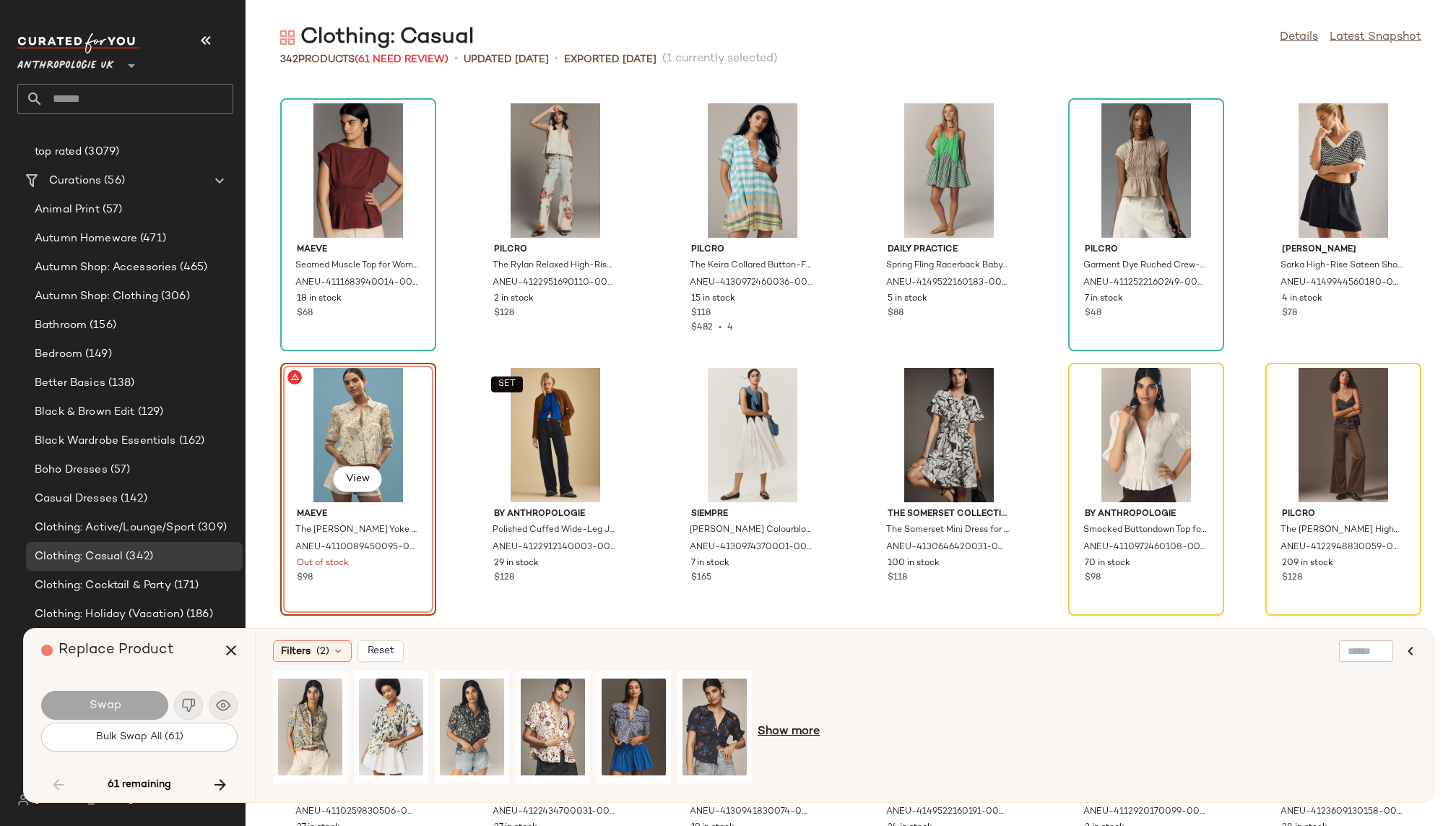
click at [763, 732] on span "Show more" at bounding box center [788, 732] width 62 height 17
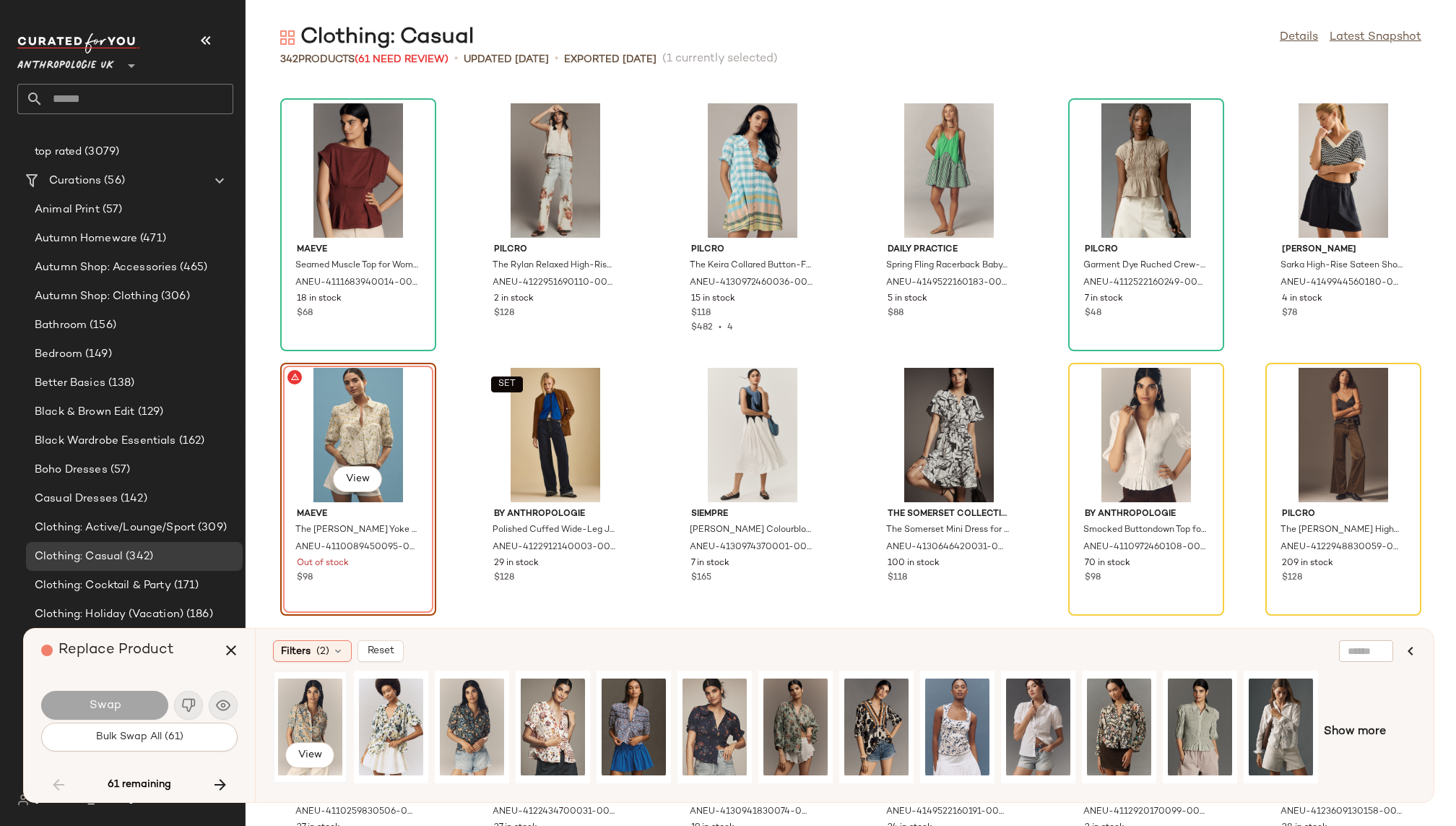
click at [299, 712] on div "View" at bounding box center [310, 726] width 64 height 103
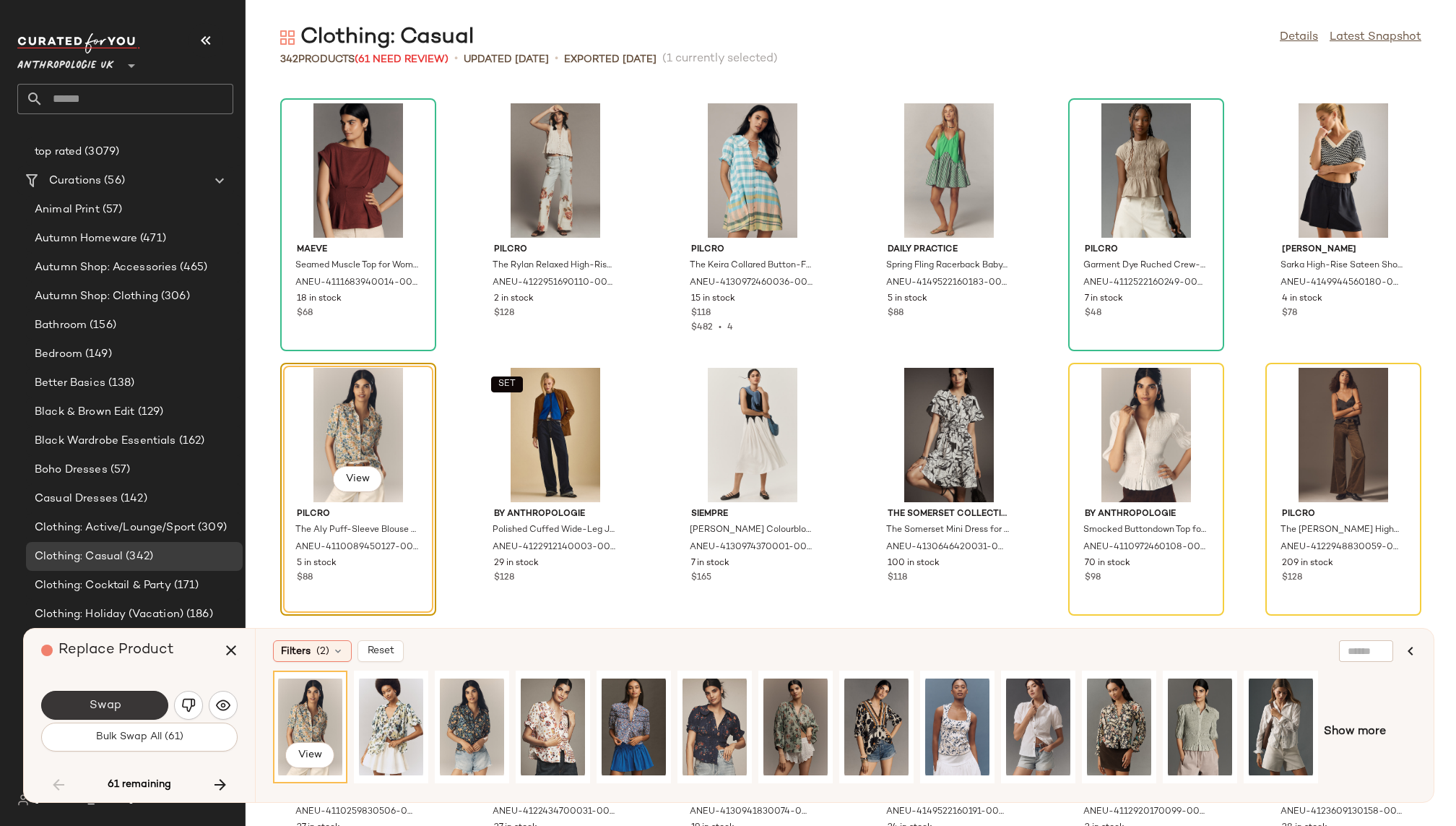
click at [102, 700] on span "Swap" at bounding box center [104, 706] width 32 height 13
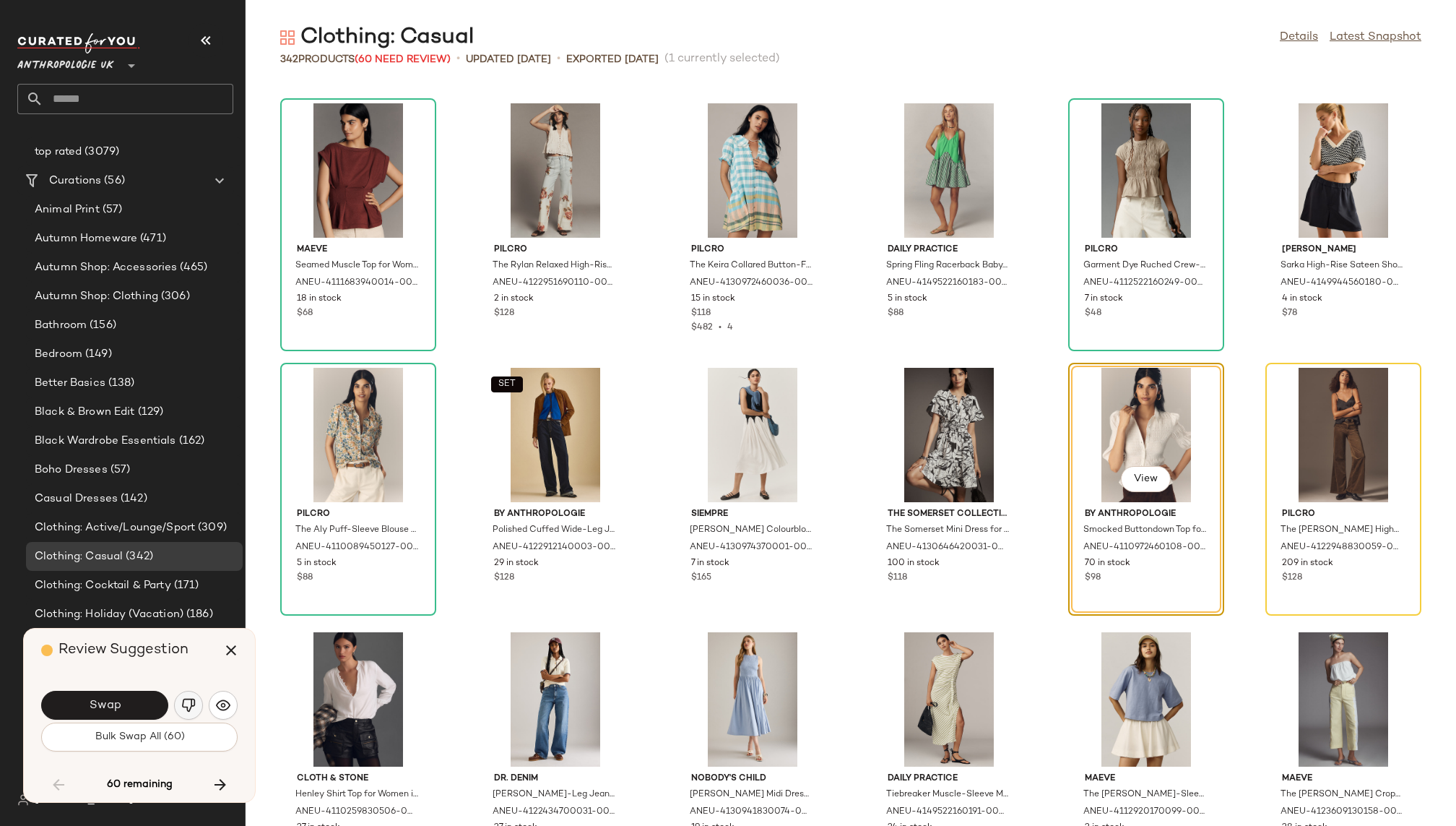
click at [185, 702] on img "button" at bounding box center [188, 705] width 14 height 14
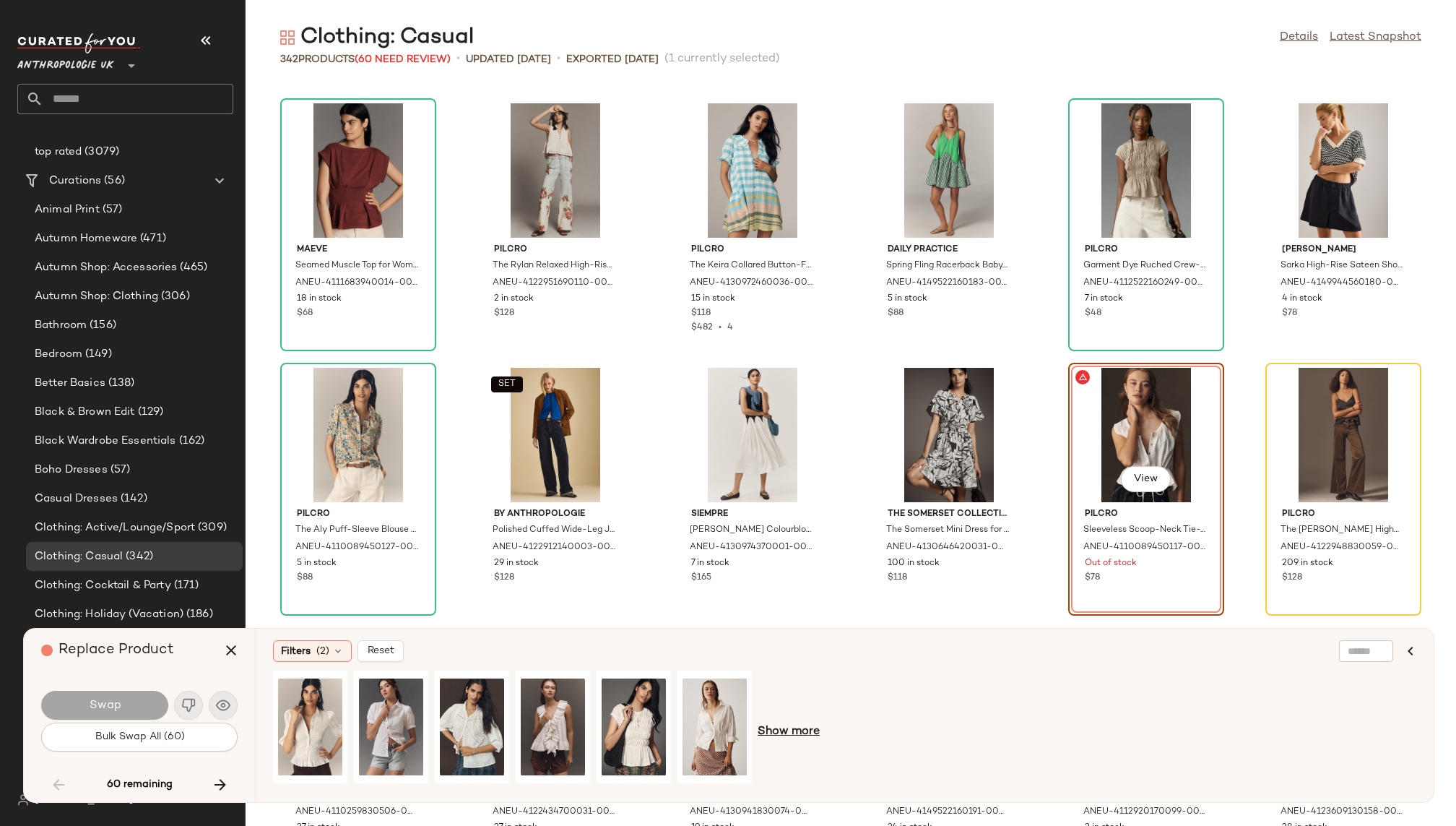
click at [771, 730] on span "Show more" at bounding box center [788, 732] width 62 height 17
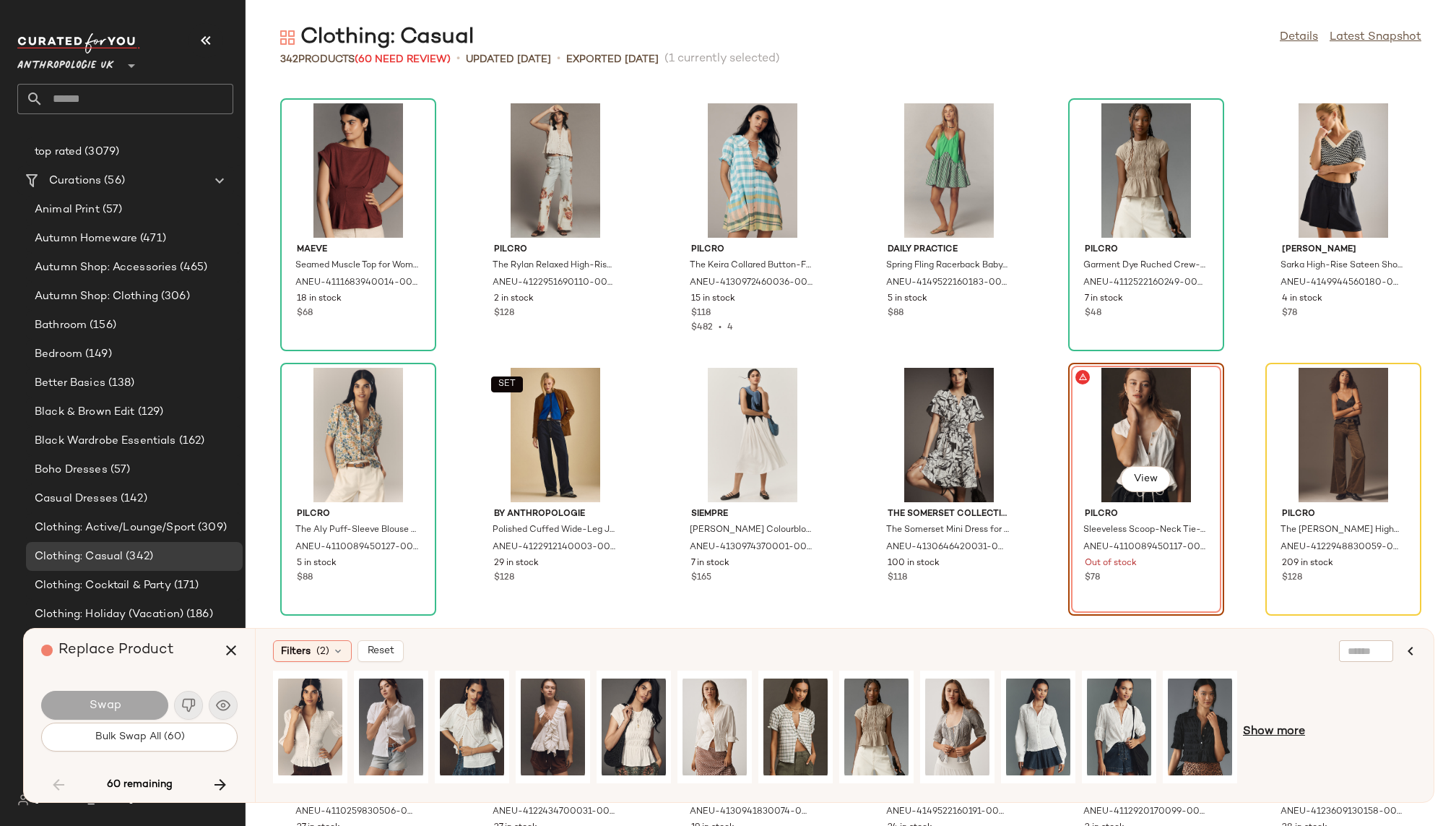
click at [1265, 731] on span "Show more" at bounding box center [1274, 732] width 62 height 17
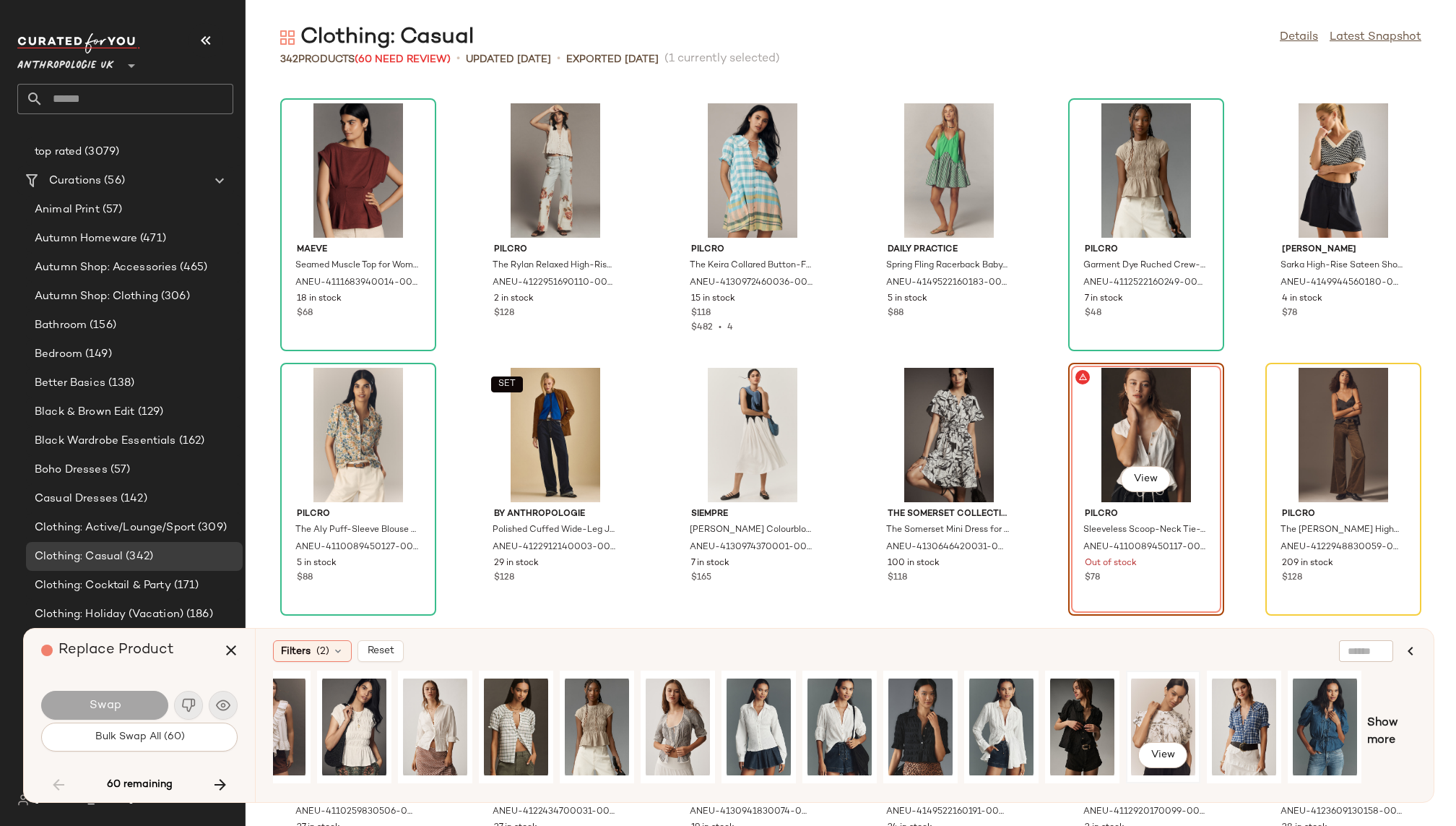
click at [1153, 712] on div "View" at bounding box center [1164, 726] width 64 height 103
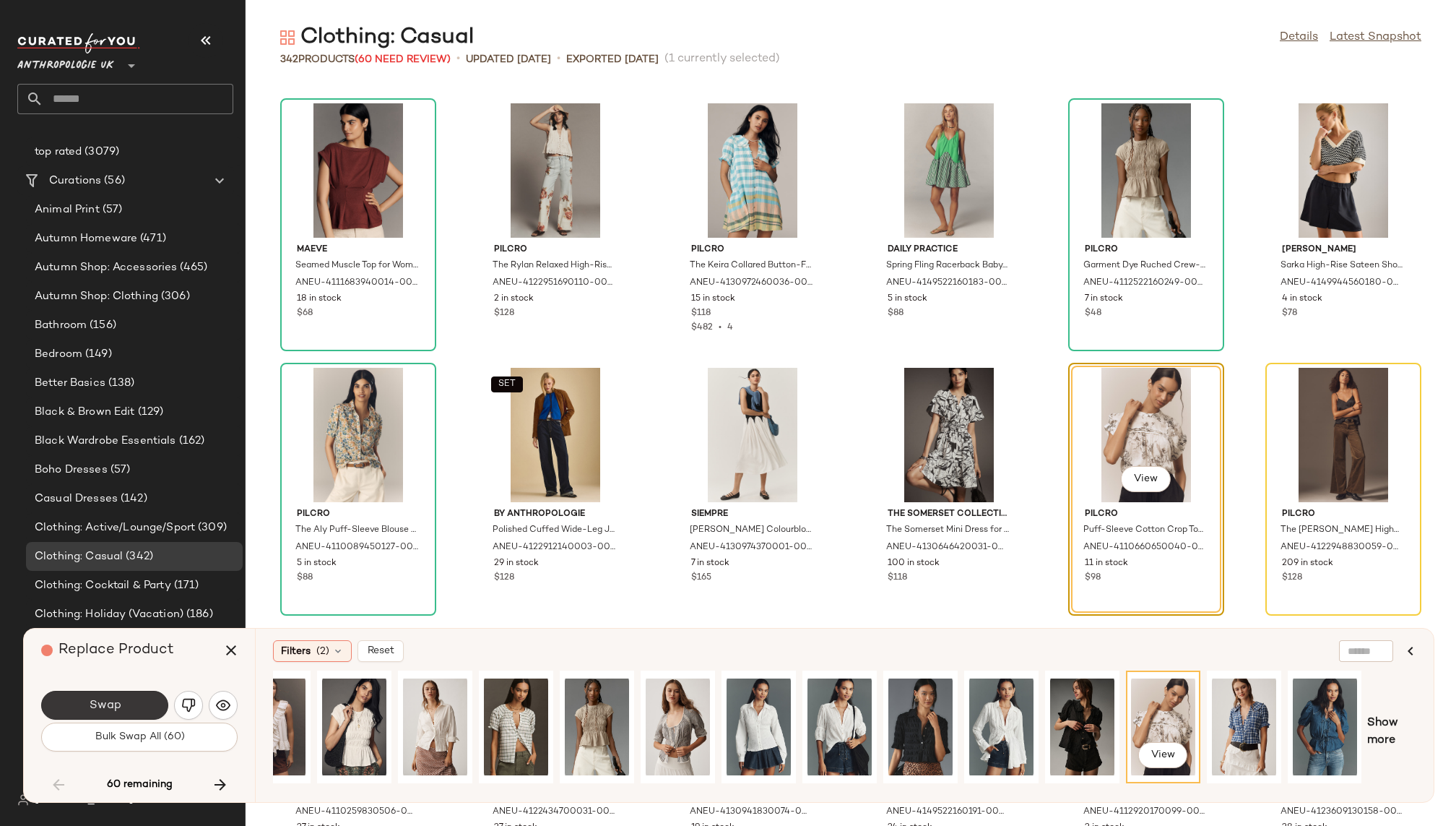
click at [131, 698] on button "Swap" at bounding box center [105, 705] width 127 height 29
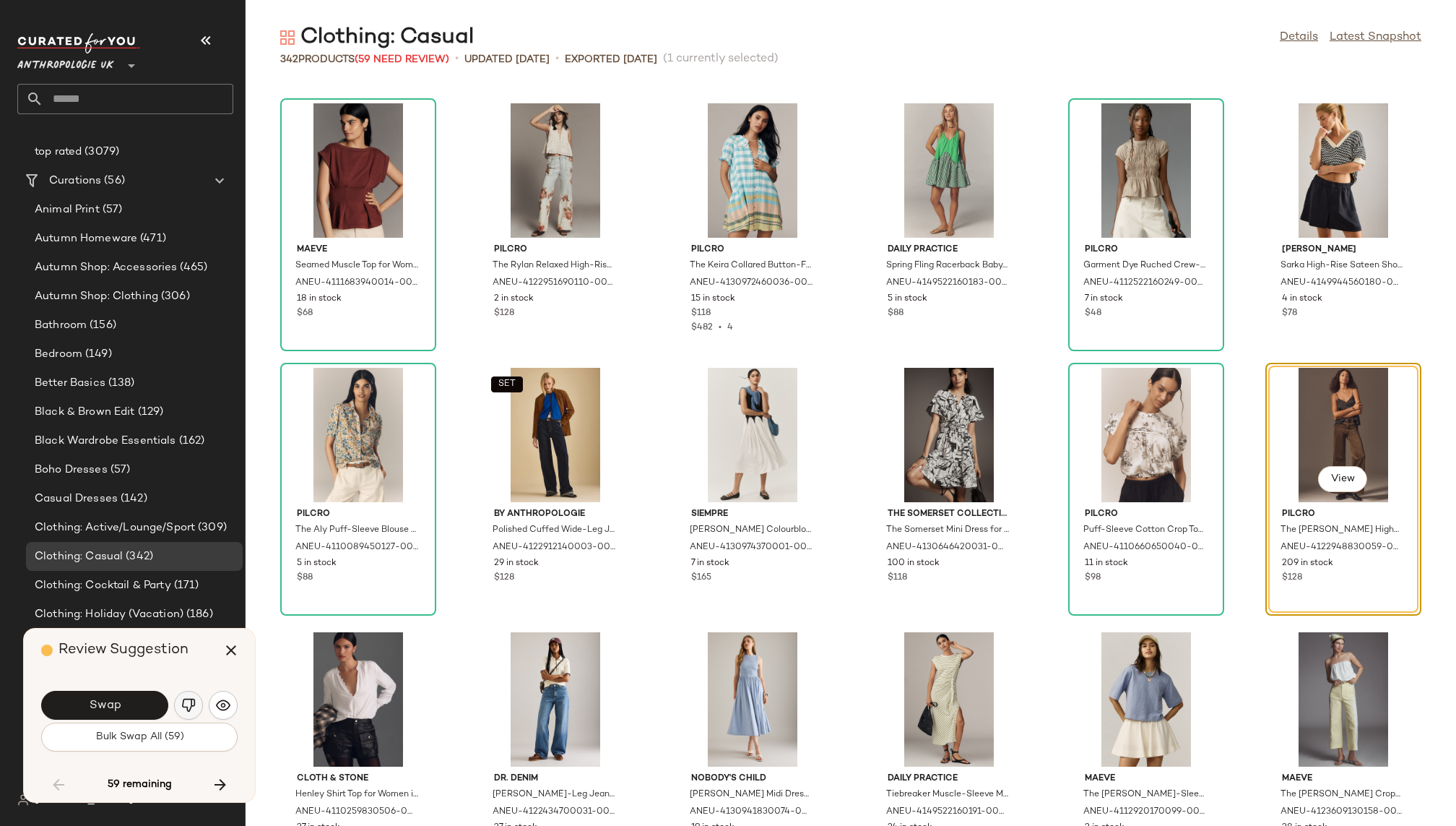
click at [192, 700] on img "button" at bounding box center [188, 705] width 14 height 14
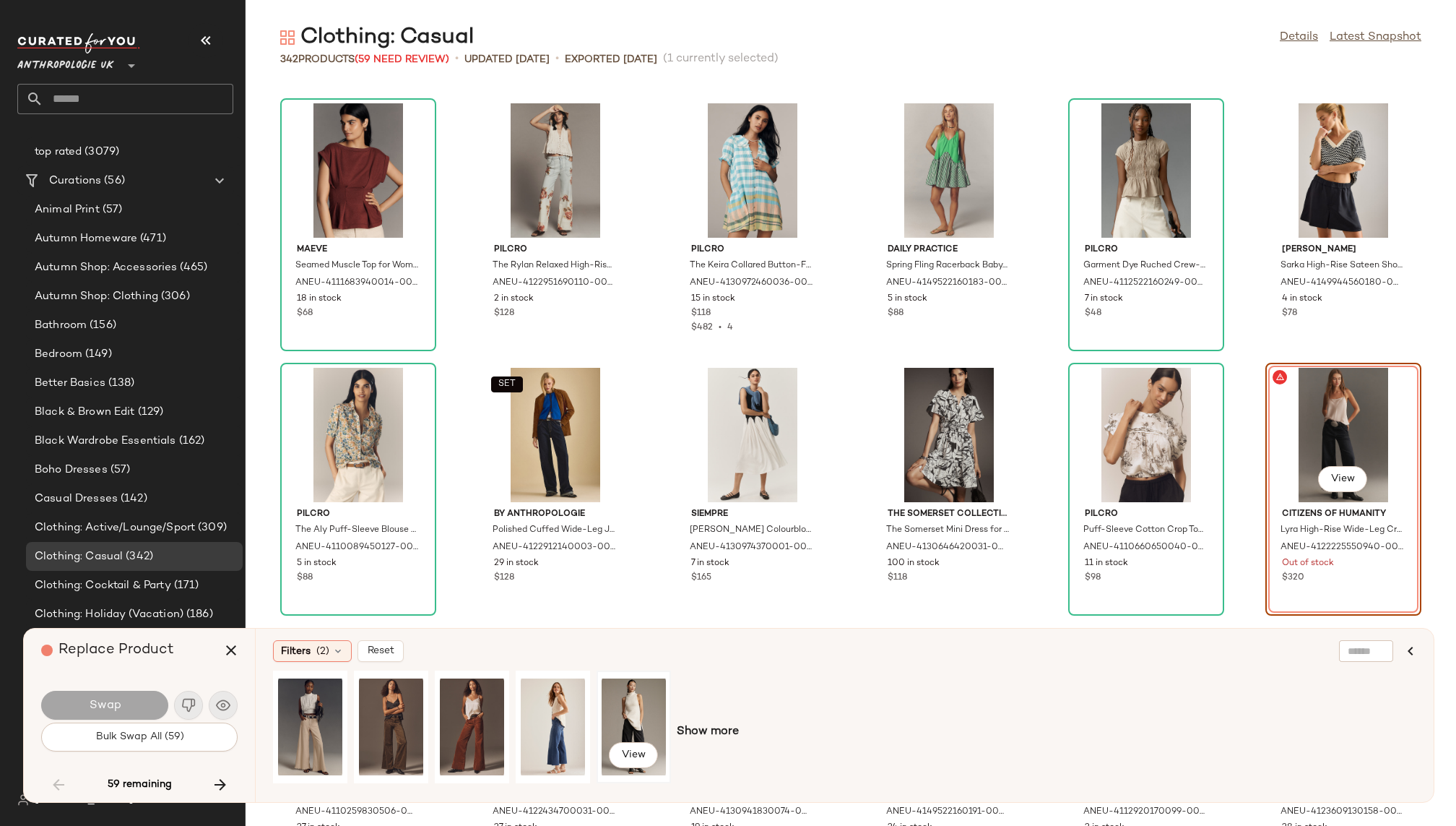
click at [615, 703] on div "View" at bounding box center [634, 726] width 64 height 103
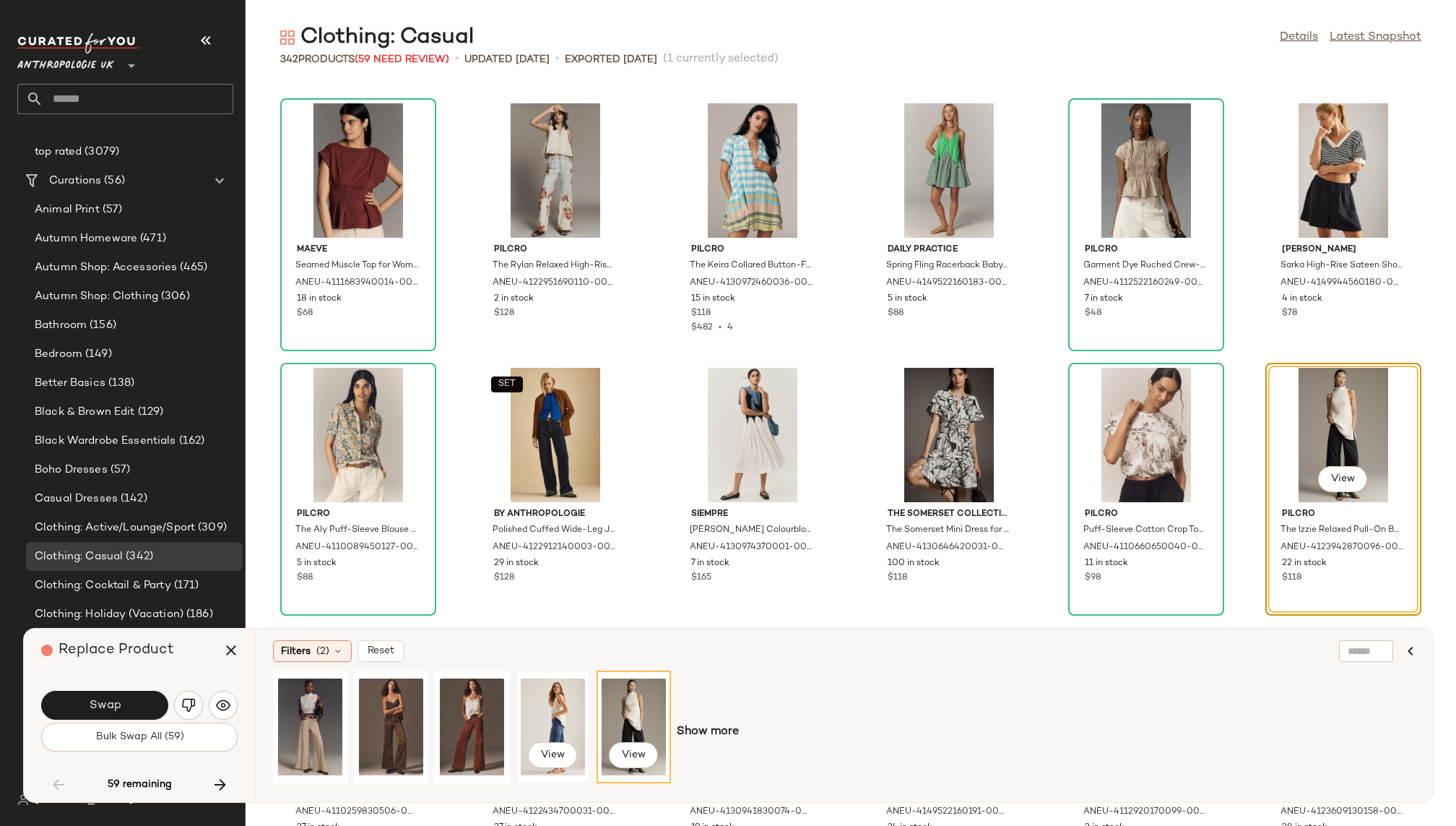
click at [553, 713] on div "View" at bounding box center [553, 726] width 64 height 103
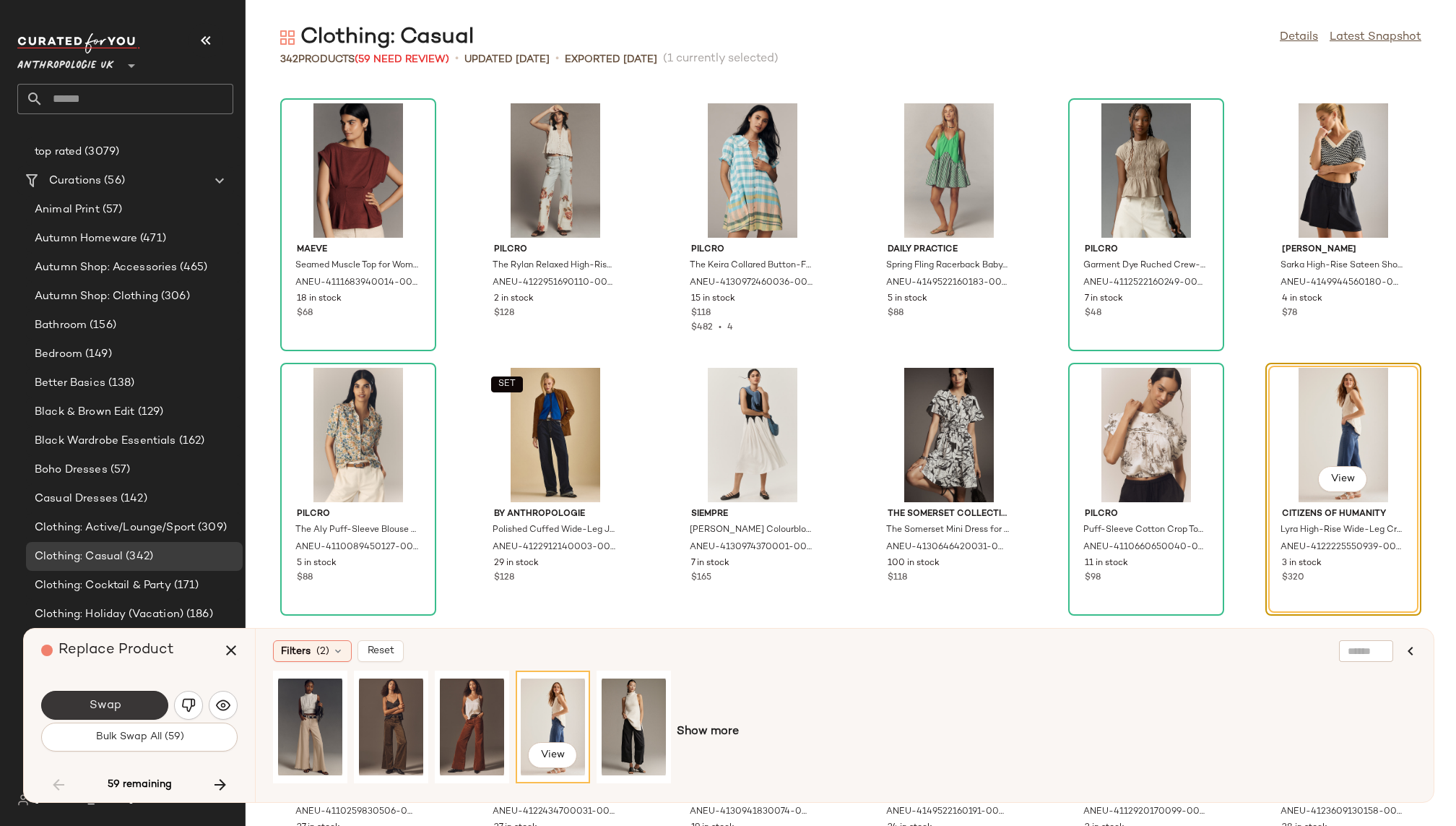
click at [125, 702] on button "Swap" at bounding box center [105, 705] width 127 height 29
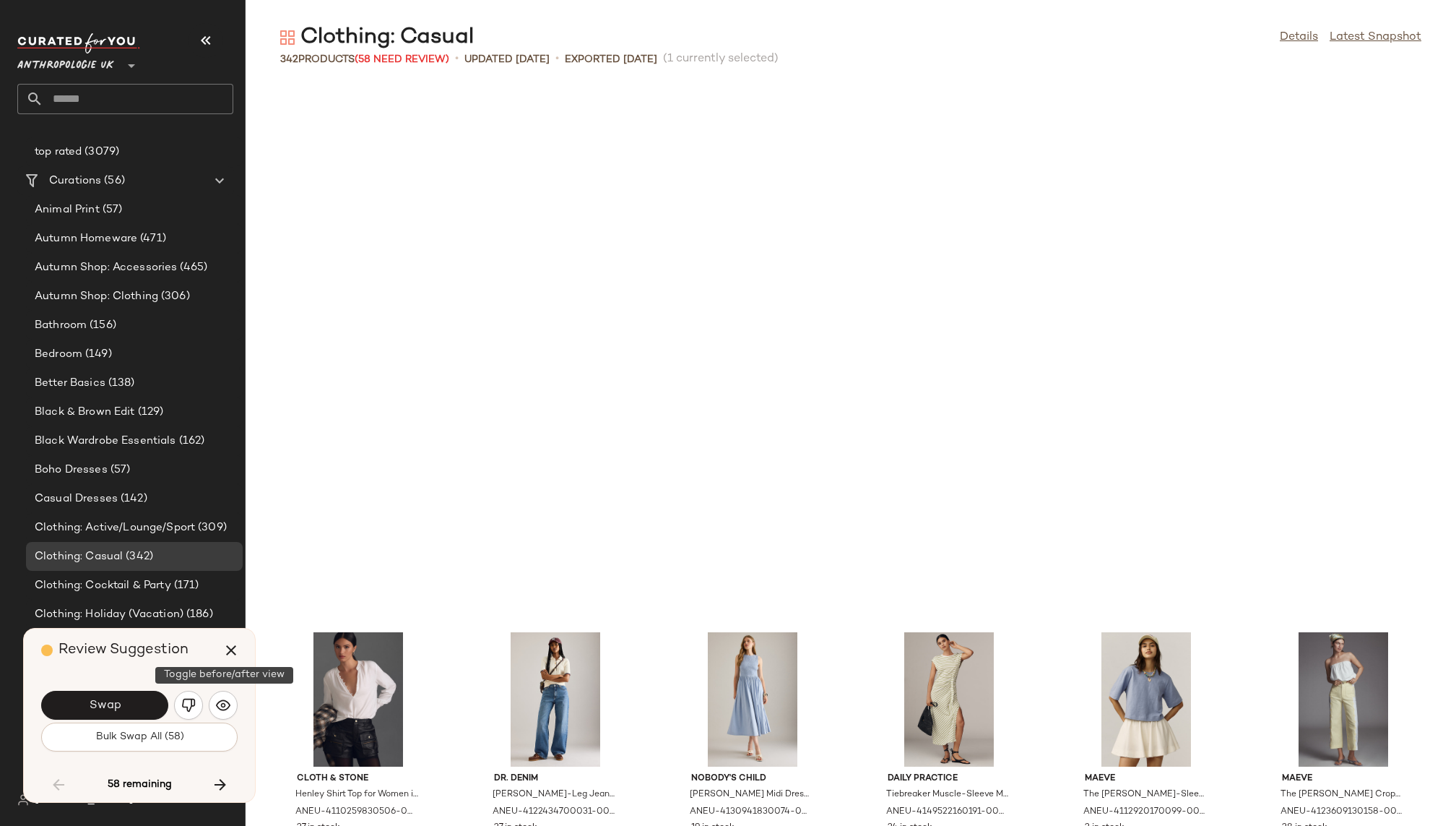
scroll to position [3968, 0]
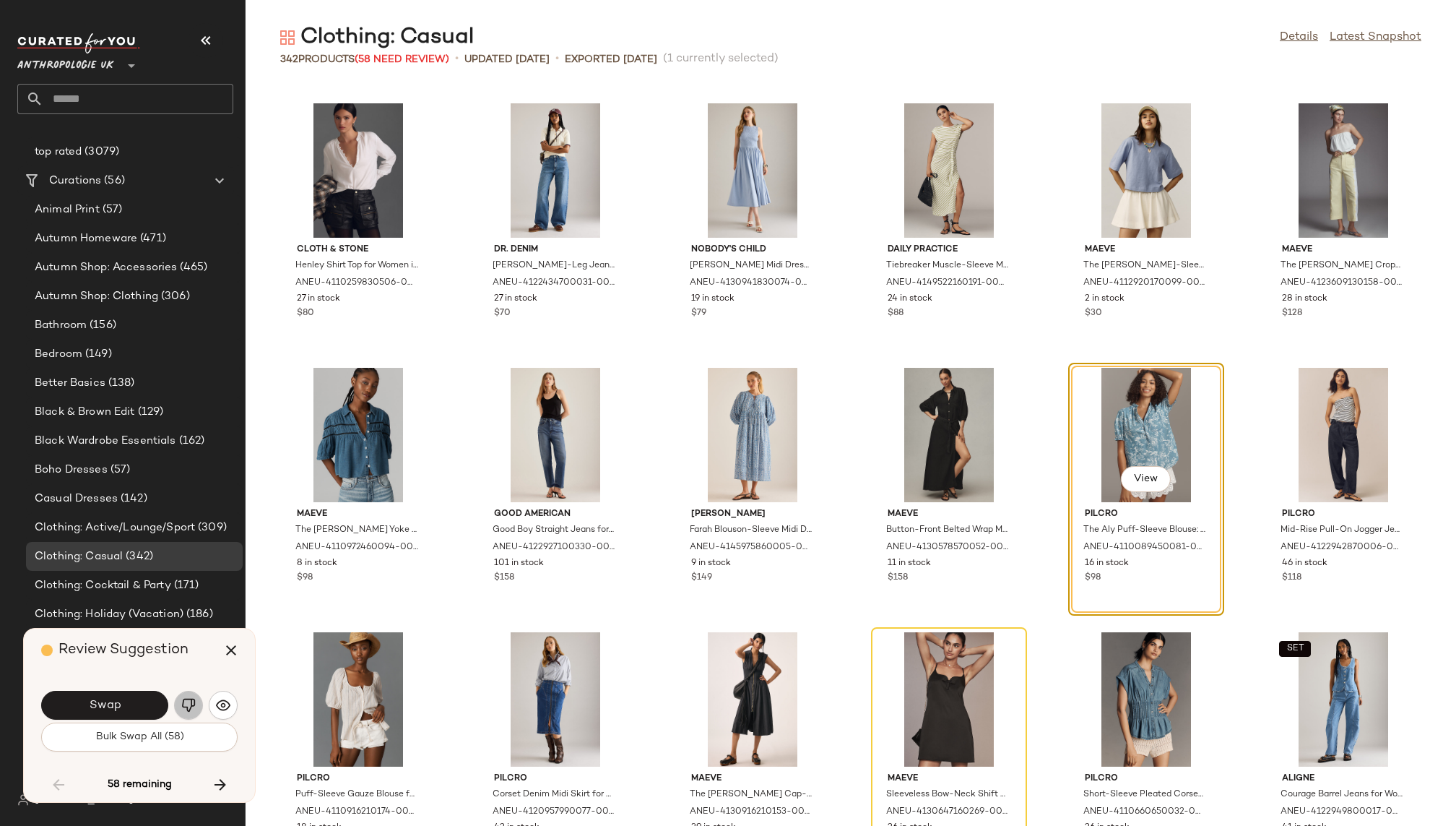
click at [182, 704] on img "button" at bounding box center [188, 705] width 14 height 14
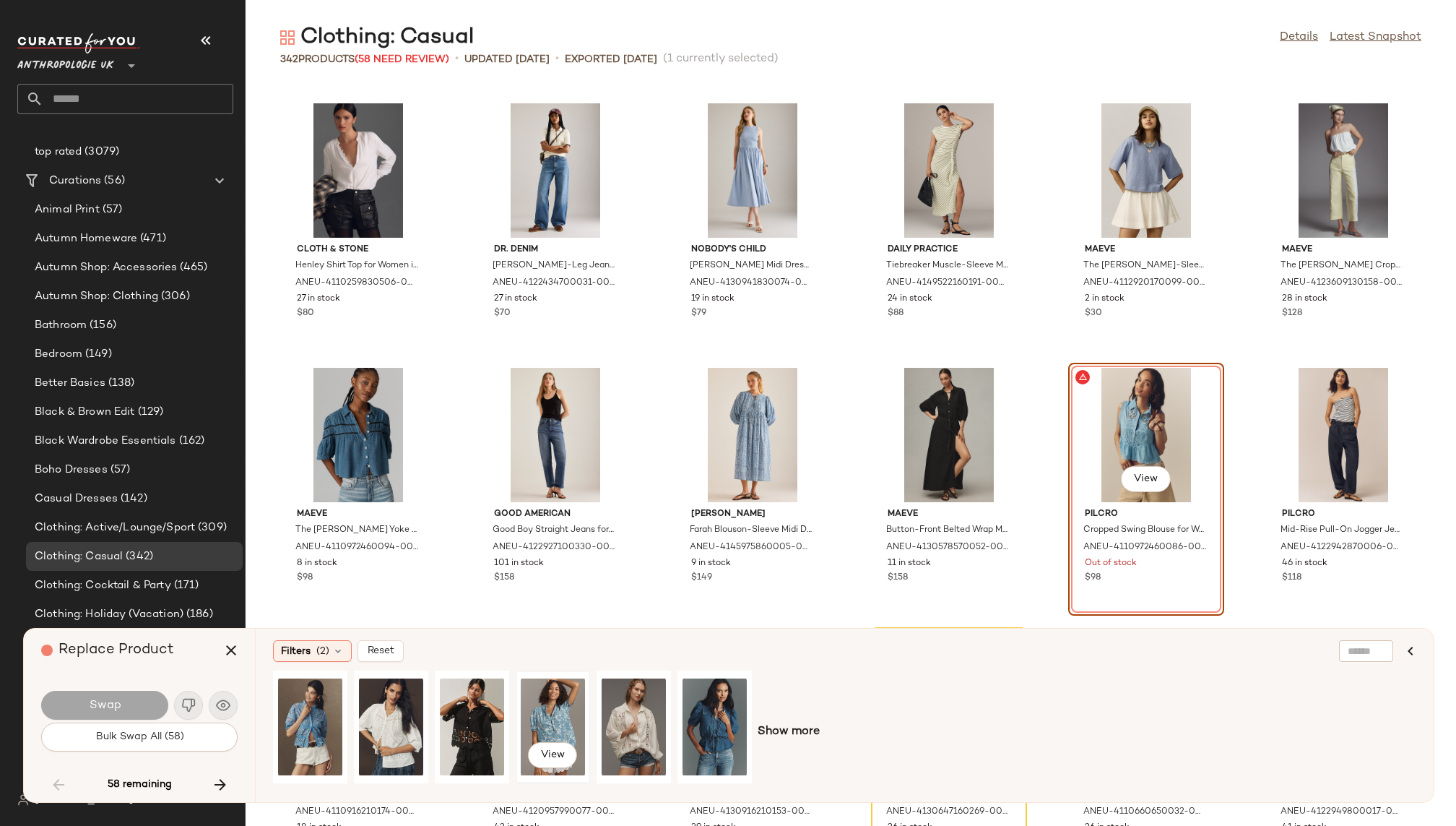
click at [546, 709] on div "View" at bounding box center [553, 726] width 64 height 103
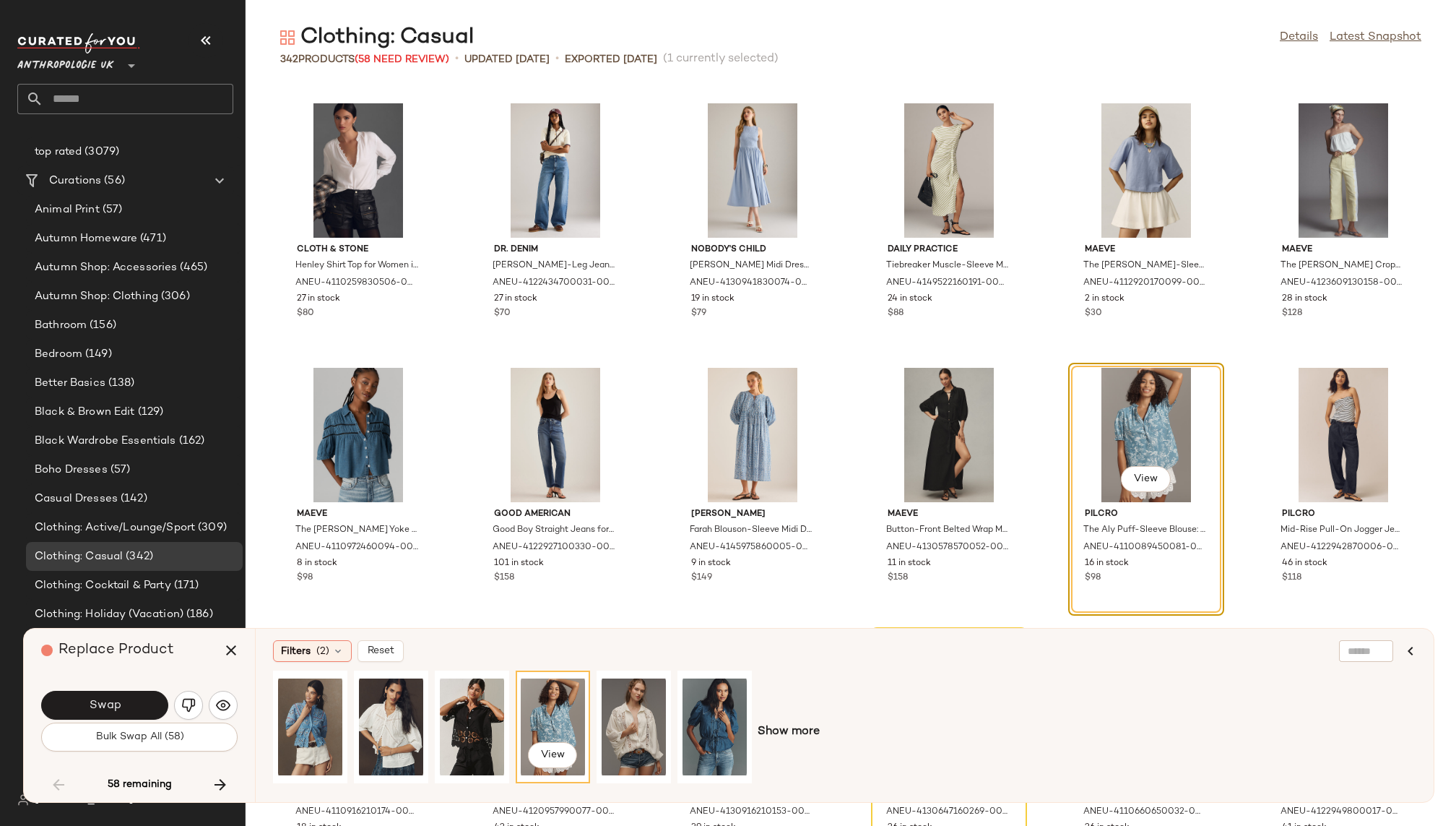
click at [795, 720] on div "View Show more" at bounding box center [844, 732] width 1143 height 123
click at [795, 729] on span "Show more" at bounding box center [788, 732] width 62 height 17
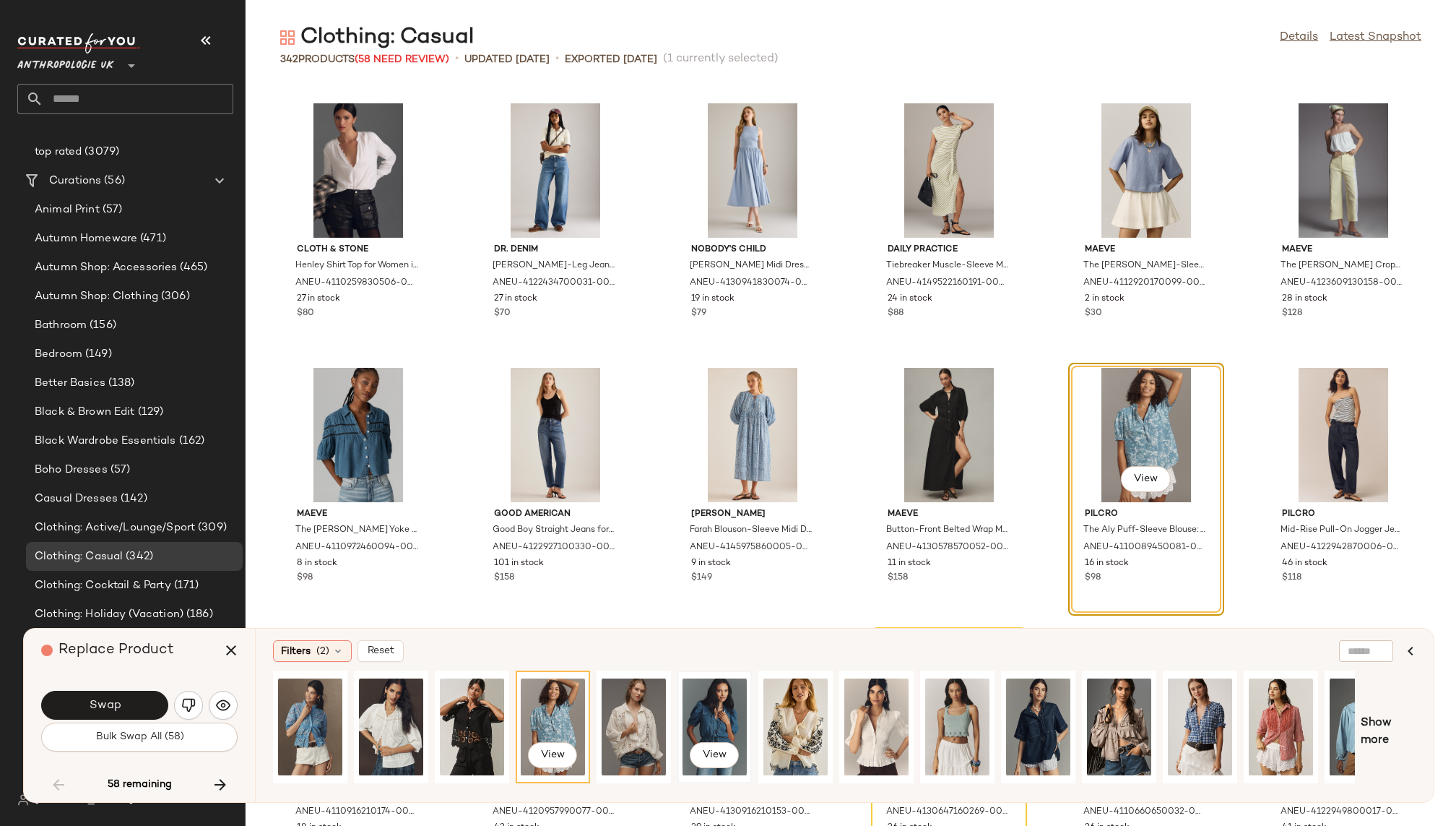
click at [705, 707] on div "View" at bounding box center [715, 726] width 64 height 103
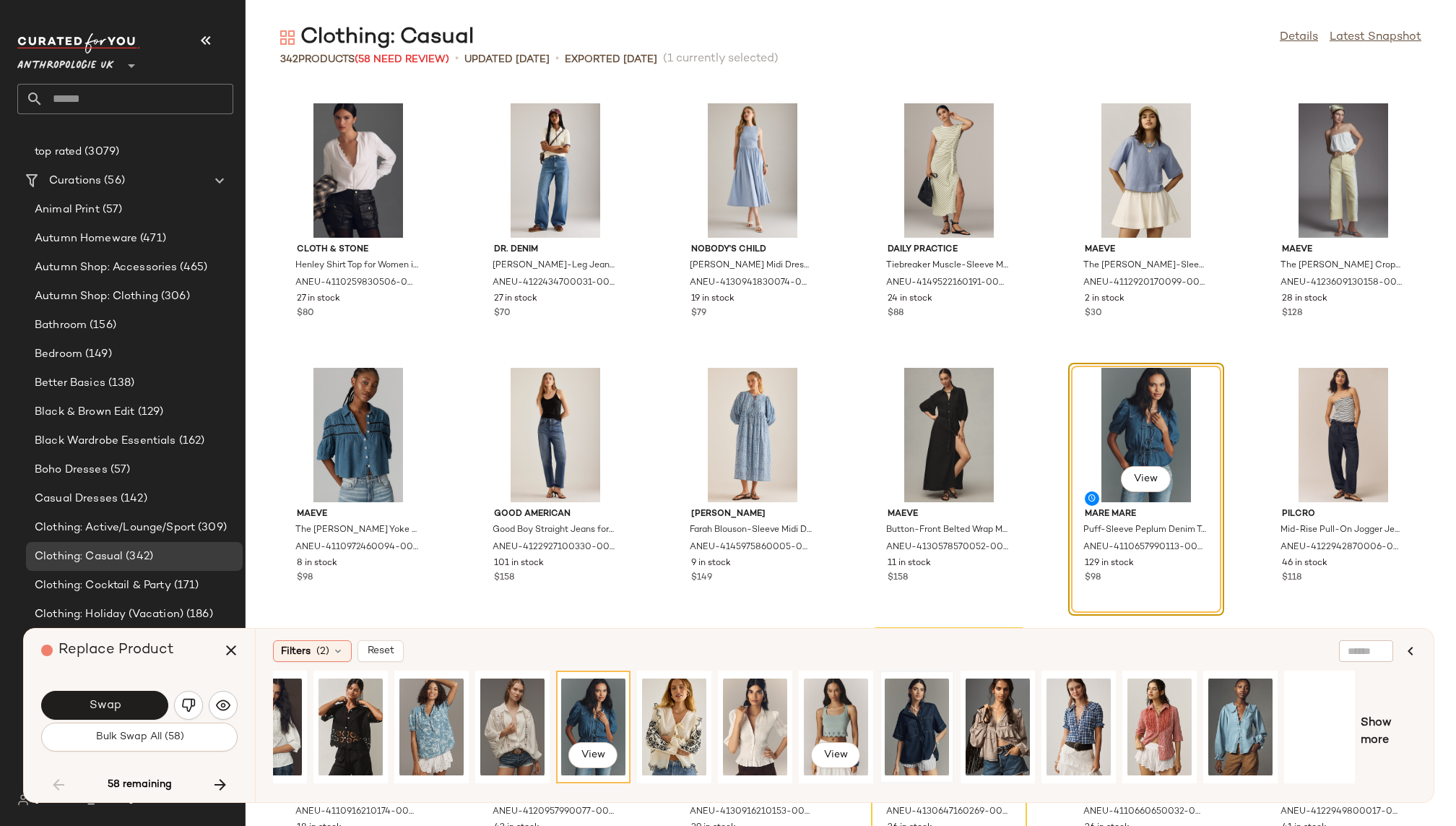
scroll to position [0, 123]
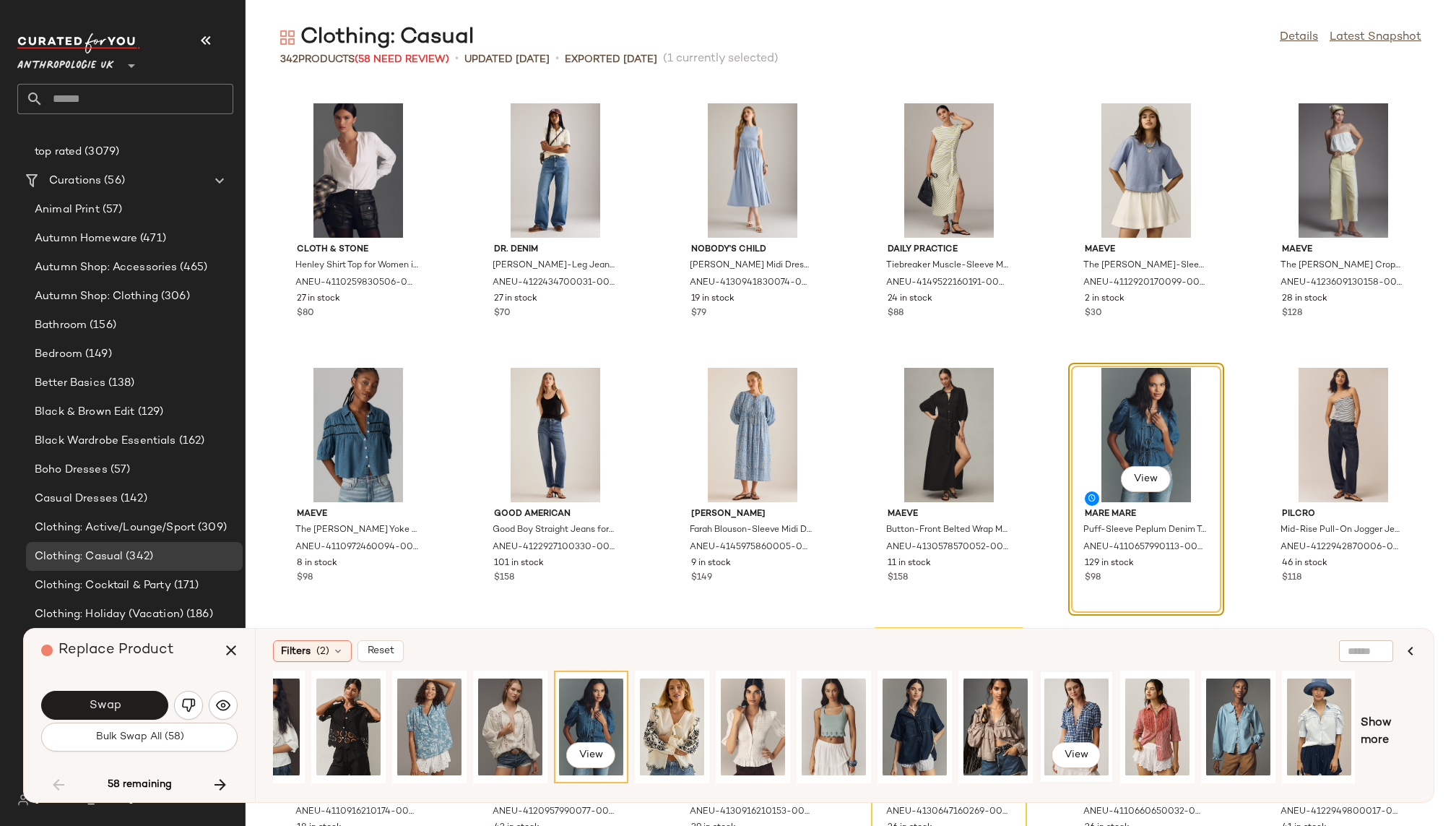
click at [1084, 707] on div "View" at bounding box center [1077, 726] width 64 height 103
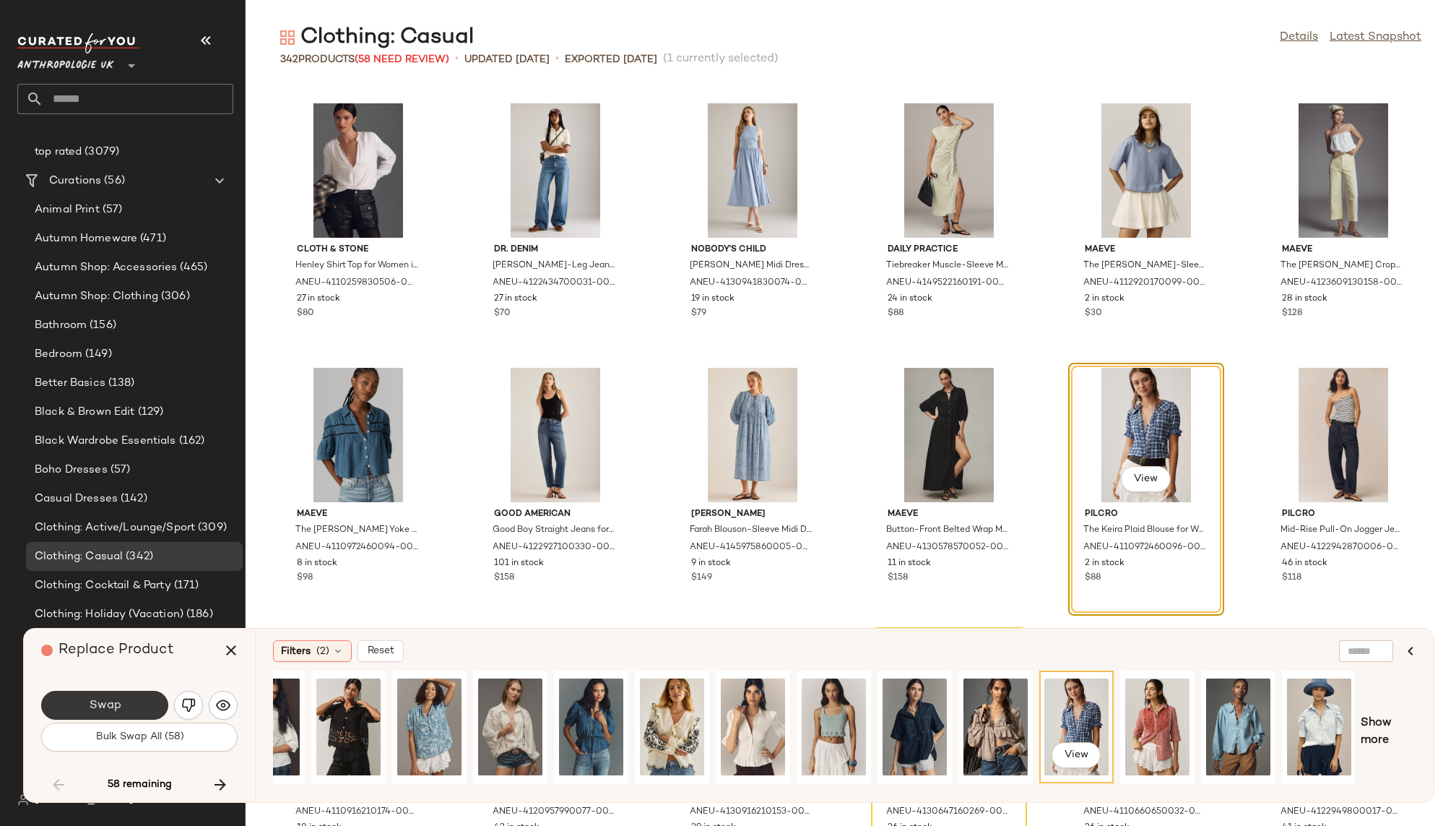
click at [139, 706] on button "Swap" at bounding box center [105, 705] width 127 height 29
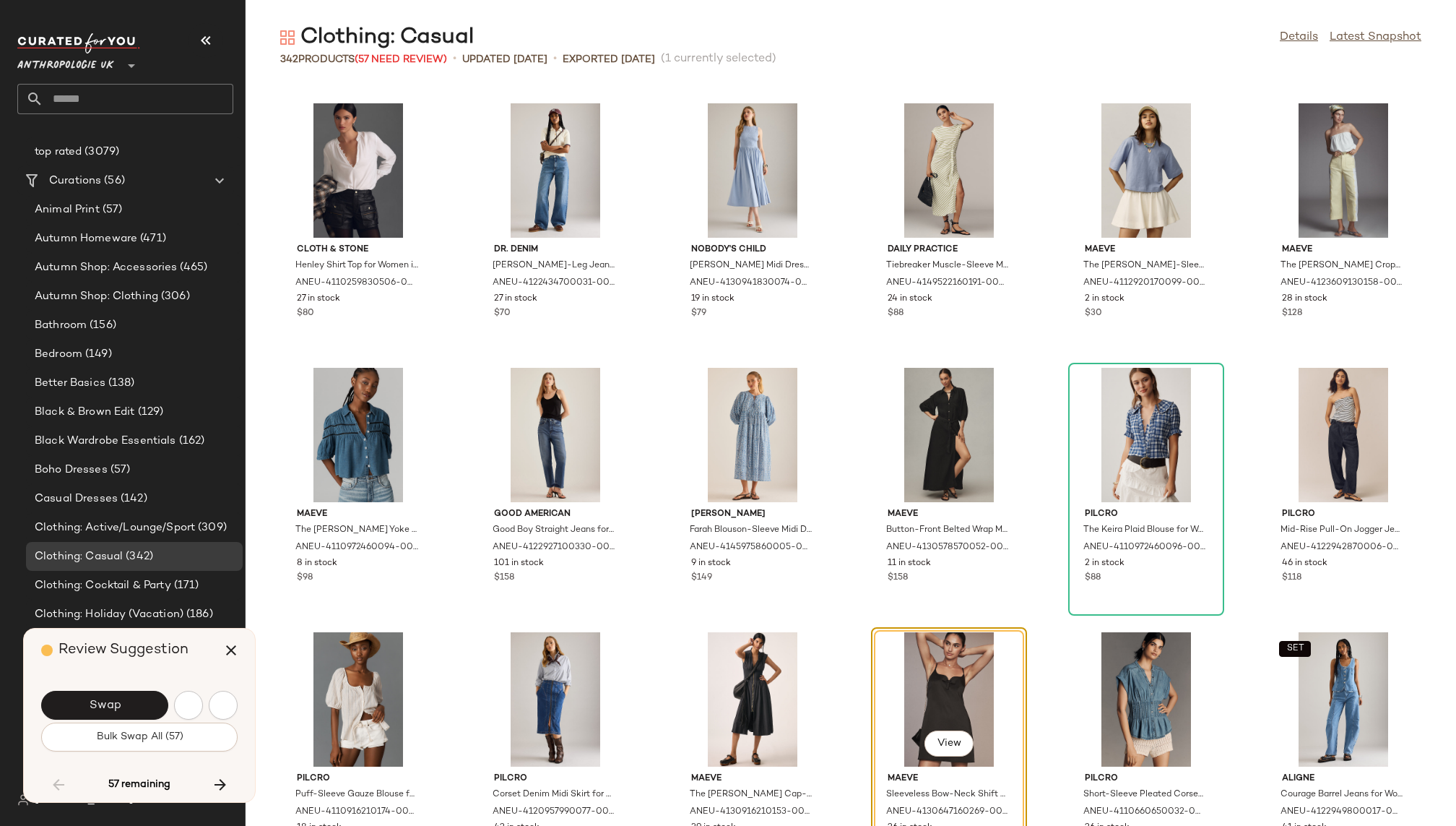
scroll to position [4233, 0]
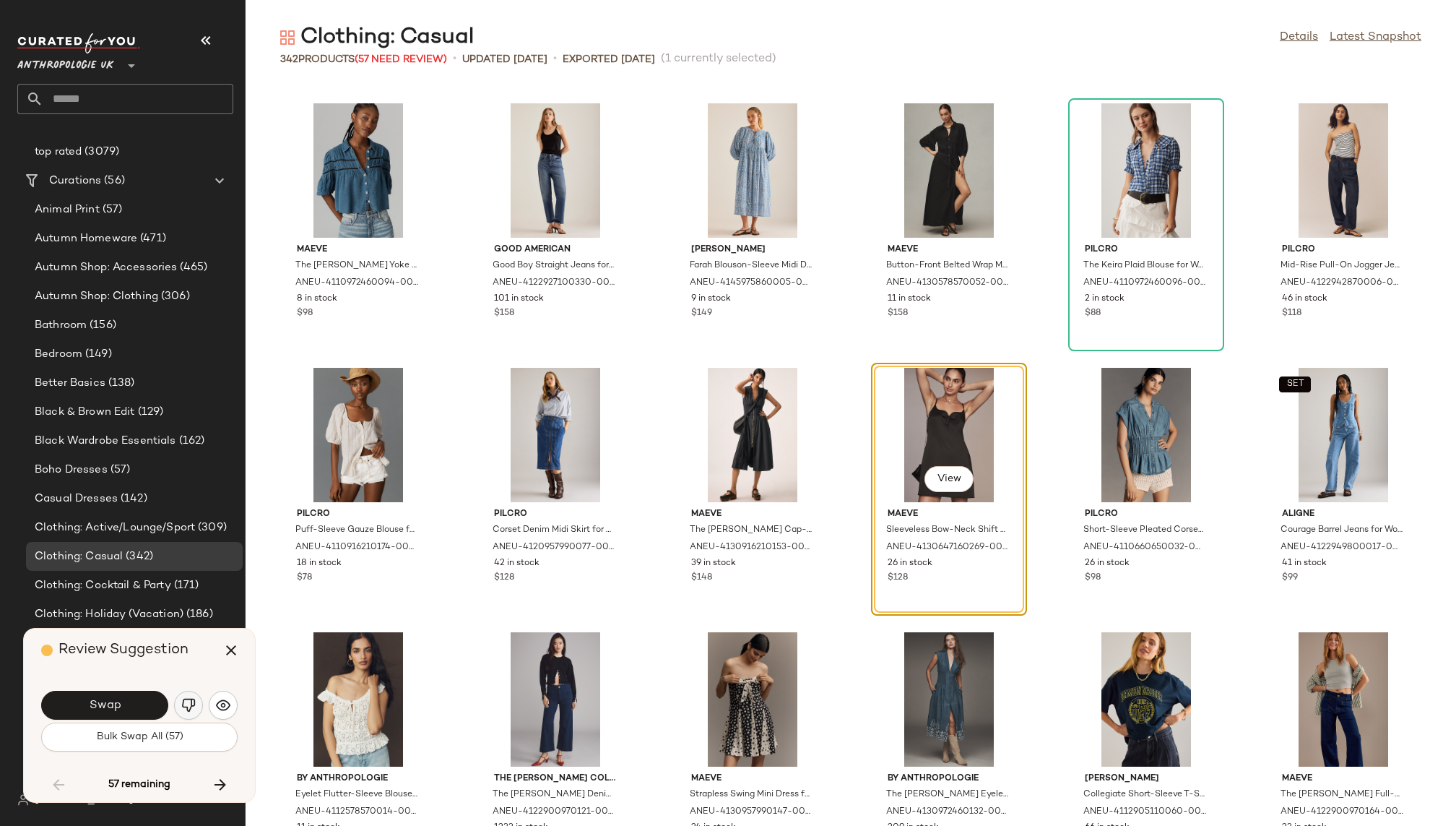
click at [191, 703] on img "button" at bounding box center [188, 705] width 14 height 14
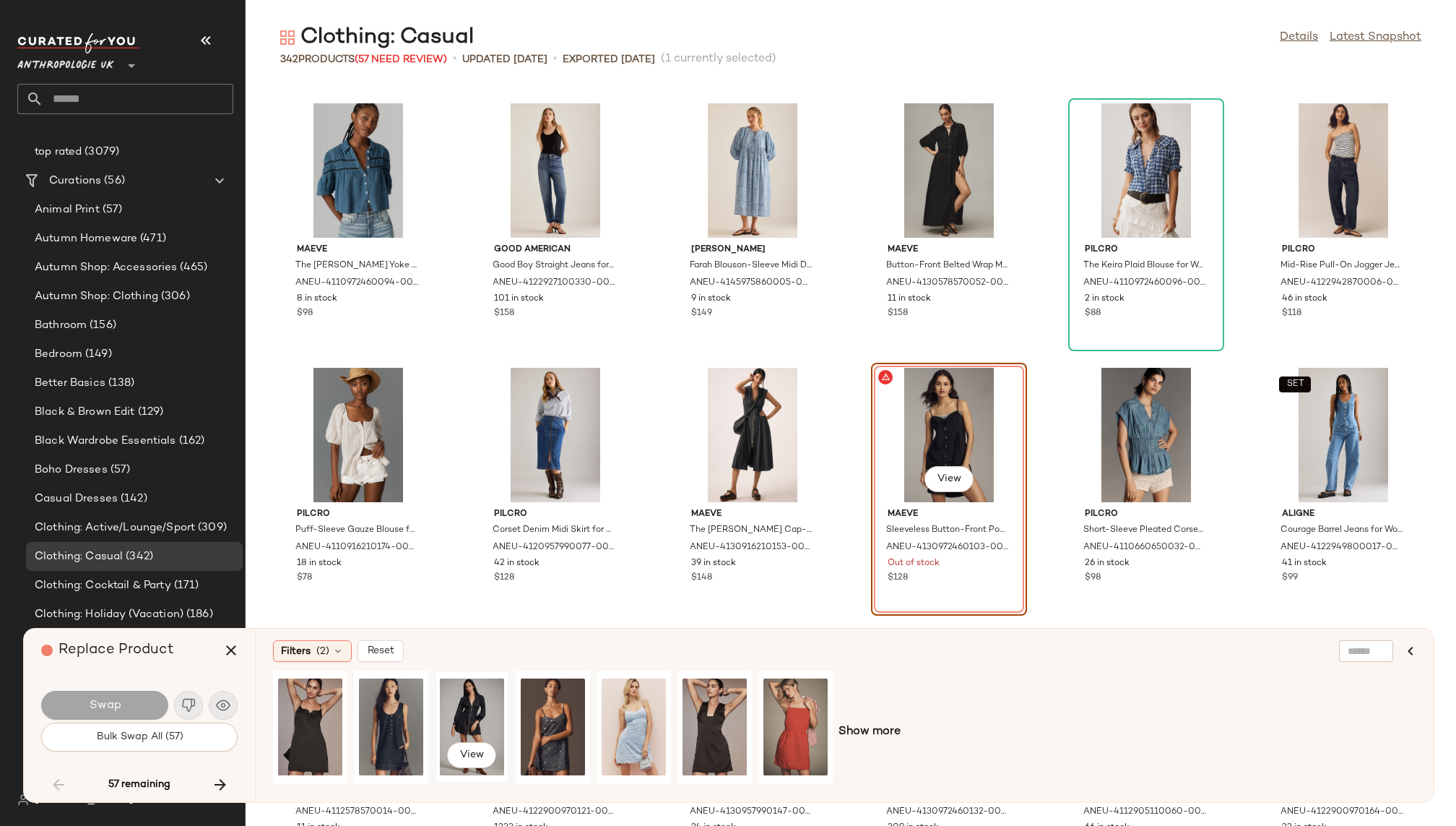
click at [470, 709] on div "View" at bounding box center [472, 726] width 64 height 103
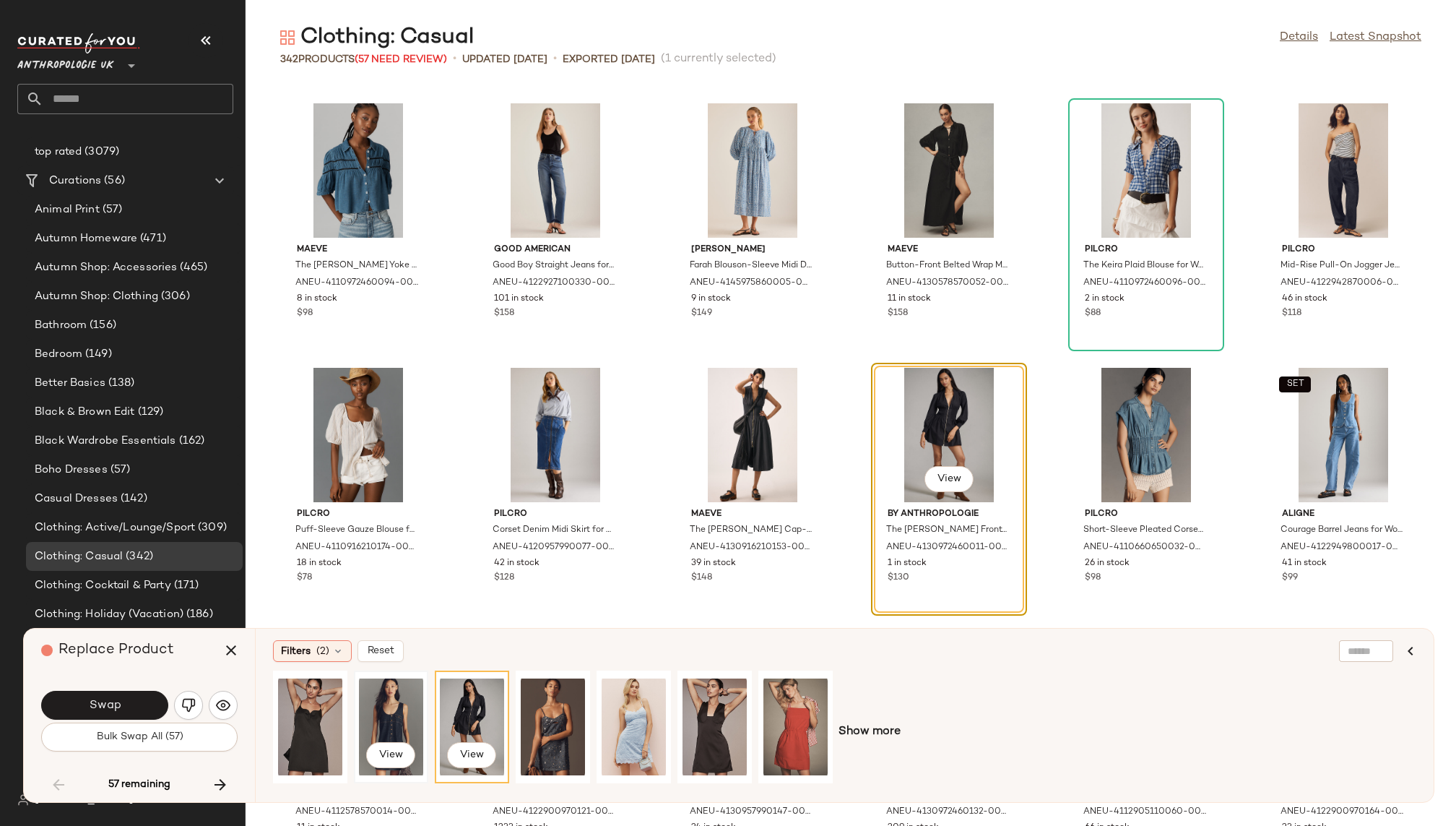
click at [384, 705] on div "View" at bounding box center [391, 726] width 64 height 103
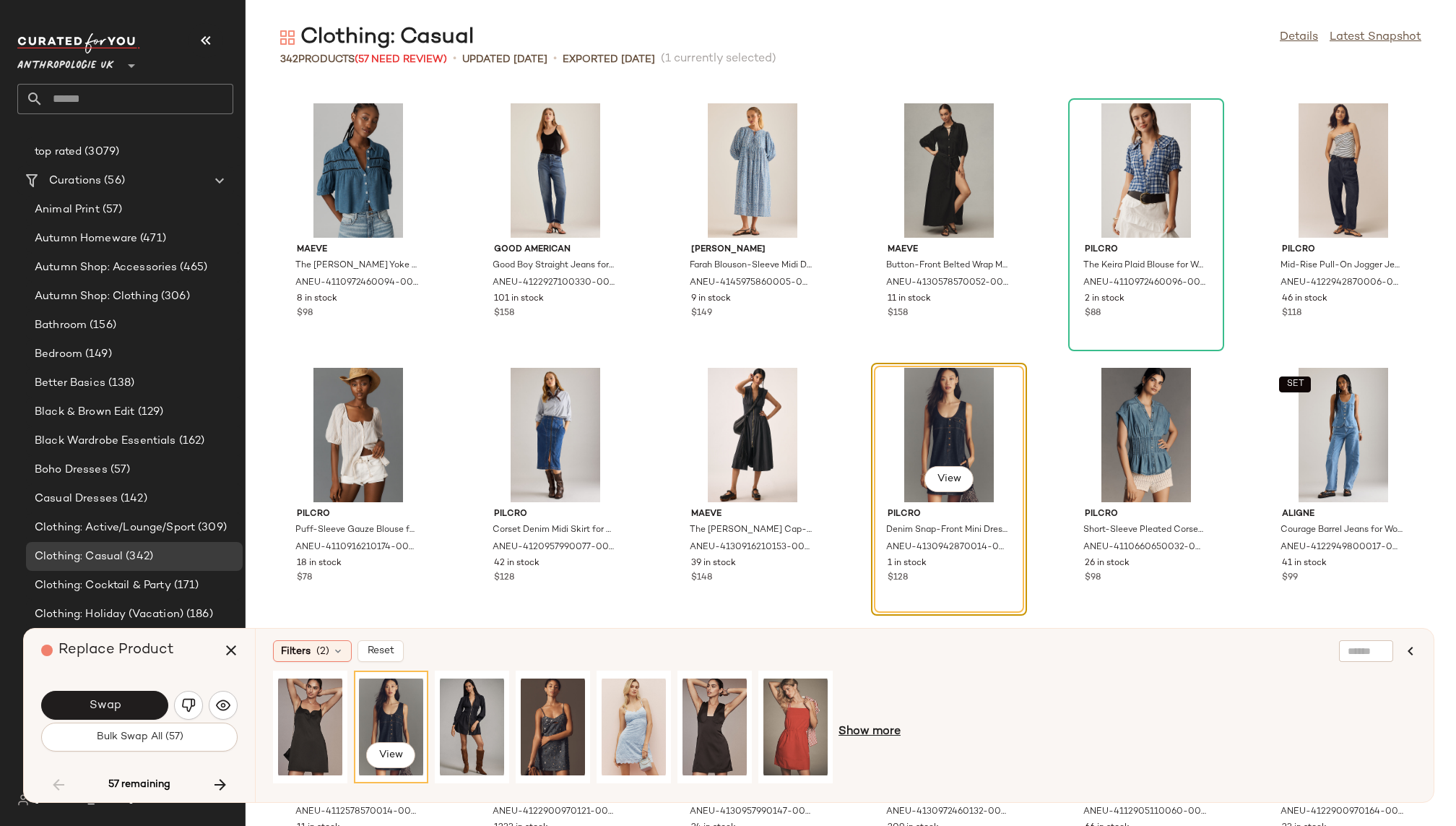
click at [861, 725] on span "Show more" at bounding box center [869, 732] width 62 height 17
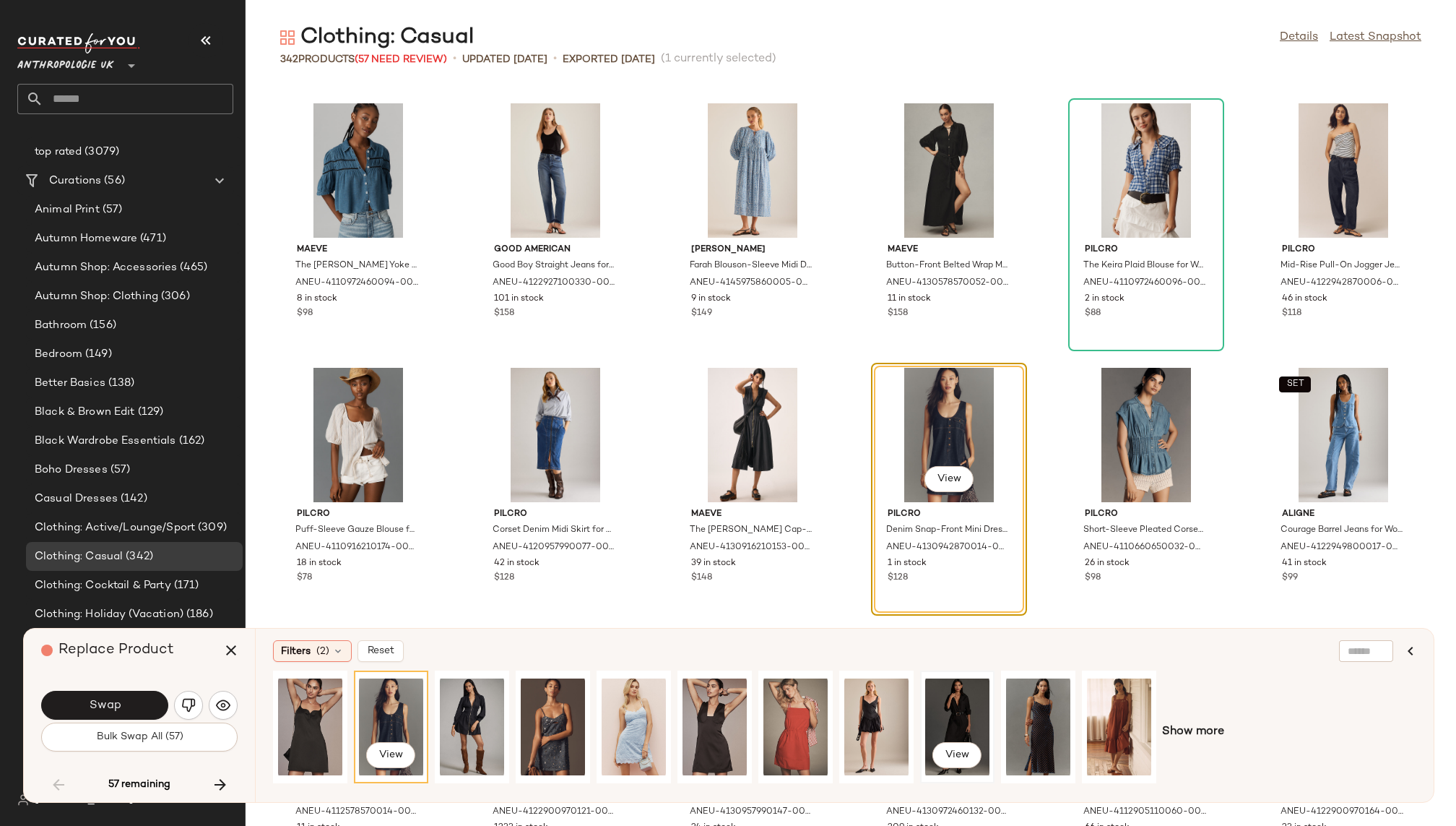
click at [957, 703] on div "View" at bounding box center [957, 726] width 64 height 103
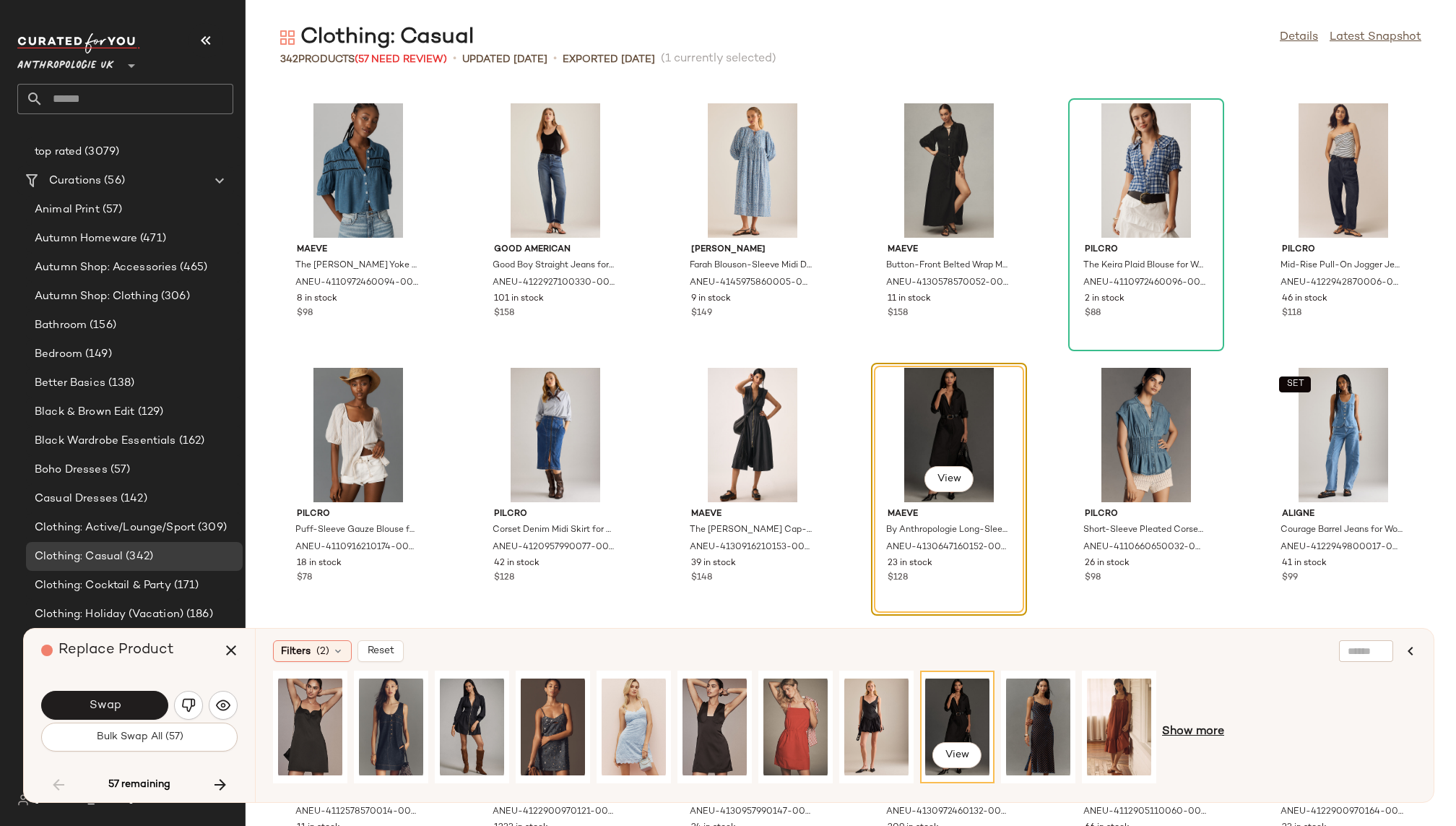
click at [1174, 730] on span "Show more" at bounding box center [1193, 732] width 62 height 17
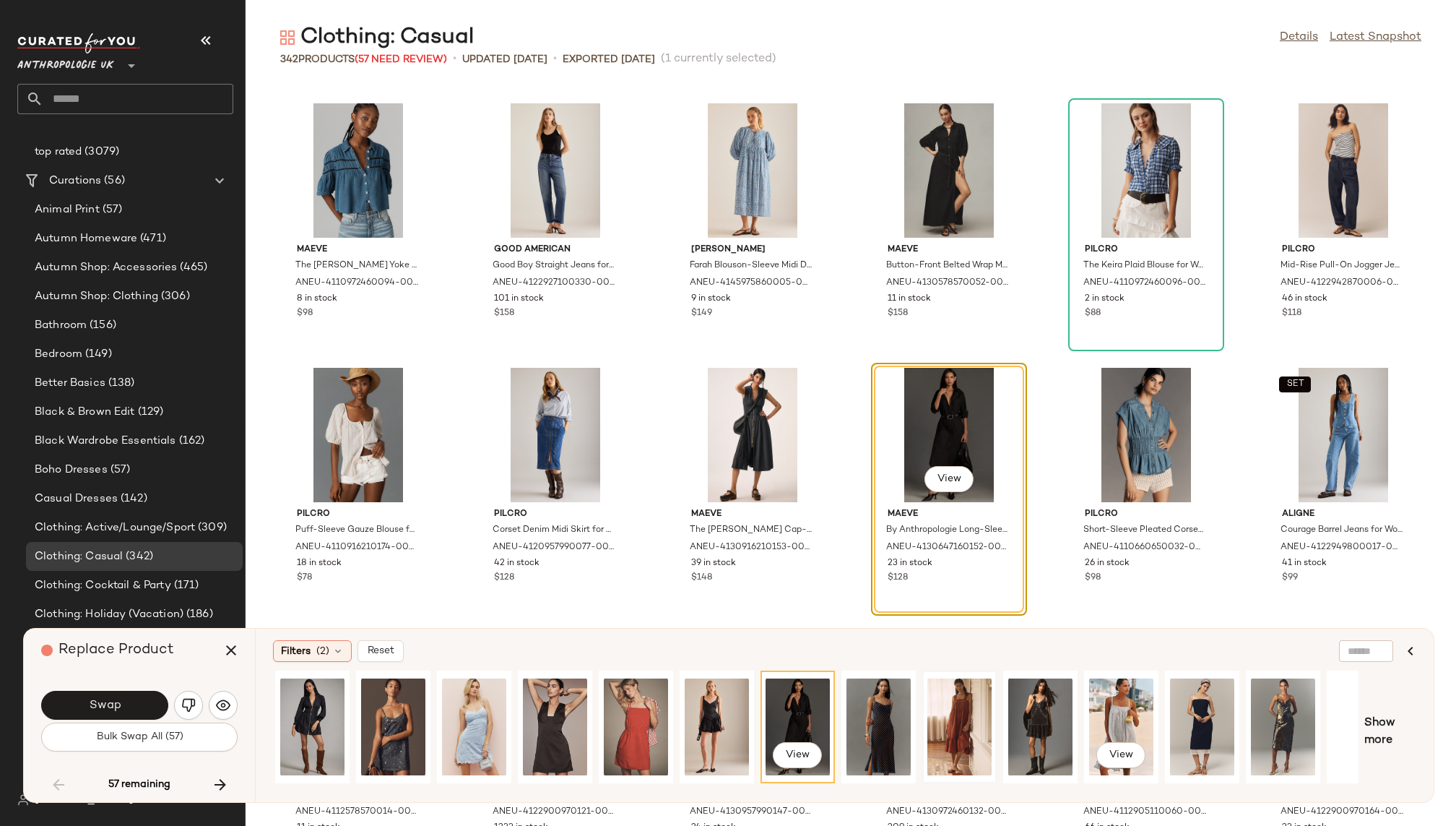
scroll to position [0, 202]
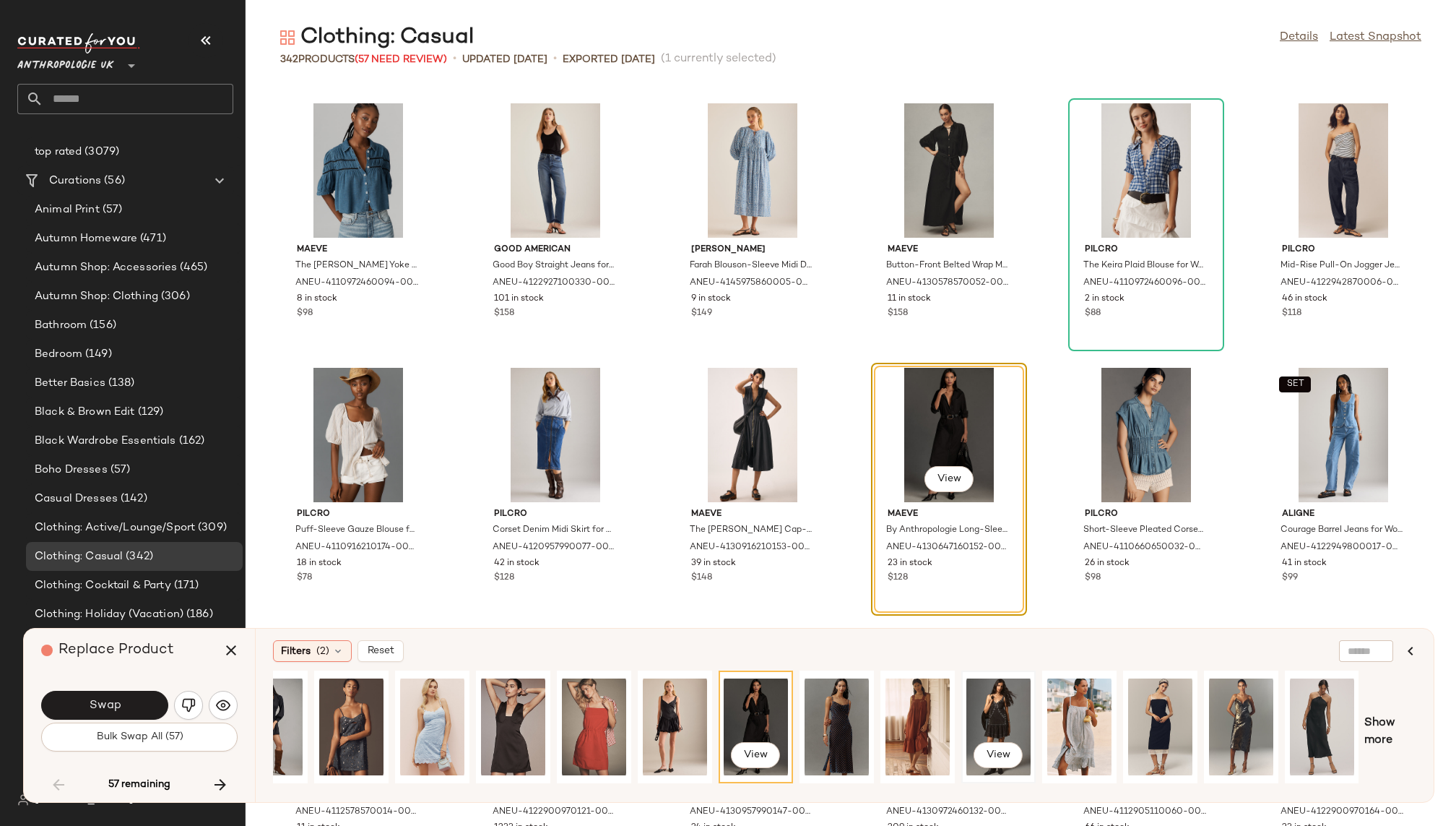
click at [995, 707] on div "View" at bounding box center [998, 726] width 64 height 103
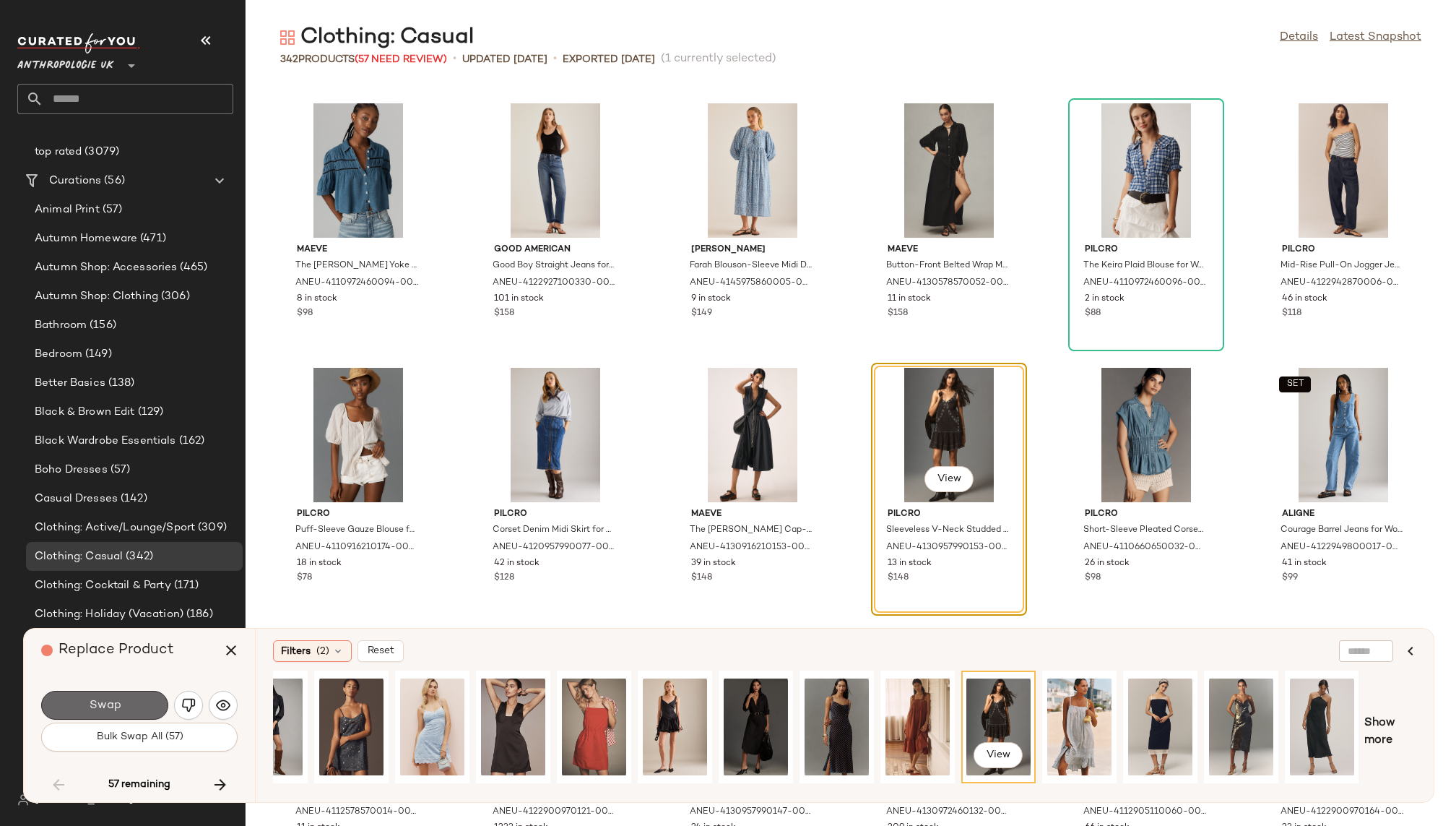
click at [144, 707] on button "Swap" at bounding box center [105, 705] width 127 height 29
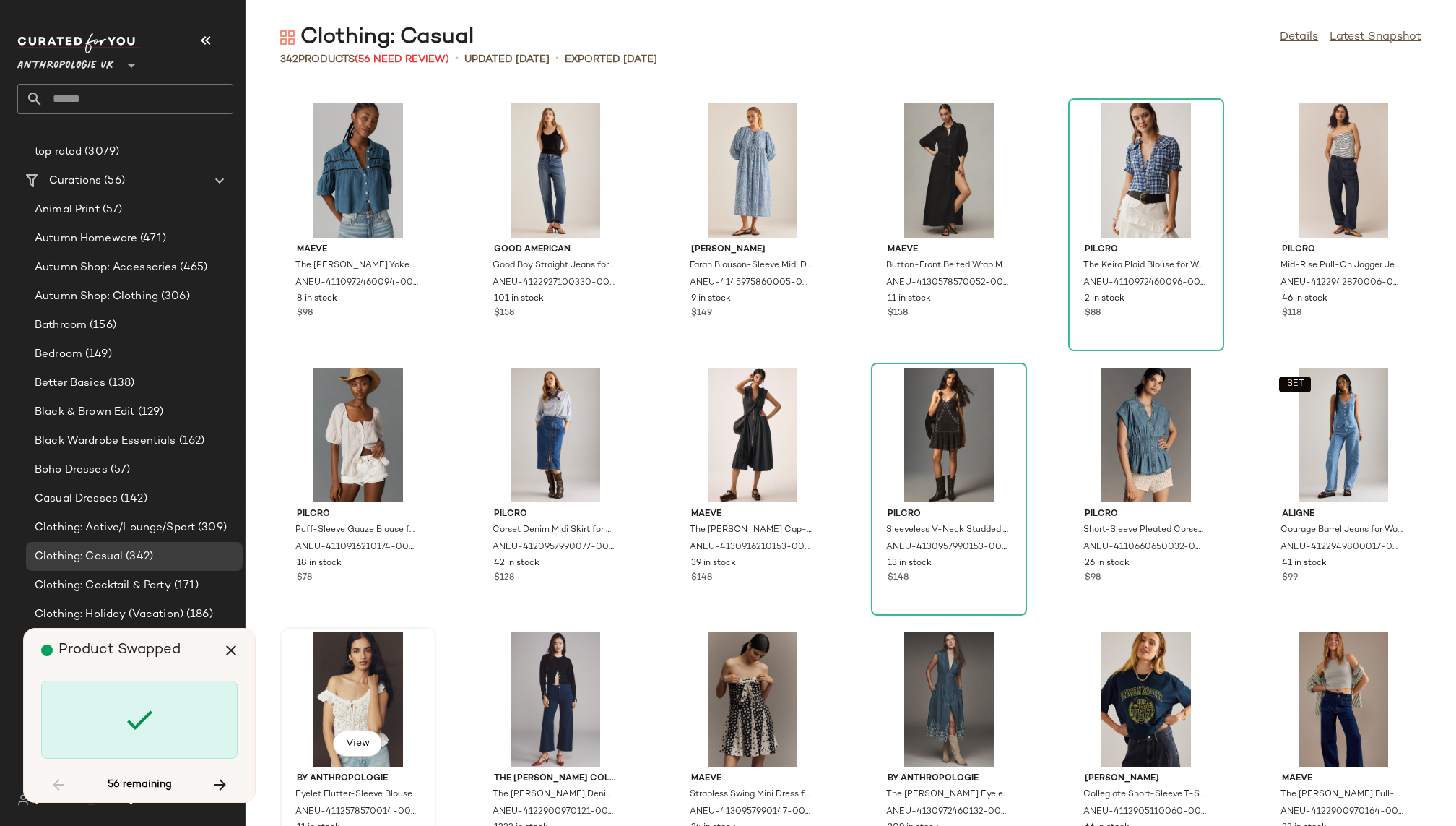
scroll to position [4761, 0]
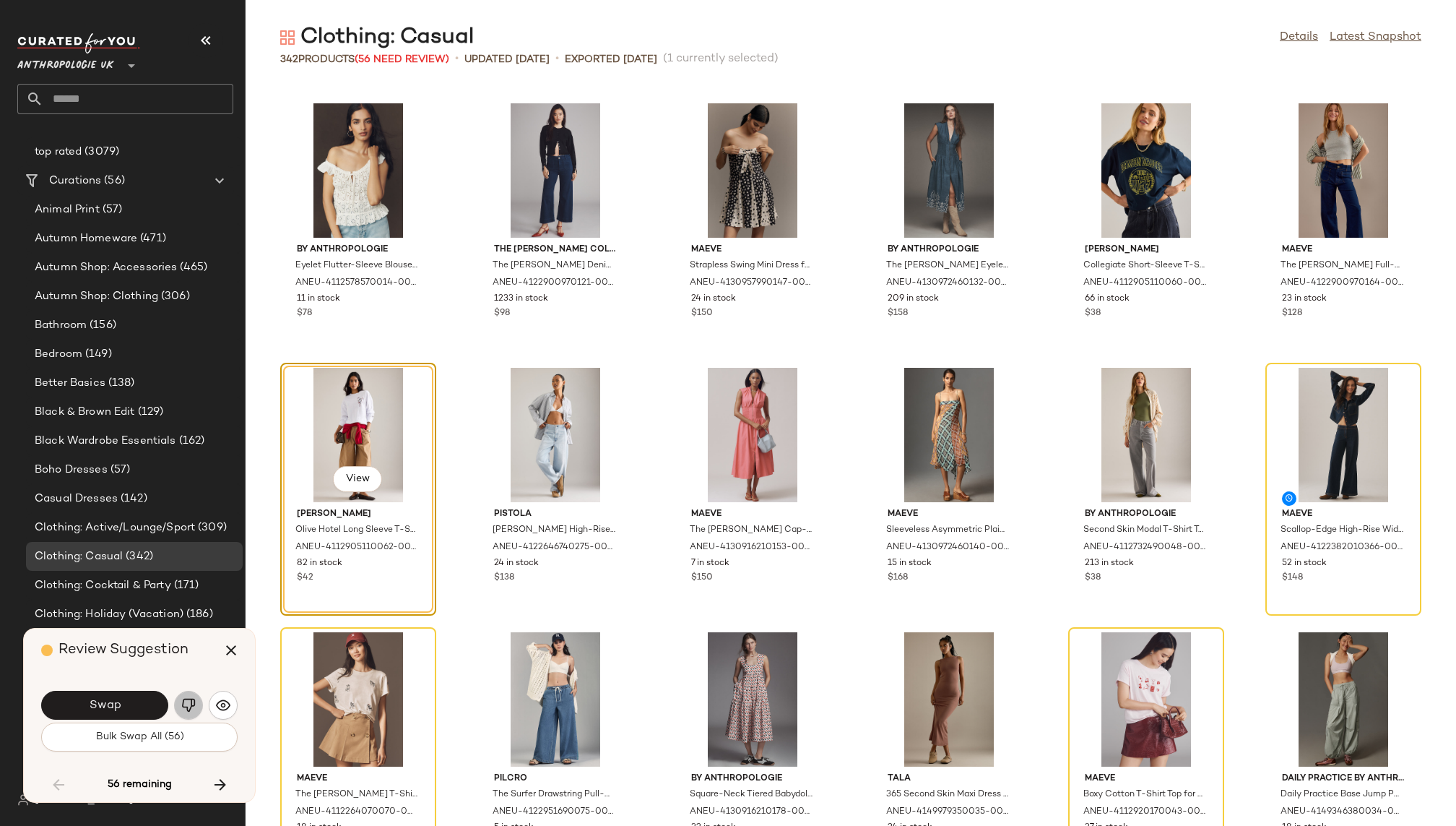
click at [194, 698] on img "button" at bounding box center [188, 705] width 14 height 14
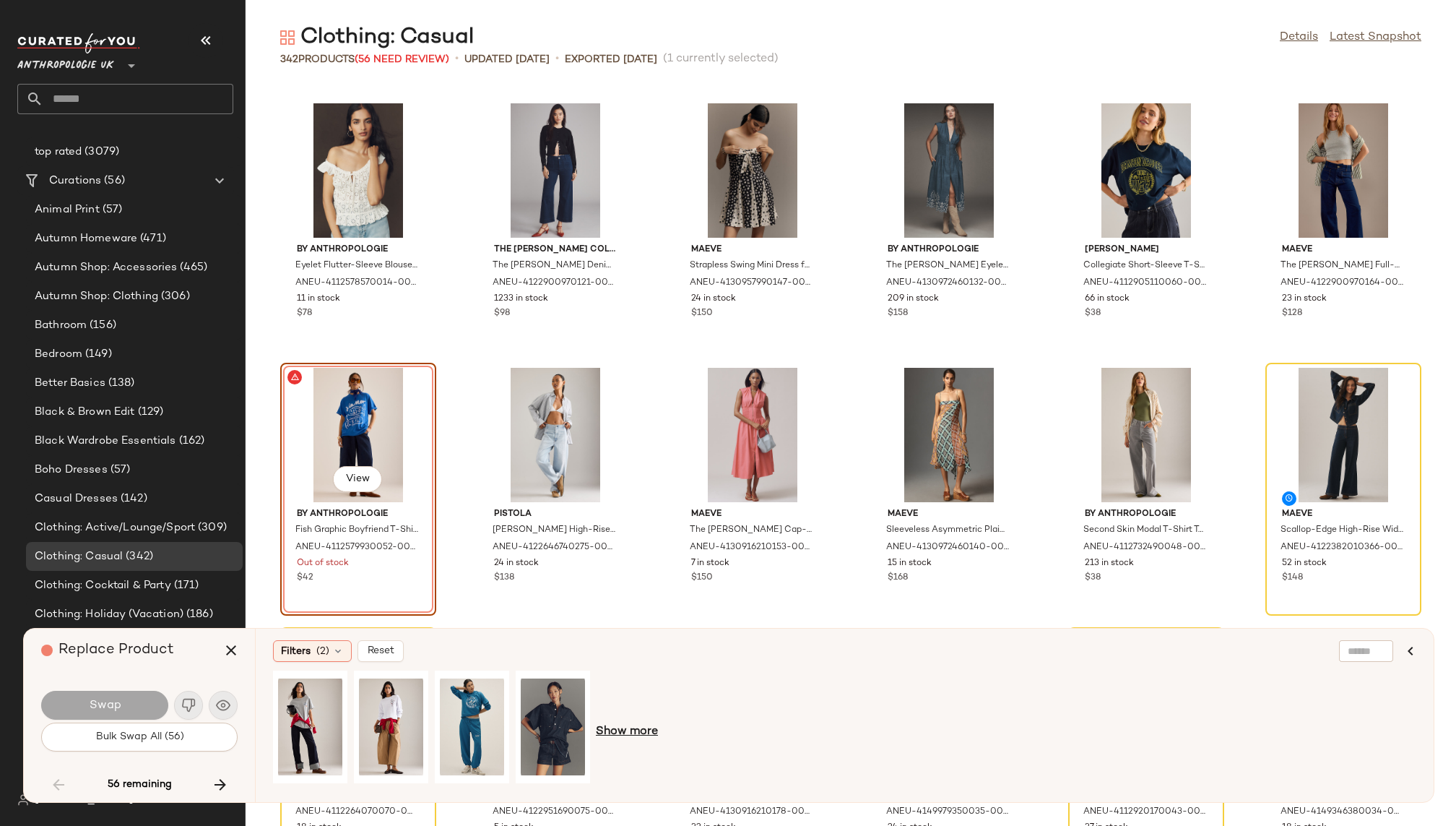
click at [615, 729] on span "Show more" at bounding box center [627, 732] width 62 height 17
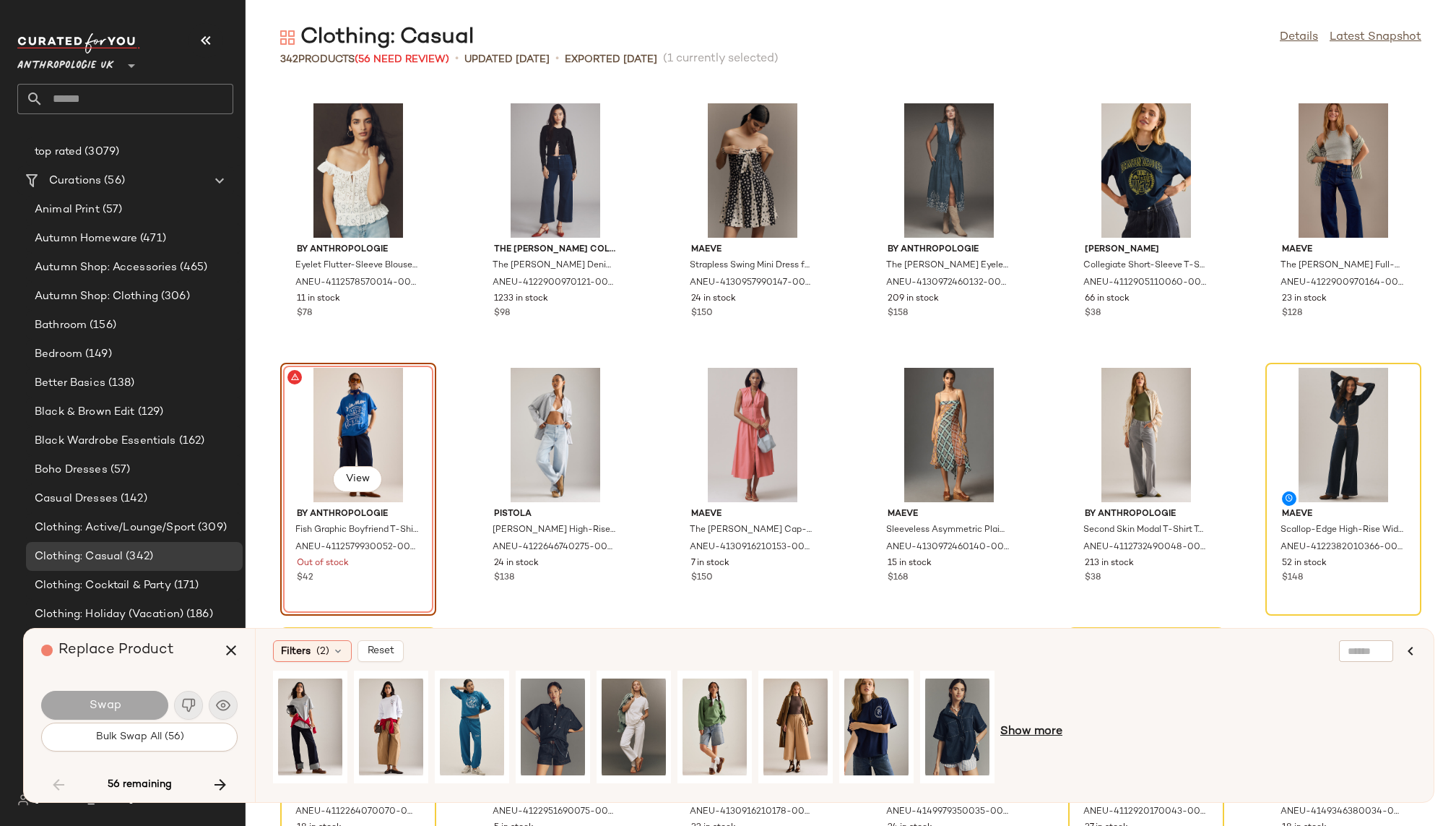
click at [1035, 729] on span "Show more" at bounding box center [1031, 732] width 62 height 17
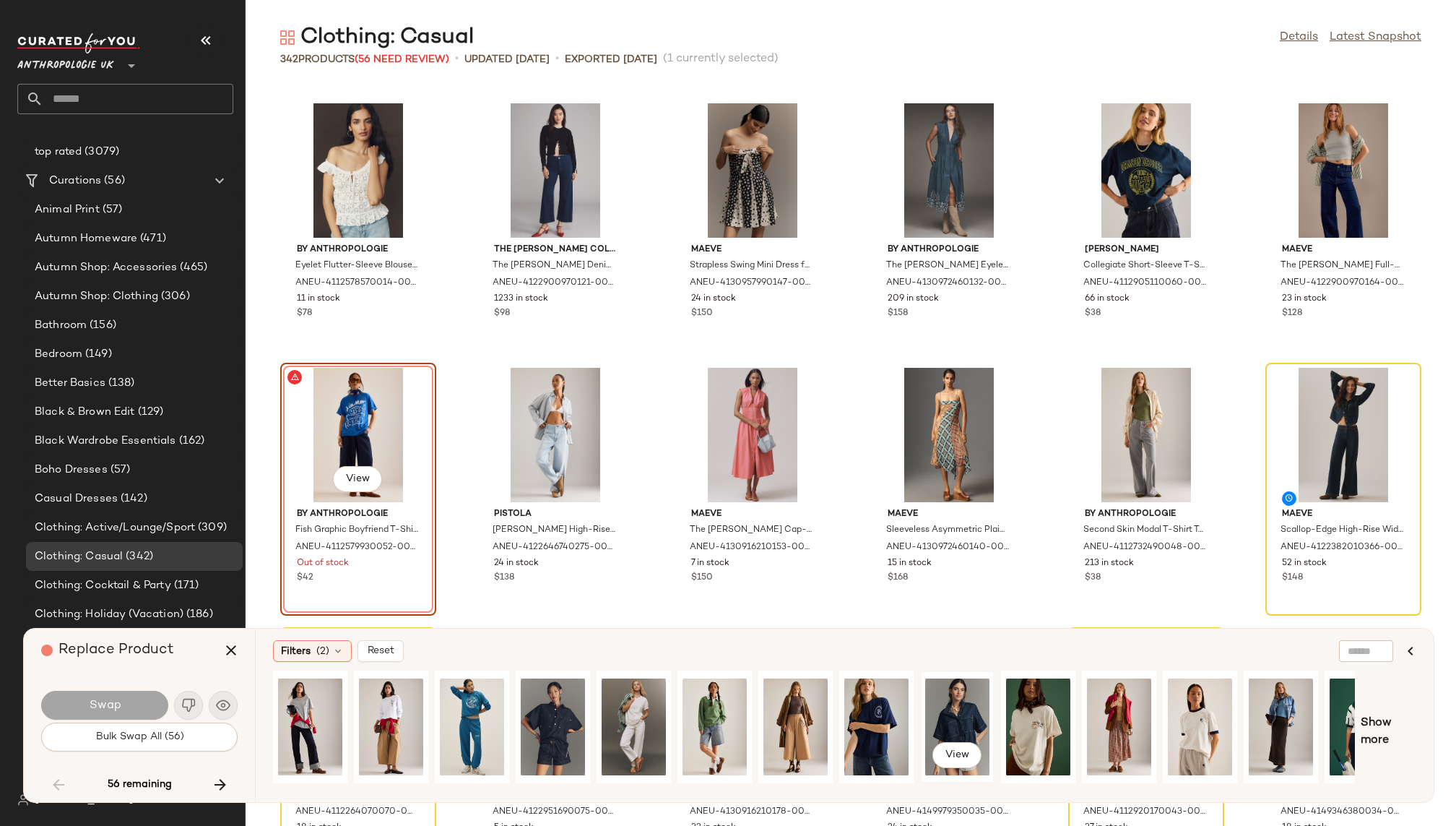
click at [965, 704] on div "View" at bounding box center [957, 726] width 64 height 103
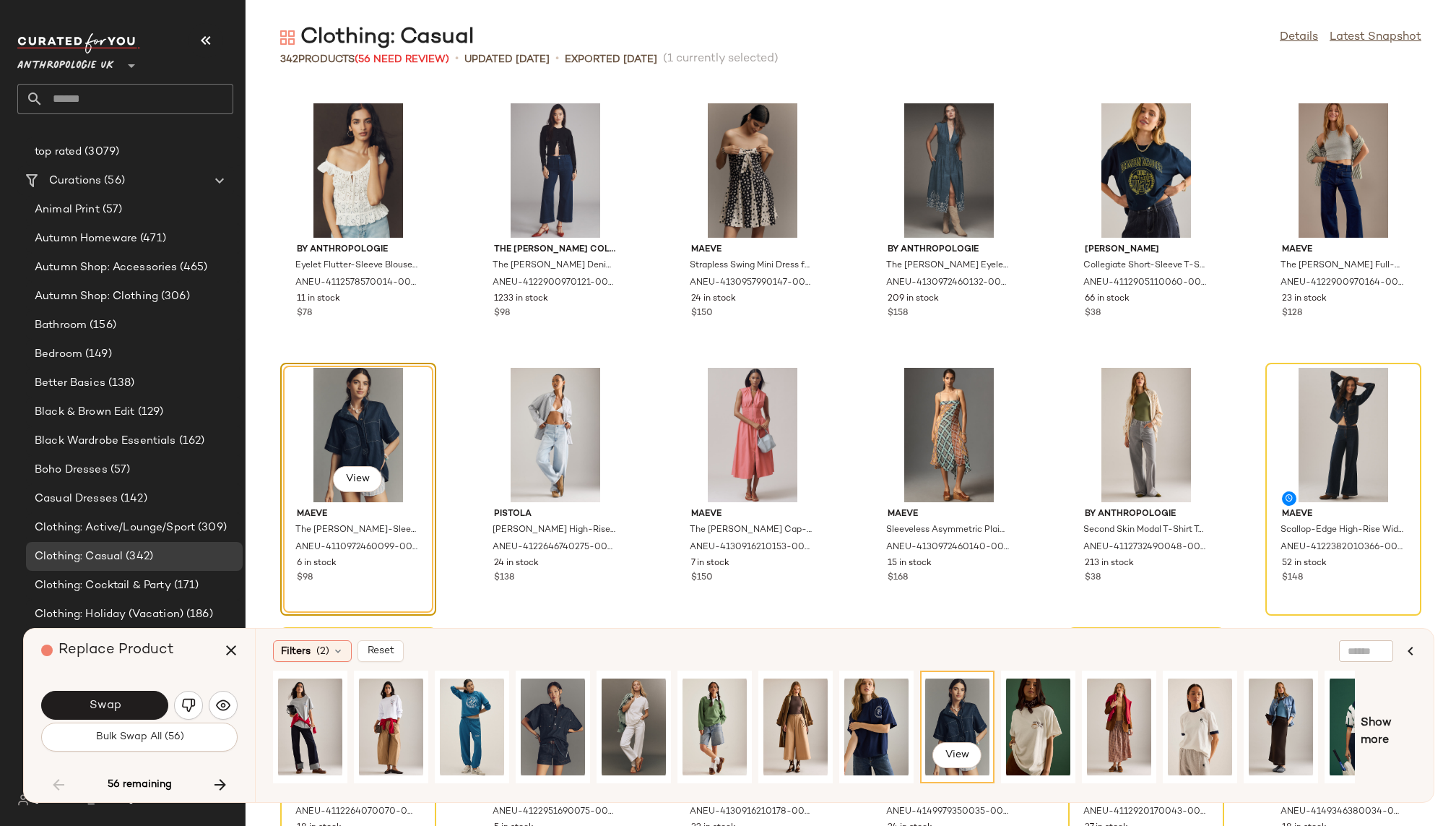
scroll to position [0, 123]
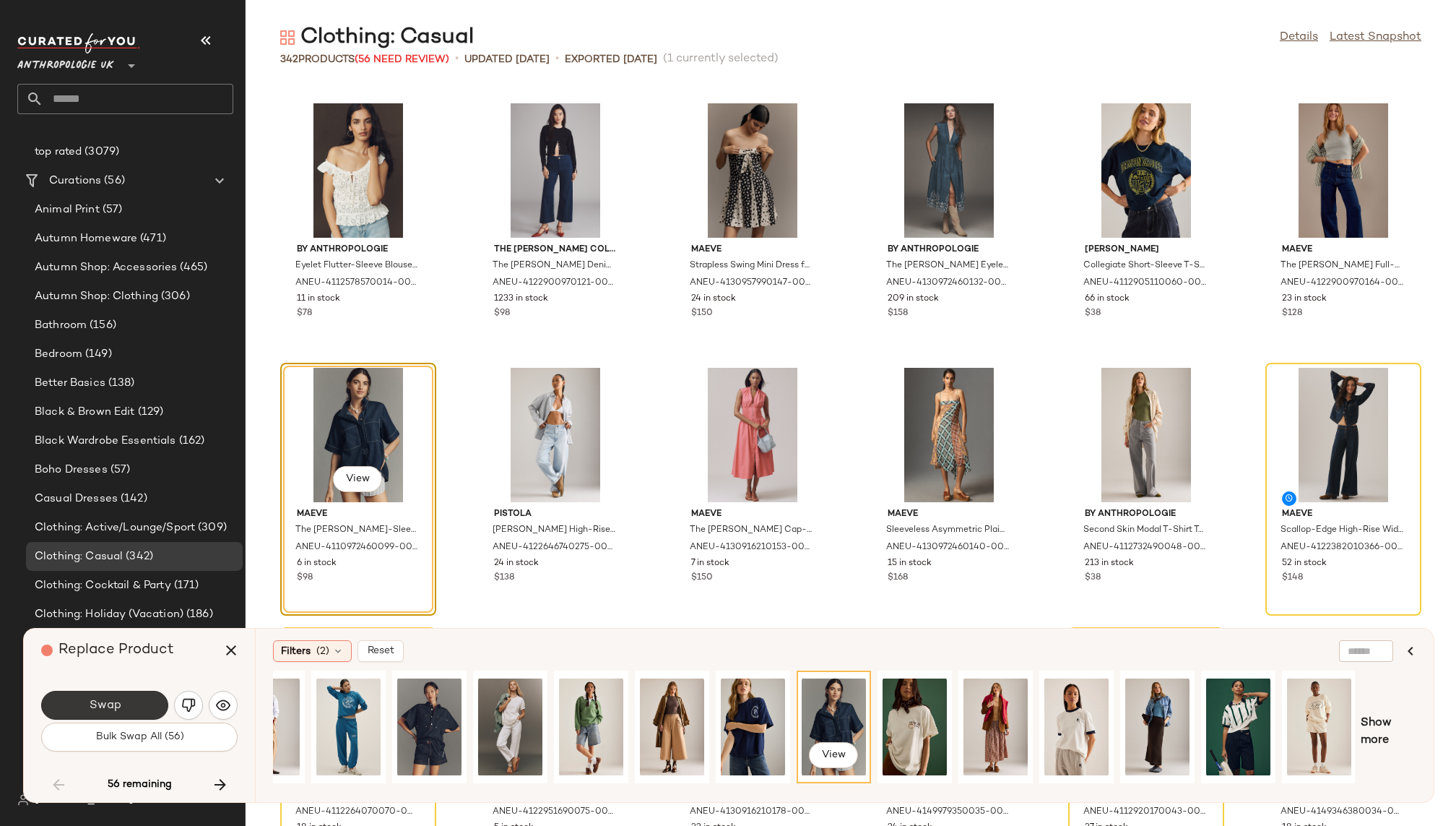
click at [137, 705] on button "Swap" at bounding box center [105, 705] width 127 height 29
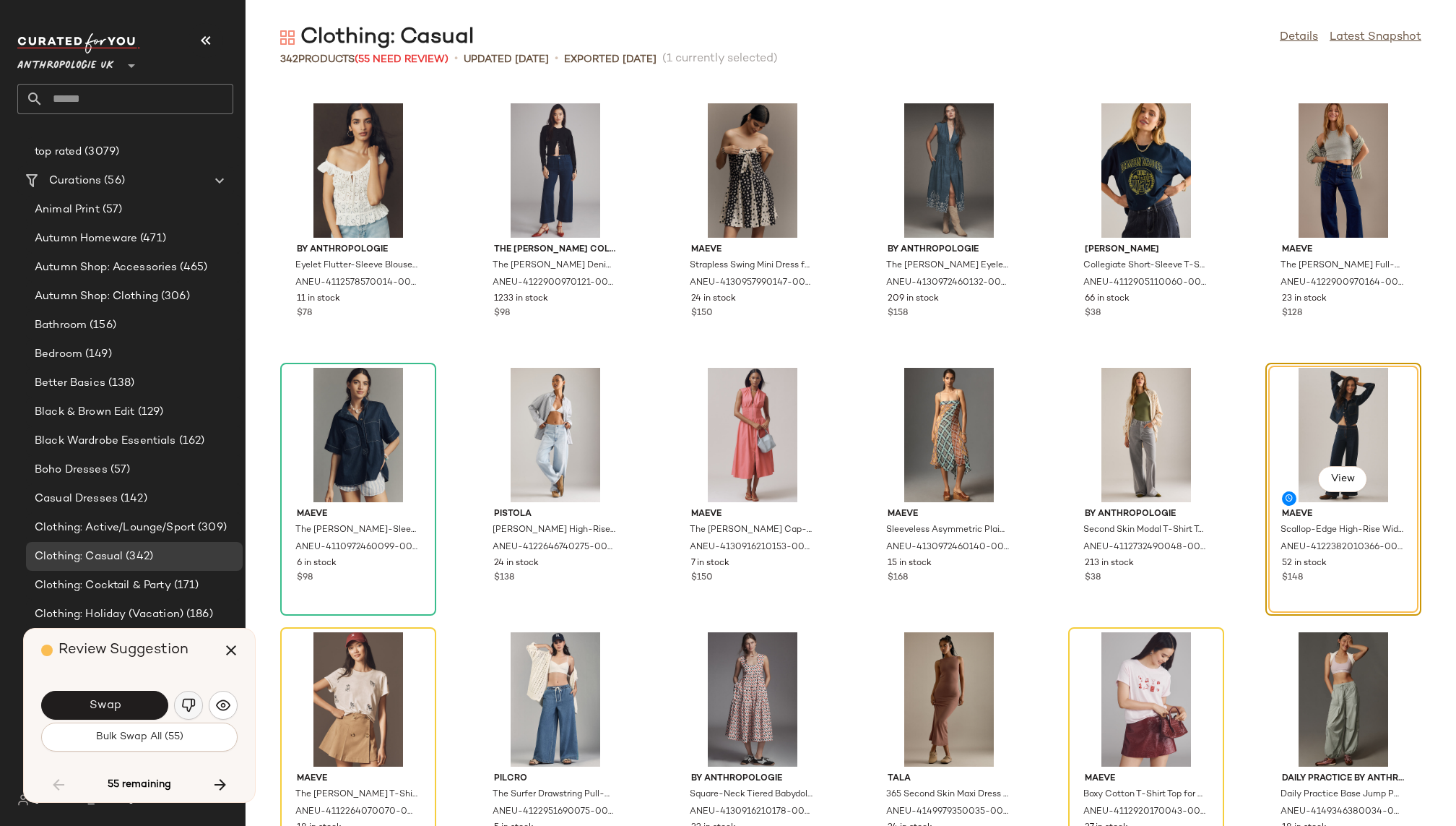
click at [194, 708] on img "button" at bounding box center [188, 705] width 14 height 14
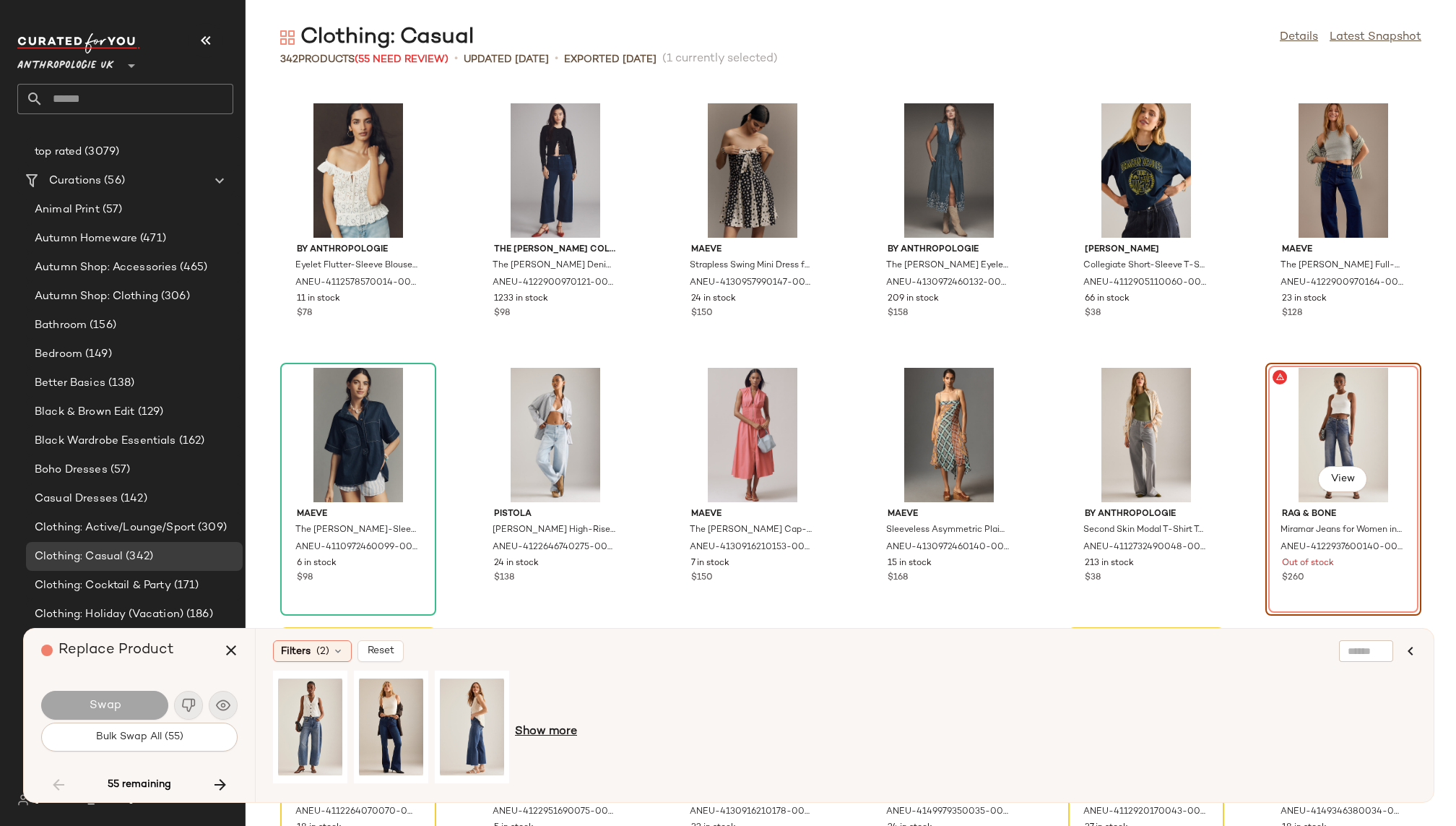
click at [528, 728] on span "Show more" at bounding box center [546, 732] width 62 height 17
click at [311, 704] on div "View" at bounding box center [310, 726] width 64 height 103
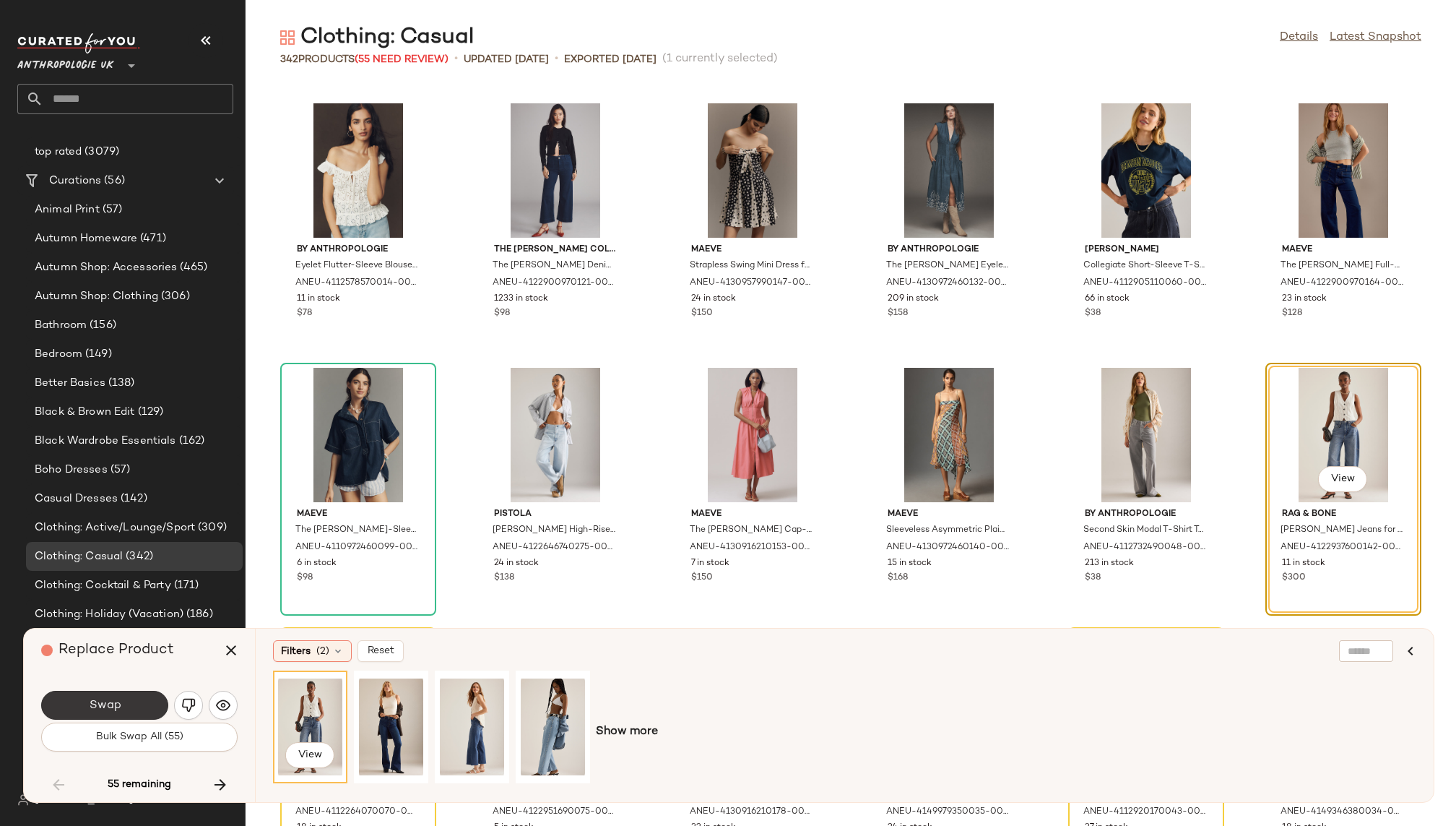
click at [129, 703] on button "Swap" at bounding box center [105, 705] width 127 height 29
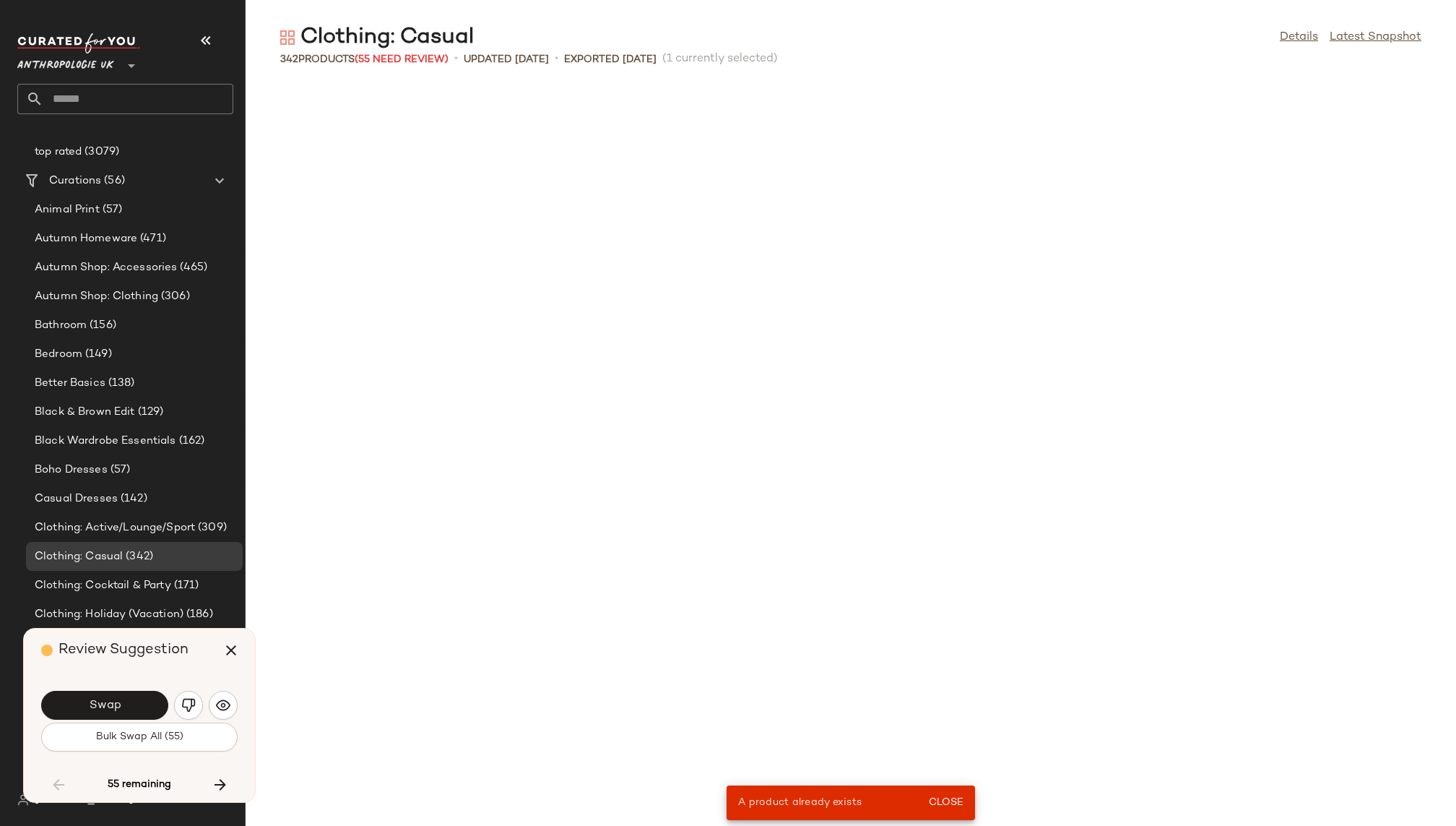
scroll to position [529, 0]
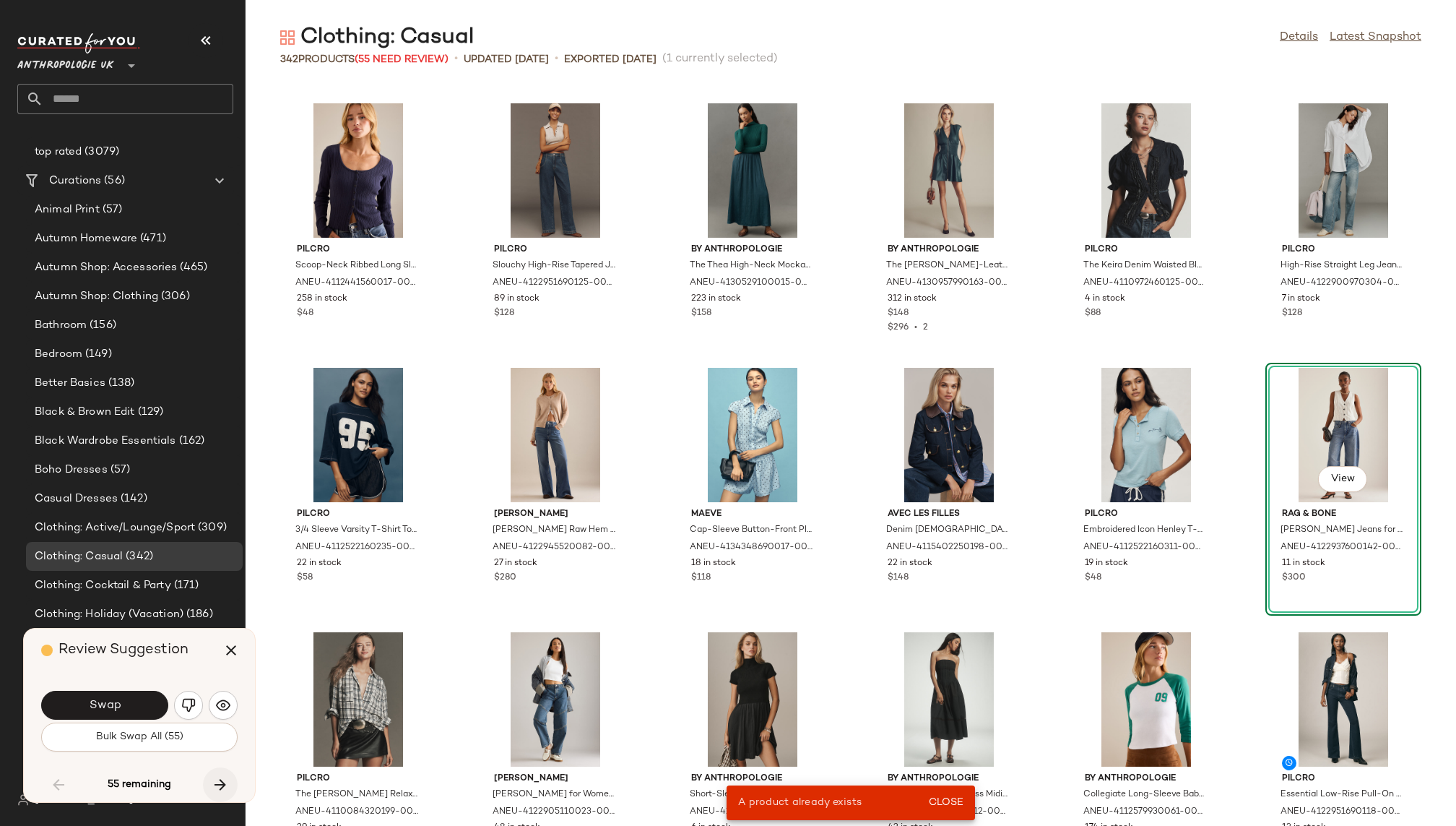
click at [215, 774] on button "button" at bounding box center [220, 785] width 34 height 34
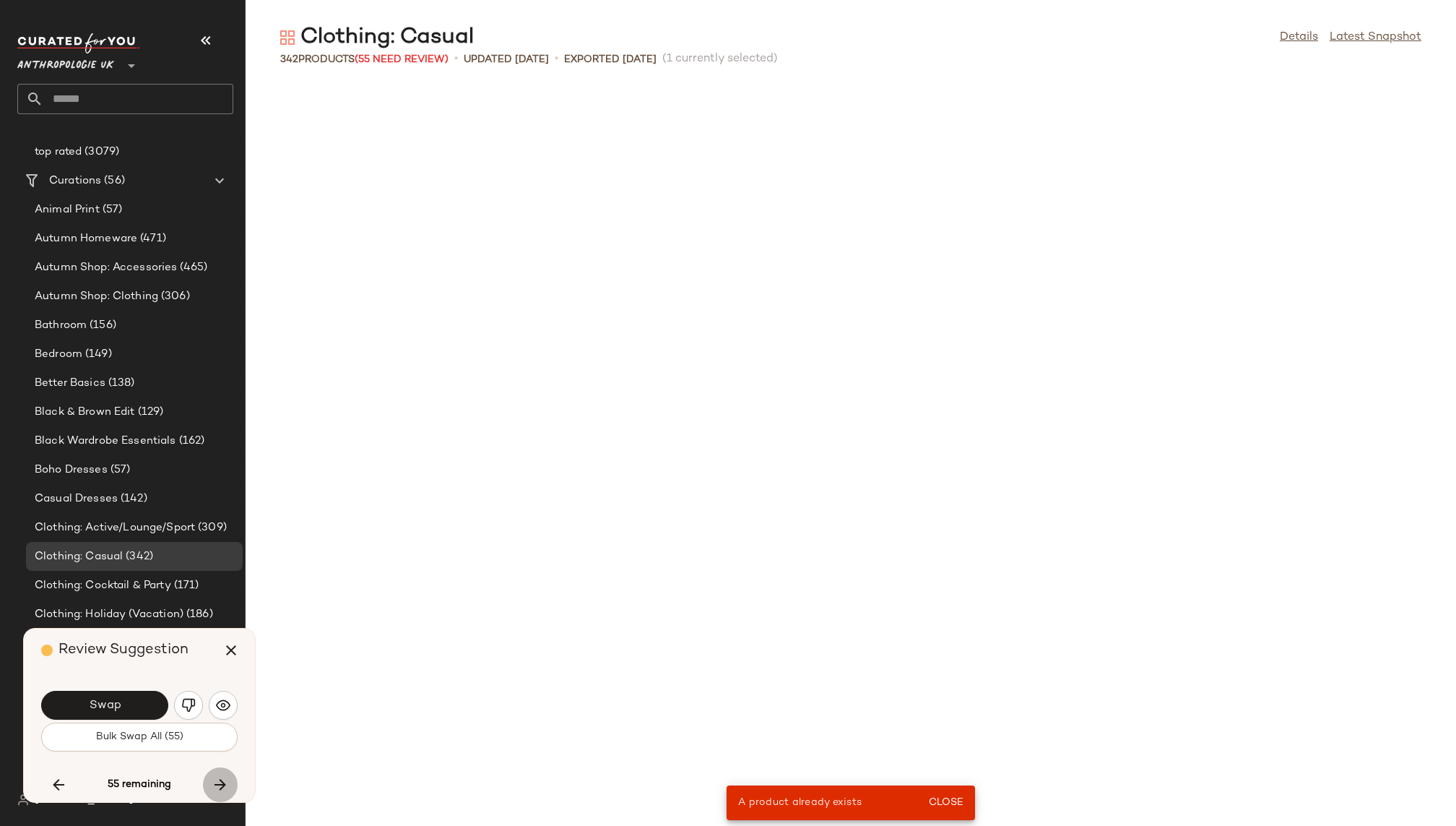
scroll to position [5026, 0]
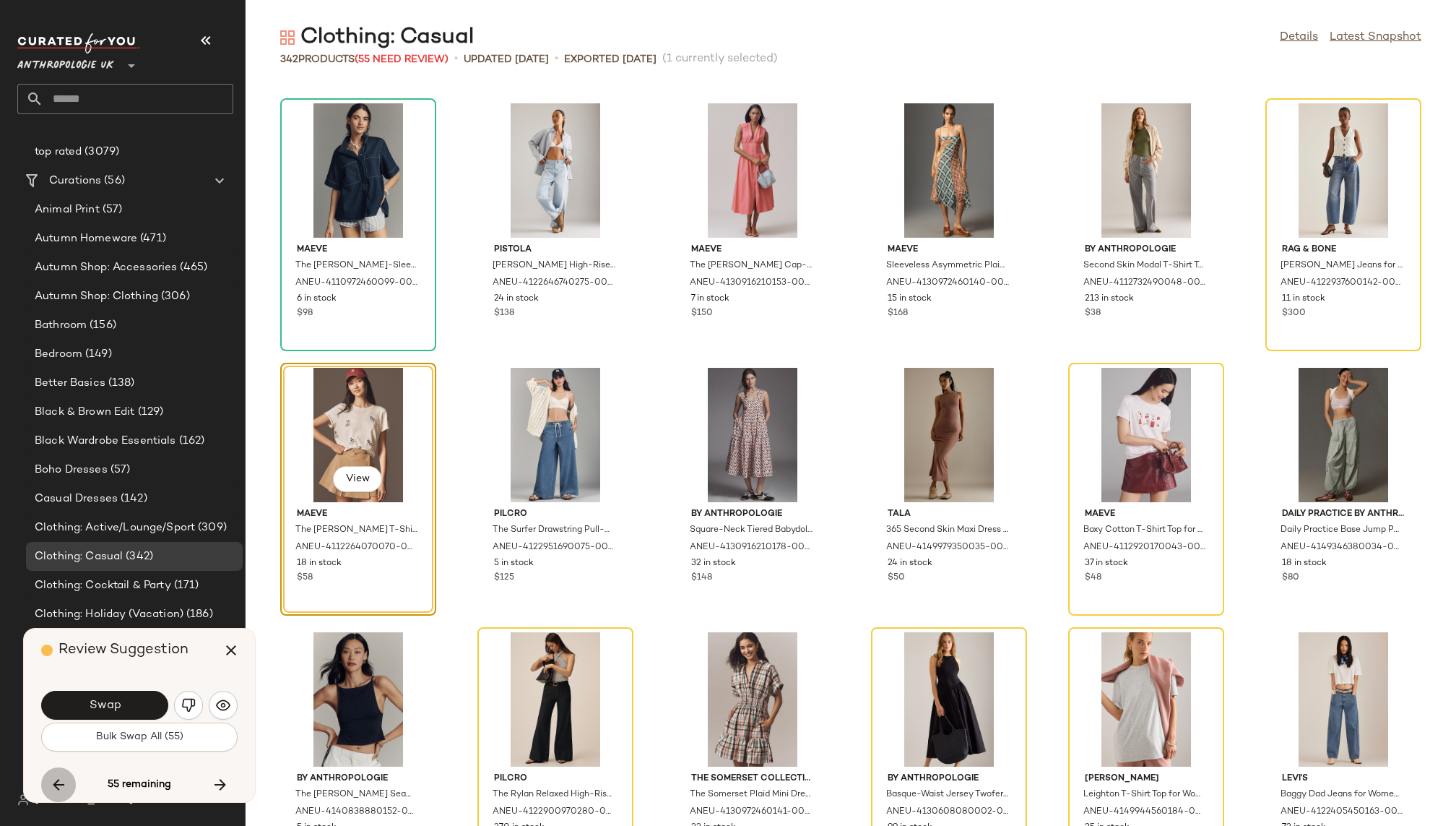
click at [61, 779] on icon "button" at bounding box center [58, 784] width 17 height 17
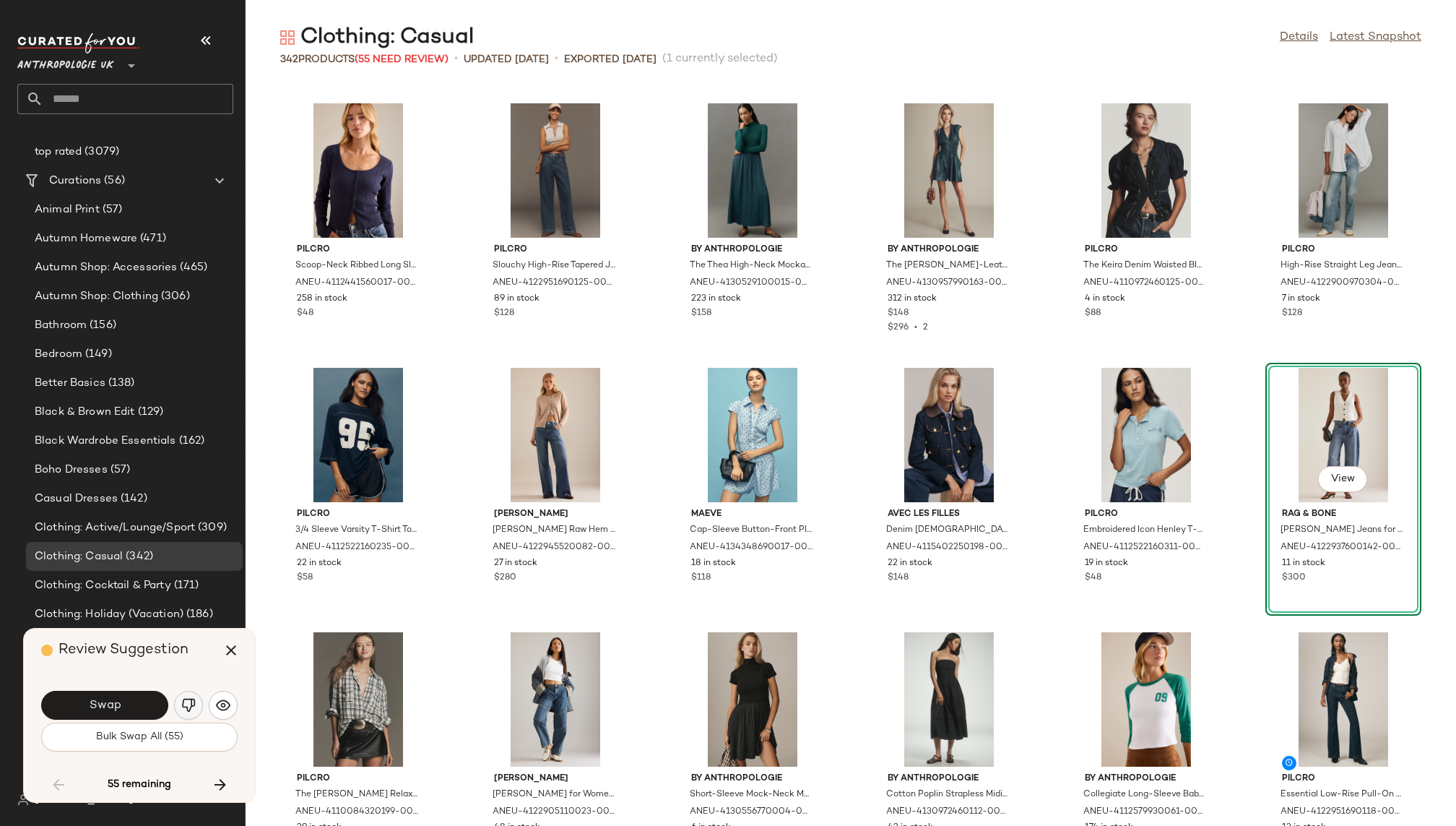
click at [193, 708] on img "button" at bounding box center [188, 705] width 14 height 14
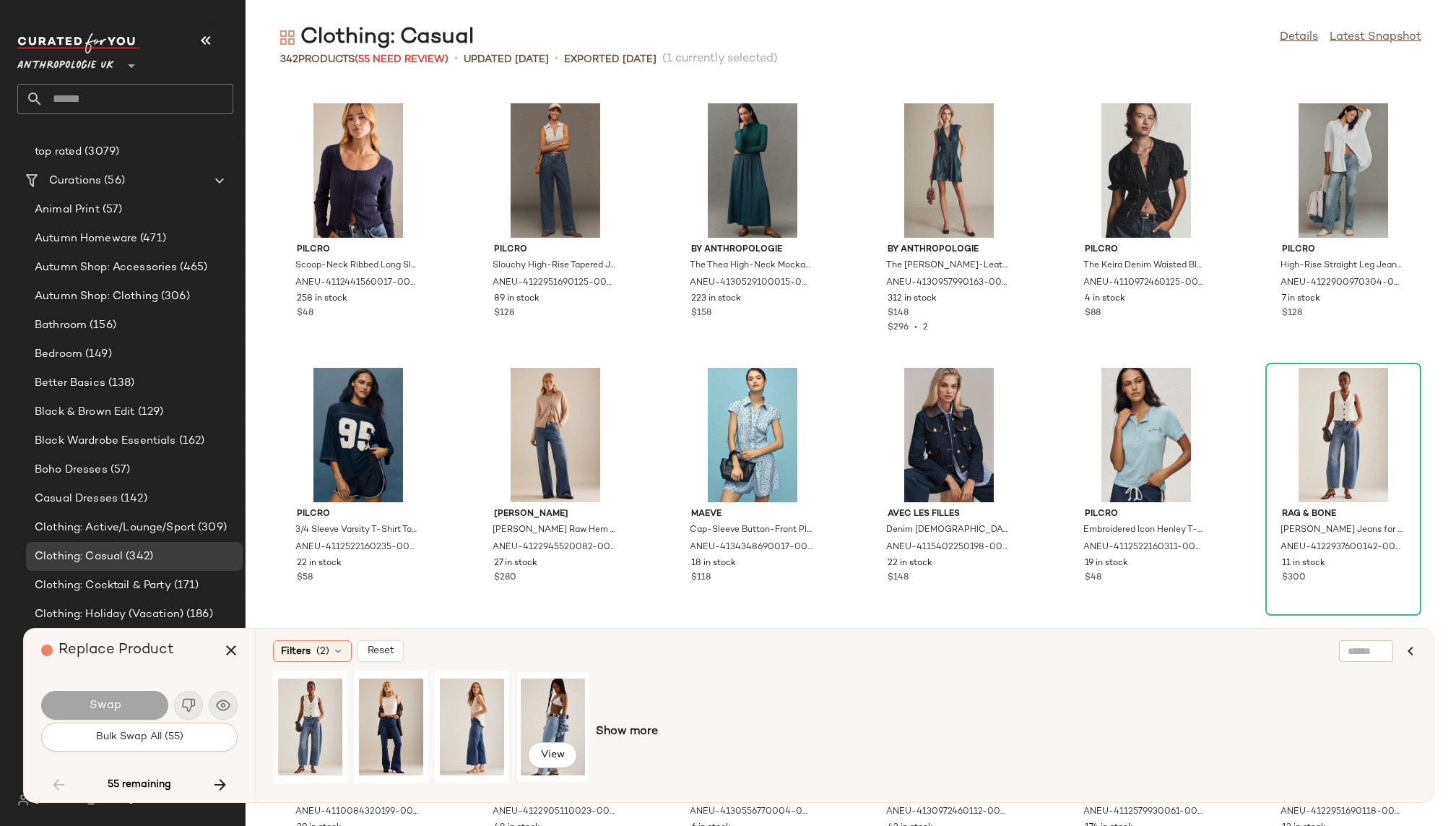
click at [527, 711] on div "View" at bounding box center [553, 726] width 64 height 103
click at [632, 721] on div "View Show more" at bounding box center [844, 732] width 1143 height 123
click at [632, 730] on span "Show more" at bounding box center [627, 732] width 62 height 17
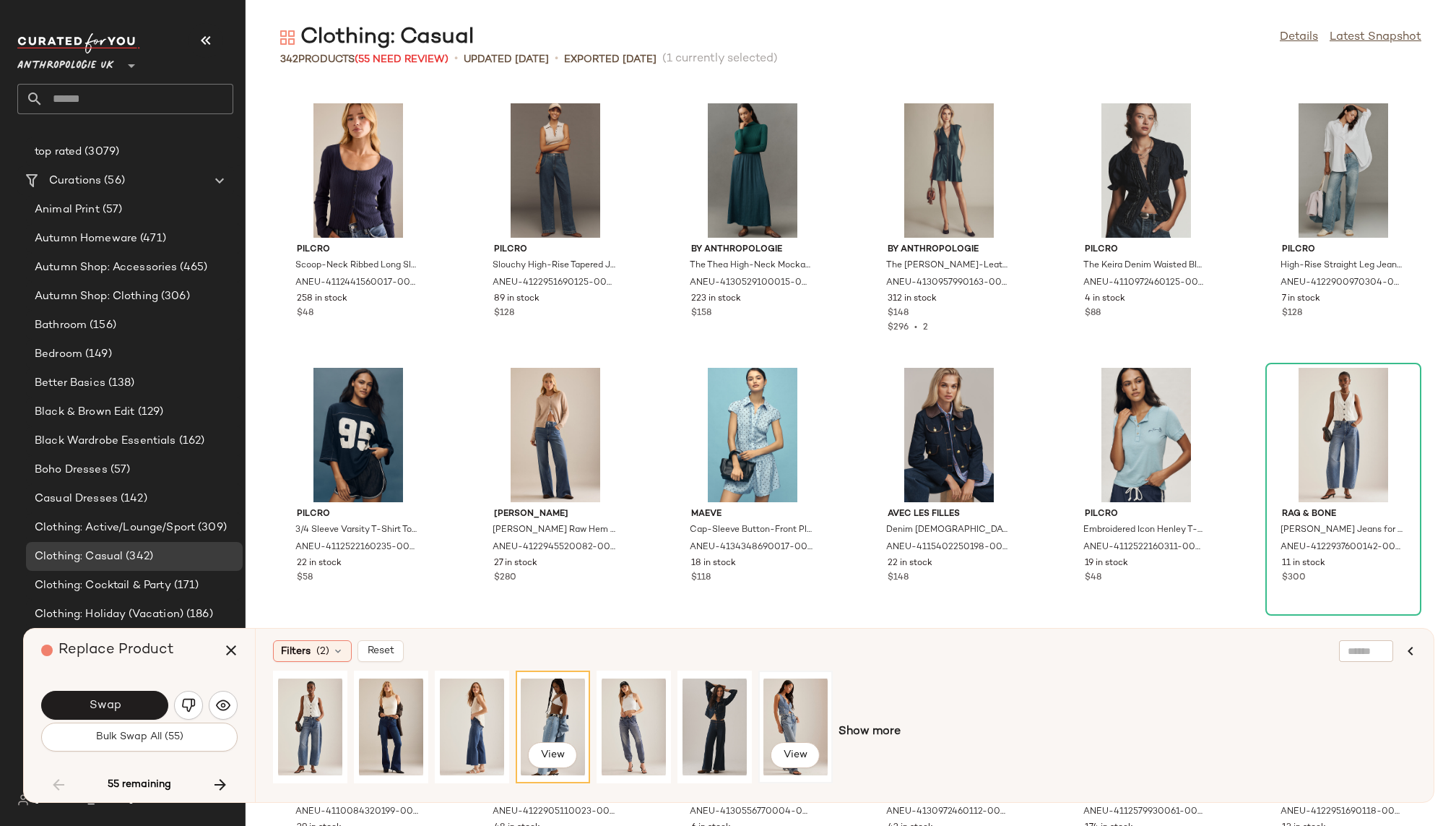
click at [781, 715] on div "View" at bounding box center [796, 726] width 64 height 103
click at [647, 706] on div "View" at bounding box center [634, 726] width 64 height 103
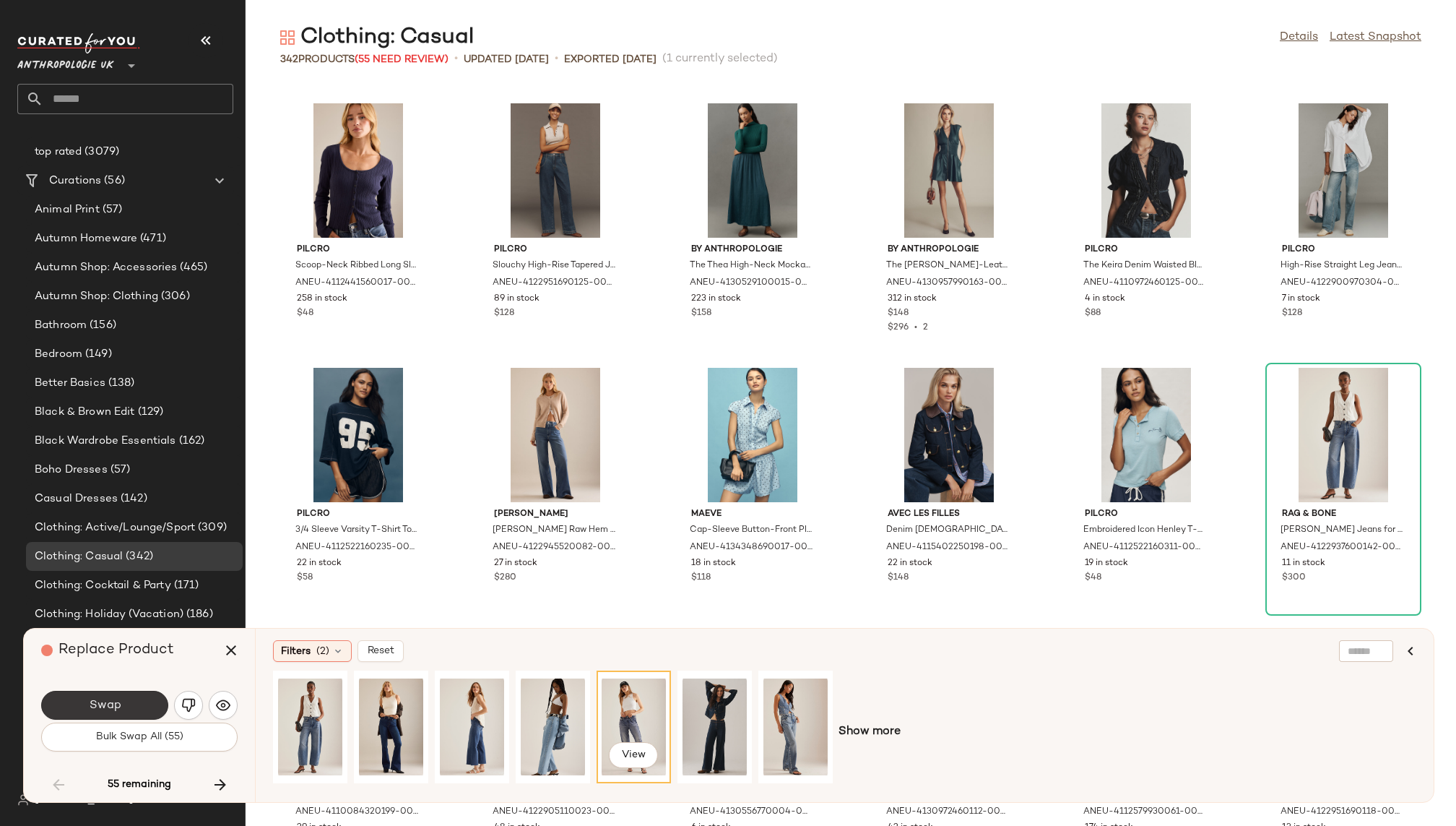
click at [115, 697] on button "Swap" at bounding box center [105, 705] width 127 height 29
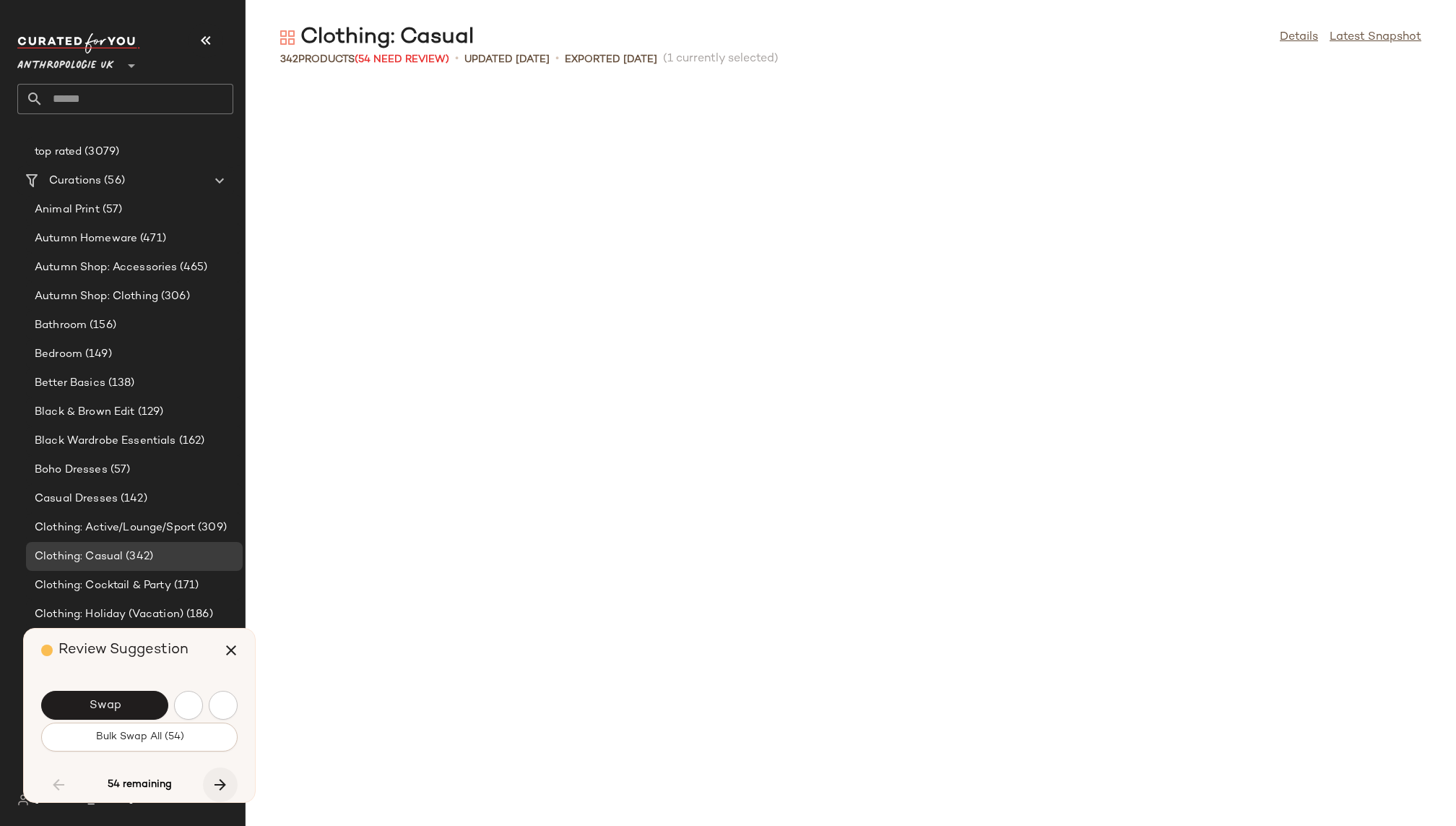
scroll to position [5026, 0]
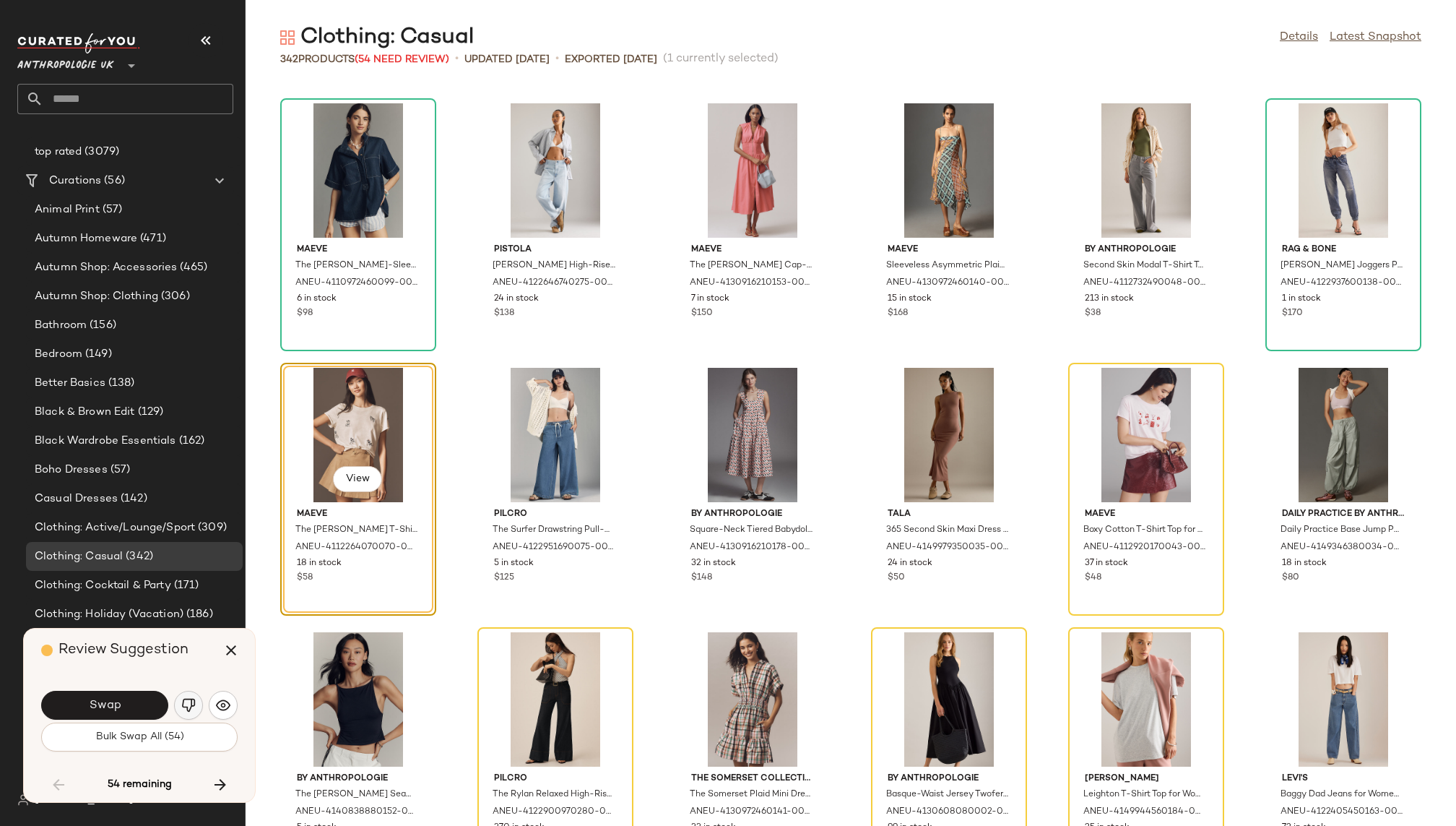
click at [185, 705] on img "button" at bounding box center [188, 705] width 14 height 14
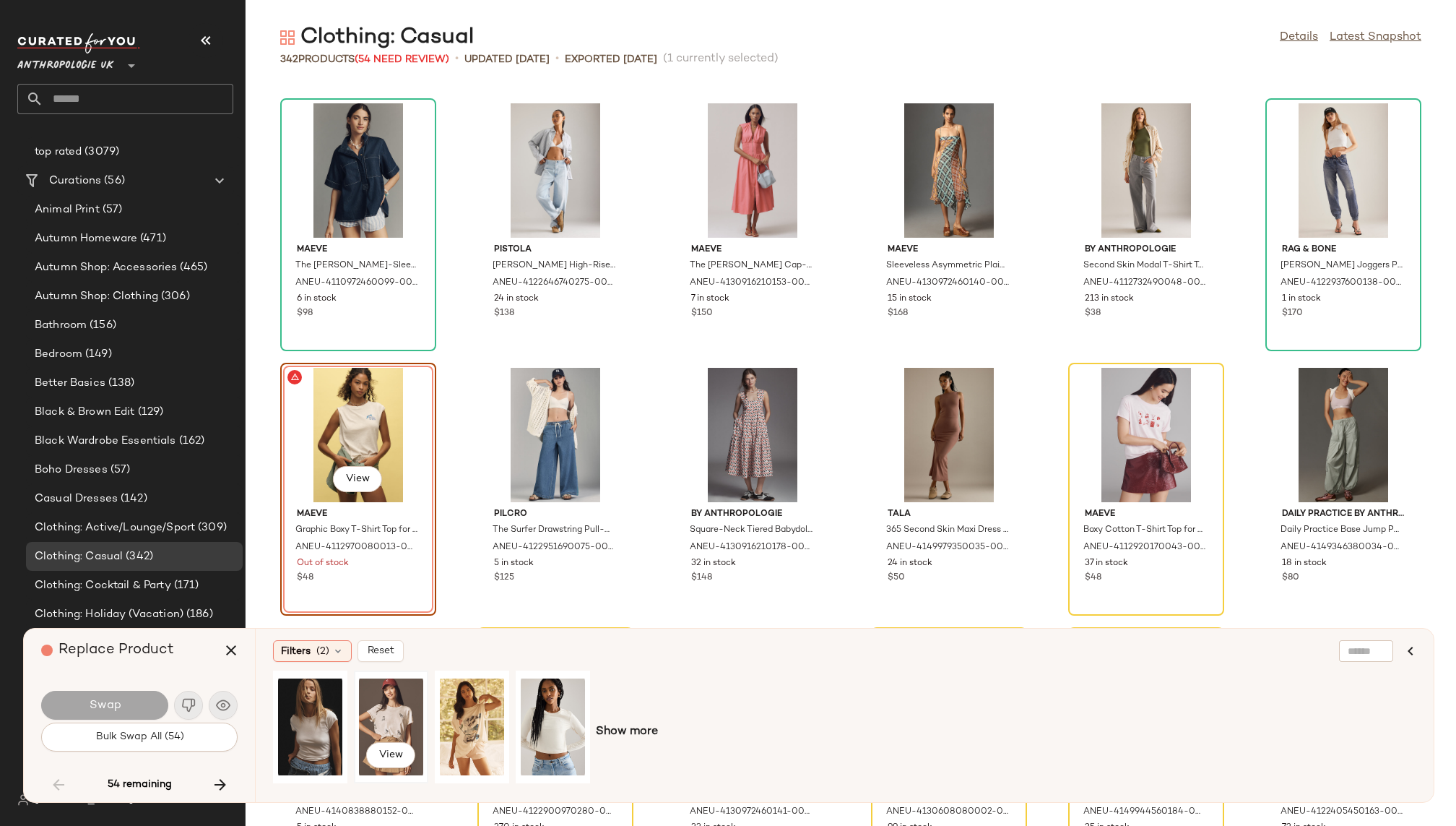
click at [385, 705] on div "View" at bounding box center [391, 726] width 64 height 103
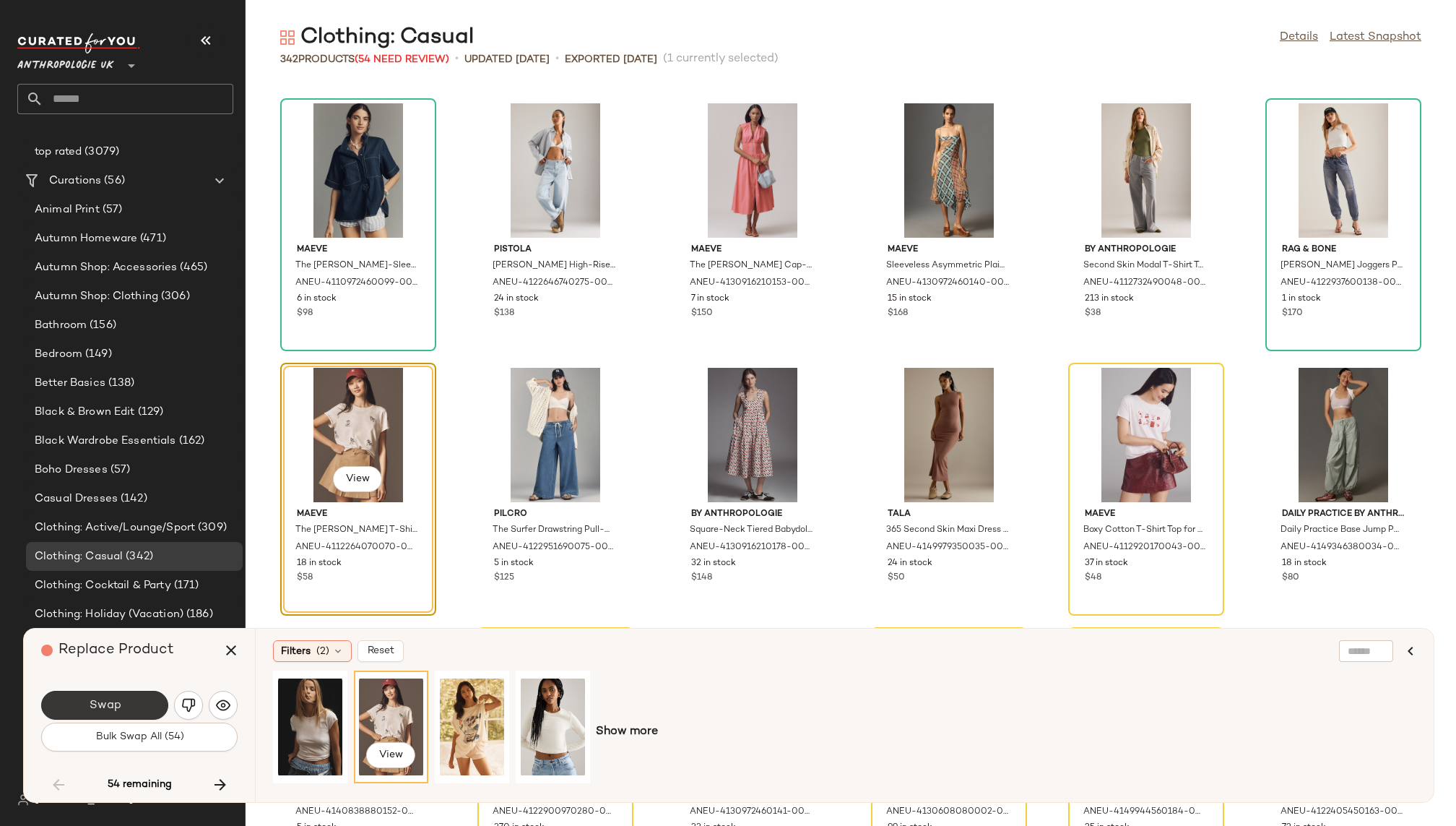
click at [137, 704] on button "Swap" at bounding box center [105, 705] width 127 height 29
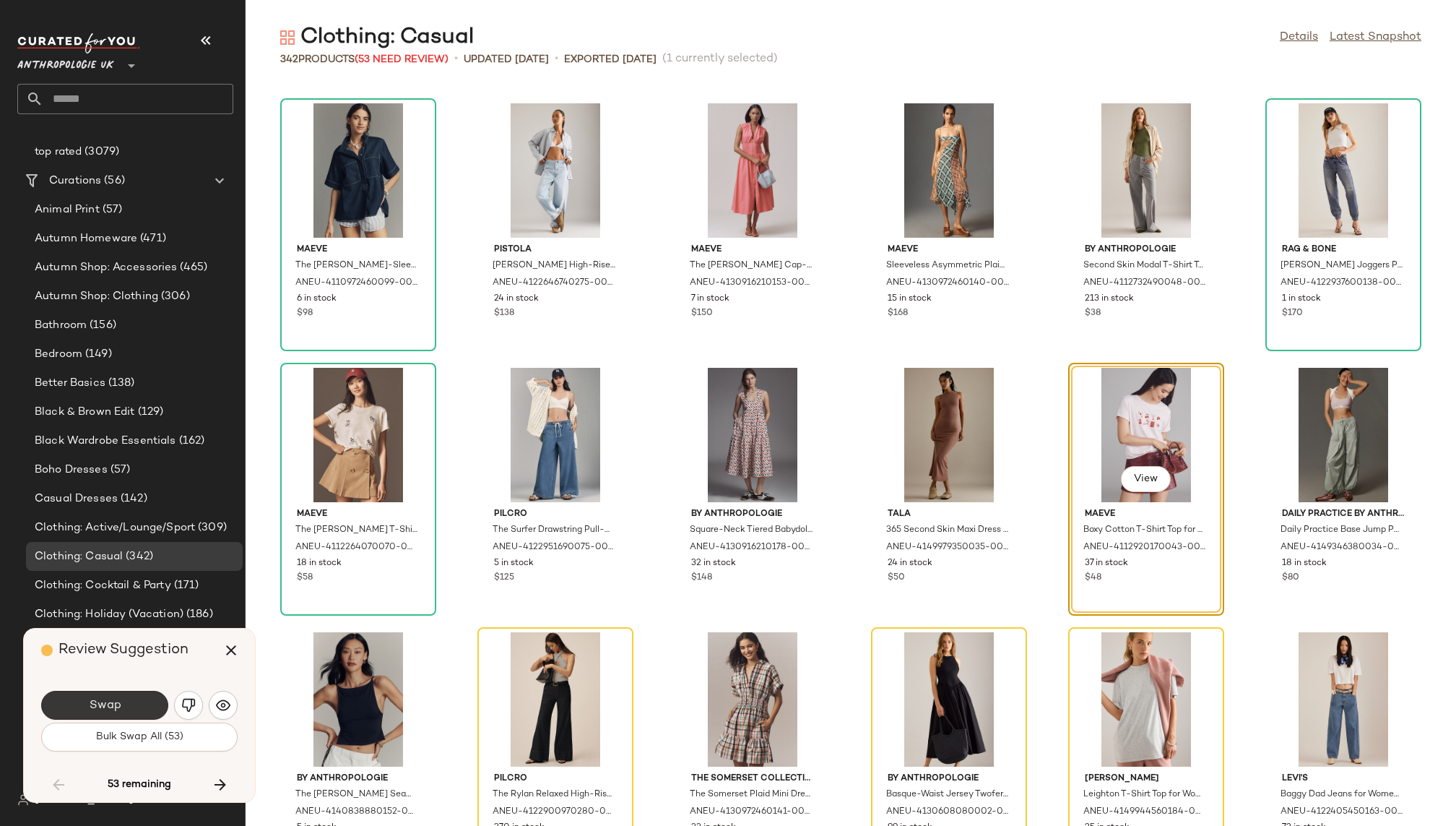
click at [113, 700] on span "Swap" at bounding box center [104, 706] width 32 height 13
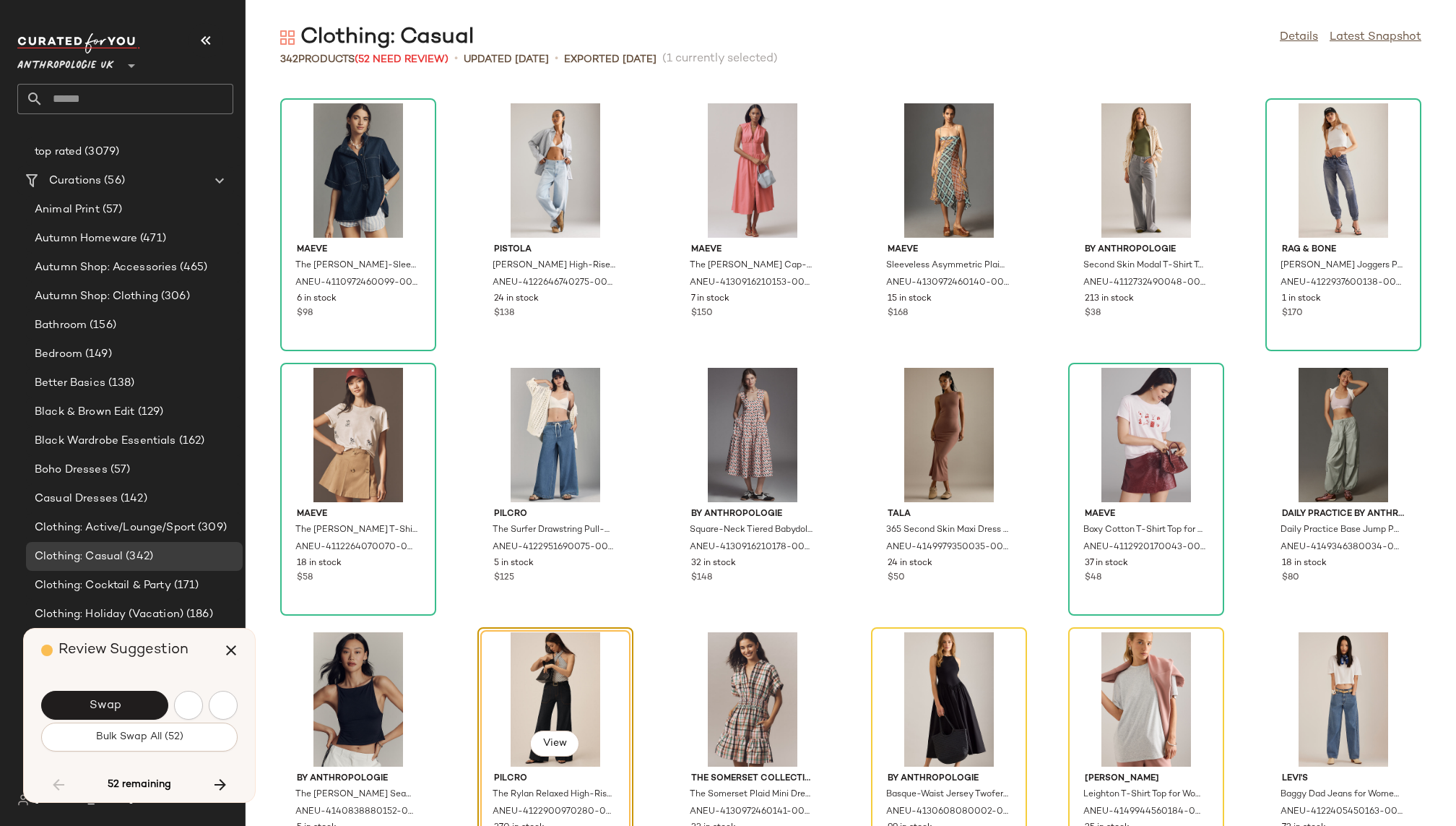
scroll to position [5290, 0]
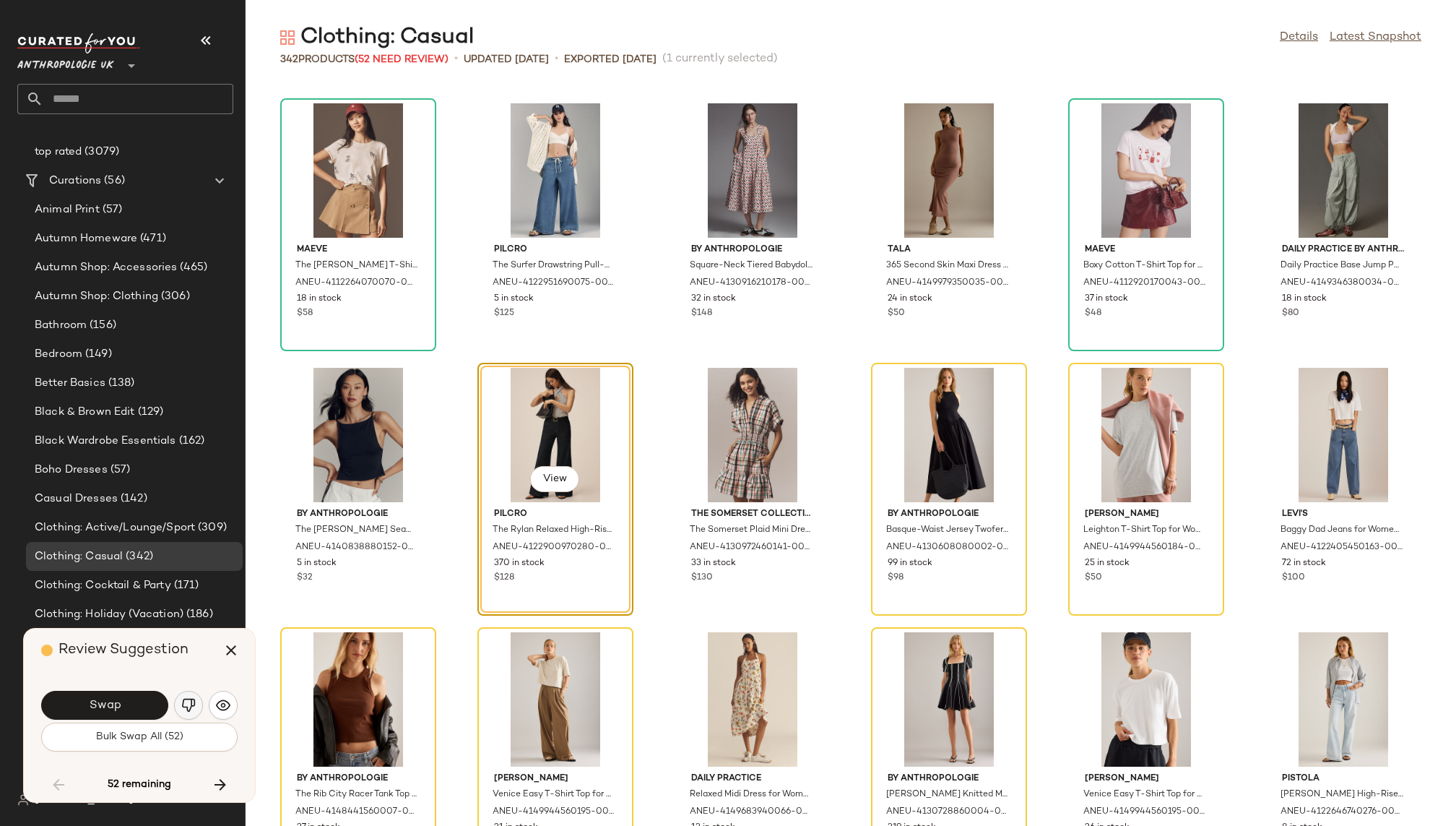
click at [194, 704] on img "button" at bounding box center [188, 705] width 14 height 14
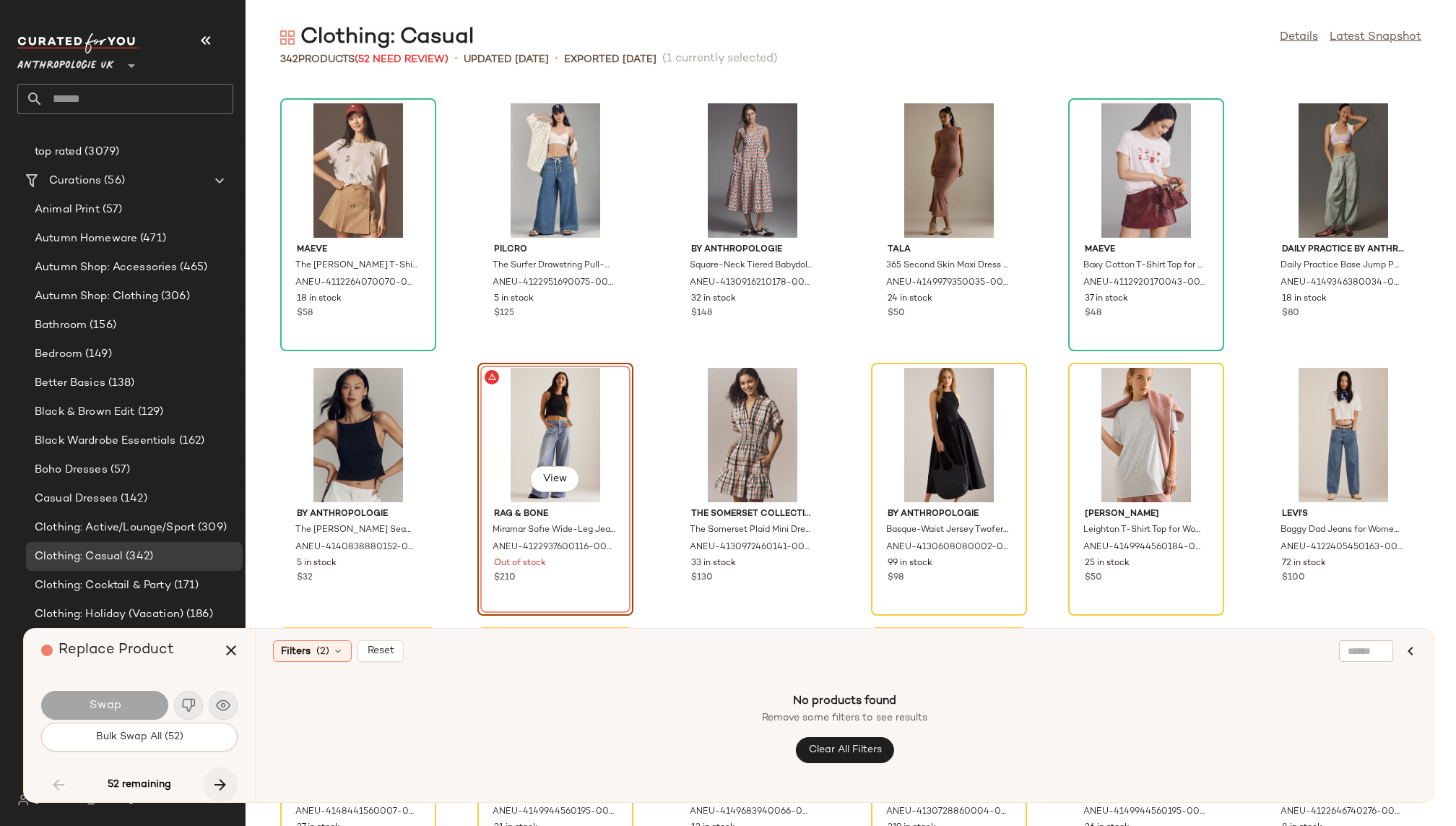
click at [222, 779] on icon "button" at bounding box center [220, 784] width 17 height 17
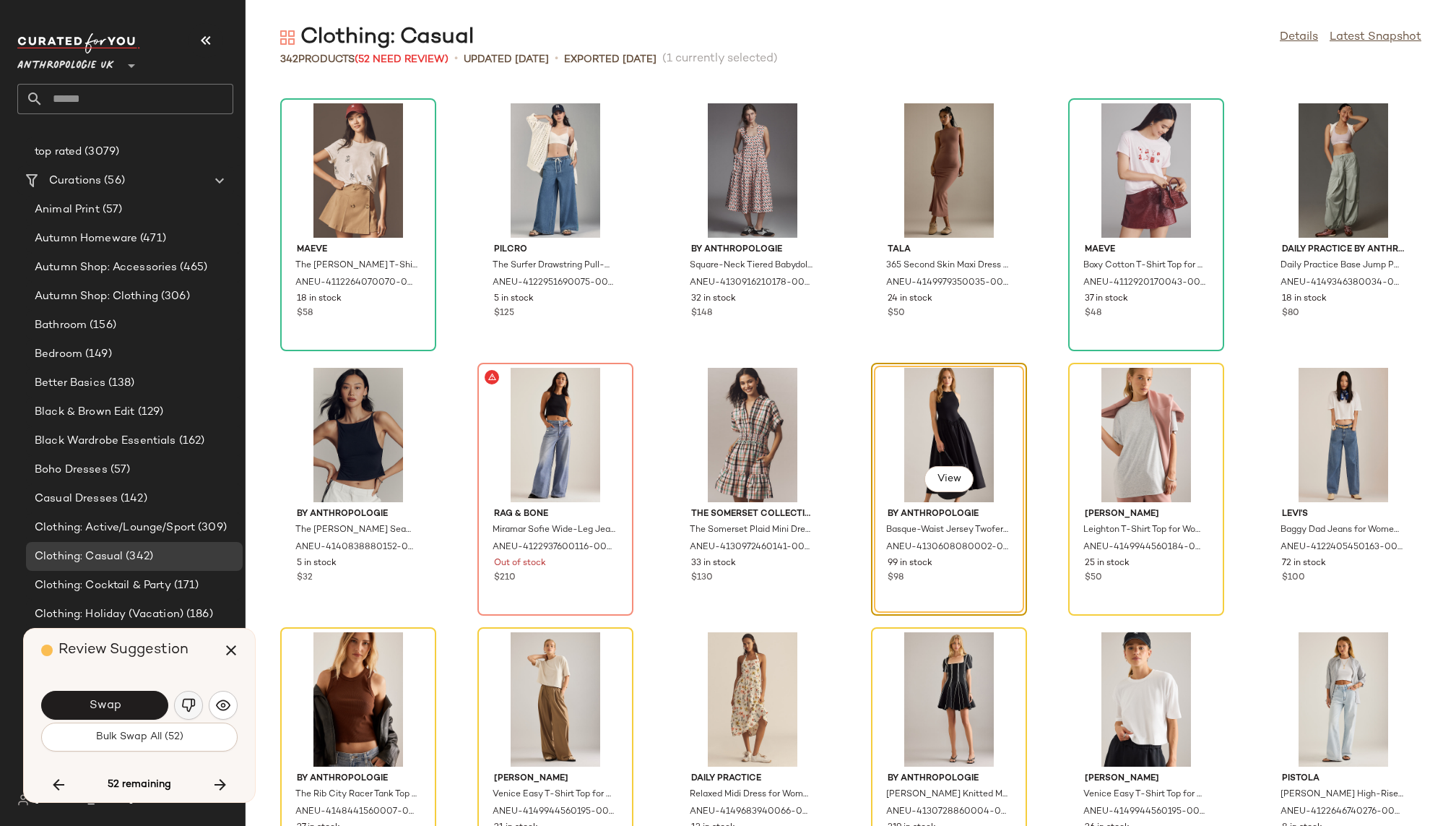
click at [187, 706] on img "button" at bounding box center [188, 705] width 14 height 14
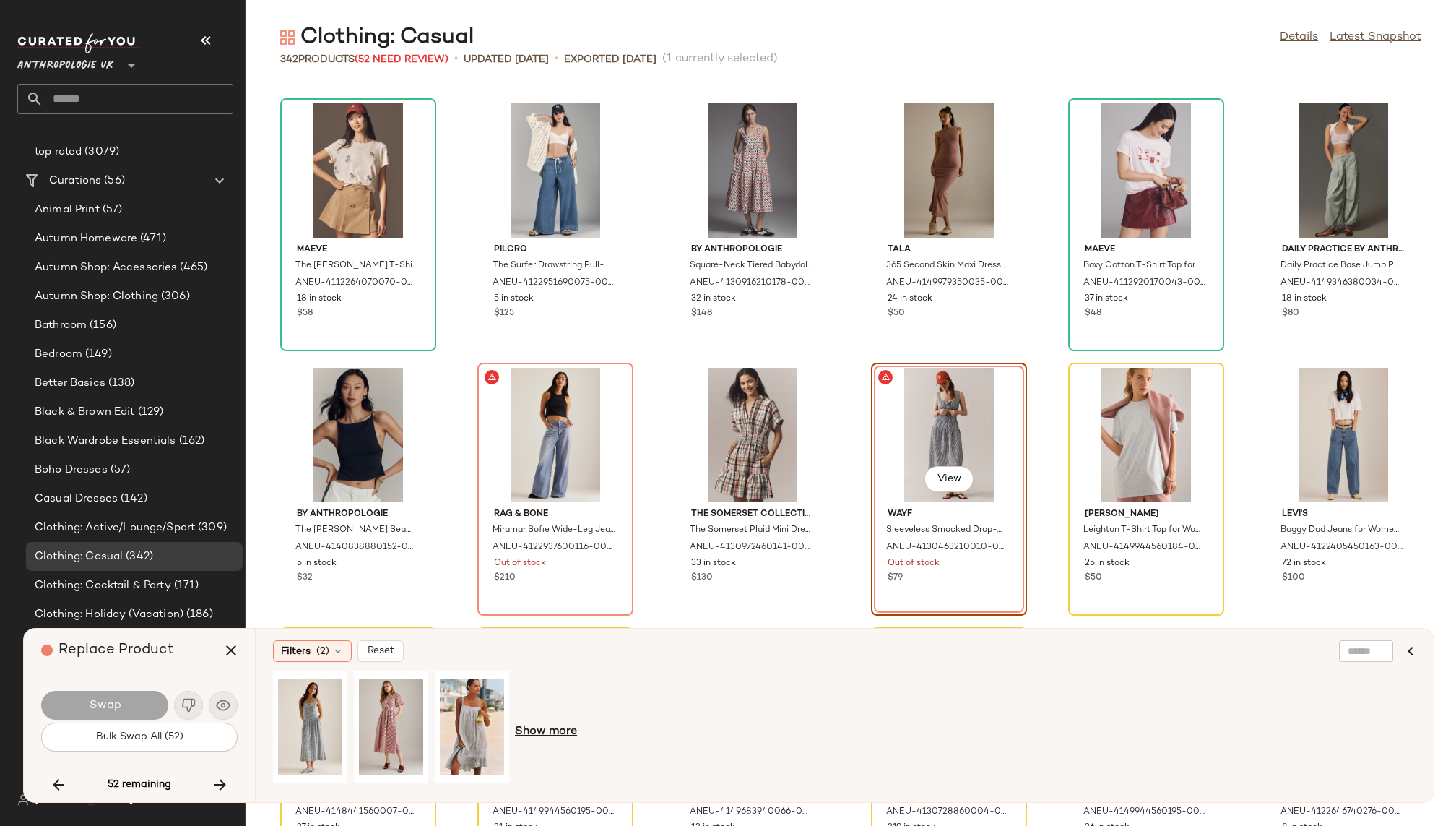
click at [531, 732] on span "Show more" at bounding box center [546, 732] width 62 height 17
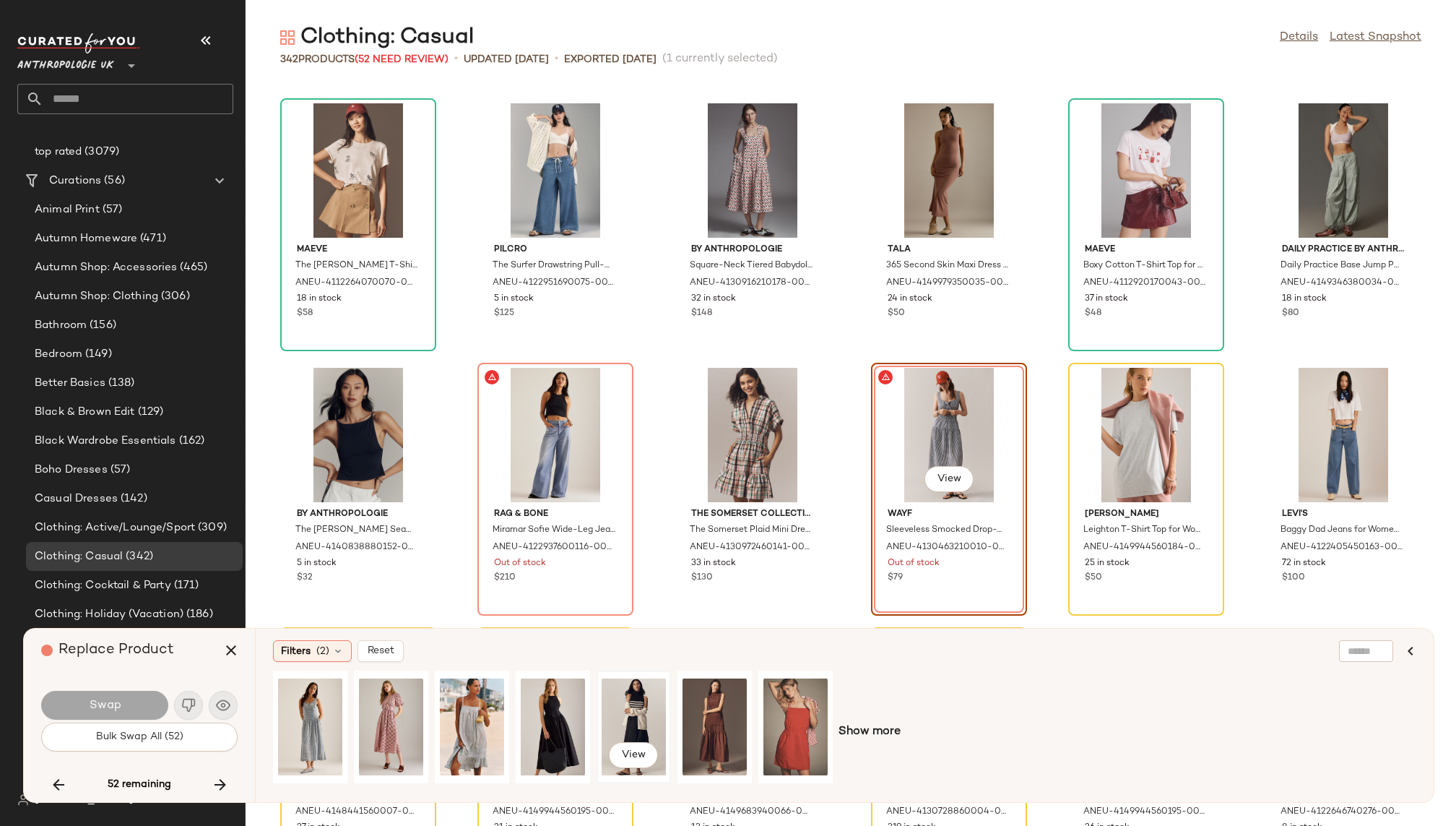
click at [630, 718] on div "View" at bounding box center [634, 726] width 64 height 103
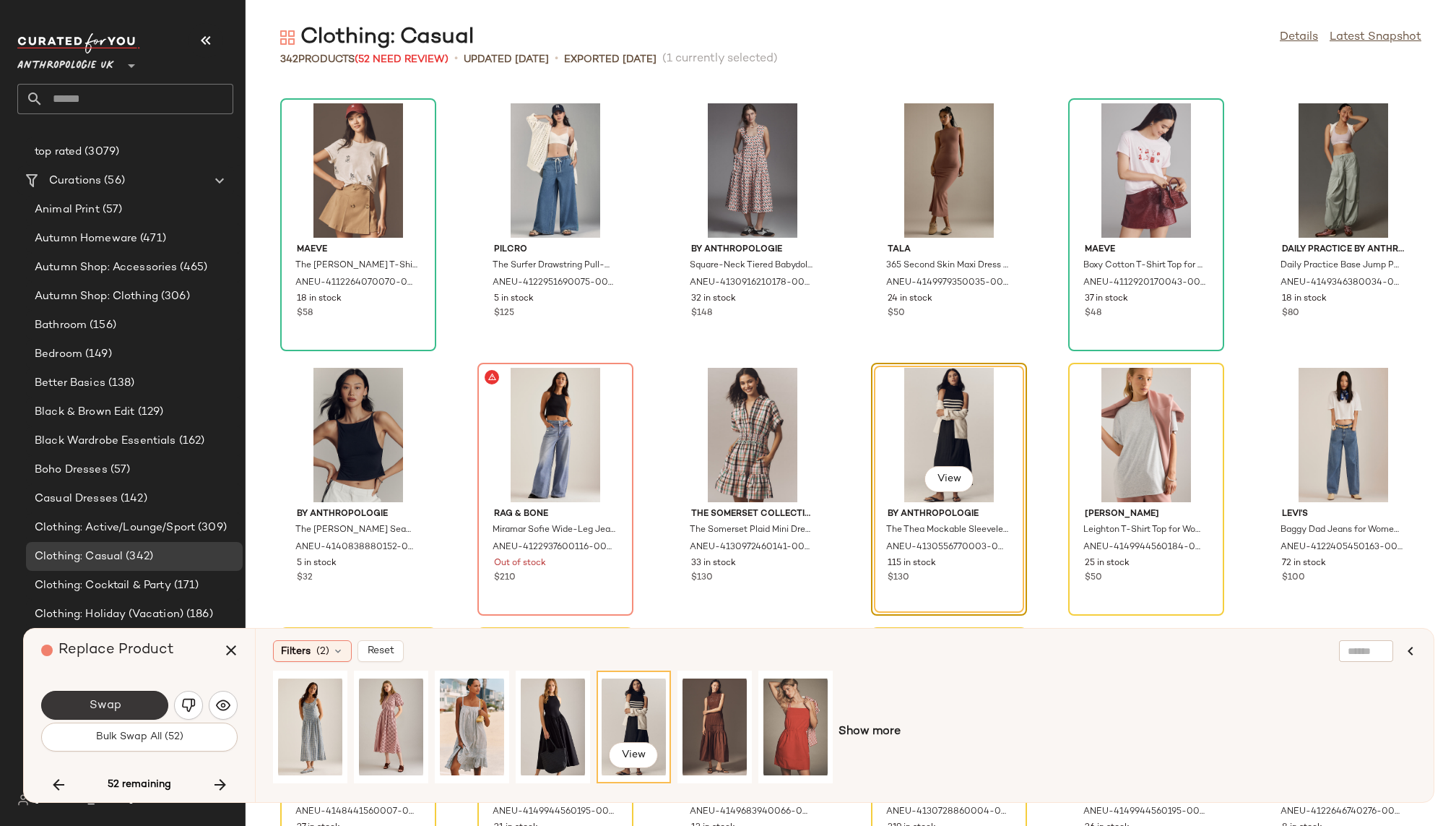
click at [102, 700] on span "Swap" at bounding box center [104, 706] width 32 height 13
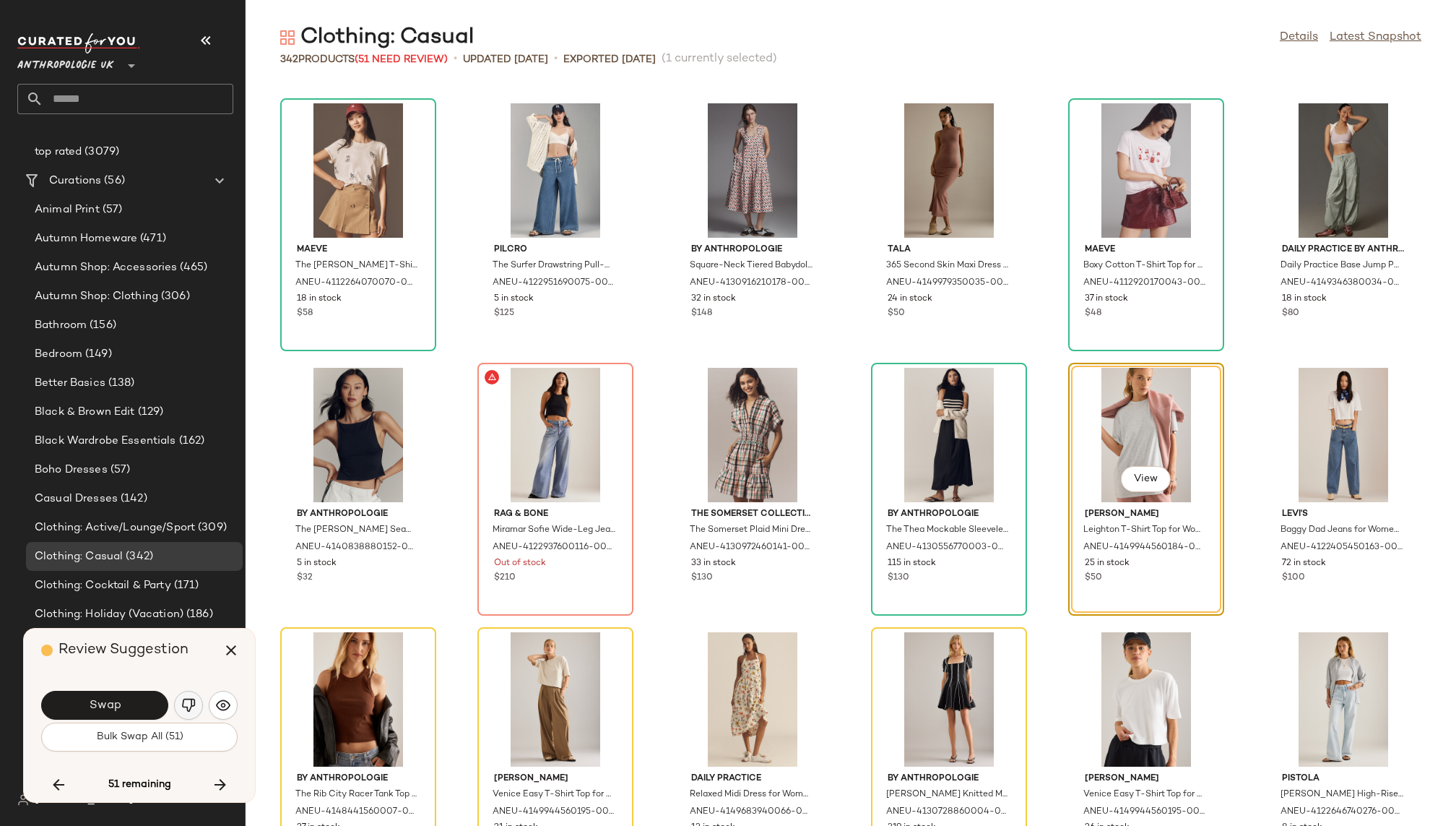
click at [187, 705] on img "button" at bounding box center [188, 705] width 14 height 14
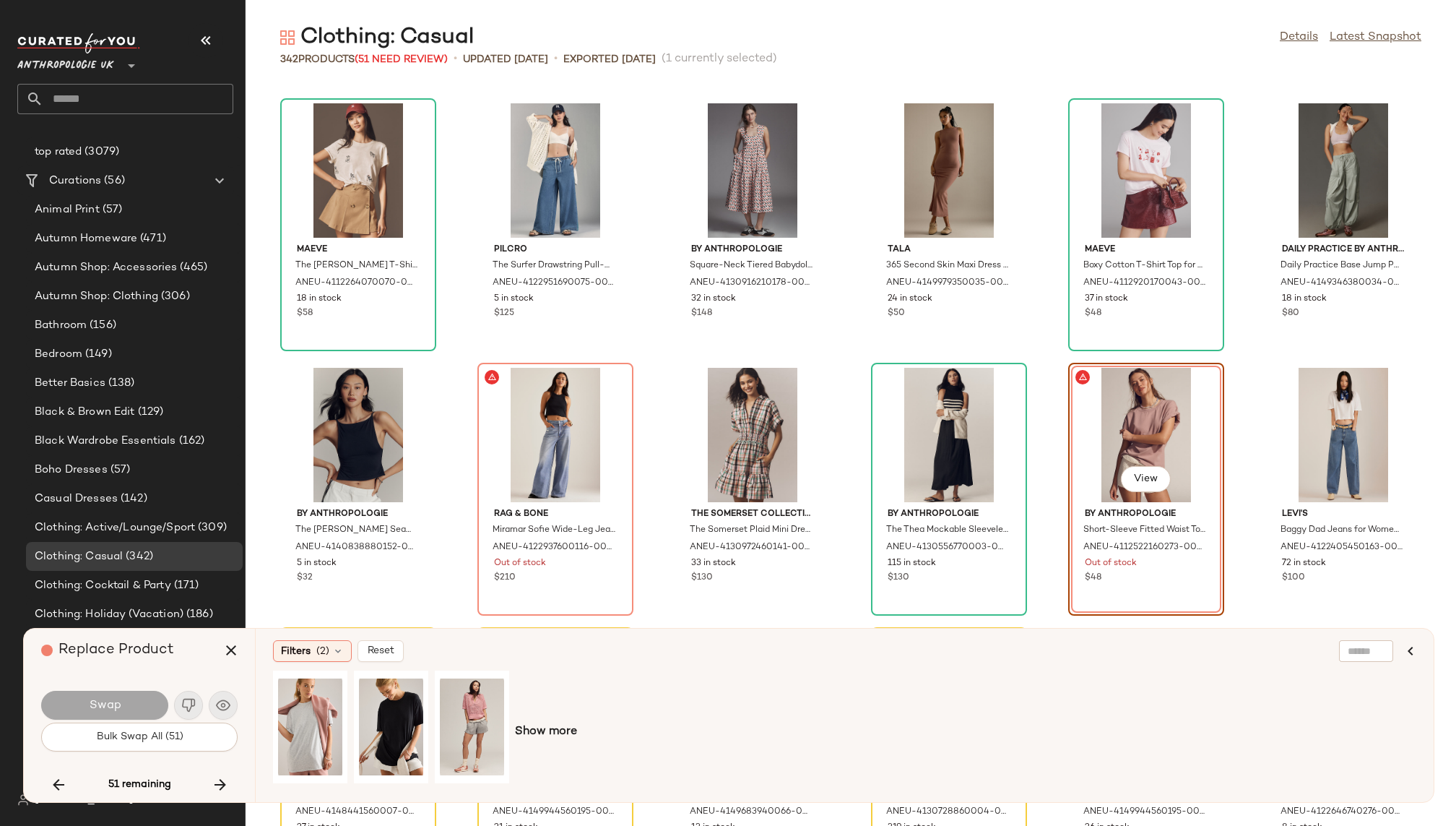
click at [536, 721] on div "Show more" at bounding box center [844, 732] width 1143 height 123
click at [537, 728] on span "Show more" at bounding box center [546, 732] width 62 height 17
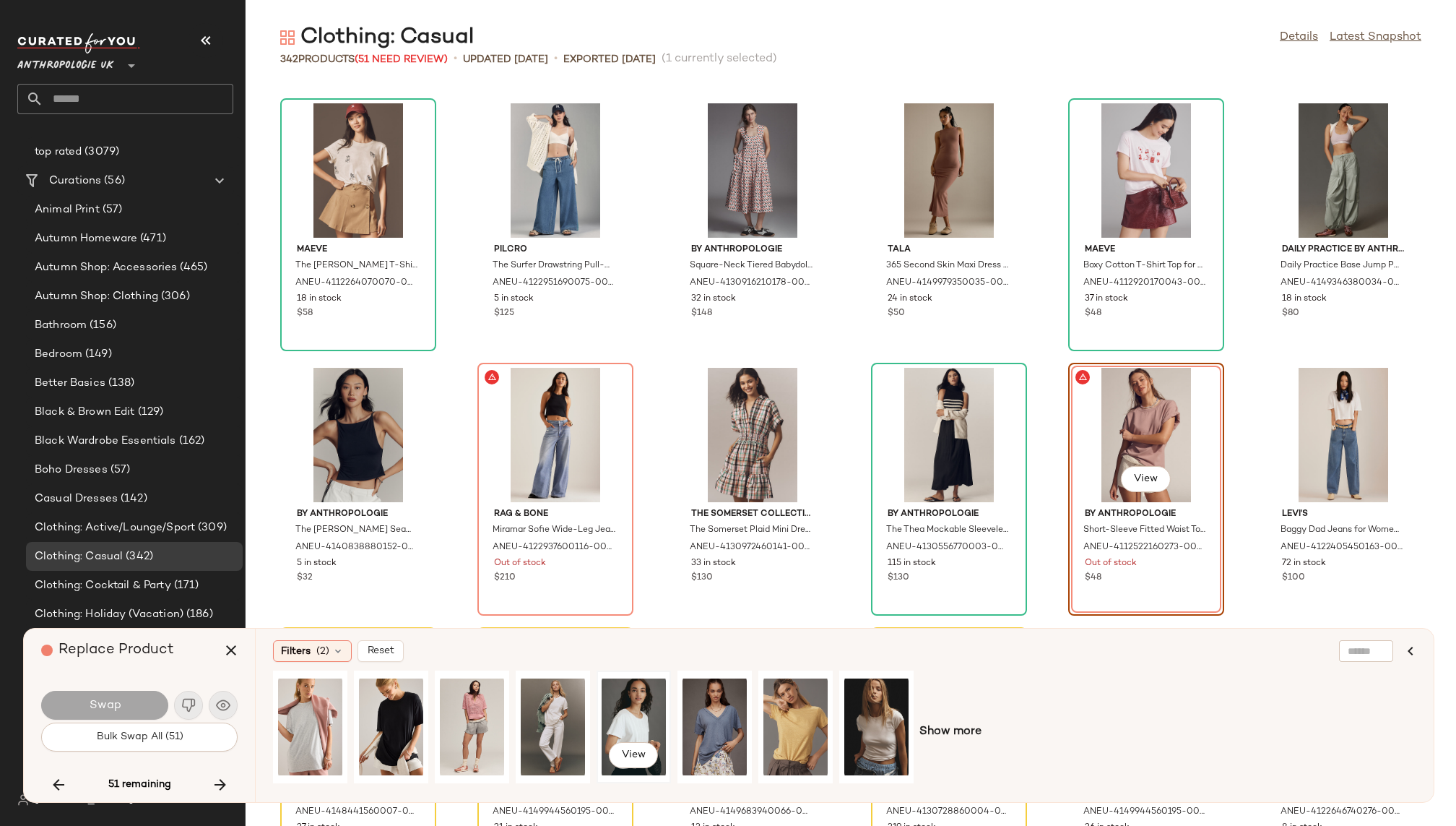
click at [618, 726] on div "View" at bounding box center [634, 726] width 64 height 103
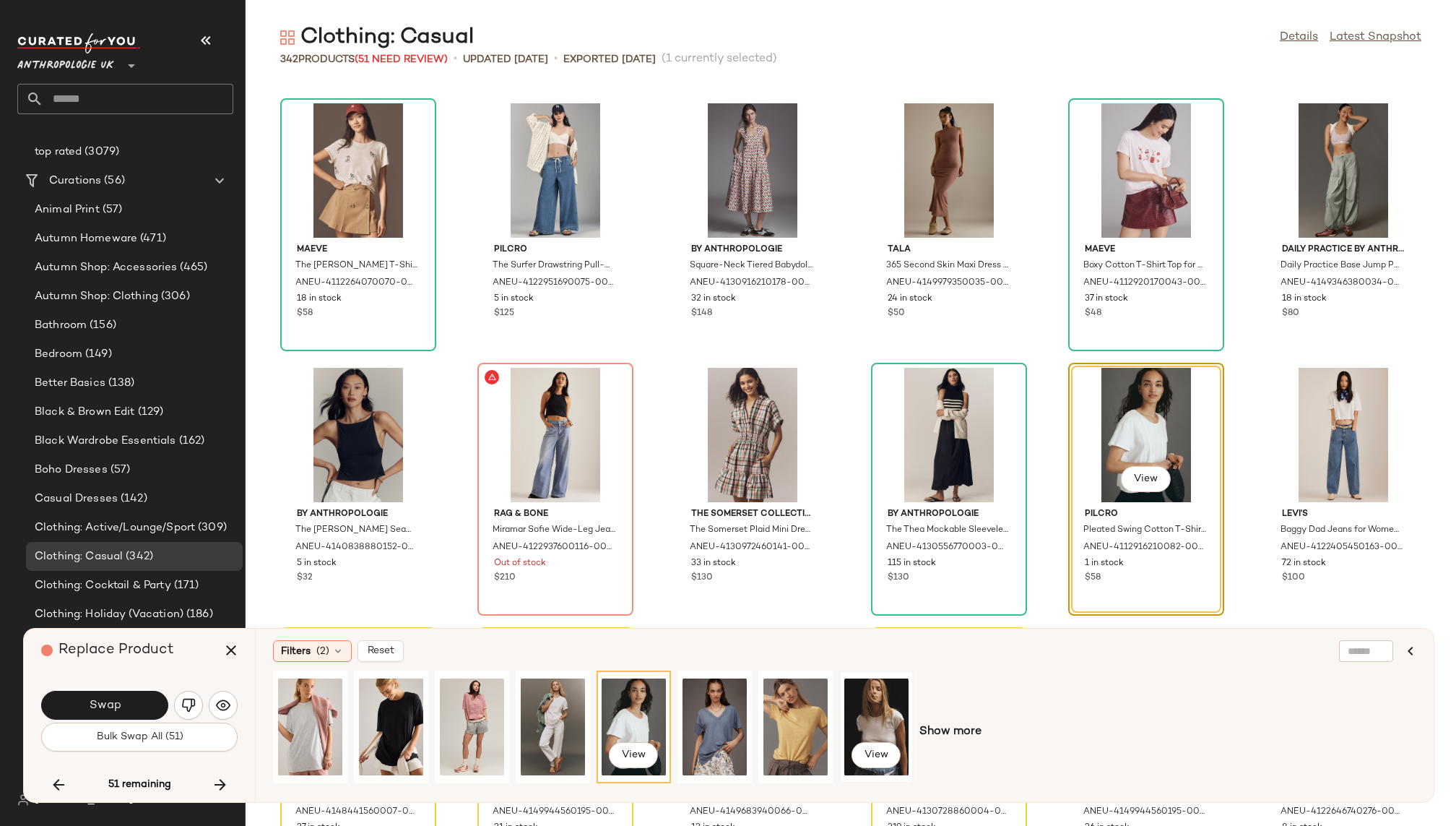
click at [877, 712] on div "View" at bounding box center [876, 726] width 64 height 103
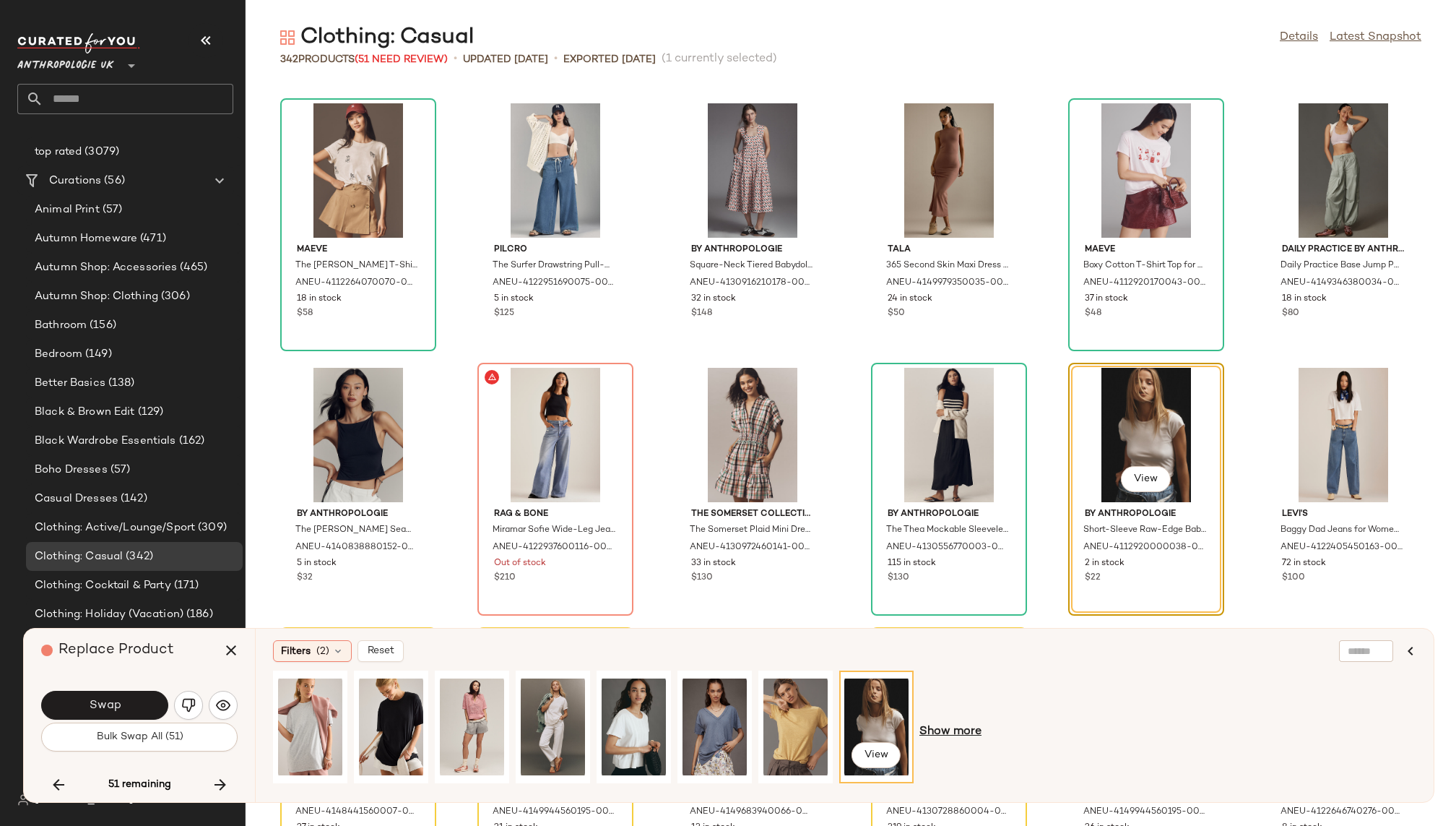
click at [953, 729] on span "Show more" at bounding box center [950, 732] width 62 height 17
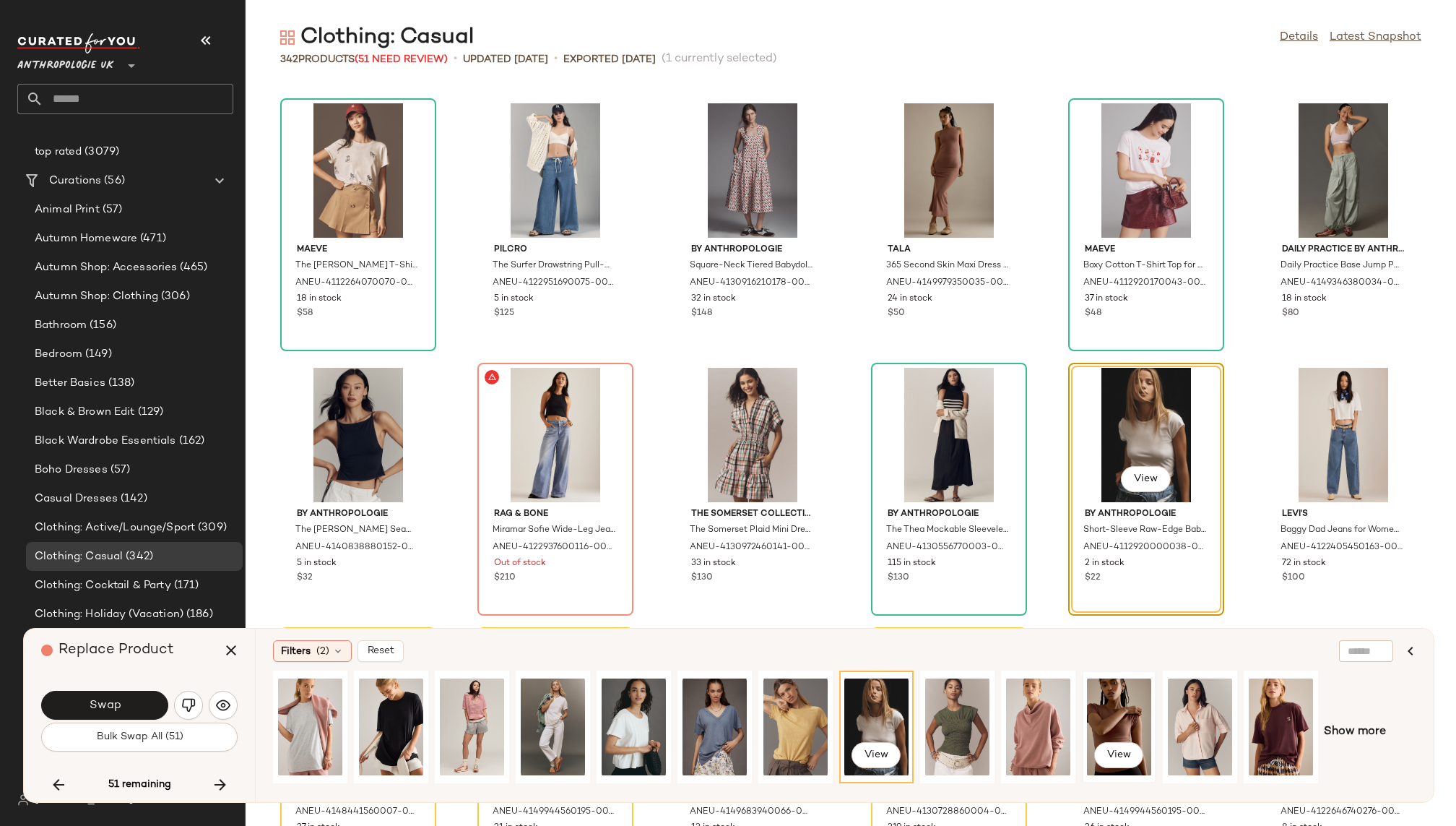
click at [1101, 708] on div "View" at bounding box center [1119, 726] width 64 height 103
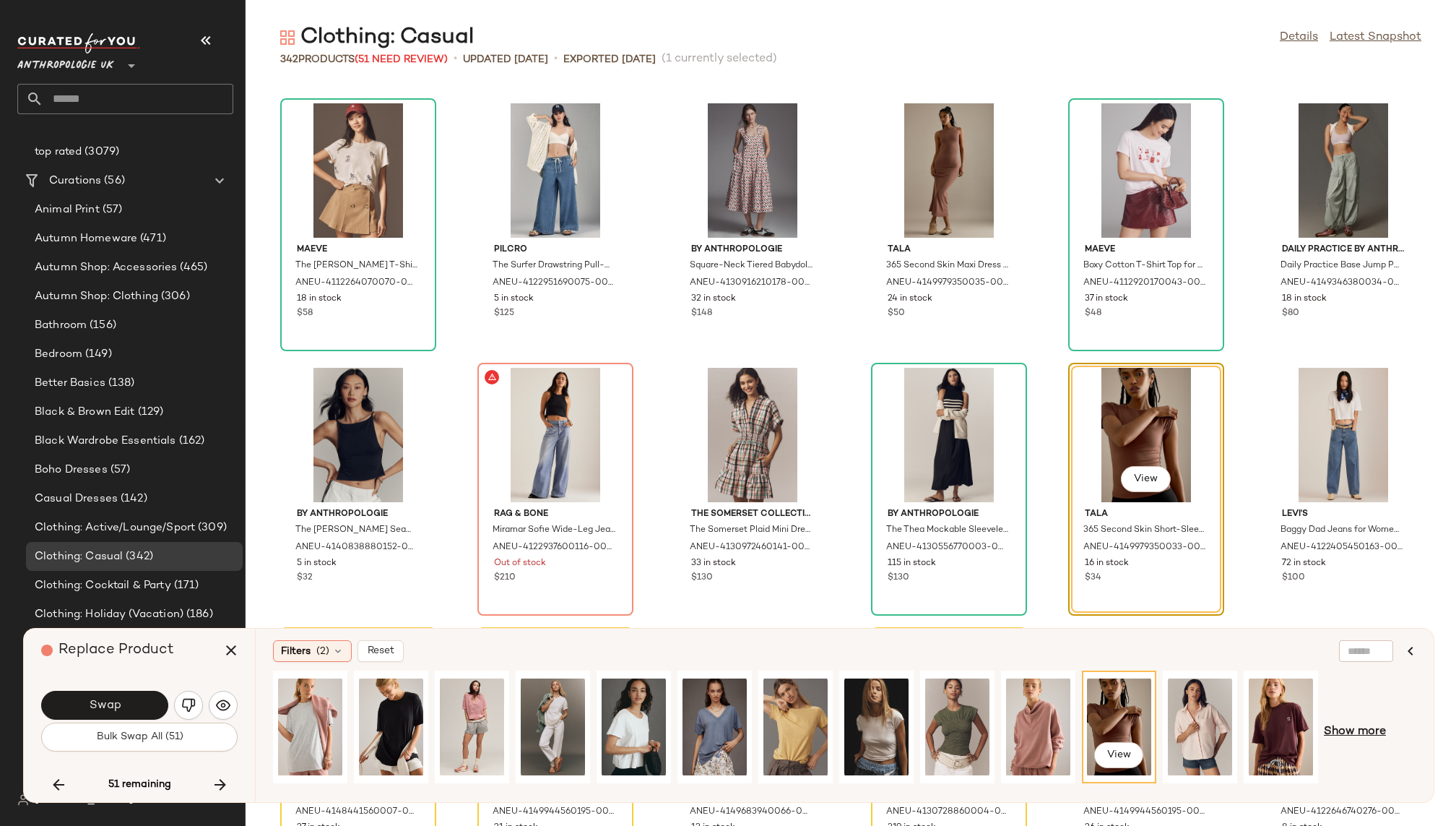
click at [1348, 730] on span "Show more" at bounding box center [1355, 732] width 62 height 17
click at [1194, 709] on div "View" at bounding box center [1200, 726] width 64 height 103
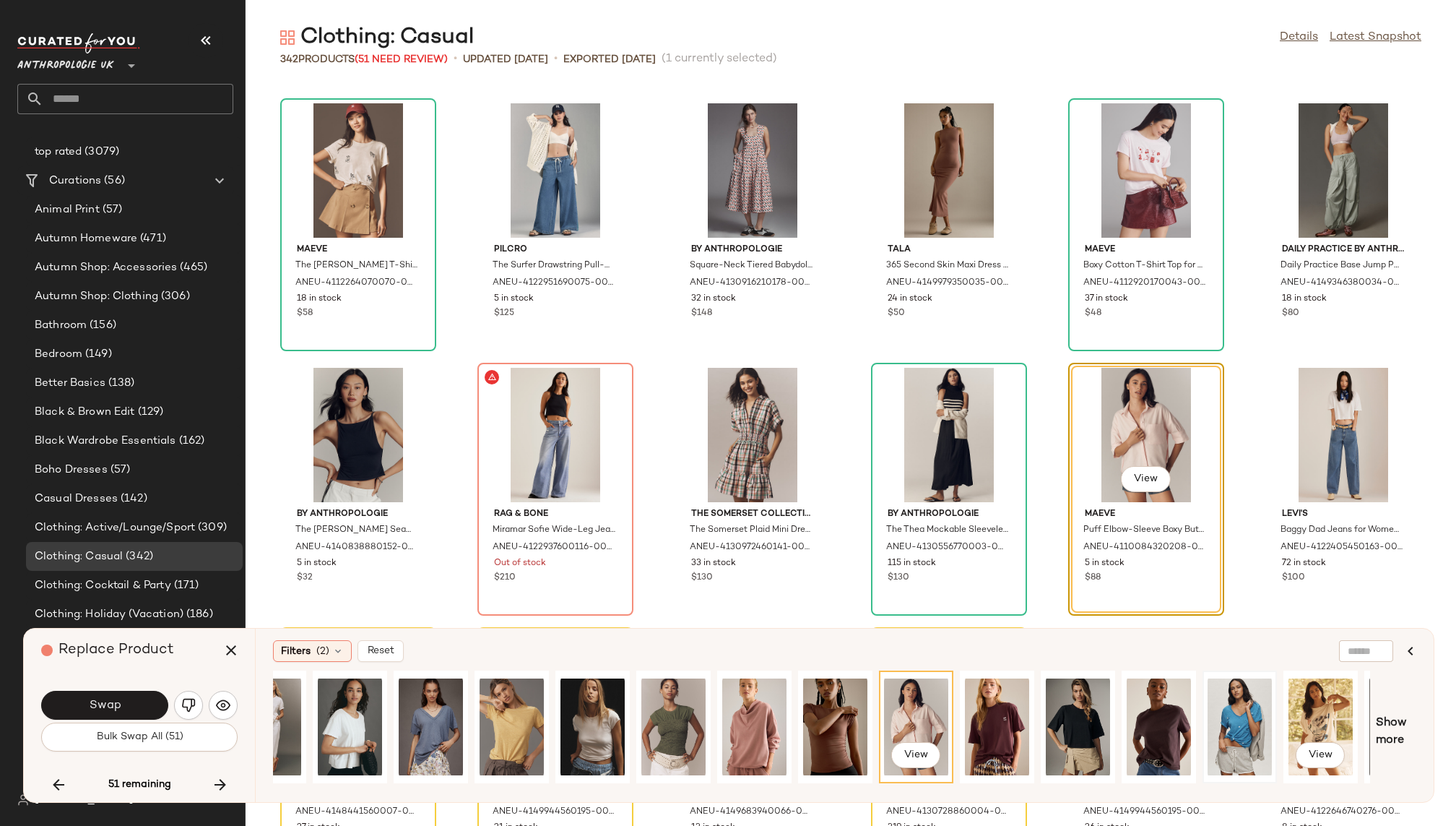
scroll to position [0, 402]
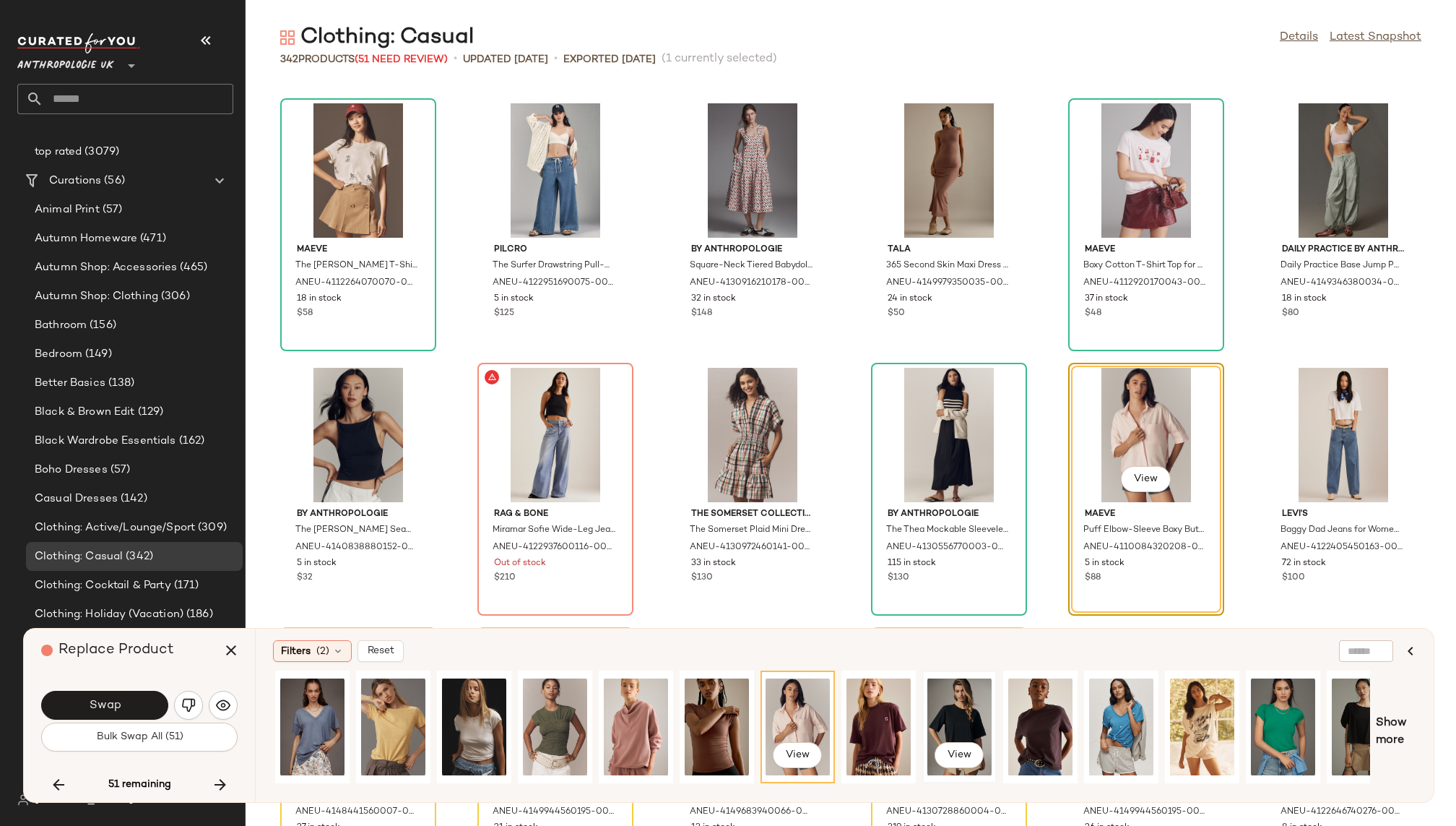
click at [971, 721] on div "View" at bounding box center [959, 726] width 64 height 103
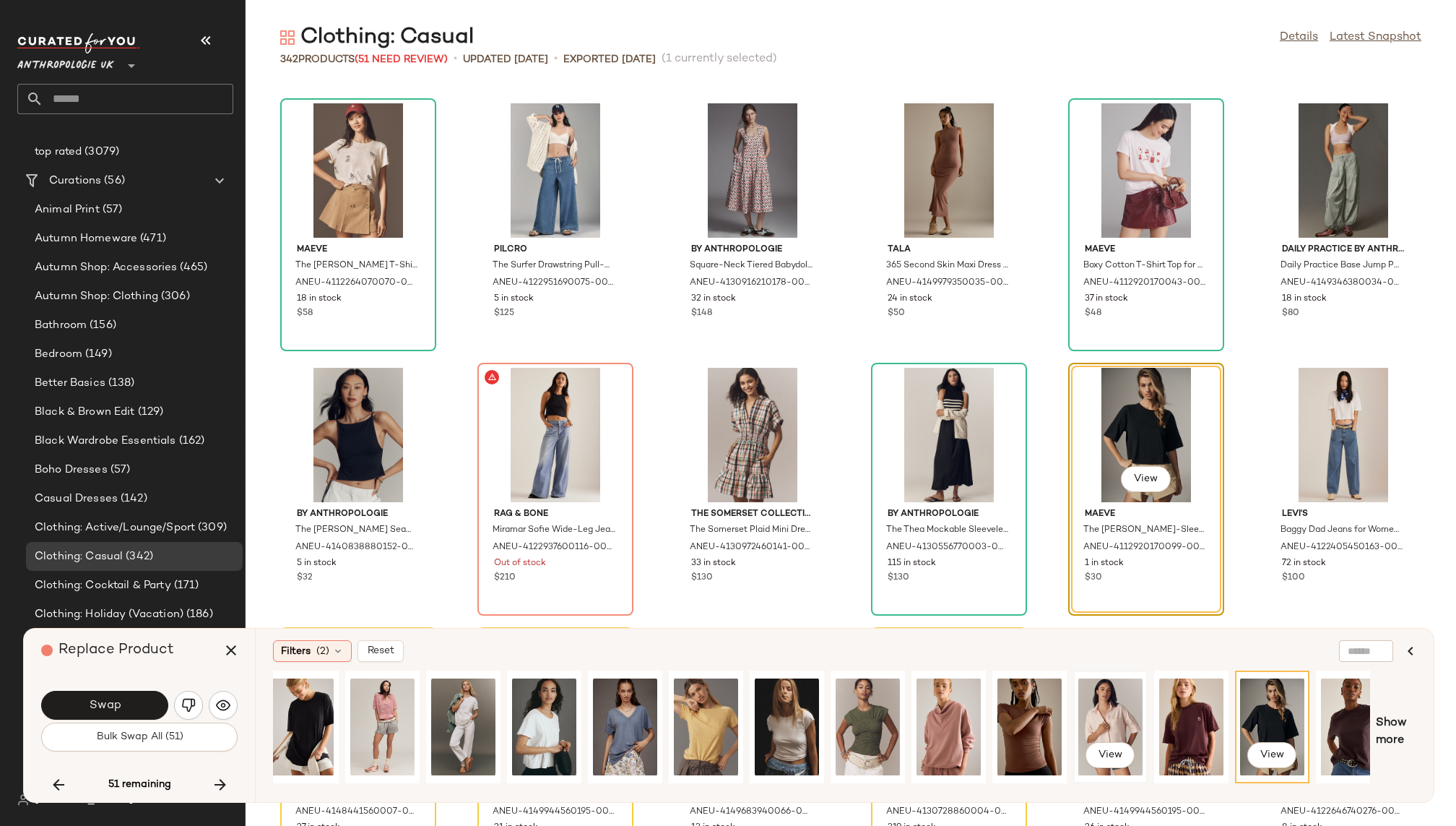
scroll to position [0, 0]
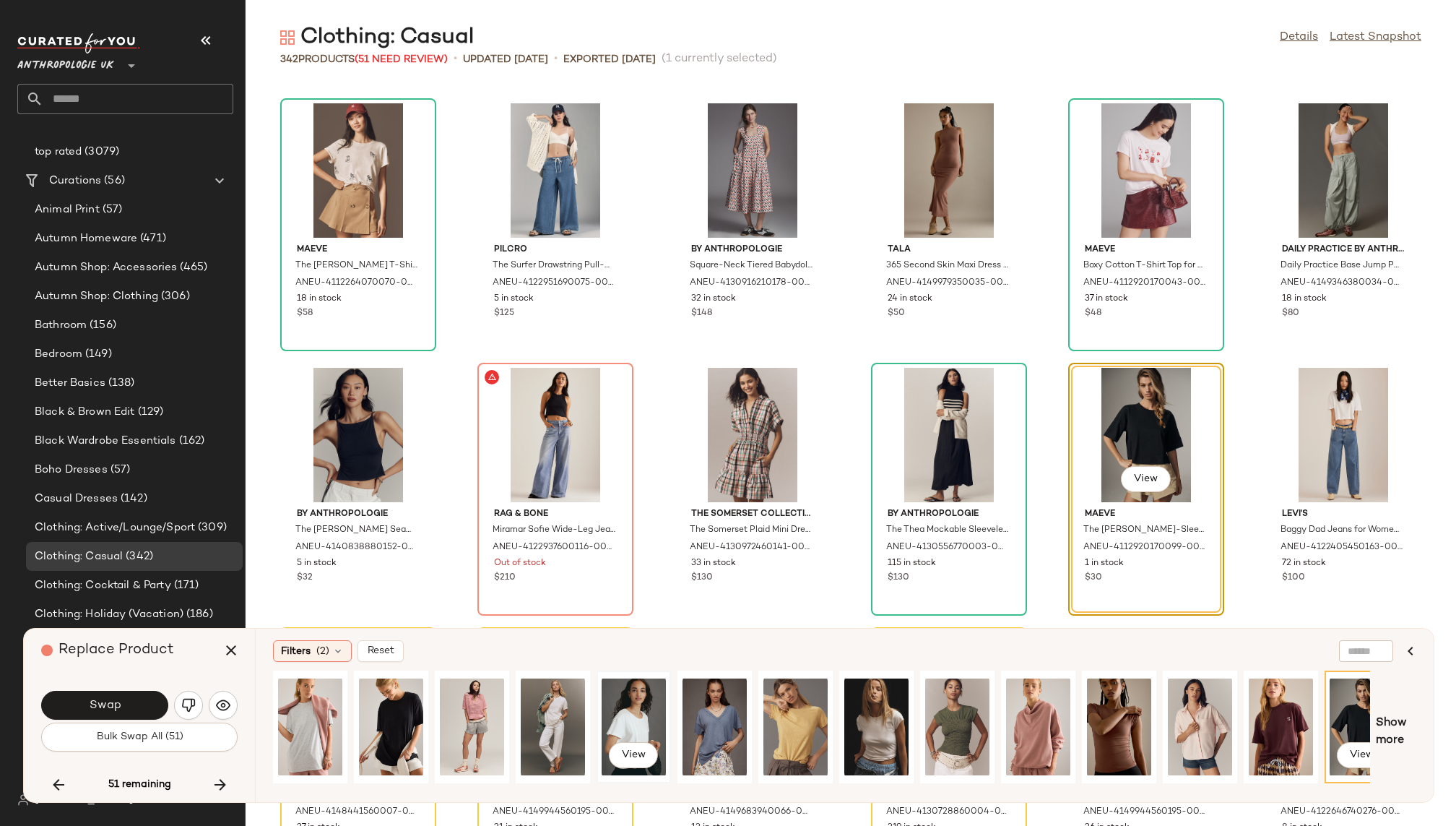
click at [637, 713] on div "View" at bounding box center [634, 726] width 64 height 103
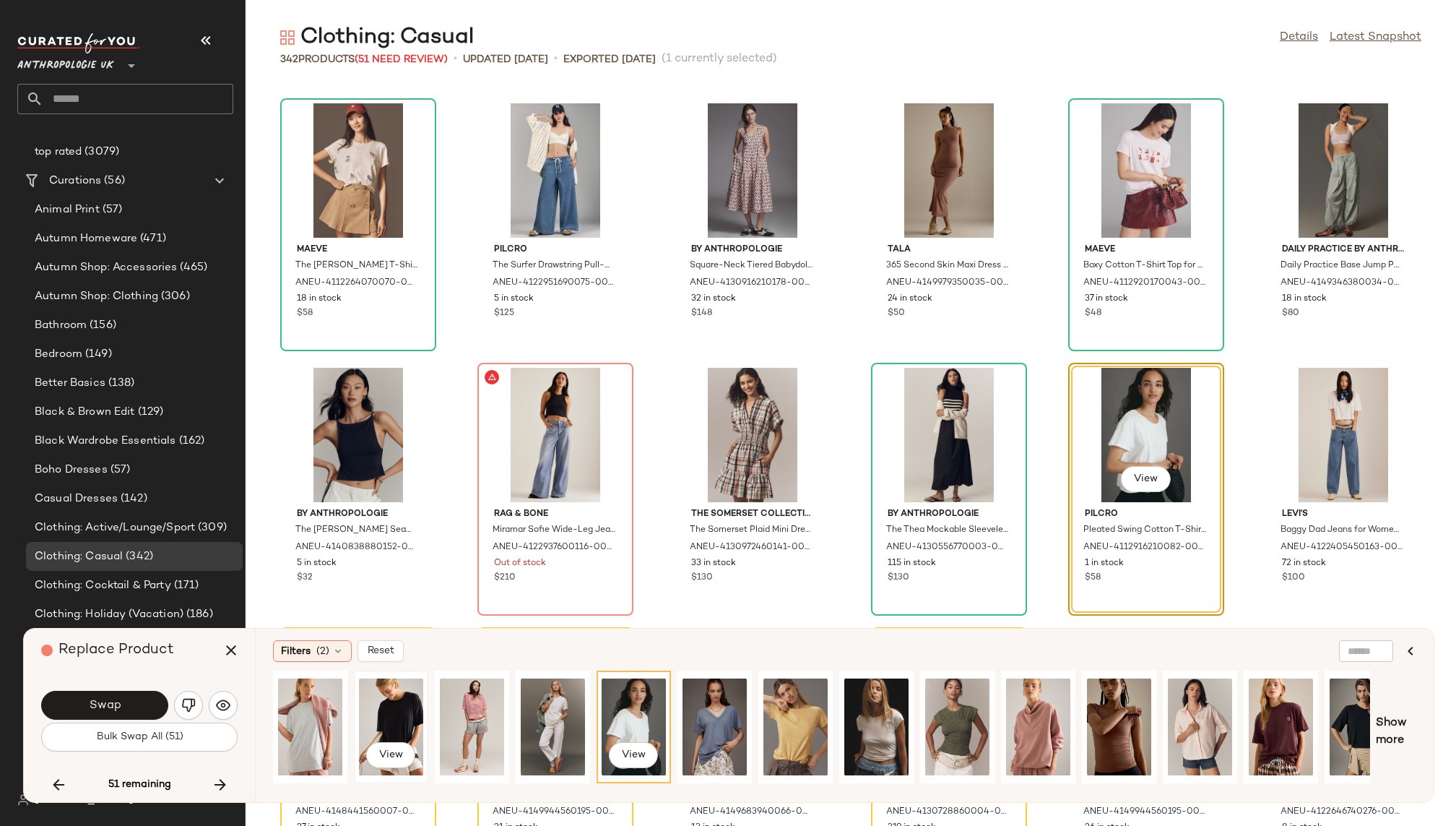
click at [396, 702] on div "View" at bounding box center [391, 726] width 64 height 103
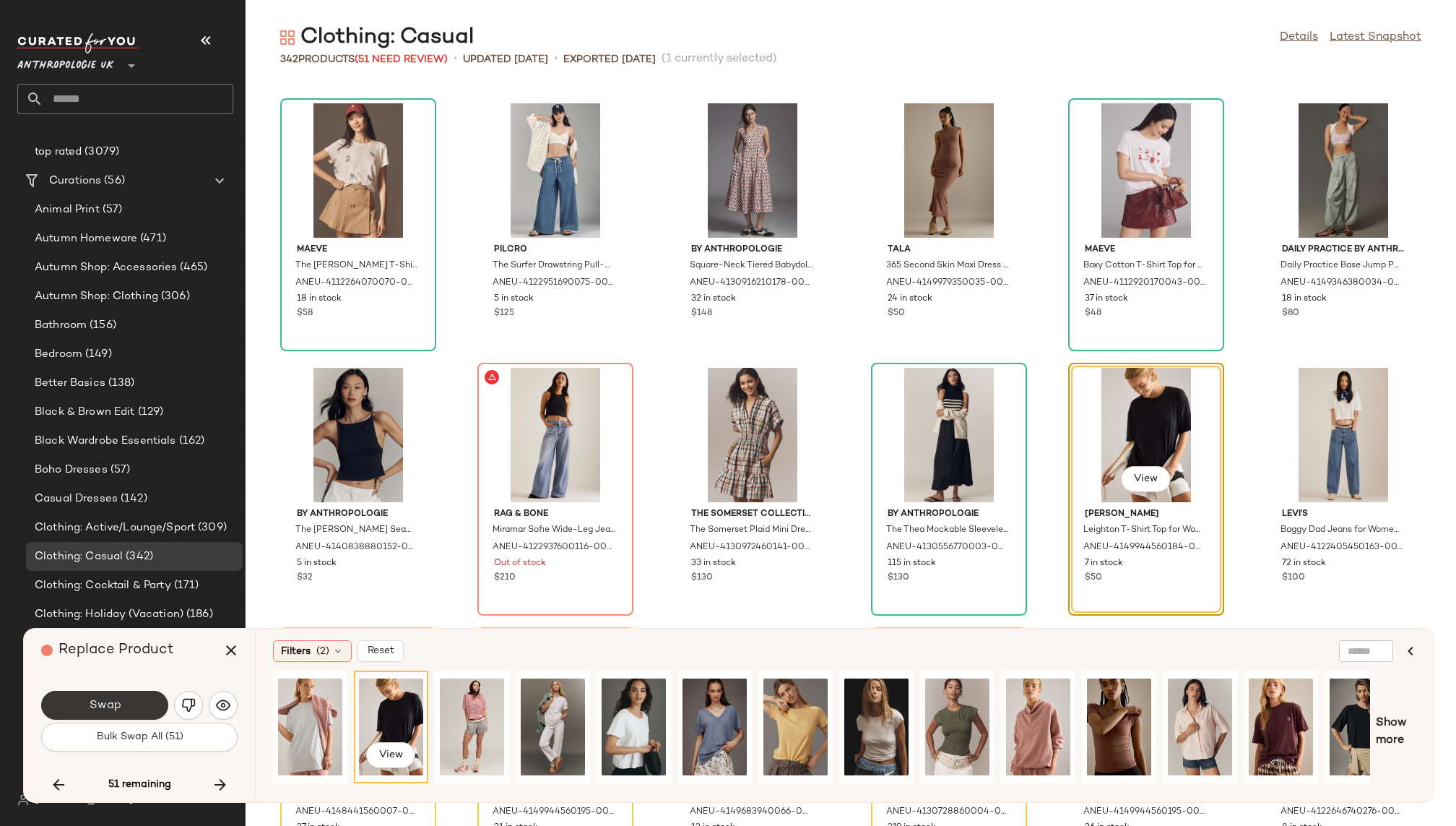
click at [141, 698] on button "Swap" at bounding box center [105, 705] width 127 height 29
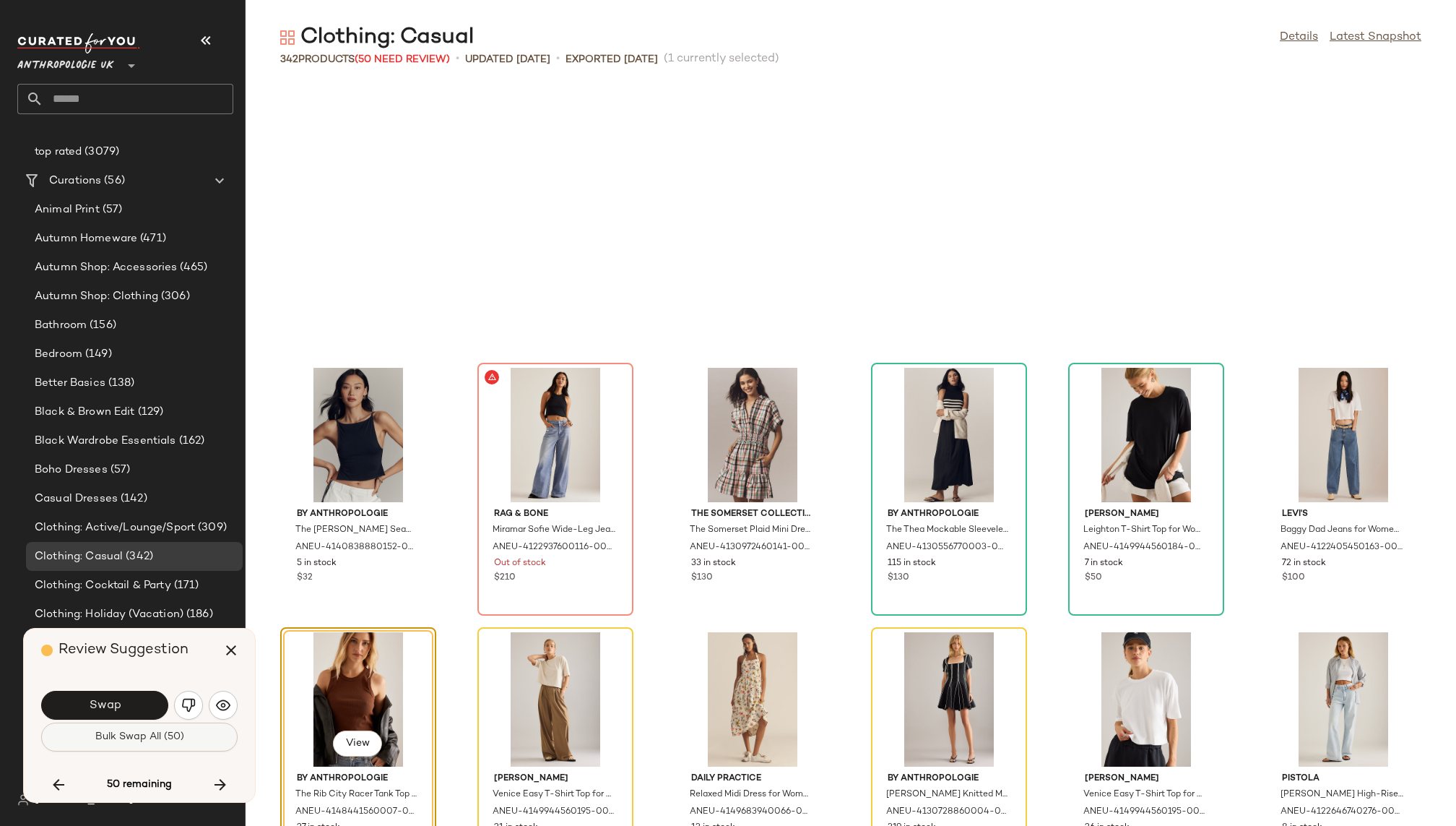
scroll to position [5555, 0]
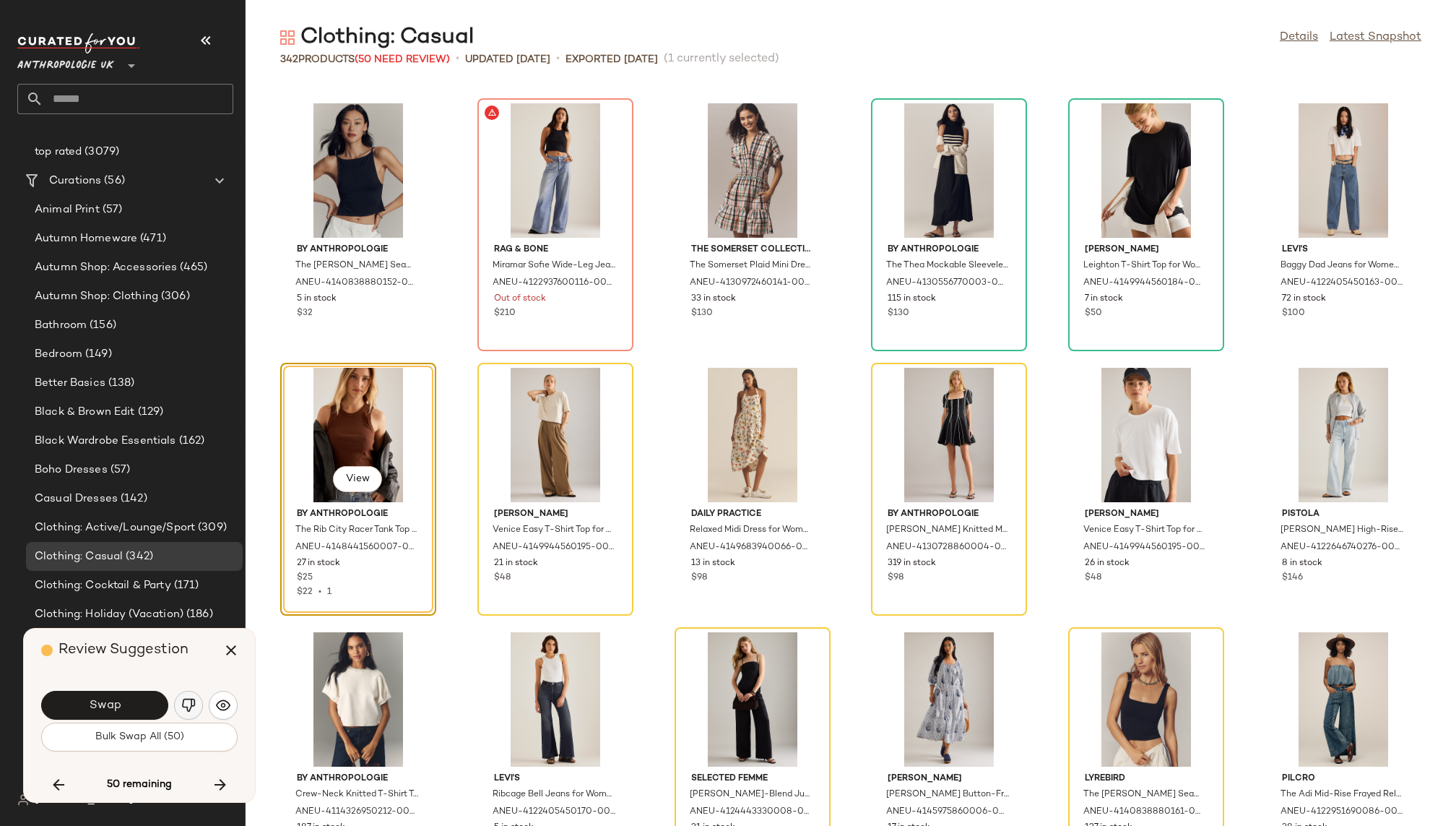
click at [186, 703] on img "button" at bounding box center [188, 705] width 14 height 14
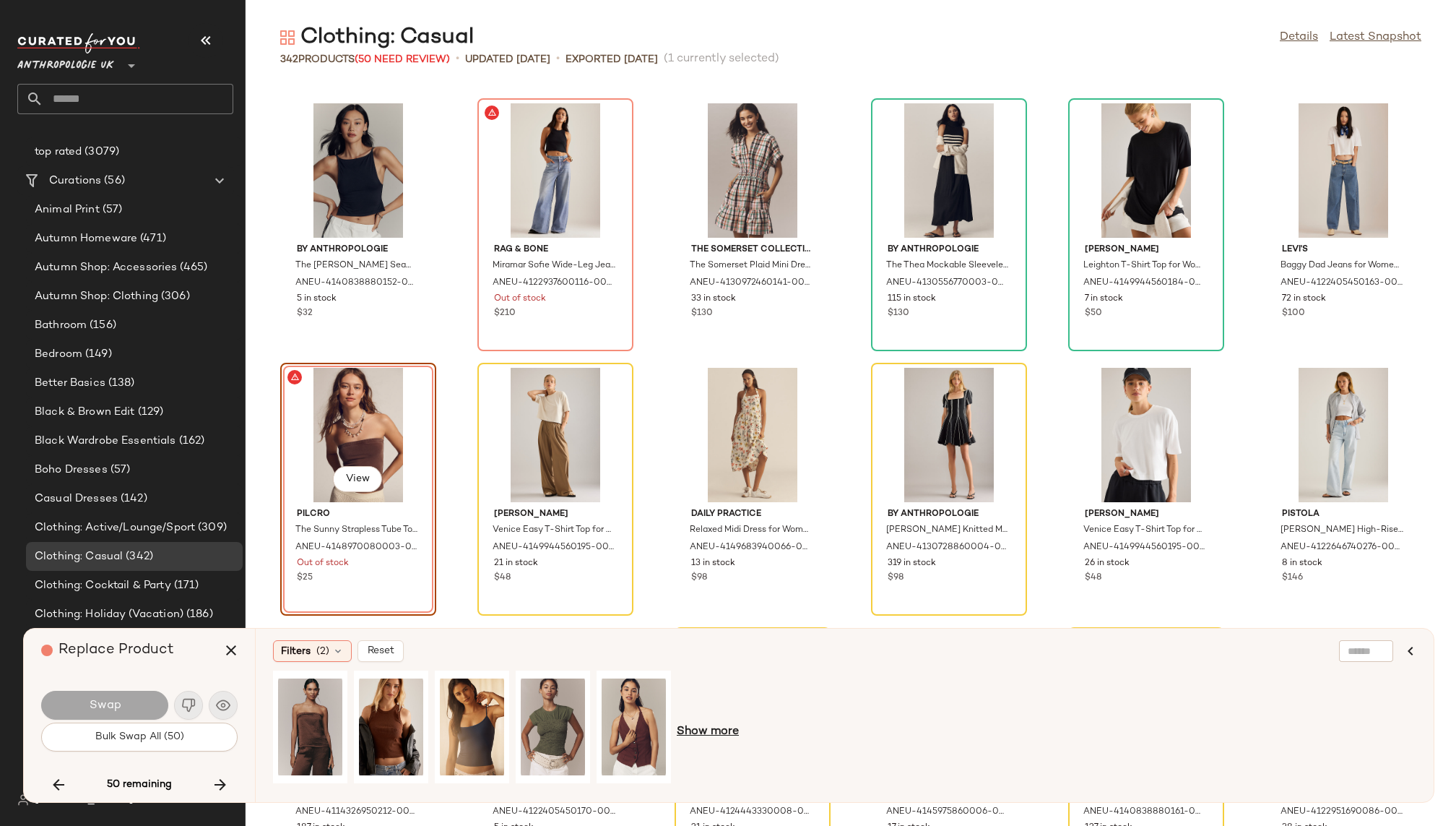
click at [698, 729] on span "Show more" at bounding box center [707, 732] width 62 height 17
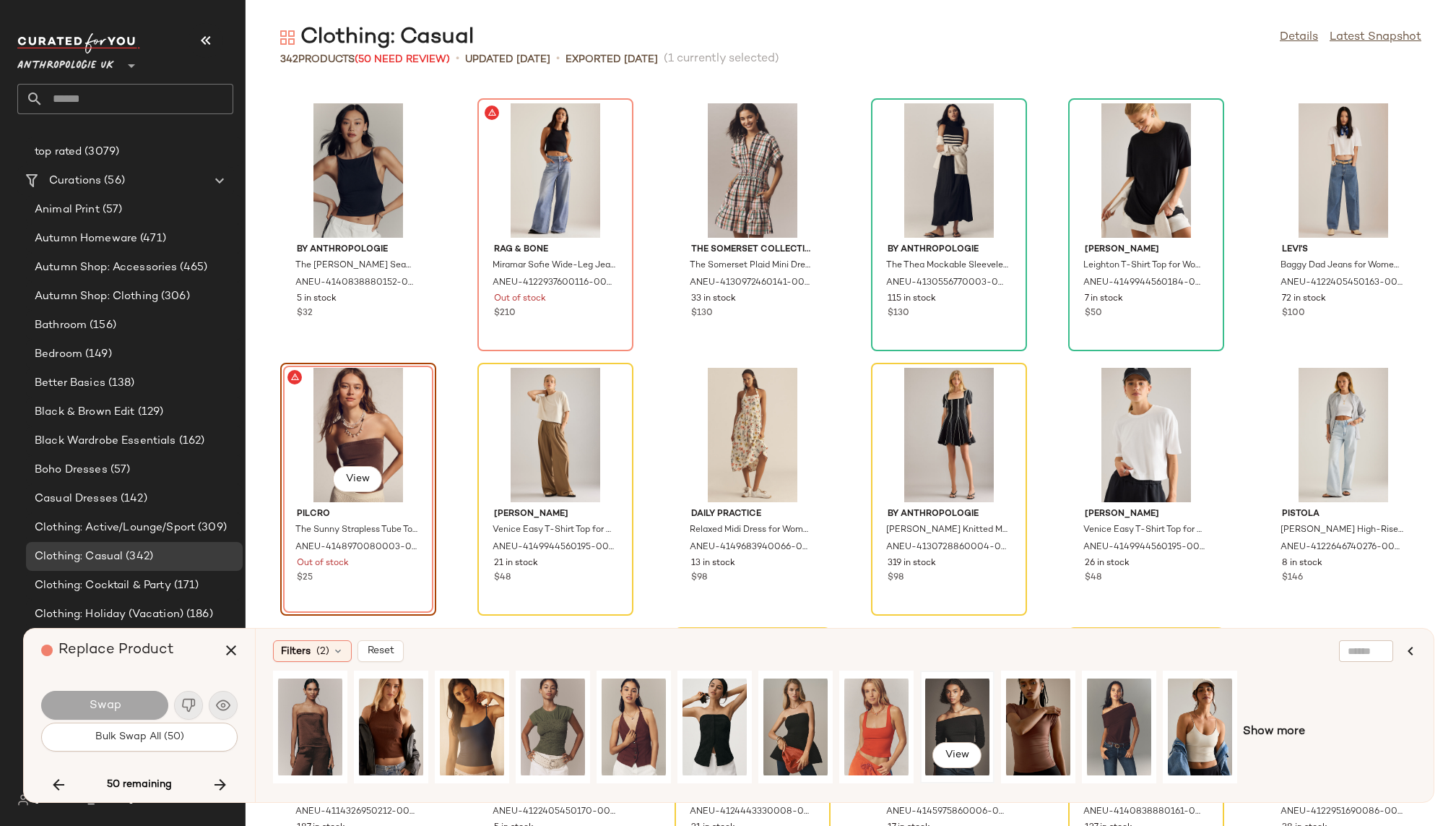
click at [959, 715] on div "View" at bounding box center [957, 726] width 64 height 103
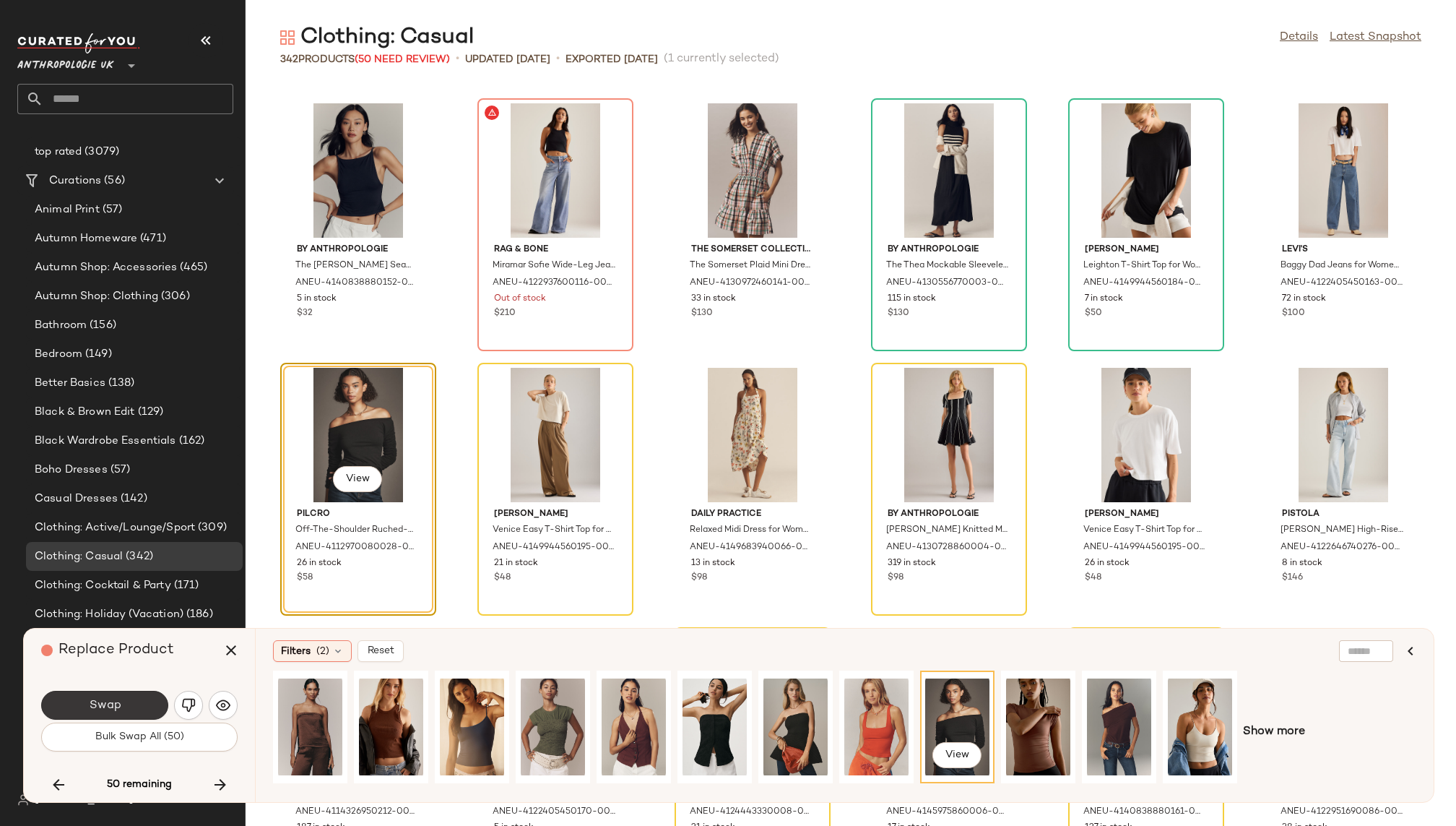
click at [140, 697] on button "Swap" at bounding box center [105, 705] width 127 height 29
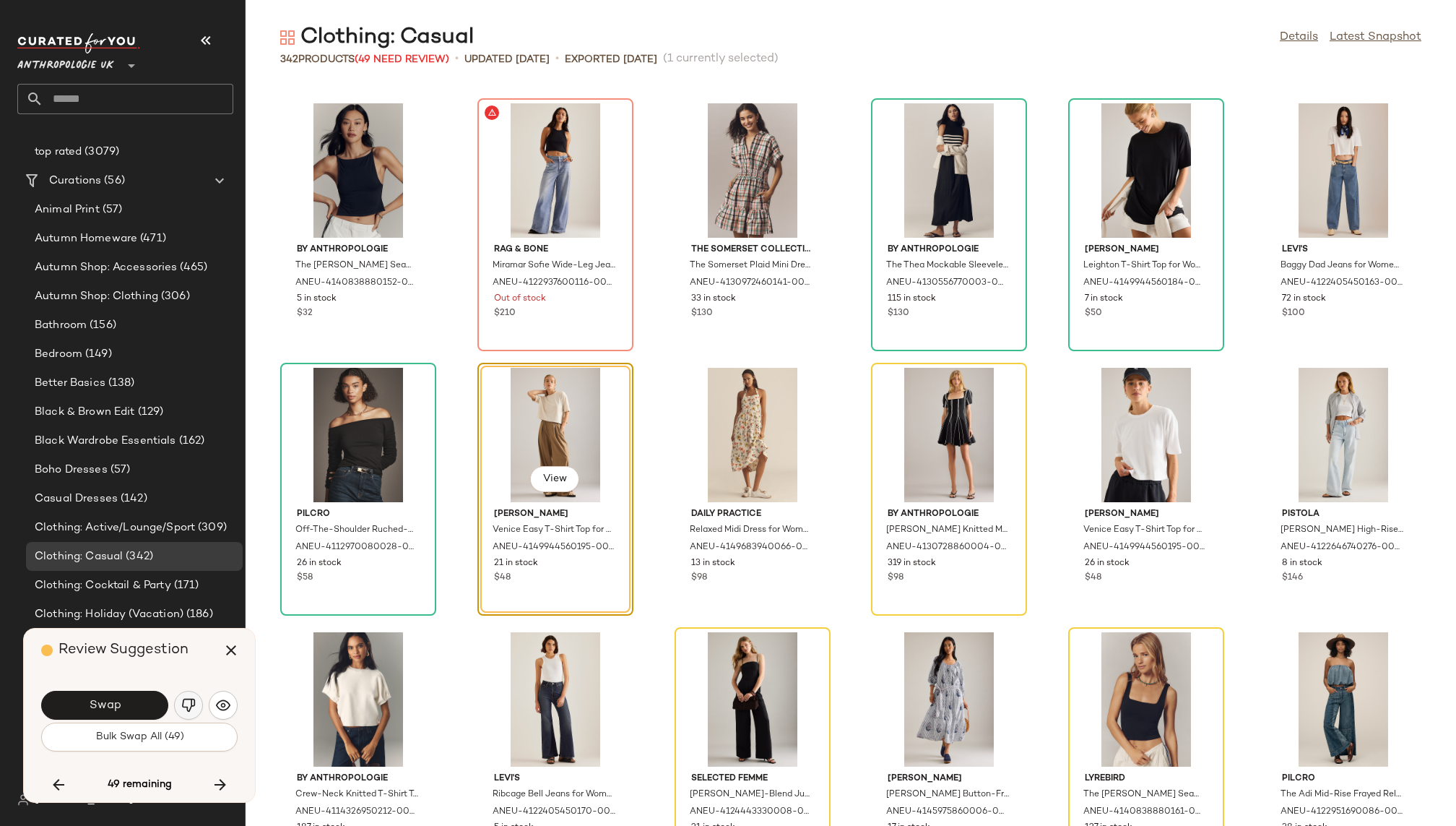
click at [184, 697] on button "button" at bounding box center [188, 705] width 29 height 29
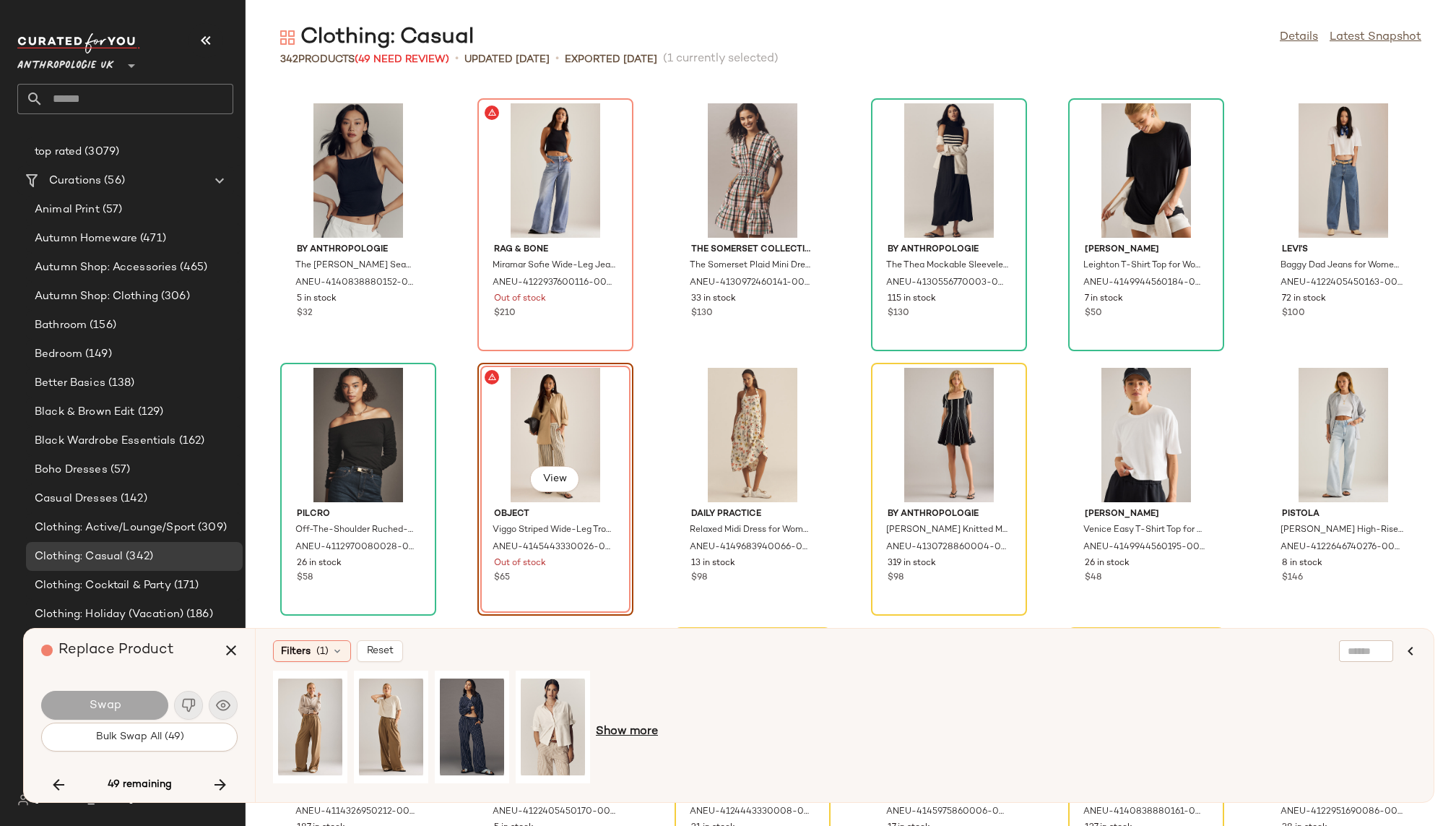
click at [626, 732] on span "Show more" at bounding box center [627, 732] width 62 height 17
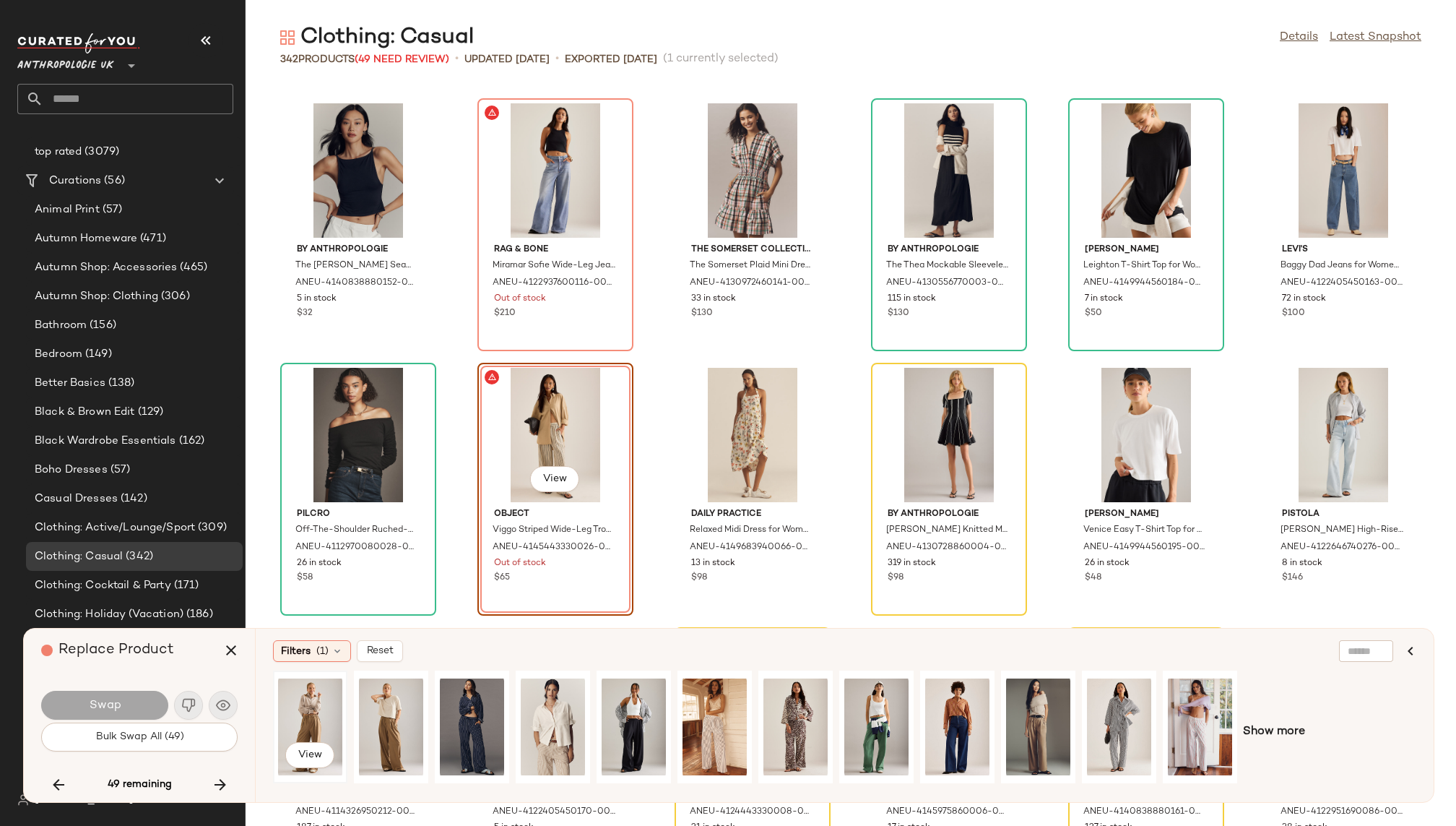
click at [301, 704] on div "View" at bounding box center [310, 726] width 64 height 103
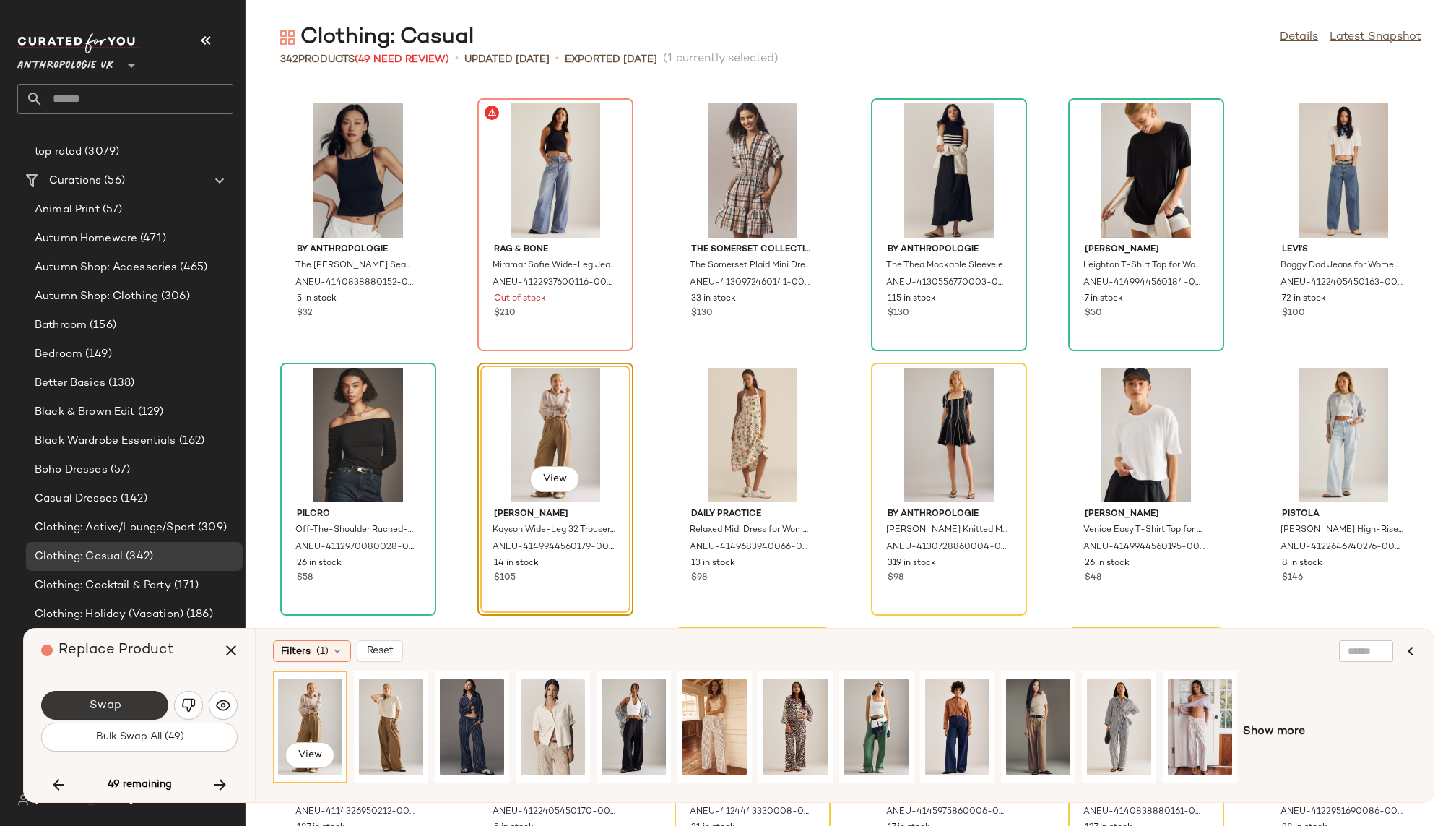
click at [132, 705] on button "Swap" at bounding box center [105, 705] width 127 height 29
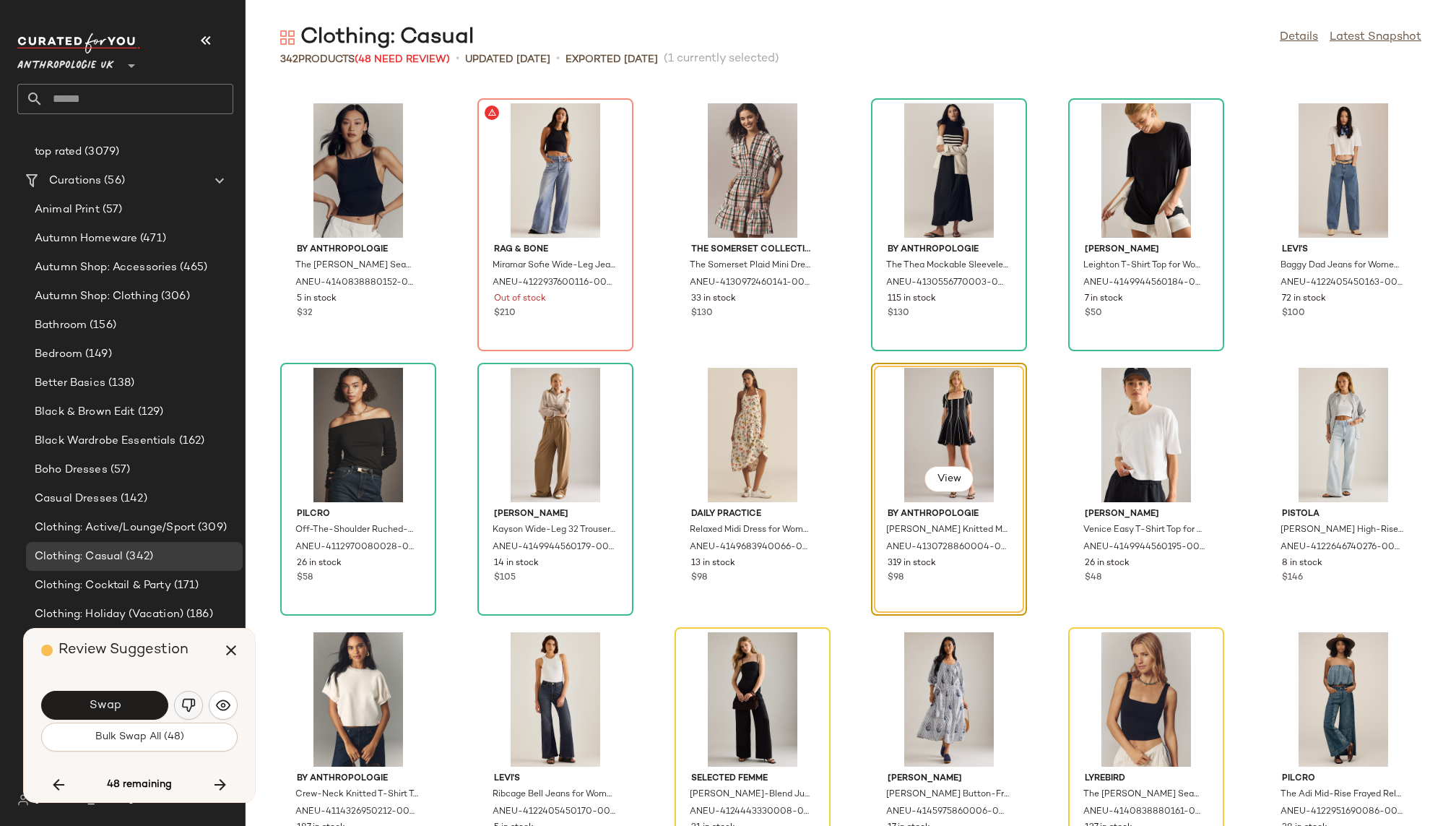
click at [195, 703] on img "button" at bounding box center [188, 705] width 14 height 14
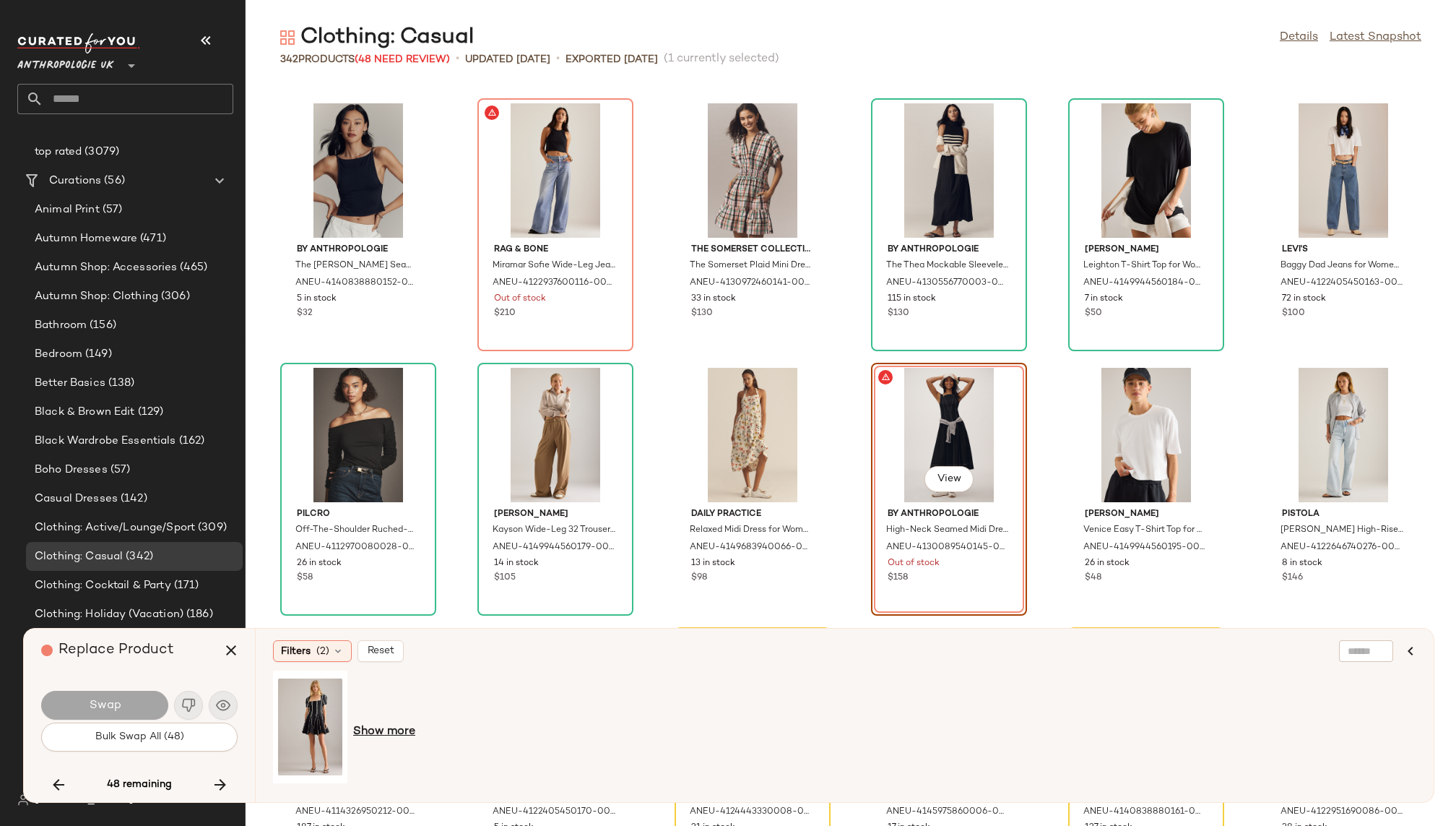
click at [376, 731] on span "Show more" at bounding box center [384, 732] width 62 height 17
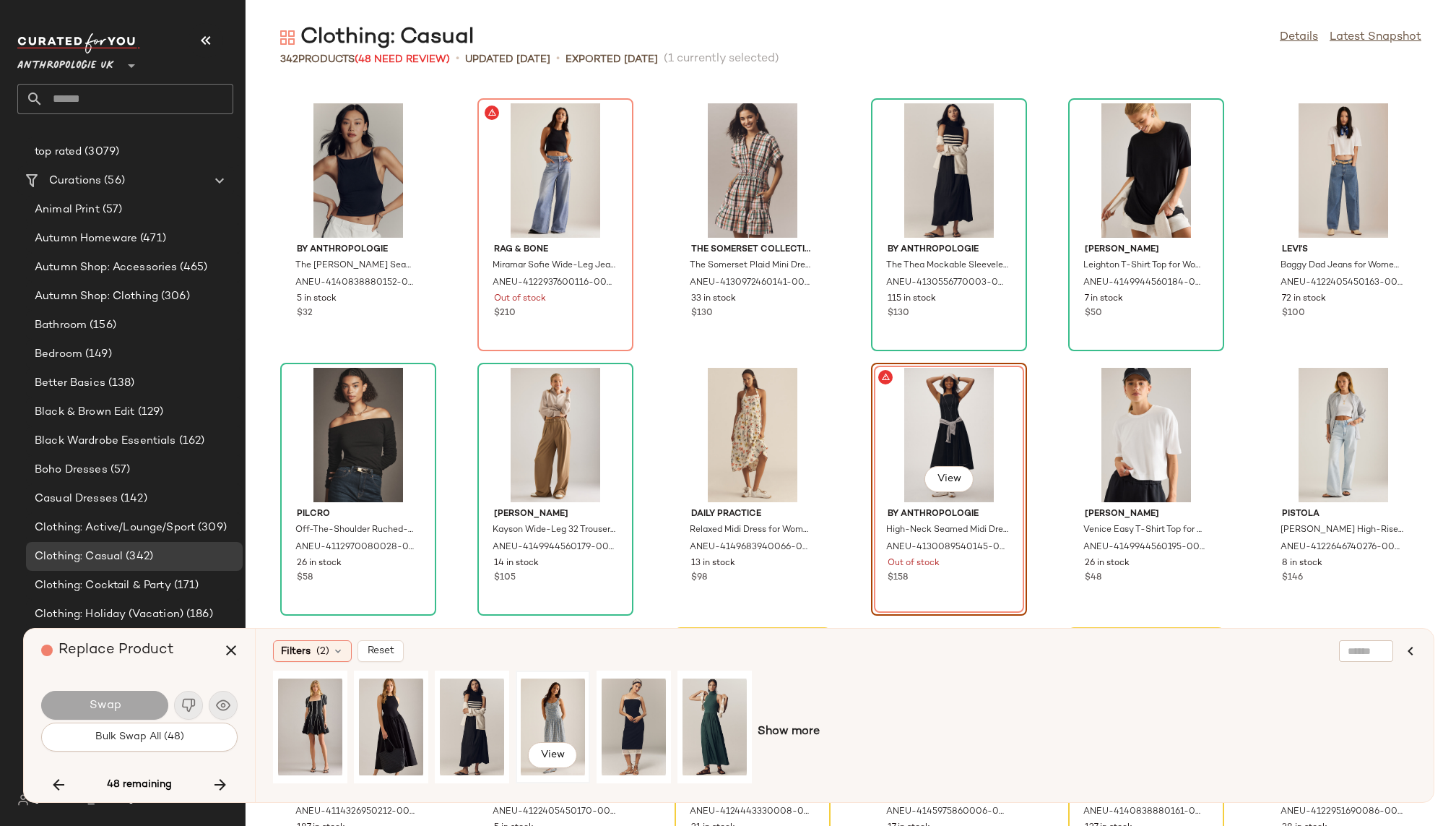
click at [564, 703] on div "View" at bounding box center [553, 726] width 64 height 103
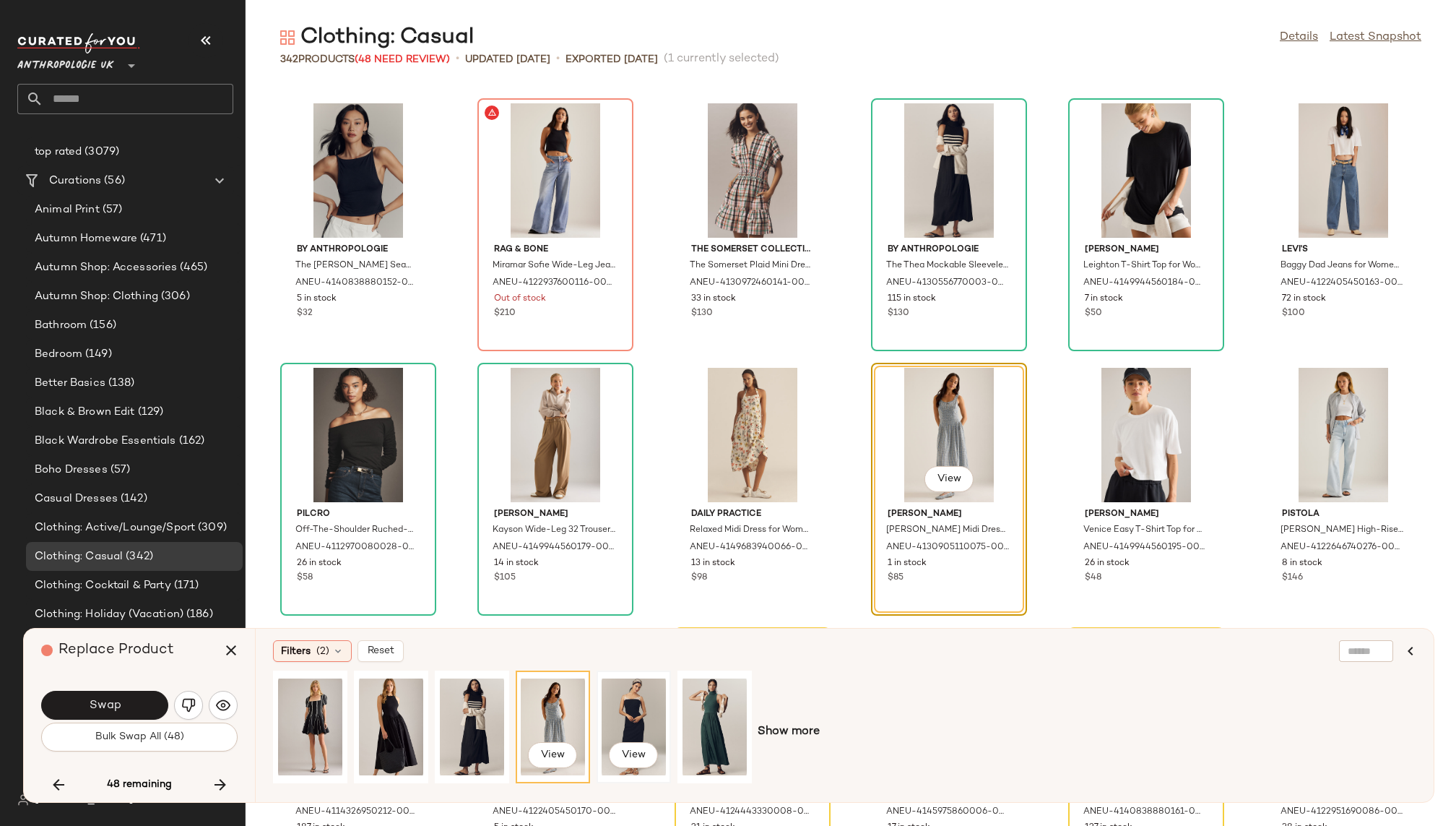
click at [642, 696] on div "View" at bounding box center [634, 726] width 64 height 103
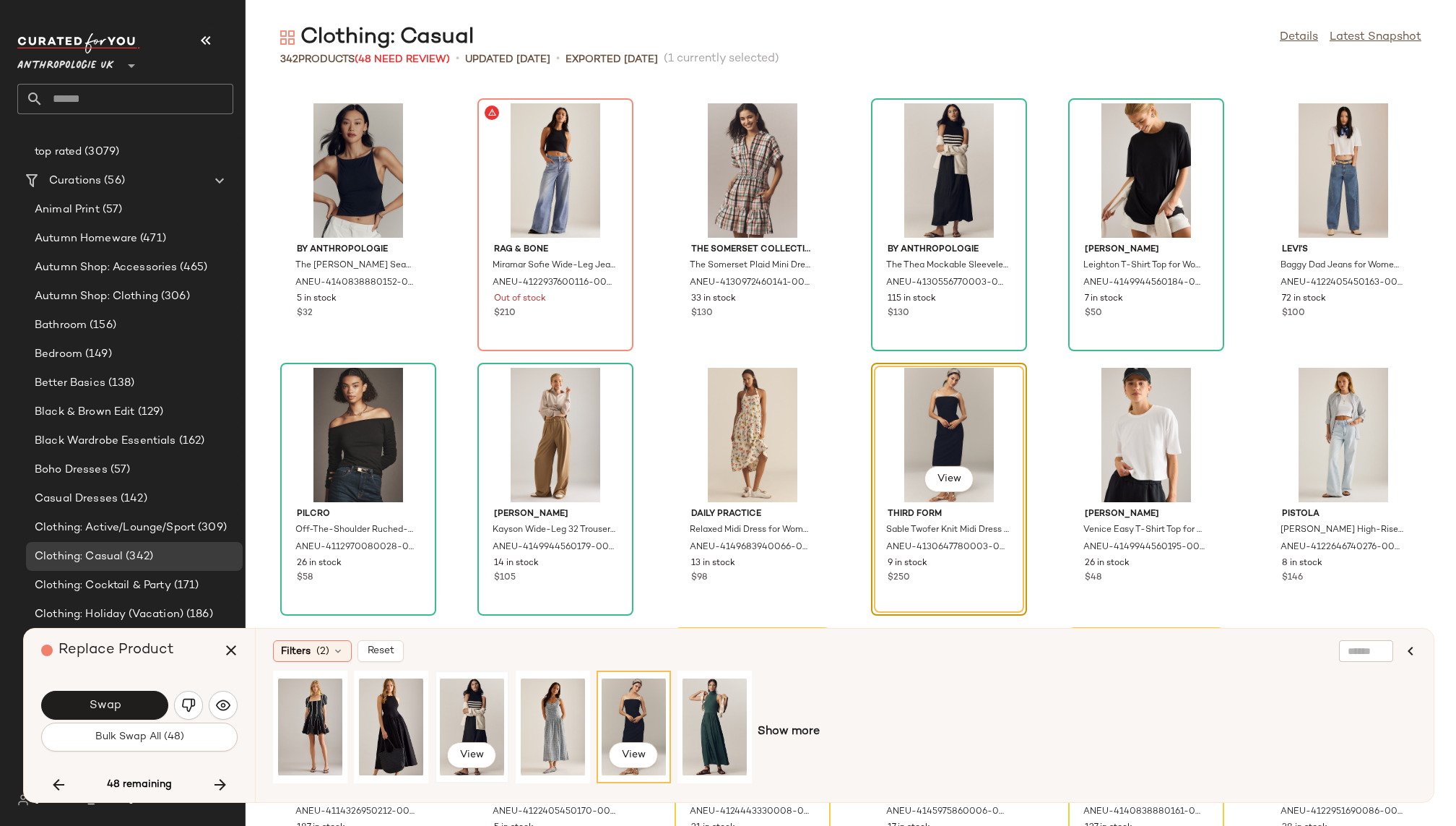
click at [464, 706] on div "View" at bounding box center [472, 726] width 64 height 103
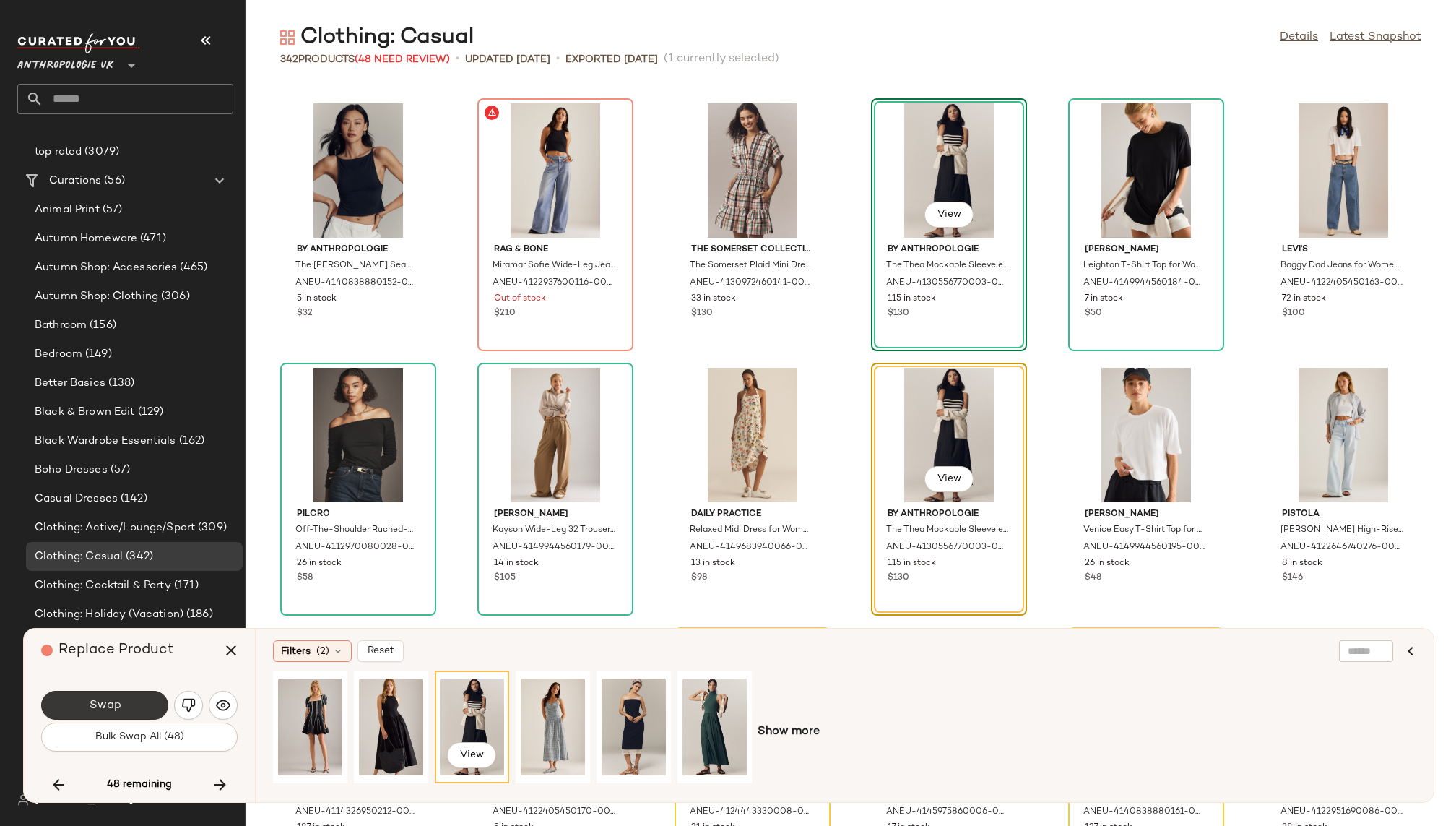
click at [124, 694] on button "Swap" at bounding box center [105, 705] width 127 height 29
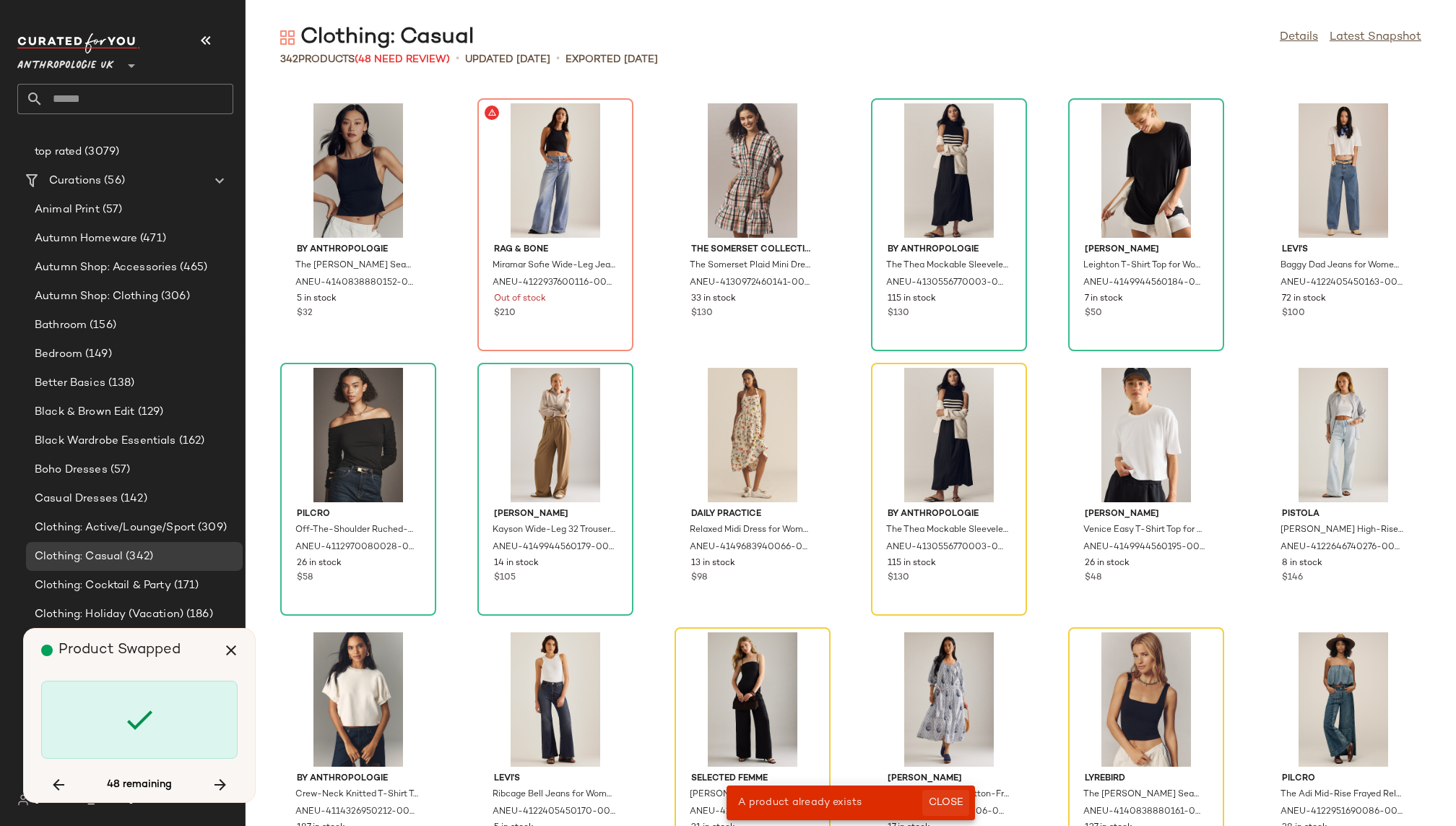
click at [944, 807] on span "Close" at bounding box center [945, 802] width 35 height 11
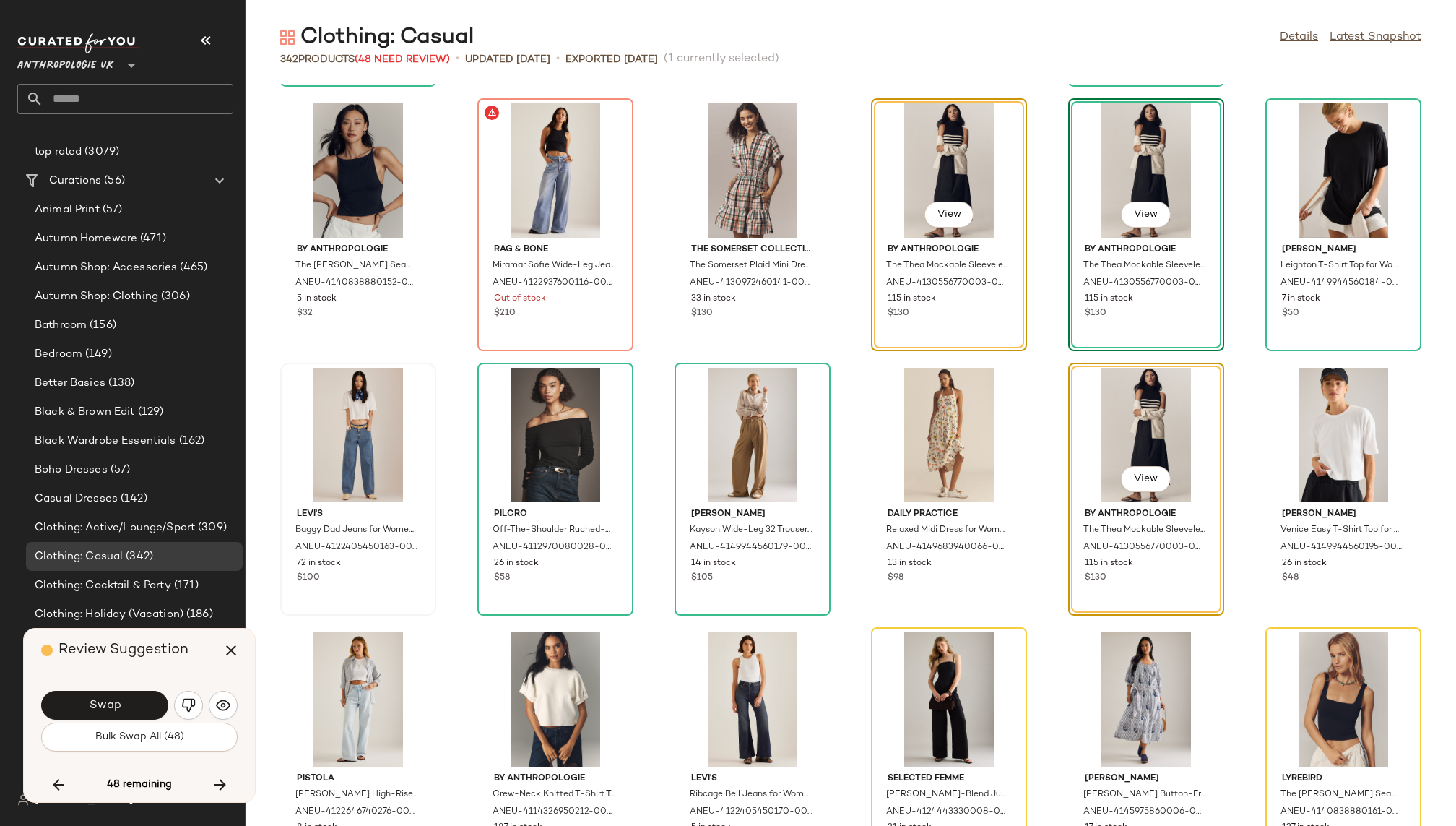
scroll to position [5290, 0]
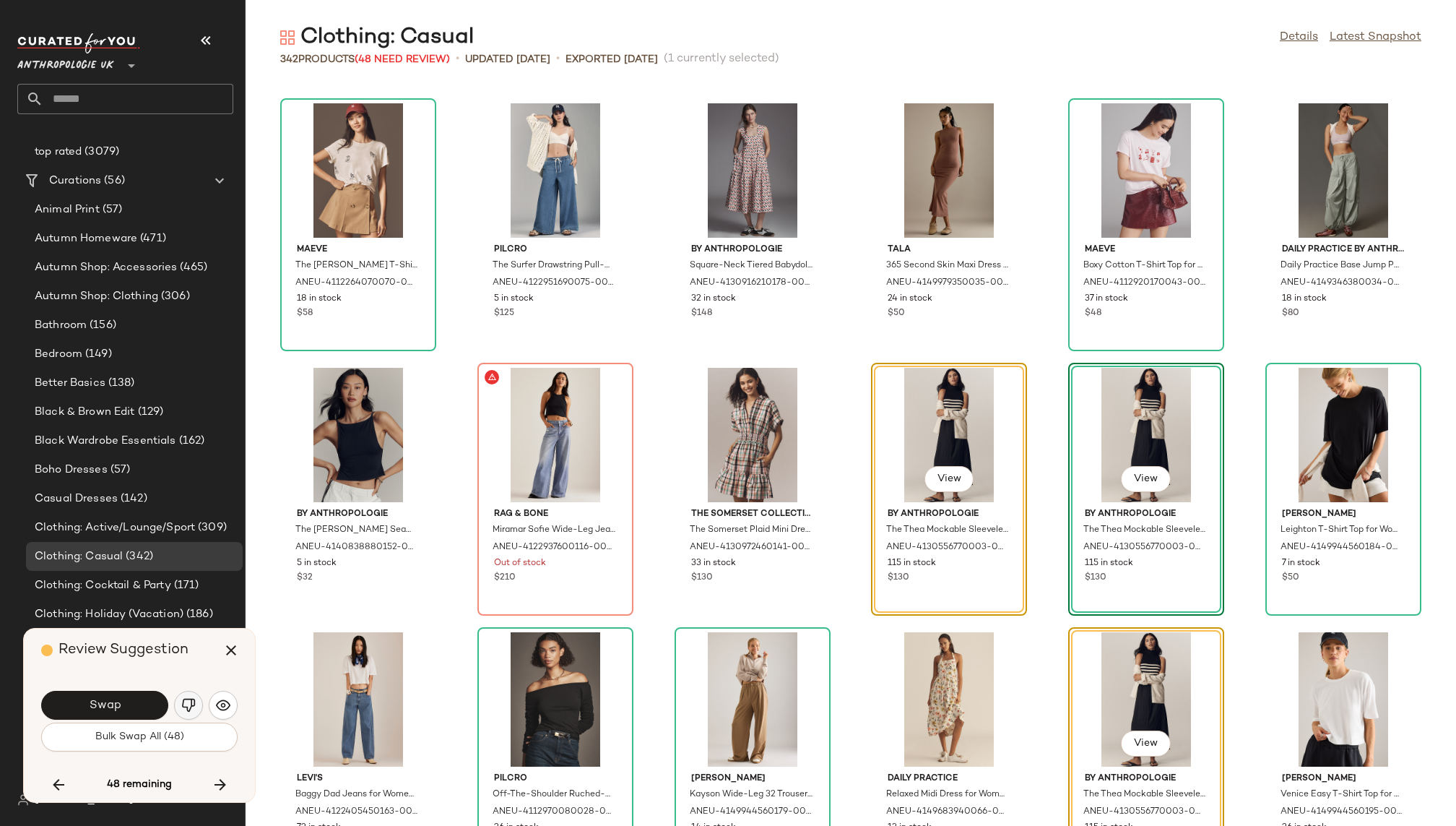
click at [187, 703] on img "button" at bounding box center [188, 705] width 14 height 14
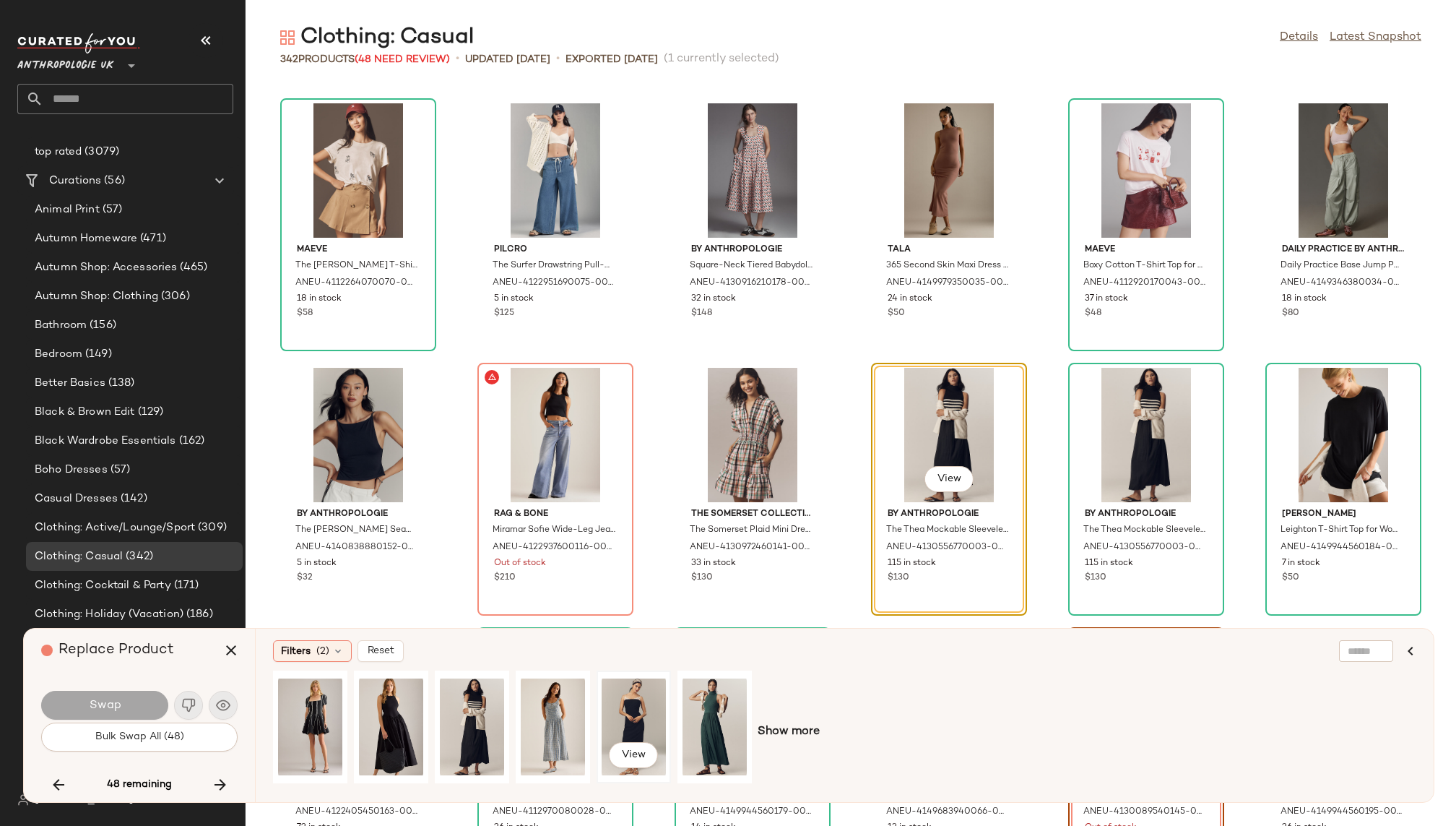
click at [640, 712] on div "View" at bounding box center [634, 726] width 64 height 103
click at [310, 707] on div "View" at bounding box center [310, 726] width 64 height 103
click at [112, 702] on span "Swap" at bounding box center [104, 706] width 32 height 13
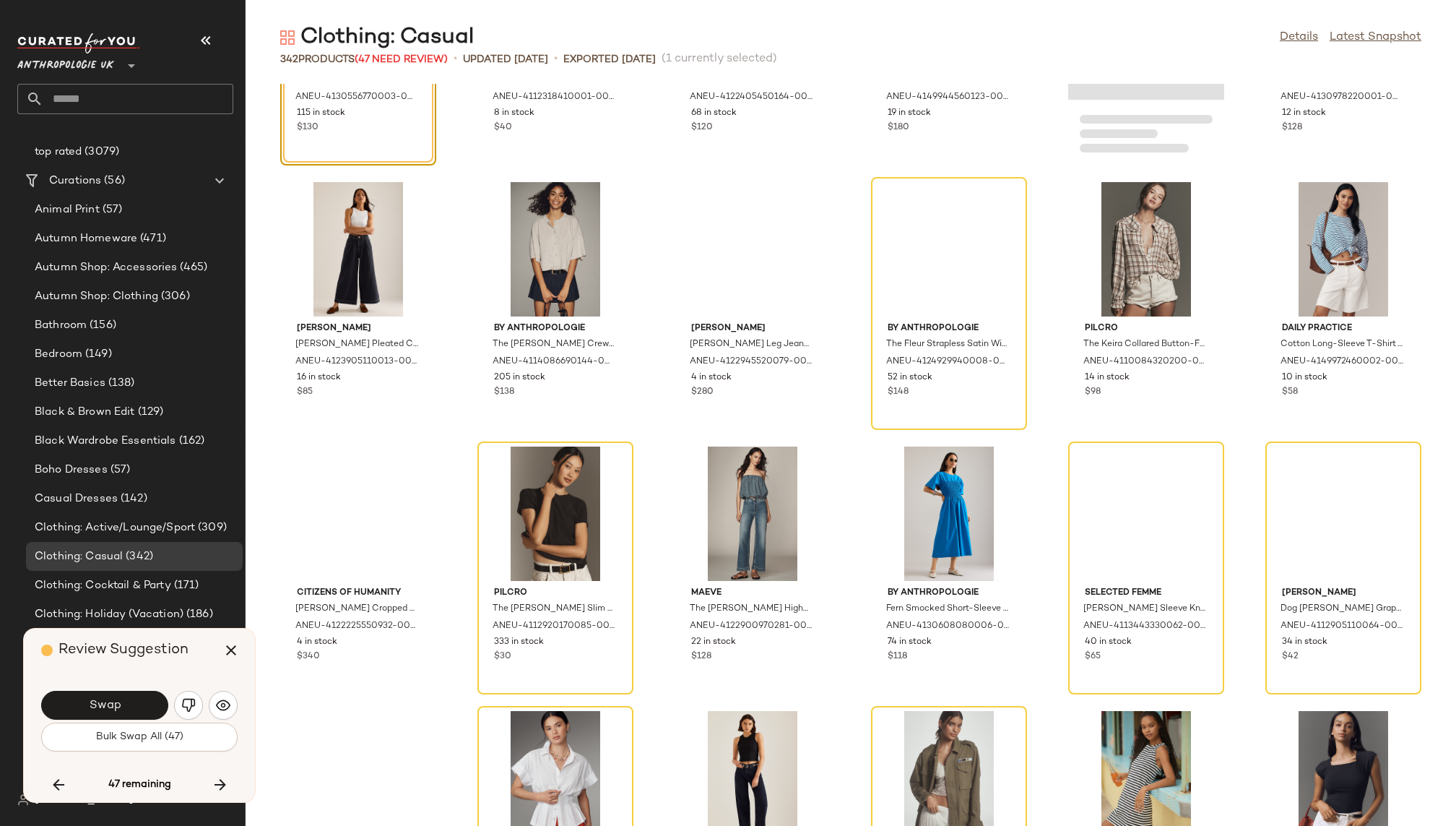
scroll to position [13310, 0]
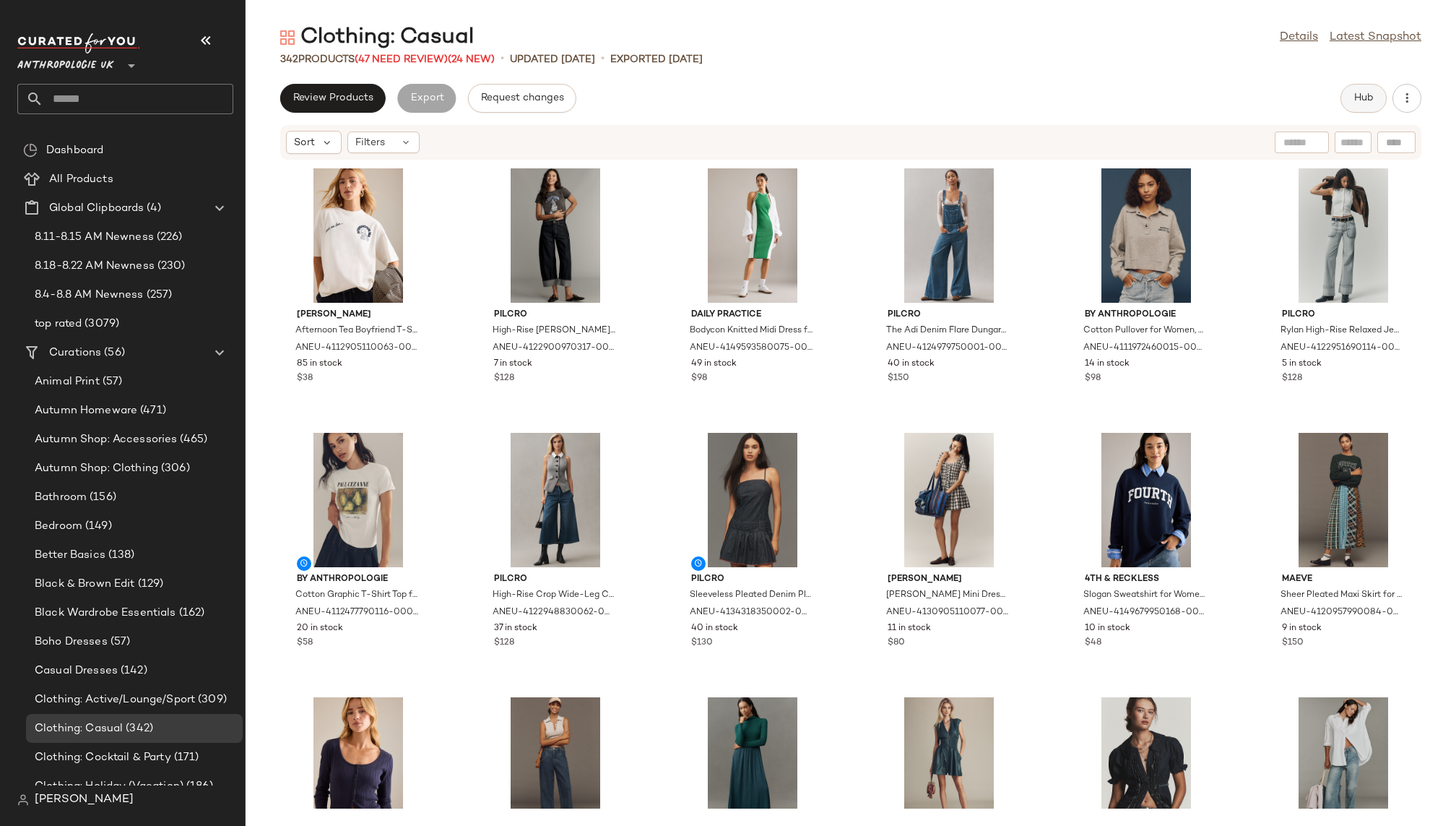
click at [1352, 103] on button "Hub" at bounding box center [1364, 98] width 46 height 29
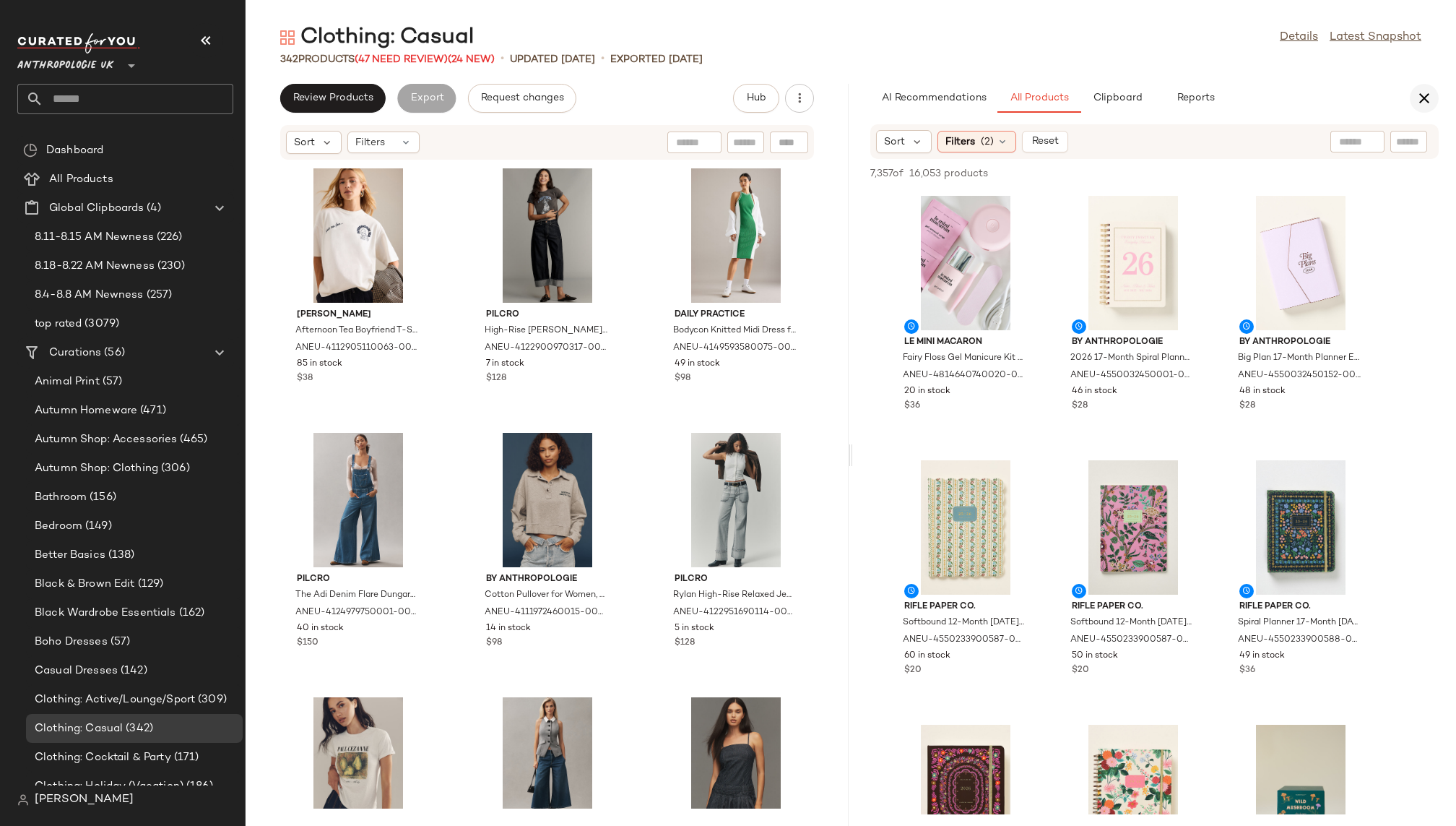
click at [1420, 95] on icon "button" at bounding box center [1424, 98] width 17 height 17
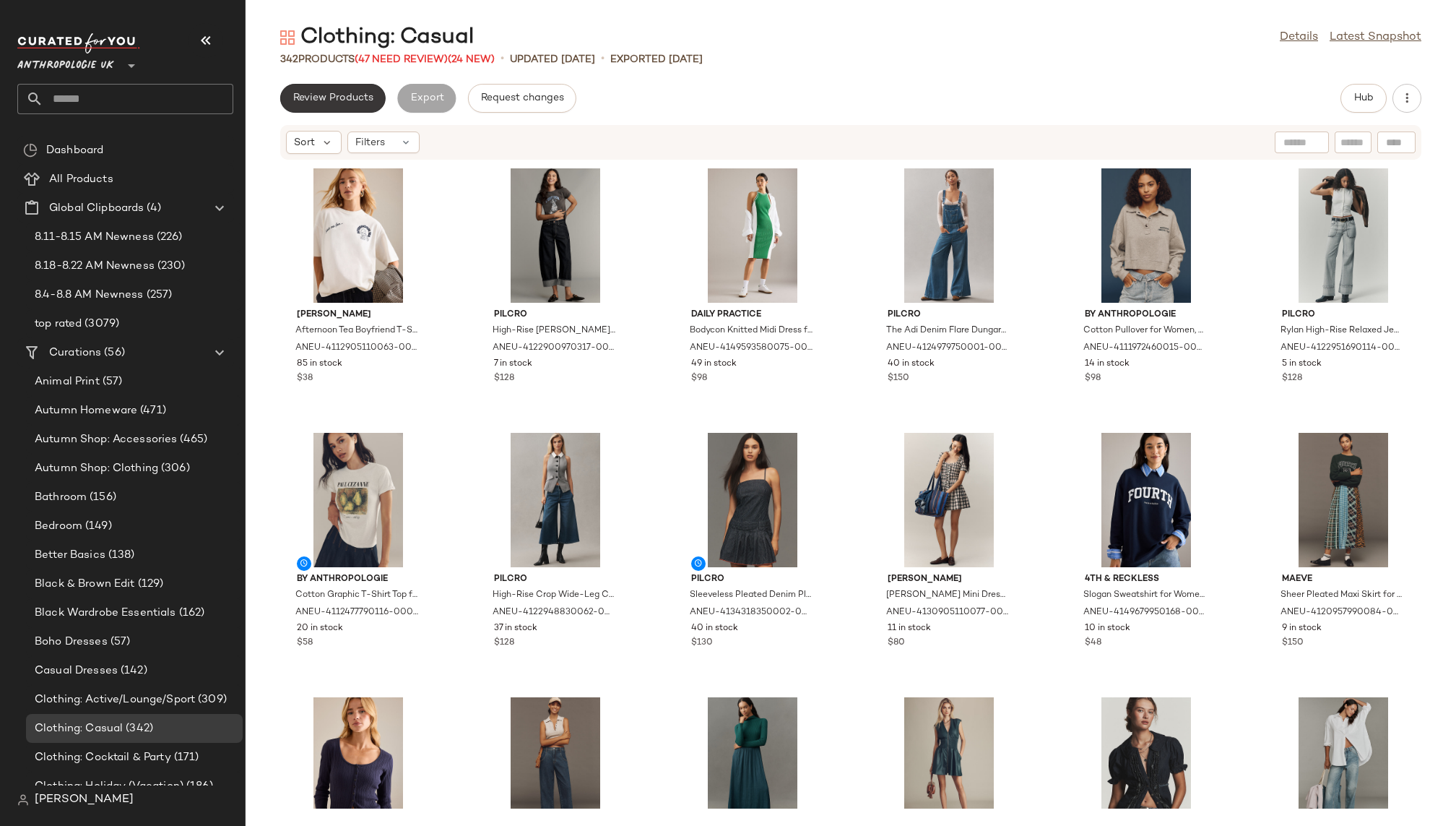
click at [359, 97] on span "Review Products" at bounding box center [333, 98] width 81 height 11
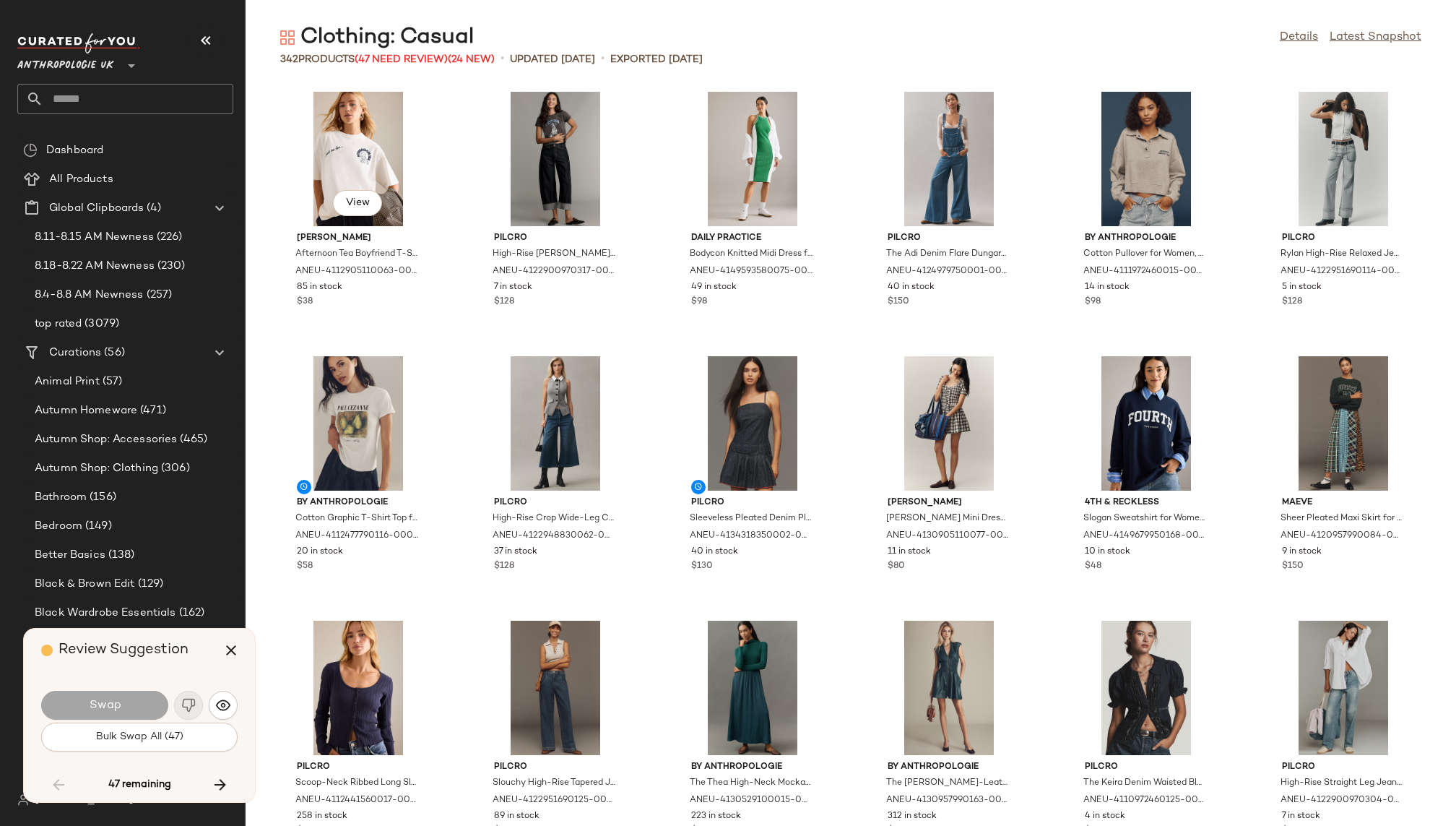
scroll to position [5290, 0]
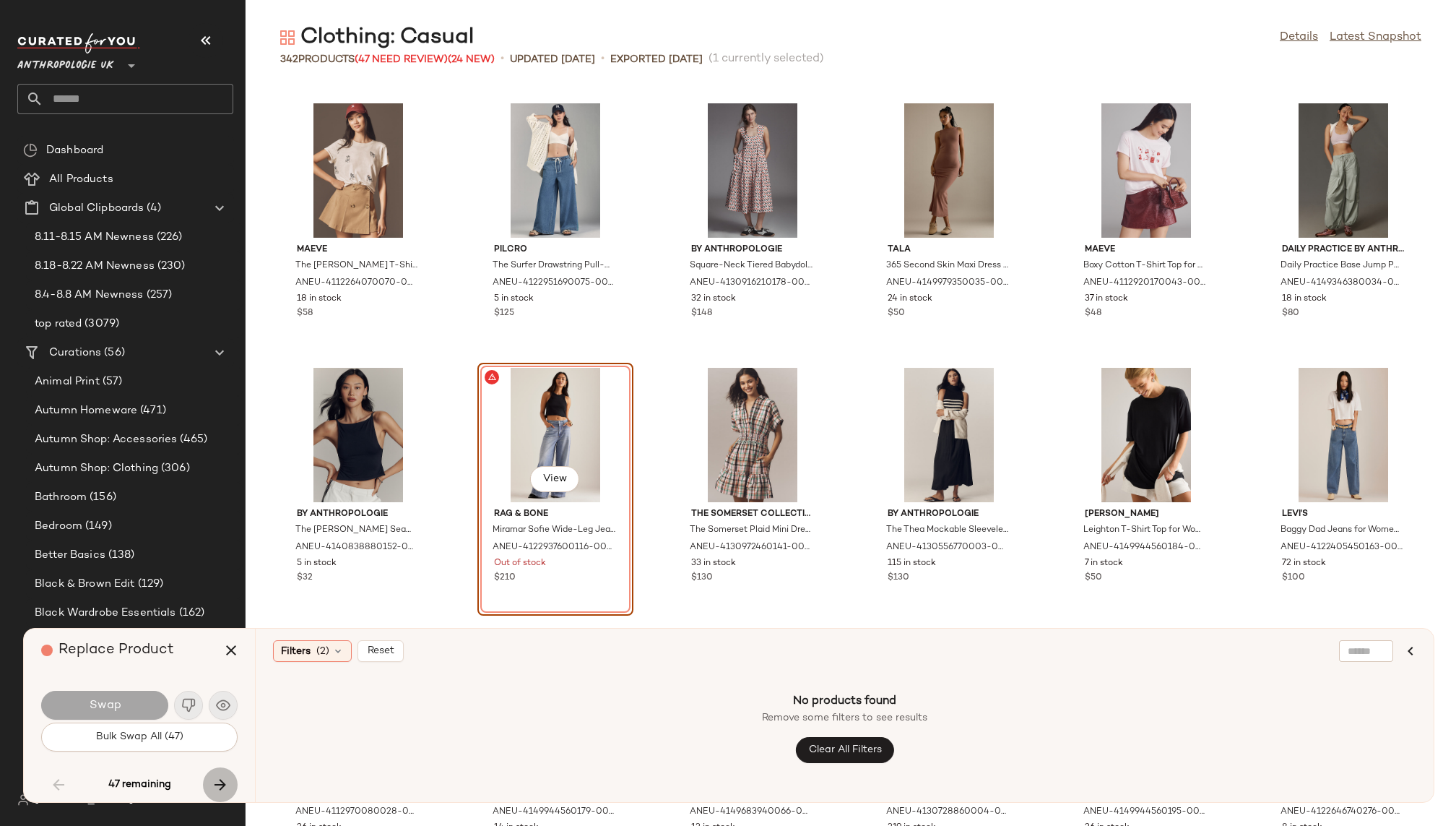
click at [214, 772] on button "button" at bounding box center [220, 785] width 34 height 34
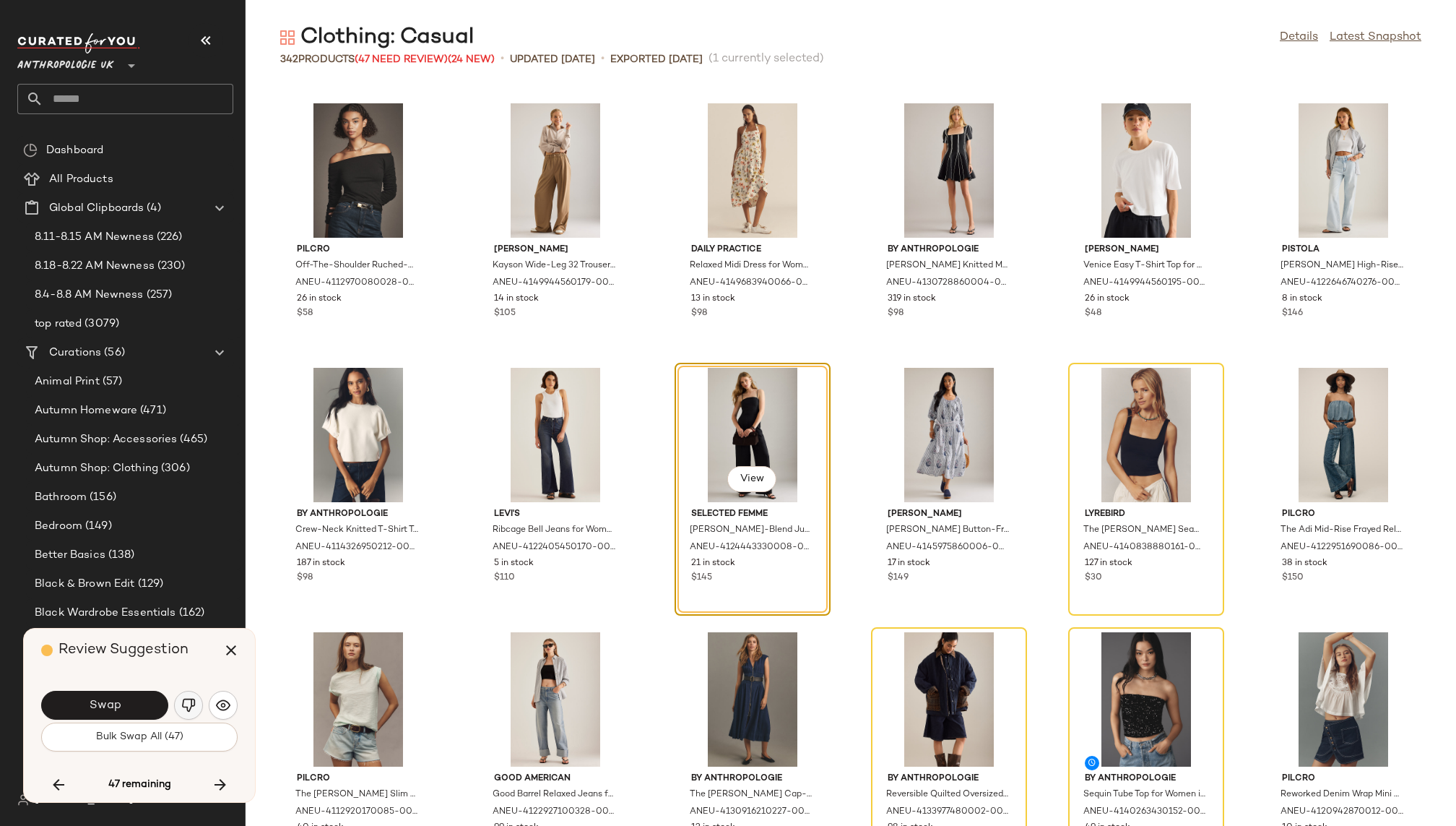
click at [188, 704] on img "button" at bounding box center [188, 705] width 14 height 14
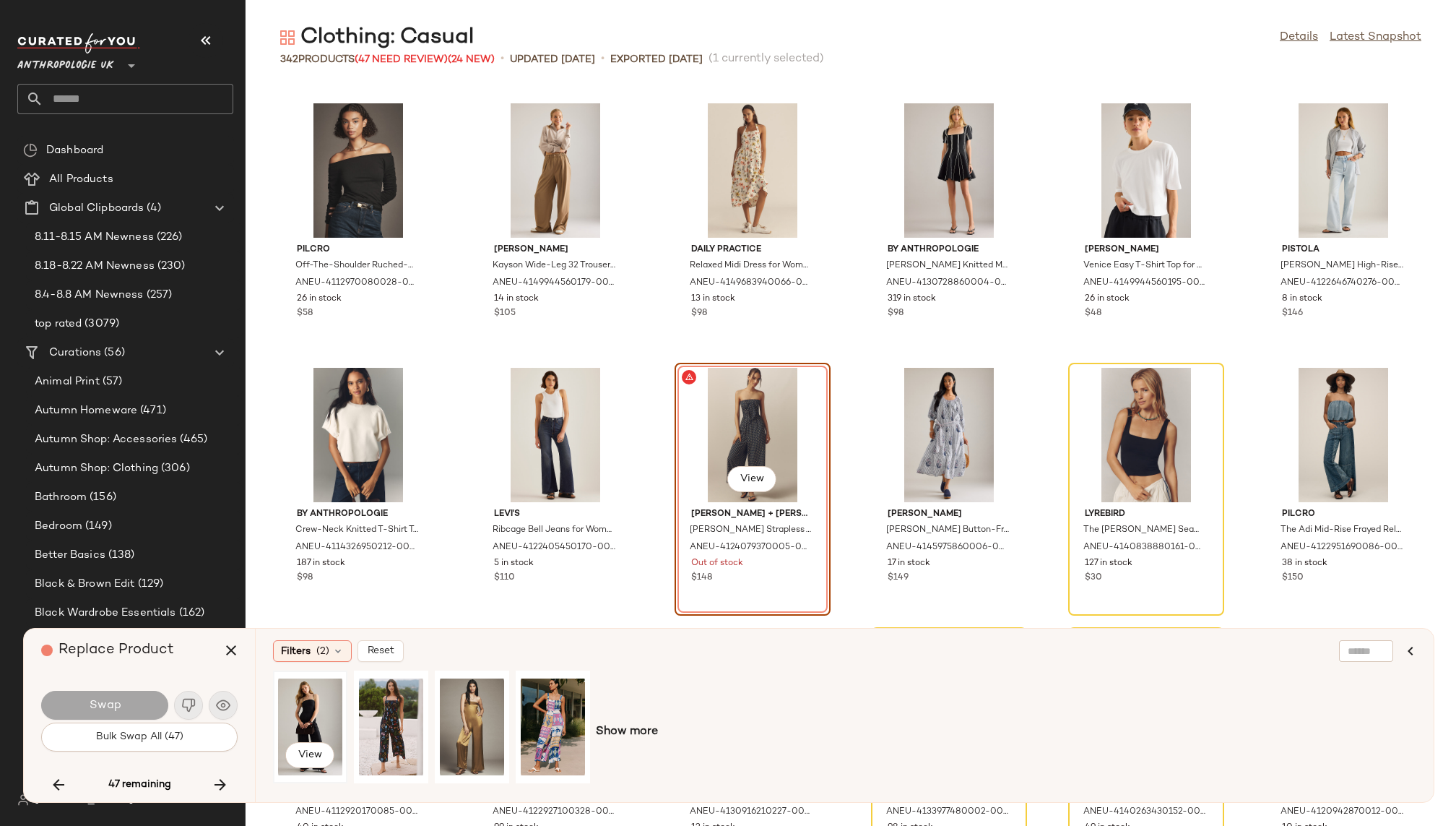
click at [310, 701] on div "View" at bounding box center [310, 726] width 64 height 103
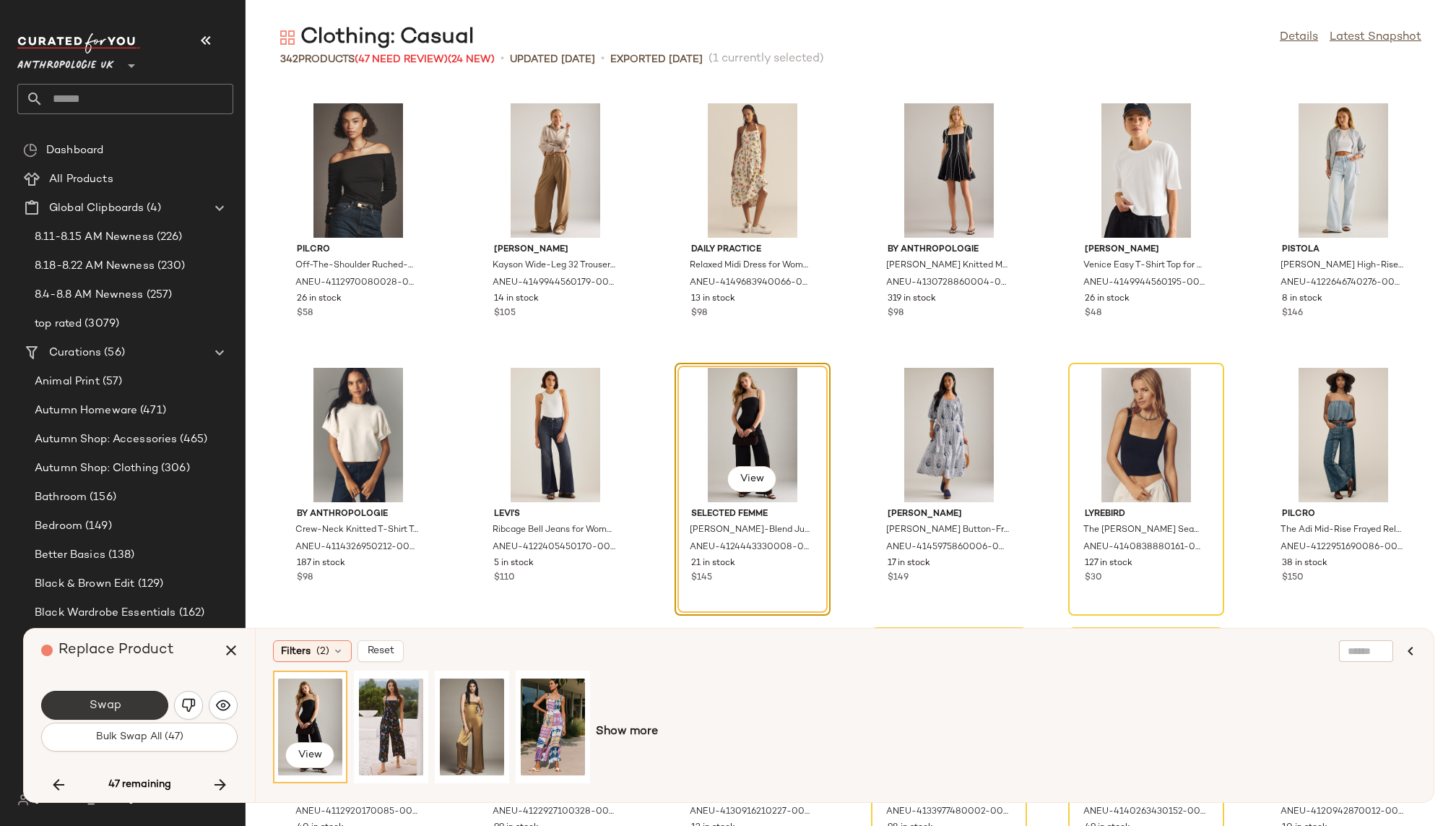
click at [124, 694] on button "Swap" at bounding box center [105, 705] width 127 height 29
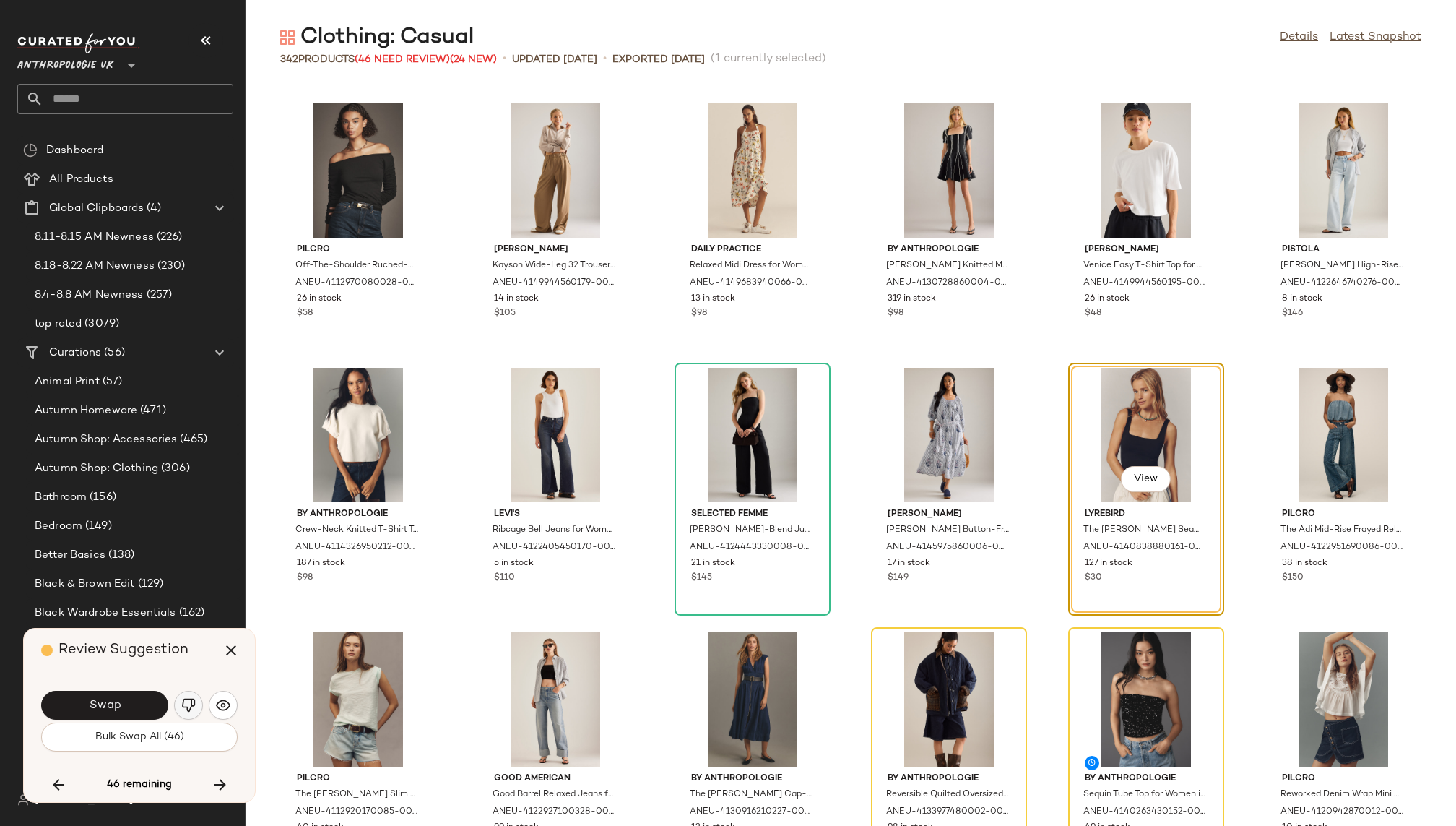
click at [186, 706] on img "button" at bounding box center [188, 705] width 14 height 14
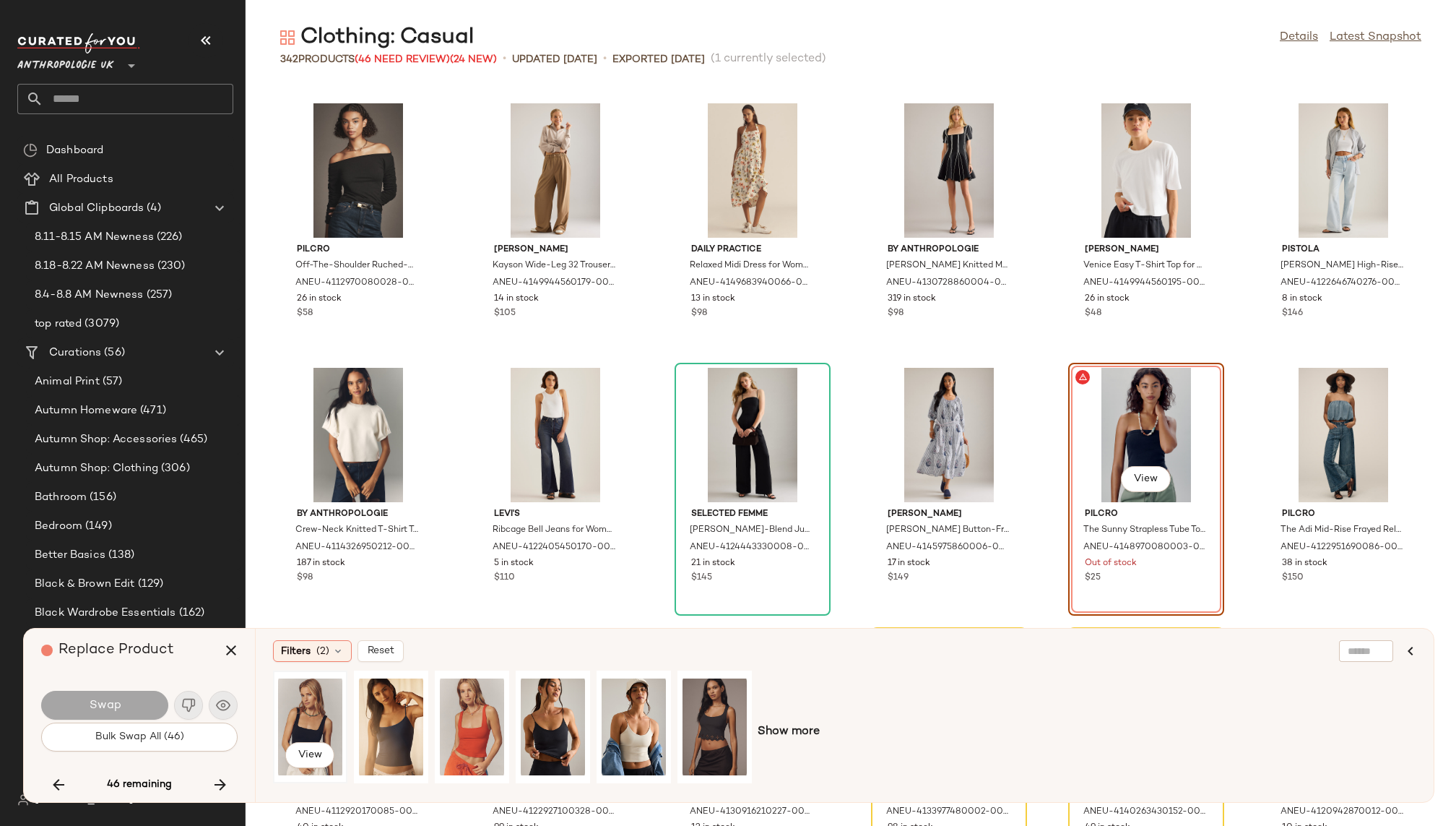
click at [329, 707] on div "View" at bounding box center [310, 726] width 64 height 103
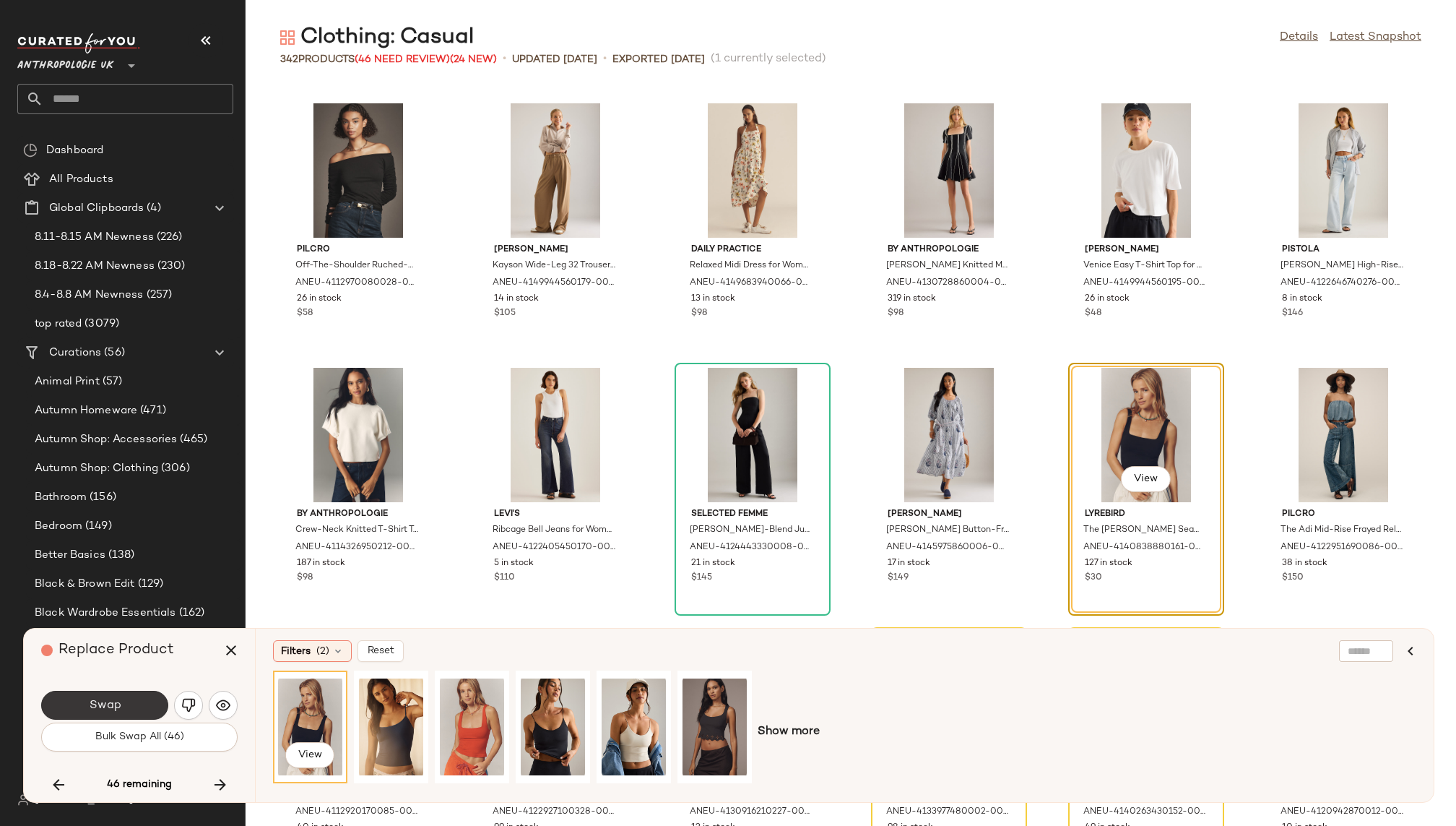
click at [144, 700] on button "Swap" at bounding box center [105, 705] width 127 height 29
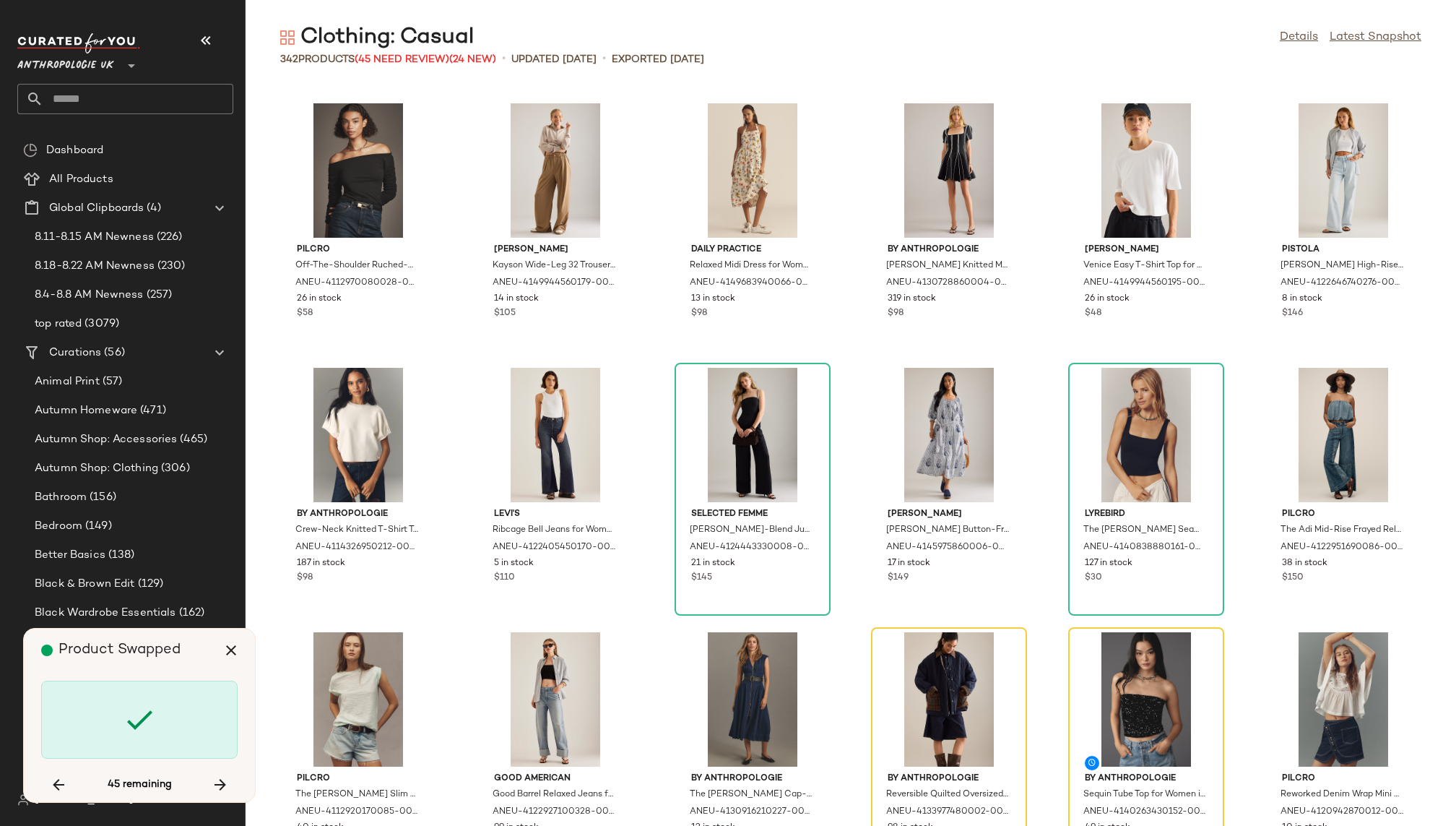
scroll to position [6084, 0]
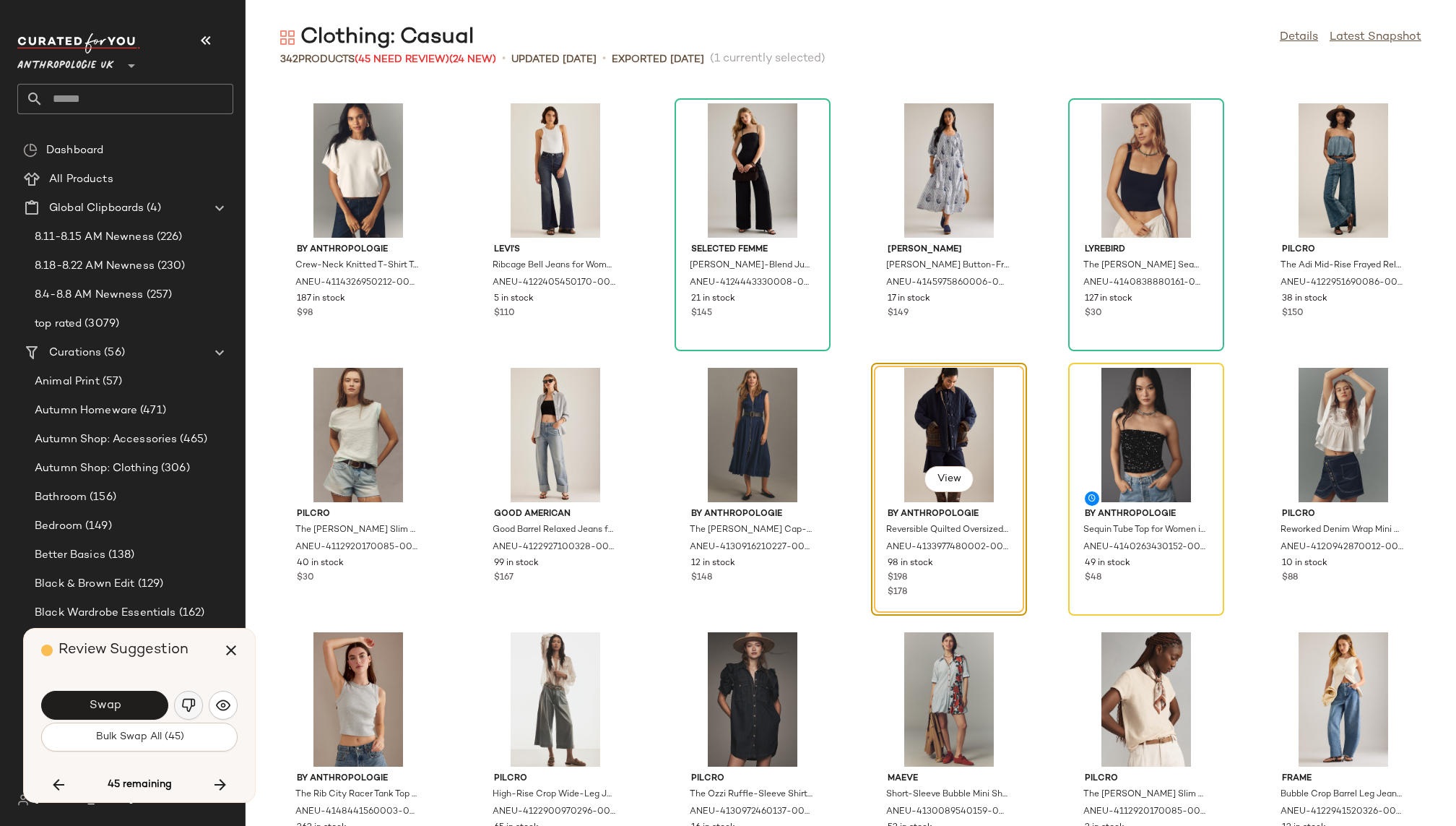
click at [182, 707] on img "button" at bounding box center [188, 705] width 14 height 14
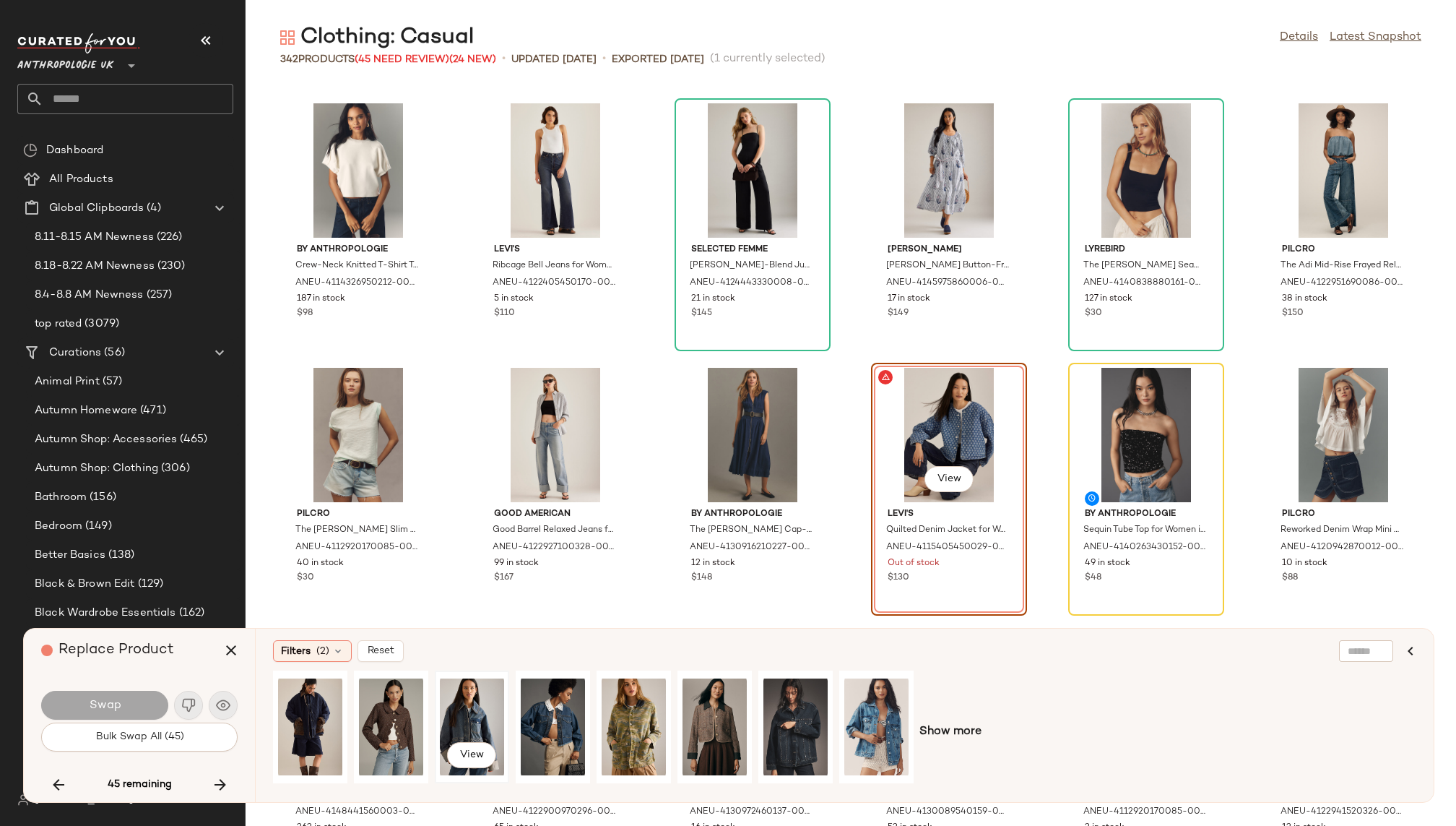
click at [477, 705] on div "View" at bounding box center [472, 726] width 64 height 103
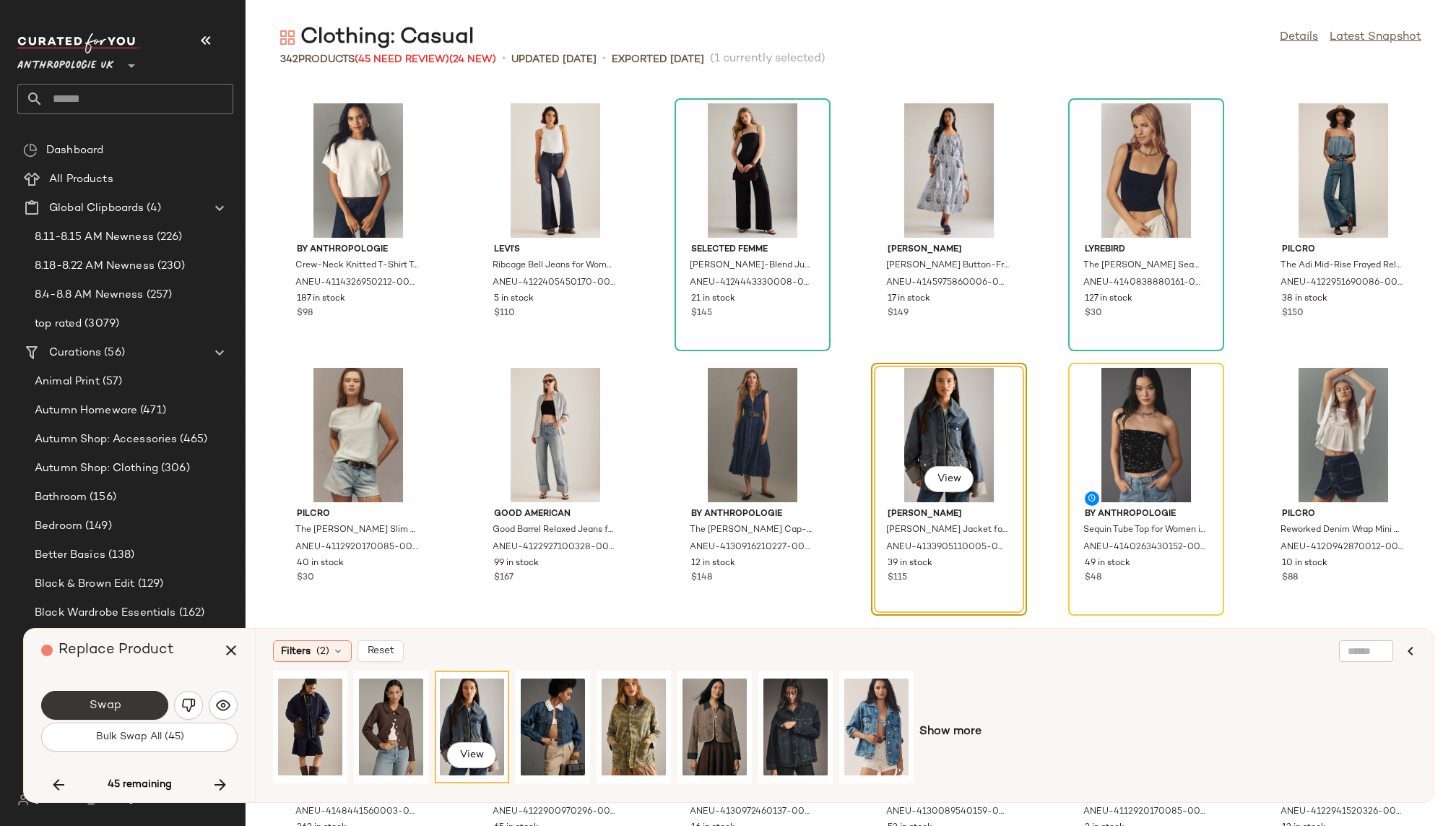
click at [155, 701] on button "Swap" at bounding box center [105, 705] width 127 height 29
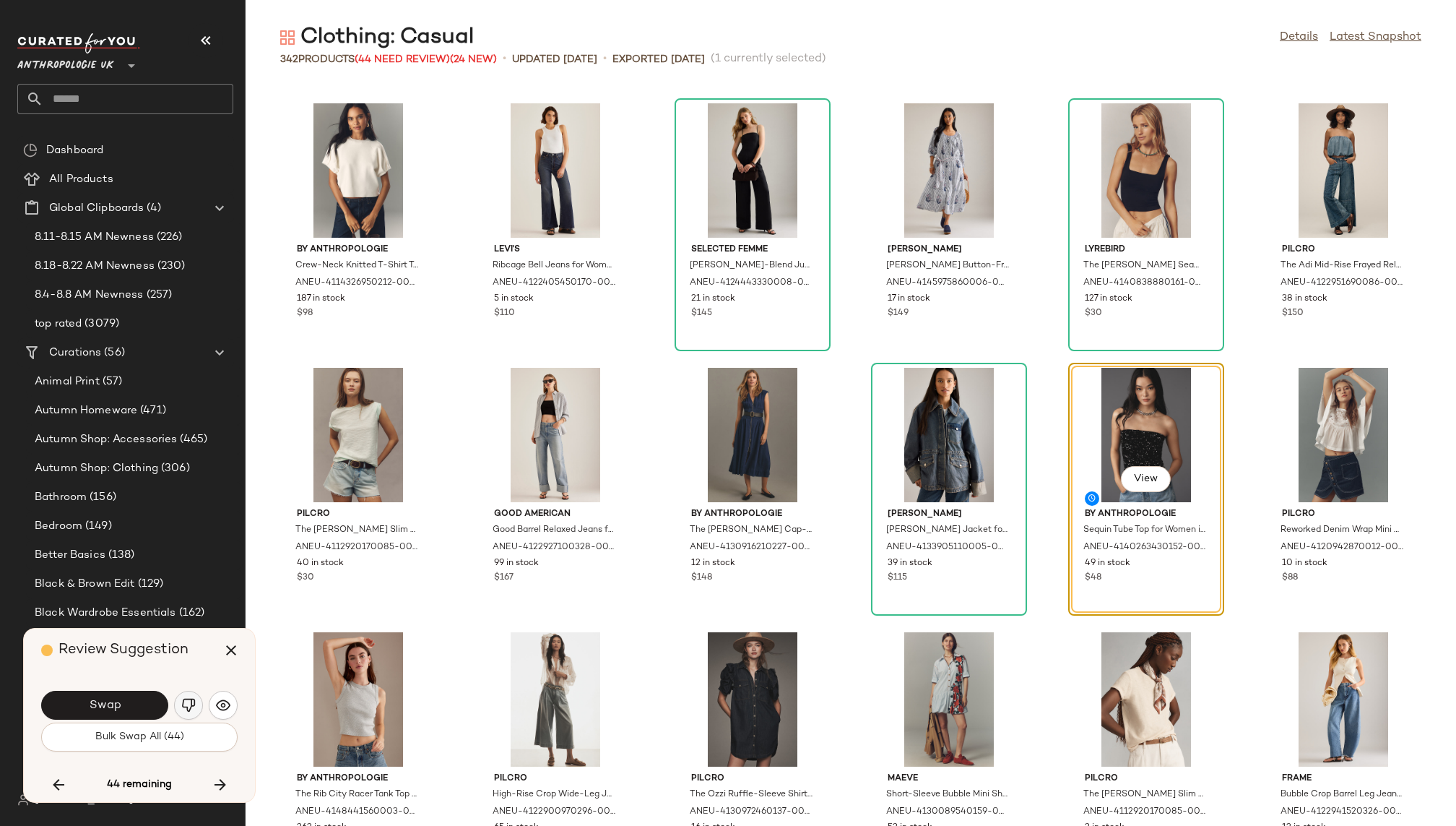
click at [186, 703] on img "button" at bounding box center [188, 705] width 14 height 14
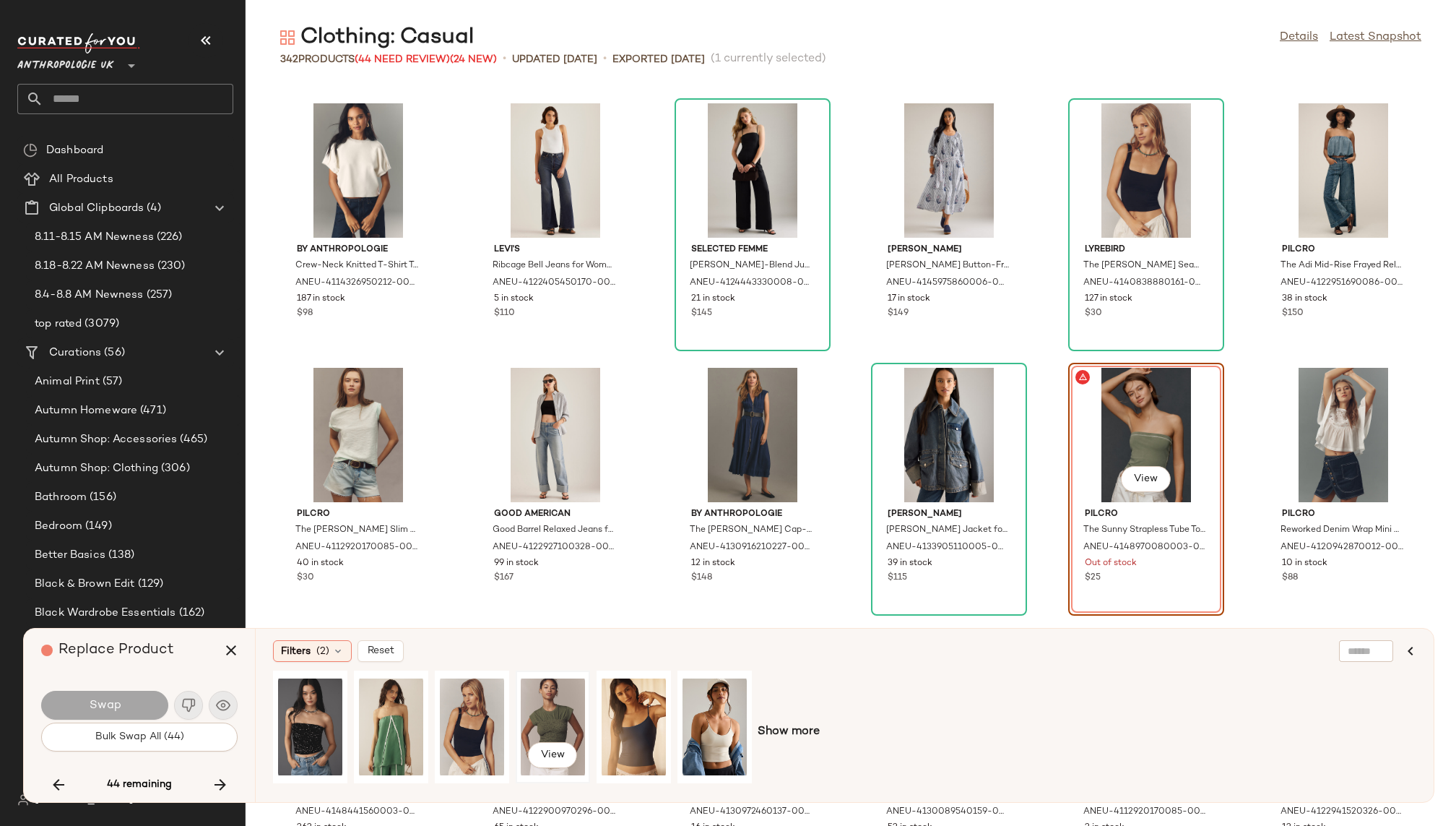
click at [578, 704] on div "View" at bounding box center [553, 726] width 64 height 103
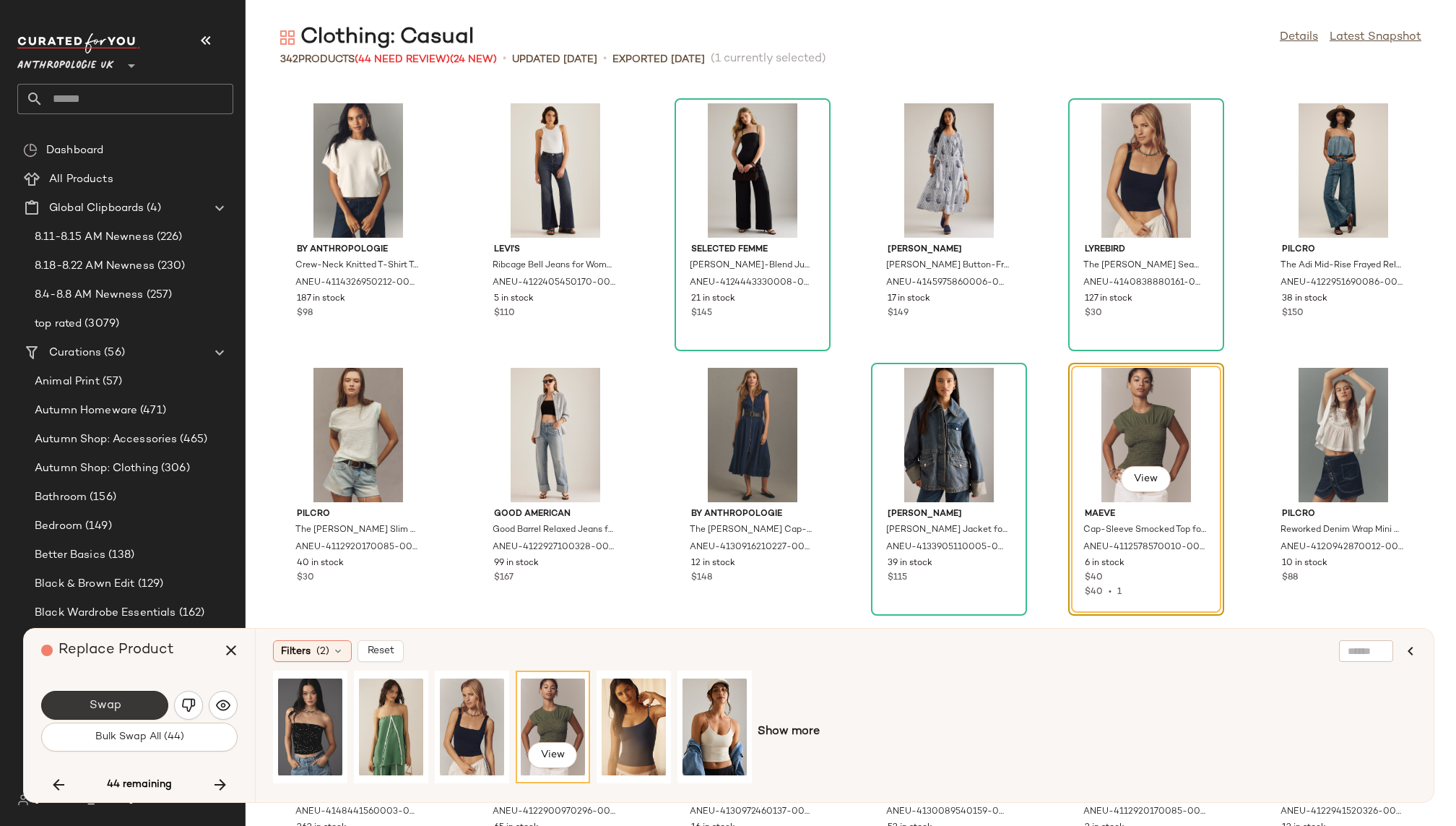
click at [96, 697] on button "Swap" at bounding box center [105, 705] width 127 height 29
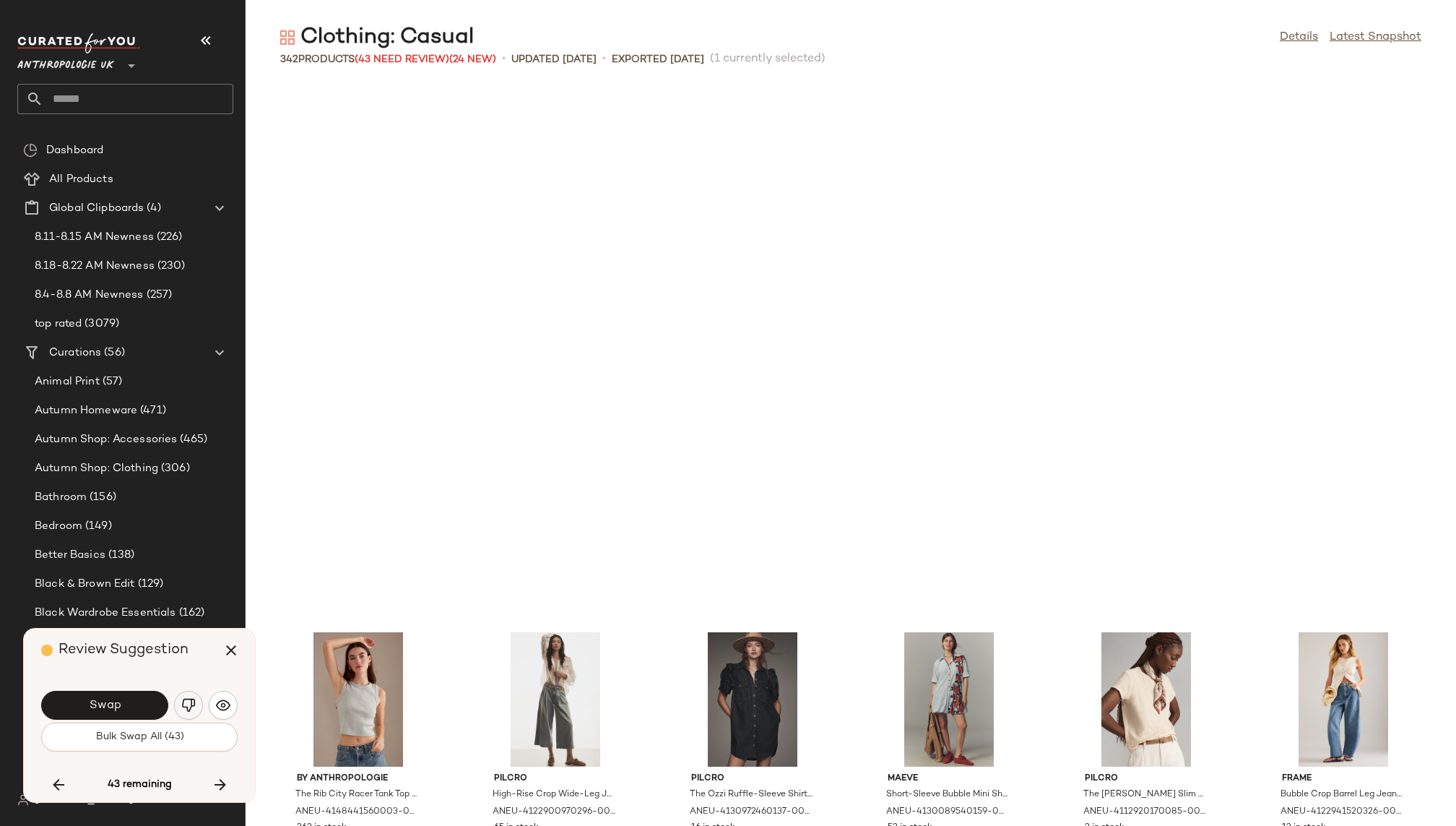
scroll to position [6612, 0]
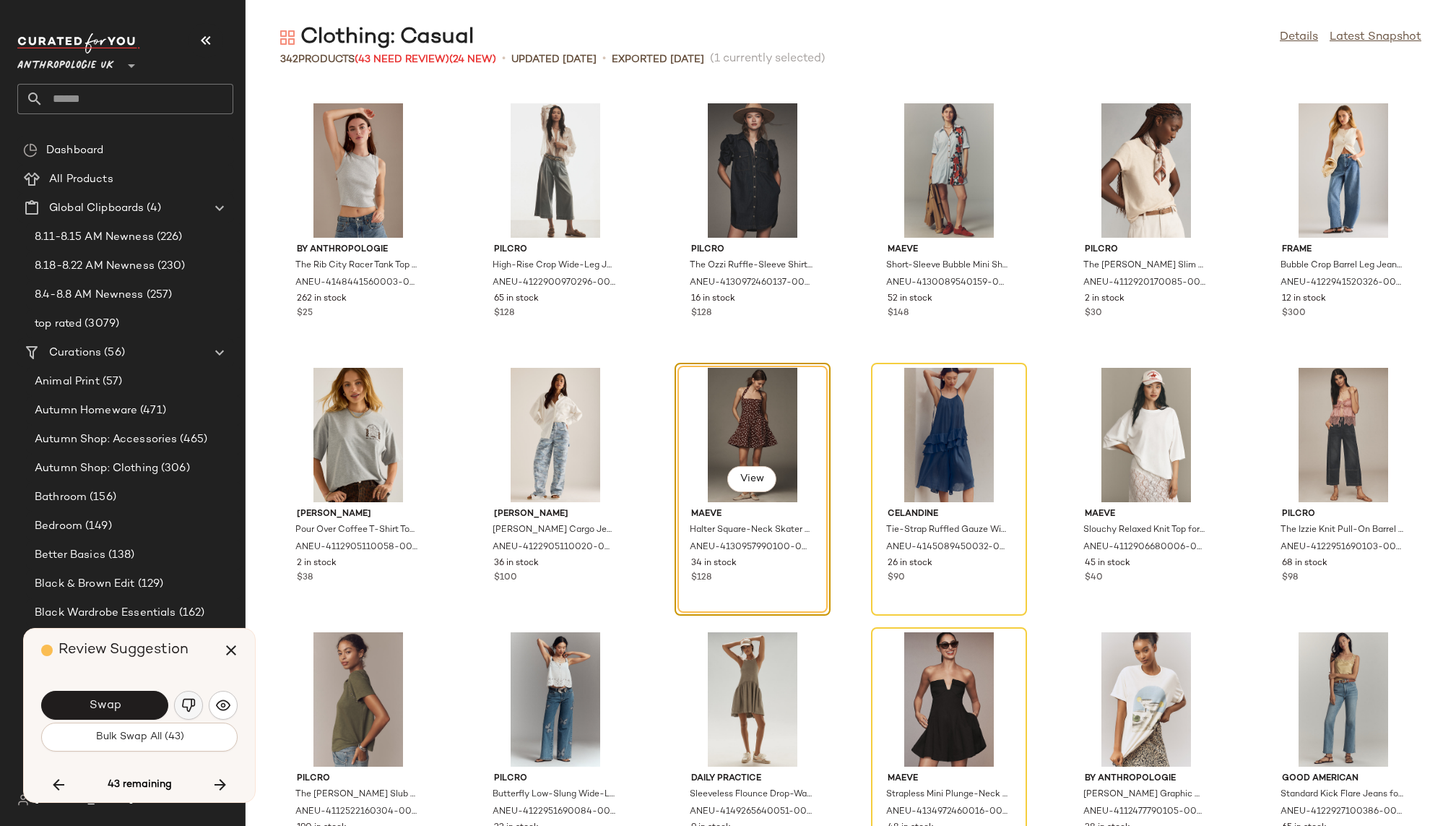
click at [188, 700] on img "button" at bounding box center [188, 705] width 14 height 14
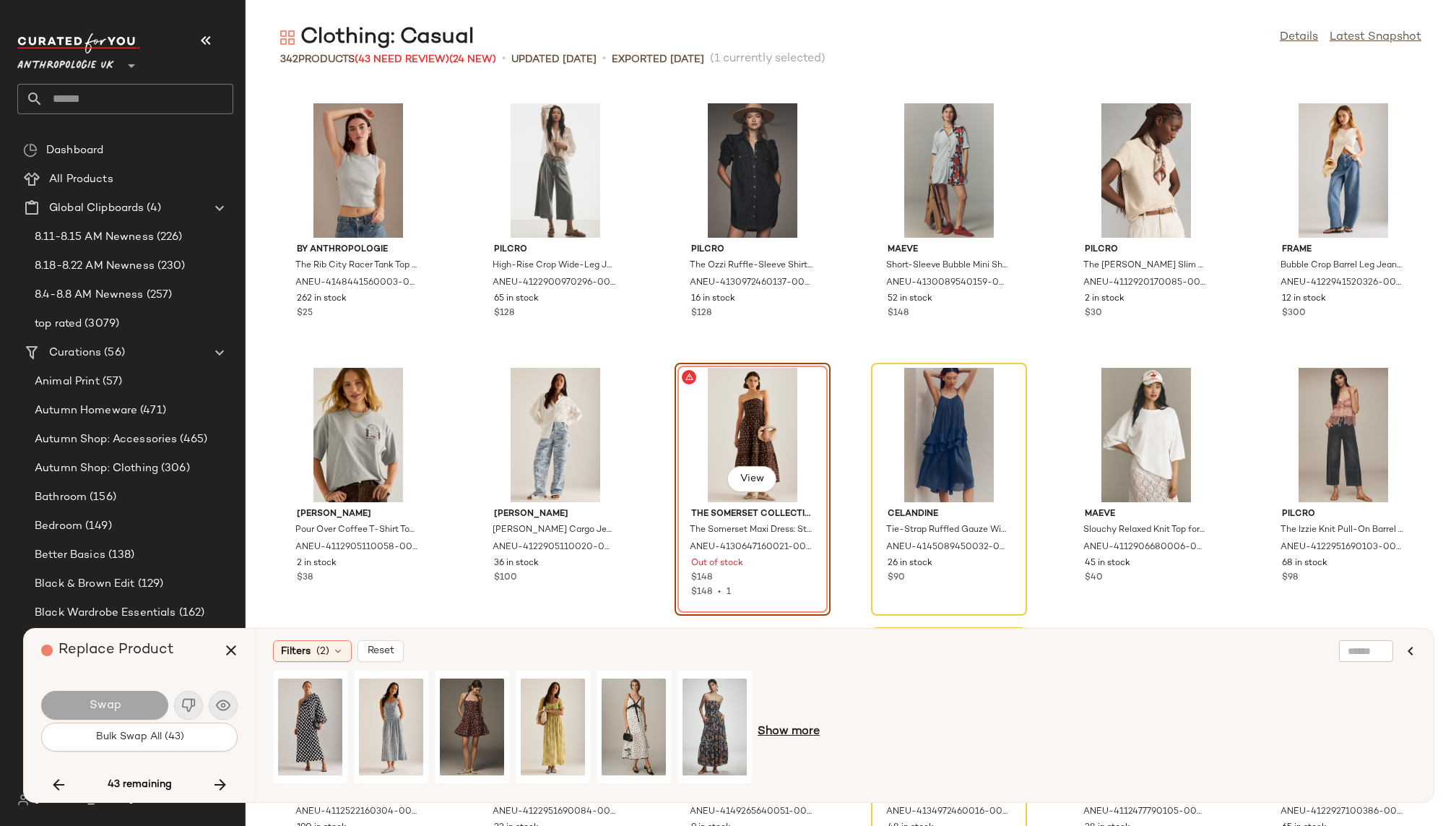
click at [797, 734] on span "Show more" at bounding box center [788, 732] width 62 height 17
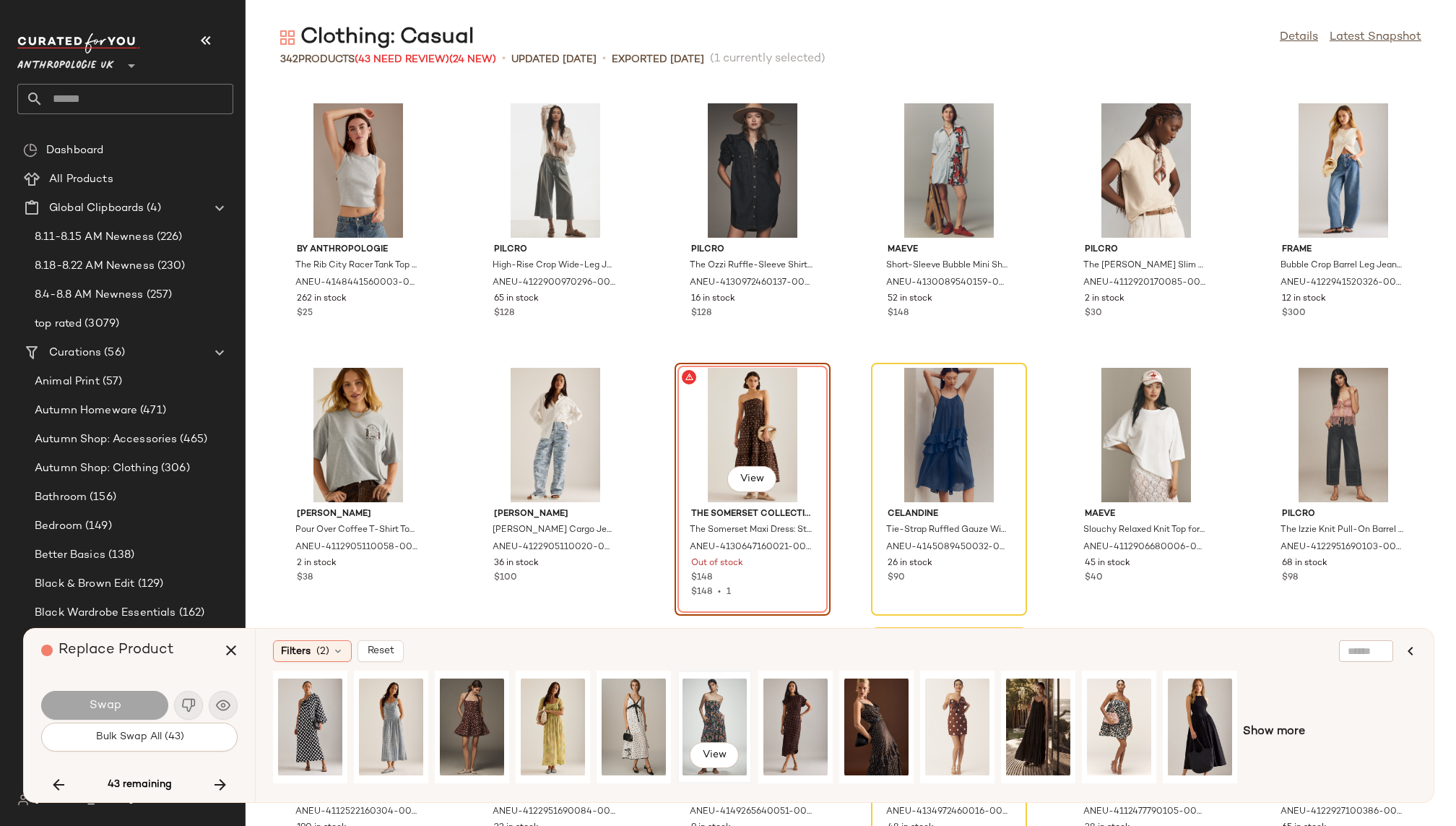
click at [727, 711] on div "View" at bounding box center [715, 726] width 64 height 103
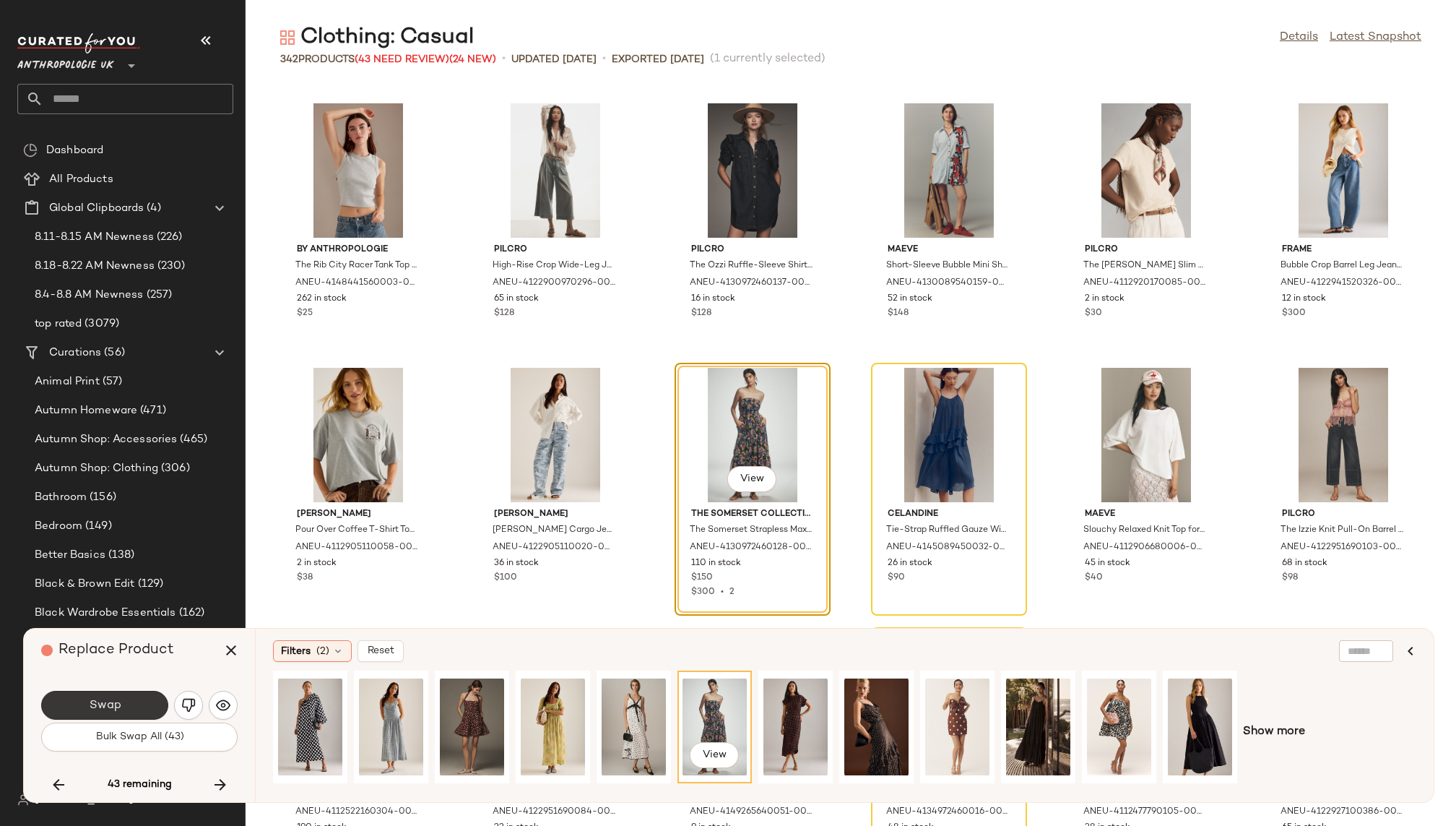
click at [133, 693] on button "Swap" at bounding box center [105, 705] width 127 height 29
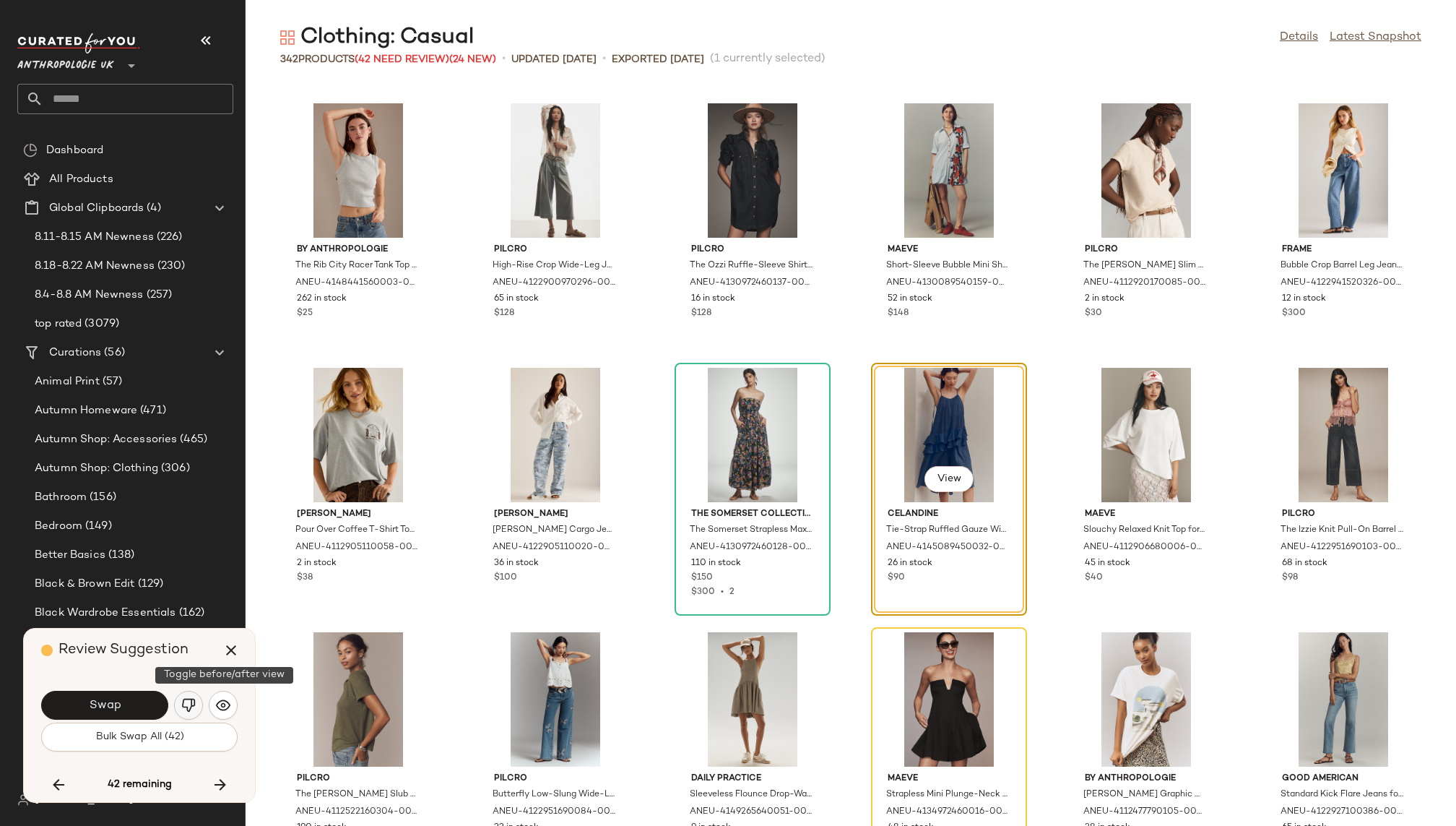
click at [196, 706] on button "button" at bounding box center [188, 705] width 29 height 29
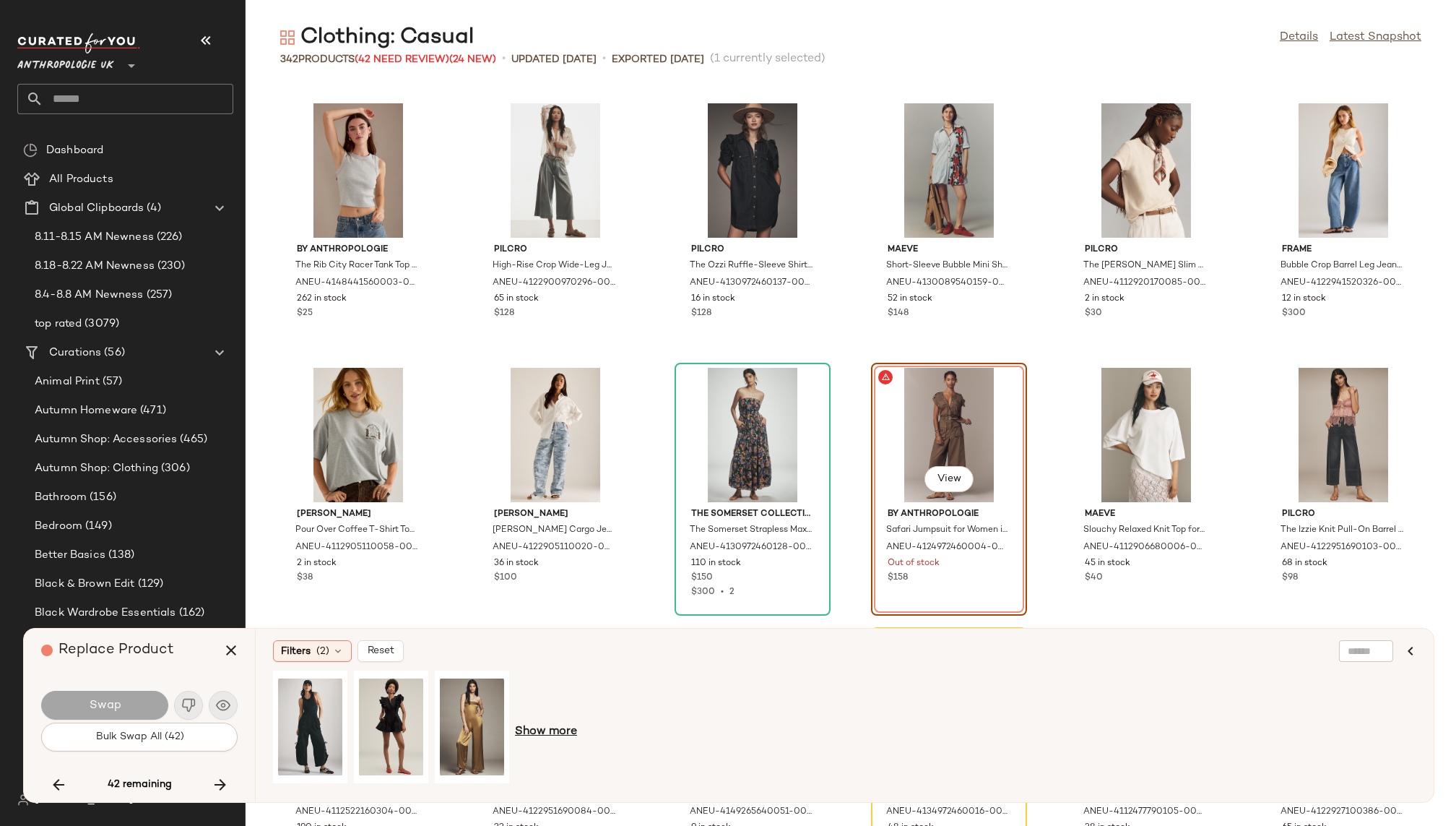
click at [541, 729] on span "Show more" at bounding box center [546, 732] width 62 height 17
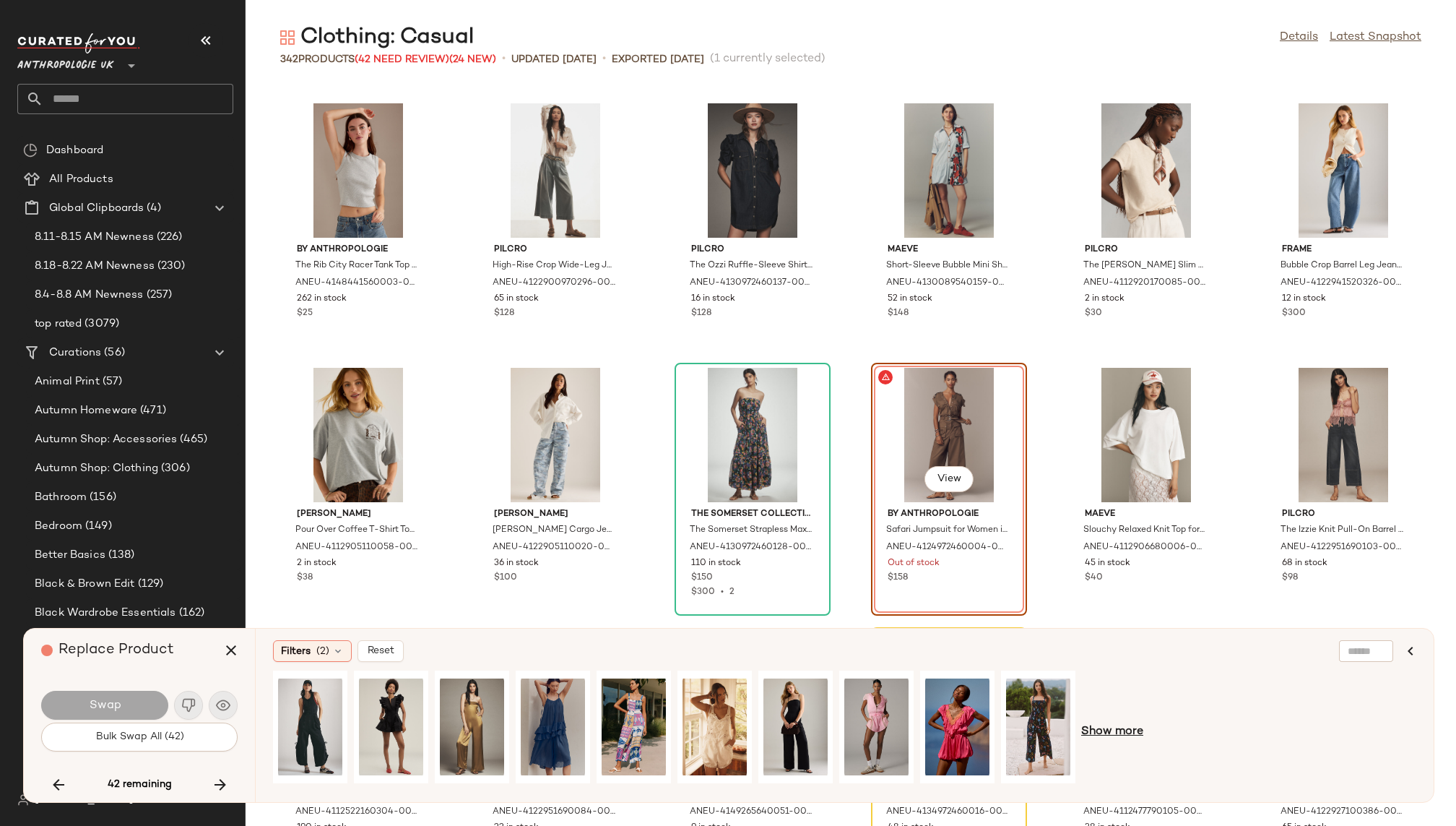
click at [1121, 737] on span "Show more" at bounding box center [1112, 732] width 62 height 17
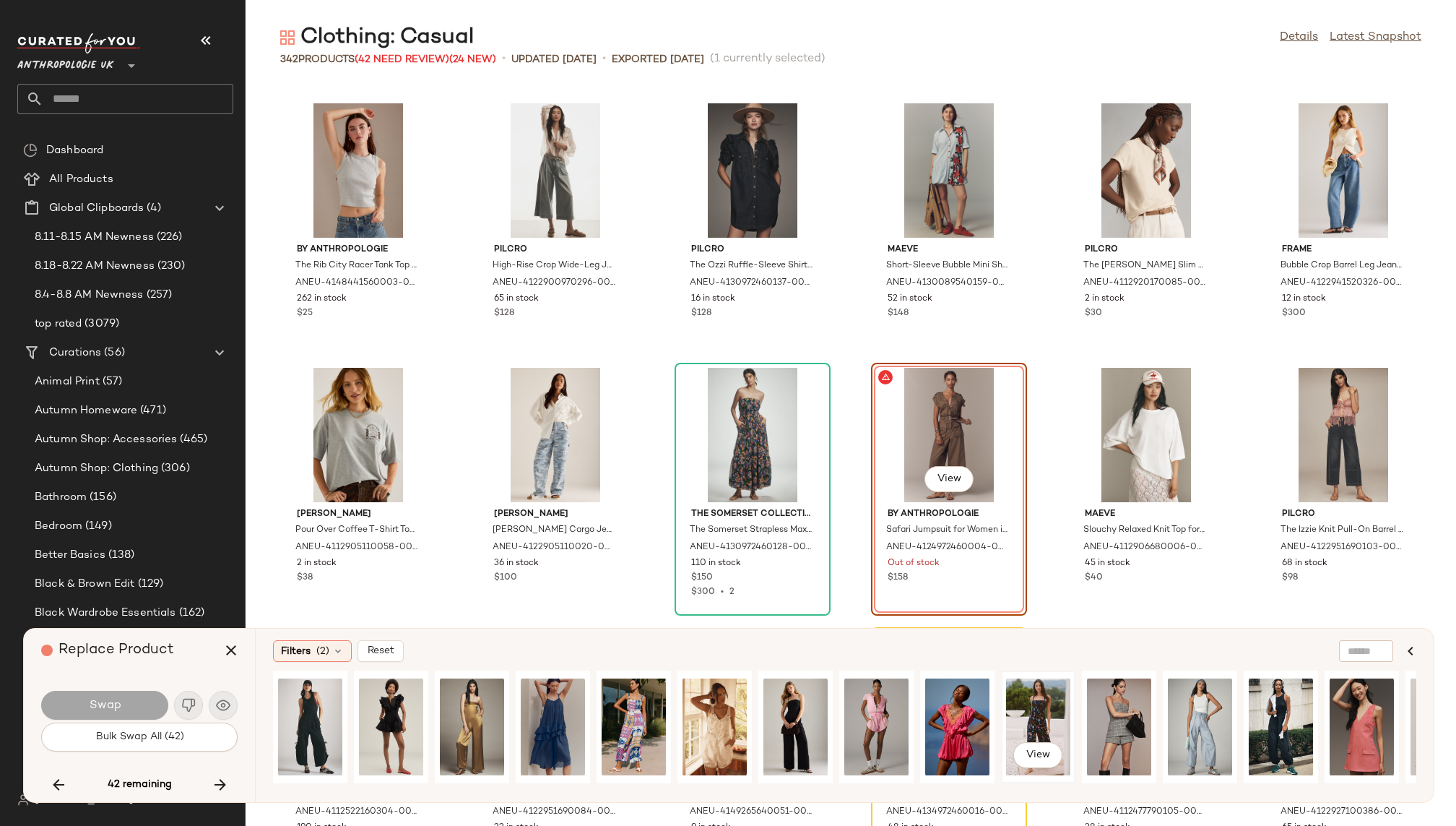
scroll to position [0, 64]
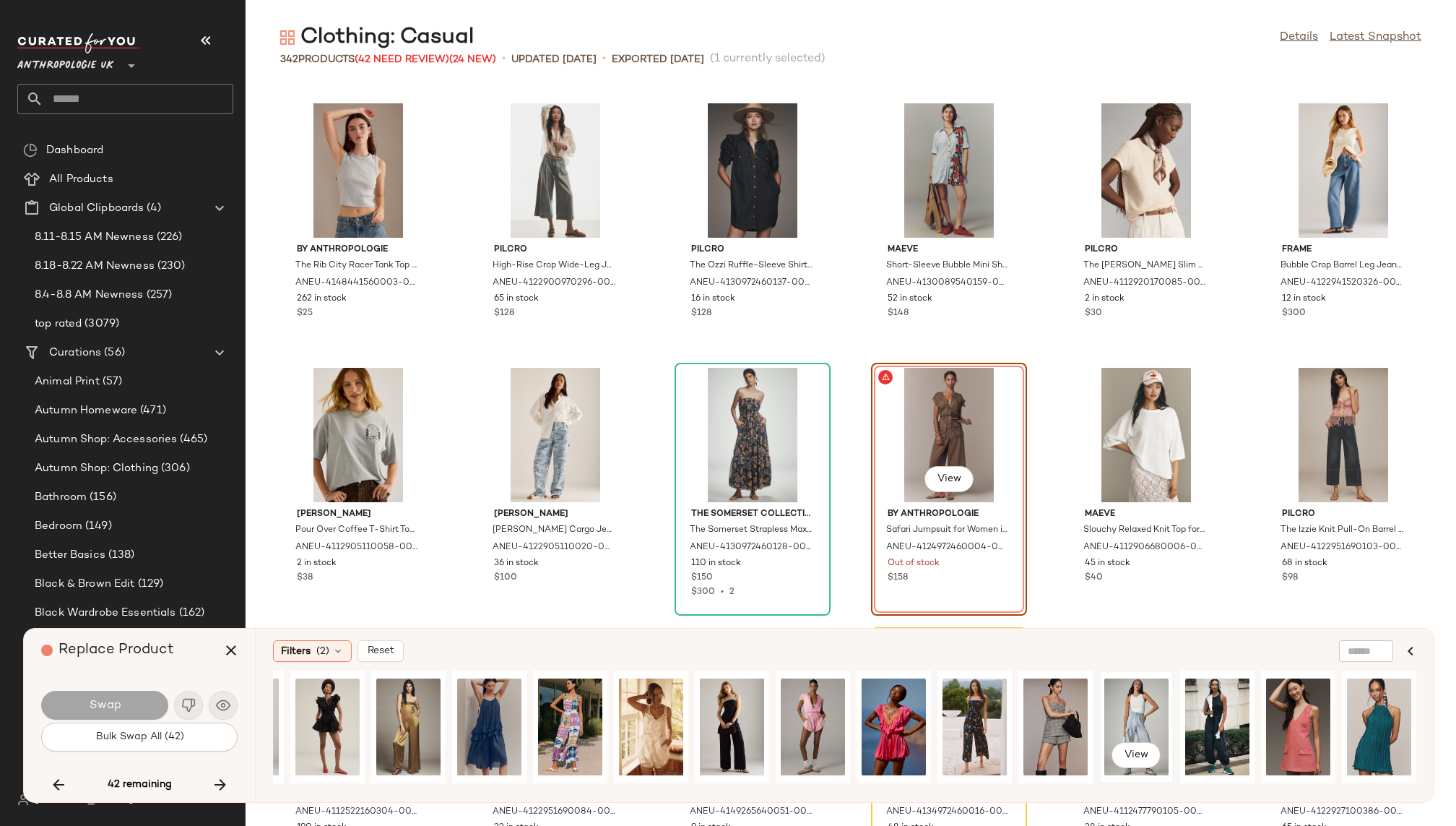
click at [1124, 712] on div "View" at bounding box center [1137, 726] width 64 height 103
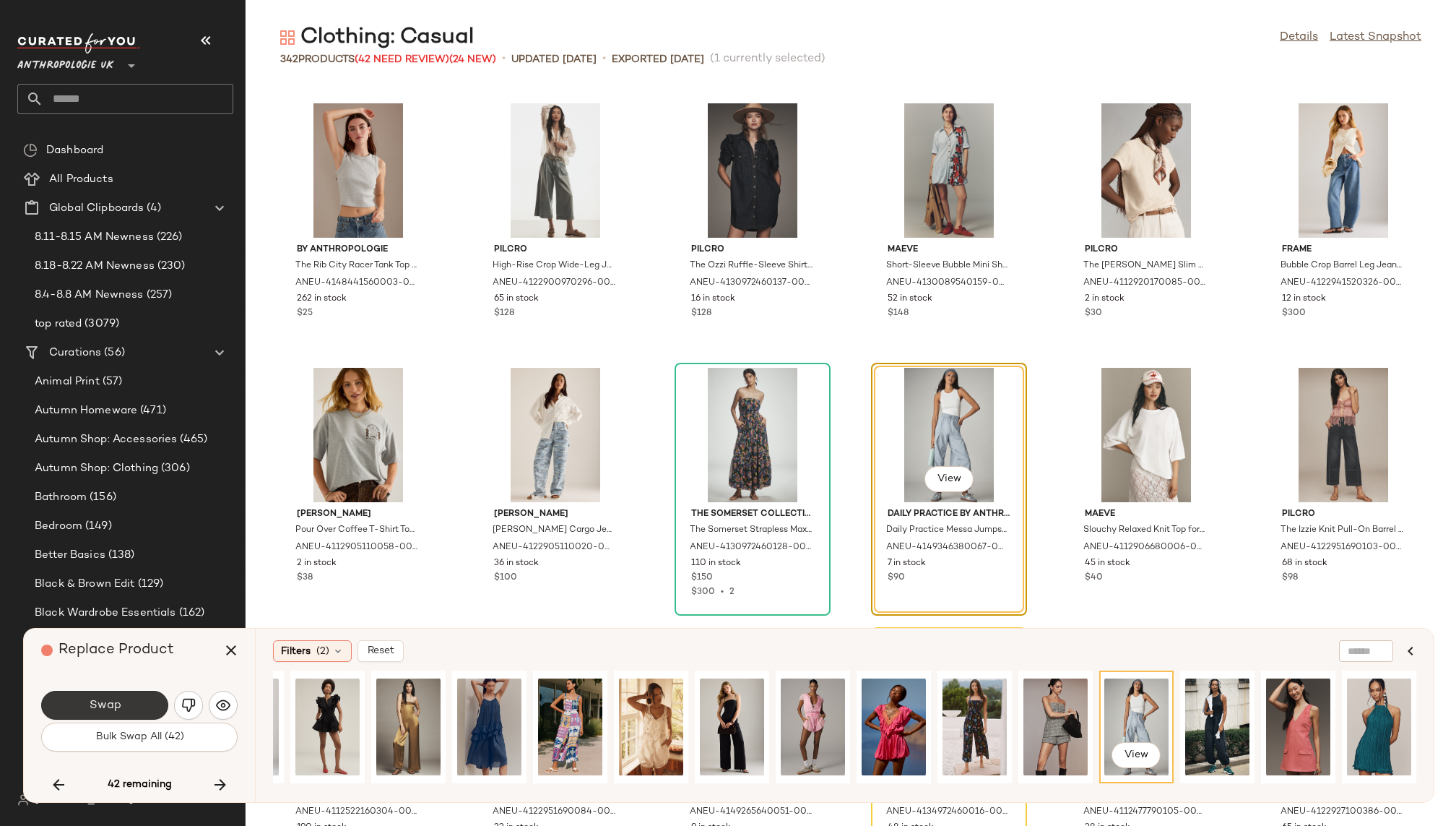
click at [141, 699] on button "Swap" at bounding box center [105, 705] width 127 height 29
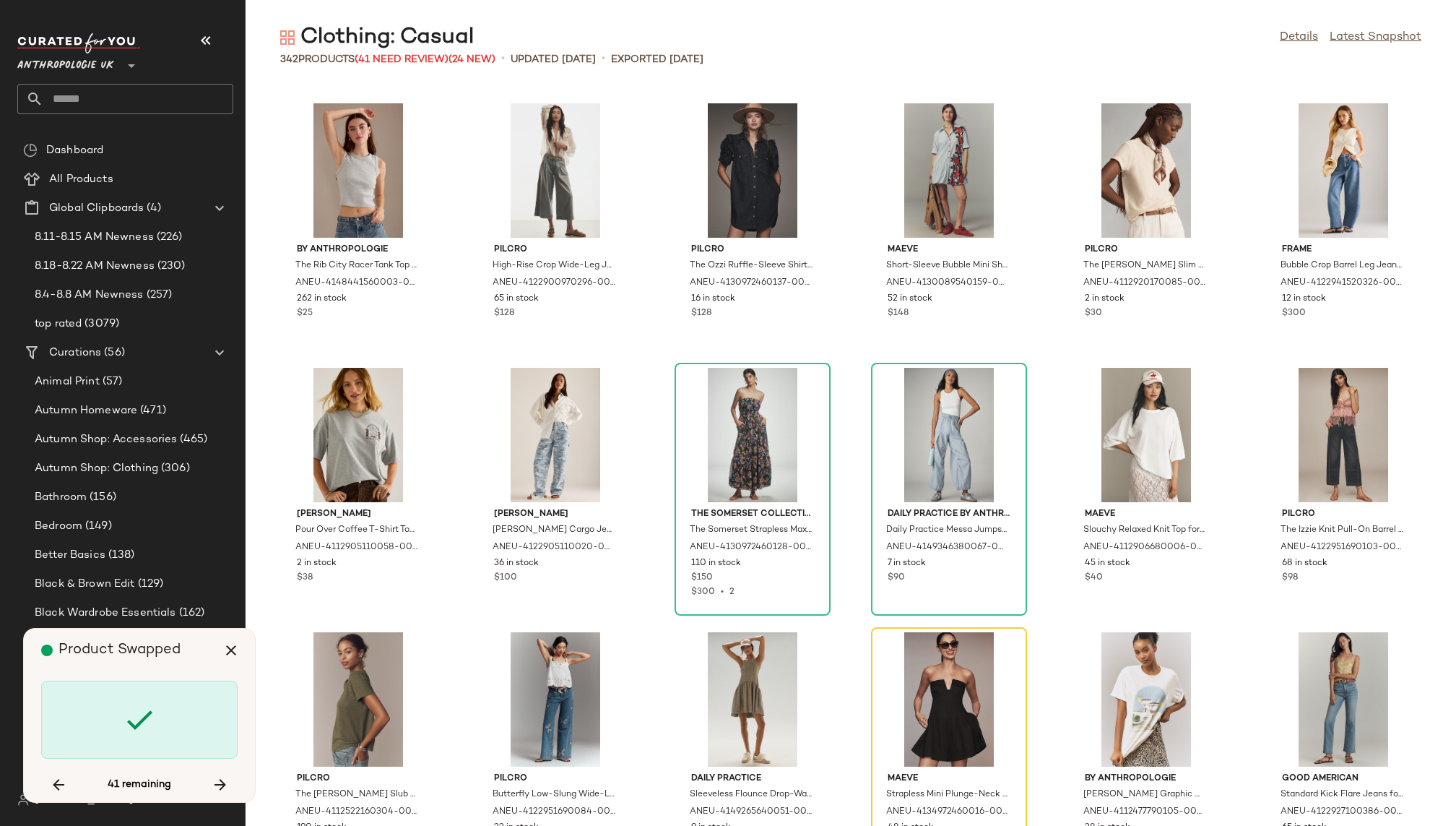
scroll to position [6877, 0]
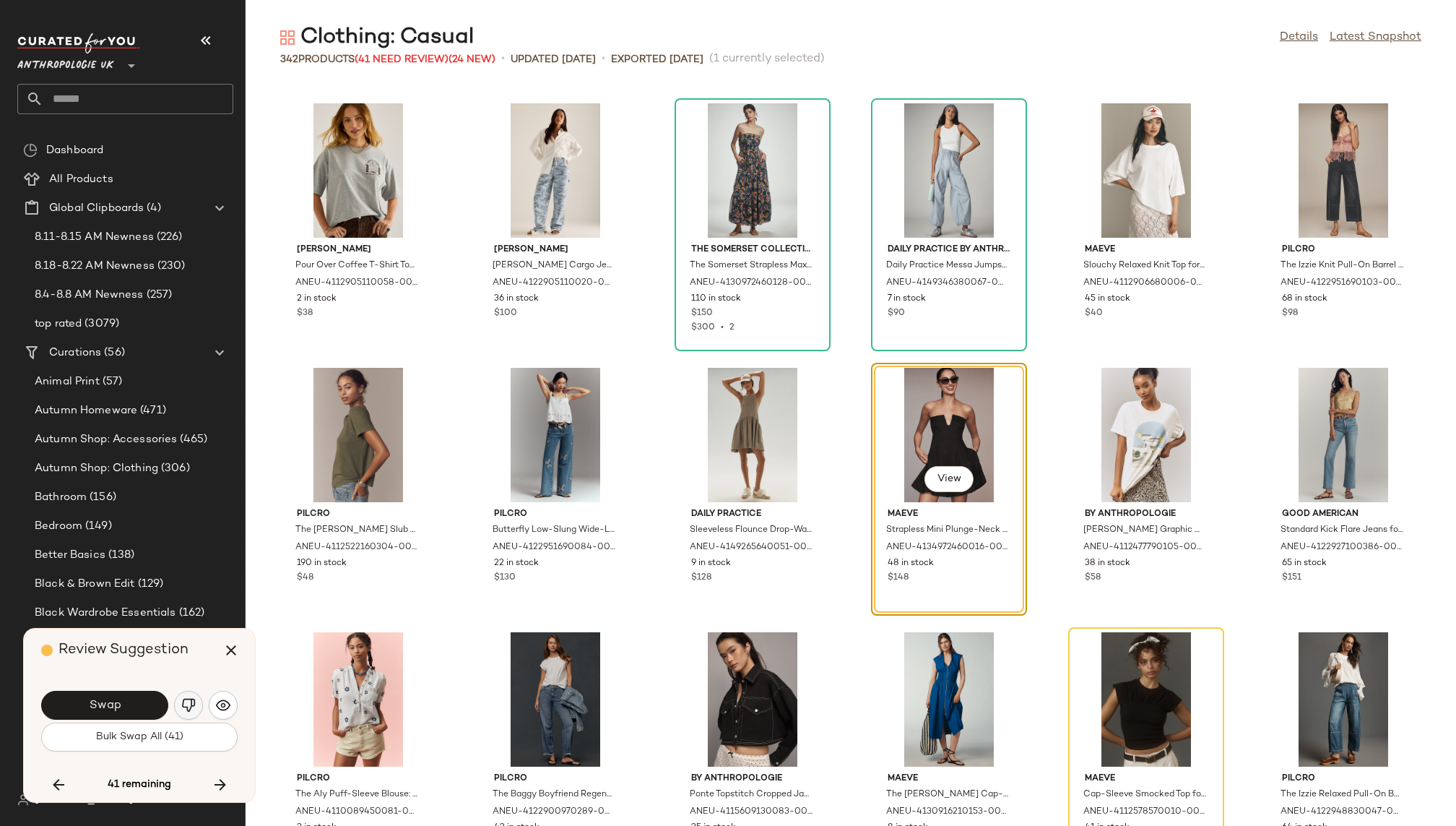
click at [192, 697] on button "button" at bounding box center [188, 705] width 29 height 29
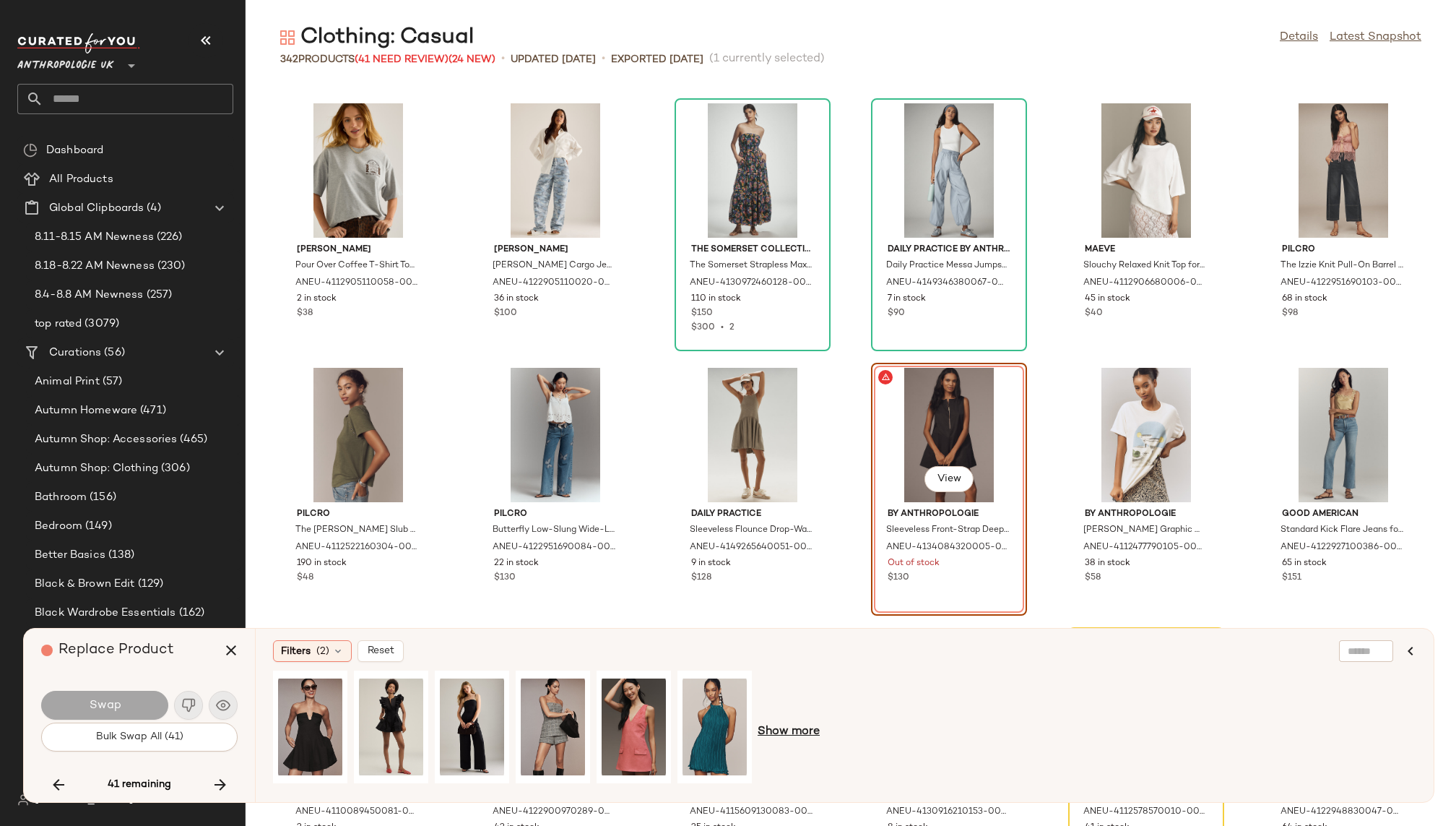
click at [791, 731] on span "Show more" at bounding box center [788, 732] width 62 height 17
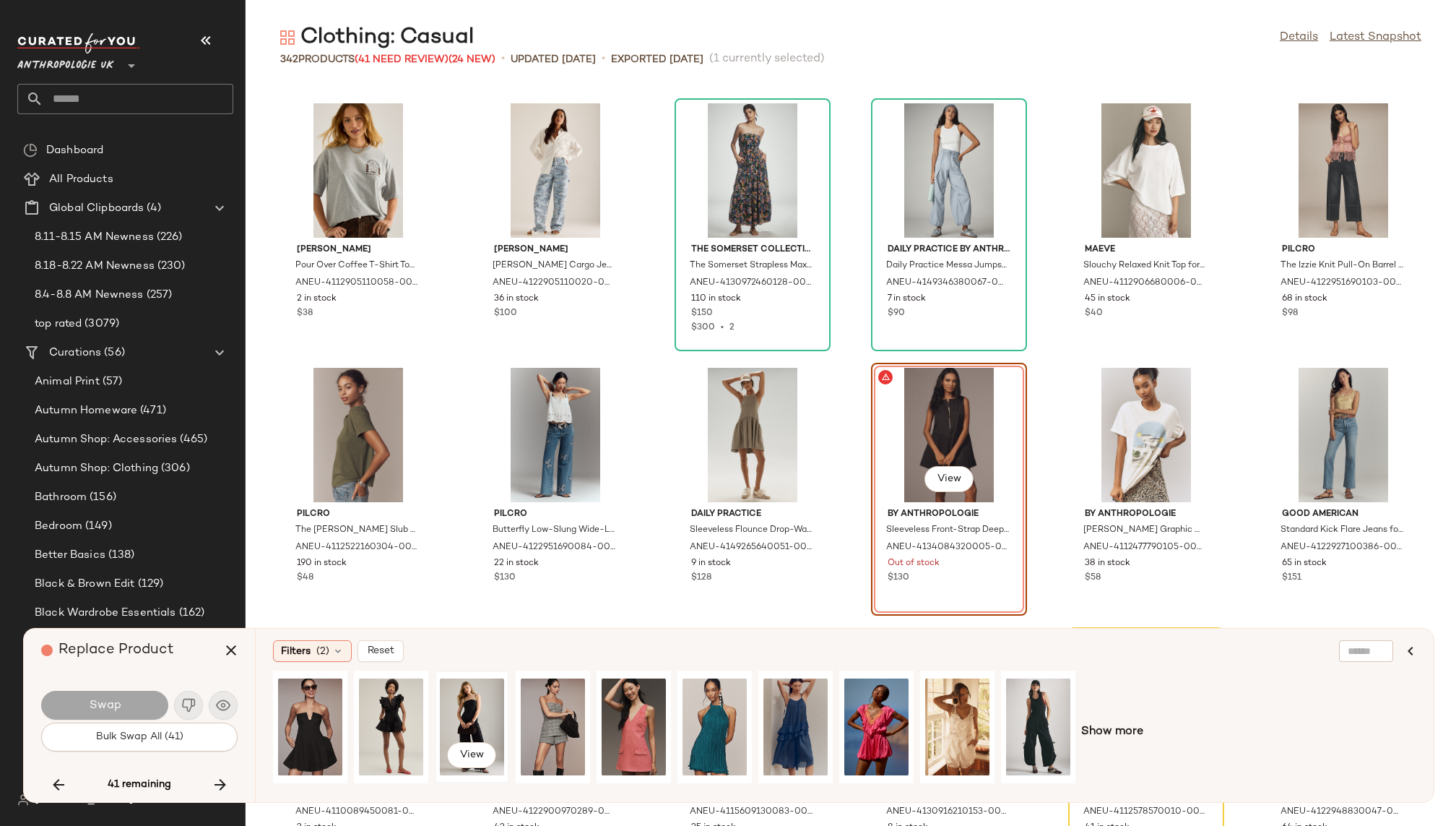
click at [464, 703] on div "View" at bounding box center [472, 726] width 64 height 103
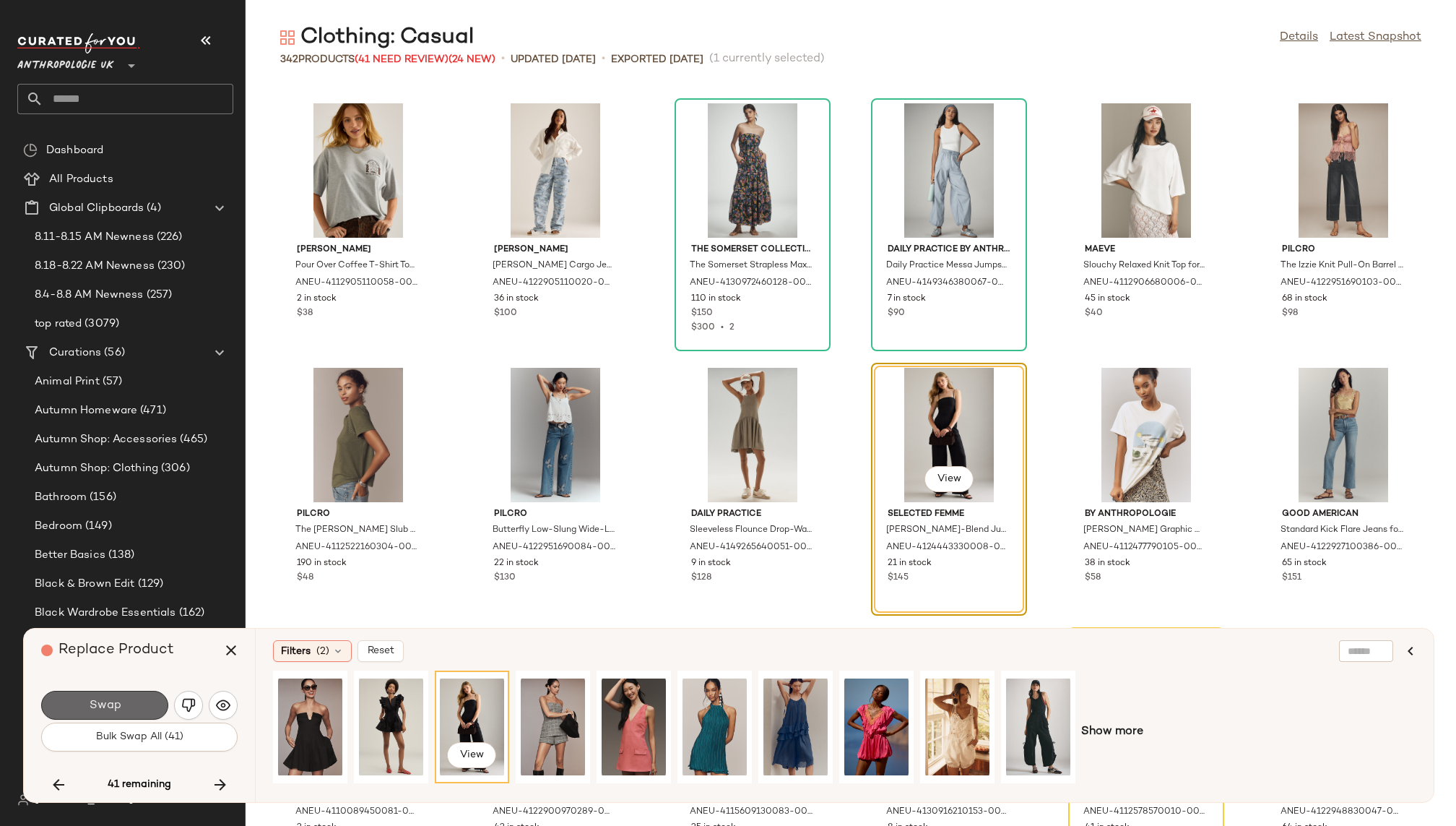
click at [130, 702] on button "Swap" at bounding box center [105, 705] width 127 height 29
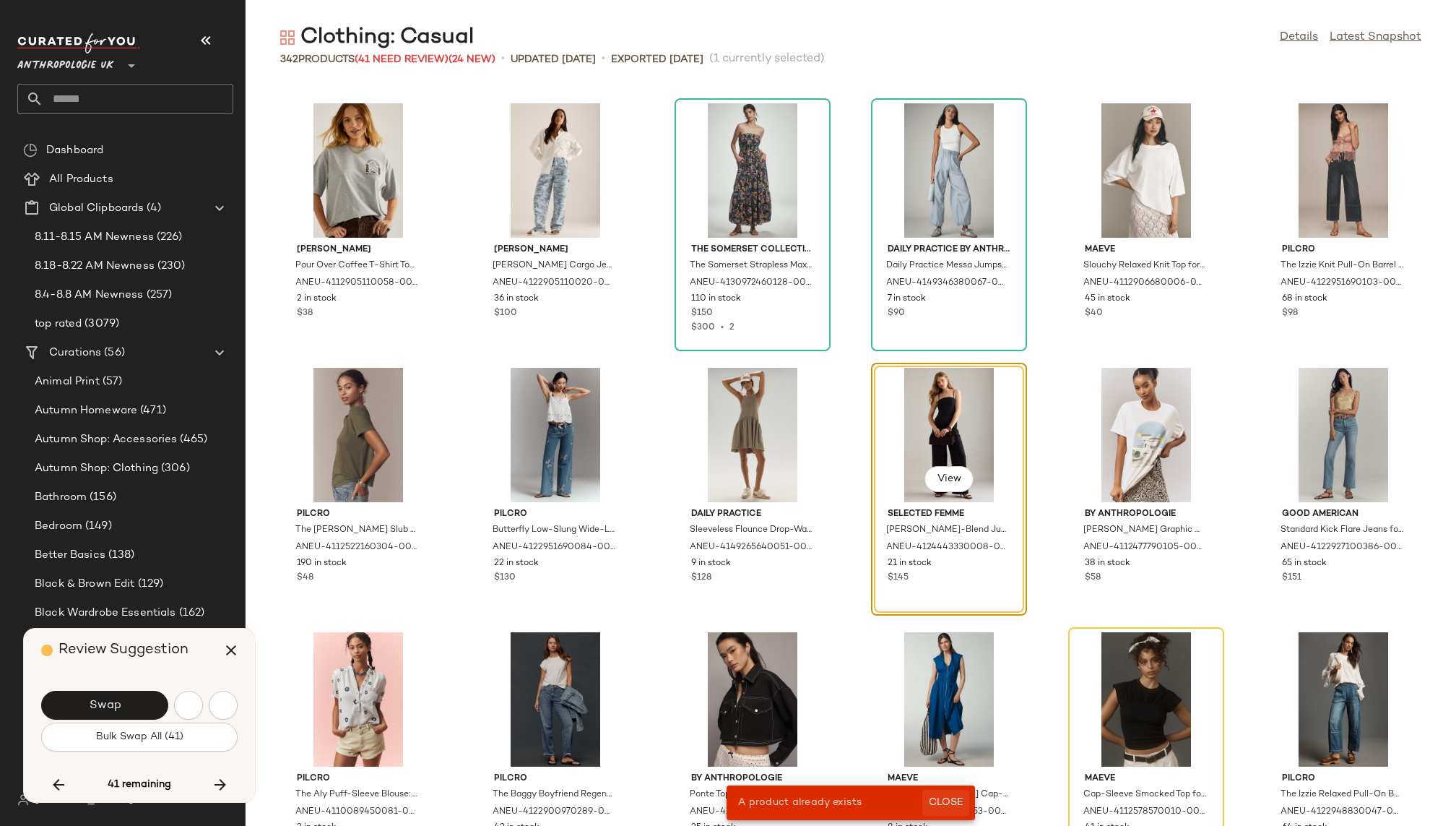
scroll to position [5819, 0]
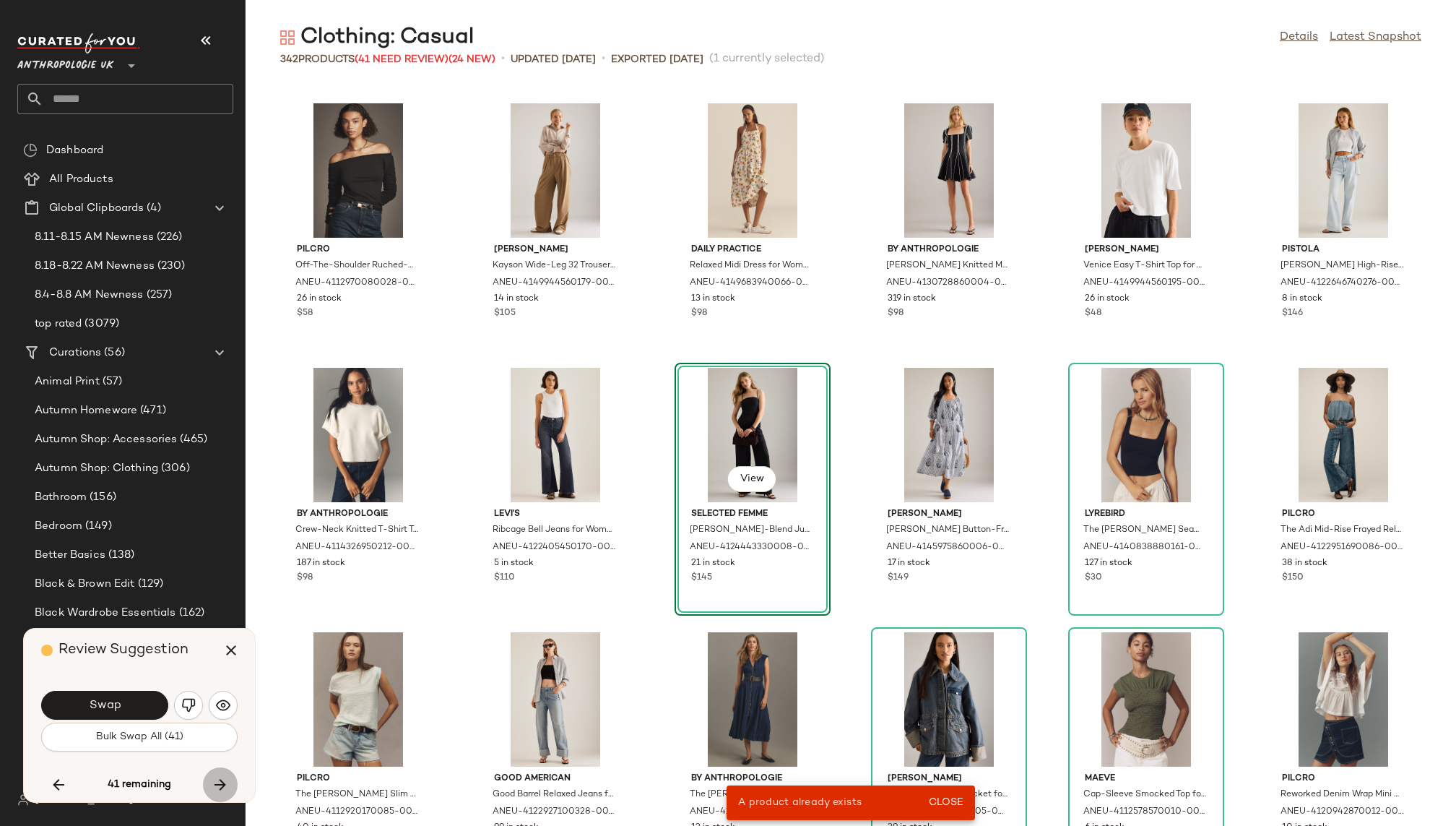
click at [219, 778] on icon "button" at bounding box center [220, 784] width 17 height 17
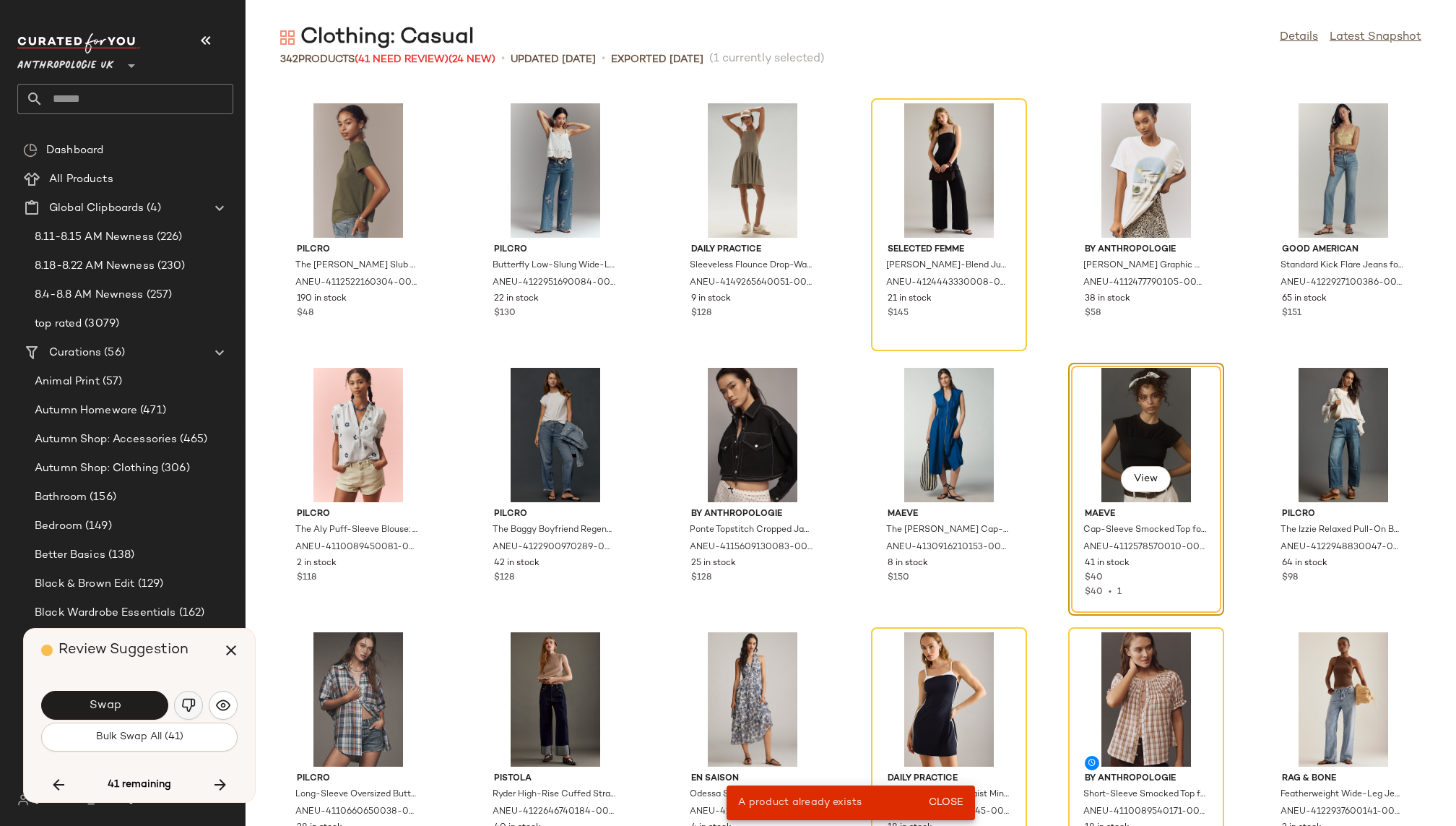
click at [188, 699] on img "button" at bounding box center [188, 705] width 14 height 14
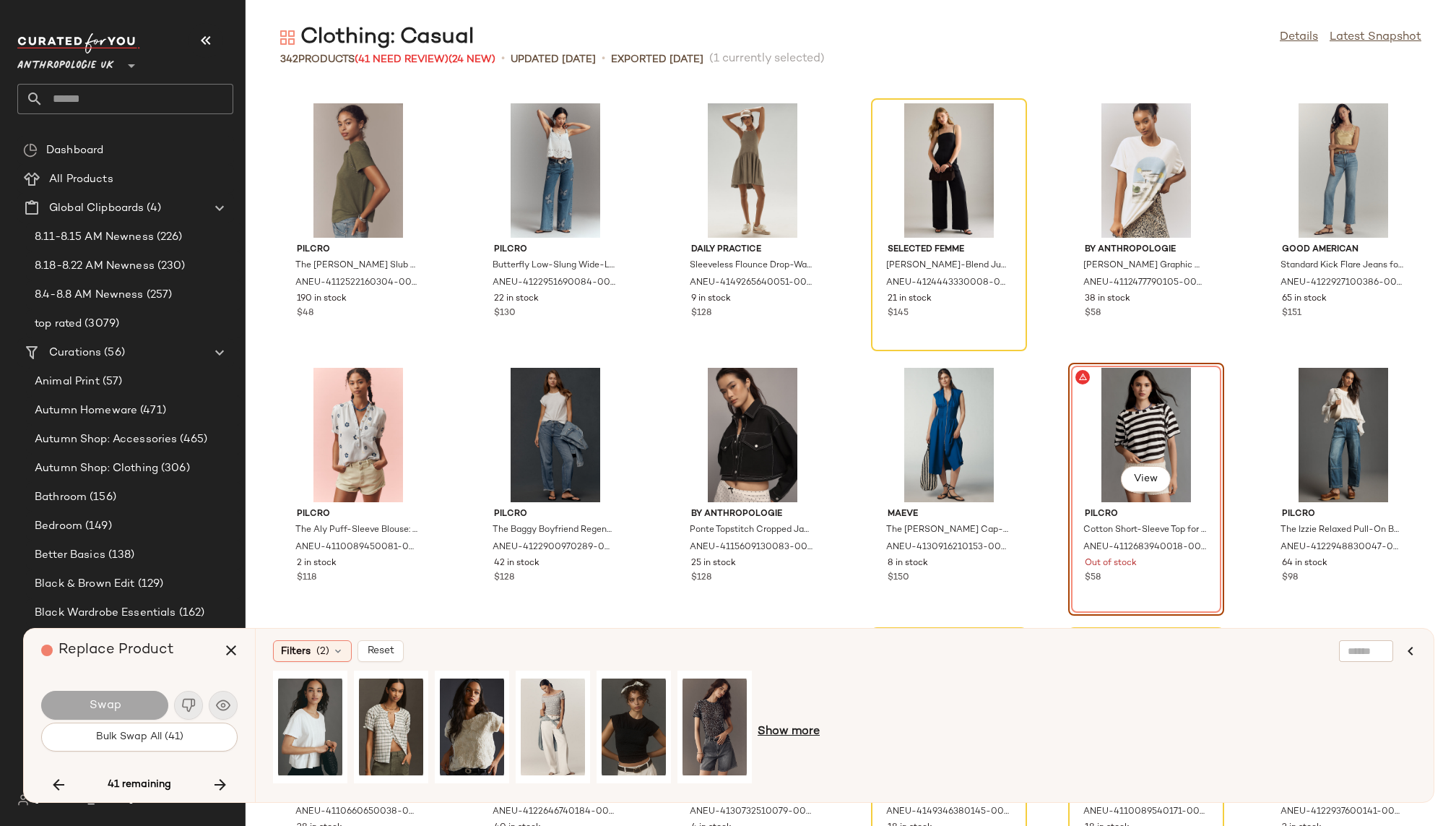
click at [784, 726] on span "Show more" at bounding box center [788, 732] width 62 height 17
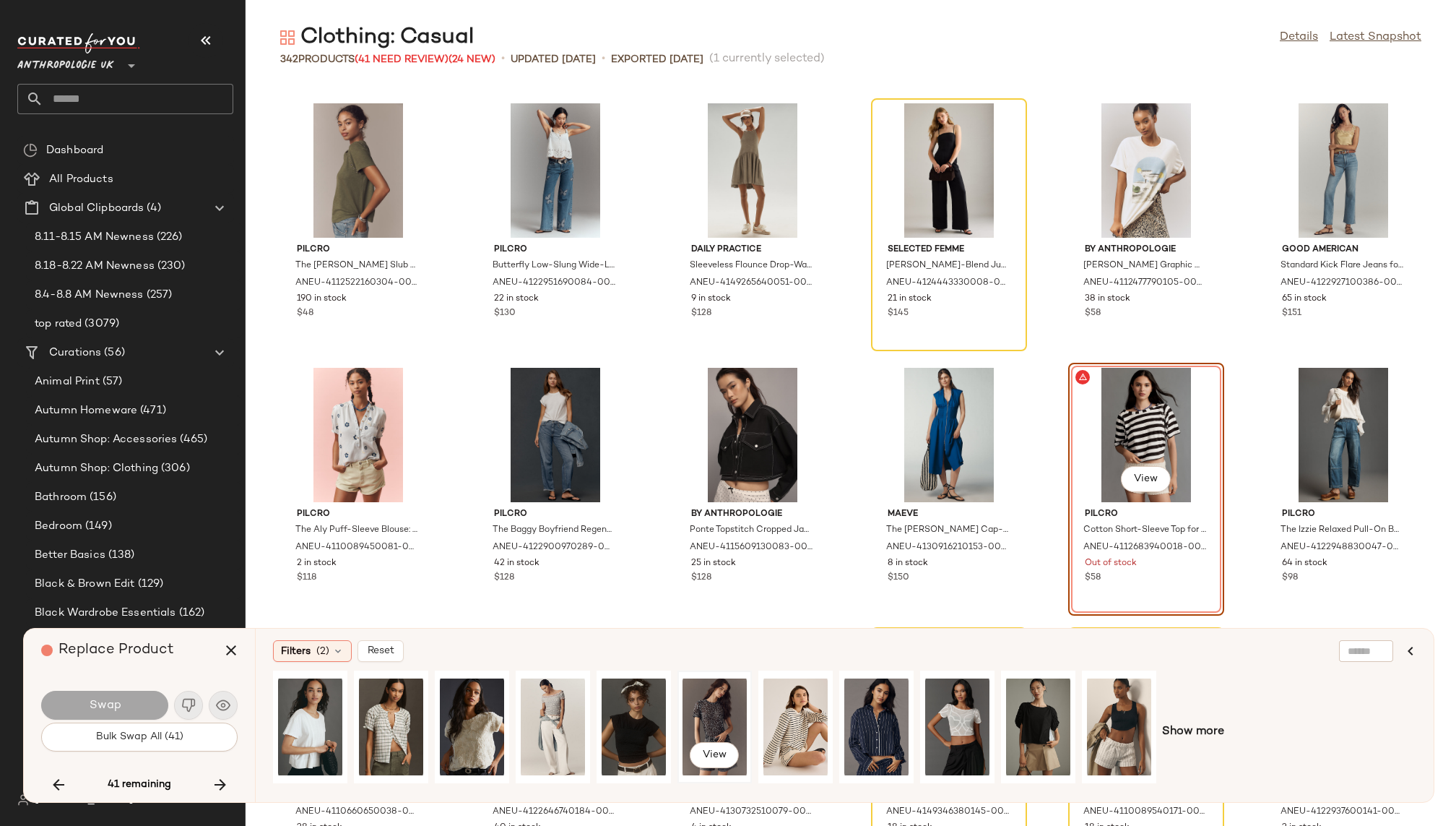
click at [710, 700] on div "View" at bounding box center [715, 726] width 64 height 103
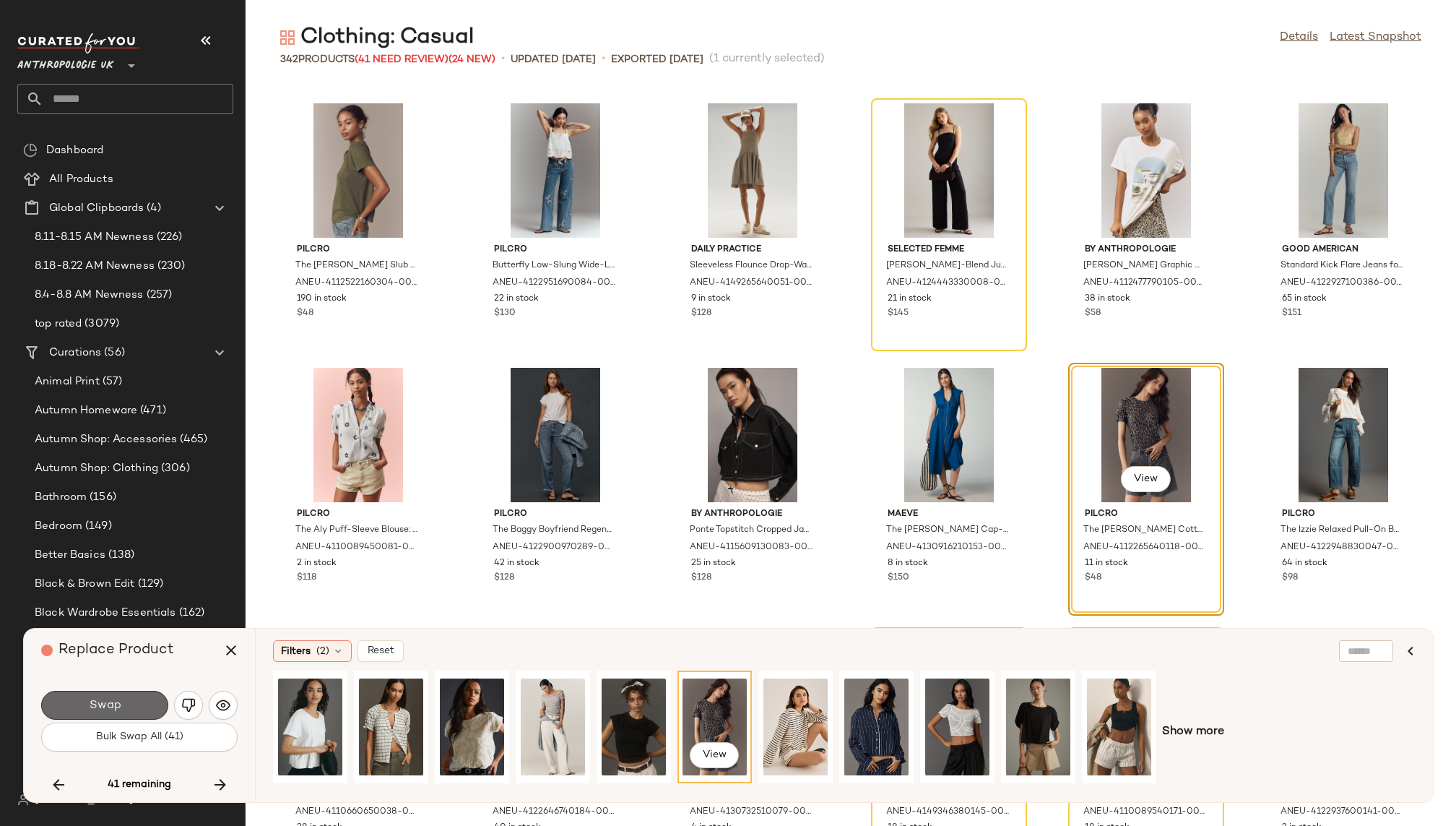
click at [94, 697] on button "Swap" at bounding box center [105, 705] width 127 height 29
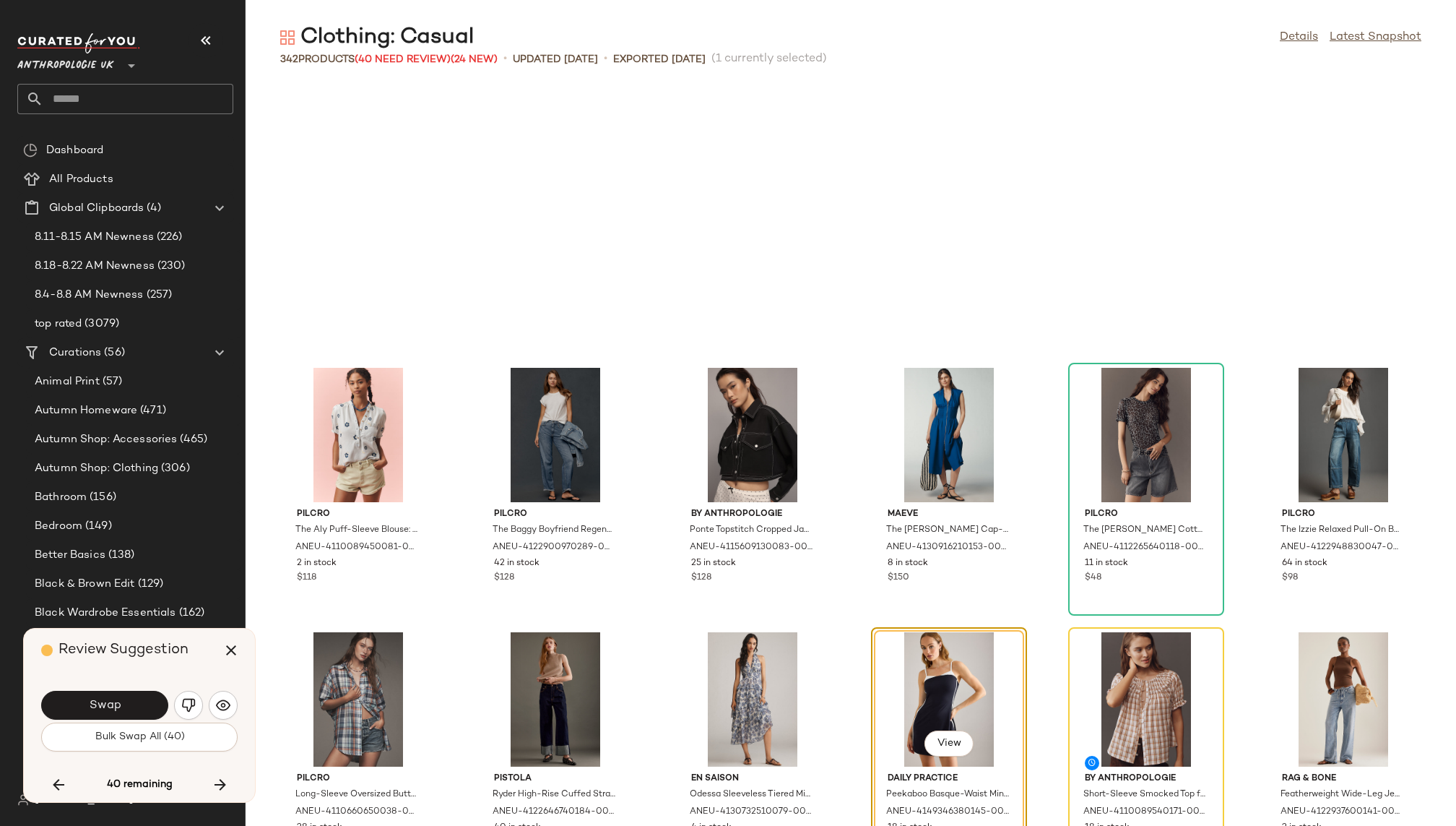
scroll to position [7406, 0]
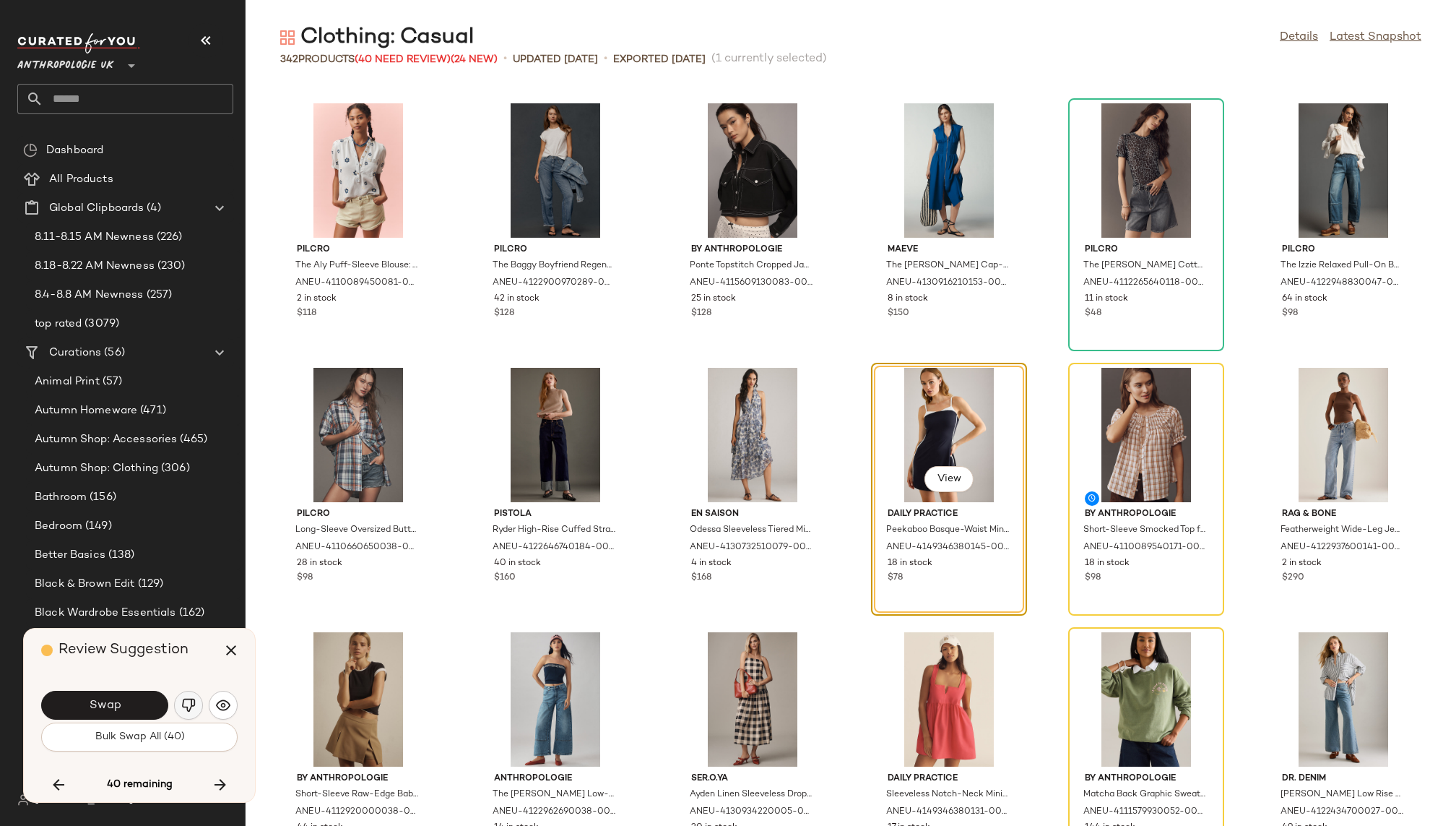
click at [188, 701] on img "button" at bounding box center [188, 705] width 14 height 14
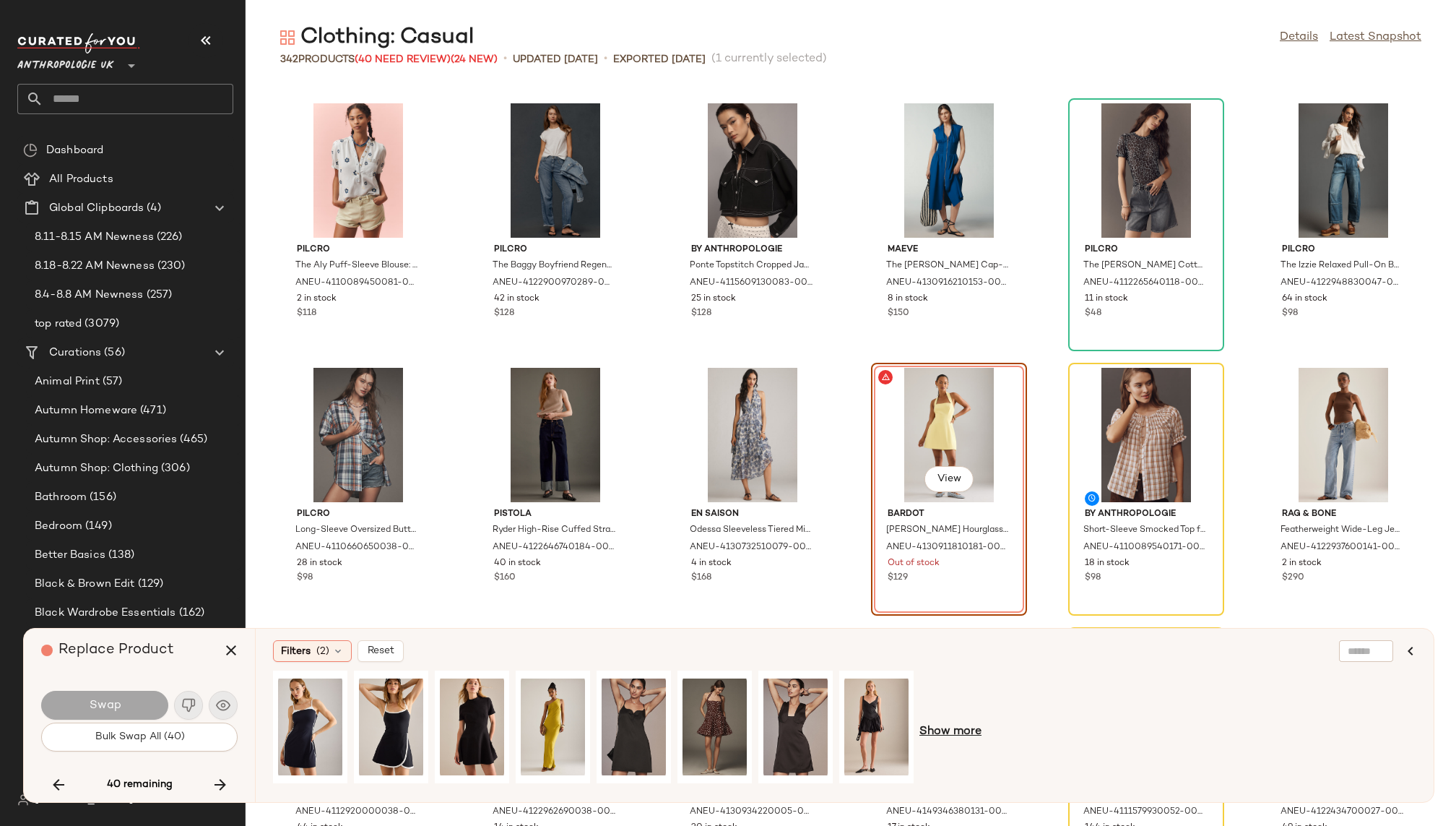
click at [949, 729] on span "Show more" at bounding box center [950, 732] width 62 height 17
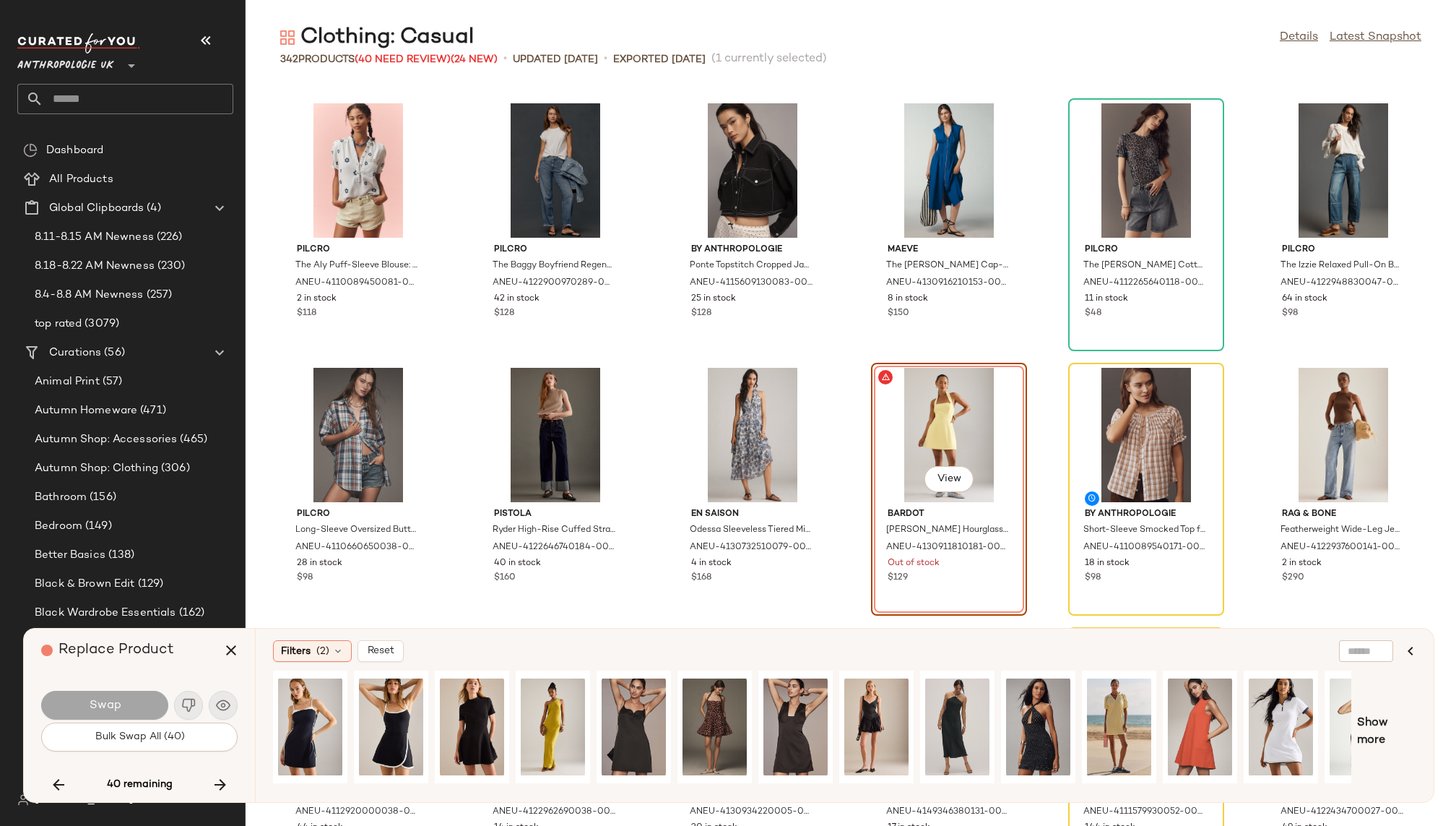
scroll to position [0, 46]
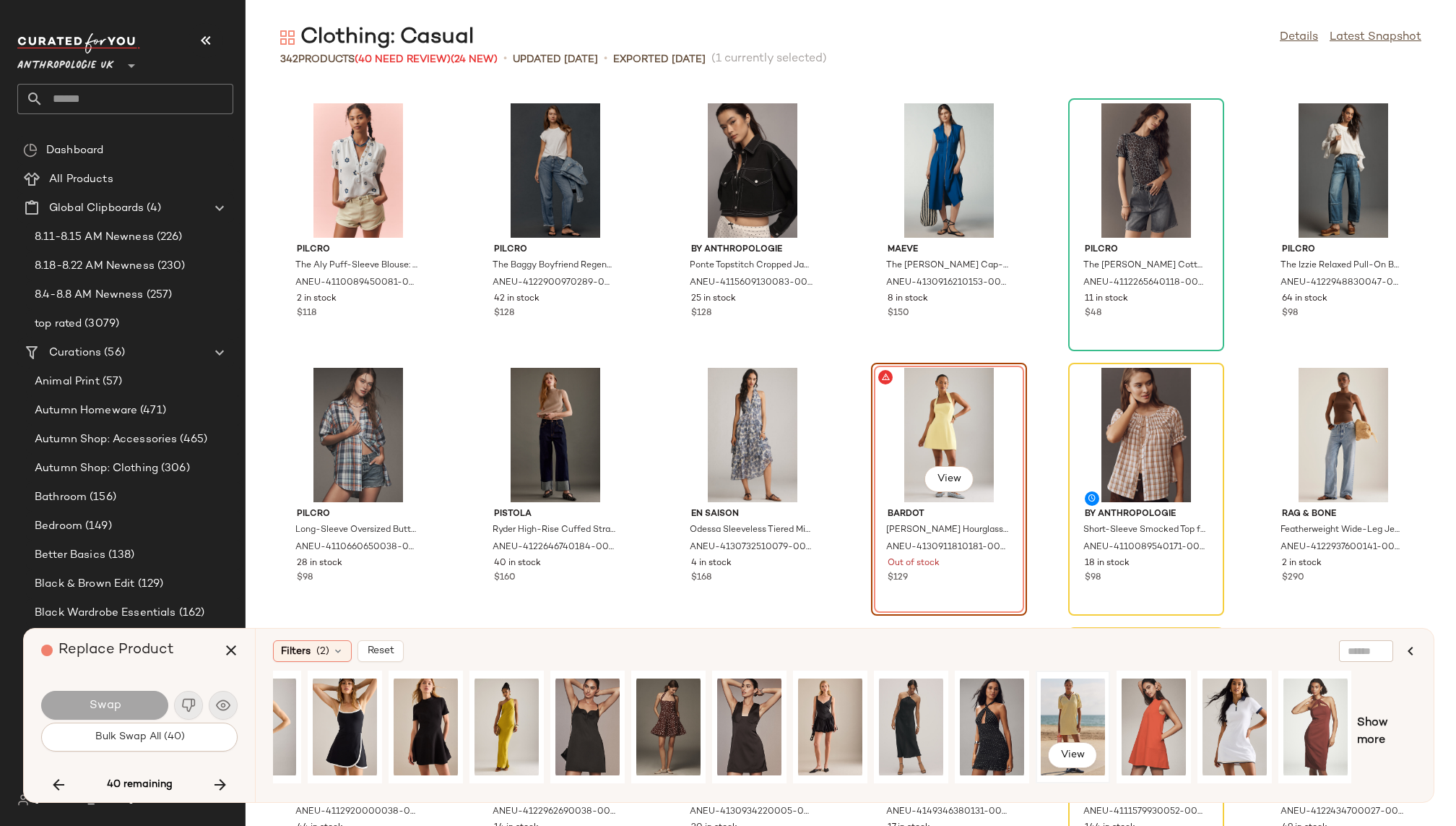
click at [1066, 702] on div "View" at bounding box center [1073, 726] width 64 height 103
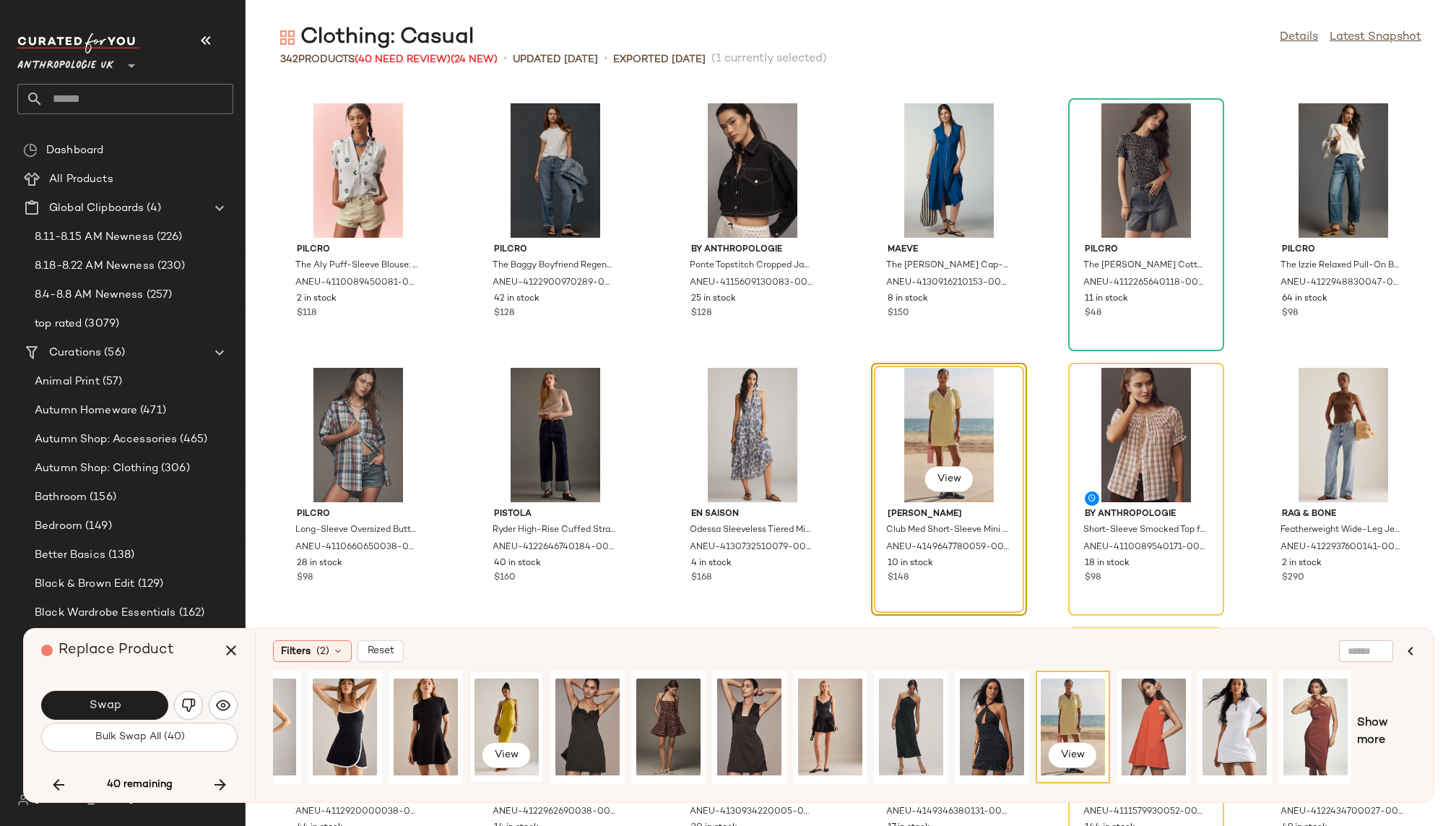
scroll to position [0, 0]
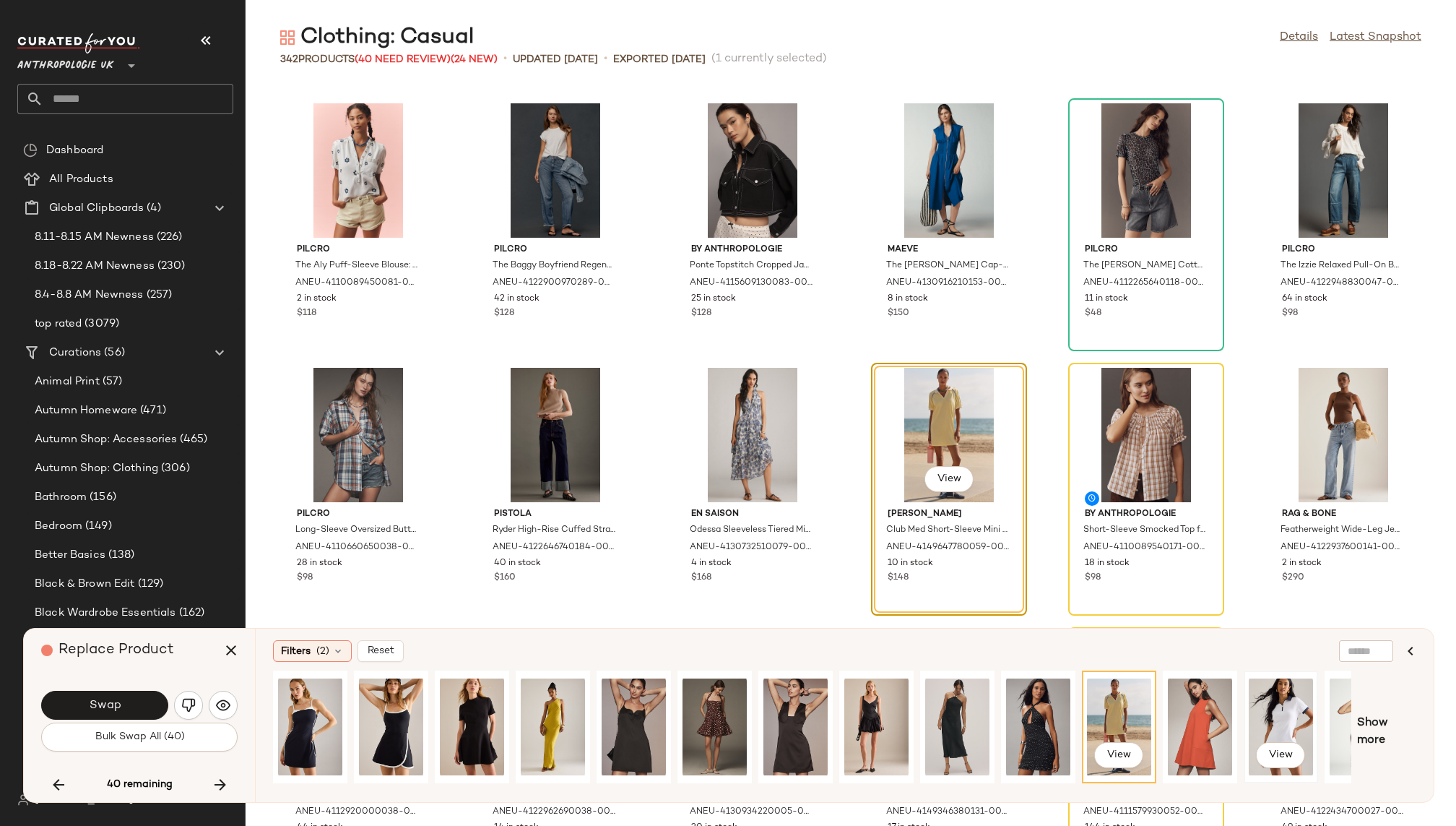
click at [1275, 709] on div "View" at bounding box center [1281, 726] width 64 height 103
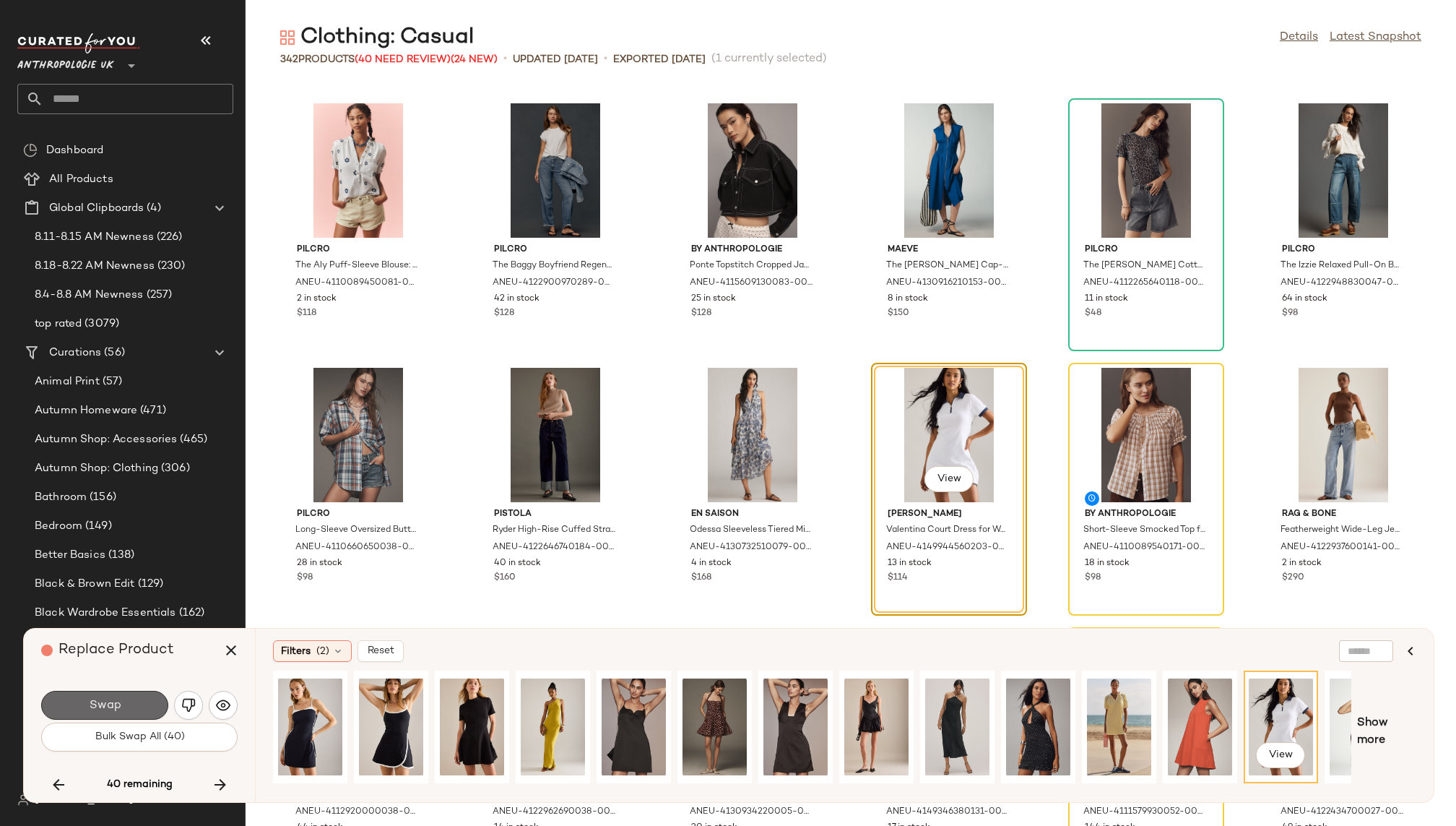
click at [130, 699] on button "Swap" at bounding box center [105, 705] width 127 height 29
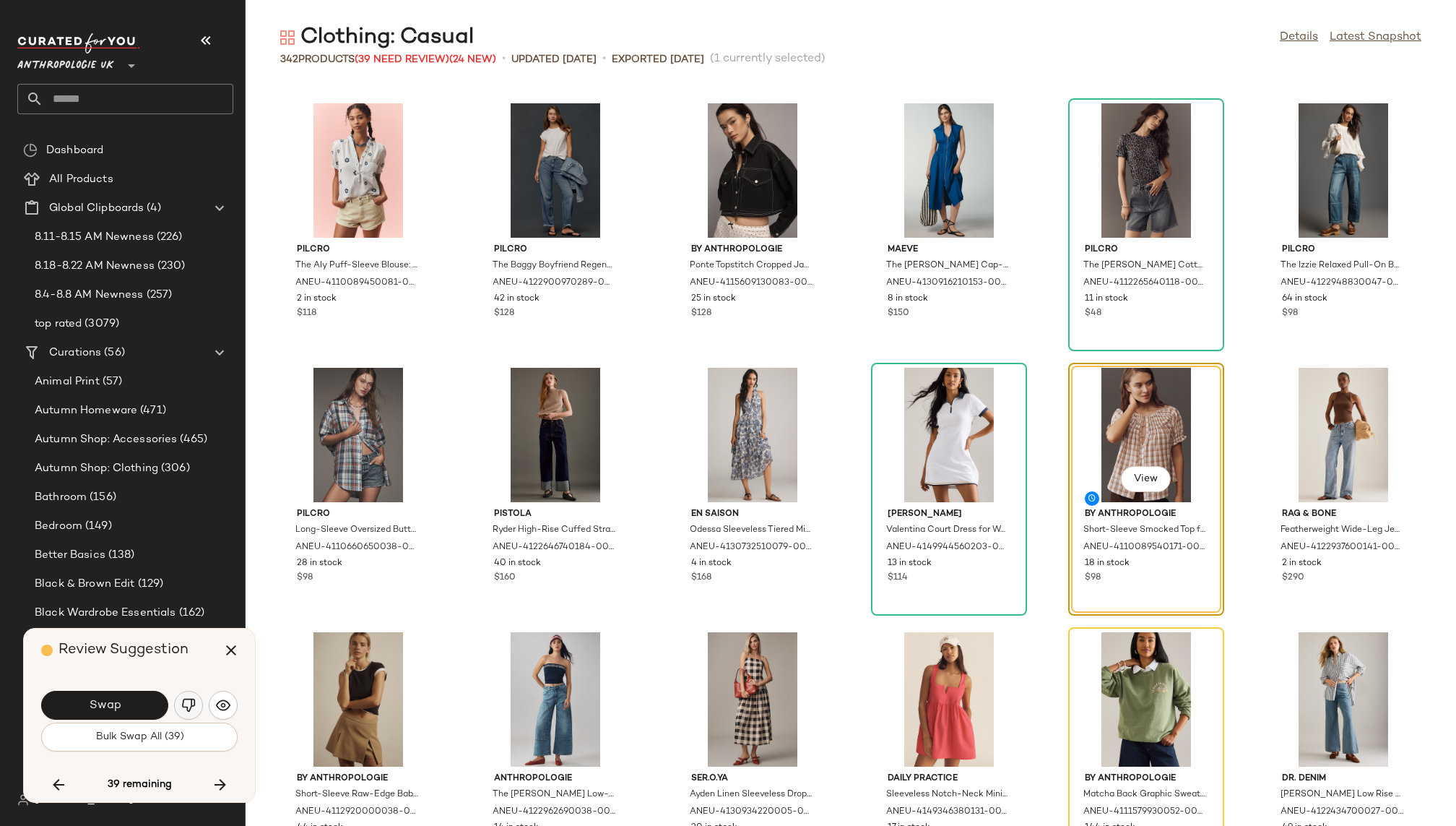
click at [185, 703] on img "button" at bounding box center [188, 705] width 14 height 14
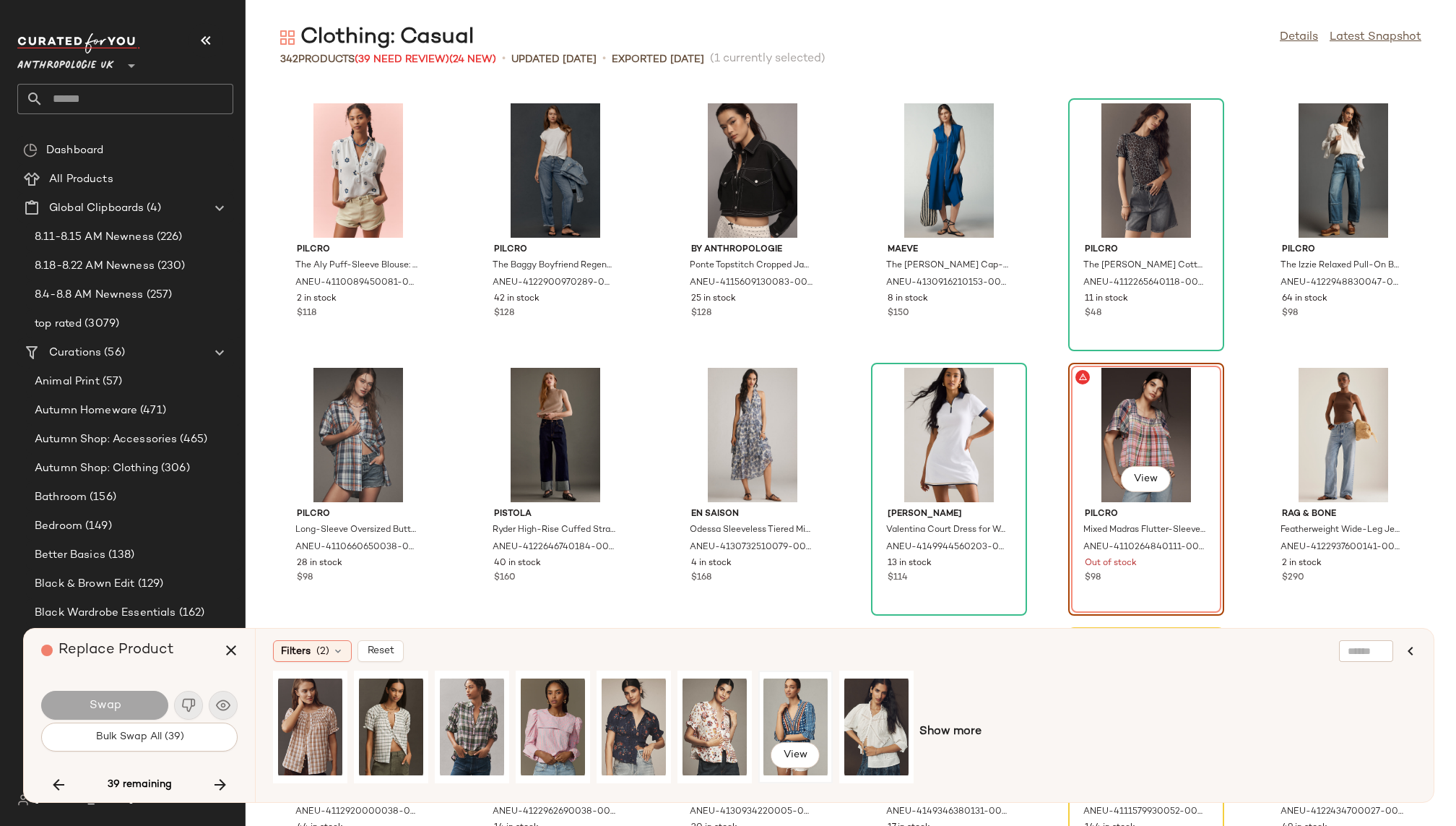
click at [795, 709] on div "View" at bounding box center [796, 726] width 64 height 103
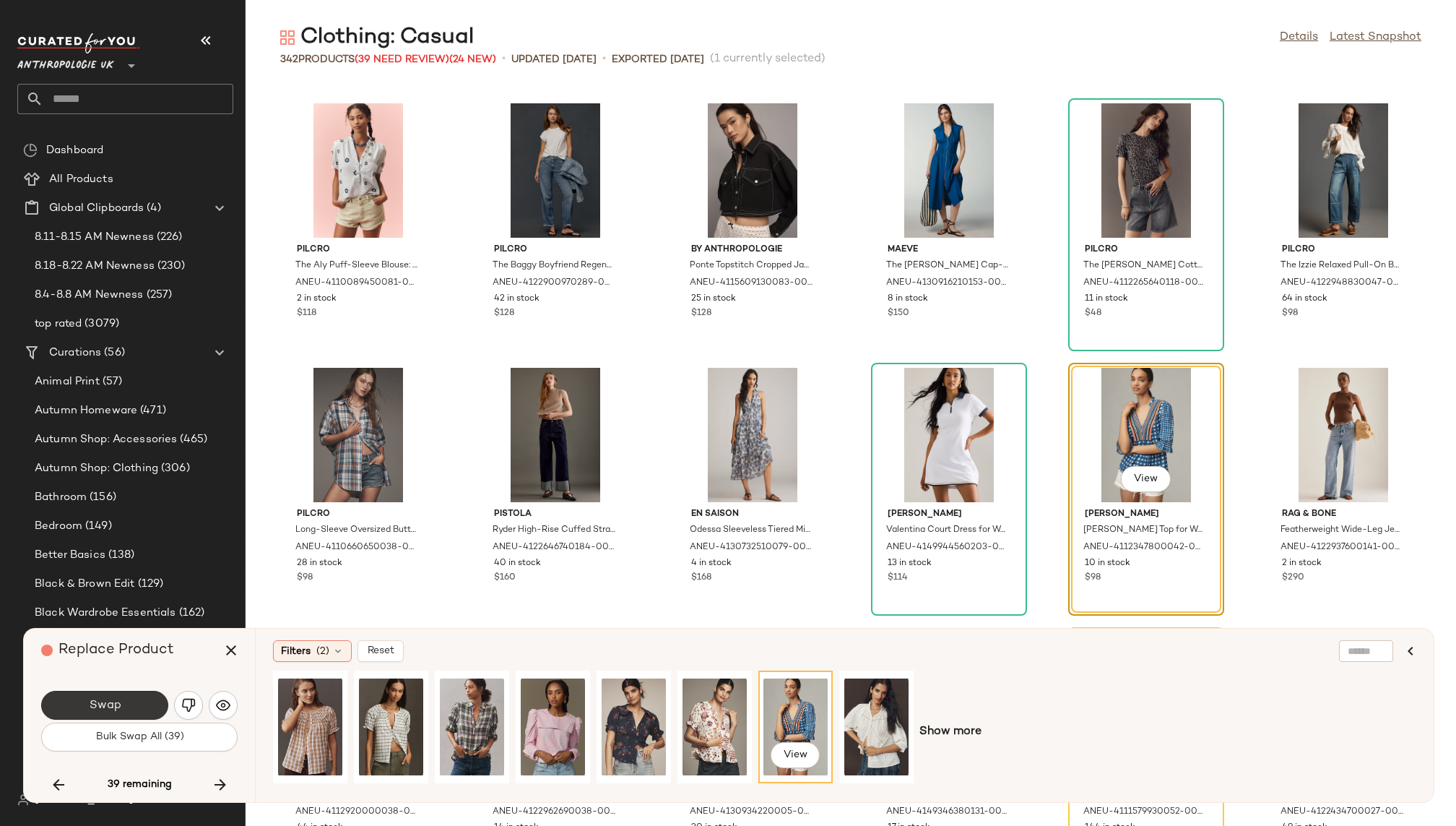
click at [125, 703] on button "Swap" at bounding box center [105, 705] width 127 height 29
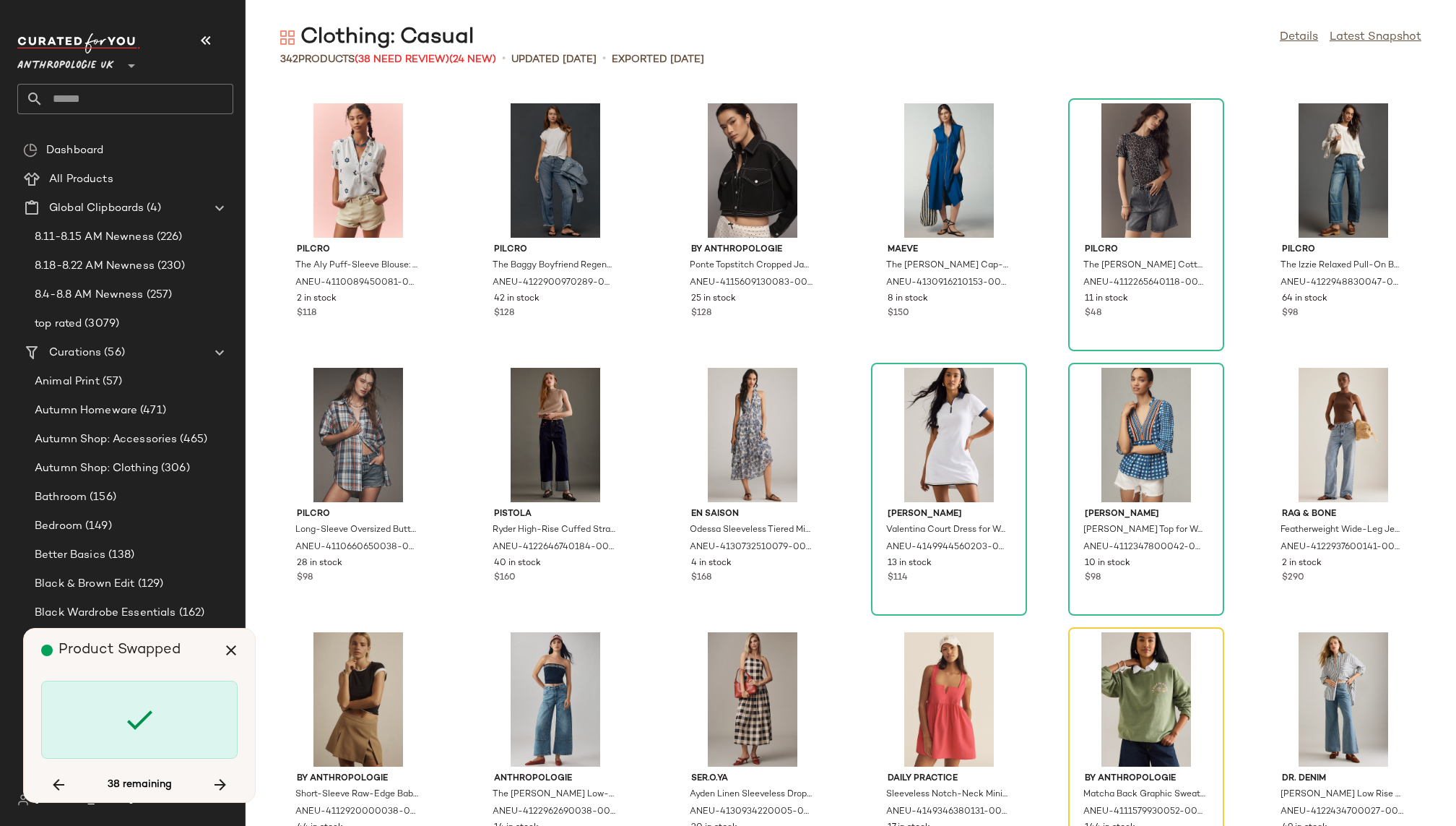
scroll to position [7671, 0]
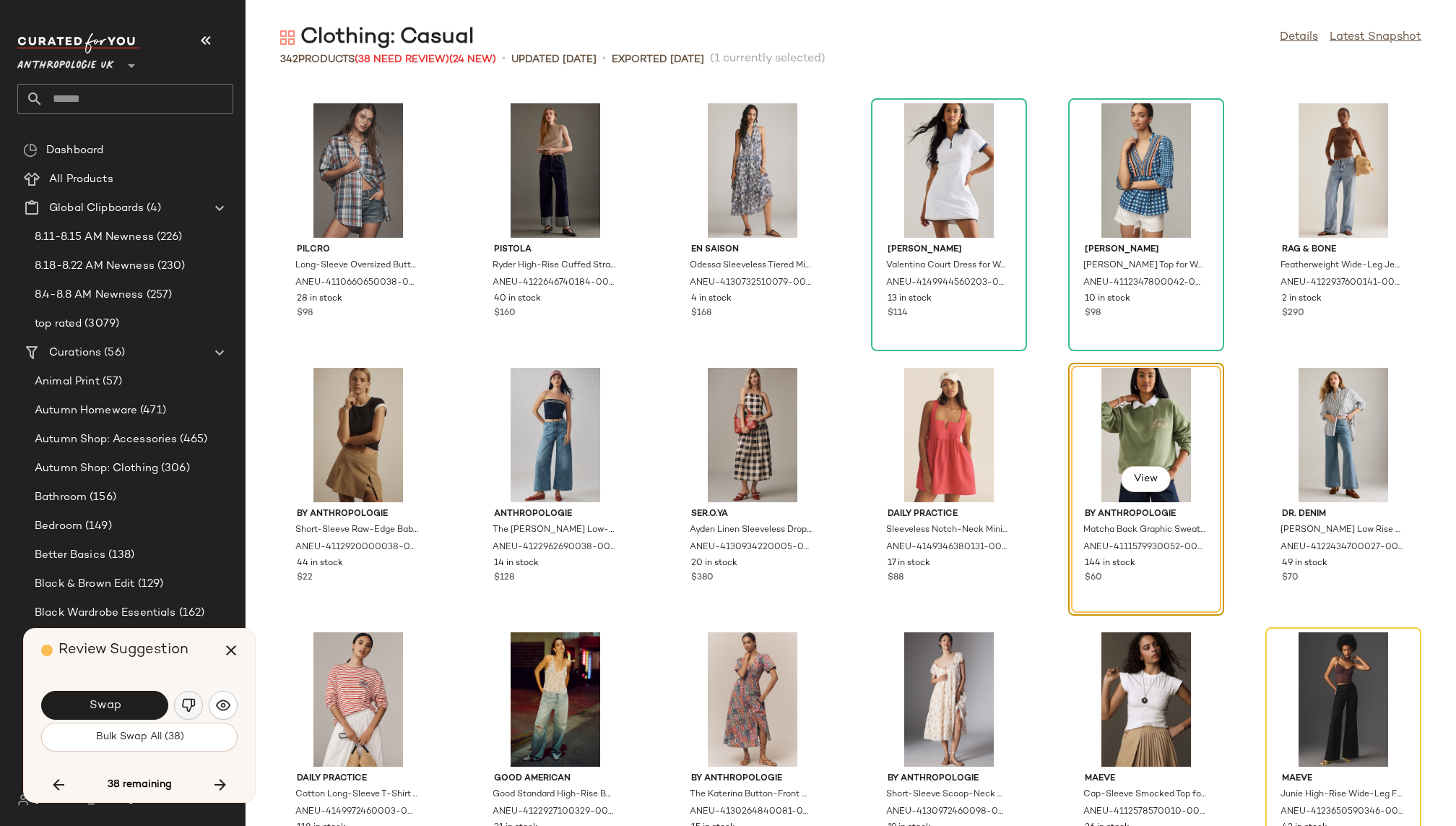
click at [183, 709] on img "button" at bounding box center [188, 705] width 14 height 14
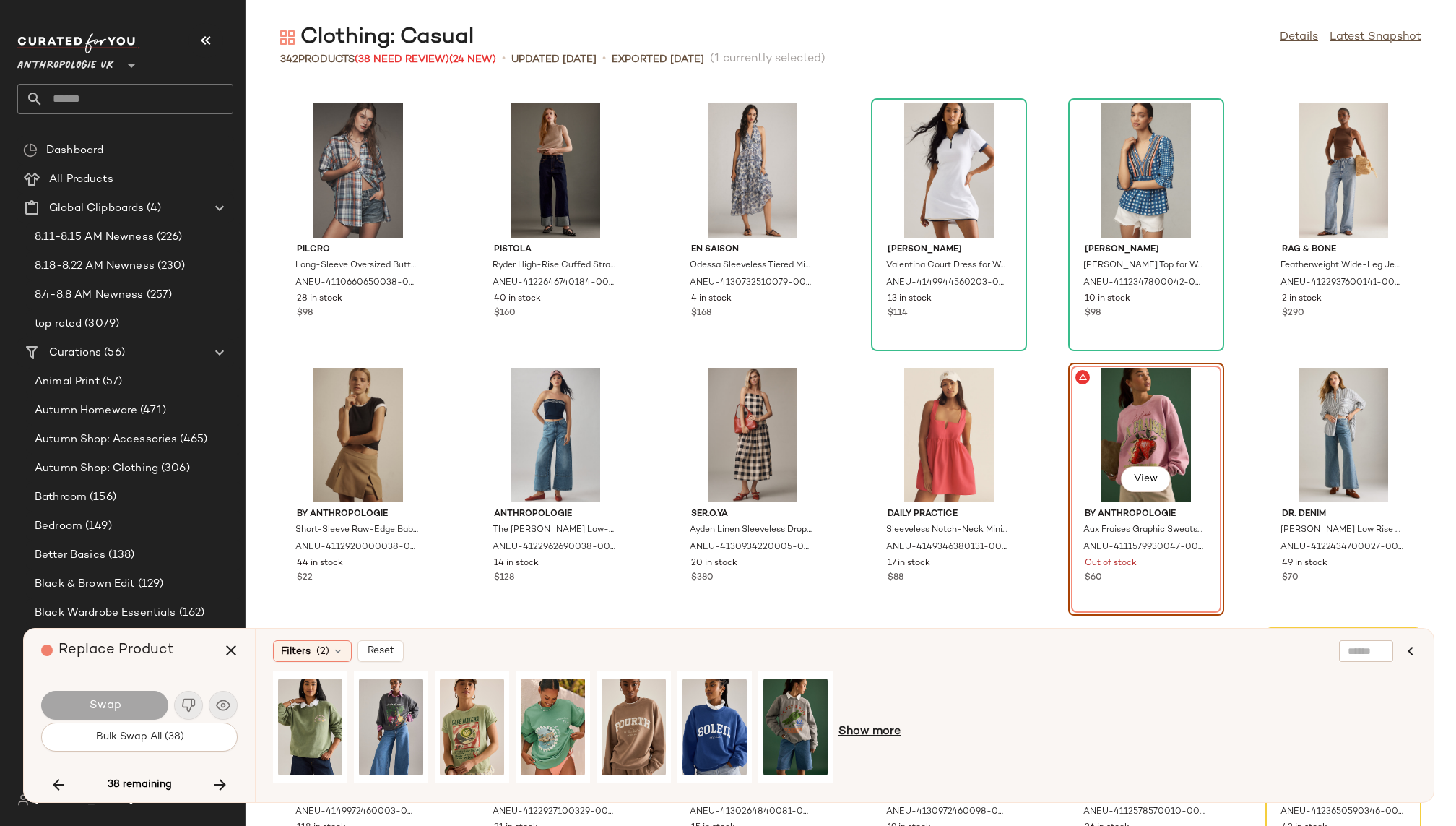
click at [884, 730] on span "Show more" at bounding box center [869, 732] width 62 height 17
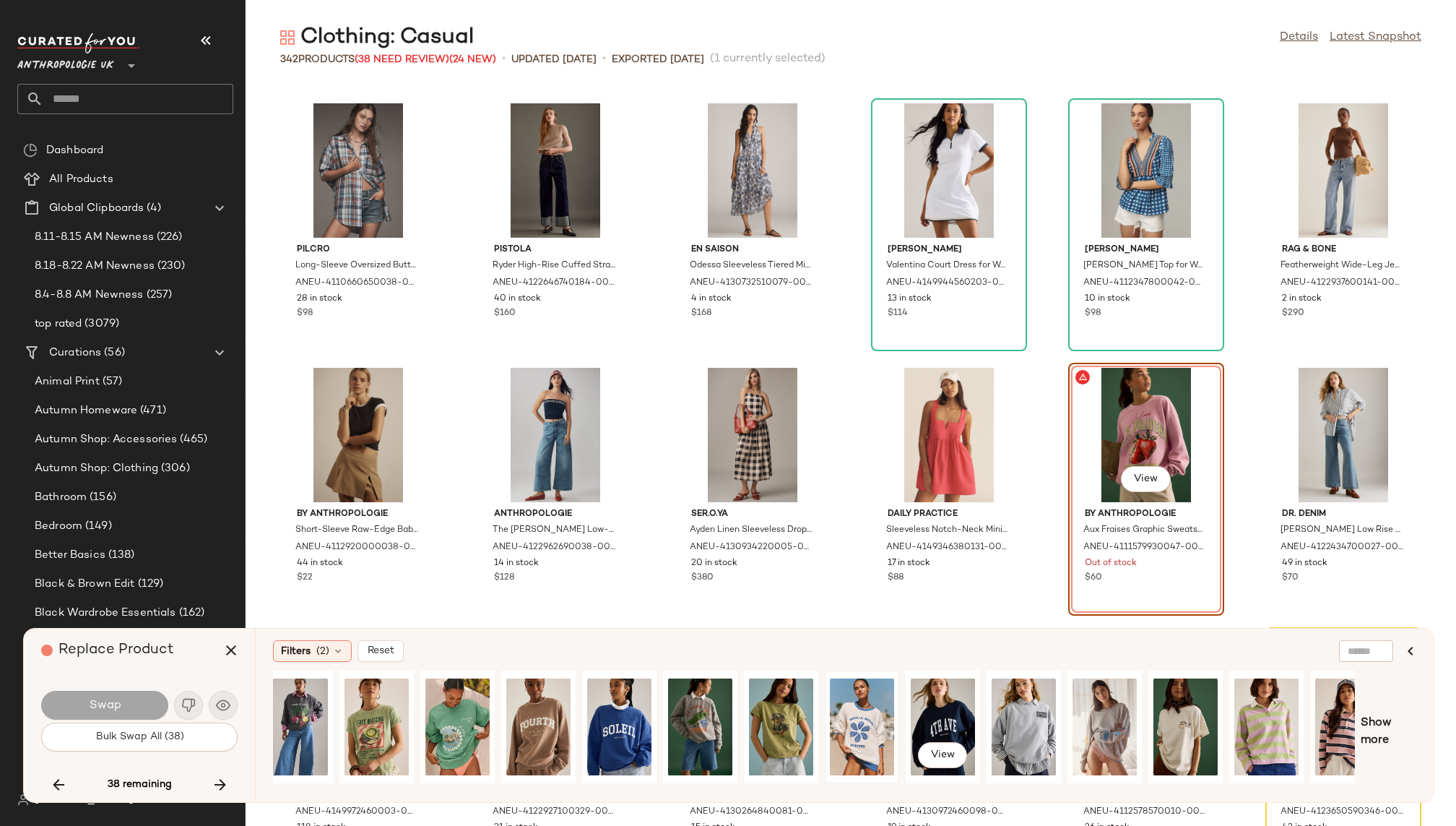
scroll to position [0, 123]
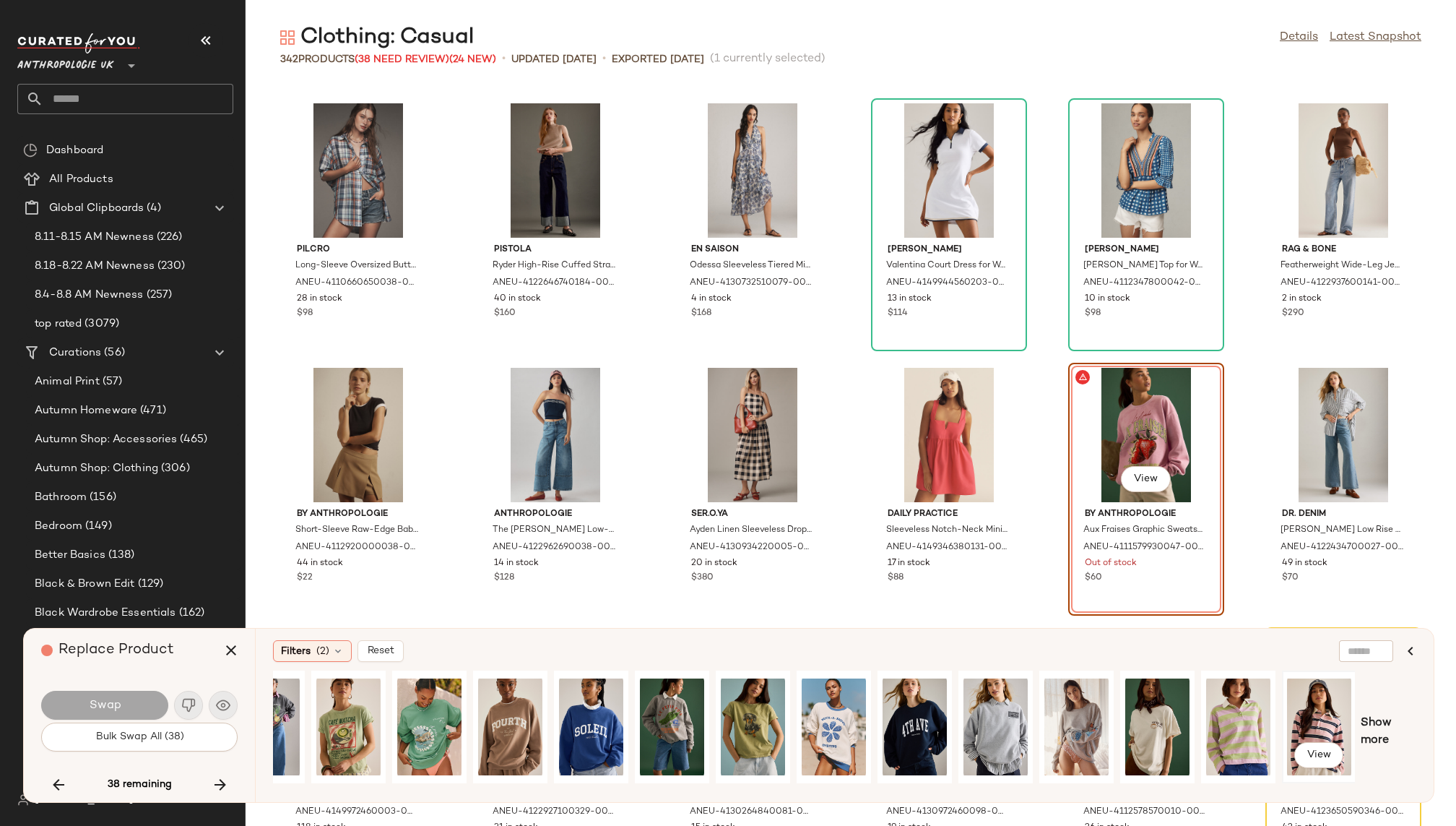
click at [1318, 715] on div "View" at bounding box center [1319, 726] width 64 height 103
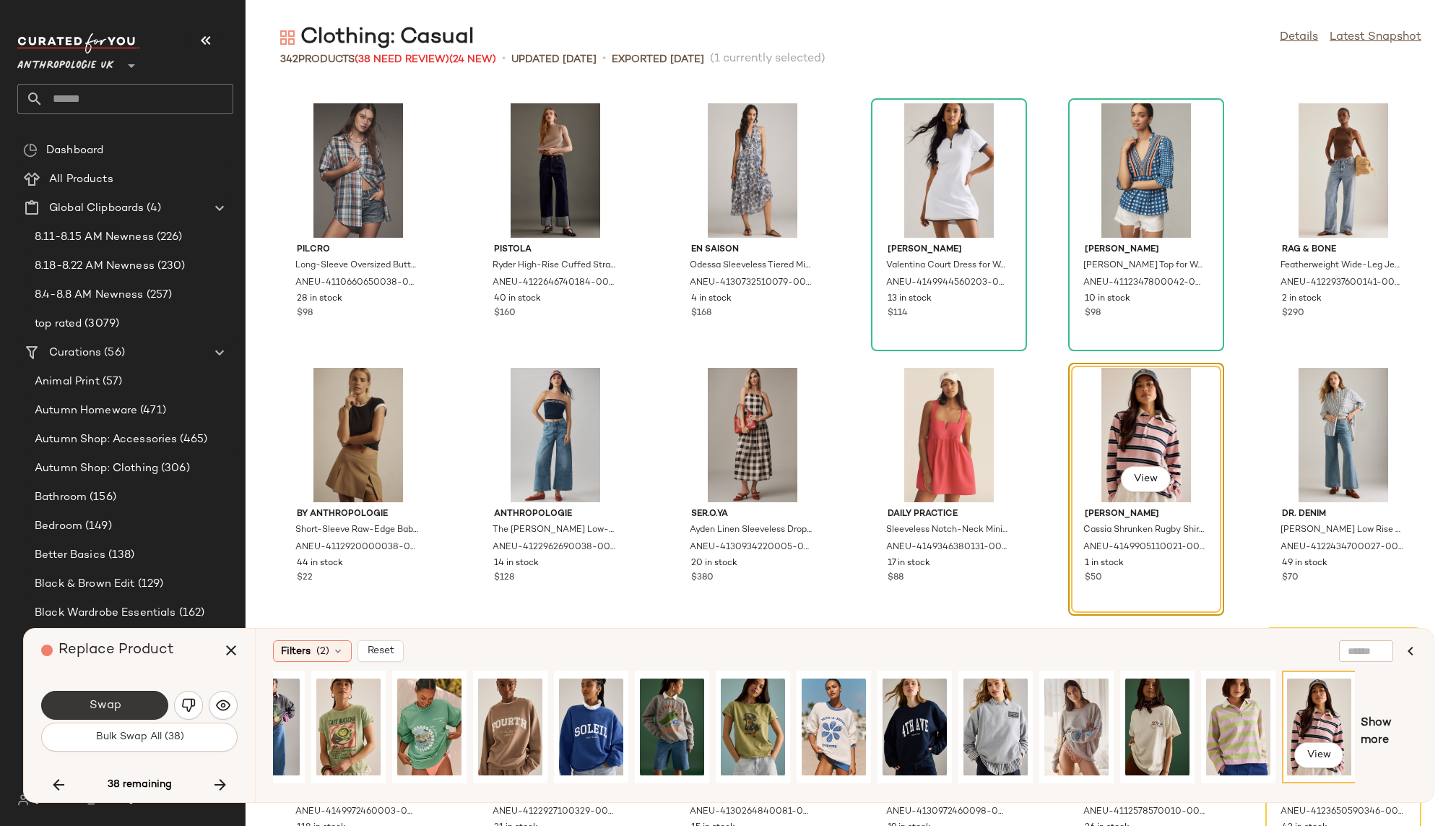
click at [116, 705] on span "Swap" at bounding box center [104, 706] width 32 height 13
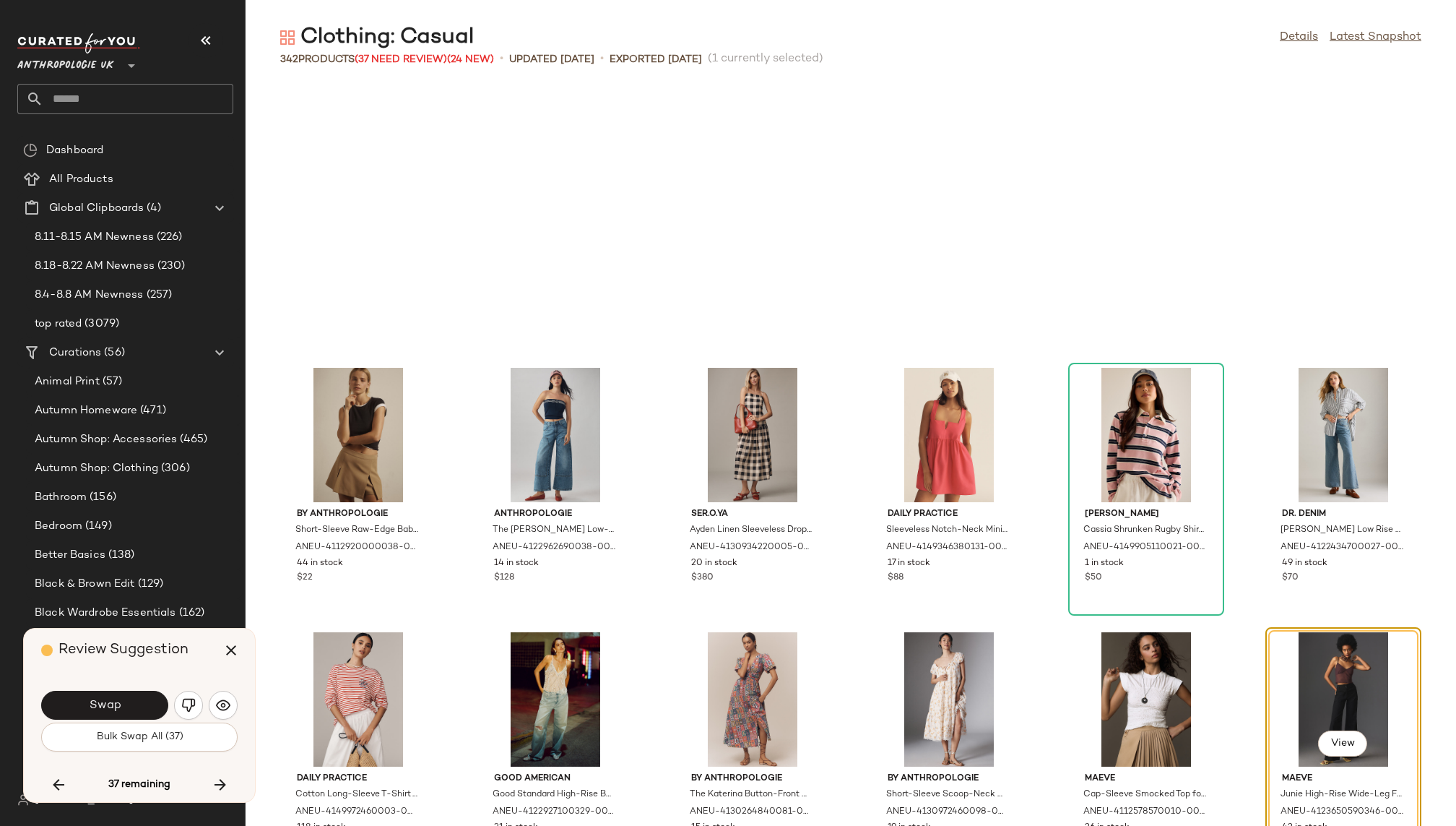
scroll to position [7935, 0]
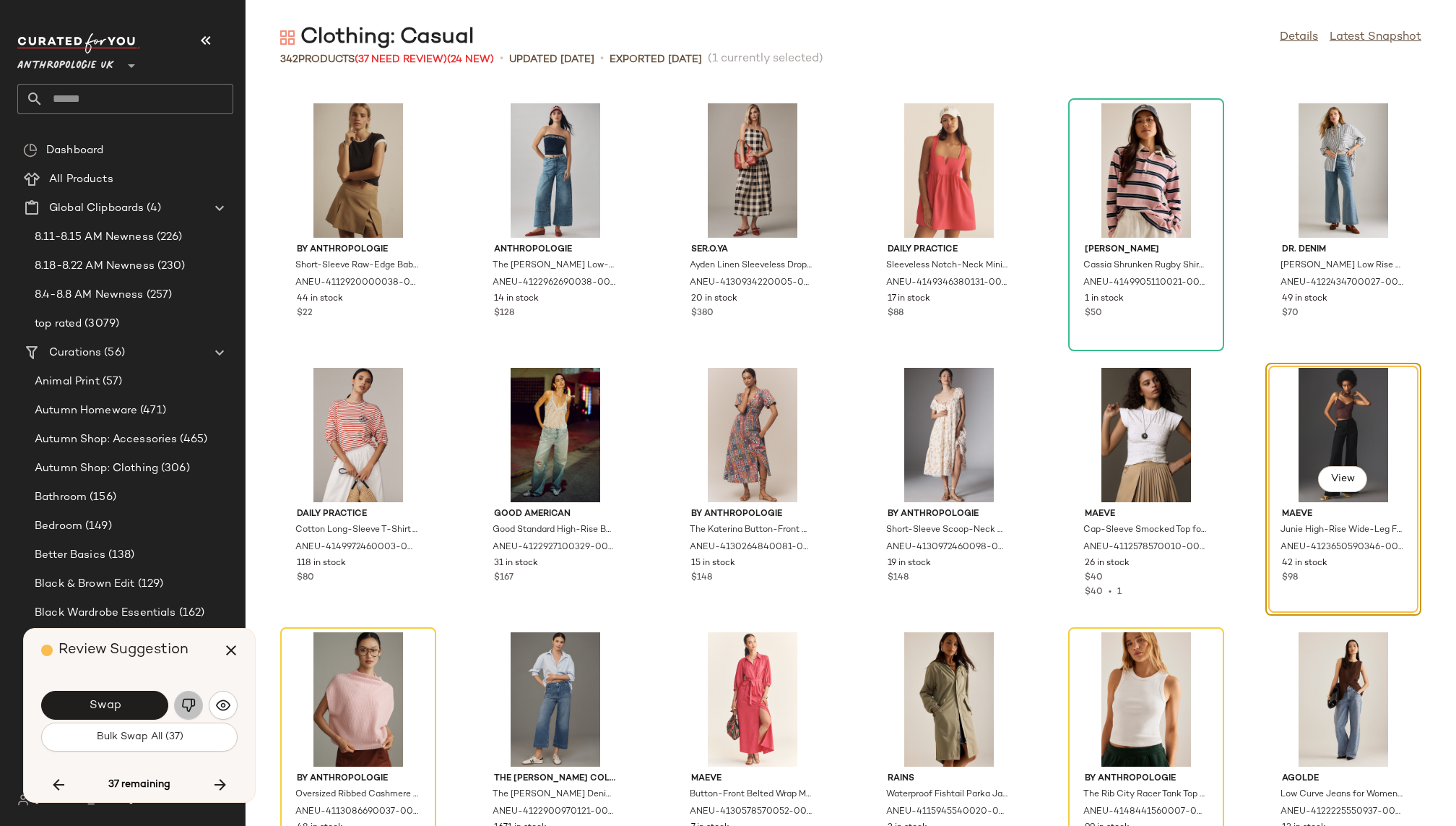
click at [189, 706] on img "button" at bounding box center [188, 705] width 14 height 14
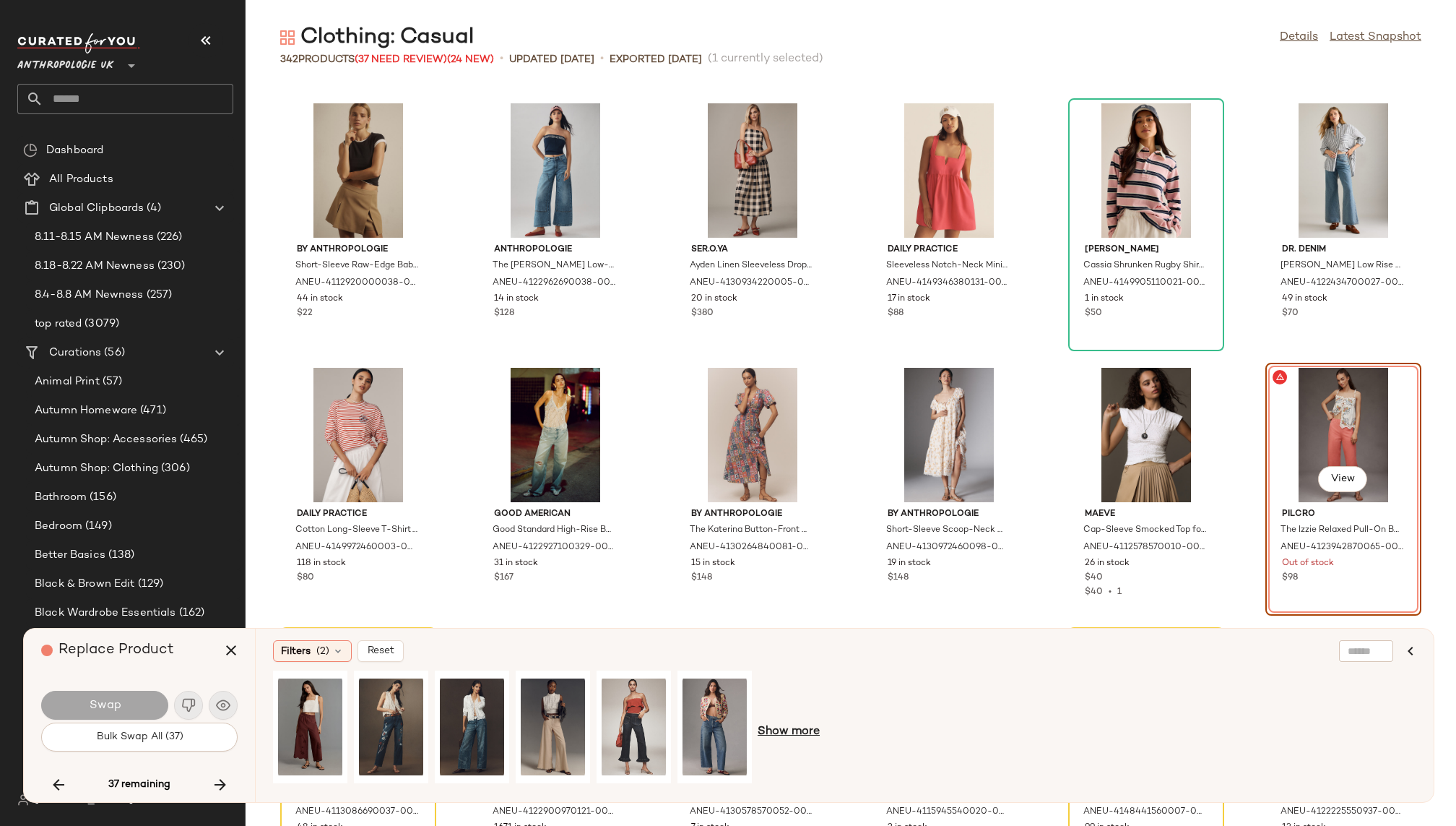
click at [786, 732] on span "Show more" at bounding box center [788, 732] width 62 height 17
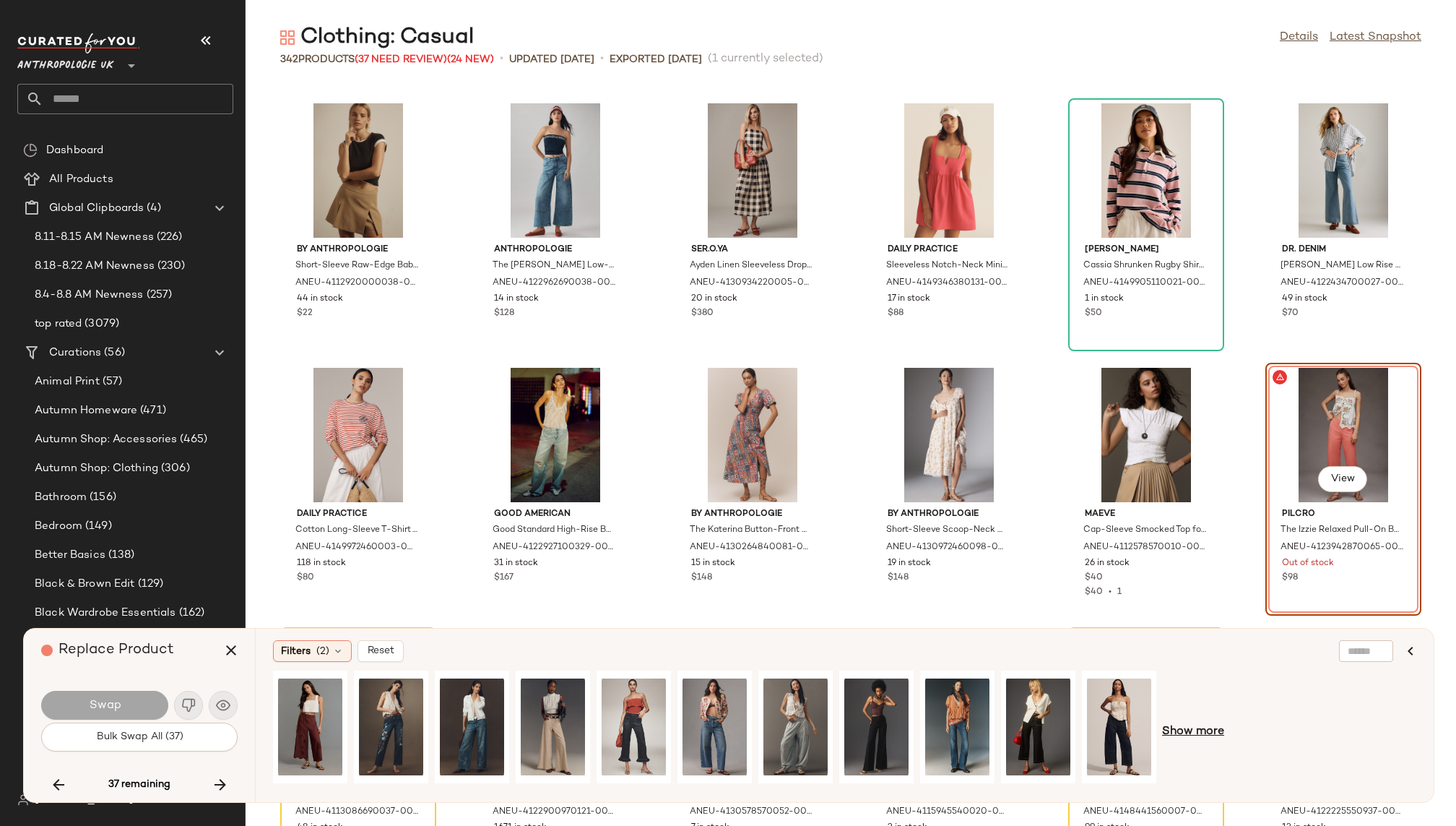
click at [1188, 732] on span "Show more" at bounding box center [1193, 732] width 62 height 17
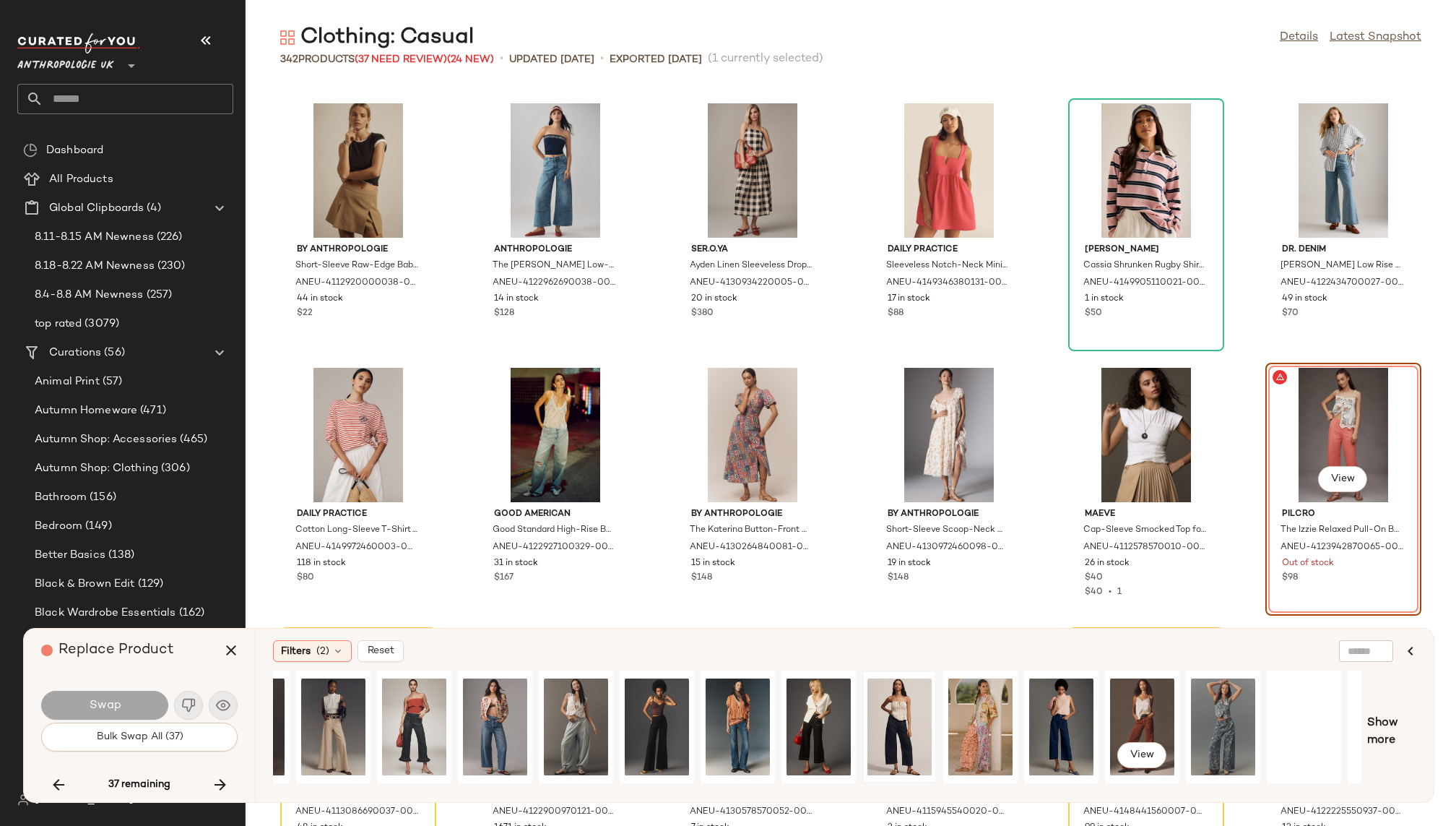
scroll to position [0, 280]
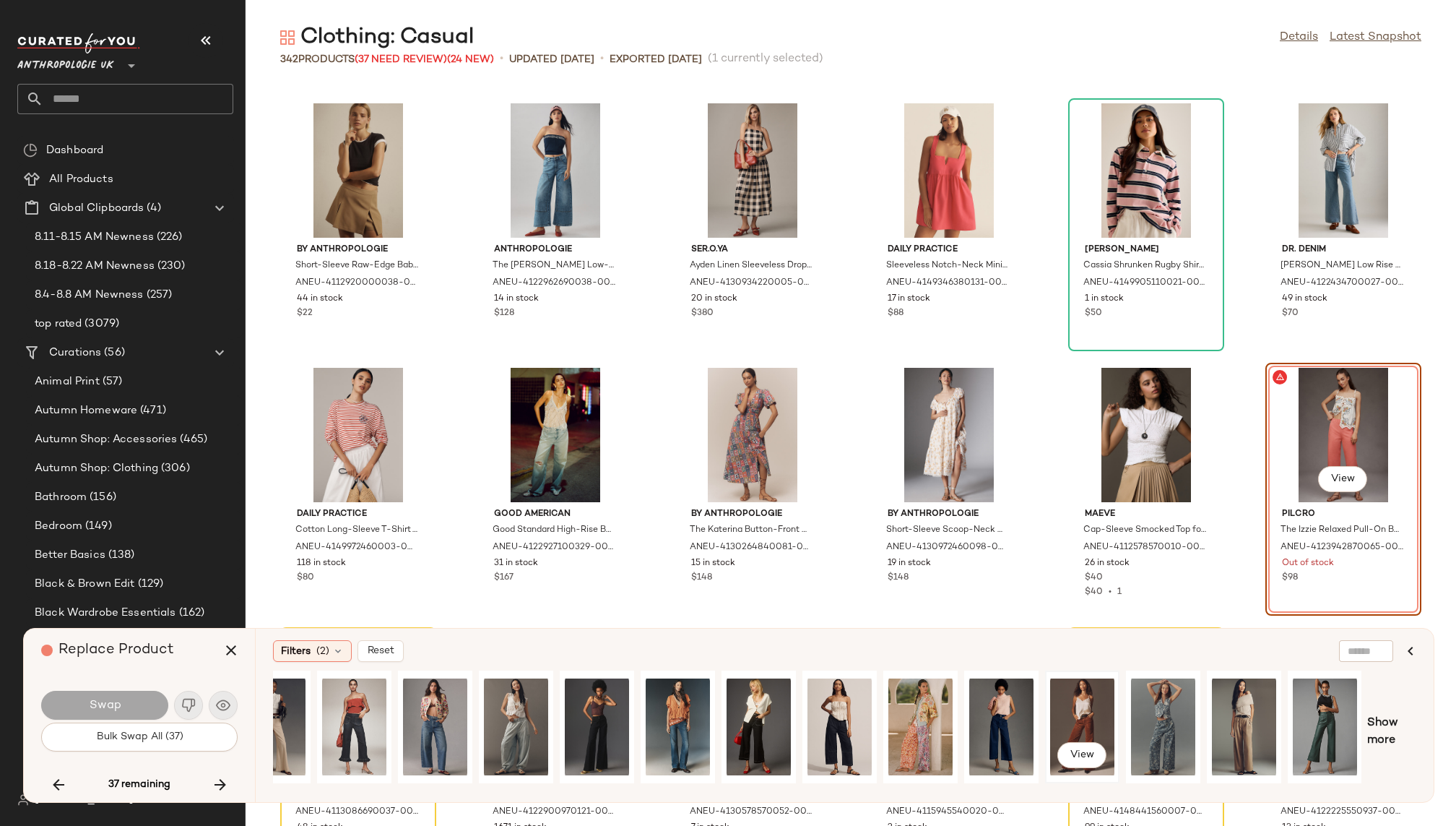
click at [1083, 706] on div "View" at bounding box center [1082, 726] width 64 height 103
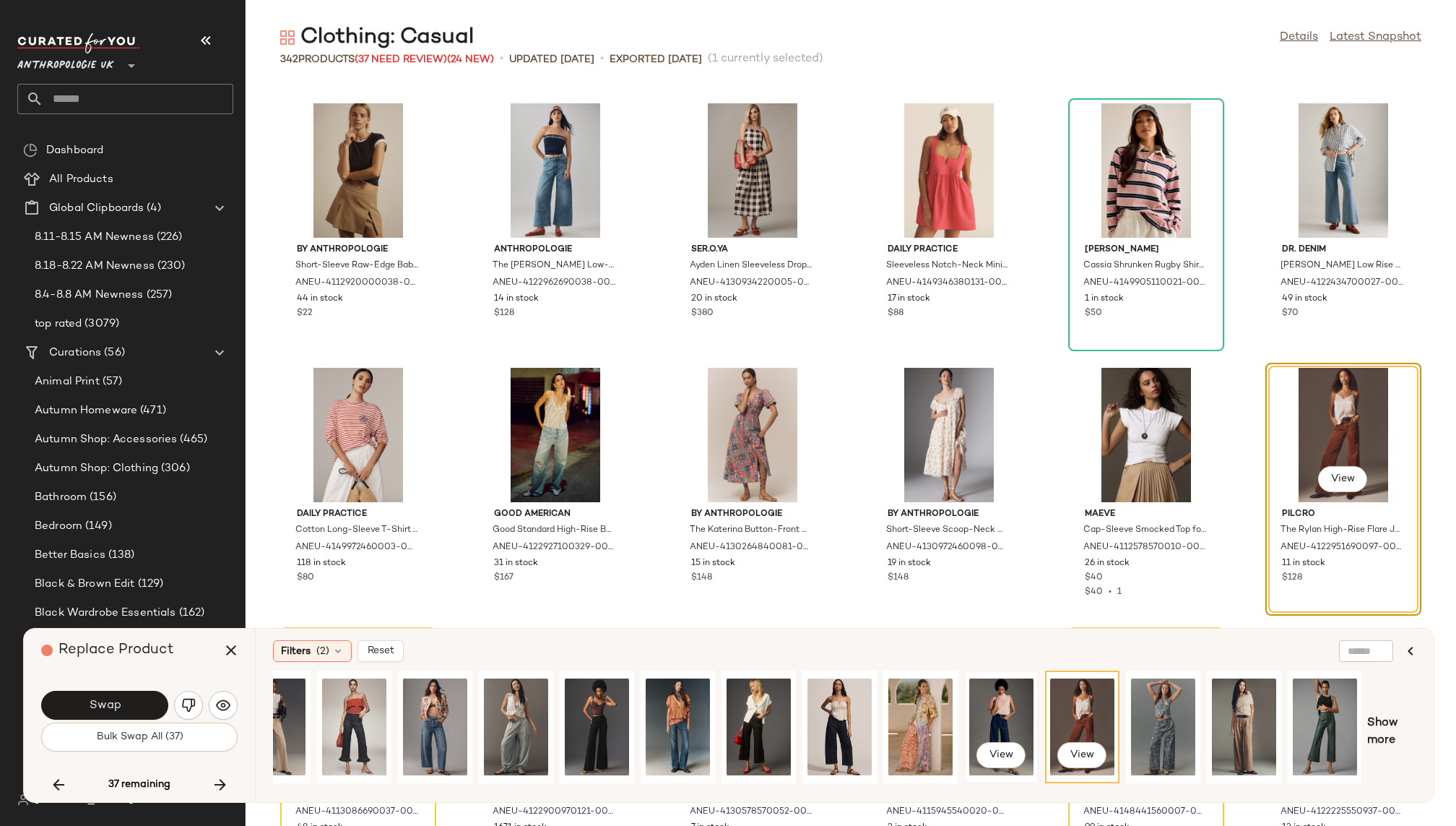
scroll to position [0, 0]
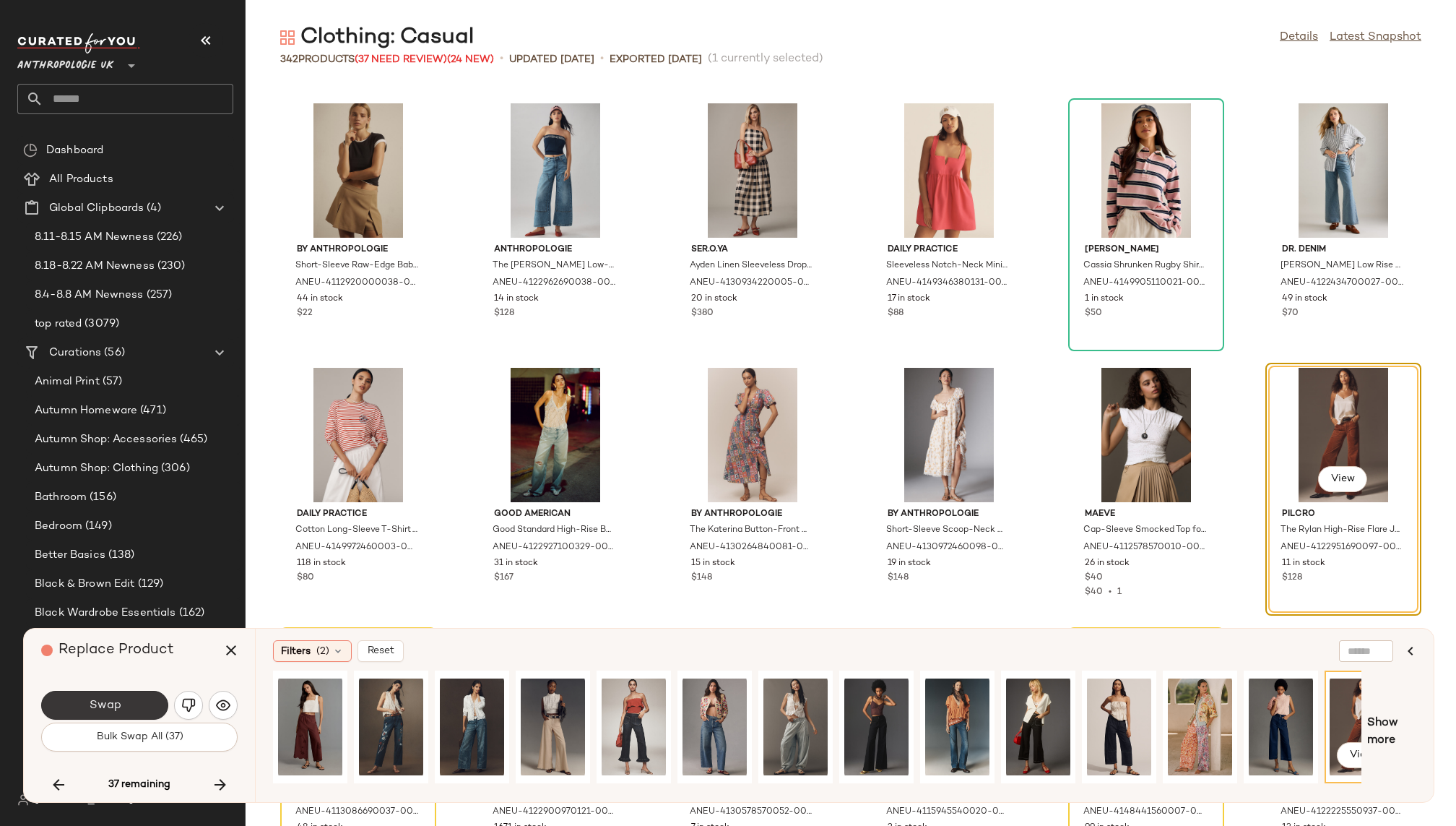
click at [123, 712] on button "Swap" at bounding box center [105, 705] width 127 height 29
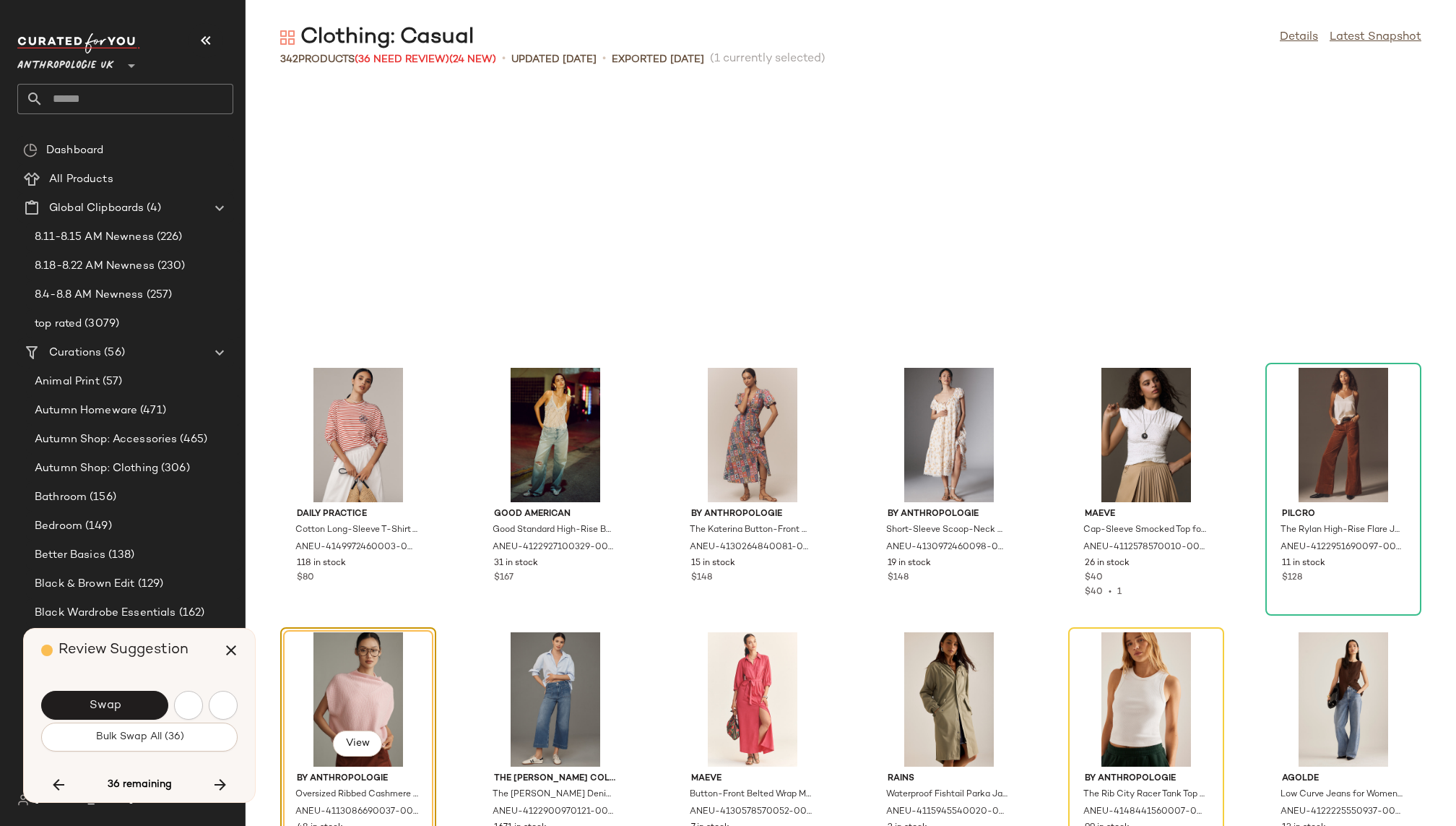
scroll to position [8200, 0]
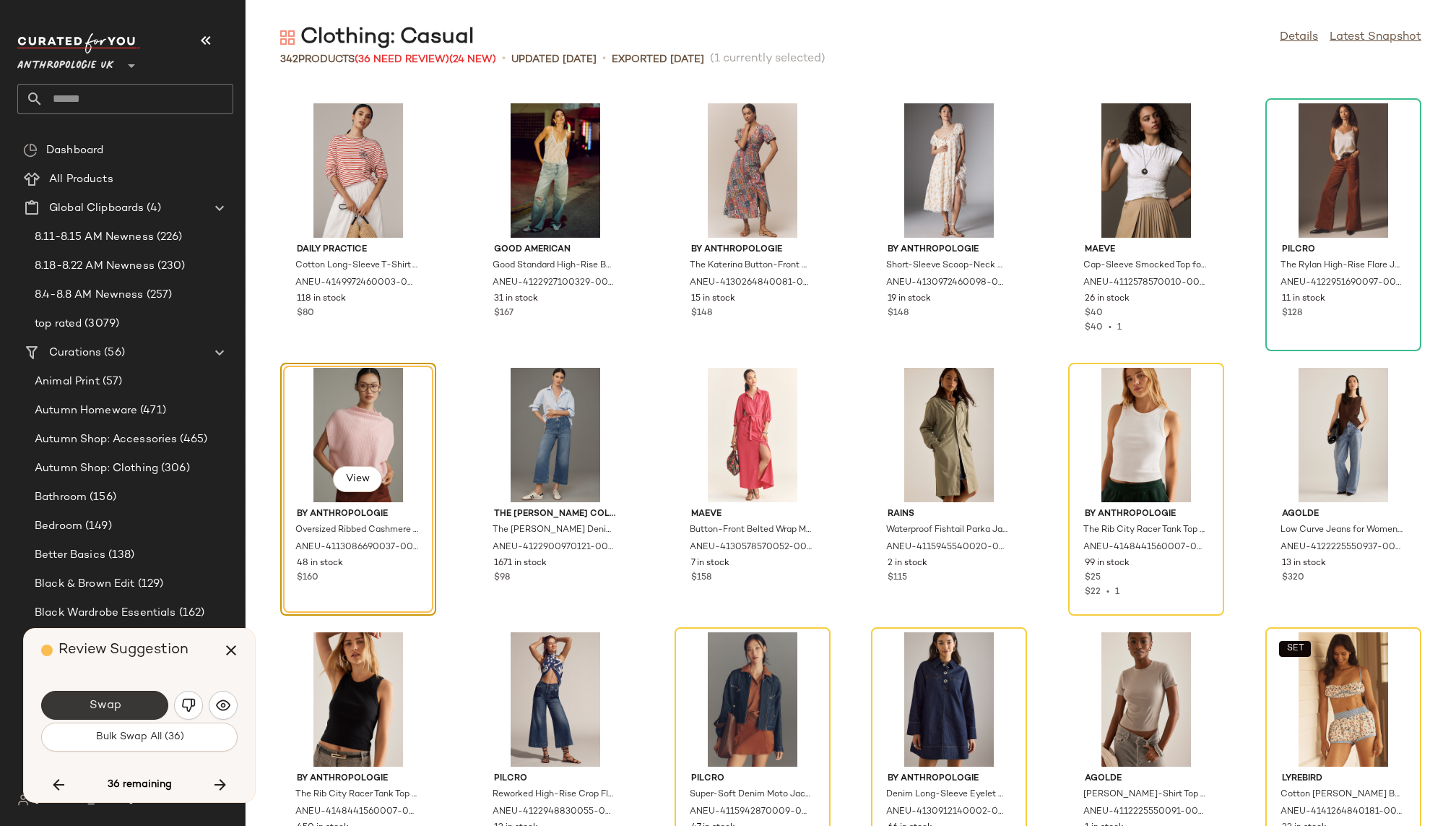
click at [126, 704] on button "Swap" at bounding box center [105, 705] width 127 height 29
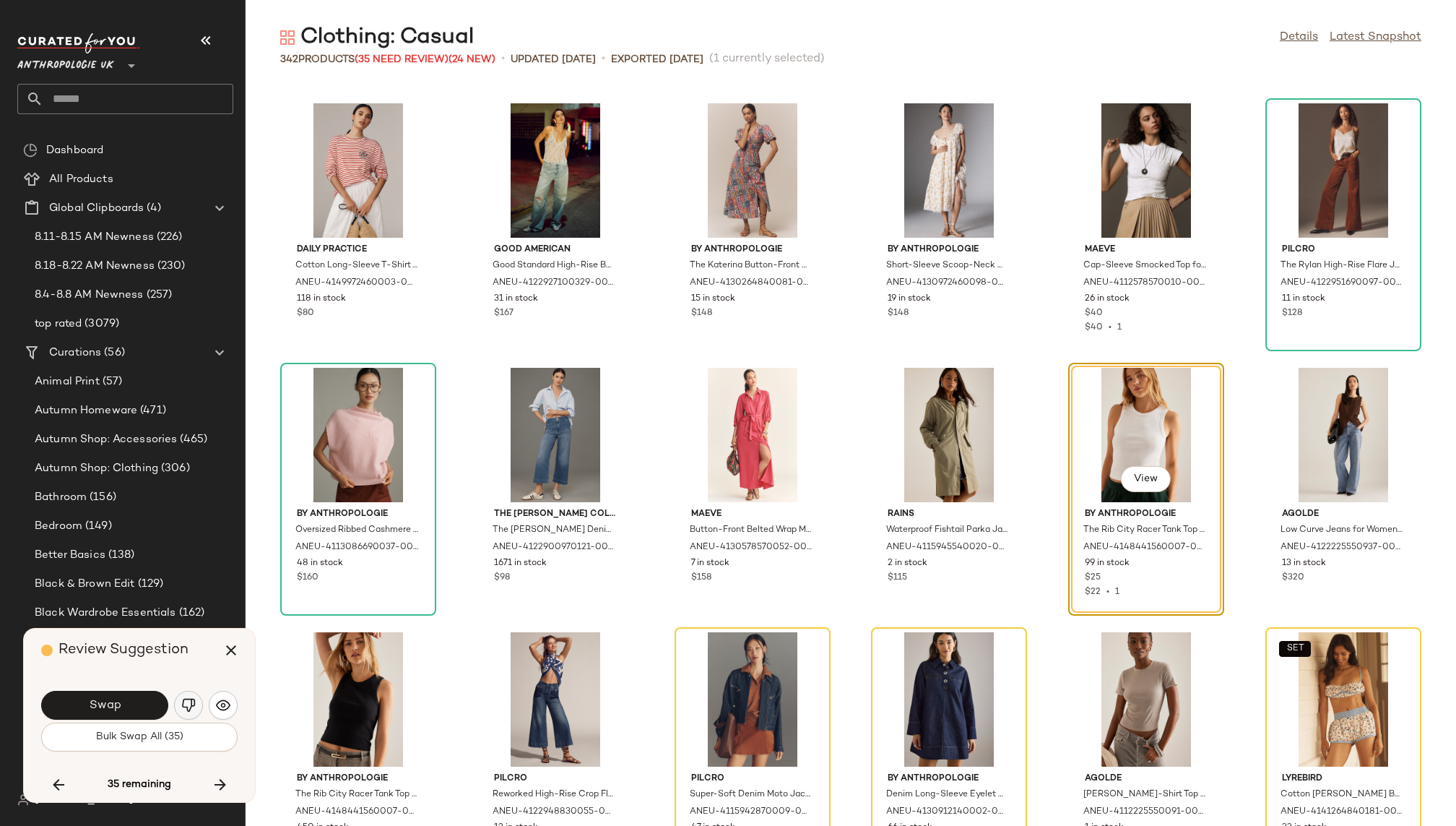
click at [185, 702] on img "button" at bounding box center [188, 705] width 14 height 14
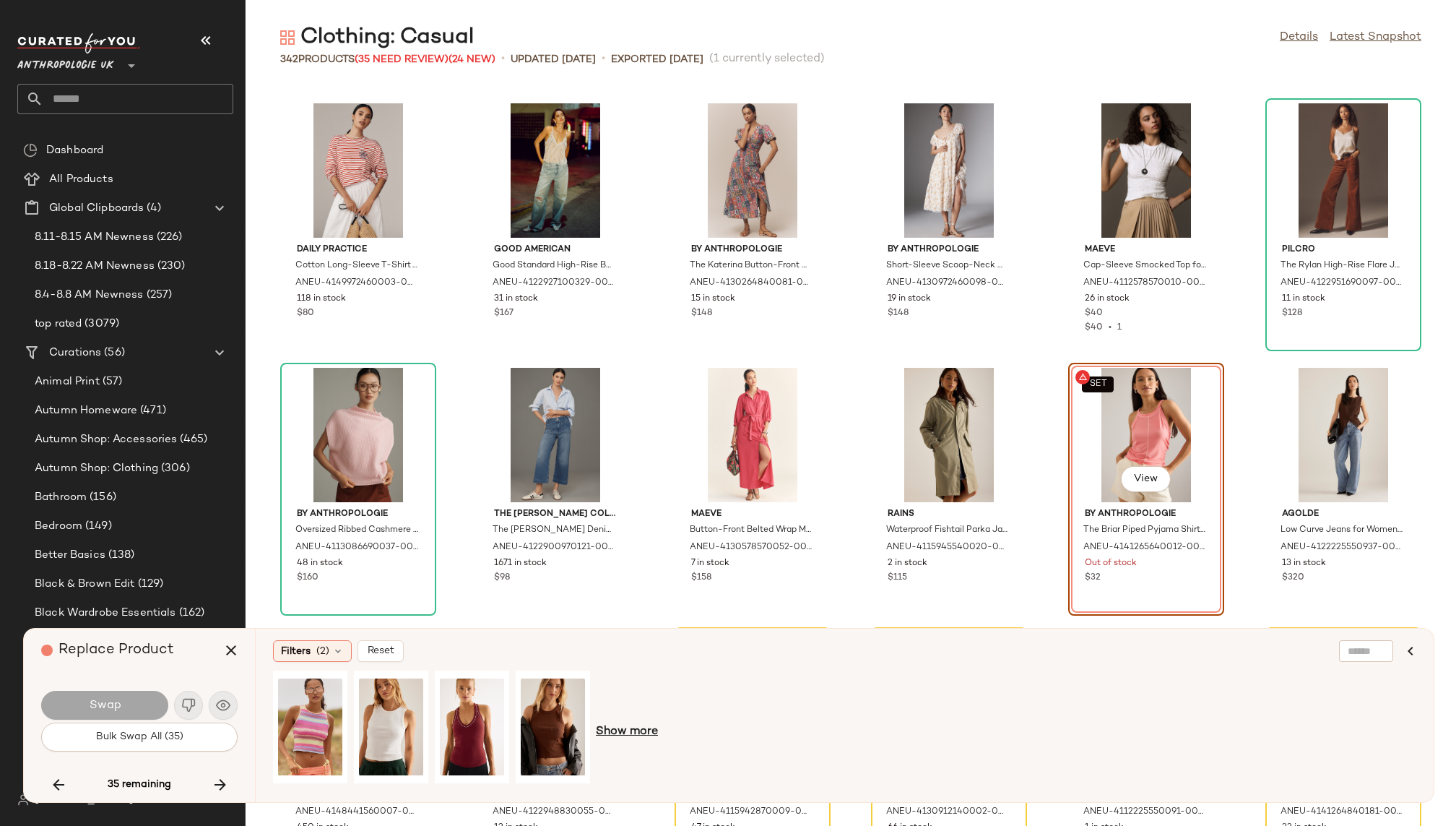
click at [629, 732] on span "Show more" at bounding box center [627, 732] width 62 height 17
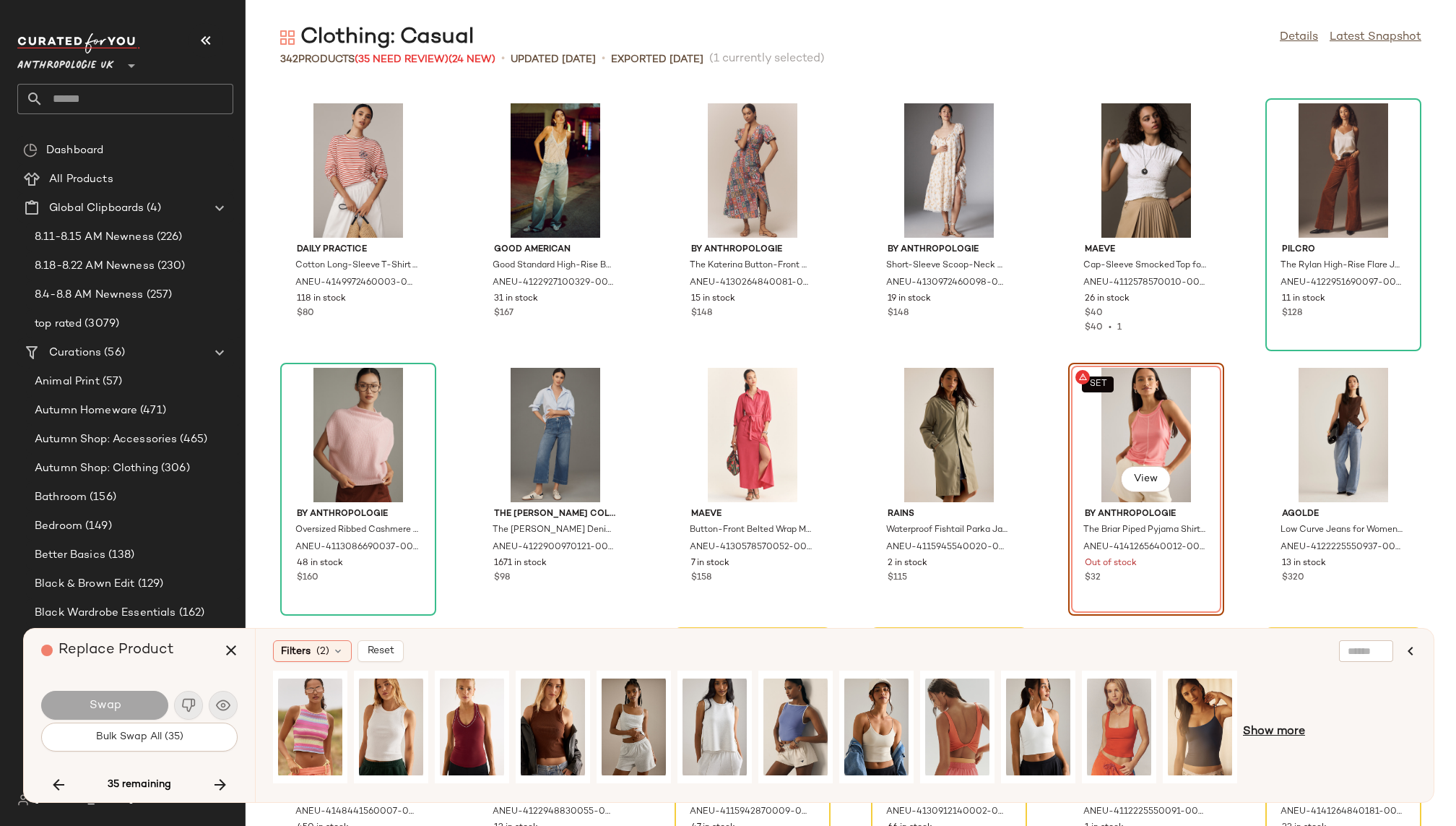
click at [1263, 731] on span "Show more" at bounding box center [1274, 732] width 62 height 17
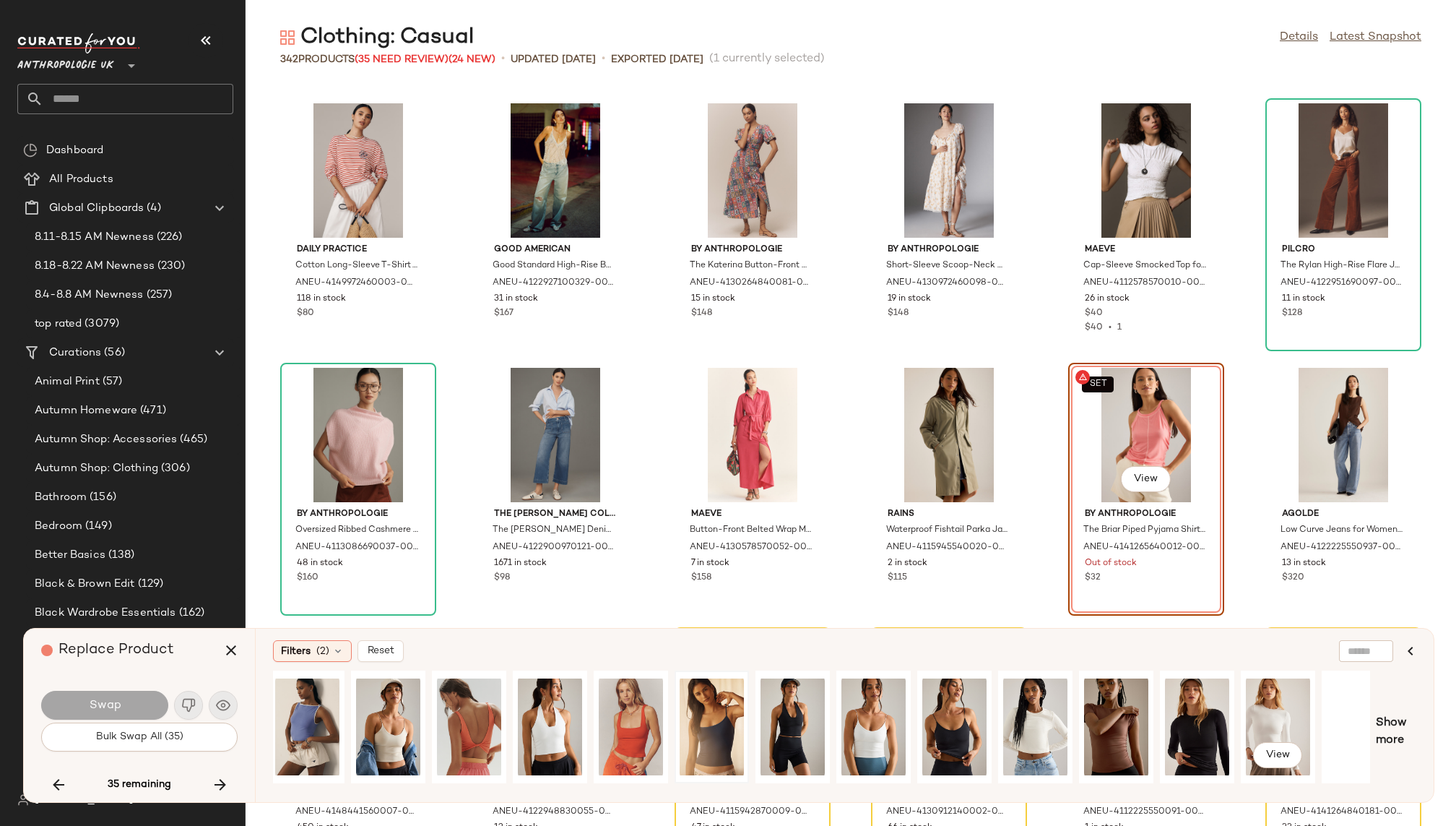
scroll to position [0, 594]
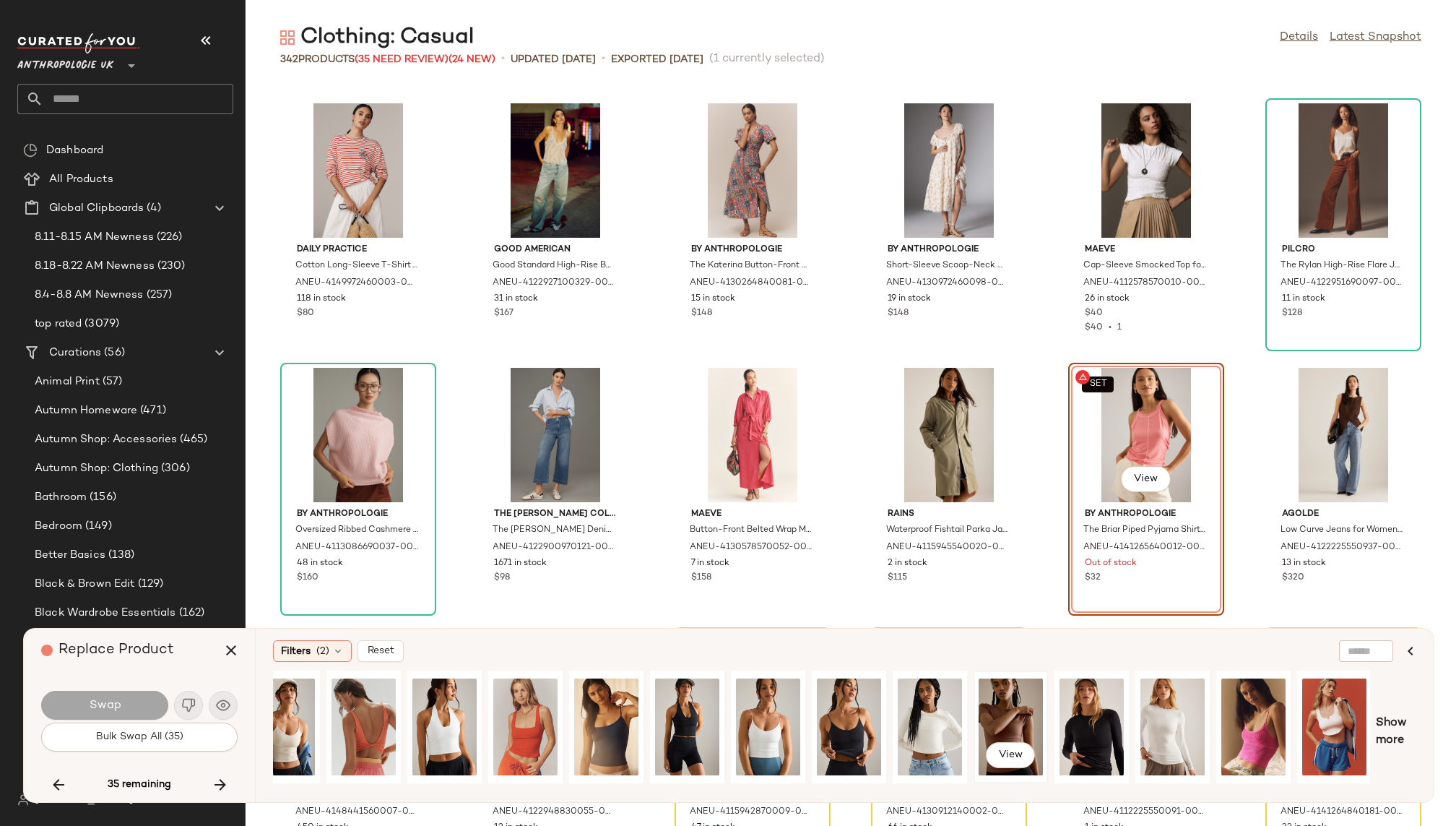
click at [987, 715] on div "View" at bounding box center [1011, 726] width 64 height 103
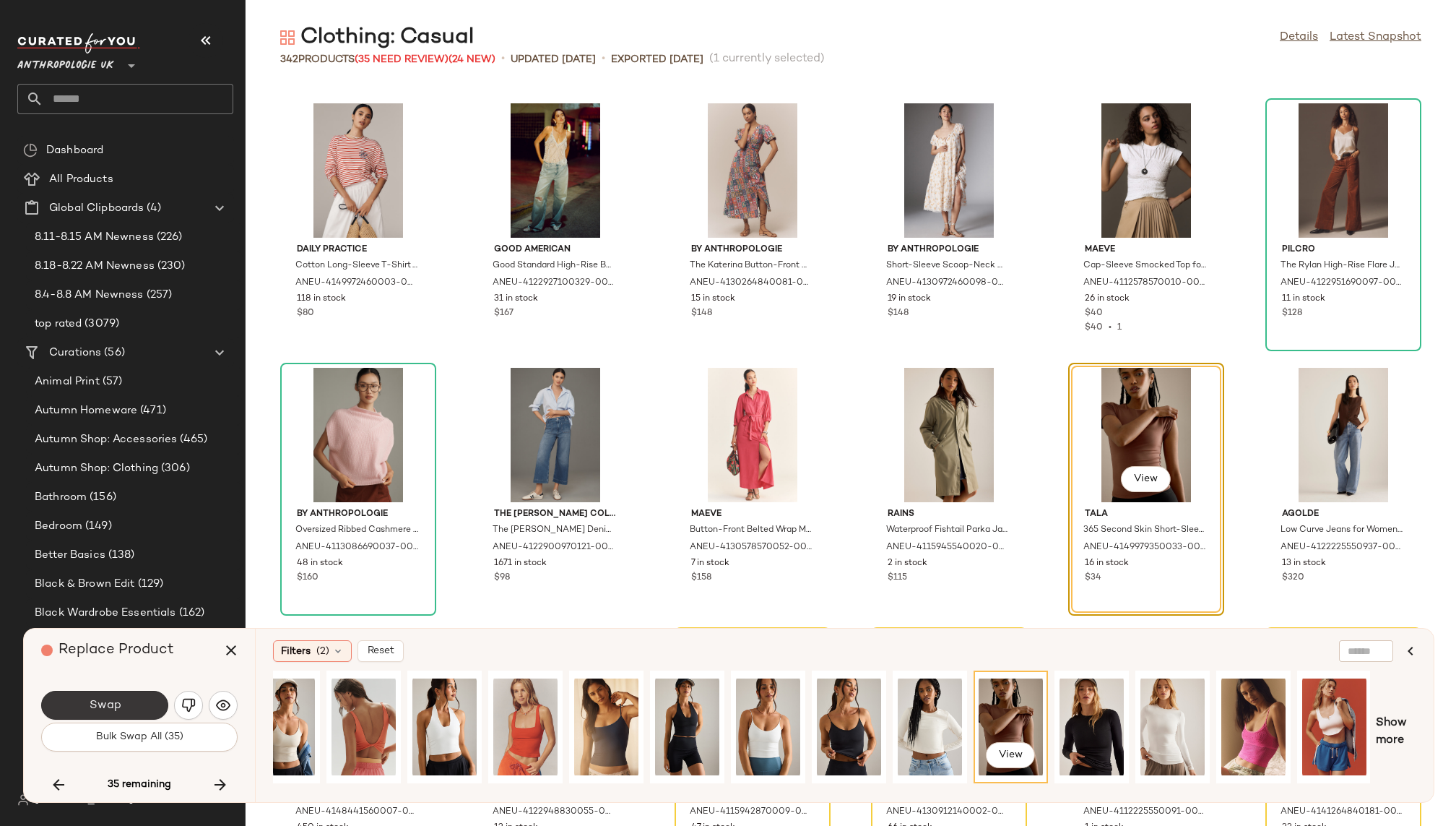
click at [111, 694] on button "Swap" at bounding box center [105, 705] width 127 height 29
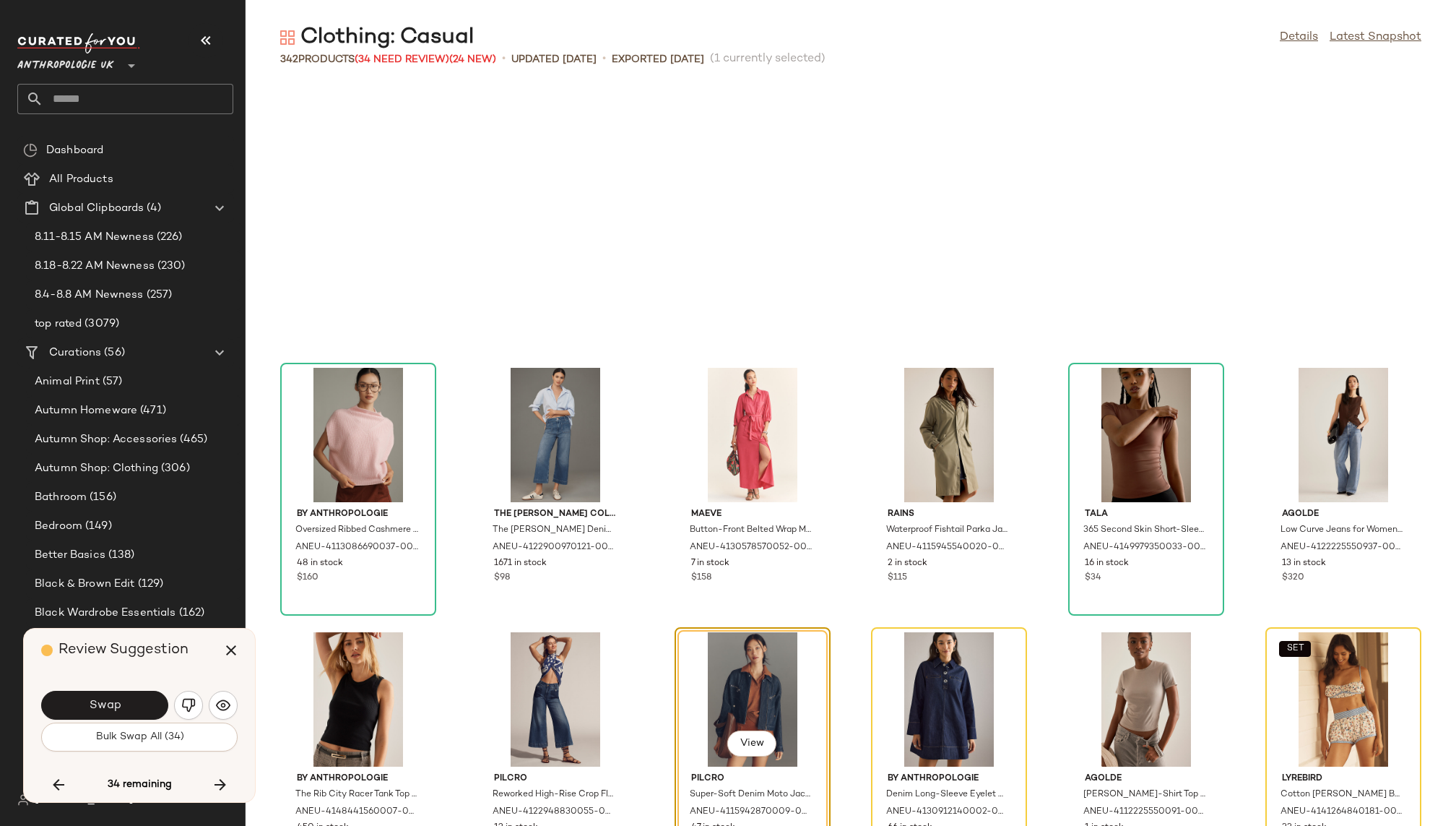
scroll to position [8464, 0]
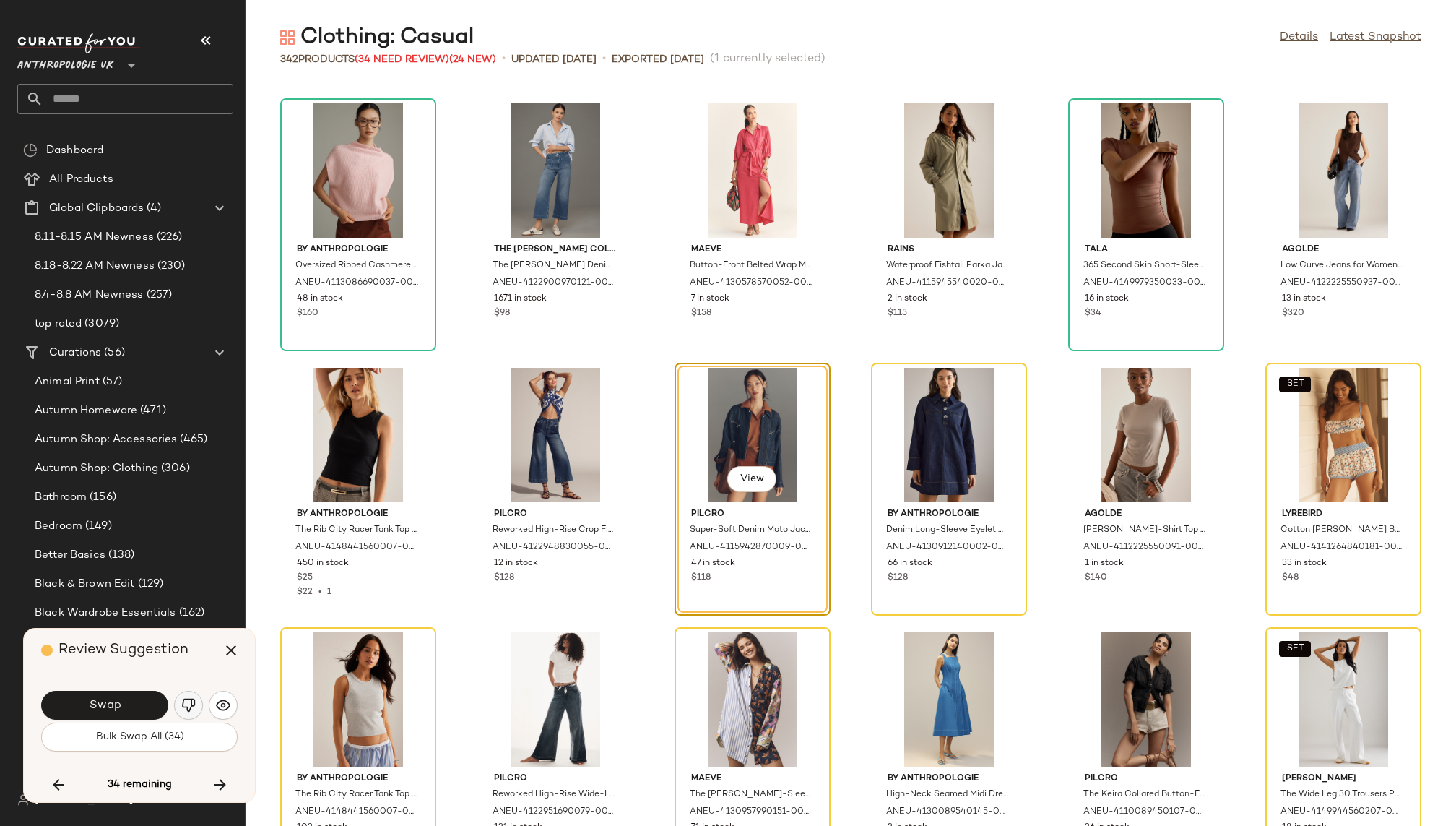
click at [191, 703] on img "button" at bounding box center [188, 705] width 14 height 14
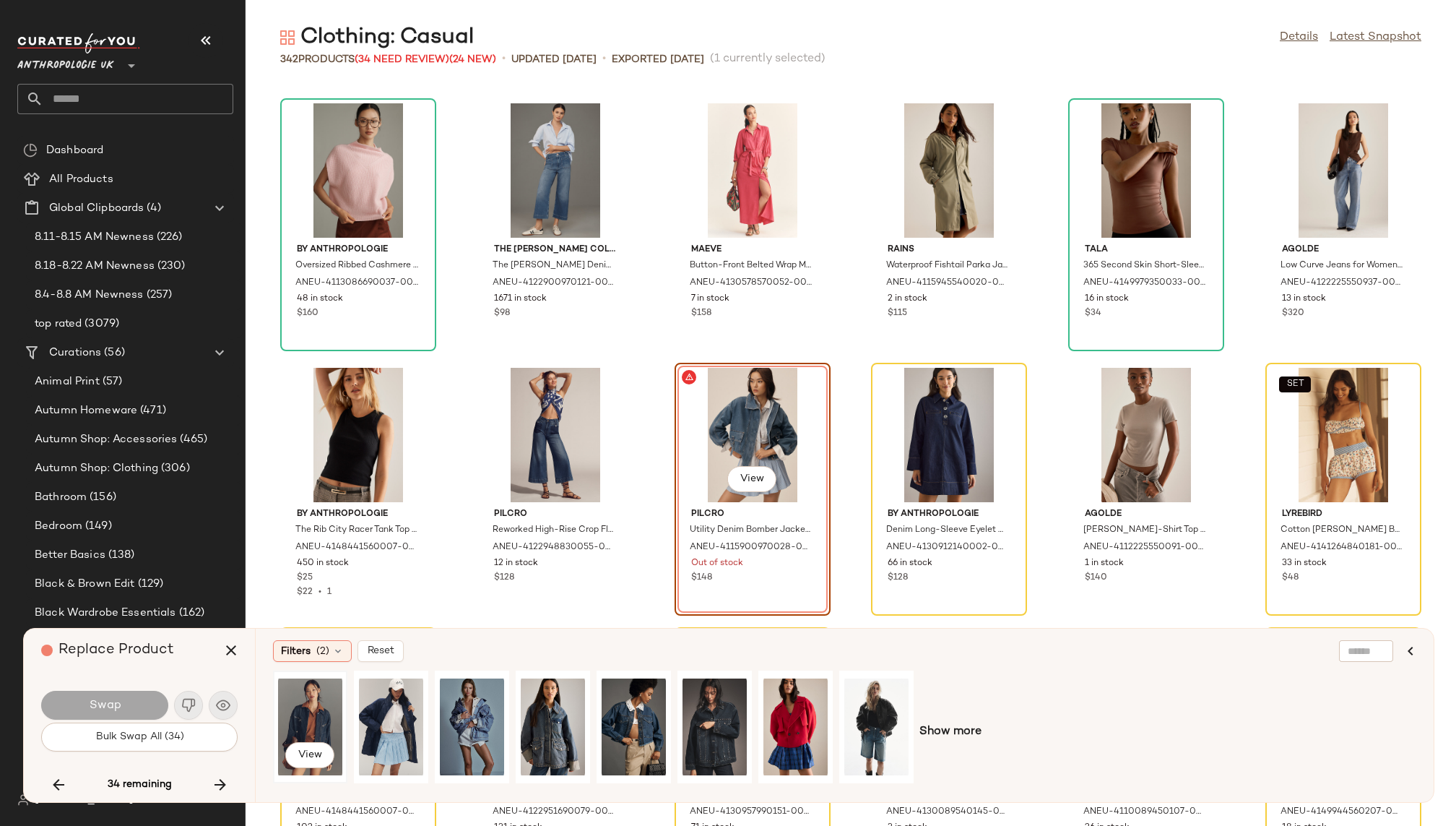
click at [328, 709] on div "View" at bounding box center [310, 726] width 64 height 103
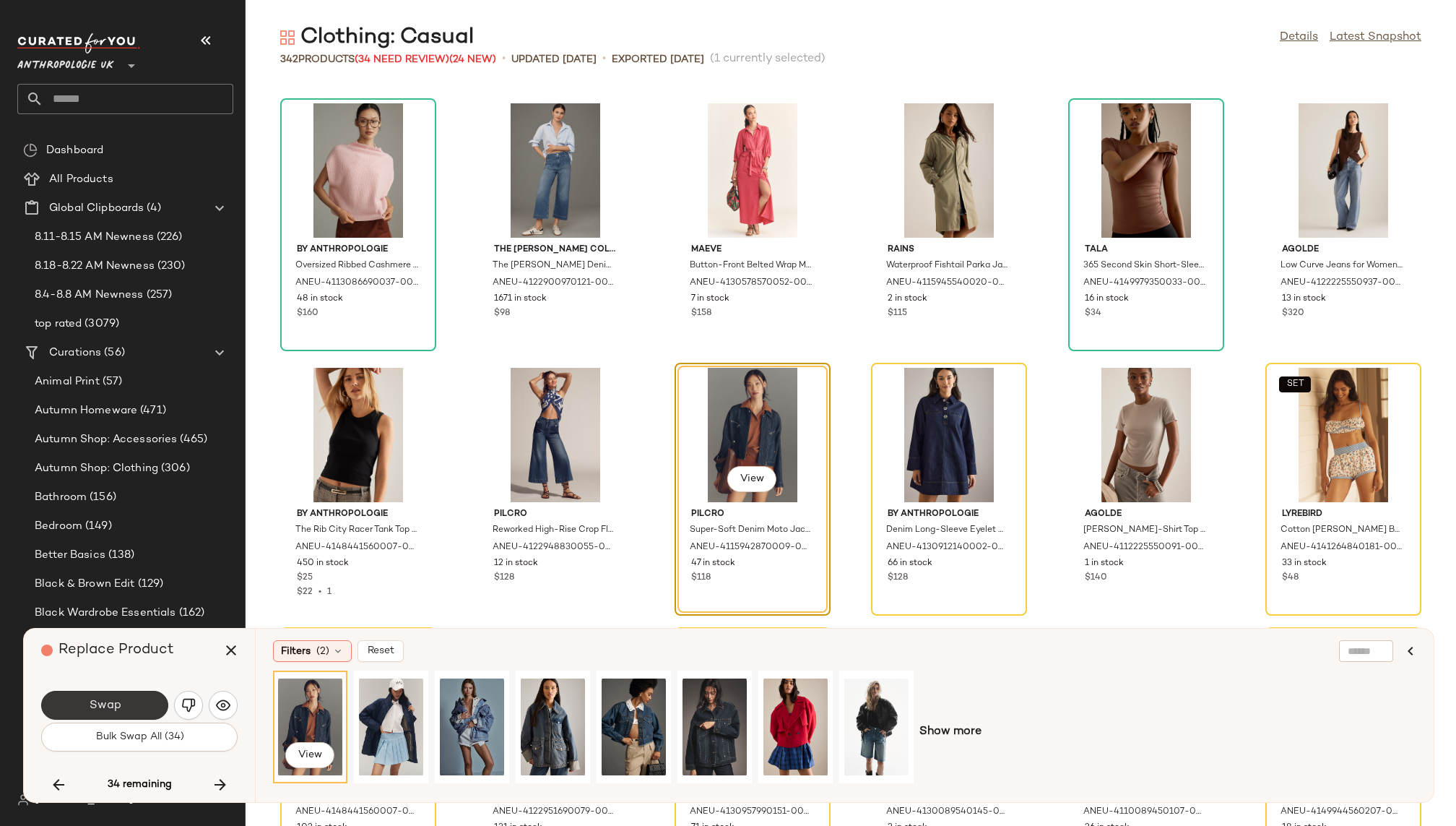
click at [156, 698] on button "Swap" at bounding box center [105, 705] width 127 height 29
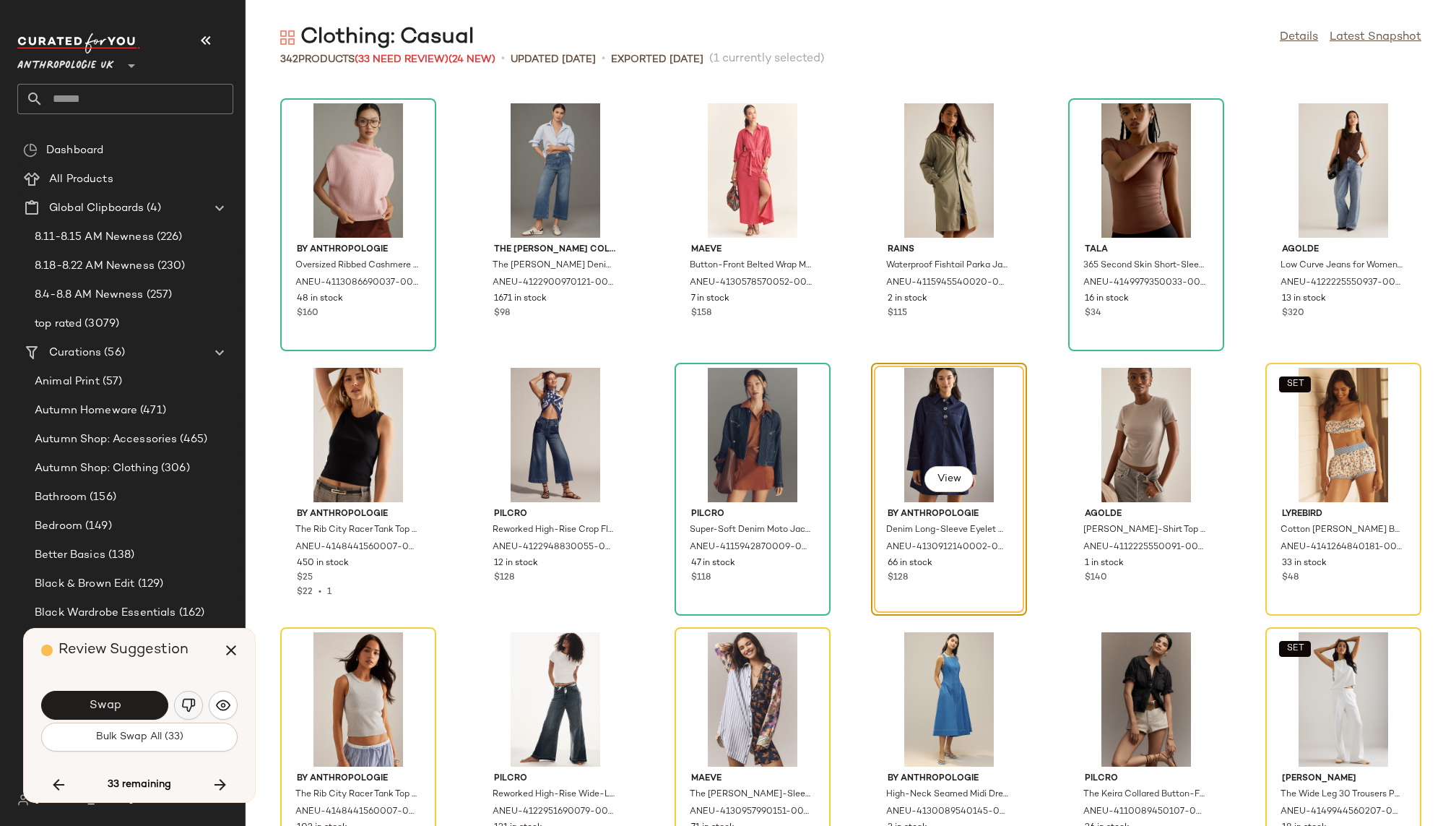
click at [189, 701] on img "button" at bounding box center [188, 705] width 14 height 14
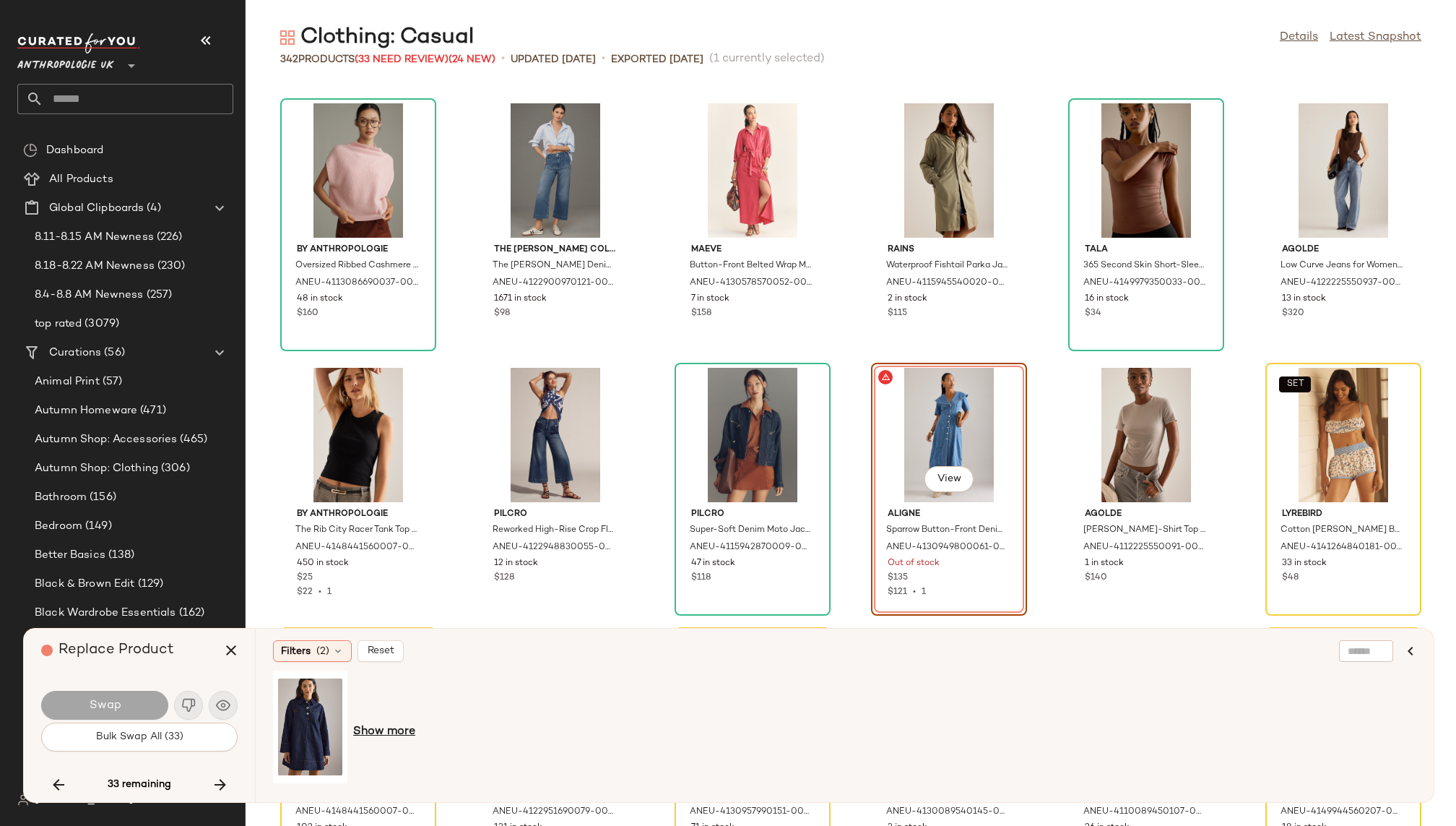
click at [392, 731] on span "Show more" at bounding box center [384, 732] width 62 height 17
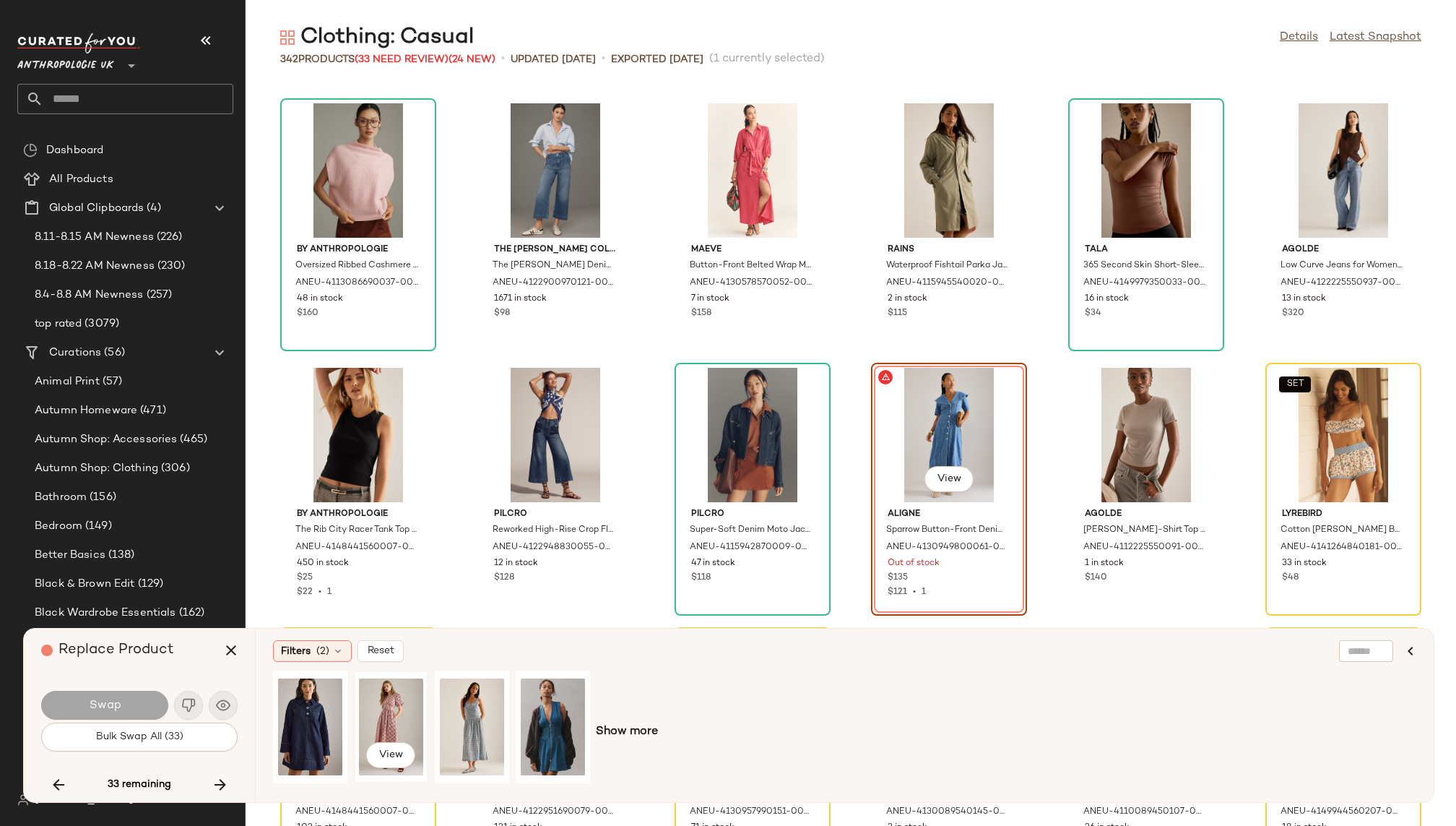
click at [405, 706] on div "View" at bounding box center [391, 726] width 64 height 103
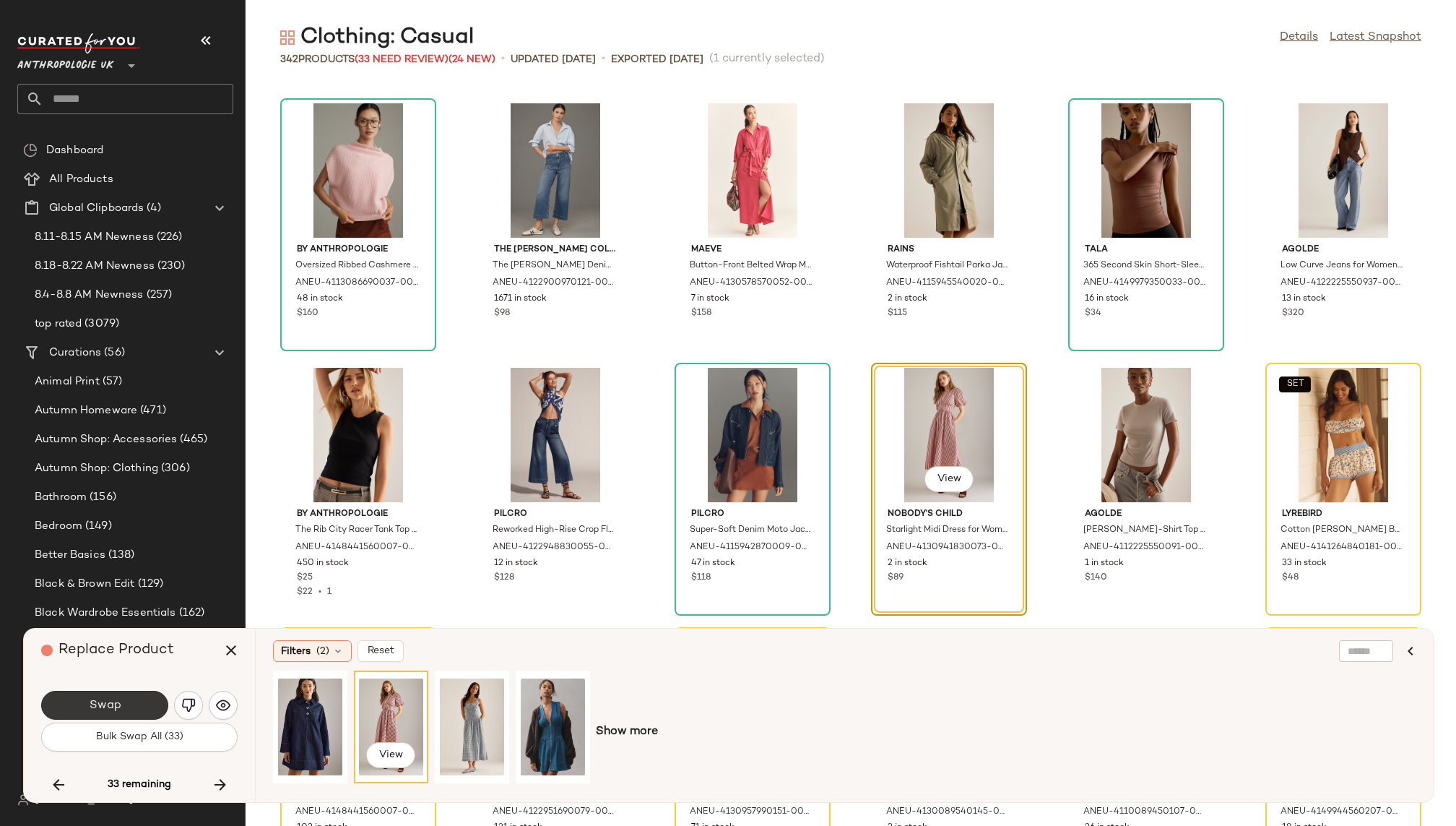
click at [139, 702] on button "Swap" at bounding box center [105, 705] width 127 height 29
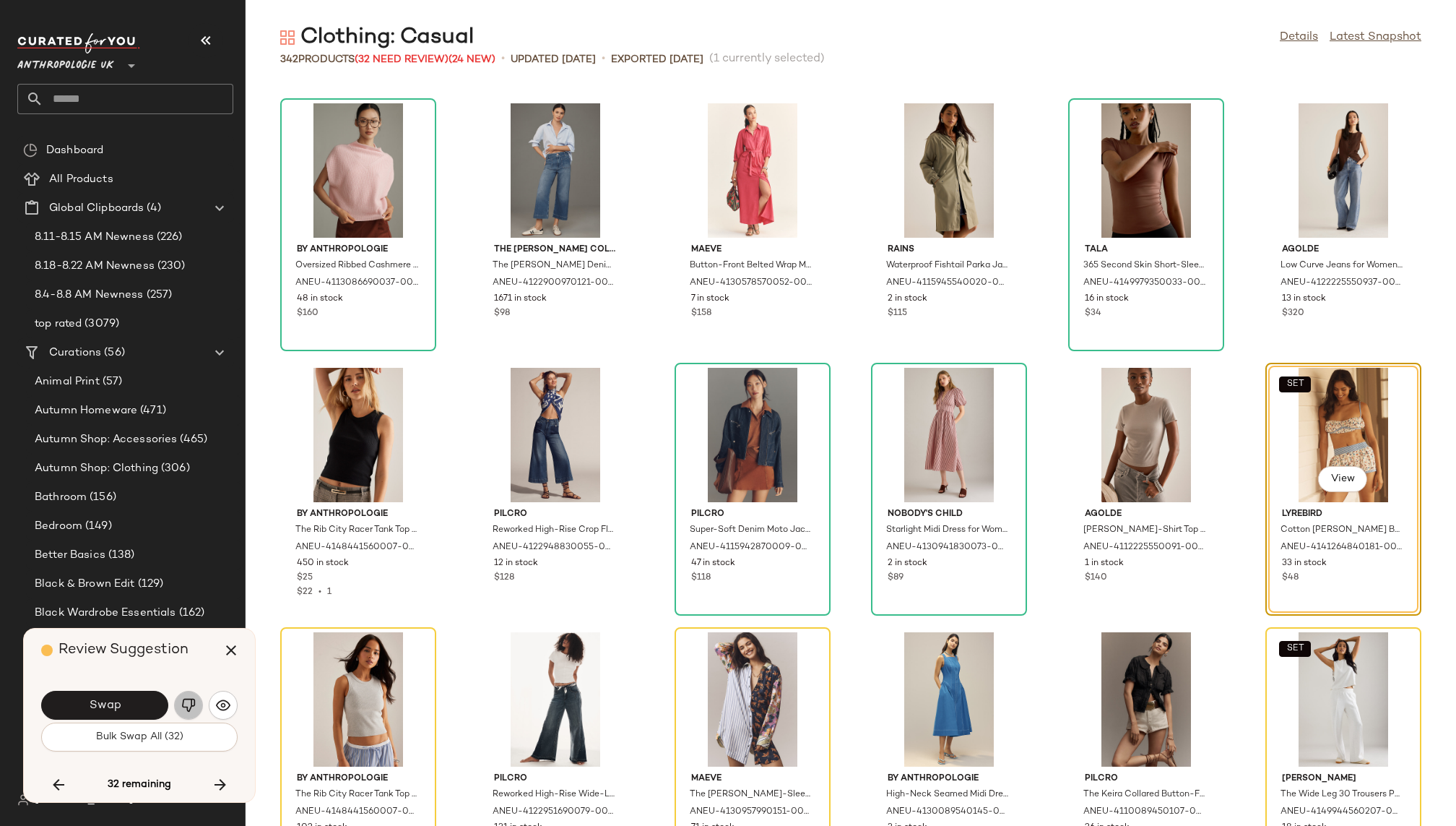
click at [186, 710] on img "button" at bounding box center [188, 705] width 14 height 14
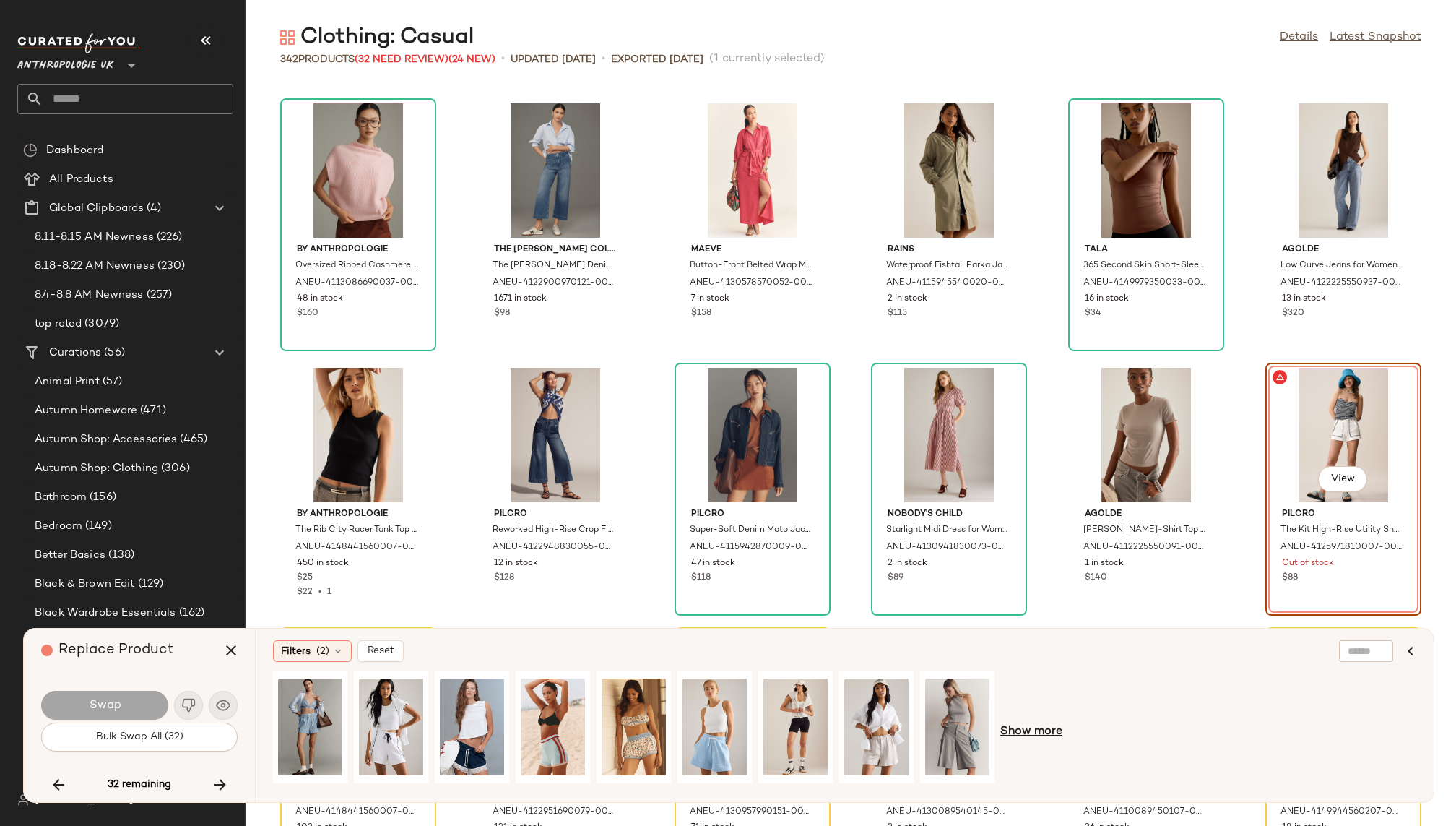
click at [1054, 734] on span "Show more" at bounding box center [1031, 732] width 62 height 17
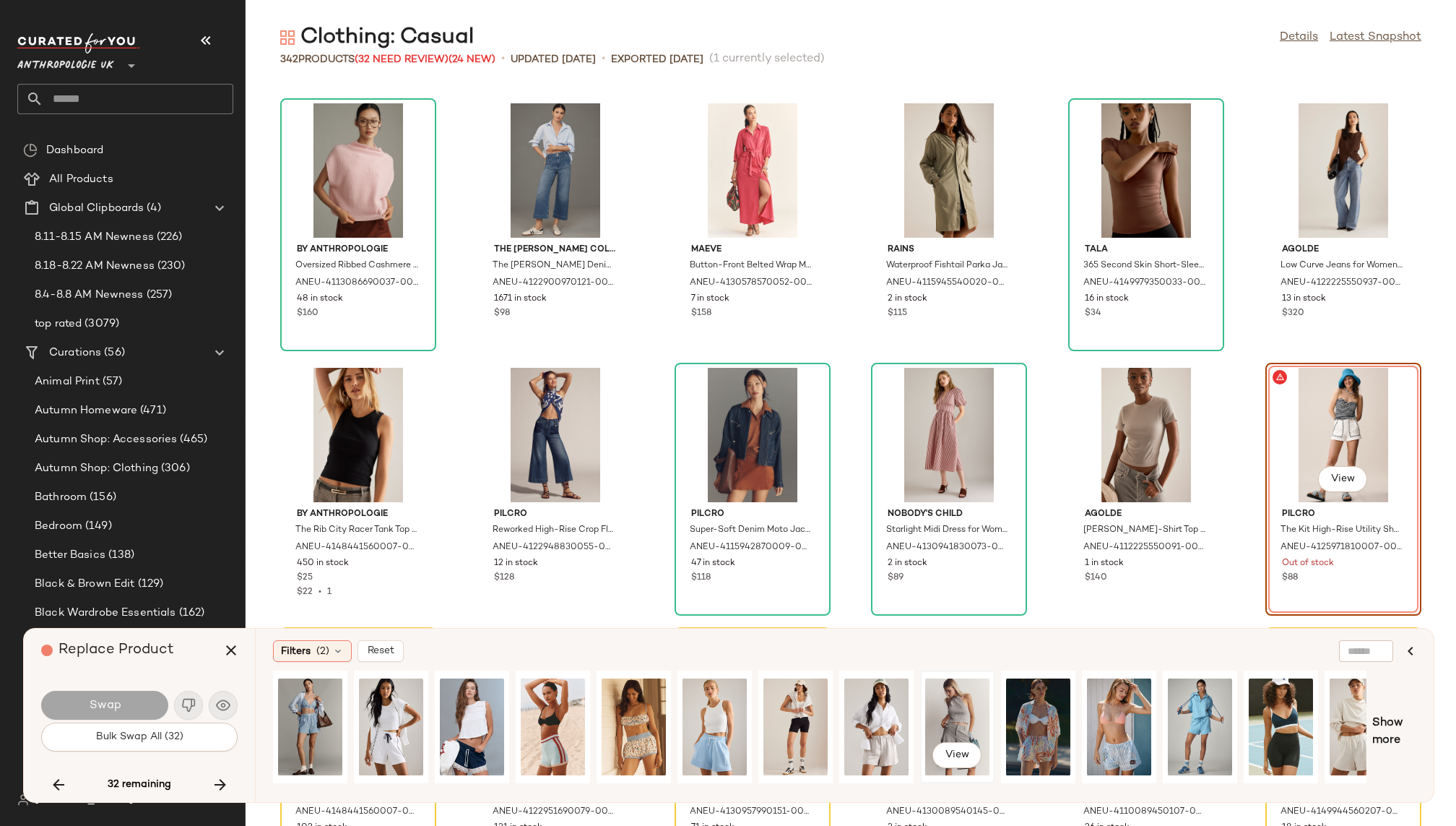
click at [935, 707] on div "View" at bounding box center [957, 726] width 64 height 103
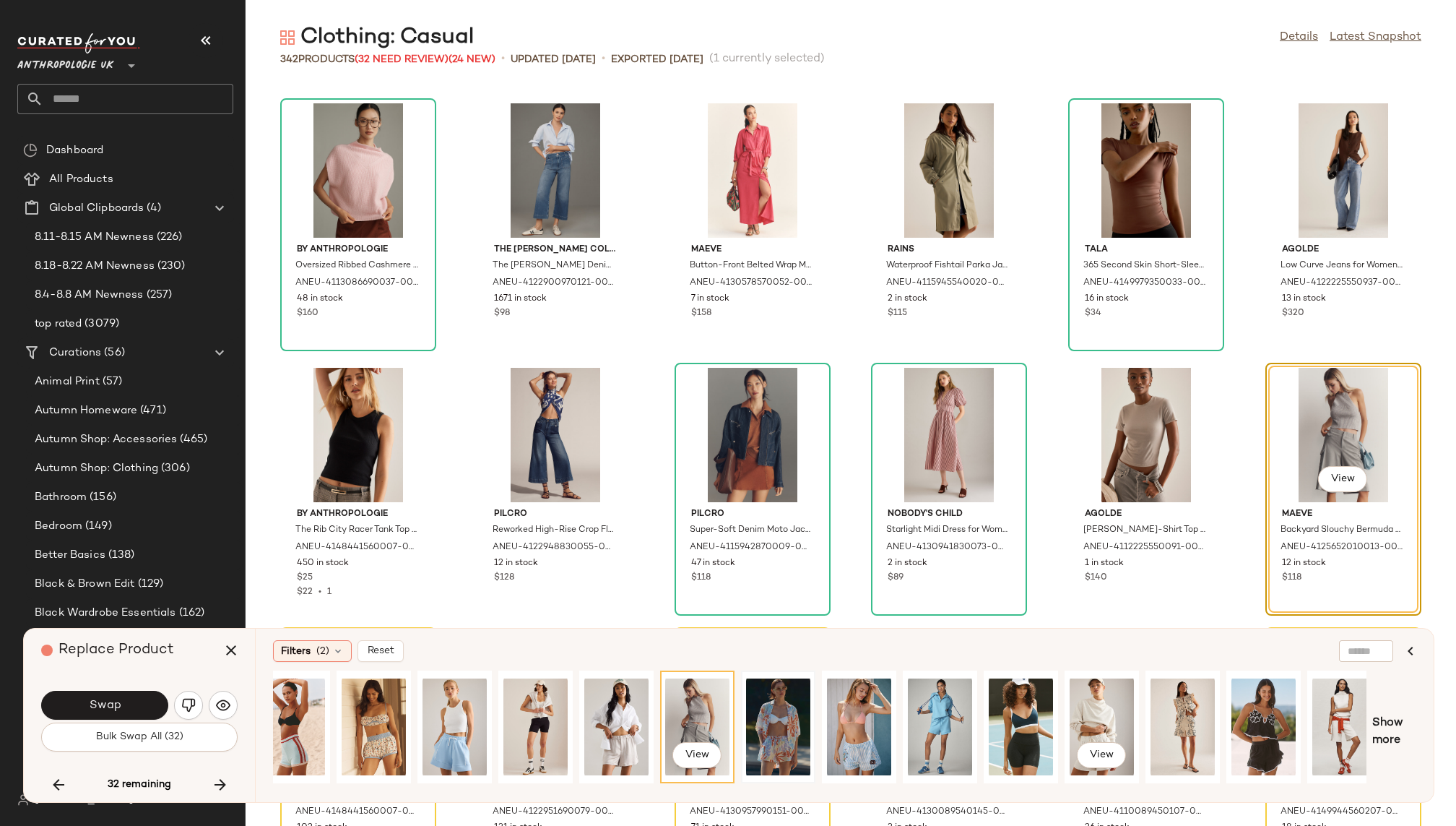
scroll to position [0, 436]
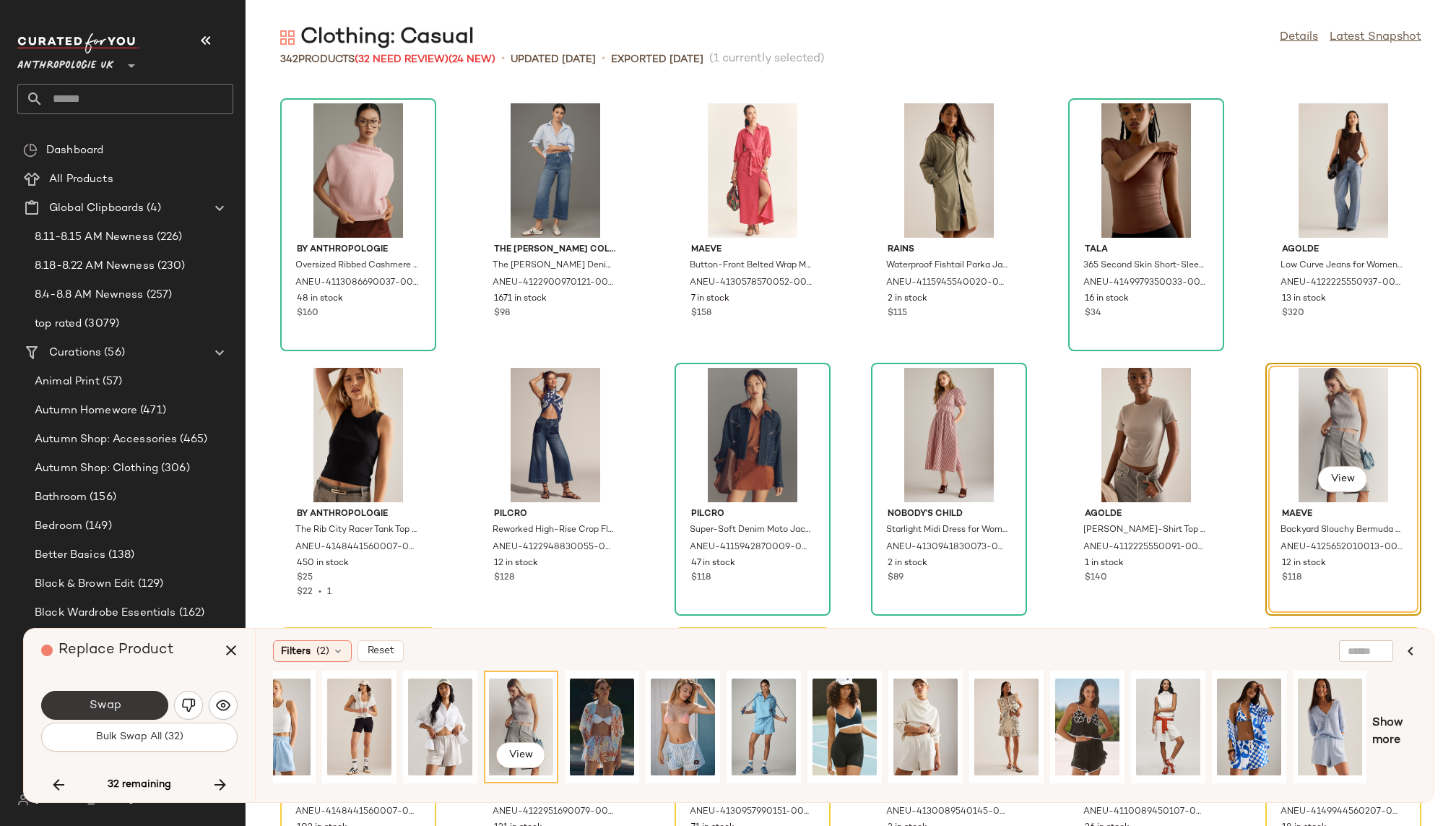
click at [136, 698] on button "Swap" at bounding box center [105, 705] width 127 height 29
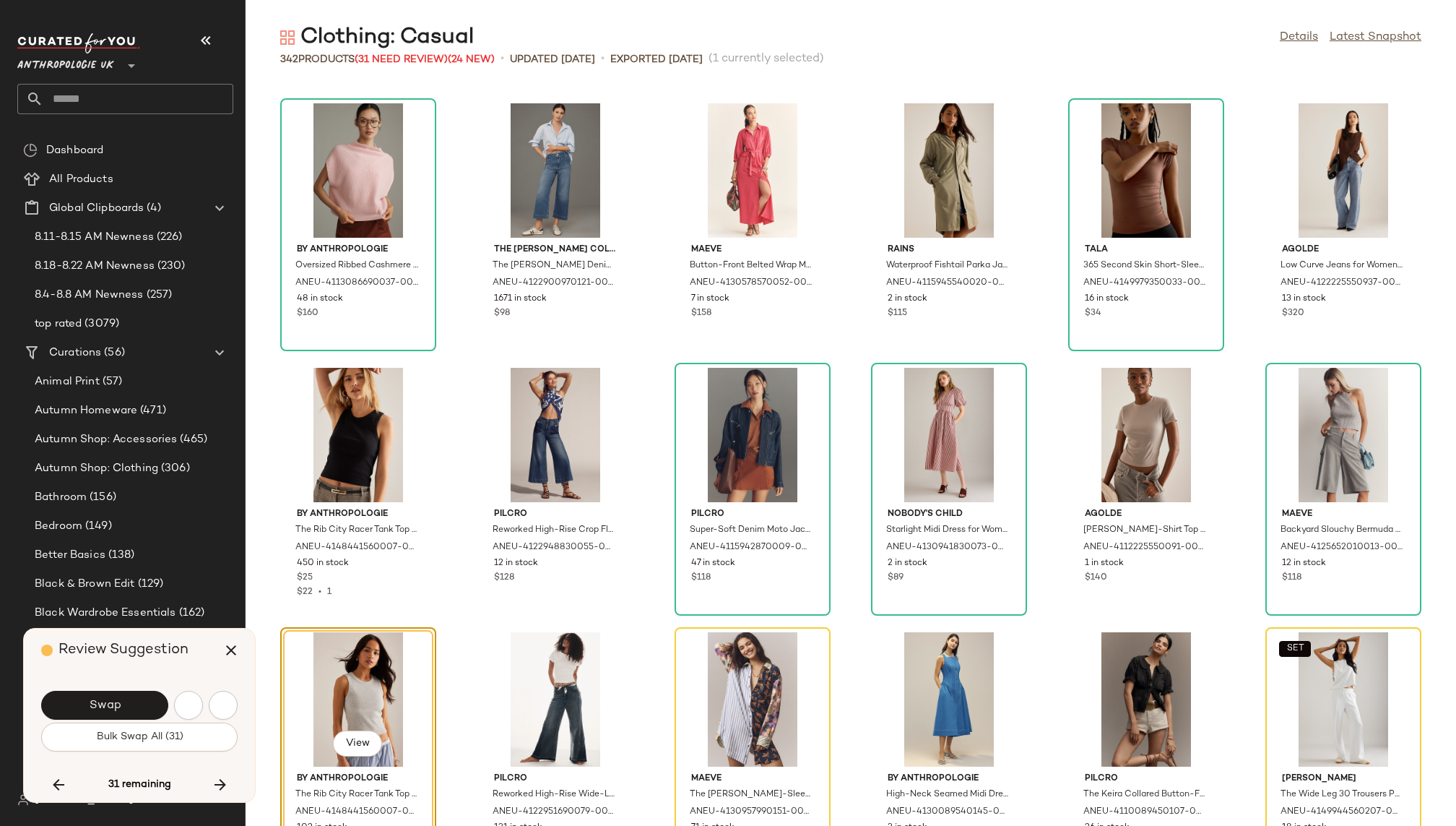
scroll to position [8729, 0]
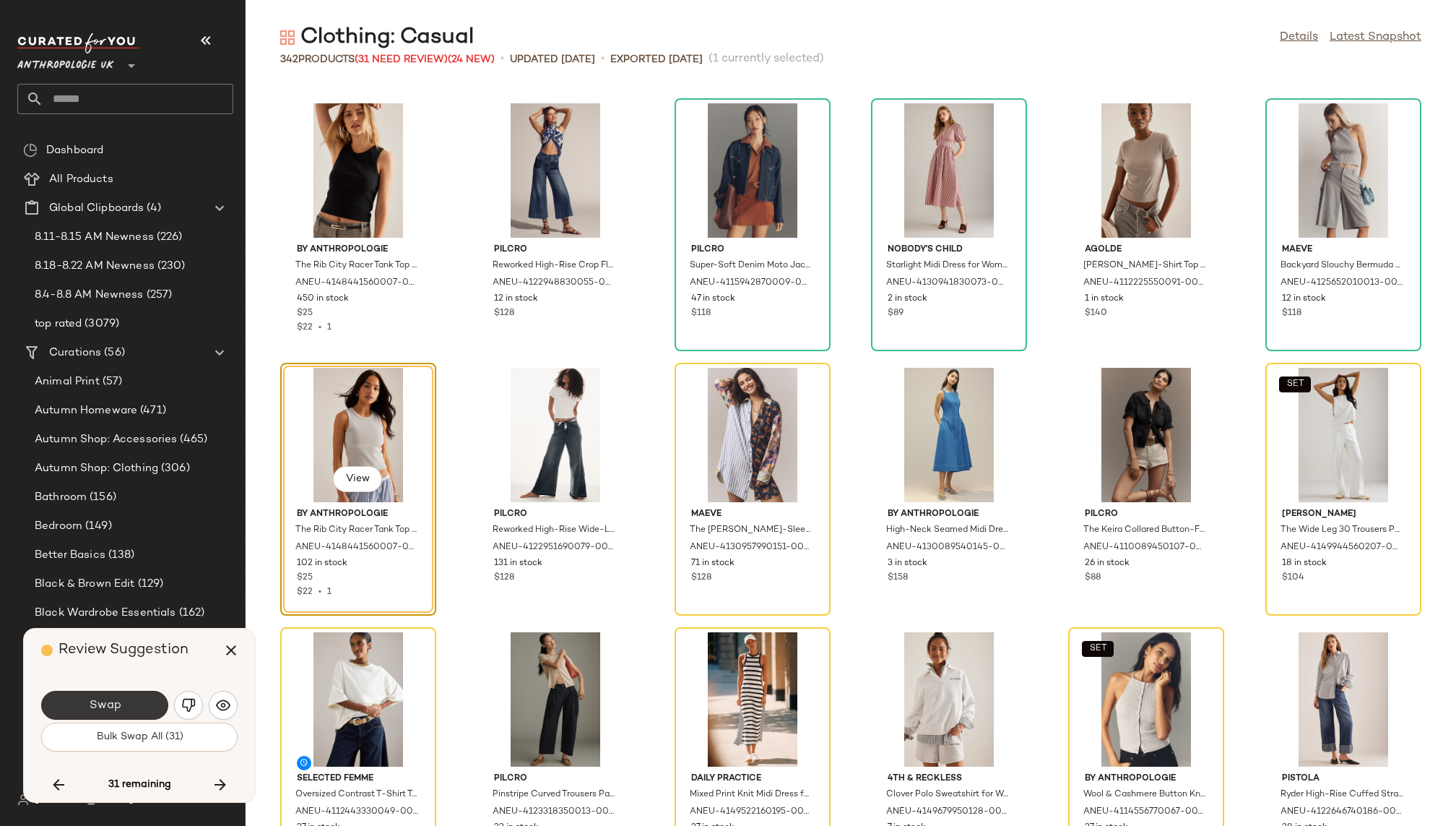
click at [128, 704] on button "Swap" at bounding box center [105, 705] width 127 height 29
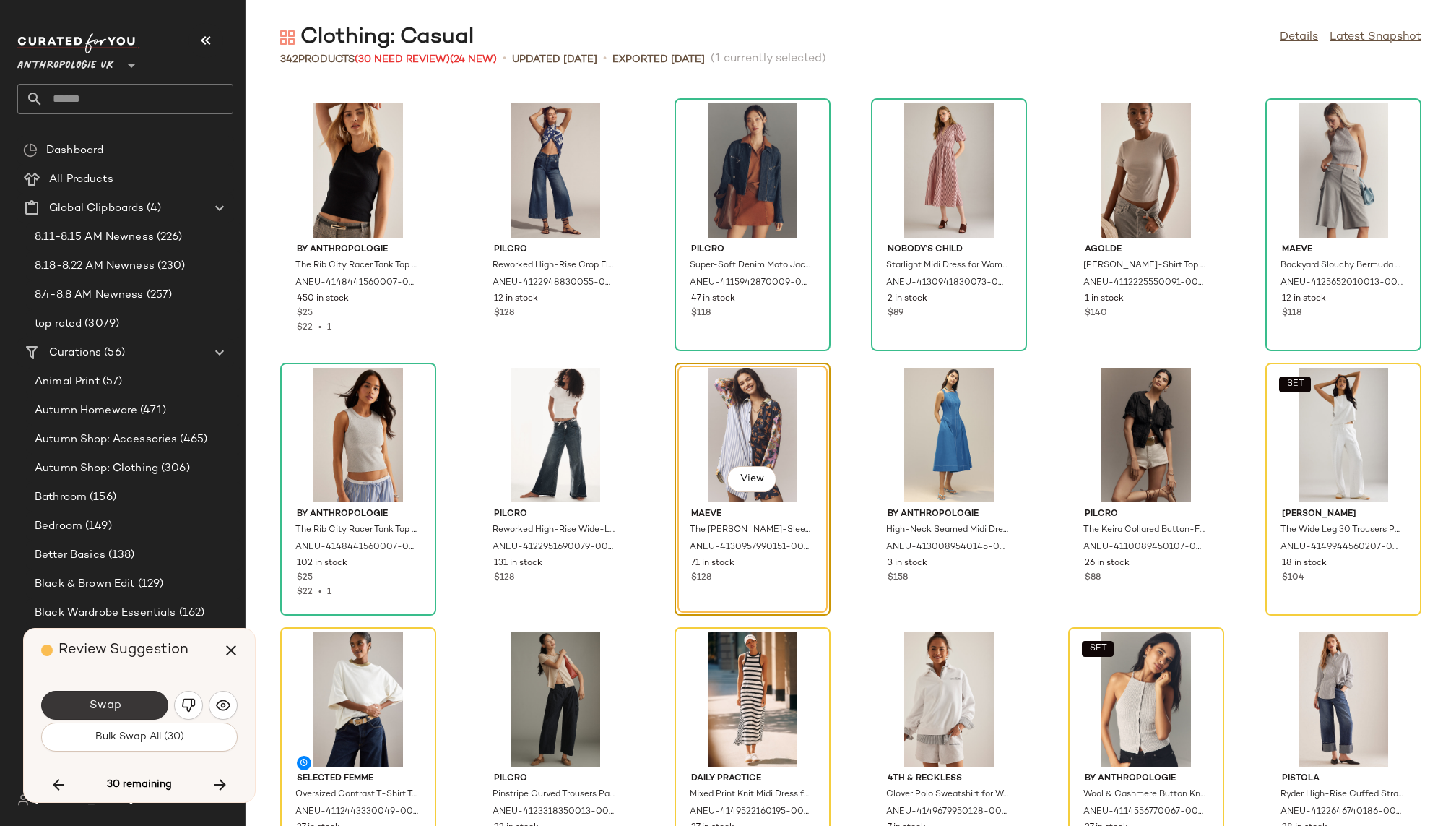
click at [149, 700] on button "Swap" at bounding box center [105, 705] width 127 height 29
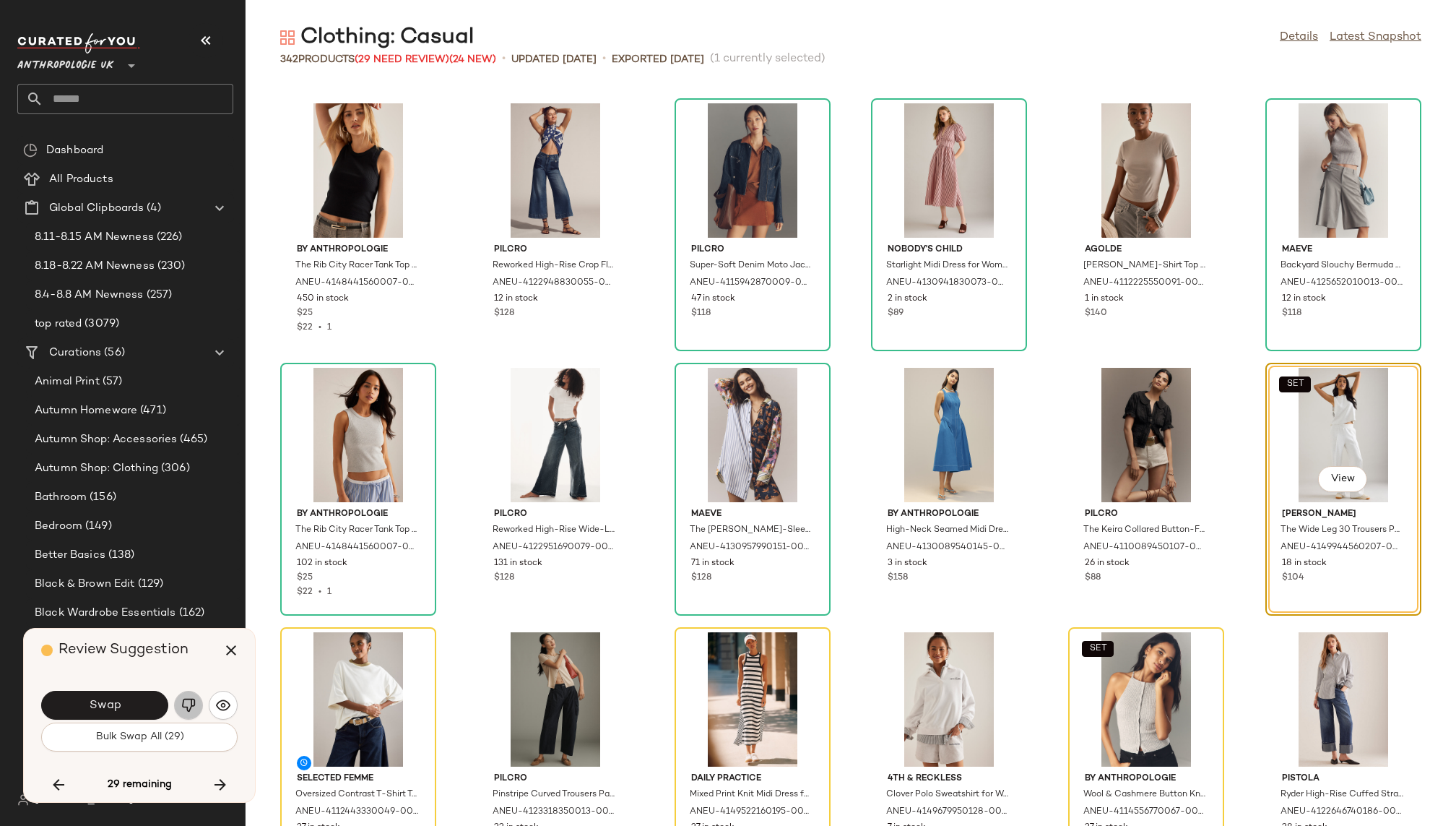
click at [191, 707] on img "button" at bounding box center [188, 705] width 14 height 14
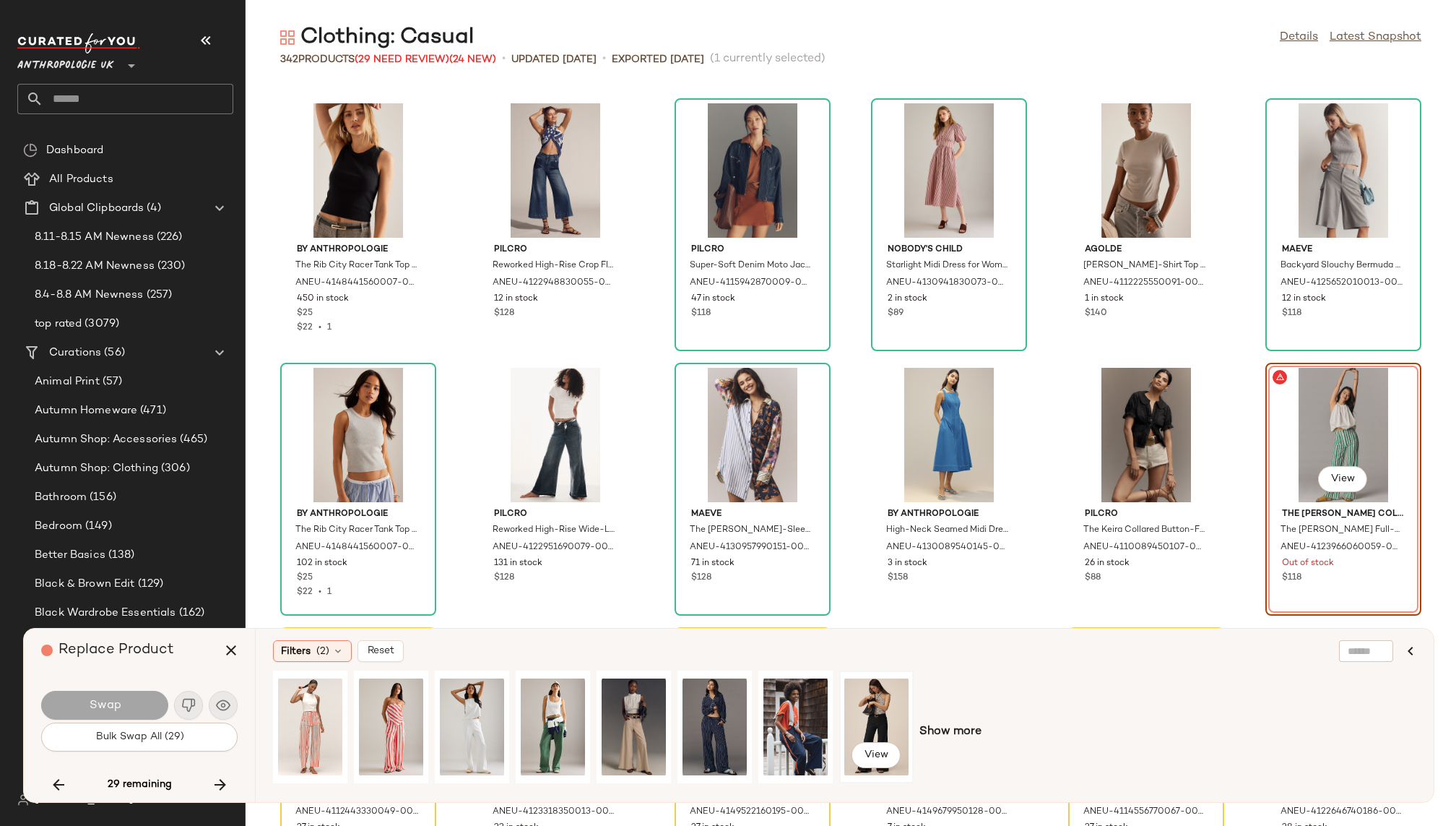
click at [862, 710] on div "View" at bounding box center [876, 726] width 64 height 103
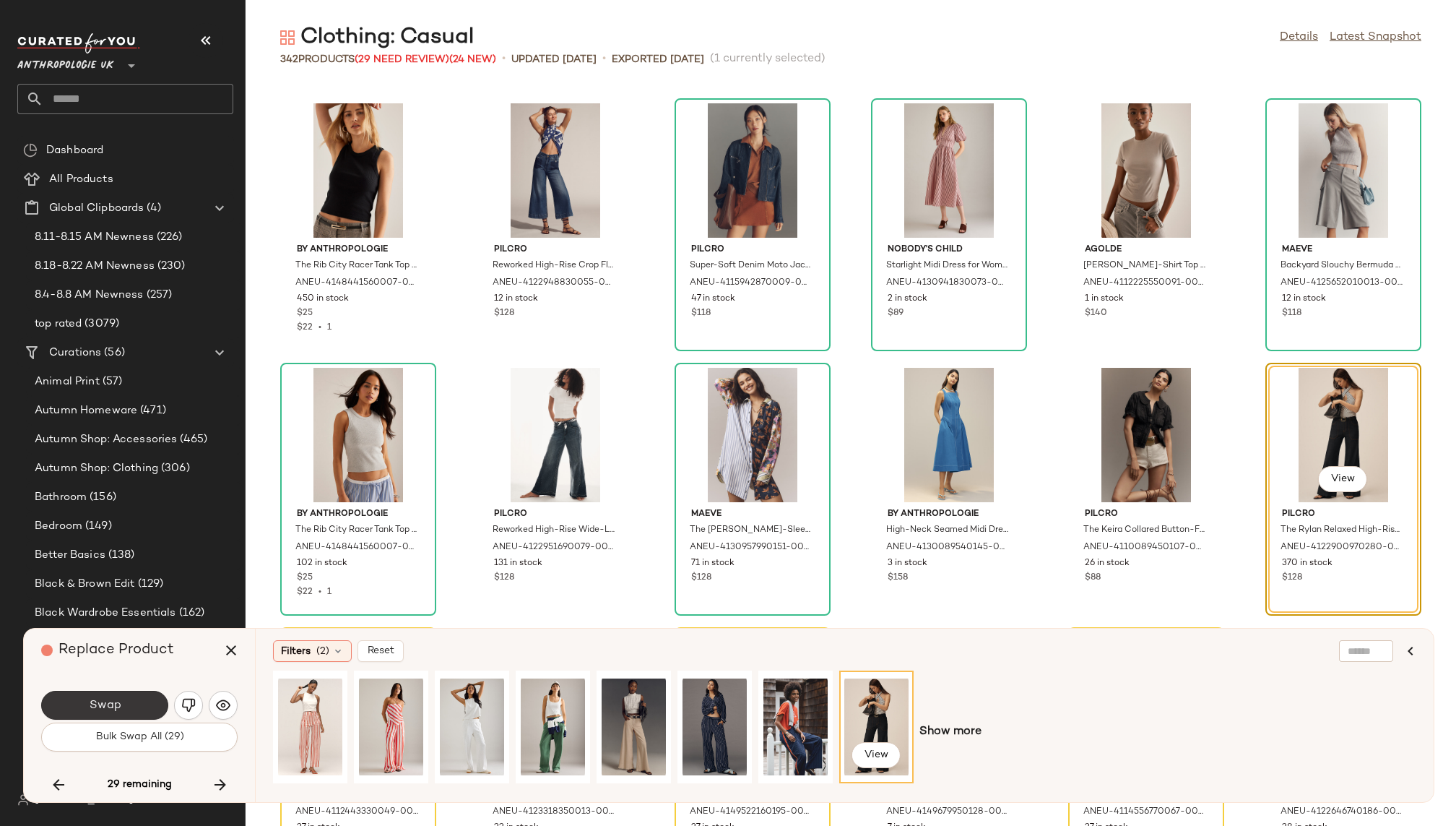
click at [117, 700] on span "Swap" at bounding box center [104, 706] width 32 height 13
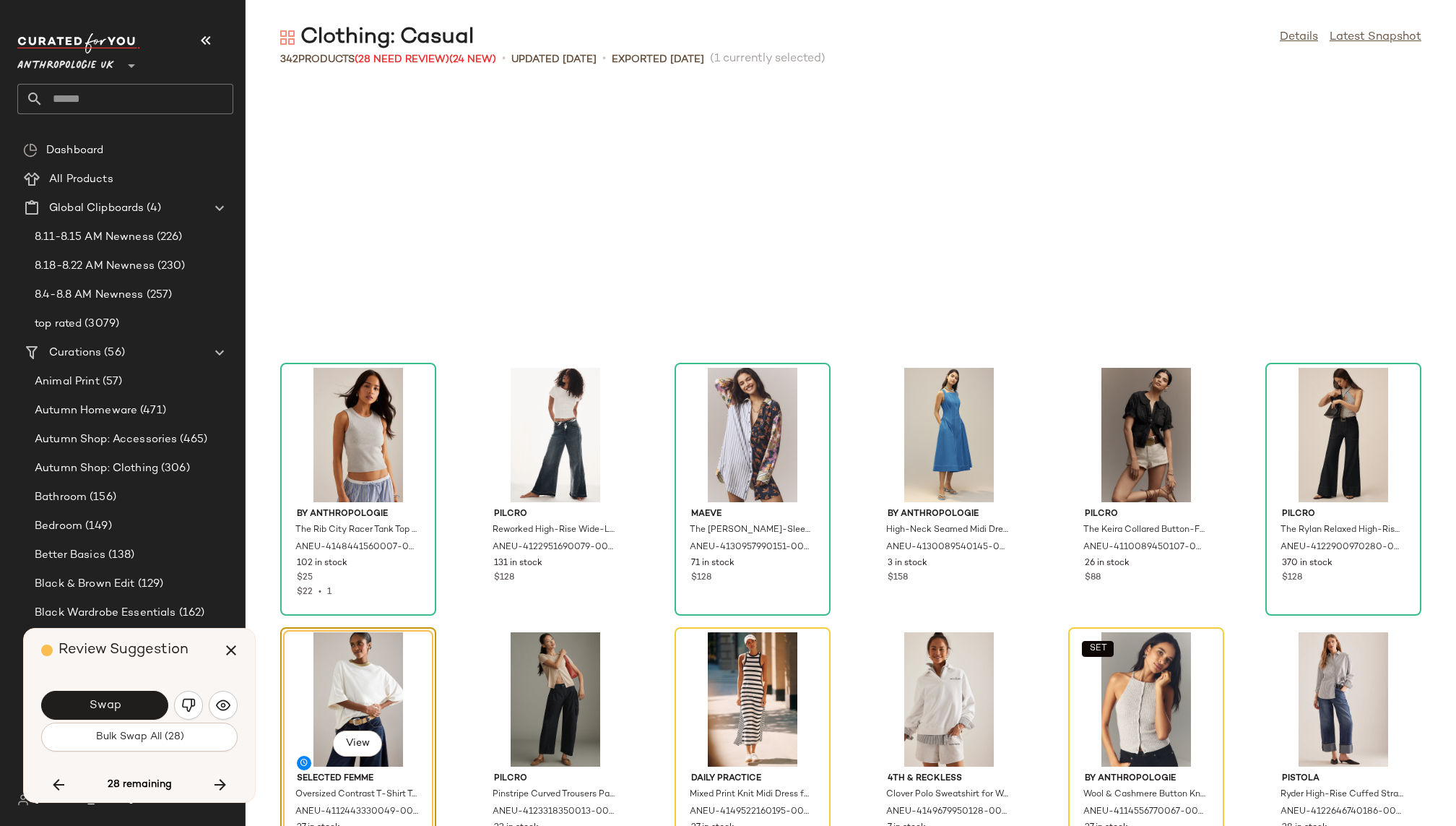
scroll to position [8993, 0]
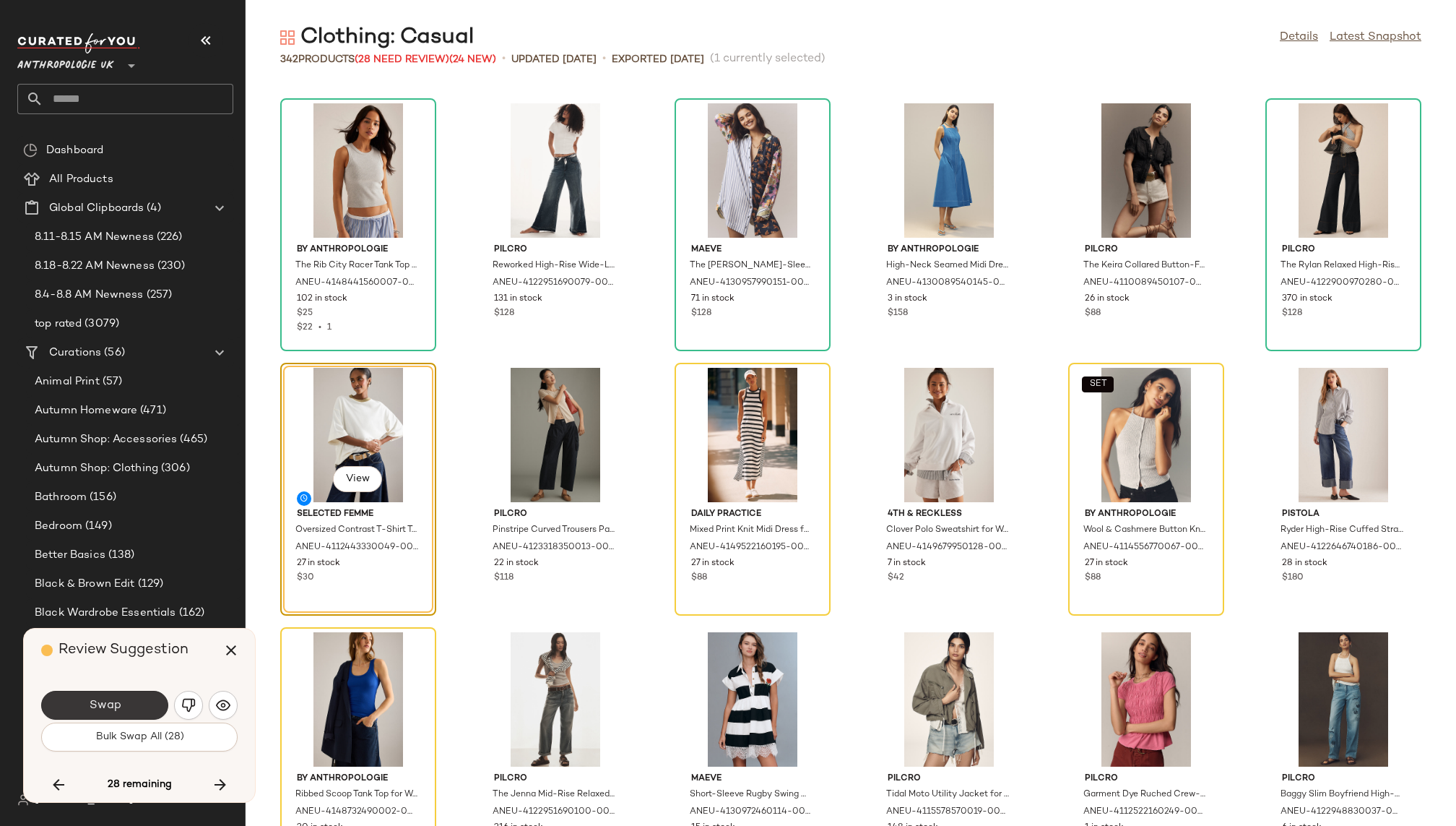
click at [132, 706] on button "Swap" at bounding box center [105, 705] width 127 height 29
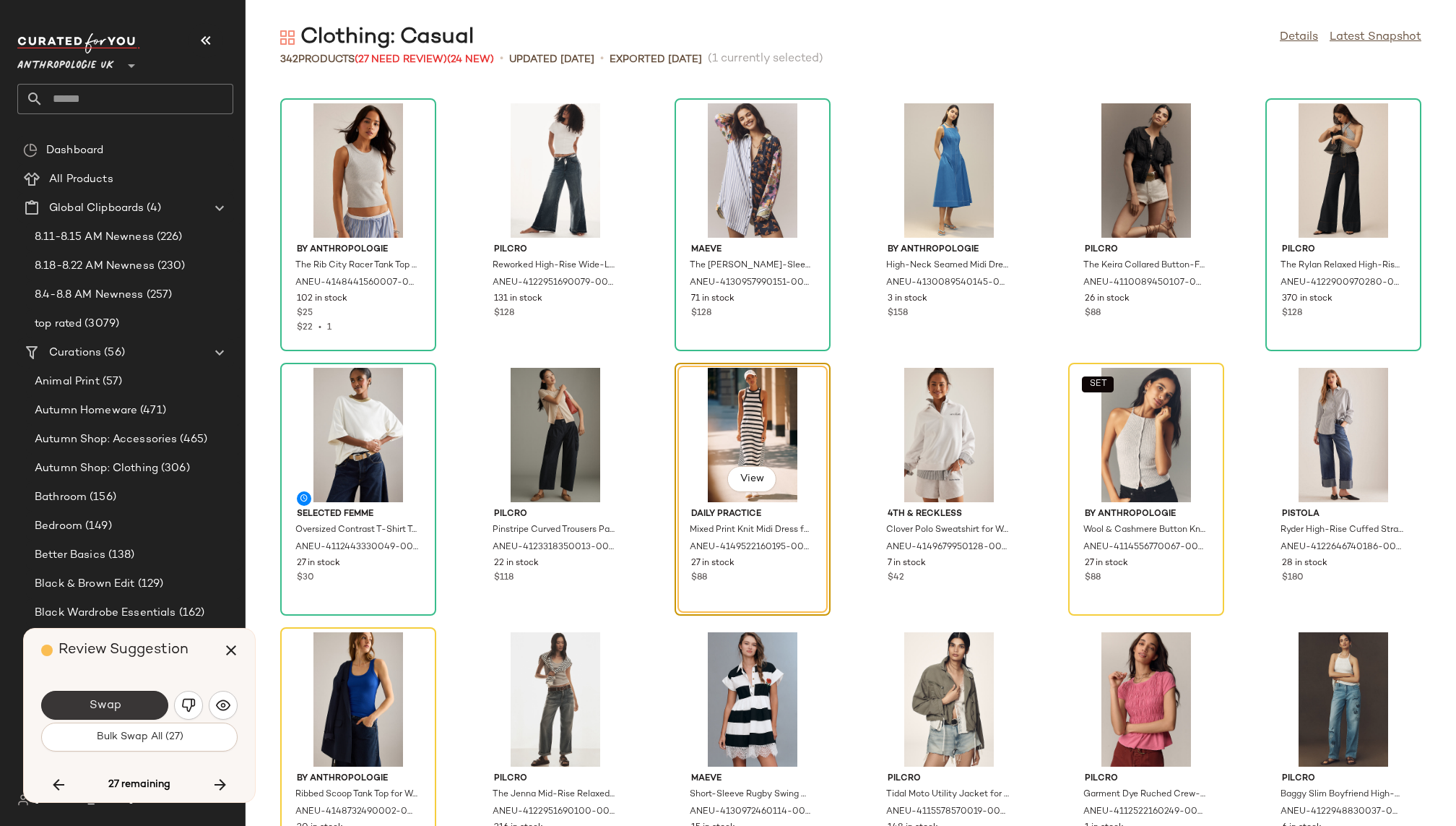
click at [137, 706] on button "Swap" at bounding box center [105, 705] width 127 height 29
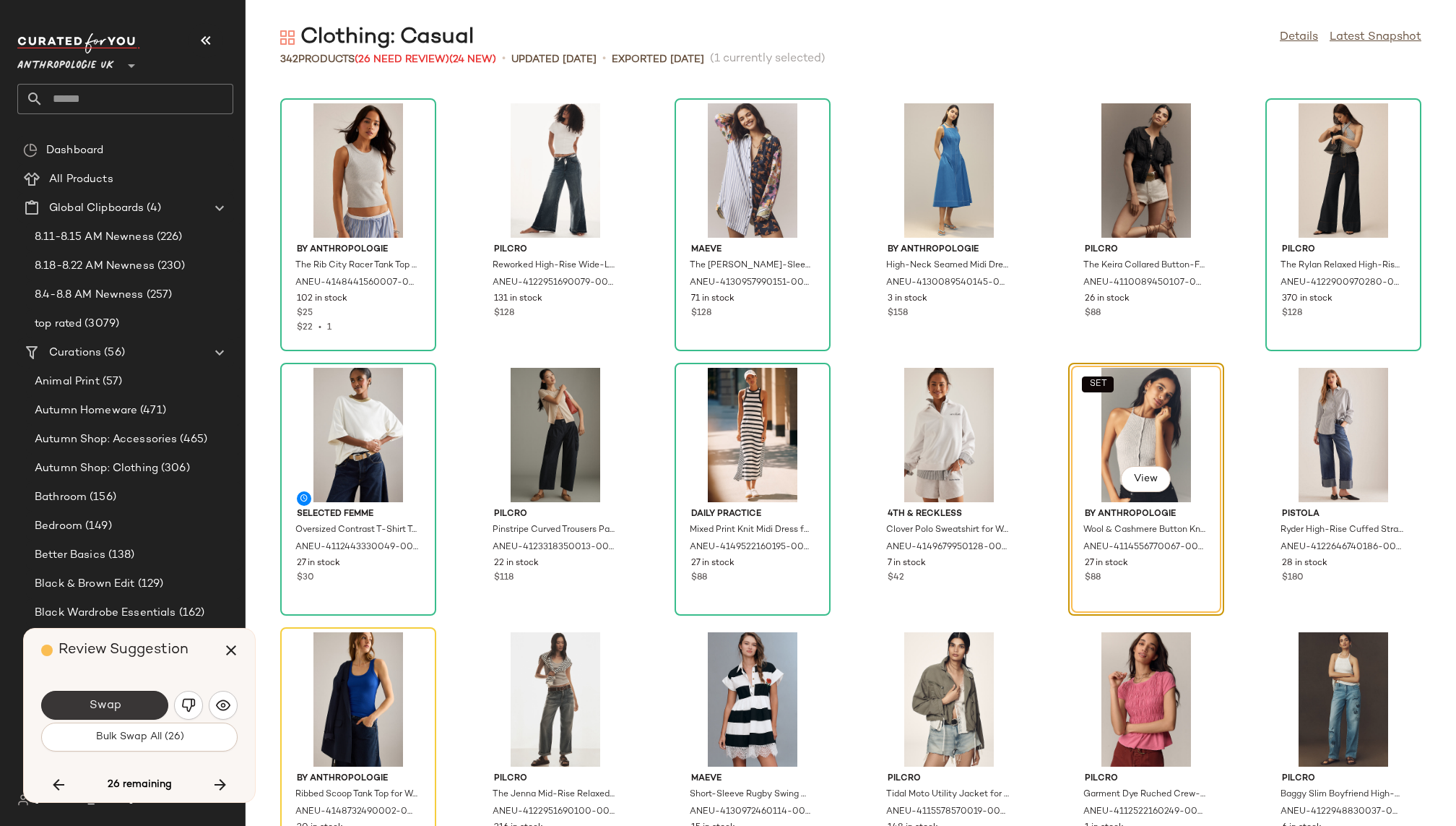
click at [136, 700] on button "Swap" at bounding box center [105, 705] width 127 height 29
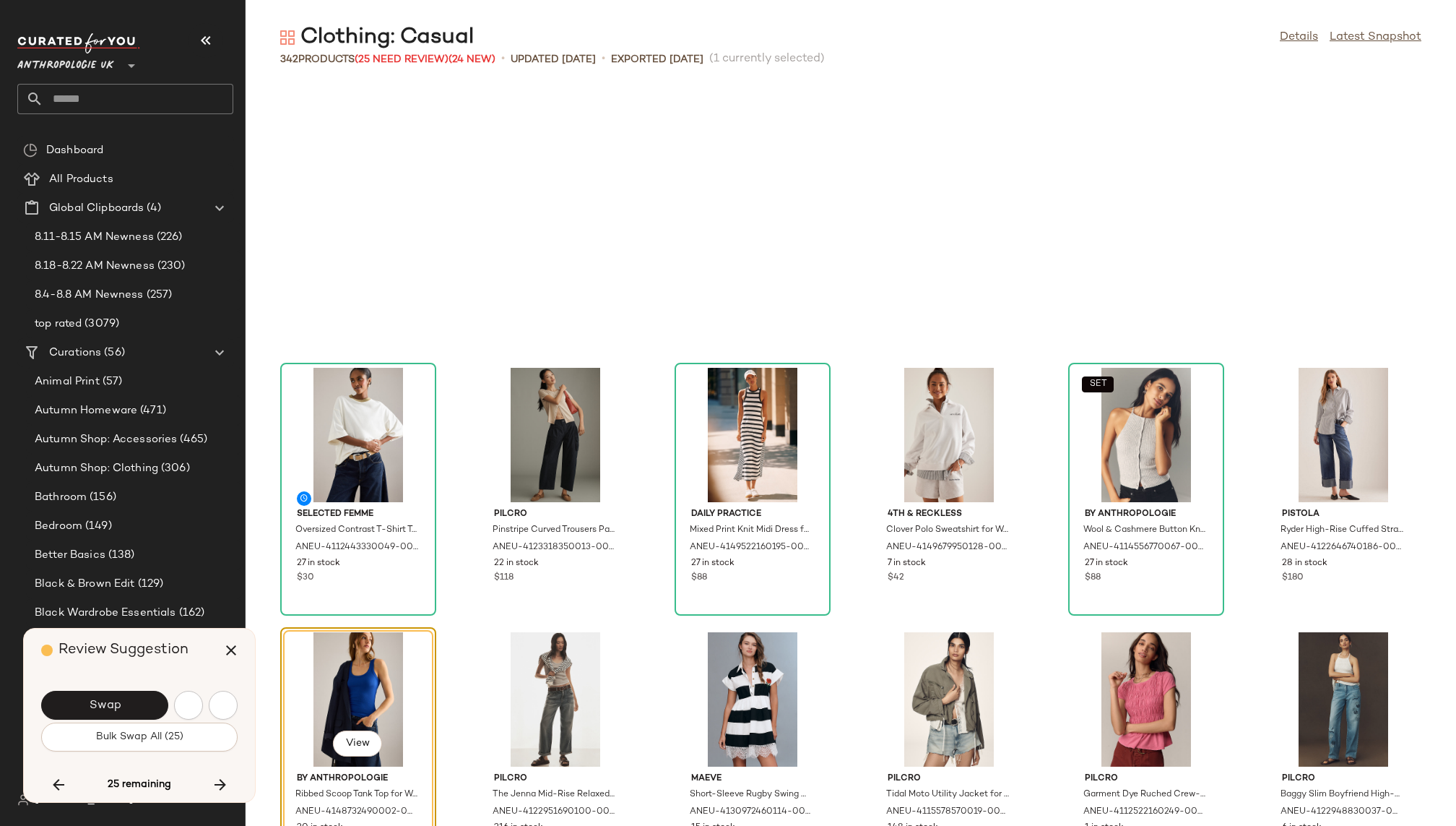
scroll to position [9258, 0]
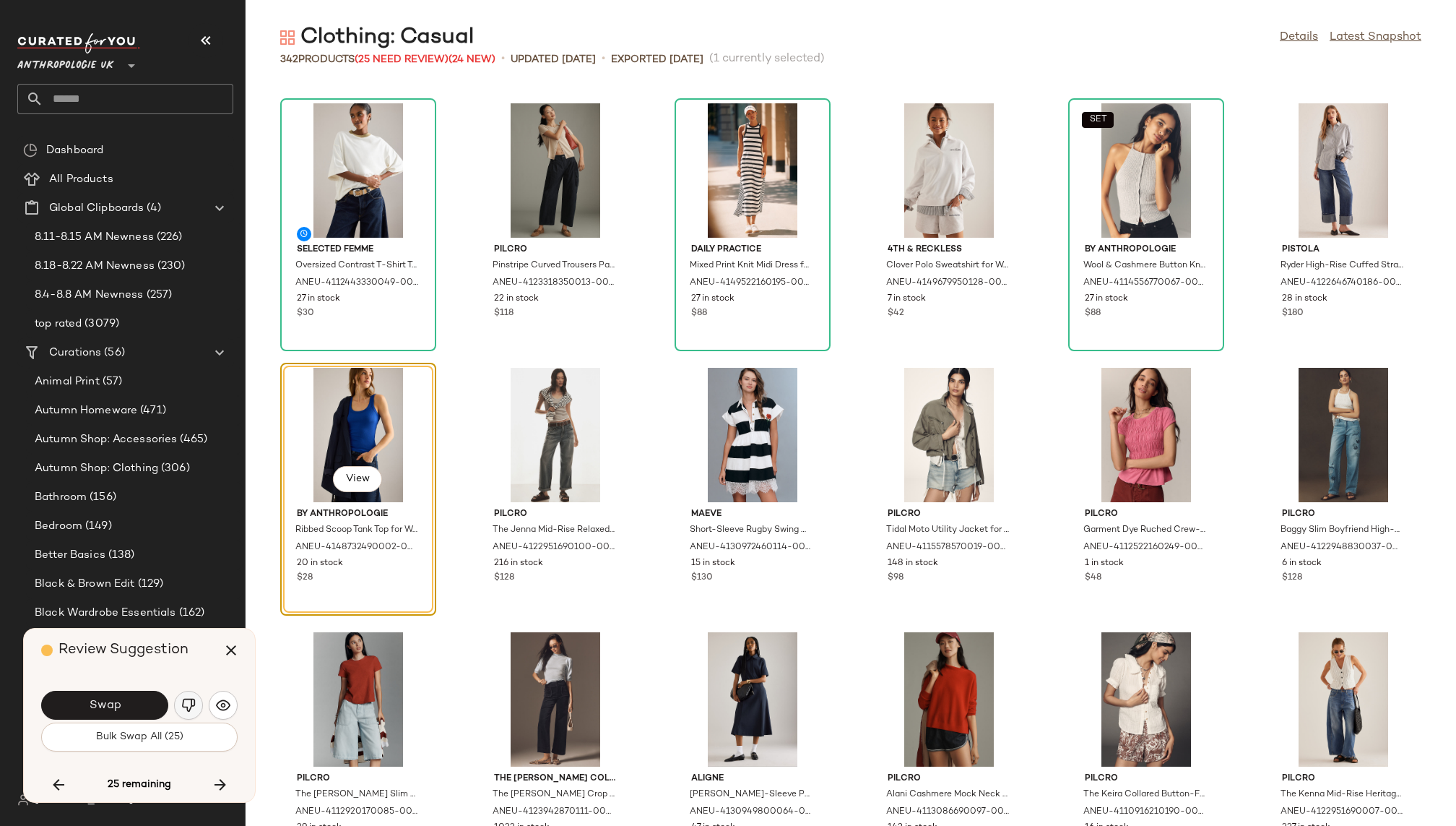
click at [190, 700] on img "button" at bounding box center [188, 705] width 14 height 14
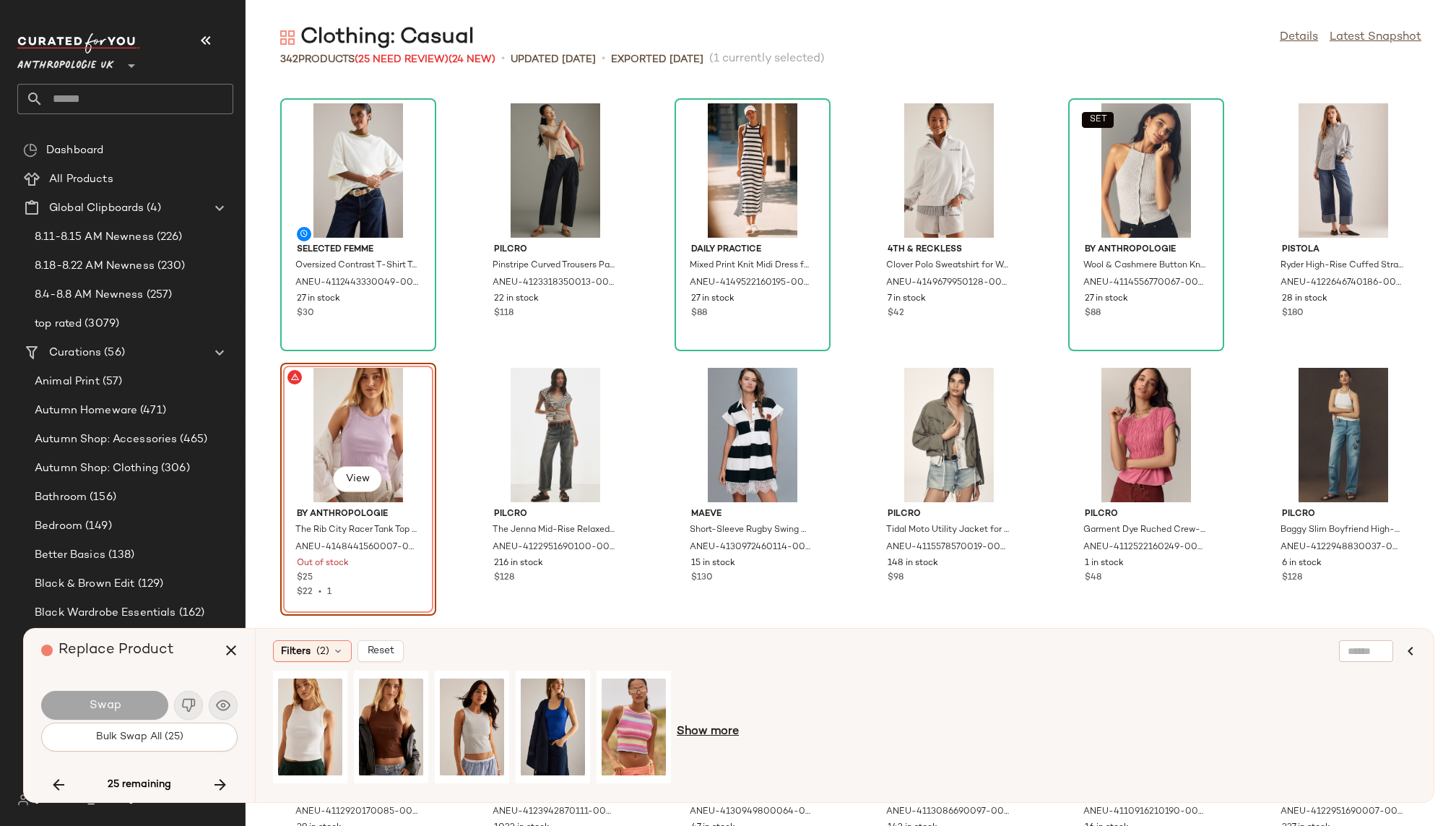
click at [720, 725] on span "Show more" at bounding box center [707, 732] width 62 height 17
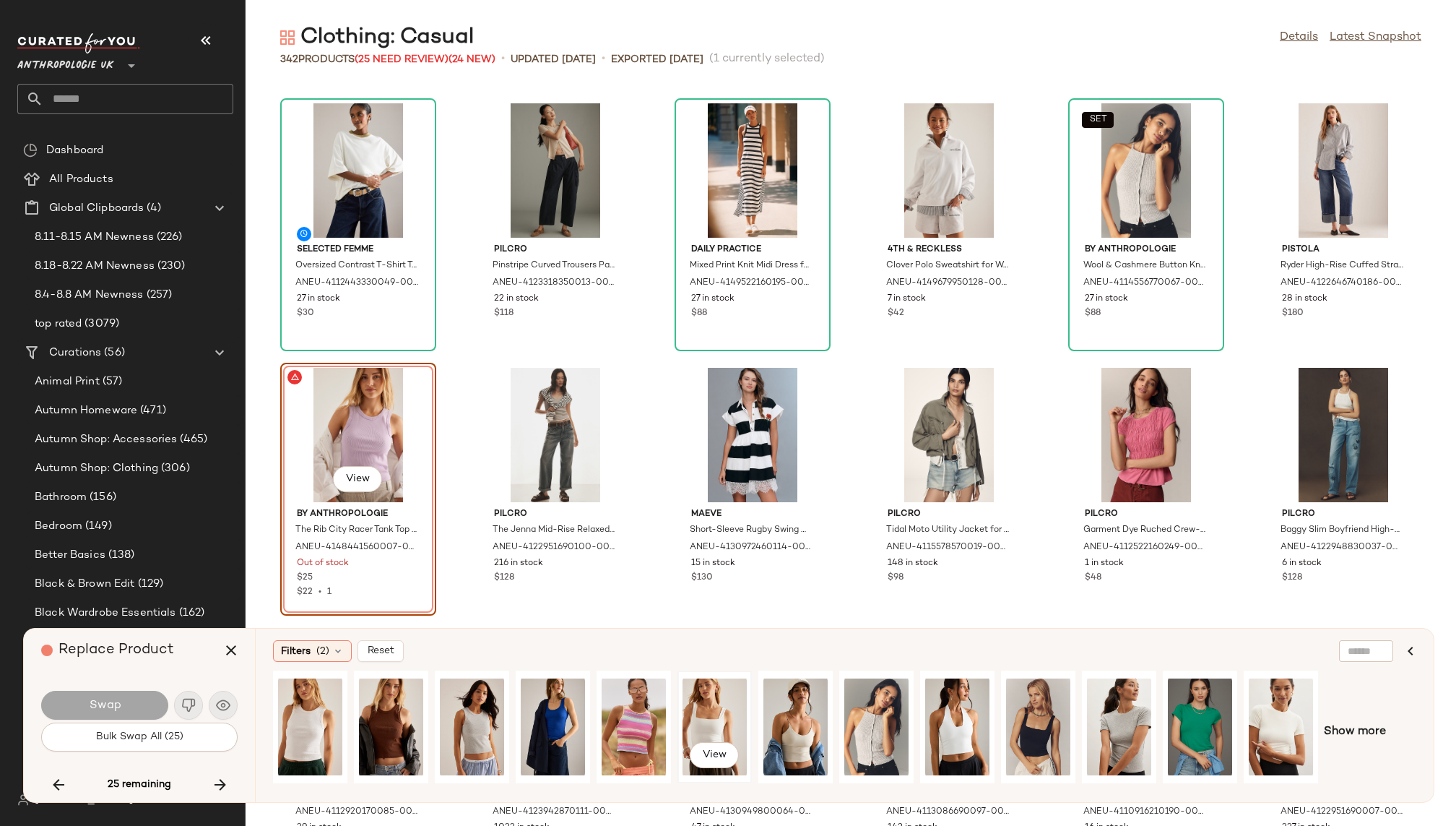
click at [719, 703] on div "View" at bounding box center [715, 726] width 64 height 103
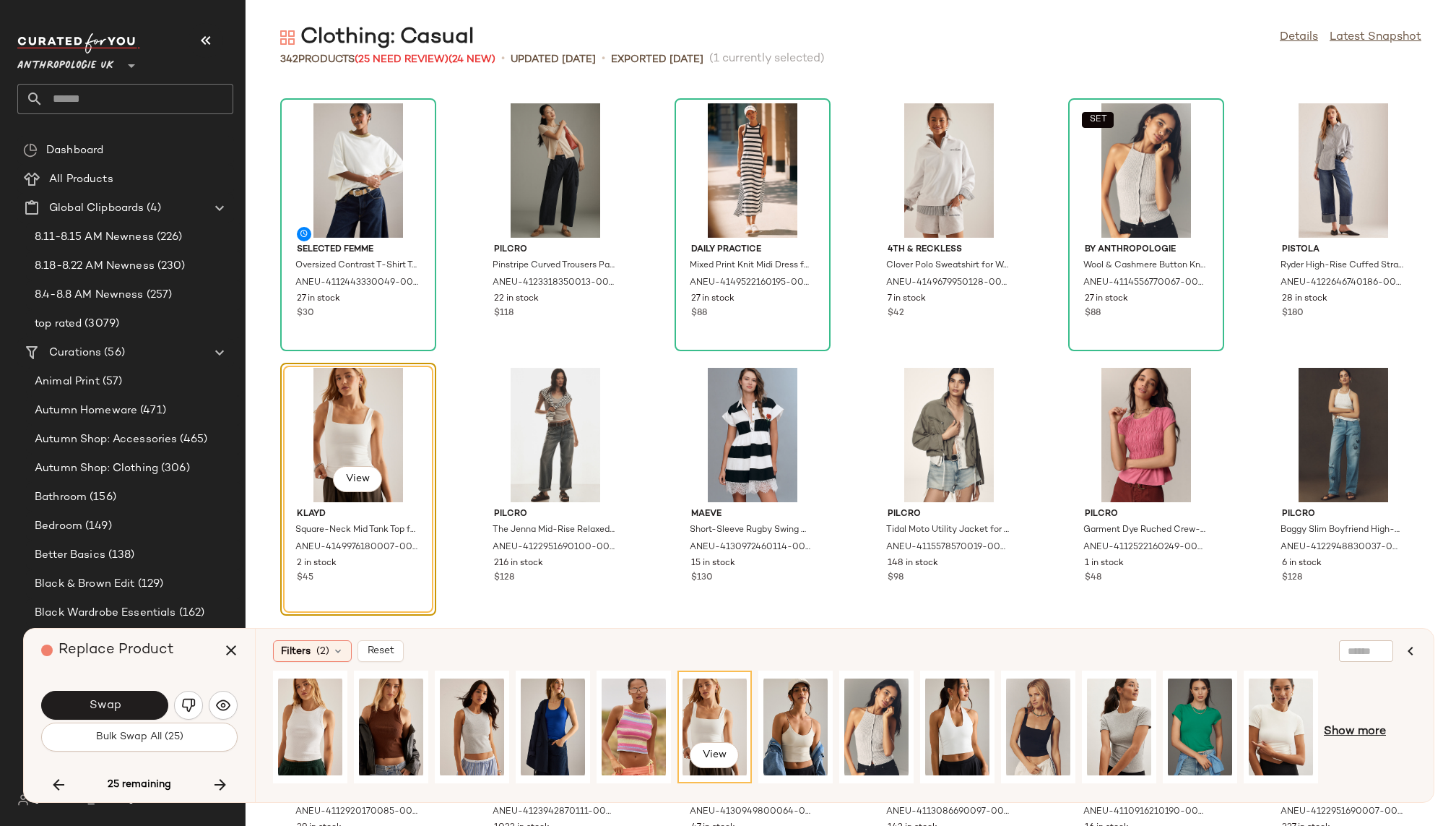
click at [1339, 729] on span "Show more" at bounding box center [1355, 732] width 62 height 17
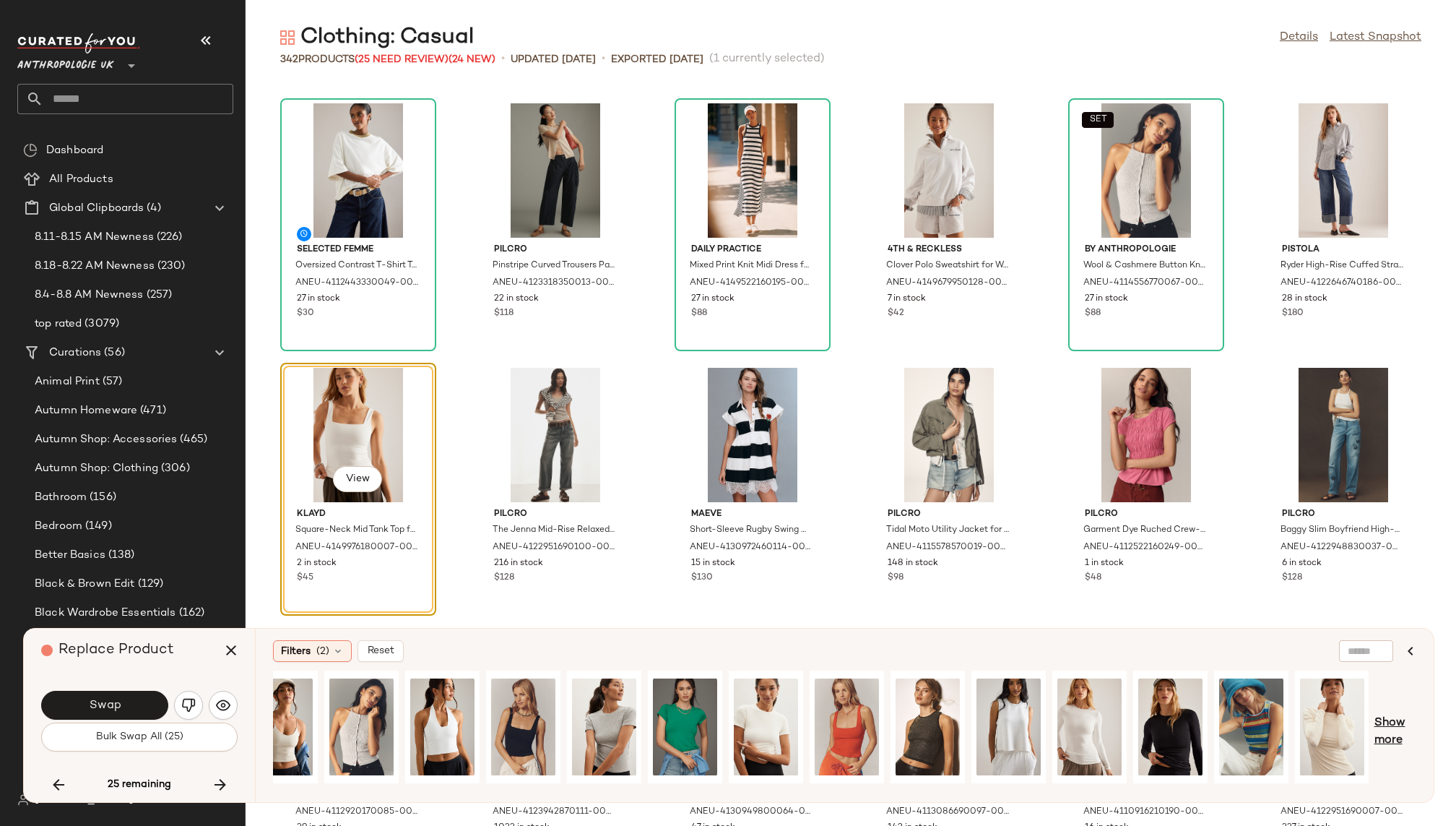
click at [1389, 721] on span "Show more" at bounding box center [1395, 732] width 42 height 34
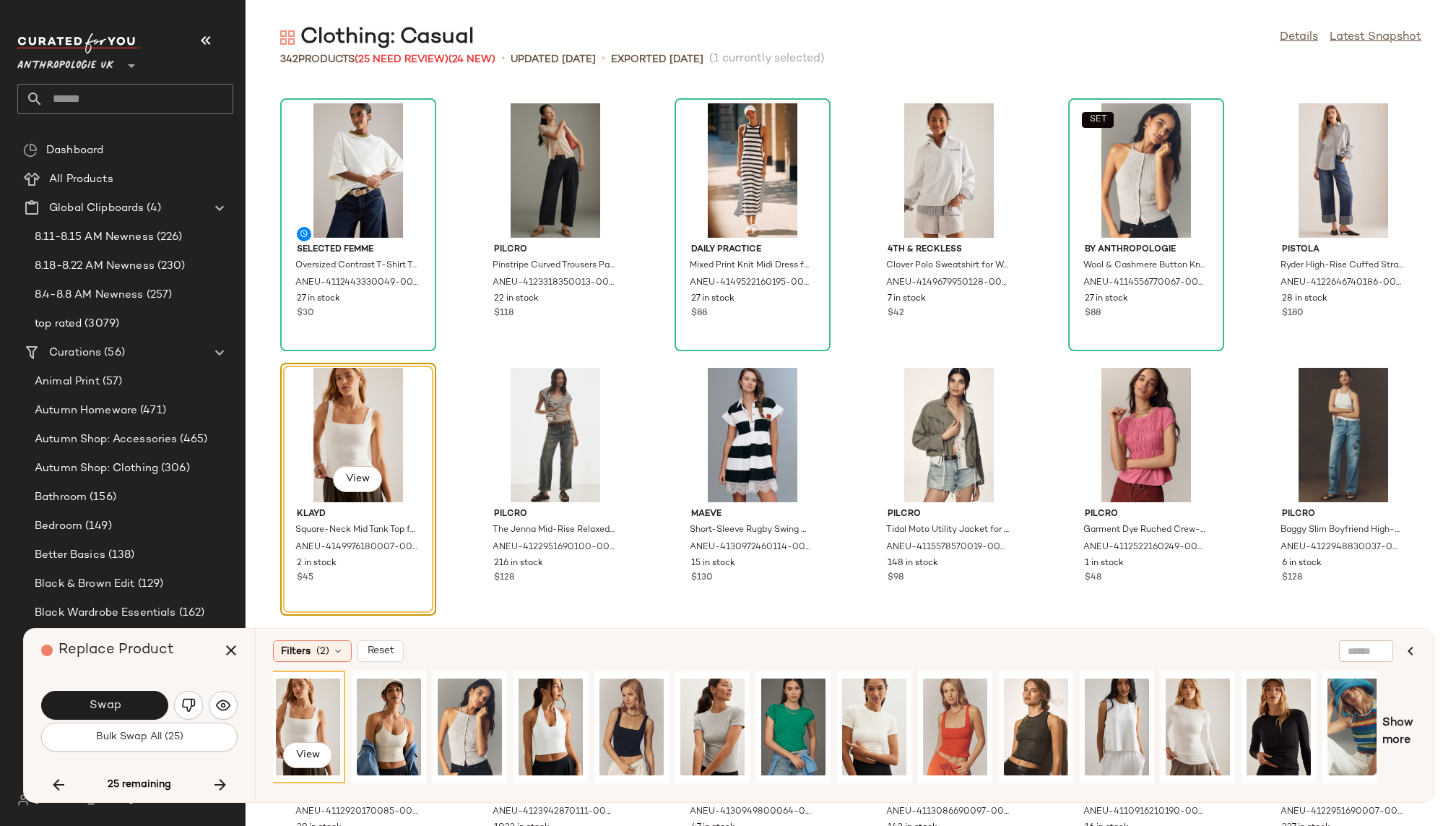
scroll to position [0, 0]
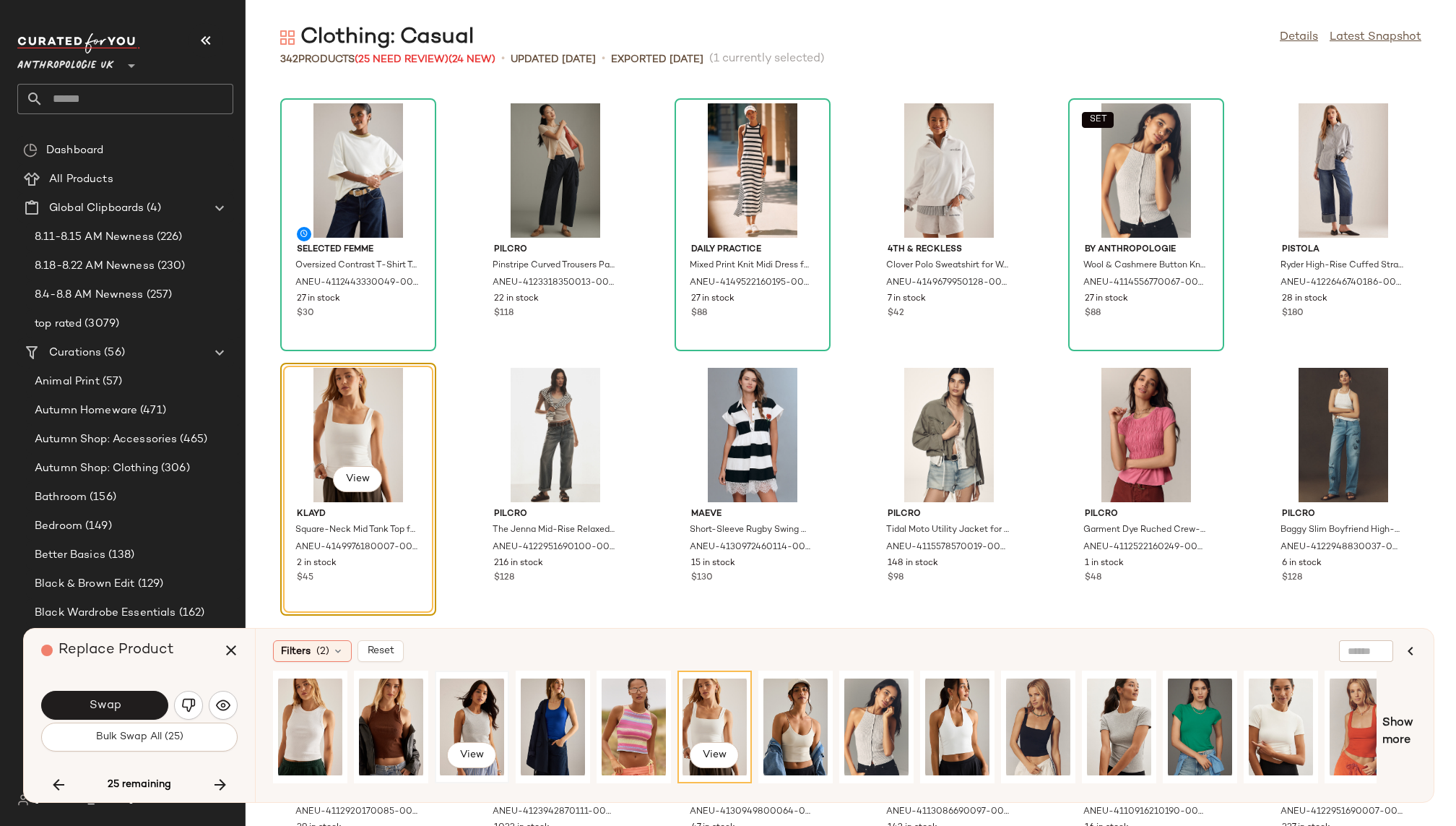
click at [470, 713] on div "View" at bounding box center [472, 726] width 64 height 103
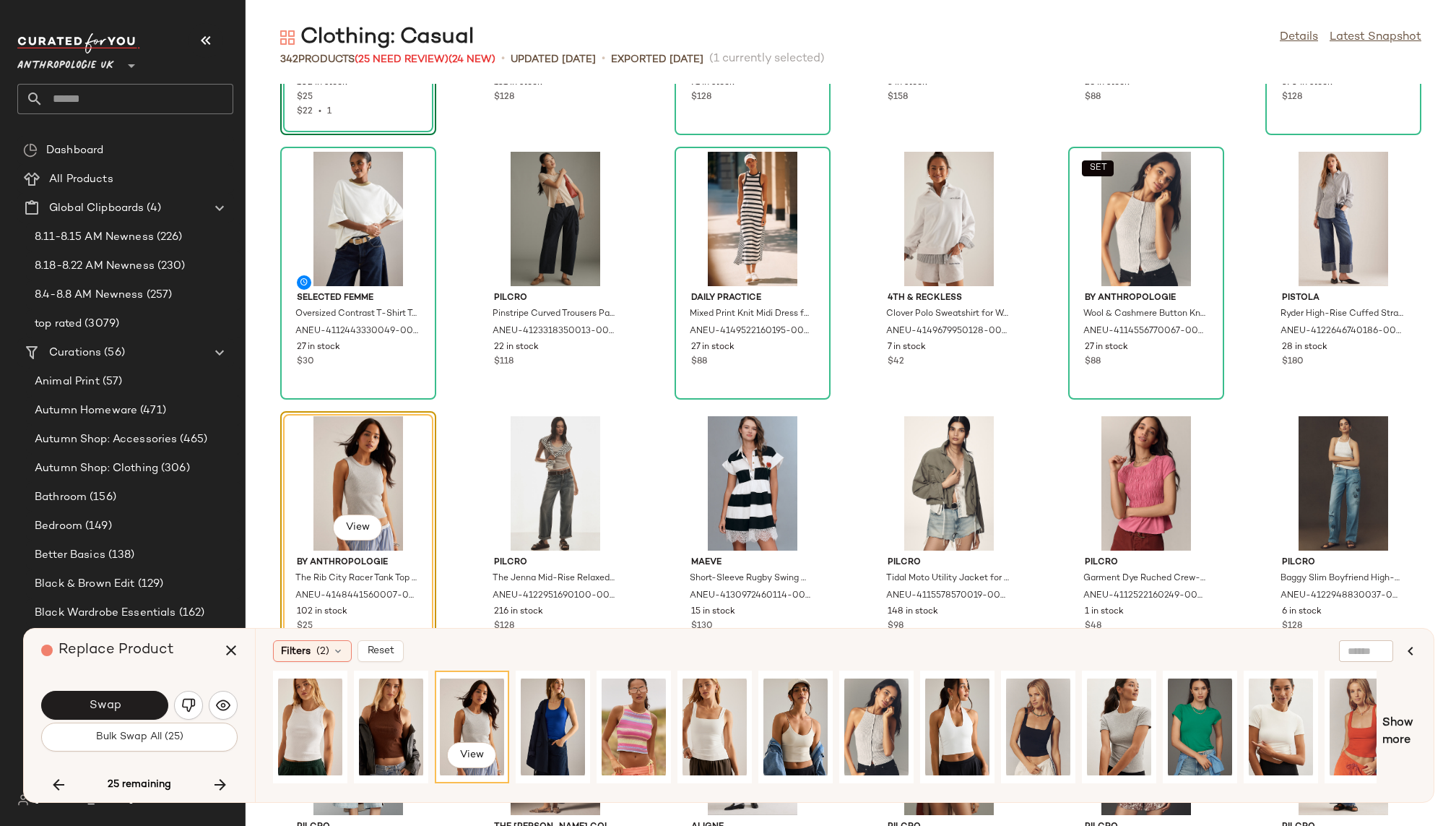
scroll to position [9233, 0]
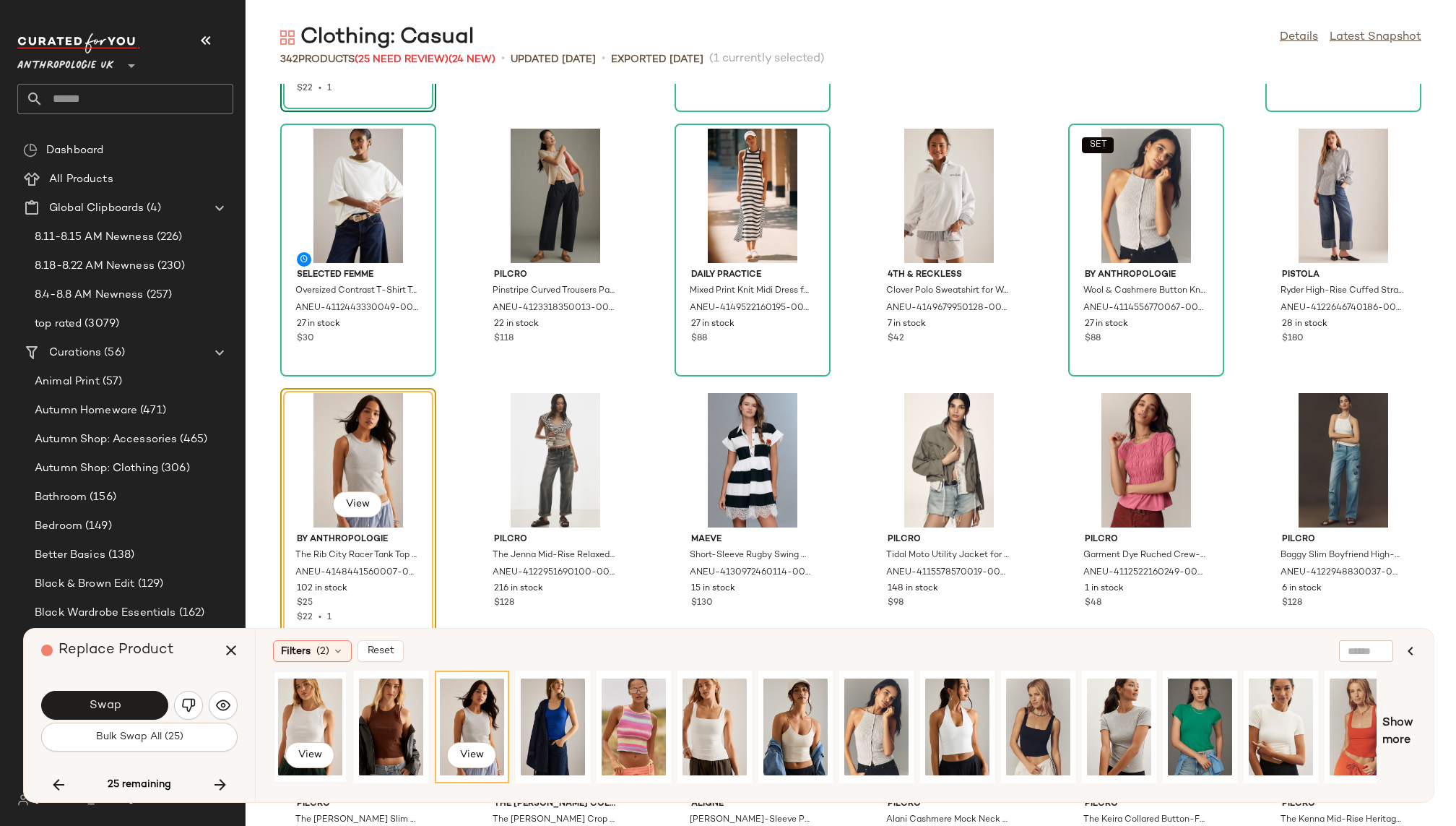
click at [308, 707] on div "View" at bounding box center [310, 726] width 64 height 103
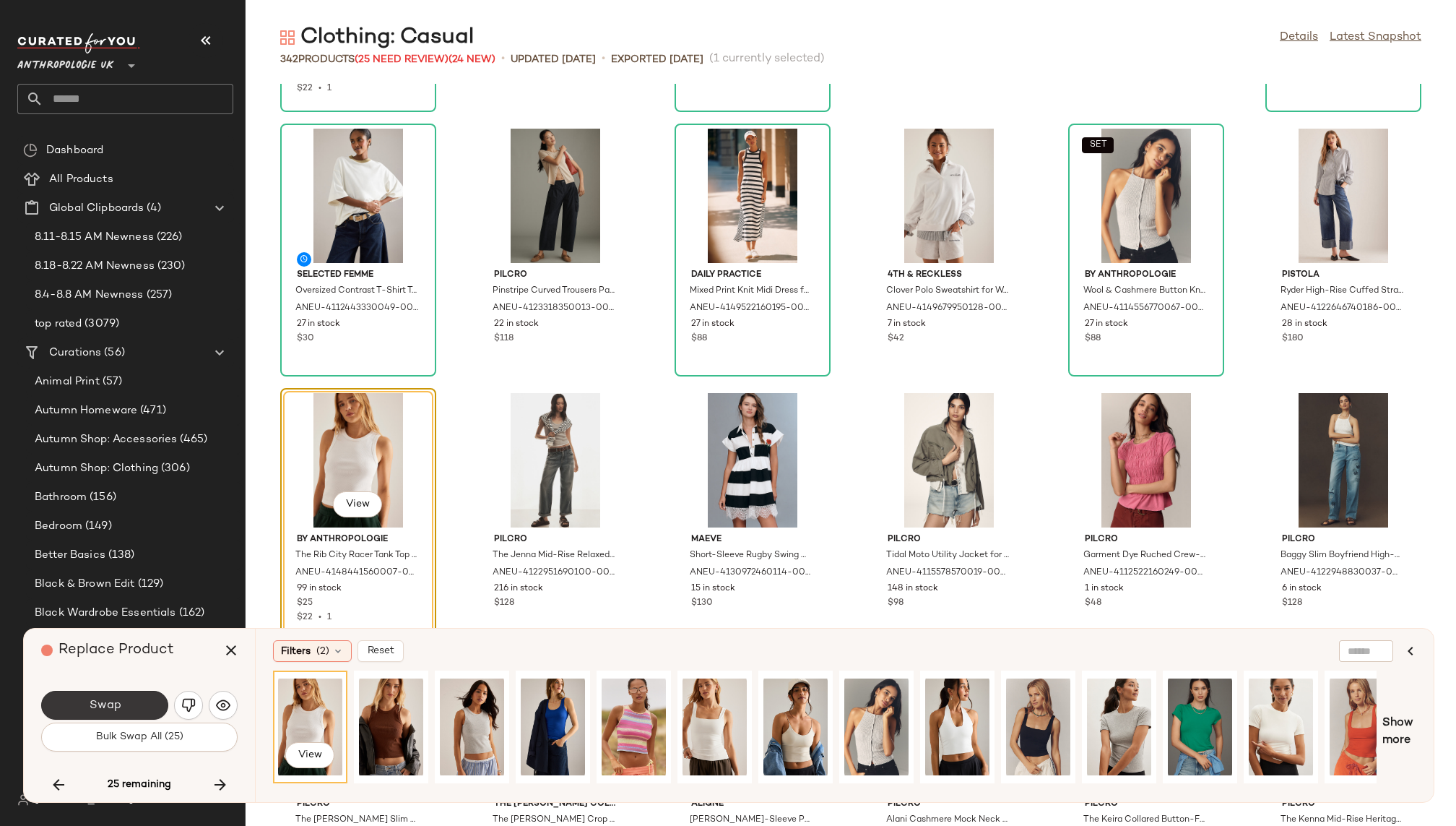
click at [141, 698] on button "Swap" at bounding box center [105, 705] width 127 height 29
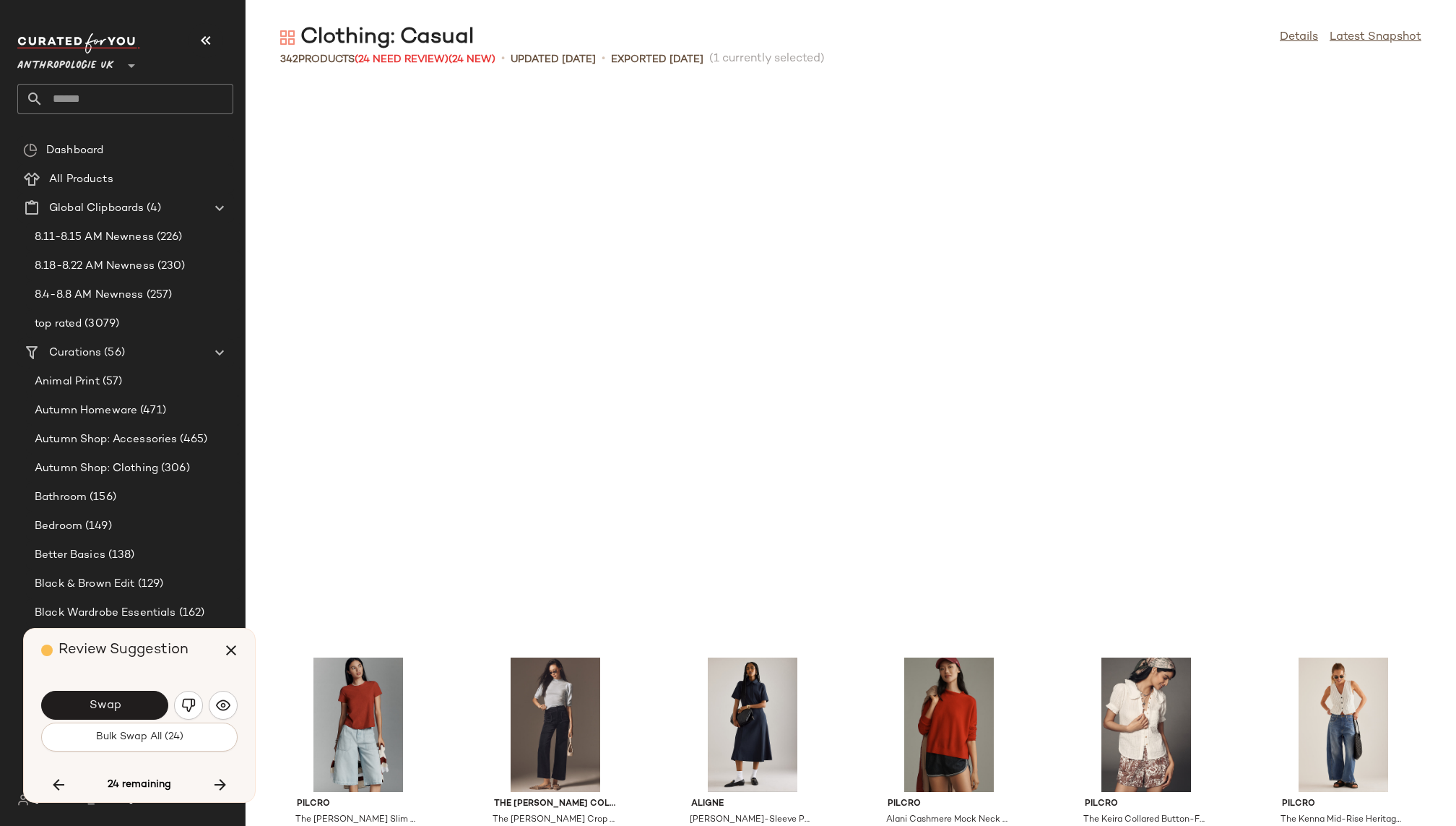
scroll to position [9787, 0]
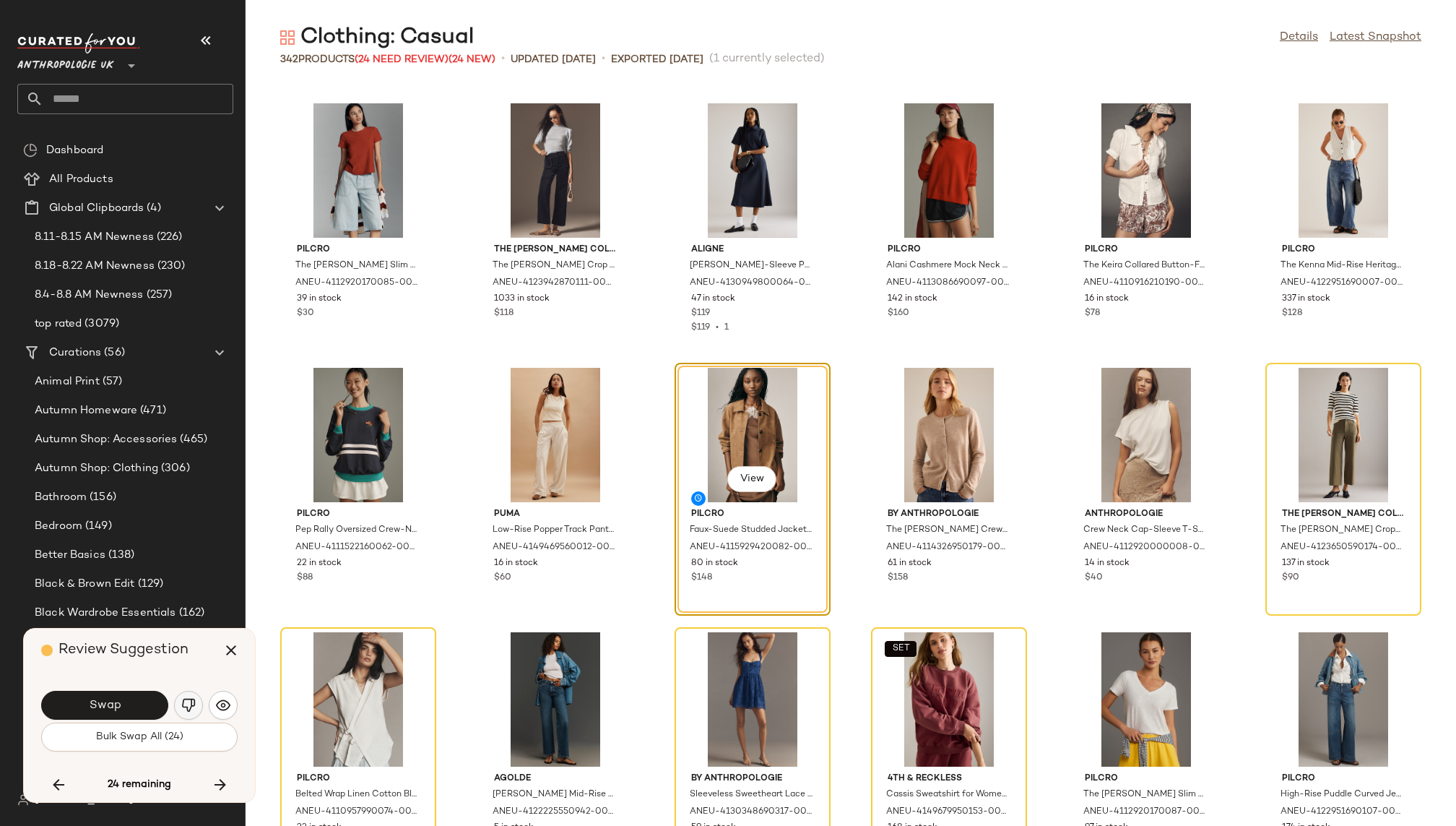
click at [186, 704] on img "button" at bounding box center [188, 705] width 14 height 14
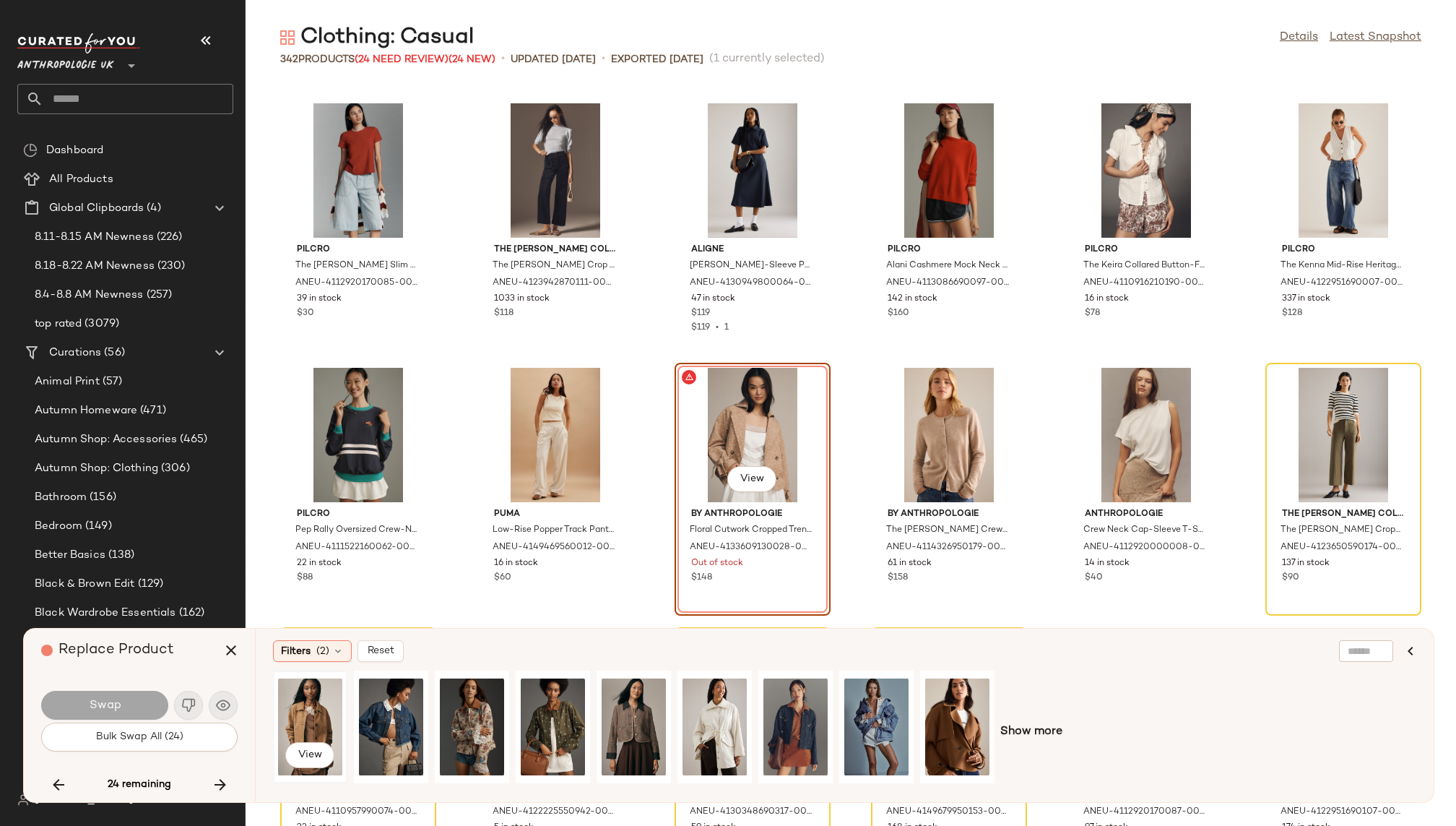
click at [280, 718] on div "View" at bounding box center [310, 726] width 64 height 103
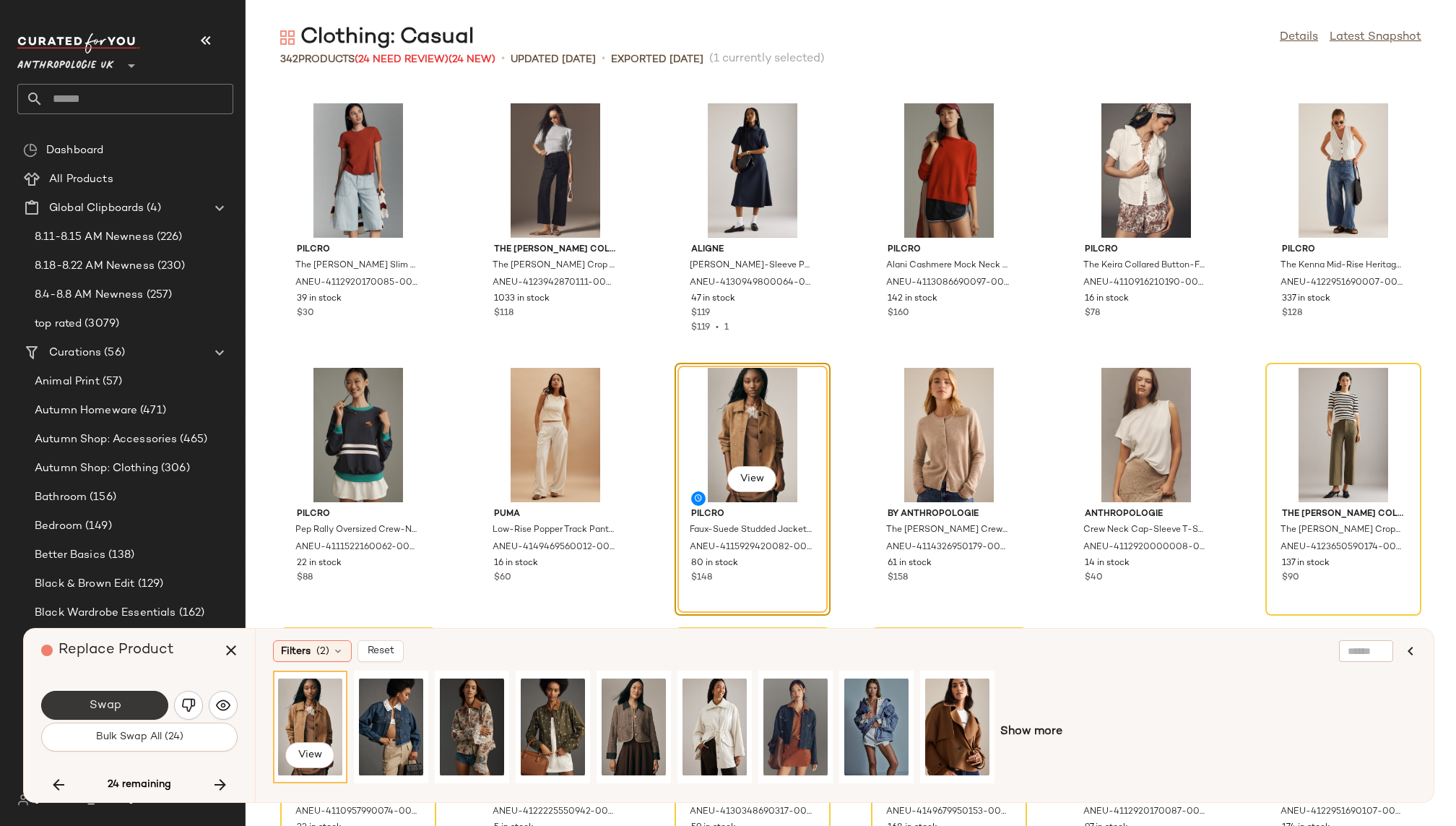
click at [141, 708] on button "Swap" at bounding box center [105, 705] width 127 height 29
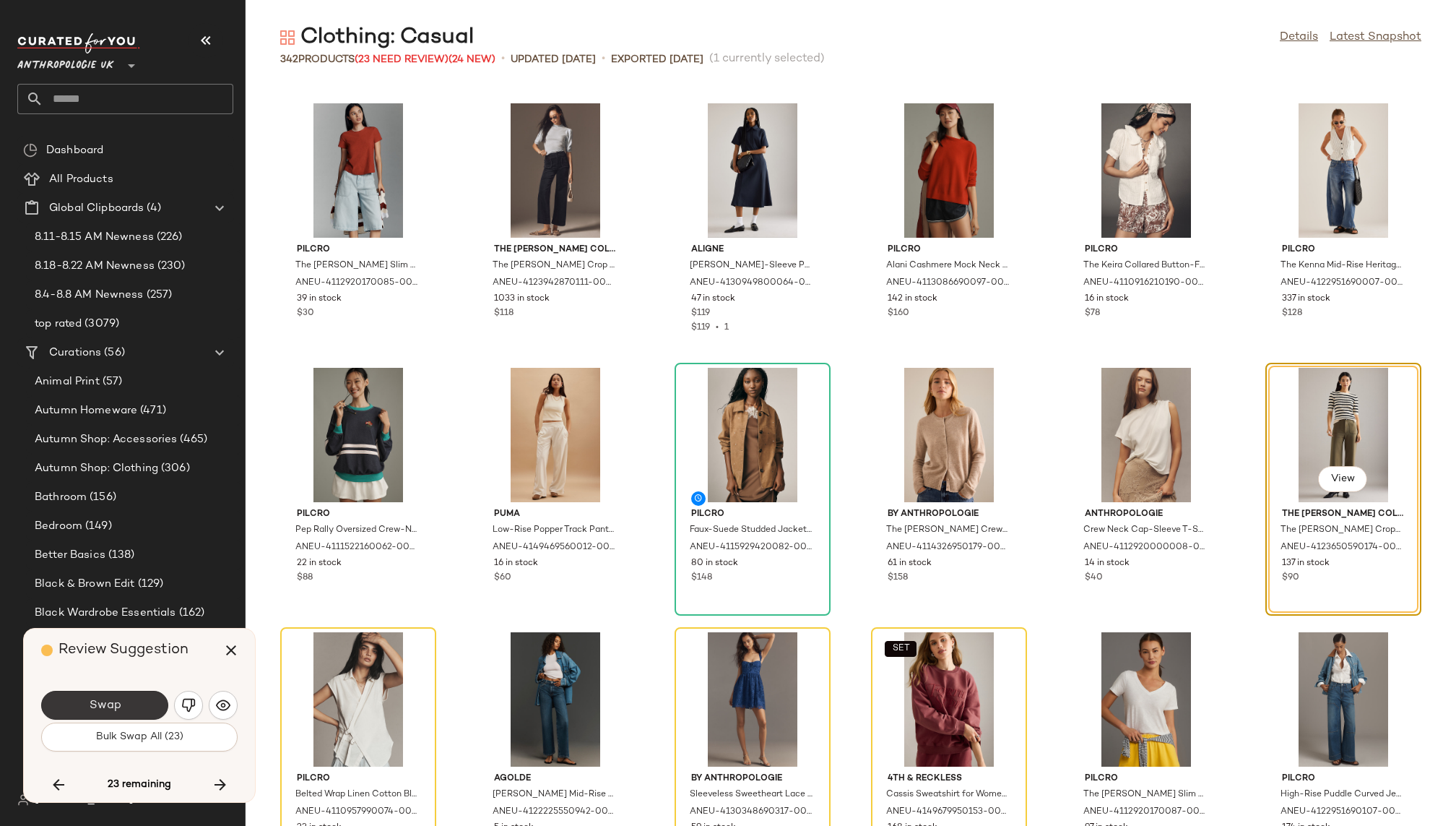
click at [147, 702] on button "Swap" at bounding box center [105, 705] width 127 height 29
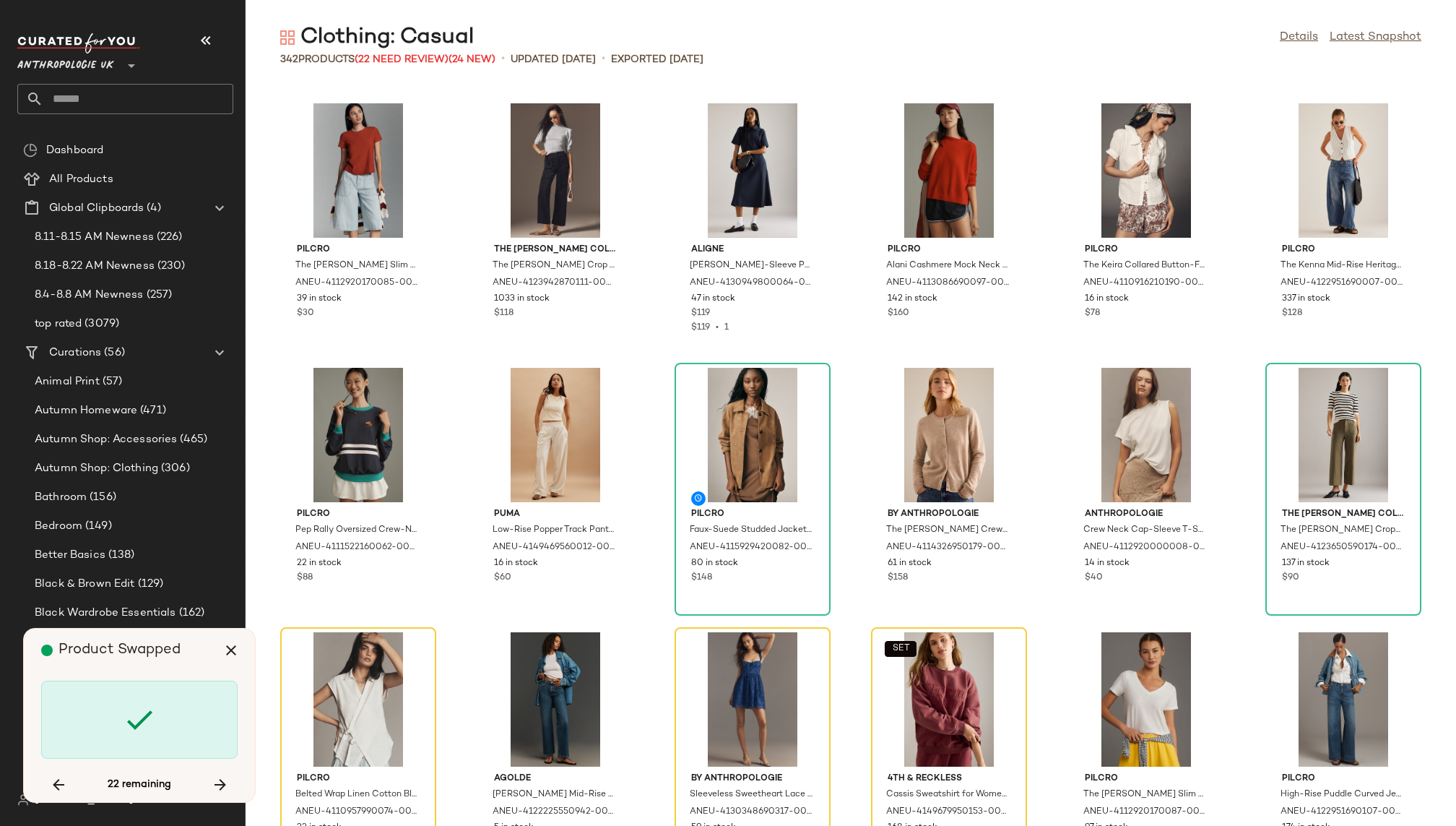
scroll to position [10052, 0]
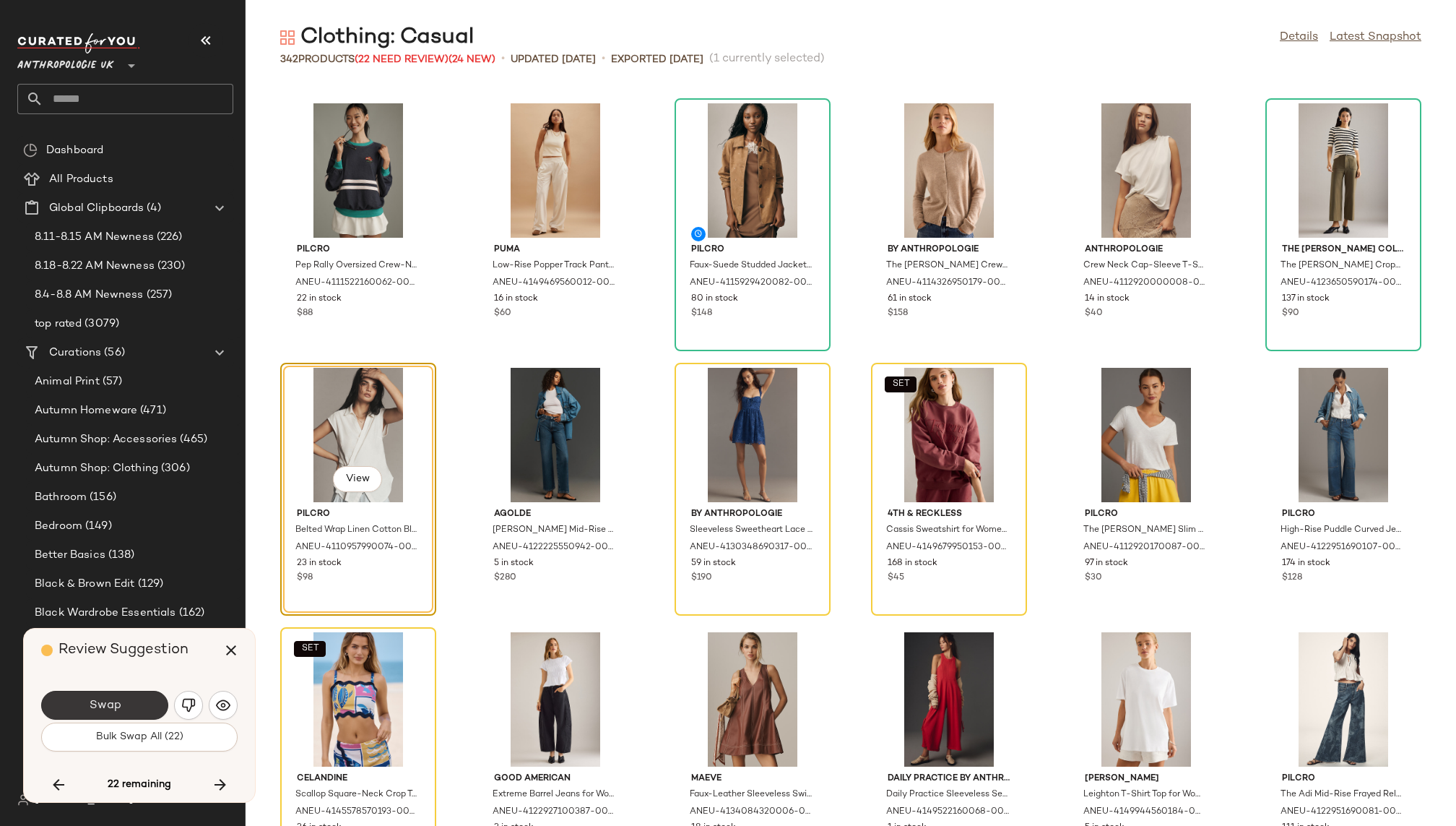
click at [142, 691] on button "Swap" at bounding box center [105, 705] width 127 height 29
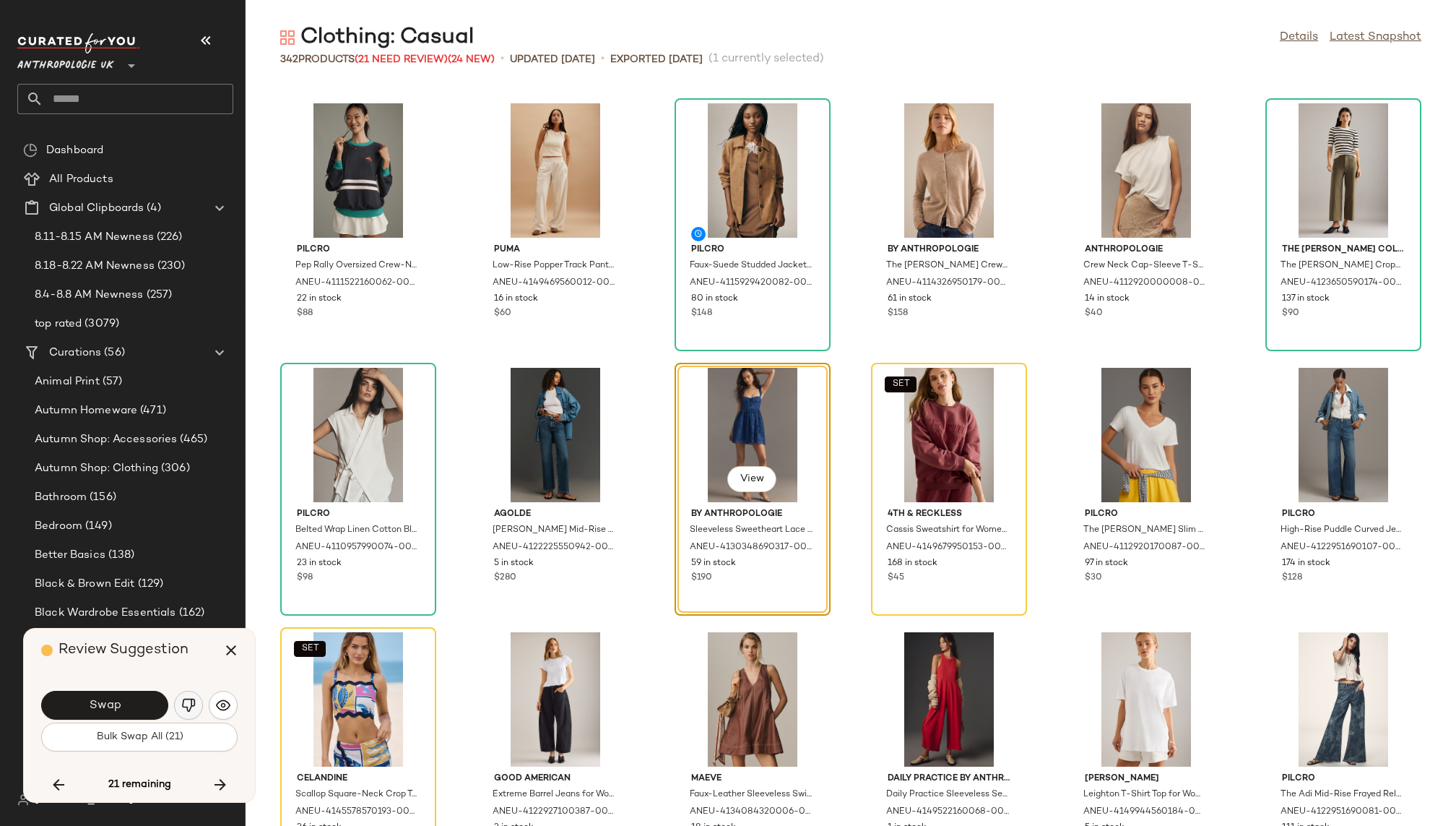
click at [185, 702] on img "button" at bounding box center [188, 705] width 14 height 14
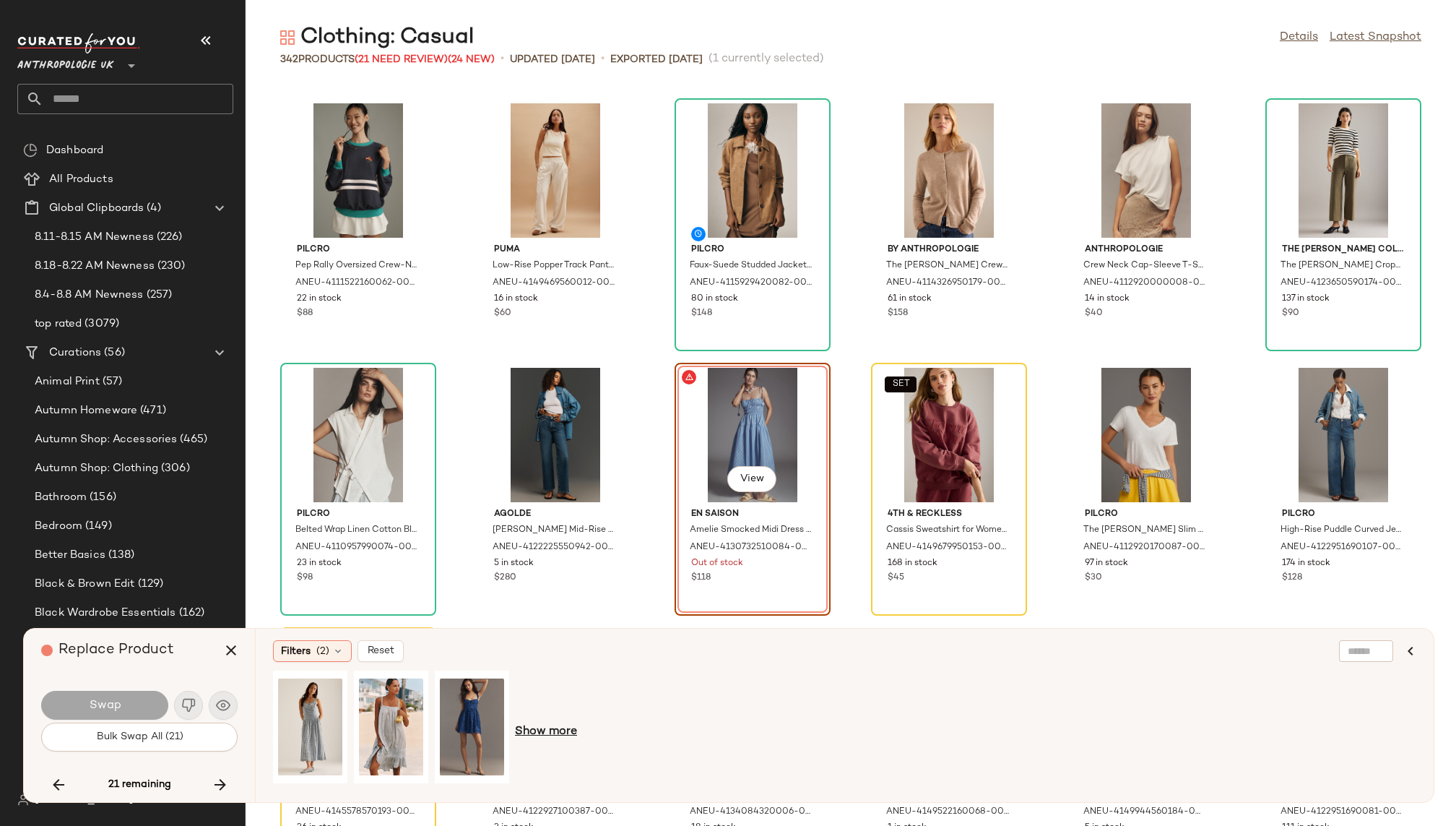
click at [547, 732] on span "Show more" at bounding box center [546, 732] width 62 height 17
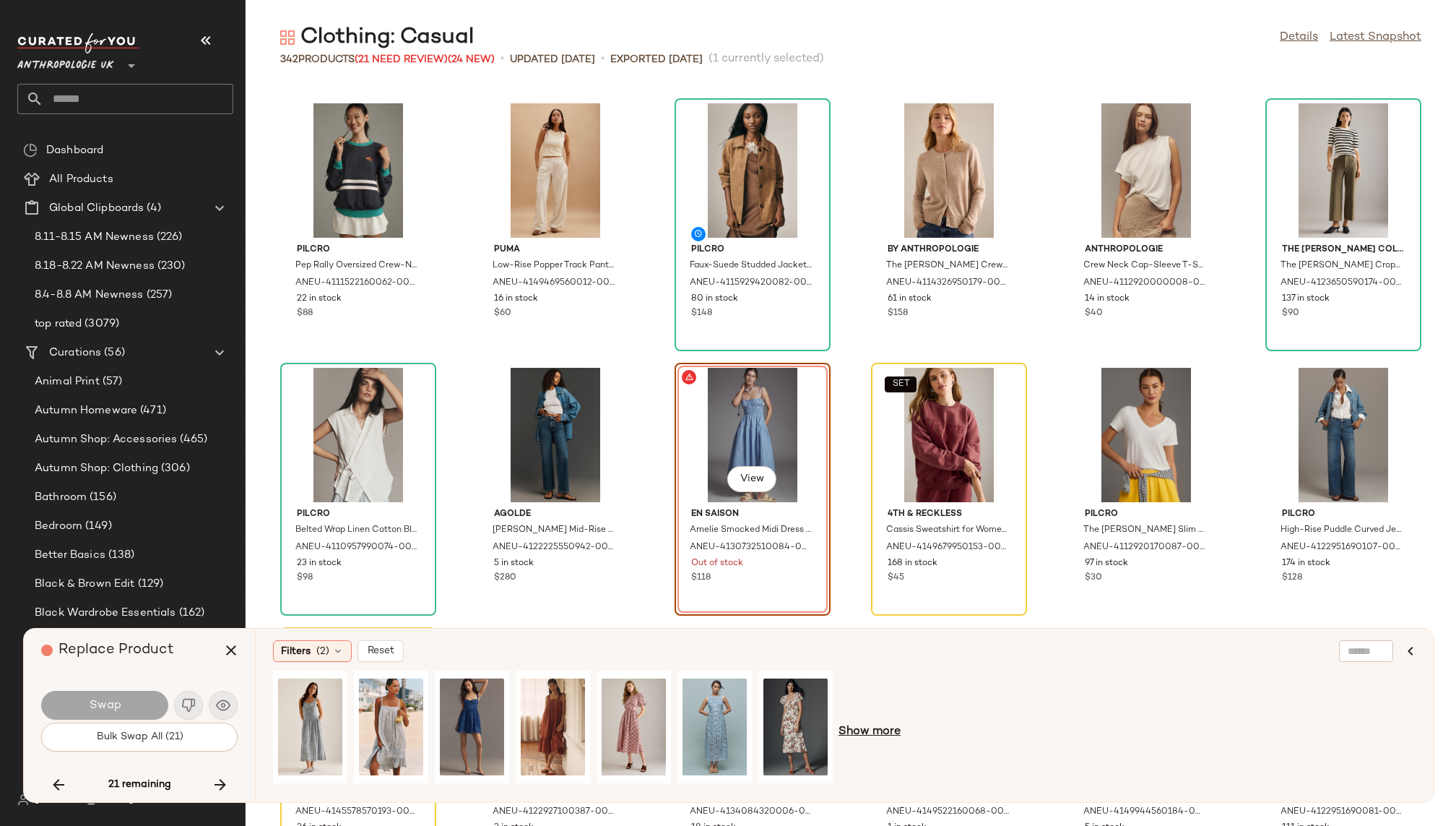
click at [859, 726] on span "Show more" at bounding box center [869, 732] width 62 height 17
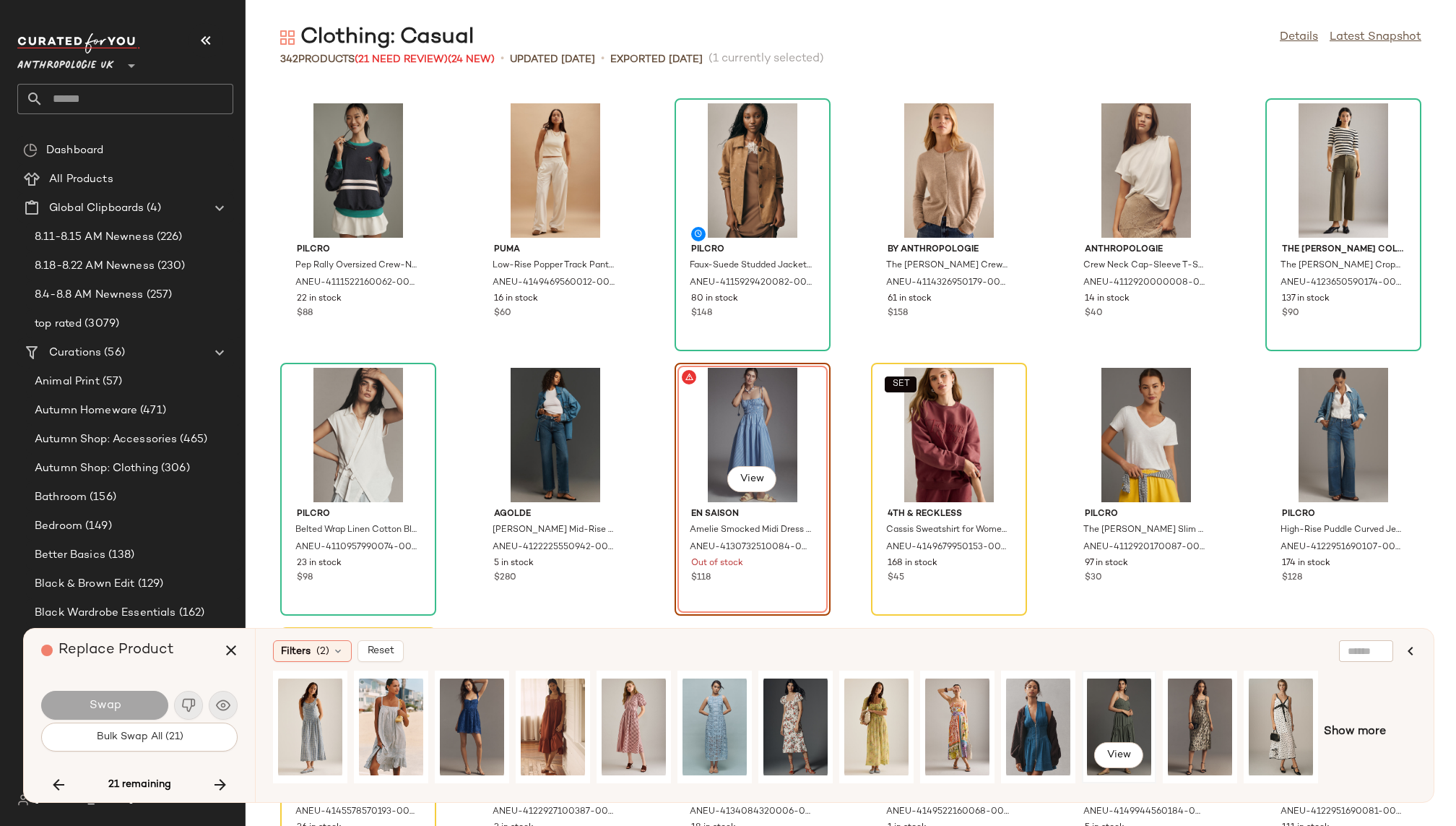
click at [1118, 723] on div "View" at bounding box center [1119, 726] width 64 height 103
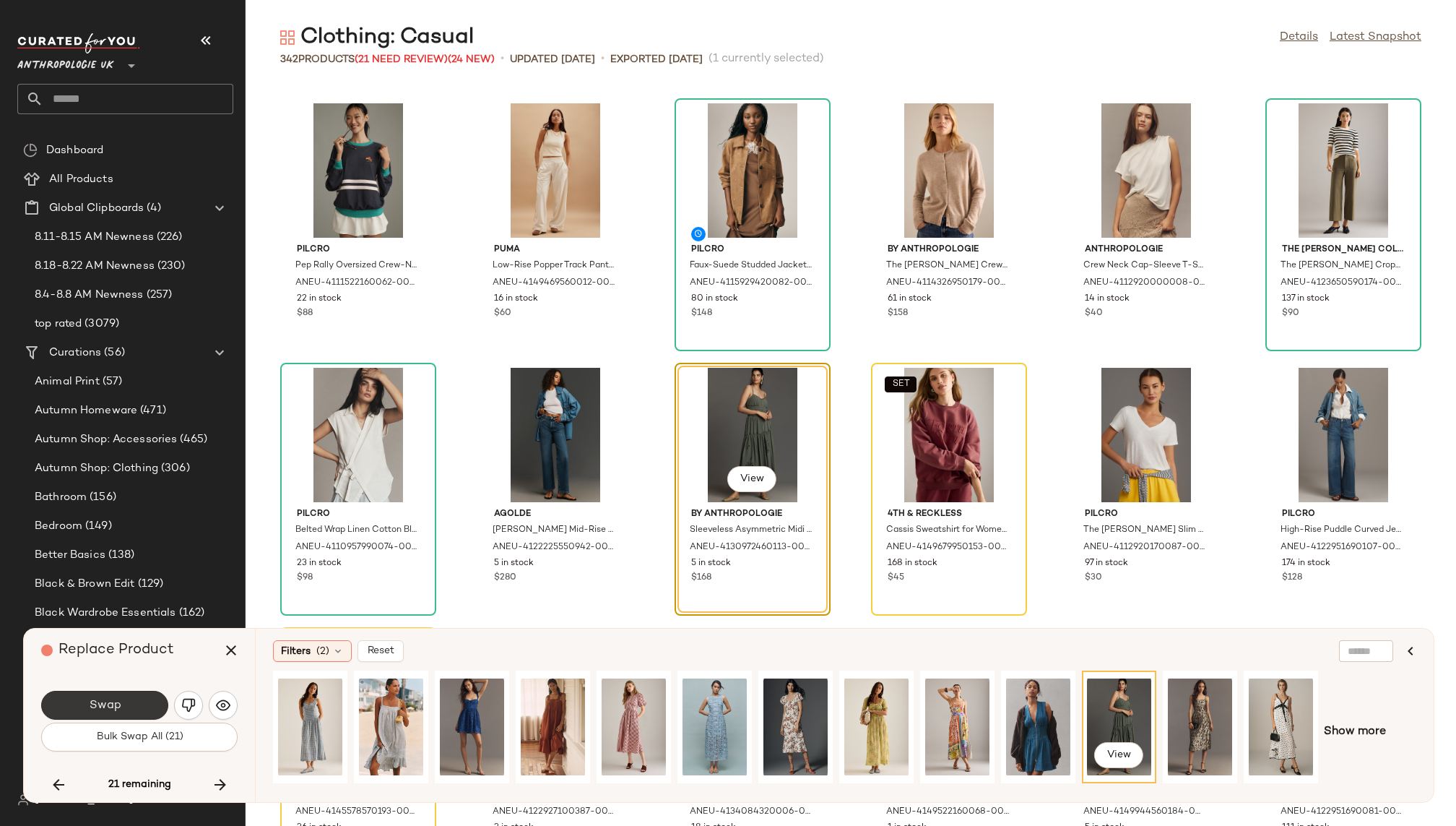
click at [121, 703] on button "Swap" at bounding box center [105, 705] width 127 height 29
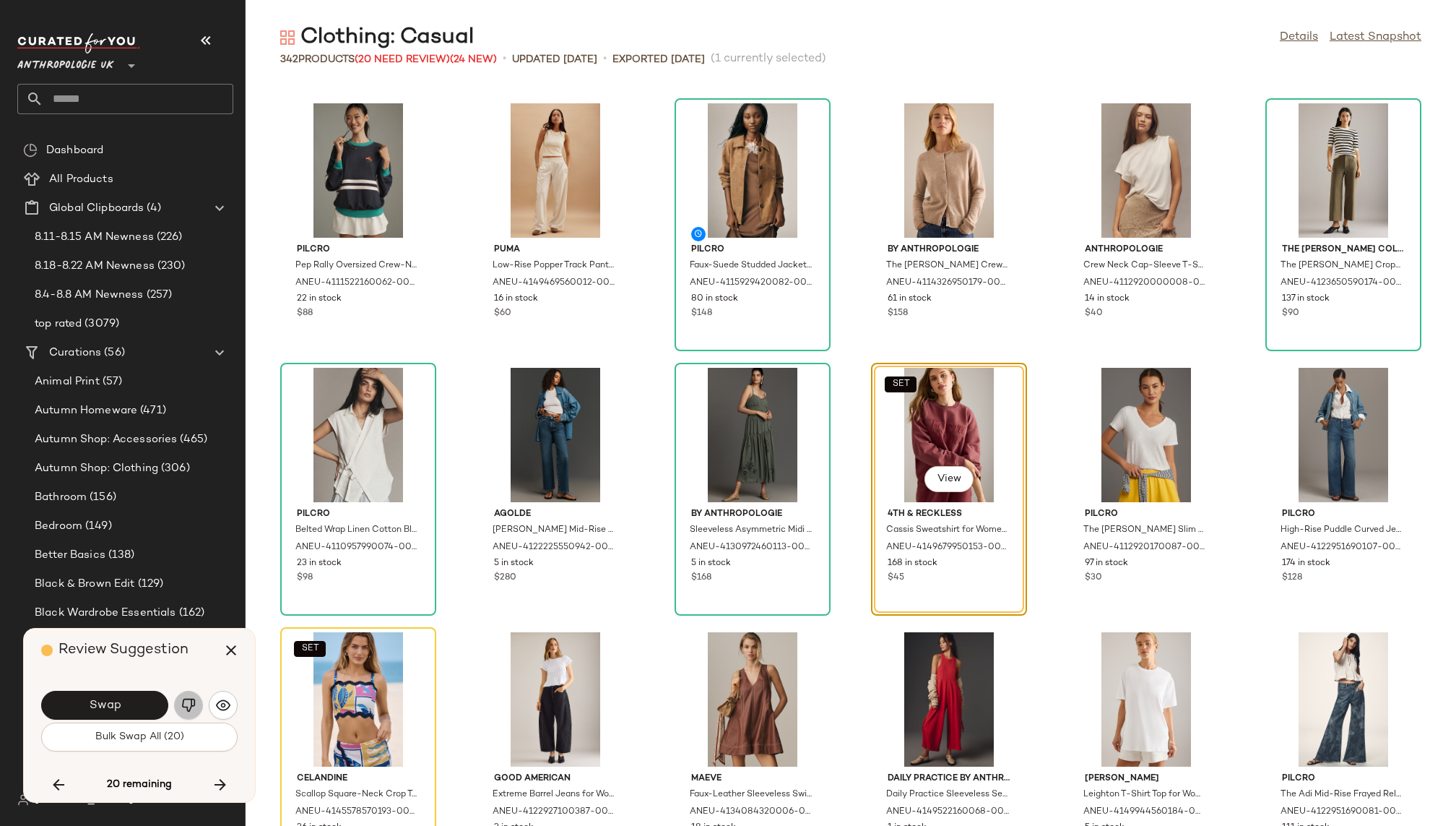
click at [194, 701] on img "button" at bounding box center [188, 705] width 14 height 14
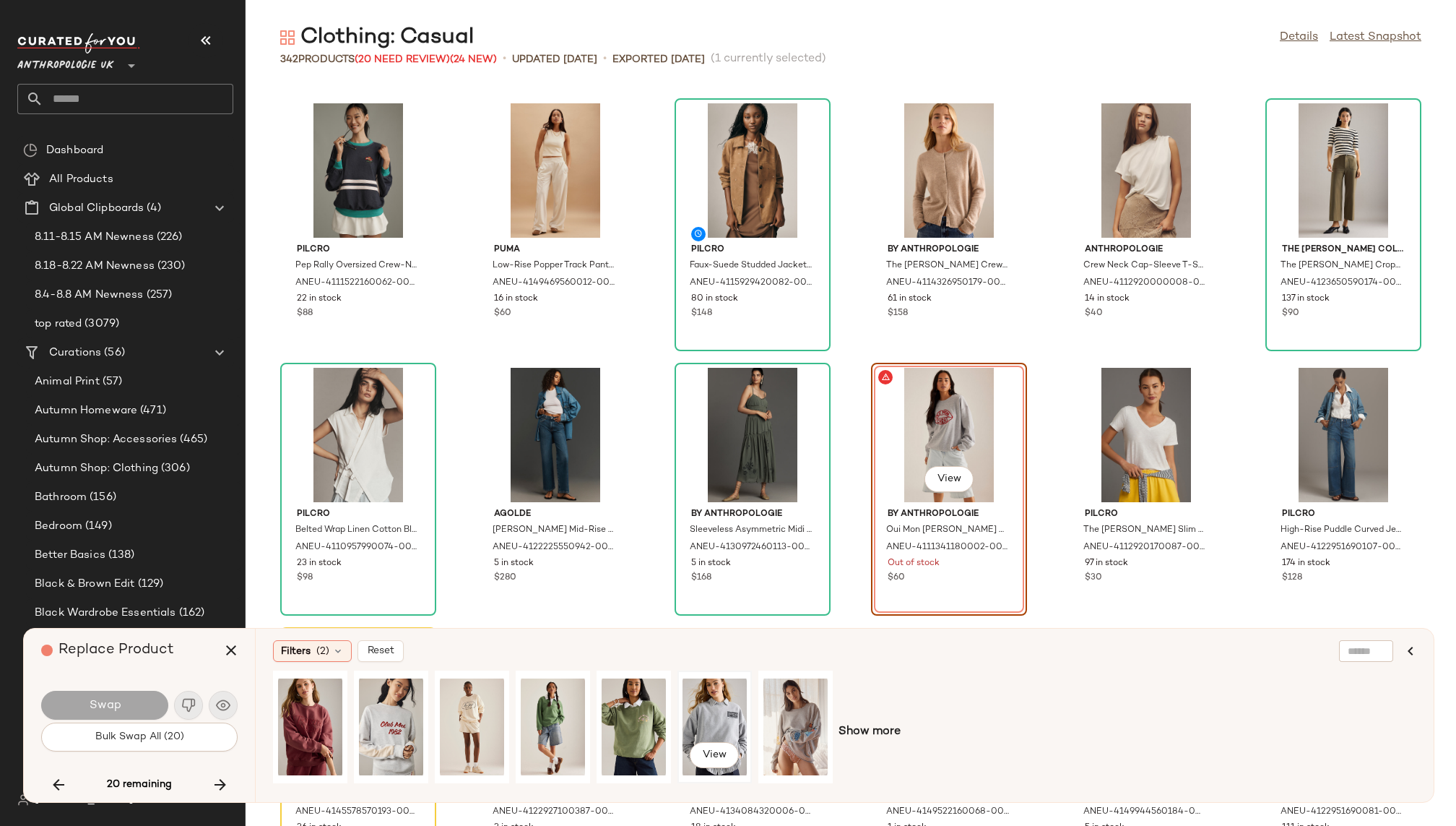
click at [698, 706] on div "View" at bounding box center [715, 726] width 64 height 103
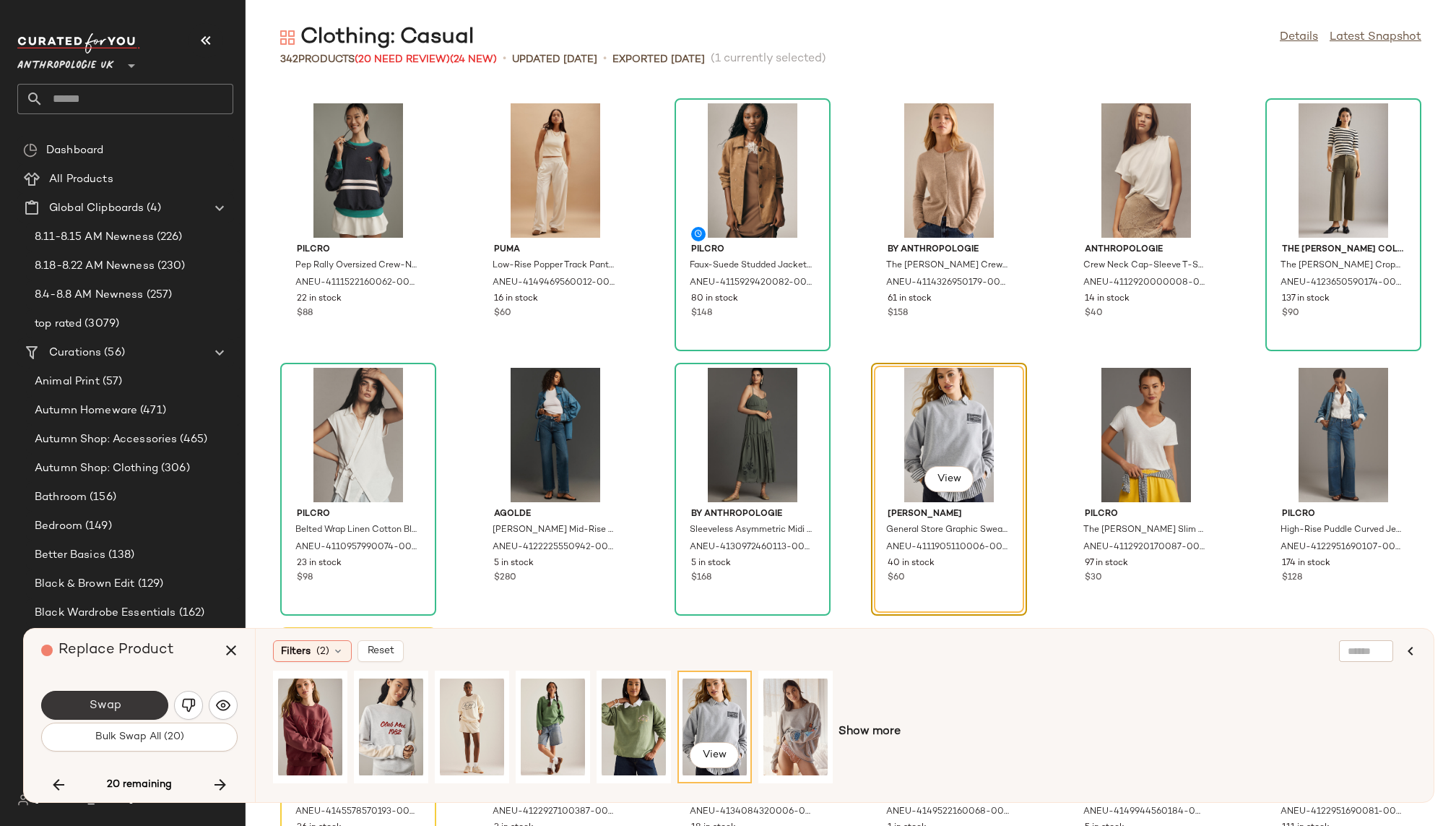
click at [138, 702] on button "Swap" at bounding box center [105, 705] width 127 height 29
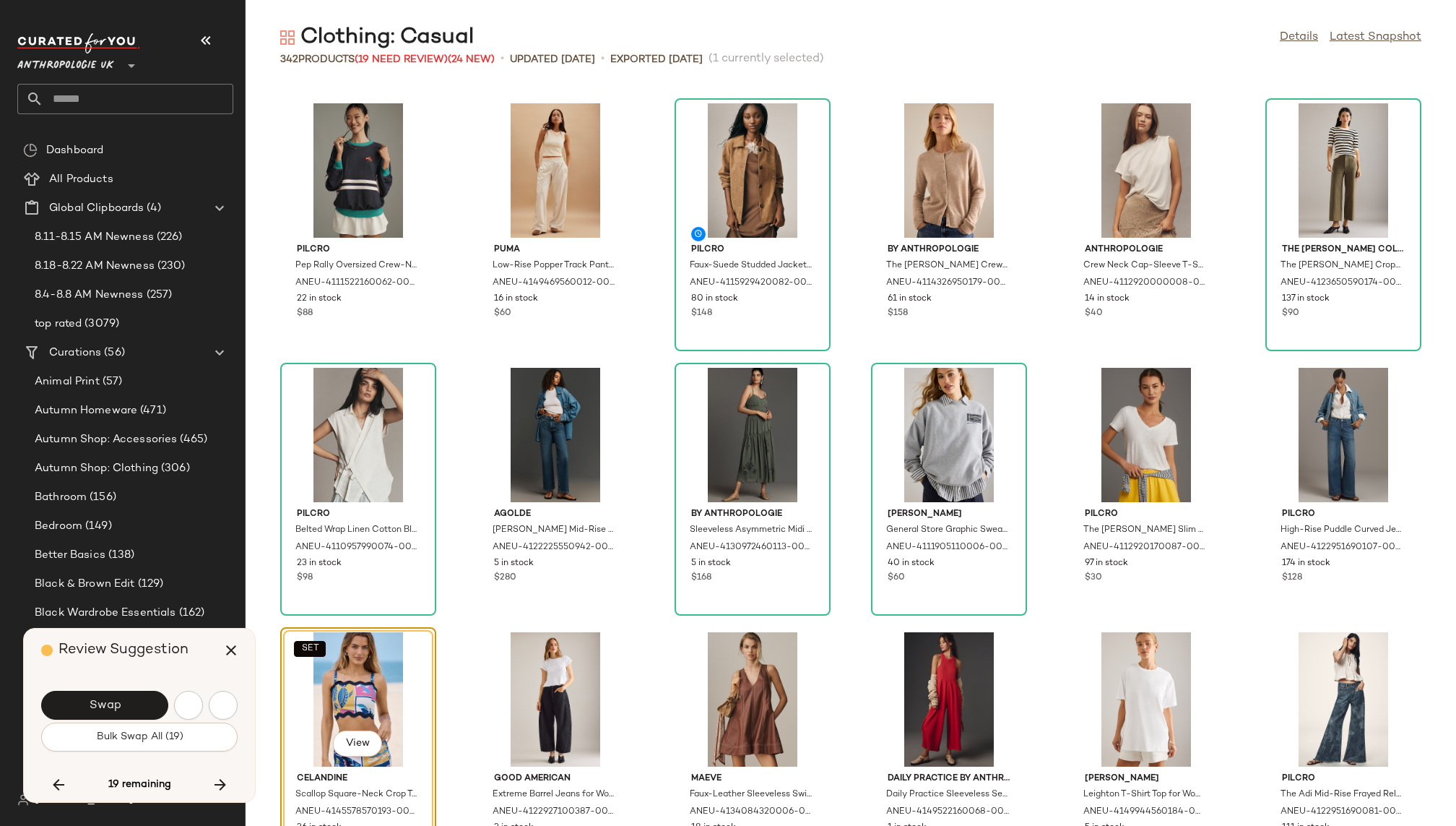
scroll to position [10316, 0]
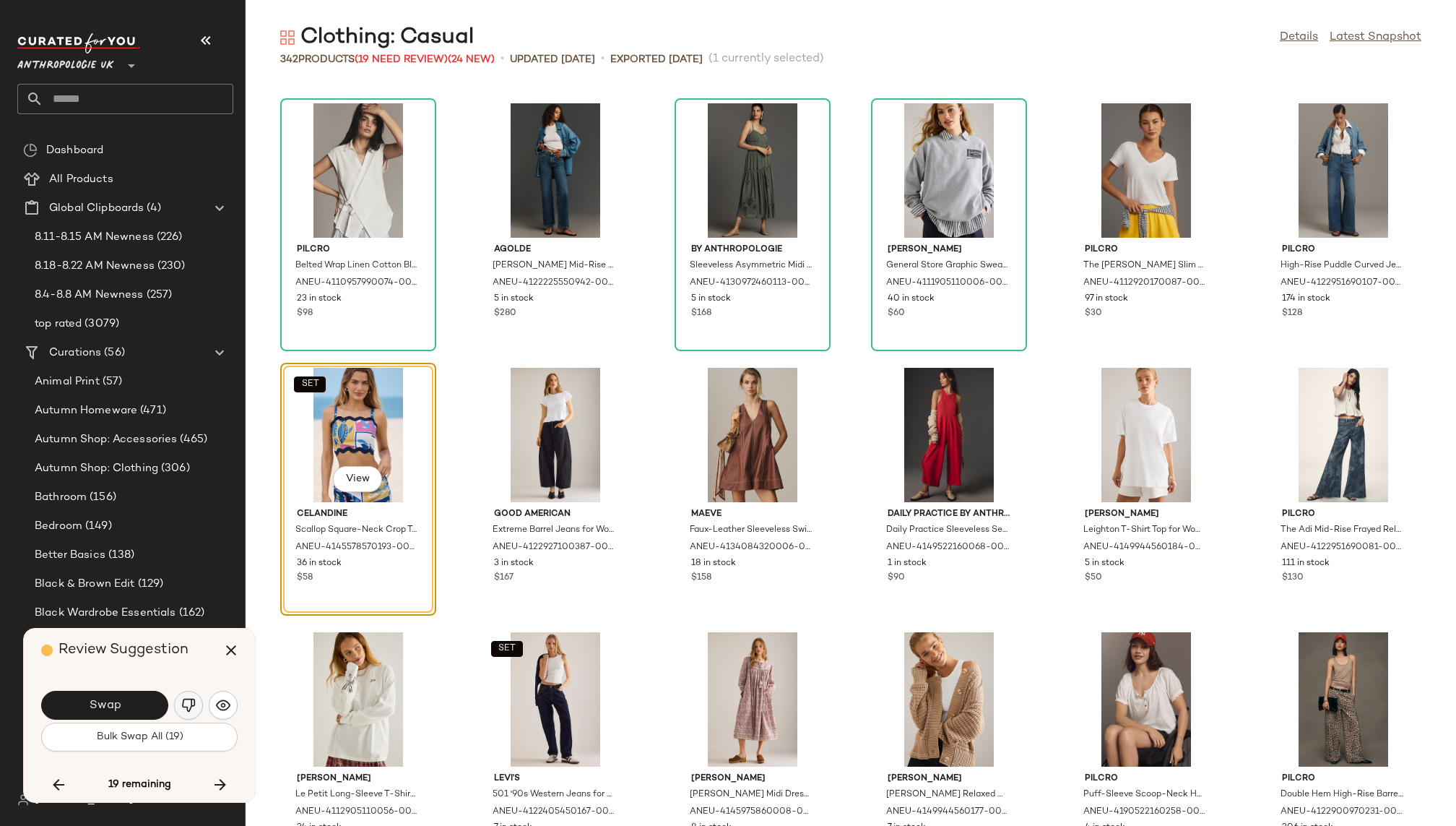
click at [191, 710] on img "button" at bounding box center [188, 705] width 14 height 14
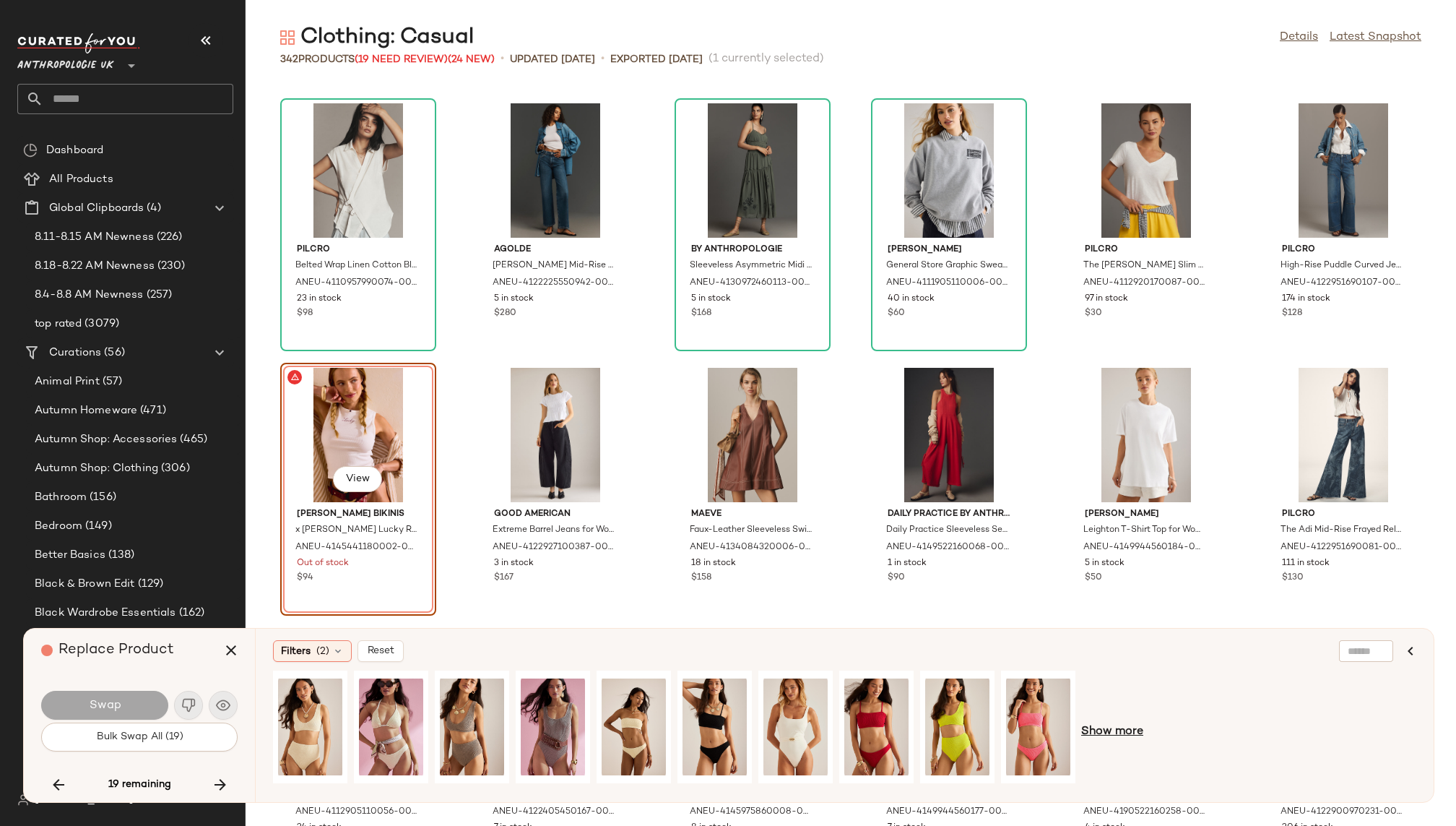
click at [1099, 734] on span "Show more" at bounding box center [1112, 732] width 62 height 17
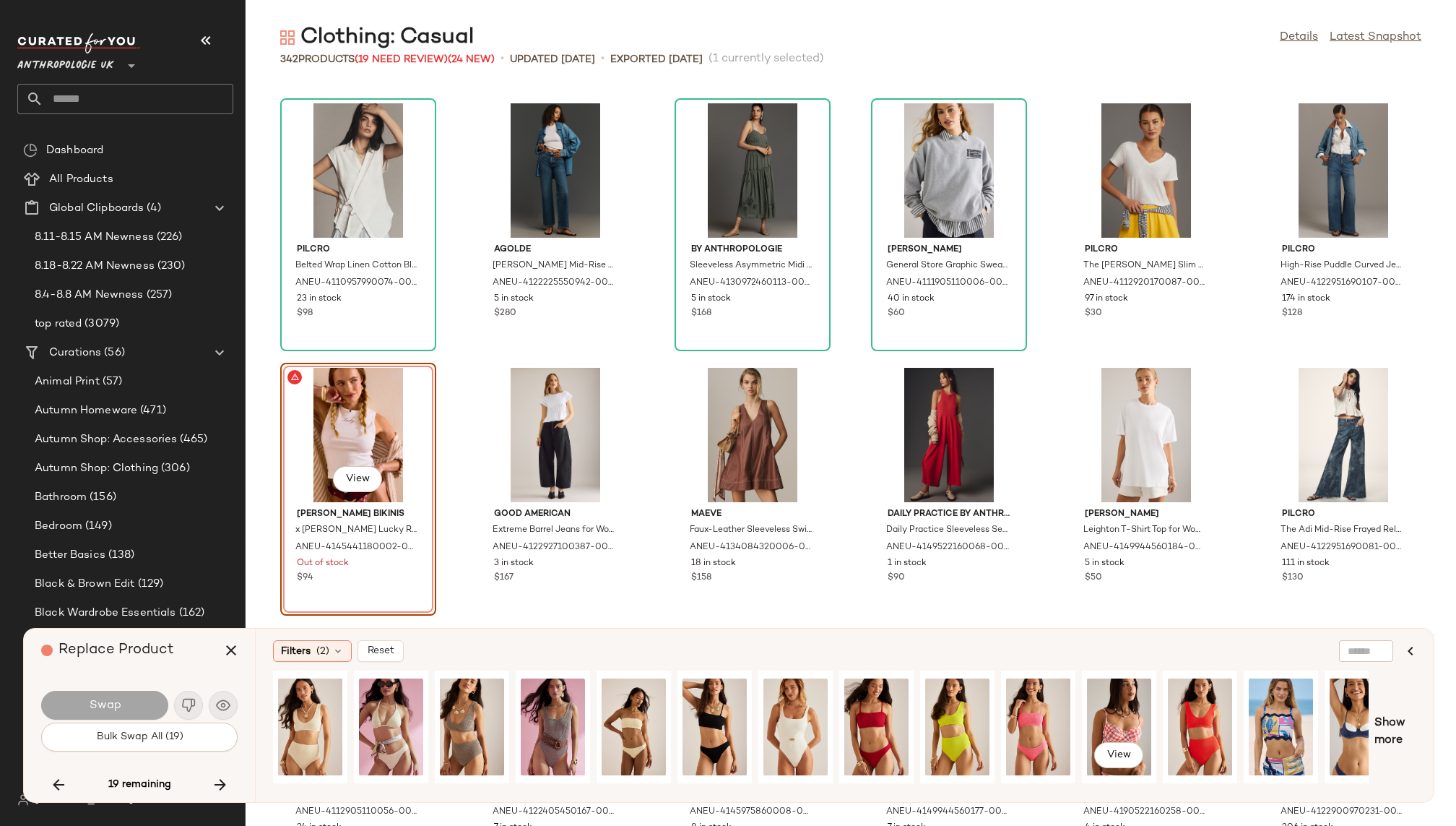
scroll to position [0, 515]
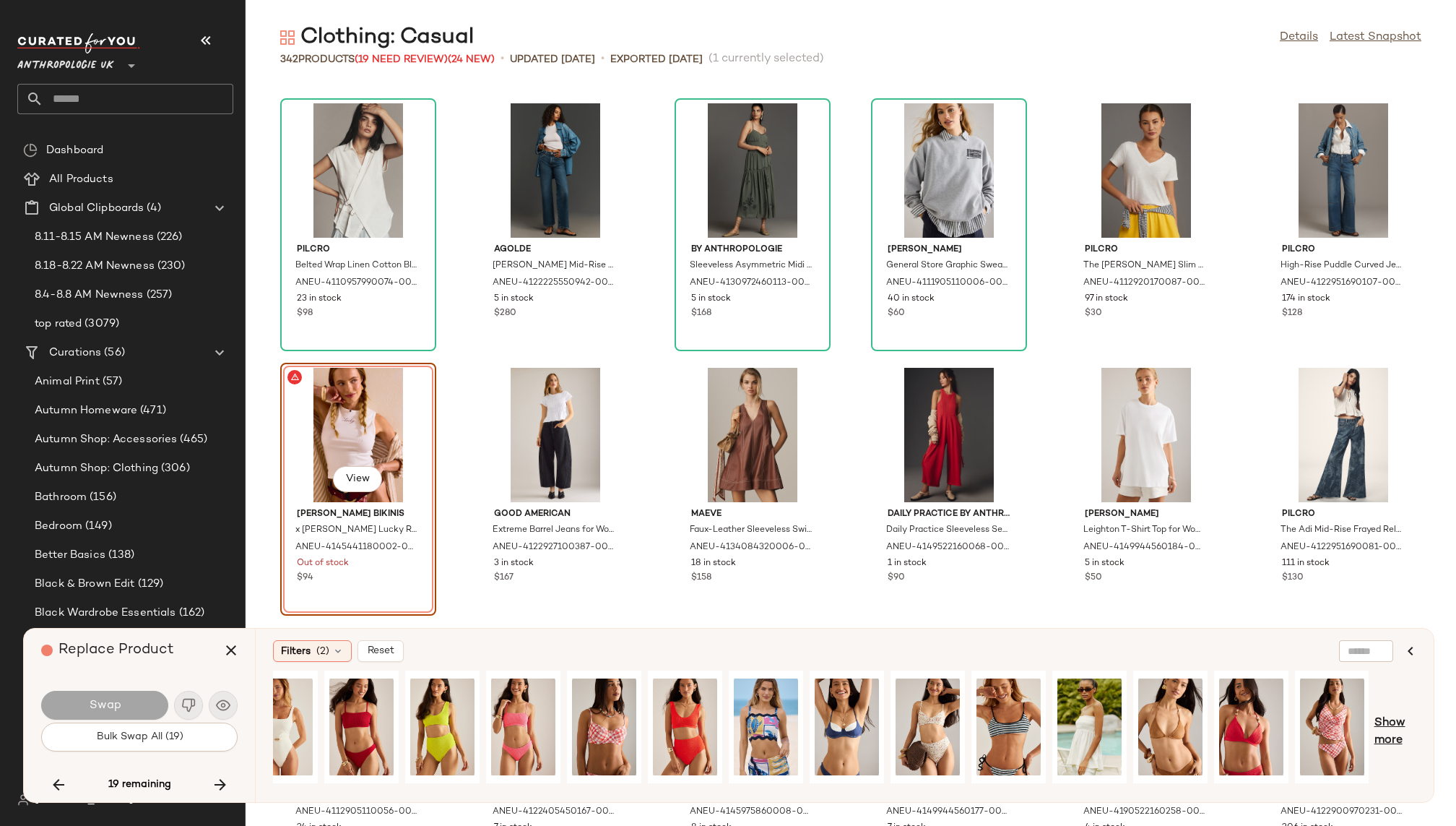
click at [1390, 721] on span "Show more" at bounding box center [1395, 732] width 42 height 34
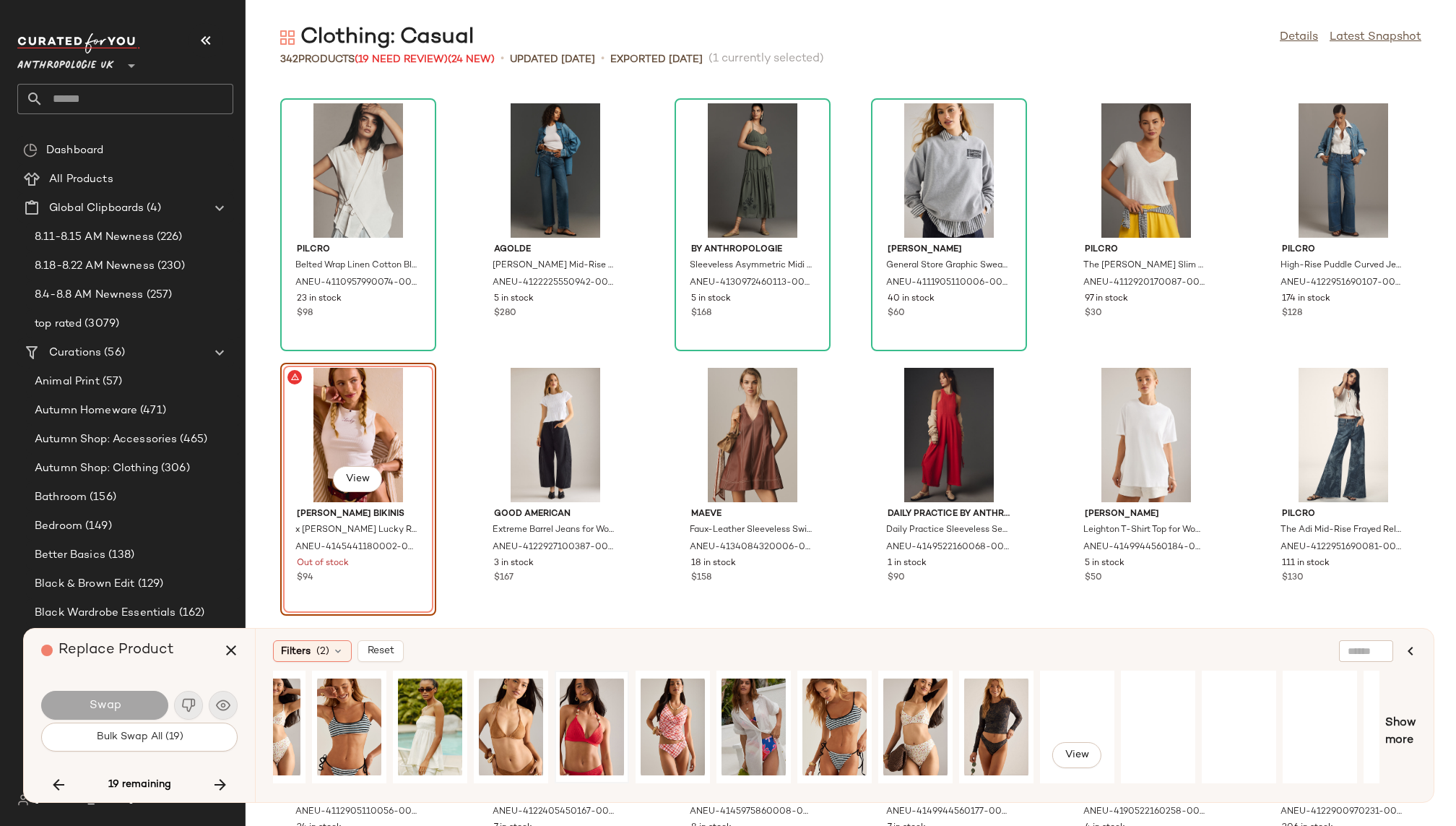
scroll to position [0, 1312]
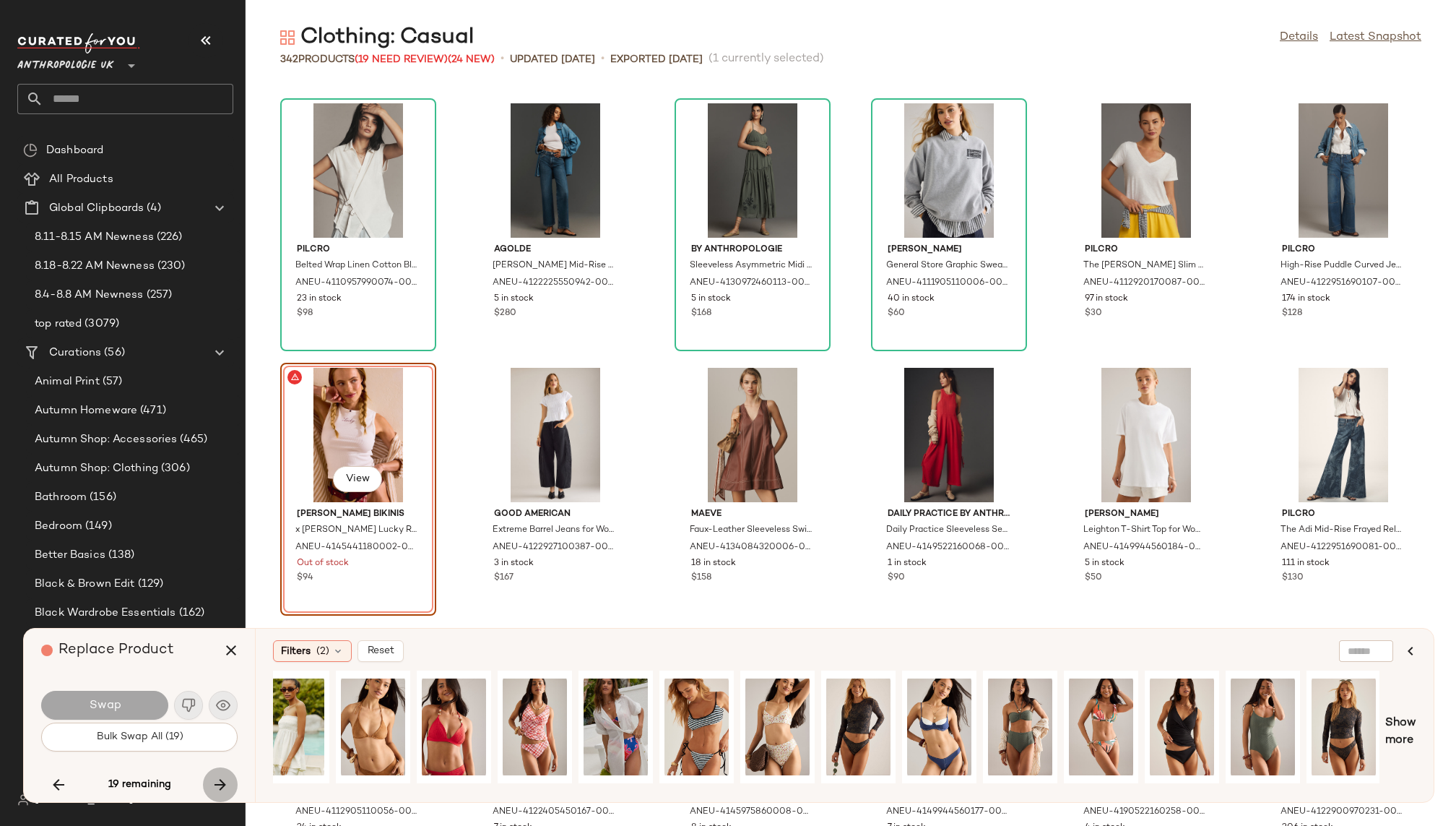
click at [220, 778] on icon "button" at bounding box center [220, 784] width 17 height 17
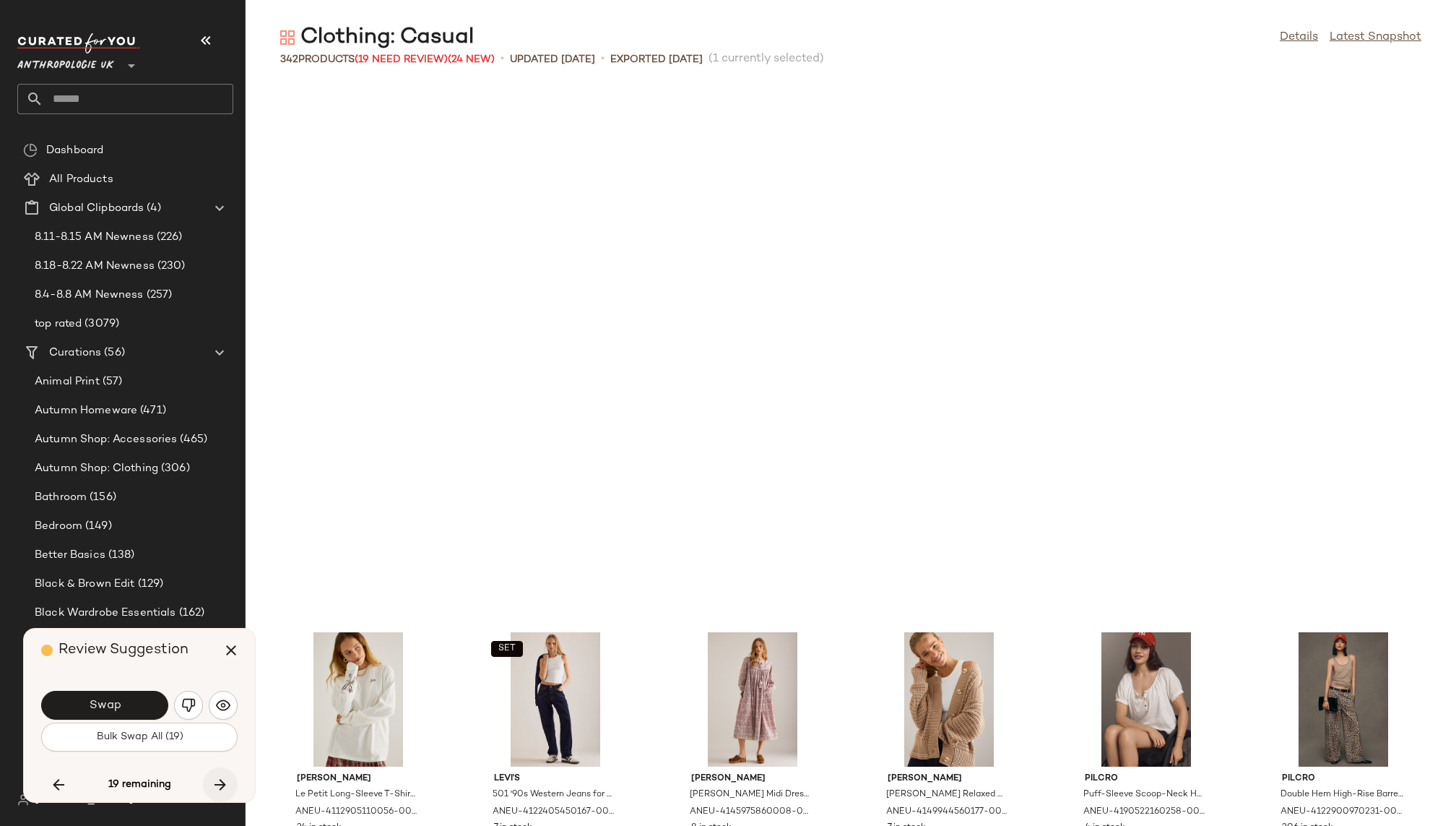
scroll to position [10845, 0]
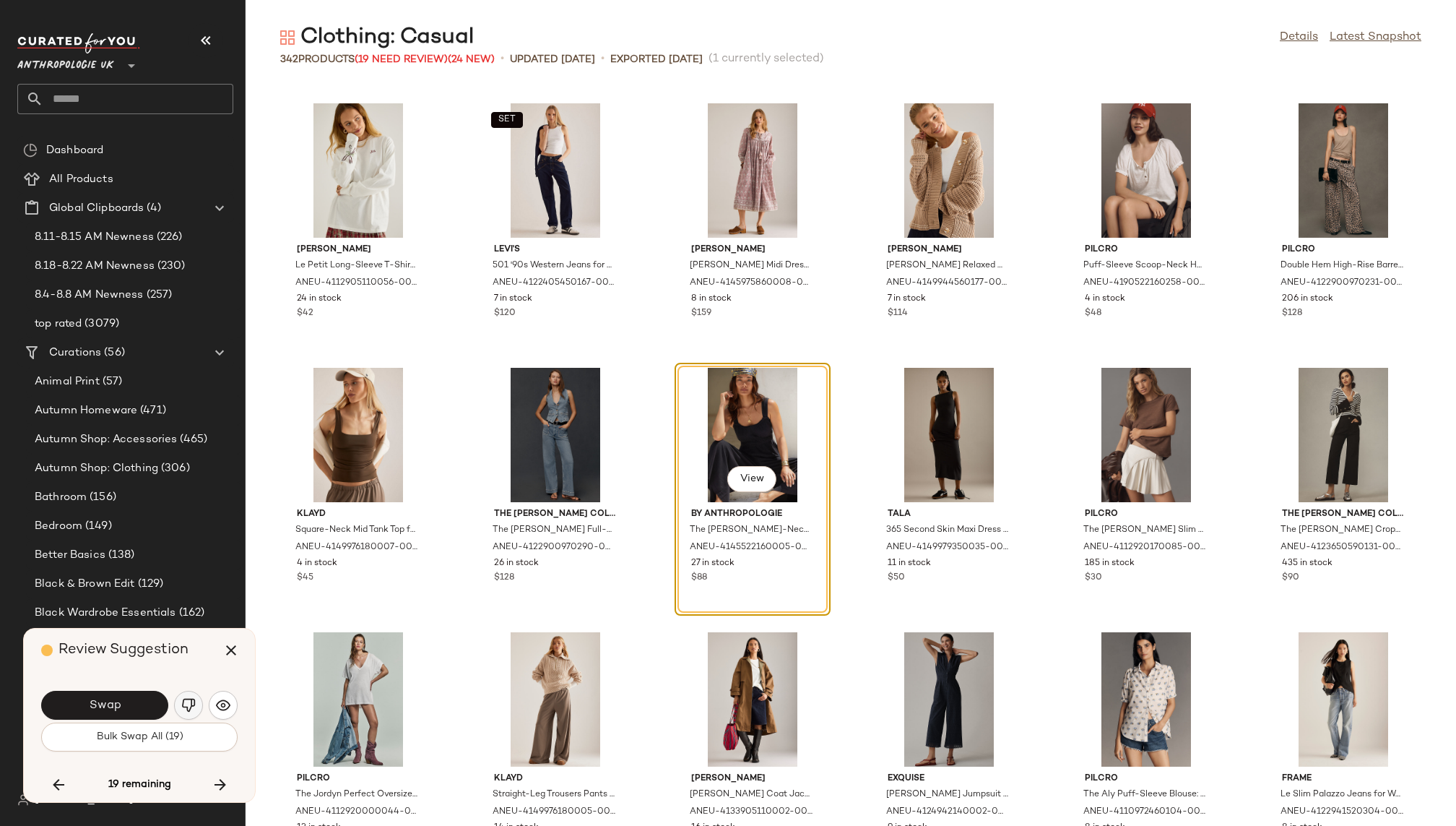
click at [182, 705] on img "button" at bounding box center [188, 705] width 14 height 14
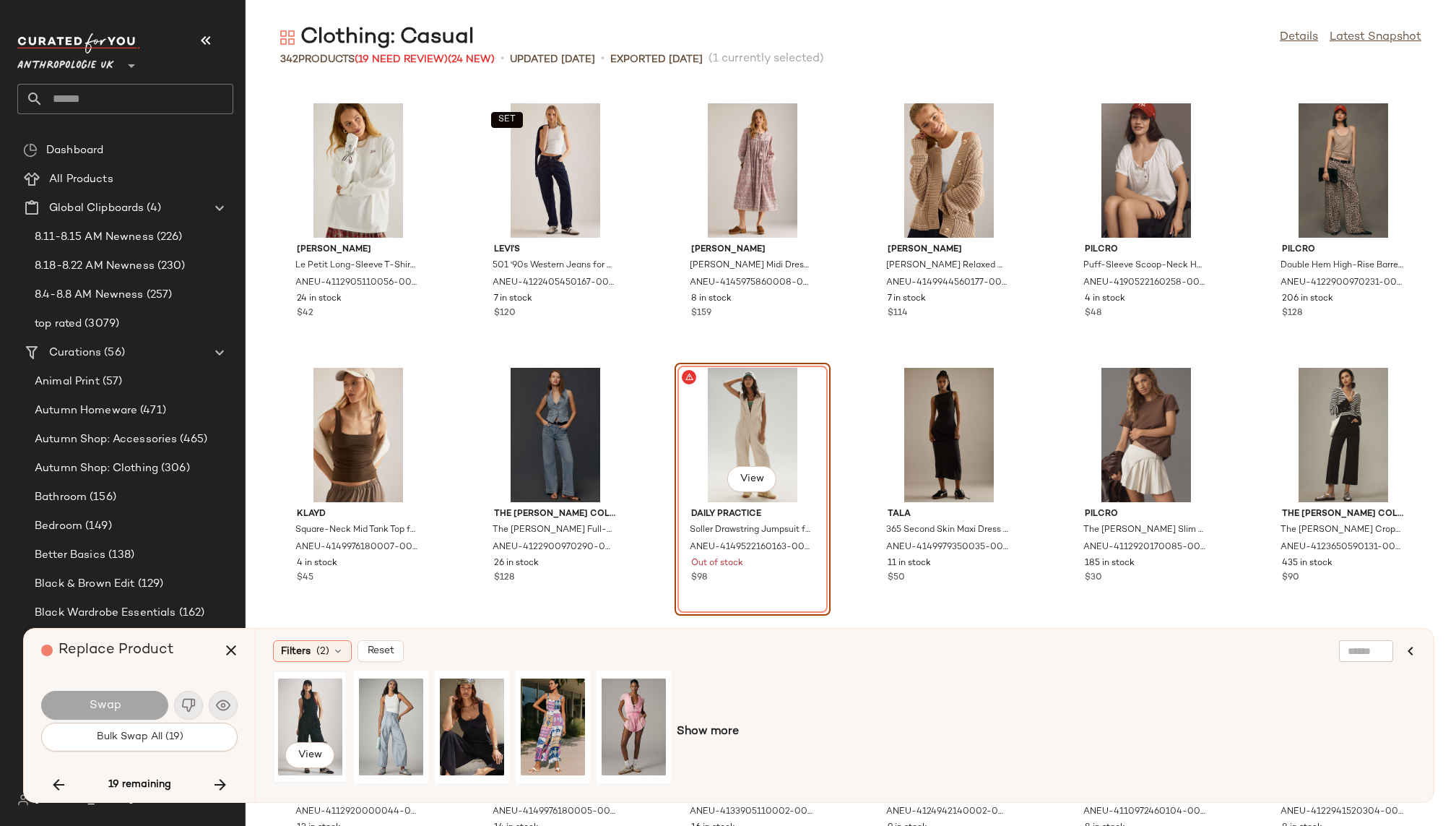
click at [306, 697] on div "View" at bounding box center [310, 726] width 64 height 103
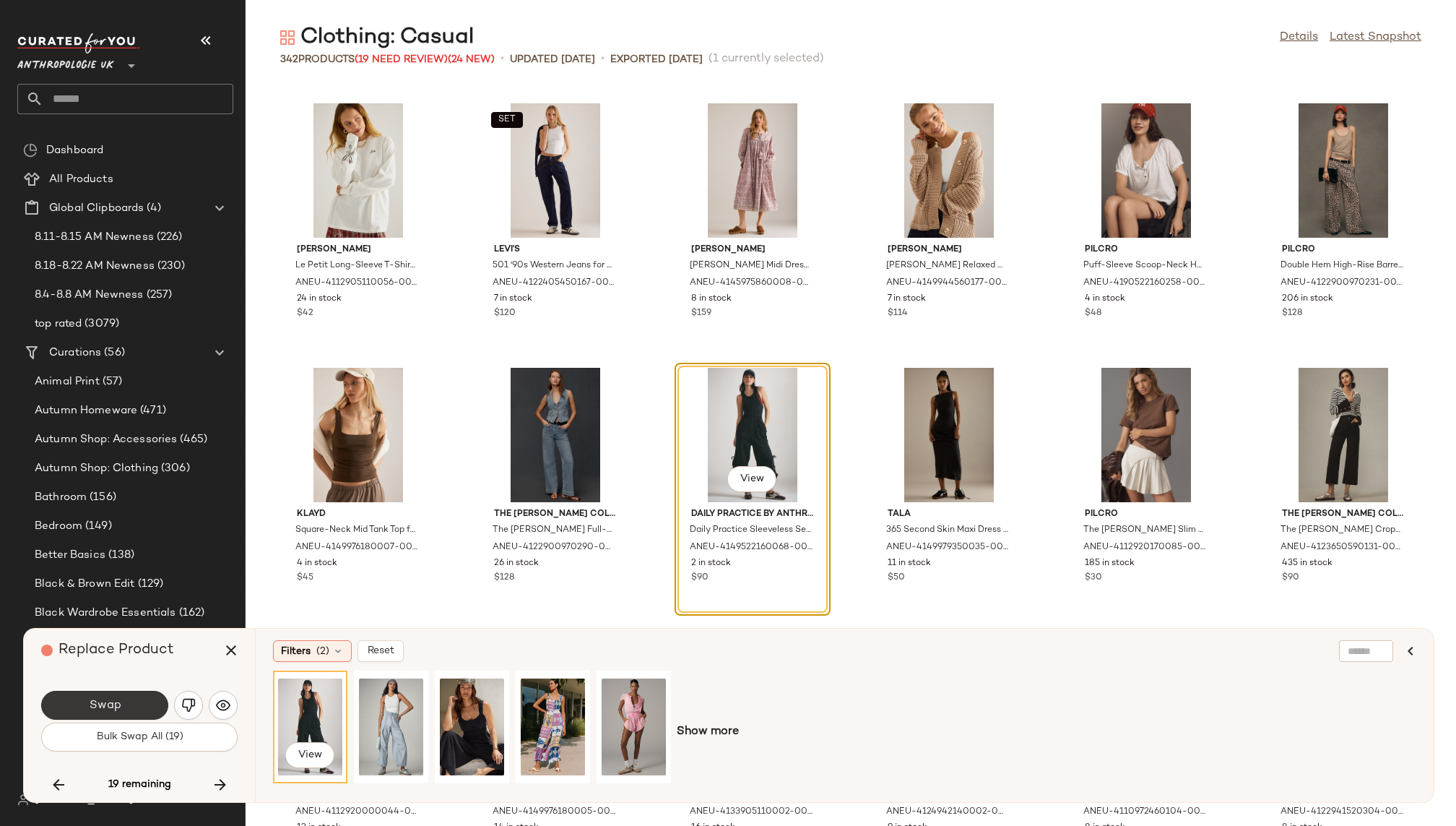
click at [134, 703] on button "Swap" at bounding box center [105, 705] width 127 height 29
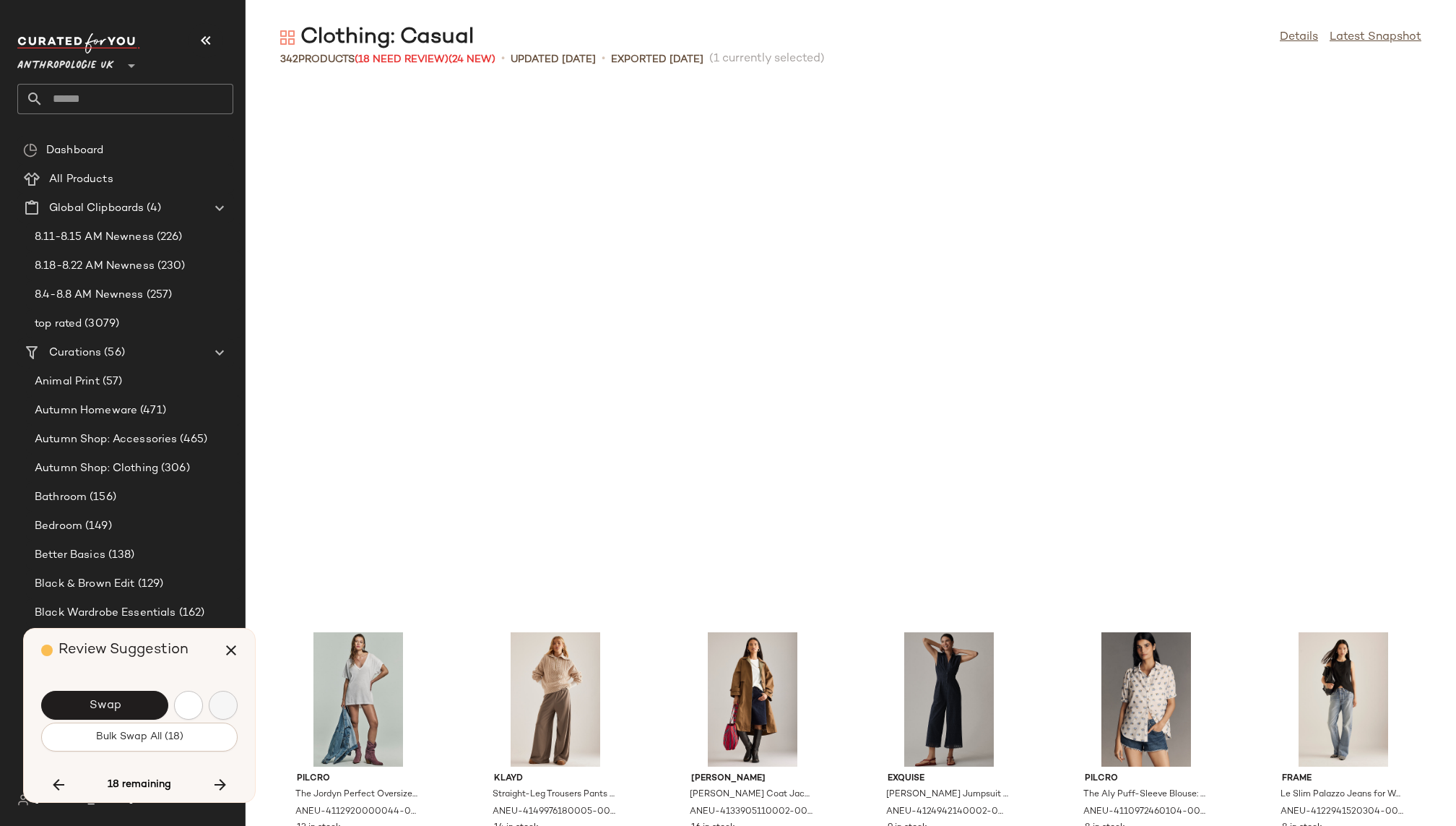
scroll to position [11374, 0]
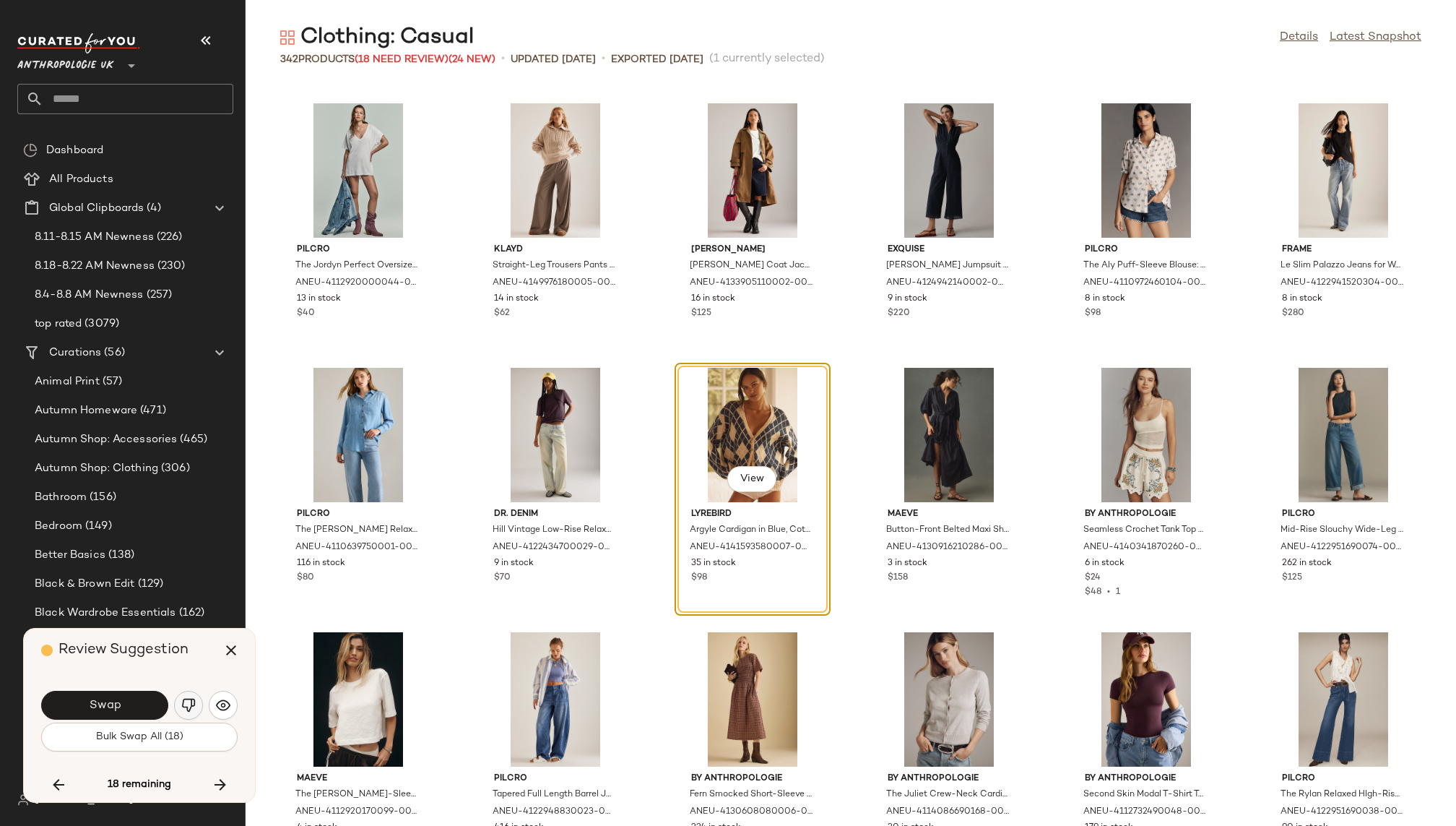
click at [188, 703] on img "button" at bounding box center [188, 705] width 14 height 14
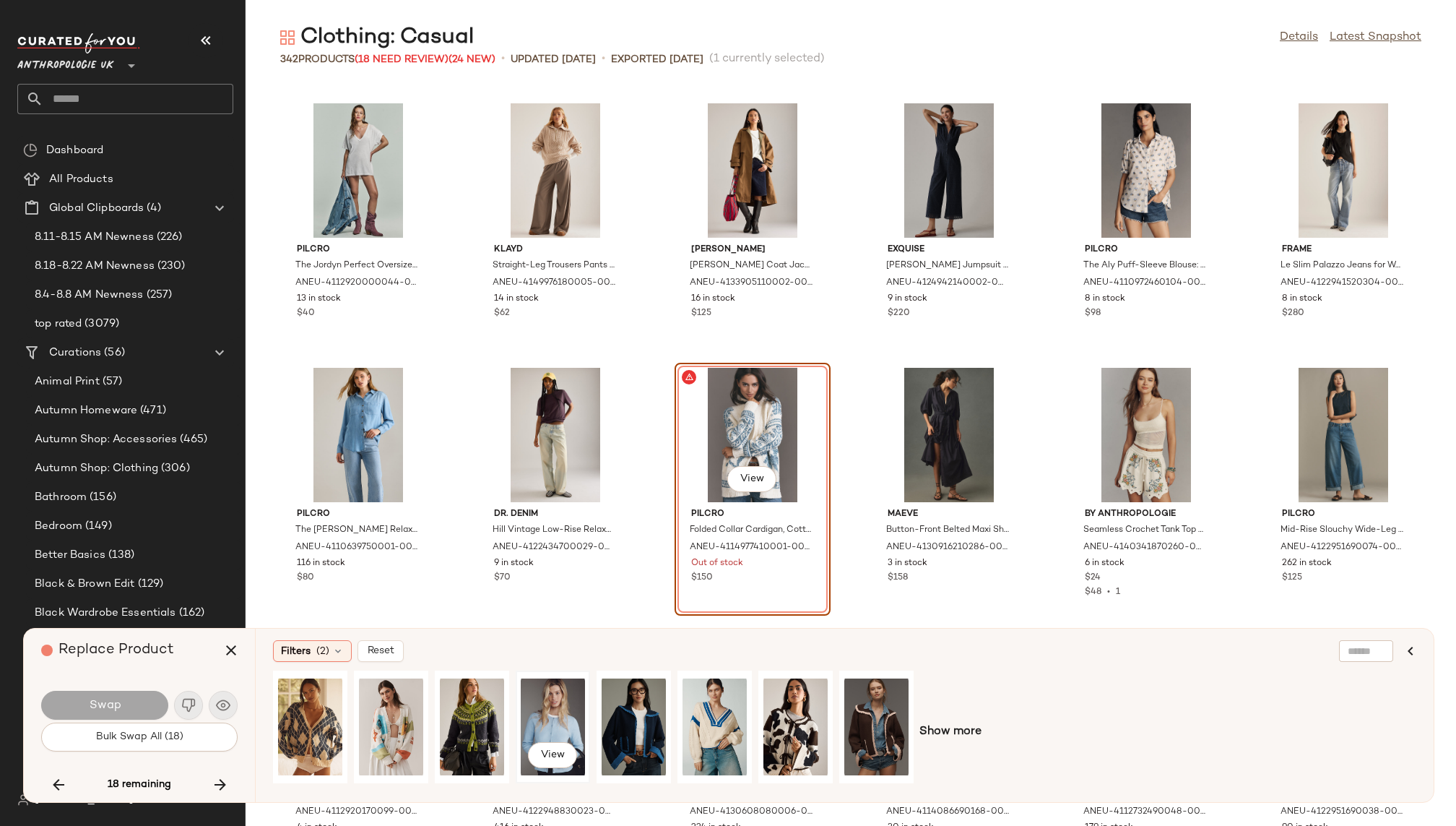
click at [557, 702] on div "View" at bounding box center [553, 726] width 64 height 103
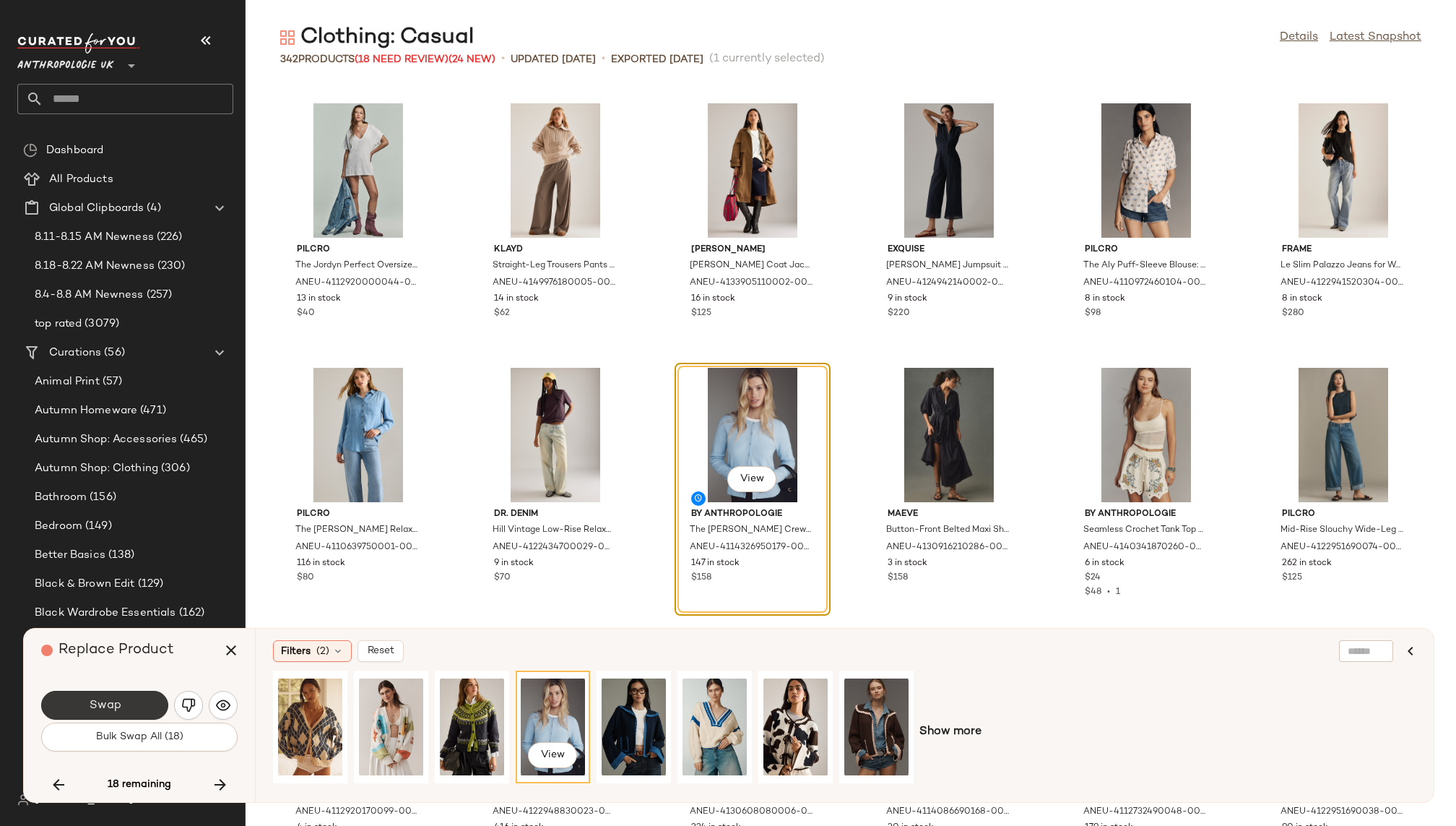
click at [121, 706] on button "Swap" at bounding box center [105, 705] width 127 height 29
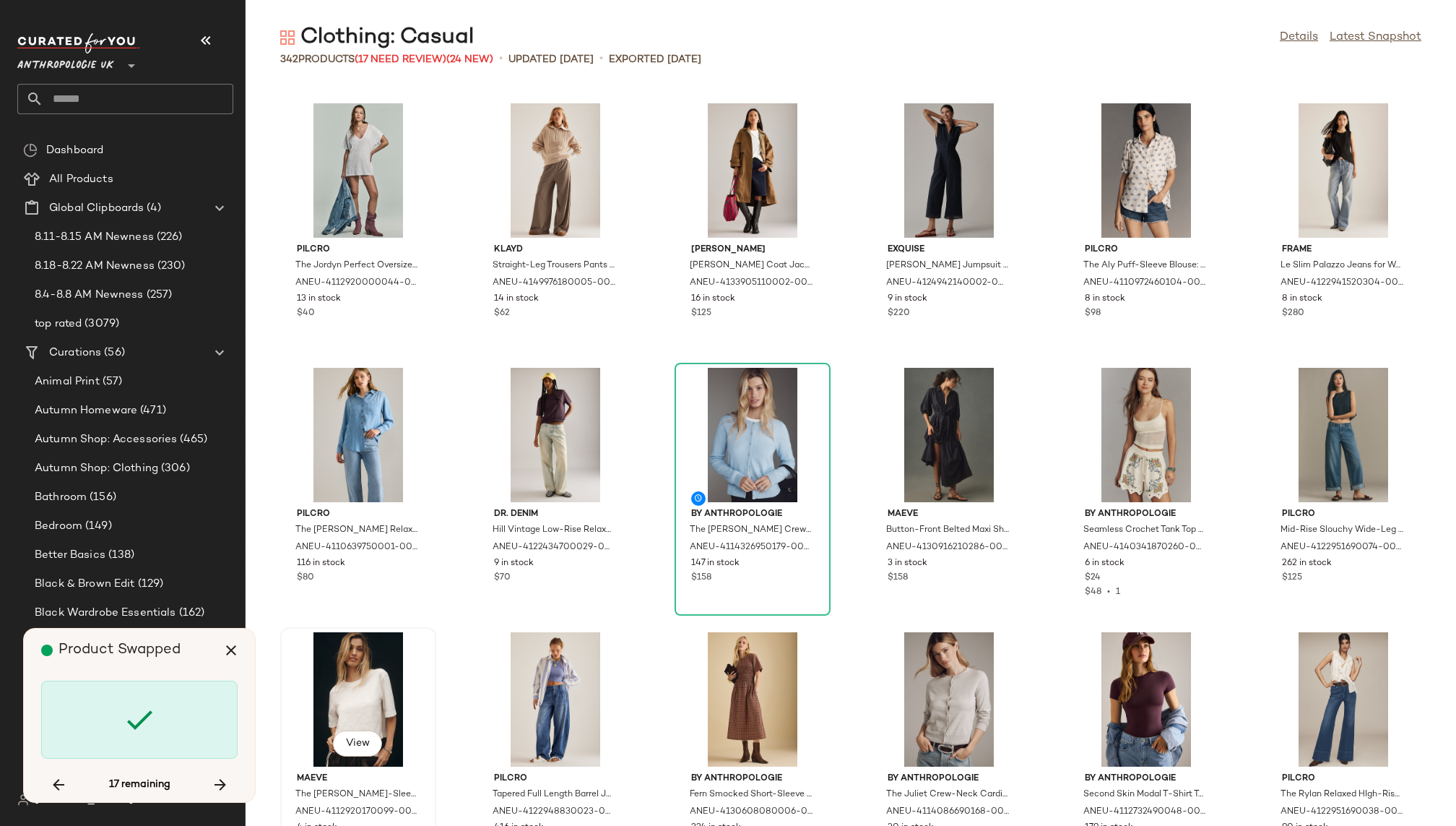
scroll to position [12168, 0]
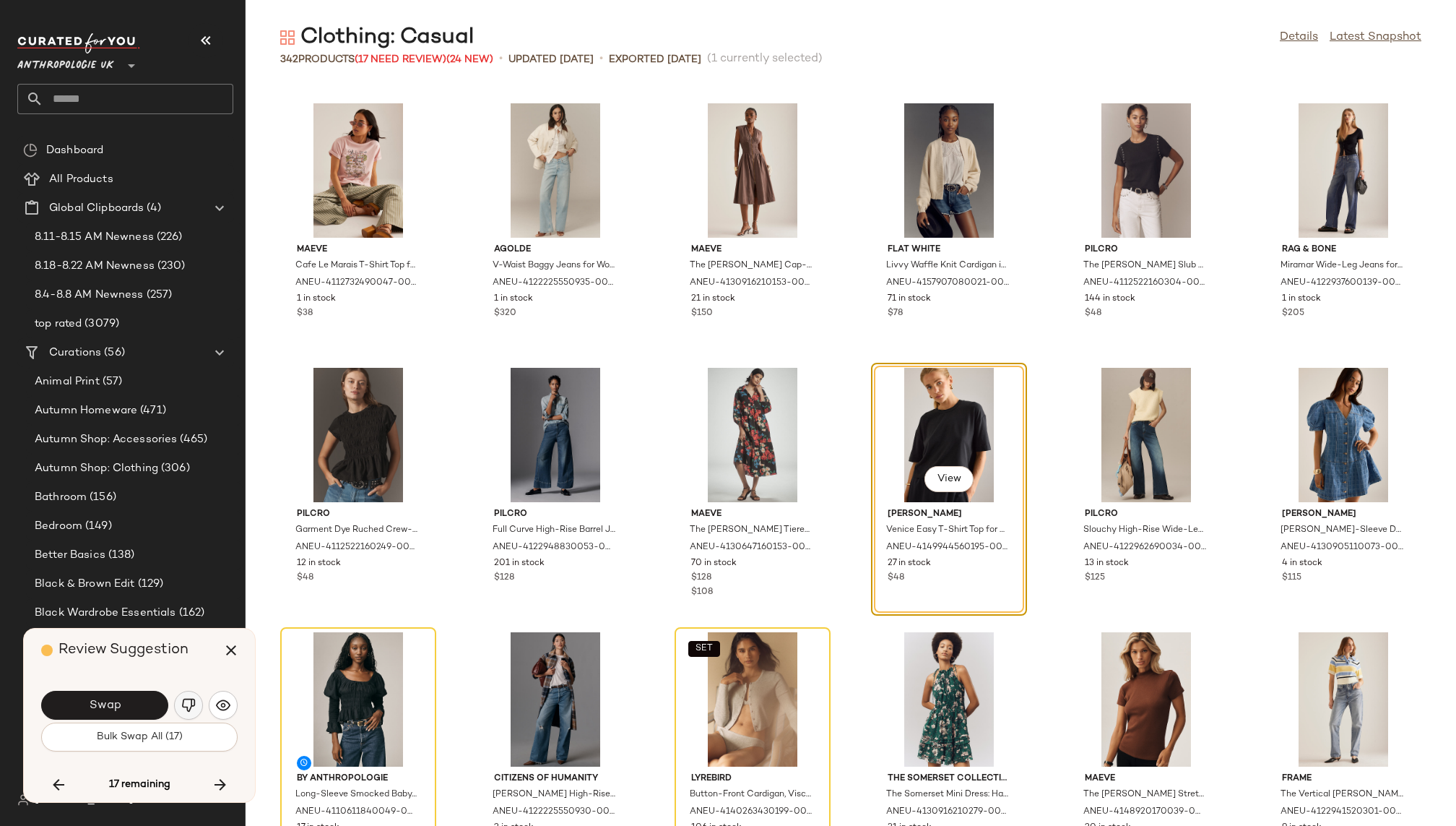
click at [190, 700] on img "button" at bounding box center [188, 705] width 14 height 14
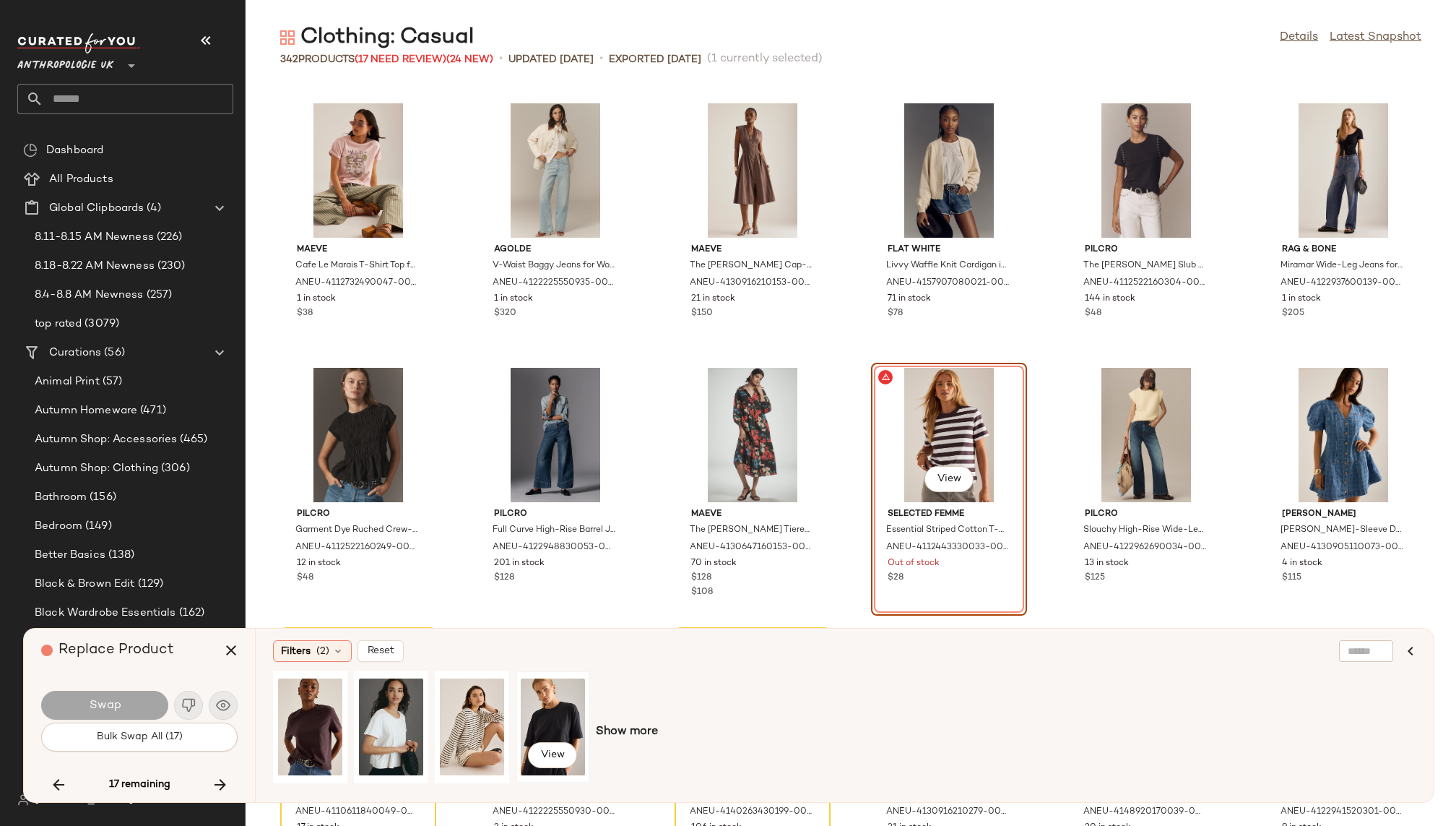
click at [544, 704] on div "View" at bounding box center [553, 726] width 64 height 103
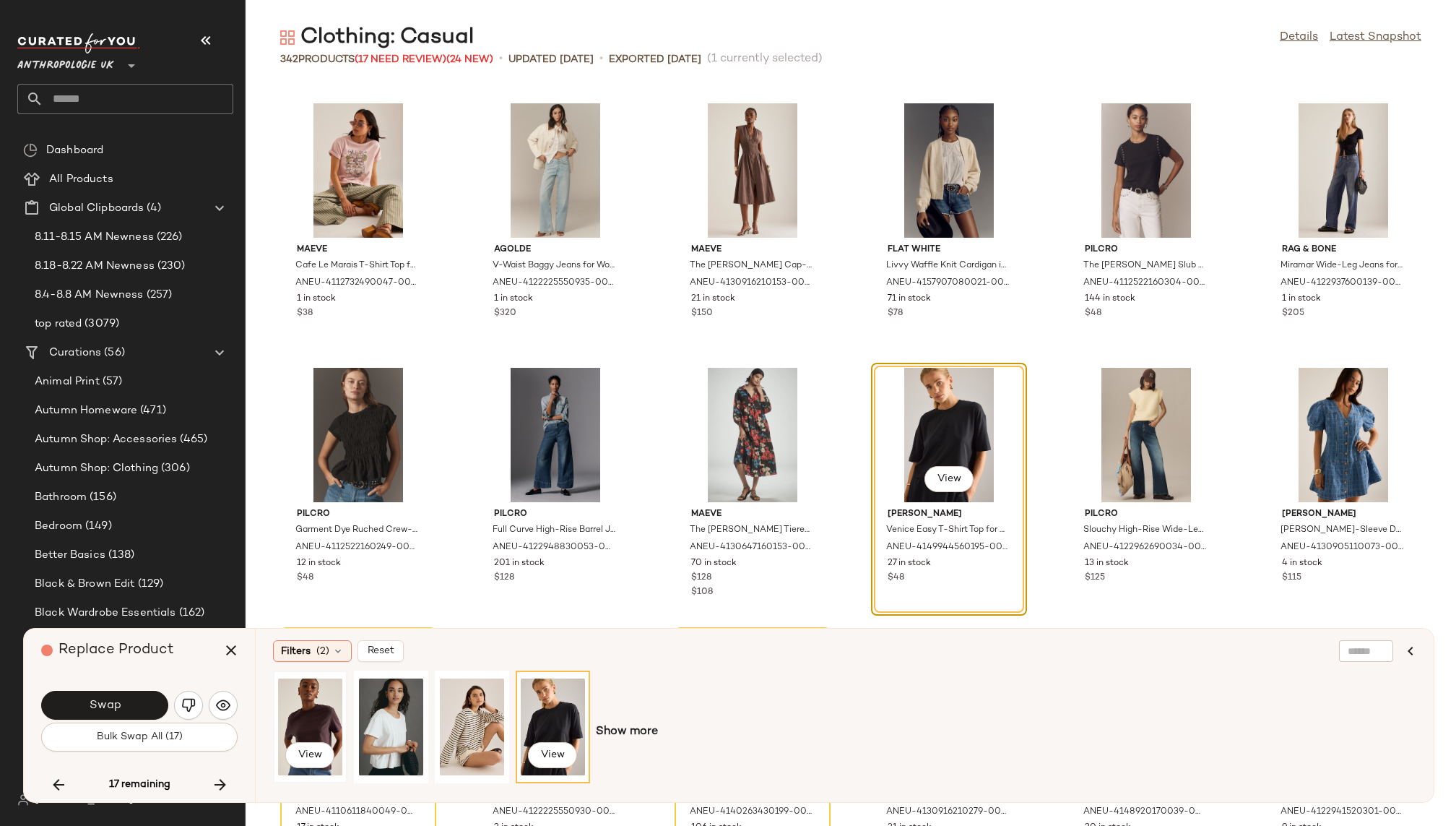
click at [320, 706] on div "View" at bounding box center [310, 726] width 64 height 103
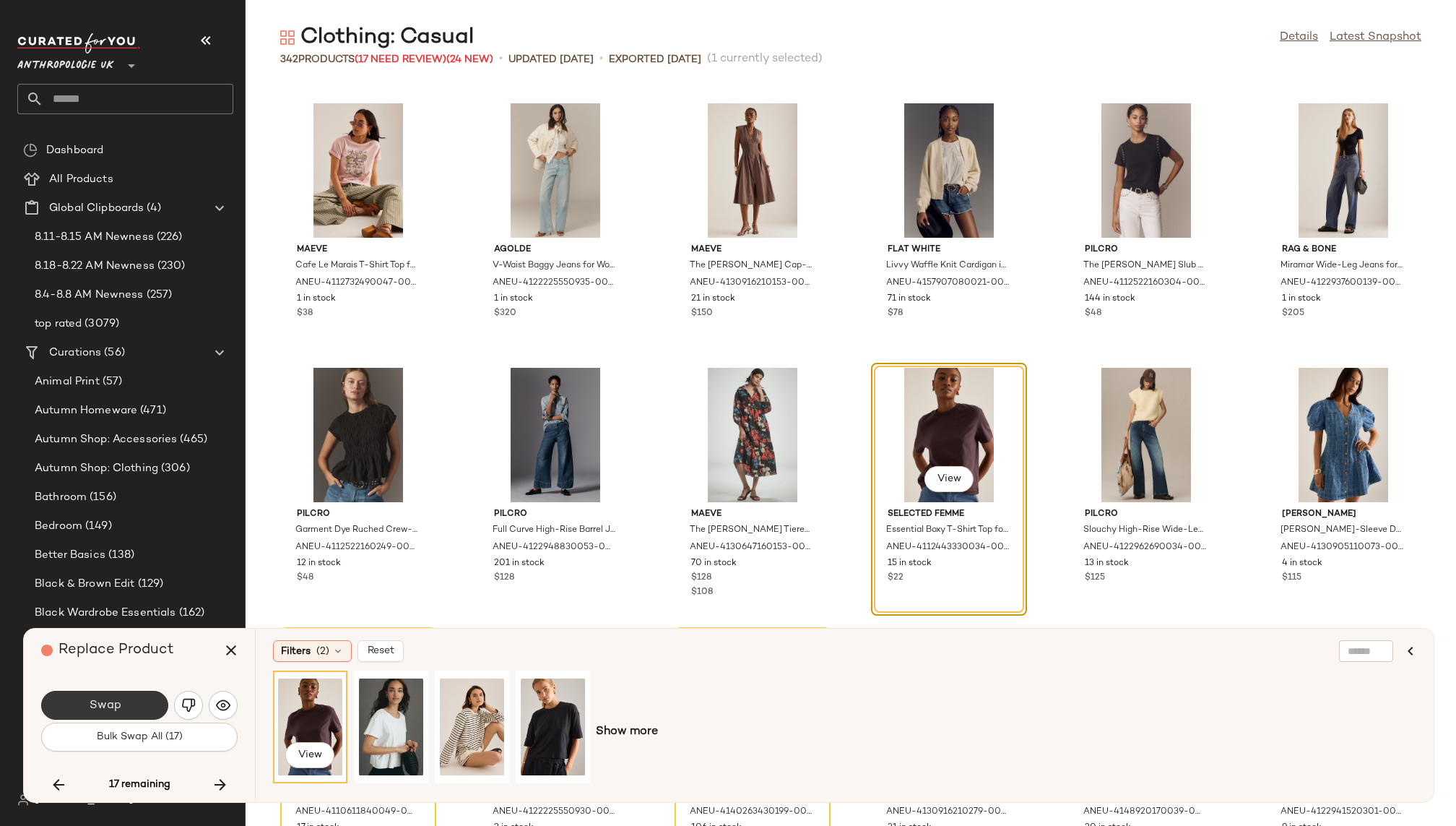
click at [92, 698] on button "Swap" at bounding box center [105, 705] width 127 height 29
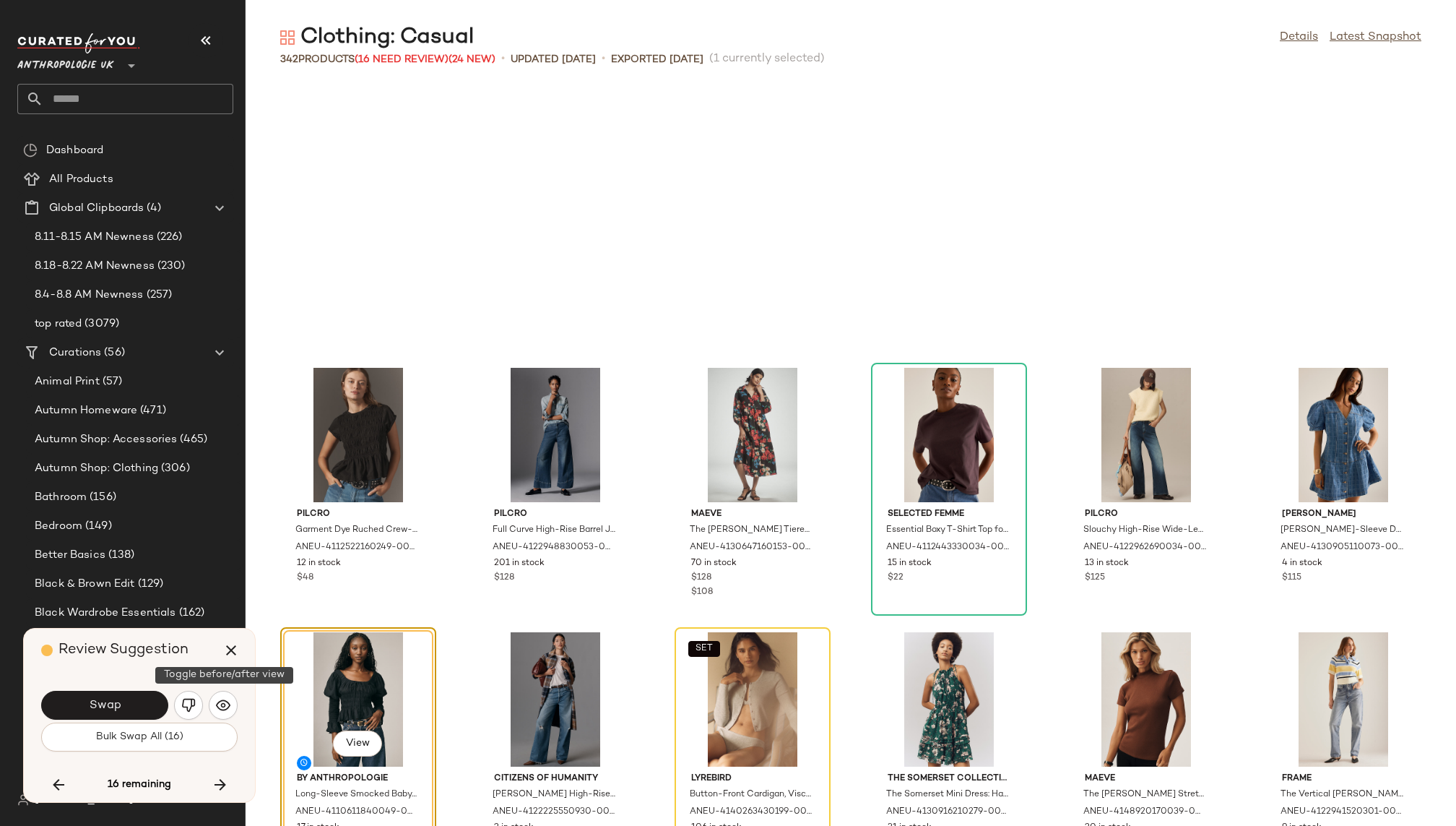
scroll to position [12432, 0]
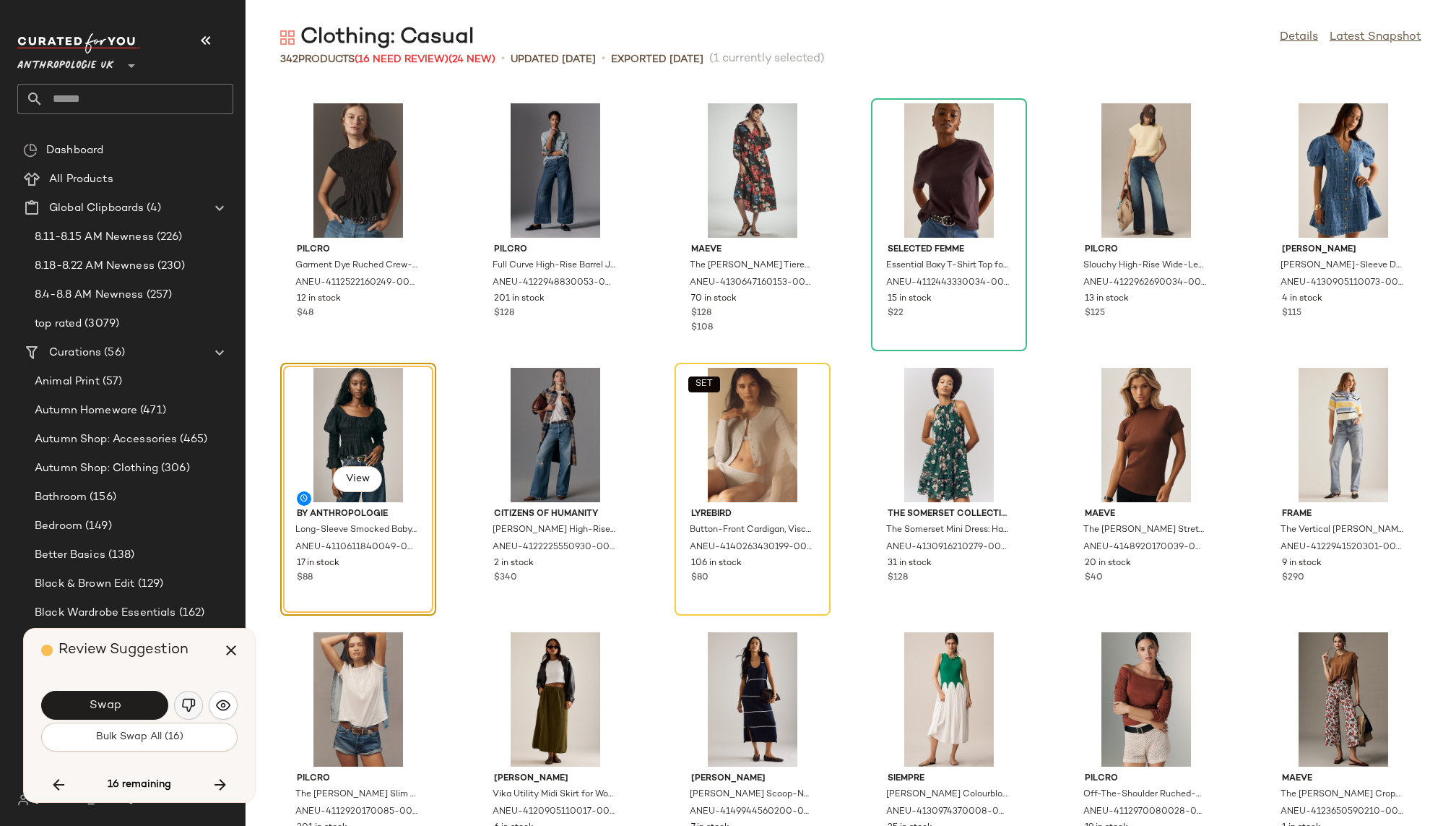
click at [185, 712] on img "button" at bounding box center [188, 705] width 14 height 14
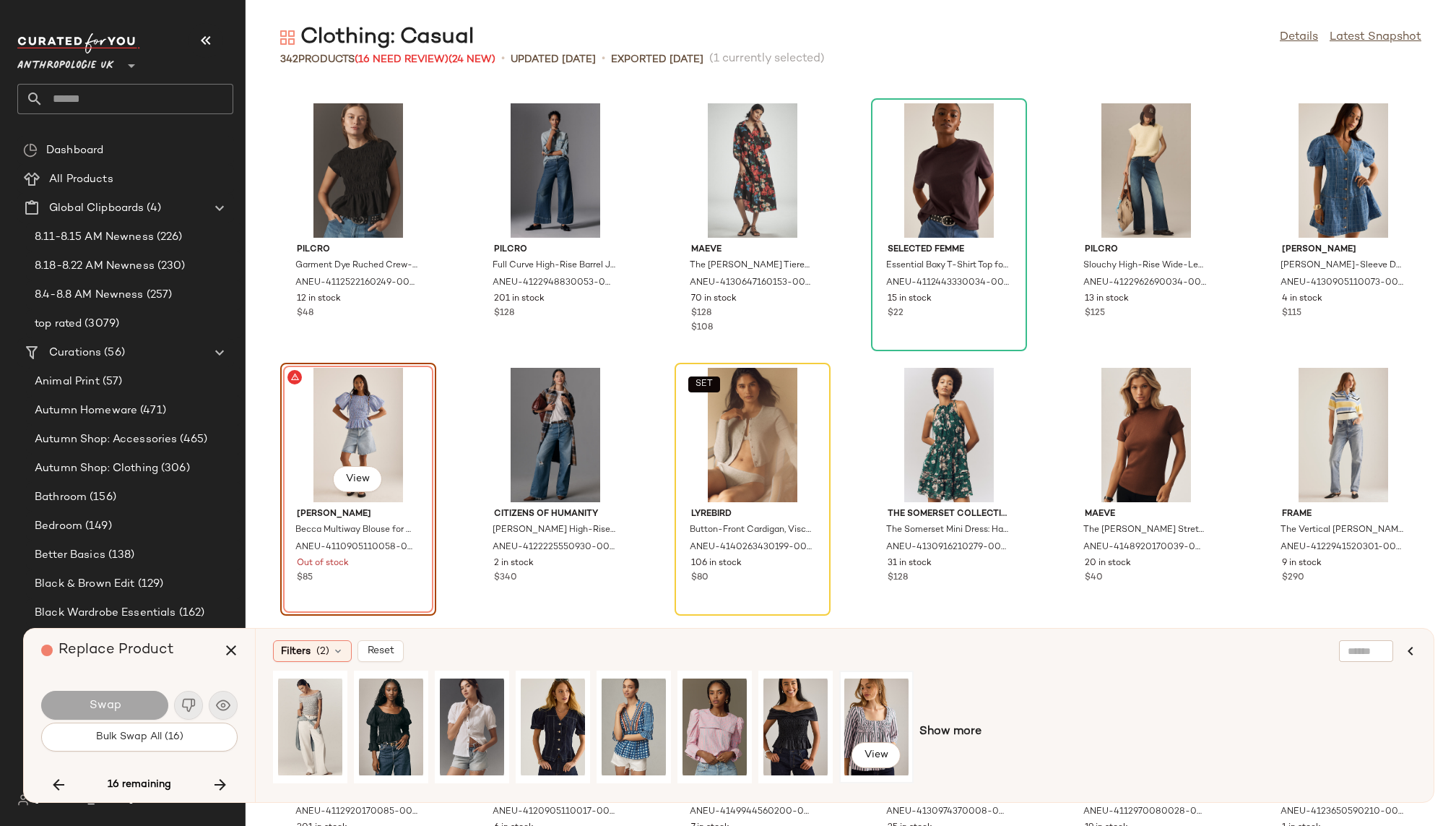
click at [880, 719] on div "View" at bounding box center [876, 726] width 64 height 103
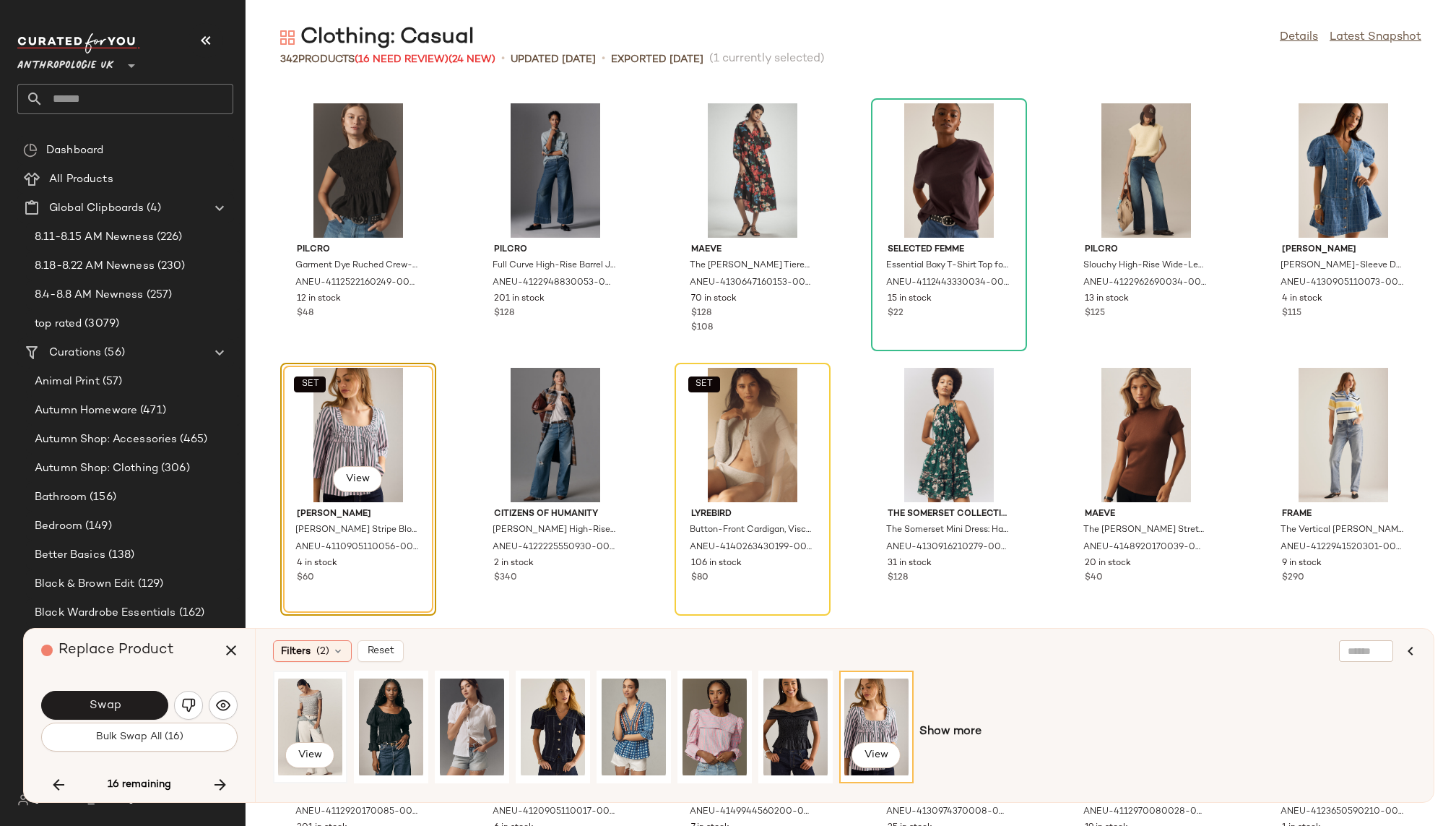
click at [315, 706] on div "View" at bounding box center [310, 726] width 64 height 103
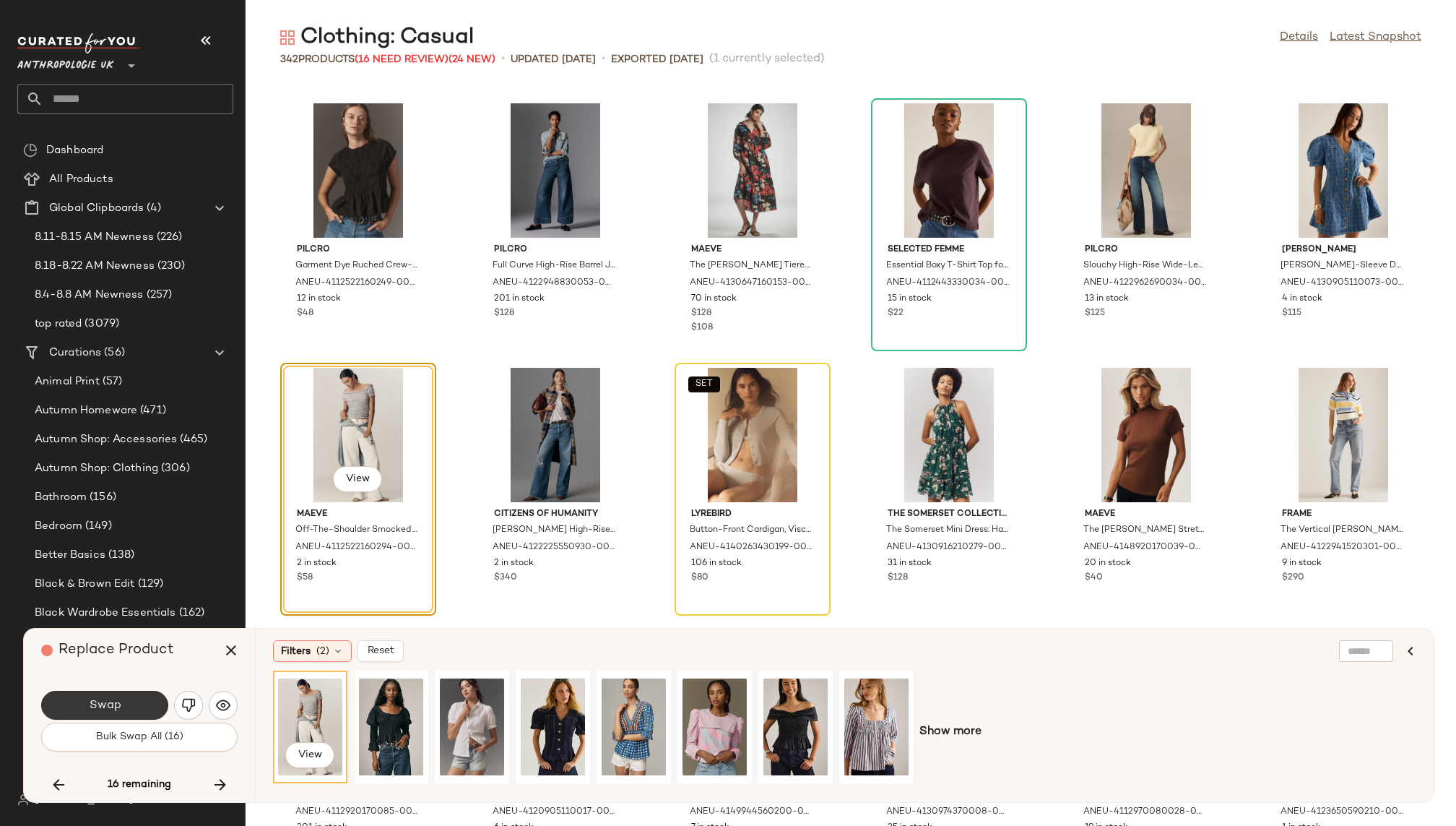
click at [127, 709] on button "Swap" at bounding box center [105, 705] width 127 height 29
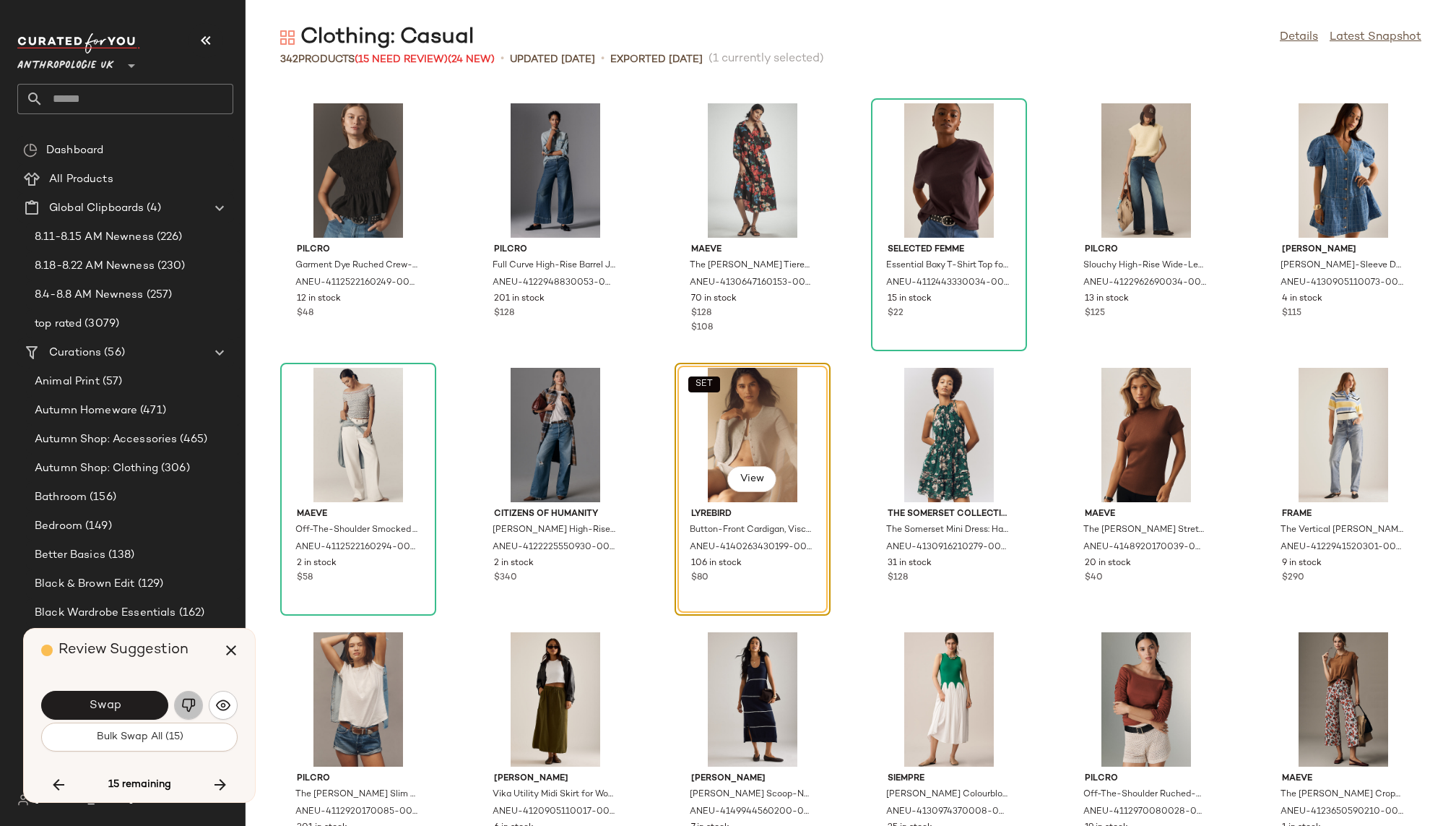
click at [196, 707] on button "button" at bounding box center [188, 705] width 29 height 29
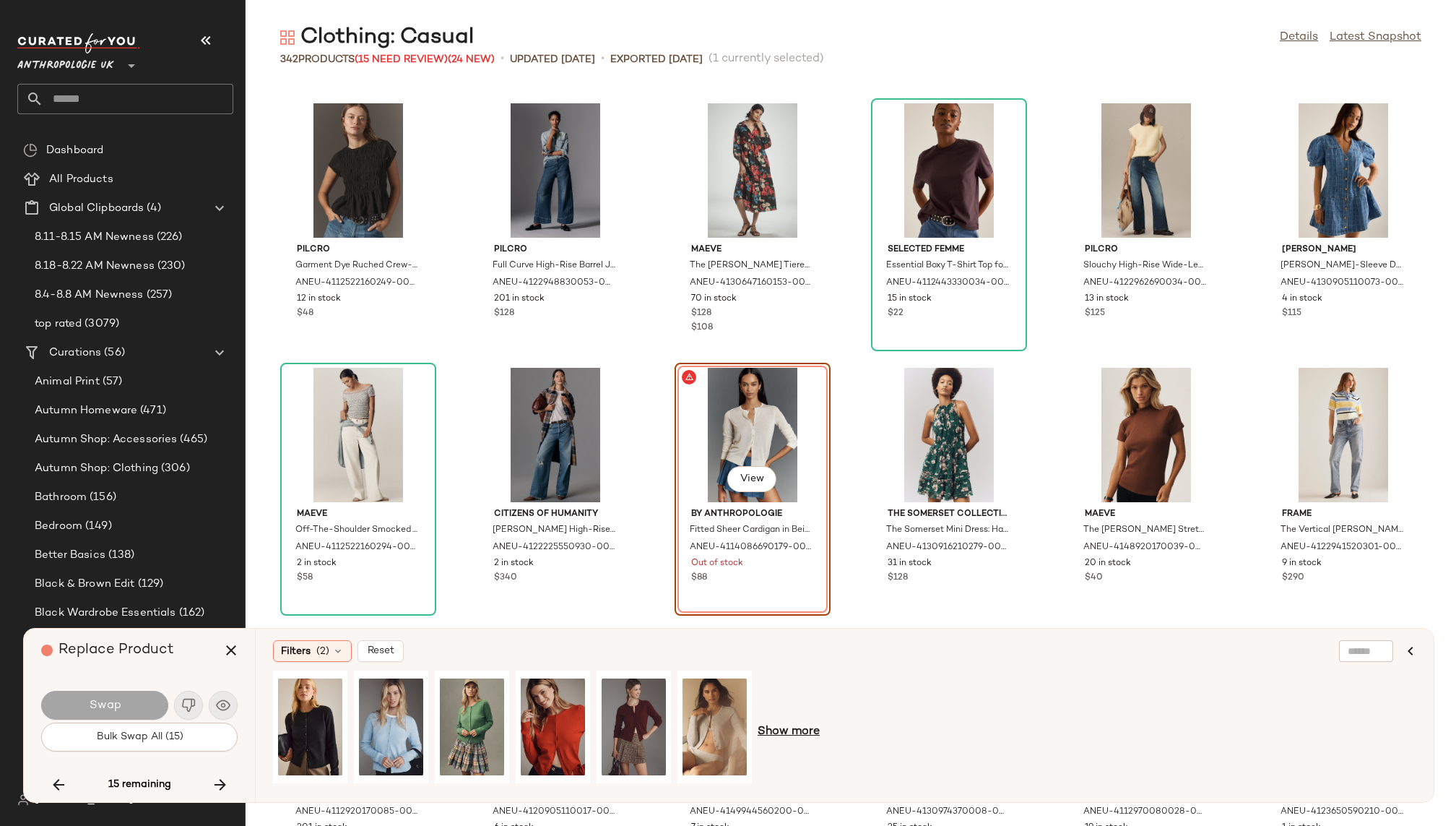
click at [790, 732] on span "Show more" at bounding box center [788, 732] width 62 height 17
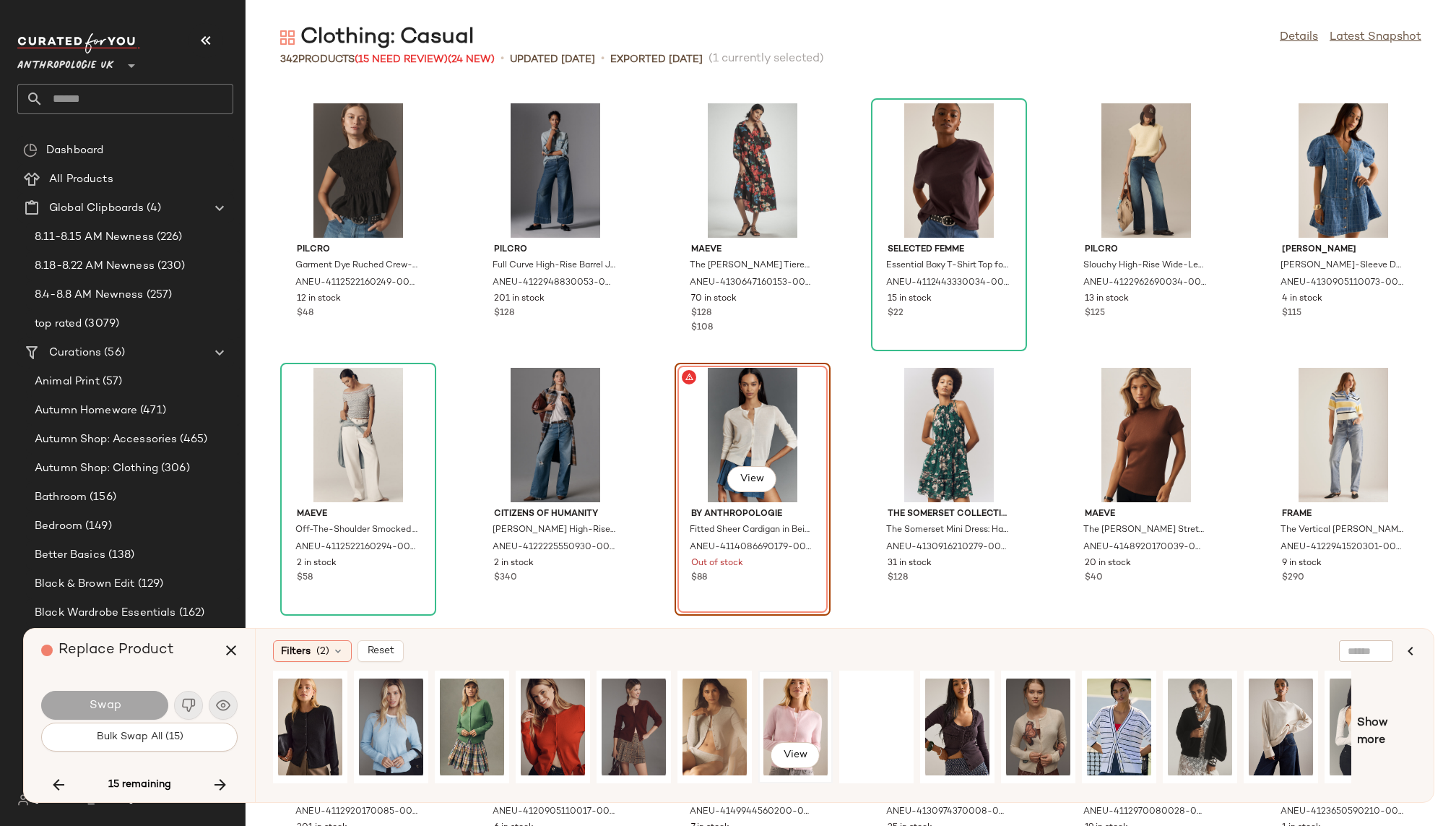
scroll to position [0, 46]
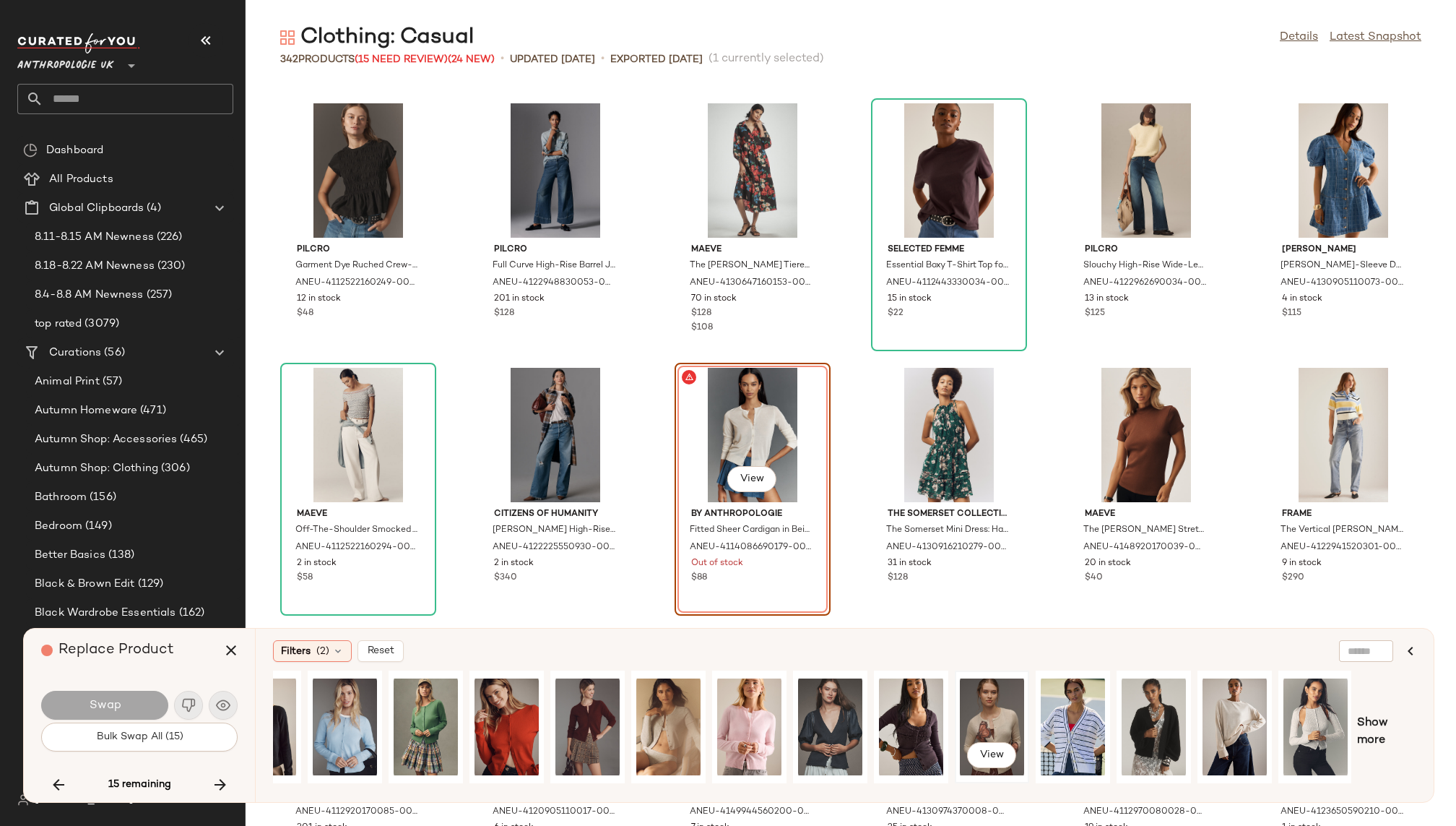
click at [985, 725] on div "View" at bounding box center [992, 726] width 64 height 103
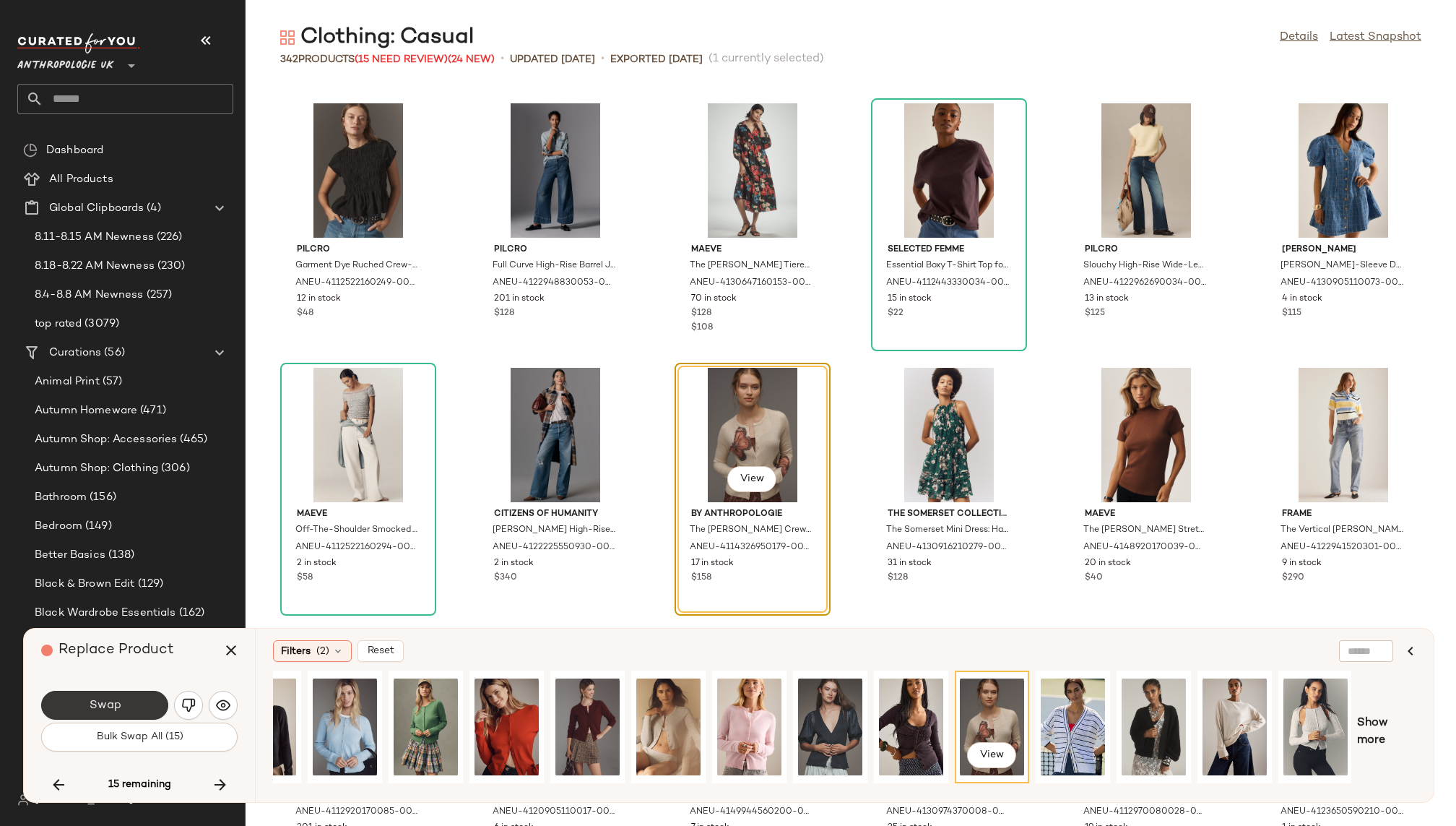
click at [93, 705] on span "Swap" at bounding box center [104, 706] width 32 height 13
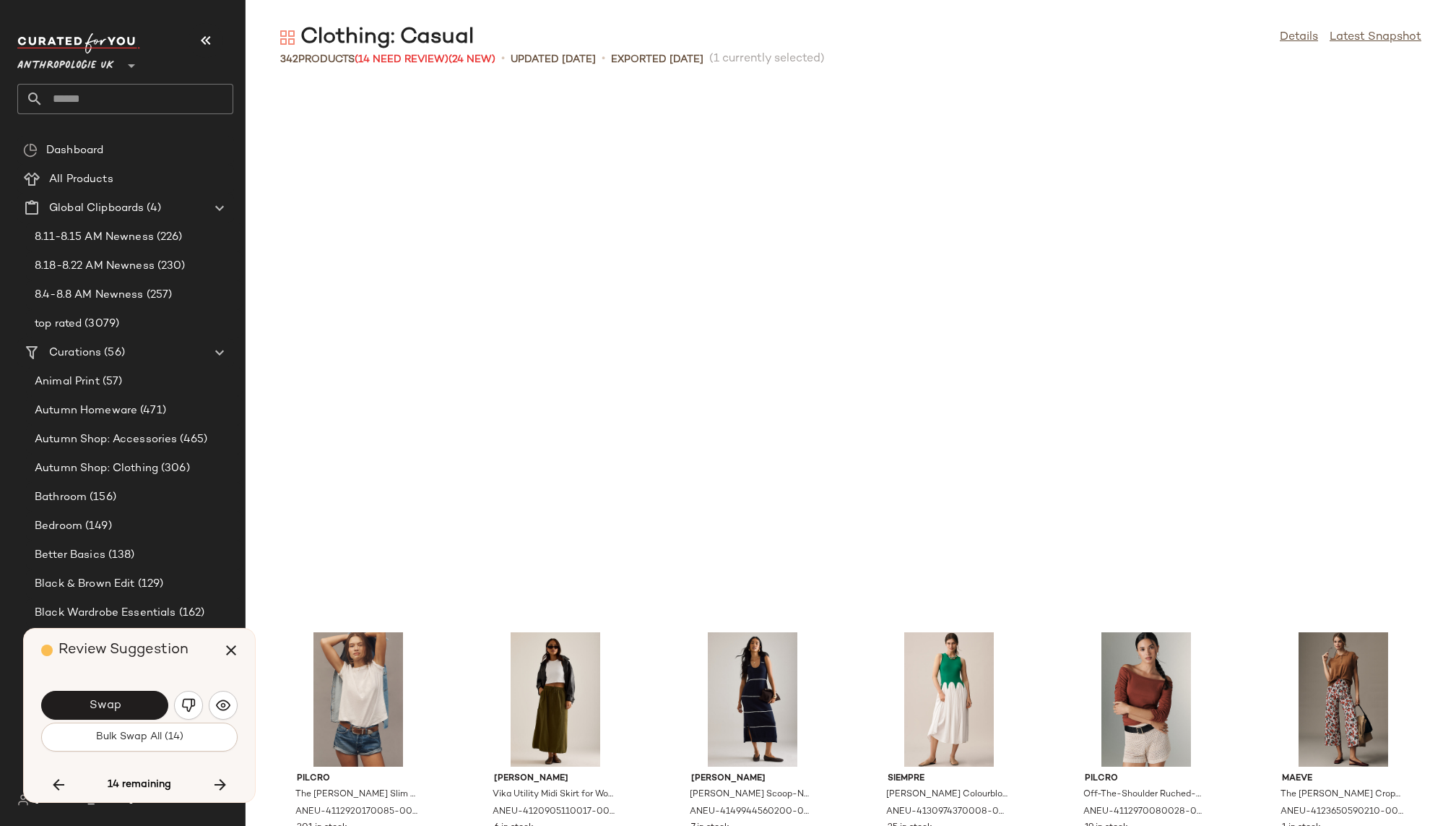
scroll to position [12961, 0]
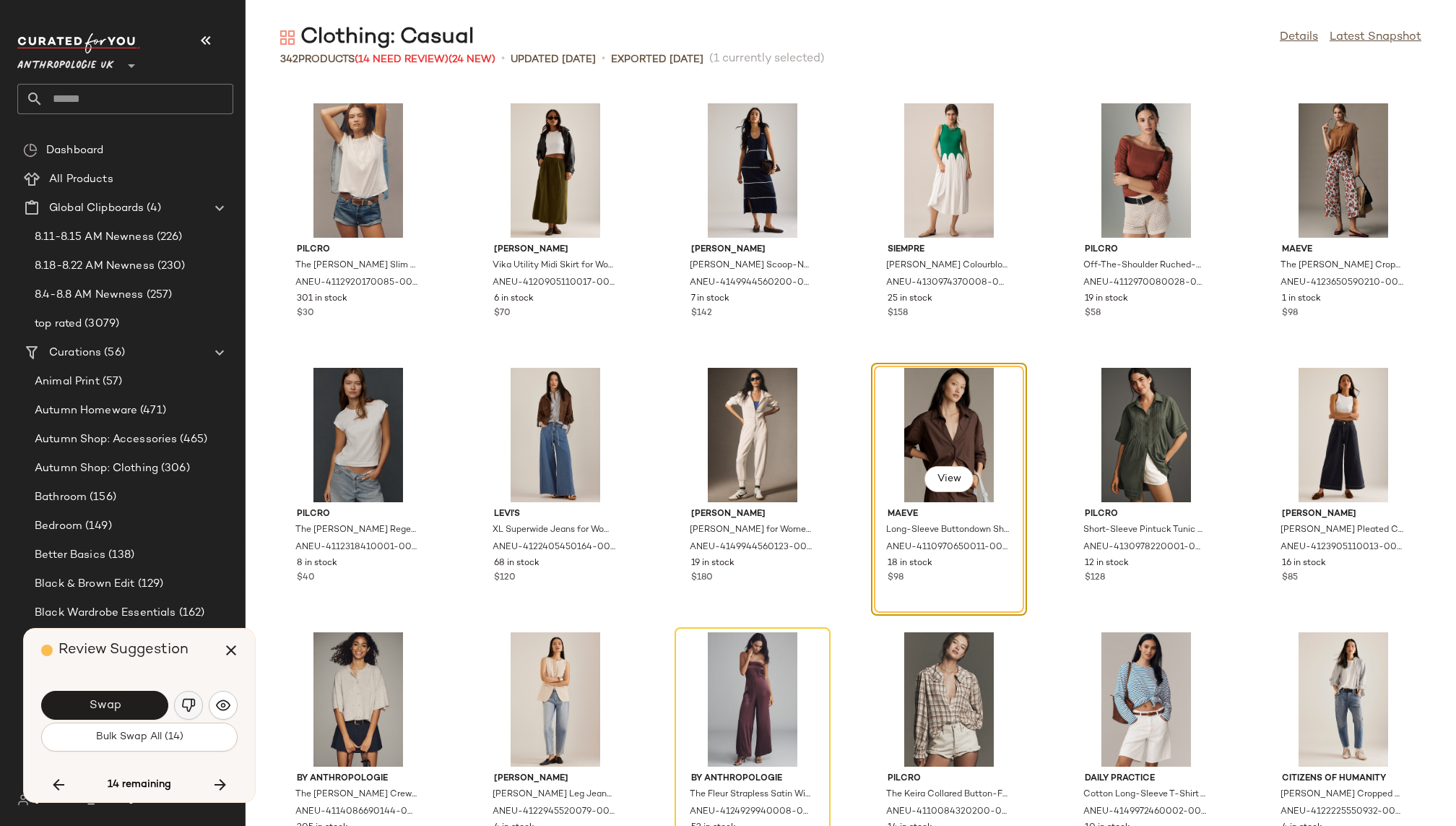
click at [190, 699] on img "button" at bounding box center [188, 705] width 14 height 14
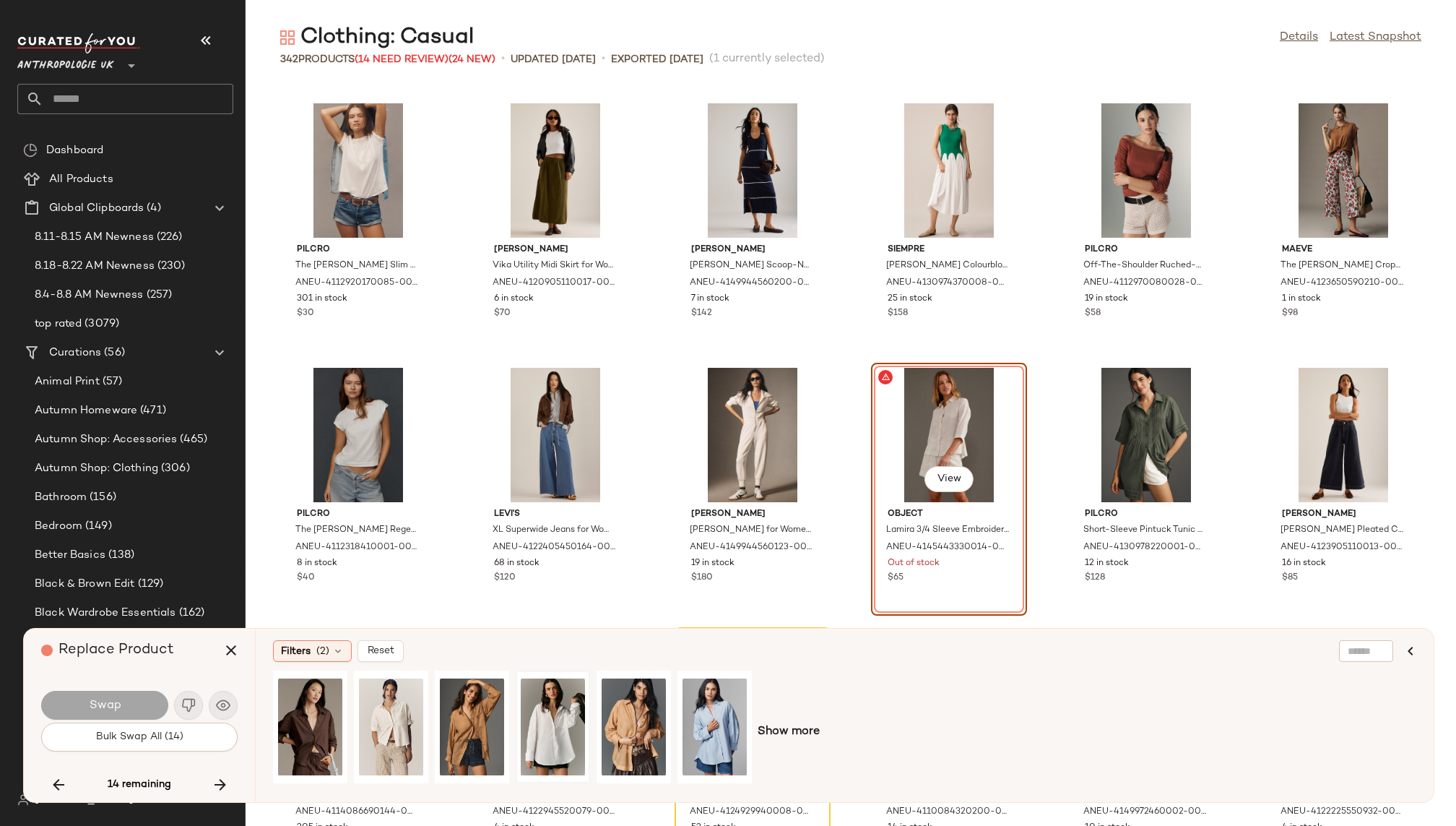
click at [540, 700] on div at bounding box center [553, 726] width 64 height 103
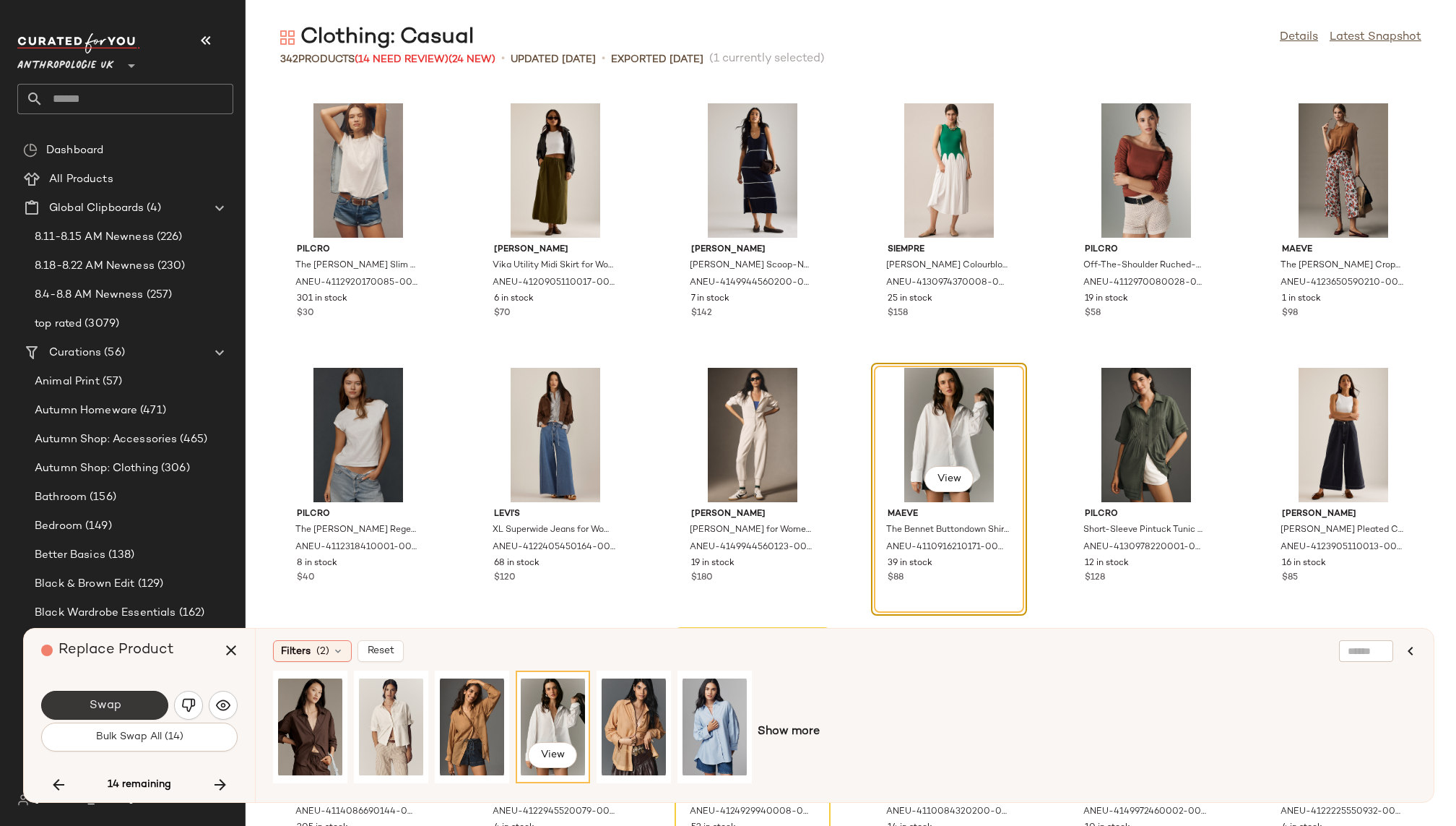
click at [111, 701] on span "Swap" at bounding box center [104, 706] width 32 height 13
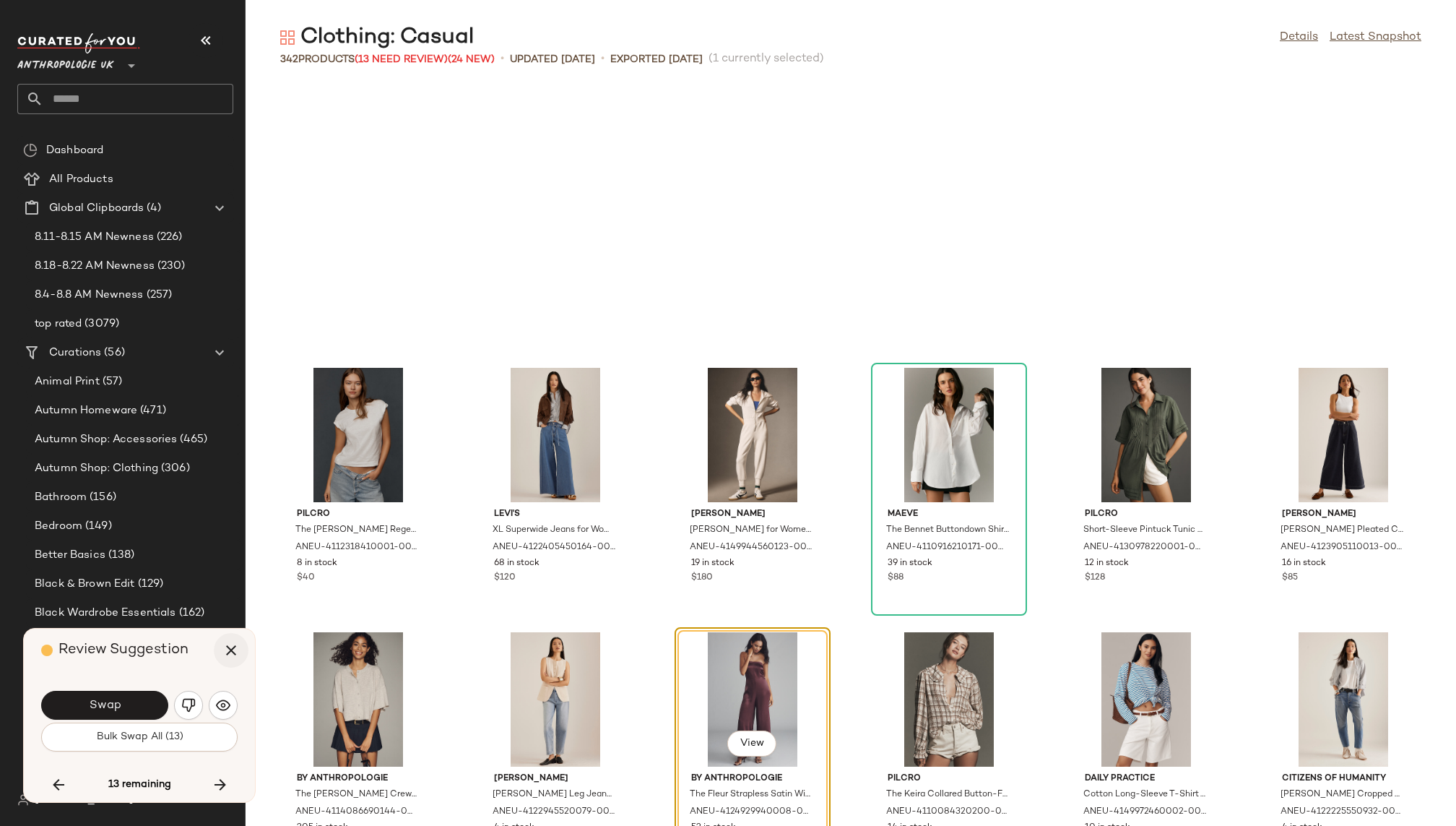
scroll to position [13226, 0]
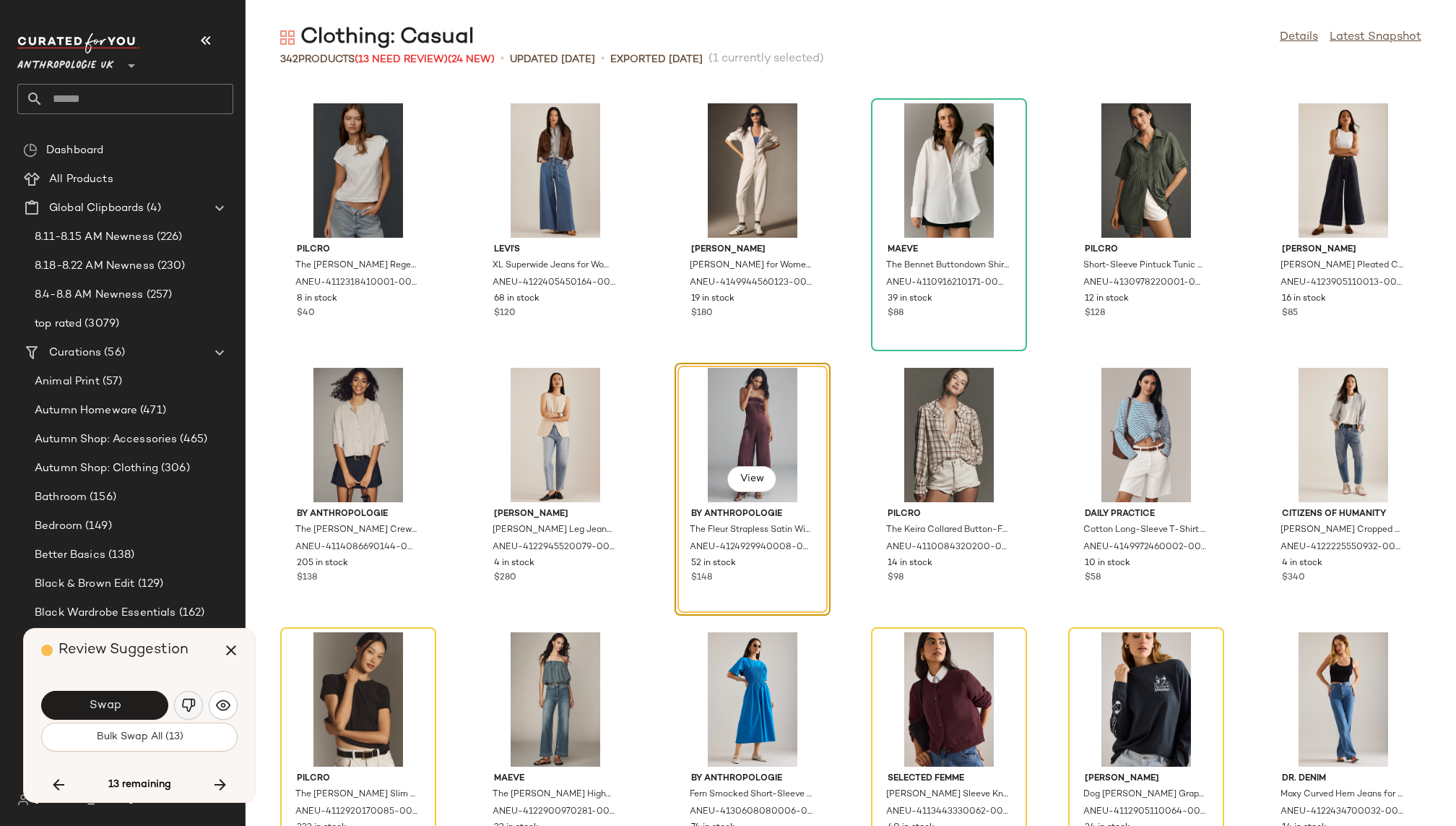
click at [186, 700] on img "button" at bounding box center [188, 705] width 14 height 14
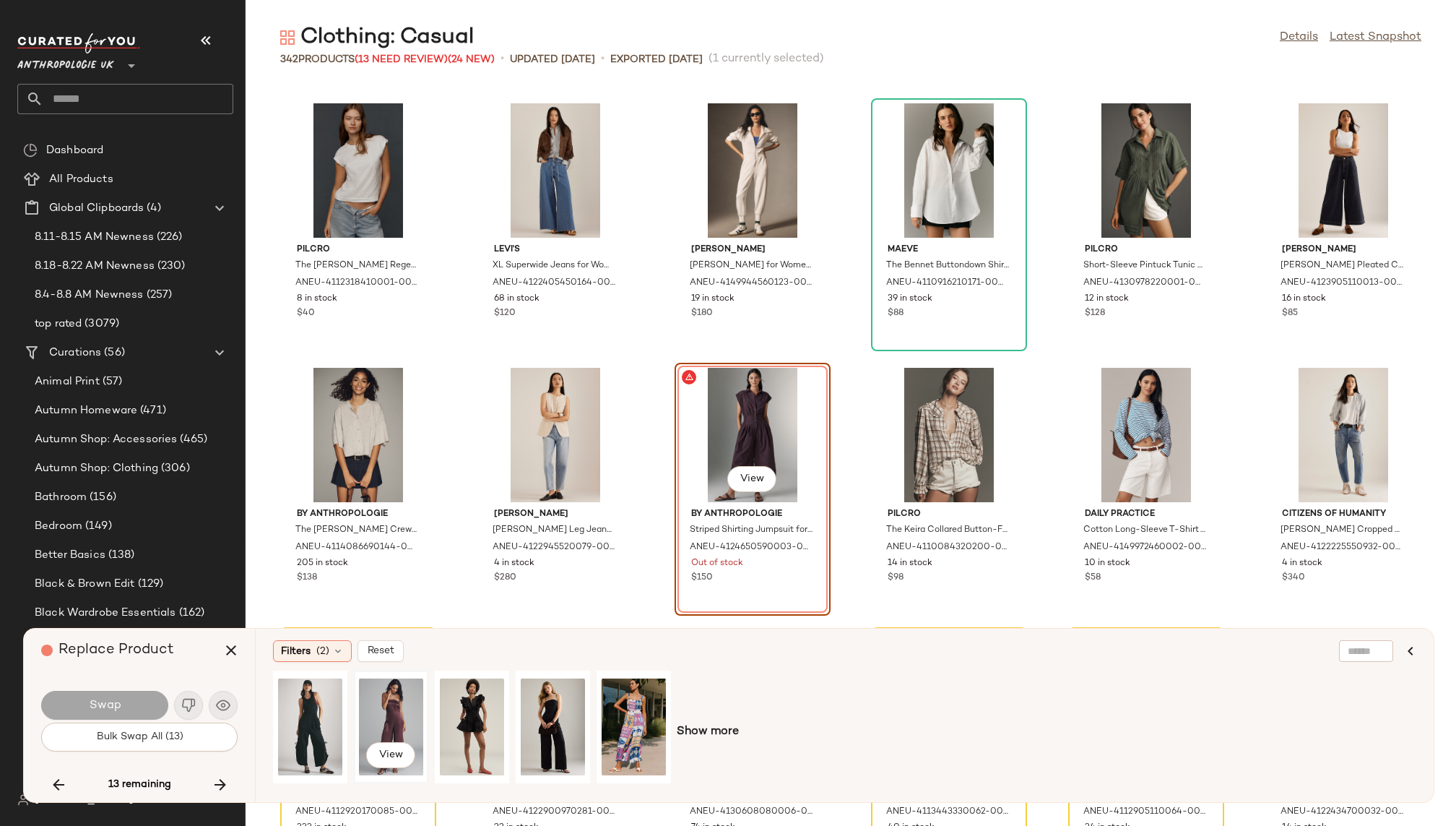
click at [386, 709] on div "View" at bounding box center [391, 726] width 64 height 103
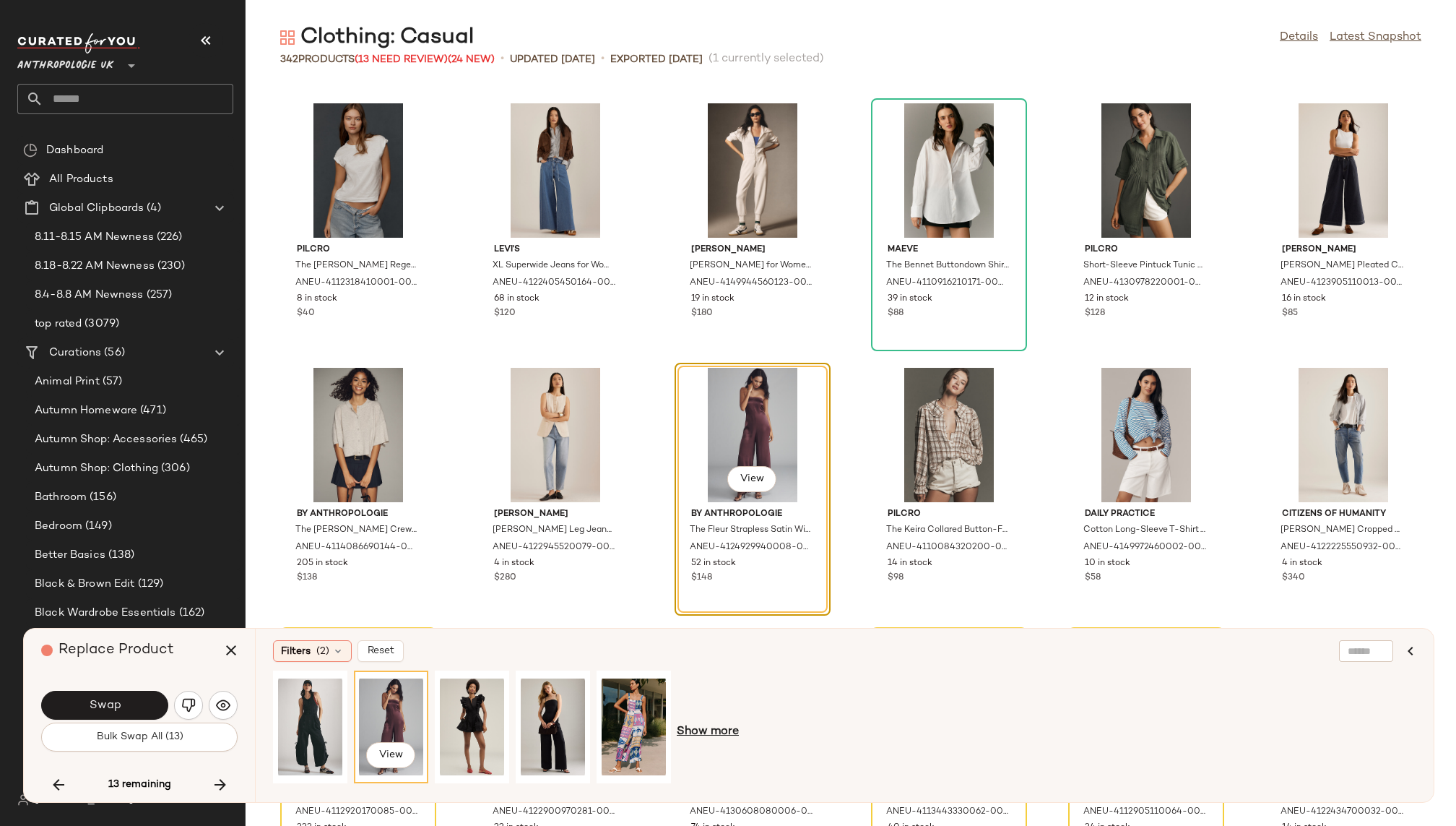
click at [689, 728] on span "Show more" at bounding box center [707, 732] width 62 height 17
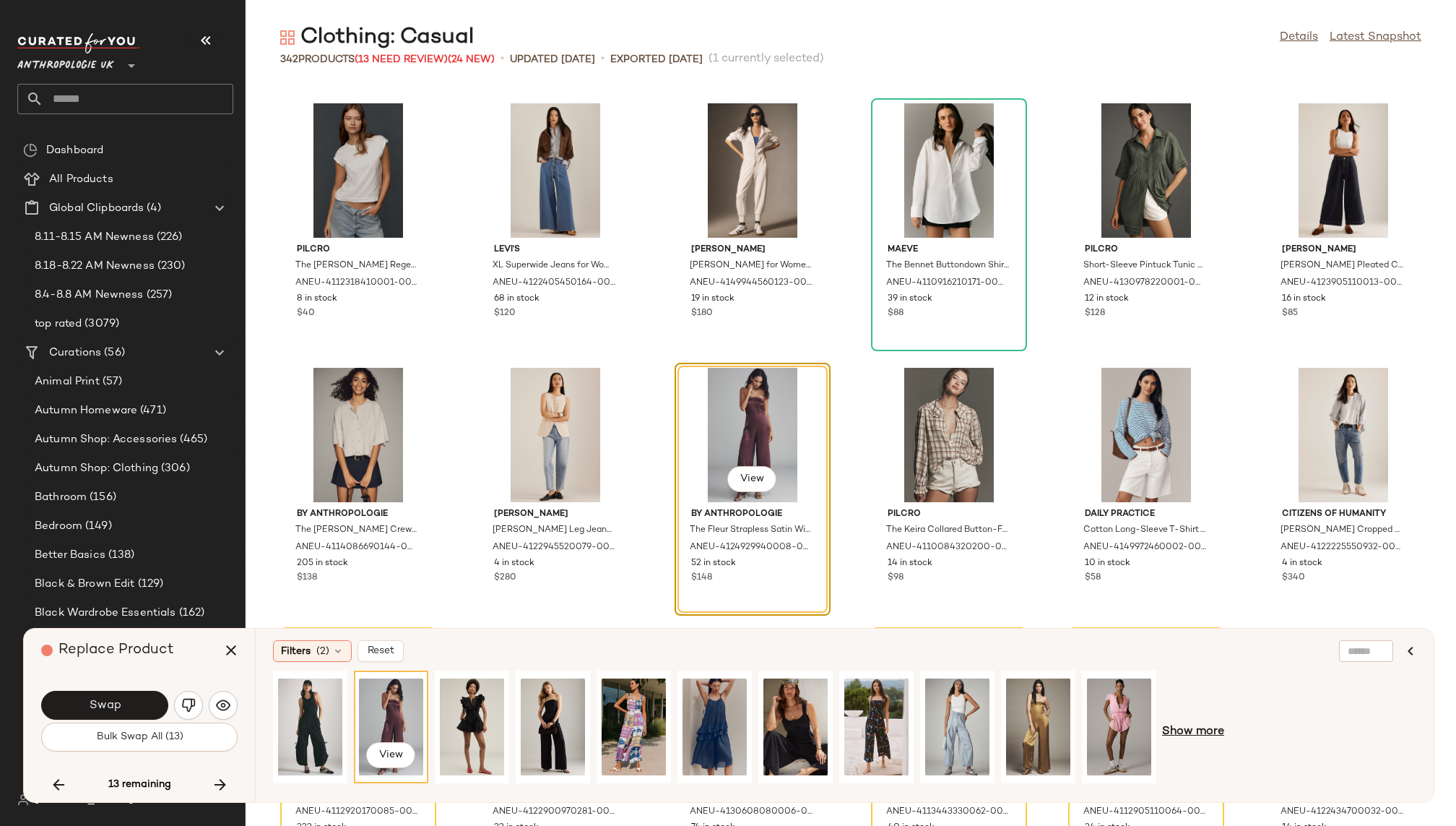
click at [1188, 729] on span "Show more" at bounding box center [1193, 732] width 62 height 17
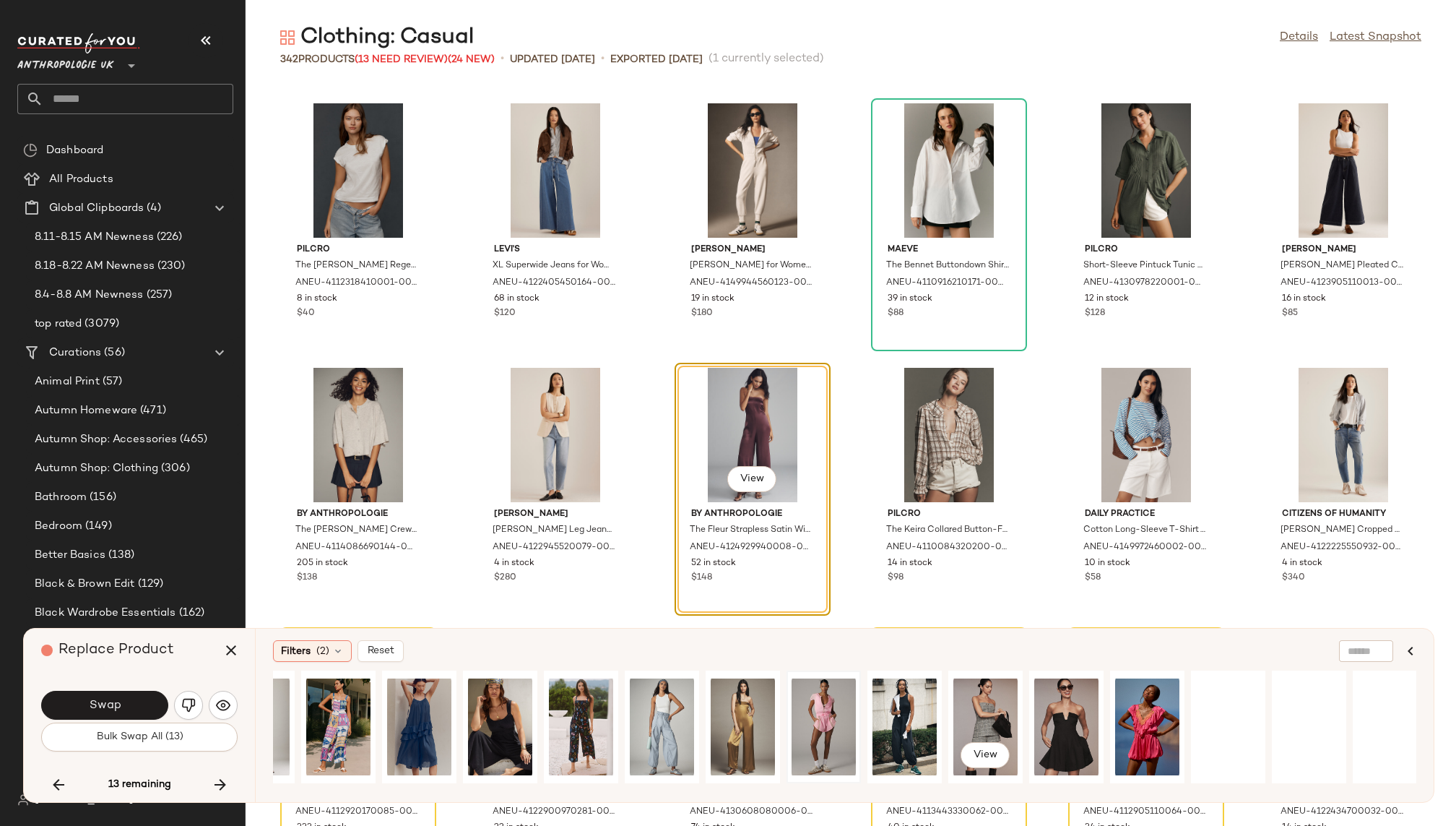
scroll to position [0, 307]
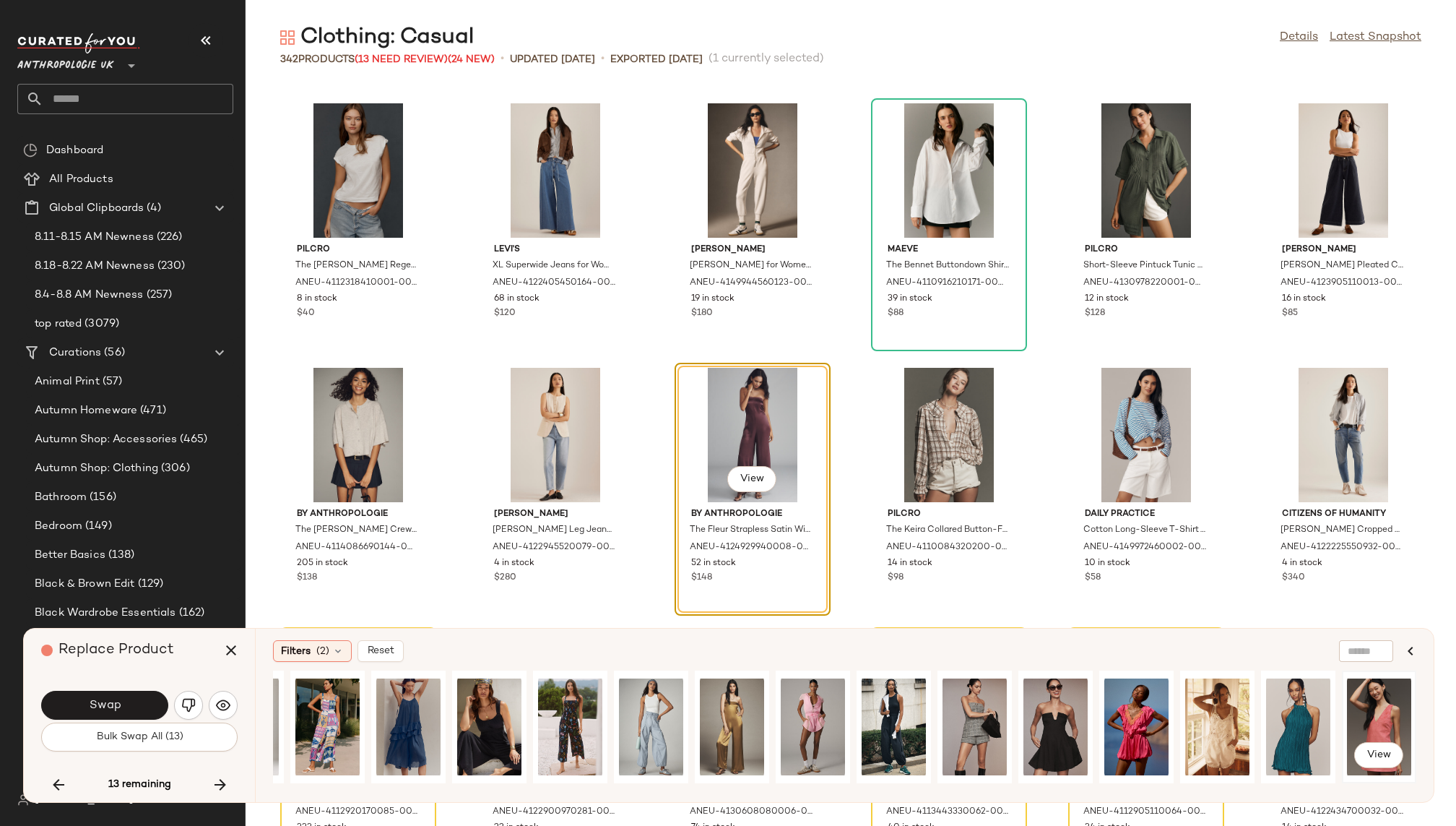
click at [1382, 722] on div "View" at bounding box center [1380, 726] width 64 height 103
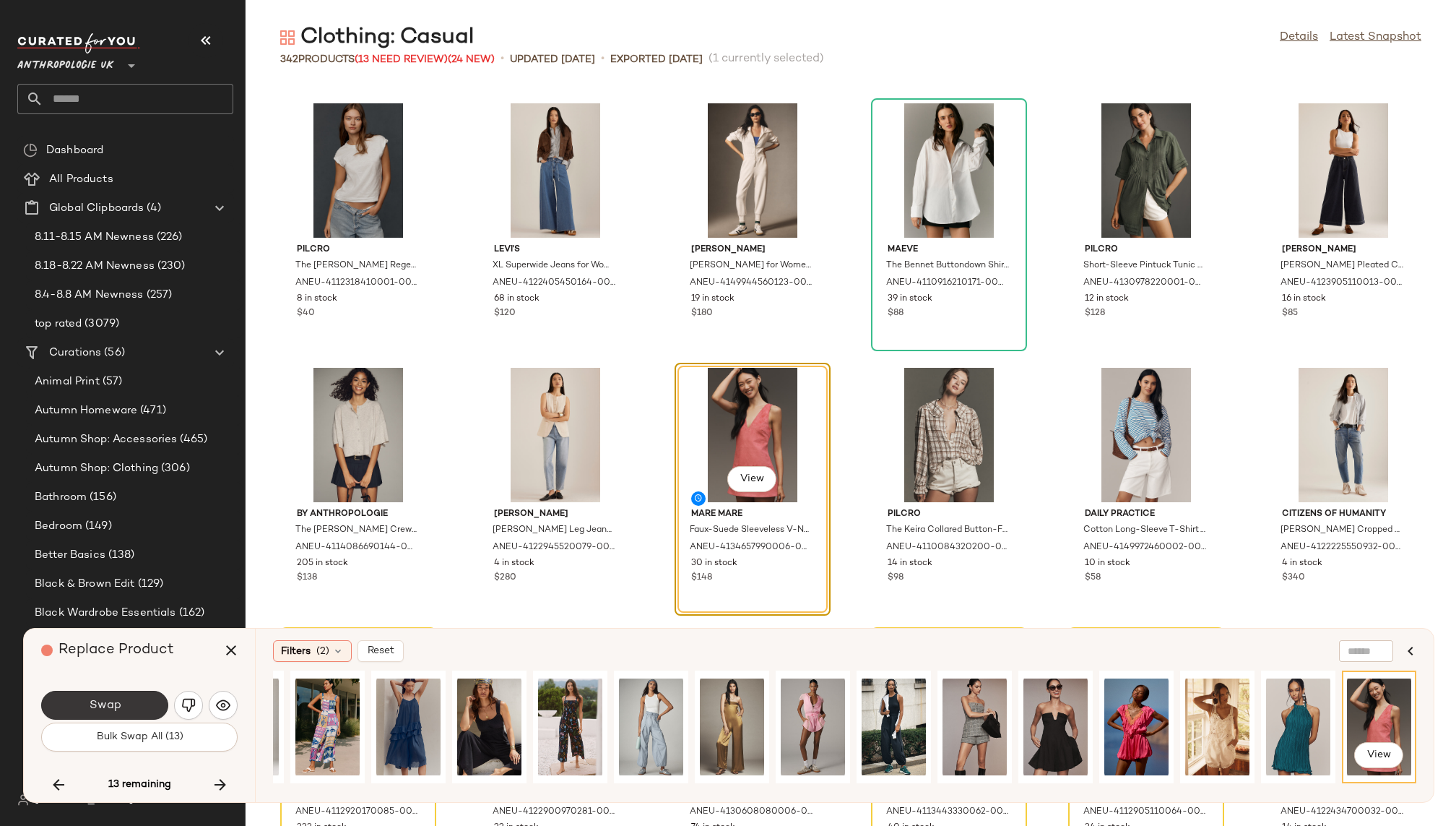
click at [105, 696] on button "Swap" at bounding box center [105, 705] width 127 height 29
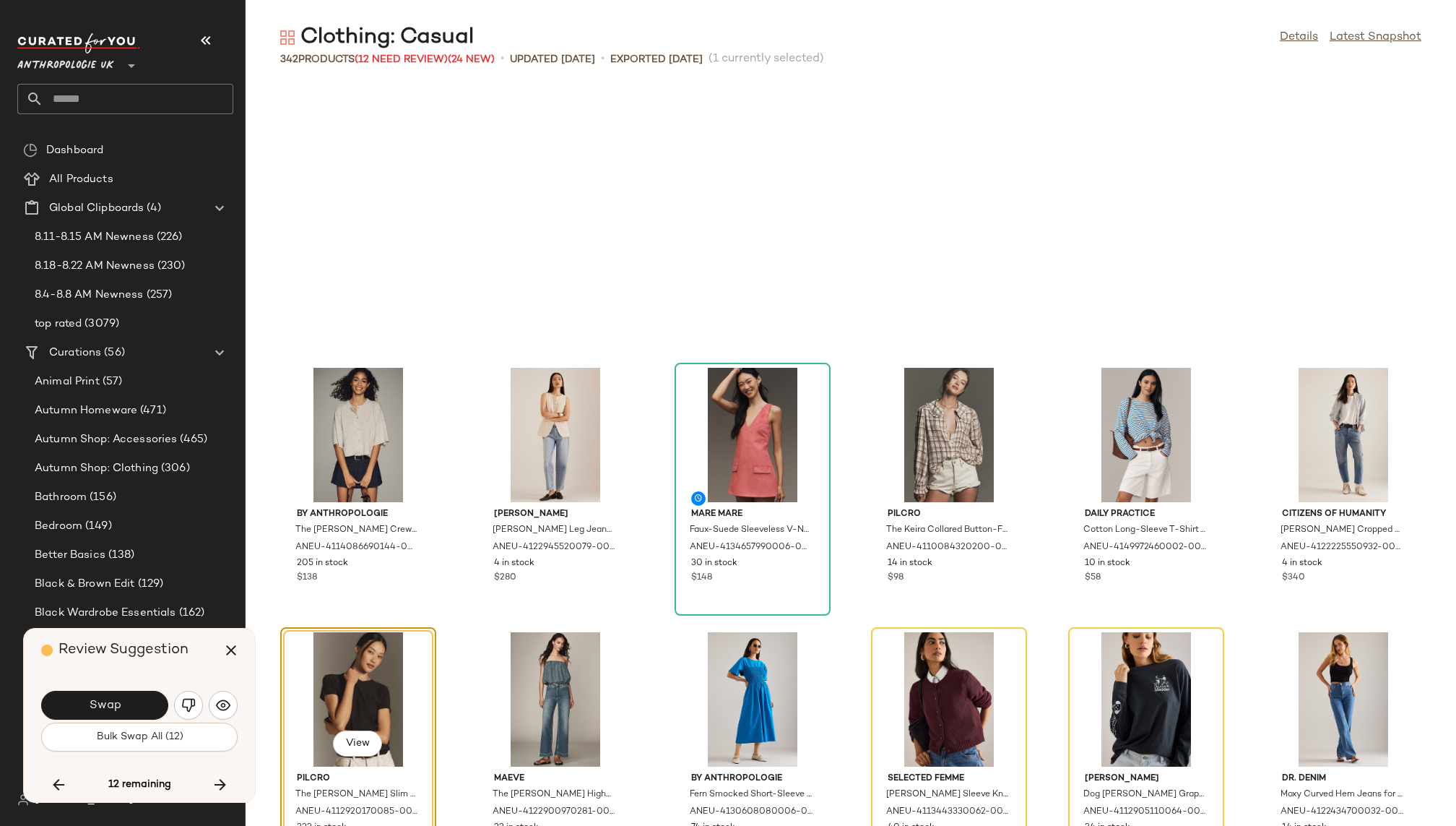
scroll to position [13491, 0]
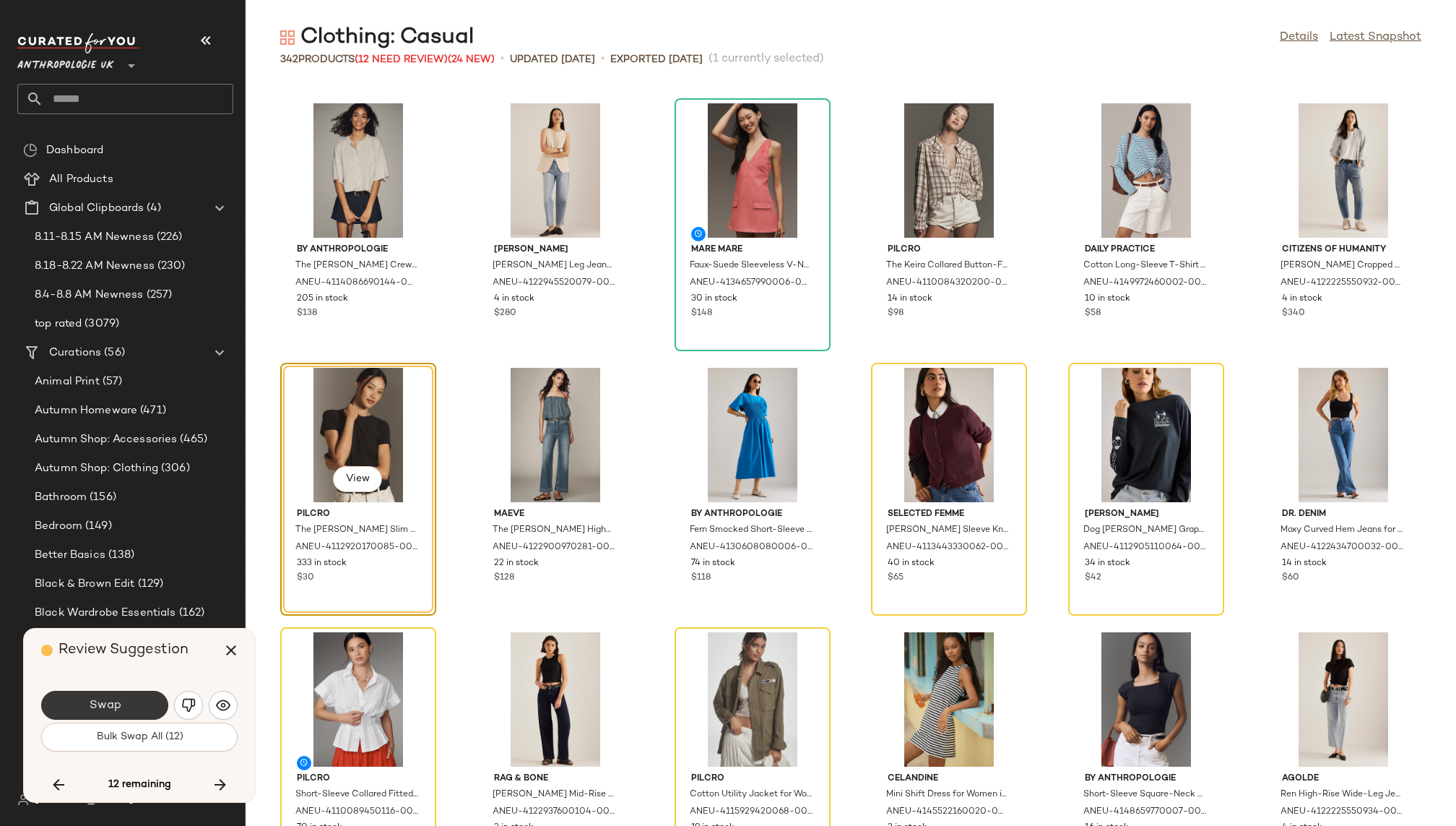
click at [132, 698] on button "Swap" at bounding box center [105, 705] width 127 height 29
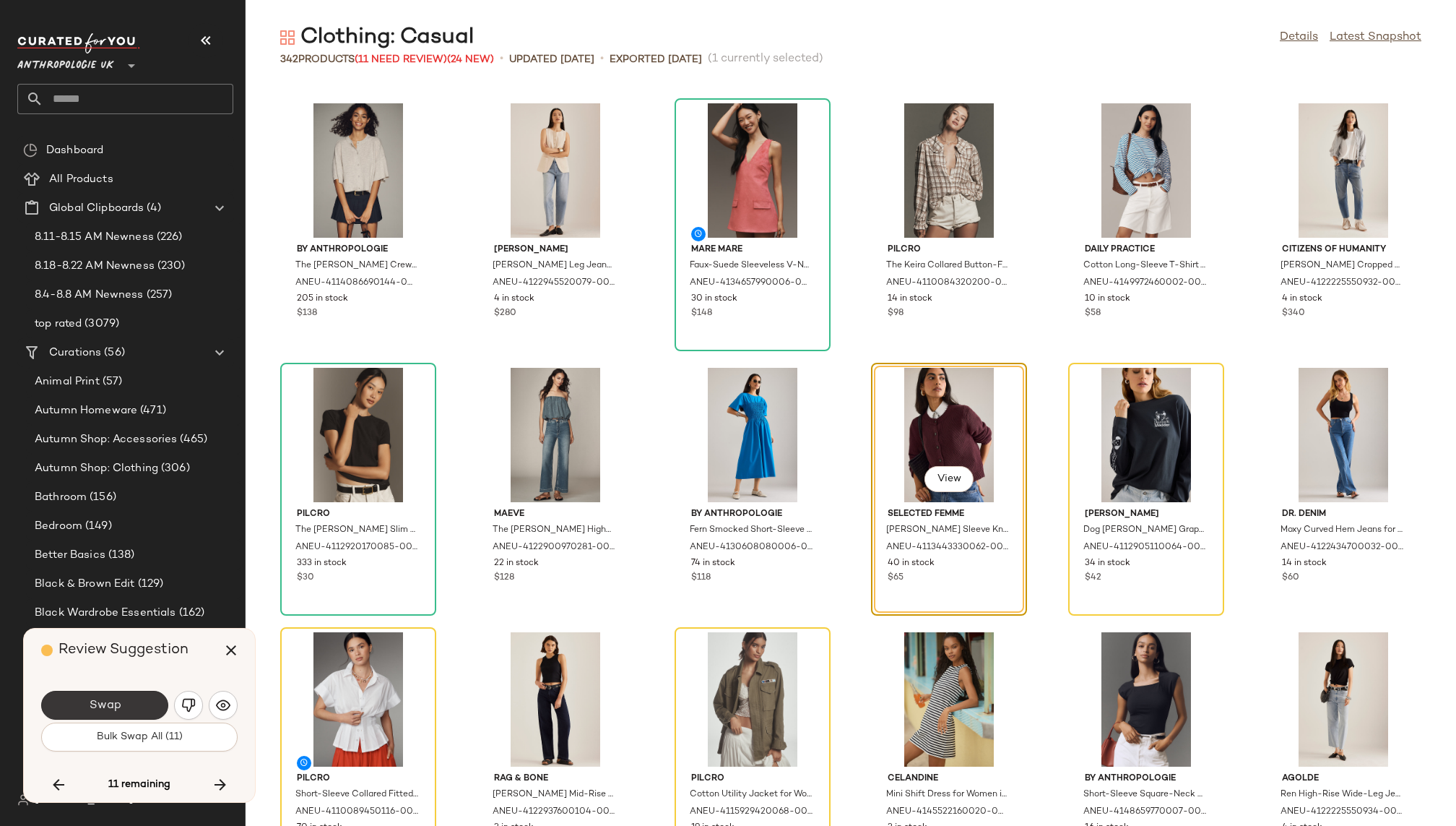
click at [138, 699] on button "Swap" at bounding box center [105, 705] width 127 height 29
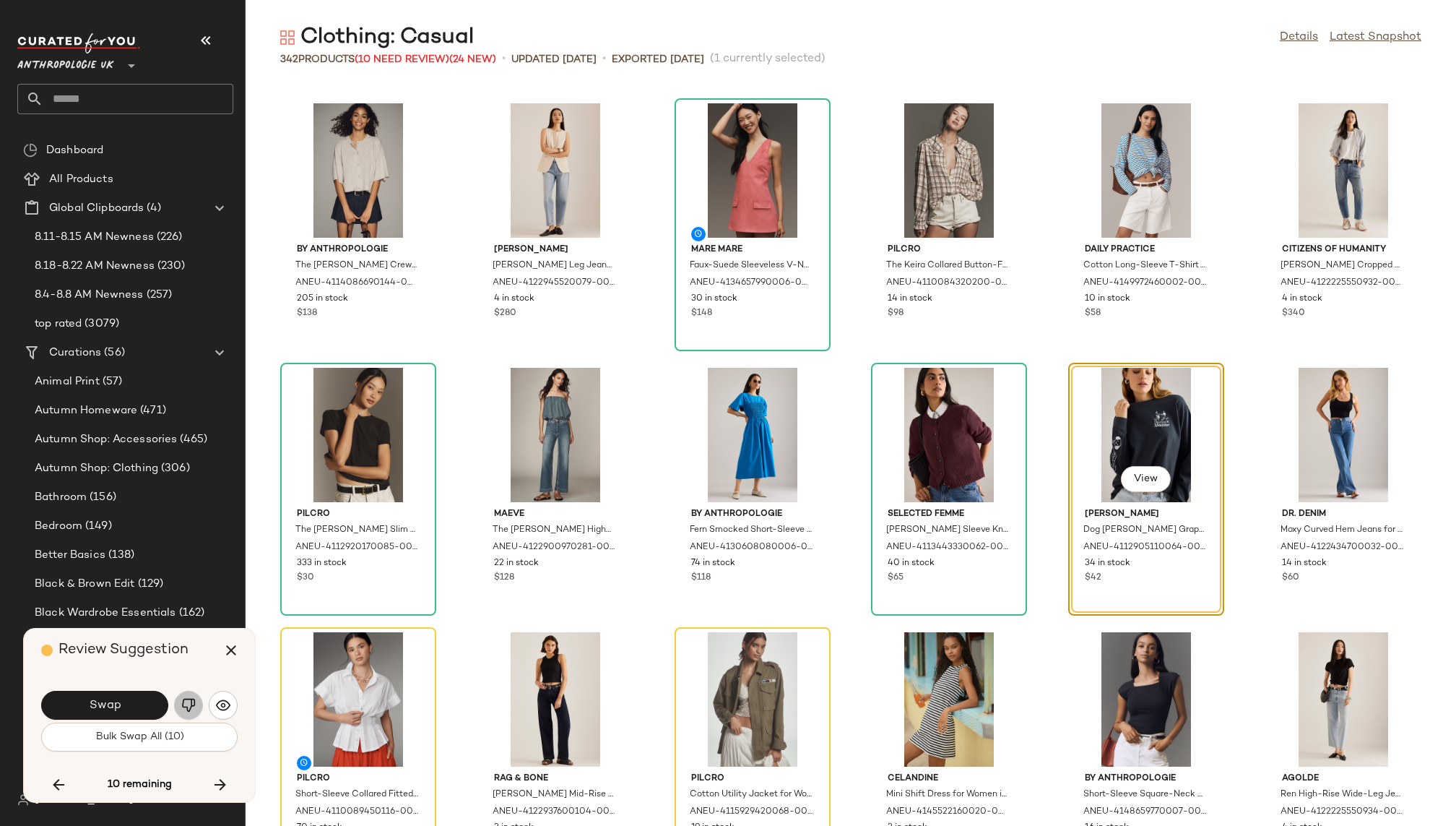
click at [192, 703] on img "button" at bounding box center [188, 705] width 14 height 14
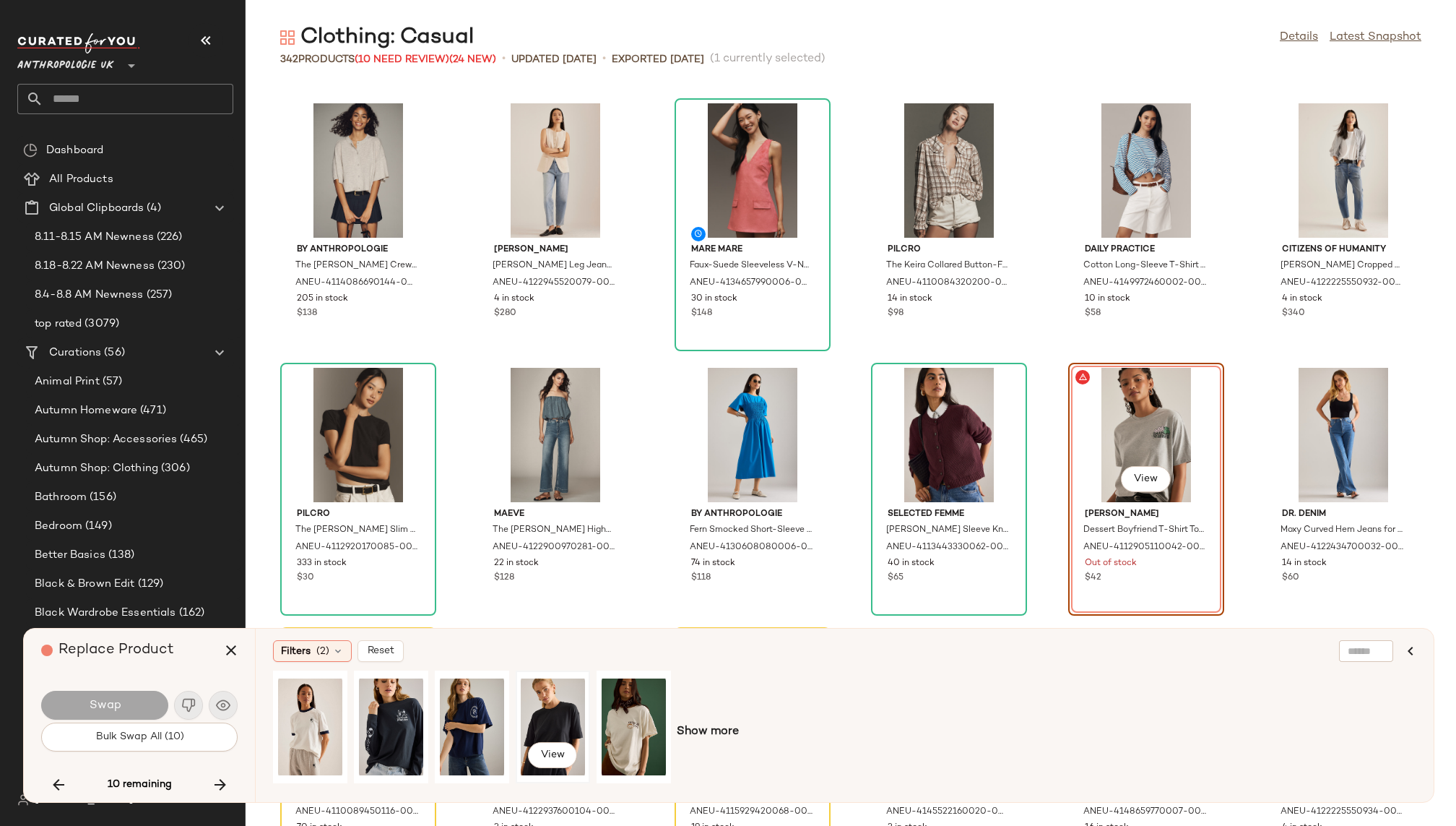
click at [562, 711] on div "View" at bounding box center [553, 726] width 64 height 103
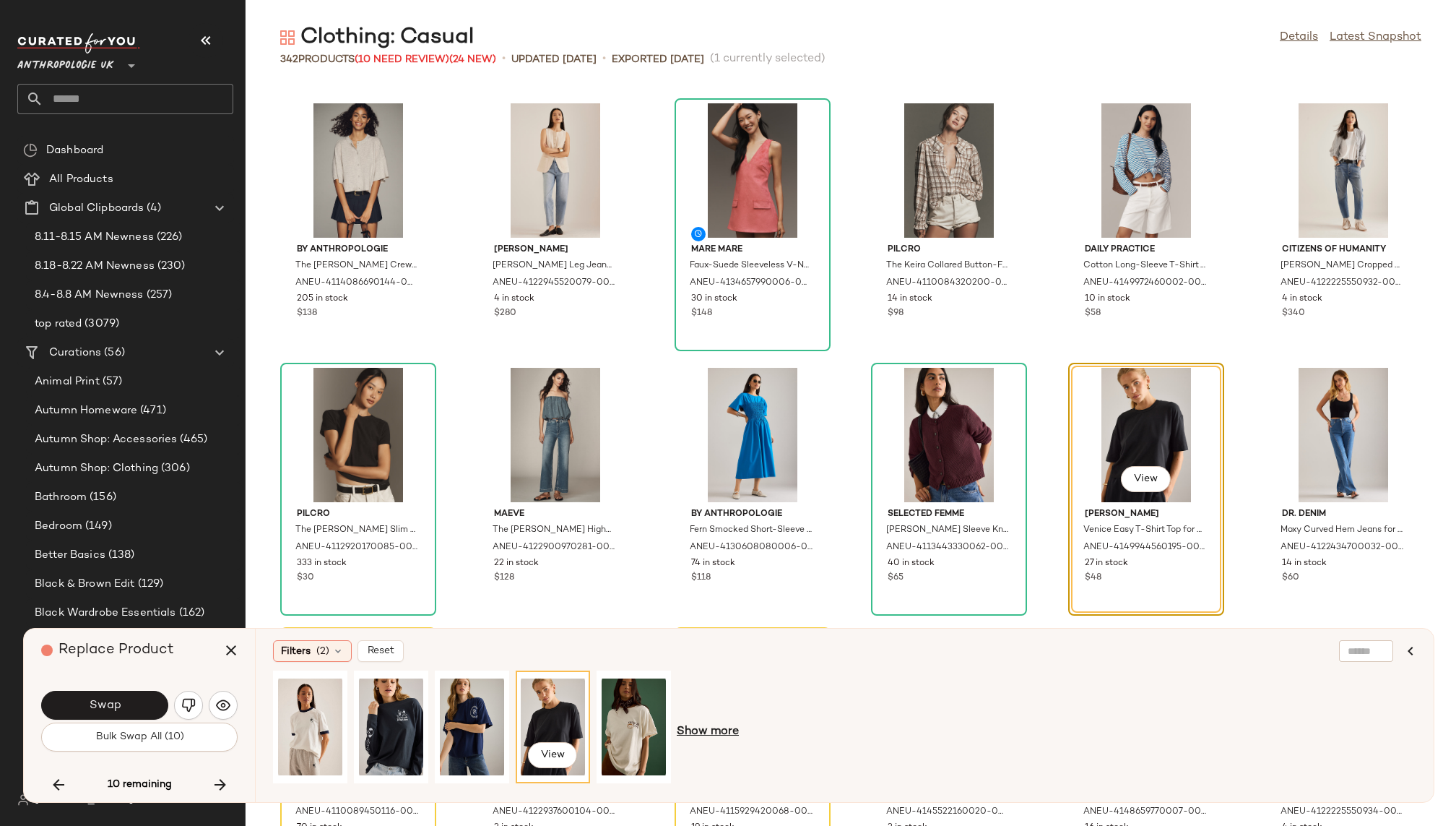
click at [692, 725] on span "Show more" at bounding box center [707, 732] width 62 height 17
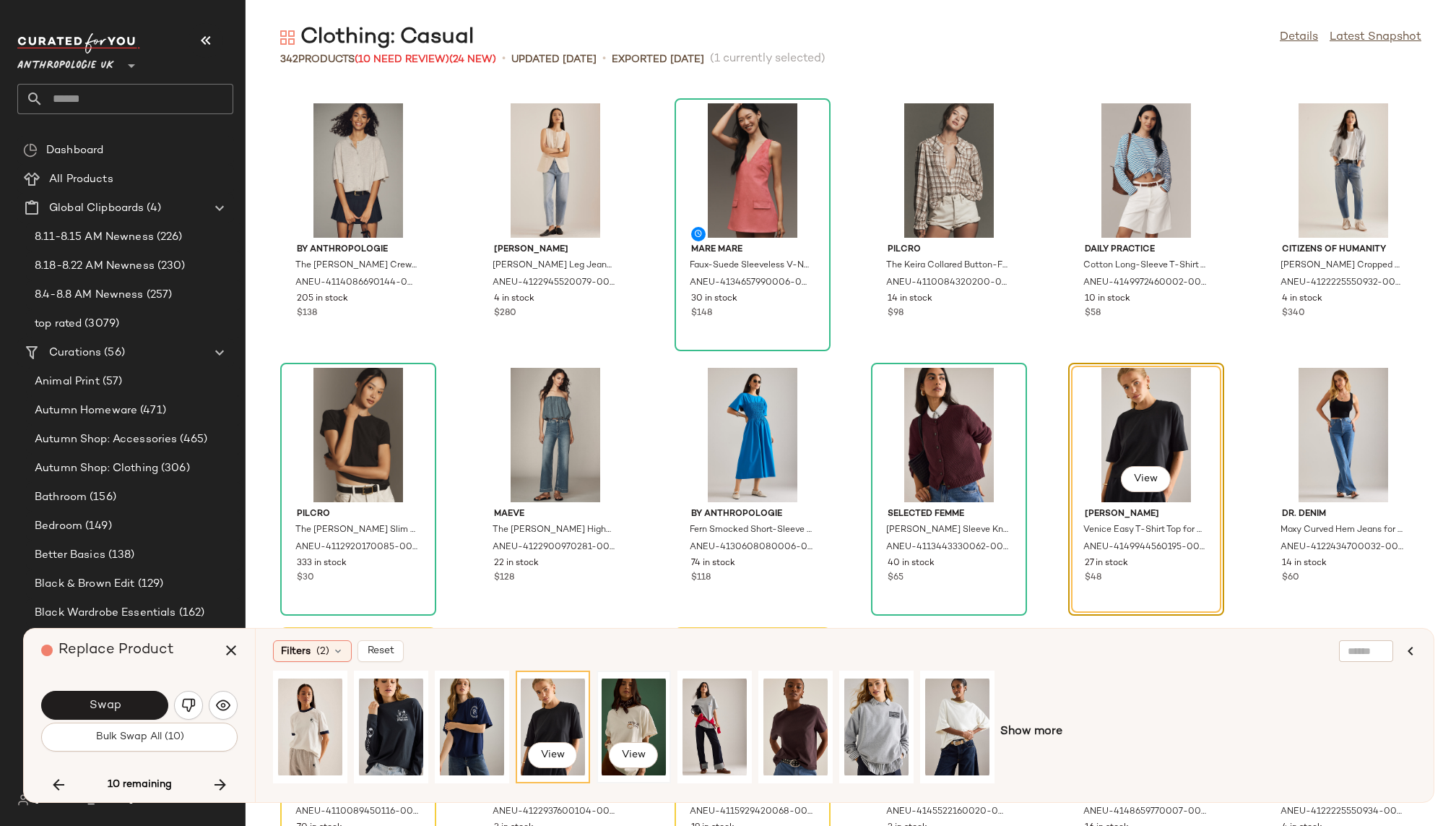
click at [634, 708] on div "View" at bounding box center [634, 726] width 64 height 103
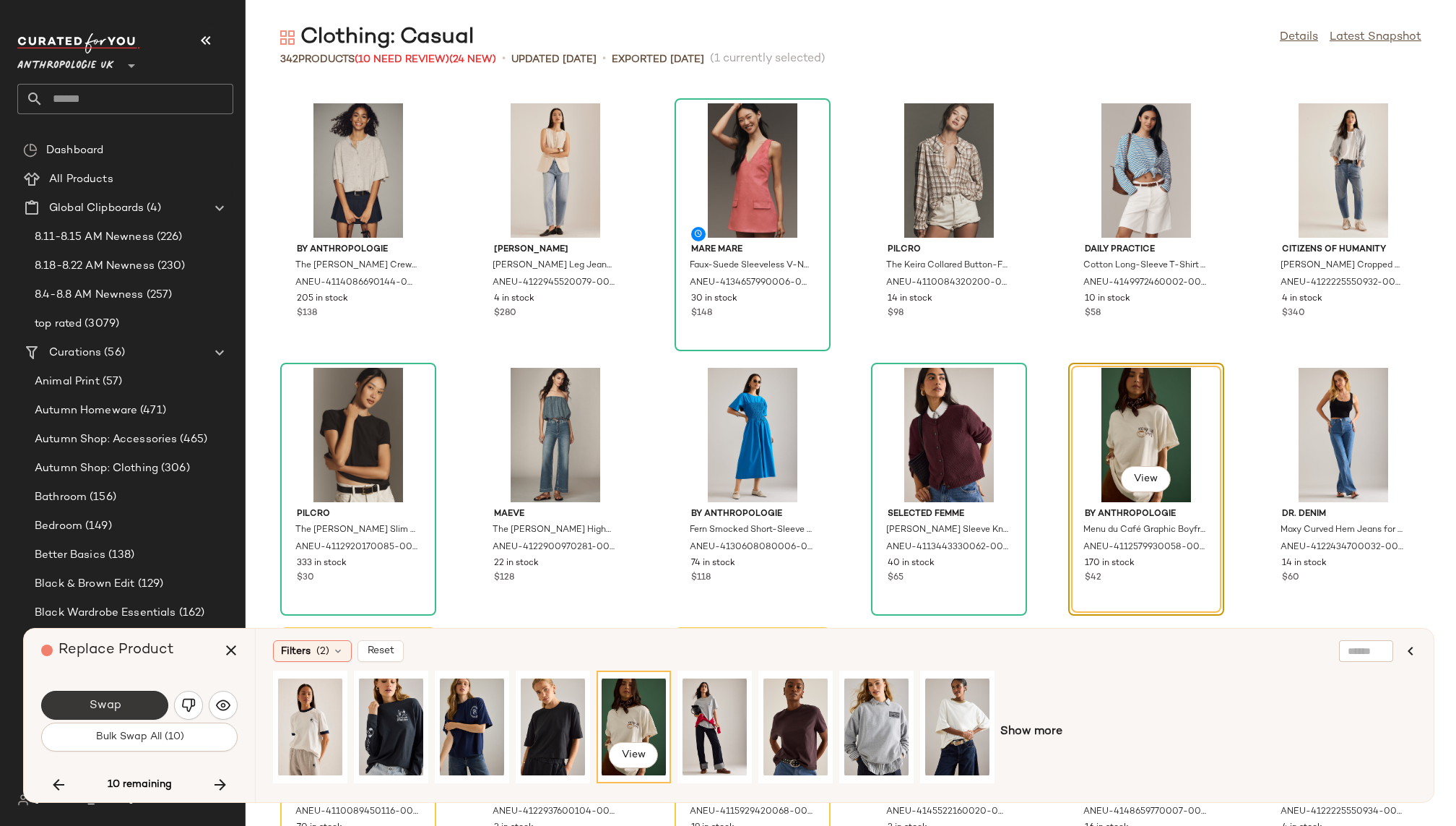
click at [112, 705] on span "Swap" at bounding box center [104, 706] width 32 height 13
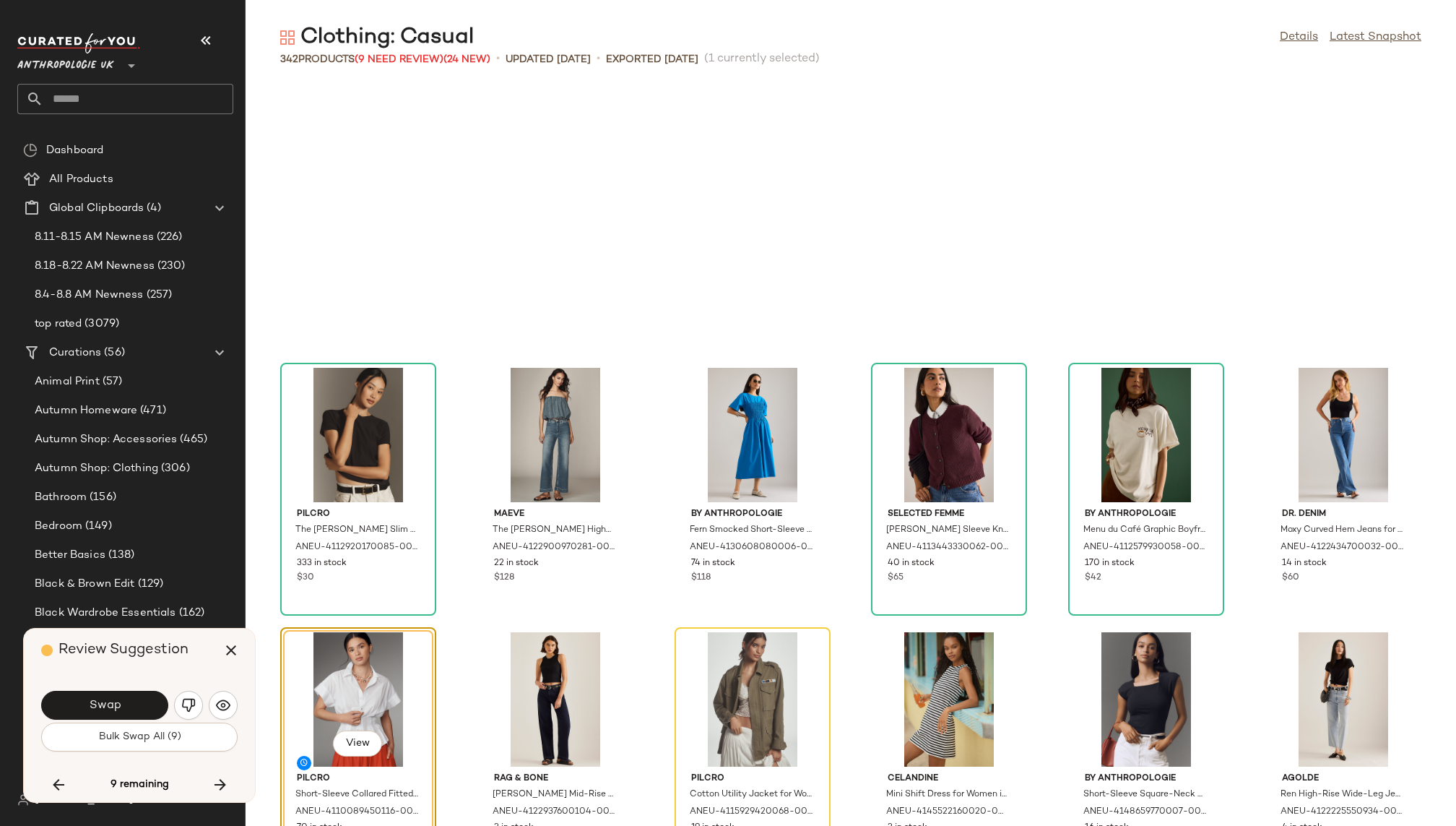
scroll to position [13755, 0]
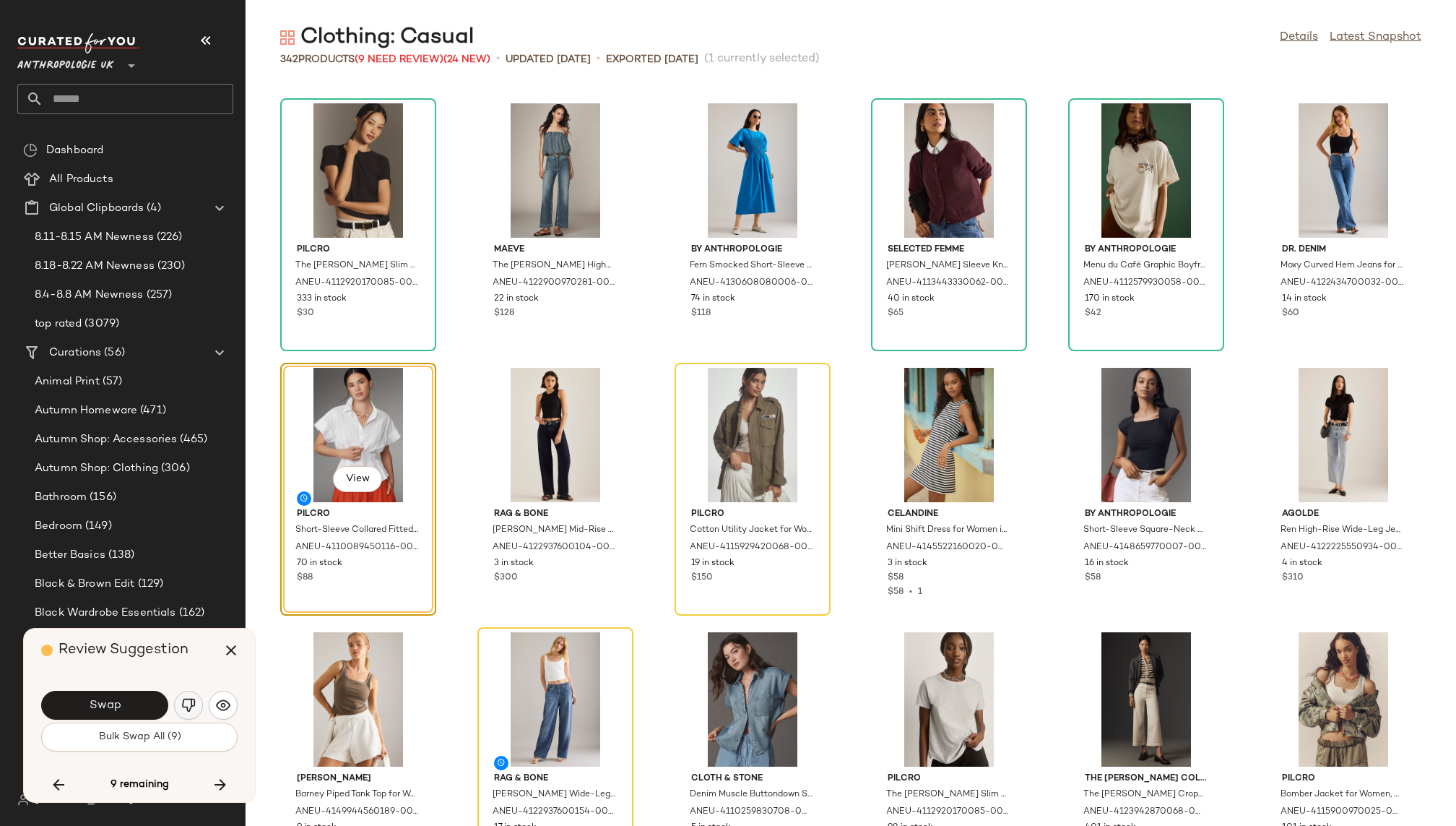
click at [186, 706] on img "button" at bounding box center [188, 705] width 14 height 14
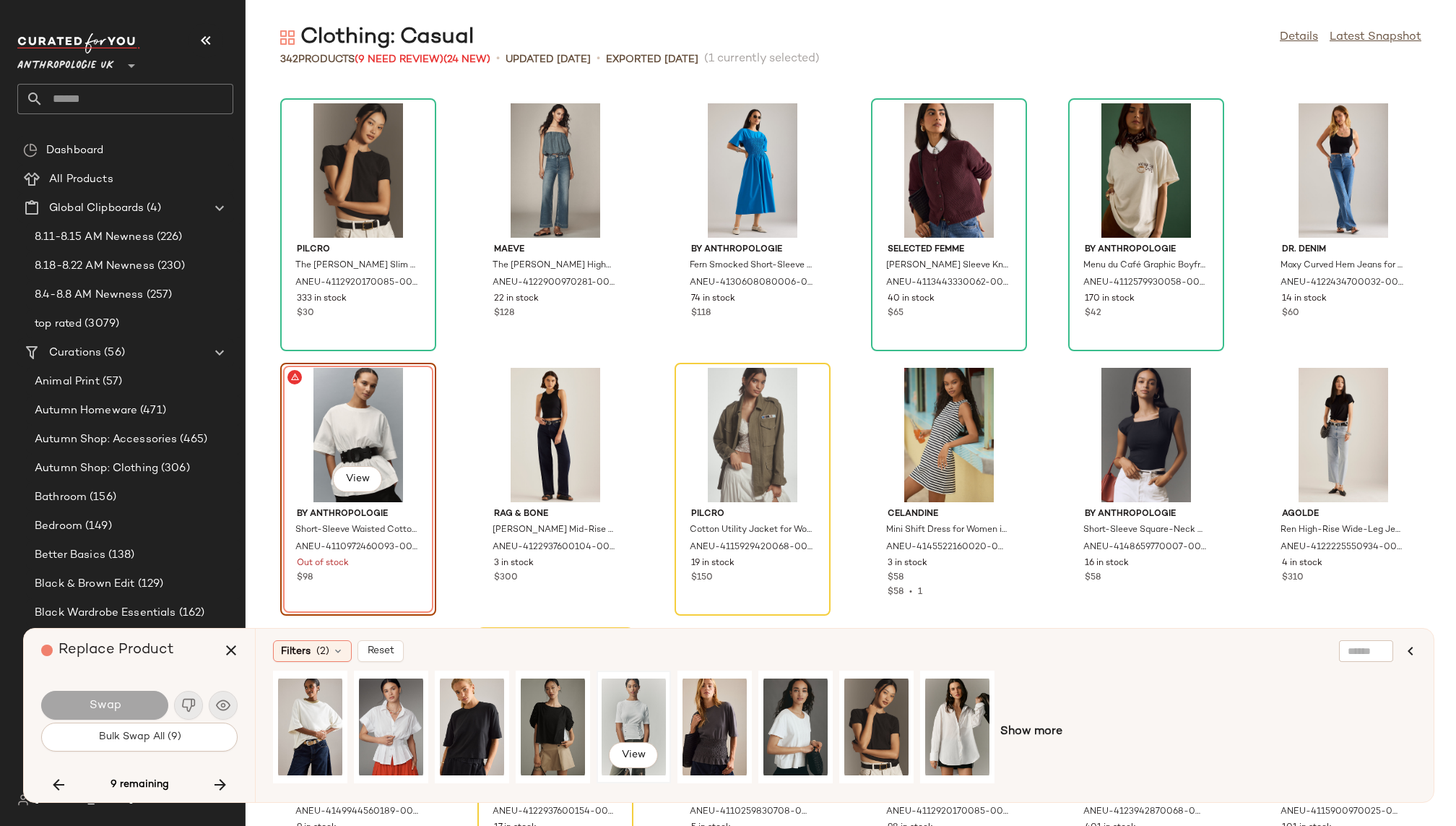
click at [645, 718] on div "View" at bounding box center [634, 726] width 64 height 103
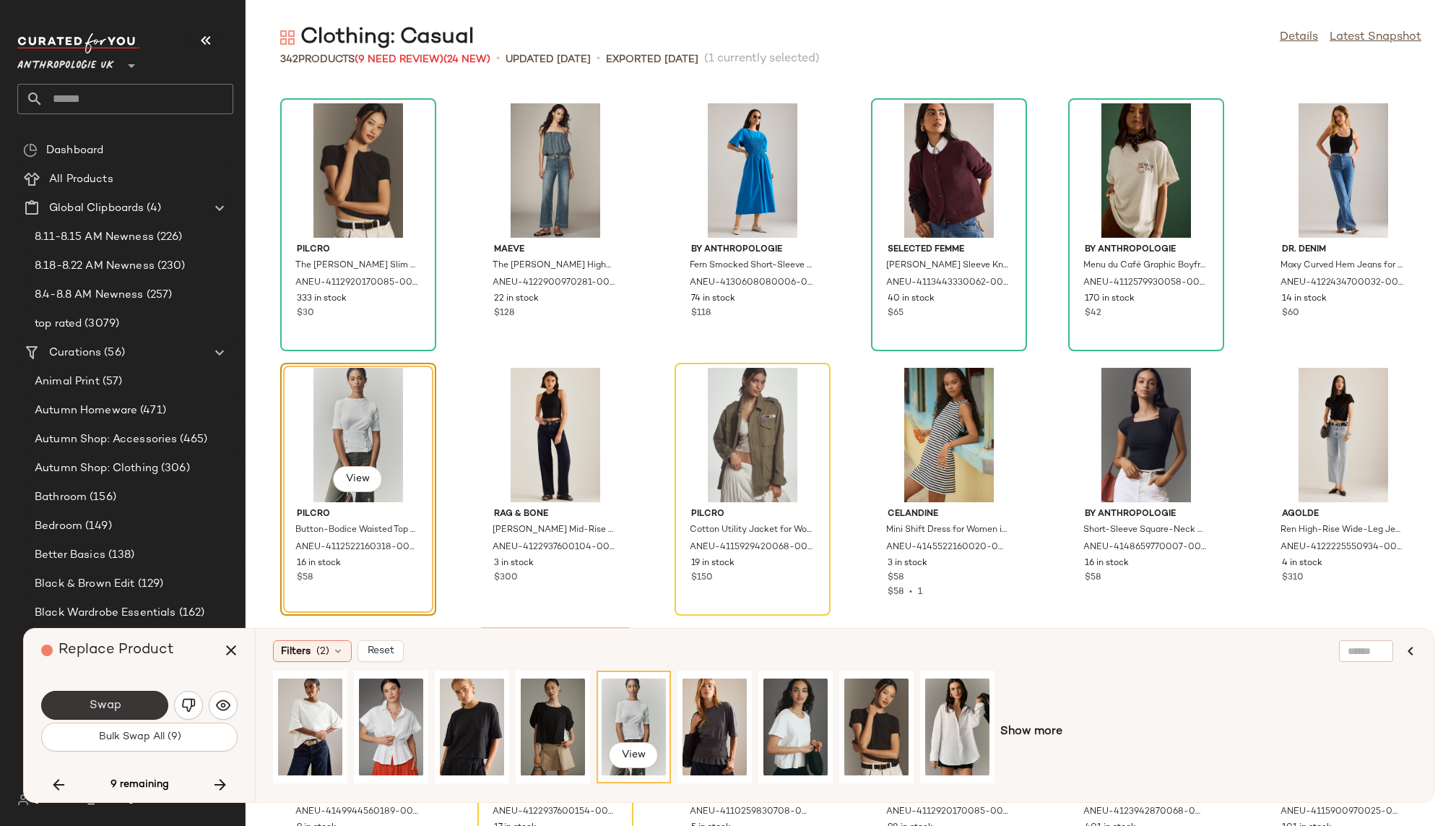
click at [135, 695] on button "Swap" at bounding box center [105, 705] width 127 height 29
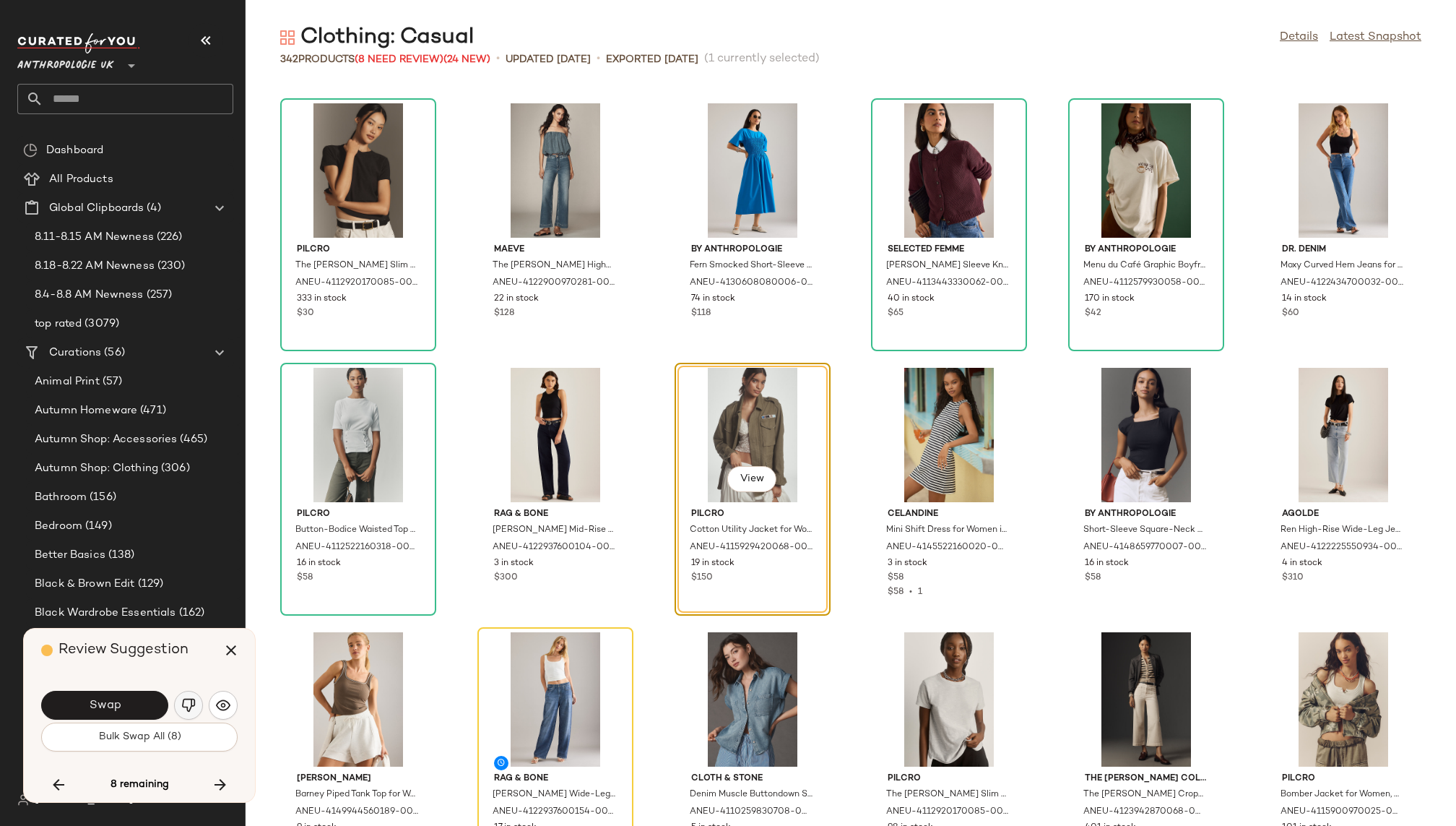
click at [189, 701] on img "button" at bounding box center [188, 705] width 14 height 14
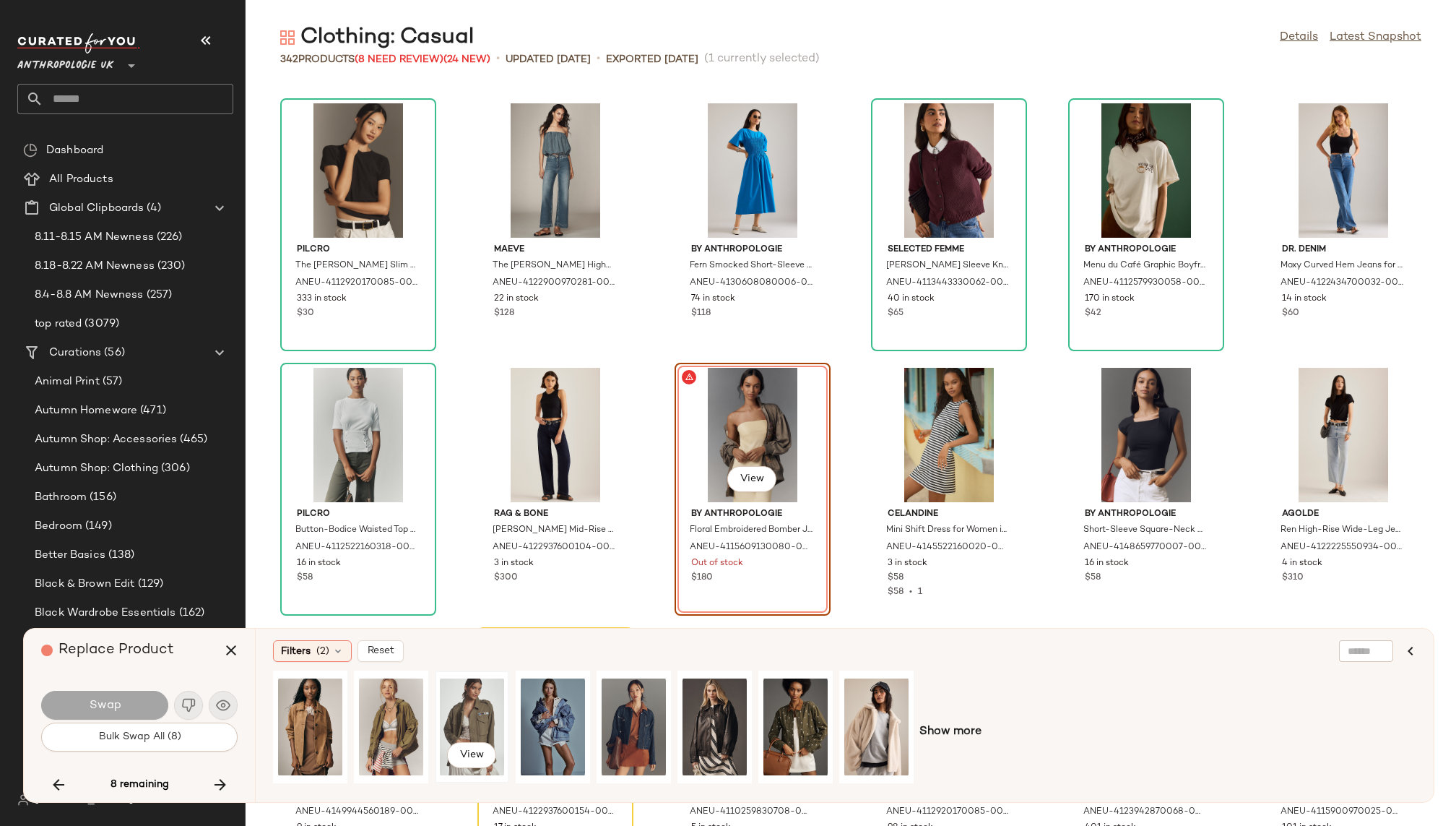
click at [477, 700] on div "View" at bounding box center [472, 726] width 64 height 103
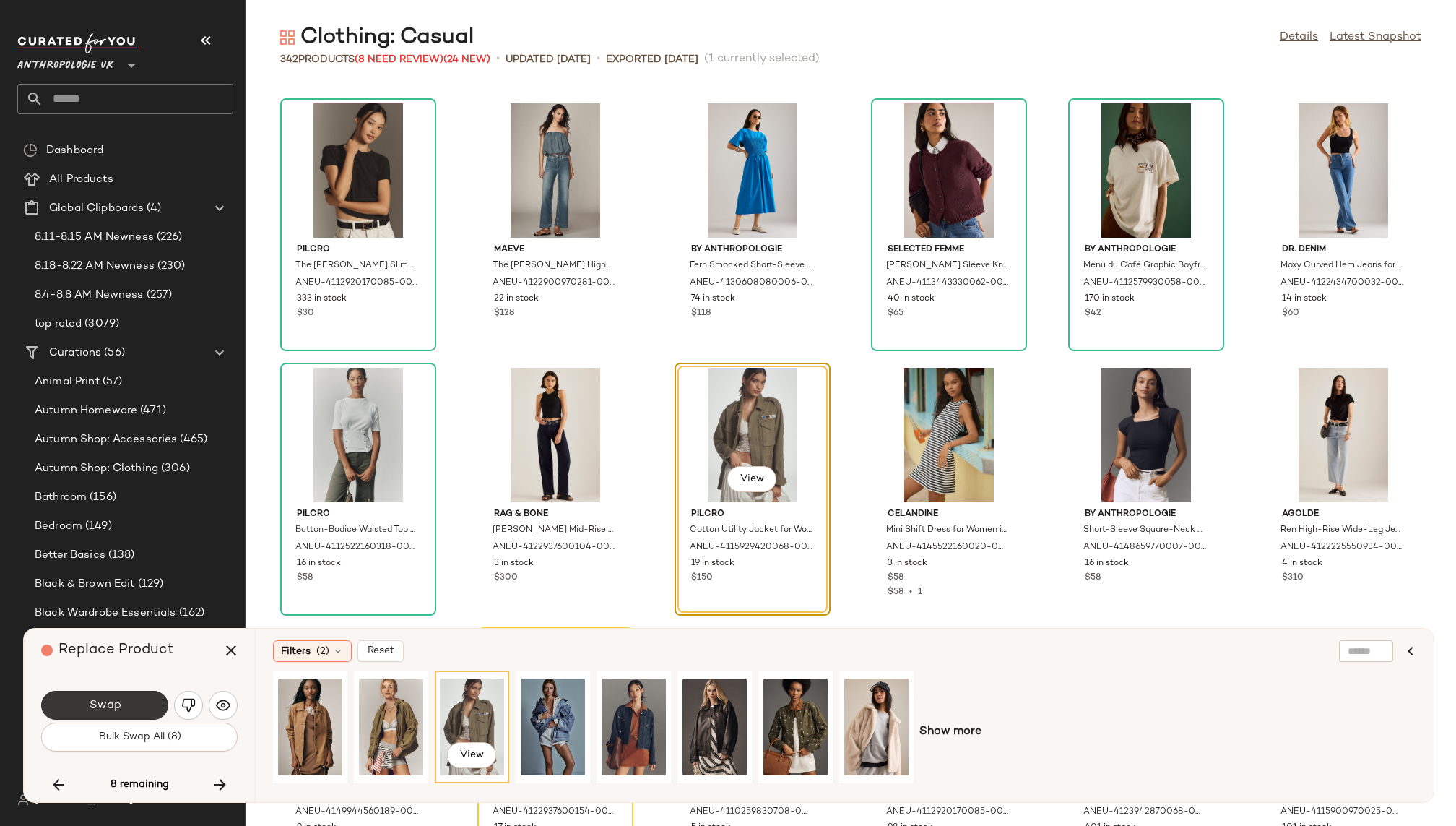
click at [96, 702] on span "Swap" at bounding box center [104, 706] width 32 height 13
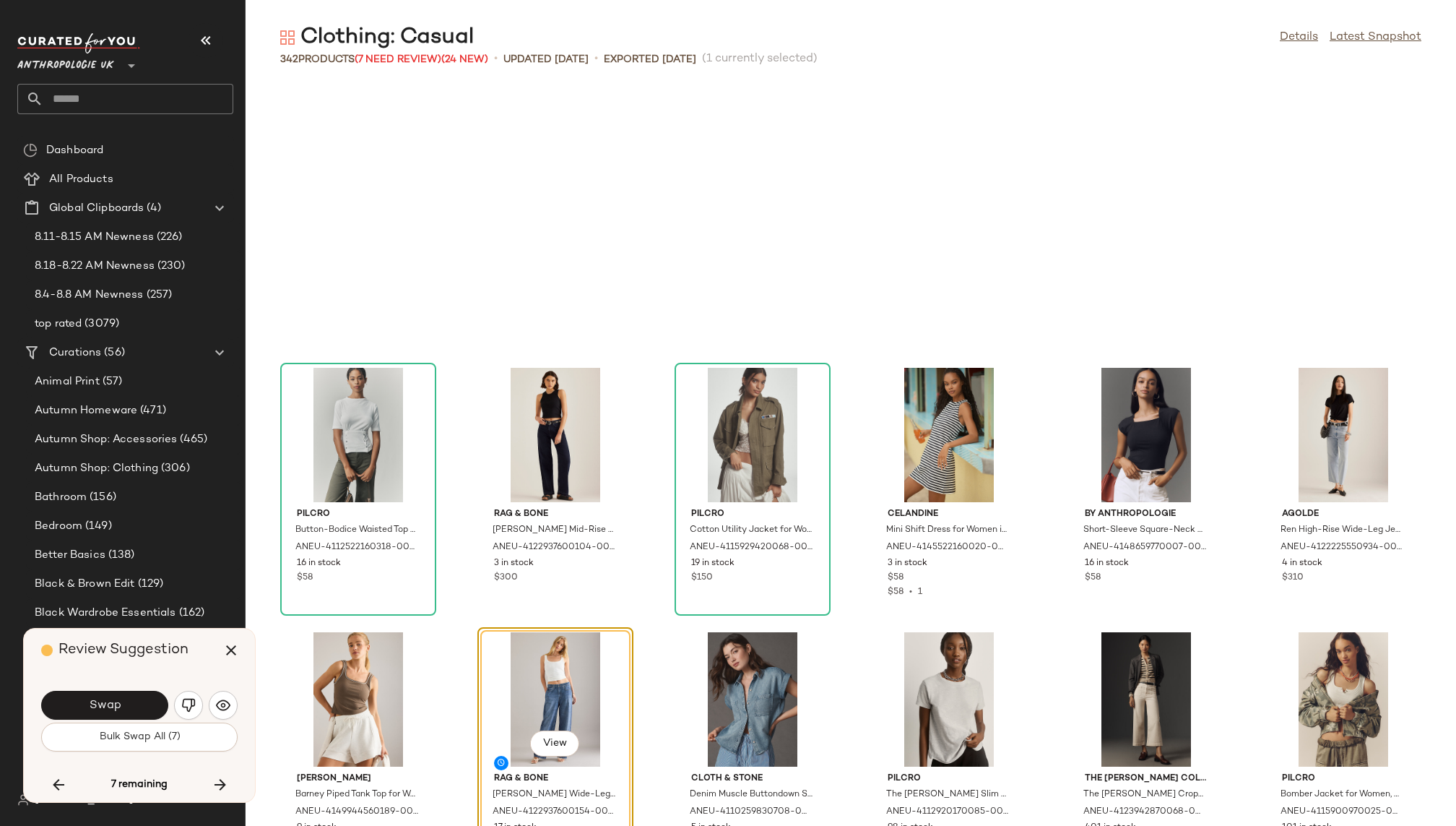
scroll to position [14020, 0]
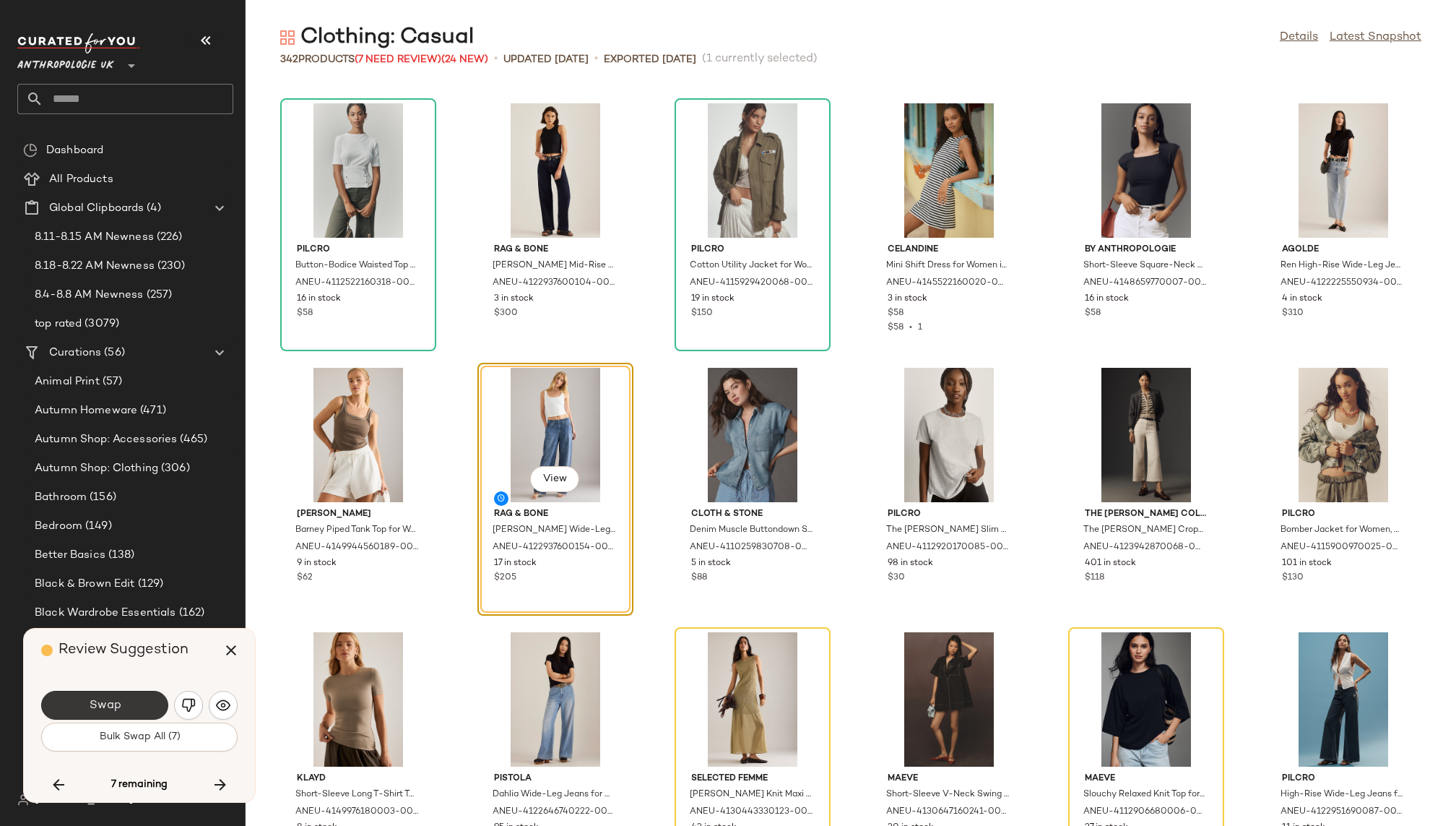
click at [102, 706] on span "Swap" at bounding box center [104, 706] width 32 height 13
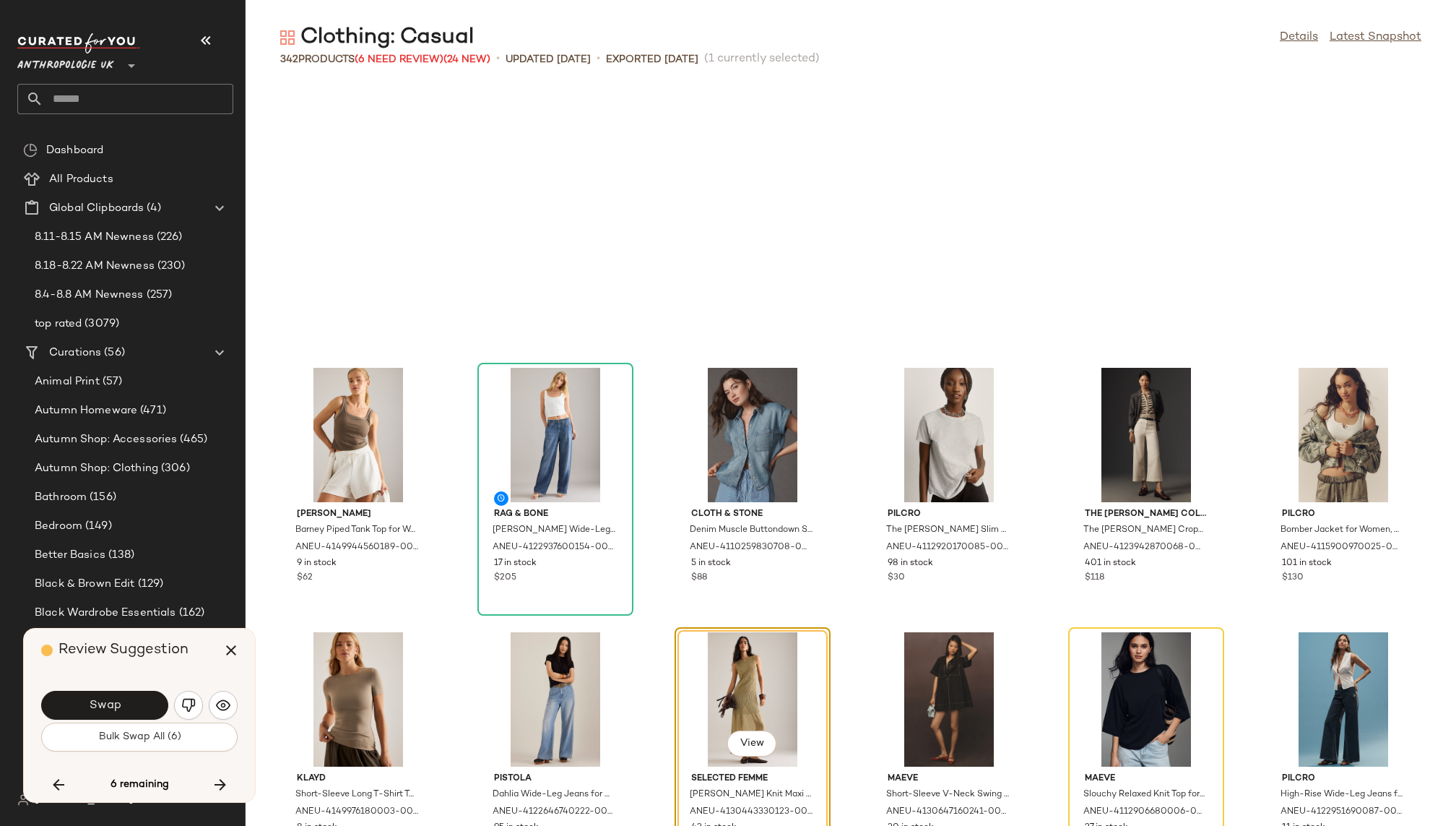
scroll to position [14284, 0]
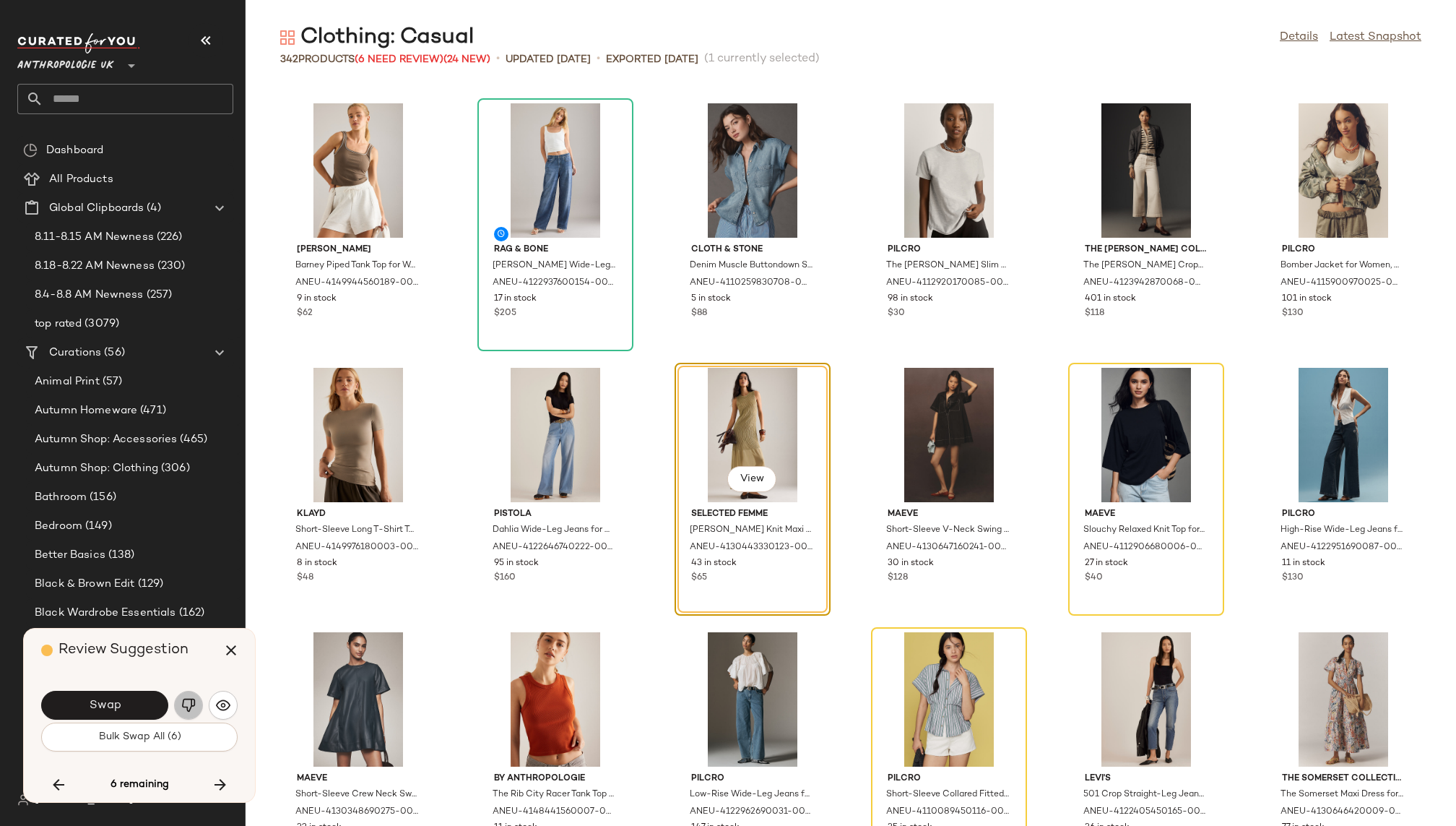
click at [188, 707] on img "button" at bounding box center [188, 705] width 14 height 14
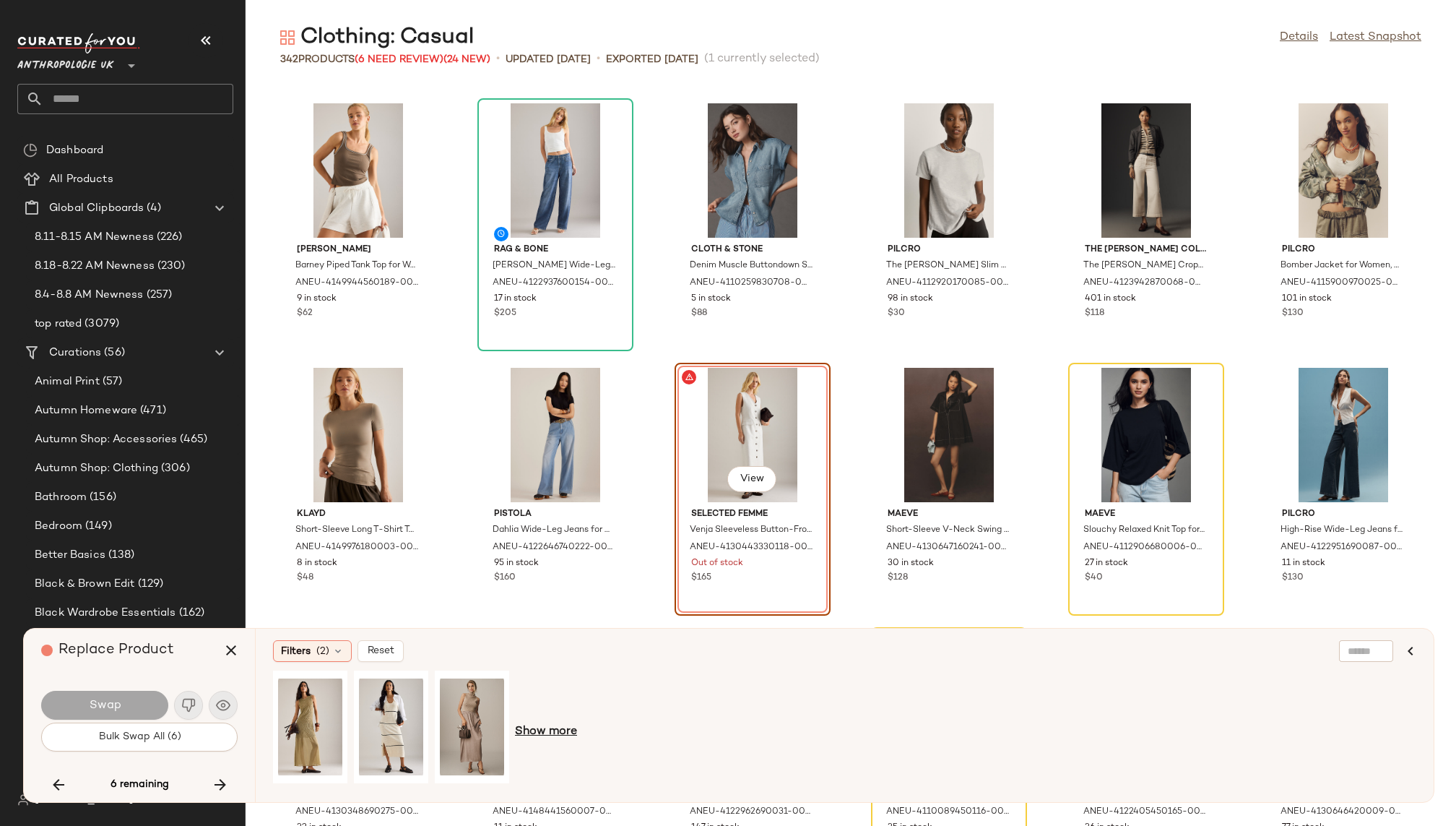
click at [562, 734] on span "Show more" at bounding box center [546, 732] width 62 height 17
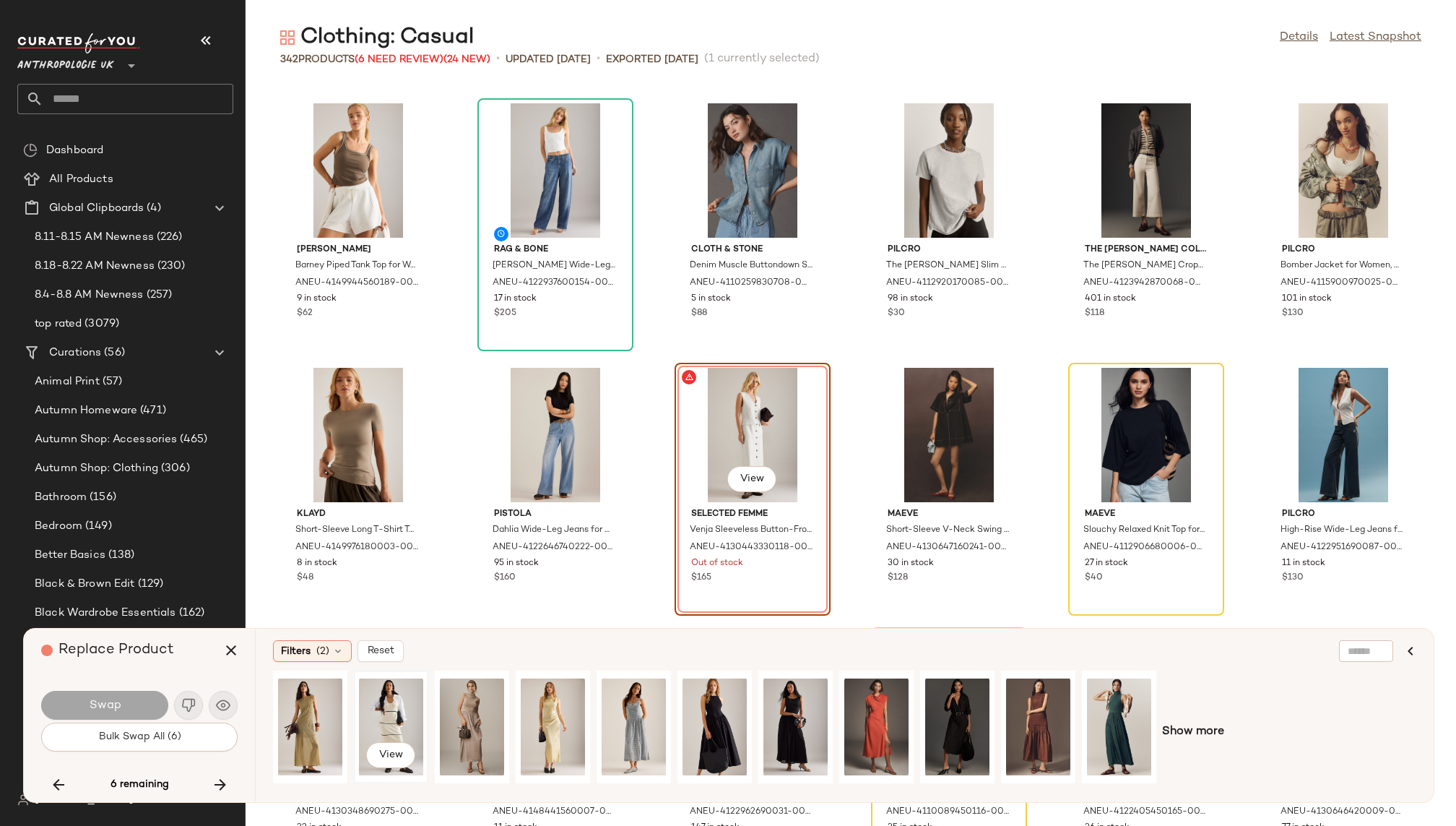
click at [402, 702] on div "View" at bounding box center [391, 726] width 64 height 103
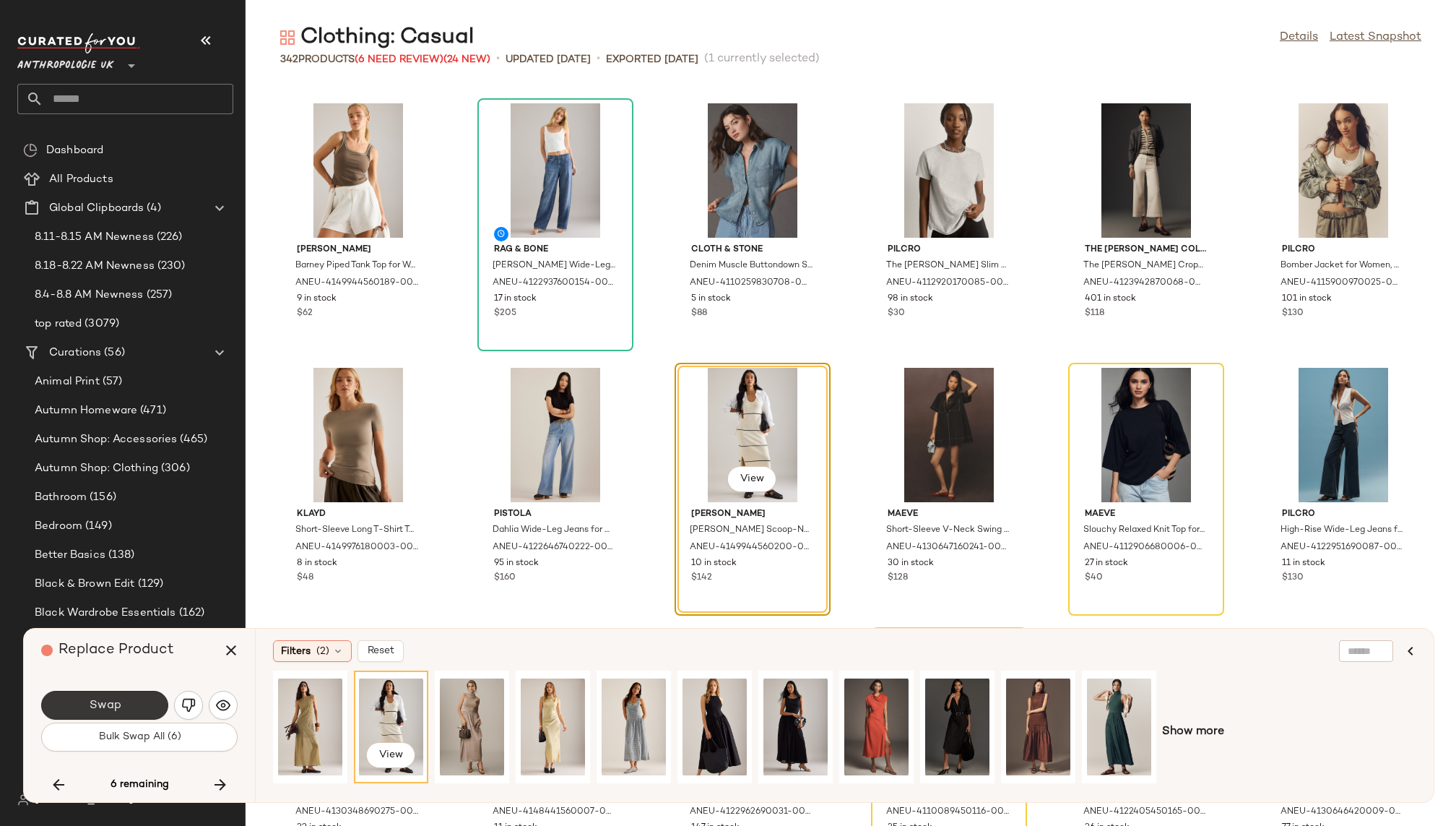
click at [123, 706] on button "Swap" at bounding box center [105, 705] width 127 height 29
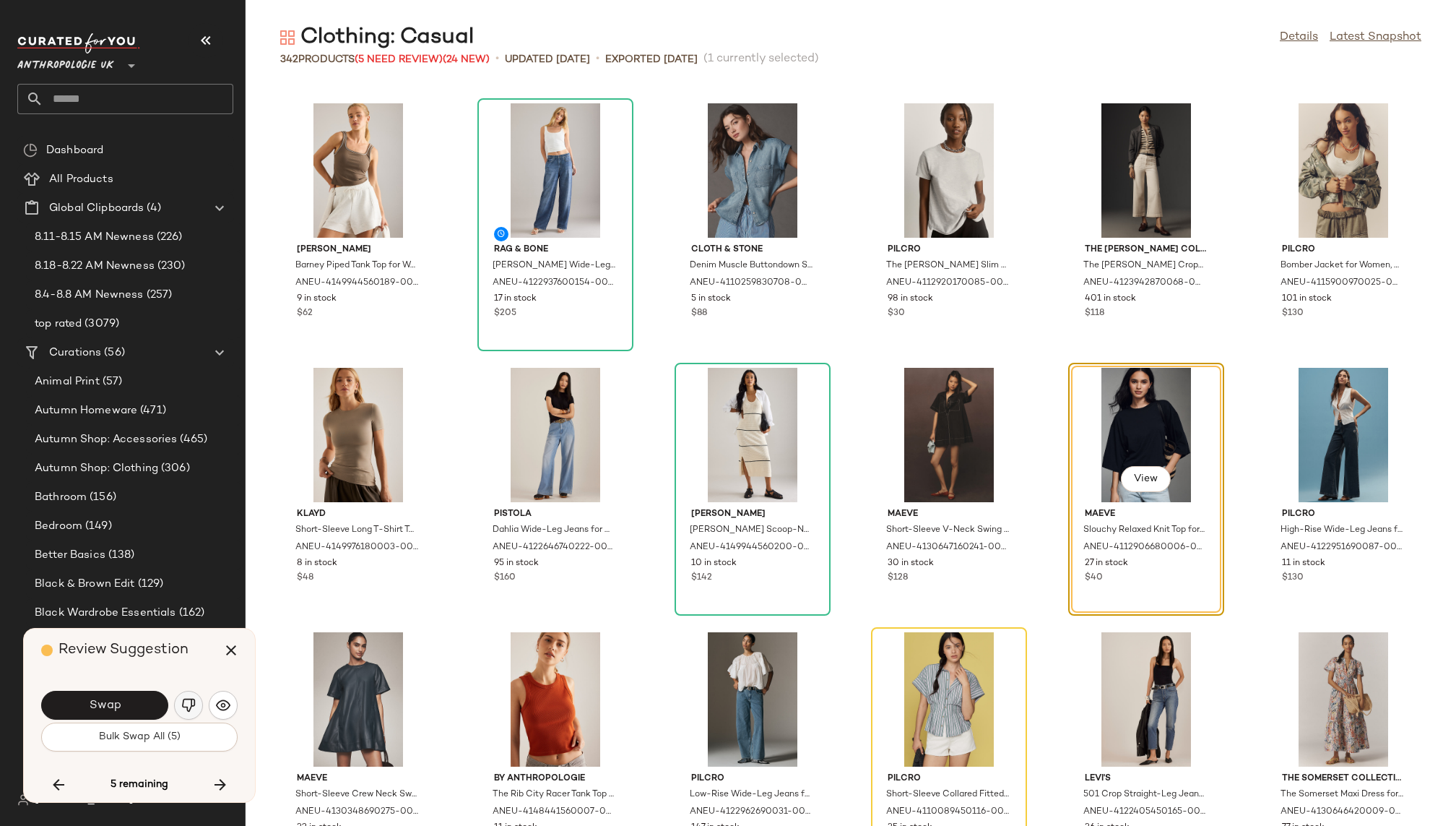
click at [192, 706] on img "button" at bounding box center [188, 705] width 14 height 14
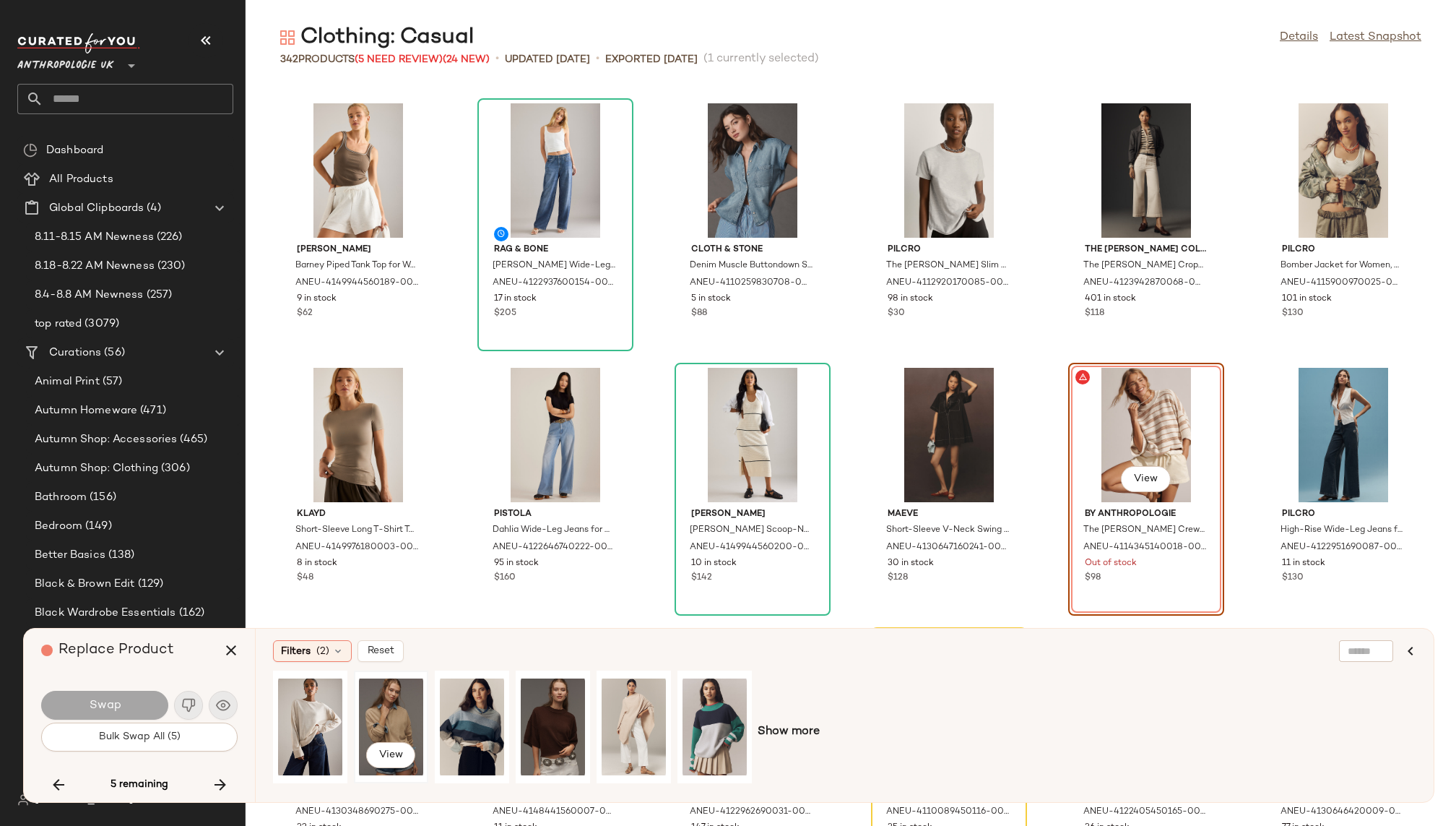
click at [392, 712] on div "View" at bounding box center [391, 726] width 64 height 103
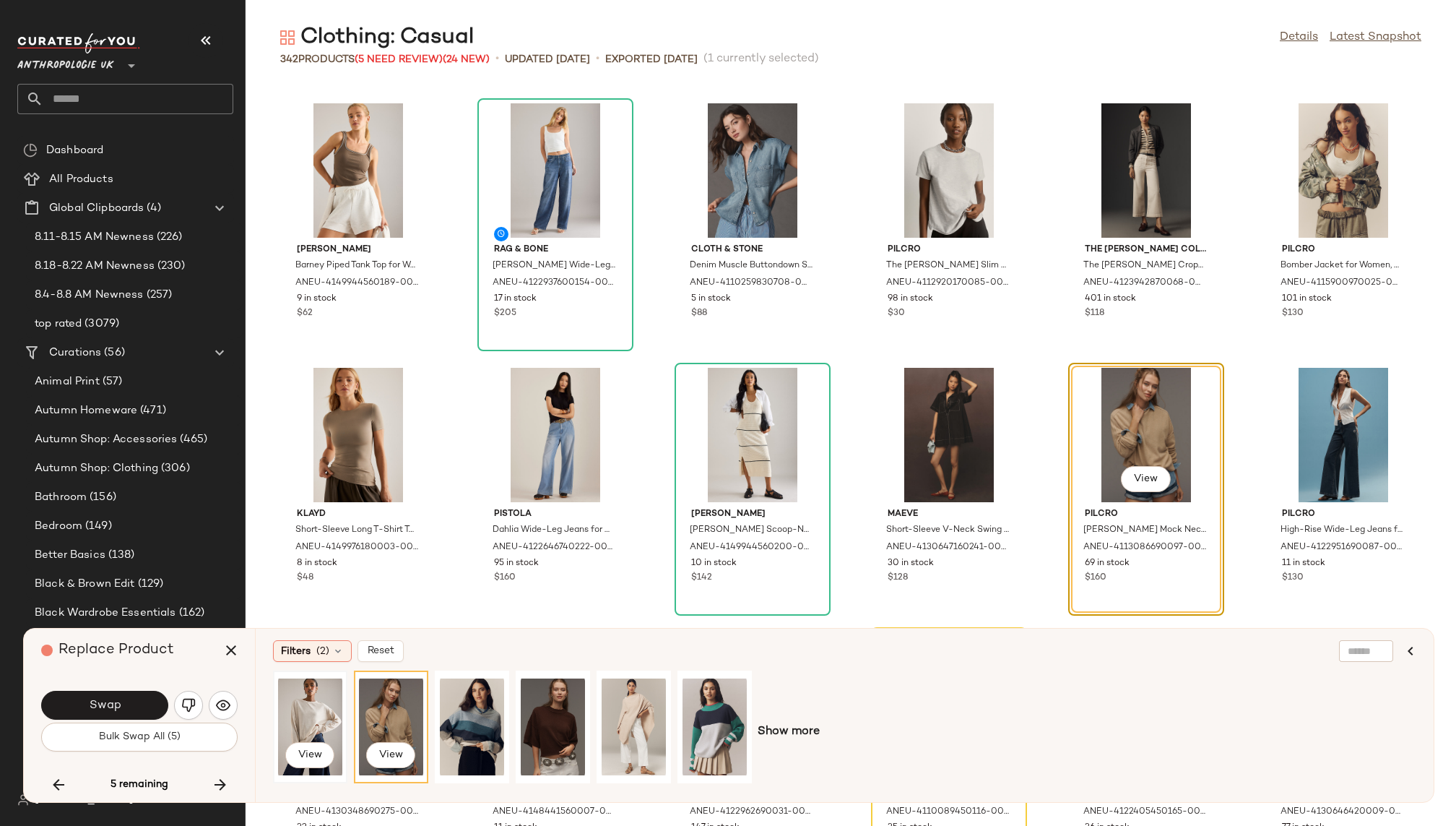
click at [303, 710] on div "View" at bounding box center [310, 726] width 64 height 103
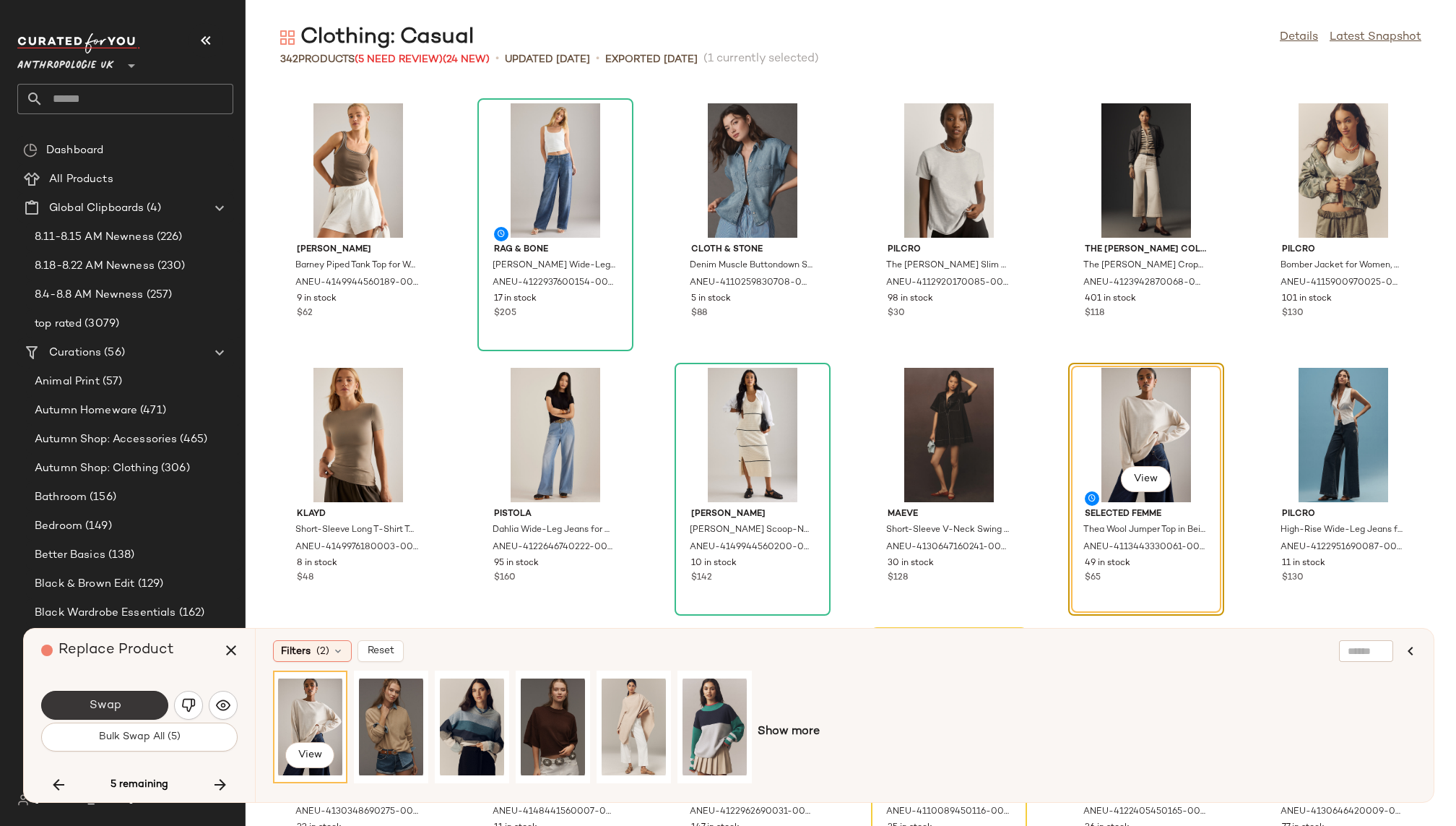
click at [129, 698] on button "Swap" at bounding box center [105, 705] width 127 height 29
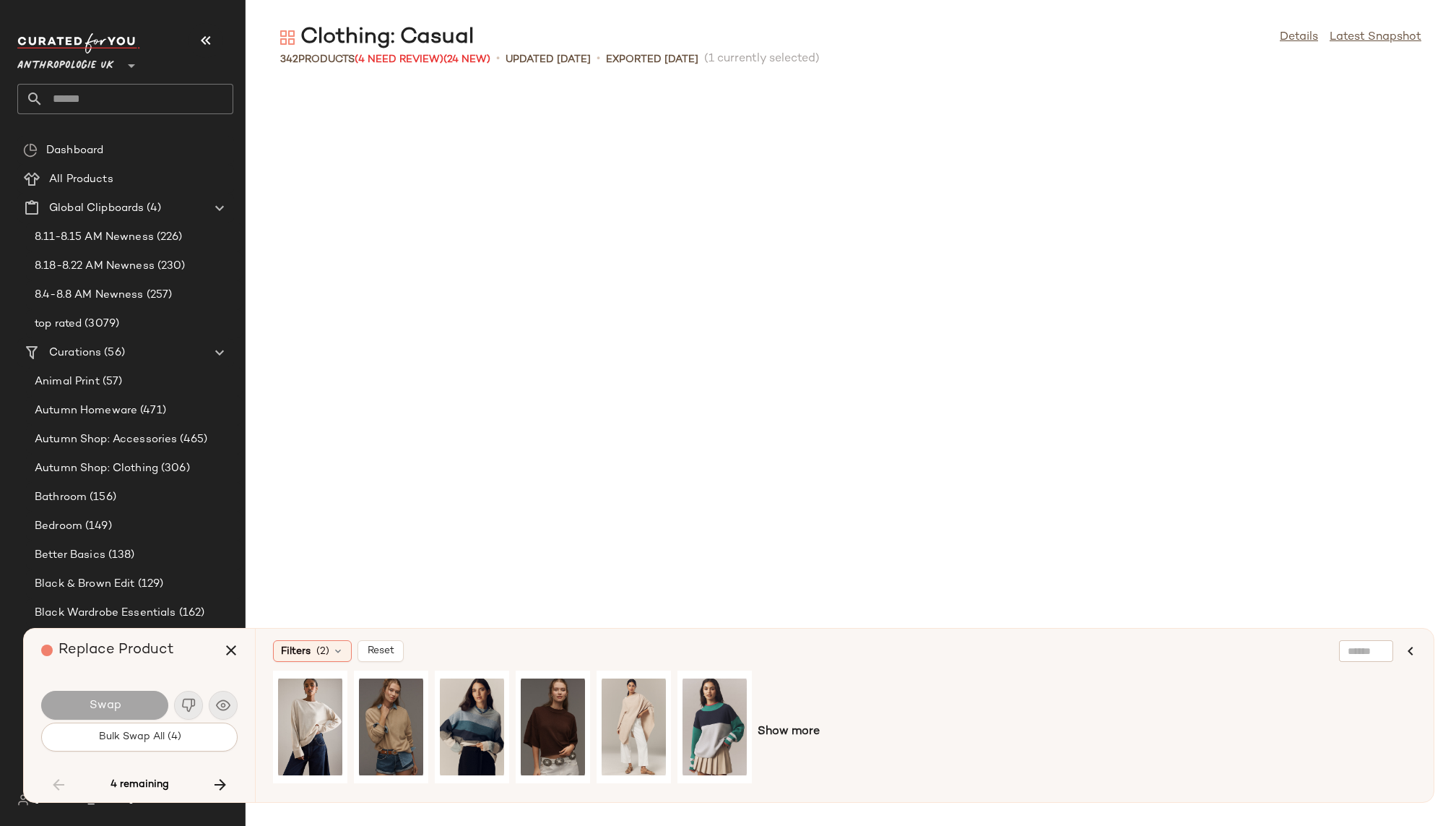
scroll to position [5290, 0]
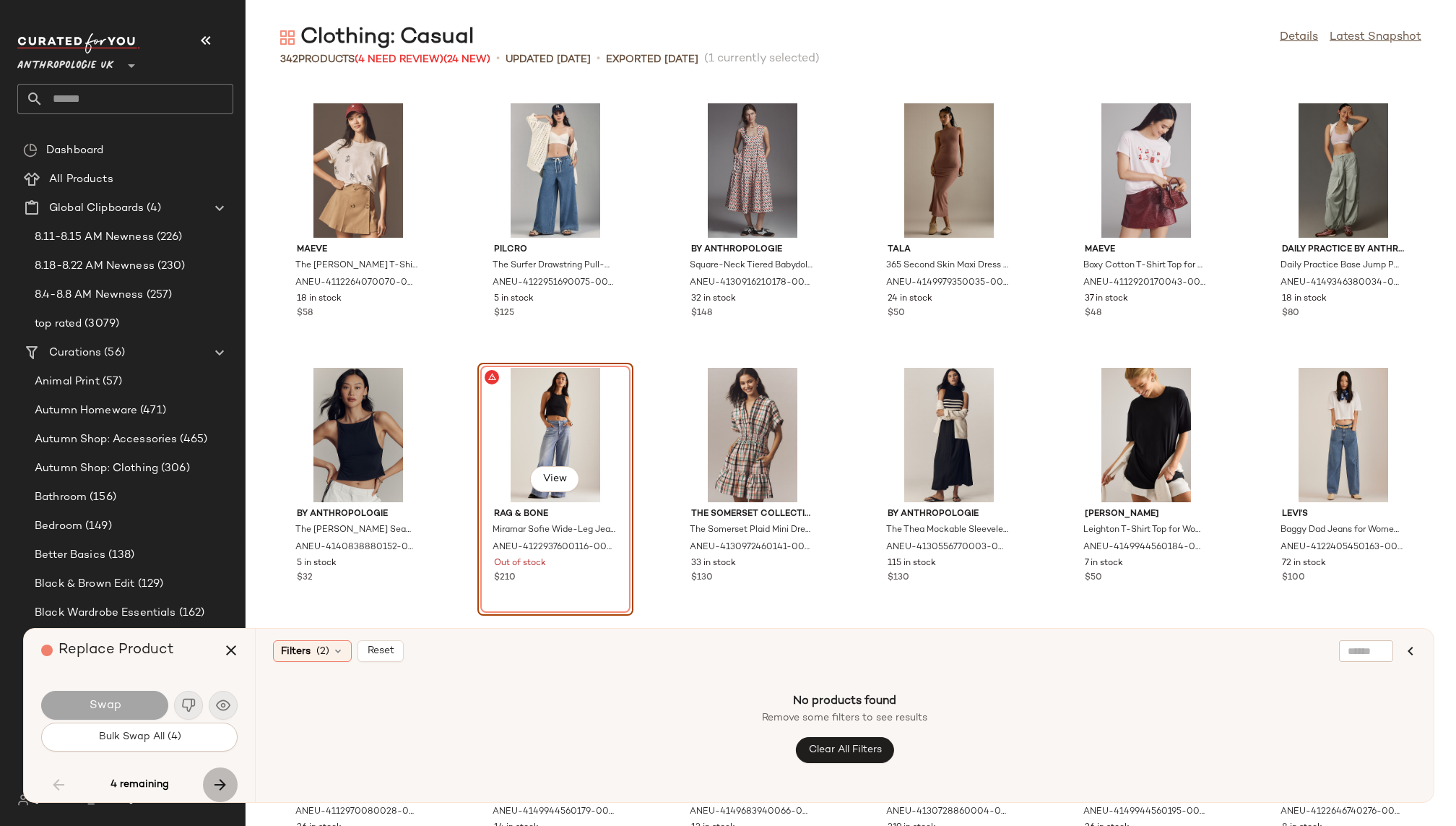
click at [220, 771] on button "button" at bounding box center [220, 785] width 34 height 34
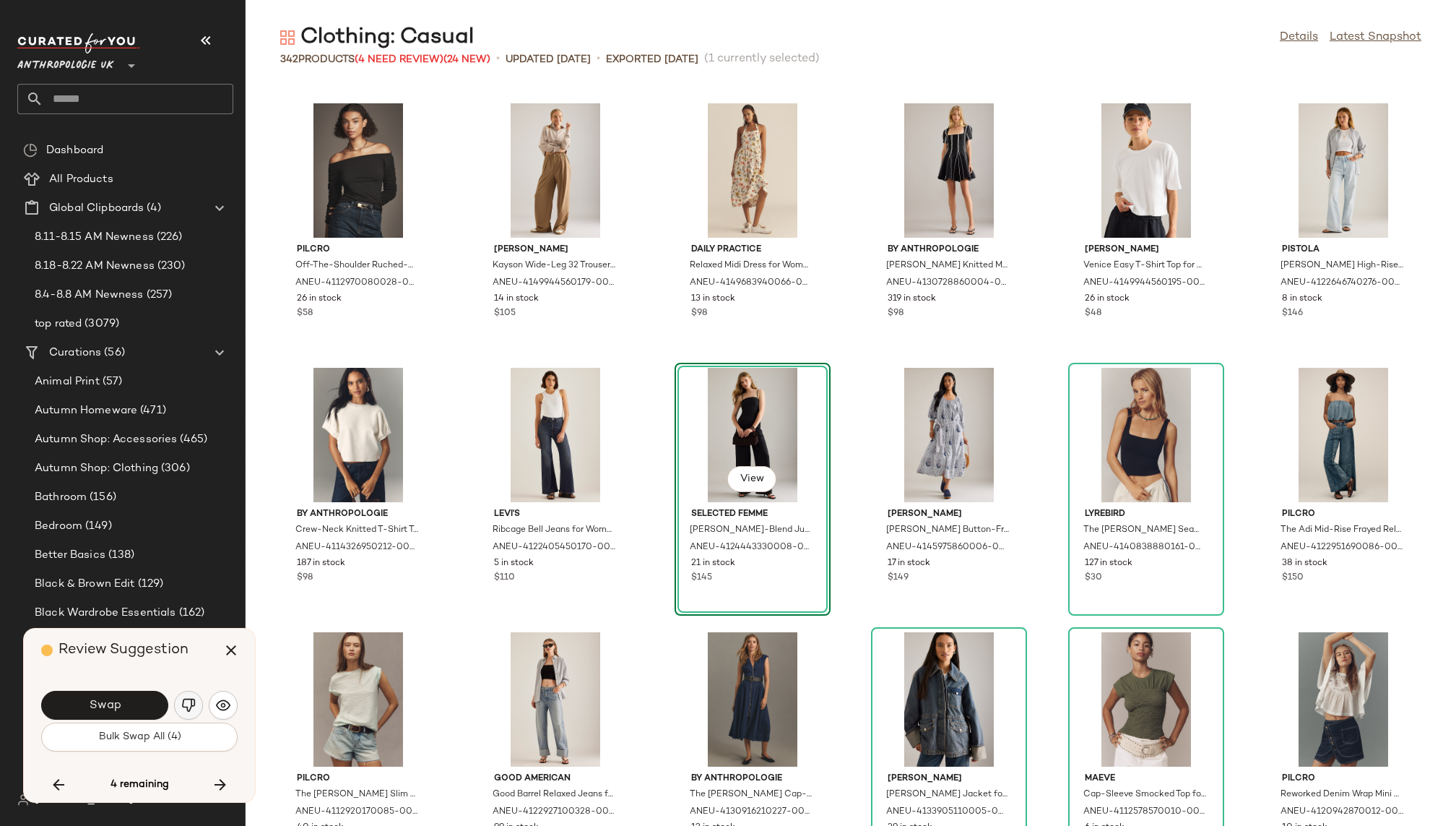
click at [191, 707] on img "button" at bounding box center [188, 705] width 14 height 14
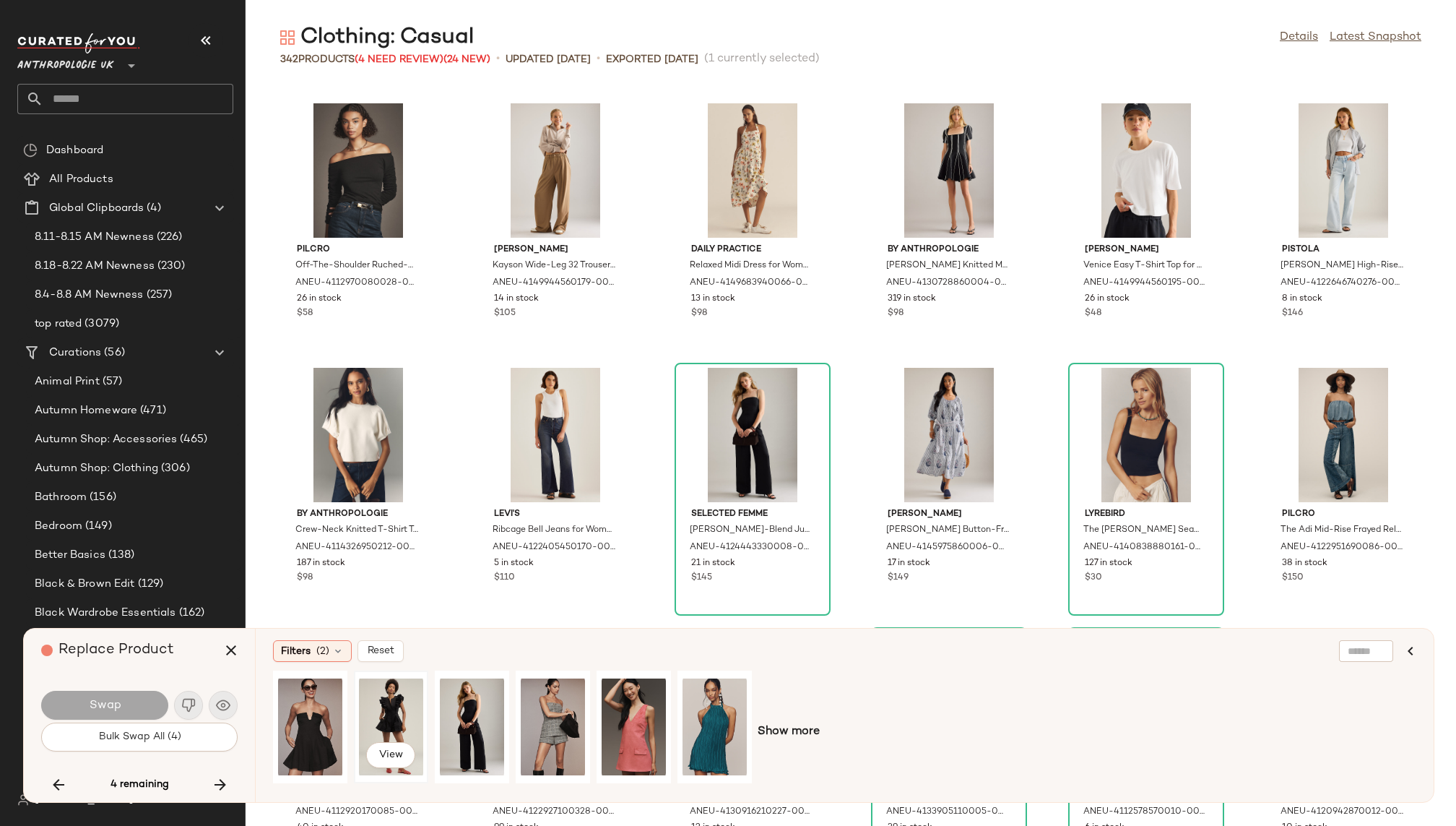
click at [402, 710] on div "View" at bounding box center [391, 726] width 64 height 103
click at [218, 777] on icon "button" at bounding box center [220, 784] width 17 height 17
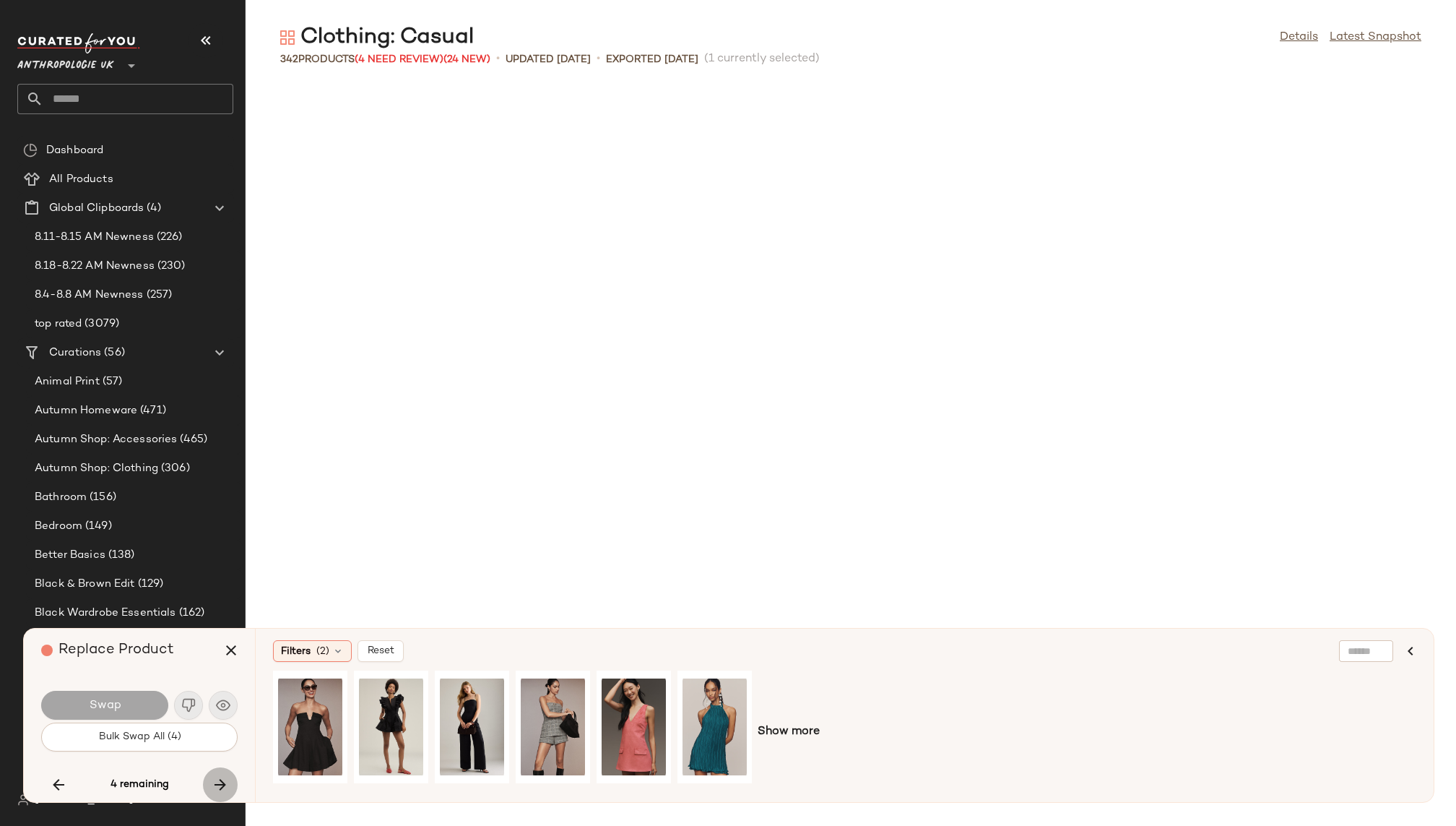
scroll to position [10316, 0]
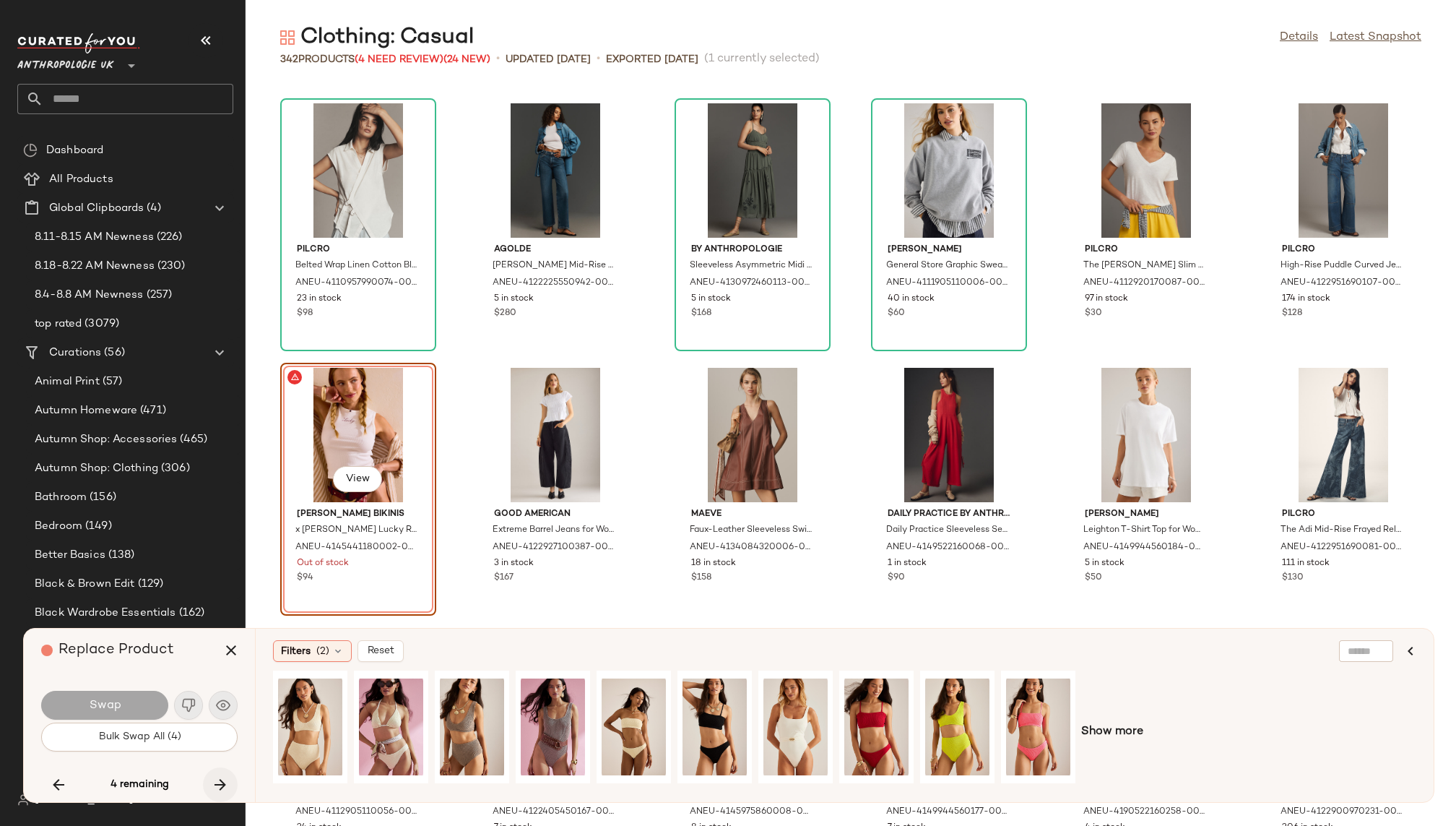
click at [218, 780] on icon "button" at bounding box center [220, 784] width 17 height 17
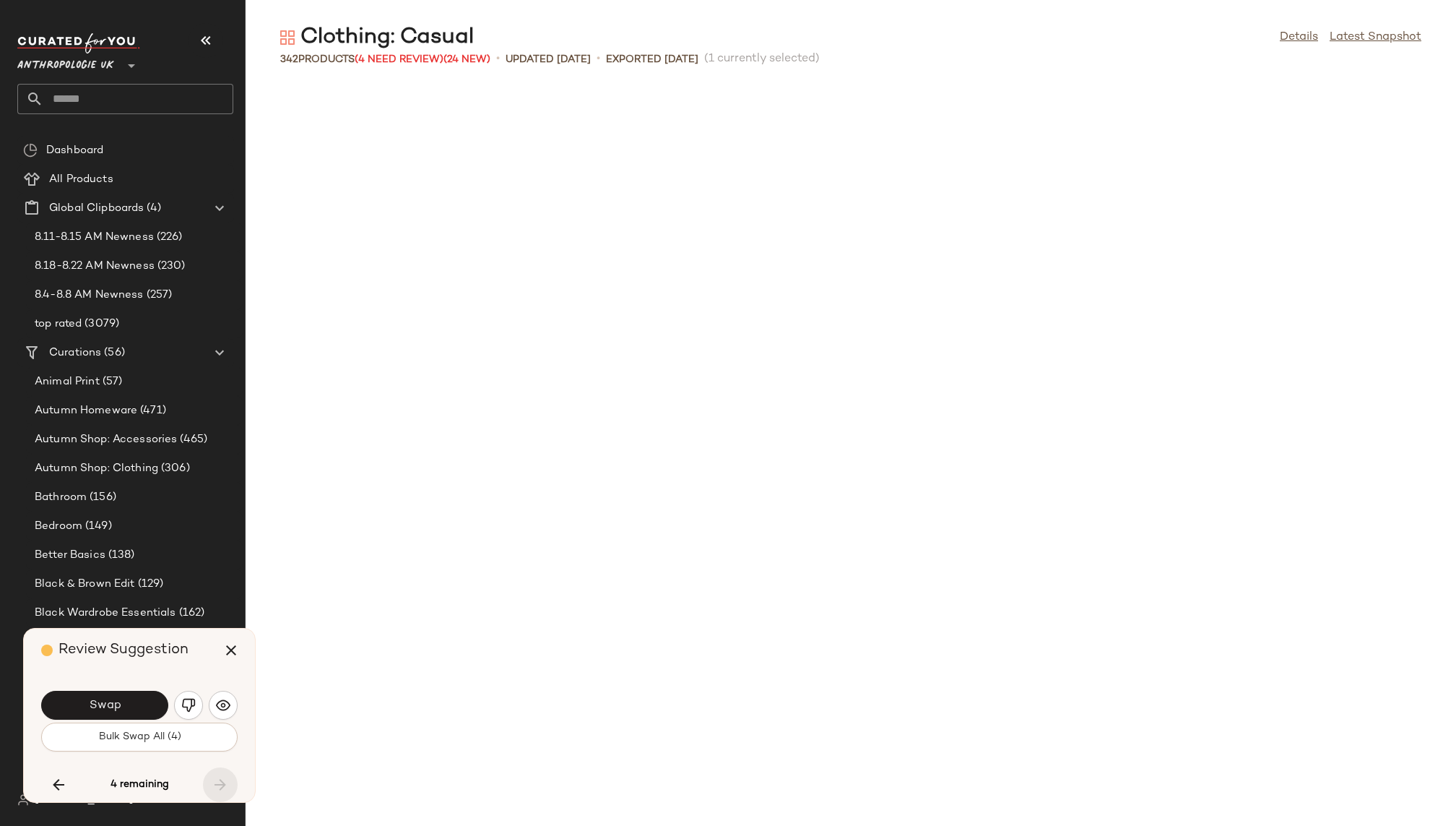
scroll to position [14338, 0]
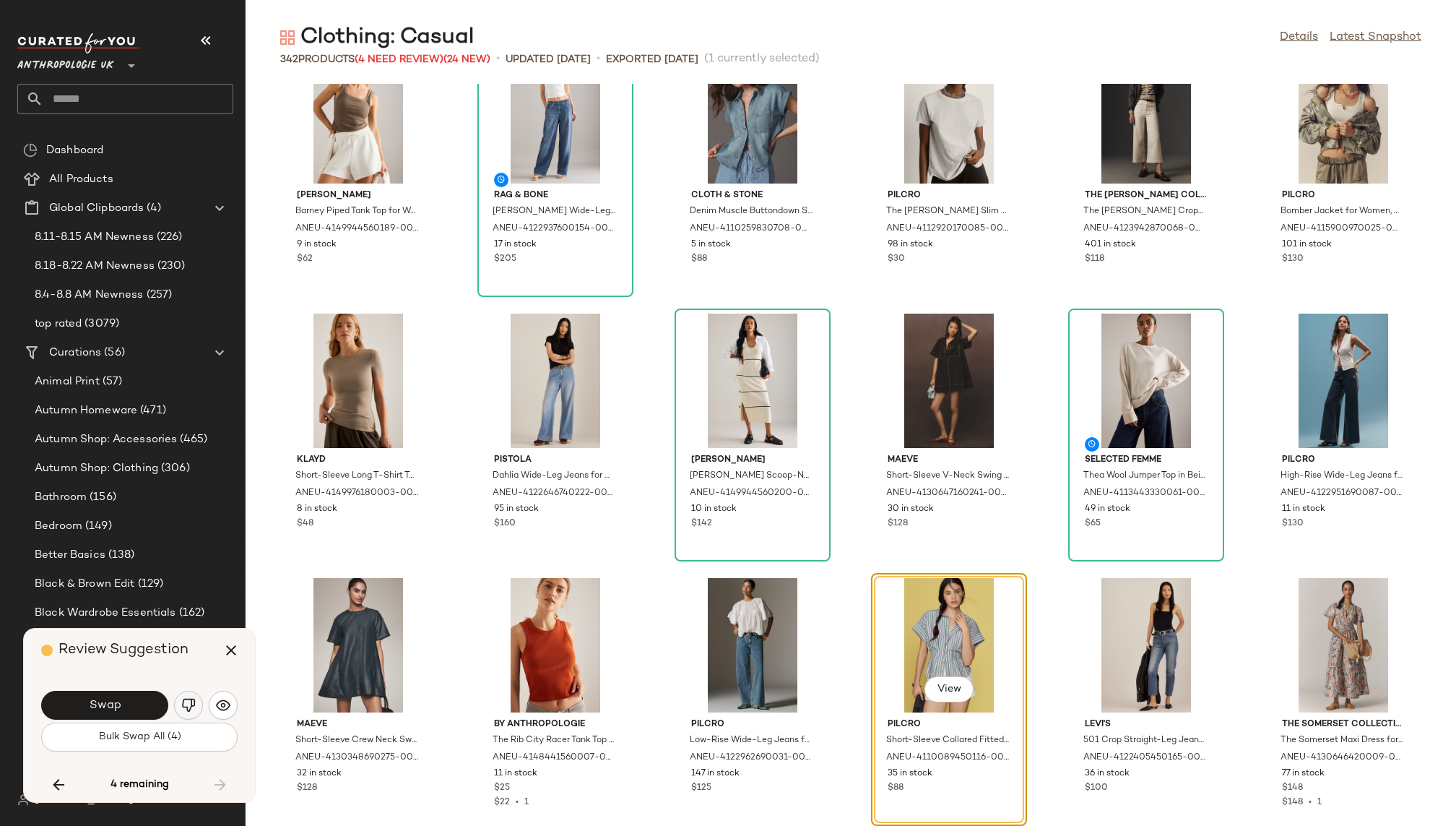
click at [183, 704] on img "button" at bounding box center [188, 705] width 14 height 14
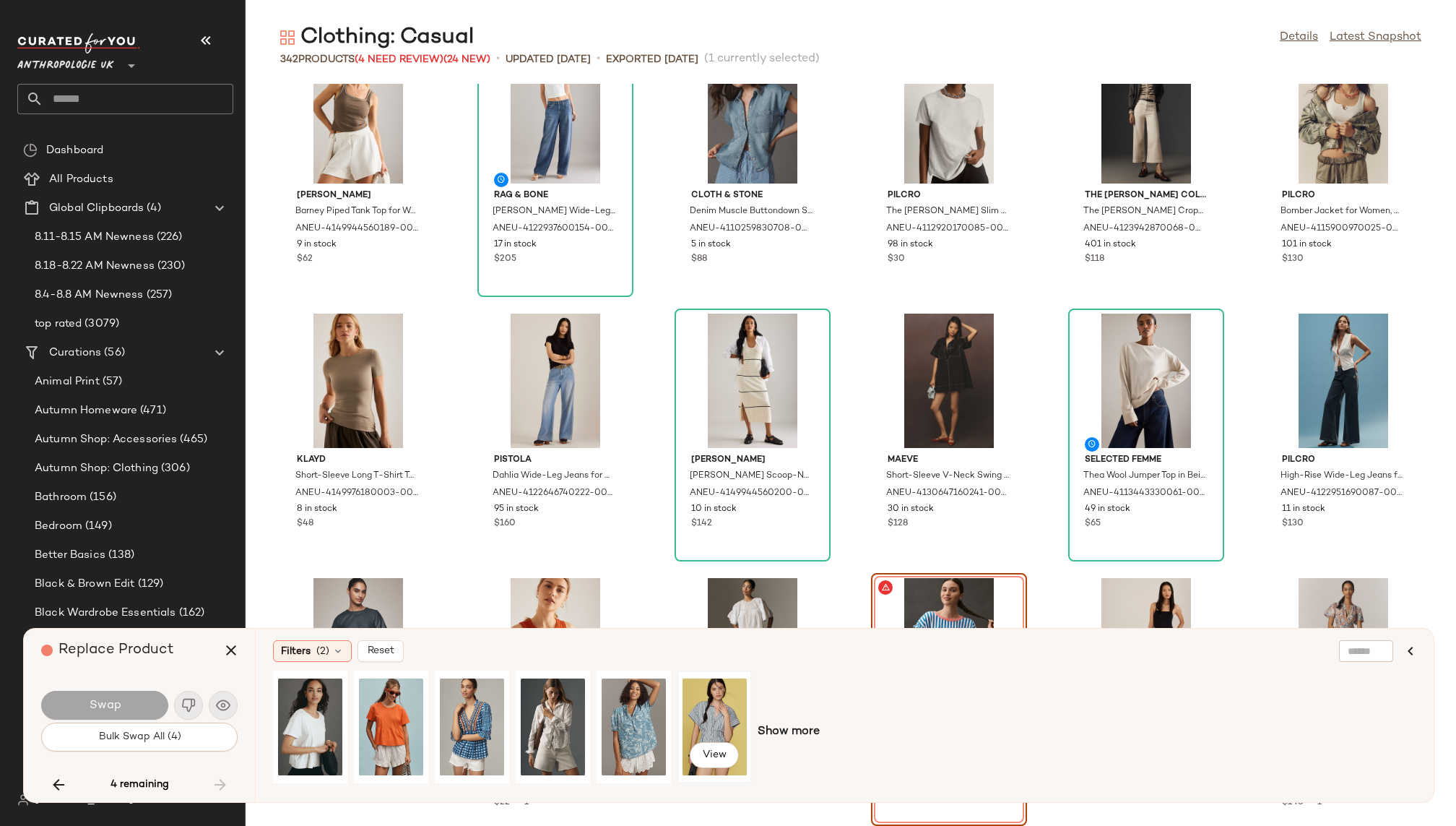
click at [706, 714] on div "View" at bounding box center [715, 726] width 64 height 103
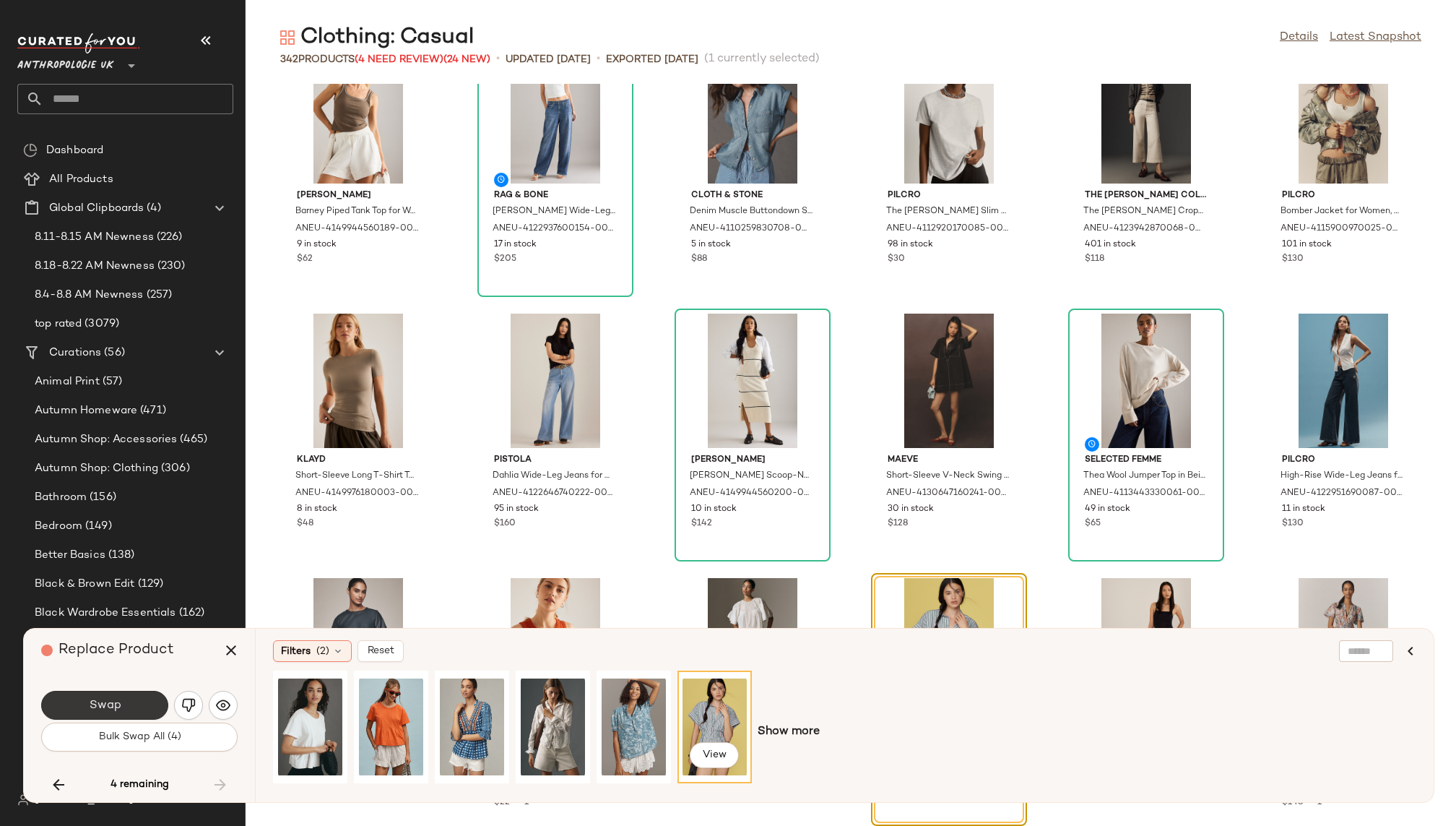
click at [140, 705] on button "Swap" at bounding box center [105, 705] width 127 height 29
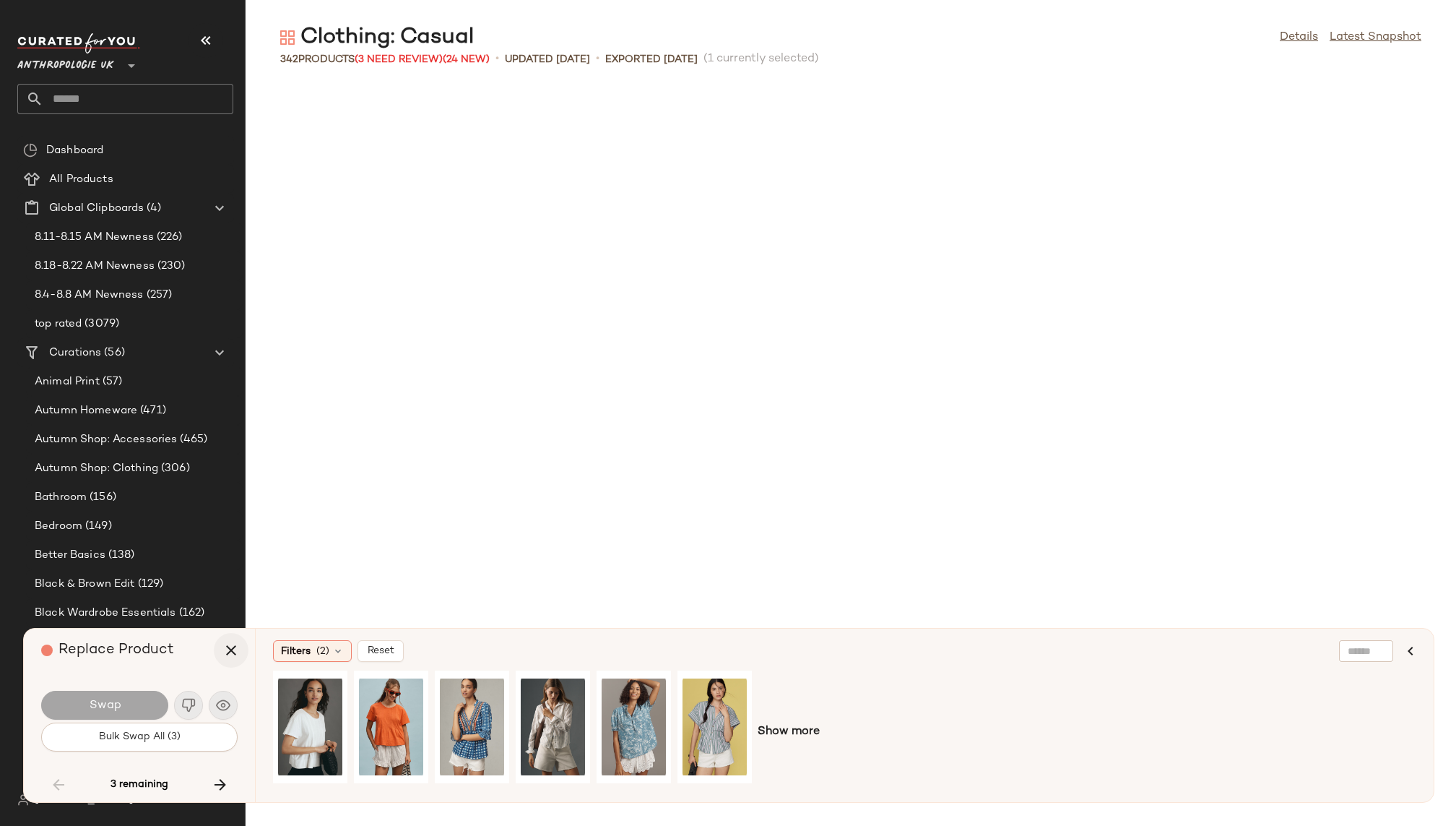
scroll to position [5290, 0]
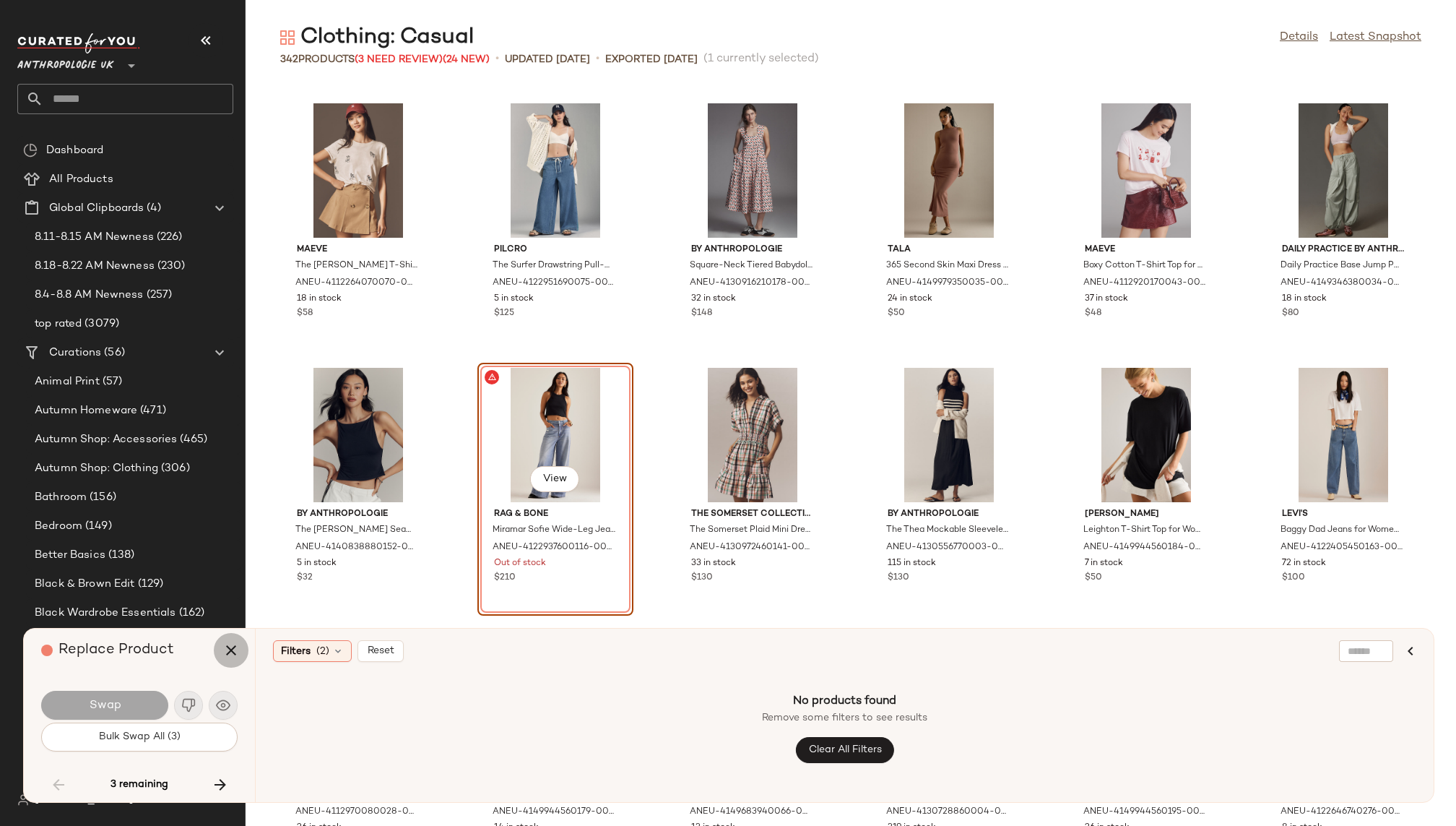
click at [232, 648] on icon "button" at bounding box center [231, 650] width 17 height 17
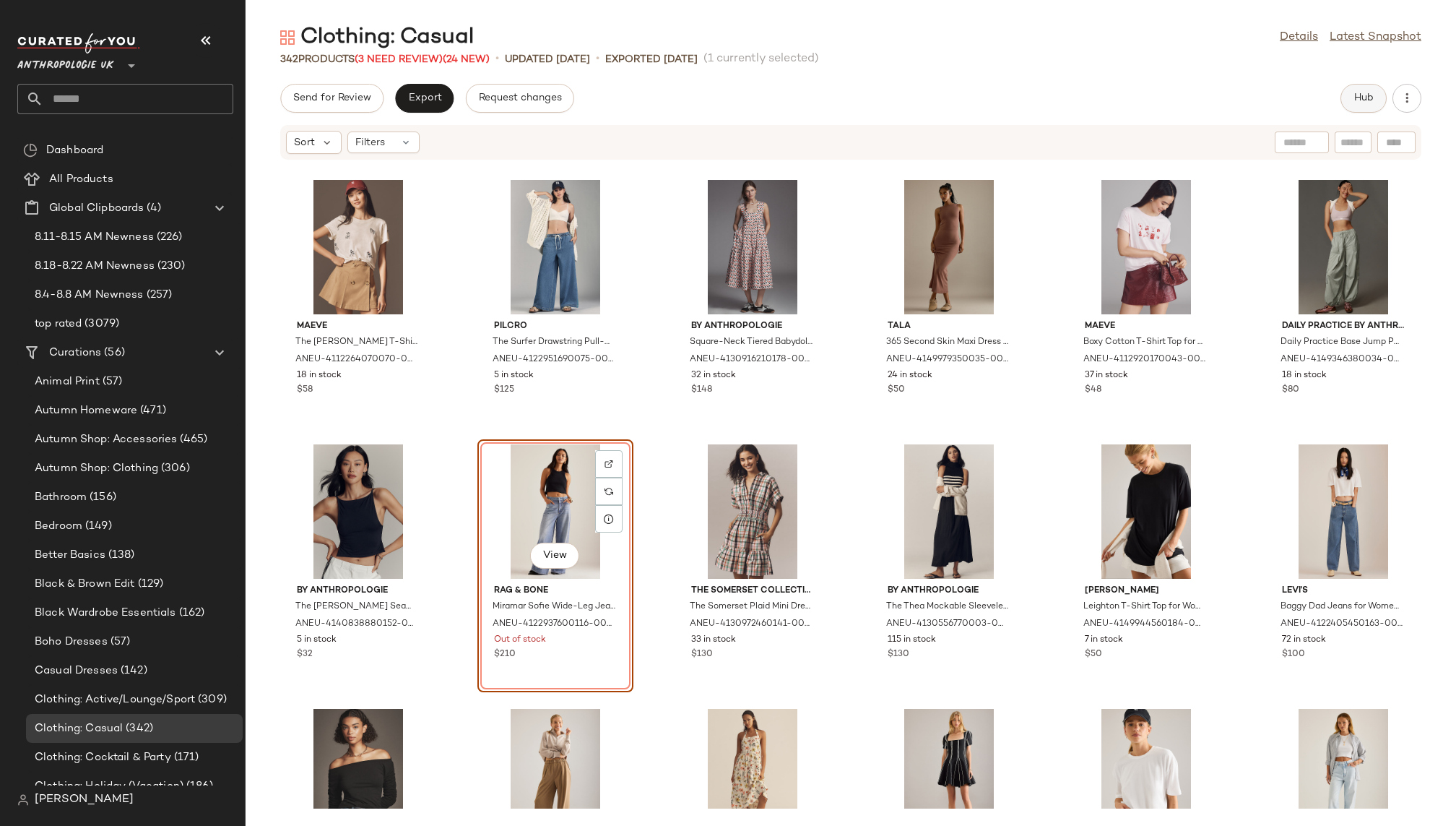
click at [1348, 108] on button "Hub" at bounding box center [1364, 98] width 46 height 29
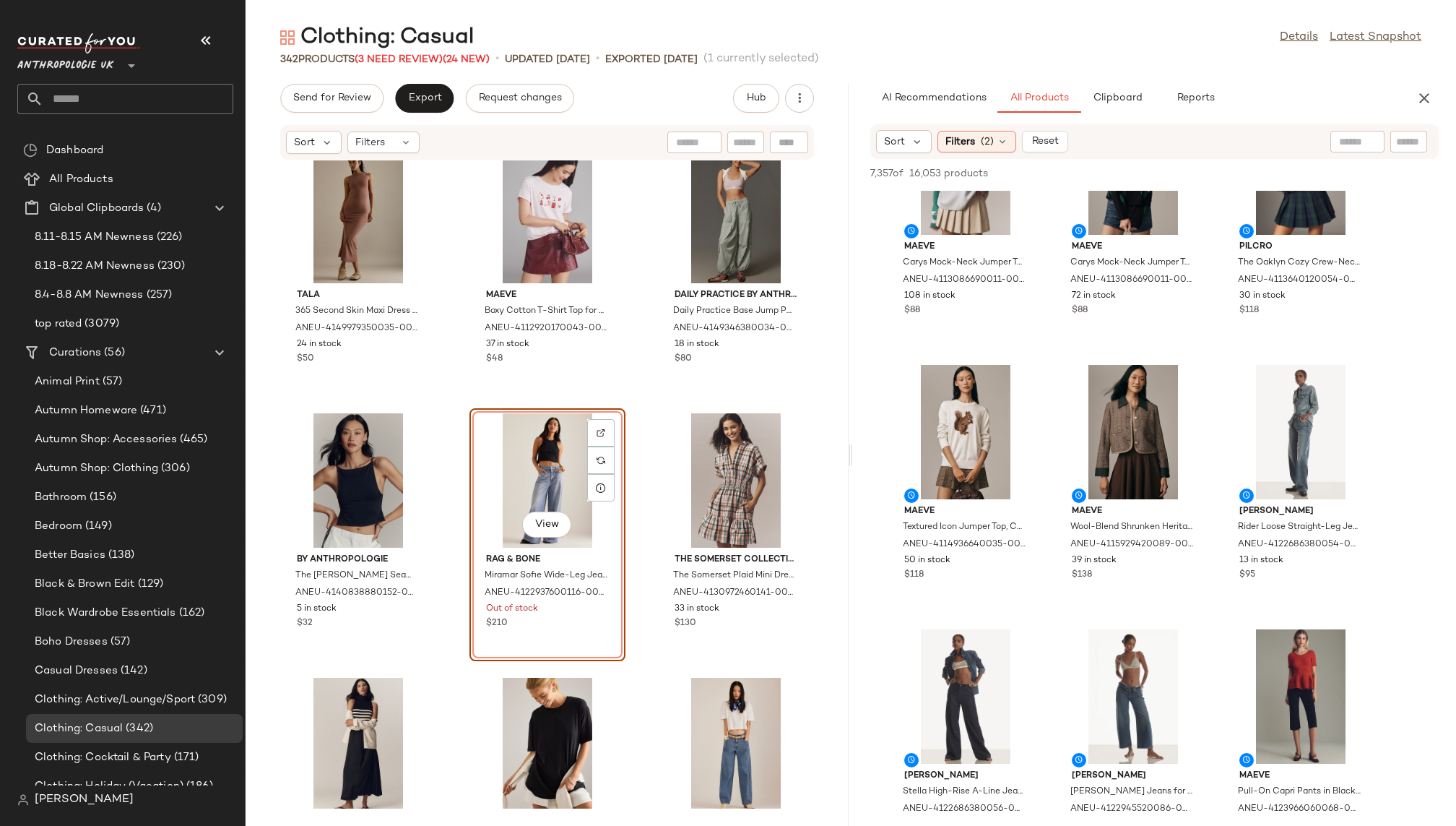
scroll to position [6205, 0]
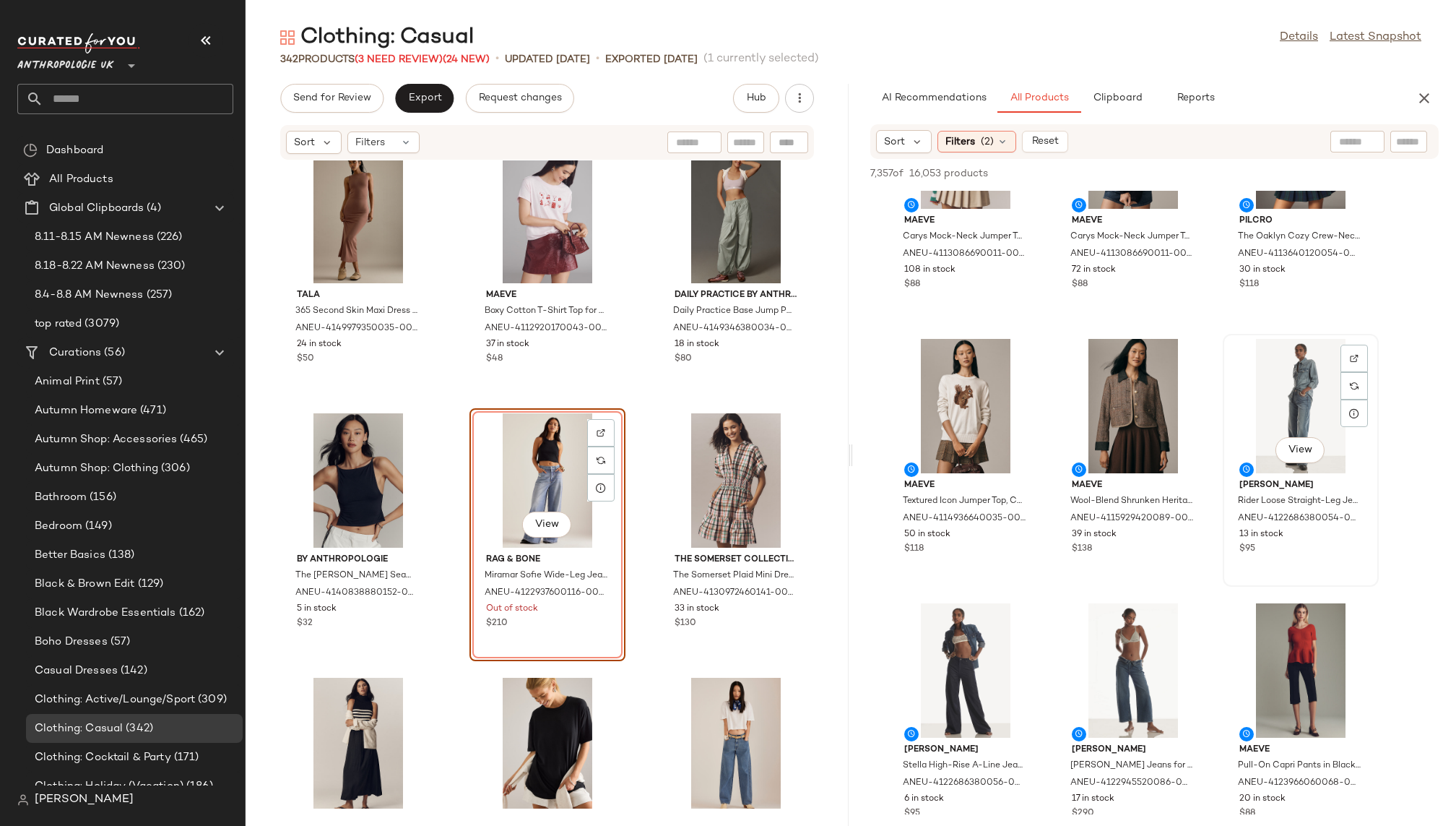
click at [1258, 385] on div "View" at bounding box center [1300, 406] width 146 height 135
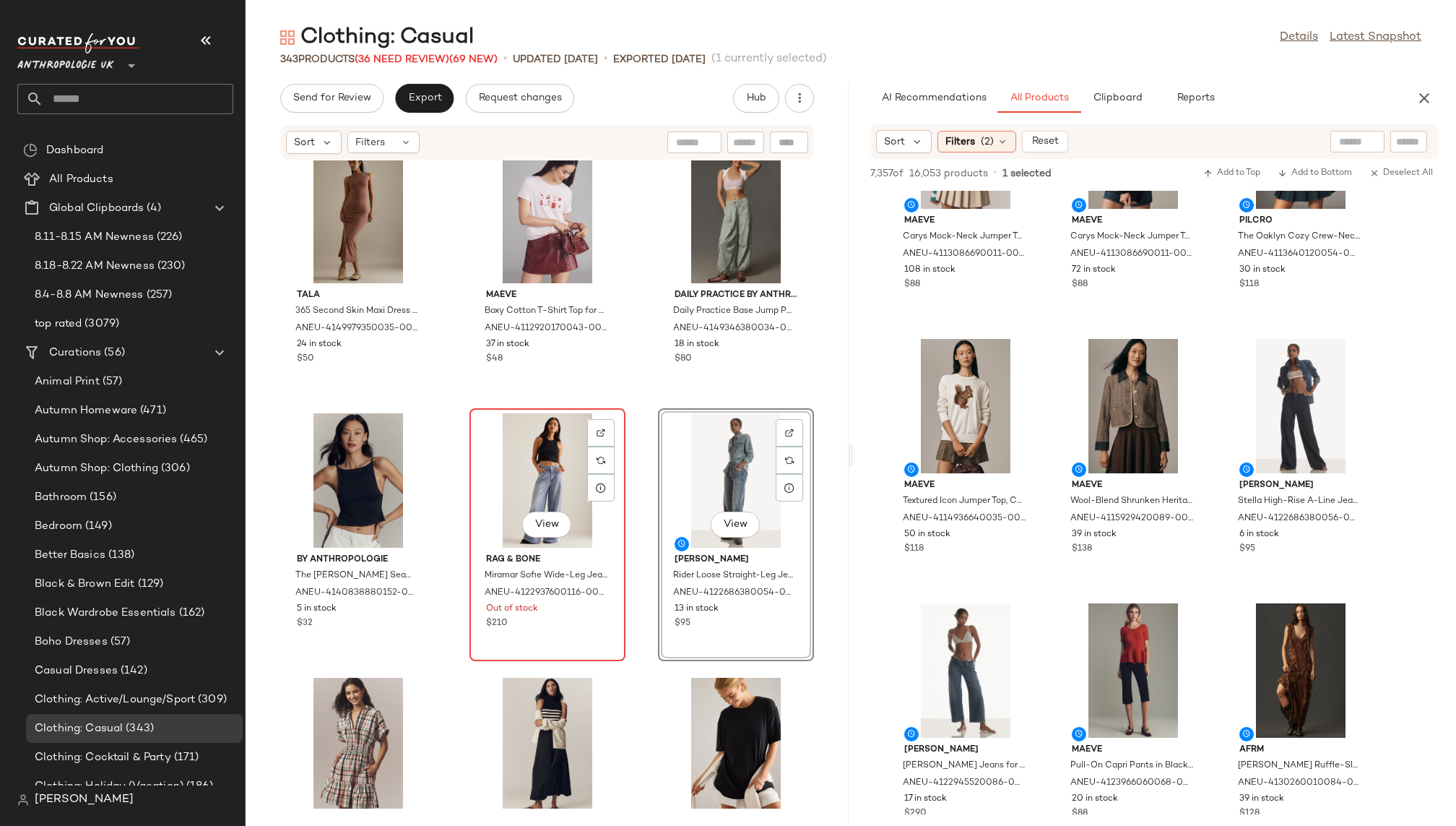
click at [526, 465] on div "View" at bounding box center [547, 481] width 146 height 135
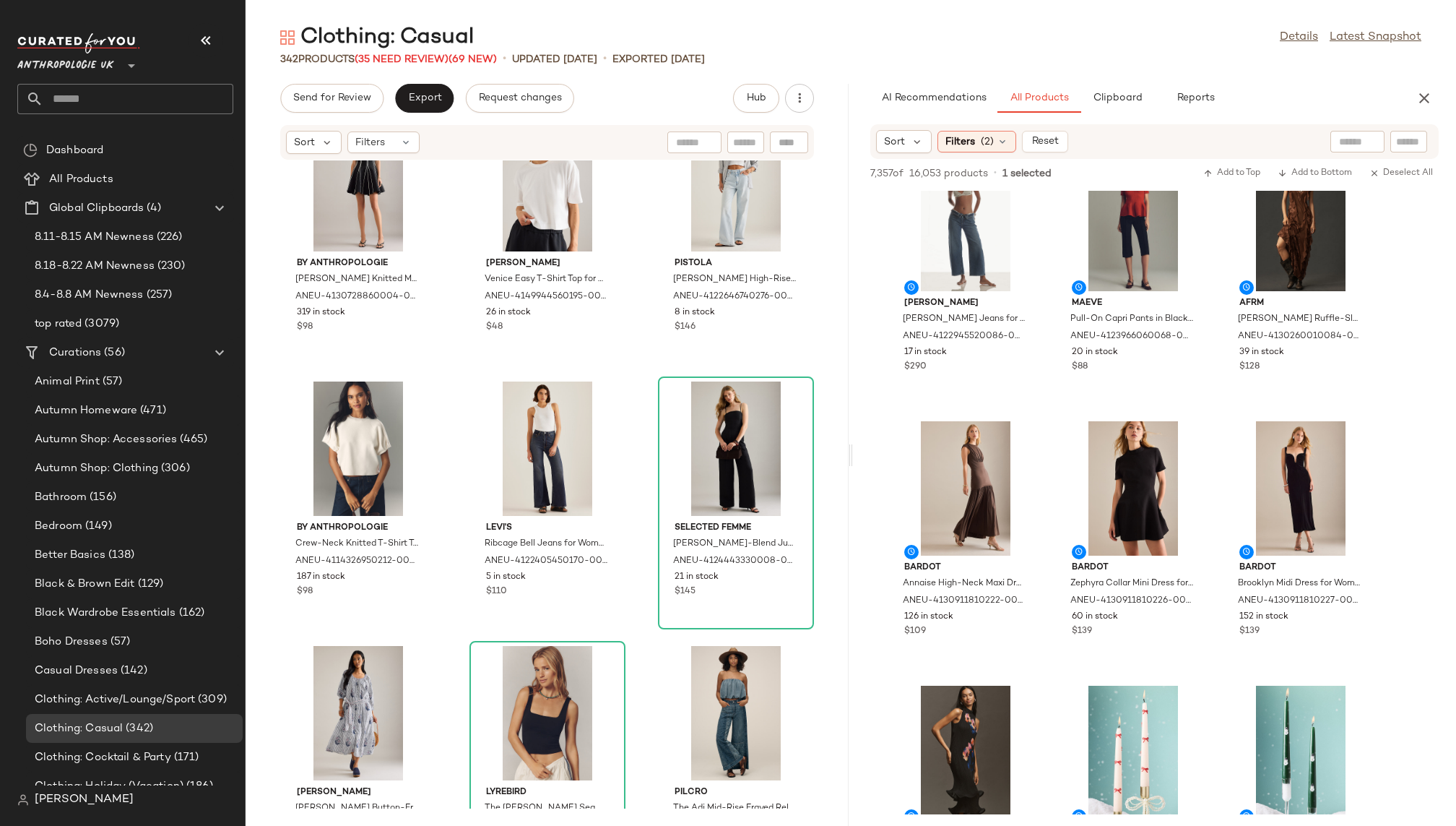
scroll to position [6655, 0]
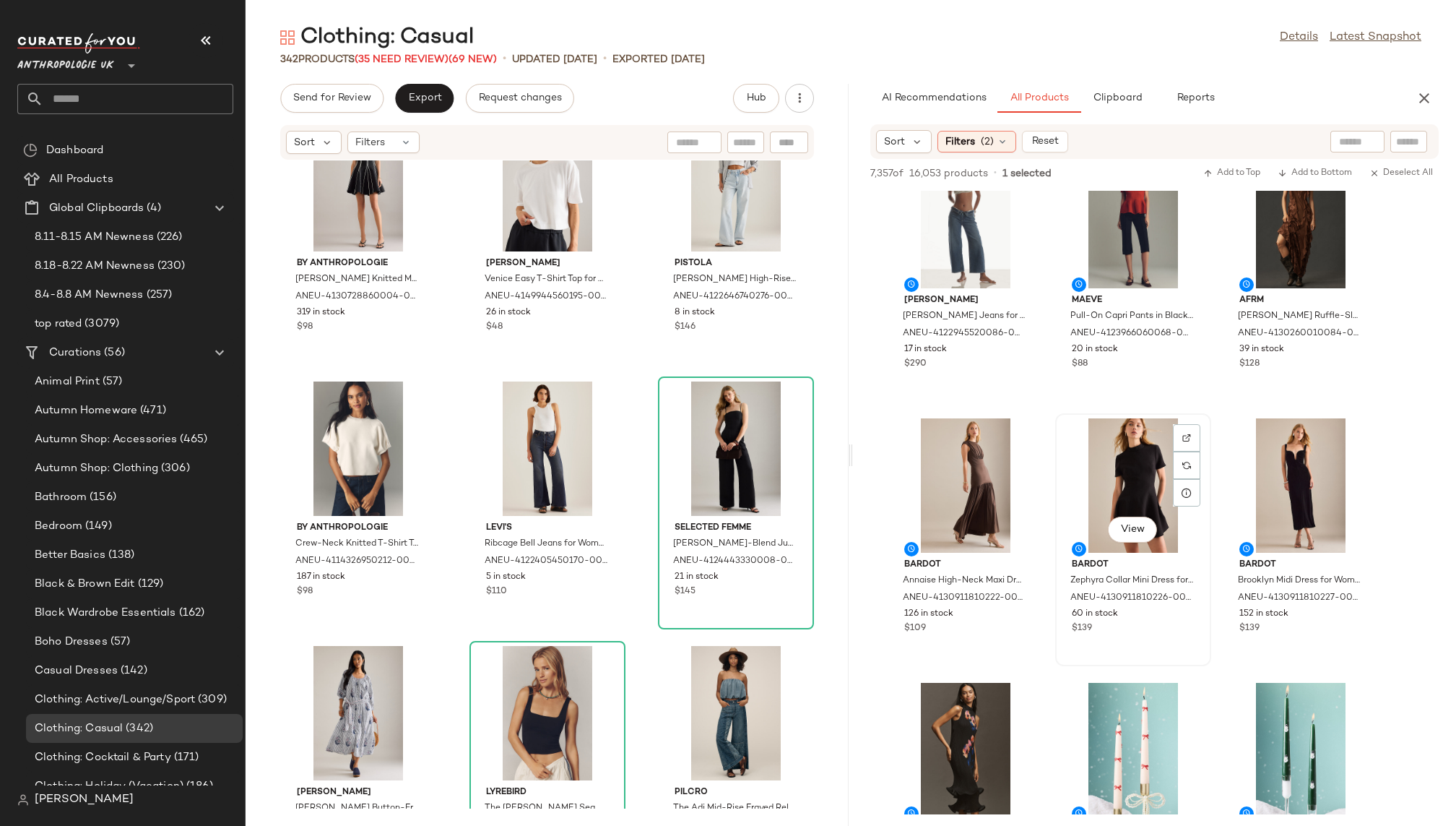
click at [1105, 490] on div "View" at bounding box center [1133, 486] width 146 height 135
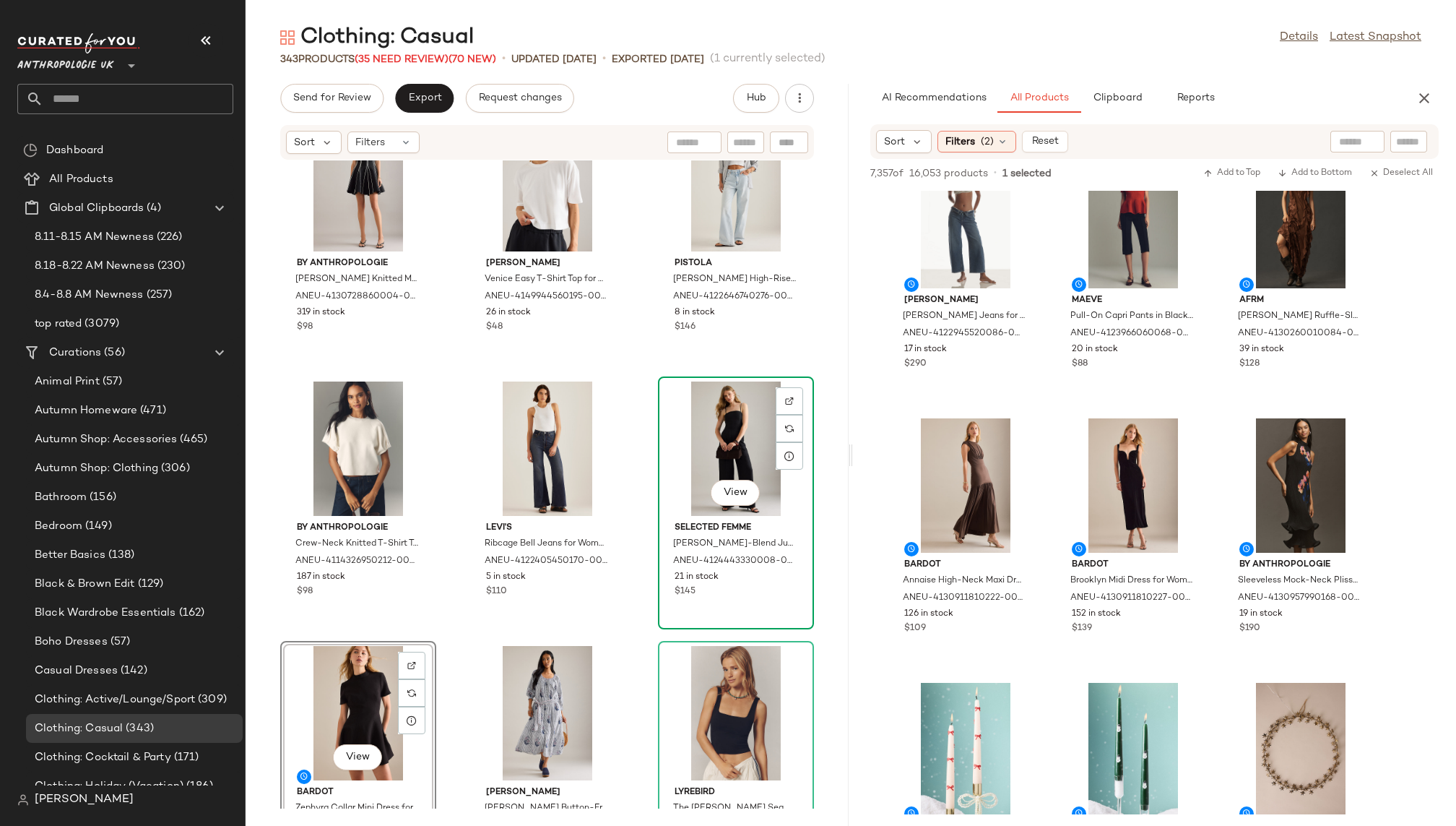
click at [700, 431] on div "View" at bounding box center [736, 449] width 146 height 135
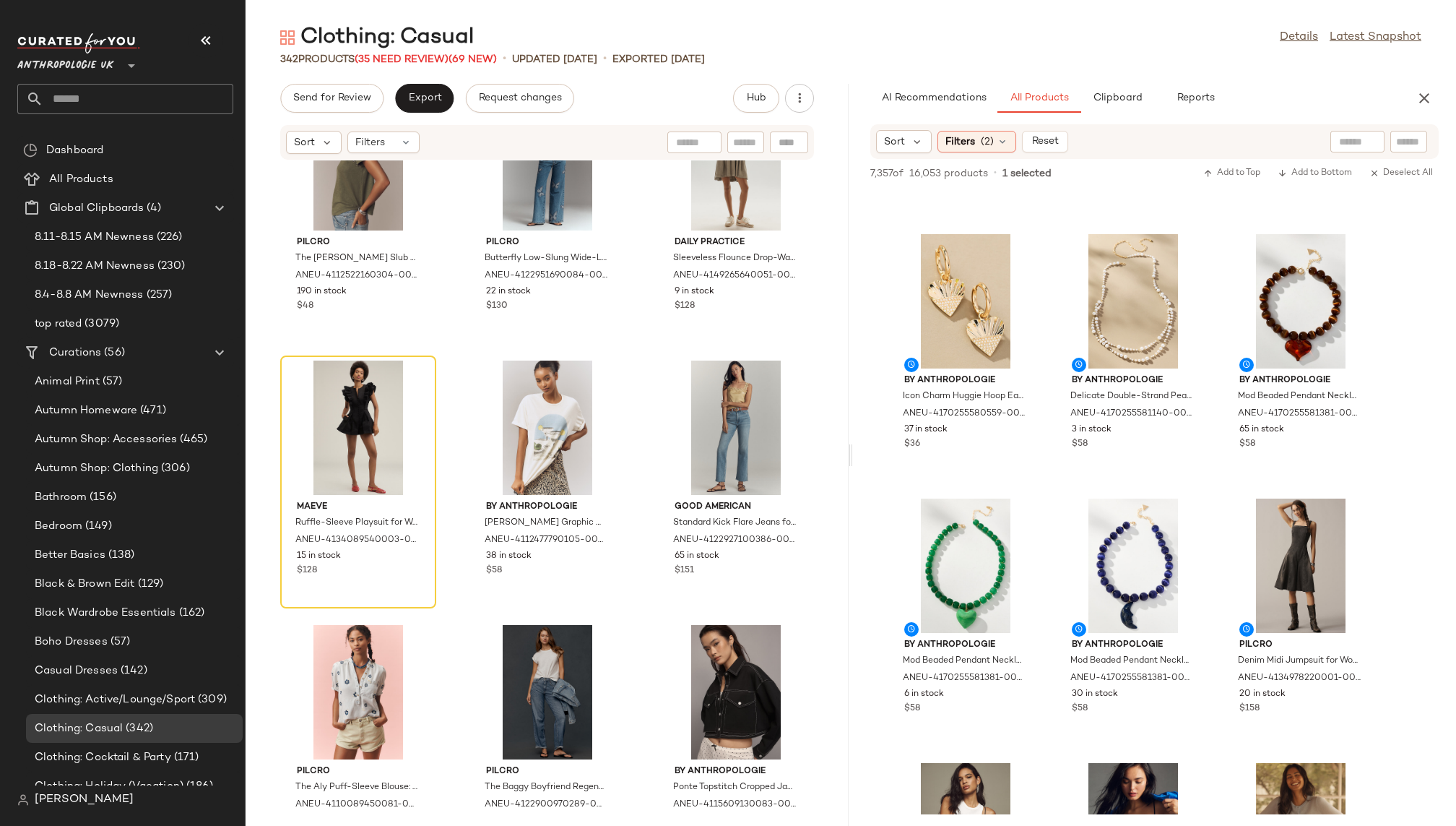
scroll to position [13470, 0]
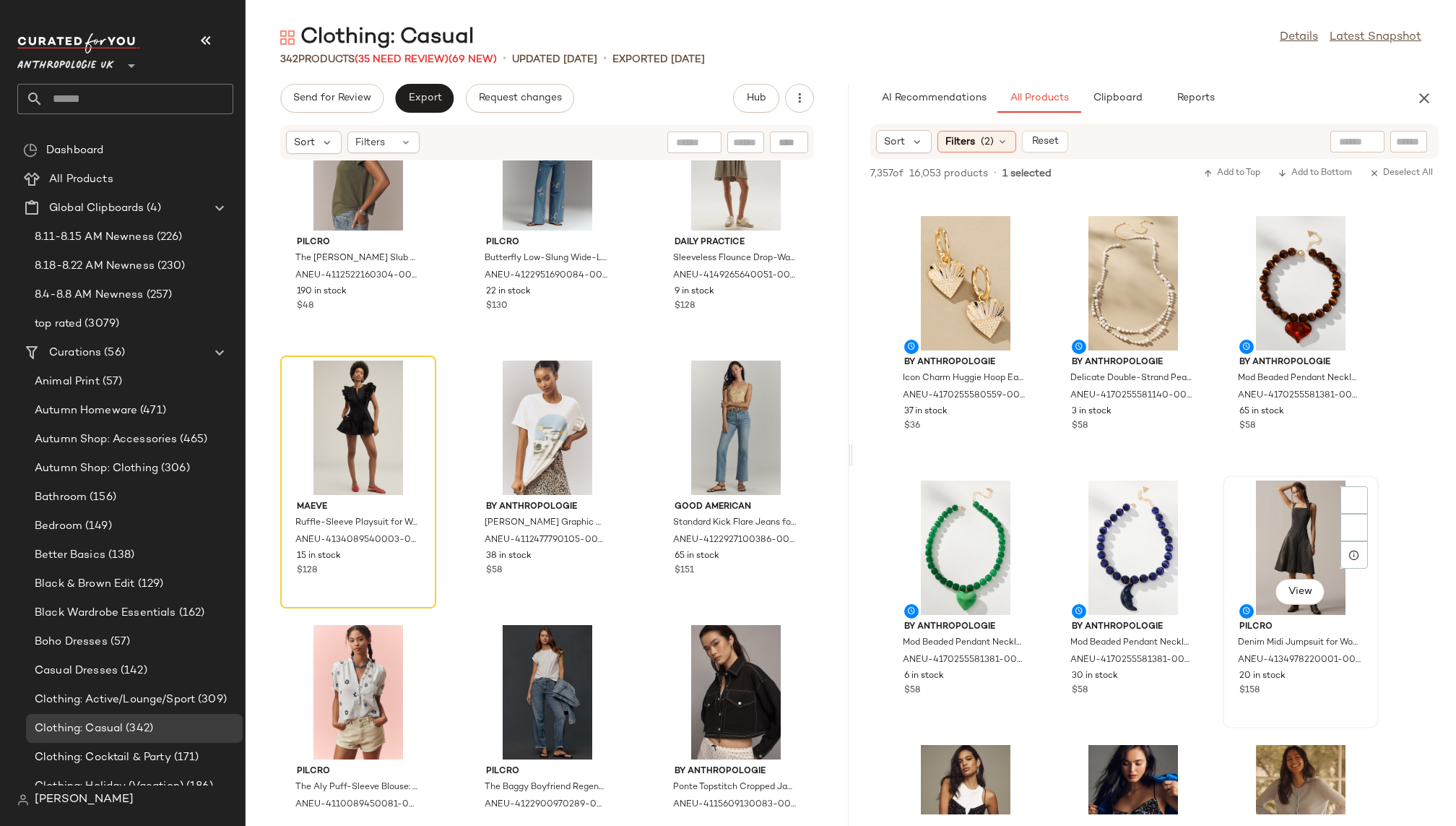
click at [1280, 516] on div "View" at bounding box center [1300, 548] width 146 height 135
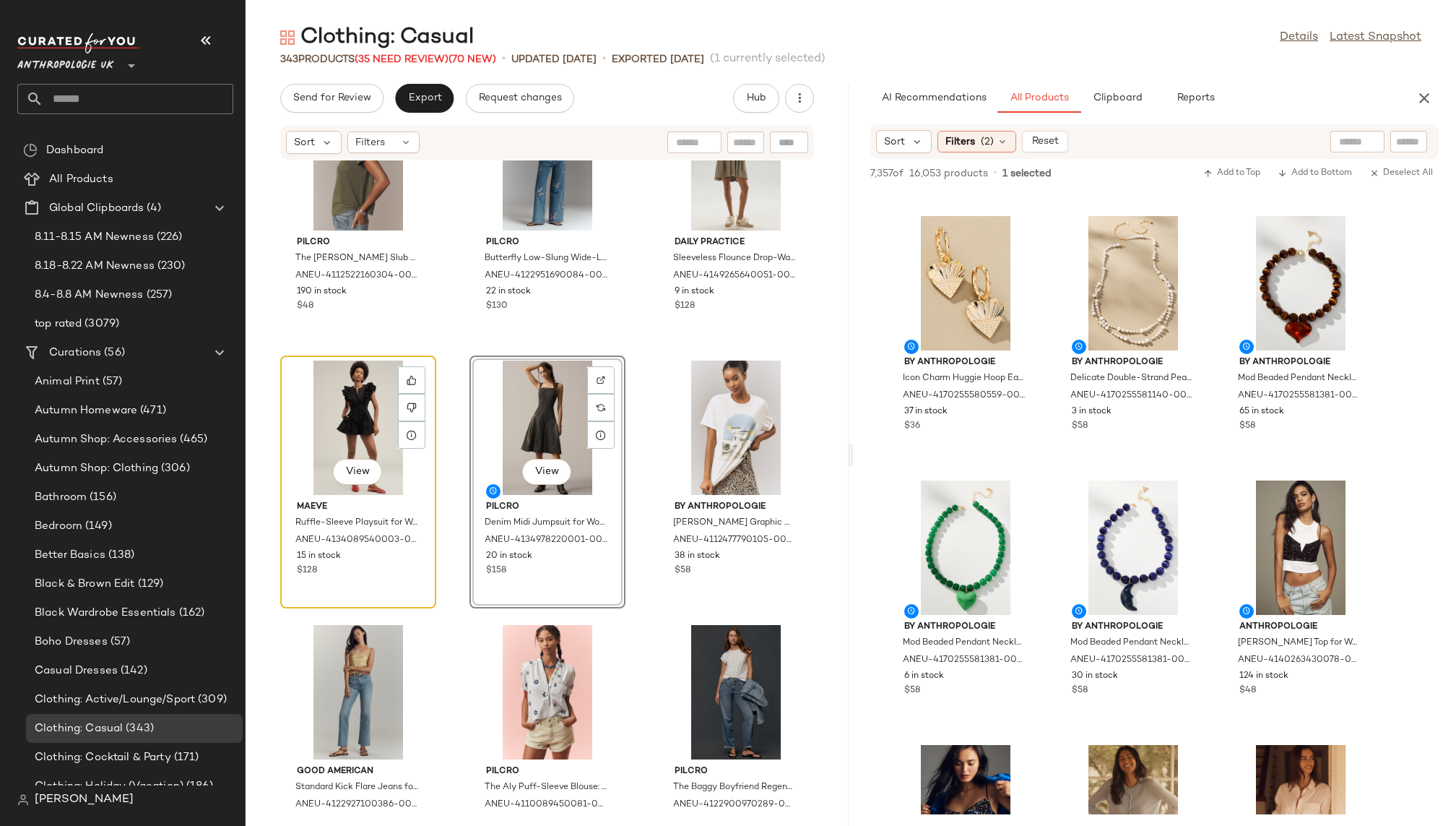
click at [359, 426] on div "View" at bounding box center [358, 428] width 146 height 135
click at [353, 435] on div "View" at bounding box center [358, 428] width 146 height 135
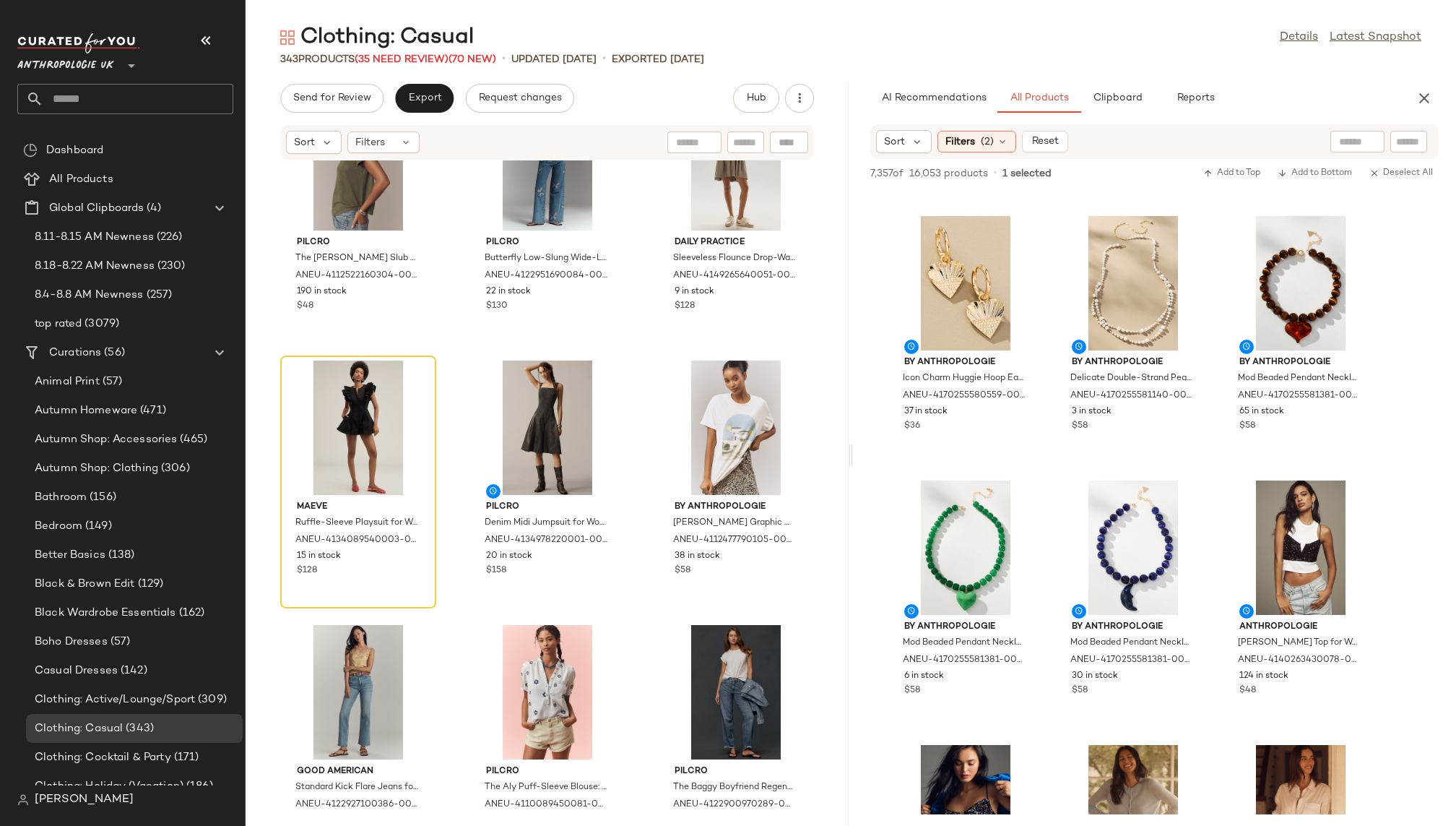
click at [452, 496] on div "Pilcro The Bennie Cotton Slub Crew-Neck Grommet T-Shirt Top for Women, Size XS …" at bounding box center [547, 484] width 603 height 648
click at [347, 417] on div "View" at bounding box center [358, 428] width 146 height 135
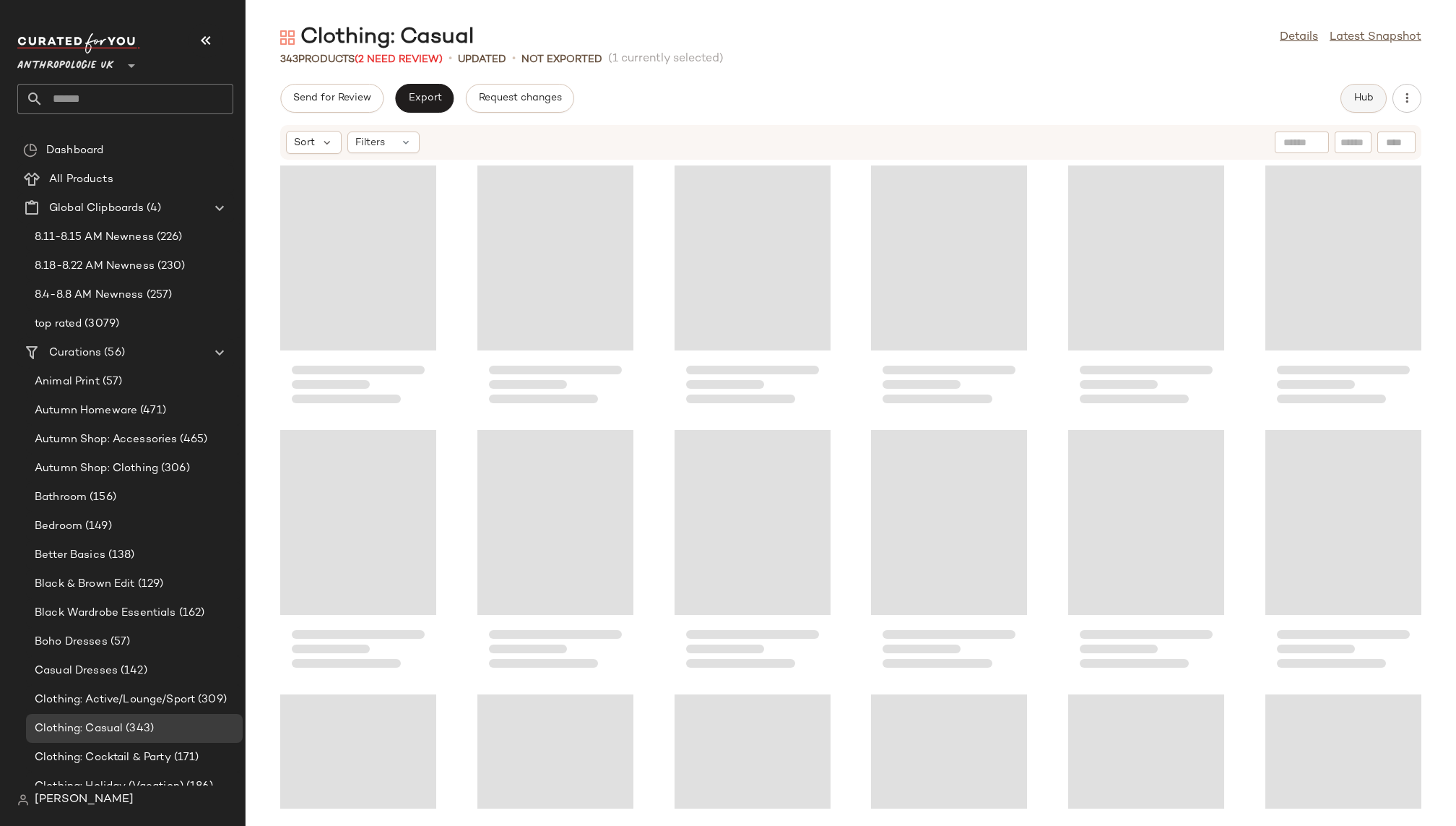
click at [1356, 102] on span "Hub" at bounding box center [1363, 98] width 20 height 11
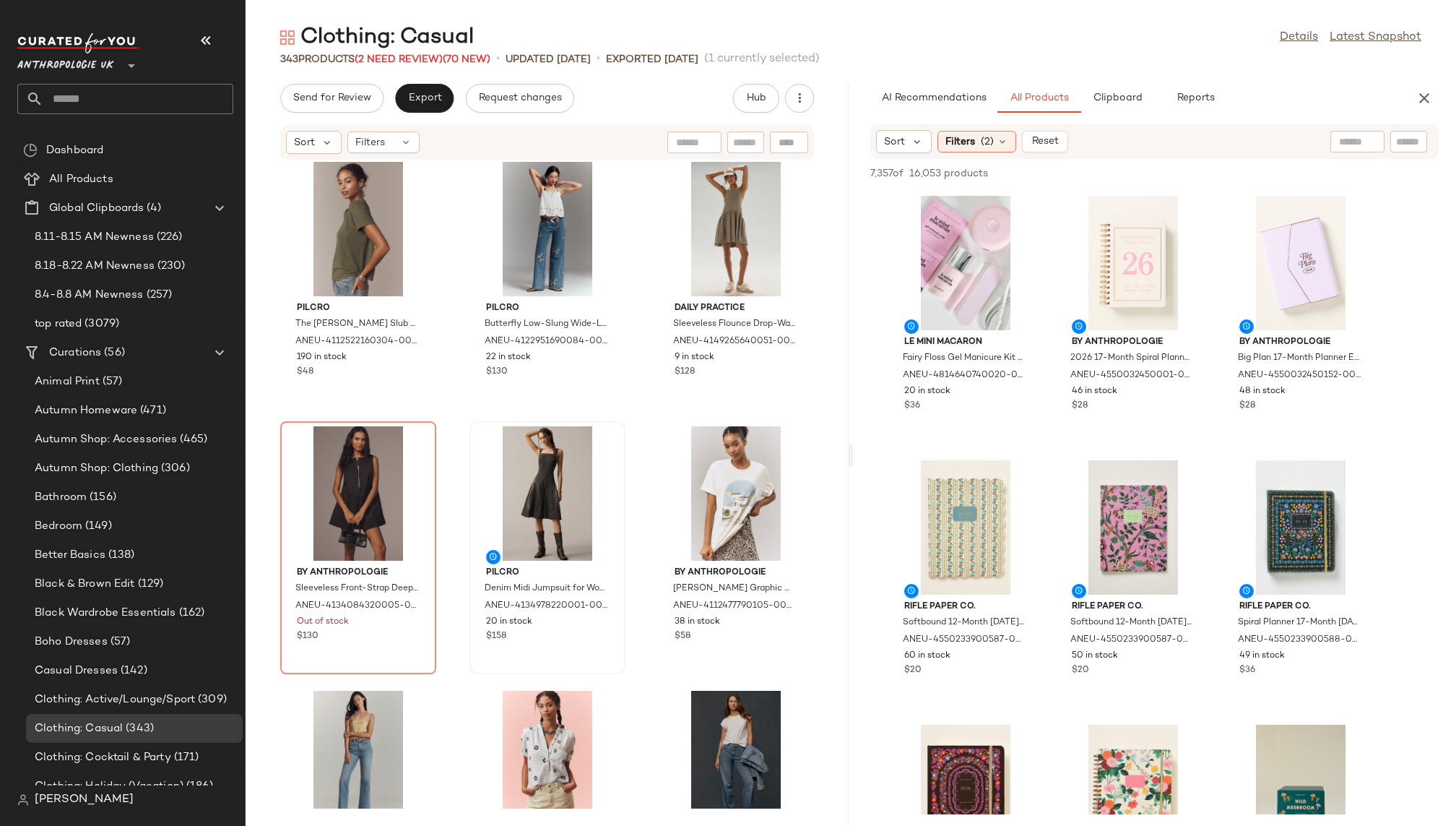
scroll to position [14322, 0]
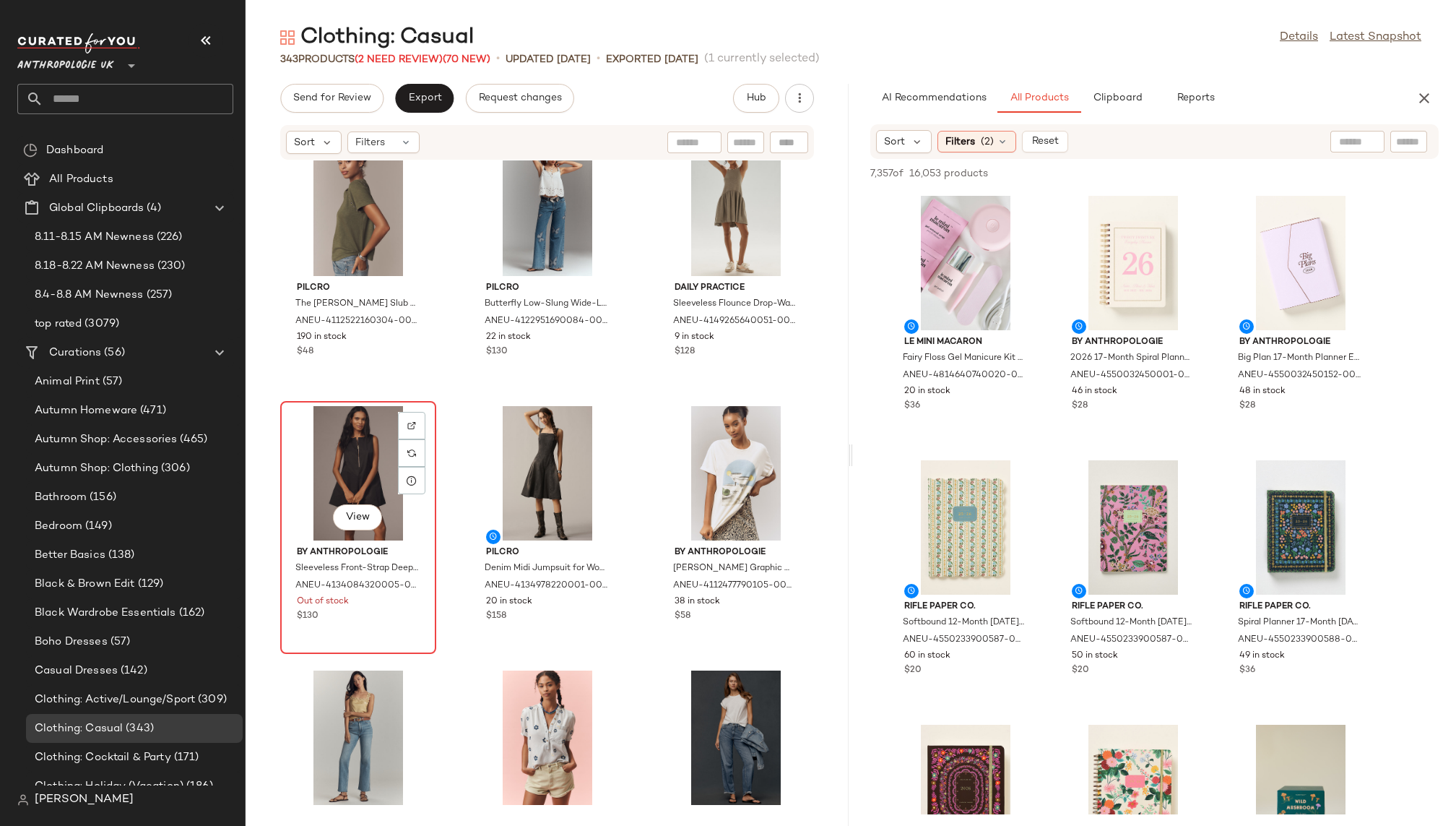
click at [360, 475] on div "View" at bounding box center [358, 474] width 146 height 135
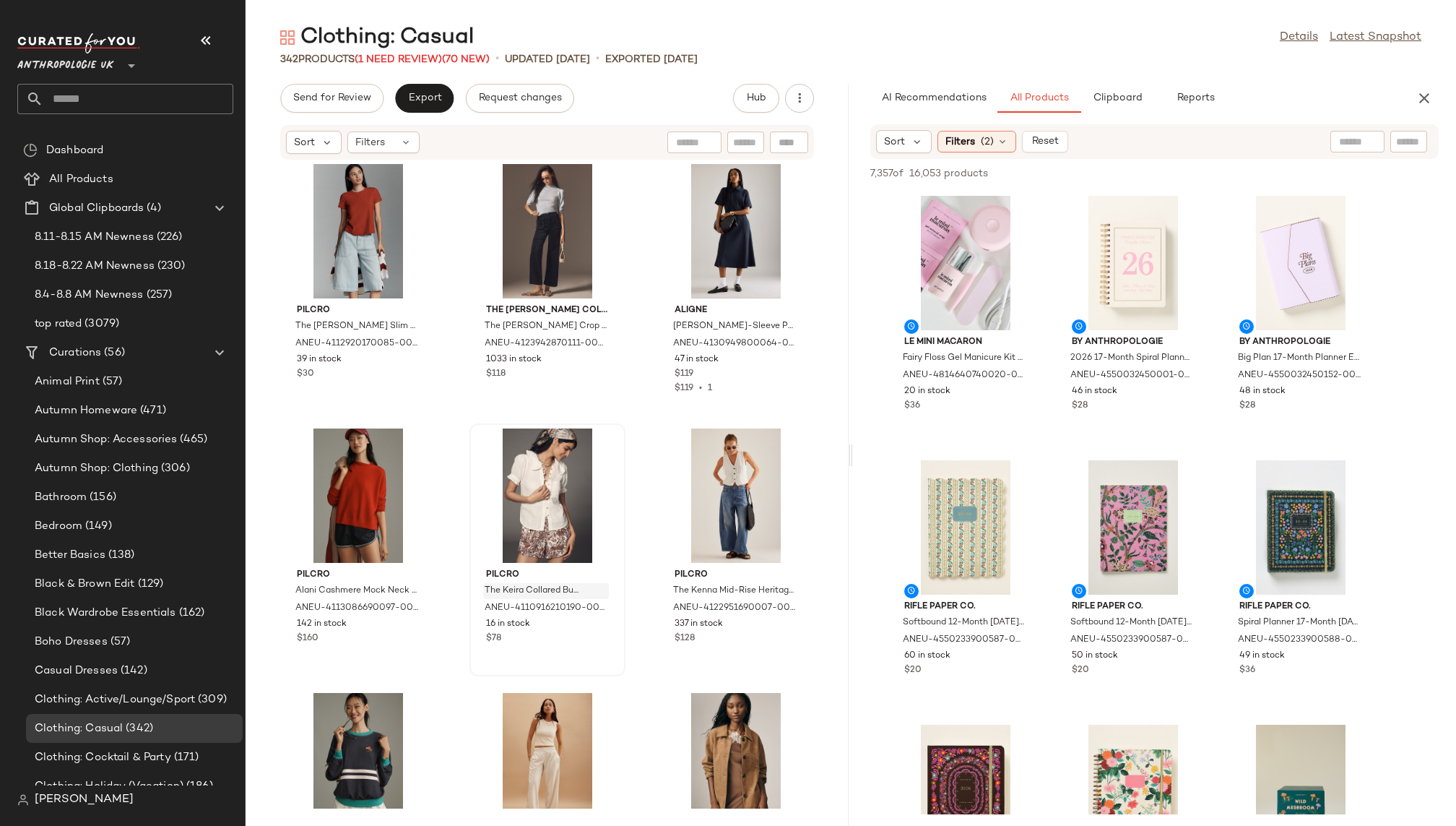
scroll to position [19619, 0]
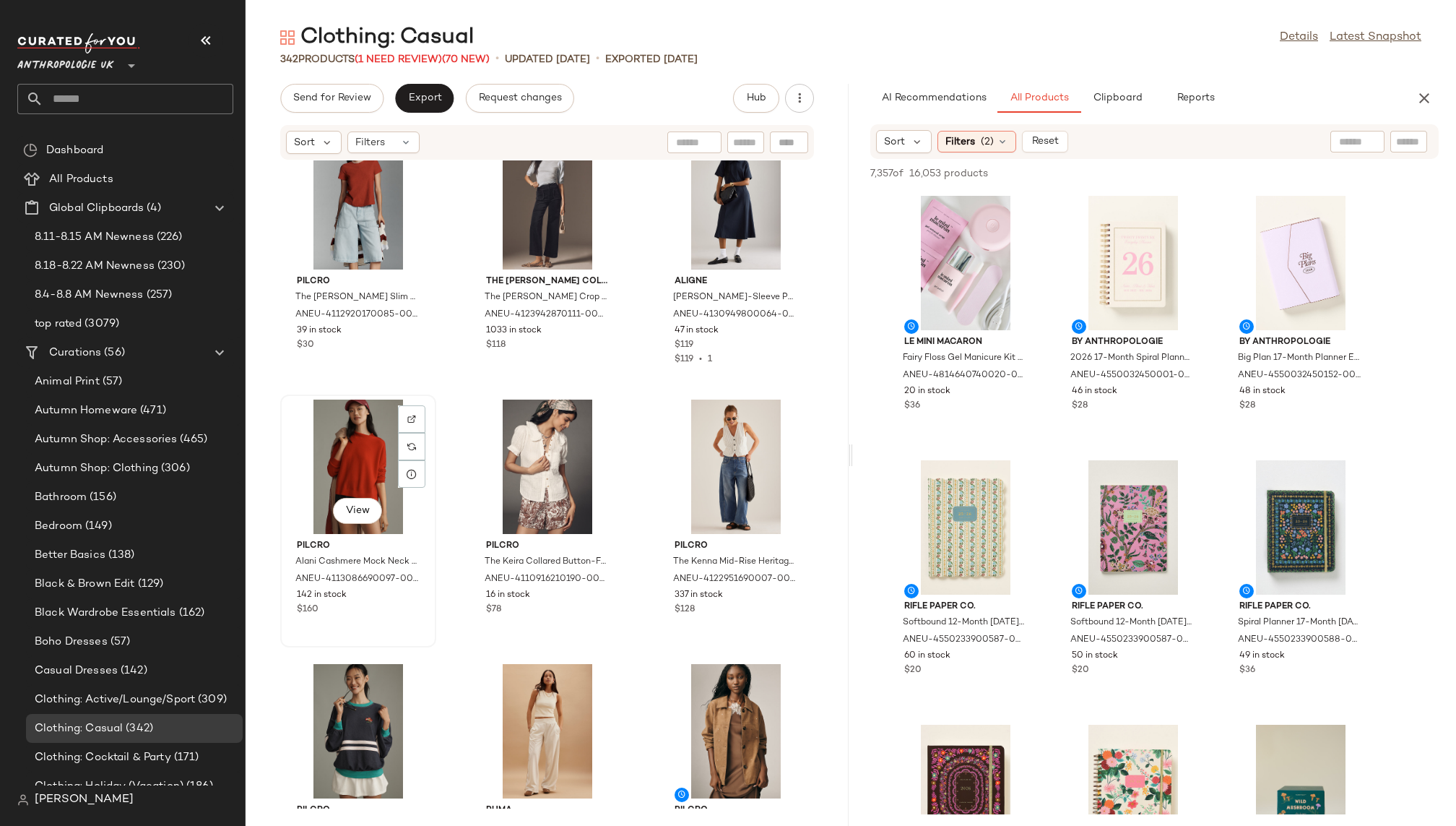
click at [340, 456] on div "View" at bounding box center [358, 467] width 146 height 135
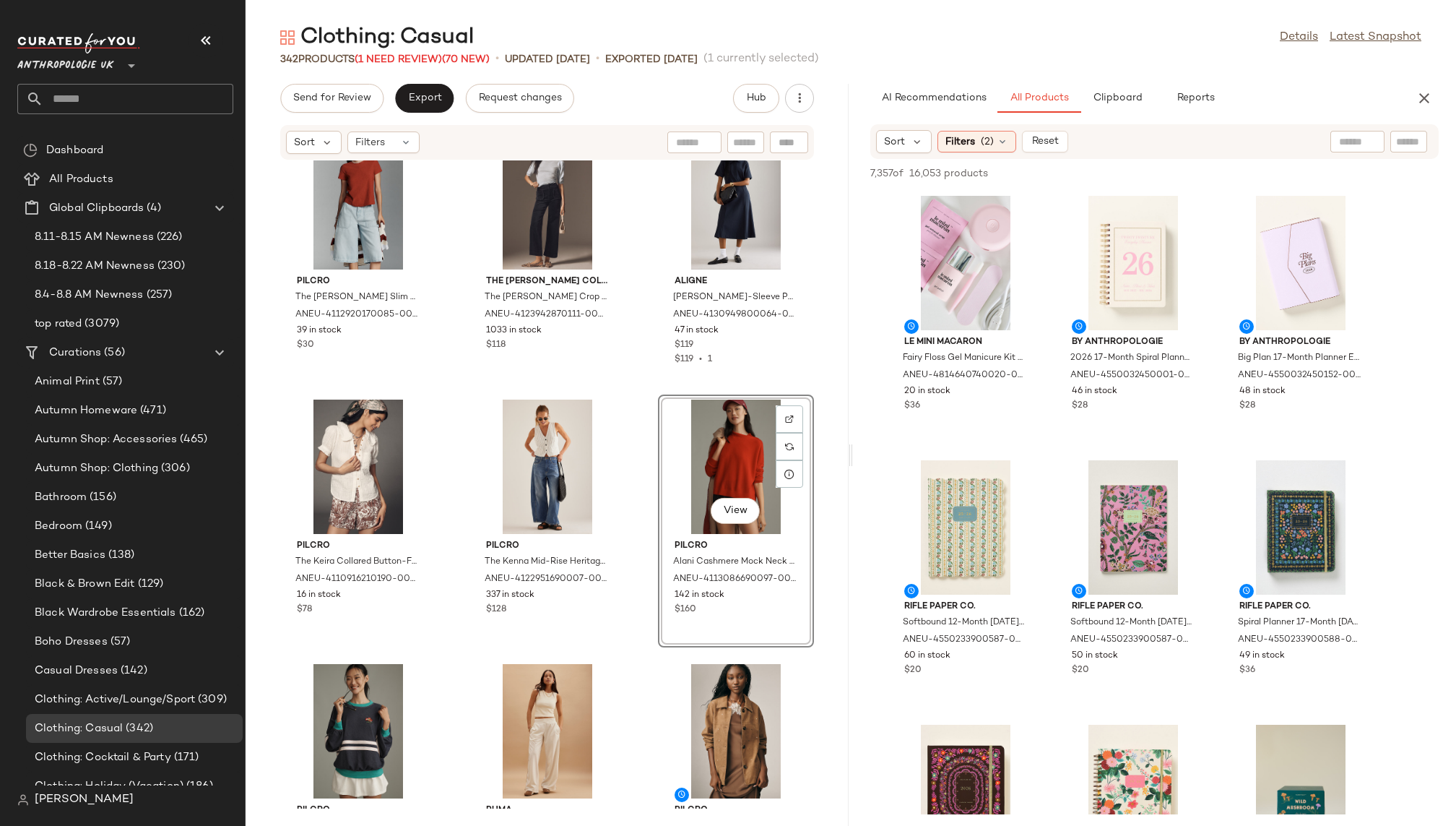
click at [627, 653] on div "Pilcro Tidal Moto Utility Jacket for Women in Green, Cotton/Lyocell, Size Large…" at bounding box center [547, 484] width 603 height 648
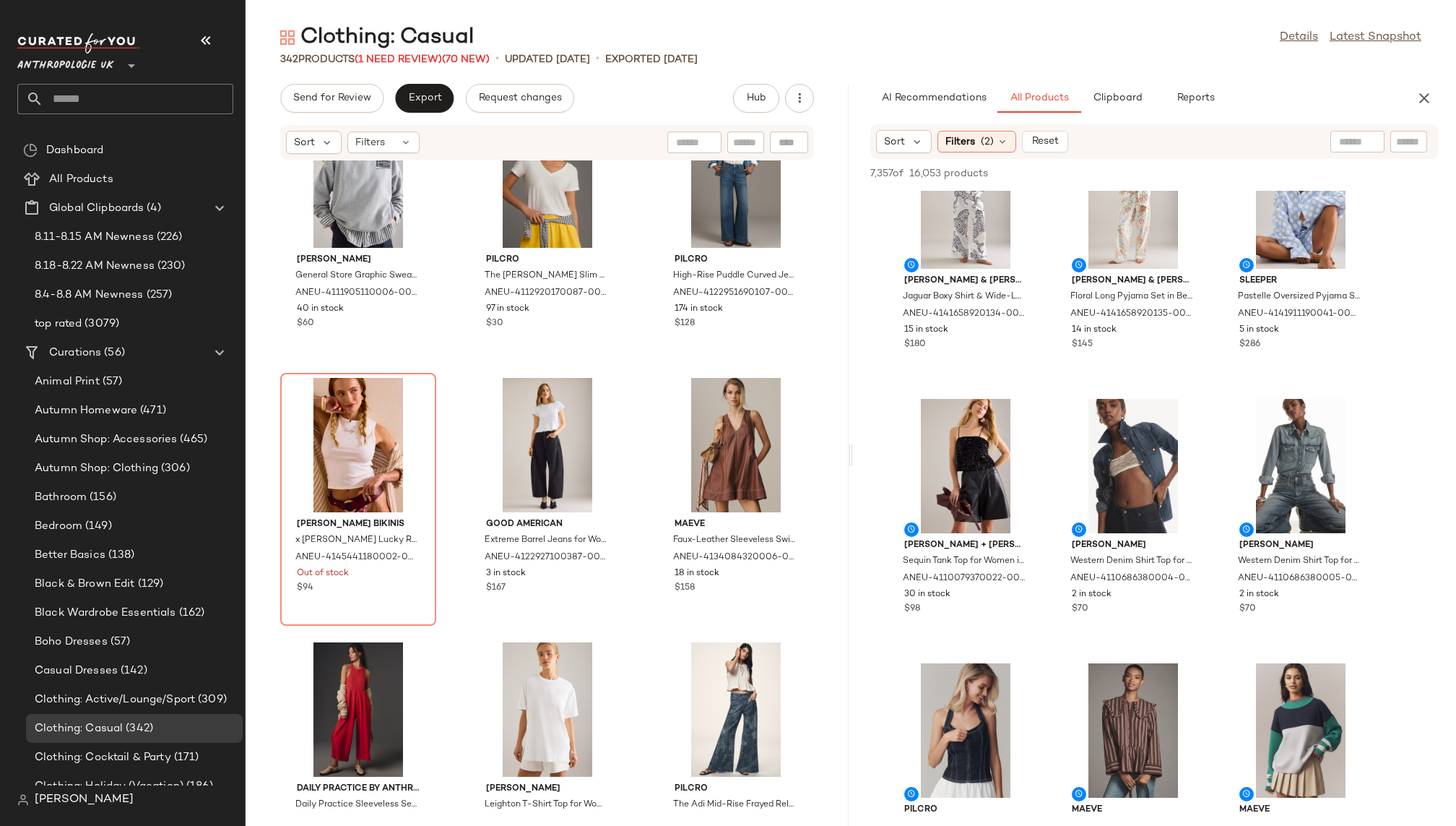
scroll to position [5365, 0]
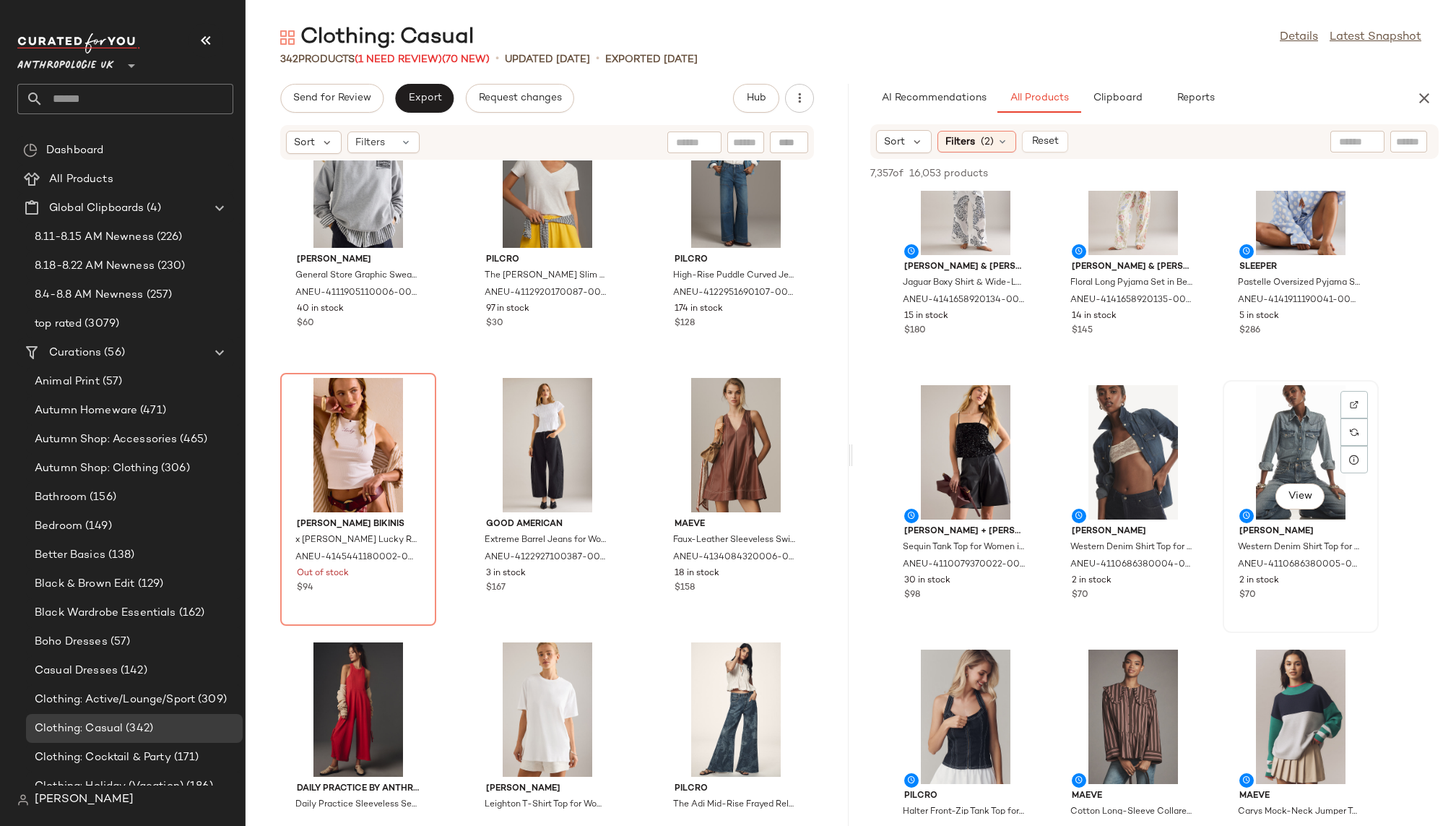
click at [1261, 462] on div "View" at bounding box center [1300, 453] width 146 height 135
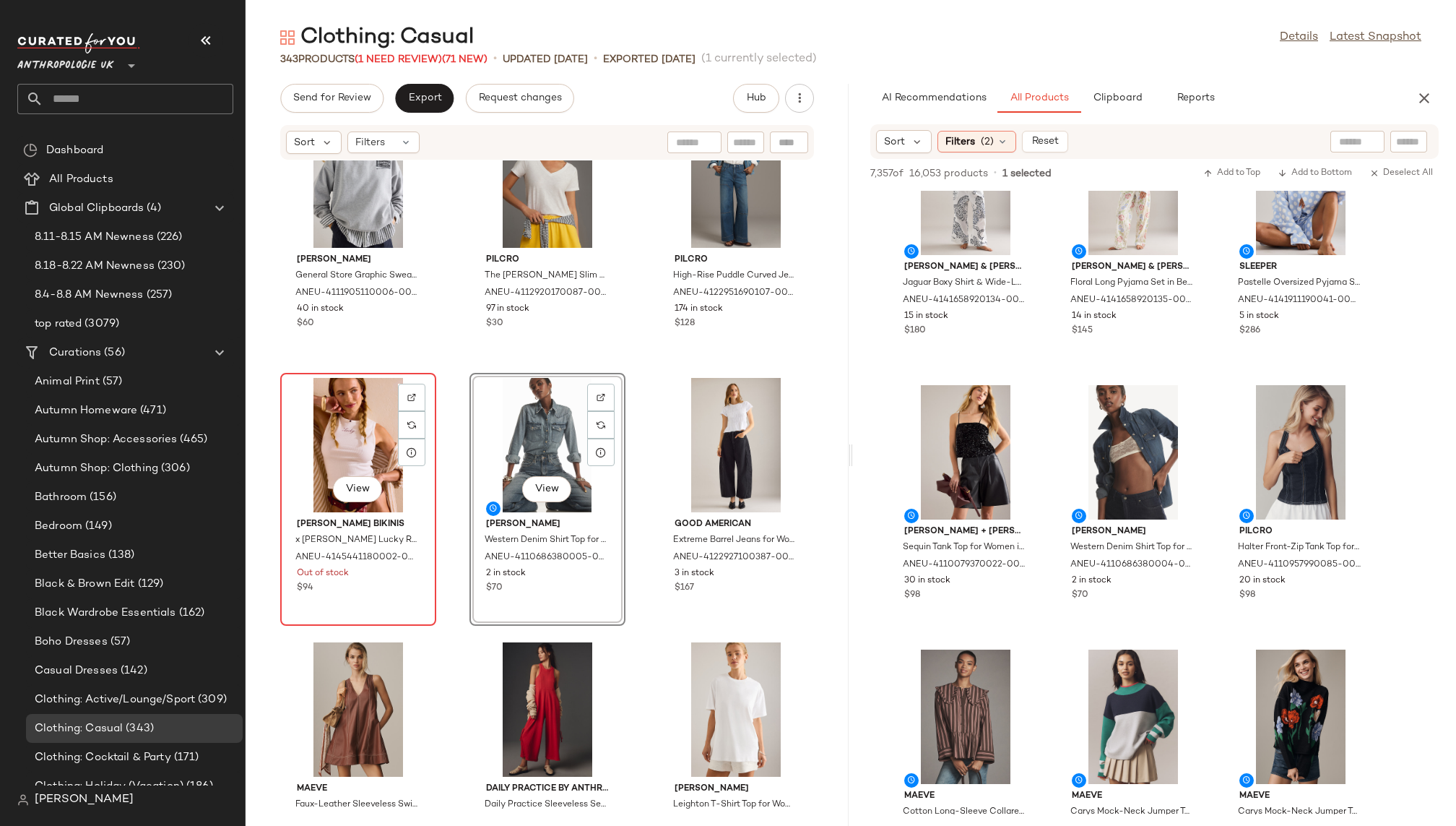
click at [360, 452] on div "View" at bounding box center [358, 445] width 146 height 135
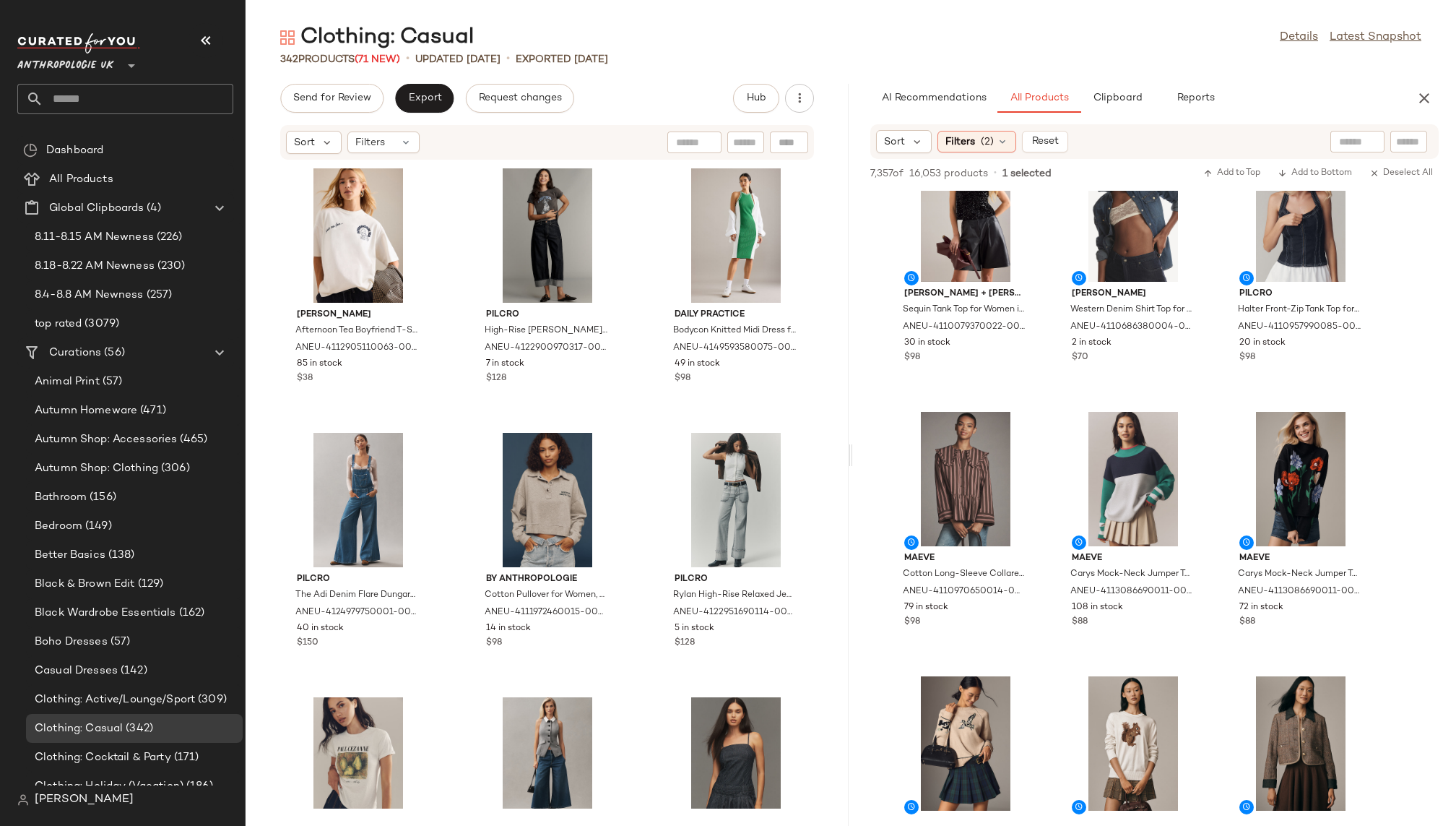
scroll to position [5626, 0]
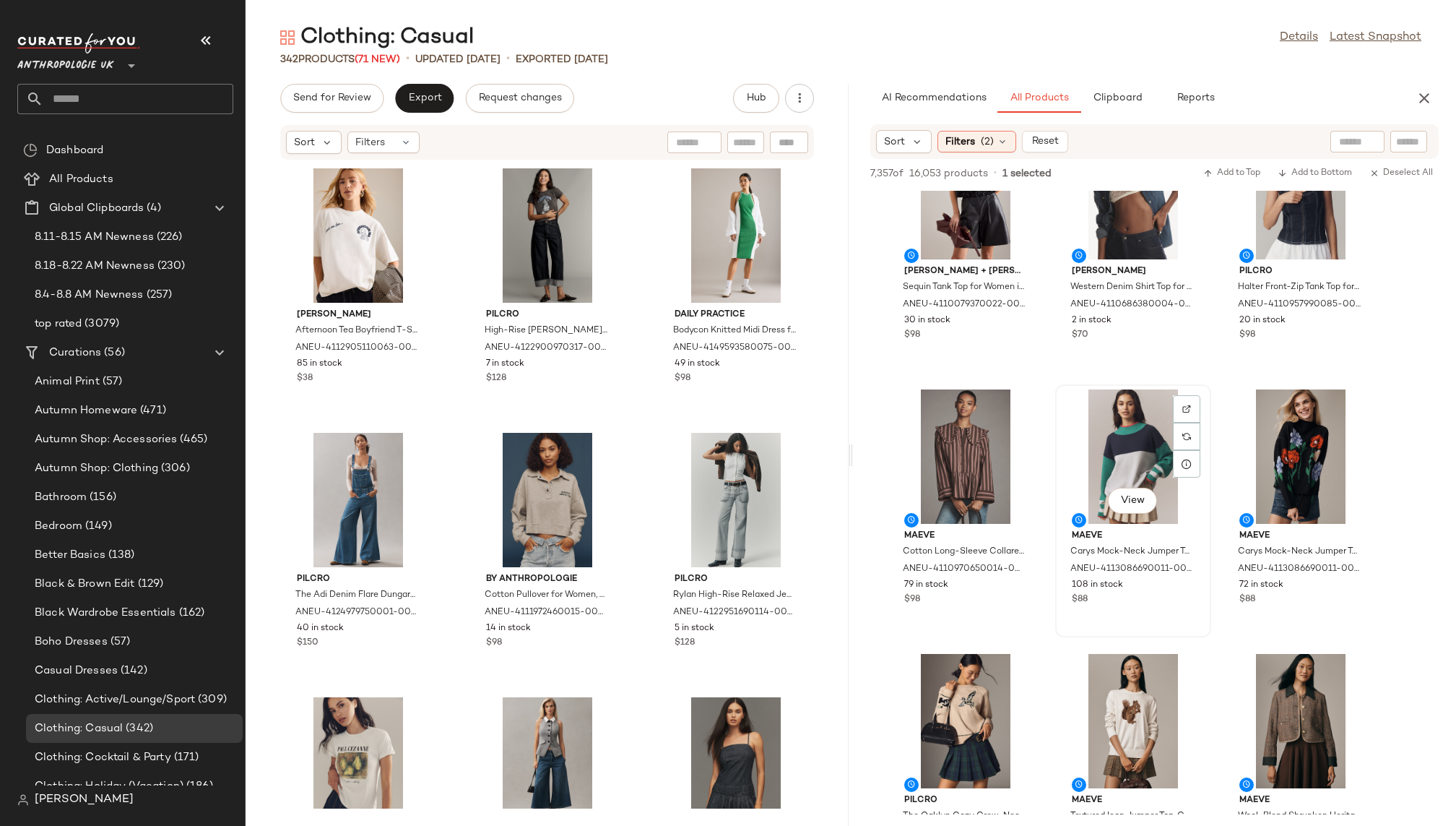
click at [1117, 441] on div "View" at bounding box center [1133, 457] width 146 height 135
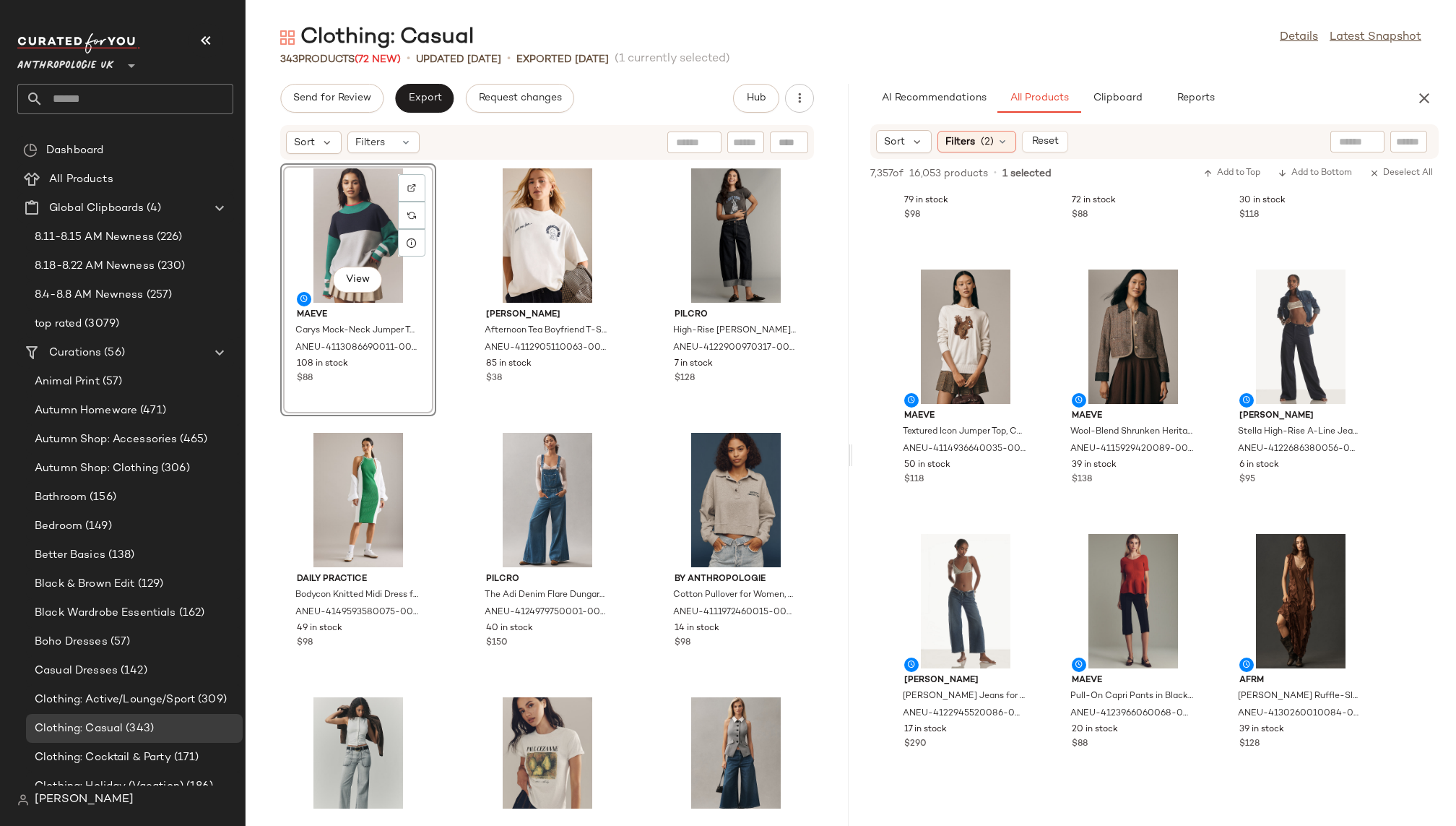
scroll to position [6027, 0]
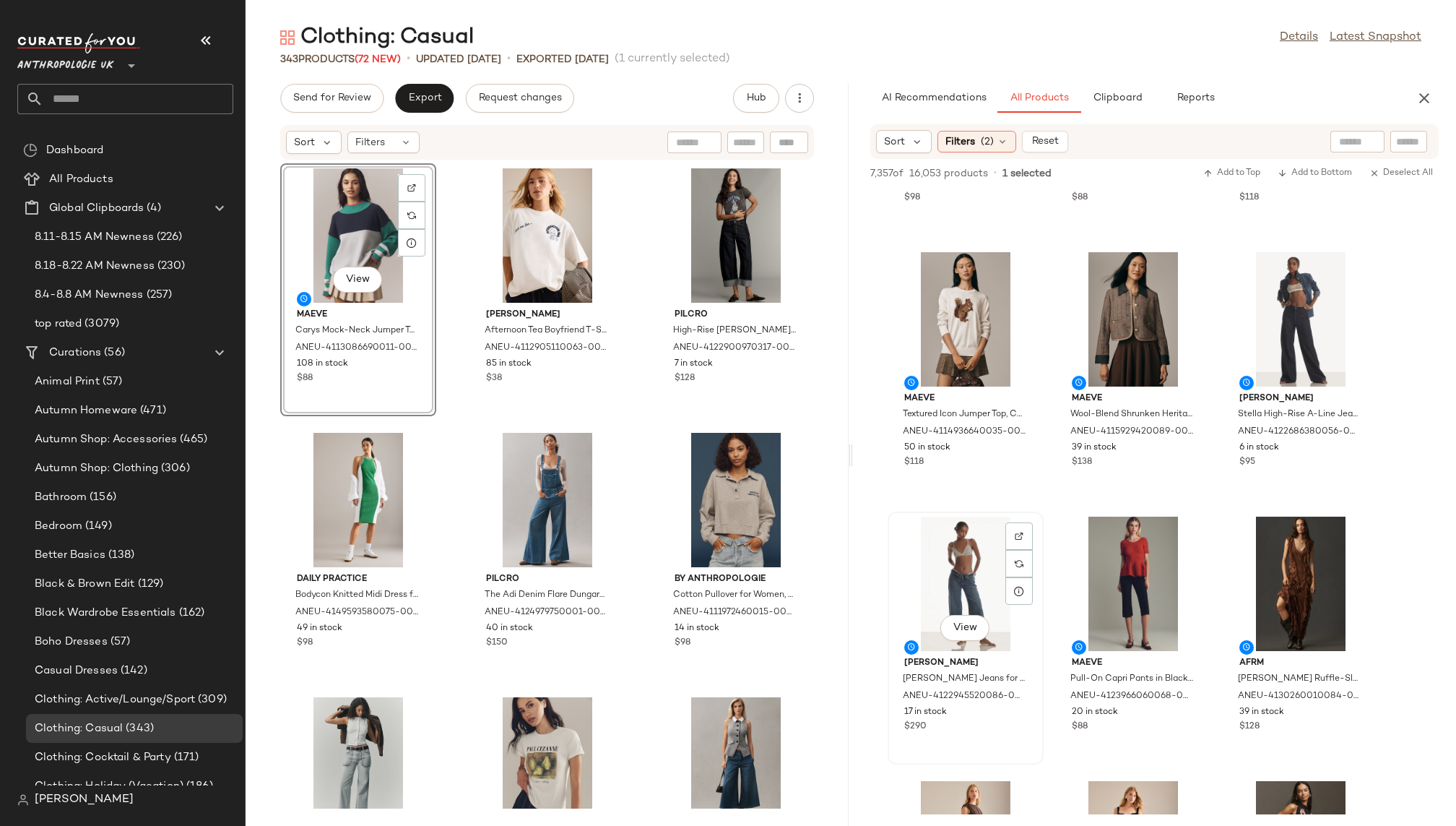
click at [947, 563] on div "View" at bounding box center [965, 584] width 146 height 135
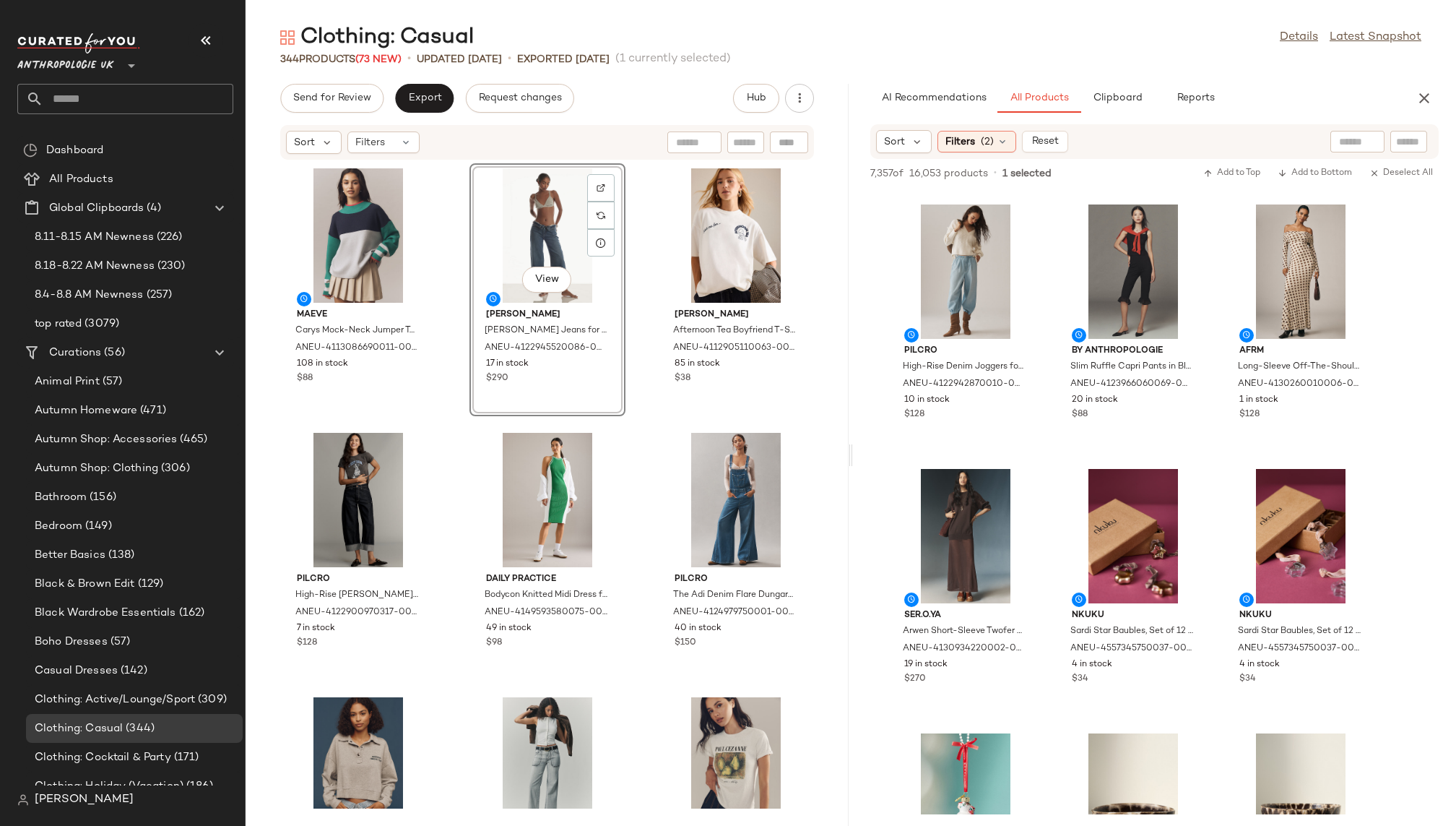
scroll to position [15984, 0]
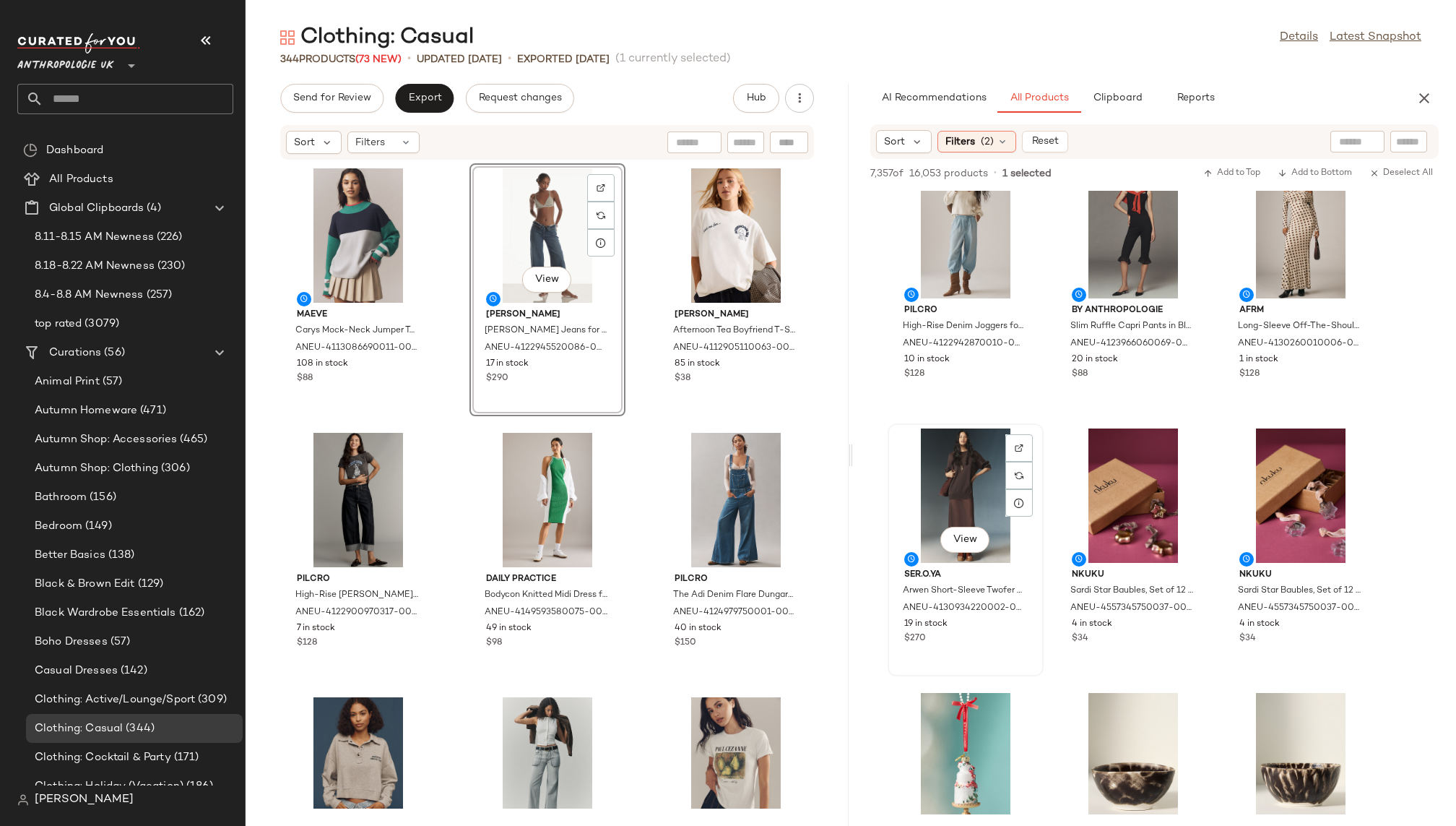
click at [951, 486] on div "View" at bounding box center [965, 496] width 146 height 135
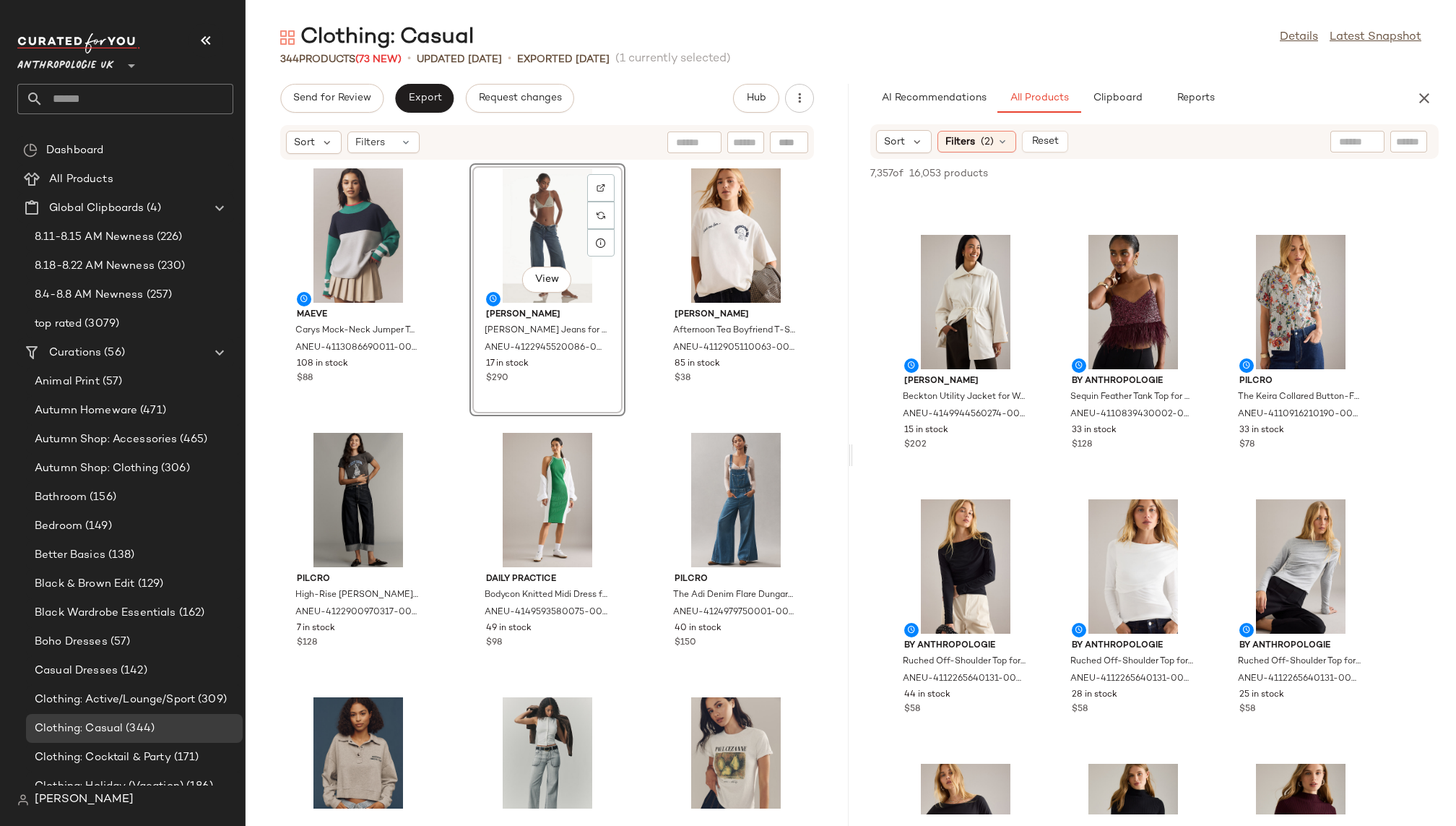
scroll to position [18662, 0]
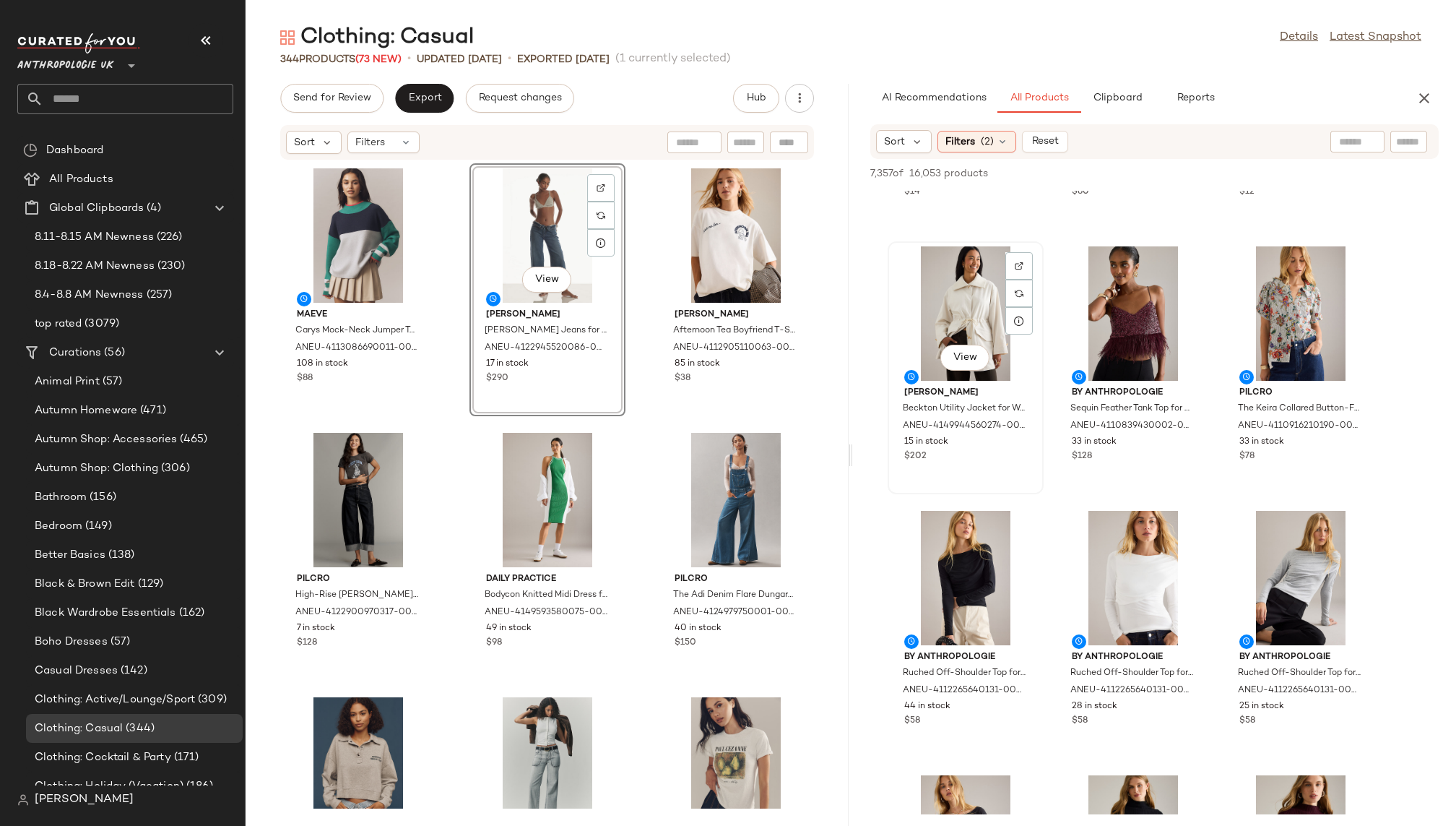
click at [942, 323] on div "View" at bounding box center [965, 313] width 146 height 135
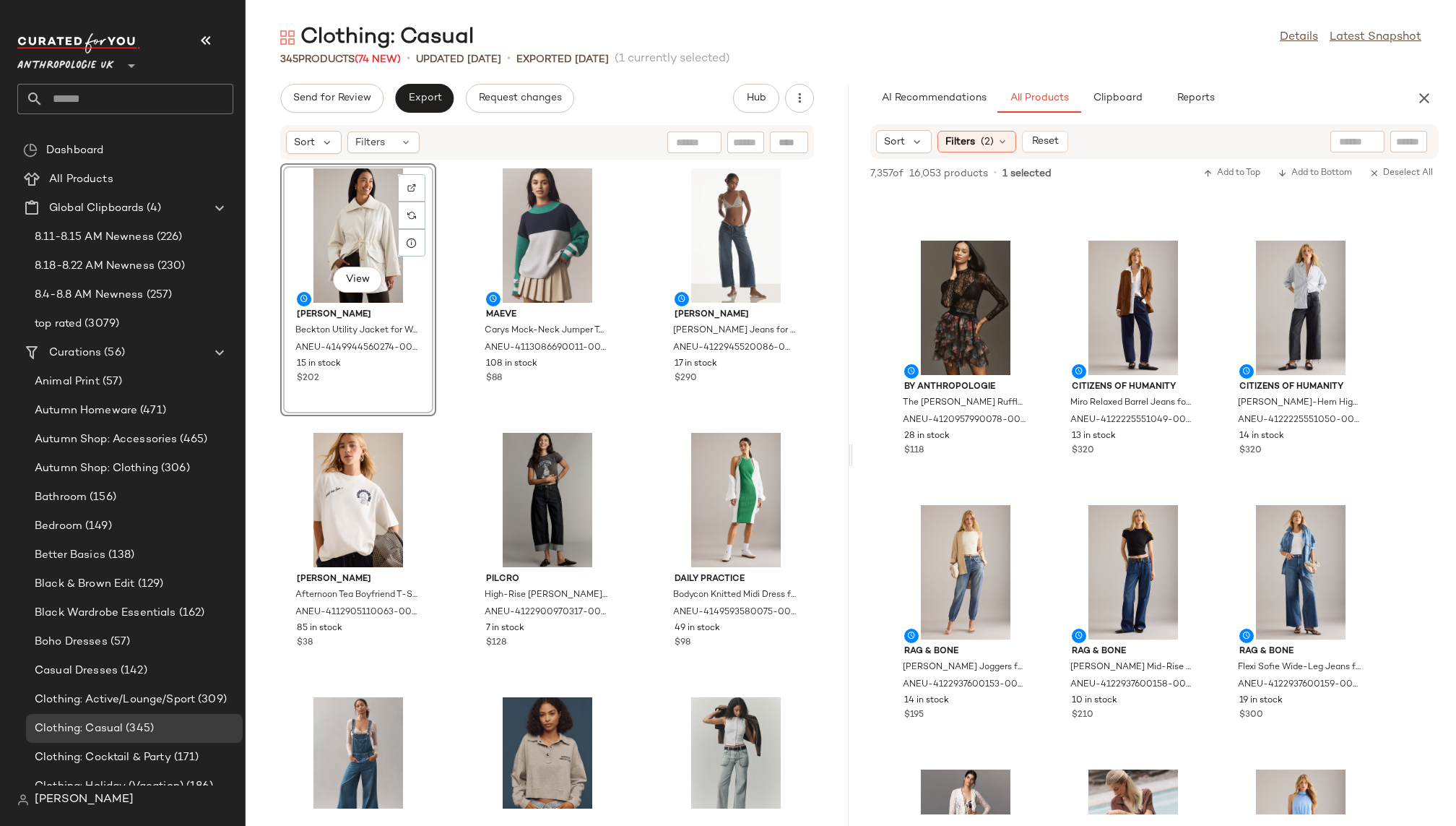
scroll to position [19481, 0]
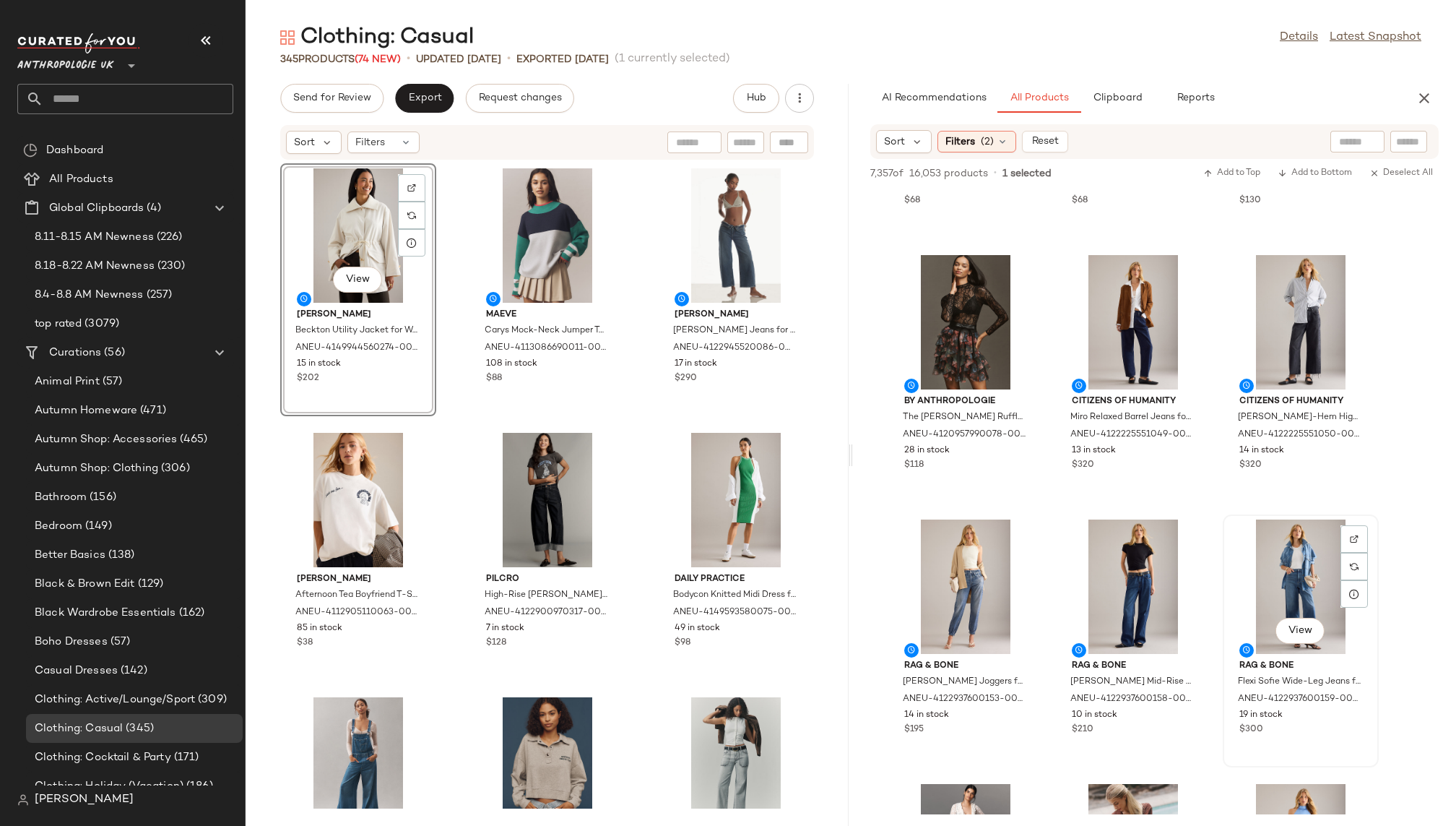
click at [1265, 582] on div "View" at bounding box center [1300, 587] width 146 height 135
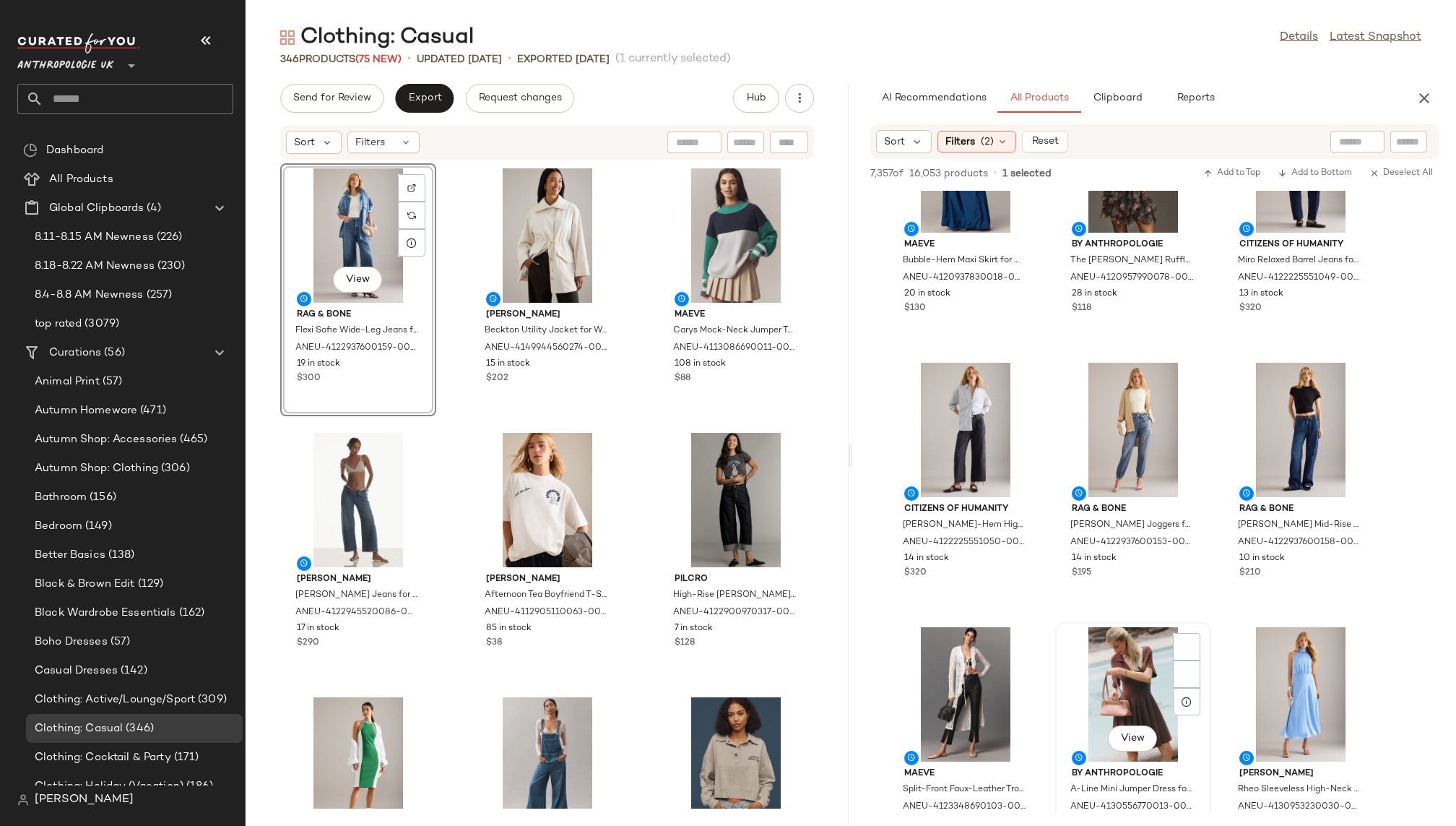
scroll to position [19662, 0]
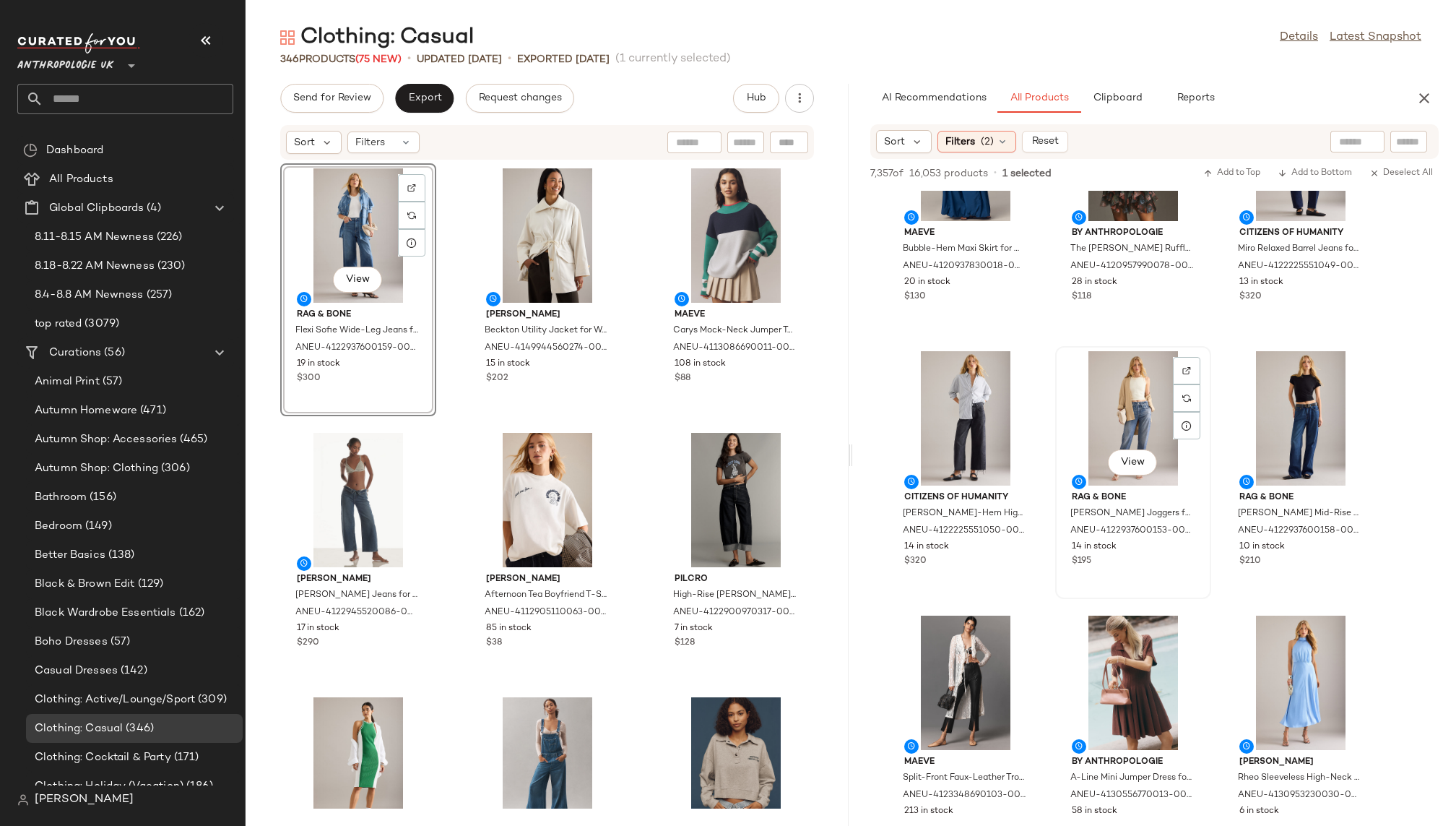
click at [1116, 406] on div "View" at bounding box center [1133, 418] width 146 height 135
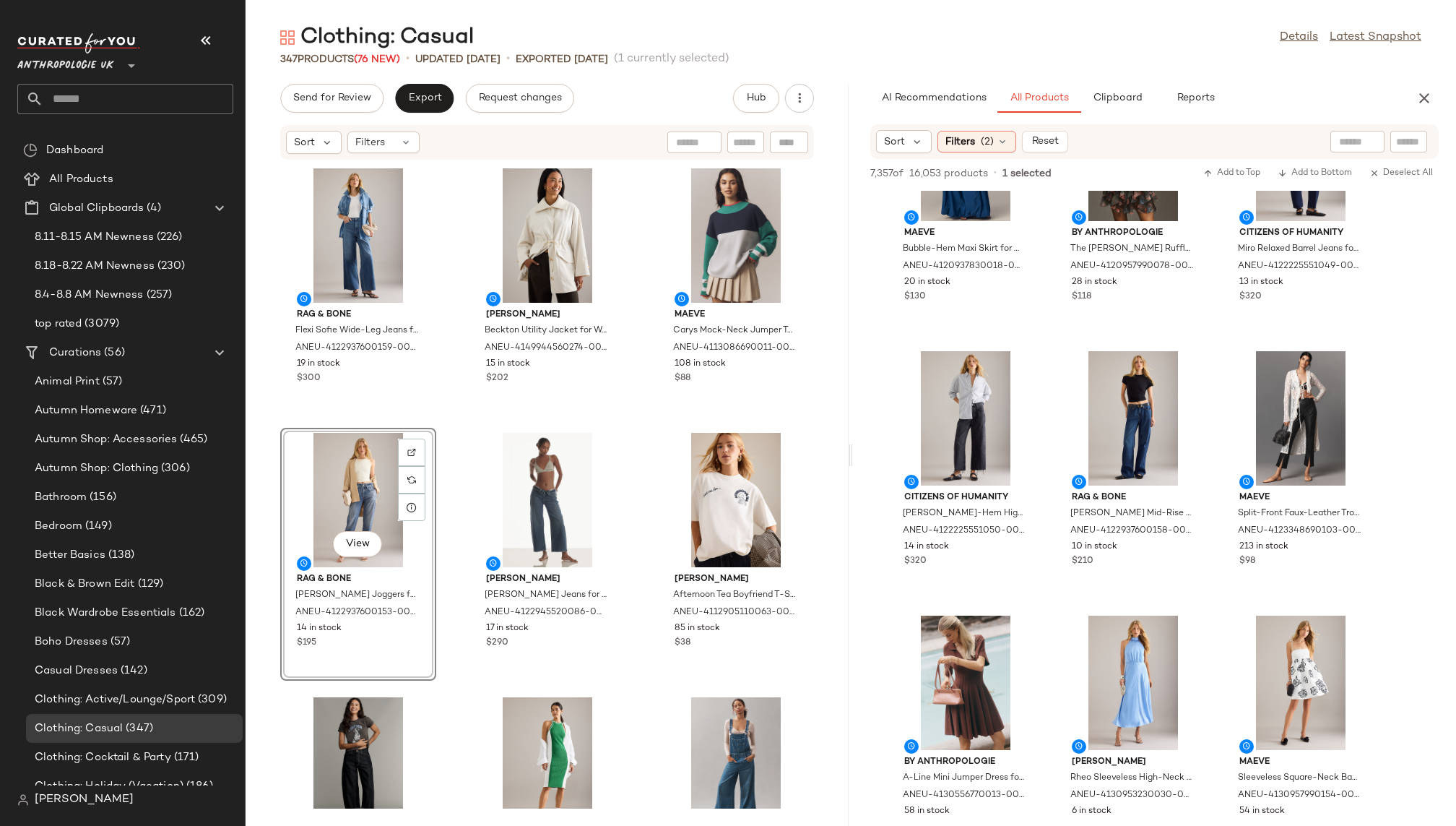
click at [345, 501] on div "View" at bounding box center [358, 501] width 146 height 135
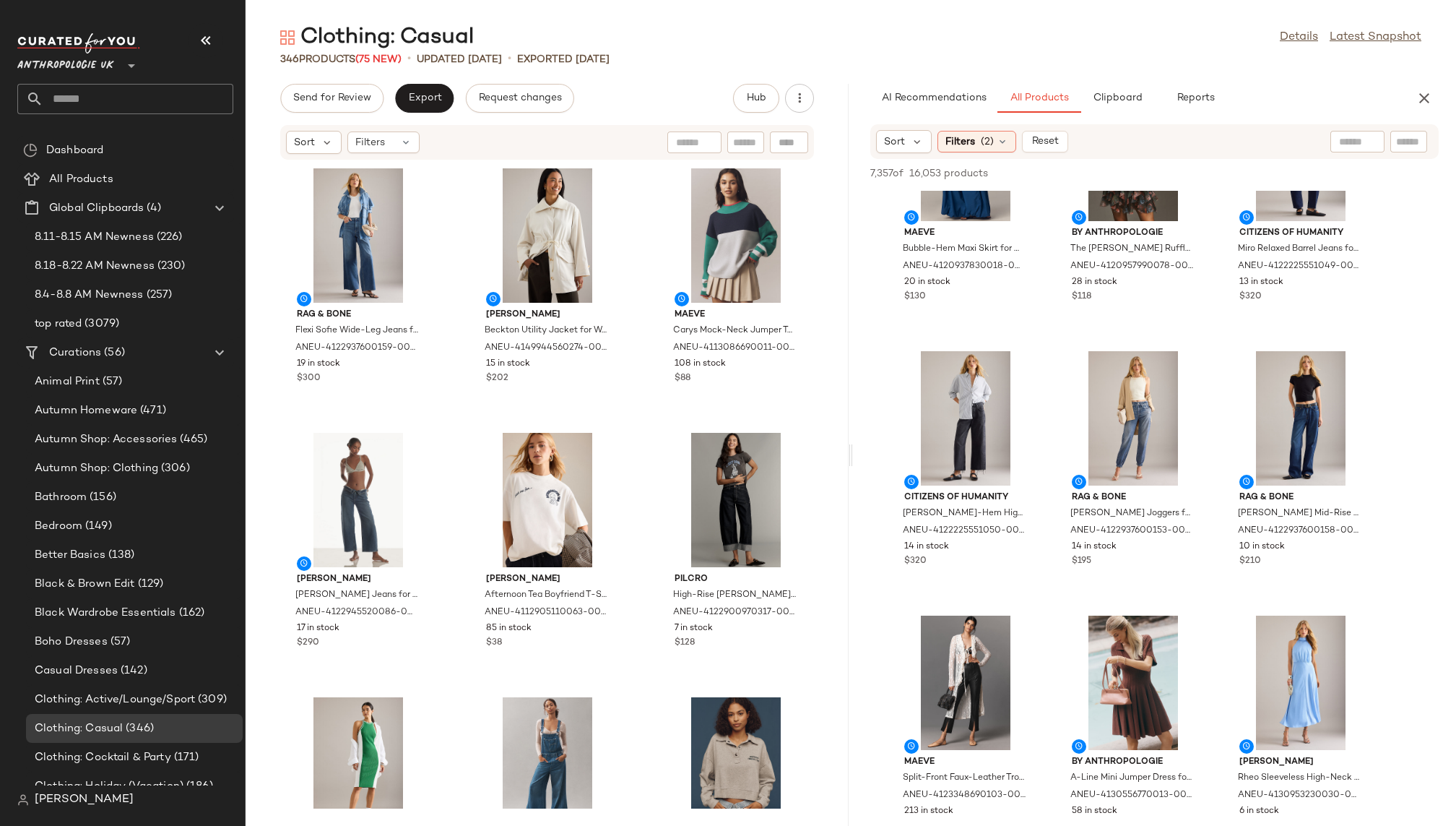
scroll to position [19647, 0]
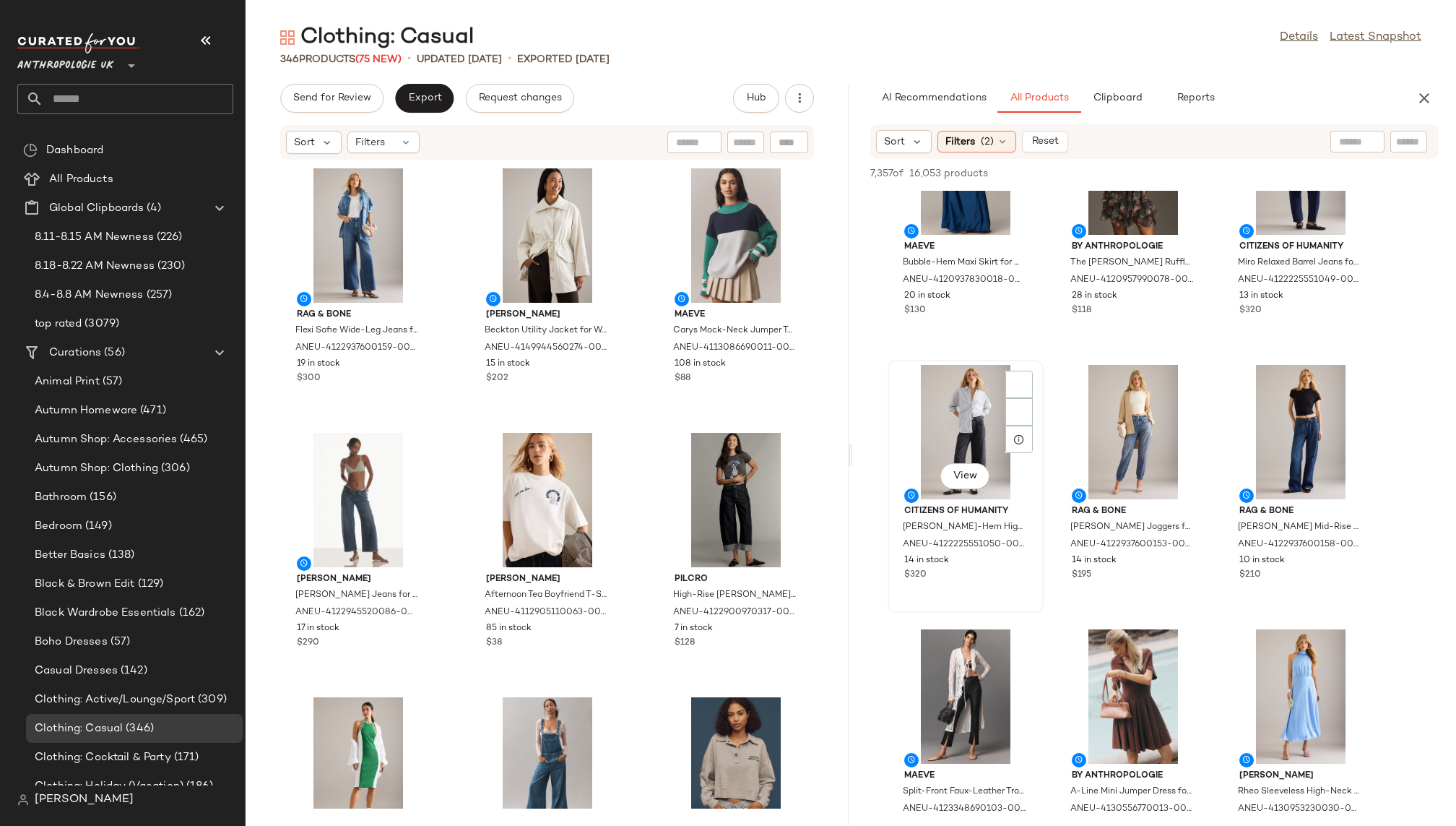
click at [933, 408] on div "View" at bounding box center [965, 432] width 146 height 135
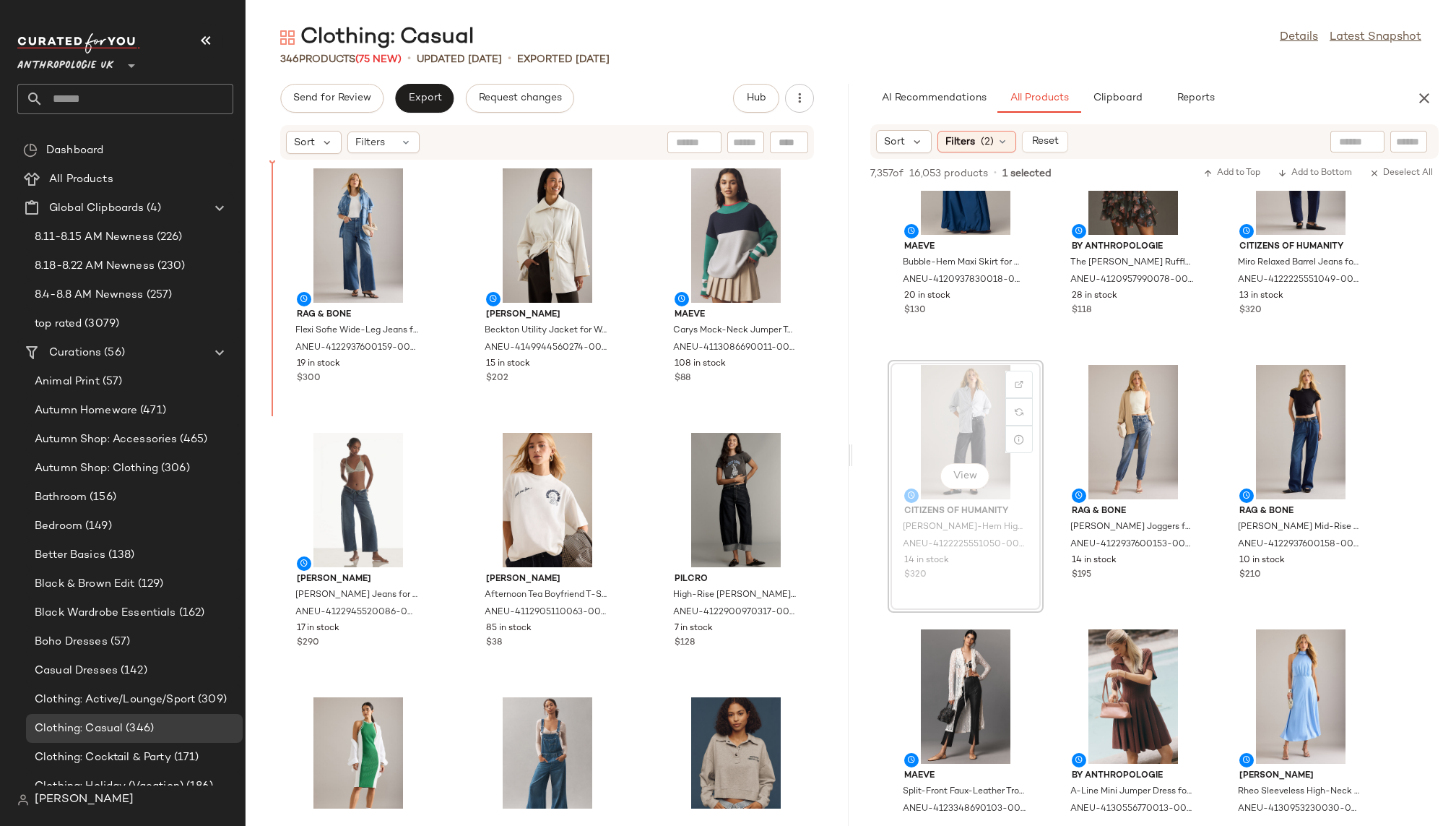
drag, startPoint x: 932, startPoint y: 442, endPoint x: 863, endPoint y: 442, distance: 69.0
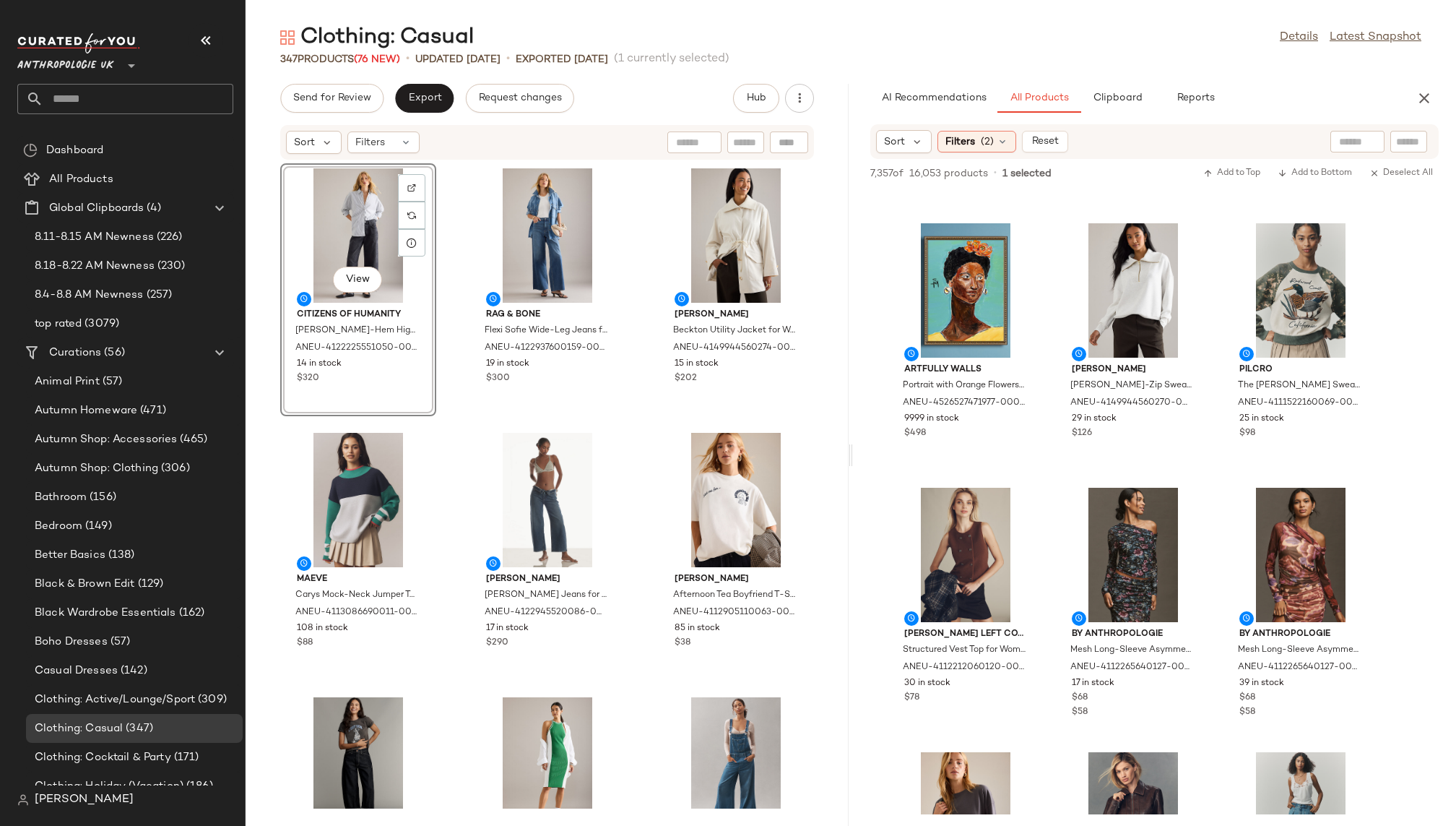
scroll to position [28875, 0]
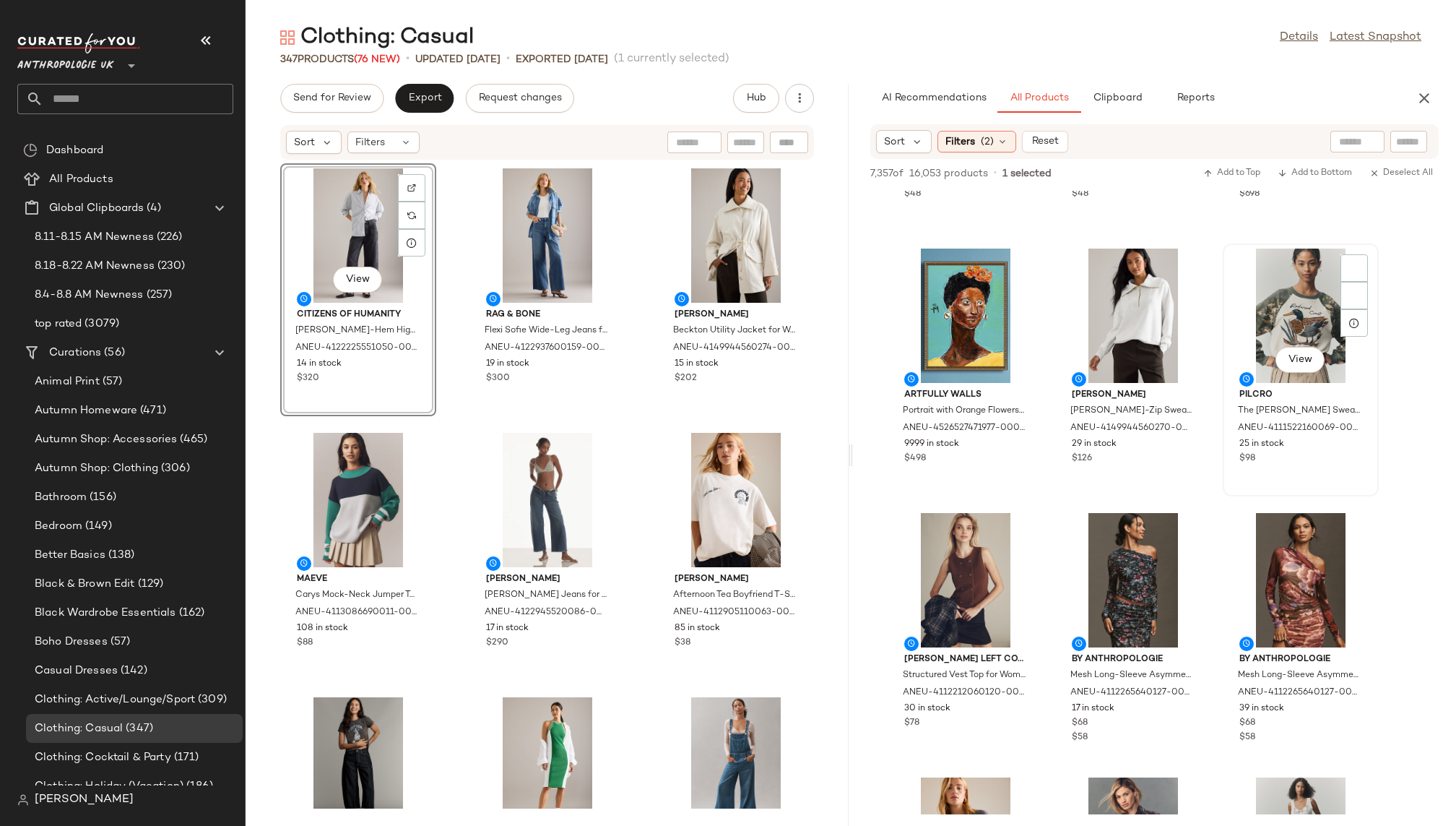
click at [1255, 308] on div "View" at bounding box center [1300, 316] width 146 height 135
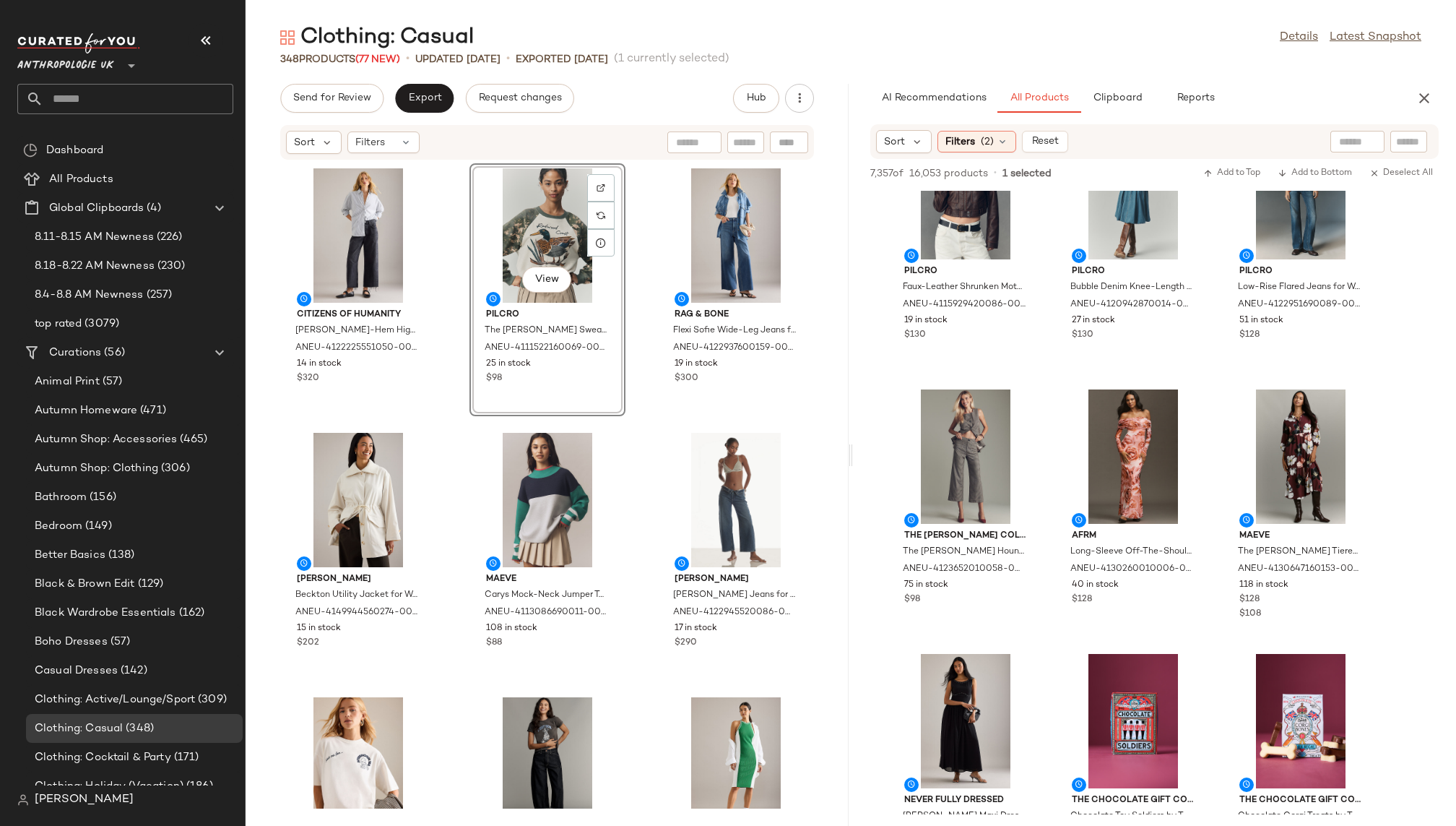
scroll to position [29574, 0]
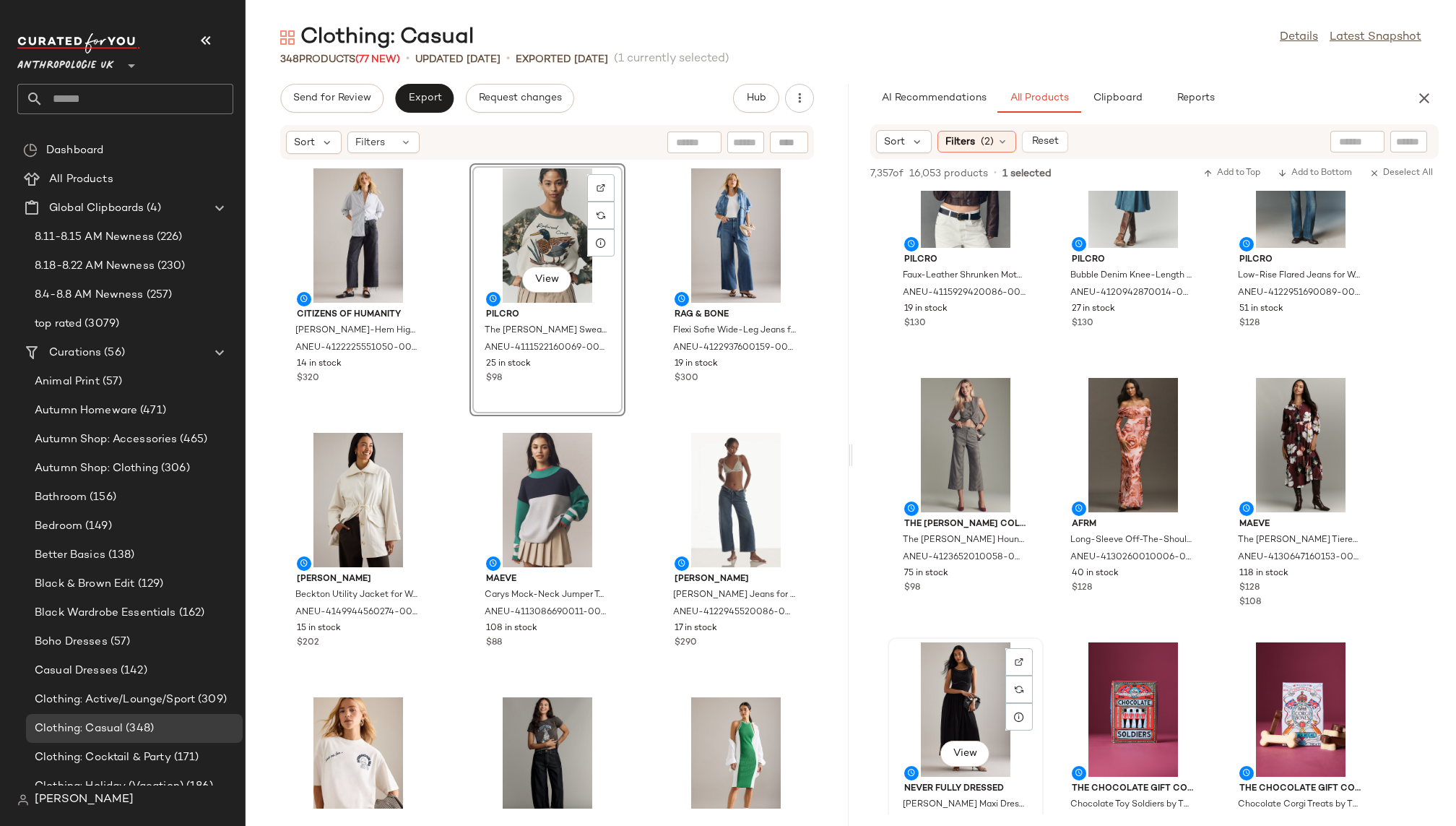
click at [944, 703] on div "View" at bounding box center [965, 710] width 146 height 135
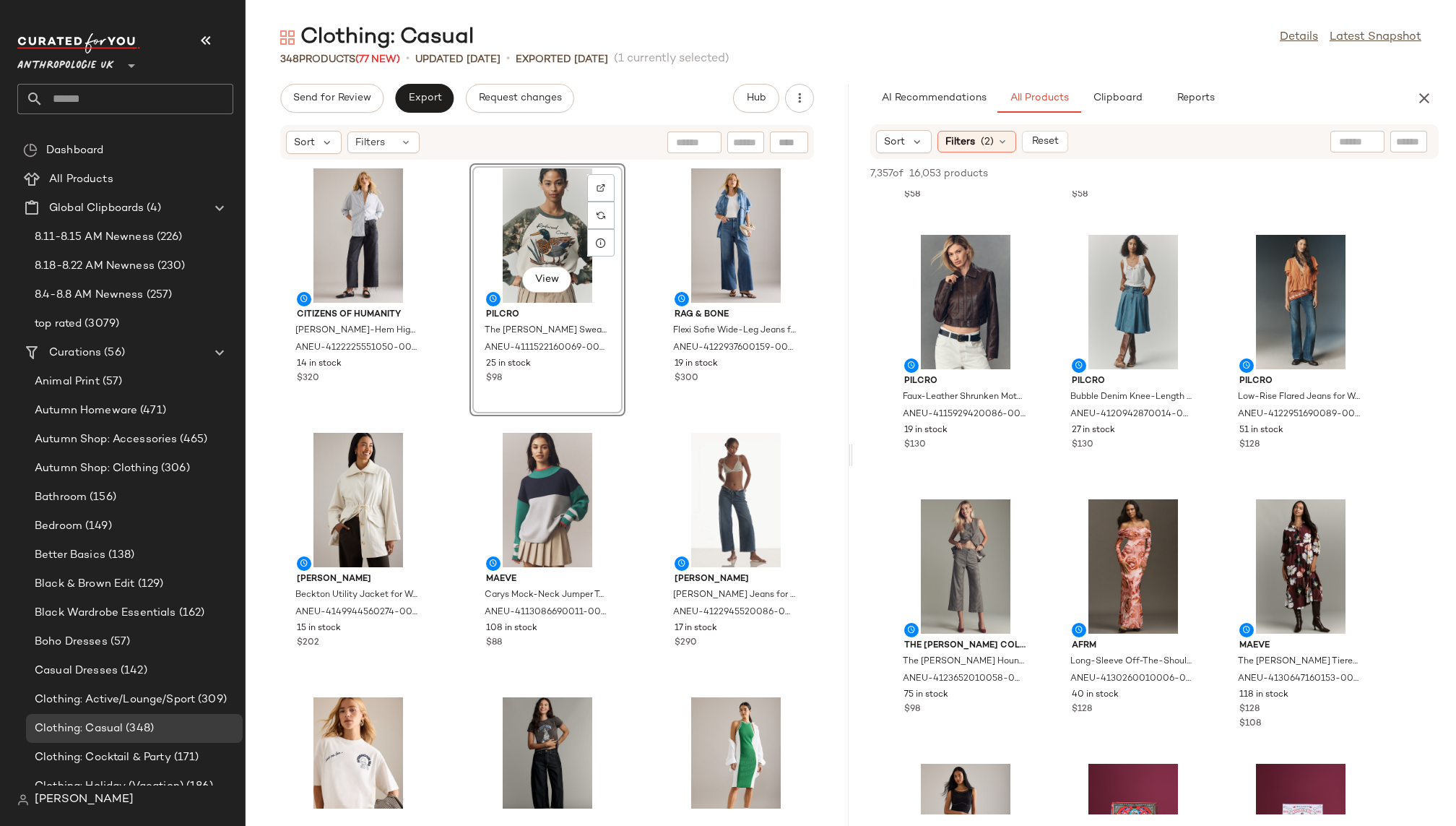
scroll to position [29410, 0]
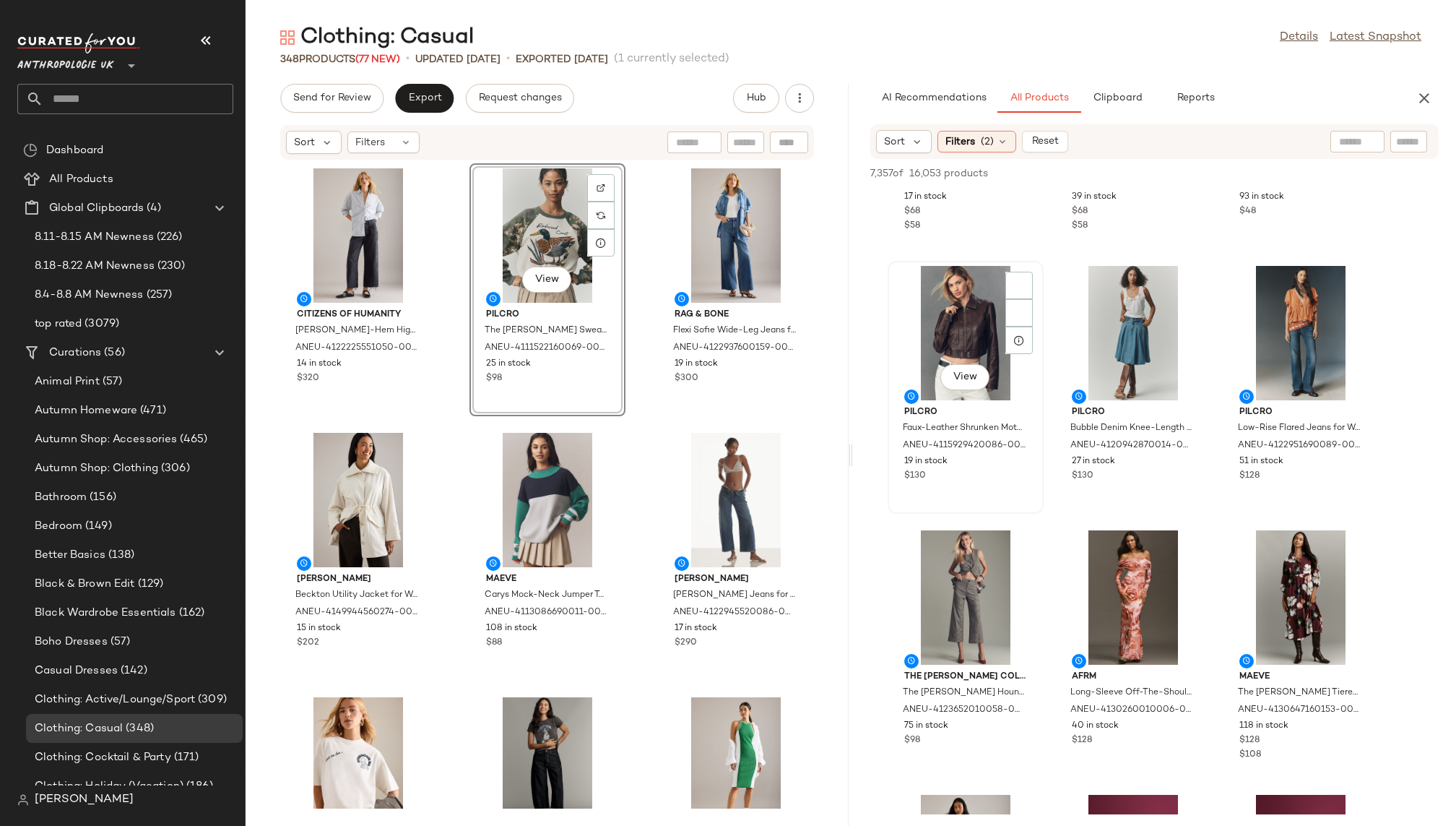
click at [912, 327] on div "View" at bounding box center [965, 333] width 146 height 135
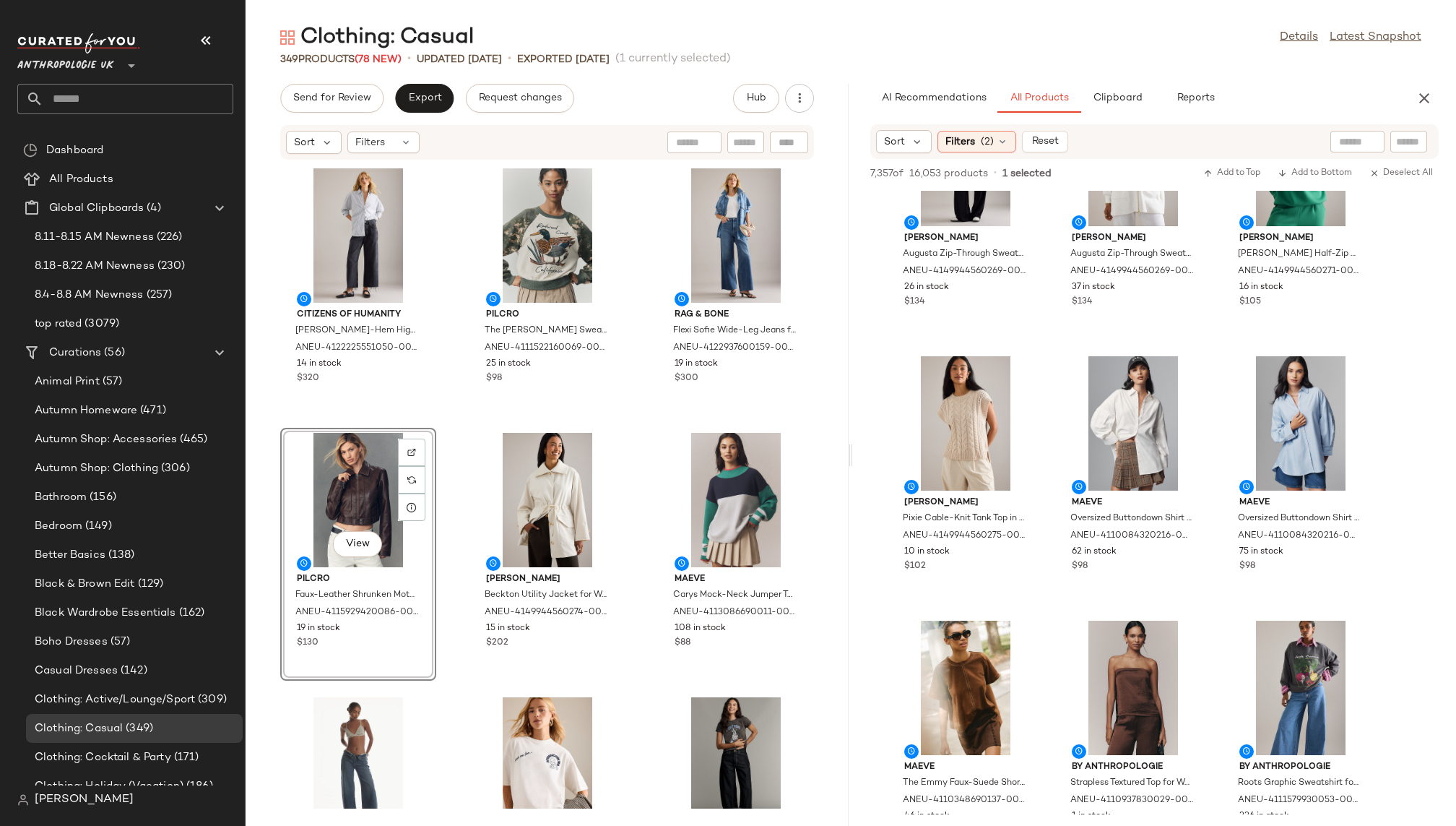
scroll to position [36233, 0]
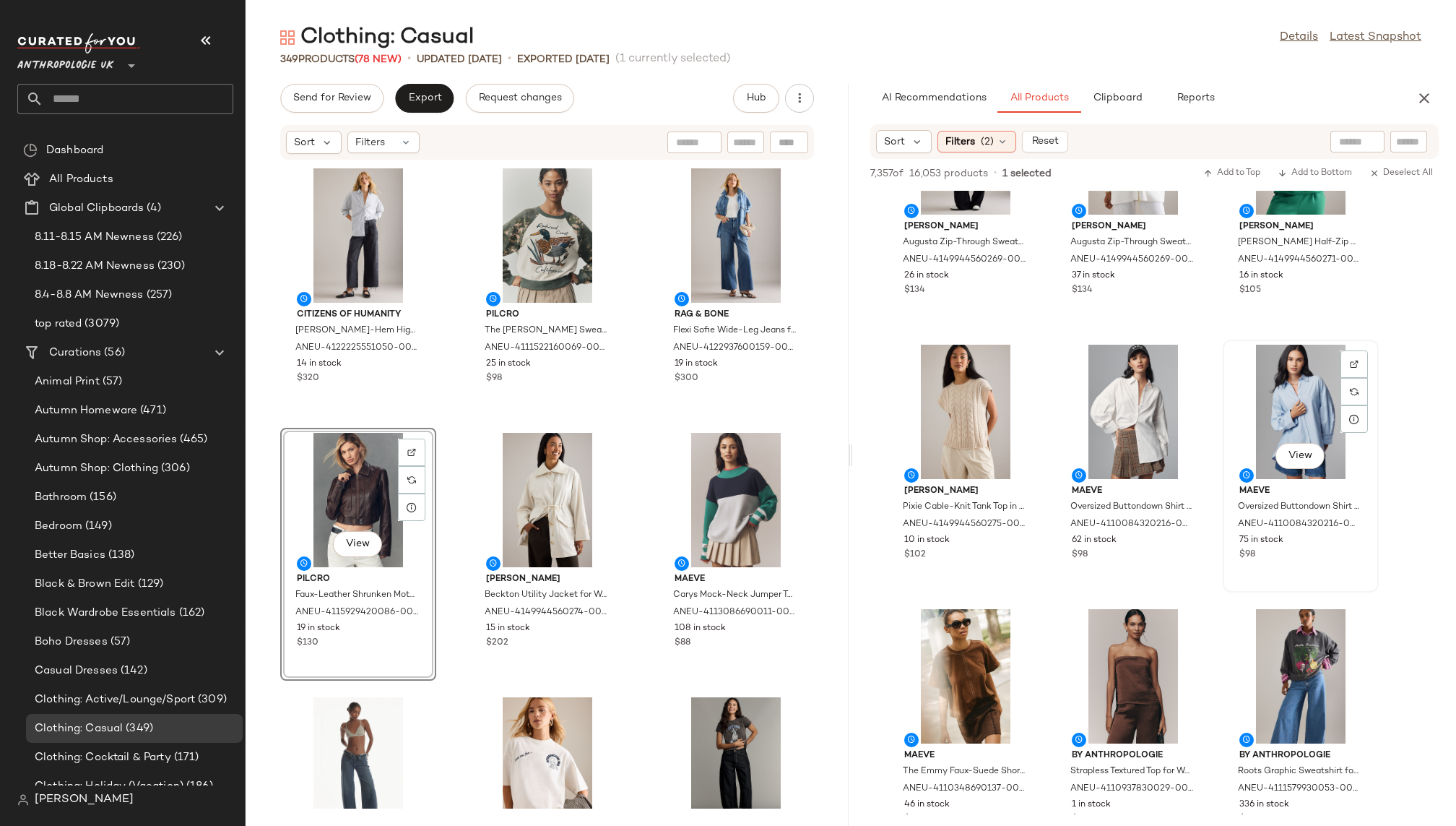
click at [1267, 406] on div "View" at bounding box center [1300, 412] width 146 height 135
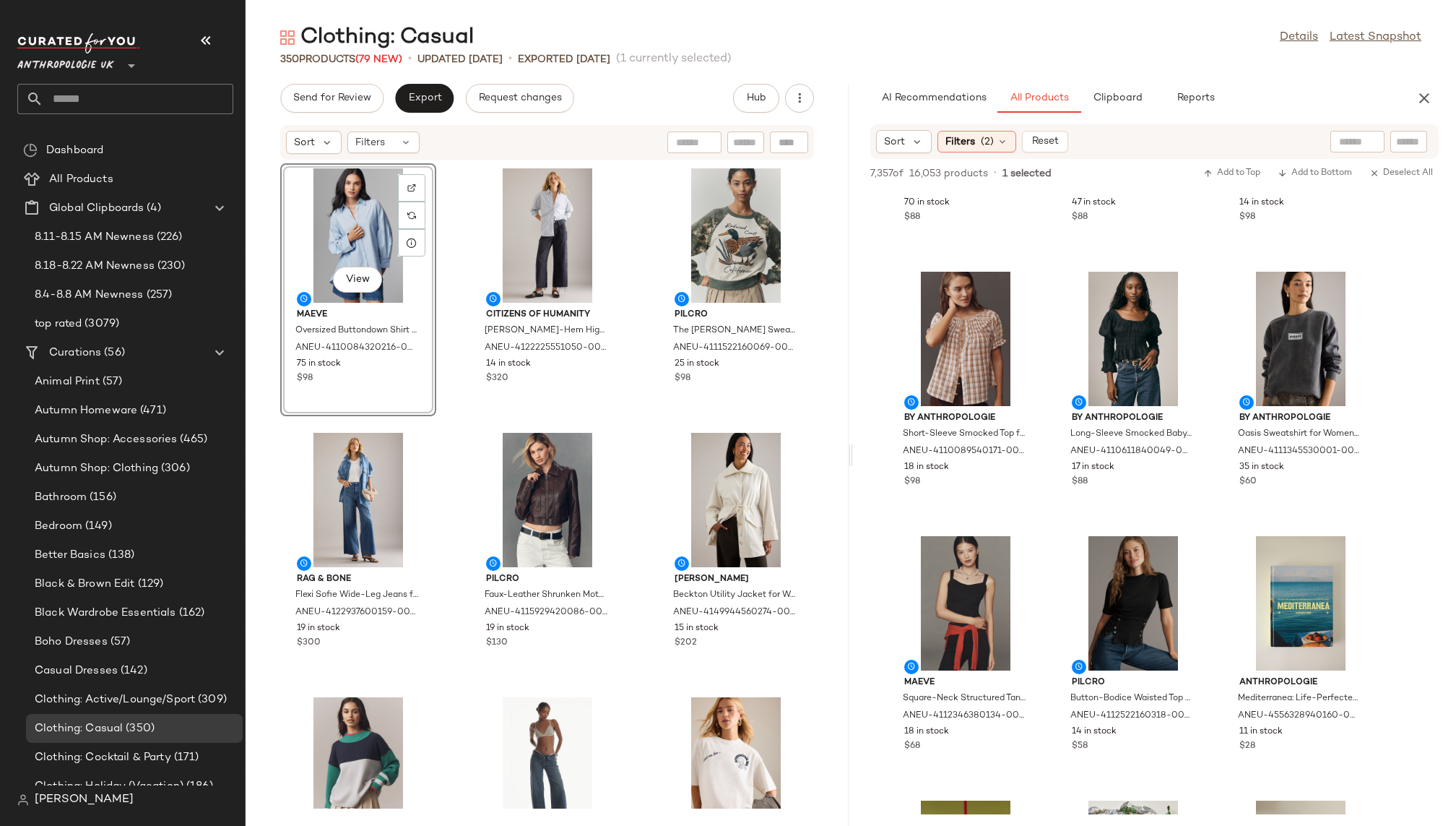
scroll to position [41022, 0]
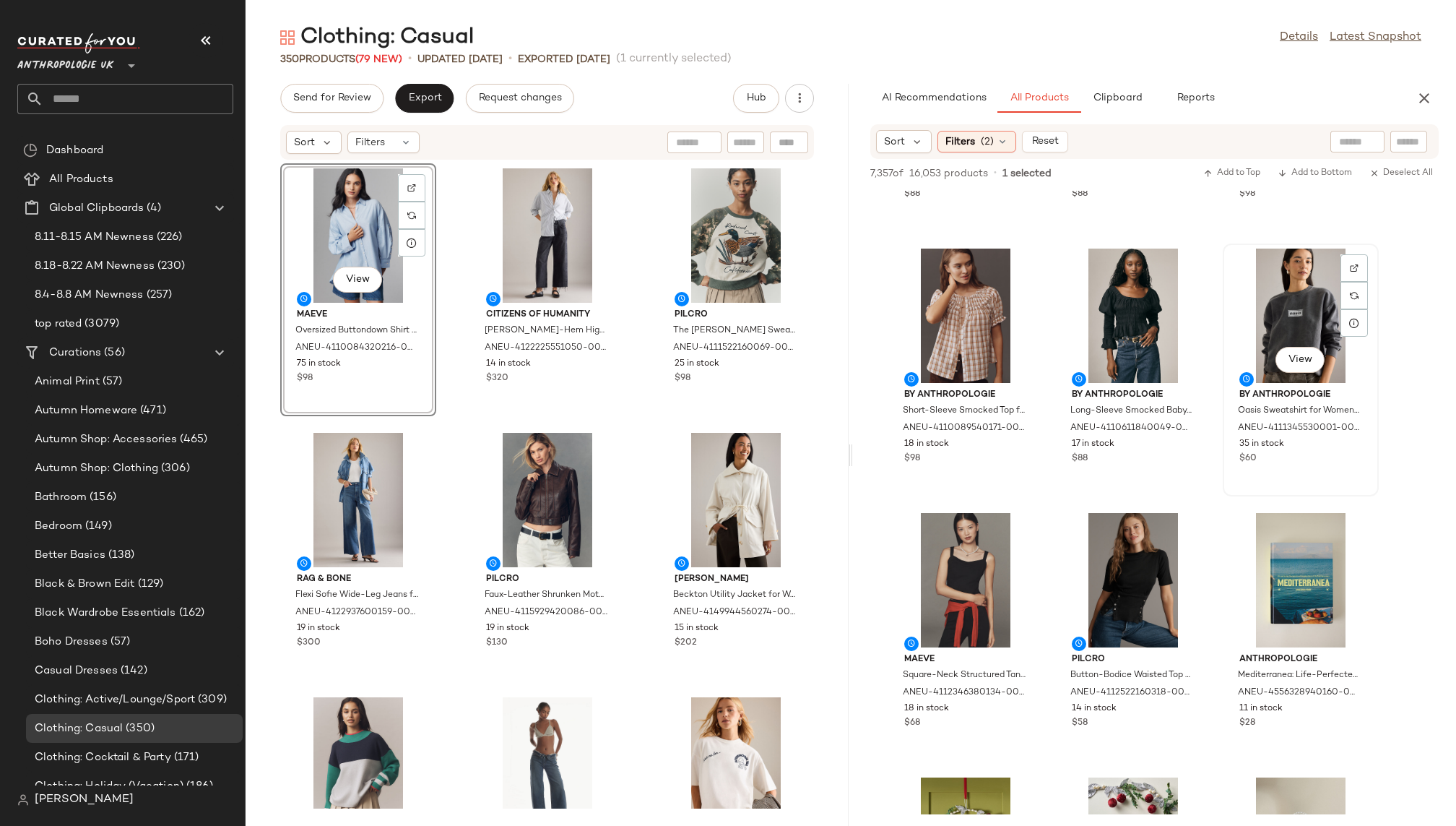
click at [1284, 295] on div "View" at bounding box center [1300, 316] width 146 height 135
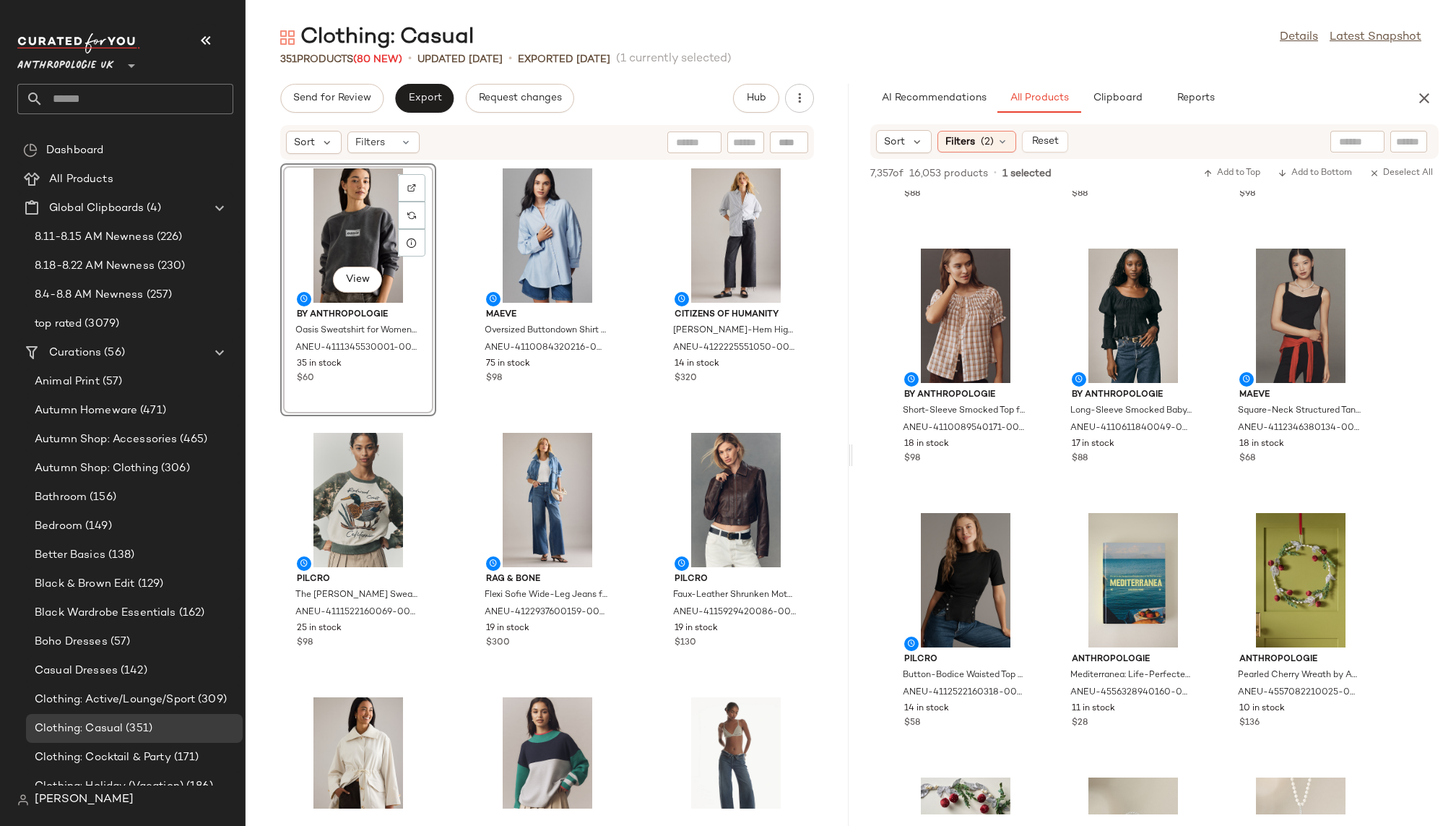
click at [633, 575] on div "View By Anthropologie Oasis Sweatshirt for Women in Grey, Polyester/Cotton, Siz…" at bounding box center [547, 484] width 603 height 648
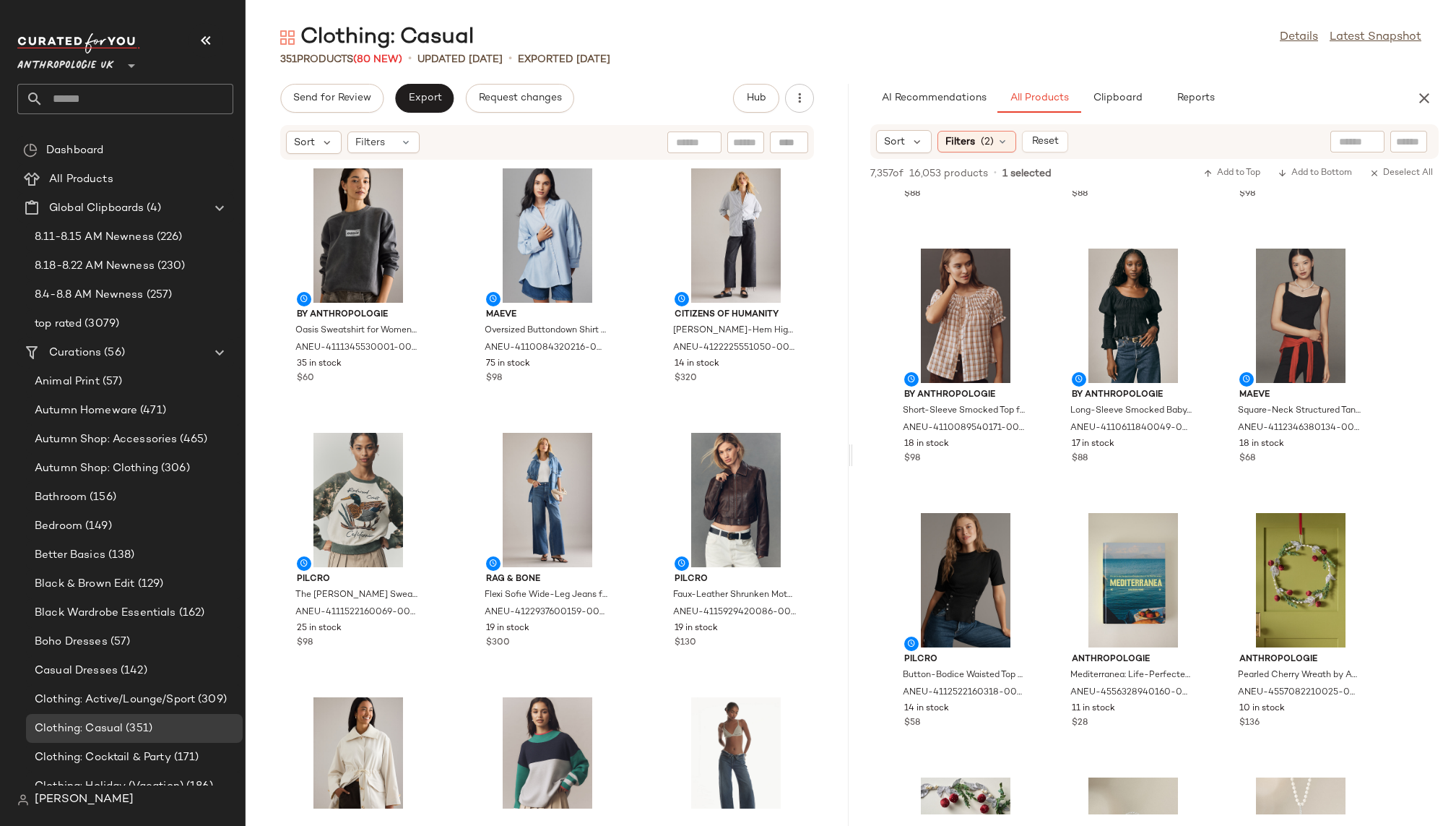
scroll to position [203, 0]
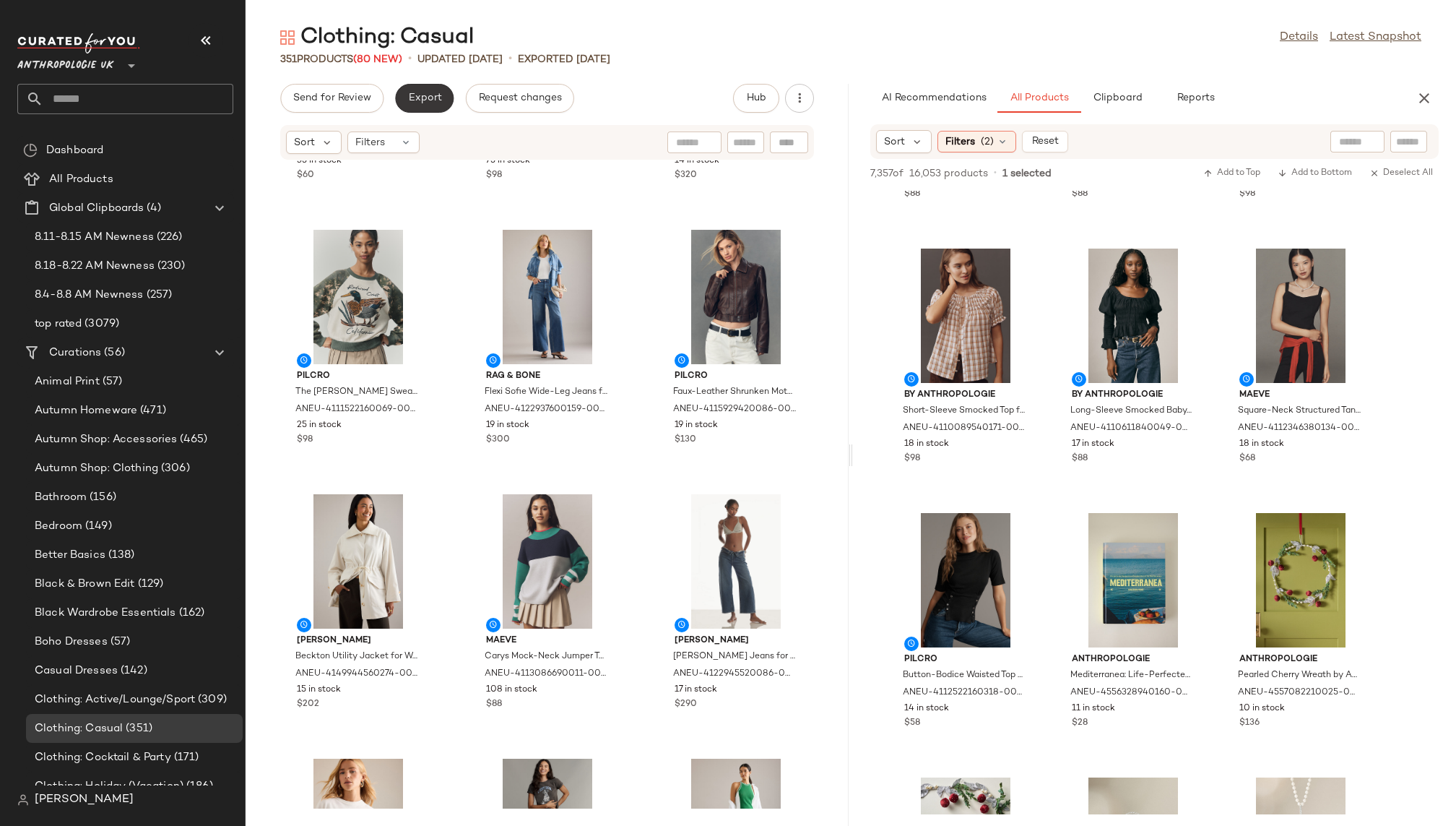
click at [425, 100] on span "Export" at bounding box center [424, 98] width 34 height 11
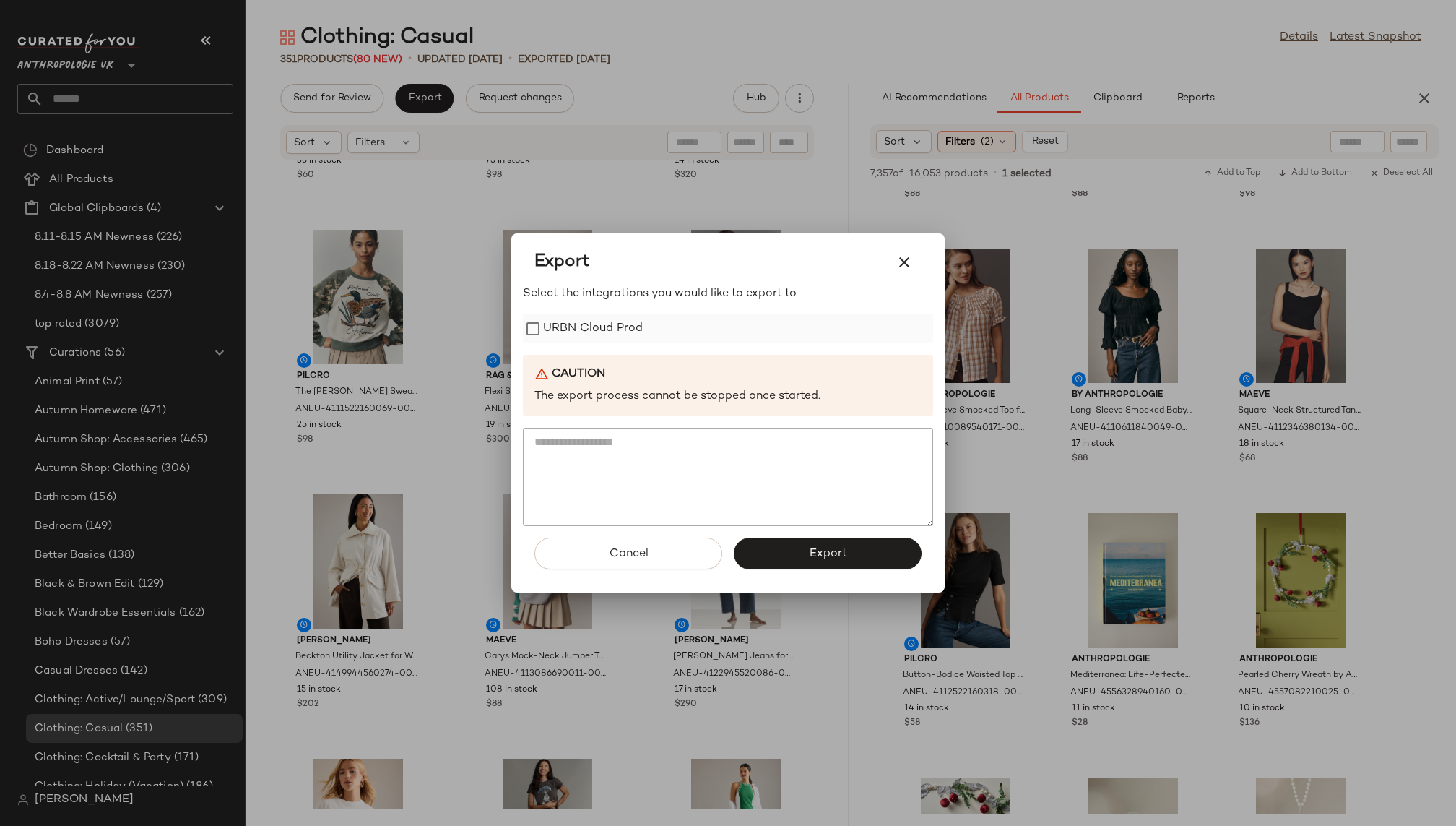
click at [621, 325] on label "URBN Cloud Prod" at bounding box center [592, 328] width 99 height 29
click at [822, 547] on span "Export" at bounding box center [827, 554] width 38 height 13
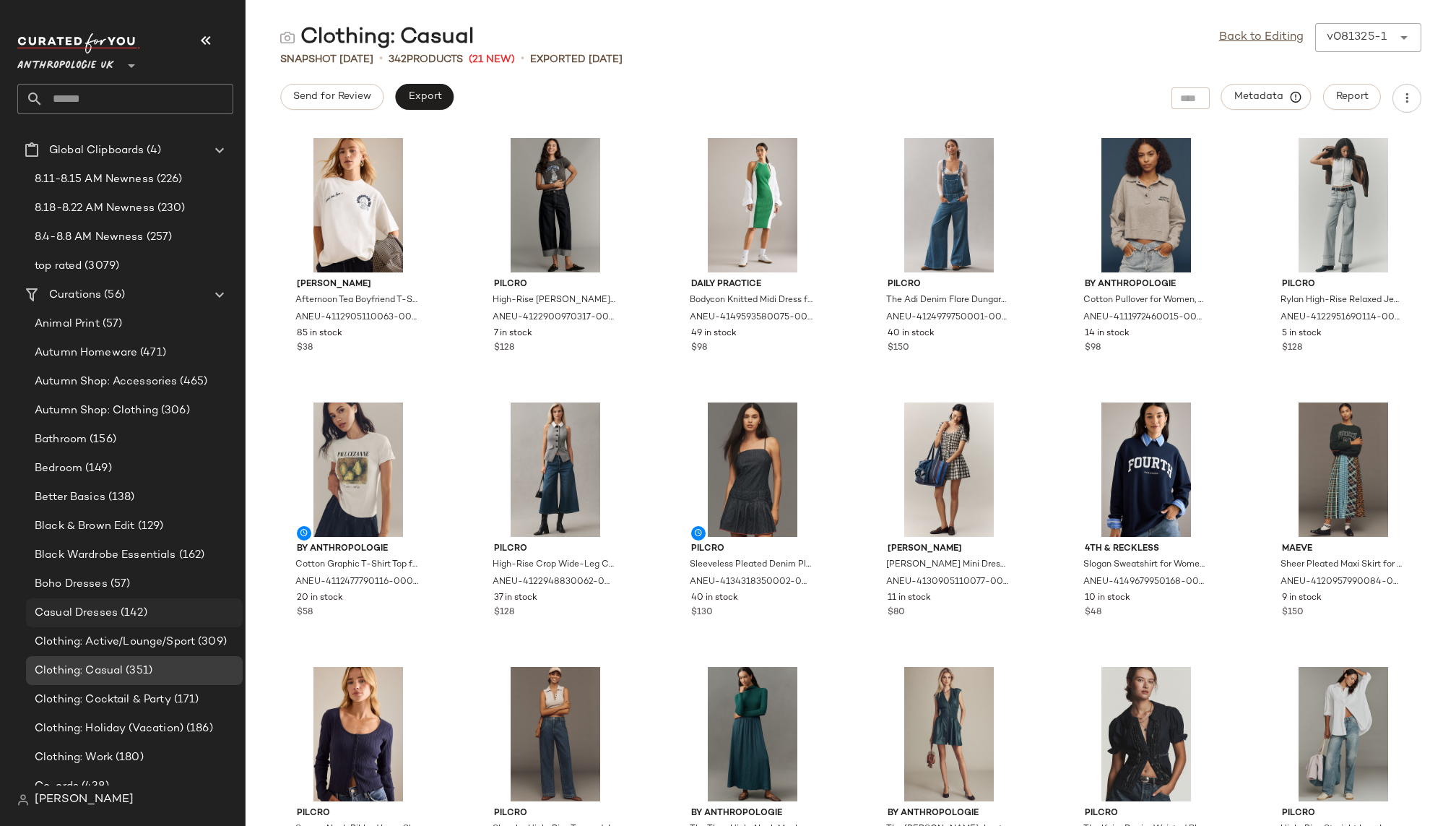
scroll to position [64, 0]
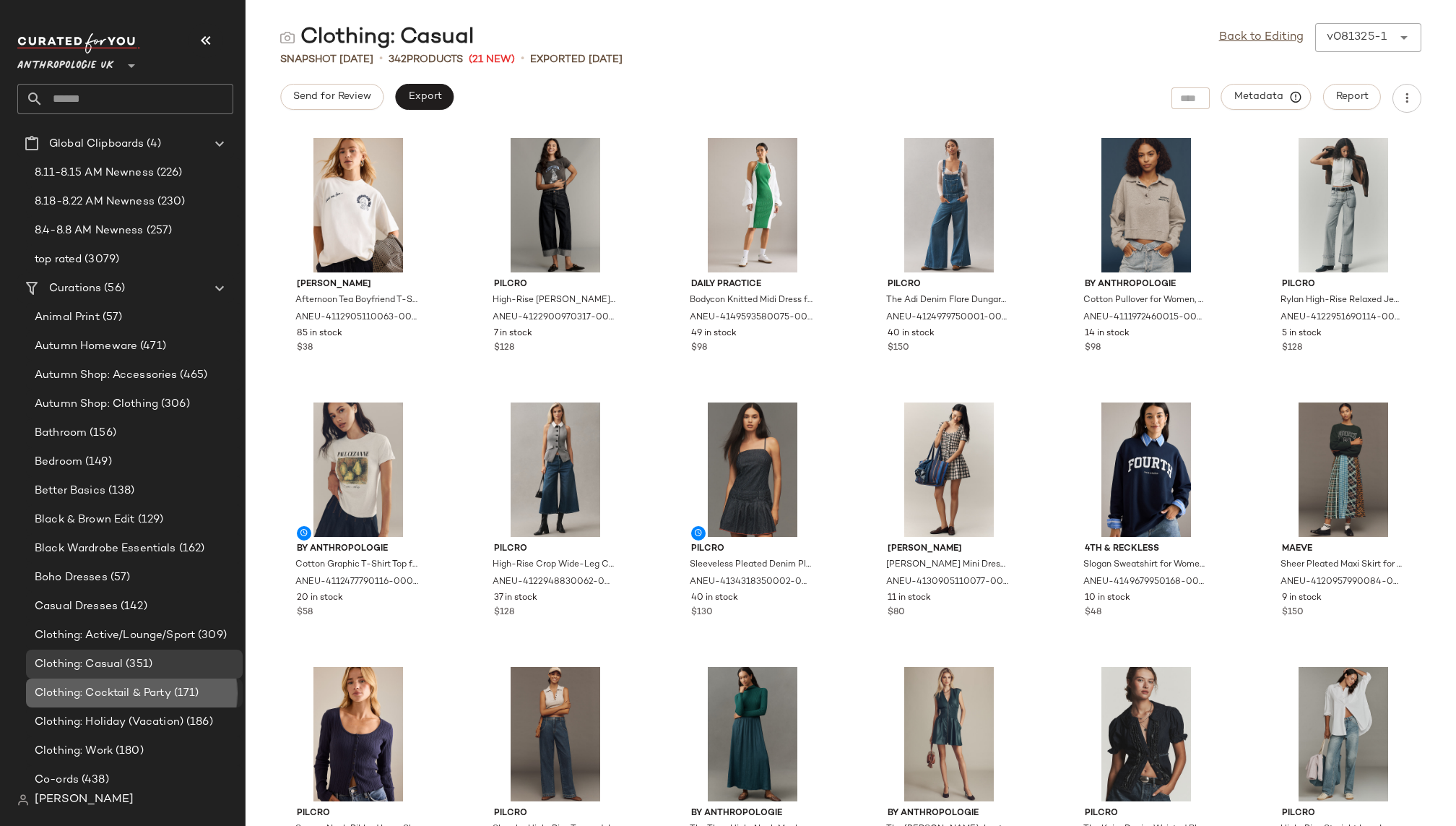
click at [159, 701] on div "Clothing: Cocktail & Party (171)" at bounding box center [135, 693] width 217 height 29
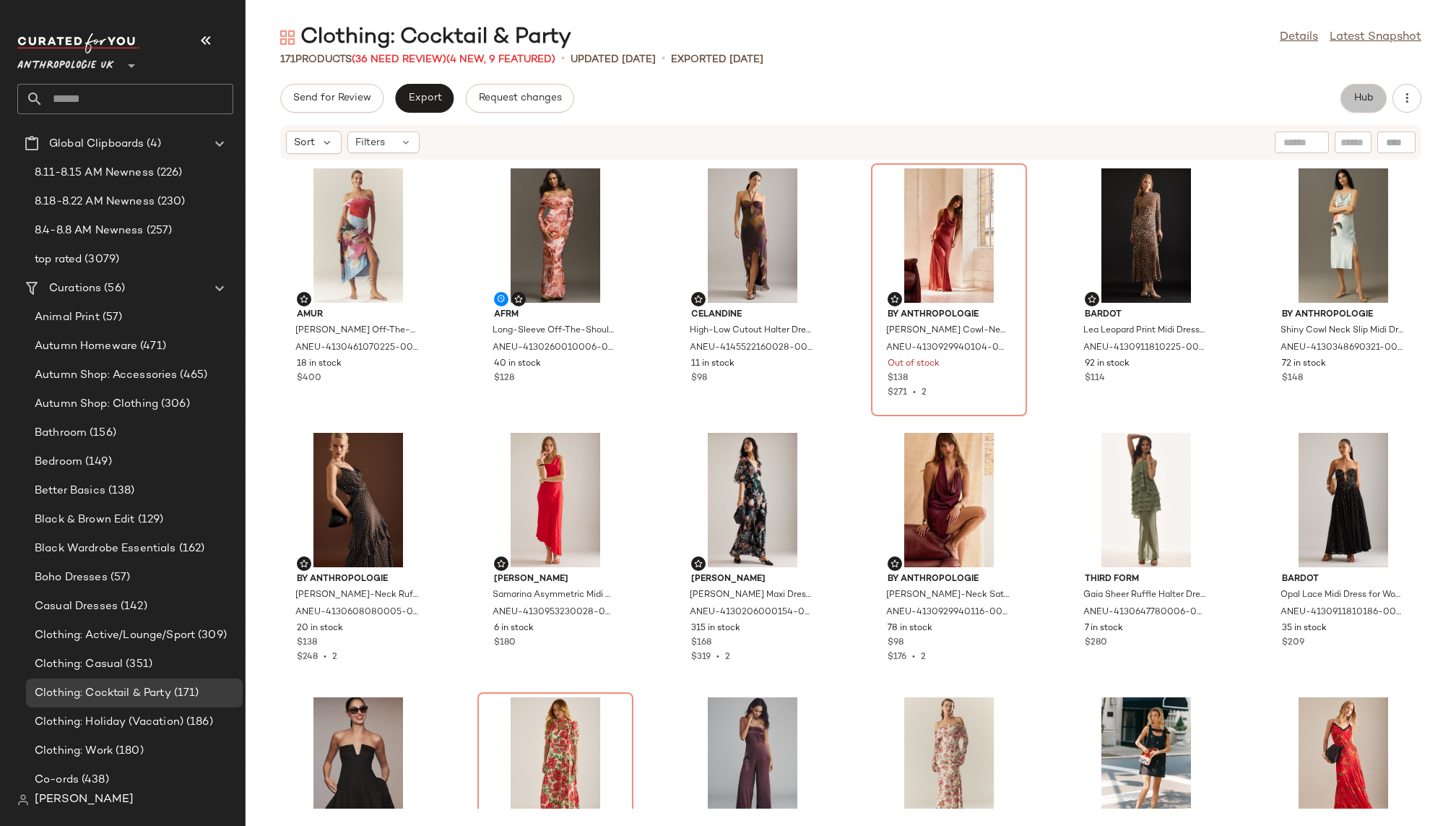
click at [1358, 102] on span "Hub" at bounding box center [1363, 98] width 20 height 11
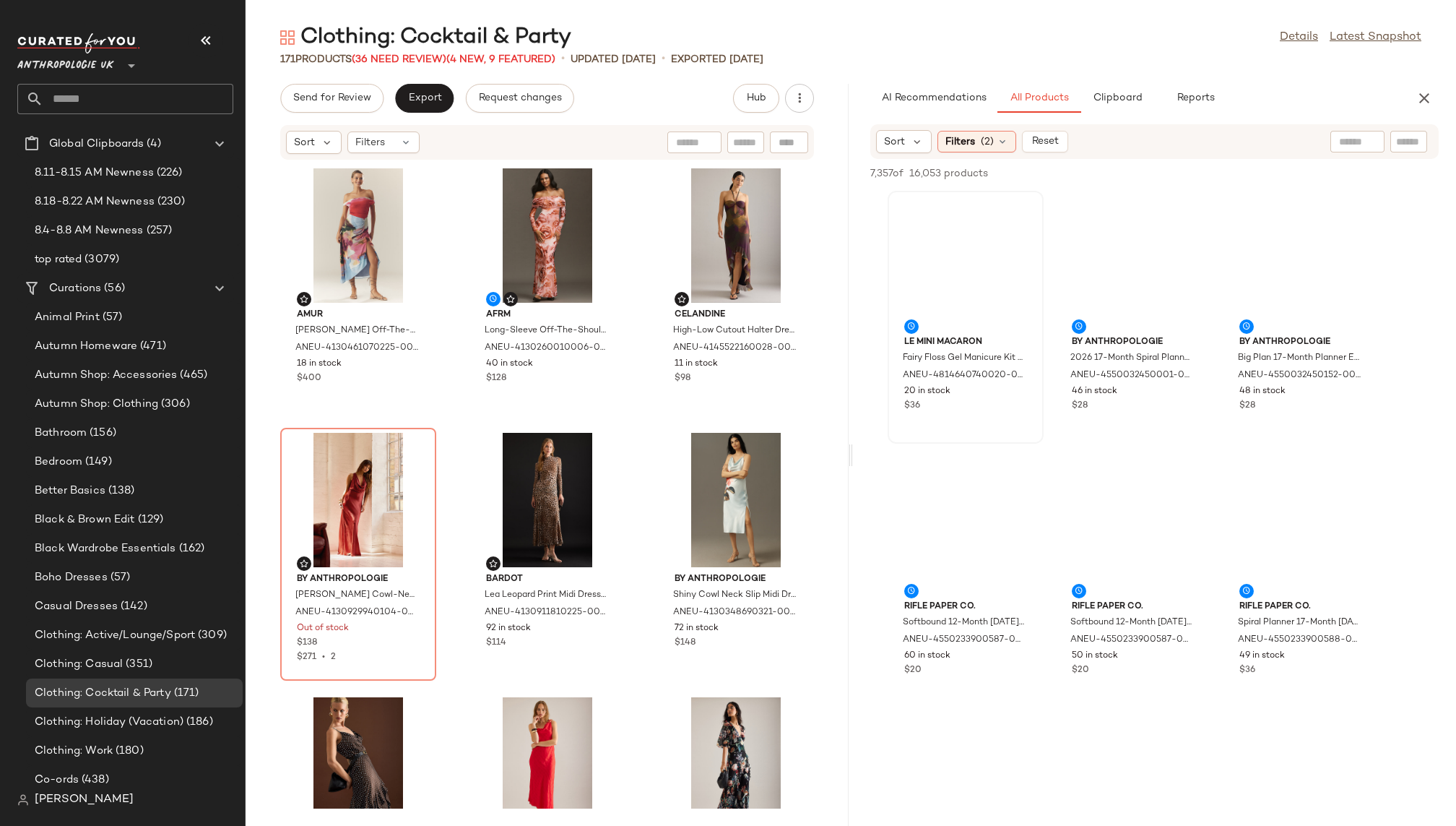
scroll to position [76, 0]
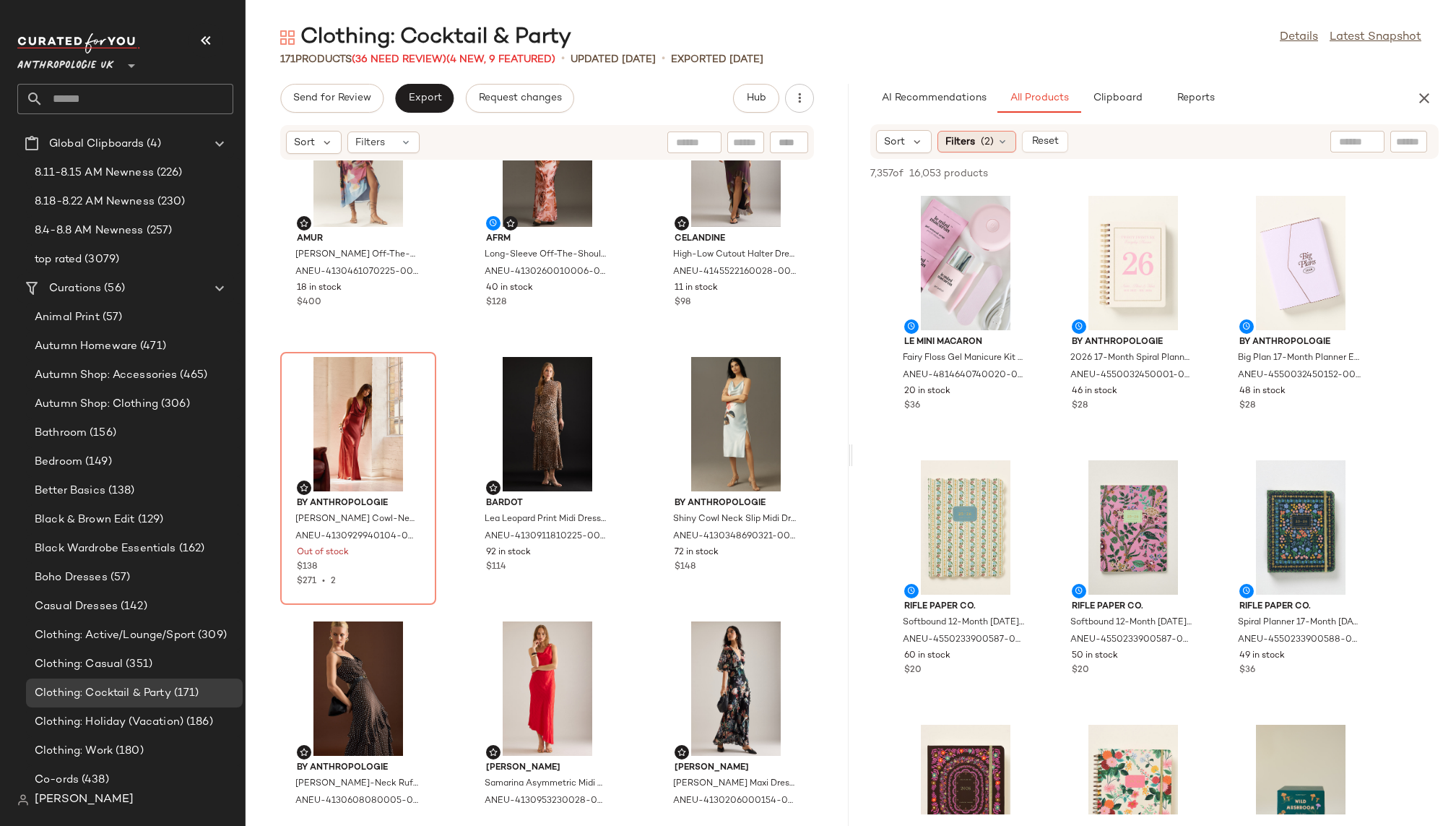
click at [981, 146] on span "(2)" at bounding box center [987, 142] width 13 height 15
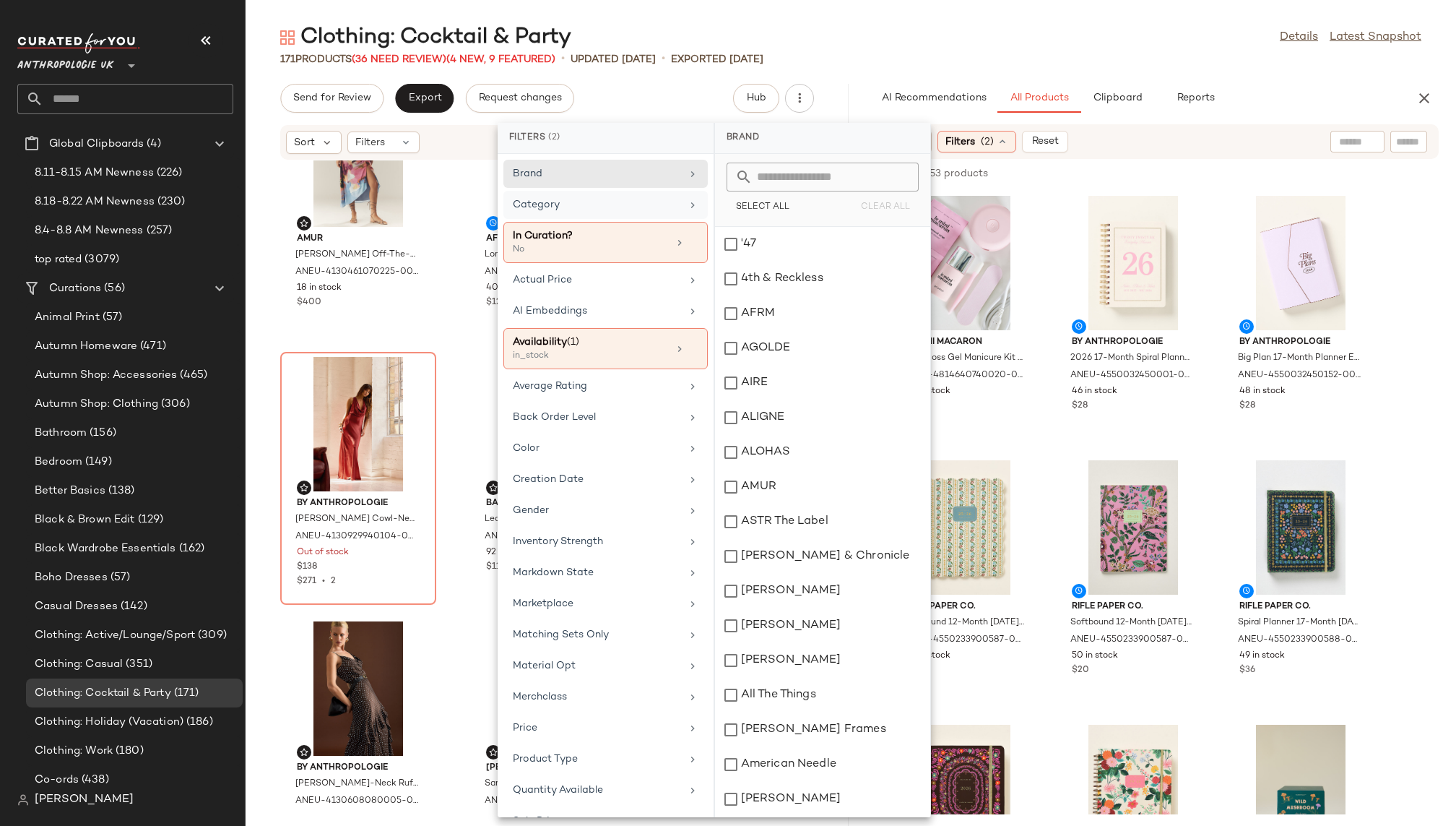
click at [645, 206] on div "Category" at bounding box center [597, 205] width 168 height 15
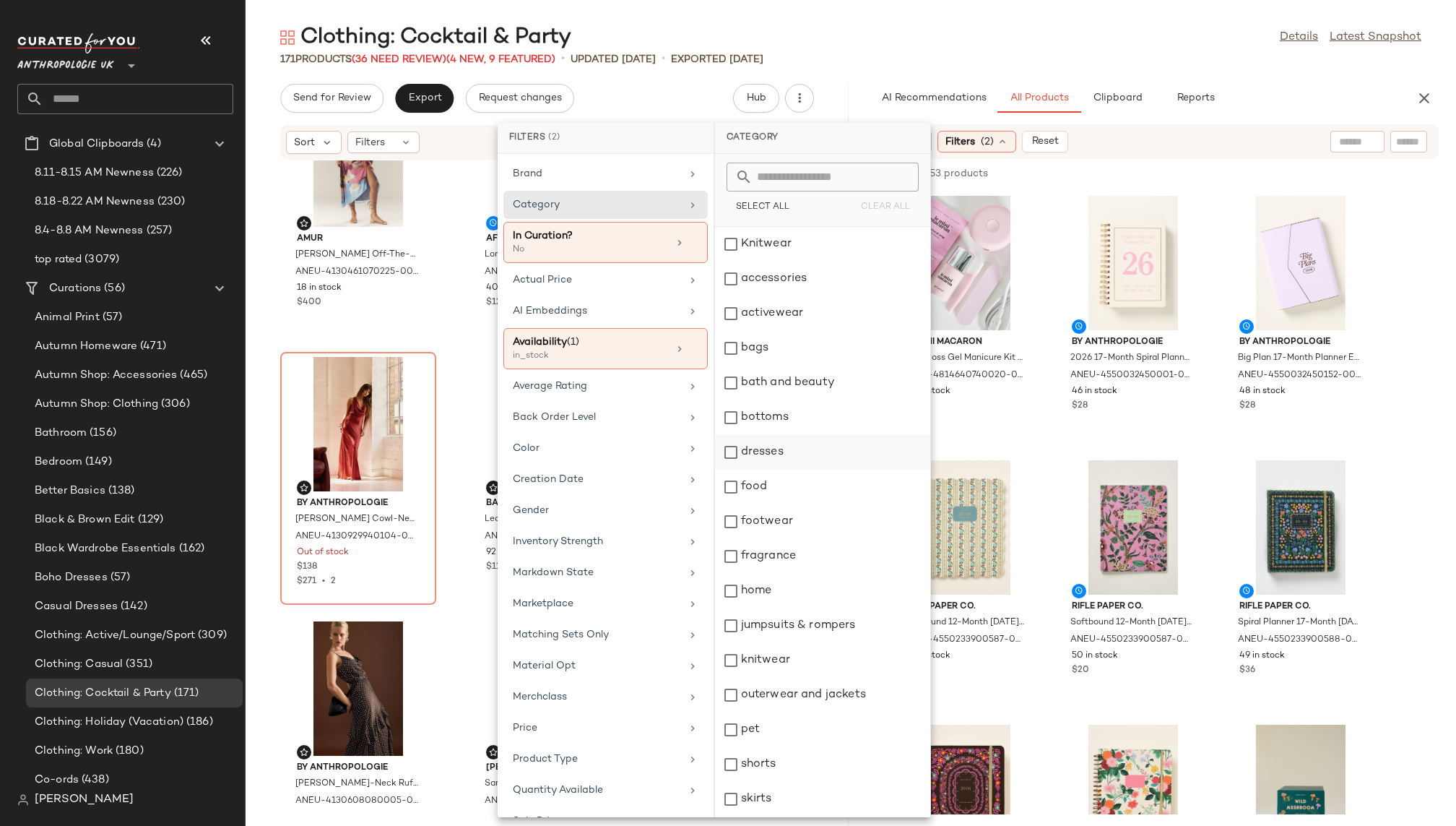
click at [783, 453] on div "dresses" at bounding box center [823, 453] width 215 height 34
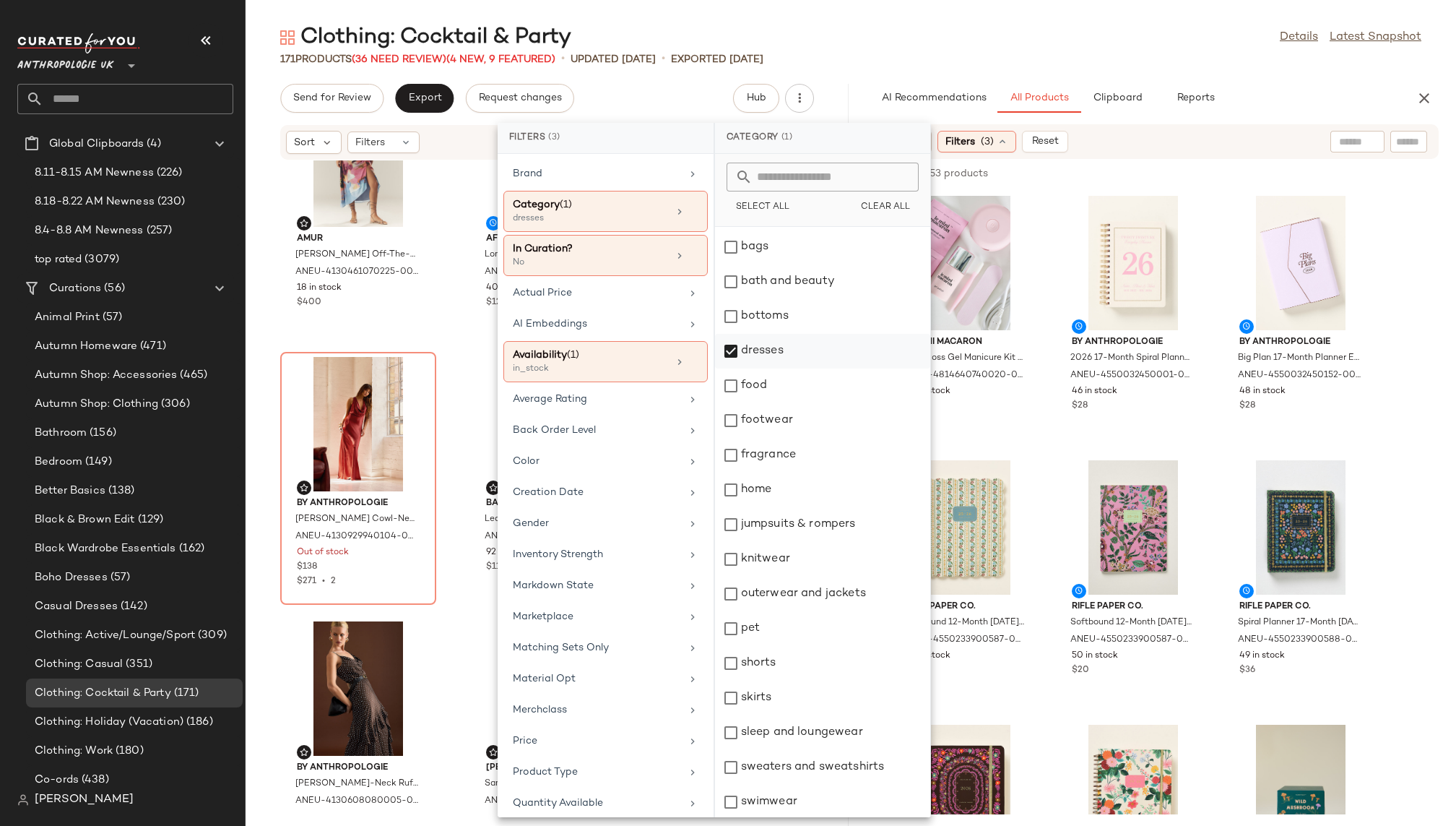
scroll to position [138, 0]
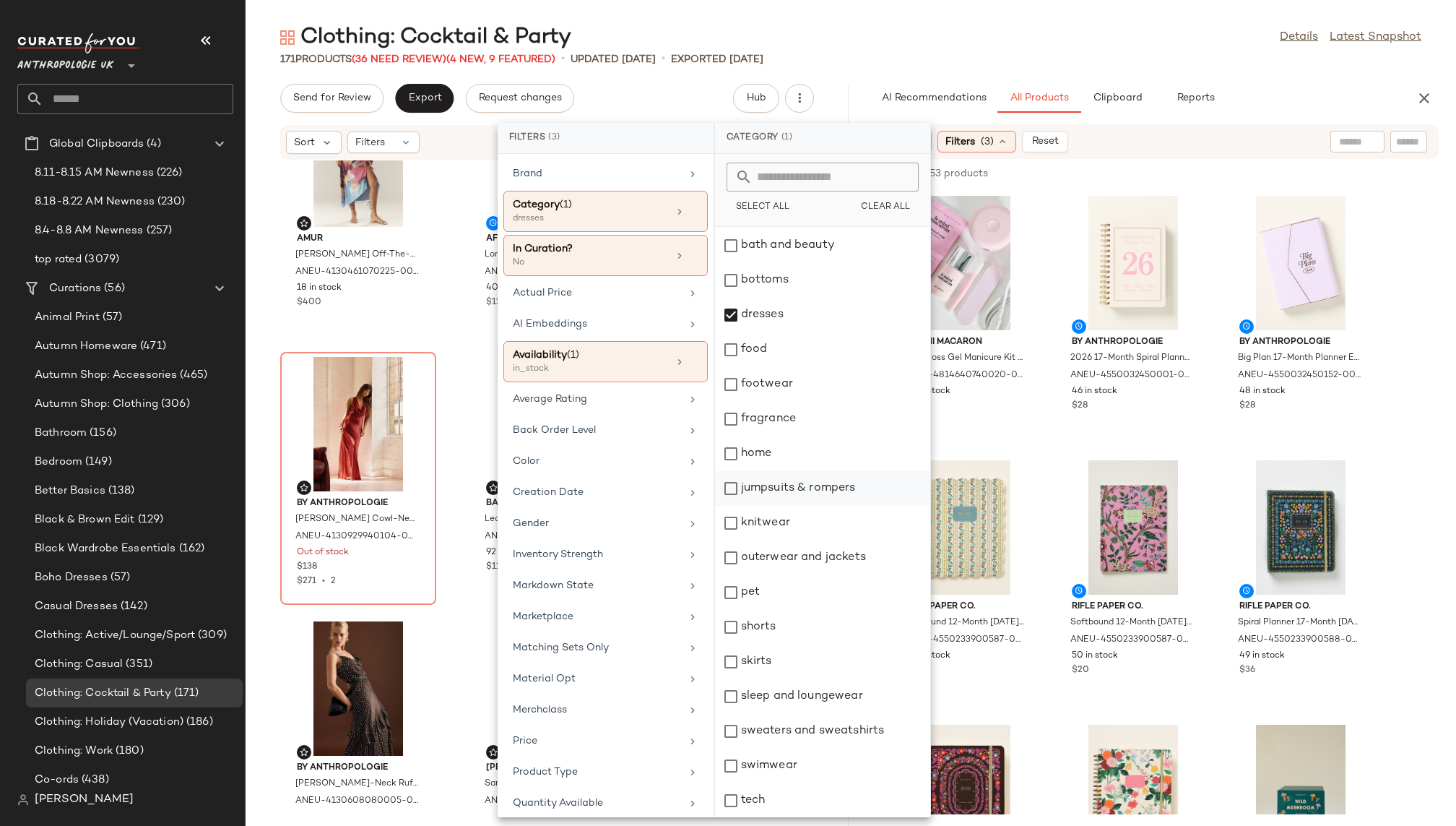
click at [804, 492] on div "jumpsuits & rompers" at bounding box center [823, 489] width 215 height 34
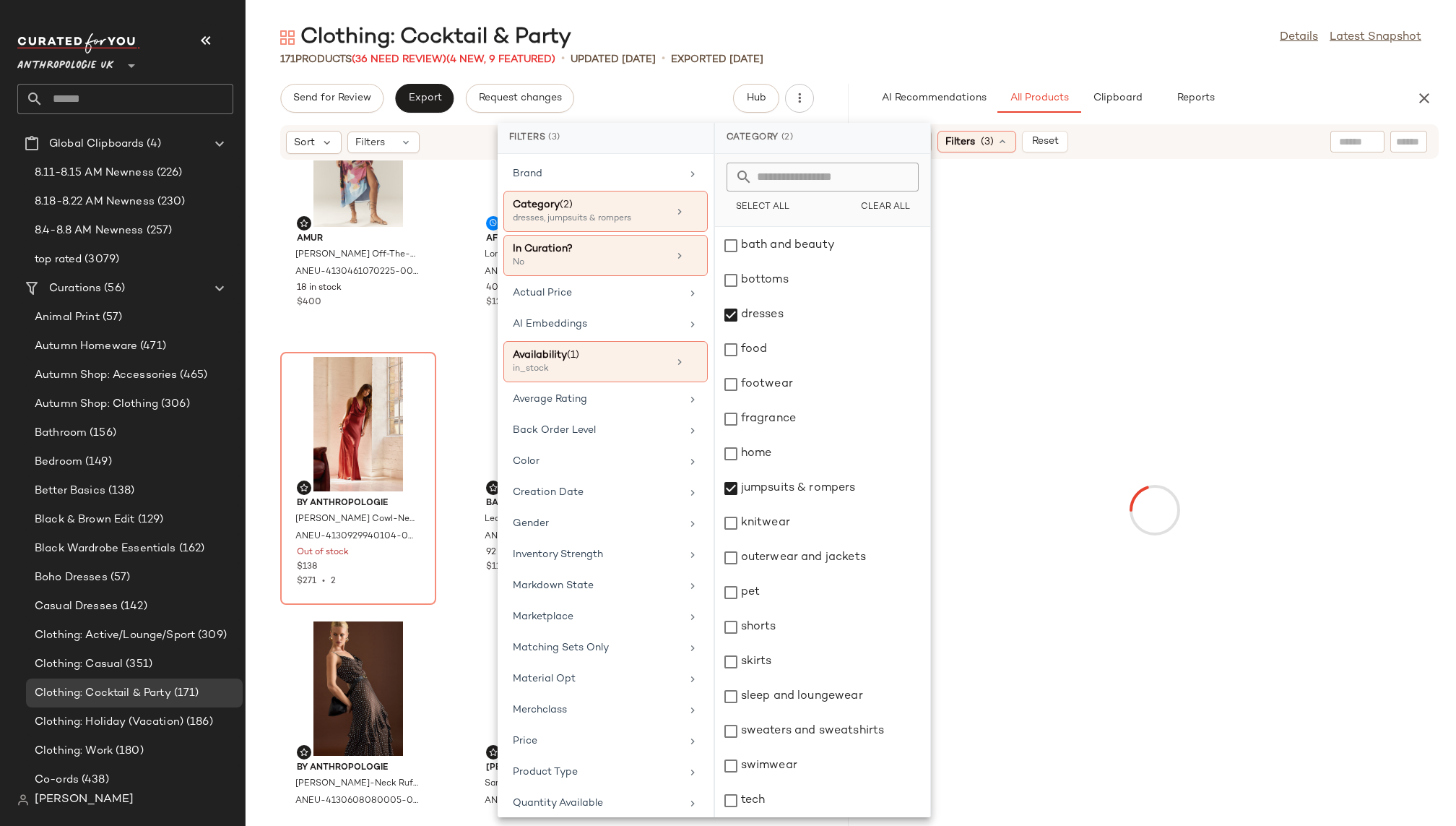
click at [1087, 40] on div "Clothing: Cocktail & Party Details Latest Snapshot" at bounding box center [850, 37] width 1211 height 29
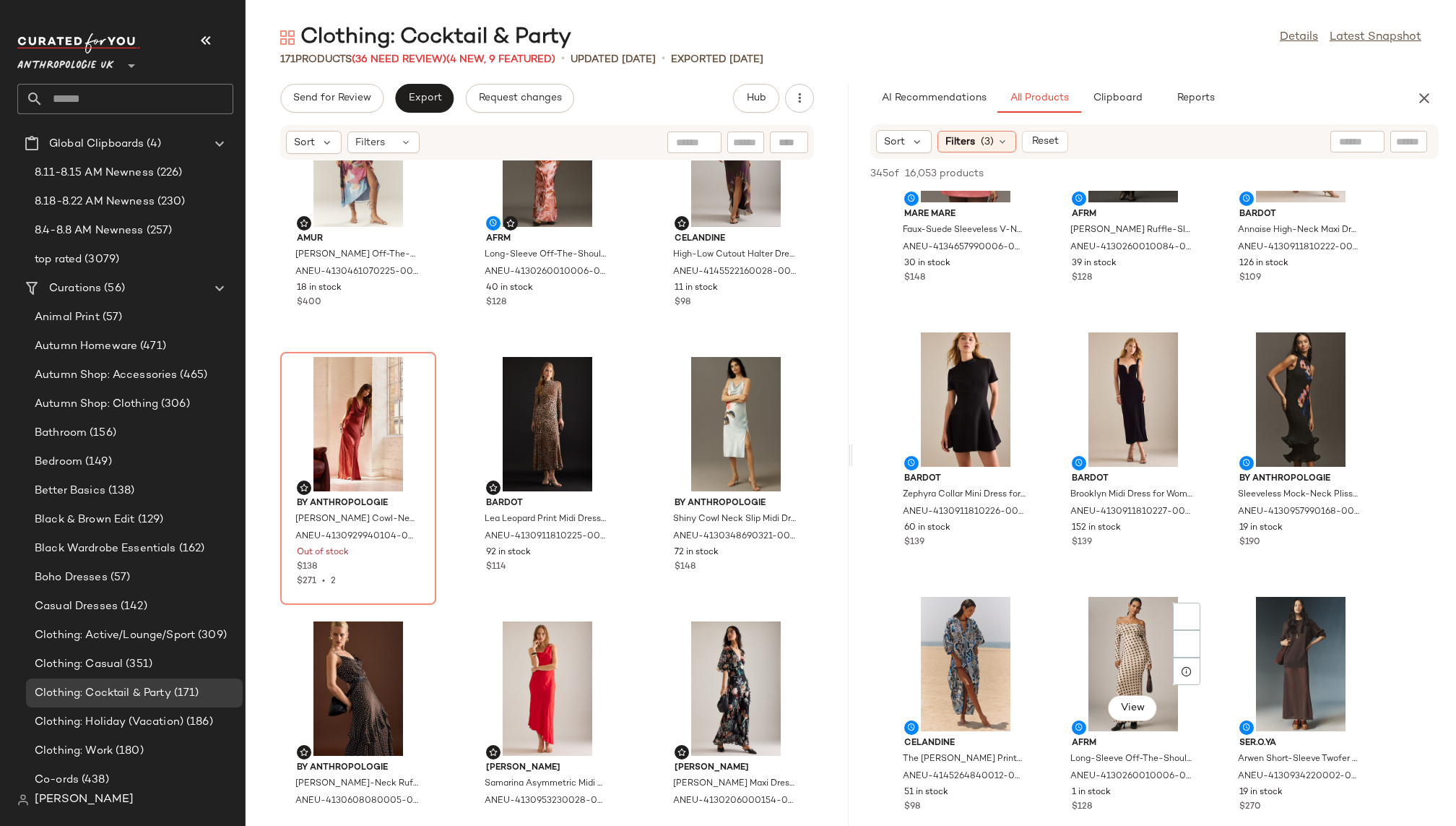
scroll to position [243, 0]
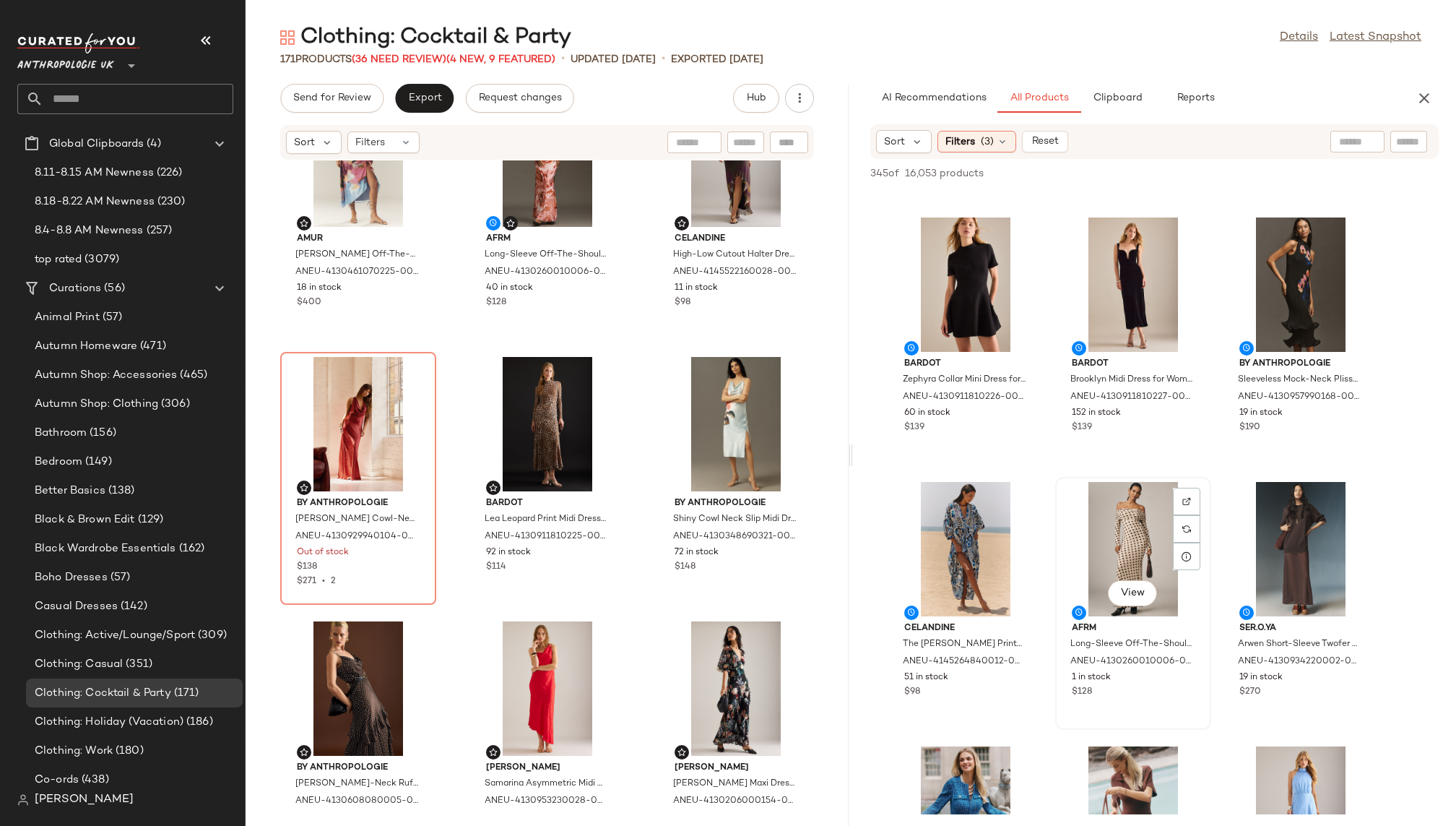
click at [1095, 551] on div "View" at bounding box center [1133, 549] width 146 height 135
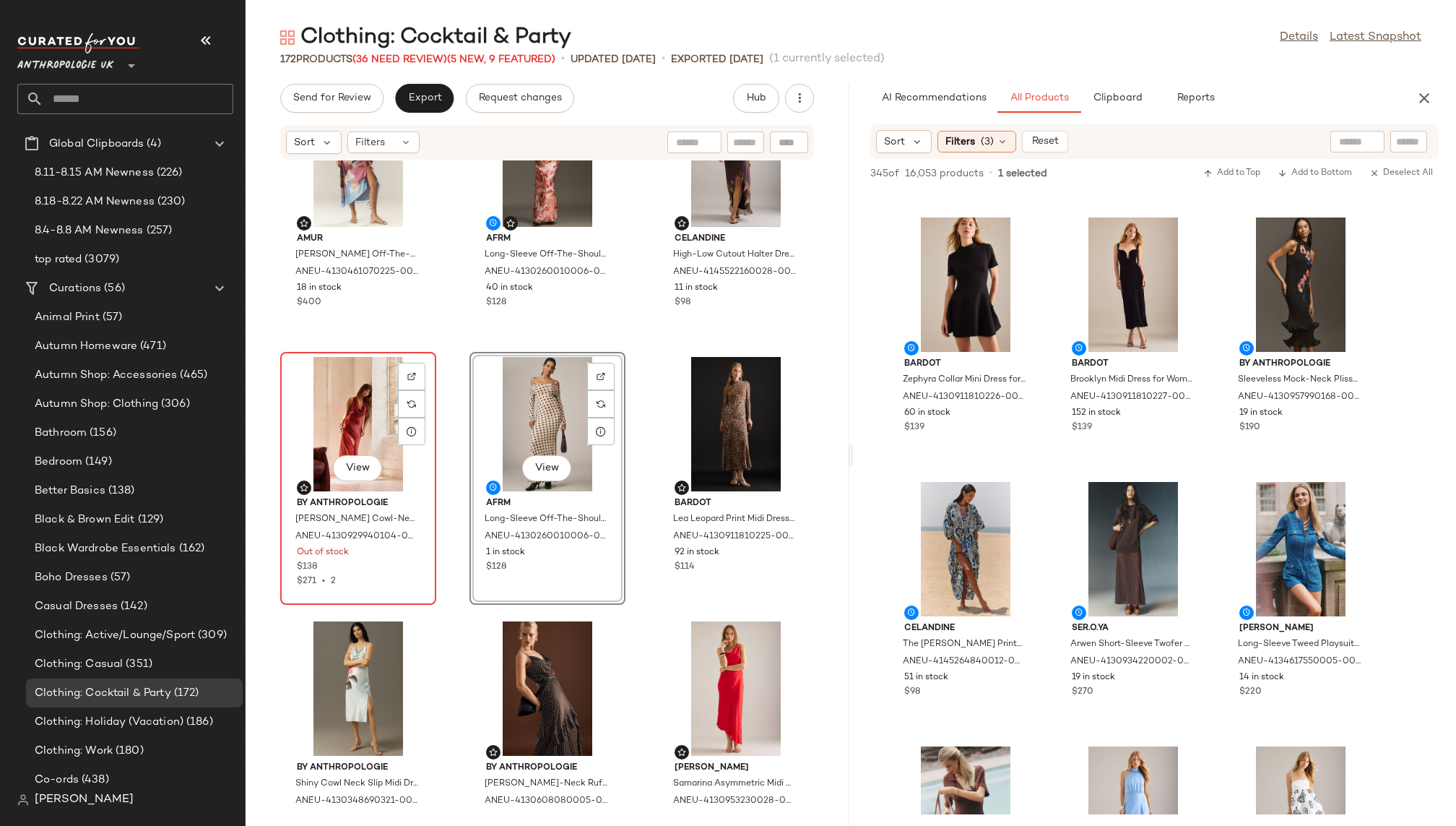
click at [352, 439] on div "View" at bounding box center [358, 424] width 146 height 135
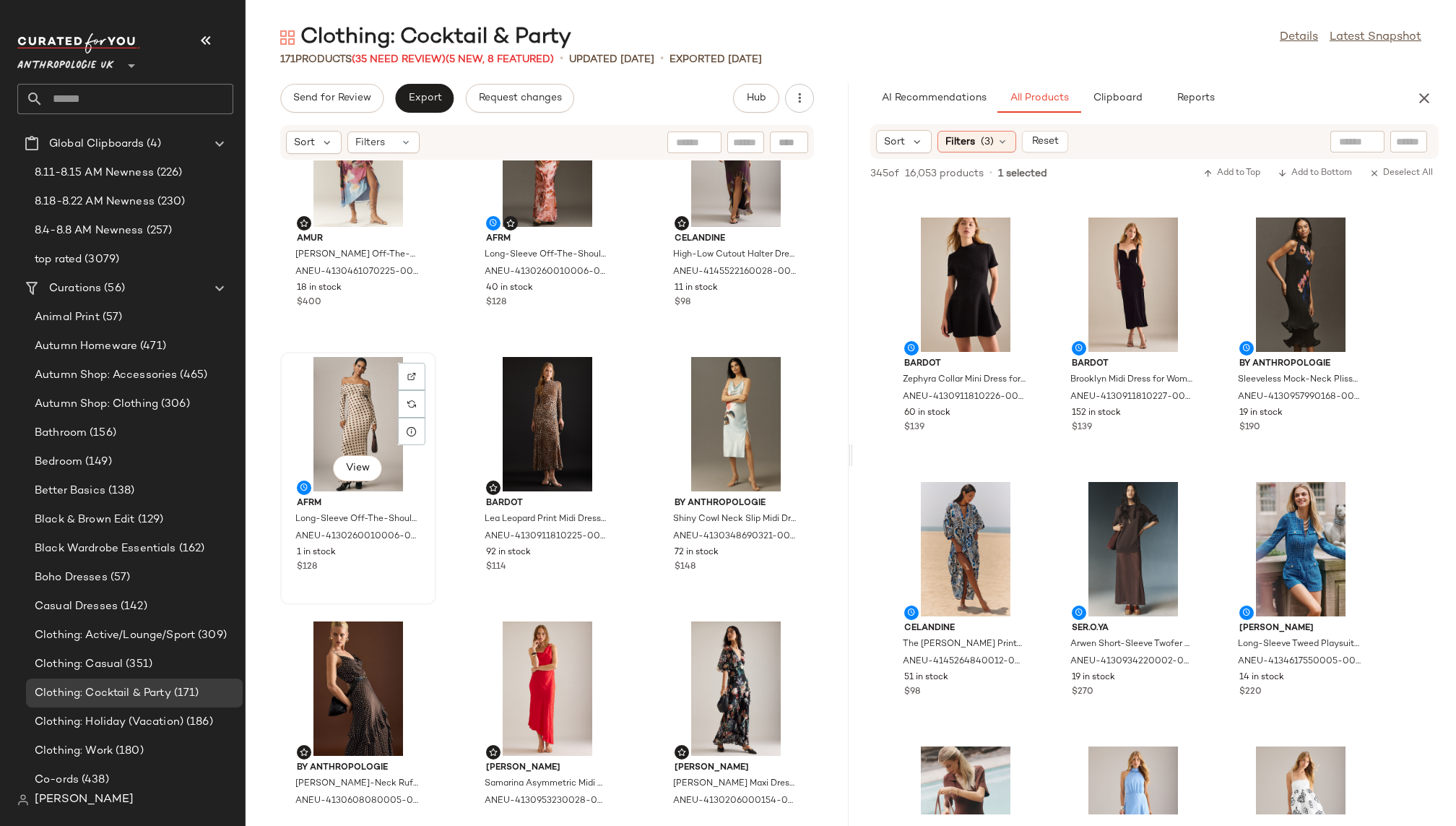
click at [362, 419] on div "View" at bounding box center [358, 424] width 146 height 135
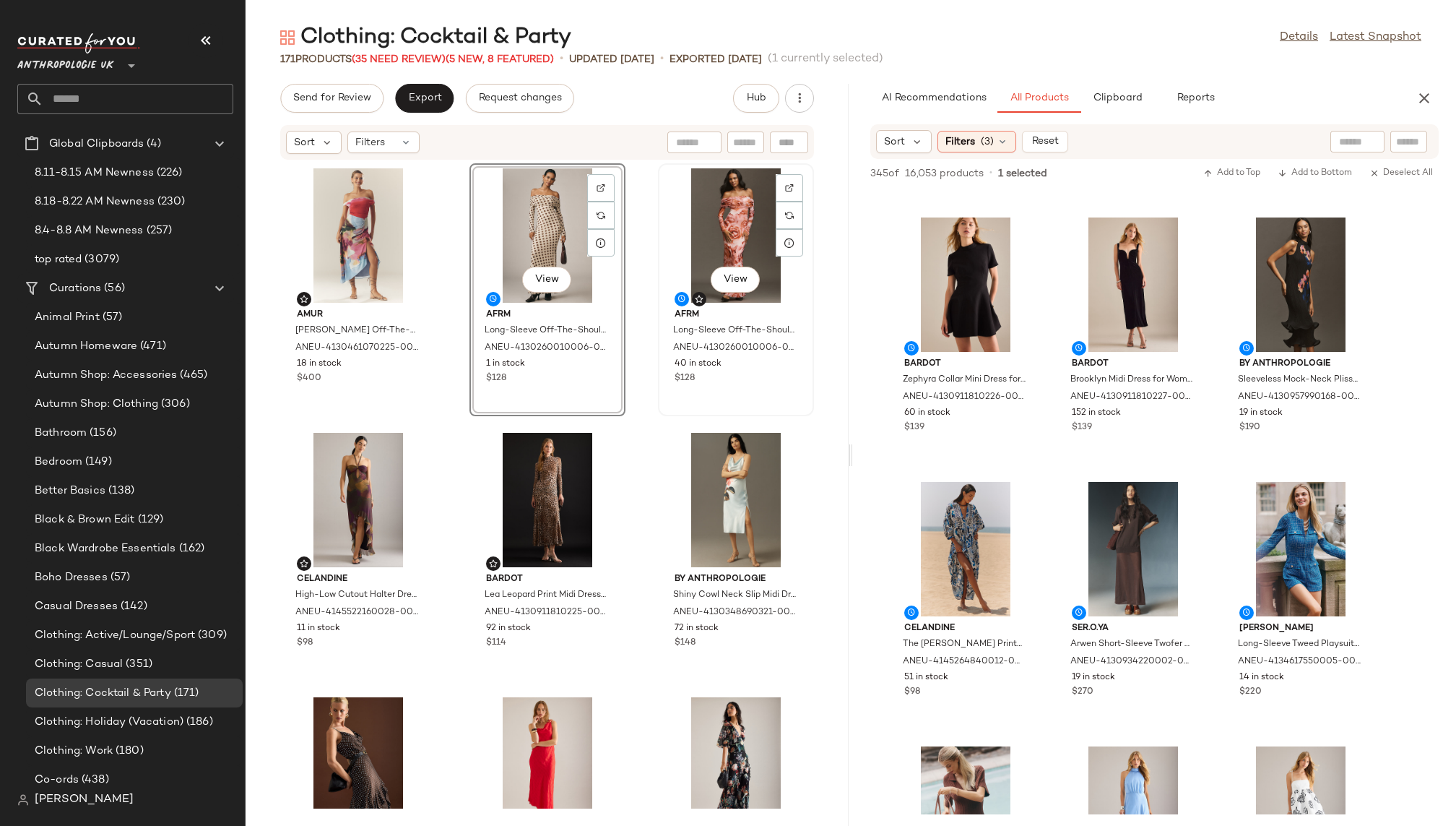
click at [697, 224] on div "View" at bounding box center [736, 236] width 146 height 135
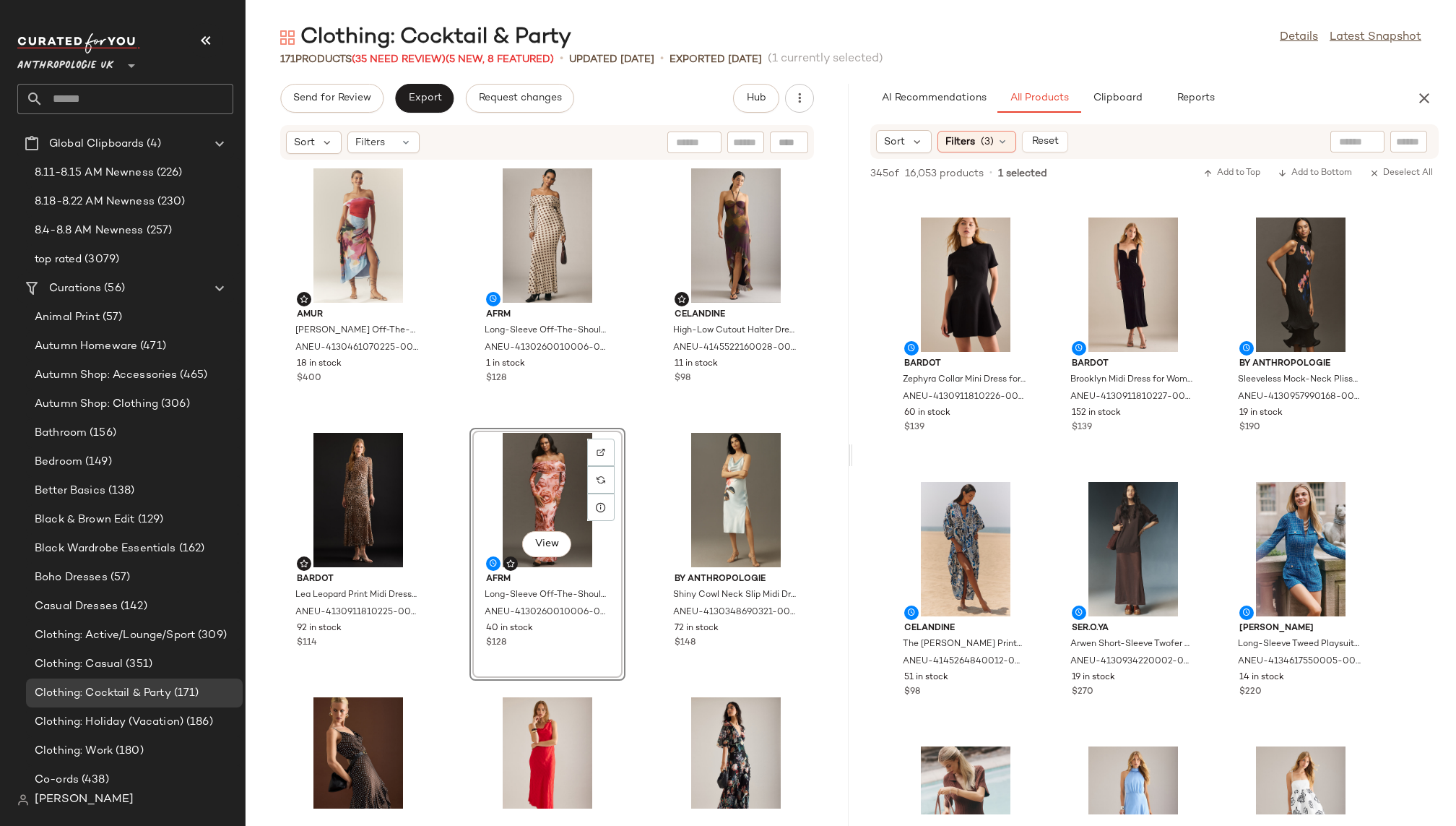
click at [639, 608] on div "AMUR Ella Off-The-Shoulder Jersey Slip Midi Dress for Women in Pink, Viscose, S…" at bounding box center [547, 484] width 603 height 648
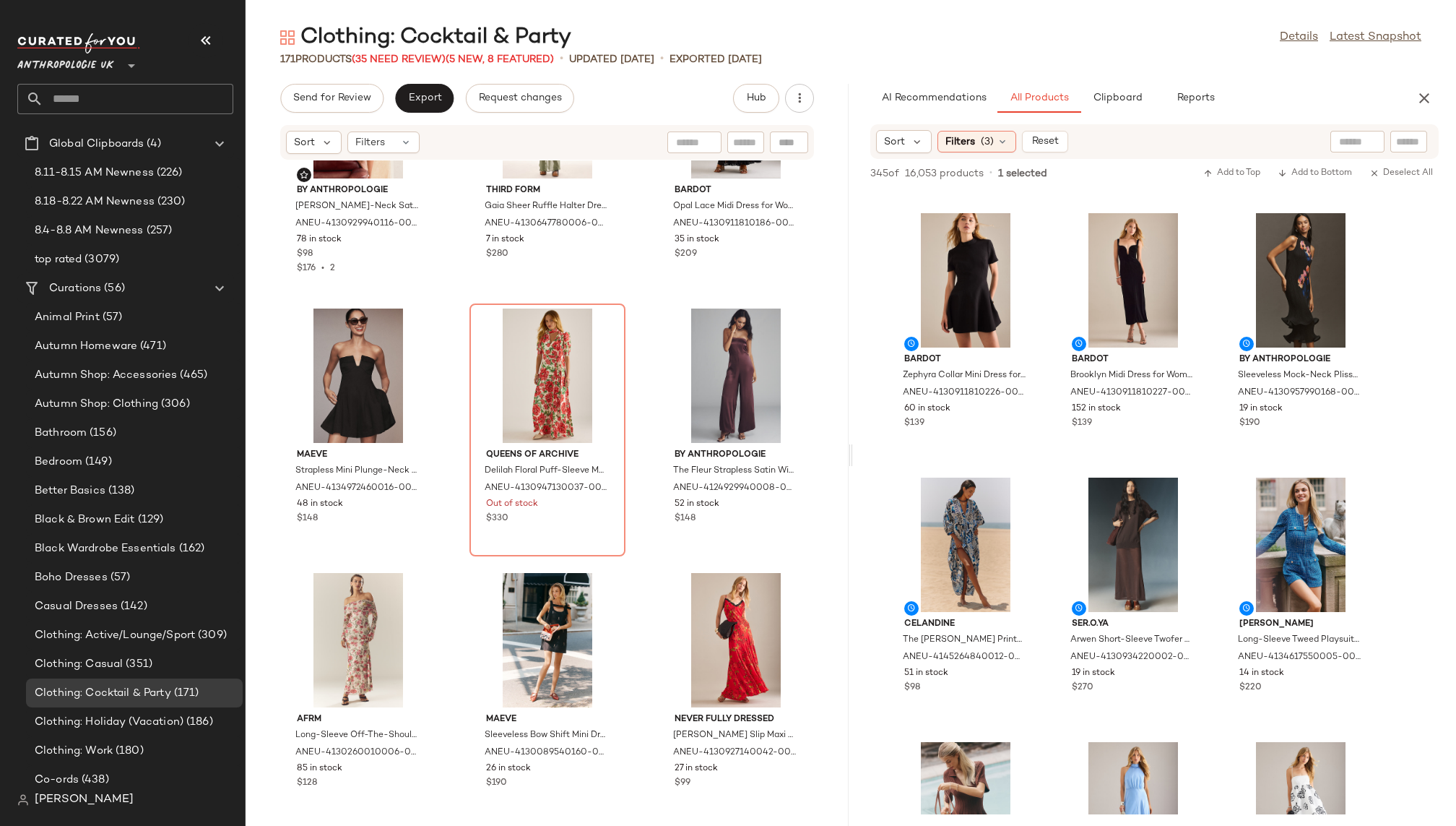
scroll to position [212, 0]
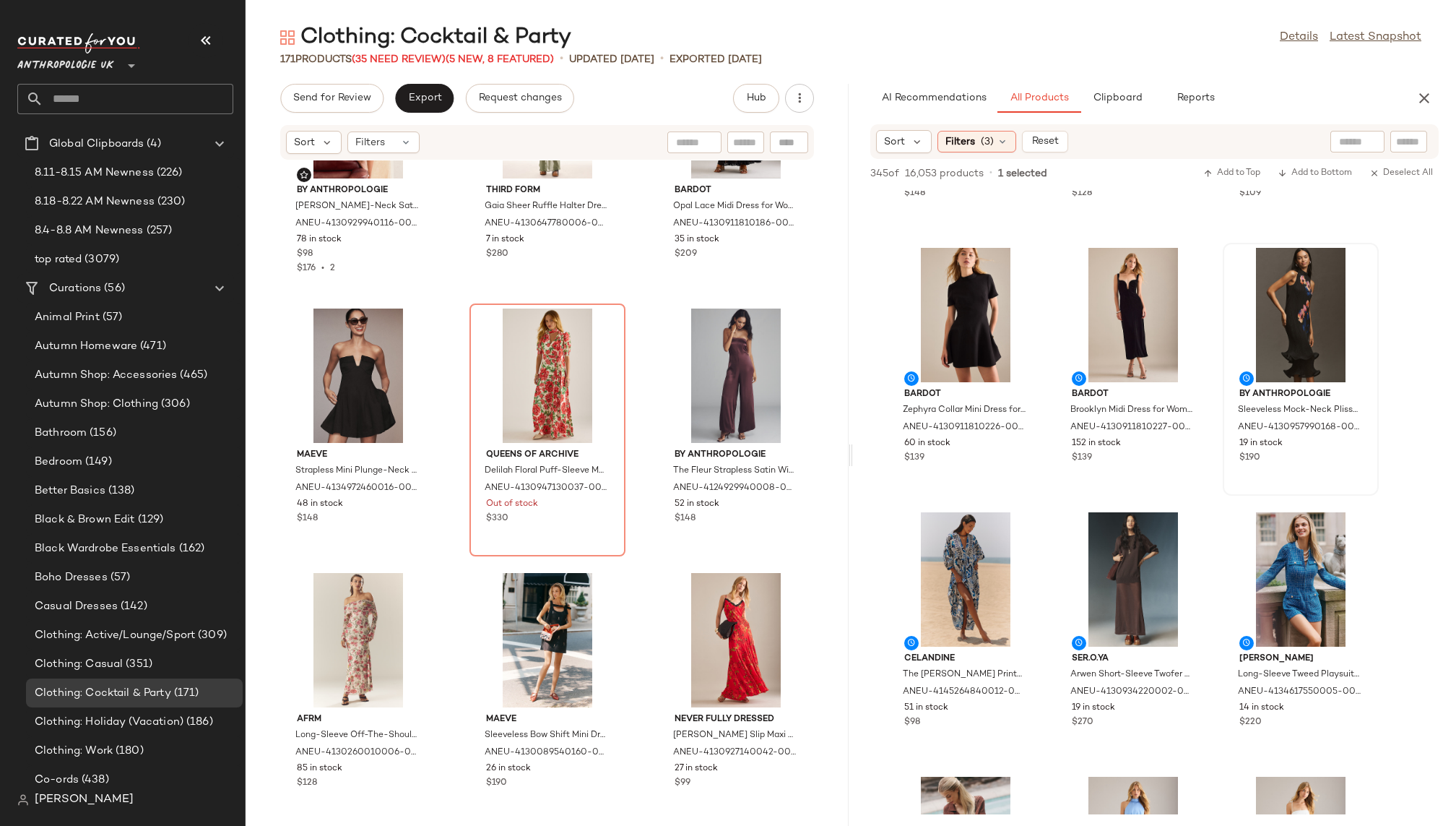
click at [1268, 320] on div at bounding box center [1300, 315] width 146 height 135
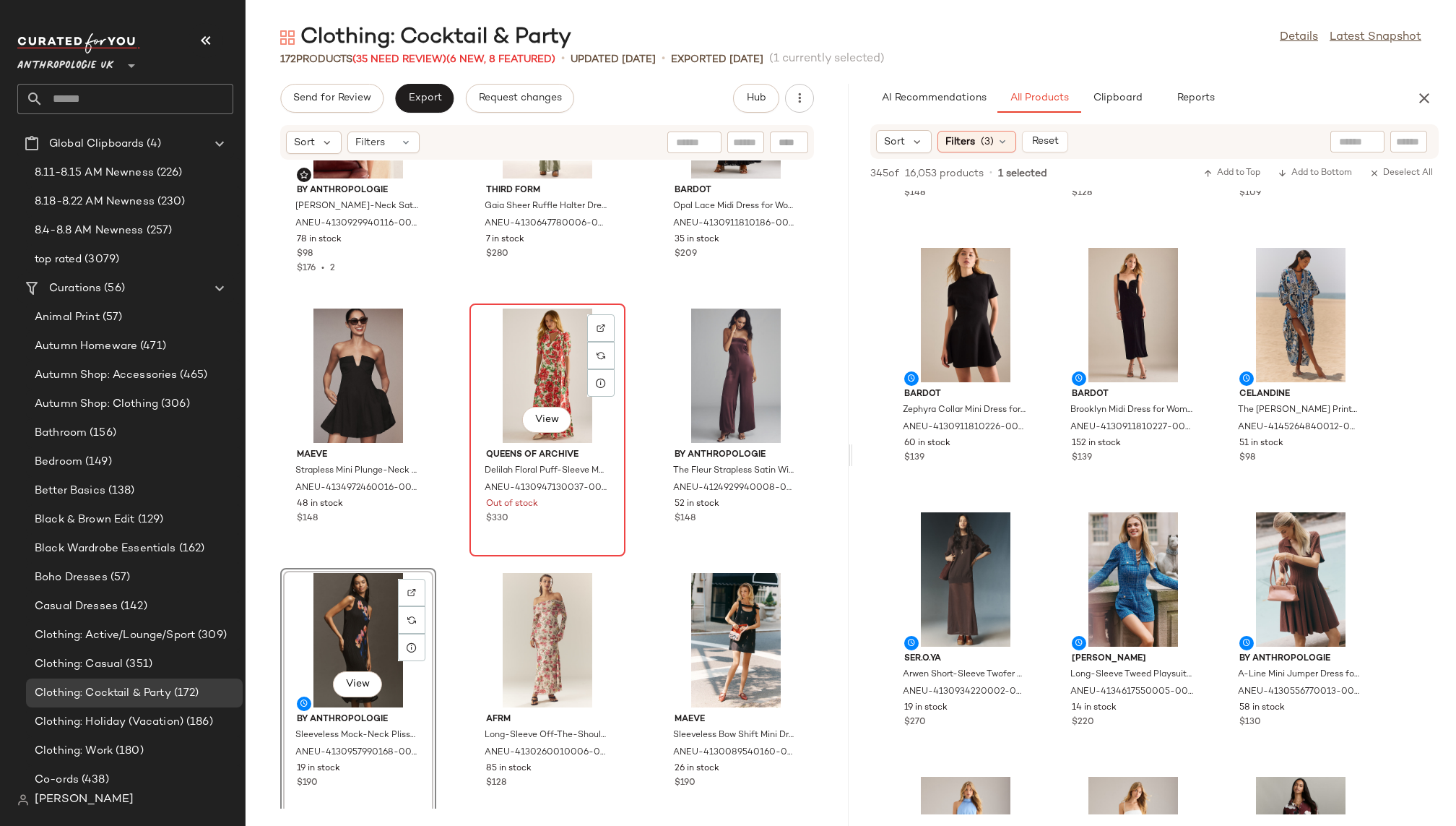
click at [539, 369] on div "View" at bounding box center [547, 376] width 146 height 135
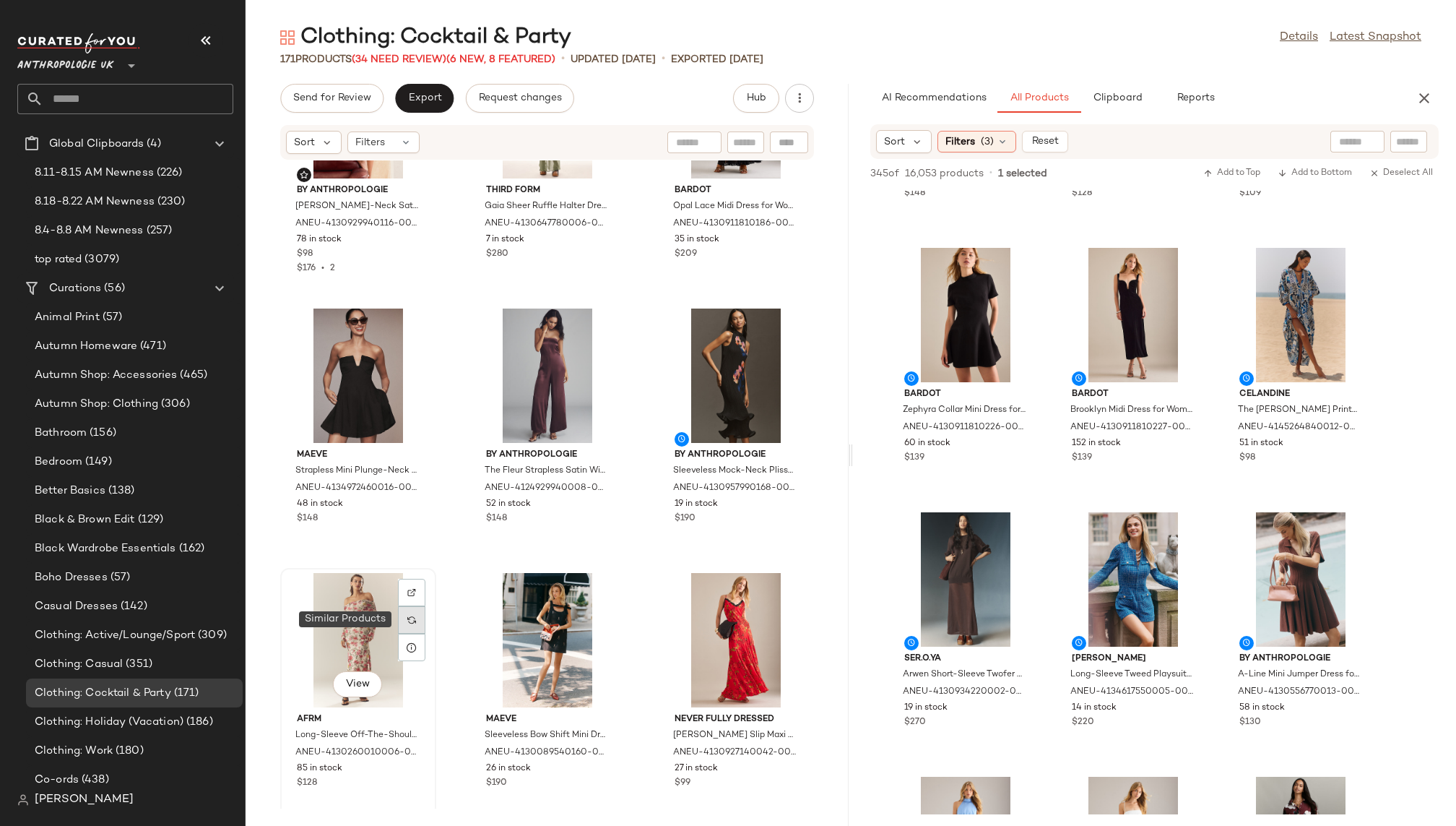
click at [408, 625] on div at bounding box center [411, 620] width 28 height 28
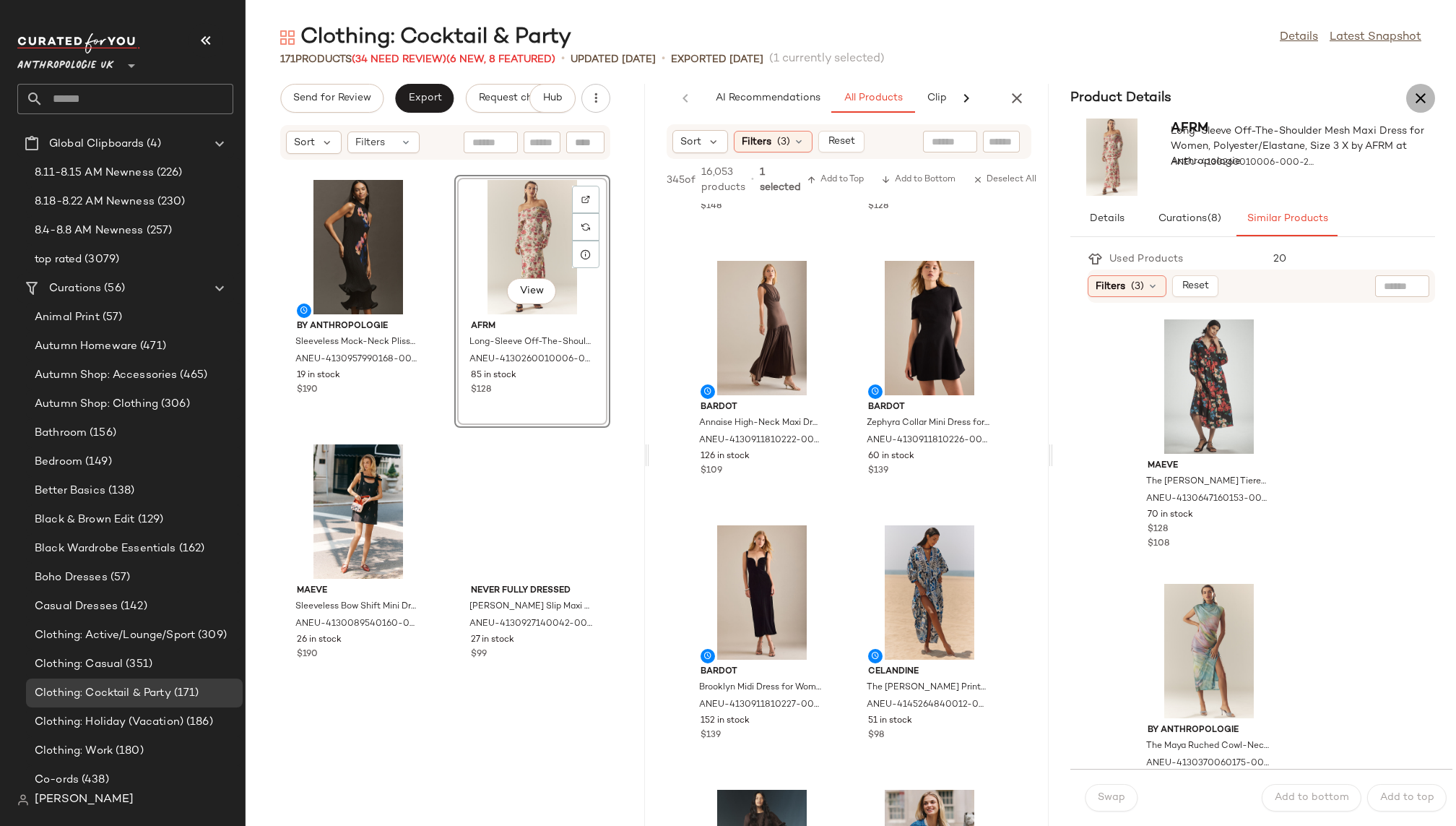
click at [1410, 101] on button "button" at bounding box center [1421, 98] width 29 height 29
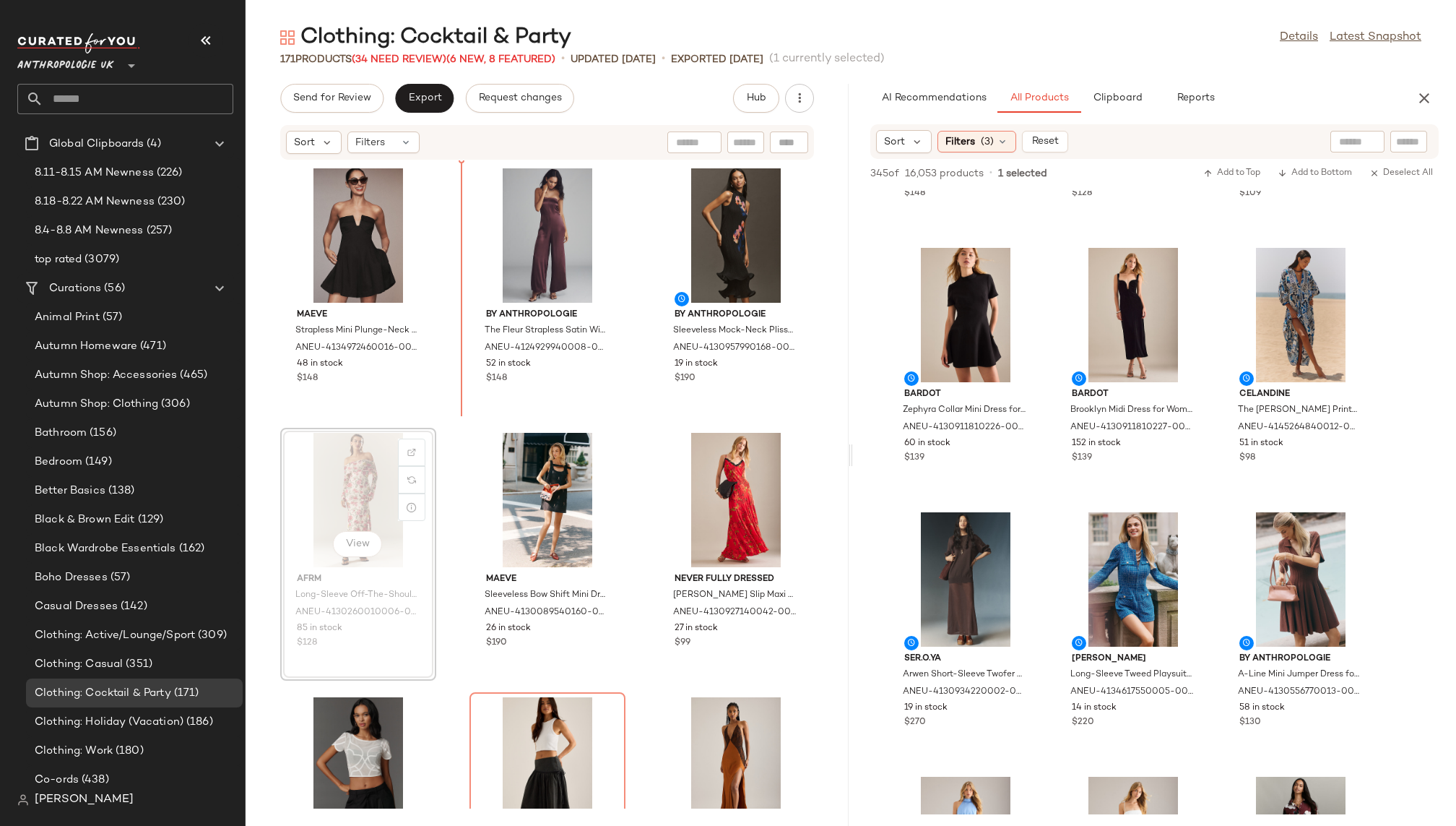
scroll to position [1059, 0]
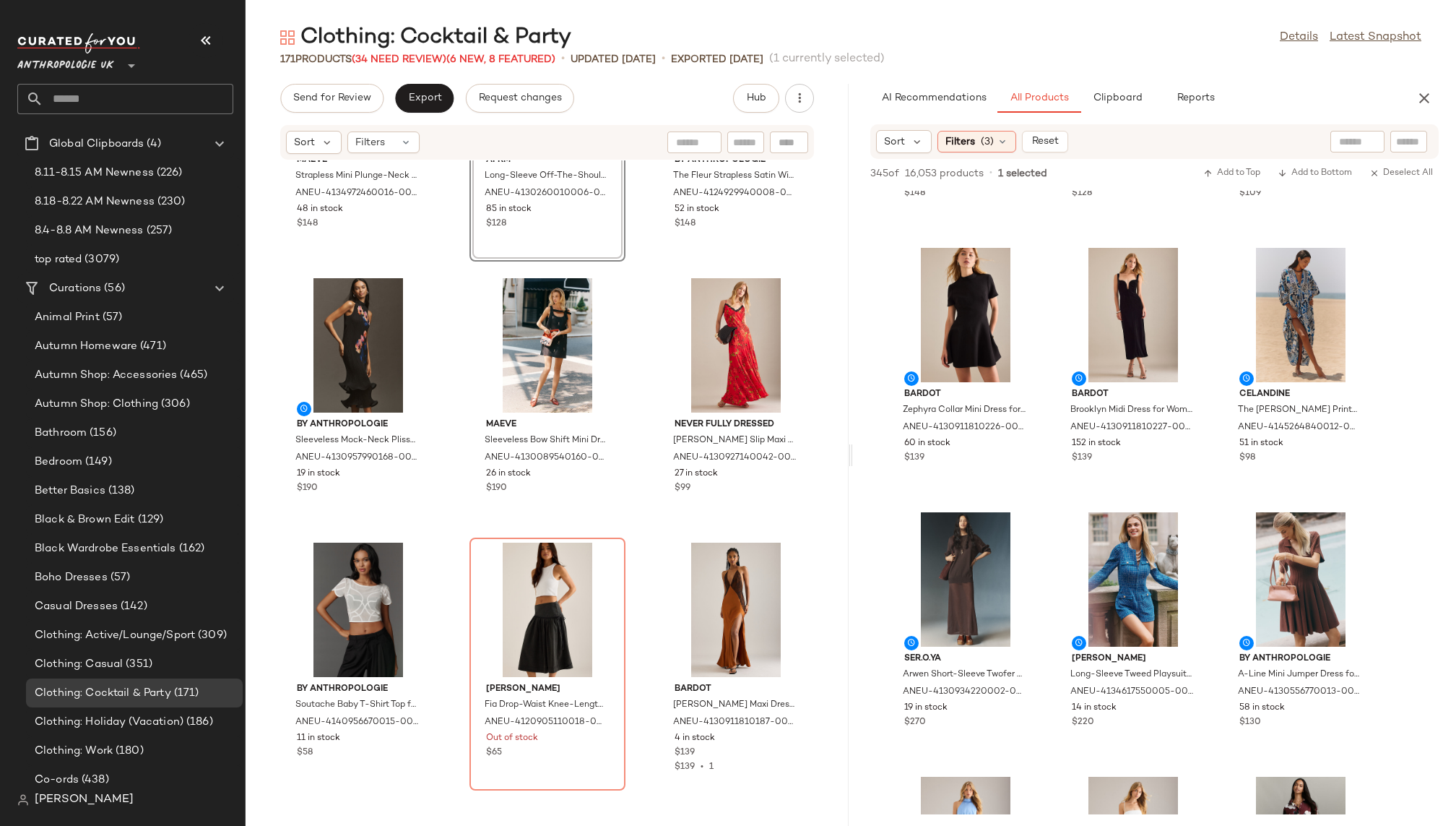
scroll to position [1259, 0]
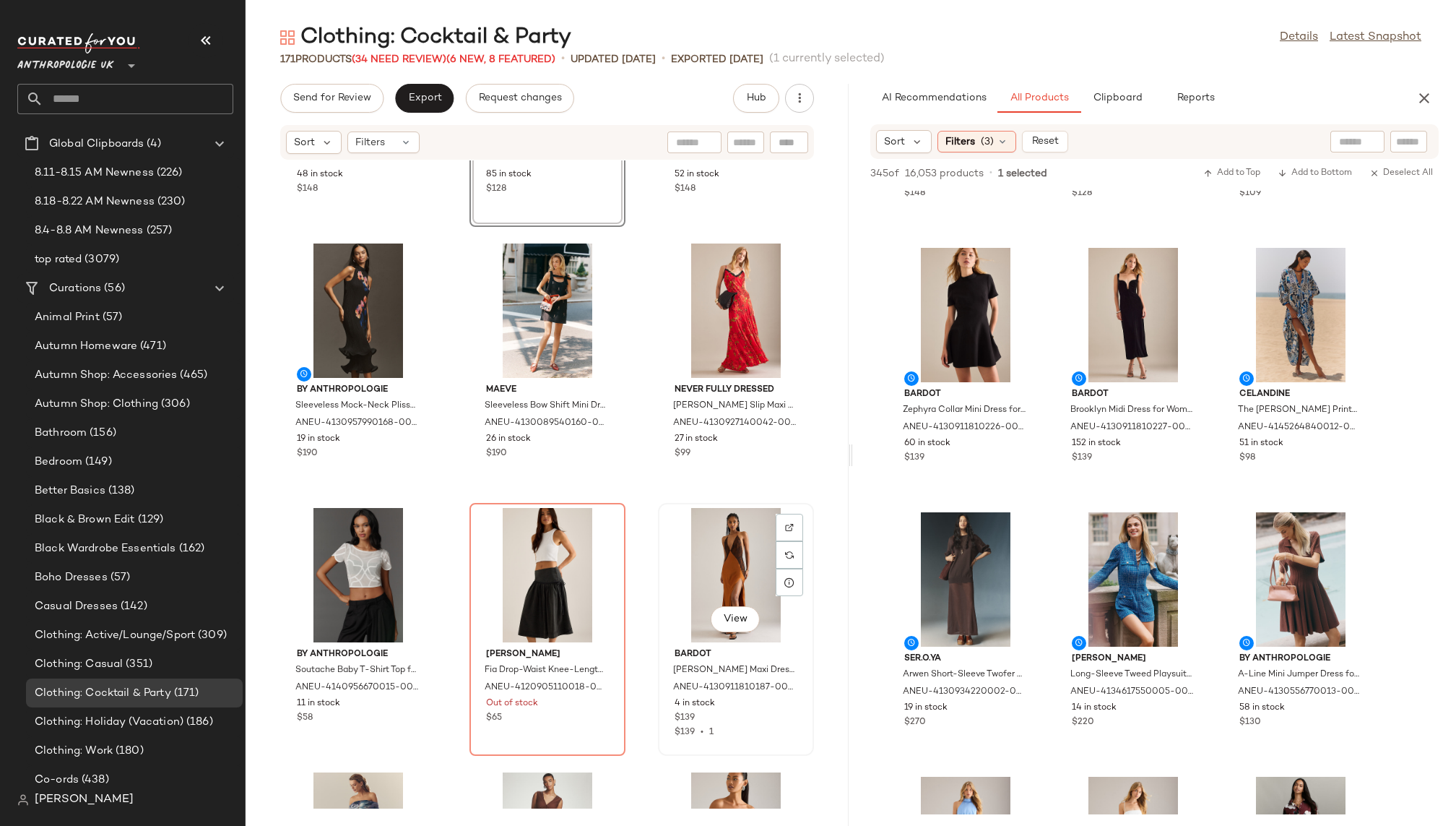
click at [704, 564] on div "View" at bounding box center [736, 575] width 146 height 135
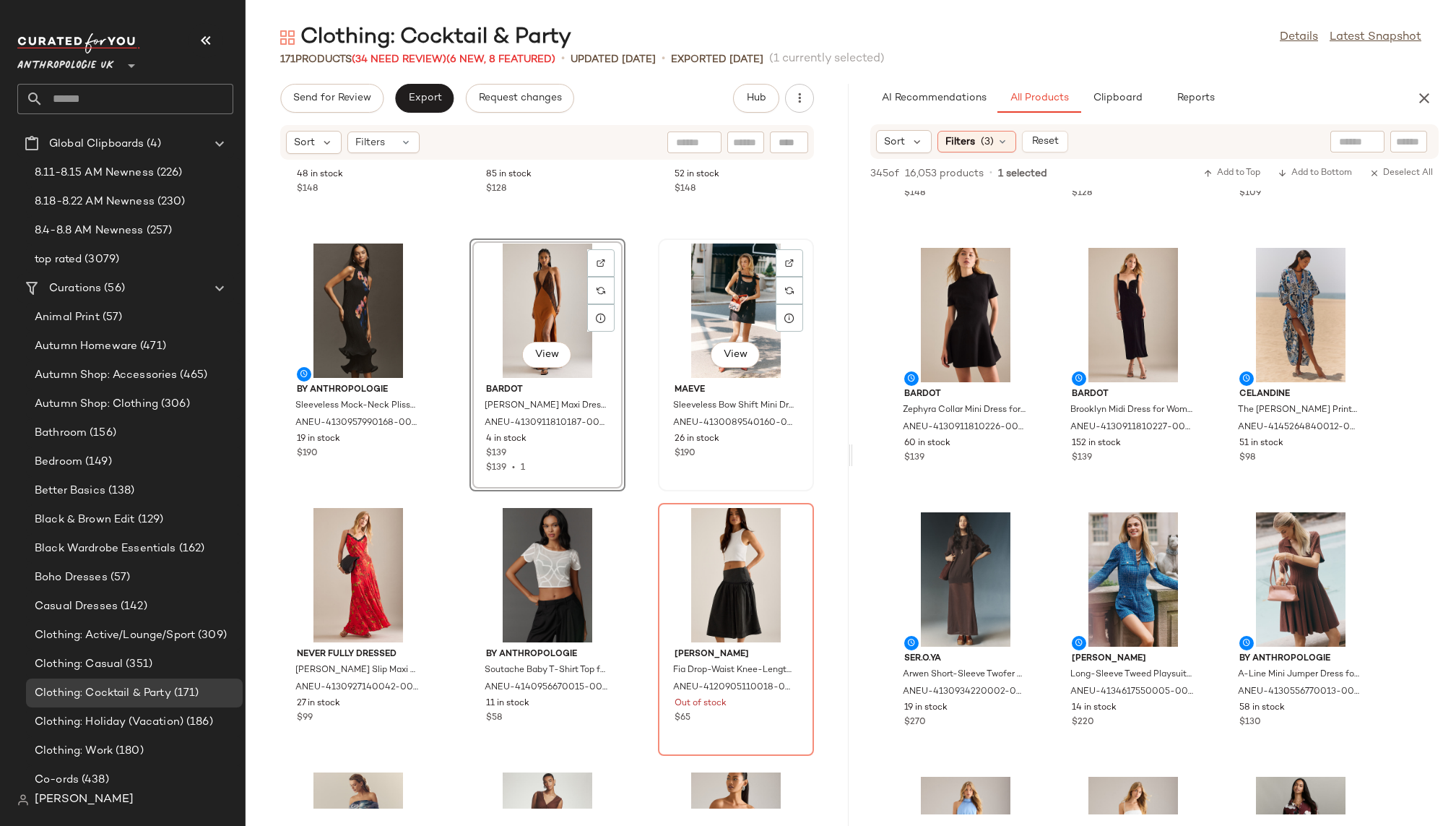
click at [717, 311] on div "View" at bounding box center [736, 311] width 146 height 135
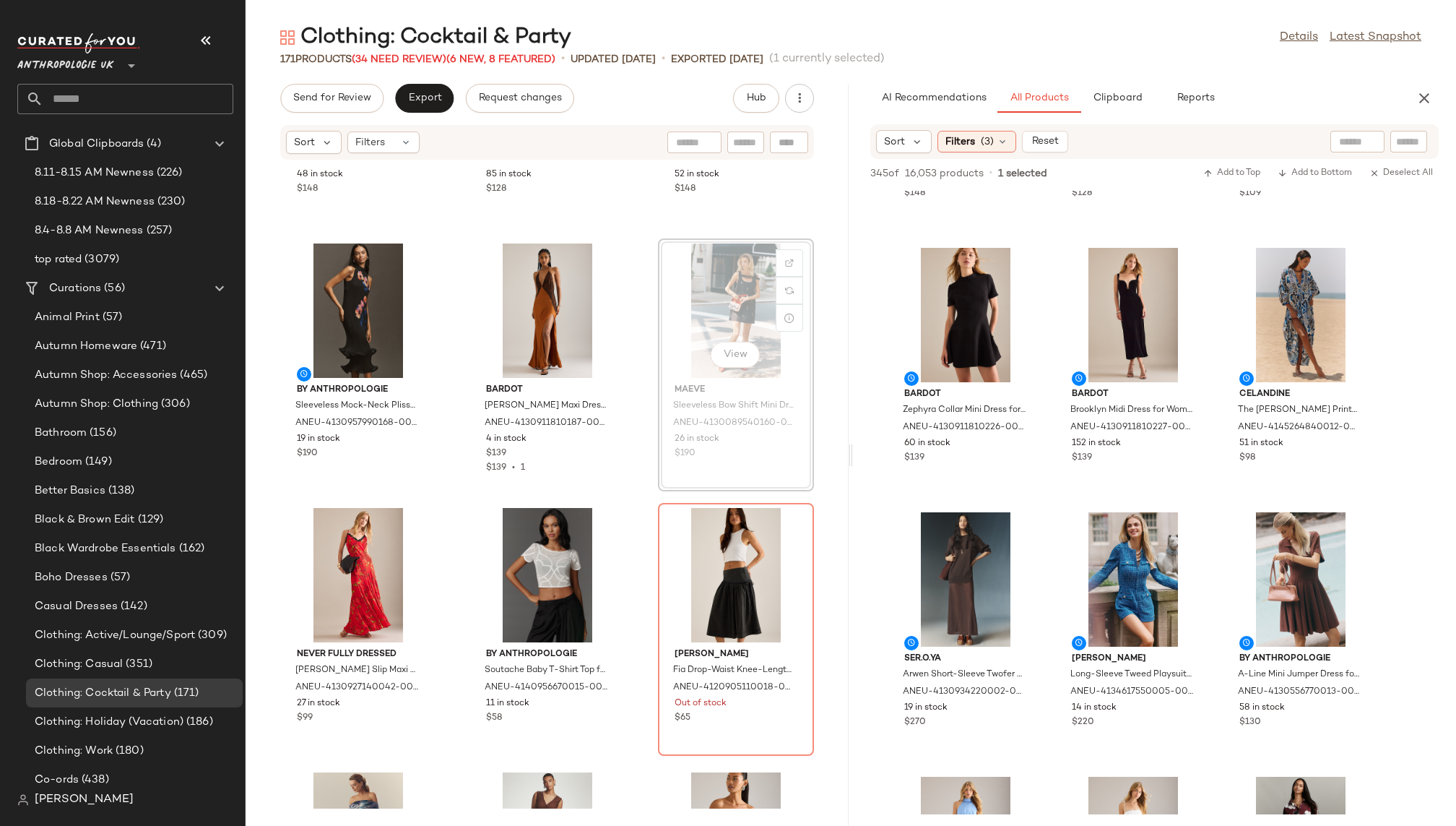
scroll to position [1258, 0]
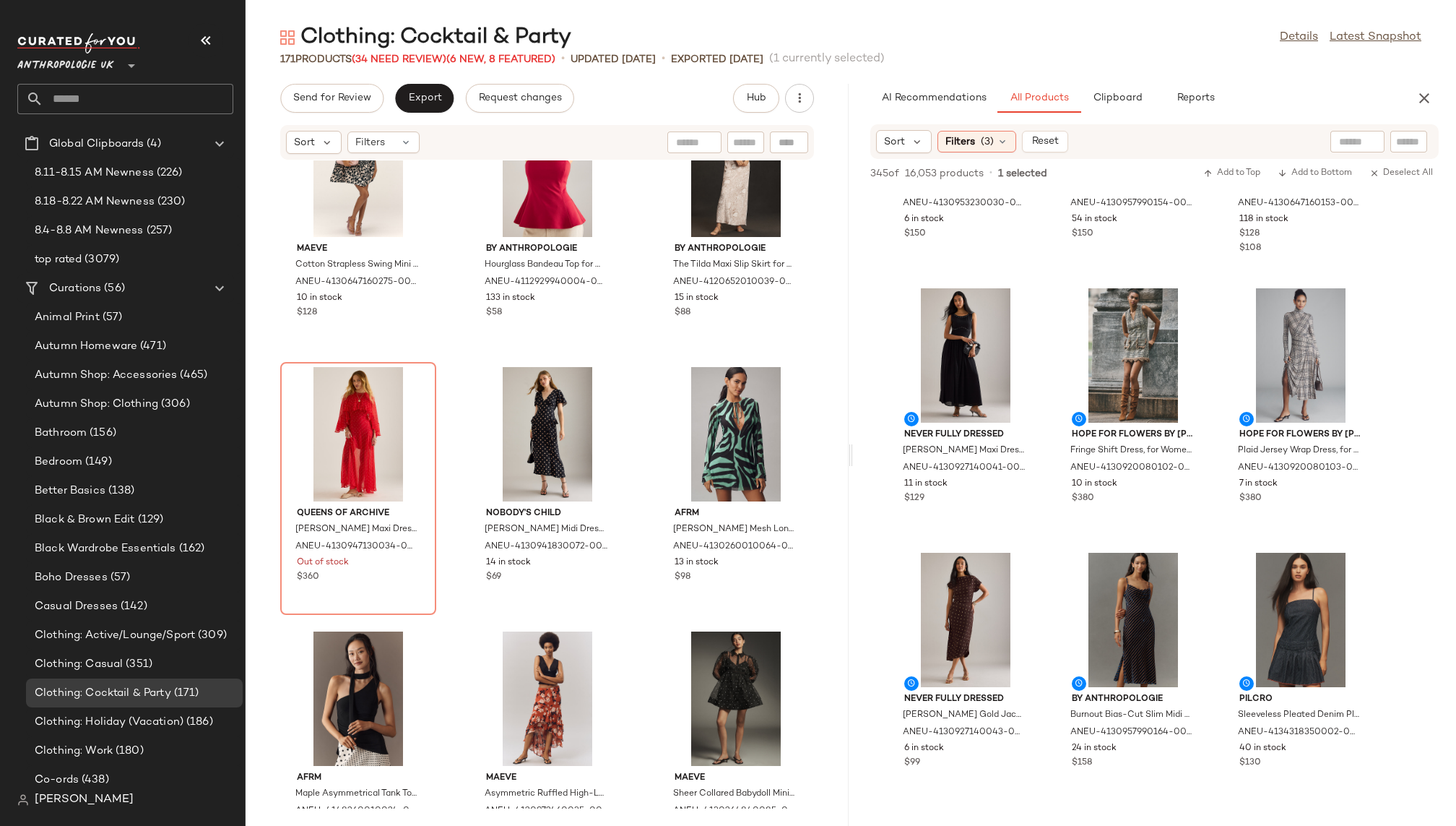
scroll to position [944, 0]
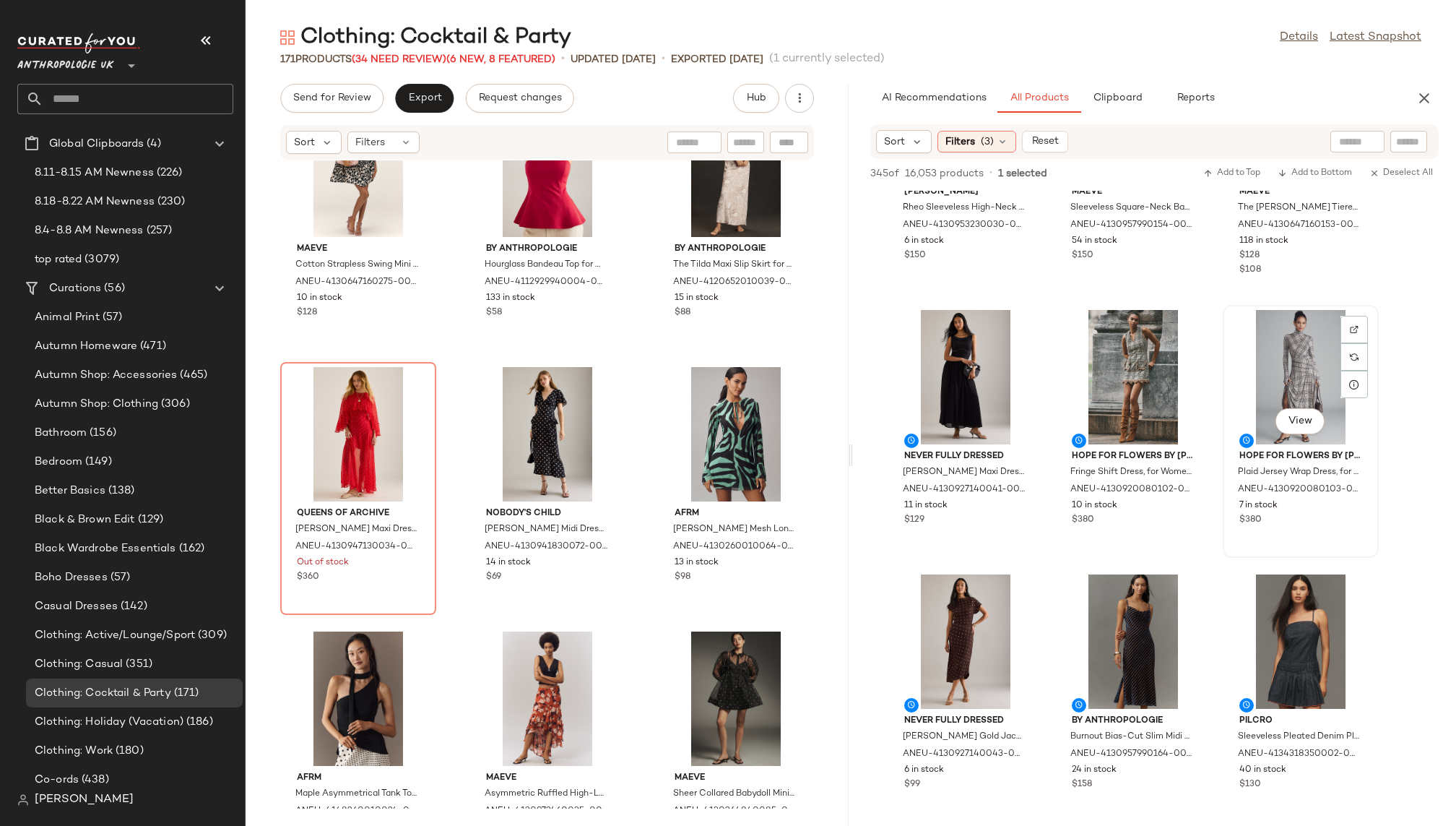
click at [1277, 384] on div "View" at bounding box center [1300, 377] width 146 height 135
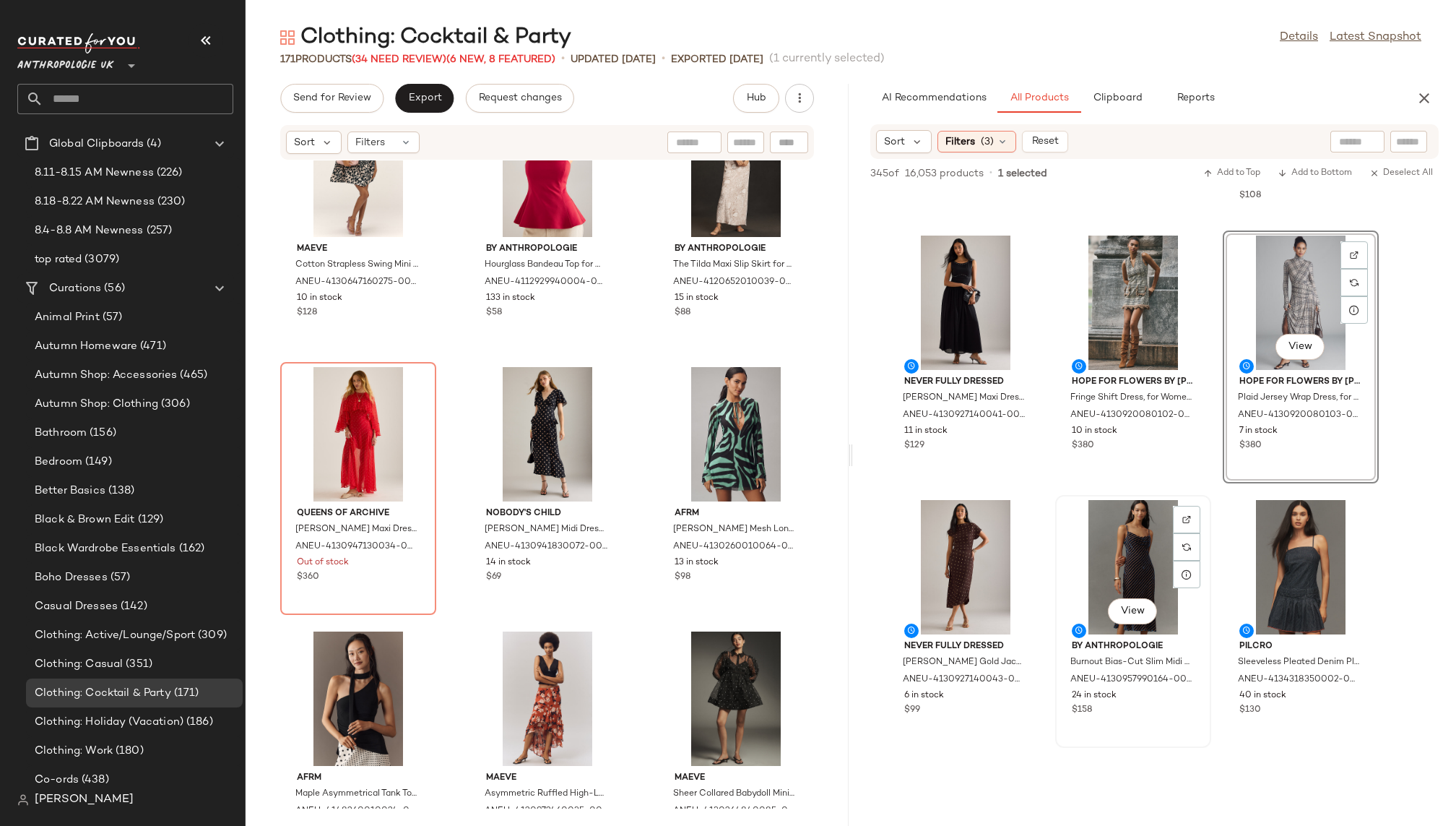
scroll to position [1030, 0]
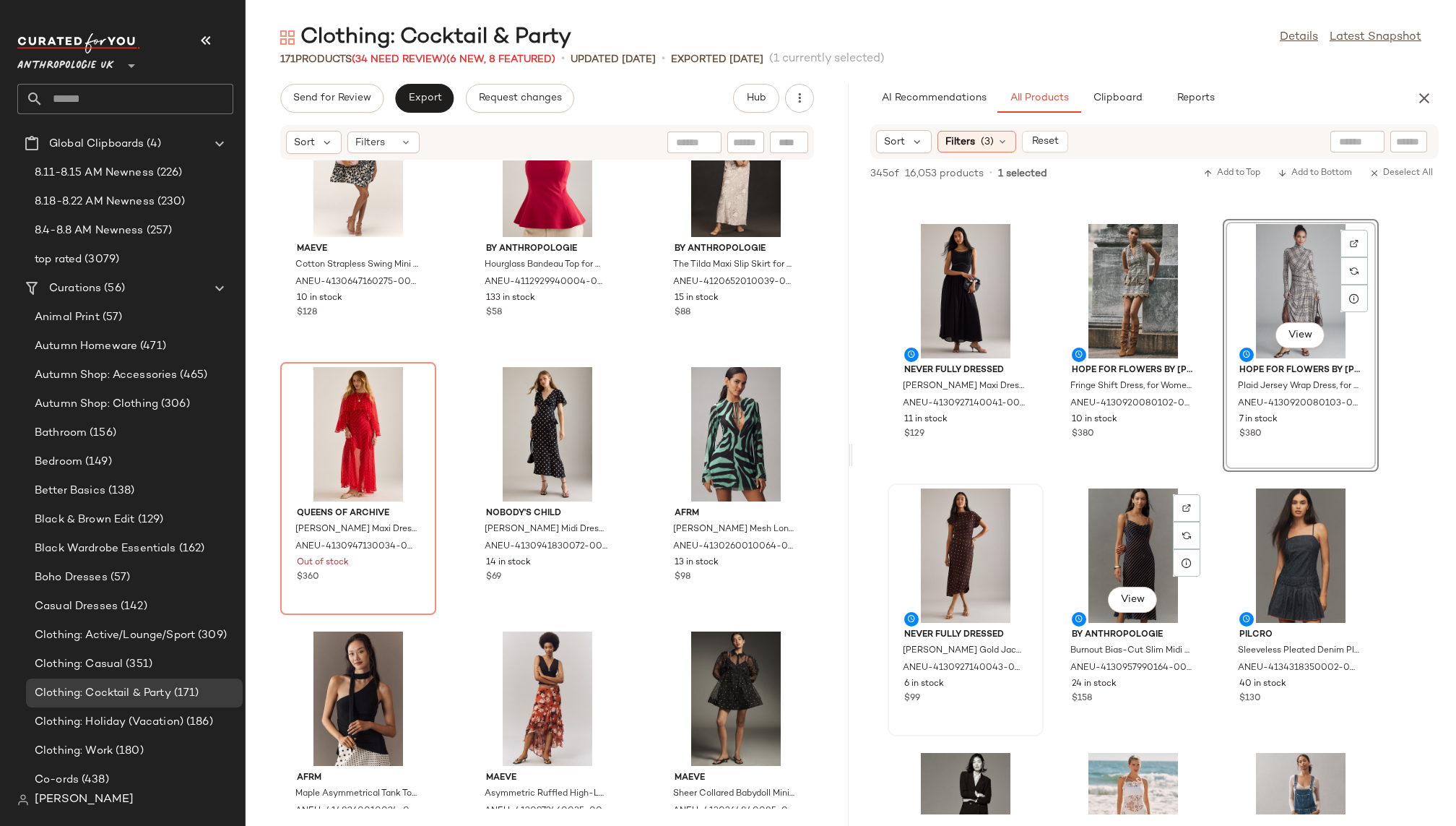
click at [921, 544] on div at bounding box center [965, 556] width 146 height 135
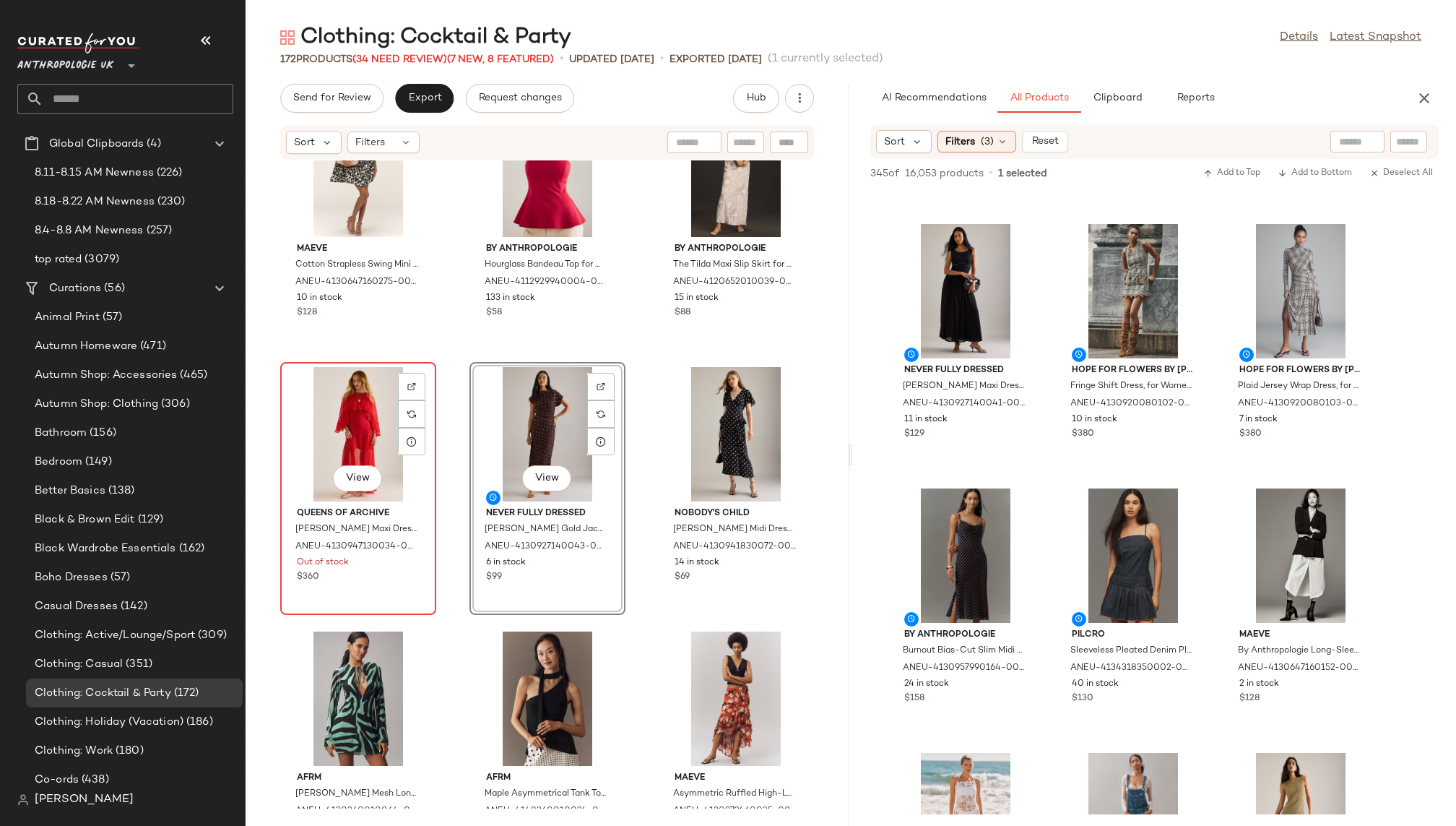
click at [369, 435] on div "View" at bounding box center [358, 435] width 146 height 135
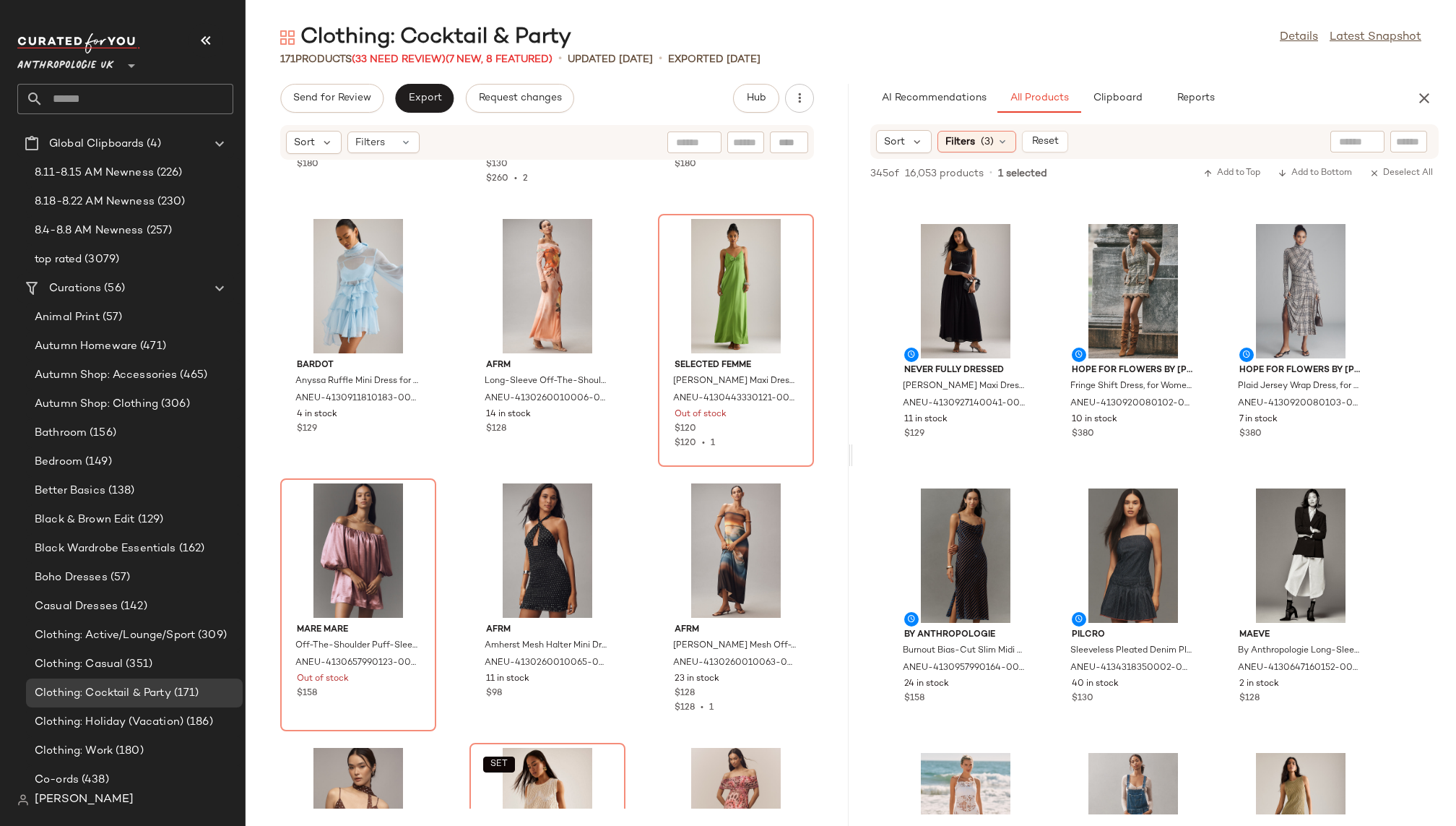
scroll to position [5774, 0]
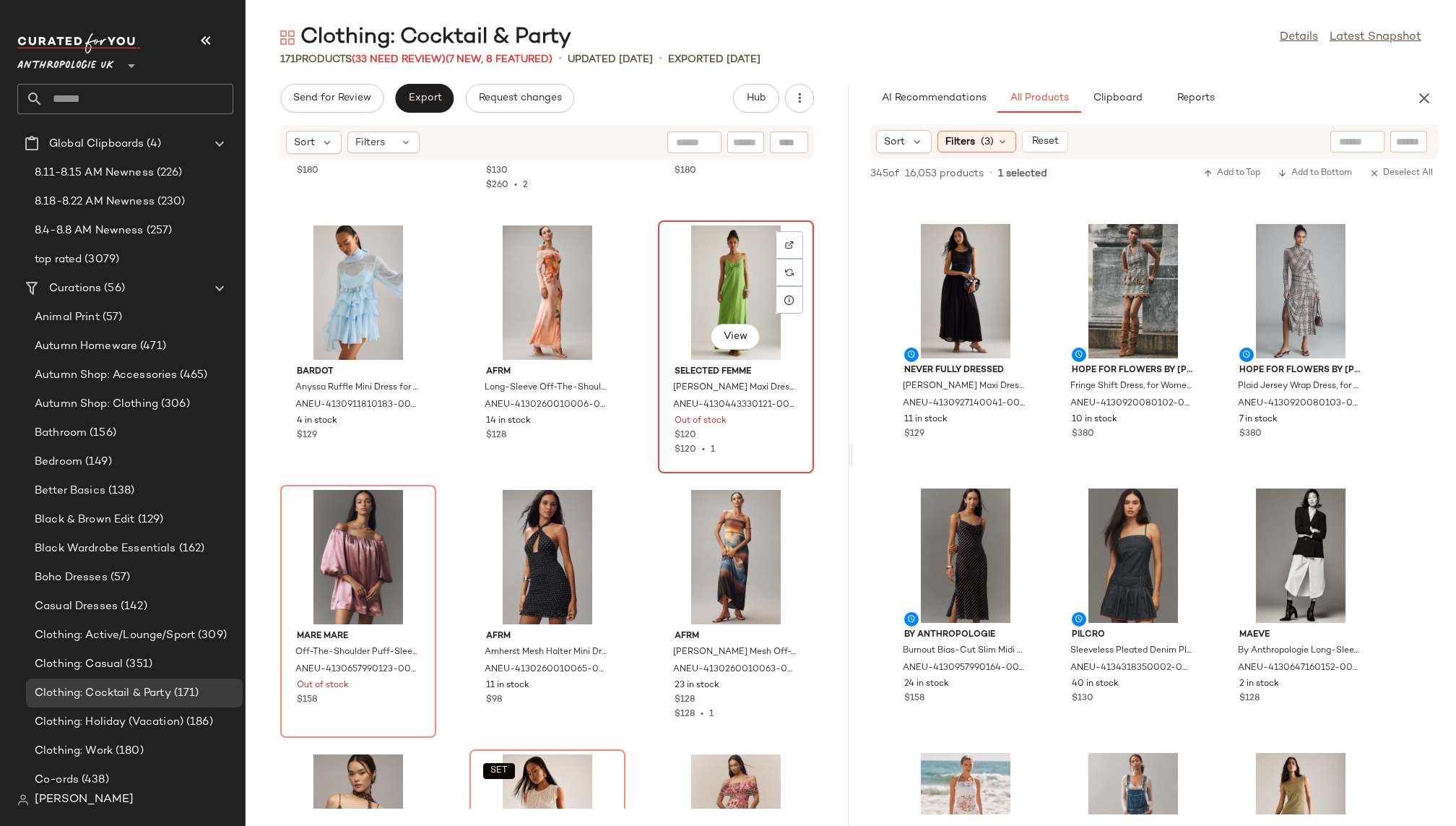
click at [669, 347] on div "View" at bounding box center [736, 293] width 146 height 135
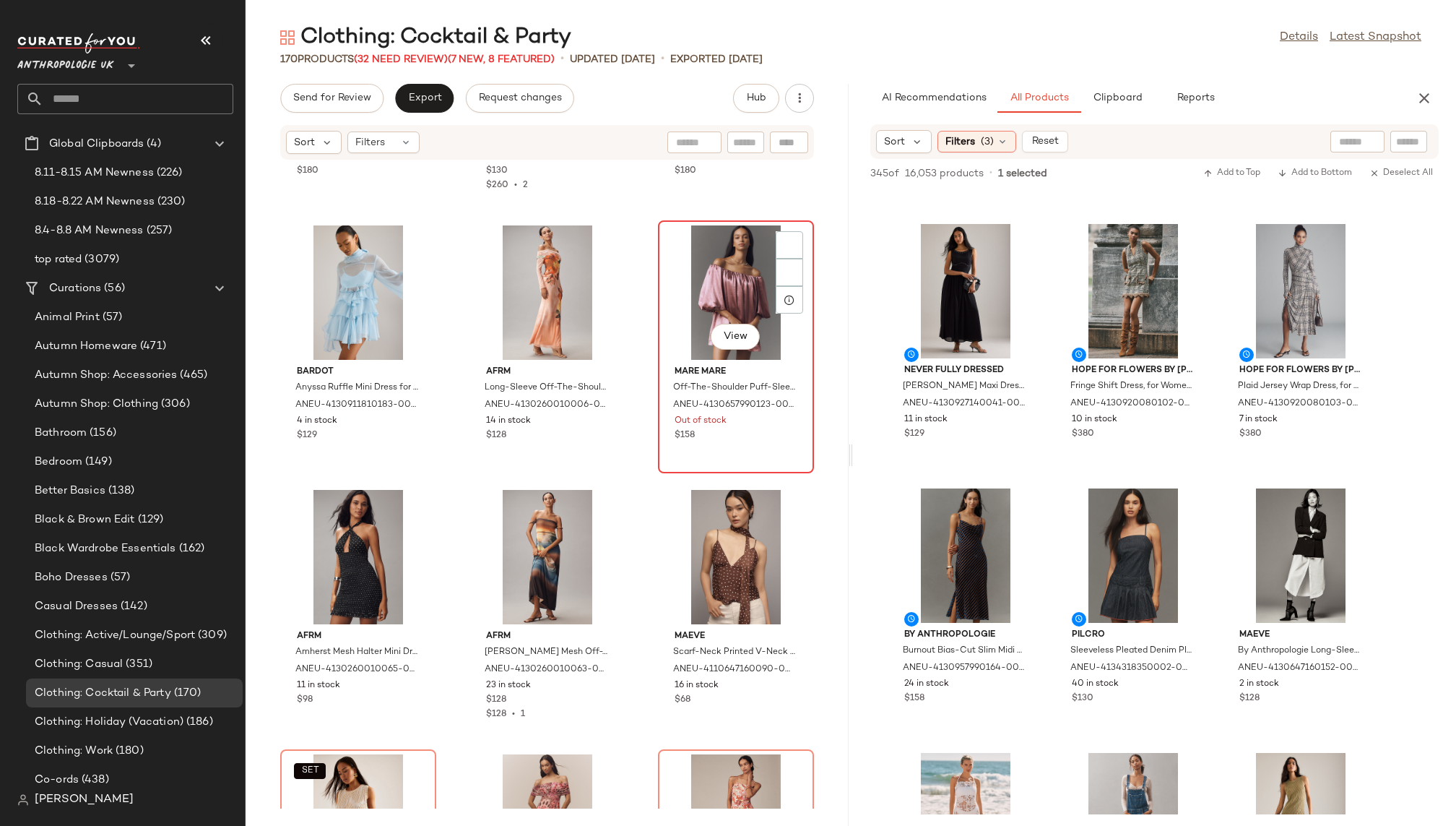
click at [679, 300] on div "View" at bounding box center [736, 293] width 146 height 135
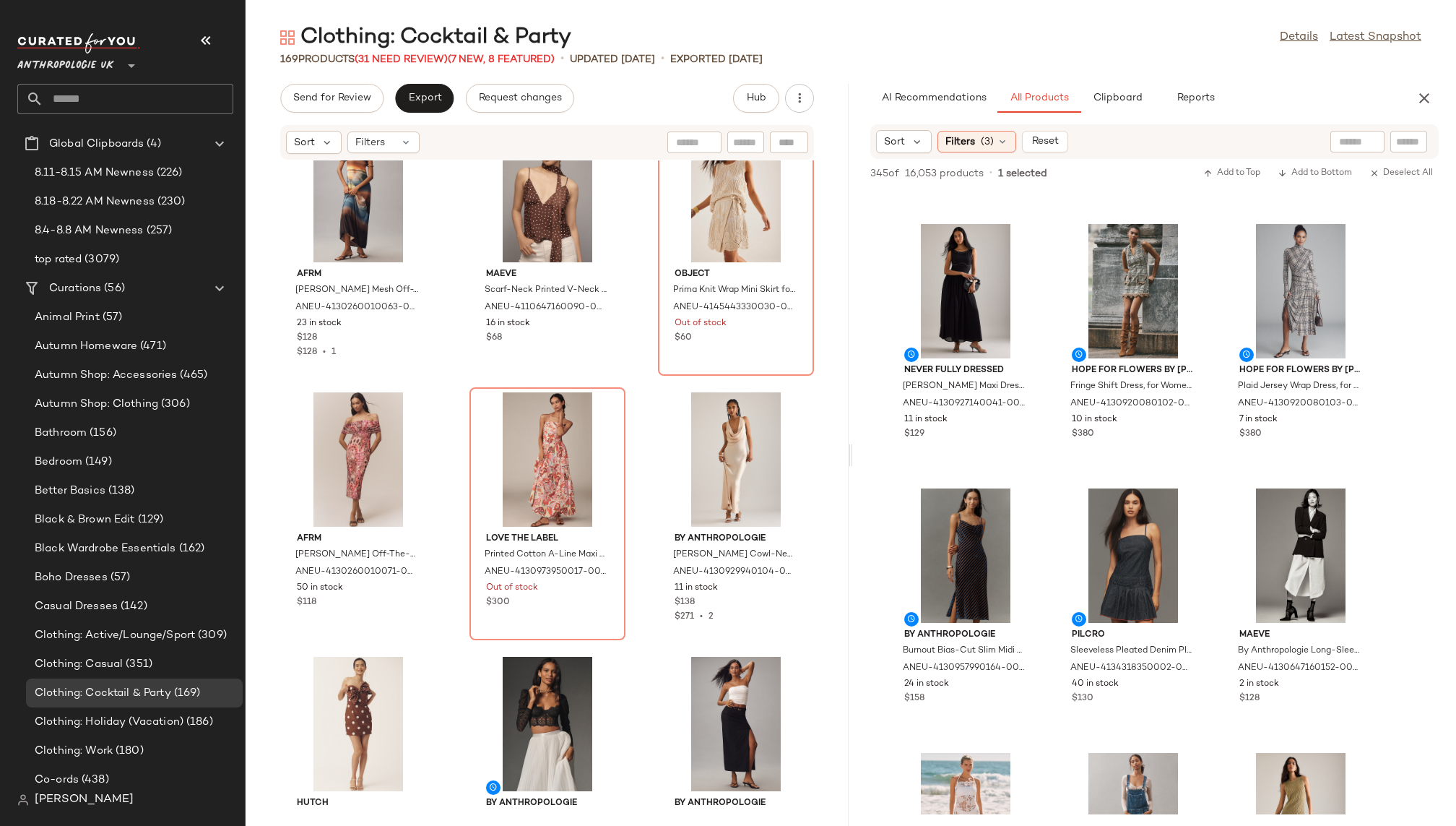
scroll to position [6167, 0]
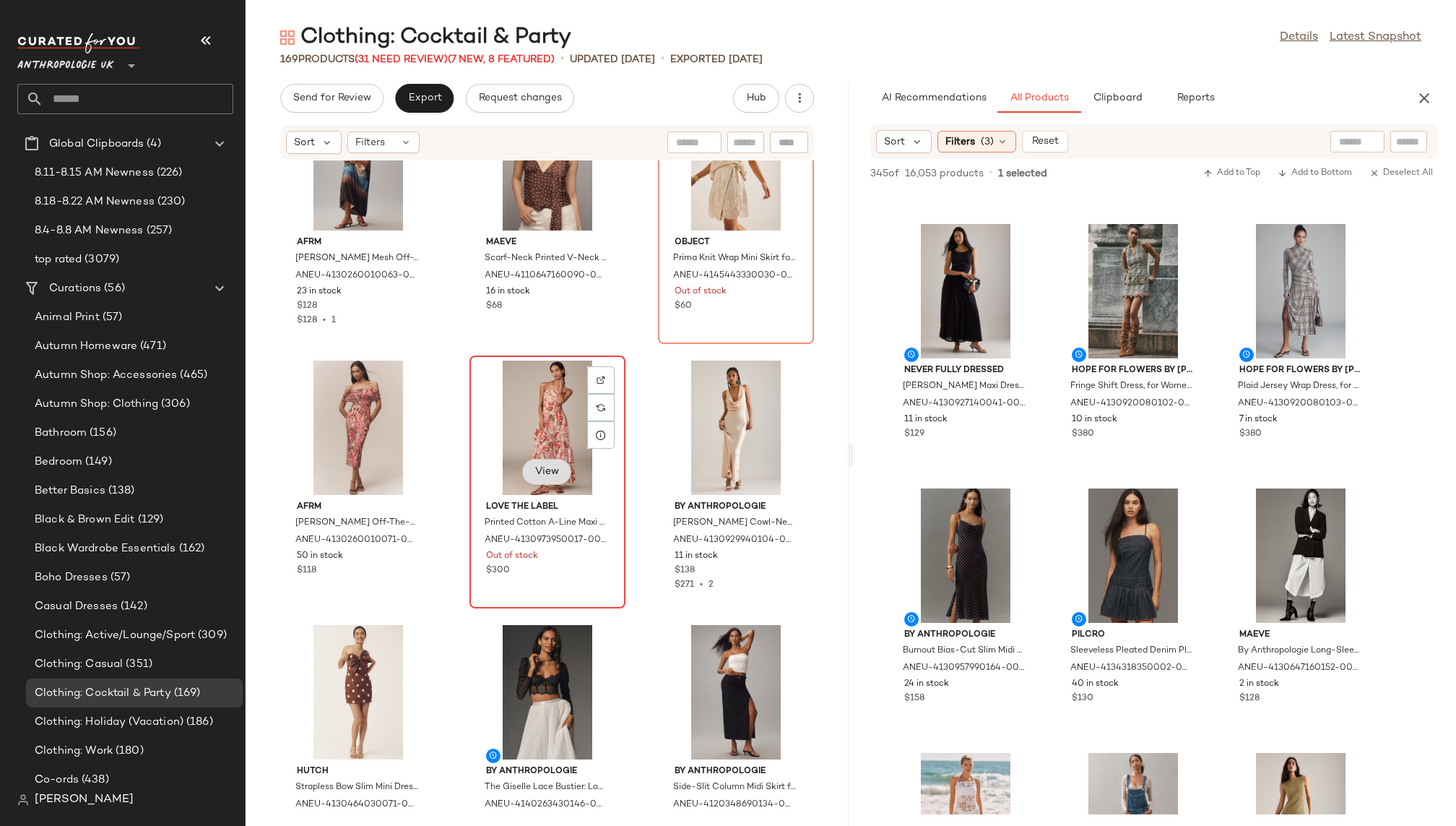
click at [523, 463] on button "View" at bounding box center [547, 471] width 49 height 26
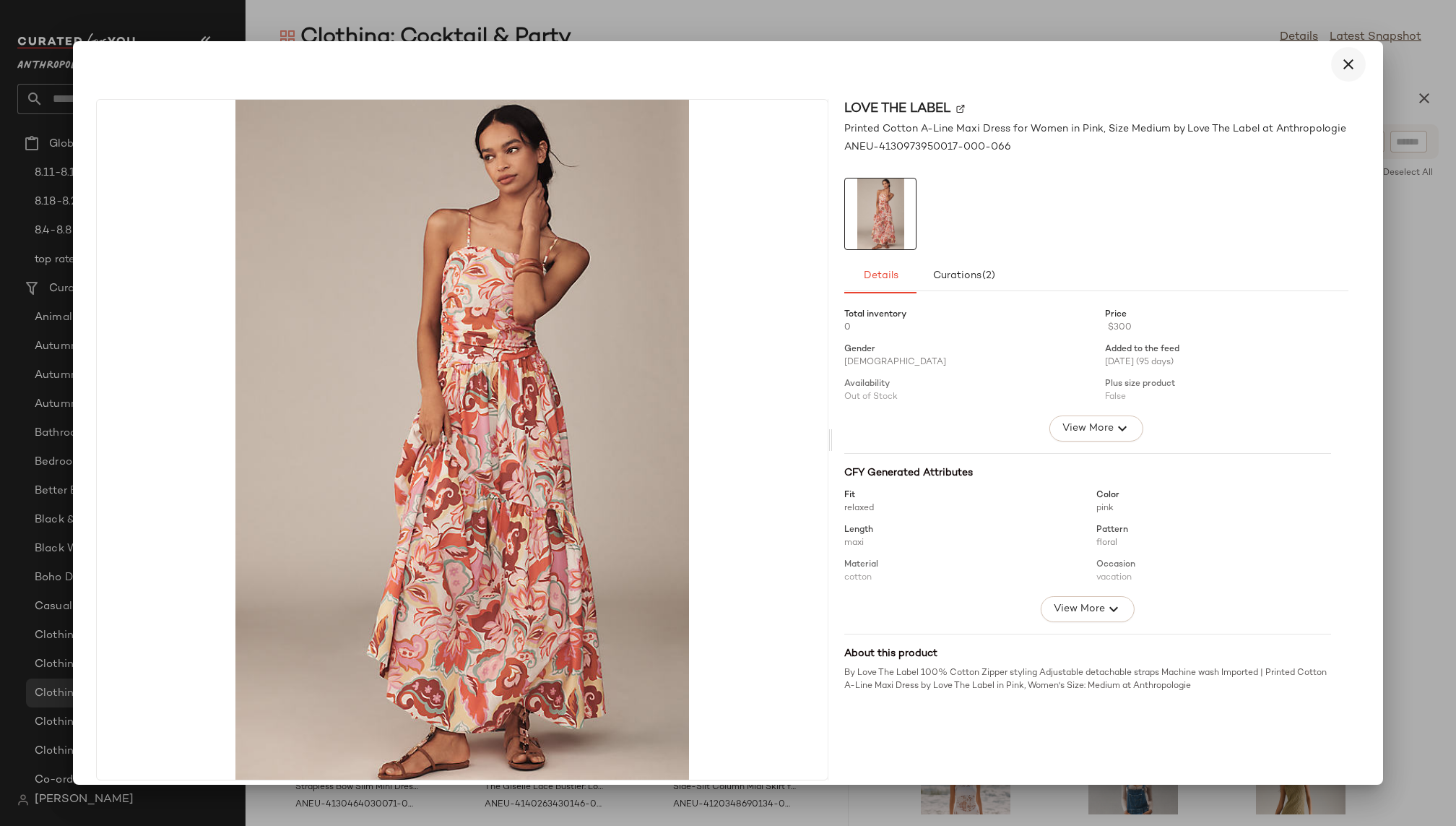
click at [1336, 74] on button "button" at bounding box center [1348, 64] width 34 height 34
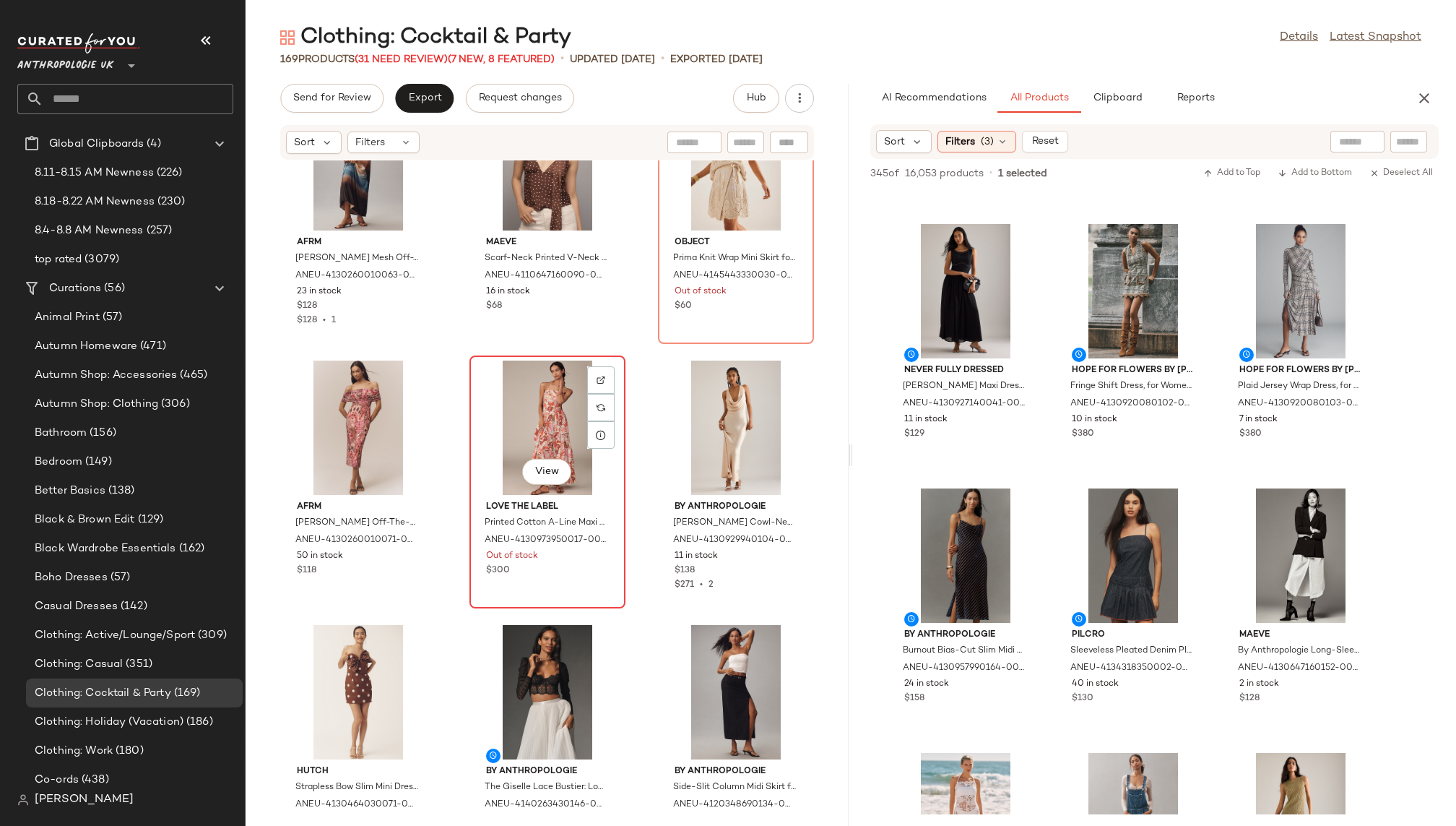
click at [512, 407] on div "View" at bounding box center [547, 428] width 146 height 135
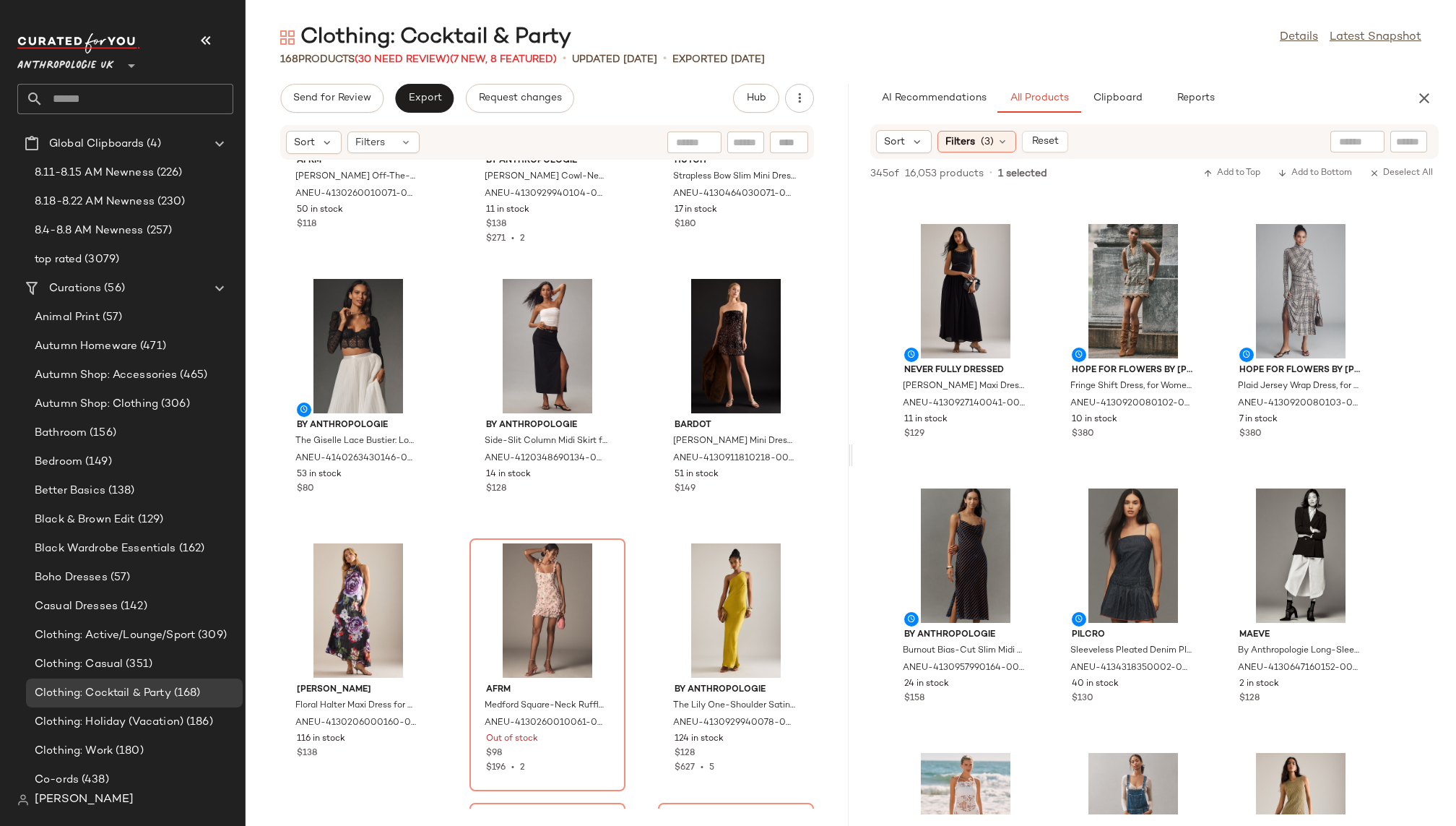
scroll to position [6520, 0]
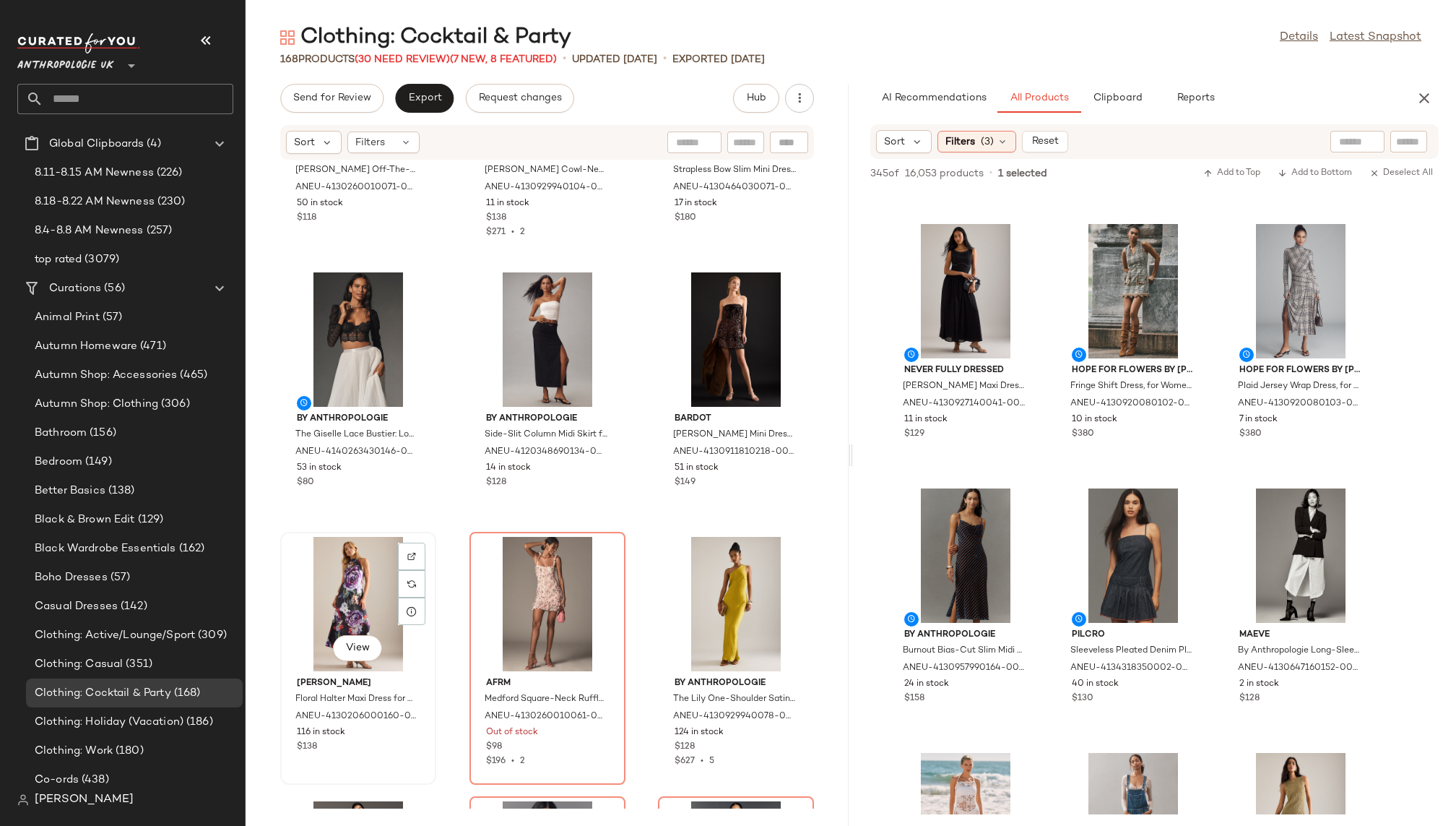
click at [365, 605] on div "View" at bounding box center [358, 605] width 146 height 135
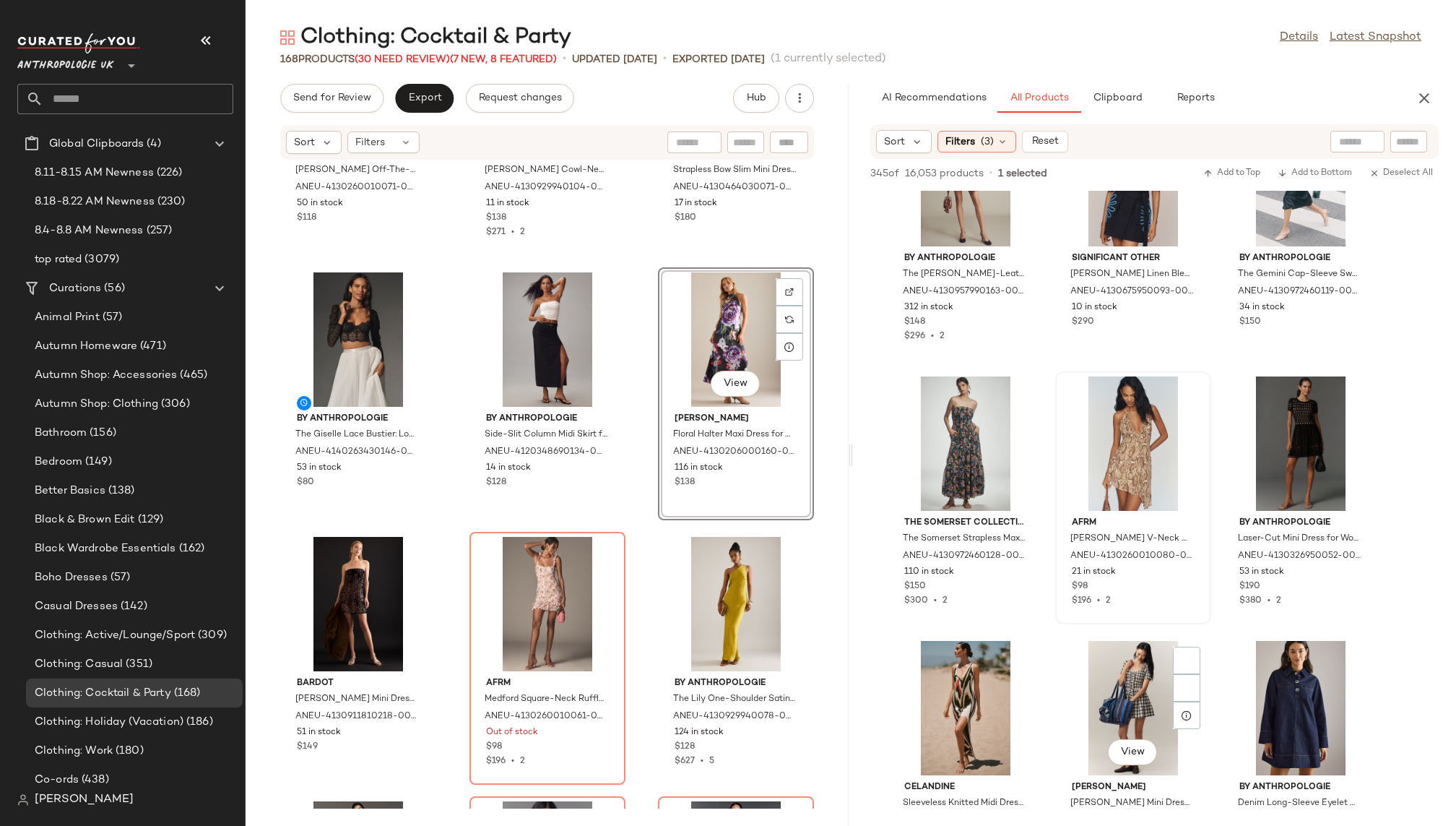
scroll to position [2732, 0]
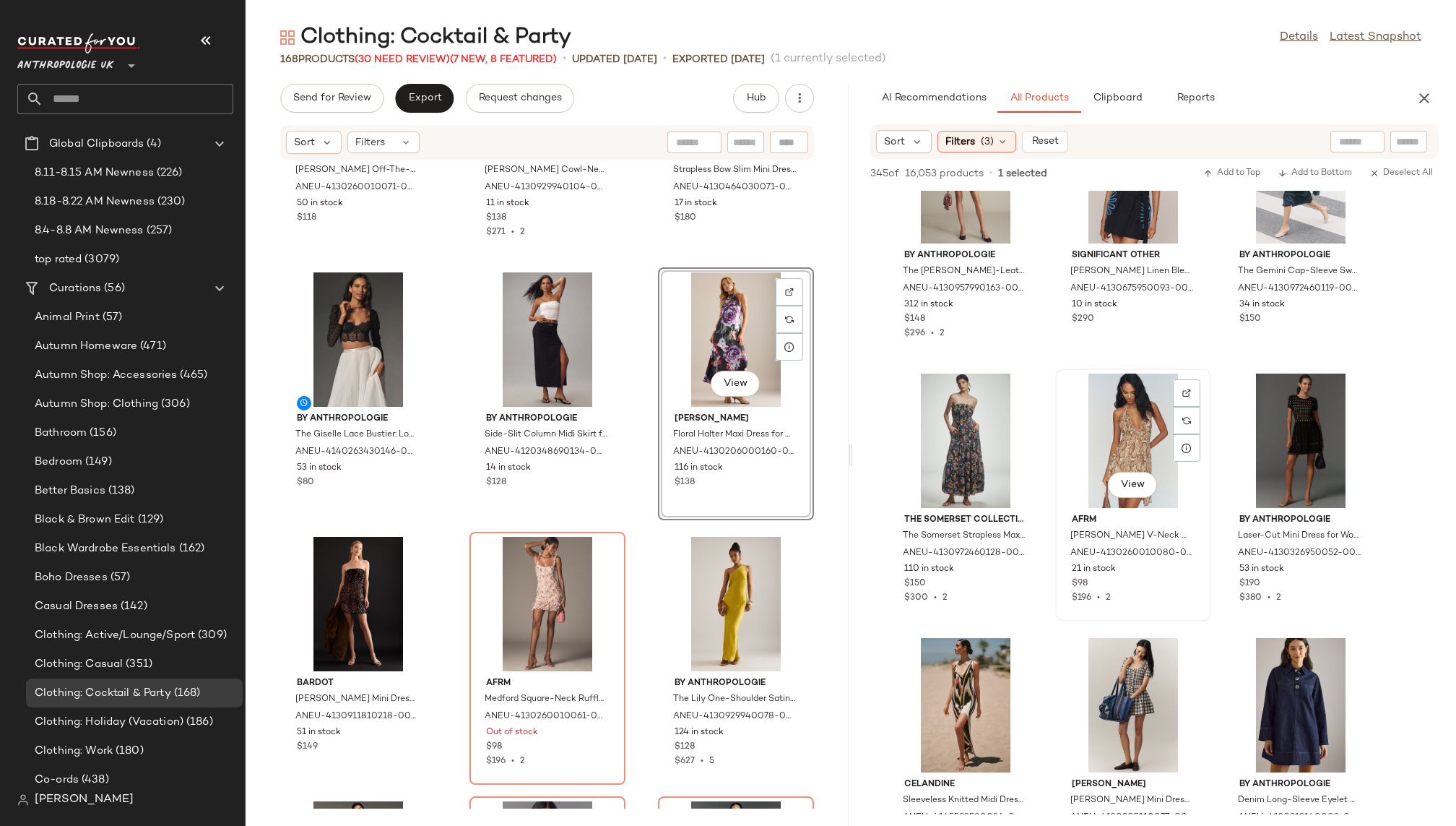
click at [1121, 438] on div "View" at bounding box center [1133, 441] width 146 height 135
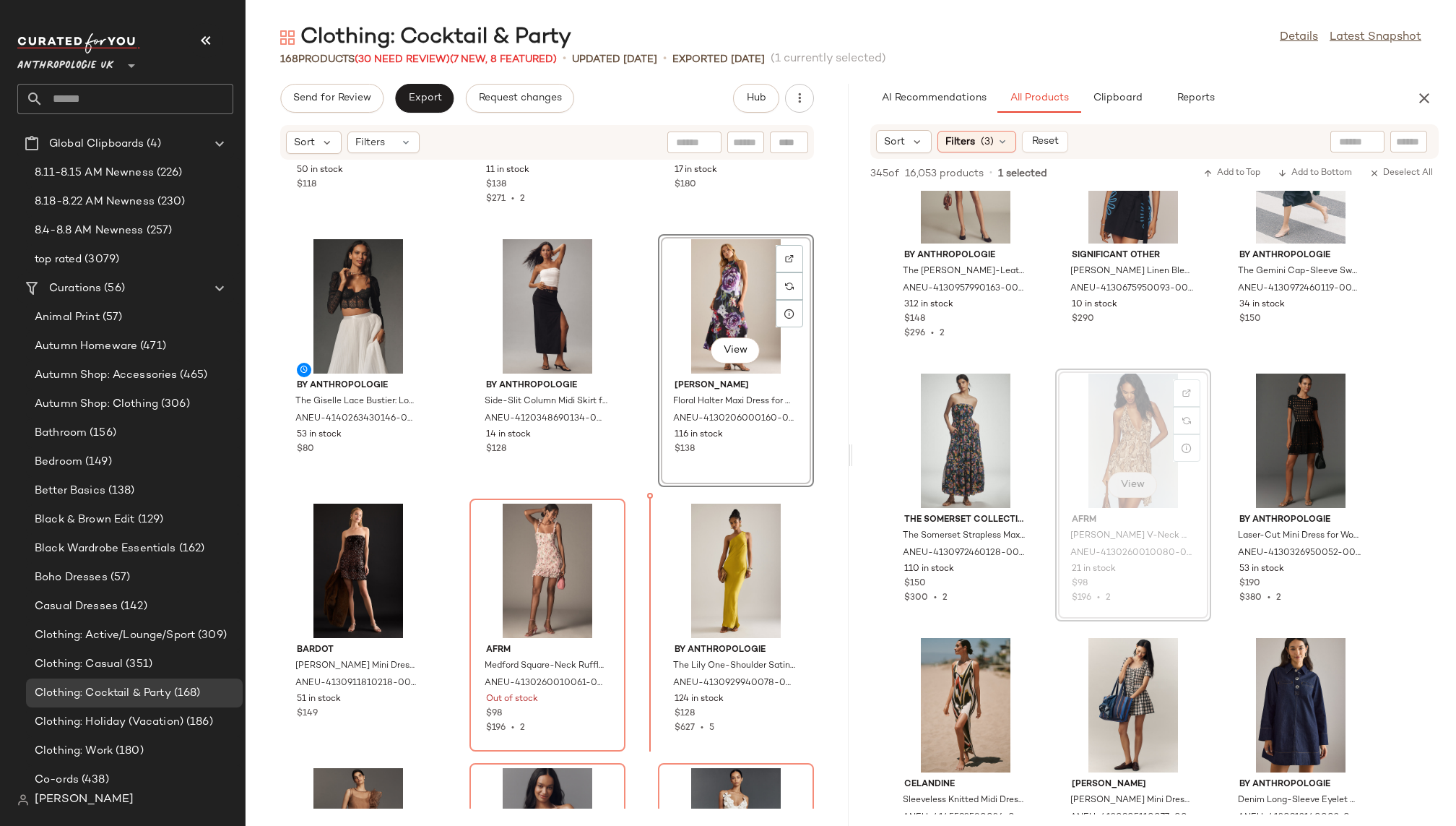
scroll to position [6570, 0]
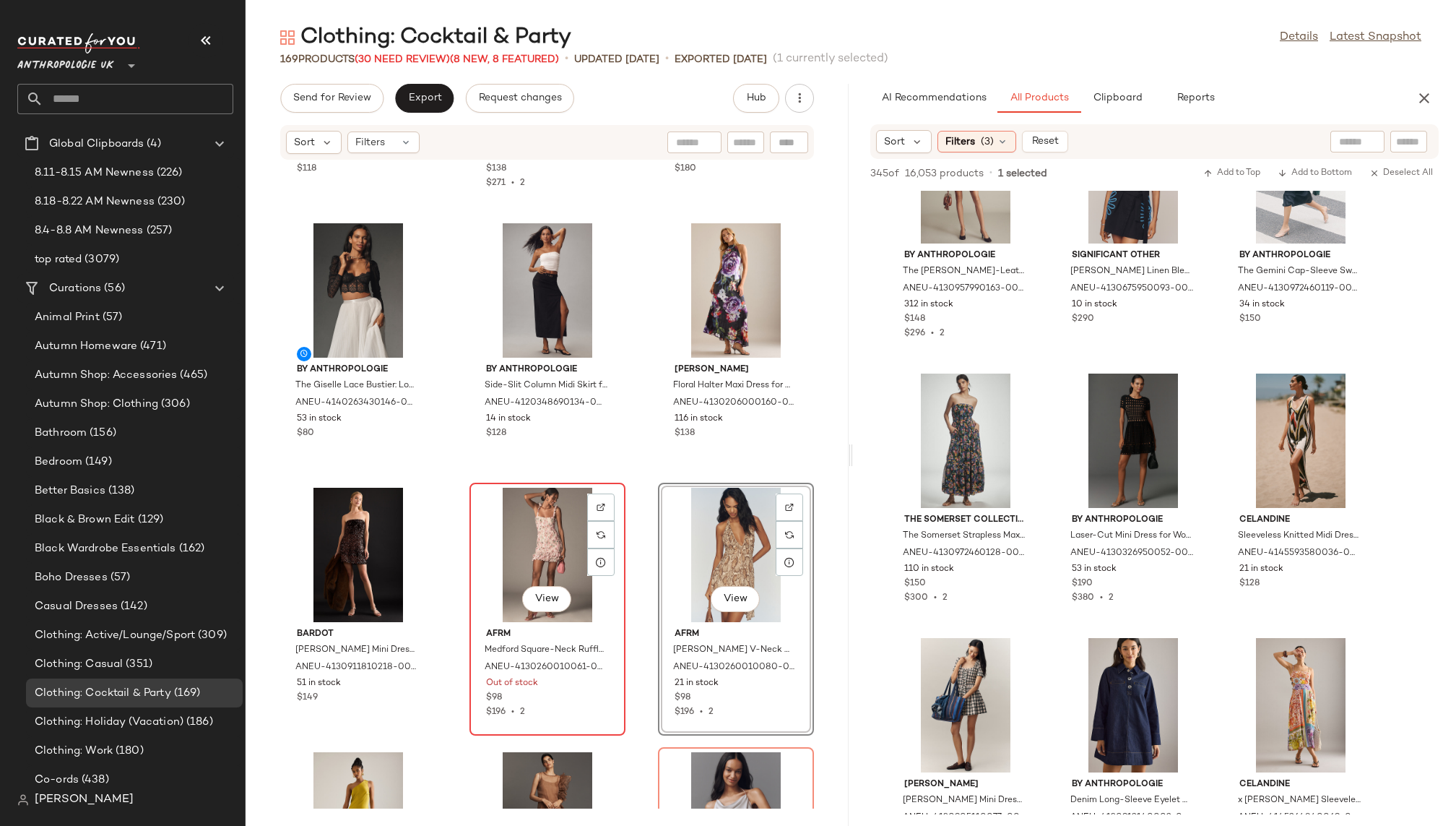
click at [519, 533] on div "View" at bounding box center [547, 555] width 146 height 135
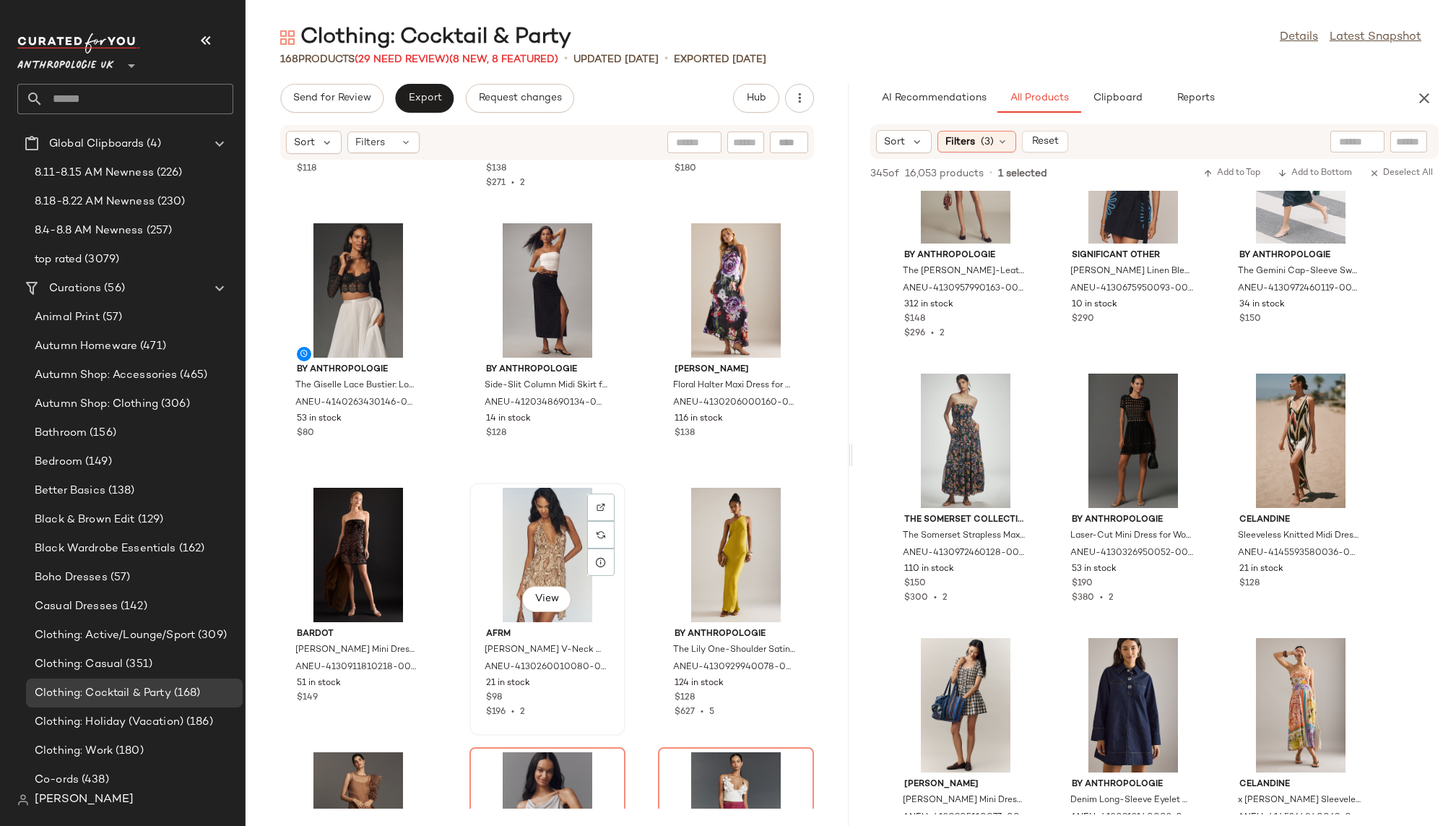
click at [535, 561] on div "View" at bounding box center [547, 555] width 146 height 135
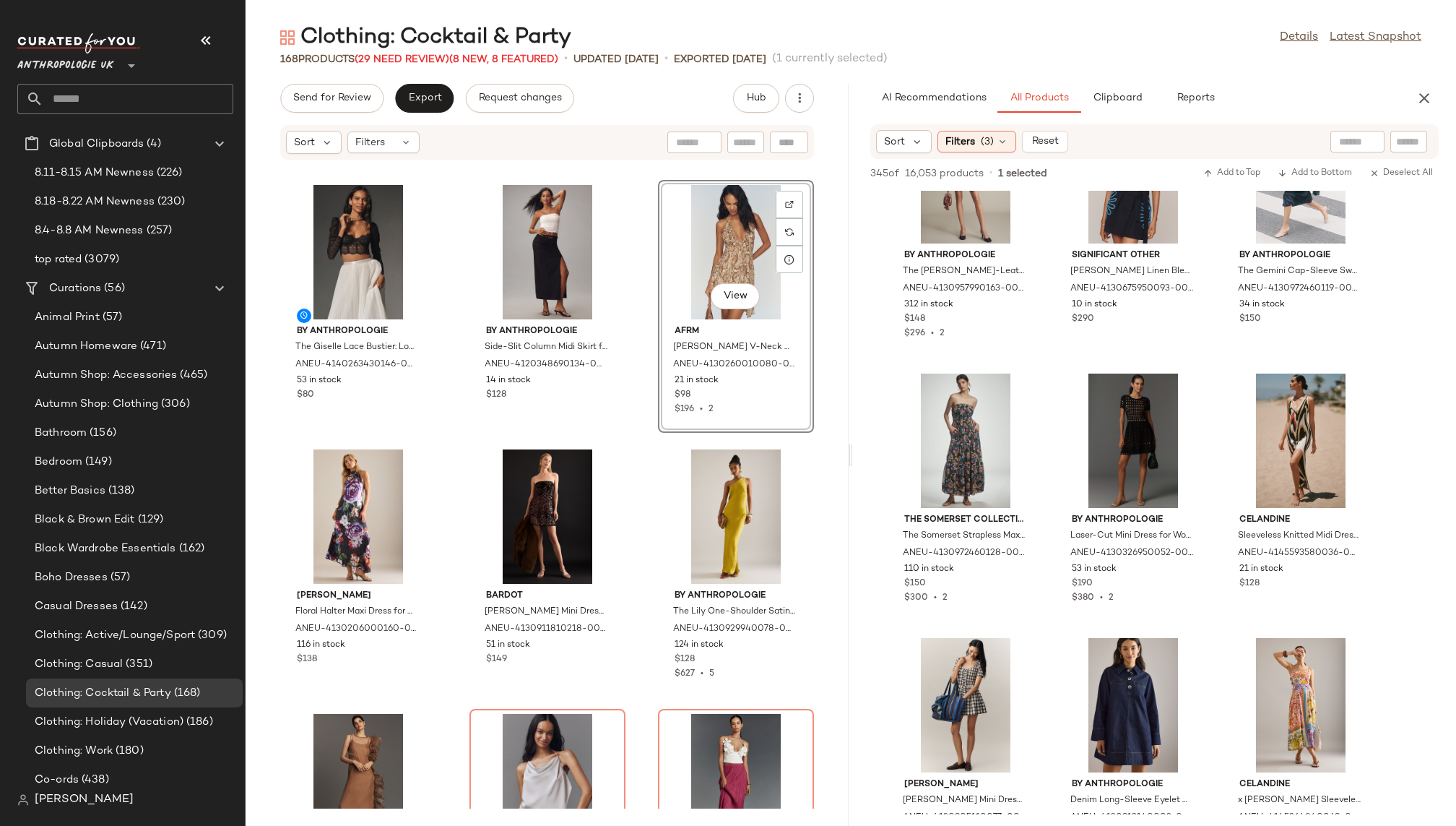
scroll to position [6665, 0]
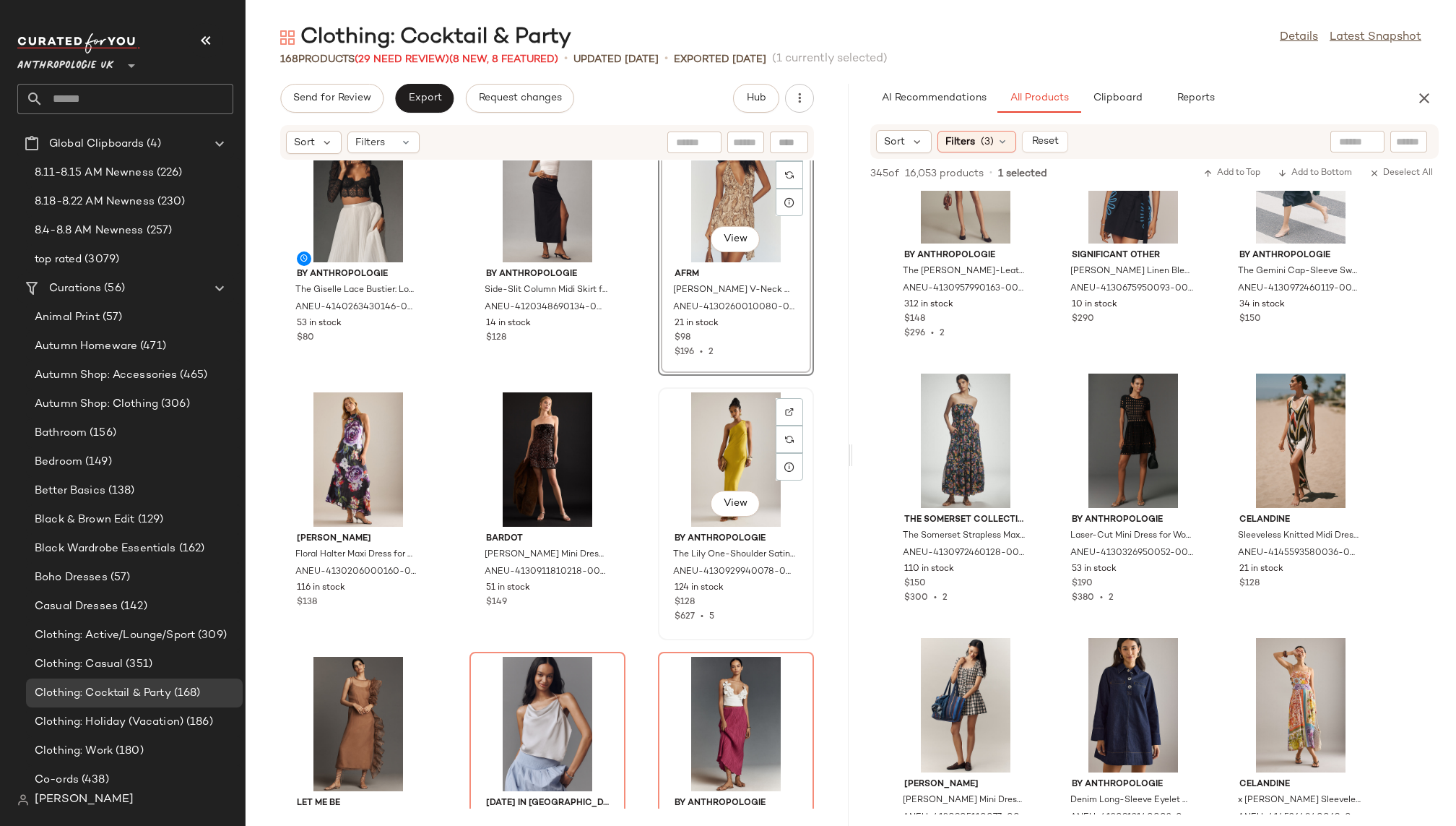
click at [698, 425] on div "View" at bounding box center [736, 460] width 146 height 135
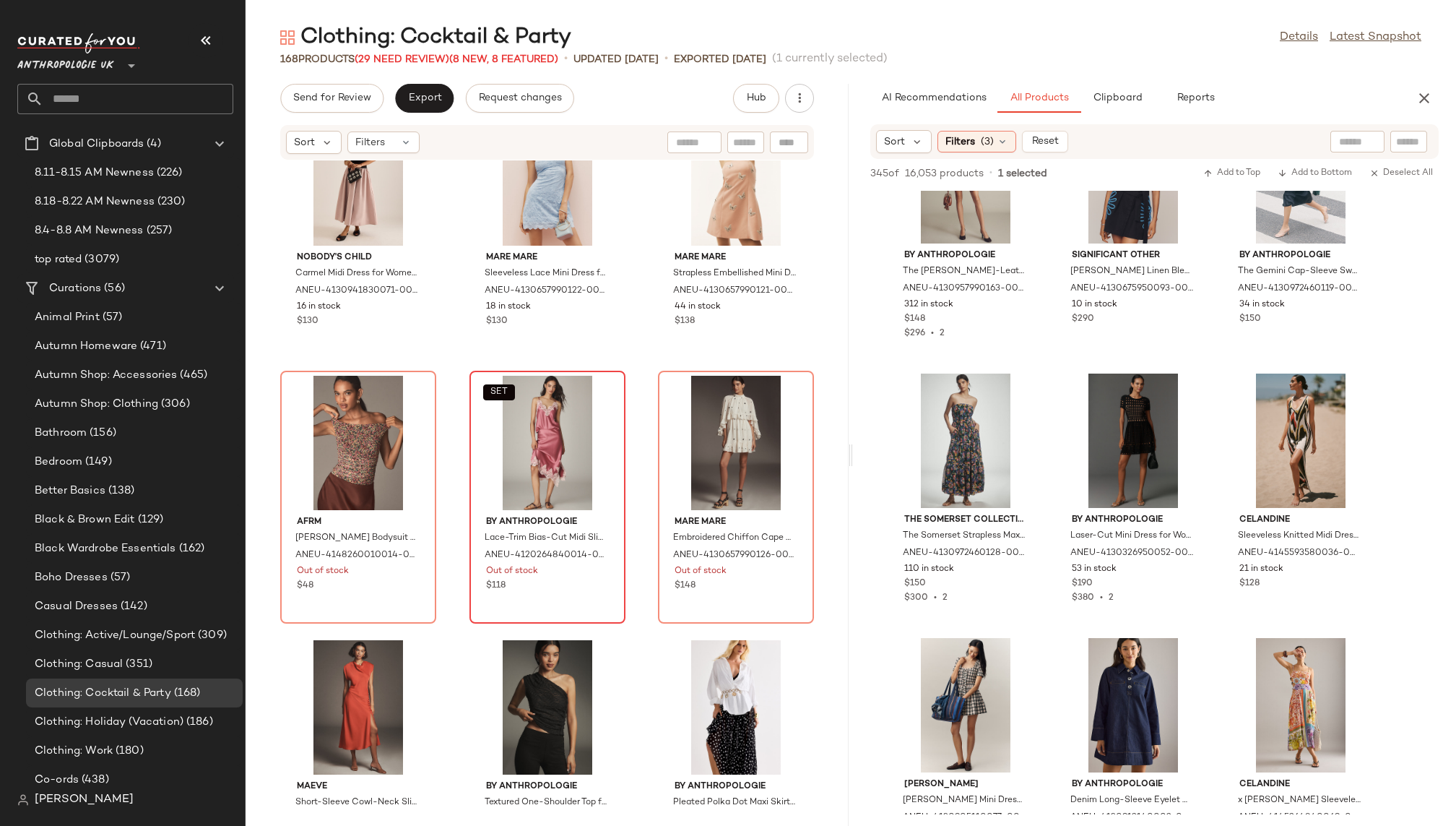
scroll to position [7507, 0]
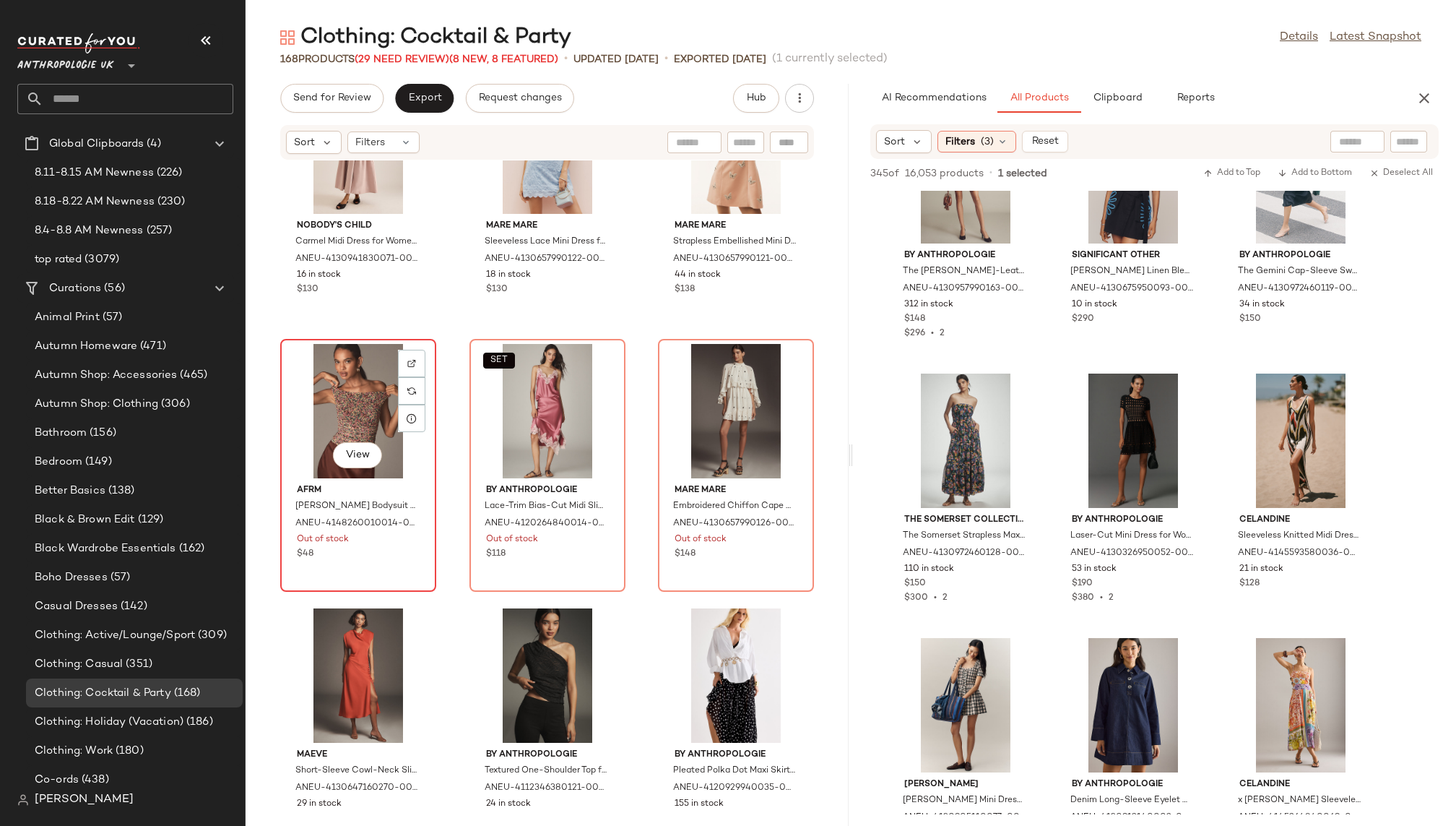
click at [306, 447] on div "View" at bounding box center [358, 412] width 146 height 135
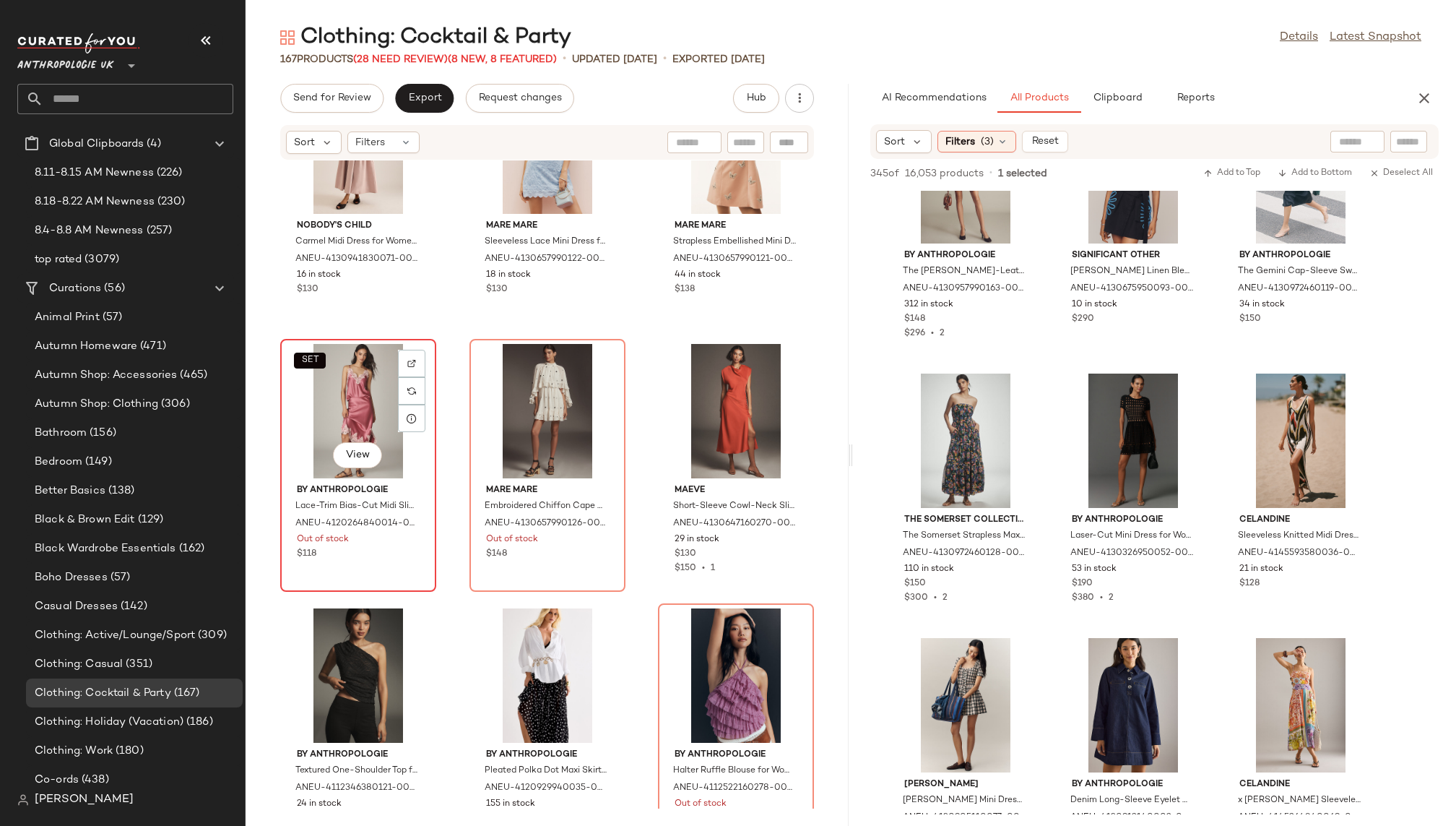
click at [335, 431] on div "SET View" at bounding box center [358, 412] width 146 height 135
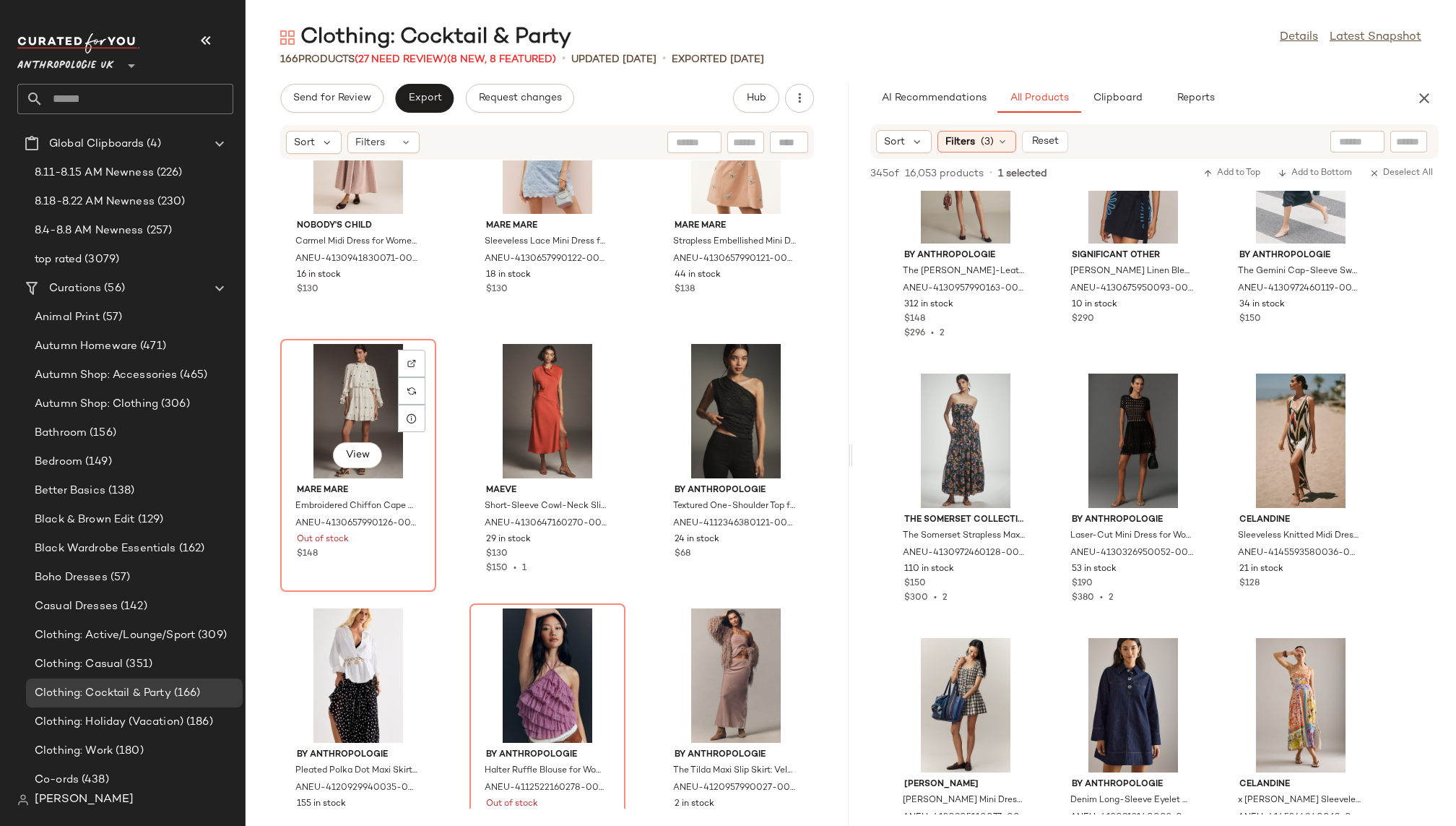
click at [335, 431] on div "View" at bounding box center [358, 412] width 146 height 135
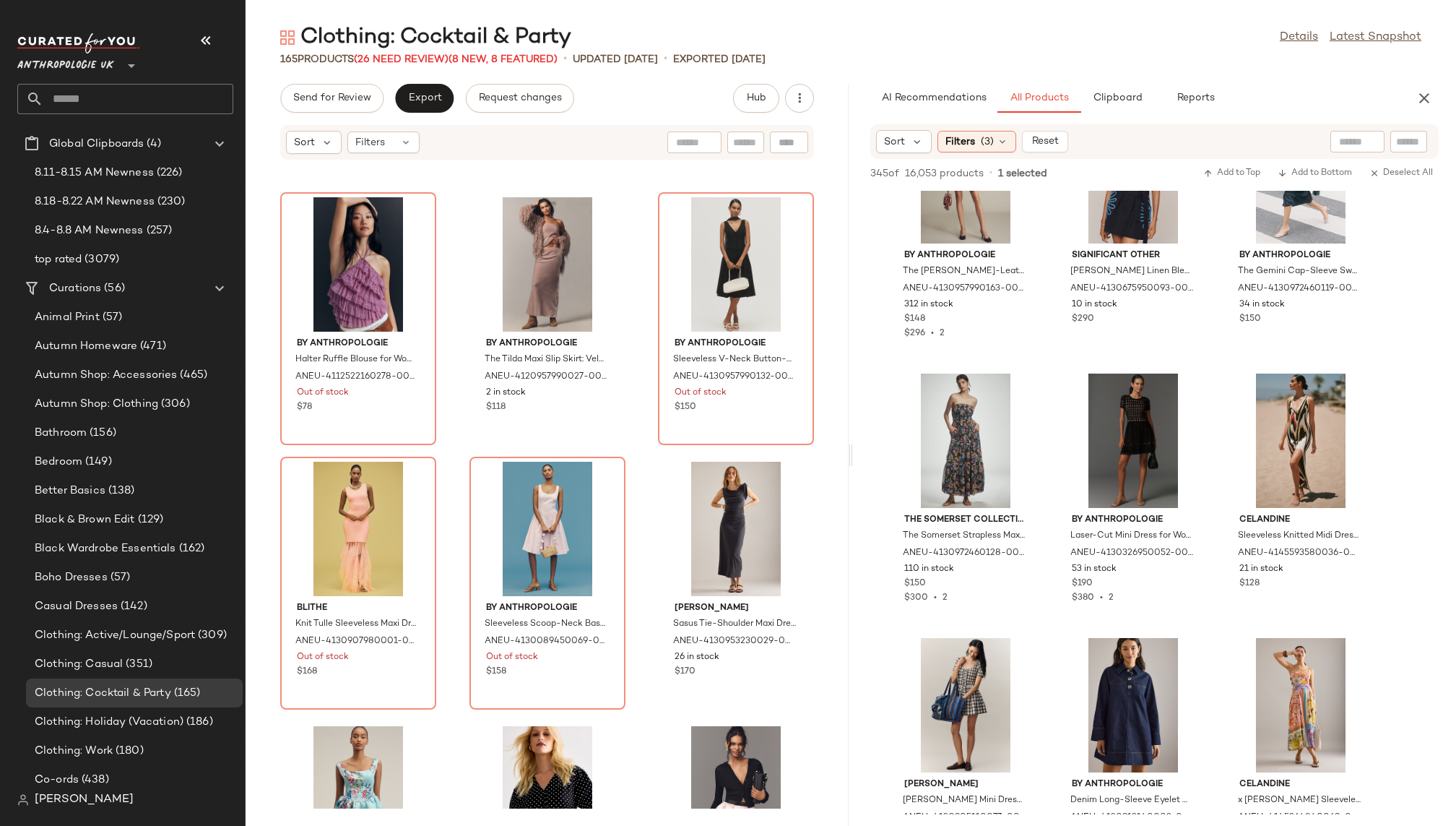
scroll to position [7908, 0]
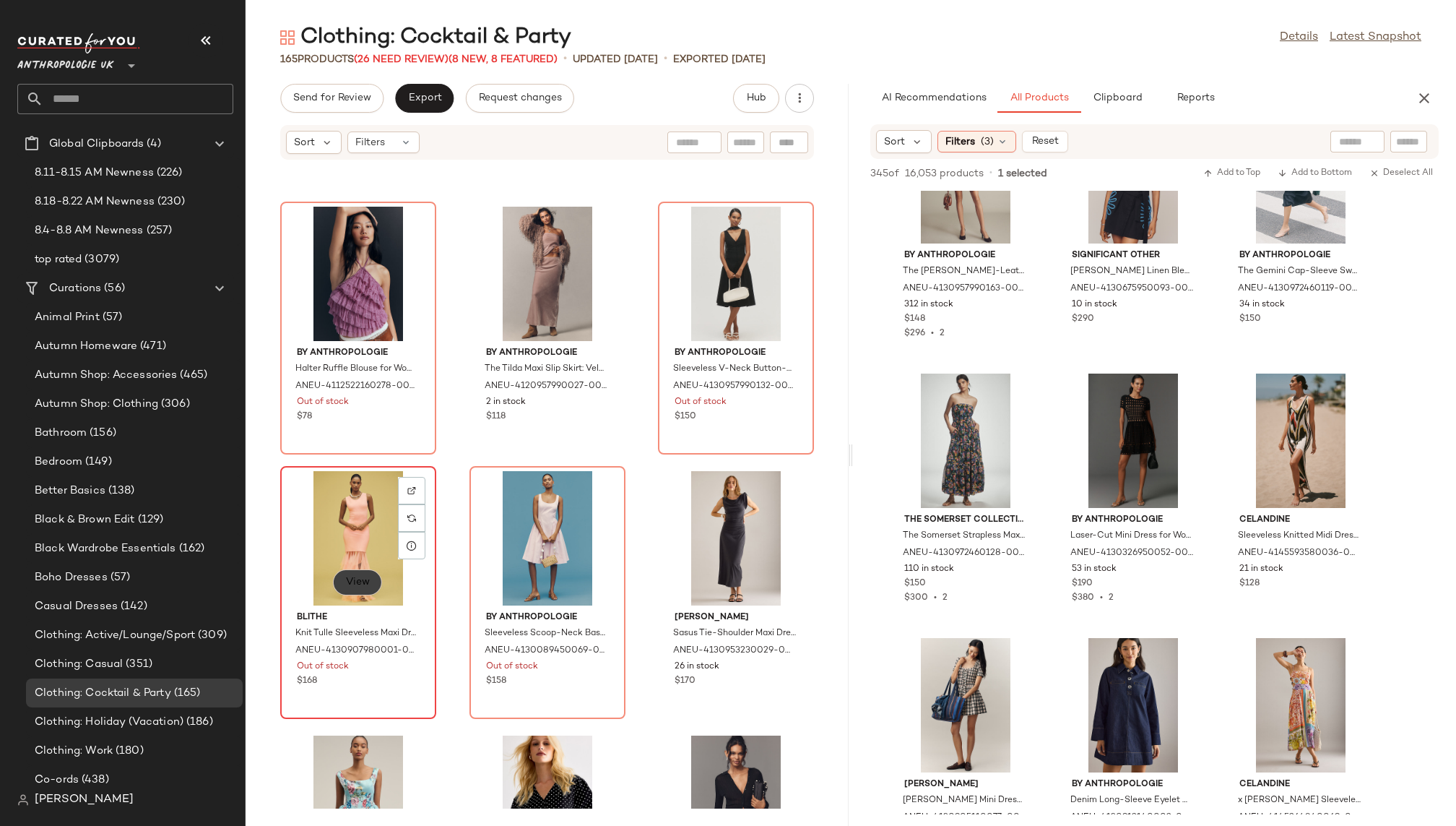
click at [367, 570] on button "View" at bounding box center [357, 582] width 49 height 26
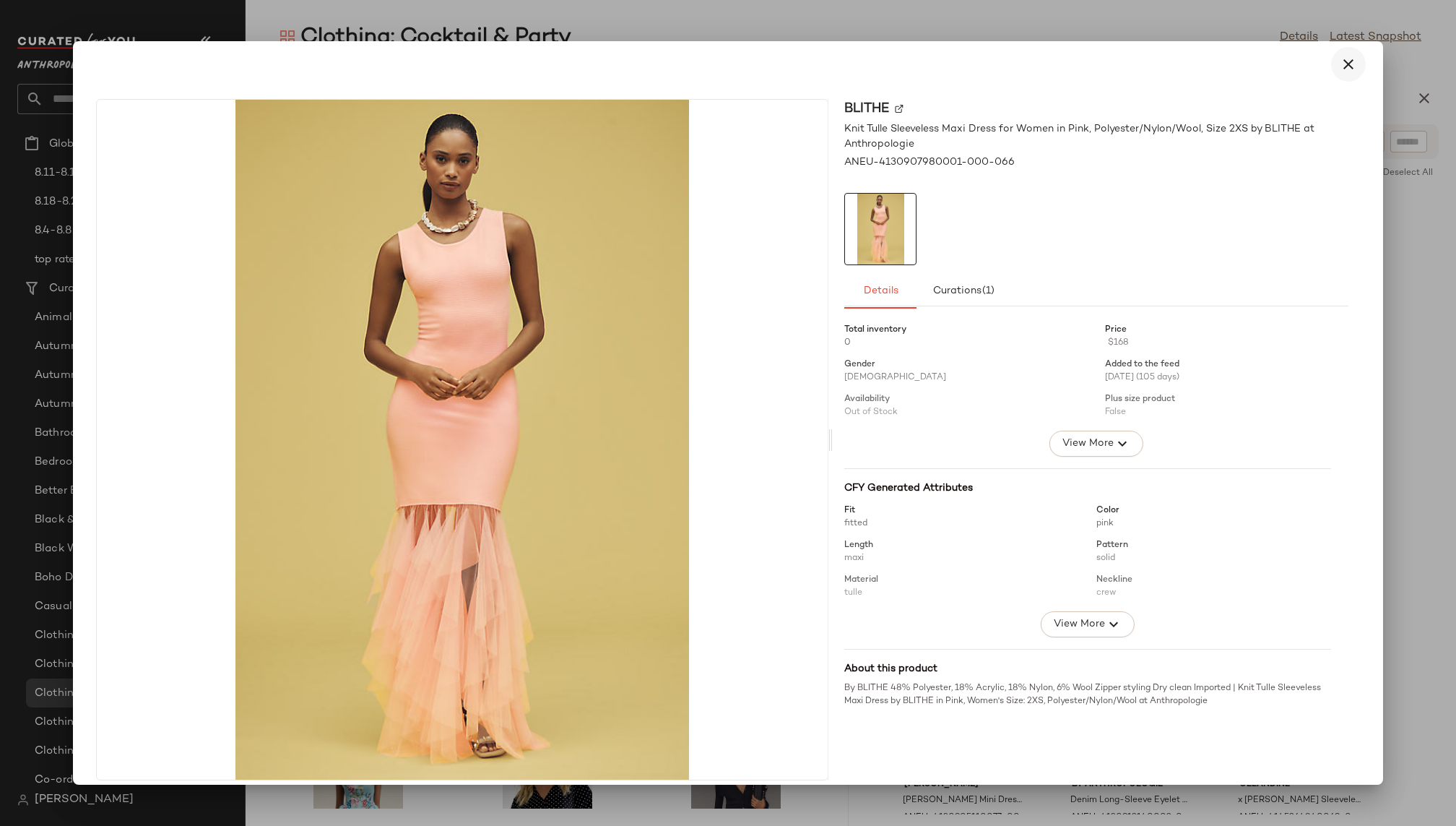
click at [1340, 68] on icon "button" at bounding box center [1348, 64] width 17 height 17
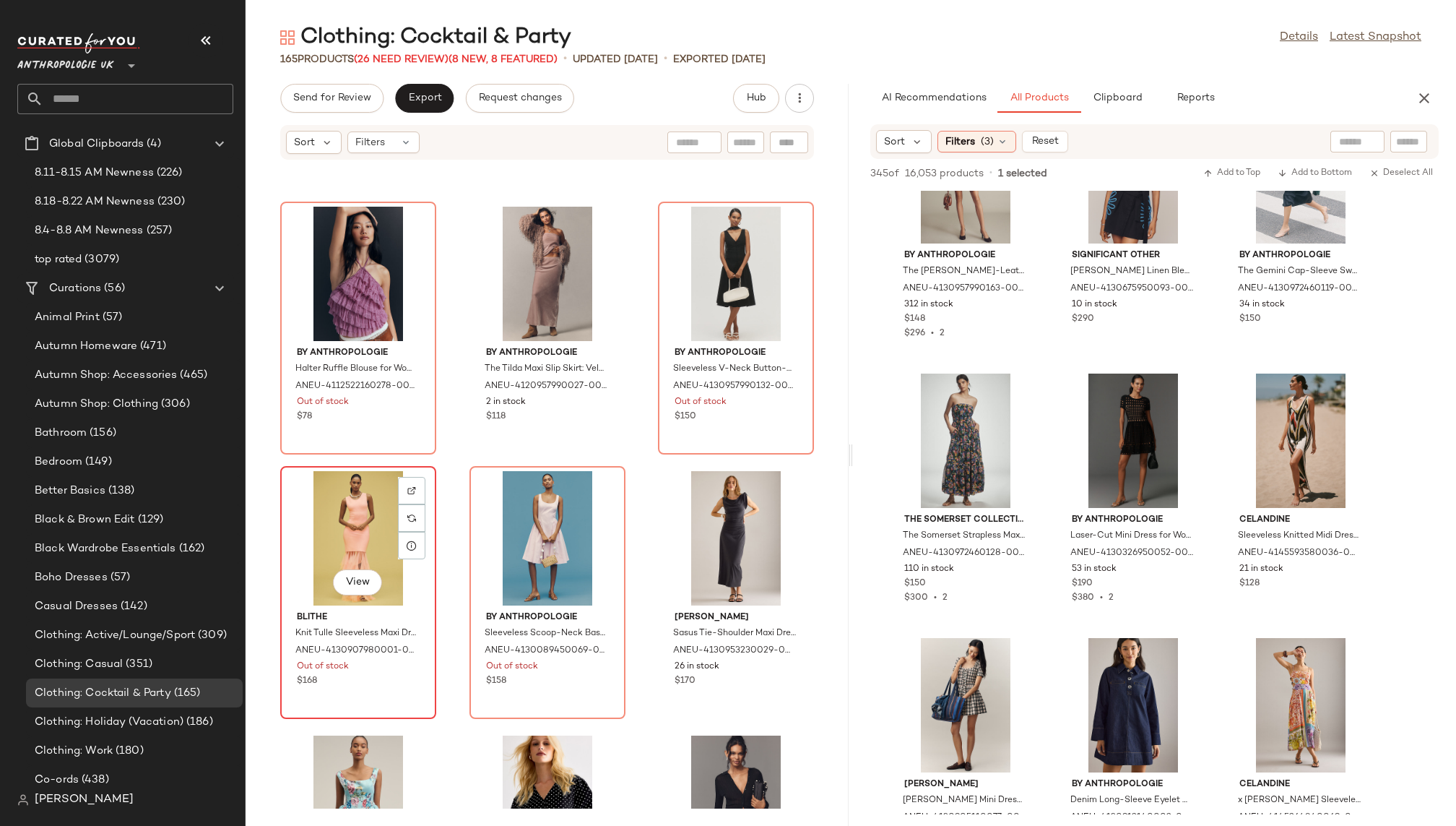
click at [319, 535] on div "View" at bounding box center [358, 539] width 146 height 135
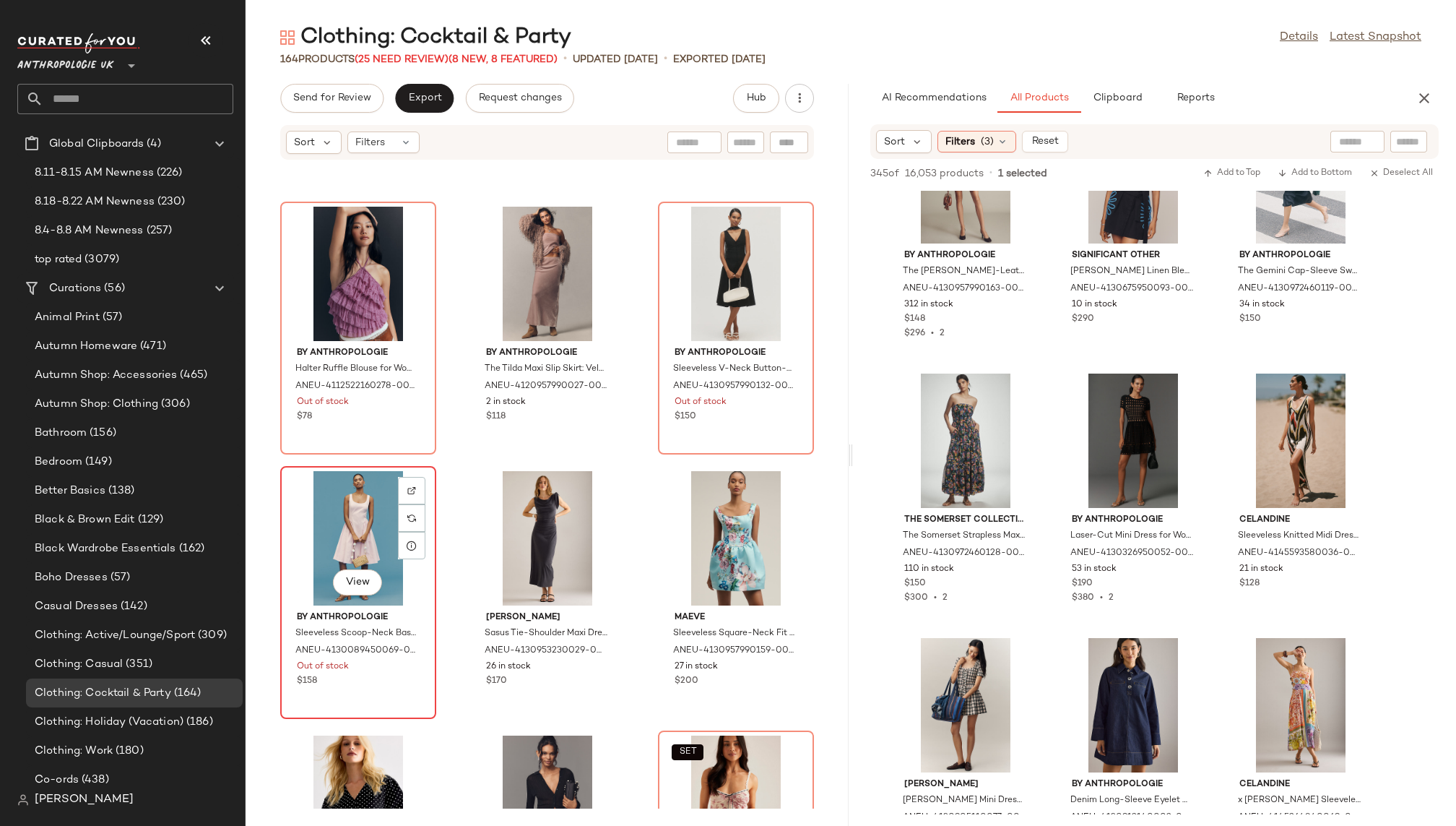
click at [322, 534] on div "View" at bounding box center [358, 539] width 146 height 135
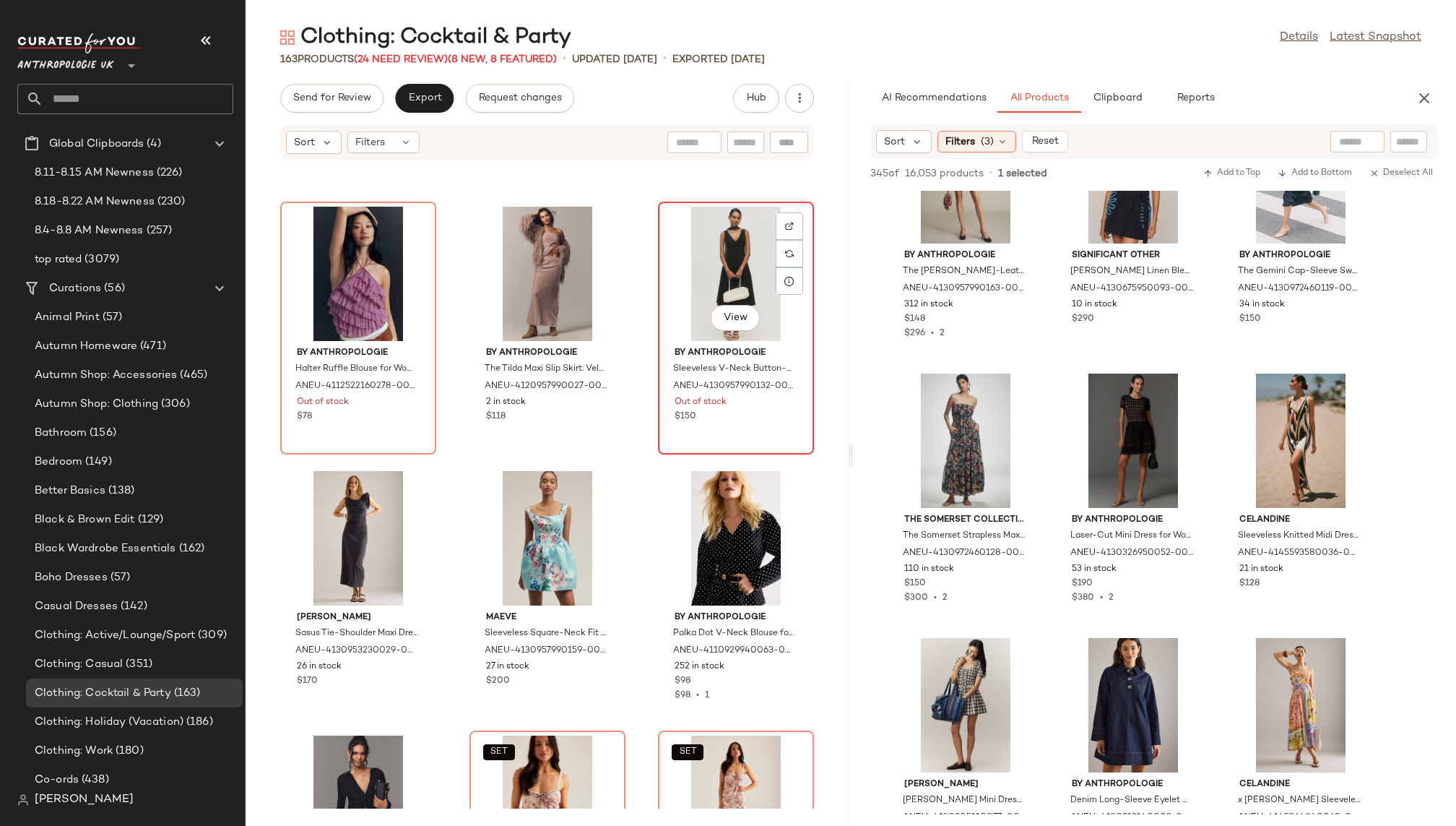
click at [686, 297] on div "View" at bounding box center [736, 274] width 146 height 135
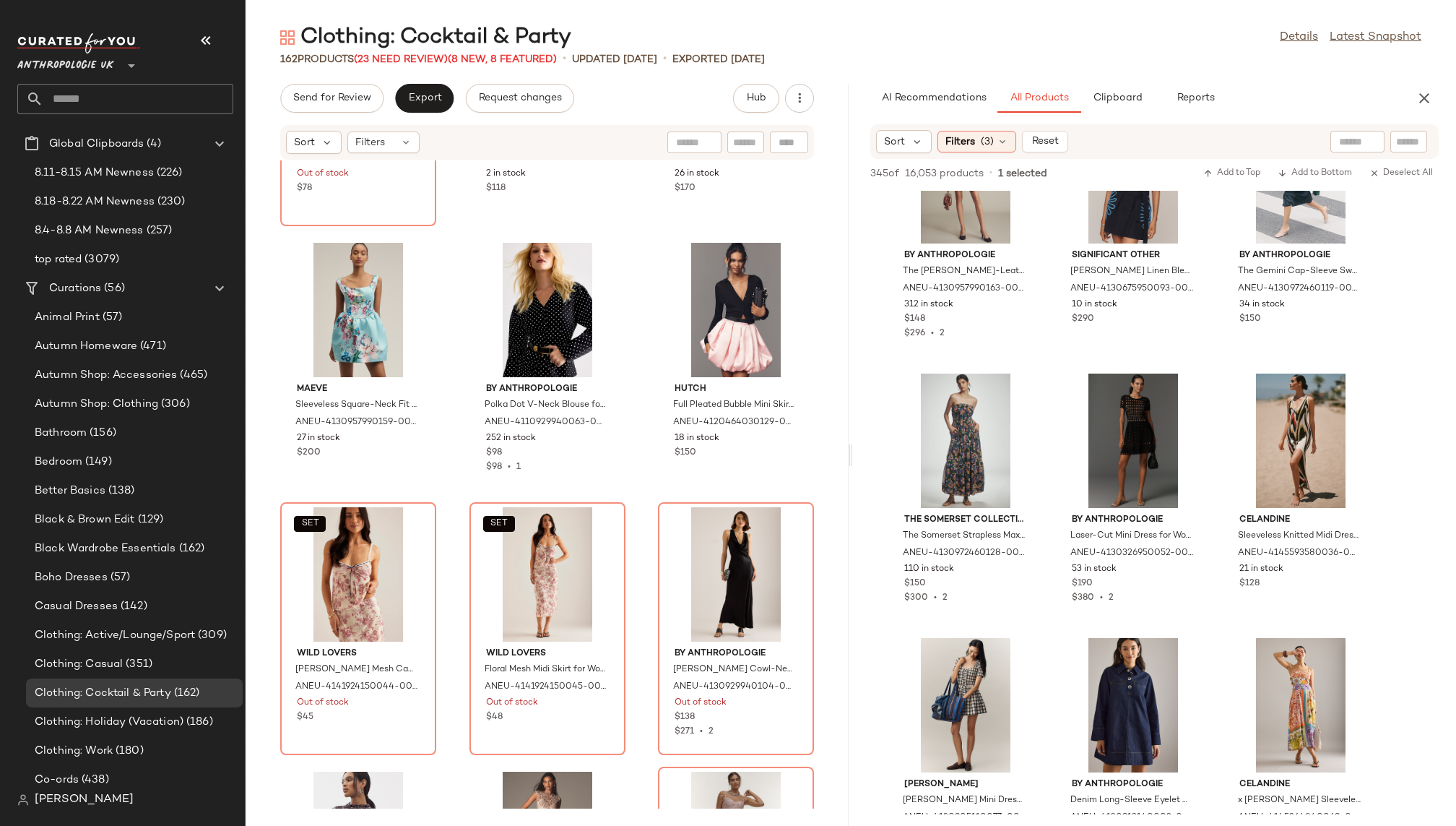
scroll to position [8157, 0]
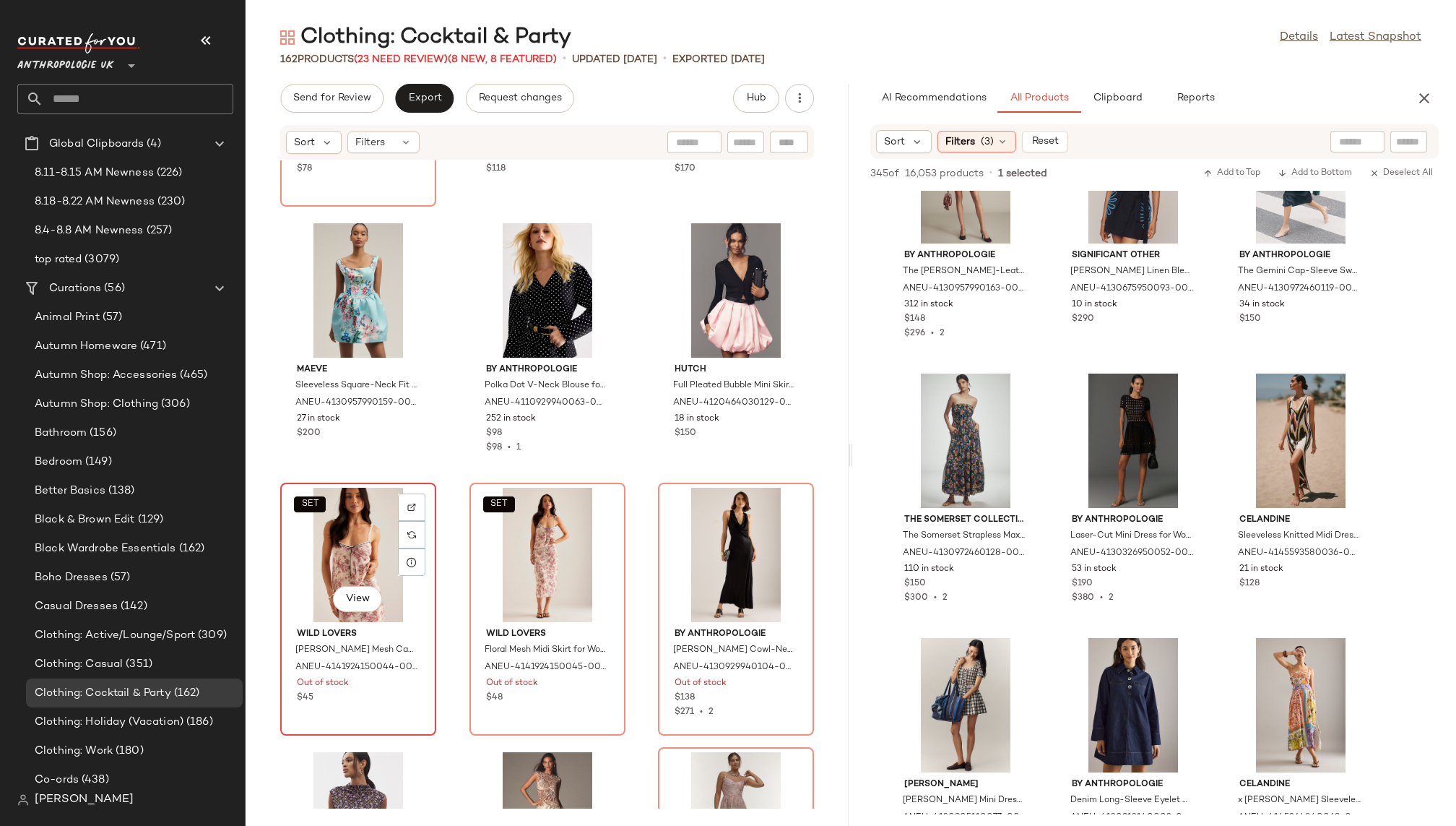
click at [363, 559] on div "SET View" at bounding box center [358, 555] width 146 height 135
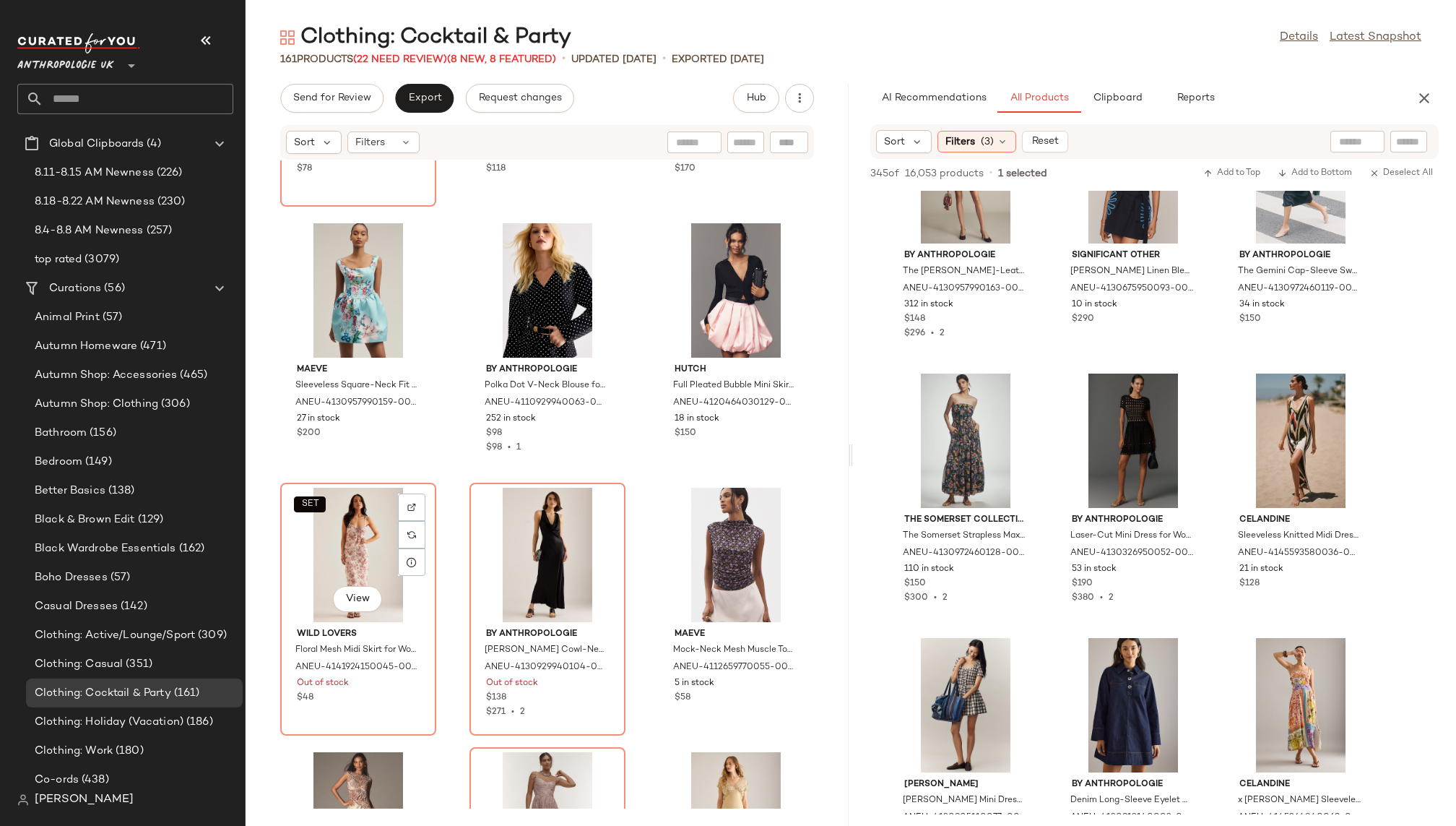
click at [363, 559] on div "SET View" at bounding box center [358, 555] width 146 height 135
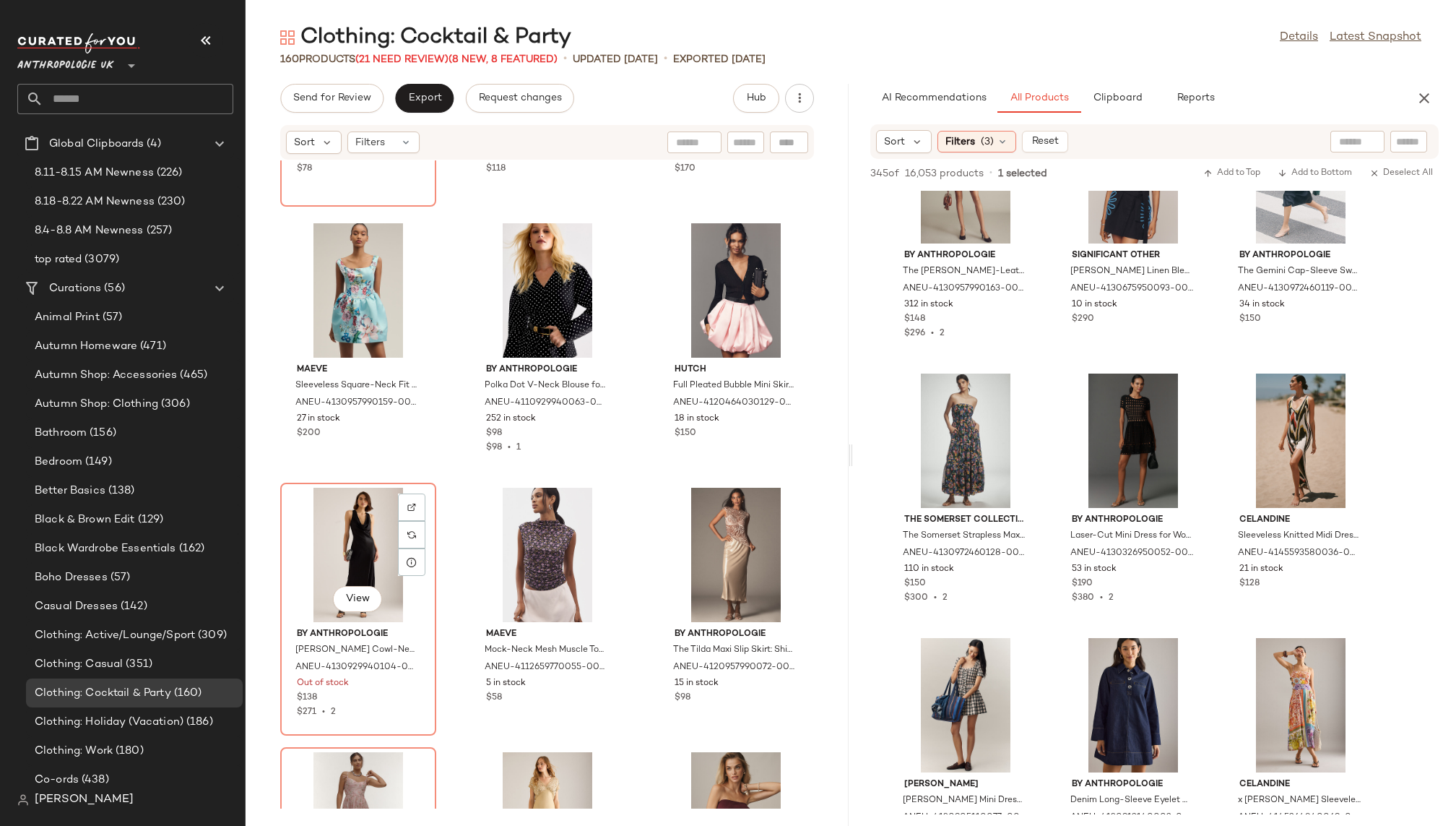
click at [363, 559] on div "View" at bounding box center [358, 555] width 146 height 135
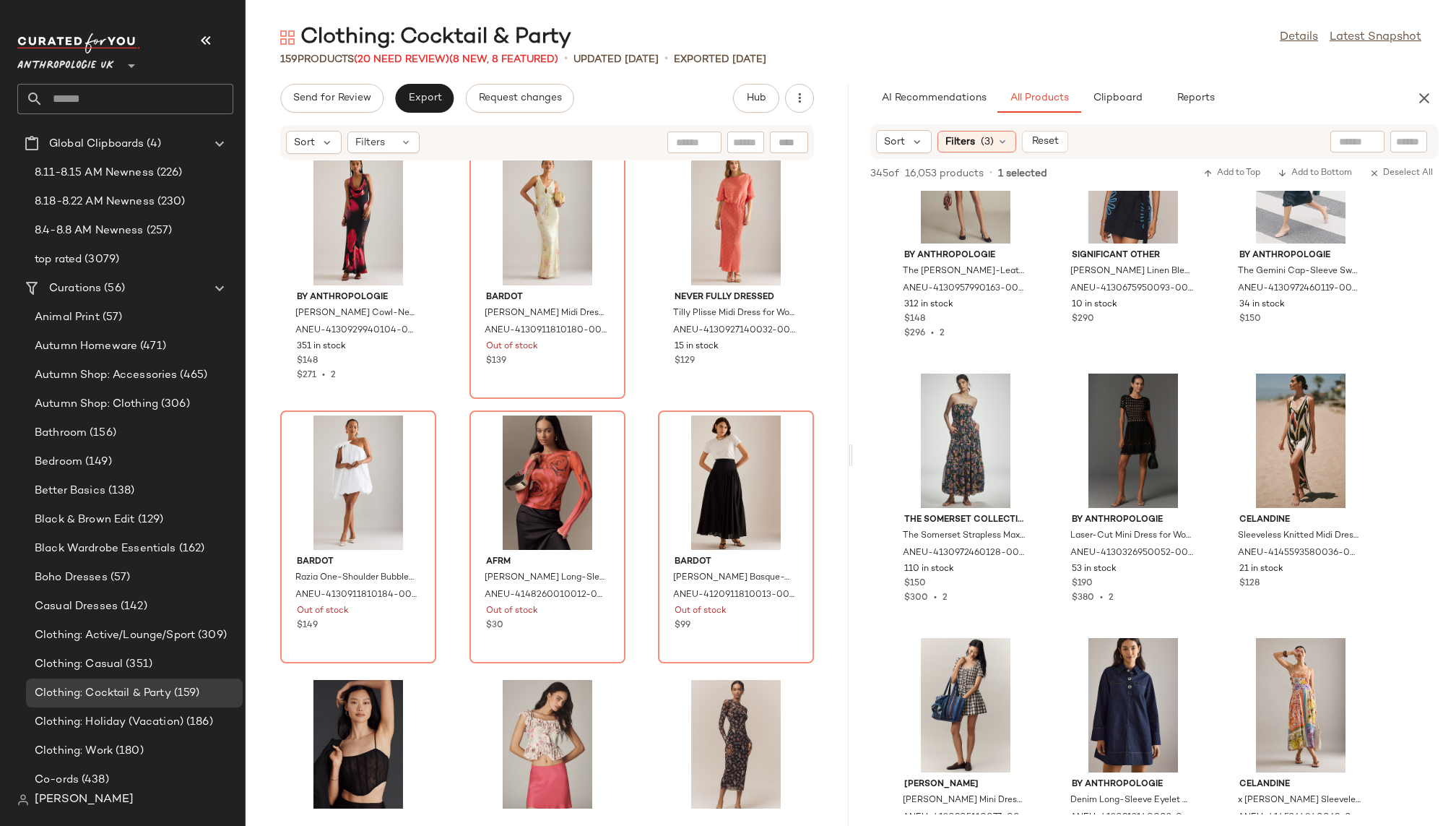
scroll to position [10924, 0]
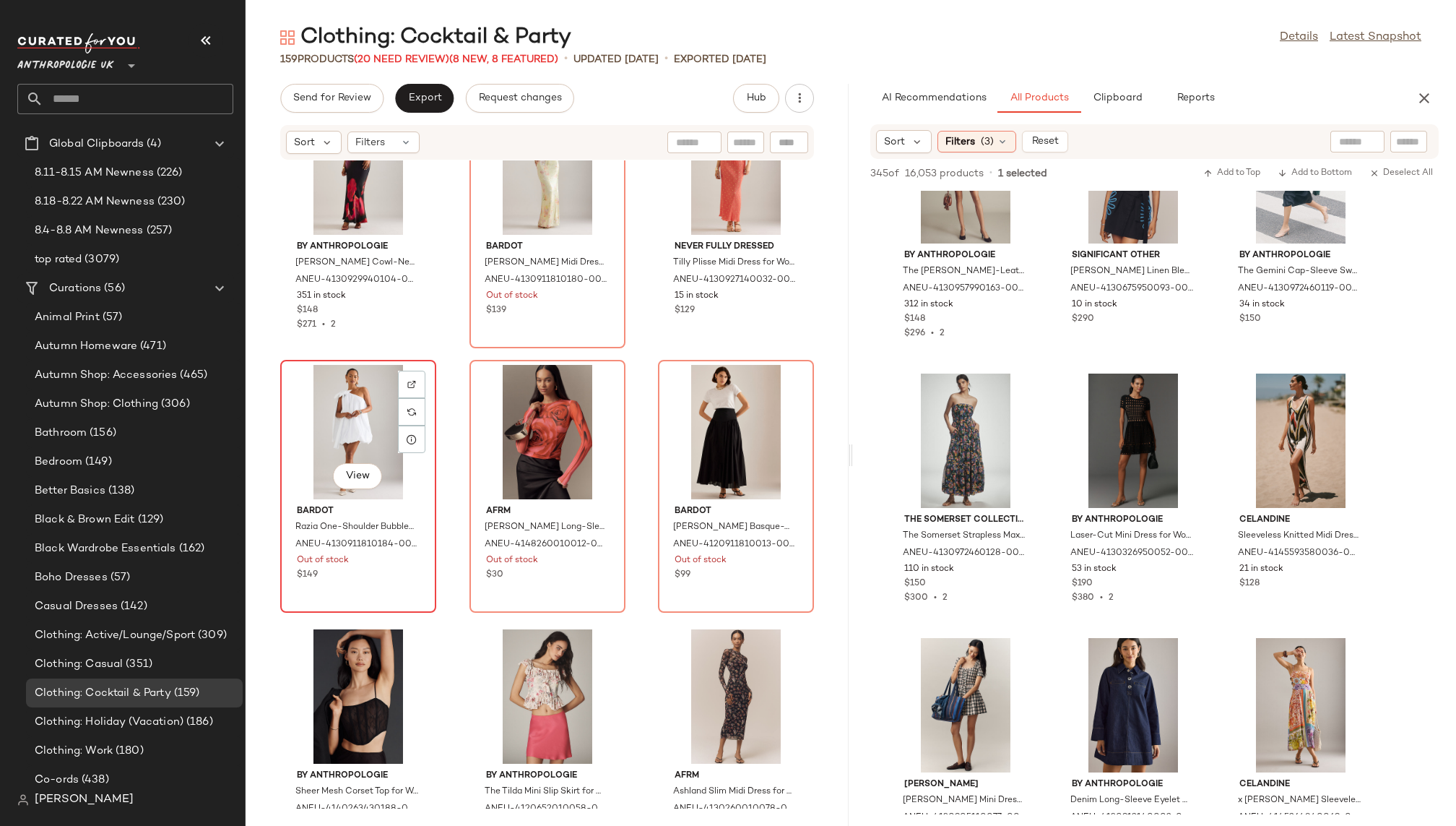
click at [331, 400] on div "View" at bounding box center [358, 432] width 146 height 135
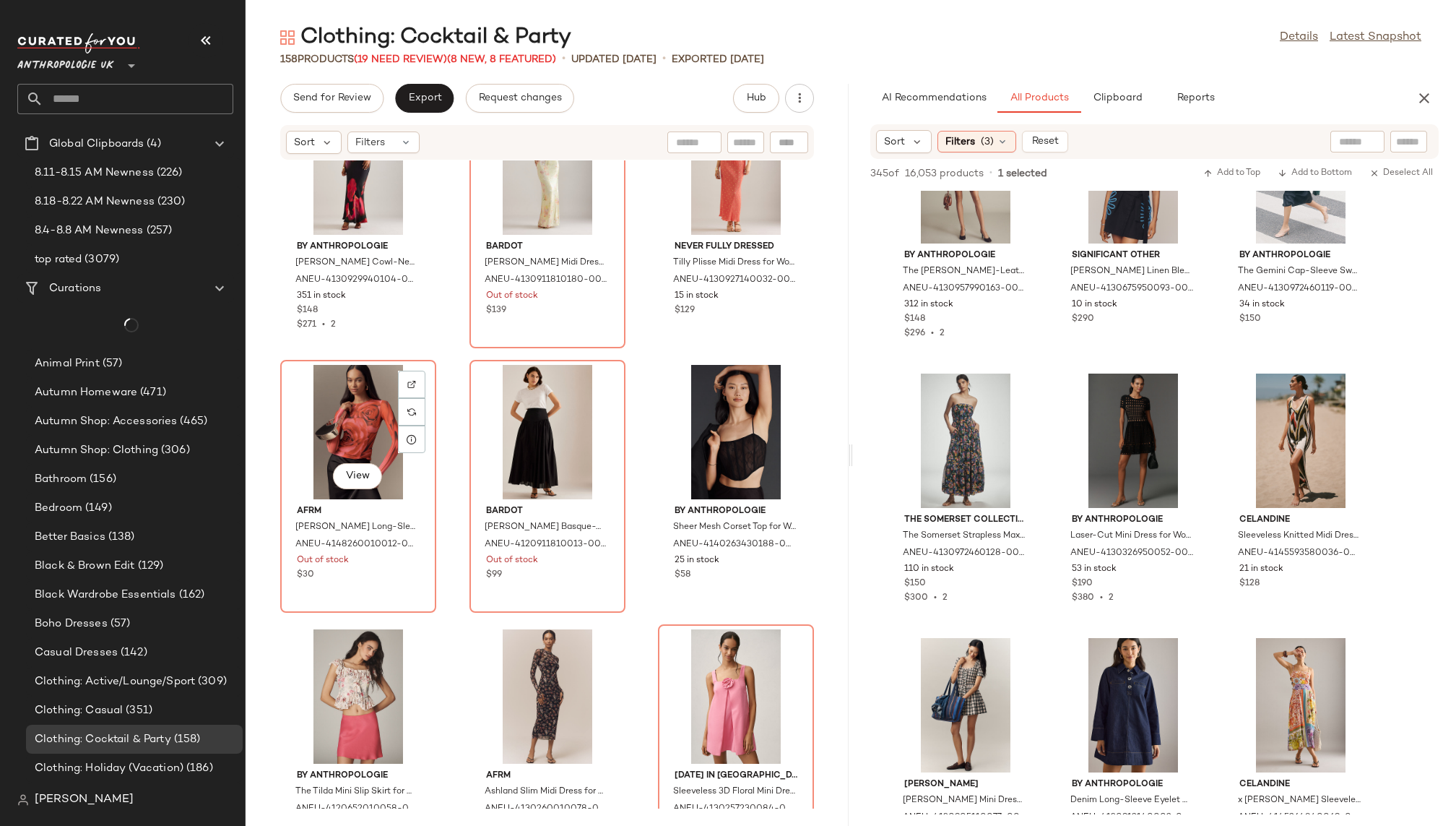
click at [331, 400] on div "View" at bounding box center [358, 432] width 146 height 135
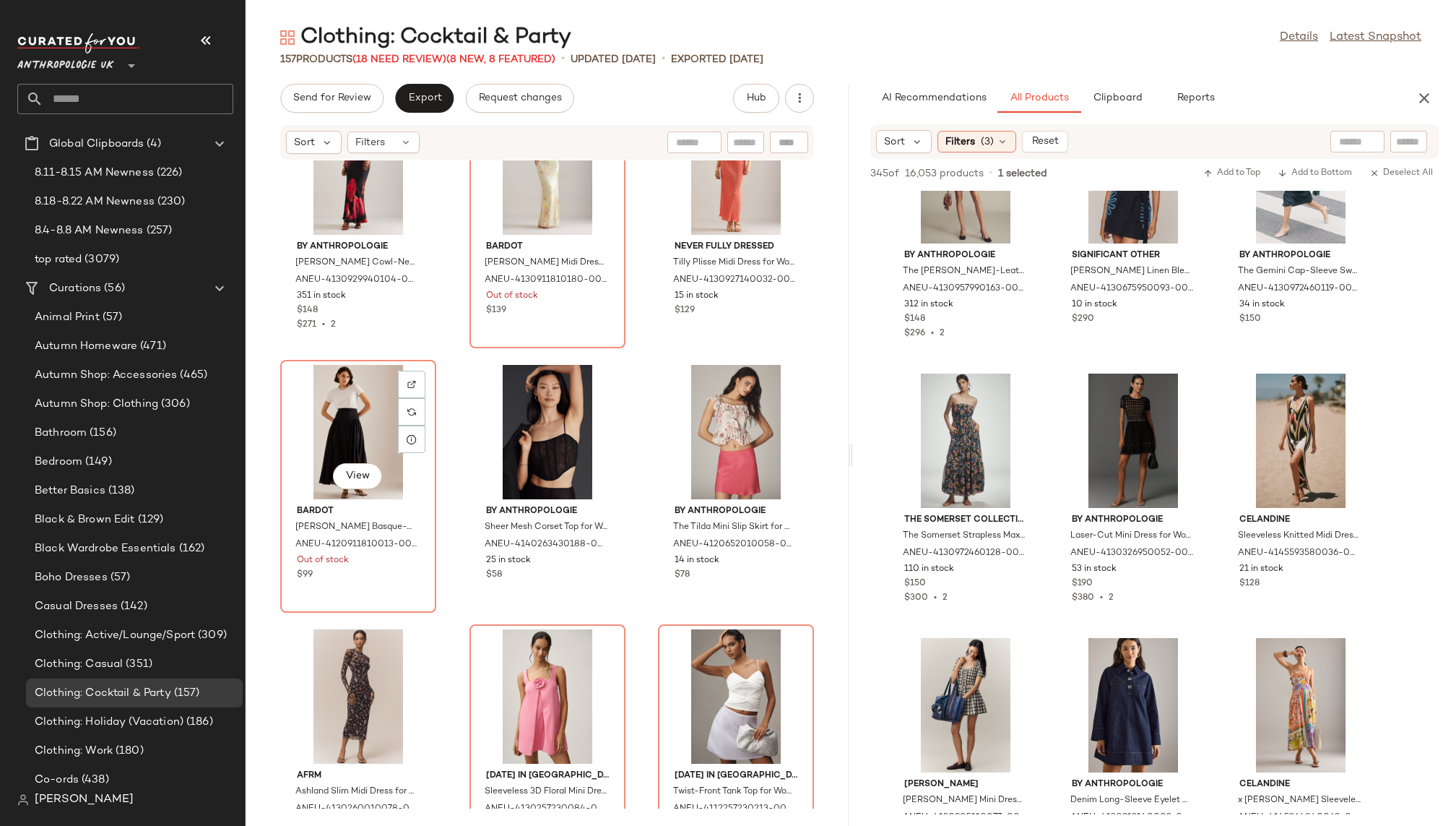
click at [331, 400] on div "View" at bounding box center [358, 432] width 146 height 135
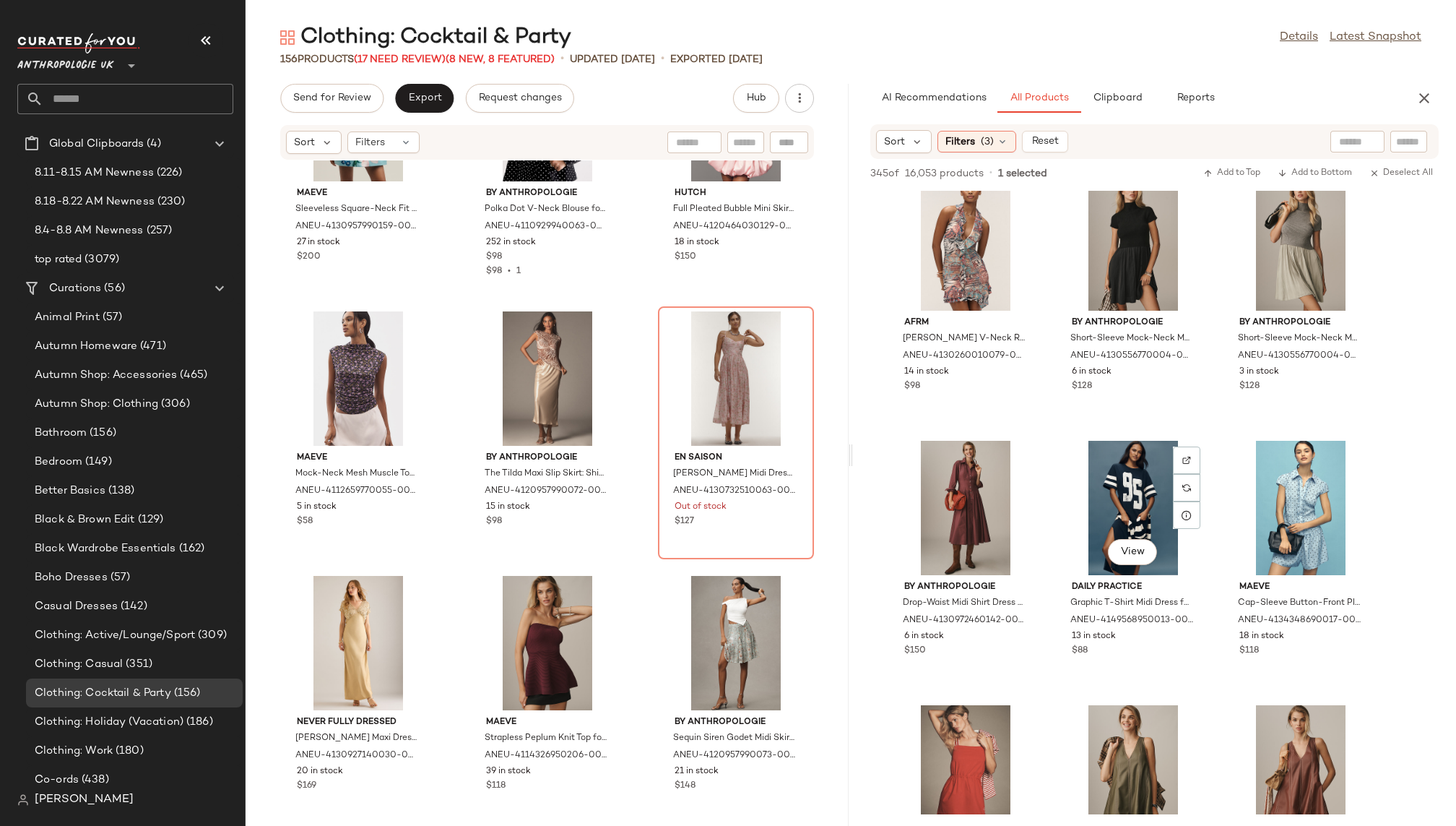
scroll to position [4446, 0]
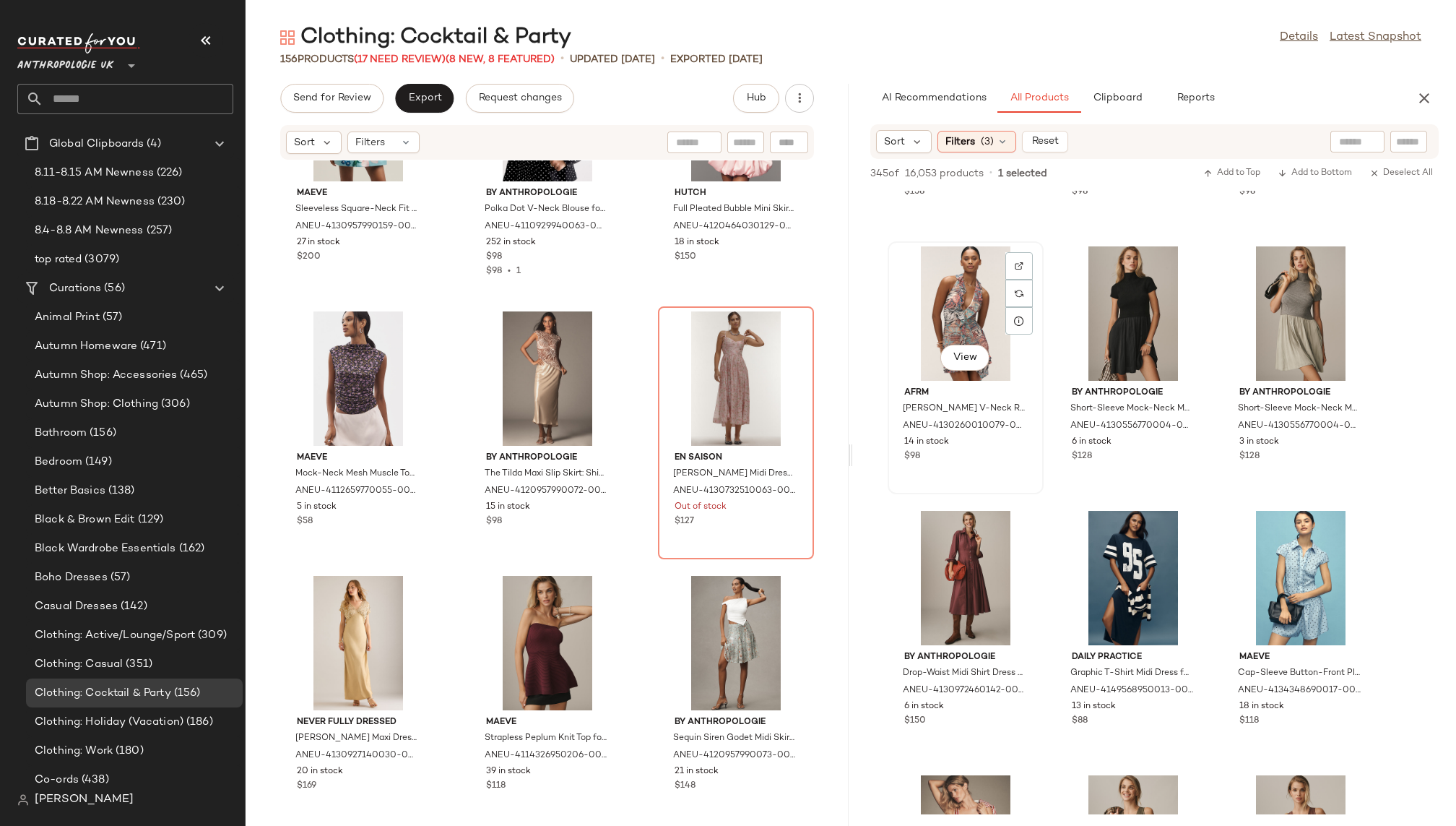
click at [952, 322] on div "View" at bounding box center [965, 313] width 146 height 135
drag, startPoint x: 976, startPoint y: 269, endPoint x: 758, endPoint y: 412, distance: 260.7
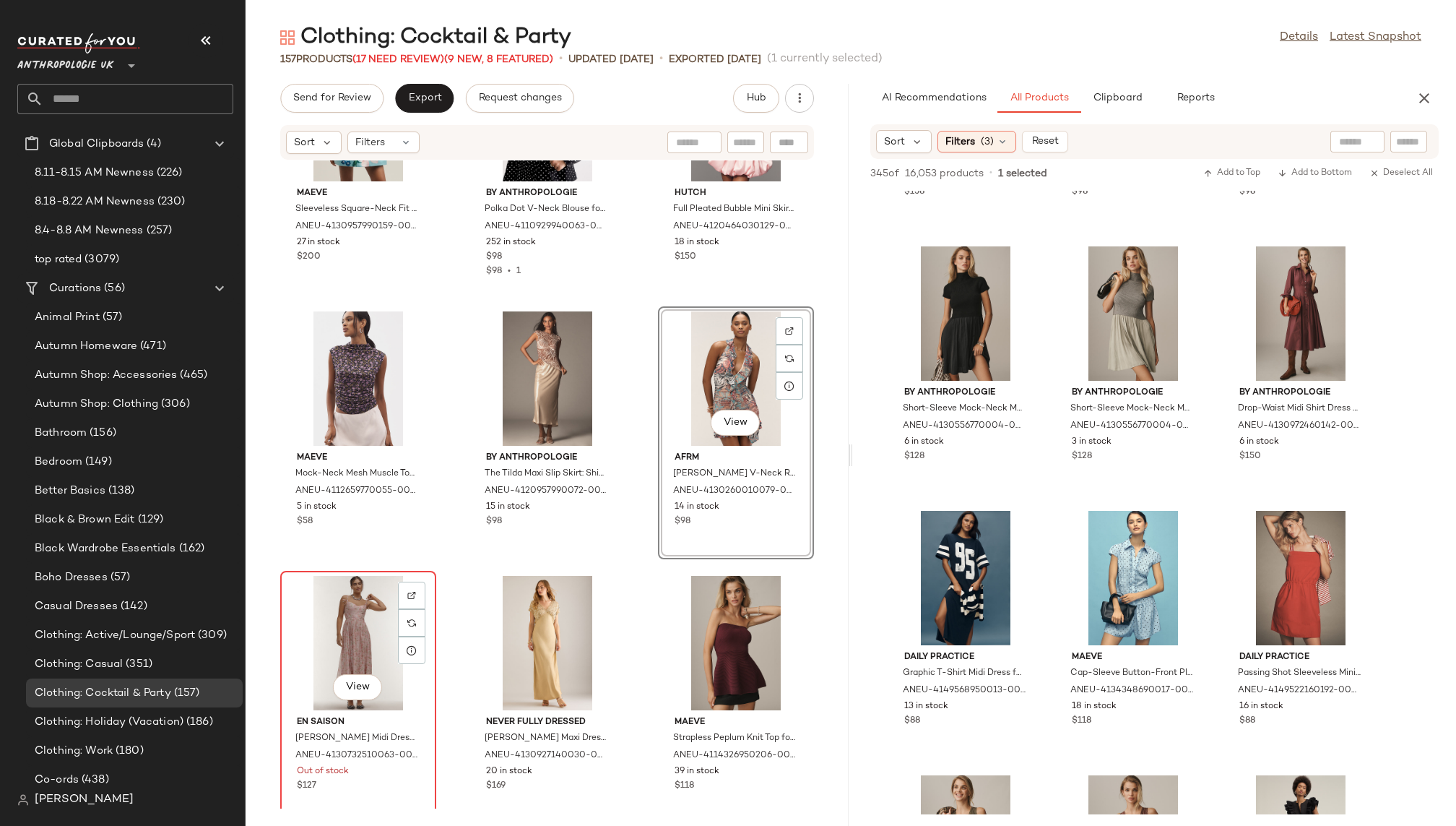
click at [356, 646] on div "View" at bounding box center [358, 643] width 146 height 135
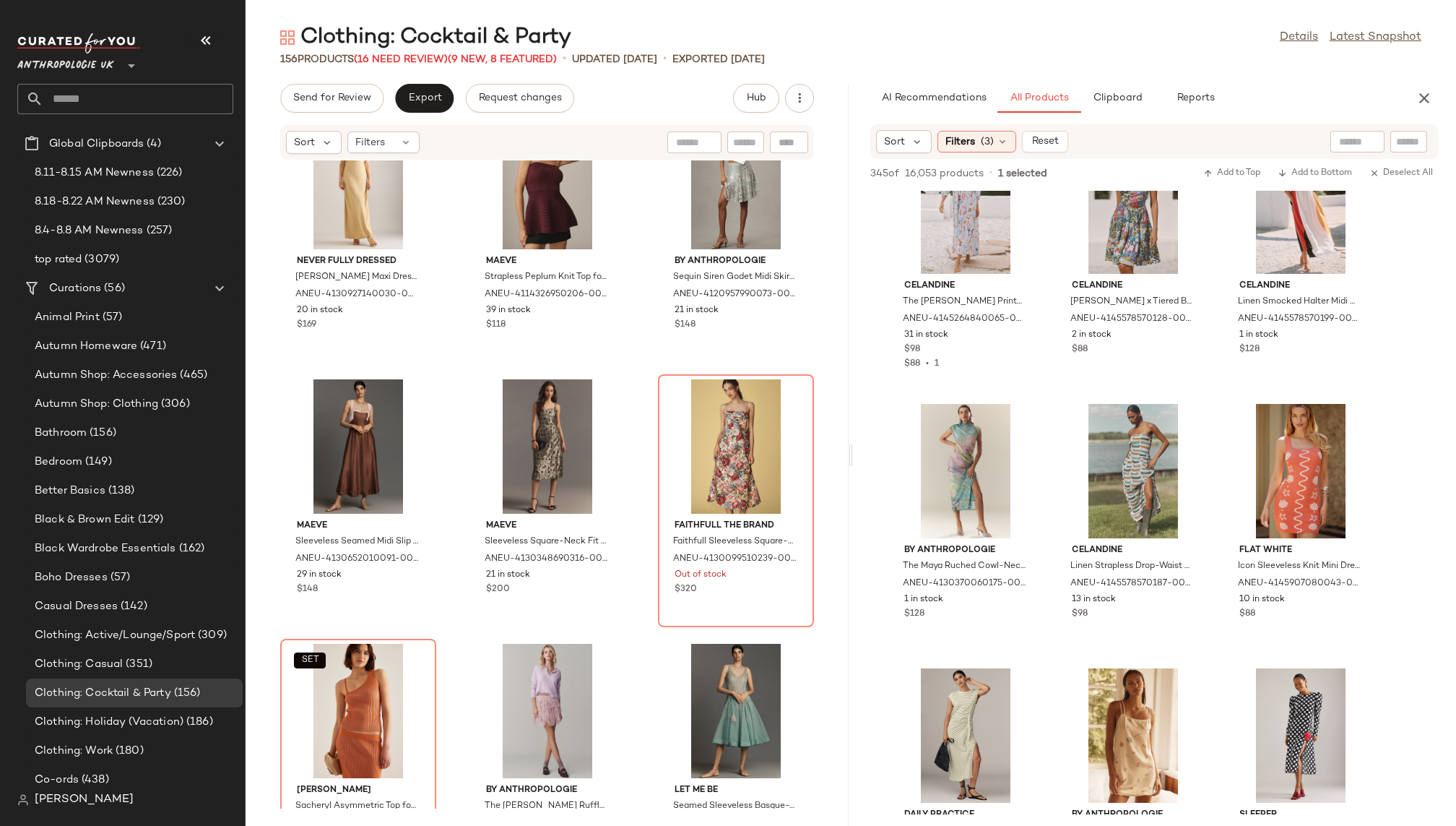
scroll to position [13831, 0]
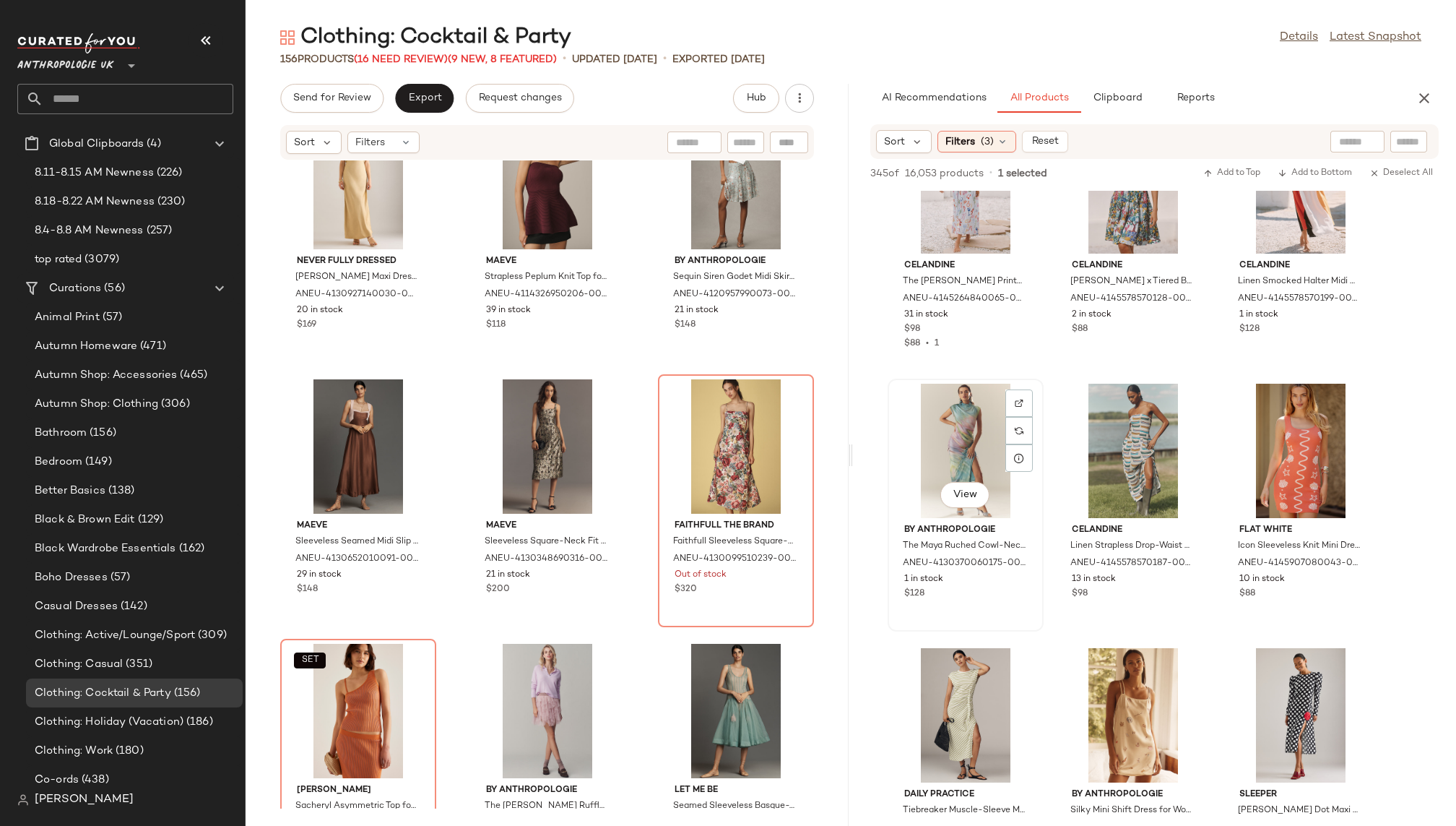
click at [944, 439] on div "View" at bounding box center [965, 451] width 146 height 135
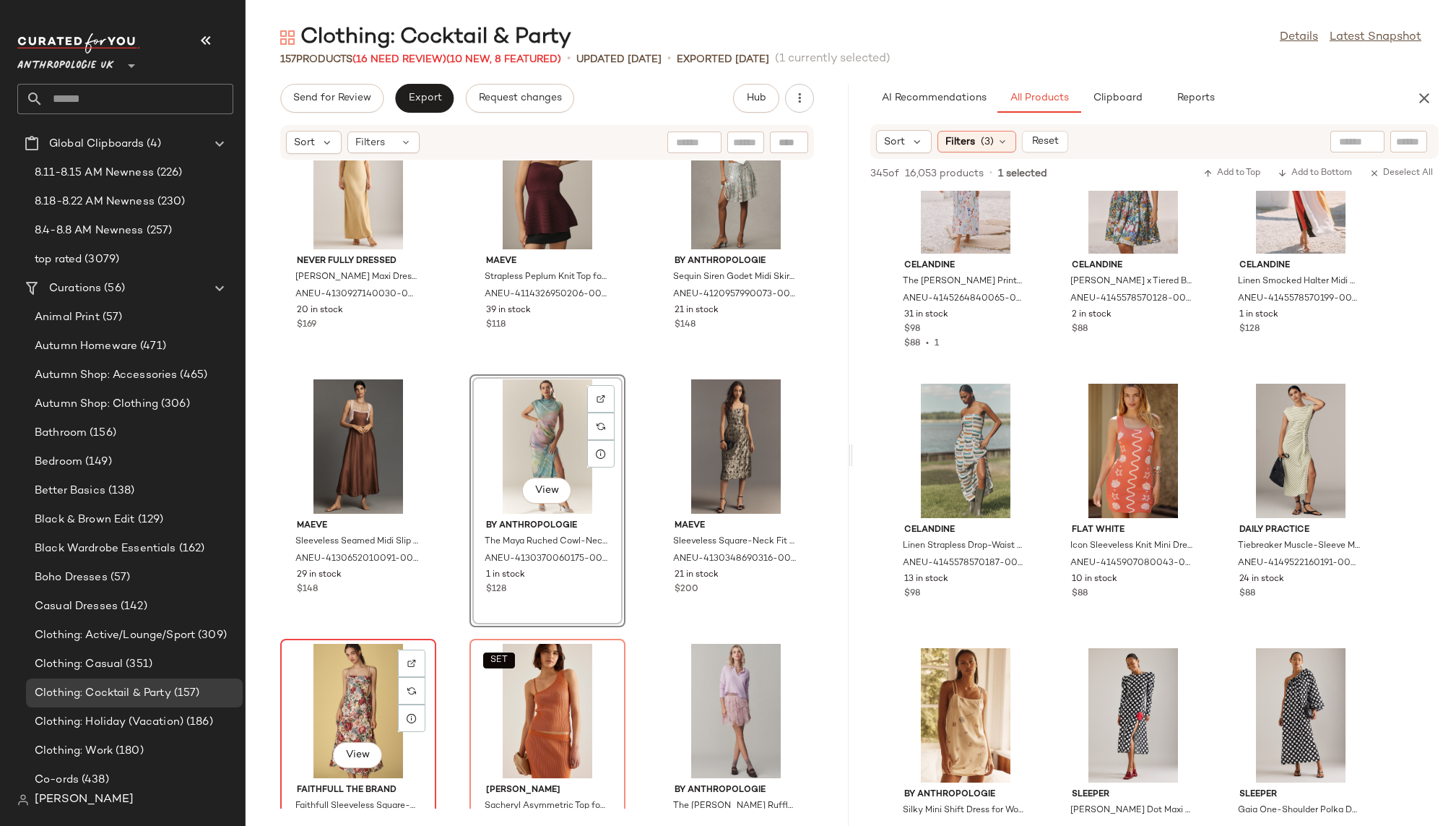
click at [345, 658] on div "View" at bounding box center [358, 712] width 146 height 135
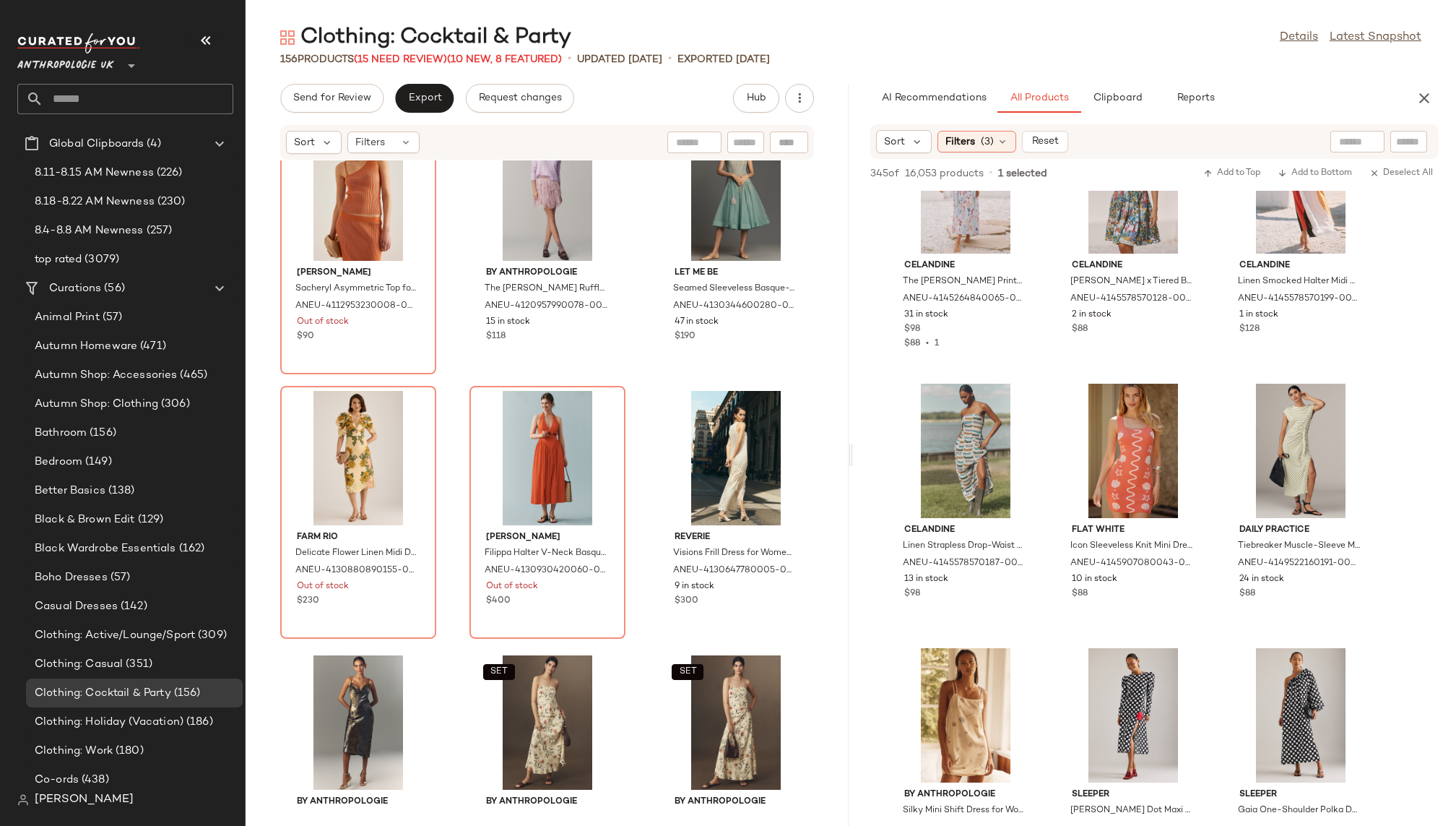
scroll to position [9307, 0]
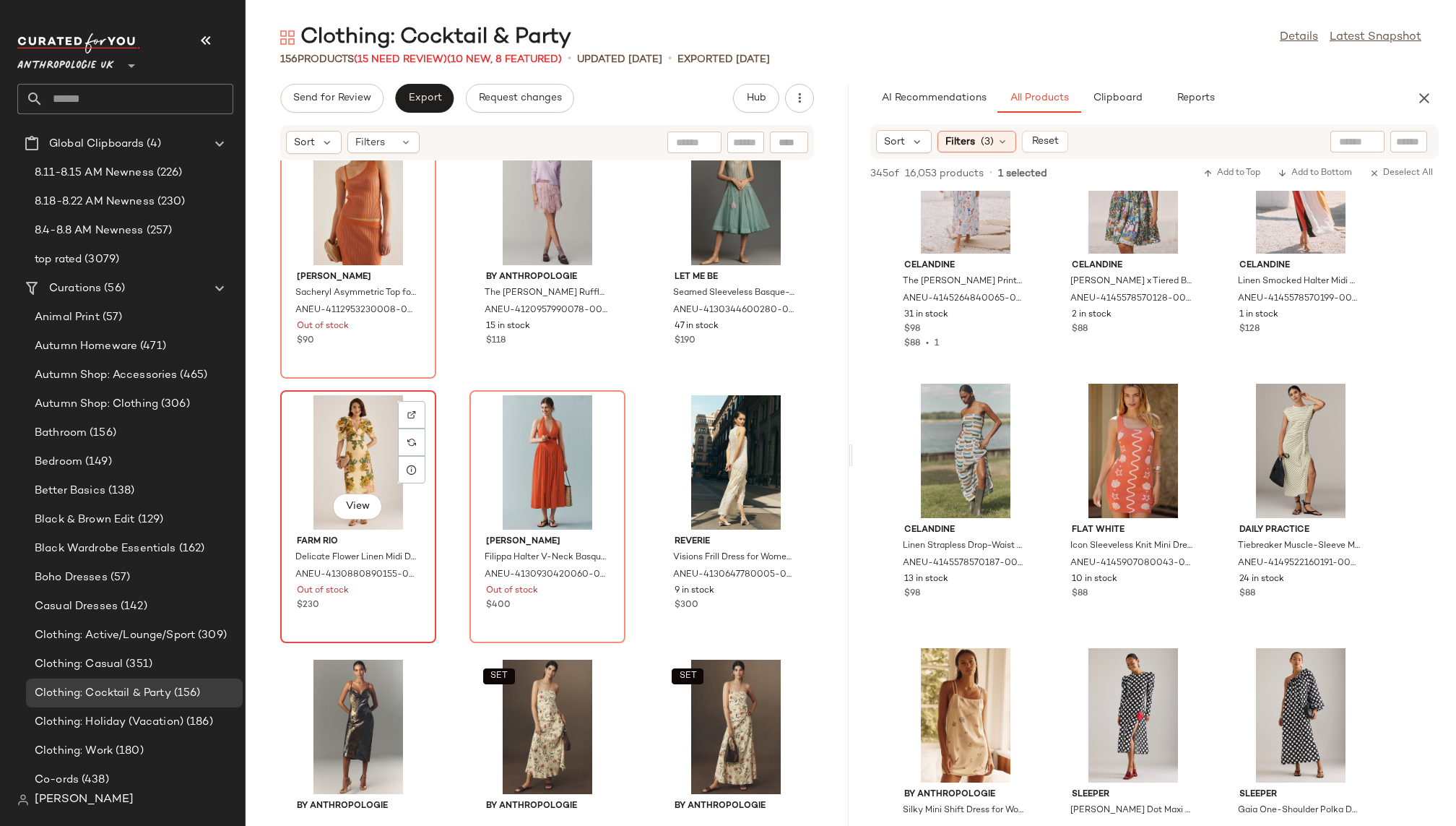
click at [344, 442] on div "View" at bounding box center [358, 462] width 146 height 135
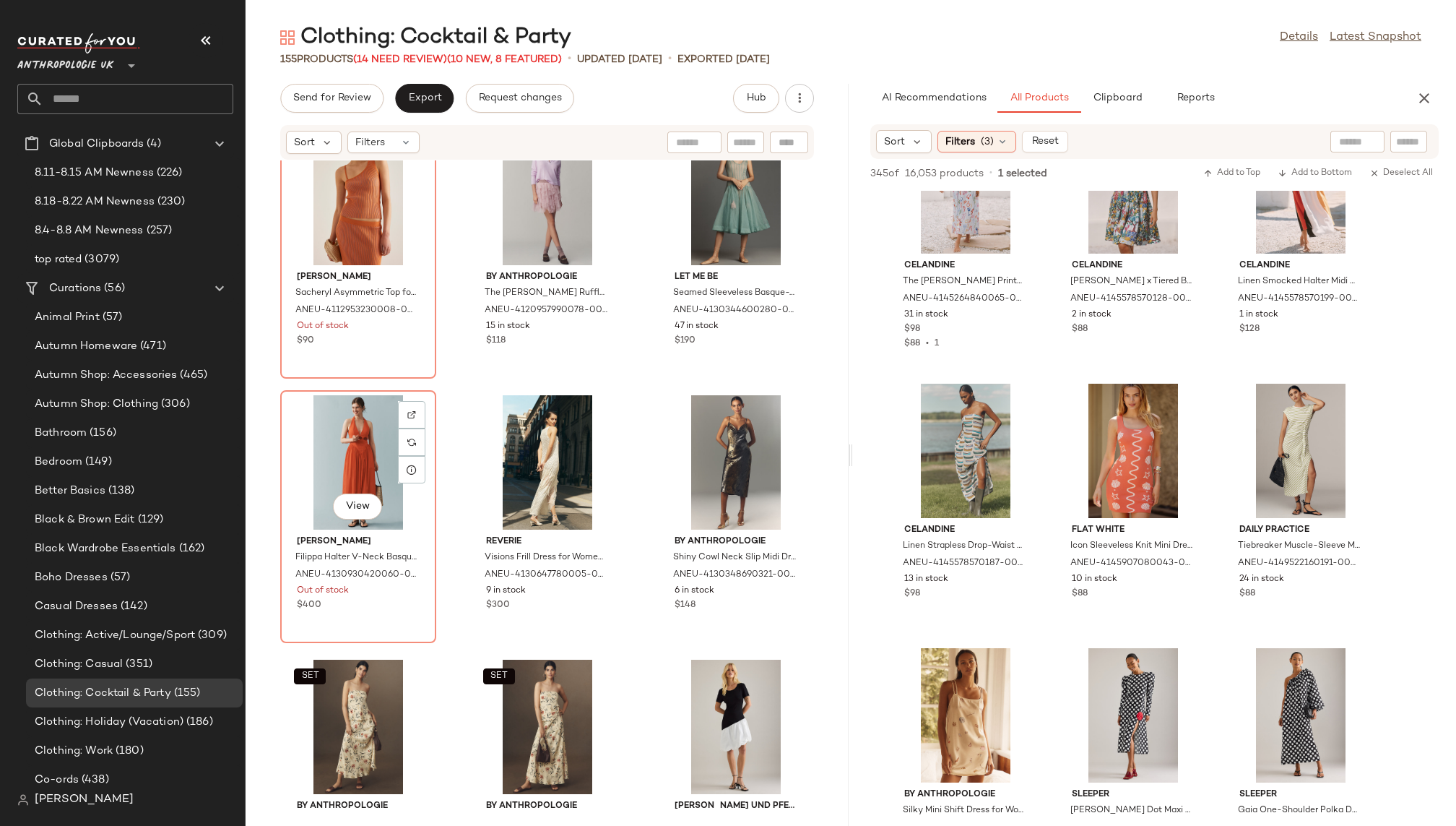
click at [344, 442] on div "View" at bounding box center [358, 462] width 146 height 135
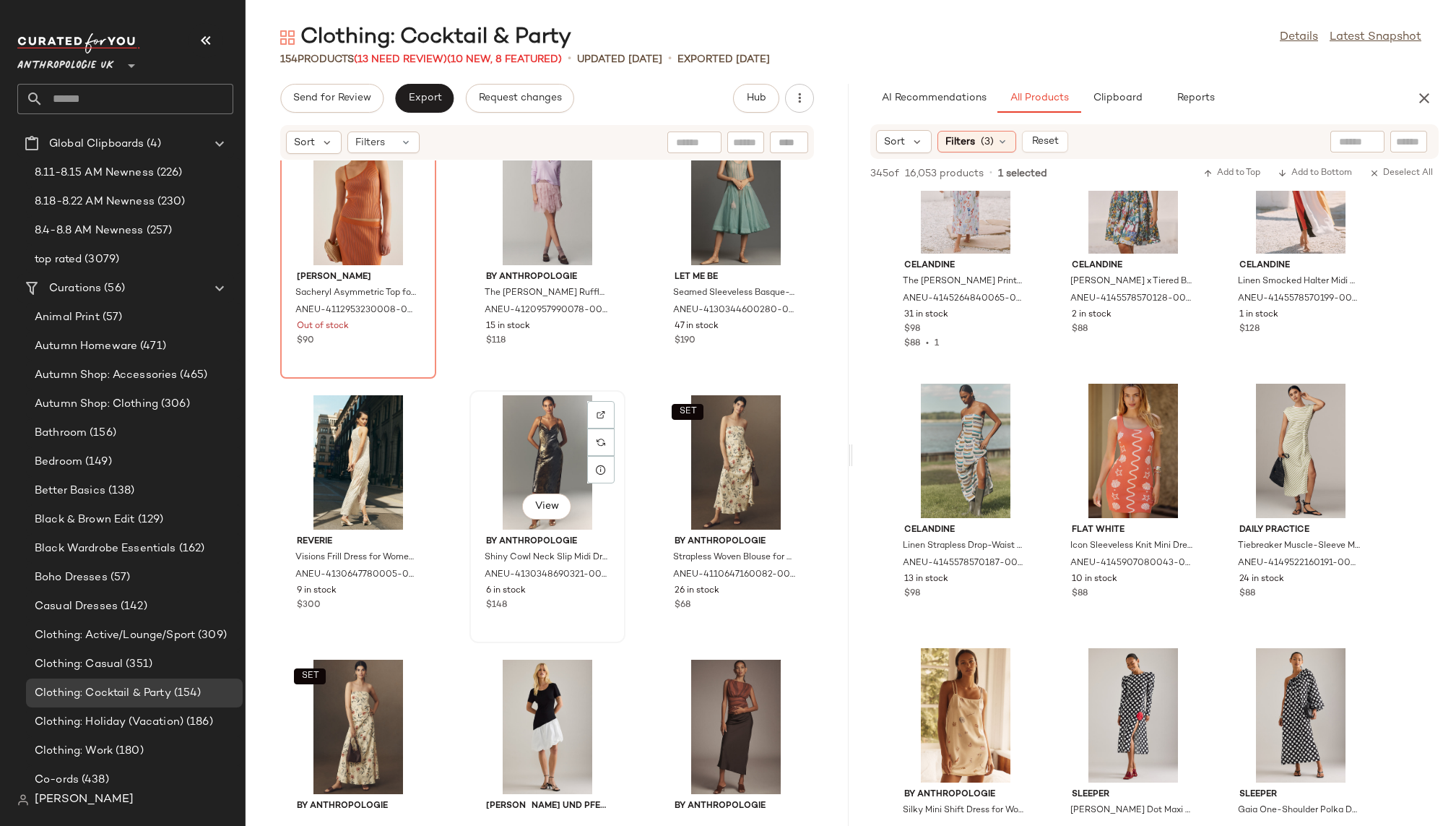
click at [509, 460] on div "View" at bounding box center [547, 462] width 146 height 135
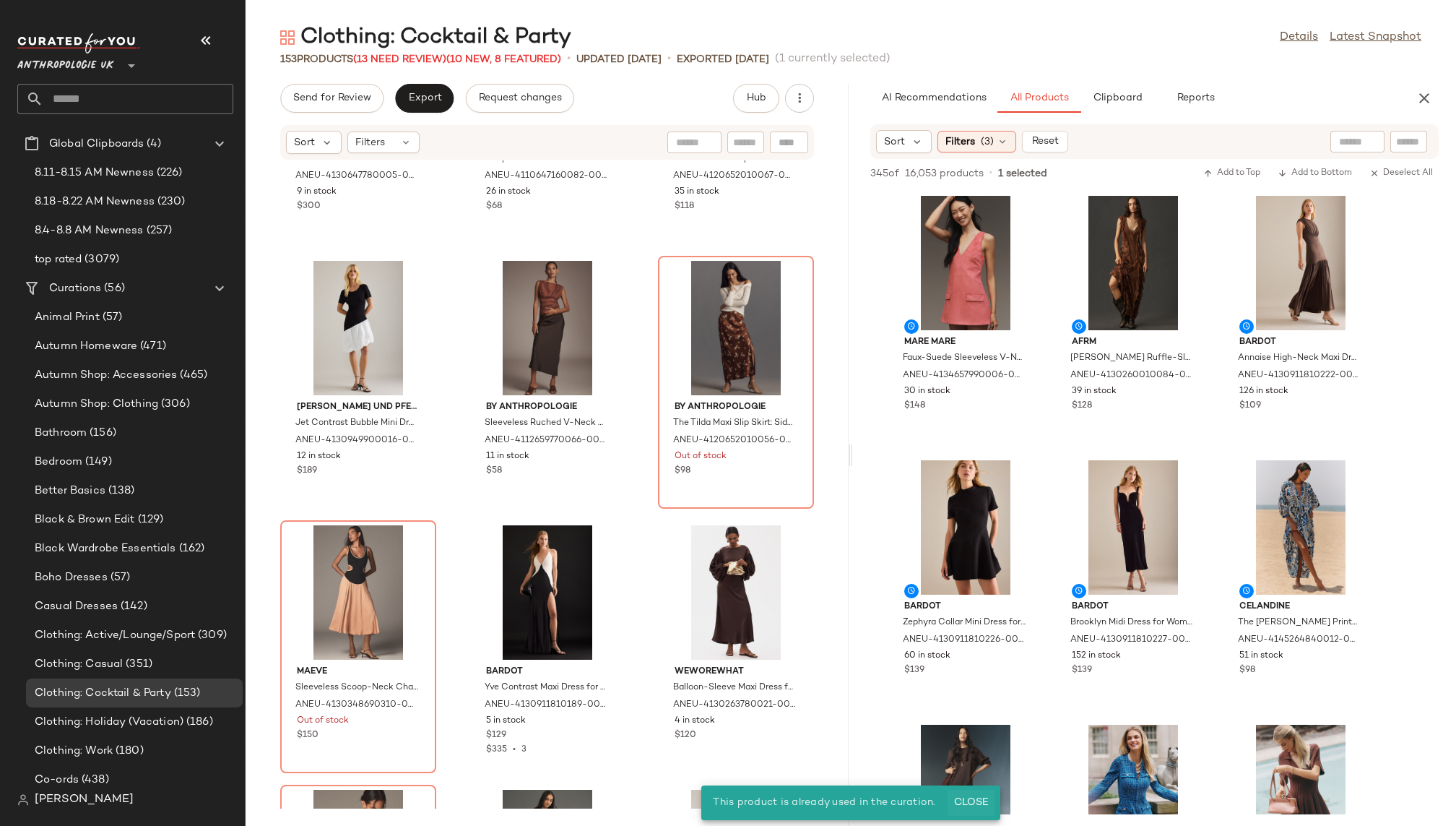
click at [983, 798] on span "Close" at bounding box center [971, 802] width 35 height 11
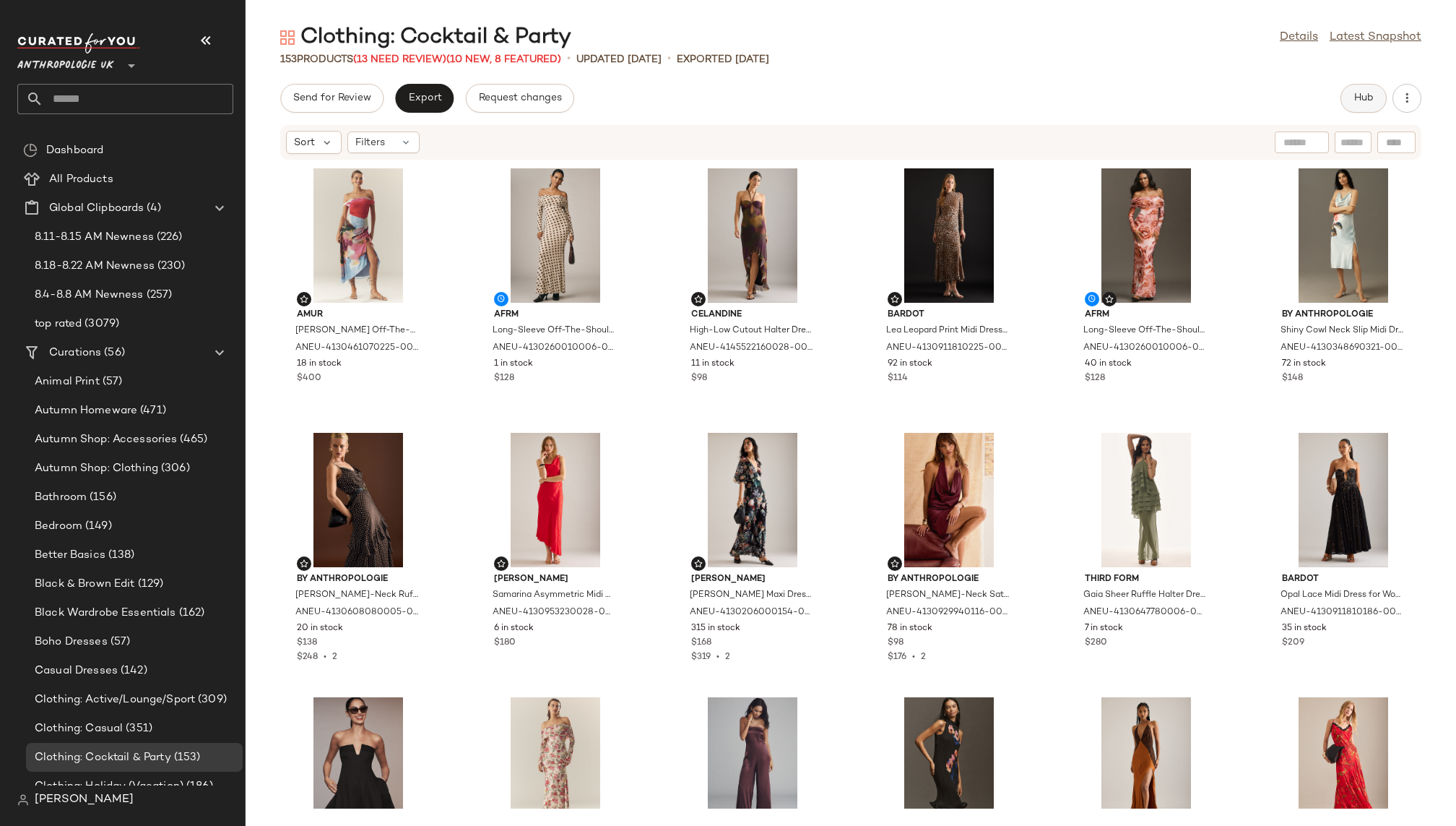
click at [1360, 100] on span "Hub" at bounding box center [1363, 98] width 20 height 11
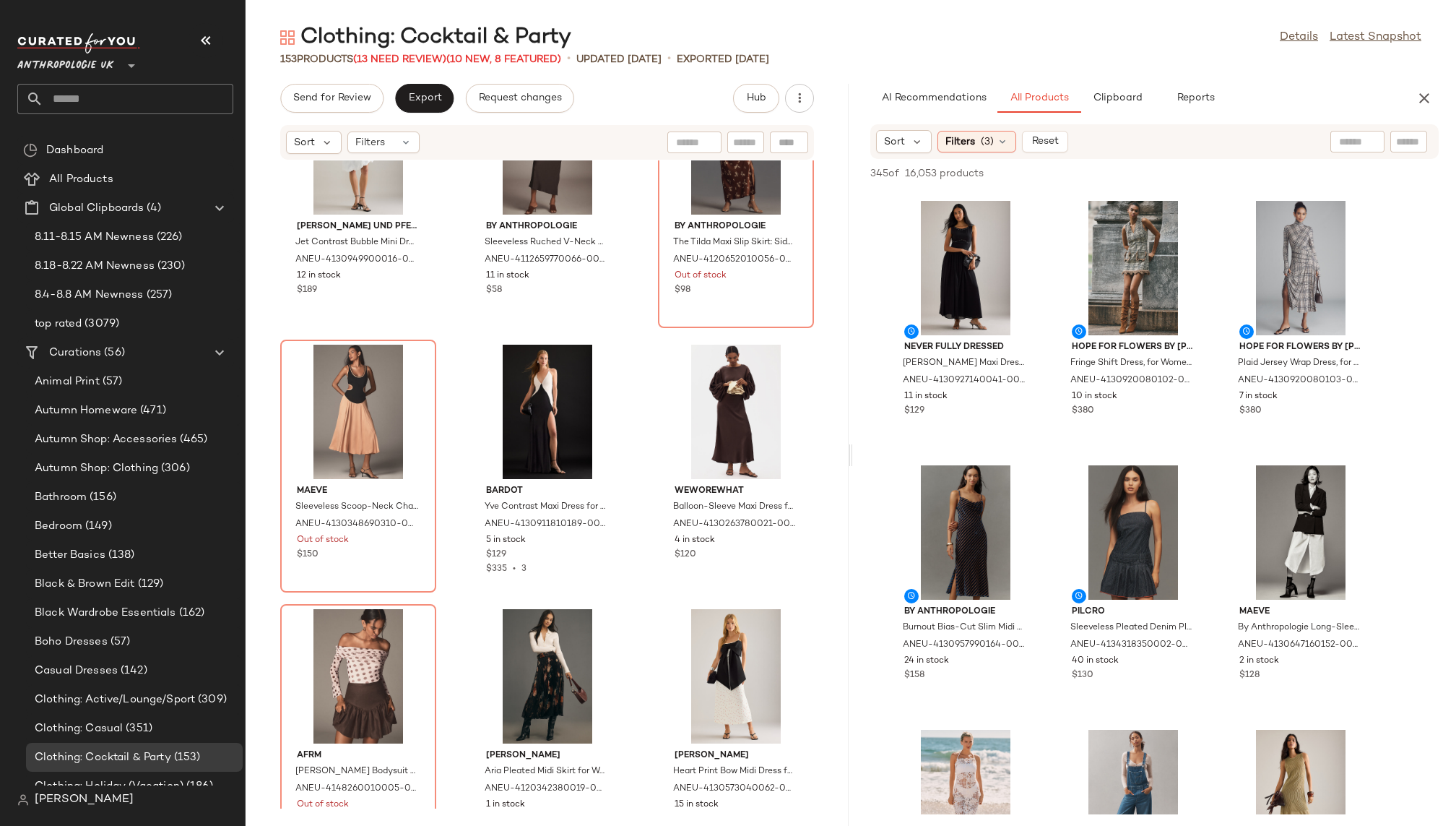
scroll to position [1071, 0]
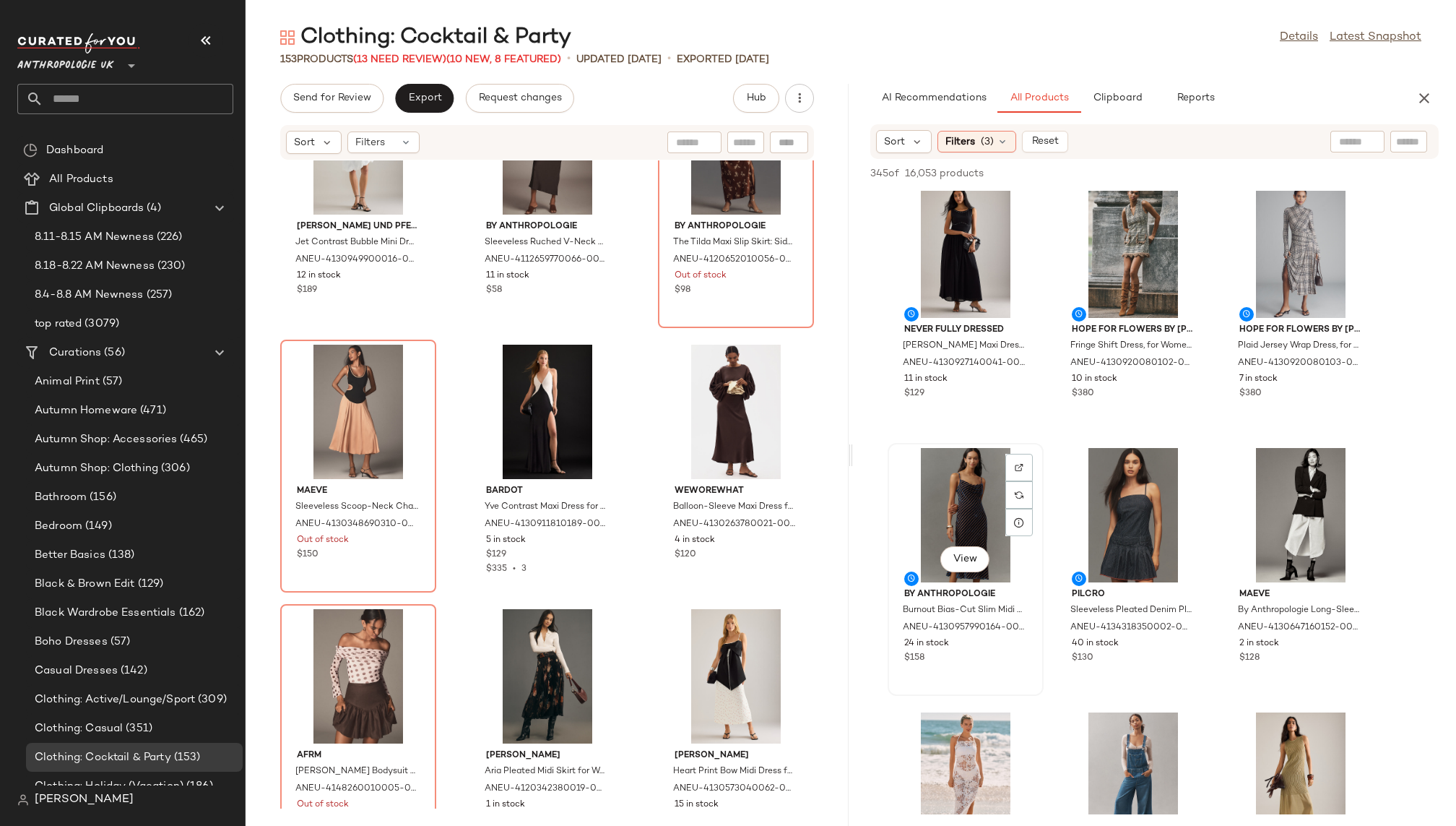
click at [941, 521] on div "View" at bounding box center [965, 516] width 146 height 135
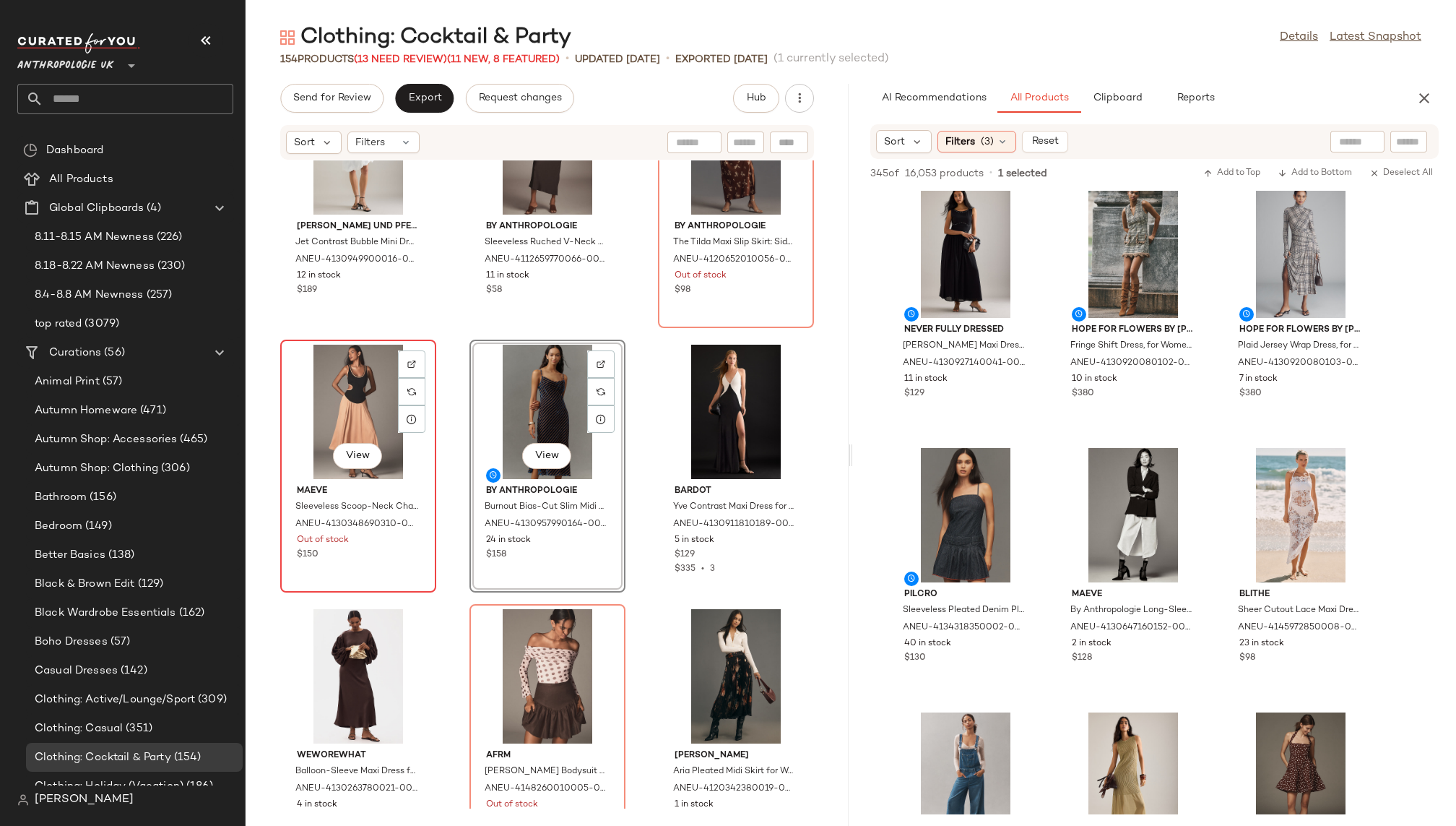
click at [366, 417] on div "View" at bounding box center [358, 412] width 146 height 135
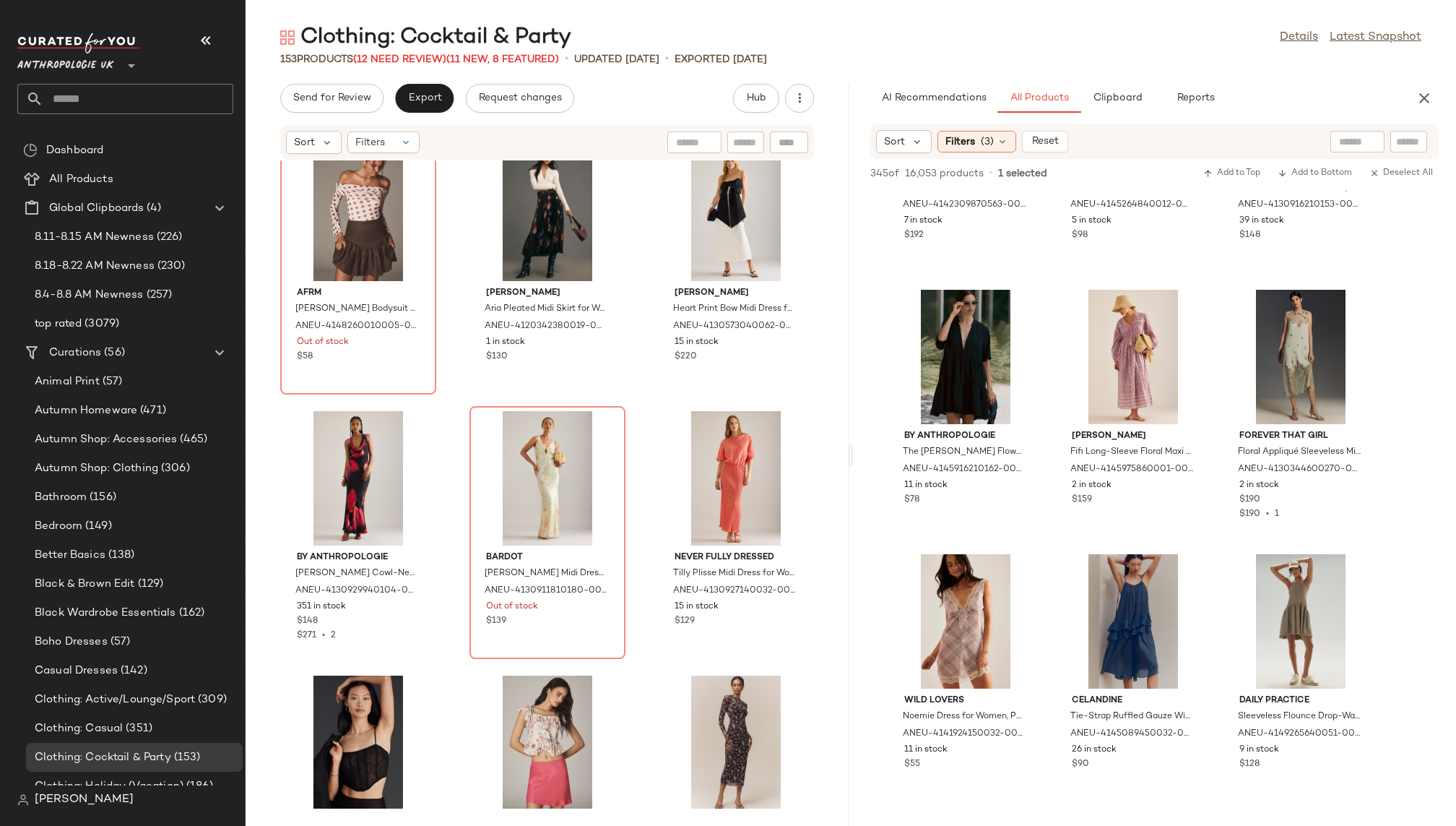
scroll to position [22464, 0]
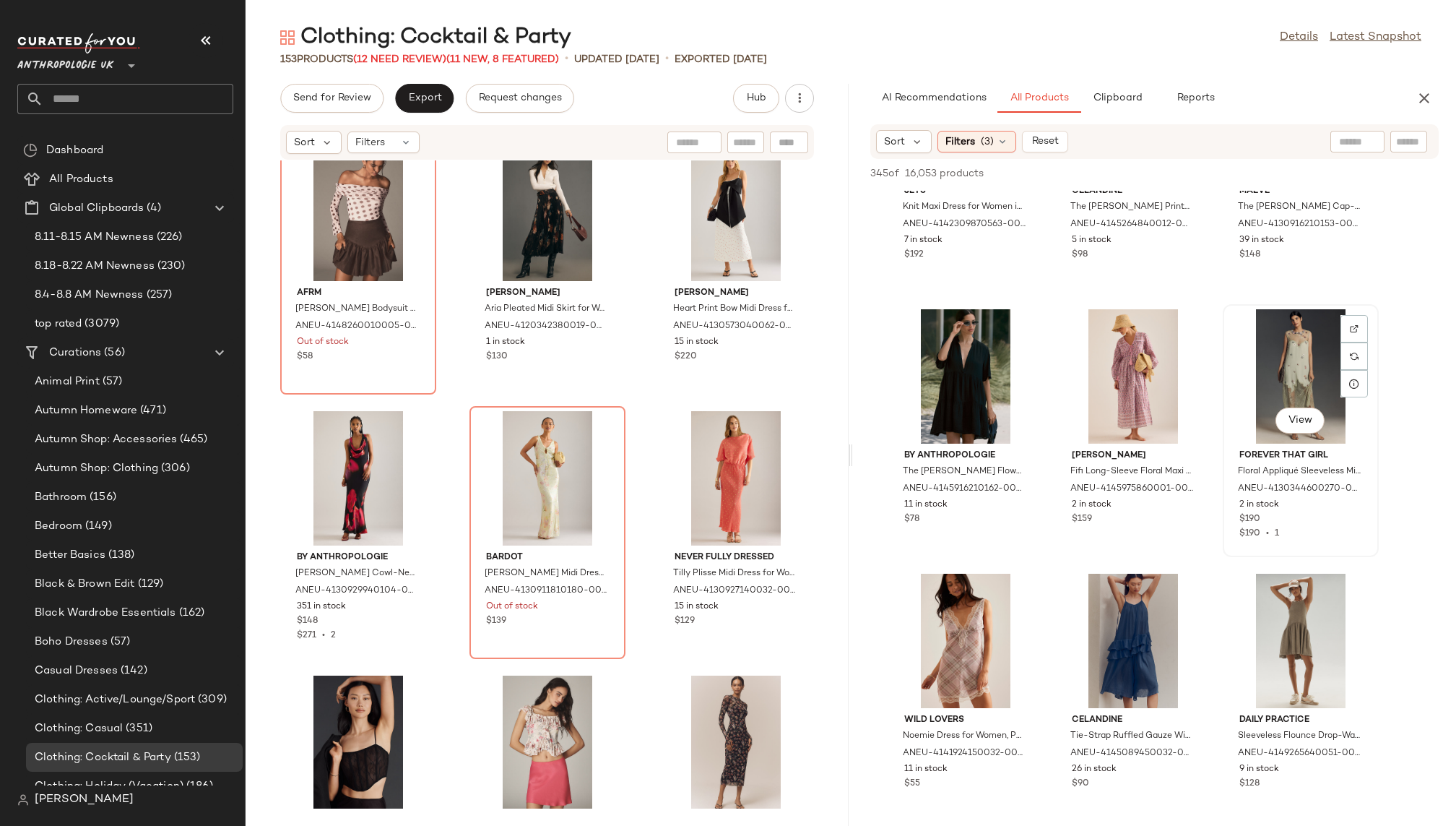
click at [1277, 377] on div "View" at bounding box center [1300, 376] width 146 height 135
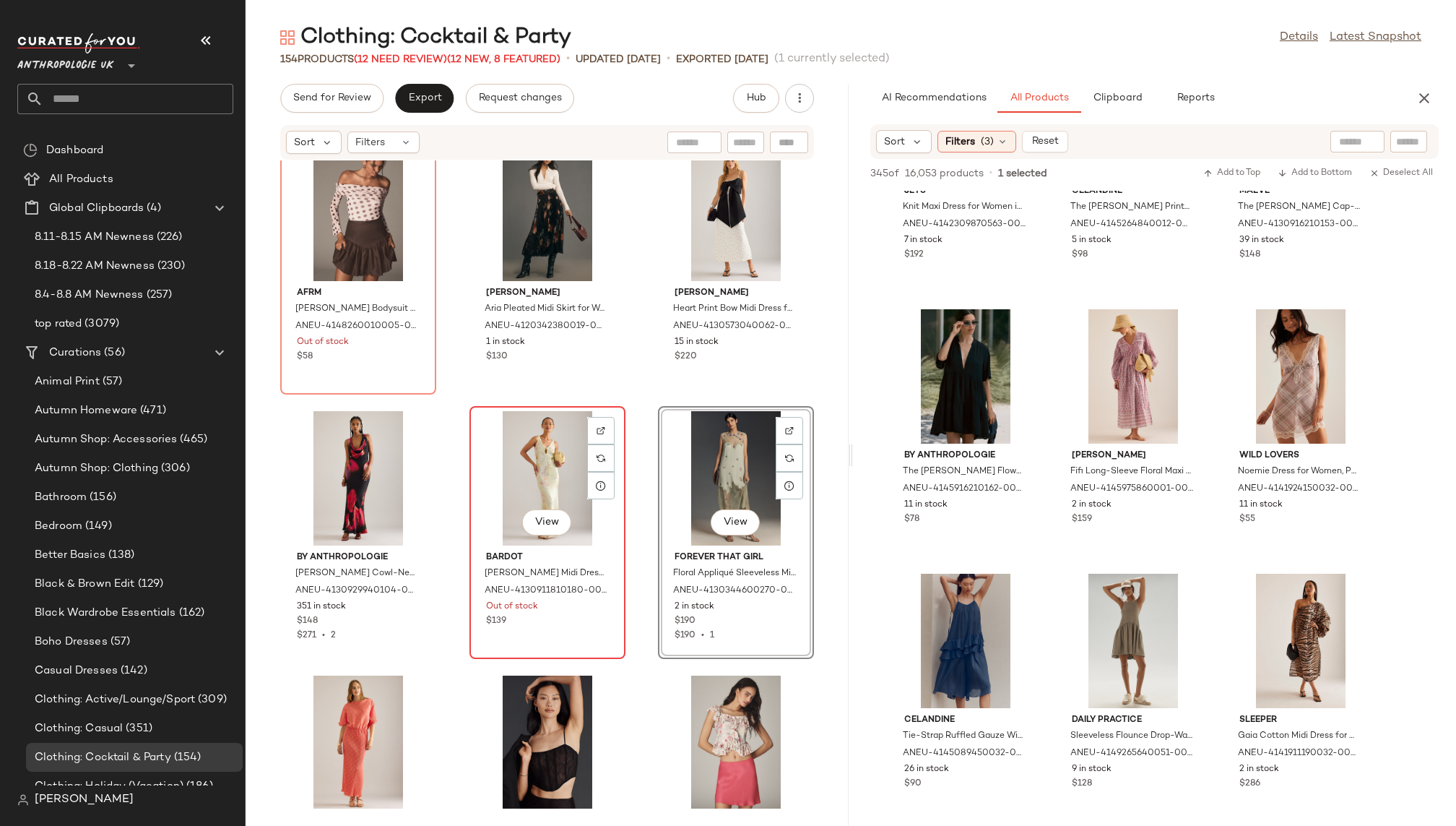
click at [517, 462] on div "View" at bounding box center [547, 479] width 146 height 135
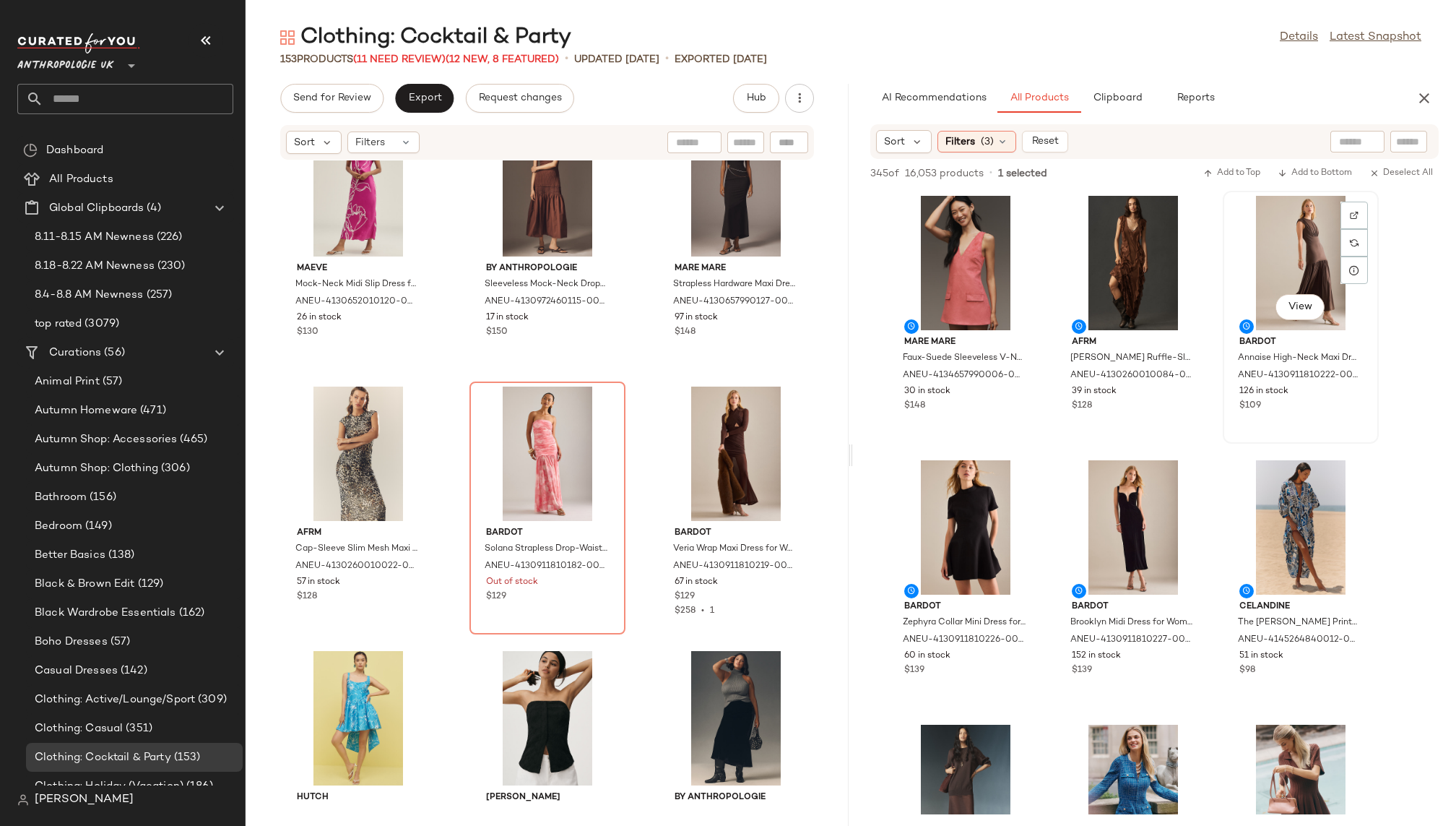
click at [1314, 234] on div "View" at bounding box center [1300, 263] width 146 height 135
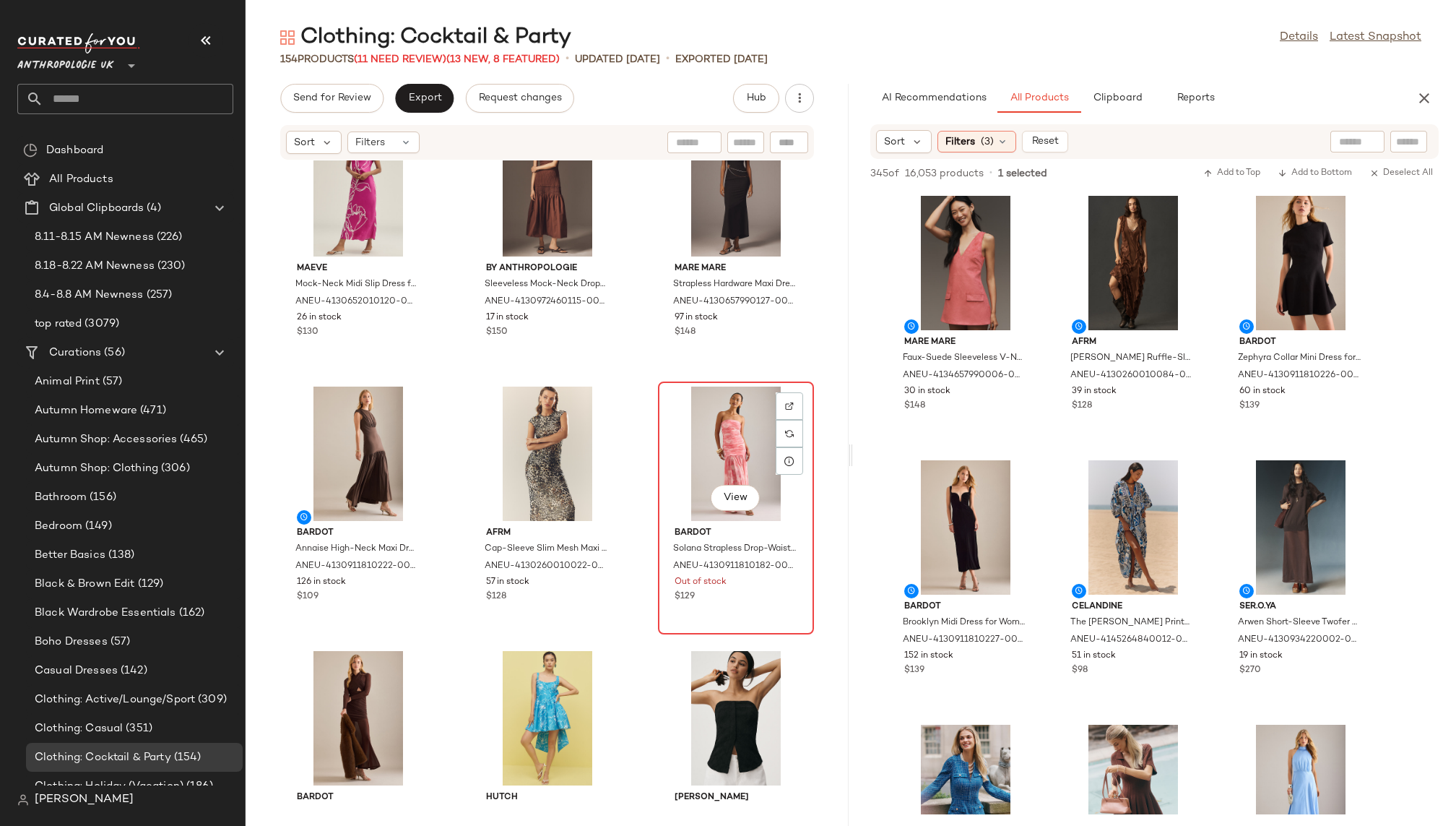
click at [758, 471] on div "View" at bounding box center [736, 454] width 146 height 135
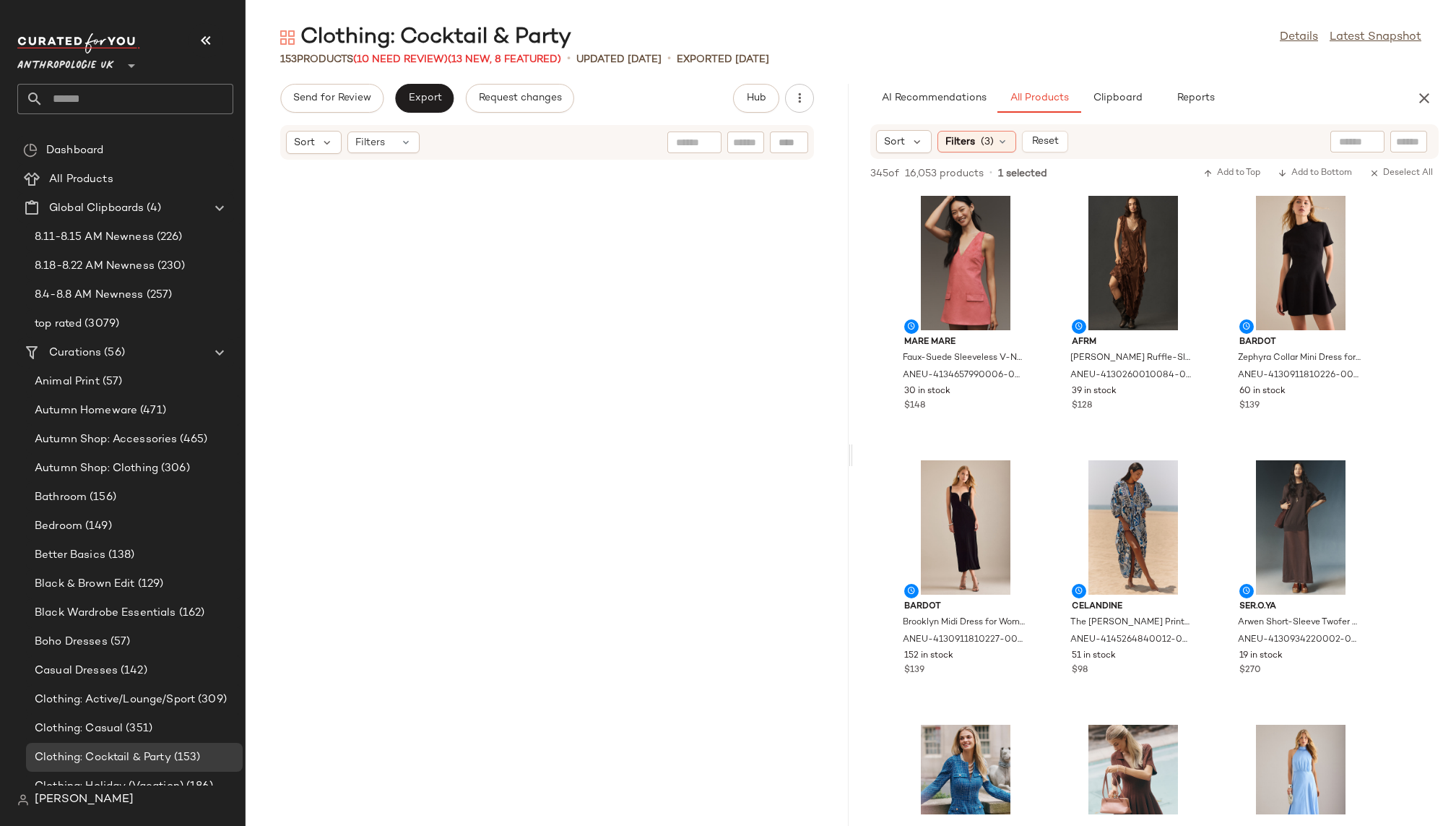
scroll to position [1577, 0]
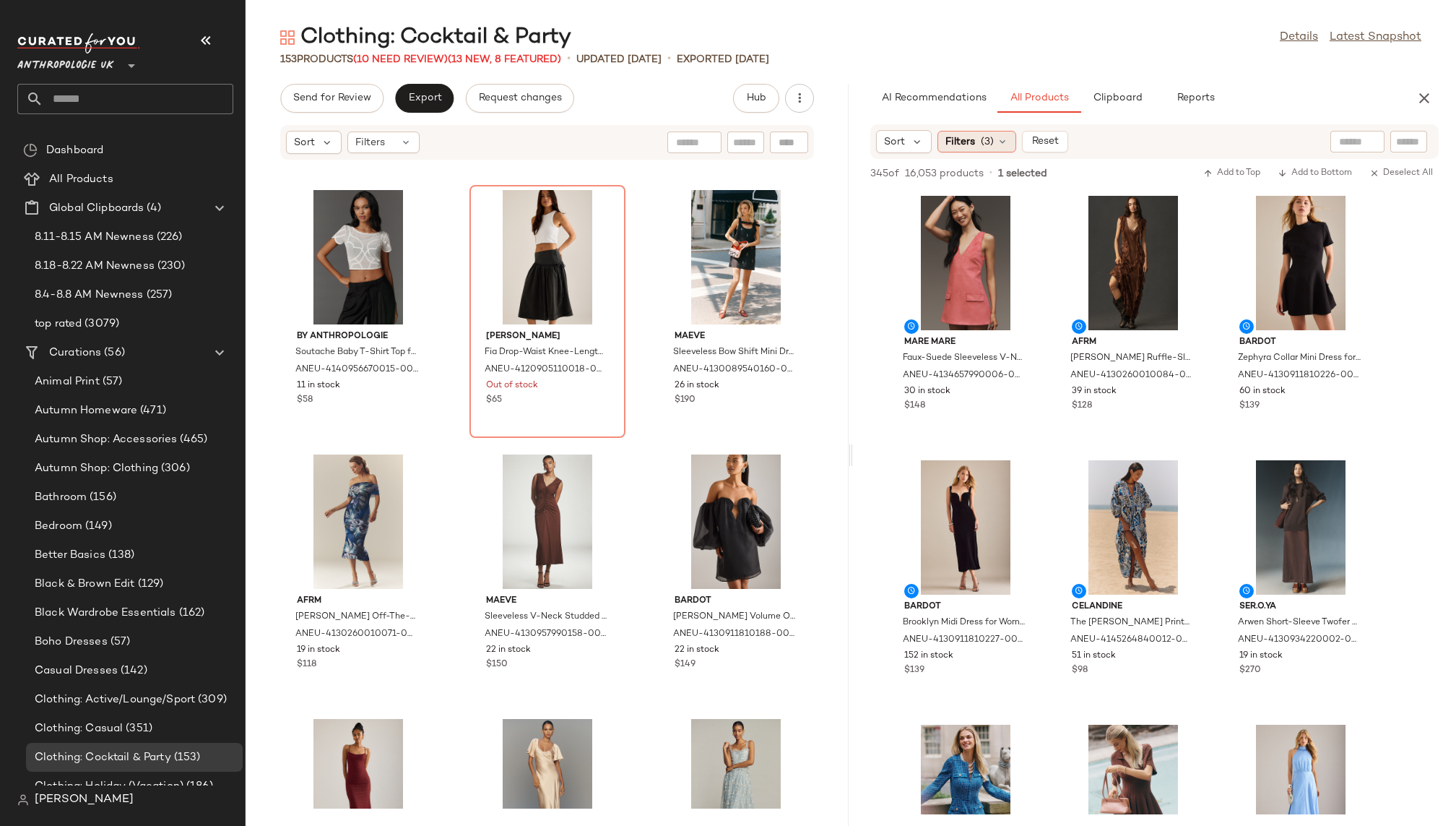
click at [967, 139] on span "Filters" at bounding box center [960, 142] width 30 height 15
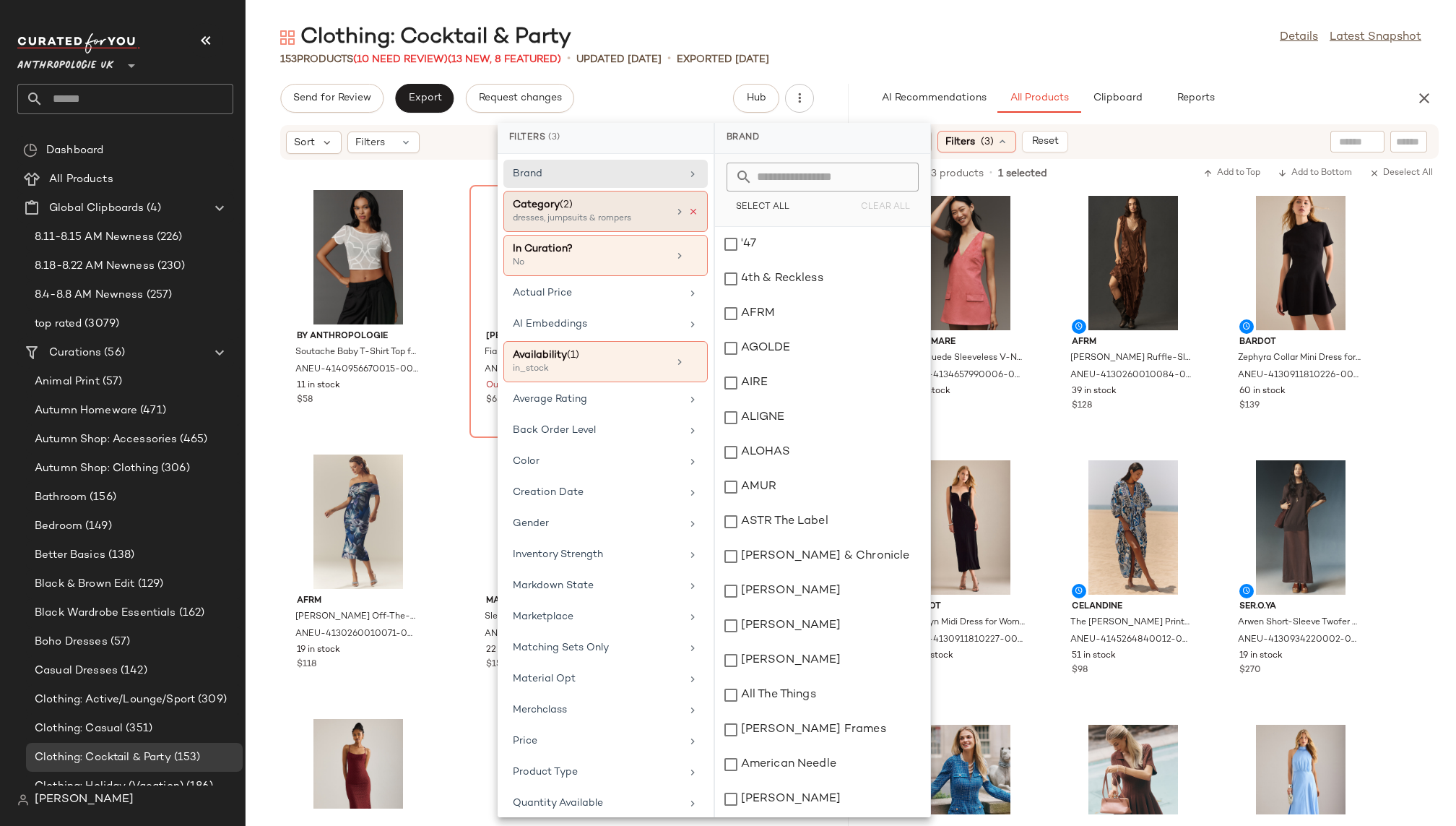
click at [689, 209] on icon at bounding box center [694, 212] width 10 height 10
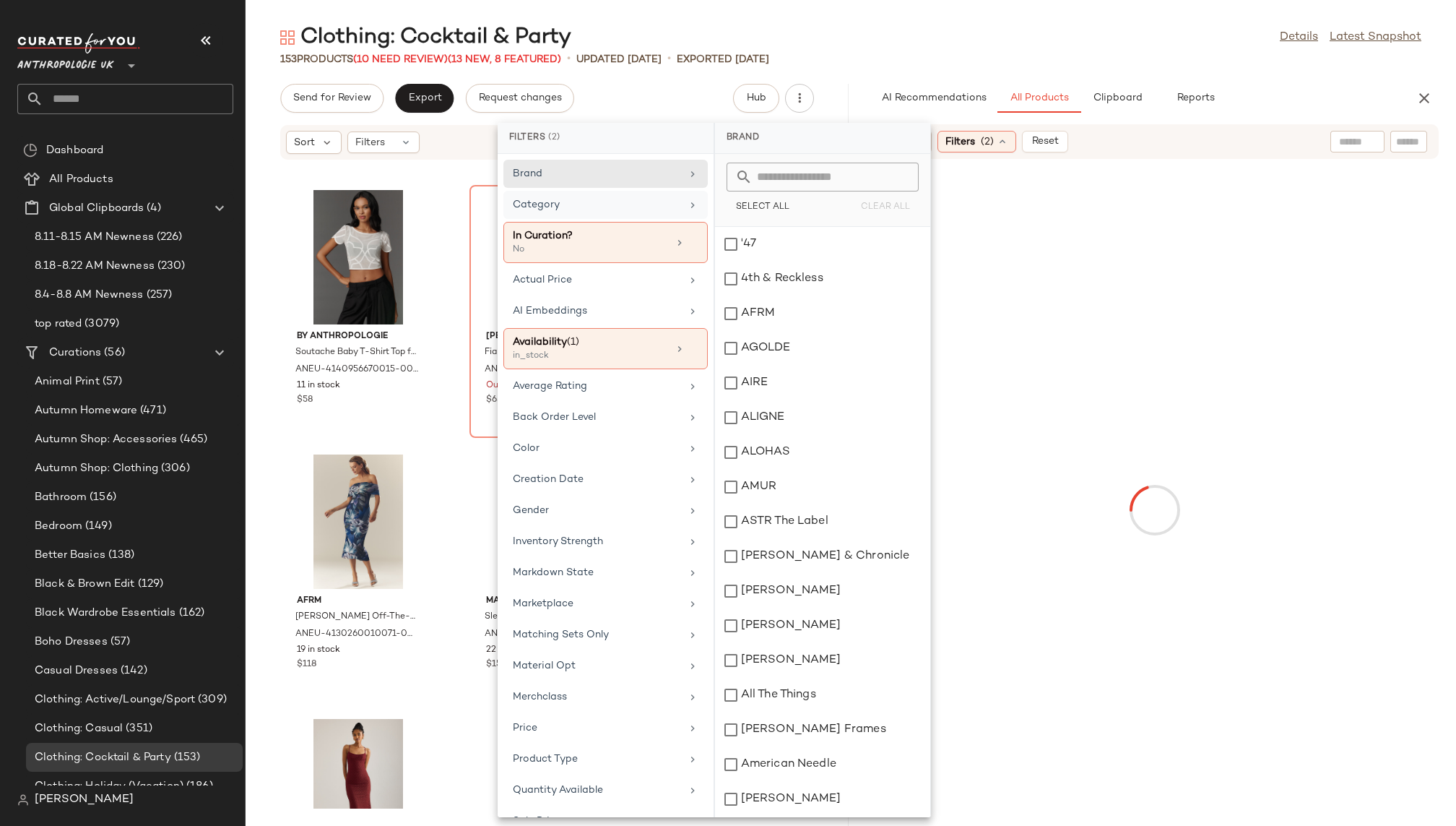
click at [651, 208] on div "Category" at bounding box center [597, 205] width 168 height 15
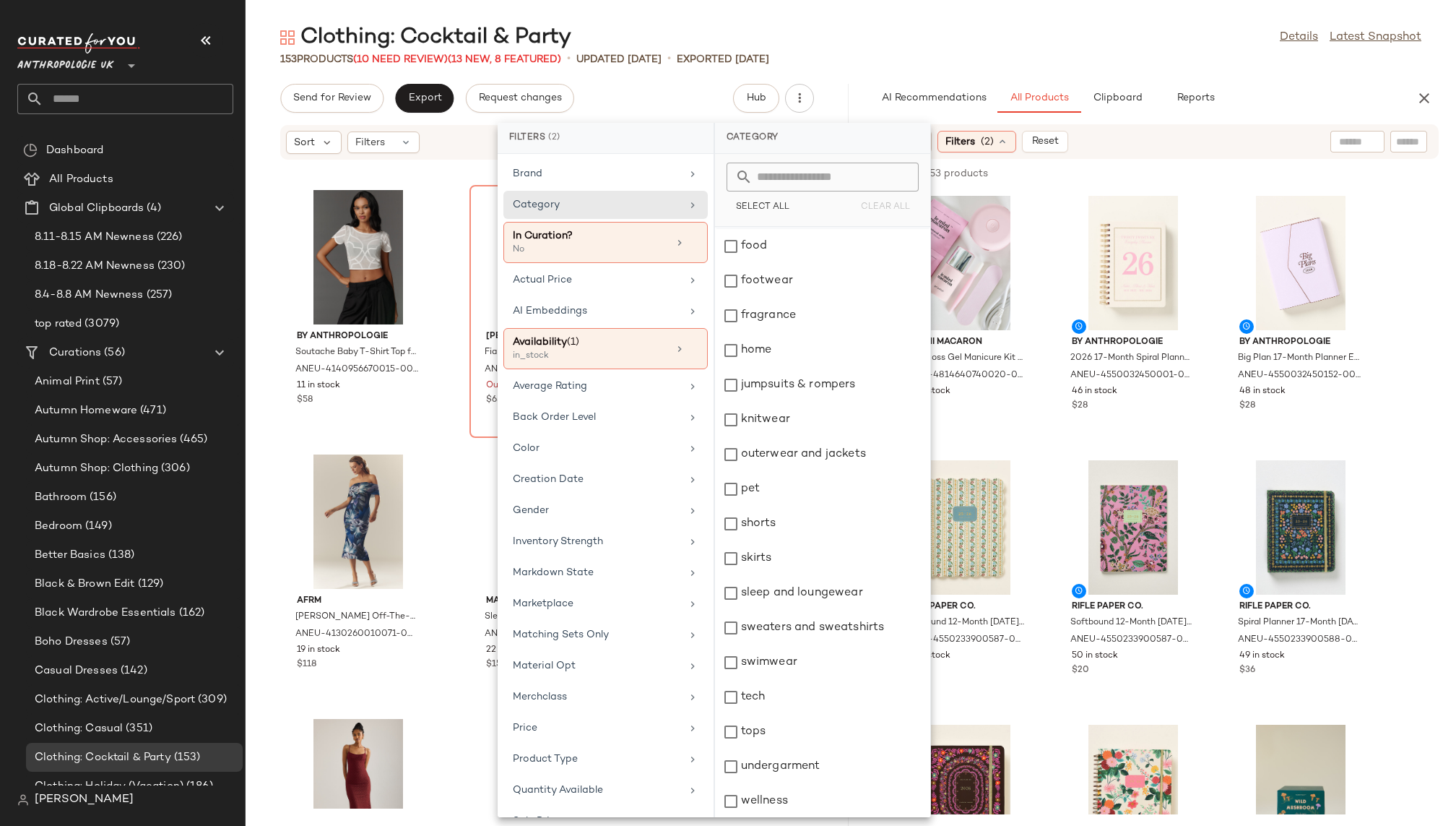
scroll to position [242, 0]
click at [782, 555] on div "skirts" at bounding box center [823, 558] width 215 height 34
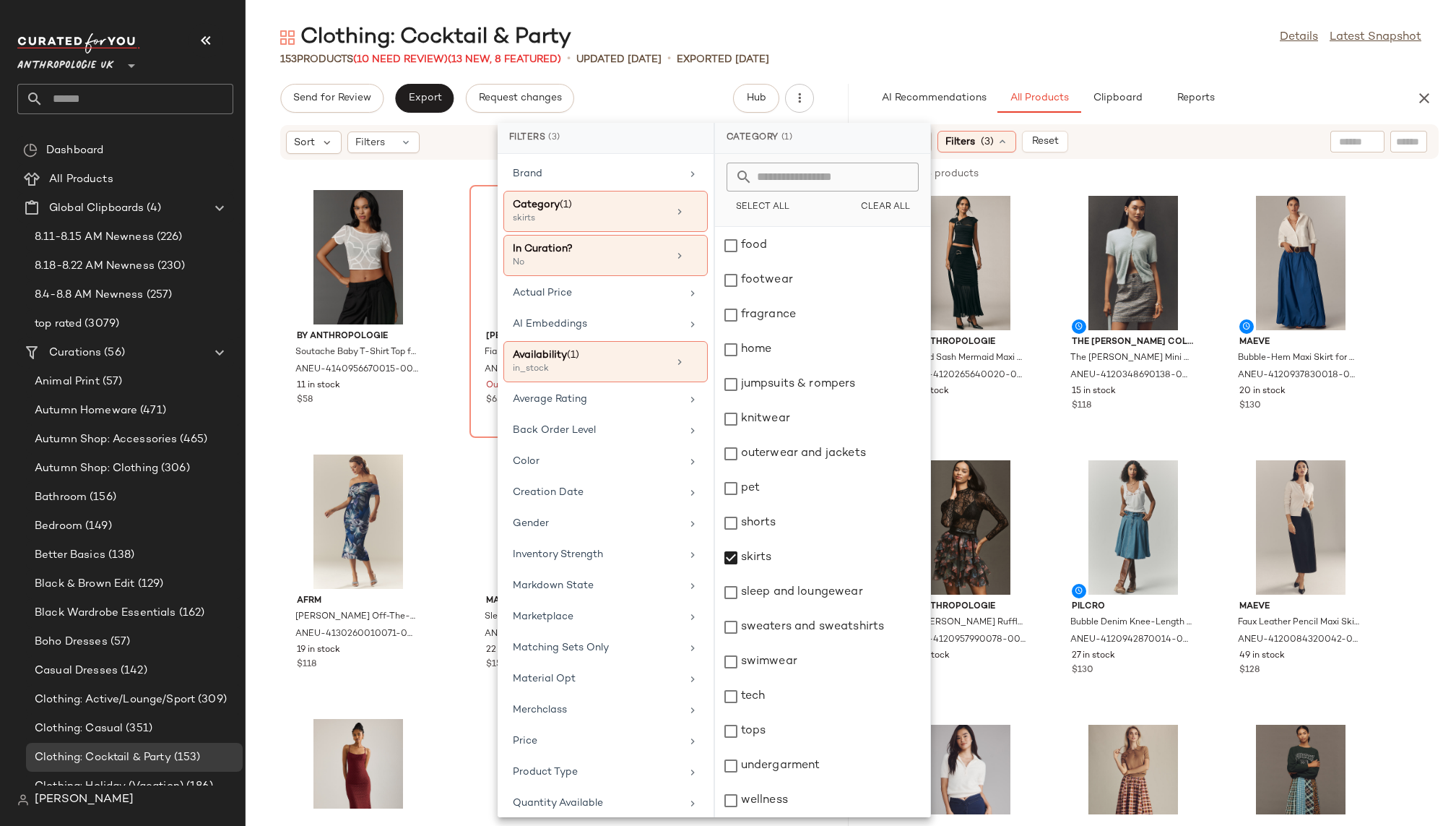
click at [1078, 39] on div "Clothing: Cocktail & Party Details Latest Snapshot" at bounding box center [850, 37] width 1211 height 29
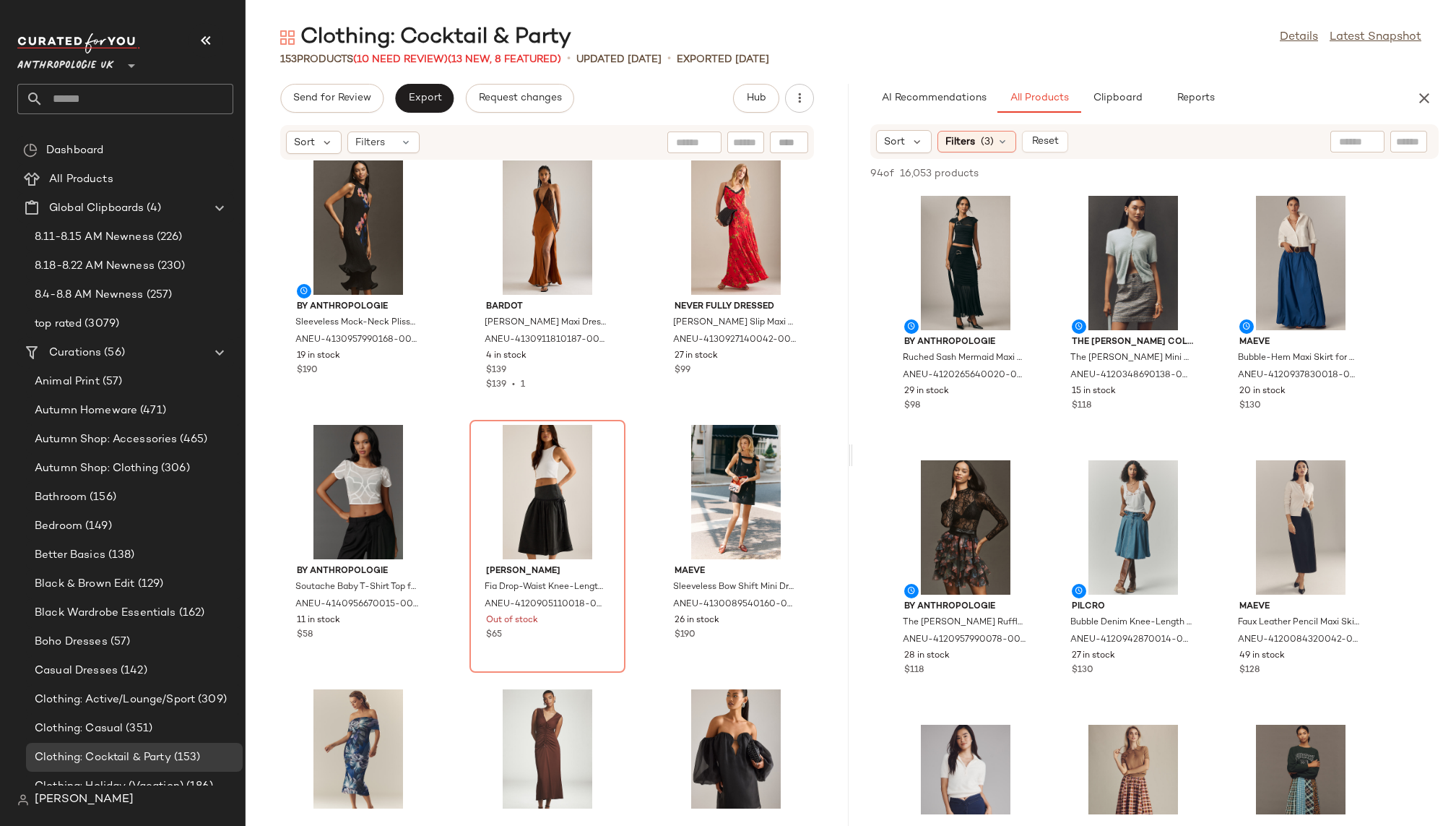
scroll to position [1344, 0]
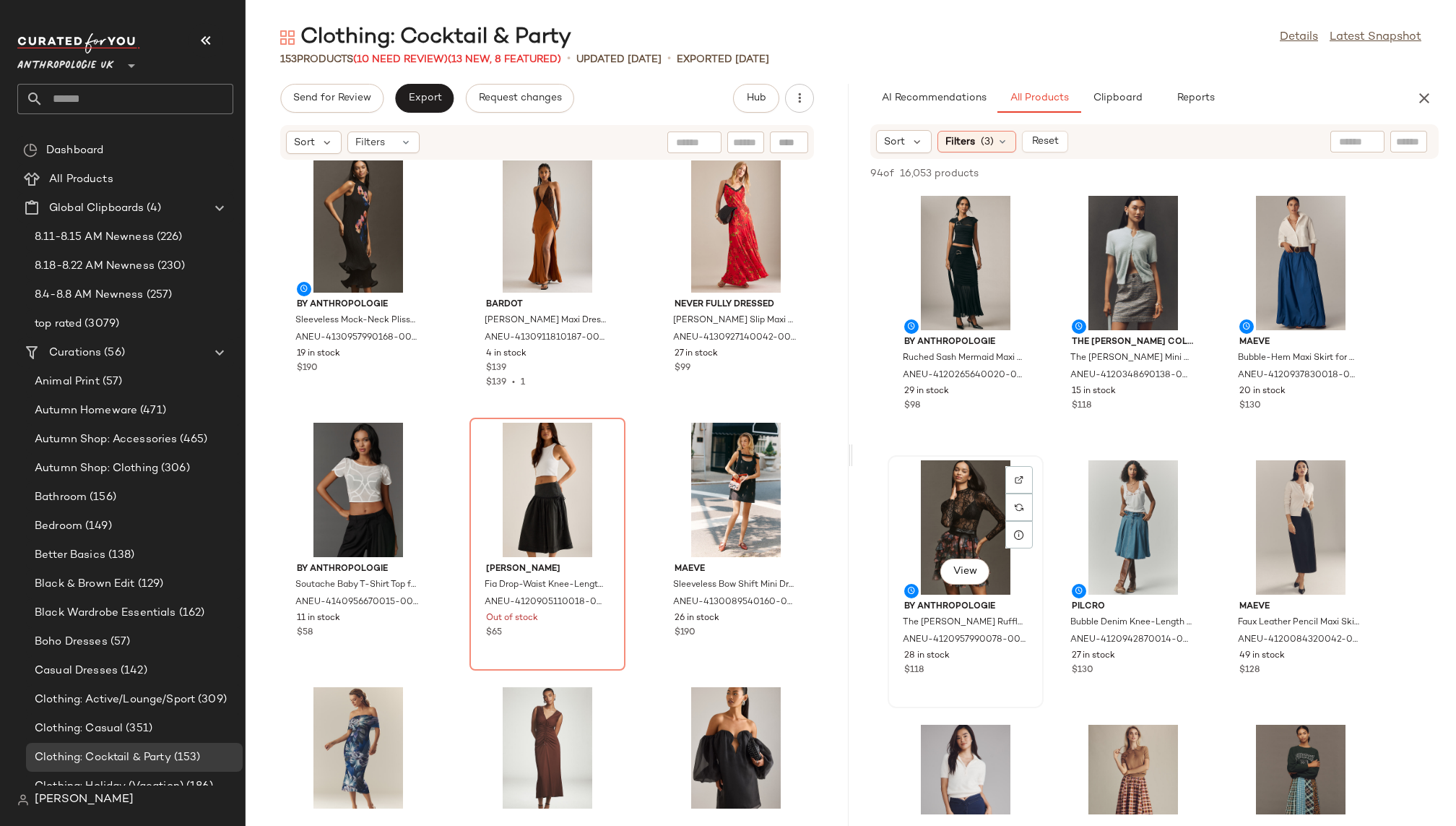
click at [958, 540] on div "View" at bounding box center [965, 527] width 146 height 135
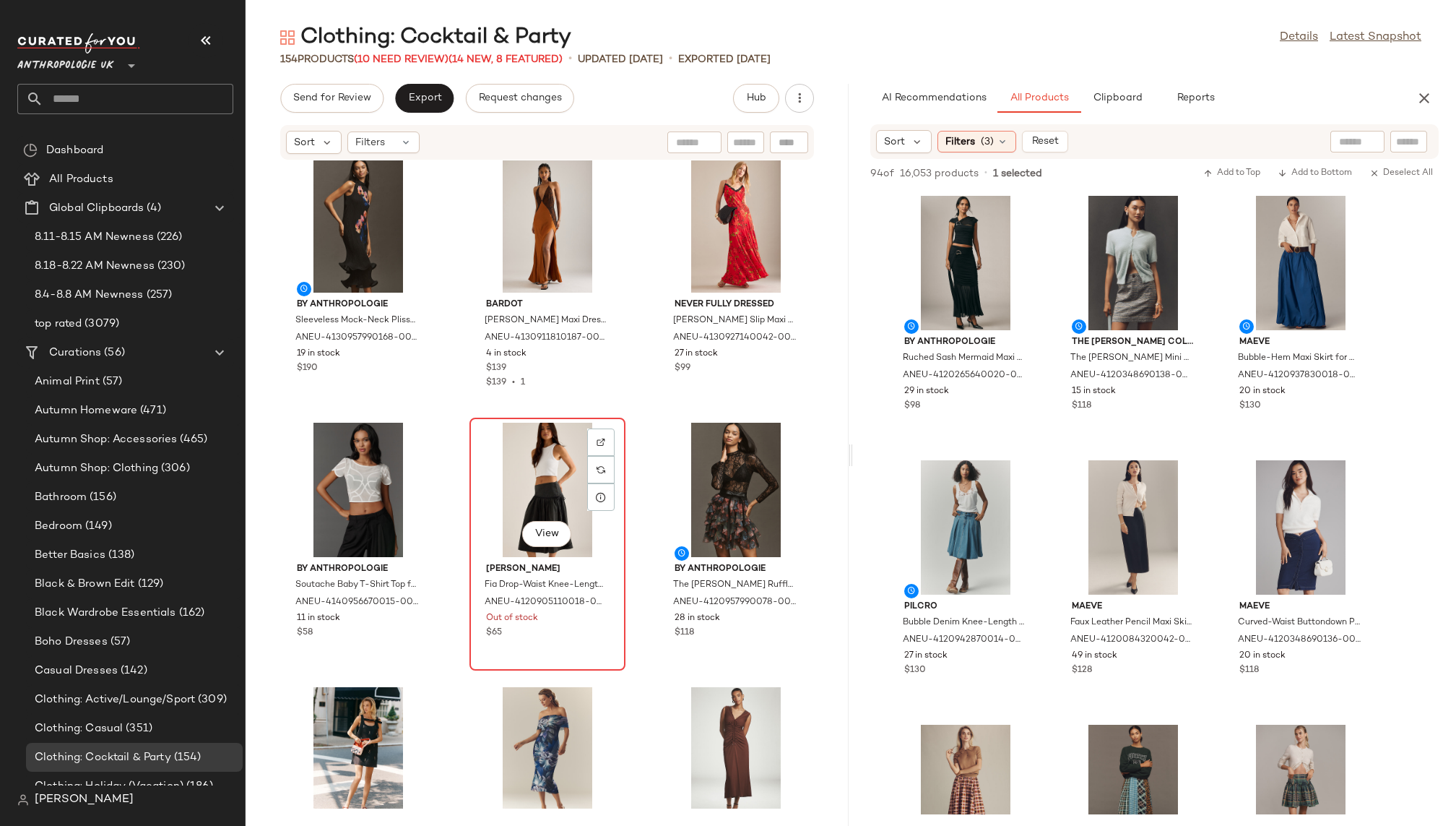
click at [520, 459] on div "View" at bounding box center [547, 490] width 146 height 135
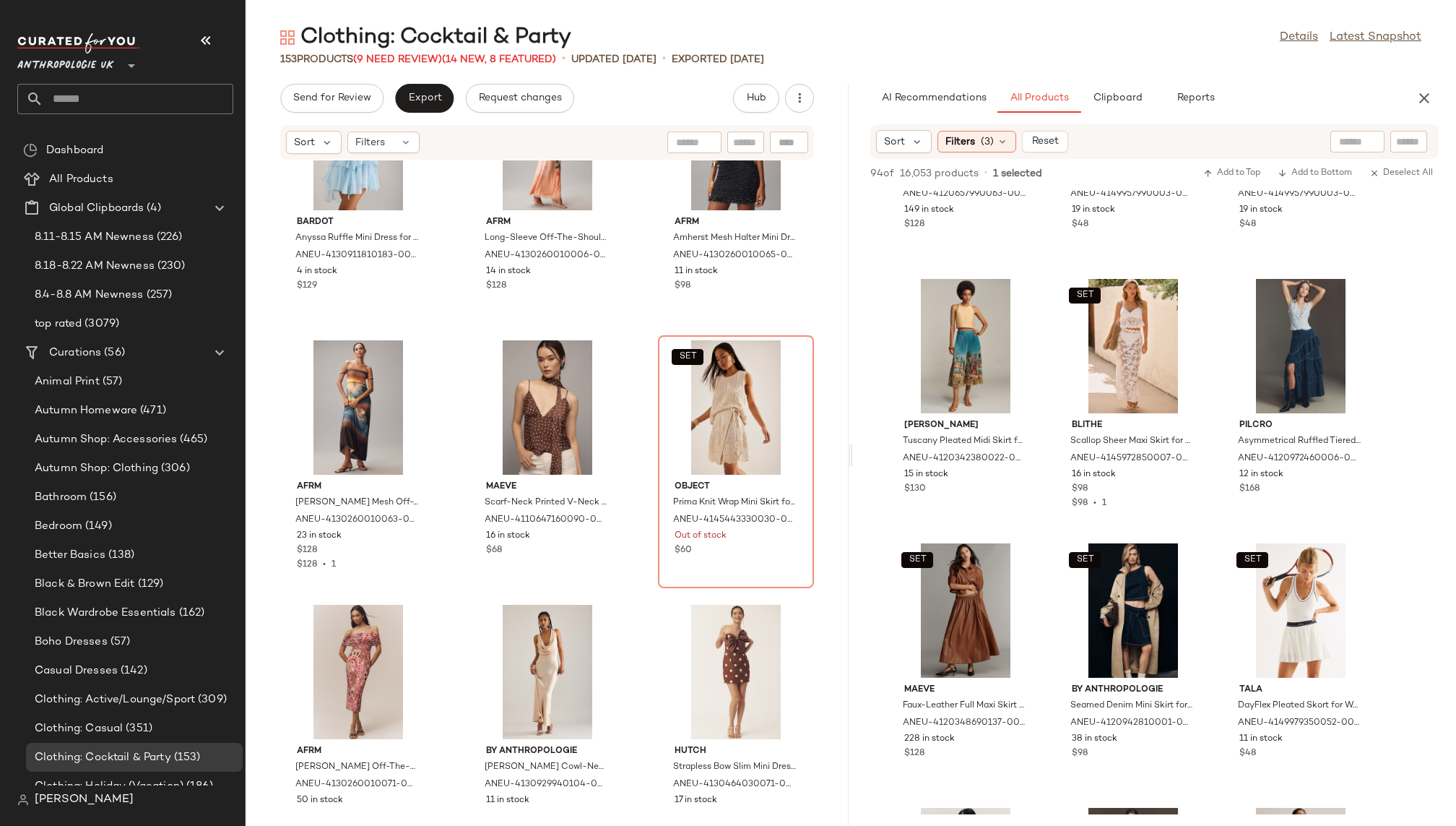
scroll to position [1522, 0]
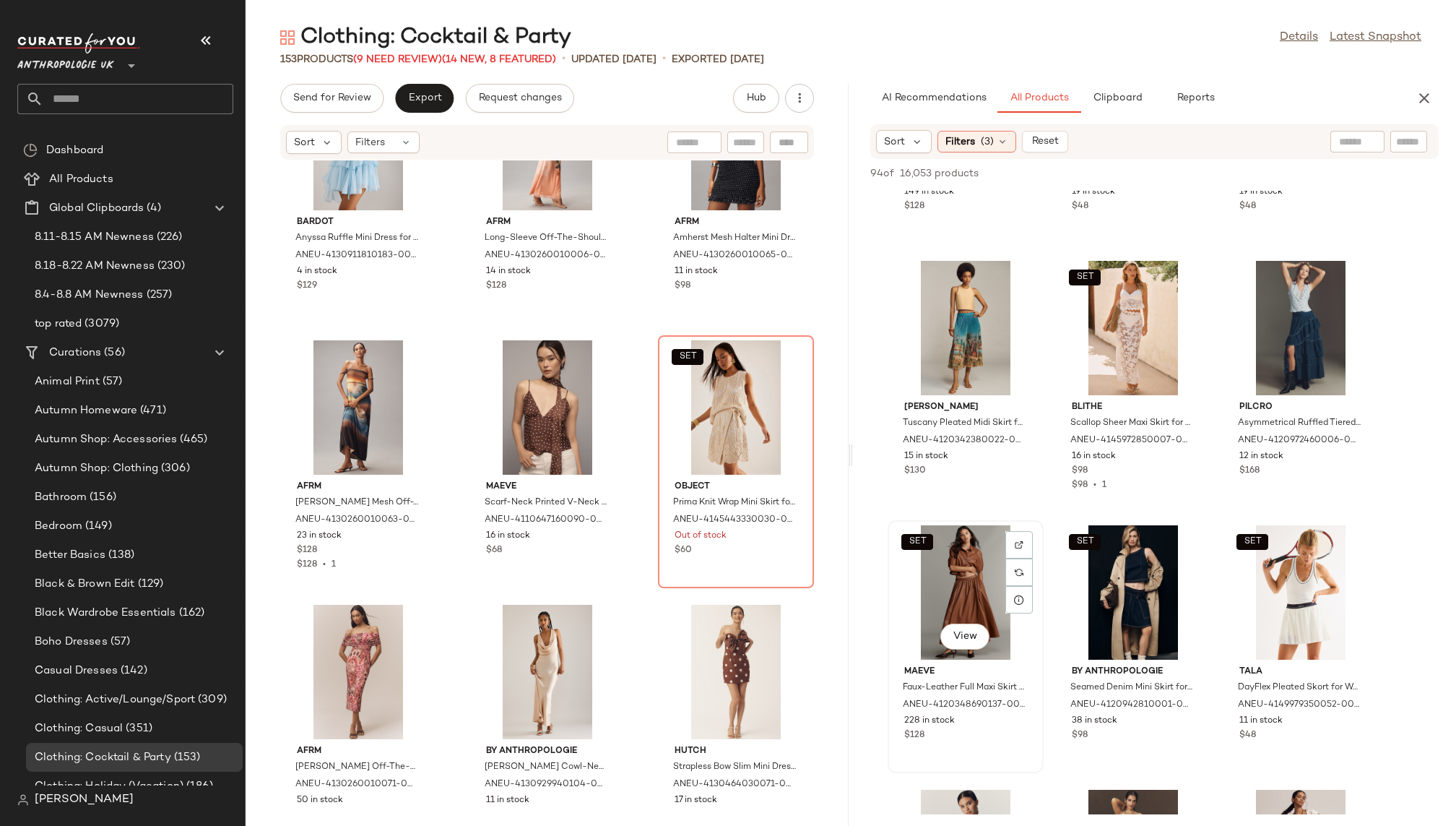
click at [980, 614] on div "SET View" at bounding box center [965, 593] width 146 height 135
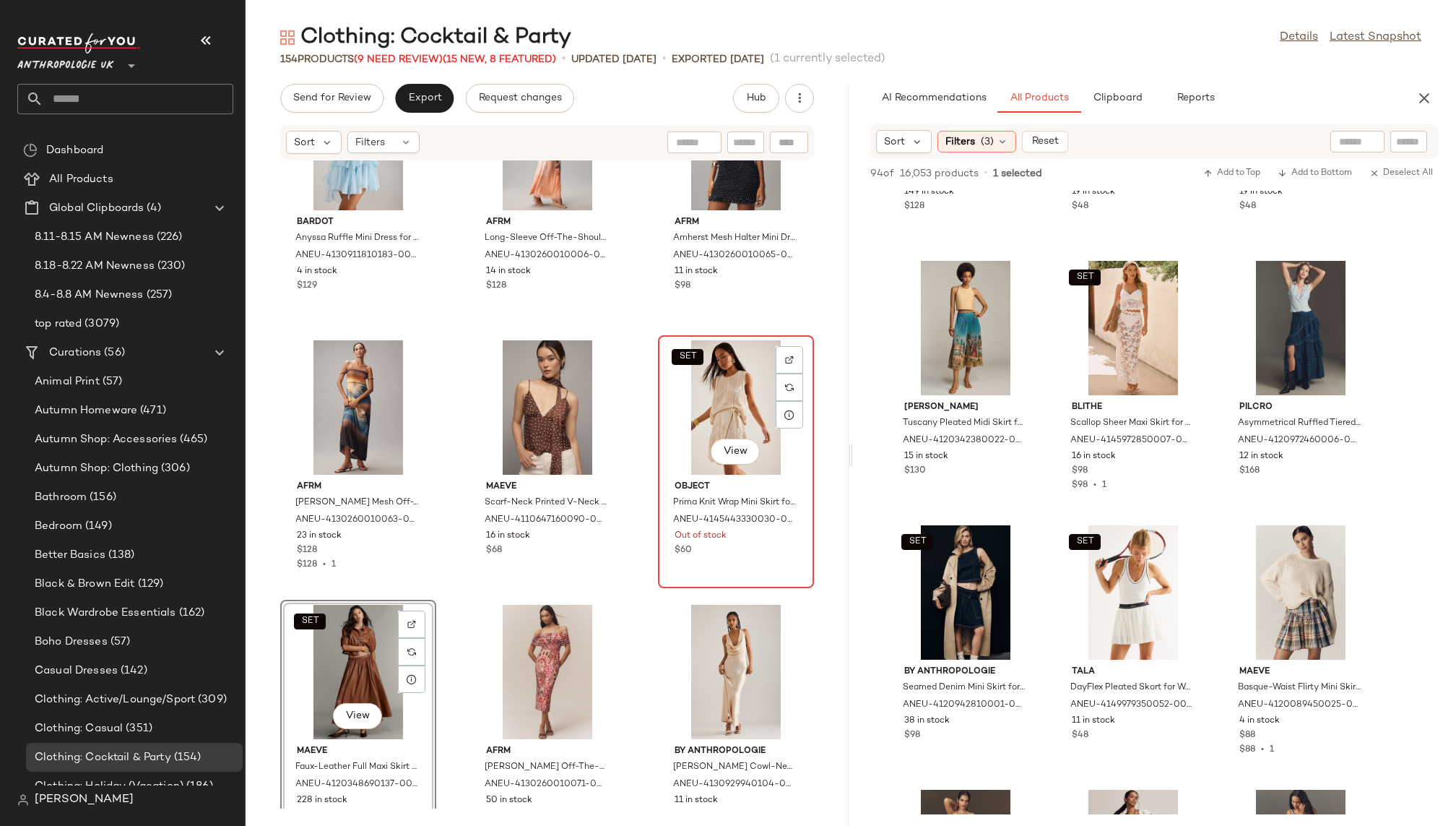
click at [704, 394] on div "SET View" at bounding box center [736, 408] width 146 height 135
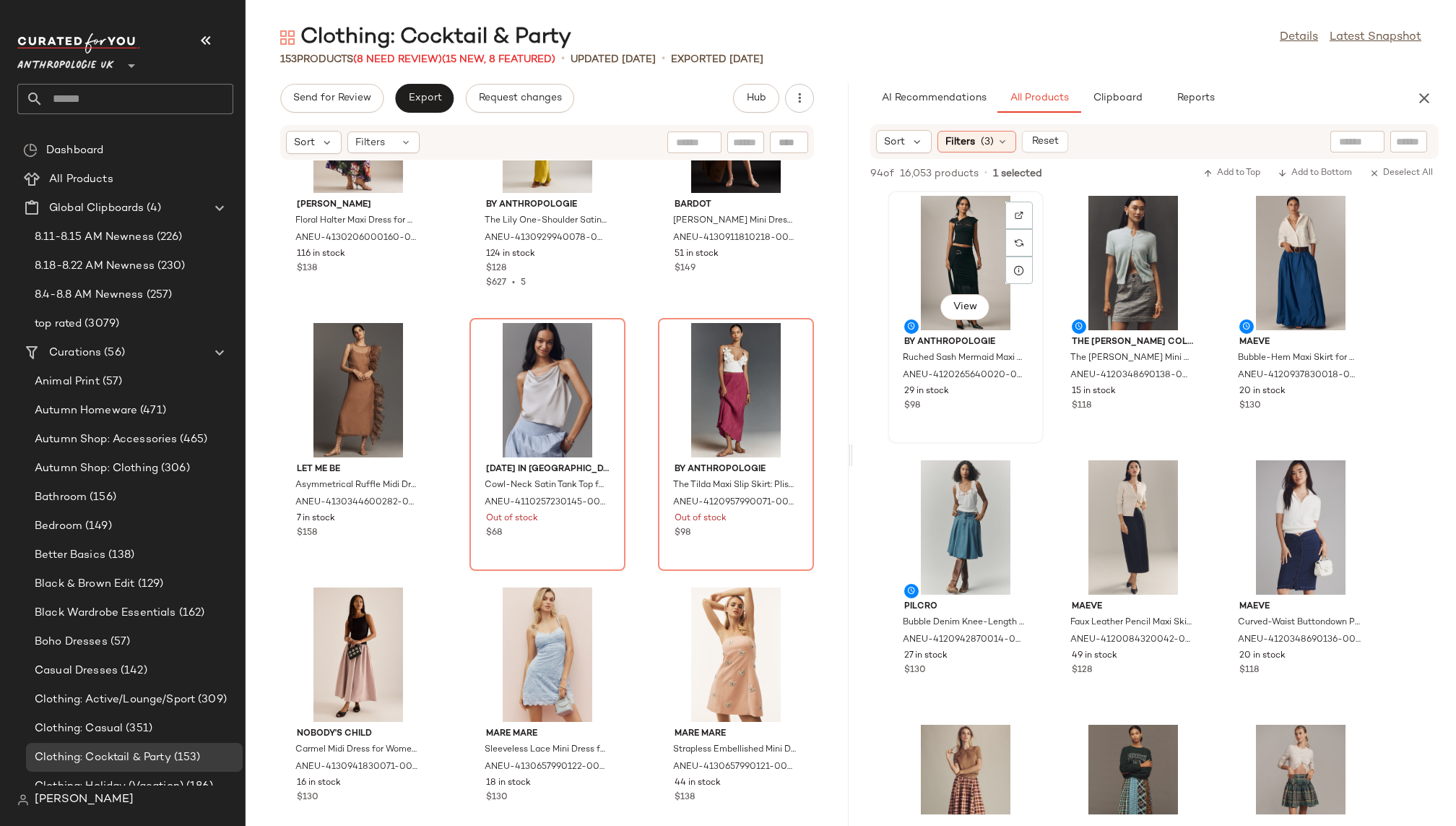
click at [972, 273] on div "View" at bounding box center [965, 263] width 146 height 135
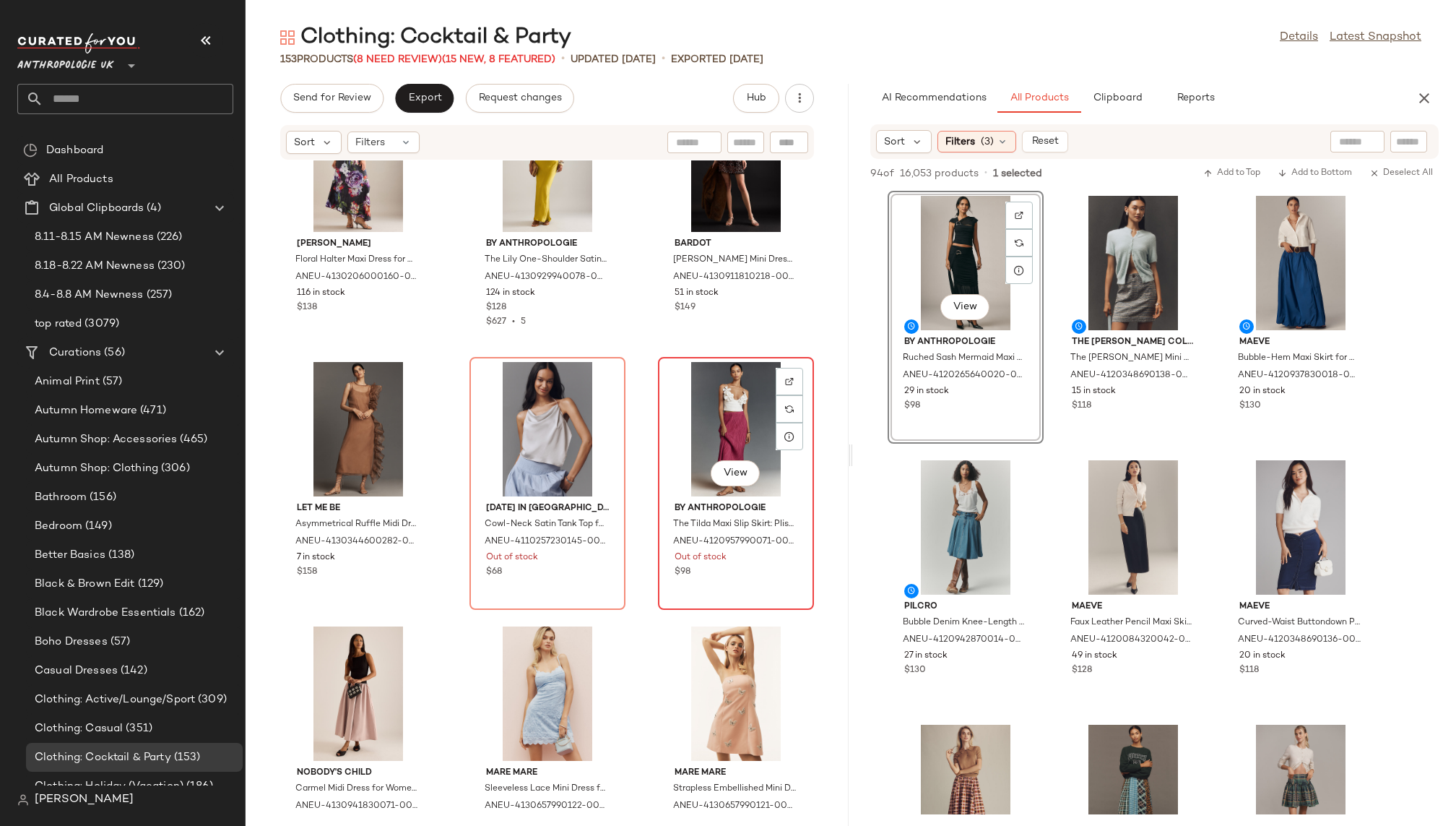
scroll to position [6991, 0]
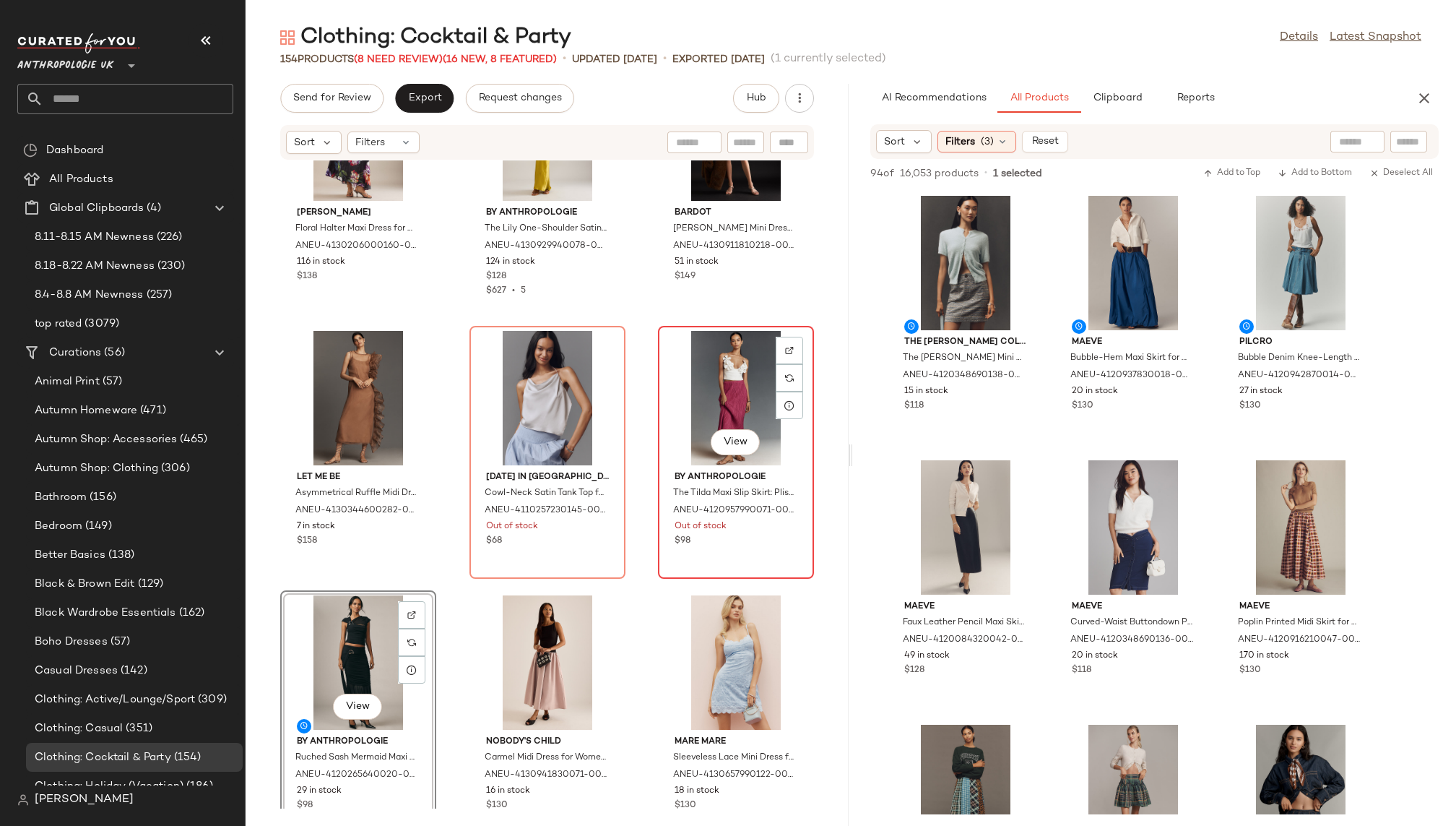
click at [718, 393] on div "View" at bounding box center [736, 398] width 146 height 135
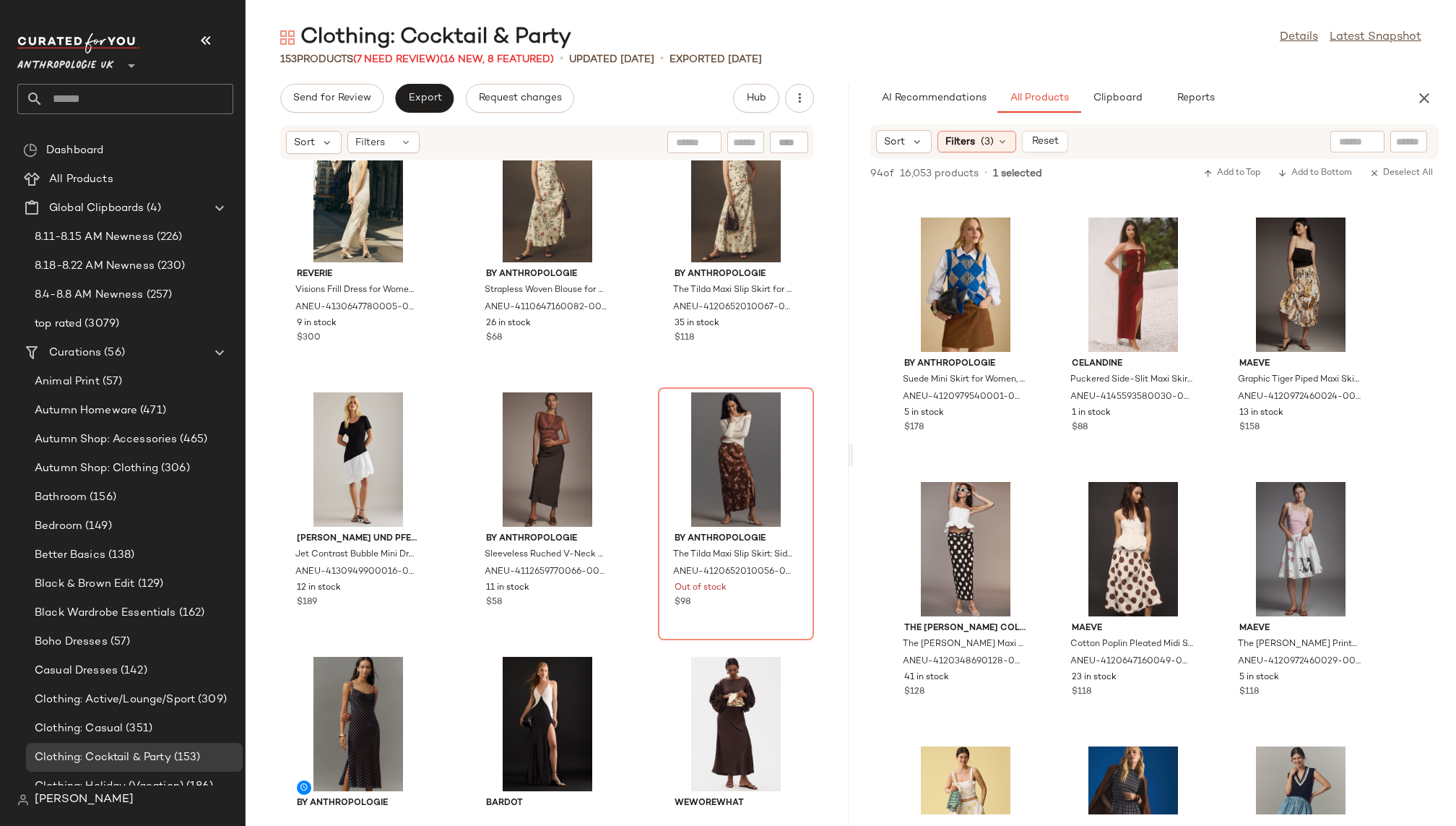
scroll to position [3454, 0]
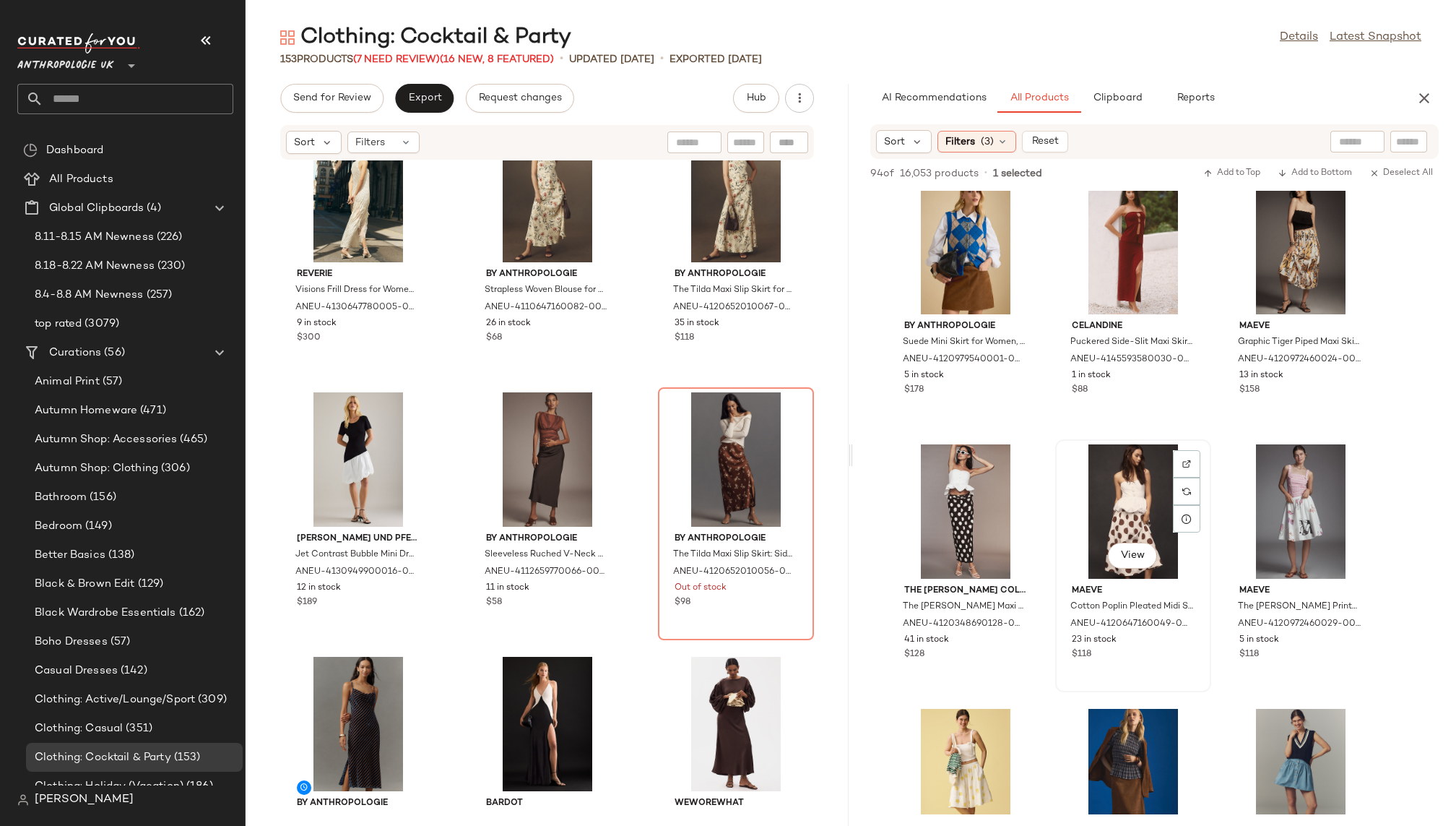
click at [1124, 521] on div "View" at bounding box center [1133, 512] width 146 height 135
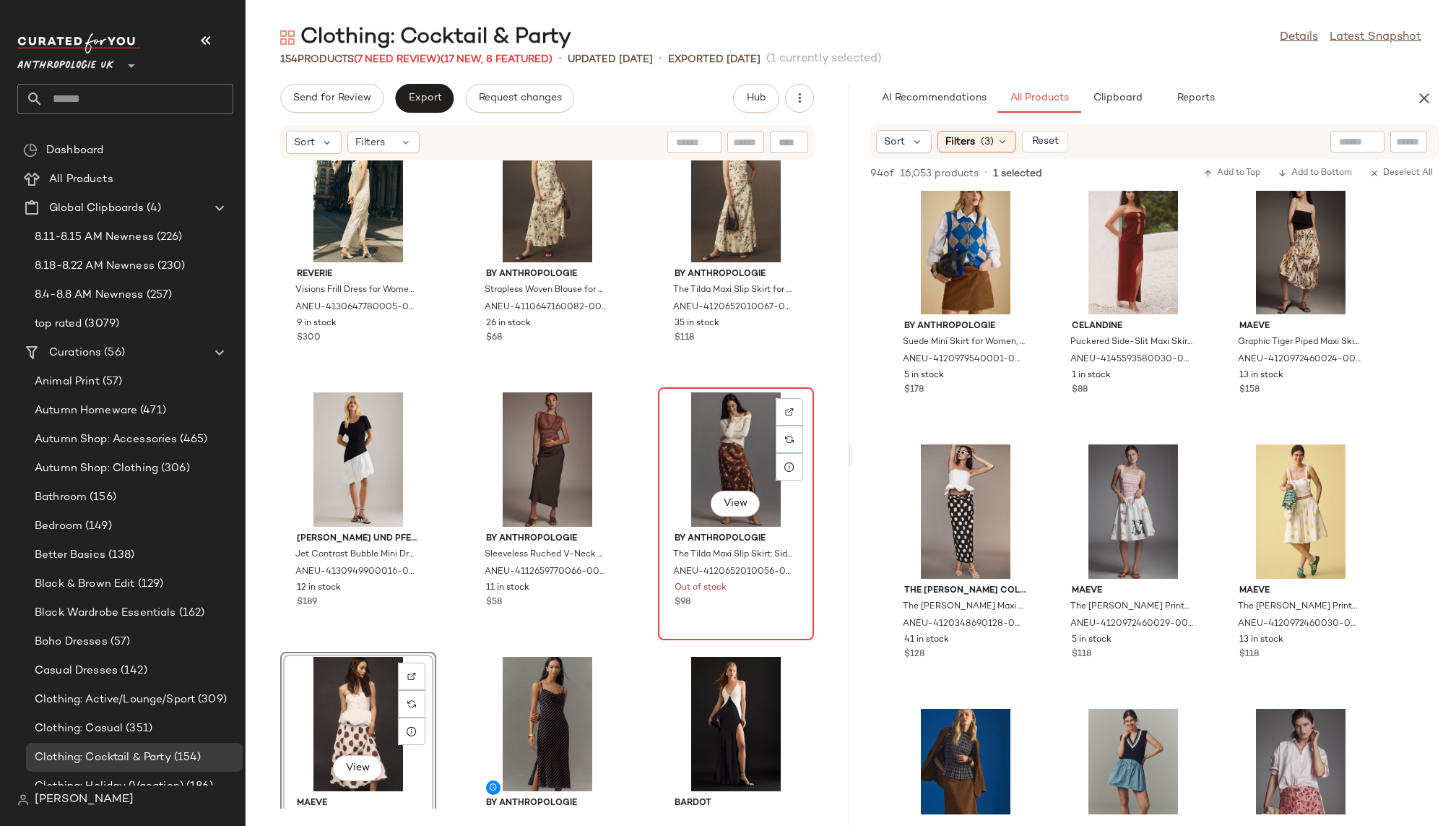
click at [693, 436] on div "View" at bounding box center [736, 460] width 146 height 135
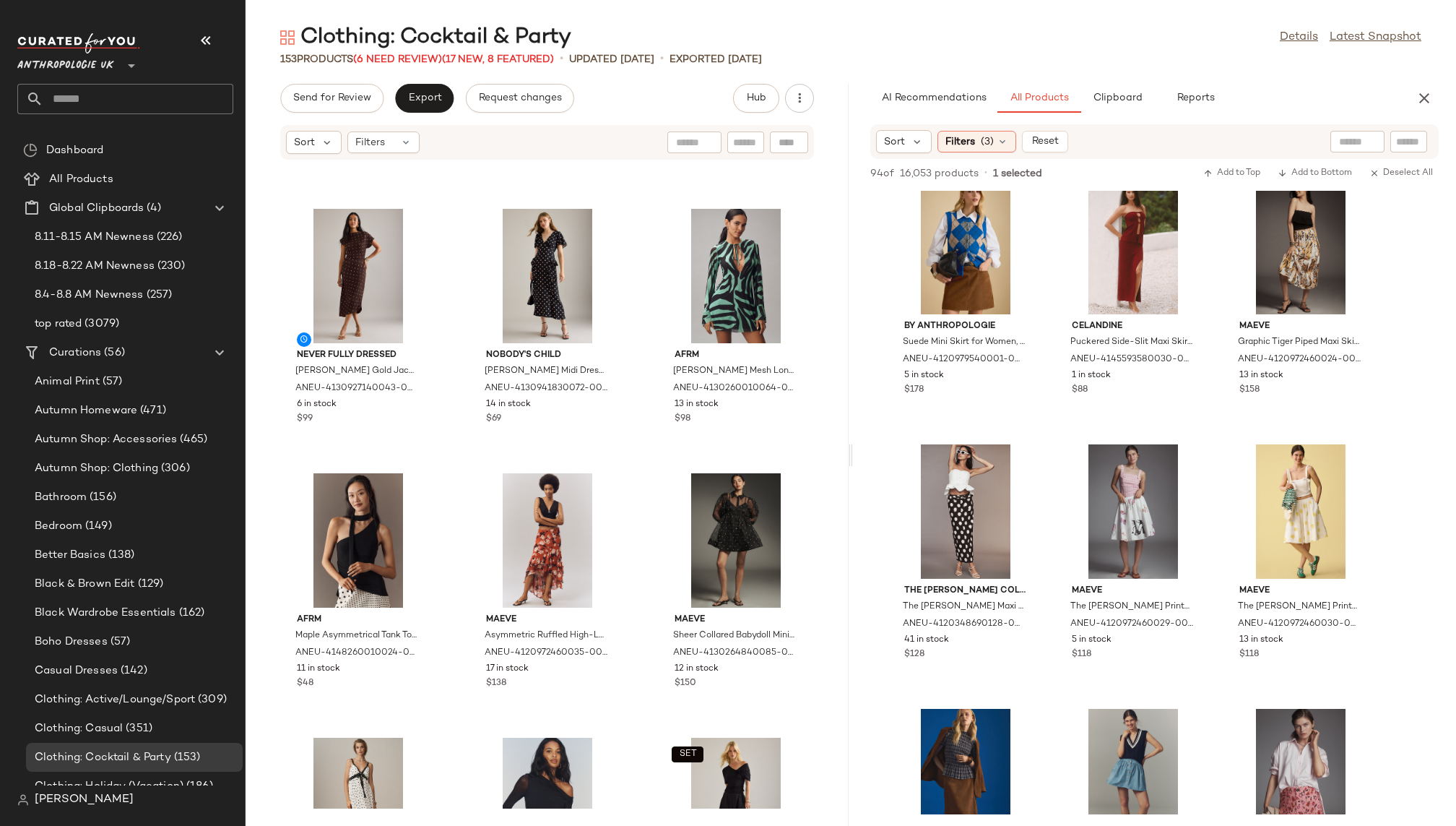
scroll to position [3651, 0]
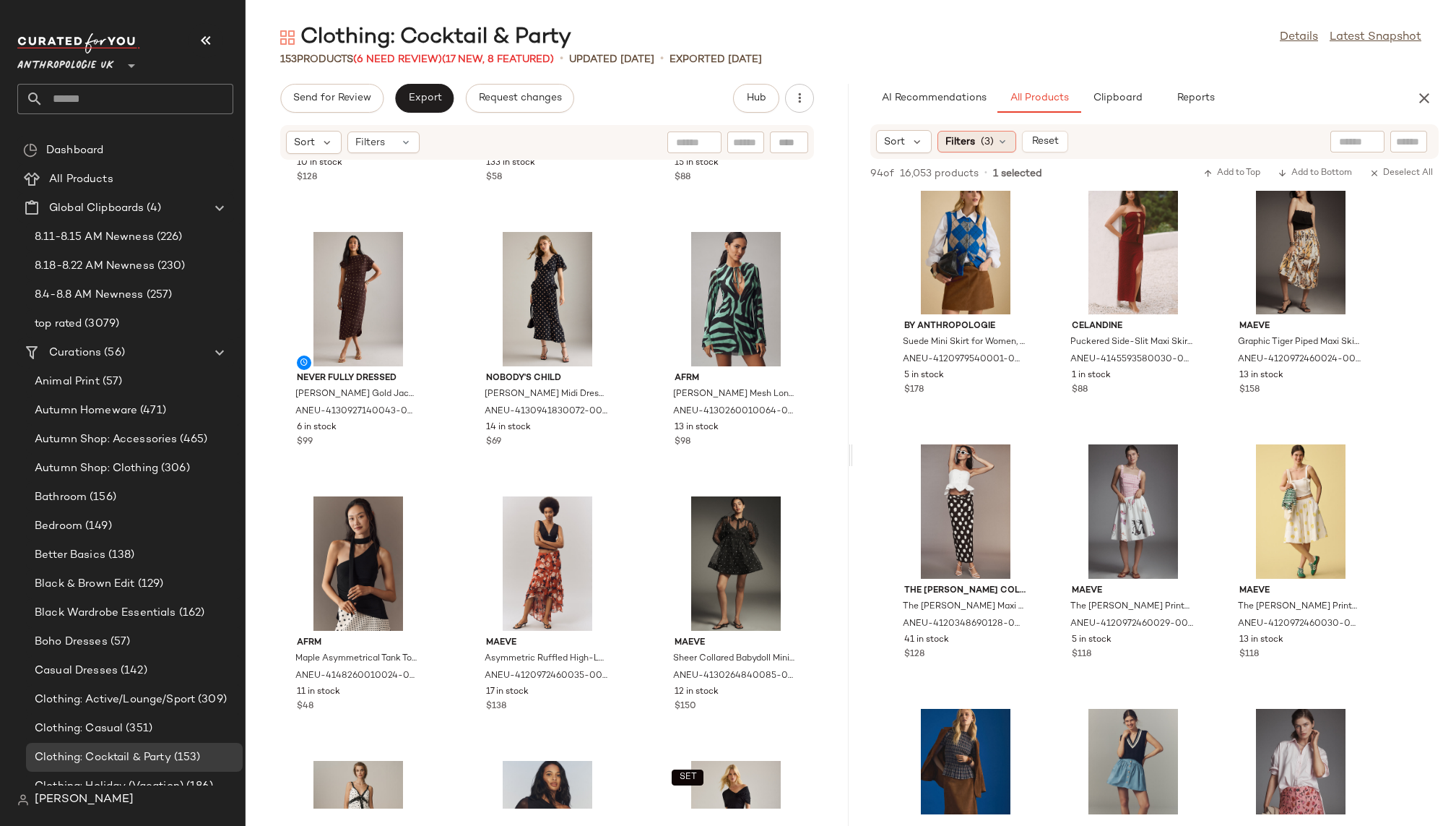
click at [965, 143] on span "Filters" at bounding box center [960, 142] width 30 height 15
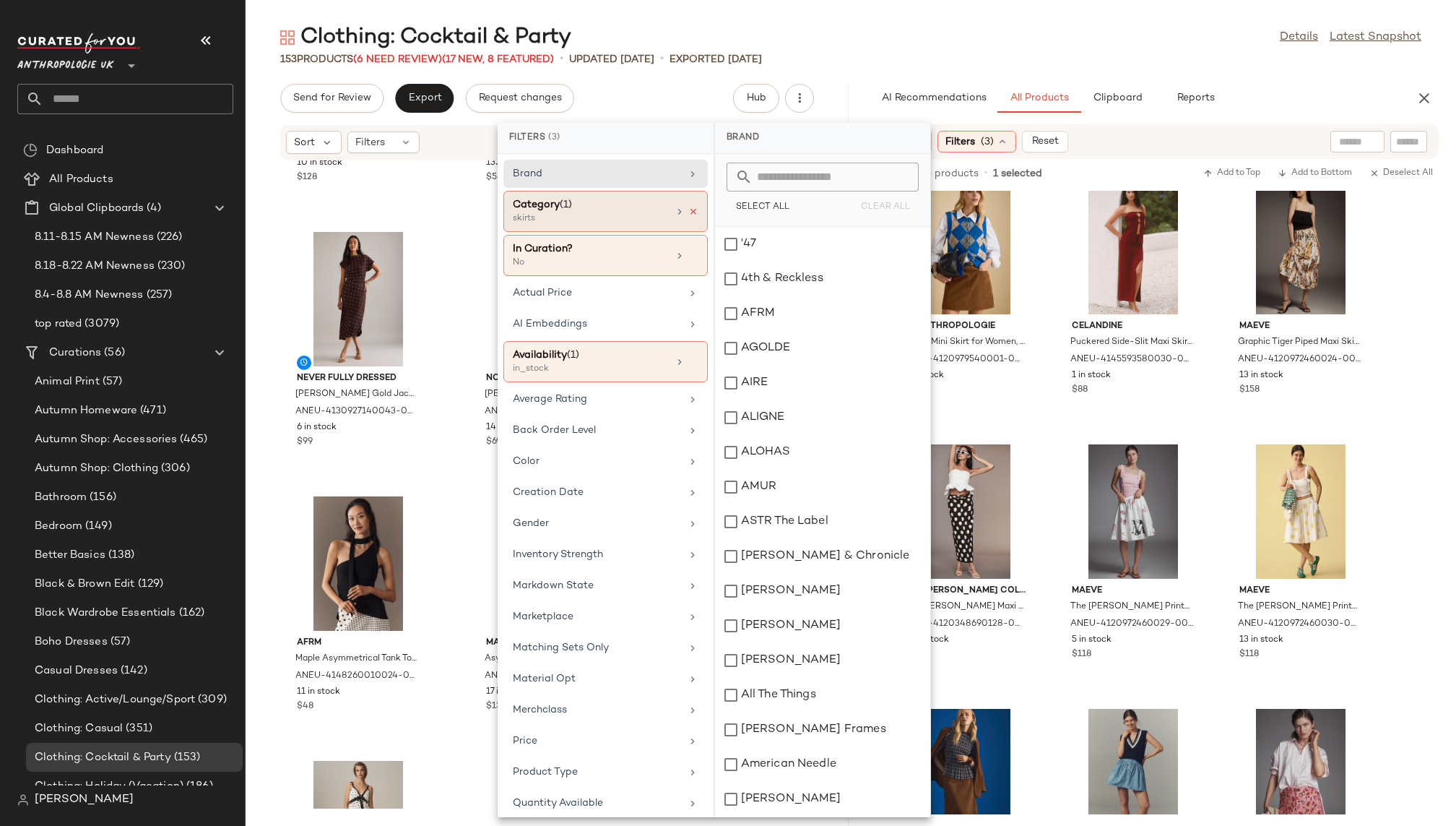
click at [689, 206] on icon at bounding box center [694, 212] width 10 height 10
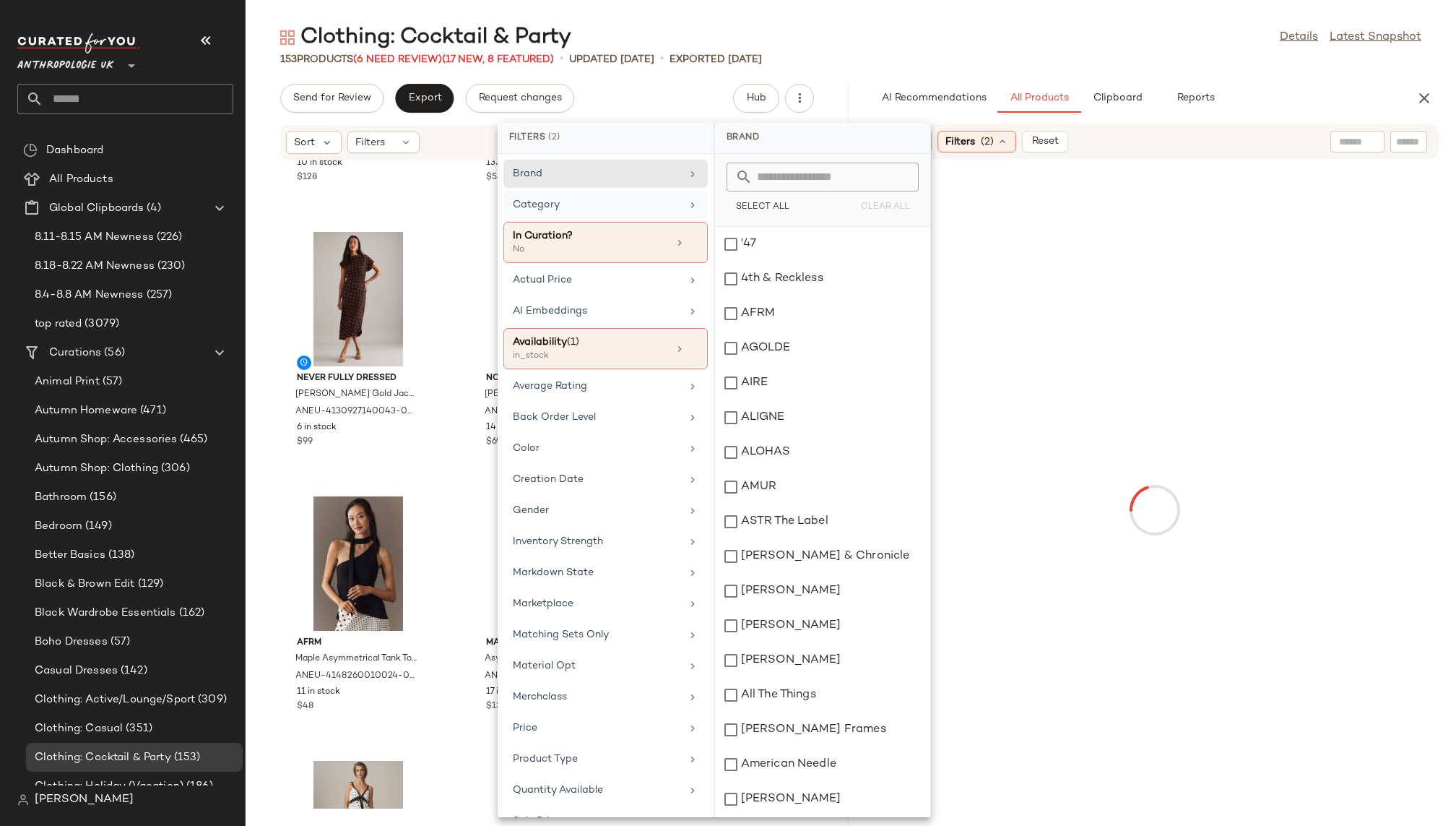
click at [639, 198] on div "Category" at bounding box center [597, 205] width 168 height 15
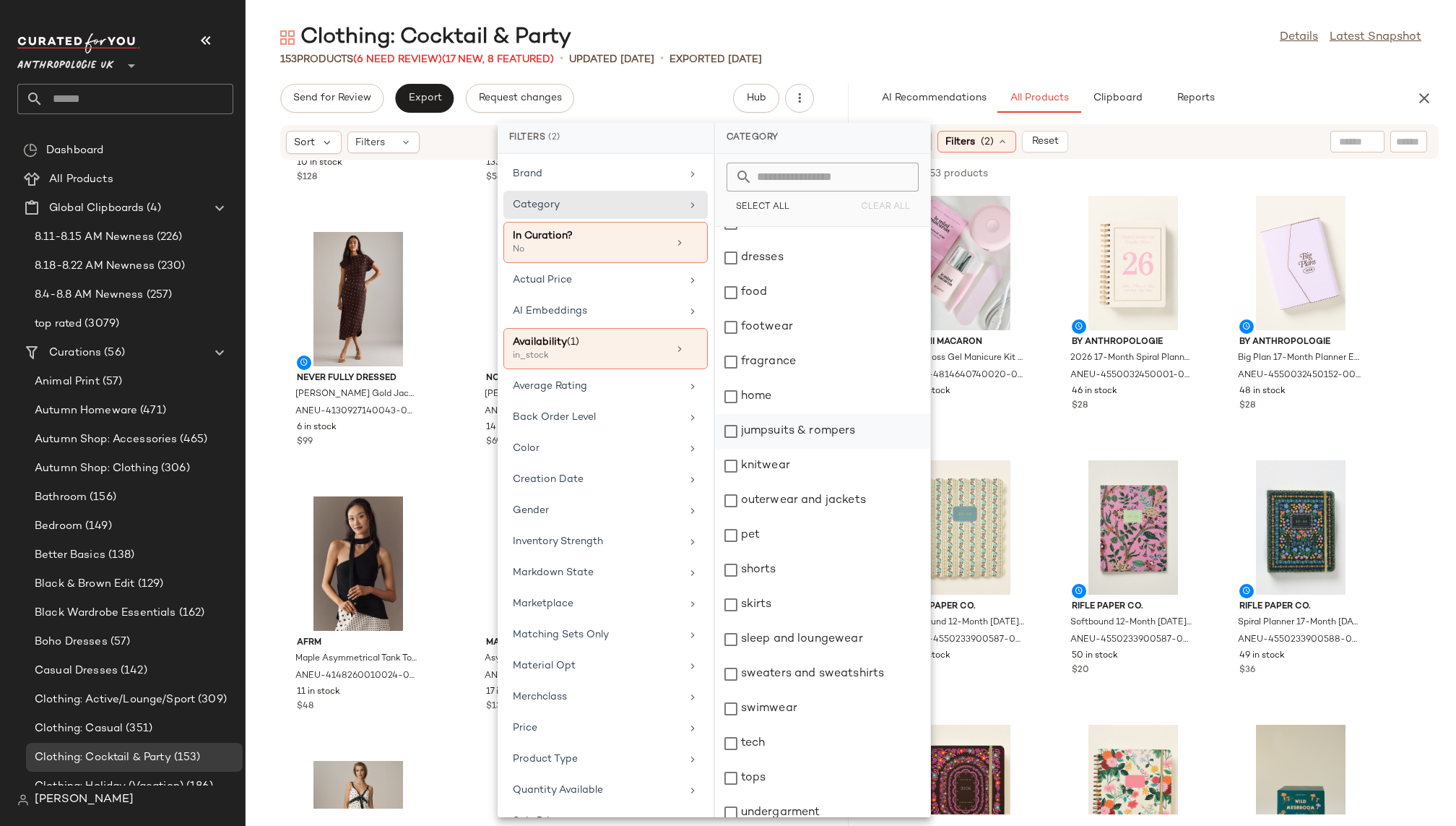
scroll to position [242, 0]
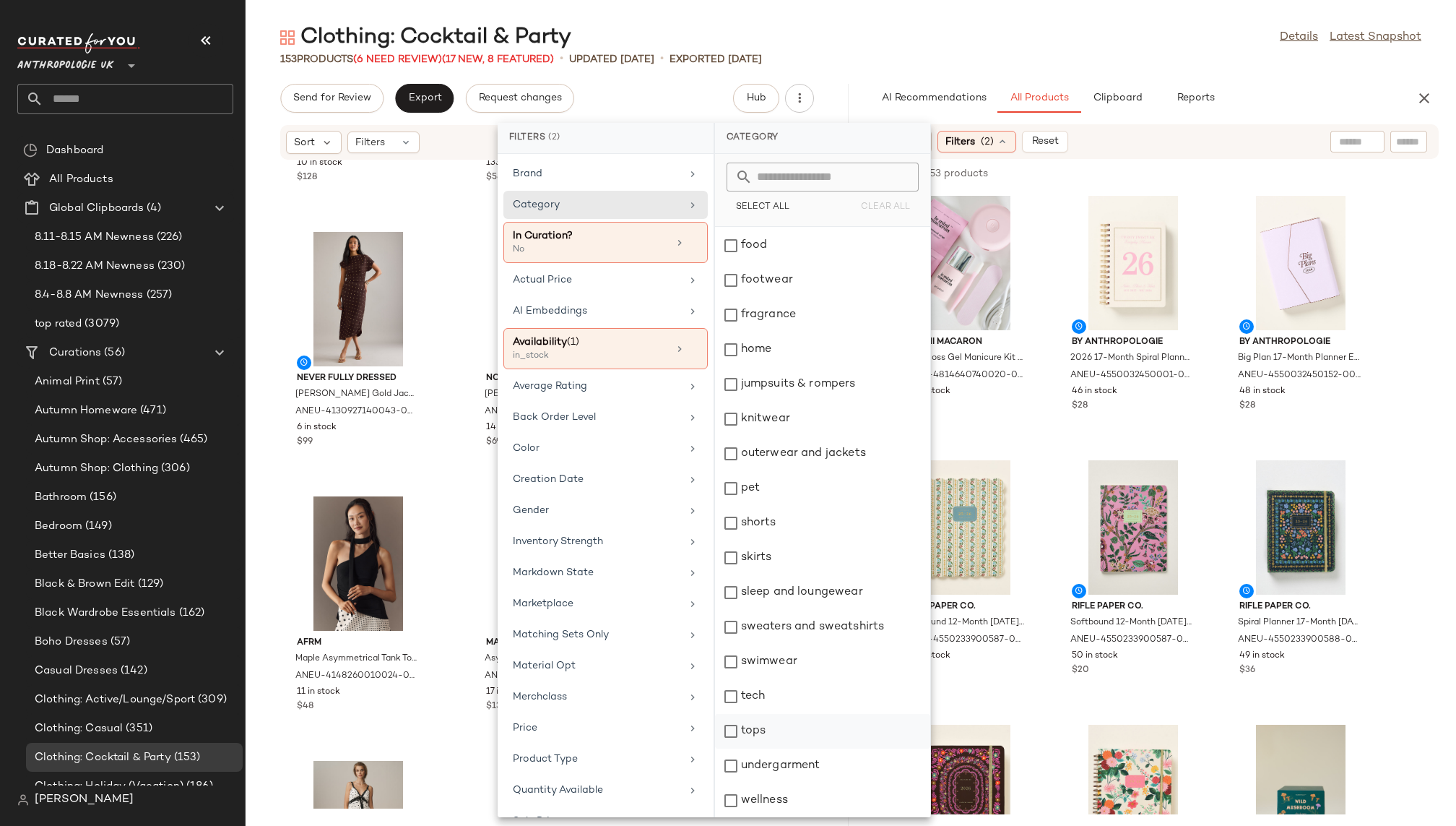
click at [807, 731] on div "tops" at bounding box center [823, 731] width 215 height 34
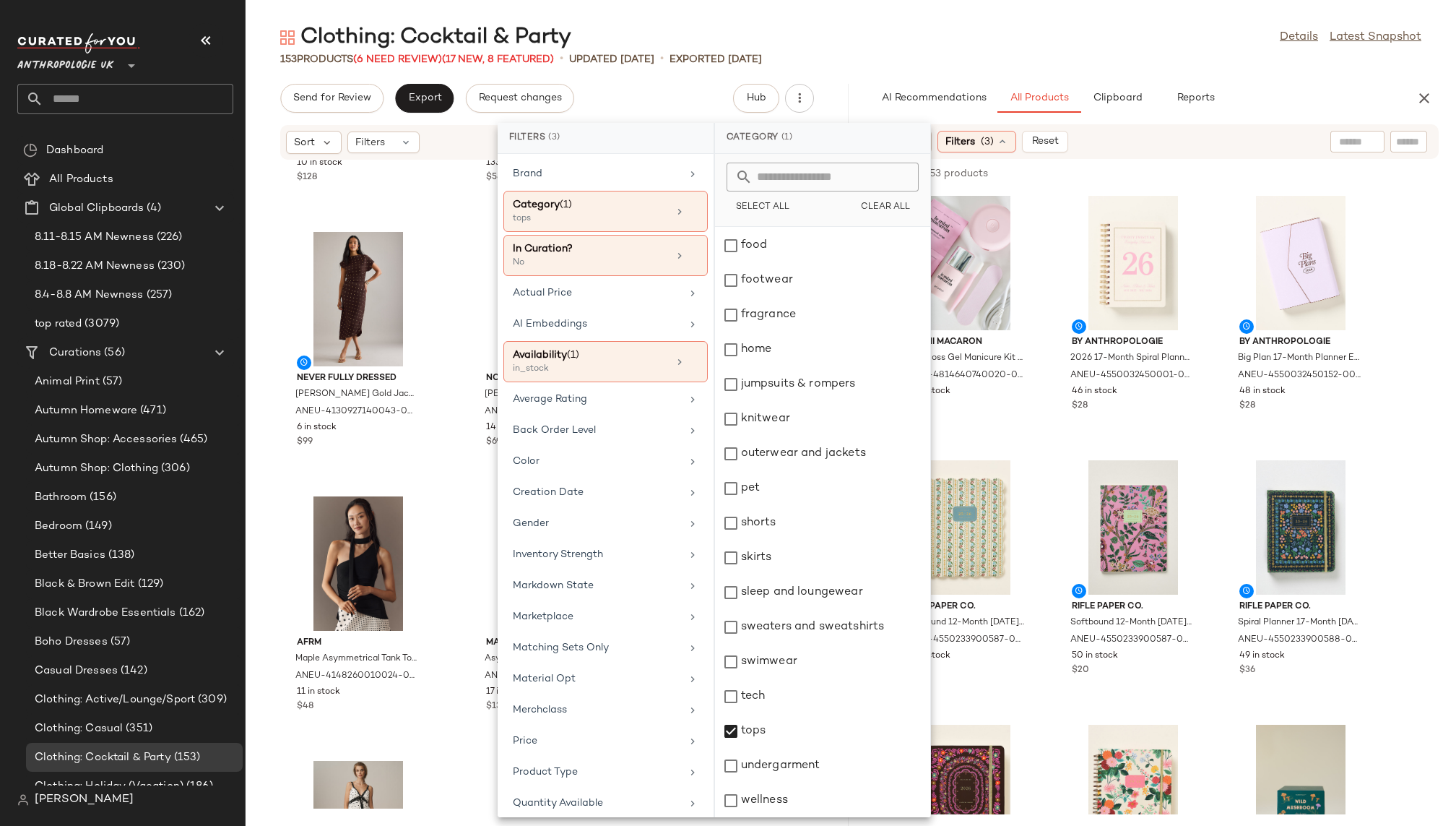
click at [1061, 61] on div "153 Products (6 Need Review) (17 New, 8 Featured) • updated [DATE] • Exported […" at bounding box center [850, 59] width 1211 height 14
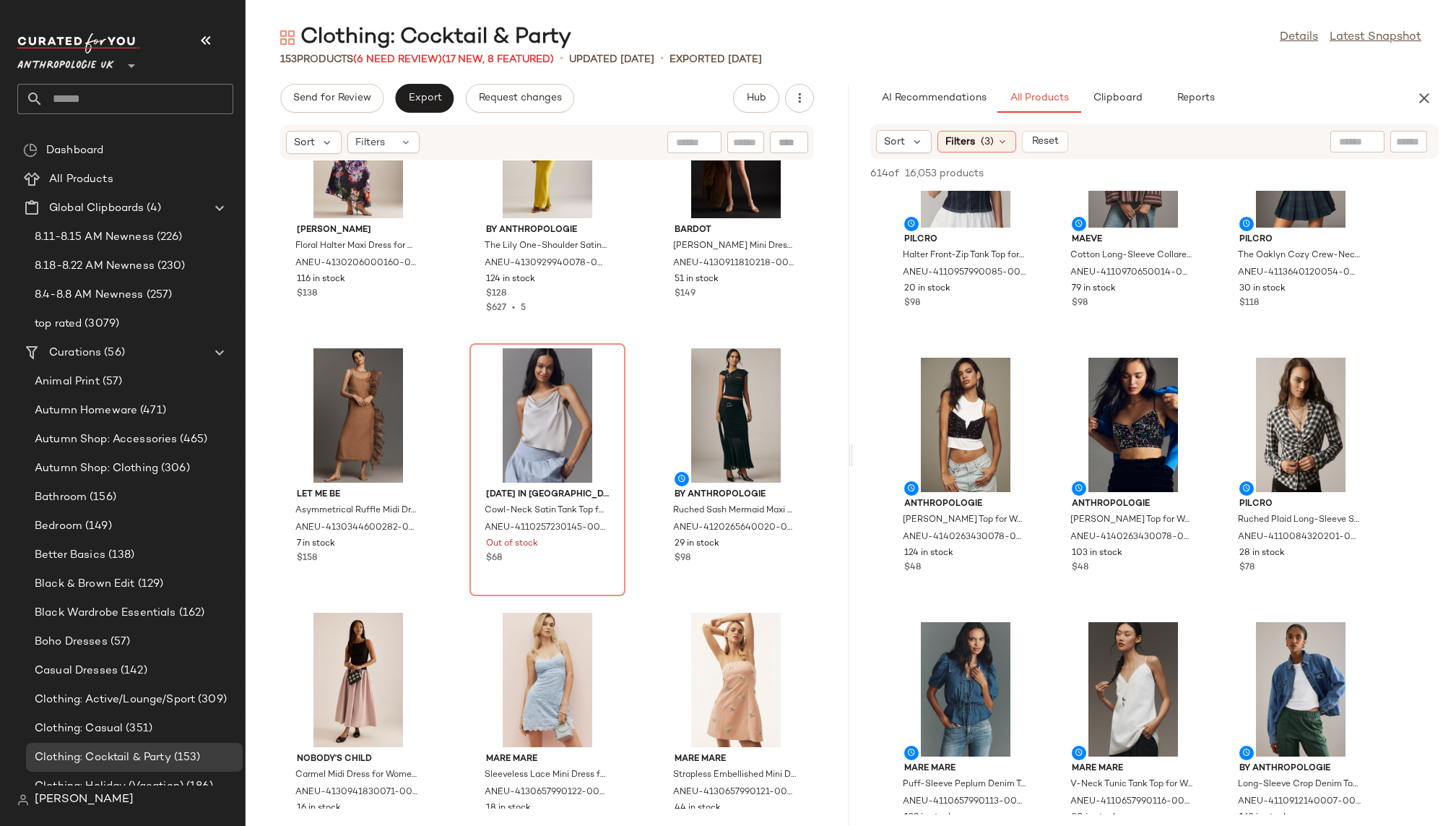
scroll to position [365, 0]
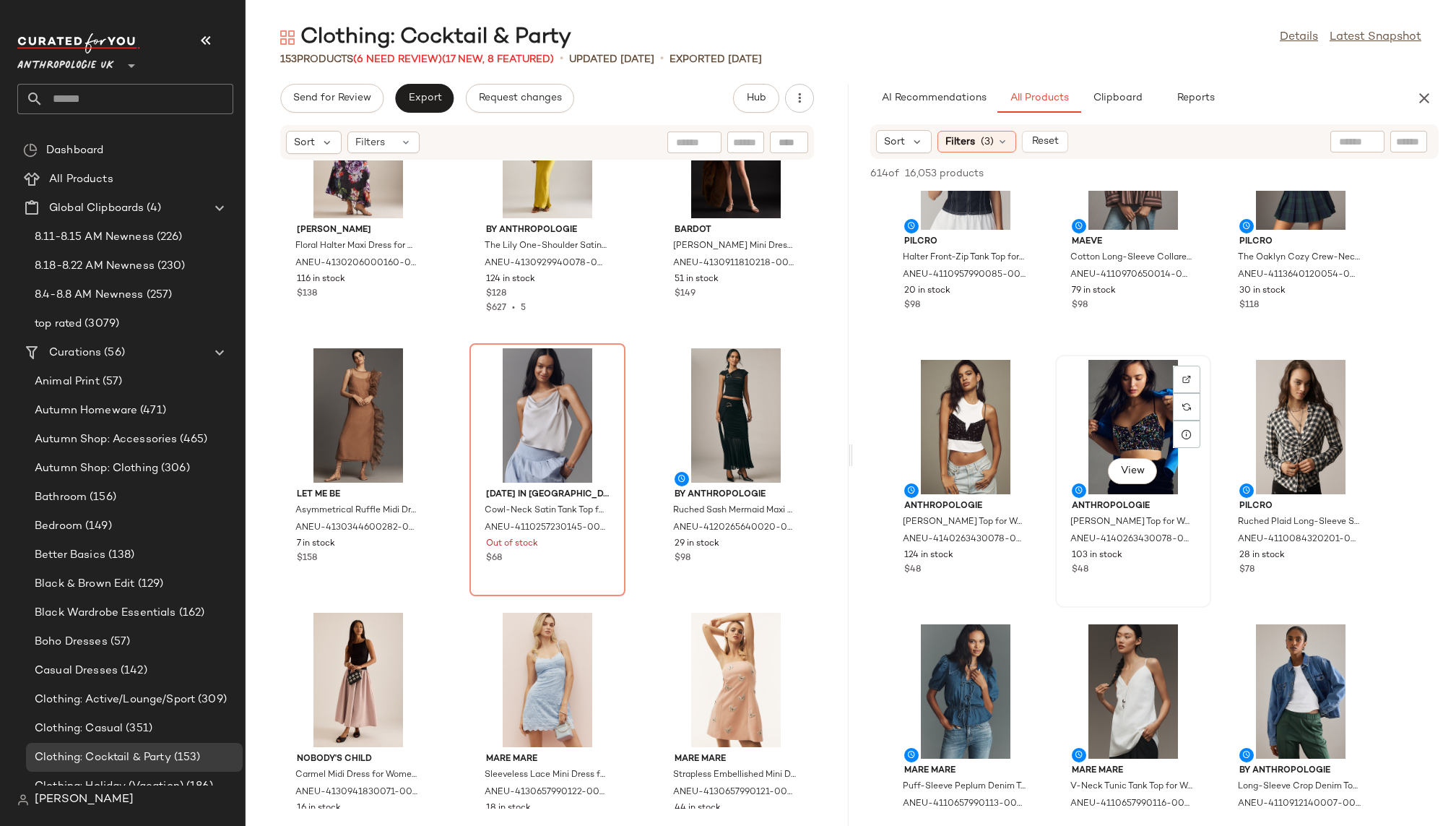
click at [1113, 397] on div "View" at bounding box center [1133, 427] width 146 height 135
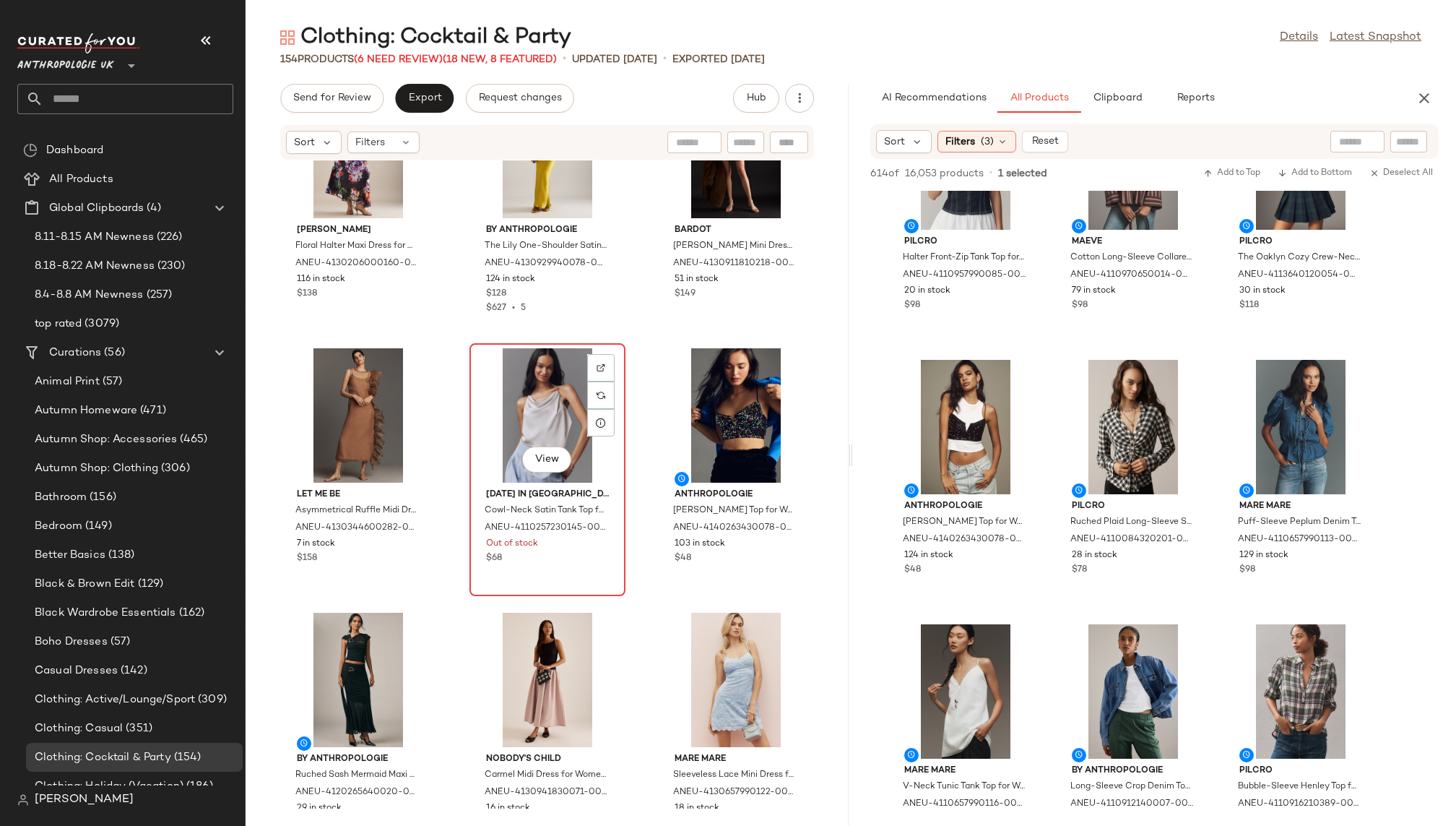
click at [511, 385] on div "View" at bounding box center [547, 416] width 146 height 135
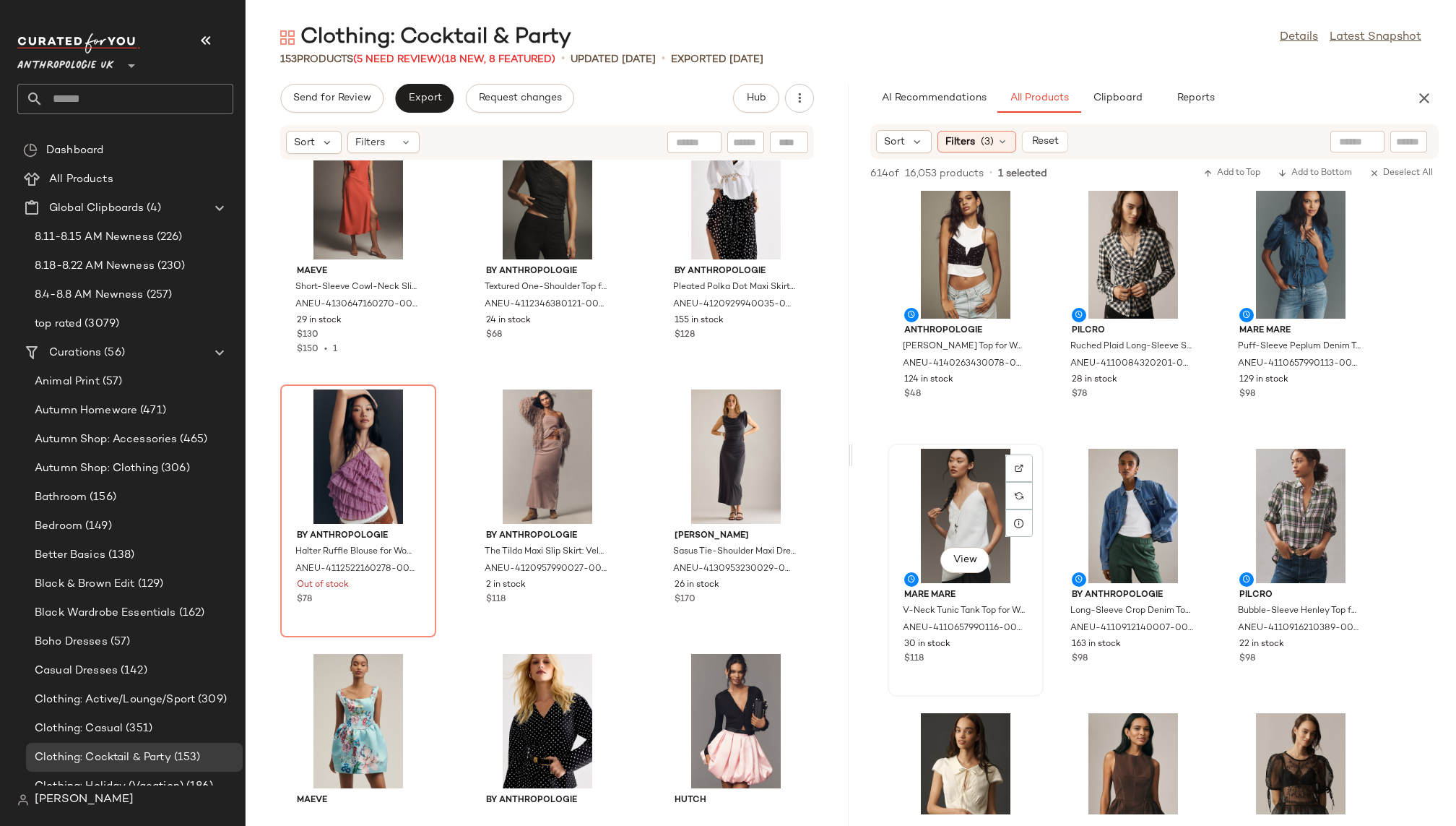
scroll to position [682, 0]
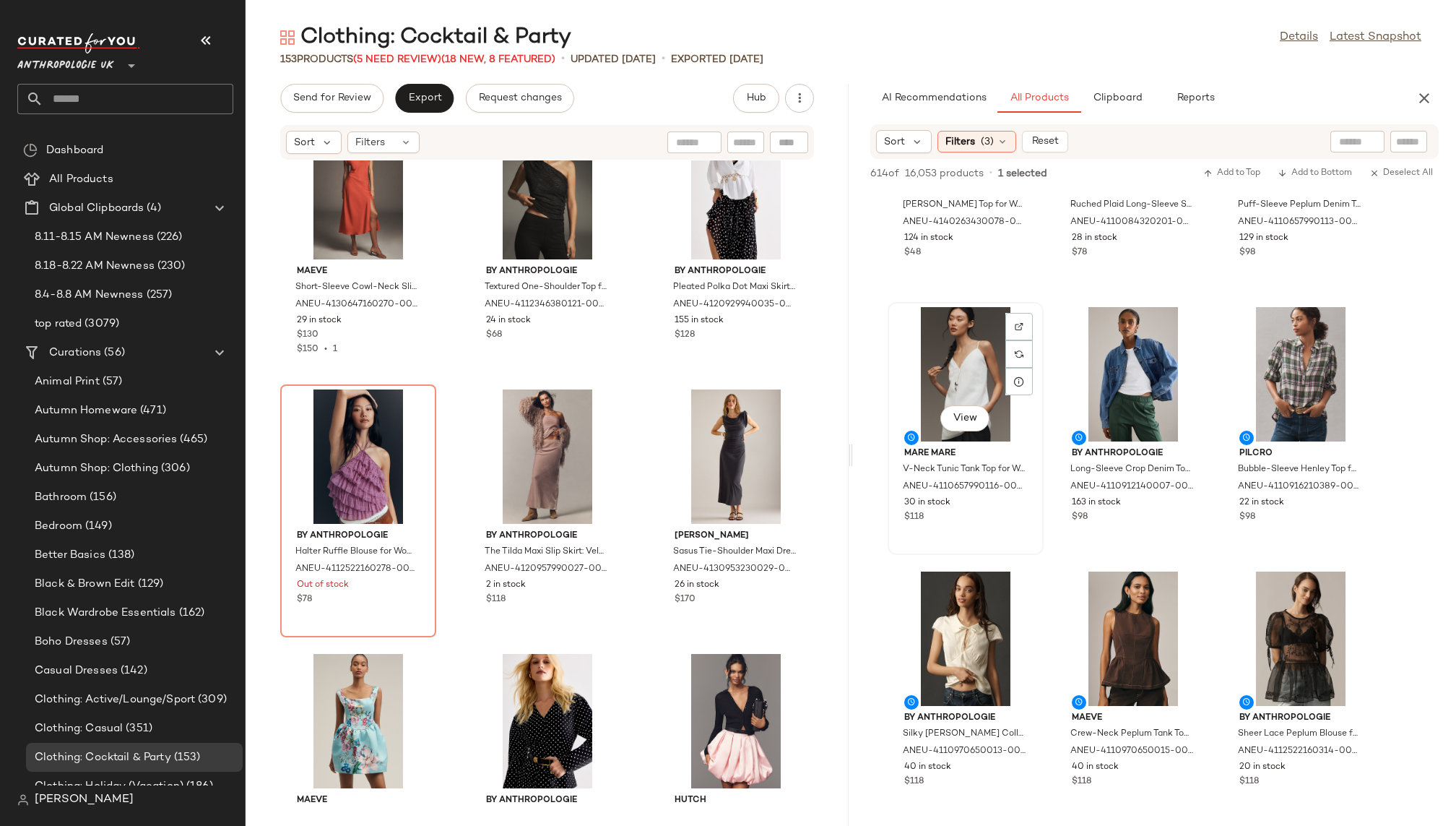
click at [942, 407] on div "View" at bounding box center [965, 420] width 49 height 29
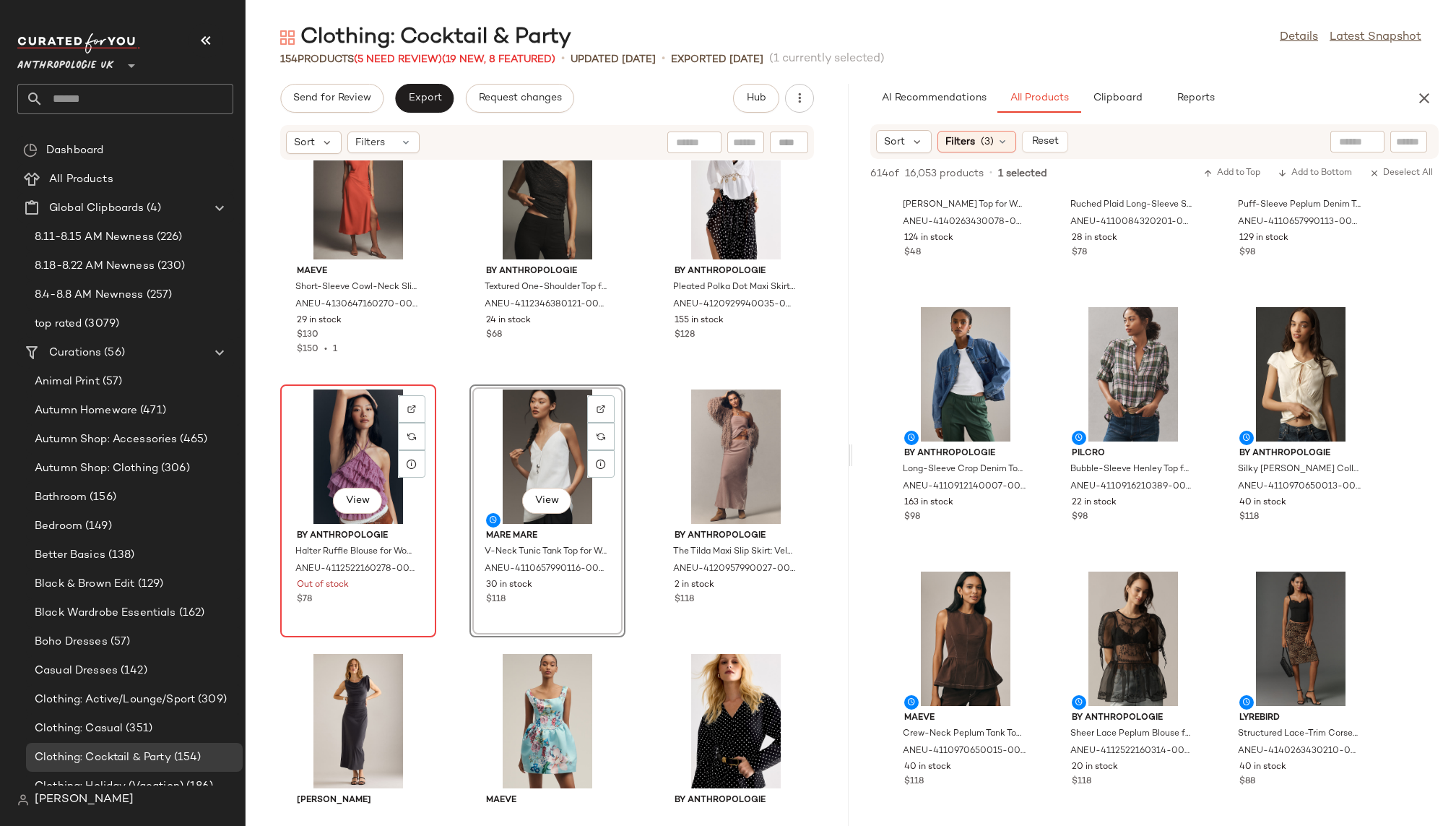
click at [349, 433] on div "View" at bounding box center [358, 457] width 146 height 135
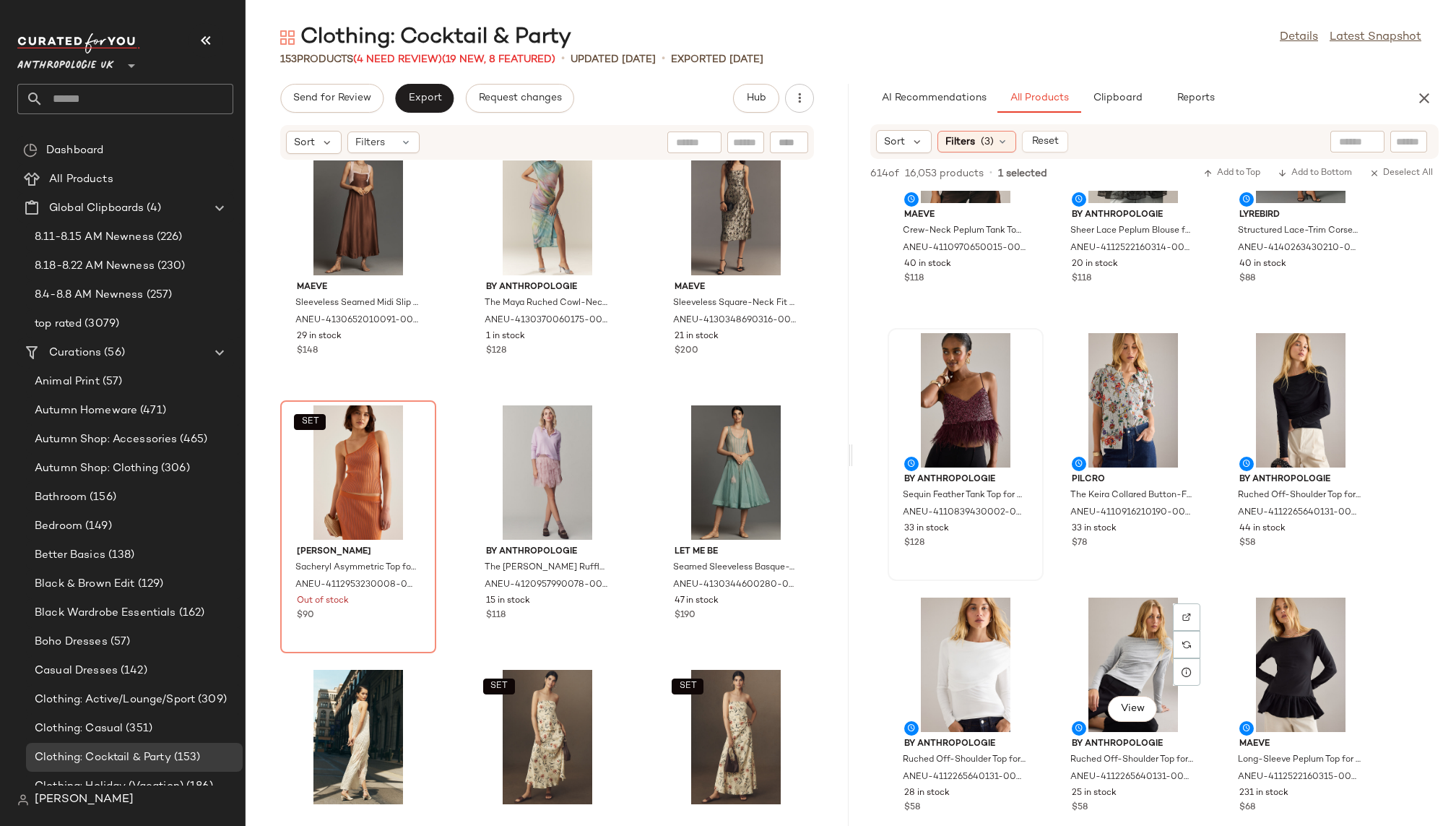
scroll to position [1189, 0]
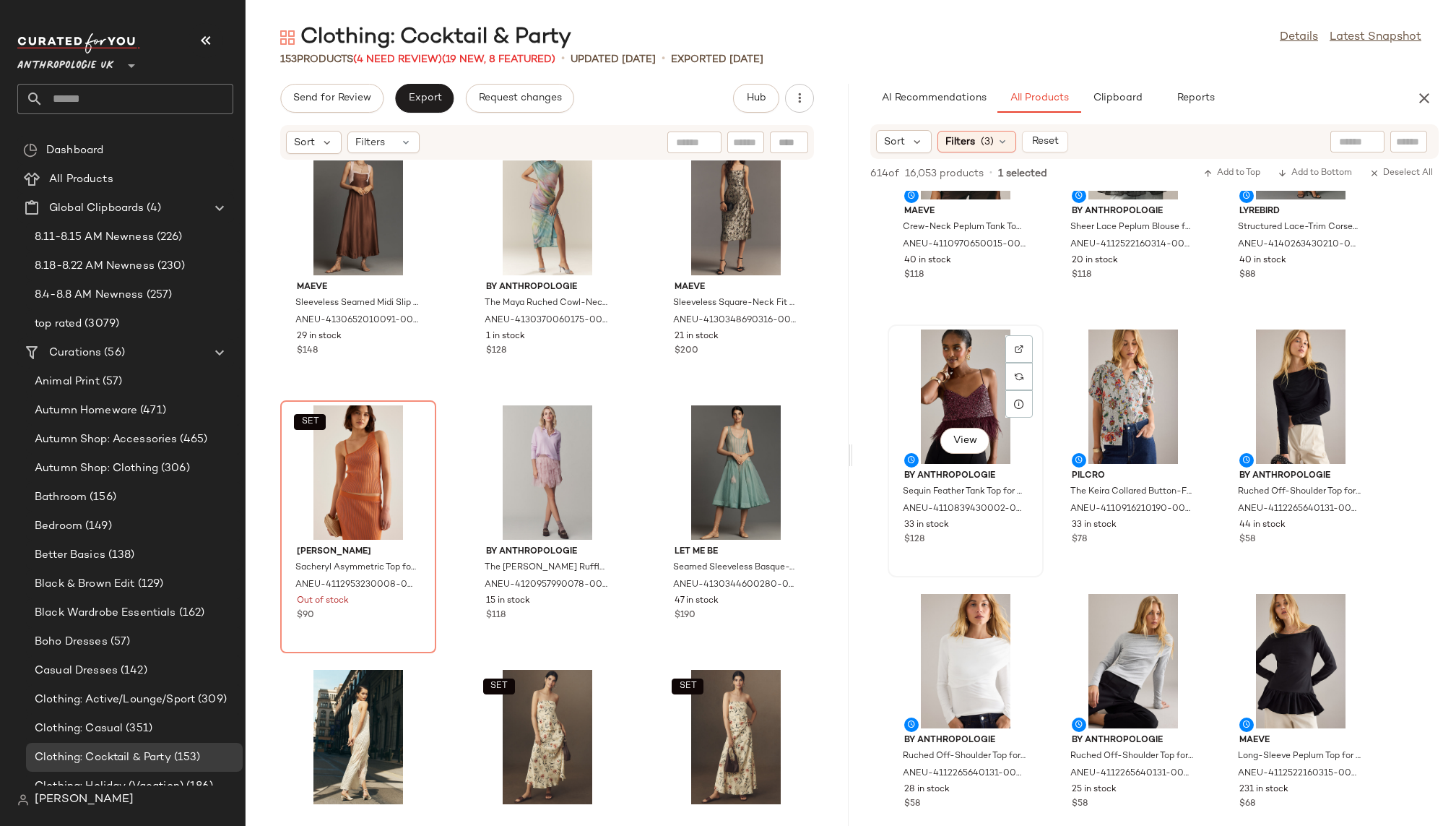
click at [960, 409] on div "View" at bounding box center [965, 397] width 146 height 135
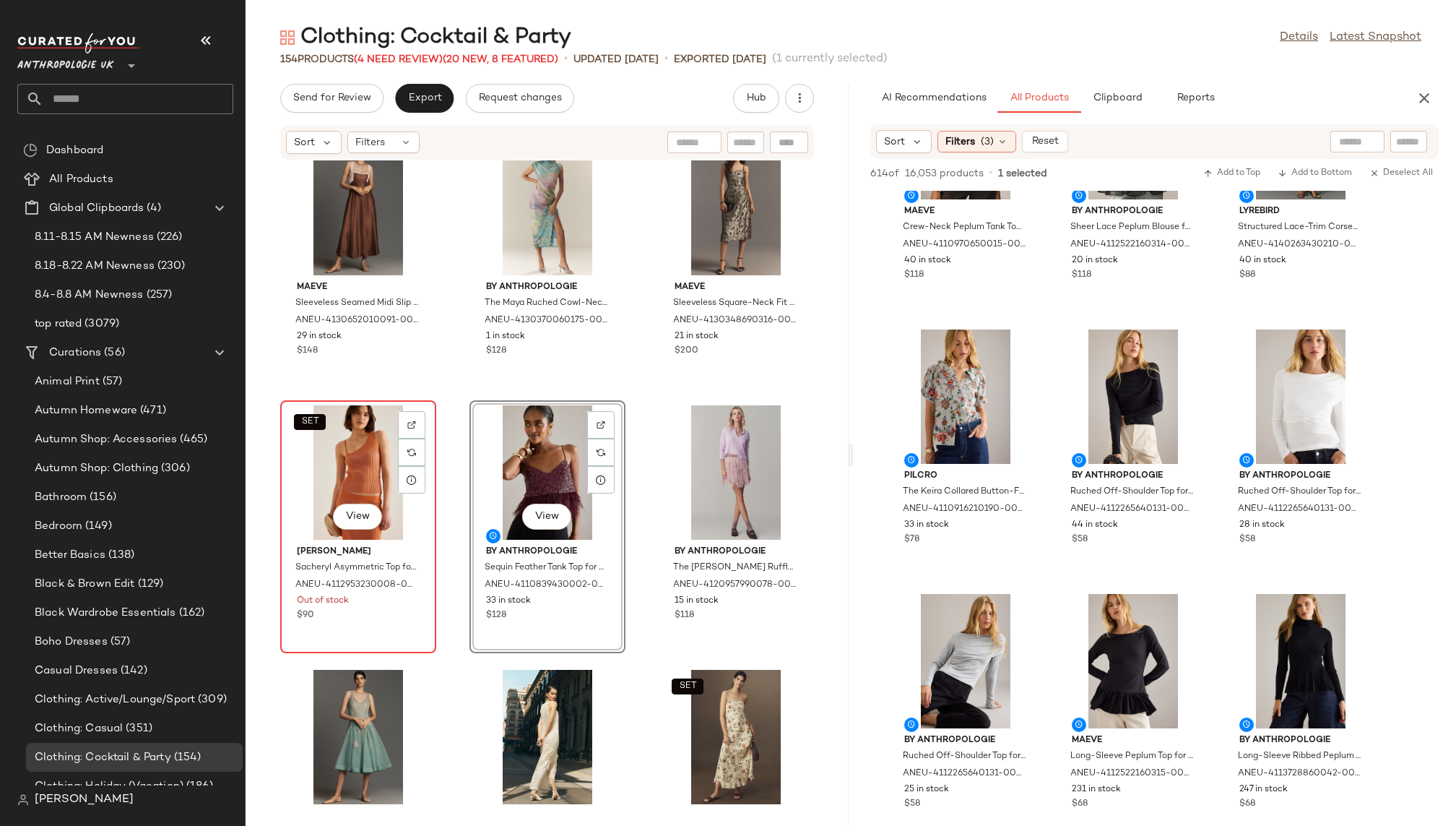
click at [343, 455] on div "SET View" at bounding box center [358, 473] width 146 height 135
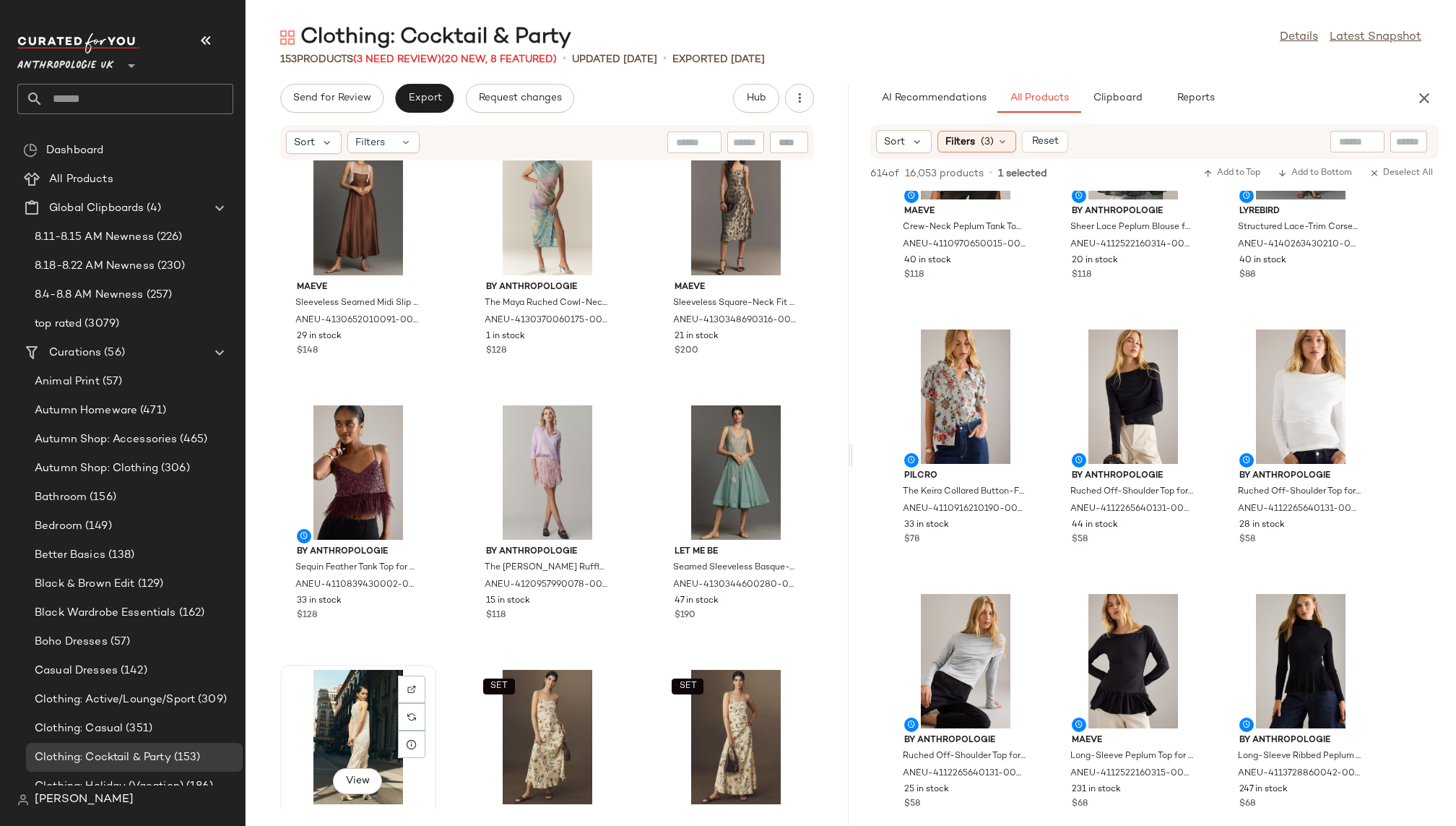
click at [344, 711] on div "View" at bounding box center [358, 737] width 146 height 135
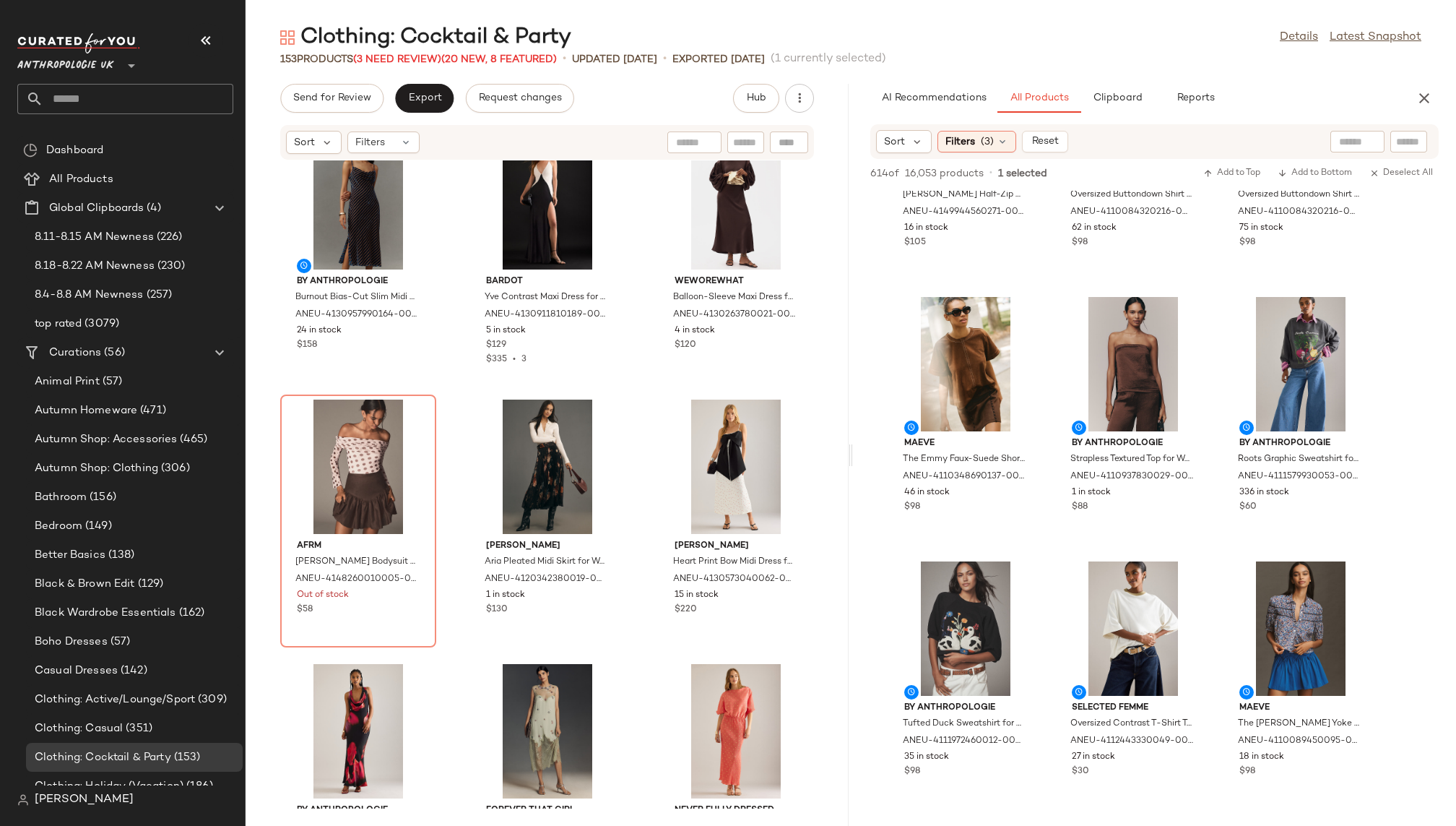
scroll to position [3054, 0]
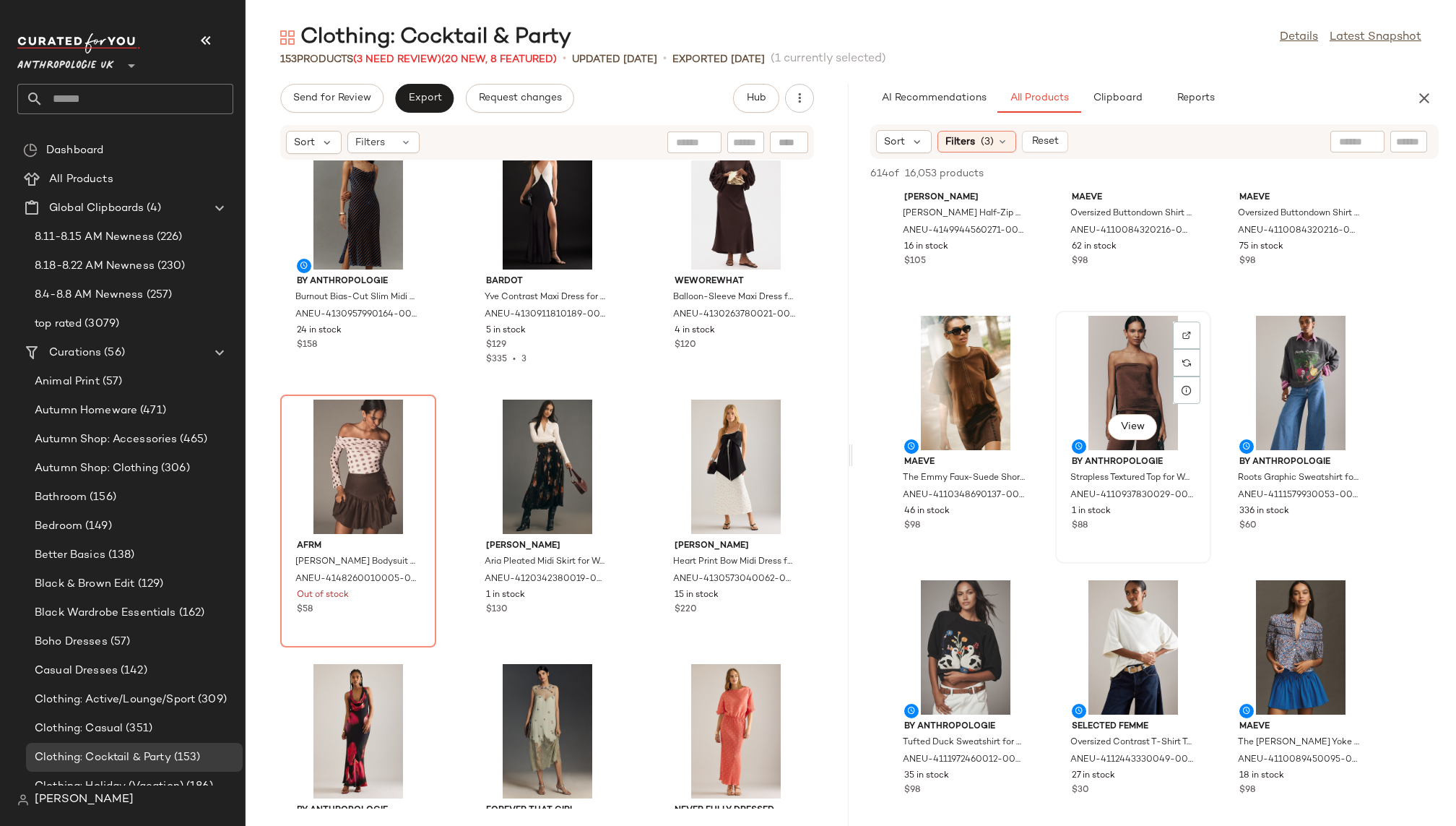
click at [1131, 349] on div "View" at bounding box center [1133, 383] width 146 height 135
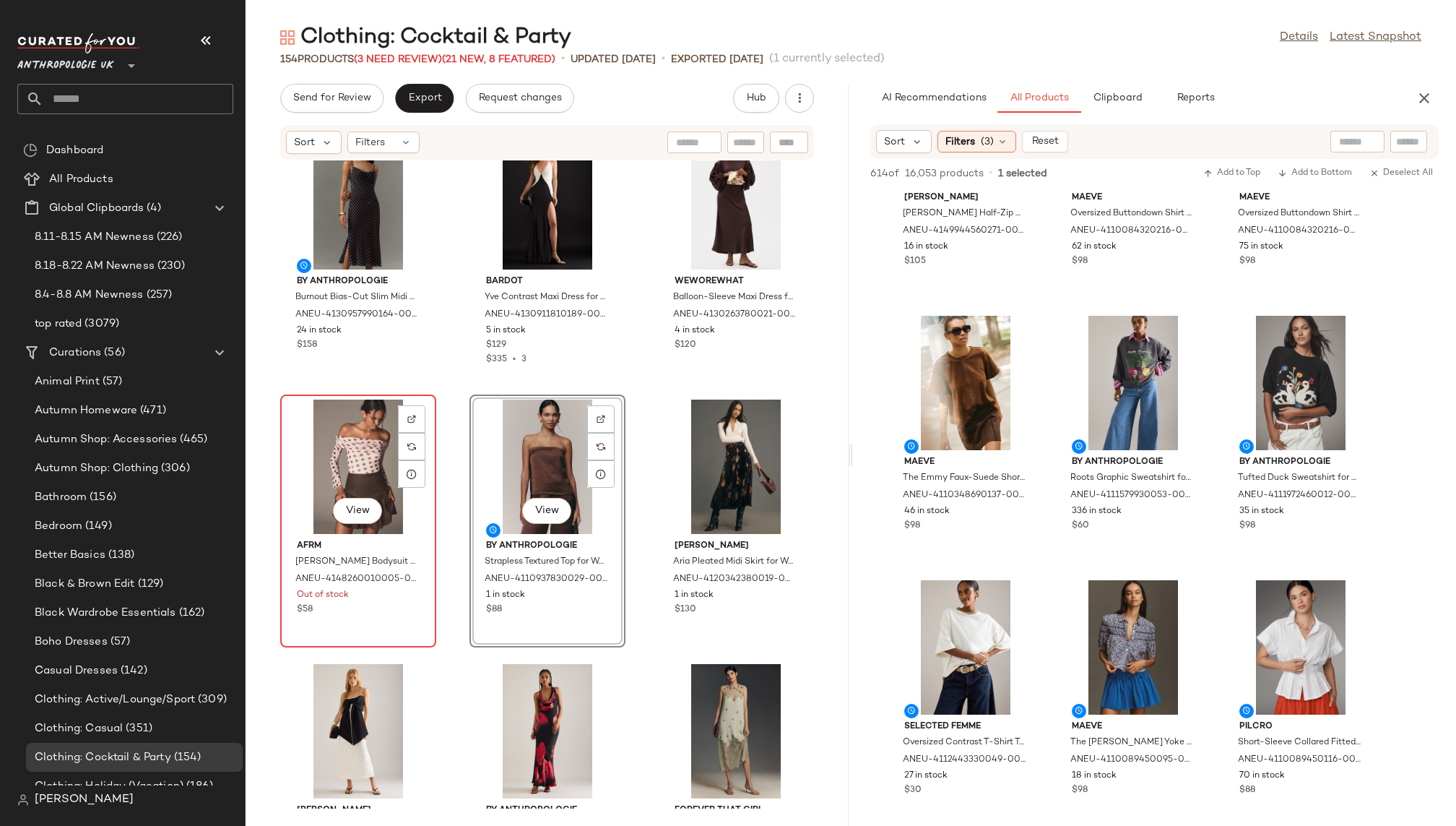
click at [350, 456] on div "View" at bounding box center [358, 467] width 146 height 135
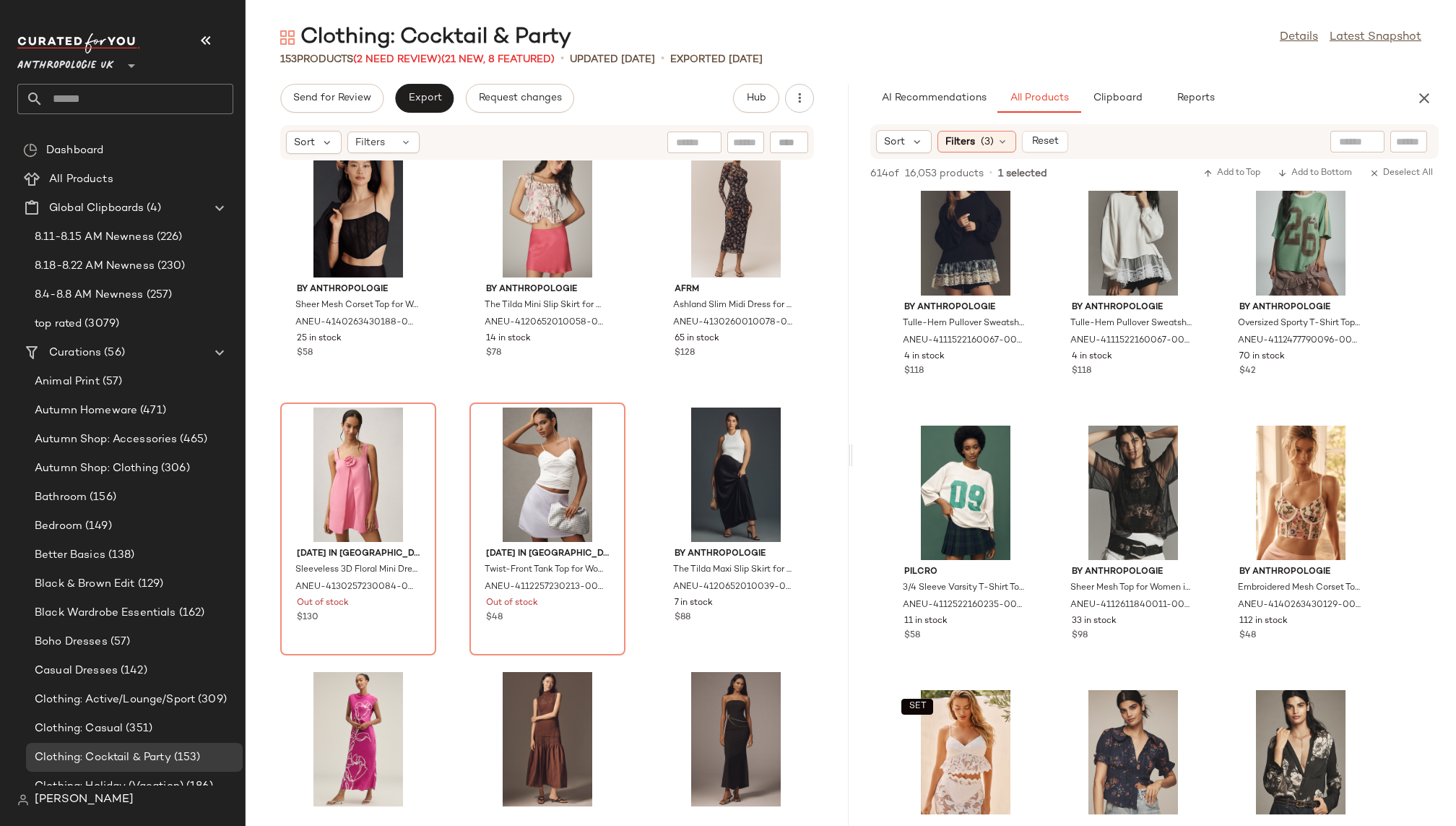
scroll to position [13518, 0]
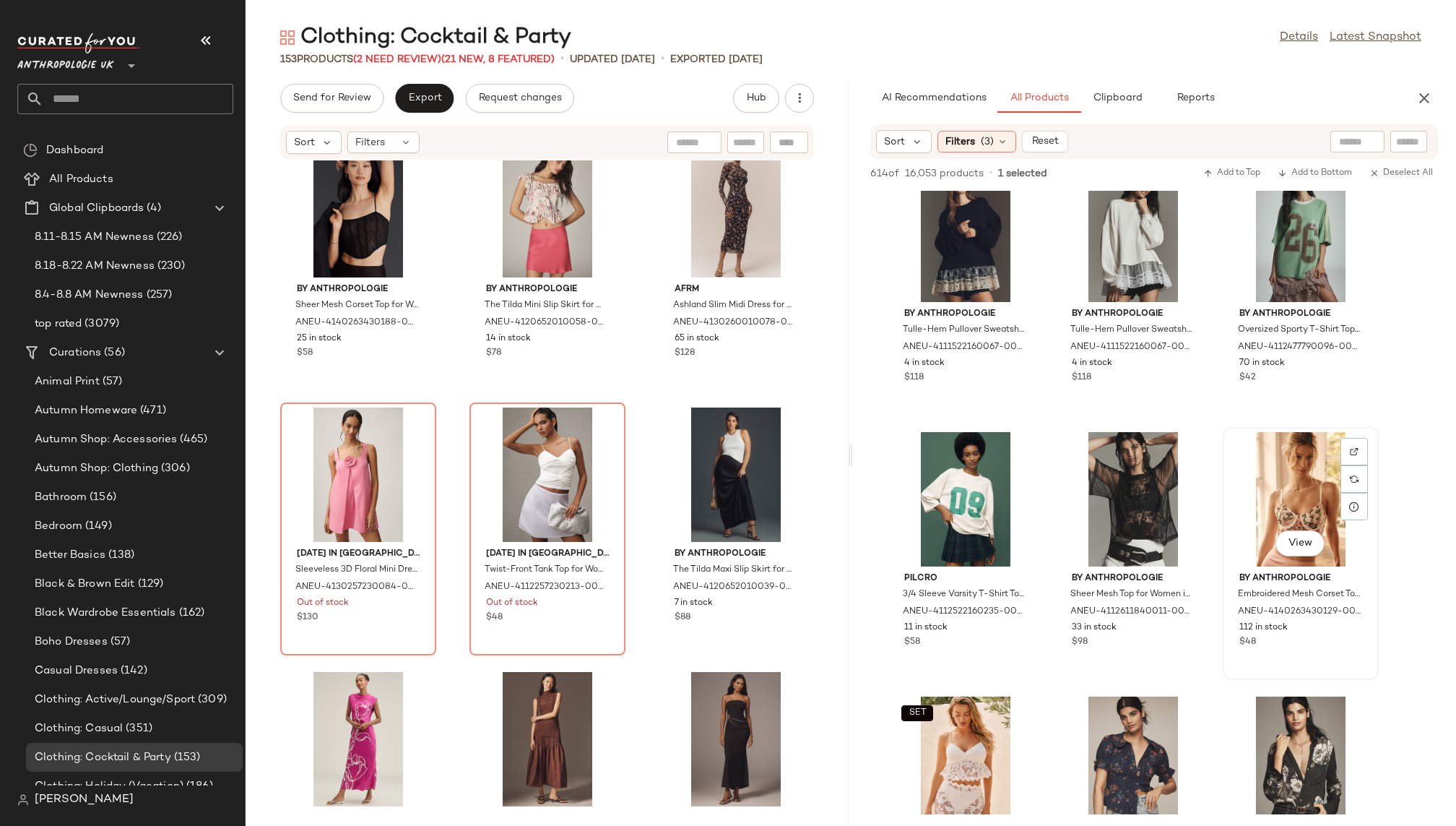
click at [1268, 492] on div "View" at bounding box center [1300, 500] width 146 height 135
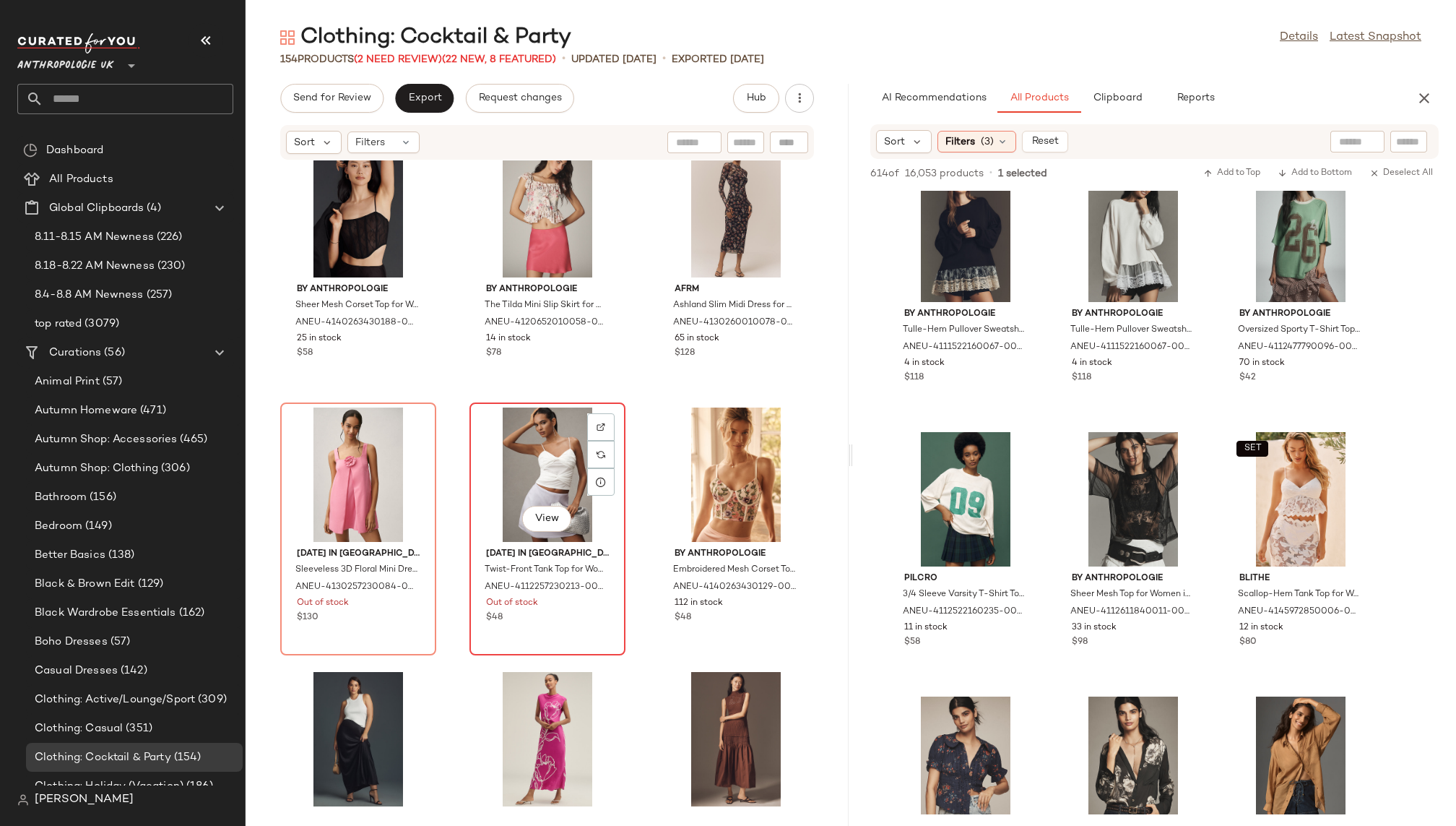
click at [532, 462] on div "View" at bounding box center [547, 475] width 146 height 135
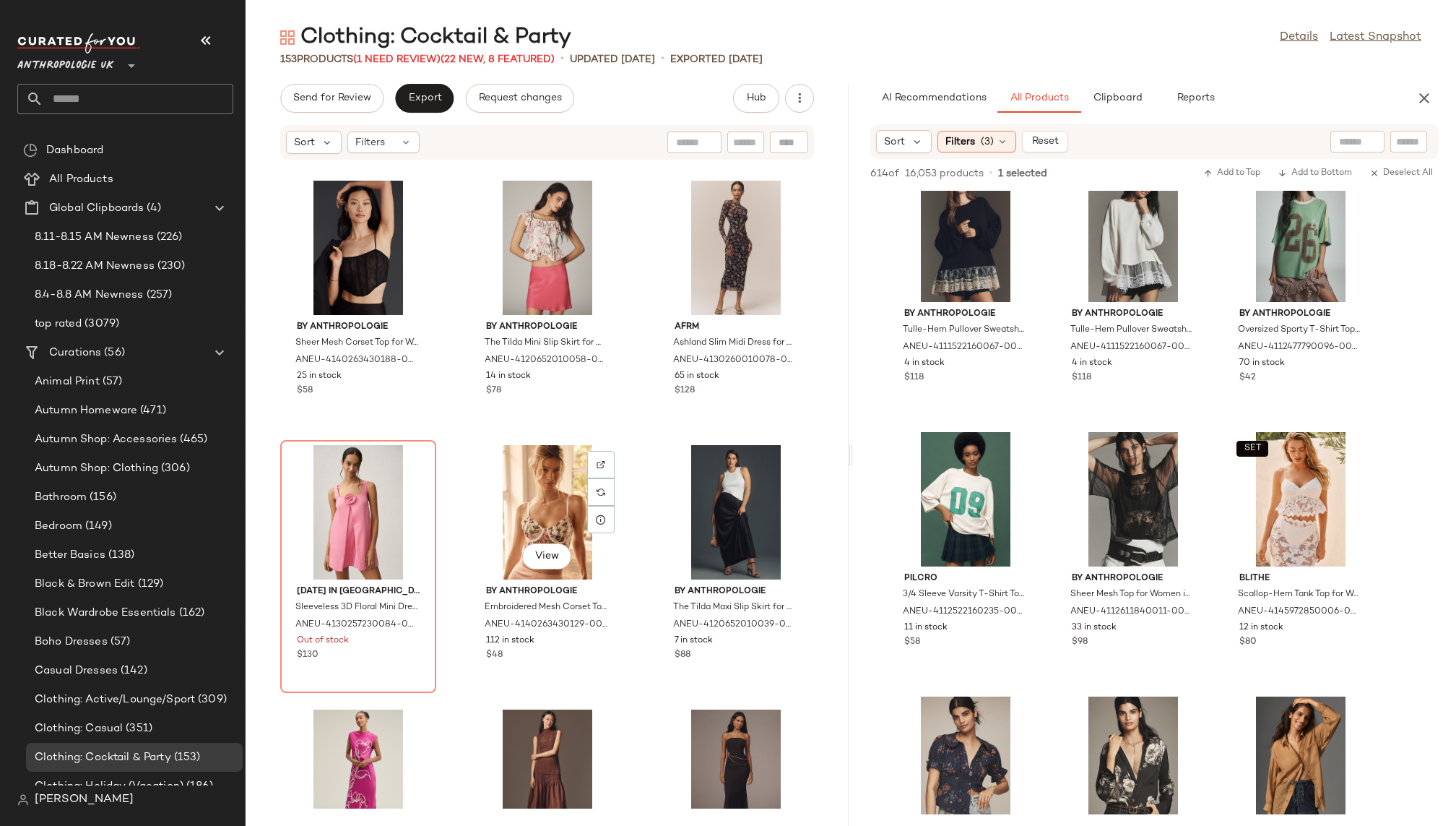
scroll to position [10851, 0]
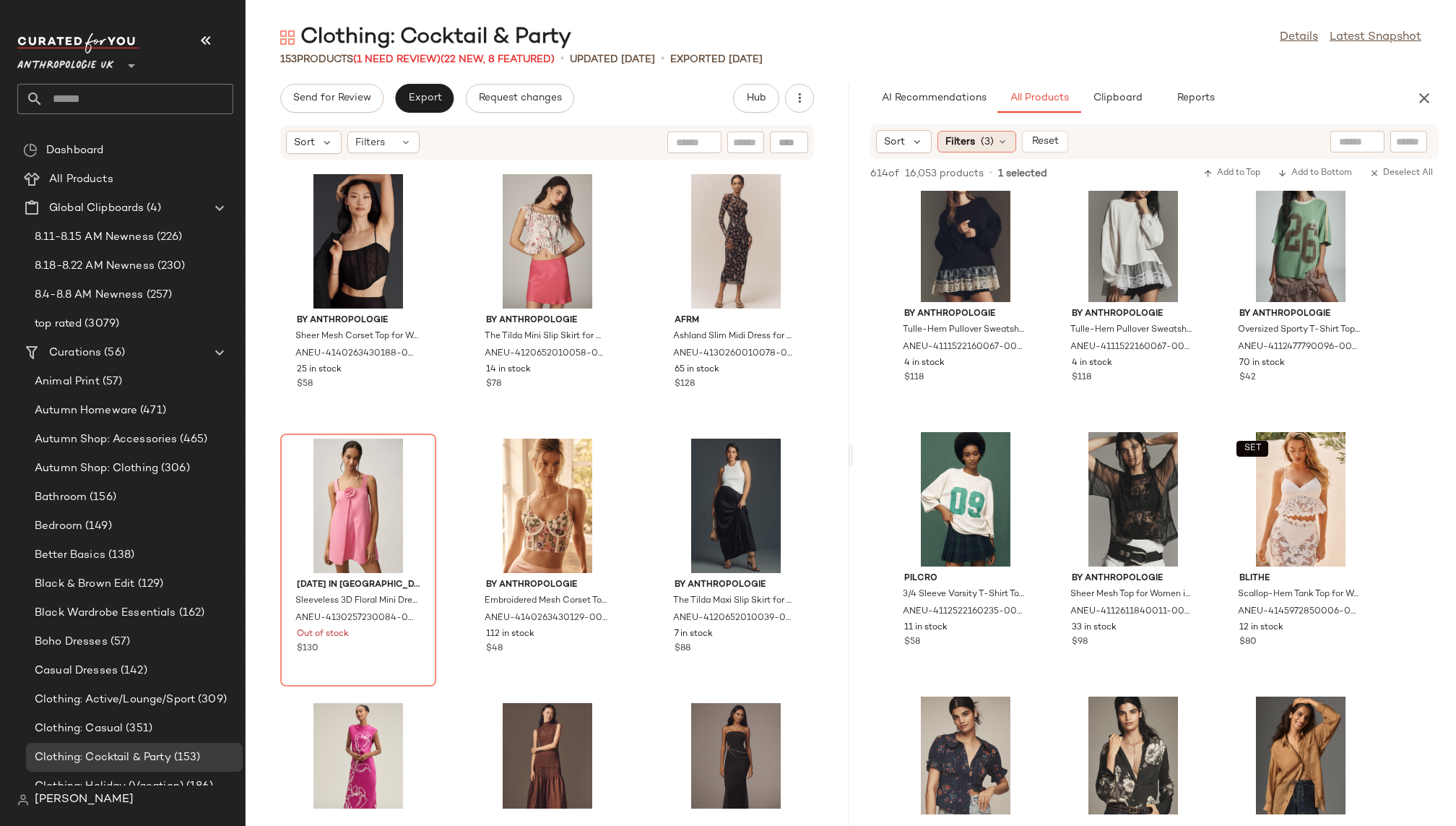
click at [977, 143] on div "Filters (3)" at bounding box center [977, 141] width 79 height 22
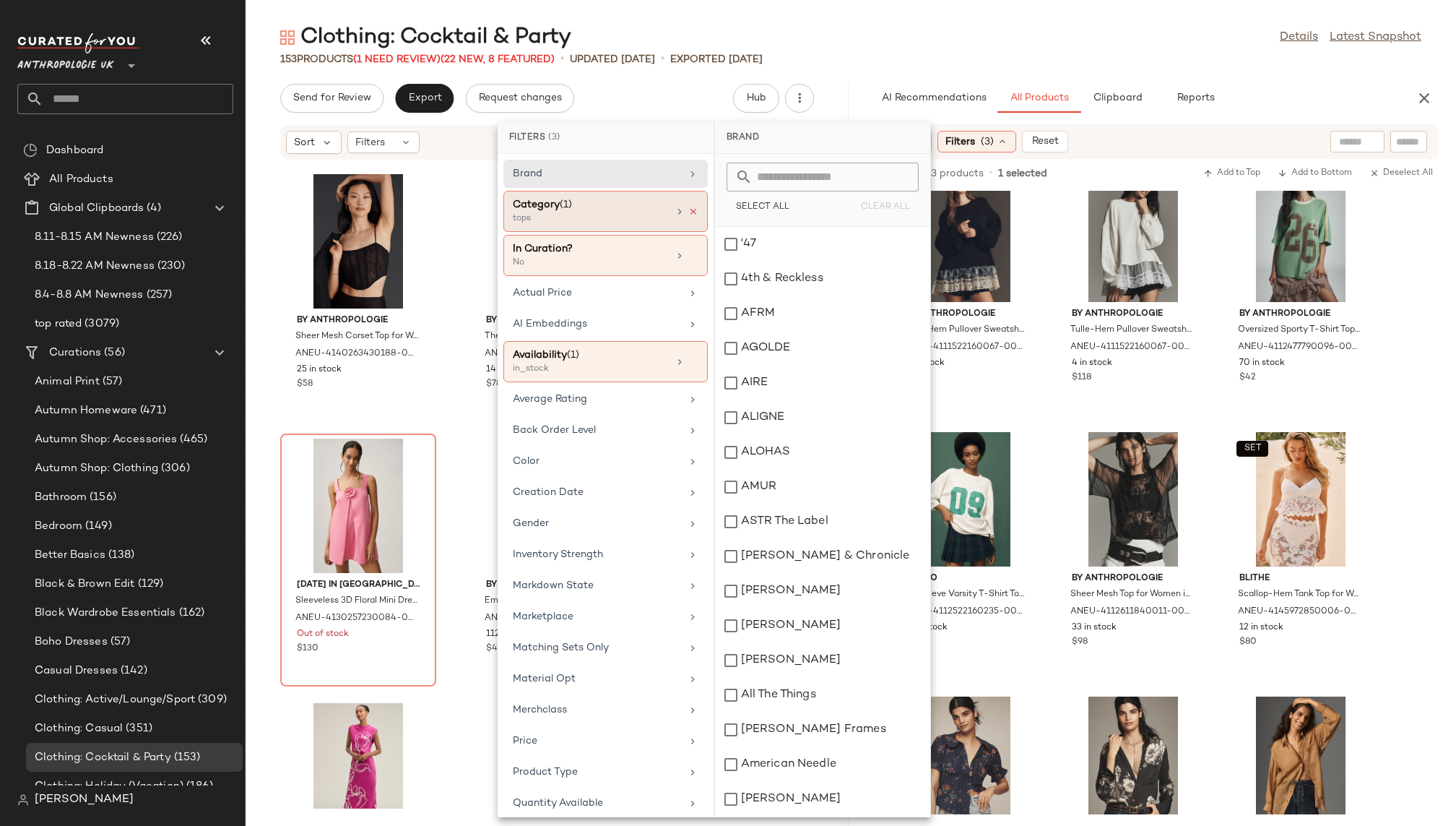
click at [689, 211] on icon at bounding box center [694, 212] width 10 height 10
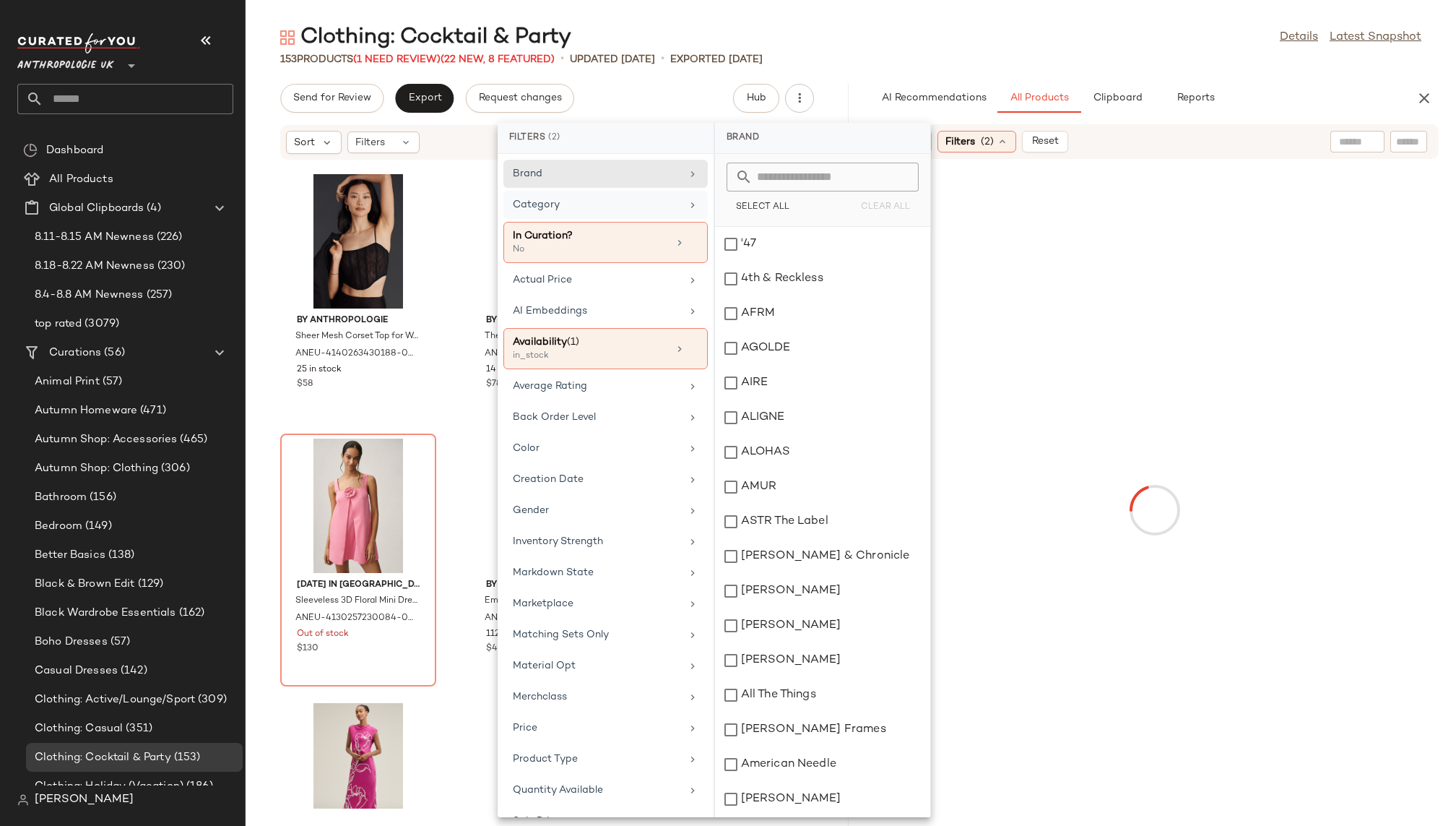
click at [657, 208] on div "Category" at bounding box center [597, 205] width 168 height 15
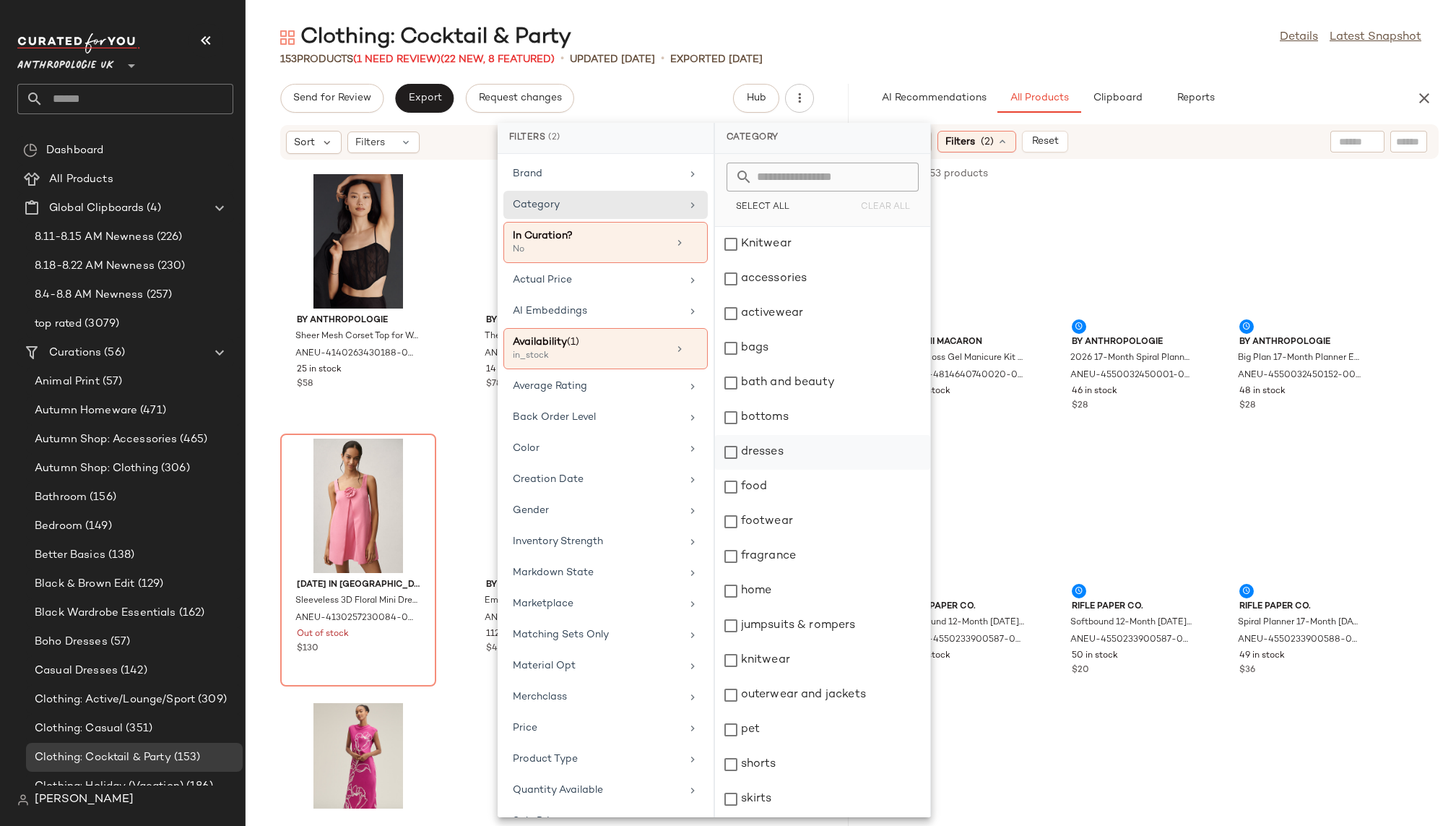
click at [806, 452] on div "dresses" at bounding box center [823, 453] width 215 height 34
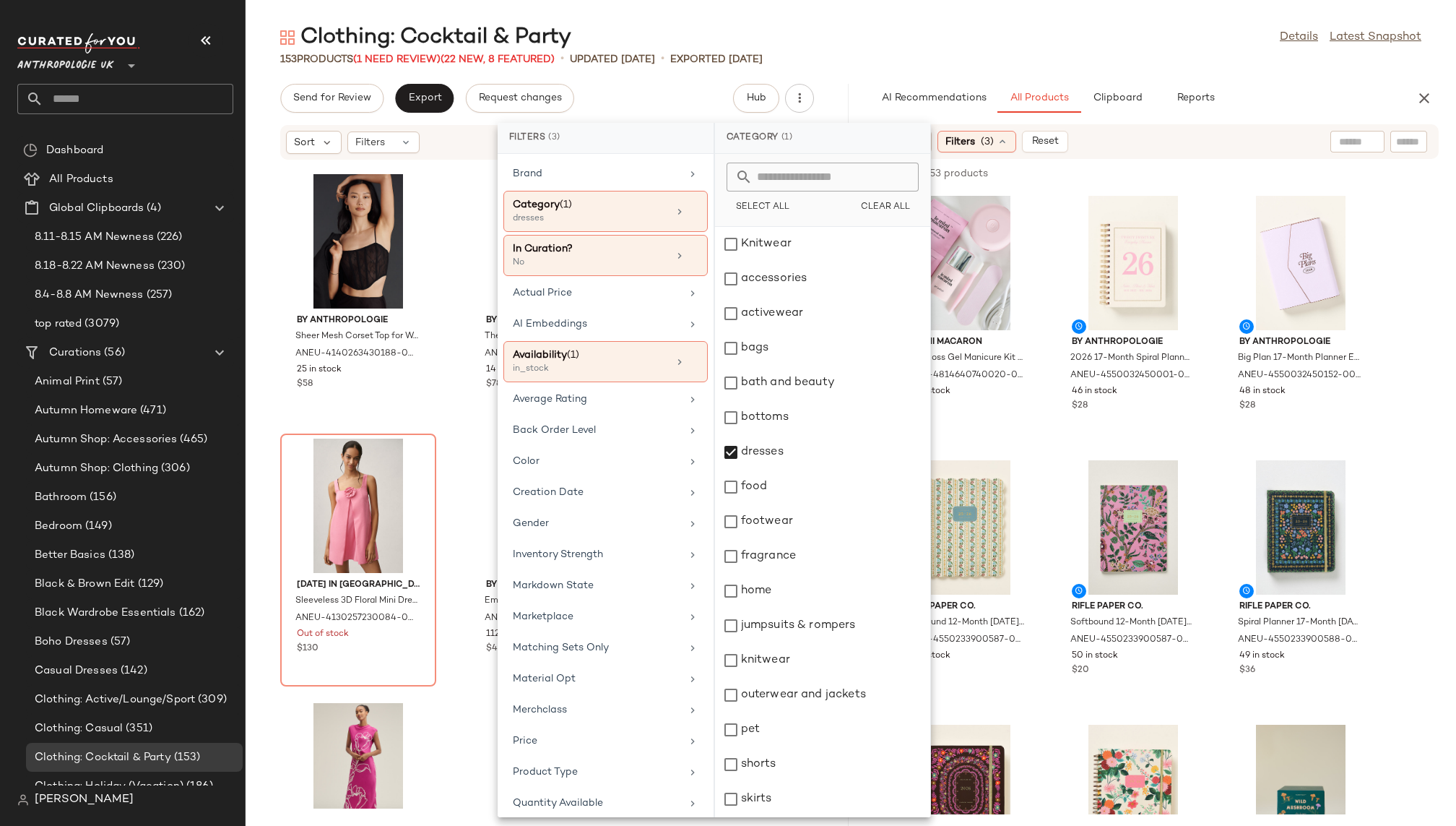
click at [1020, 64] on div "153 Products (1 Need Review) (22 New, 8 Featured) • updated [DATE] • Exported […" at bounding box center [850, 59] width 1211 height 14
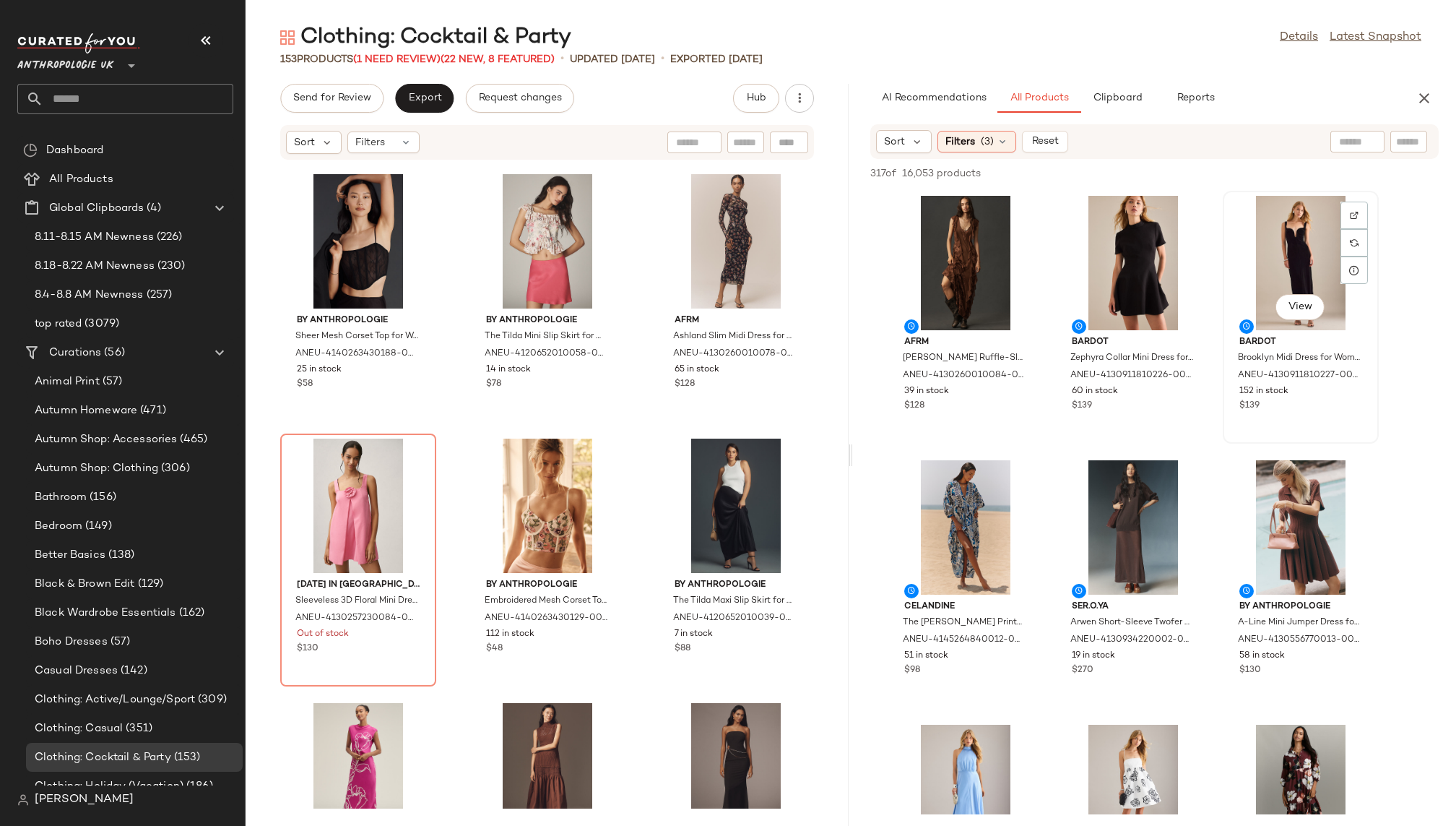
click at [1269, 281] on div "View" at bounding box center [1300, 263] width 146 height 135
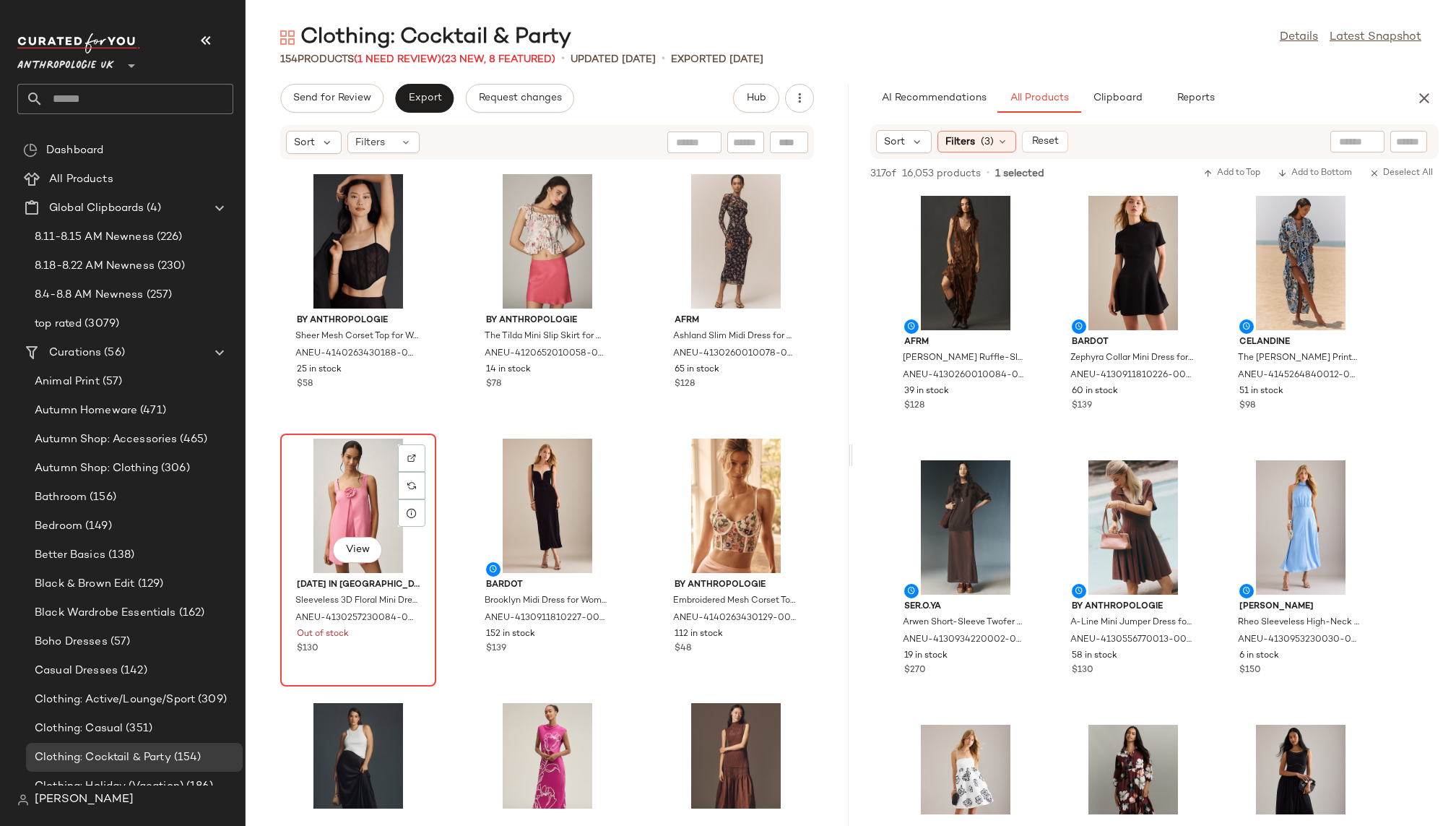
click at [350, 489] on div "View" at bounding box center [358, 506] width 146 height 135
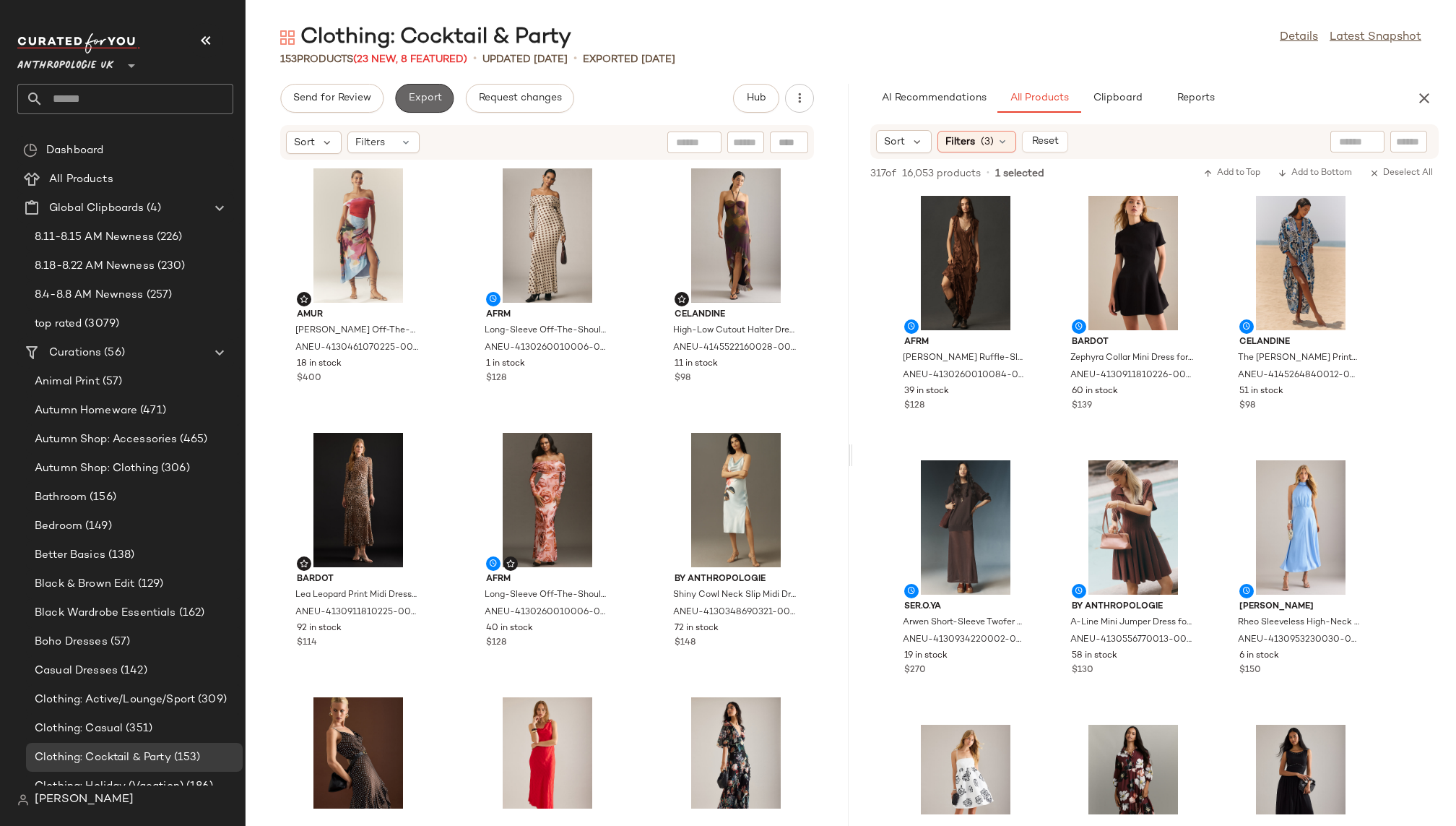
click at [418, 94] on span "Export" at bounding box center [424, 98] width 34 height 11
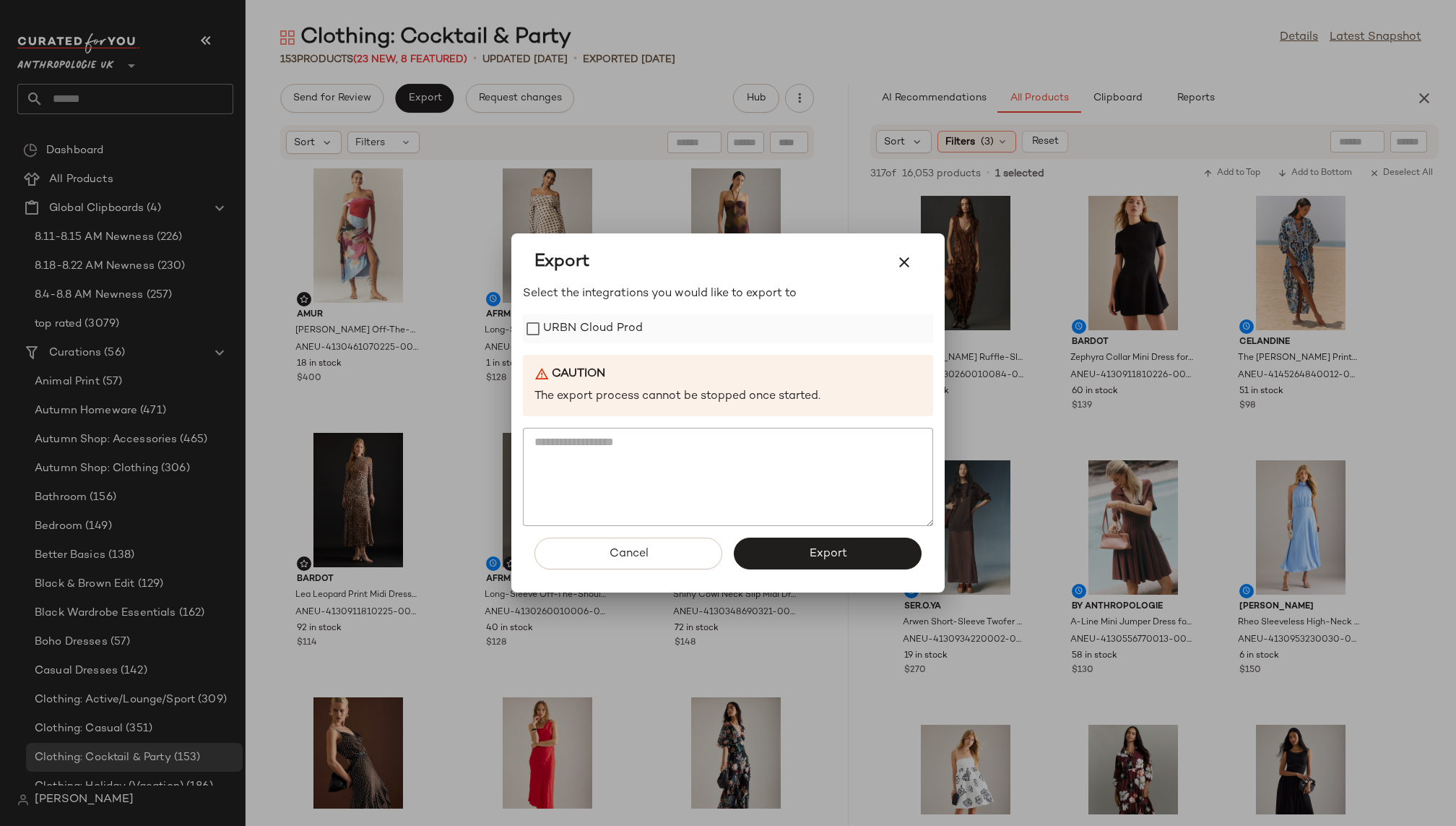
click at [564, 325] on label "URBN Cloud Prod" at bounding box center [592, 328] width 99 height 29
click at [839, 554] on span "Export" at bounding box center [827, 554] width 38 height 13
